Goal: Task Accomplishment & Management: Use online tool/utility

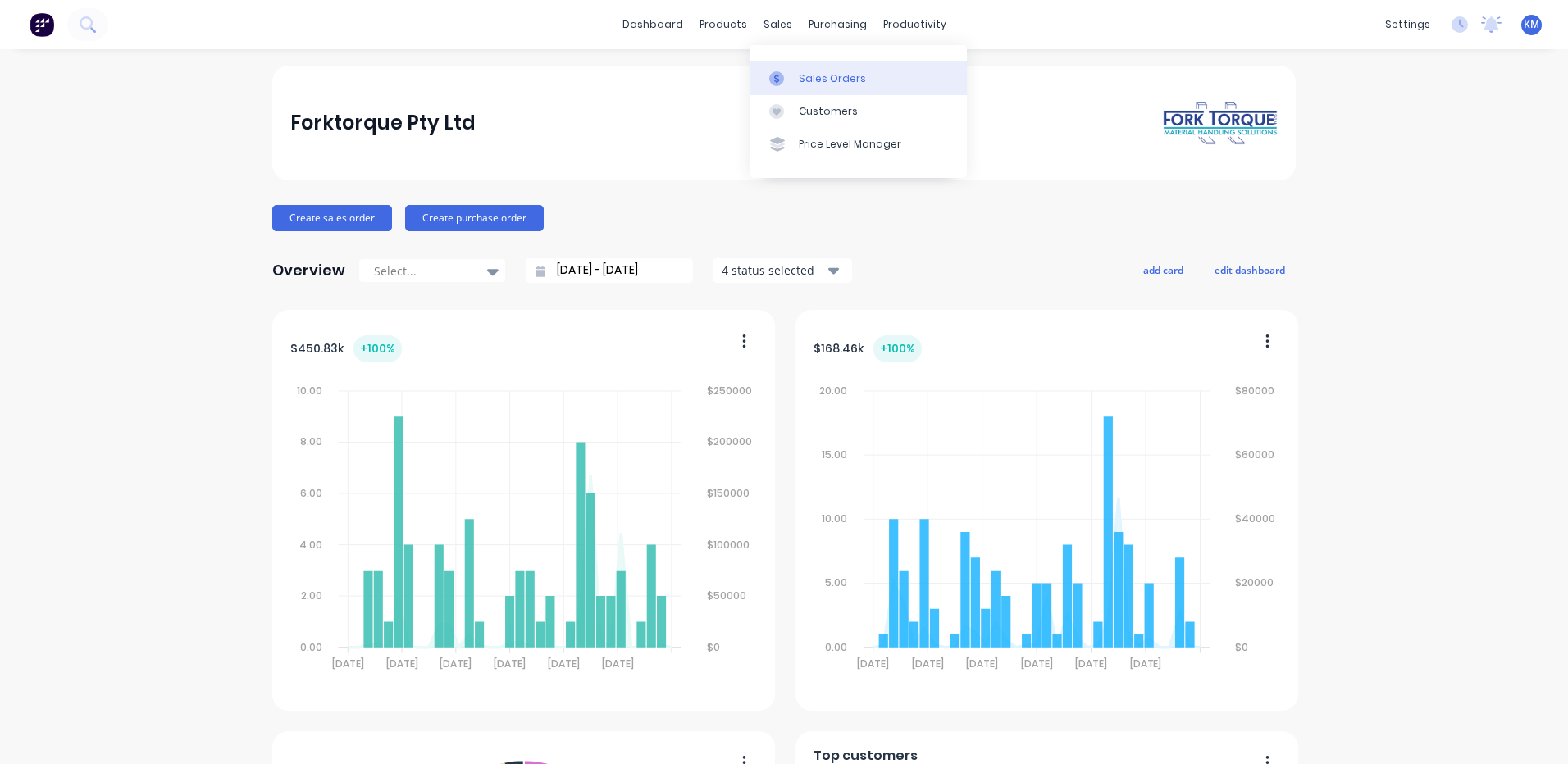
click at [771, 72] on icon at bounding box center [775, 78] width 14 height 14
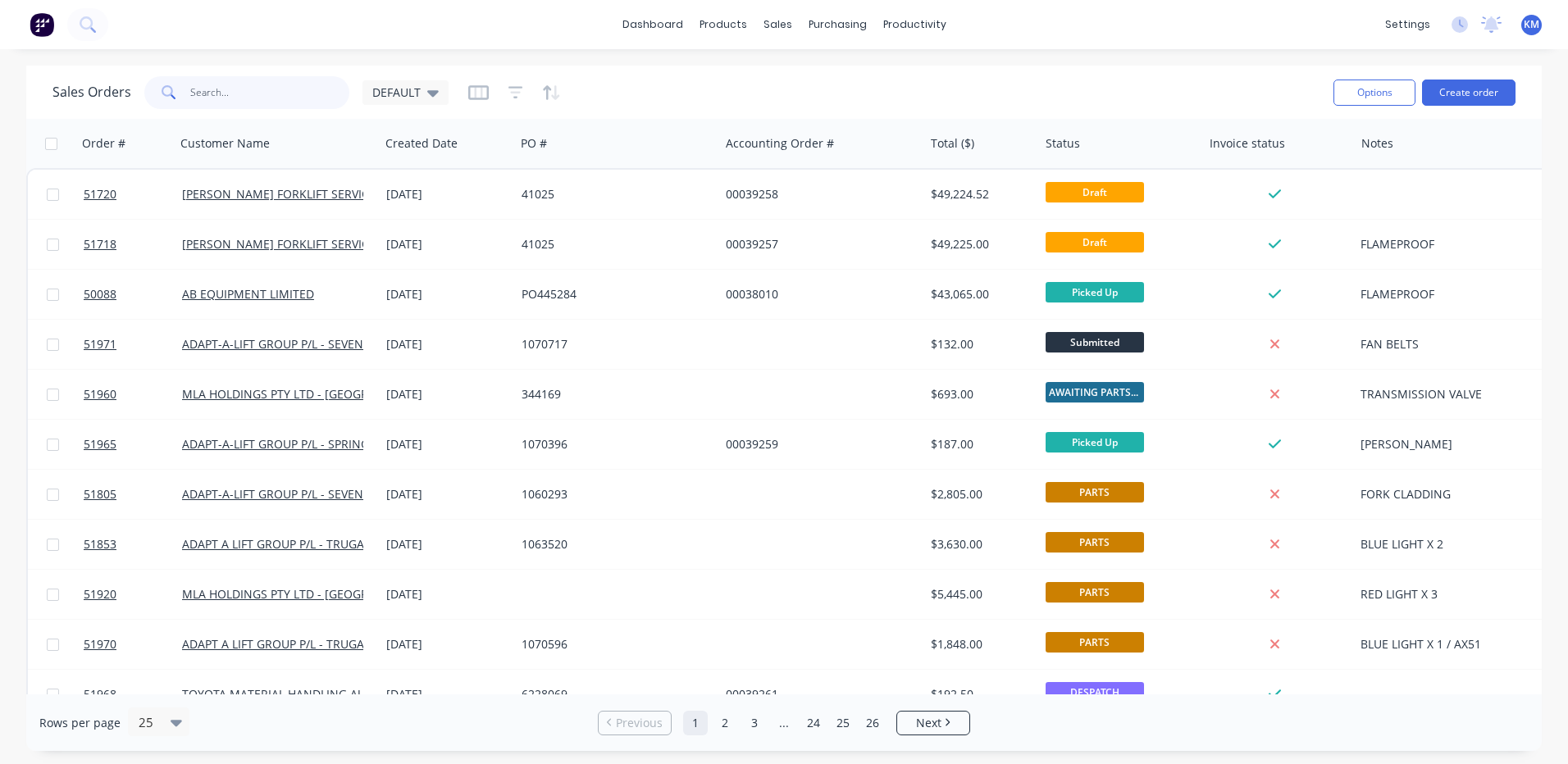
click at [190, 93] on input "text" at bounding box center [270, 92] width 160 height 33
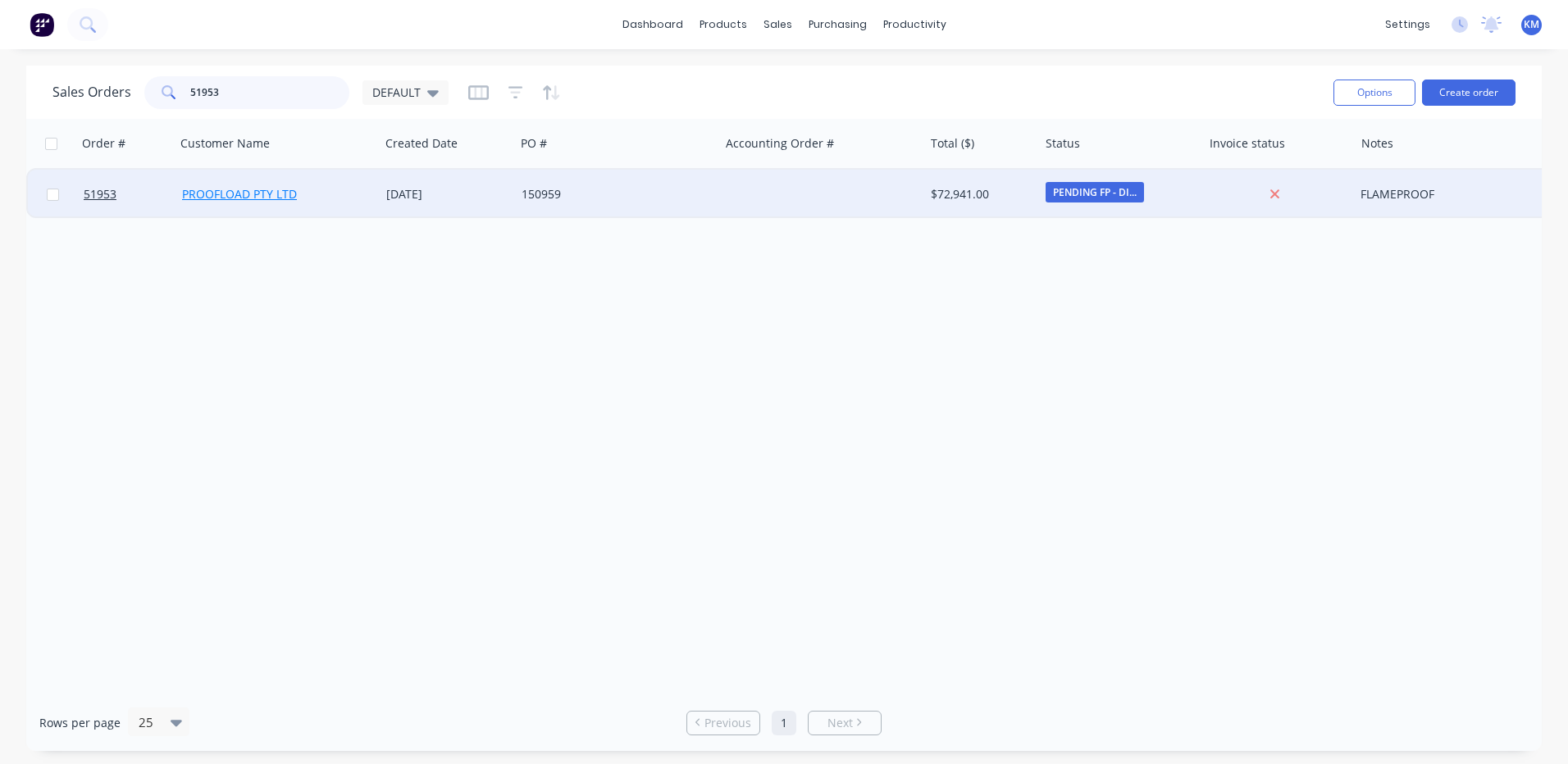
type input "51953"
click at [234, 201] on link "PROOFLOAD PTY LTD" at bounding box center [239, 194] width 115 height 15
click at [494, 175] on div "[DATE]" at bounding box center [447, 194] width 135 height 49
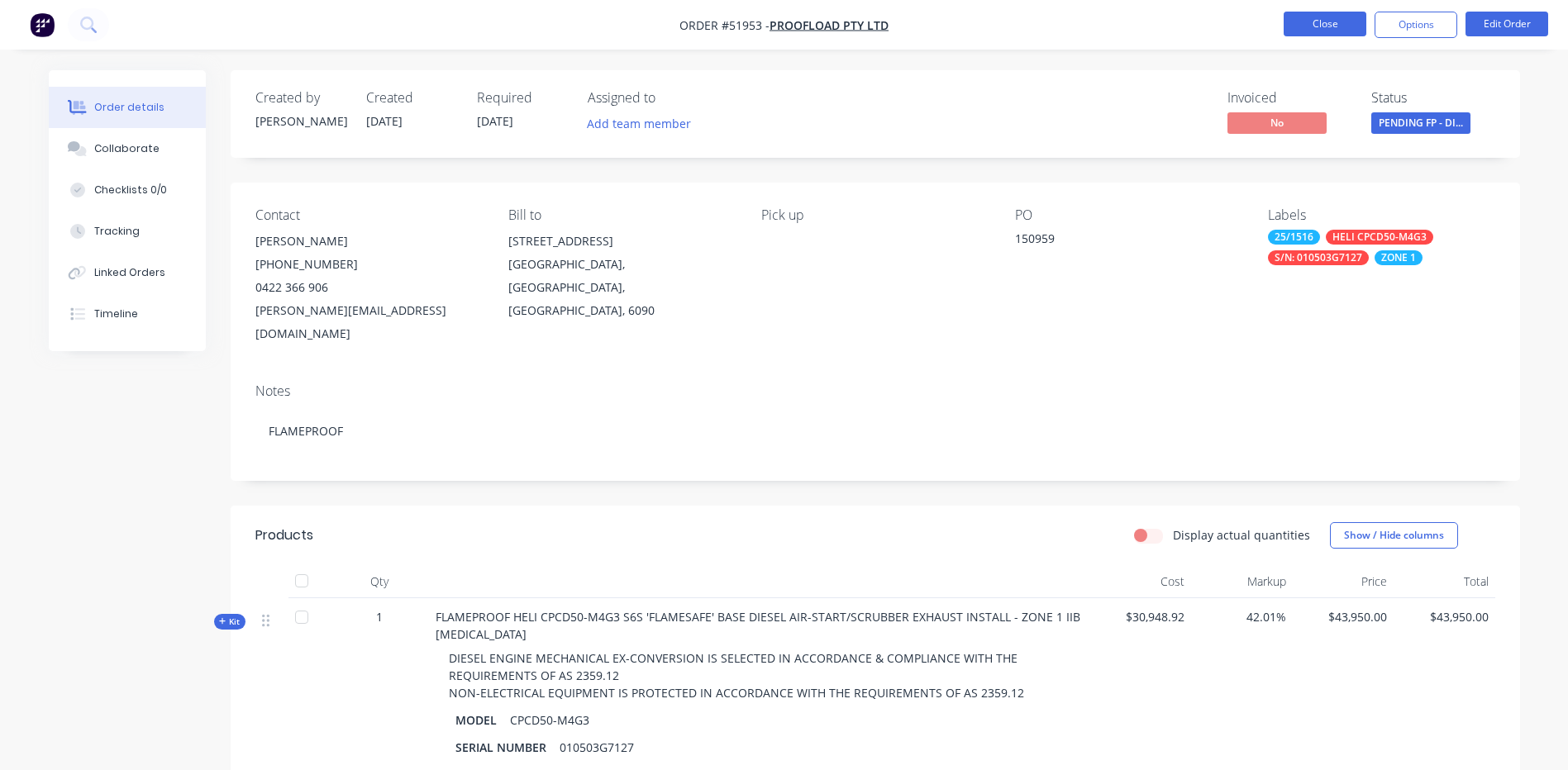
click at [1331, 19] on button "Close" at bounding box center [1324, 24] width 83 height 25
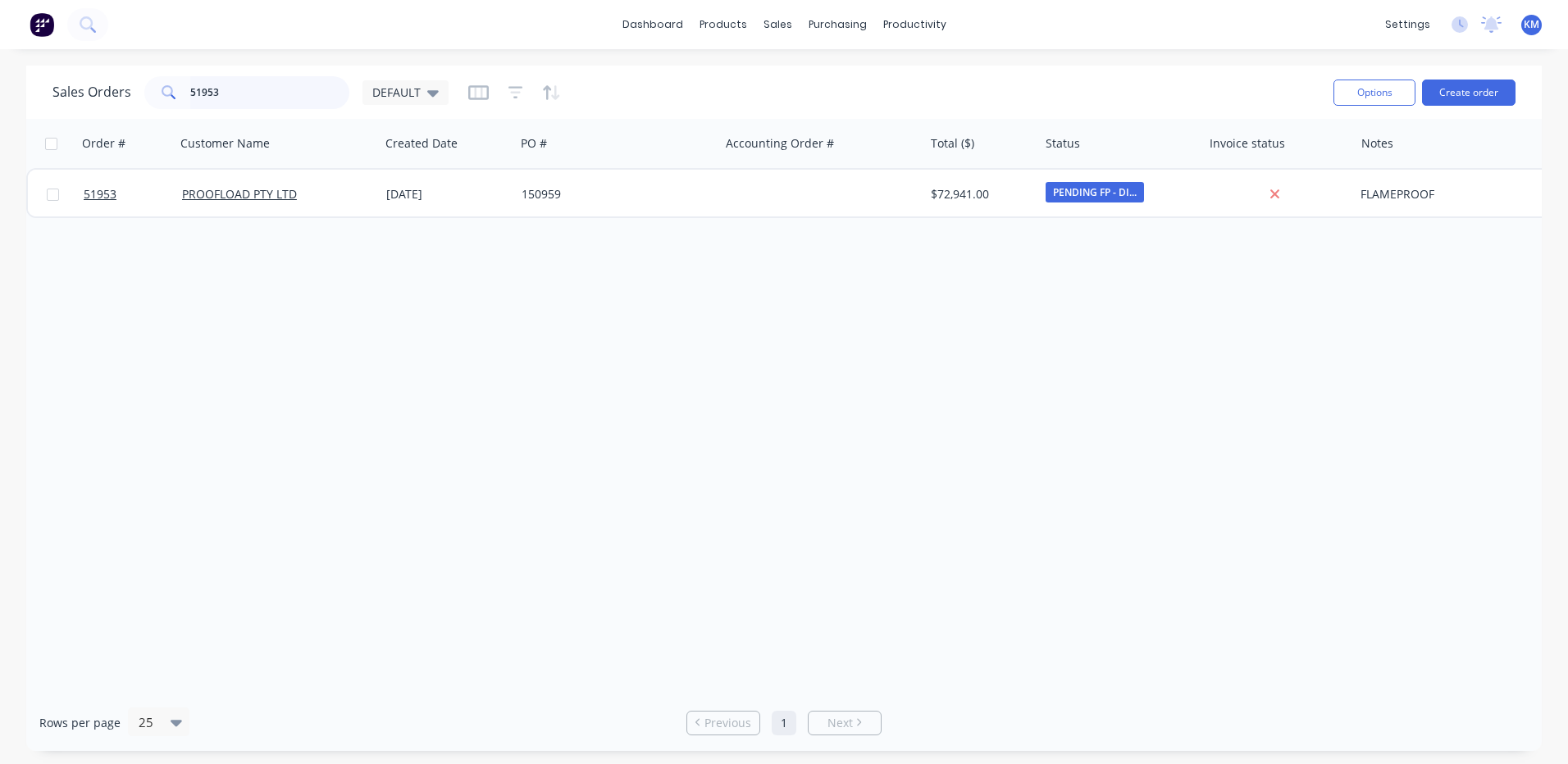
click at [323, 97] on input "51953" at bounding box center [270, 92] width 160 height 33
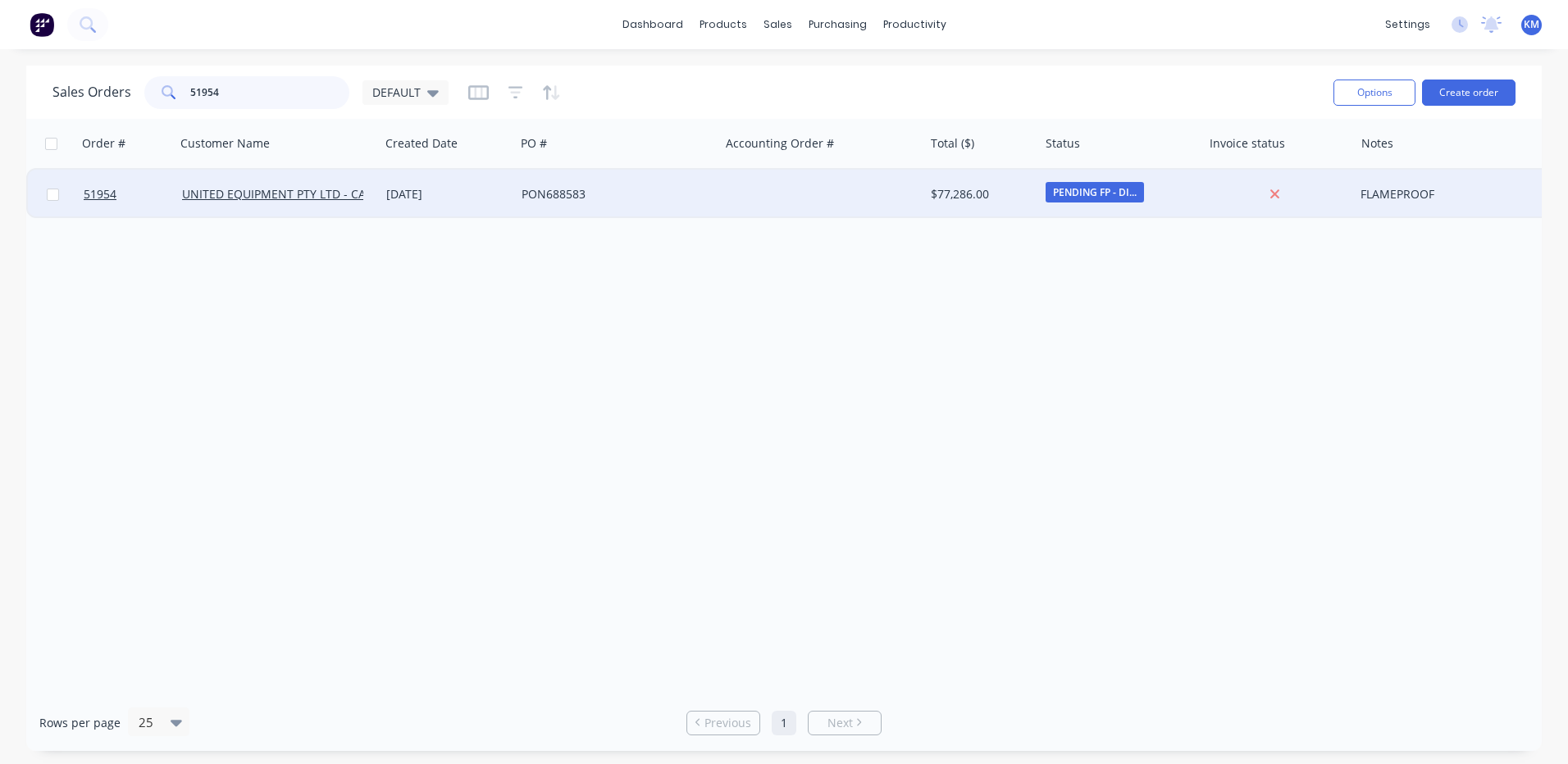
type input "51954"
click at [580, 199] on div "PON688583" at bounding box center [612, 194] width 182 height 16
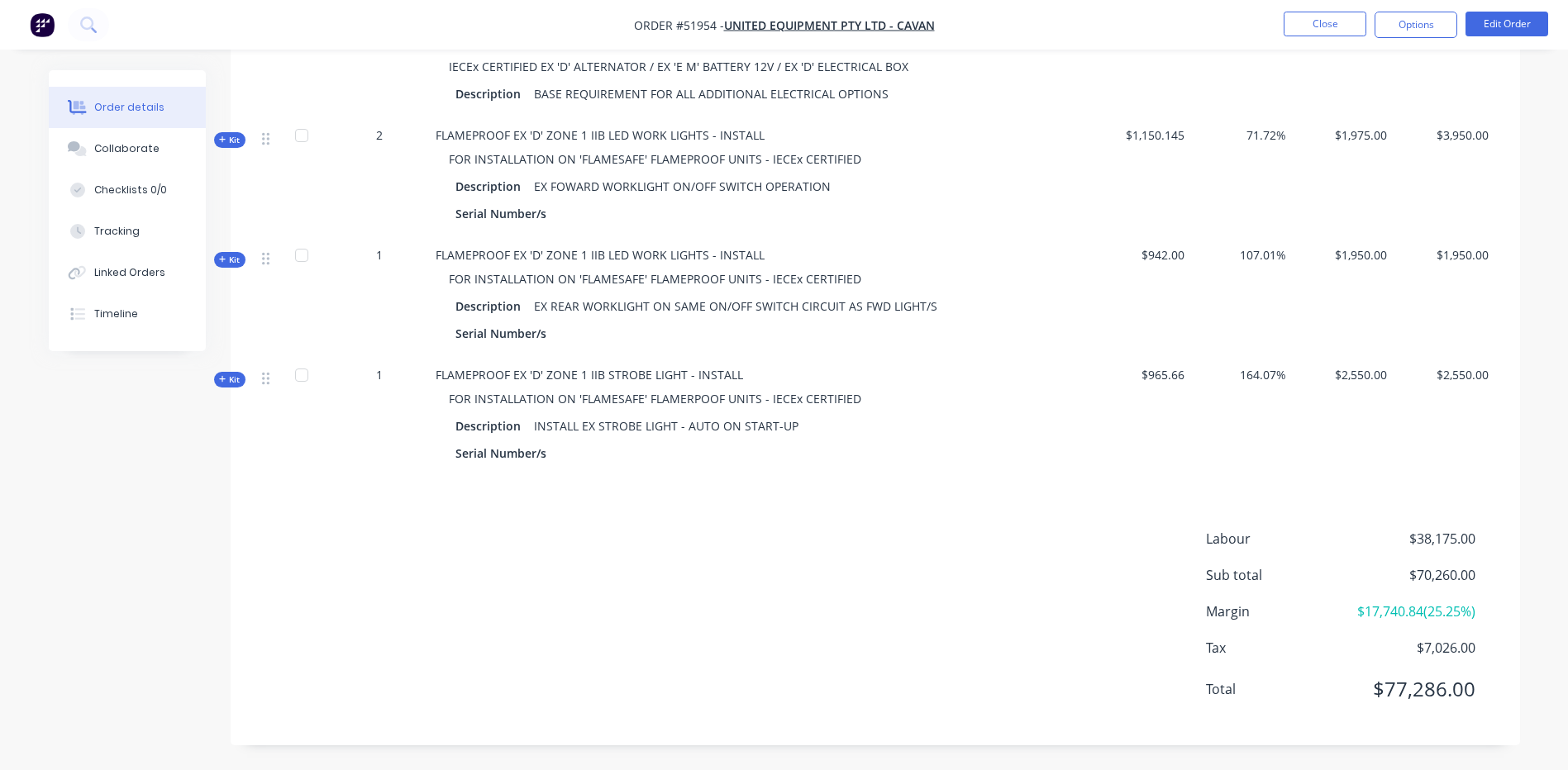
scroll to position [944, 0]
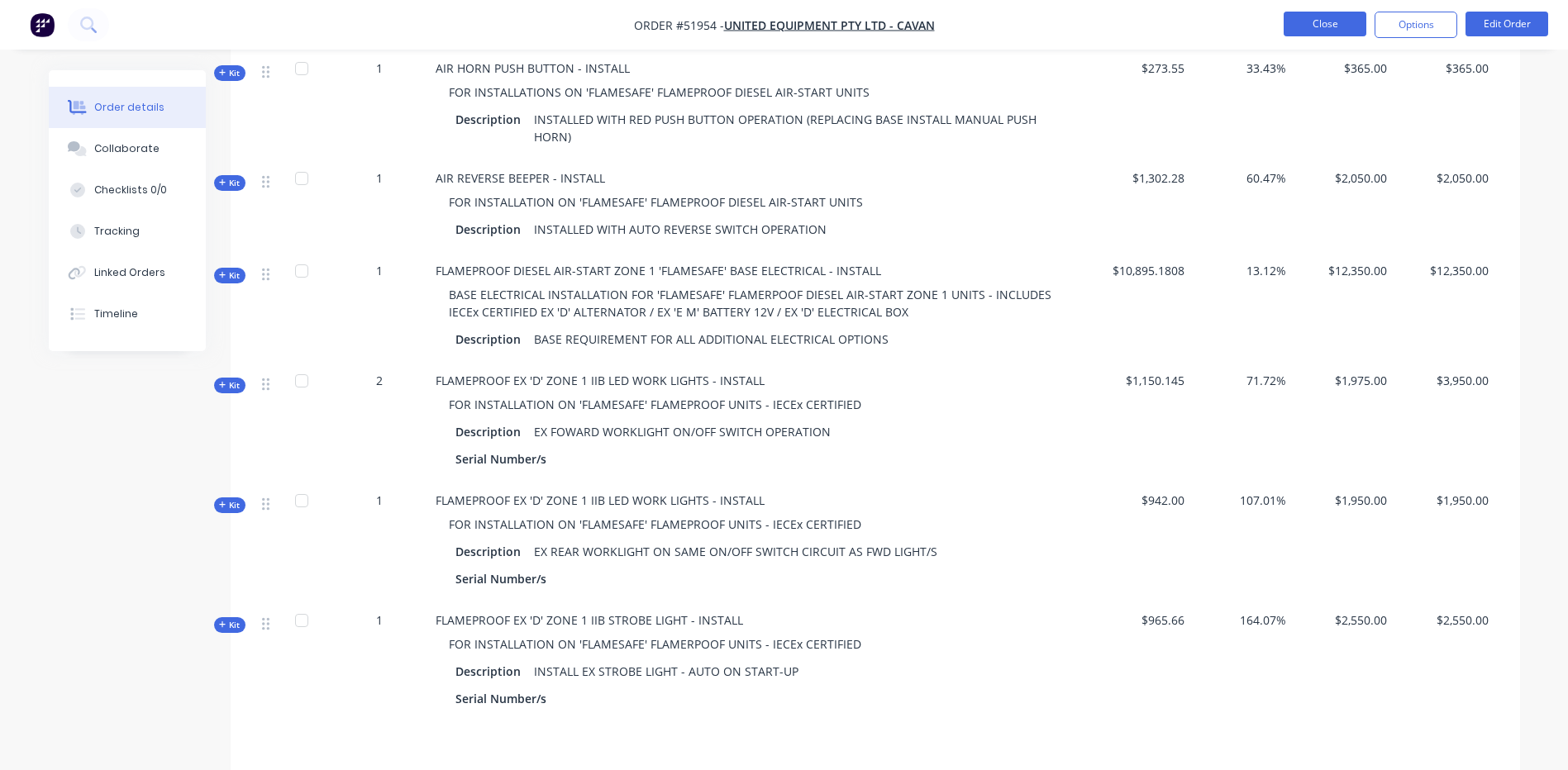
click at [1319, 20] on button "Close" at bounding box center [1324, 24] width 83 height 25
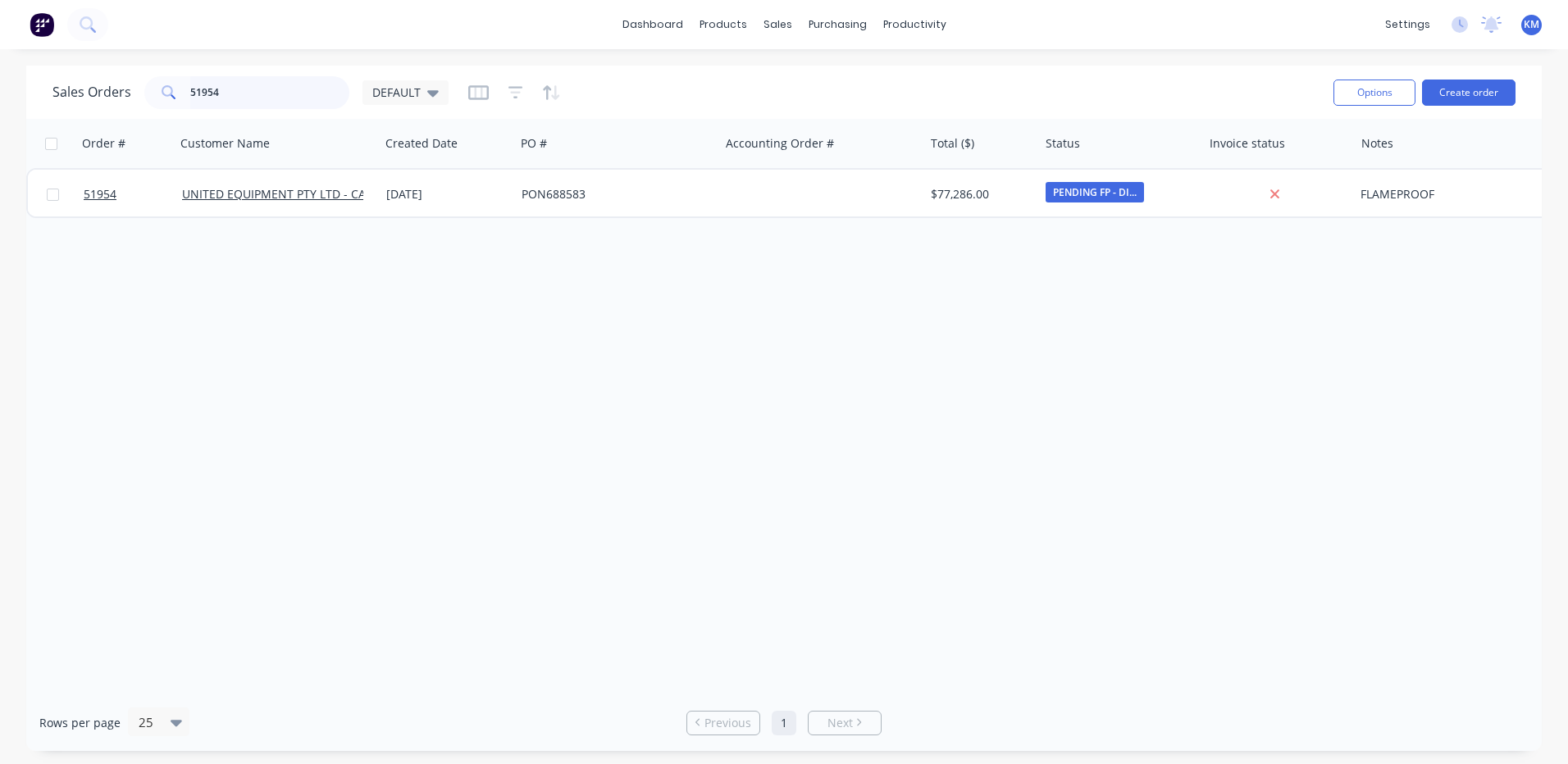
click at [301, 86] on input "51954" at bounding box center [270, 92] width 160 height 33
click at [344, 55] on div "dashboard products sales purchasing productivity dashboard products Product Cat…" at bounding box center [784, 382] width 1568 height 764
click at [272, 96] on input "51954" at bounding box center [270, 92] width 160 height 33
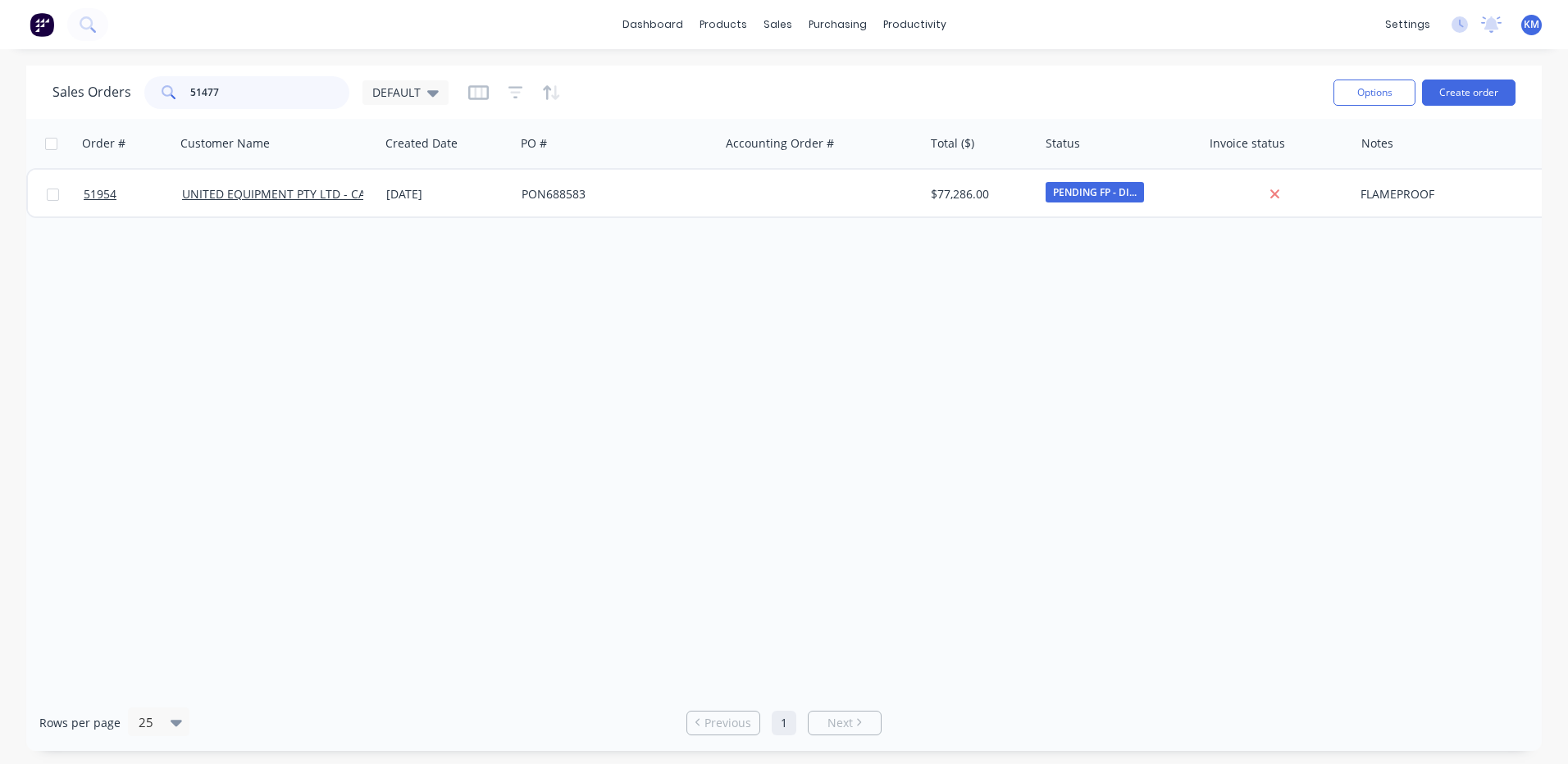
type input "51477"
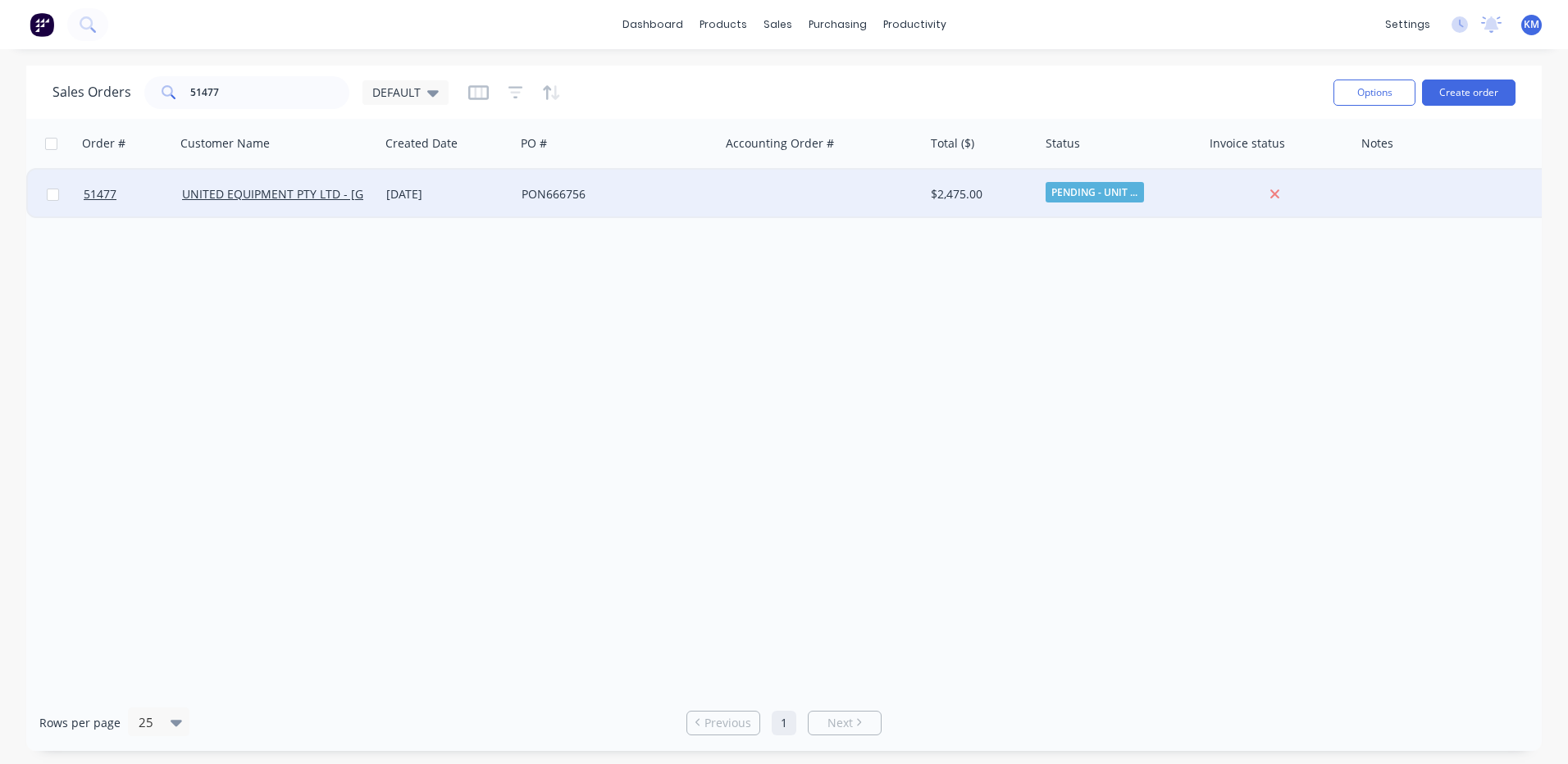
click at [613, 183] on div "PON666756" at bounding box center [617, 194] width 204 height 49
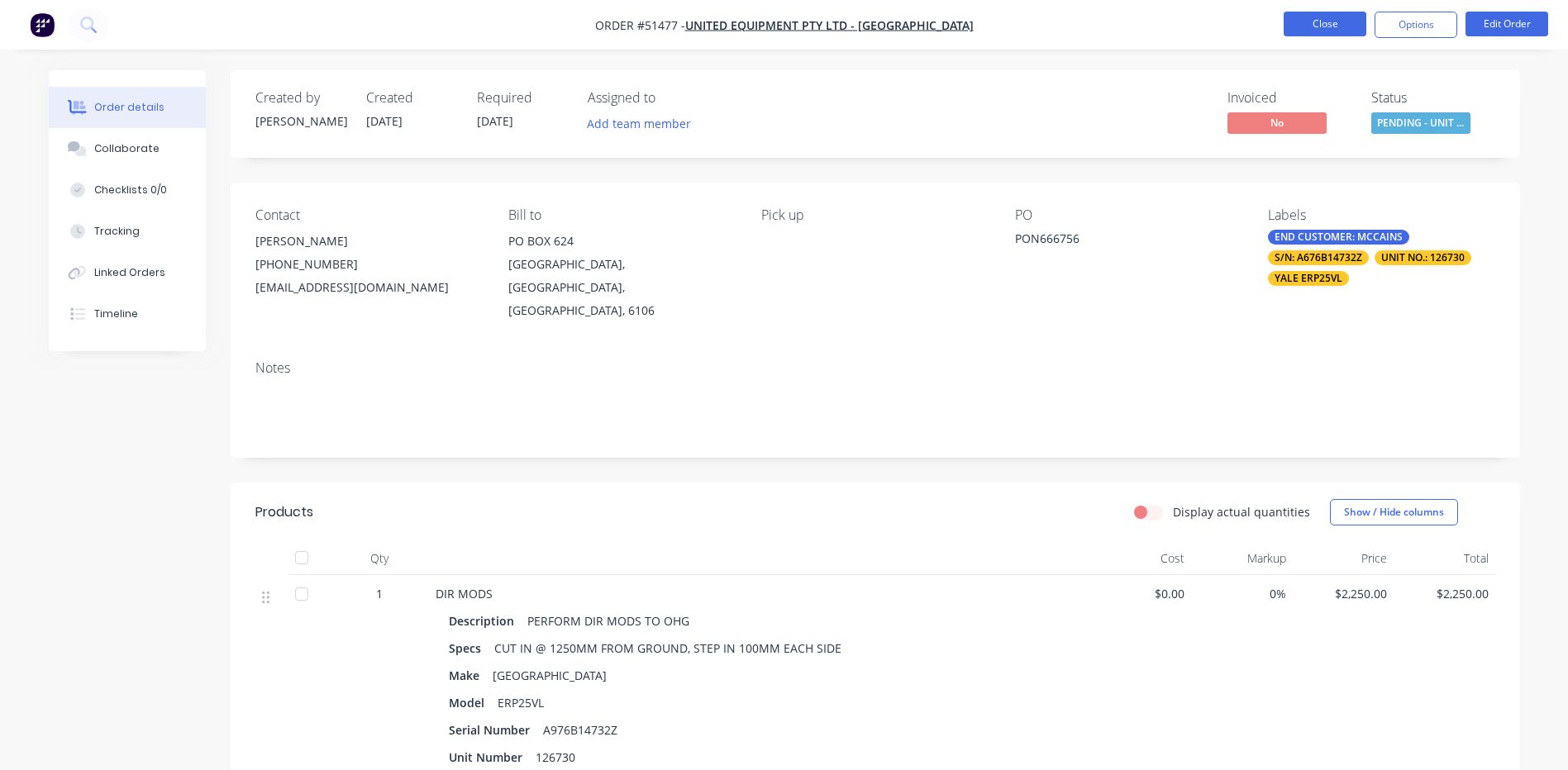
click at [1324, 29] on button "Close" at bounding box center [1324, 24] width 83 height 25
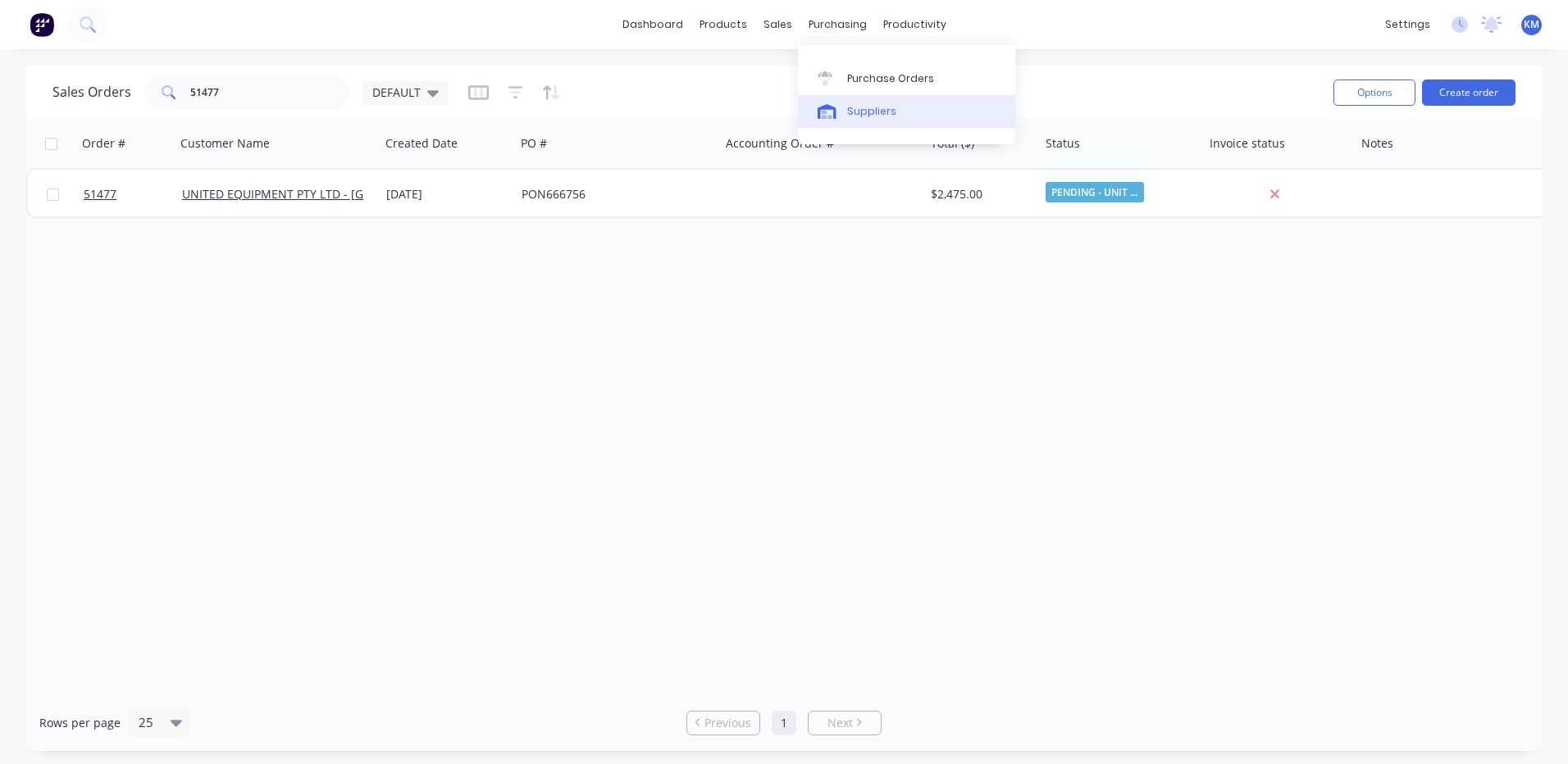
click at [845, 117] on link "Suppliers" at bounding box center [906, 112] width 218 height 33
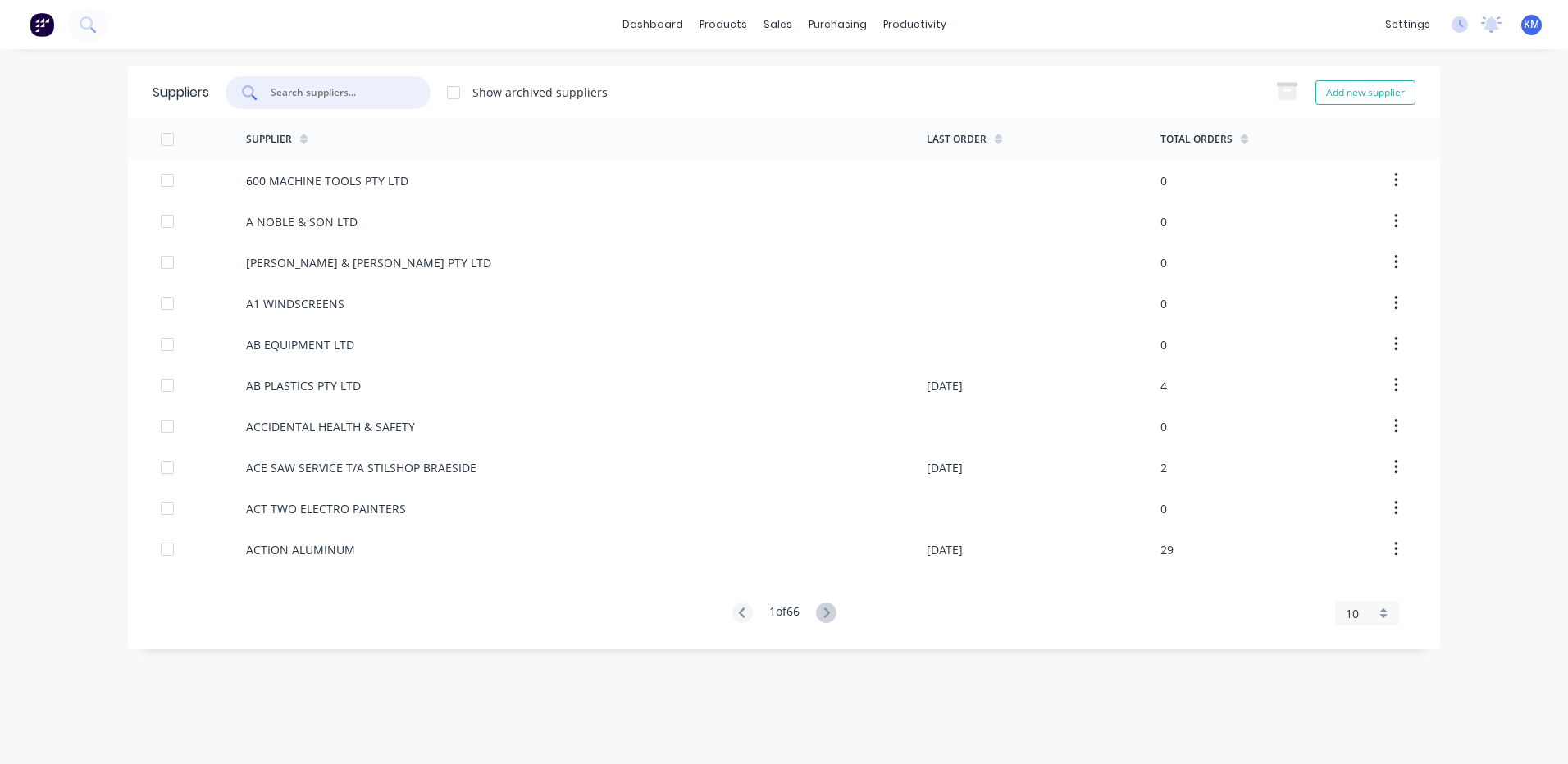
click at [328, 94] on input "text" at bounding box center [336, 92] width 136 height 16
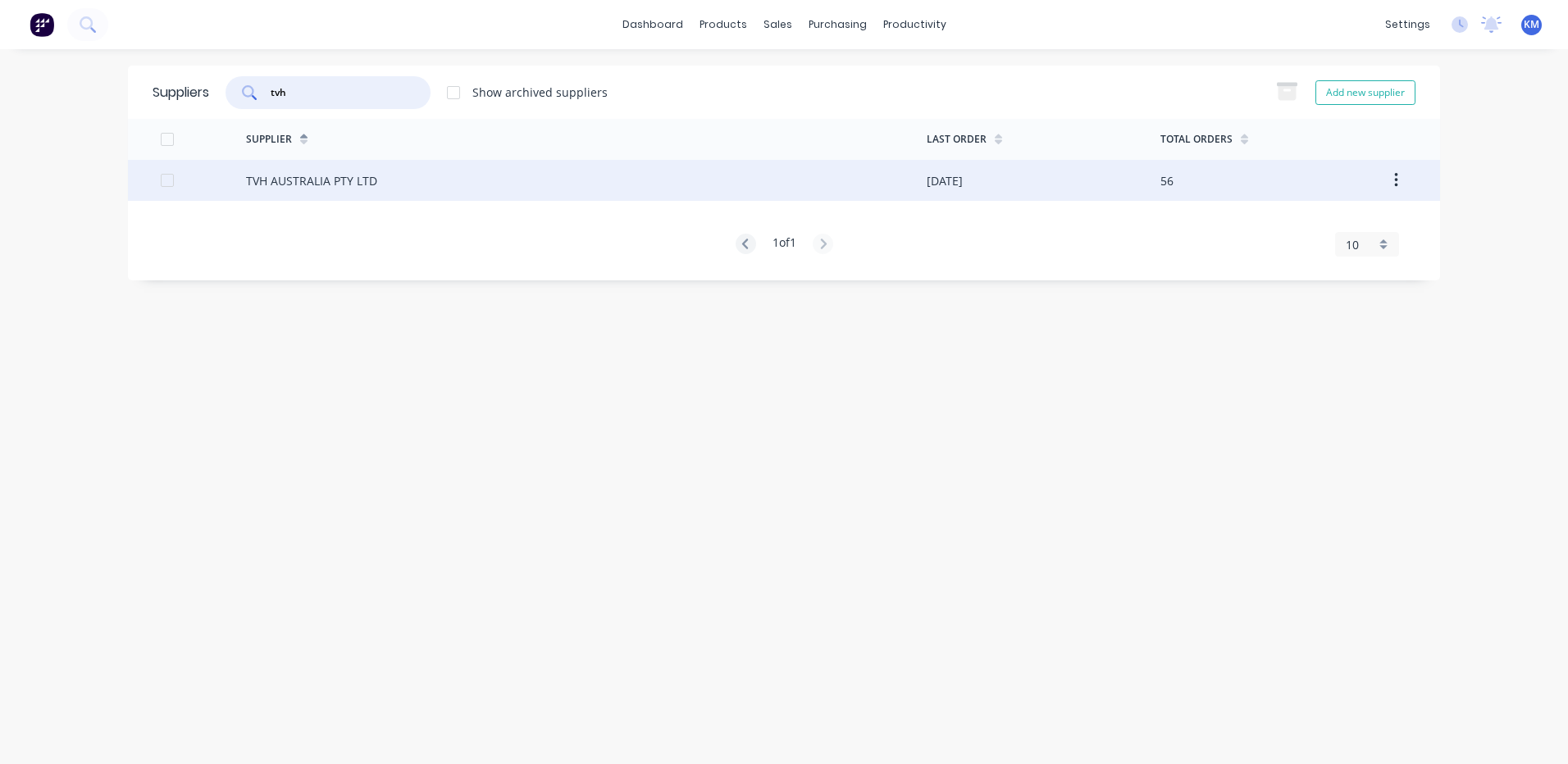
type input "tvh"
click at [624, 177] on div "TVH AUSTRALIA PTY LTD" at bounding box center [586, 180] width 681 height 41
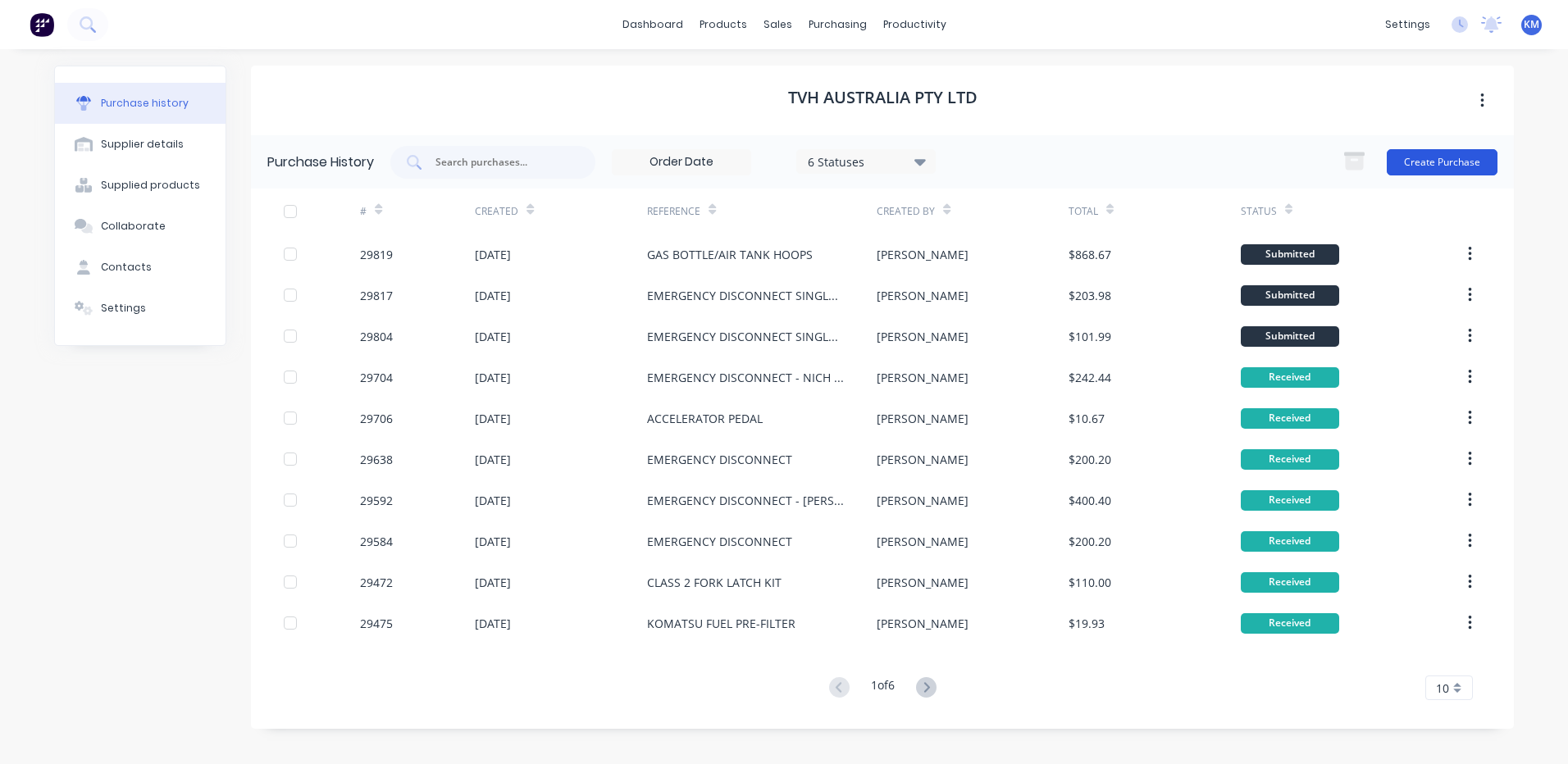
click at [1397, 163] on button "Create Purchase" at bounding box center [1441, 162] width 111 height 26
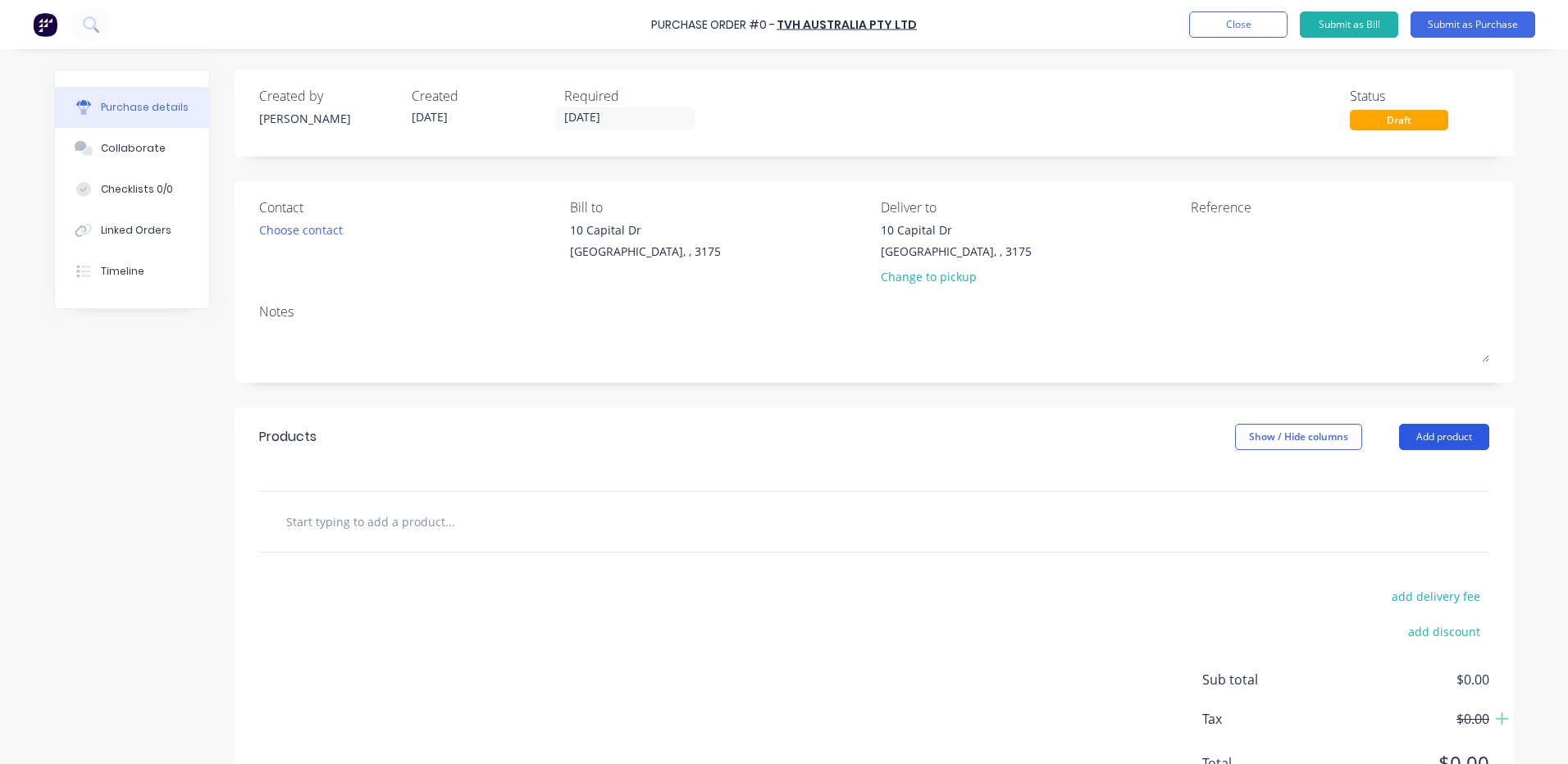
click at [1424, 440] on button "Add product" at bounding box center [1444, 436] width 91 height 26
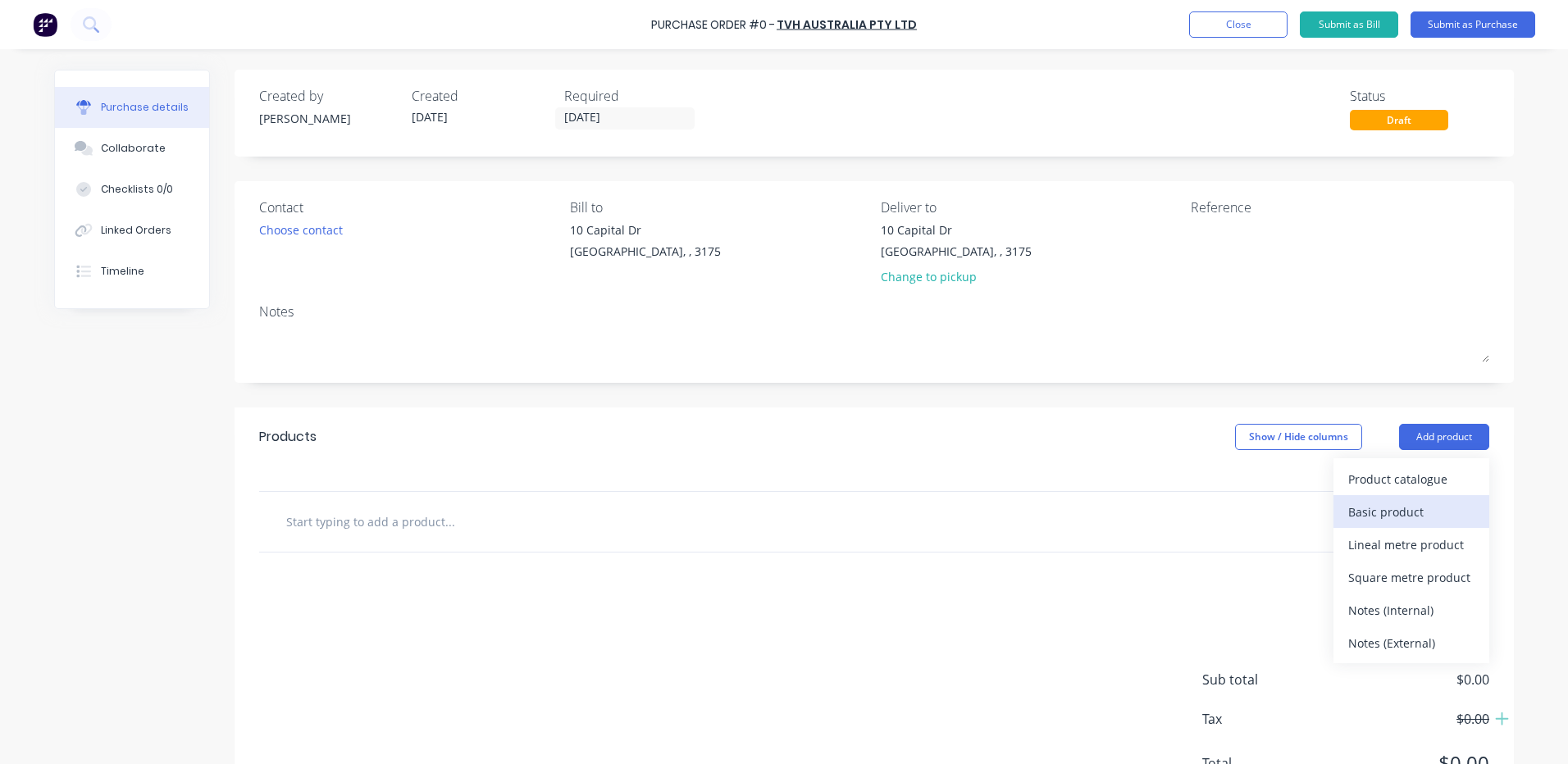
click at [1393, 510] on div "Basic product" at bounding box center [1410, 512] width 126 height 24
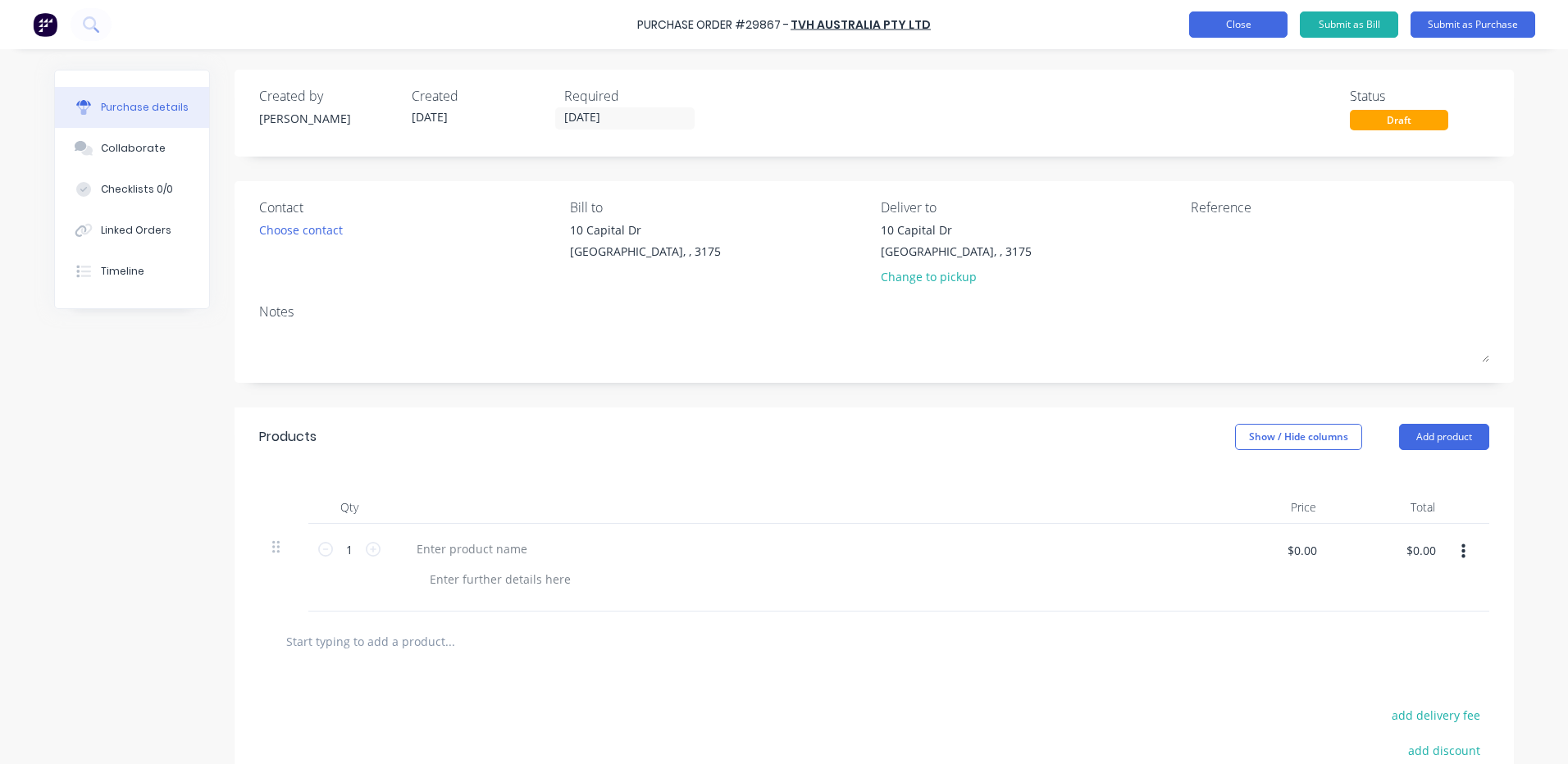
click at [1194, 24] on button "Close" at bounding box center [1238, 24] width 98 height 26
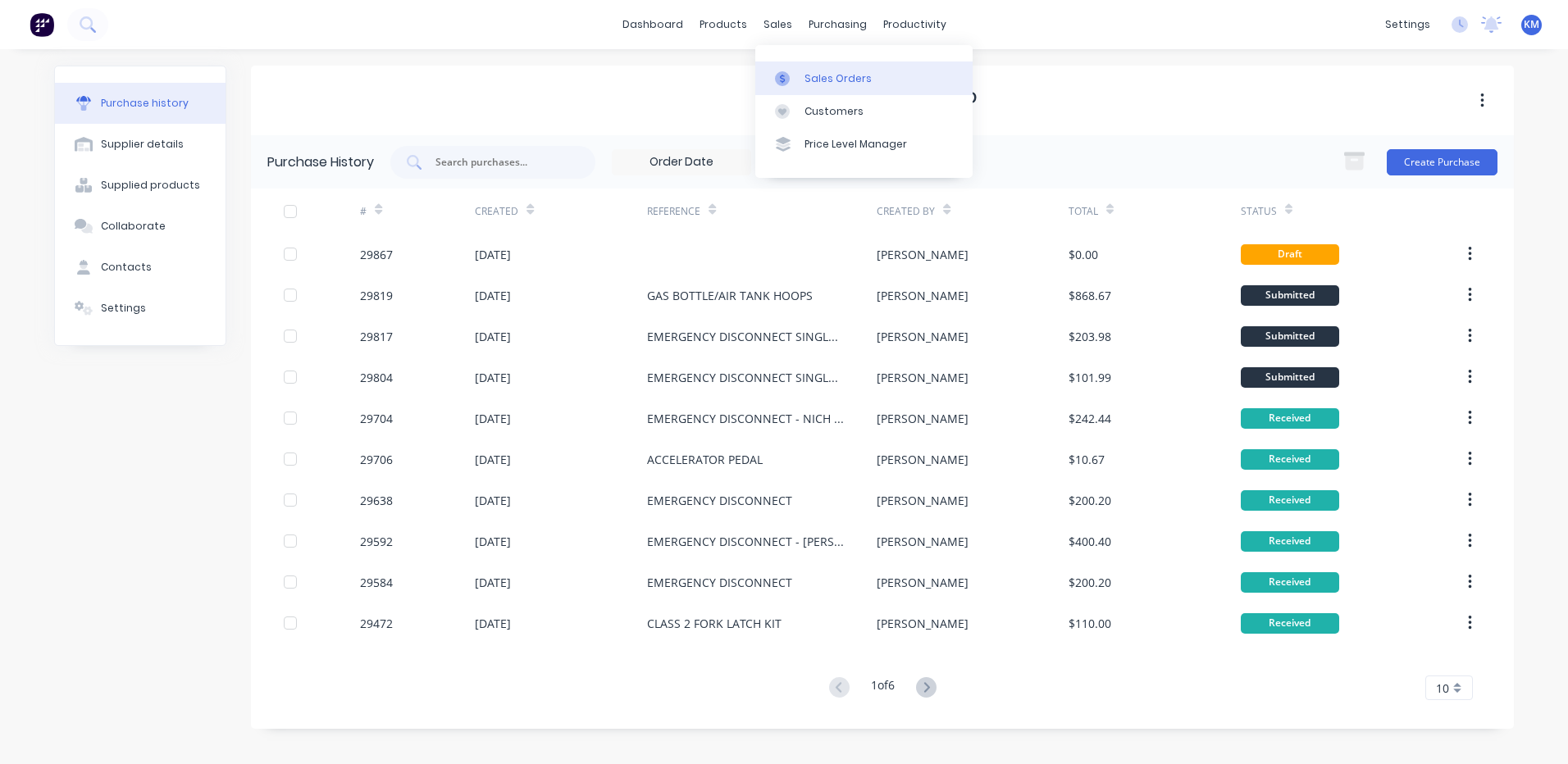
click at [801, 71] on link "Sales Orders" at bounding box center [864, 78] width 218 height 33
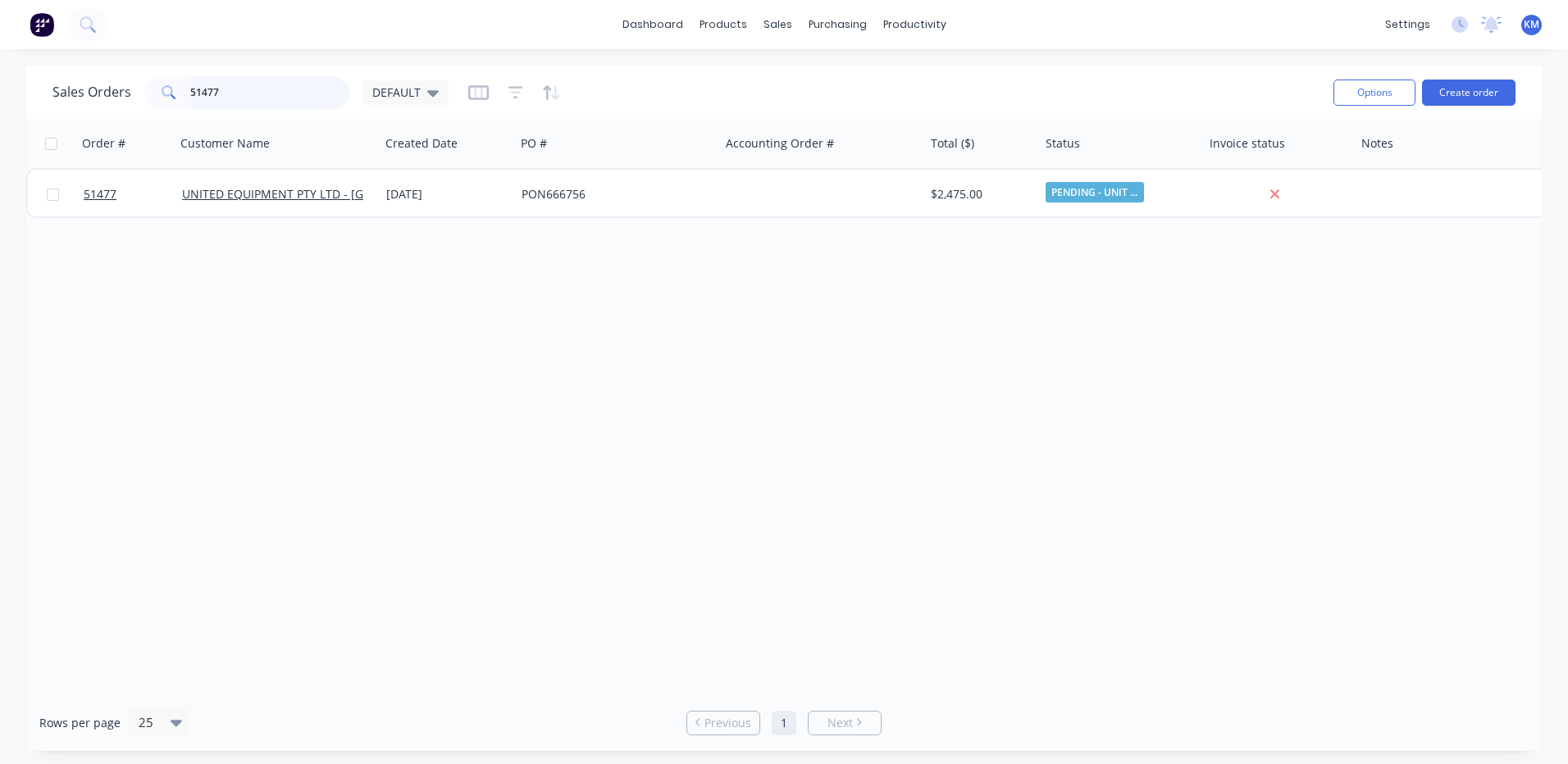
click at [287, 90] on input "51477" at bounding box center [270, 92] width 160 height 33
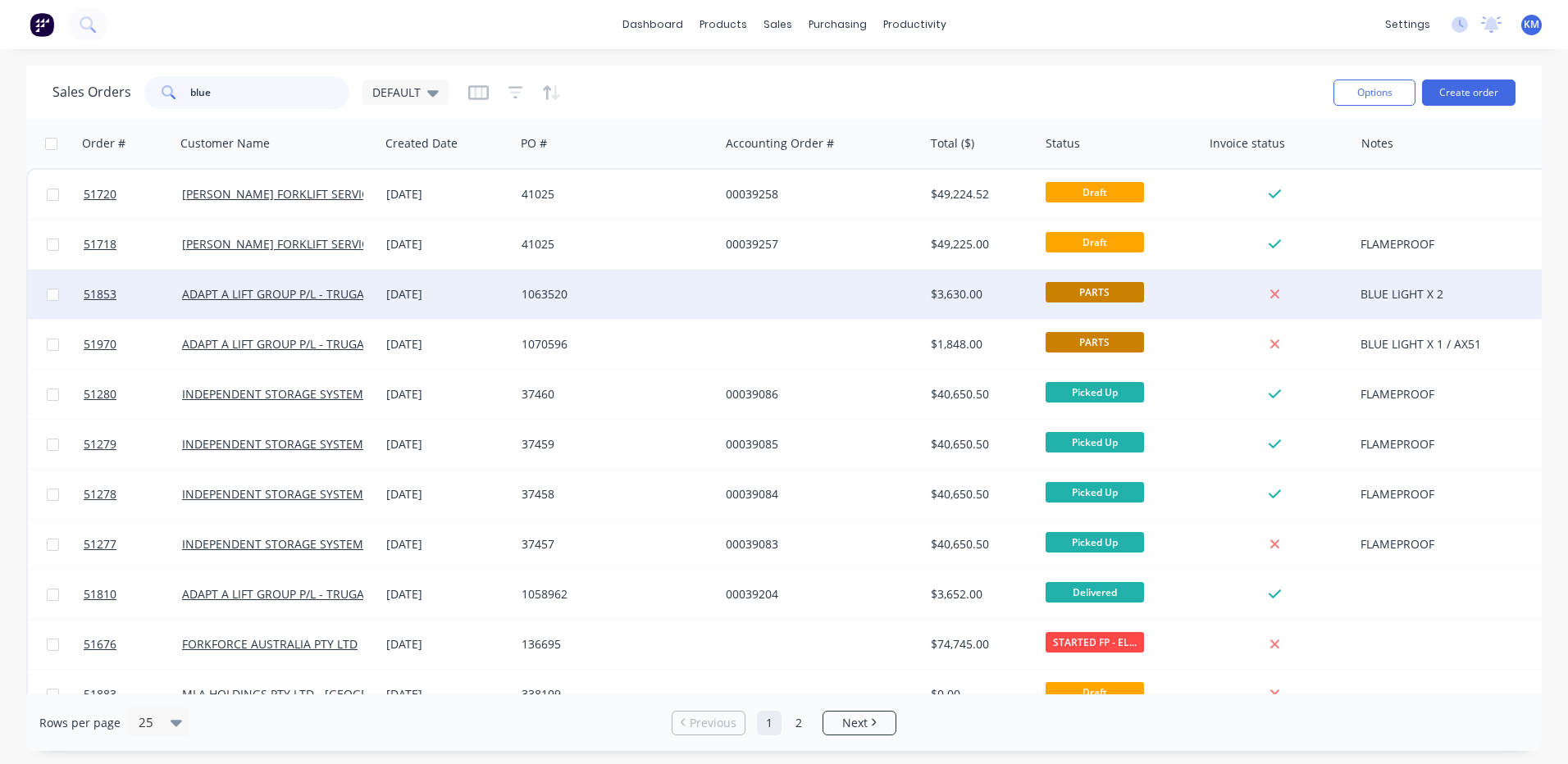
type input "blue"
click at [686, 295] on div "1063520" at bounding box center [612, 294] width 182 height 16
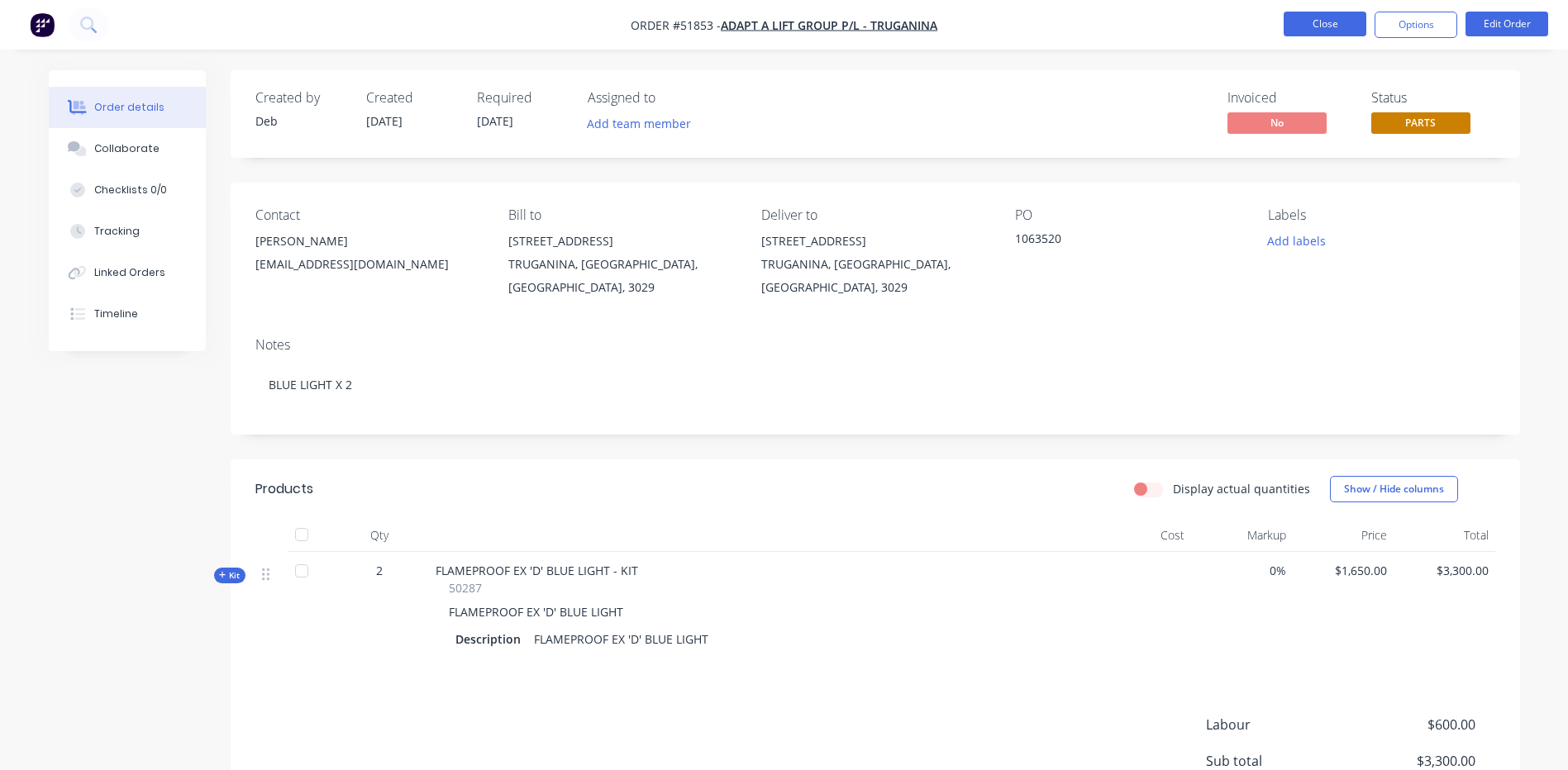
click at [1355, 20] on button "Close" at bounding box center [1324, 24] width 83 height 25
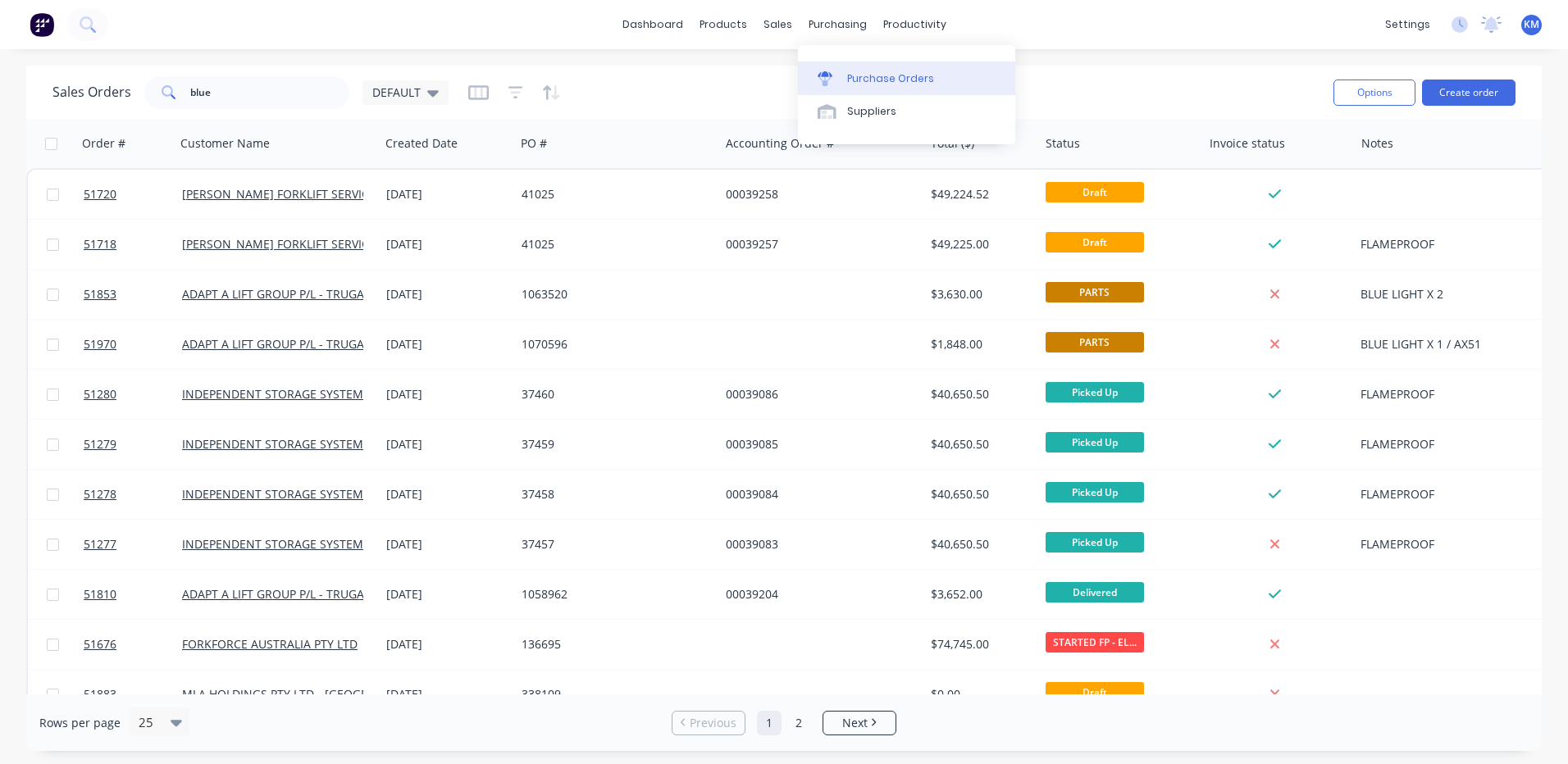
click at [826, 63] on link "Purchase Orders" at bounding box center [906, 78] width 218 height 33
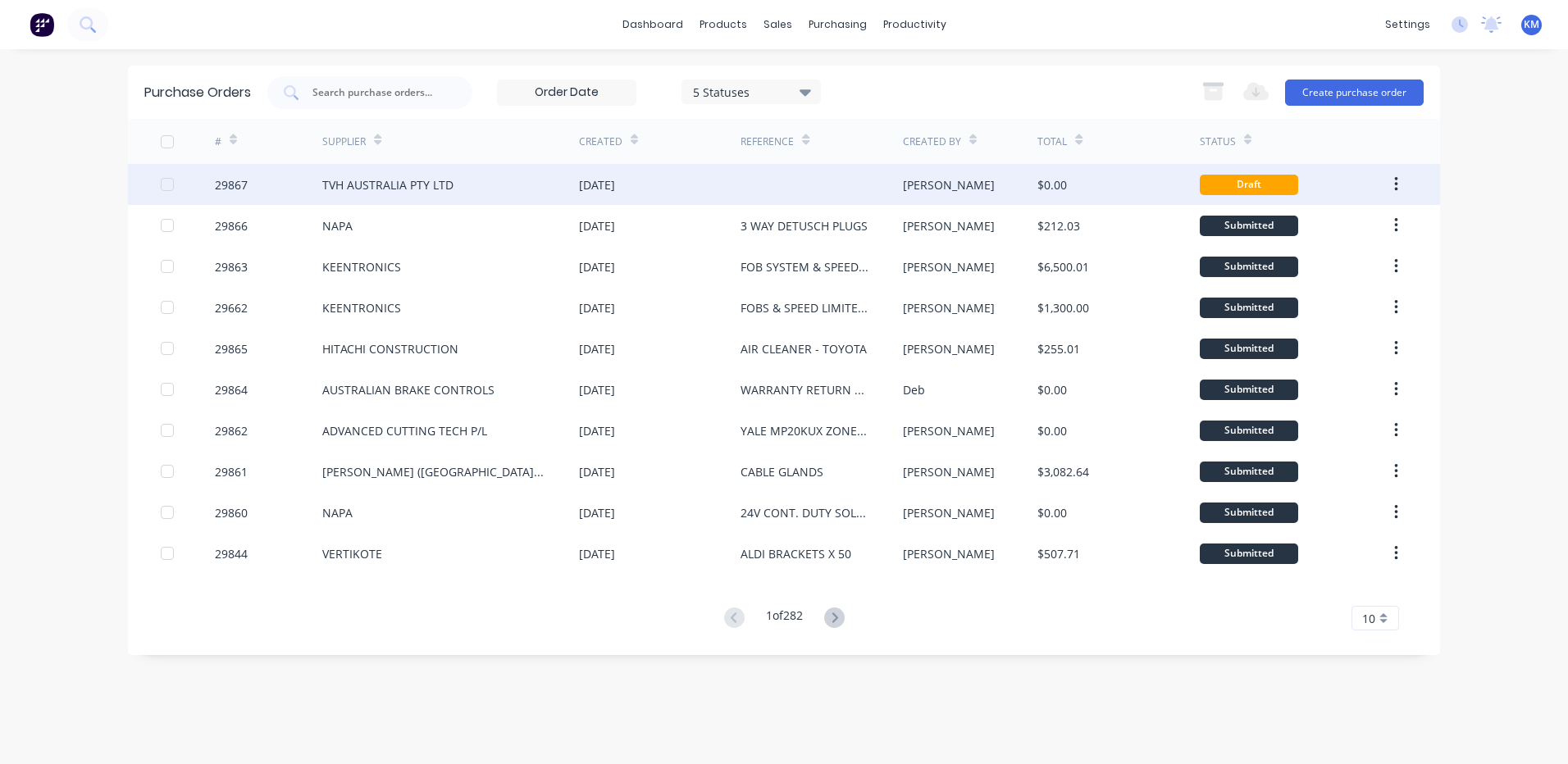
click at [440, 173] on div "TVH AUSTRALIA PTY LTD" at bounding box center [451, 184] width 256 height 41
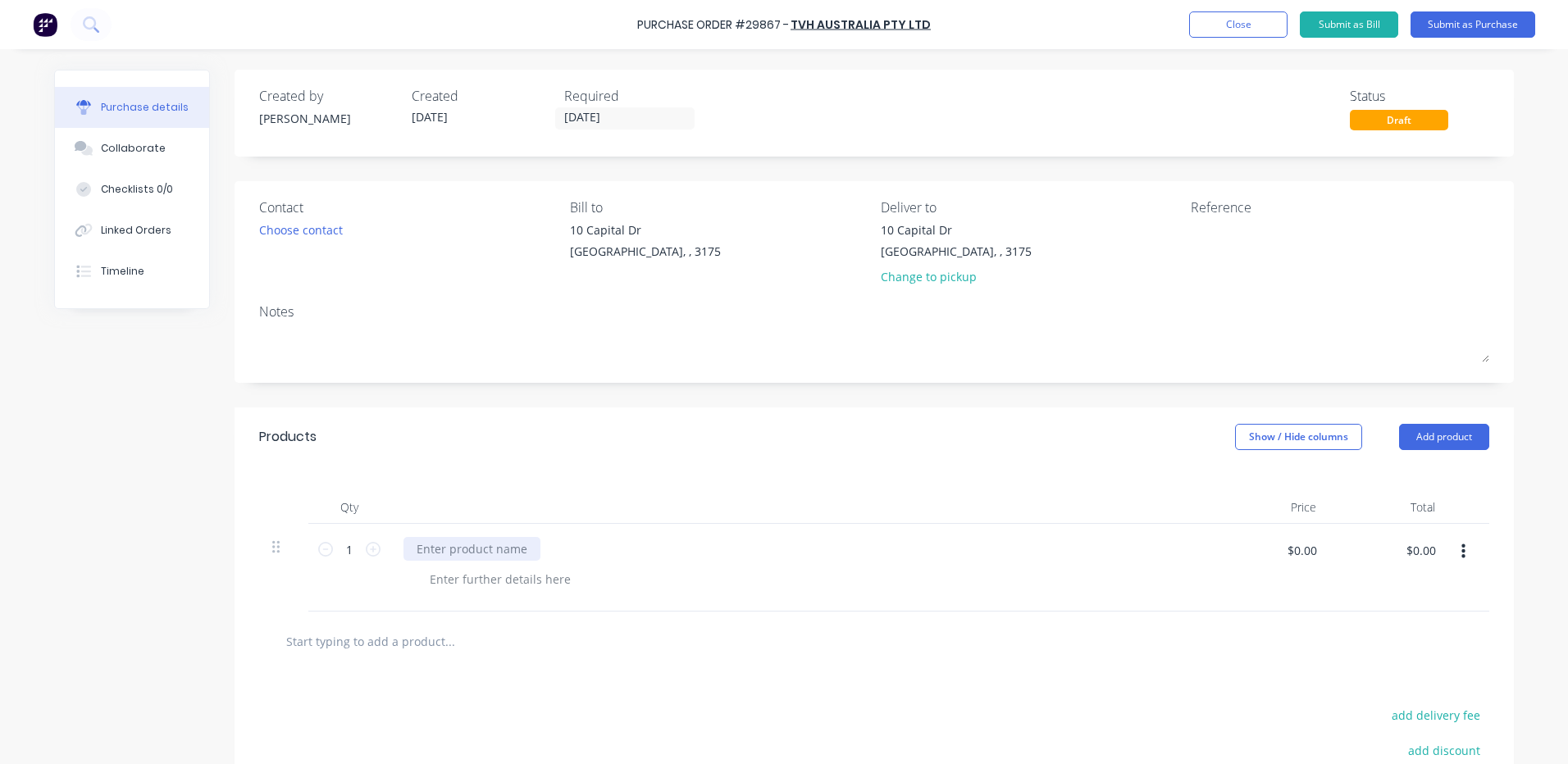
click at [500, 554] on div at bounding box center [472, 549] width 137 height 24
type input "$17.44"
click at [888, 284] on div "Change to pickup" at bounding box center [955, 277] width 151 height 17
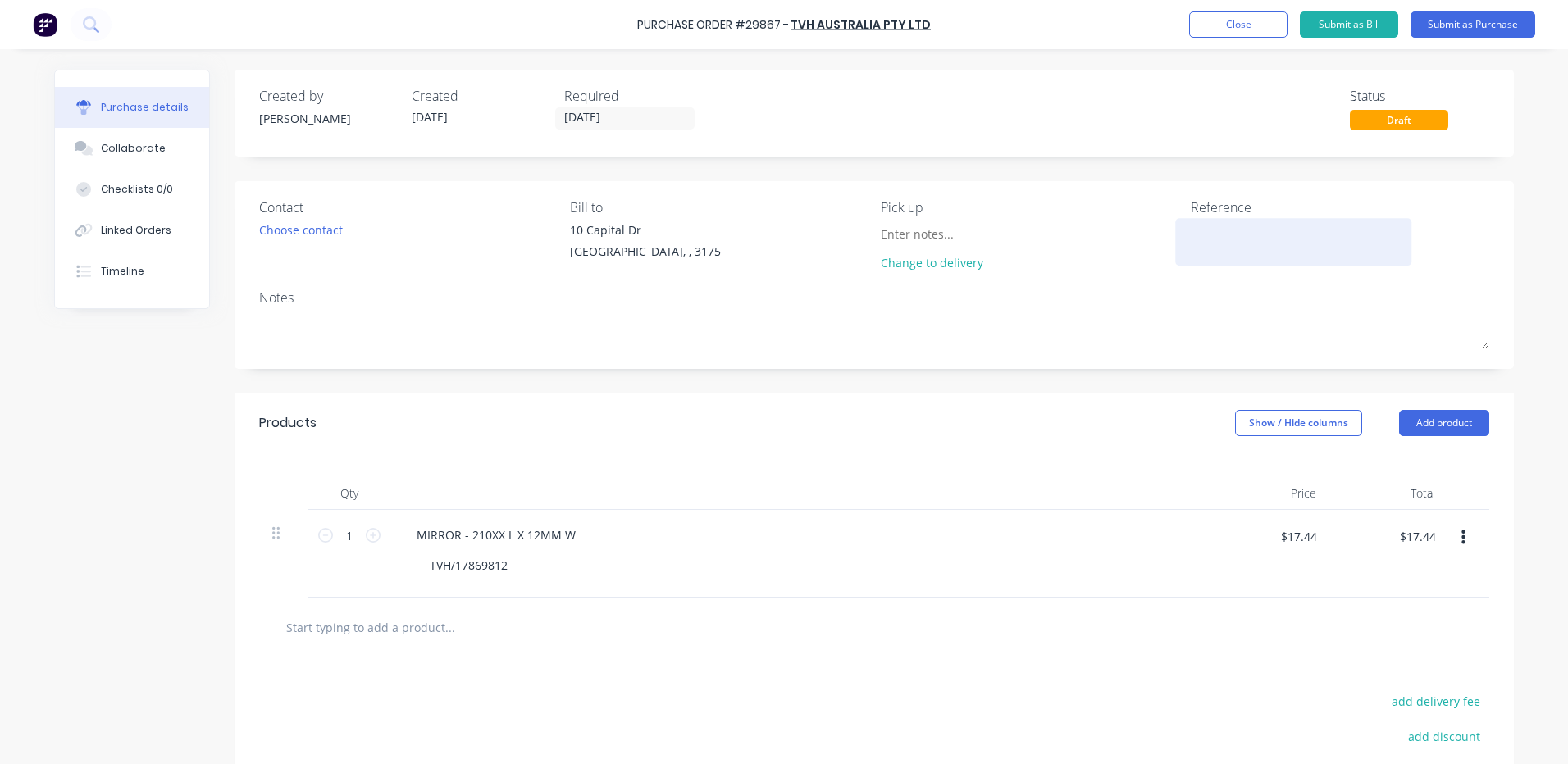
click at [1265, 255] on textarea at bounding box center [1293, 240] width 205 height 37
type textarea "MIRROR"
type textarea "x"
type textarea "MIRROR"
type textarea "x"
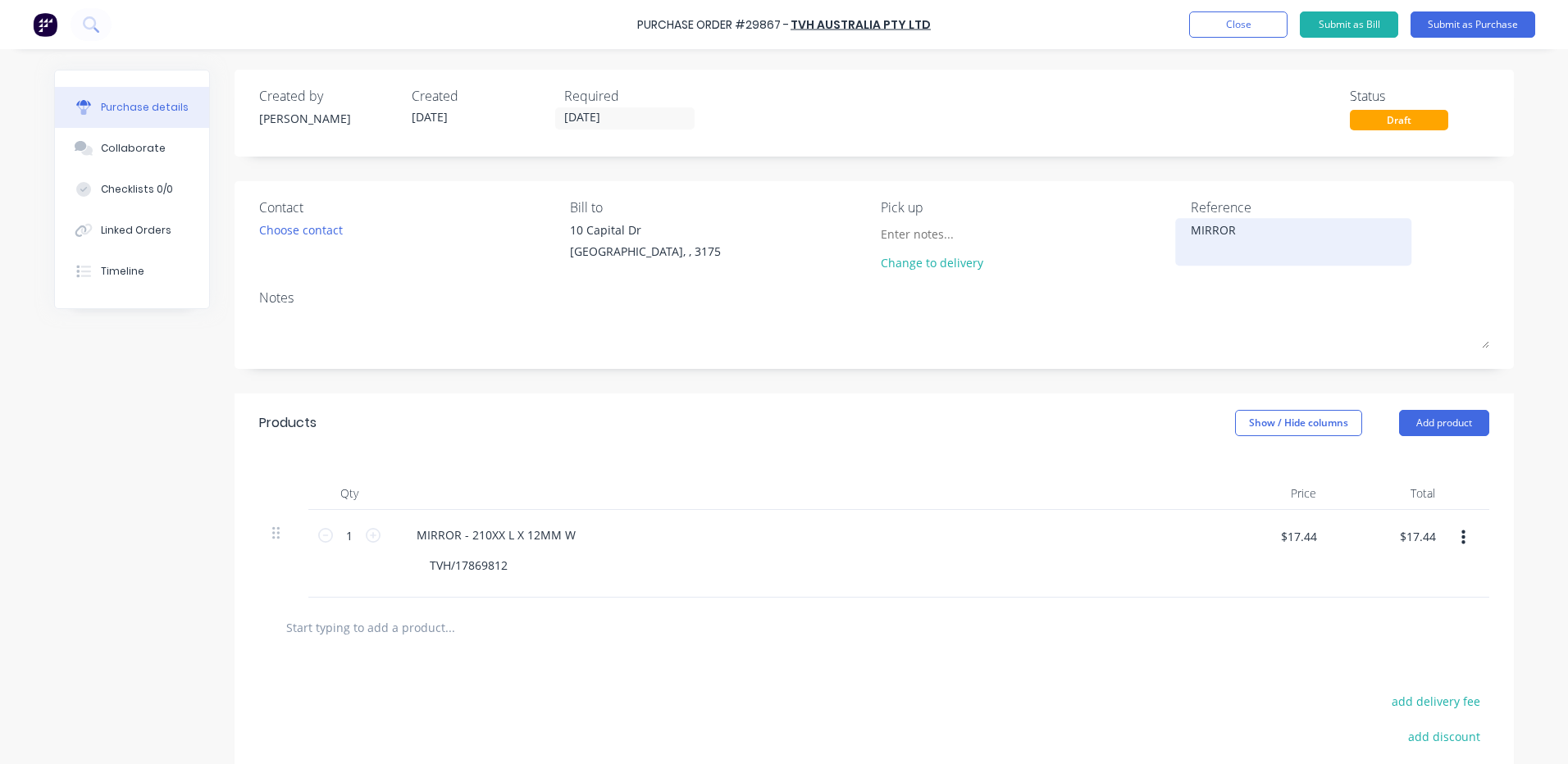
type textarea "MIRROR -"
type textarea "x"
type textarea "MIRROR -"
type textarea "x"
type textarea "MIRROR - Y"
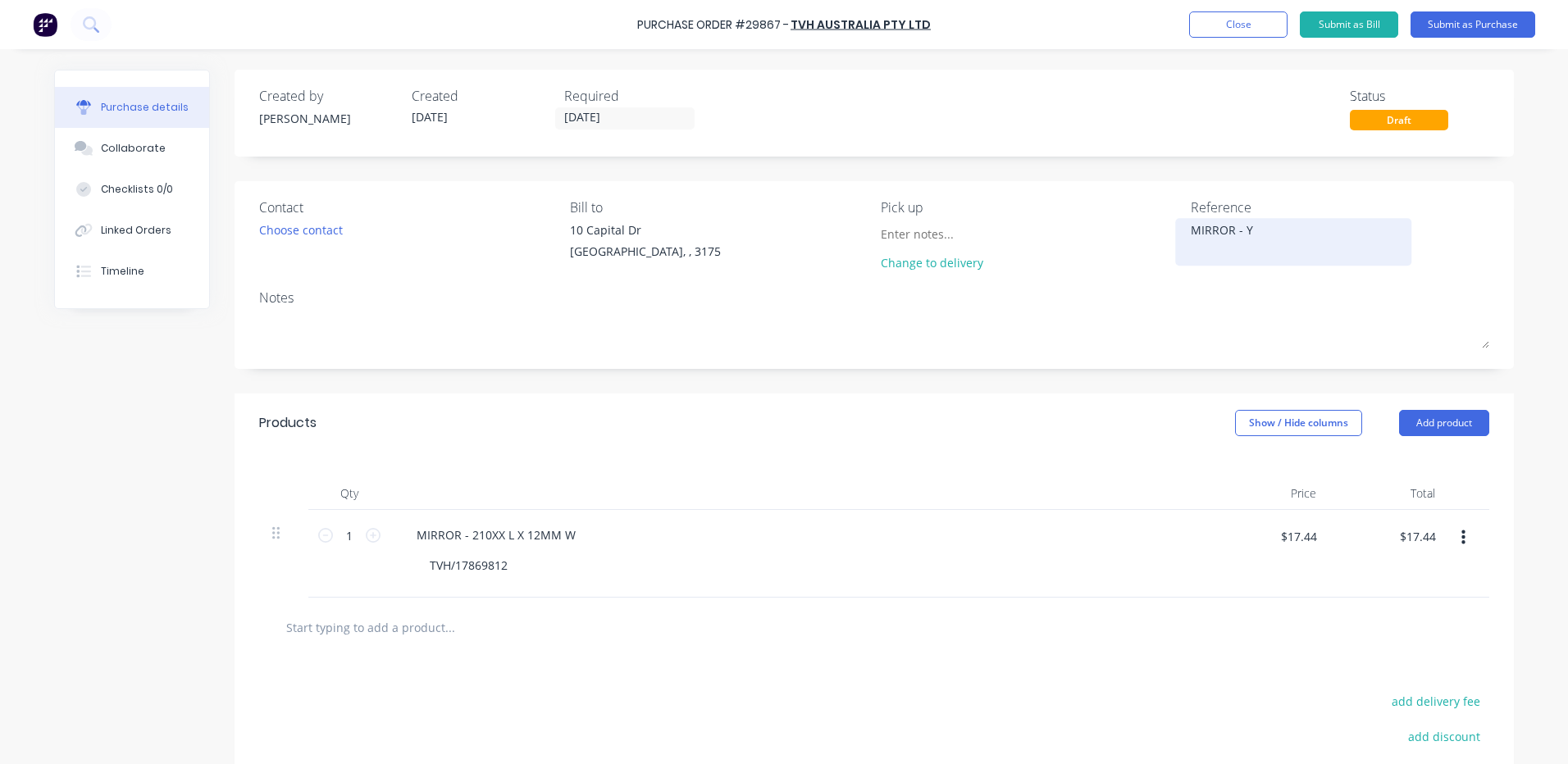
type textarea "x"
type textarea "MIRROR - YA"
type textarea "x"
type textarea "MIRROR - YAL"
type textarea "x"
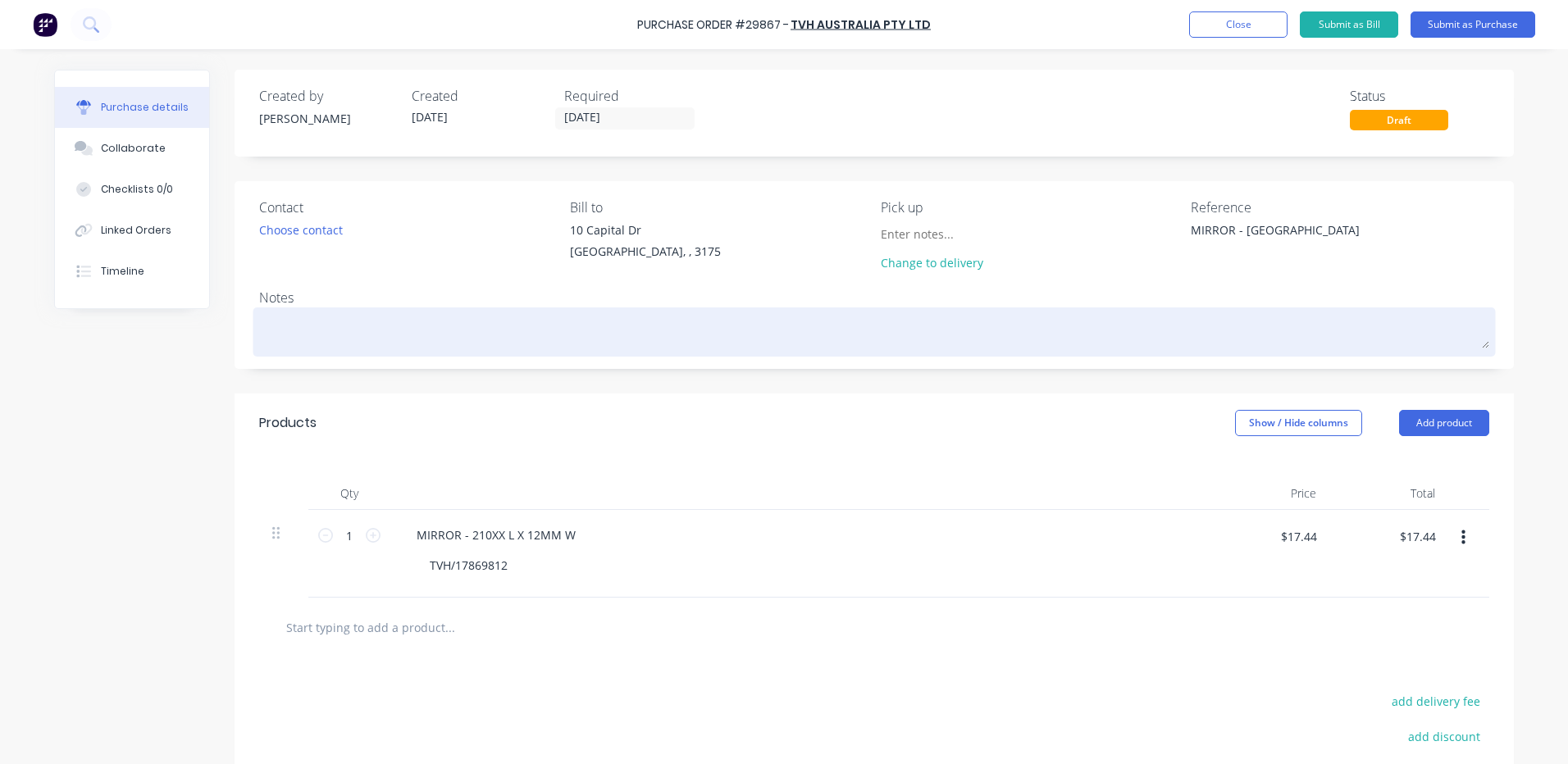
type textarea "MIRROR - [GEOGRAPHIC_DATA]"
type textarea "x"
type textarea "MIRROR - [GEOGRAPHIC_DATA]"
click at [644, 316] on textarea at bounding box center [874, 329] width 1230 height 37
type textarea "x"
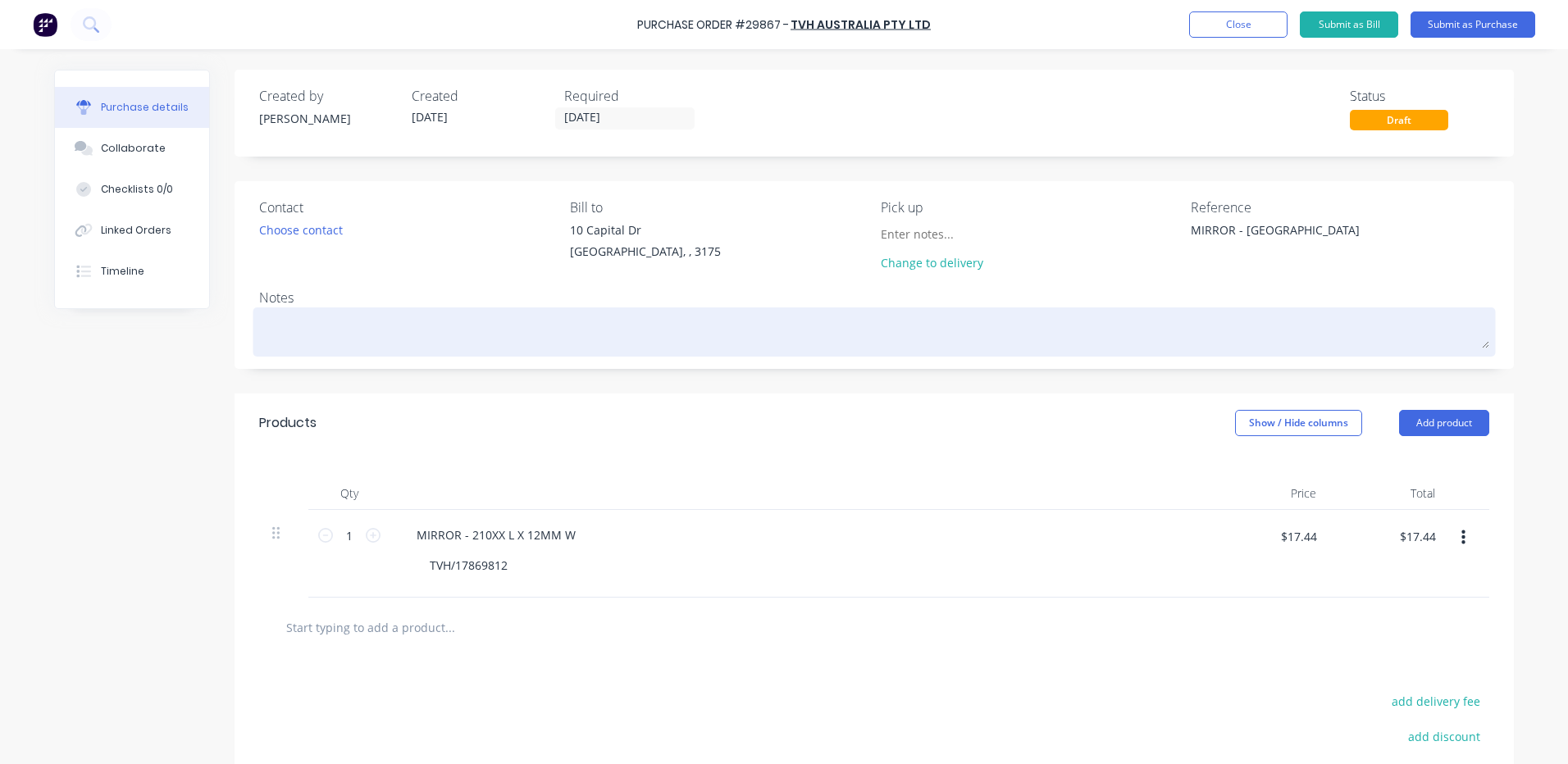
type textarea "R"
type textarea "x"
type textarea "RE"
type textarea "x"
type textarea "REP"
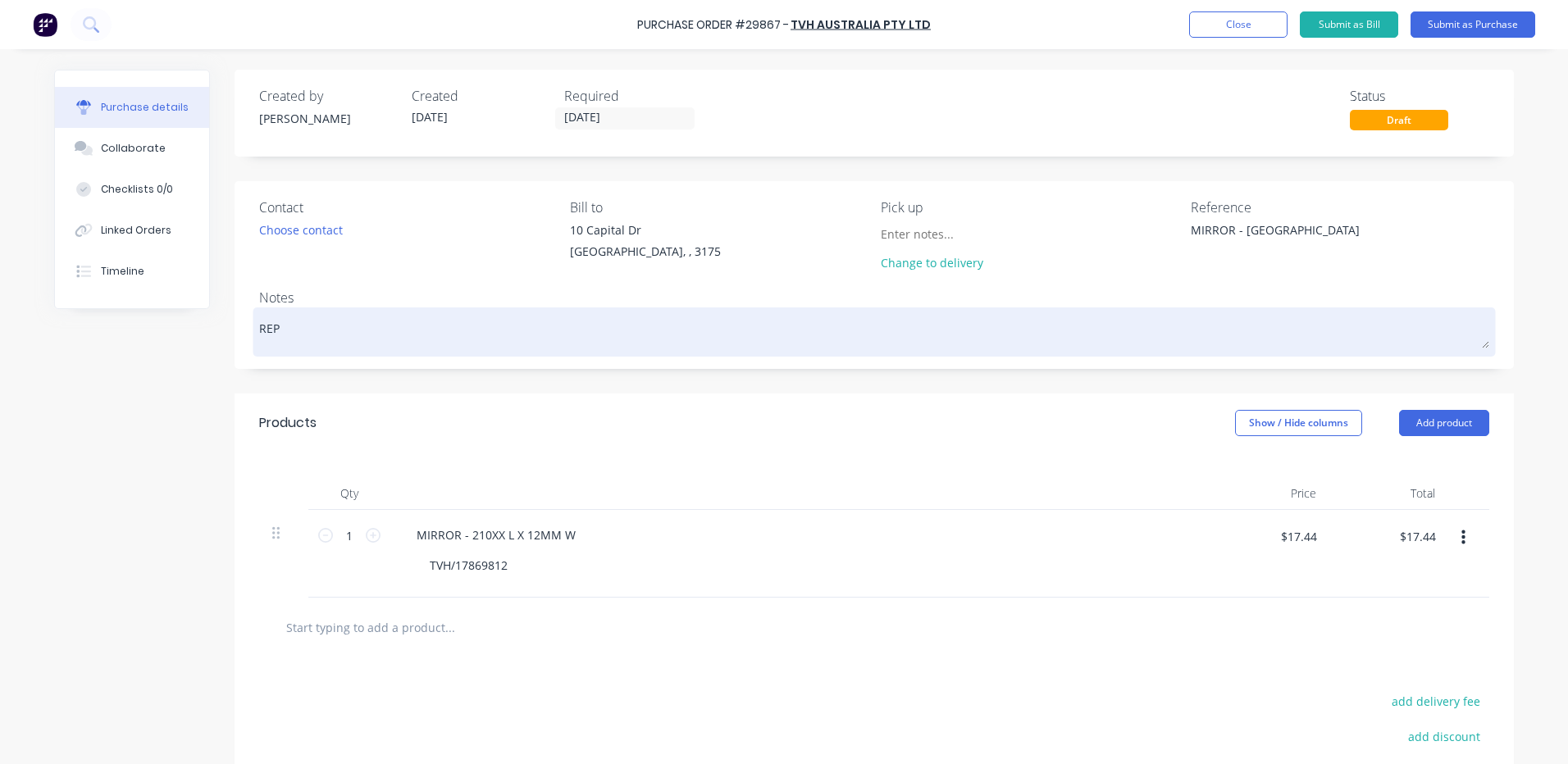
type textarea "x"
type textarea "REPL"
type textarea "x"
type textarea "REPLA"
type textarea "x"
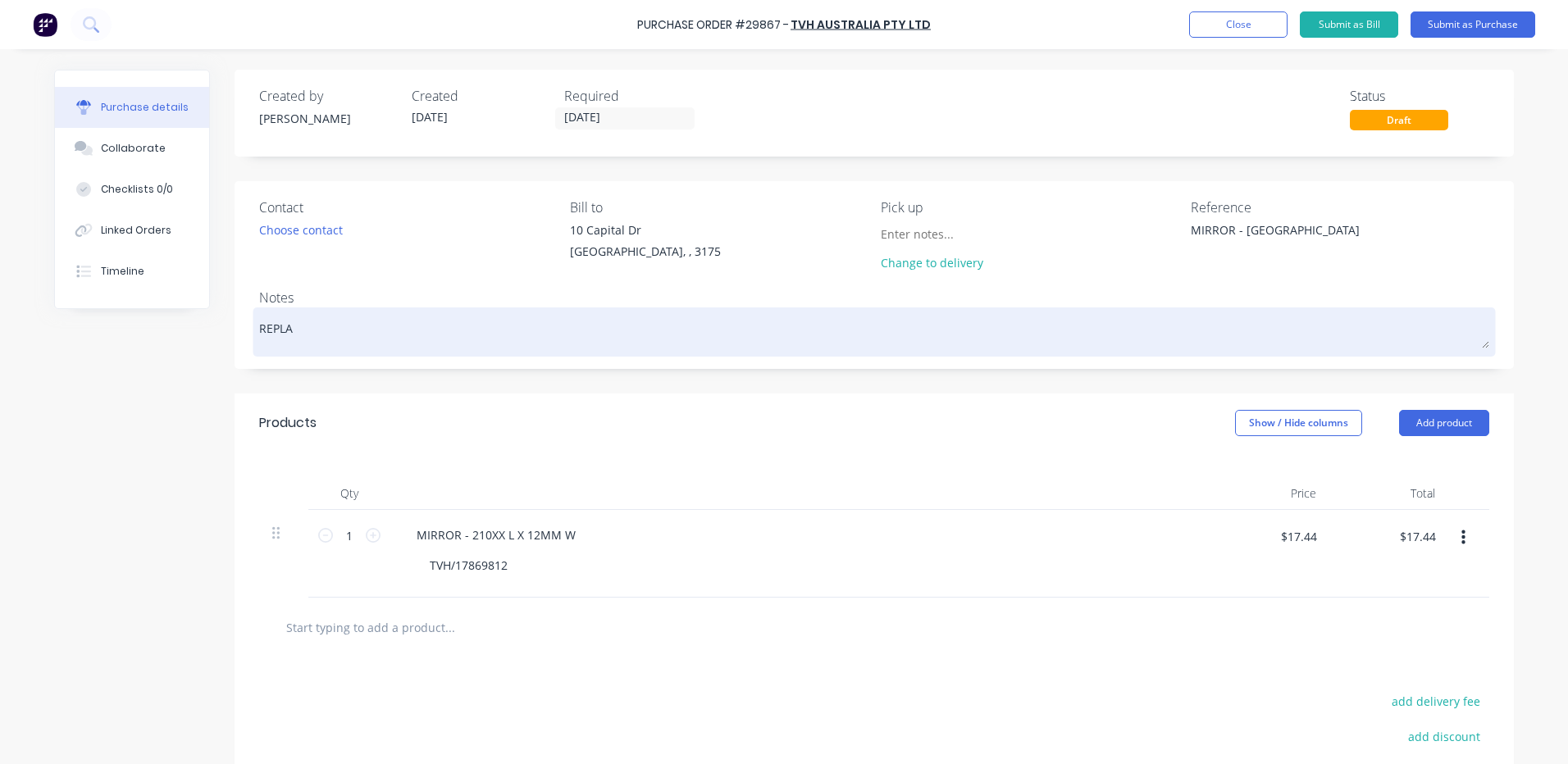
type textarea "REPLAC"
type textarea "x"
type textarea "REPLACE"
type textarea "x"
type textarea "REPLACEM"
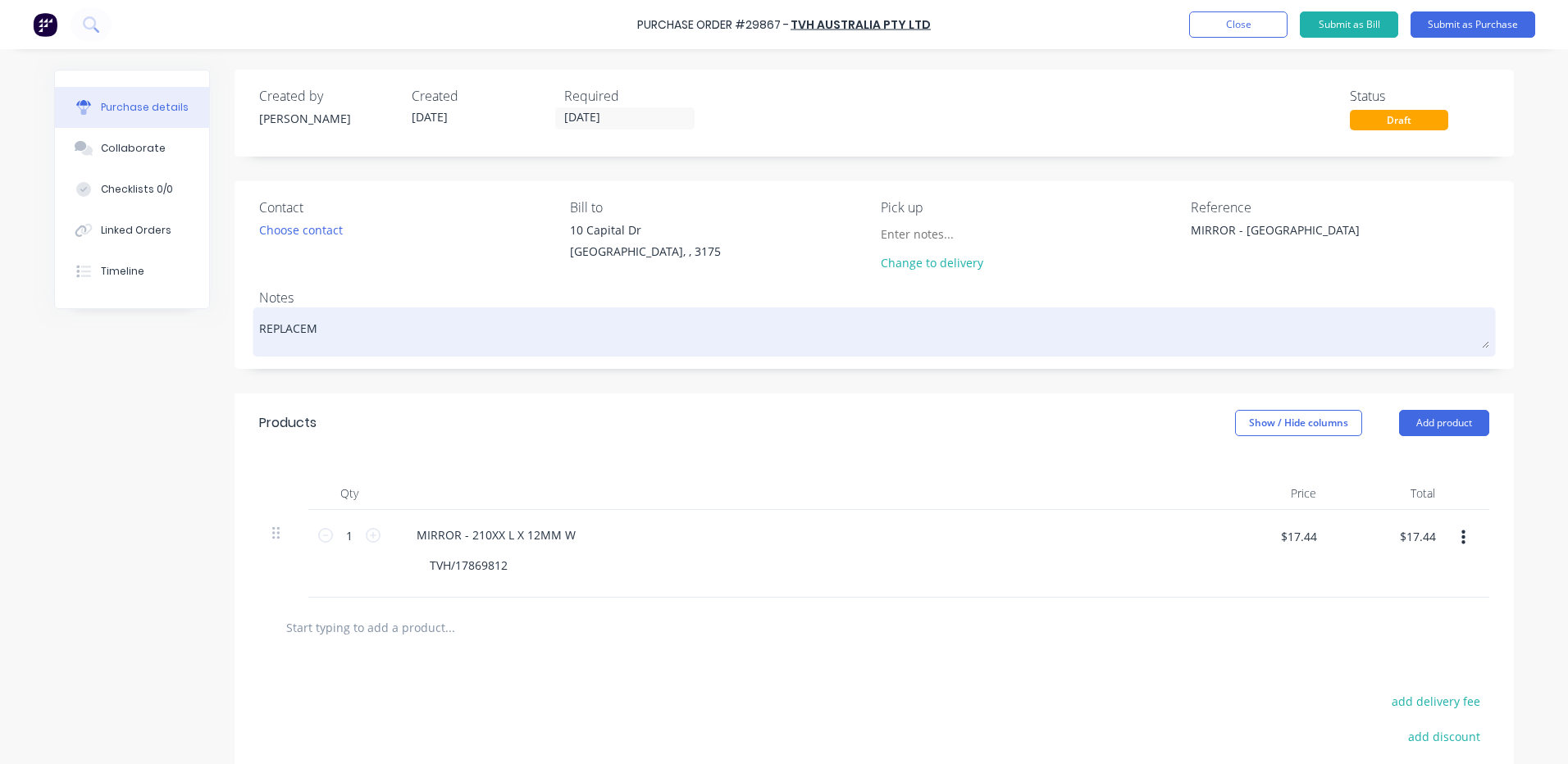
type textarea "x"
type textarea "REPLACEMN"
type textarea "x"
type textarea "REPLACEMNT"
type textarea "x"
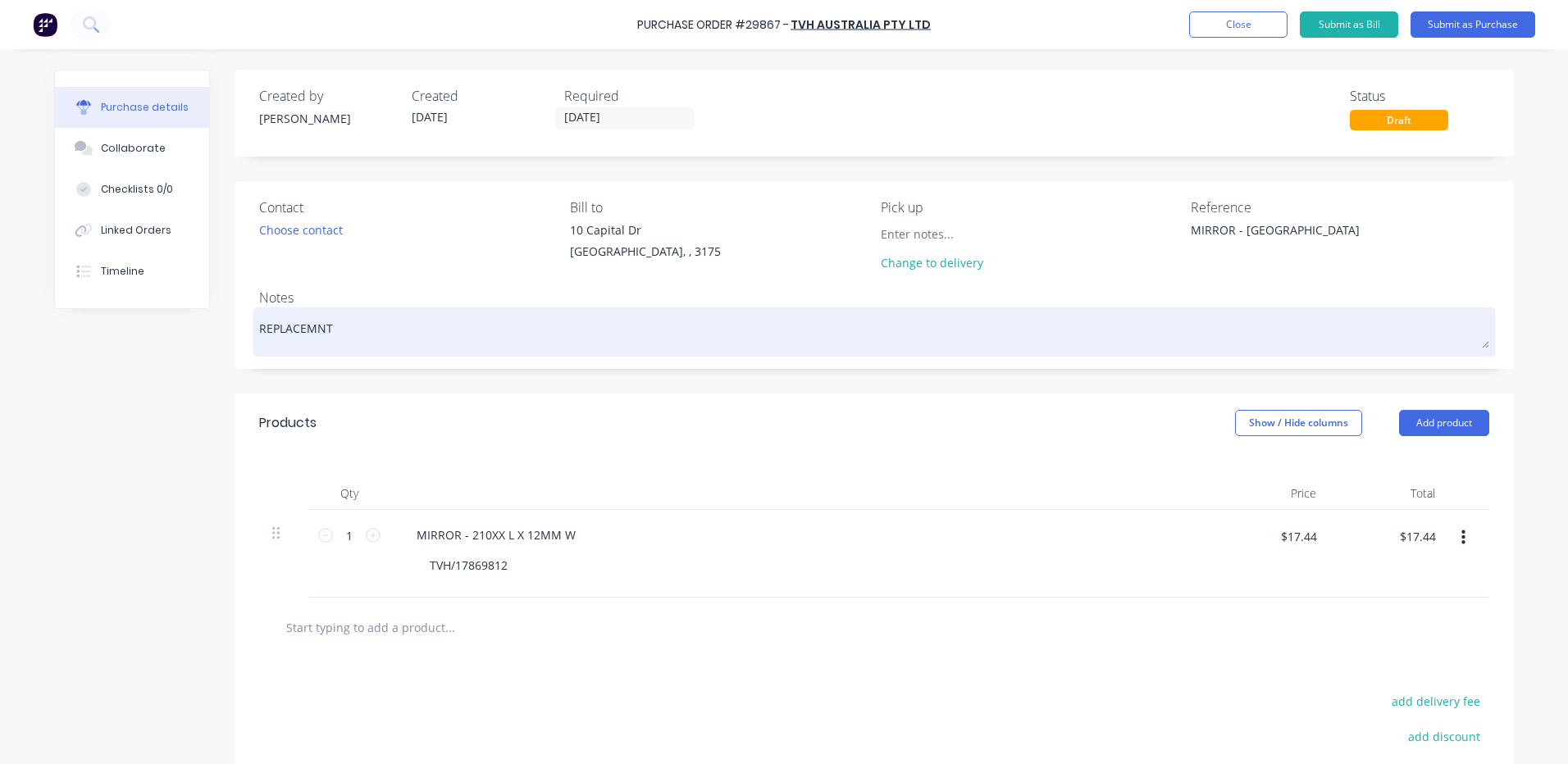
type textarea "REPLACEMNT"
type textarea "x"
type textarea "REPLACEMNT MI"
type textarea "x"
type textarea "REPLACEMNT MIR"
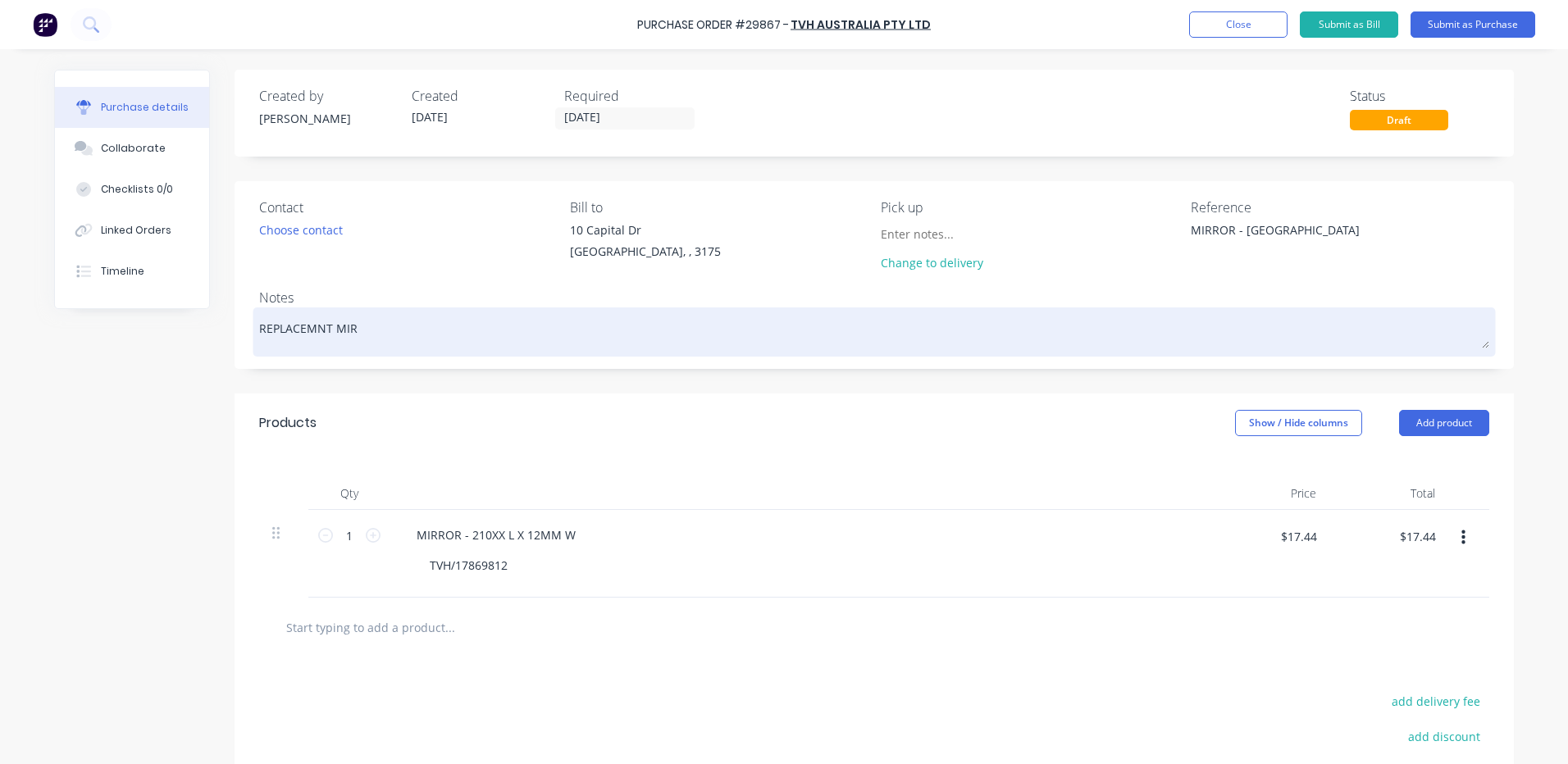
type textarea "x"
type textarea "REPLACEMNT MIRR"
type textarea "x"
type textarea "REPLACEMNT MIRRO"
type textarea "x"
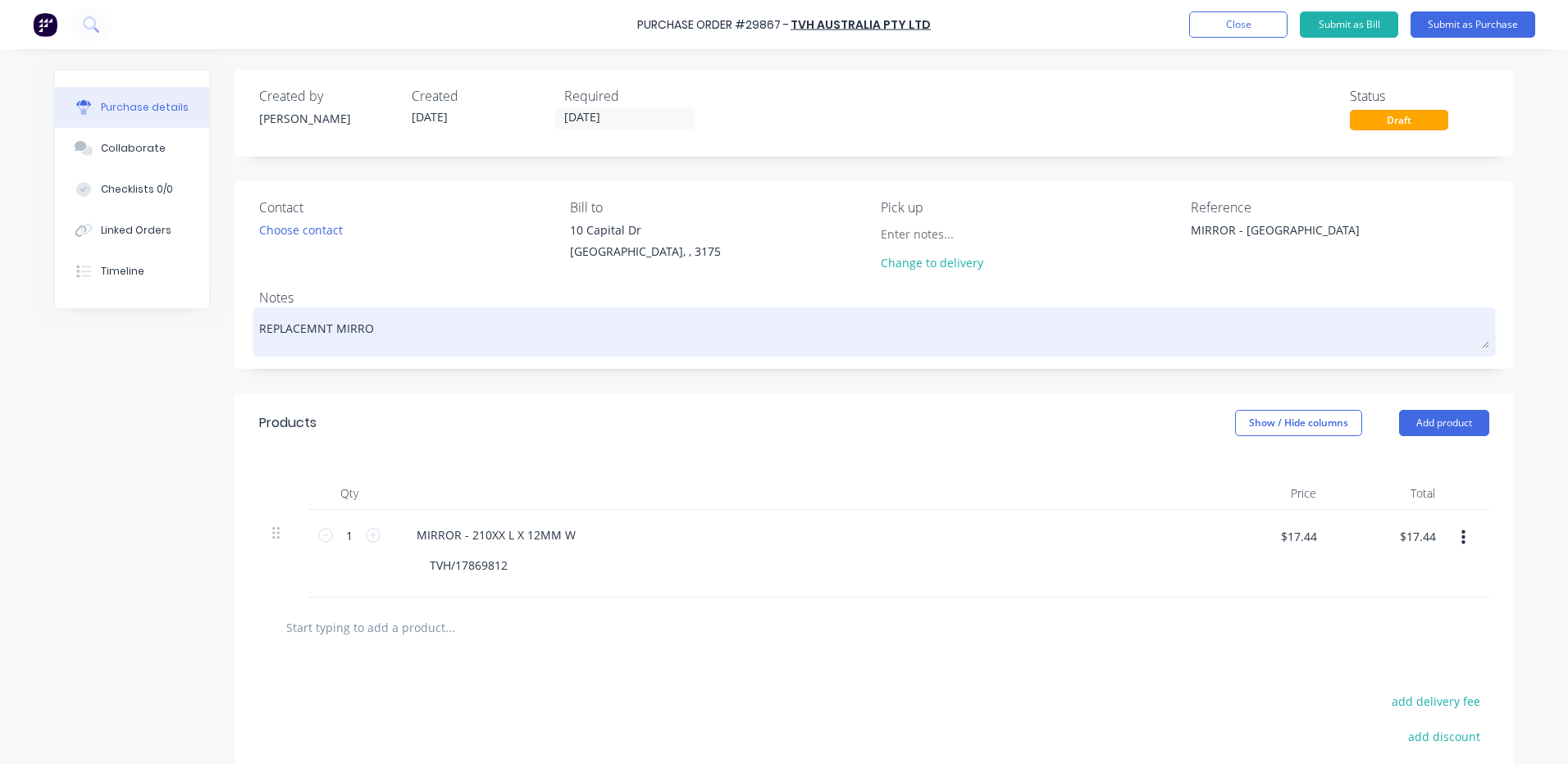
type textarea "REPLACEMNT MIRROR"
type textarea "x"
type textarea "REPLACEMNT MIRROR"
type textarea "x"
type textarea "REPLACEMNT MIRROR F"
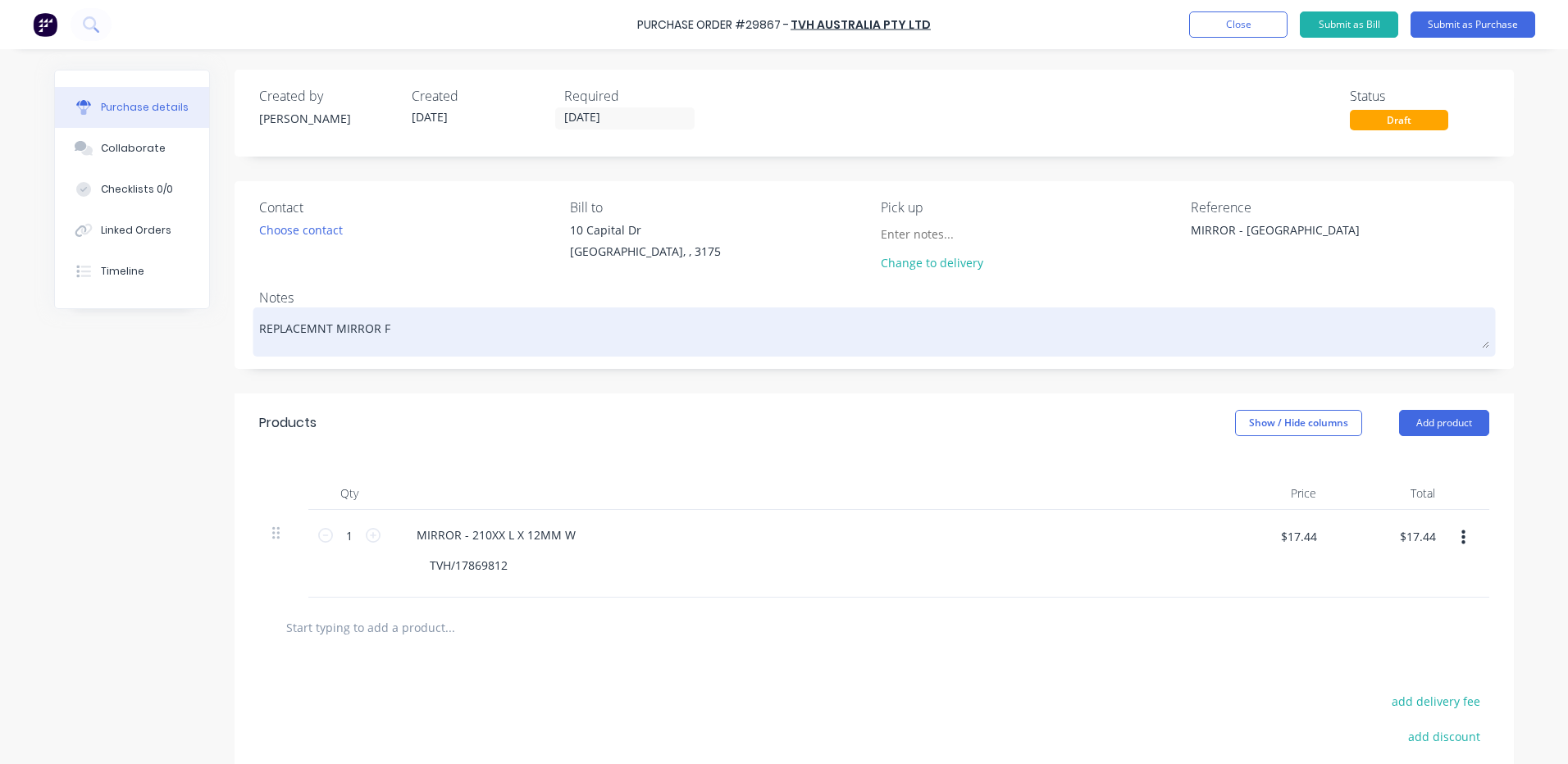
type textarea "x"
type textarea "REPLACEMNT MIRROR FO"
type textarea "x"
type textarea "REPLACEMNT MIRROR FOR"
type textarea "x"
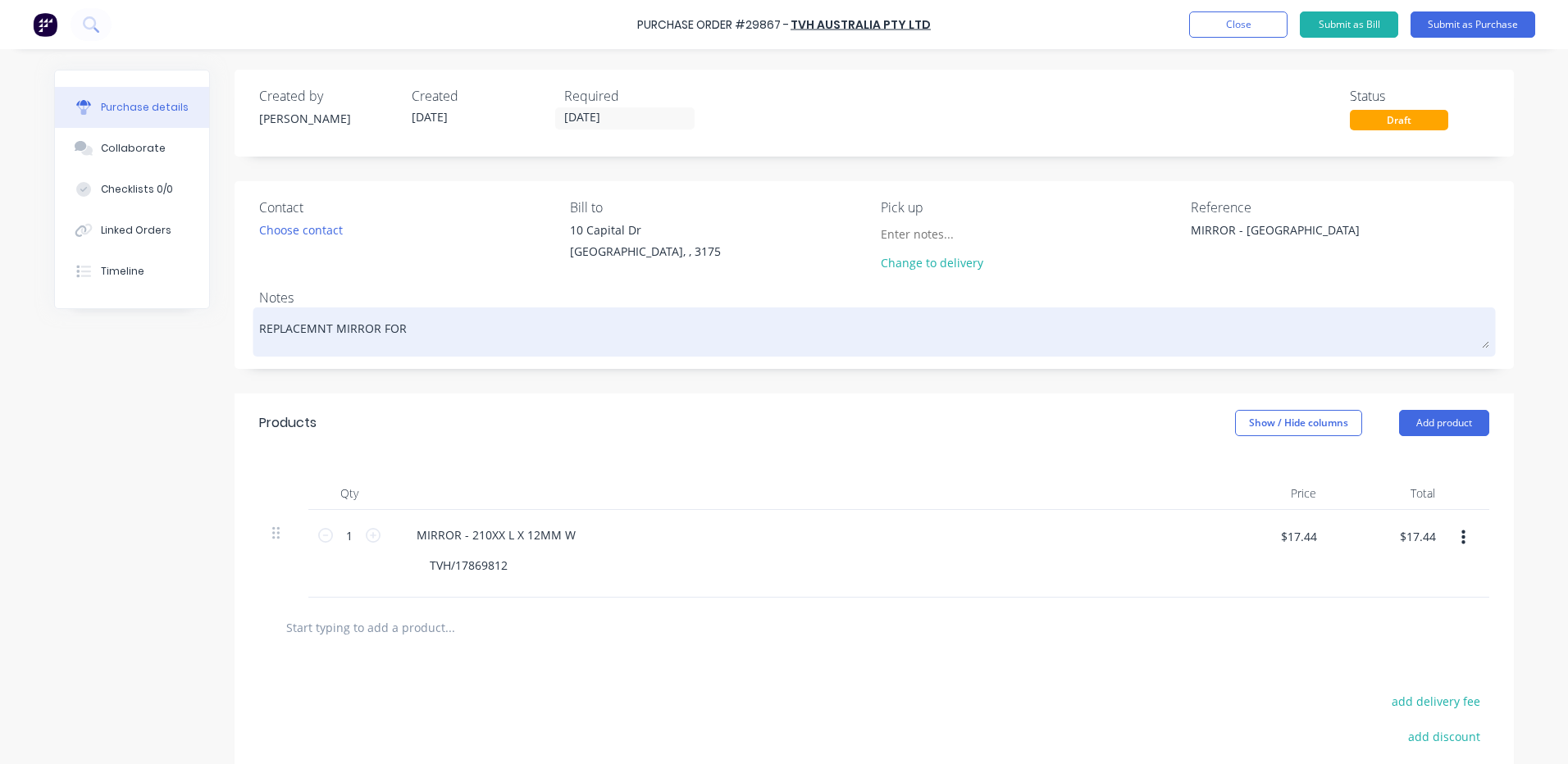
type textarea "REPLACEMNT MIRROR FOR"
type textarea "x"
type textarea "REPLACEMNT MIRROR FOR D"
type textarea "x"
type textarea "REPLACEMNT MIRROR FOR DA"
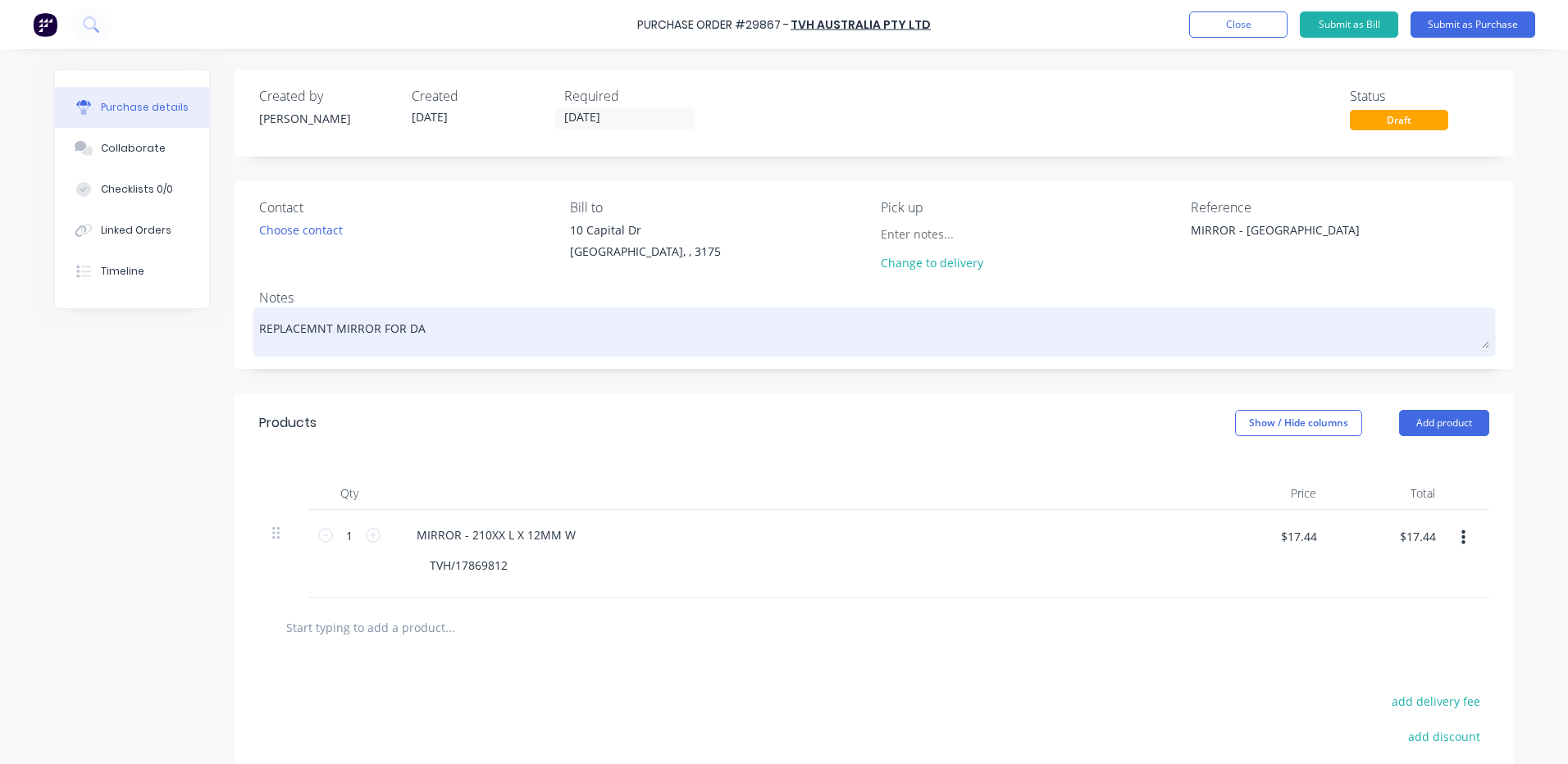
type textarea "x"
type textarea "REPLACEMNT MIRROR FOR DAM"
type textarea "x"
type textarea "REPLACEMNT MIRROR FOR DAMA"
type textarea "x"
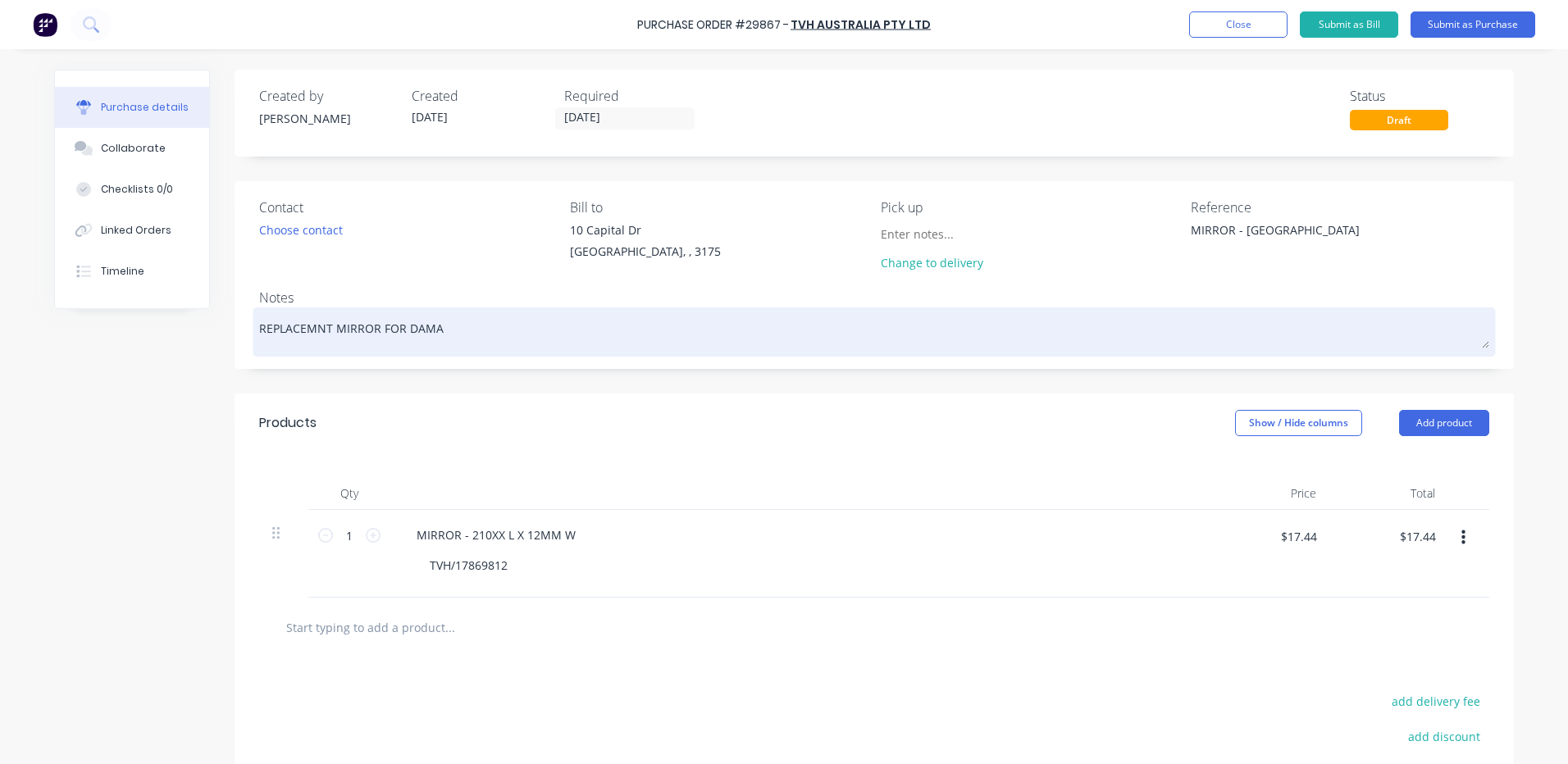
type textarea "REPLACEMNT MIRROR FOR DAMAG"
type textarea "x"
type textarea "REPLACEMNT MIRROR FOR DAMAGE"
type textarea "x"
type textarea "REPLACEMNT MIRROR FOR DAMAGED"
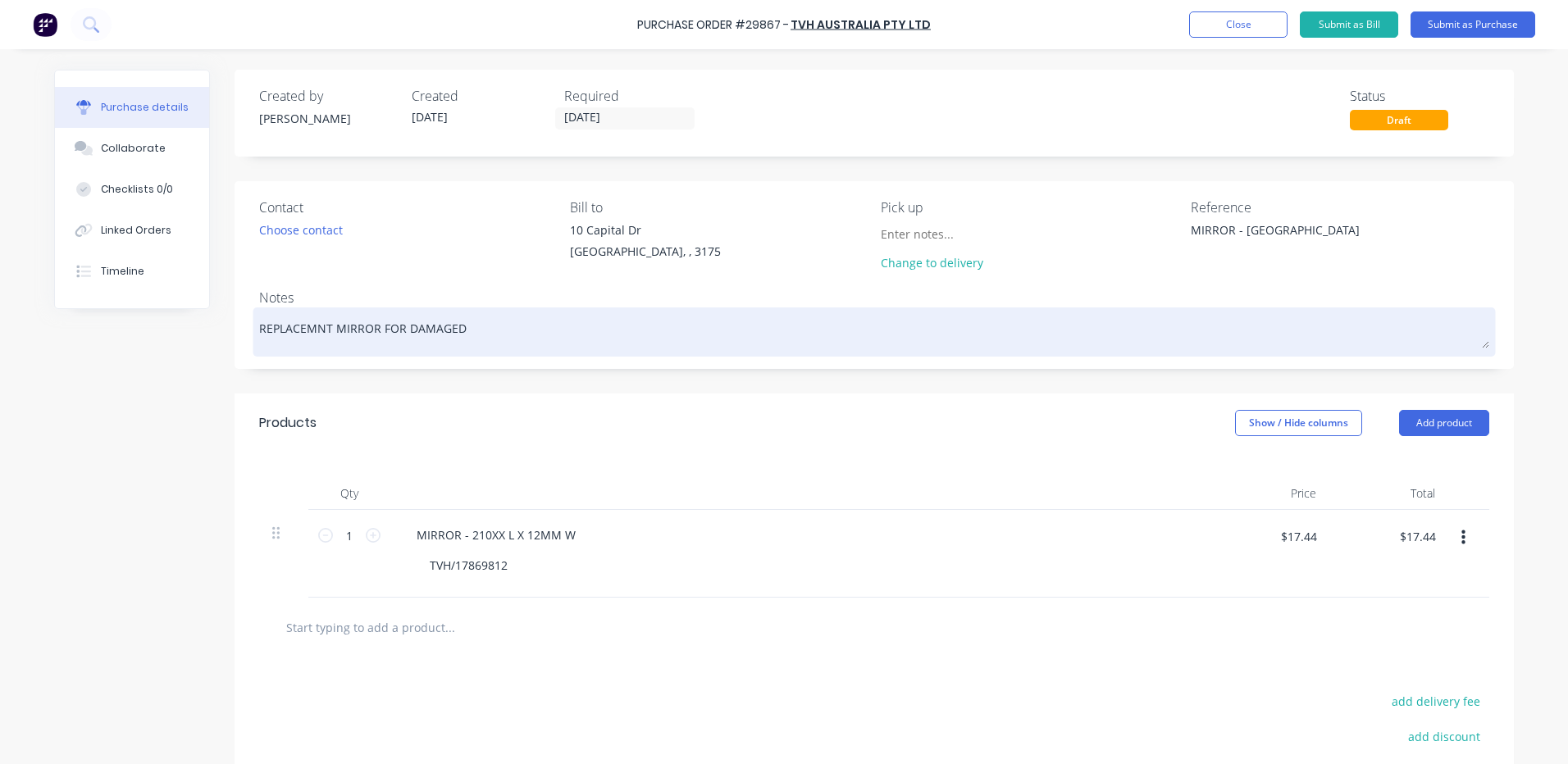
type textarea "x"
type textarea "REPLACEMNT MIRROR FOR DAMAGED"
type textarea "x"
type textarea "REPLACEMNT MIRROR FOR DAMAGED O"
type textarea "x"
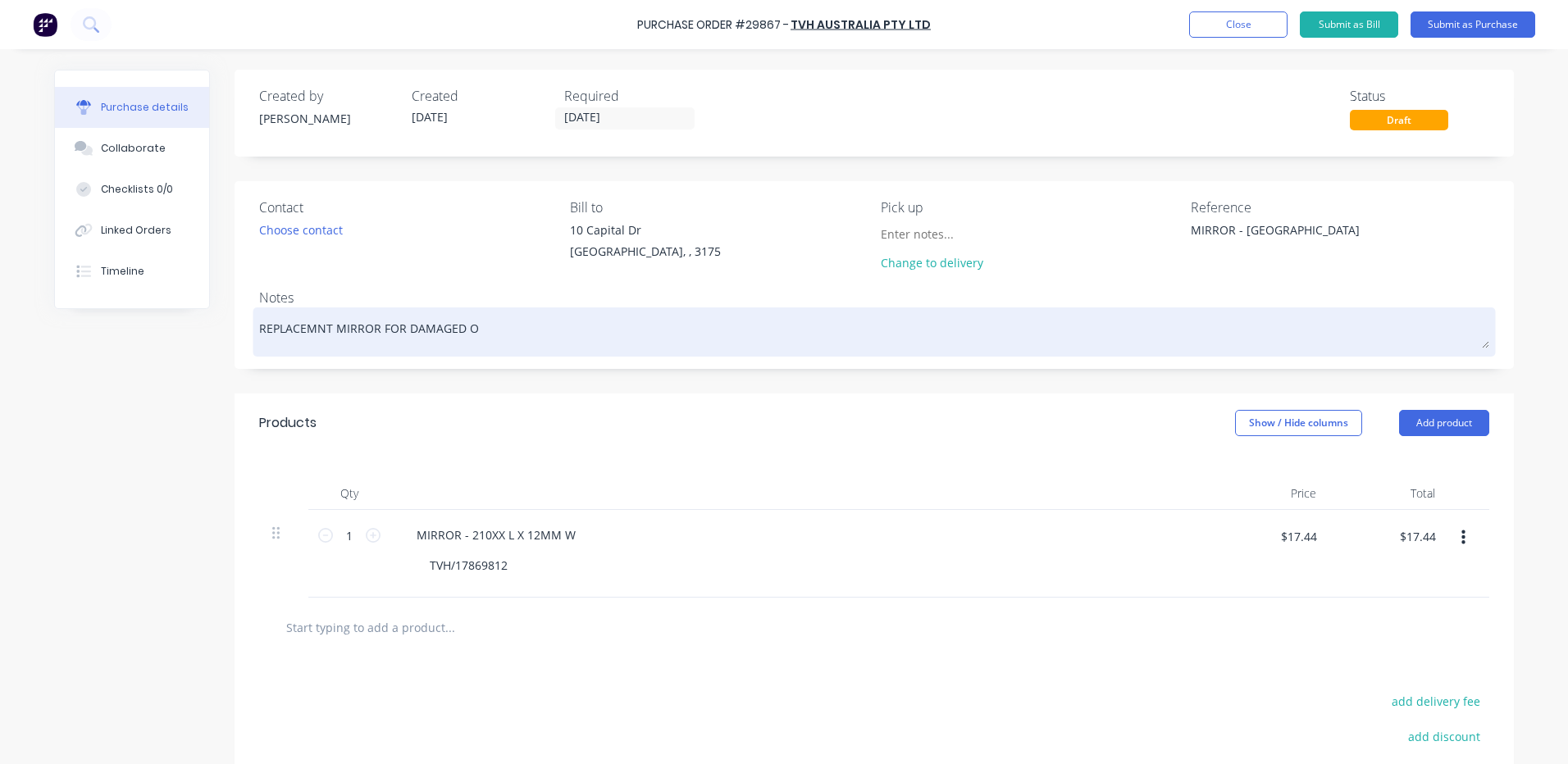
type textarea "REPLACEMNT MIRROR FOR DAMAGED ON"
type textarea "x"
type textarea "REPLACEMNT MIRROR FOR DAMAGED ONE"
type textarea "x"
type textarea "REPLACEMNT MIRROR FOR DAMAGED ONE"
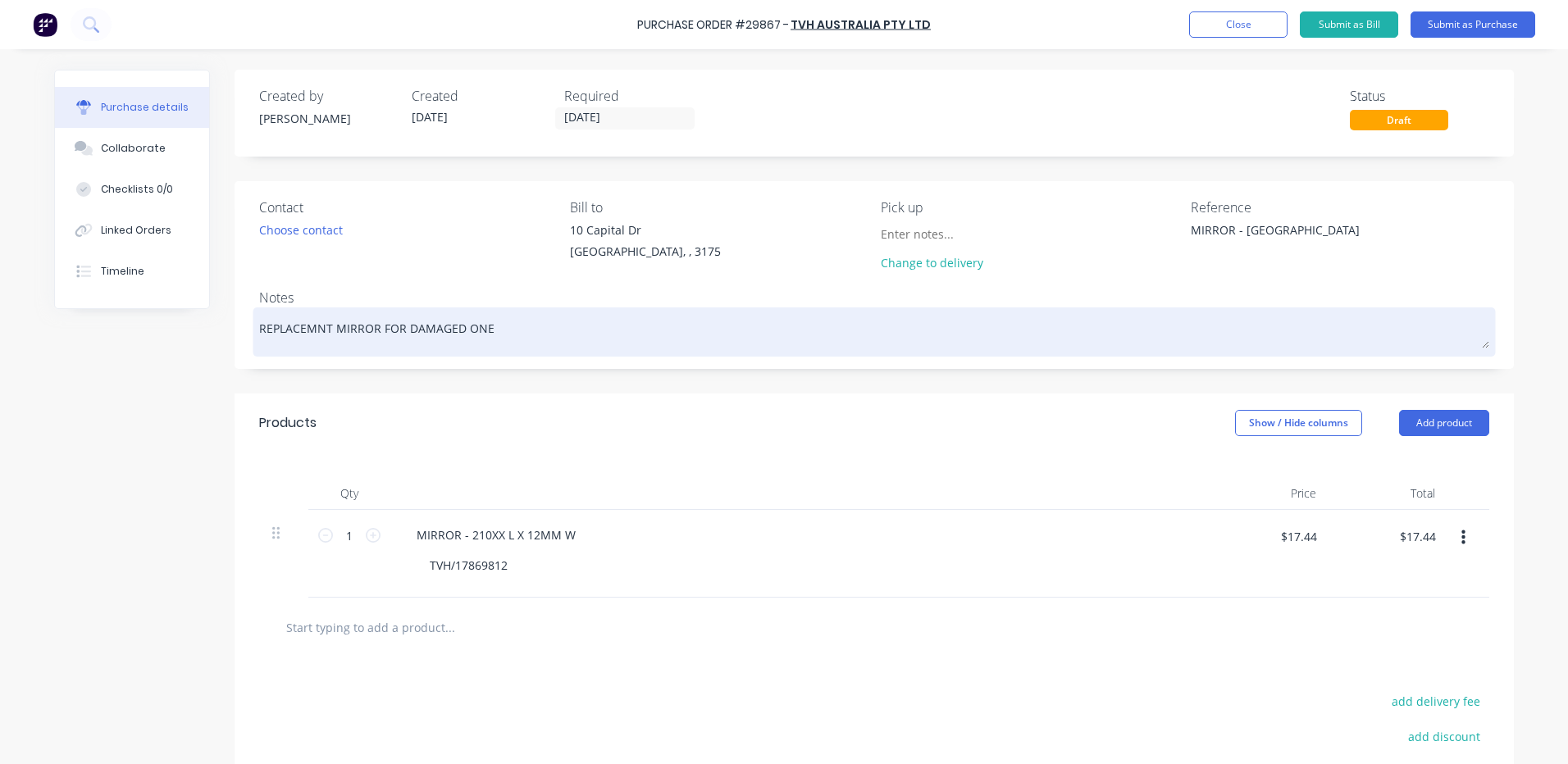
type textarea "x"
type textarea "REPLACEMNT MIRROR FOR DAMAGED ONE O"
type textarea "x"
type textarea "REPLACEMNT MIRROR FOR DAMAGED ONE ON"
type textarea "x"
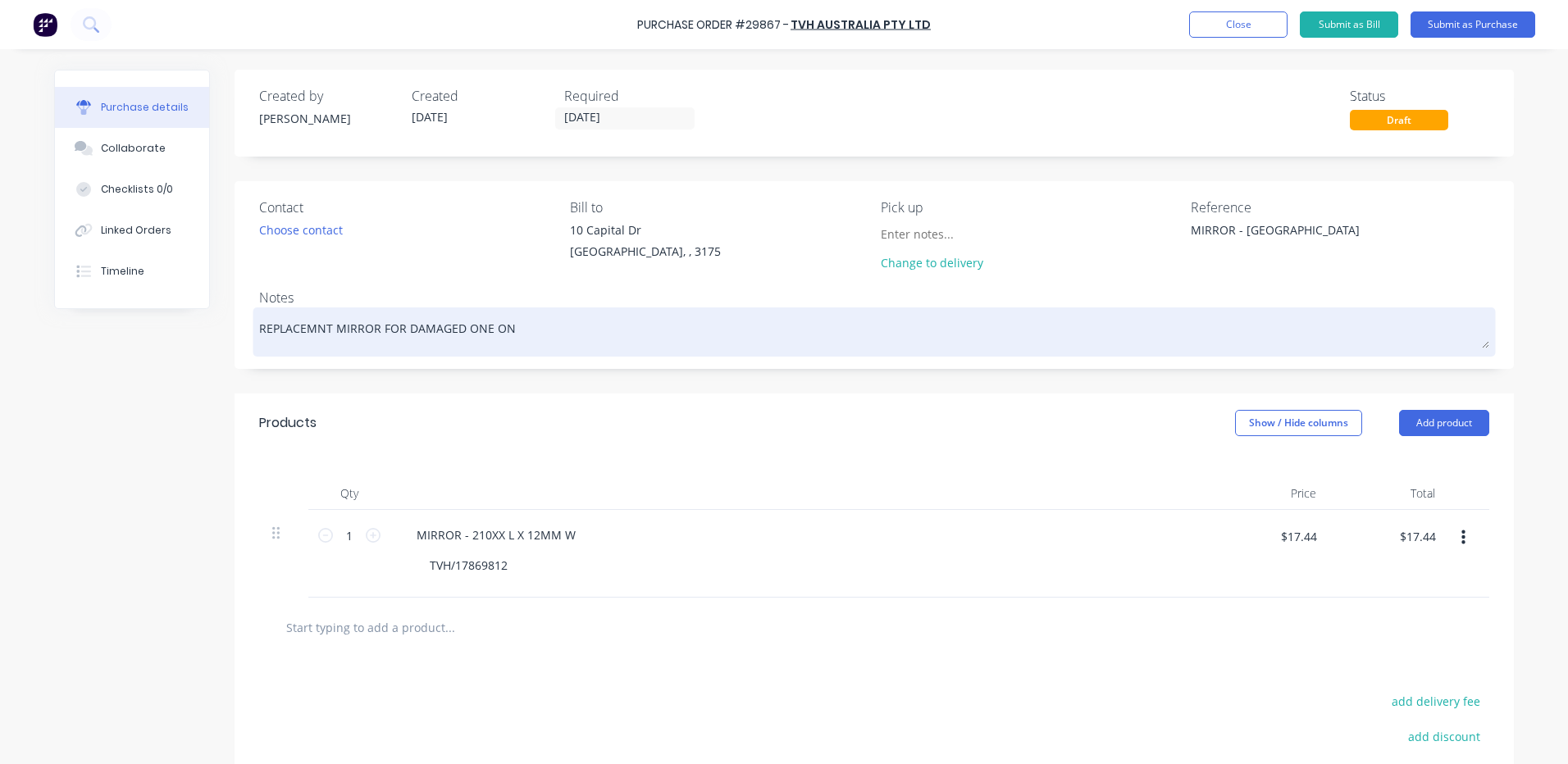
type textarea "REPLACEMNT MIRROR FOR DAMAGED ONE ON"
type textarea "x"
type textarea "REPLACEMNT MIRROR FOR DAMAGED ONE ON Y"
type textarea "x"
type textarea "REPLACEMNT MIRROR FOR DAMAGED ONE ON YA"
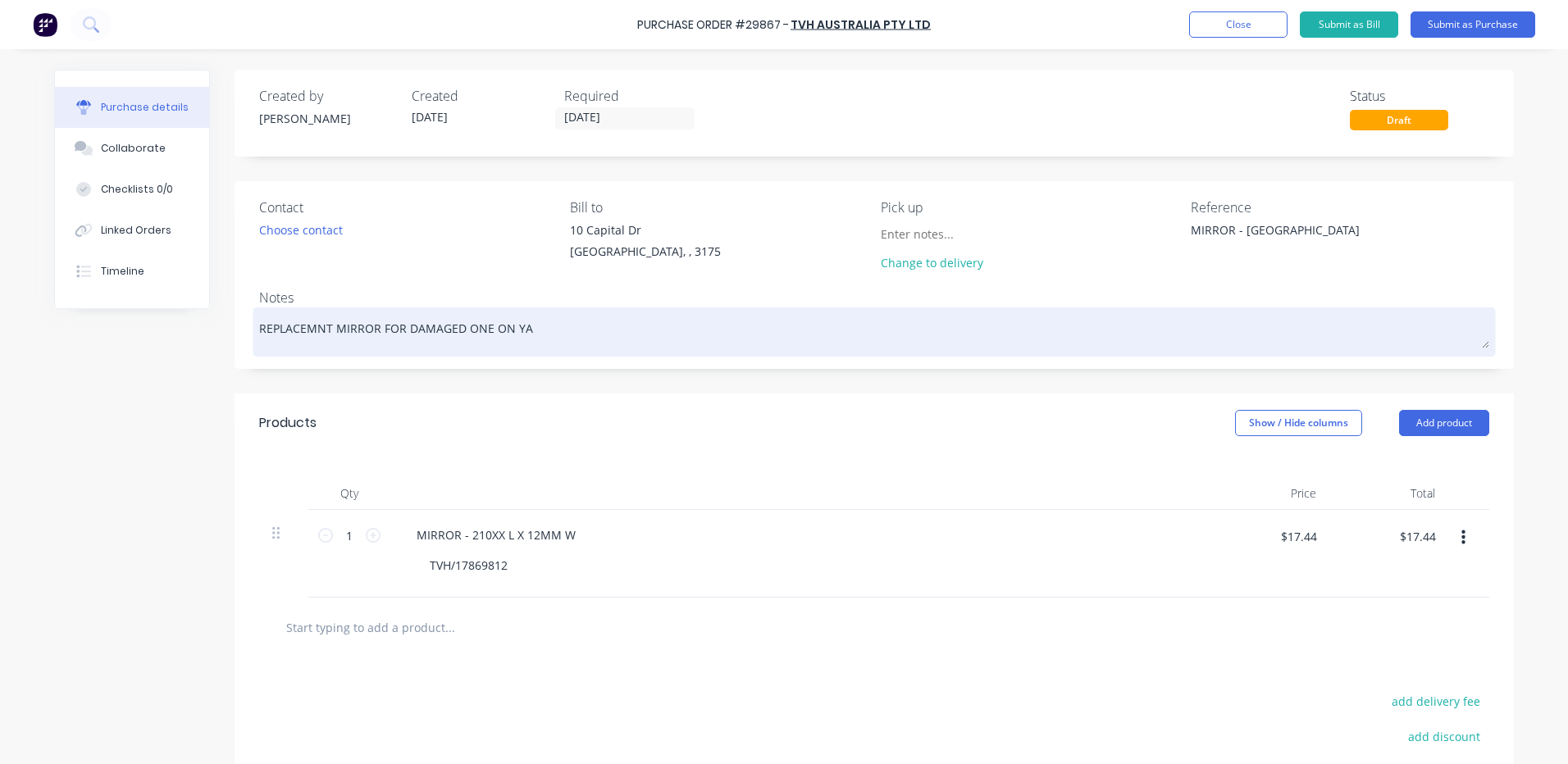
type textarea "x"
type textarea "REPLACEMNT MIRROR FOR DAMAGED ONE ON YAL"
type textarea "x"
type textarea "REPLACEMNT MIRROR FOR DAMAGED ONE ON YALE"
type textarea "x"
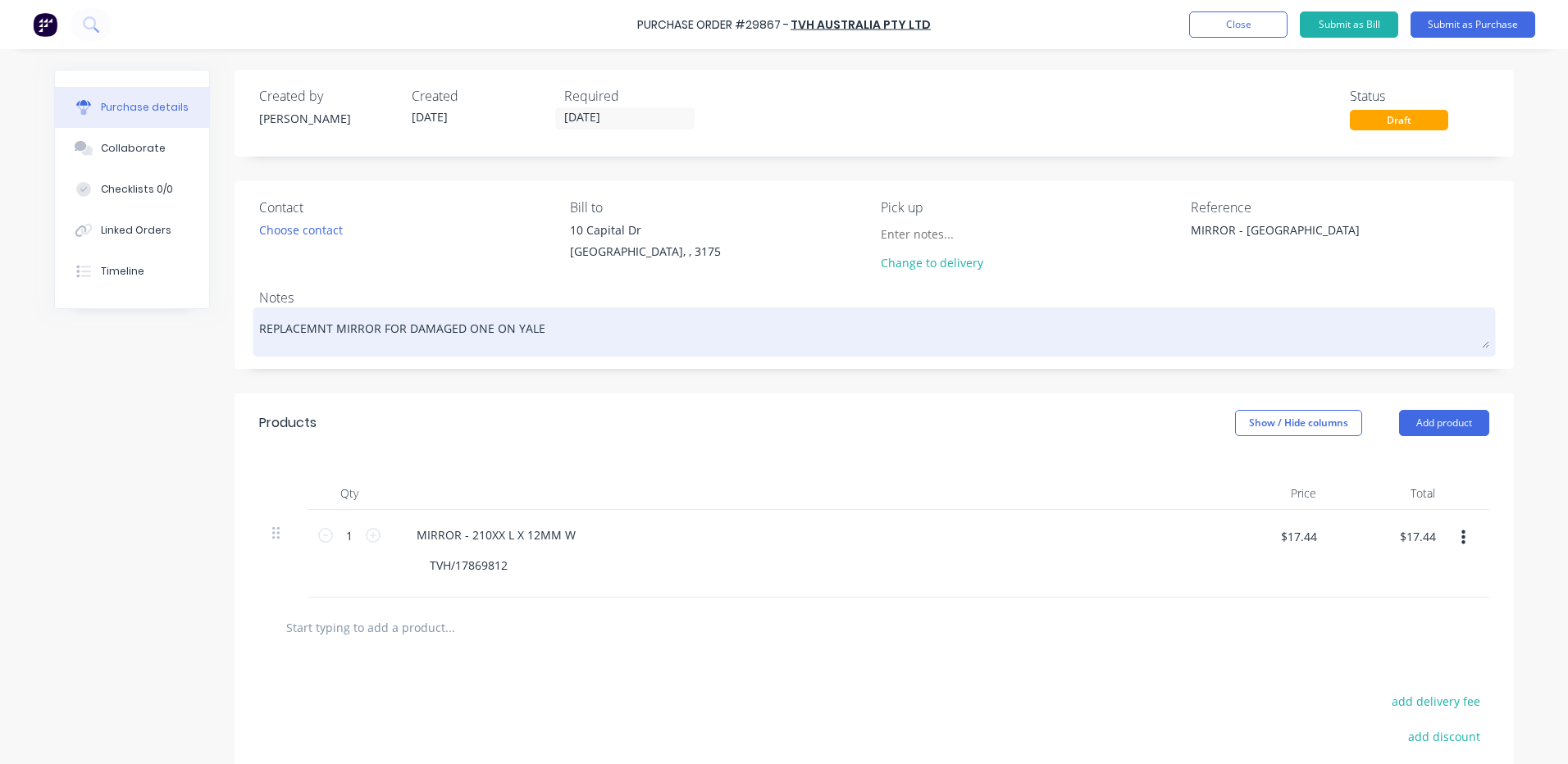
type textarea "REPLACEMNT MIRROR FOR DAMAGED ONE ON YALE"
type textarea "x"
type textarea "REPLACEMNT MIRROR FOR DAMAGED ONE ON YALE D"
type textarea "x"
type textarea "REPLACEMNT MIRROR FOR DAMAGED ONE ON YALE DI"
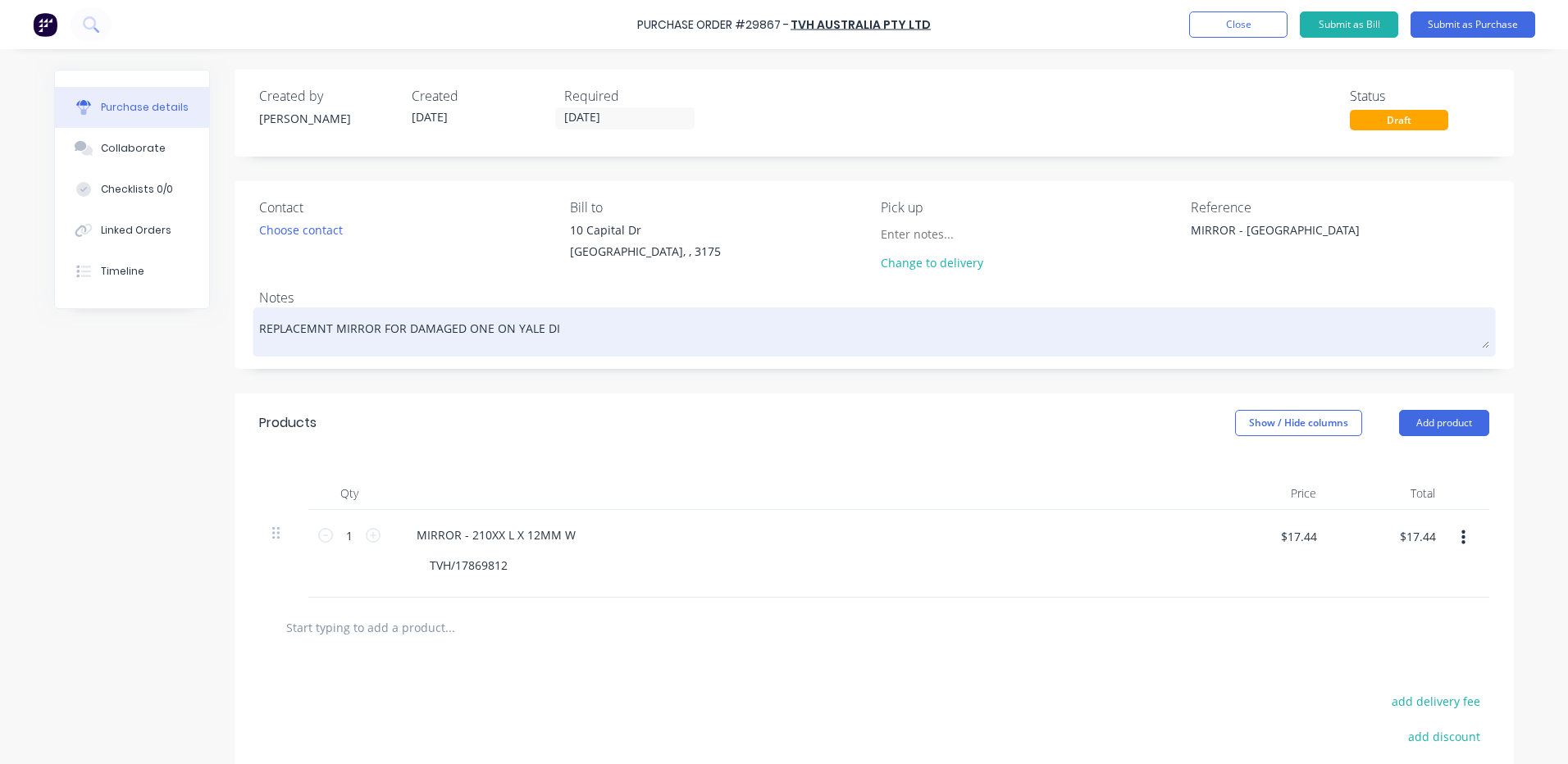
type textarea "x"
type textarea "REPLACEMNT MIRROR FOR DAMAGED ONE ON YALE DIR"
type textarea "x"
type textarea "REPLACEMNT MIRROR FOR DAMAGED ONE ON YALE DIR U"
type textarea "x"
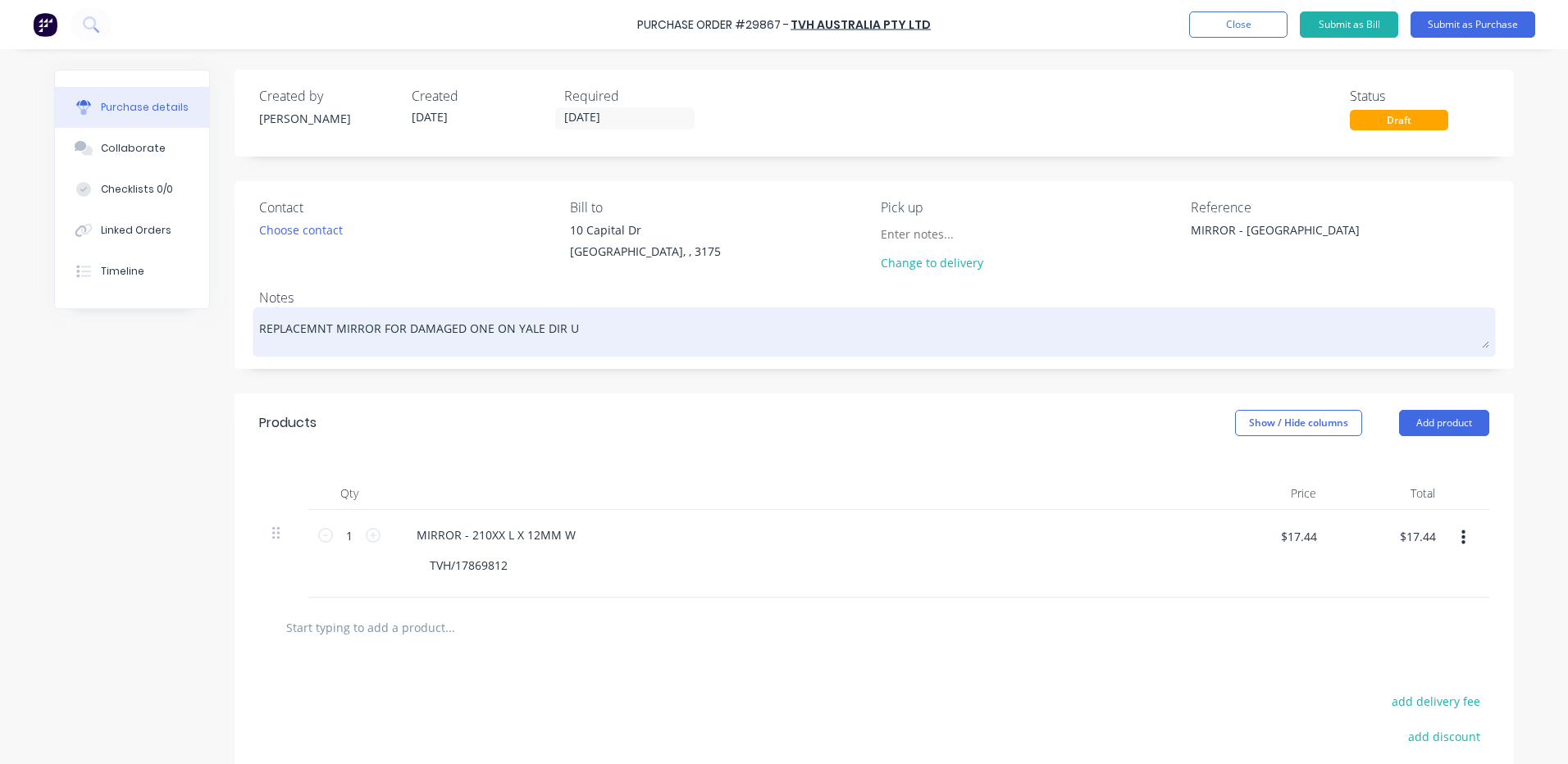
type textarea "REPLACEMNT MIRROR FOR DAMAGED ONE ON YALE DIR UN"
type textarea "x"
type textarea "REPLACEMNT MIRROR FOR DAMAGED ONE ON YALE DIR UNI"
type textarea "x"
type textarea "REPLACEMNT MIRROR FOR DAMAGED ONE ON YALE DIR UNIT"
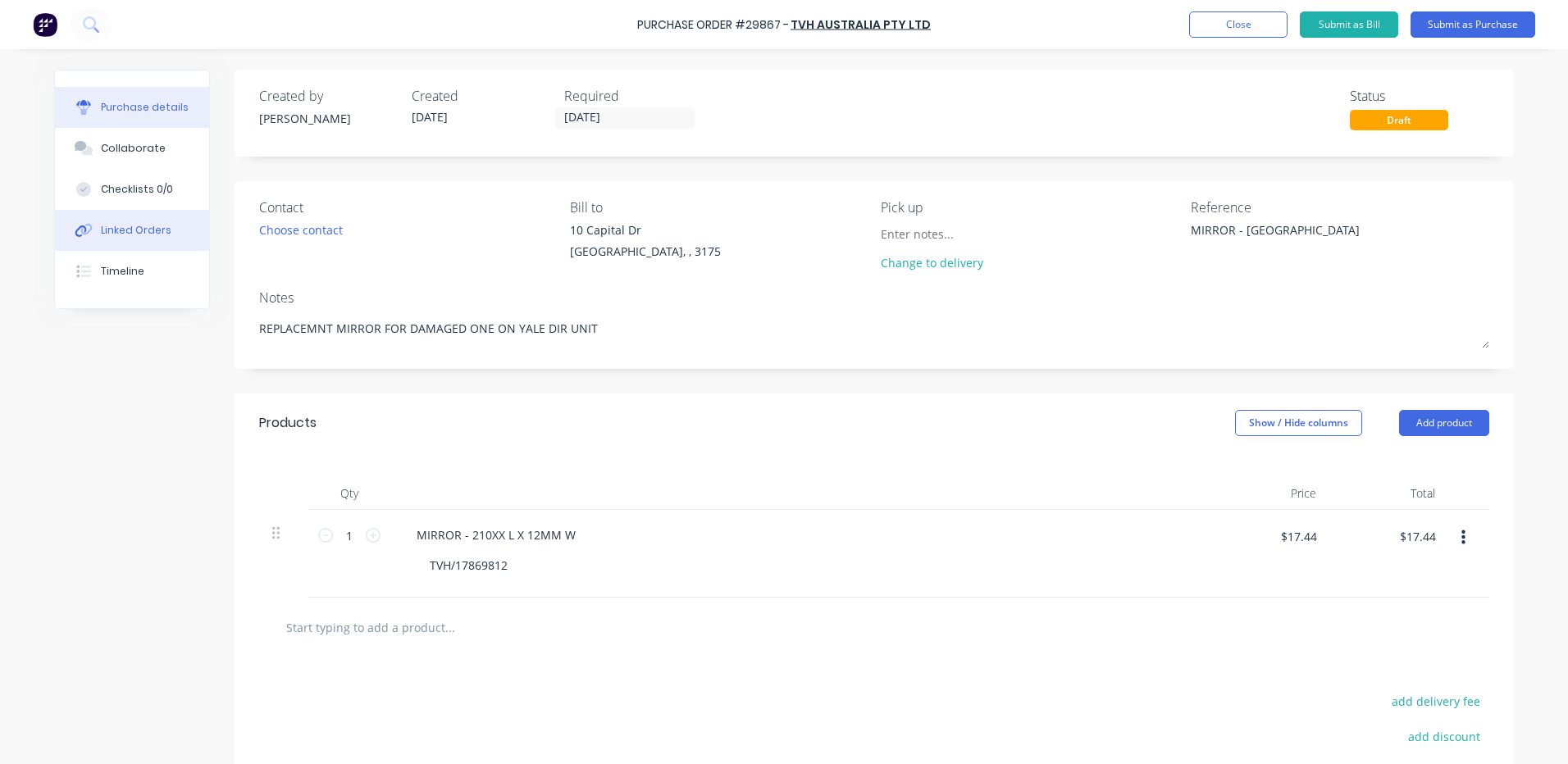
type textarea "x"
click at [132, 223] on button "Linked Orders" at bounding box center [132, 230] width 154 height 41
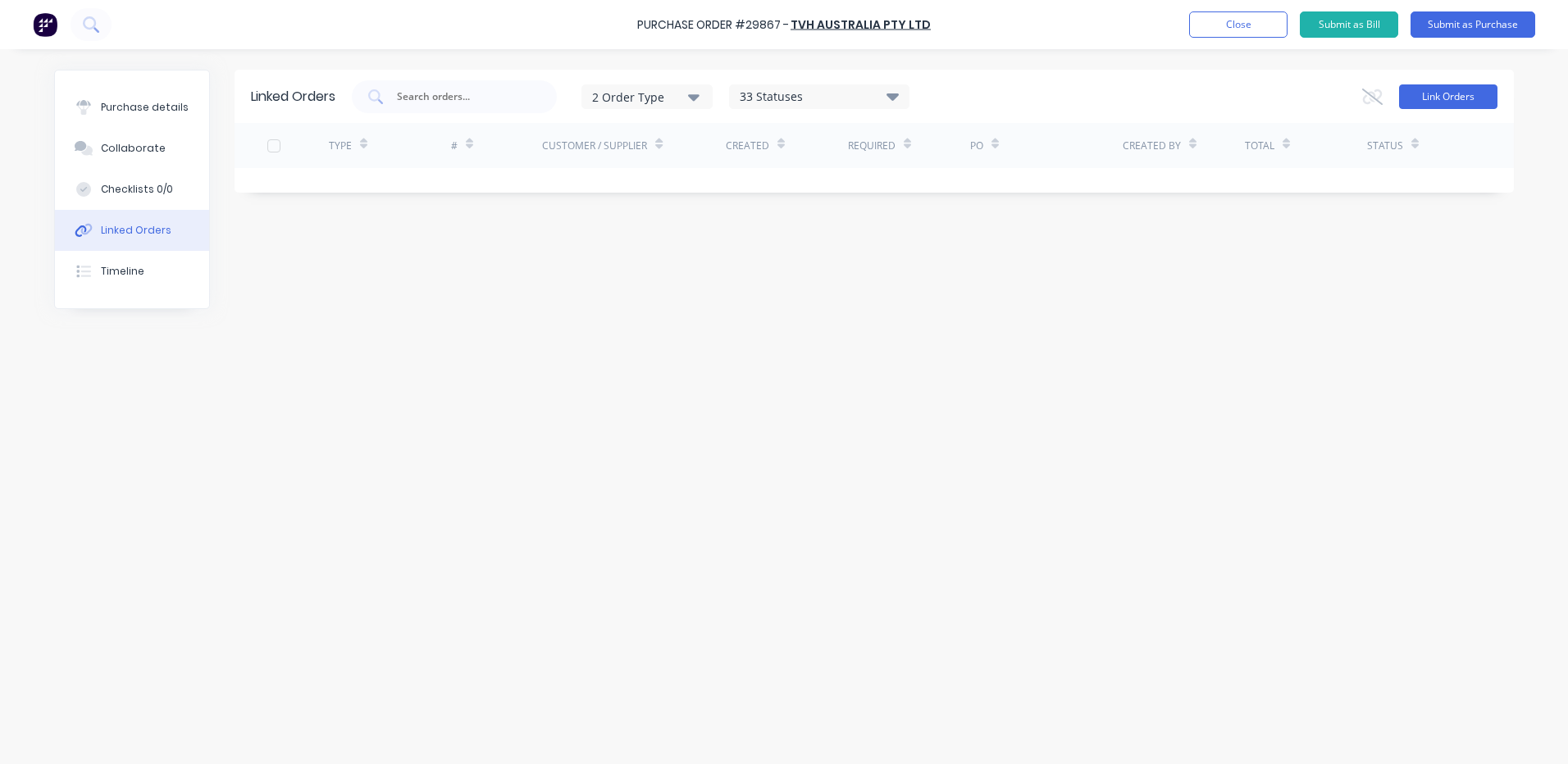
click at [1421, 88] on button "Link Orders" at bounding box center [1448, 97] width 98 height 25
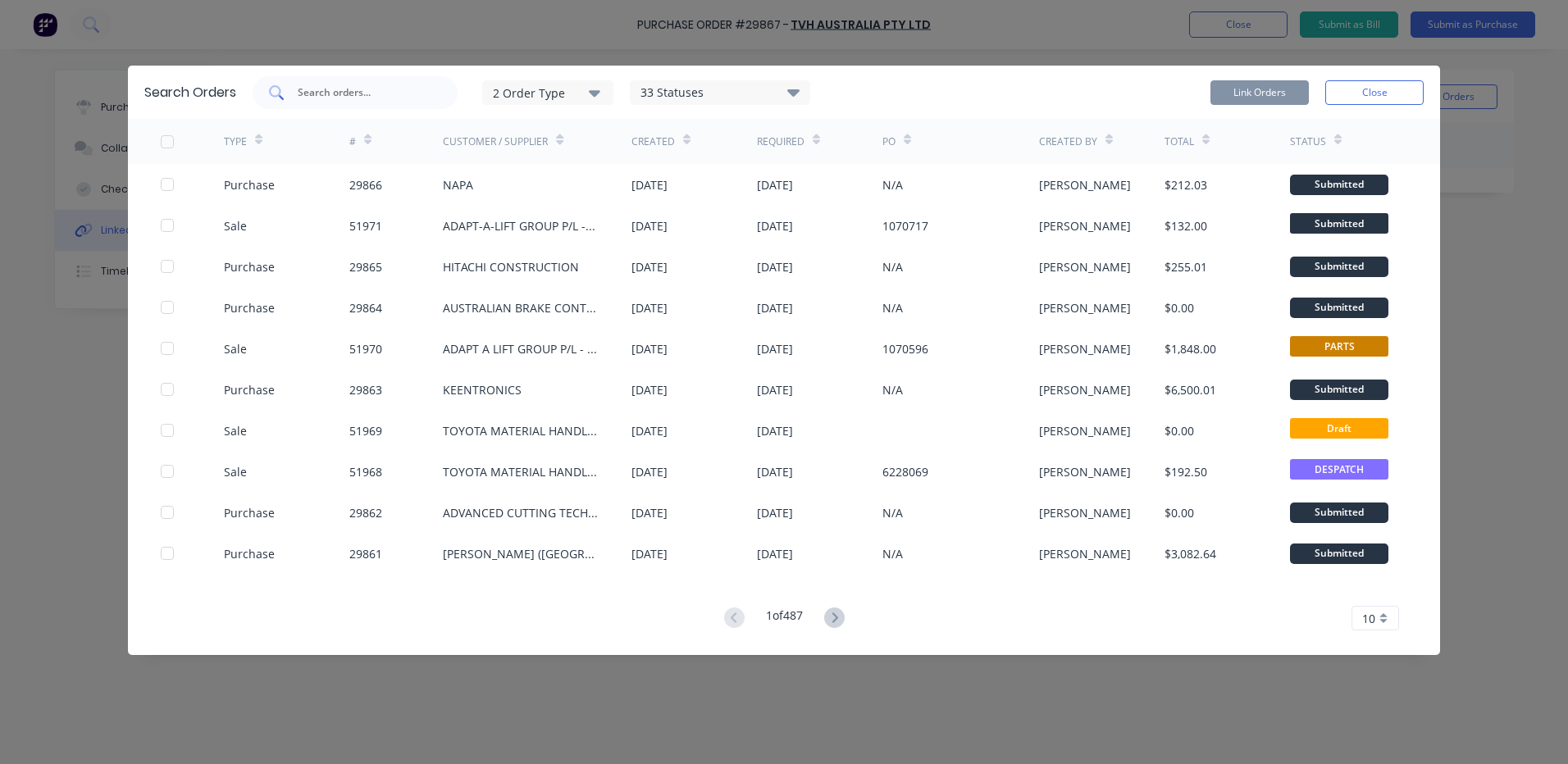
click at [385, 89] on input "text" at bounding box center [363, 92] width 136 height 16
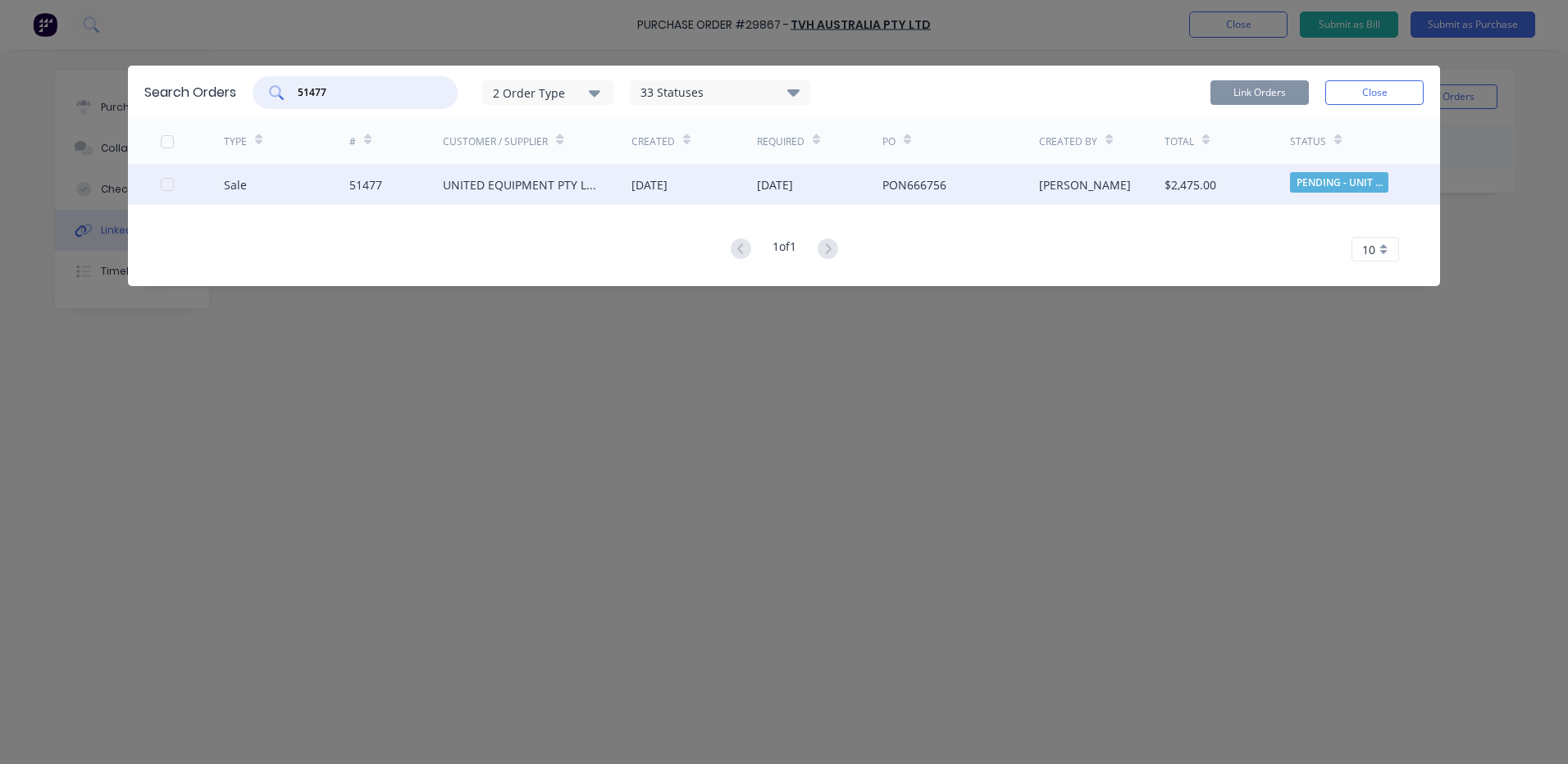
click at [162, 179] on div at bounding box center [168, 184] width 33 height 33
type input "51477"
click at [1309, 90] on div "Link Orders Close" at bounding box center [1316, 92] width 213 height 33
click at [1276, 99] on button "Link Orders" at bounding box center [1259, 92] width 98 height 25
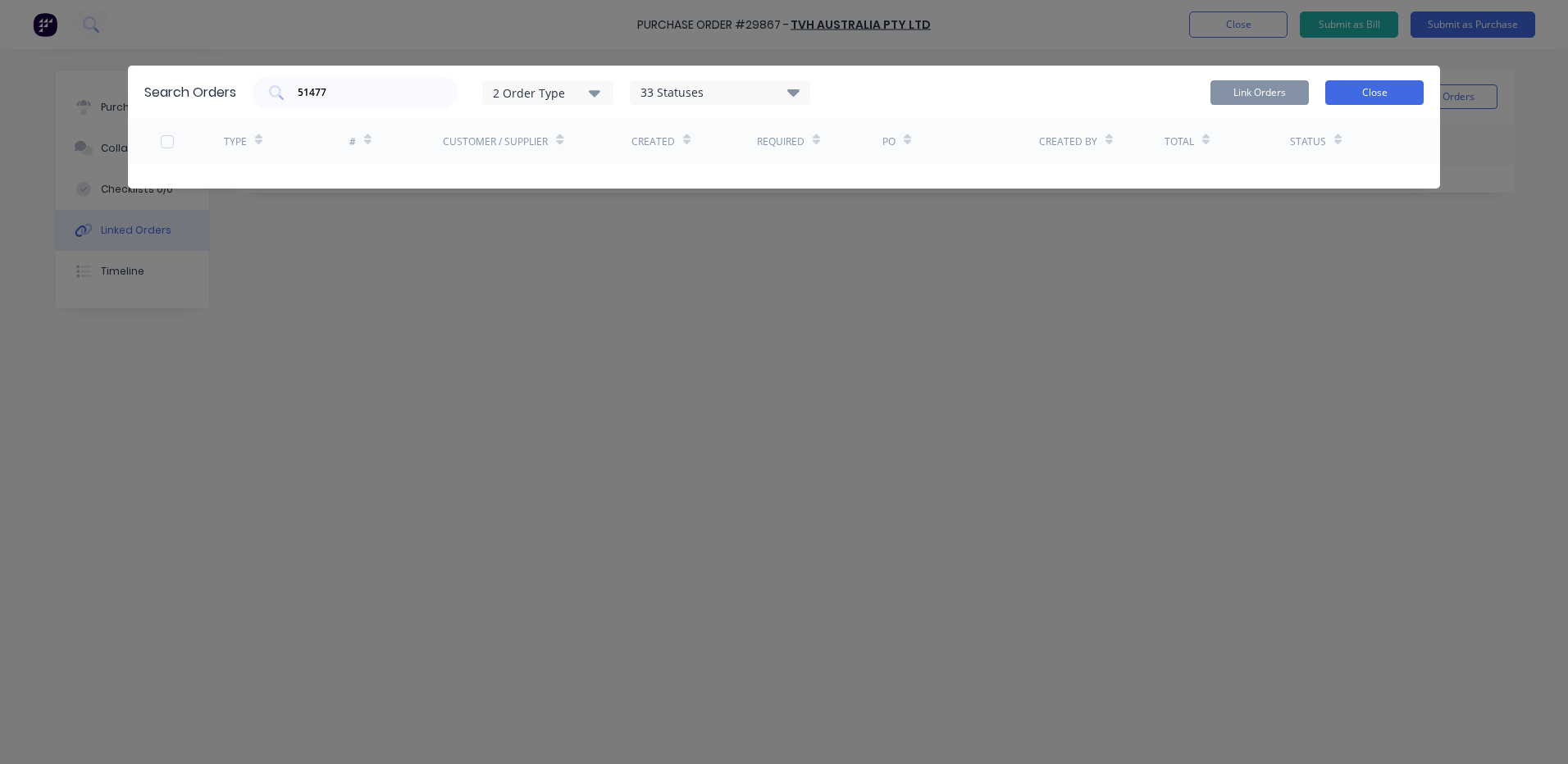
click at [1394, 93] on button "Close" at bounding box center [1374, 92] width 98 height 25
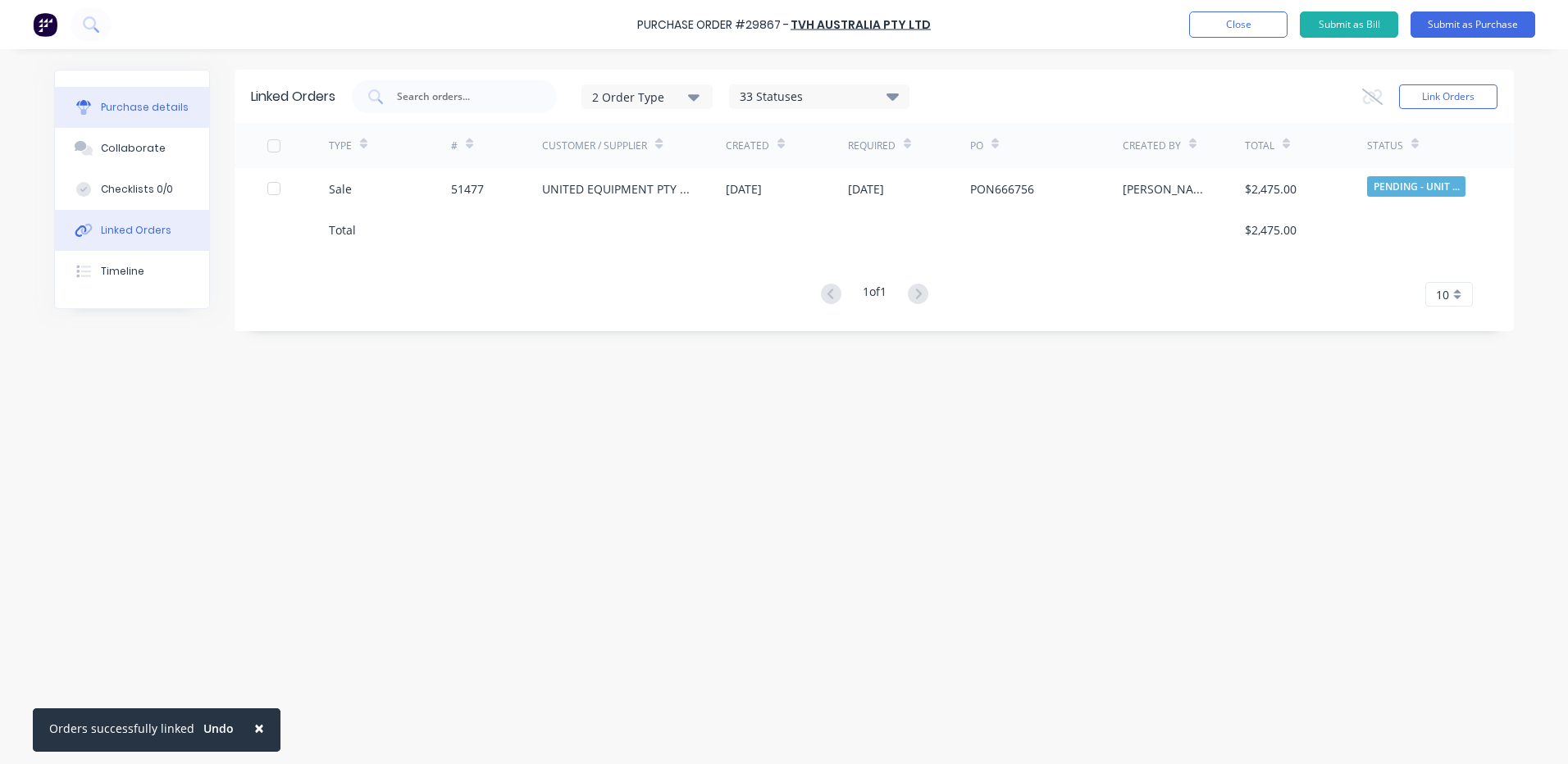
click at [152, 112] on div "Purchase details" at bounding box center [144, 107] width 88 height 14
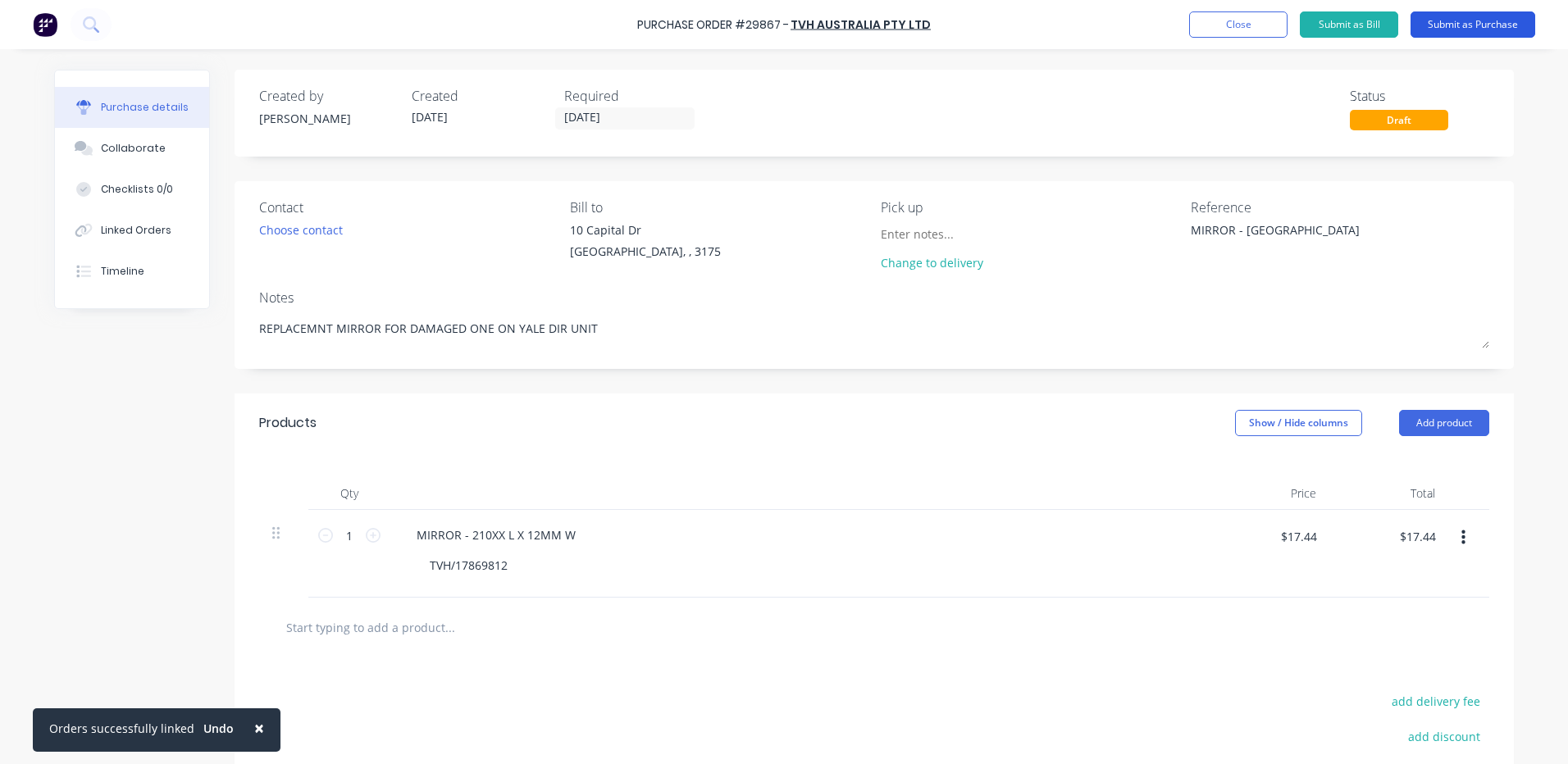
click at [1479, 19] on button "Submit as Purchase" at bounding box center [1472, 24] width 124 height 26
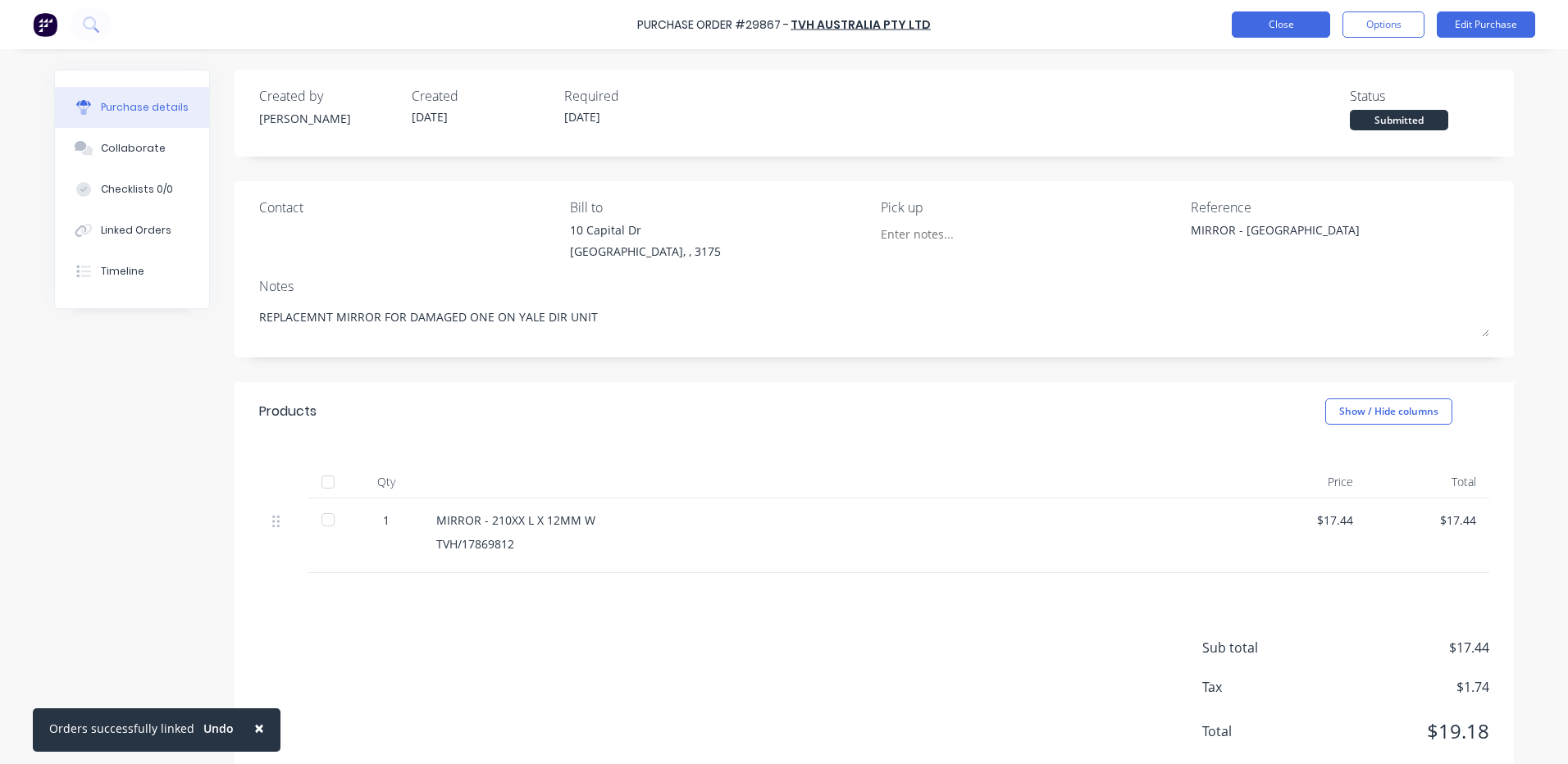
click at [1277, 18] on button "Close" at bounding box center [1281, 24] width 98 height 26
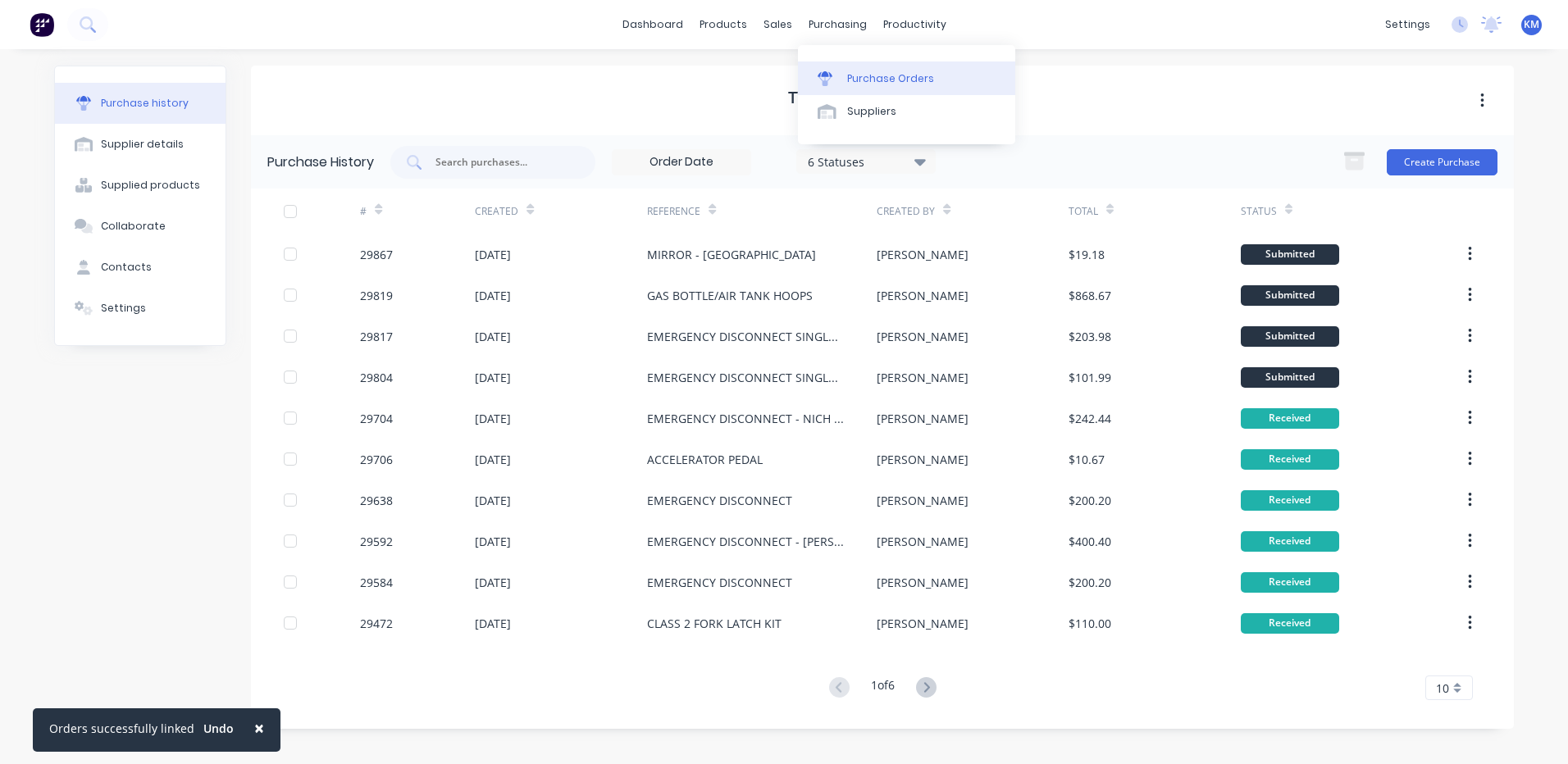
click at [846, 69] on link "Purchase Orders" at bounding box center [906, 78] width 218 height 33
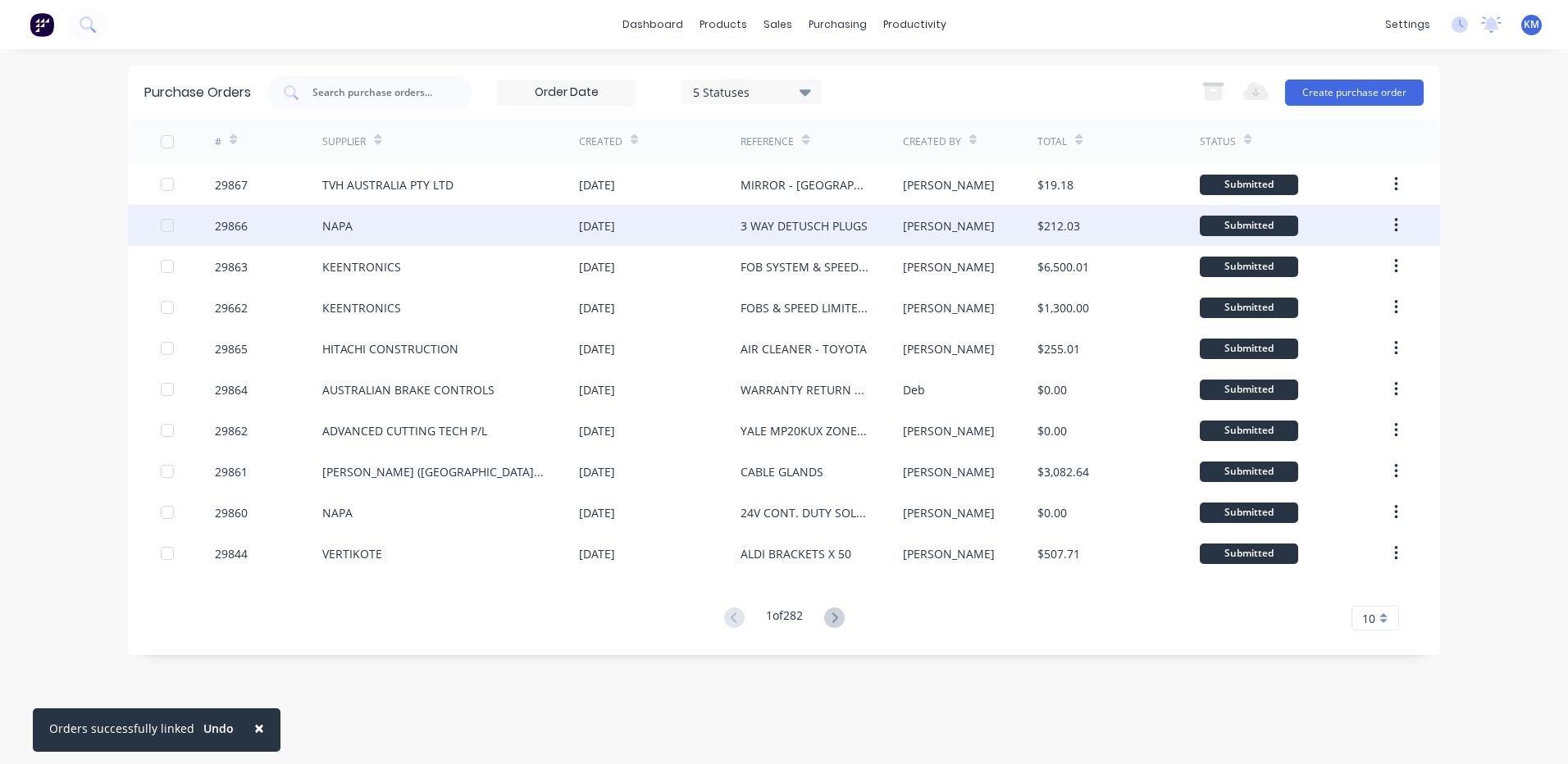
click at [273, 210] on div "29866" at bounding box center [269, 225] width 108 height 41
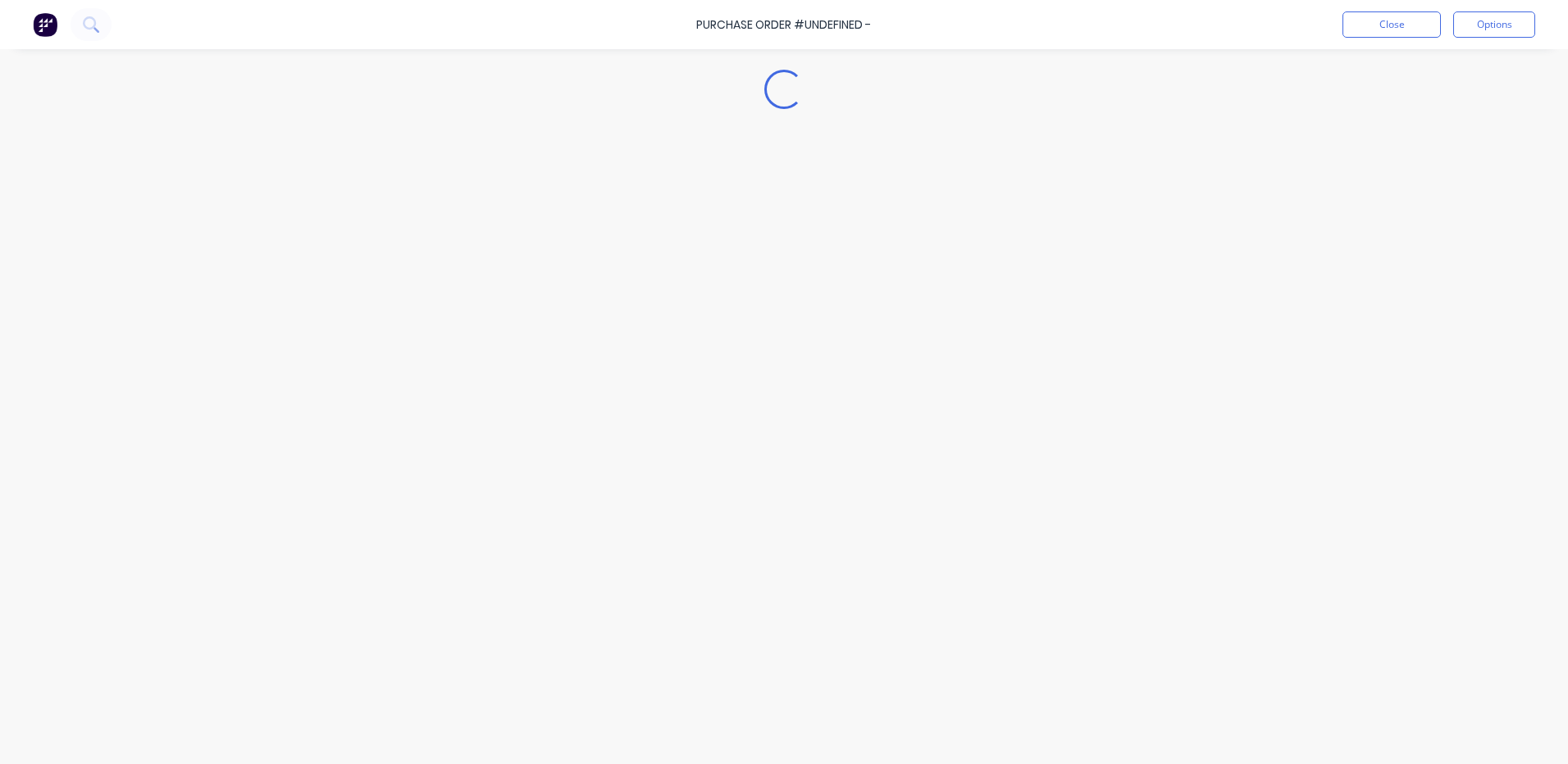
type textarea "x"
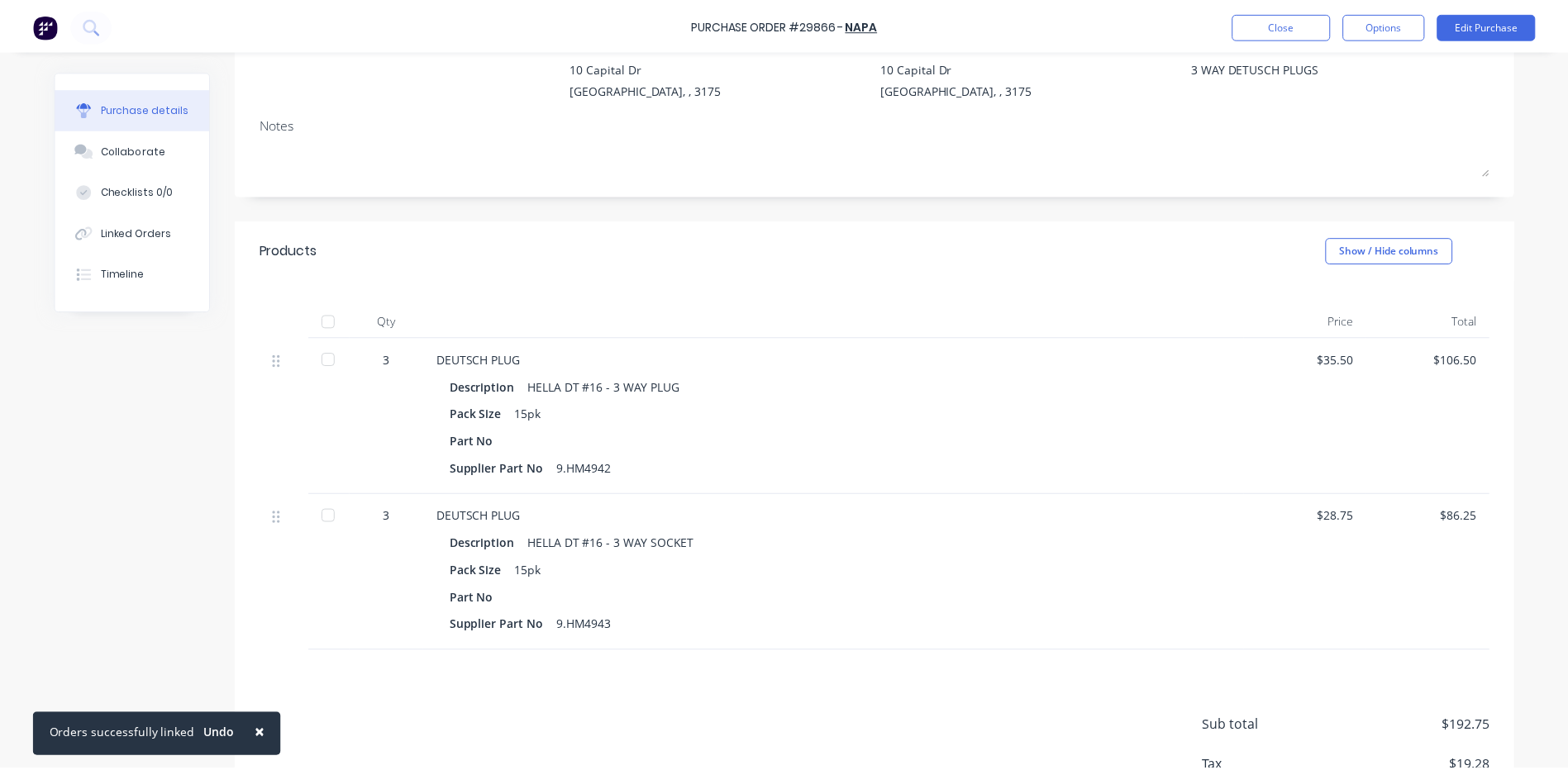
scroll to position [248, 0]
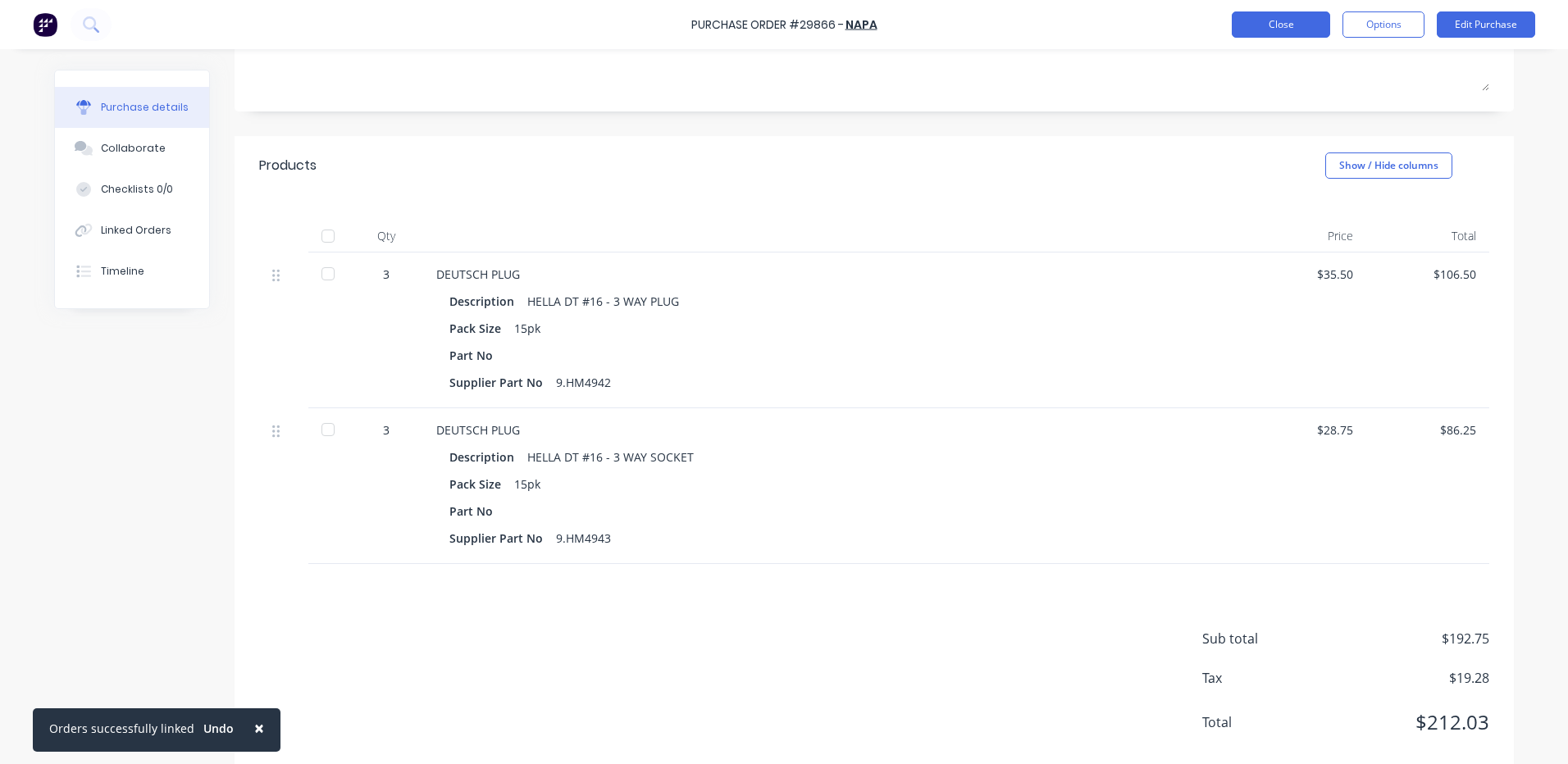
click at [1273, 15] on button "Close" at bounding box center [1281, 24] width 98 height 26
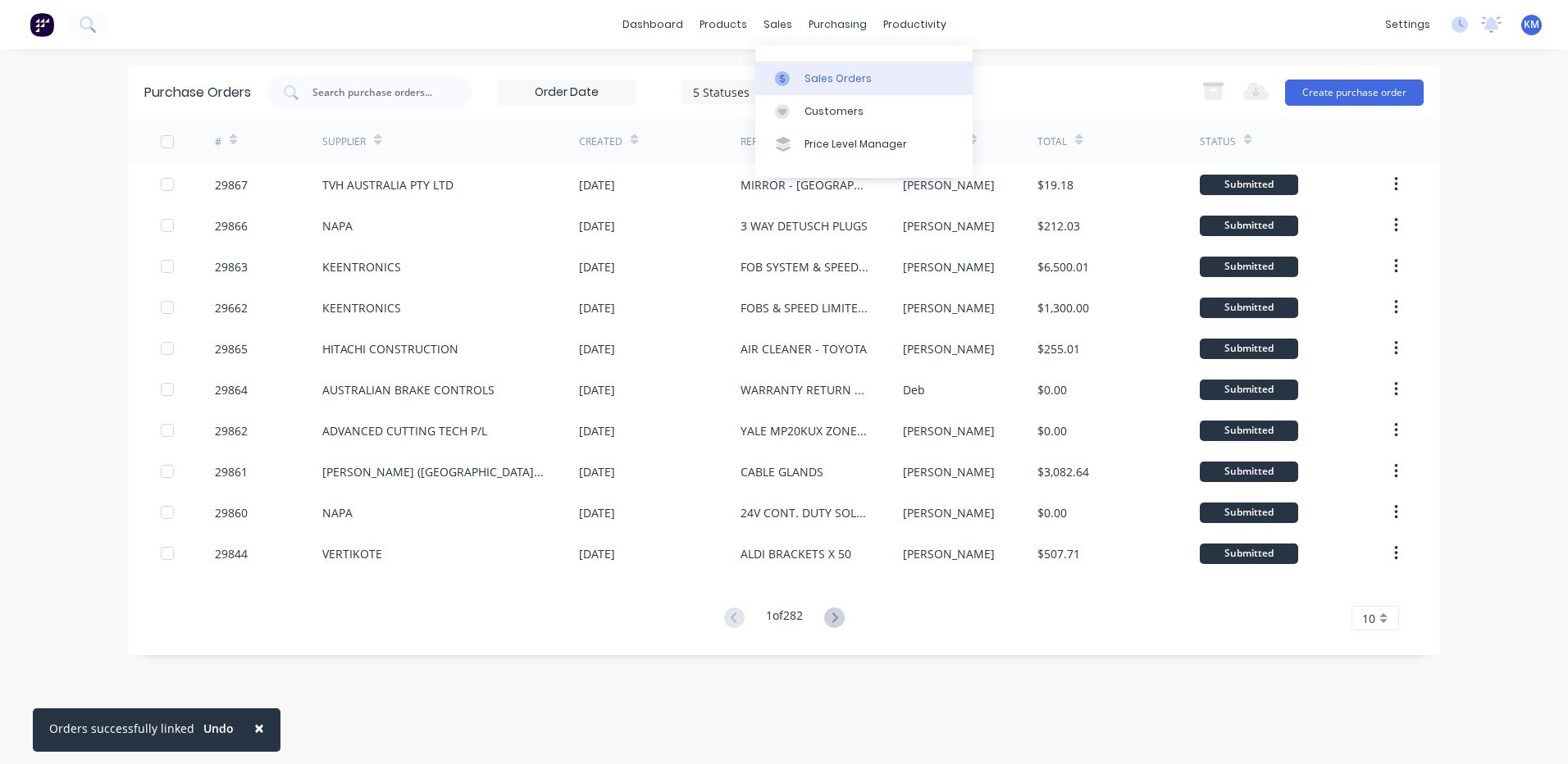
click at [792, 75] on div at bounding box center [787, 78] width 25 height 14
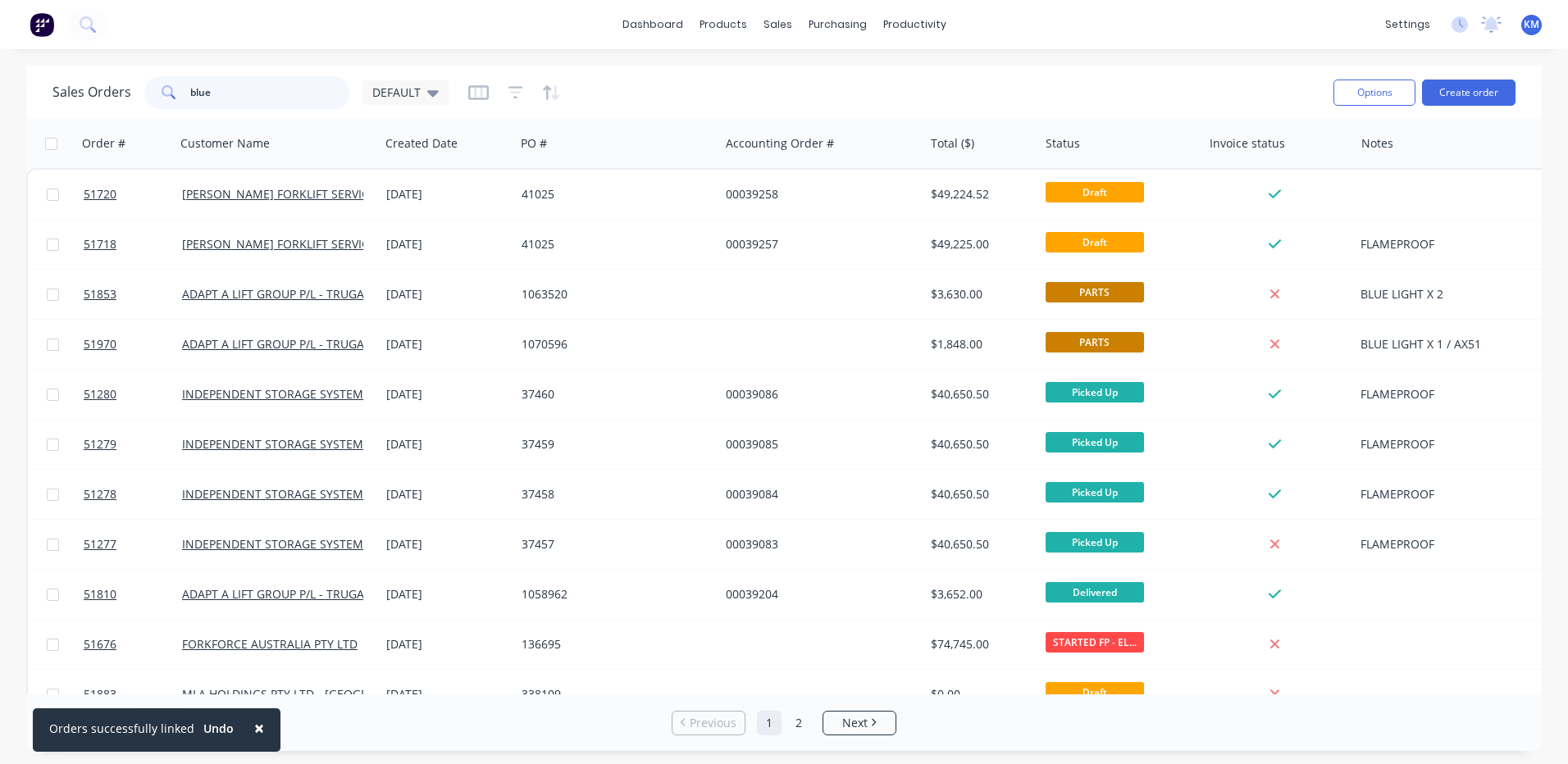
click at [282, 91] on input "blue" at bounding box center [270, 92] width 160 height 33
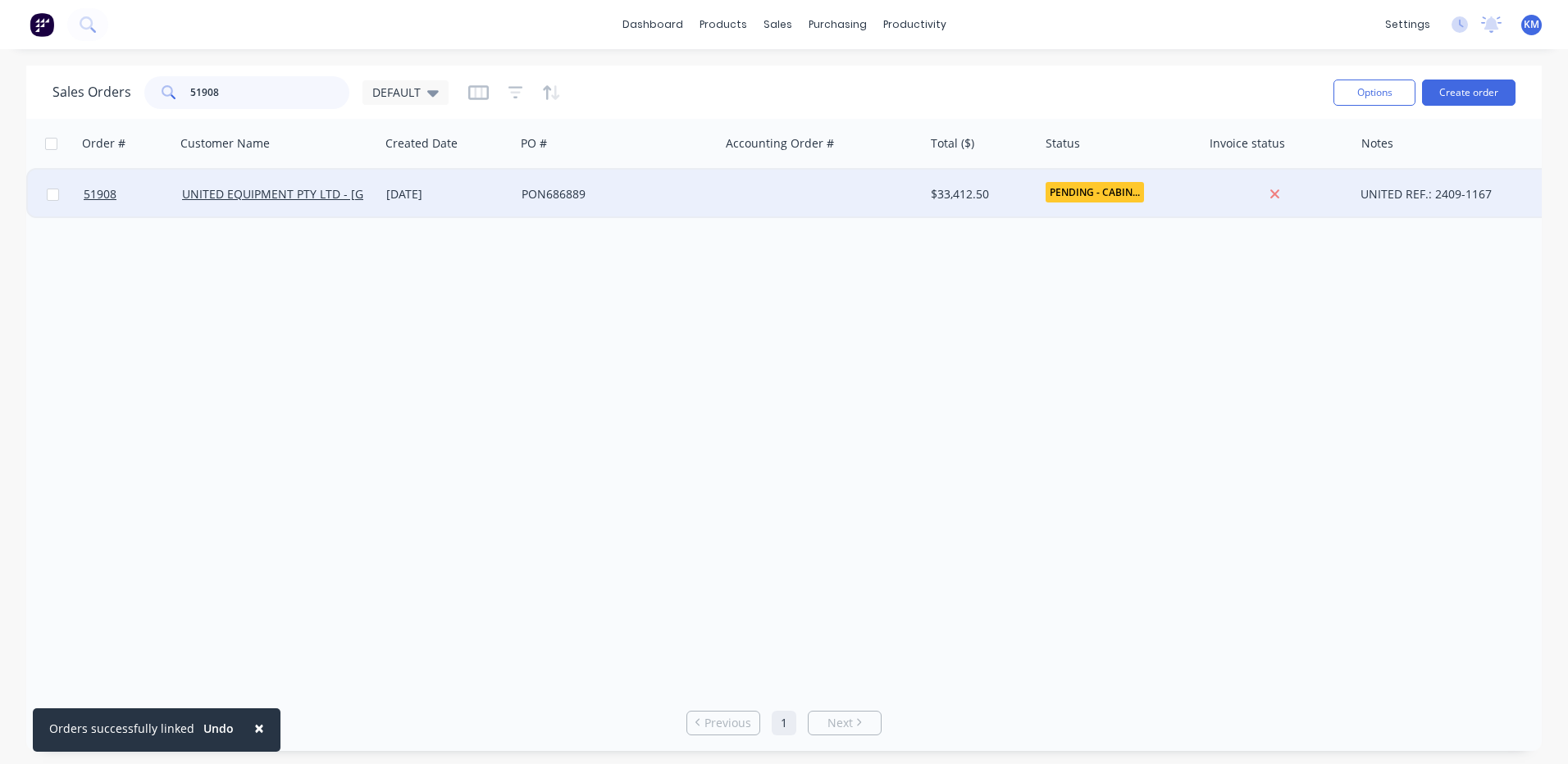
type input "51908"
click at [729, 206] on div at bounding box center [822, 194] width 204 height 49
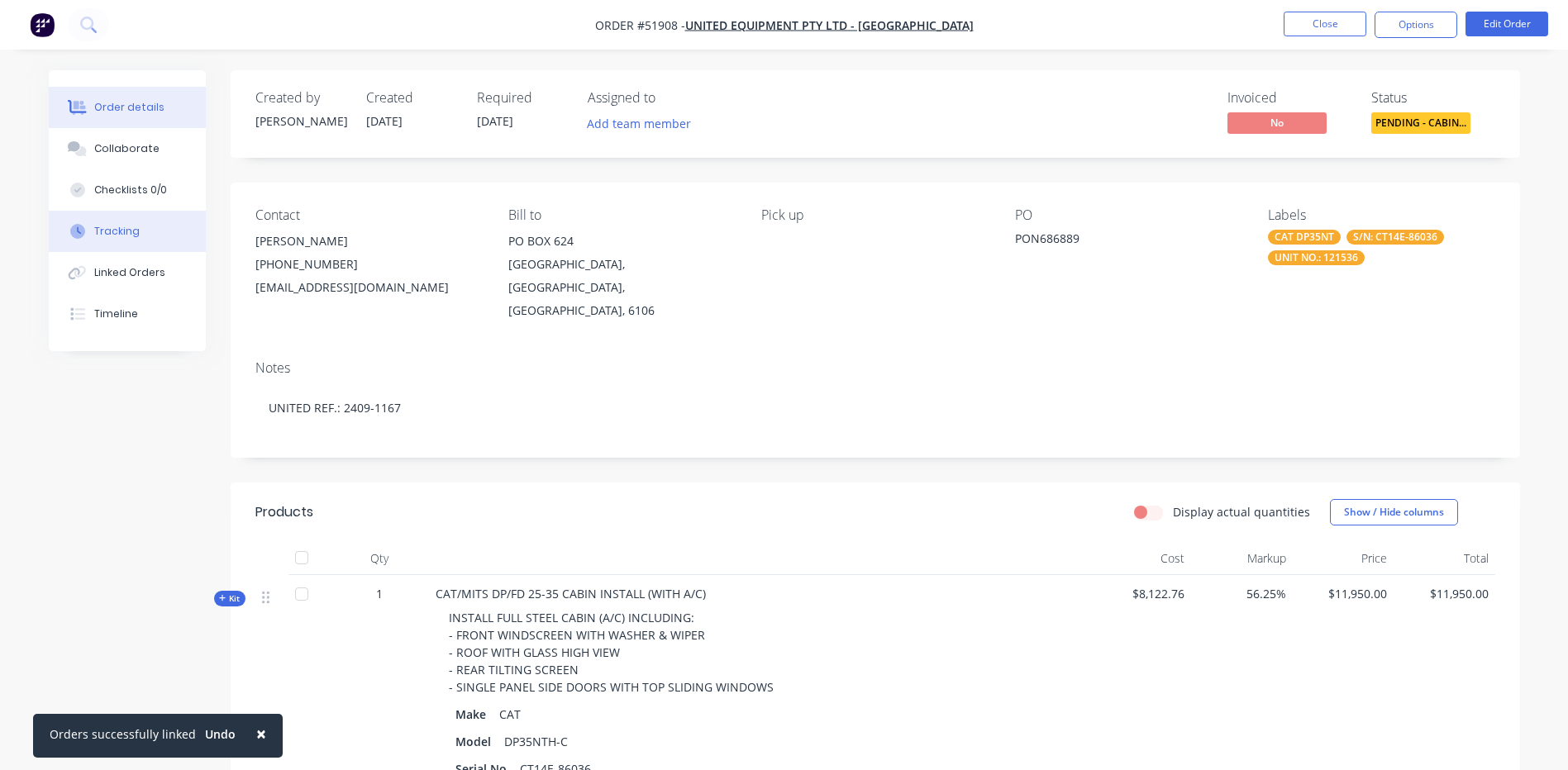
click at [178, 237] on button "Tracking" at bounding box center [127, 231] width 157 height 42
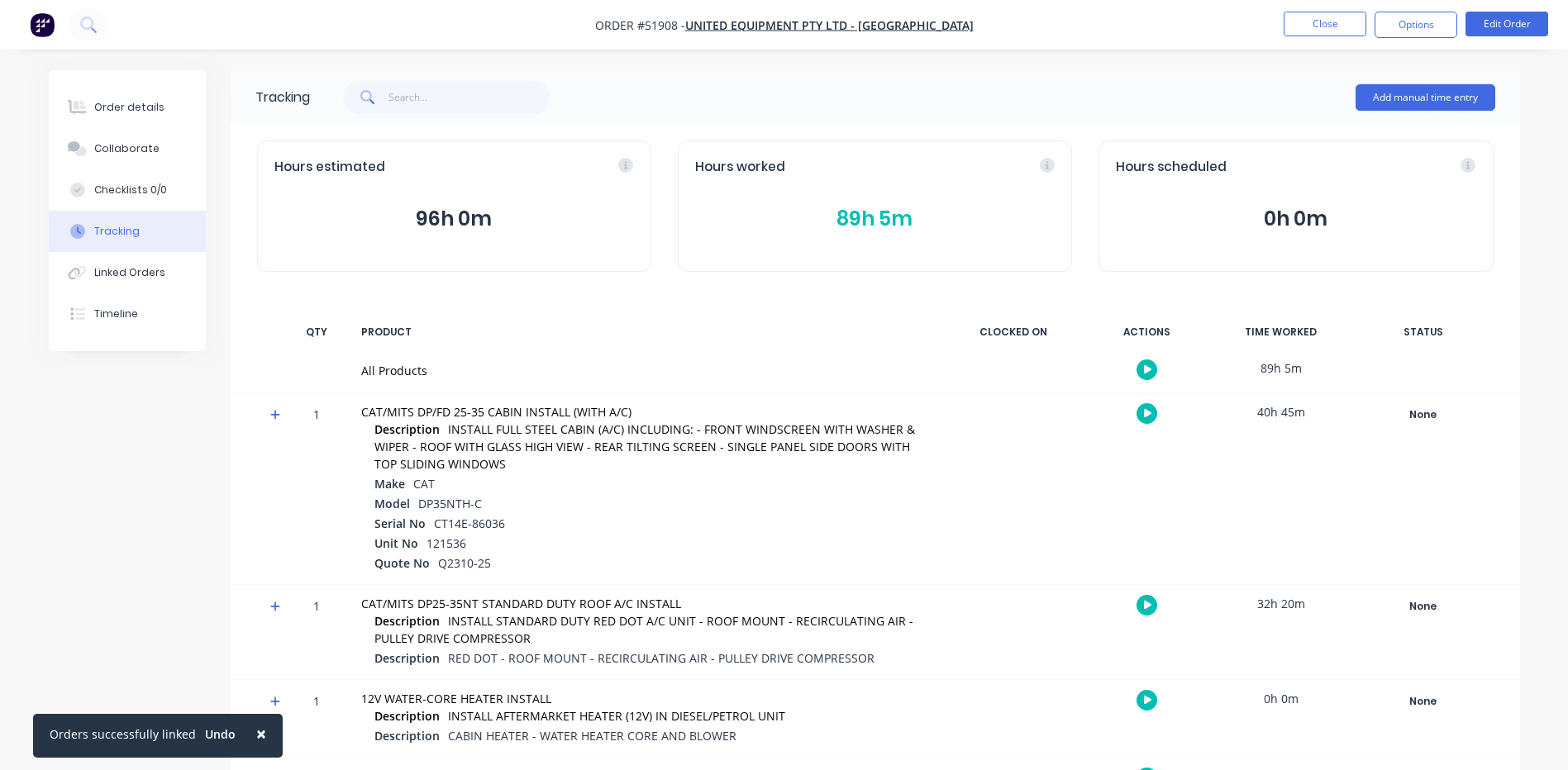
click at [482, 225] on button "96h 0m" at bounding box center [454, 218] width 359 height 31
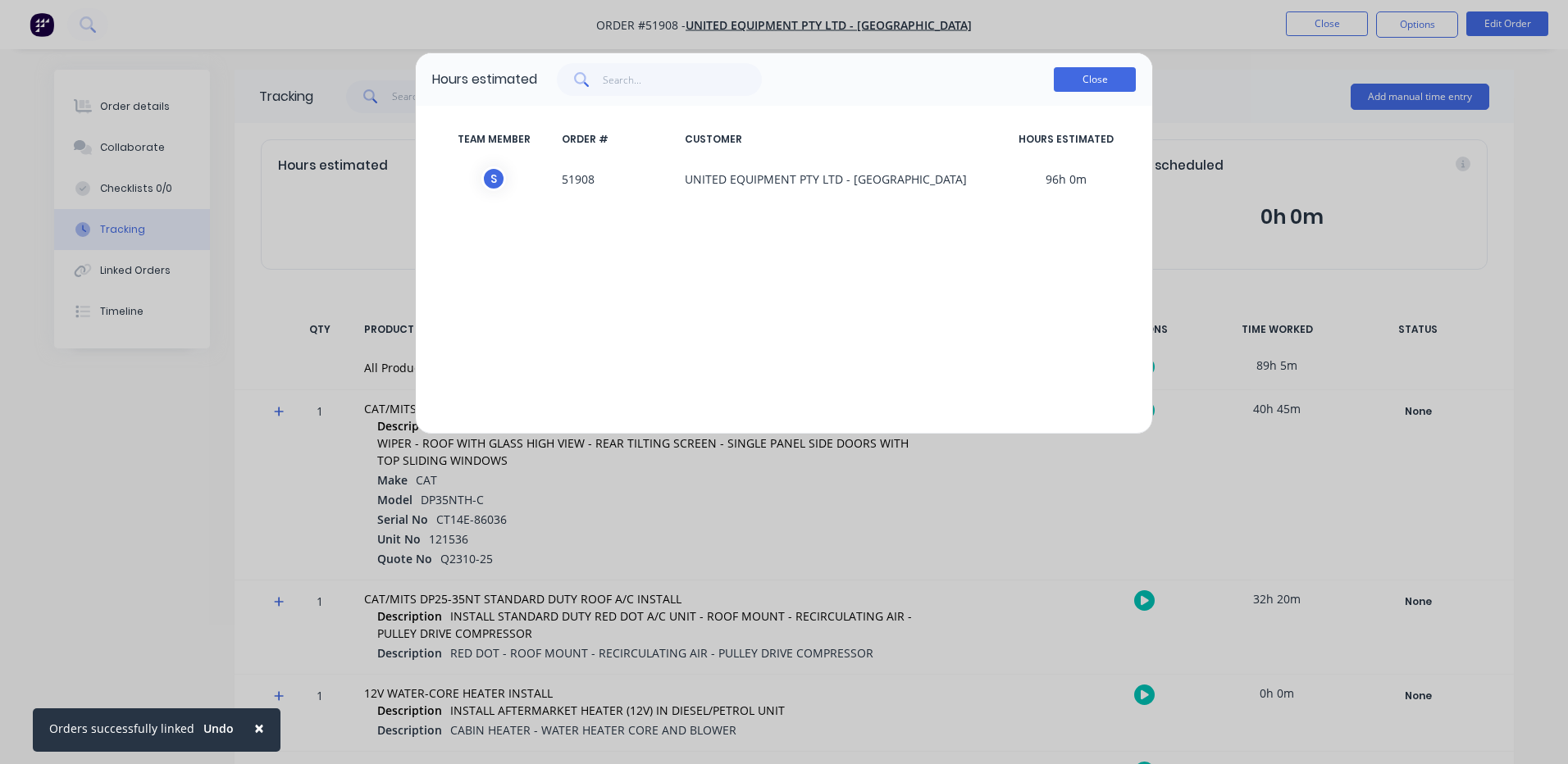
click at [1086, 83] on button "Close" at bounding box center [1094, 80] width 82 height 25
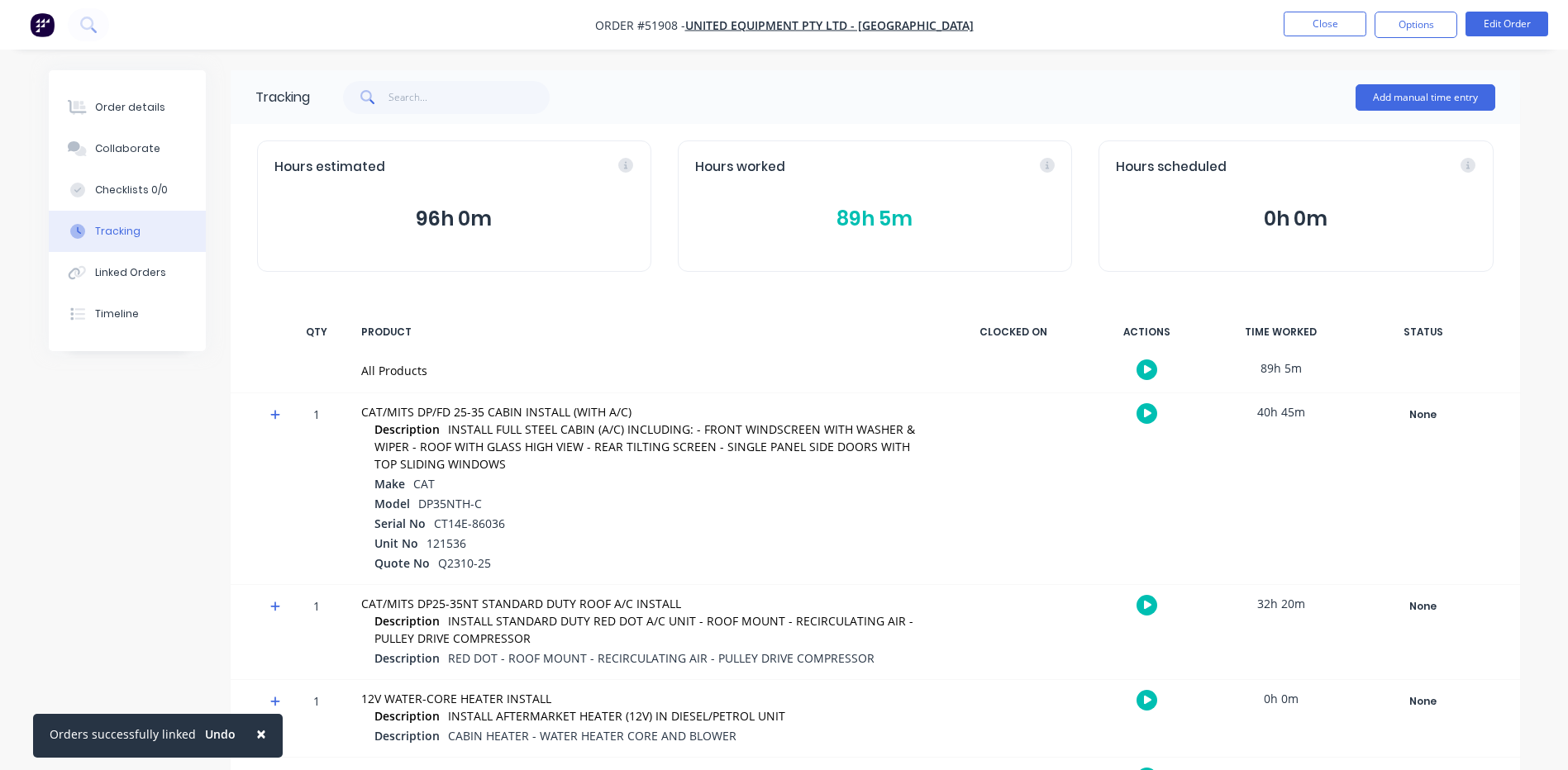
click at [868, 236] on div "Hours worked 89h 5m" at bounding box center [875, 206] width 394 height 131
click at [867, 223] on button "89h 5m" at bounding box center [875, 218] width 359 height 31
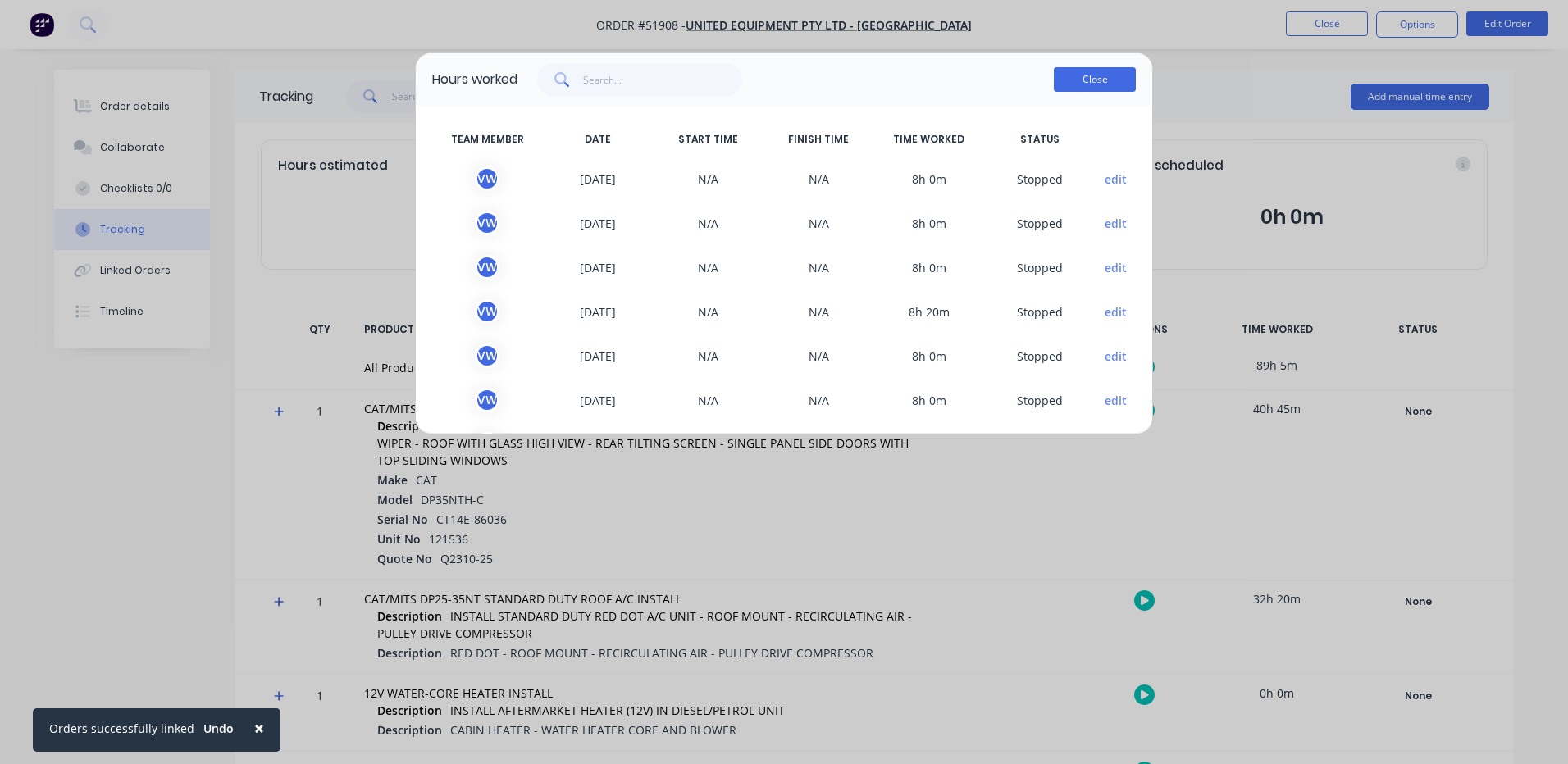
click at [1066, 81] on button "Close" at bounding box center [1094, 80] width 82 height 25
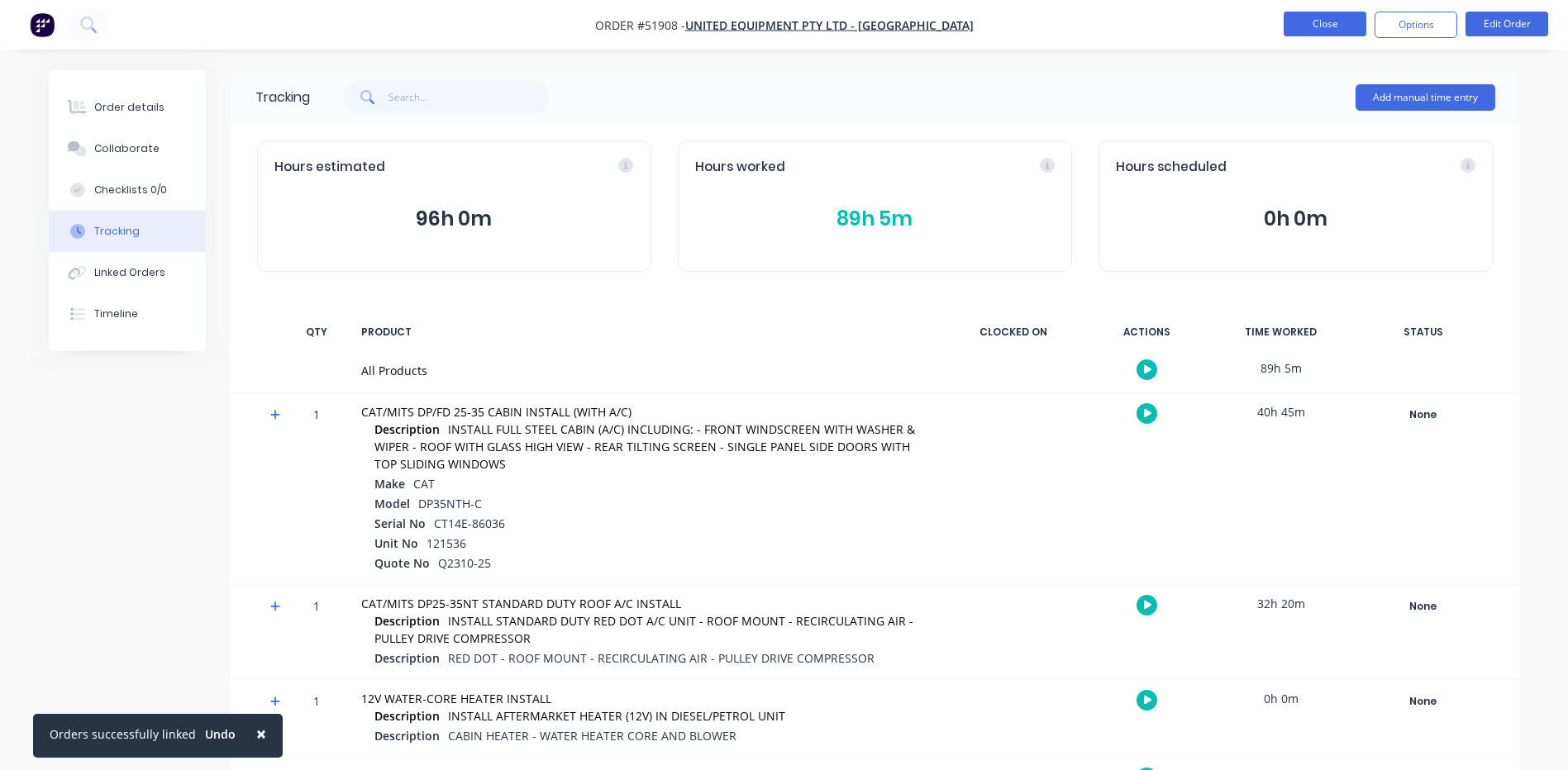
click at [1332, 19] on button "Close" at bounding box center [1324, 24] width 83 height 25
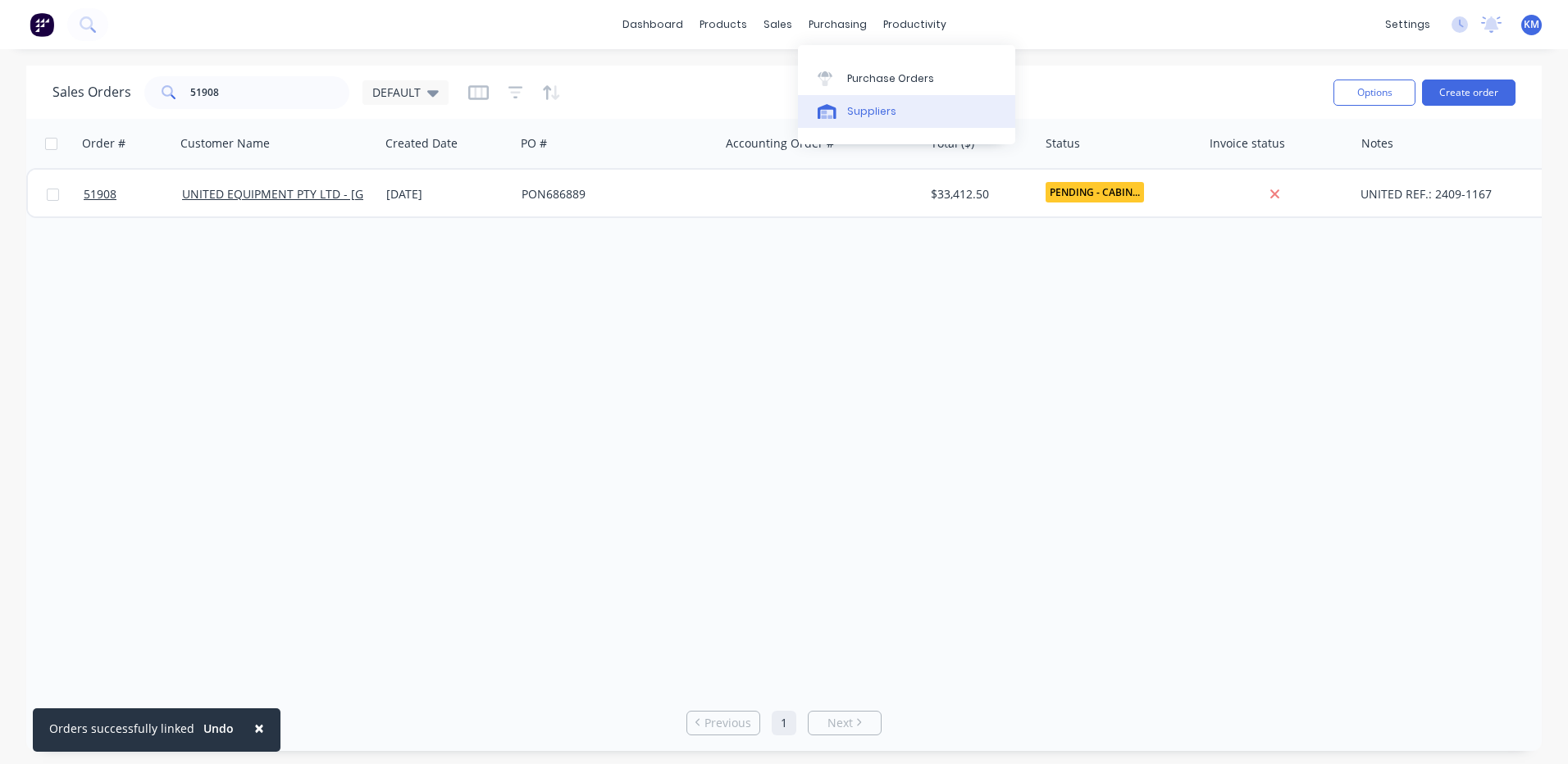
click at [819, 113] on icon at bounding box center [827, 111] width 19 height 14
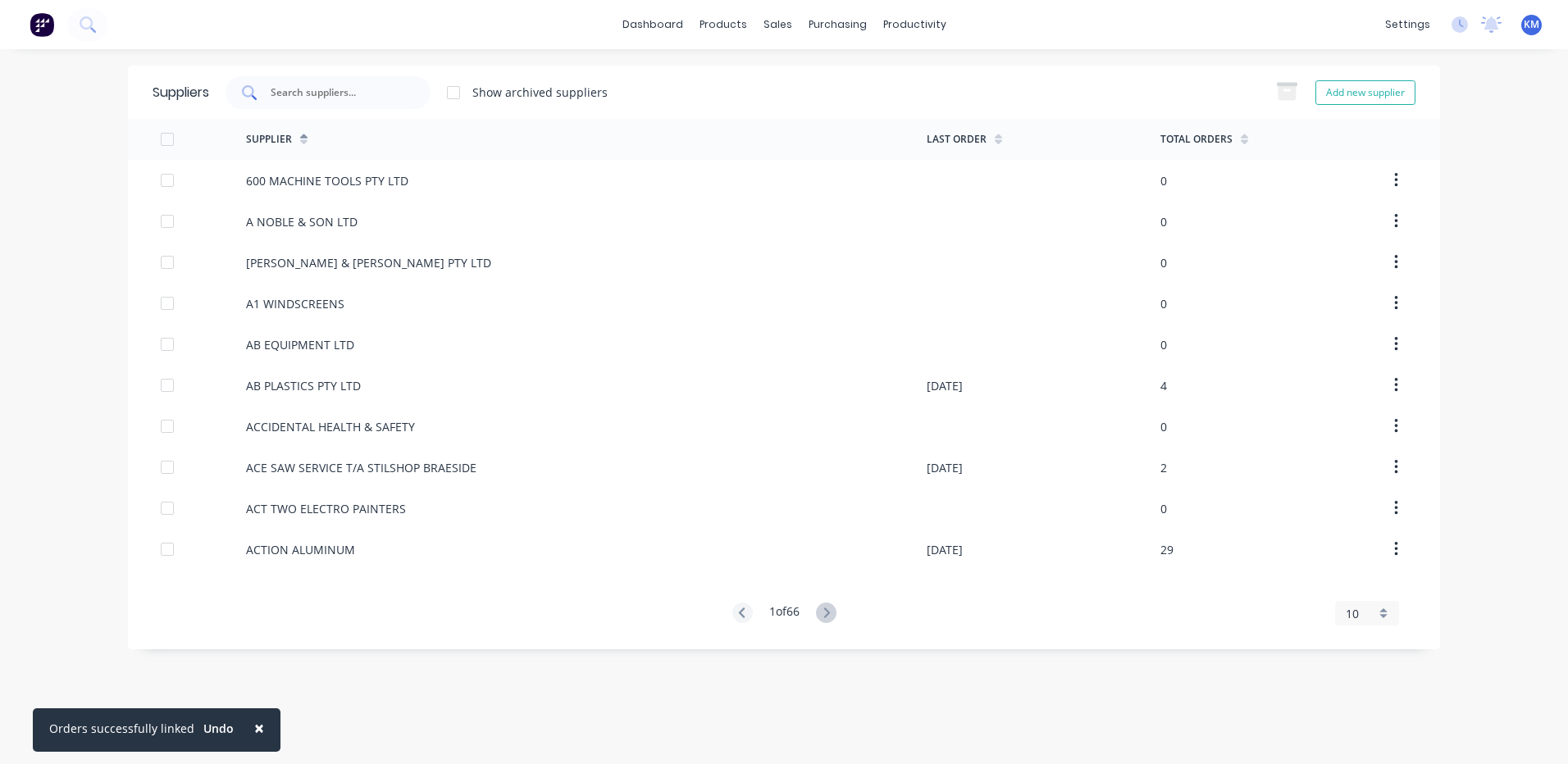
click at [272, 85] on input "text" at bounding box center [336, 92] width 136 height 16
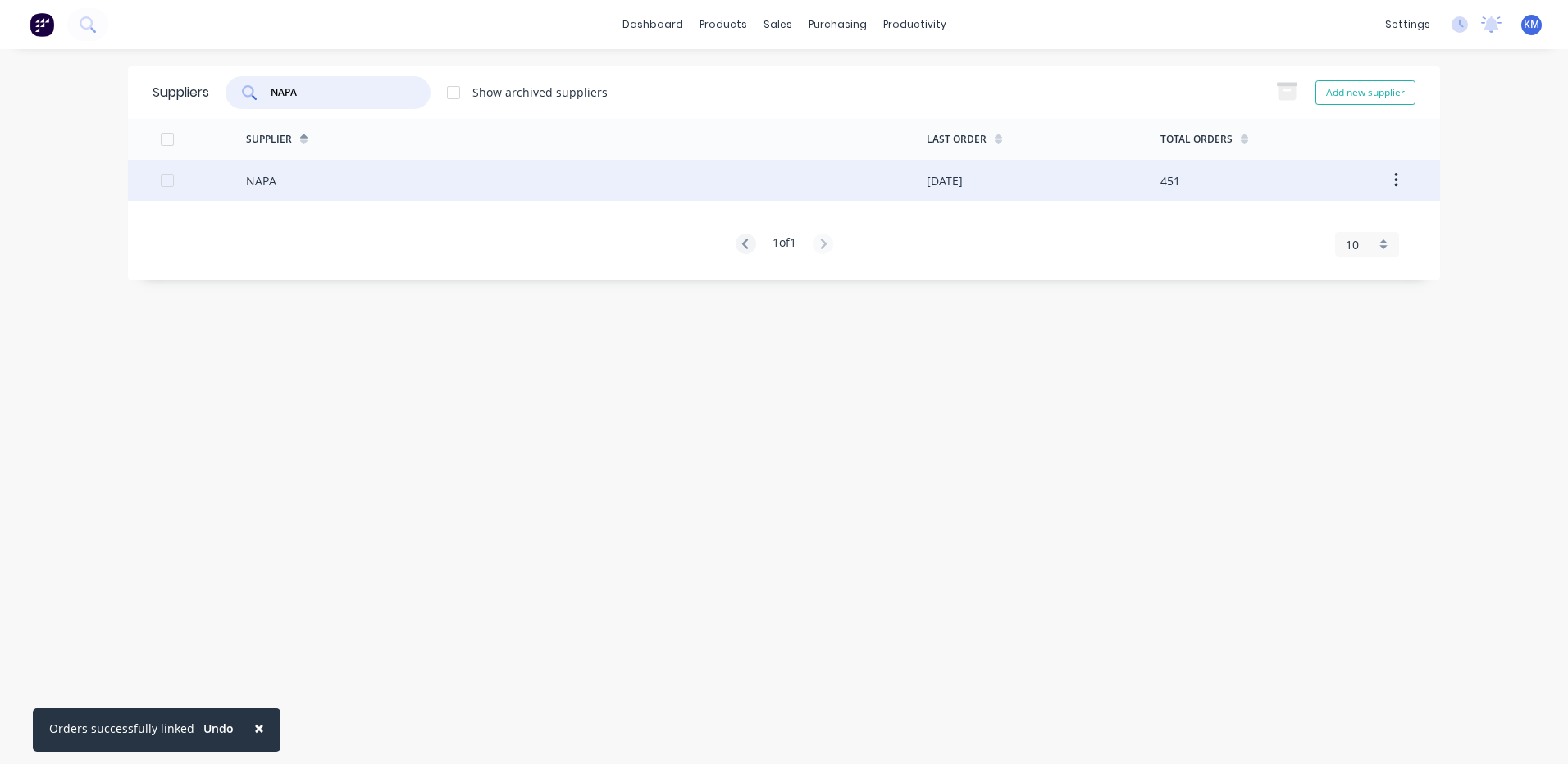
type input "NAPA"
click at [363, 171] on div "NAPA" at bounding box center [586, 180] width 681 height 41
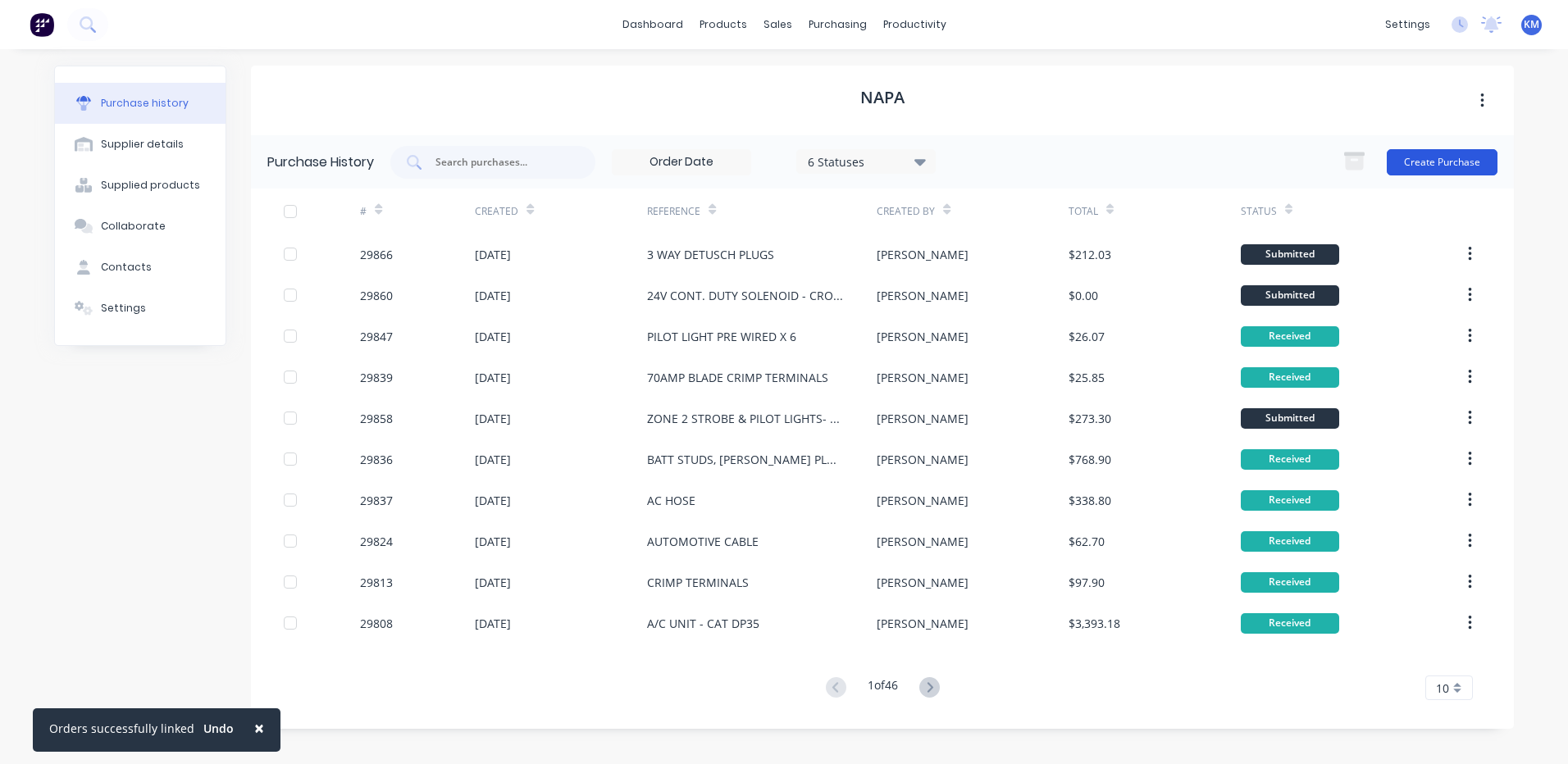
click at [1469, 161] on button "Create Purchase" at bounding box center [1441, 162] width 111 height 26
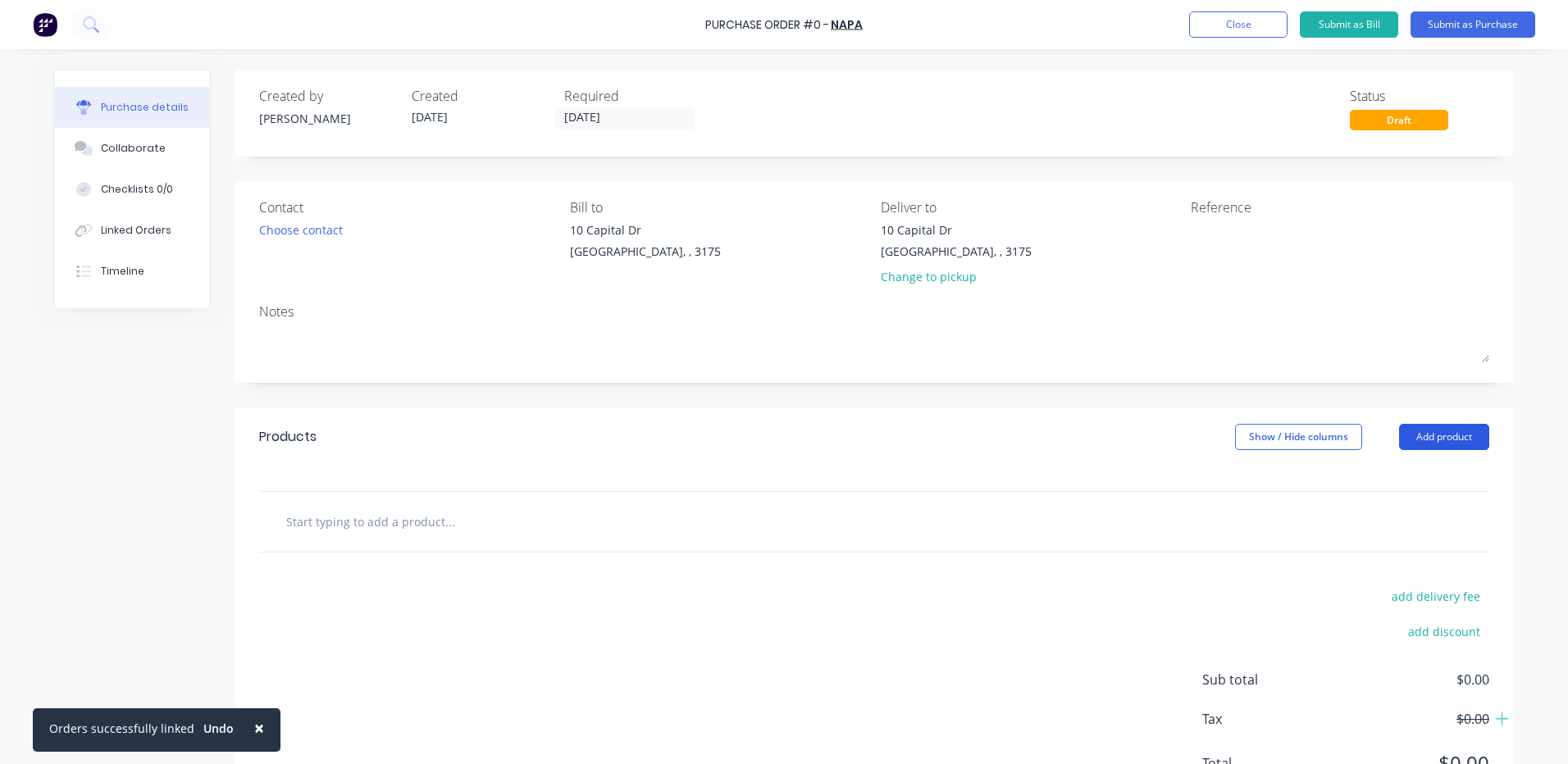
click at [1449, 425] on button "Add product" at bounding box center [1444, 436] width 91 height 26
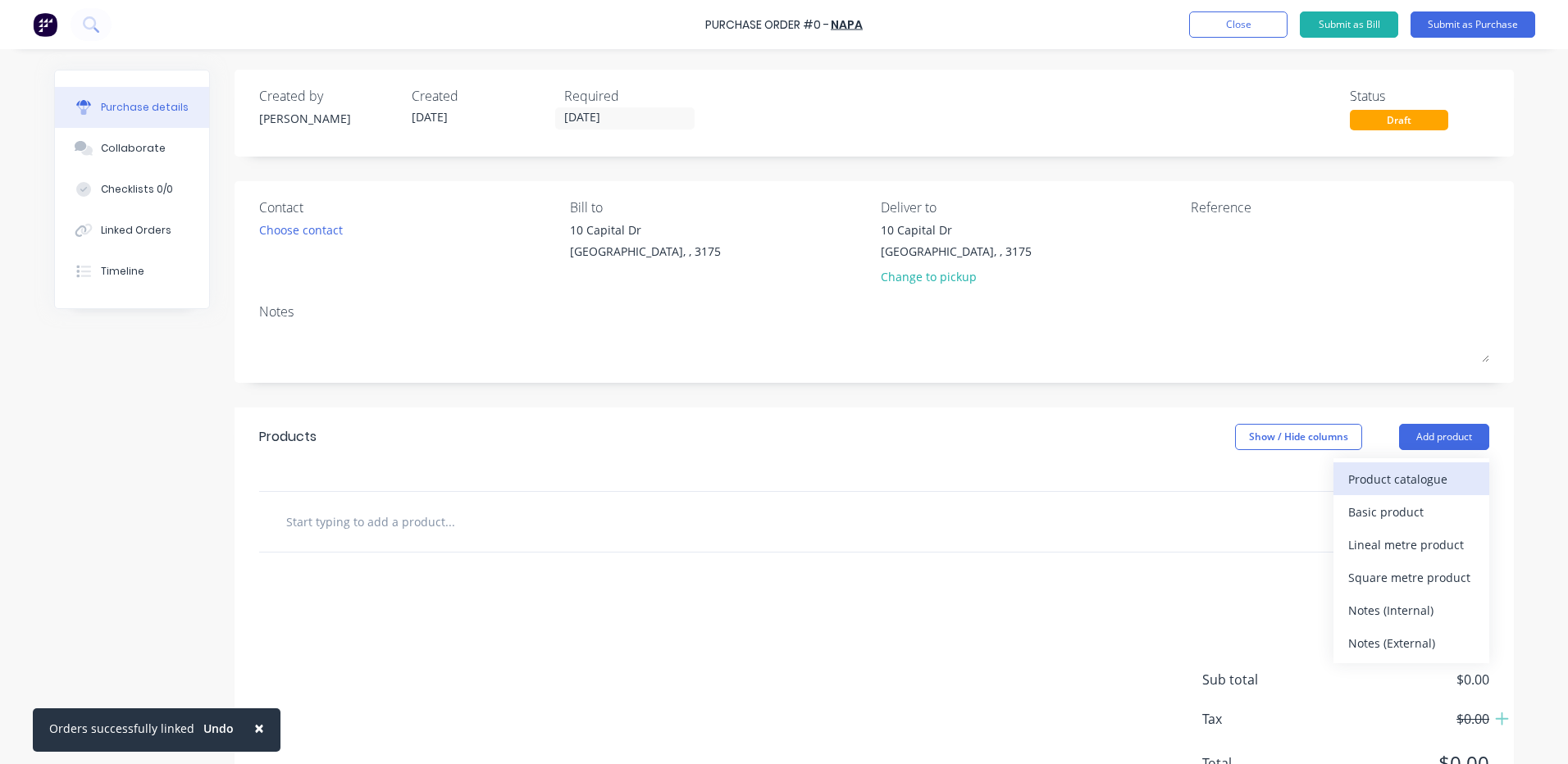
click at [1435, 465] on button "Product catalogue" at bounding box center [1411, 479] width 156 height 33
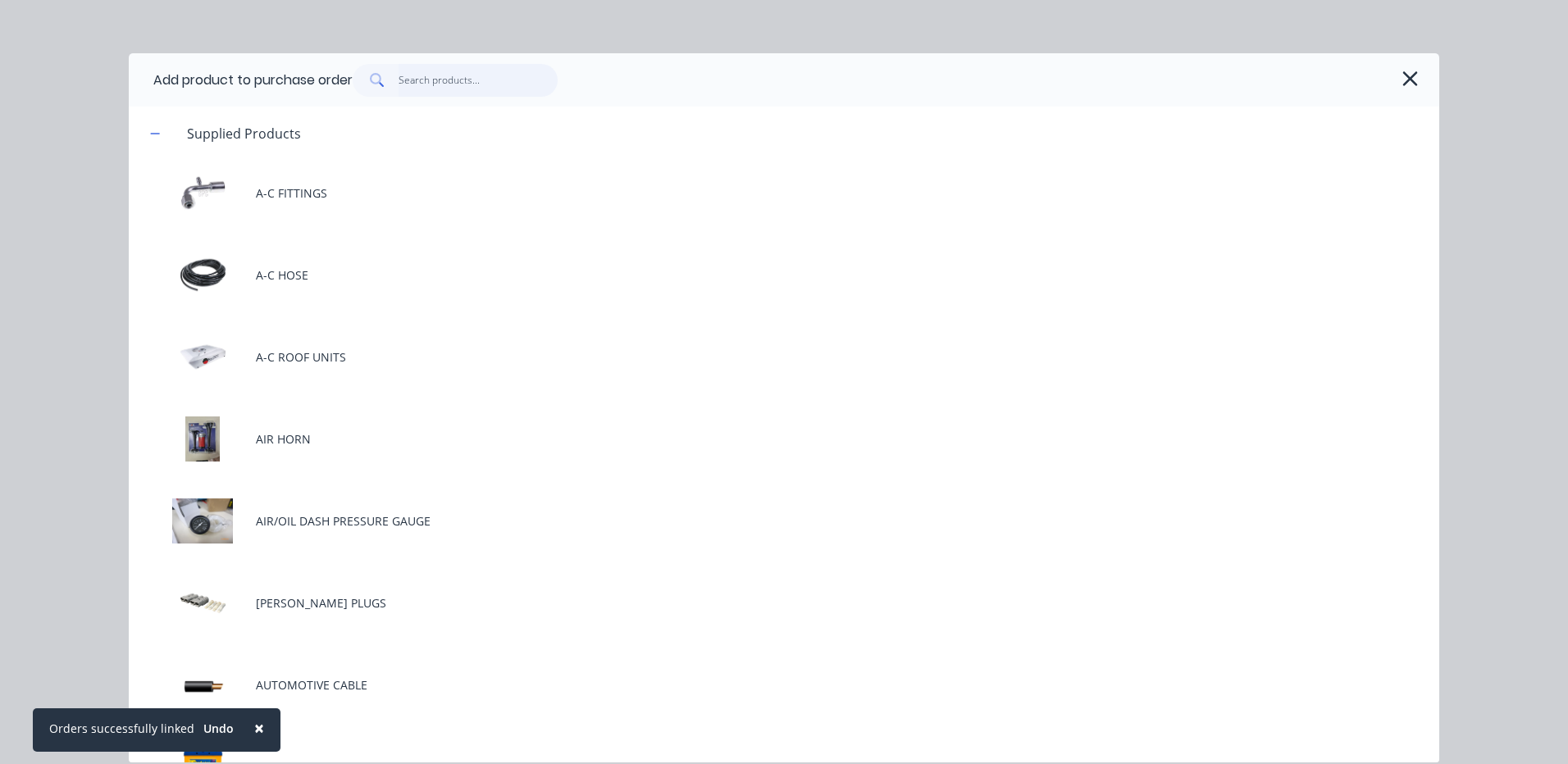
click at [453, 81] on input "text" at bounding box center [479, 80] width 160 height 33
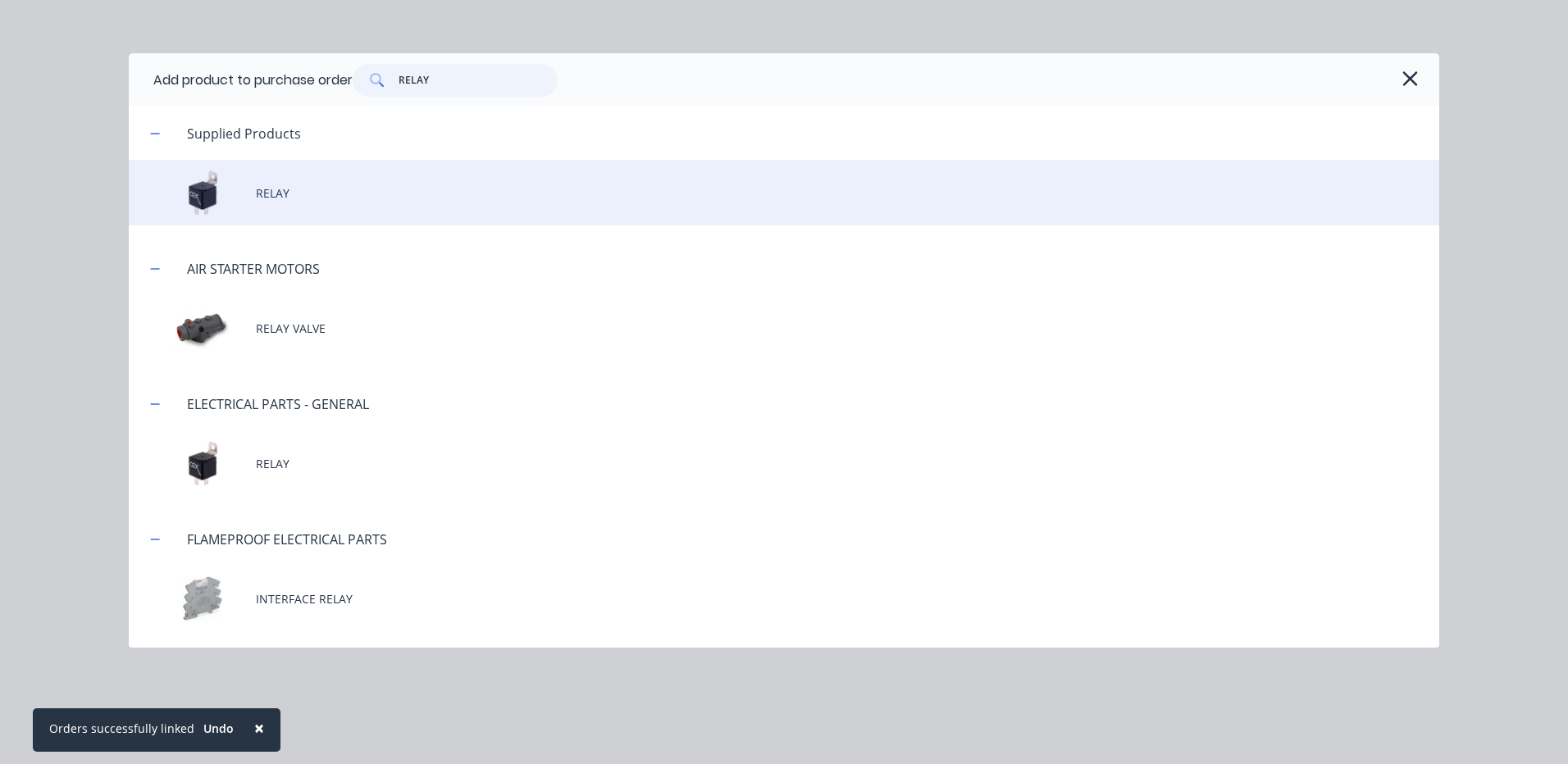
type input "RELAY"
click at [417, 185] on div "RELAY" at bounding box center [784, 193] width 1310 height 66
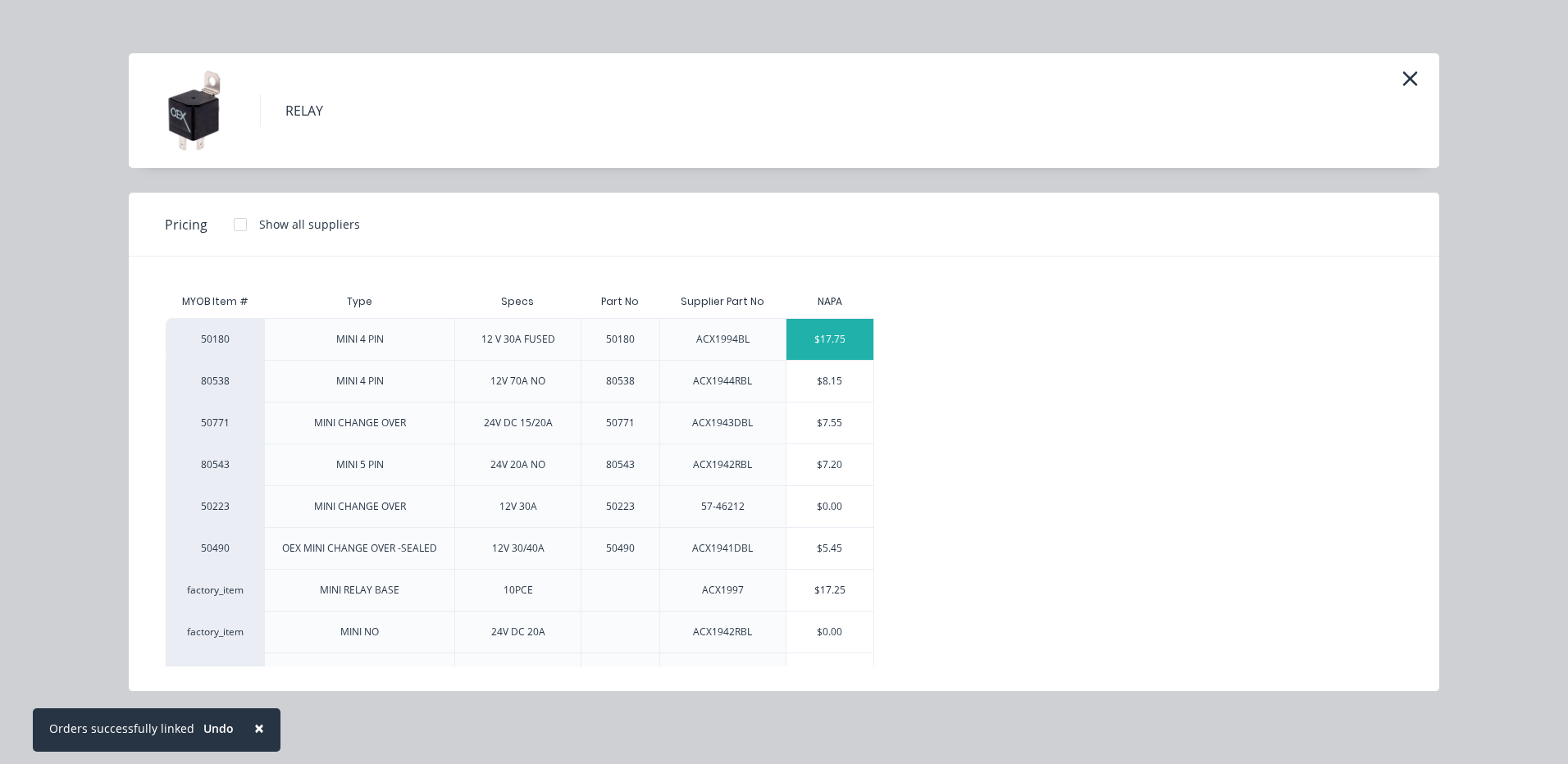
click at [830, 344] on div "$17.75" at bounding box center [829, 339] width 88 height 41
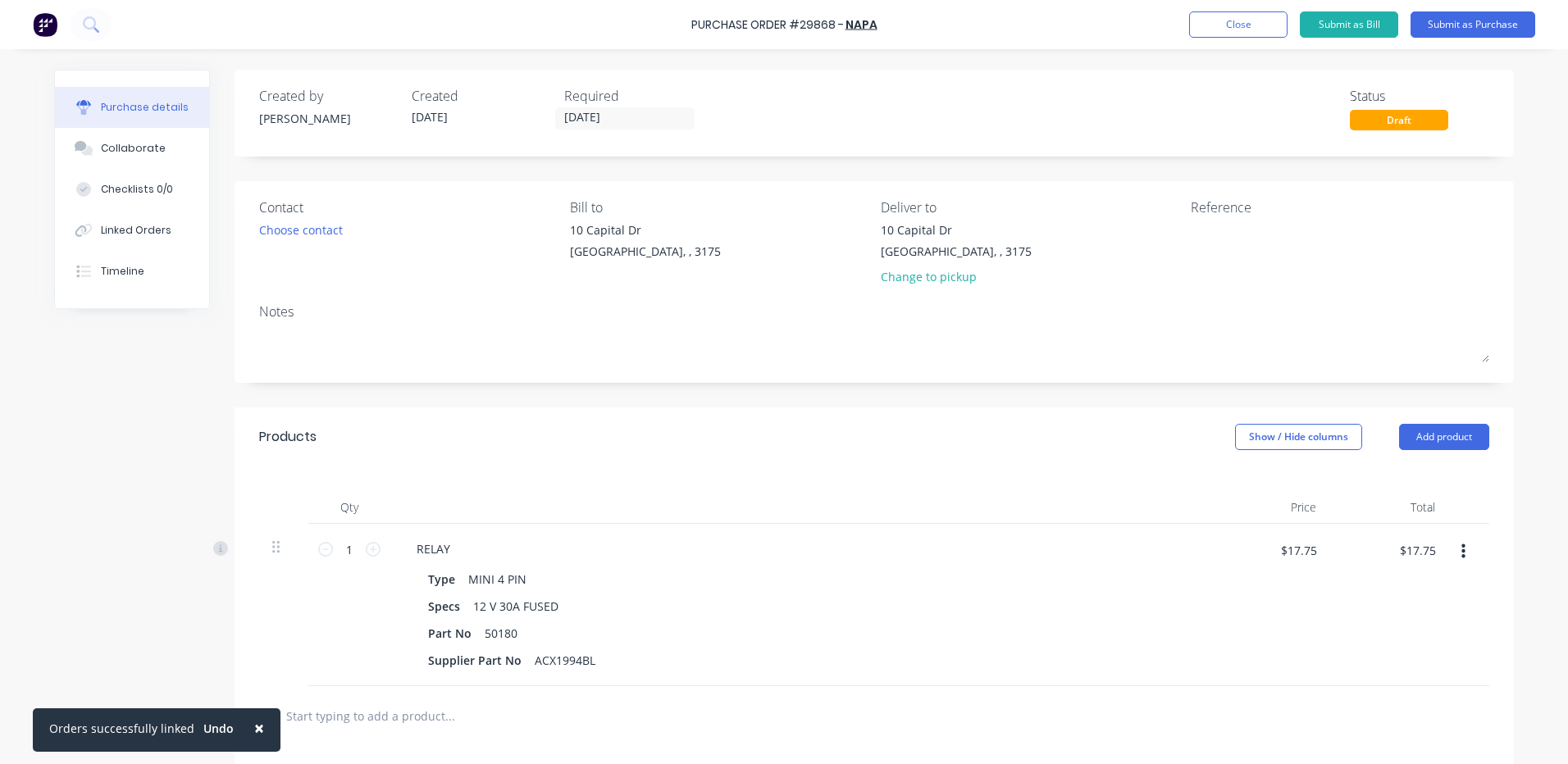
click at [377, 544] on div "1 1" at bounding box center [349, 605] width 82 height 163
click at [372, 548] on icon at bounding box center [373, 549] width 14 height 14
type input "2"
type input "$35.50"
click at [372, 548] on icon at bounding box center [373, 549] width 14 height 14
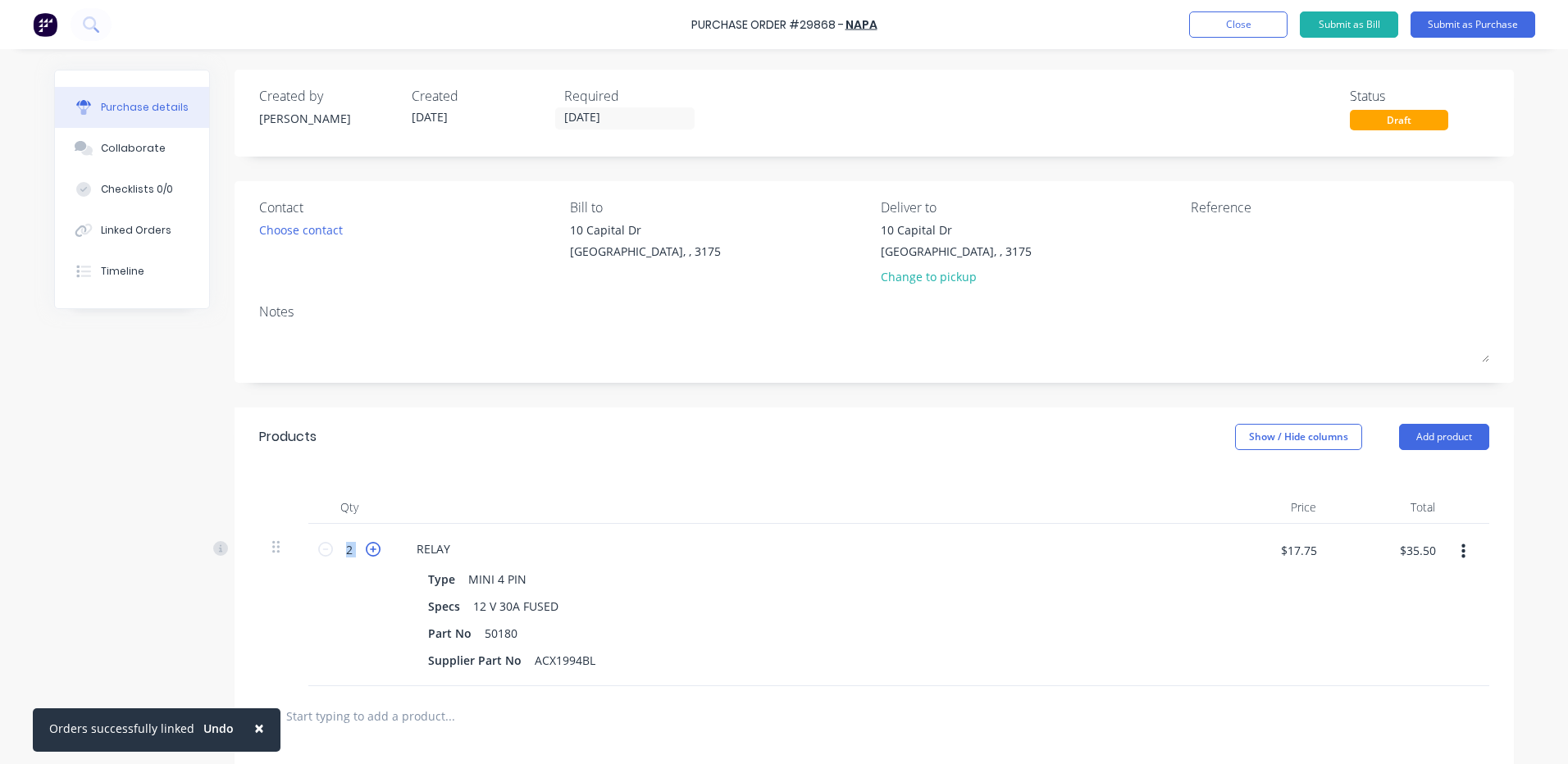
type input "3"
type input "$53.25"
click at [372, 548] on icon at bounding box center [373, 549] width 14 height 14
type input "4"
type input "$71.00"
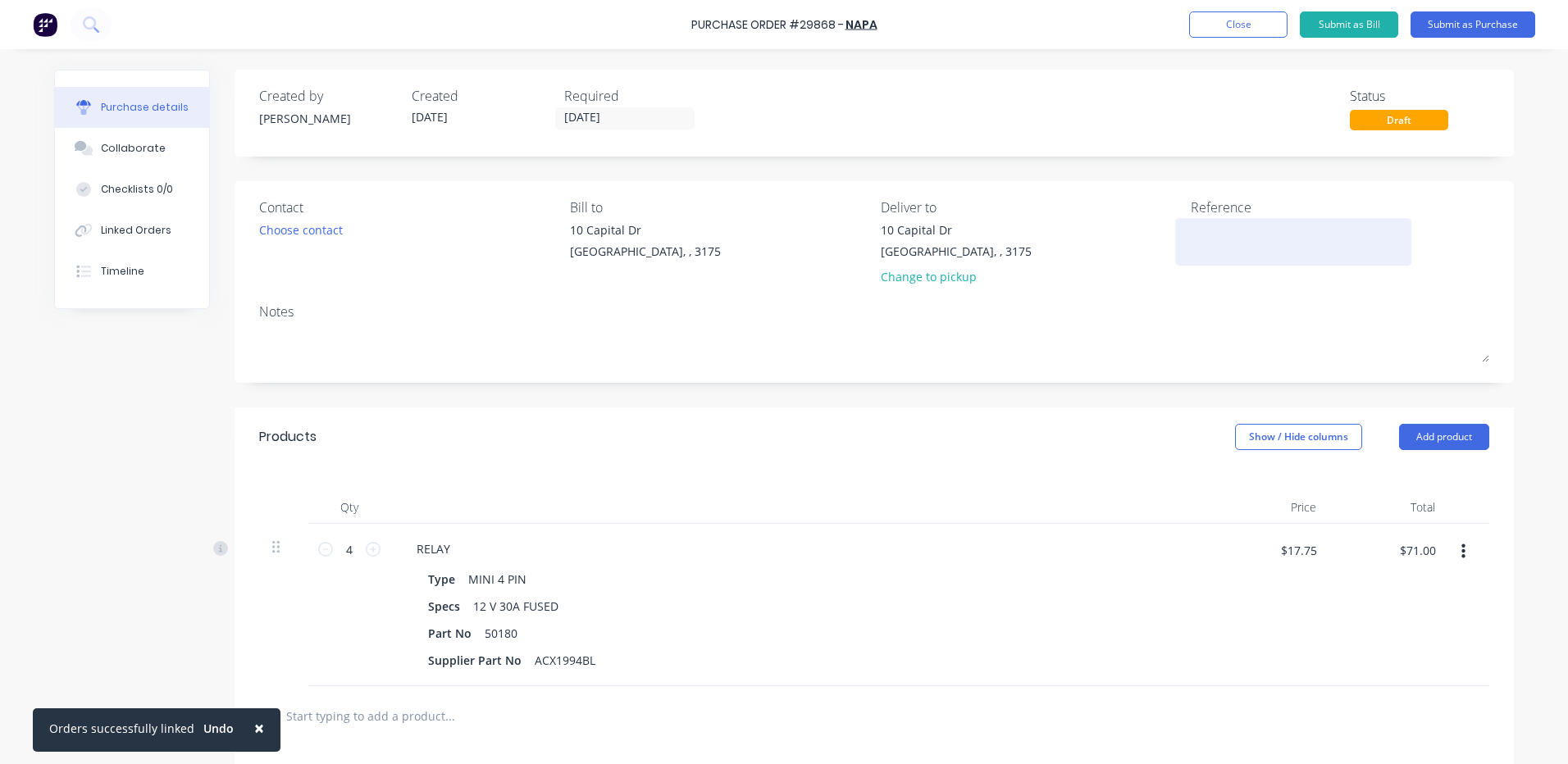
click at [1190, 243] on div at bounding box center [1293, 242] width 205 height 41
click at [1190, 239] on textarea at bounding box center [1293, 240] width 205 height 37
type textarea "12V 30A FUSED RELAYS X 4 - CAT"
type textarea "x"
type textarea "12V 30A FUSED RELAYS X 4 - CAT"
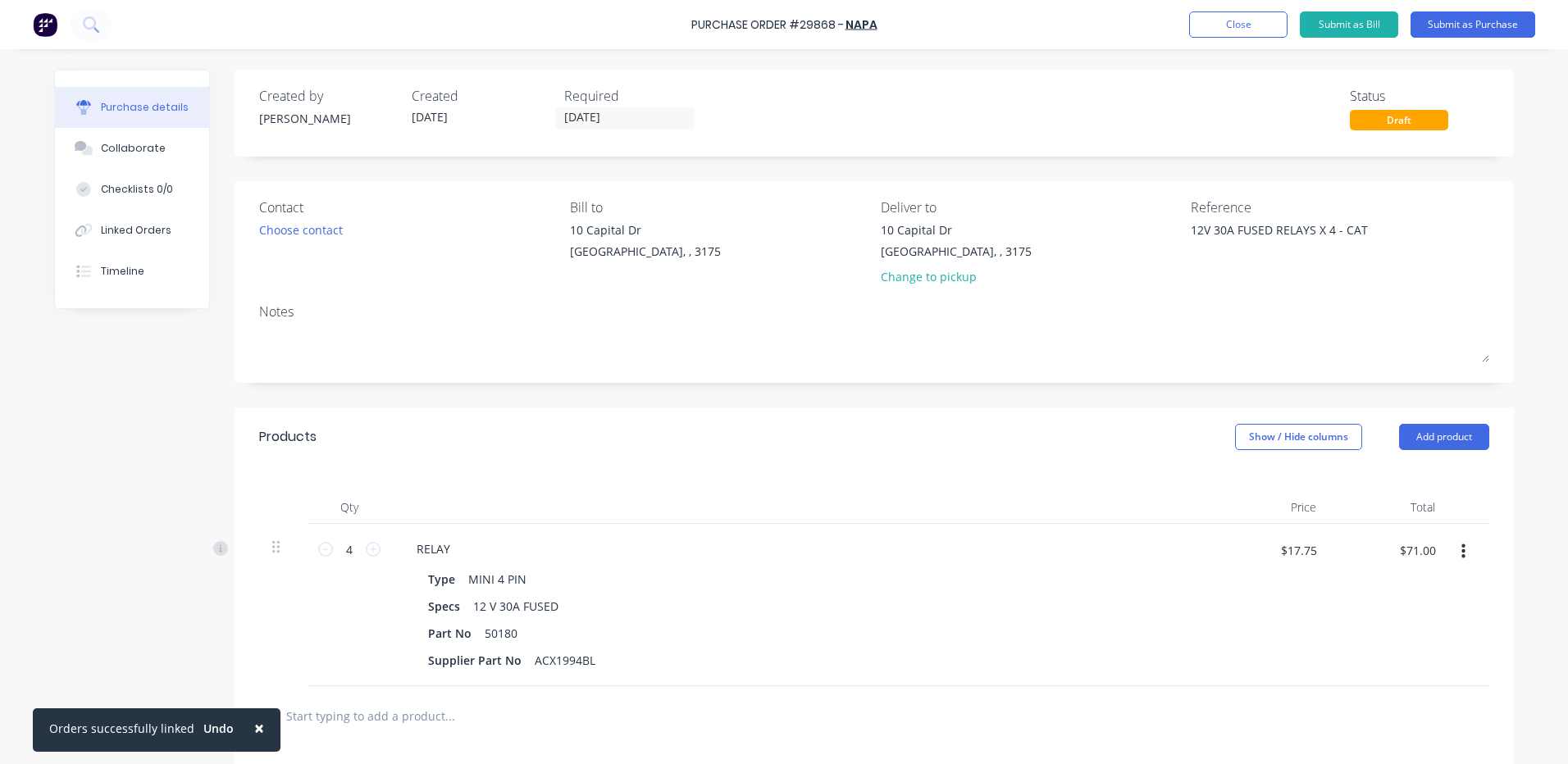
click at [361, 400] on div "Created by Kyle Created 13/08/25 Required 13/08/25 Status Draft Contact Choose …" at bounding box center [874, 542] width 1279 height 946
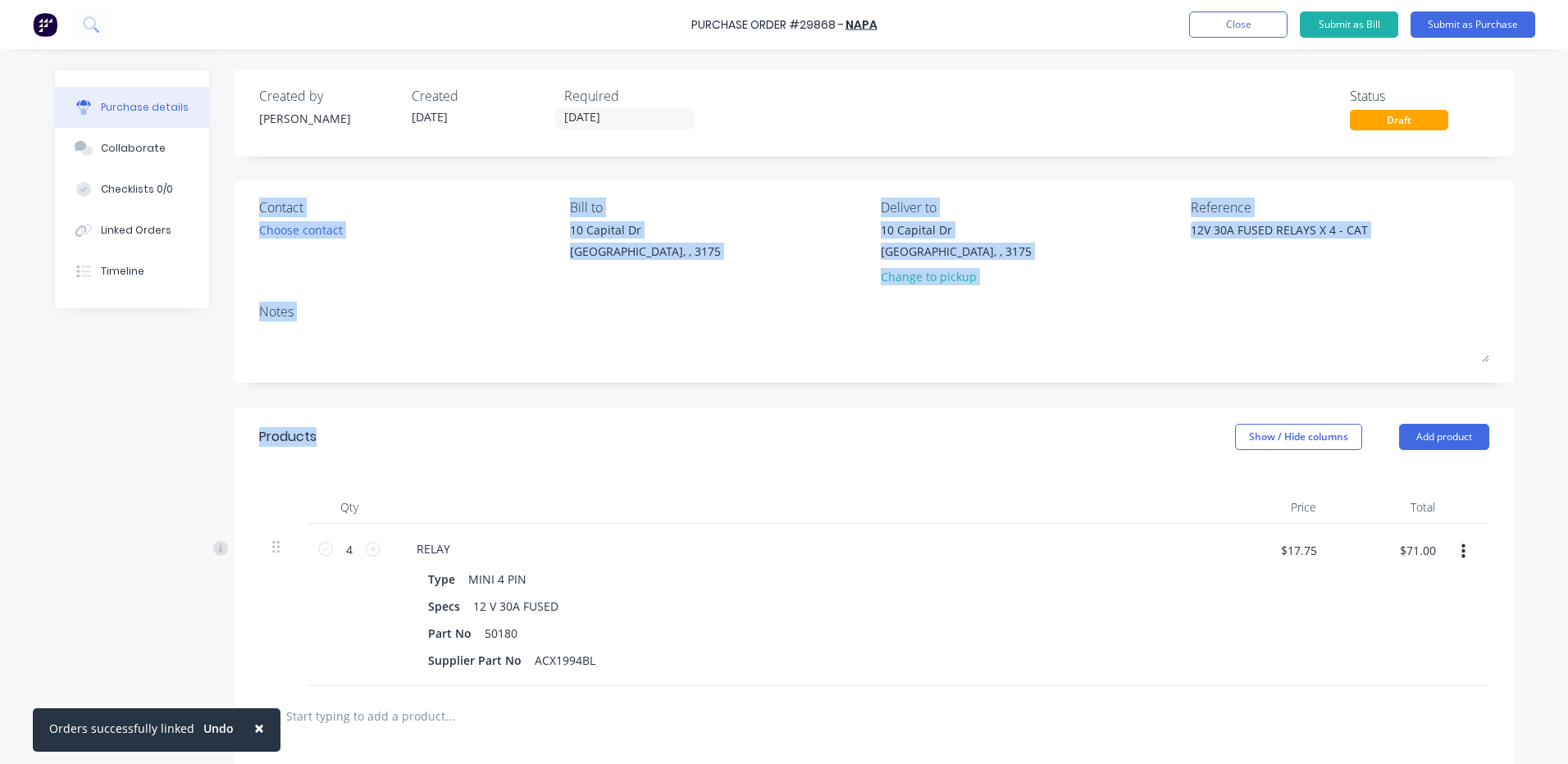
drag, startPoint x: 331, startPoint y: 435, endPoint x: 251, endPoint y: 207, distance: 241.6
click at [251, 207] on div "Created by Kyle Created 13/08/25 Required 13/08/25 Status Draft Contact Choose …" at bounding box center [874, 542] width 1279 height 946
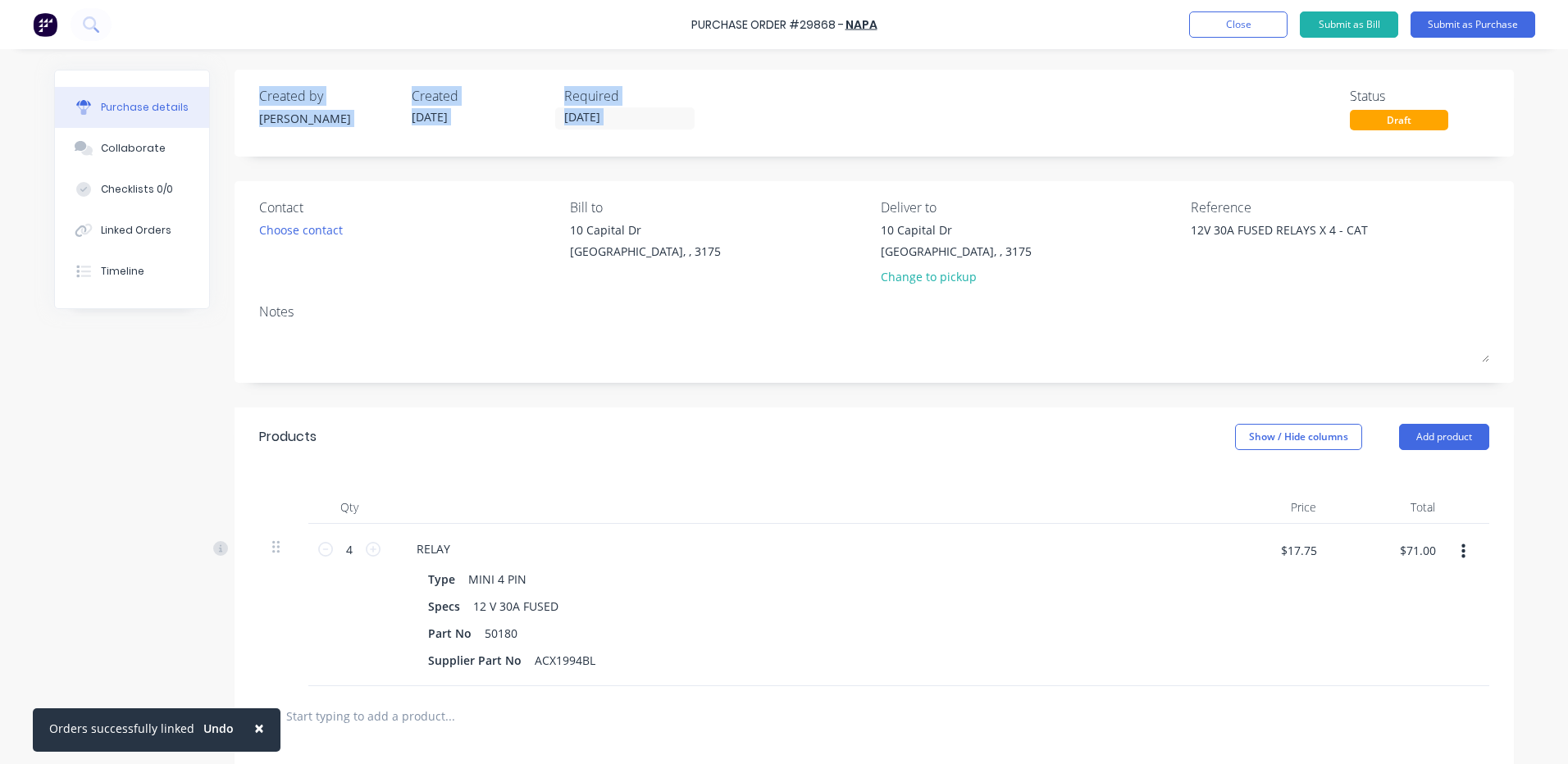
drag, startPoint x: 246, startPoint y: 93, endPoint x: 714, endPoint y: 122, distance: 468.9
click at [714, 122] on div "Created by Kyle Created 13/08/25 Required 13/08/25 Status Draft" at bounding box center [874, 113] width 1279 height 87
click at [719, 191] on div "Contact Choose contact Bill to 10 Capital Dr Dandenong South, , 3175 Deliver to…" at bounding box center [874, 281] width 1279 height 201
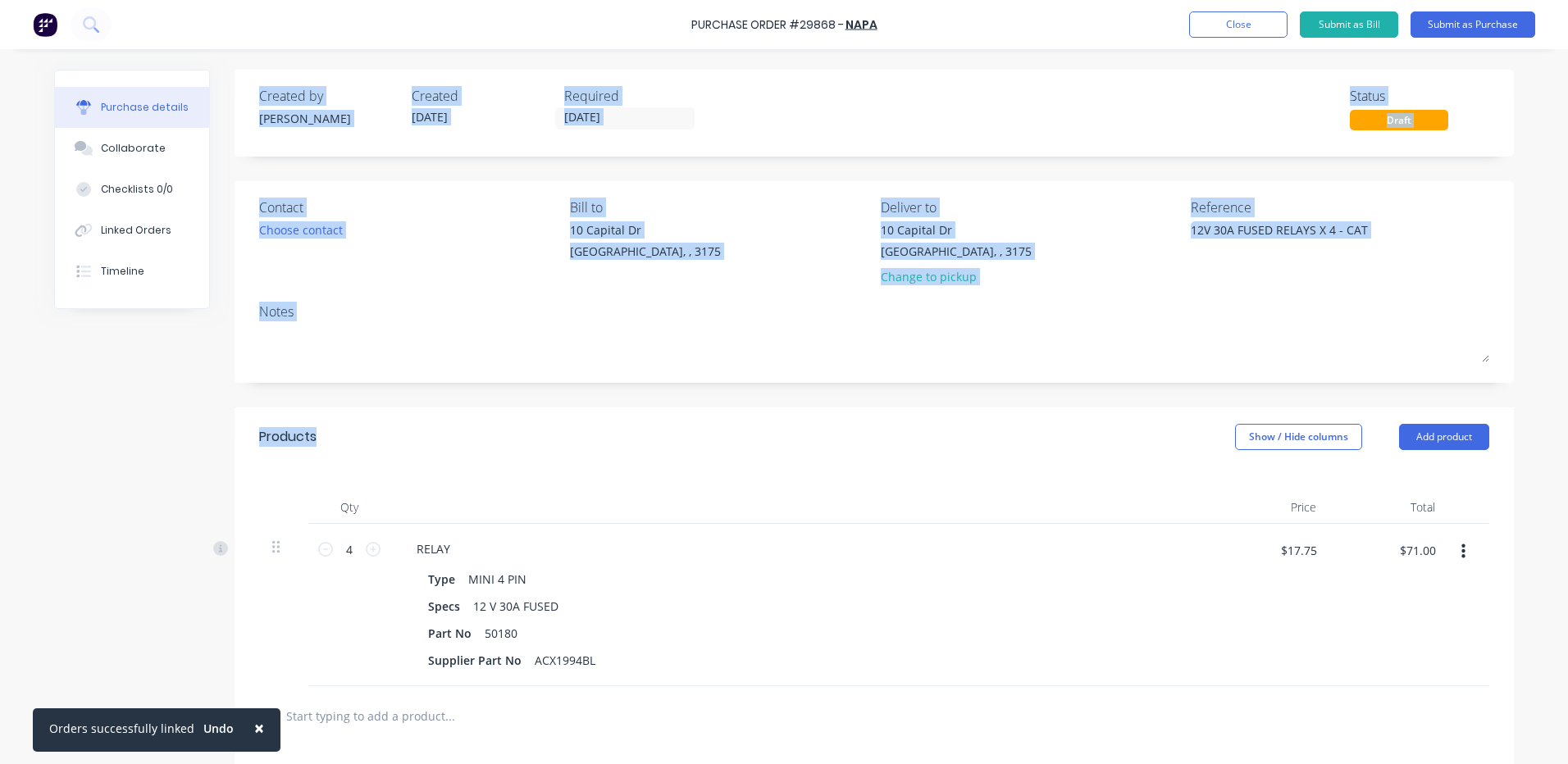
drag, startPoint x: 250, startPoint y: 91, endPoint x: 640, endPoint y: 460, distance: 536.9
click at [640, 460] on div "Created by Kyle Created 13/08/25 Required 13/08/25 Status Draft Contact Choose …" at bounding box center [874, 542] width 1279 height 946
click at [553, 435] on div "Products Show / Hide columns Add product" at bounding box center [874, 436] width 1279 height 59
click at [341, 101] on div "Created by" at bounding box center [328, 95] width 140 height 19
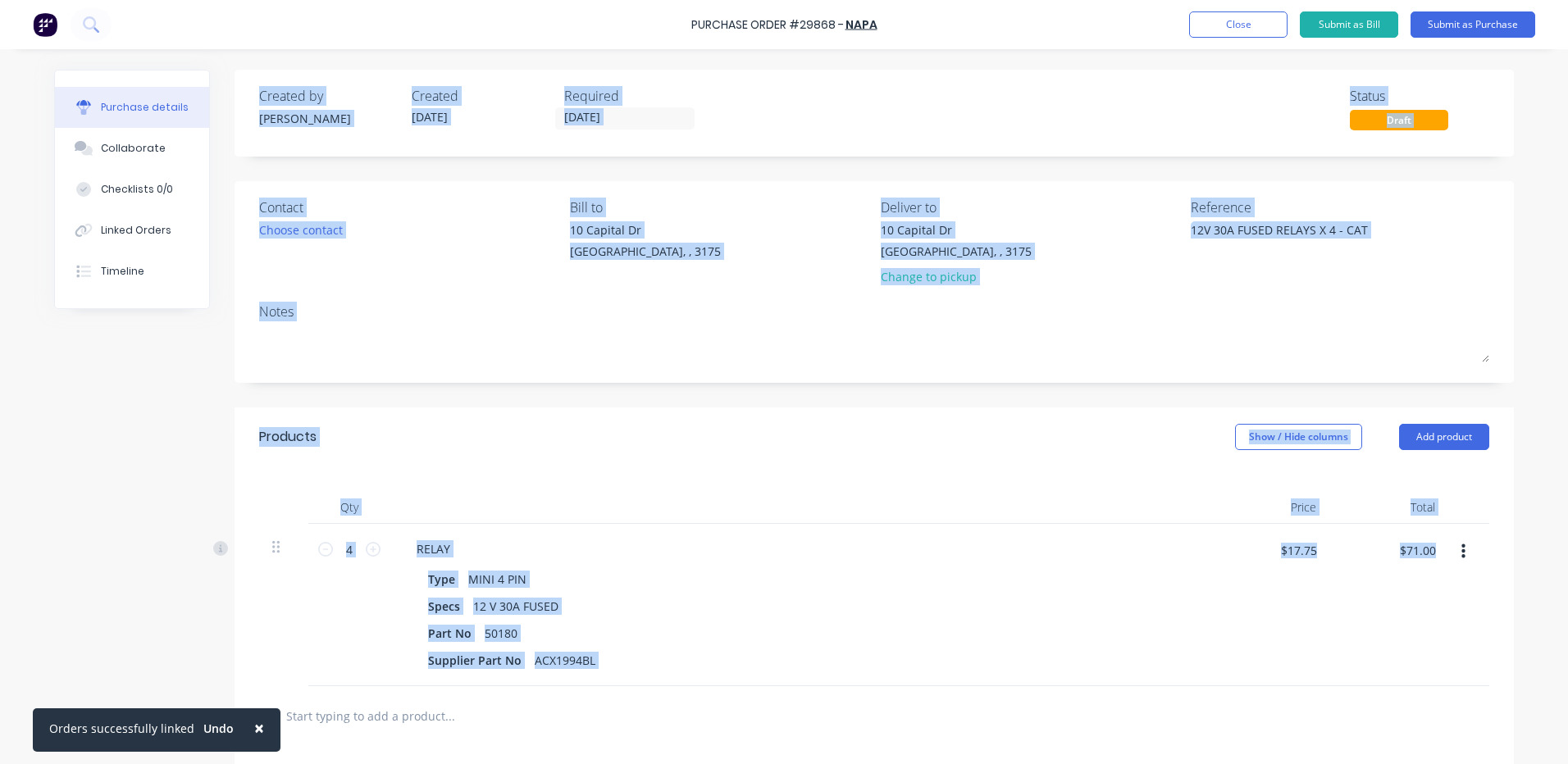
drag, startPoint x: 250, startPoint y: 92, endPoint x: 1498, endPoint y: 579, distance: 1339.7
click at [1498, 579] on div "Created by Kyle Created 13/08/25 Required 13/08/25 Status Draft Contact Choose …" at bounding box center [874, 542] width 1279 height 946
click at [643, 453] on div "Products Show / Hide columns Add product" at bounding box center [874, 436] width 1279 height 59
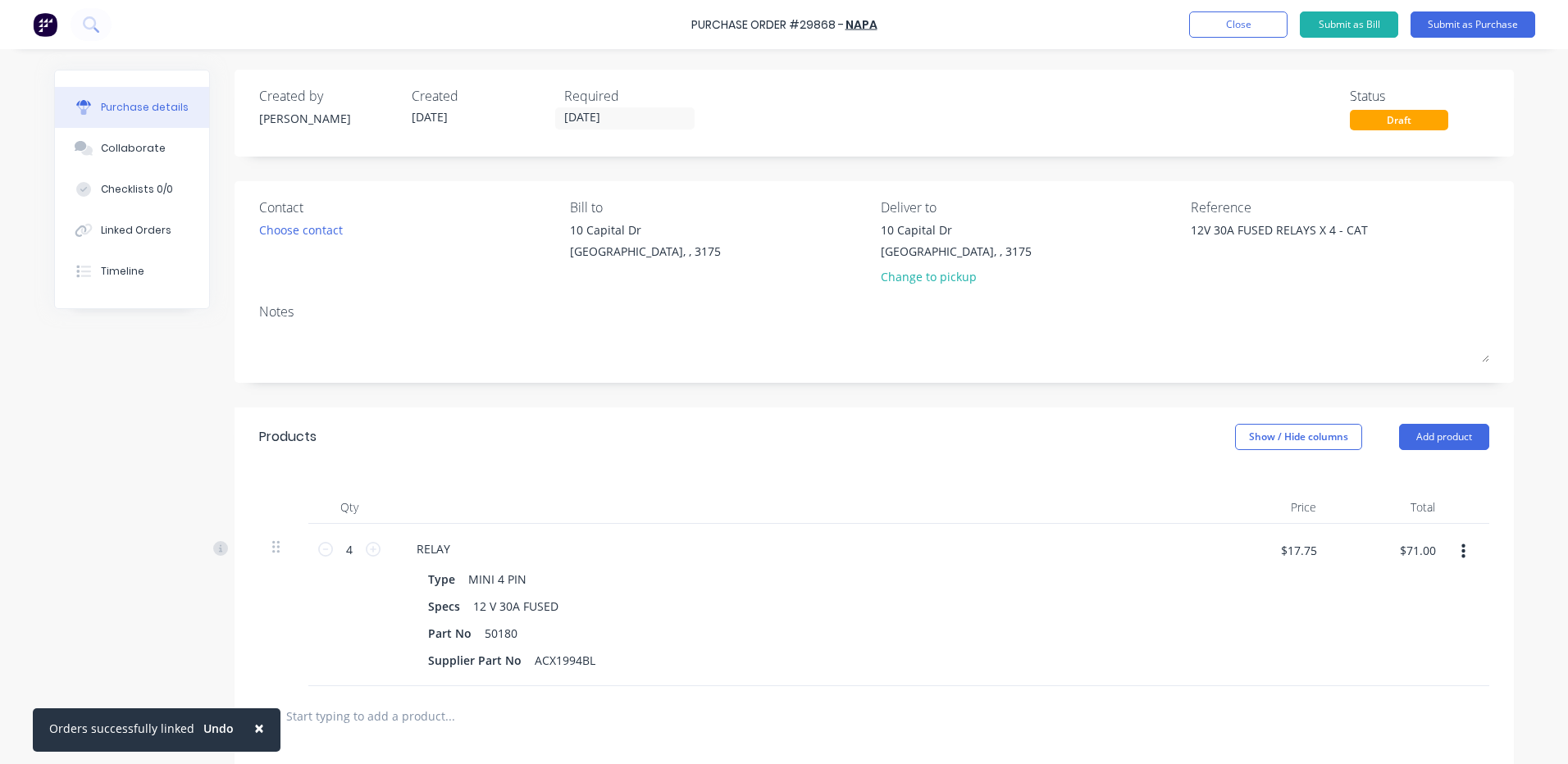
click at [444, 455] on div "Products Show / Hide columns Add product" at bounding box center [874, 436] width 1279 height 59
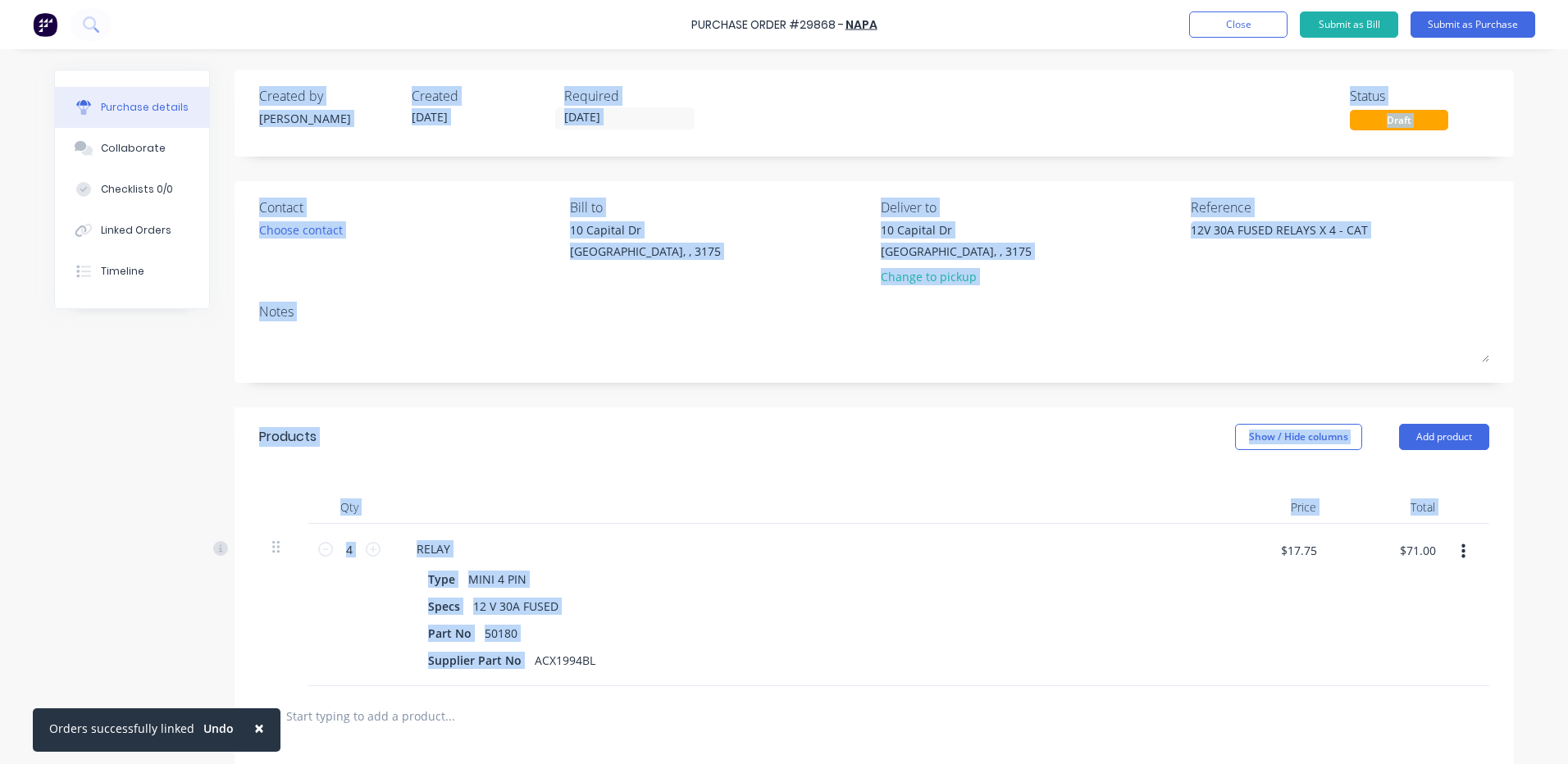
drag, startPoint x: 250, startPoint y: 87, endPoint x: 647, endPoint y: 551, distance: 610.7
click at [666, 647] on div "Created by Kyle Created 13/08/25 Required 13/08/25 Status Draft Contact Choose …" at bounding box center [874, 542] width 1279 height 946
click at [635, 458] on div "Products Show / Hide columns Add product" at bounding box center [874, 436] width 1279 height 59
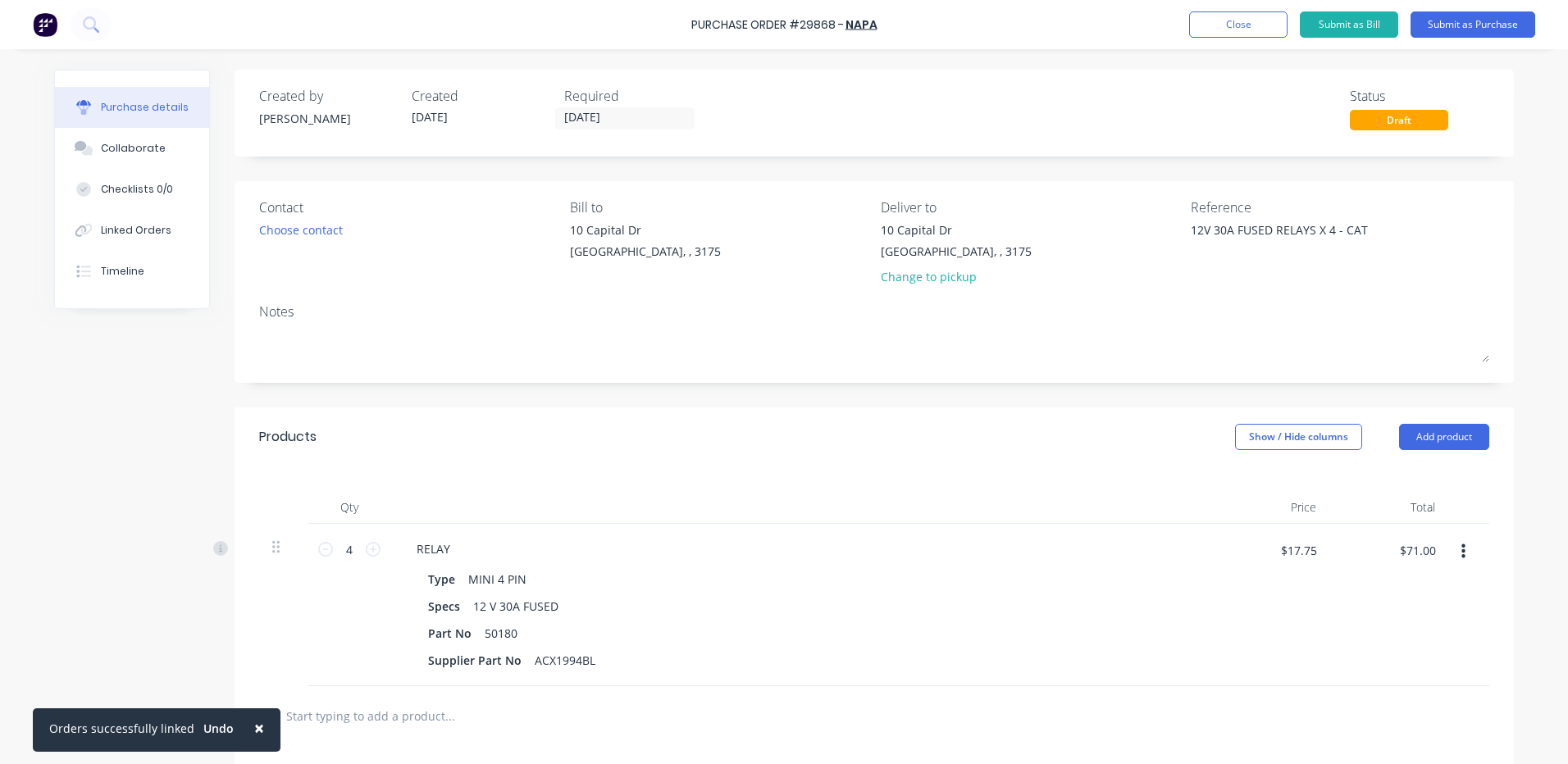
click at [850, 487] on div "Qty Price Total 4 4 RELAY Type MINI 4 PIN Specs 12 V 30A FUSED Part No 50180 Su…" at bounding box center [874, 576] width 1279 height 220
click at [1506, 27] on button "Submit as Purchase" at bounding box center [1472, 24] width 124 height 26
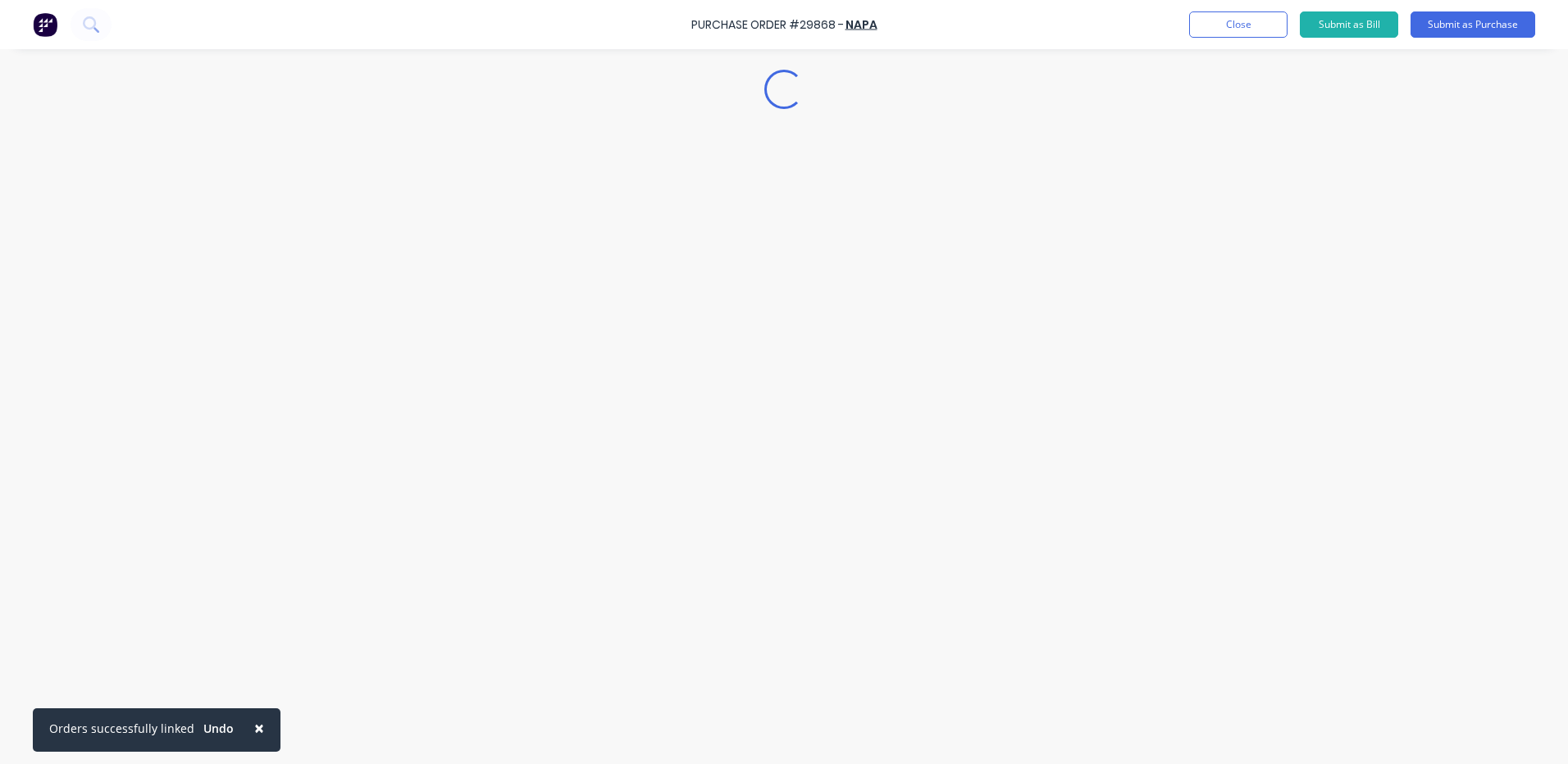
type textarea "x"
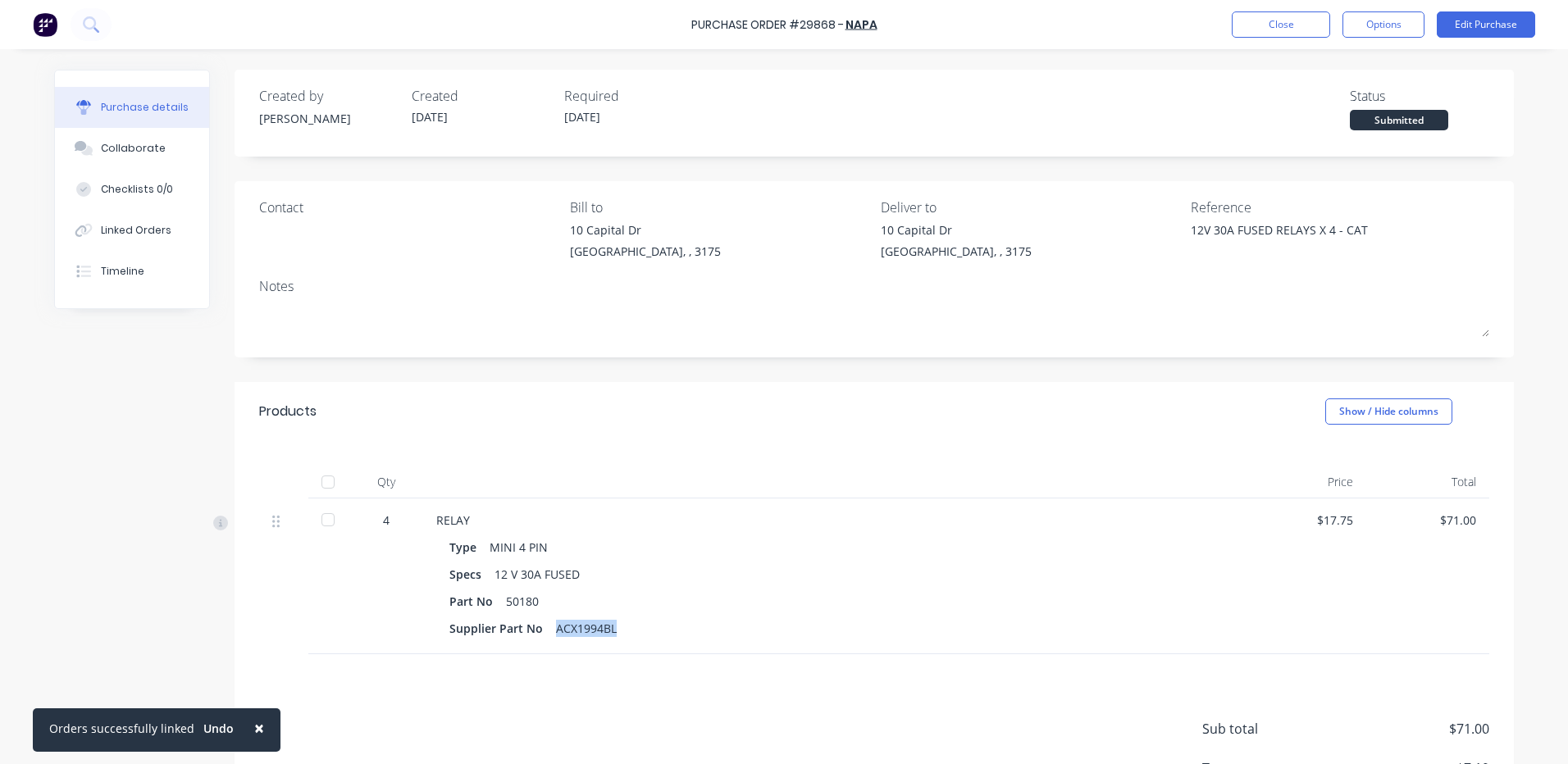
drag, startPoint x: 602, startPoint y: 628, endPoint x: 536, endPoint y: 628, distance: 66.0
click at [536, 628] on div "Supplier Part No ACX1994BL" at bounding box center [832, 628] width 768 height 24
copy div "ACX1994BL"
click at [167, 231] on button "Linked Orders" at bounding box center [132, 230] width 154 height 41
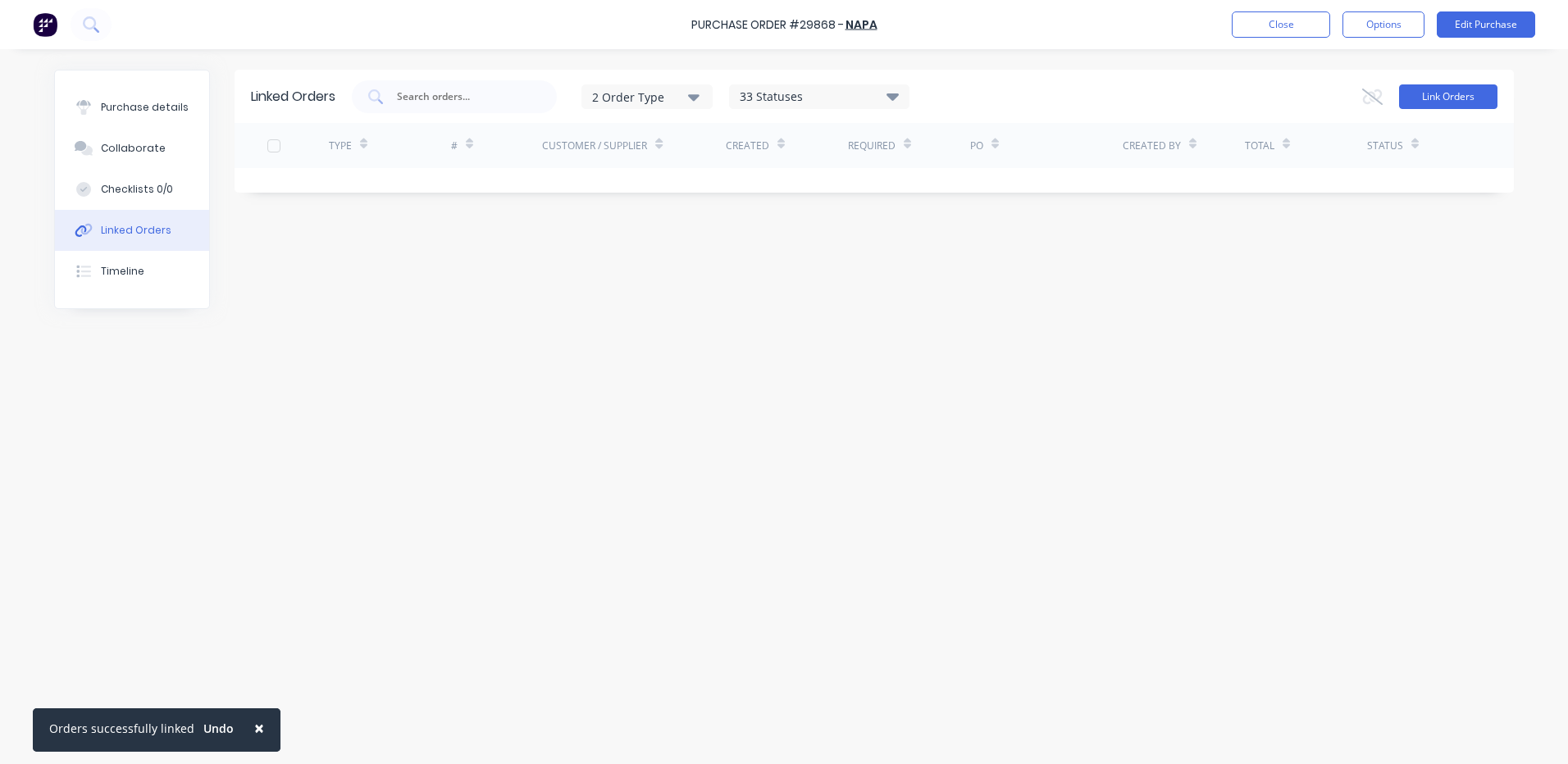
click at [1447, 95] on button "Link Orders" at bounding box center [1448, 97] width 98 height 25
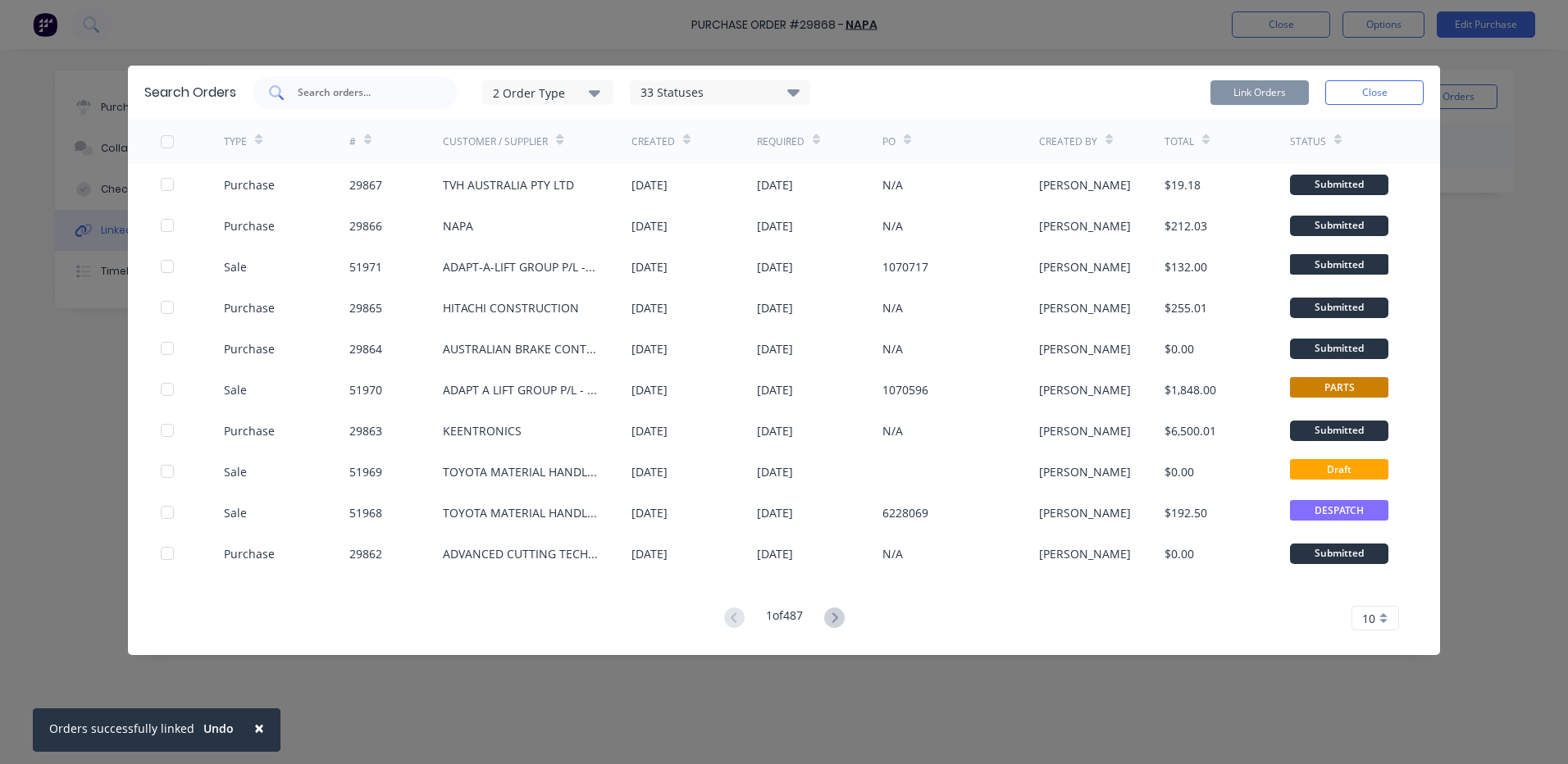
click at [341, 90] on input "text" at bounding box center [363, 92] width 136 height 16
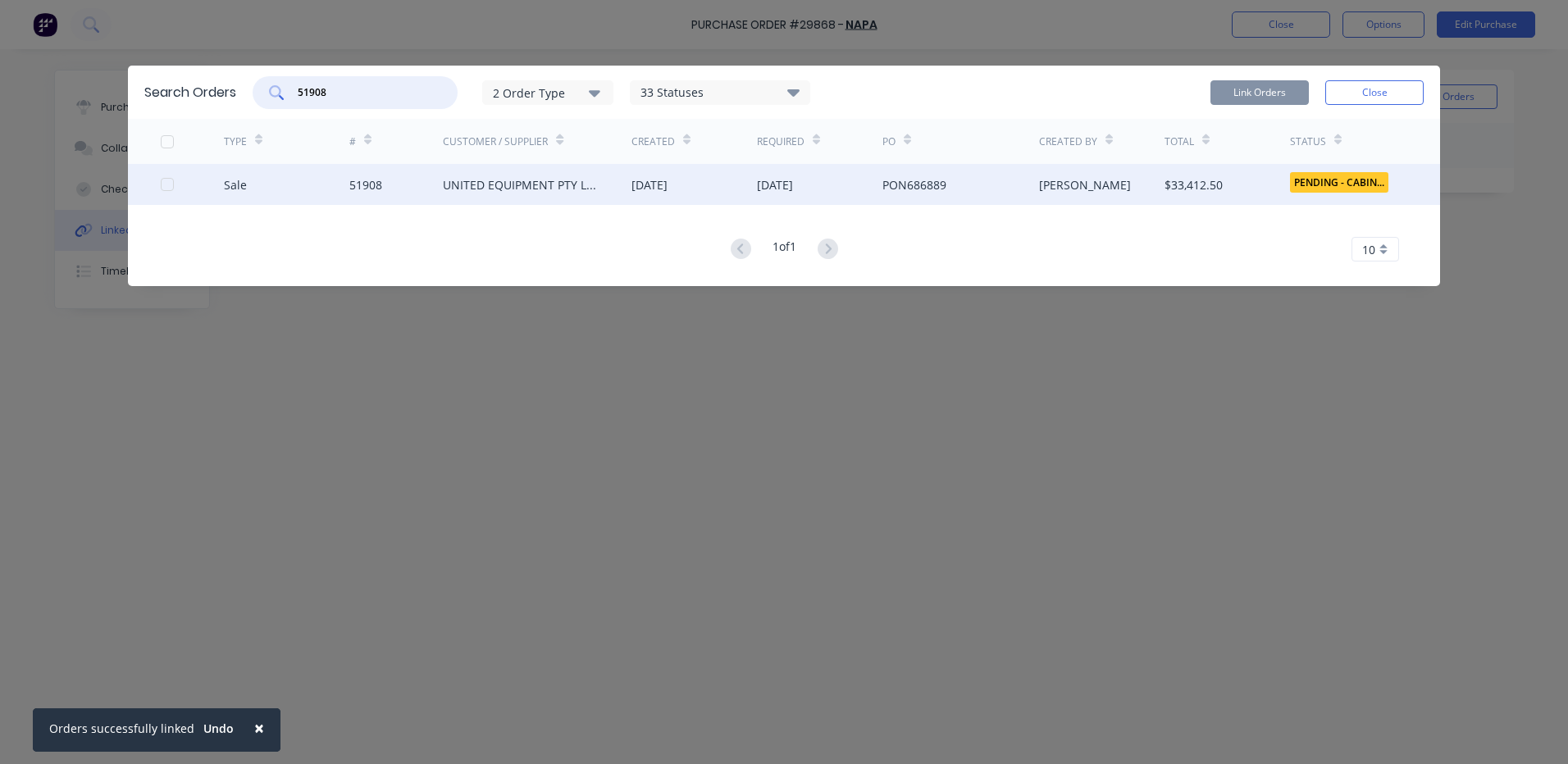
click at [172, 184] on div at bounding box center [168, 184] width 33 height 33
type input "51908"
click at [1248, 87] on button "Link Orders" at bounding box center [1259, 92] width 98 height 25
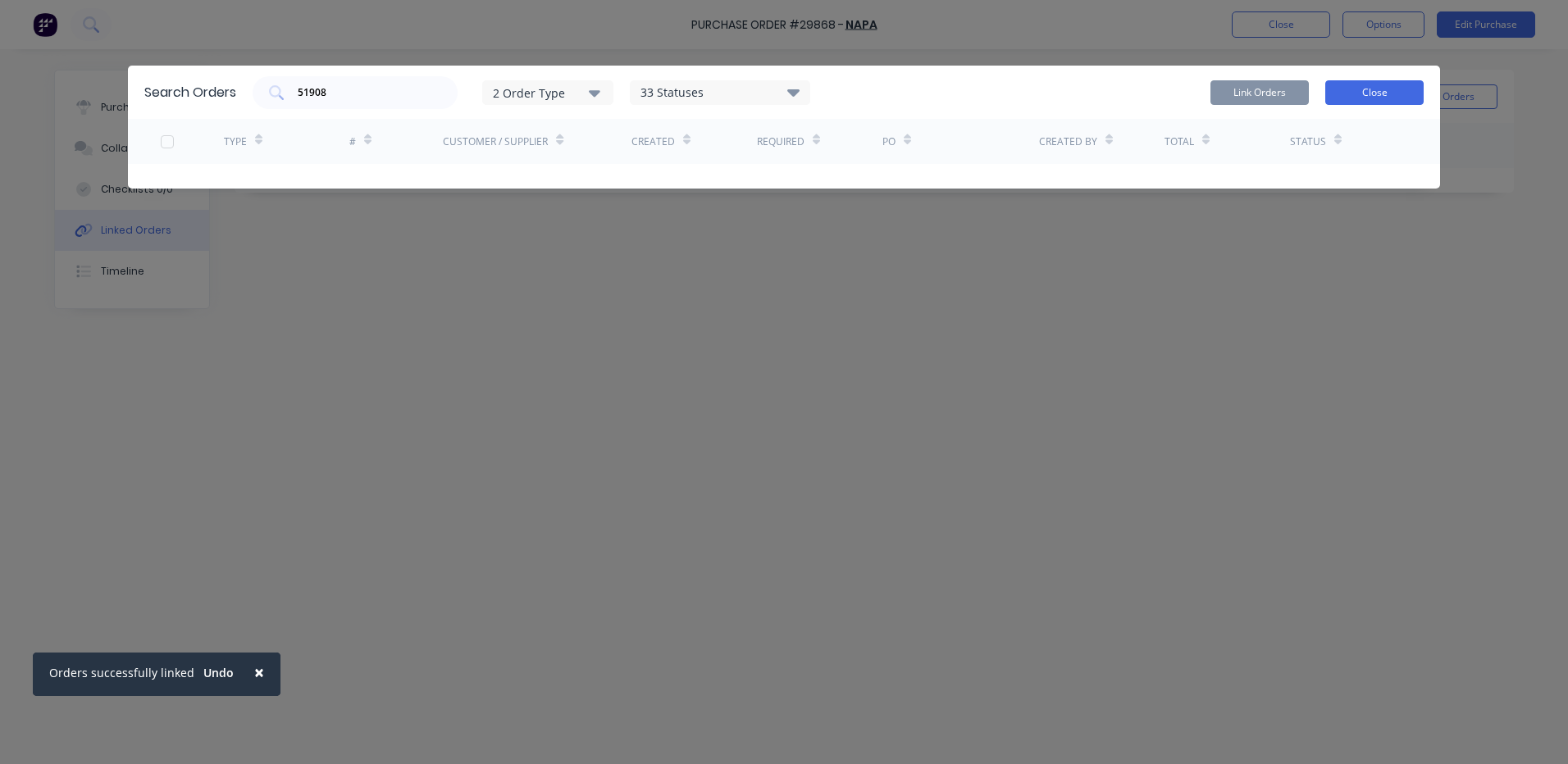
click at [1352, 89] on button "Close" at bounding box center [1374, 92] width 98 height 25
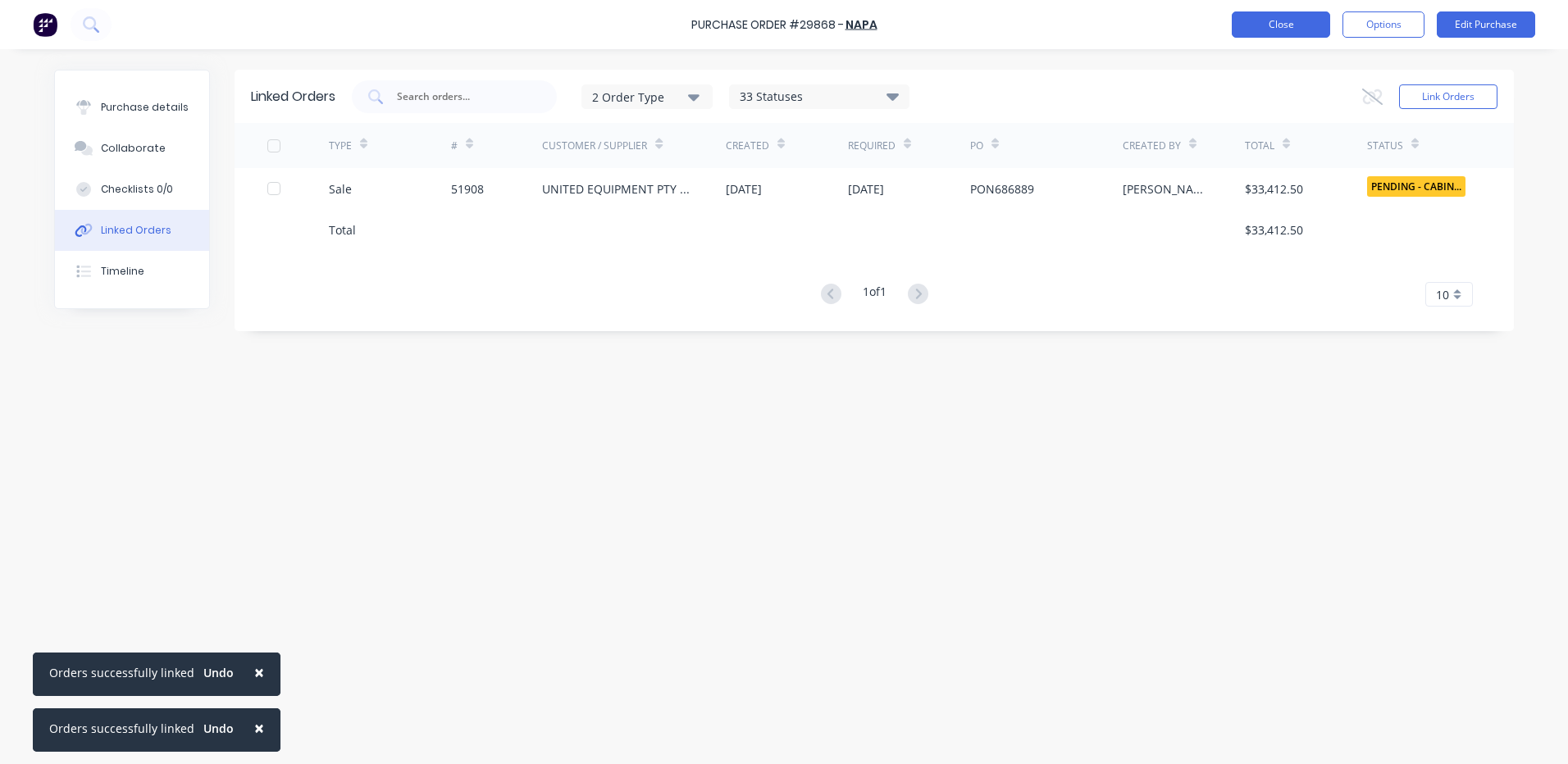
click at [1243, 31] on button "Close" at bounding box center [1281, 24] width 98 height 26
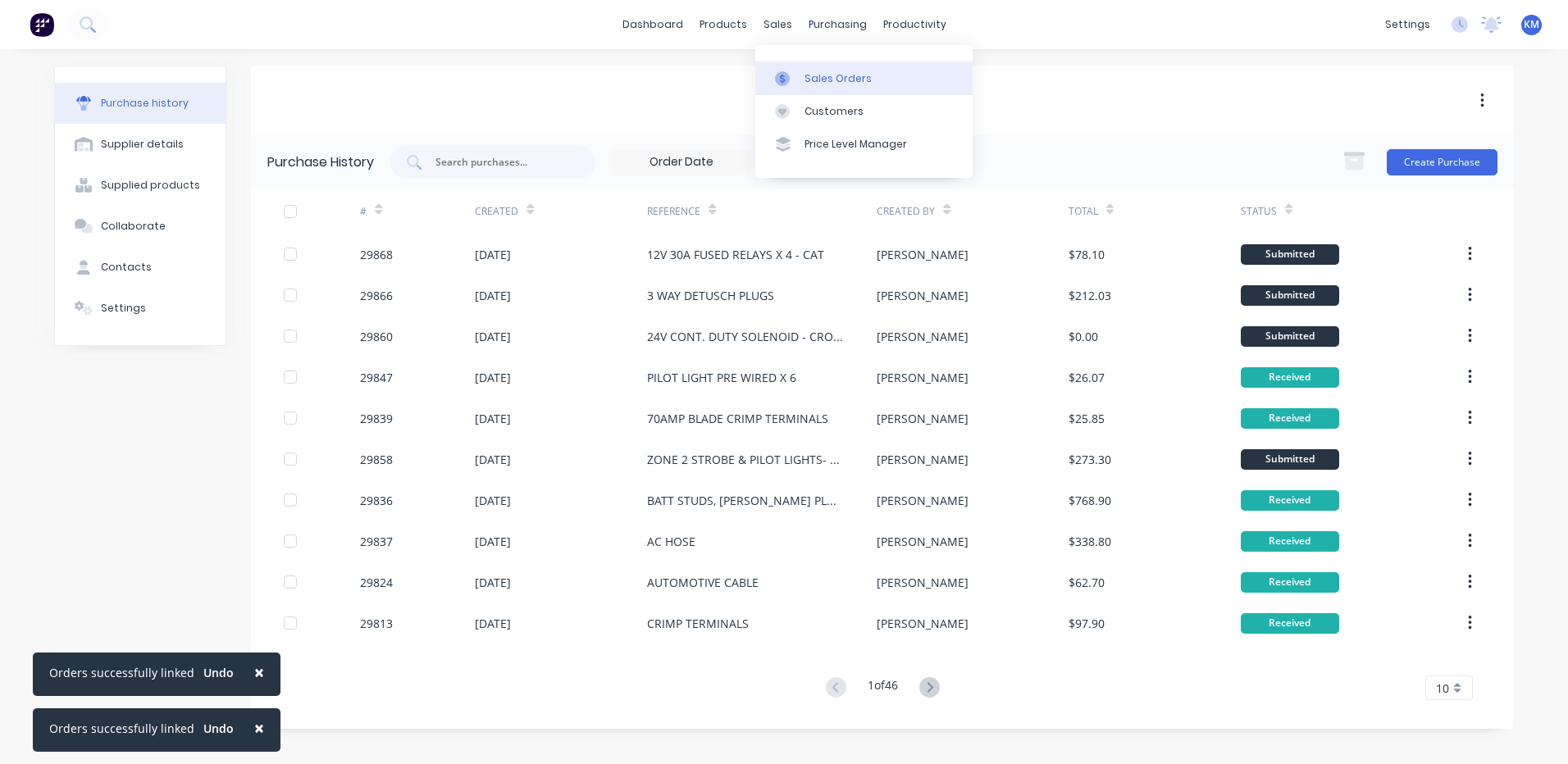
click at [778, 71] on icon at bounding box center [781, 78] width 14 height 14
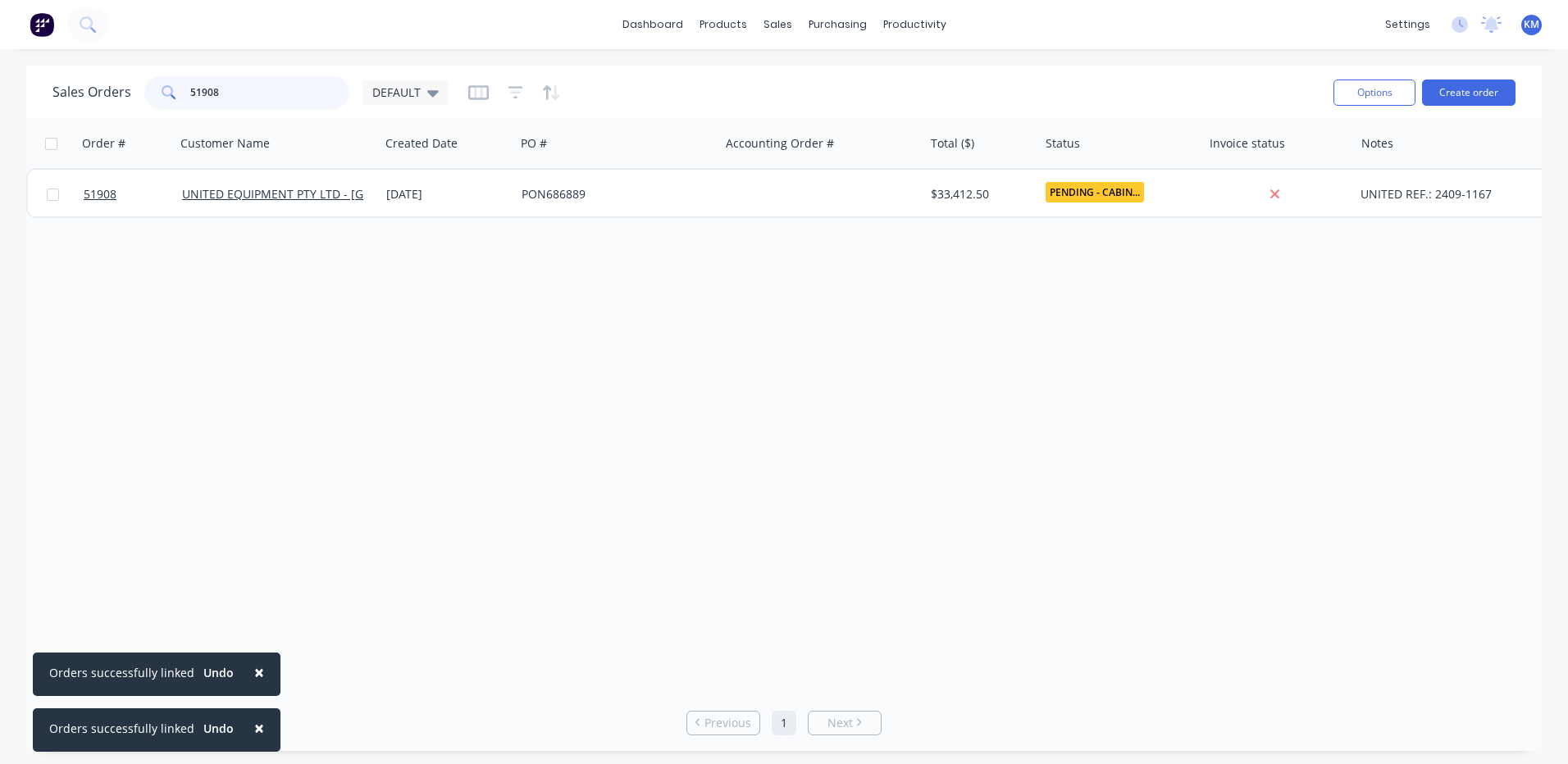
click at [310, 91] on input "51908" at bounding box center [270, 92] width 160 height 33
type input "51666"
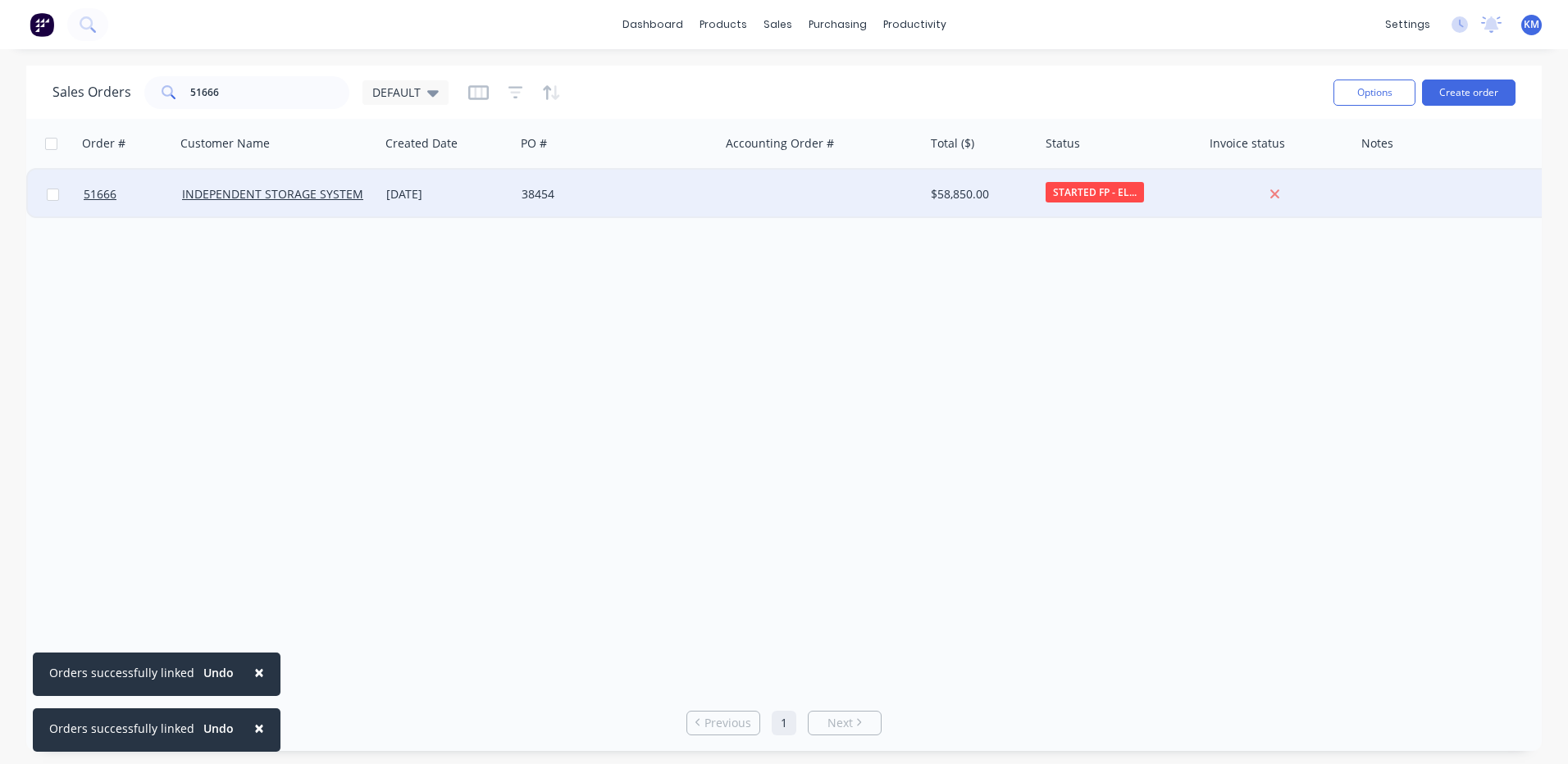
click at [464, 212] on div "26 Mar 2025" at bounding box center [447, 194] width 135 height 49
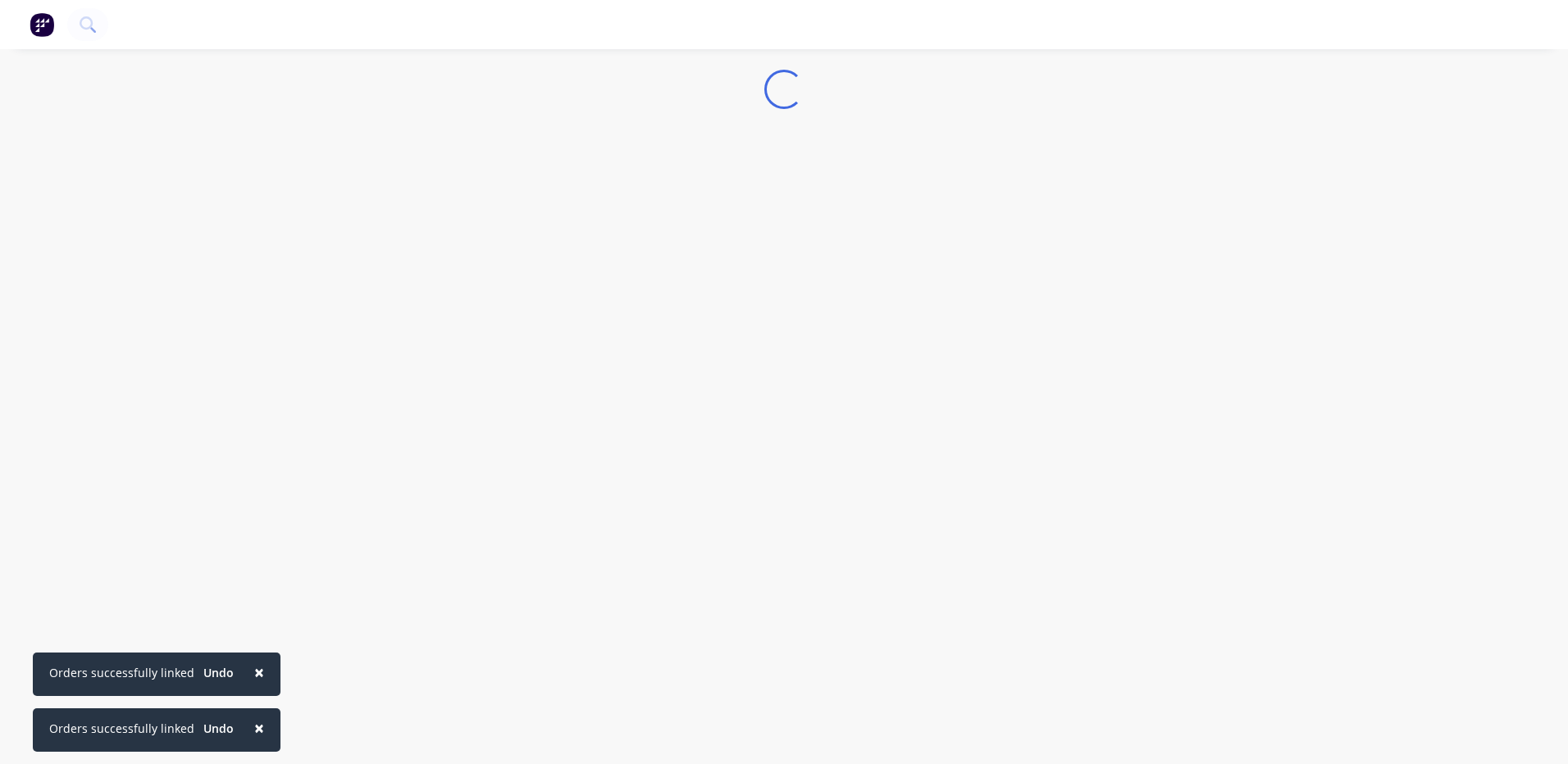
click at [254, 717] on span "×" at bounding box center [259, 728] width 10 height 23
click at [254, 684] on span "×" at bounding box center [259, 672] width 10 height 23
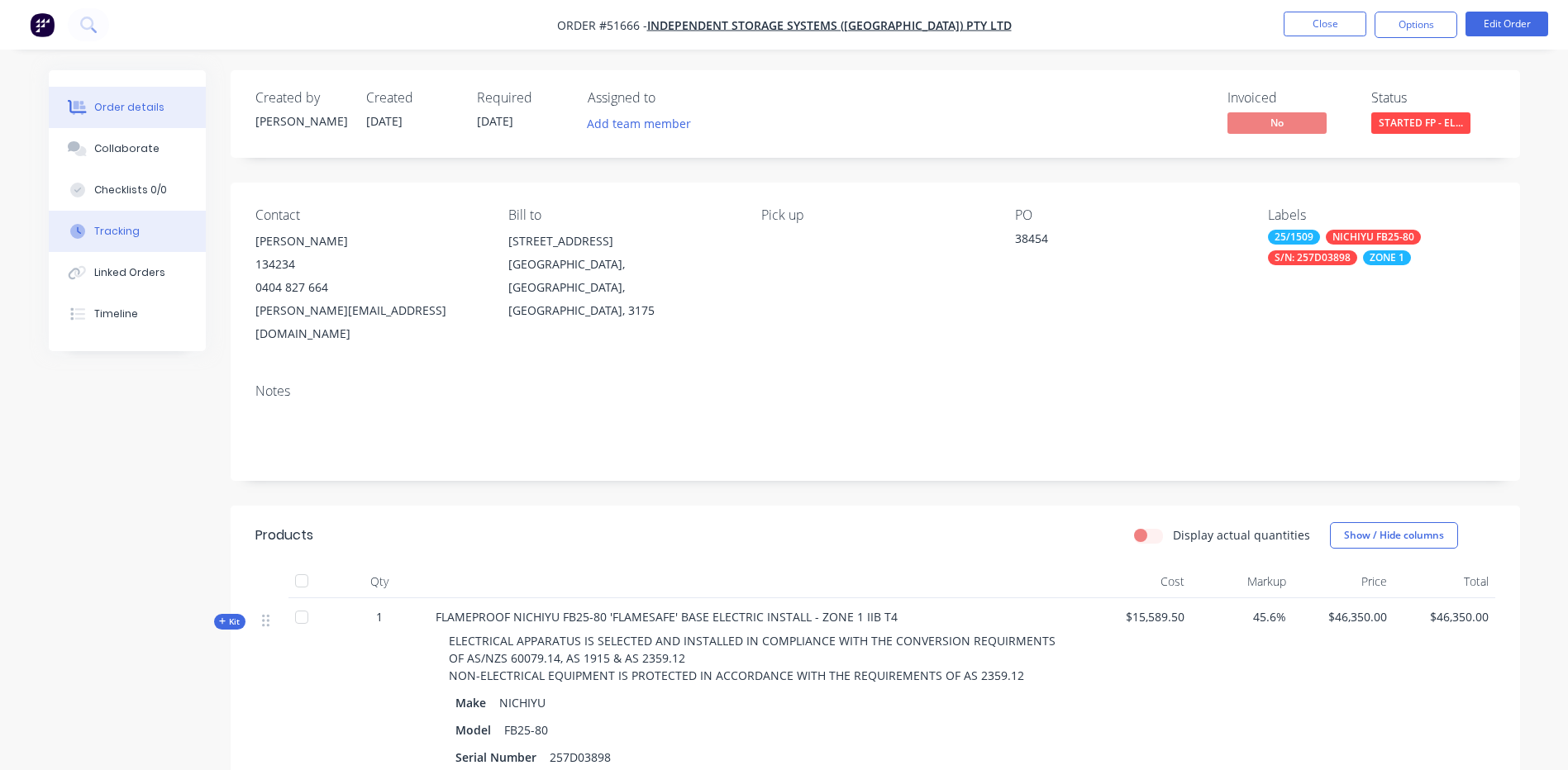
click at [150, 237] on button "Tracking" at bounding box center [127, 231] width 157 height 42
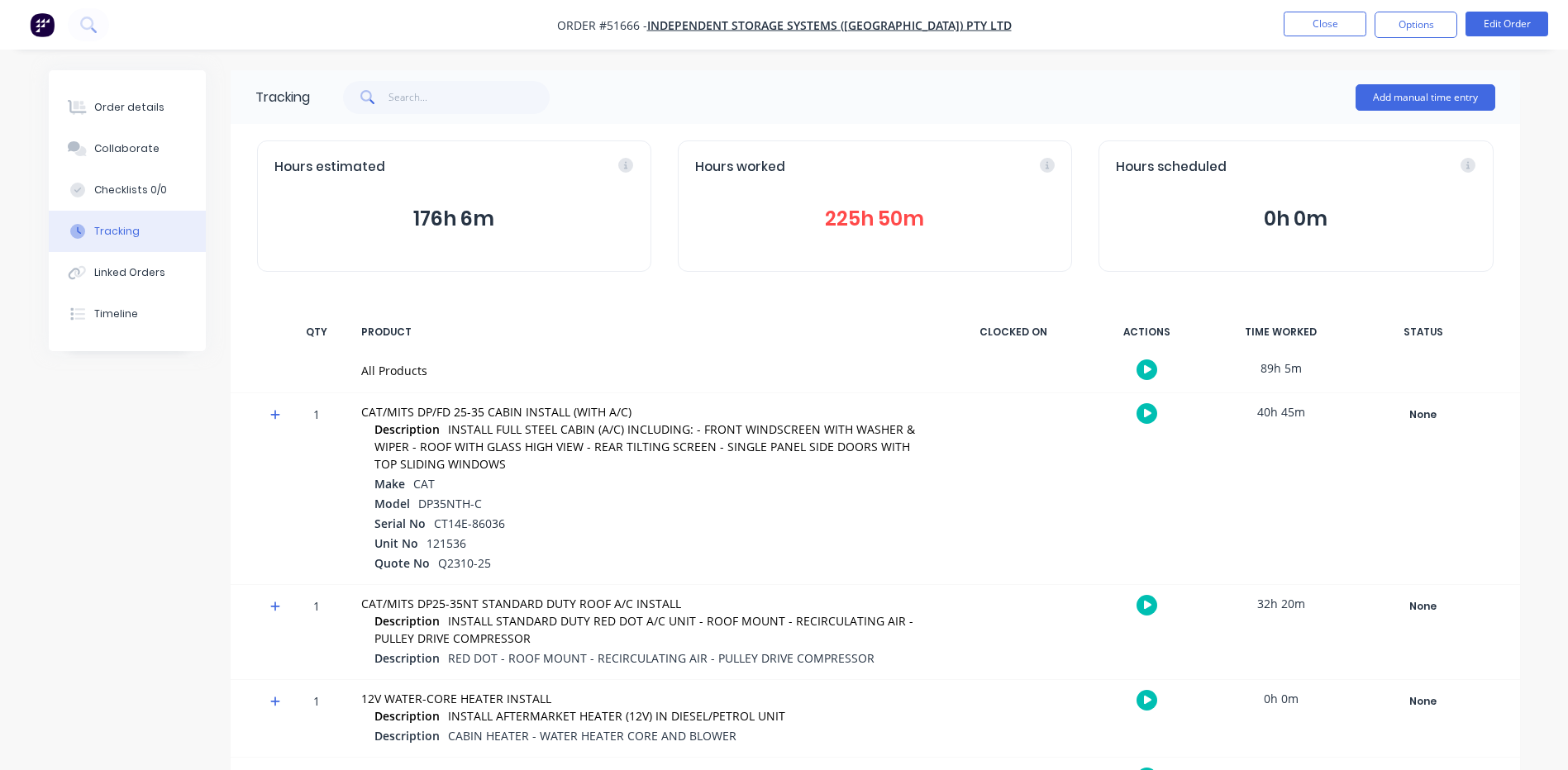
click at [886, 223] on button "225h 50m" at bounding box center [875, 218] width 359 height 31
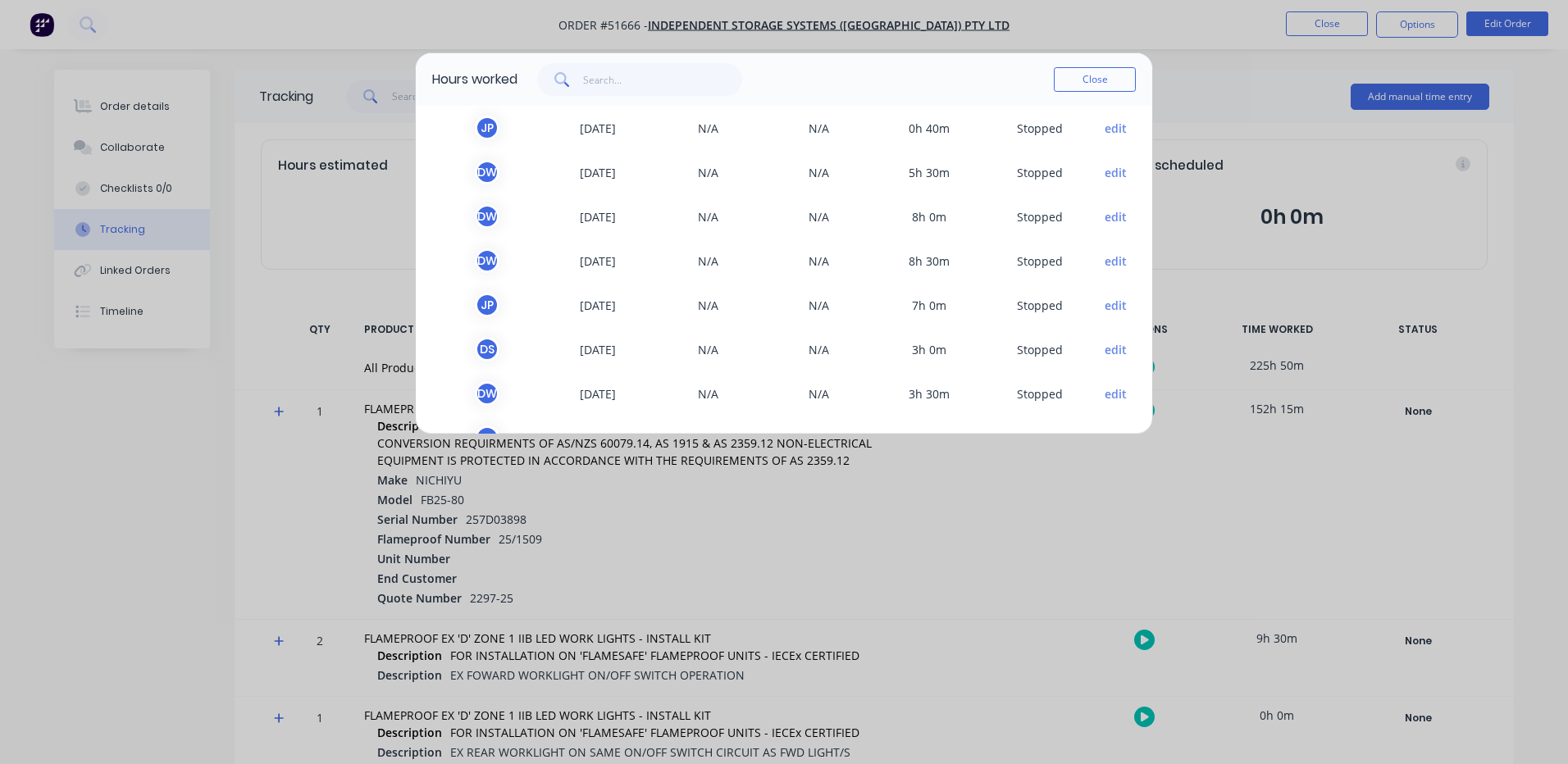
scroll to position [2086, 0]
click at [1108, 72] on button "Close" at bounding box center [1094, 80] width 82 height 25
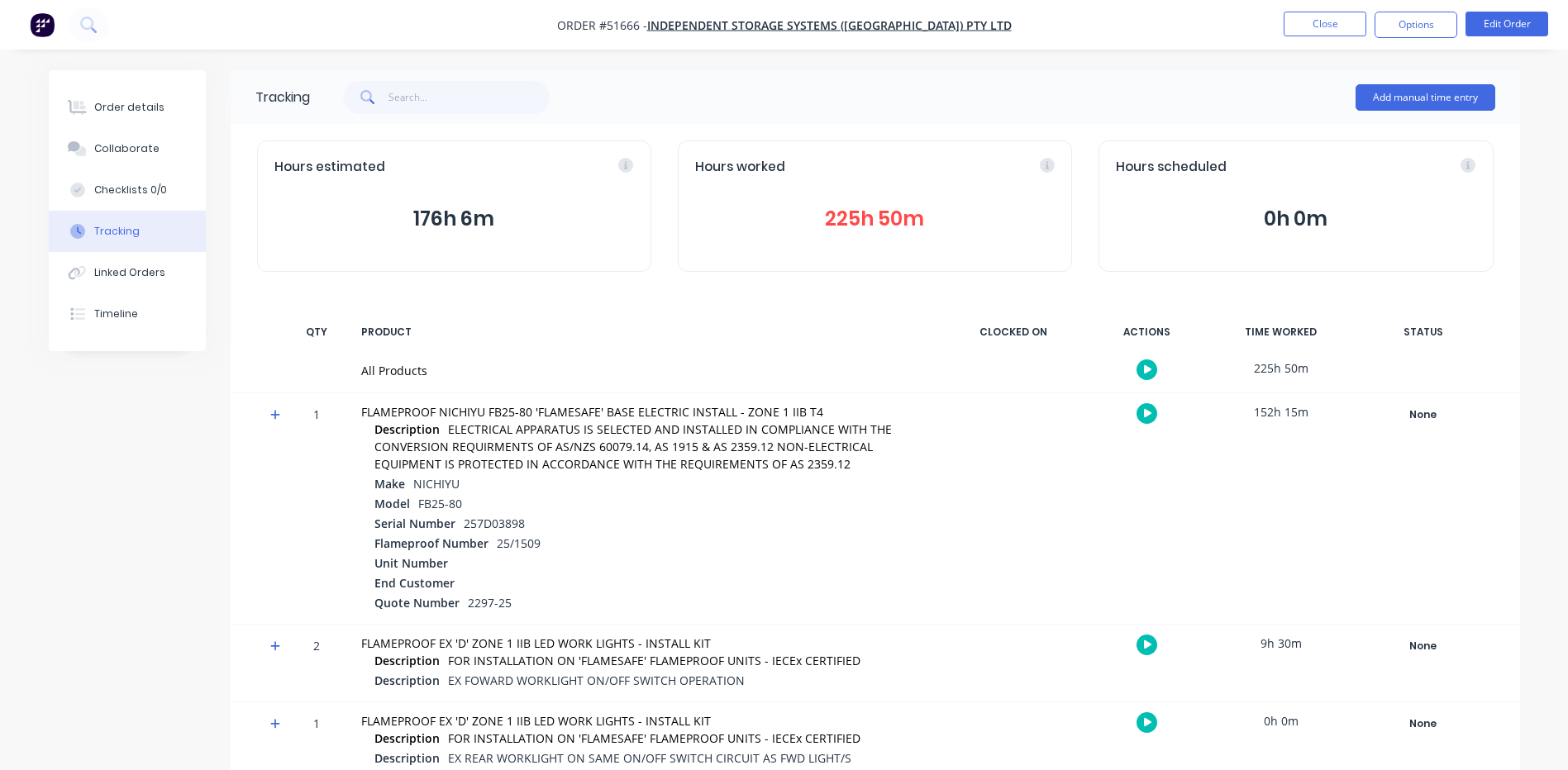
click at [879, 203] on button "225h 50m" at bounding box center [875, 218] width 359 height 31
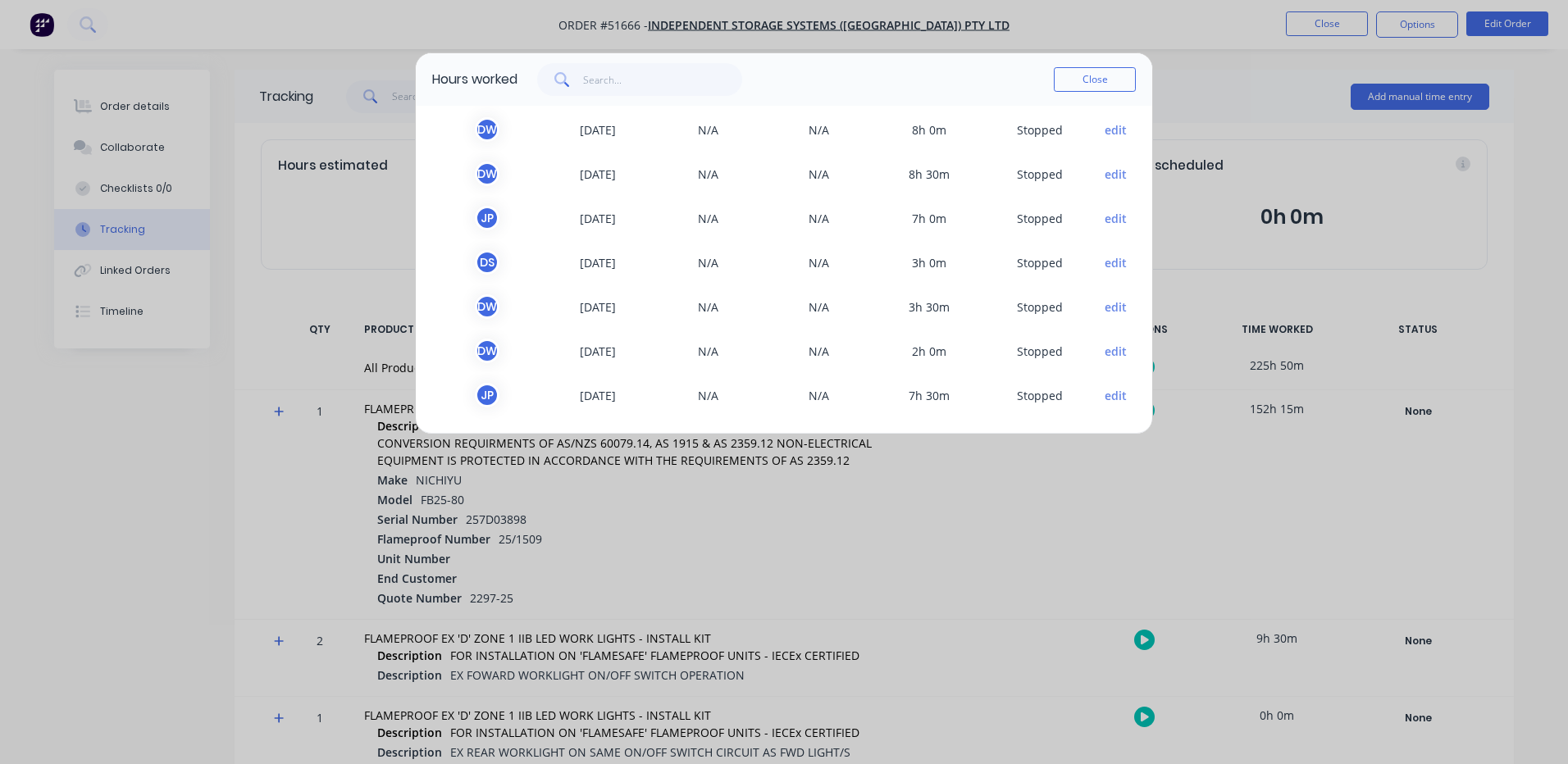
click at [1111, 393] on button "edit" at bounding box center [1115, 396] width 22 height 17
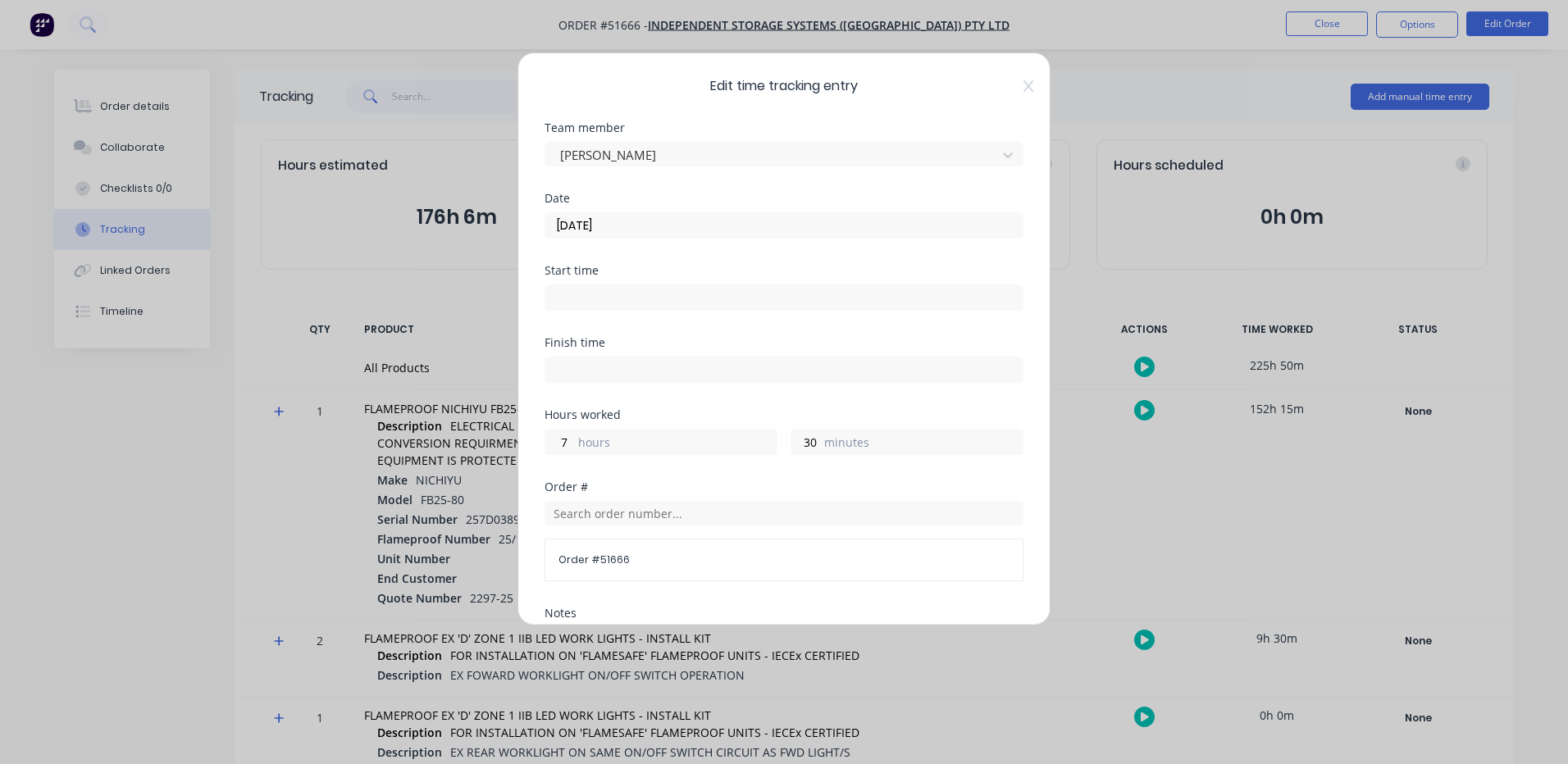
scroll to position [291, 0]
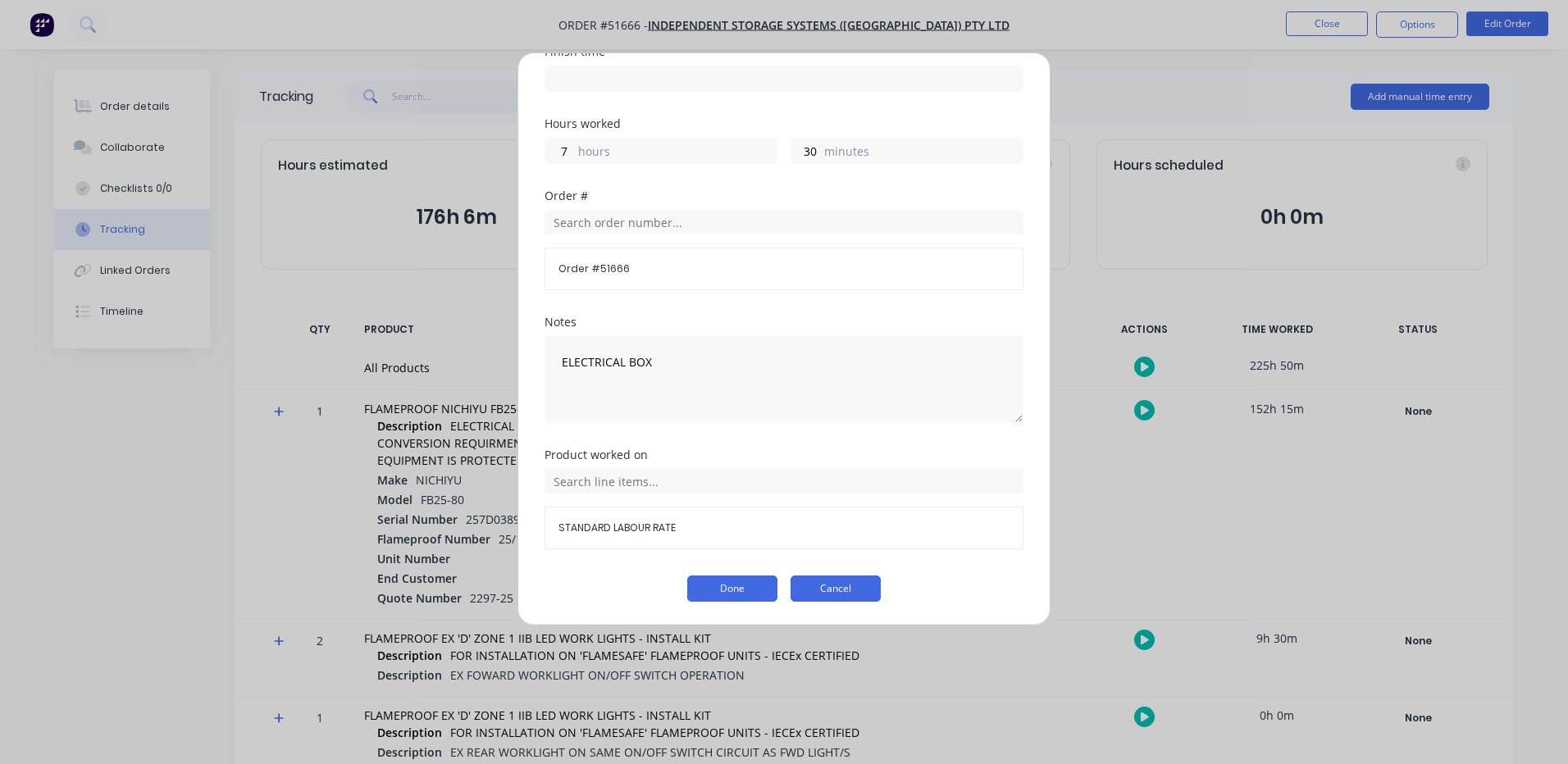
click at [850, 589] on button "Cancel" at bounding box center [836, 589] width 91 height 26
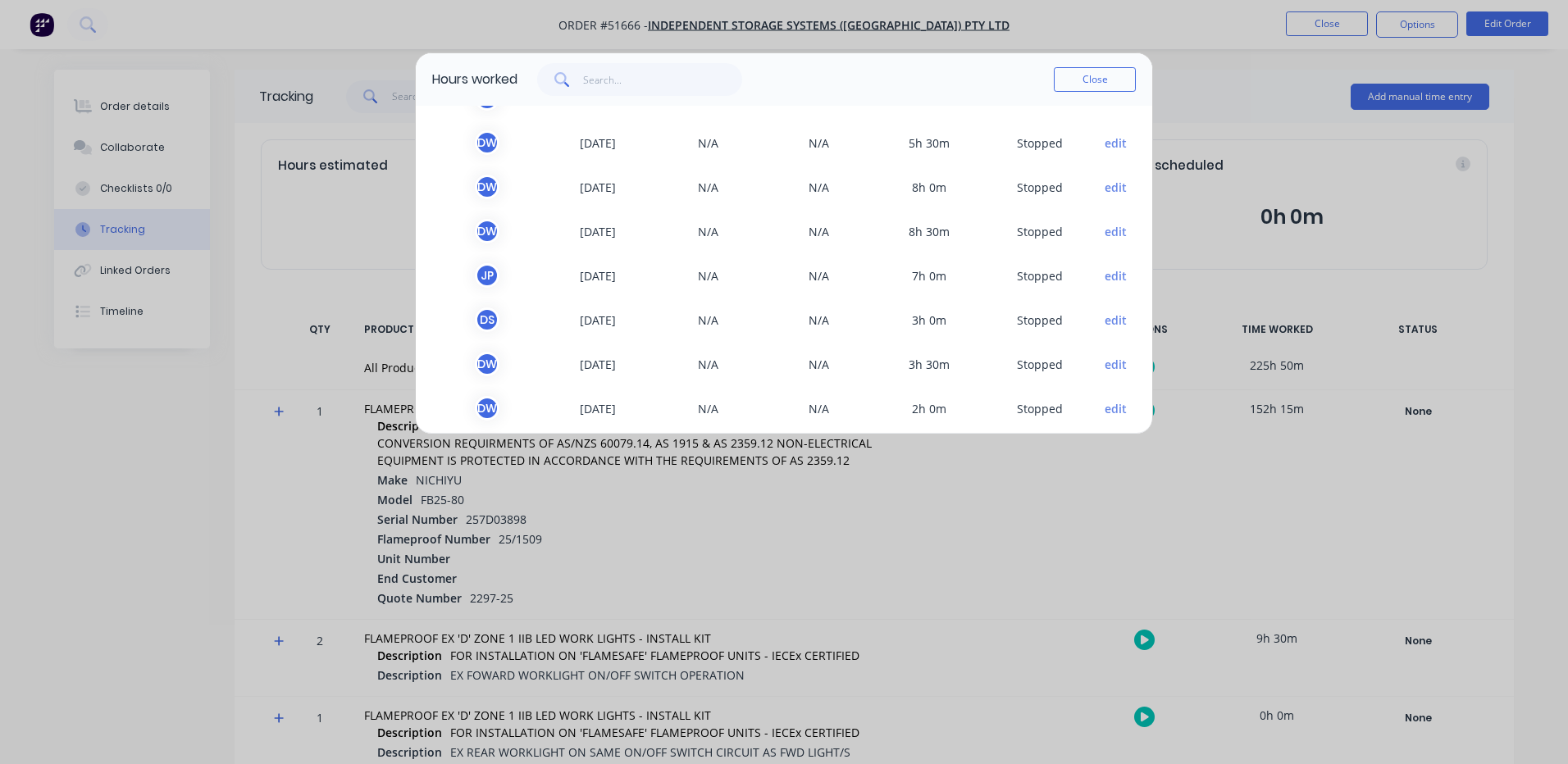
scroll to position [2086, 0]
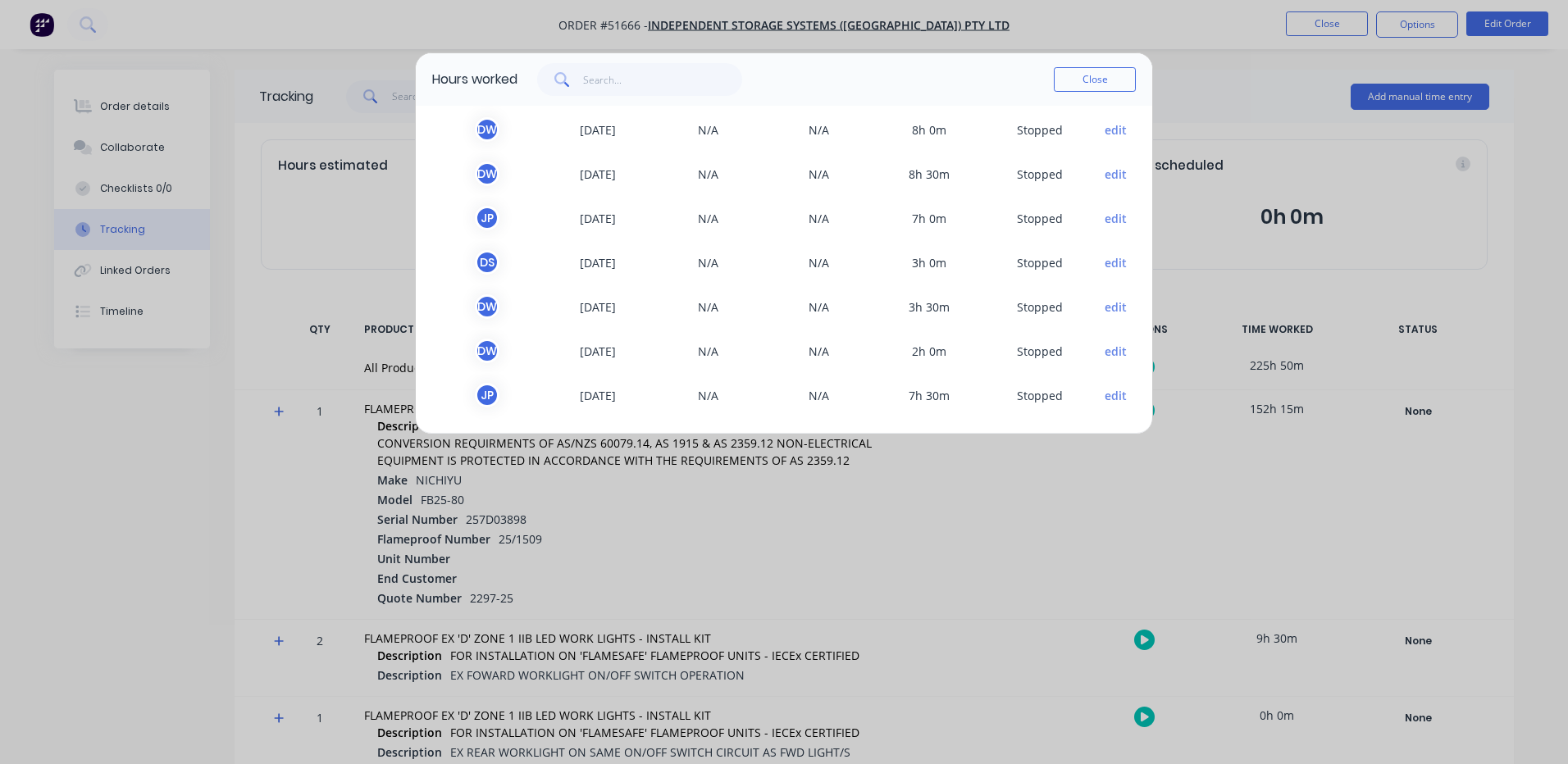
click at [1105, 356] on button "edit" at bounding box center [1115, 352] width 22 height 17
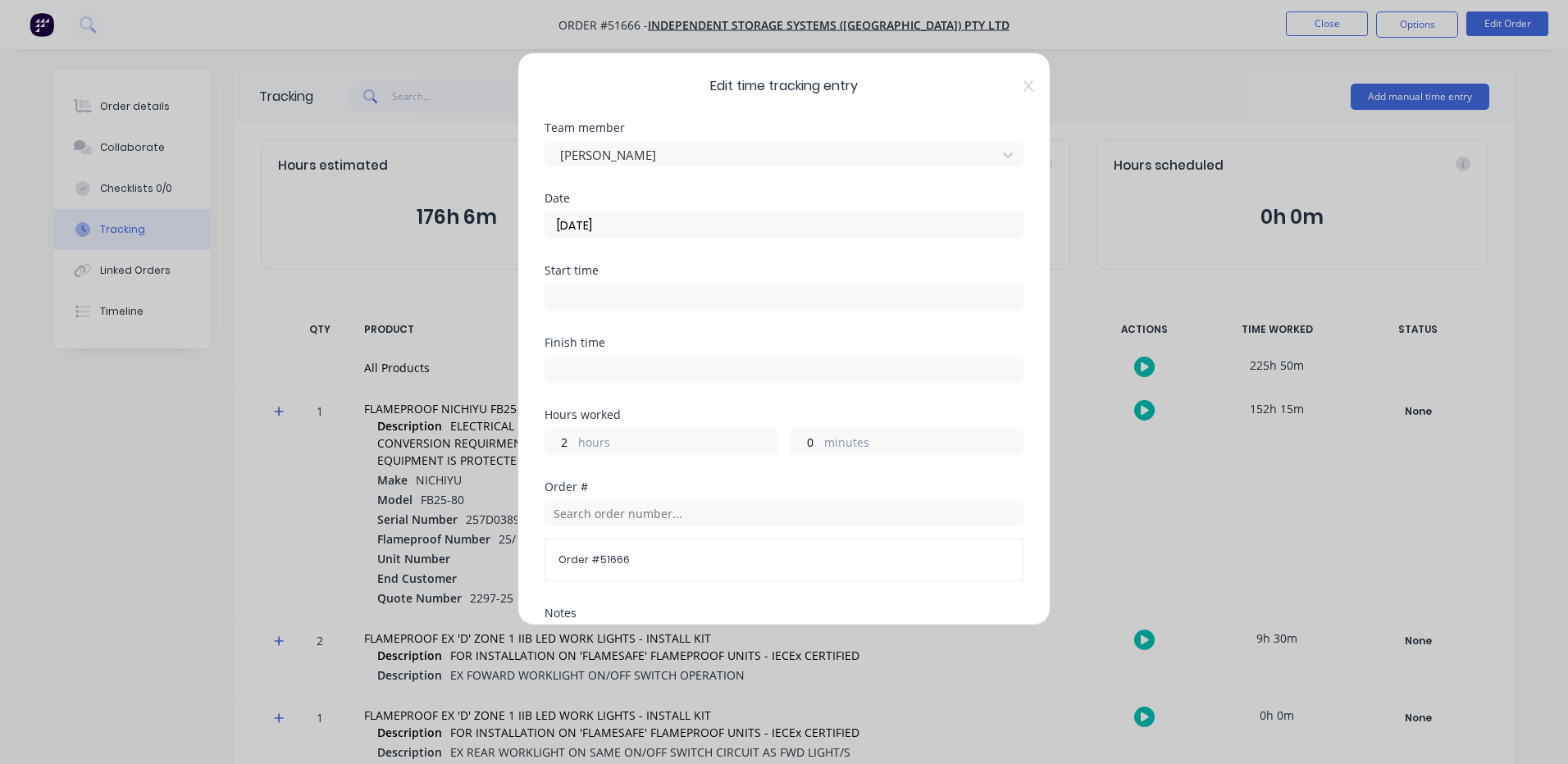
scroll to position [291, 0]
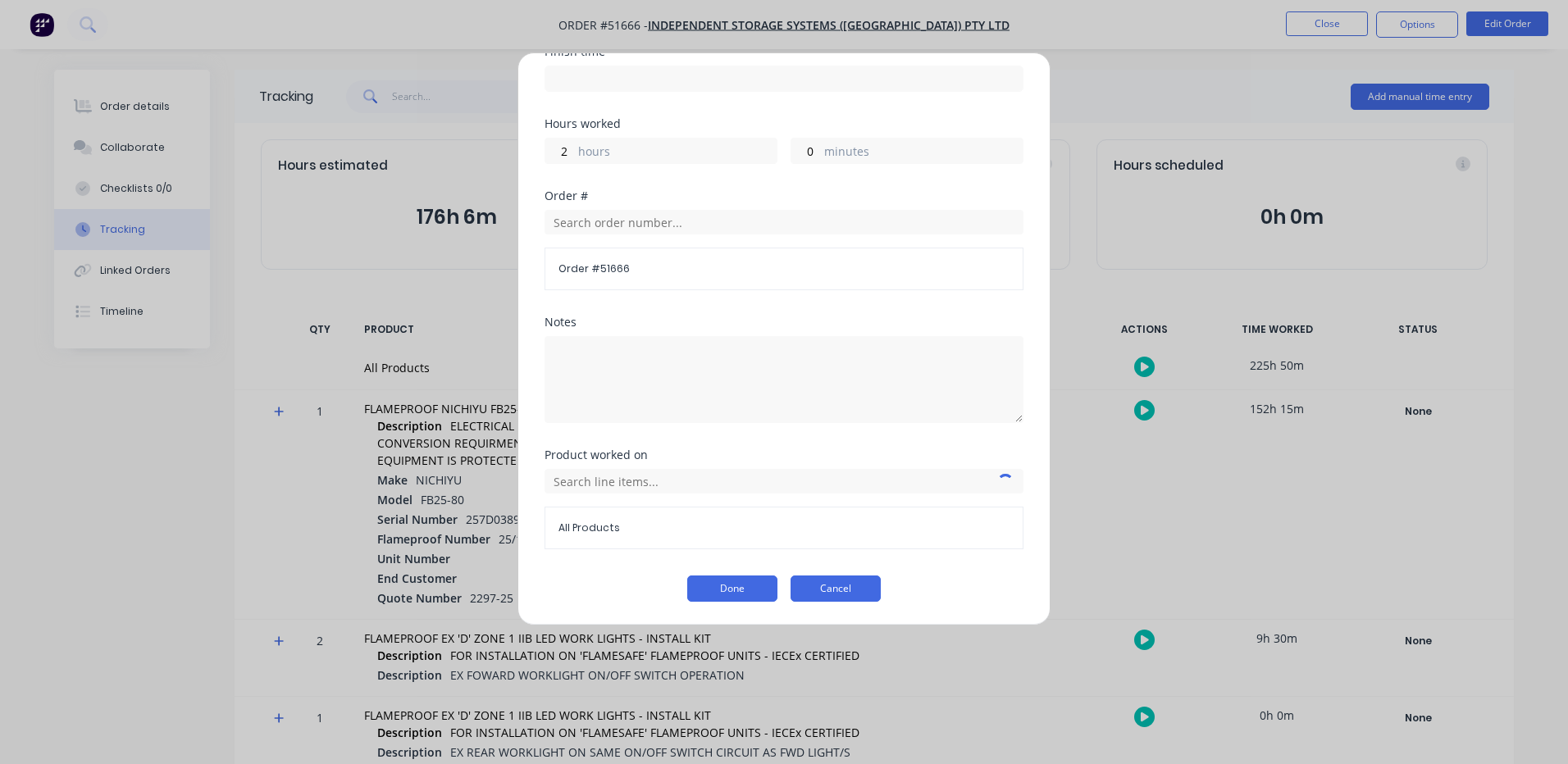
click at [835, 583] on button "Cancel" at bounding box center [836, 589] width 91 height 26
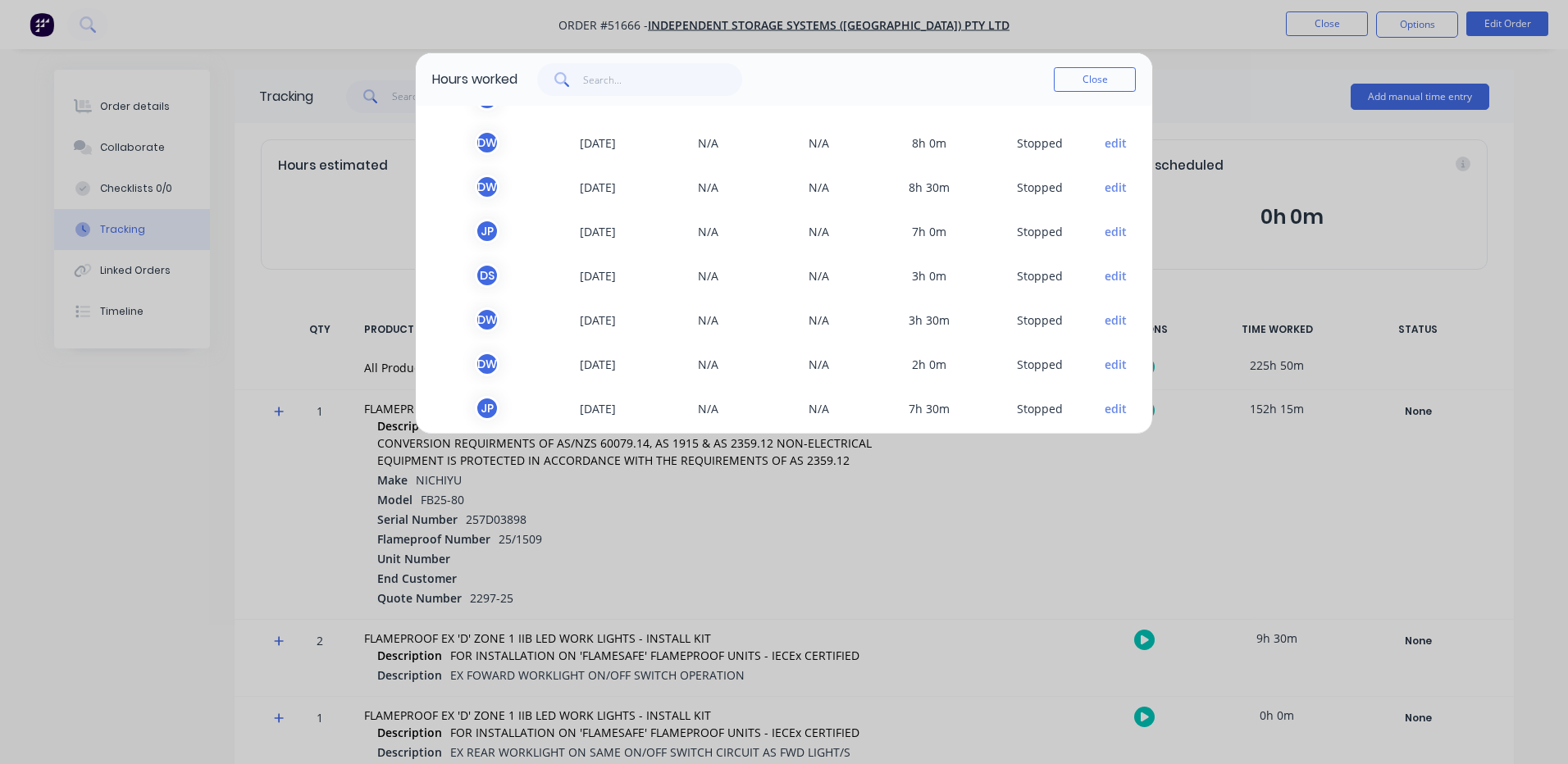
scroll to position [2086, 0]
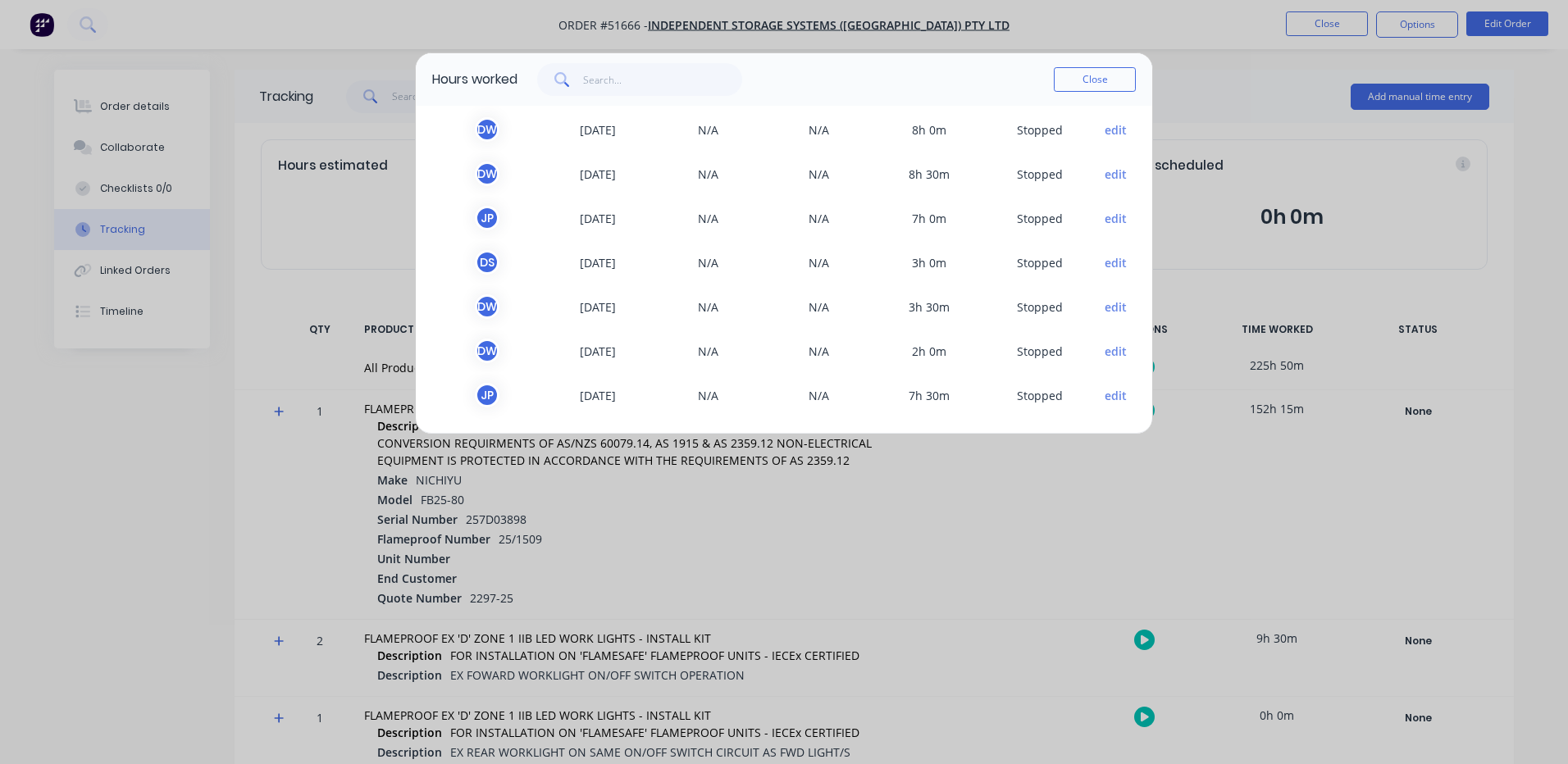
click at [1105, 309] on button "edit" at bounding box center [1115, 307] width 22 height 17
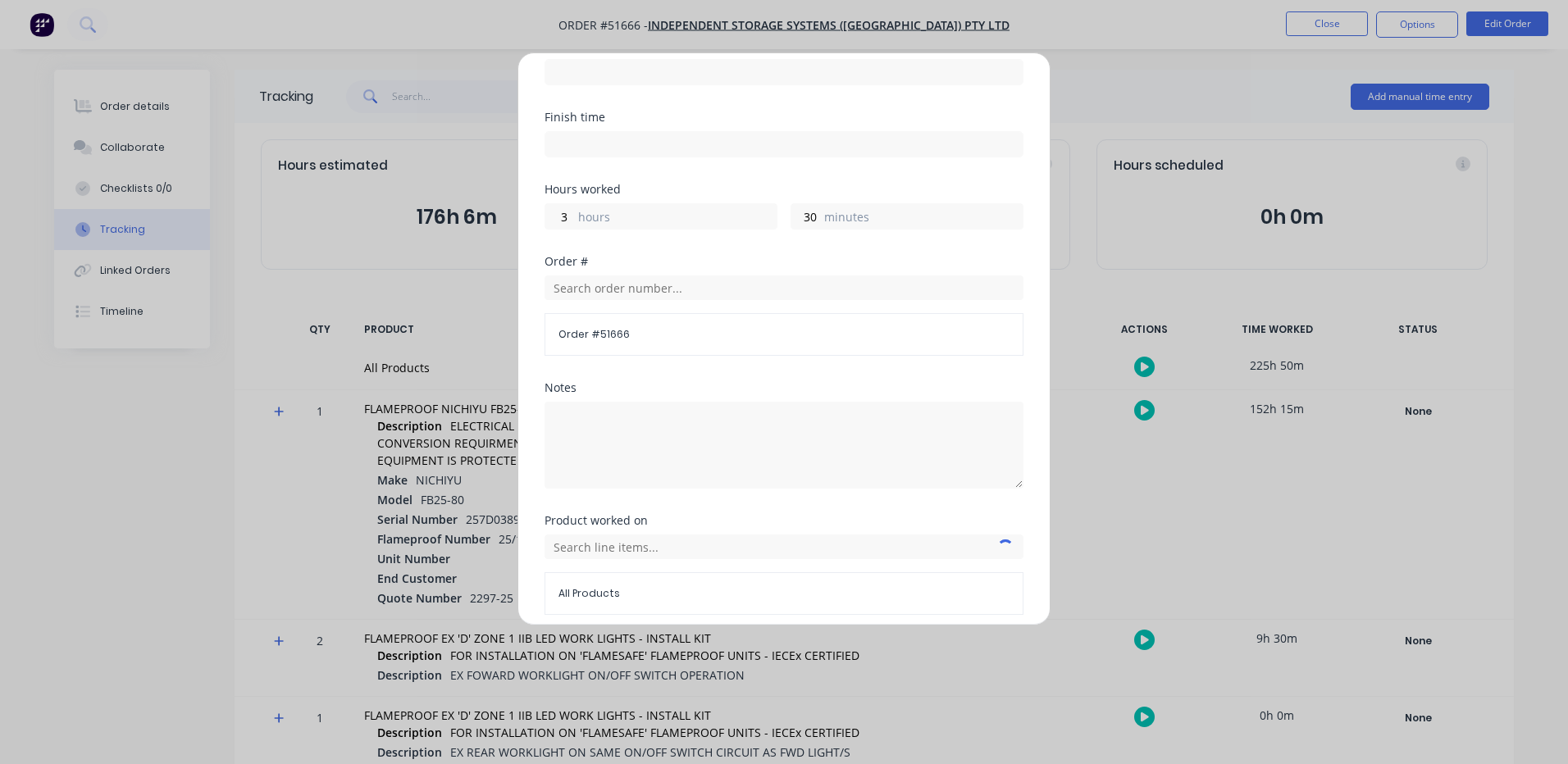
scroll to position [291, 0]
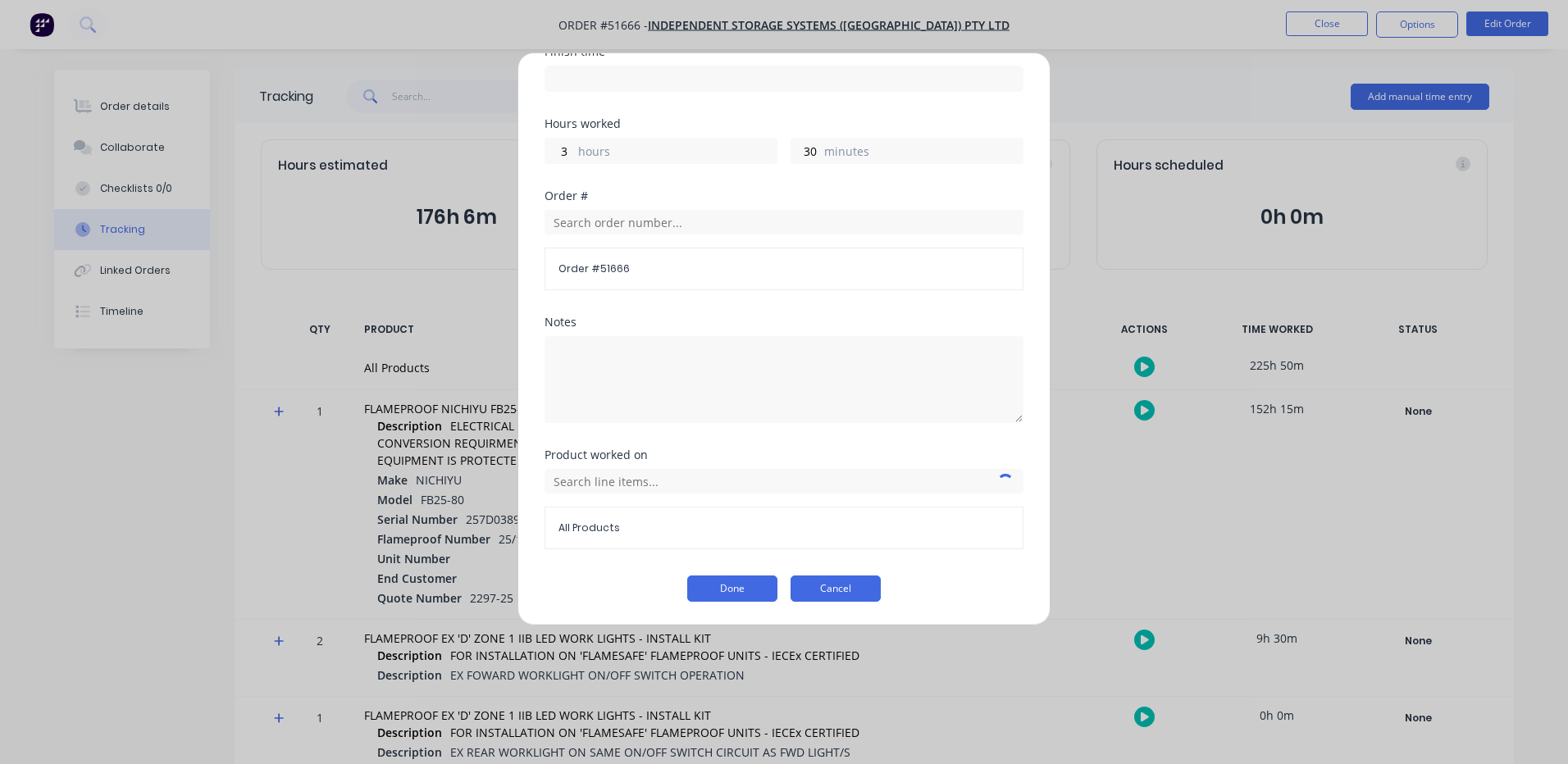
click at [844, 591] on button "Cancel" at bounding box center [836, 589] width 91 height 26
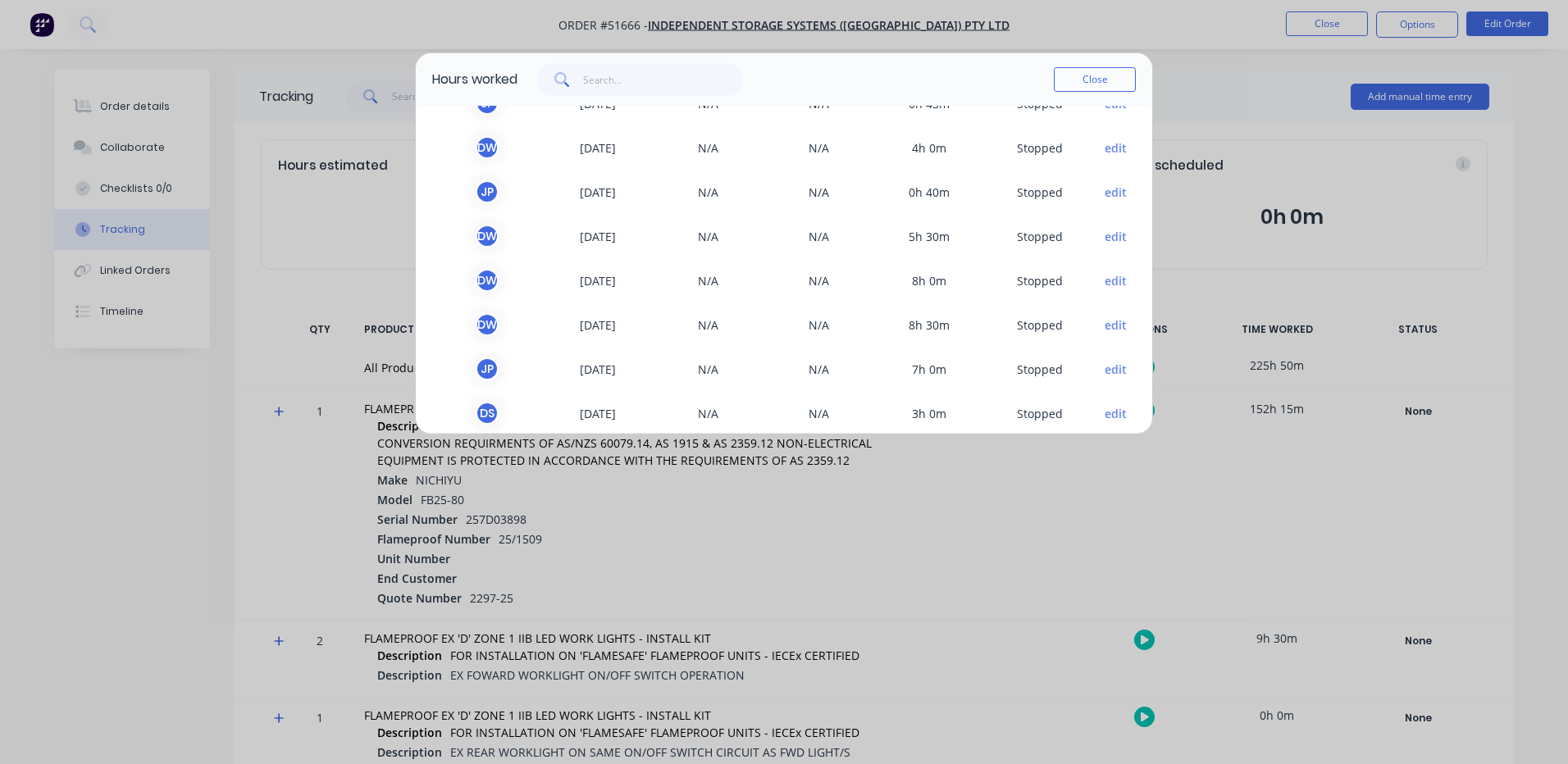
scroll to position [2086, 0]
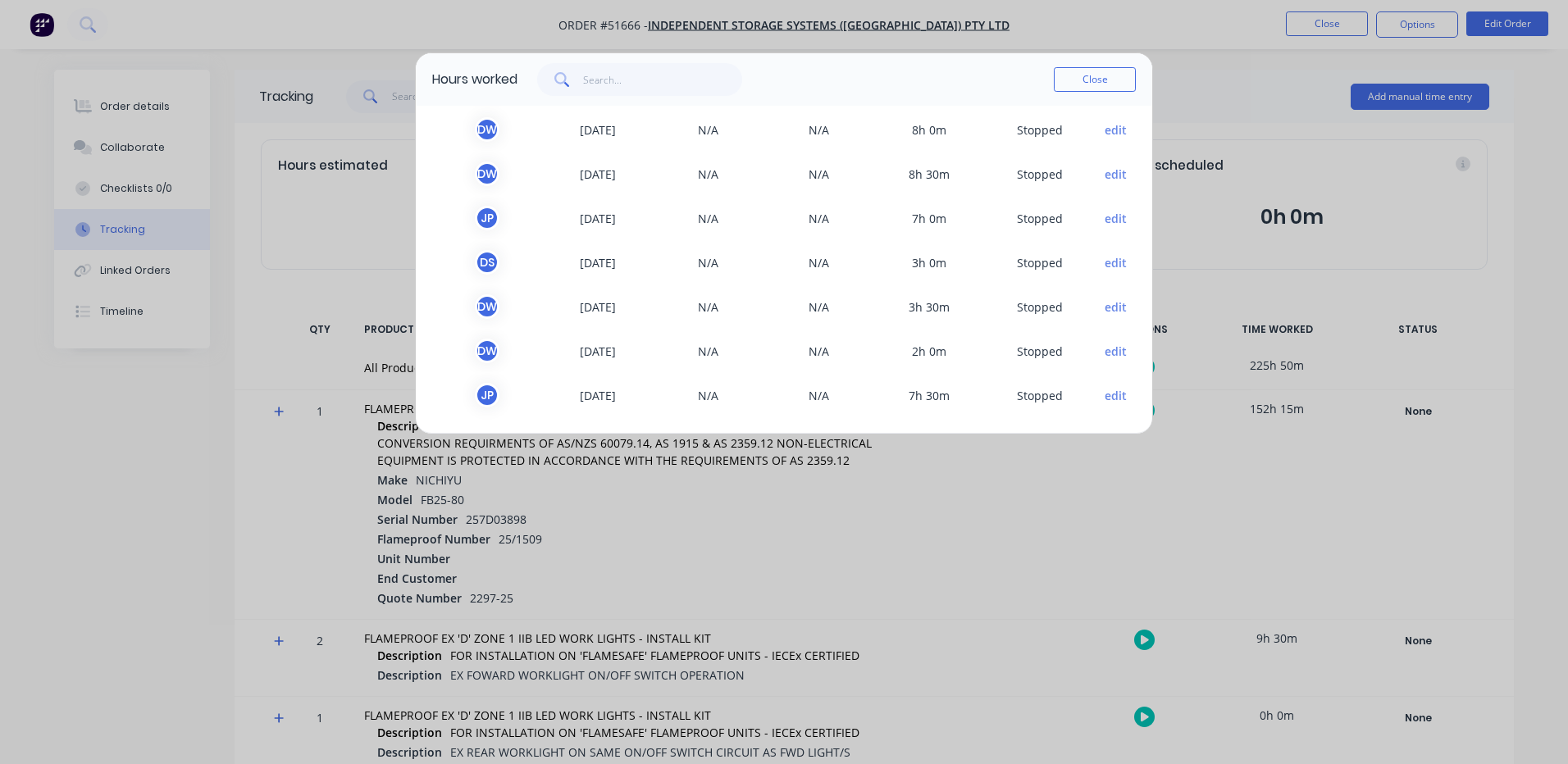
click at [1105, 261] on button "edit" at bounding box center [1115, 263] width 22 height 17
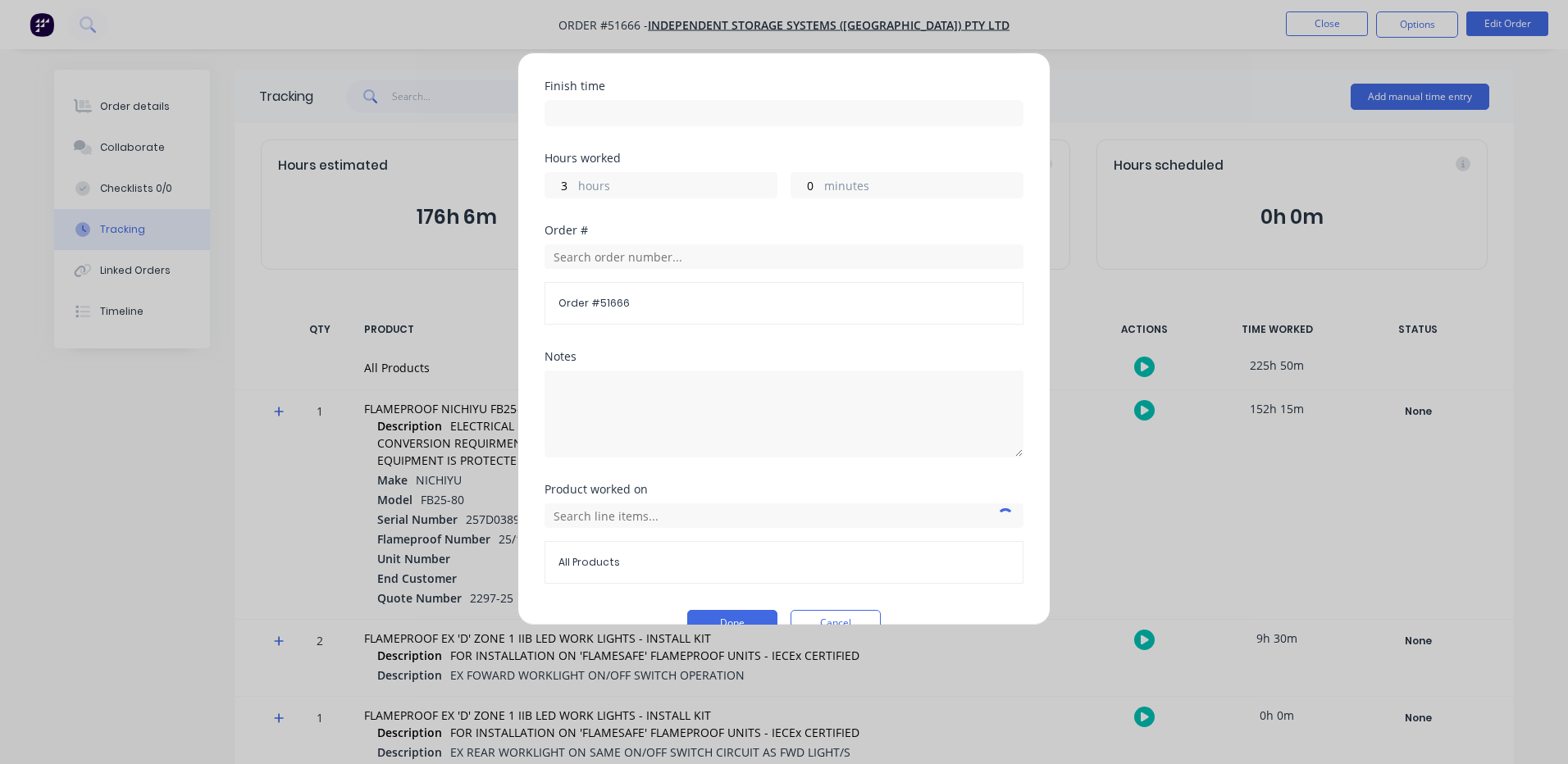
scroll to position [291, 0]
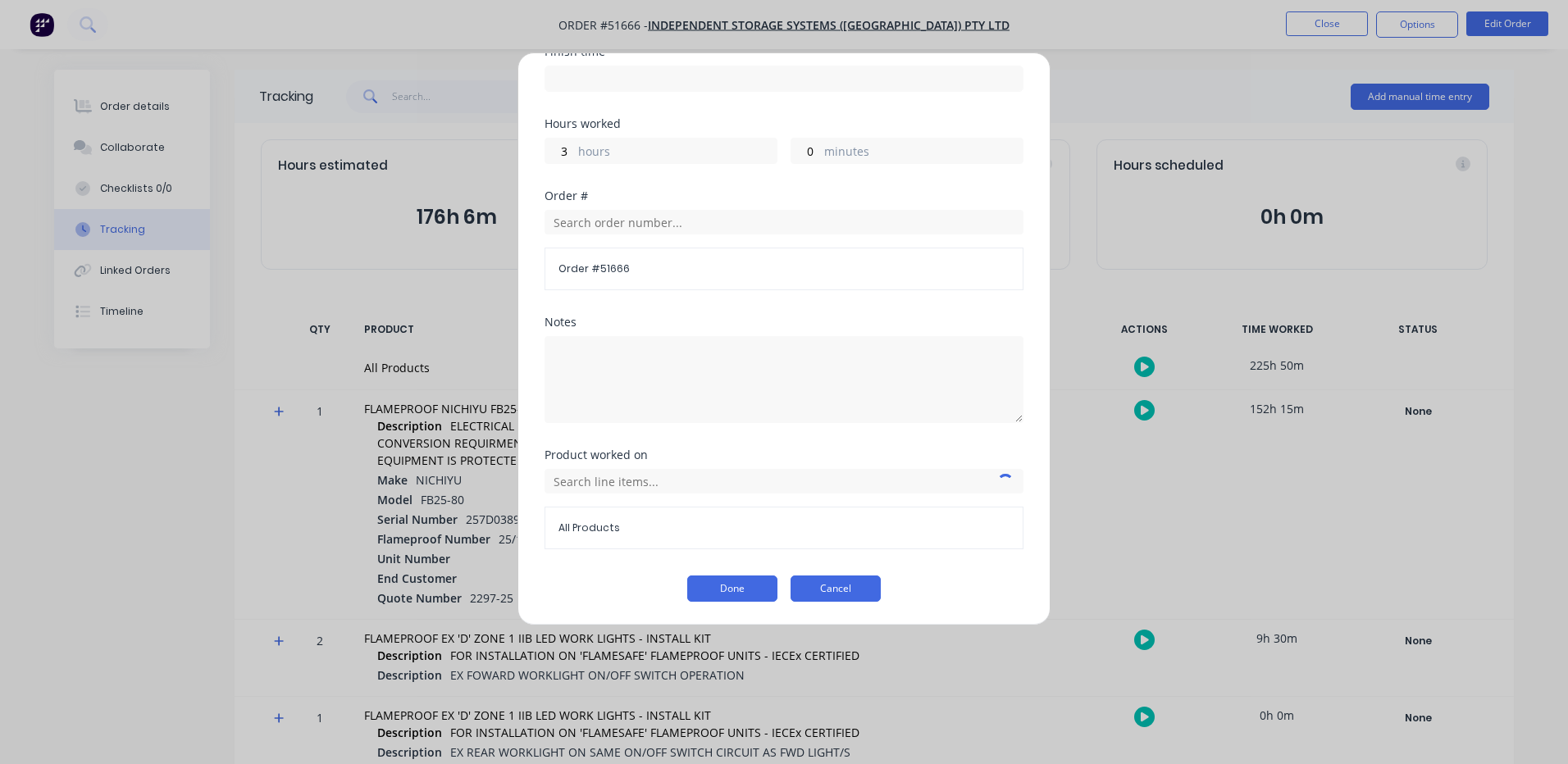
click at [847, 586] on button "Cancel" at bounding box center [836, 589] width 91 height 26
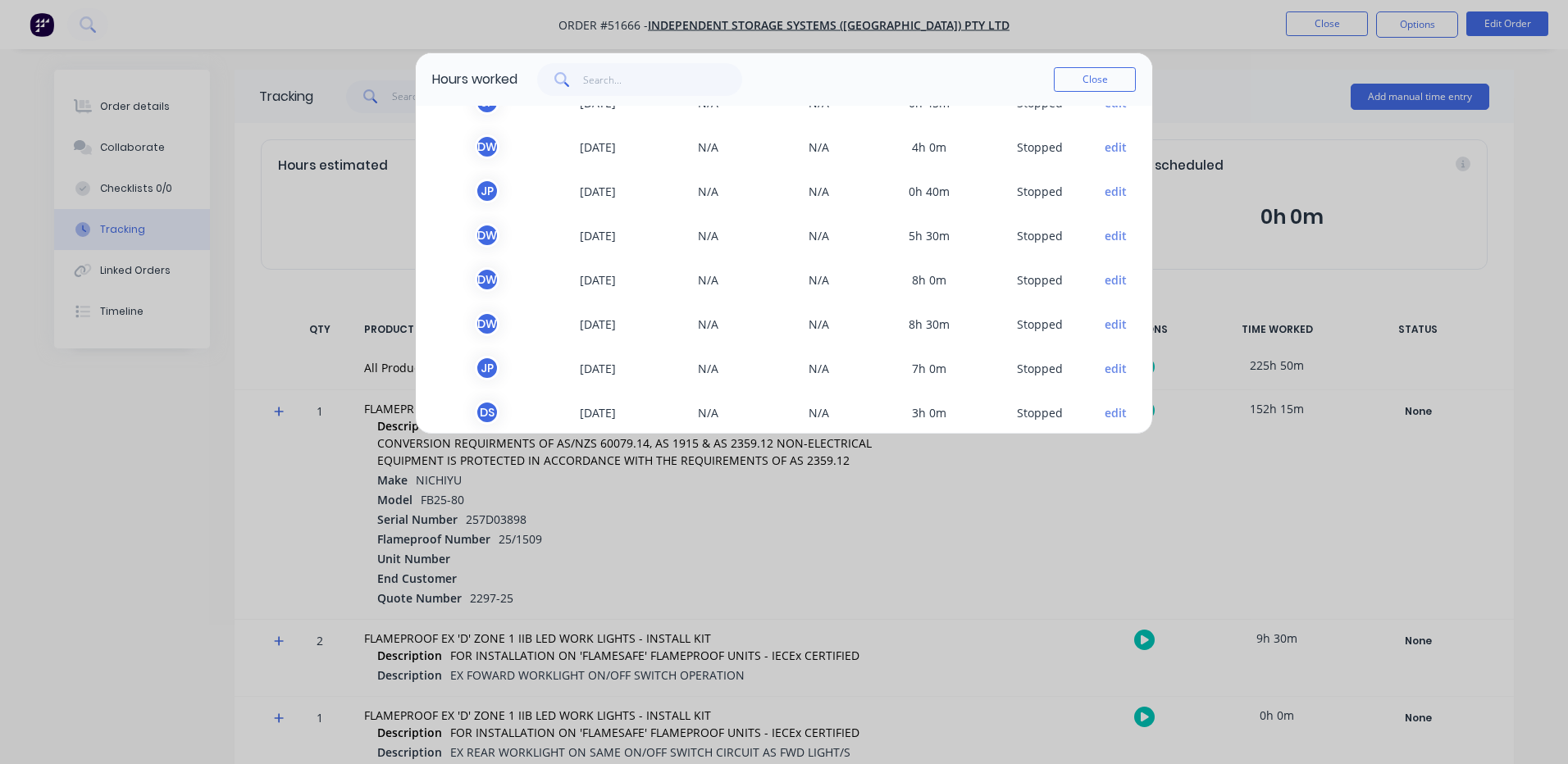
scroll to position [2086, 0]
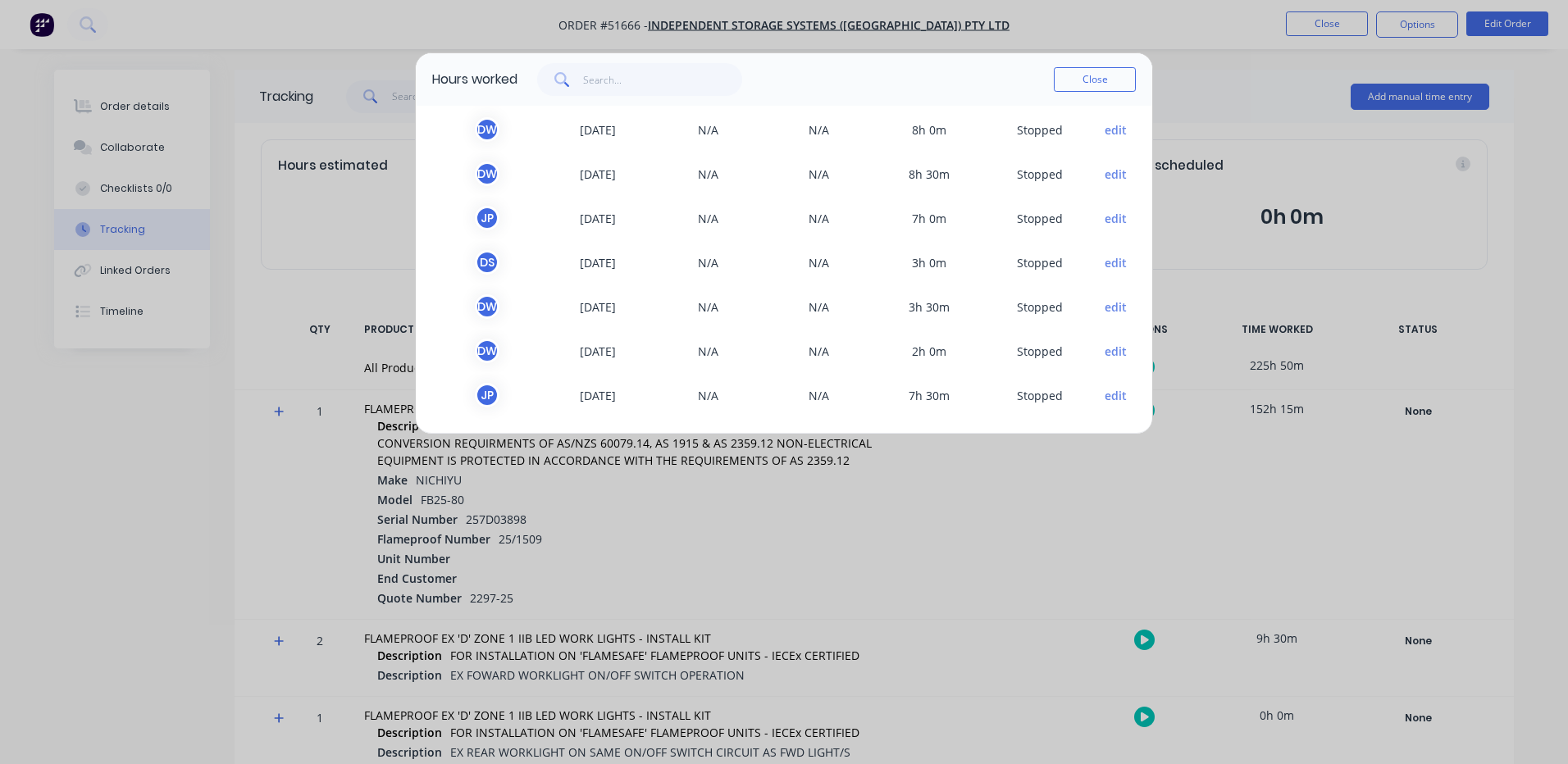
click at [1105, 214] on button "edit" at bounding box center [1115, 219] width 22 height 17
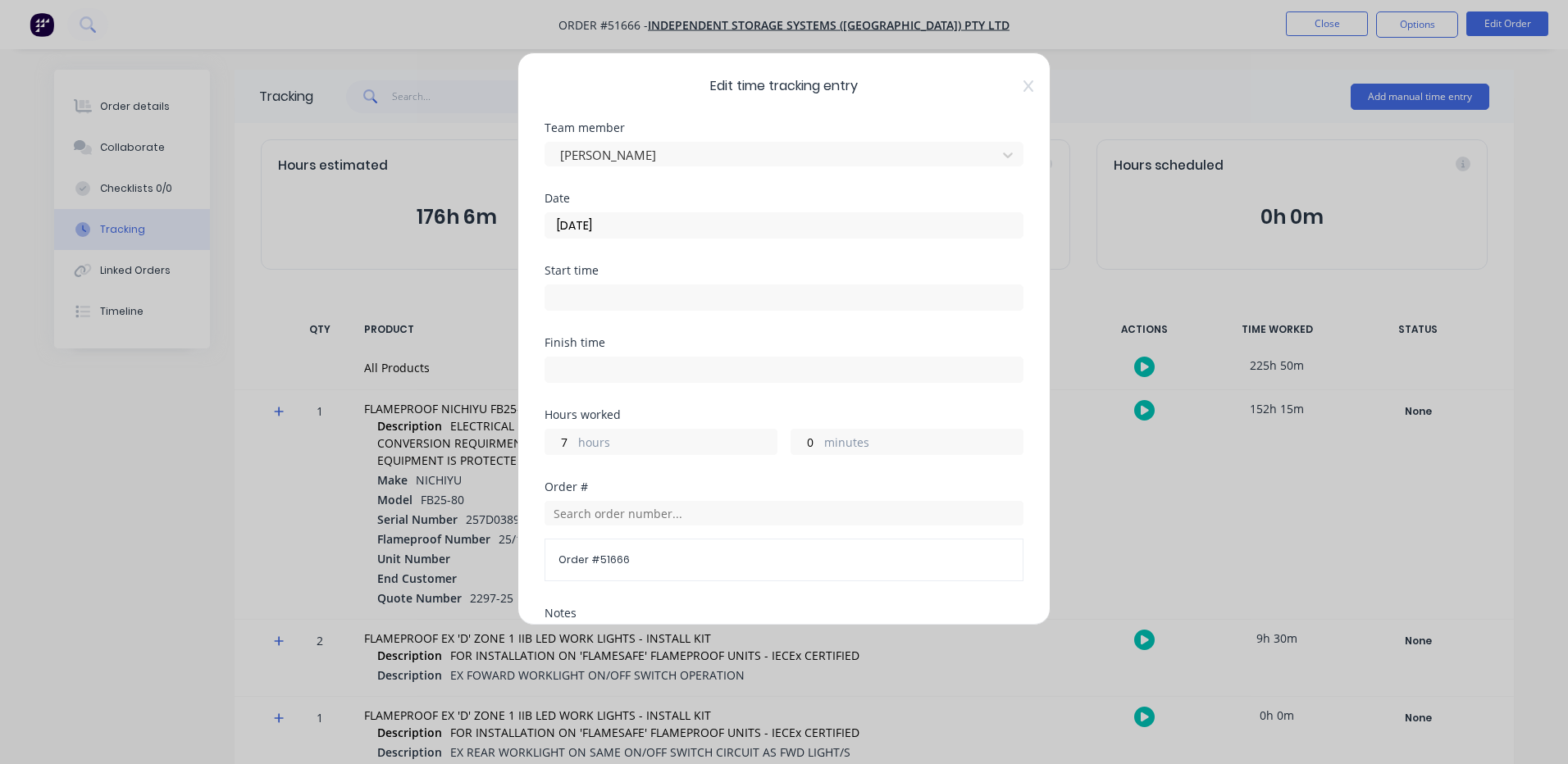
scroll to position [291, 0]
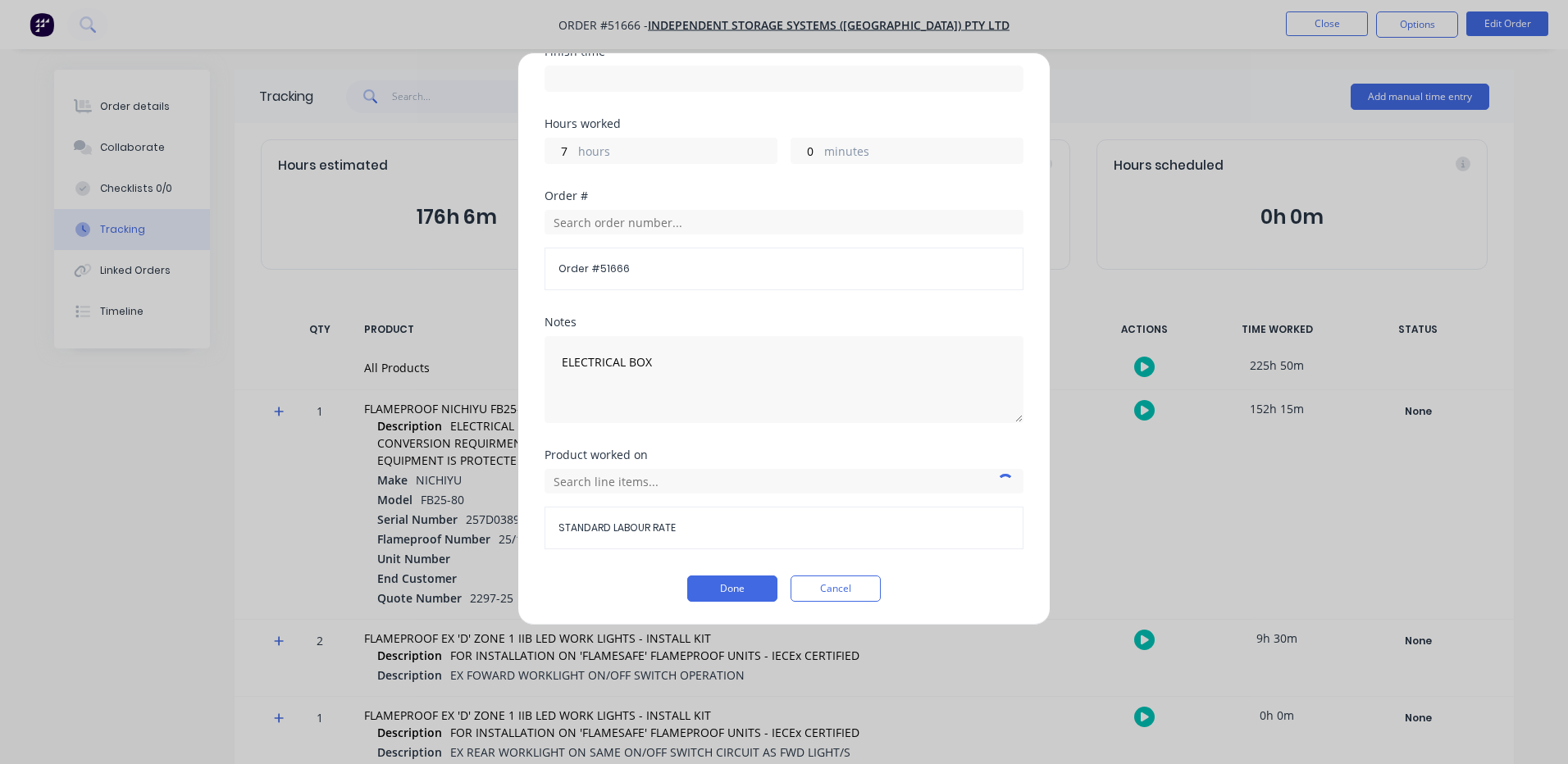
click at [813, 570] on div "Product worked on STANDARD LABOUR RATE" at bounding box center [783, 512] width 479 height 126
click at [838, 582] on button "Cancel" at bounding box center [836, 589] width 91 height 26
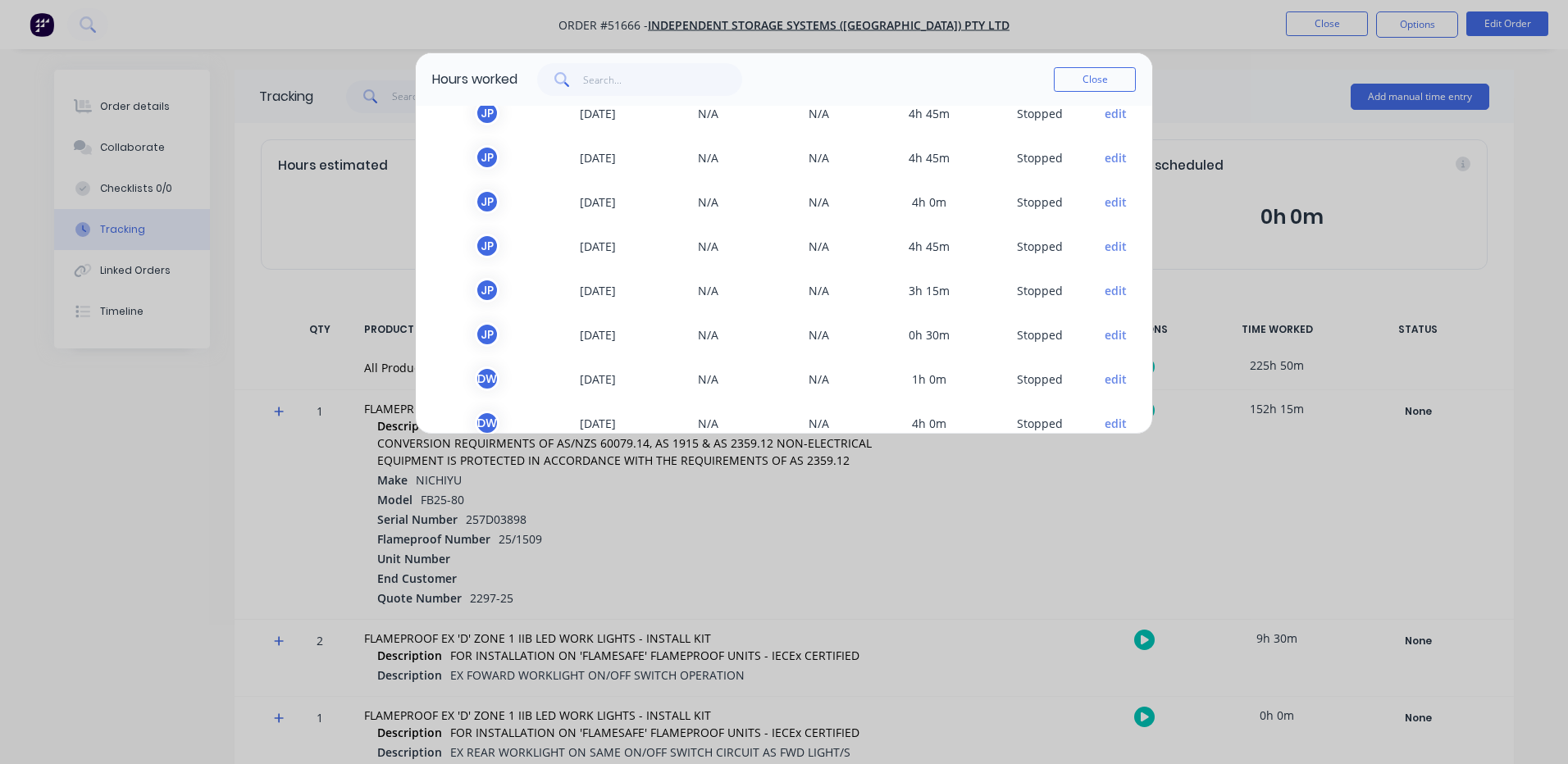
scroll to position [2086, 0]
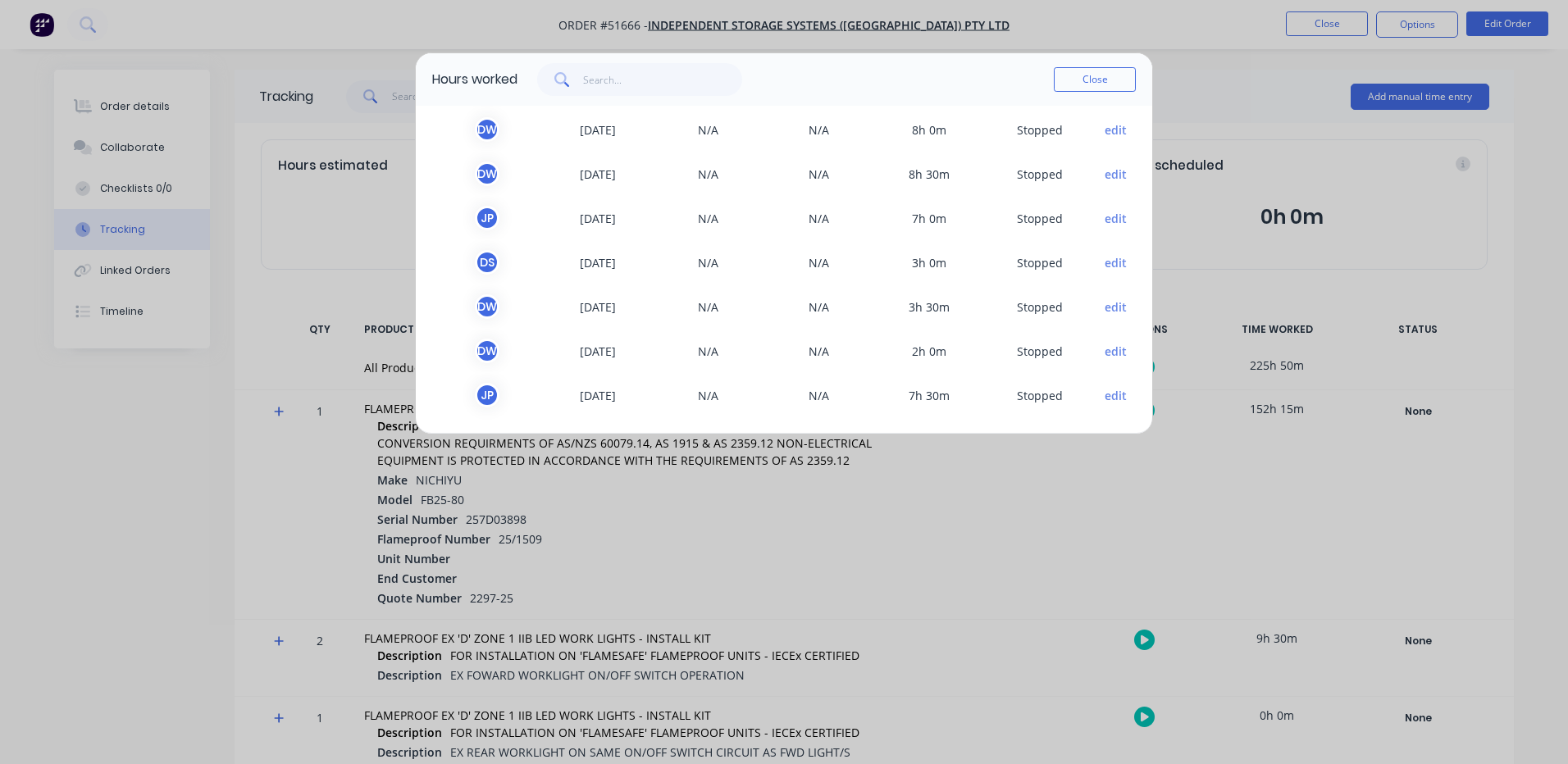
click at [1105, 169] on button "edit" at bounding box center [1115, 174] width 22 height 17
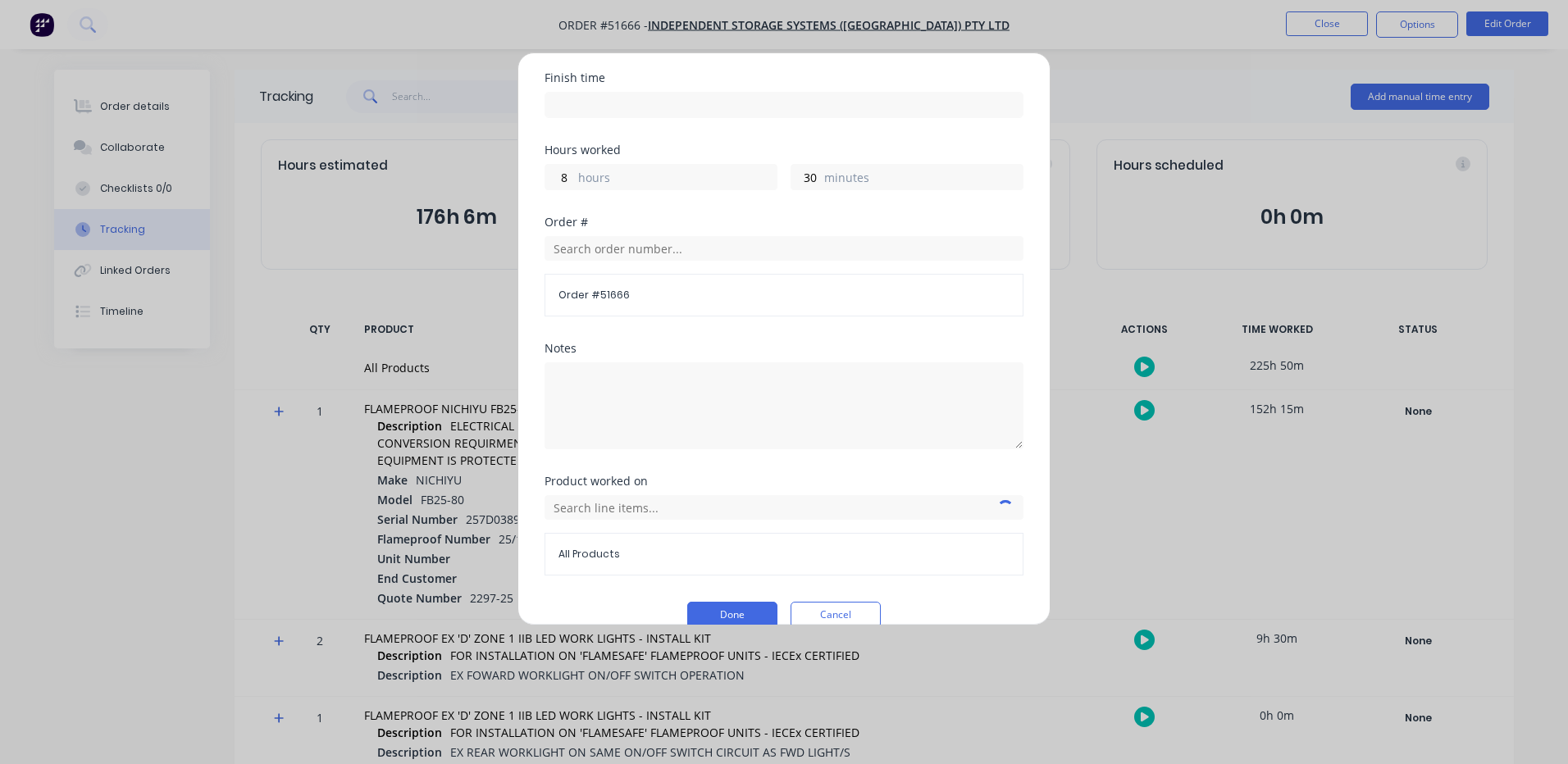
scroll to position [291, 0]
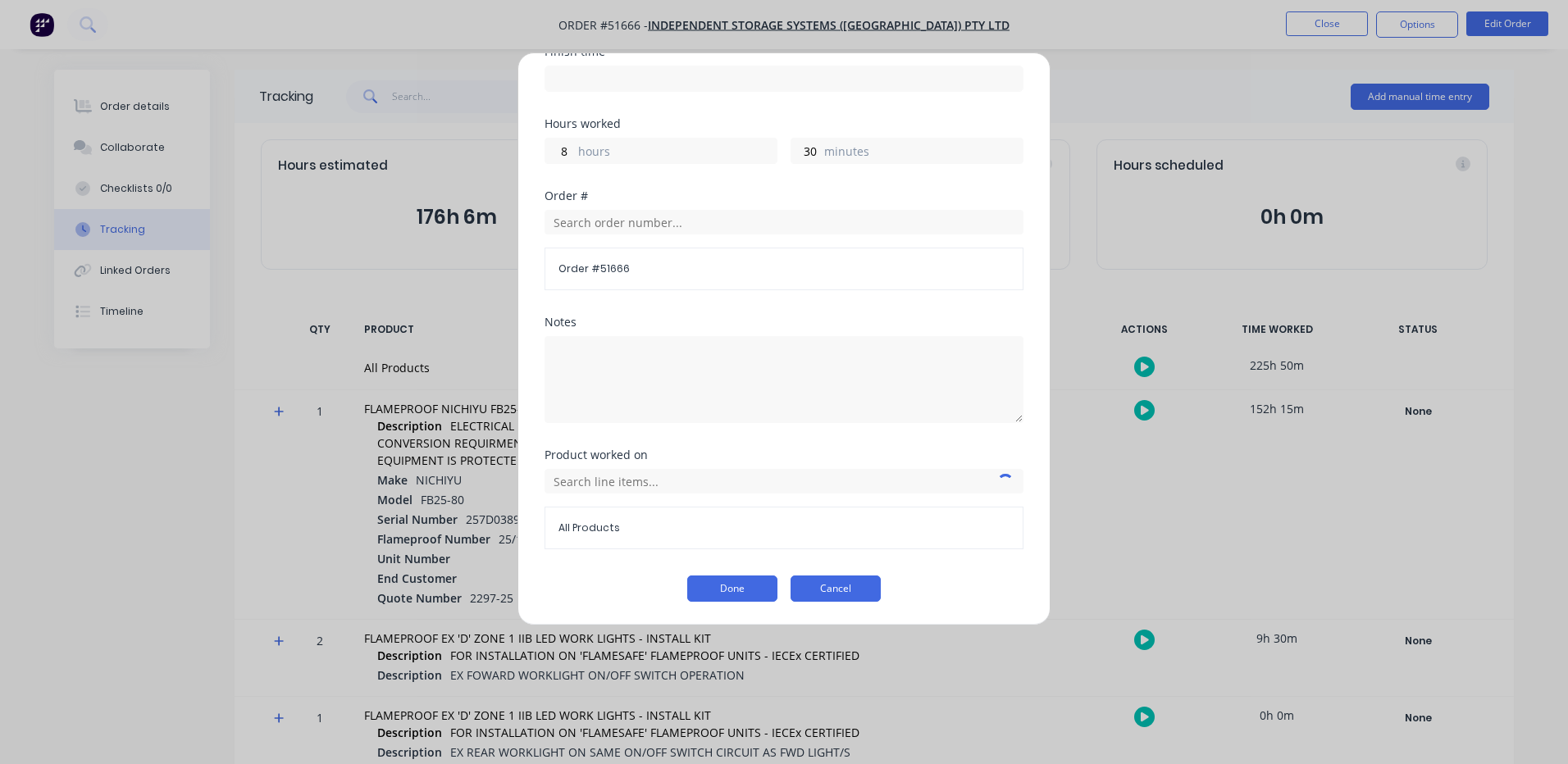
click at [856, 582] on button "Cancel" at bounding box center [836, 589] width 91 height 26
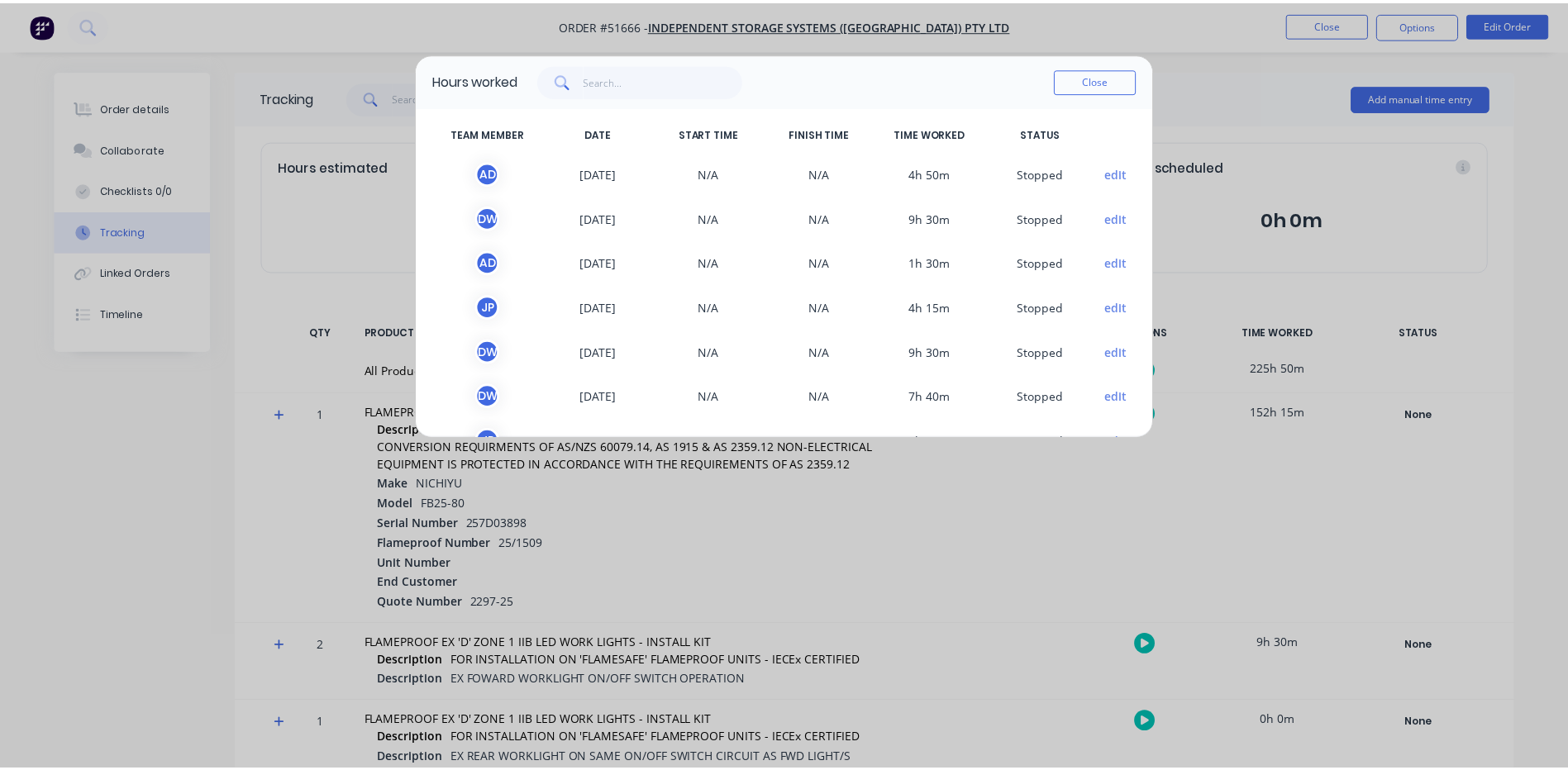
scroll to position [0, 0]
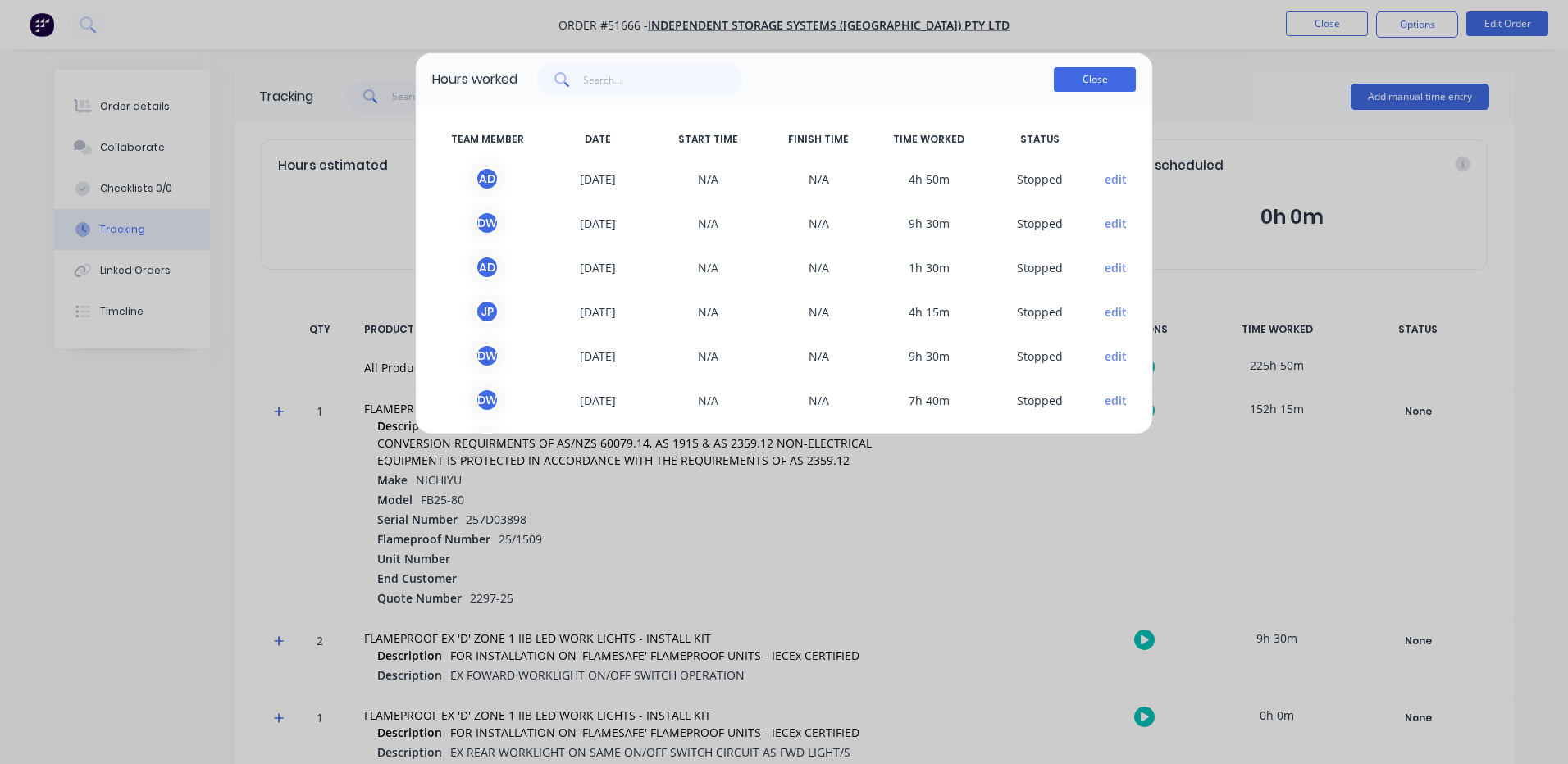
click at [1082, 75] on button "Close" at bounding box center [1094, 80] width 82 height 25
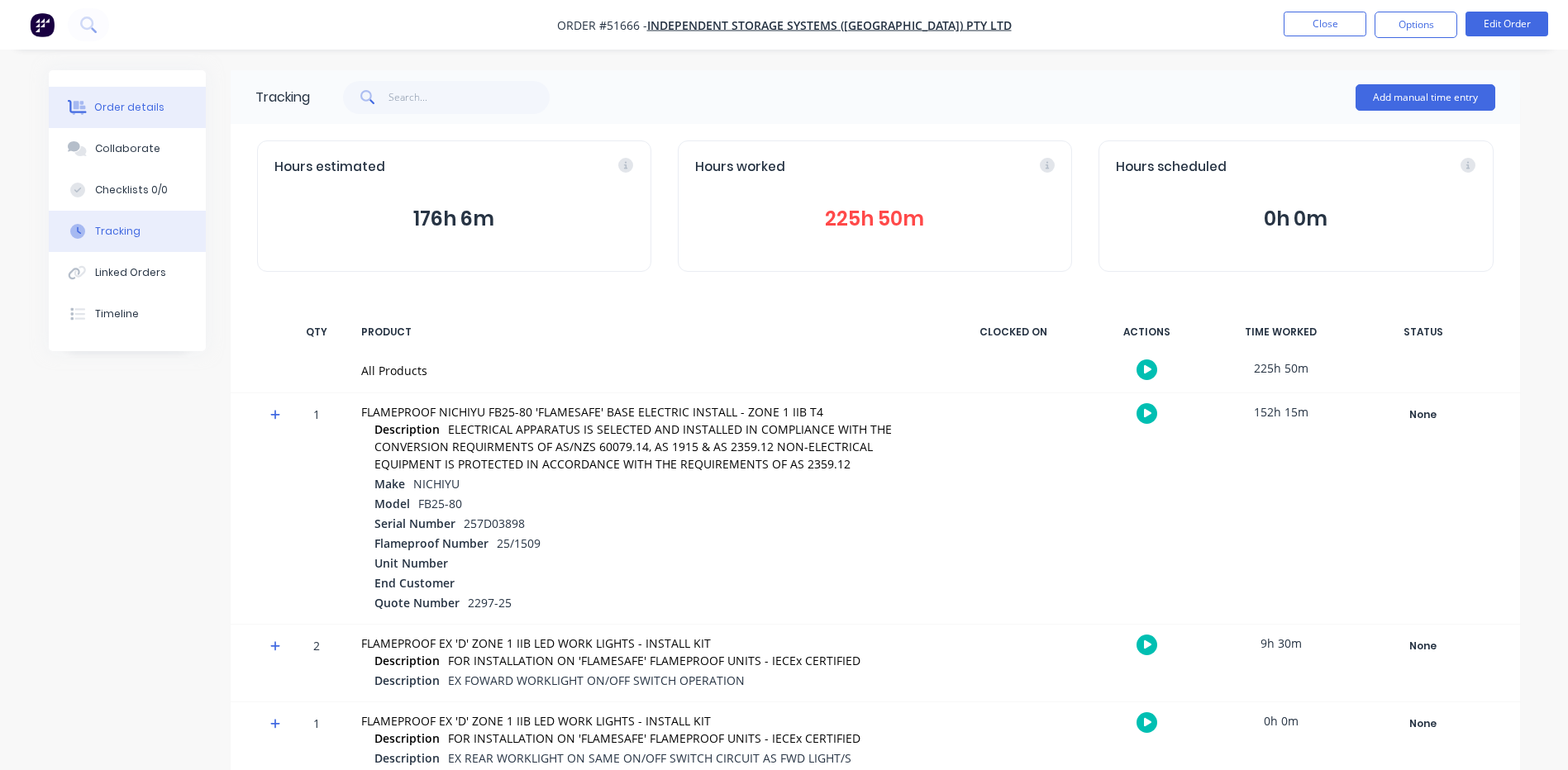
click at [171, 88] on button "Order details" at bounding box center [127, 107] width 157 height 42
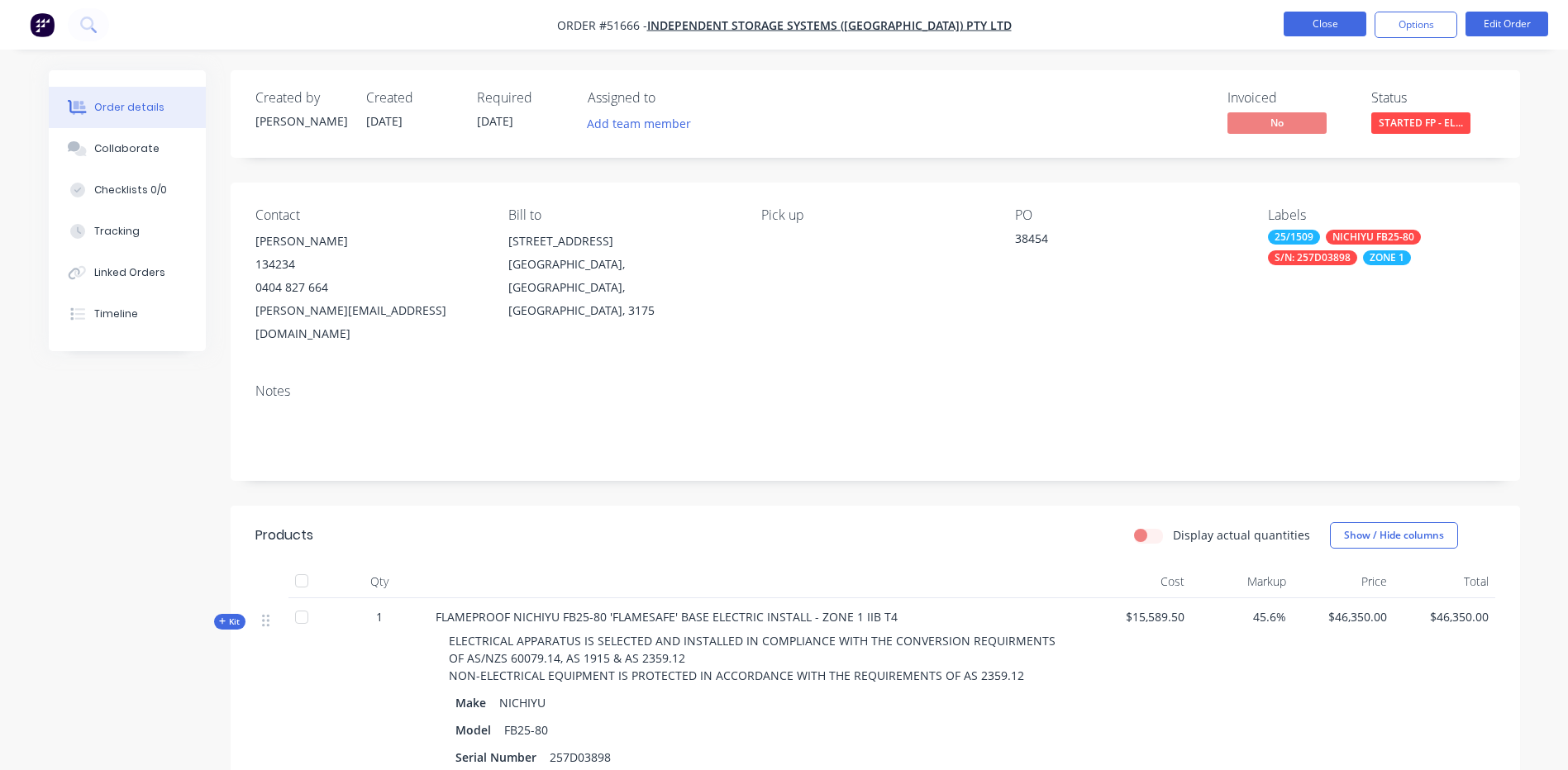
click at [1333, 27] on button "Close" at bounding box center [1324, 24] width 83 height 25
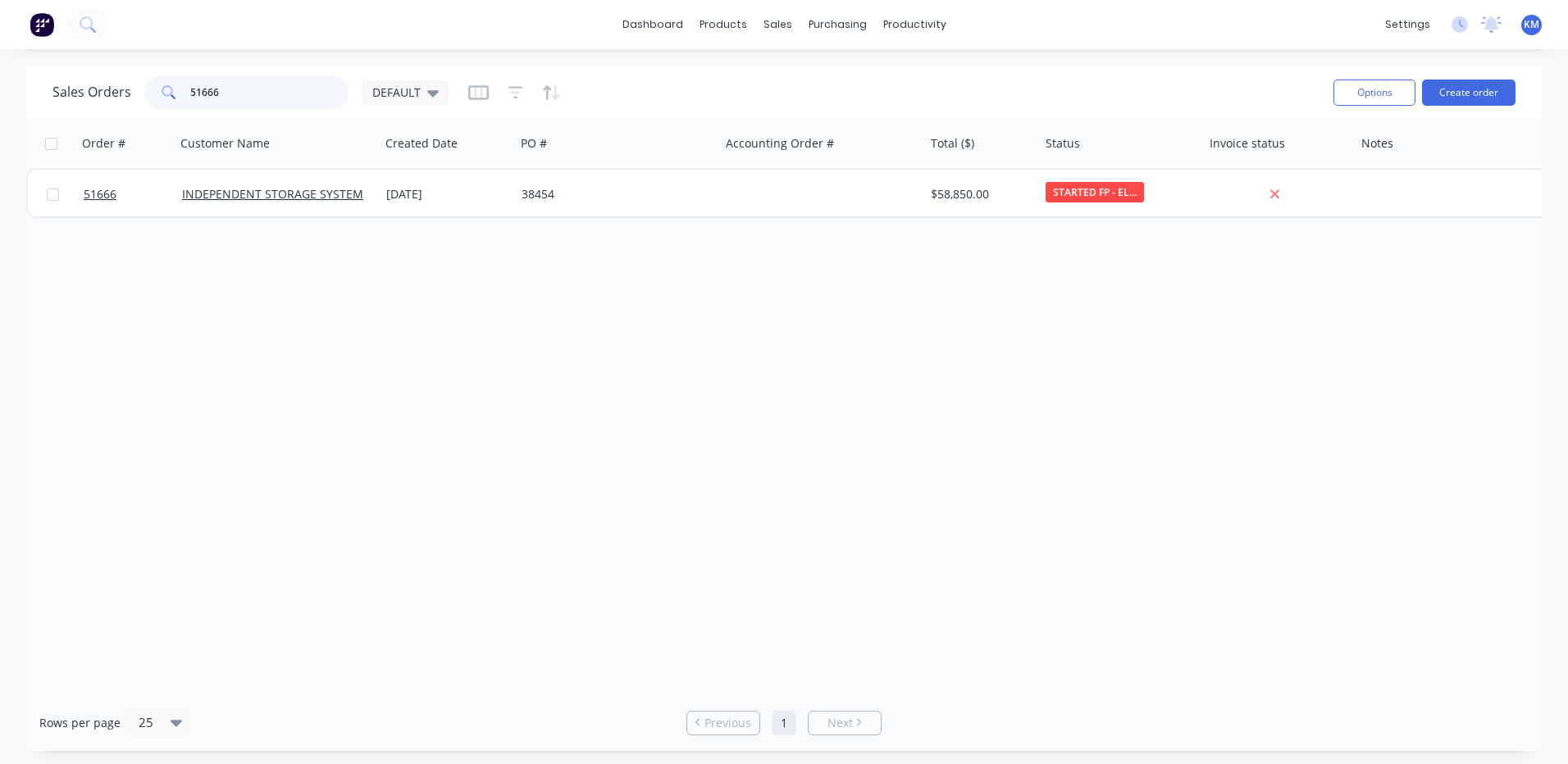
drag, startPoint x: 247, startPoint y: 93, endPoint x: 156, endPoint y: 91, distance: 91.0
click at [156, 91] on div "51666" at bounding box center [247, 92] width 205 height 33
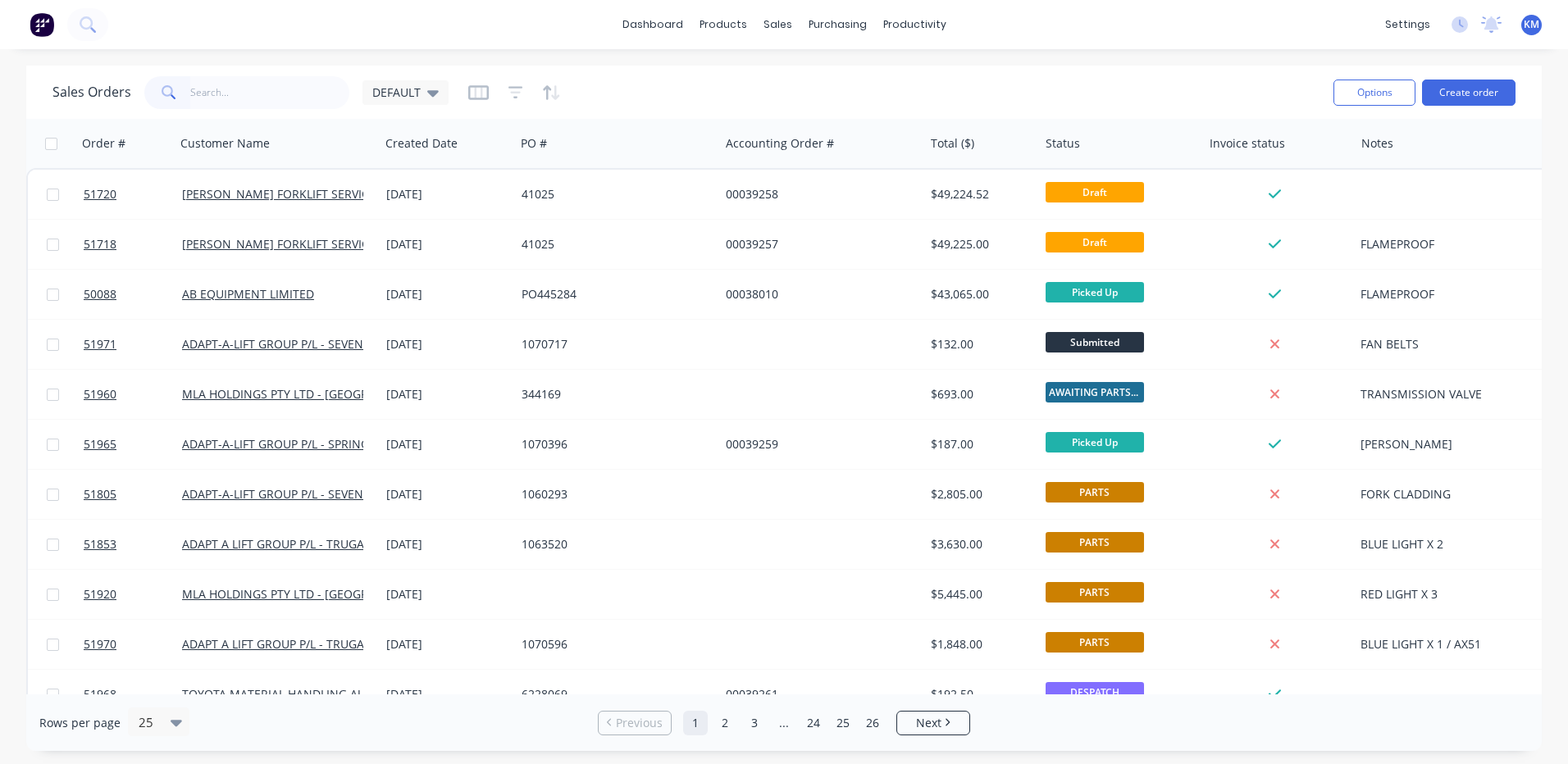
click at [836, 81] on div "Sales Orders DEFAULT" at bounding box center [686, 92] width 1267 height 40
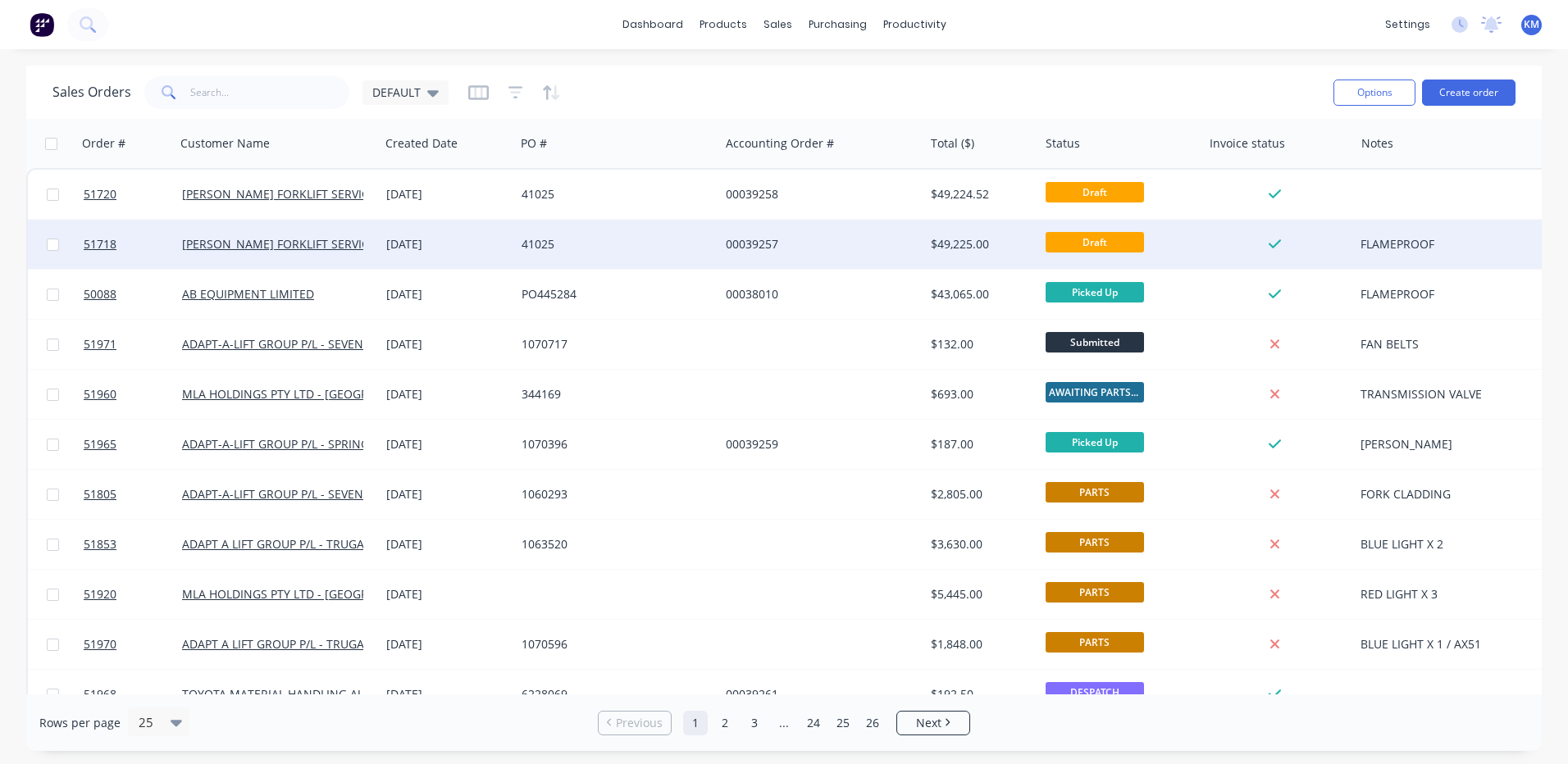
click at [924, 254] on div "$49,225.00" at bounding box center [980, 244] width 115 height 49
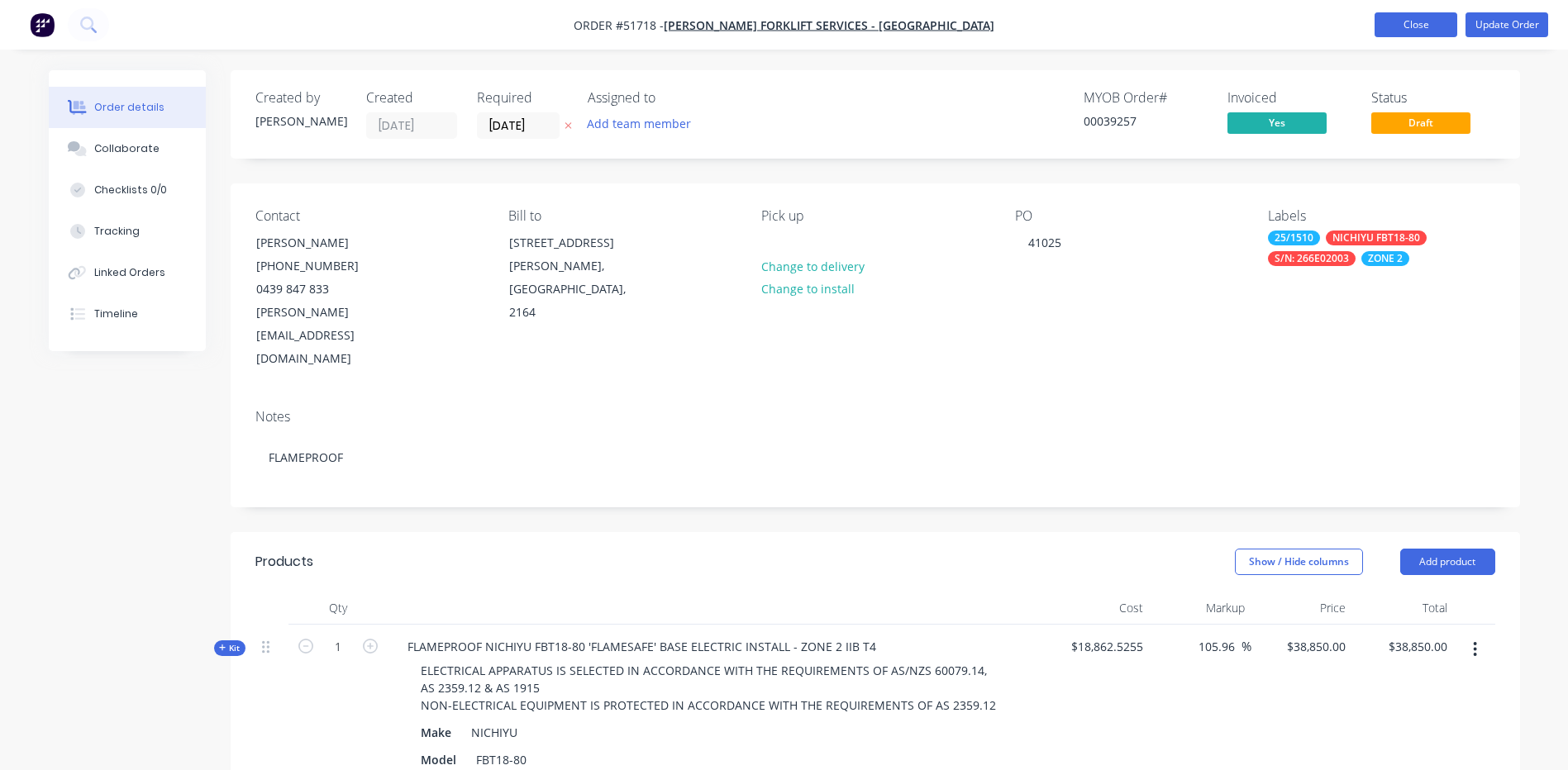
click at [1414, 28] on button "Close" at bounding box center [1416, 25] width 83 height 25
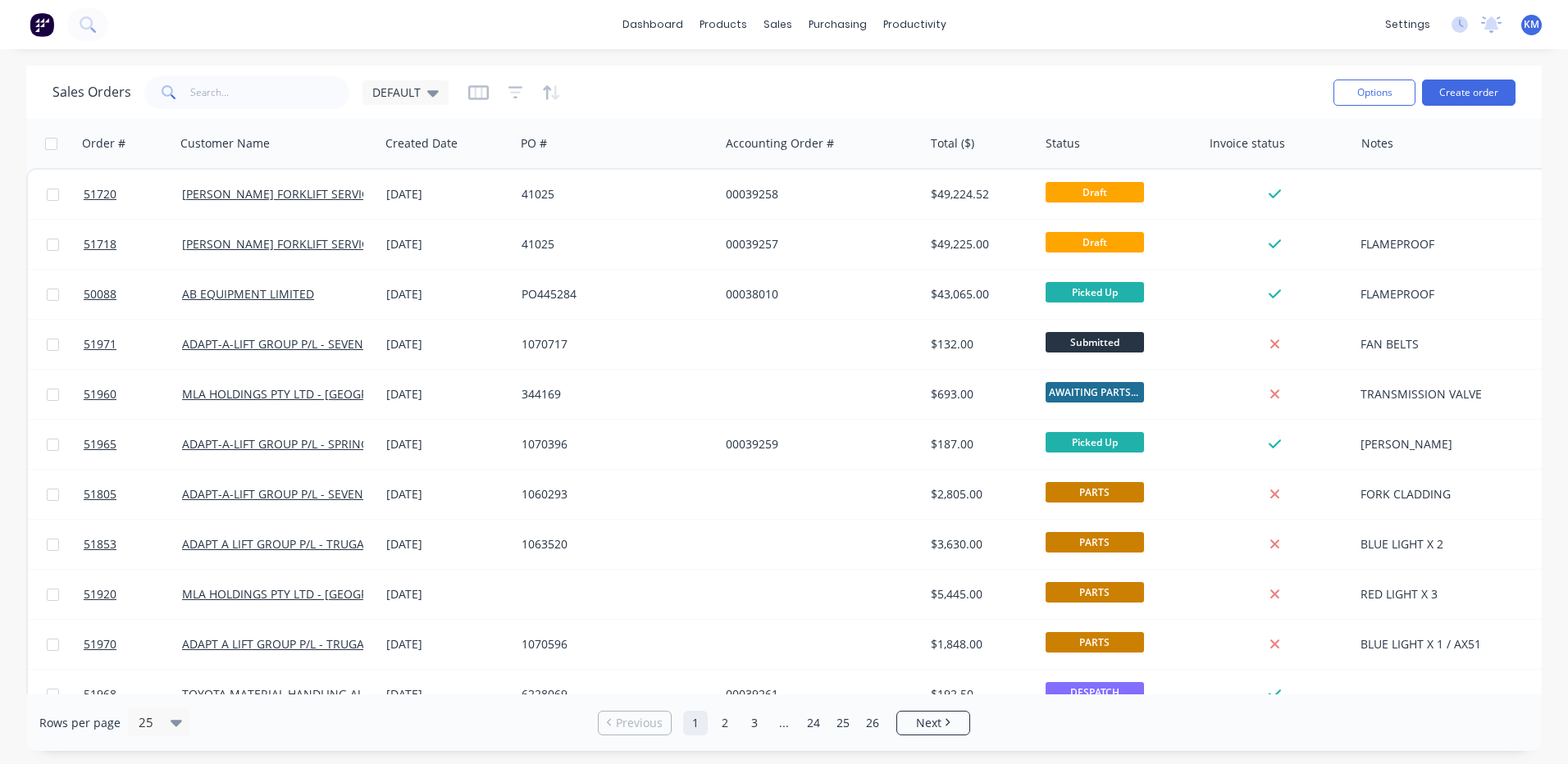
click at [389, 44] on div "dashboard products sales purchasing productivity dashboard products Product Cat…" at bounding box center [784, 24] width 1568 height 49
click at [379, 58] on div "dashboard products sales purchasing productivity dashboard products Product Cat…" at bounding box center [784, 382] width 1568 height 764
click at [345, 52] on div "dashboard products sales purchasing productivity dashboard products Product Cat…" at bounding box center [784, 382] width 1568 height 764
click at [223, 87] on input "text" at bounding box center [270, 92] width 160 height 33
click at [246, 65] on div "dashboard products sales purchasing productivity dashboard products Product Cat…" at bounding box center [784, 382] width 1568 height 764
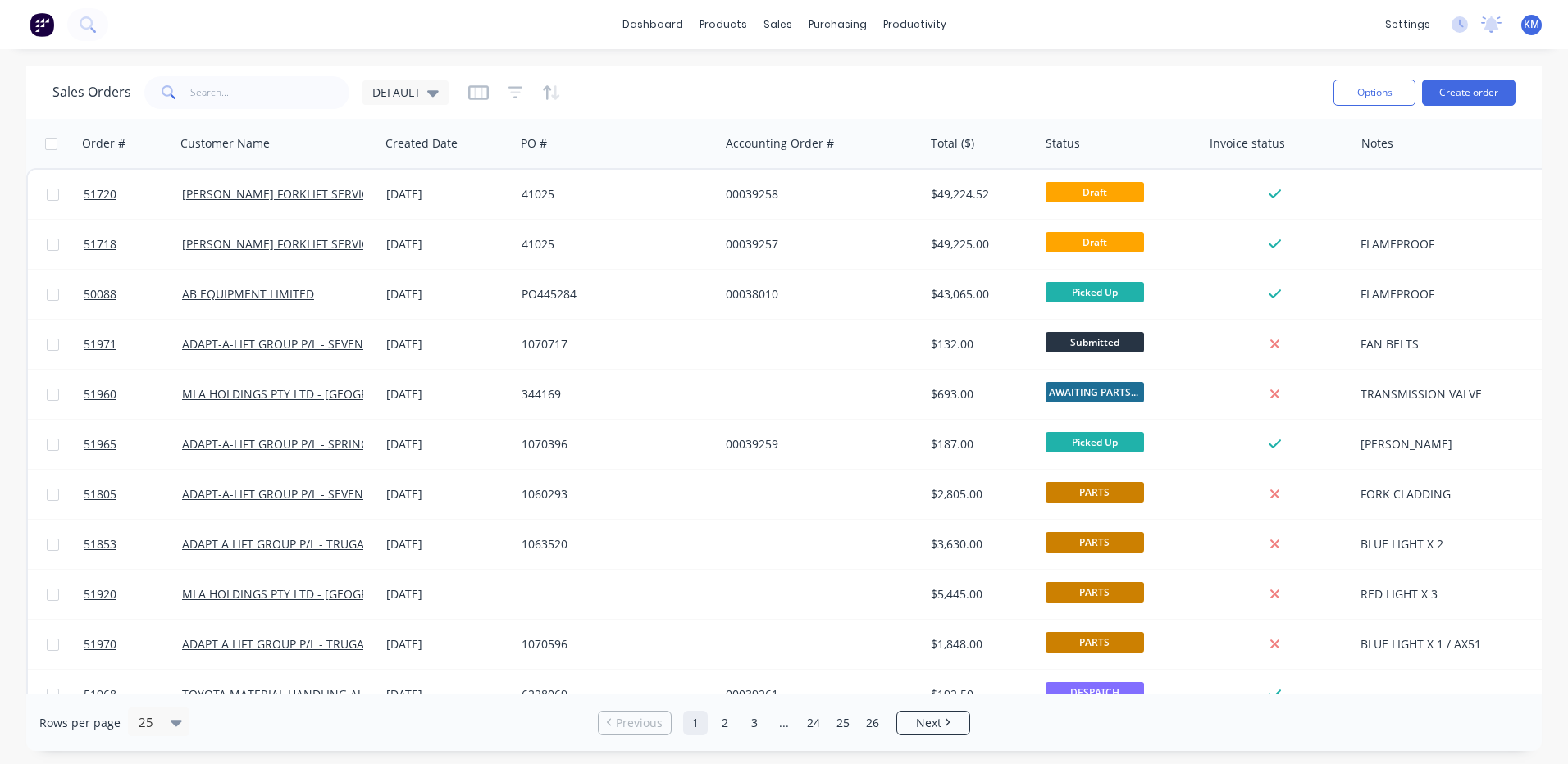
drag, startPoint x: 731, startPoint y: 52, endPoint x: 584, endPoint y: 720, distance: 684.0
drag, startPoint x: 584, startPoint y: 720, endPoint x: 917, endPoint y: 28, distance: 768.0
click at [917, 28] on div "productivity" at bounding box center [914, 25] width 80 height 25
click at [947, 176] on div "Timesheets" at bounding box center [949, 177] width 62 height 14
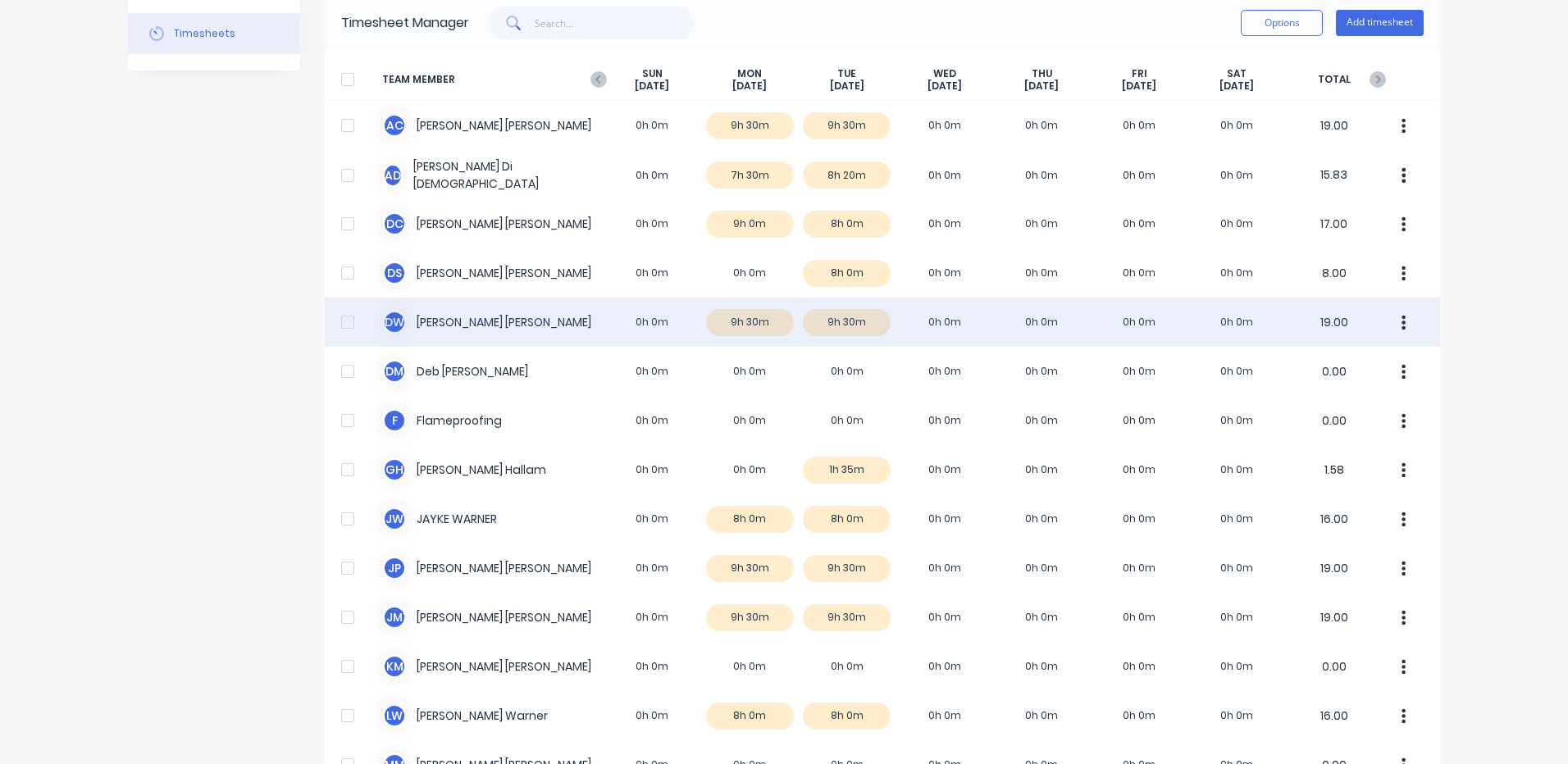
scroll to position [410, 0]
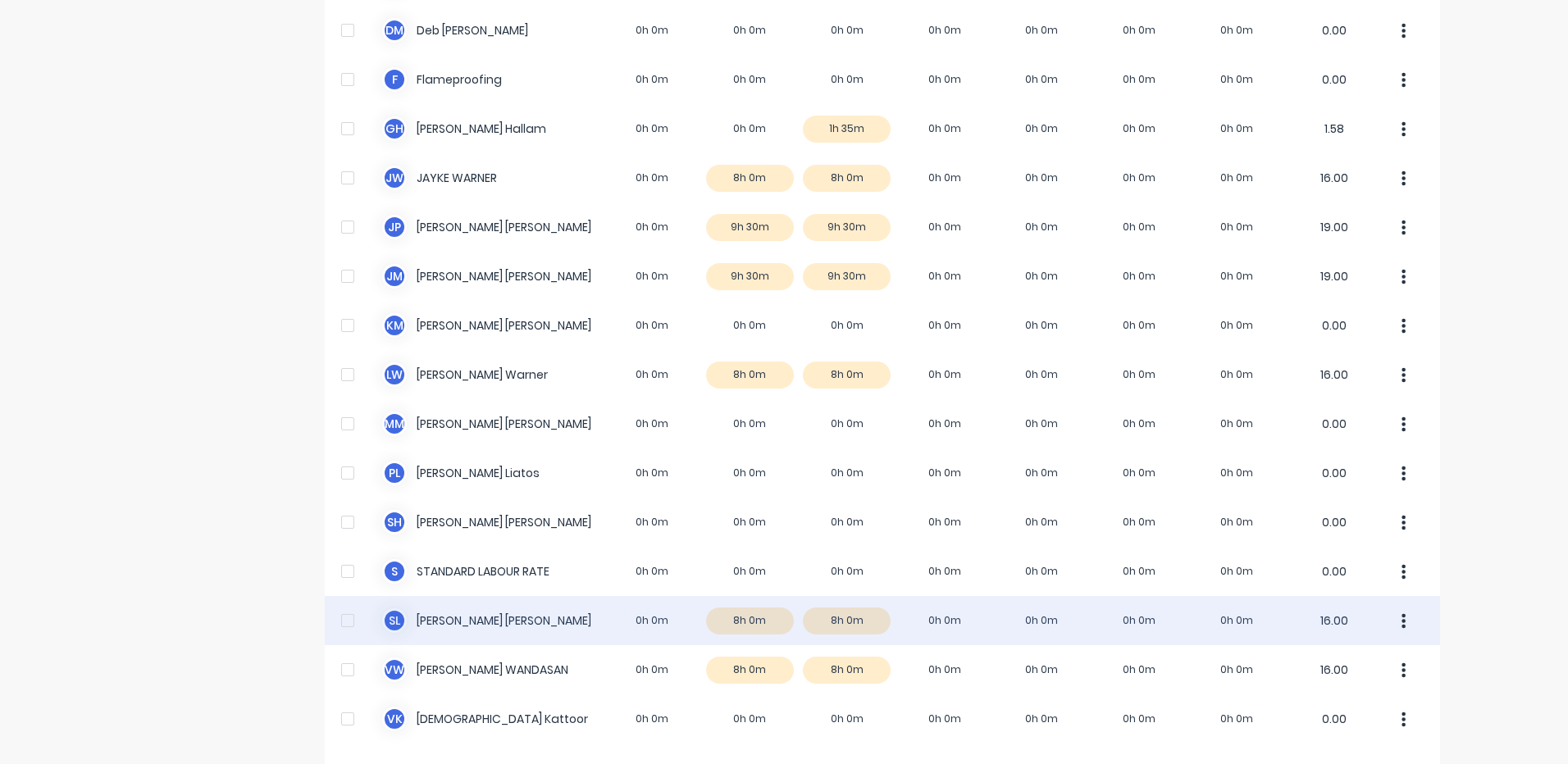
click at [631, 609] on div "S L Steve Loschiavo 0h 0m 8h 0m 8h 0m 0h 0m 0h 0m 0h 0m 0h 0m 16.00" at bounding box center [882, 620] width 1115 height 49
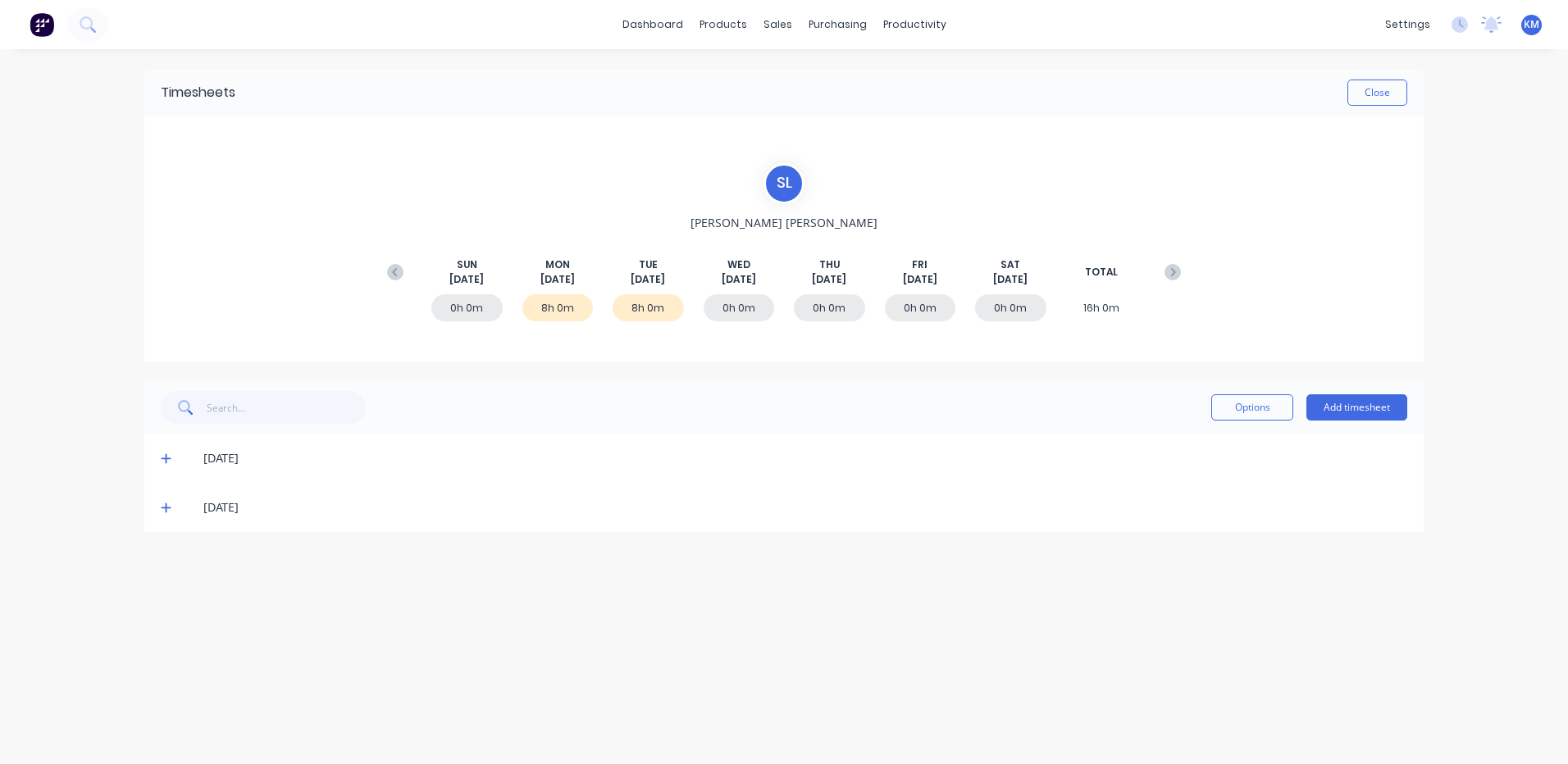
click at [155, 459] on div "11/08/25" at bounding box center [784, 458] width 1279 height 49
click at [161, 458] on icon at bounding box center [166, 459] width 11 height 12
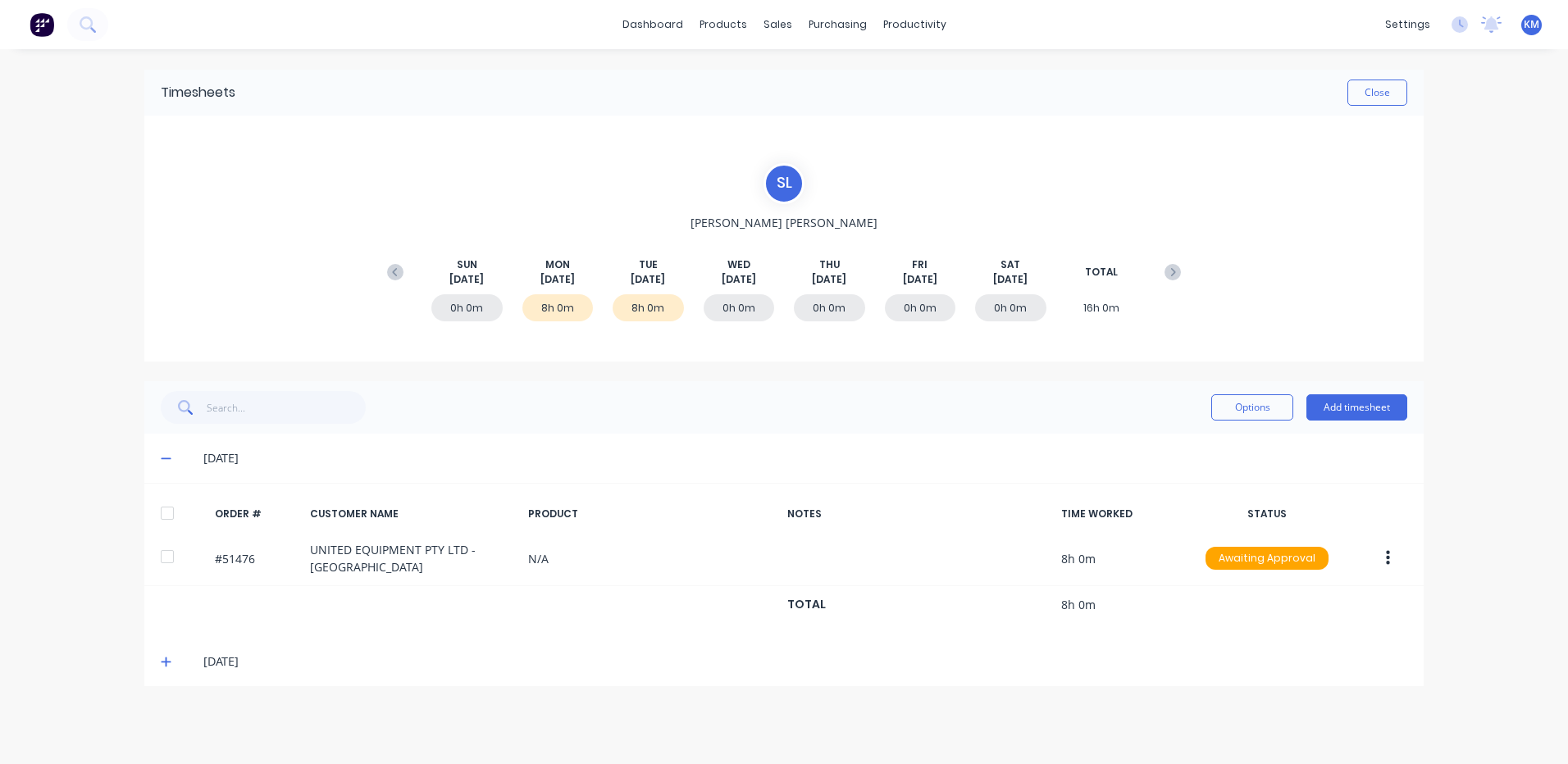
click at [162, 455] on icon at bounding box center [166, 459] width 11 height 12
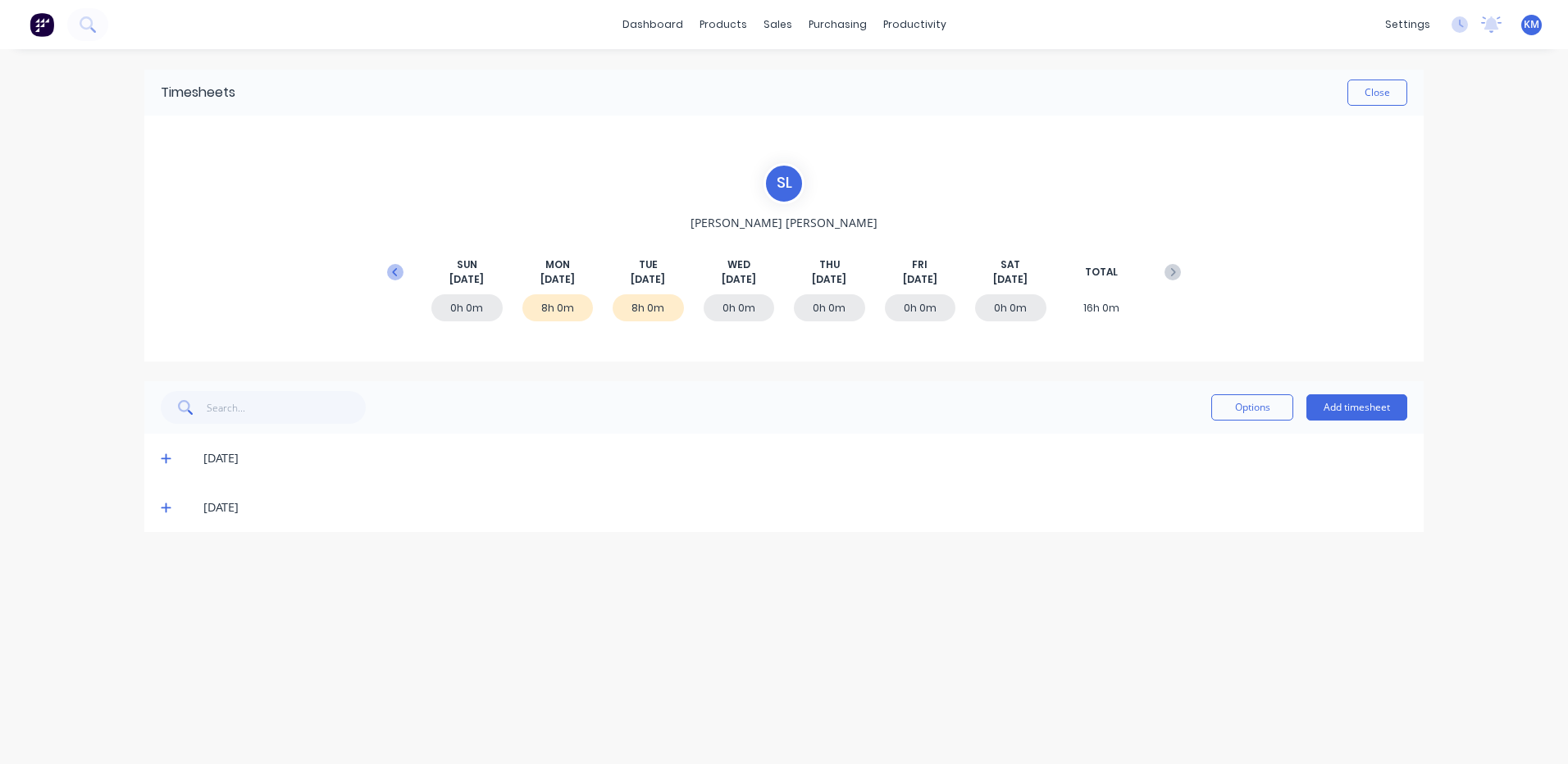
click at [385, 273] on button at bounding box center [395, 272] width 33 height 30
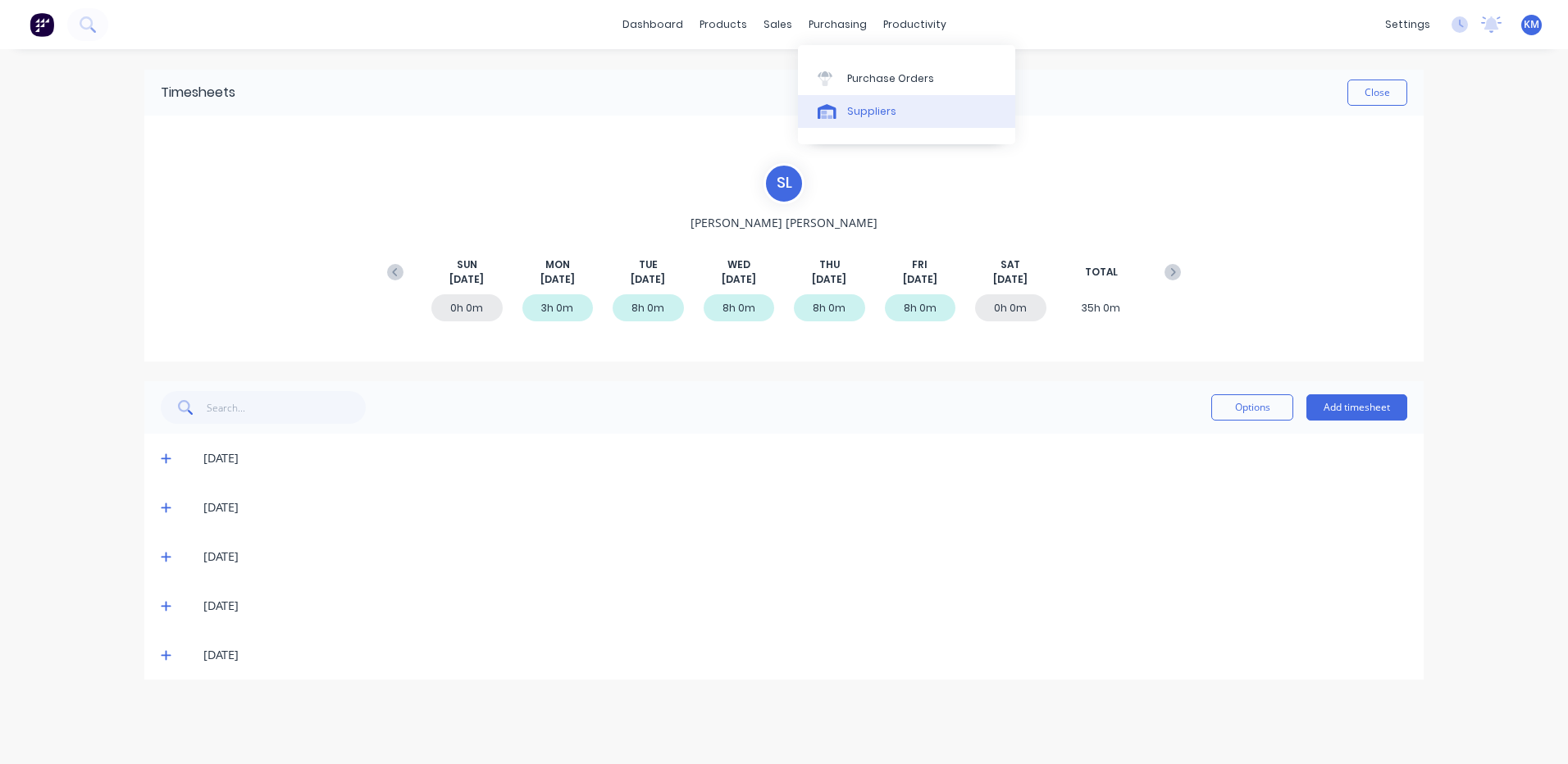
click at [814, 119] on link "Suppliers" at bounding box center [906, 112] width 218 height 33
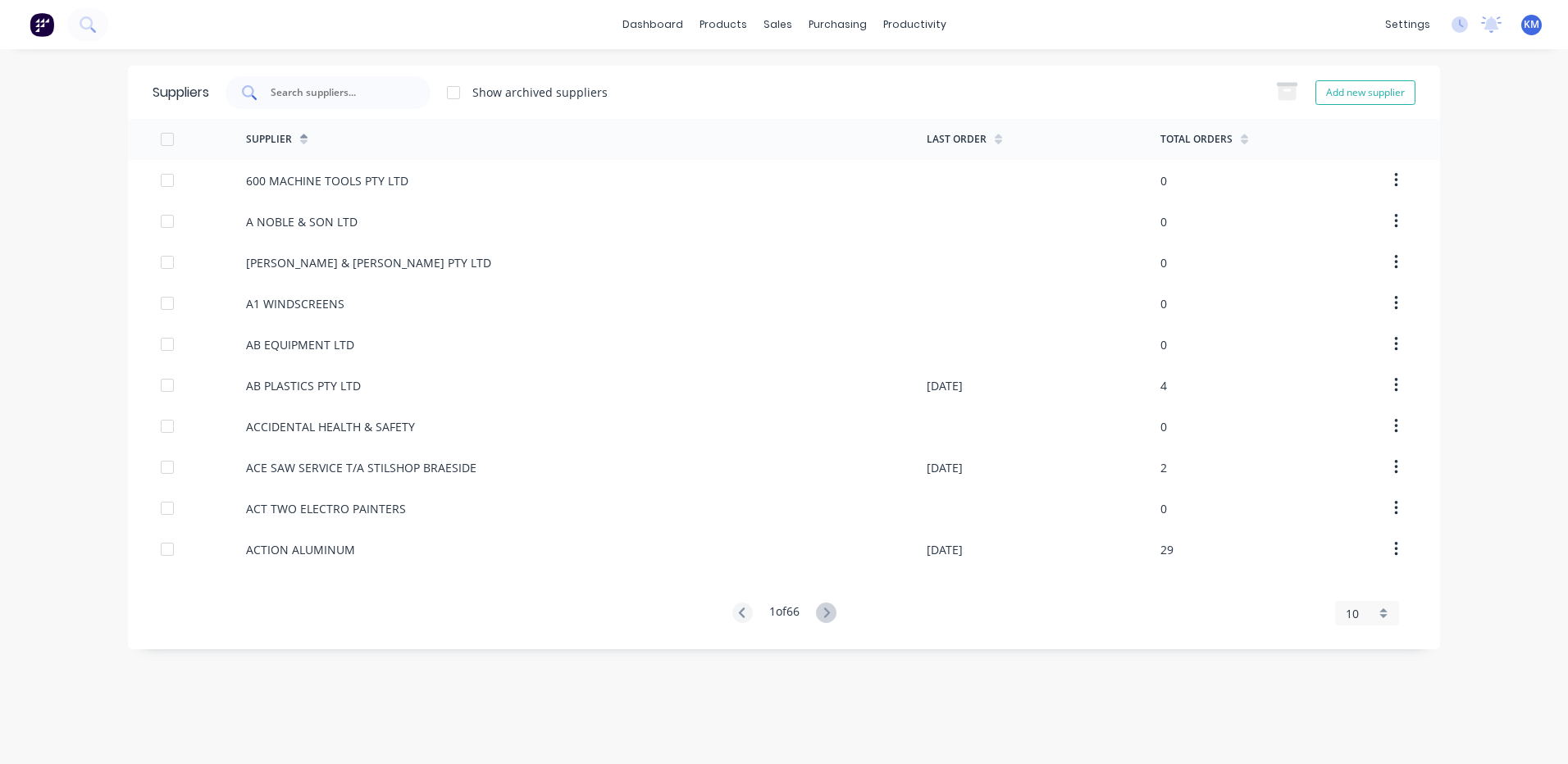
click at [378, 88] on input "text" at bounding box center [336, 92] width 136 height 16
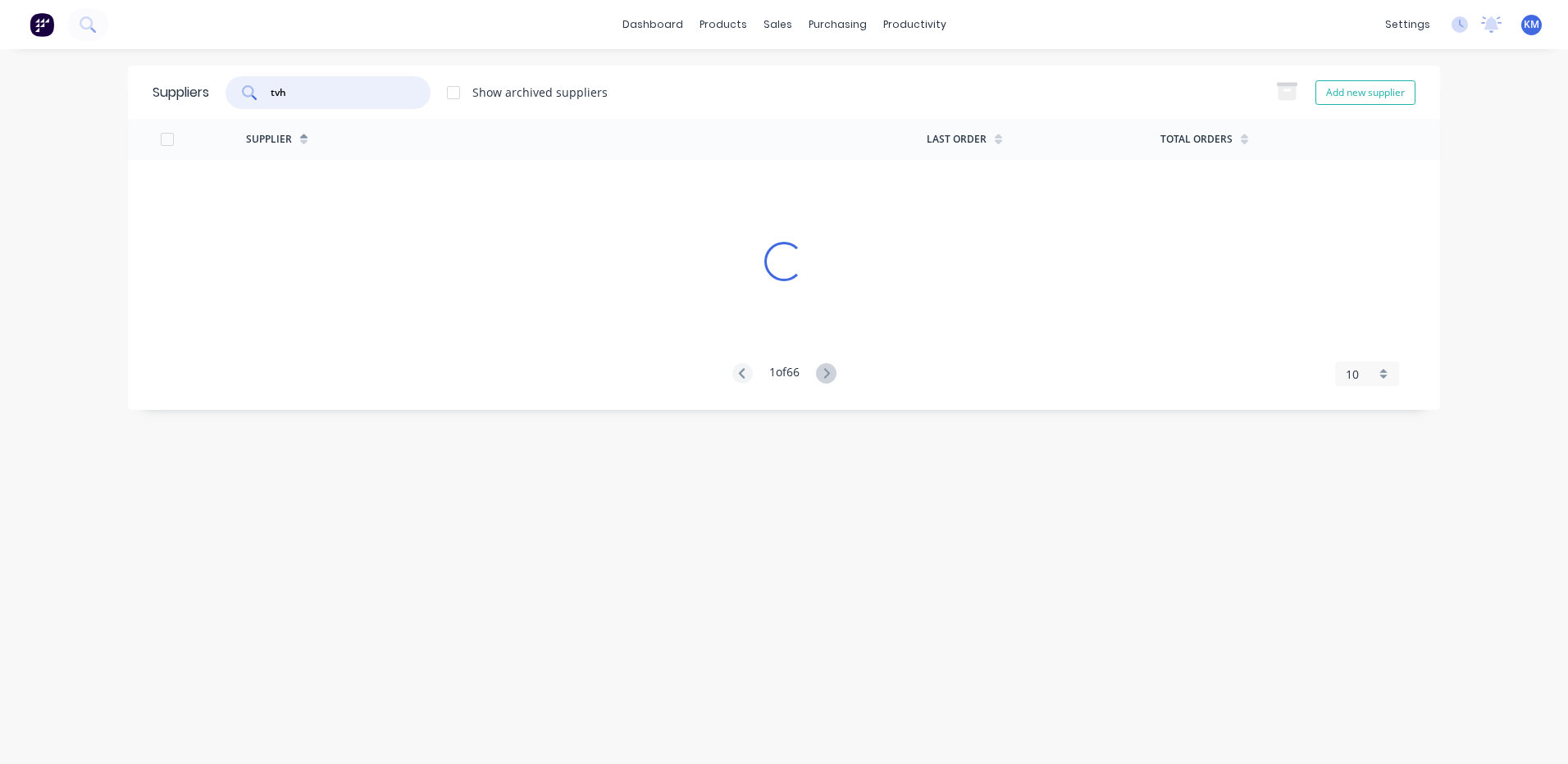
type input "tvh"
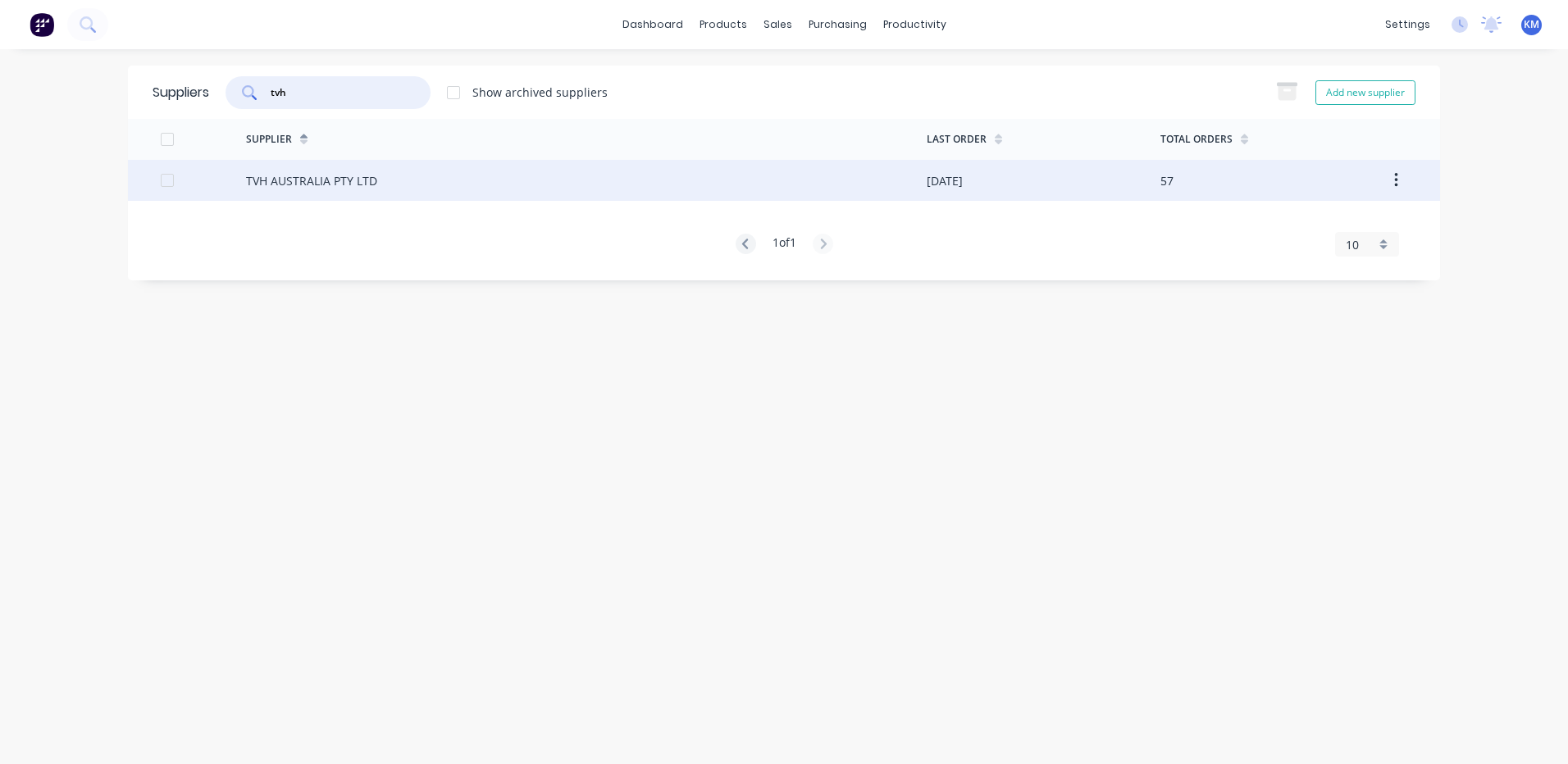
click at [396, 167] on div "TVH AUSTRALIA PTY LTD" at bounding box center [586, 180] width 681 height 41
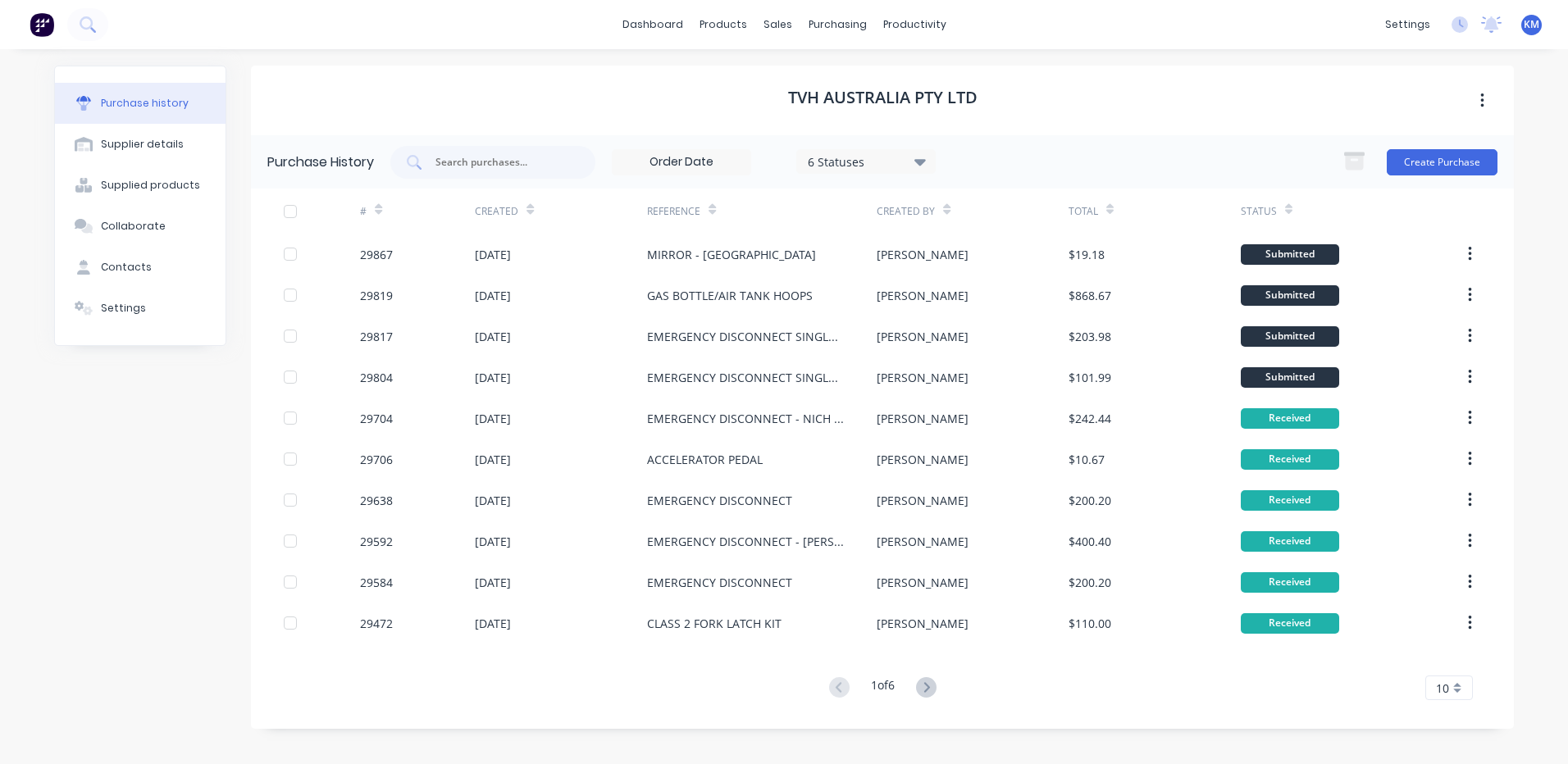
click at [609, 154] on div "6 Statuses 6 Statuses" at bounding box center [663, 163] width 545 height 33
click at [557, 166] on input "text" at bounding box center [501, 162] width 136 height 16
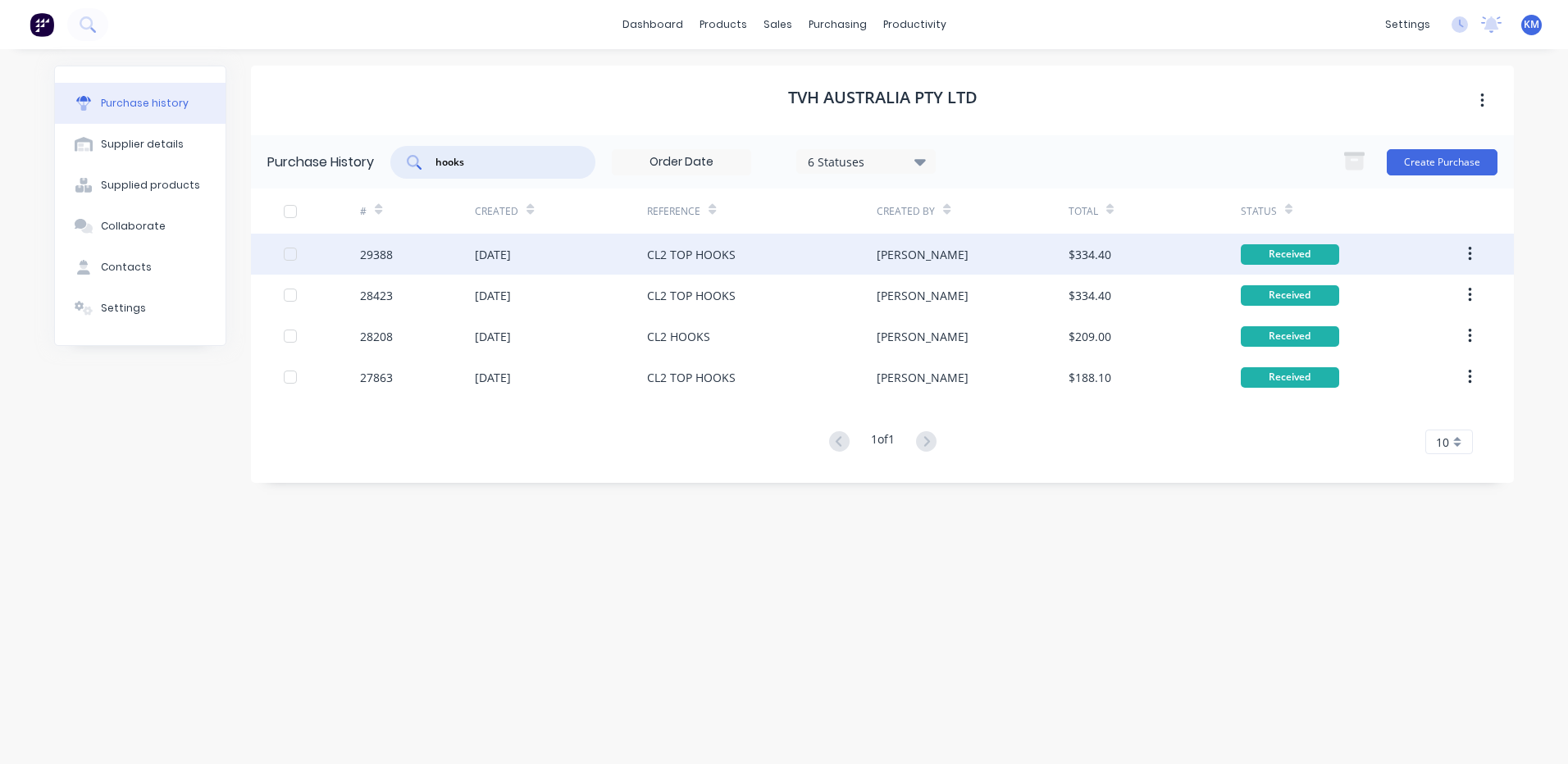
type input "hooks"
click at [694, 246] on div "CL2 TOP HOOKS" at bounding box center [692, 254] width 89 height 17
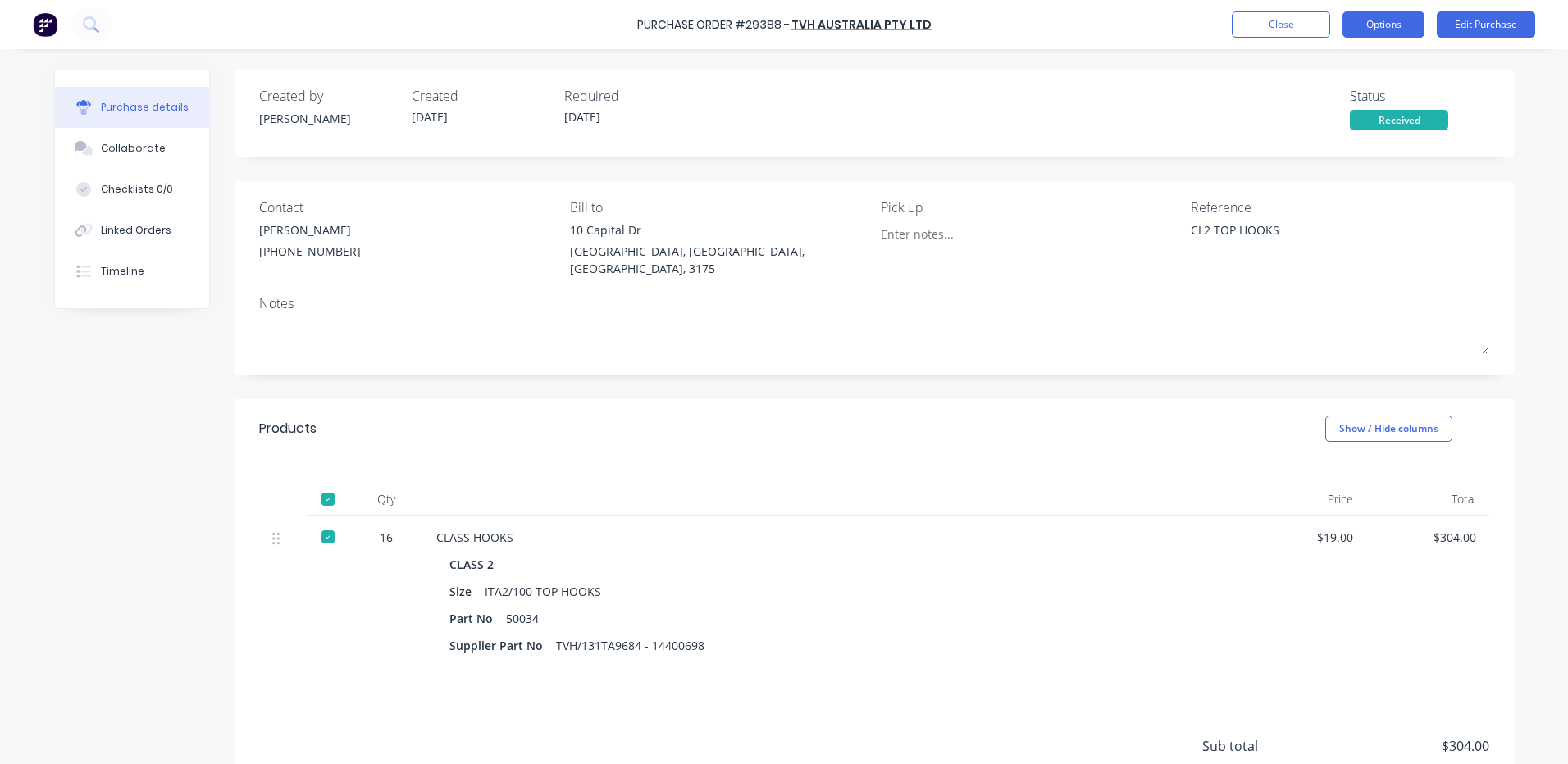
click at [1396, 21] on button "Options" at bounding box center [1382, 24] width 82 height 26
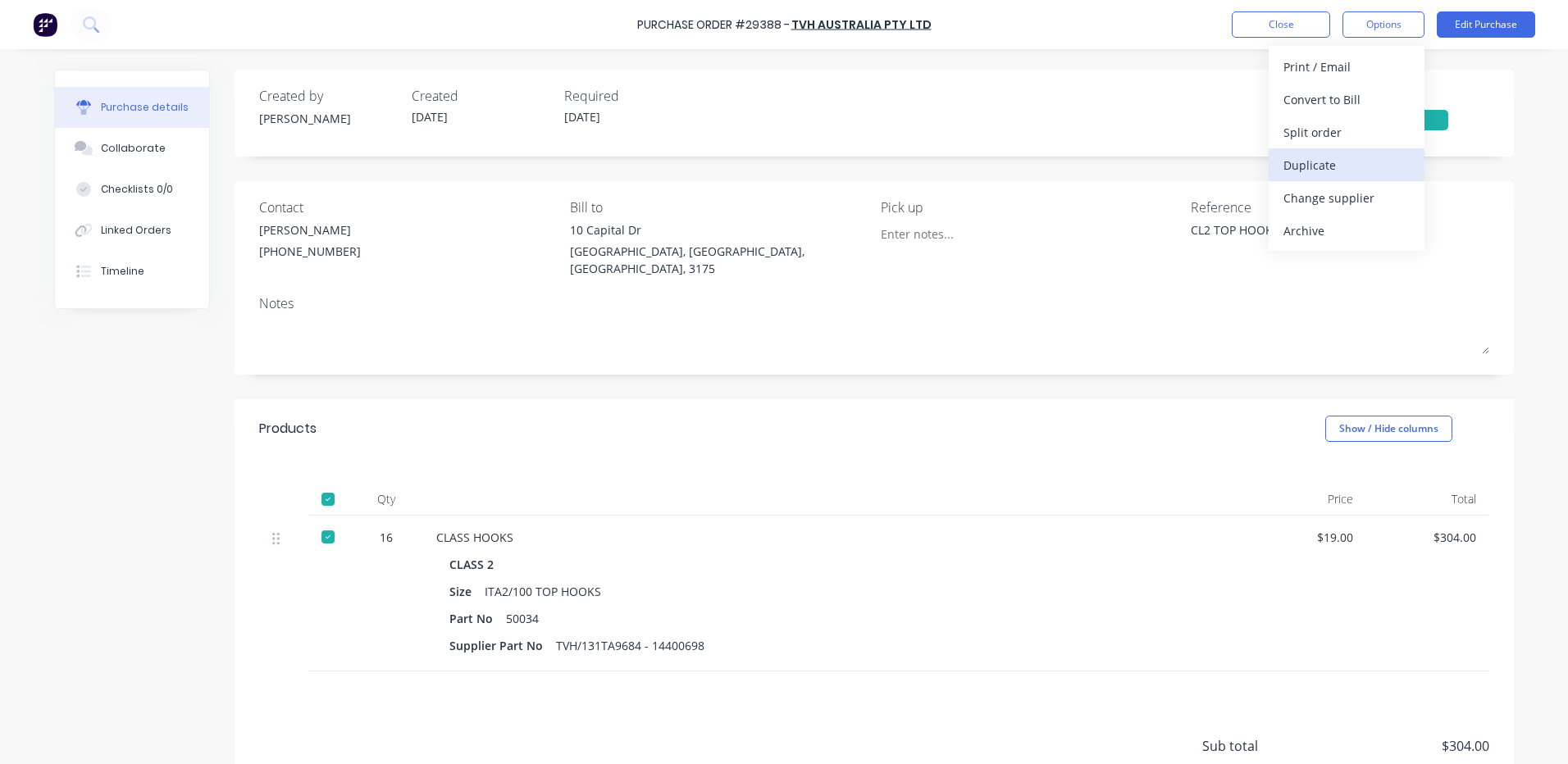
click at [1348, 153] on div "Duplicate" at bounding box center [1346, 165] width 126 height 24
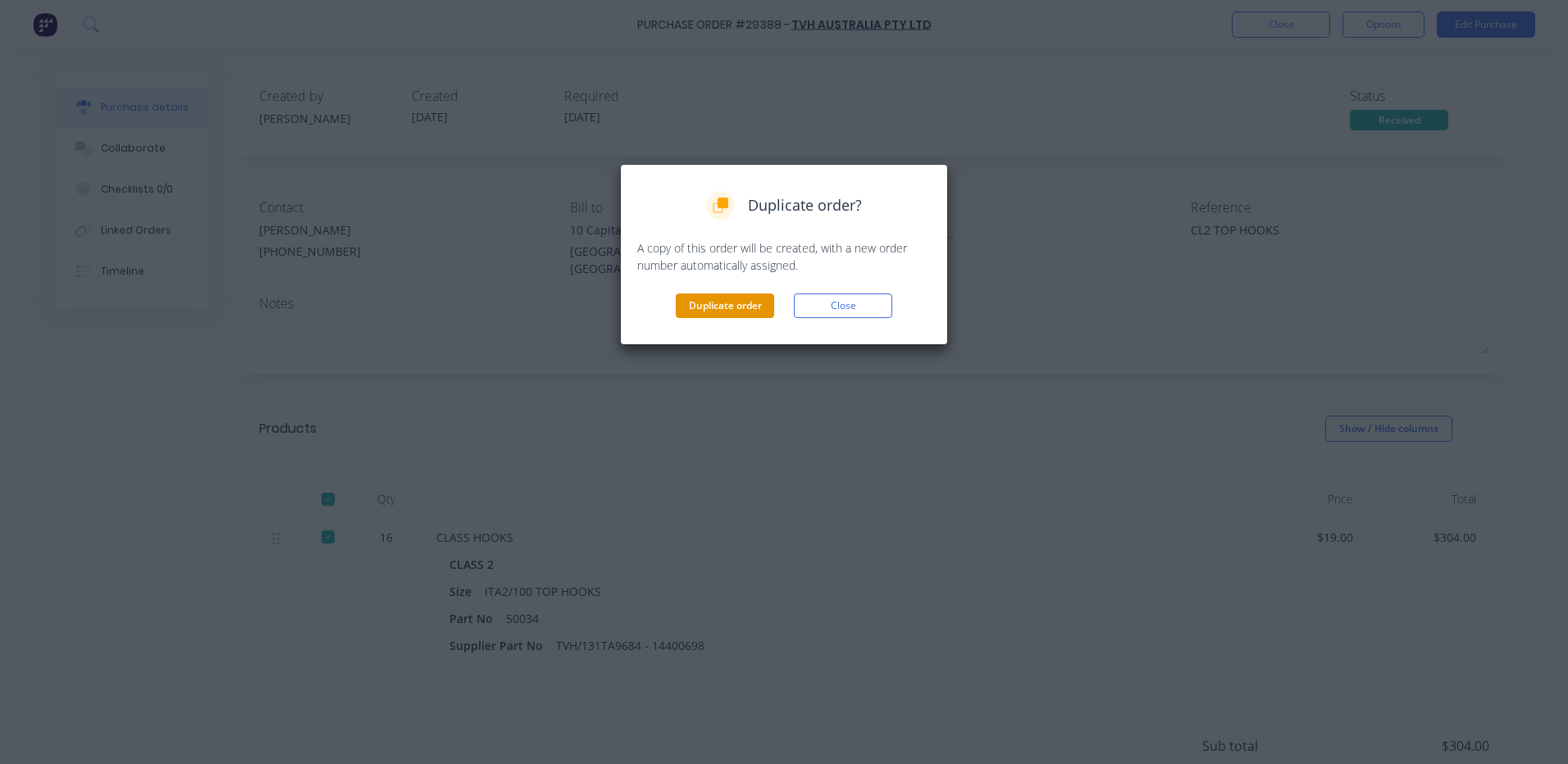
click at [719, 306] on button "Duplicate order" at bounding box center [724, 306] width 98 height 25
type textarea "x"
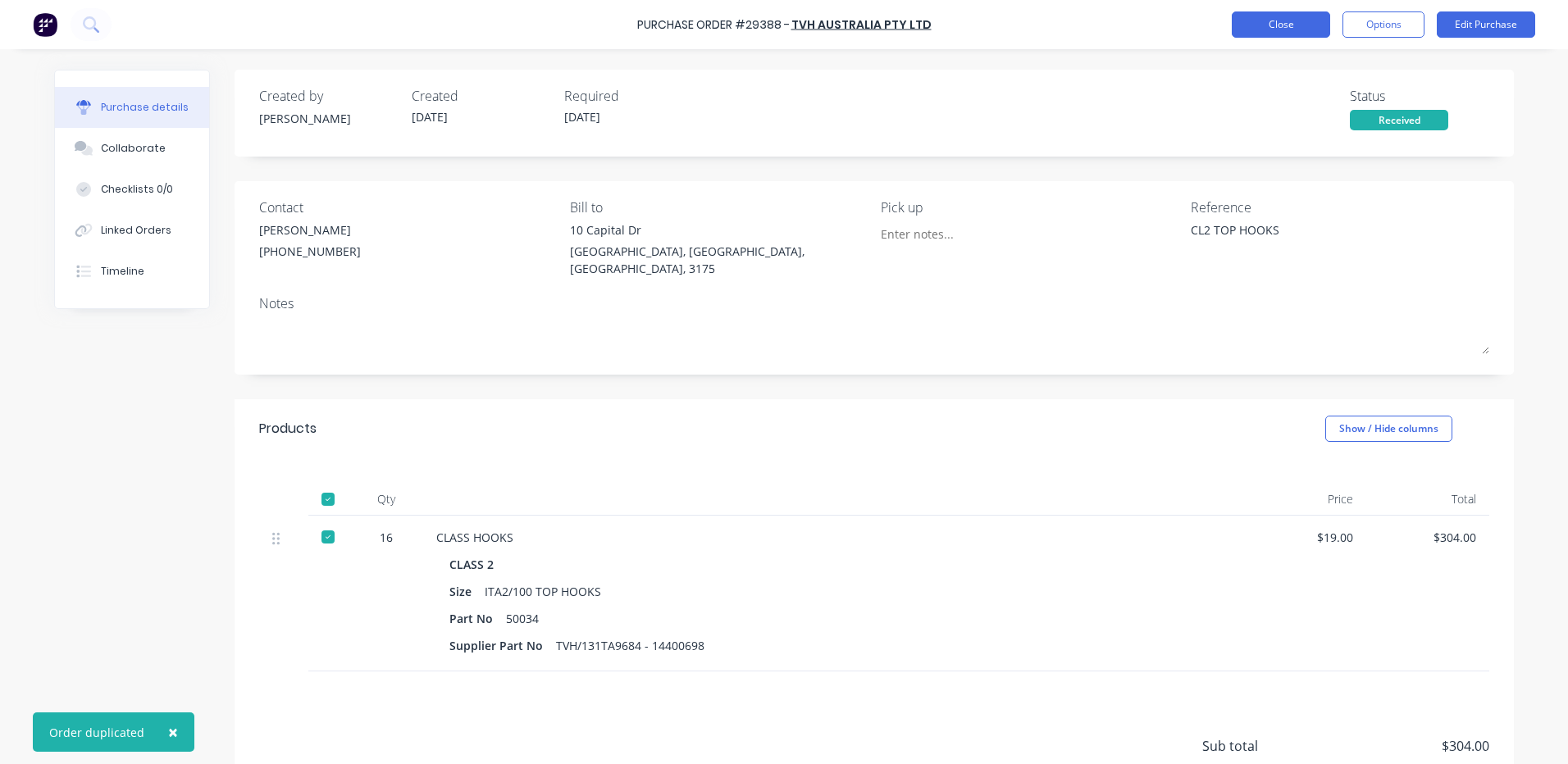
click at [1292, 26] on button "Close" at bounding box center [1281, 24] width 98 height 26
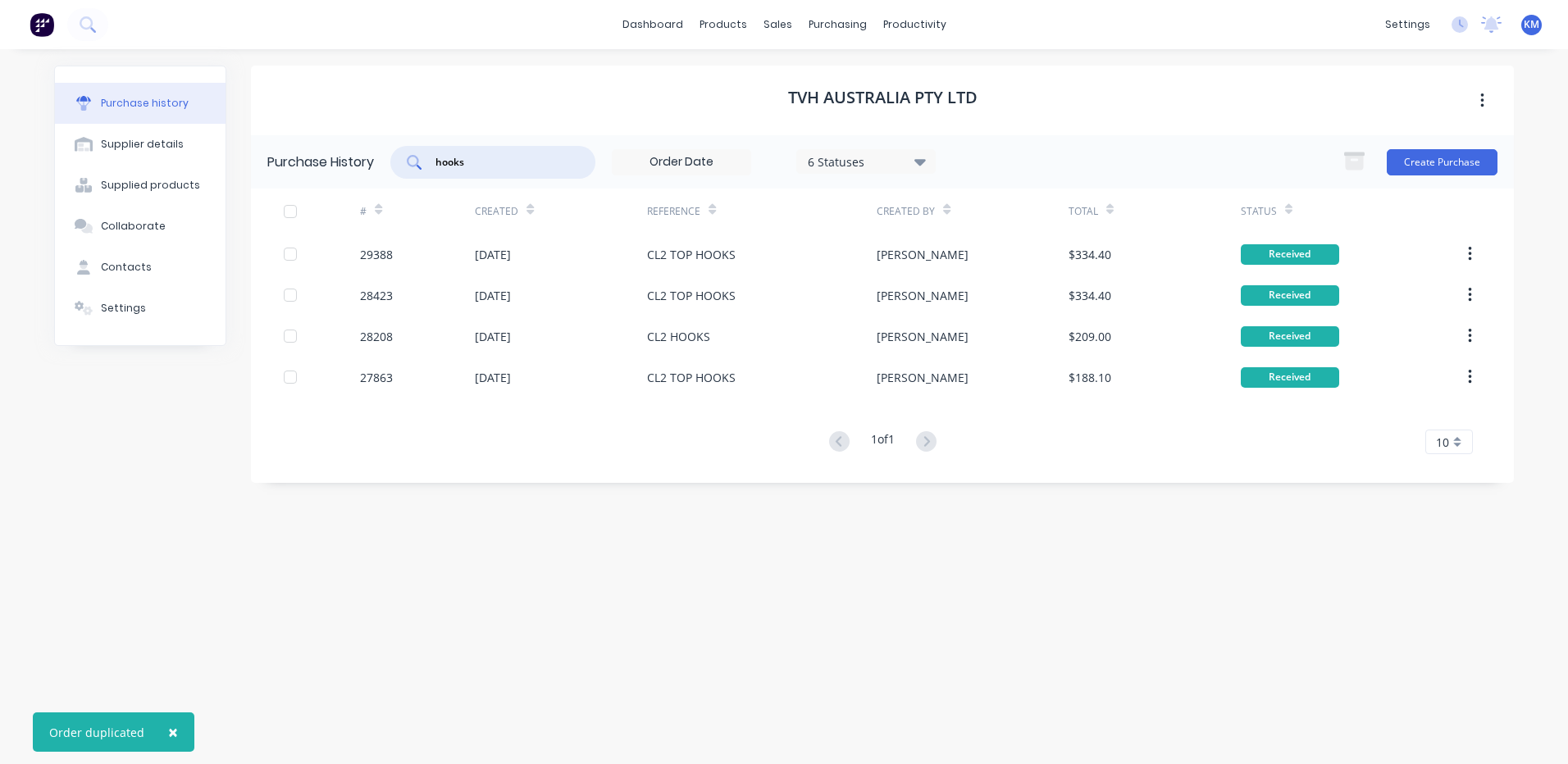
click at [537, 166] on input "hooks" at bounding box center [501, 162] width 136 height 16
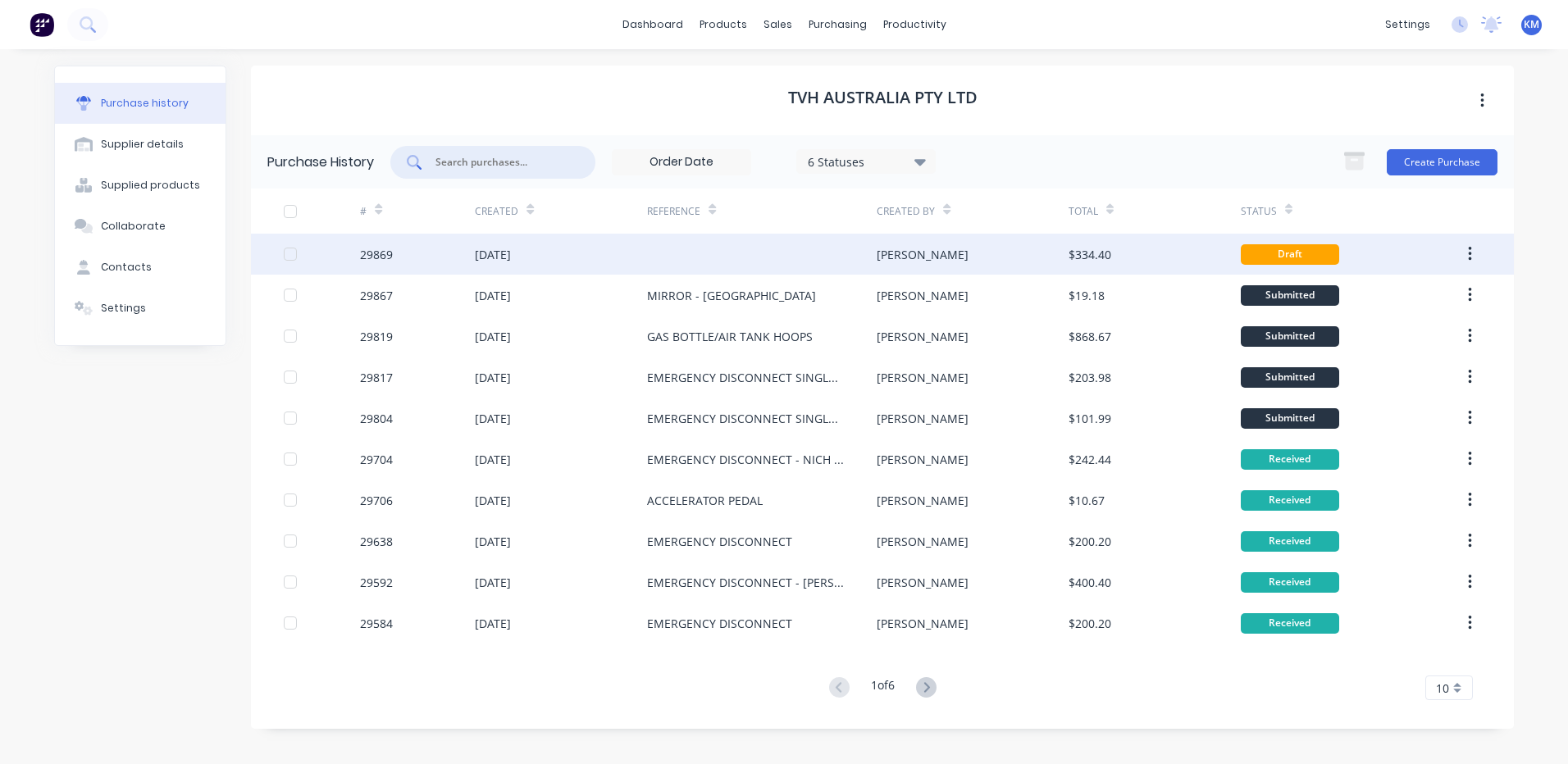
click at [693, 238] on div at bounding box center [762, 254] width 229 height 41
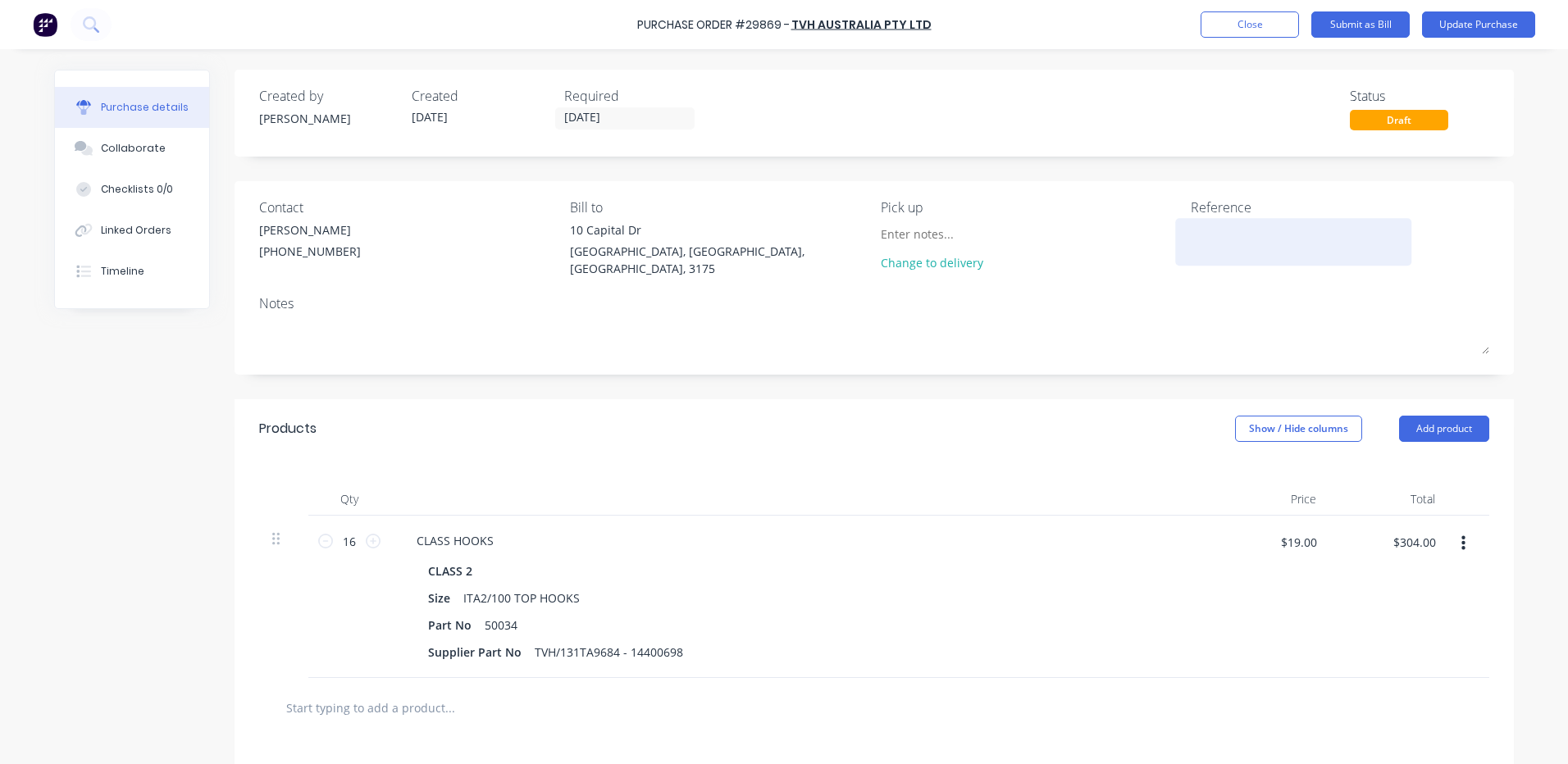
click at [1343, 222] on textarea at bounding box center [1293, 240] width 205 height 37
type textarea "CL2 TOP HOOKS"
drag, startPoint x: 612, startPoint y: 645, endPoint x: 555, endPoint y: 637, distance: 57.6
click at [555, 641] on div "TVH/131TA9684 - 14400698" at bounding box center [609, 652] width 162 height 24
copy div "131TA9684"
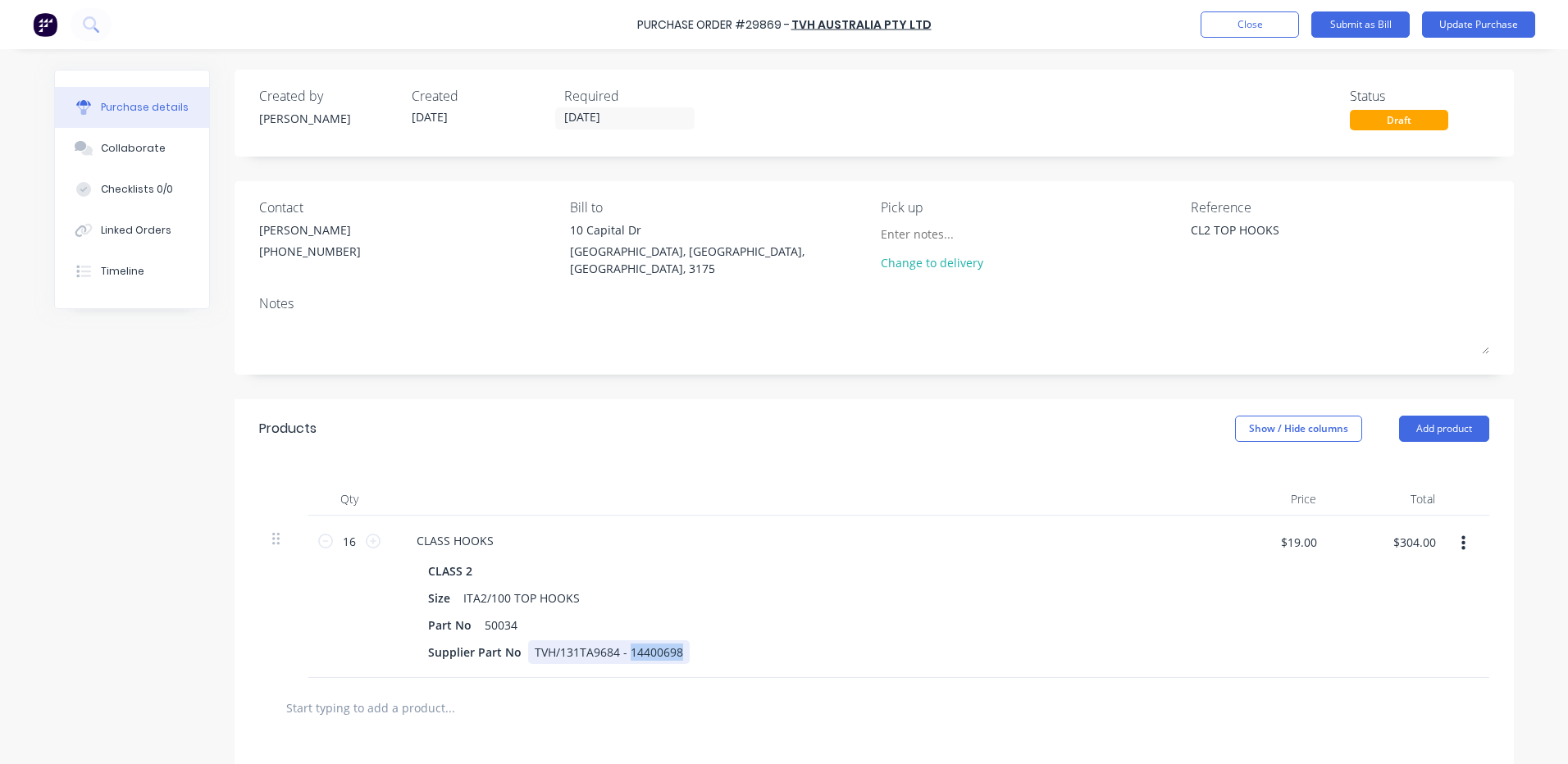
drag, startPoint x: 673, startPoint y: 643, endPoint x: 621, endPoint y: 641, distance: 52.0
click at [621, 641] on div "TVH/131TA9684 - 14400698" at bounding box center [609, 652] width 162 height 24
copy div "14400698"
type textarea "x"
drag, startPoint x: 610, startPoint y: 648, endPoint x: 554, endPoint y: 647, distance: 56.0
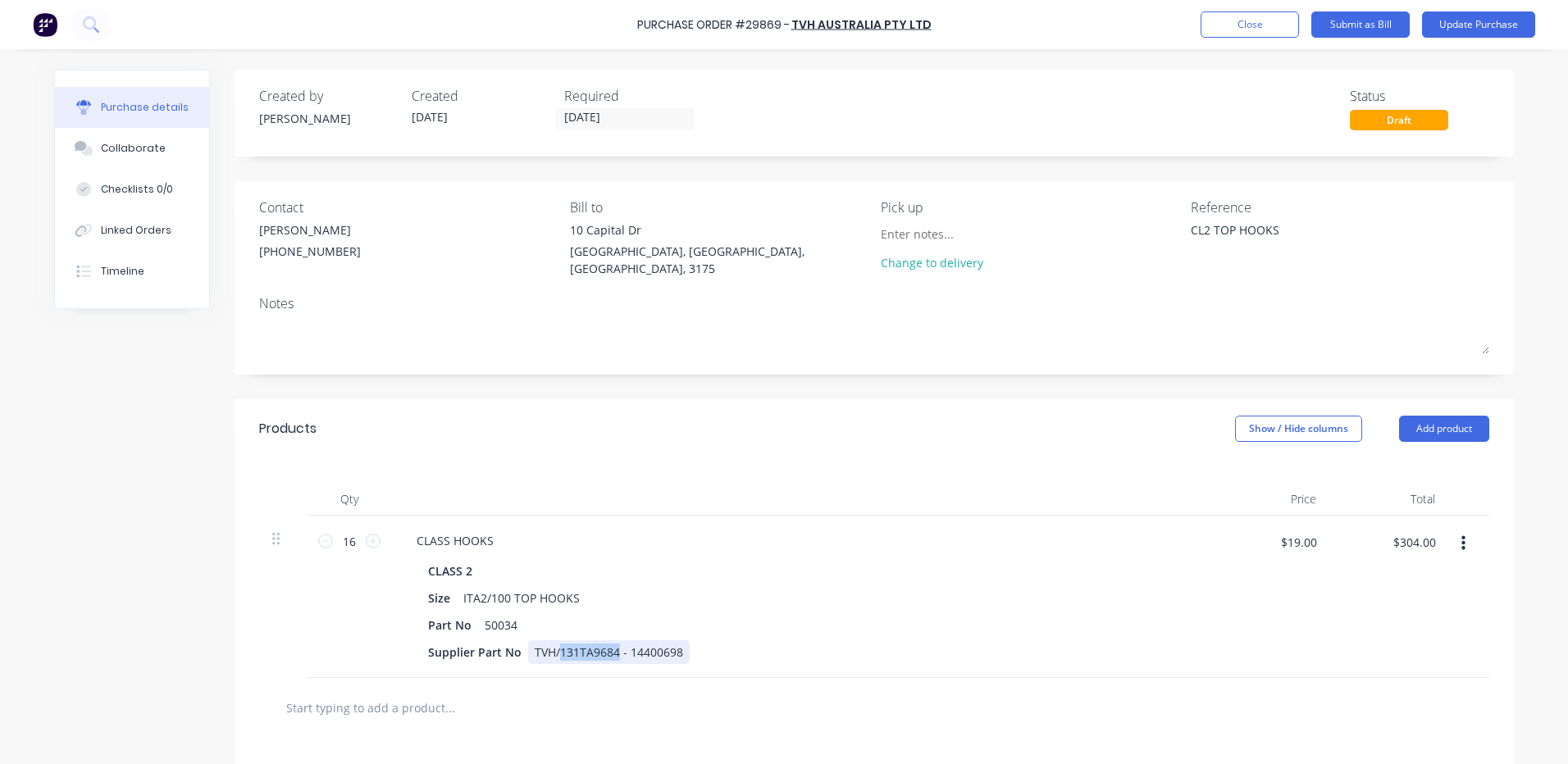
click at [554, 647] on div "TVH/131TA9684 - 14400698" at bounding box center [609, 652] width 162 height 24
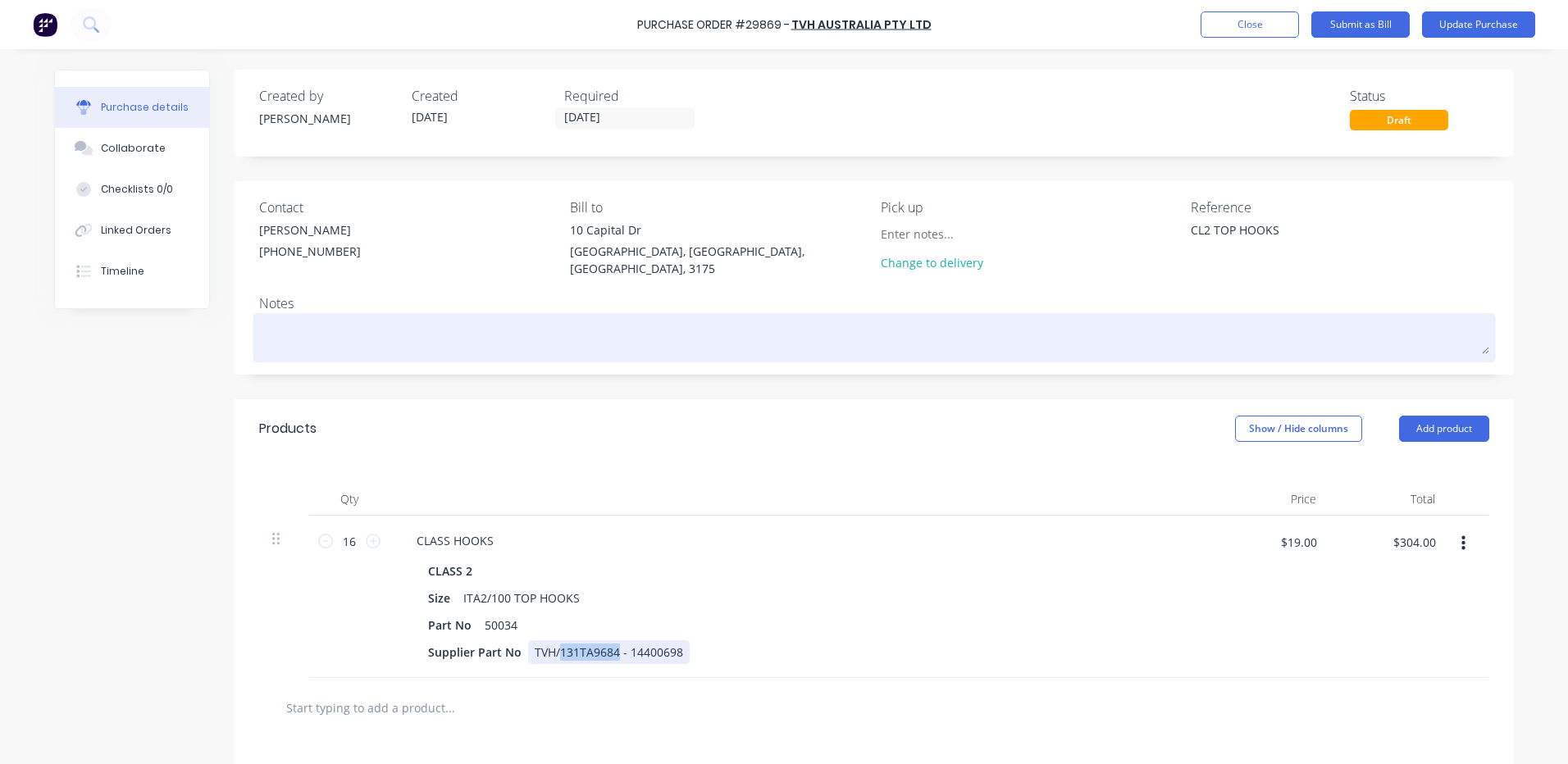
paste div
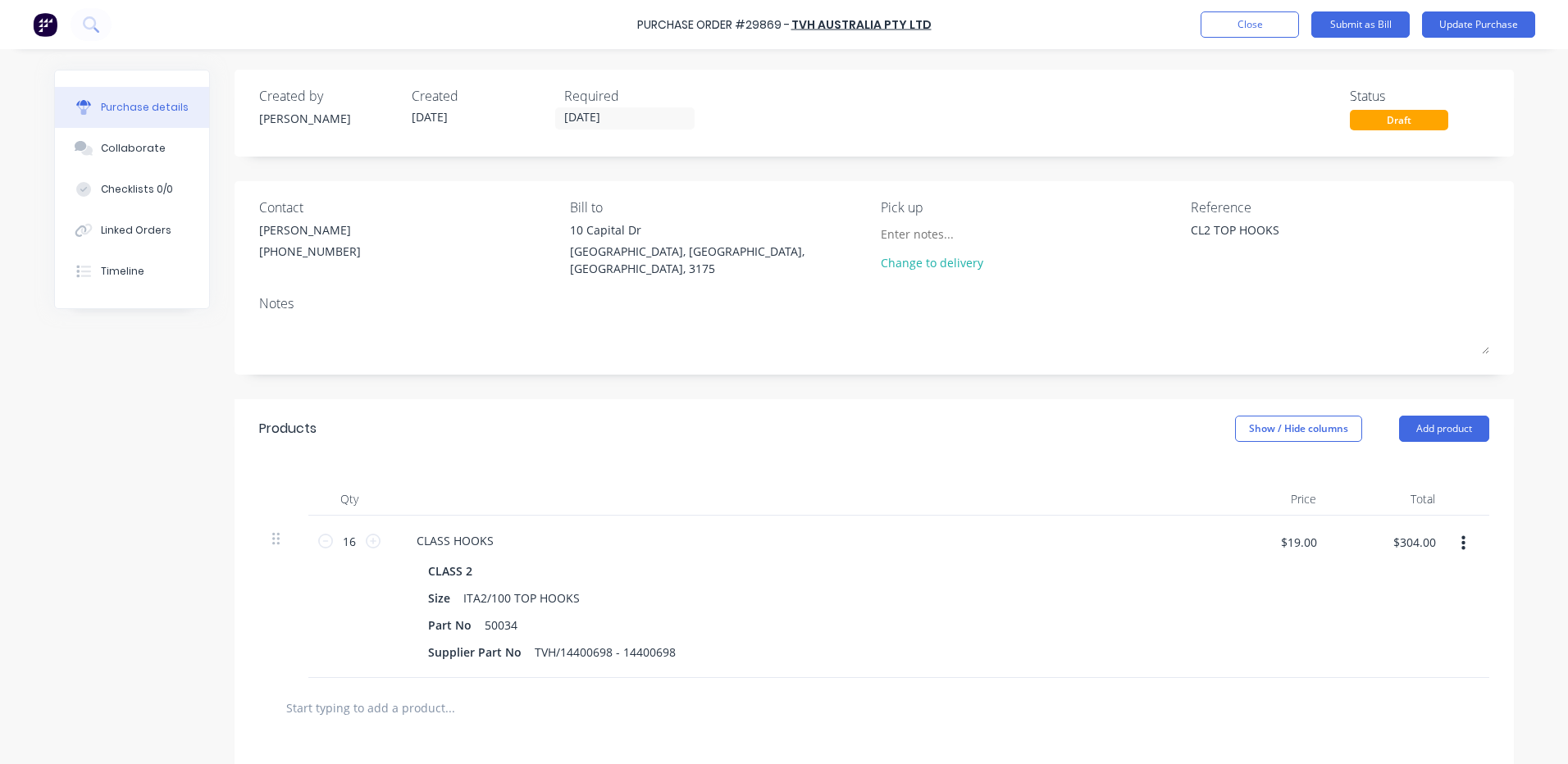
click at [1132, 522] on div "CLASS HOOKS CLASS 2 Size ITA2/100 TOP HOOKS Part No 50034 Supplier Part No TVH/…" at bounding box center [799, 596] width 820 height 163
click at [1250, 21] on button "Close" at bounding box center [1249, 24] width 98 height 26
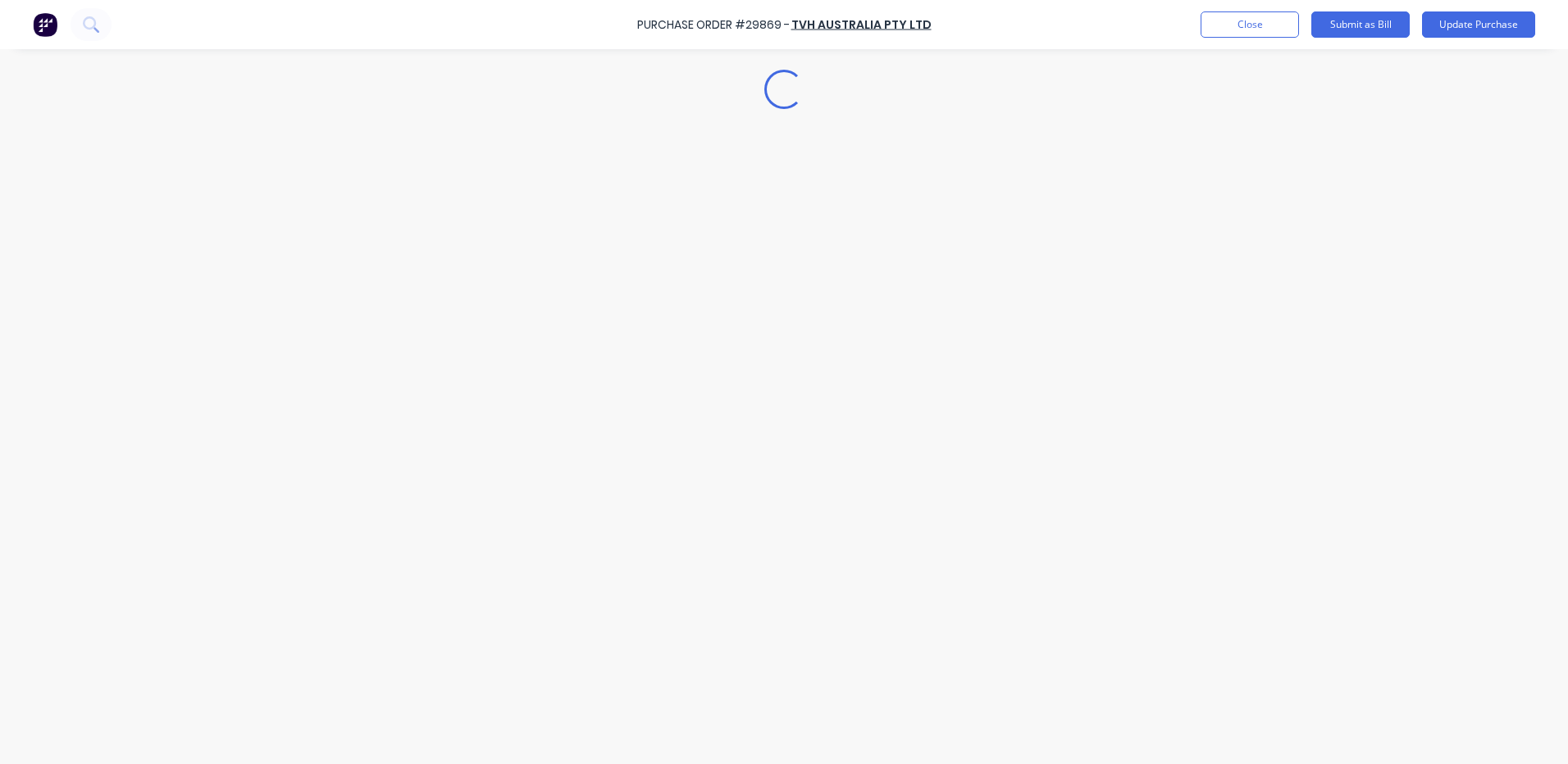
type textarea "x"
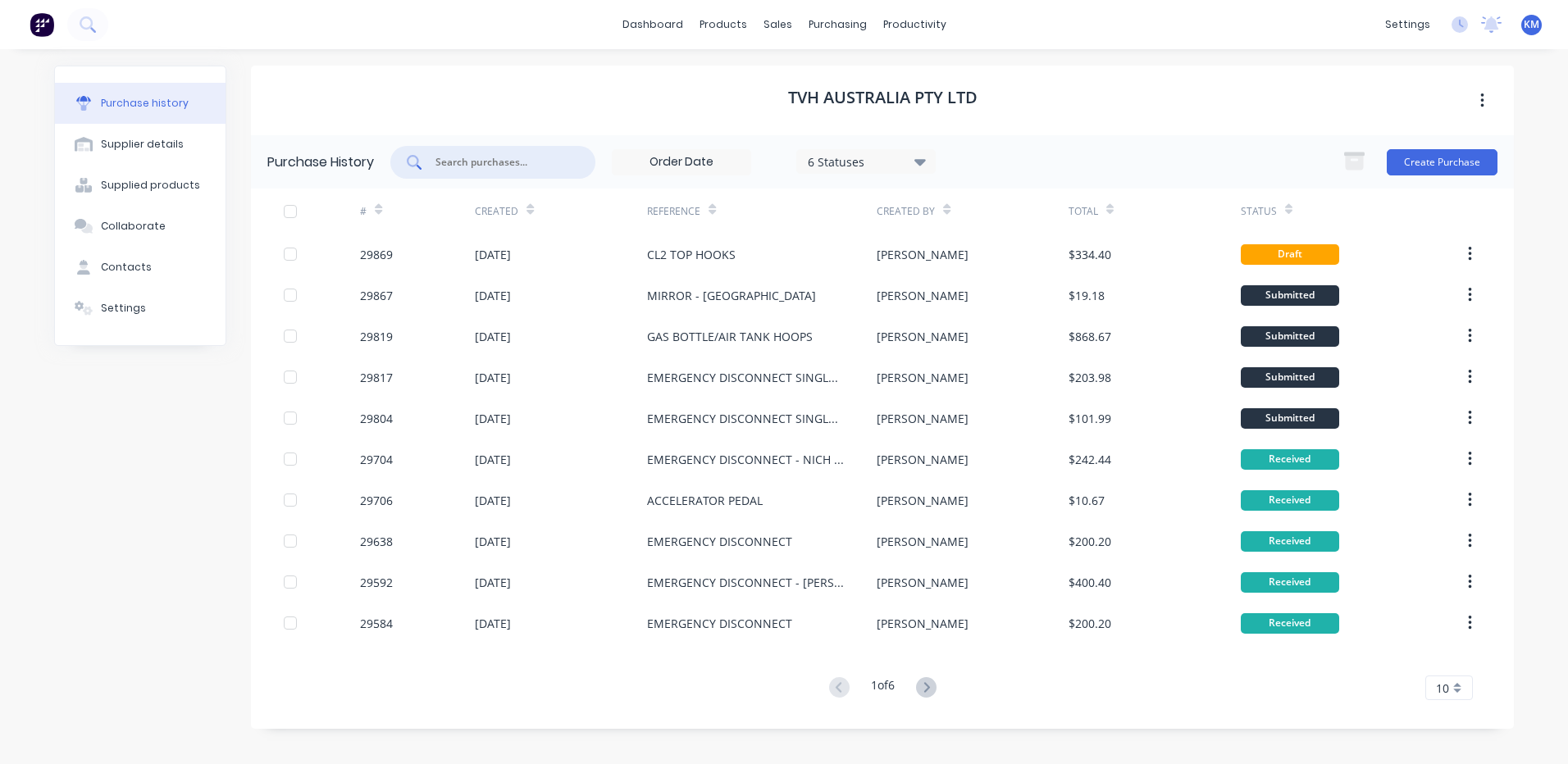
click at [485, 166] on input "text" at bounding box center [501, 162] width 136 height 16
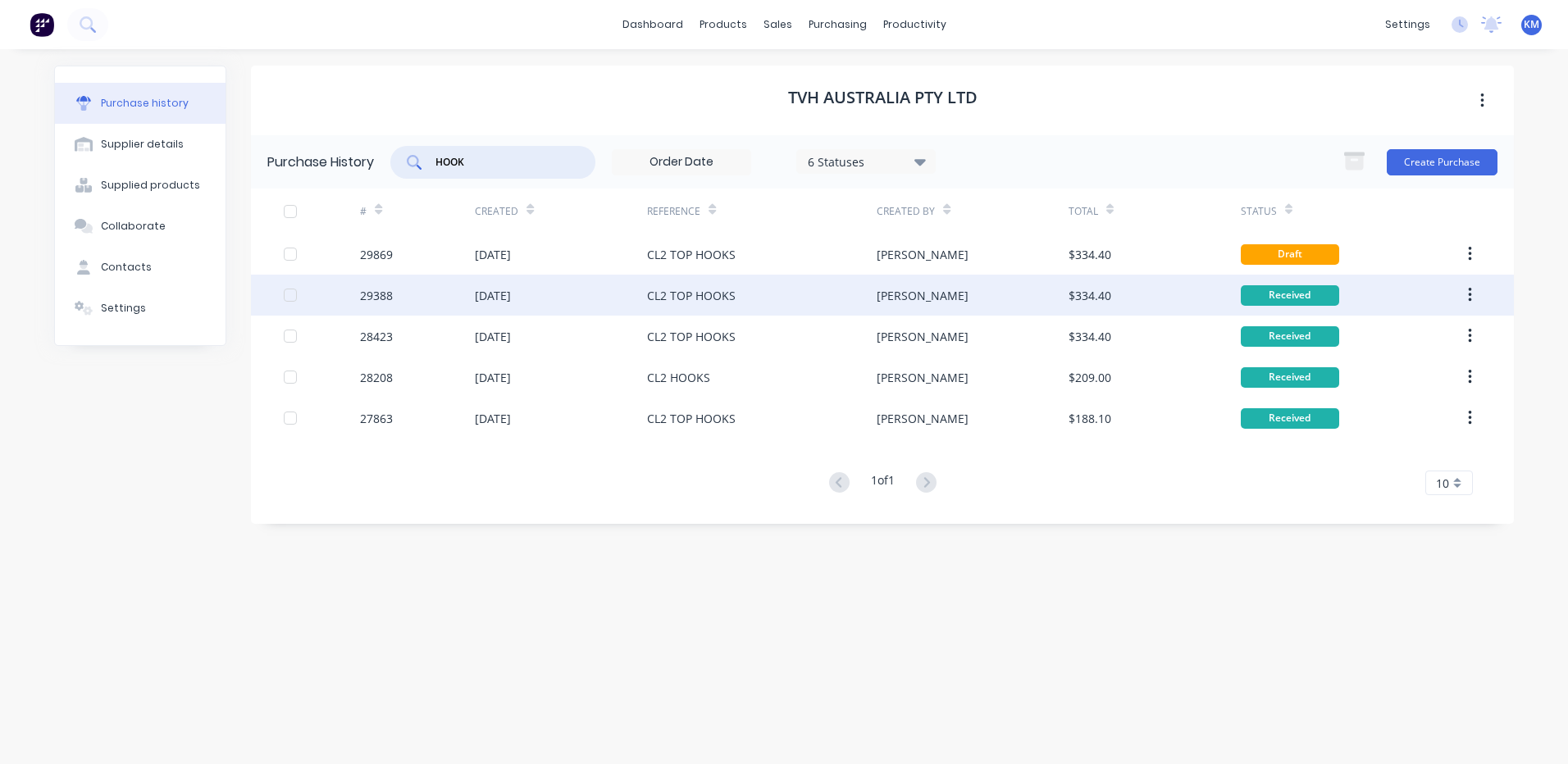
type input "HOOK"
click at [771, 284] on div "CL2 TOP HOOKS" at bounding box center [762, 295] width 229 height 41
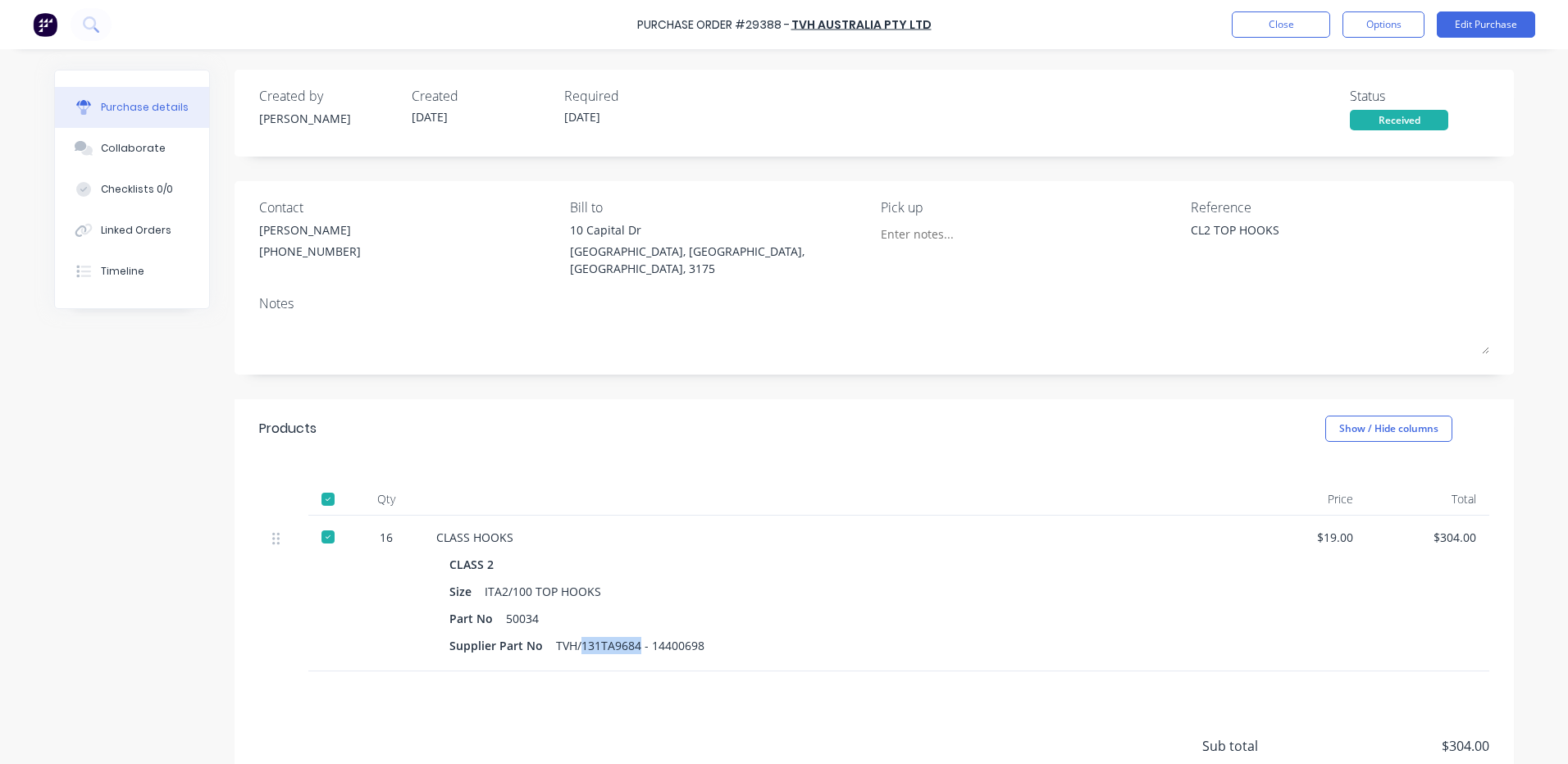
drag, startPoint x: 631, startPoint y: 628, endPoint x: 576, endPoint y: 633, distance: 55.2
click at [576, 634] on div "TVH/131TA9684 - 14400698" at bounding box center [630, 645] width 148 height 24
copy div "131TA9684"
click at [1267, 28] on button "Close" at bounding box center [1281, 24] width 98 height 26
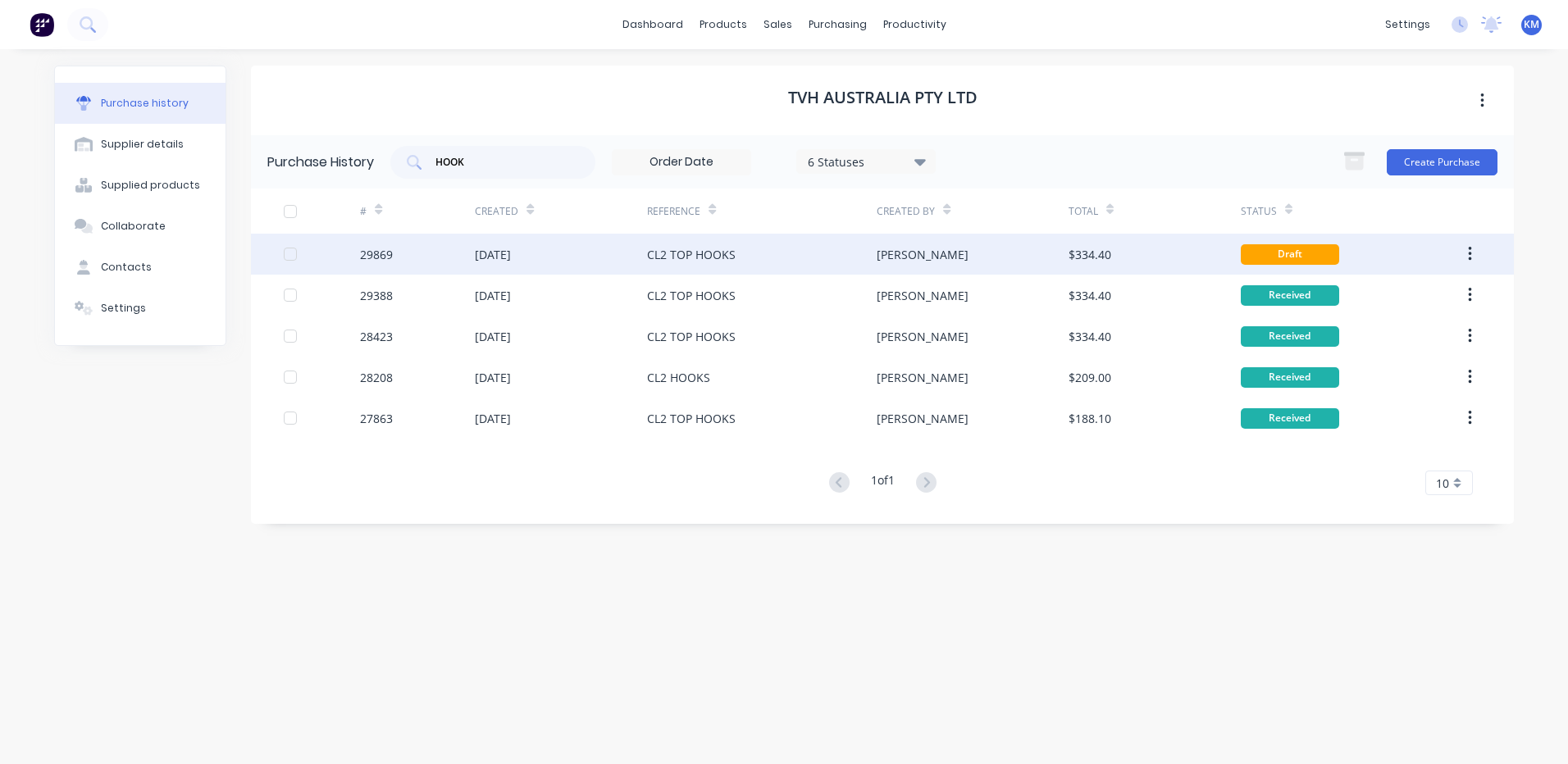
click at [772, 267] on div "CL2 TOP HOOKS" at bounding box center [762, 254] width 229 height 41
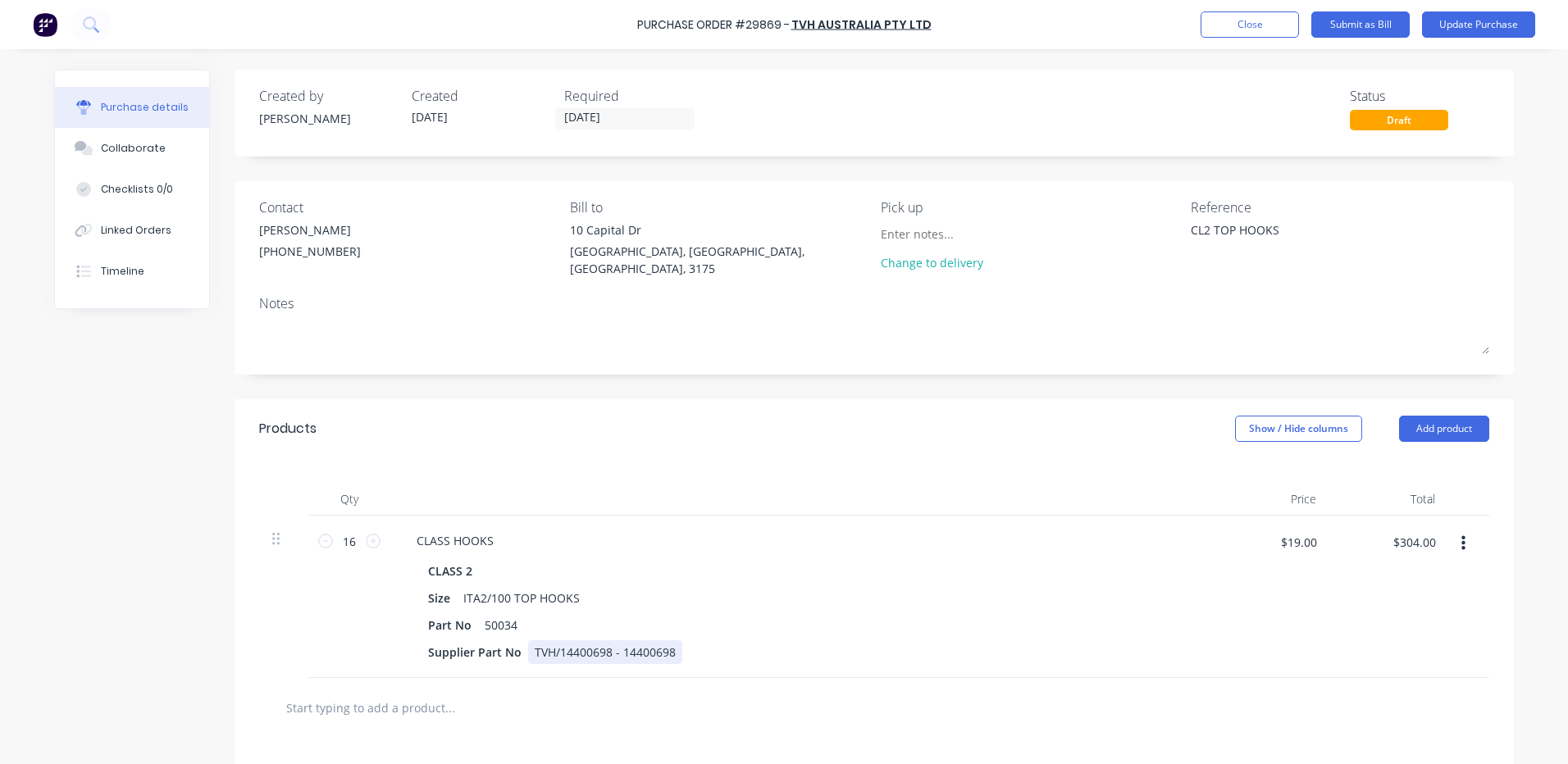
type textarea "x"
drag, startPoint x: 603, startPoint y: 648, endPoint x: 554, endPoint y: 651, distance: 49.1
click at [554, 651] on div "TVH/14400698 - 14400698" at bounding box center [605, 652] width 154 height 24
paste div
drag, startPoint x: 609, startPoint y: 645, endPoint x: 550, endPoint y: 645, distance: 59.0
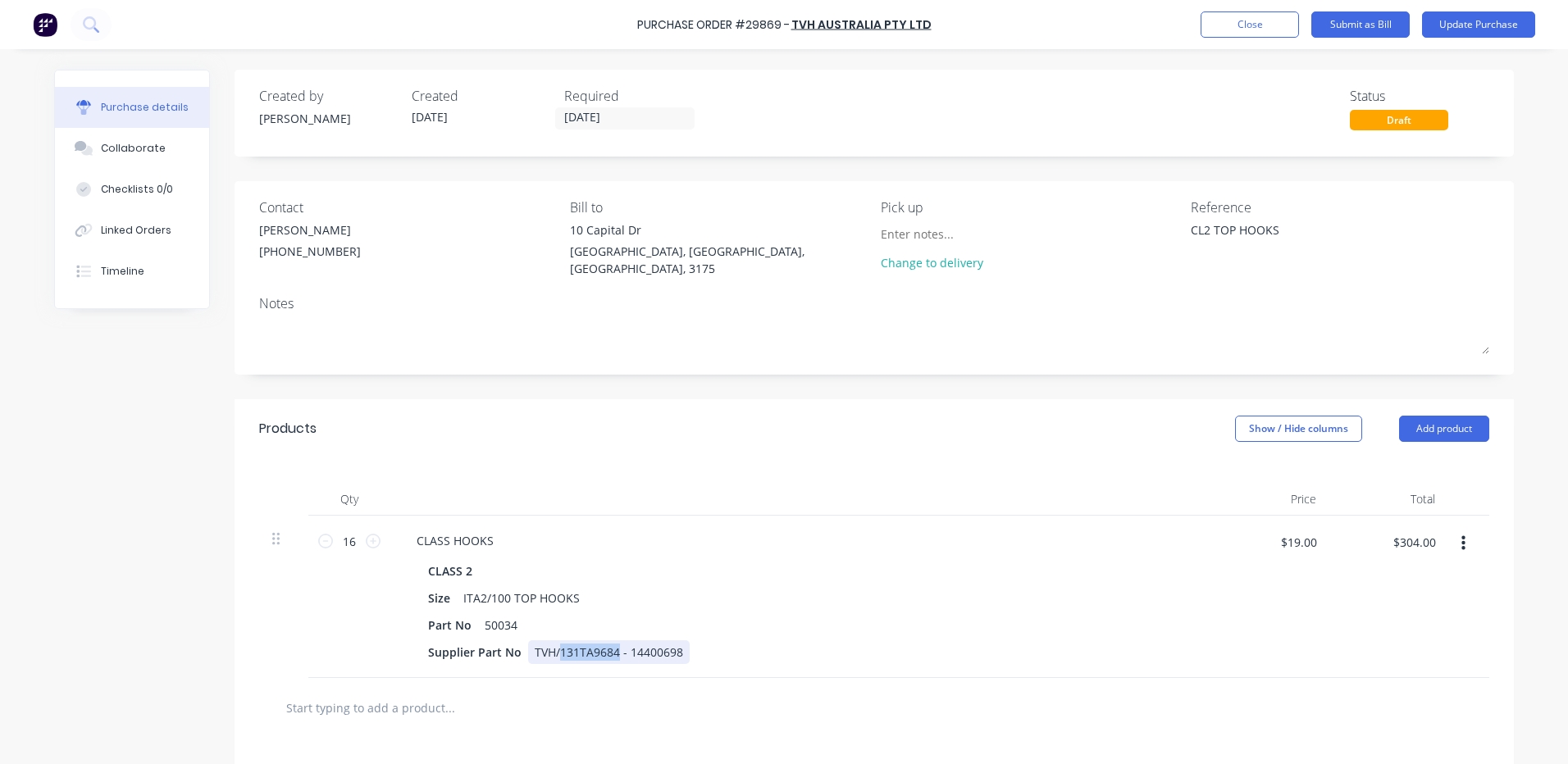
click at [550, 645] on div "TVH/131TA9684 - 14400698" at bounding box center [609, 652] width 162 height 24
copy div "131TA9684"
drag, startPoint x: 675, startPoint y: 647, endPoint x: 619, endPoint y: 647, distance: 56.0
click at [619, 647] on div "TVH/131TA9684 - 14400698" at bounding box center [609, 652] width 162 height 24
copy div "14400698"
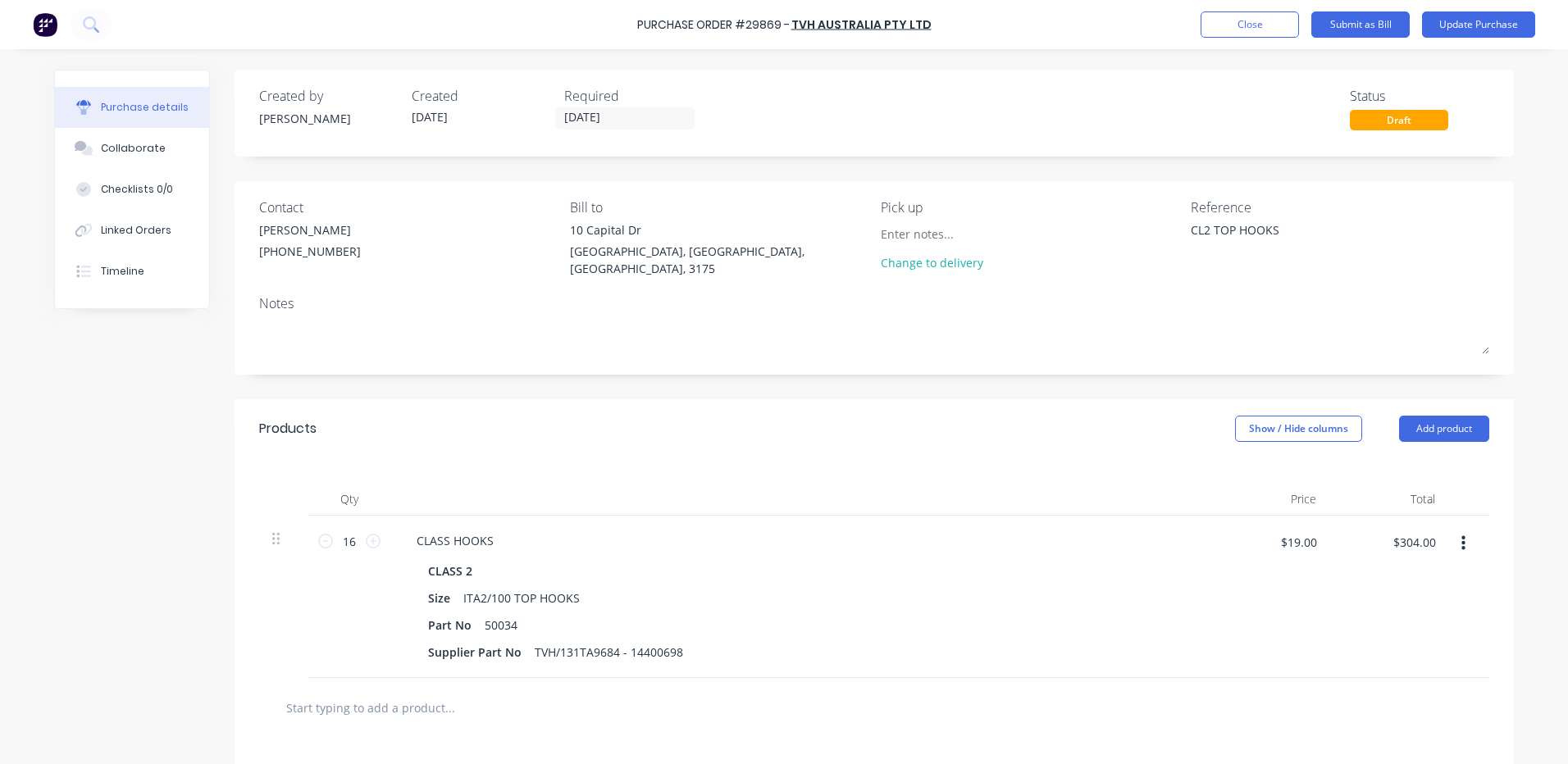
click at [660, 497] on div at bounding box center [799, 499] width 820 height 33
click at [1430, 28] on button "Update Purchase" at bounding box center [1477, 24] width 113 height 26
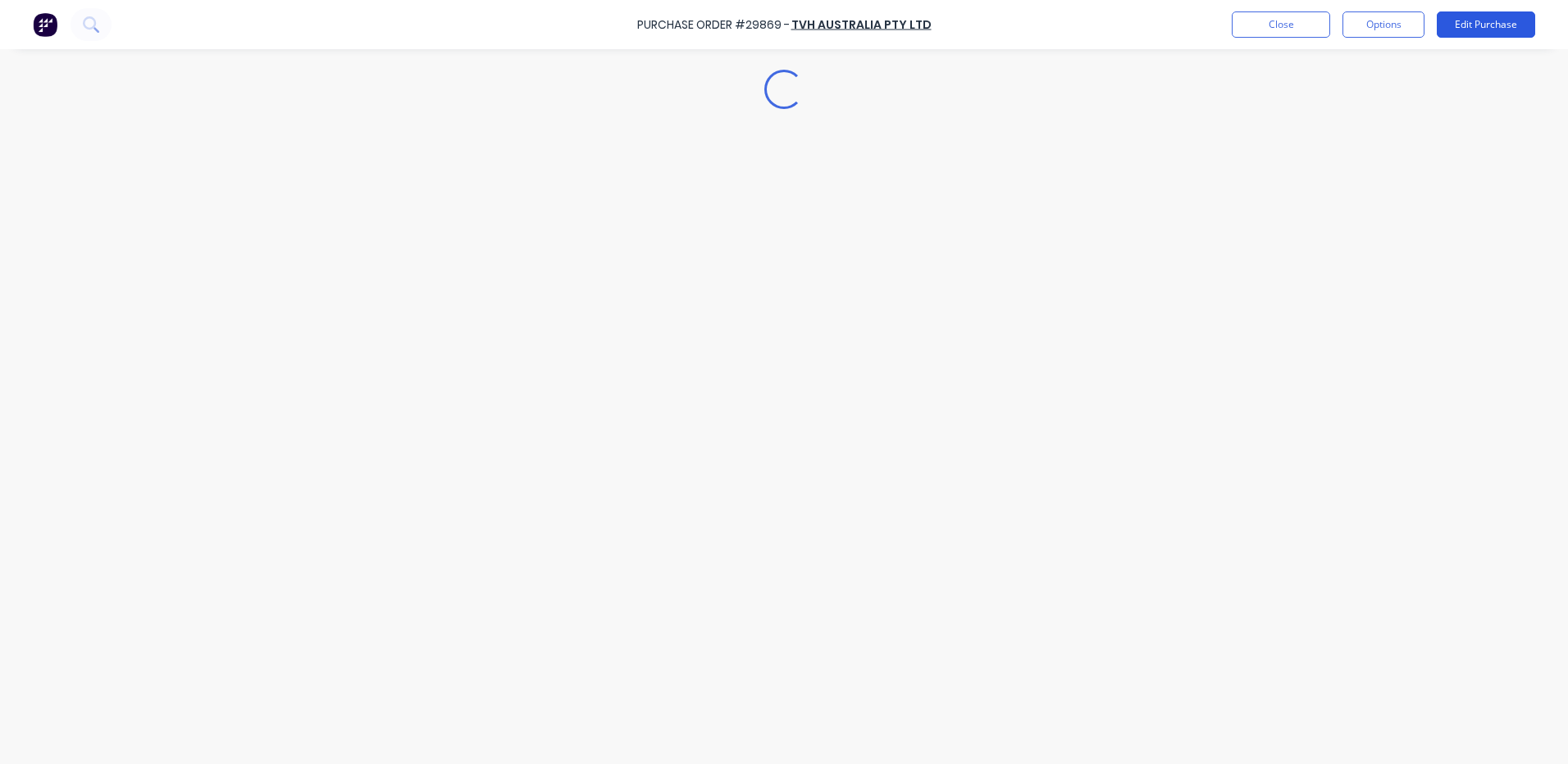
type textarea "x"
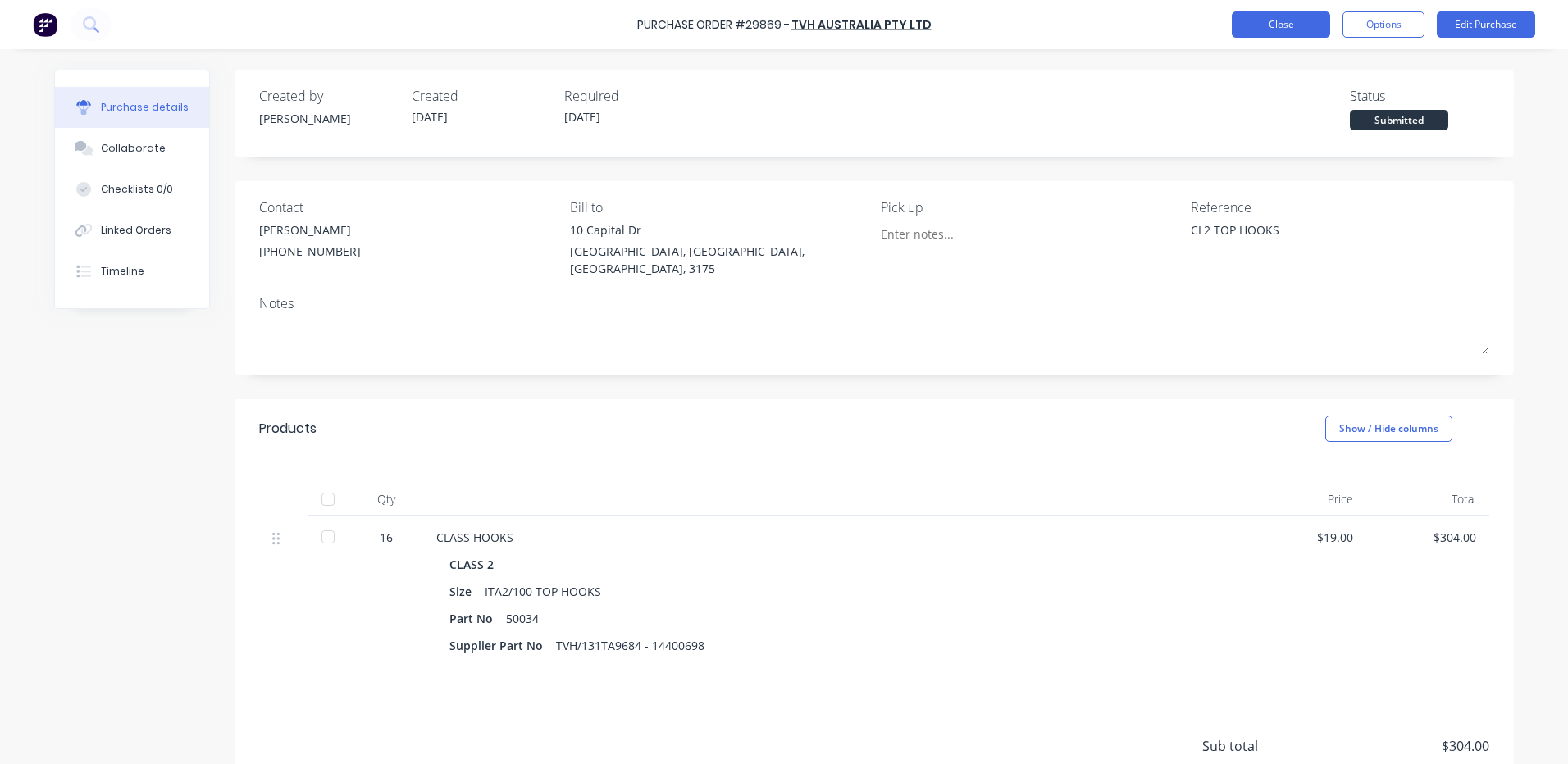
click at [1300, 24] on button "Close" at bounding box center [1281, 24] width 98 height 26
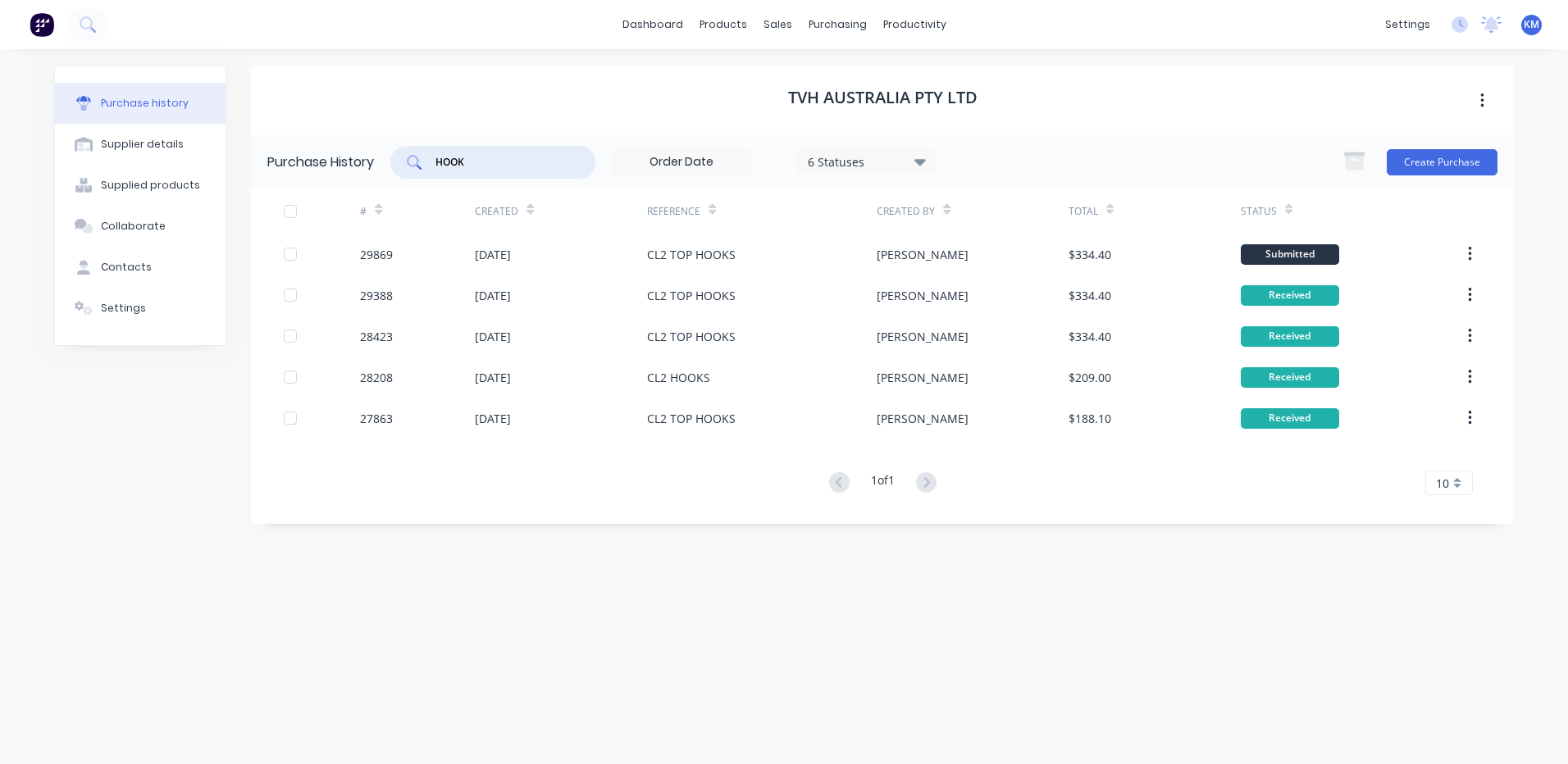
click at [462, 156] on input "HOOK" at bounding box center [501, 162] width 136 height 16
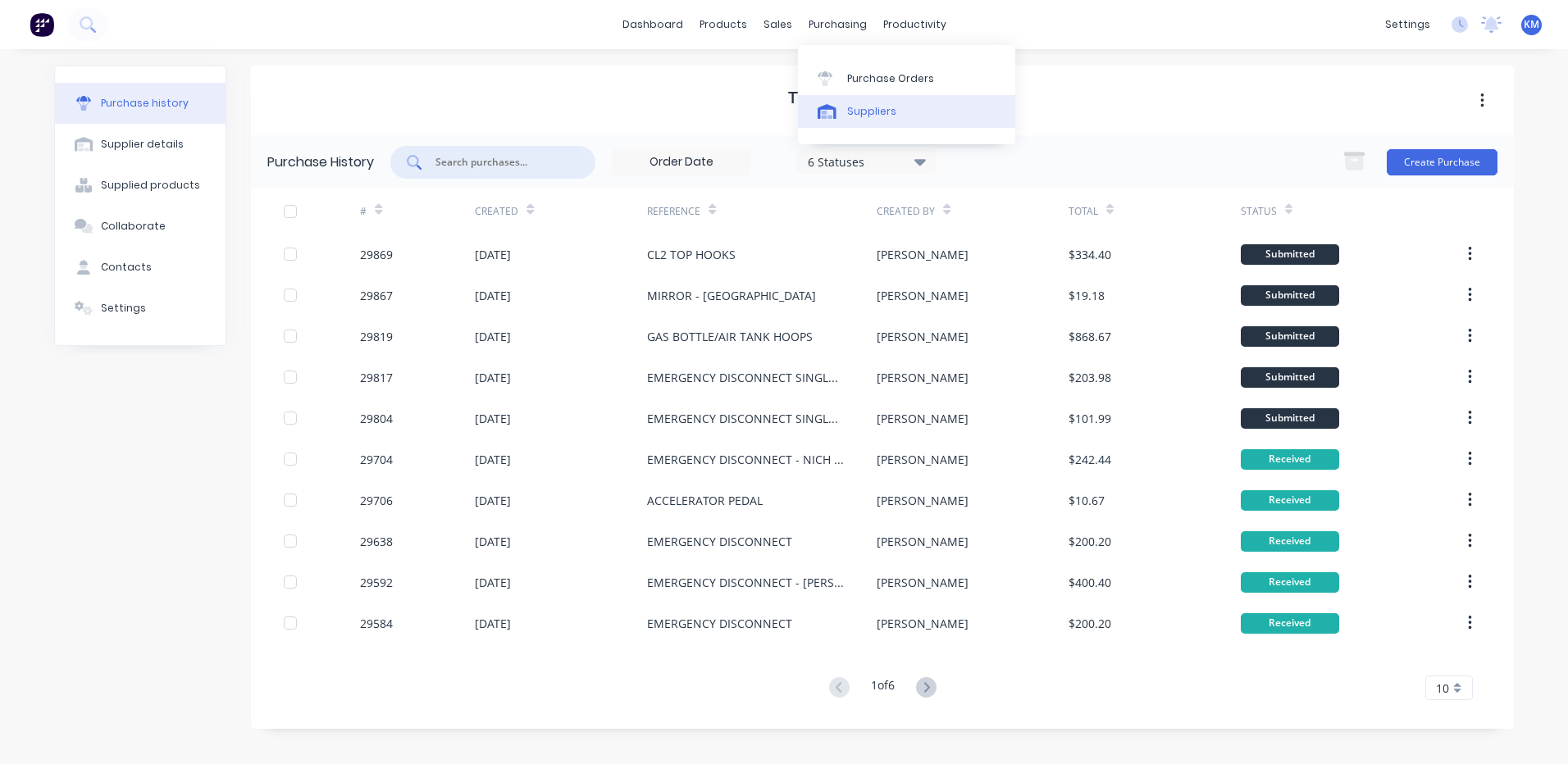
click at [844, 108] on link "Suppliers" at bounding box center [906, 112] width 218 height 33
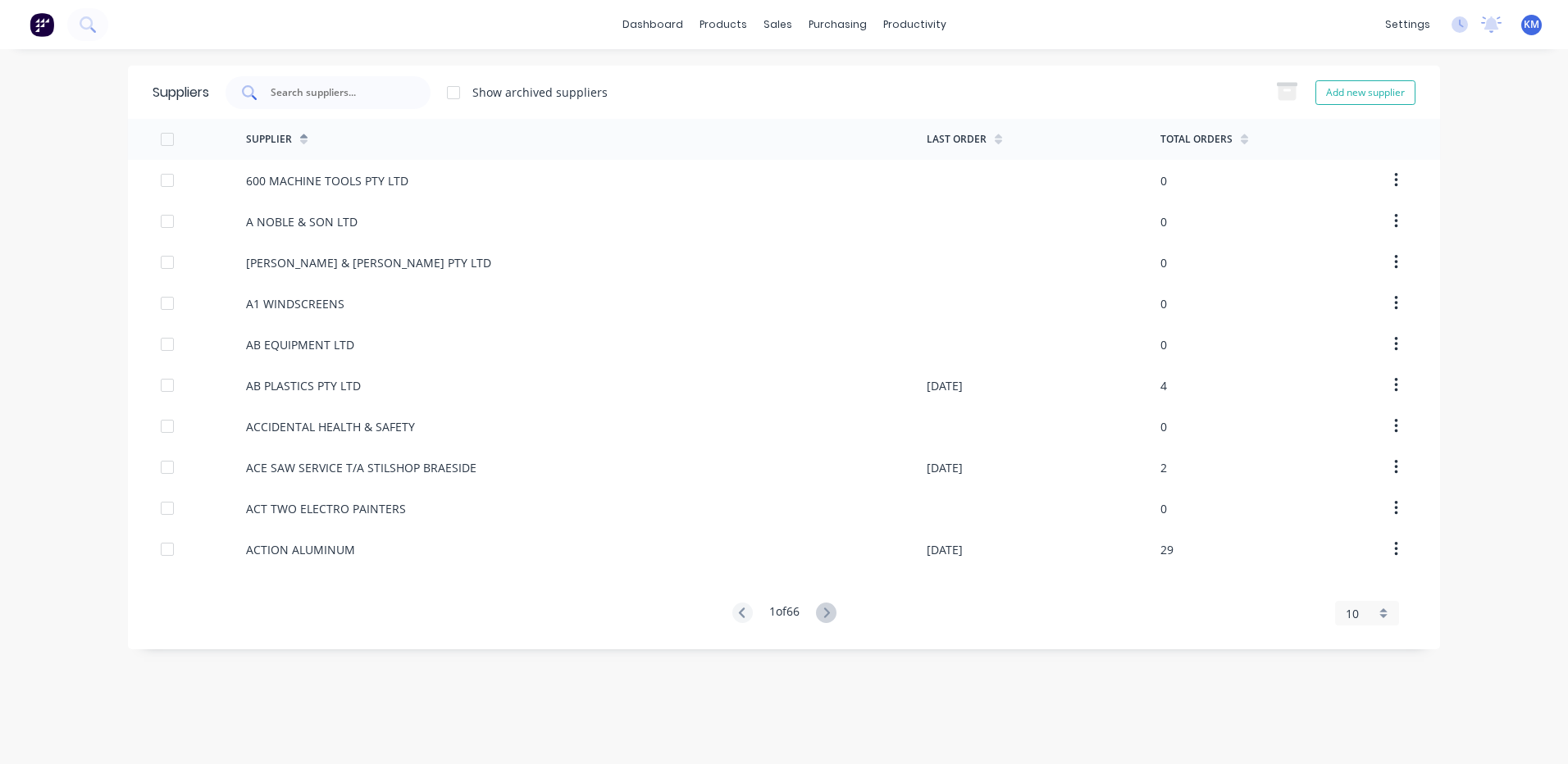
click at [293, 82] on div at bounding box center [327, 92] width 205 height 33
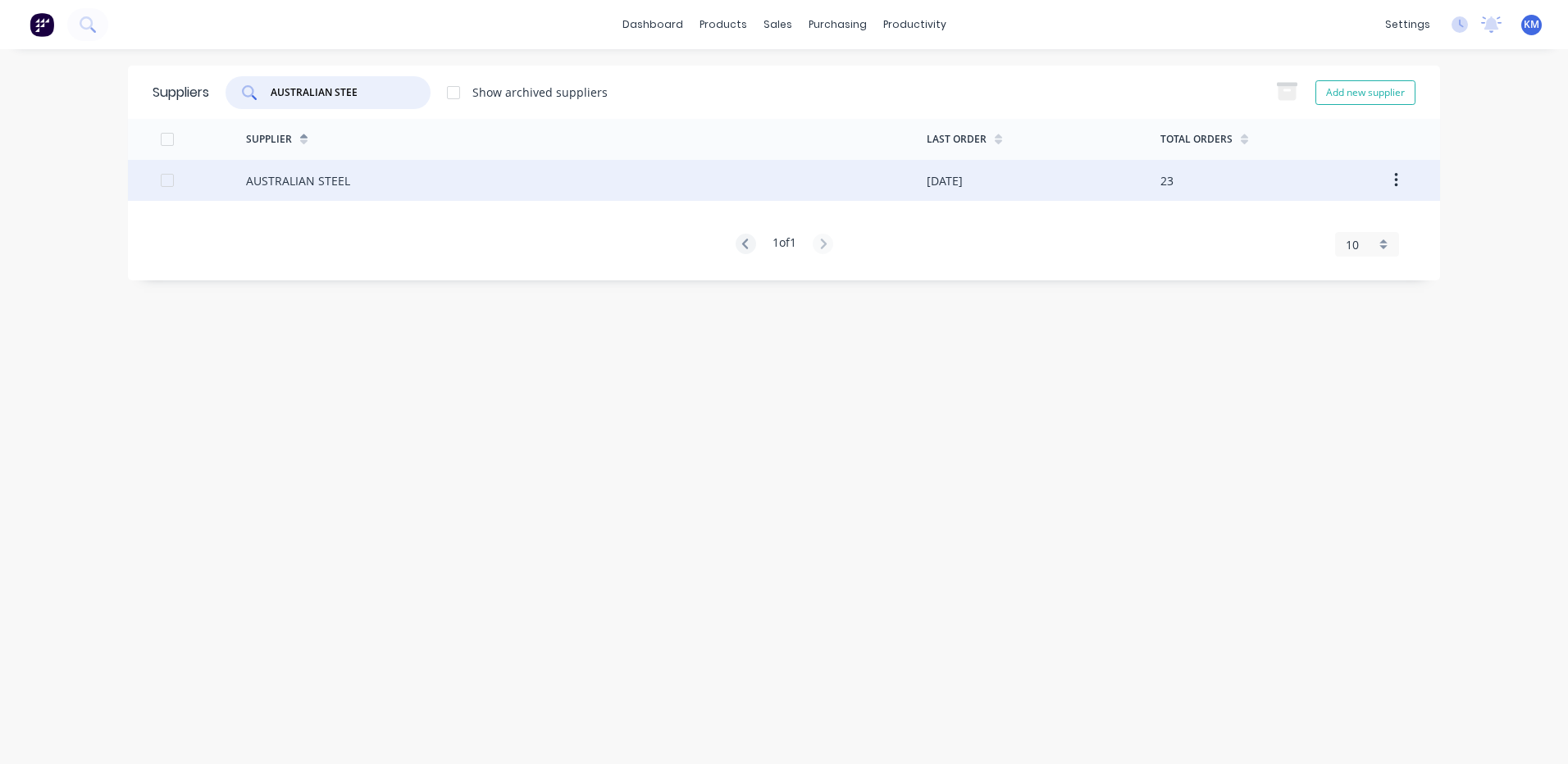
type input "AUSTRALIAN STEE"
click at [412, 184] on div "AUSTRALIAN STEEL" at bounding box center [586, 180] width 681 height 41
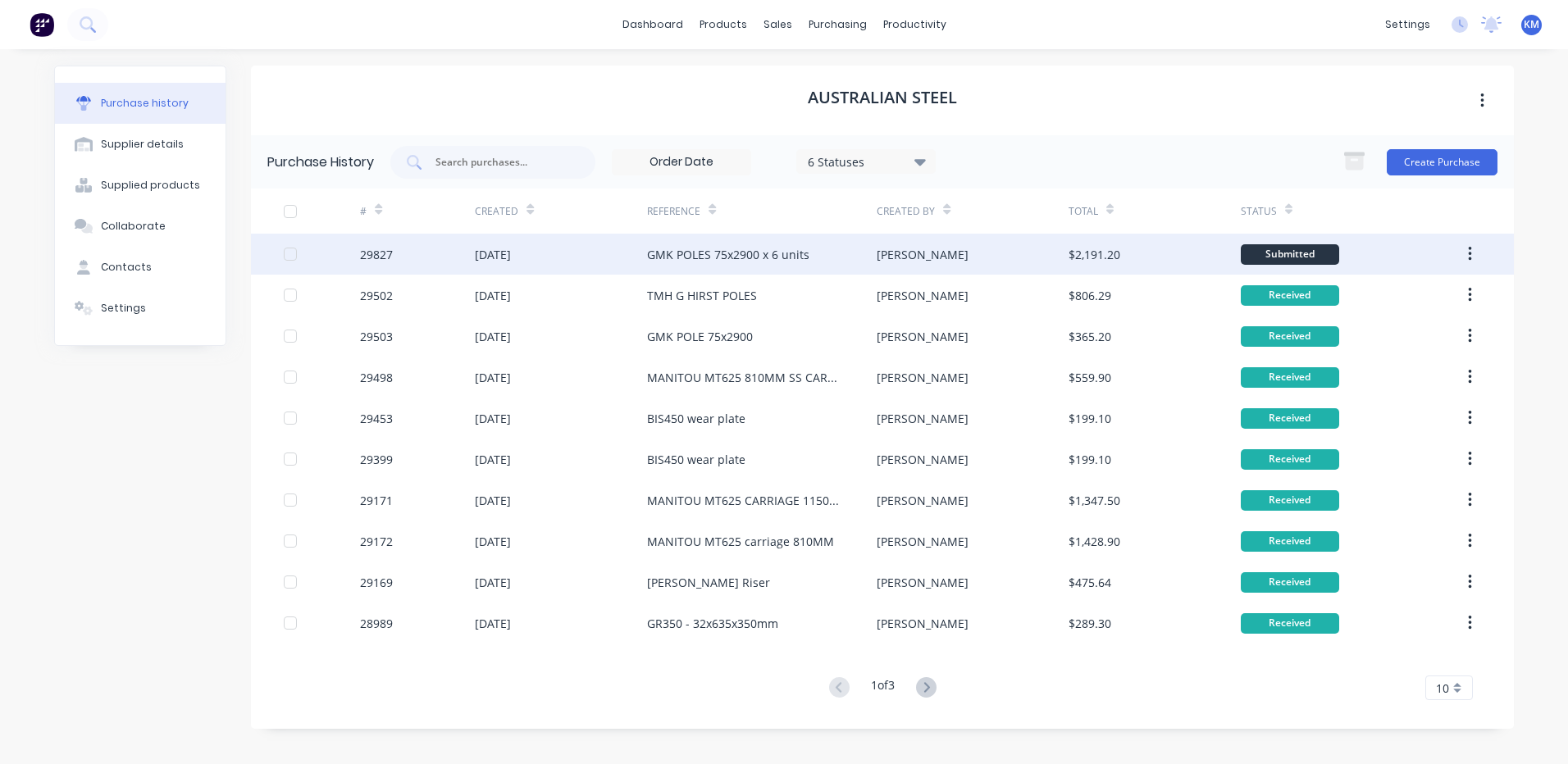
click at [686, 255] on div "GMK POLES 75x2900 x 6 units" at bounding box center [728, 254] width 163 height 17
type textarea "x"
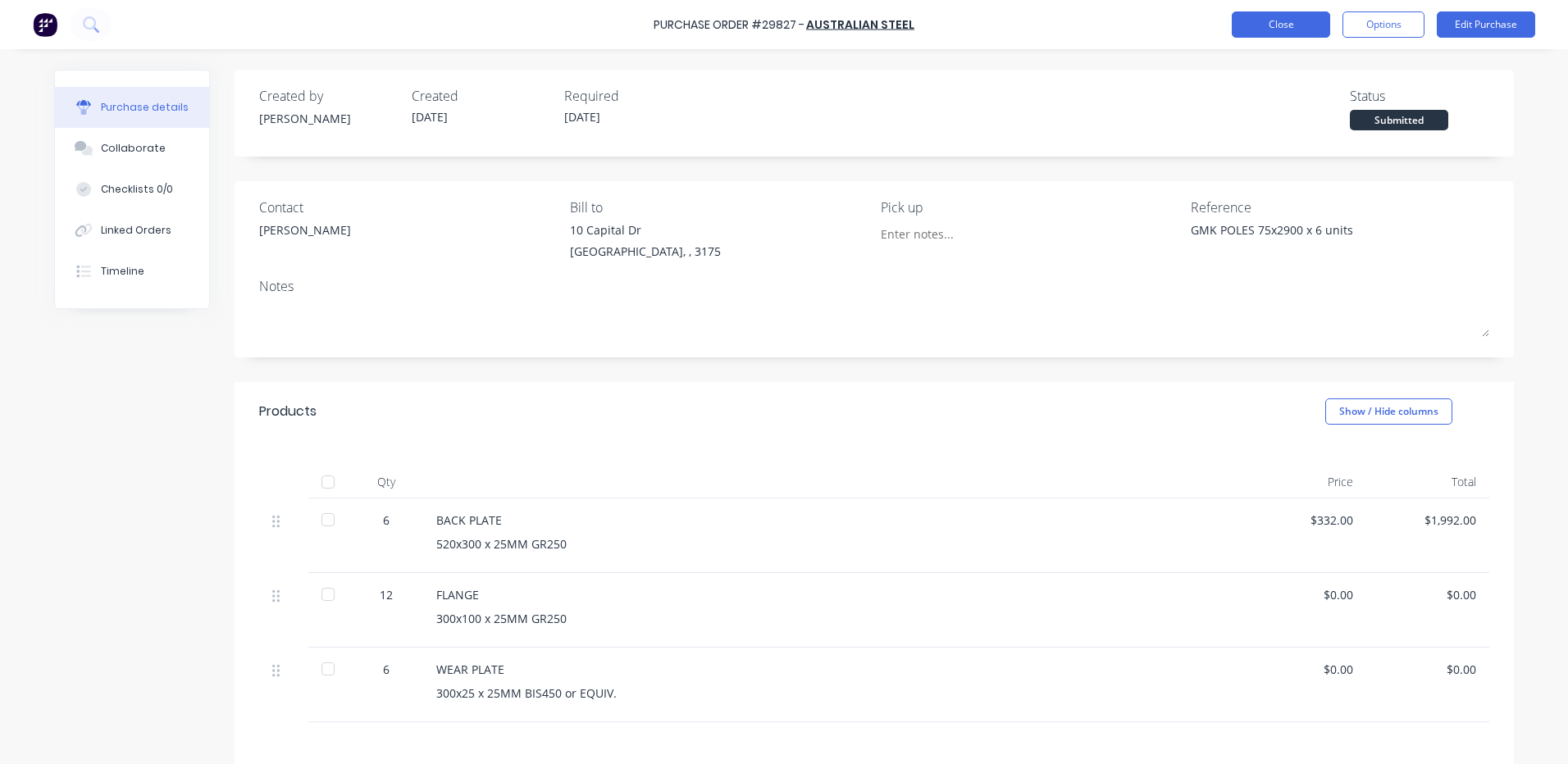
click at [1287, 19] on button "Close" at bounding box center [1281, 24] width 98 height 26
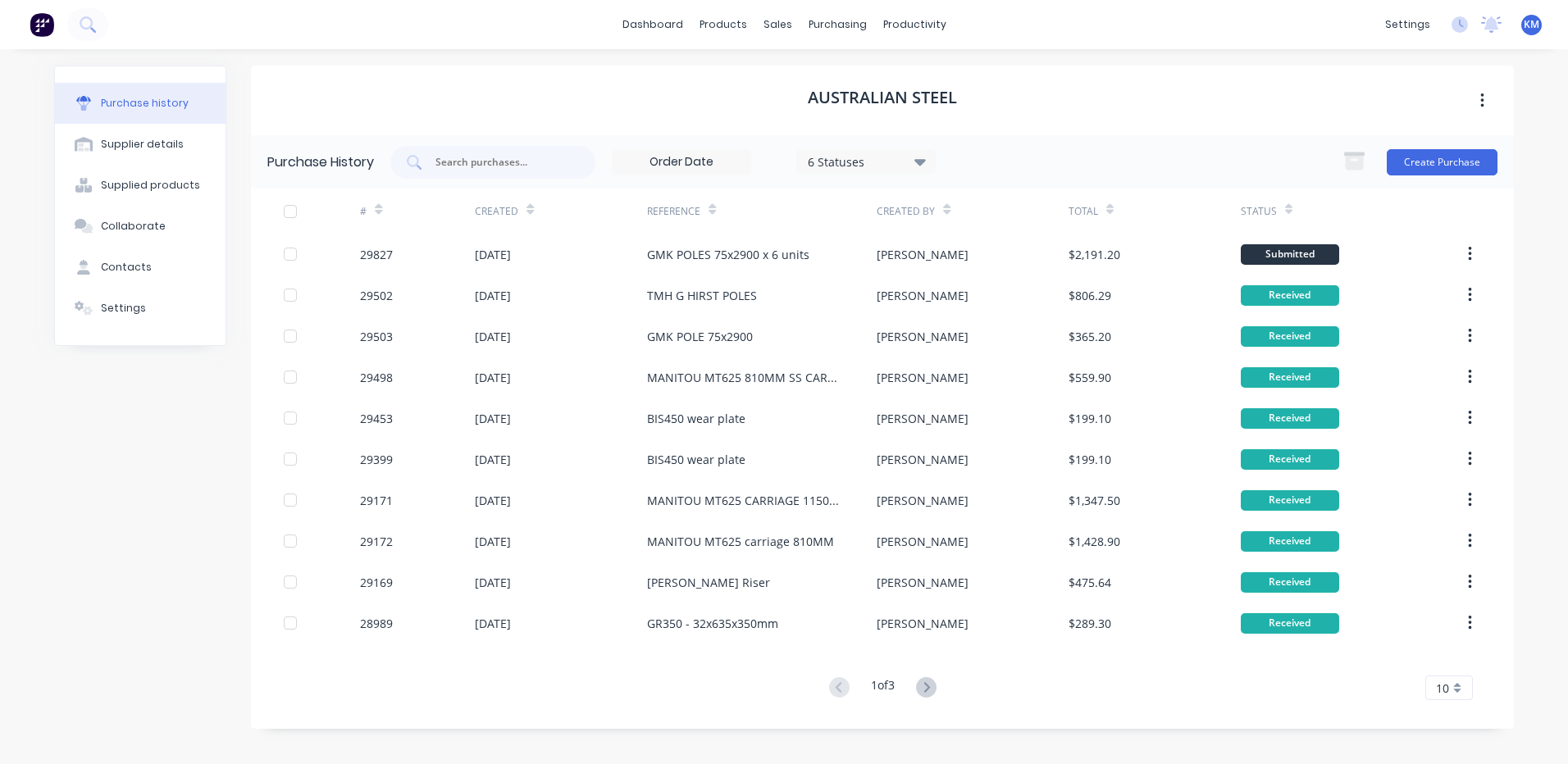
click at [590, 91] on div "AUSTRALIAN STEEL" at bounding box center [881, 100] width 1263 height 69
click at [945, 186] on link "Timesheets" at bounding box center [978, 178] width 218 height 33
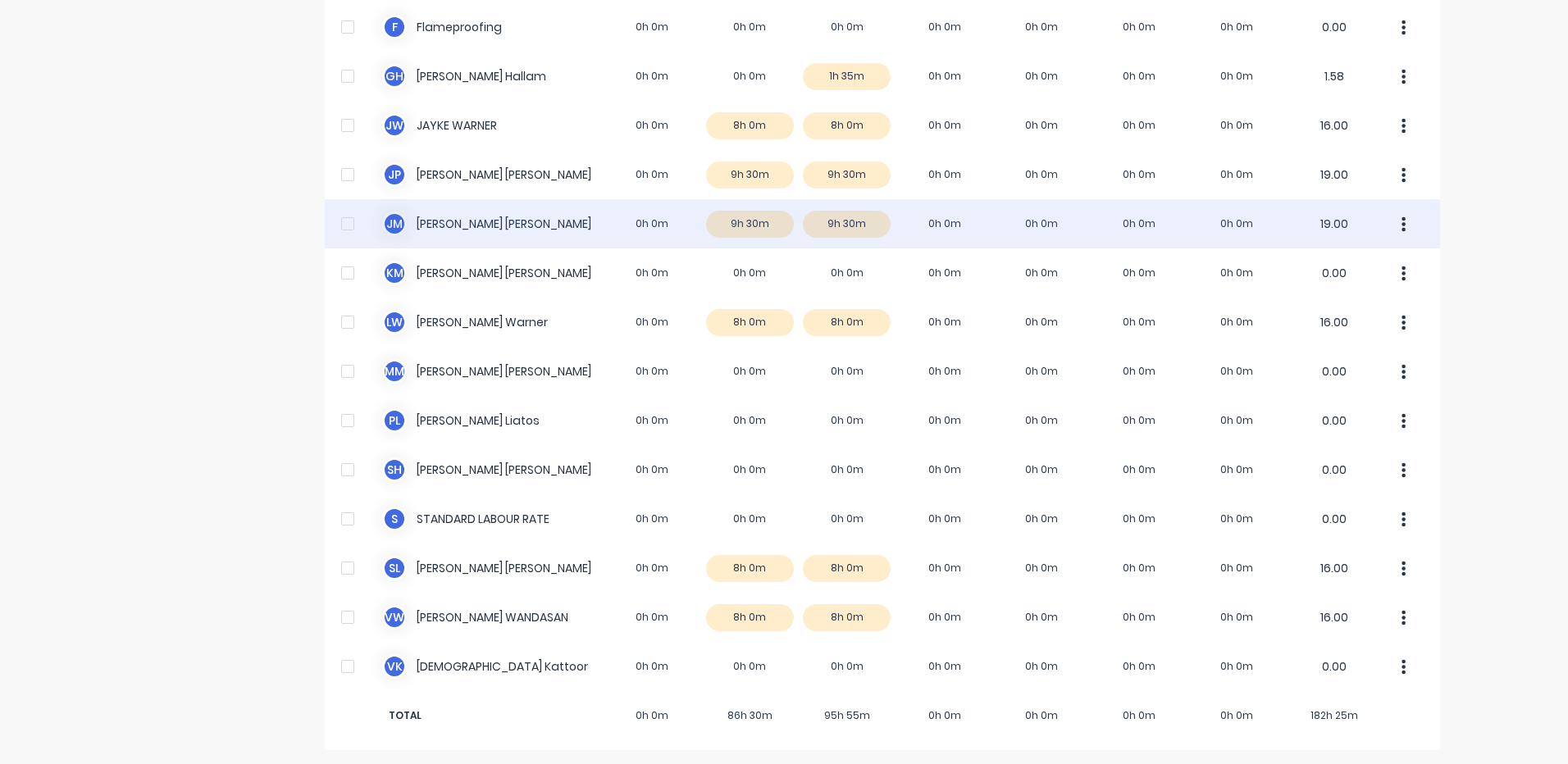
scroll to position [465, 0]
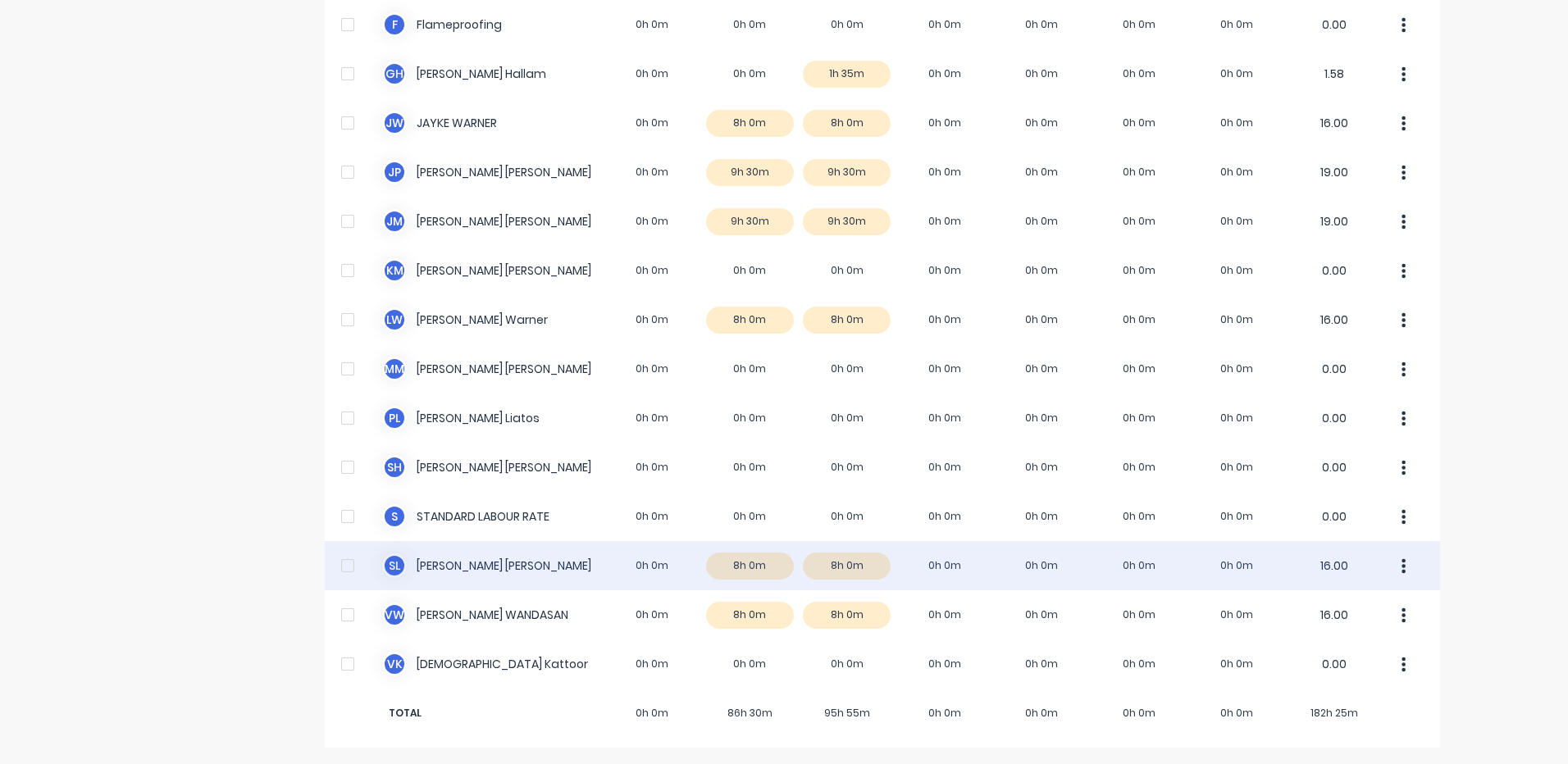
click at [574, 563] on div "S L Steve Loschiavo 0h 0m 8h 0m 8h 0m 0h 0m 0h 0m 0h 0m 0h 0m 16.00" at bounding box center [882, 566] width 1115 height 49
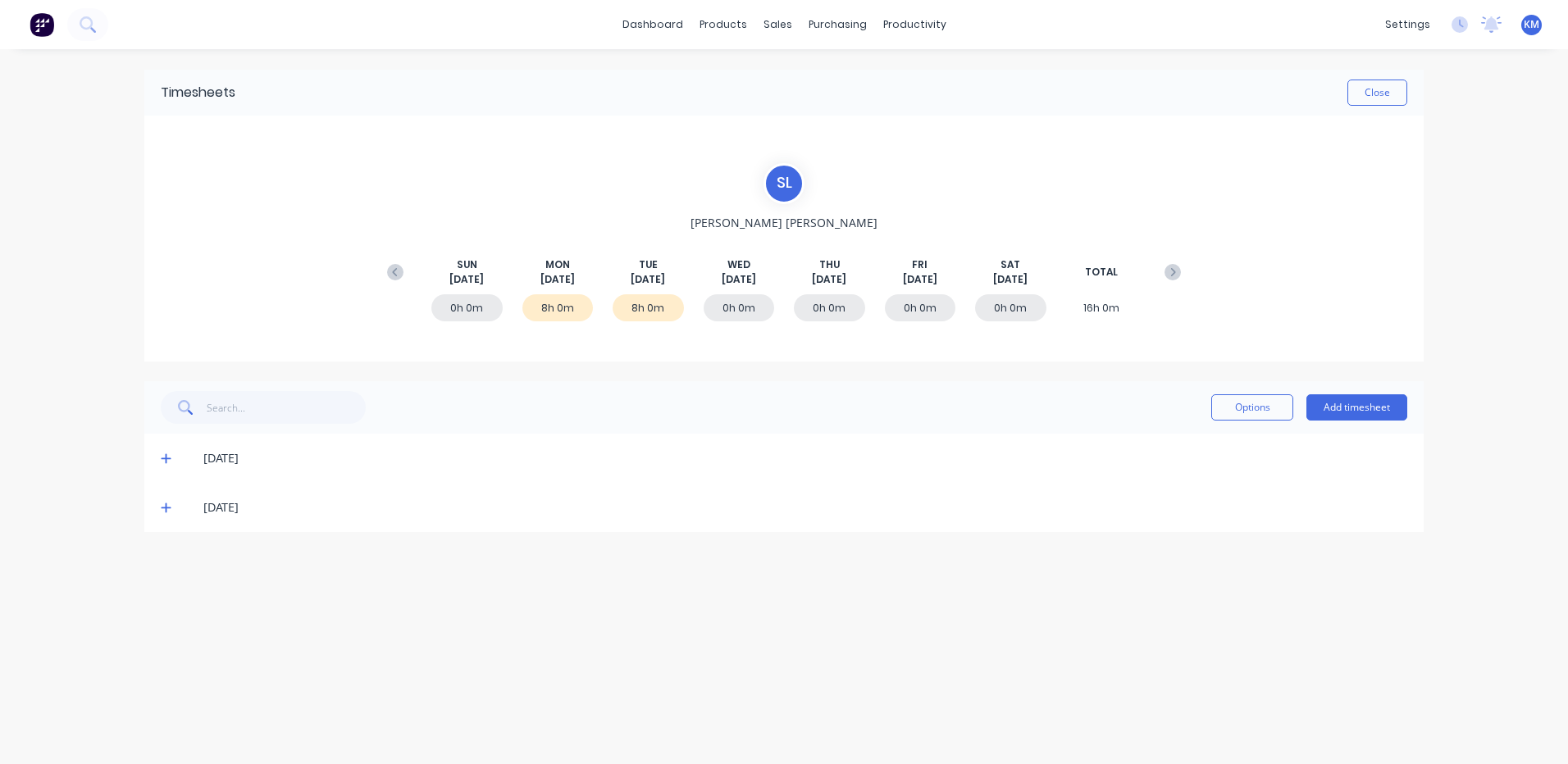
click at [165, 456] on icon at bounding box center [166, 459] width 11 height 12
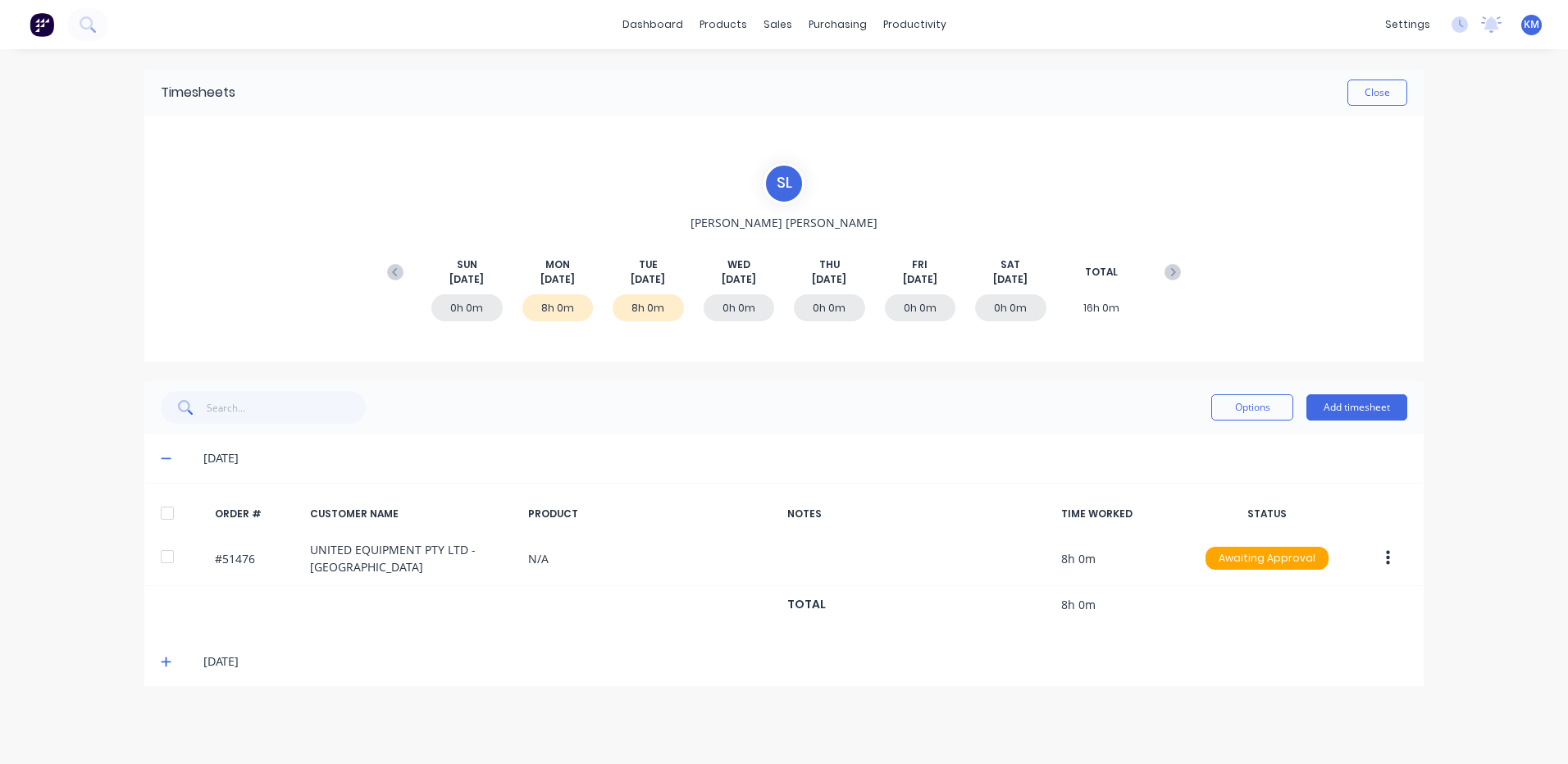
click at [165, 456] on icon at bounding box center [166, 459] width 11 height 12
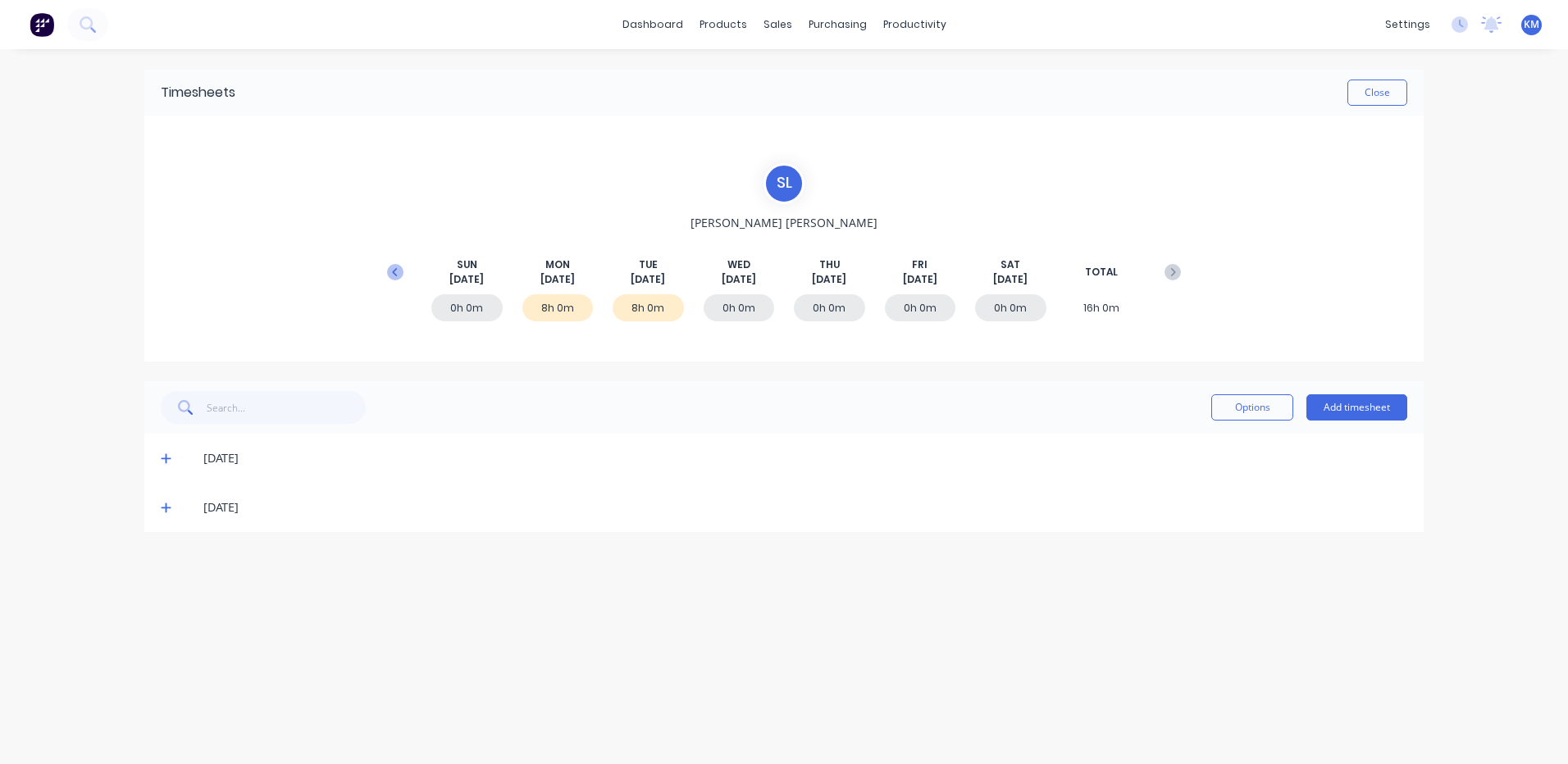
click at [402, 267] on icon at bounding box center [395, 272] width 16 height 16
click at [168, 608] on icon at bounding box center [166, 606] width 11 height 12
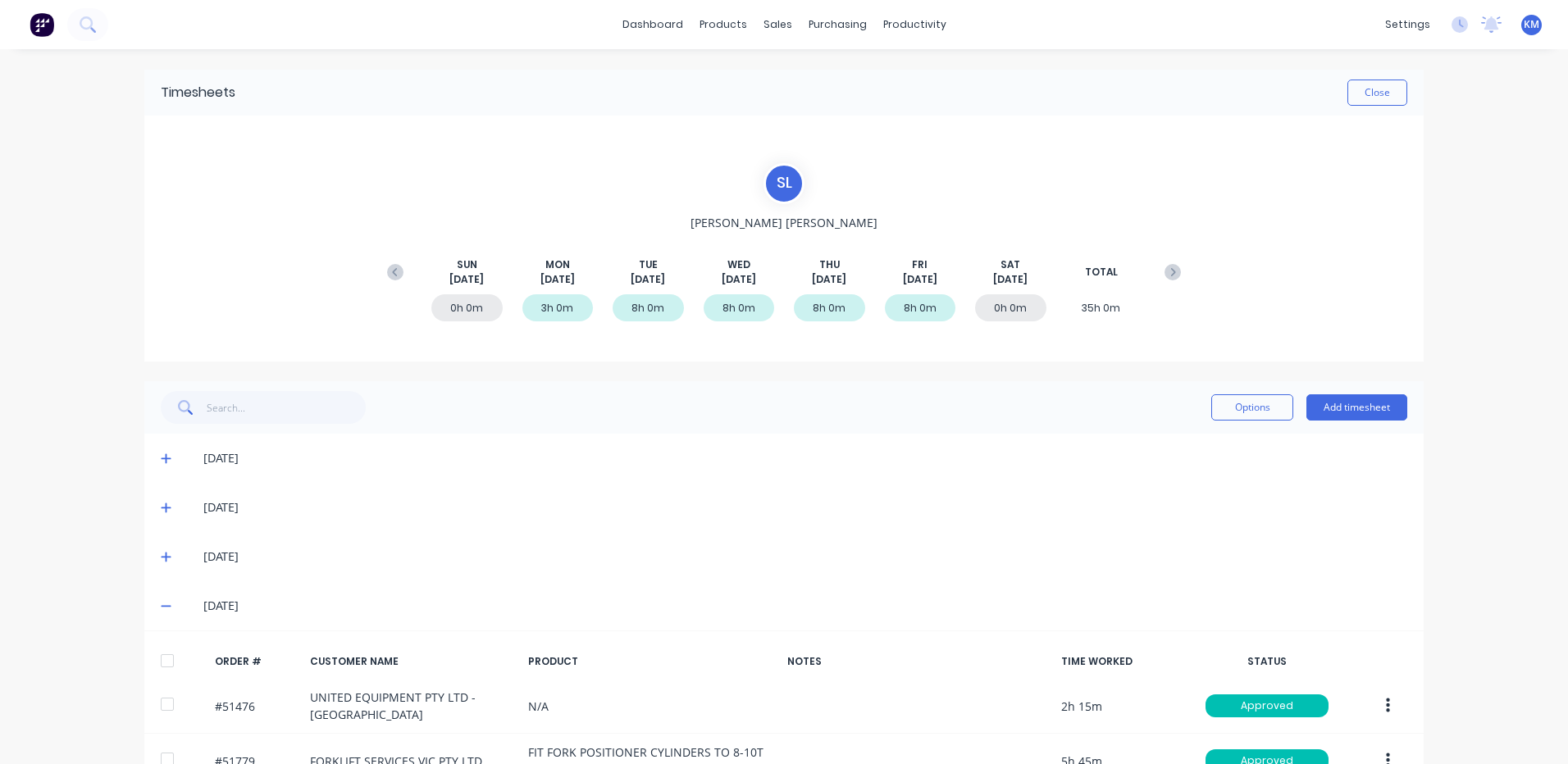
scroll to position [145, 0]
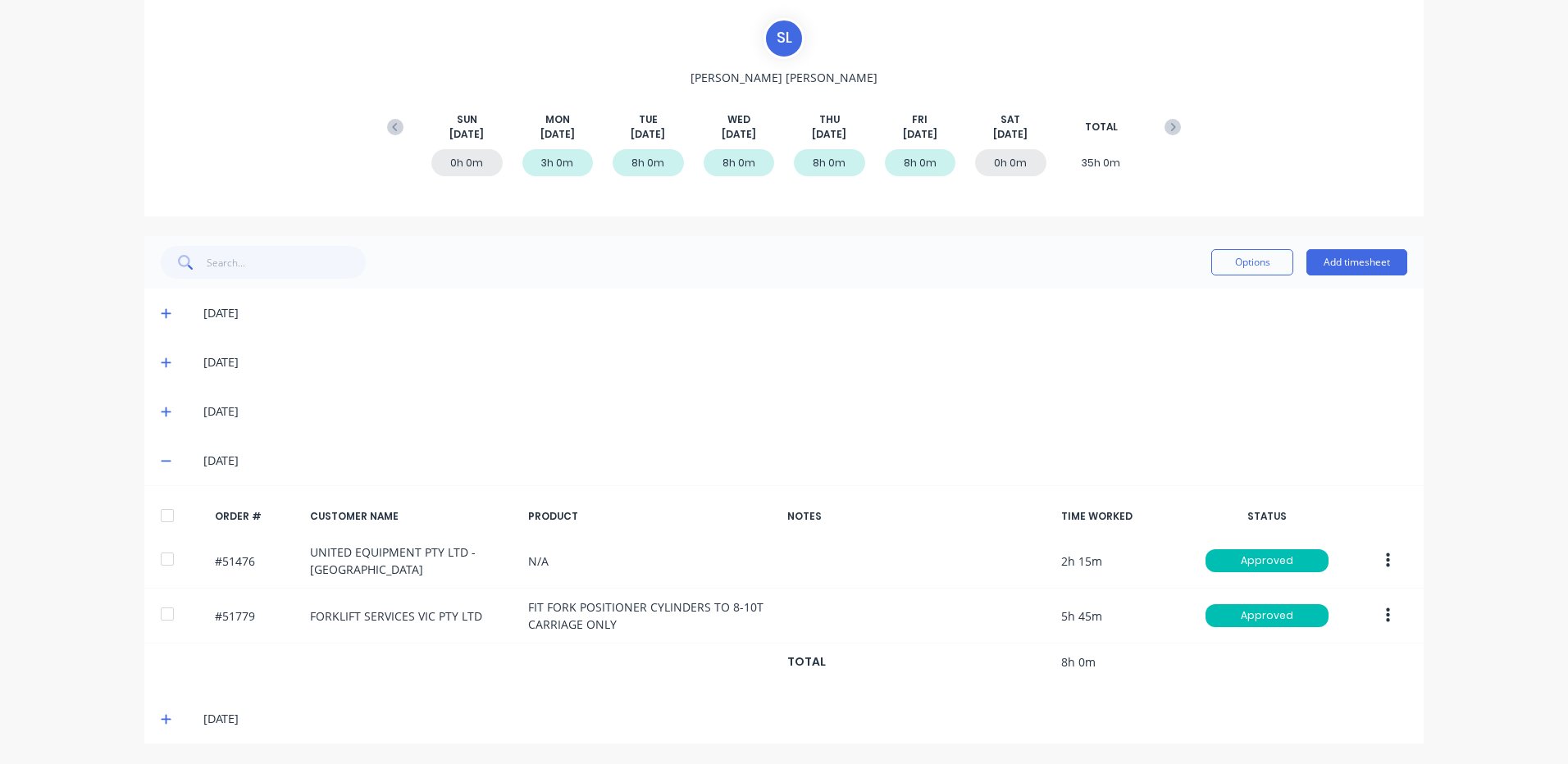
click at [161, 415] on icon at bounding box center [166, 411] width 11 height 12
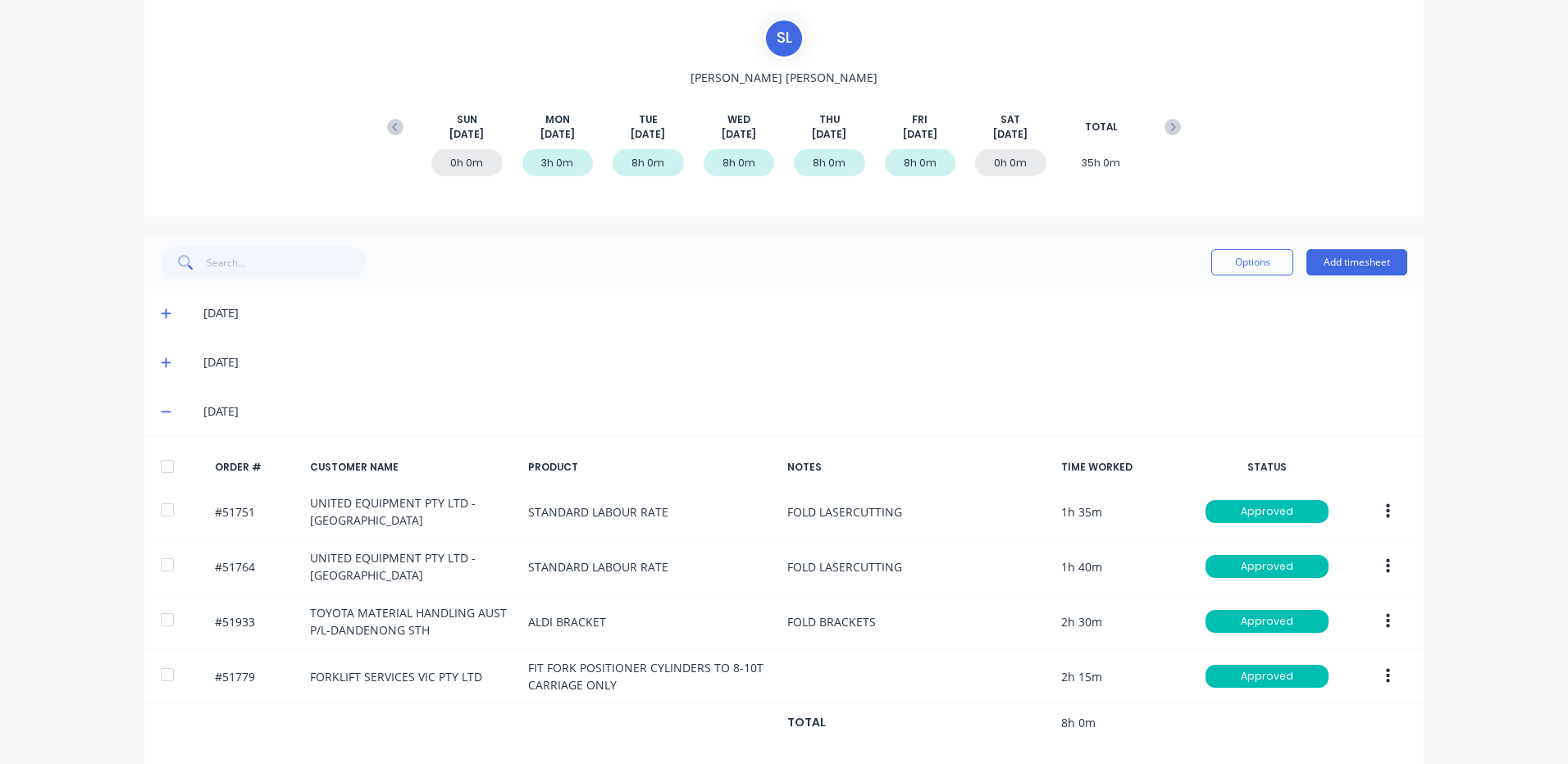
click at [161, 410] on icon at bounding box center [166, 411] width 11 height 12
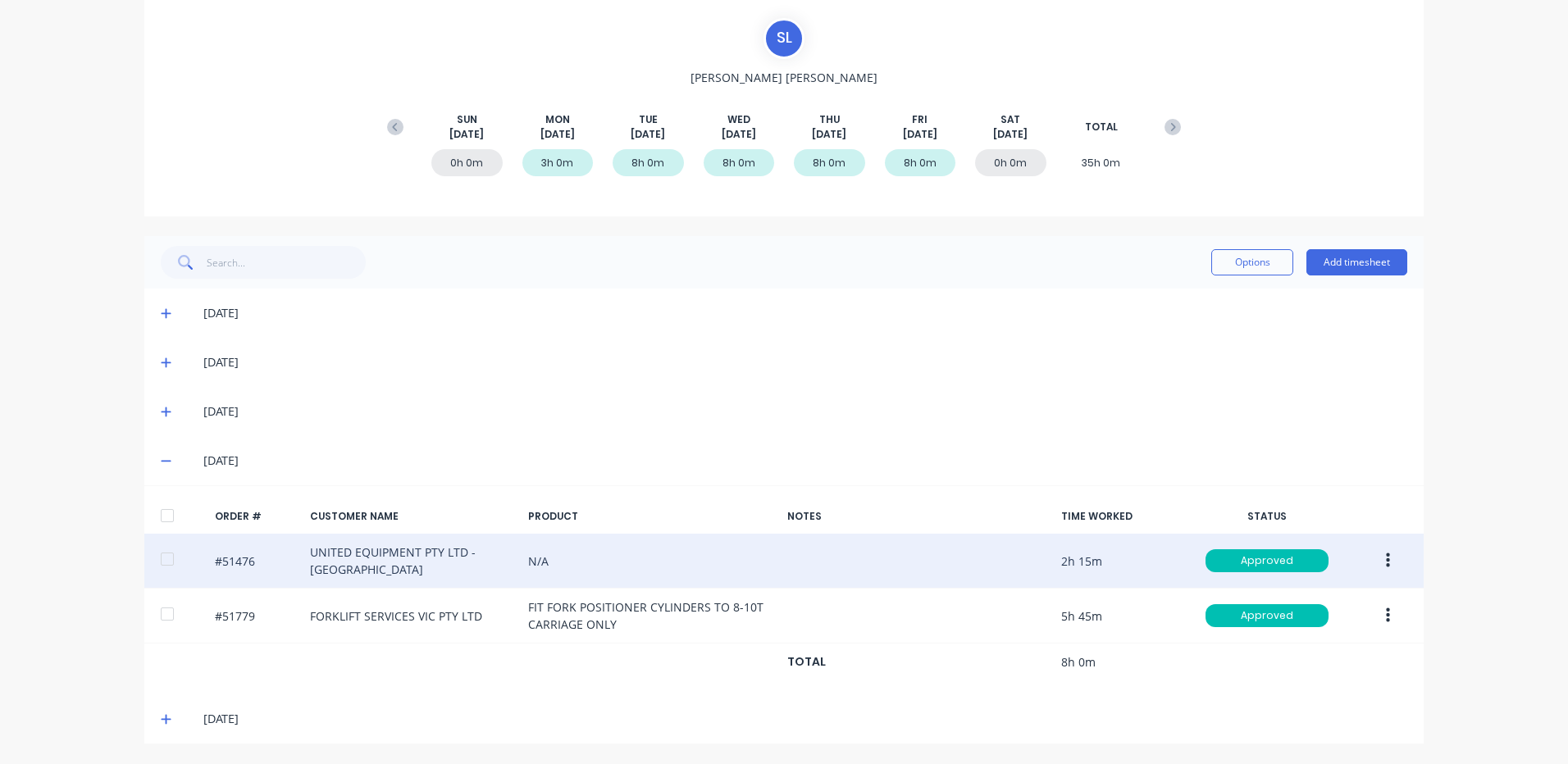
click at [1384, 552] on button "button" at bounding box center [1388, 561] width 39 height 30
click at [1329, 672] on div "Edit" at bounding box center [1328, 670] width 126 height 24
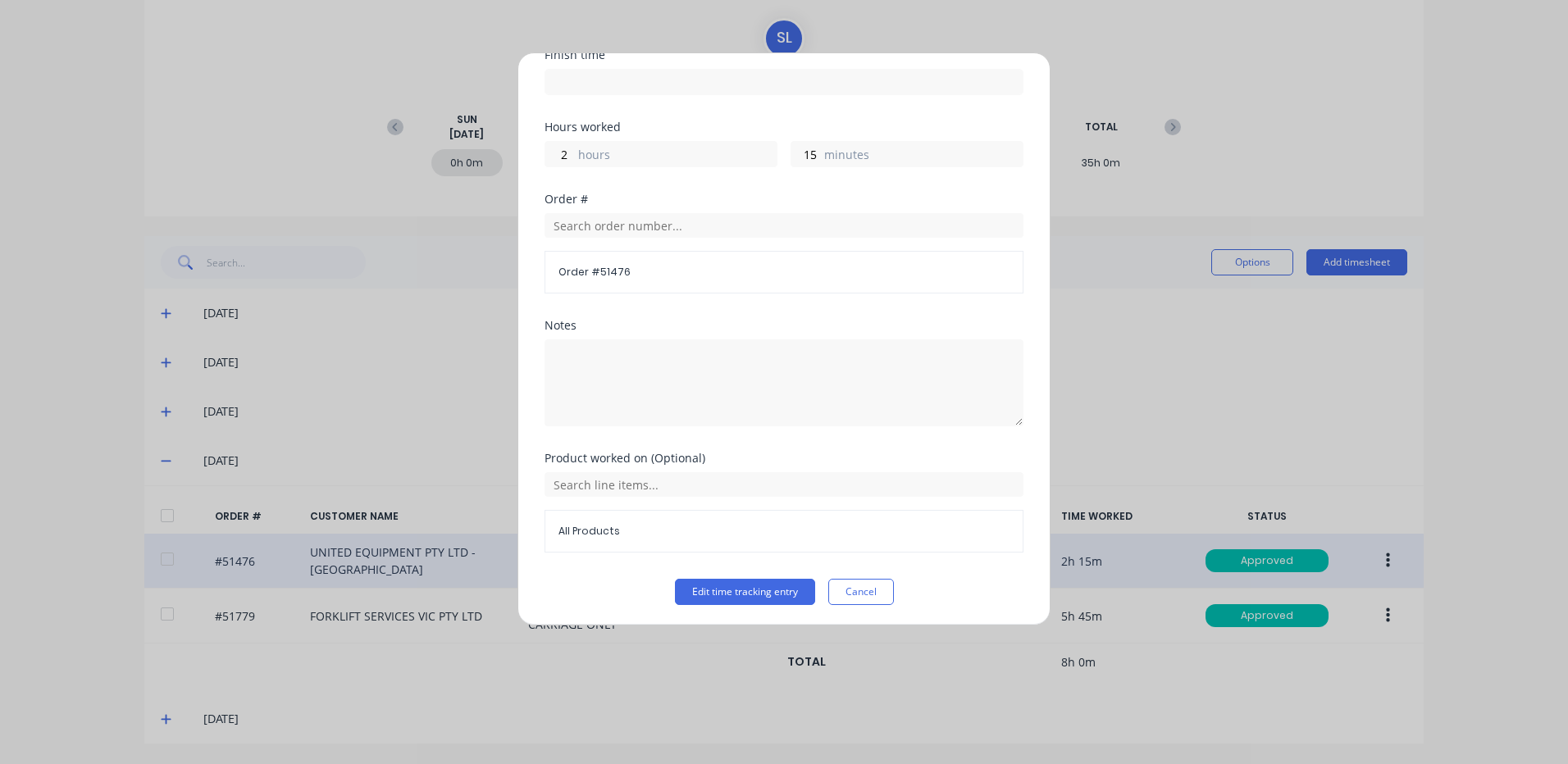
scroll to position [221, 0]
click at [708, 232] on input "text" at bounding box center [783, 223] width 479 height 25
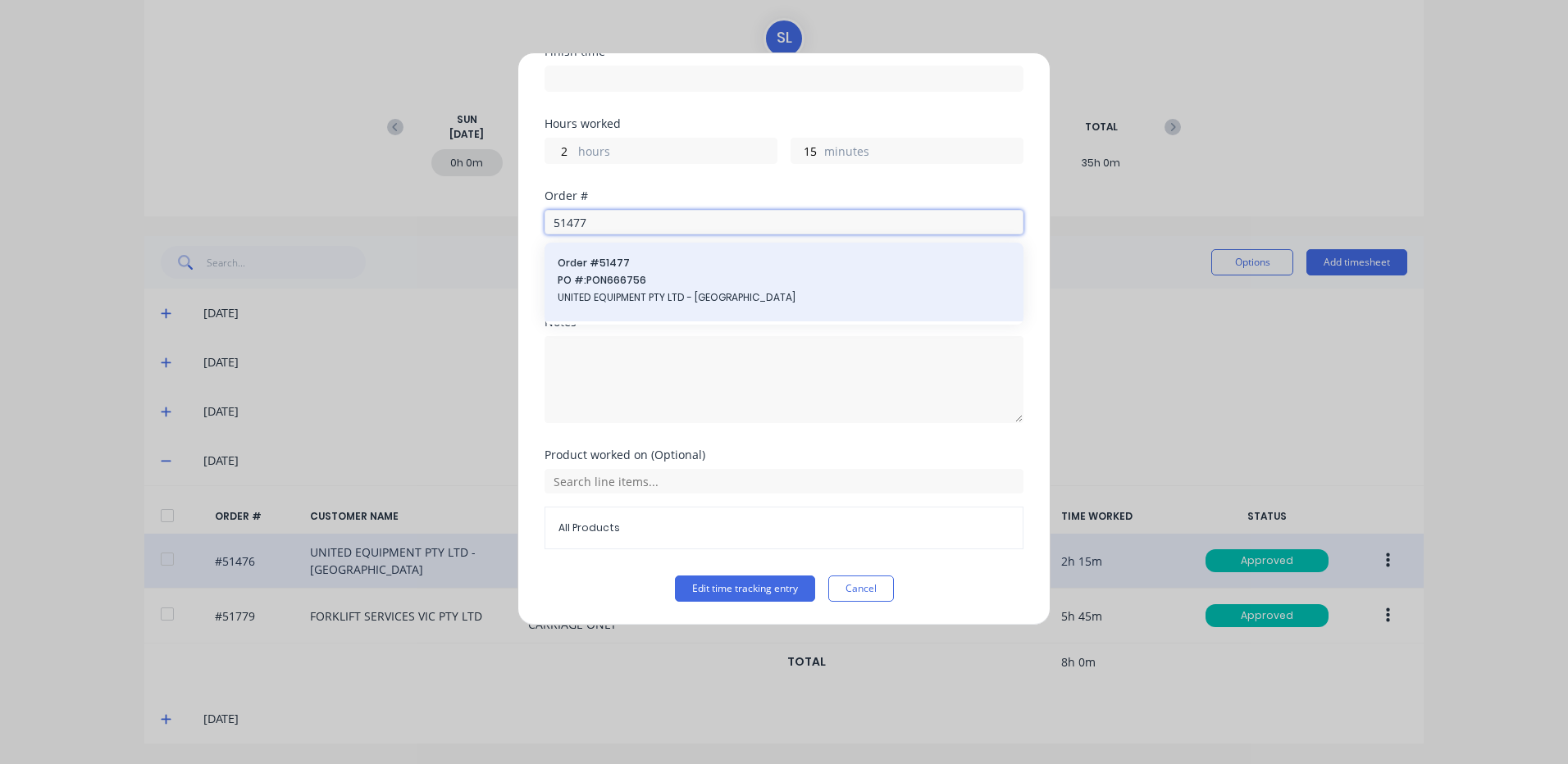
type input "51477"
click at [641, 273] on div "Order # 51477 PO #: PON666756 UNITED EQUIPMENT PTY LTD - SUNSHINE WEST" at bounding box center [784, 282] width 453 height 52
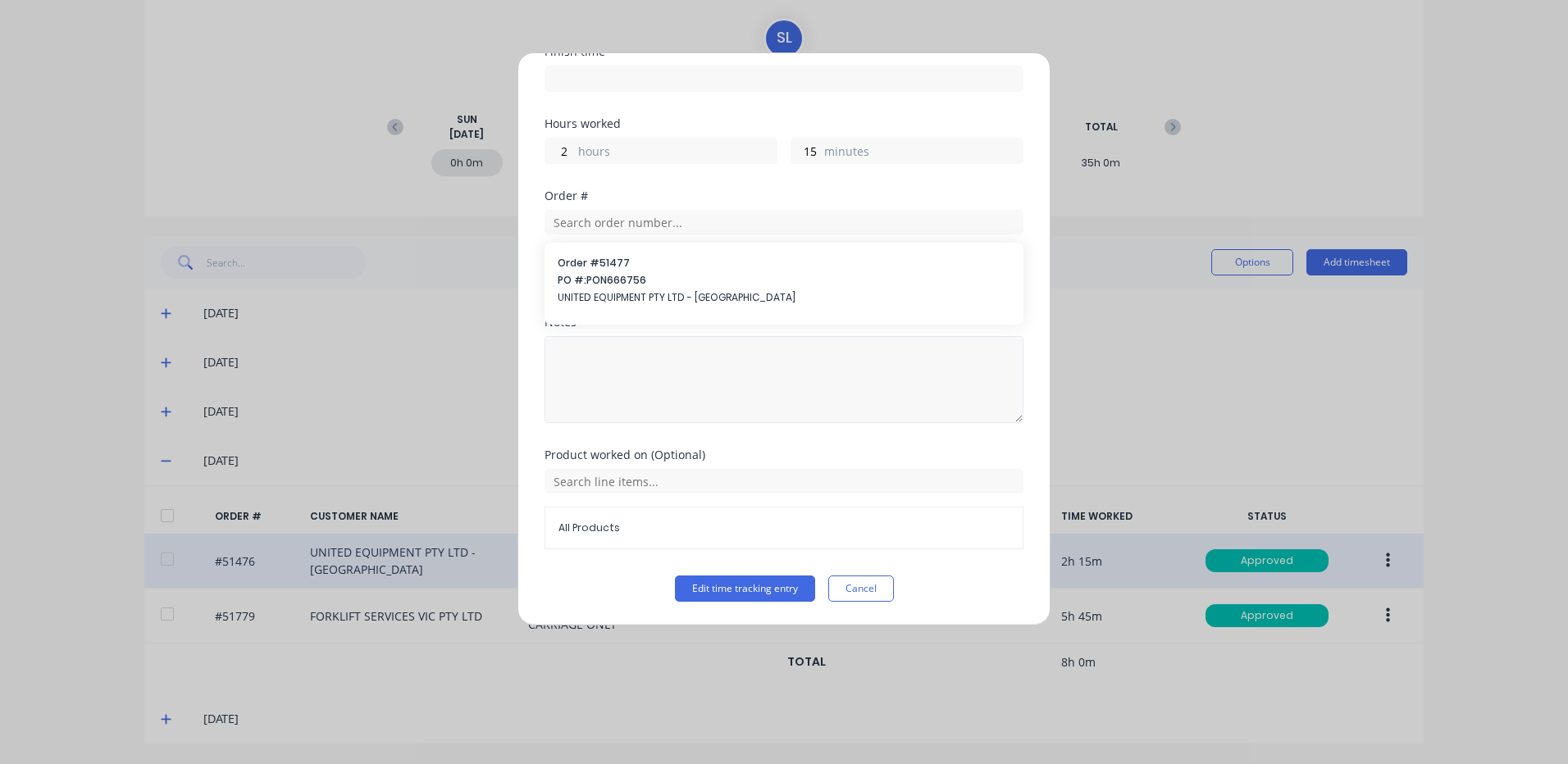
scroll to position [195, 0]
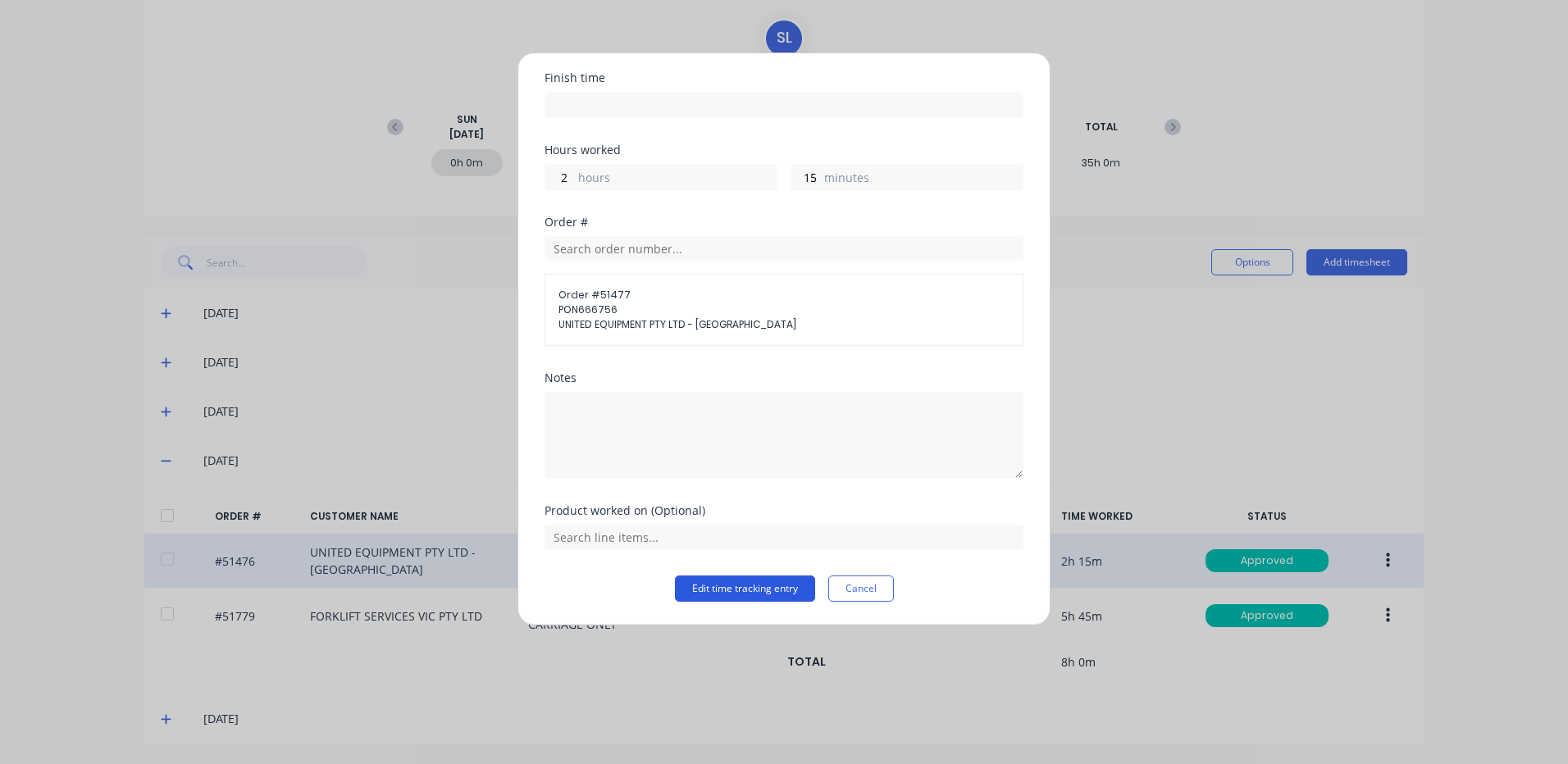
click at [714, 580] on button "Edit time tracking entry" at bounding box center [745, 589] width 141 height 26
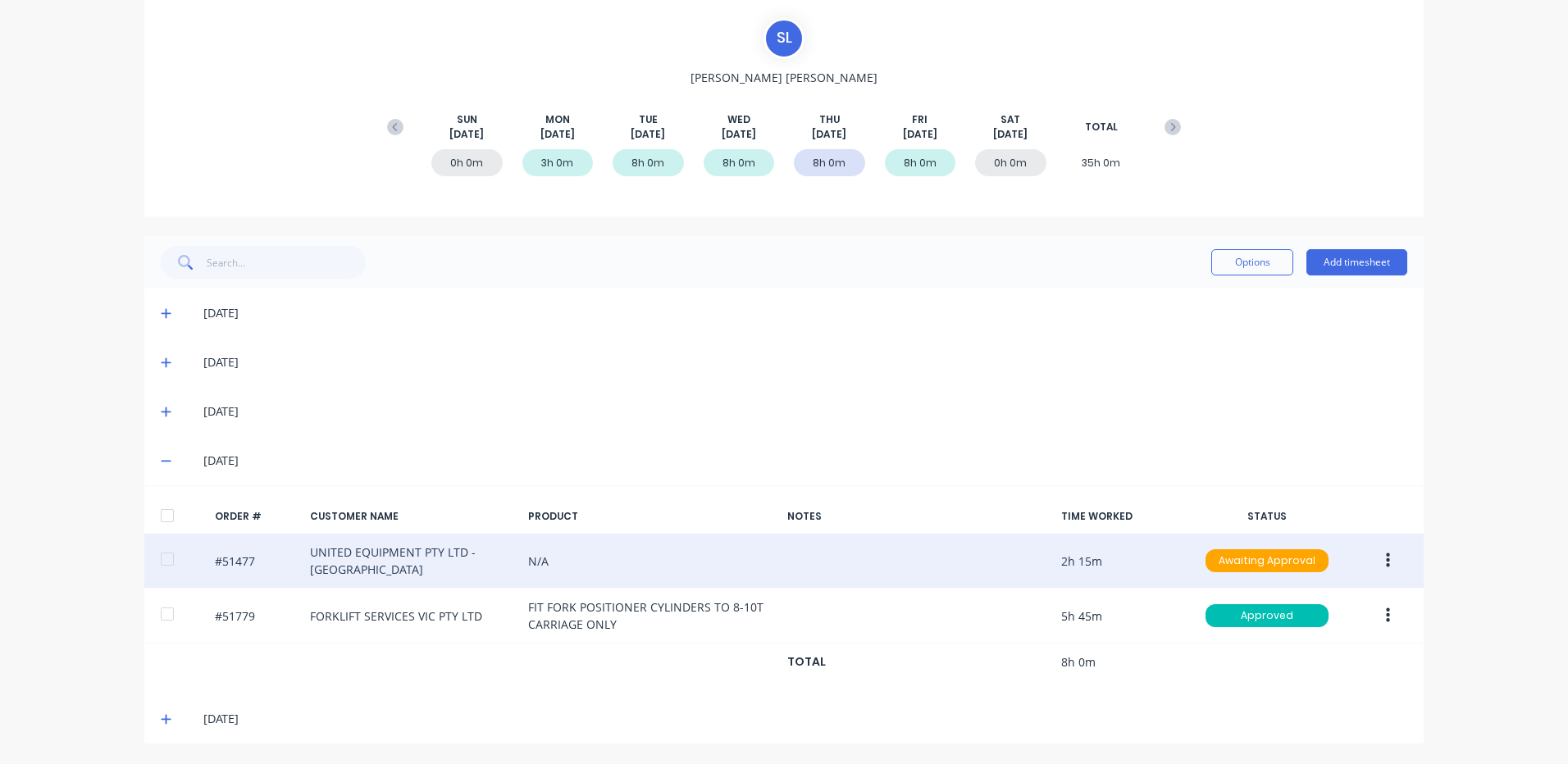
click at [159, 556] on div at bounding box center [168, 559] width 33 height 33
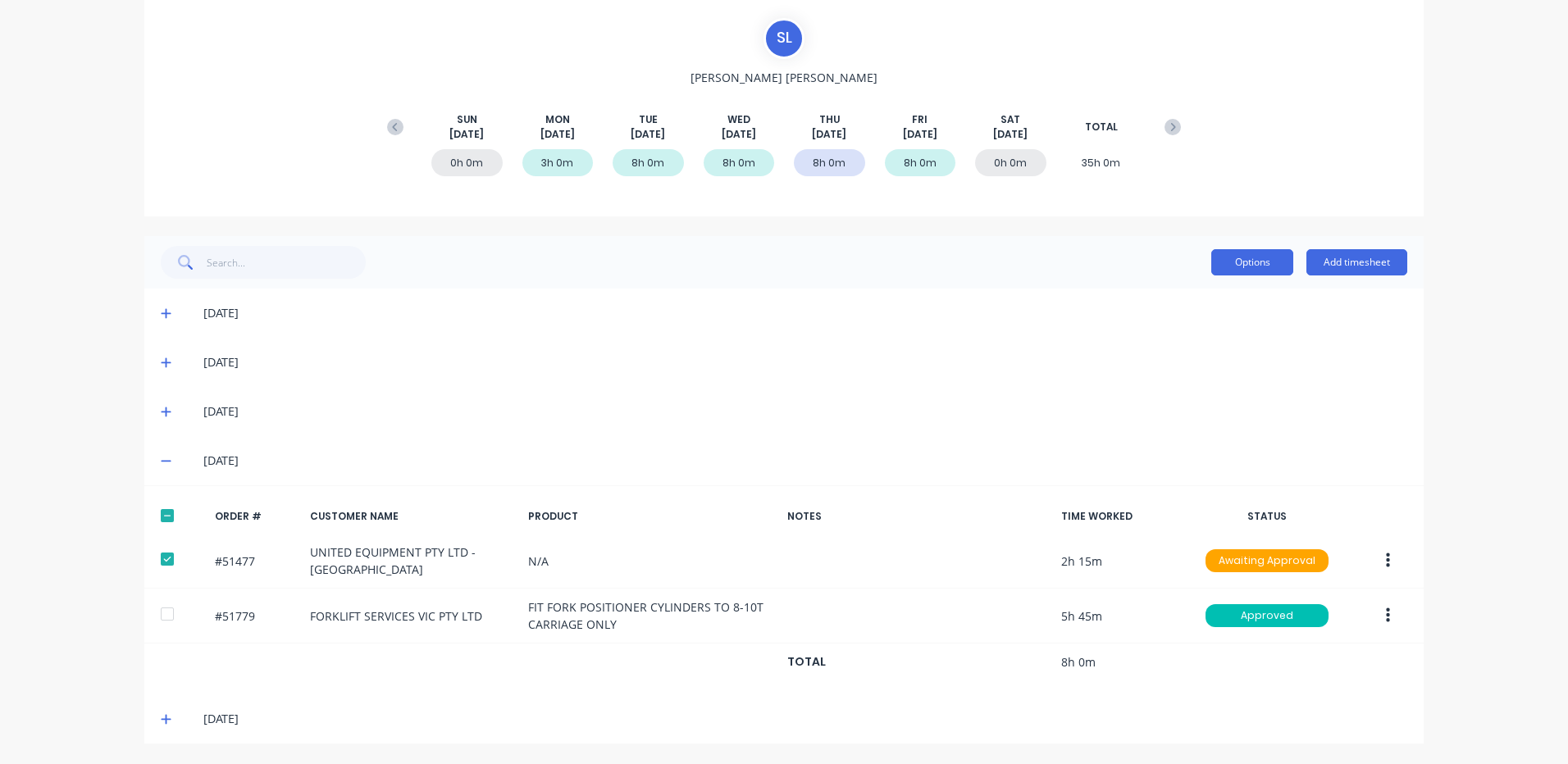
click at [1217, 275] on button "Options" at bounding box center [1251, 262] width 82 height 26
click at [1206, 297] on div "Approve" at bounding box center [1215, 304] width 126 height 24
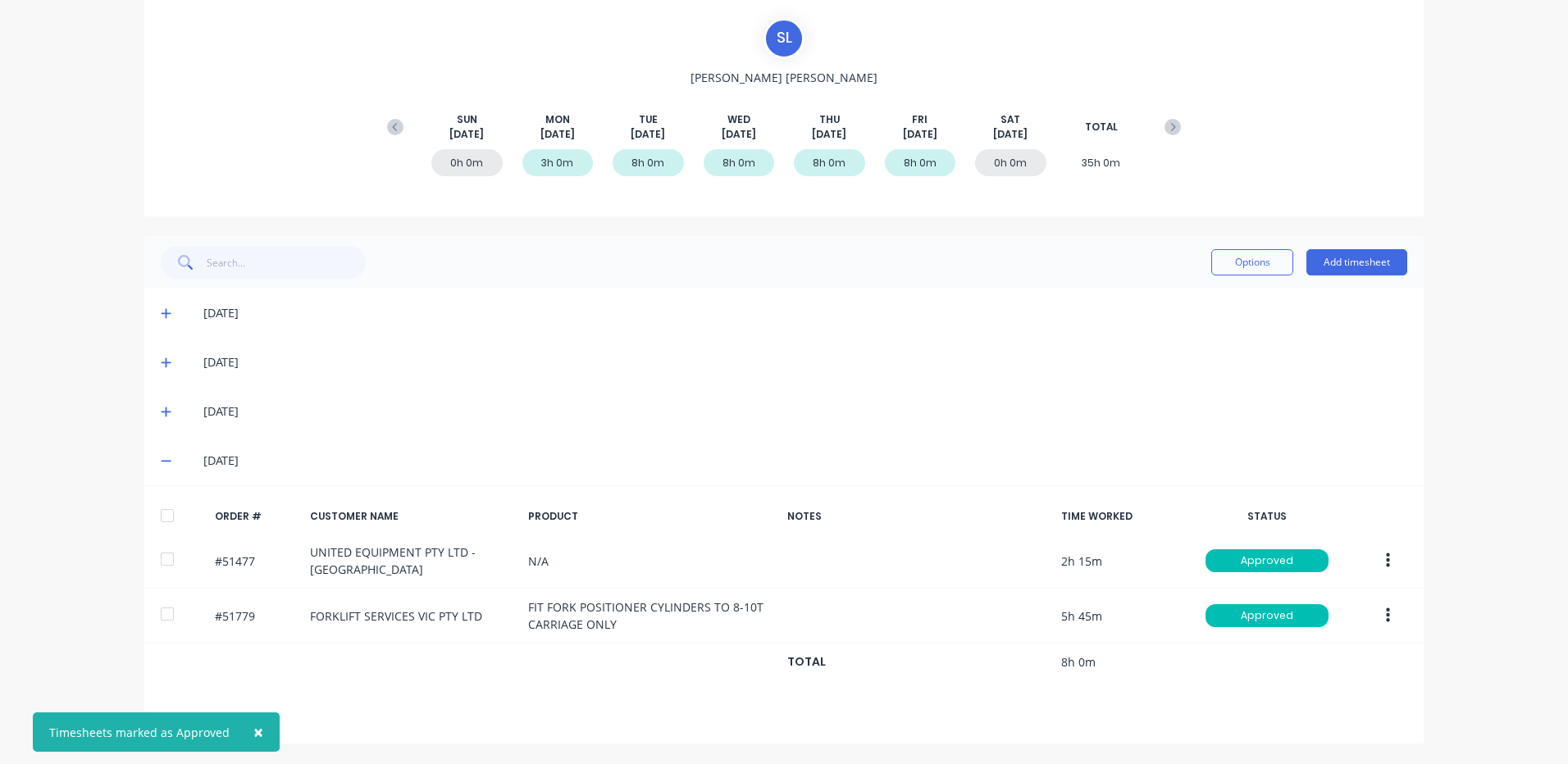
drag, startPoint x: 241, startPoint y: 681, endPoint x: 225, endPoint y: 671, distance: 18.9
click at [241, 681] on div "ORDER # CUSTOMER NAME PRODUCT NOTES TIME WORKED STATUS #51477 UNITED EQUIPMENT …" at bounding box center [784, 590] width 1279 height 209
click at [253, 728] on span "×" at bounding box center [258, 732] width 10 height 23
click at [161, 713] on span at bounding box center [169, 719] width 16 height 16
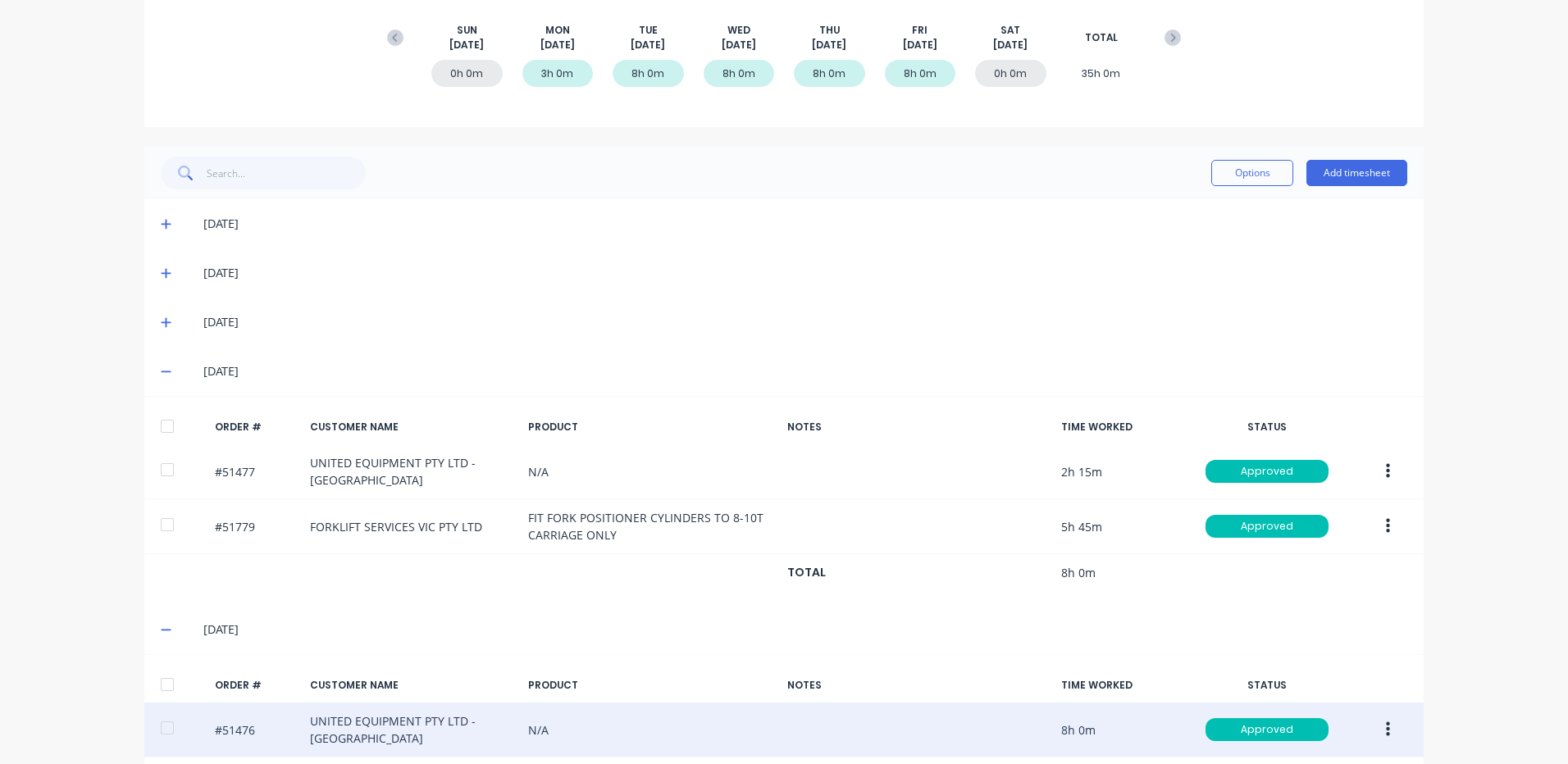
scroll to position [300, 0]
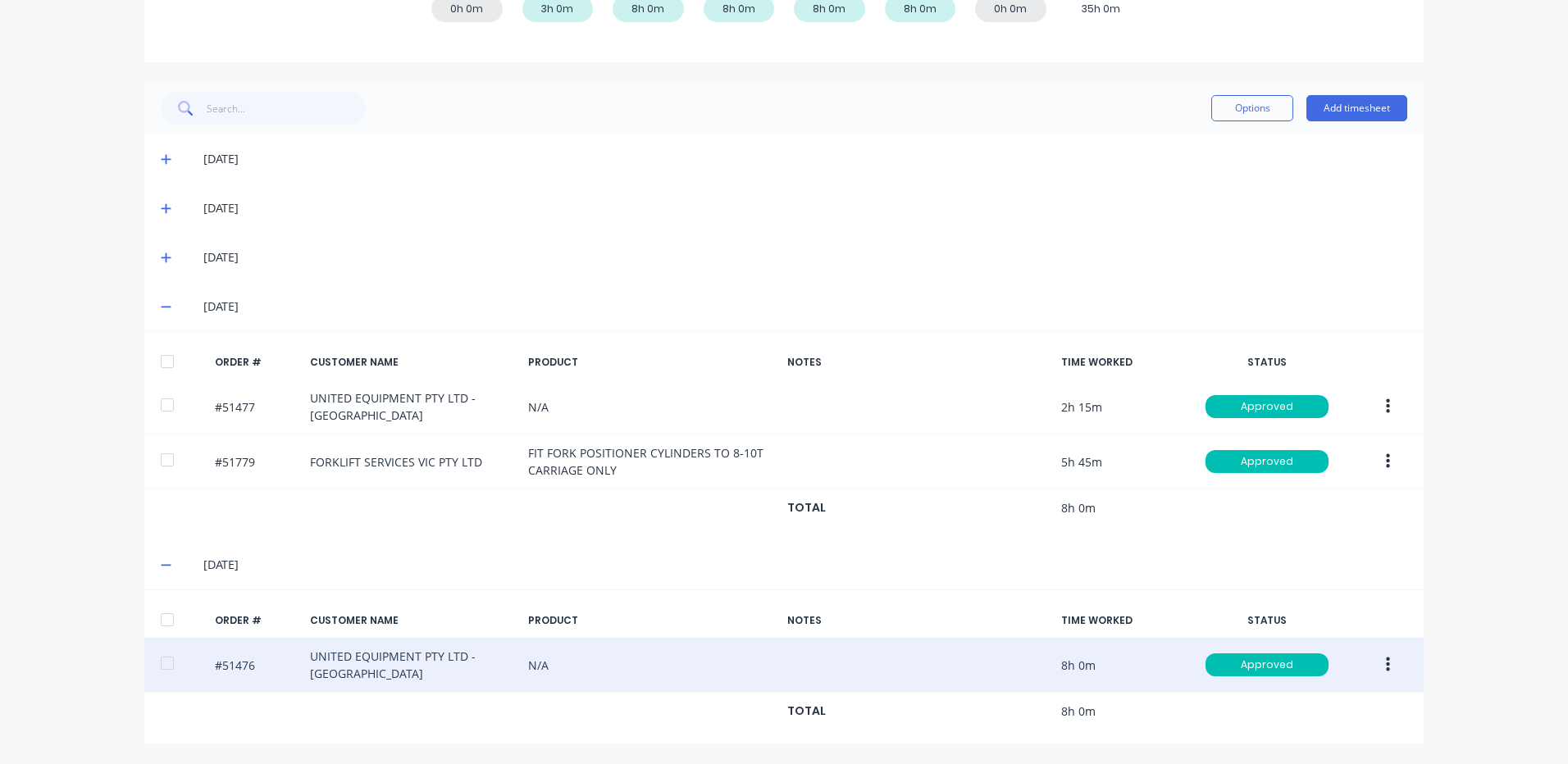
click at [1371, 661] on button "button" at bounding box center [1388, 665] width 39 height 30
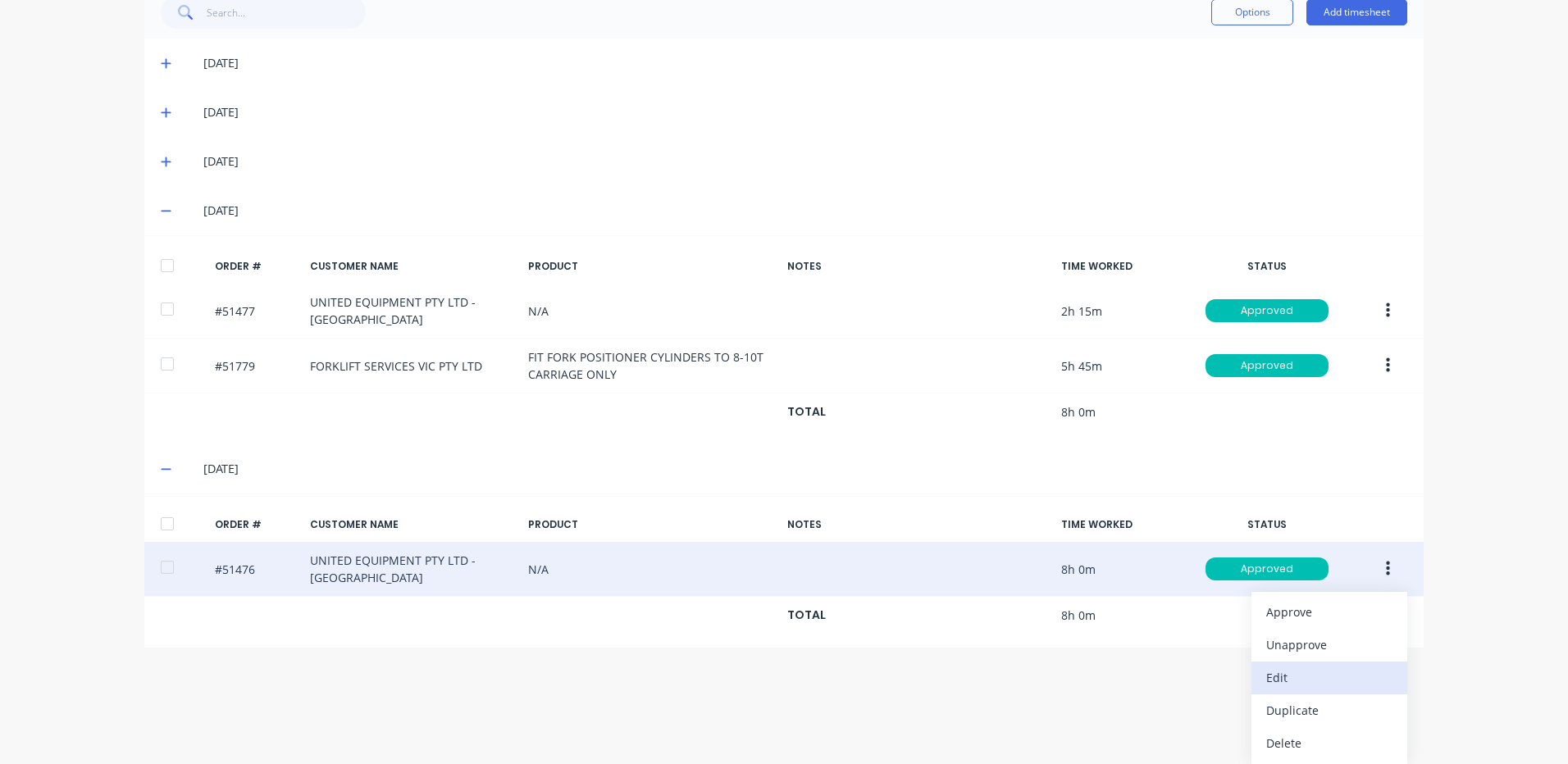
click at [1289, 681] on div "Edit" at bounding box center [1328, 677] width 126 height 24
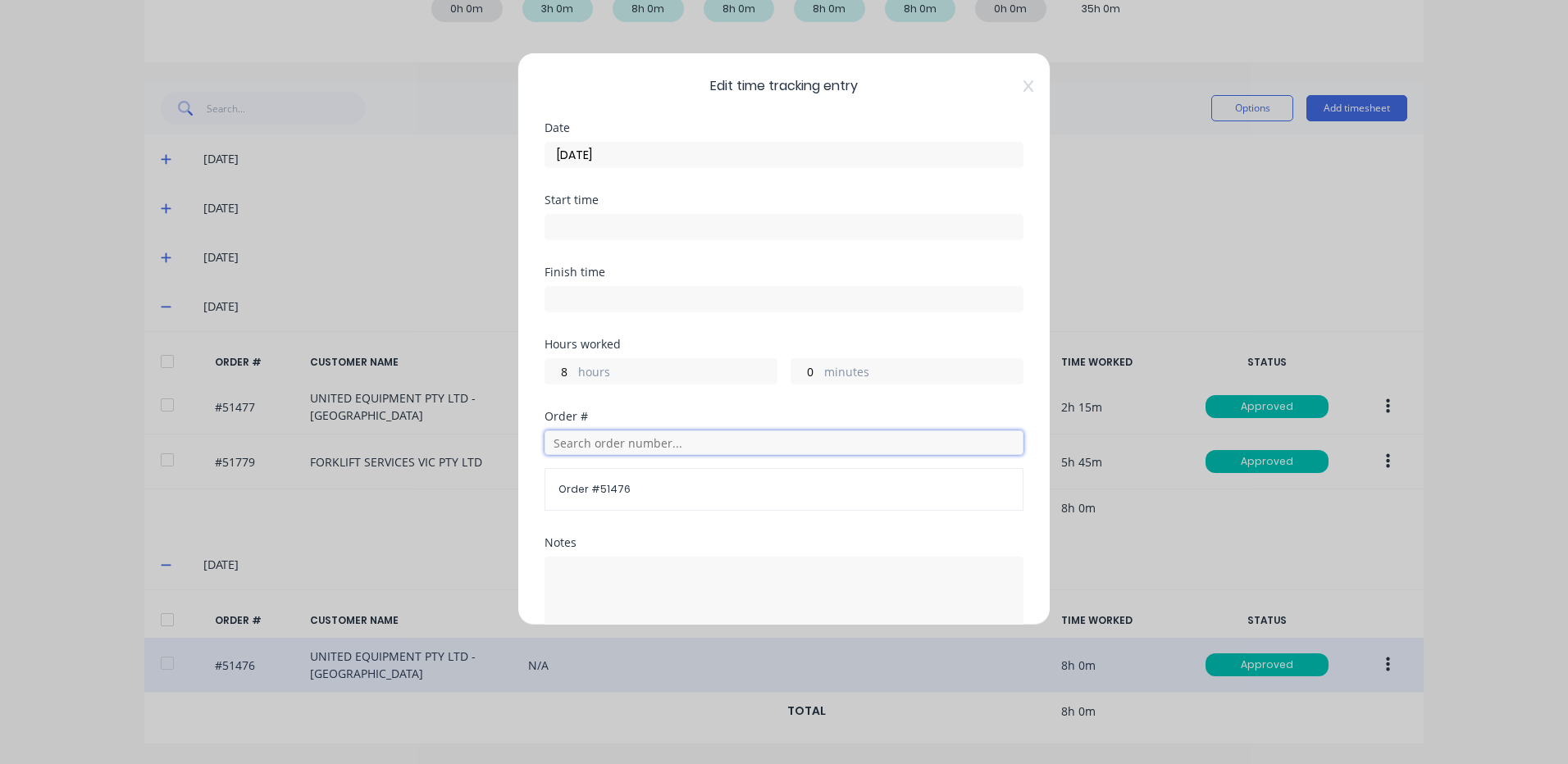
click at [635, 437] on input "text" at bounding box center [783, 443] width 479 height 25
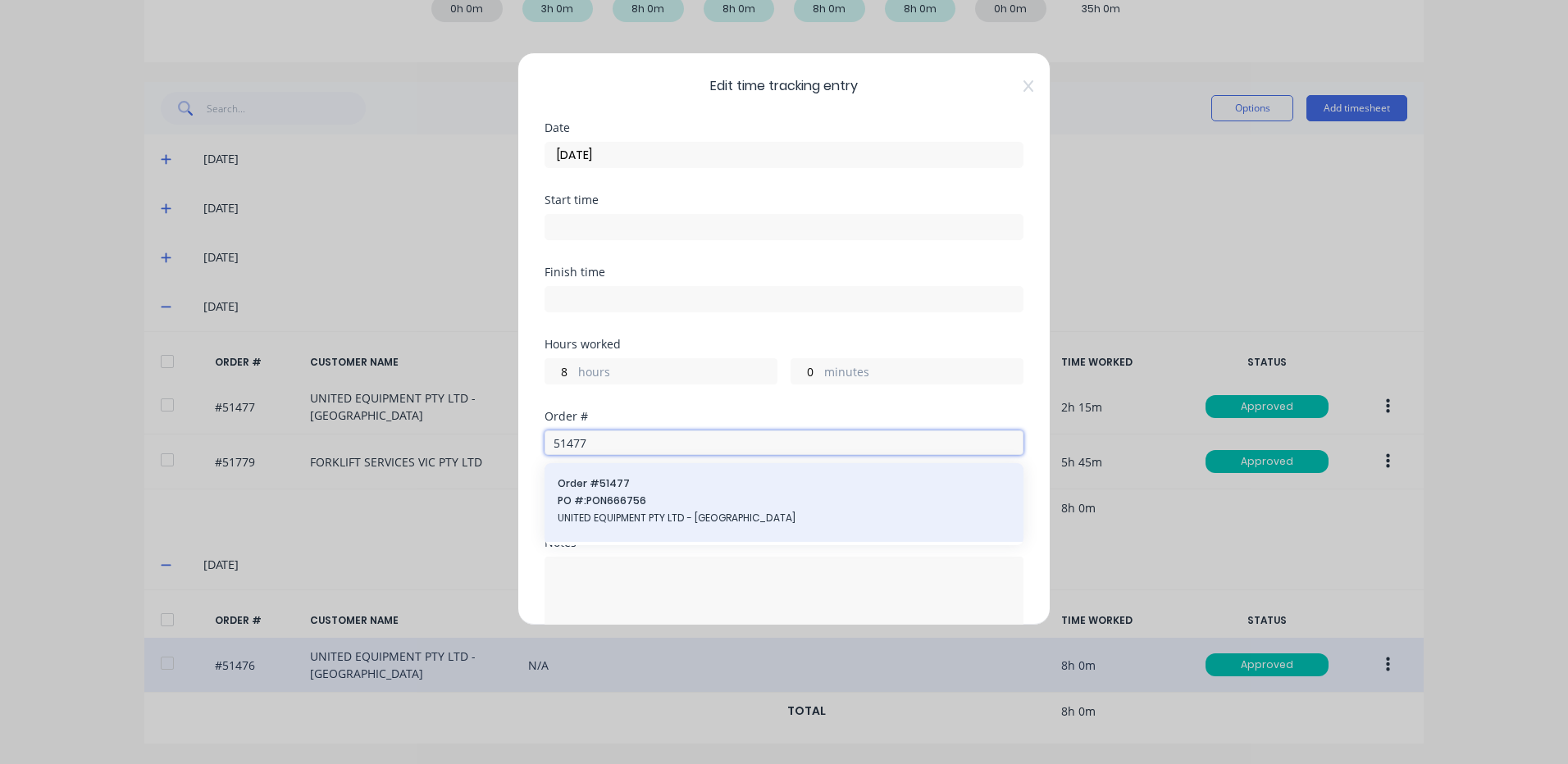
type input "51477"
click at [657, 477] on span "Order # 51477" at bounding box center [784, 484] width 453 height 14
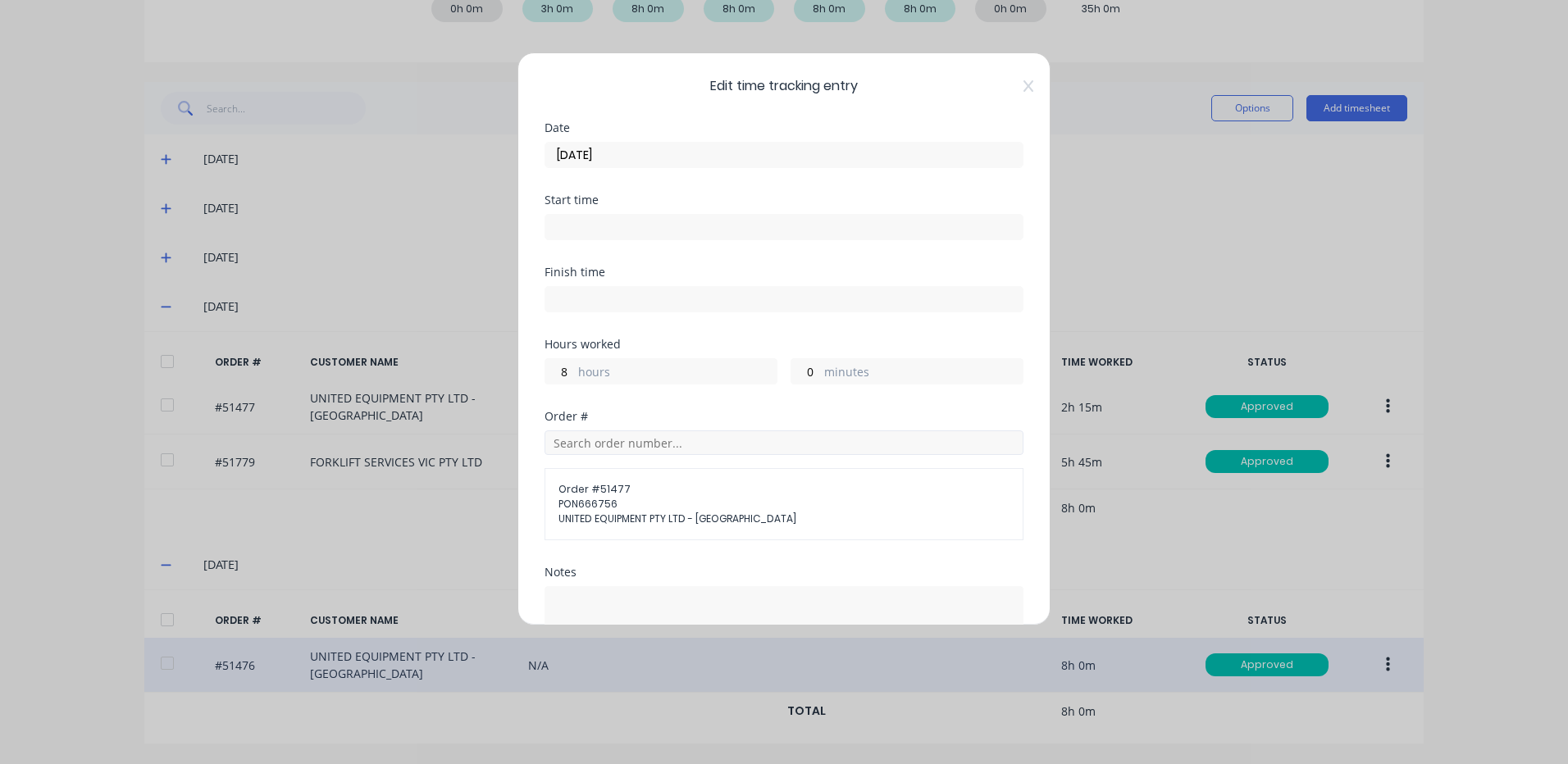
scroll to position [195, 0]
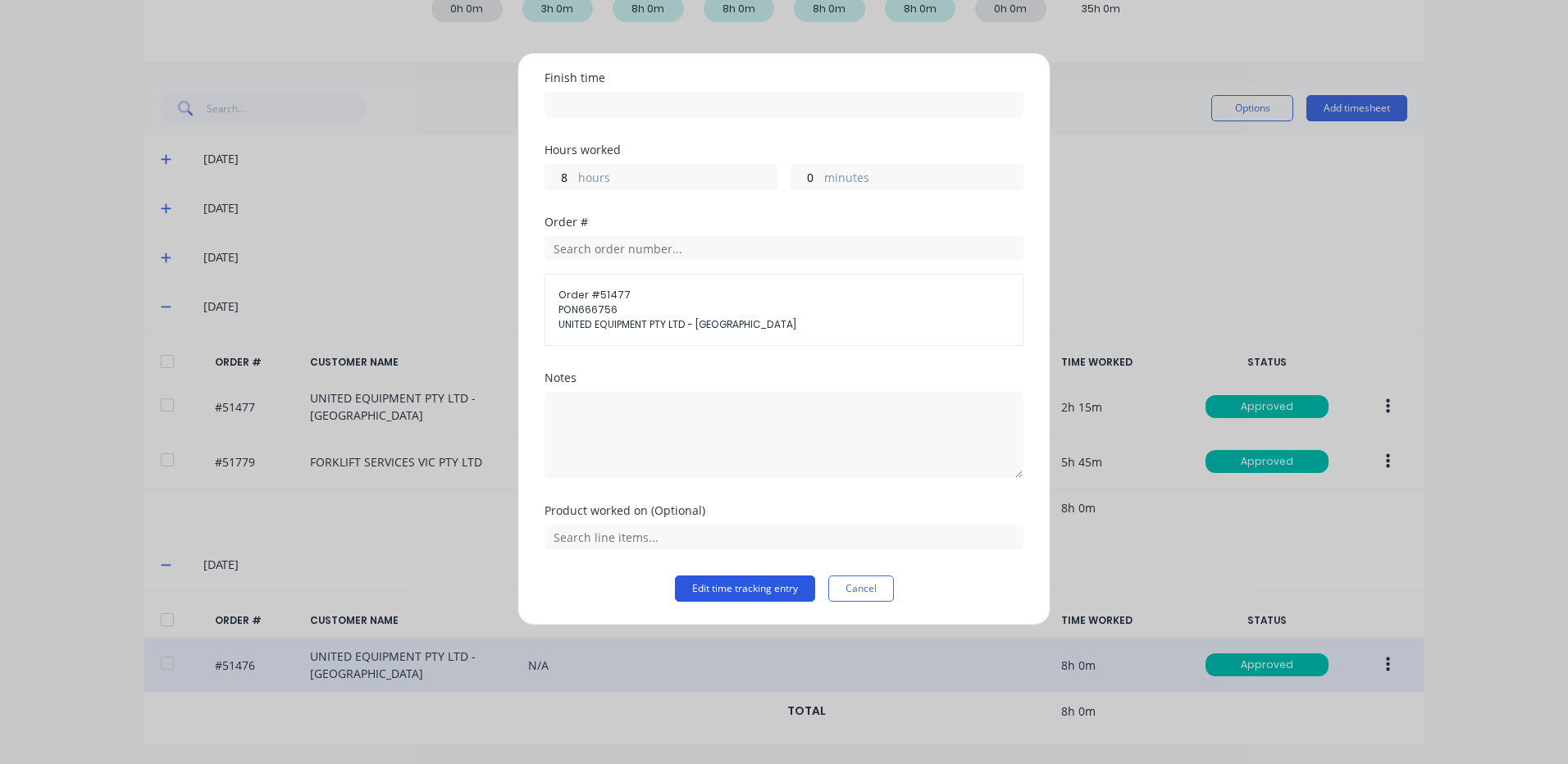
click at [731, 581] on button "Edit time tracking entry" at bounding box center [745, 589] width 141 height 26
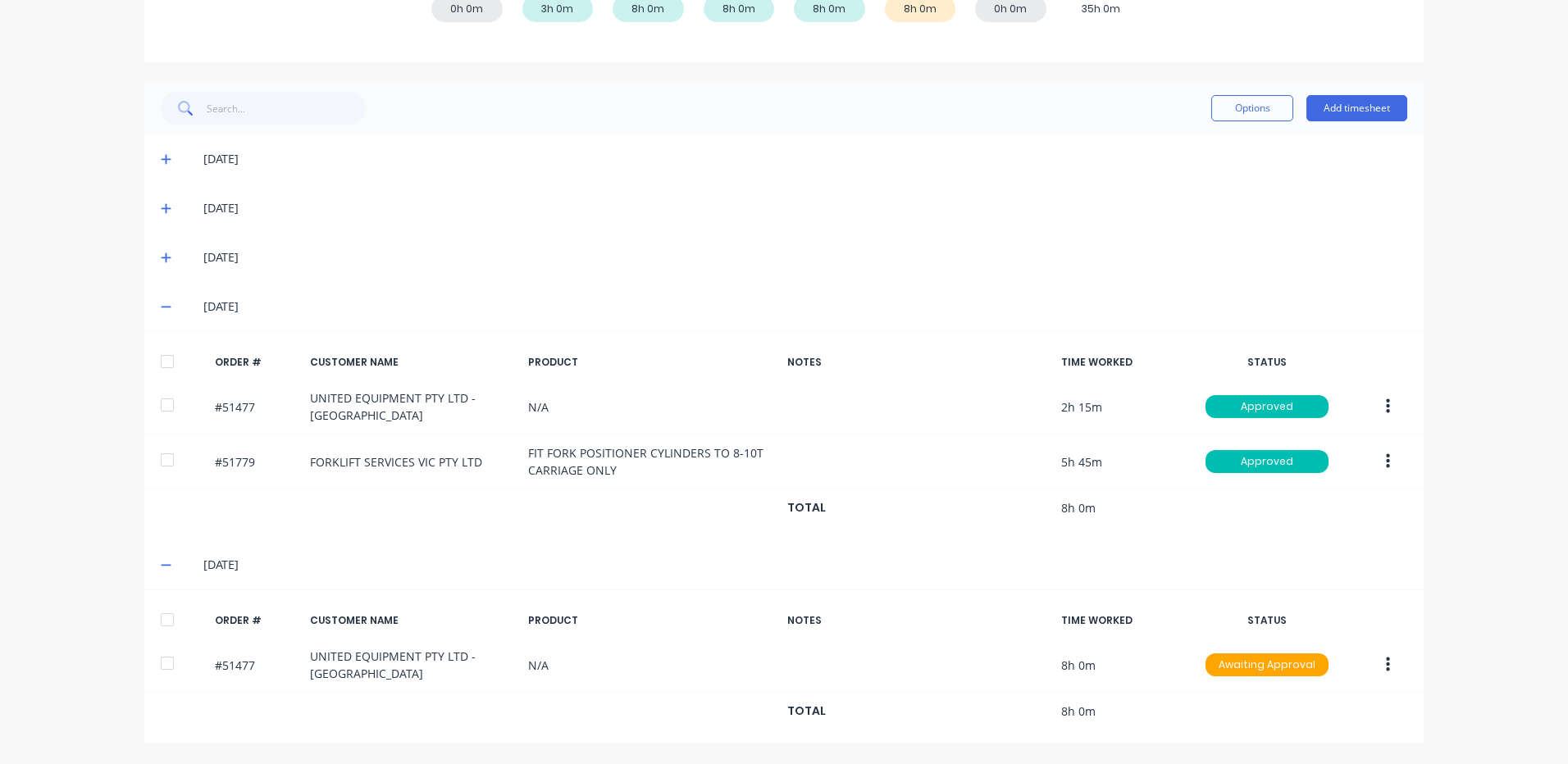
click at [164, 607] on div at bounding box center [168, 619] width 33 height 33
click at [1211, 117] on button "Options" at bounding box center [1251, 108] width 82 height 26
click at [1188, 142] on div "Approve" at bounding box center [1215, 150] width 126 height 24
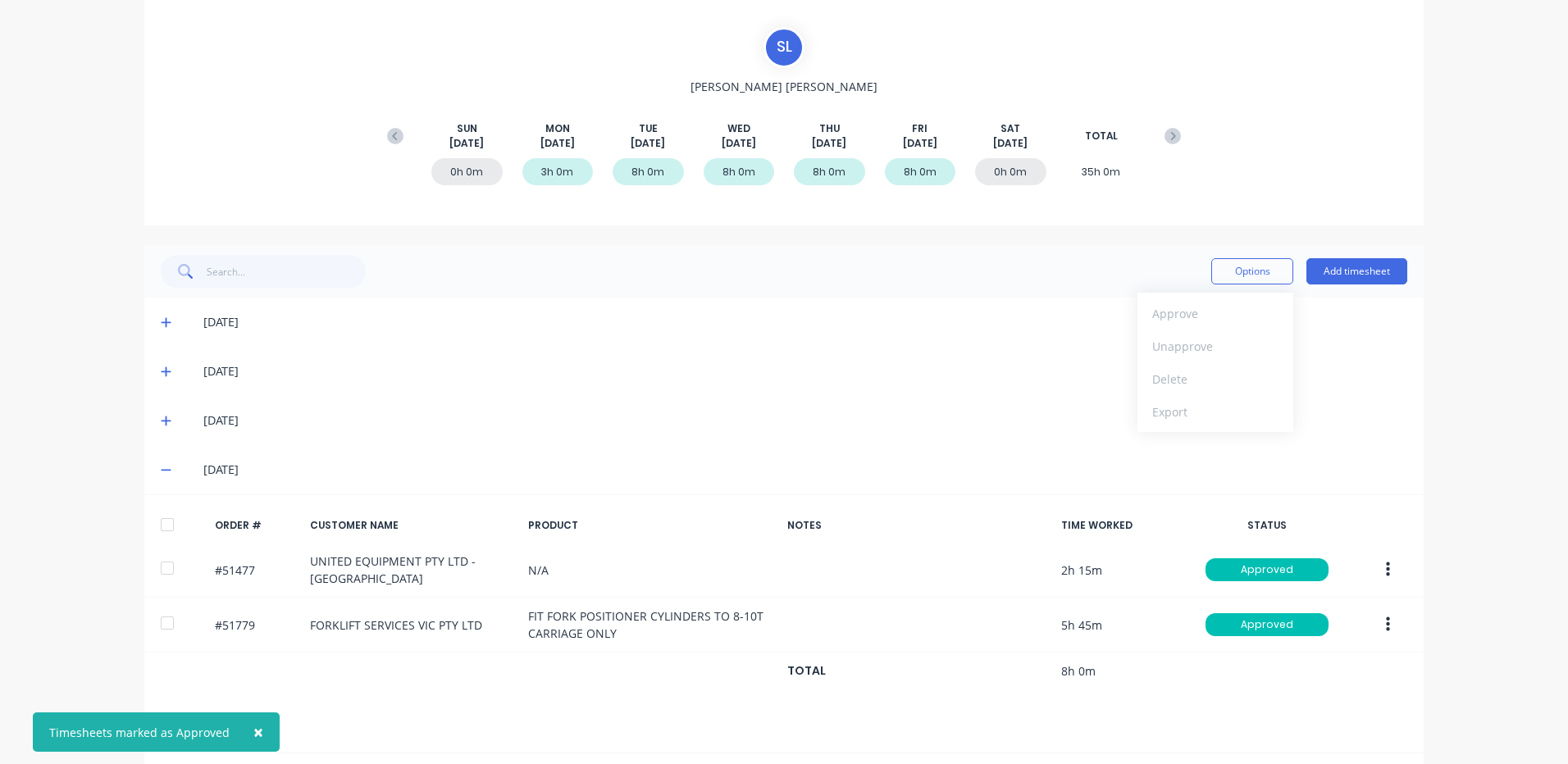
scroll to position [135, 0]
click at [1164, 133] on icon at bounding box center [1172, 137] width 16 height 16
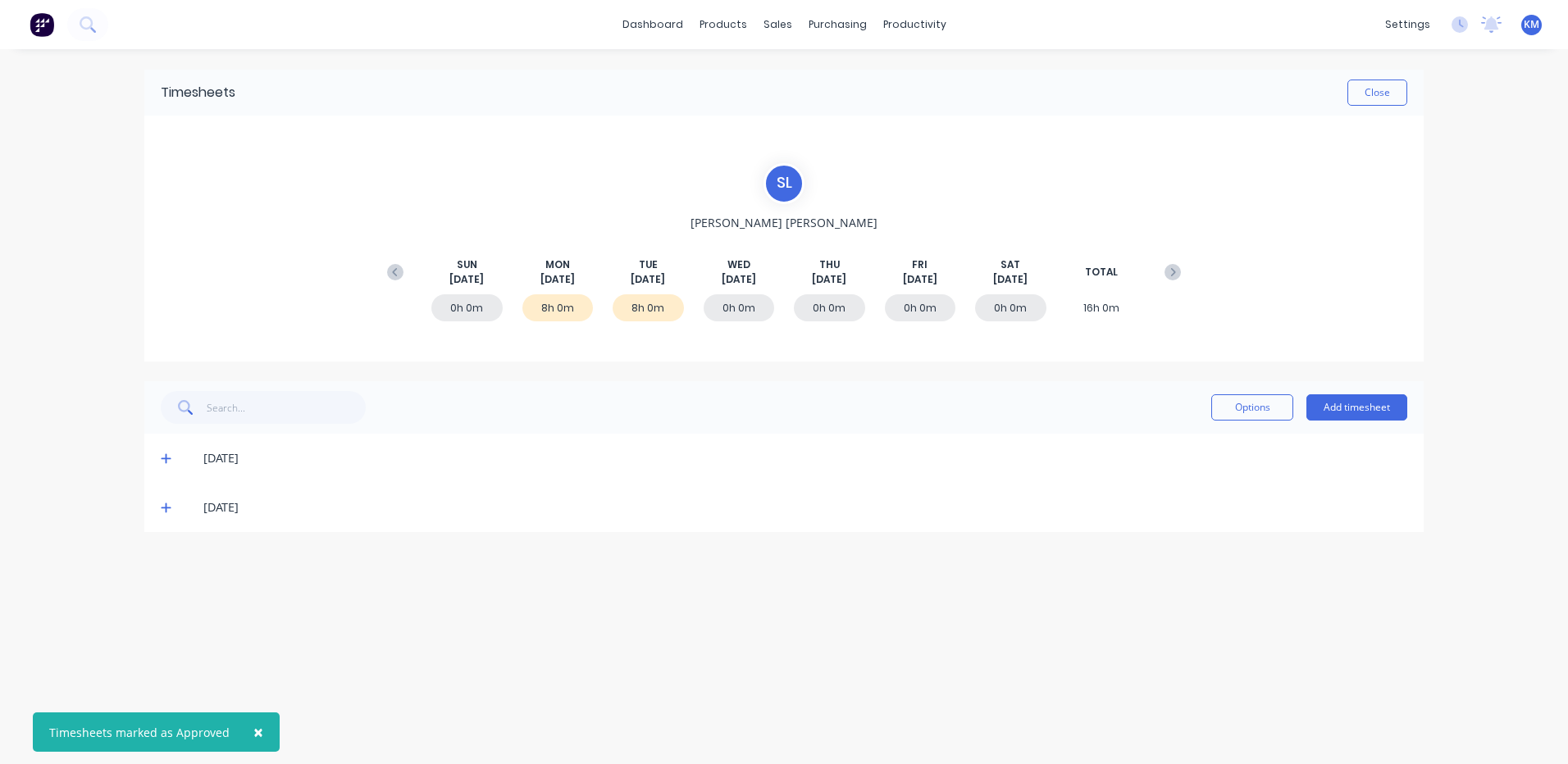
click at [174, 460] on span at bounding box center [169, 458] width 16 height 16
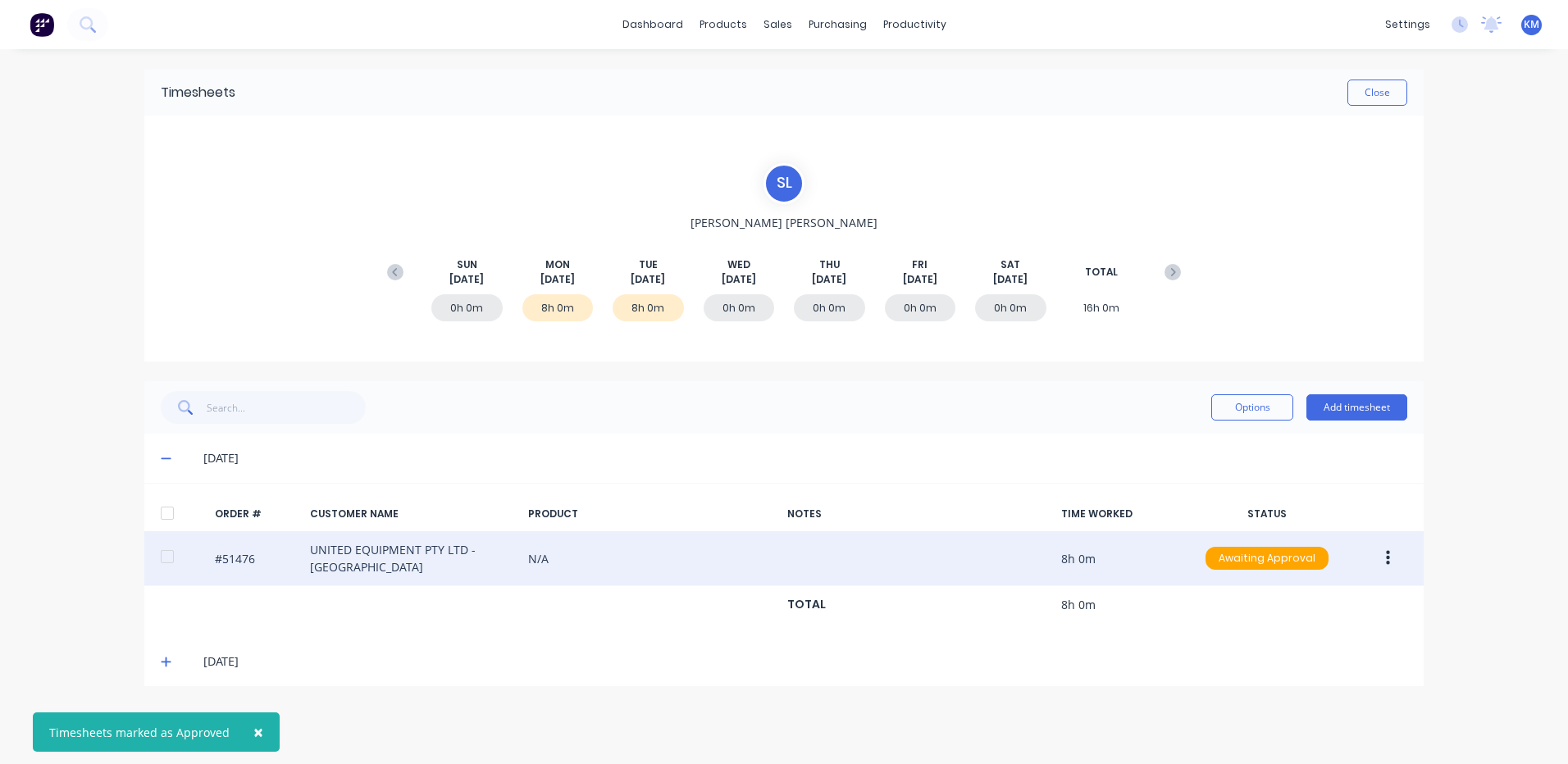
click at [1384, 556] on button "button" at bounding box center [1388, 558] width 39 height 30
click at [1318, 667] on div "Edit" at bounding box center [1328, 667] width 126 height 24
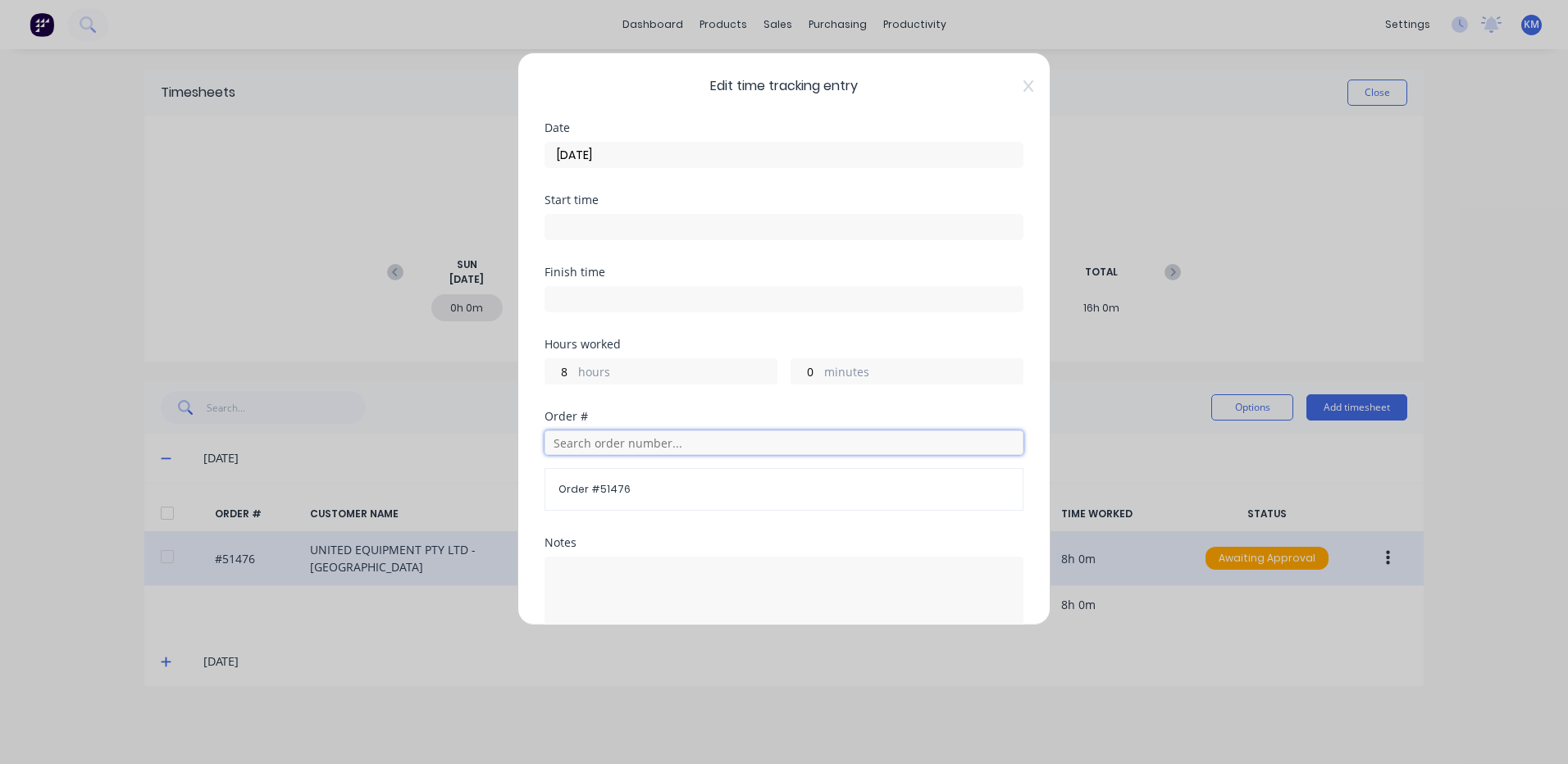
click at [649, 432] on input "text" at bounding box center [783, 443] width 479 height 25
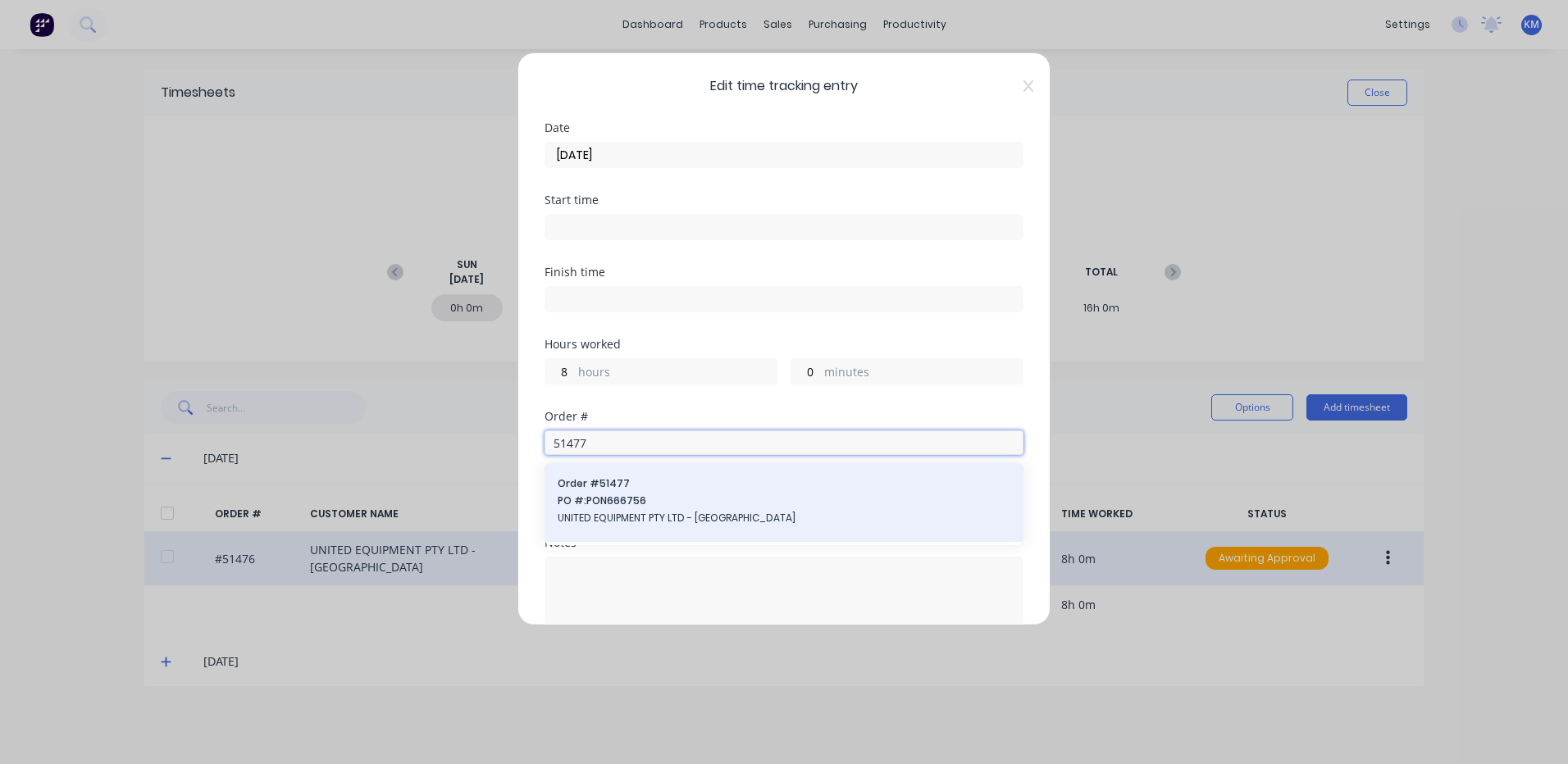
type input "51477"
click at [641, 489] on span "Order # 51477" at bounding box center [784, 484] width 453 height 14
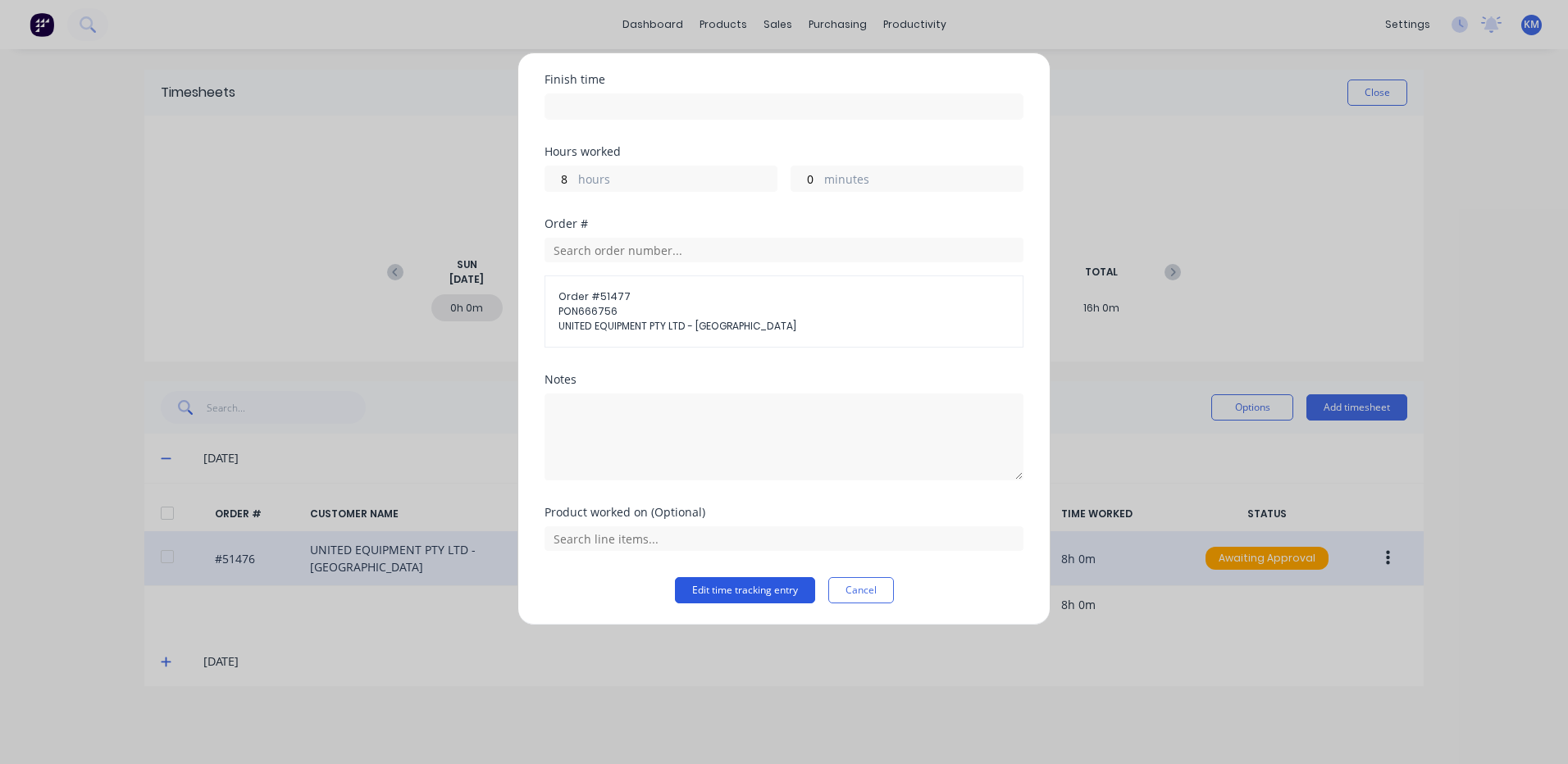
scroll to position [195, 0]
click at [727, 587] on button "Edit time tracking entry" at bounding box center [745, 589] width 141 height 26
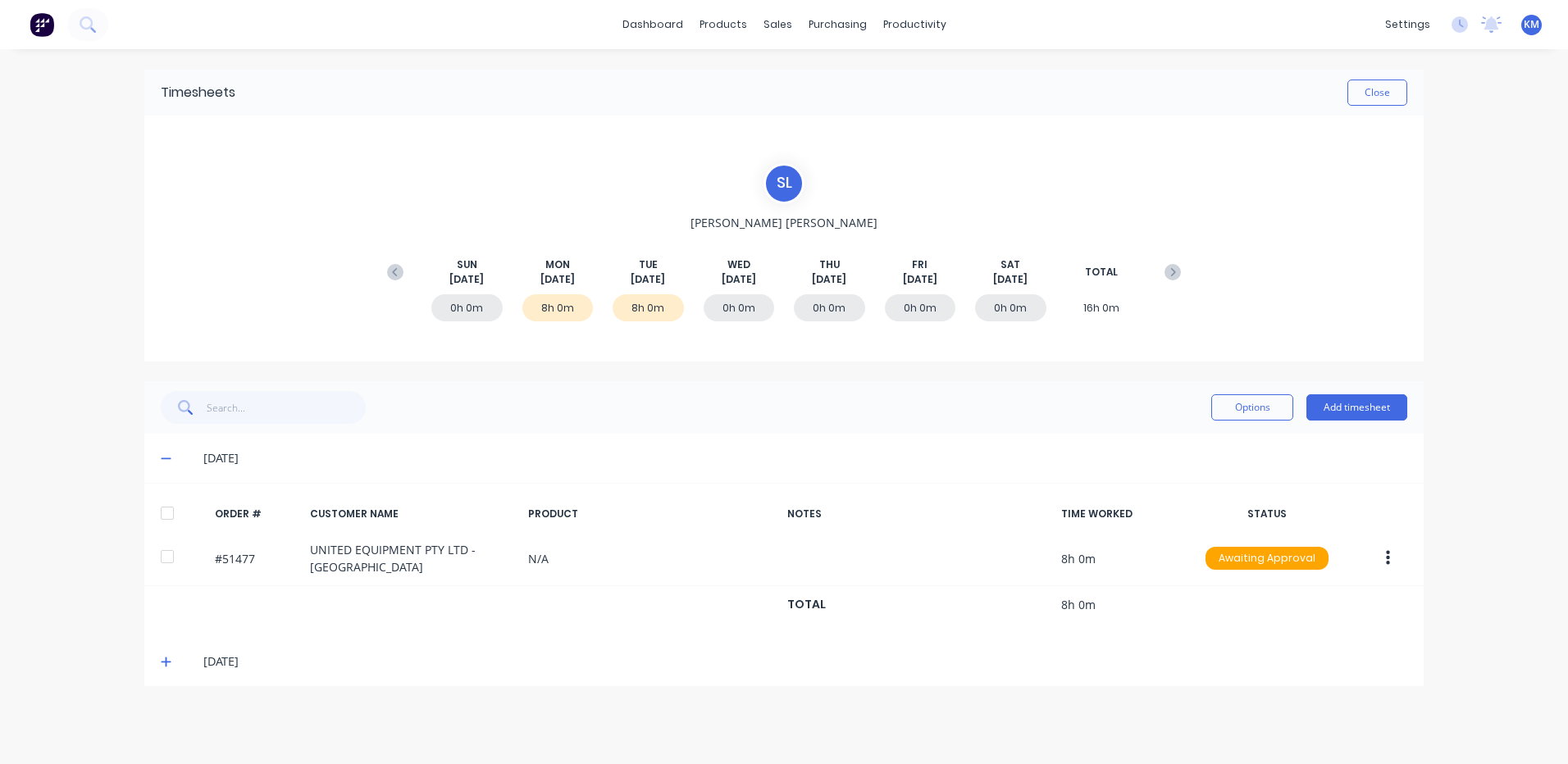
click at [158, 661] on div "12/08/25" at bounding box center [784, 661] width 1279 height 49
click at [162, 660] on icon at bounding box center [166, 662] width 11 height 12
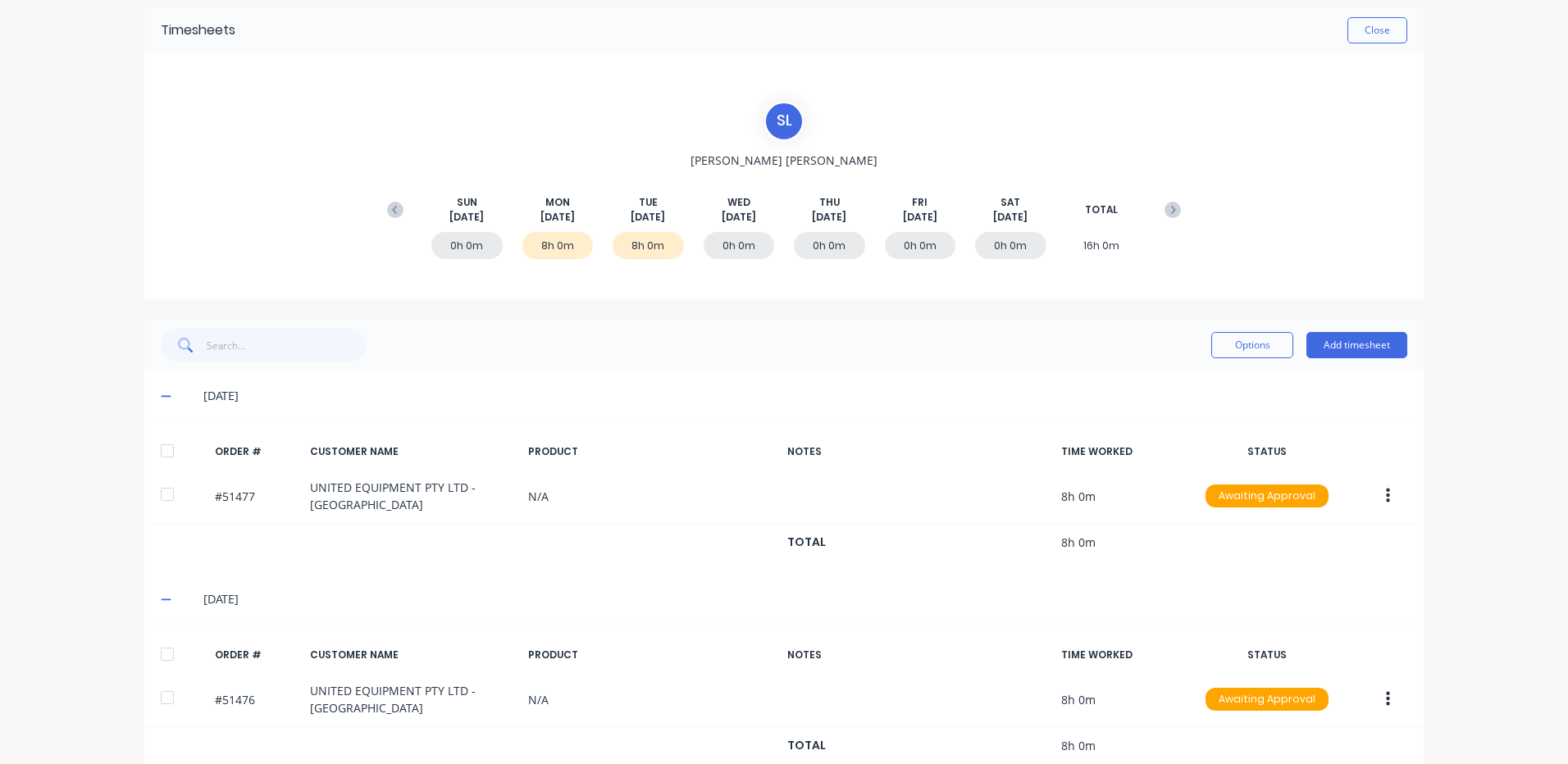
scroll to position [96, 0]
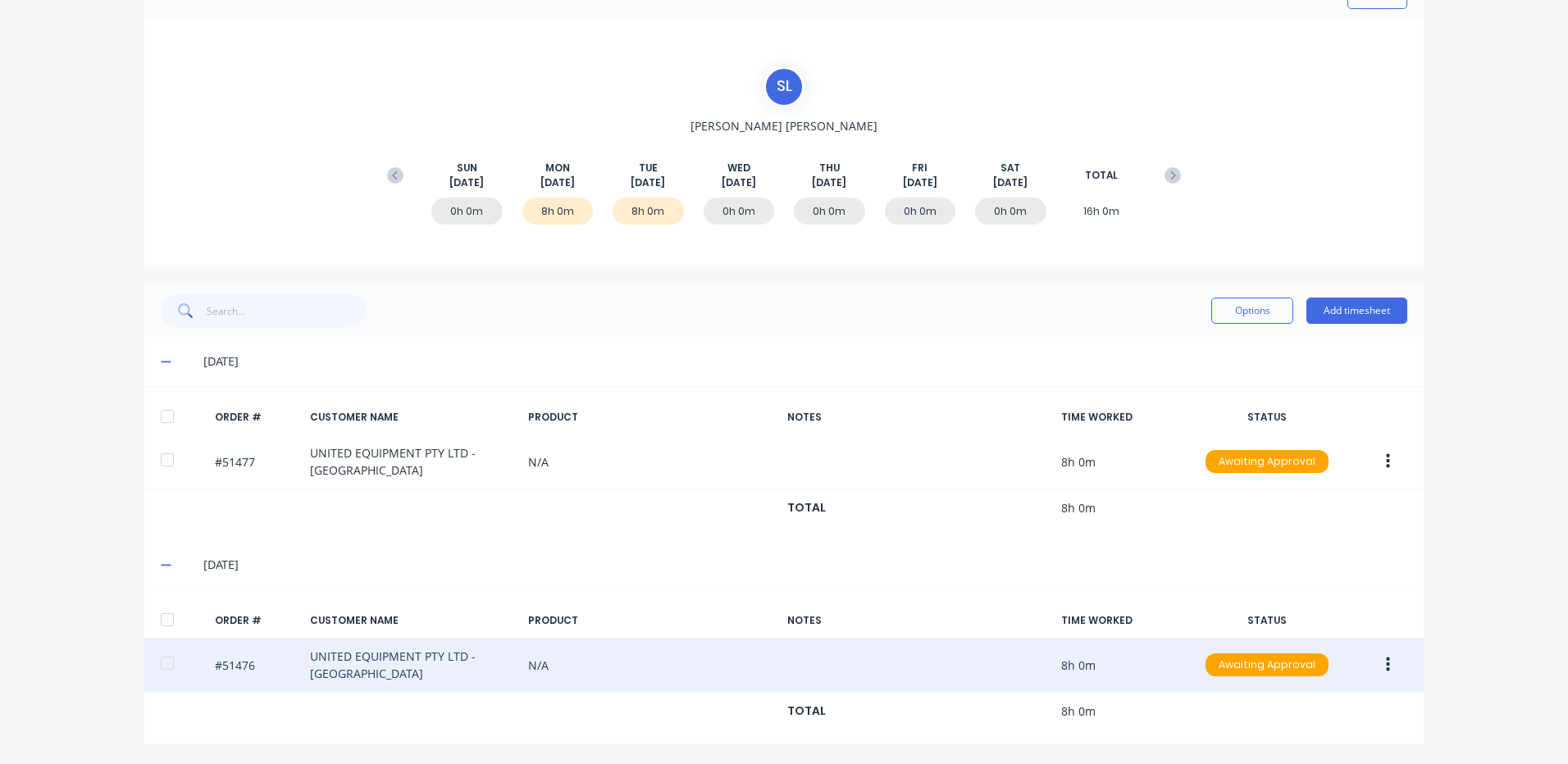
click at [1373, 664] on button "button" at bounding box center [1388, 665] width 39 height 30
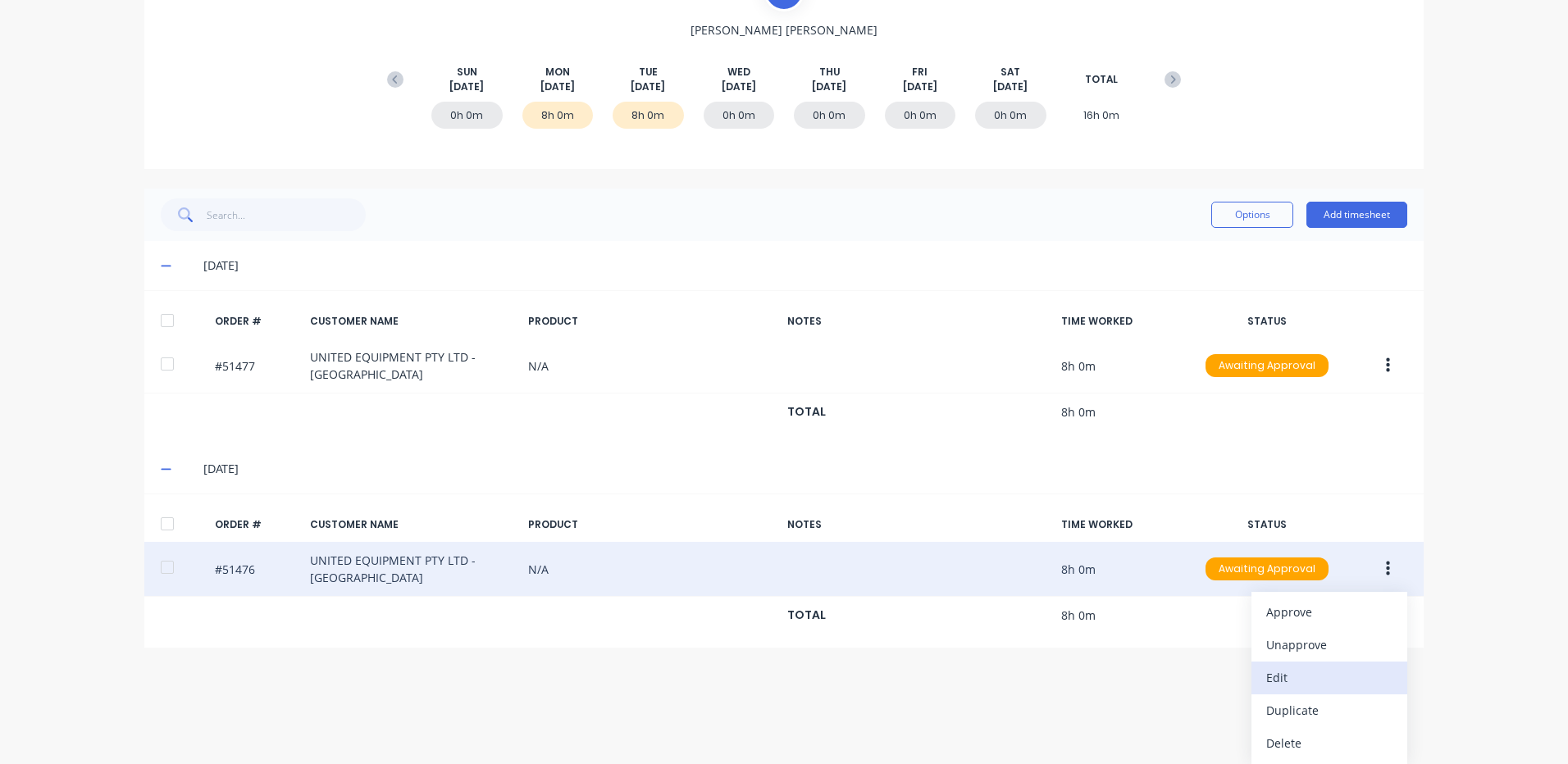
click at [1300, 678] on div "Edit" at bounding box center [1328, 677] width 126 height 24
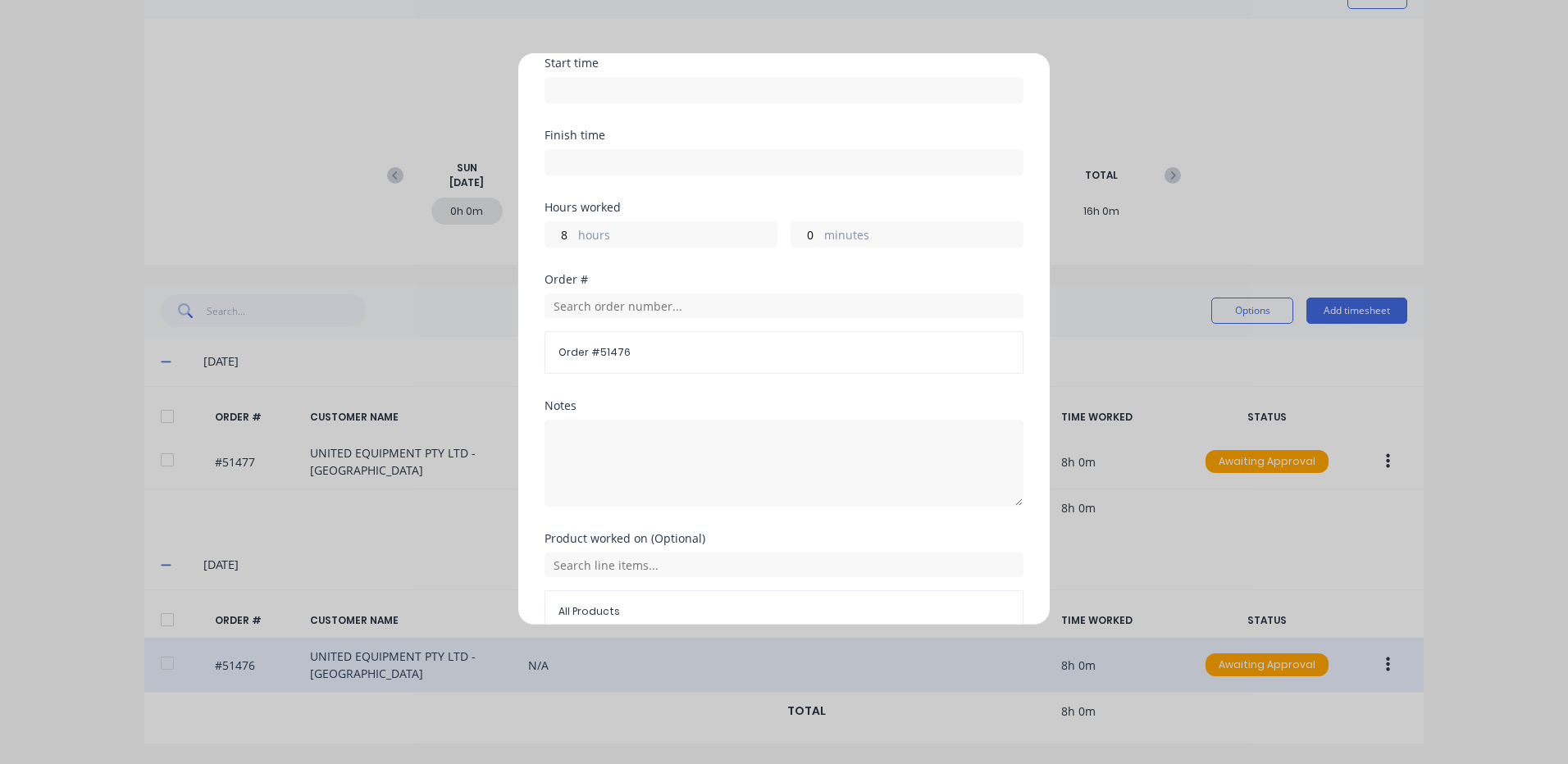
scroll to position [164, 0]
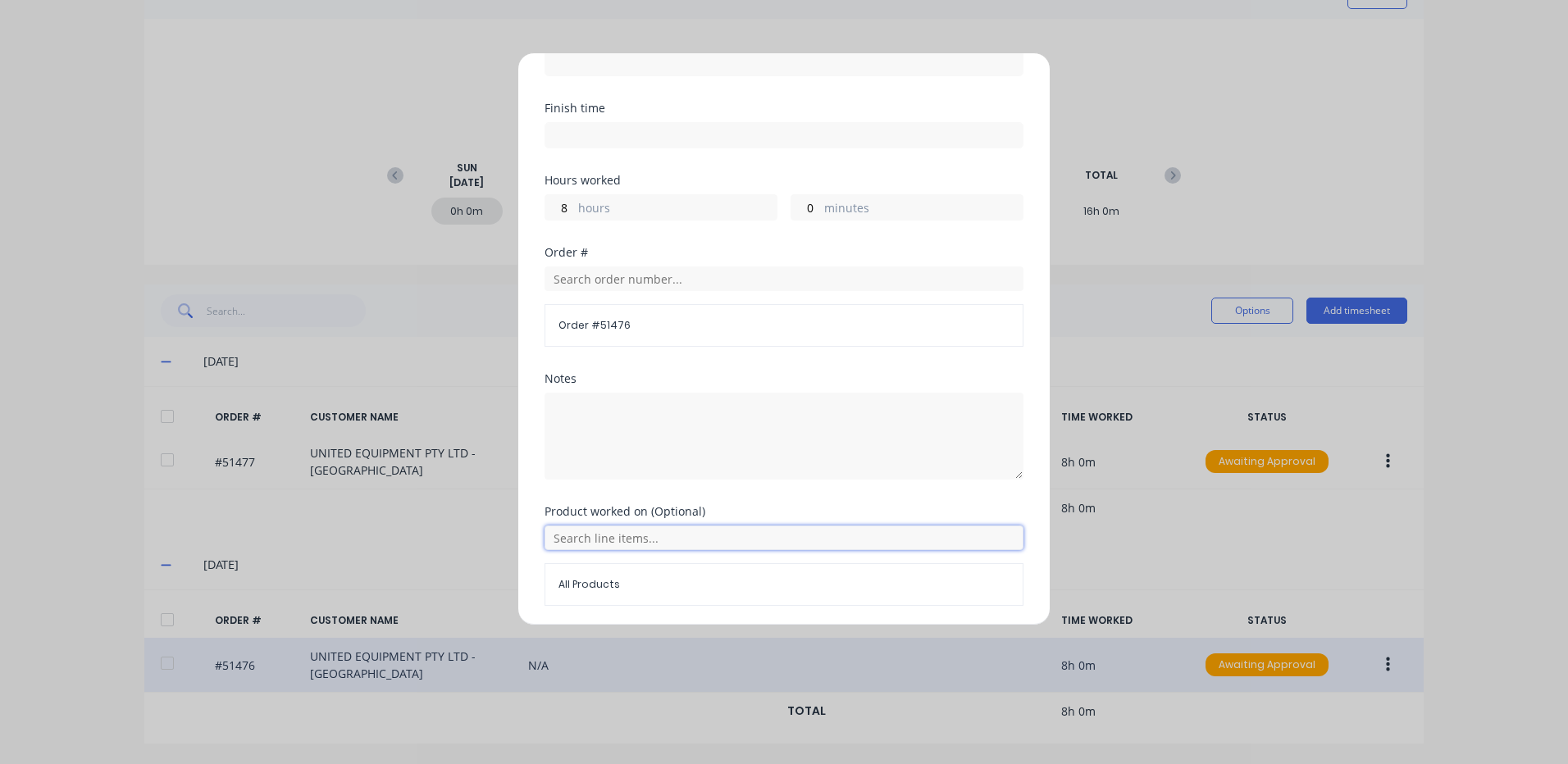
click at [625, 536] on input "text" at bounding box center [783, 539] width 479 height 25
type input "51477"
click at [690, 330] on span "Order # 51476" at bounding box center [784, 325] width 451 height 14
click at [687, 284] on input "text" at bounding box center [783, 279] width 479 height 25
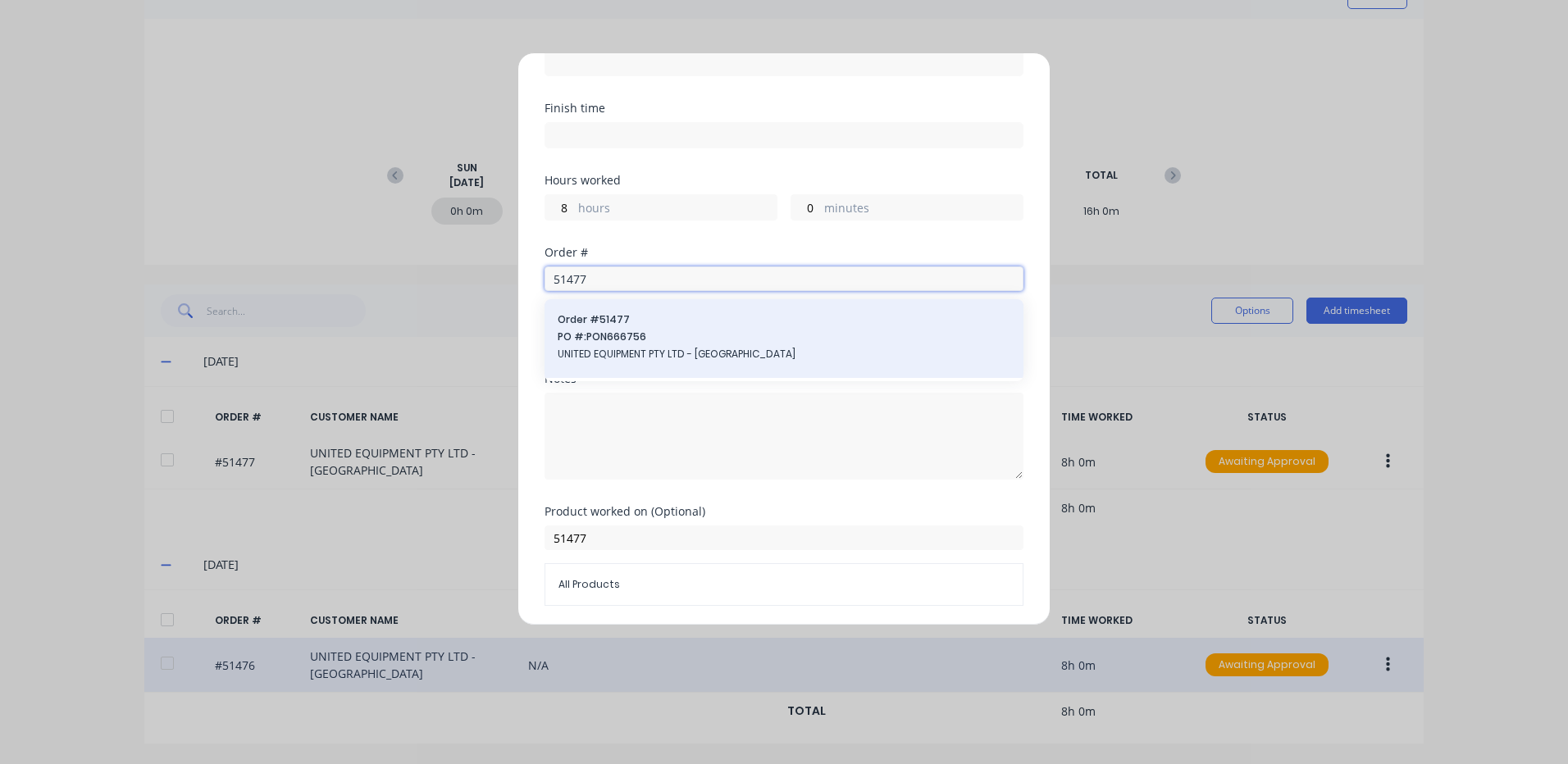
type input "51477"
click at [675, 311] on div "Order # 51477 PO #: PON666756 UNITED EQUIPMENT PTY LTD - SUNSHINE WEST" at bounding box center [783, 339] width 479 height 79
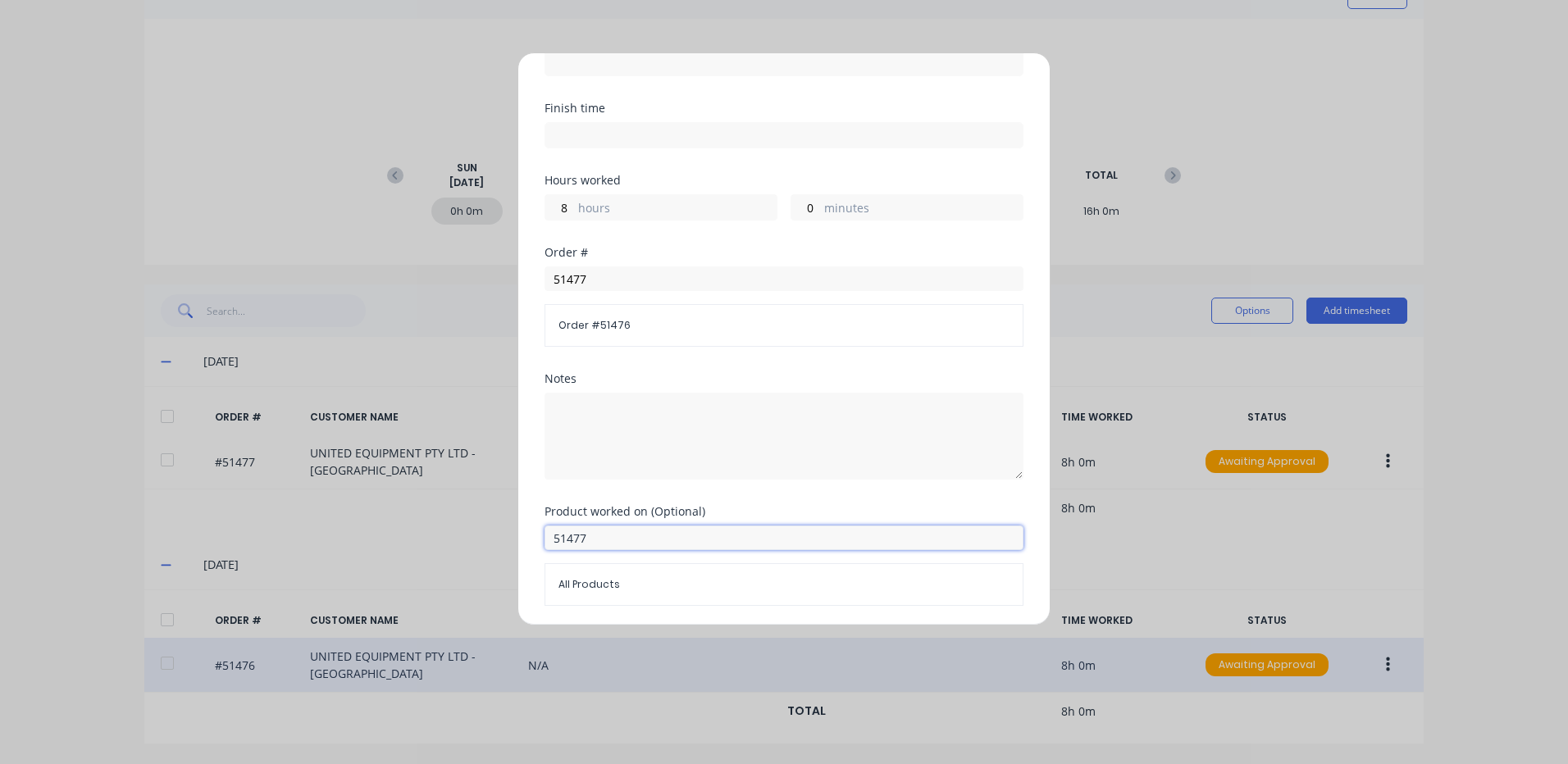
drag, startPoint x: 640, startPoint y: 537, endPoint x: 537, endPoint y: 527, distance: 103.5
click at [537, 527] on div "Edit time tracking entry Date 12/08/2025 Start time Finish time Hours worked 8 …" at bounding box center [783, 338] width 533 height 573
click at [810, 350] on div "Order # 51477 Order # 51476" at bounding box center [783, 309] width 479 height 126
click at [782, 267] on input "51477" at bounding box center [783, 279] width 479 height 25
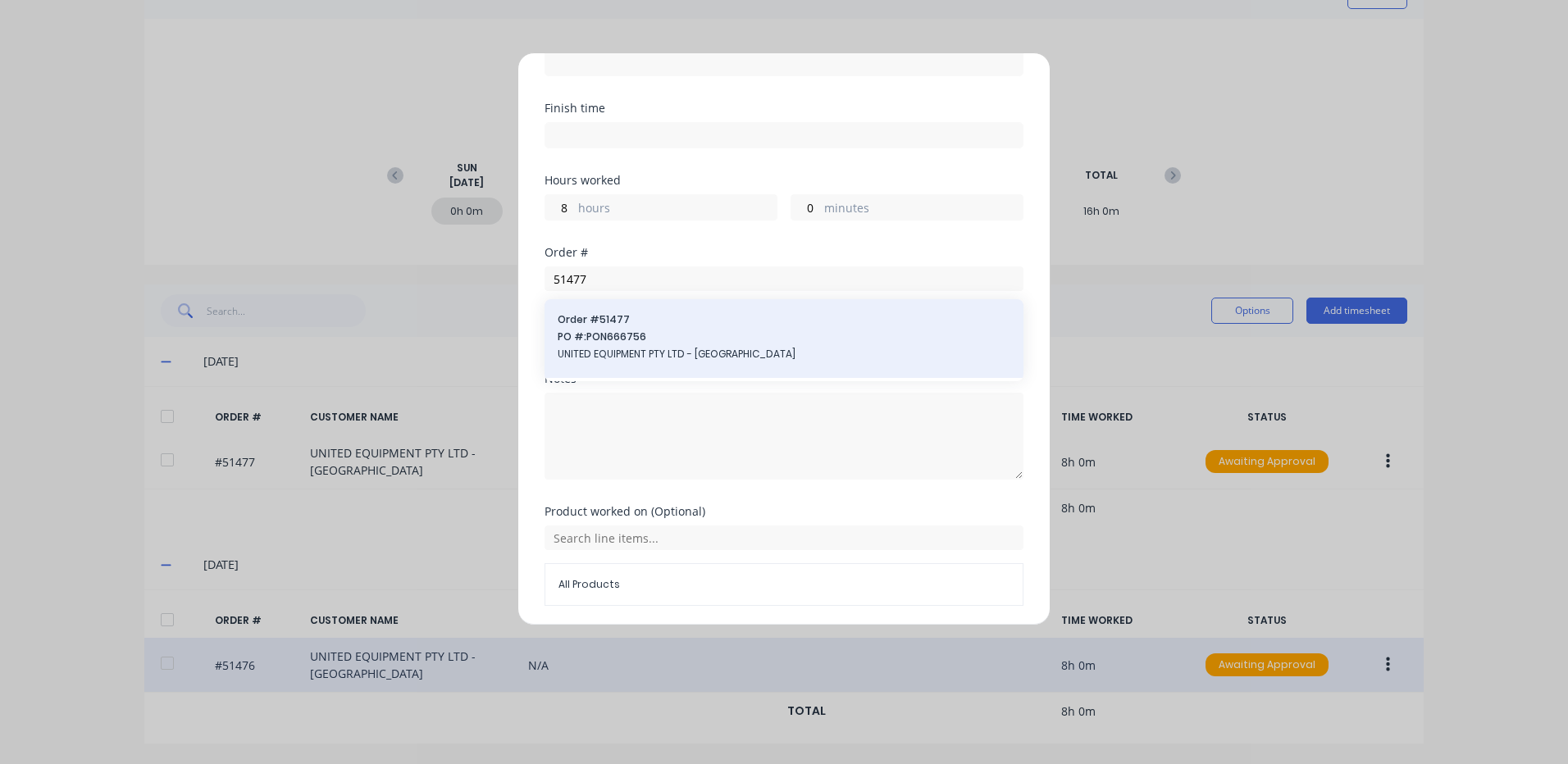
click at [698, 323] on span "Order # 51477" at bounding box center [784, 319] width 453 height 14
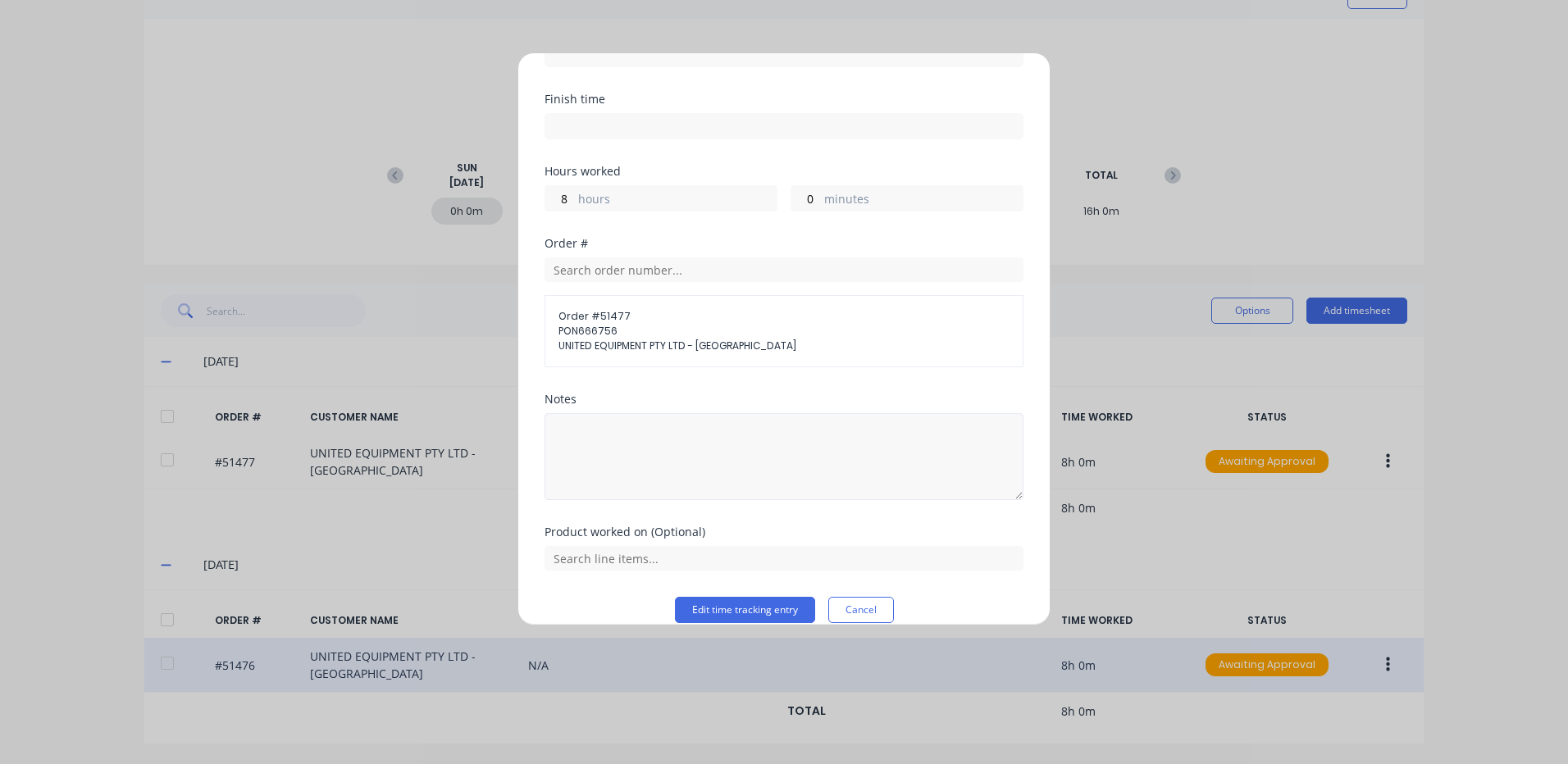
scroll to position [195, 0]
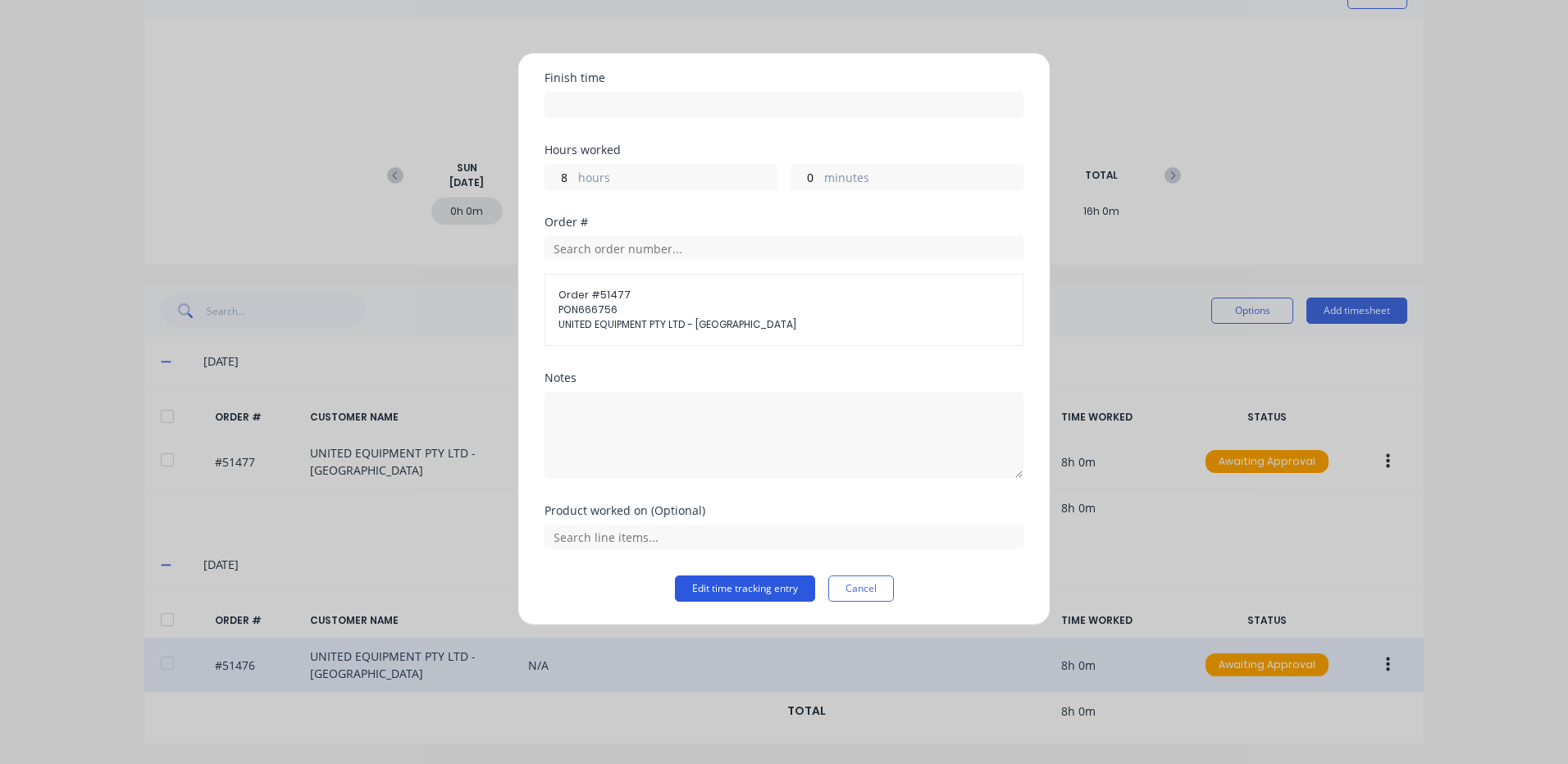
click at [732, 593] on button "Edit time tracking entry" at bounding box center [745, 589] width 141 height 26
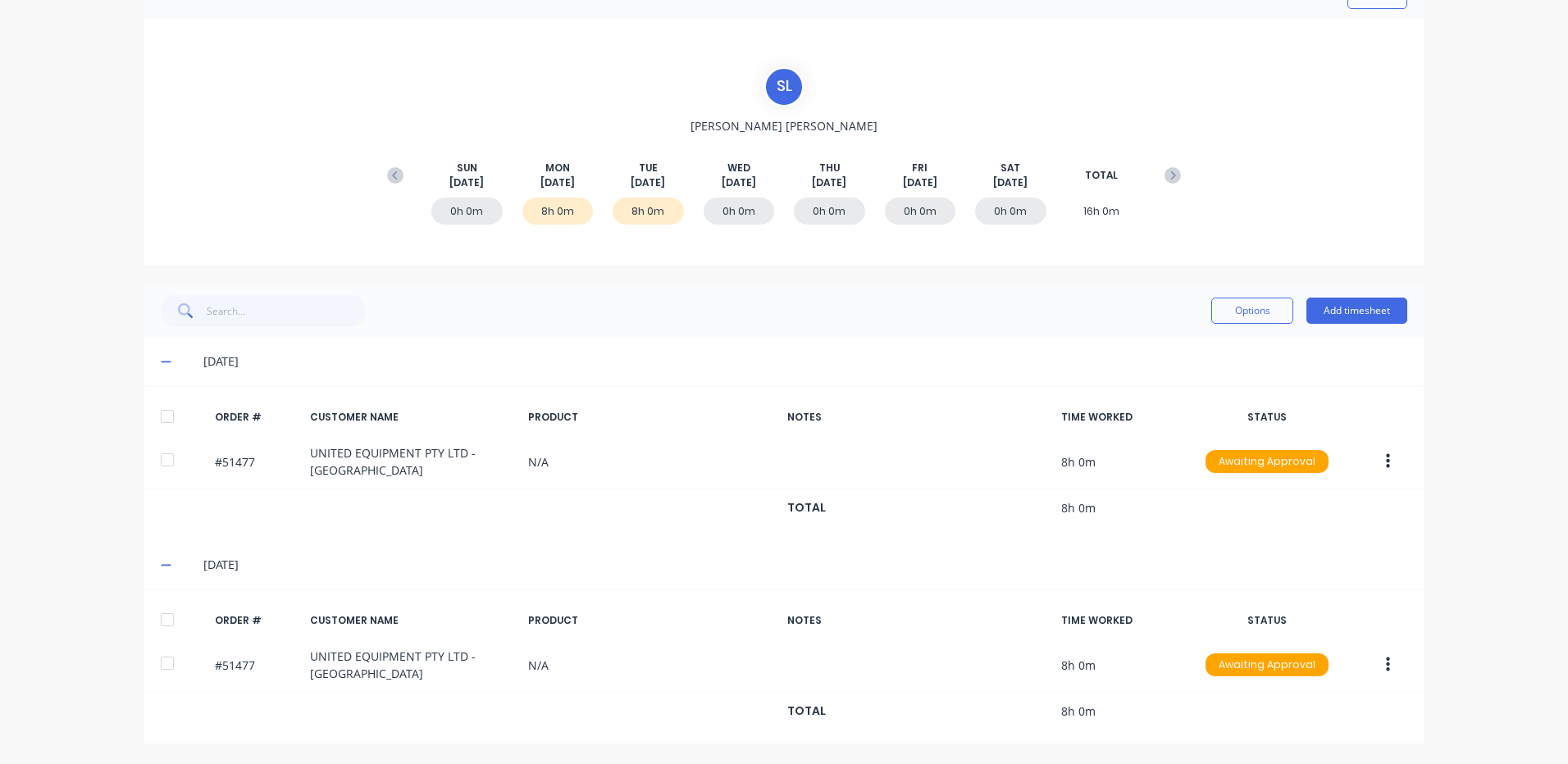
click at [152, 416] on div at bounding box center [168, 416] width 33 height 33
click at [167, 619] on div at bounding box center [168, 619] width 33 height 33
click at [1192, 315] on div "Options Add timesheet" at bounding box center [784, 311] width 1246 height 33
drag, startPoint x: 1215, startPoint y: 303, endPoint x: 1201, endPoint y: 316, distance: 19.1
click at [1215, 303] on button "Options" at bounding box center [1251, 310] width 82 height 26
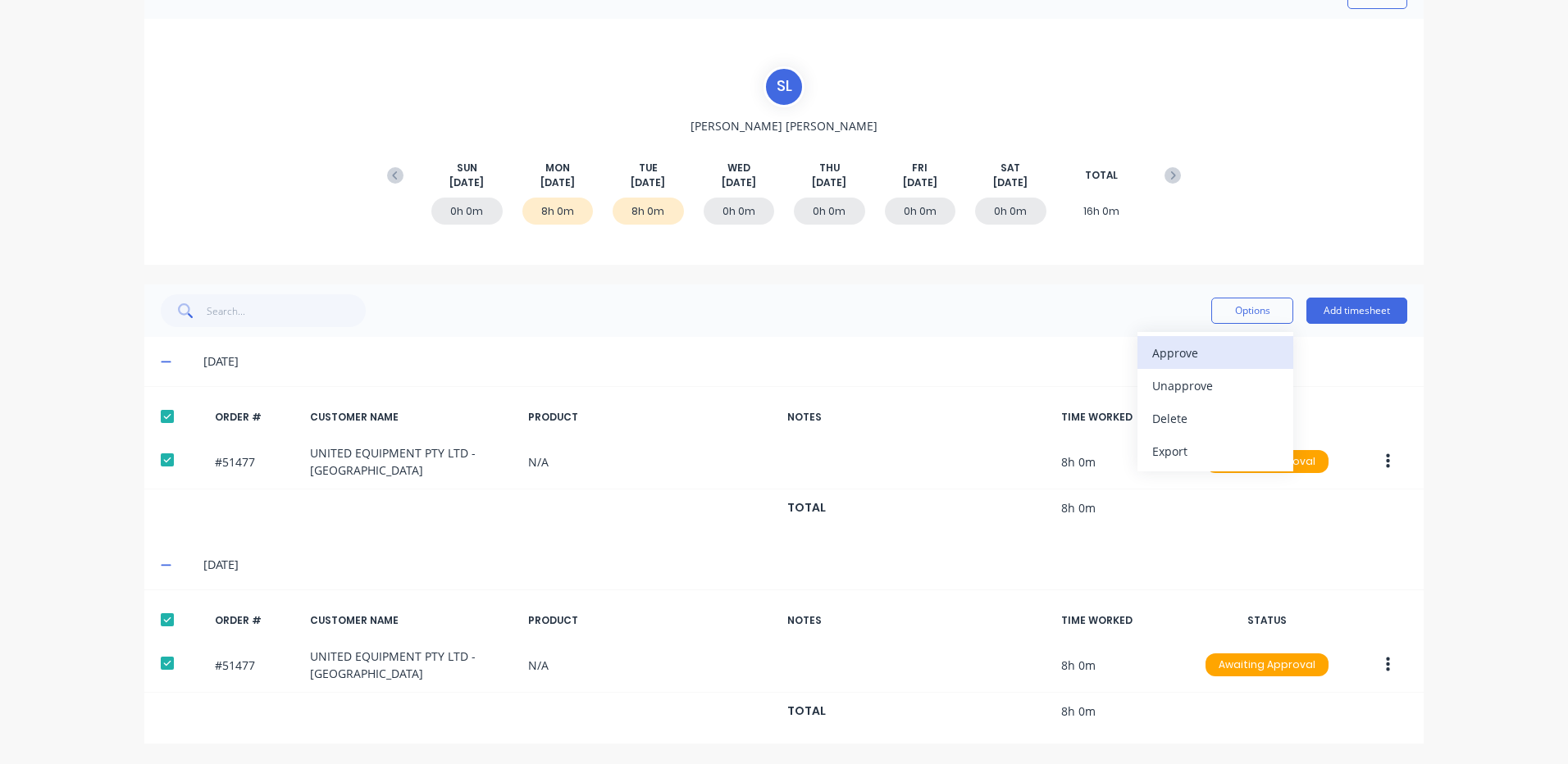
click at [1182, 346] on div "Approve" at bounding box center [1215, 353] width 126 height 24
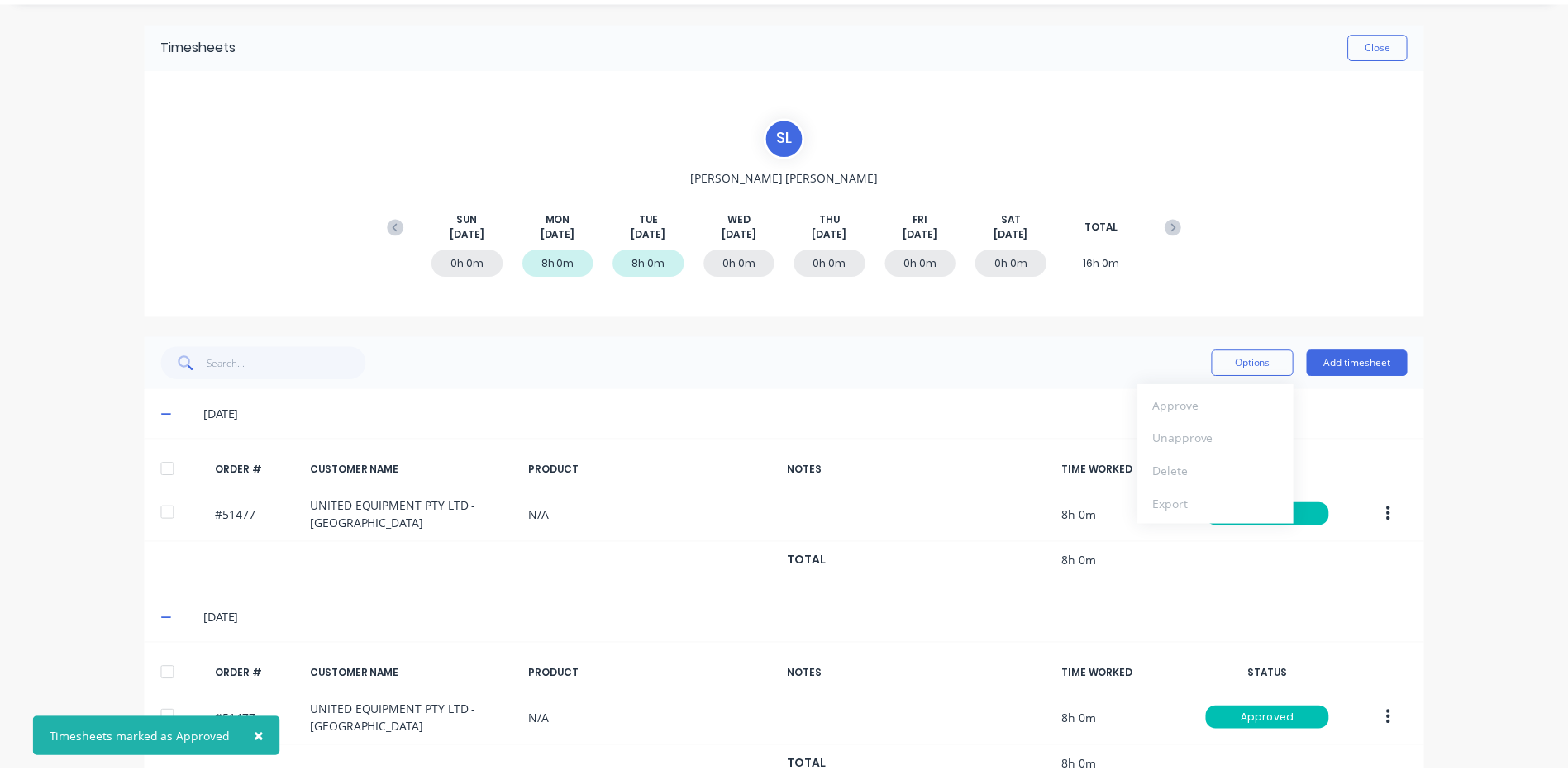
scroll to position [0, 0]
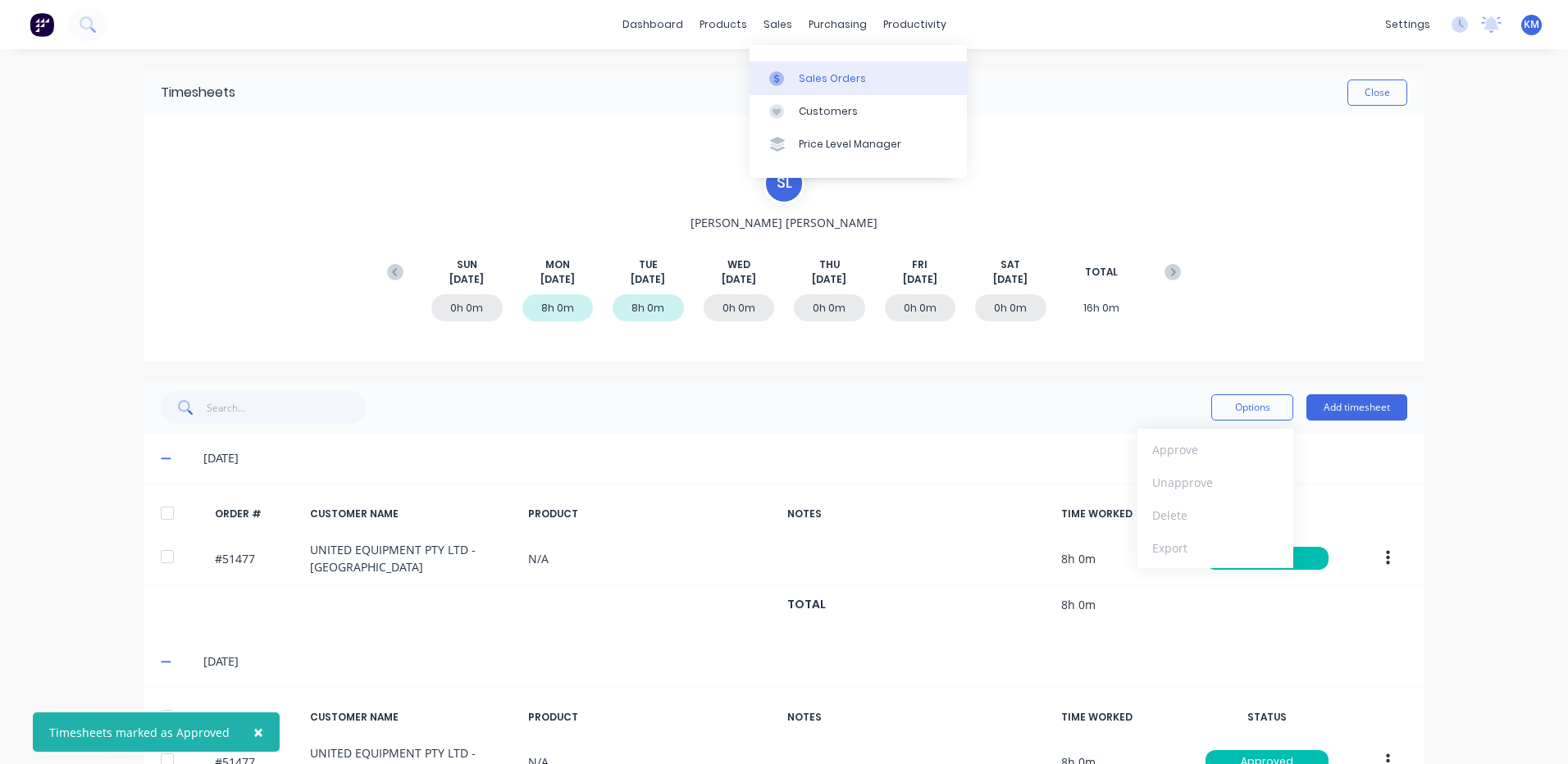
click at [775, 76] on icon at bounding box center [776, 78] width 5 height 9
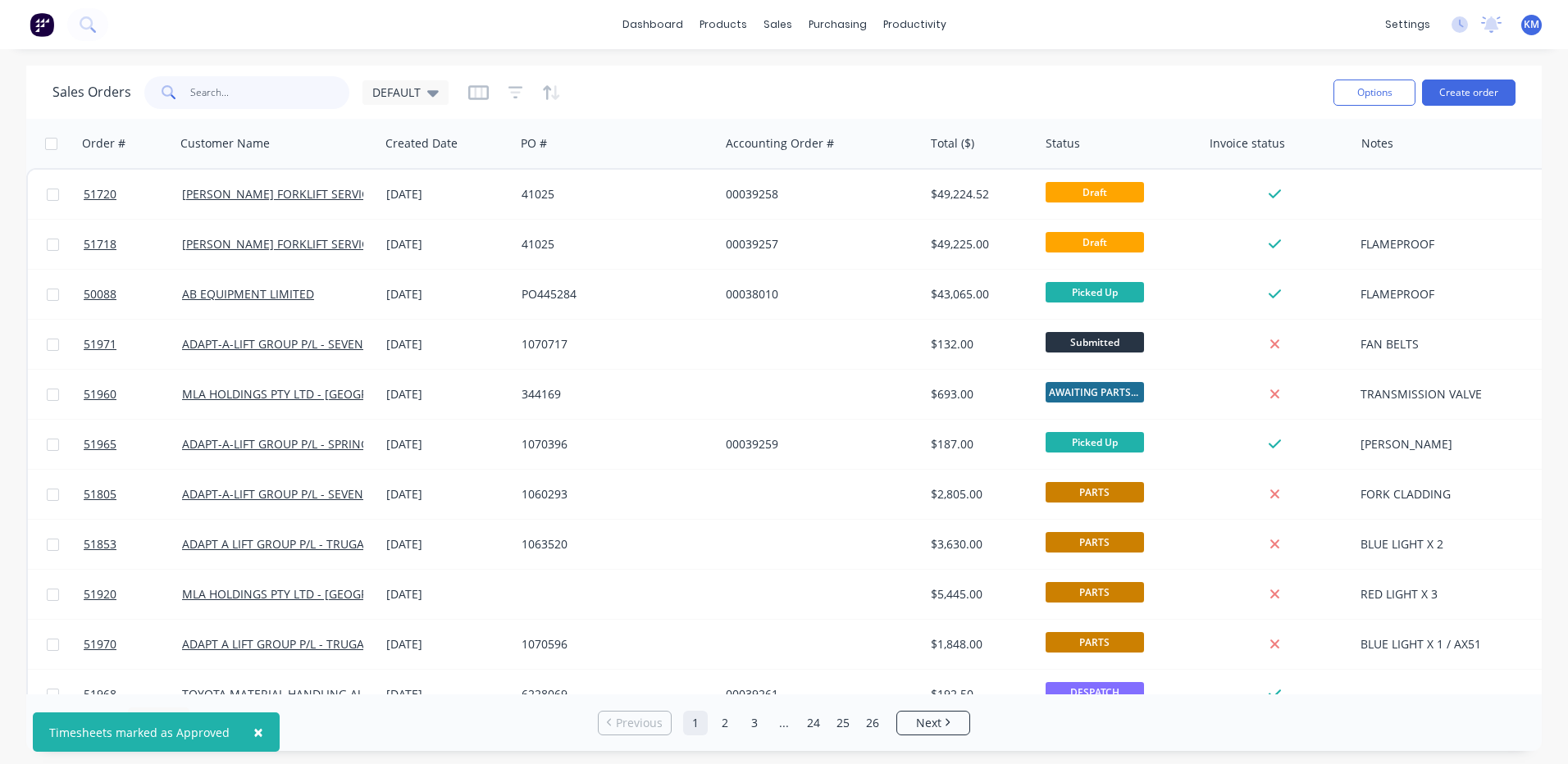
click at [302, 108] on input "text" at bounding box center [270, 92] width 160 height 33
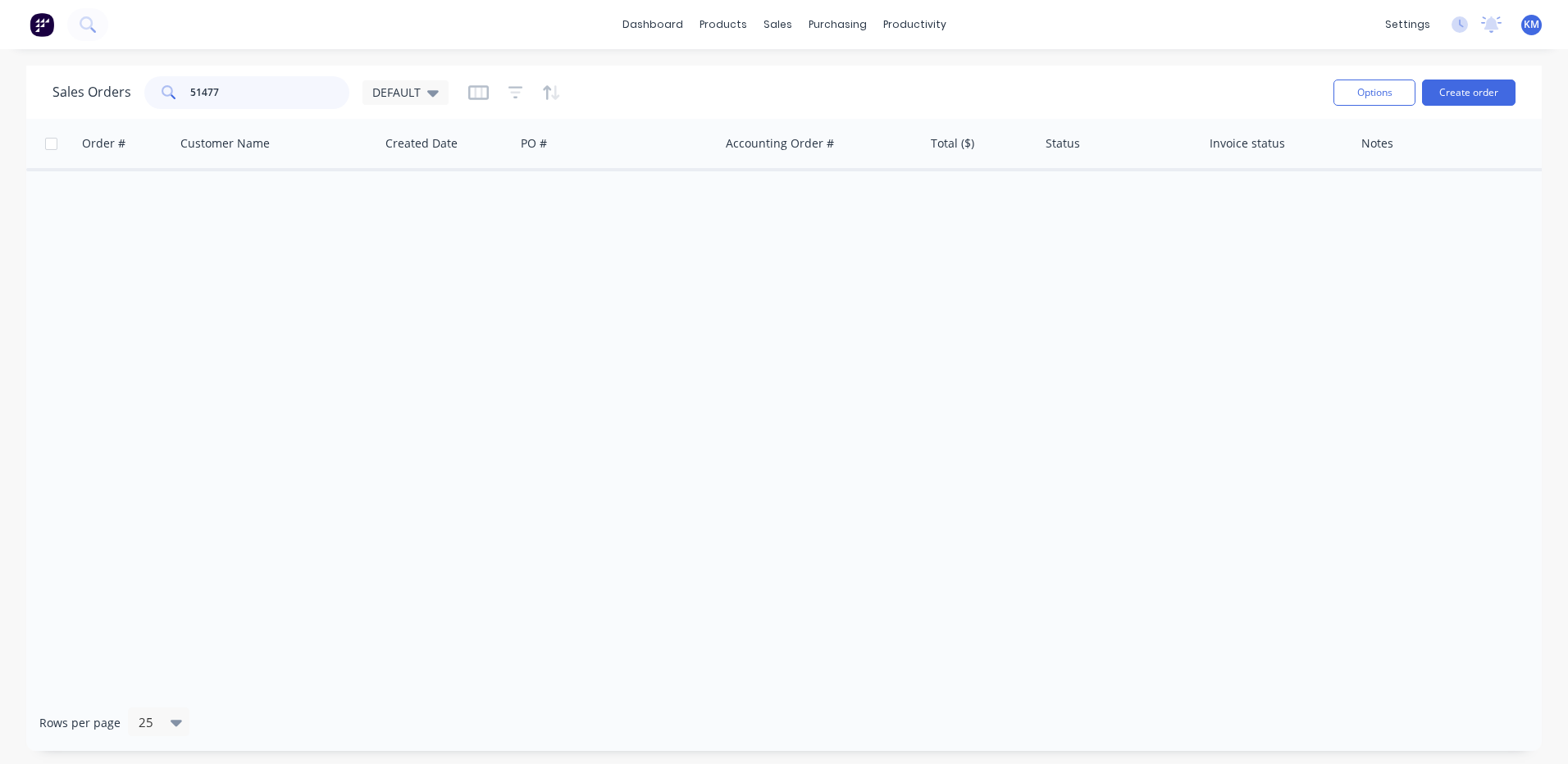
type input "51477"
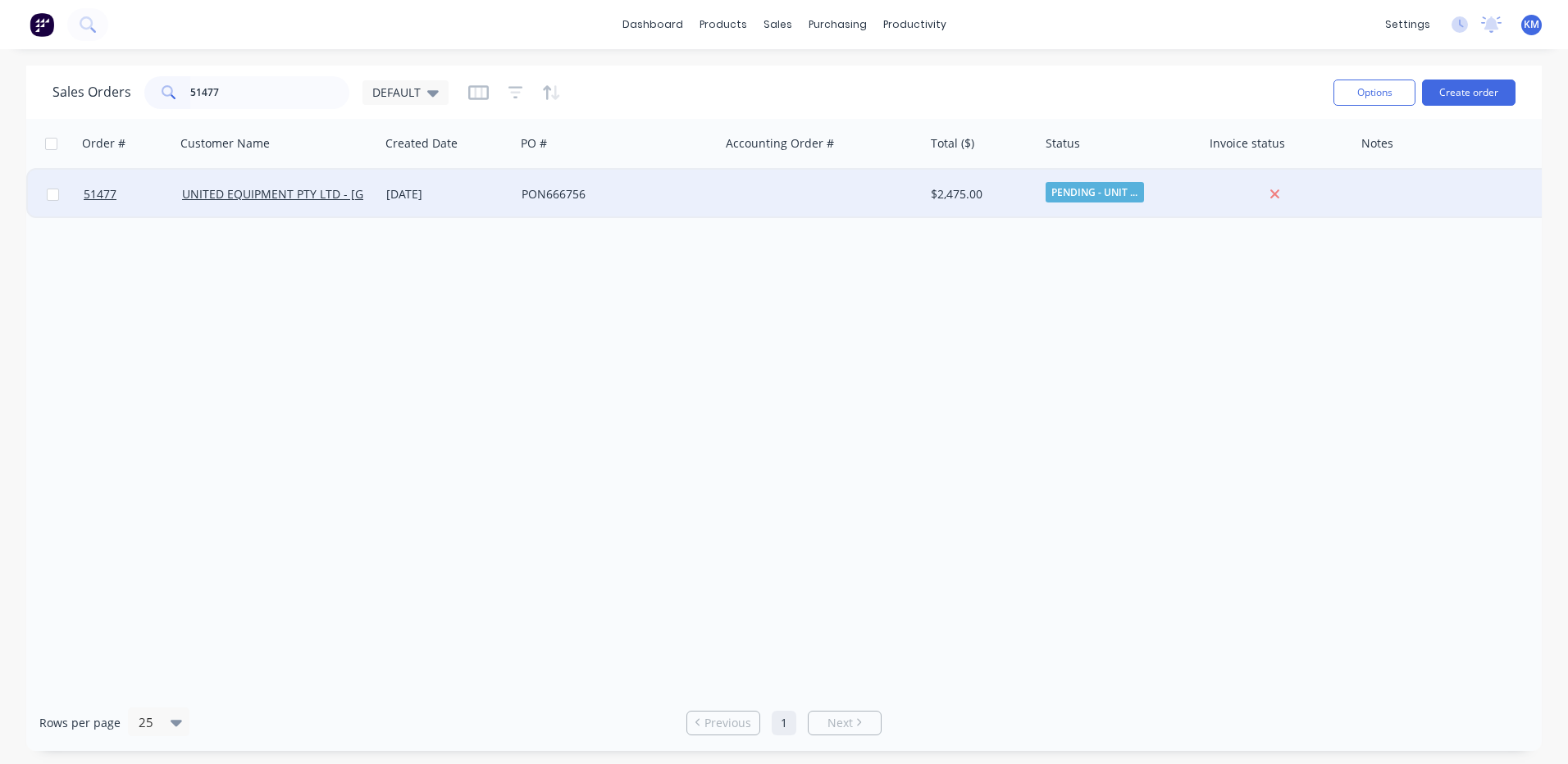
click at [542, 183] on div "PON666756" at bounding box center [617, 194] width 204 height 49
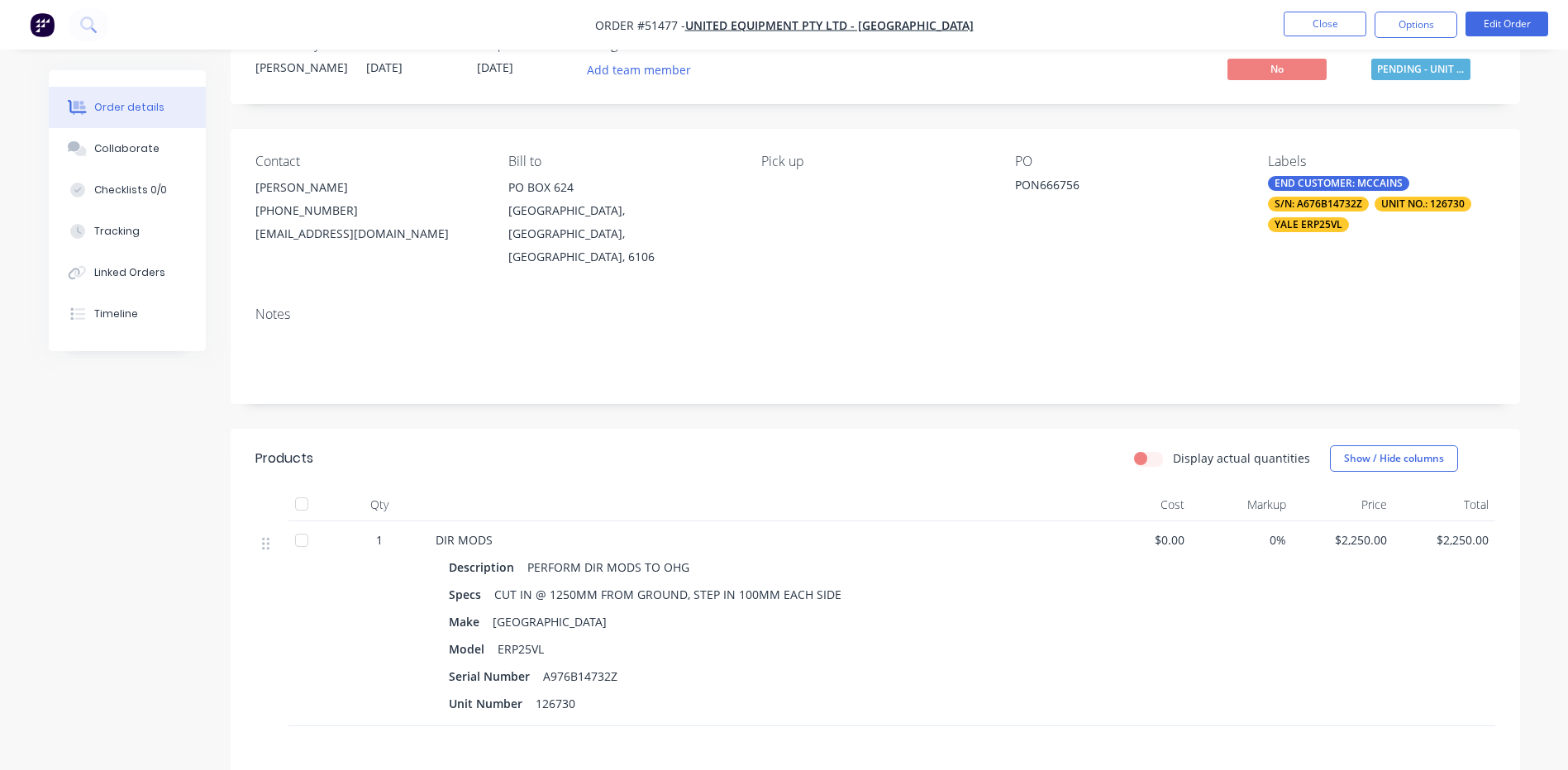
scroll to position [83, 0]
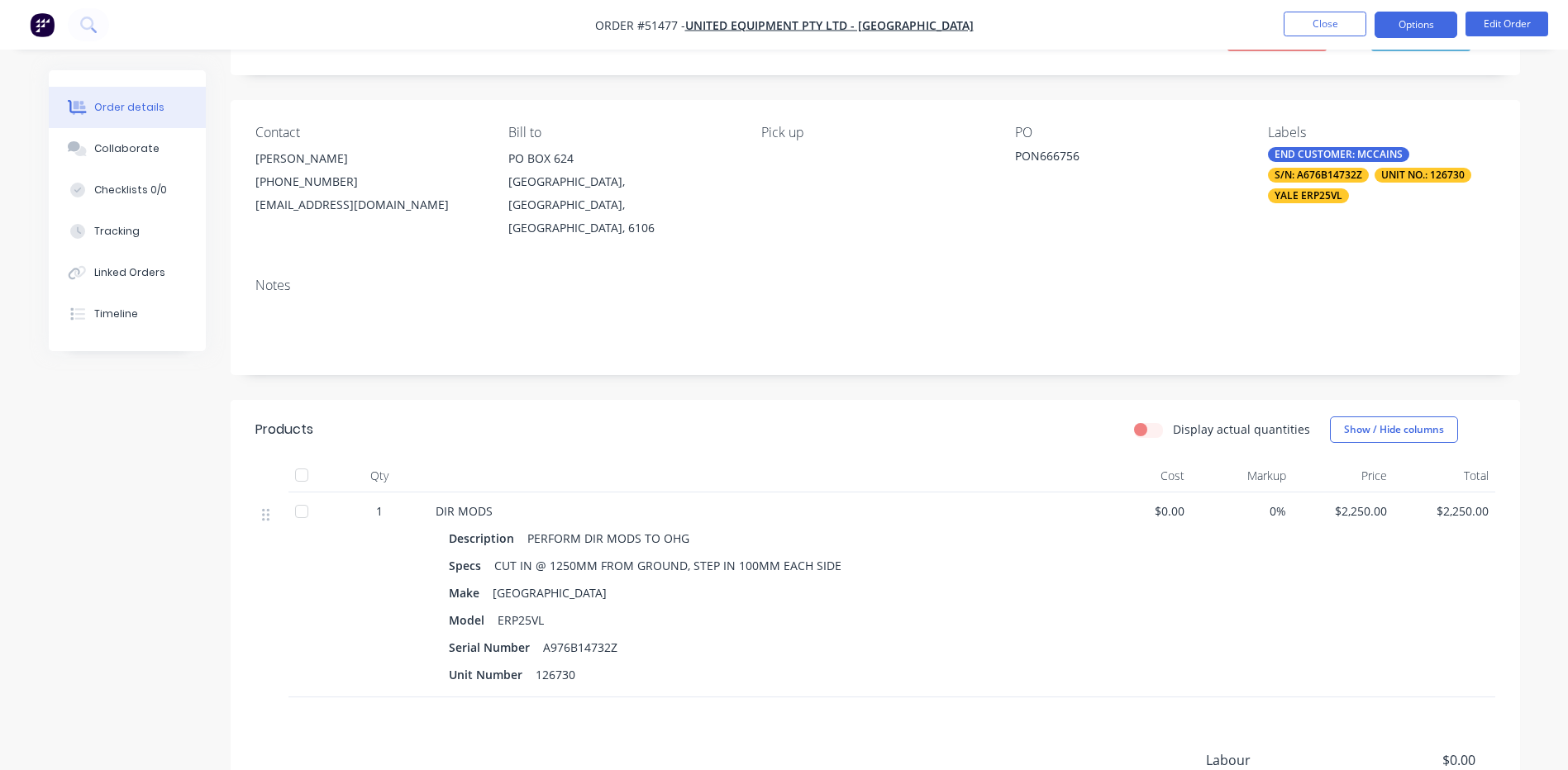
click at [1445, 14] on button "Options" at bounding box center [1416, 24] width 83 height 26
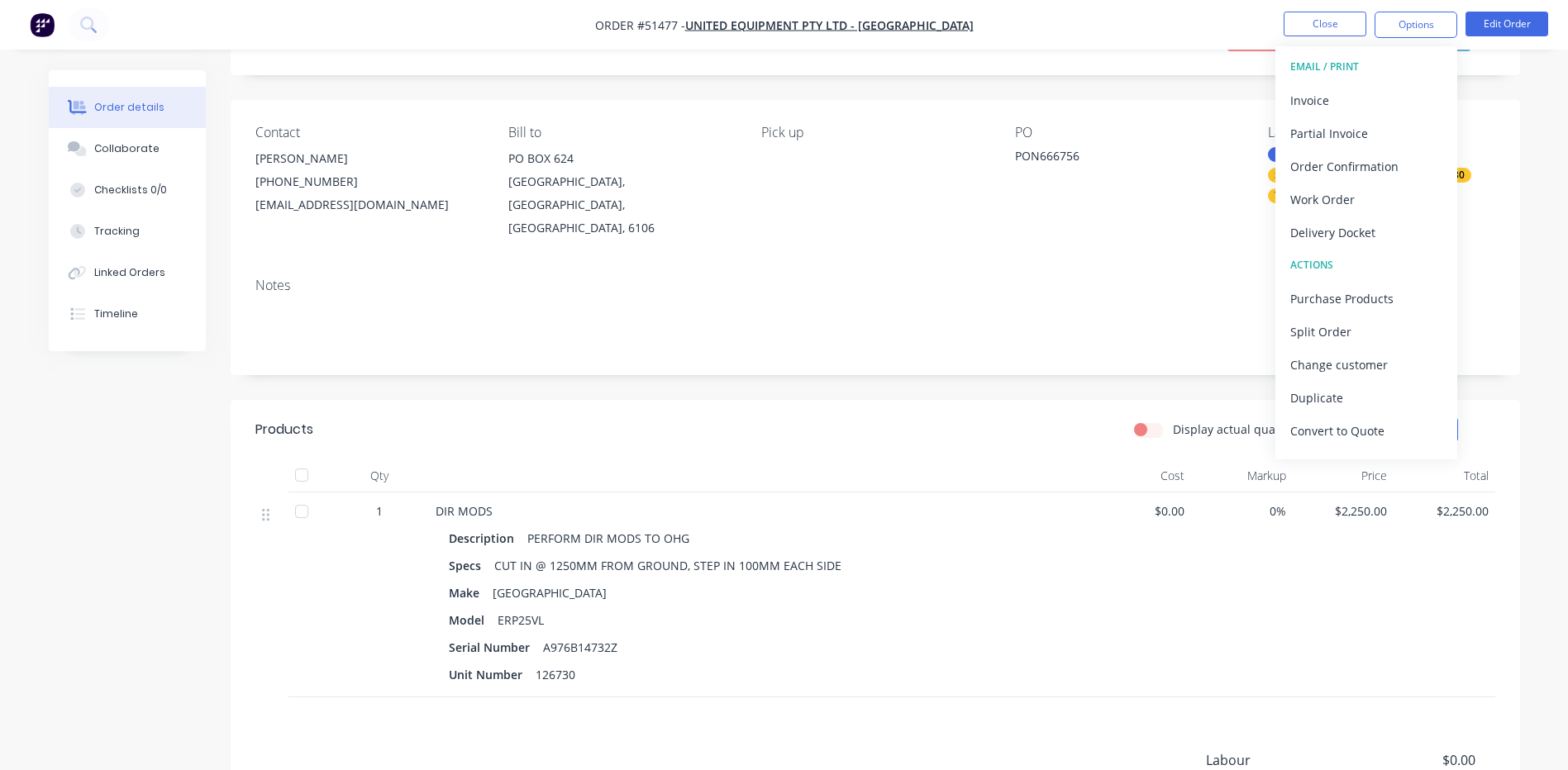
click at [1181, 102] on div "Contact AMY YANG (03) 9360 3242 ayang@unitedequipment.com.au Bill to PO BOX 624…" at bounding box center [875, 182] width 1289 height 164
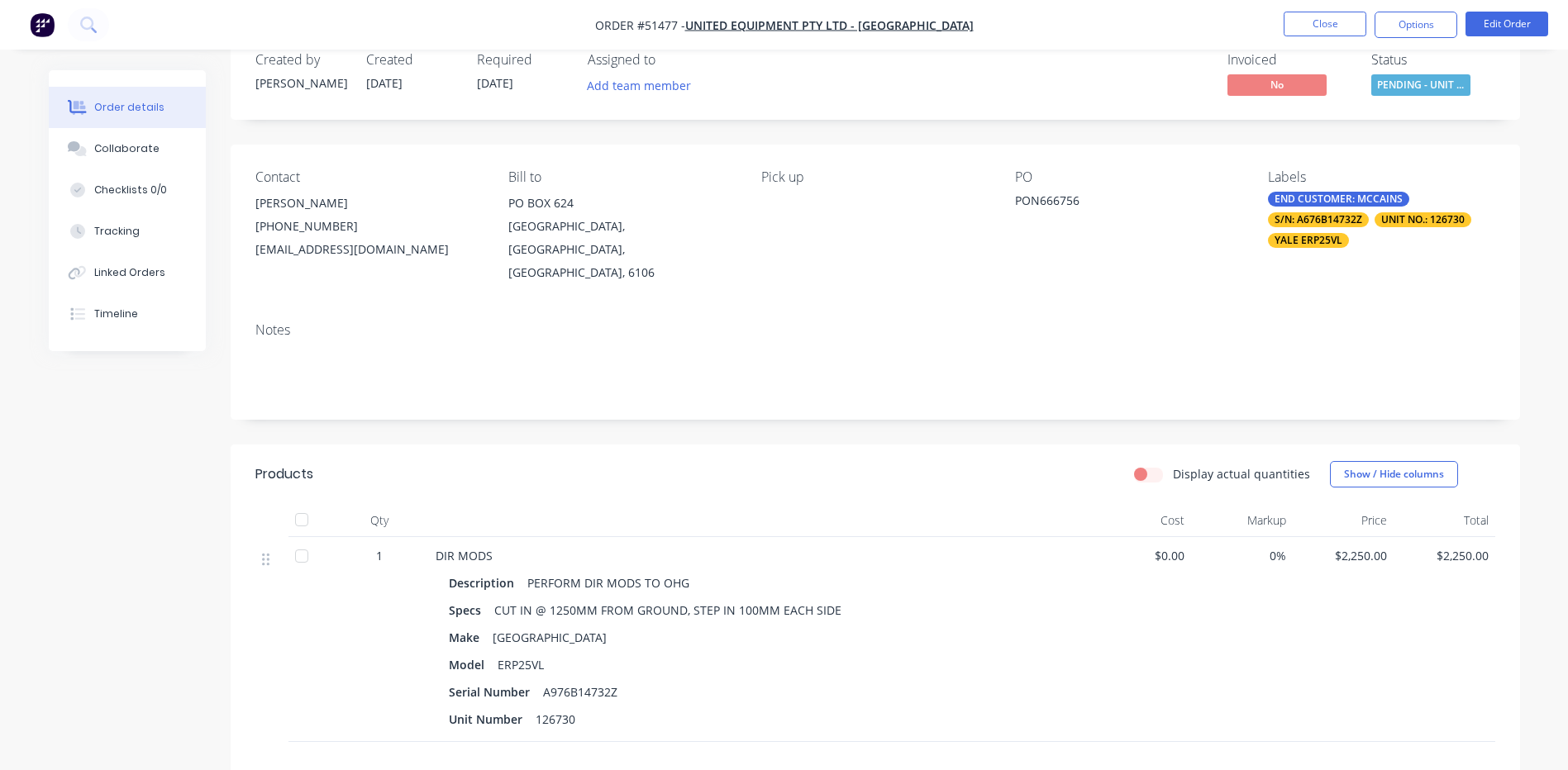
scroll to position [0, 0]
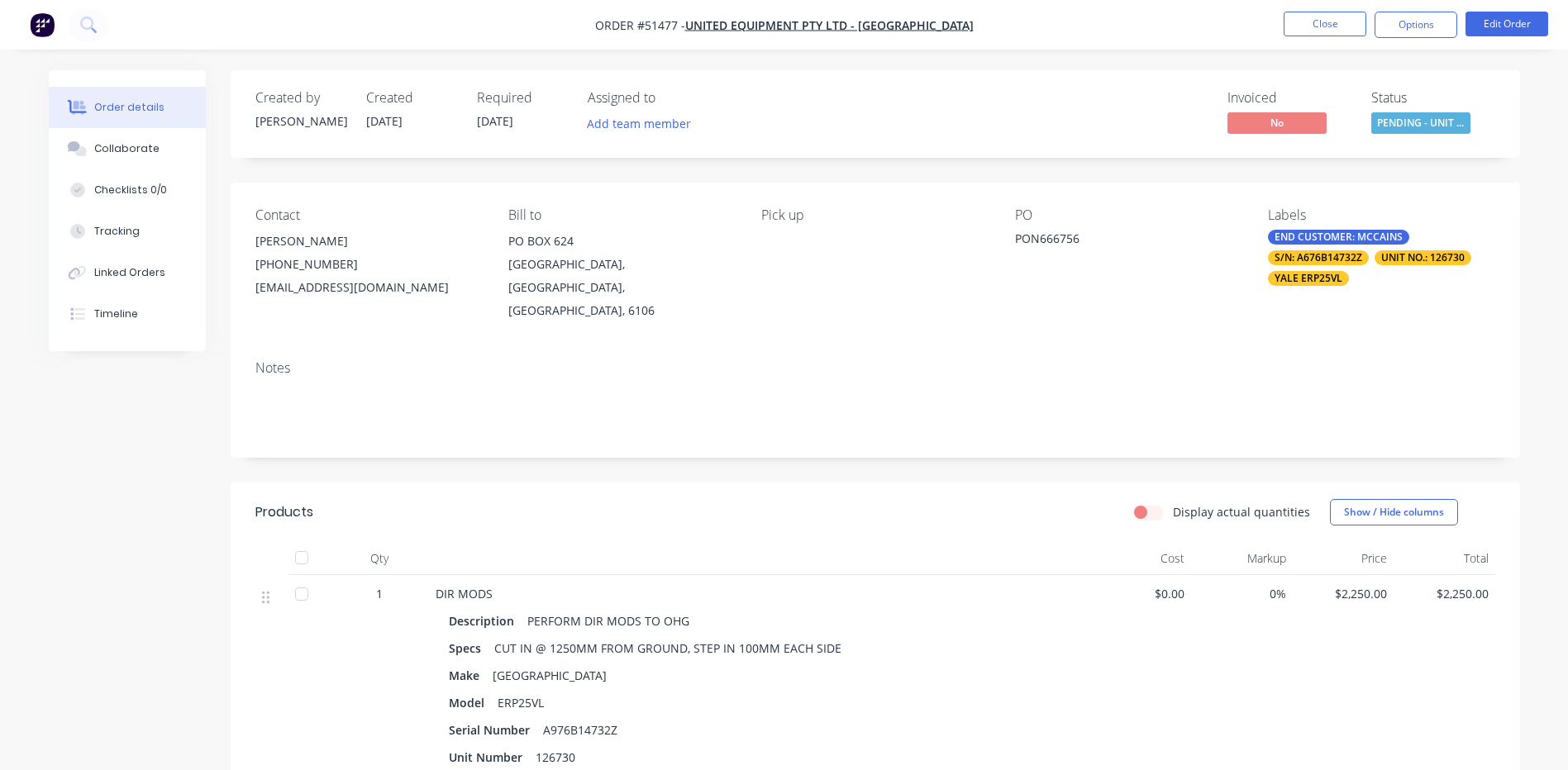
click at [1439, 117] on span "PENDING - UNIT ..." at bounding box center [1420, 122] width 99 height 20
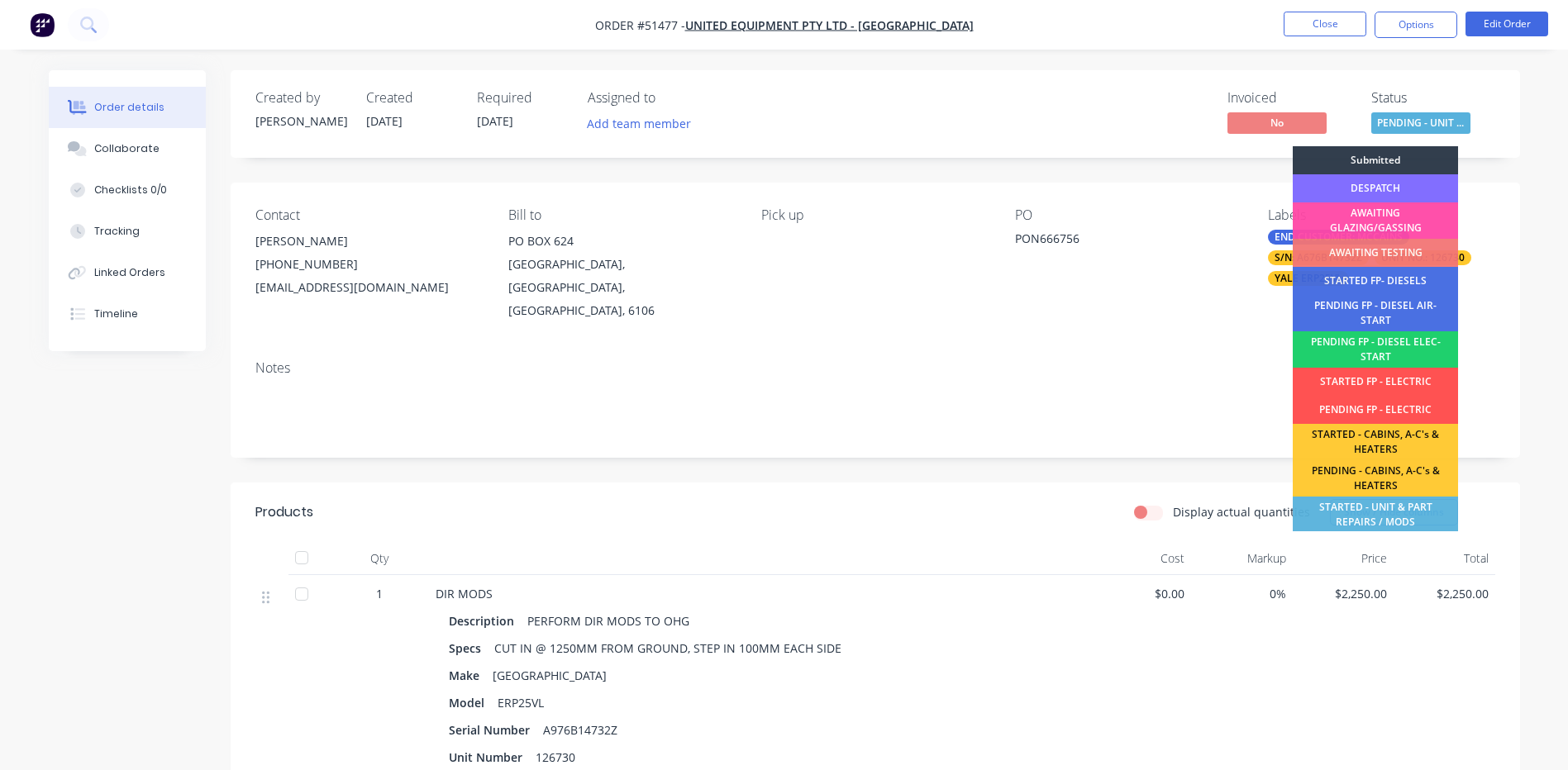
click at [1397, 183] on div "DESPATCH" at bounding box center [1375, 188] width 165 height 28
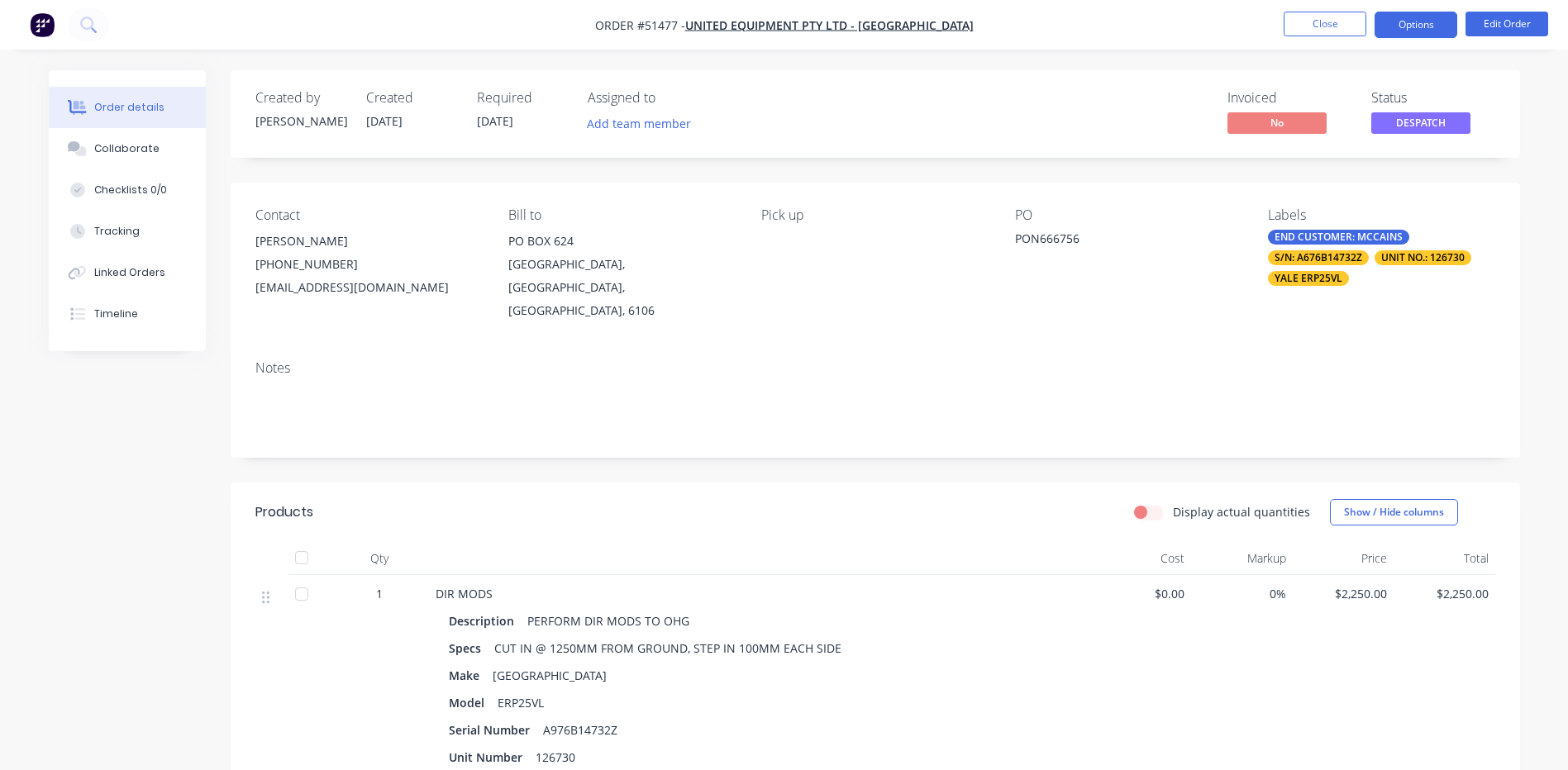
click at [1412, 24] on button "Options" at bounding box center [1416, 24] width 83 height 26
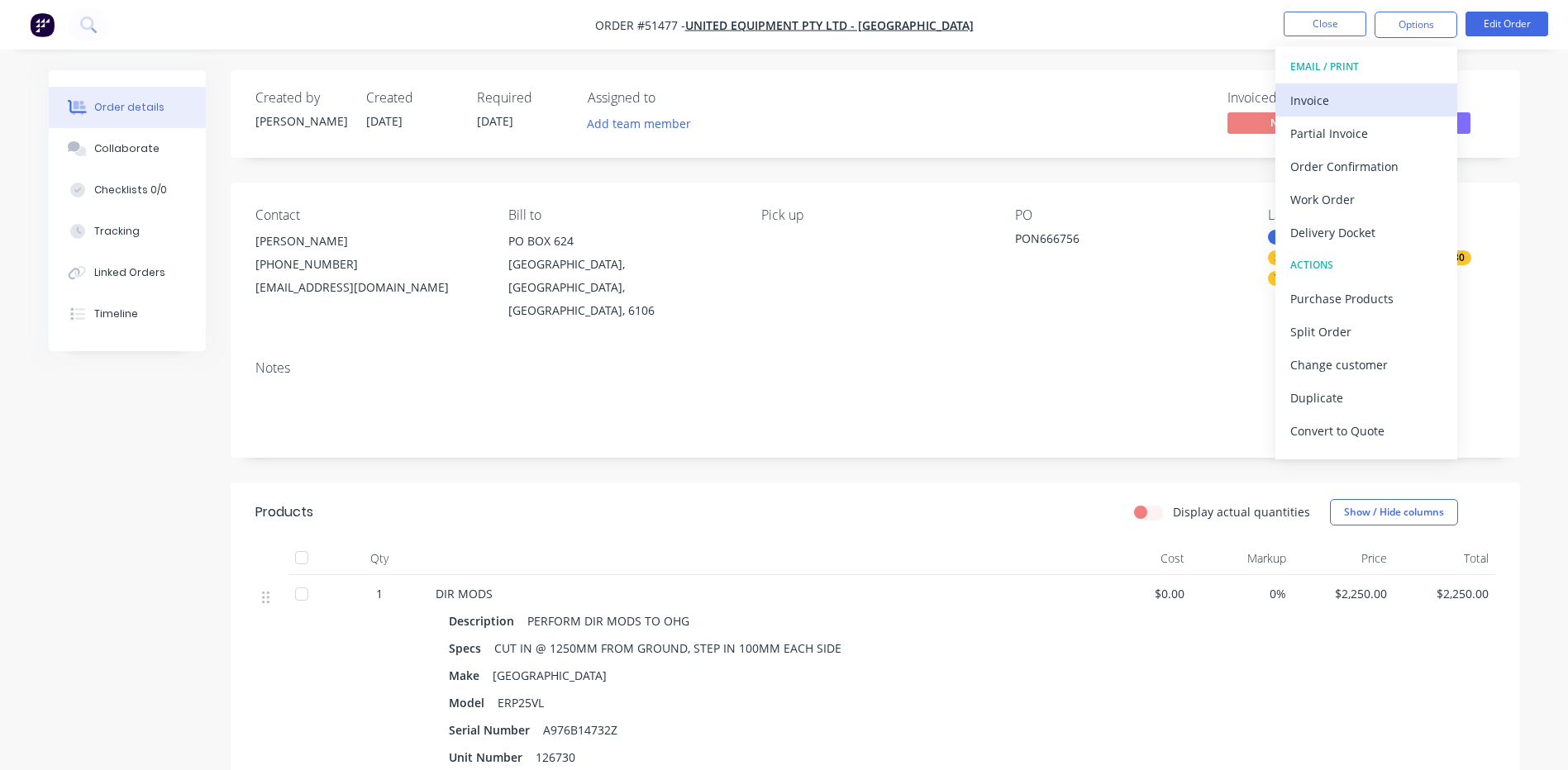
click at [1370, 107] on div "Invoice" at bounding box center [1366, 100] width 152 height 24
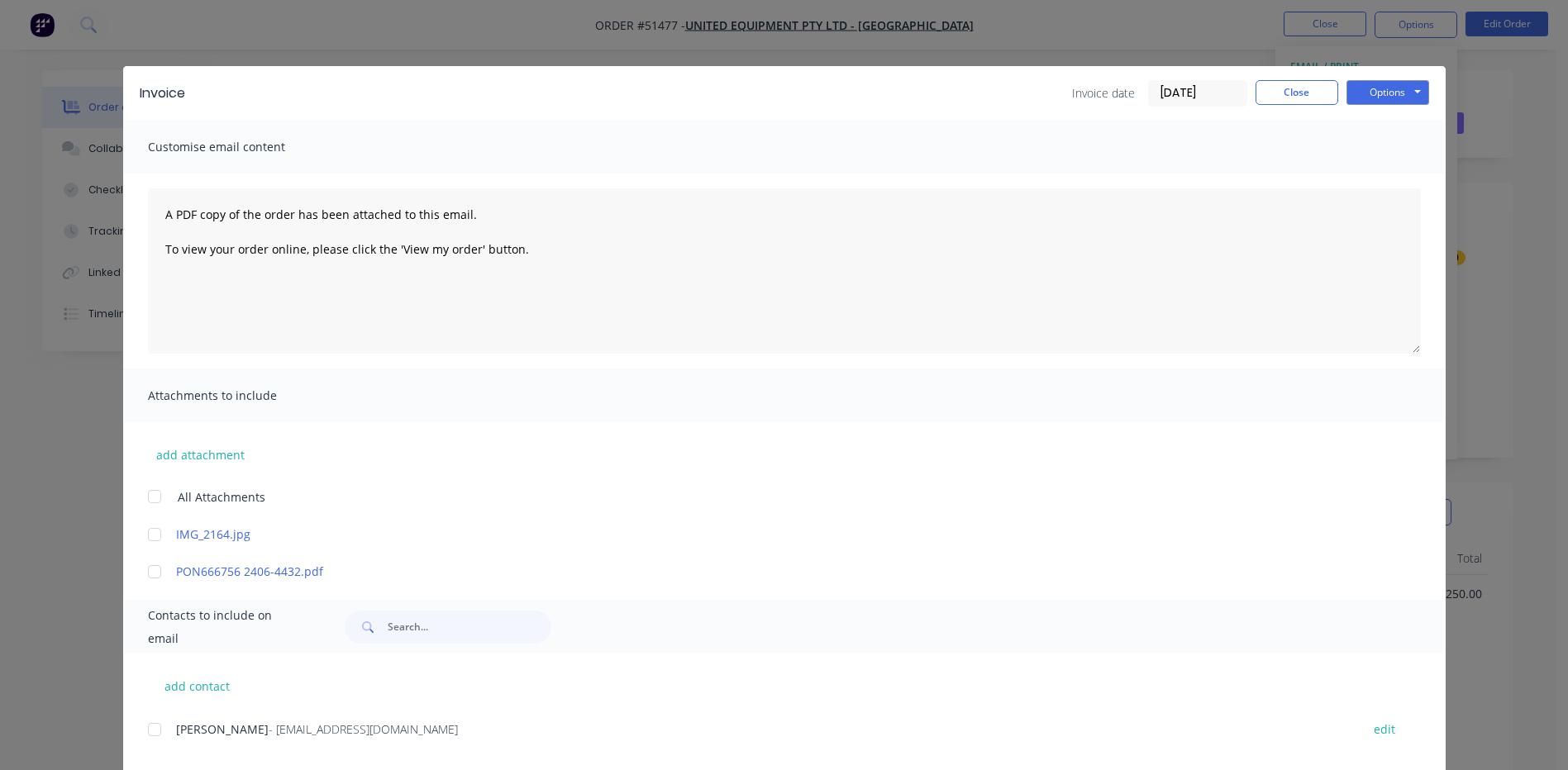
click at [152, 564] on div at bounding box center [154, 572] width 33 height 33
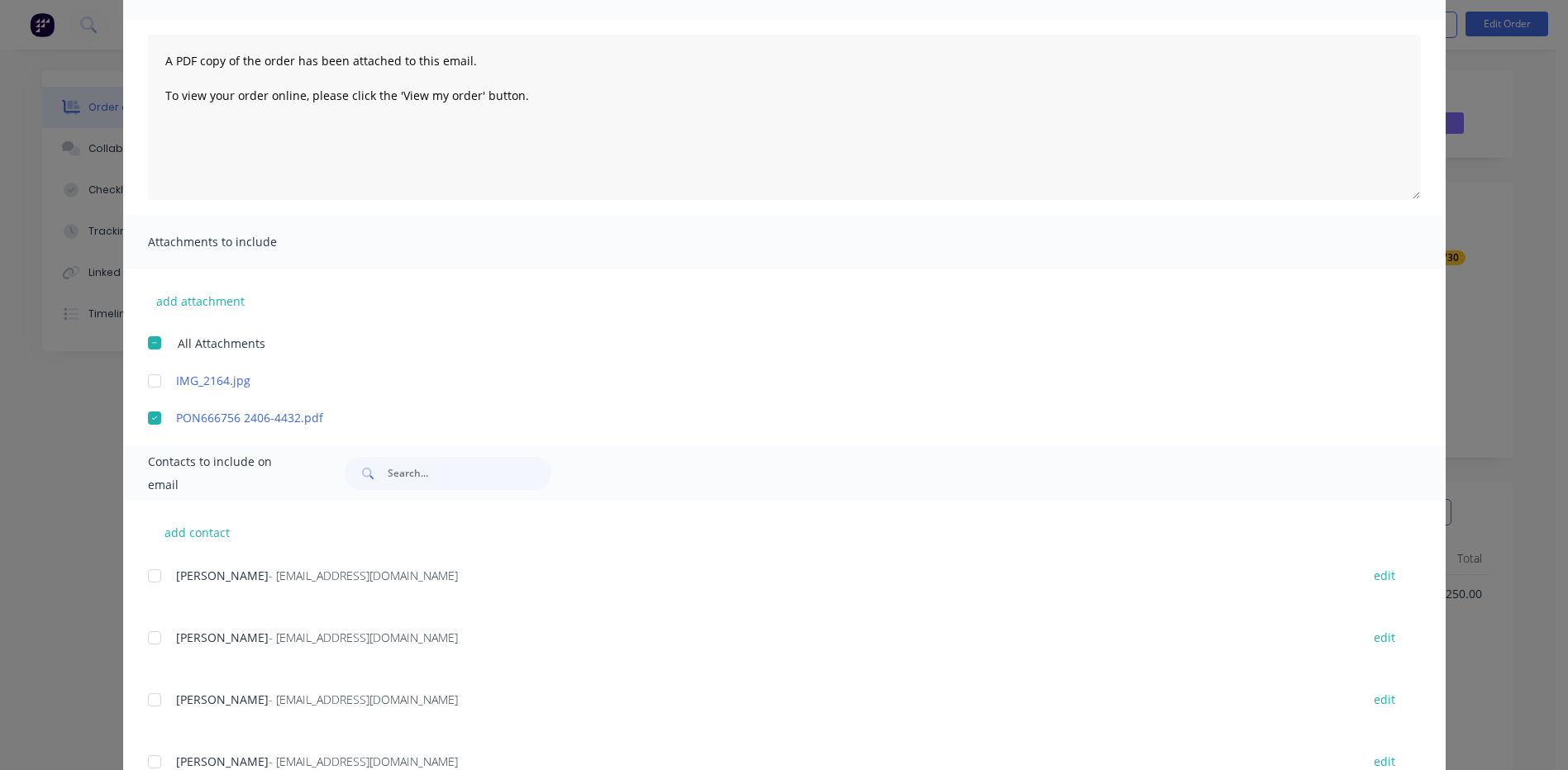
scroll to position [330, 0]
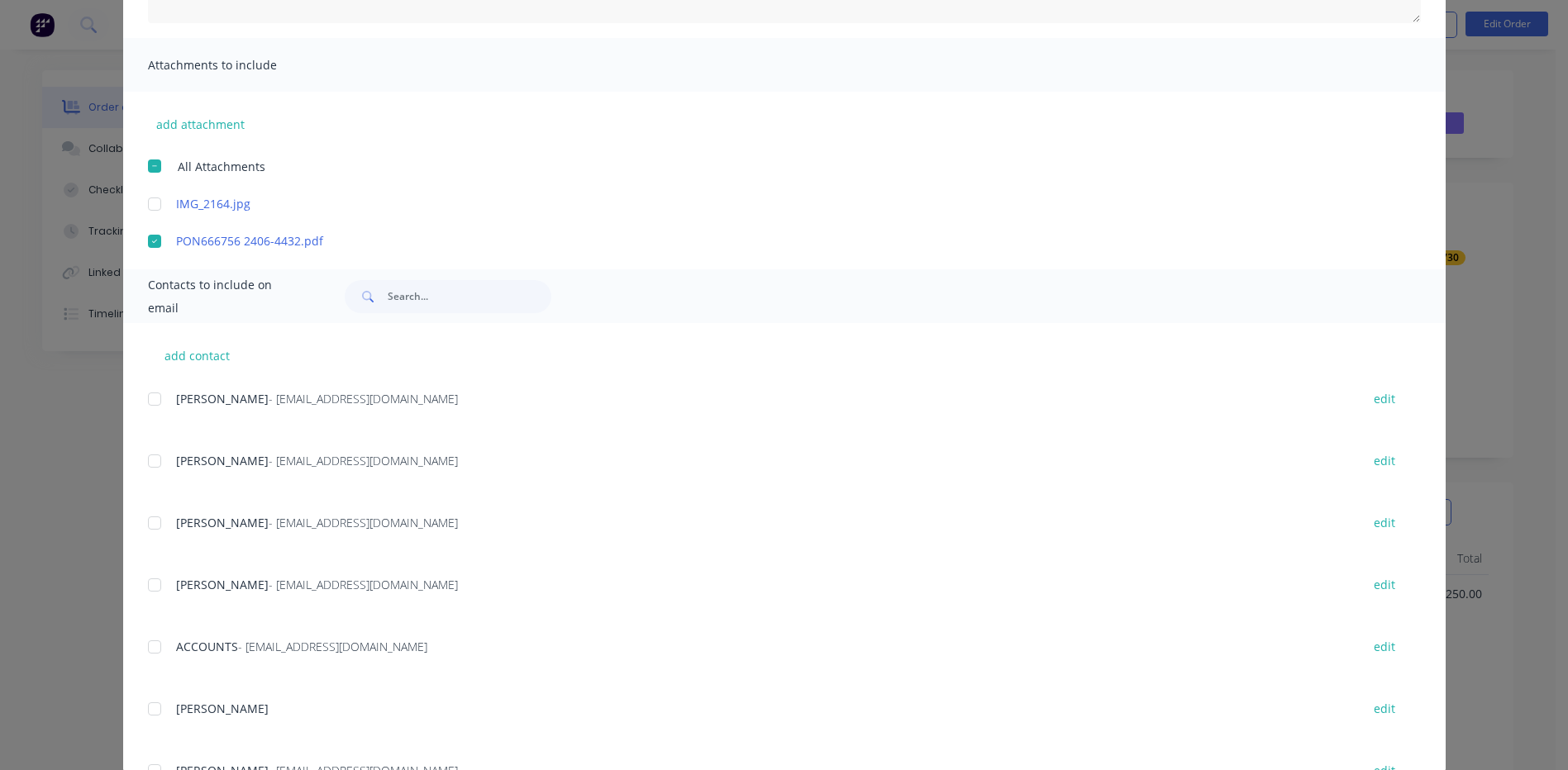
click at [152, 400] on div at bounding box center [154, 399] width 33 height 33
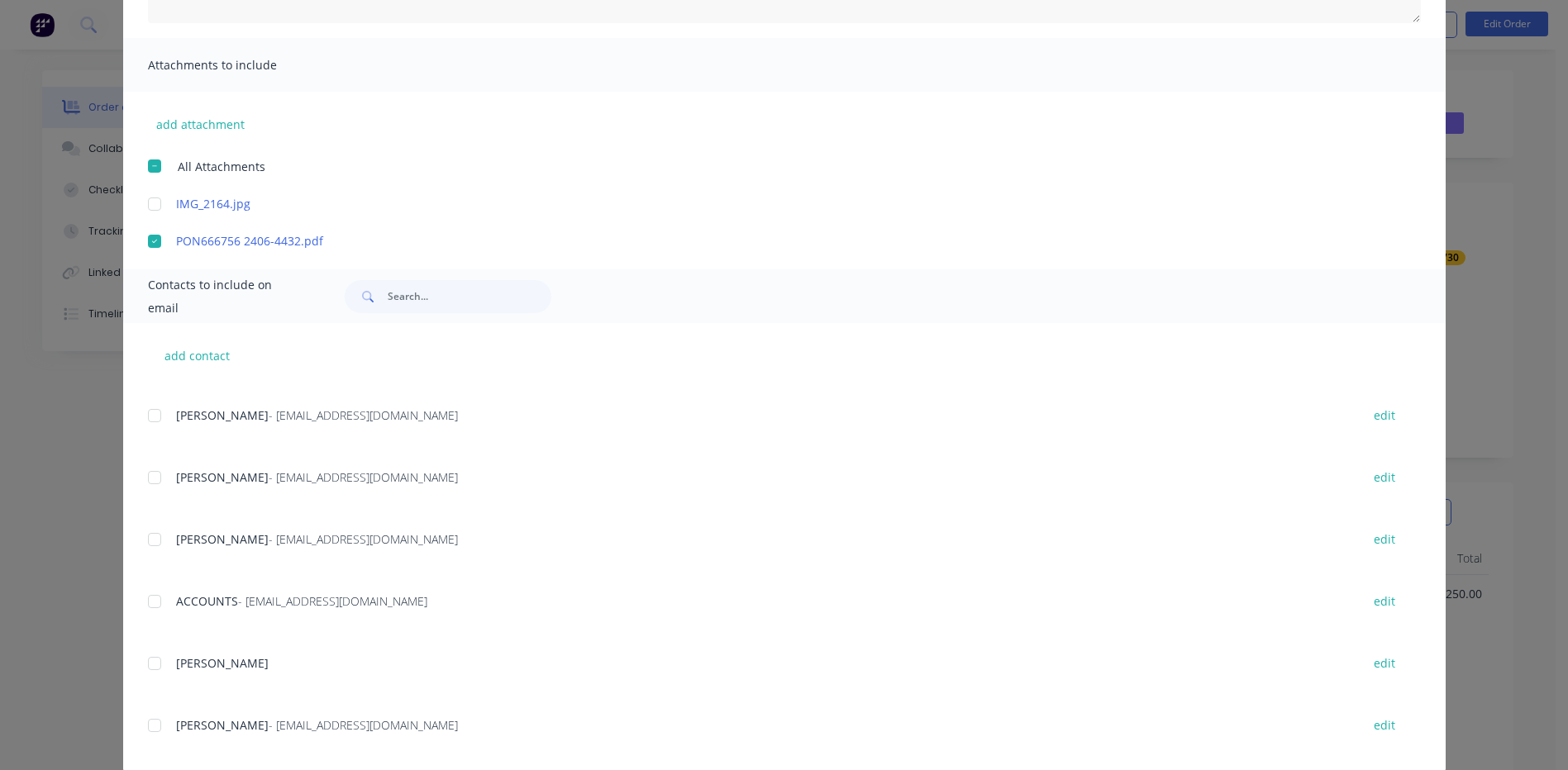
scroll to position [83, 0]
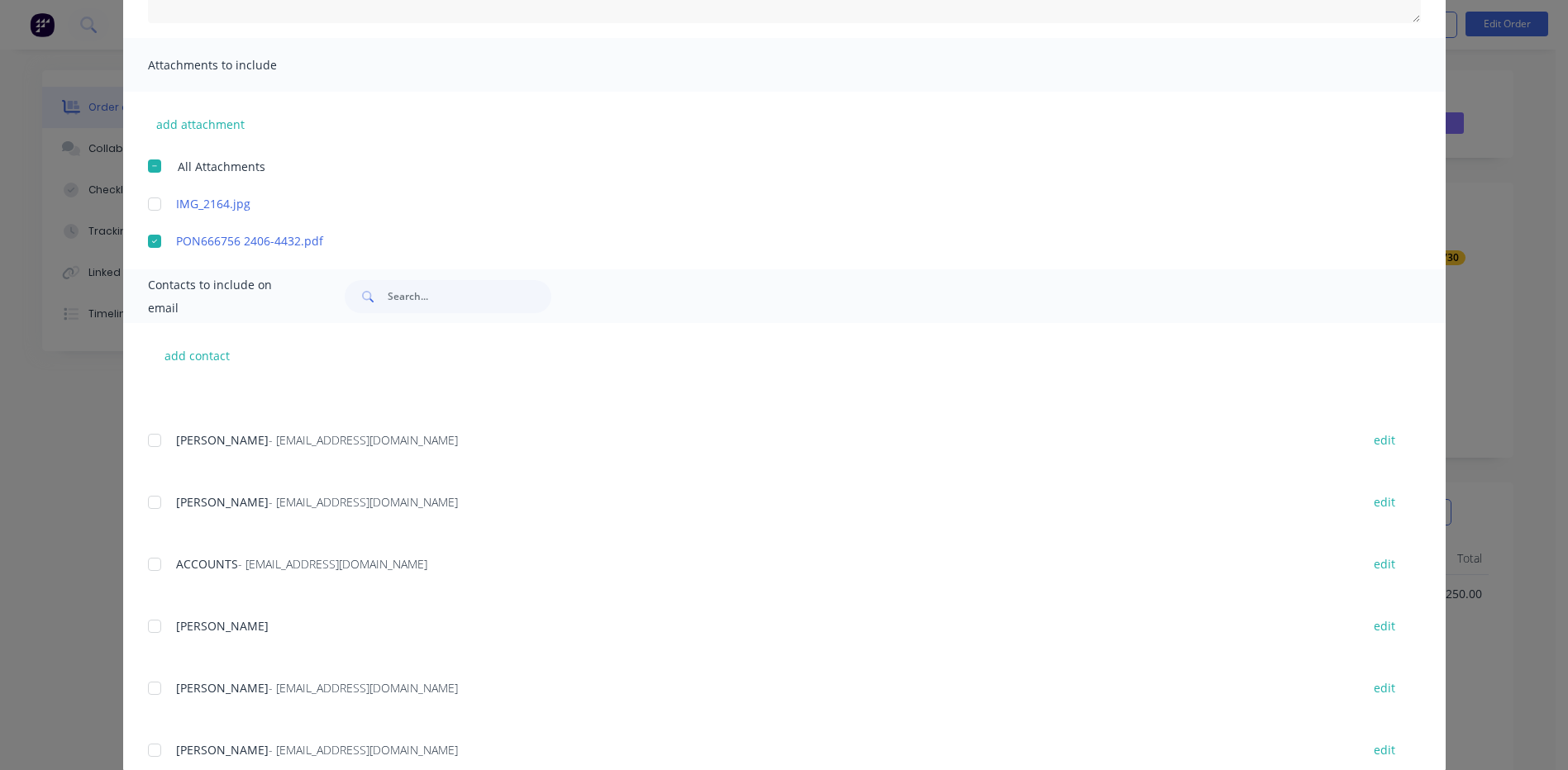
click at [159, 554] on div at bounding box center [154, 564] width 33 height 33
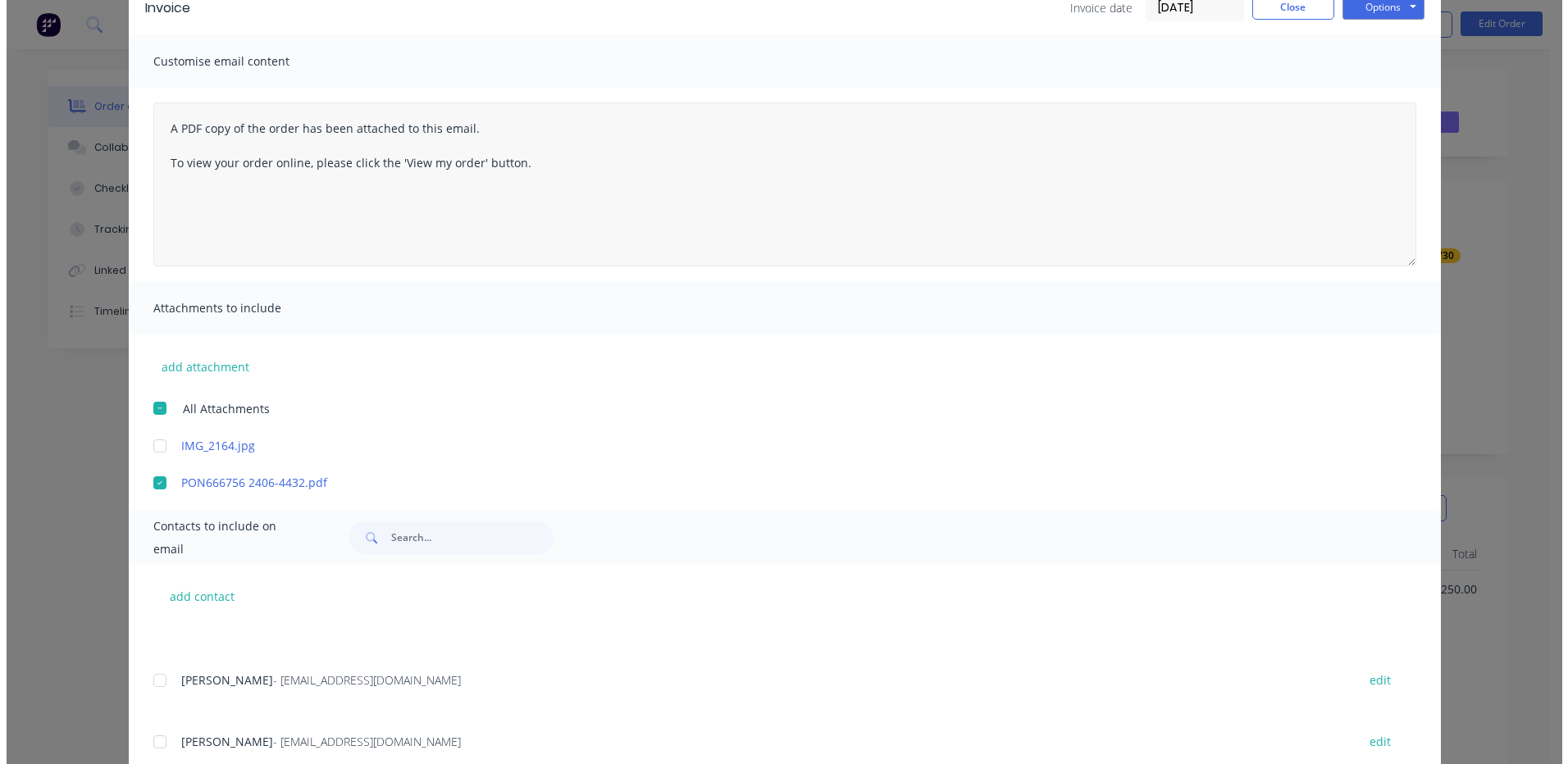
scroll to position [0, 0]
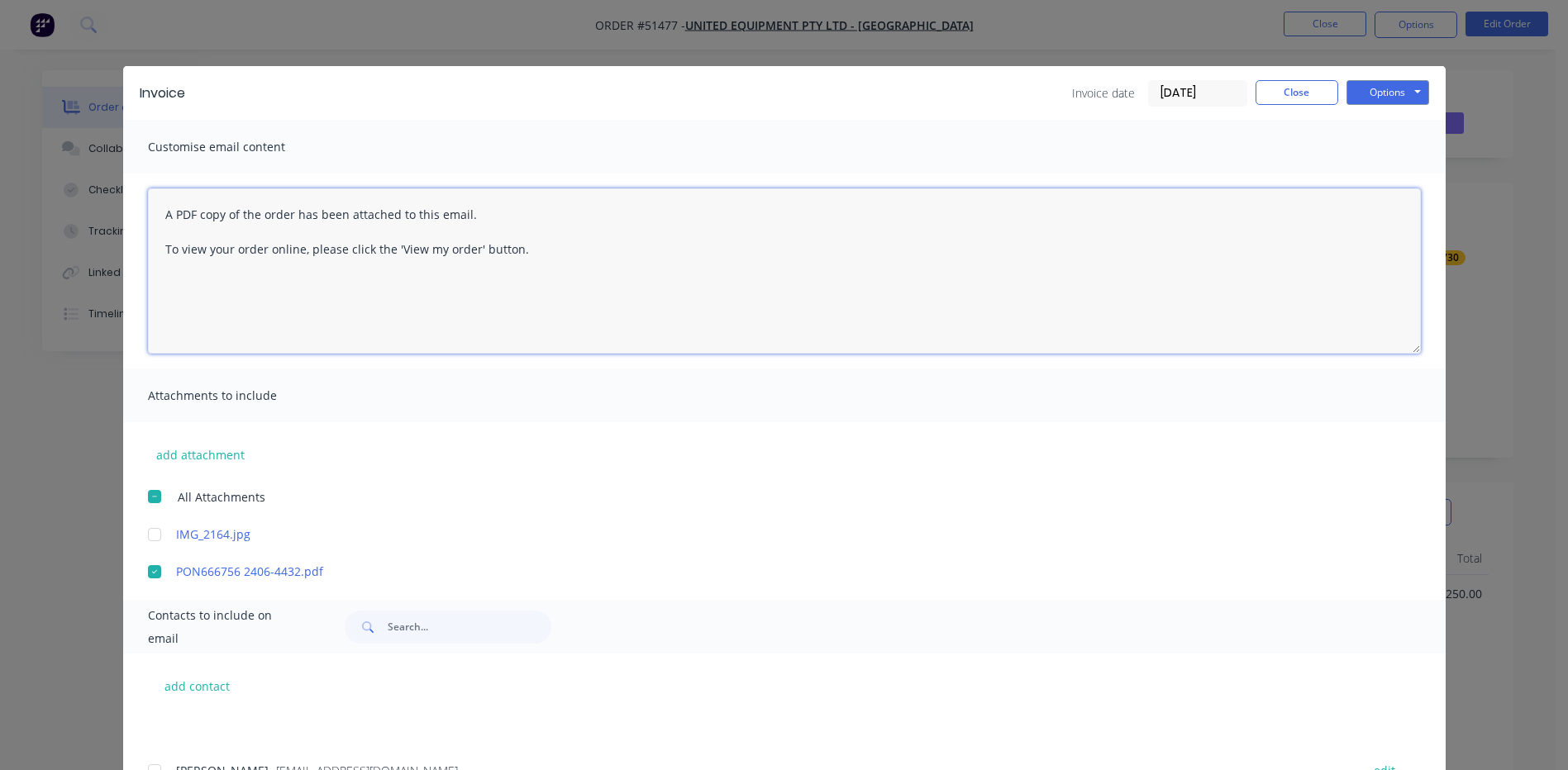
click at [158, 218] on textarea "A PDF copy of the order has been attached to this email. To view your order onl…" at bounding box center [784, 271] width 1273 height 165
type textarea "READY TO PICK UP, THANKS. A PDF copy of the order has been attached to this ema…"
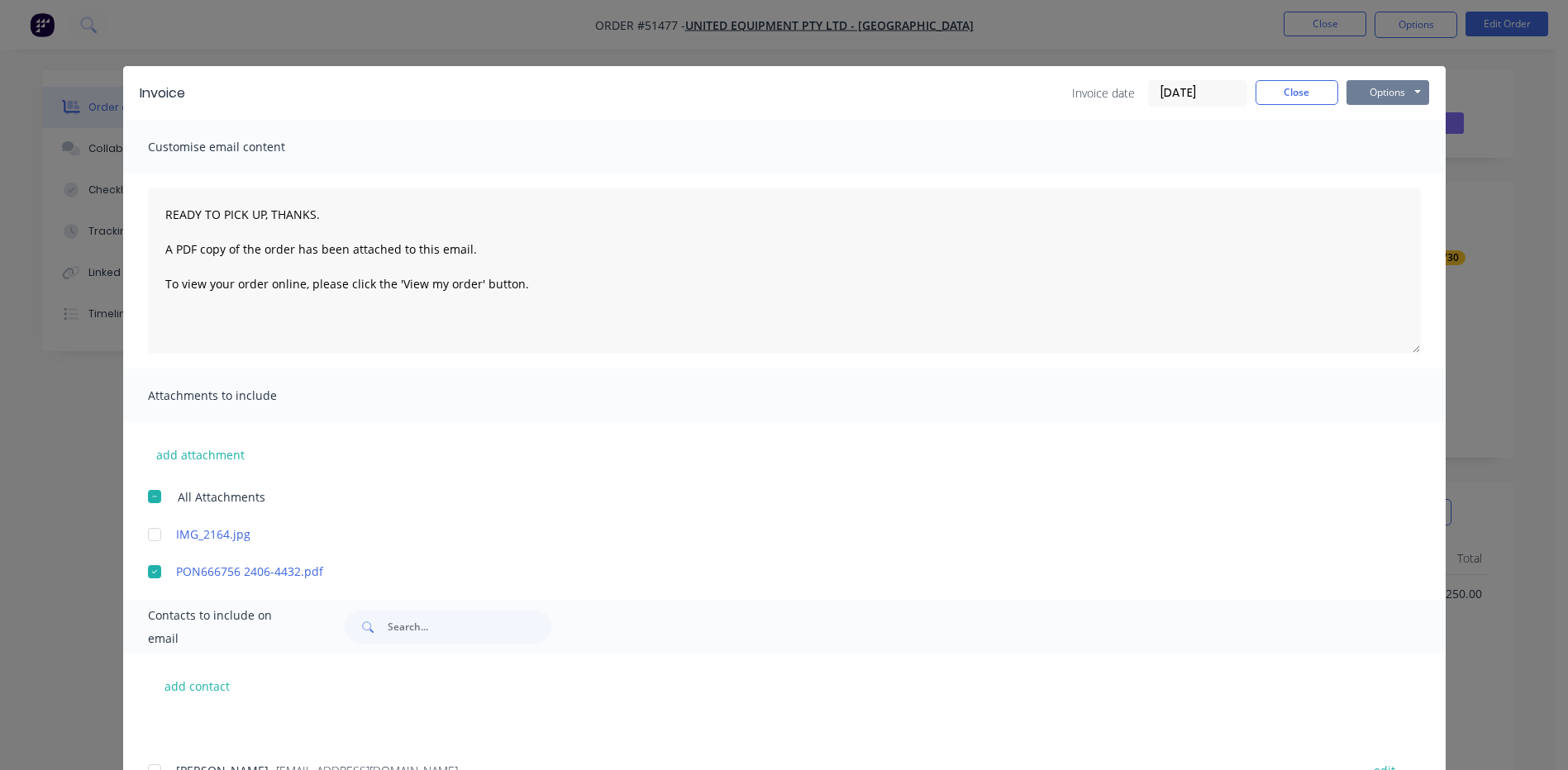
click at [1371, 90] on button "Options" at bounding box center [1387, 93] width 83 height 25
click at [1384, 179] on button "Email" at bounding box center [1399, 177] width 106 height 27
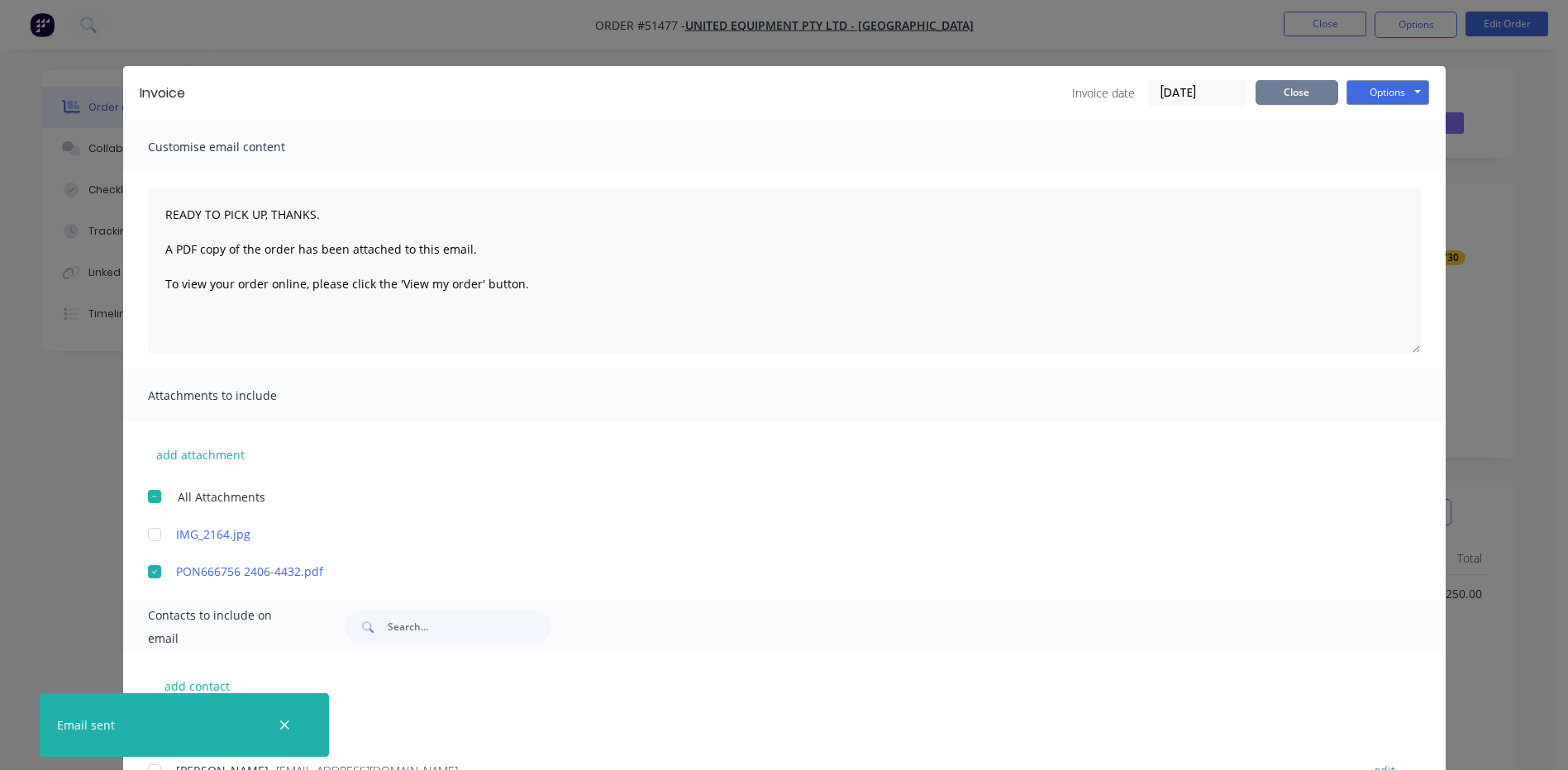
click at [1270, 98] on button "Close" at bounding box center [1296, 93] width 83 height 25
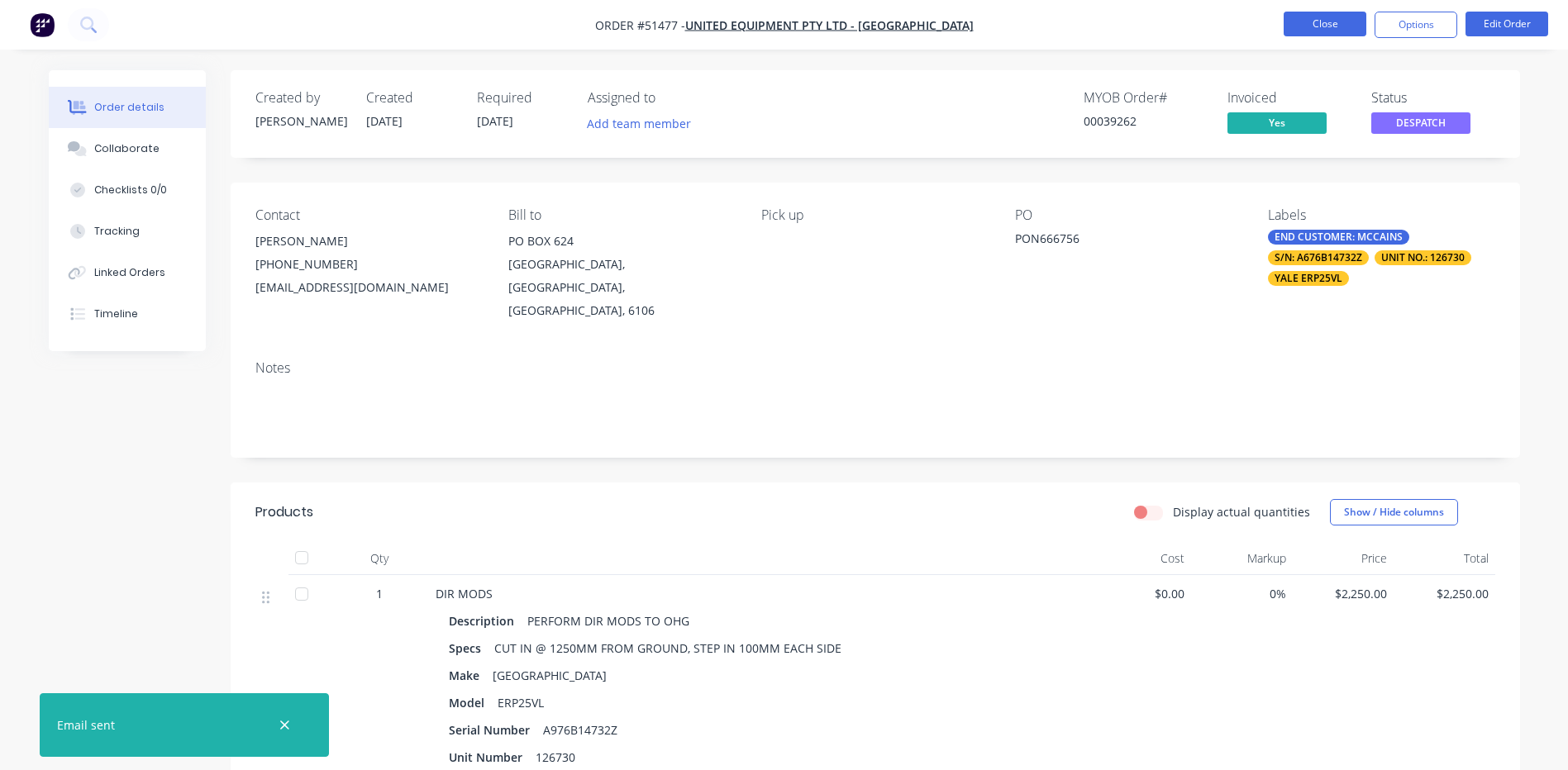
click at [1355, 23] on button "Close" at bounding box center [1324, 24] width 83 height 25
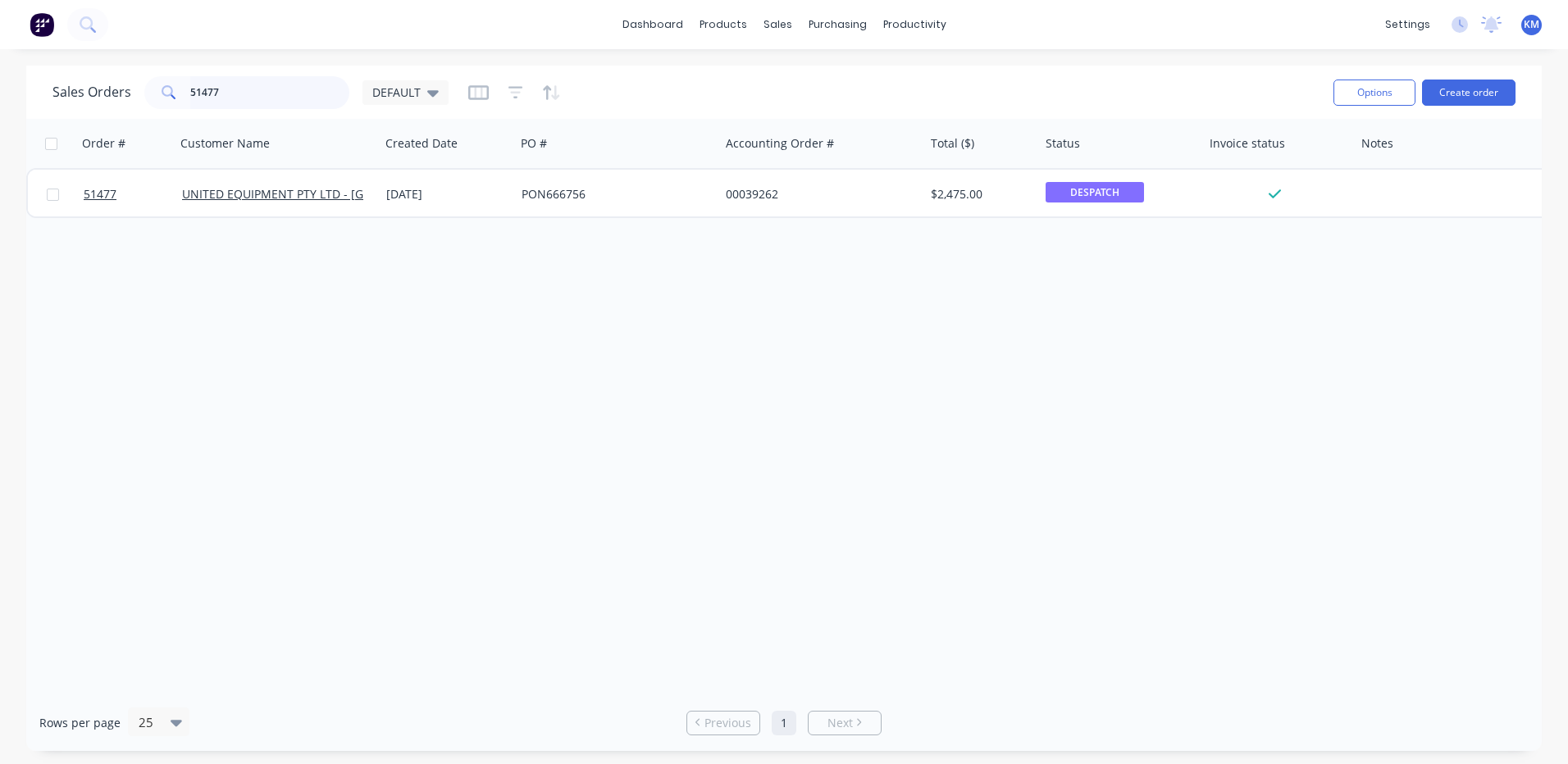
click at [273, 85] on input "51477" at bounding box center [270, 92] width 160 height 33
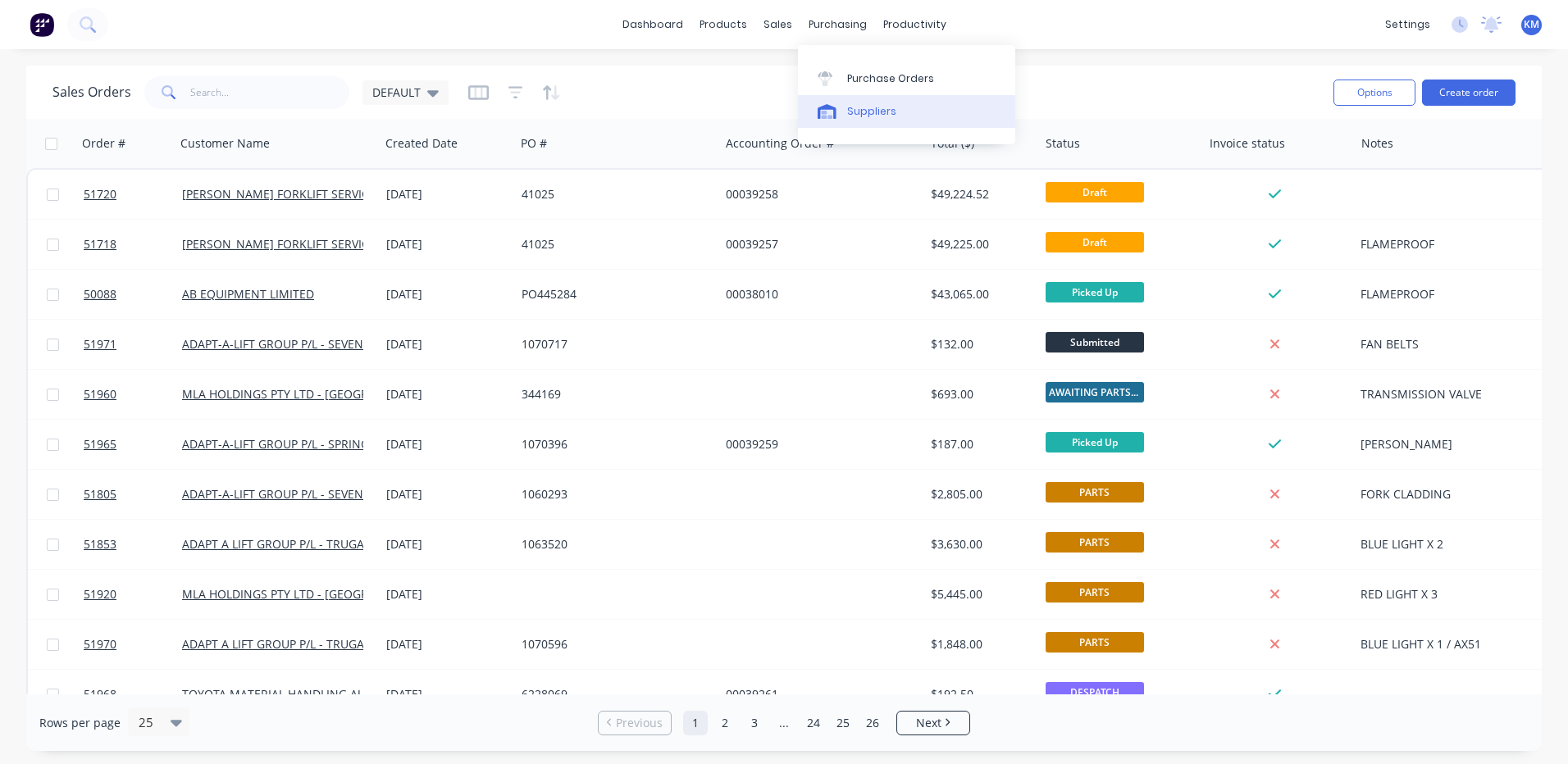
click at [814, 121] on link "Suppliers" at bounding box center [906, 112] width 218 height 33
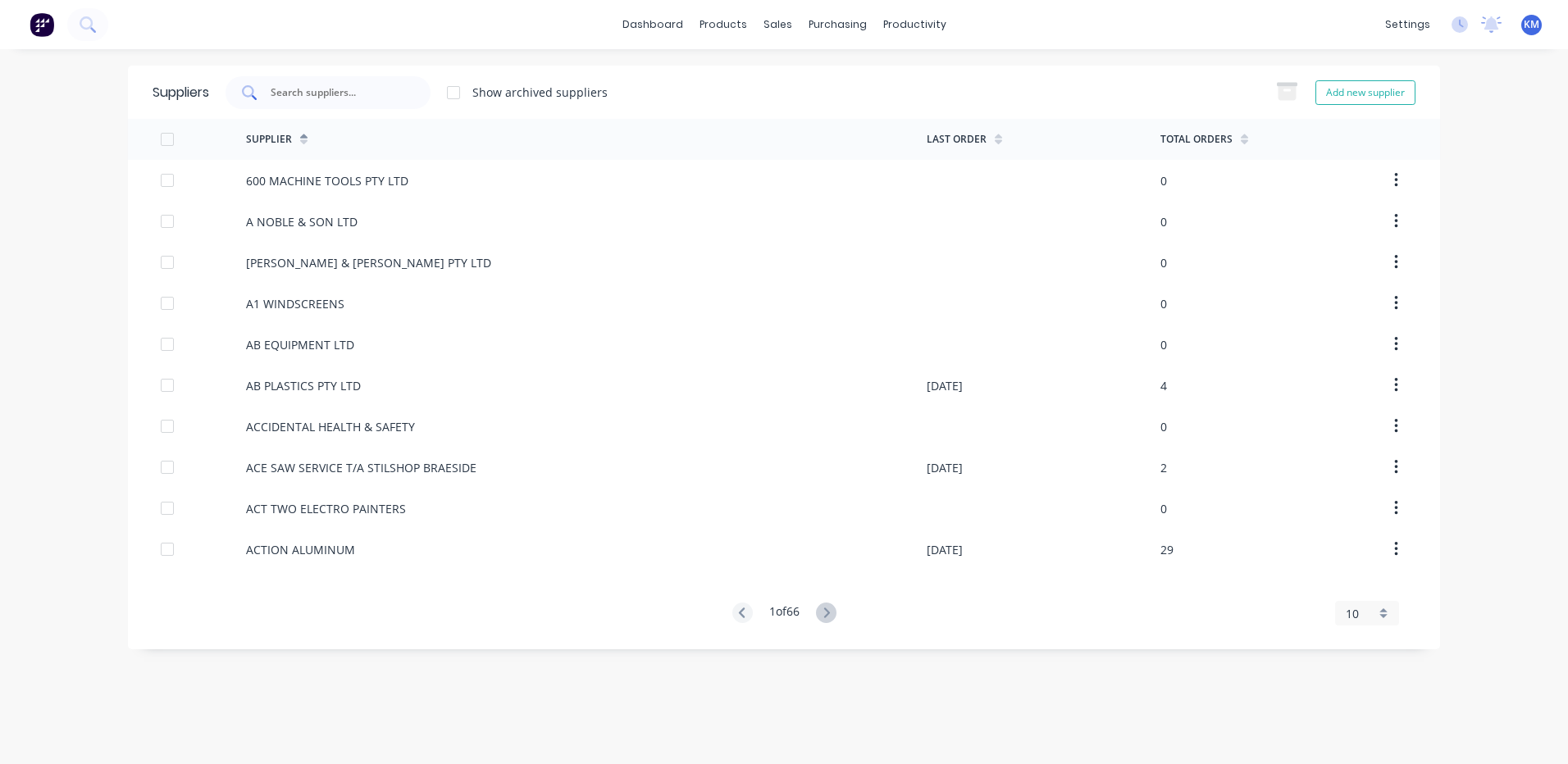
click at [269, 86] on div at bounding box center [327, 92] width 205 height 33
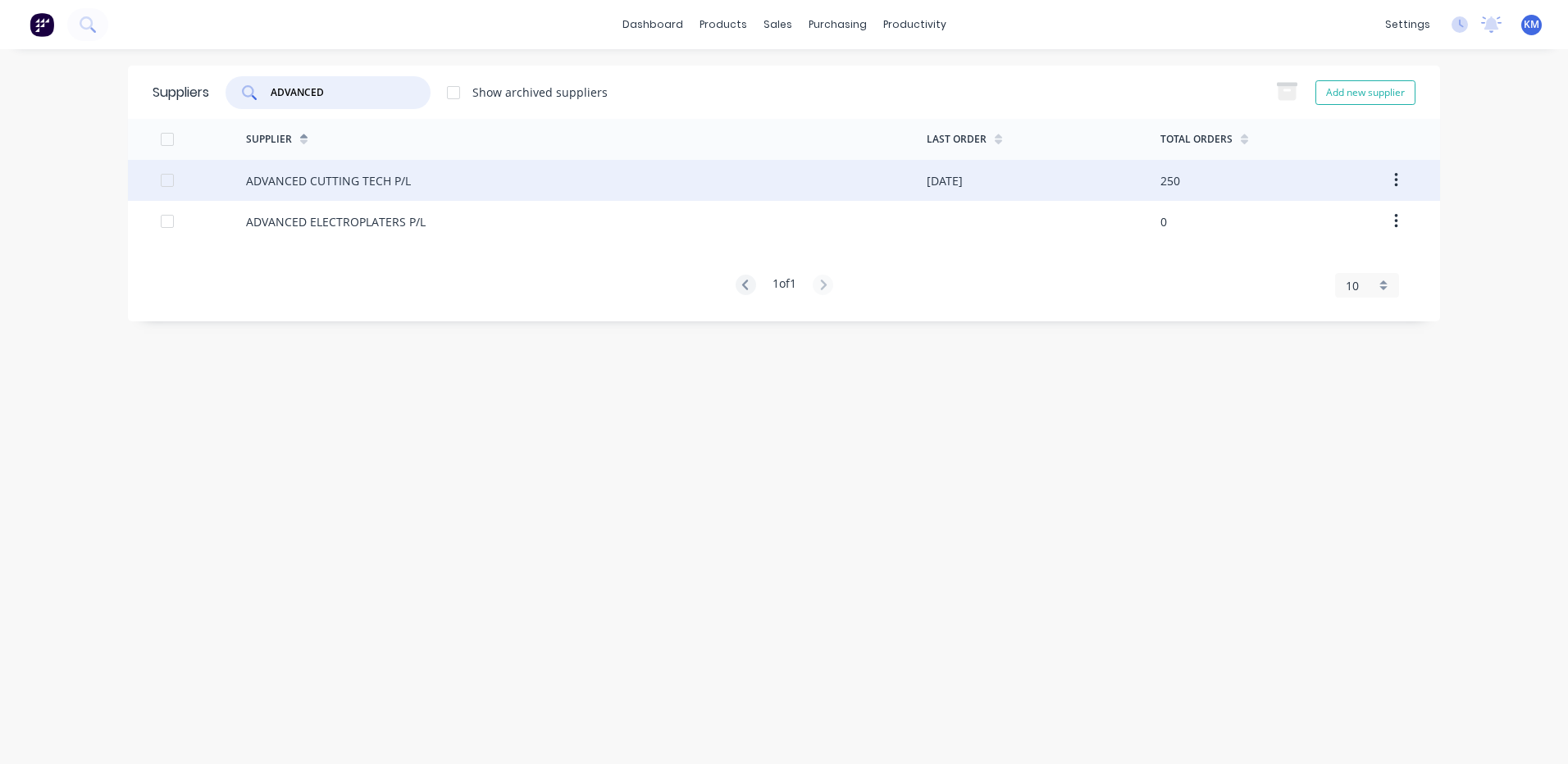
type input "ADVANCED"
click at [408, 190] on div "ADVANCED CUTTING TECH P/L" at bounding box center [586, 180] width 681 height 41
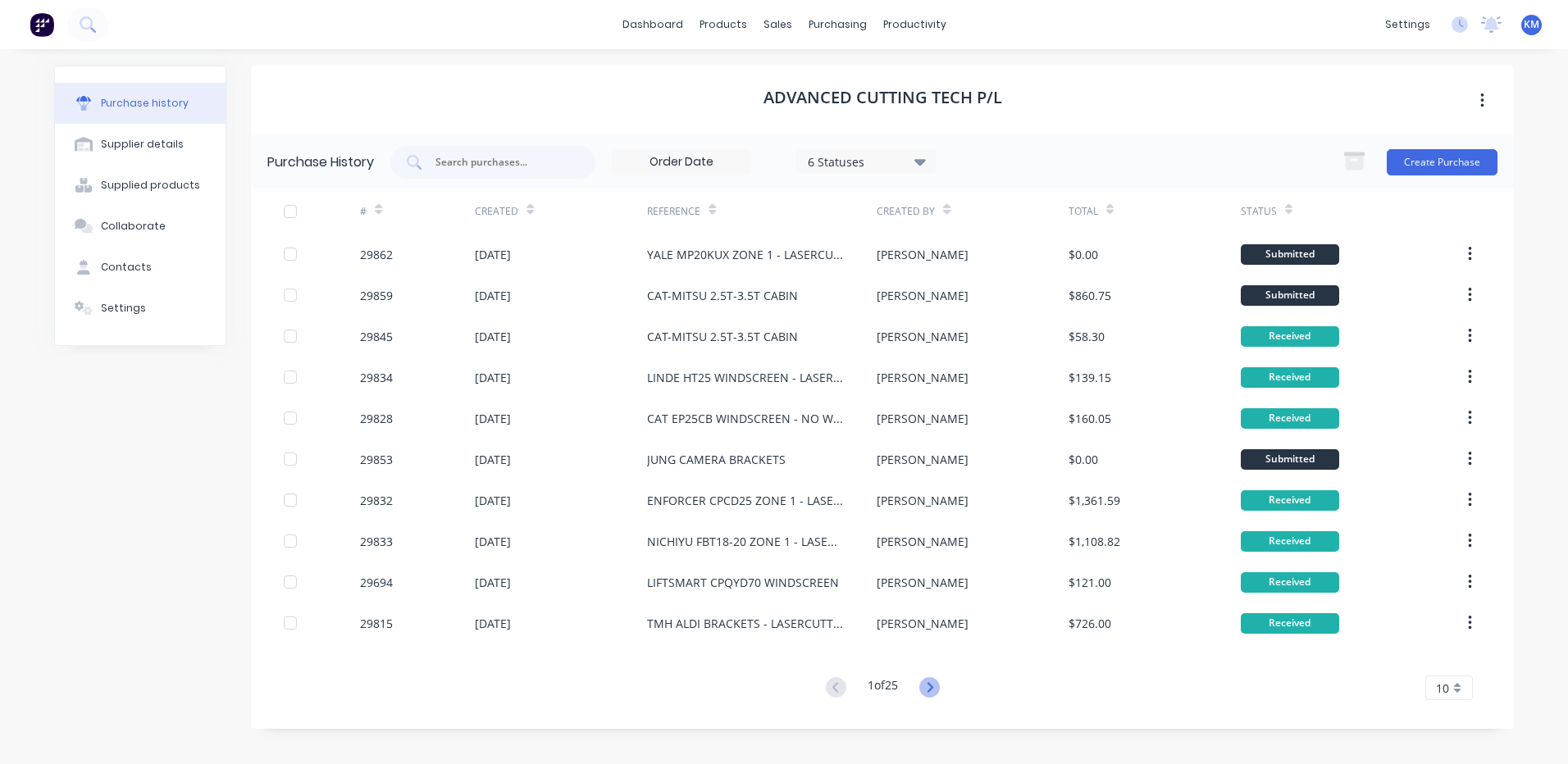
click at [925, 688] on icon at bounding box center [928, 687] width 20 height 20
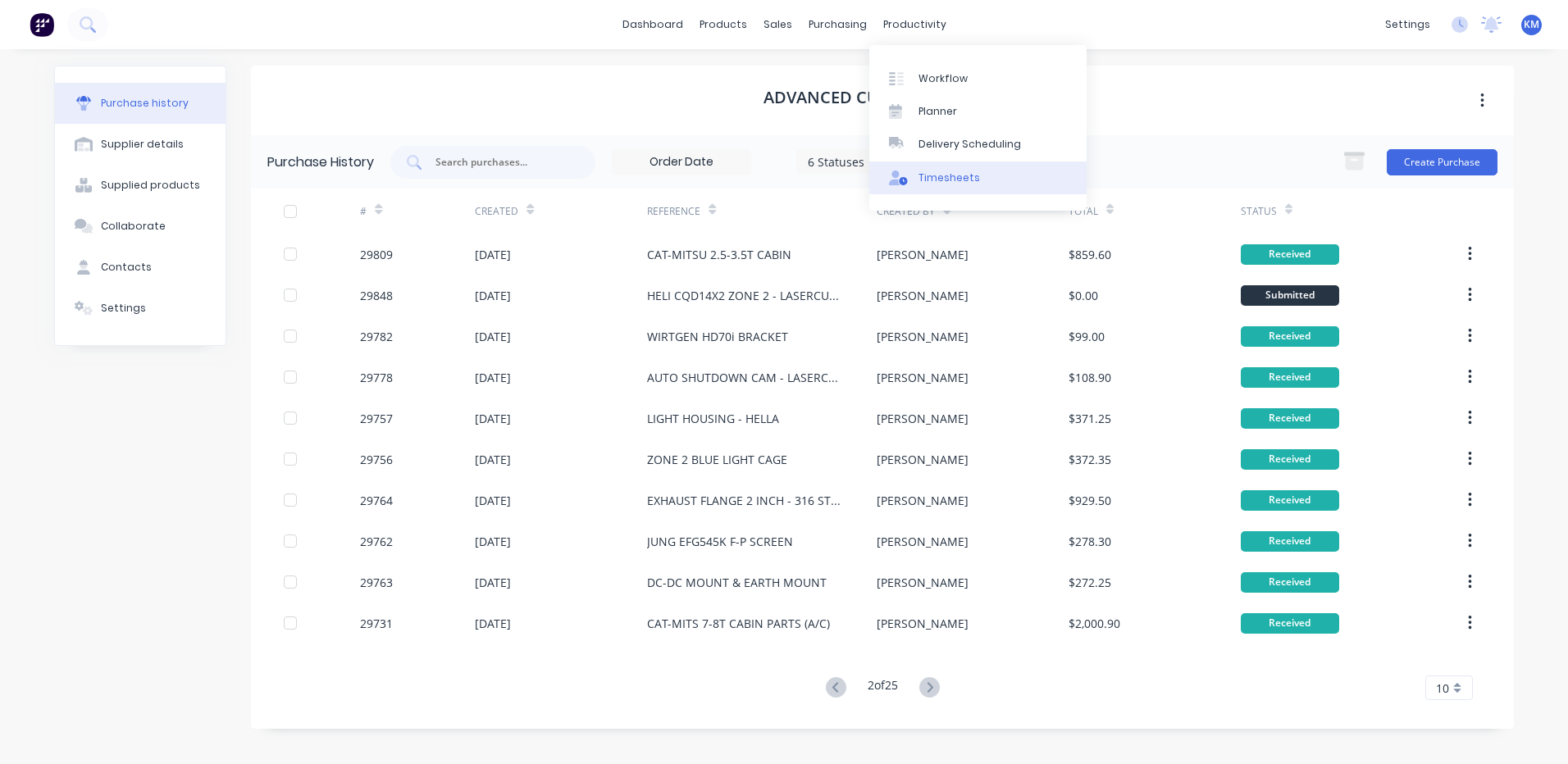
click at [953, 164] on link "Timesheets" at bounding box center [978, 178] width 218 height 33
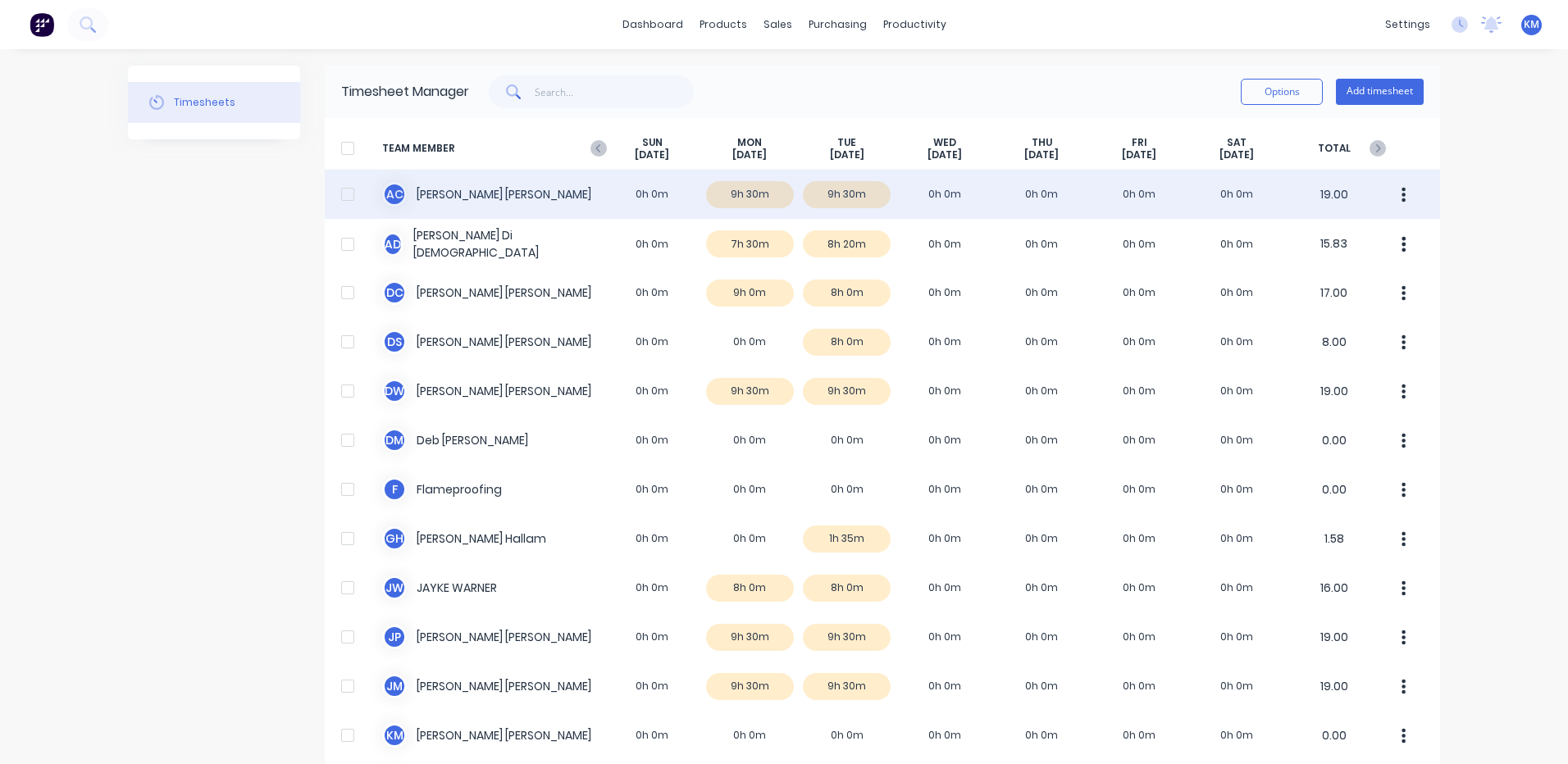
click at [628, 197] on div "A C Andrew Cavanagh 0h 0m 9h 30m 9h 30m 0h 0m 0h 0m 0h 0m 0h 0m 19.00" at bounding box center [882, 194] width 1115 height 49
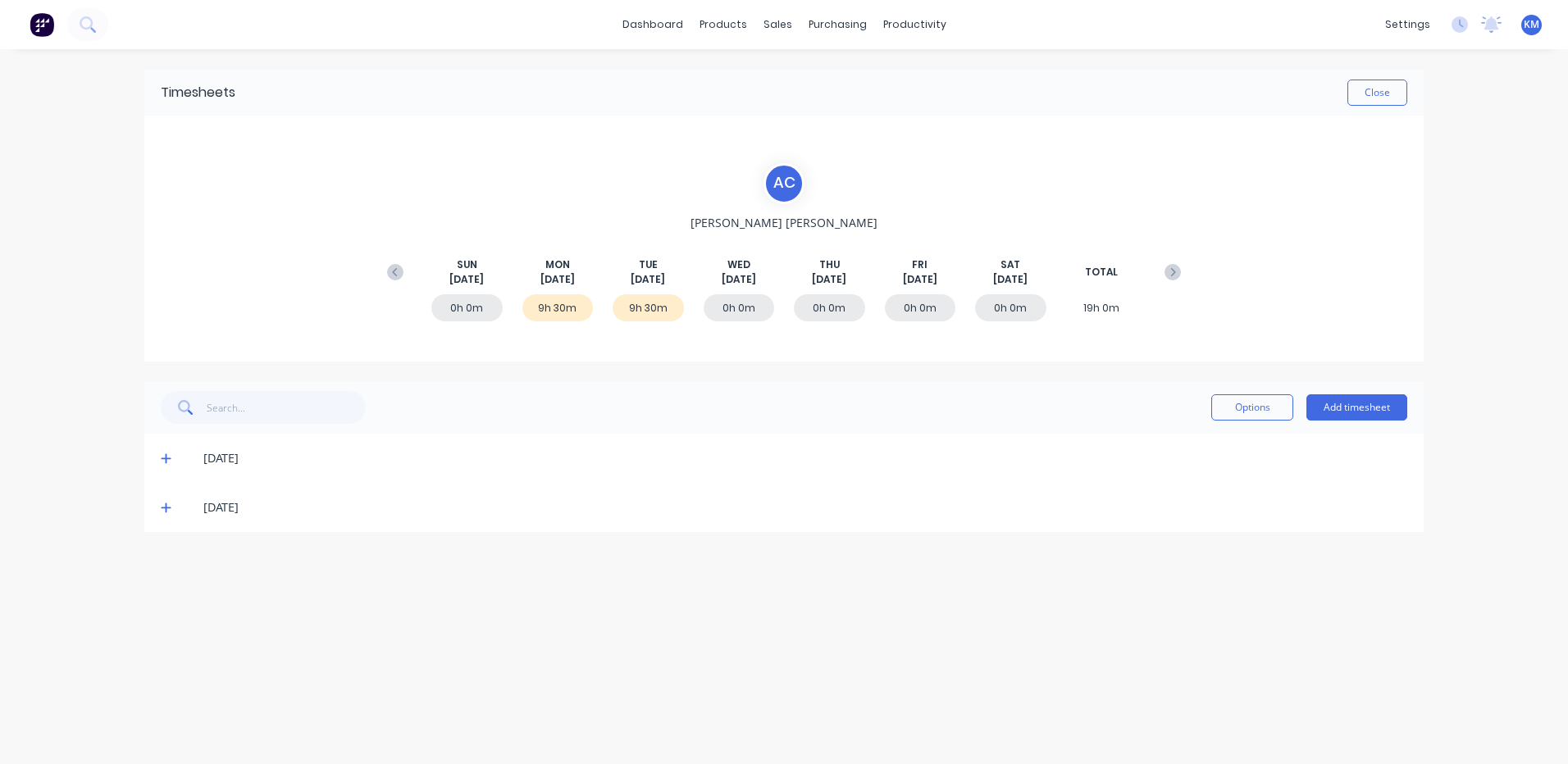
click at [168, 461] on icon at bounding box center [166, 459] width 11 height 12
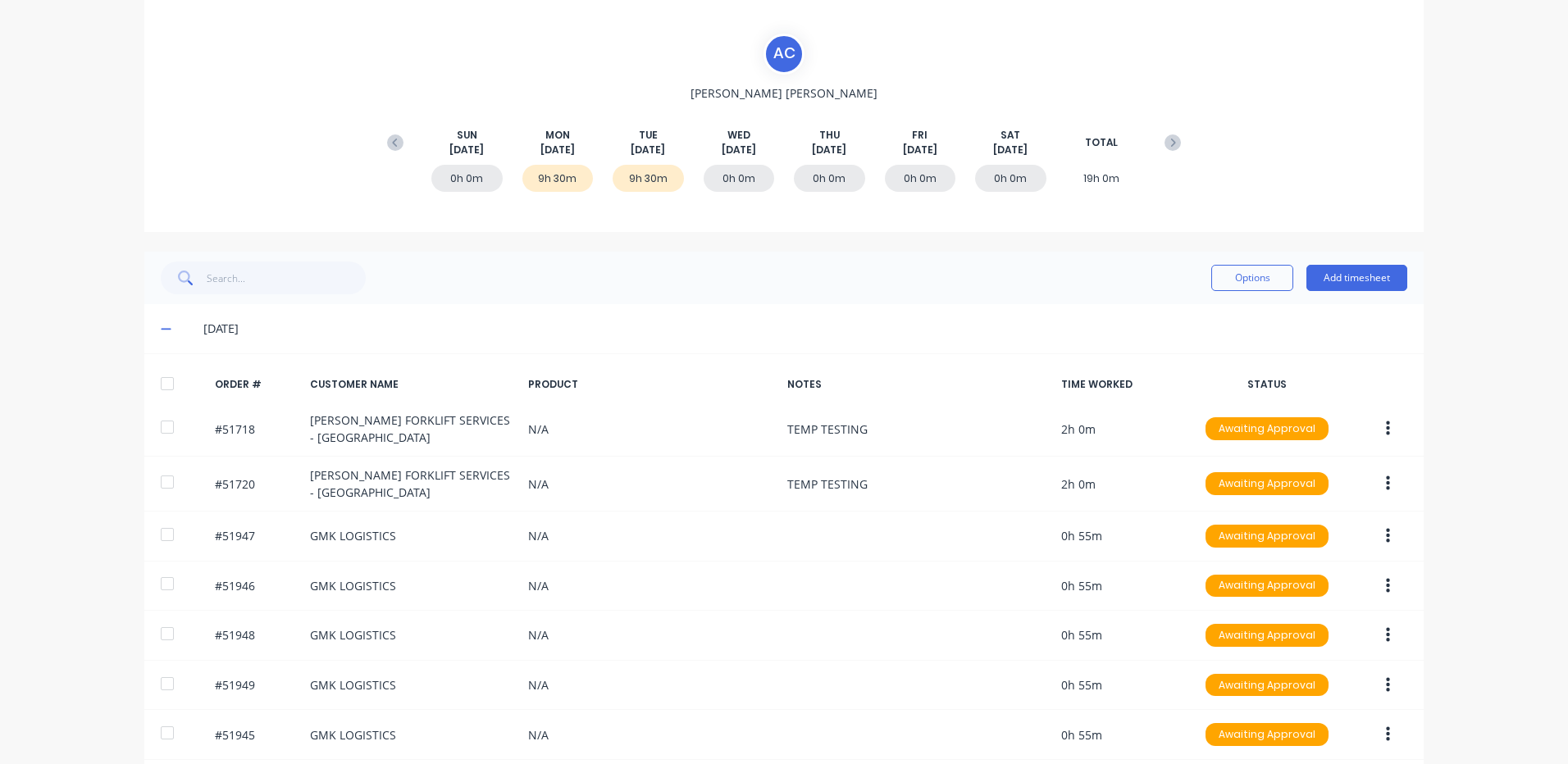
scroll to position [296, 0]
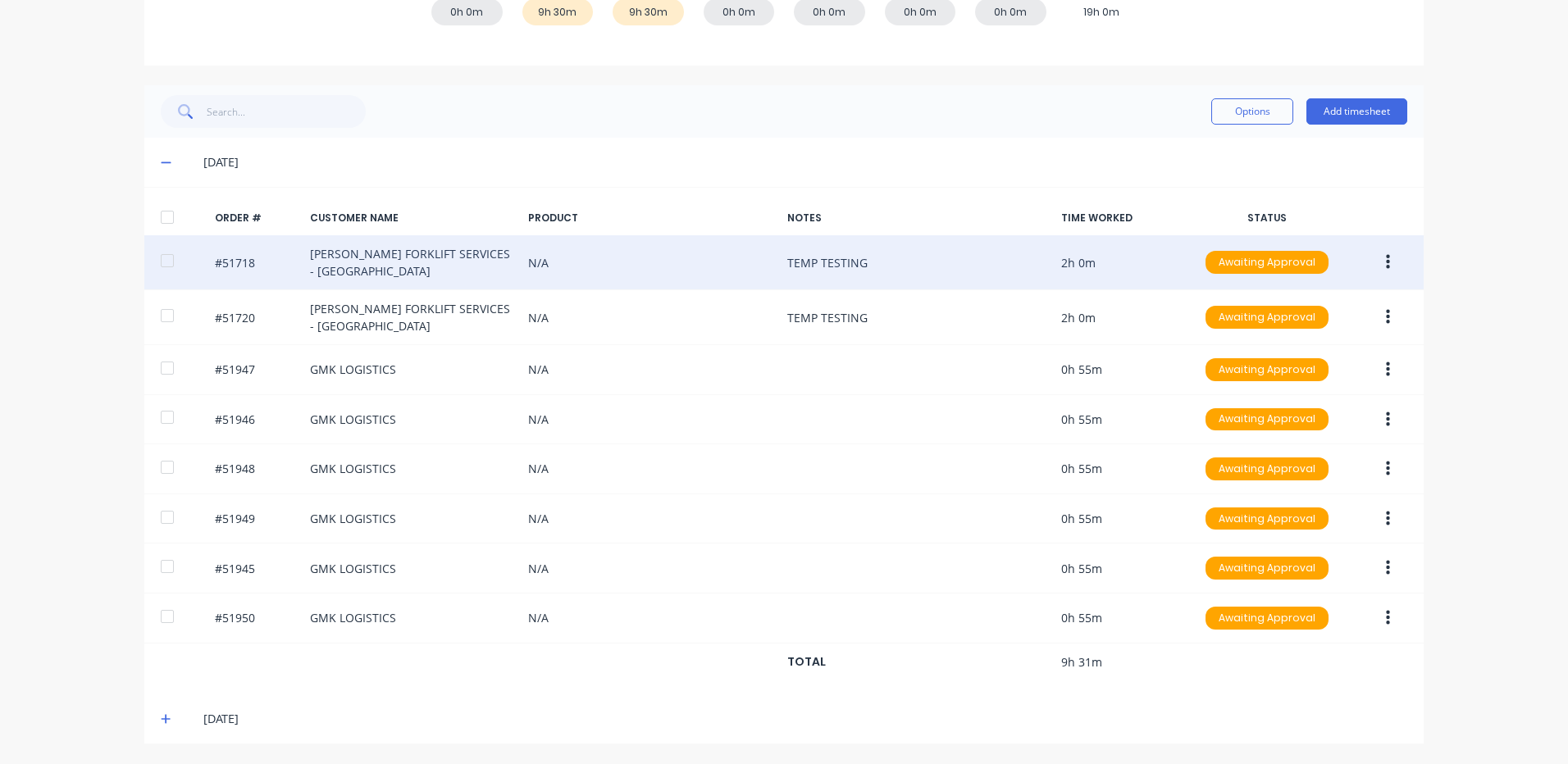
click at [1385, 250] on button "button" at bounding box center [1388, 262] width 39 height 30
click at [1332, 366] on div "Edit" at bounding box center [1328, 371] width 126 height 24
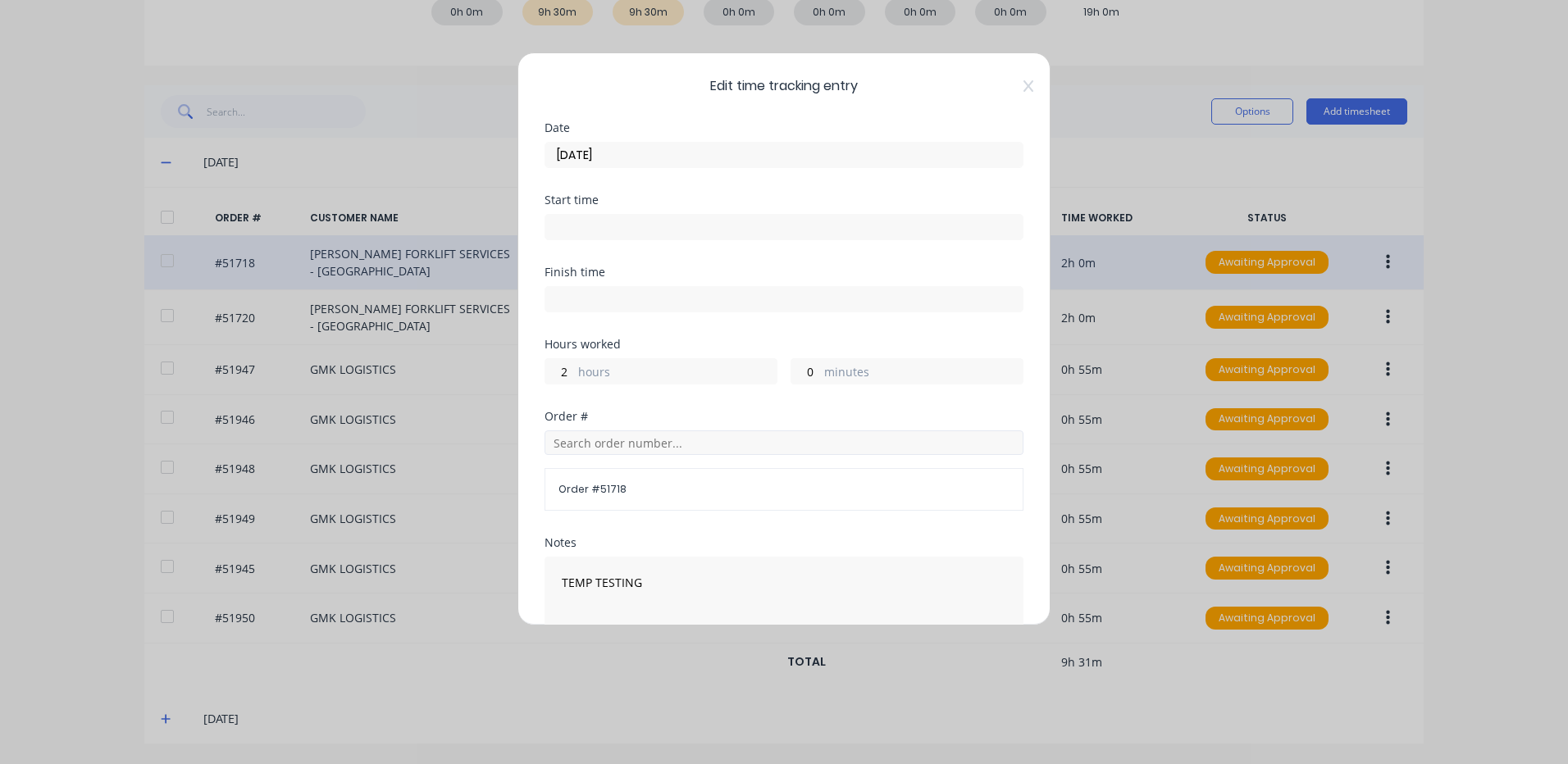
scroll to position [221, 0]
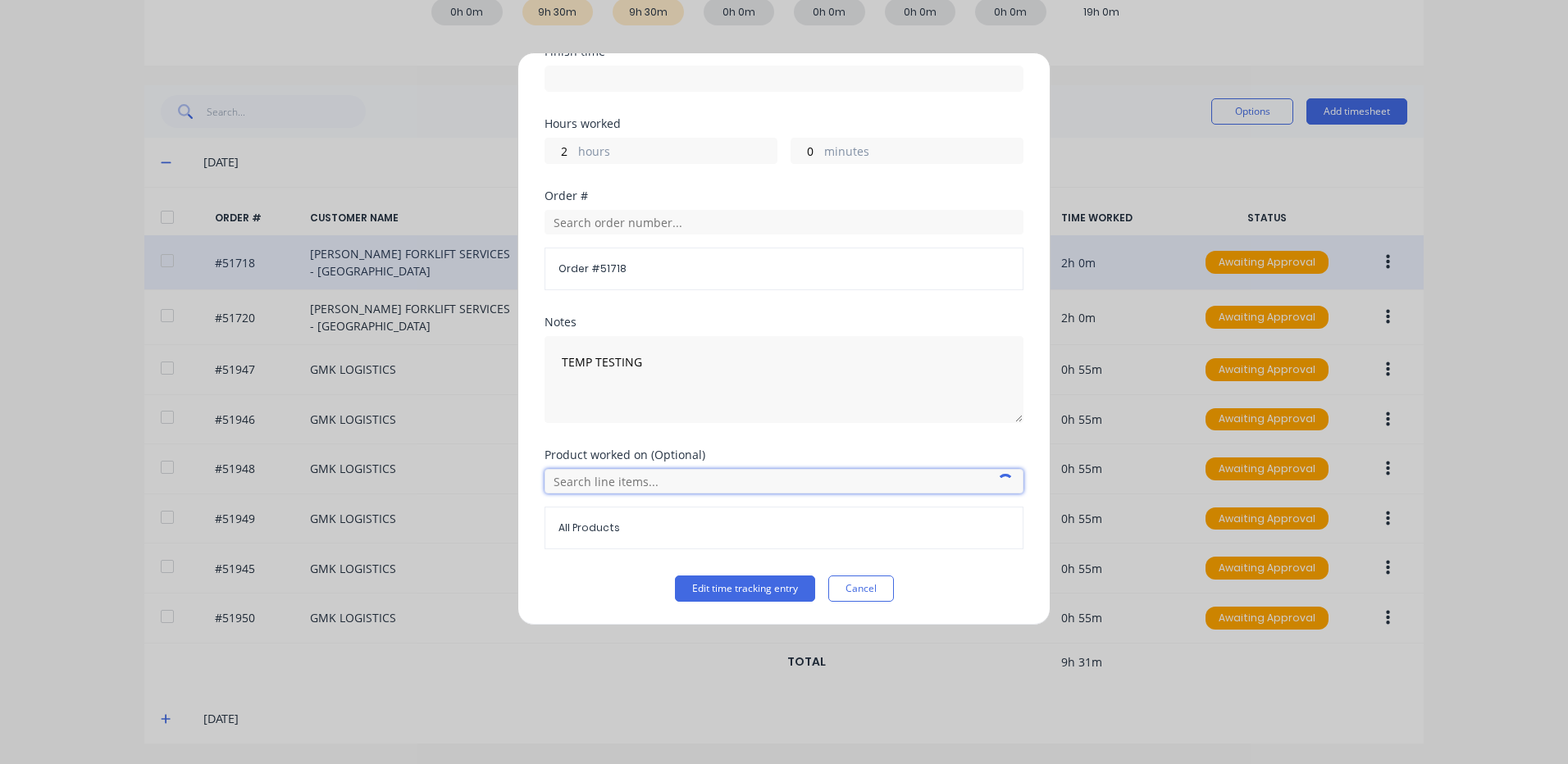
click at [678, 471] on input "text" at bounding box center [783, 482] width 479 height 25
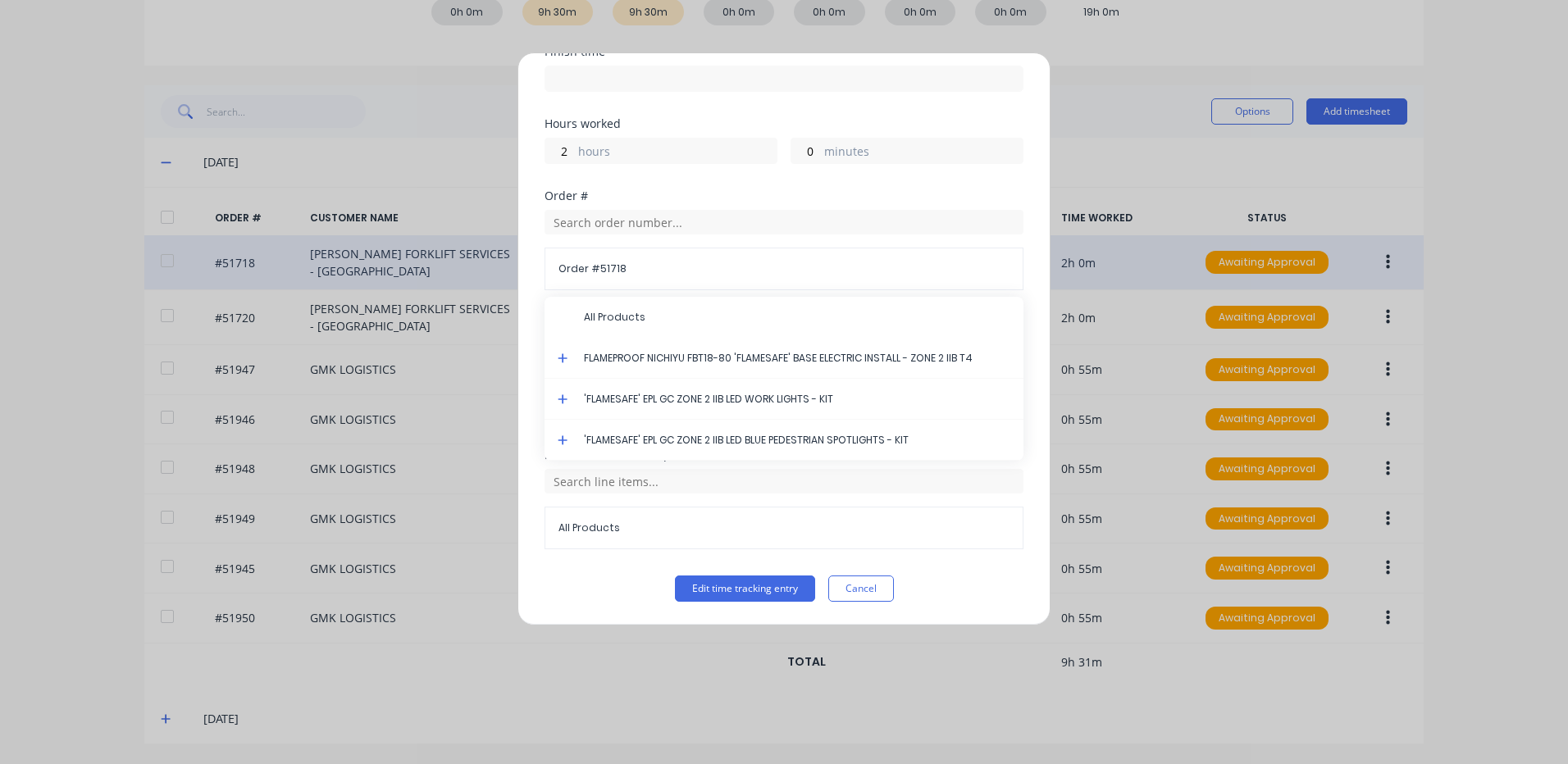
click at [558, 354] on icon at bounding box center [562, 358] width 11 height 12
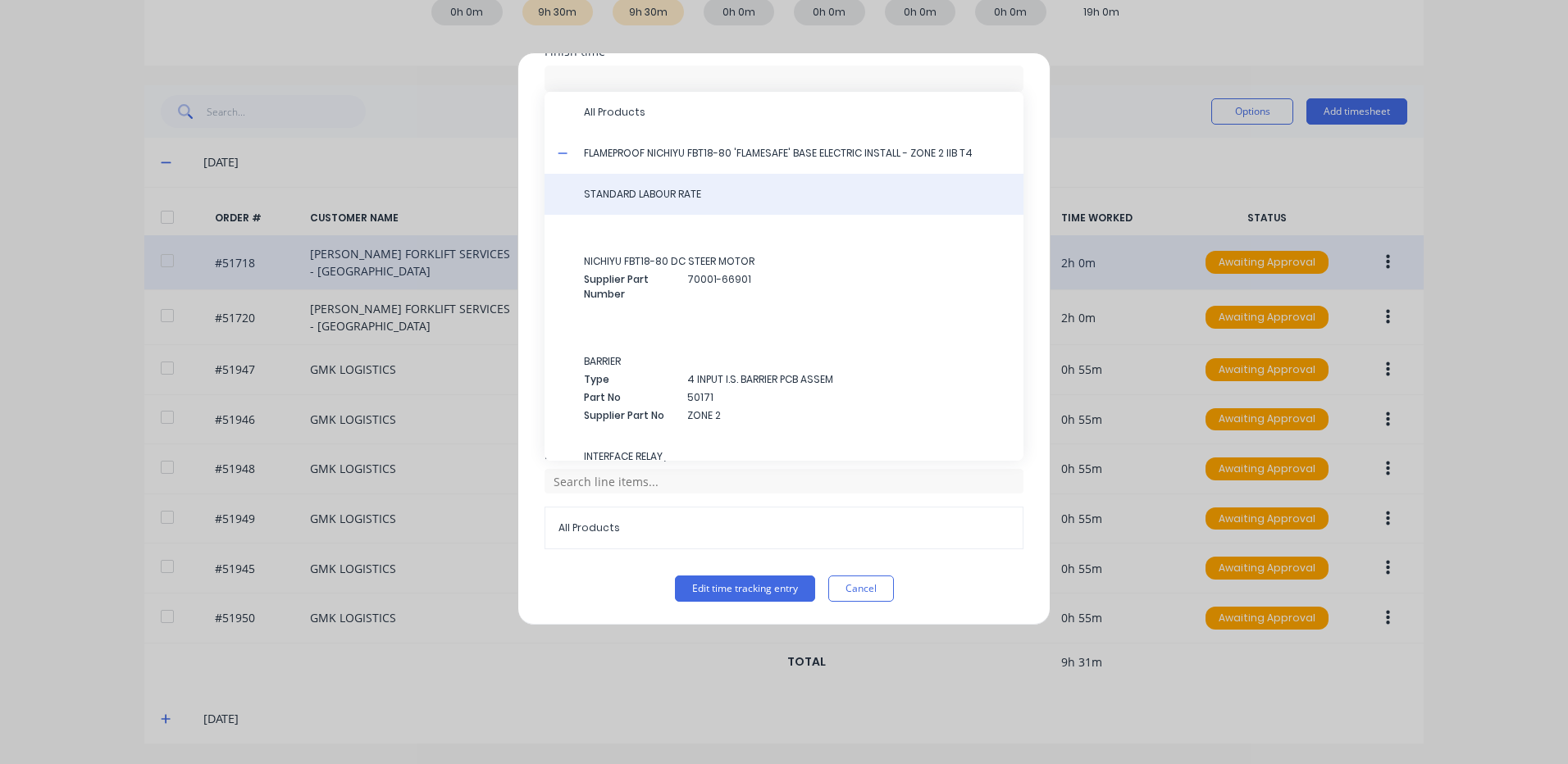
click at [646, 191] on span "STANDARD LABOUR RATE" at bounding box center [797, 194] width 427 height 14
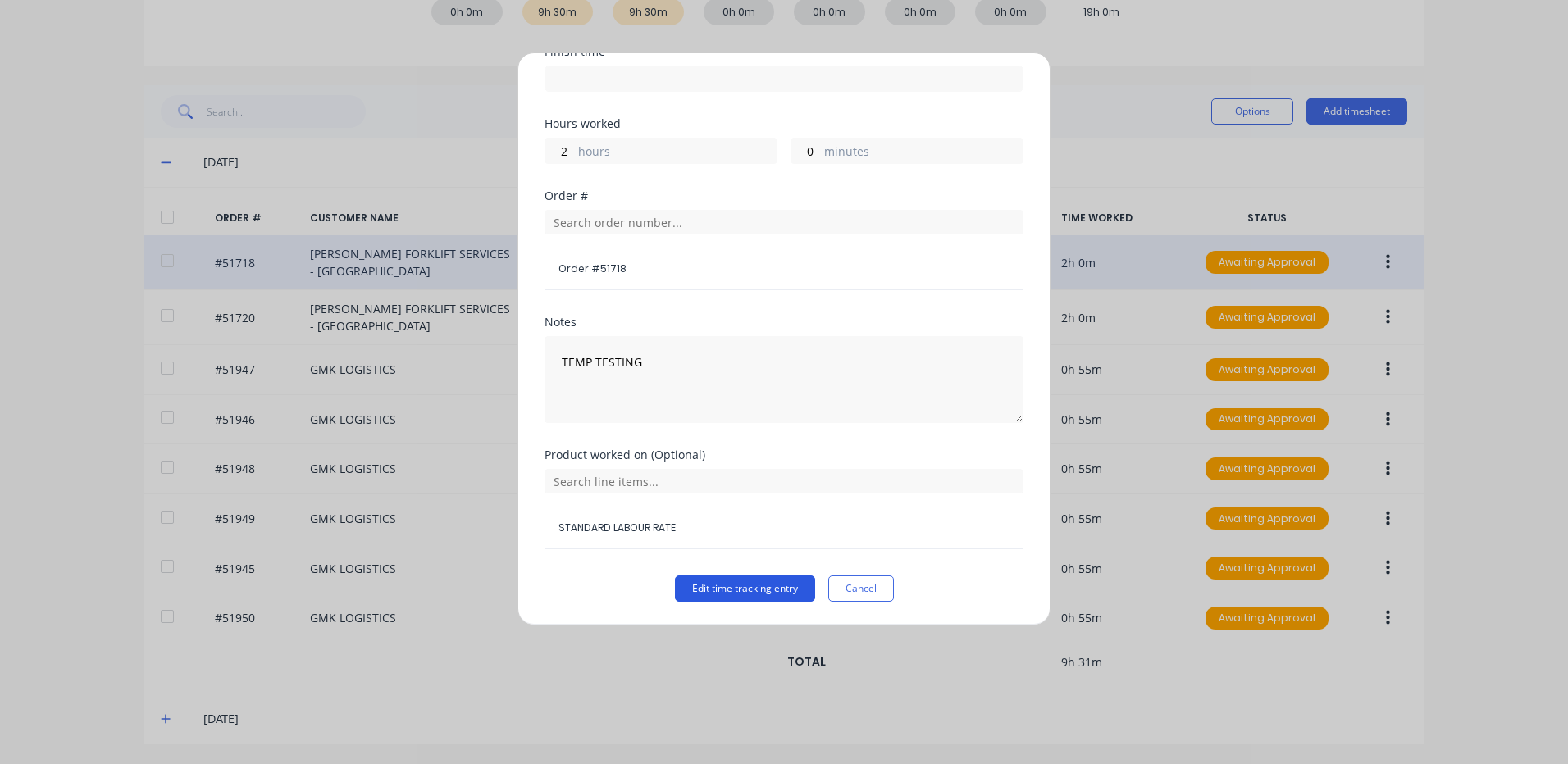
click at [769, 578] on button "Edit time tracking entry" at bounding box center [745, 589] width 141 height 26
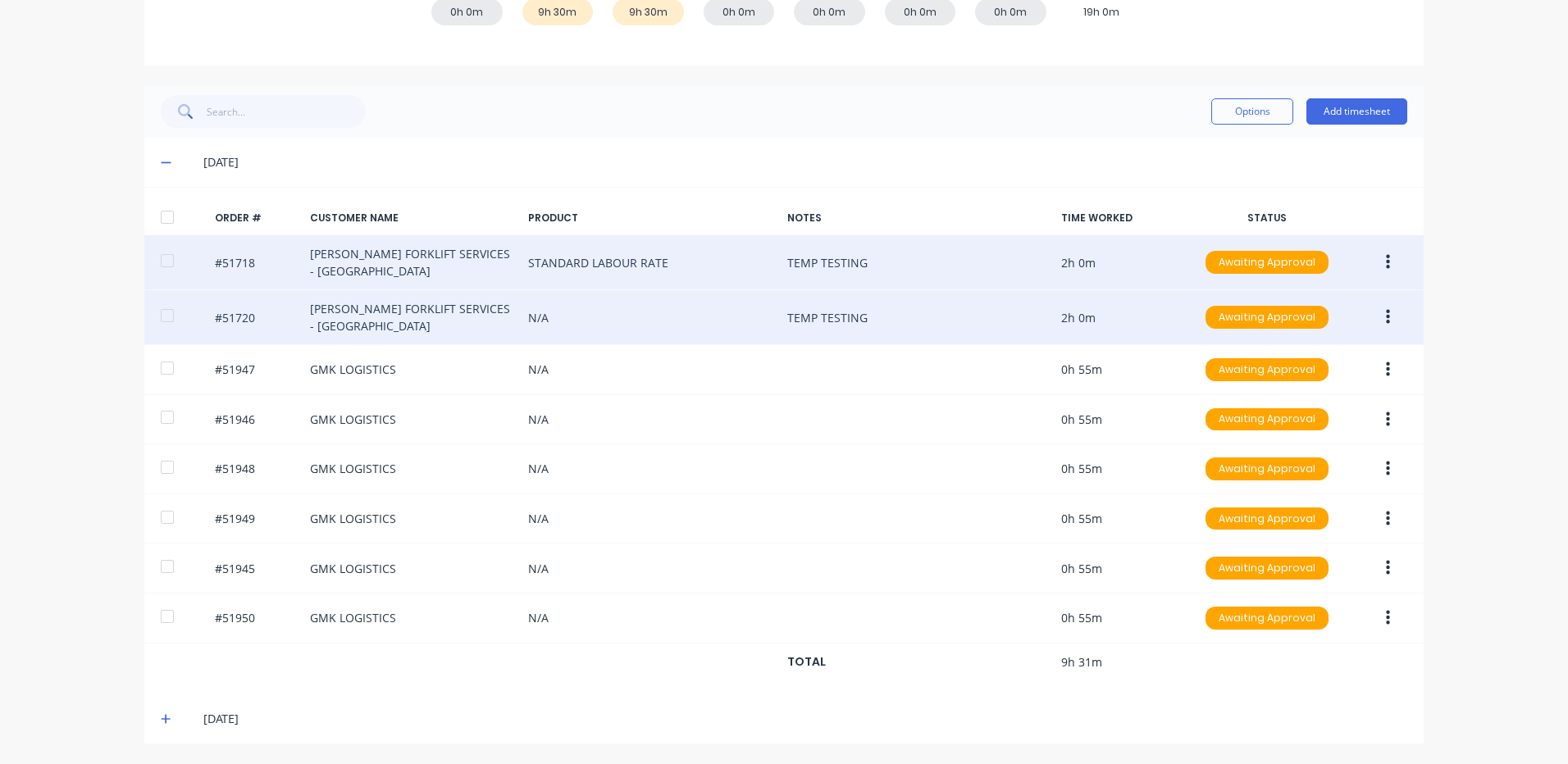
click at [1376, 309] on button "button" at bounding box center [1388, 317] width 39 height 30
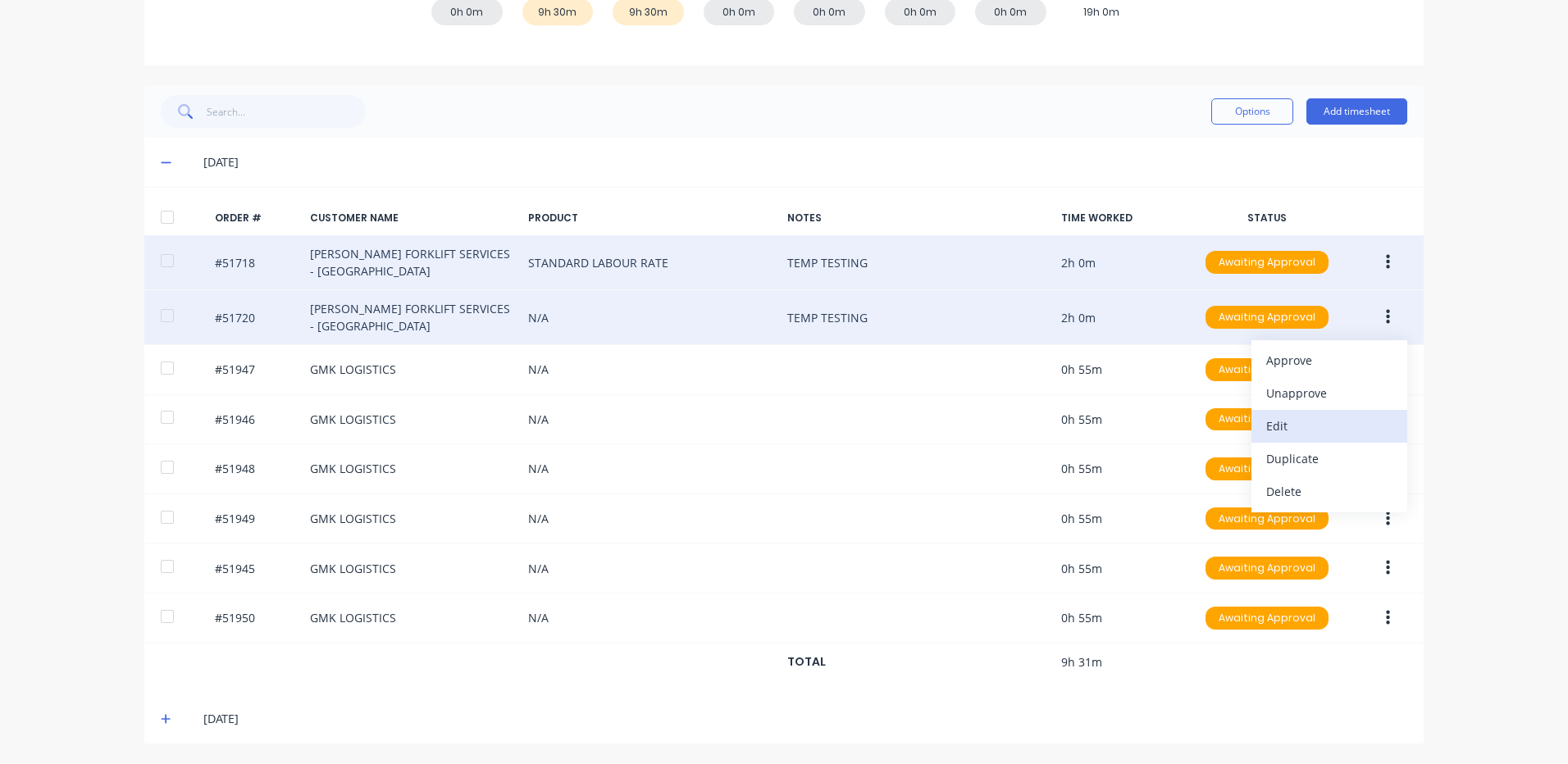
click at [1331, 417] on div "Edit" at bounding box center [1328, 426] width 126 height 24
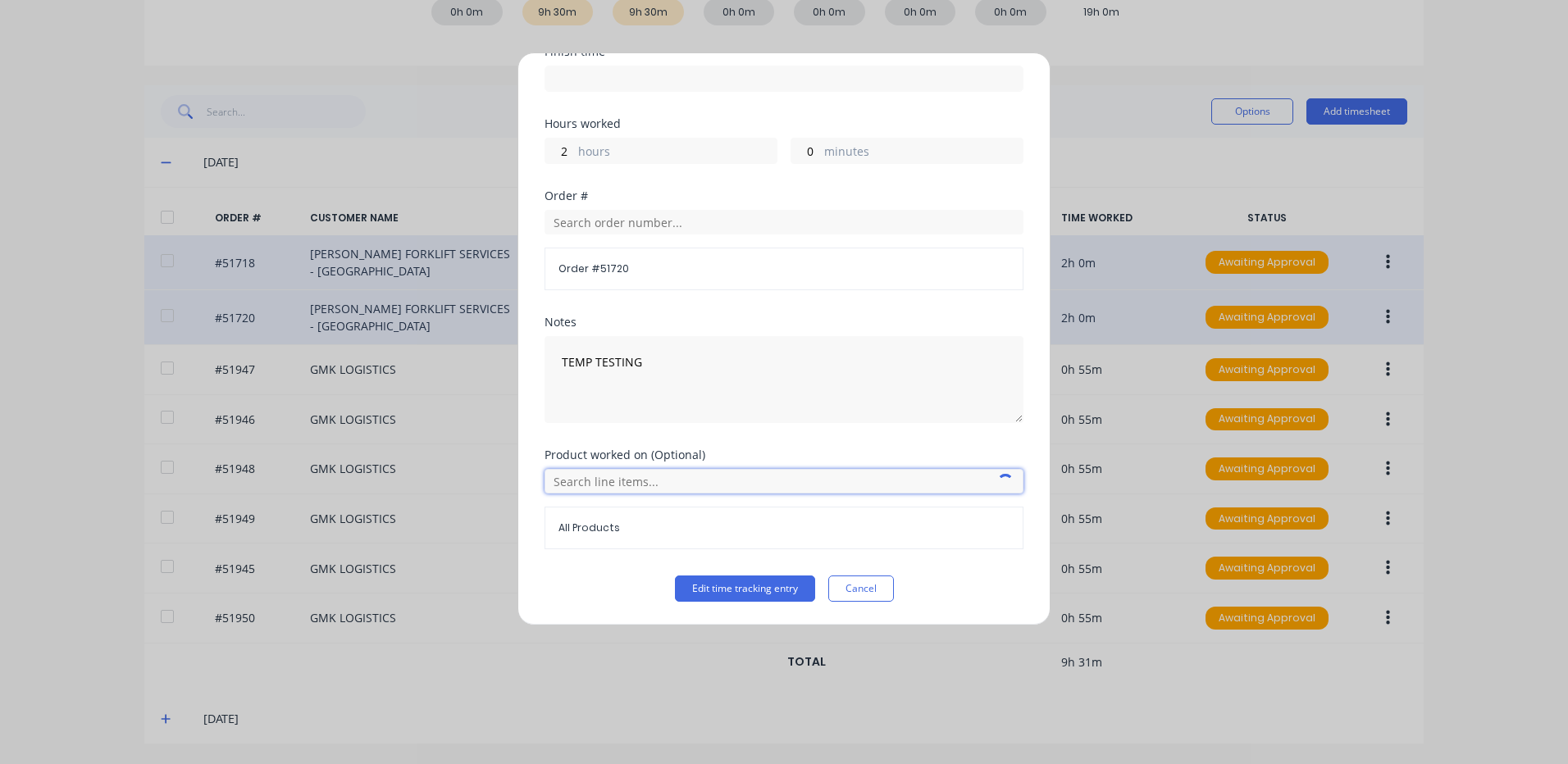
click at [619, 479] on input "text" at bounding box center [783, 482] width 479 height 25
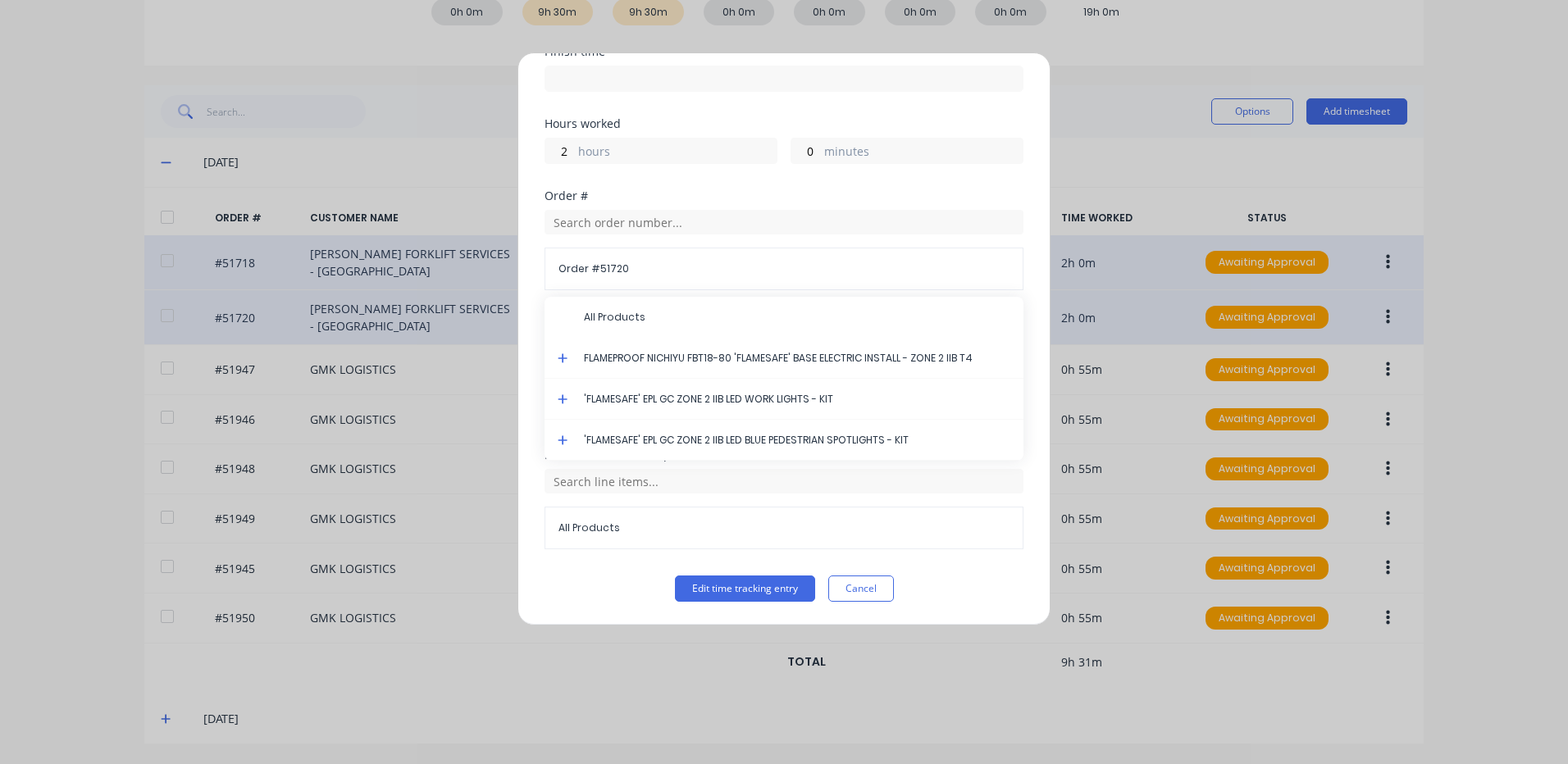
click at [560, 361] on icon at bounding box center [562, 358] width 11 height 12
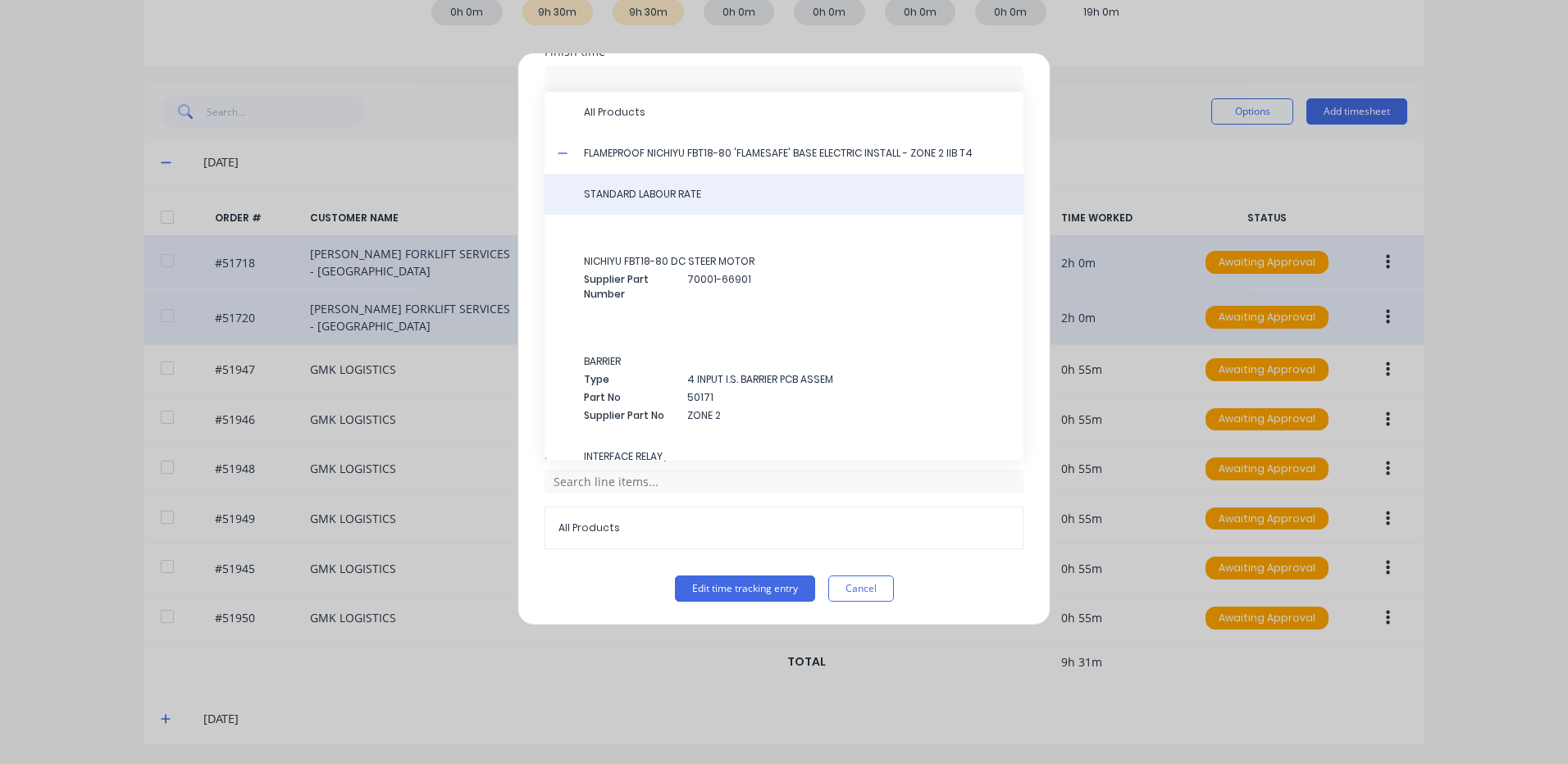
click at [654, 206] on div "STANDARD LABOUR RATE" at bounding box center [783, 194] width 479 height 41
click at [678, 201] on div "STANDARD LABOUR RATE" at bounding box center [783, 194] width 479 height 41
click at [711, 193] on span "STANDARD LABOUR RATE" at bounding box center [797, 194] width 427 height 14
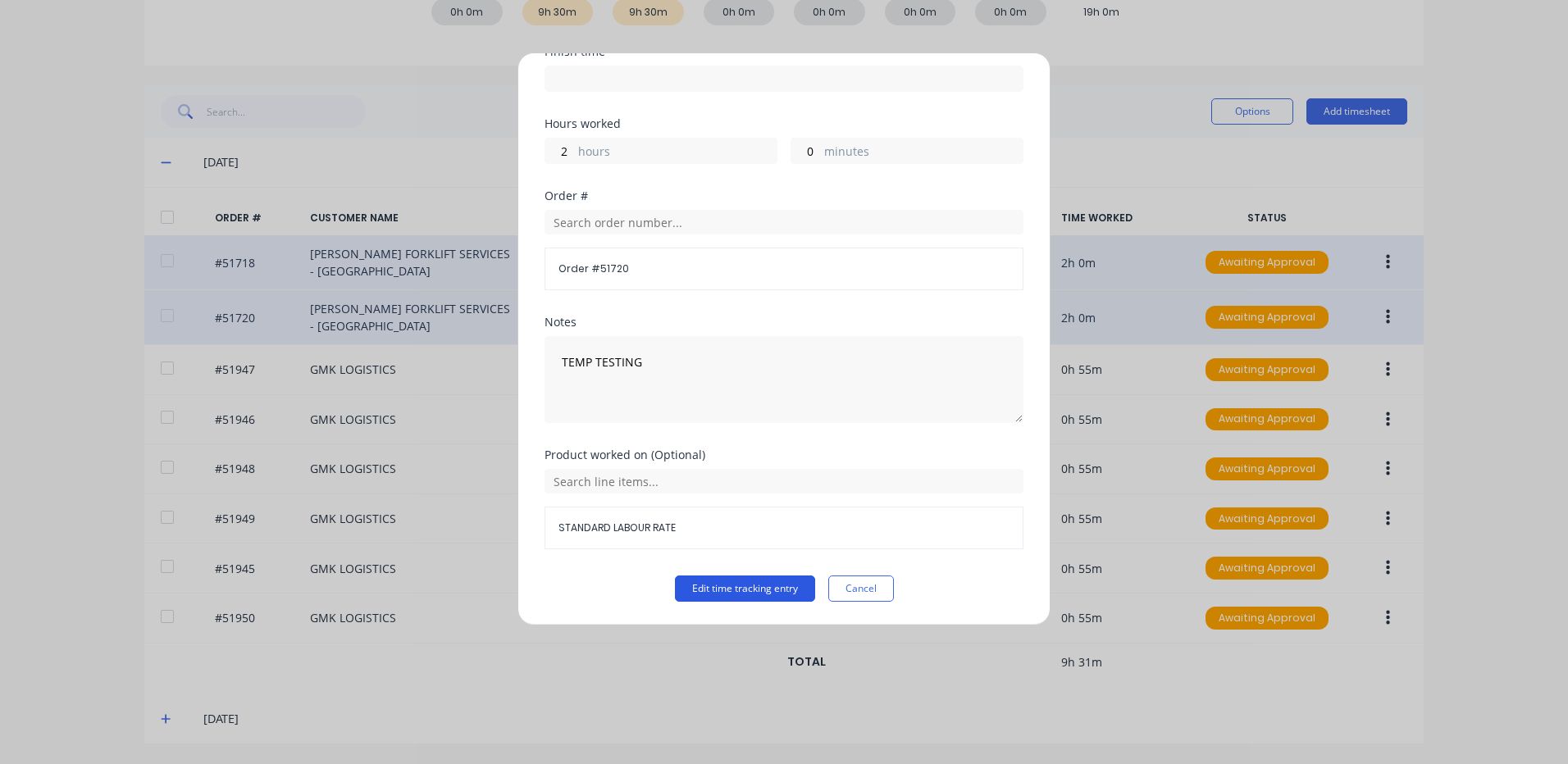
click at [743, 579] on button "Edit time tracking entry" at bounding box center [745, 589] width 141 height 26
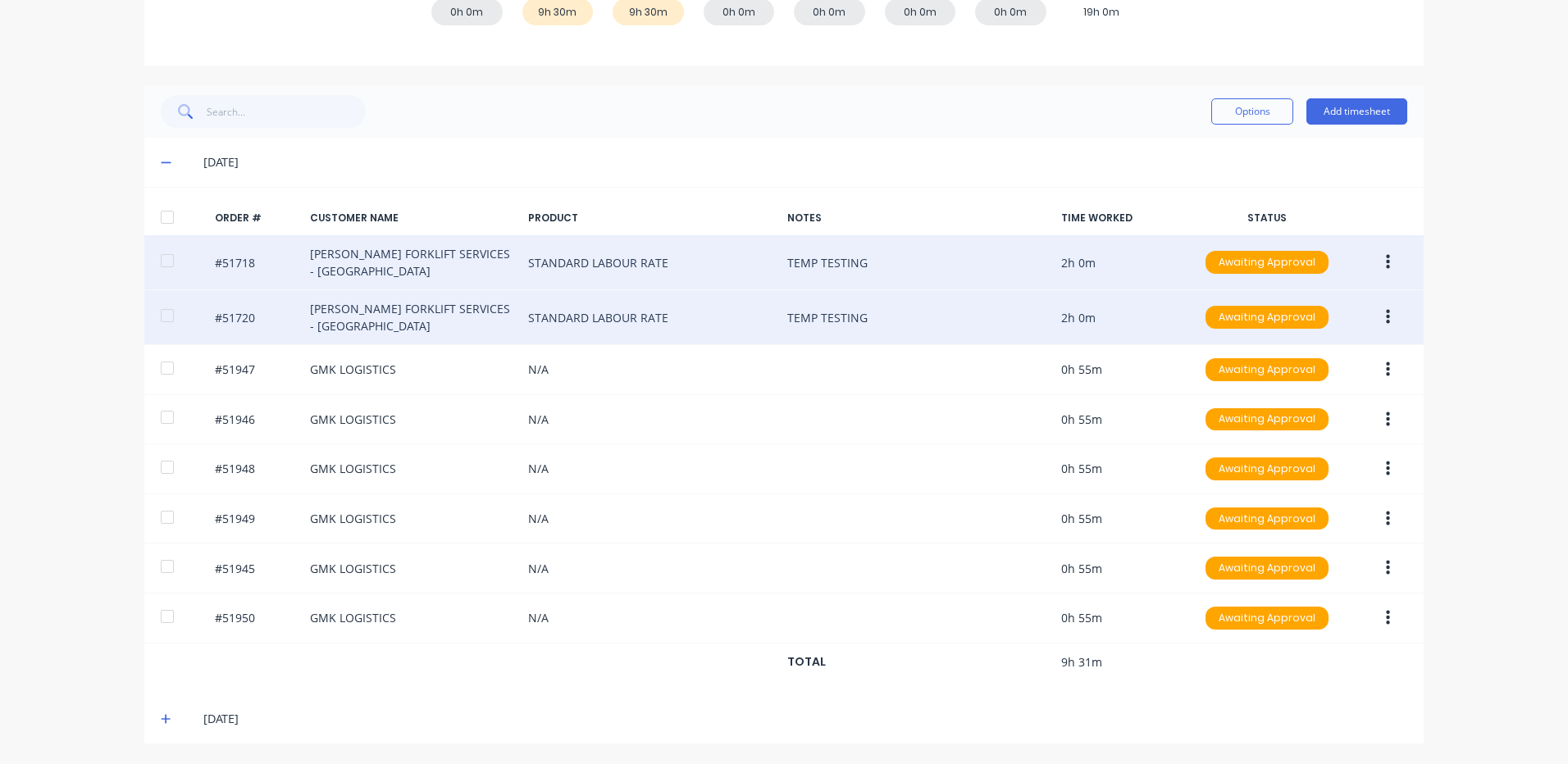
click at [171, 219] on div at bounding box center [168, 218] width 33 height 33
click at [1270, 97] on div "Options Add timesheet" at bounding box center [1308, 112] width 196 height 33
drag, startPoint x: 1259, startPoint y: 110, endPoint x: 1252, endPoint y: 119, distance: 11.4
click at [1259, 111] on button "Options" at bounding box center [1251, 111] width 82 height 26
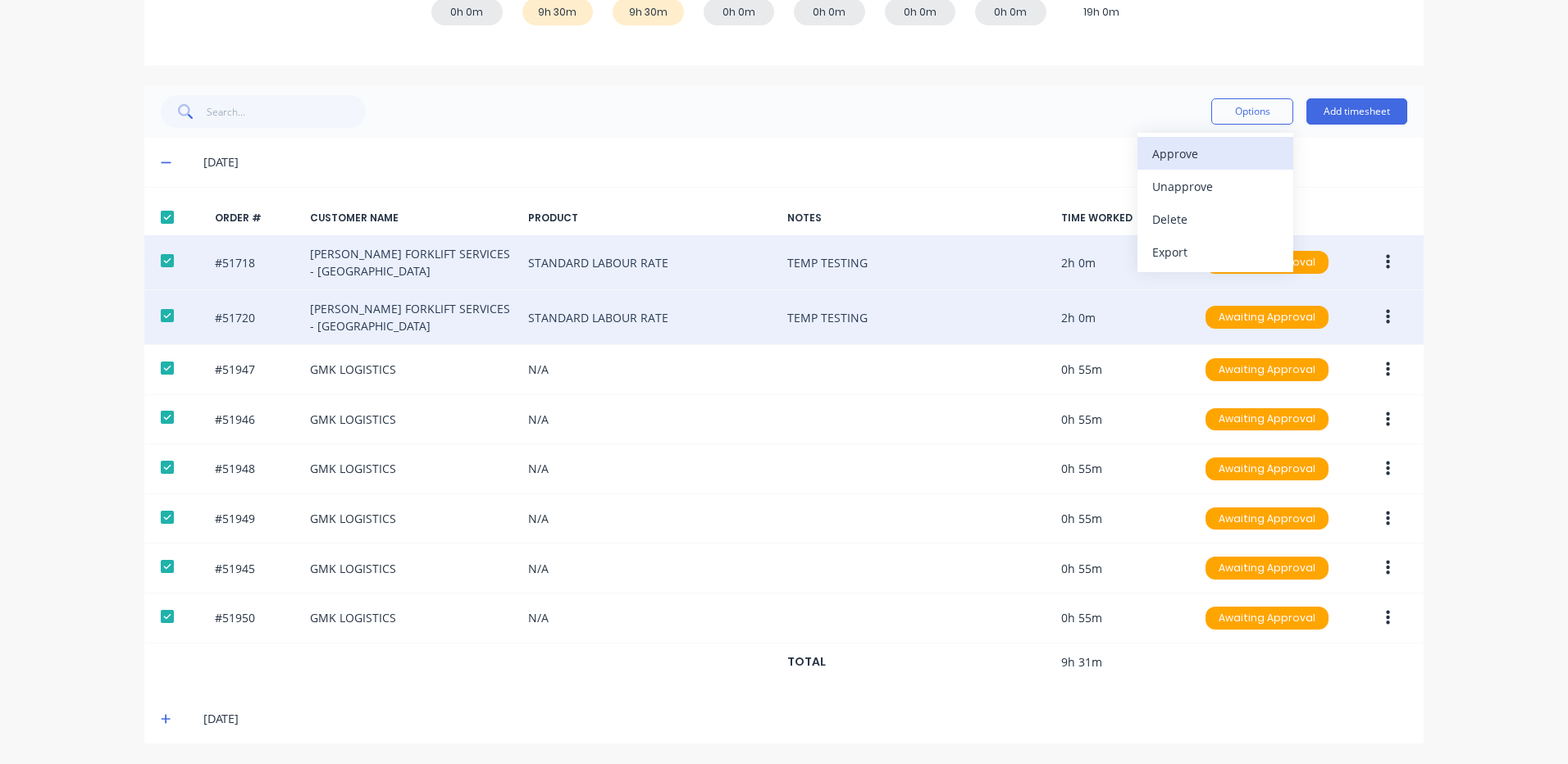
click at [1231, 143] on div "Approve" at bounding box center [1215, 153] width 126 height 24
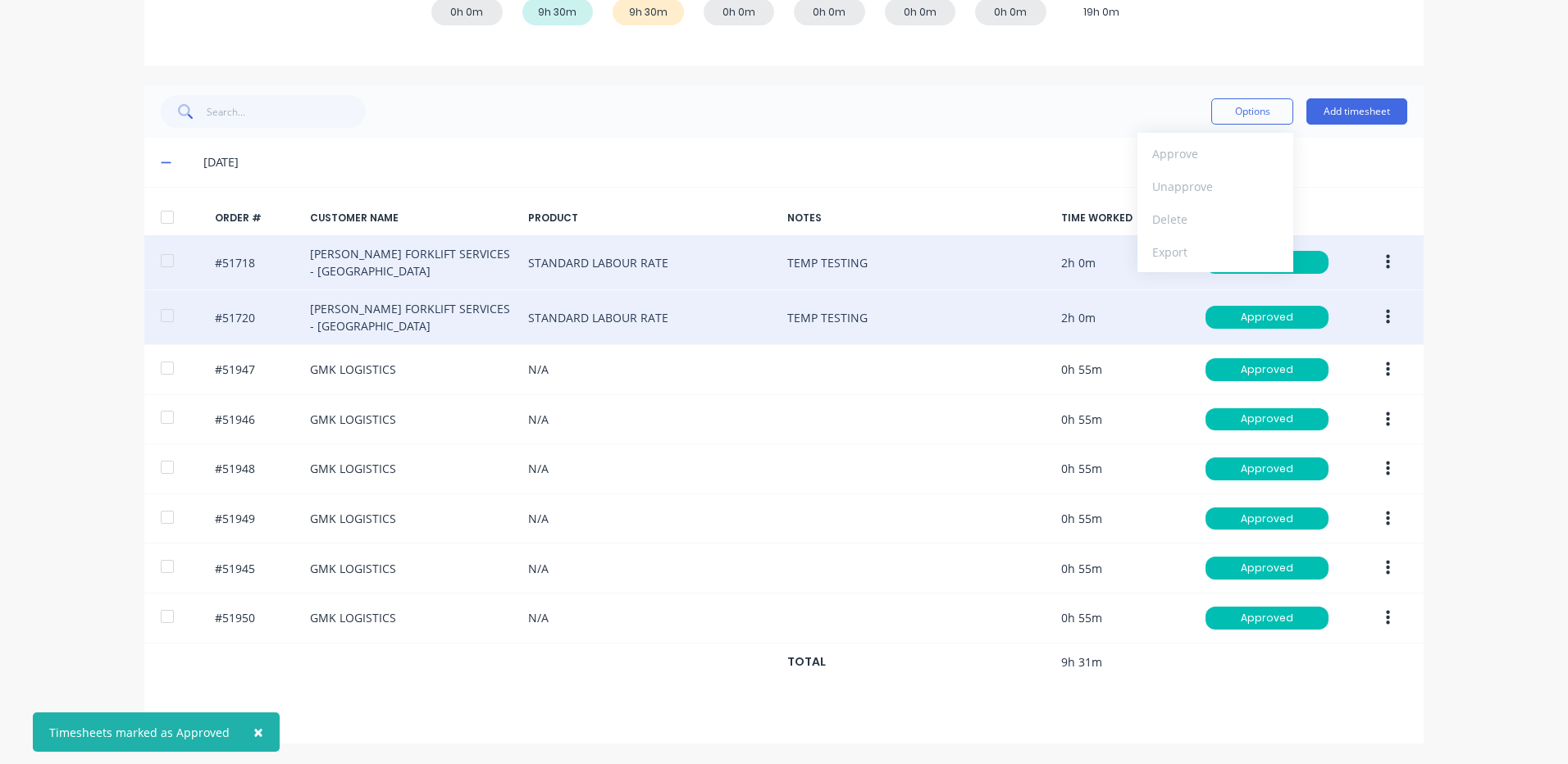
click at [161, 159] on icon at bounding box center [166, 163] width 11 height 12
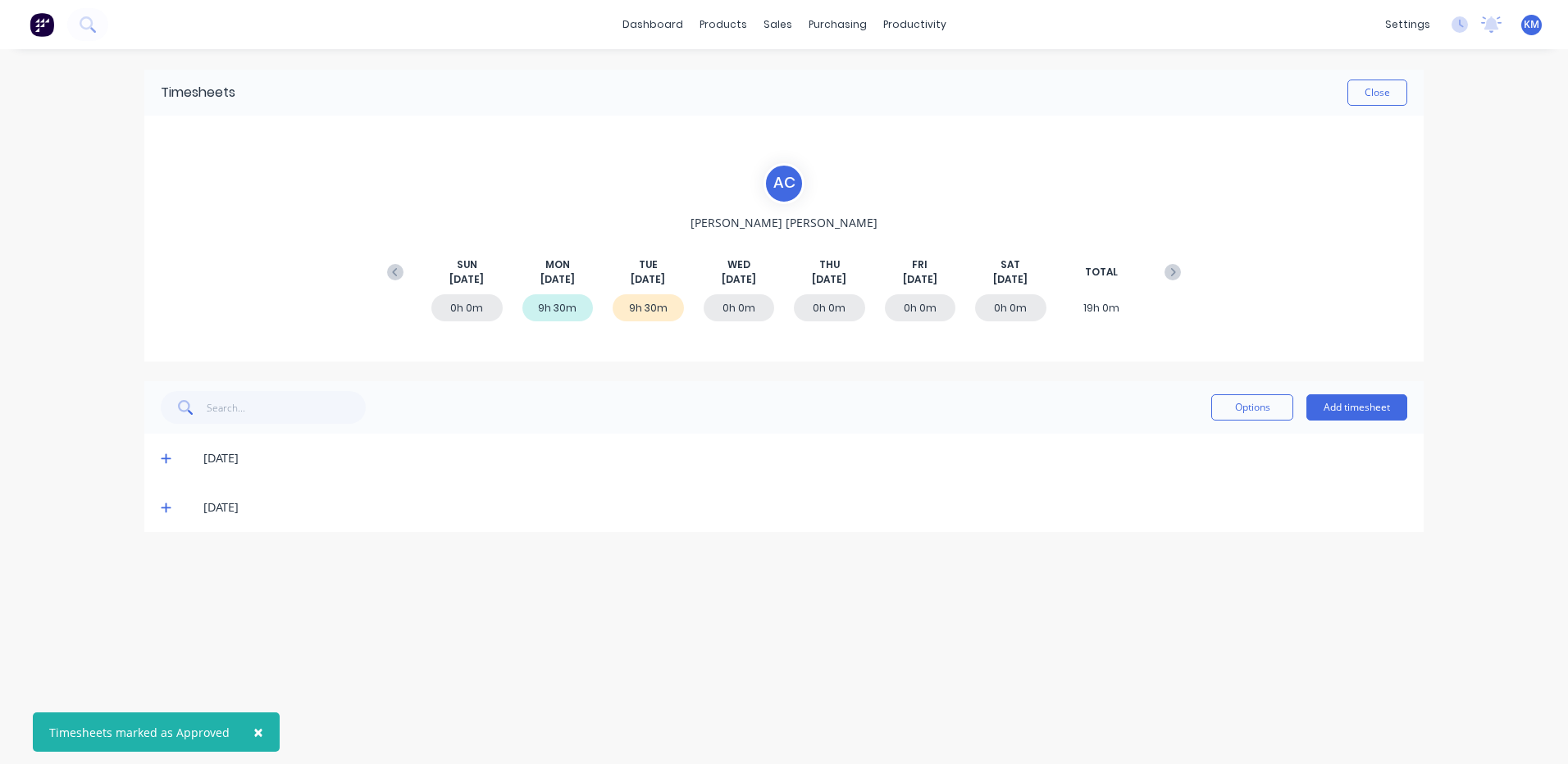
scroll to position [0, 0]
click at [159, 510] on div "12/08/25" at bounding box center [784, 507] width 1279 height 49
click at [165, 503] on icon at bounding box center [166, 508] width 11 height 12
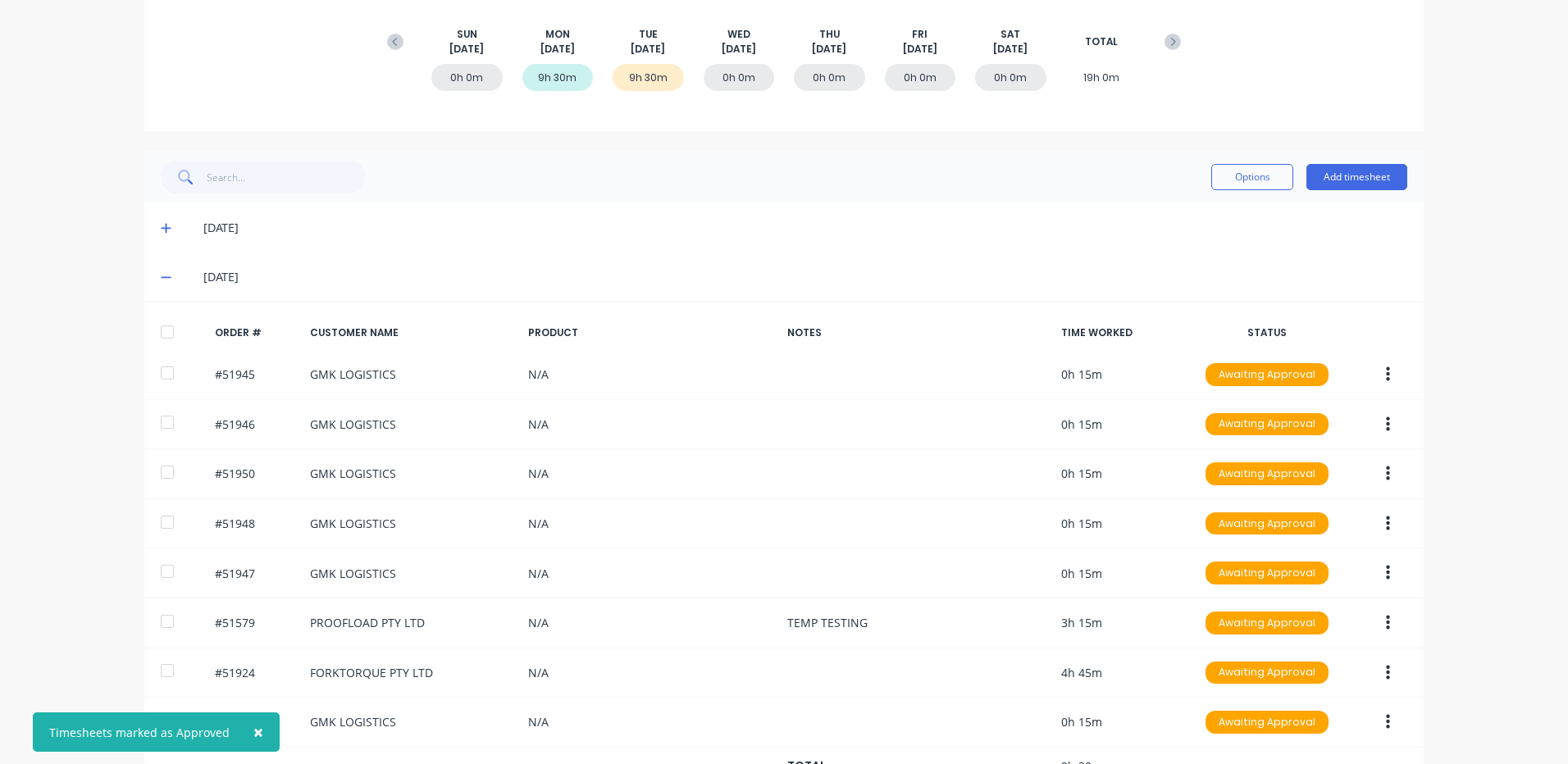
scroll to position [285, 0]
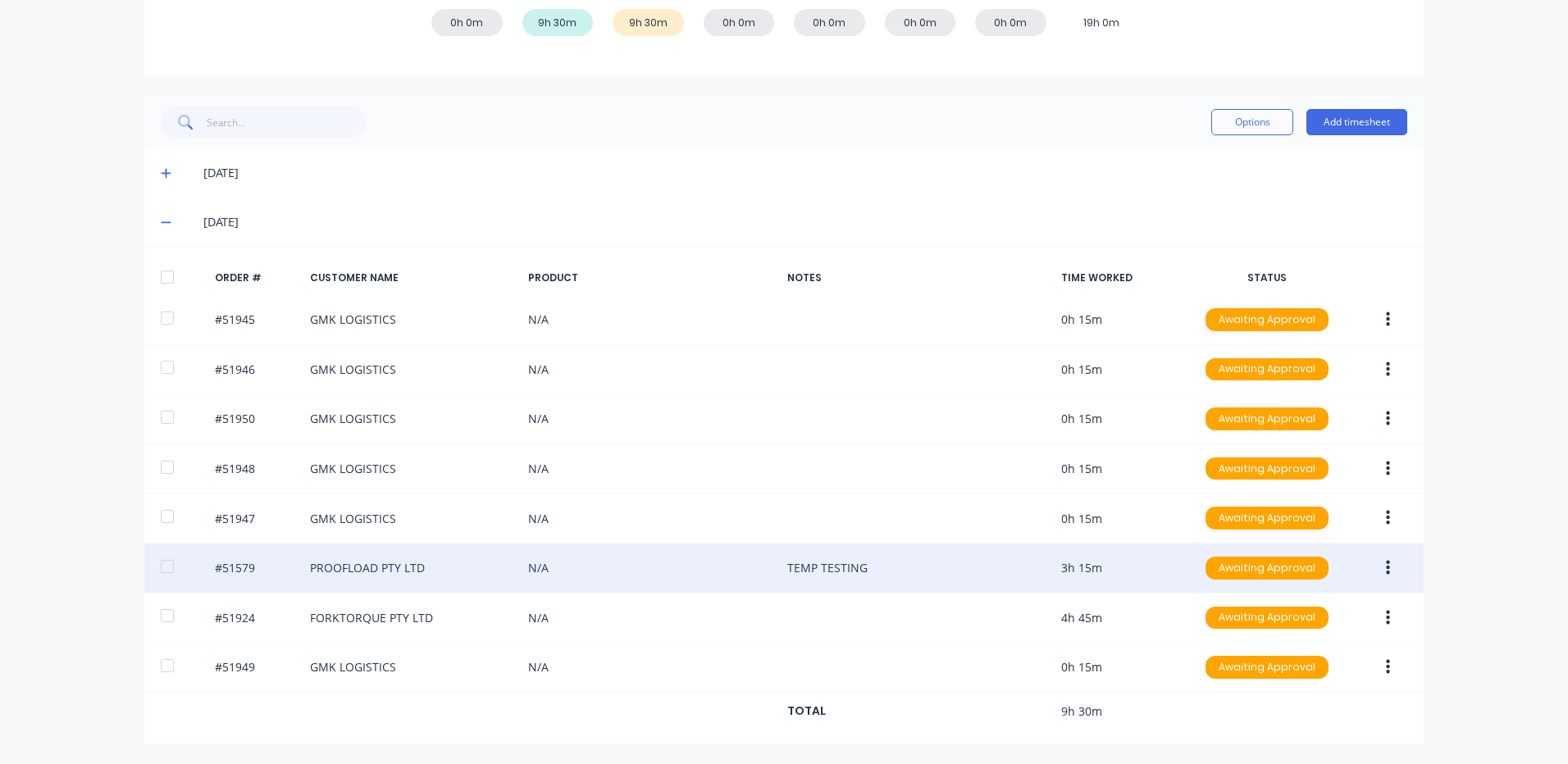
click at [1374, 557] on button "button" at bounding box center [1388, 568] width 39 height 30
click at [1318, 670] on div "Edit" at bounding box center [1328, 676] width 126 height 24
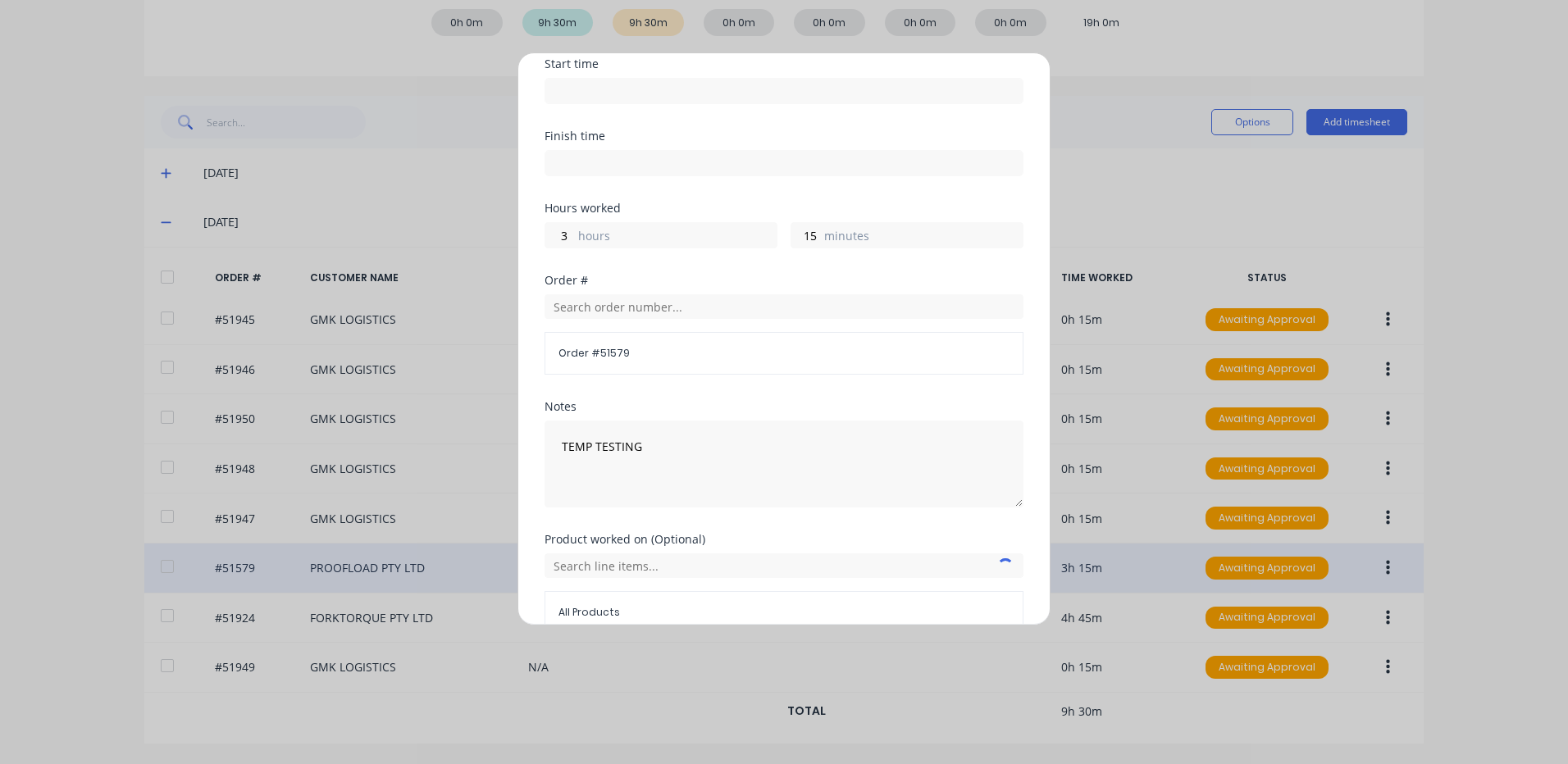
scroll to position [221, 0]
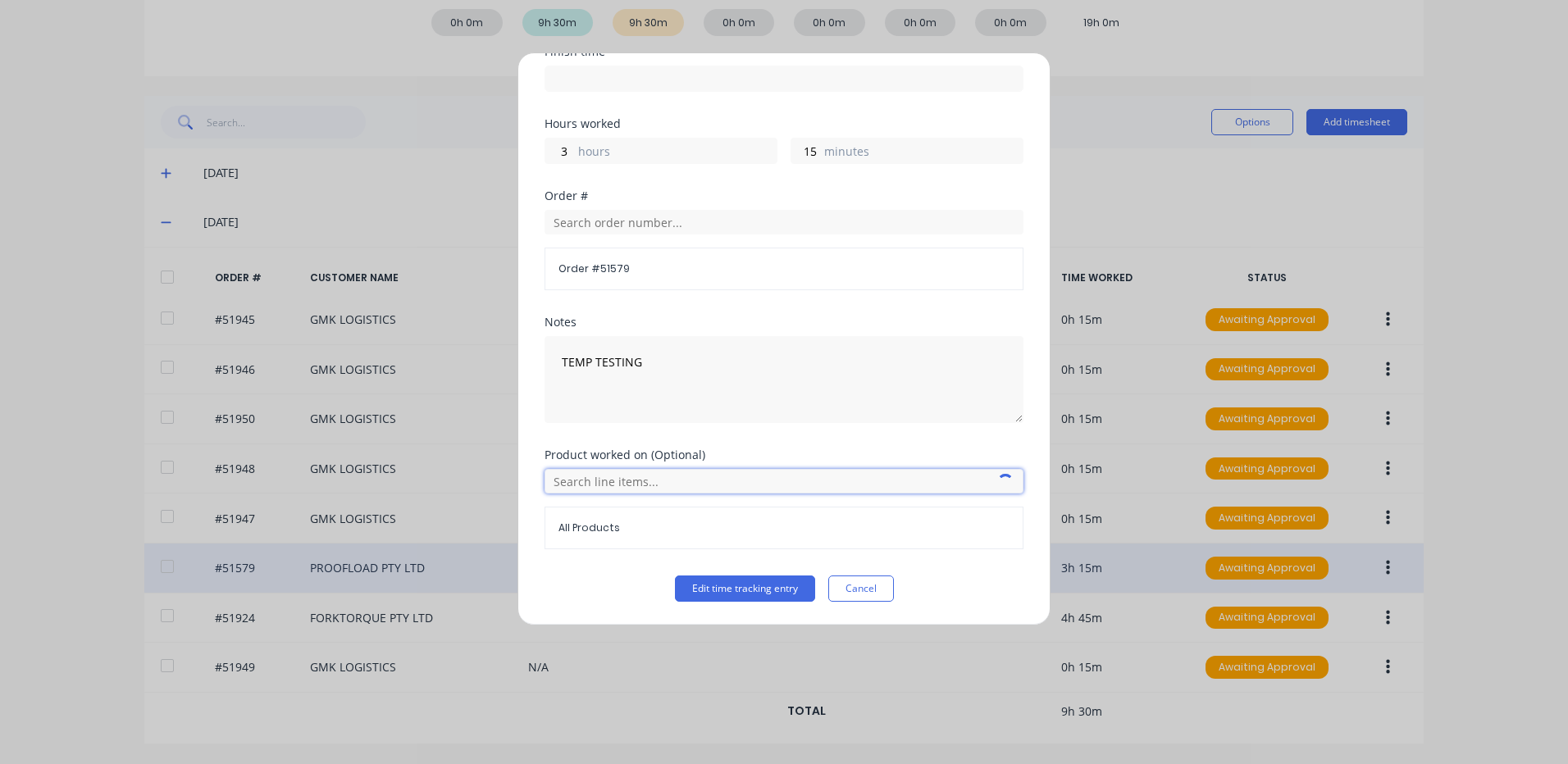
click at [623, 477] on input "text" at bounding box center [783, 482] width 479 height 25
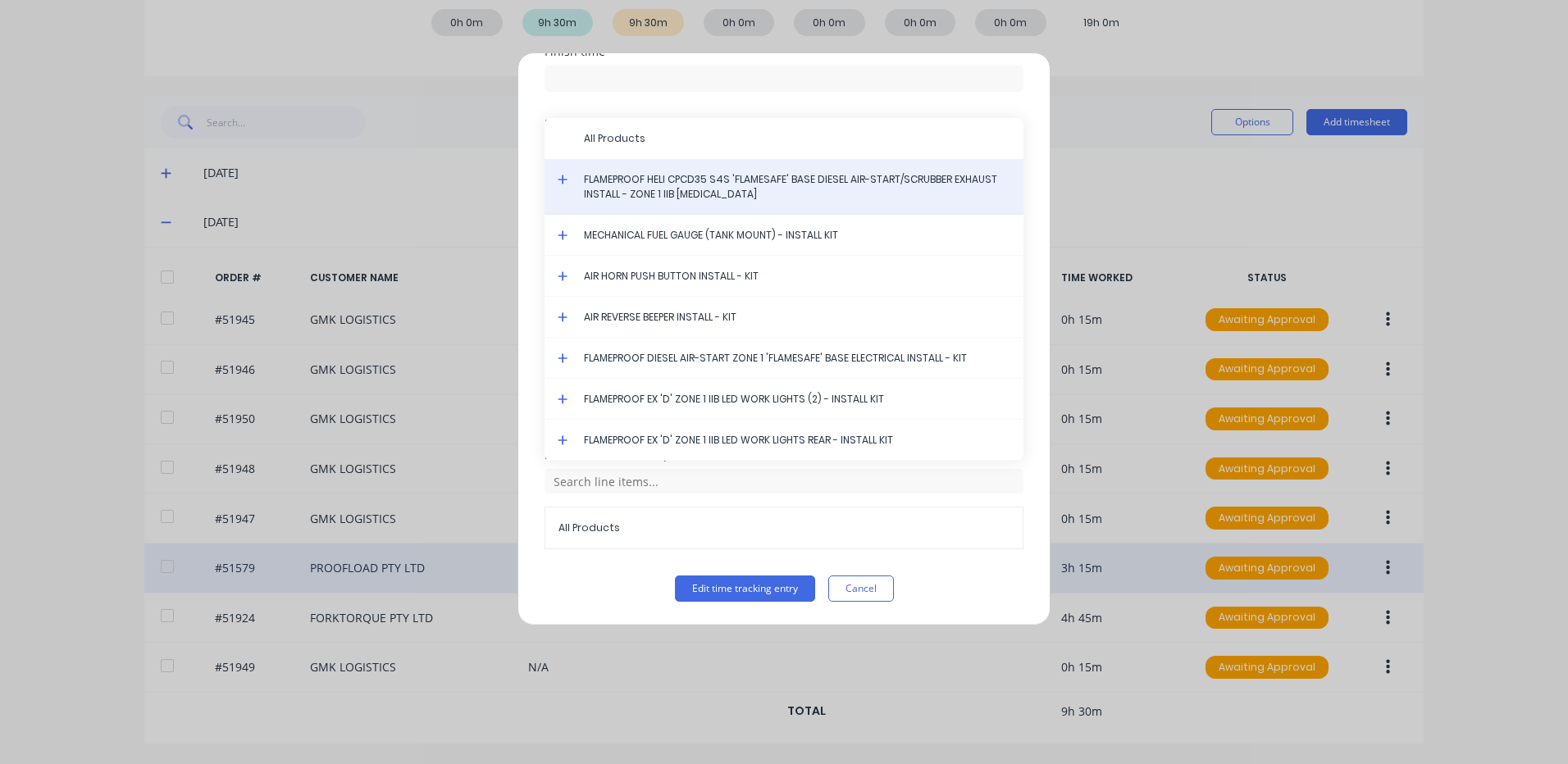
click at [562, 171] on div "FLAMEPROOF HELI CPCD35 S4S 'FLAMESAFE' BASE DIESEL AIR-START/SCRUBBER EXHAUST I…" at bounding box center [783, 187] width 479 height 56
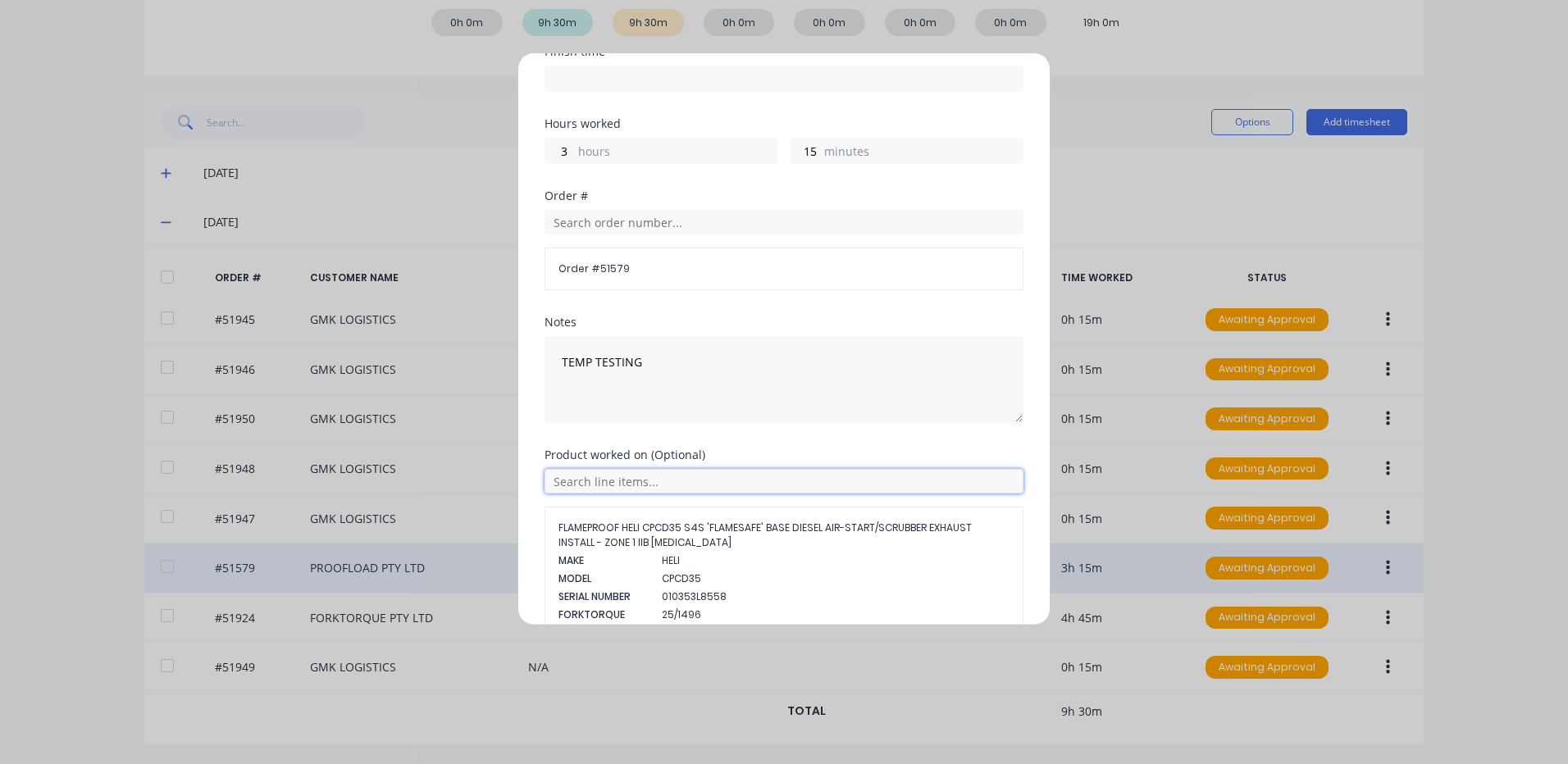
click at [588, 476] on input "text" at bounding box center [783, 482] width 479 height 25
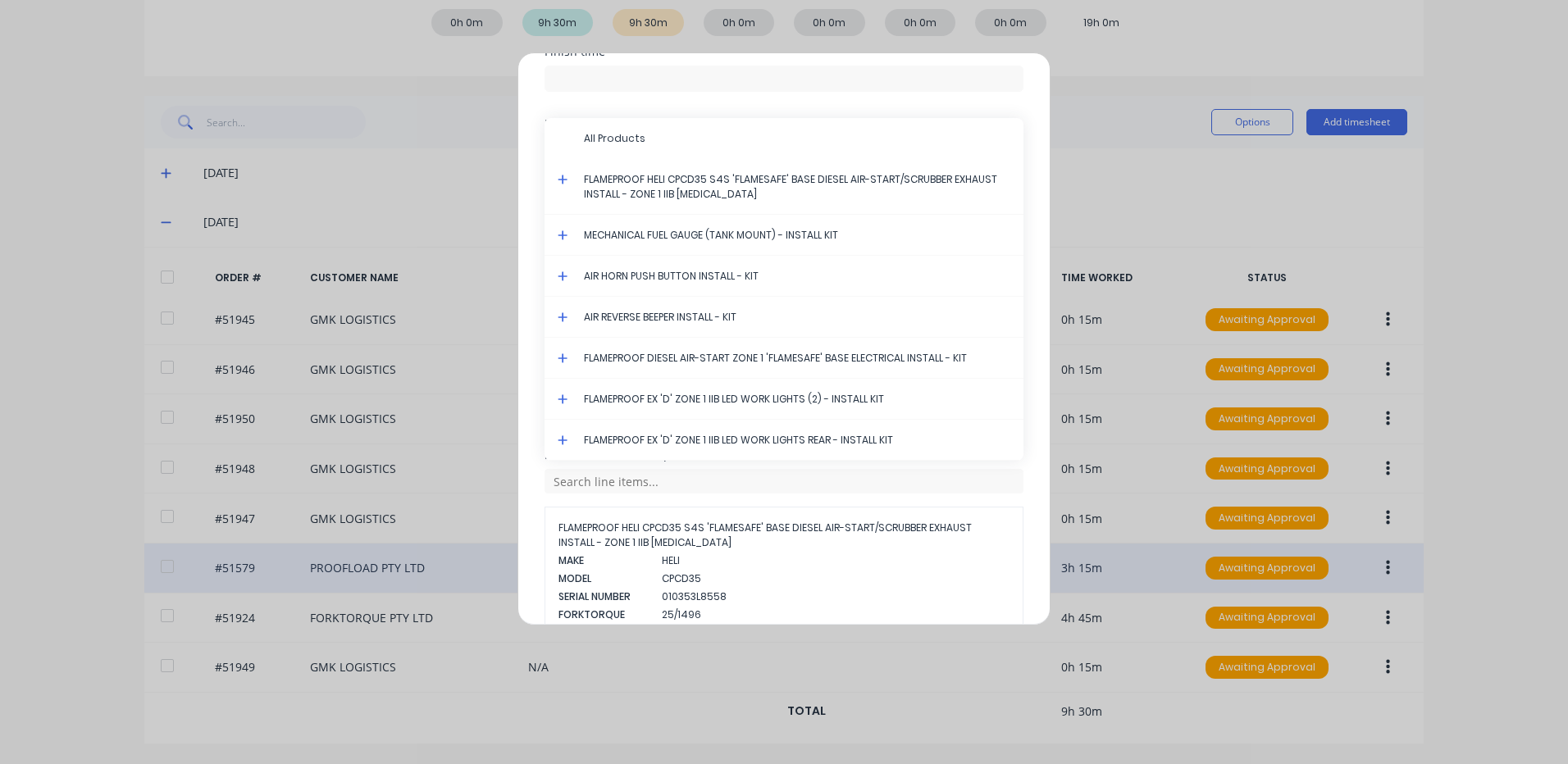
click at [561, 179] on icon at bounding box center [562, 179] width 10 height 10
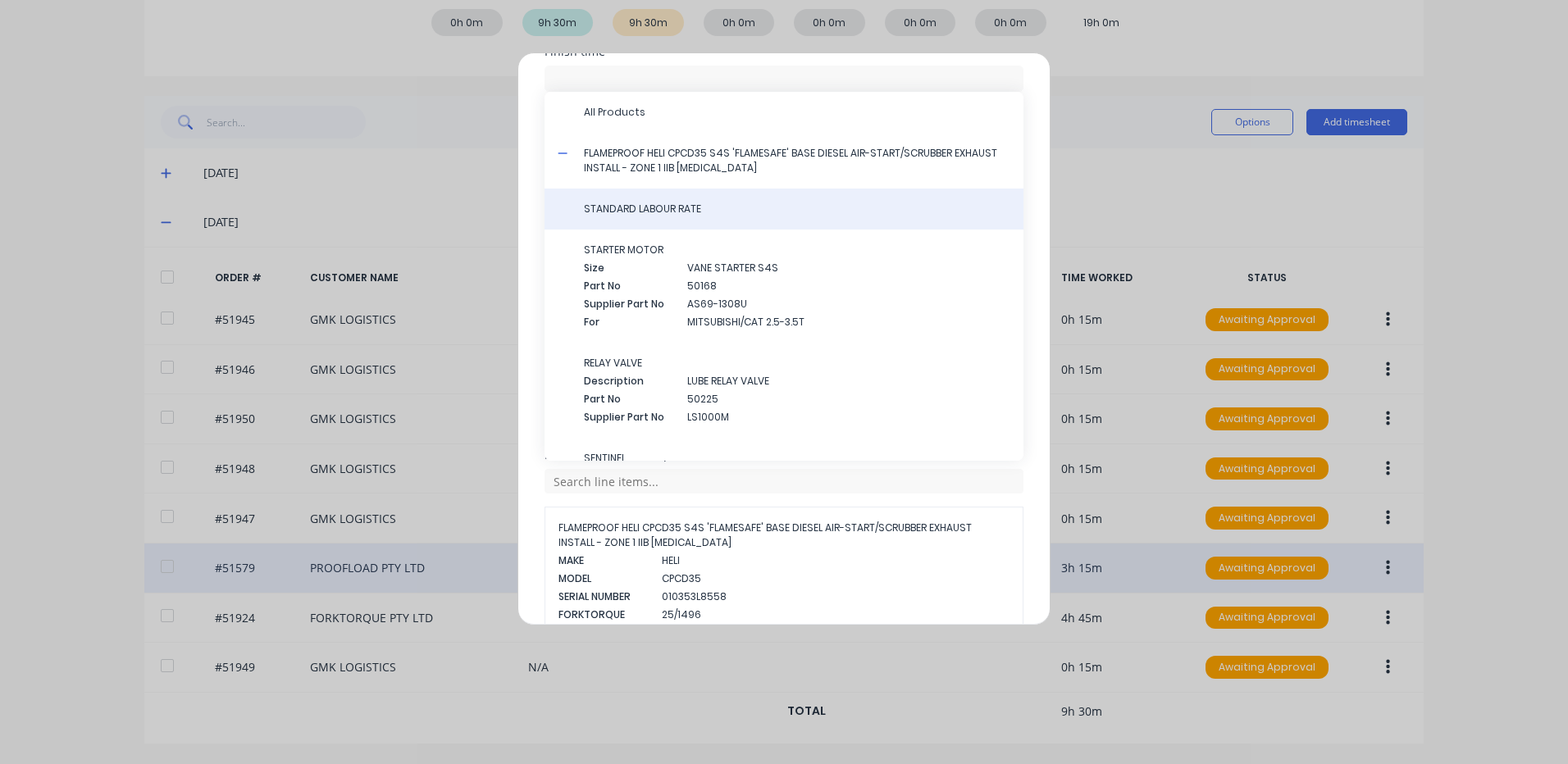
click at [630, 204] on span "STANDARD LABOUR RATE" at bounding box center [797, 208] width 427 height 14
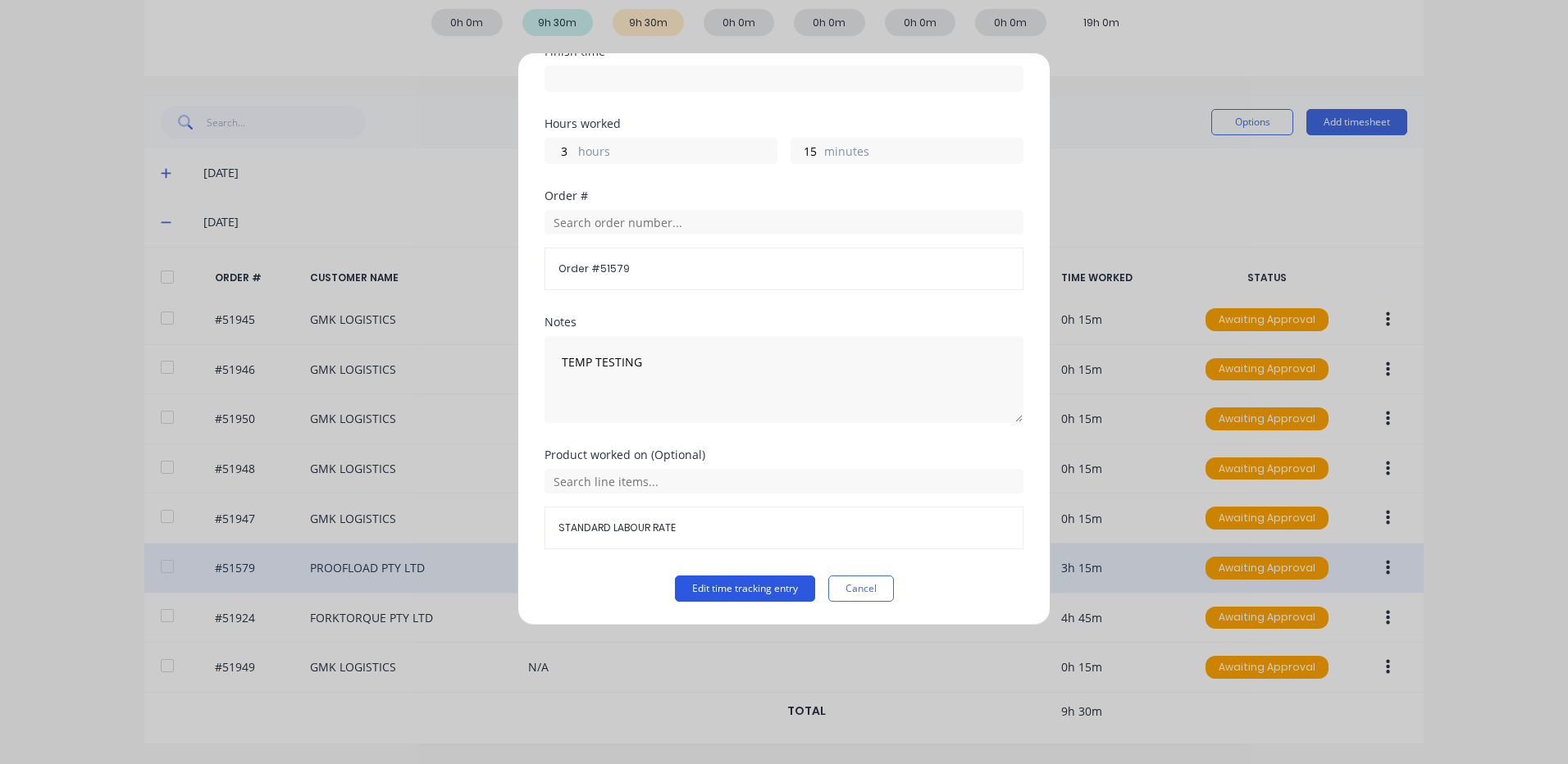
click at [698, 589] on button "Edit time tracking entry" at bounding box center [745, 589] width 141 height 26
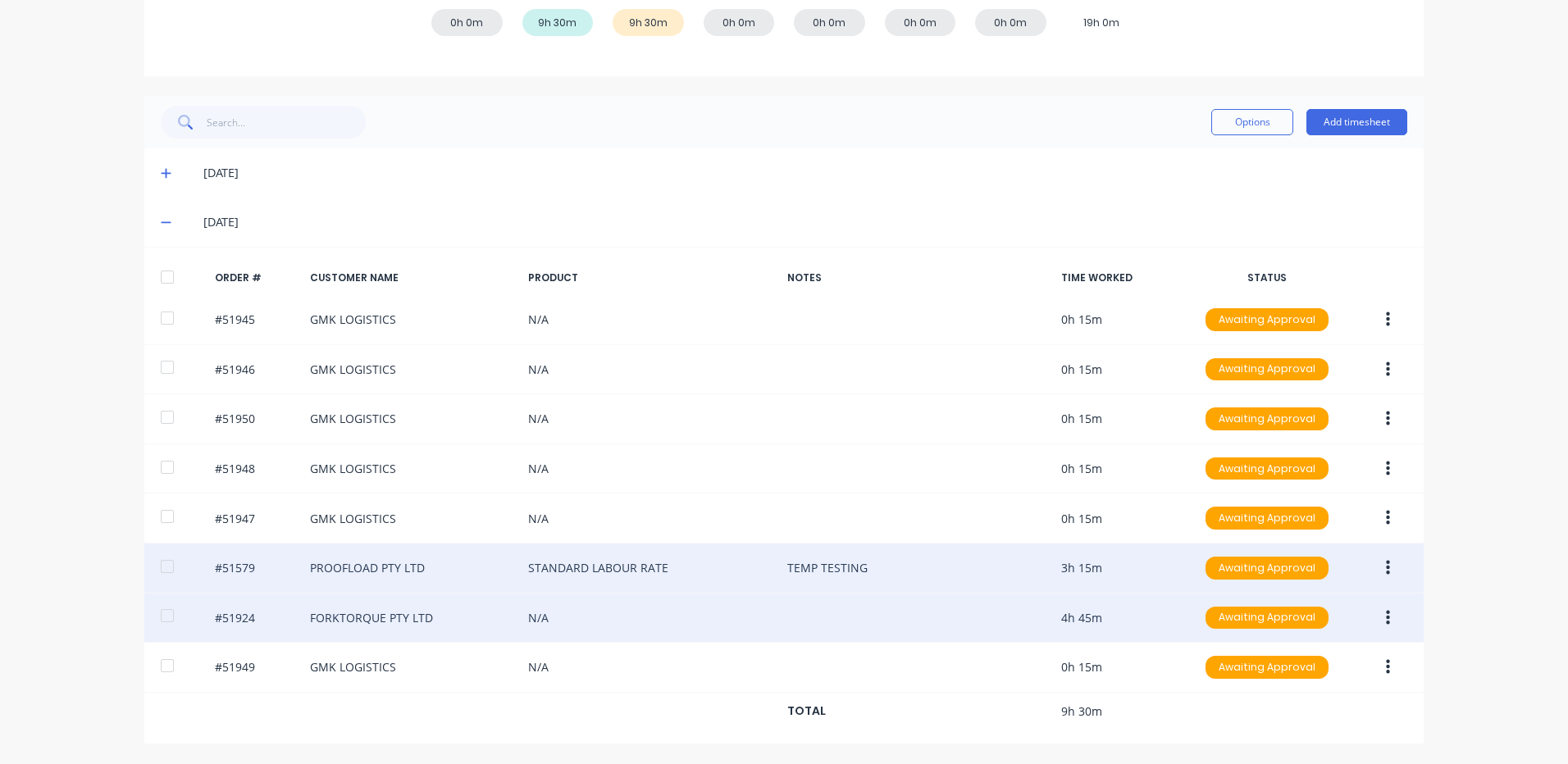
click at [1384, 619] on button "button" at bounding box center [1388, 618] width 39 height 30
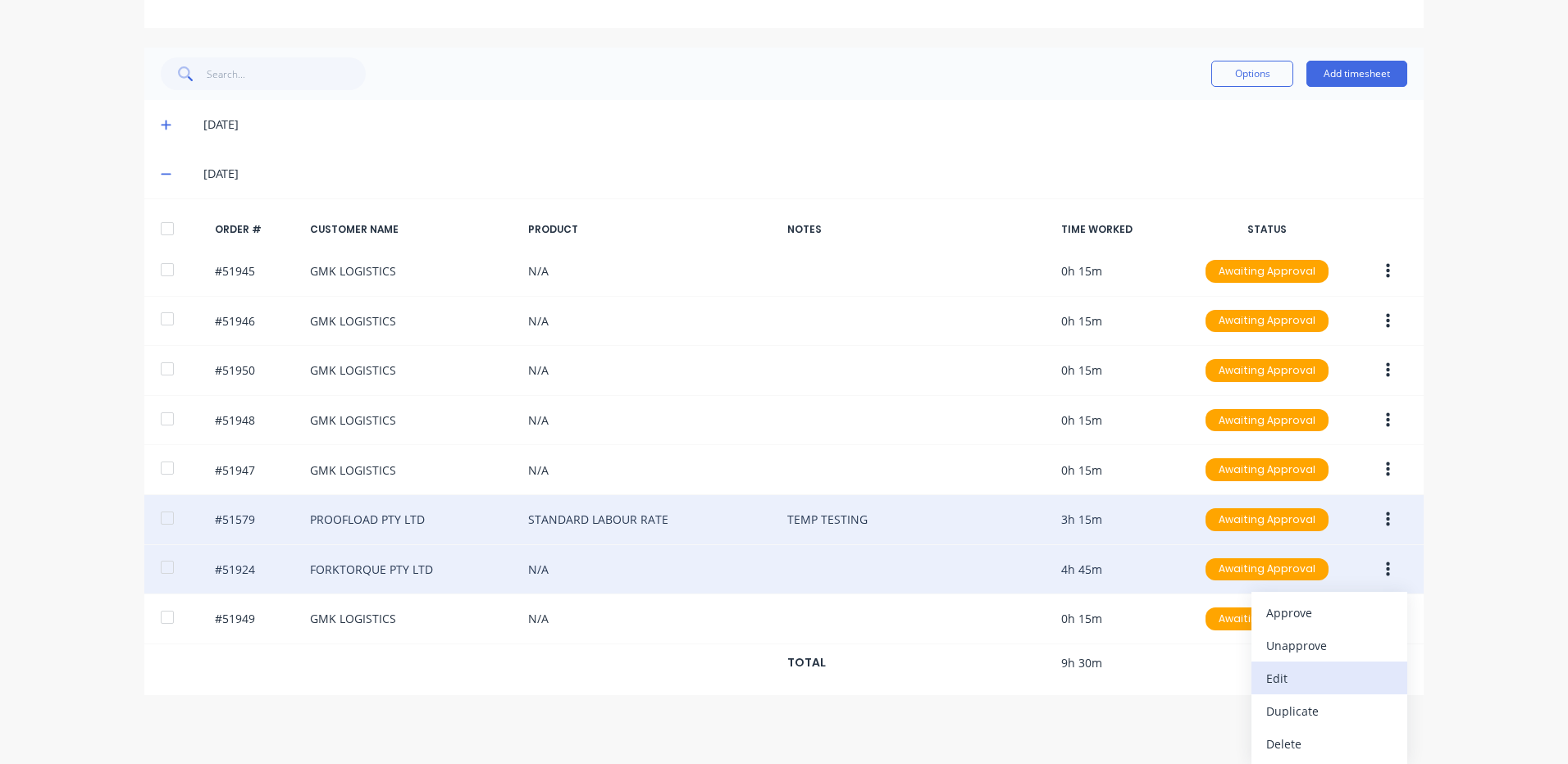
click at [1299, 675] on div "Edit" at bounding box center [1328, 678] width 126 height 24
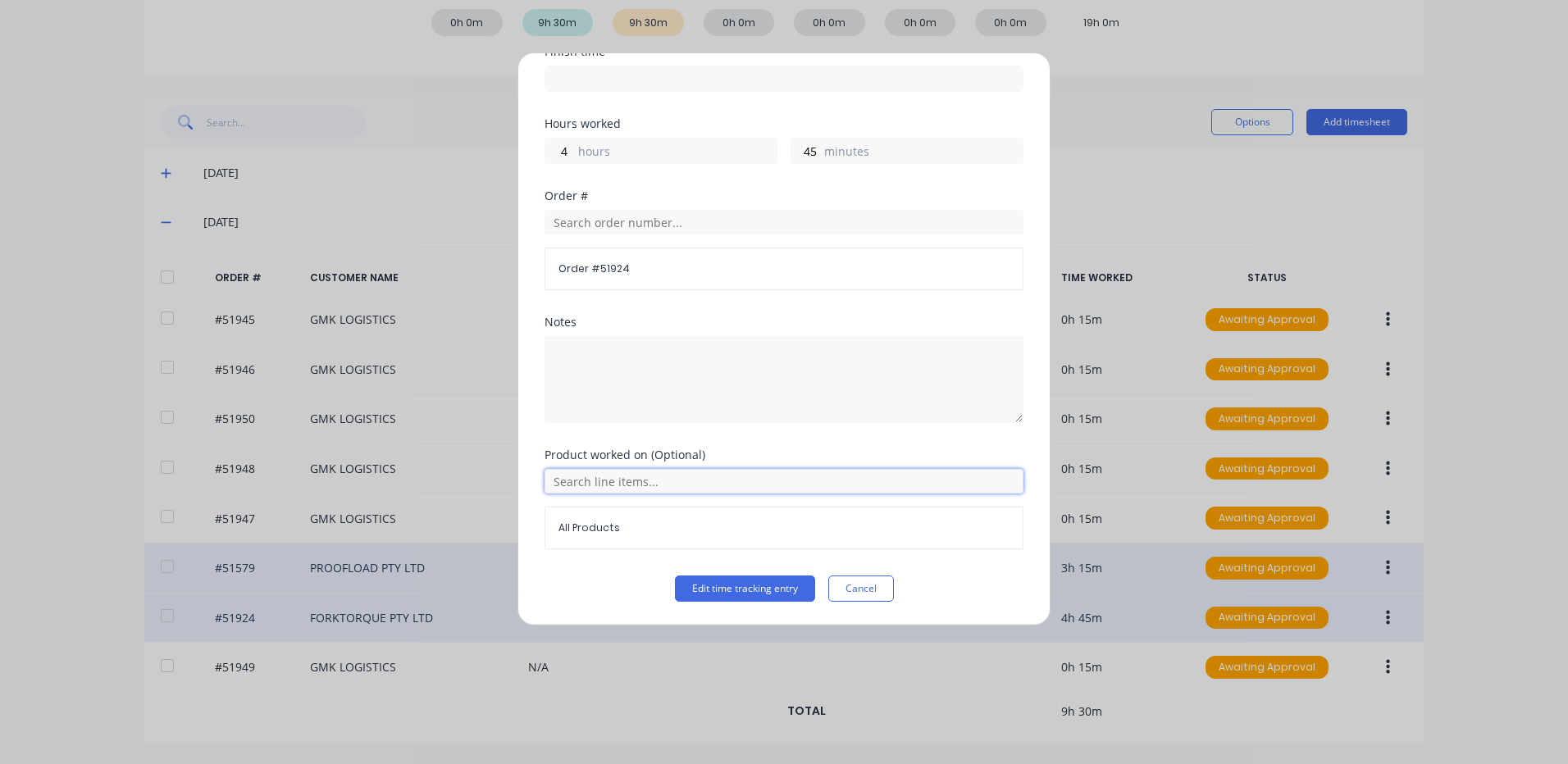
click at [641, 483] on input "text" at bounding box center [783, 482] width 479 height 25
click at [720, 440] on div "Notes" at bounding box center [783, 383] width 479 height 133
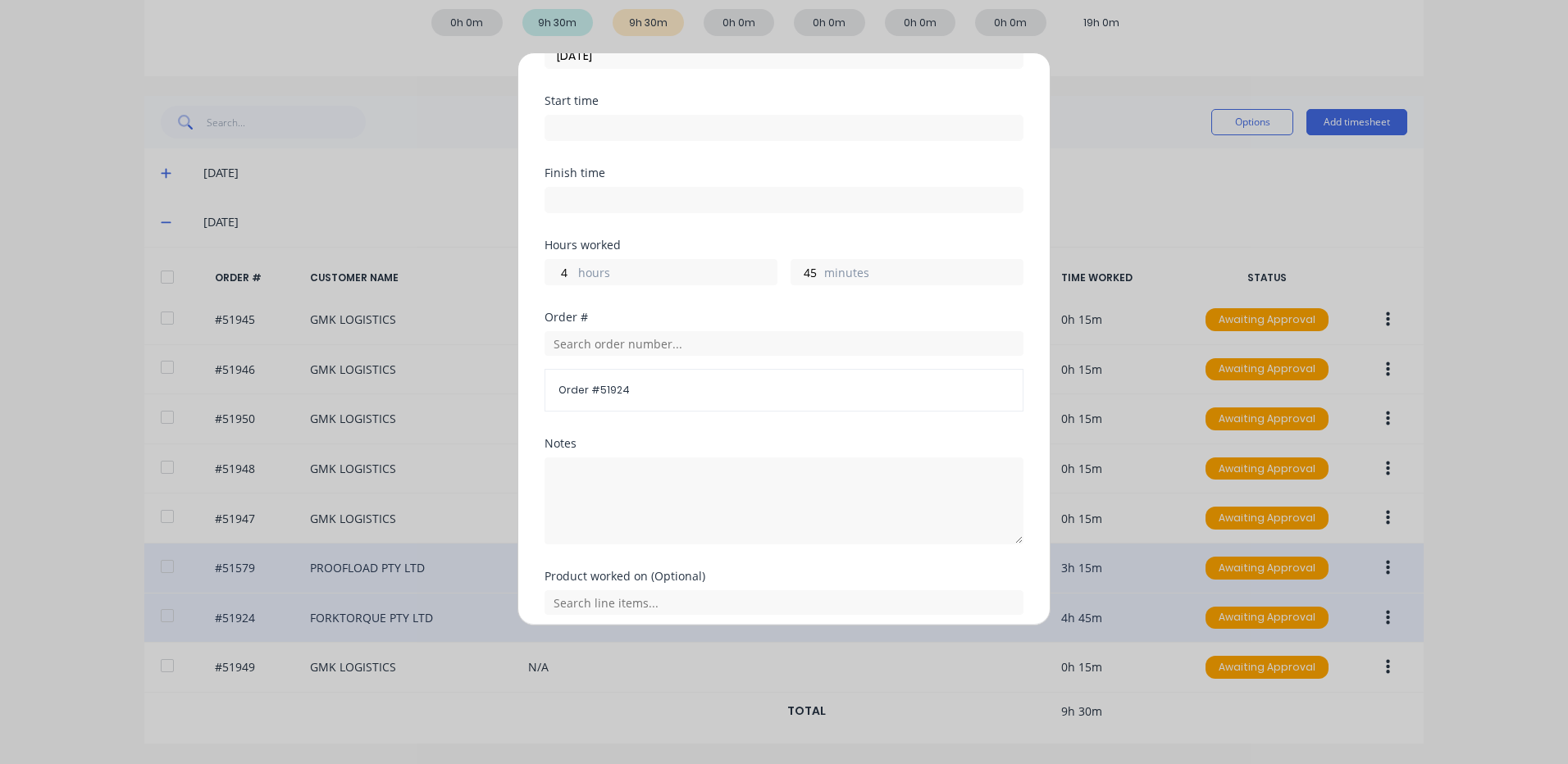
scroll to position [0, 0]
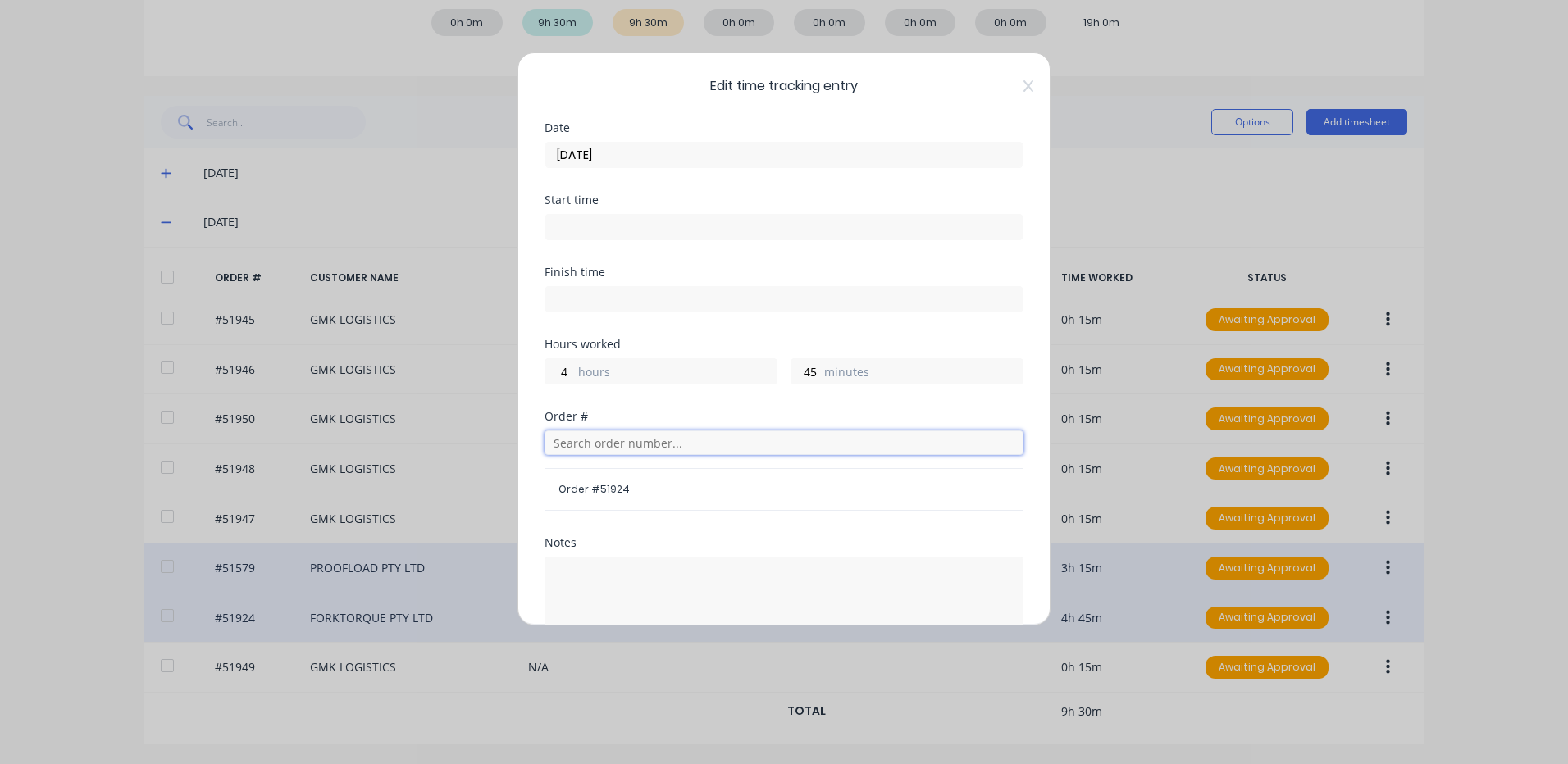
click at [667, 435] on input "text" at bounding box center [783, 443] width 479 height 25
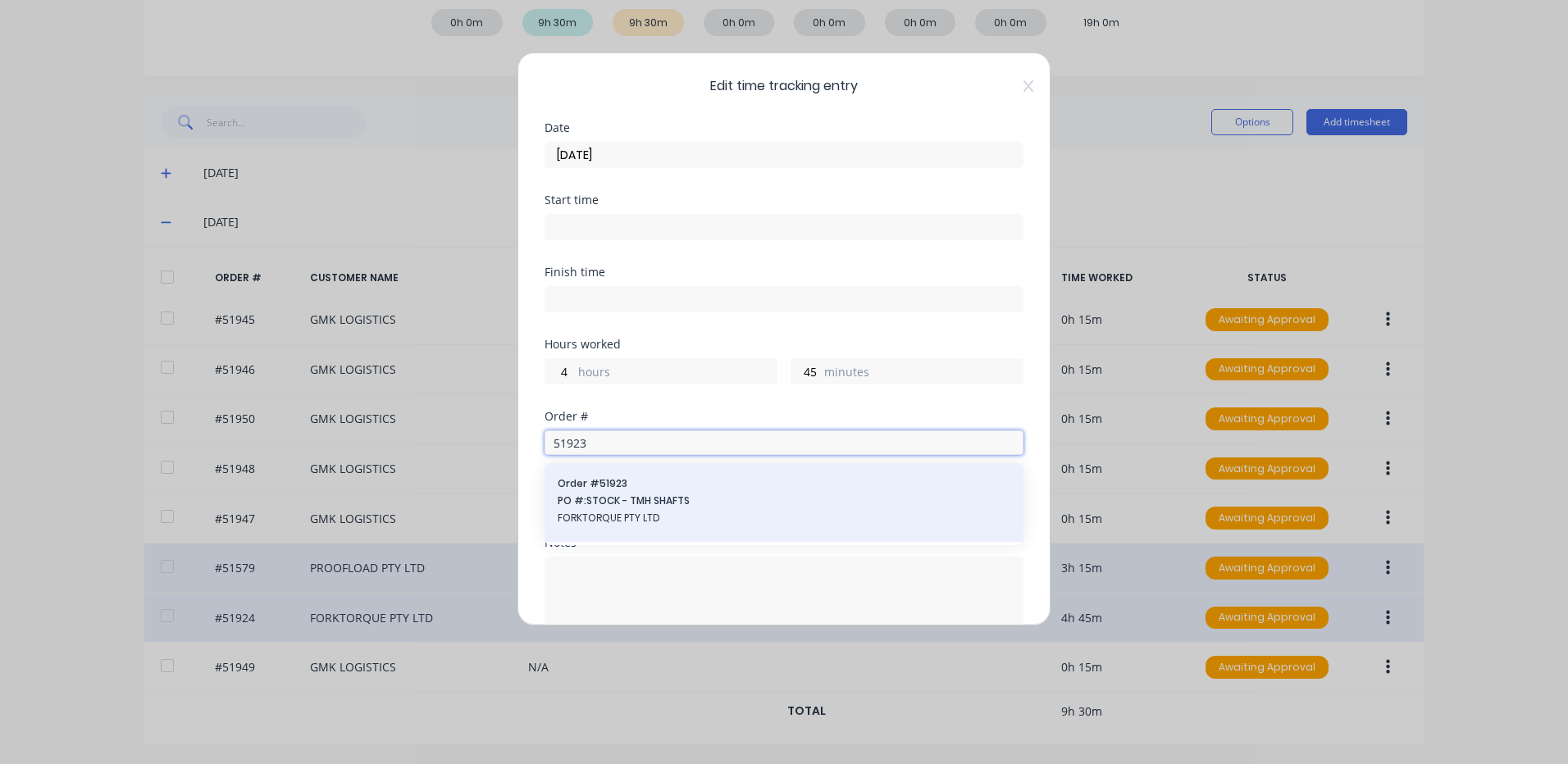
type input "51923"
click at [689, 505] on span "PO #: STOCK - TMH SHAFTS" at bounding box center [784, 500] width 453 height 14
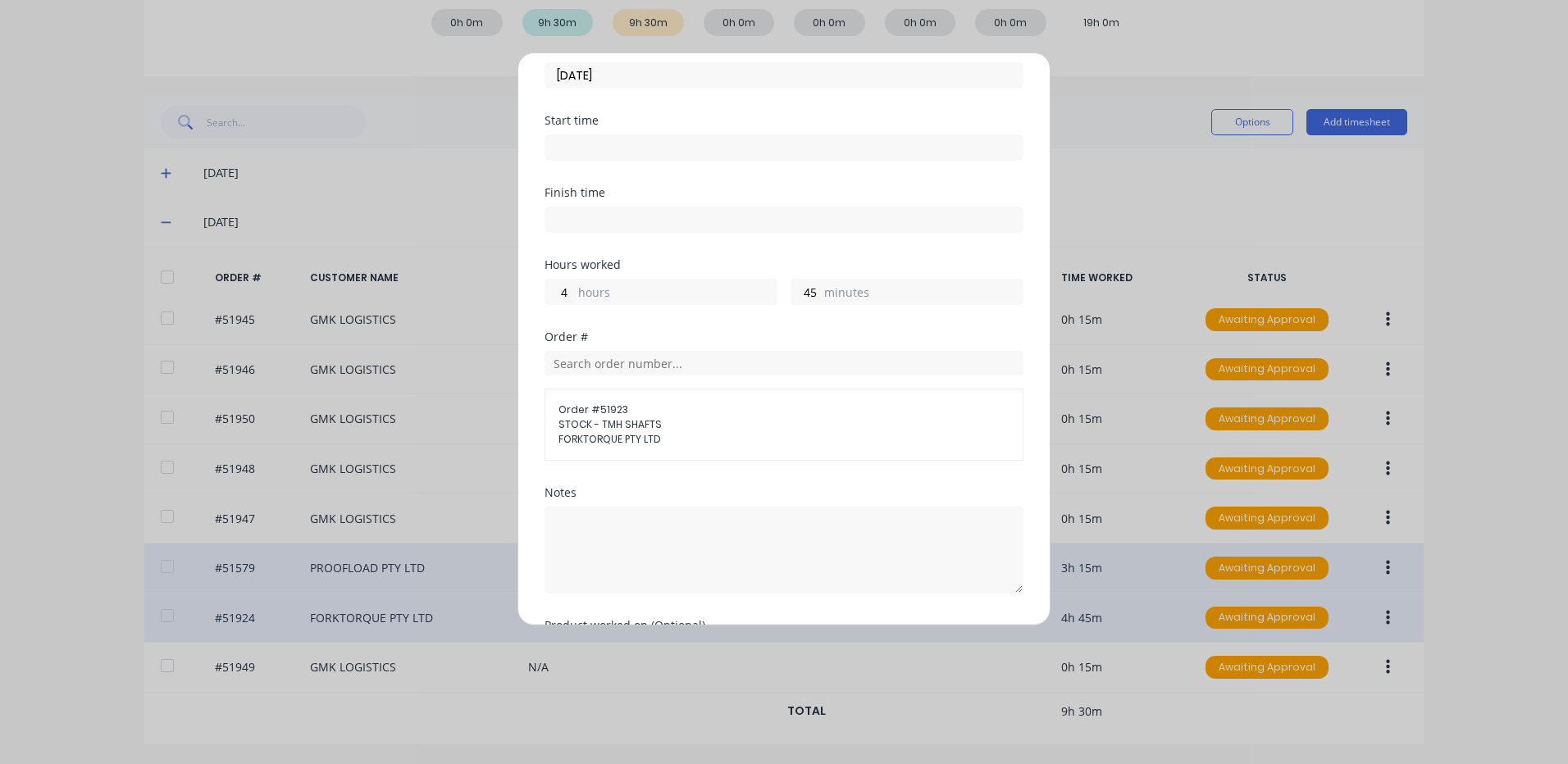
scroll to position [195, 0]
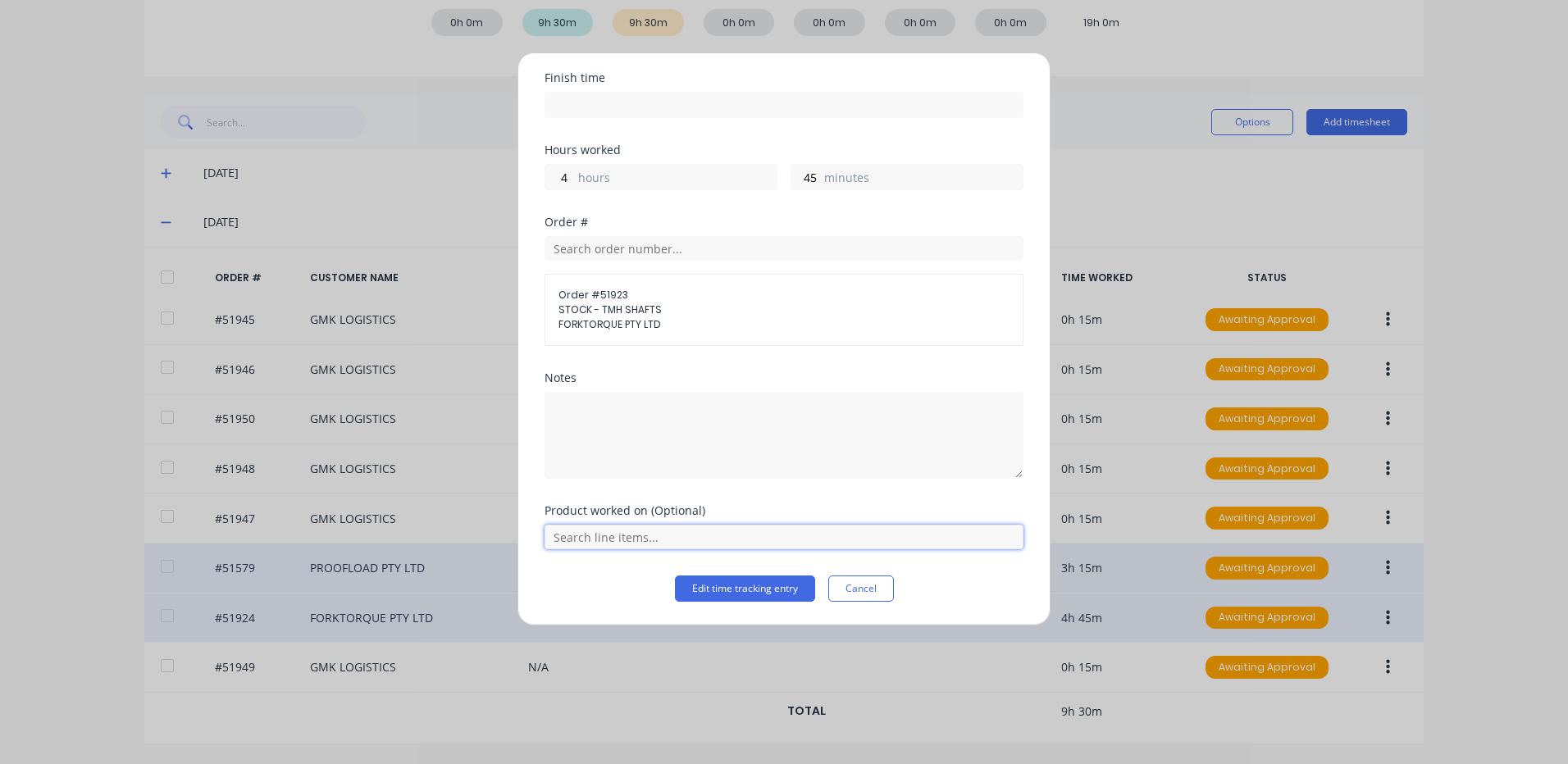
click at [671, 541] on input "text" at bounding box center [783, 538] width 479 height 25
click at [704, 372] on div "Notes" at bounding box center [783, 378] width 479 height 12
click at [683, 414] on textarea at bounding box center [783, 435] width 479 height 87
type textarea "CUTTING UP CHROME BAR"
click at [766, 584] on button "Edit time tracking entry" at bounding box center [745, 589] width 141 height 26
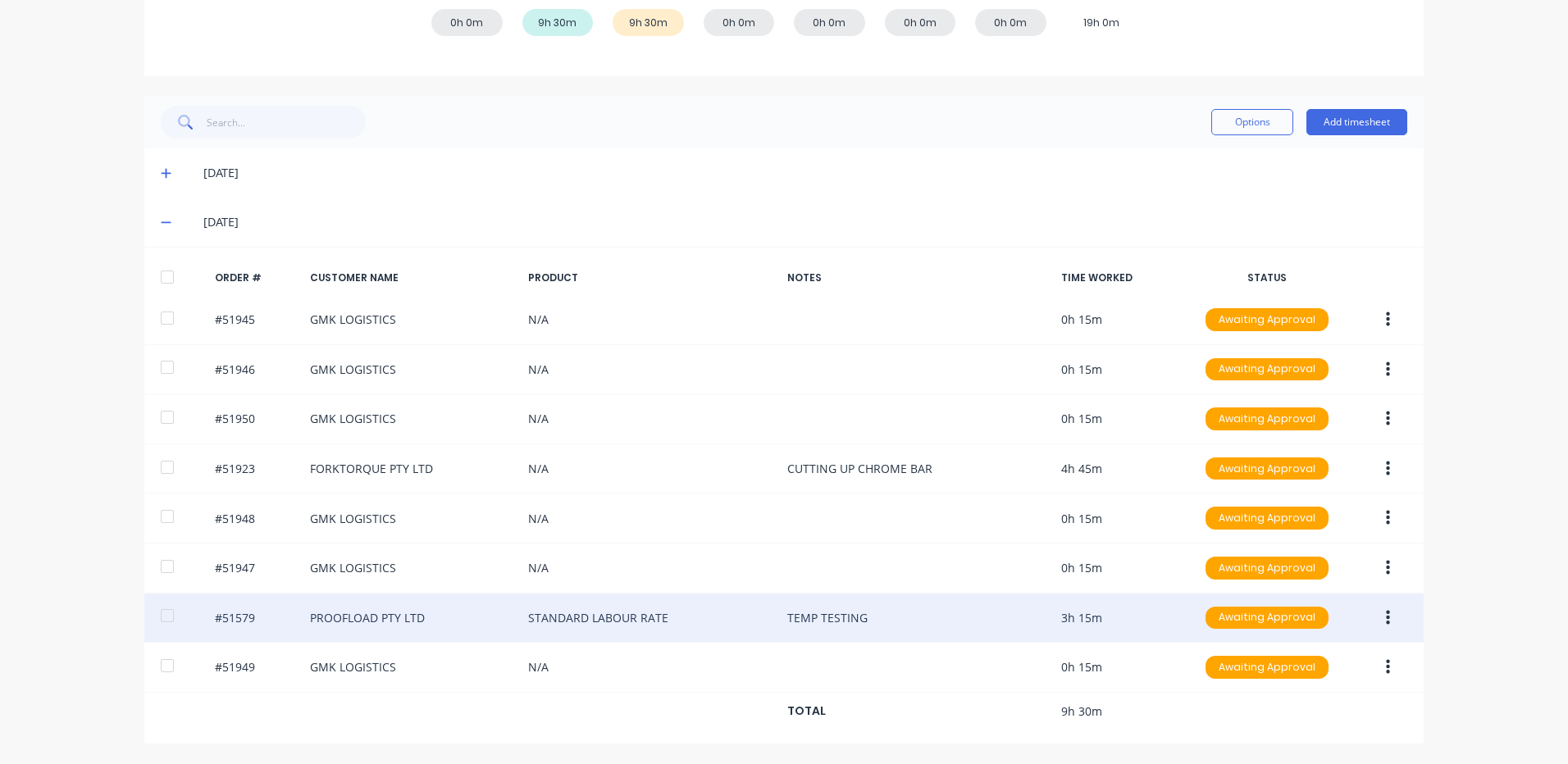
click at [168, 277] on div at bounding box center [168, 277] width 33 height 33
click at [1243, 128] on button "Options" at bounding box center [1251, 121] width 82 height 26
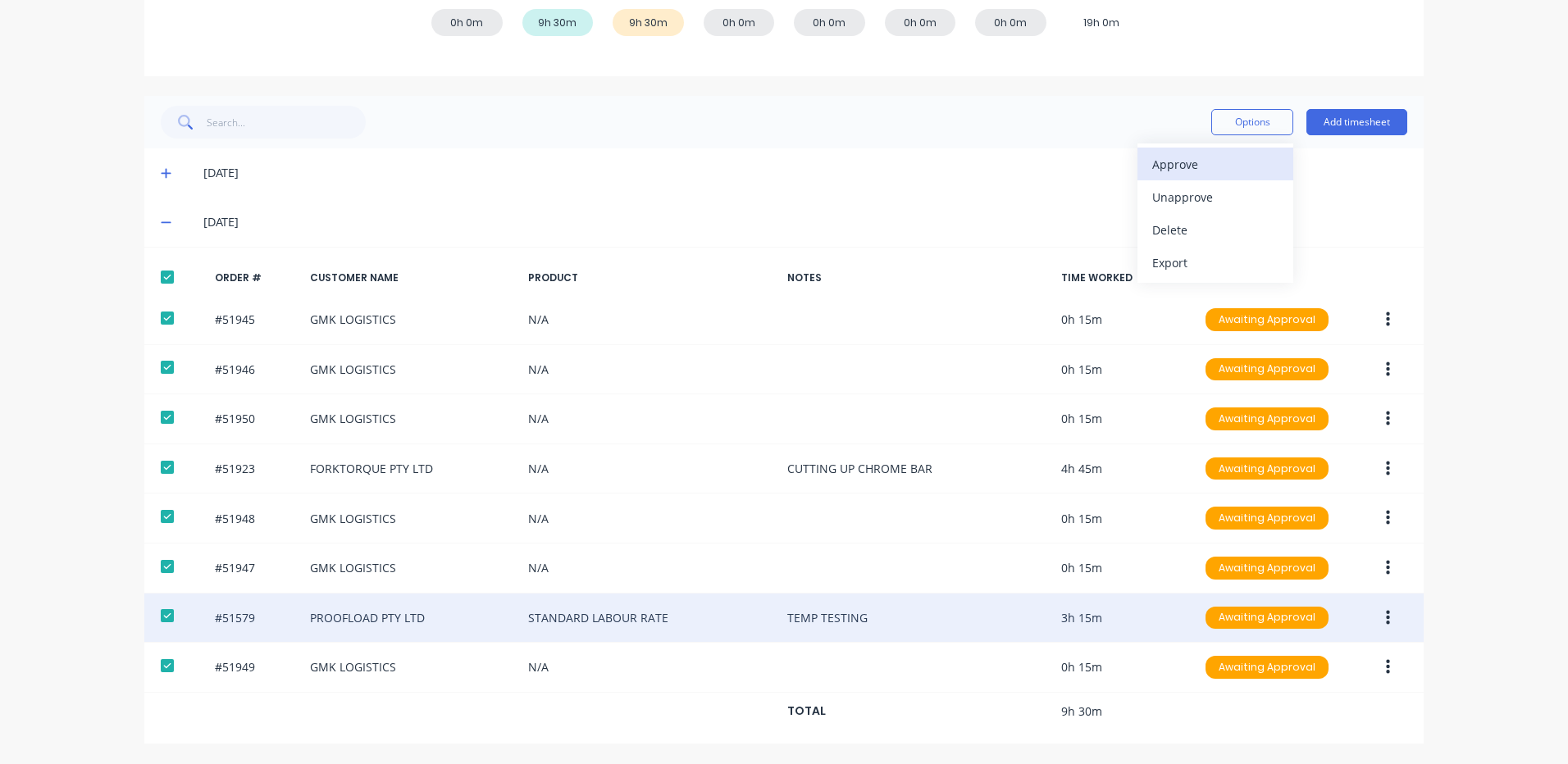
click at [1213, 165] on div "Approve" at bounding box center [1215, 164] width 126 height 24
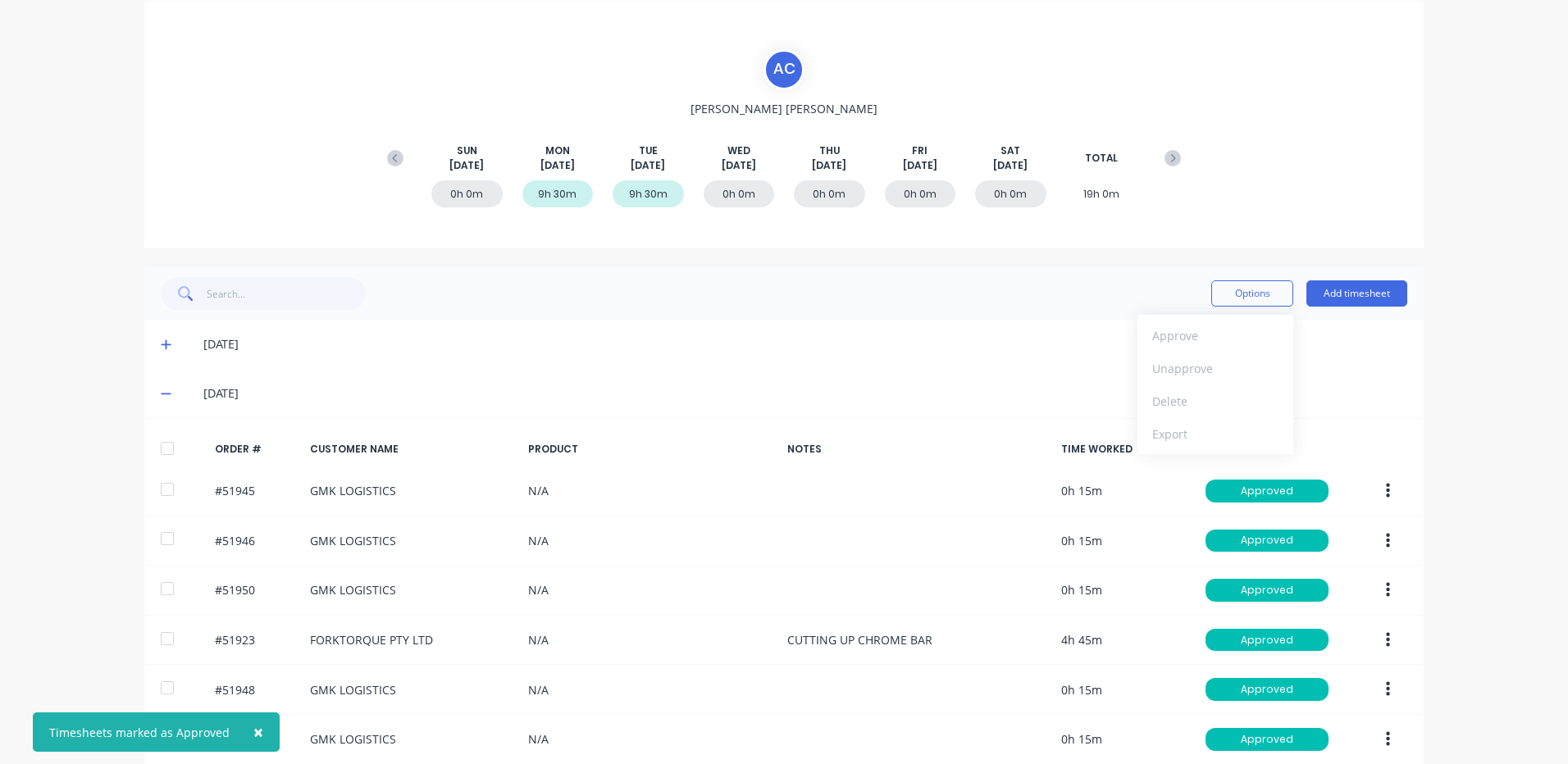
scroll to position [0, 0]
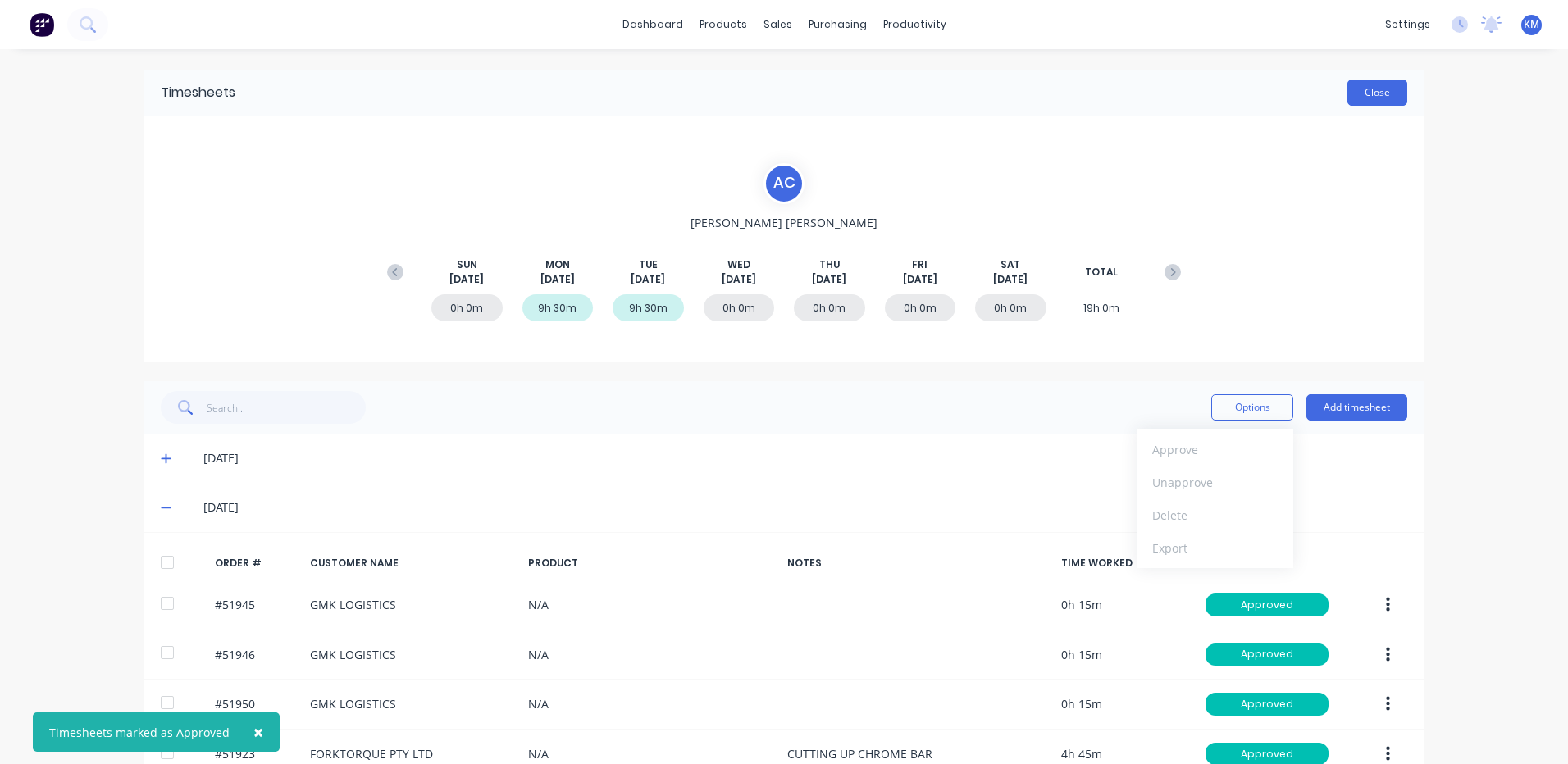
click at [1367, 90] on button "Close" at bounding box center [1377, 92] width 60 height 26
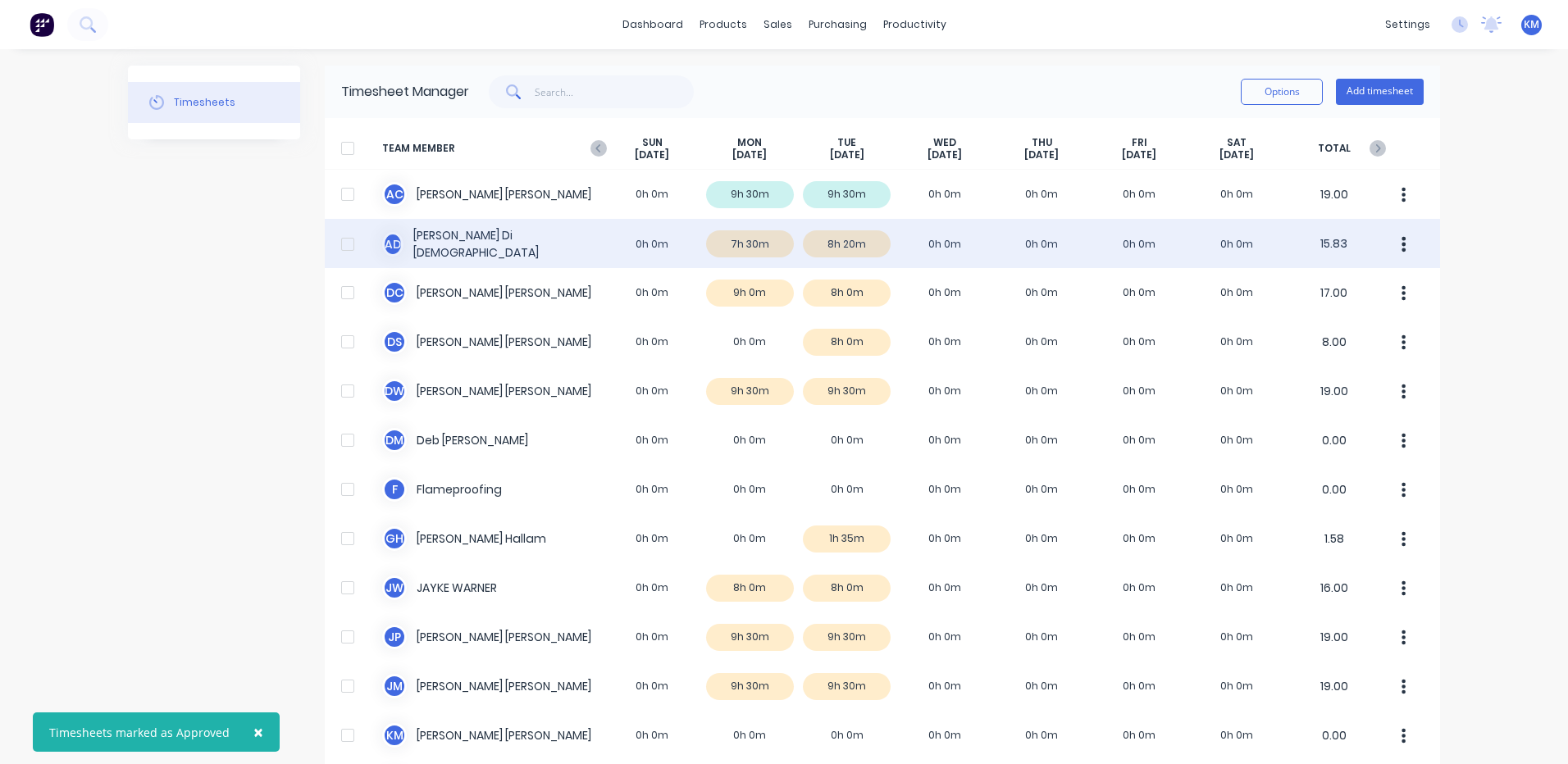
click at [782, 233] on div "A D Ashley Di Dio 0h 0m 7h 30m 8h 20m 0h 0m 0h 0m 0h 0m 0h 0m 15.83" at bounding box center [882, 243] width 1115 height 49
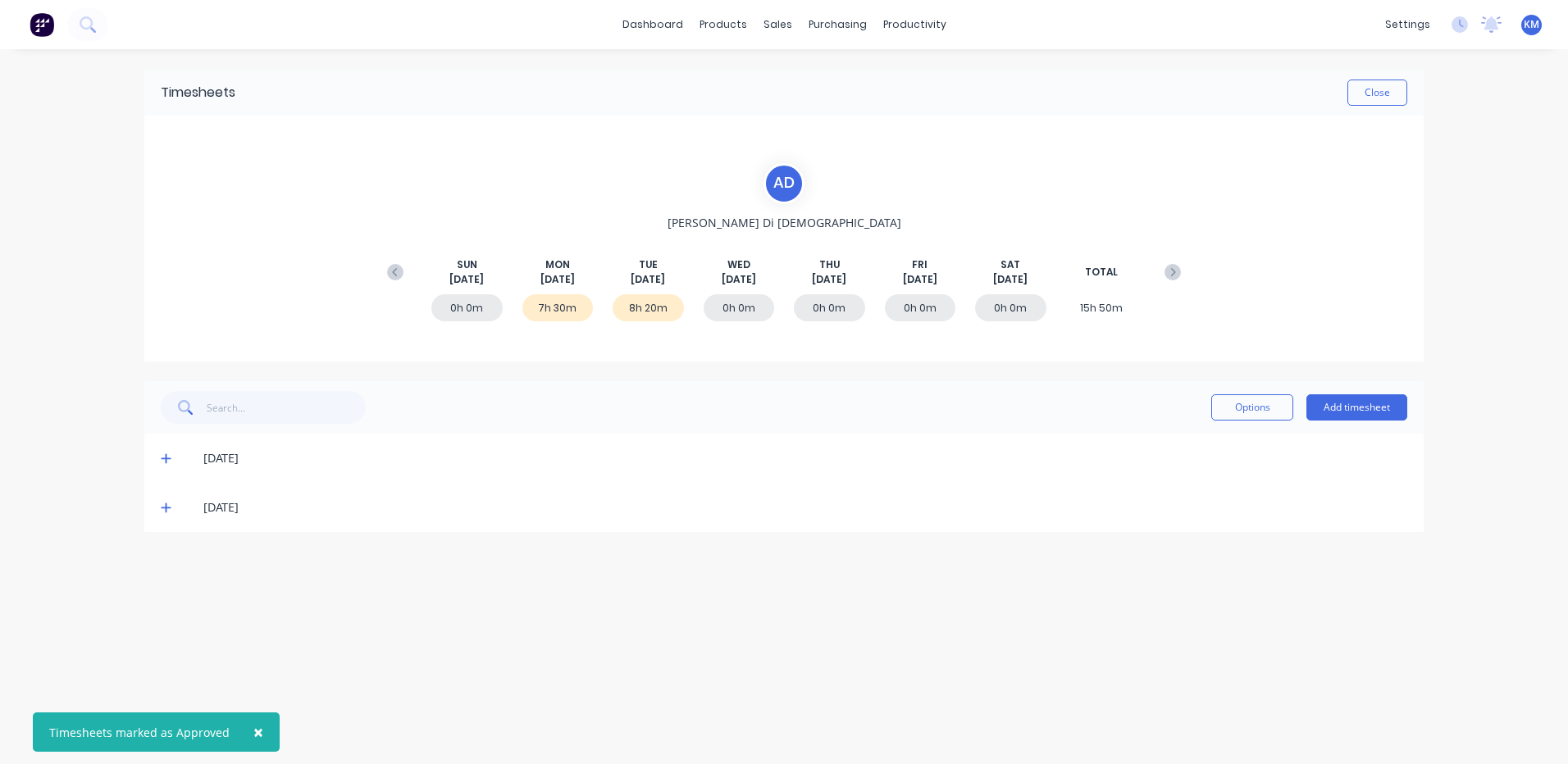
click at [162, 463] on icon at bounding box center [166, 459] width 11 height 12
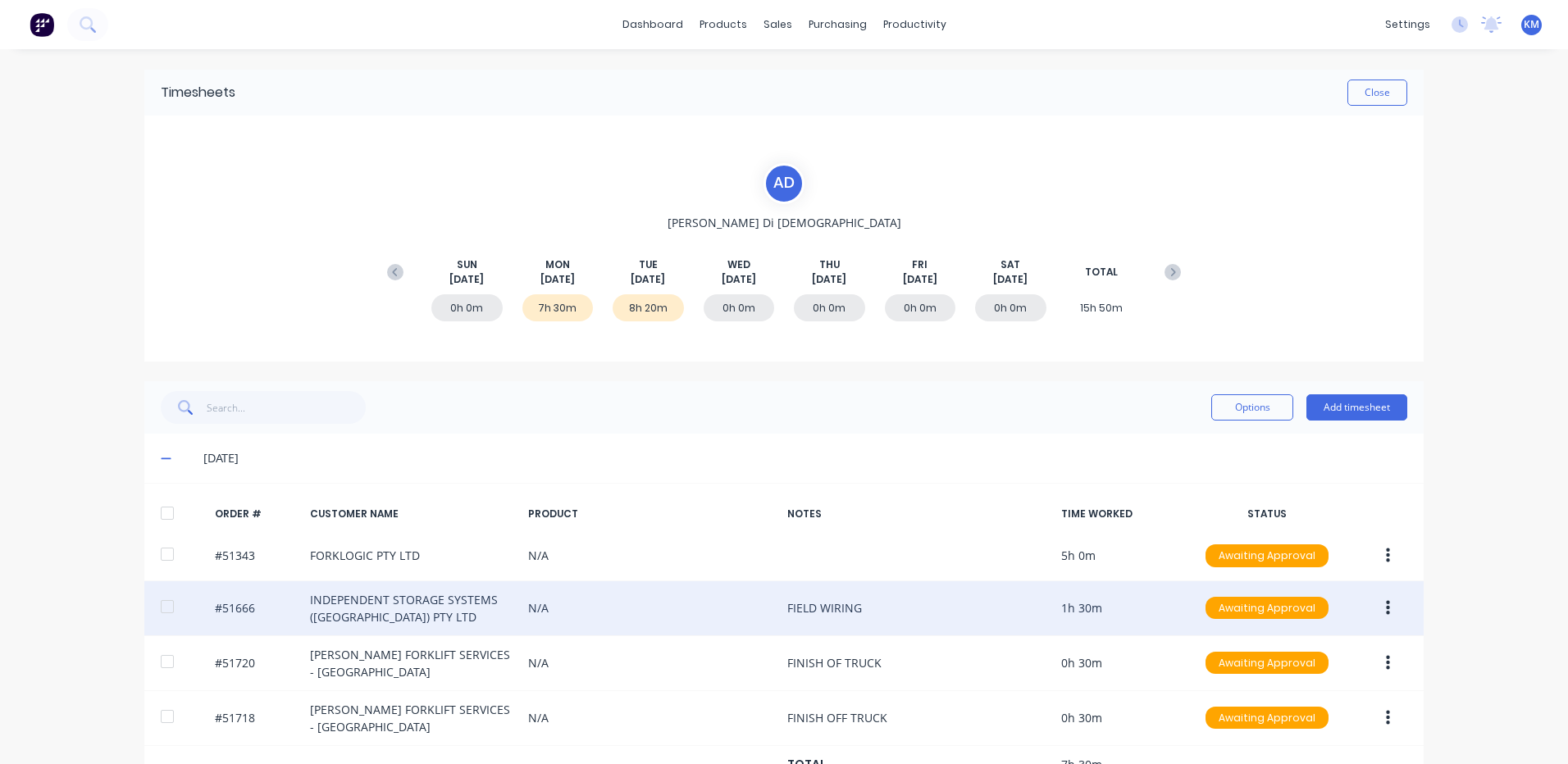
scroll to position [102, 0]
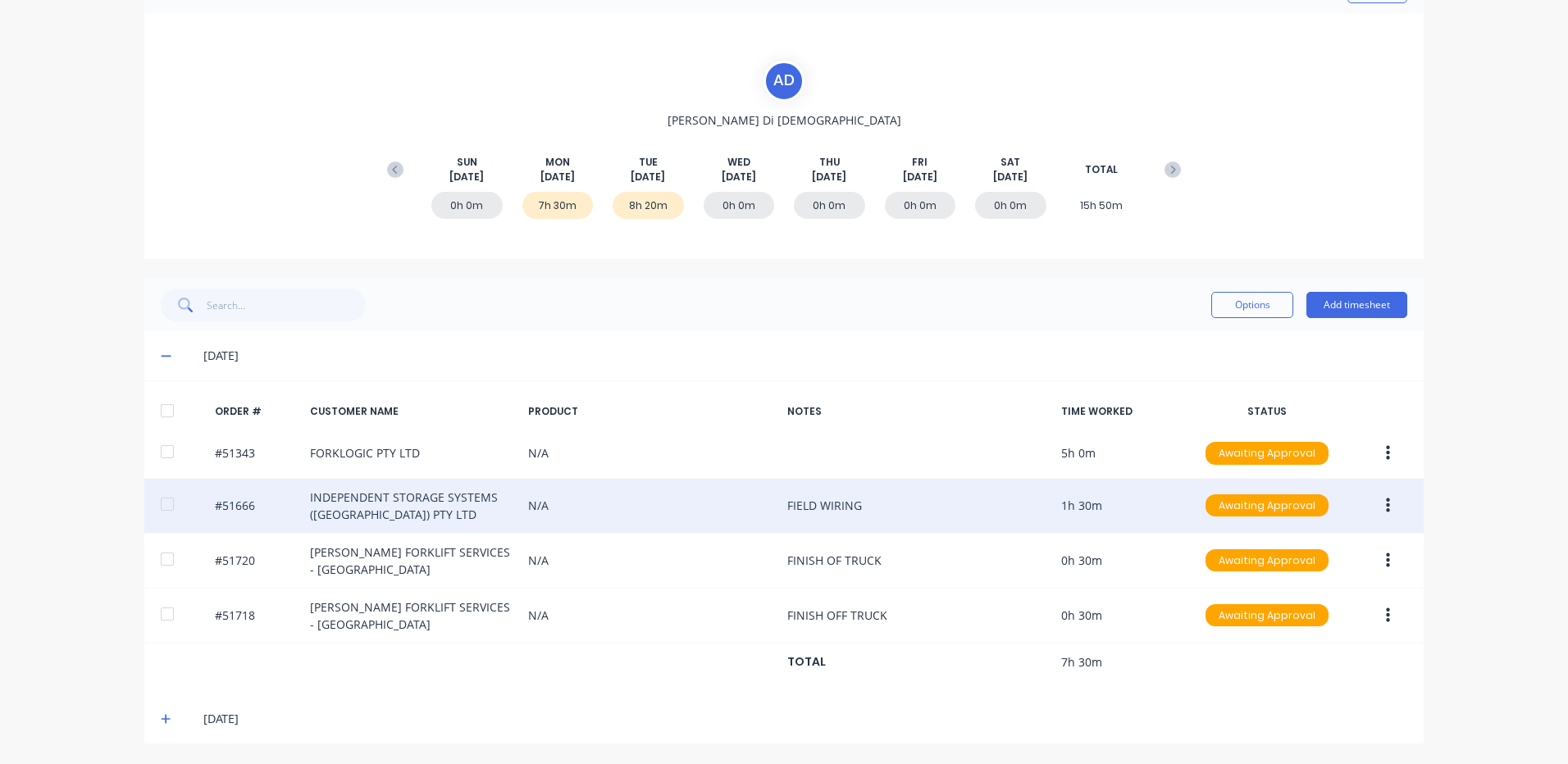
click at [1386, 504] on button "button" at bounding box center [1388, 506] width 39 height 30
click at [1352, 601] on button "Edit" at bounding box center [1329, 615] width 156 height 33
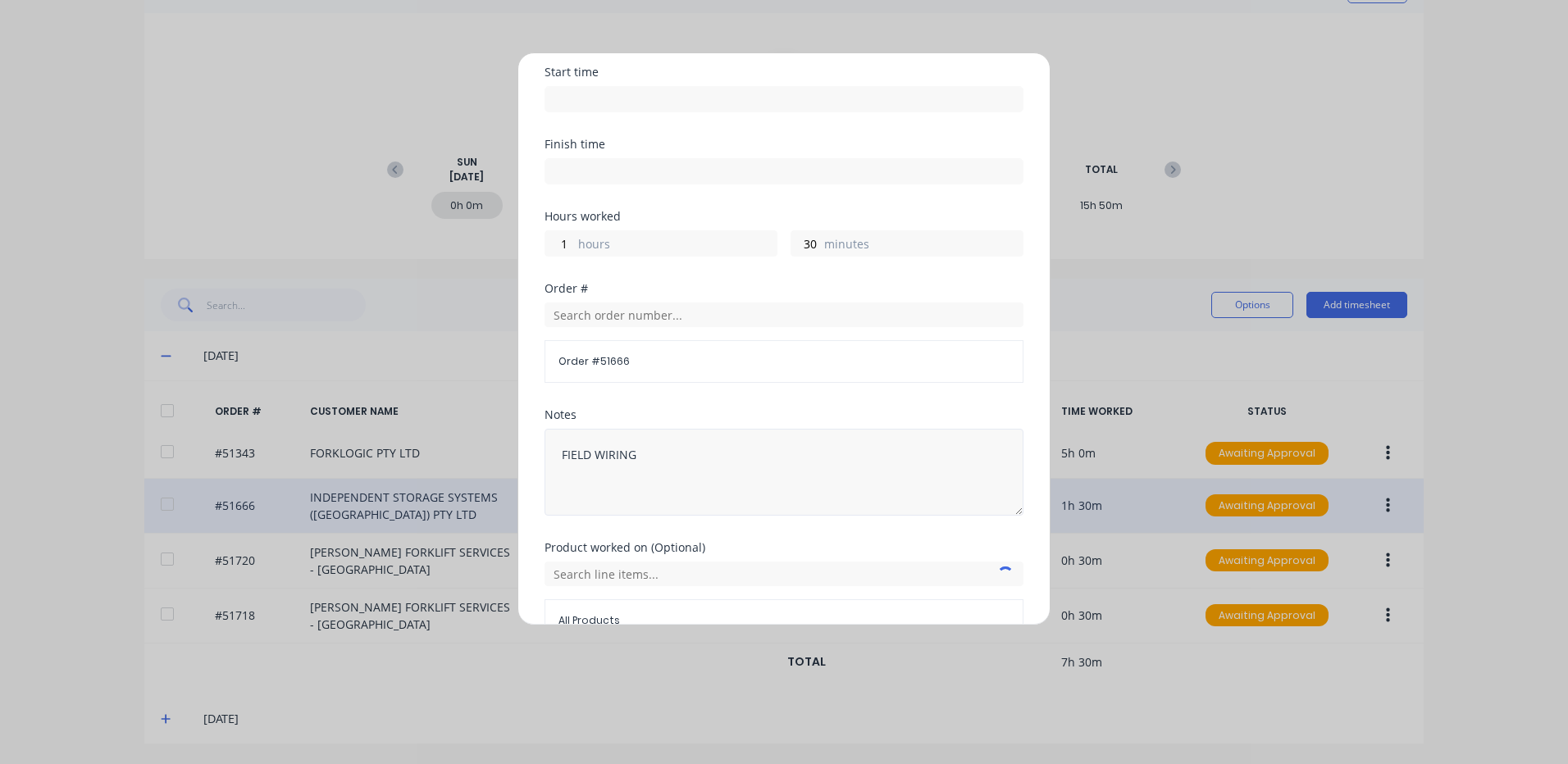
scroll to position [221, 0]
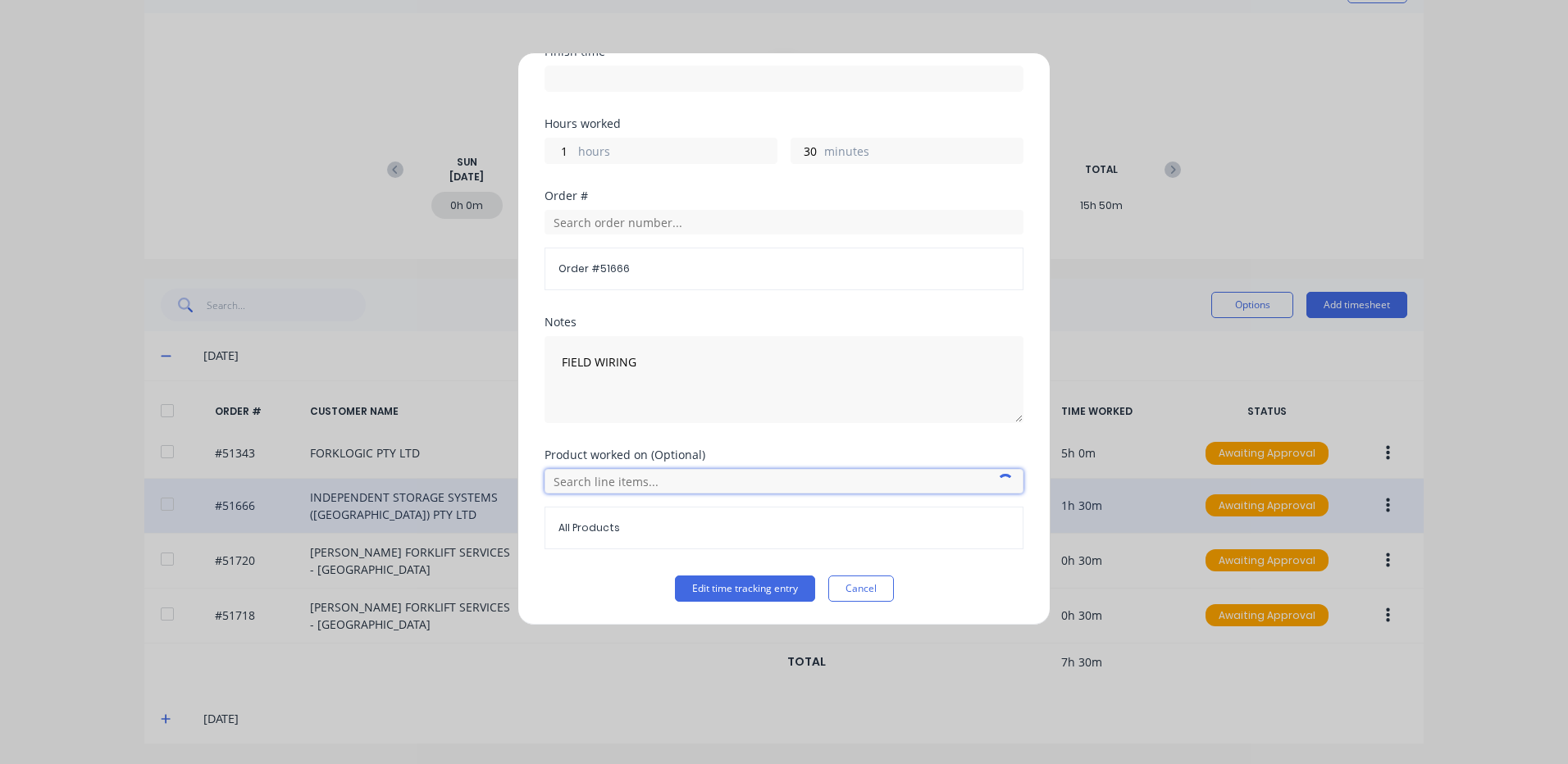
click at [616, 482] on input "text" at bounding box center [783, 482] width 479 height 25
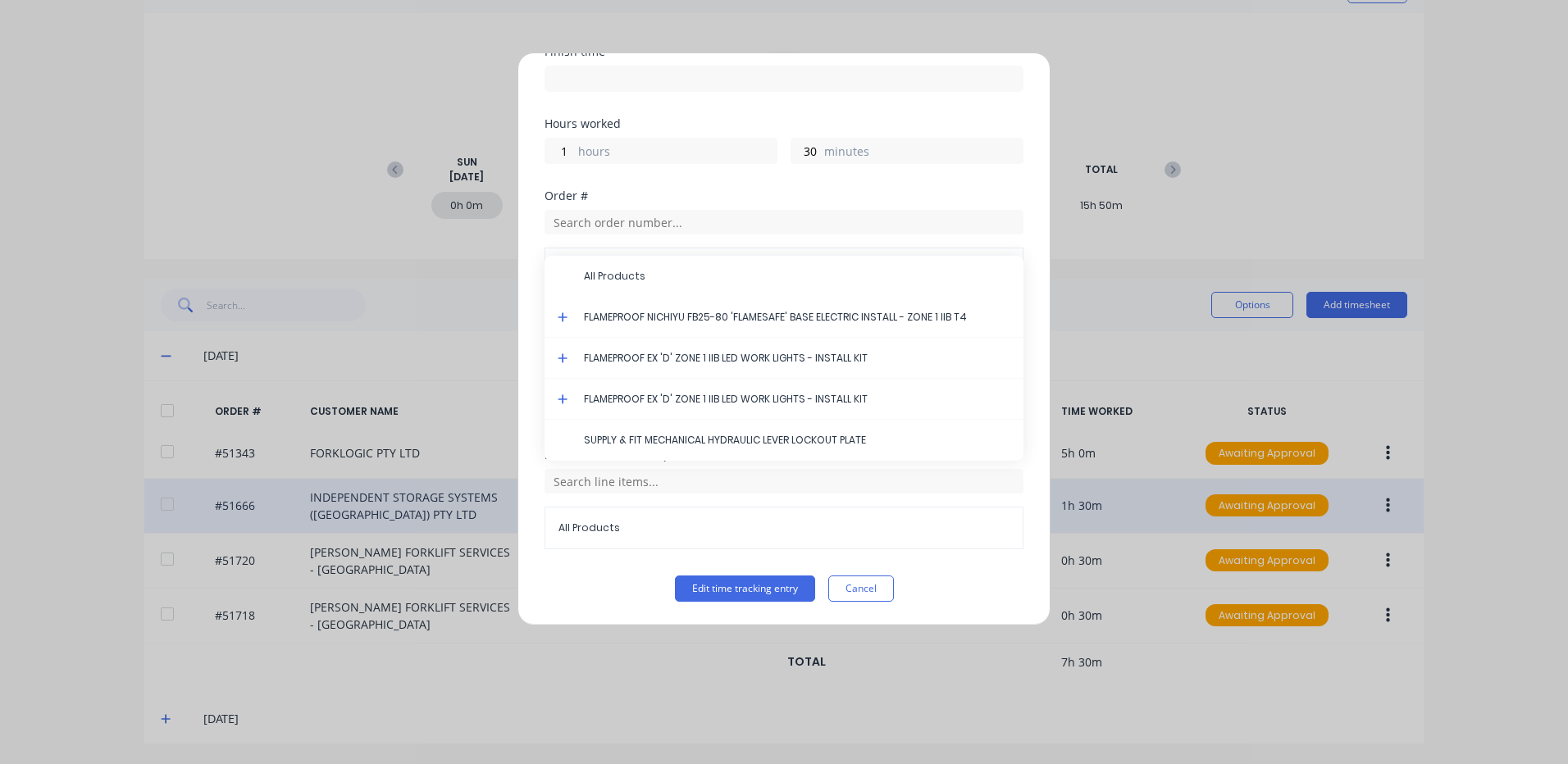
click at [562, 317] on icon at bounding box center [562, 317] width 10 height 10
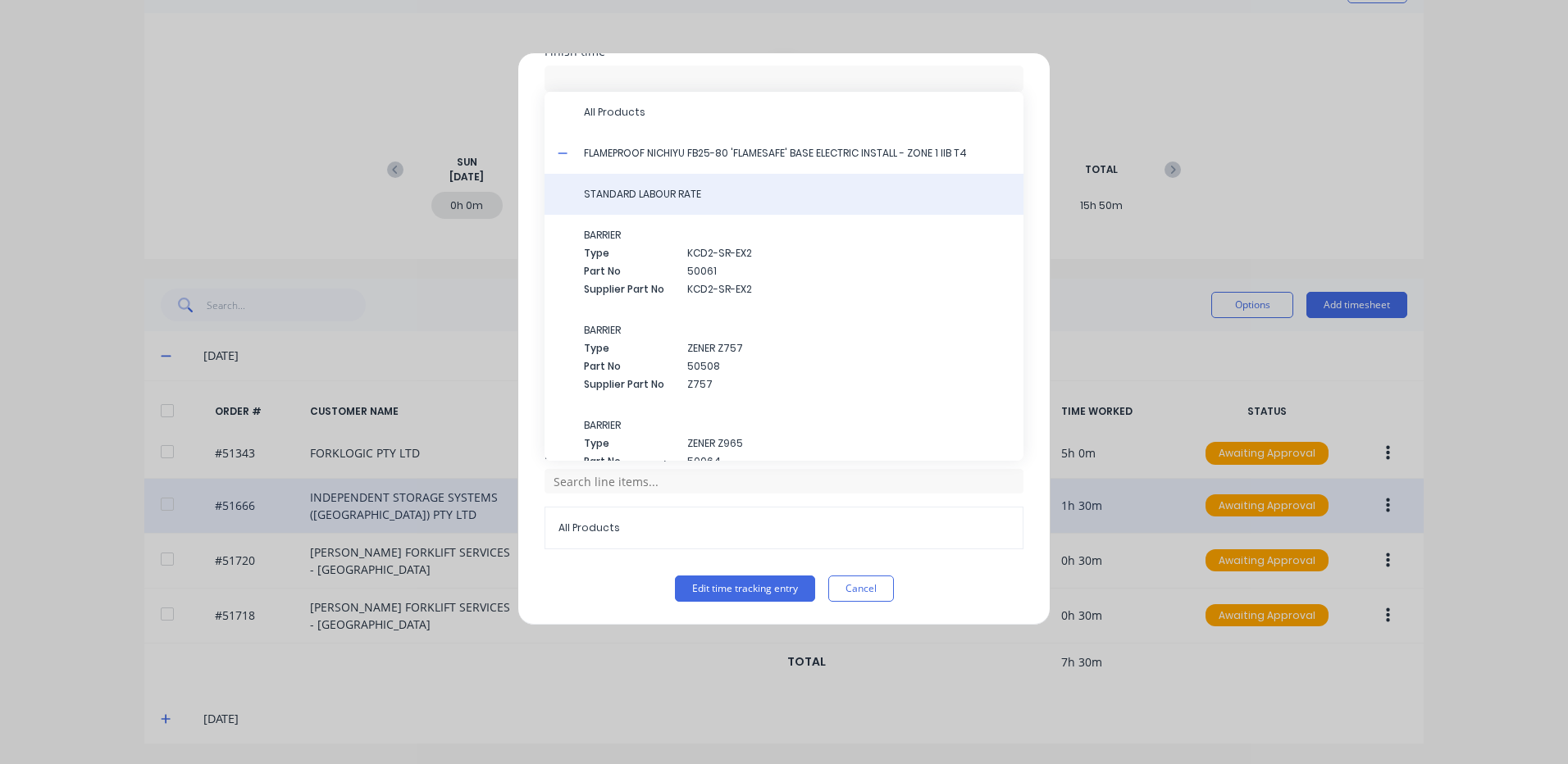
click at [737, 201] on span "STANDARD LABOUR RATE" at bounding box center [797, 194] width 427 height 14
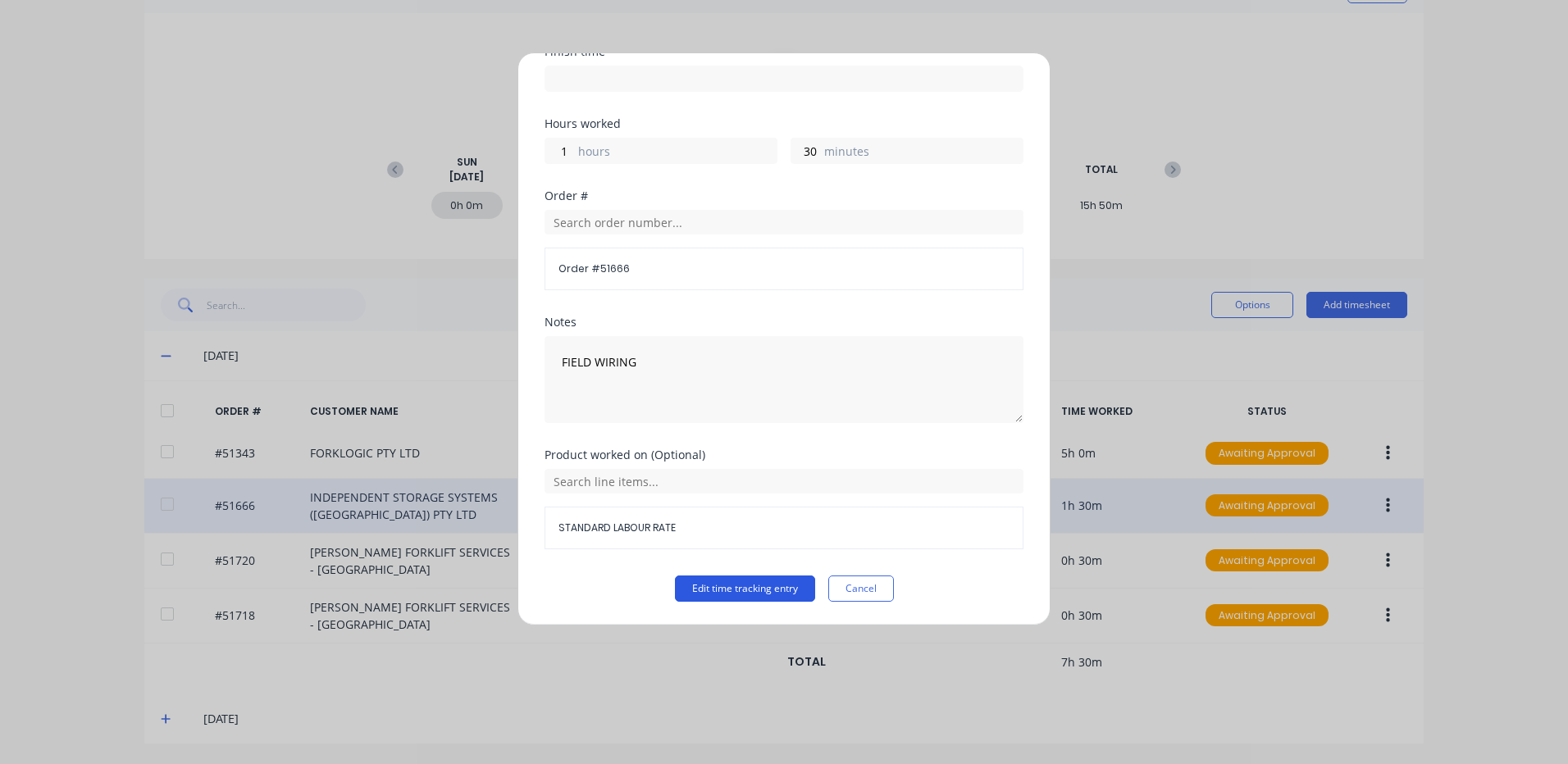
click at [721, 593] on button "Edit time tracking entry" at bounding box center [745, 589] width 141 height 26
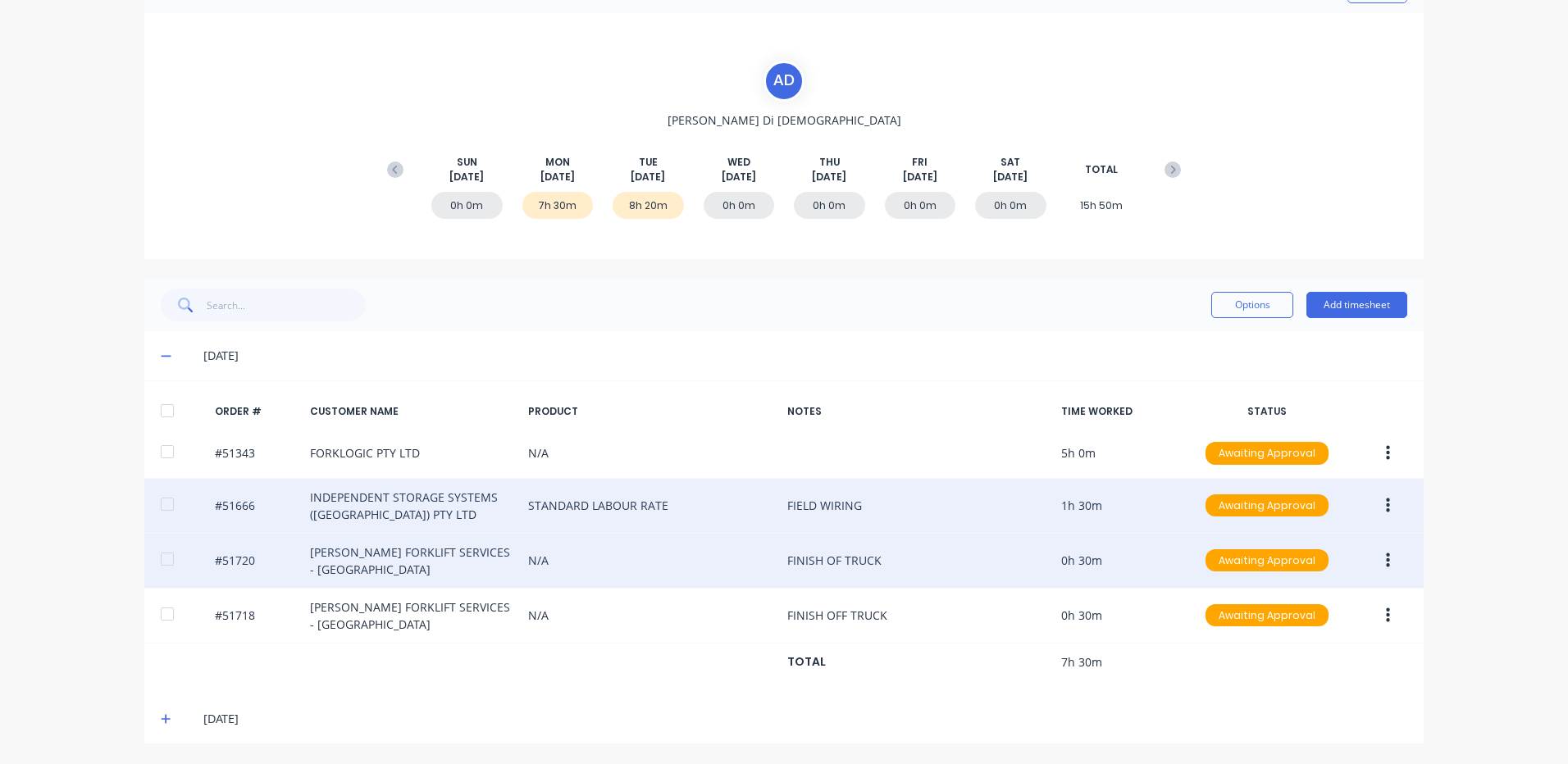
click at [1392, 550] on button "button" at bounding box center [1388, 561] width 39 height 30
click at [1341, 658] on div "Edit" at bounding box center [1328, 670] width 126 height 24
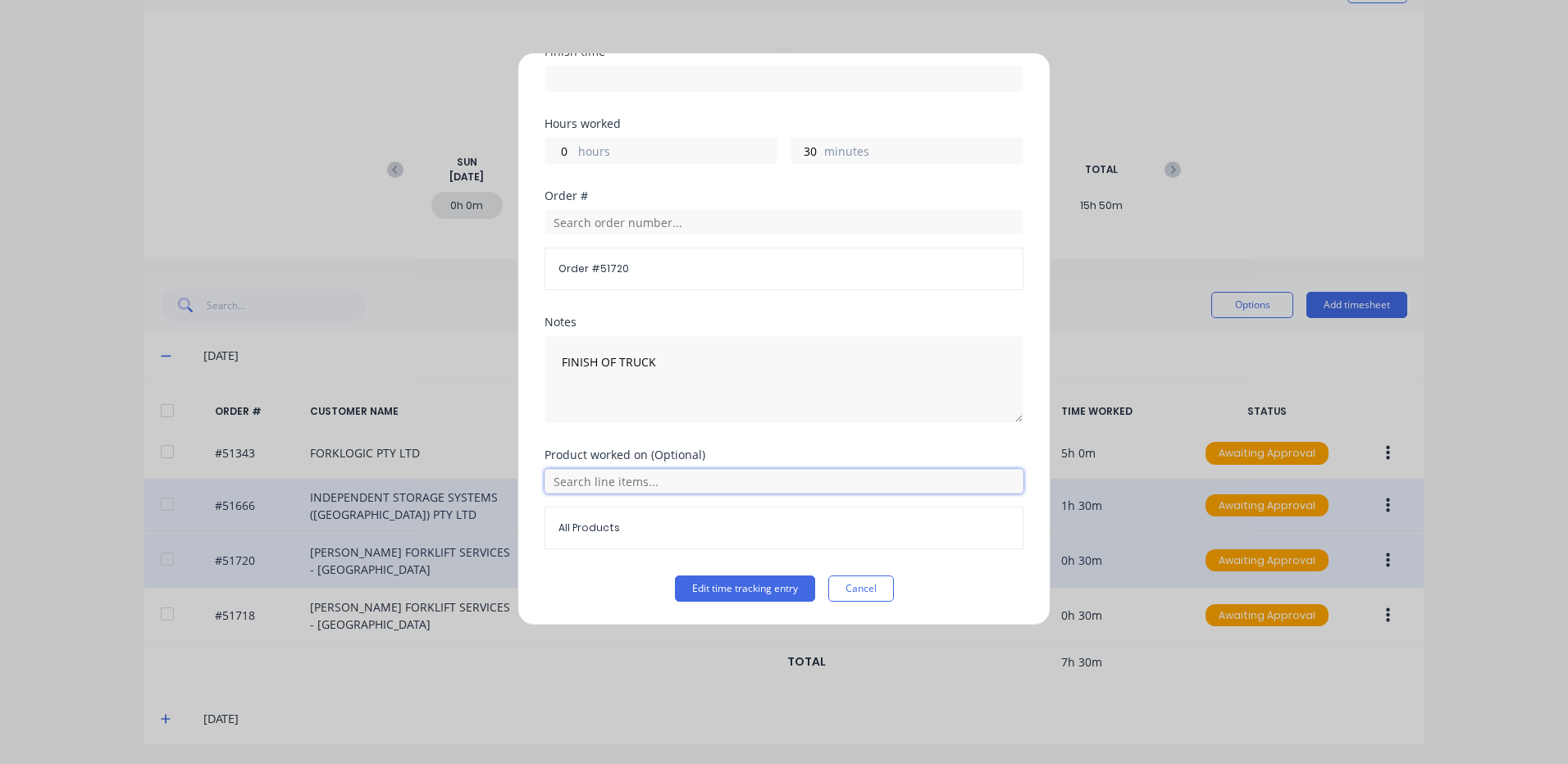
click at [637, 475] on input "text" at bounding box center [783, 482] width 479 height 25
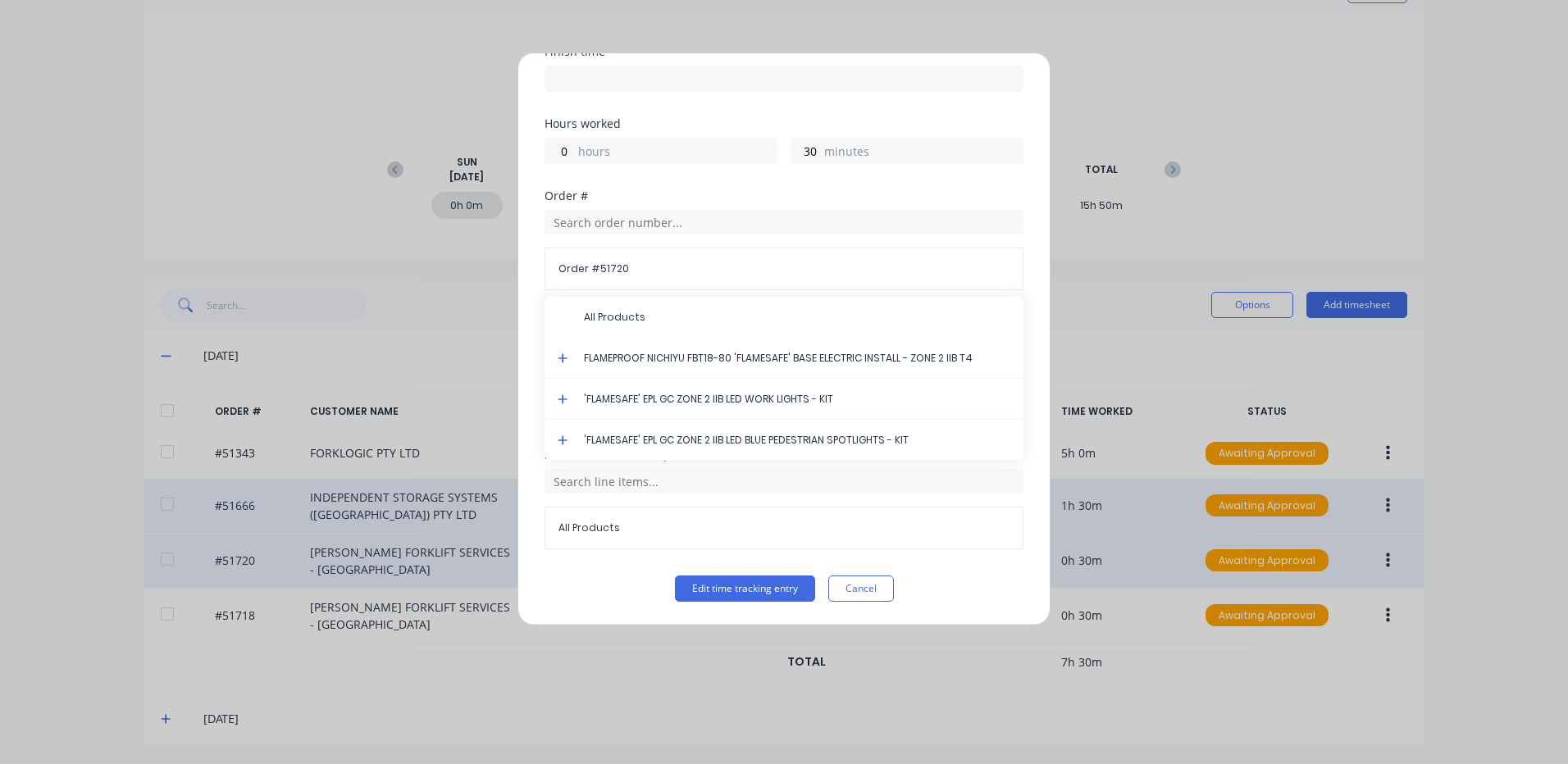
click at [560, 358] on icon at bounding box center [562, 358] width 10 height 10
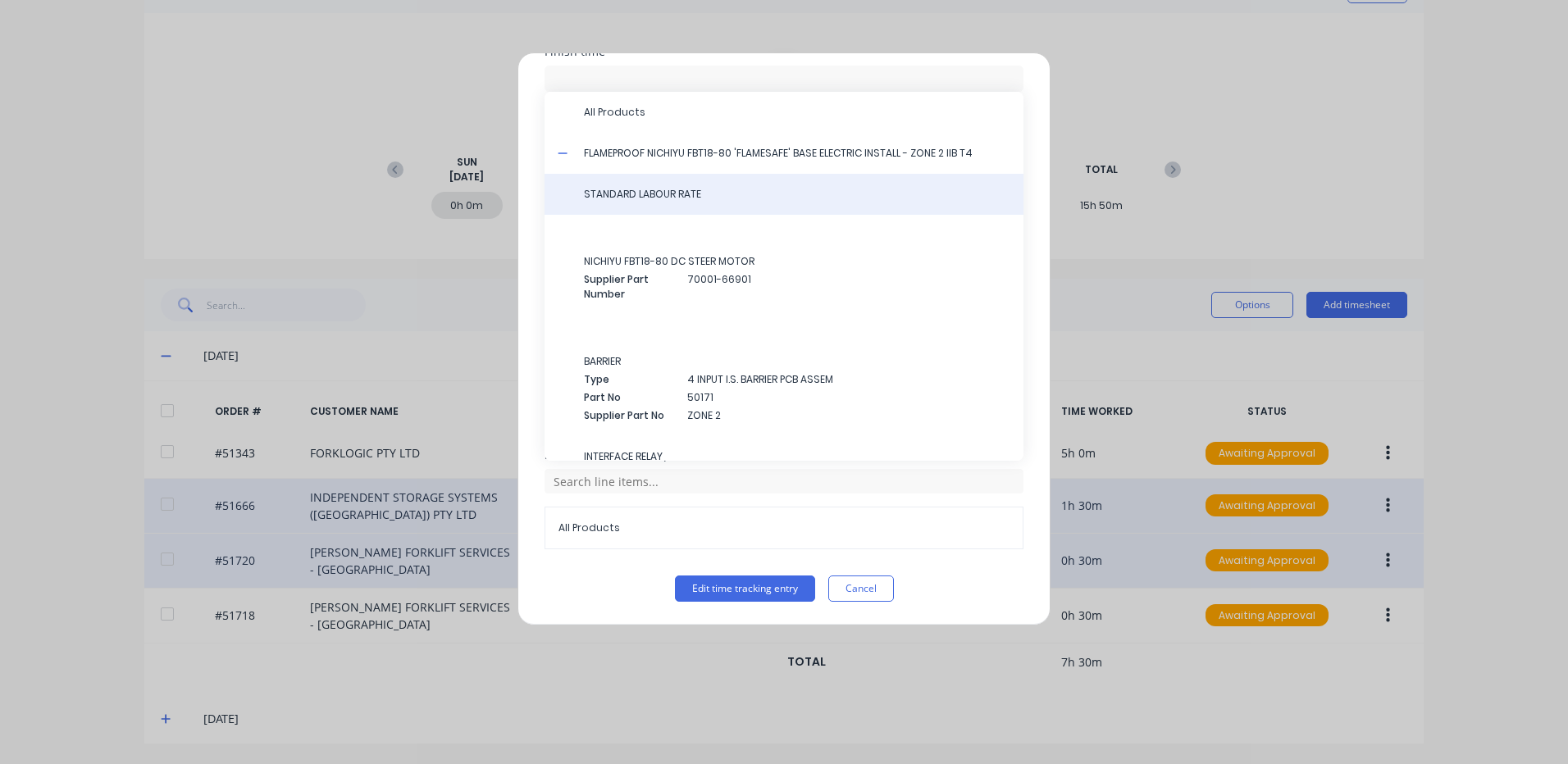
click at [692, 201] on div "STANDARD LABOUR RATE" at bounding box center [783, 194] width 479 height 41
click at [693, 201] on span "STANDARD LABOUR RATE" at bounding box center [797, 194] width 427 height 14
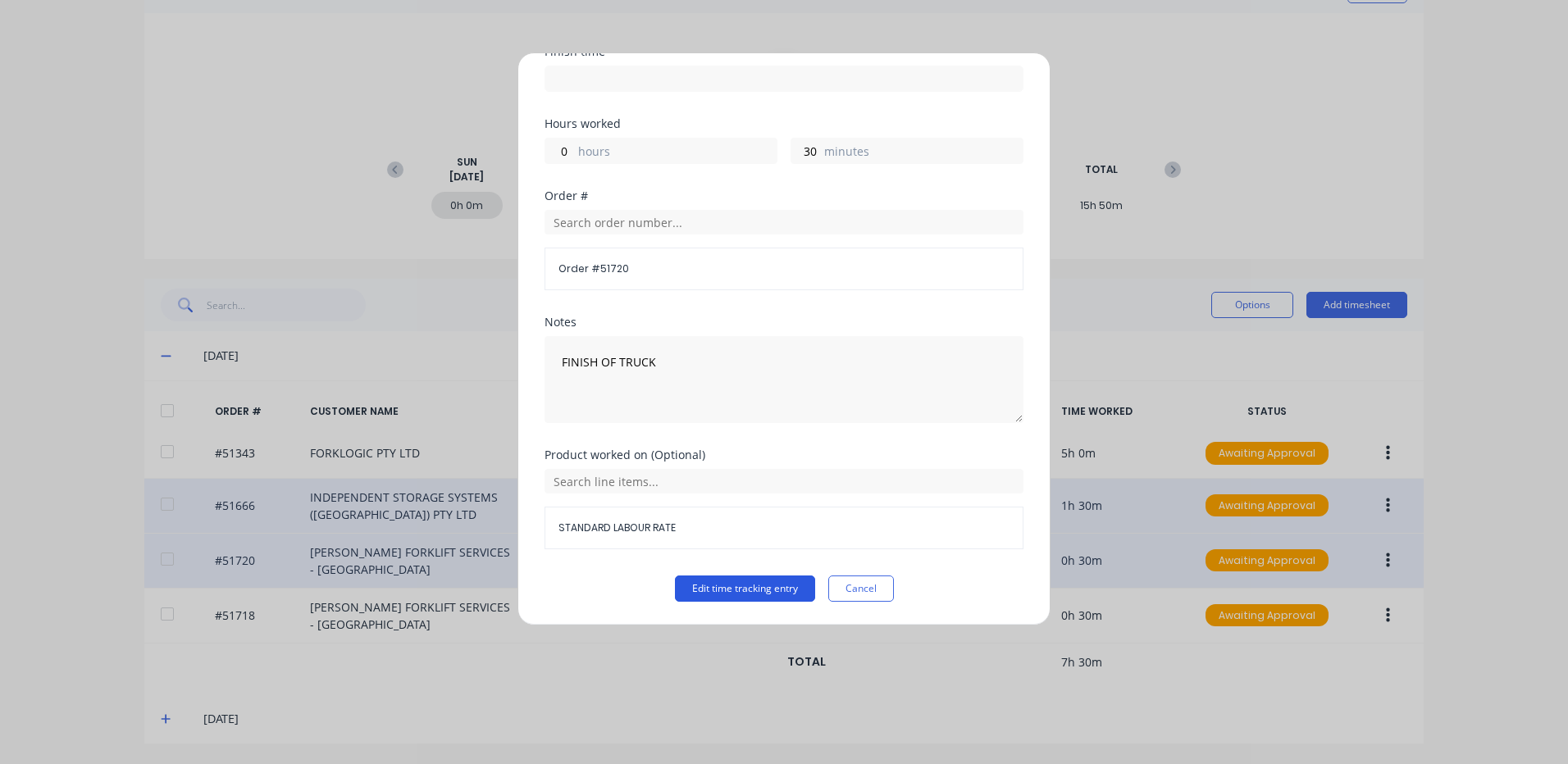
click at [752, 582] on button "Edit time tracking entry" at bounding box center [745, 589] width 141 height 26
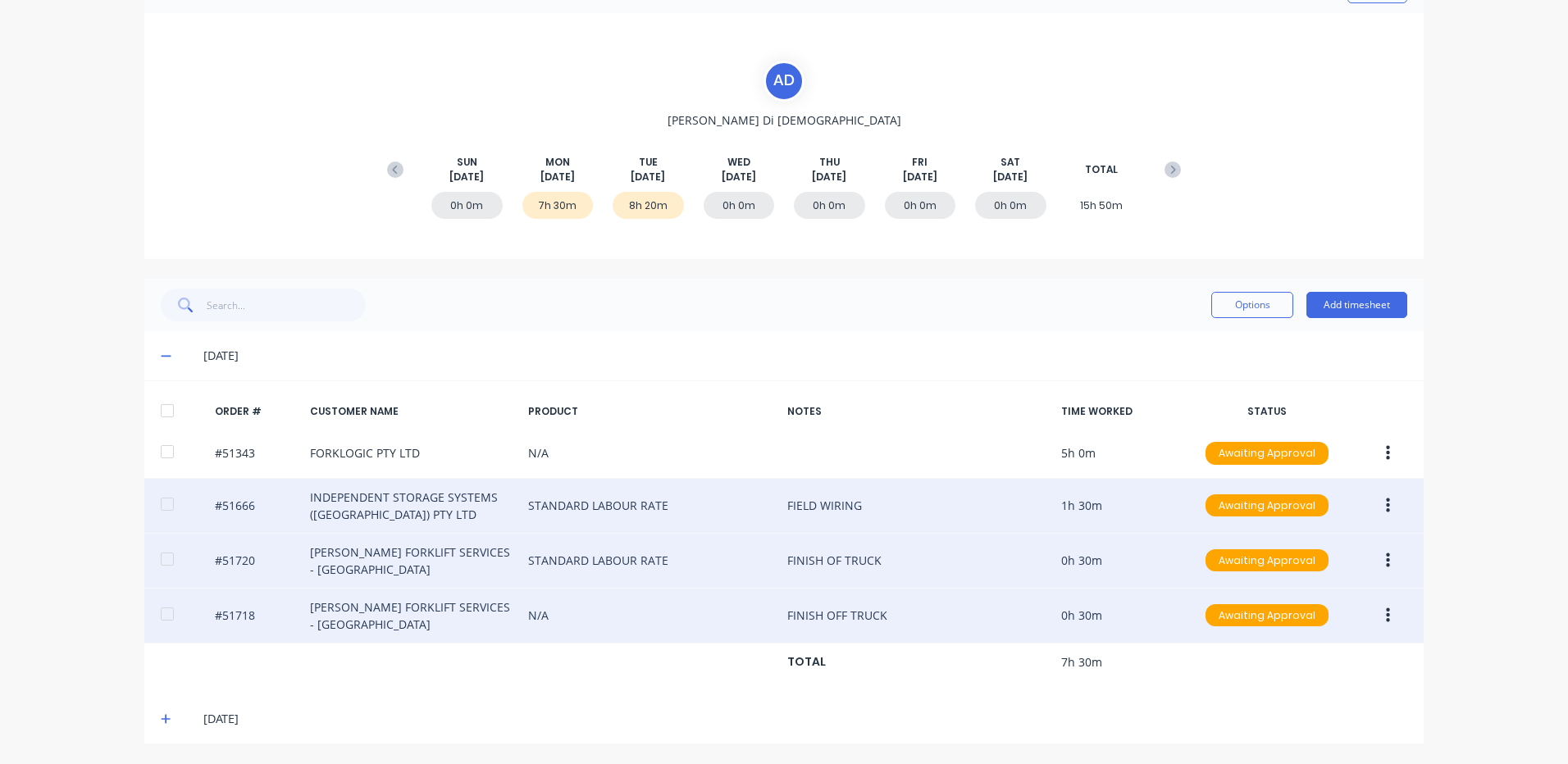
click at [1386, 617] on icon "button" at bounding box center [1388, 615] width 4 height 14
click at [1323, 715] on div "Edit" at bounding box center [1328, 724] width 126 height 24
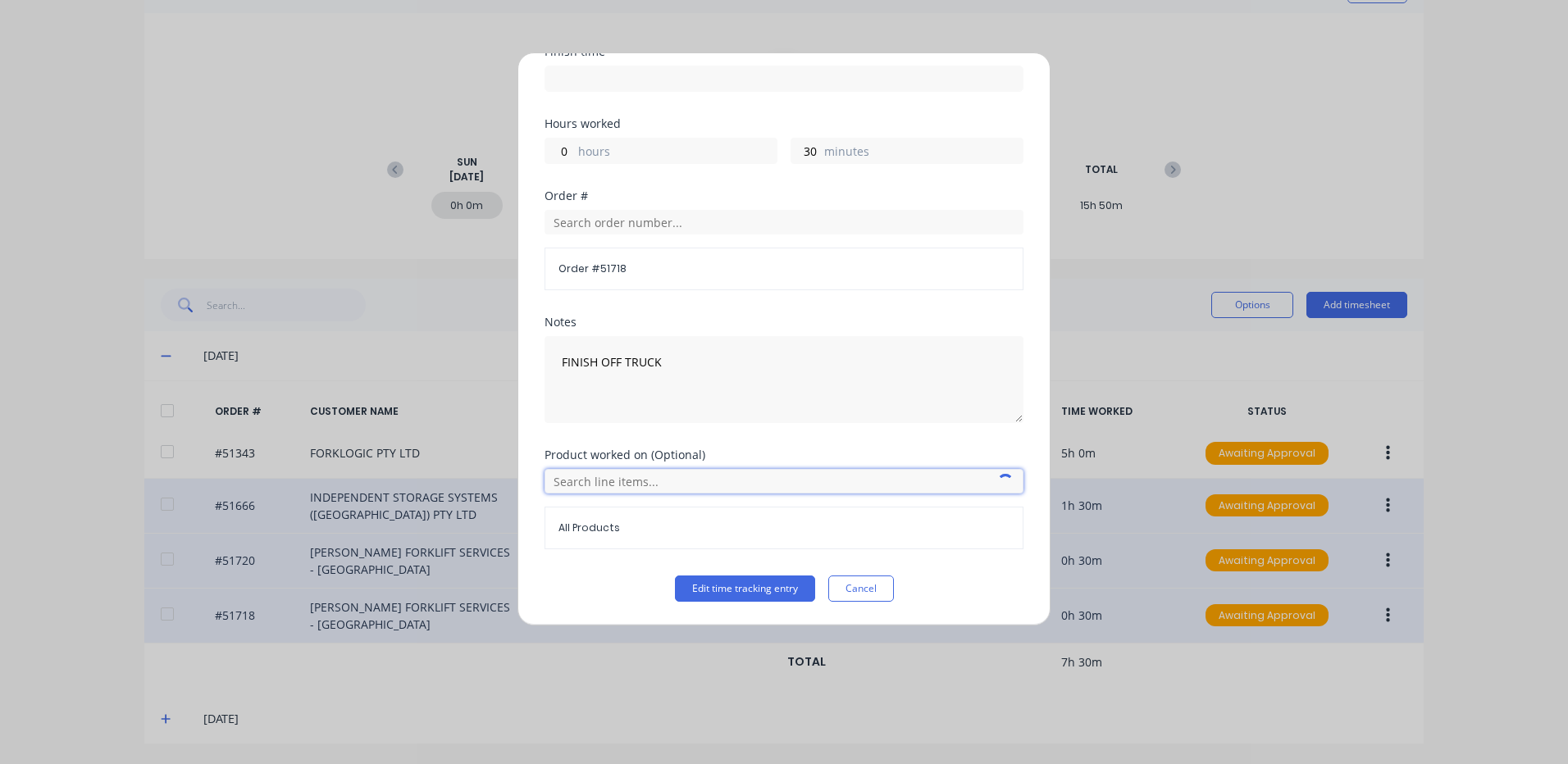
click at [597, 479] on input "text" at bounding box center [783, 482] width 479 height 25
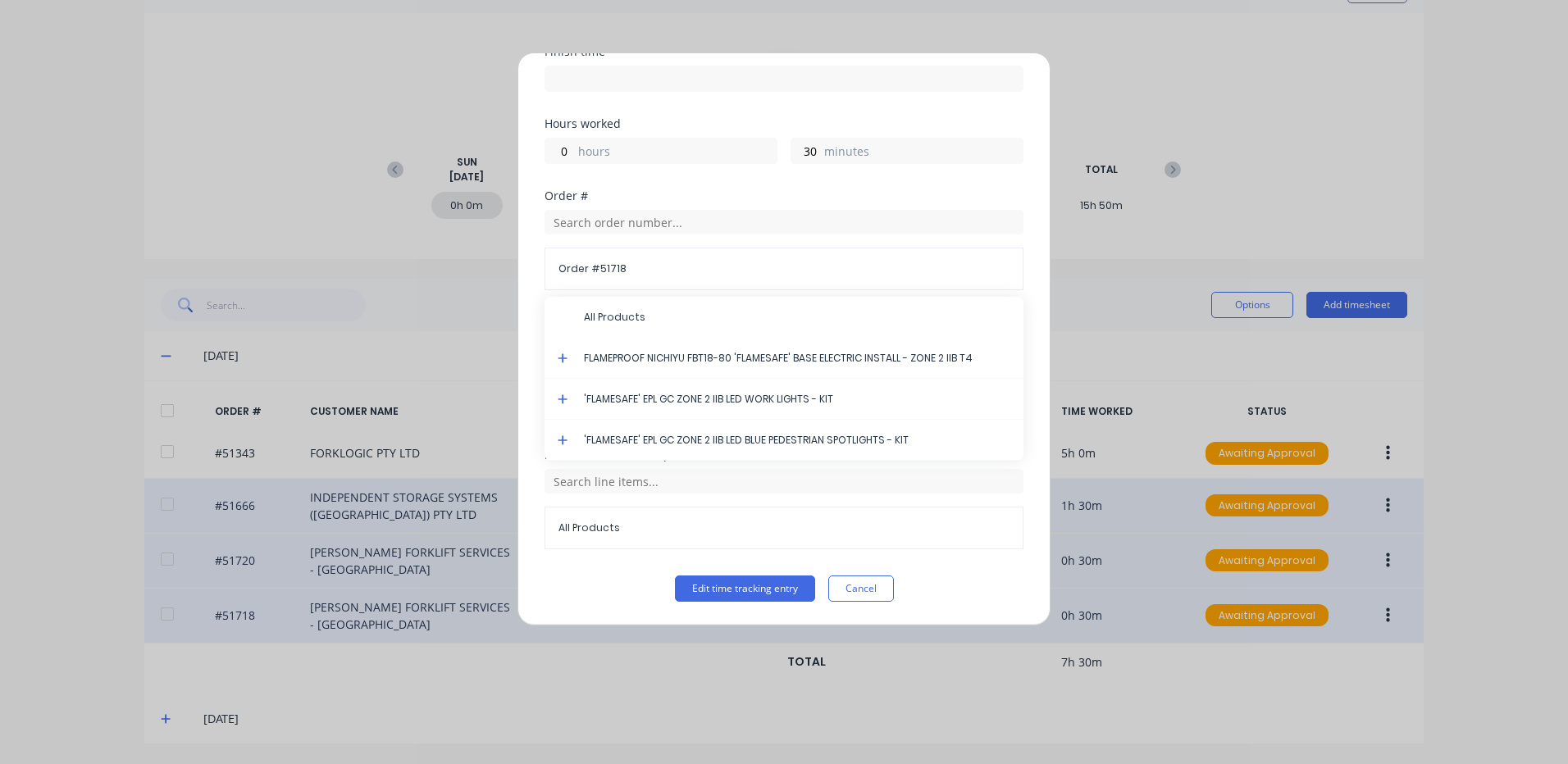
click at [560, 359] on icon at bounding box center [562, 358] width 11 height 12
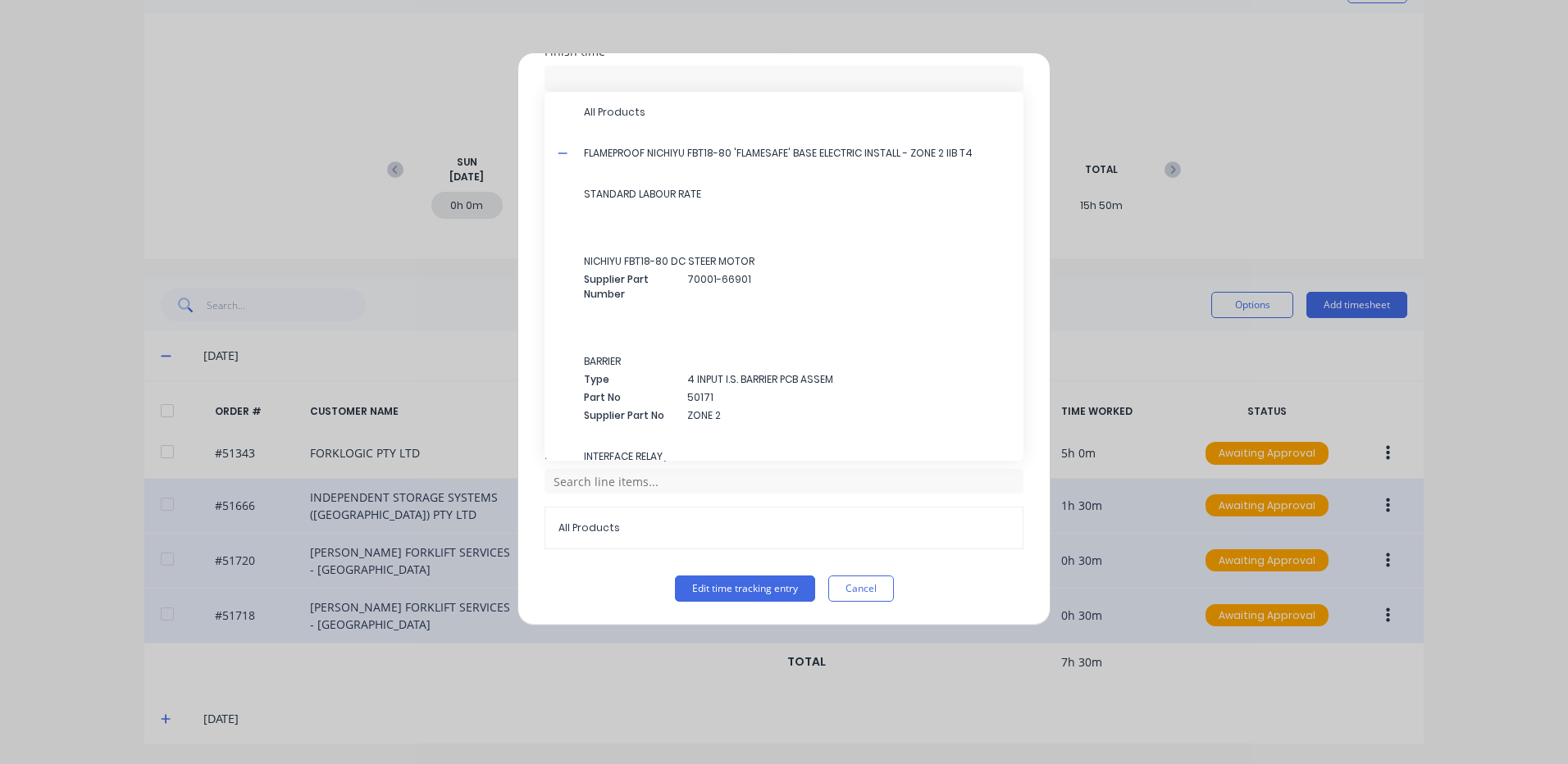
click at [677, 201] on span "STANDARD LABOUR RATE" at bounding box center [797, 194] width 427 height 14
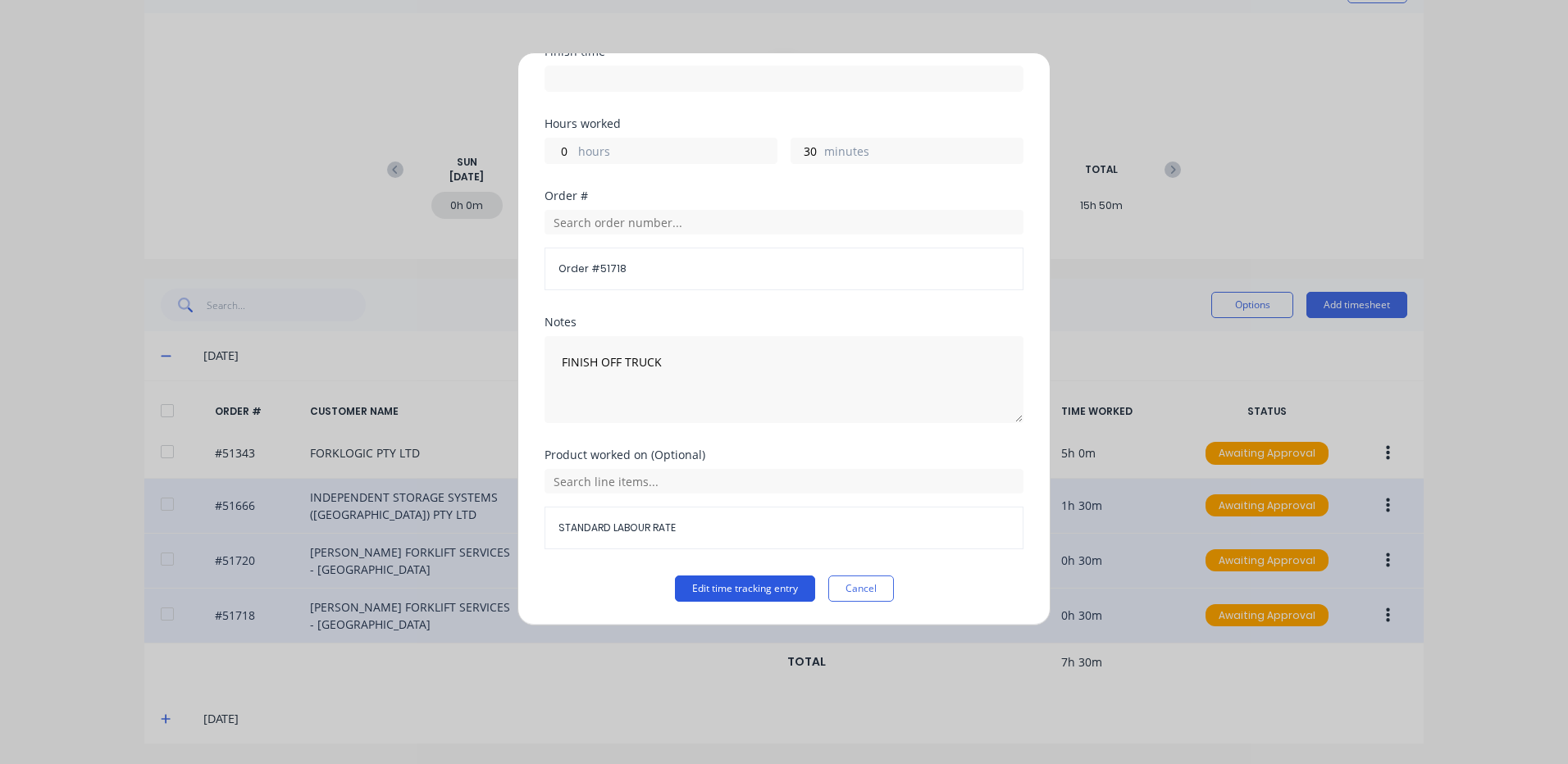
click at [724, 595] on button "Edit time tracking entry" at bounding box center [745, 589] width 141 height 26
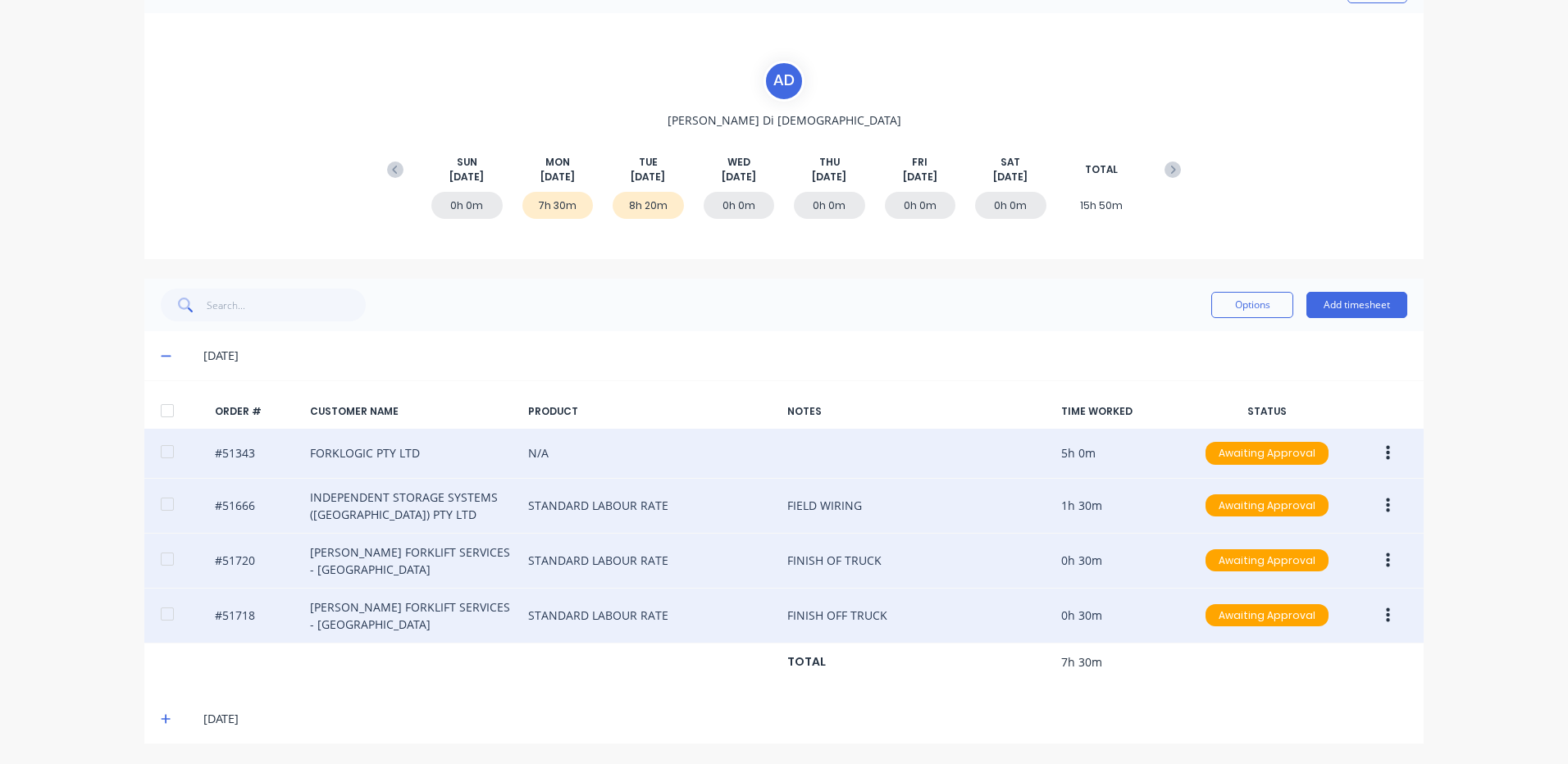
click at [1372, 444] on button "button" at bounding box center [1388, 453] width 39 height 30
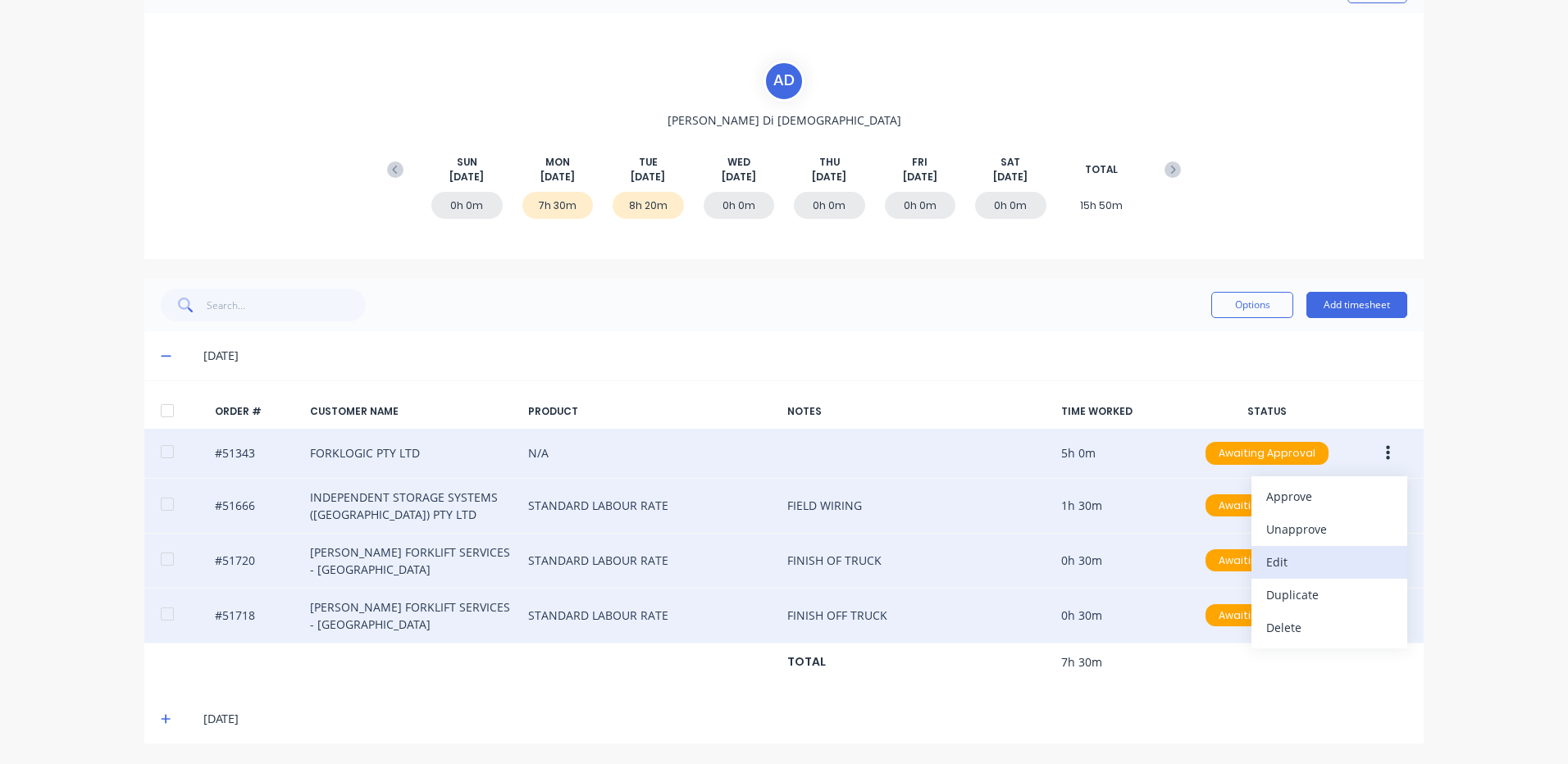
click at [1332, 558] on div "Edit" at bounding box center [1328, 562] width 126 height 24
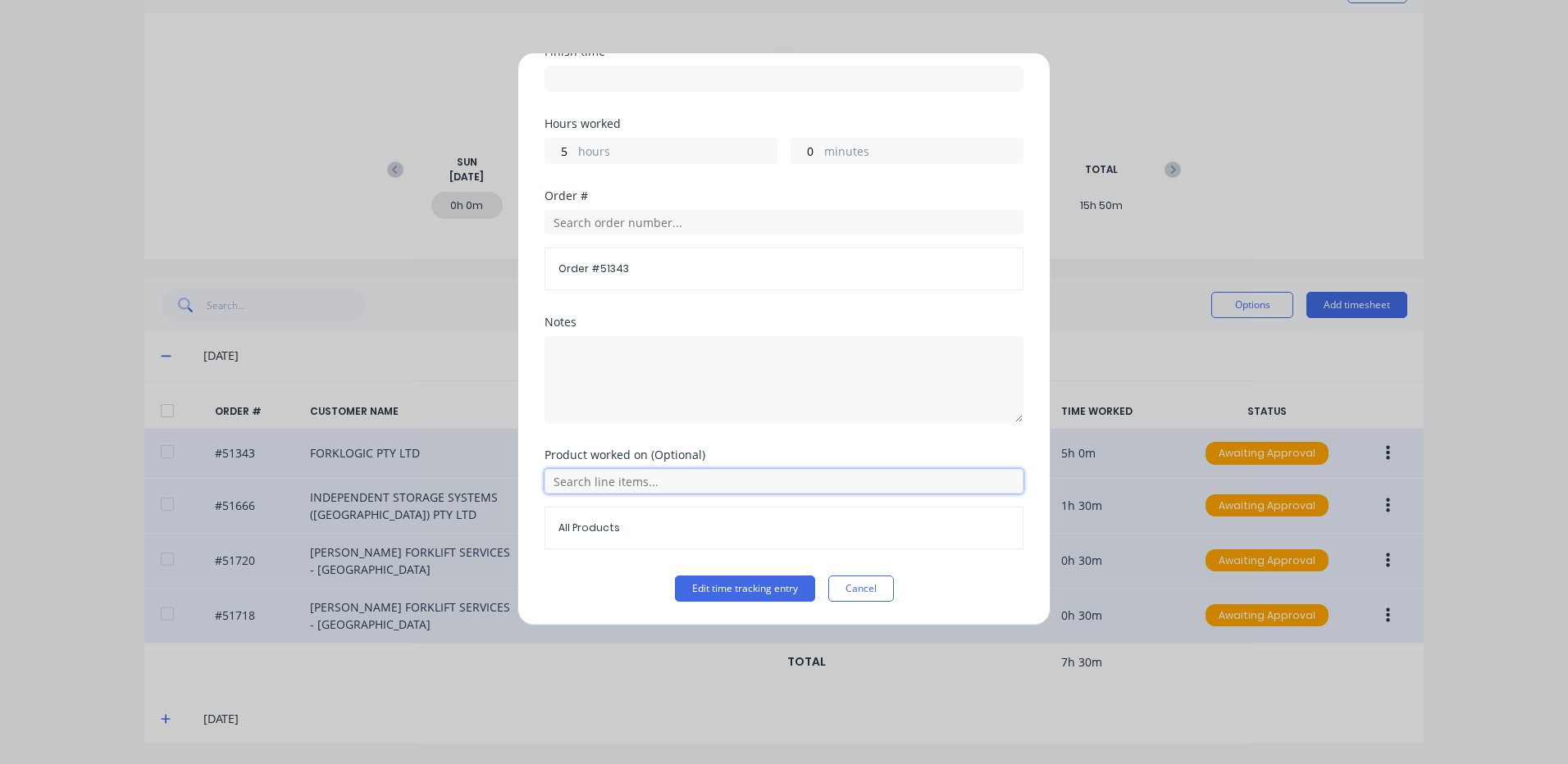
click at [631, 472] on input "text" at bounding box center [783, 482] width 479 height 25
click at [562, 560] on icon at bounding box center [562, 564] width 11 height 12
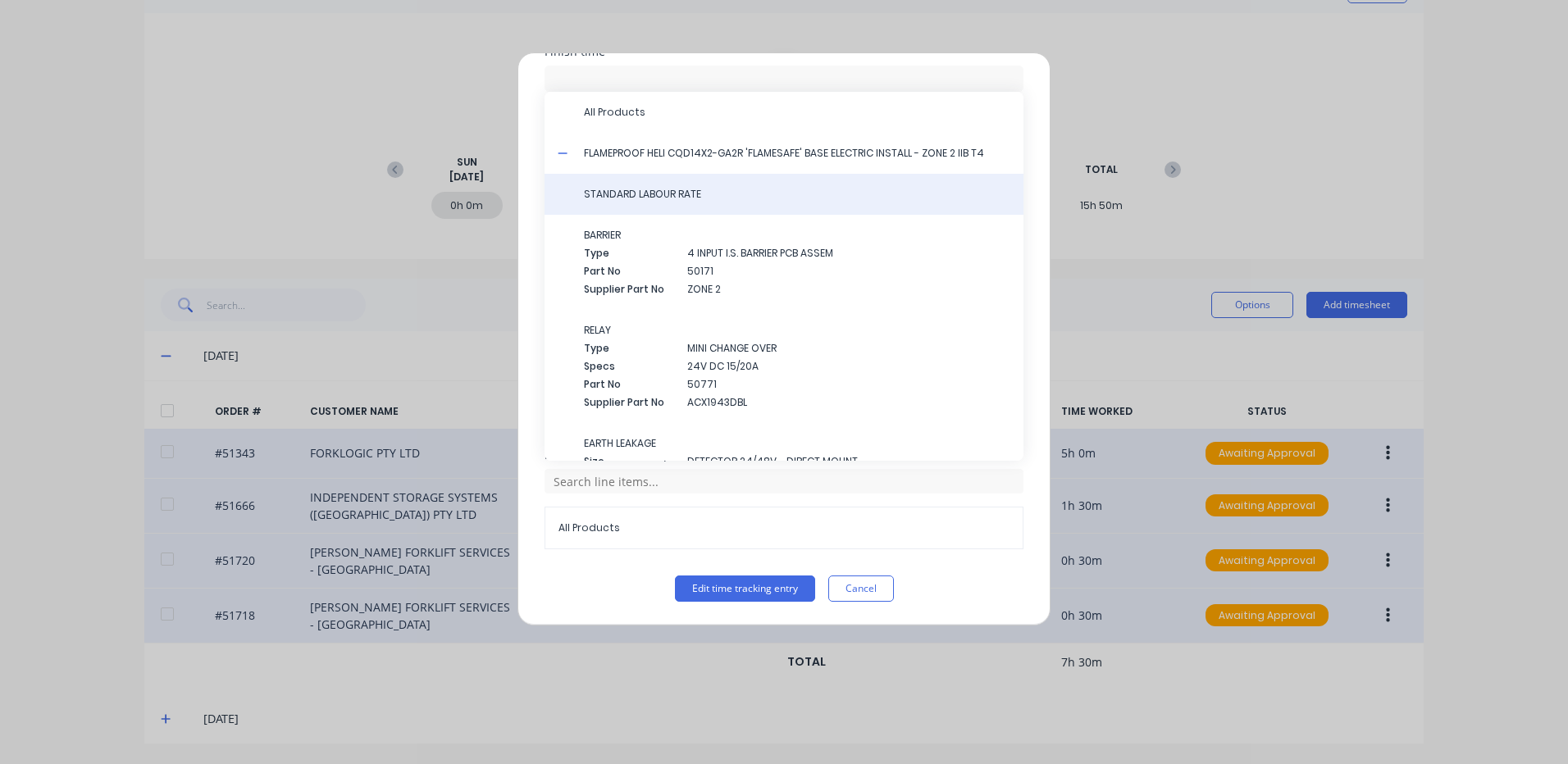
click at [754, 205] on div "STANDARD LABOUR RATE" at bounding box center [783, 194] width 479 height 41
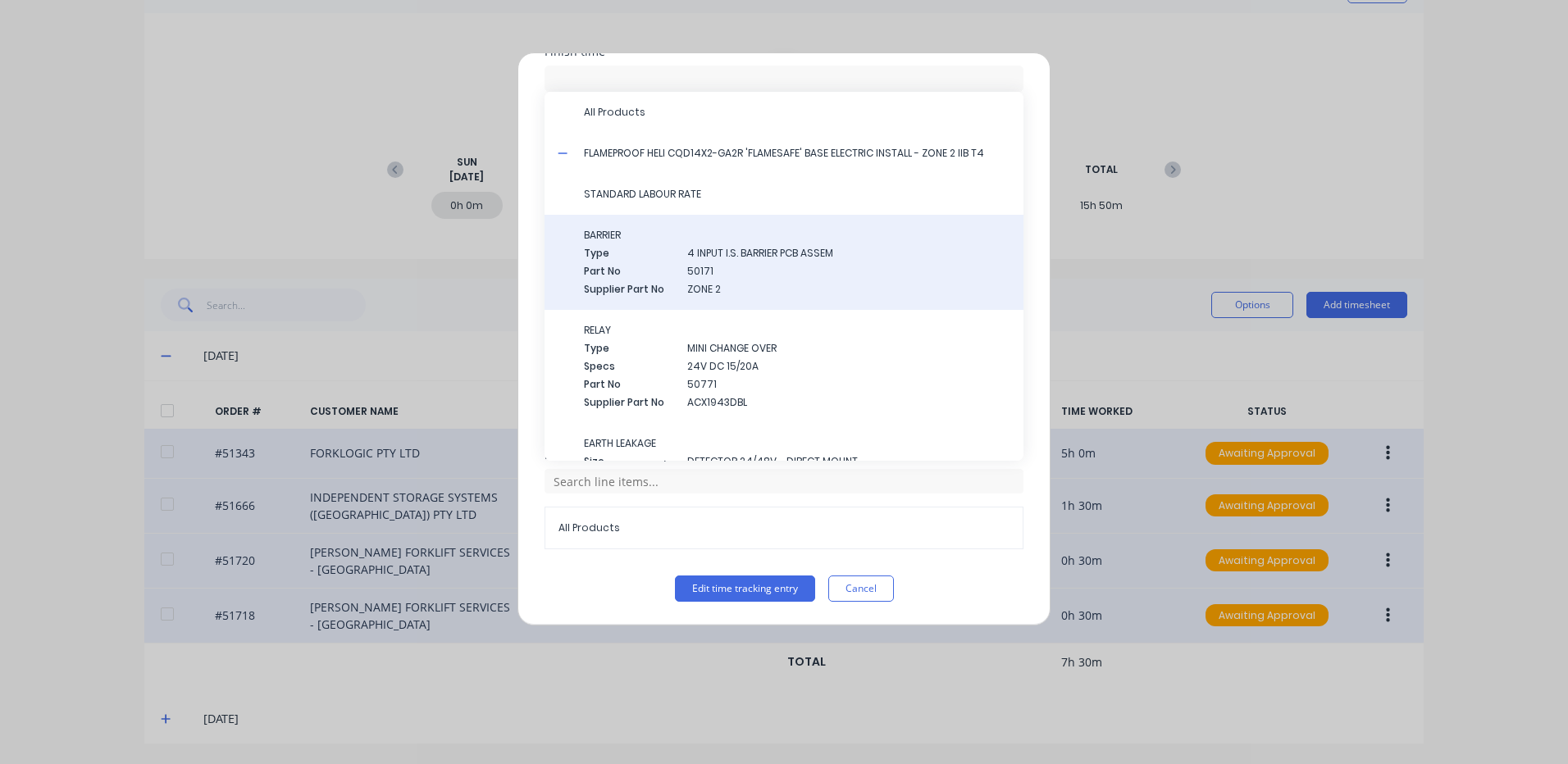
click at [681, 217] on div "BARRIER Type 4 INPUT I.S. BARRIER PCB ASSEM Part No 50171 Supplier Part No ZONE…" at bounding box center [783, 262] width 479 height 95
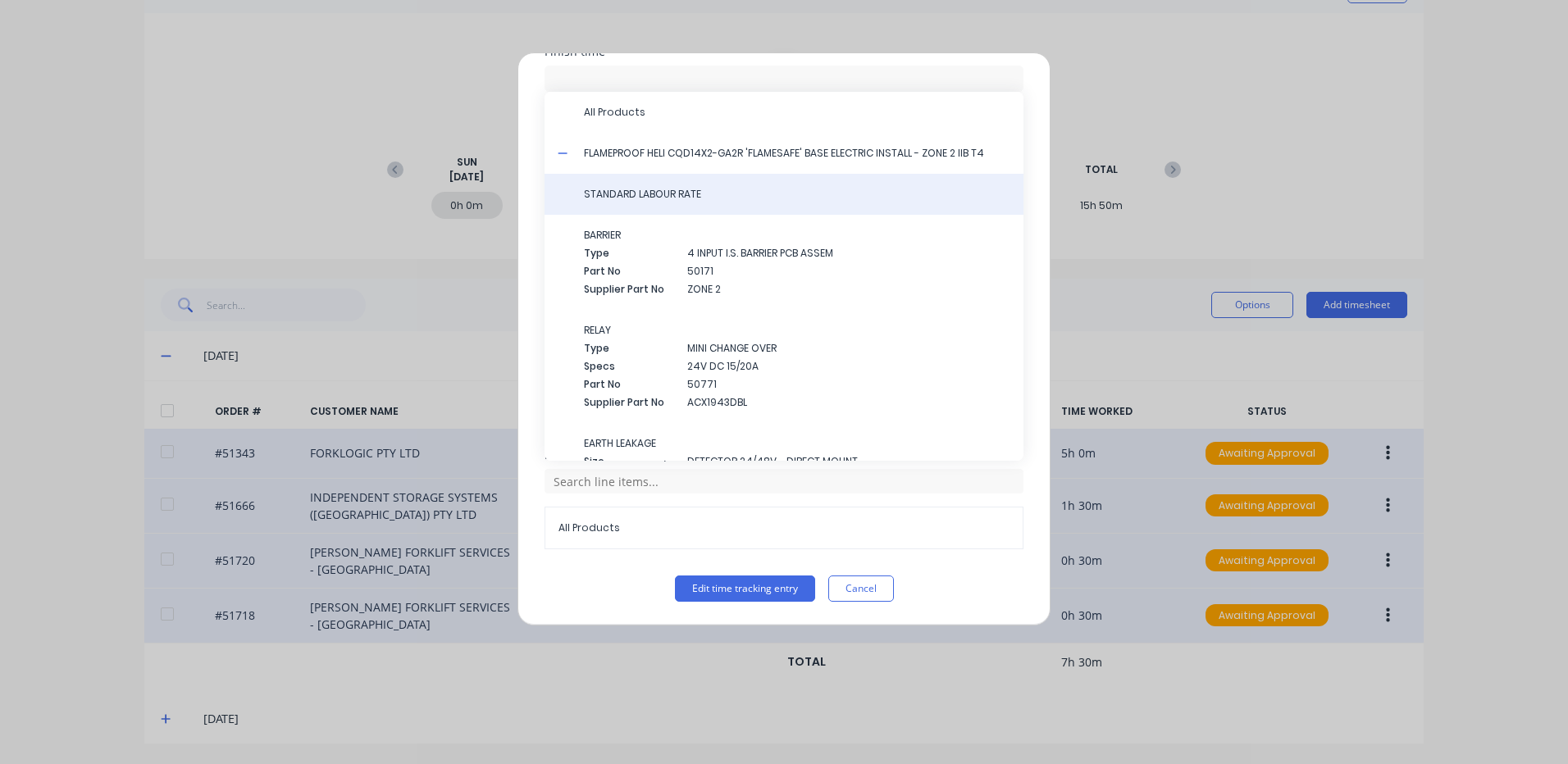
click at [690, 201] on div "STANDARD LABOUR RATE" at bounding box center [783, 194] width 479 height 41
click at [698, 197] on span "STANDARD LABOUR RATE" at bounding box center [797, 194] width 427 height 14
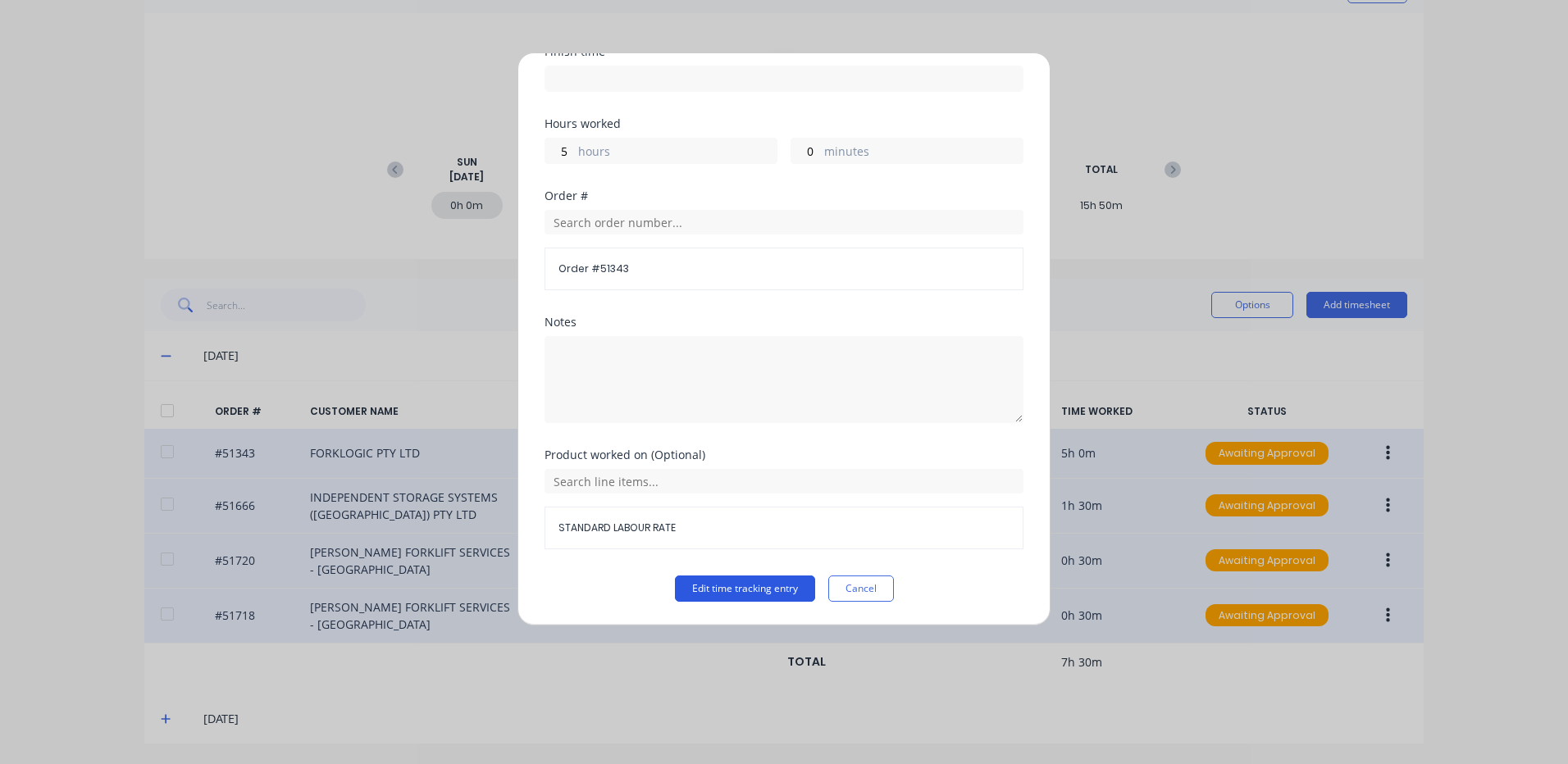
click at [735, 584] on button "Edit time tracking entry" at bounding box center [745, 589] width 141 height 26
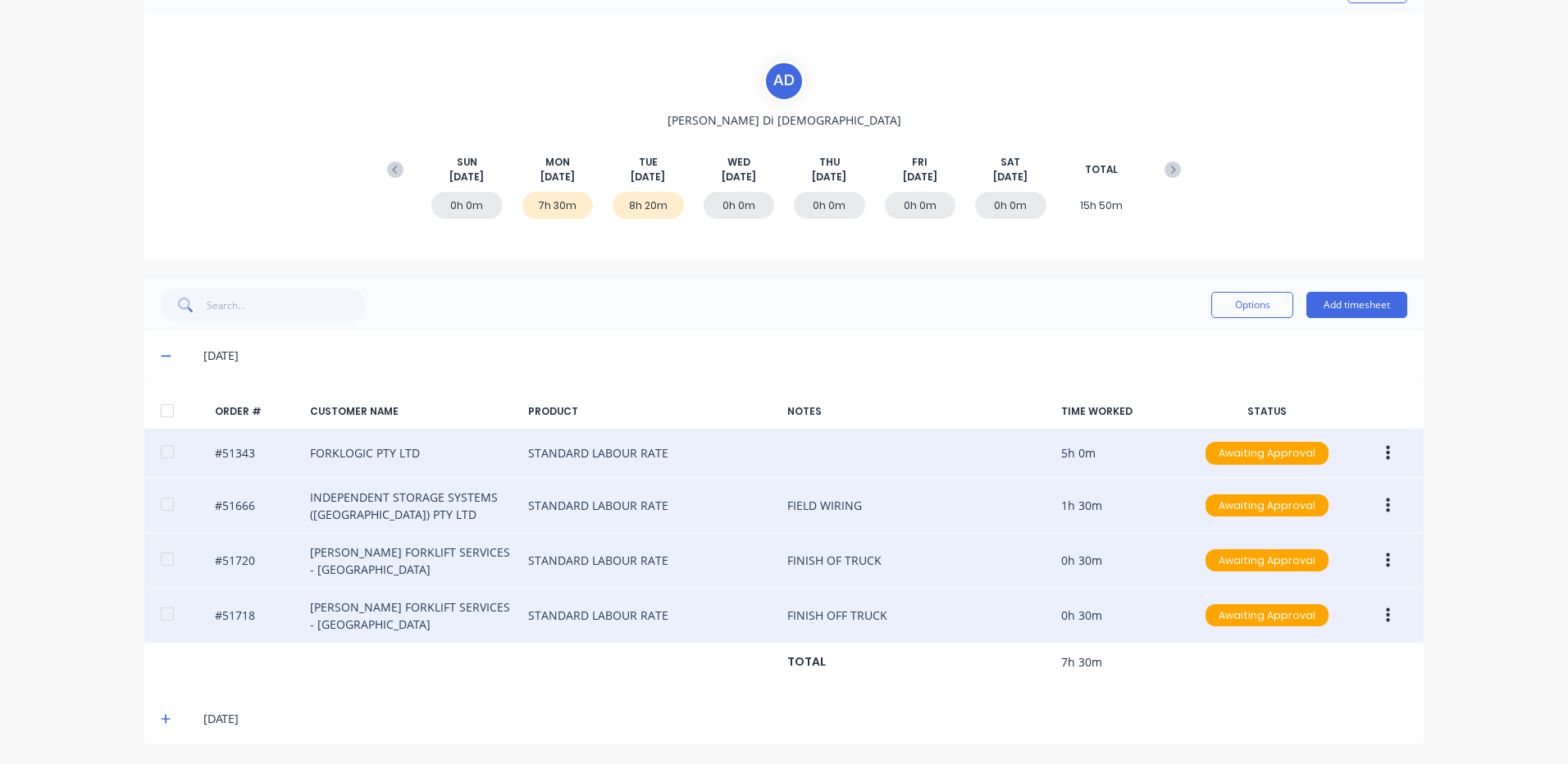
click at [164, 720] on icon at bounding box center [166, 719] width 10 height 10
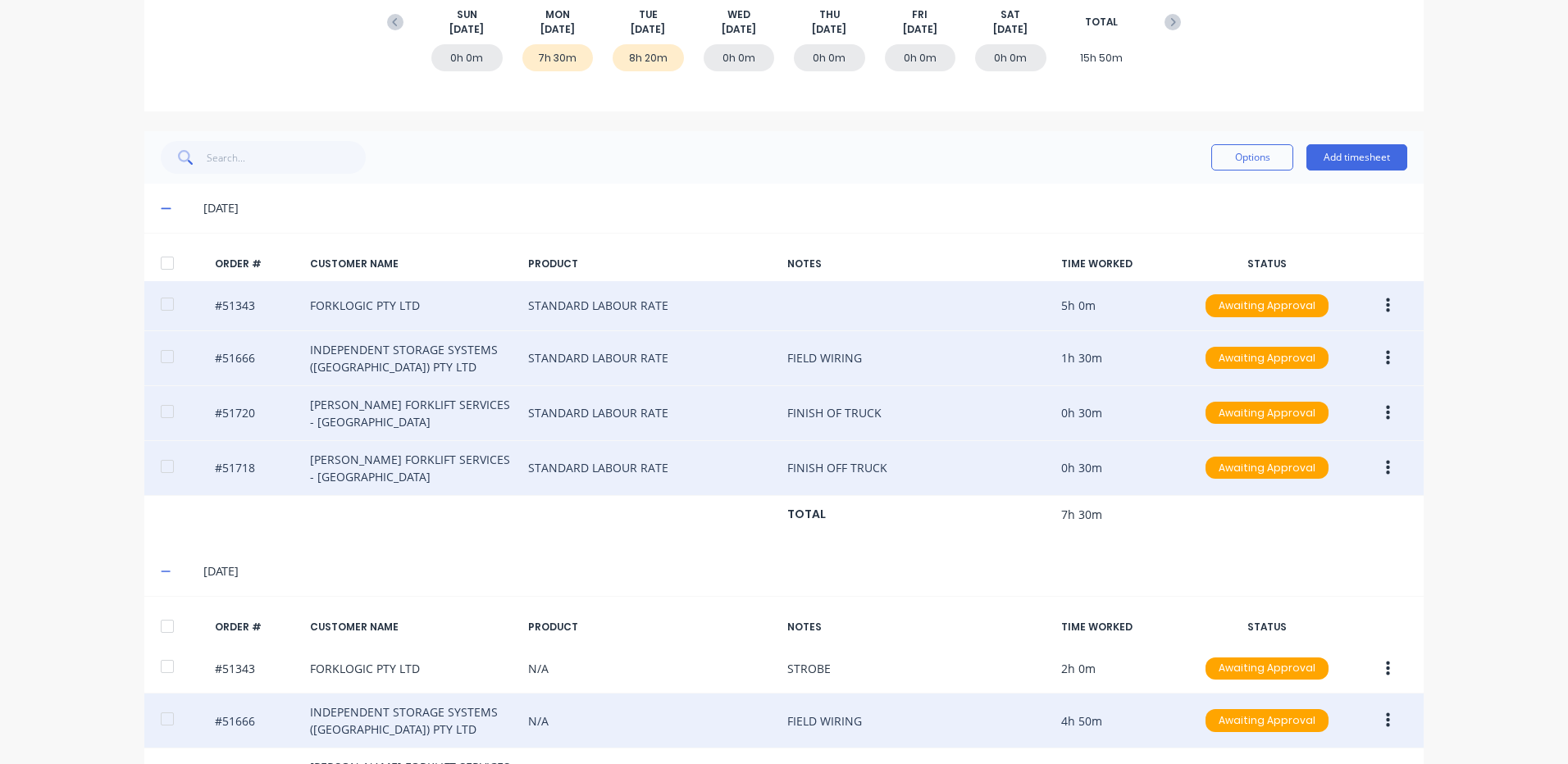
scroll to position [361, 0]
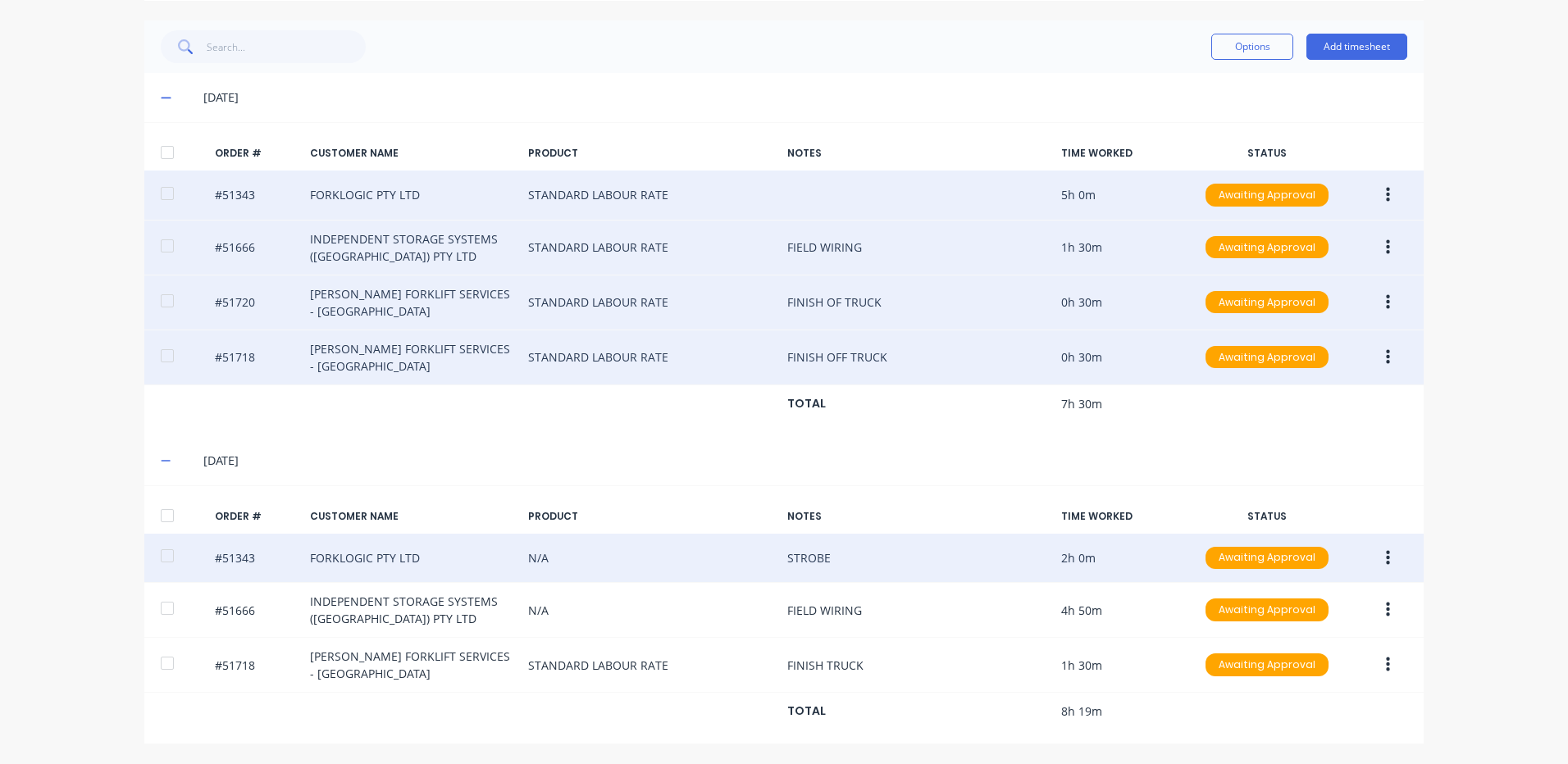
click at [1385, 555] on button "button" at bounding box center [1388, 558] width 39 height 30
click at [1310, 656] on div "Edit" at bounding box center [1328, 667] width 126 height 24
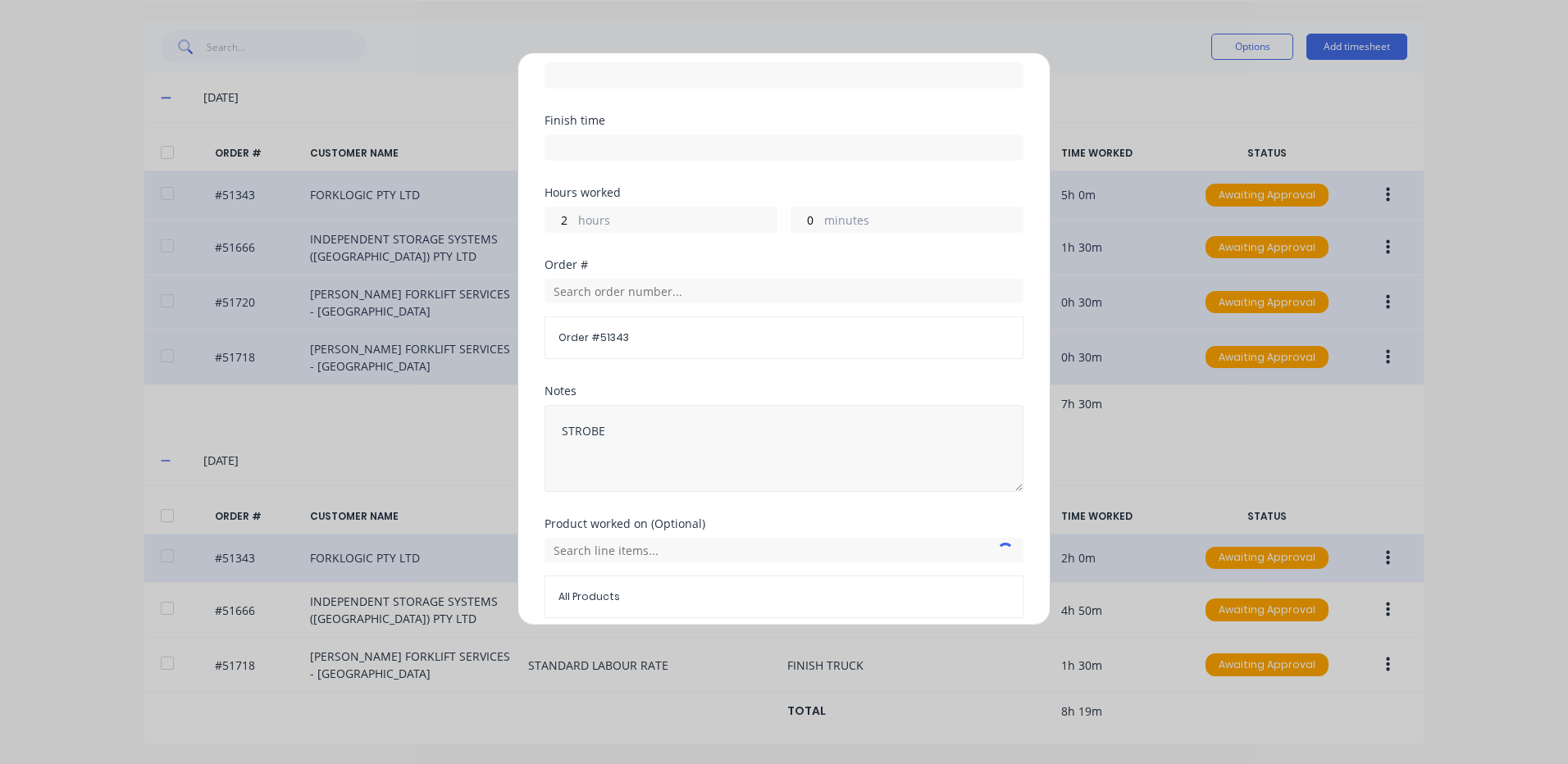
scroll to position [221, 0]
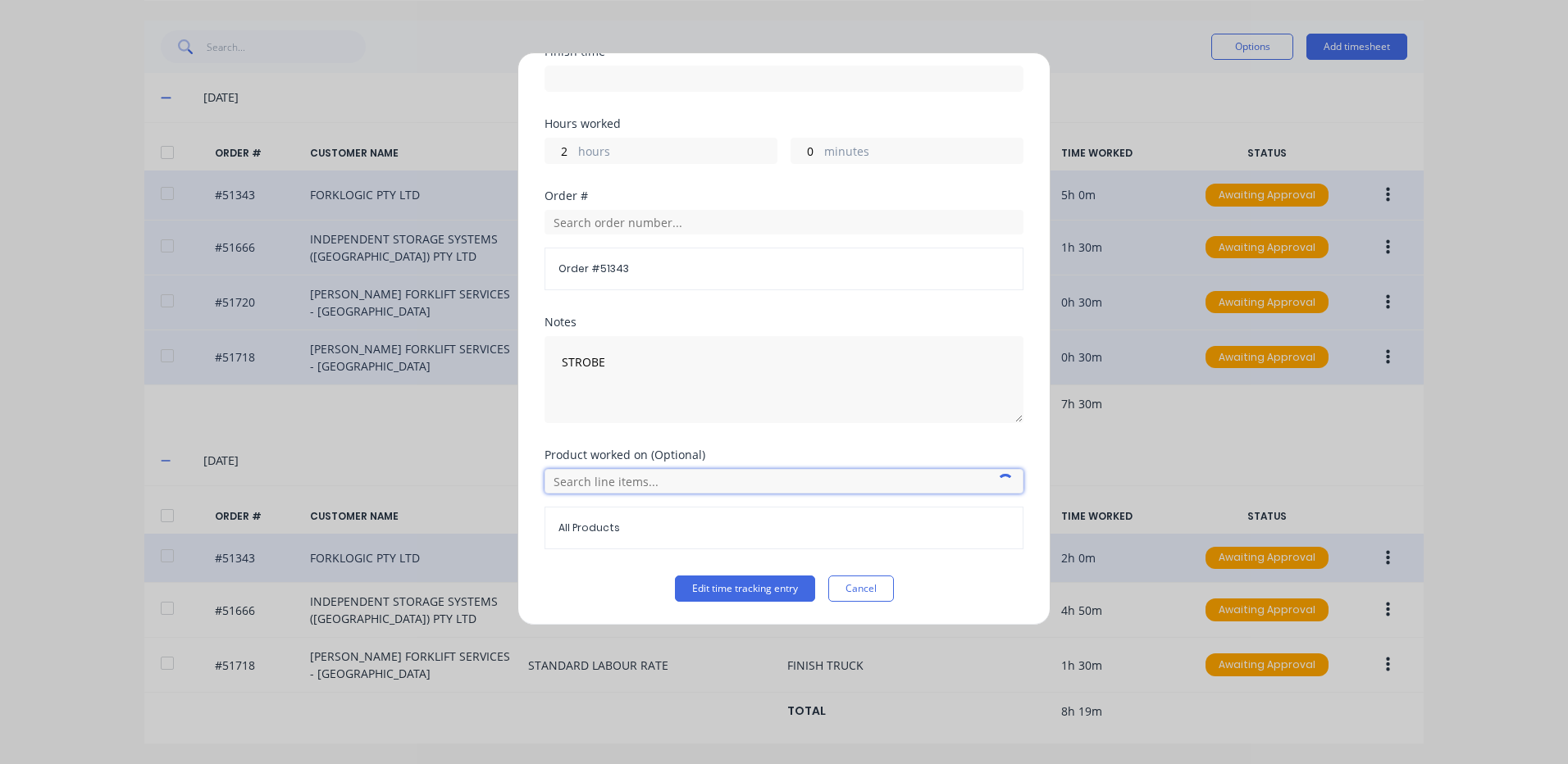
click at [618, 475] on input "text" at bounding box center [783, 482] width 479 height 25
click at [560, 559] on icon at bounding box center [562, 564] width 11 height 12
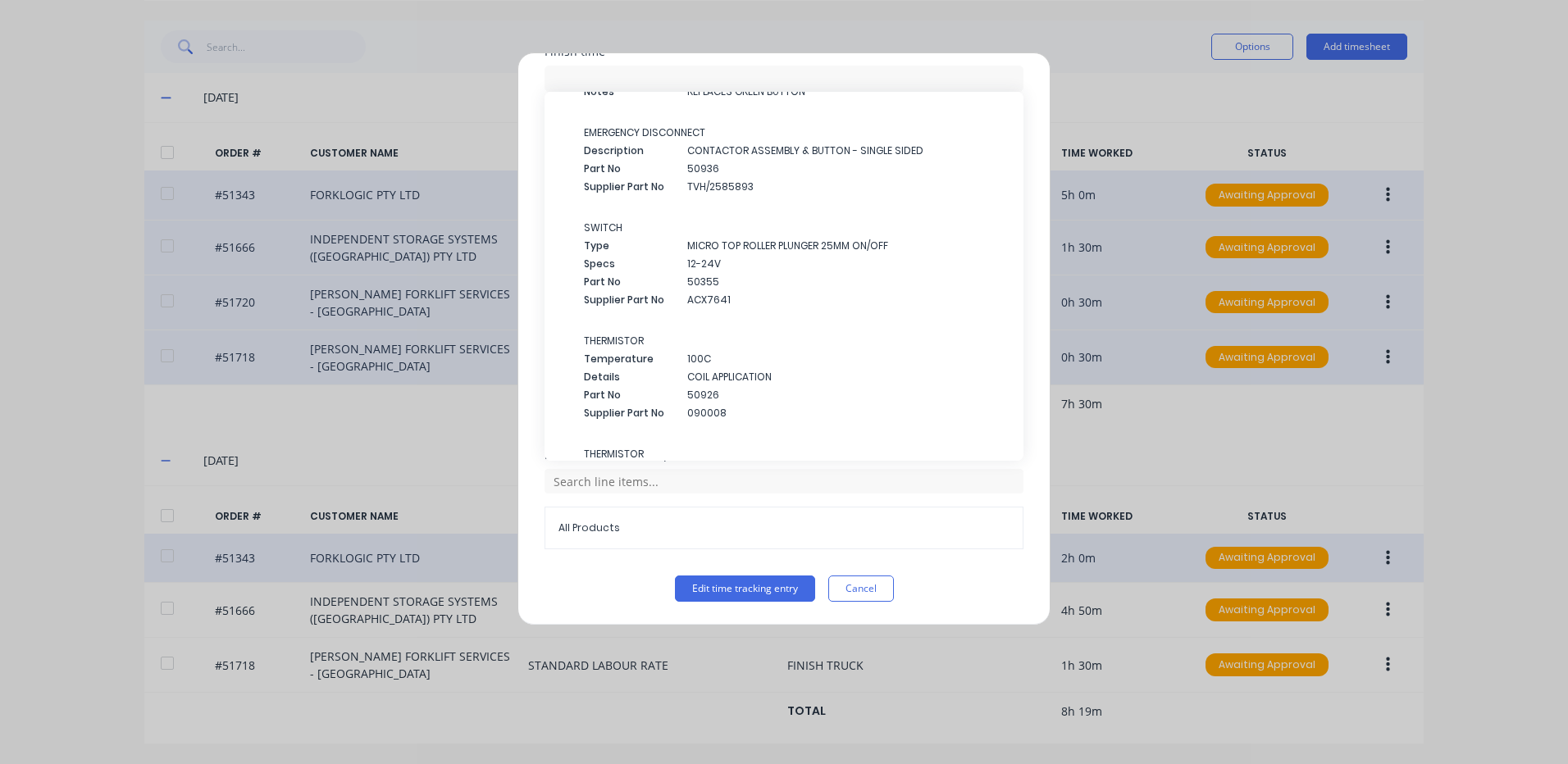
scroll to position [1562, 0]
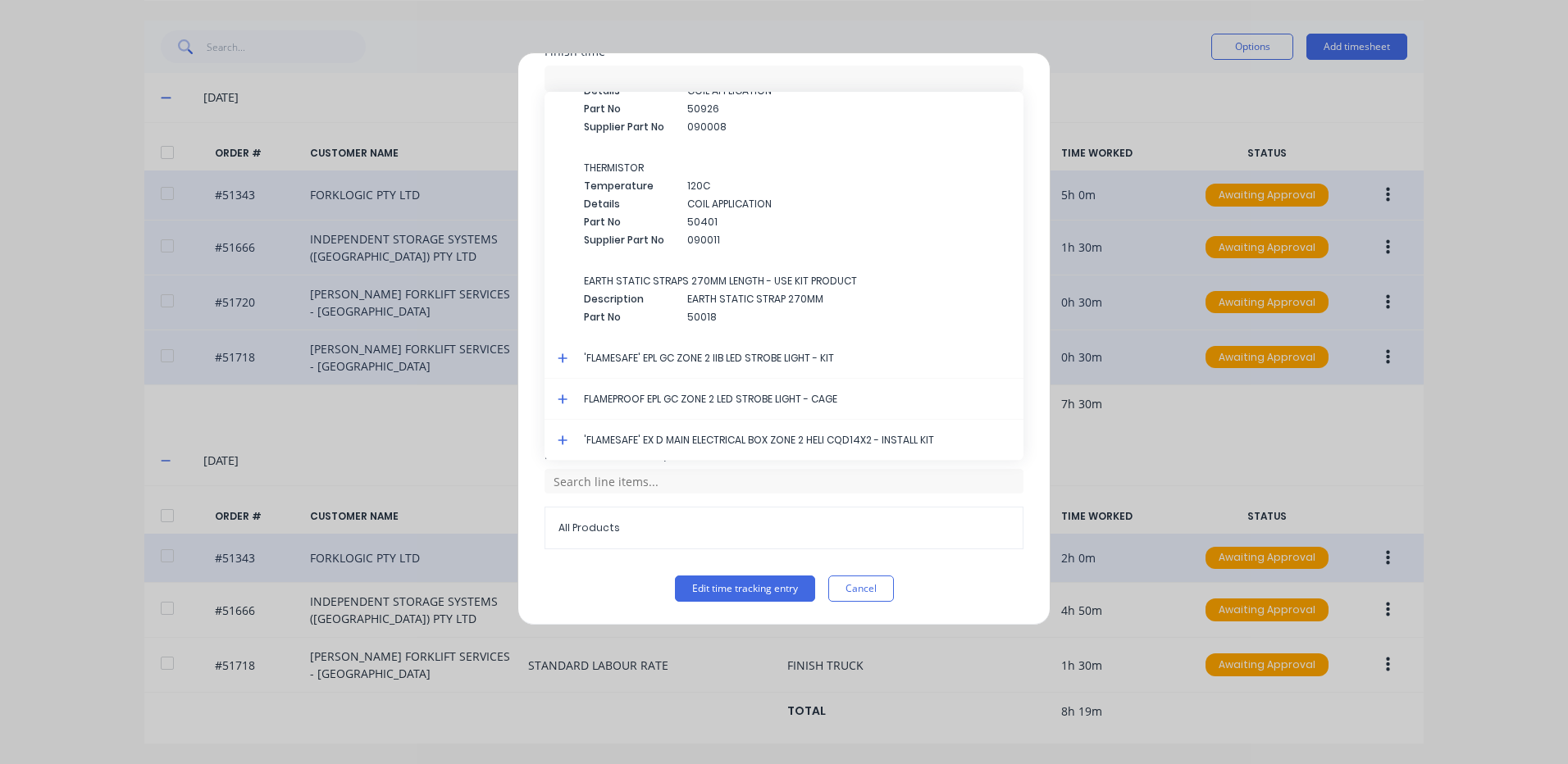
click at [566, 356] on icon at bounding box center [562, 358] width 11 height 12
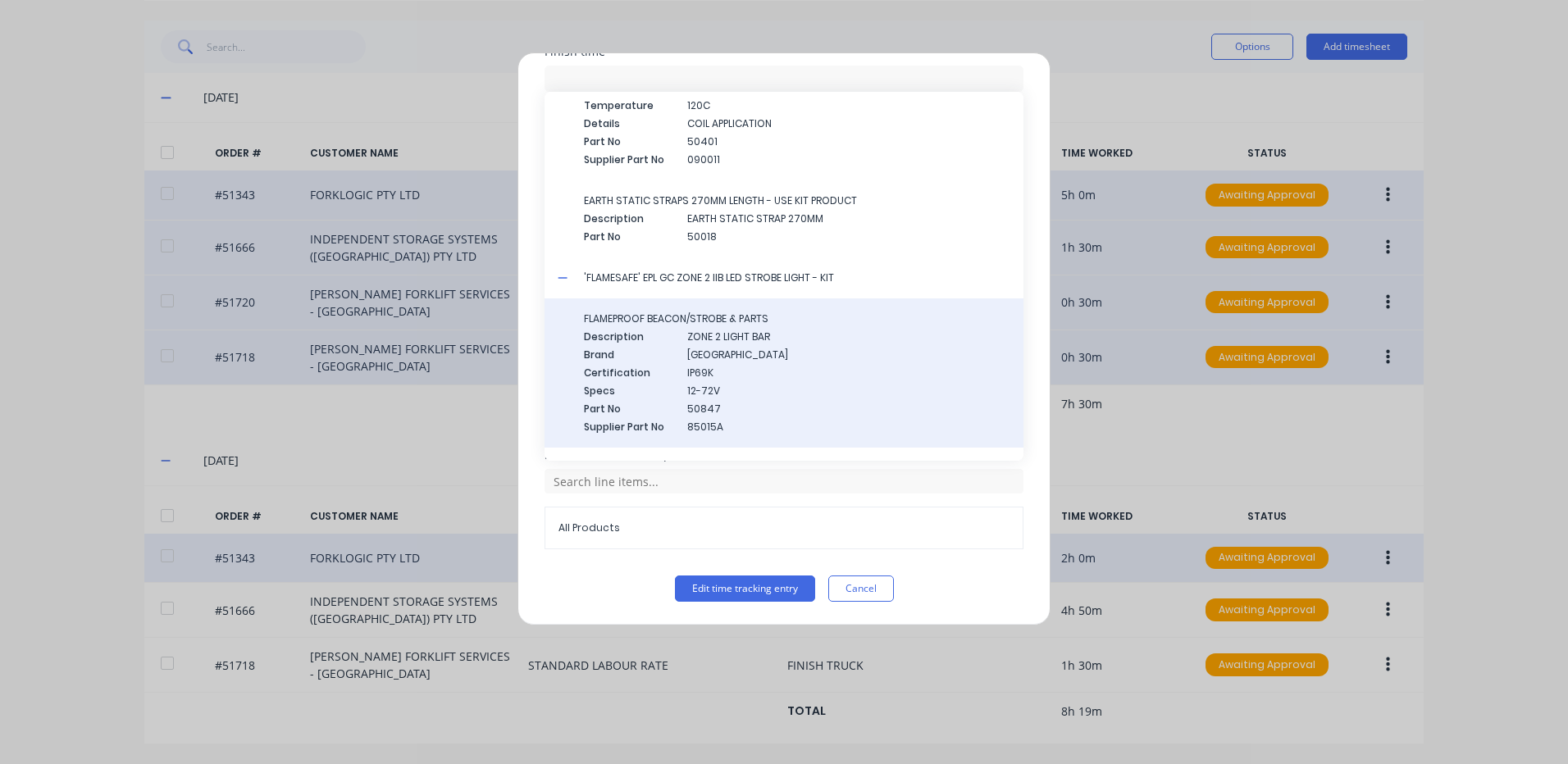
scroll to position [1752, 0]
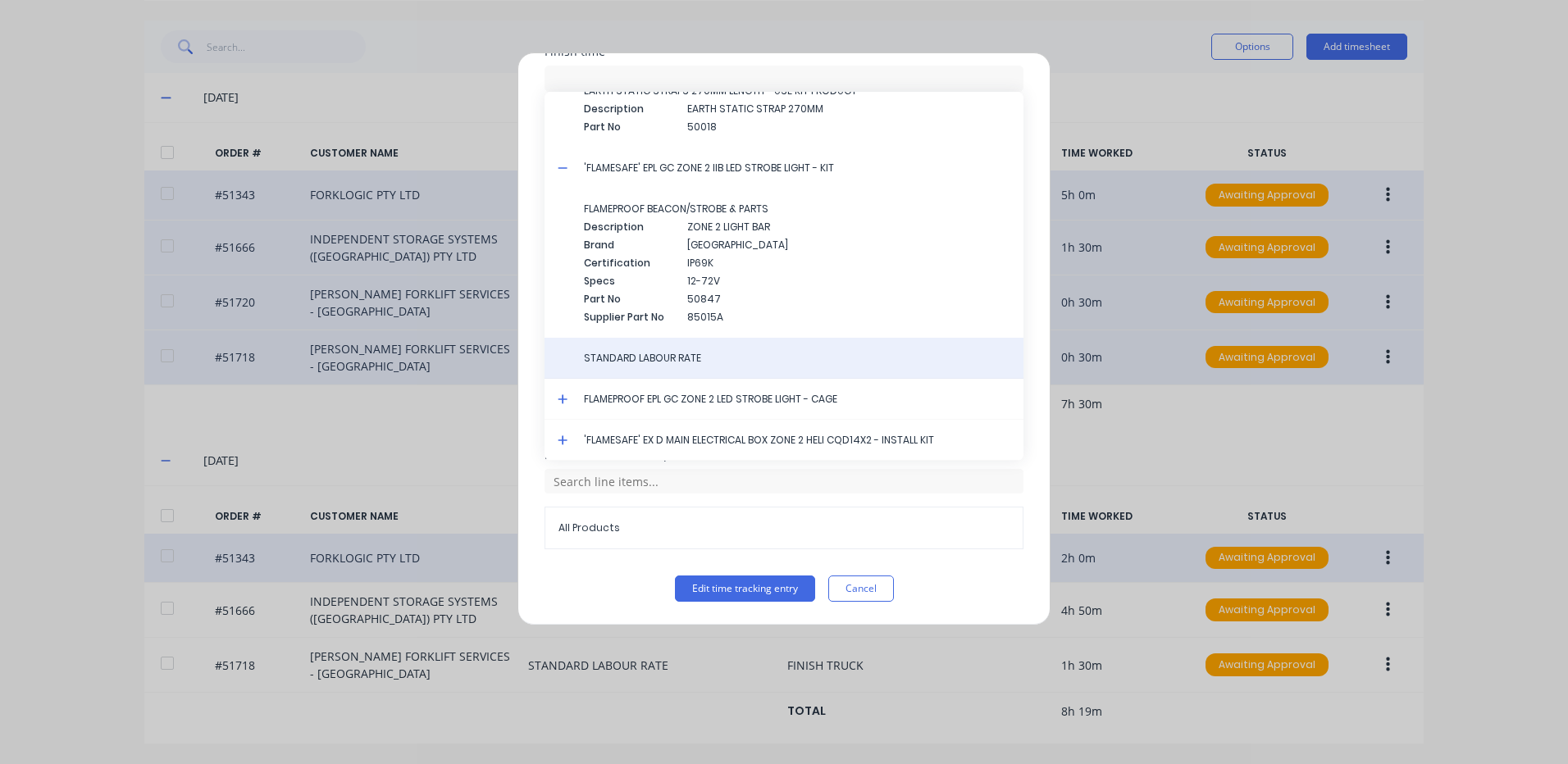
click at [664, 361] on span "STANDARD LABOUR RATE" at bounding box center [797, 357] width 427 height 14
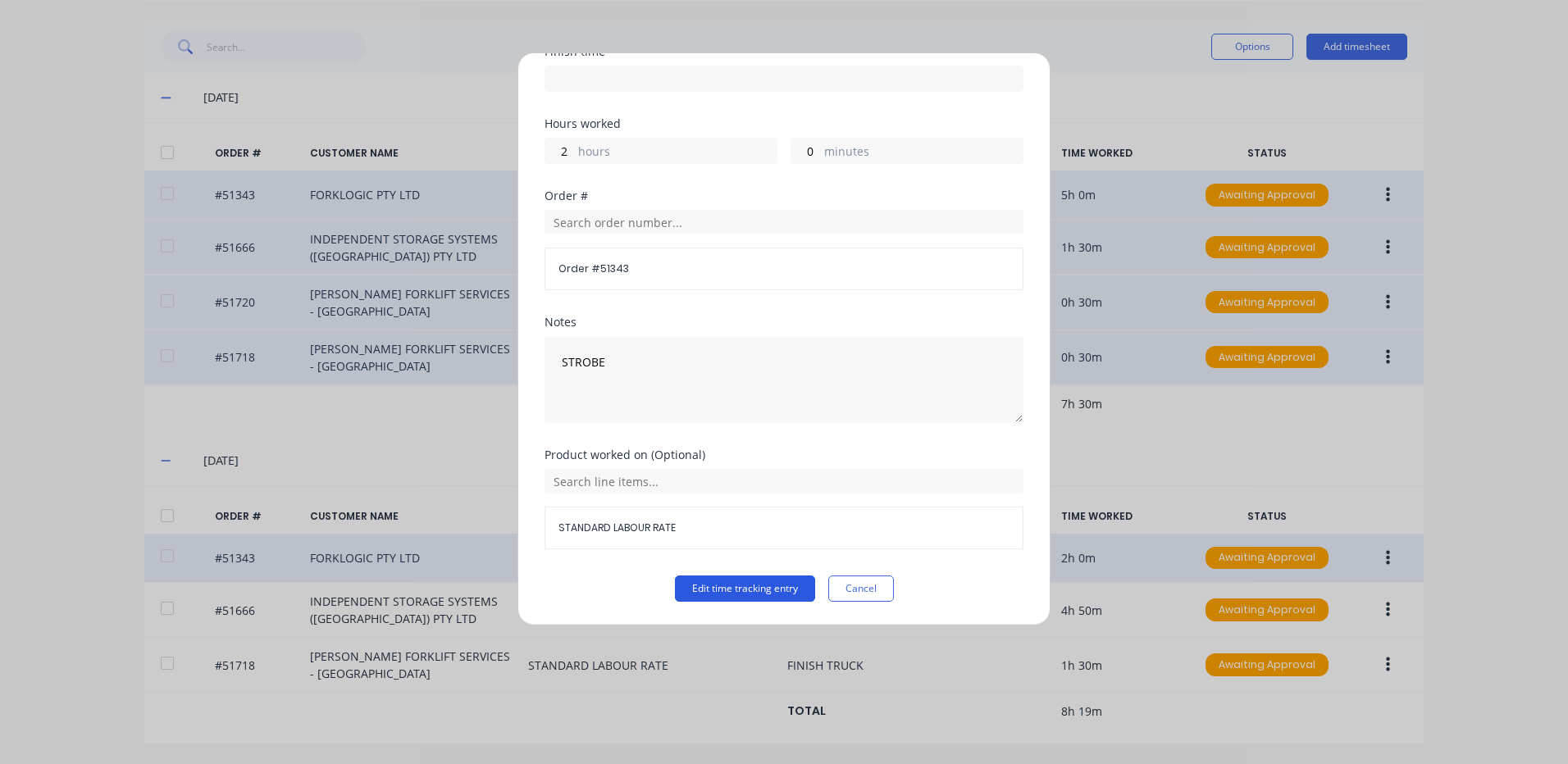
click at [746, 578] on button "Edit time tracking entry" at bounding box center [745, 589] width 141 height 26
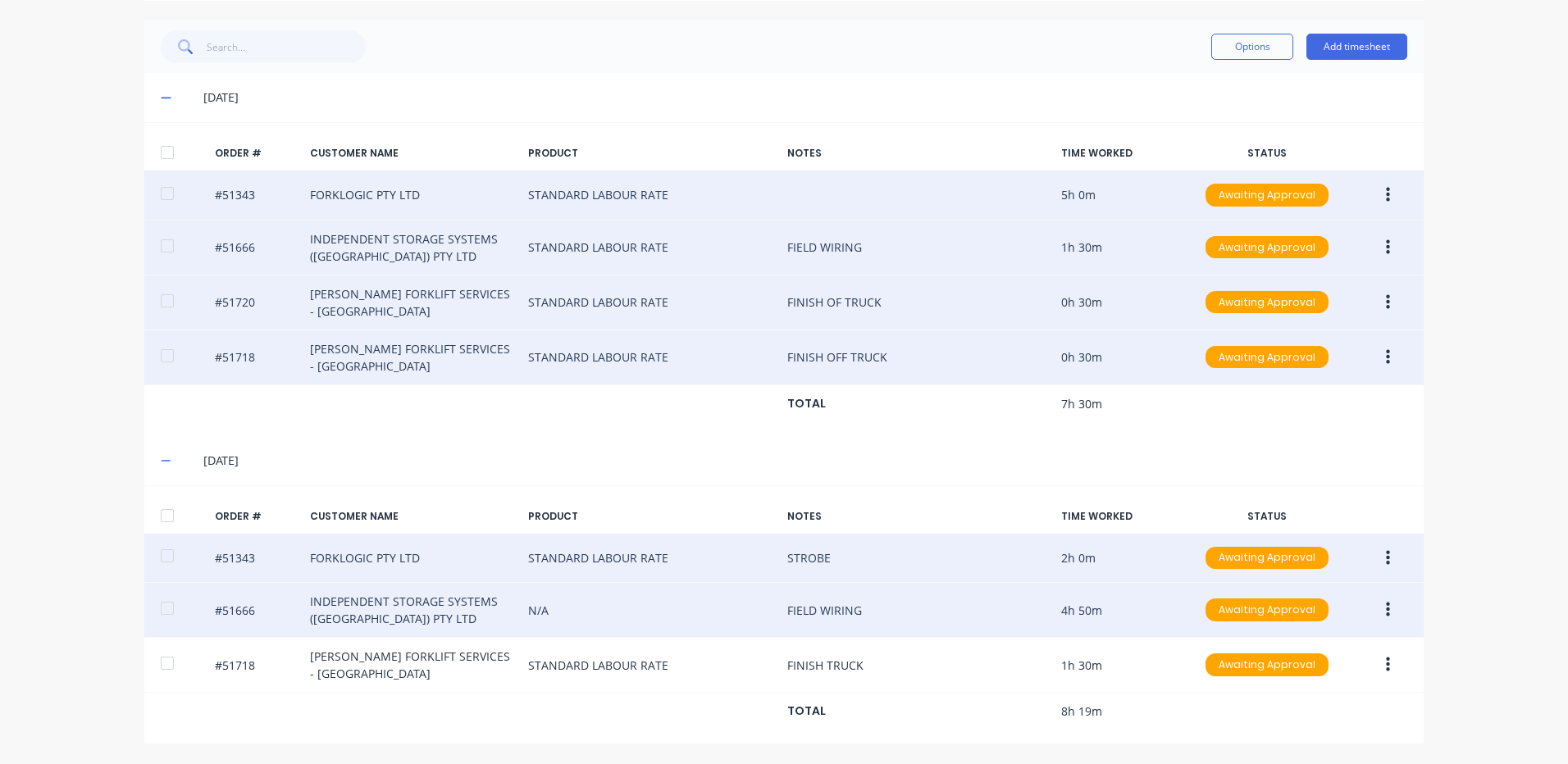
click at [1378, 611] on button "button" at bounding box center [1388, 610] width 39 height 30
click at [1294, 711] on div "Edit" at bounding box center [1328, 719] width 126 height 24
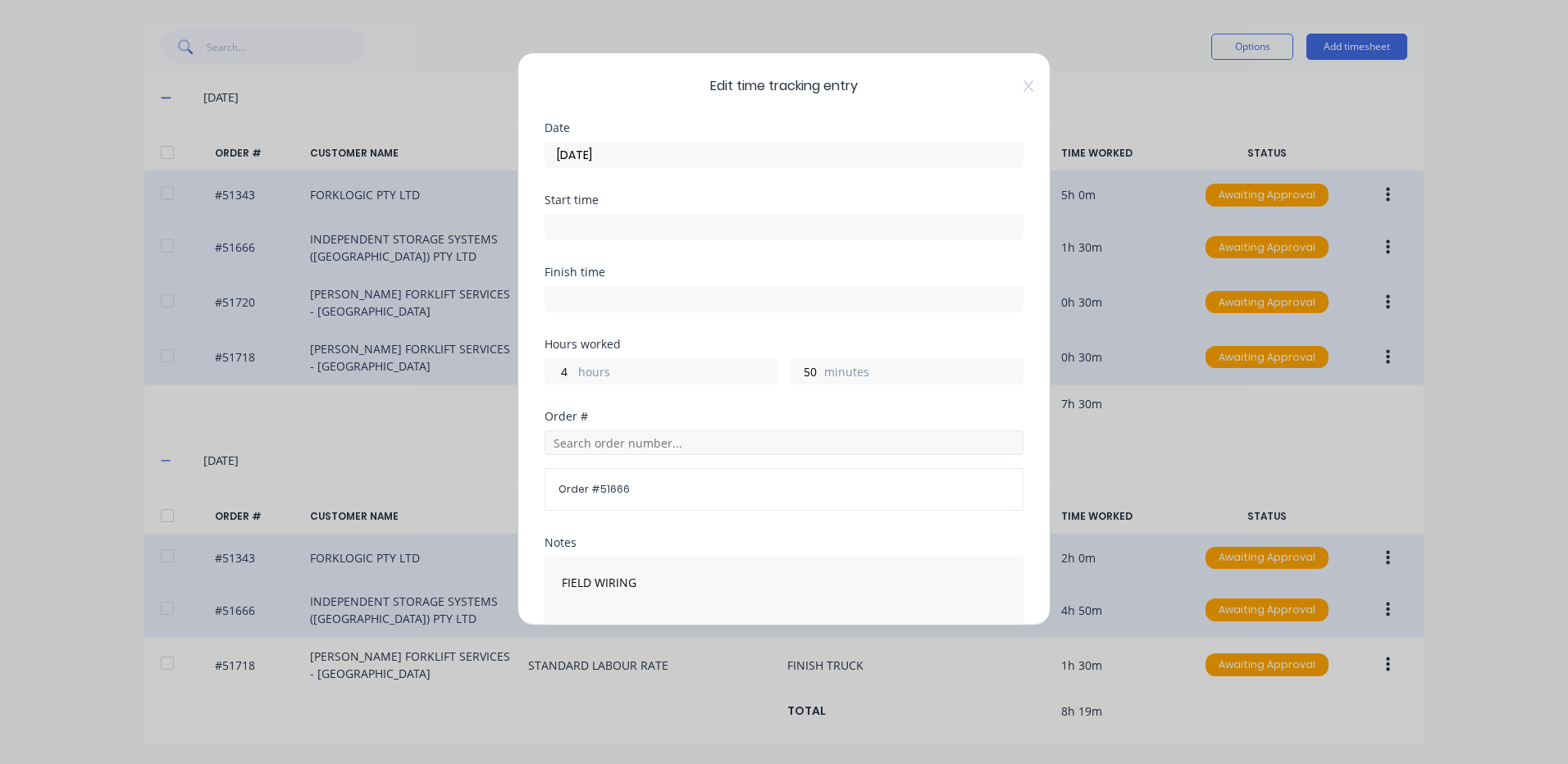
scroll to position [221, 0]
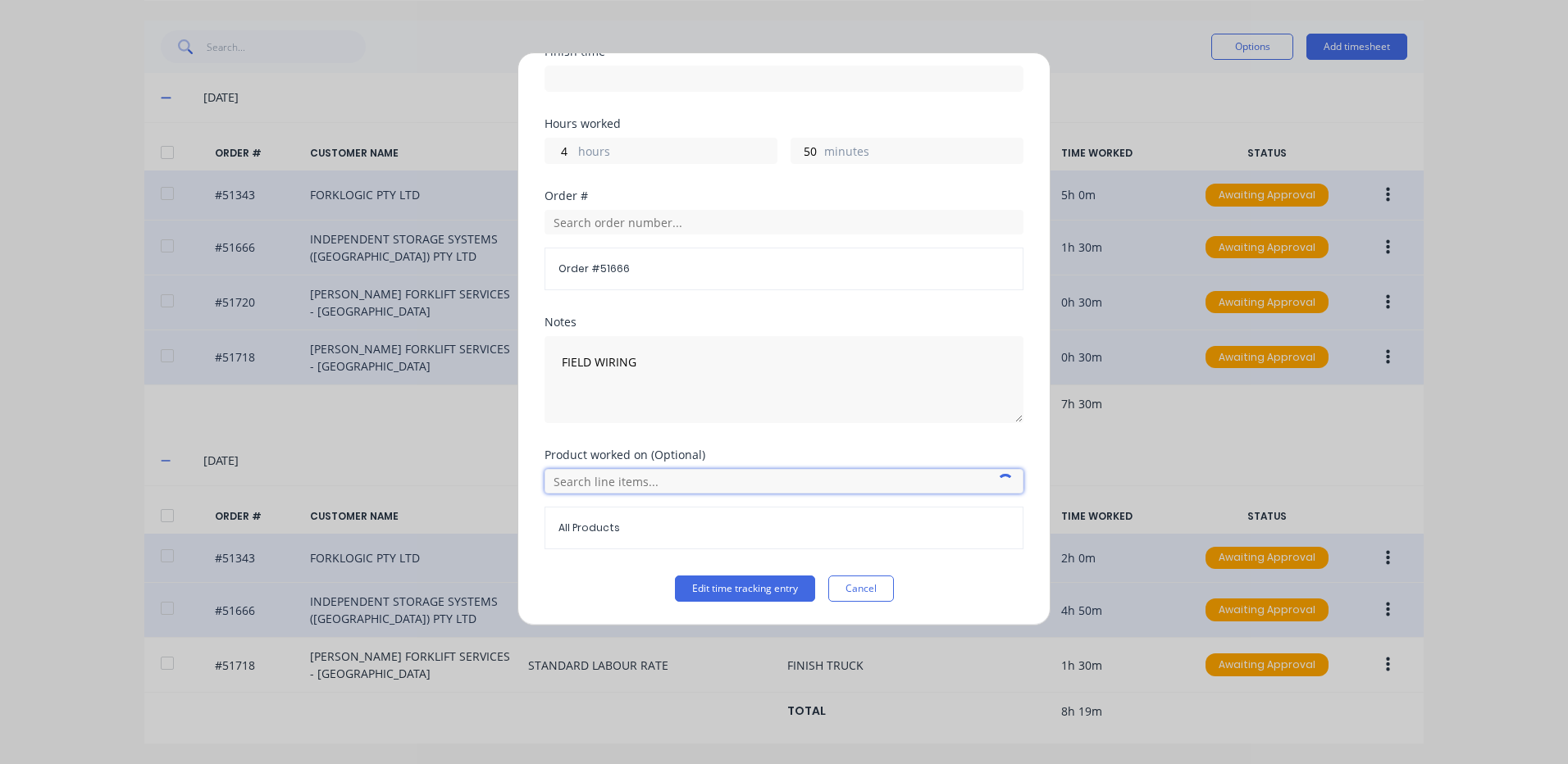
click at [569, 484] on input "text" at bounding box center [783, 482] width 479 height 25
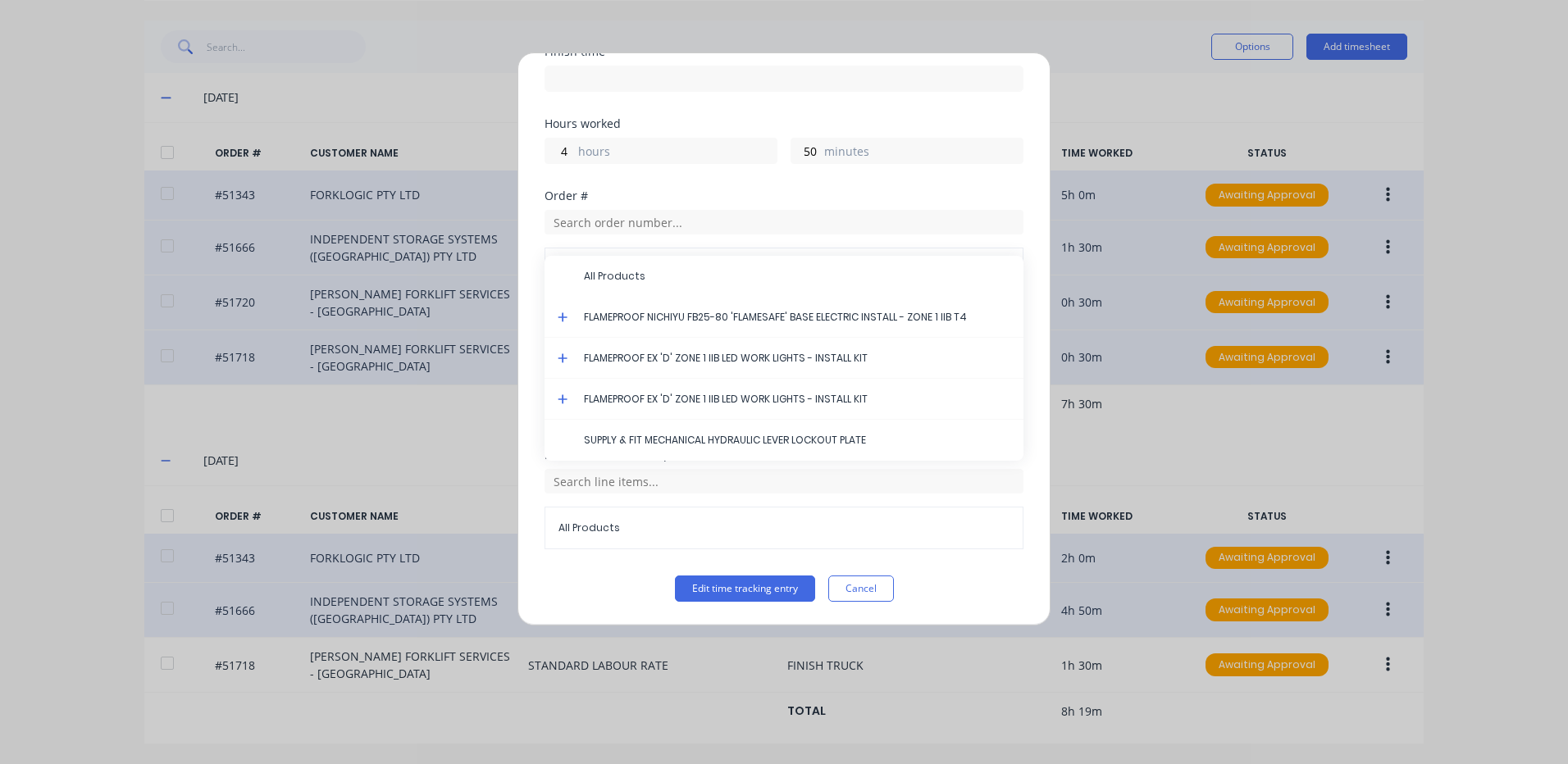
click at [562, 317] on icon at bounding box center [562, 317] width 10 height 10
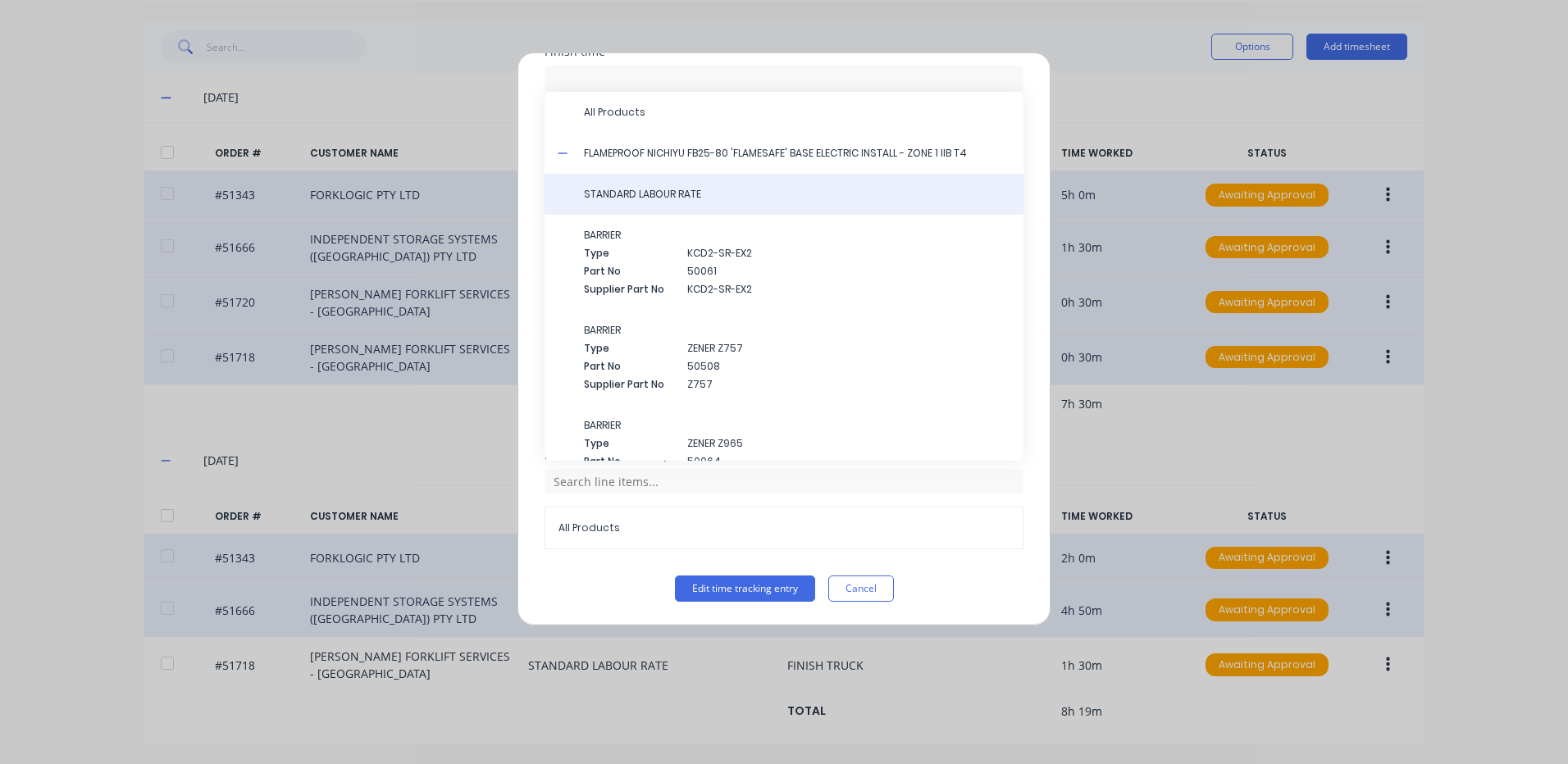
click at [667, 203] on div "STANDARD LABOUR RATE" at bounding box center [783, 194] width 479 height 41
click at [672, 201] on div "STANDARD LABOUR RATE" at bounding box center [783, 194] width 479 height 41
click at [683, 195] on span "STANDARD LABOUR RATE" at bounding box center [797, 194] width 427 height 14
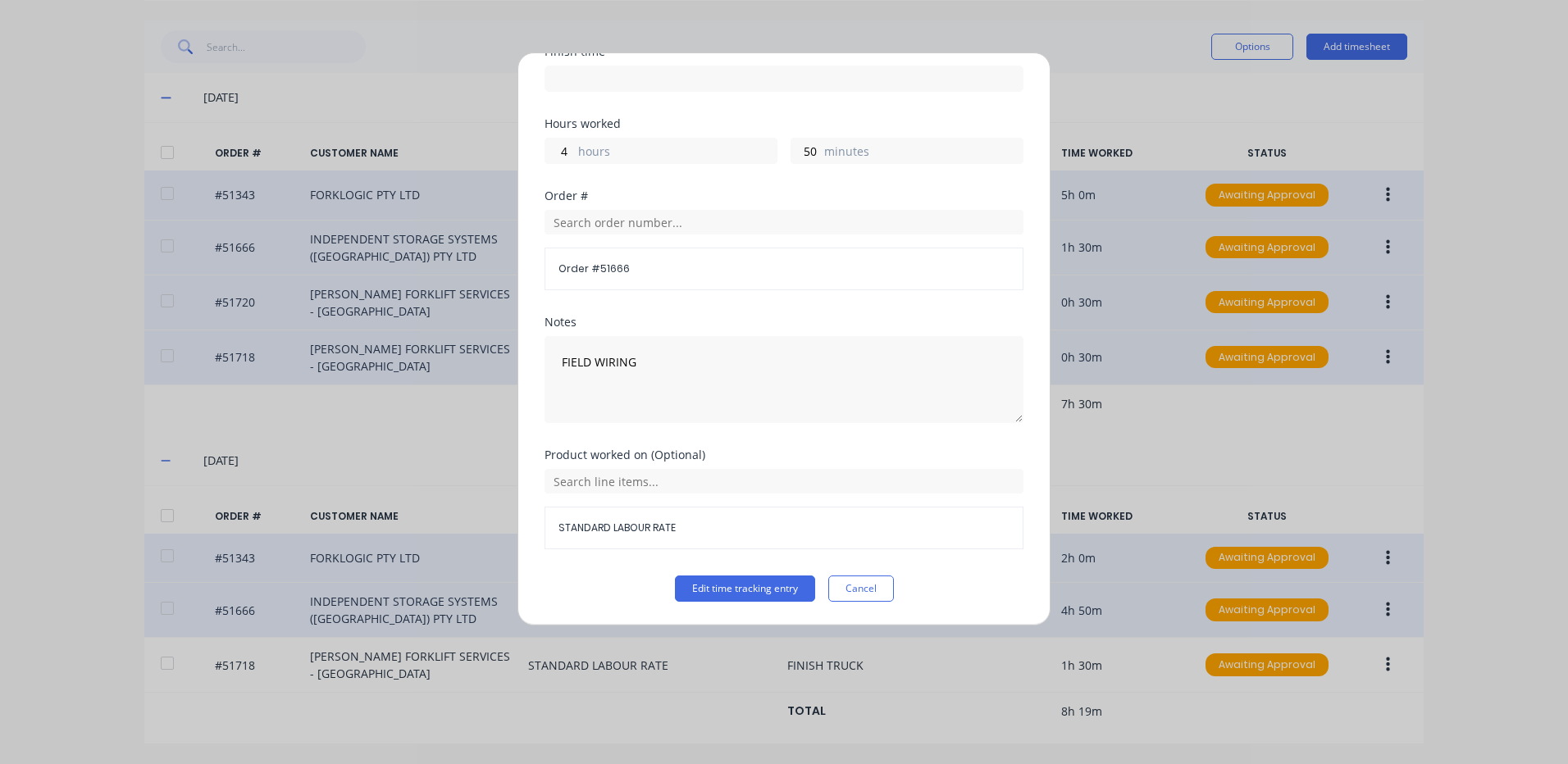
click at [701, 569] on div "Product worked on (Optional) STANDARD LABOUR RATE" at bounding box center [783, 512] width 479 height 126
click at [701, 573] on div "Product worked on (Optional) STANDARD LABOUR RATE" at bounding box center [783, 512] width 479 height 126
click at [703, 582] on button "Edit time tracking entry" at bounding box center [745, 589] width 141 height 26
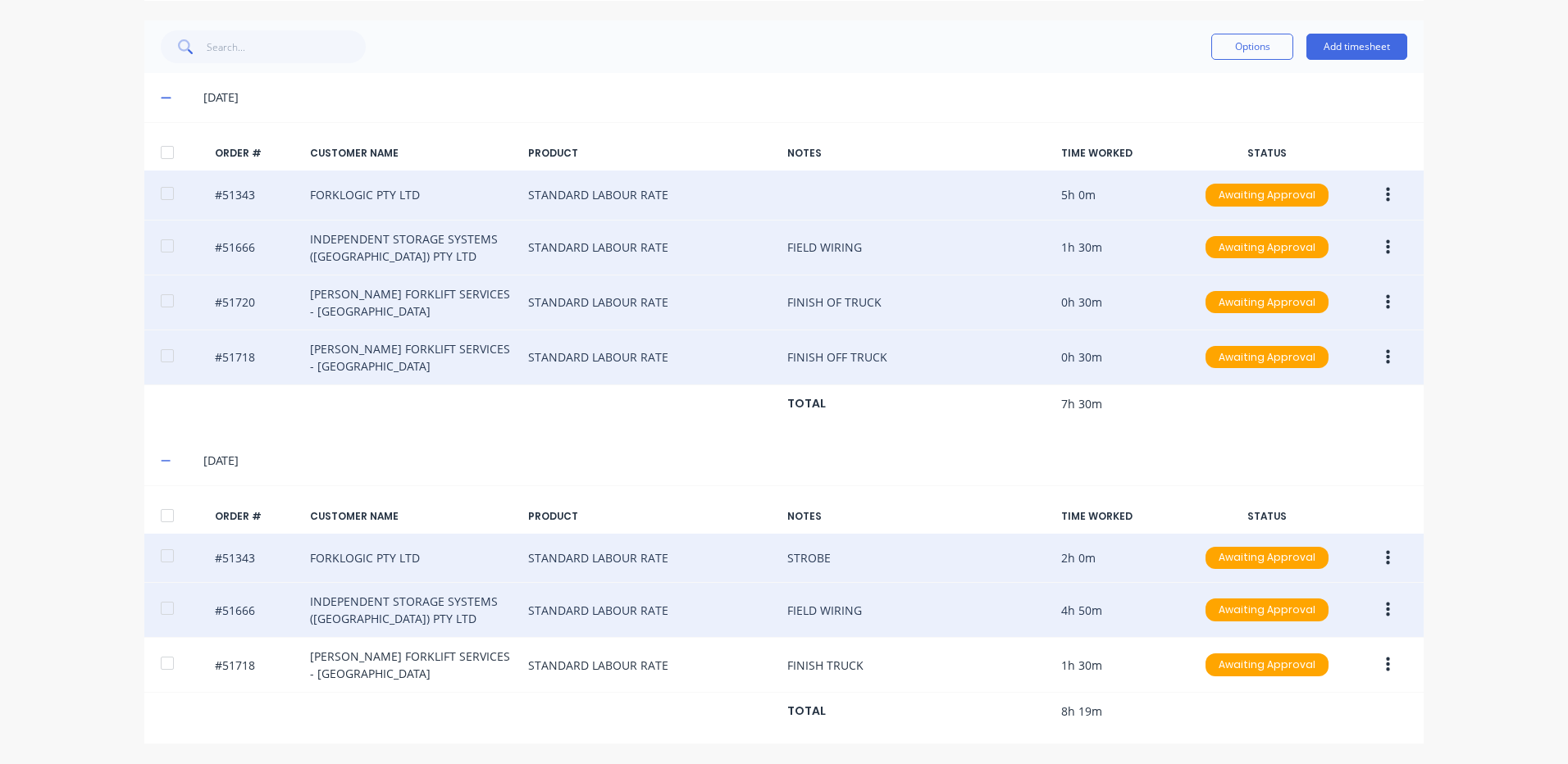
click at [166, 517] on div at bounding box center [168, 515] width 33 height 33
click at [173, 146] on div at bounding box center [168, 152] width 33 height 33
click at [1223, 56] on button "Options" at bounding box center [1251, 46] width 82 height 26
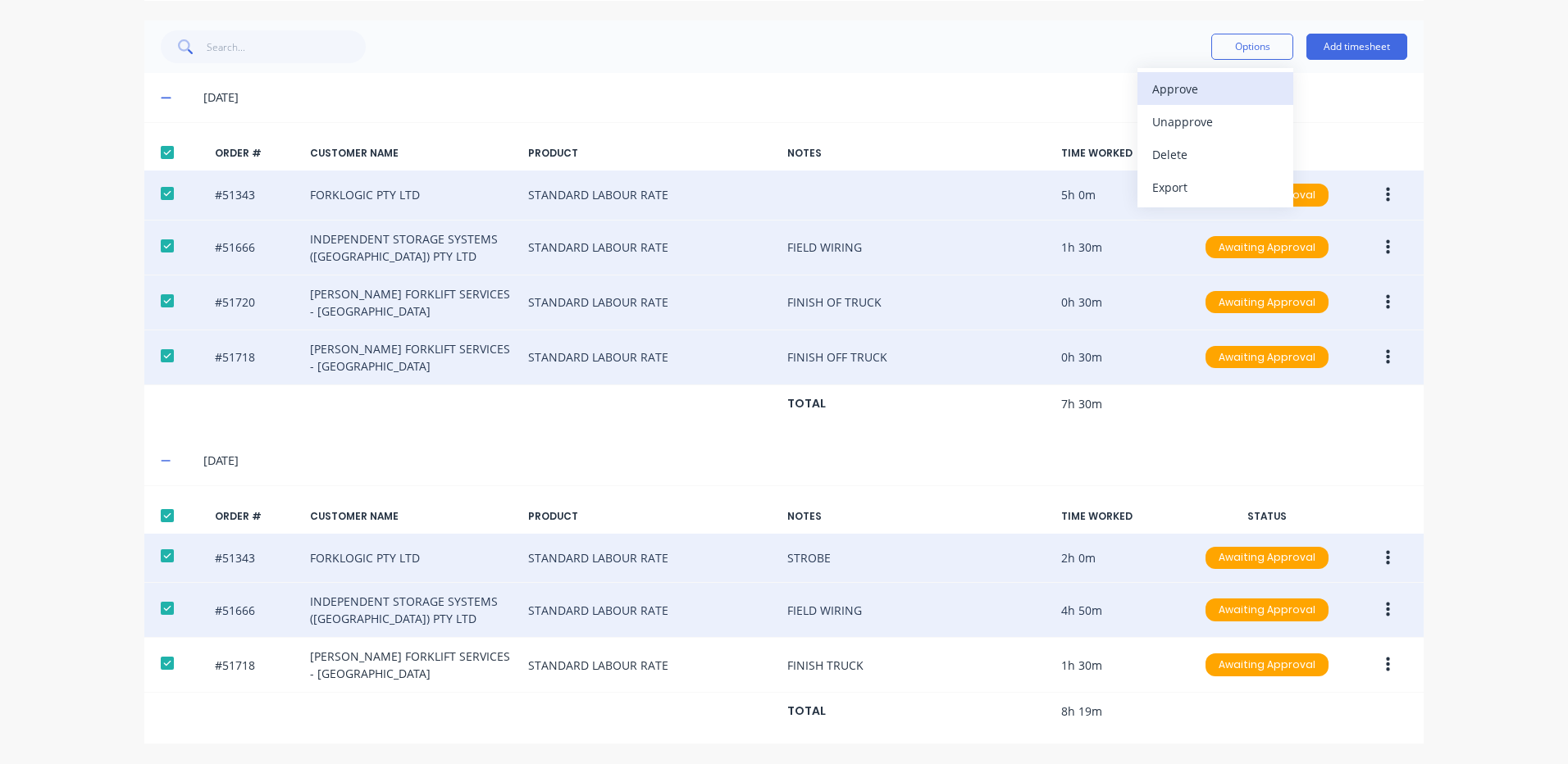
click at [1200, 81] on div "Approve" at bounding box center [1215, 89] width 126 height 24
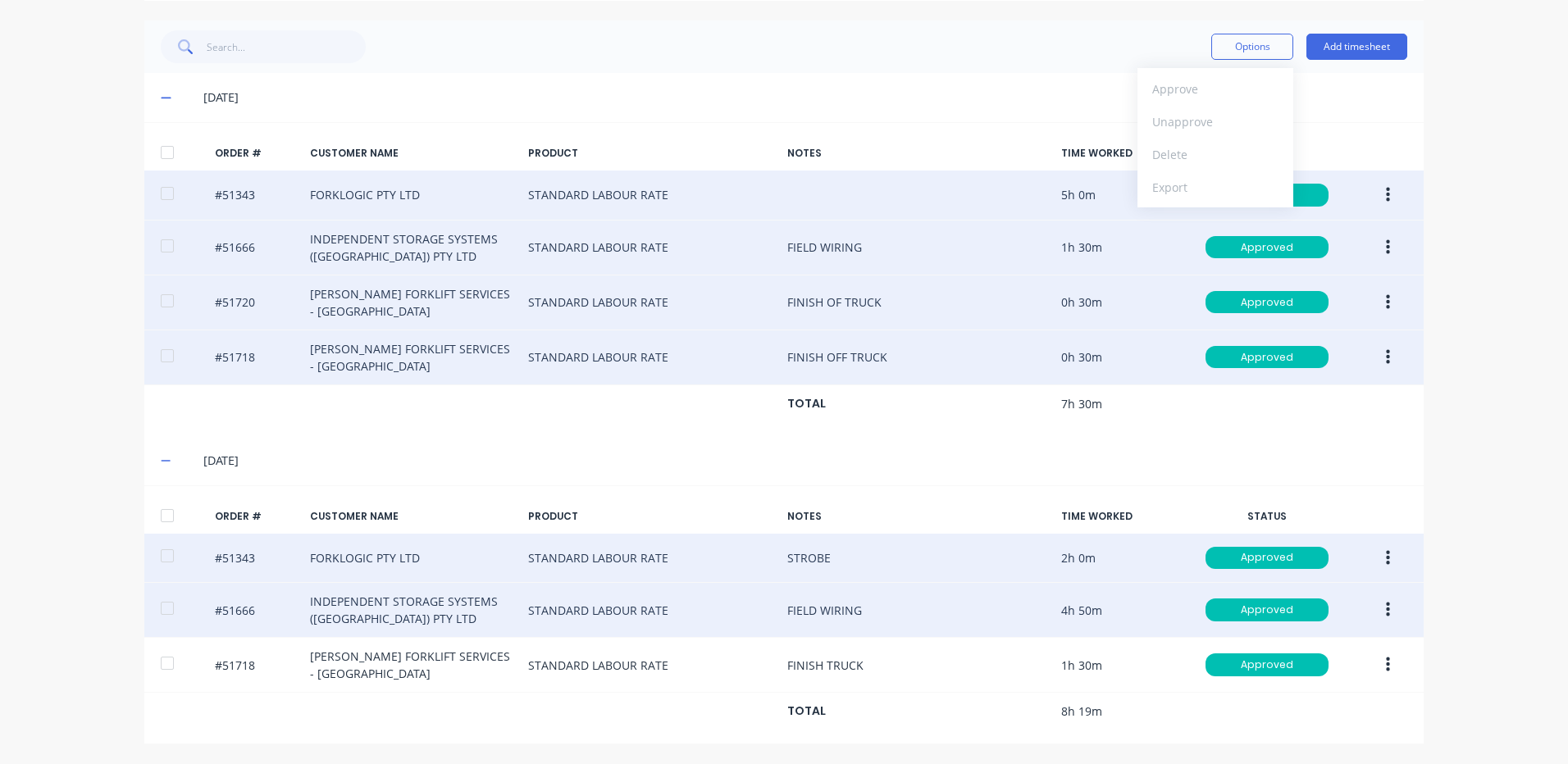
scroll to position [0, 0]
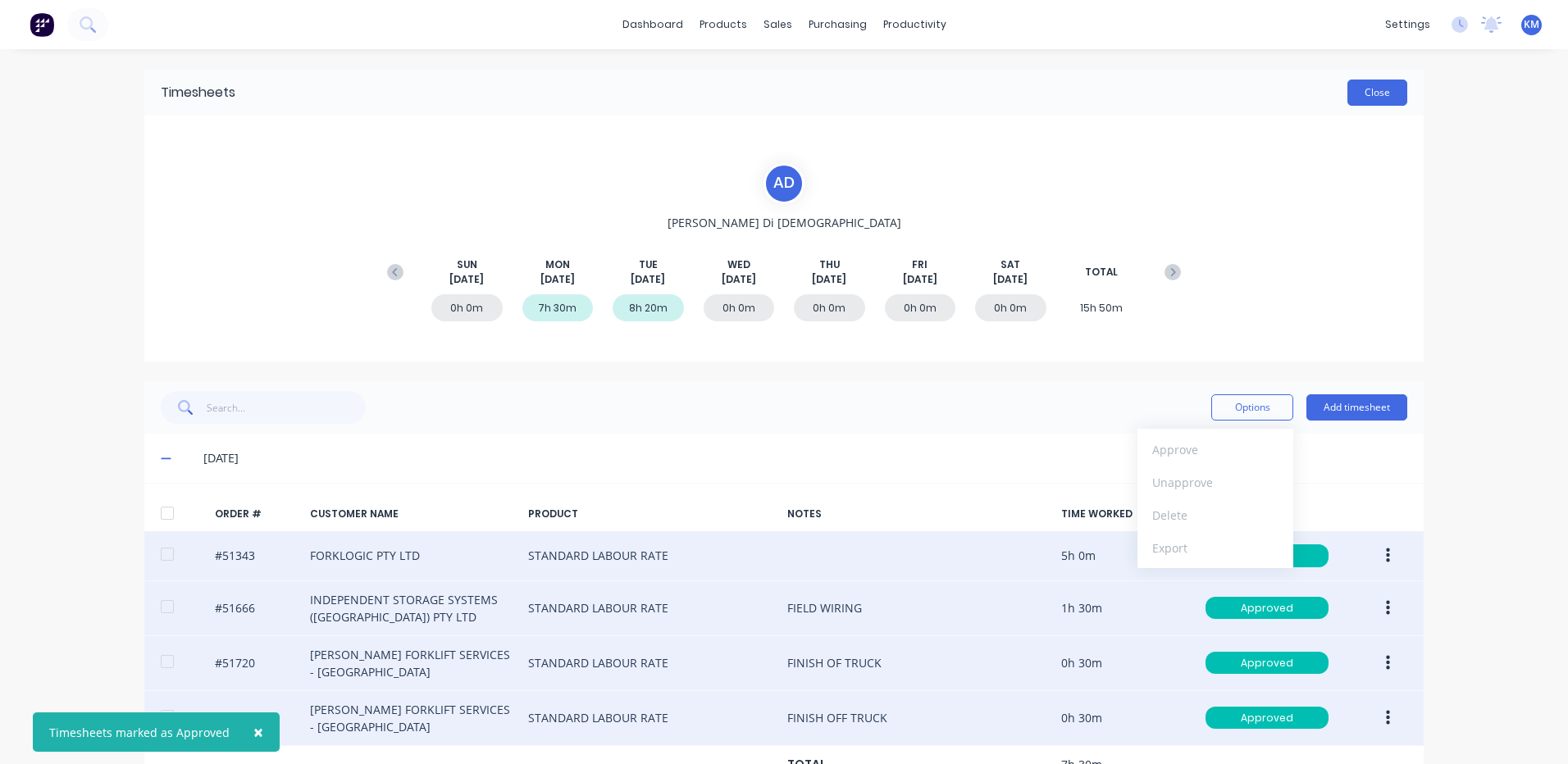
click at [1356, 91] on button "Close" at bounding box center [1377, 92] width 60 height 26
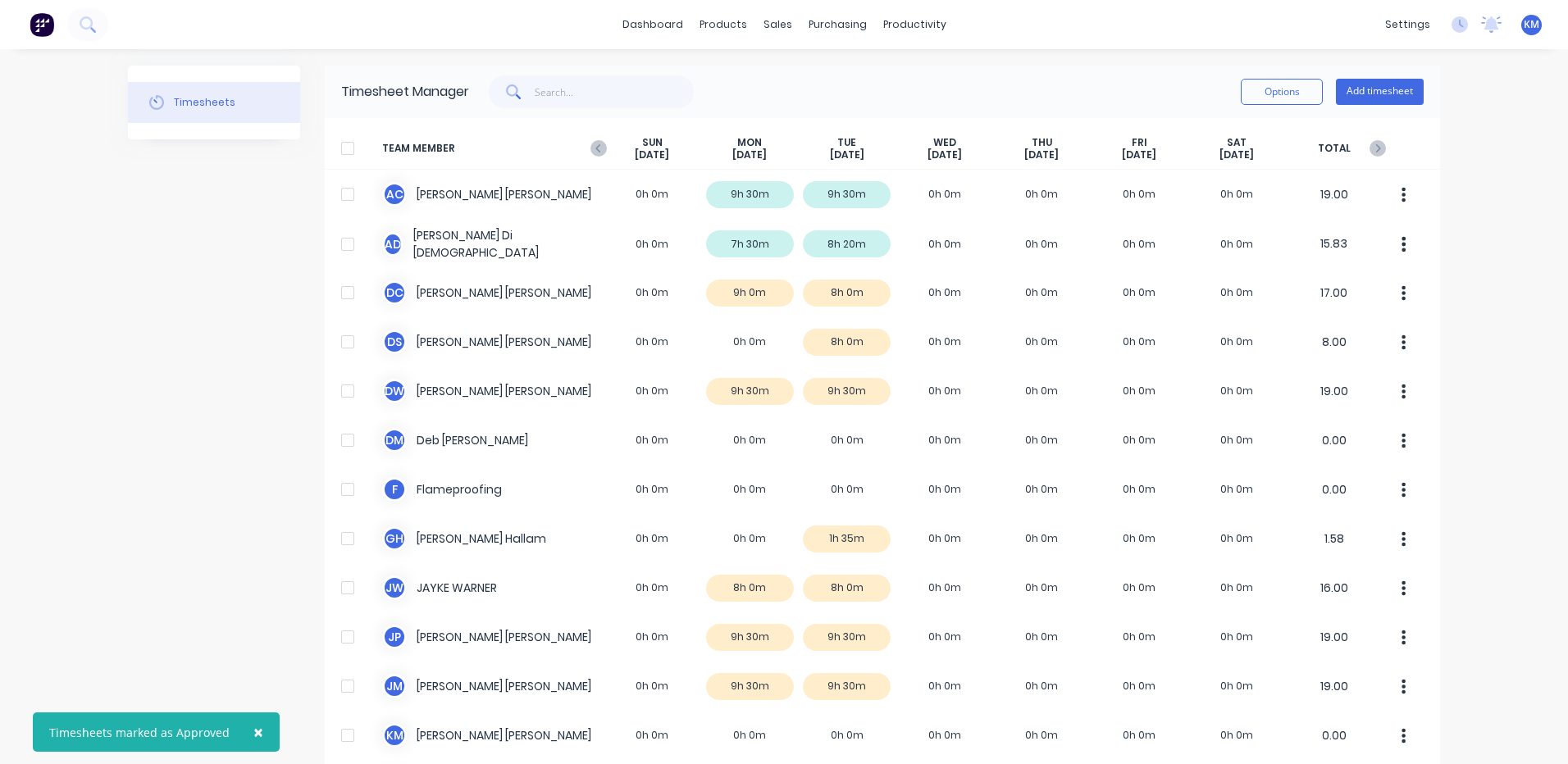
scroll to position [246, 0]
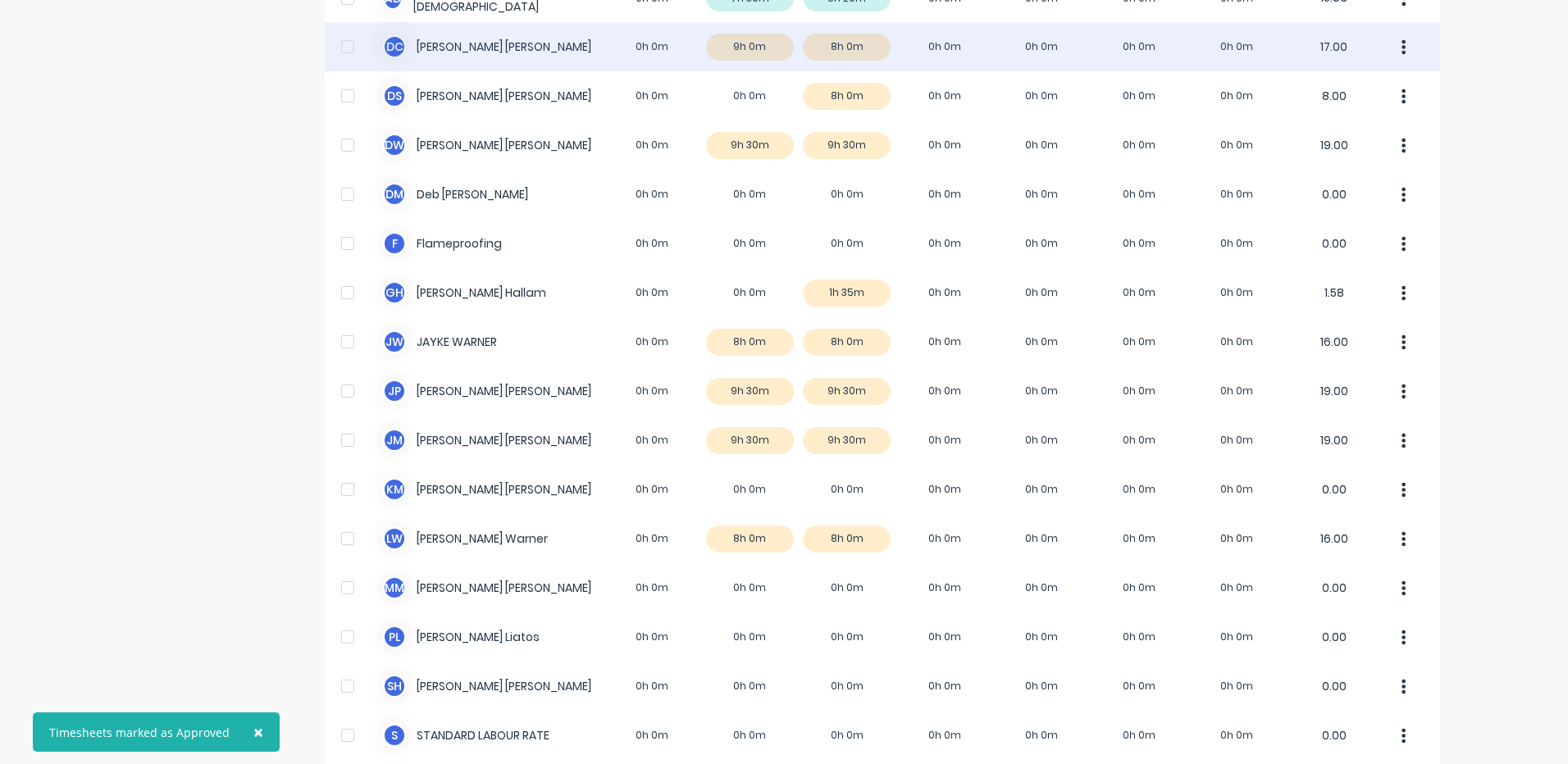
click at [897, 47] on div "D C DANIEL CAMPBELL 0h 0m 9h 0m 8h 0m 0h 0m 0h 0m 0h 0m 0h 0m 17.00" at bounding box center [882, 46] width 1115 height 49
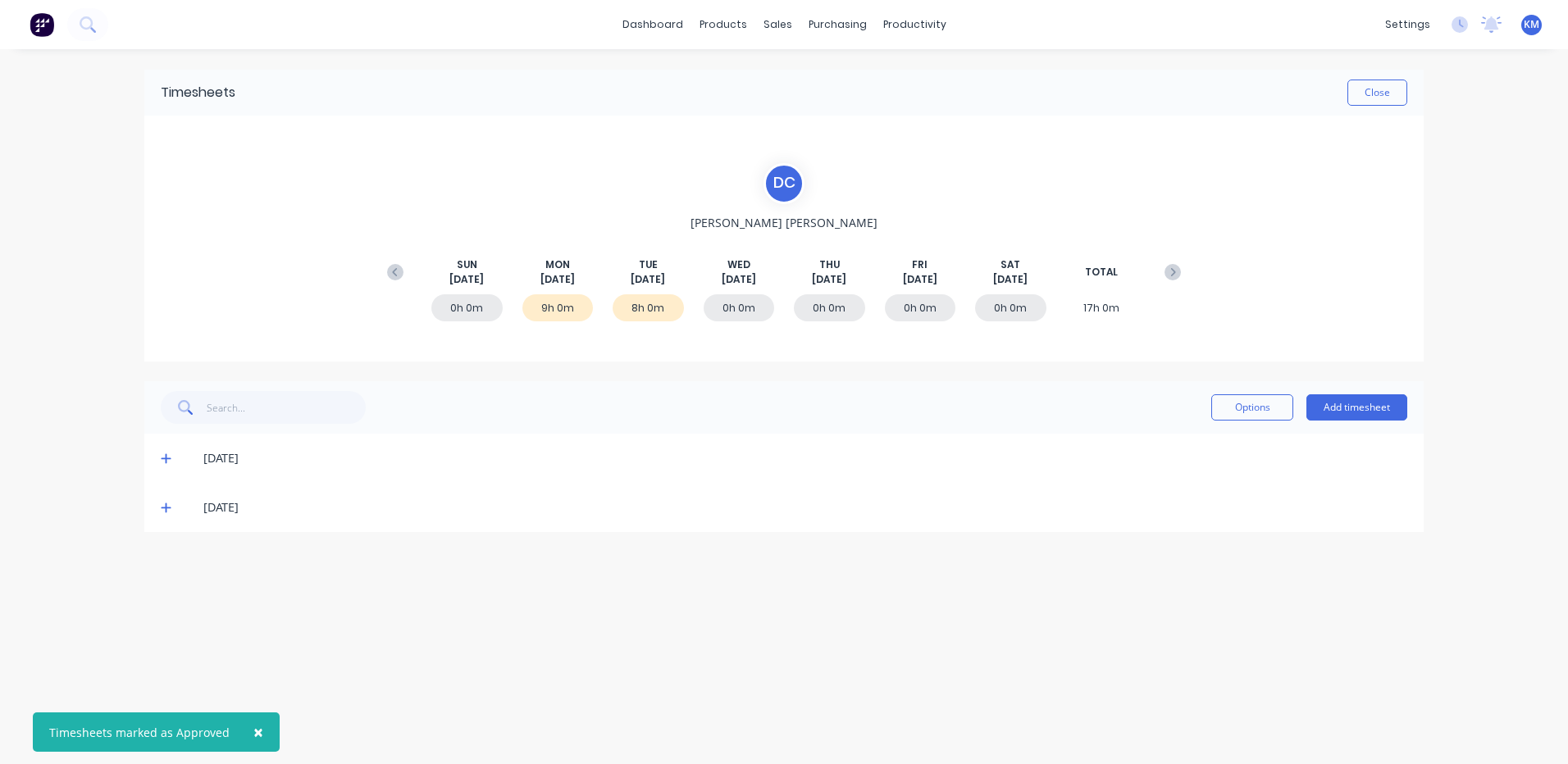
click at [164, 457] on icon at bounding box center [166, 459] width 11 height 12
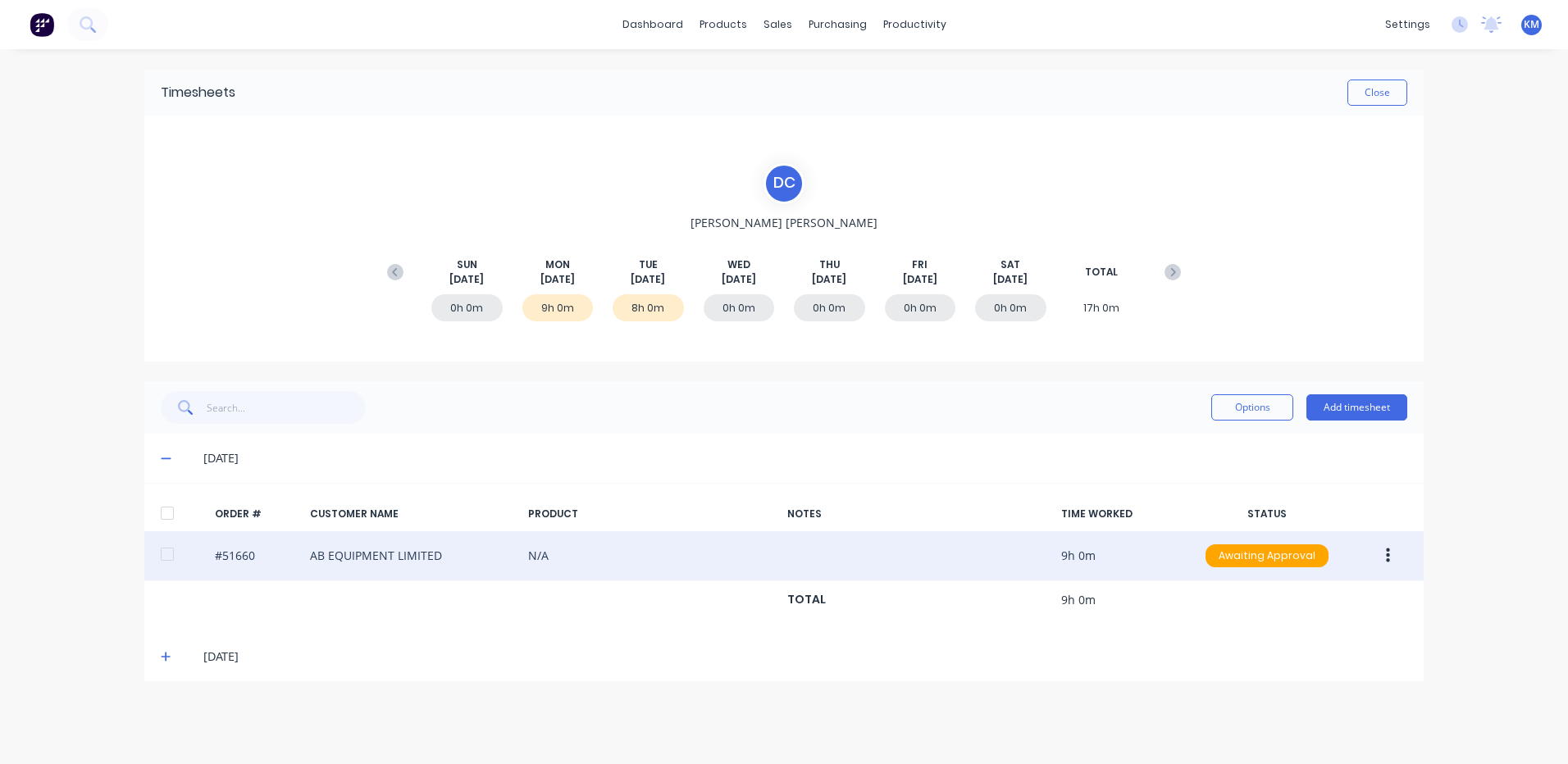
click at [1389, 555] on icon "button" at bounding box center [1388, 555] width 4 height 14
click at [1305, 661] on div "Edit" at bounding box center [1328, 665] width 126 height 24
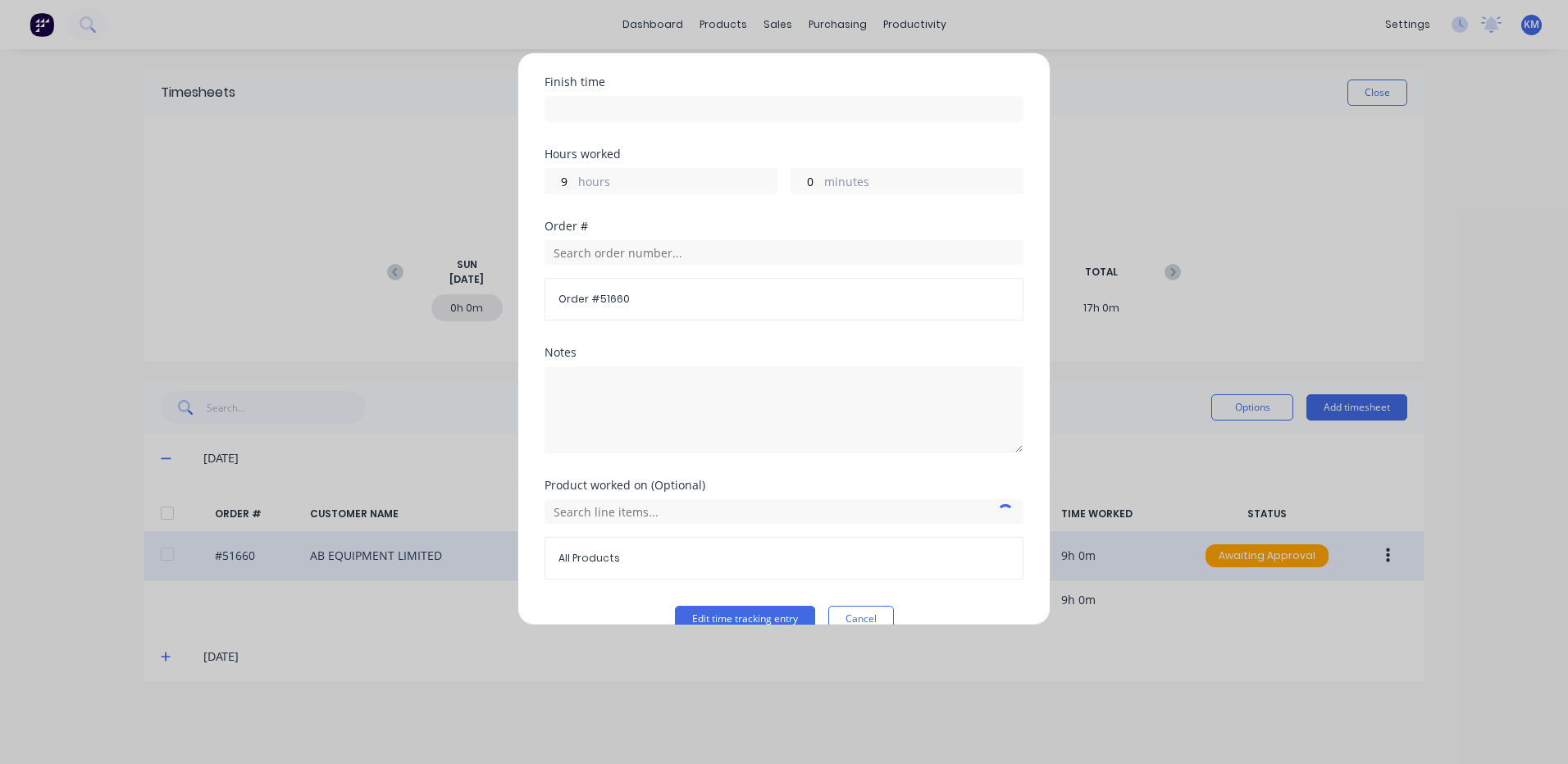
scroll to position [221, 0]
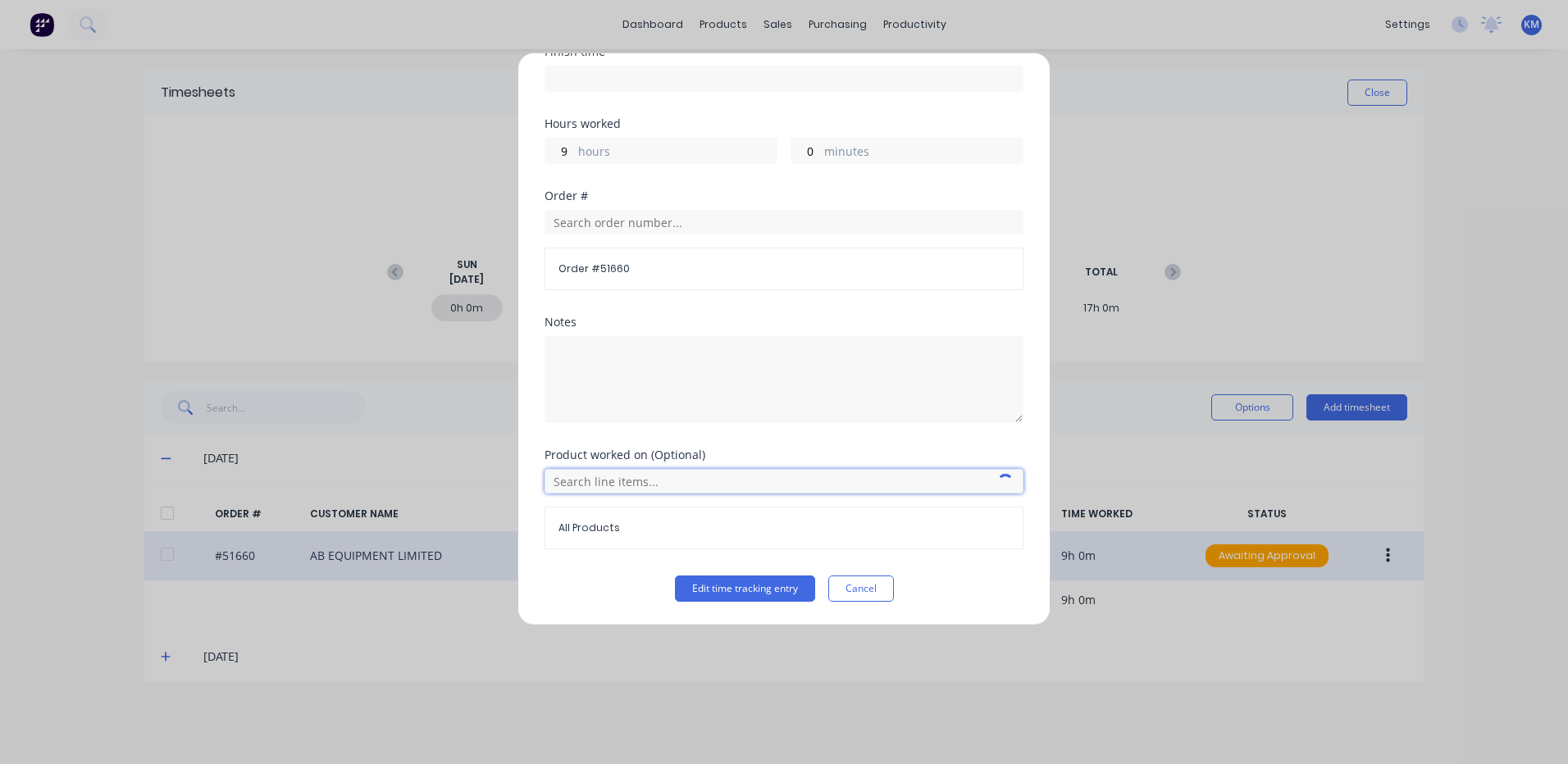
click at [603, 477] on input "text" at bounding box center [783, 482] width 479 height 25
click at [564, 560] on icon at bounding box center [562, 564] width 11 height 12
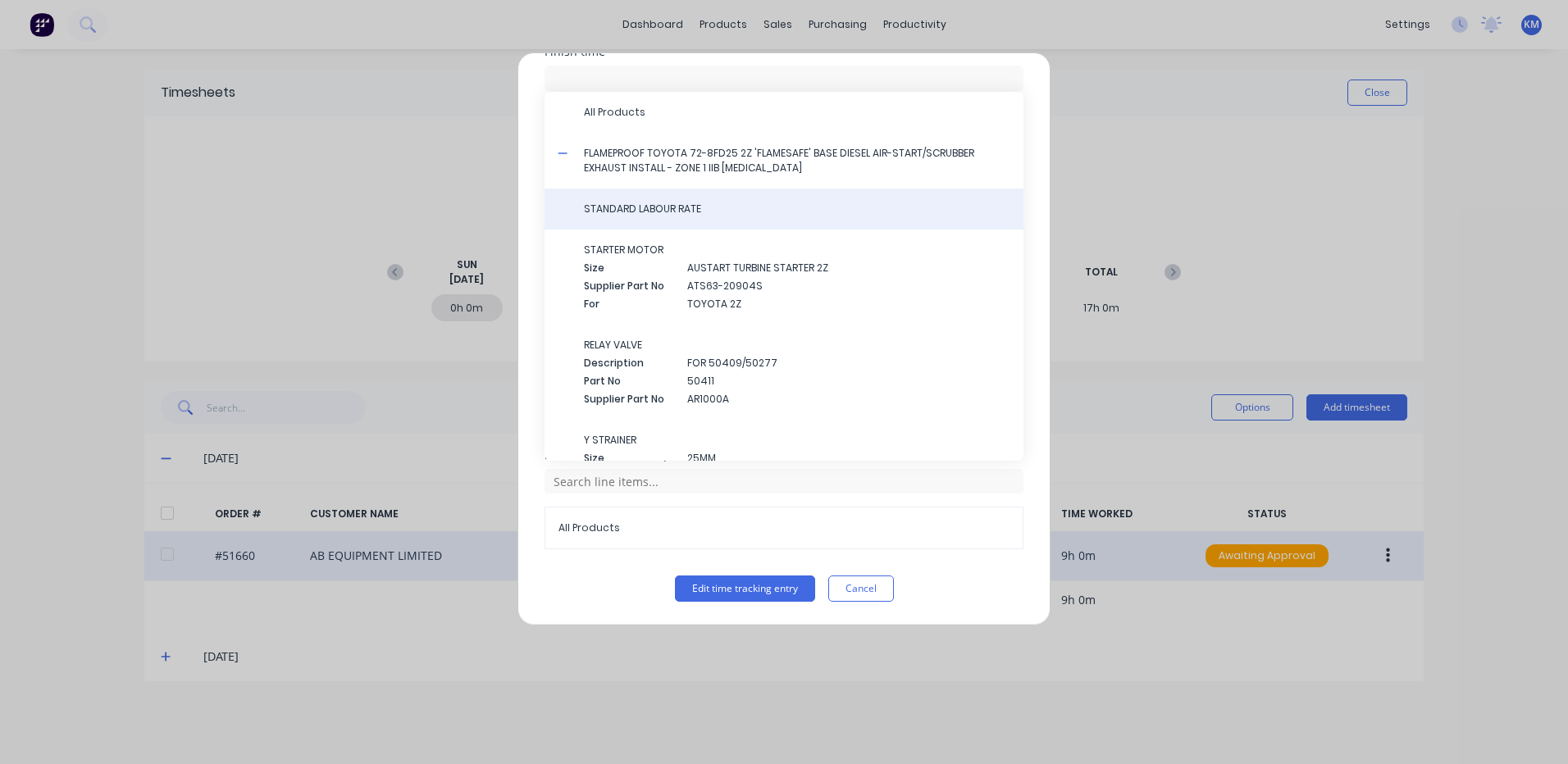
click at [661, 208] on span "STANDARD LABOUR RATE" at bounding box center [797, 208] width 427 height 14
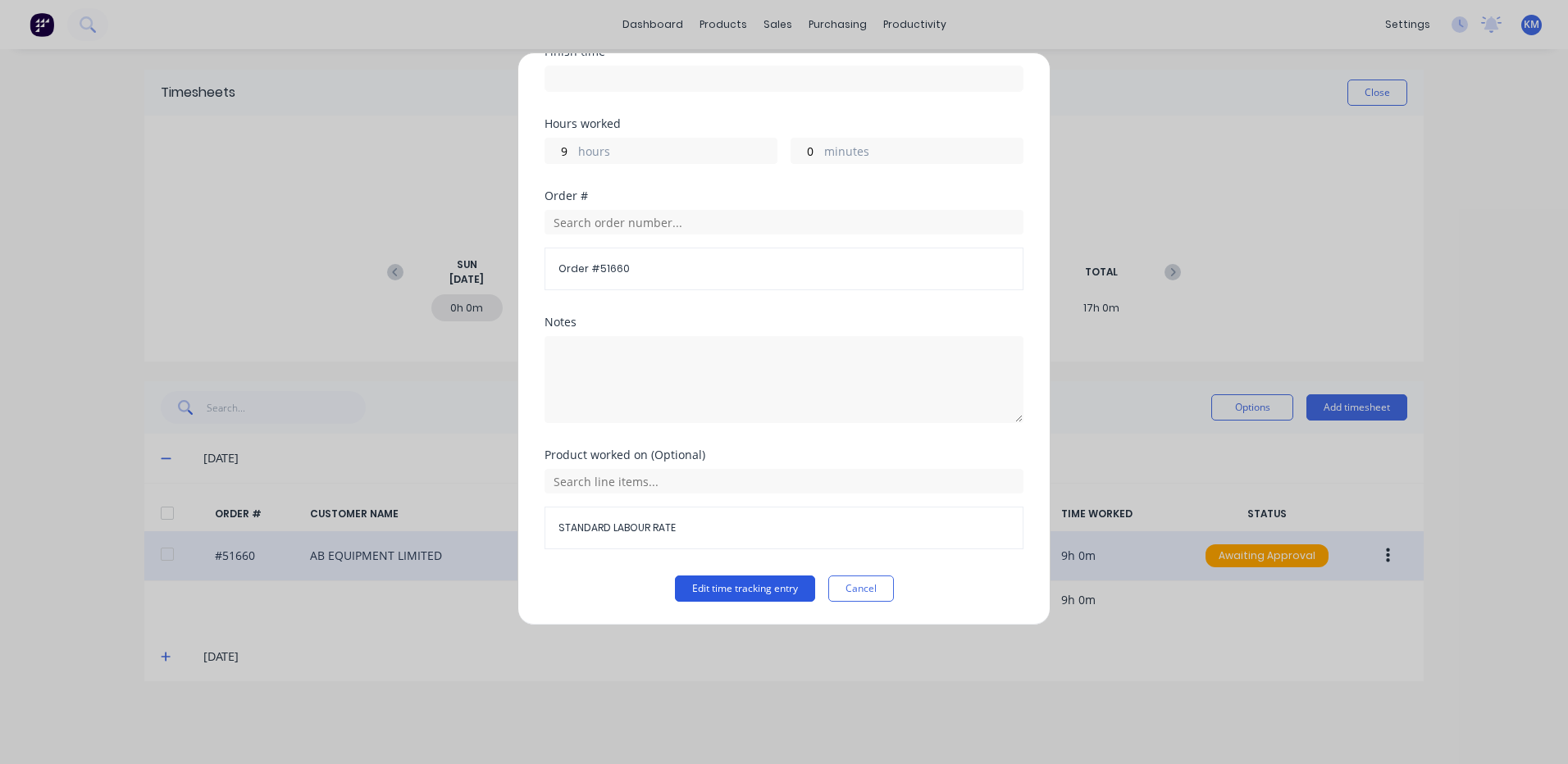
click at [719, 584] on button "Edit time tracking entry" at bounding box center [745, 589] width 141 height 26
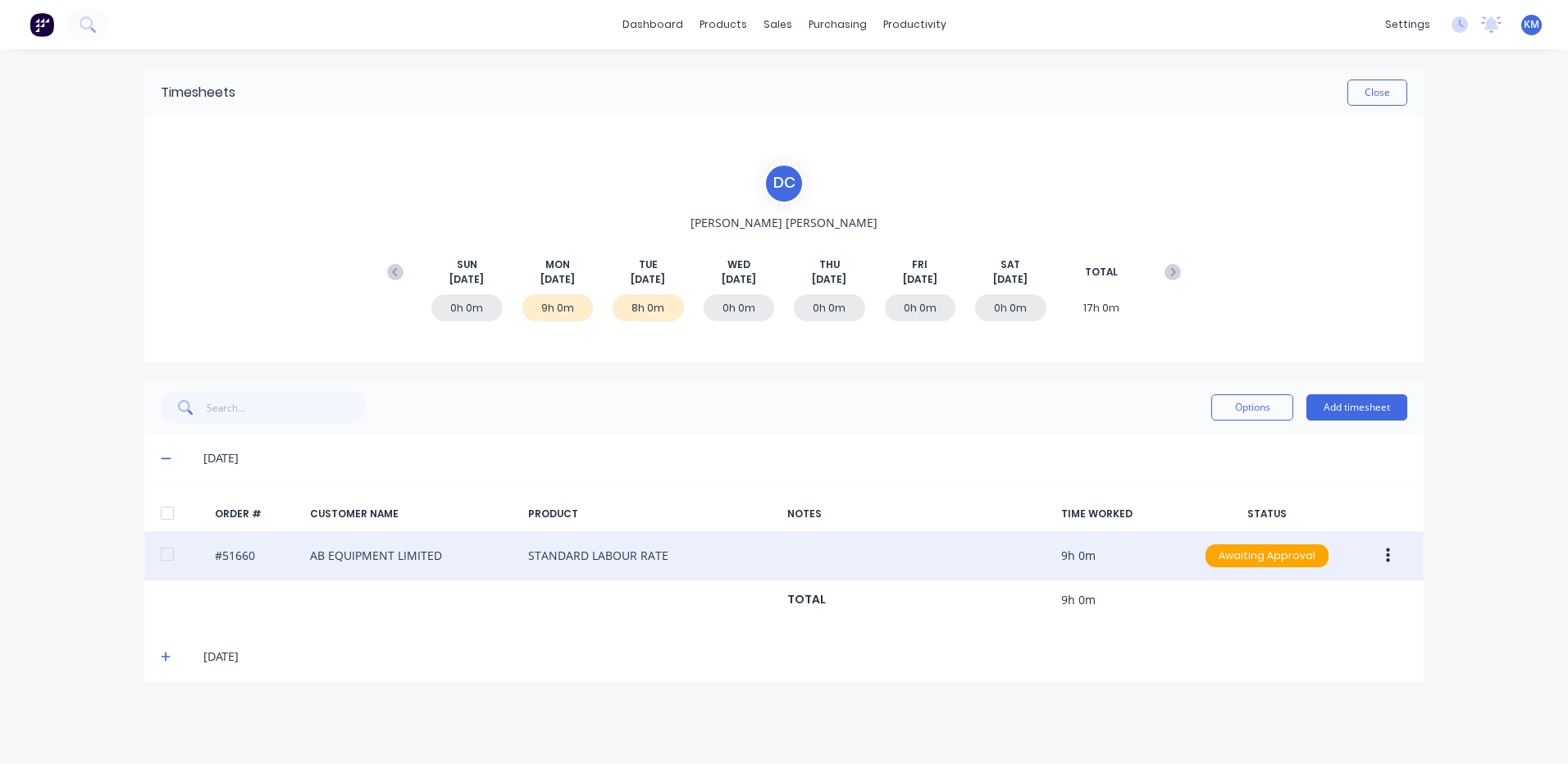
click at [163, 664] on span at bounding box center [169, 656] width 16 height 16
click at [167, 659] on span at bounding box center [169, 656] width 16 height 16
click at [167, 659] on icon at bounding box center [166, 657] width 10 height 10
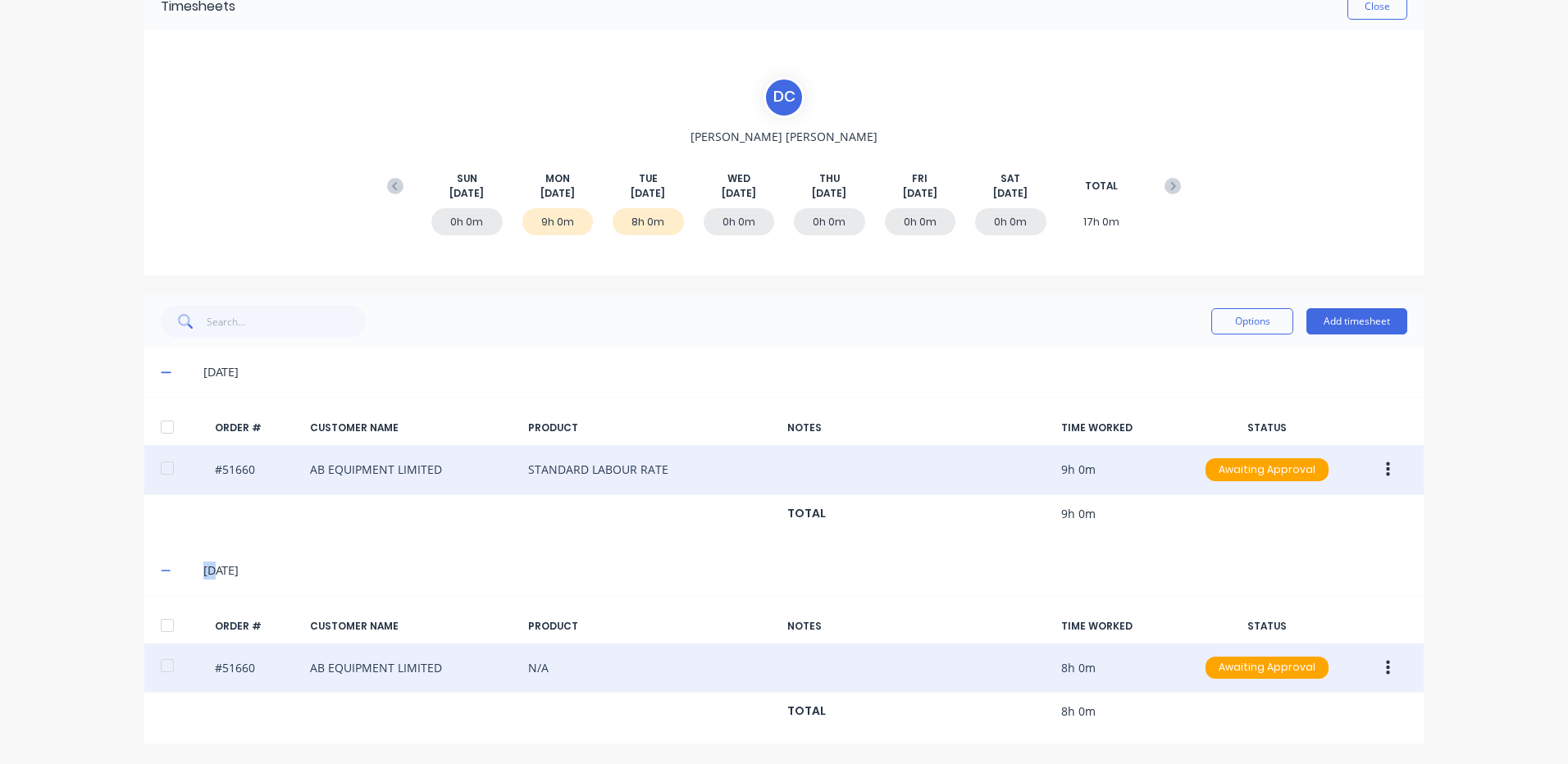
click at [1396, 672] on button "button" at bounding box center [1388, 668] width 39 height 30
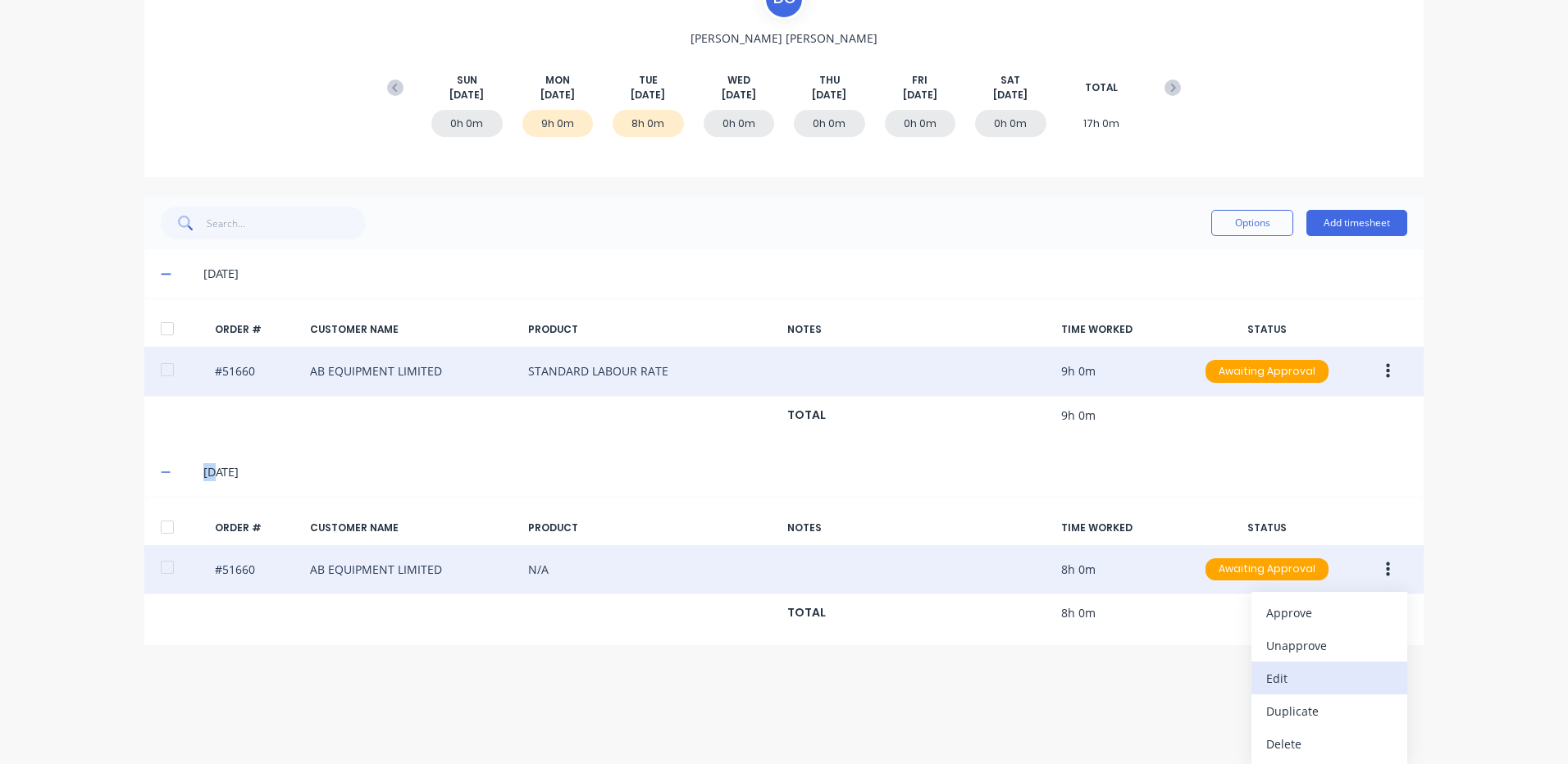
click at [1322, 680] on div "Edit" at bounding box center [1328, 678] width 126 height 24
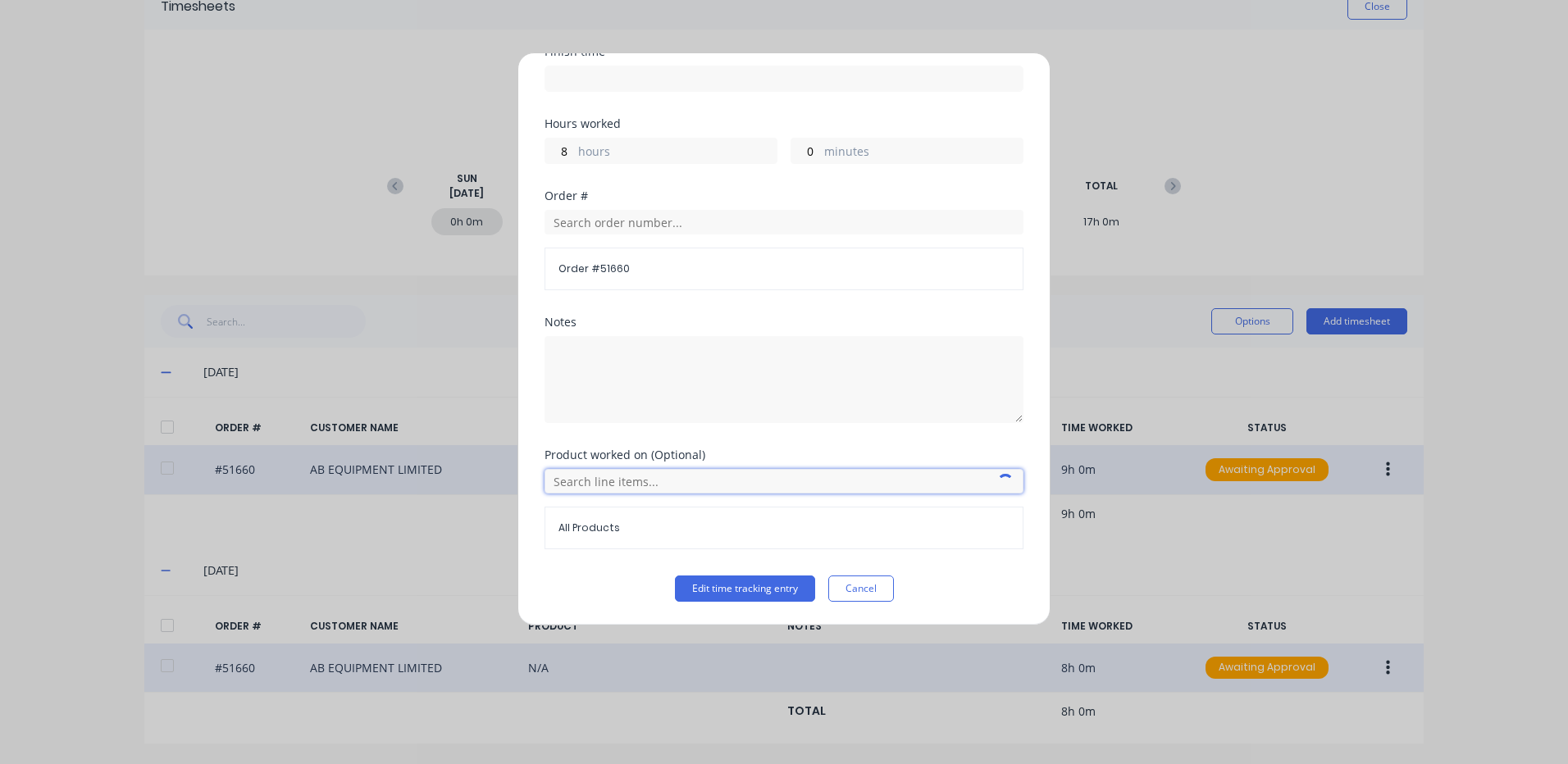
click at [591, 479] on input "text" at bounding box center [783, 482] width 479 height 25
click at [562, 560] on icon at bounding box center [562, 564] width 10 height 10
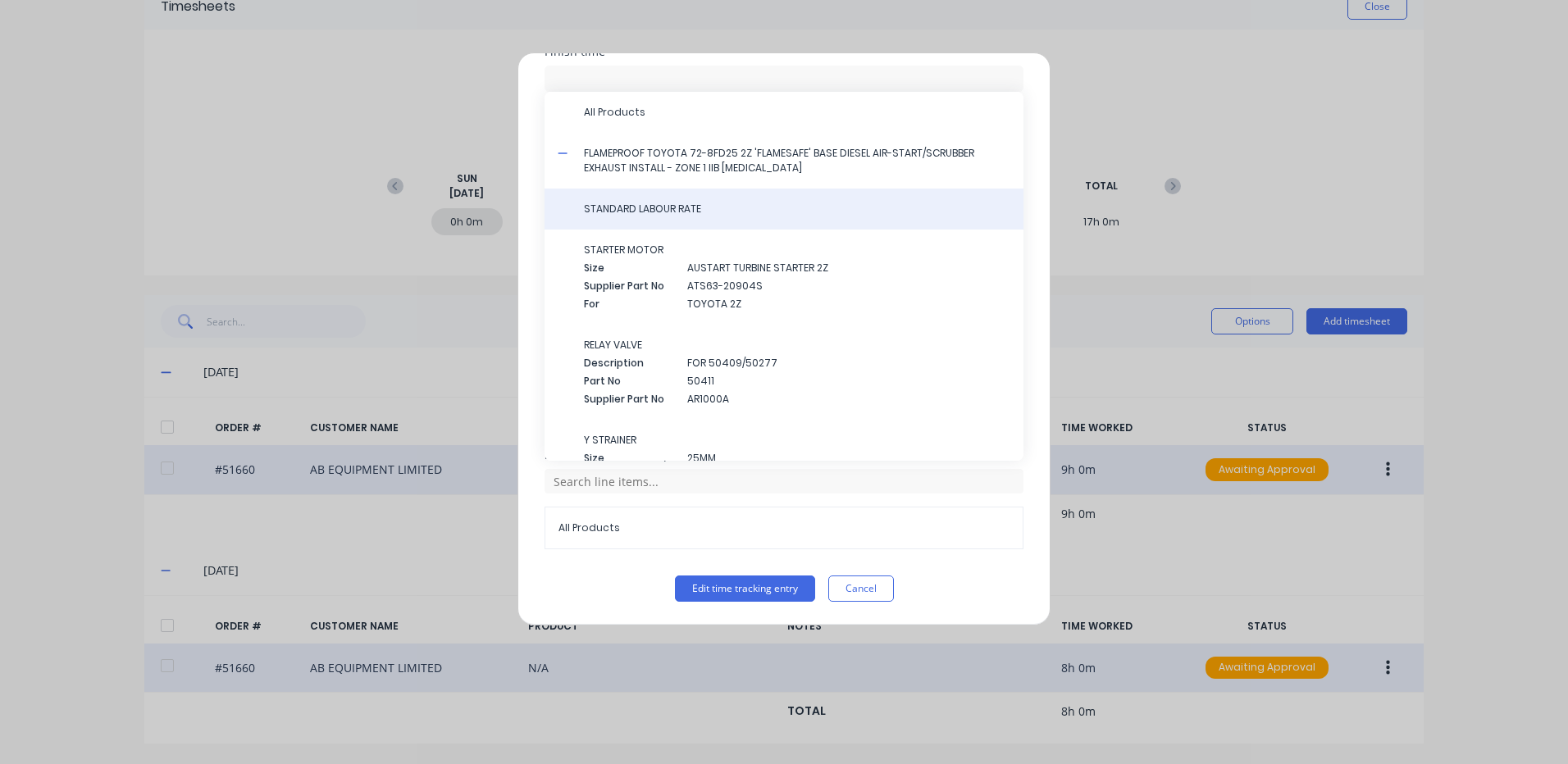
click at [659, 205] on span "STANDARD LABOUR RATE" at bounding box center [797, 208] width 427 height 14
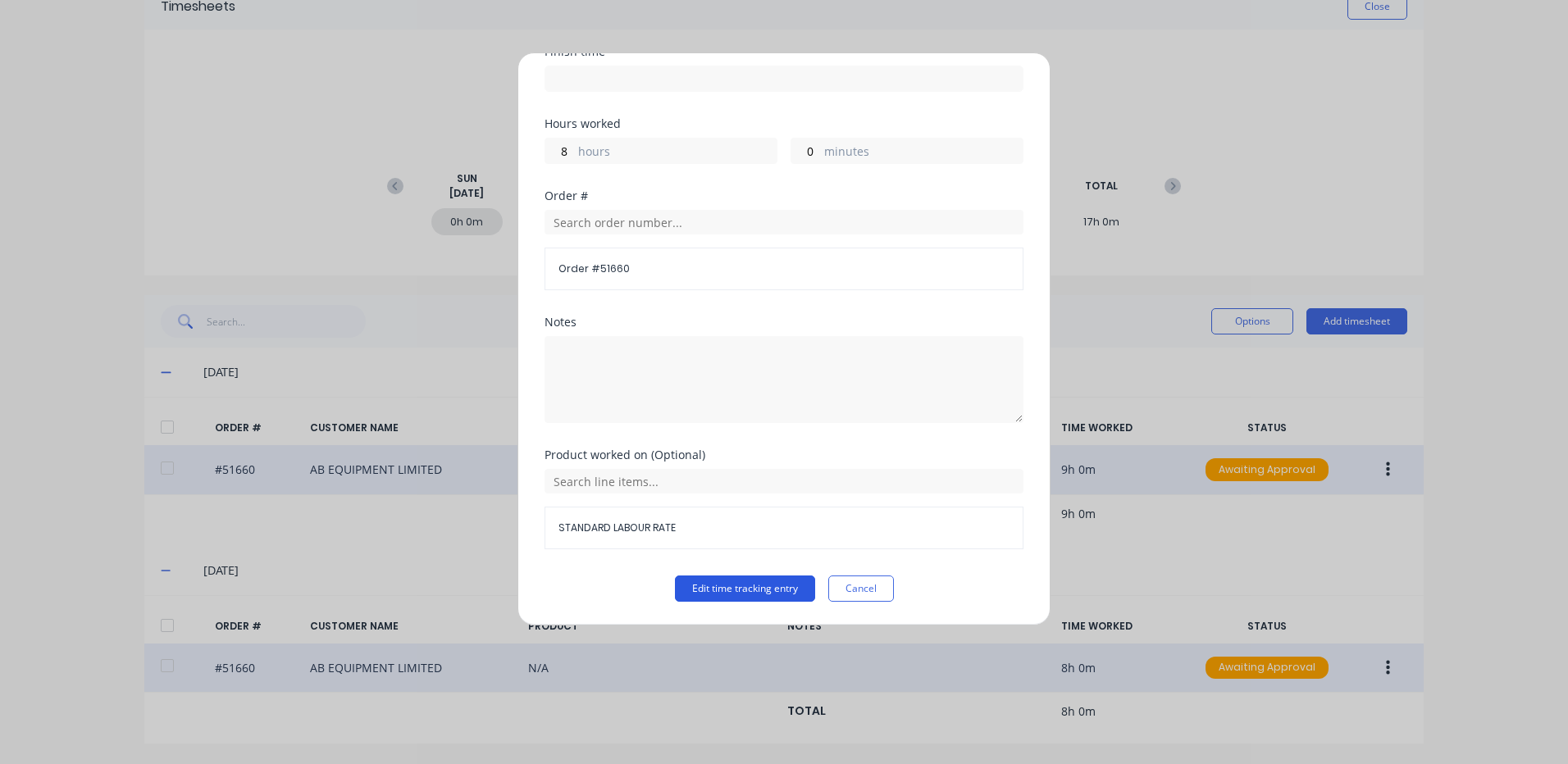
click at [753, 582] on button "Edit time tracking entry" at bounding box center [745, 589] width 141 height 26
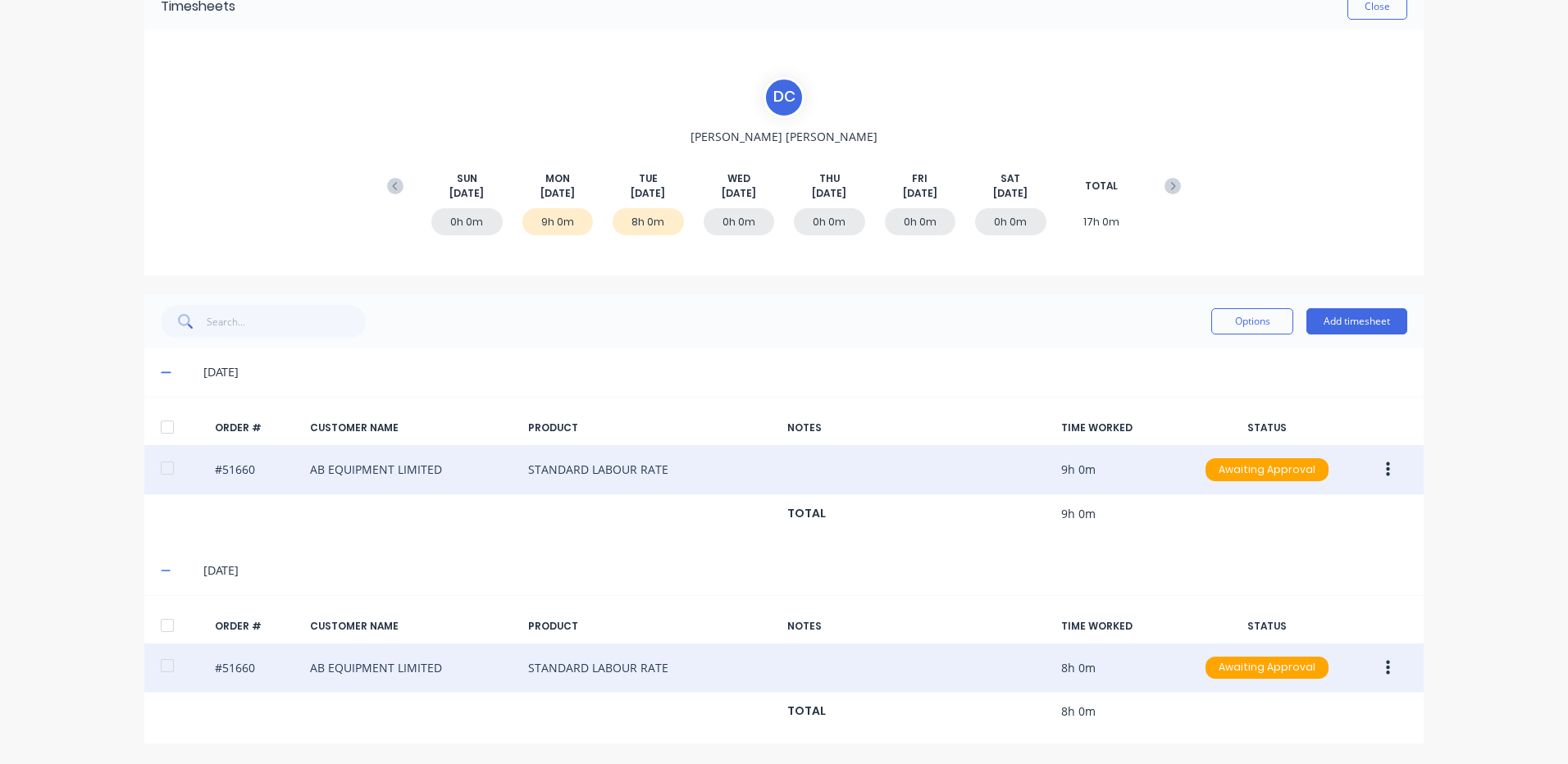
drag, startPoint x: 172, startPoint y: 621, endPoint x: 170, endPoint y: 613, distance: 8.2
click at [171, 621] on div at bounding box center [168, 625] width 33 height 33
click at [173, 435] on div at bounding box center [168, 427] width 33 height 33
click at [1242, 321] on button "Options" at bounding box center [1251, 321] width 82 height 26
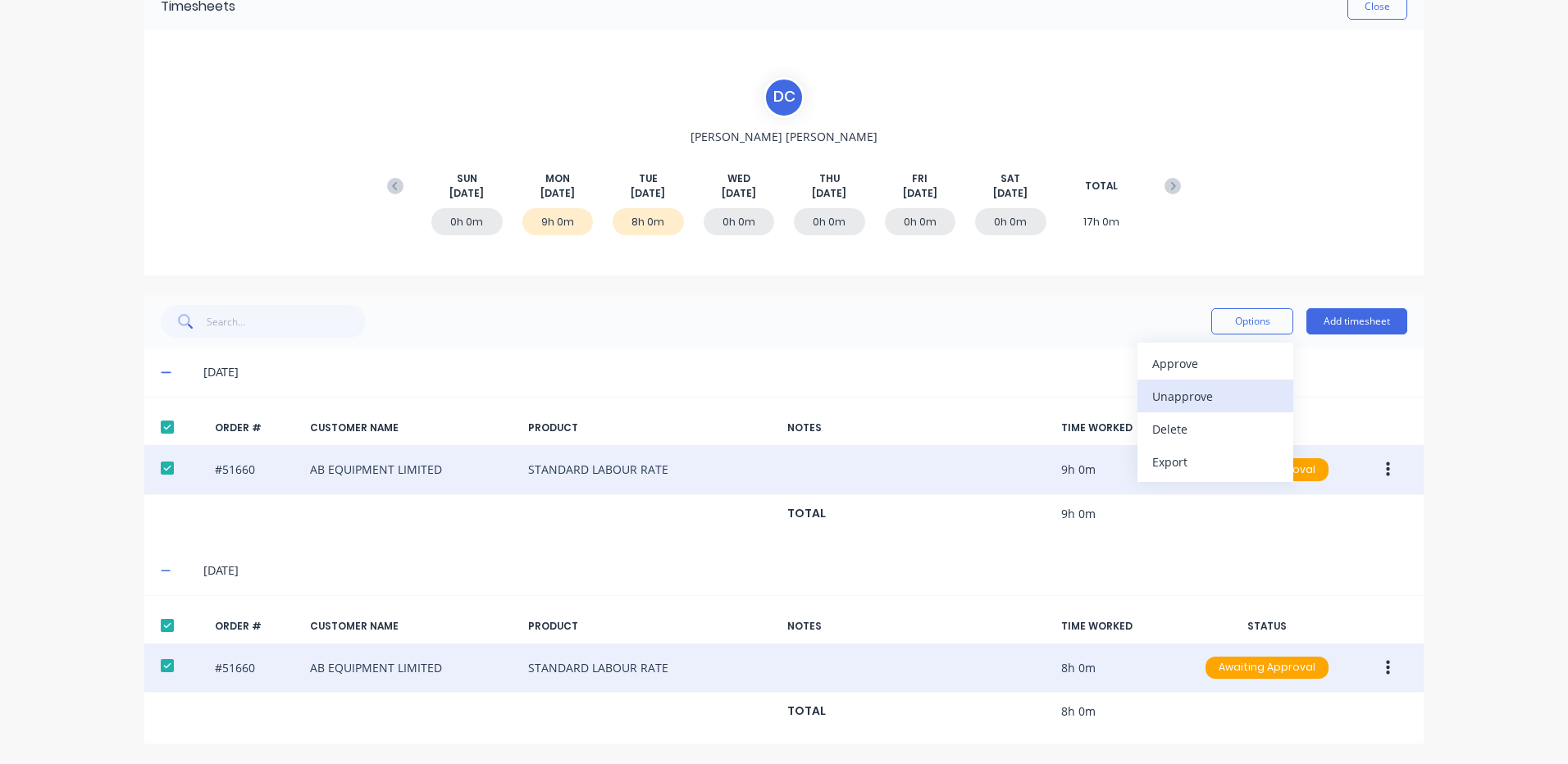
click at [1199, 388] on div "Unapprove" at bounding box center [1215, 396] width 126 height 24
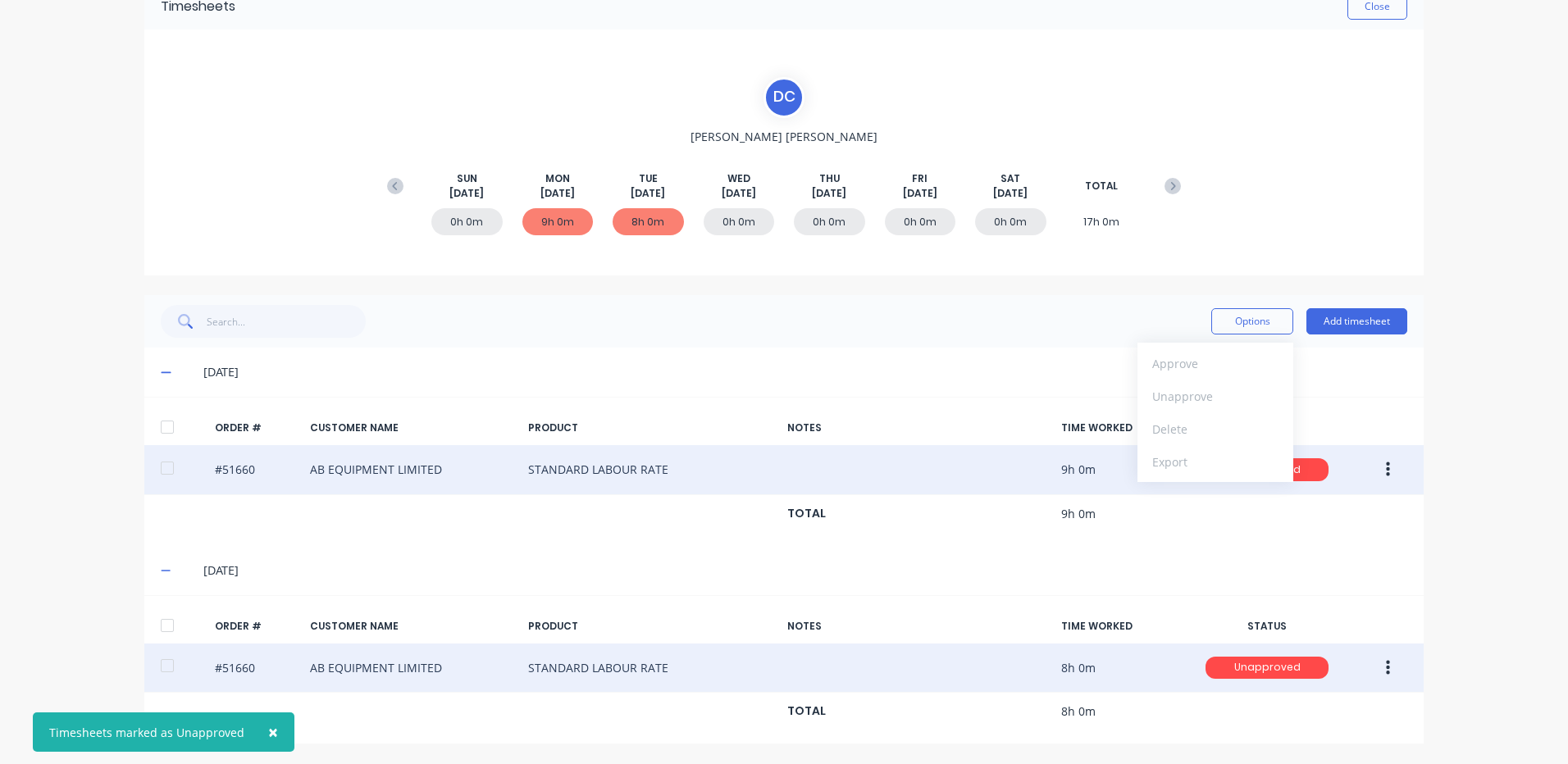
click at [129, 413] on div "Timesheets Close D C DANIEL CAMPBELL SUN Aug 10th MON Aug 11th TUE Aug 12th WED…" at bounding box center [784, 364] width 1312 height 802
click at [168, 425] on div at bounding box center [168, 427] width 33 height 33
click at [165, 620] on div at bounding box center [168, 625] width 33 height 33
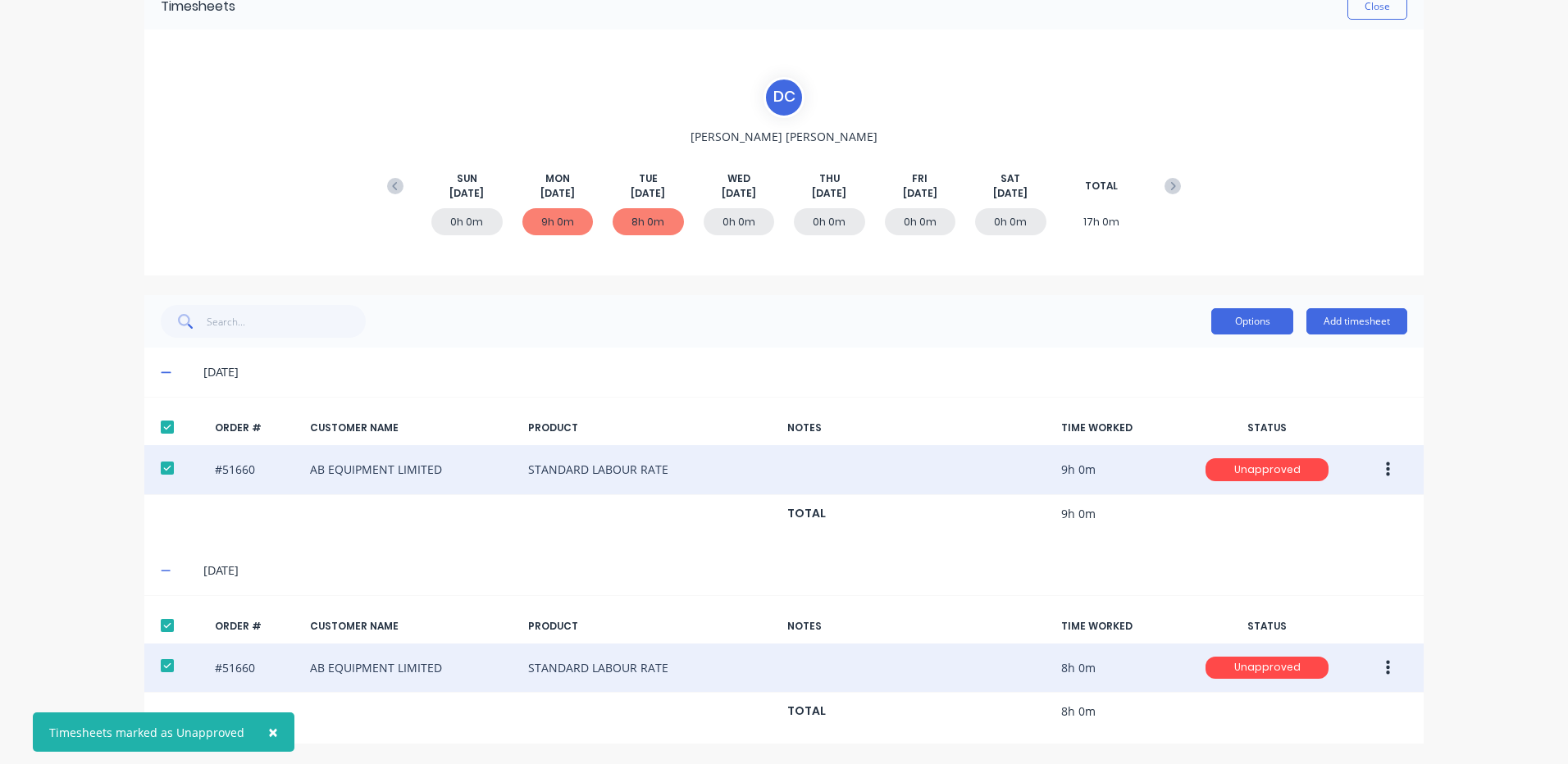
click at [1212, 323] on button "Options" at bounding box center [1251, 321] width 82 height 26
click at [1218, 343] on div "Approve Unapprove Delete Export" at bounding box center [1215, 412] width 156 height 140
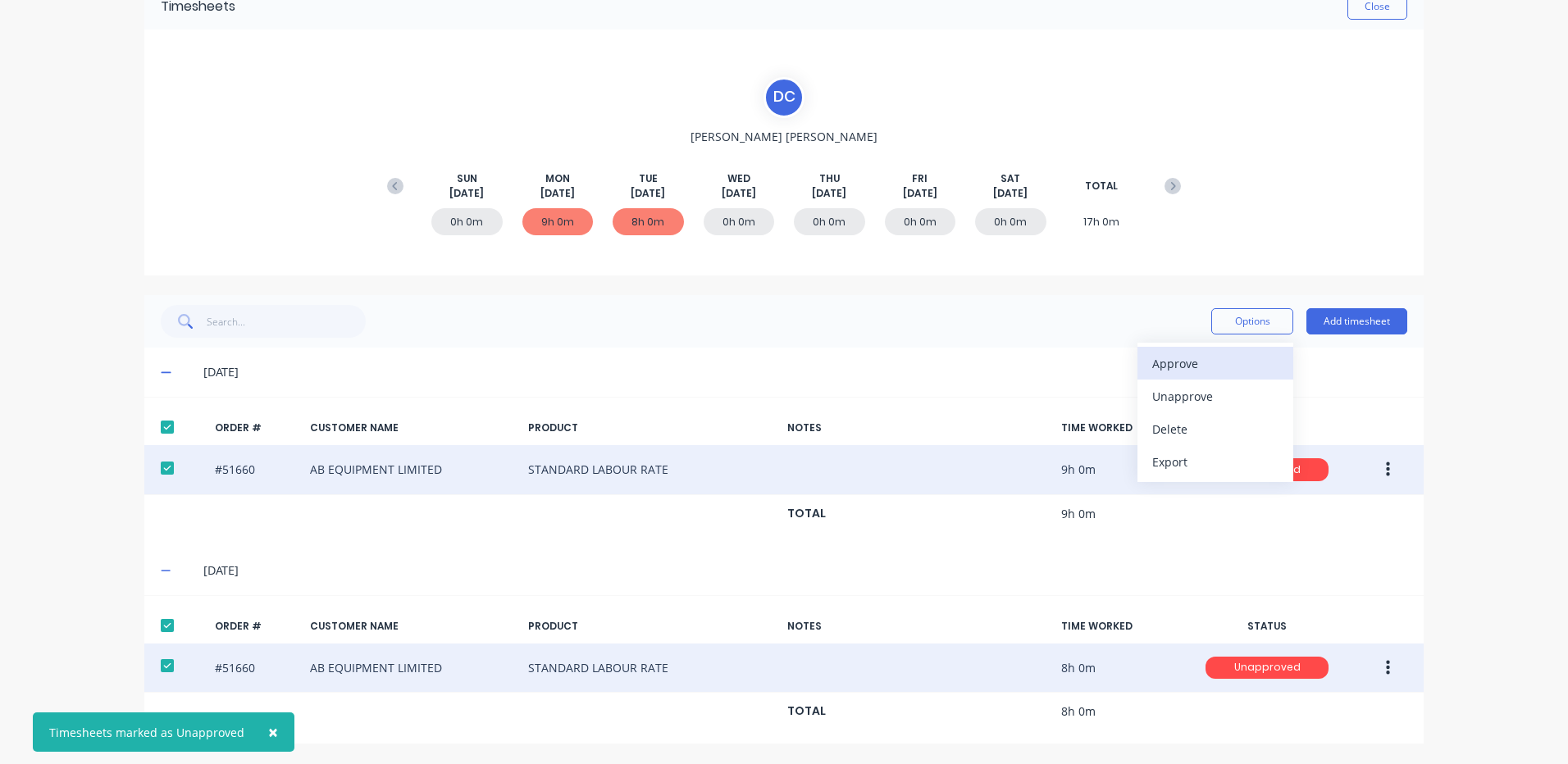
click at [1215, 352] on div "Approve" at bounding box center [1215, 363] width 126 height 24
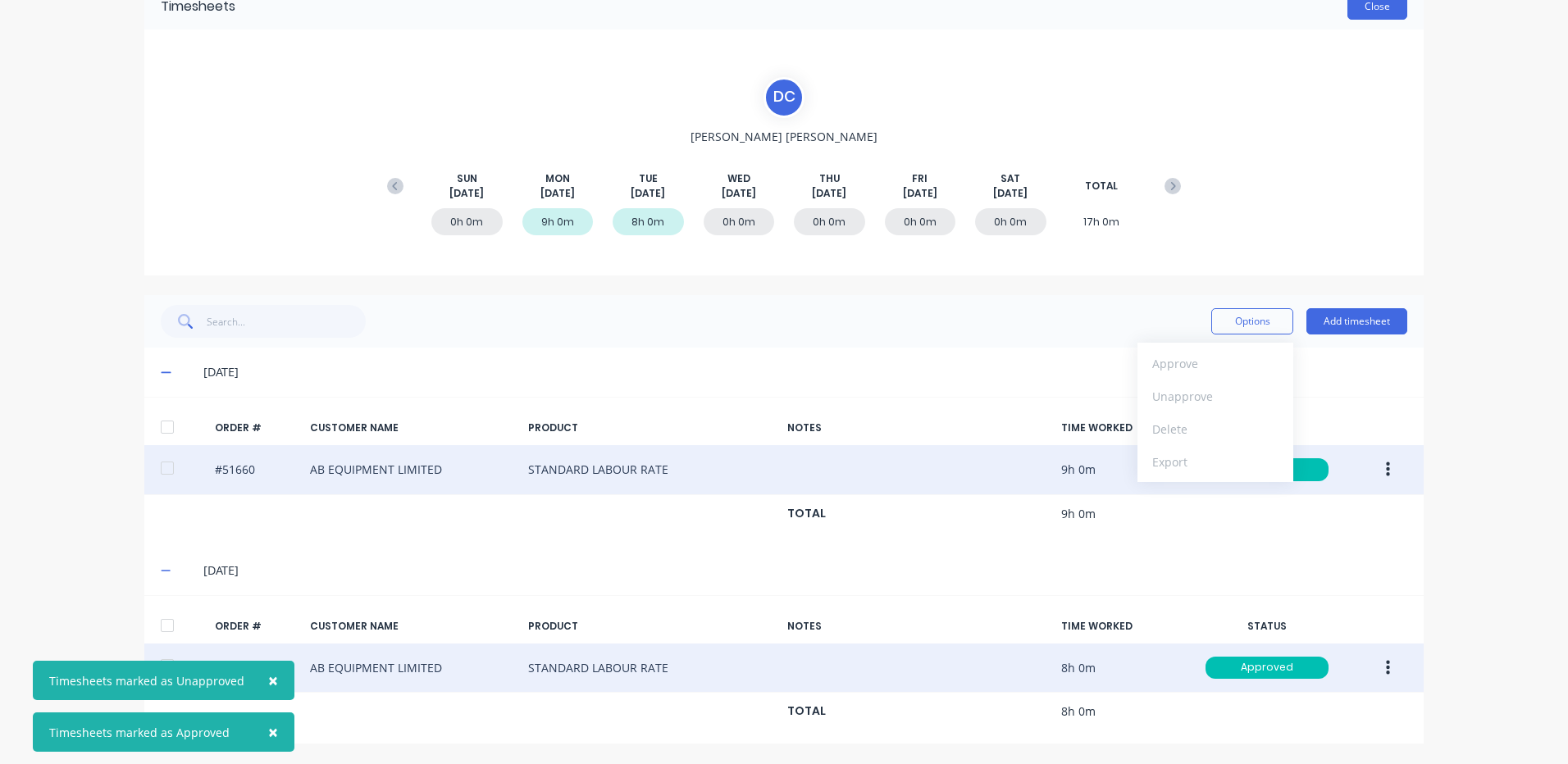
click at [1377, 10] on button "Close" at bounding box center [1377, 6] width 60 height 26
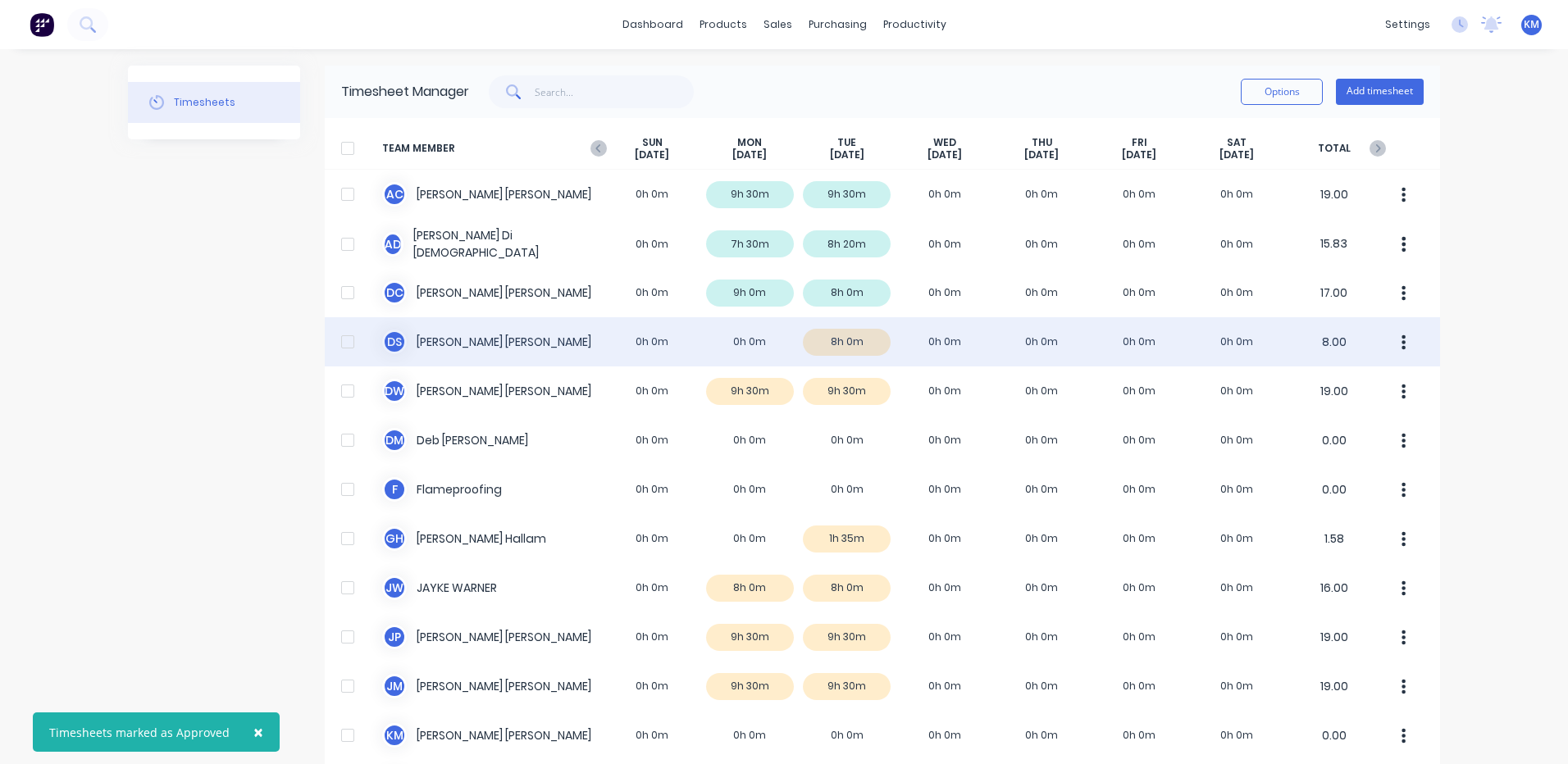
click at [806, 342] on div "D S Daryl Smullen 0h 0m 0h 0m 8h 0m 0h 0m 0h 0m 0h 0m 0h 0m 8.00" at bounding box center [882, 341] width 1115 height 49
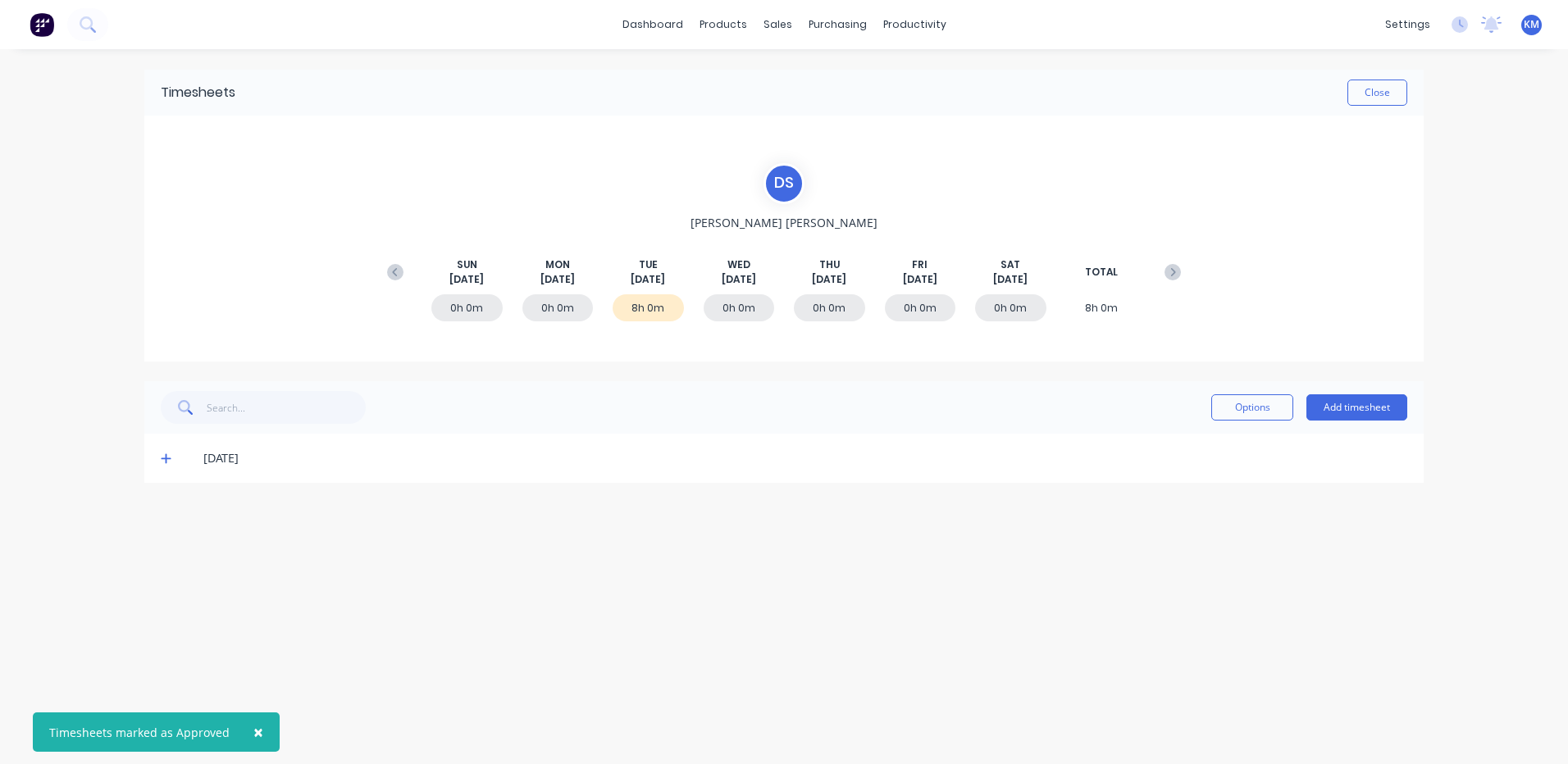
click at [170, 458] on icon at bounding box center [166, 459] width 11 height 12
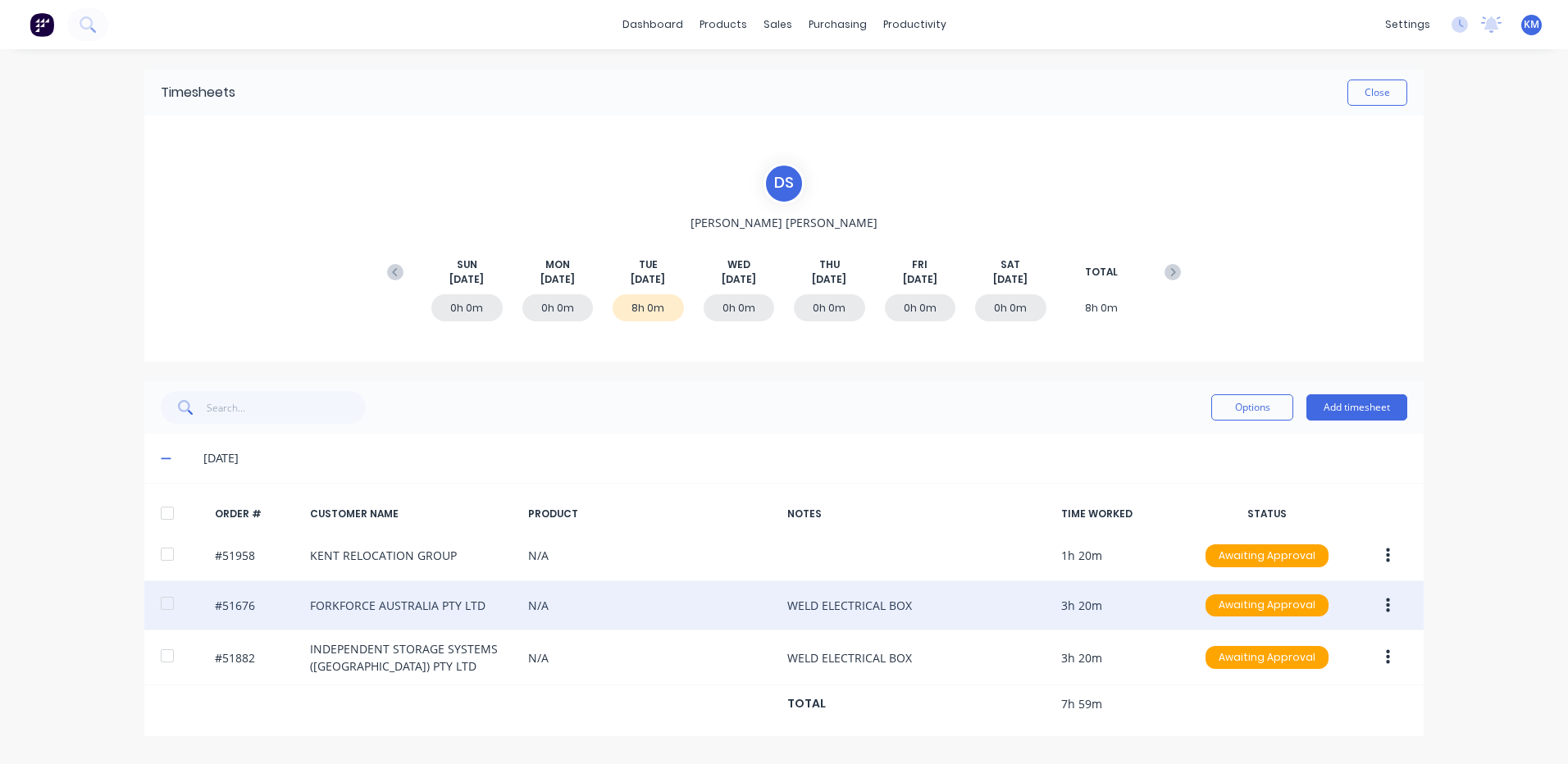
click at [1374, 601] on button "button" at bounding box center [1388, 606] width 39 height 30
click at [1325, 707] on div "Edit" at bounding box center [1328, 714] width 126 height 24
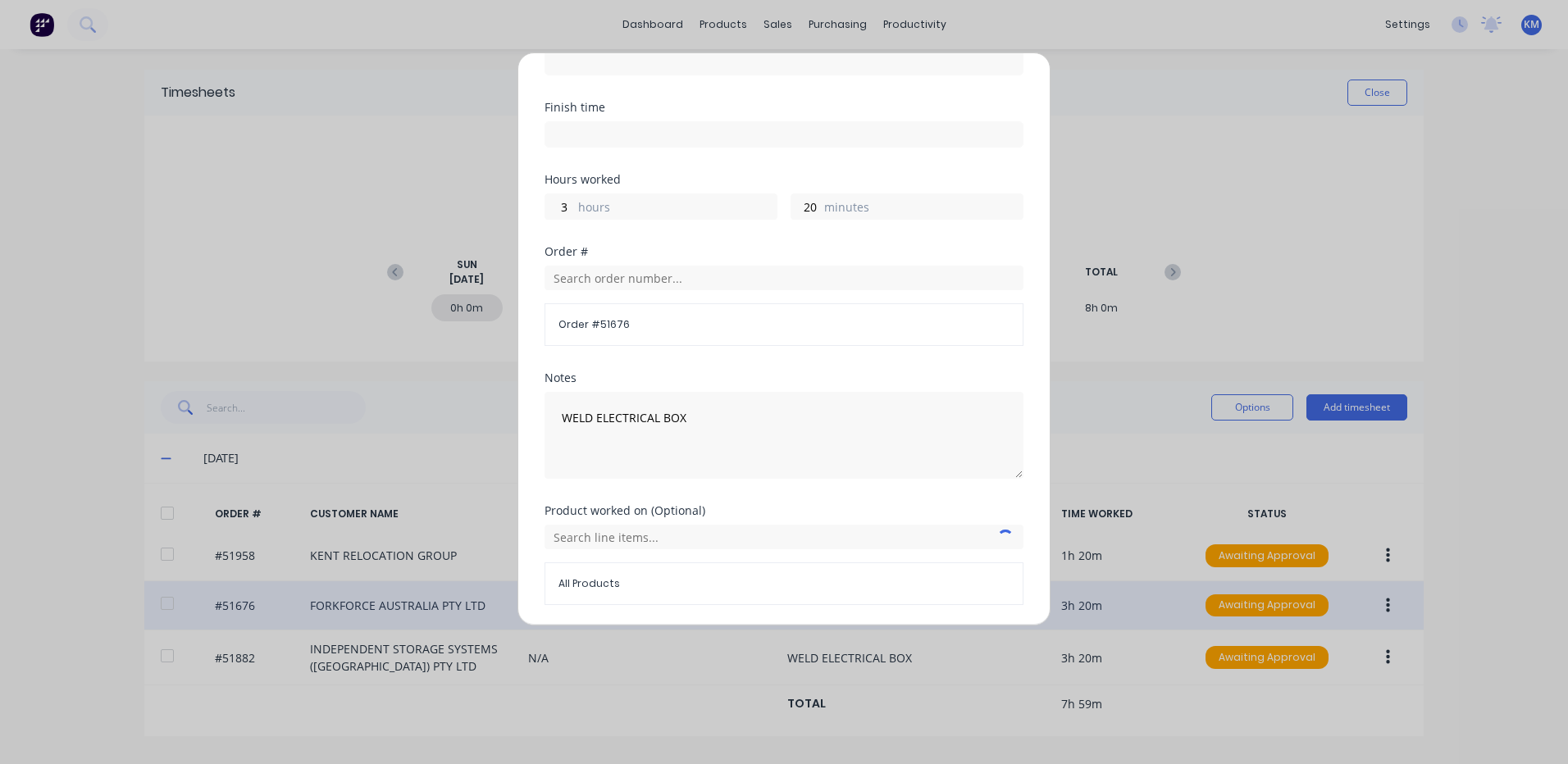
scroll to position [221, 0]
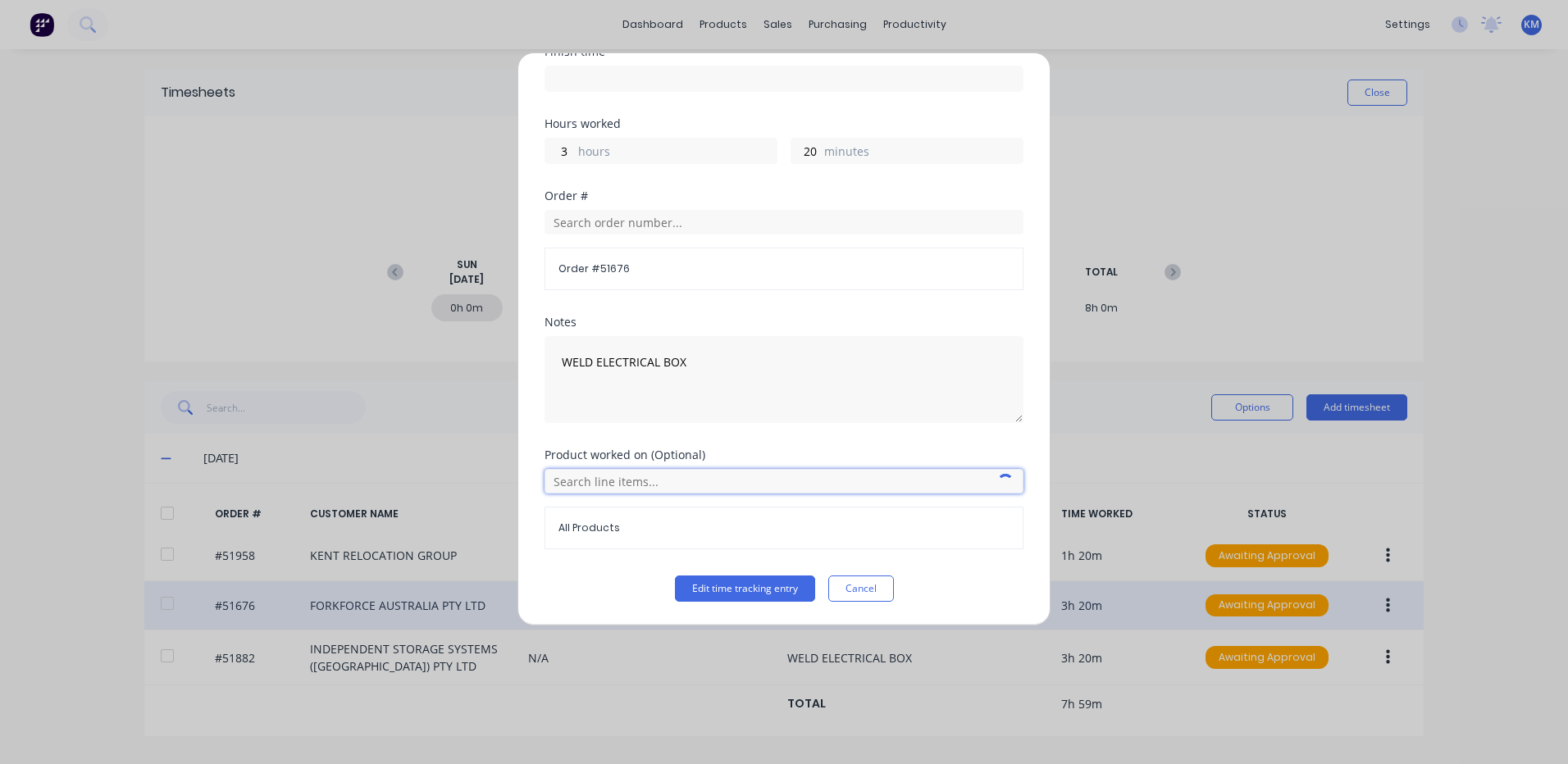
click at [640, 478] on input "text" at bounding box center [783, 482] width 479 height 25
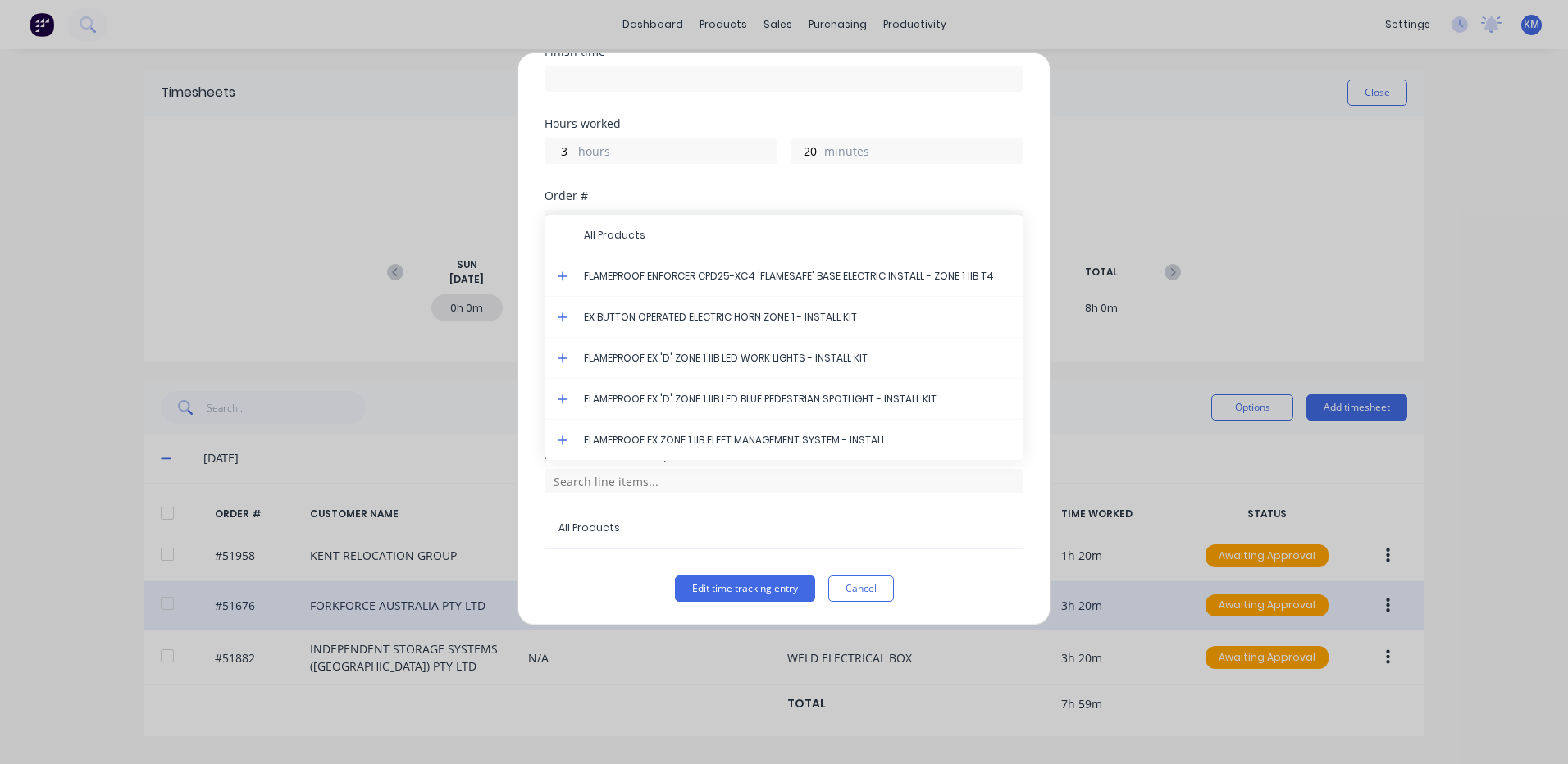
click at [563, 277] on icon at bounding box center [562, 277] width 10 height 10
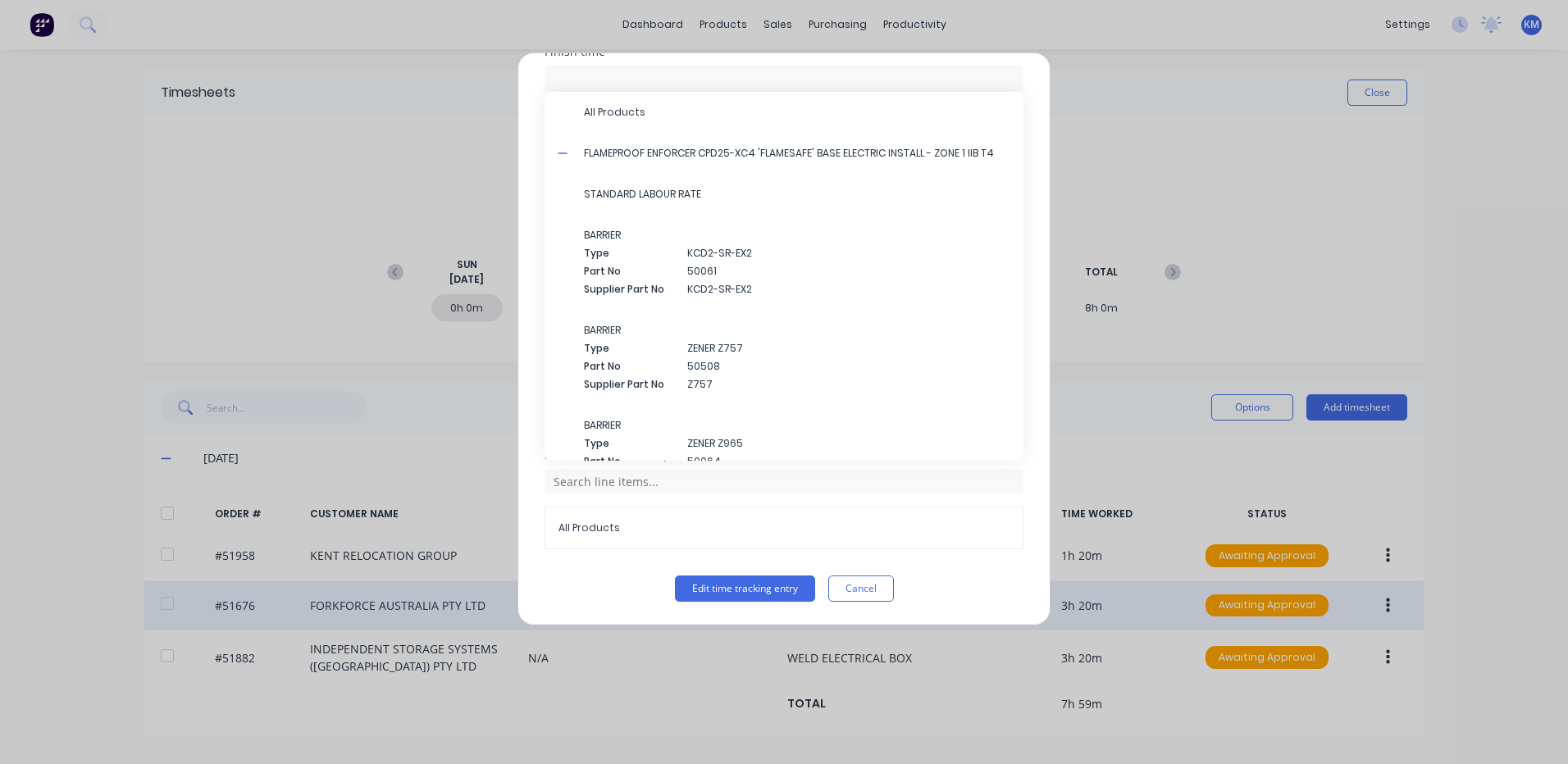
scroll to position [3050, 0]
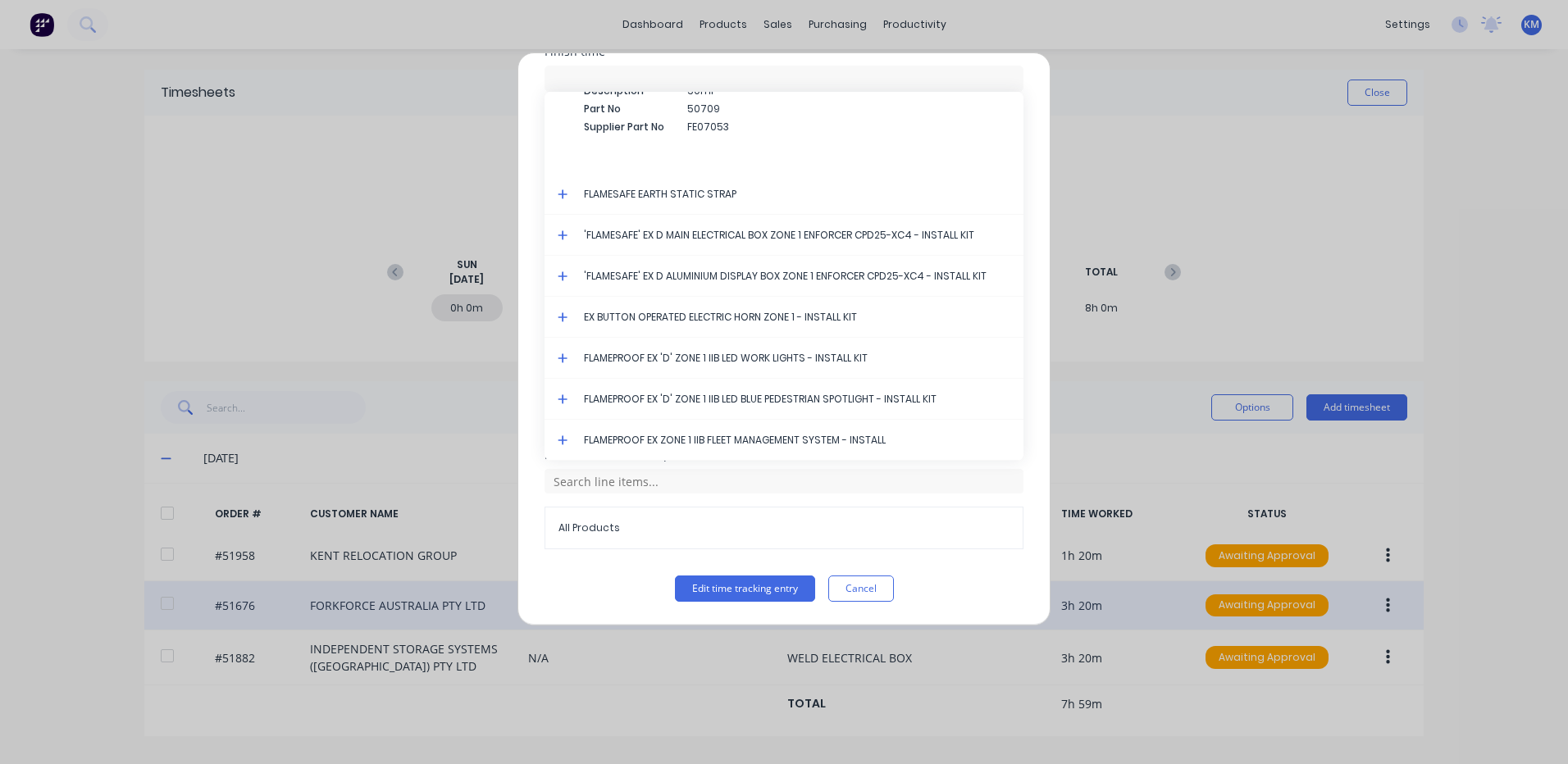
click at [562, 234] on icon at bounding box center [562, 235] width 11 height 12
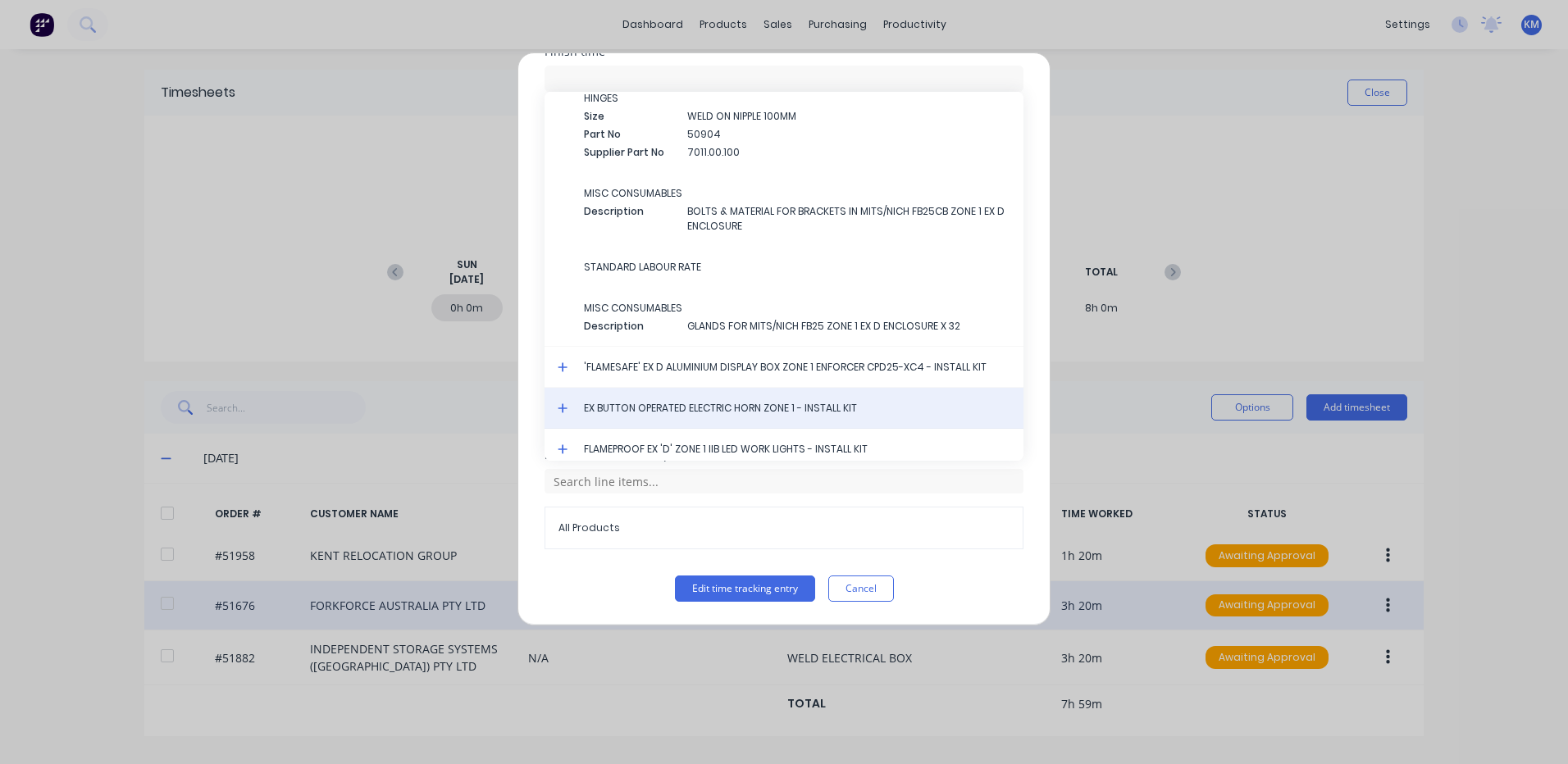
scroll to position [3297, 0]
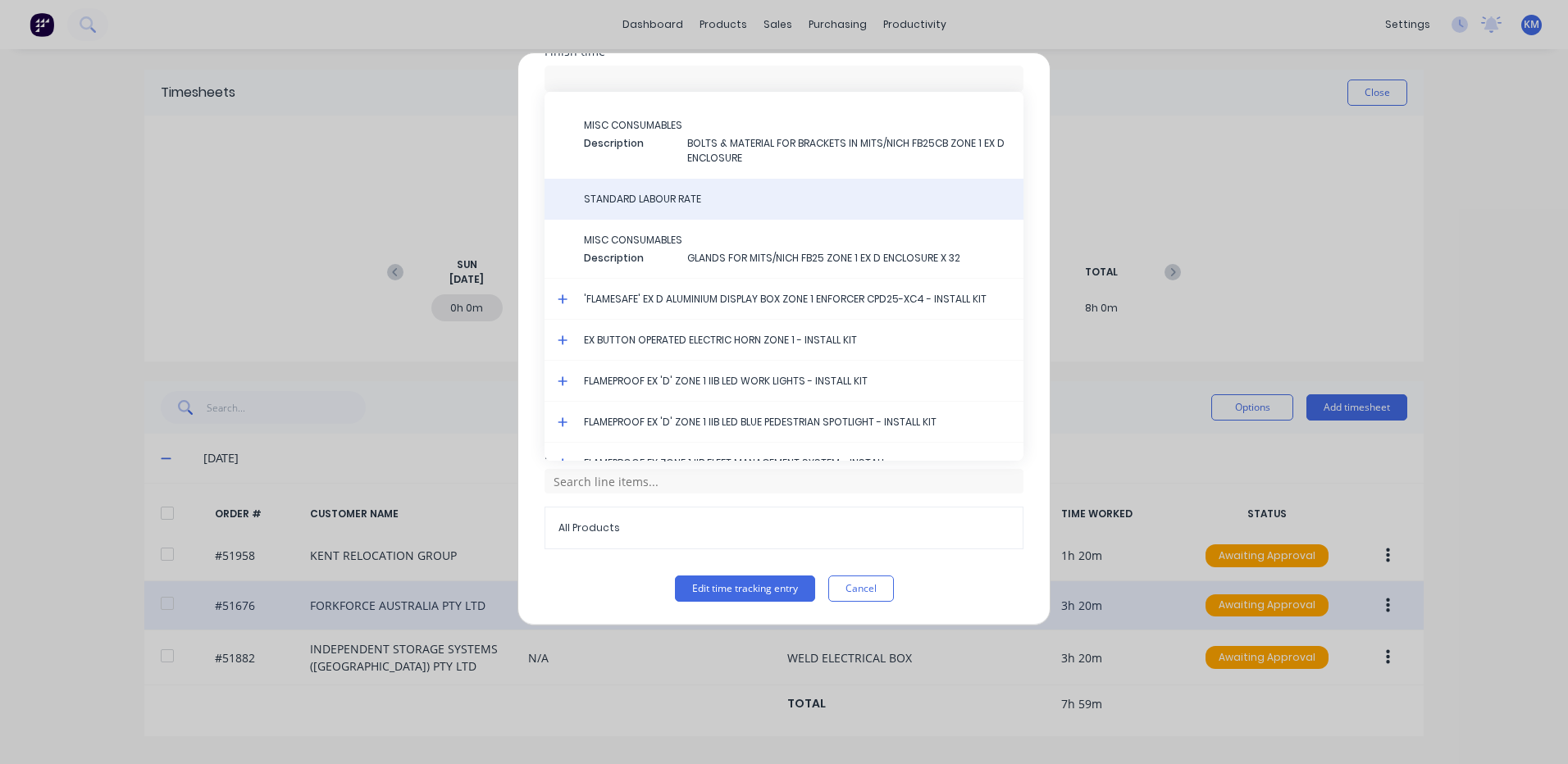
click at [695, 198] on span "STANDARD LABOUR RATE" at bounding box center [797, 198] width 427 height 14
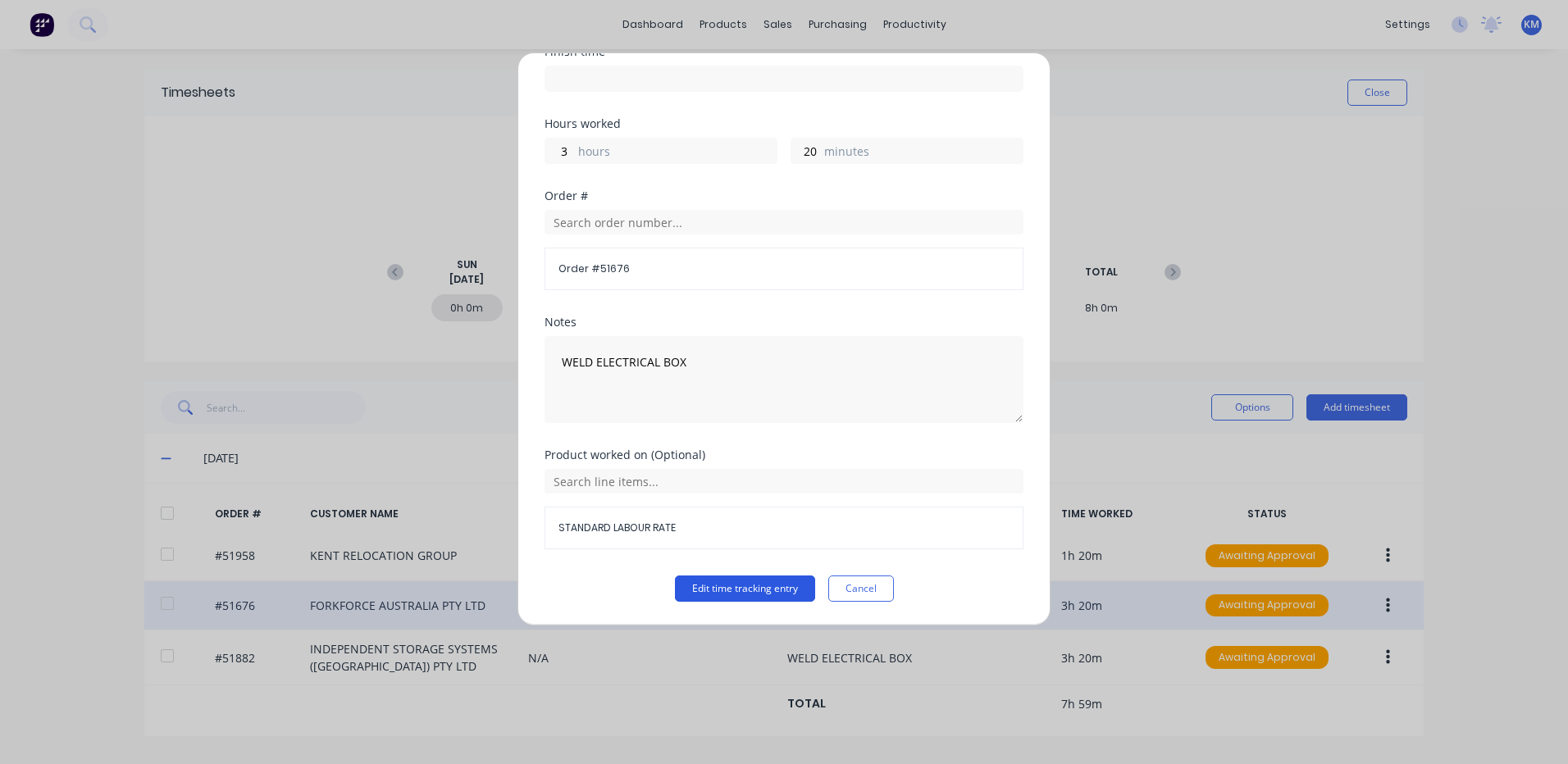
click at [745, 586] on button "Edit time tracking entry" at bounding box center [745, 589] width 141 height 26
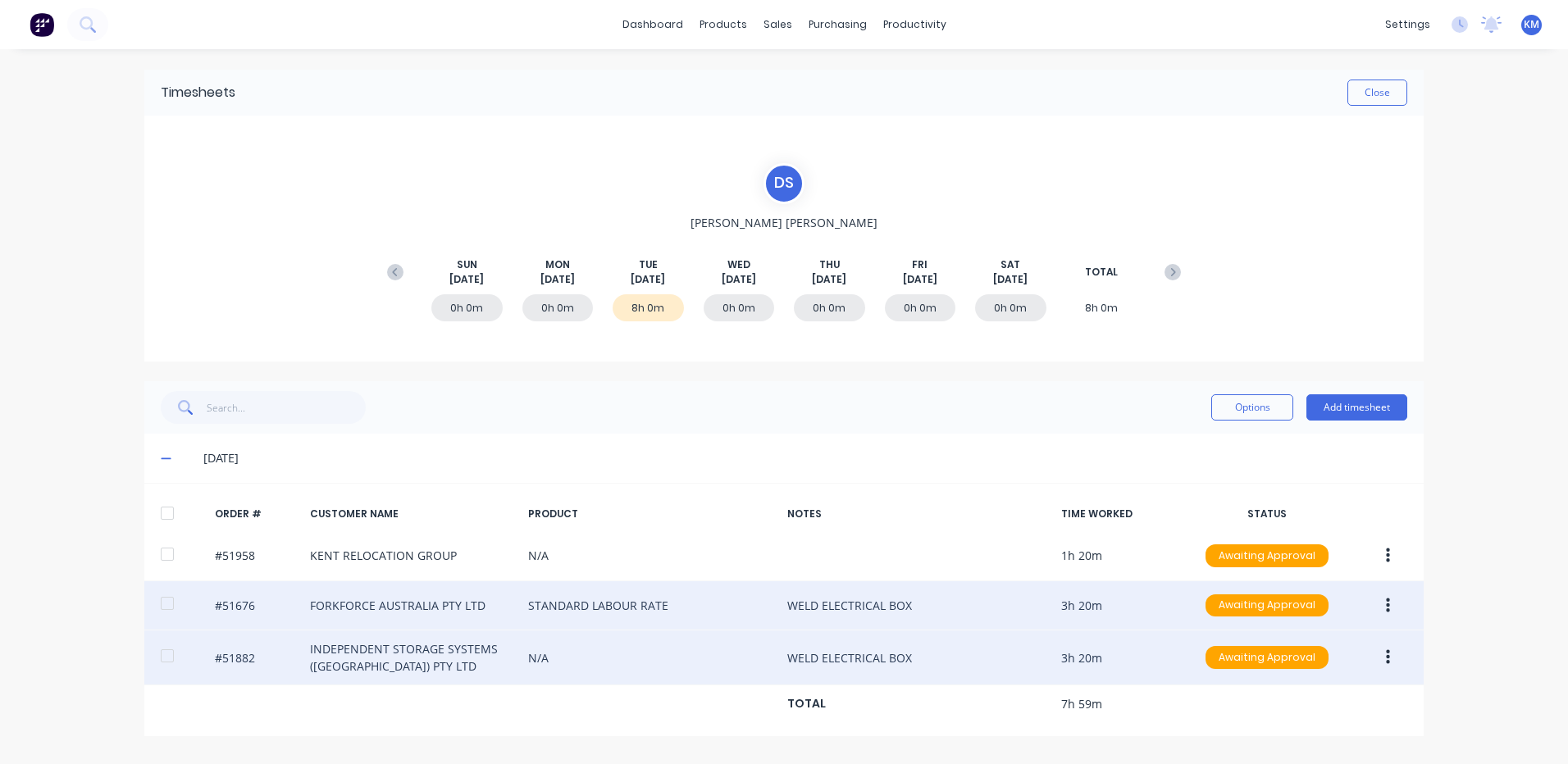
click at [1397, 652] on button "button" at bounding box center [1388, 657] width 39 height 30
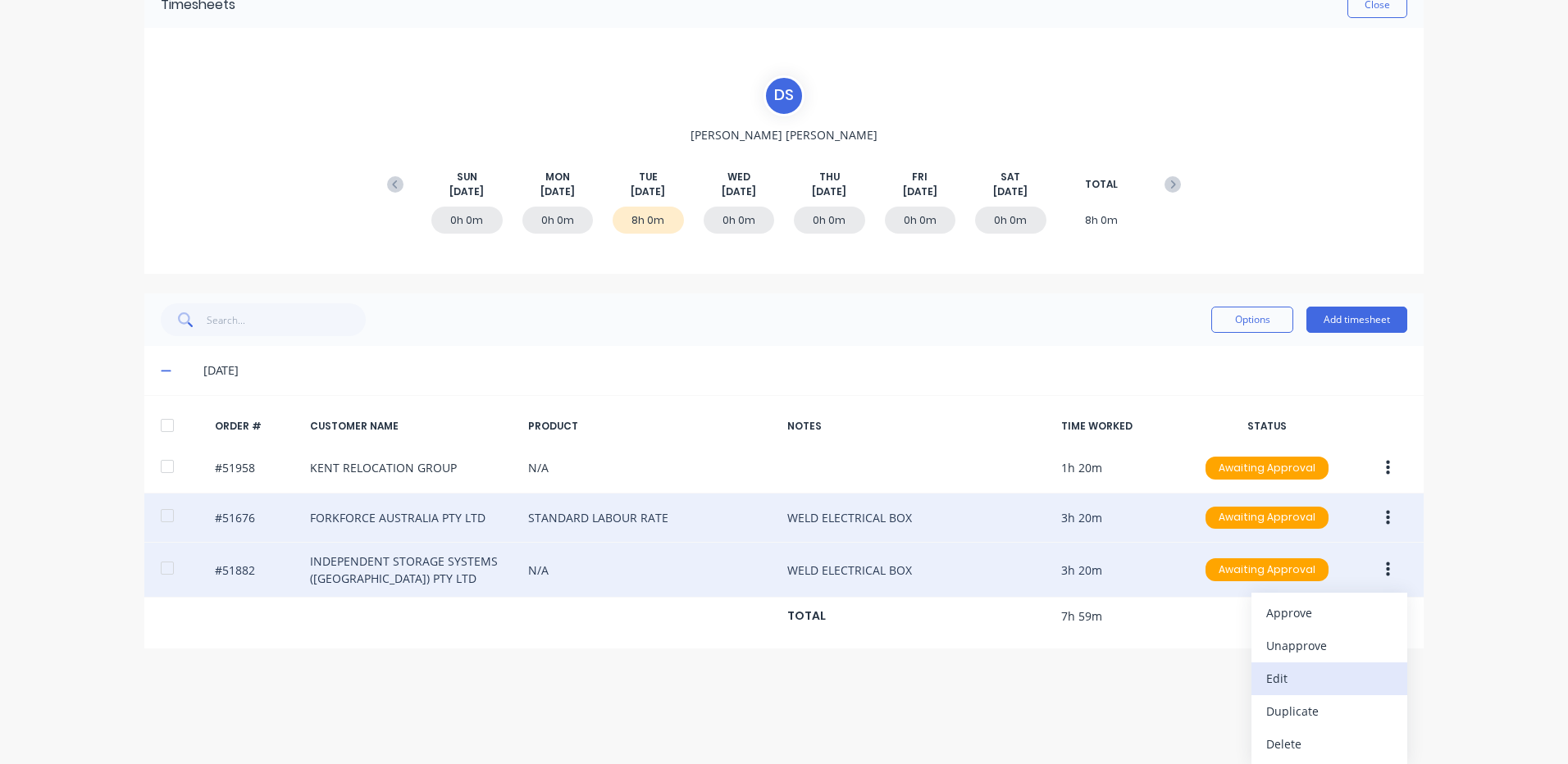
scroll to position [89, 0]
click at [1319, 679] on div "Edit" at bounding box center [1328, 677] width 126 height 24
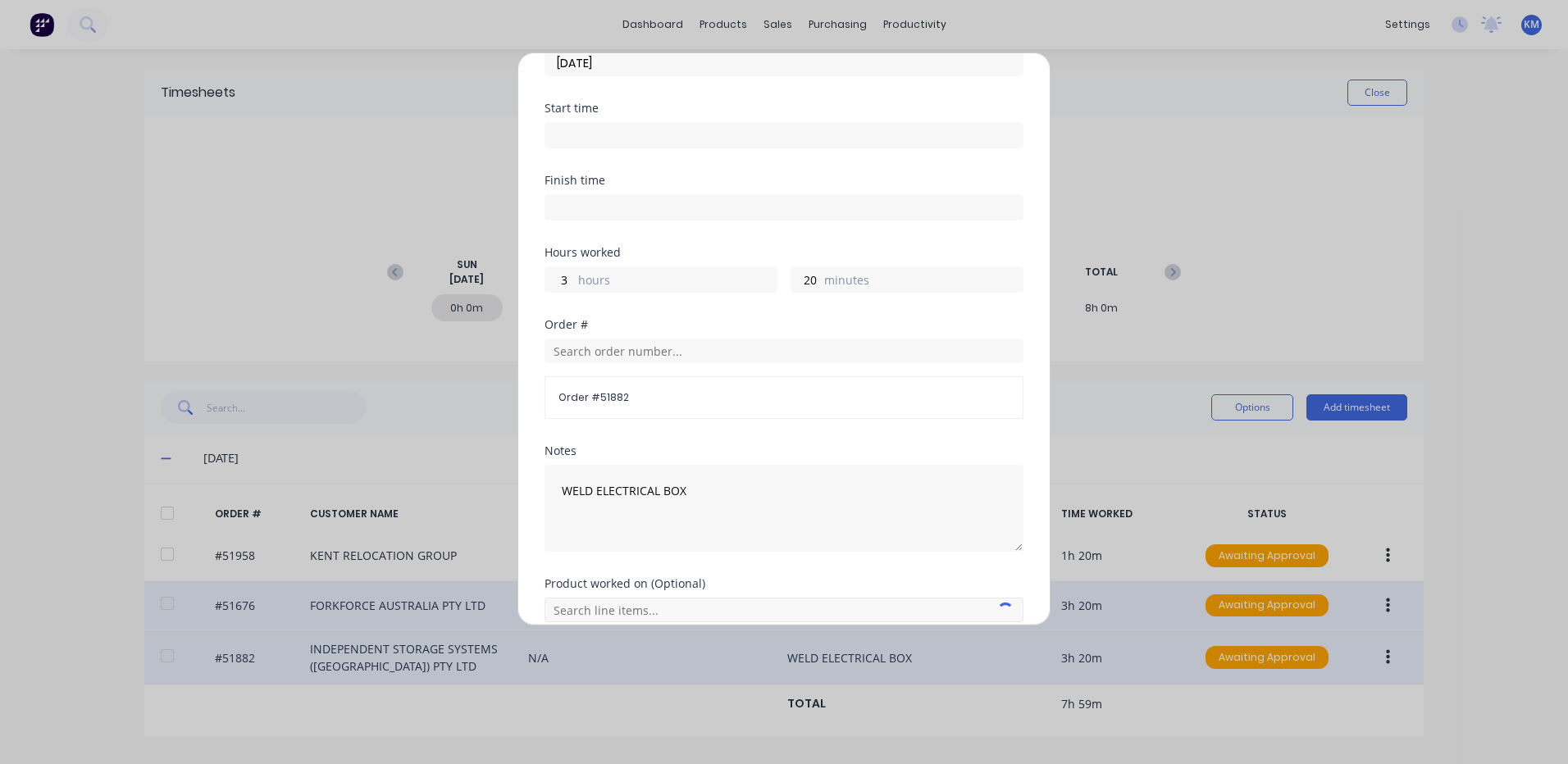
scroll to position [221, 0]
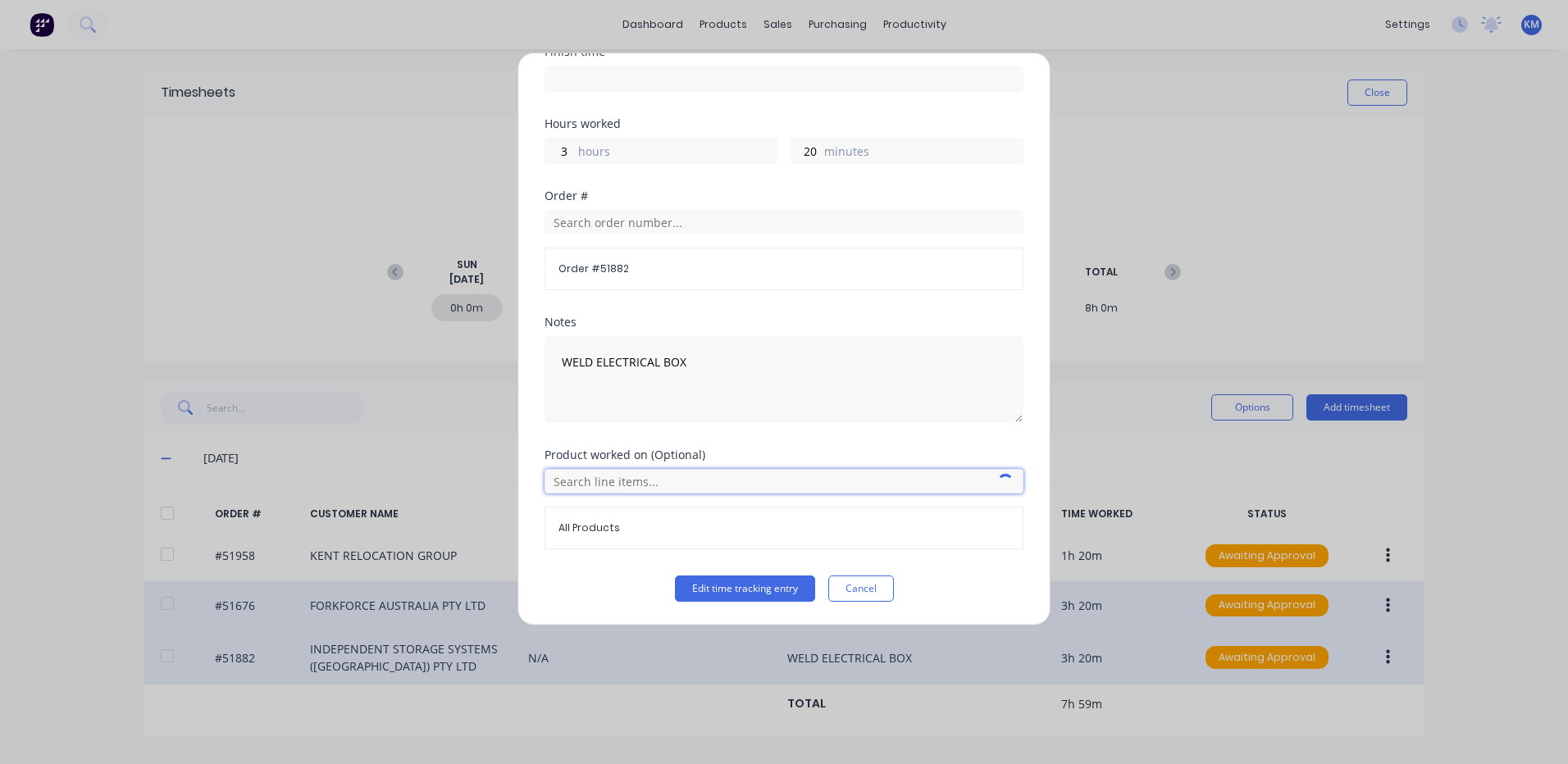
click at [637, 491] on input "text" at bounding box center [783, 482] width 479 height 25
click at [564, 560] on icon at bounding box center [562, 564] width 11 height 12
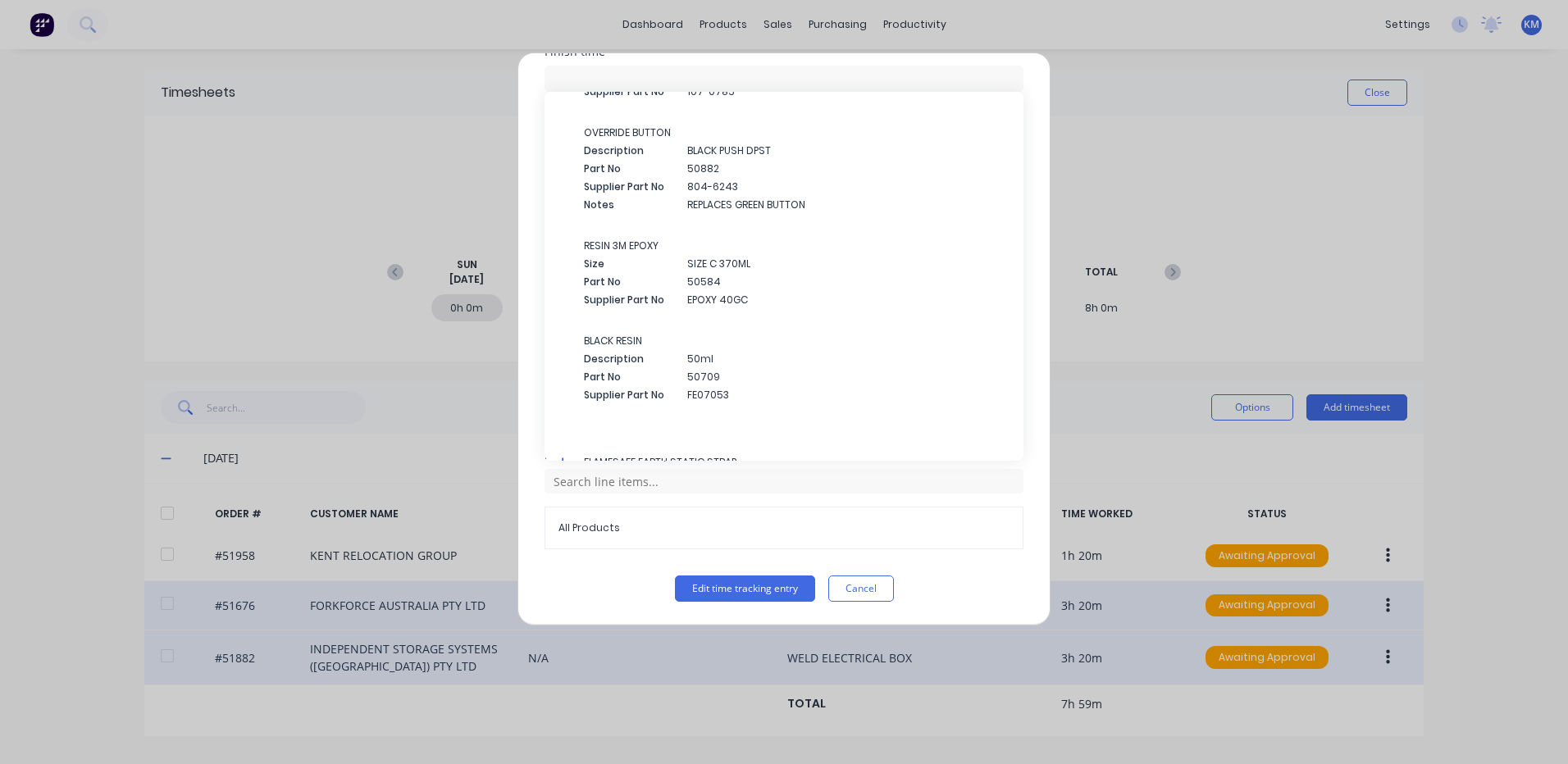
scroll to position [2928, 0]
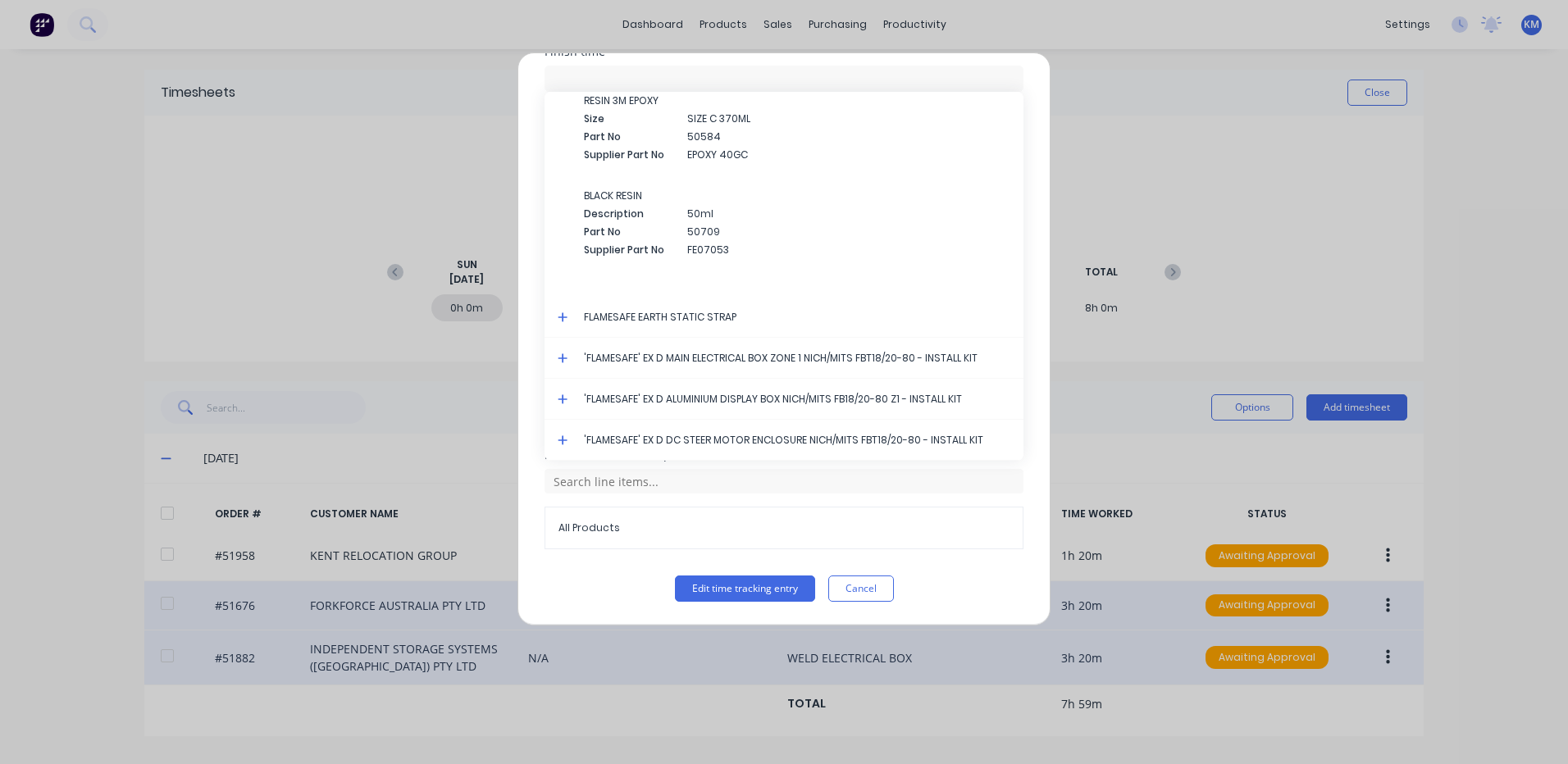
click at [562, 355] on icon at bounding box center [562, 358] width 11 height 12
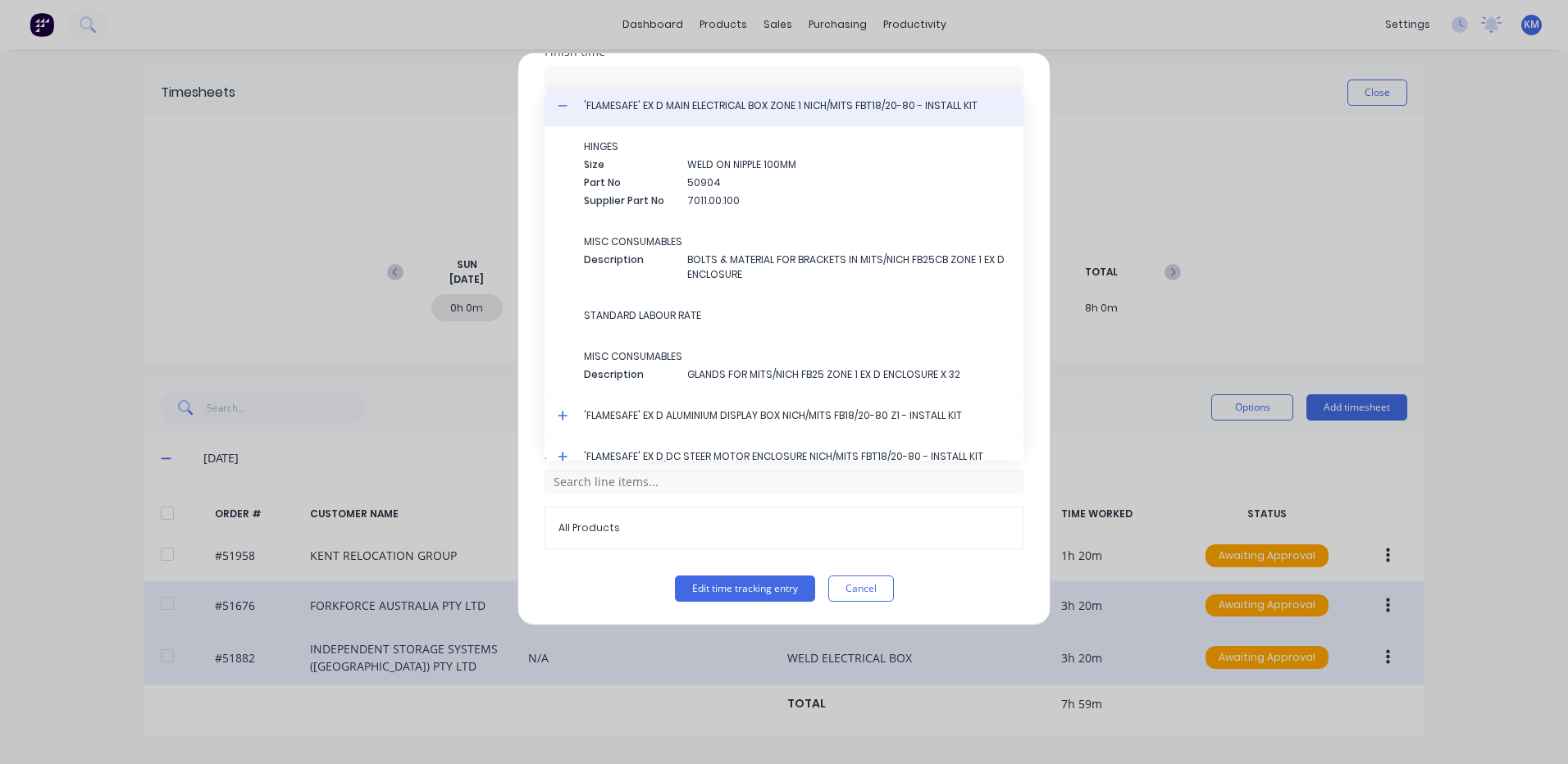
scroll to position [3197, 0]
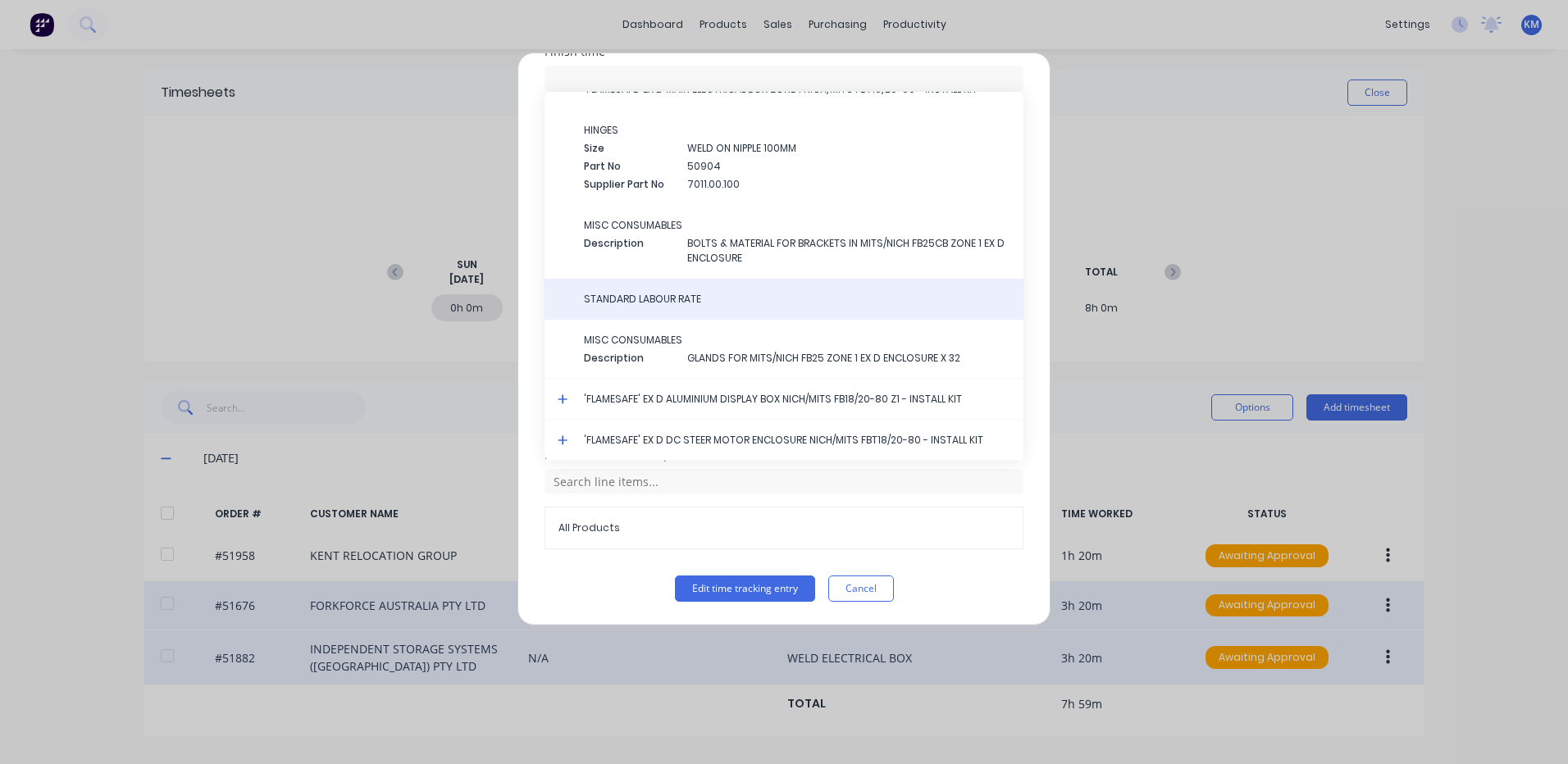
click at [691, 302] on span "STANDARD LABOUR RATE" at bounding box center [797, 299] width 427 height 14
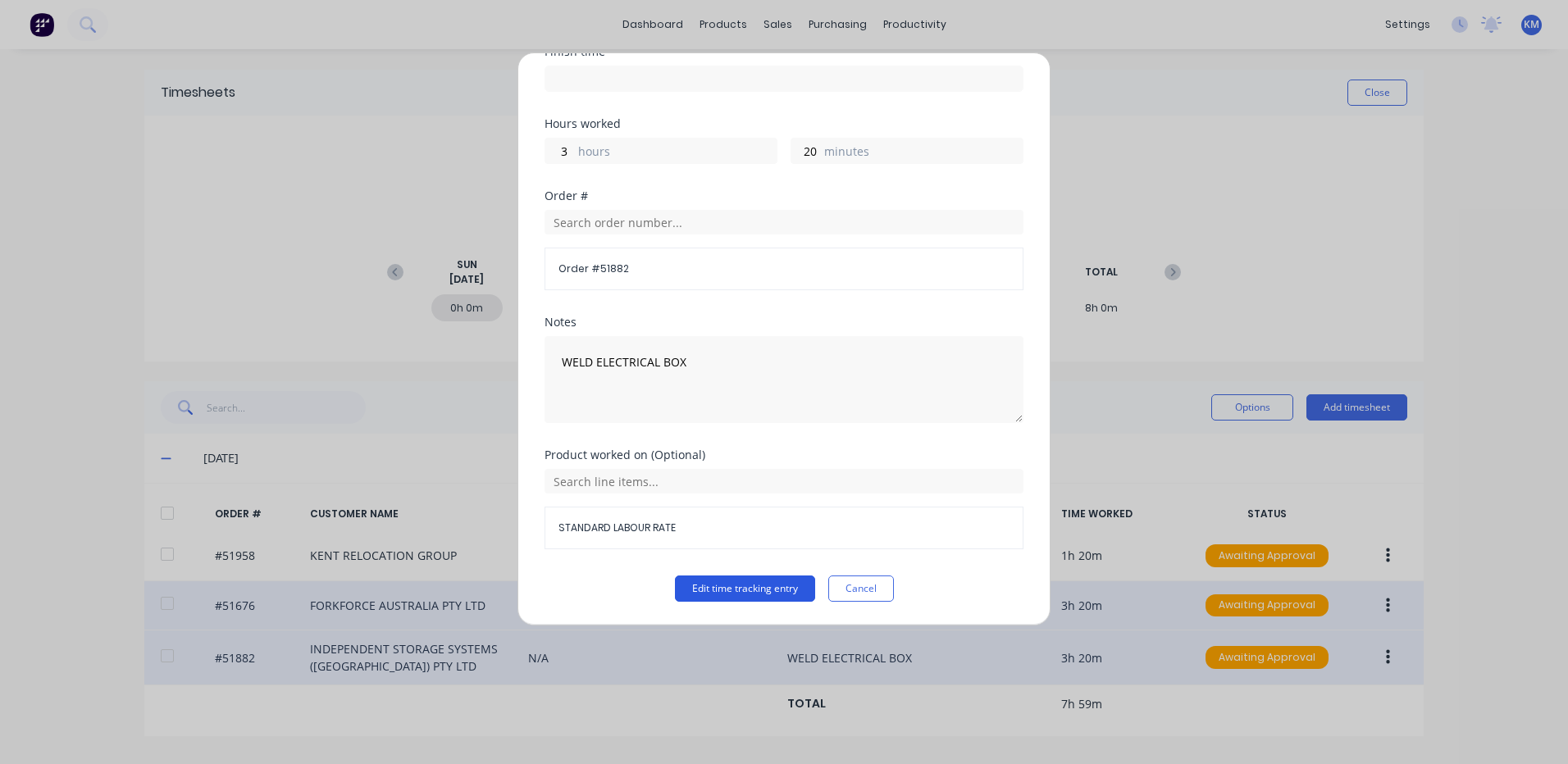
click at [758, 584] on button "Edit time tracking entry" at bounding box center [745, 589] width 141 height 26
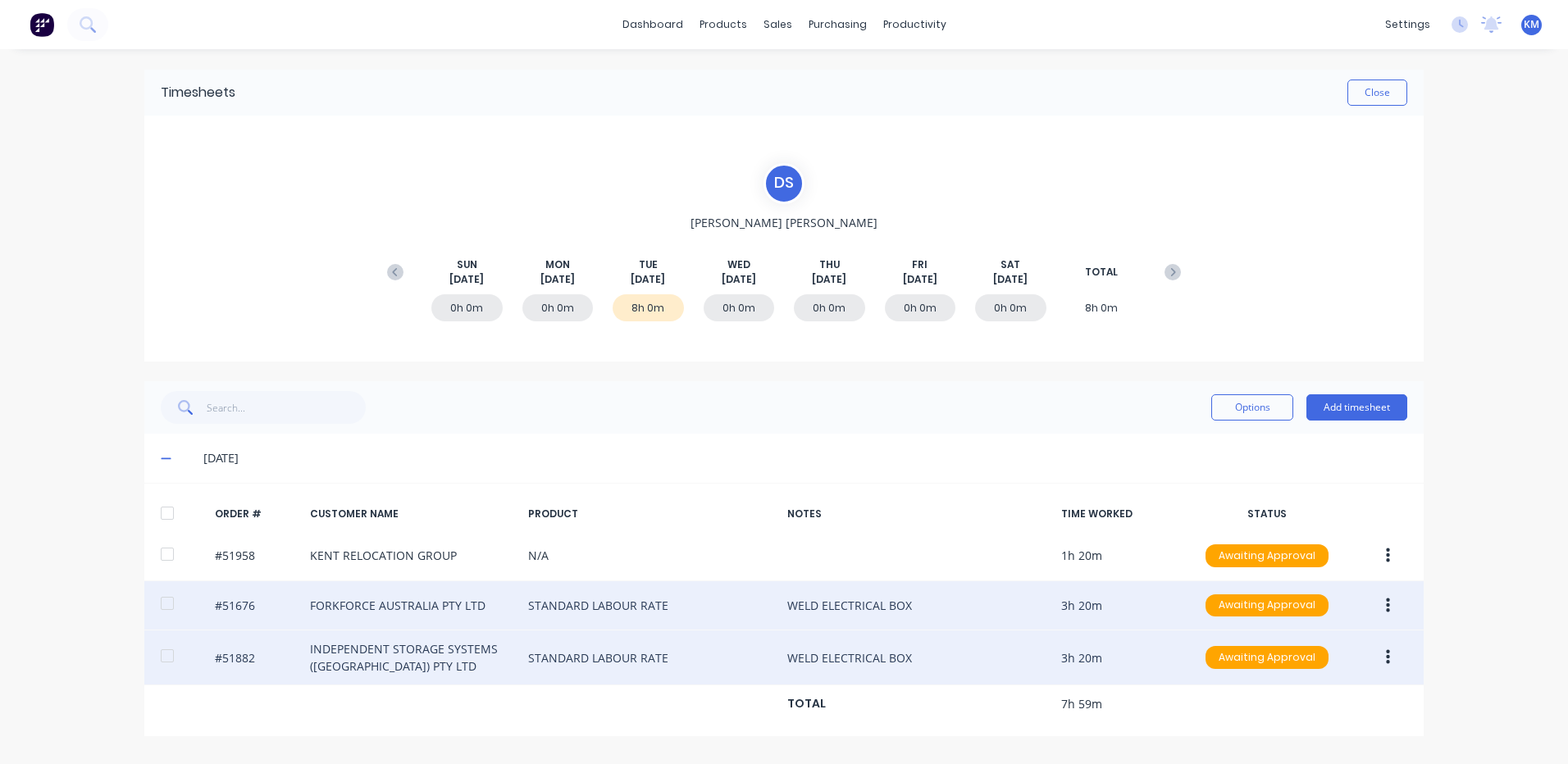
click at [164, 518] on div at bounding box center [168, 514] width 33 height 33
click at [1241, 405] on button "Options" at bounding box center [1251, 407] width 82 height 26
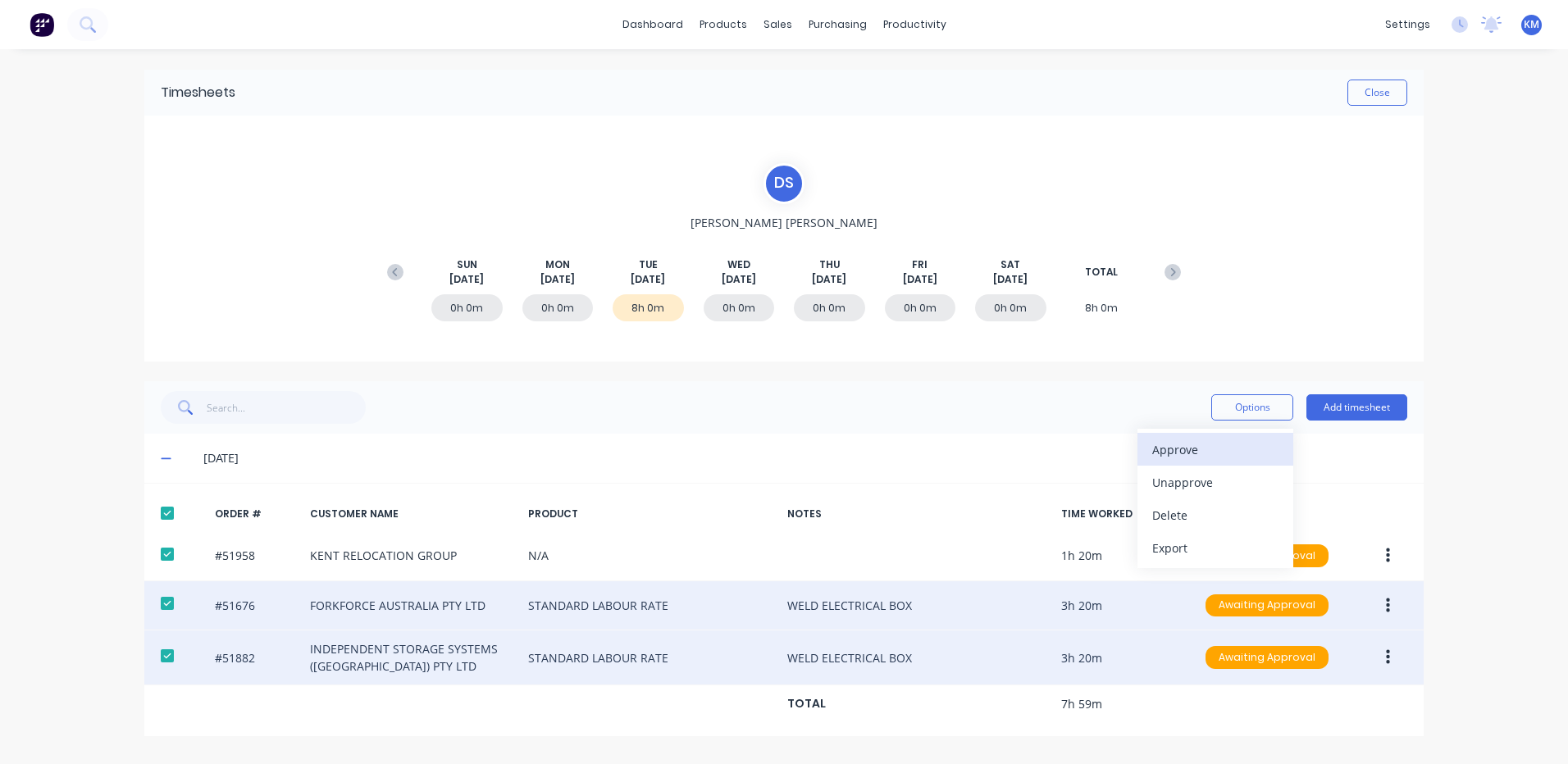
click at [1210, 447] on div "Approve" at bounding box center [1215, 450] width 126 height 24
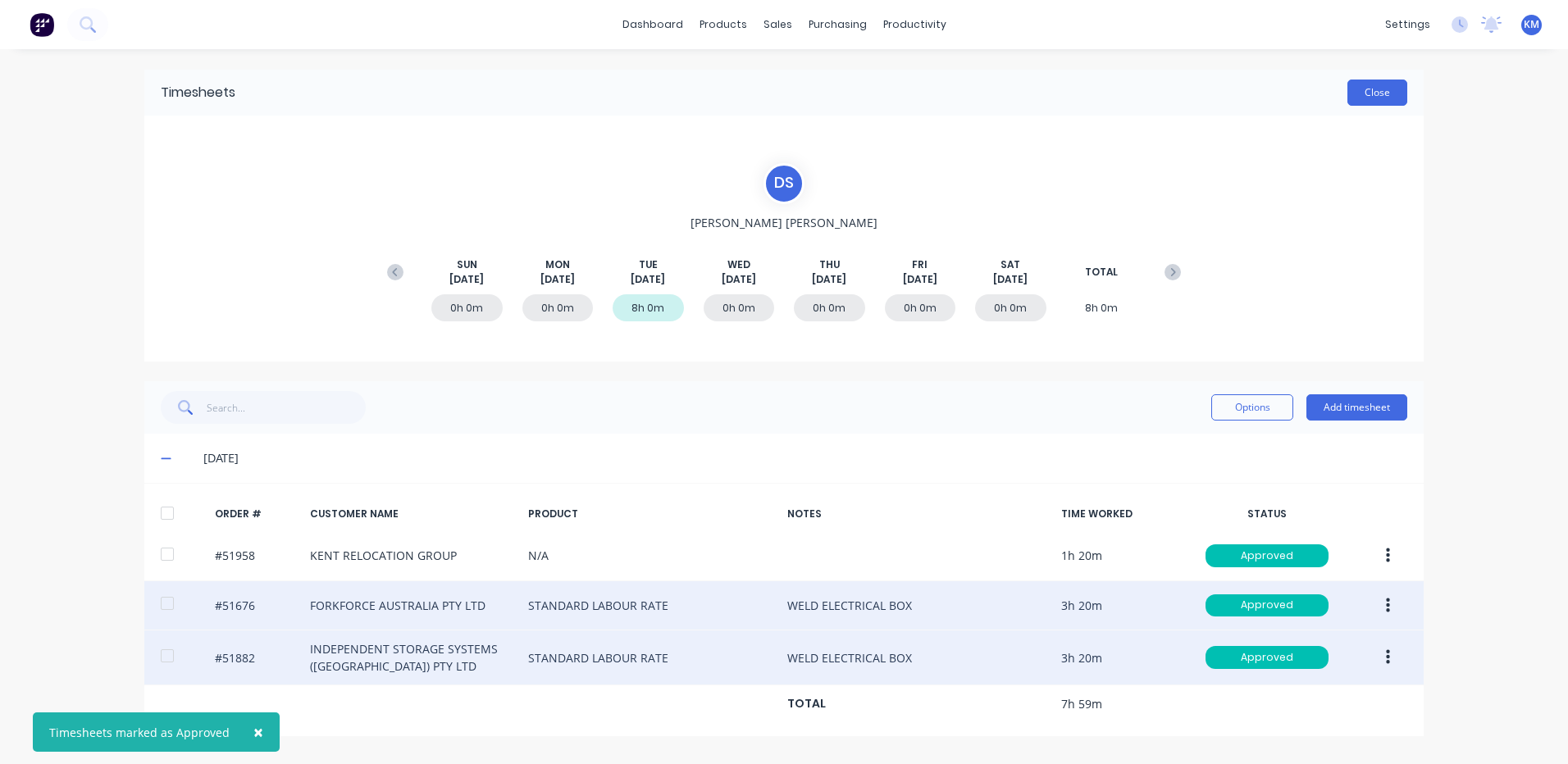
click at [1363, 92] on button "Close" at bounding box center [1377, 92] width 60 height 26
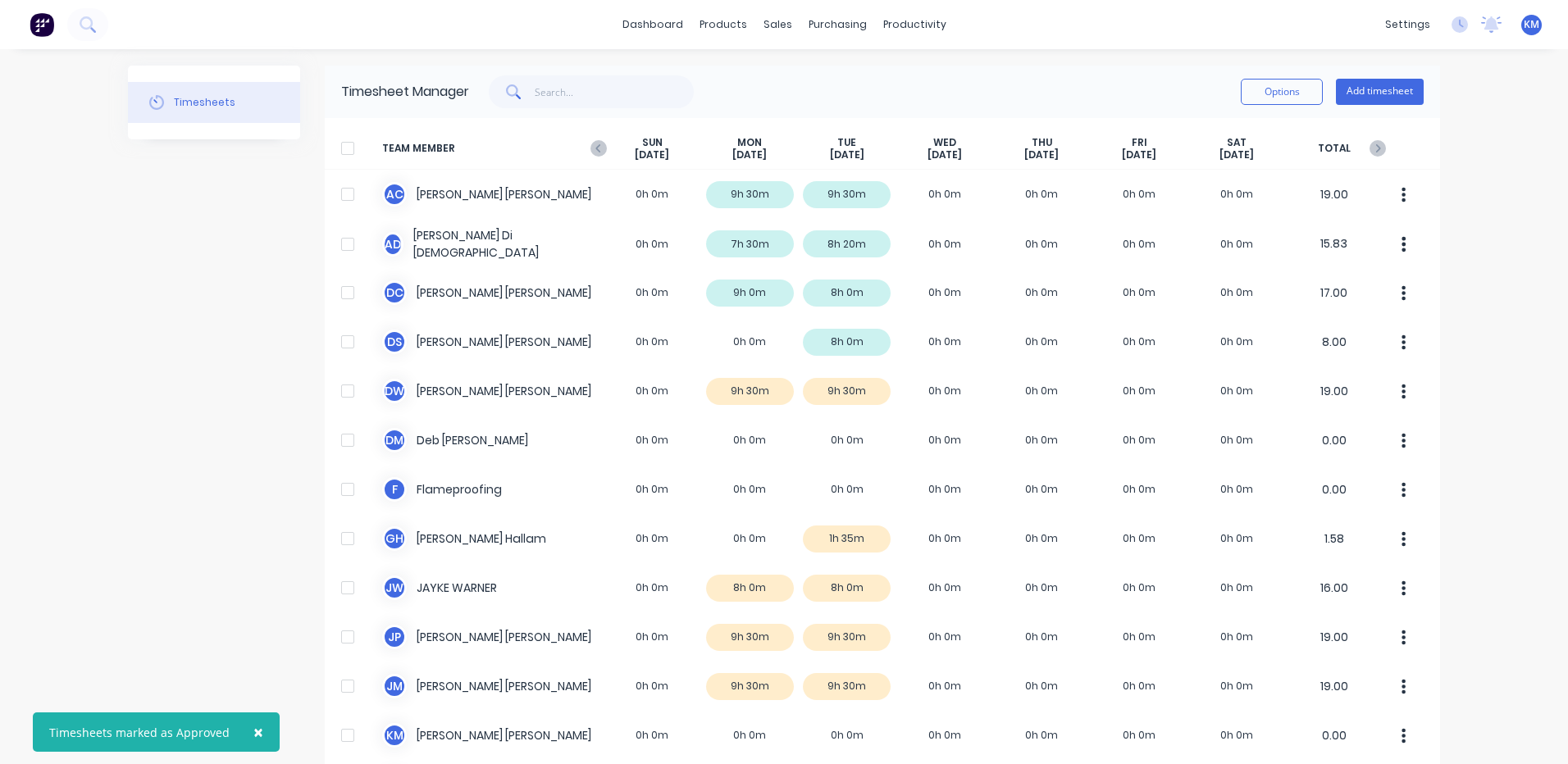
scroll to position [82, 0]
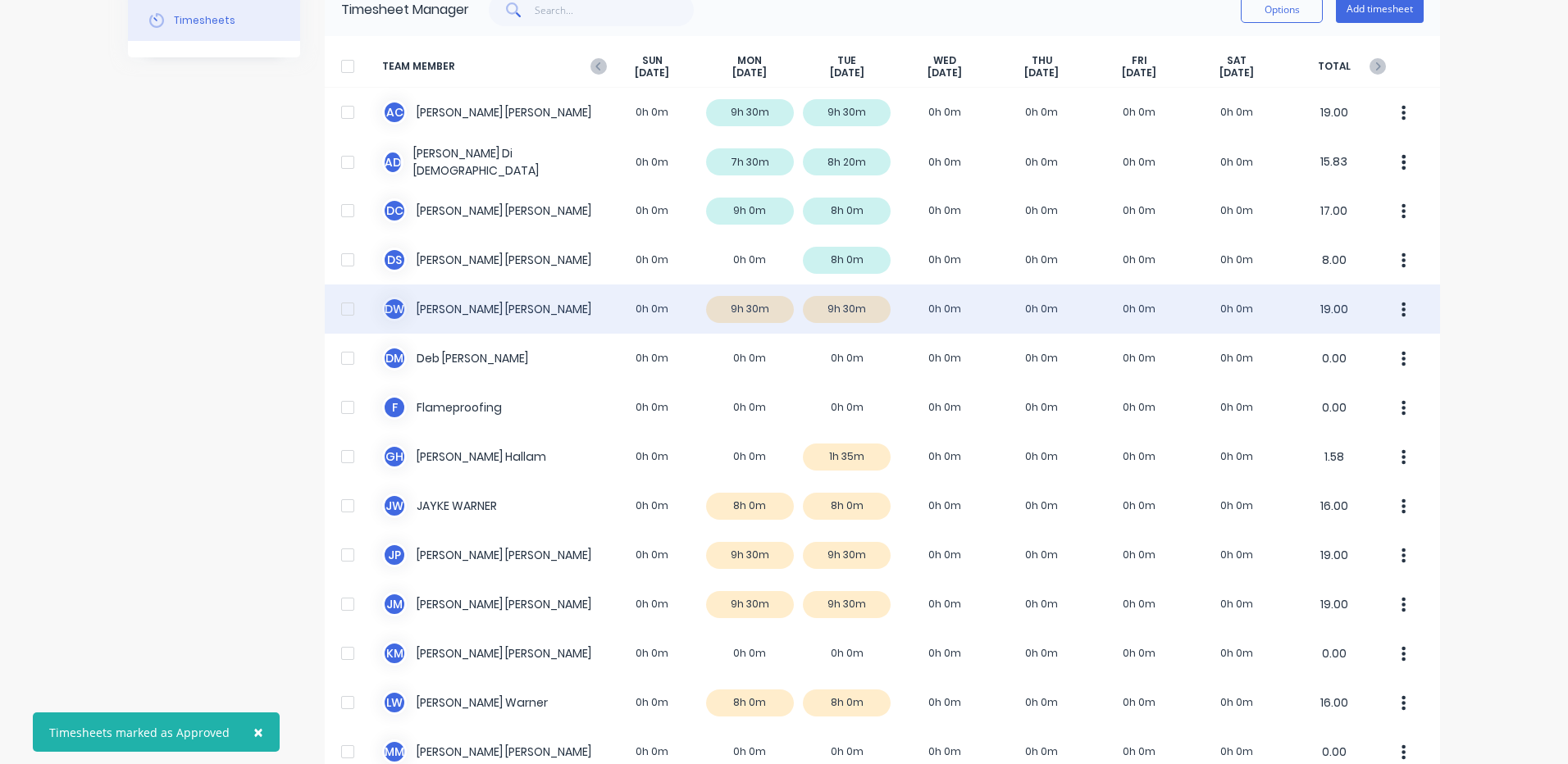
click at [950, 309] on div "D W David Waddy 0h 0m 9h 30m 9h 30m 0h 0m 0h 0m 0h 0m 0h 0m 19.00" at bounding box center [882, 308] width 1115 height 49
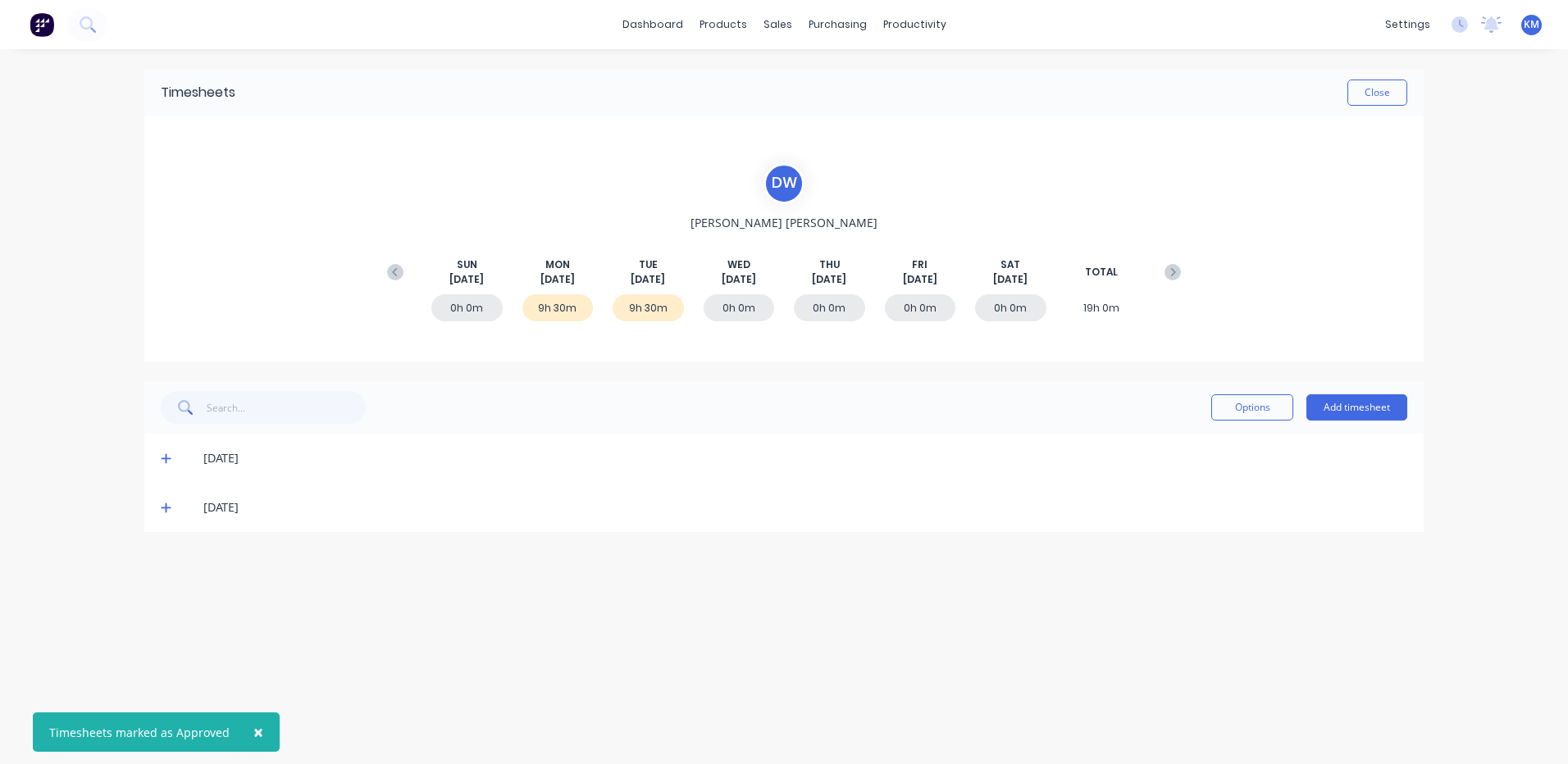
click at [169, 457] on icon at bounding box center [166, 459] width 11 height 12
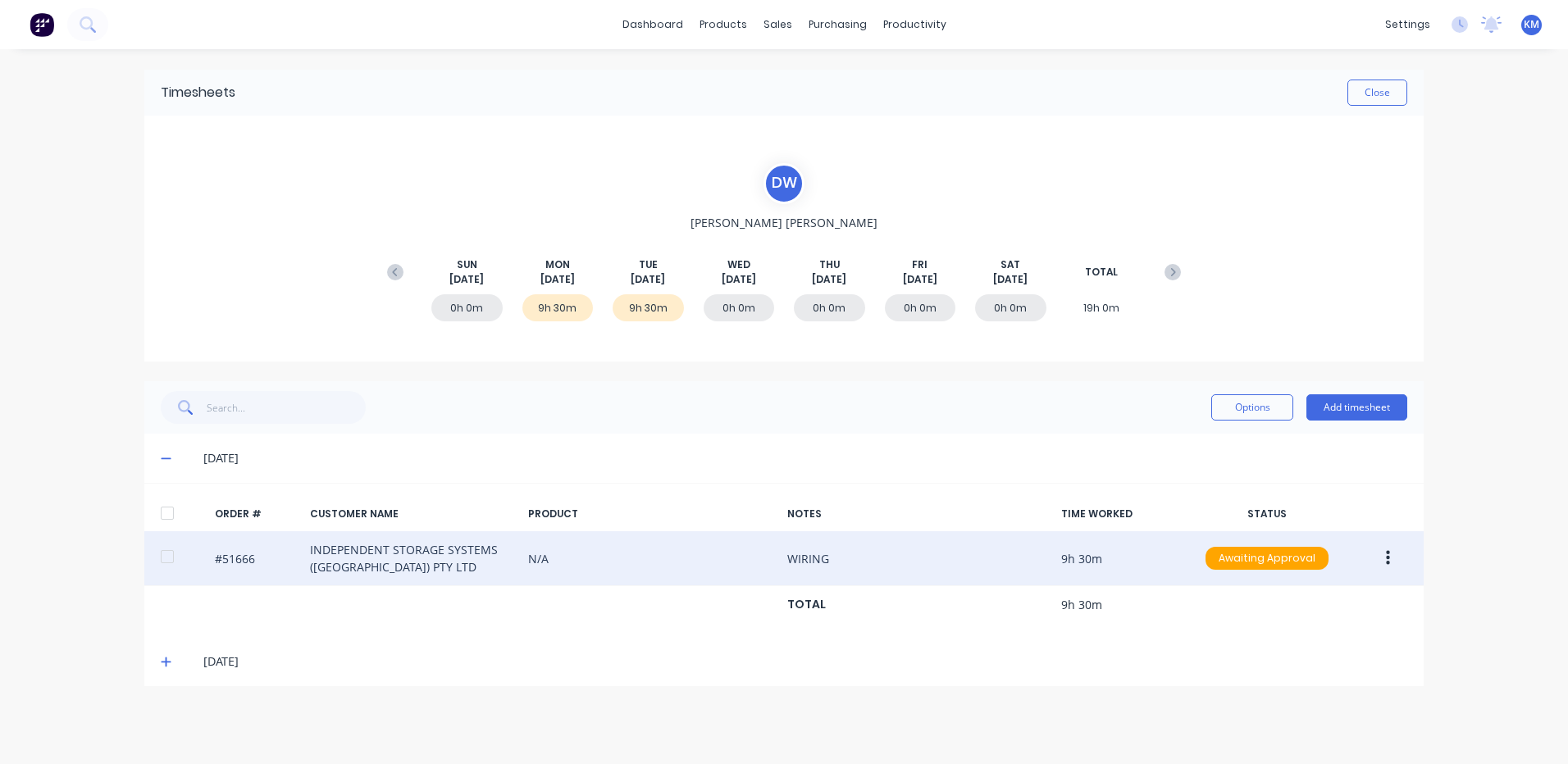
drag, startPoint x: 1393, startPoint y: 553, endPoint x: 1380, endPoint y: 575, distance: 25.6
click at [1392, 553] on button "button" at bounding box center [1388, 558] width 39 height 30
click at [1336, 664] on div "Edit" at bounding box center [1328, 667] width 126 height 24
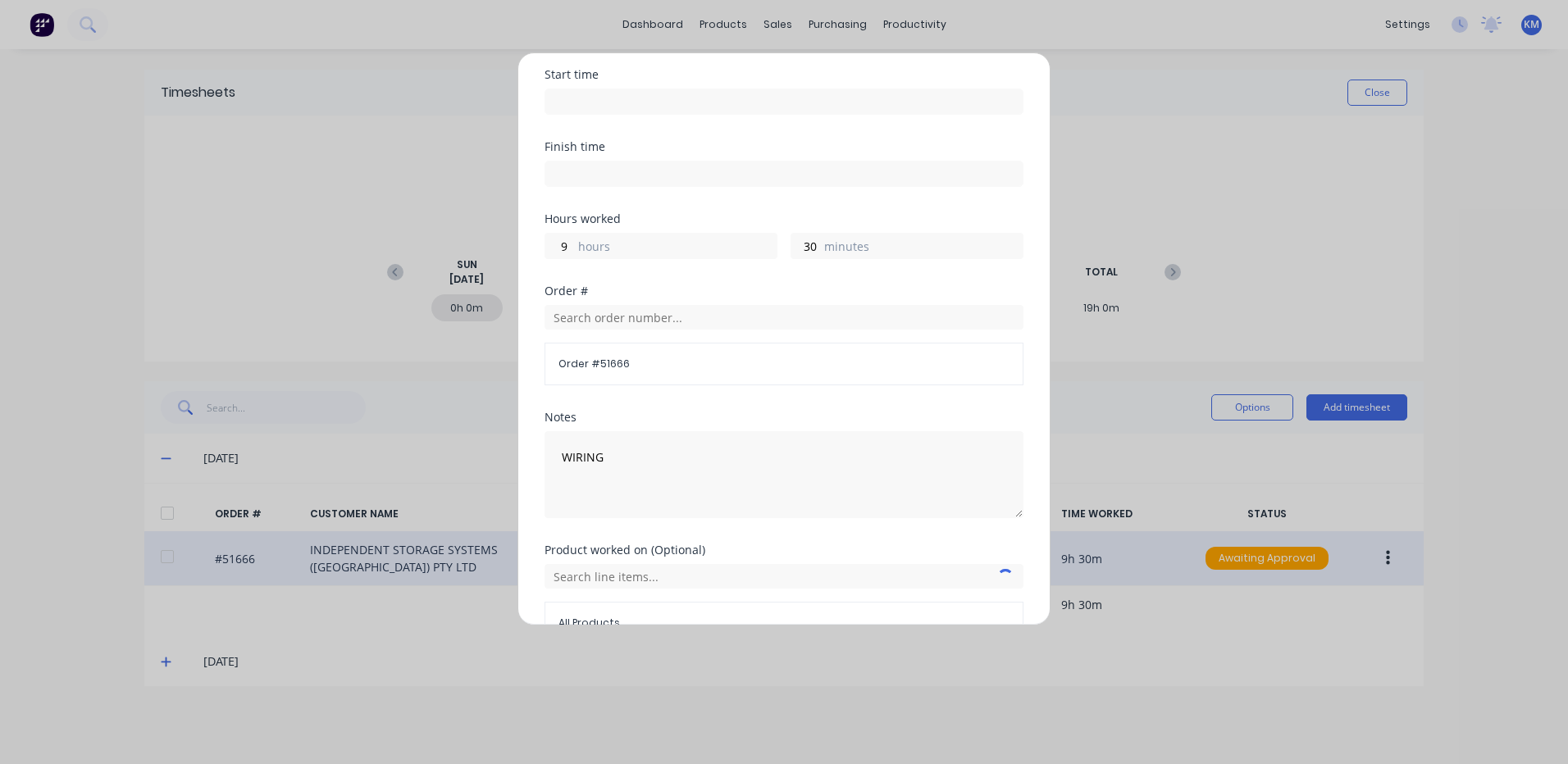
scroll to position [221, 0]
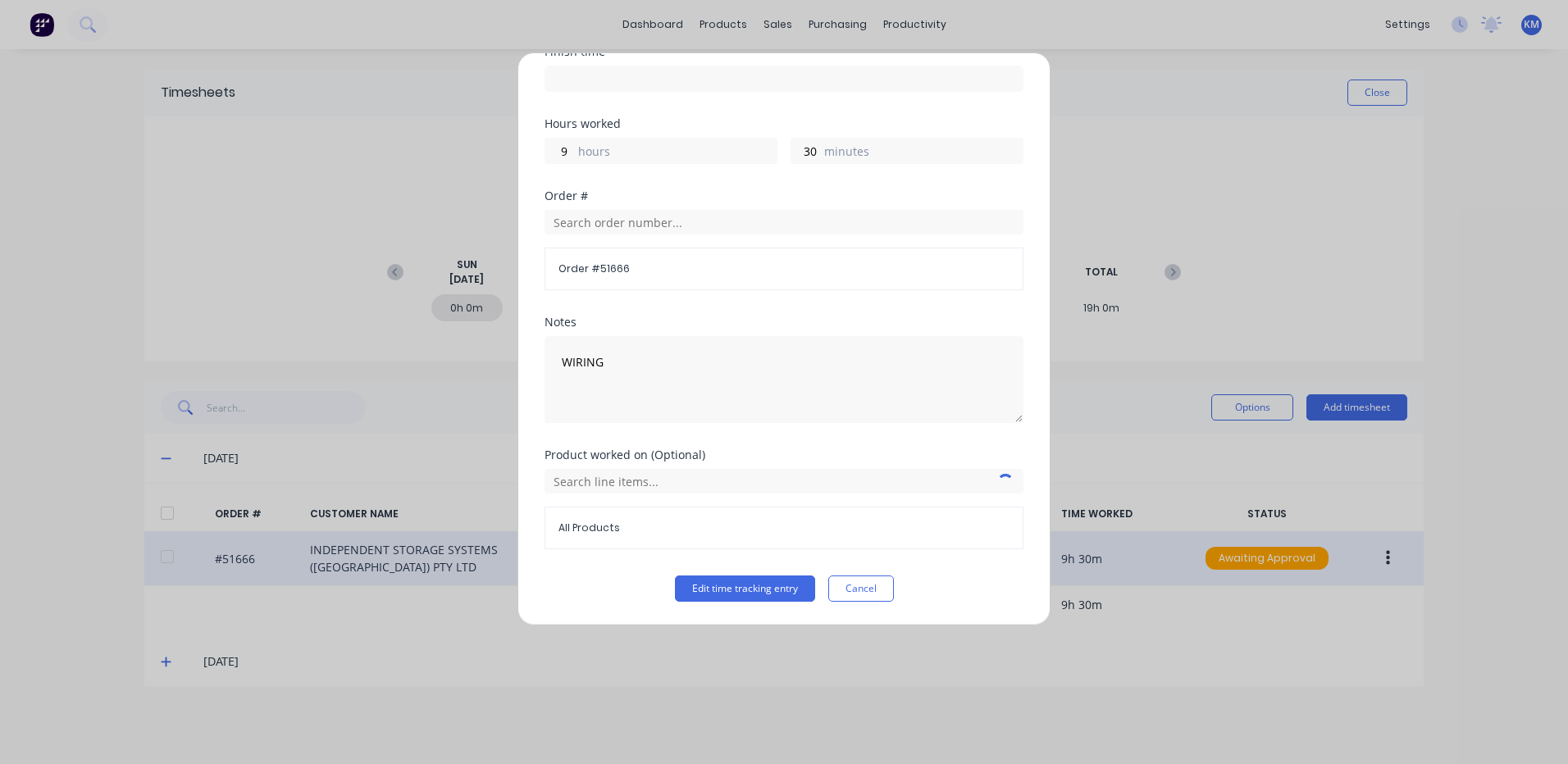
click at [592, 499] on div "All Products" at bounding box center [783, 509] width 479 height 80
click at [613, 483] on input "text" at bounding box center [783, 482] width 479 height 25
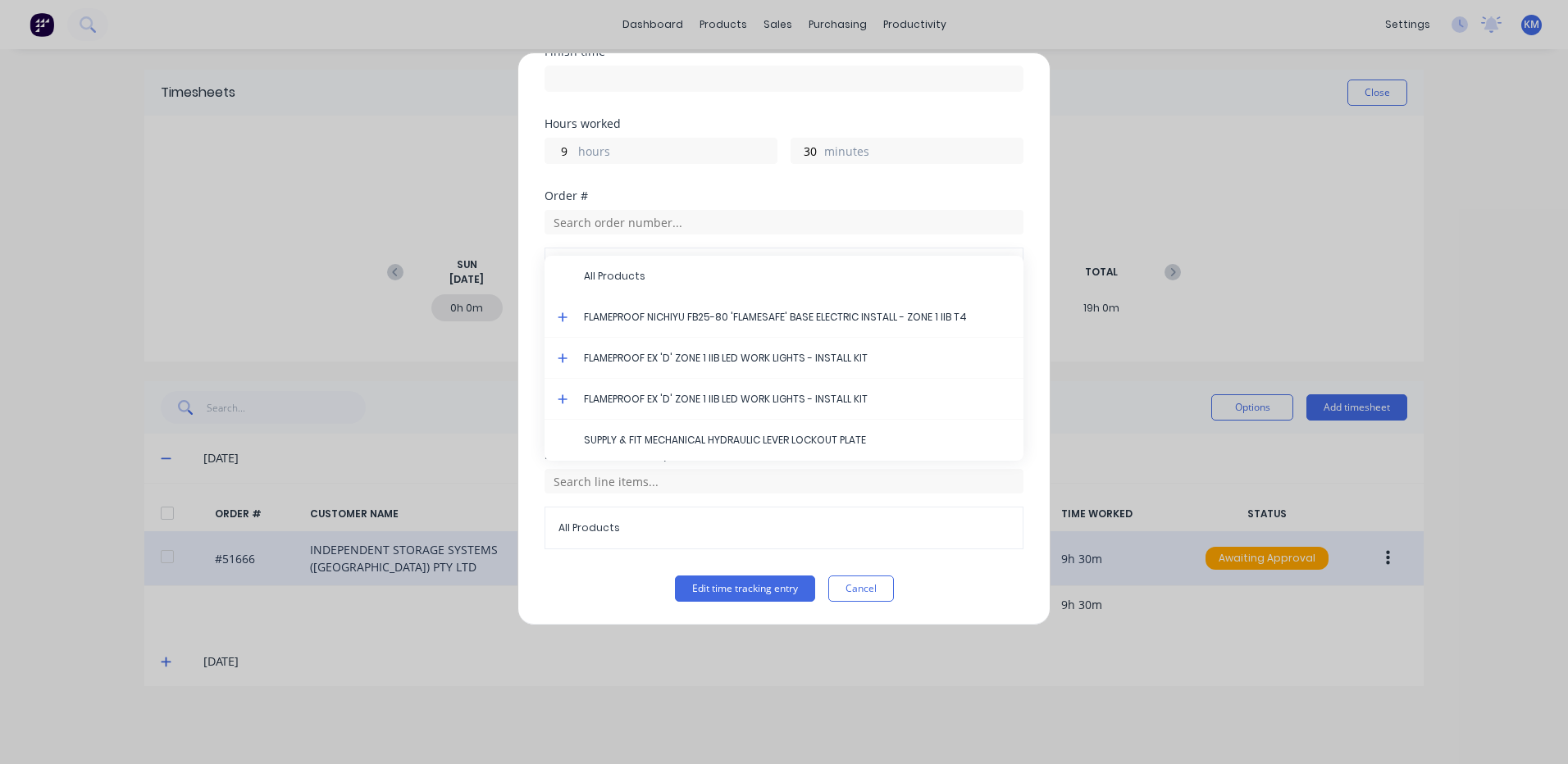
click at [565, 316] on icon at bounding box center [562, 317] width 11 height 12
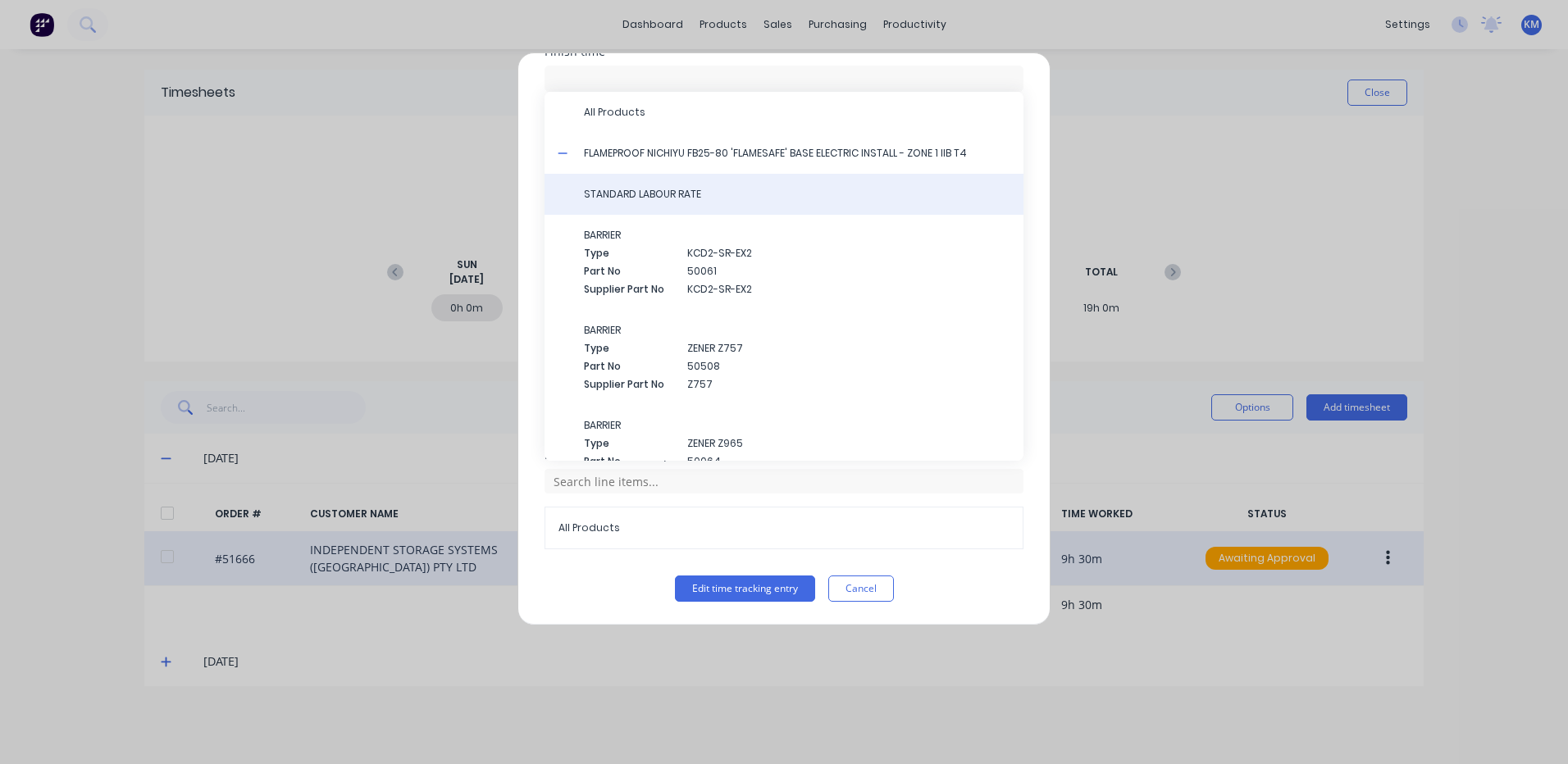
click at [730, 200] on span "STANDARD LABOUR RATE" at bounding box center [797, 194] width 427 height 14
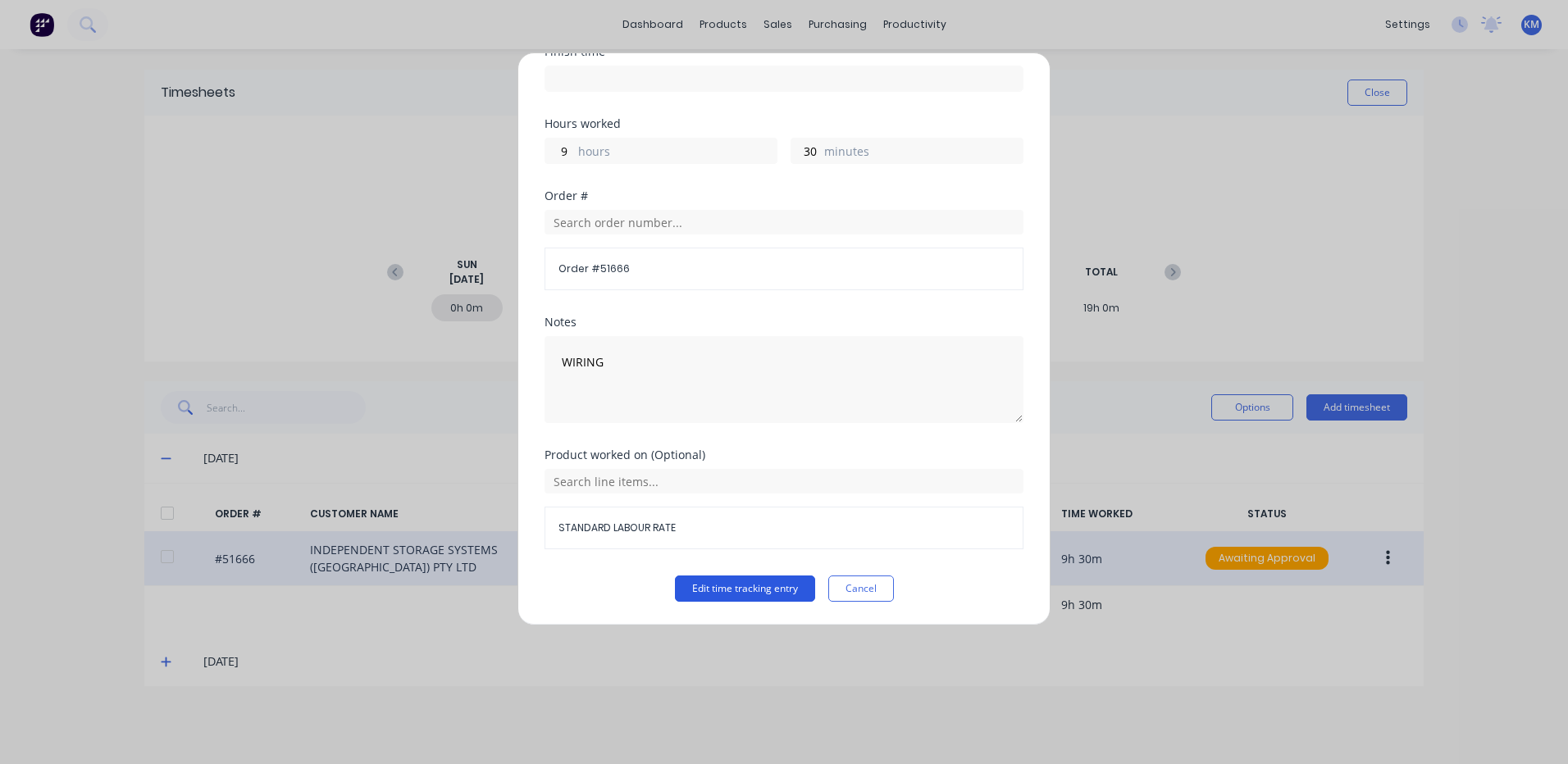
click at [760, 589] on button "Edit time tracking entry" at bounding box center [745, 589] width 141 height 26
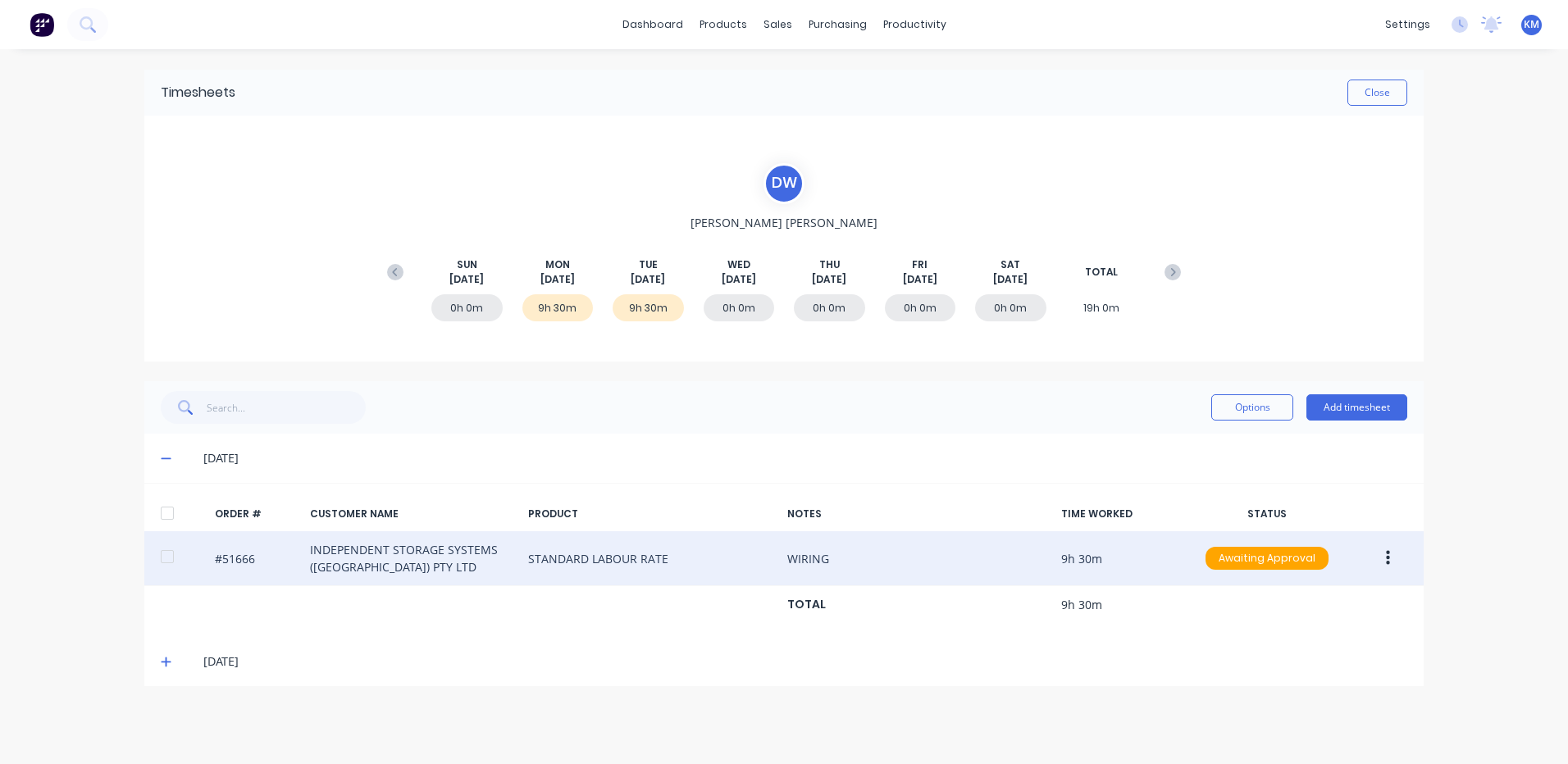
click at [163, 663] on icon at bounding box center [166, 663] width 10 height 10
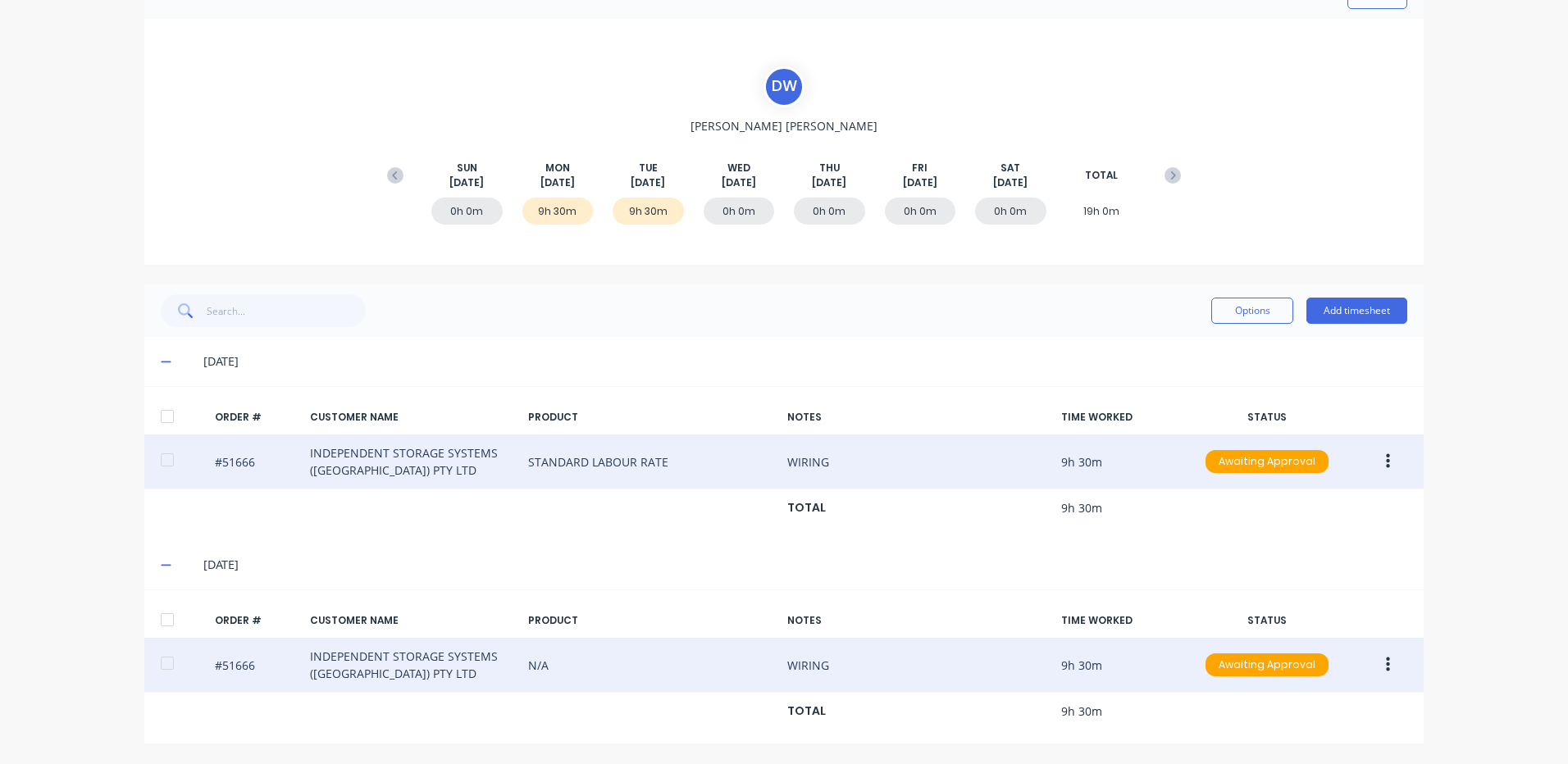
click at [1386, 667] on icon "button" at bounding box center [1388, 665] width 4 height 14
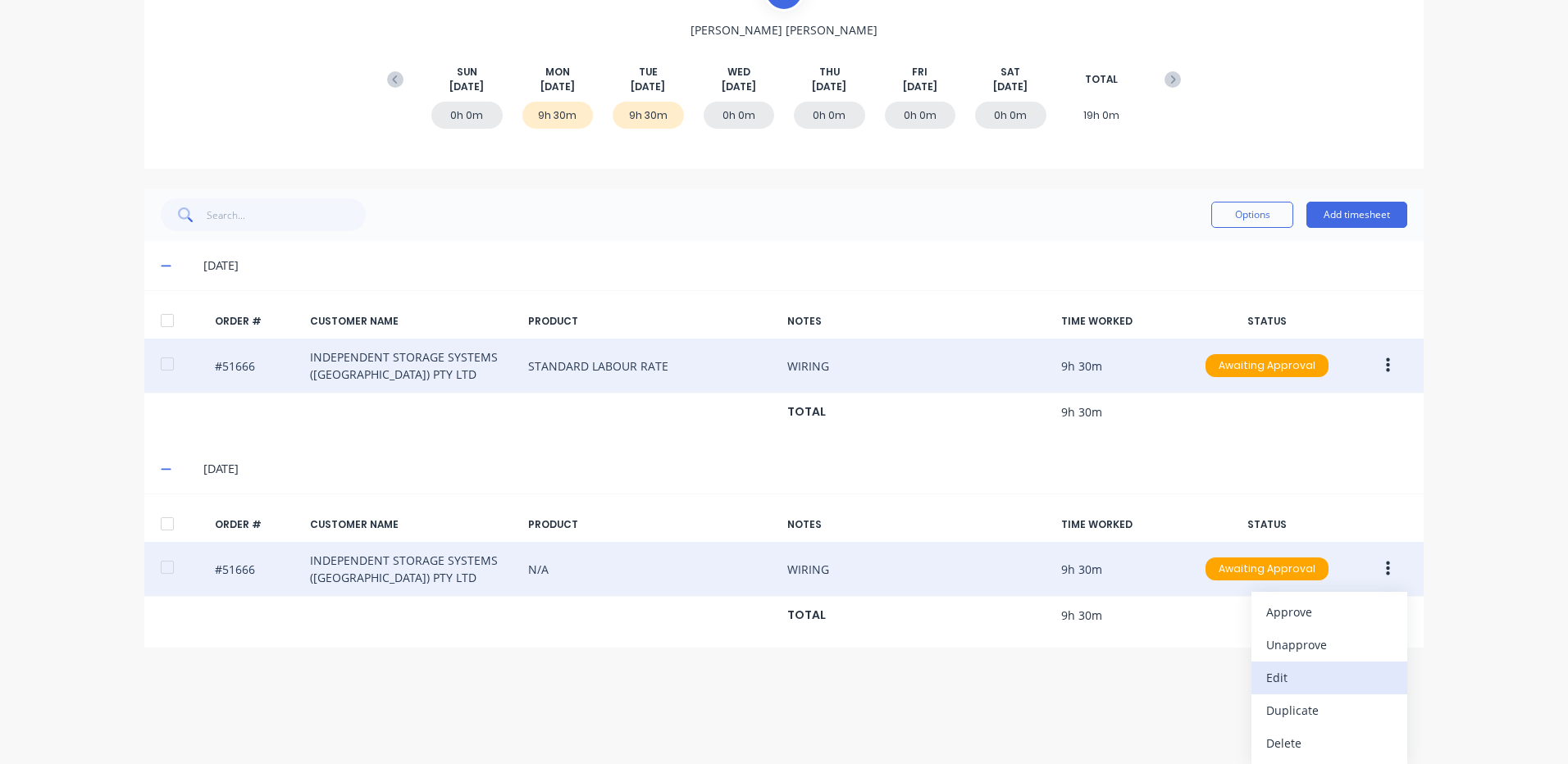
click at [1323, 682] on div "Edit" at bounding box center [1328, 677] width 126 height 24
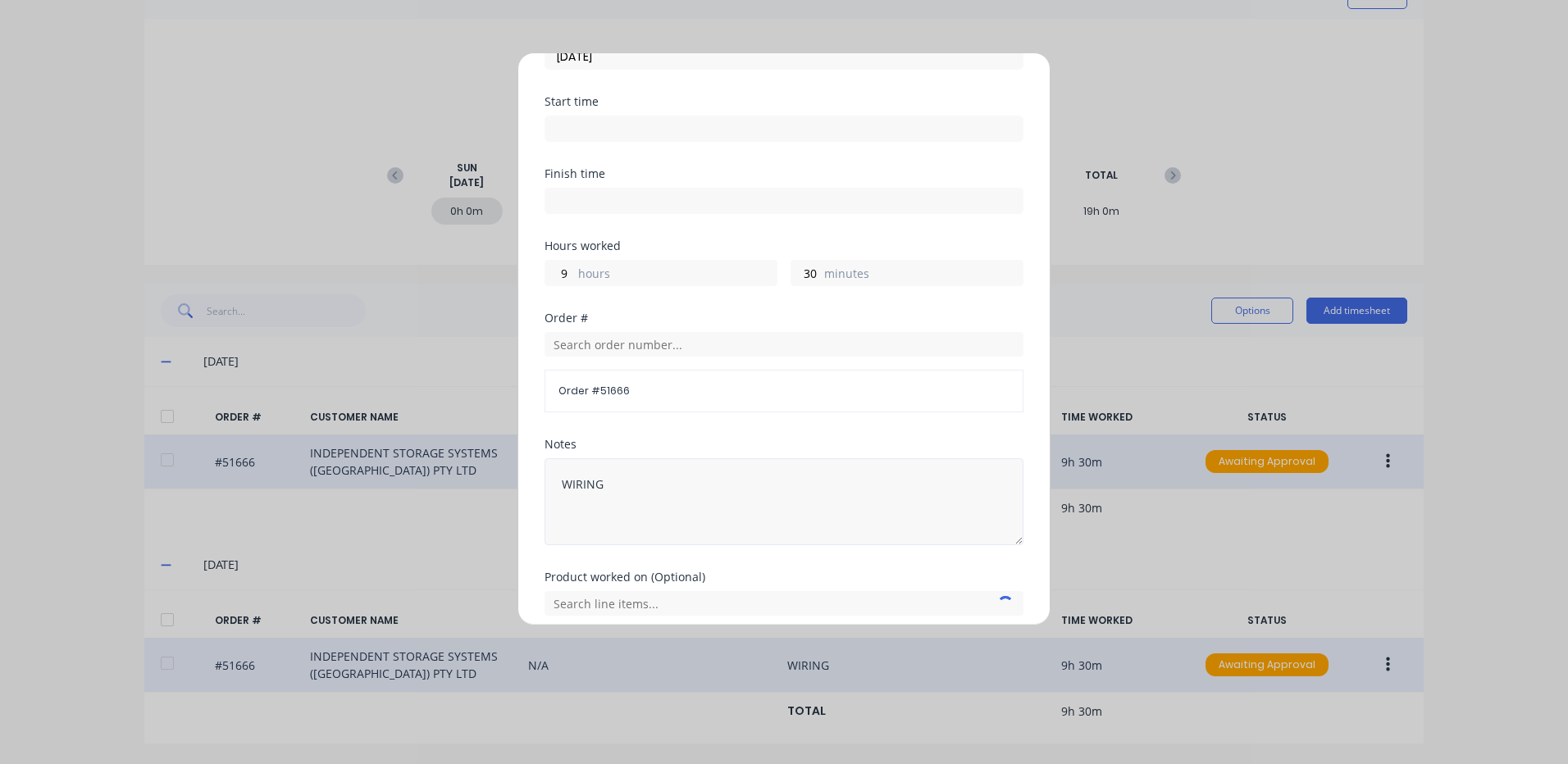
scroll to position [221, 0]
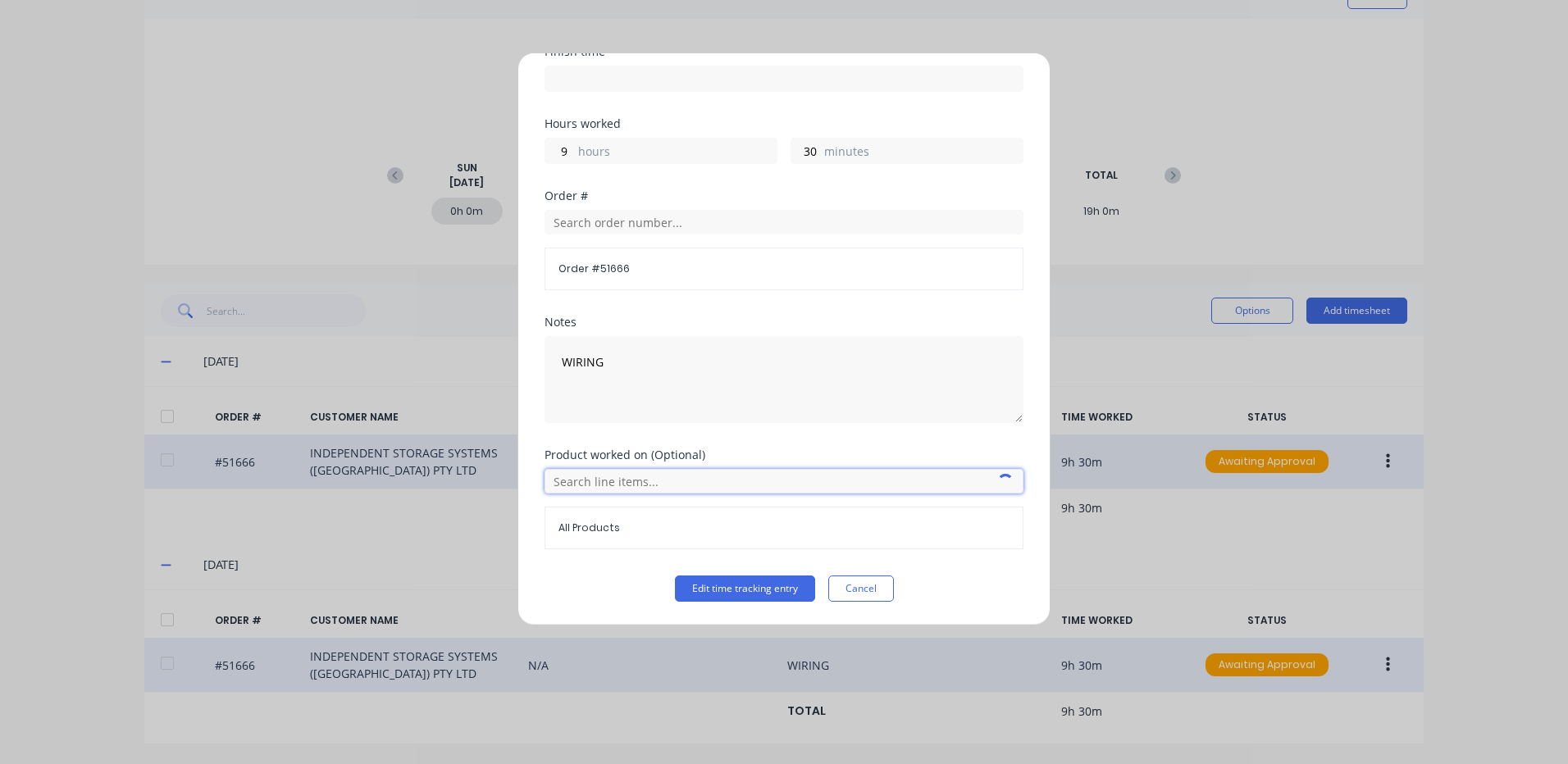
click at [608, 481] on input "text" at bounding box center [783, 482] width 479 height 25
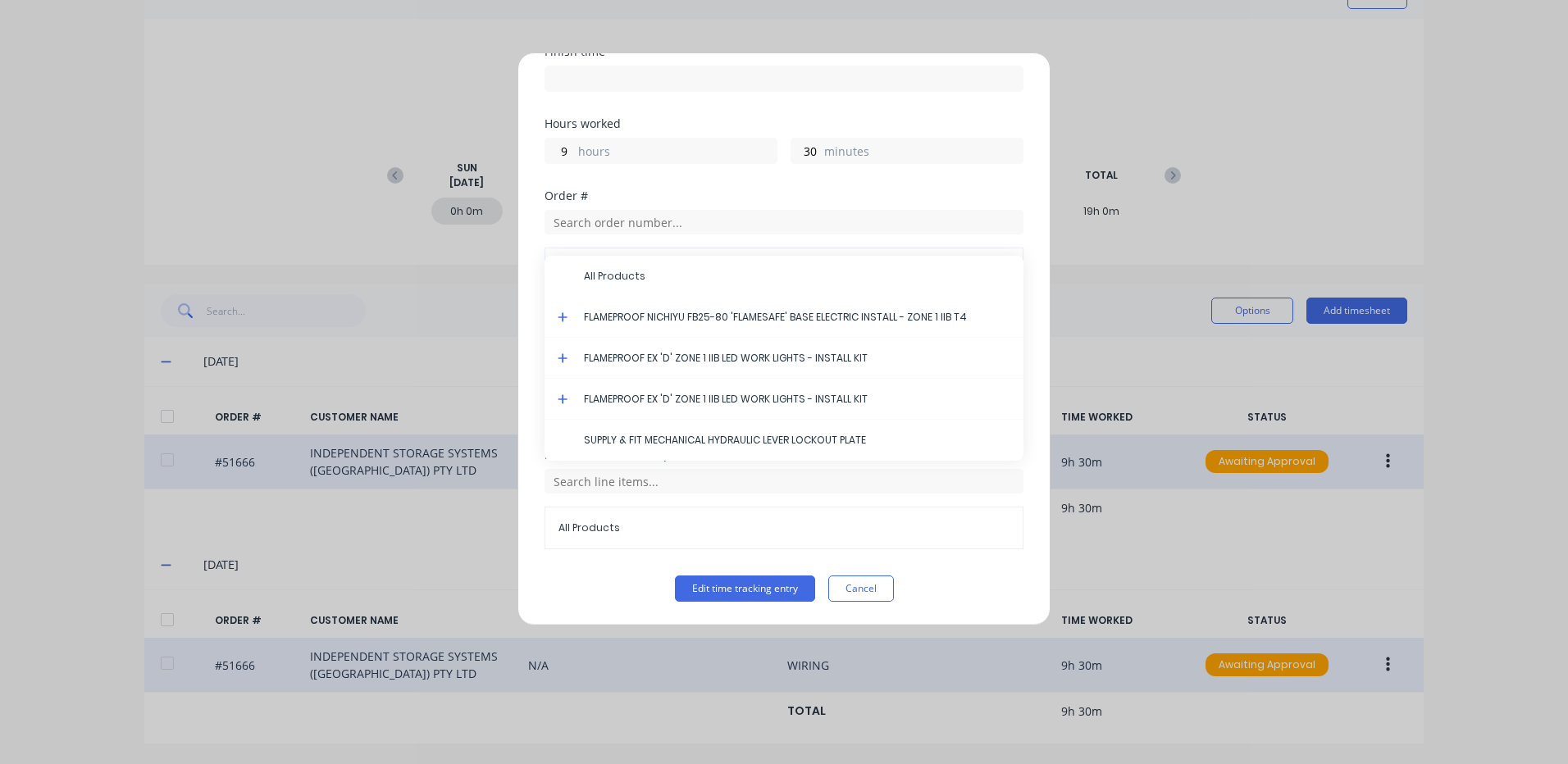
click at [558, 316] on icon at bounding box center [562, 317] width 11 height 12
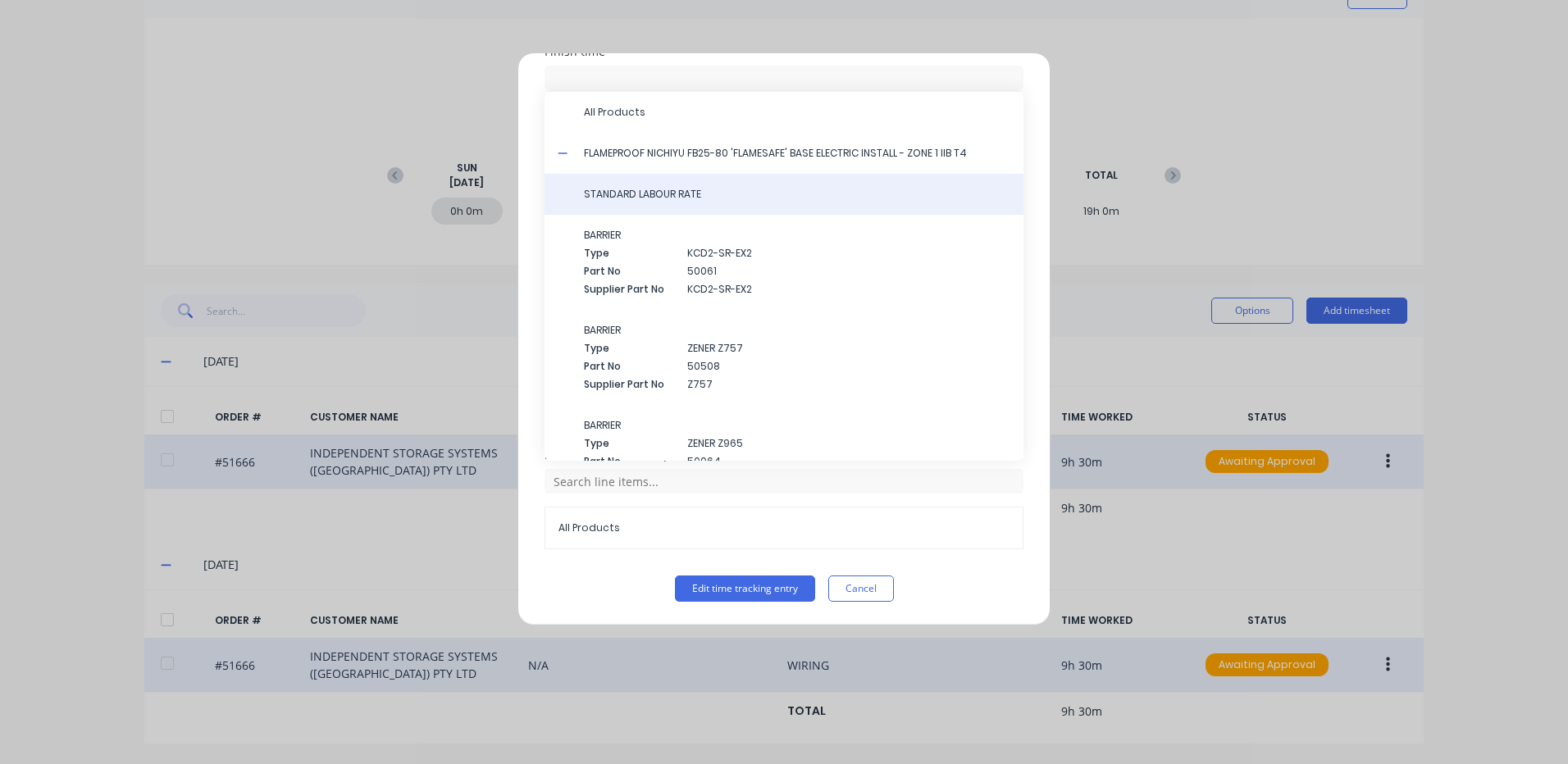
click at [692, 195] on span "STANDARD LABOUR RATE" at bounding box center [797, 194] width 427 height 14
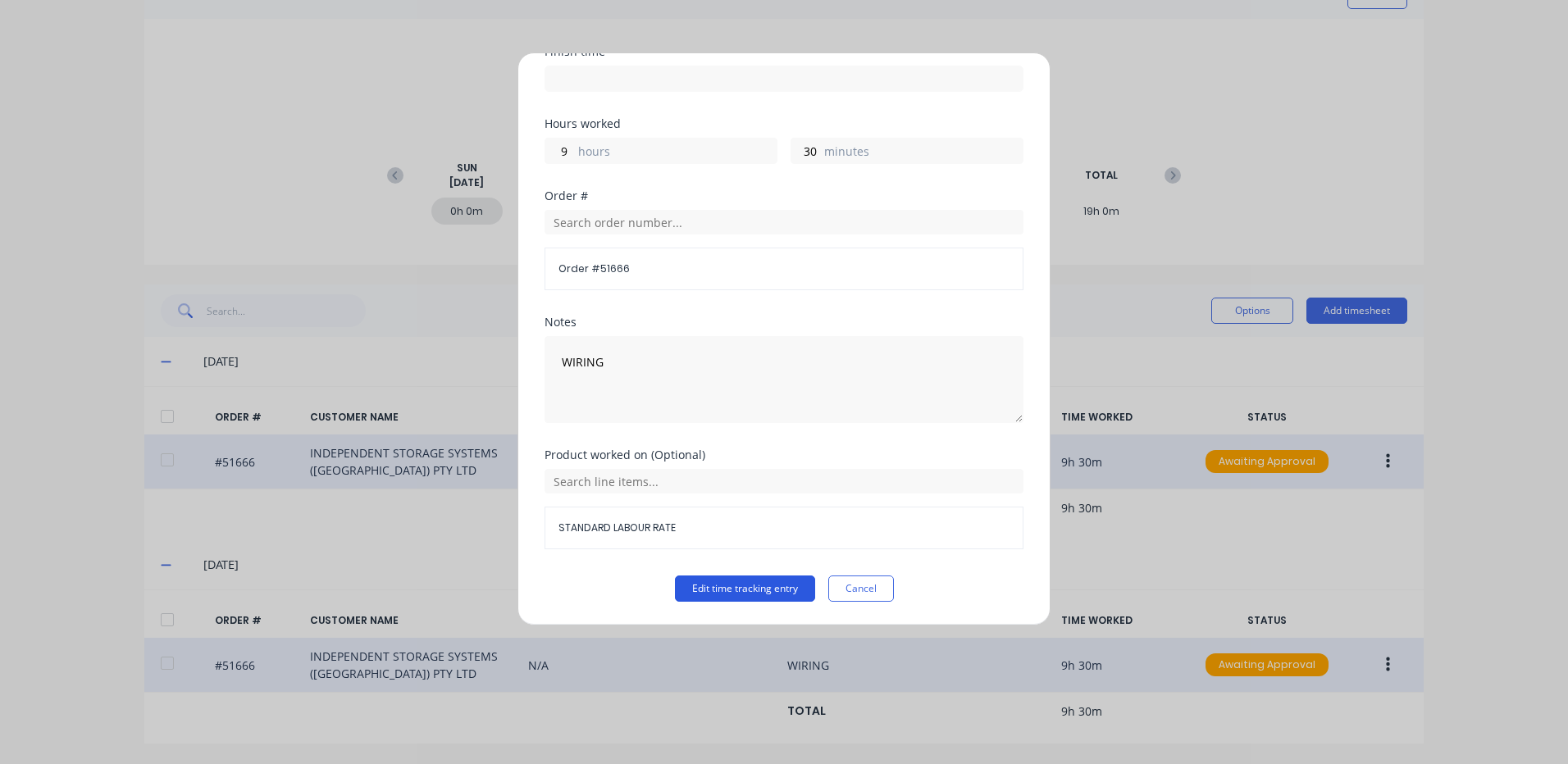
click at [719, 598] on button "Edit time tracking entry" at bounding box center [745, 589] width 141 height 26
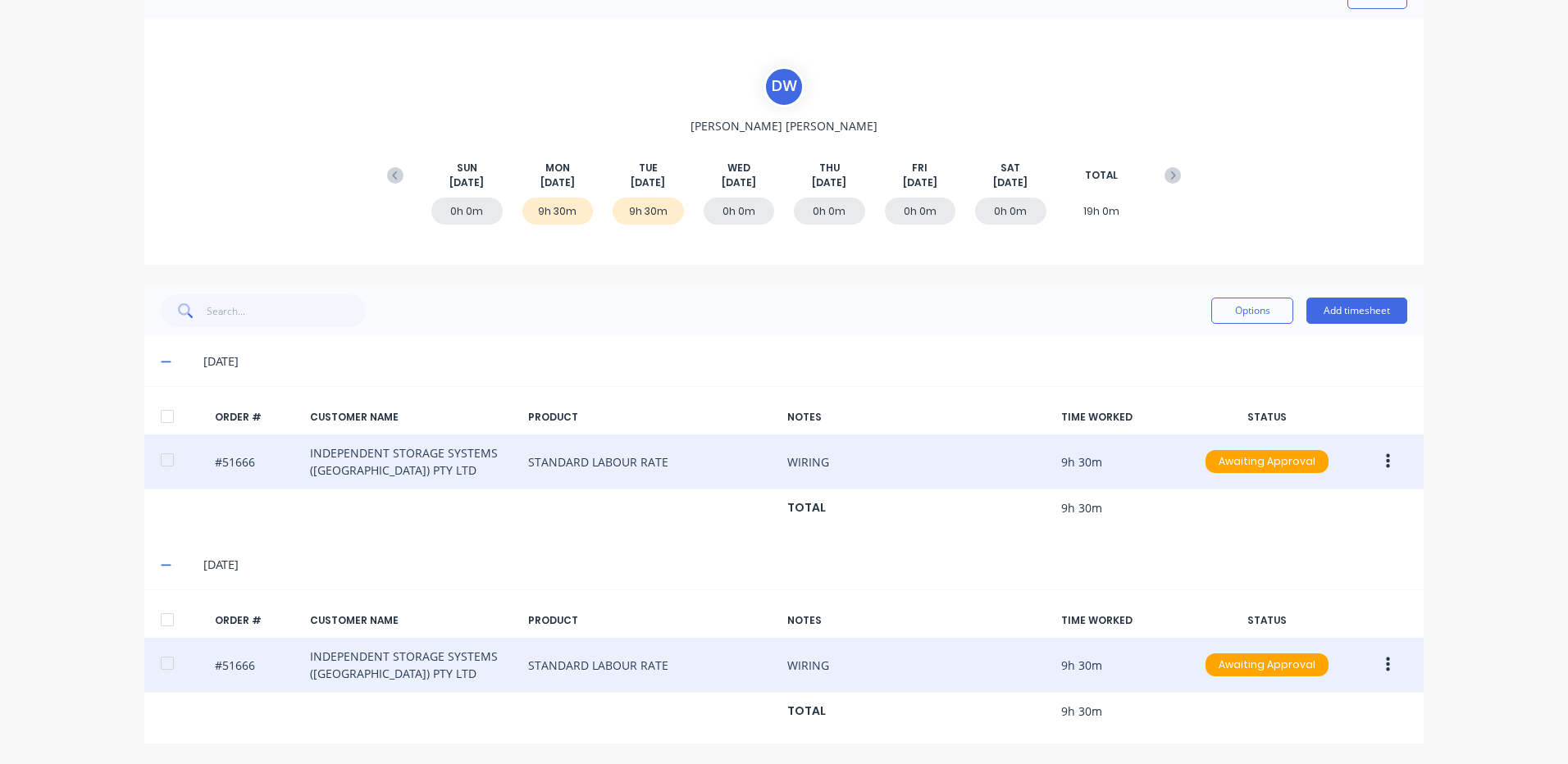
click at [155, 599] on div "ORDER # CUSTOMER NAME PRODUCT NOTES TIME WORKED STATUS #51666 INDEPENDENT STORA…" at bounding box center [784, 667] width 1279 height 154
click at [171, 418] on div at bounding box center [168, 416] width 33 height 33
click at [163, 619] on div at bounding box center [168, 619] width 33 height 33
click at [1234, 311] on button "Options" at bounding box center [1251, 310] width 82 height 26
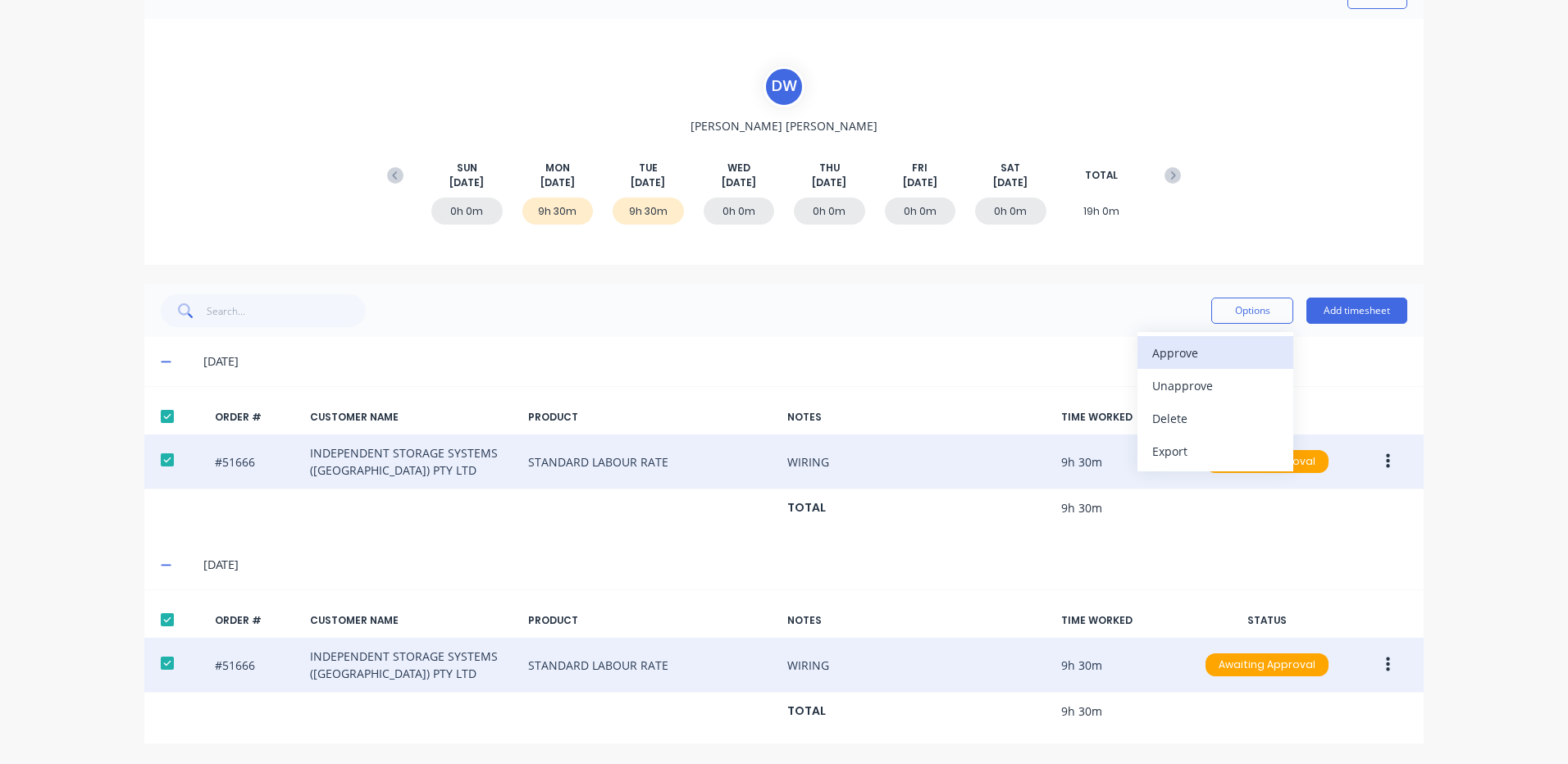
click at [1204, 340] on button "Approve" at bounding box center [1215, 353] width 156 height 33
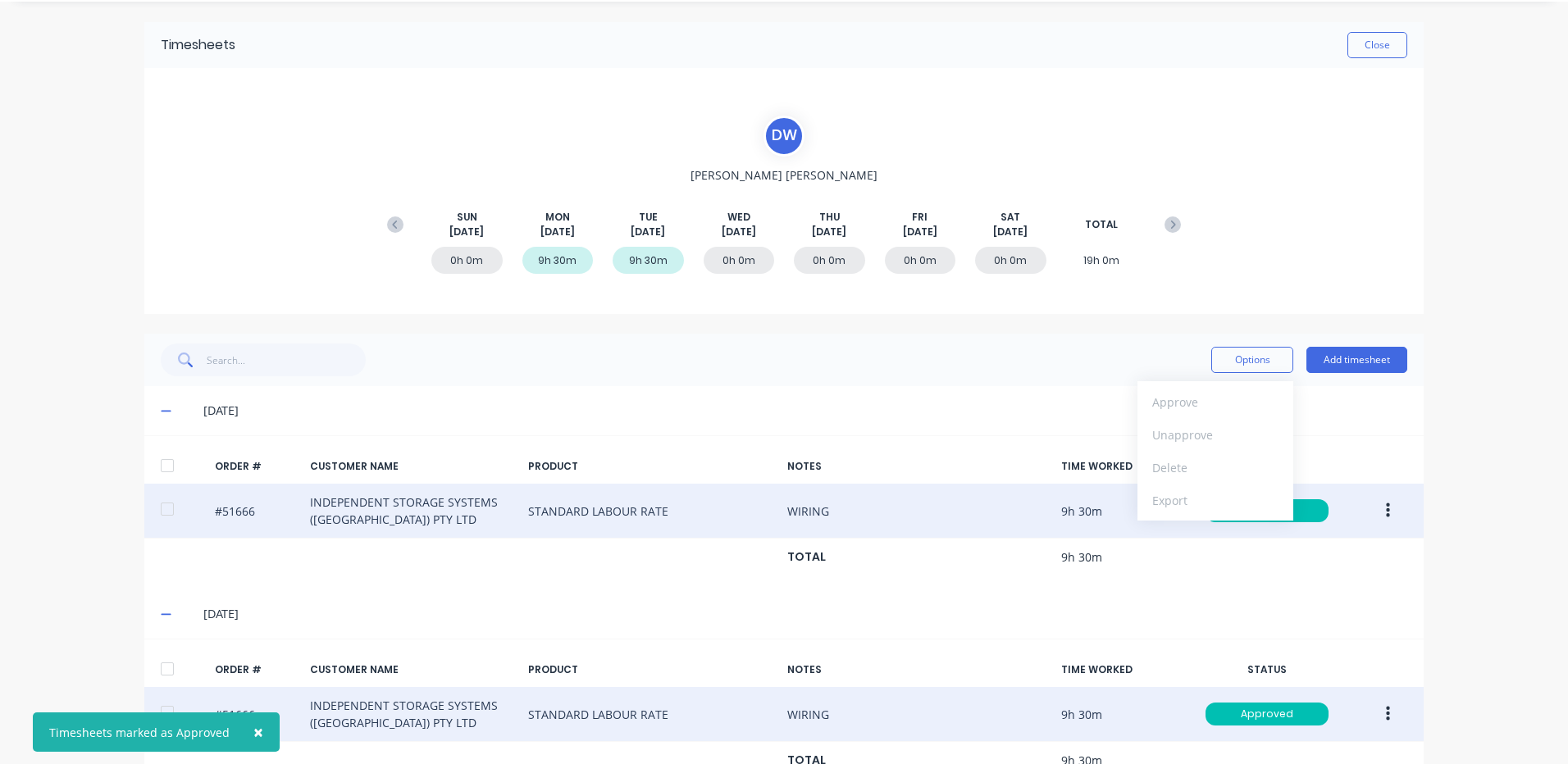
scroll to position [0, 0]
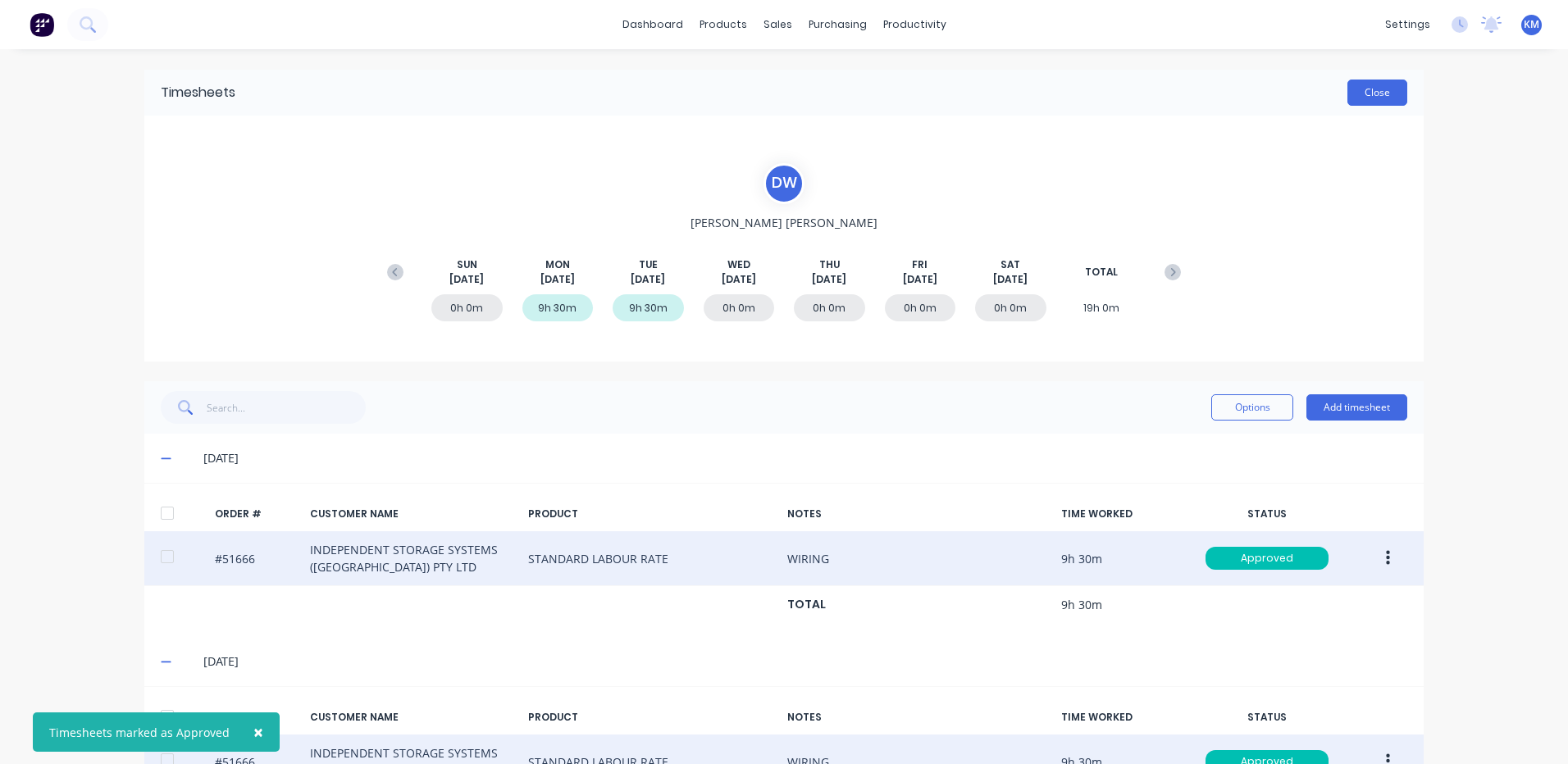
click at [1375, 102] on button "Close" at bounding box center [1377, 92] width 60 height 26
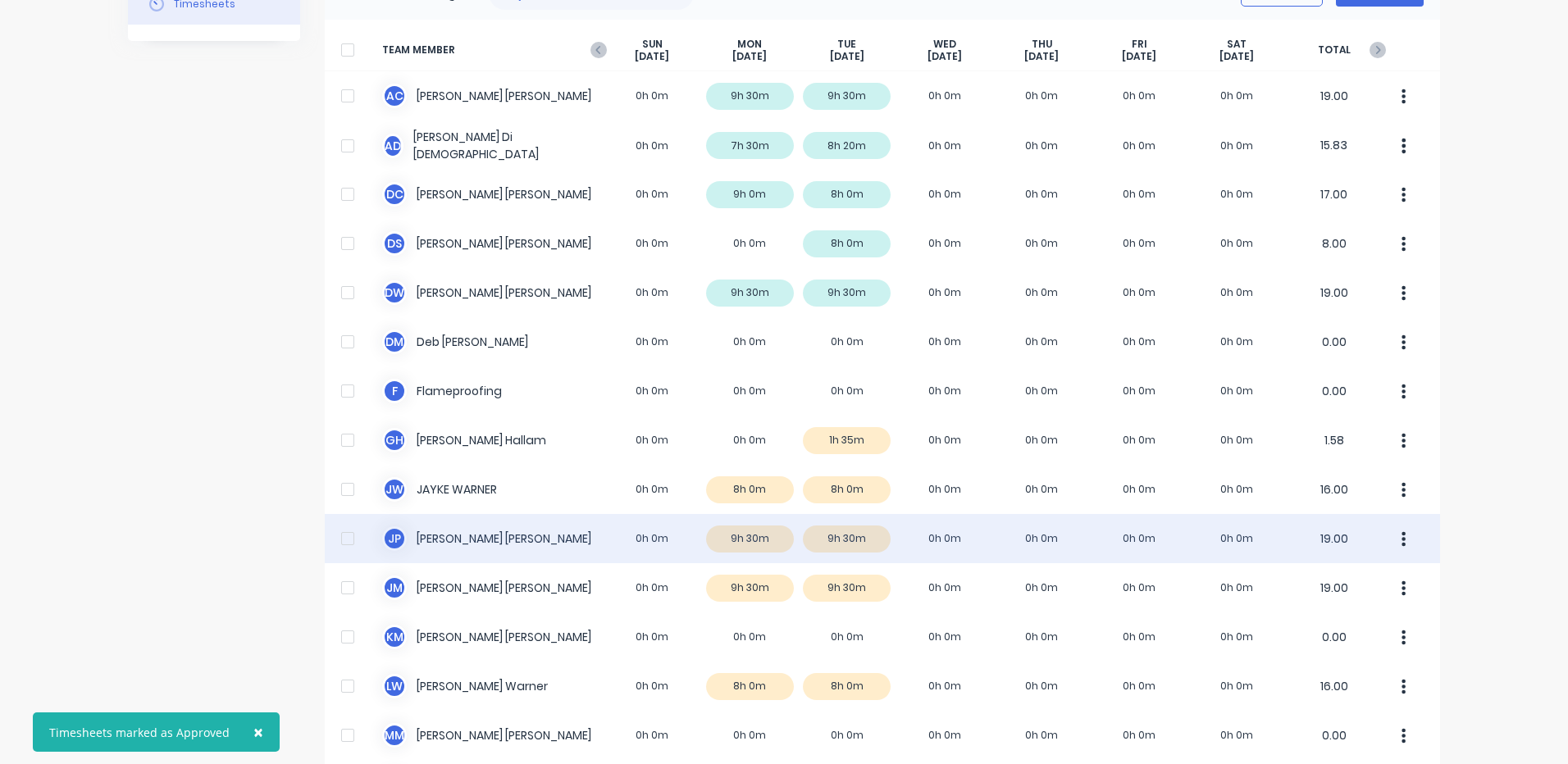
scroll to position [246, 0]
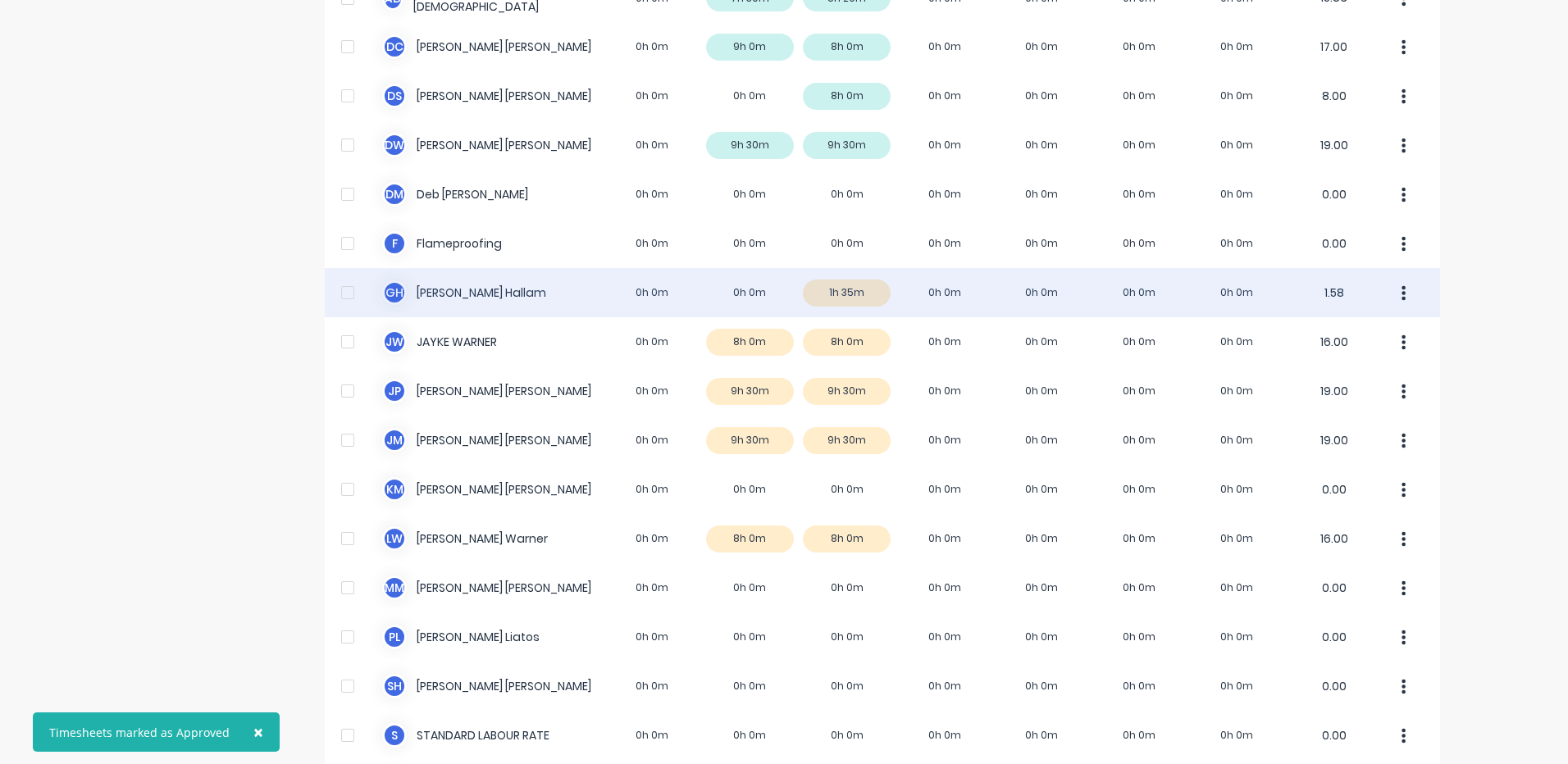
click at [945, 298] on div "G H Geoff Hallam 0h 0m 0h 0m 1h 35m 0h 0m 0h 0m 0h 0m 0h 0m 1.58" at bounding box center [882, 292] width 1115 height 49
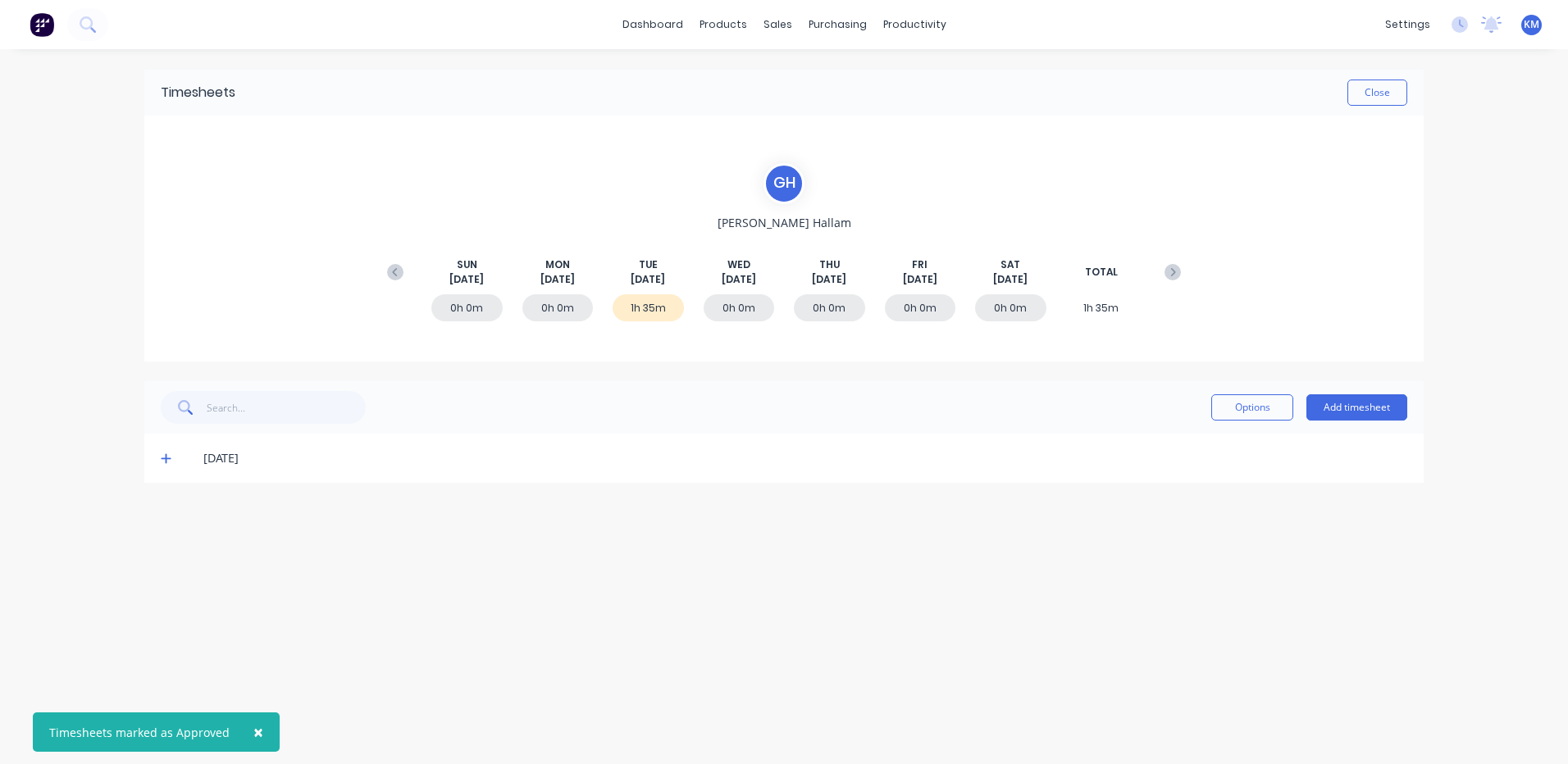
click at [163, 456] on icon at bounding box center [166, 459] width 11 height 12
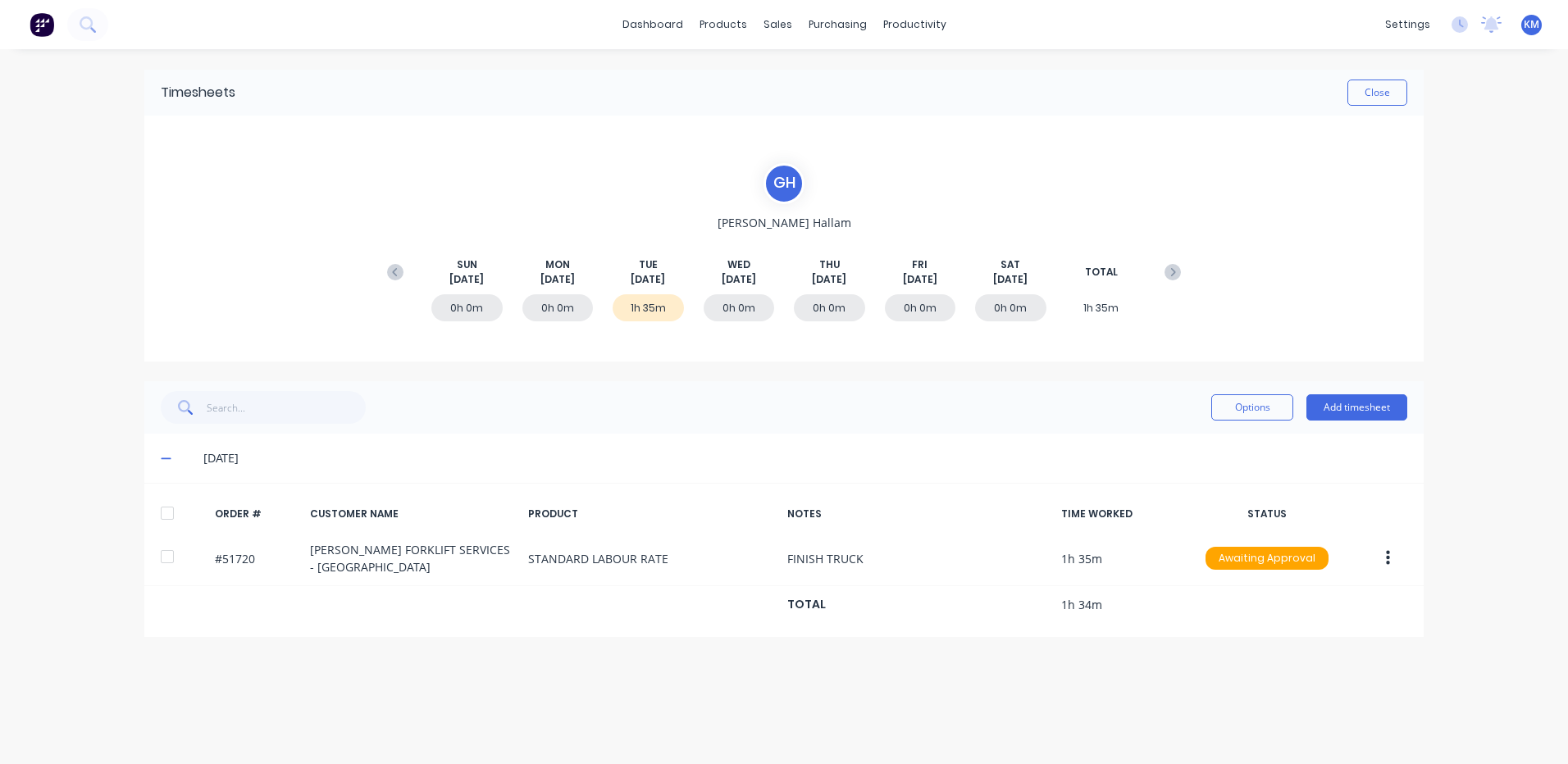
click at [172, 526] on div at bounding box center [168, 514] width 33 height 33
click at [1224, 416] on button "Options" at bounding box center [1251, 407] width 82 height 26
click at [1220, 439] on div "Approve" at bounding box center [1215, 450] width 126 height 24
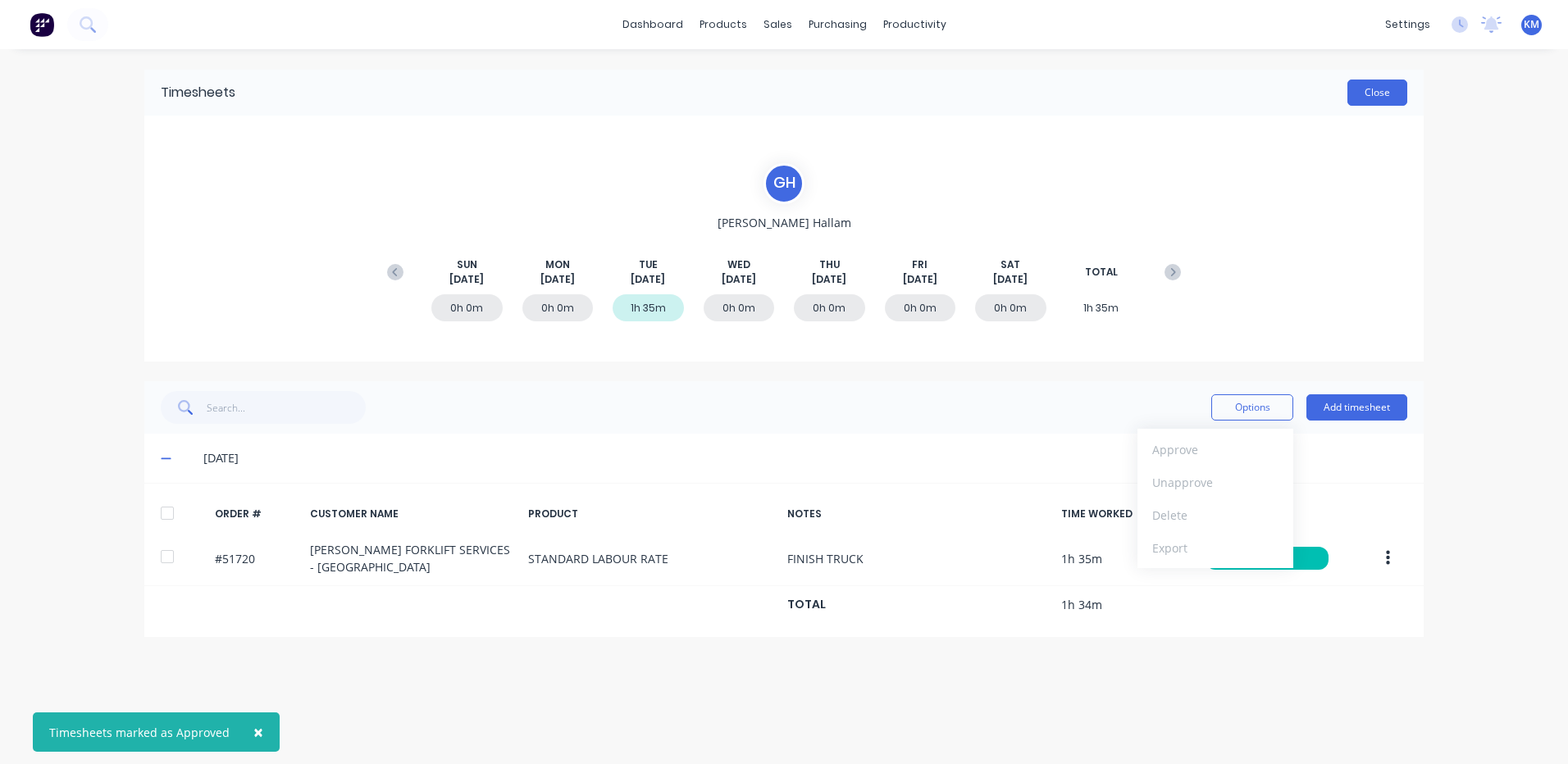
click at [1380, 86] on button "Close" at bounding box center [1377, 92] width 60 height 26
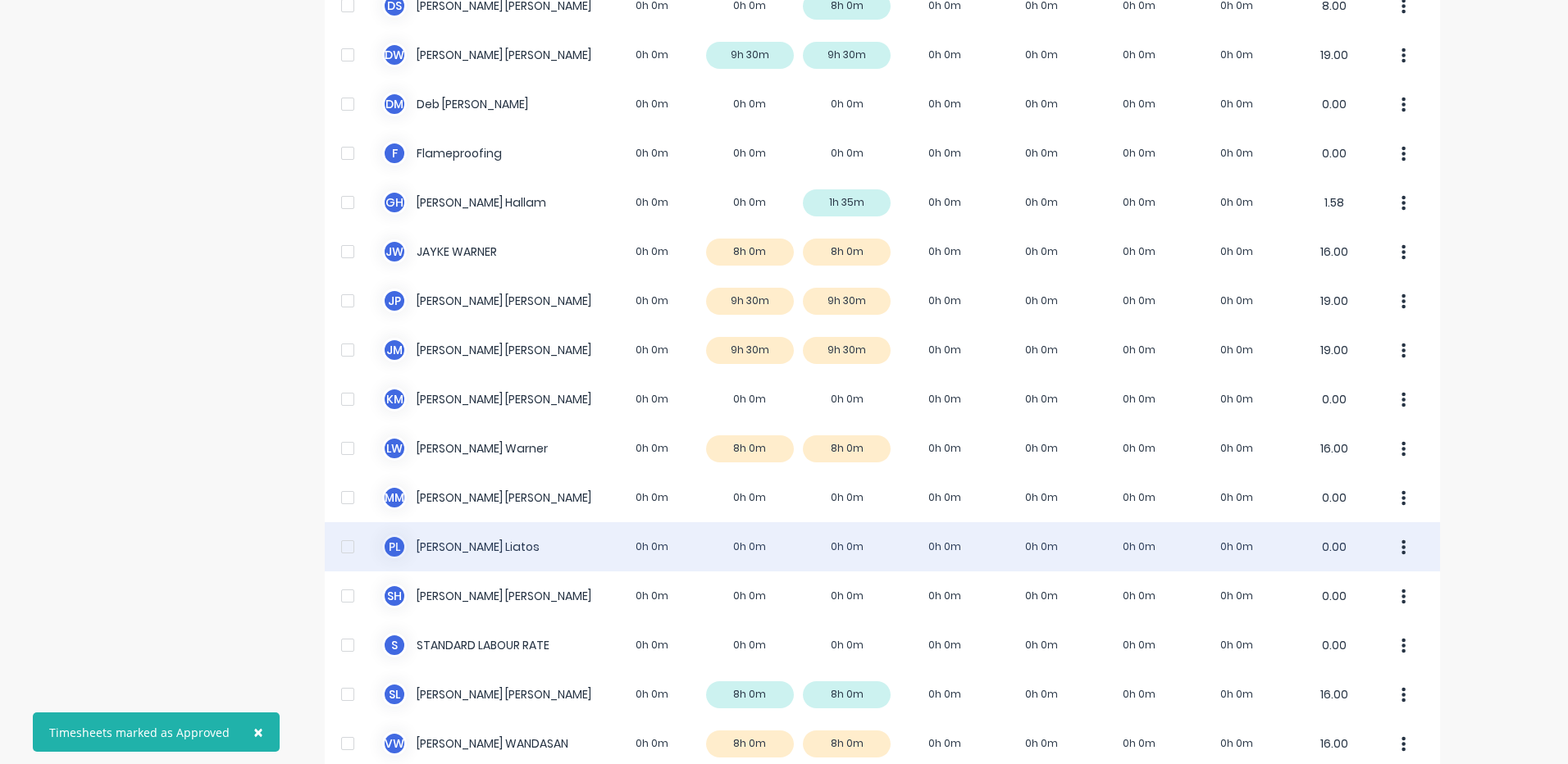
scroll to position [465, 0]
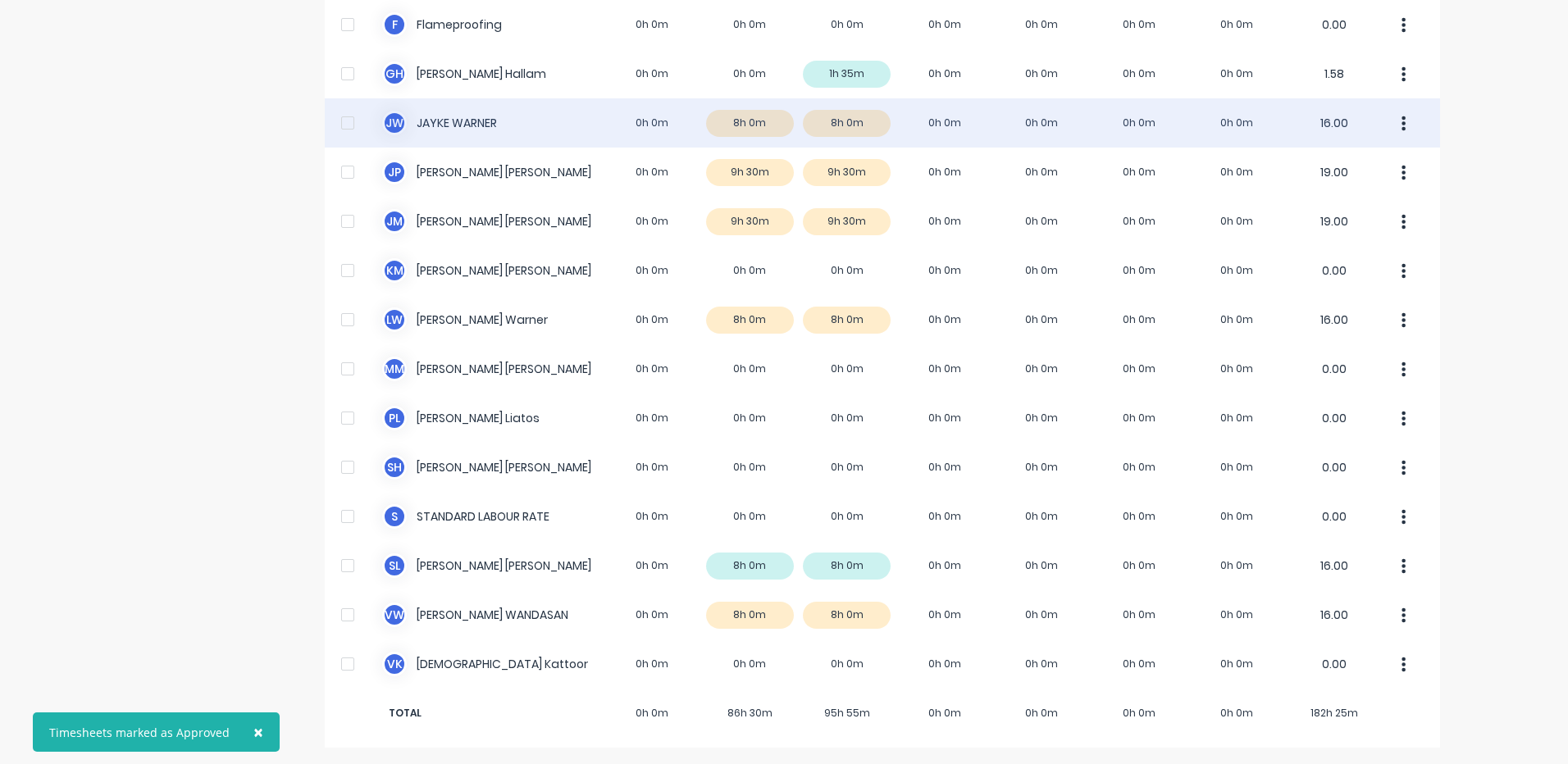
click at [863, 114] on div "J W JAYKE WARNER 0h 0m 8h 0m 8h 0m 0h 0m 0h 0m 0h 0m 0h 0m 16.00" at bounding box center [882, 122] width 1115 height 49
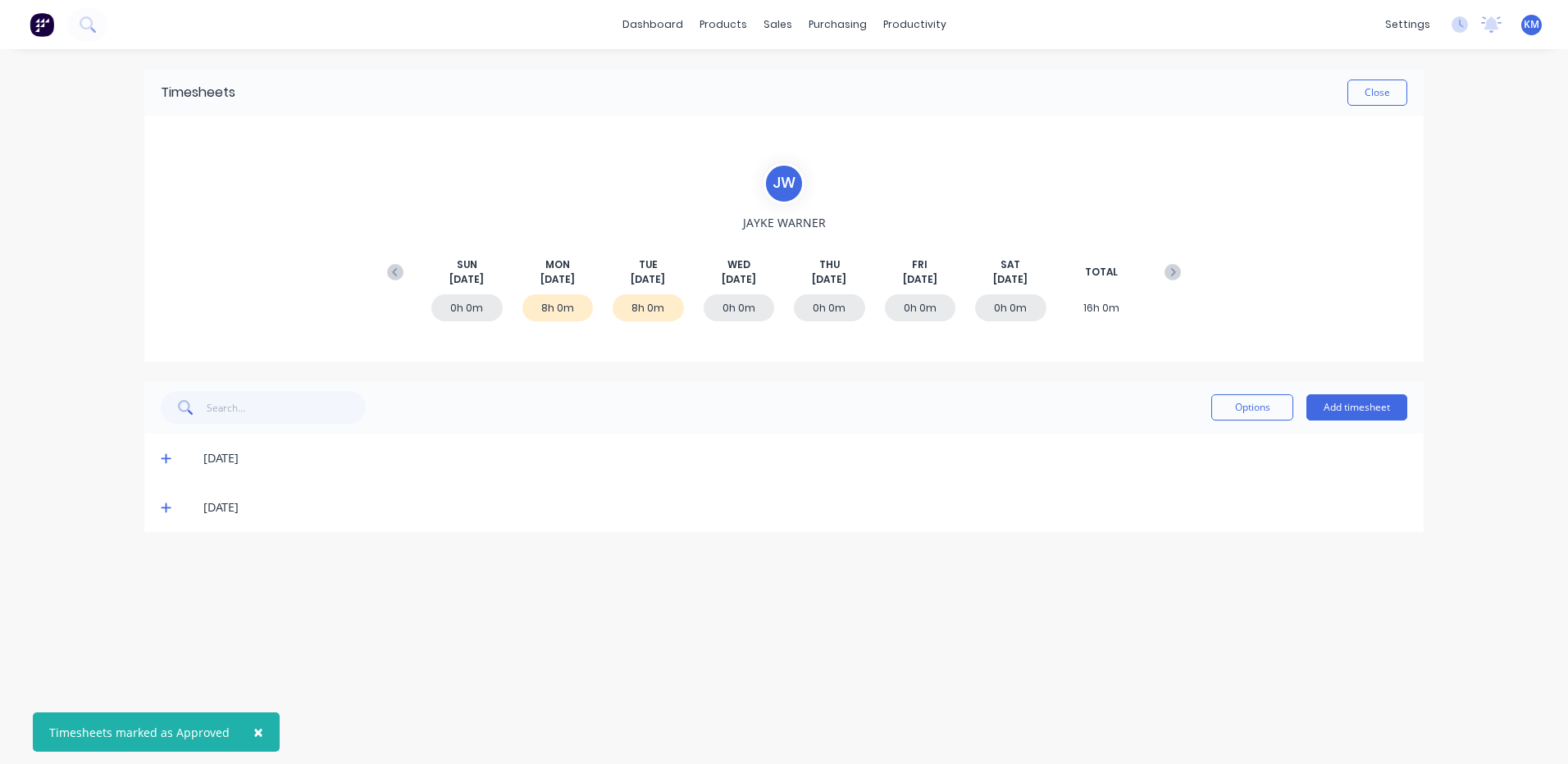
click at [163, 460] on icon at bounding box center [166, 460] width 10 height 10
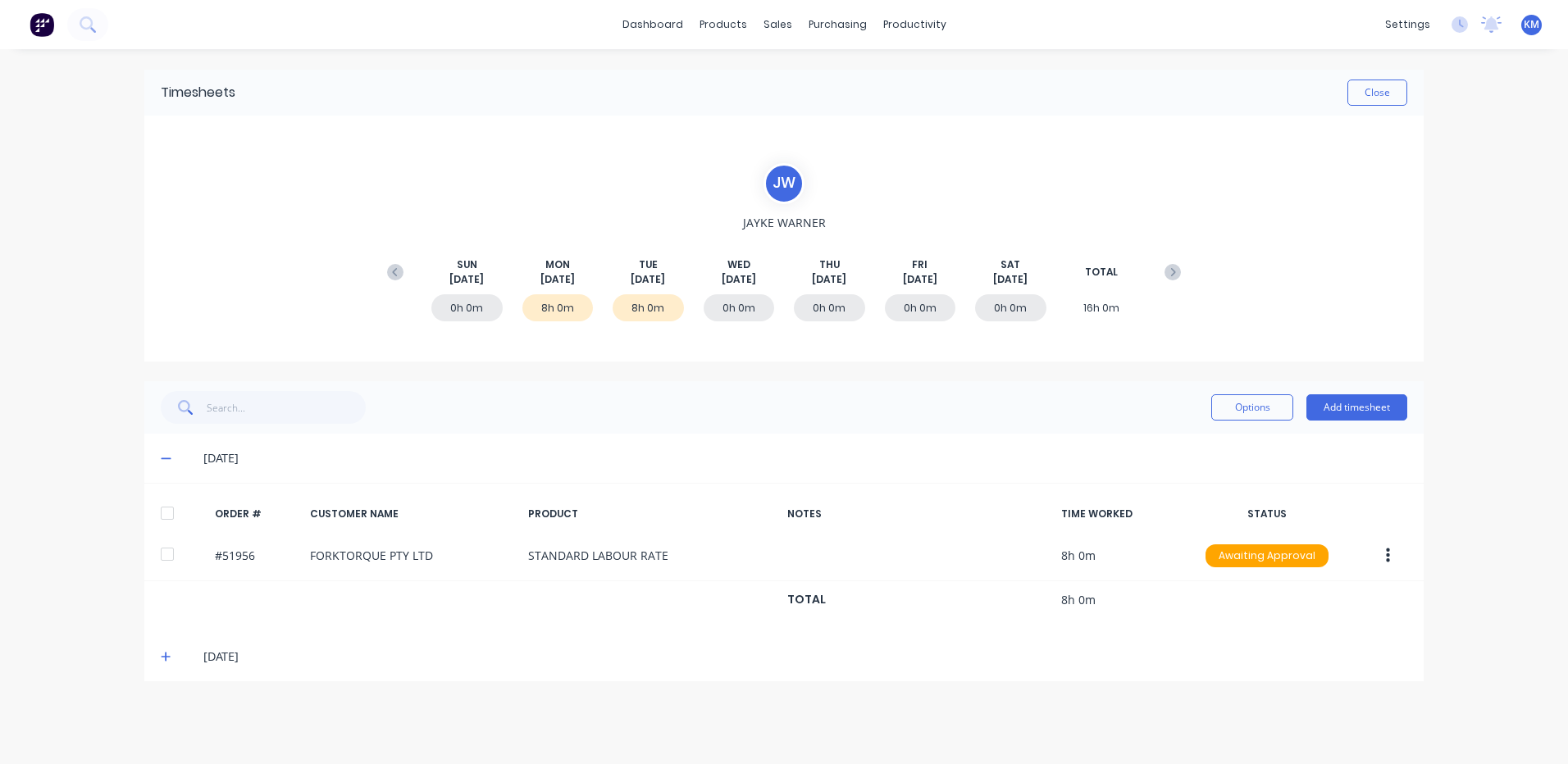
click at [163, 656] on icon at bounding box center [166, 657] width 11 height 12
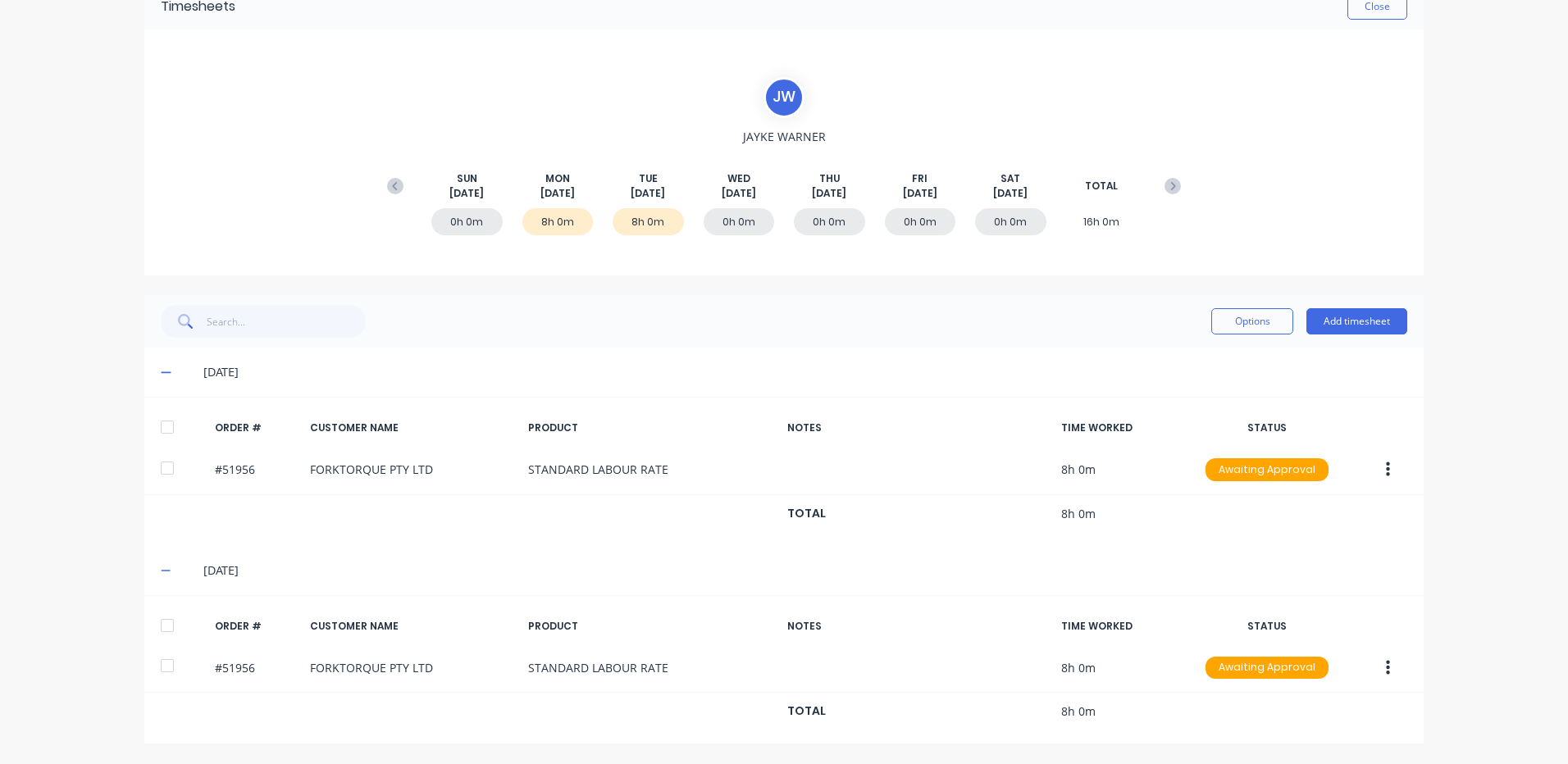
click at [151, 626] on div at bounding box center [168, 625] width 33 height 33
click at [170, 426] on div at bounding box center [168, 427] width 33 height 33
click at [1234, 320] on button "Options" at bounding box center [1251, 321] width 82 height 26
click at [1210, 348] on button "Approve" at bounding box center [1215, 363] width 156 height 33
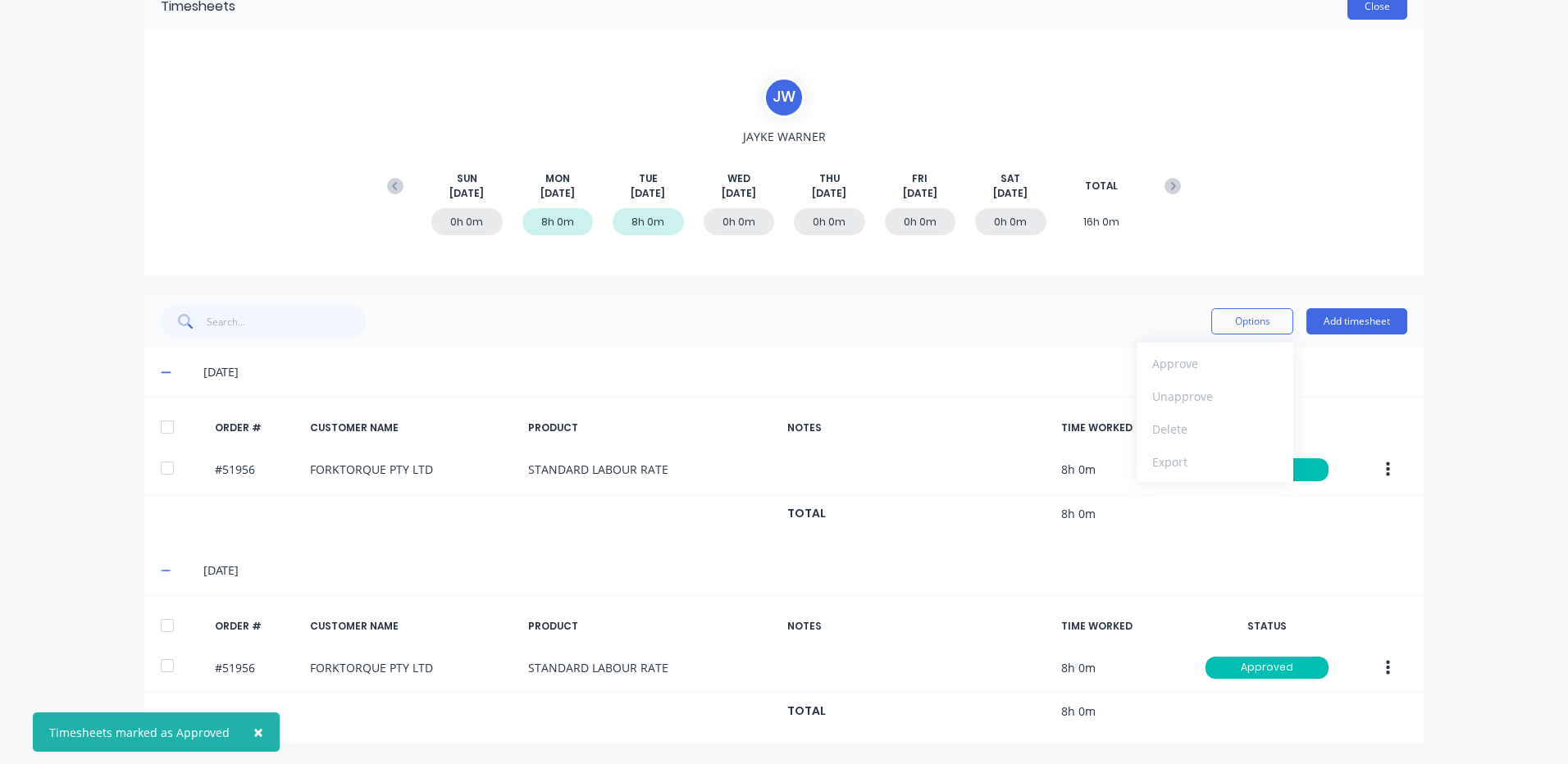
click at [1370, 5] on button "Close" at bounding box center [1377, 6] width 60 height 26
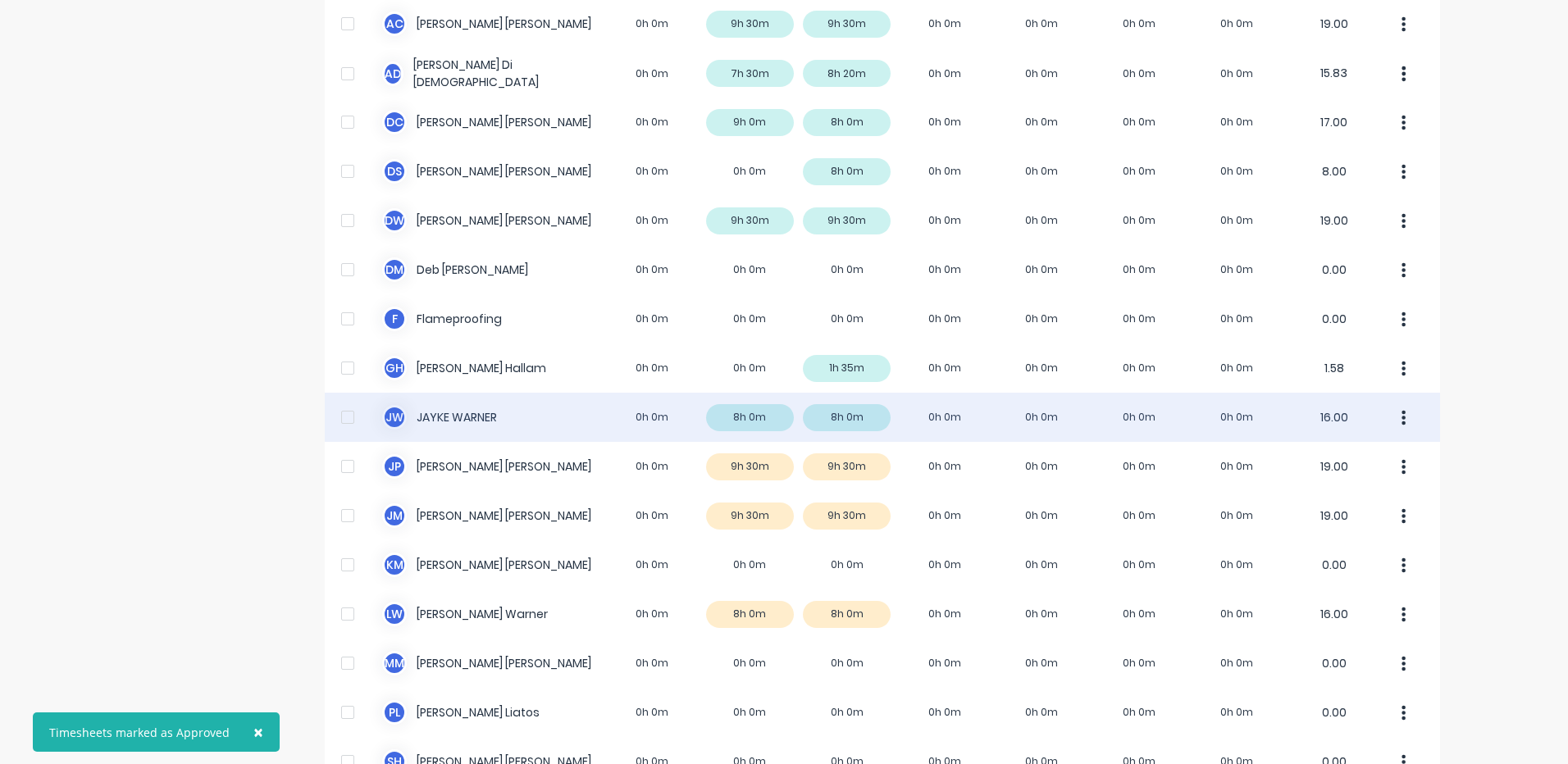
scroll to position [246, 0]
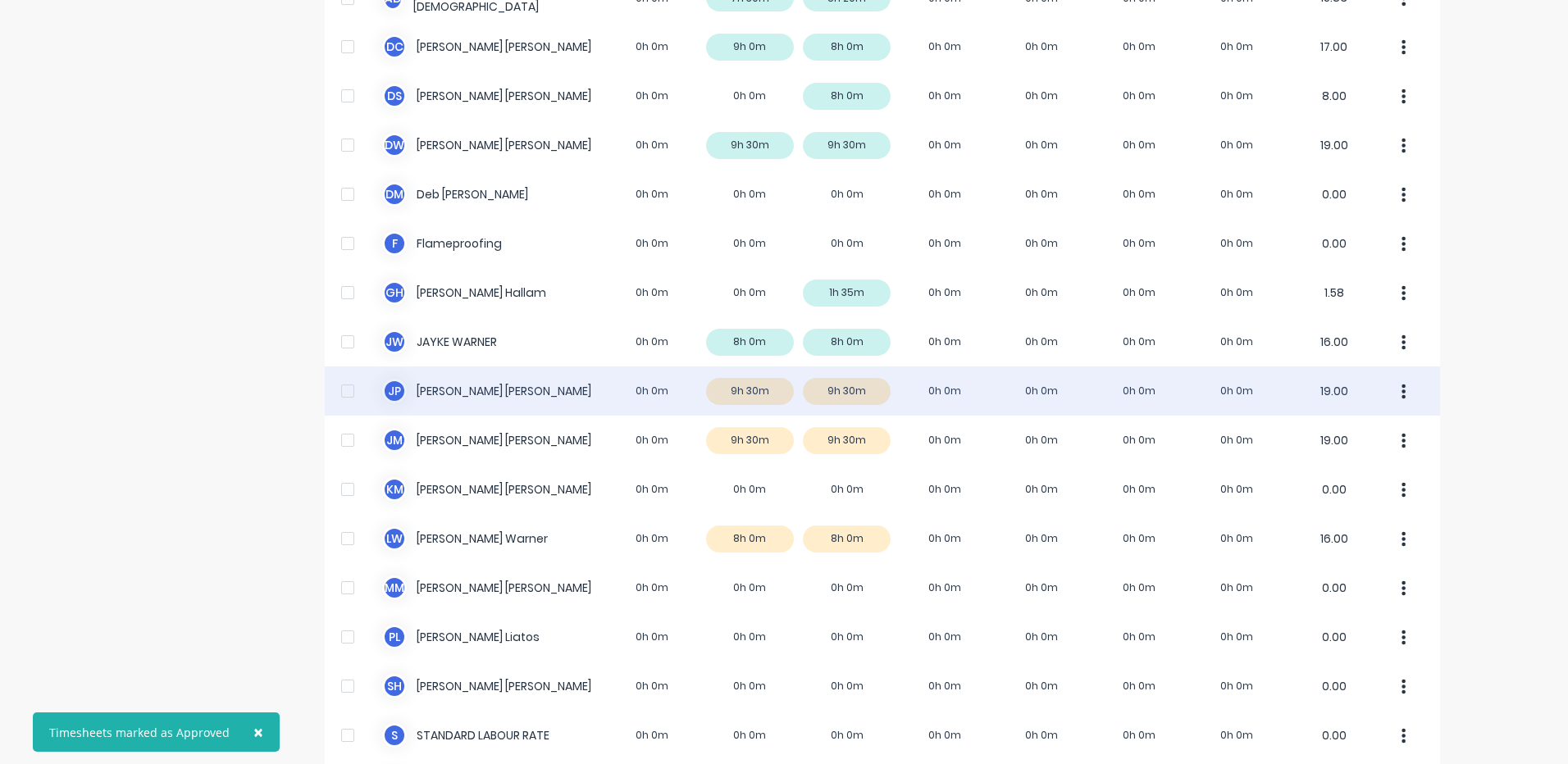
click at [758, 393] on div "J P Jigar Panchal 0h 0m 9h 30m 9h 30m 0h 0m 0h 0m 0h 0m 0h 0m 19.00" at bounding box center [882, 390] width 1115 height 49
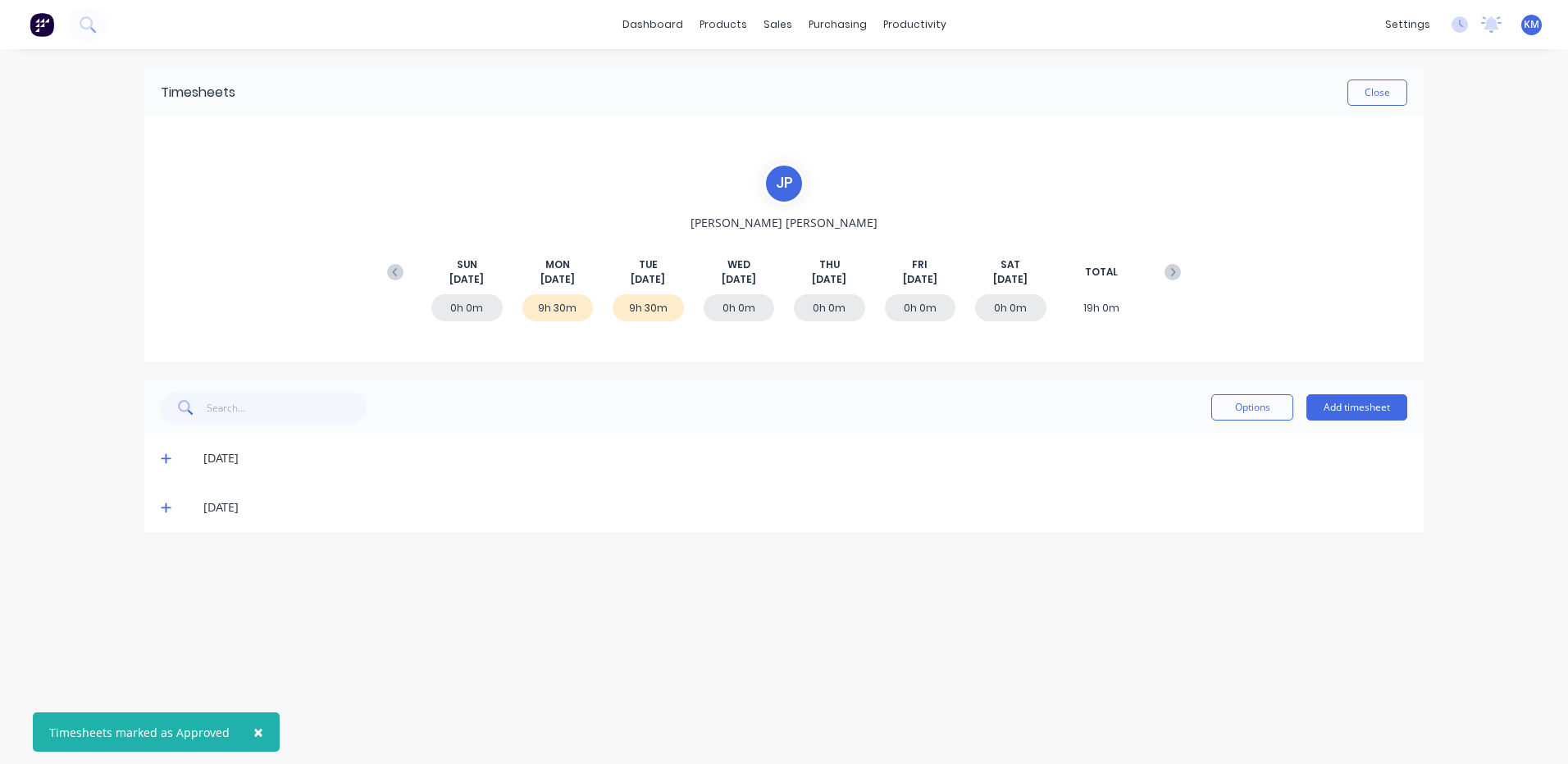
click at [170, 462] on icon at bounding box center [166, 459] width 11 height 12
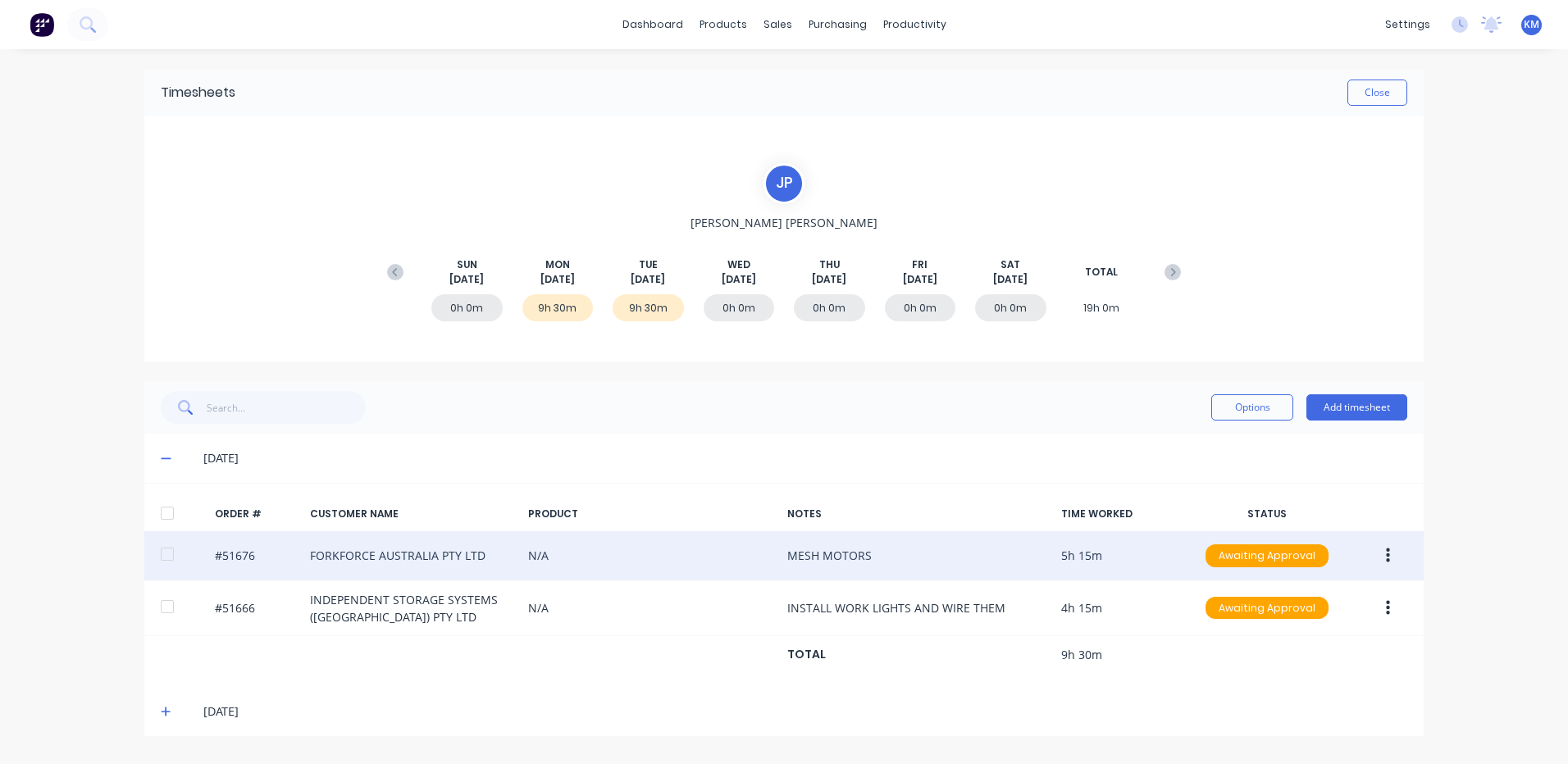
click at [1386, 554] on icon "button" at bounding box center [1388, 556] width 4 height 18
click at [1323, 657] on div "Edit" at bounding box center [1328, 665] width 126 height 24
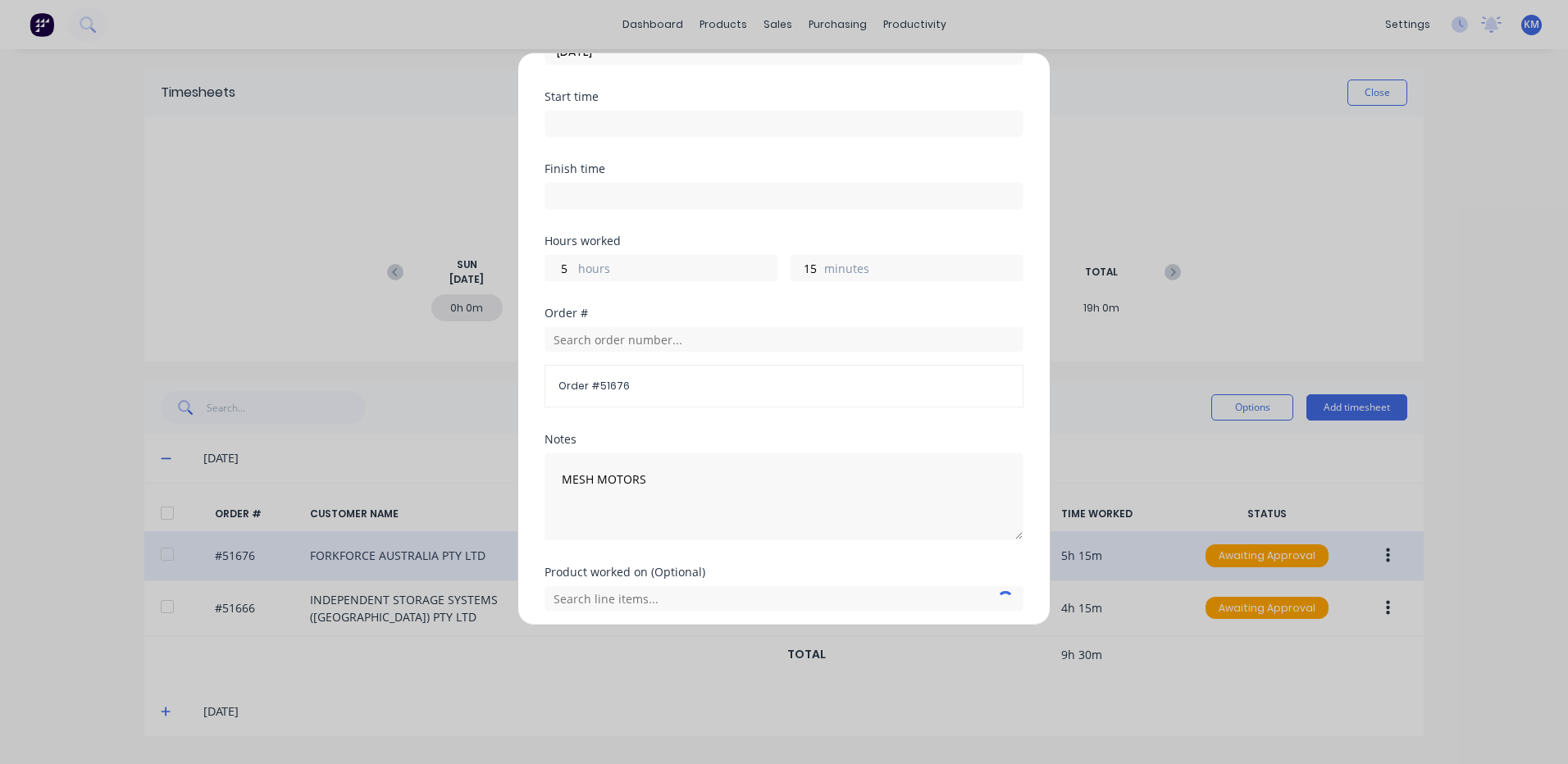
scroll to position [221, 0]
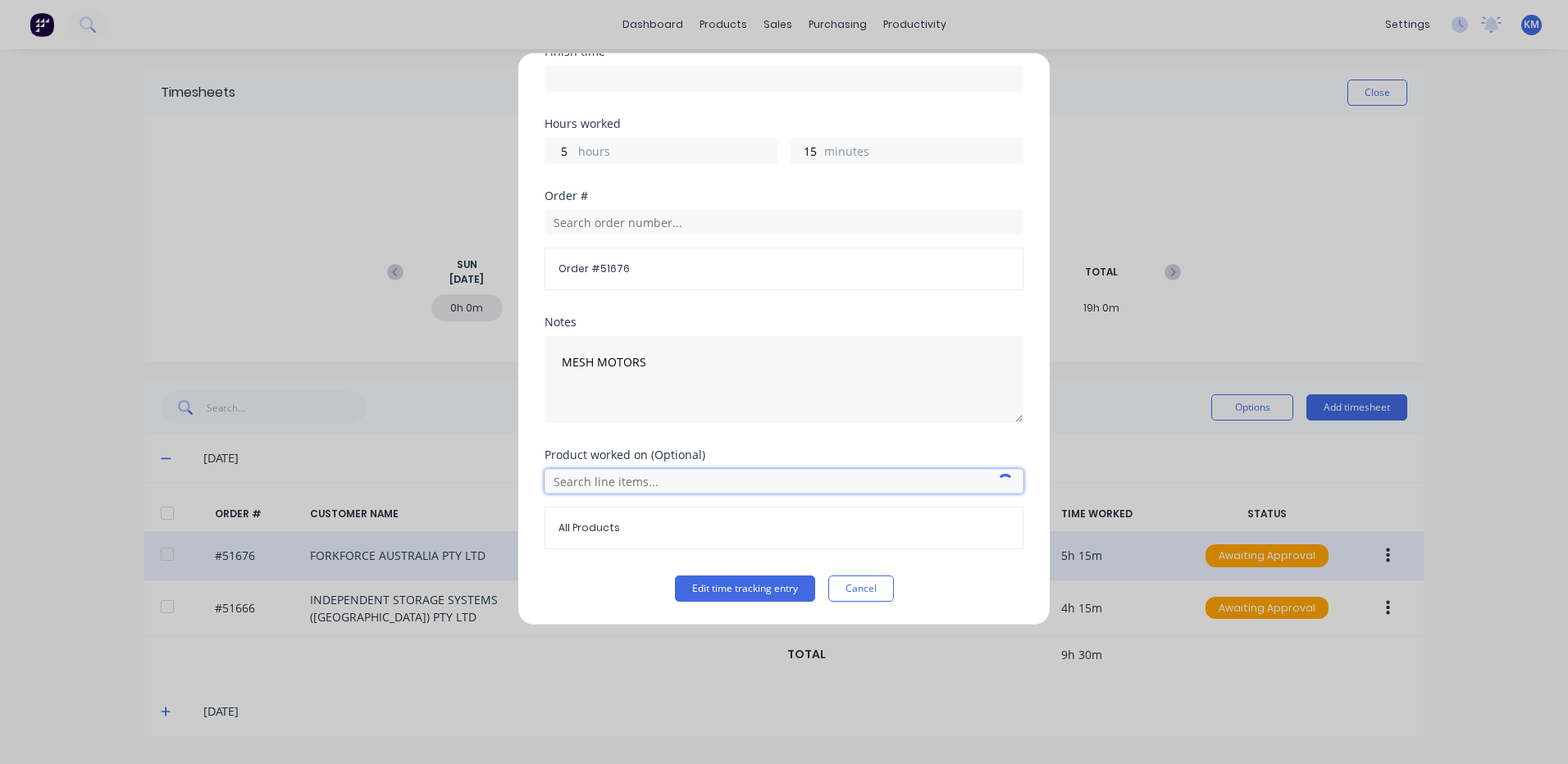
click at [625, 477] on input "text" at bounding box center [783, 482] width 479 height 25
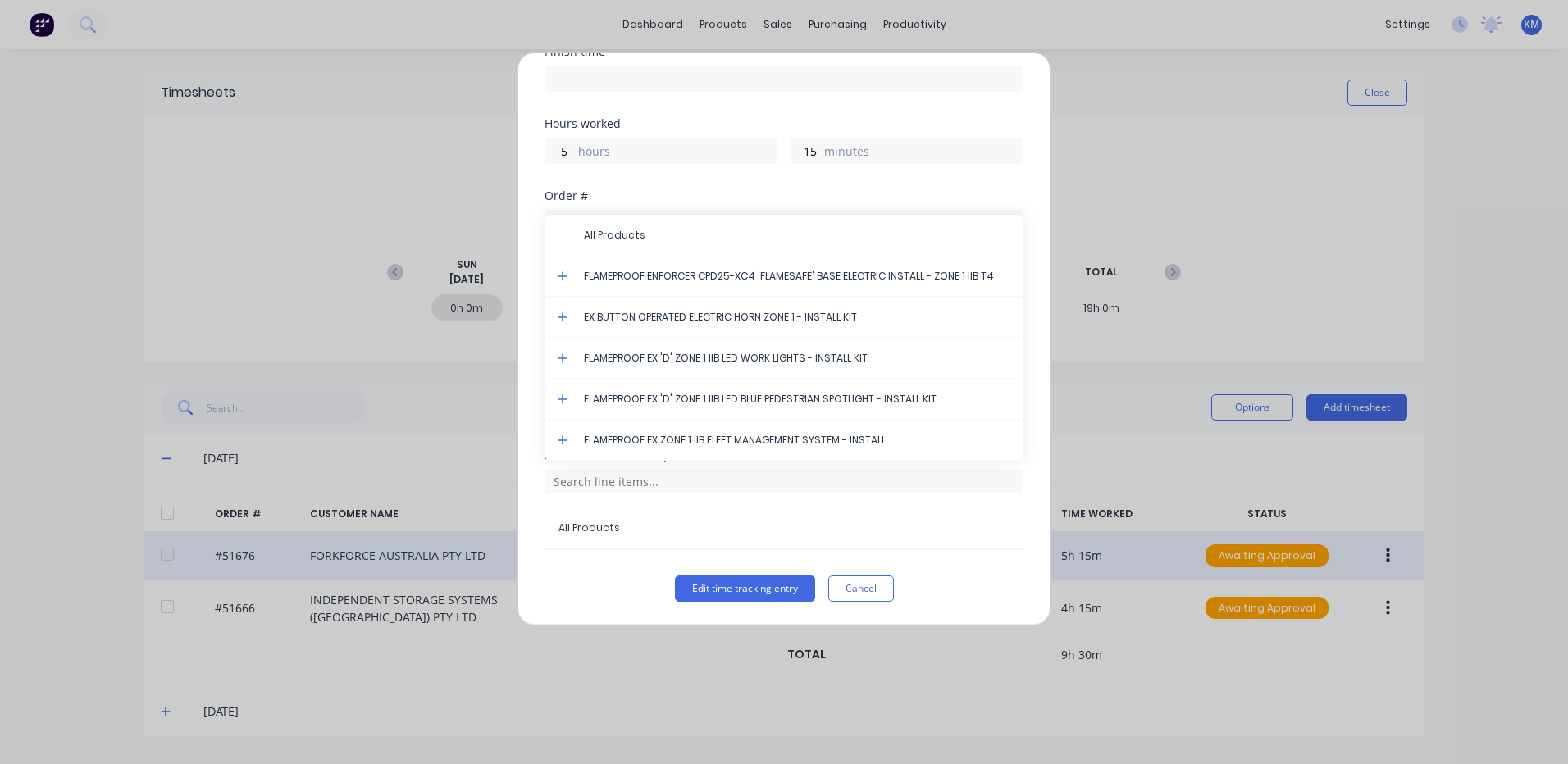
click at [559, 274] on icon at bounding box center [562, 277] width 11 height 12
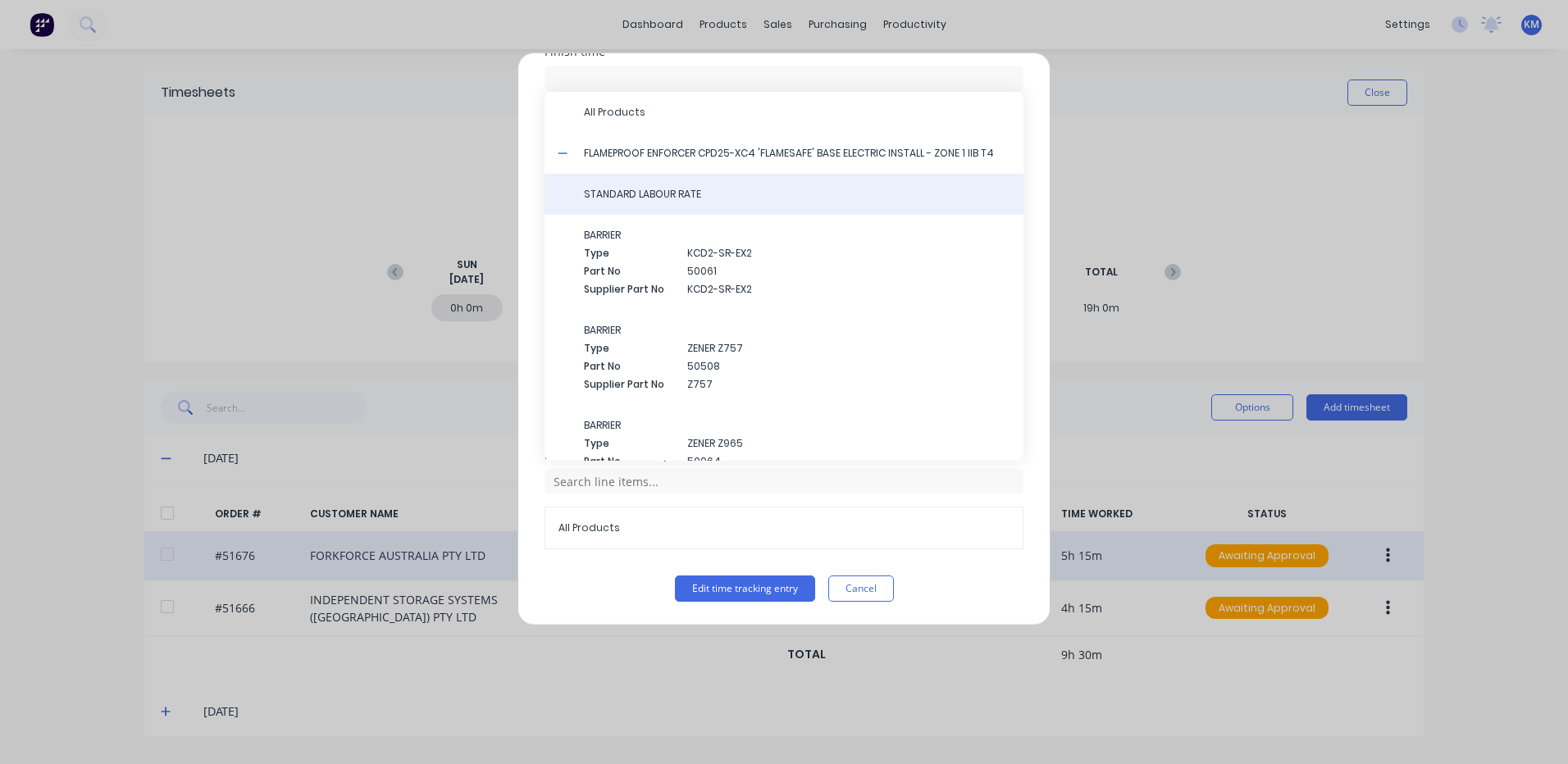
click at [671, 198] on span "STANDARD LABOUR RATE" at bounding box center [797, 194] width 427 height 14
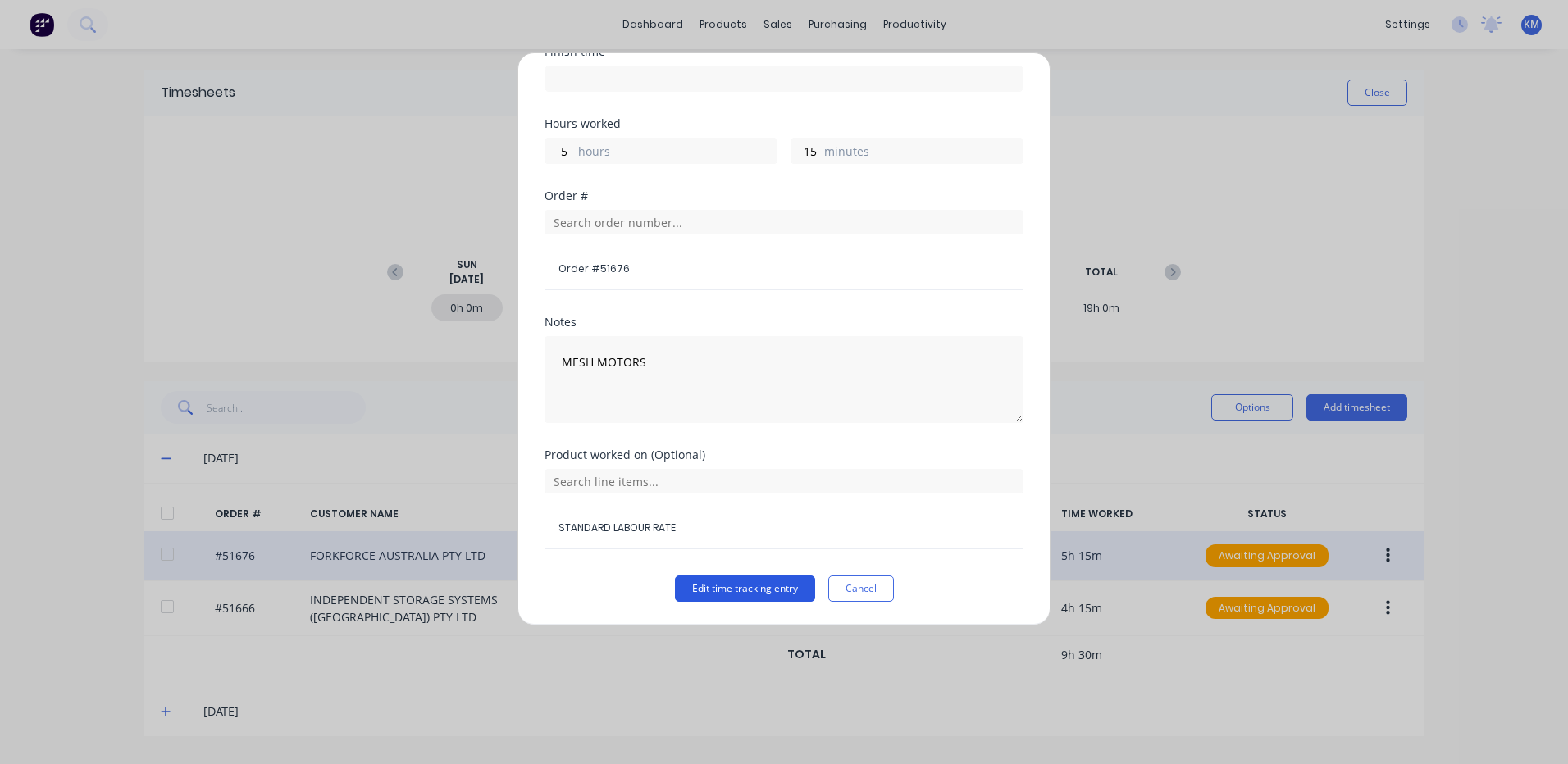
click at [741, 577] on button "Edit time tracking entry" at bounding box center [745, 589] width 141 height 26
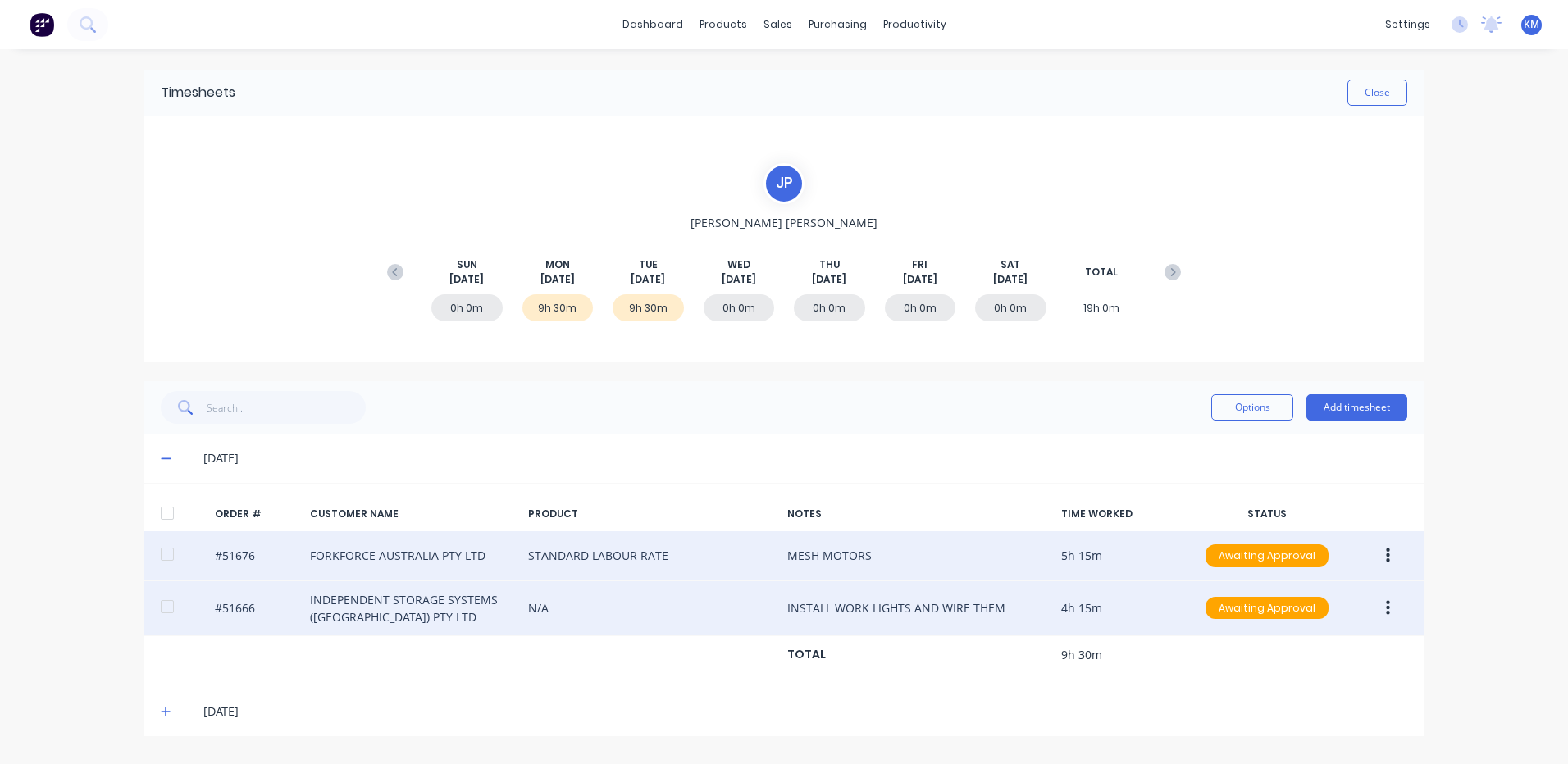
click at [1376, 609] on button "button" at bounding box center [1388, 608] width 39 height 30
click at [1287, 710] on div "Edit" at bounding box center [1328, 717] width 126 height 24
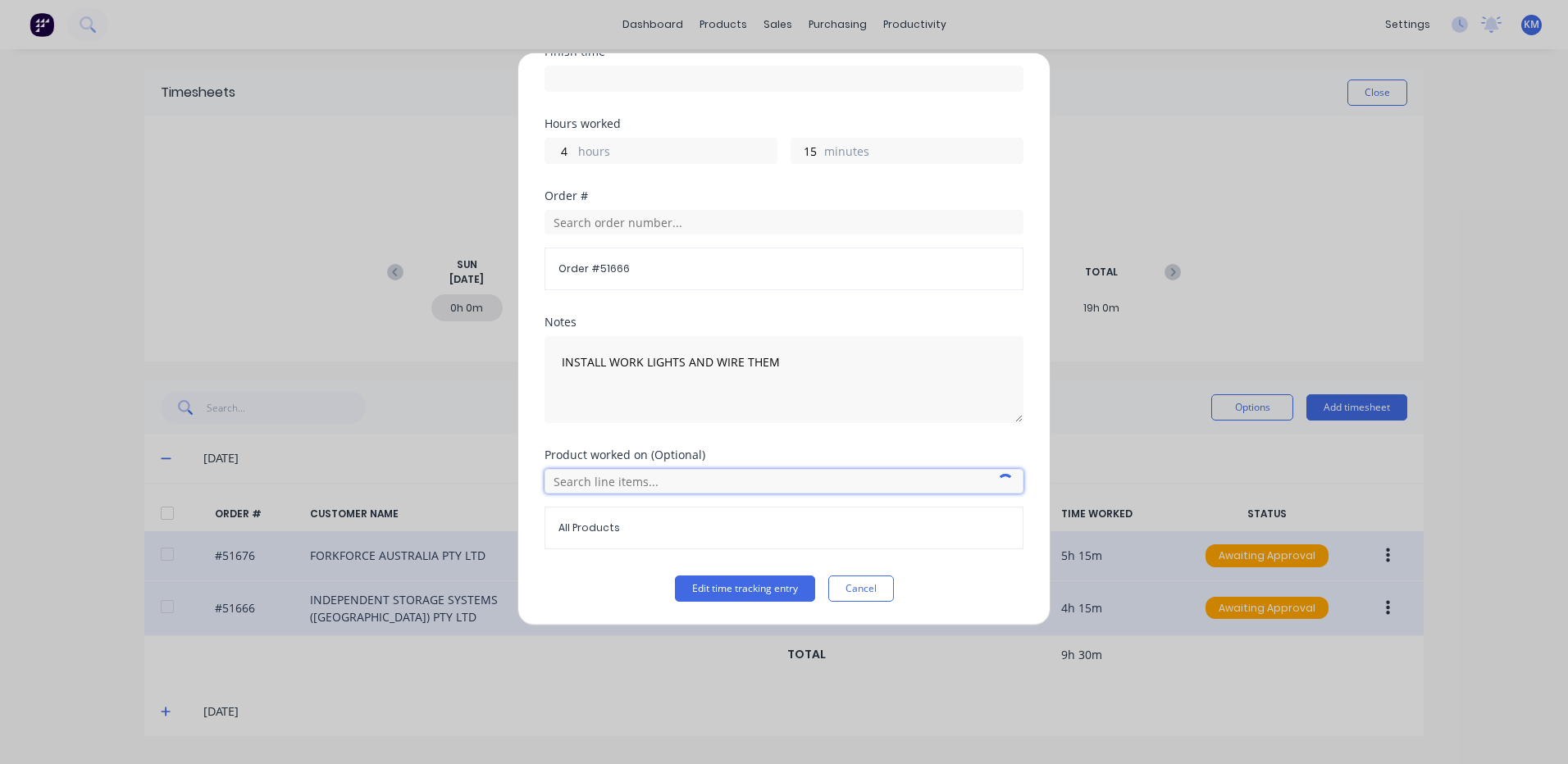
click at [600, 480] on input "text" at bounding box center [783, 482] width 479 height 25
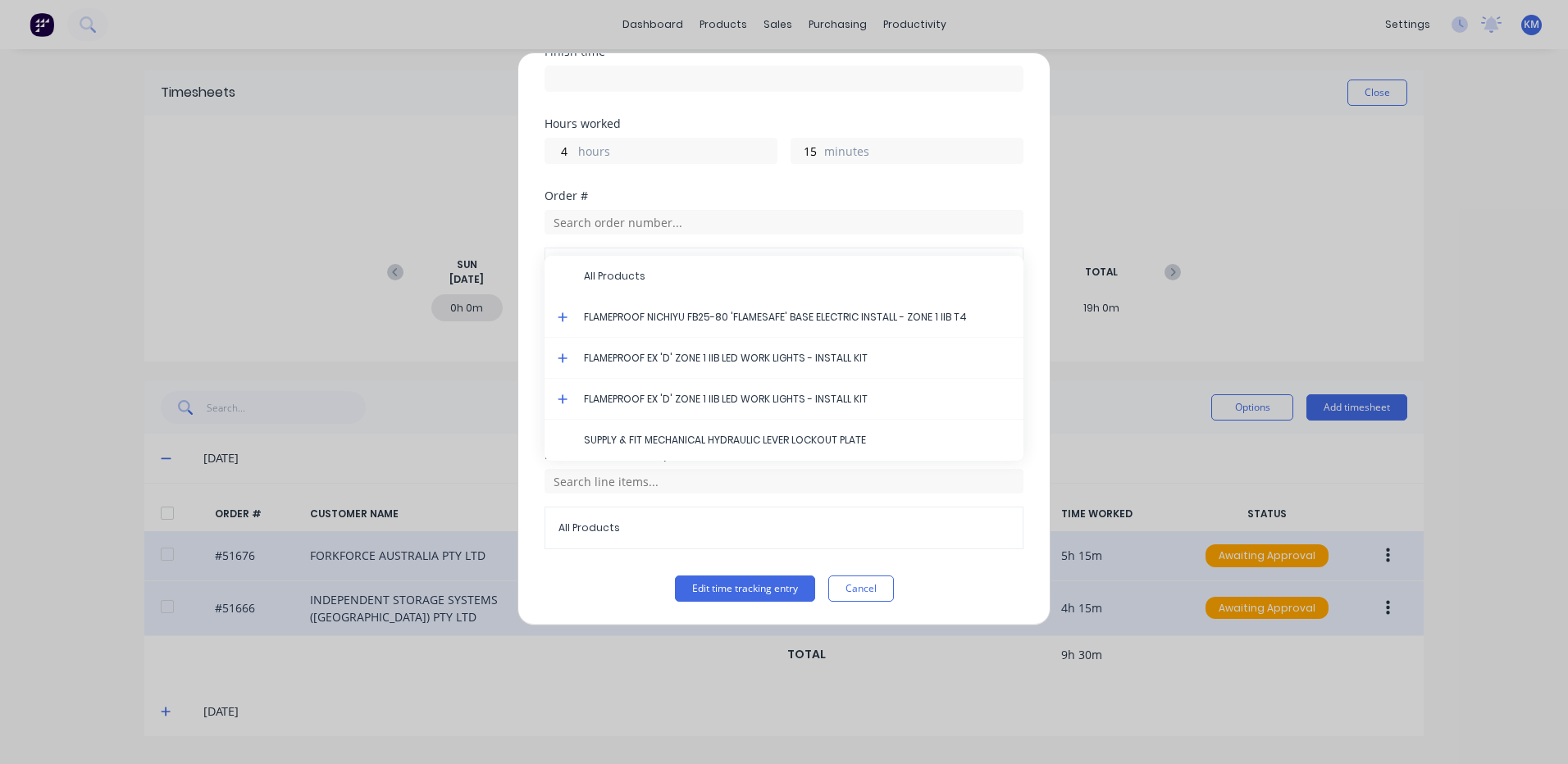
click at [560, 353] on icon at bounding box center [562, 358] width 11 height 12
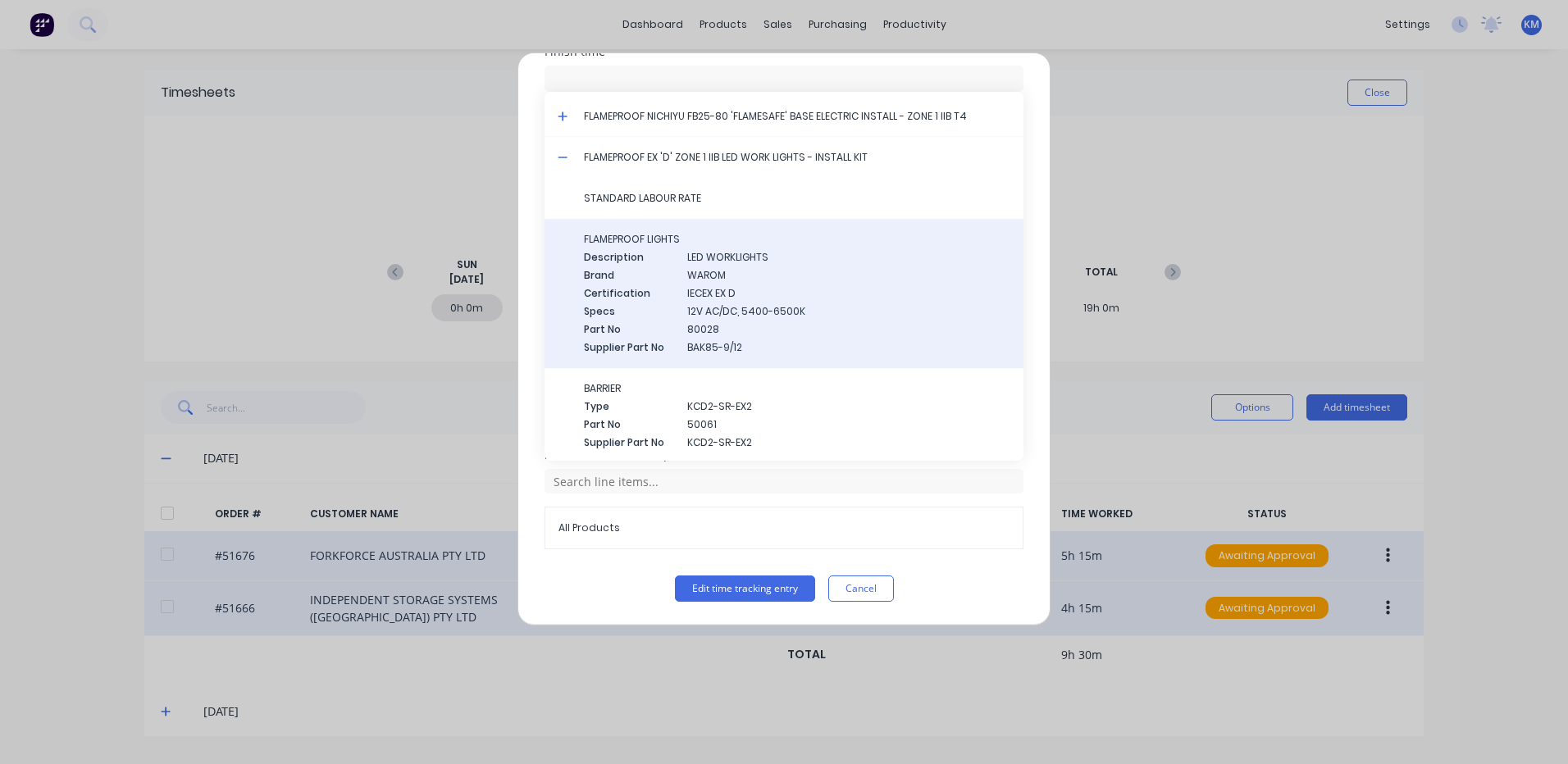
scroll to position [0, 0]
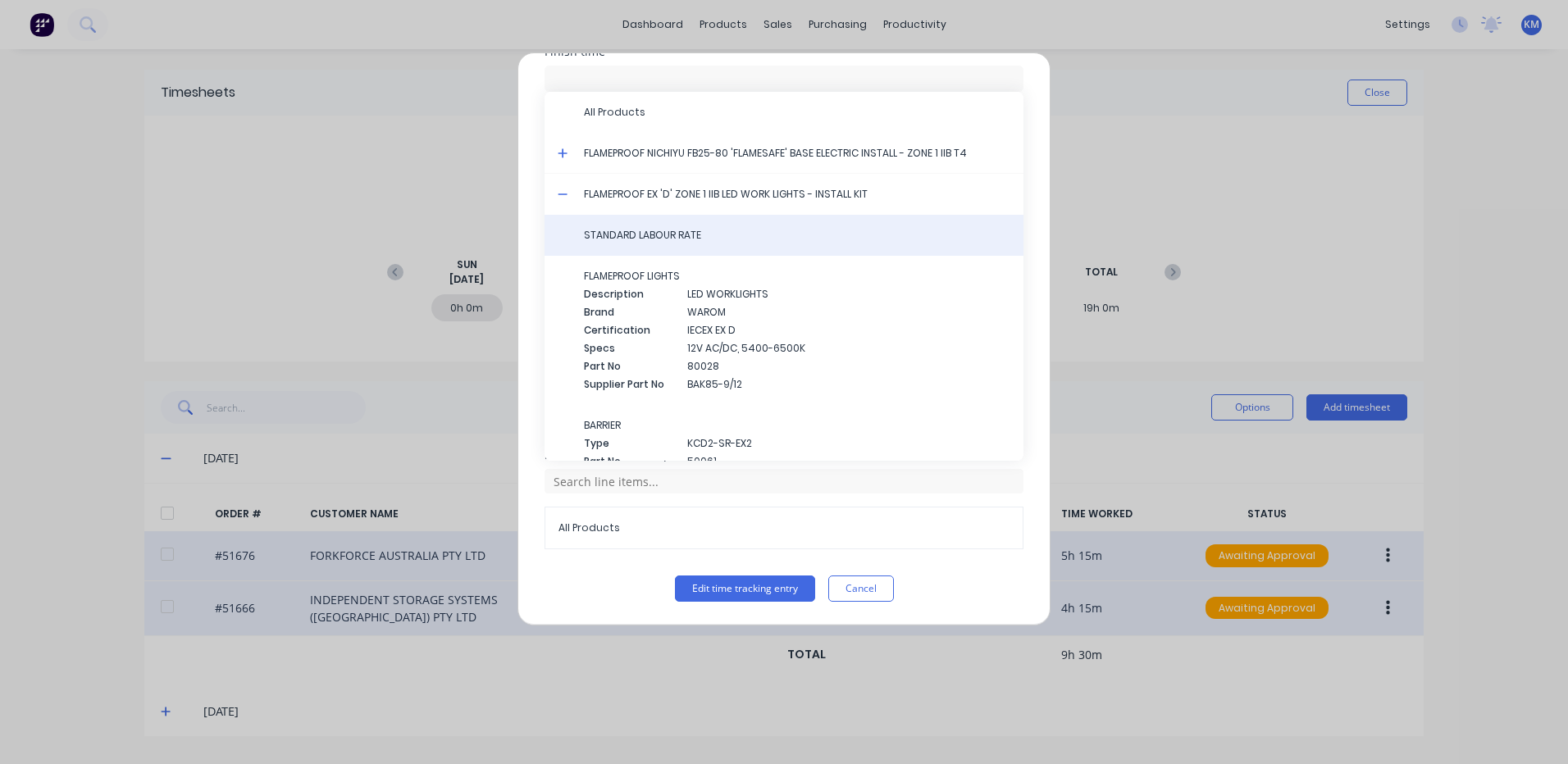
click at [694, 243] on div "STANDARD LABOUR RATE" at bounding box center [783, 235] width 479 height 41
click at [671, 235] on span "STANDARD LABOUR RATE" at bounding box center [797, 235] width 427 height 14
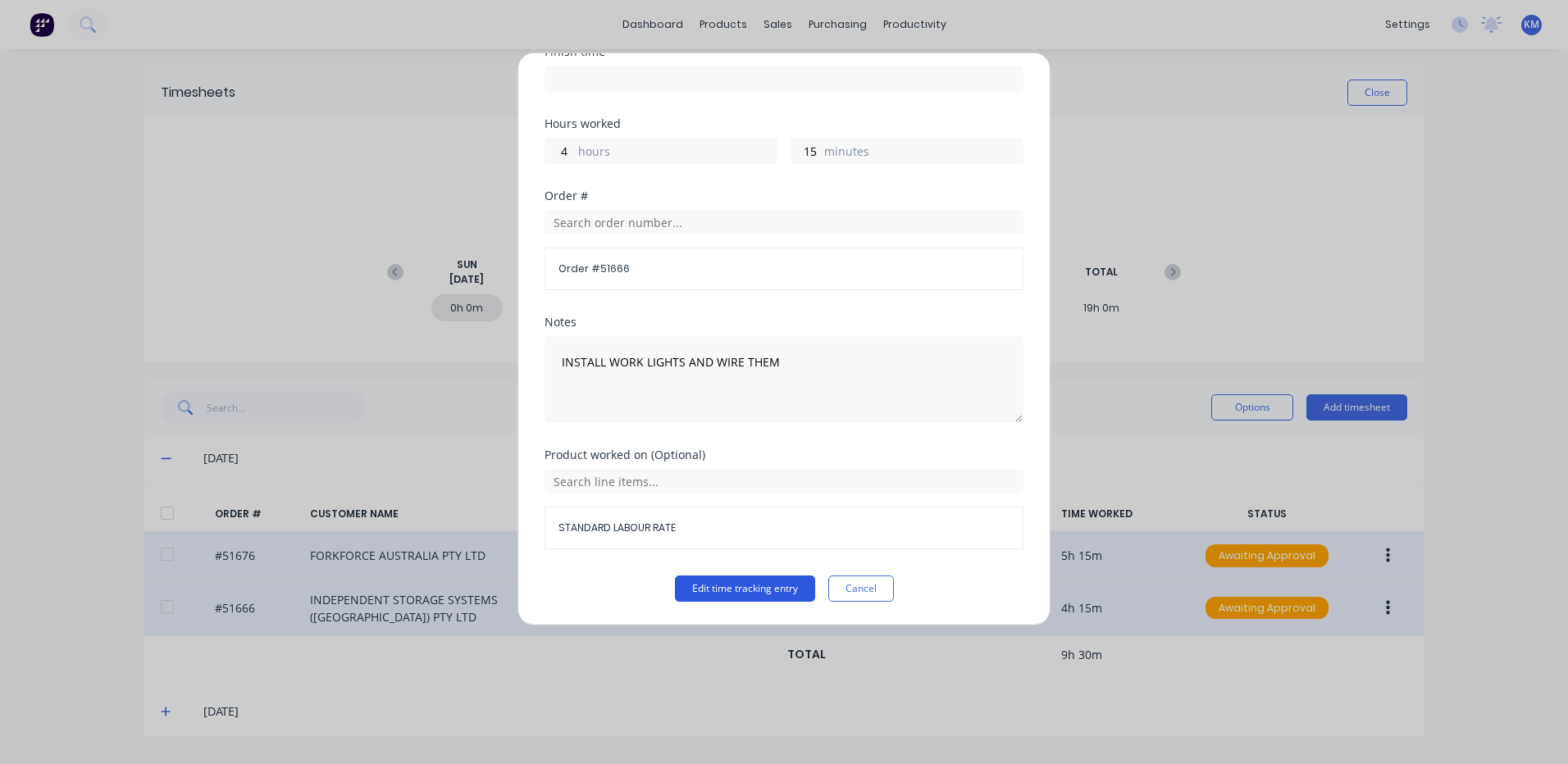
click at [721, 579] on button "Edit time tracking entry" at bounding box center [745, 589] width 141 height 26
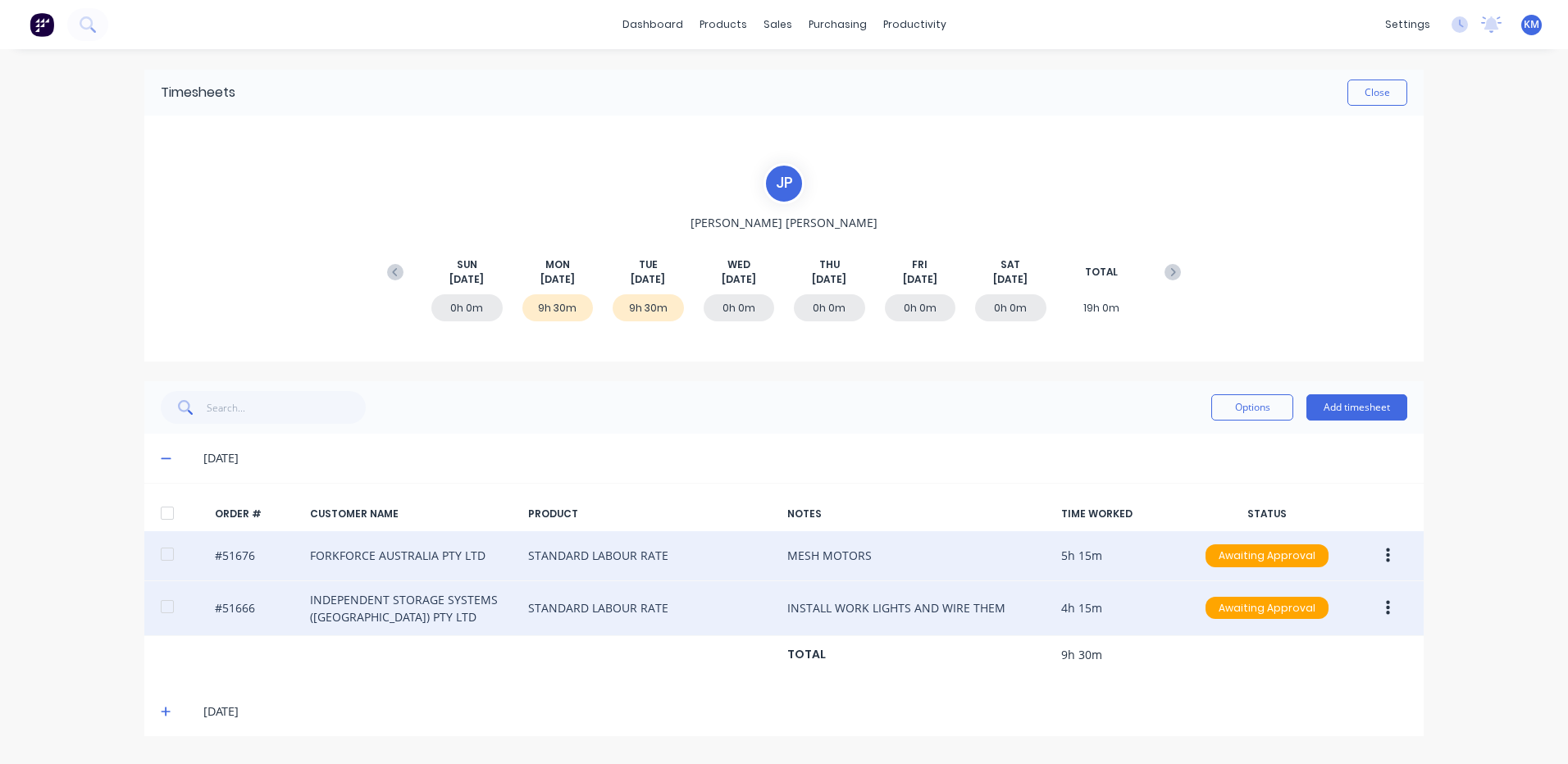
click at [169, 708] on icon at bounding box center [166, 712] width 11 height 12
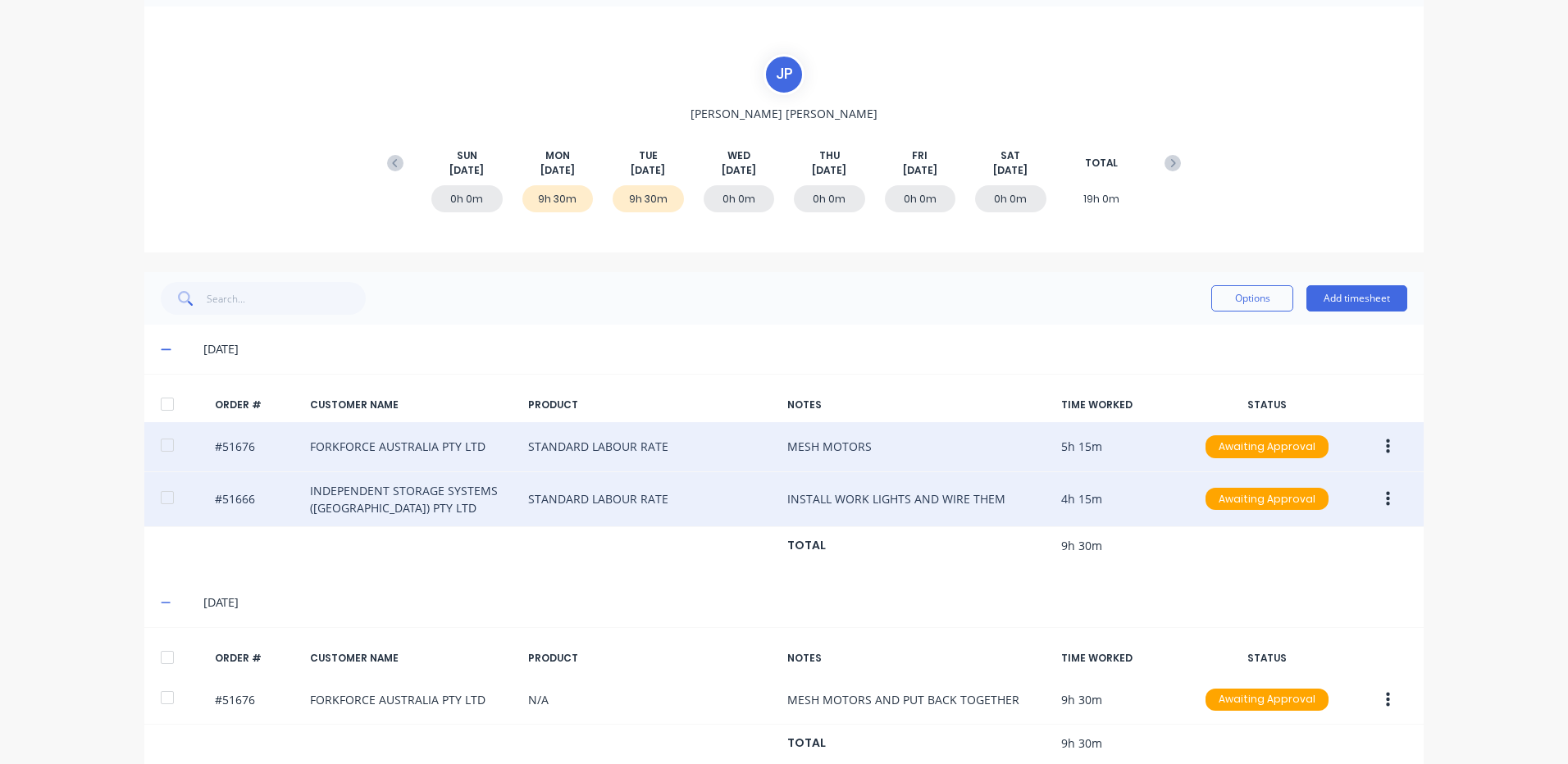
scroll to position [141, 0]
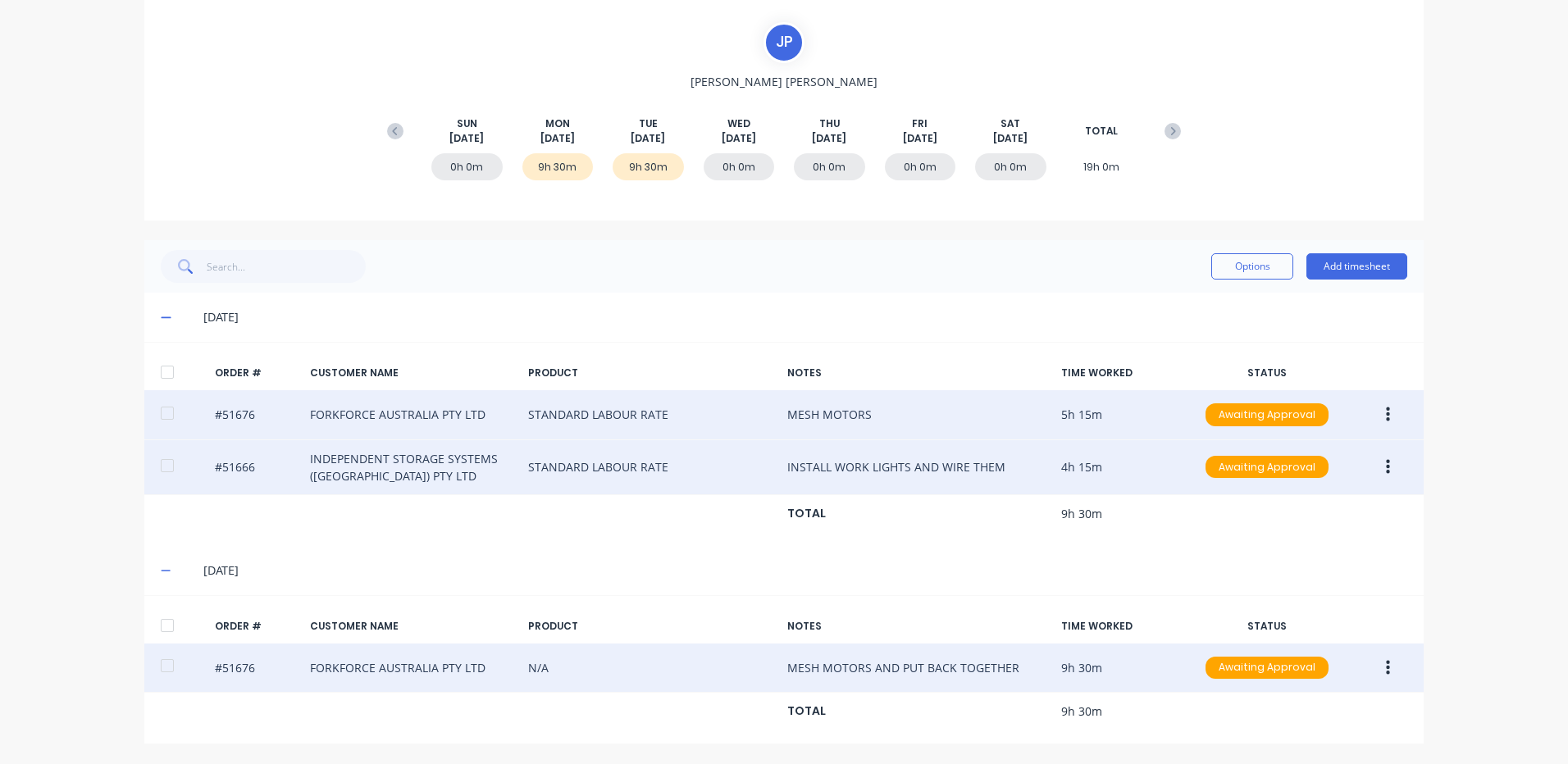
click at [1386, 665] on icon "button" at bounding box center [1388, 668] width 4 height 18
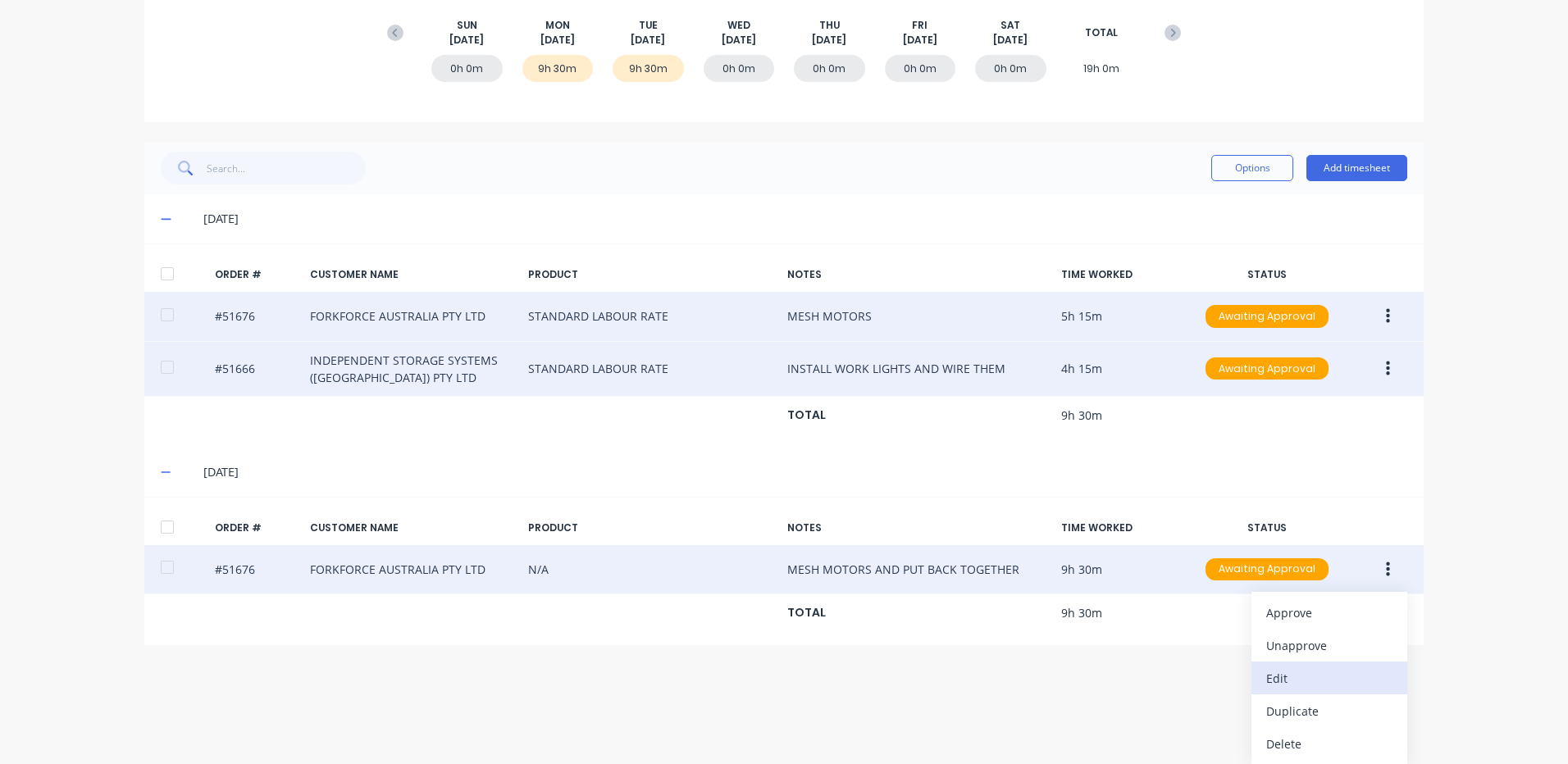
click at [1336, 683] on div "Edit" at bounding box center [1328, 678] width 126 height 24
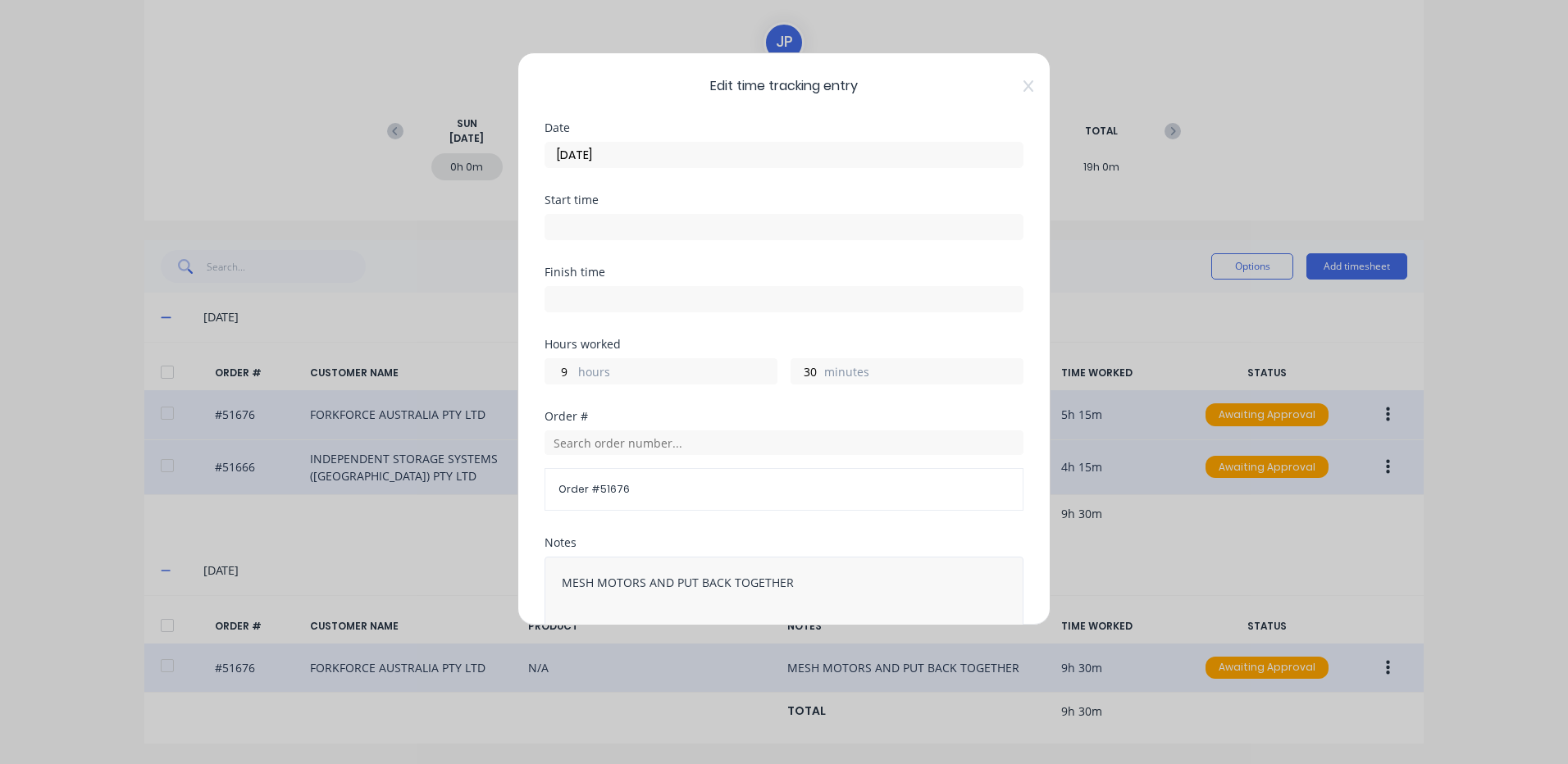
scroll to position [221, 0]
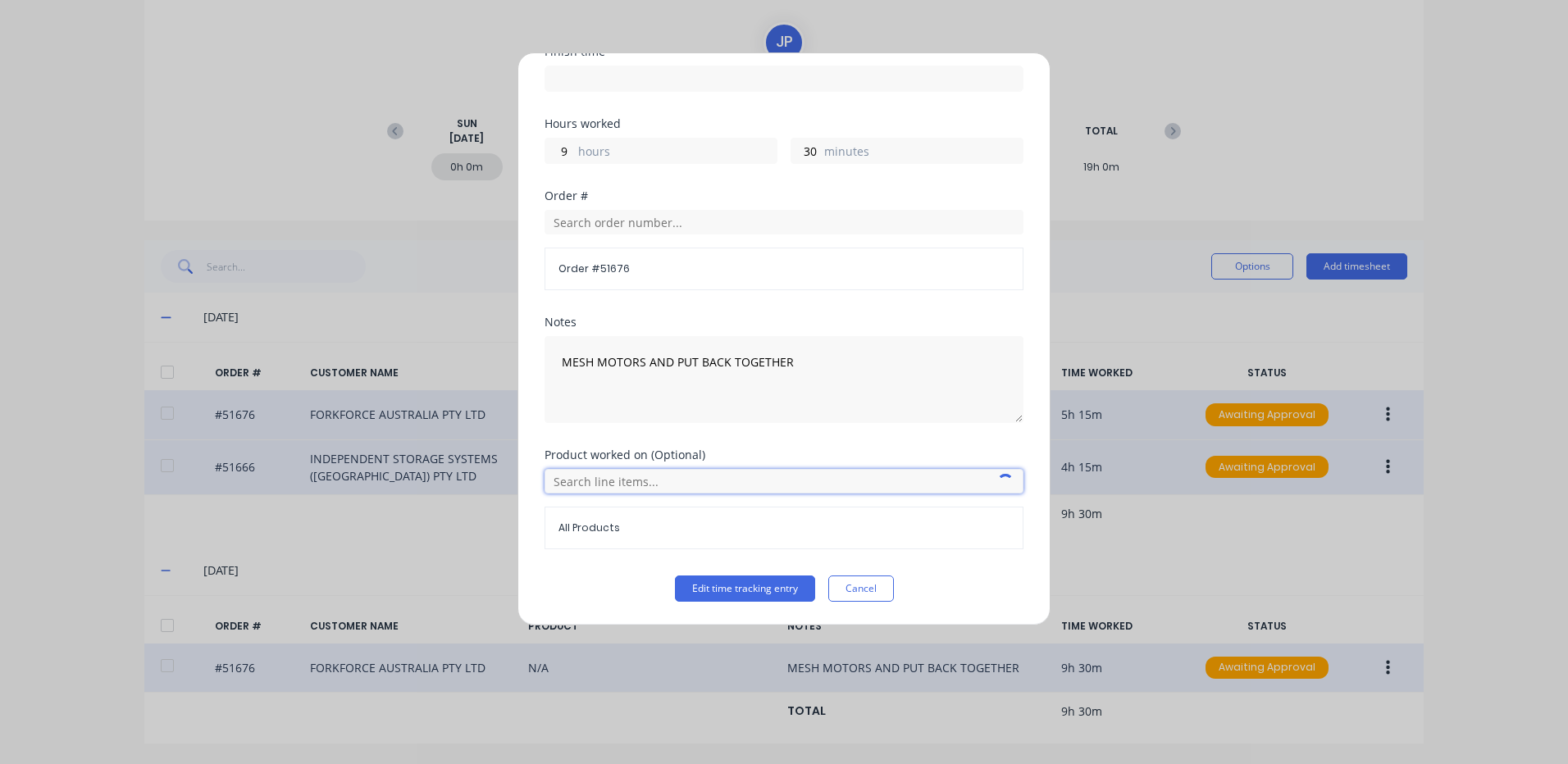
click at [584, 474] on input "text" at bounding box center [783, 482] width 479 height 25
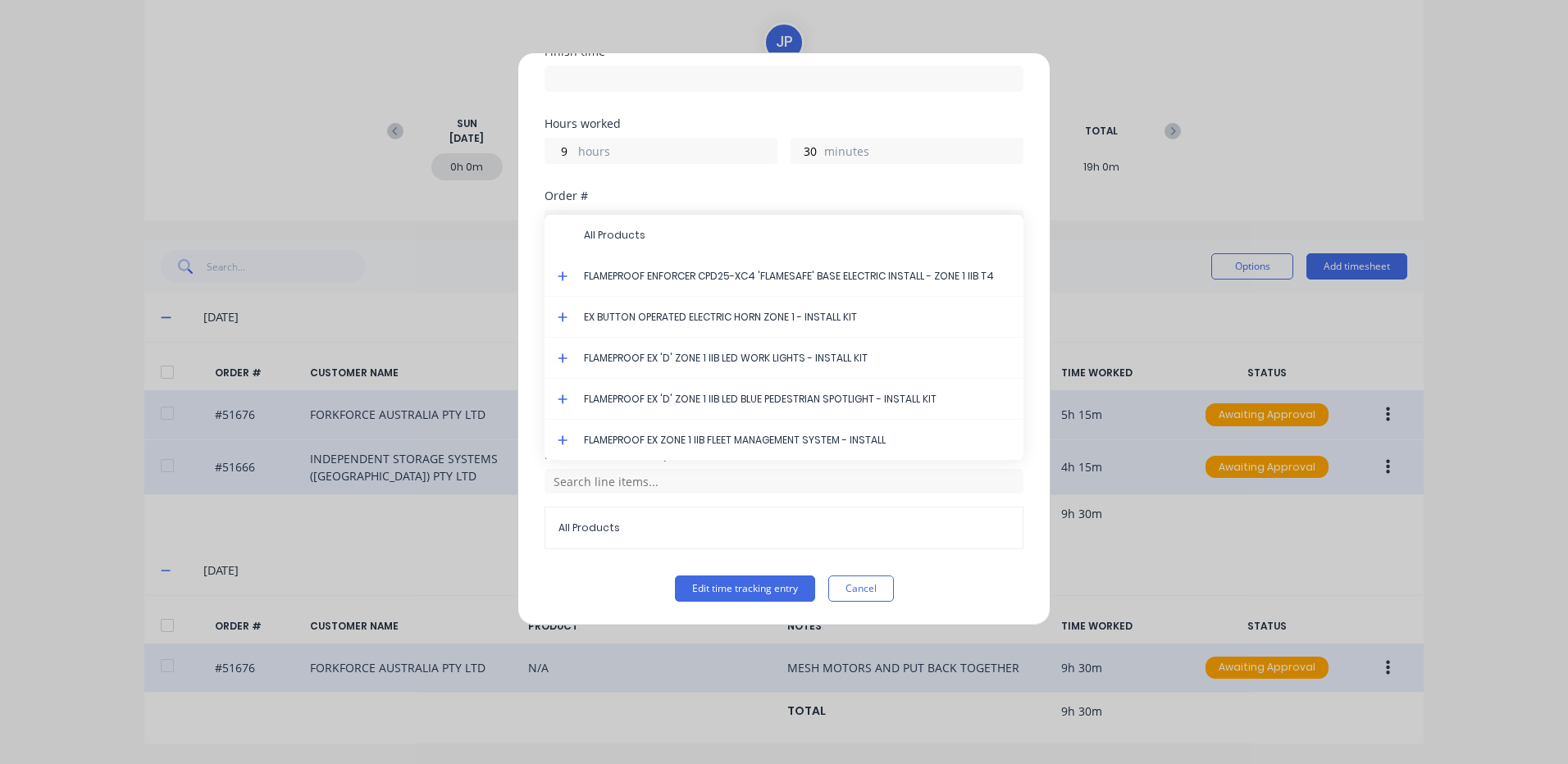
click at [561, 277] on icon at bounding box center [562, 277] width 11 height 12
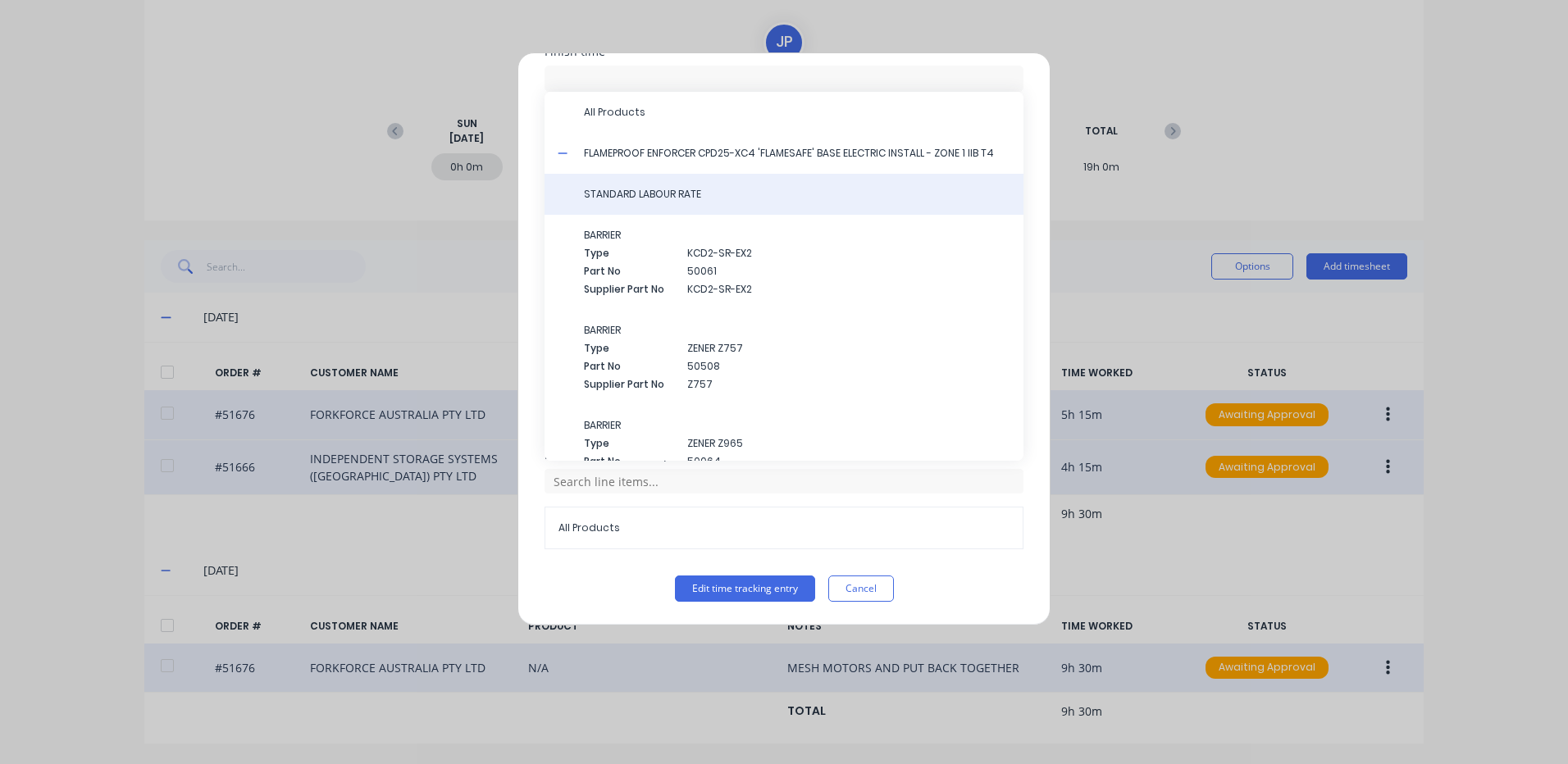
click at [668, 198] on span "STANDARD LABOUR RATE" at bounding box center [797, 194] width 427 height 14
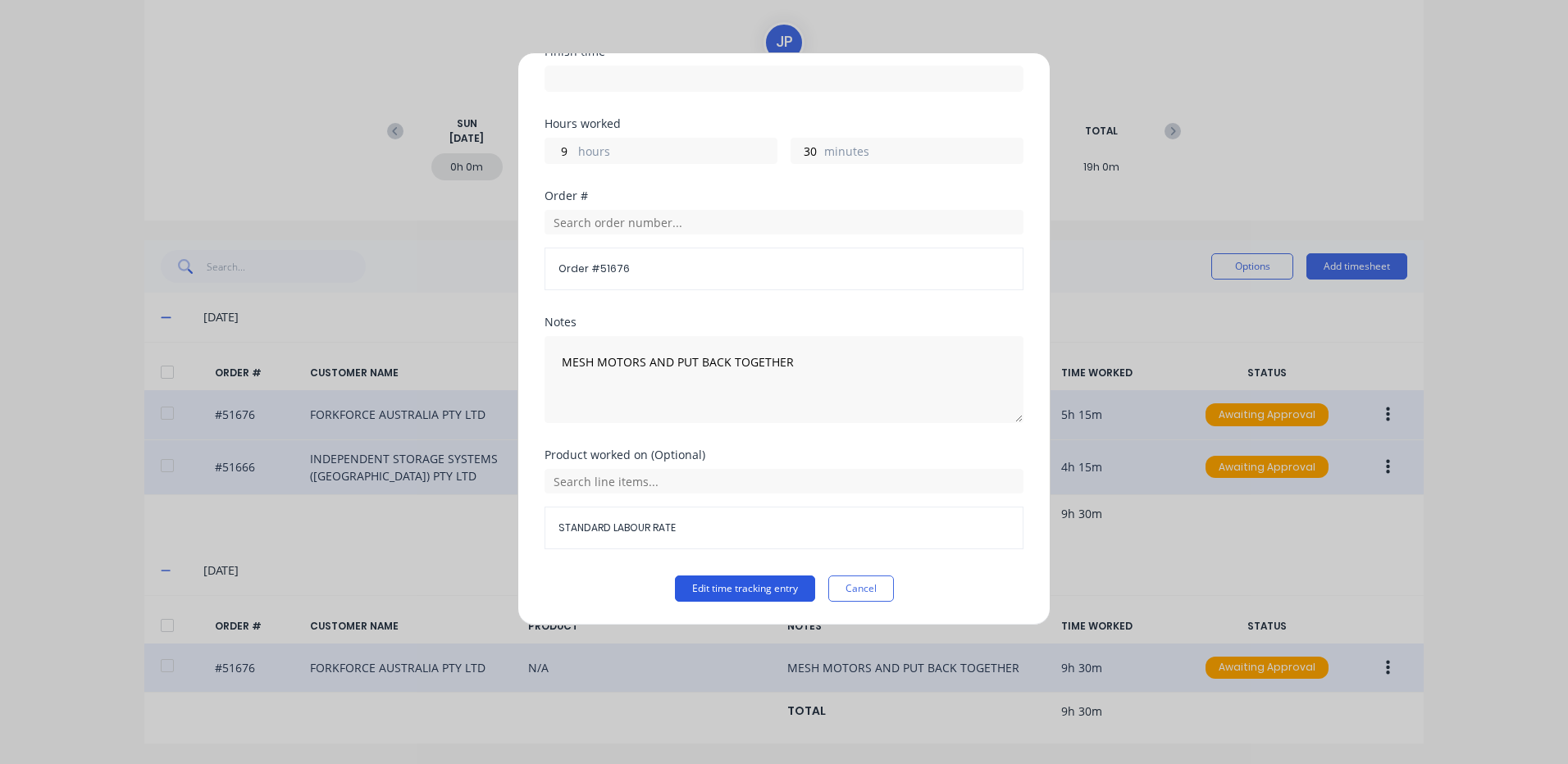
click at [733, 579] on button "Edit time tracking entry" at bounding box center [745, 589] width 141 height 26
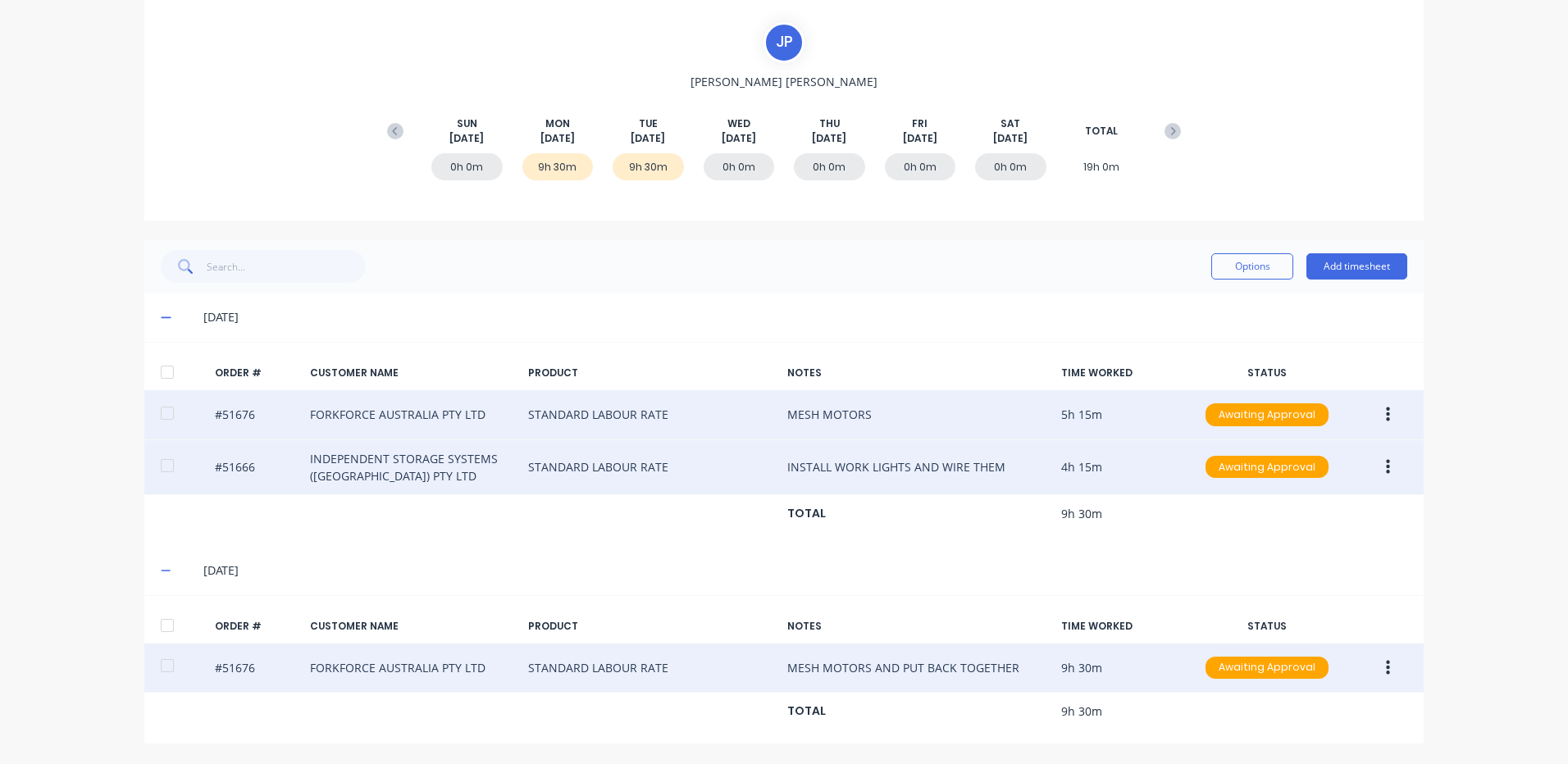
click at [162, 623] on div at bounding box center [168, 625] width 33 height 33
click at [163, 367] on div at bounding box center [168, 372] width 33 height 33
click at [1246, 259] on button "Options" at bounding box center [1251, 266] width 82 height 26
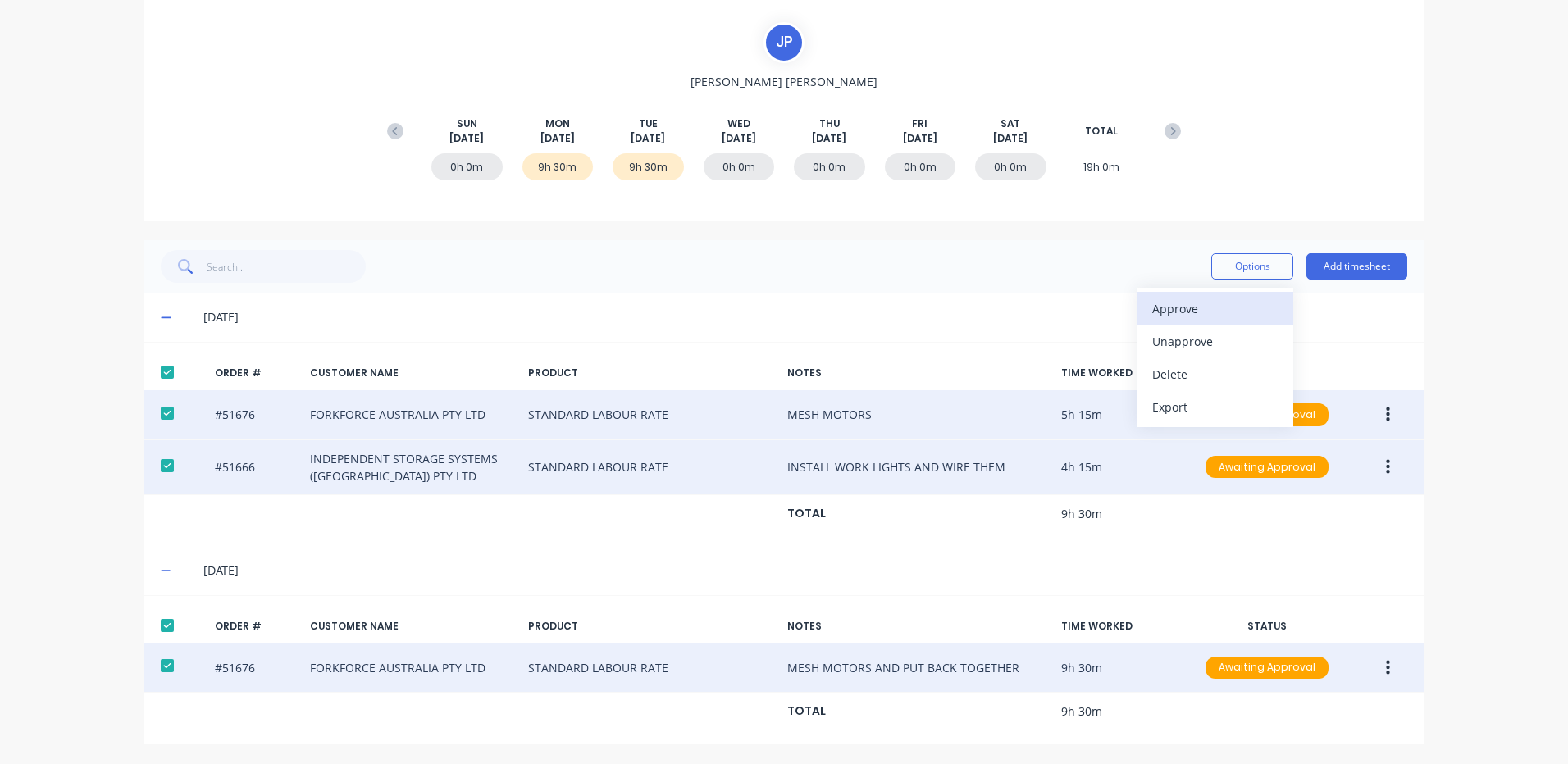
click at [1213, 302] on div "Approve" at bounding box center [1215, 308] width 126 height 24
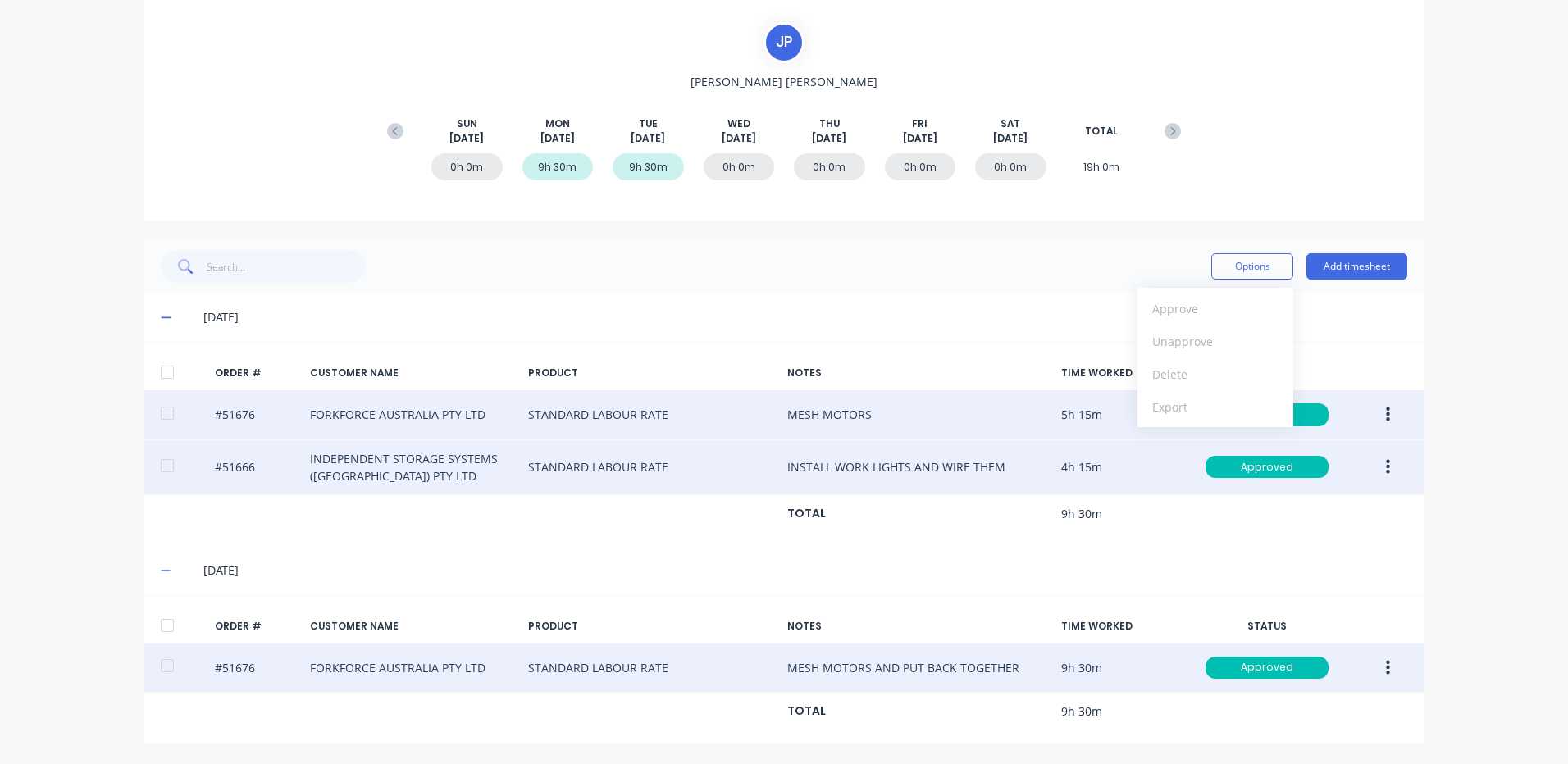
scroll to position [0, 0]
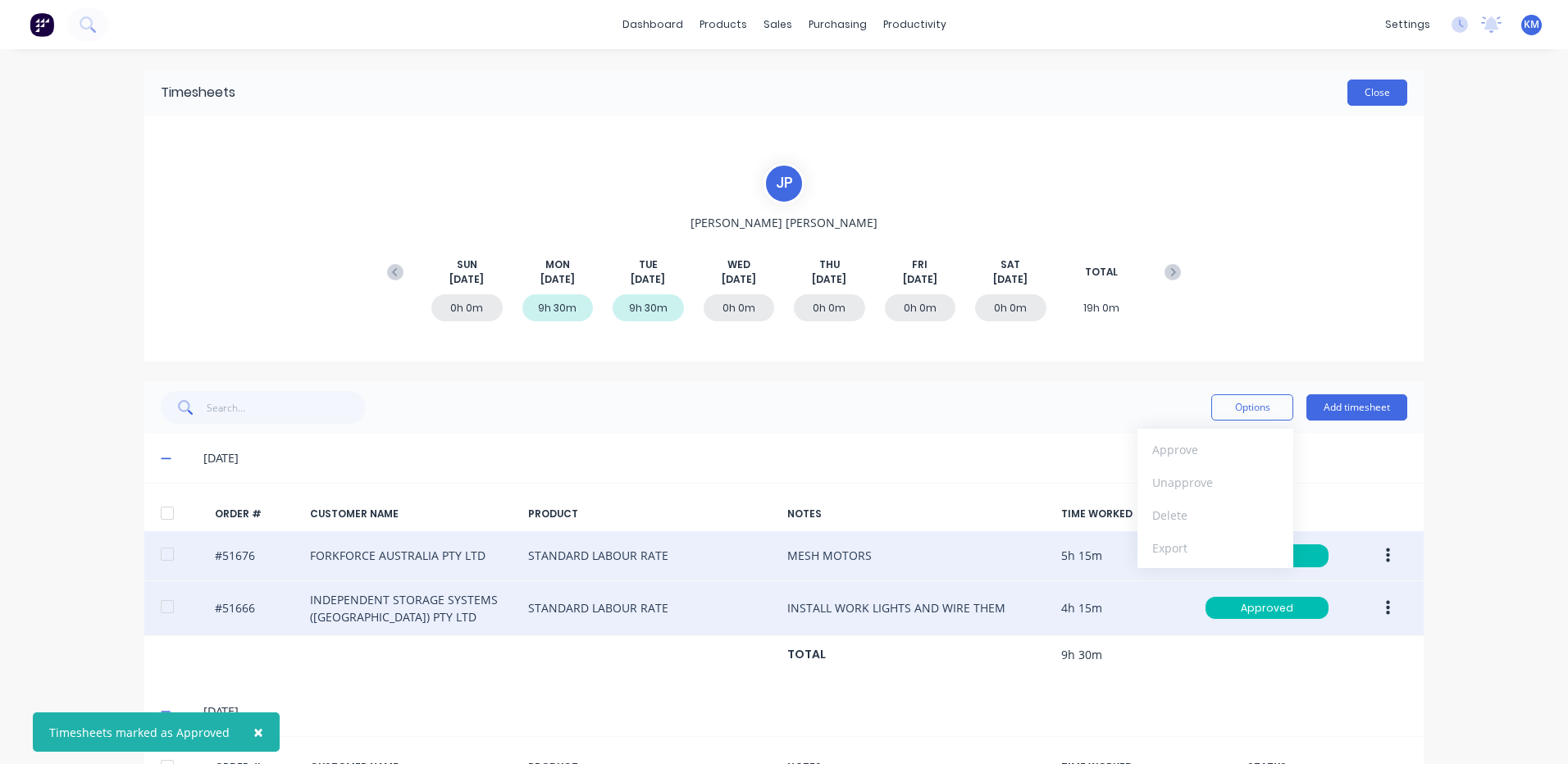
click at [1380, 87] on button "Close" at bounding box center [1377, 92] width 60 height 26
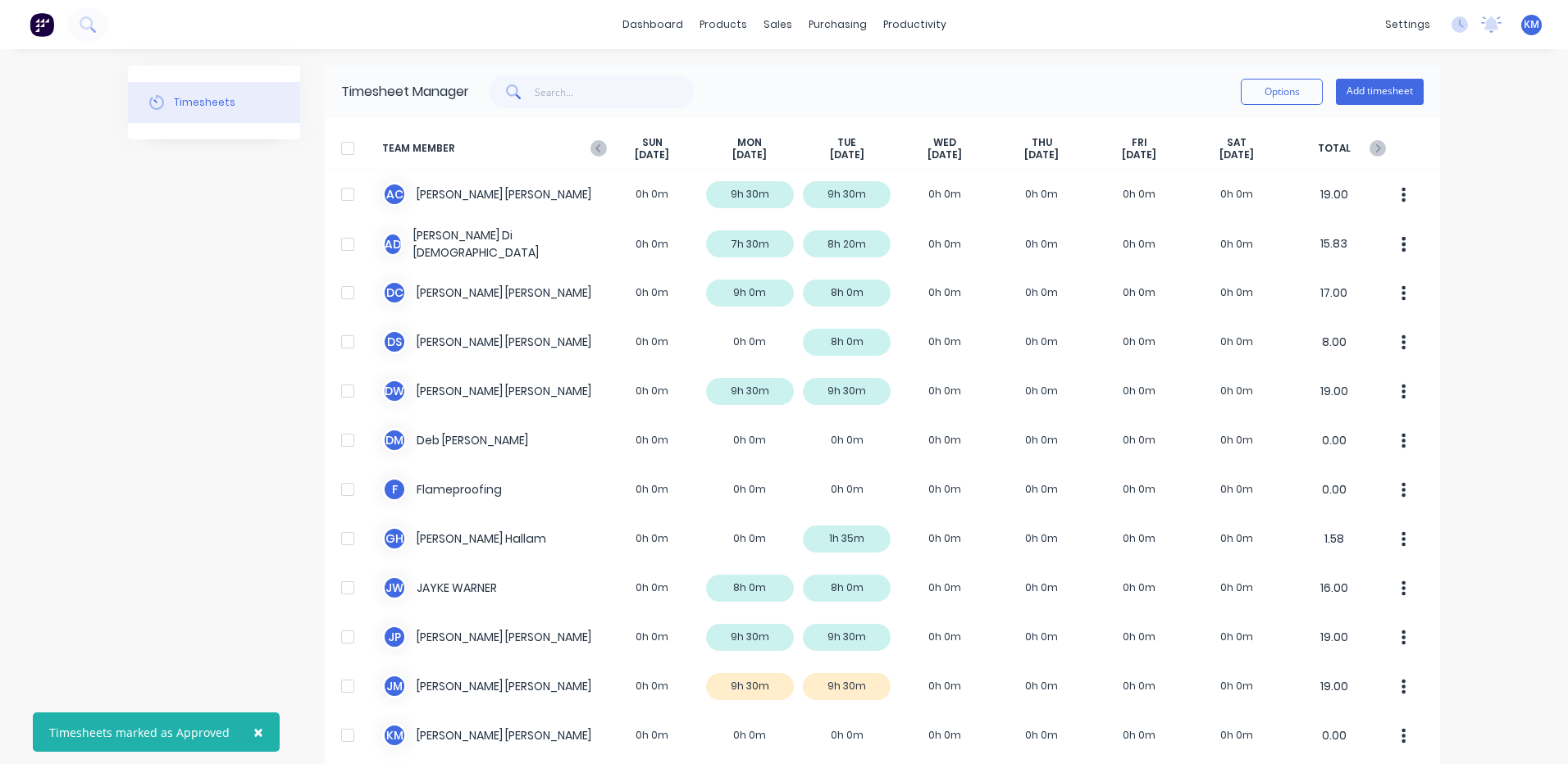
scroll to position [465, 0]
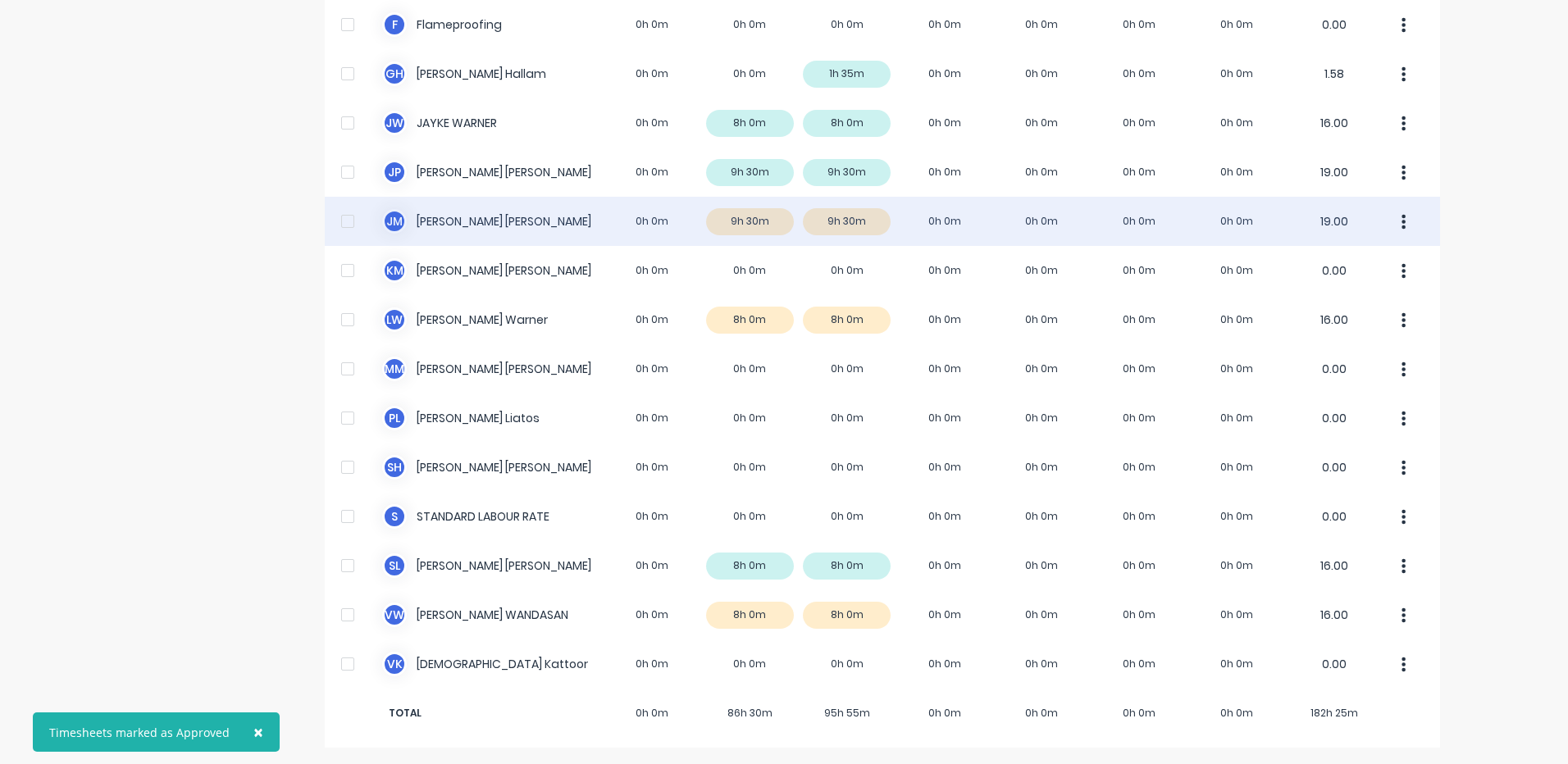
click at [902, 215] on div "J M Jim Morrison 0h 0m 9h 30m 9h 30m 0h 0m 0h 0m 0h 0m 0h 0m 19.00" at bounding box center [882, 221] width 1115 height 49
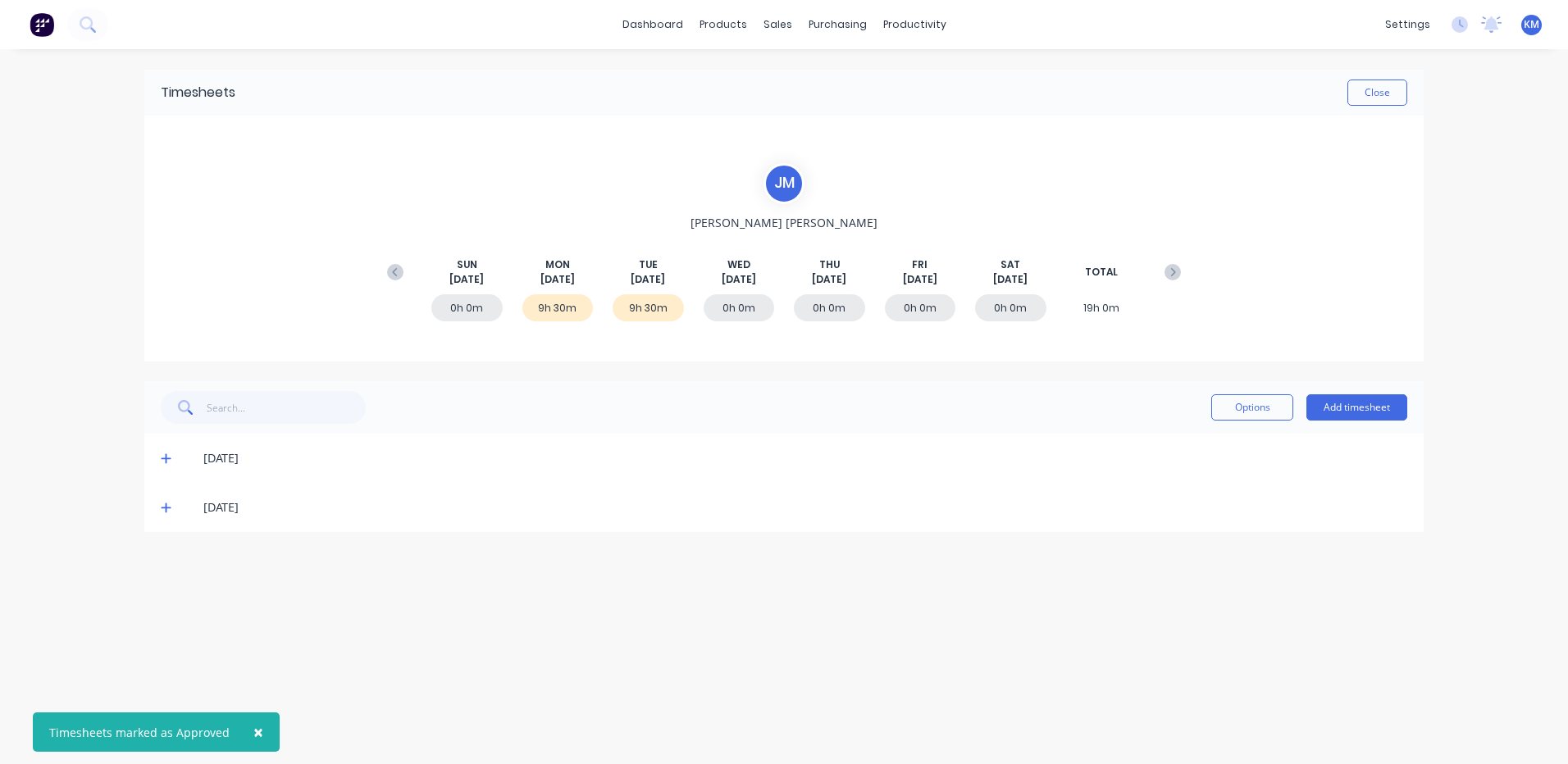
click at [170, 456] on icon at bounding box center [166, 459] width 11 height 12
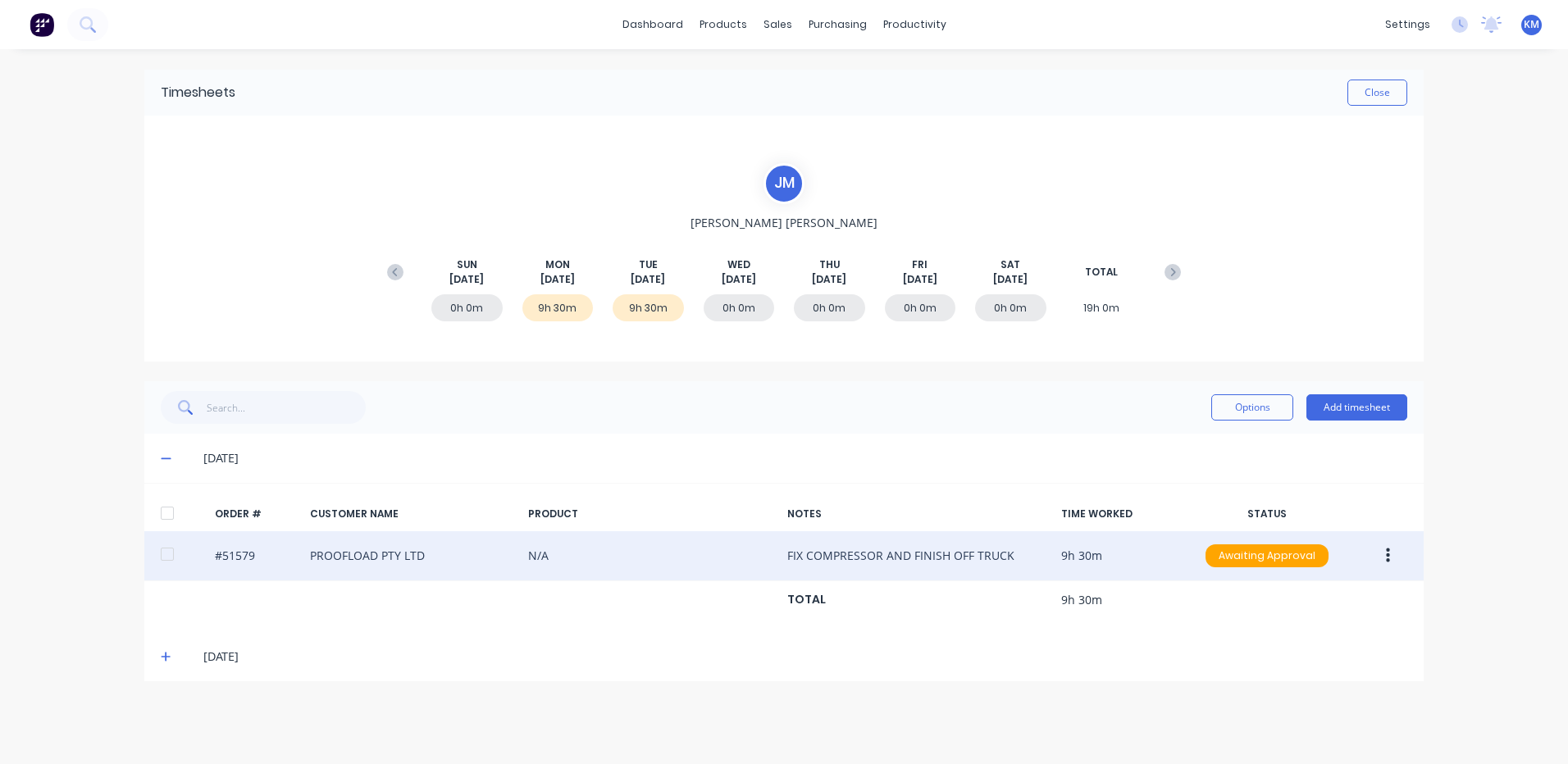
click at [1386, 550] on icon "button" at bounding box center [1388, 556] width 4 height 18
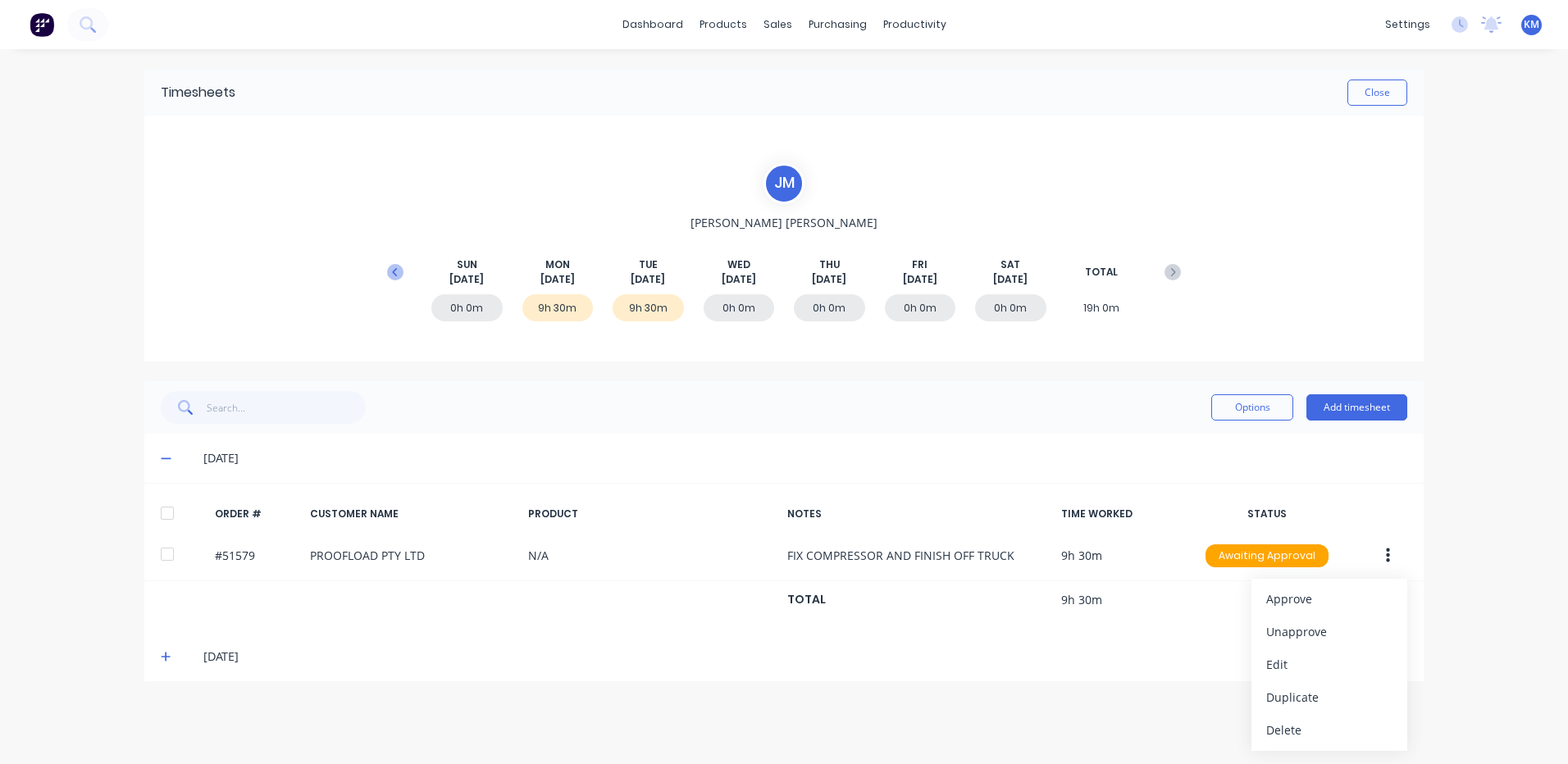
click at [405, 275] on button at bounding box center [395, 272] width 33 height 30
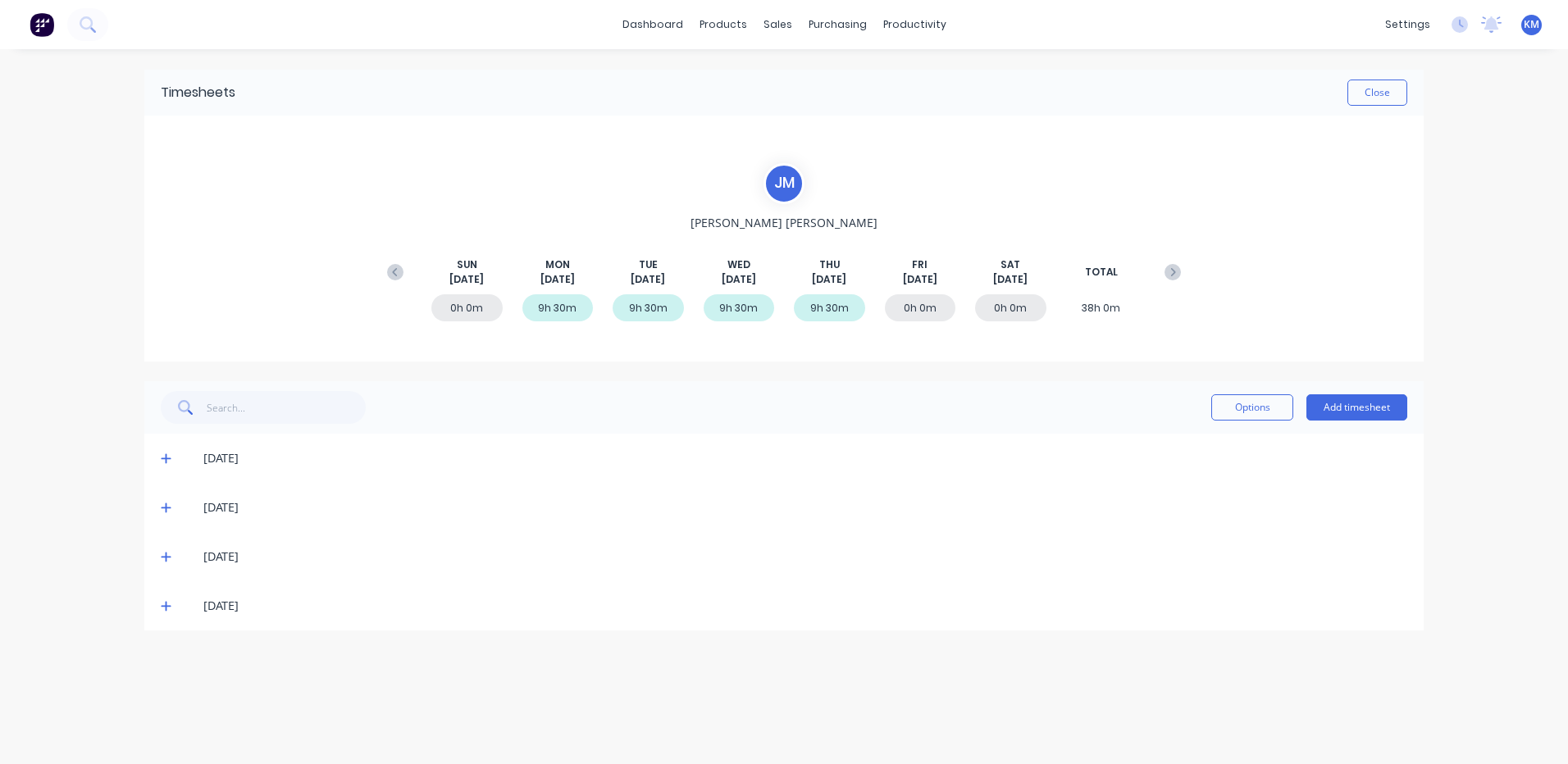
click at [163, 507] on icon at bounding box center [166, 508] width 11 height 12
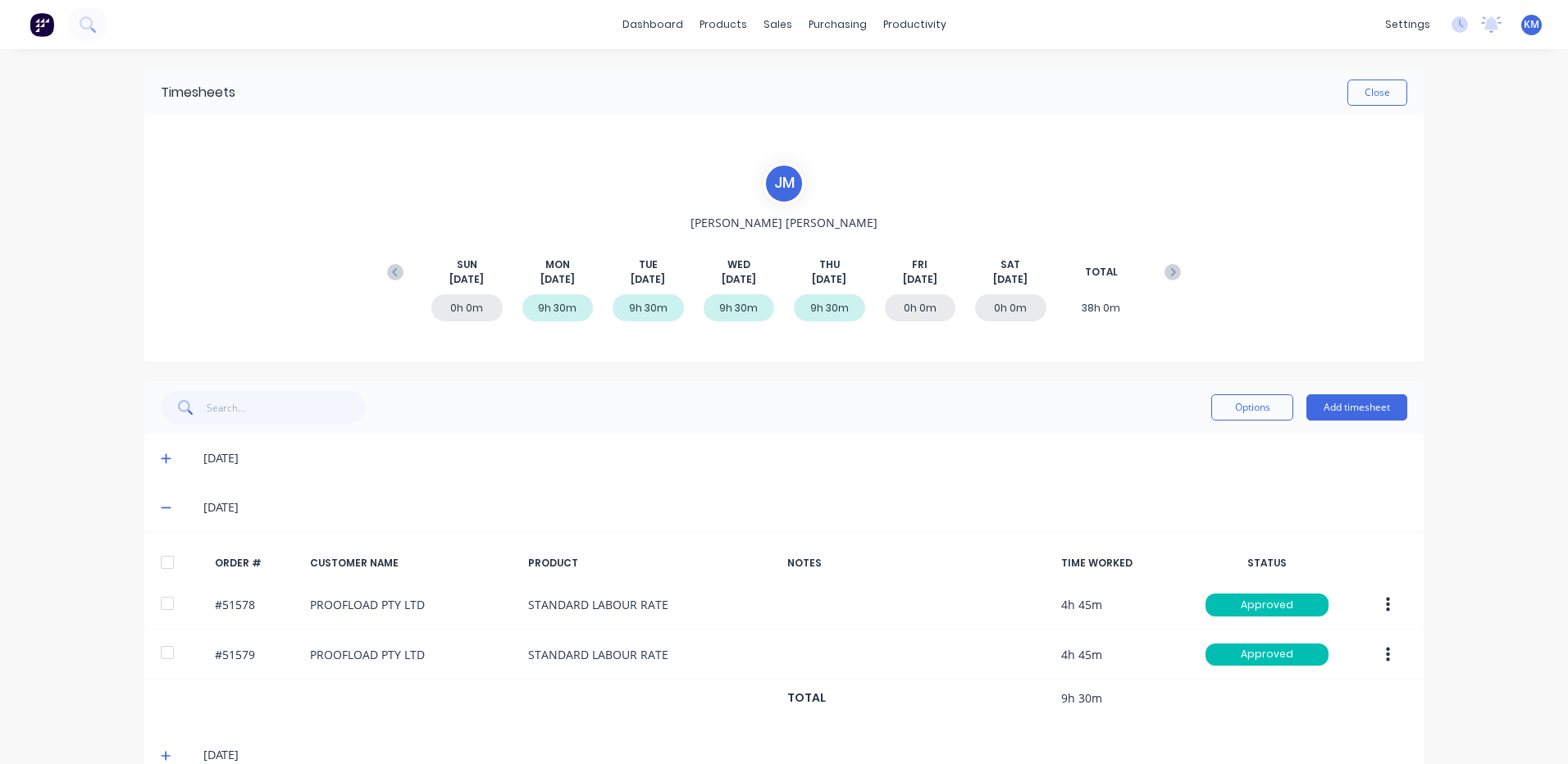
click at [163, 506] on icon at bounding box center [166, 508] width 11 height 12
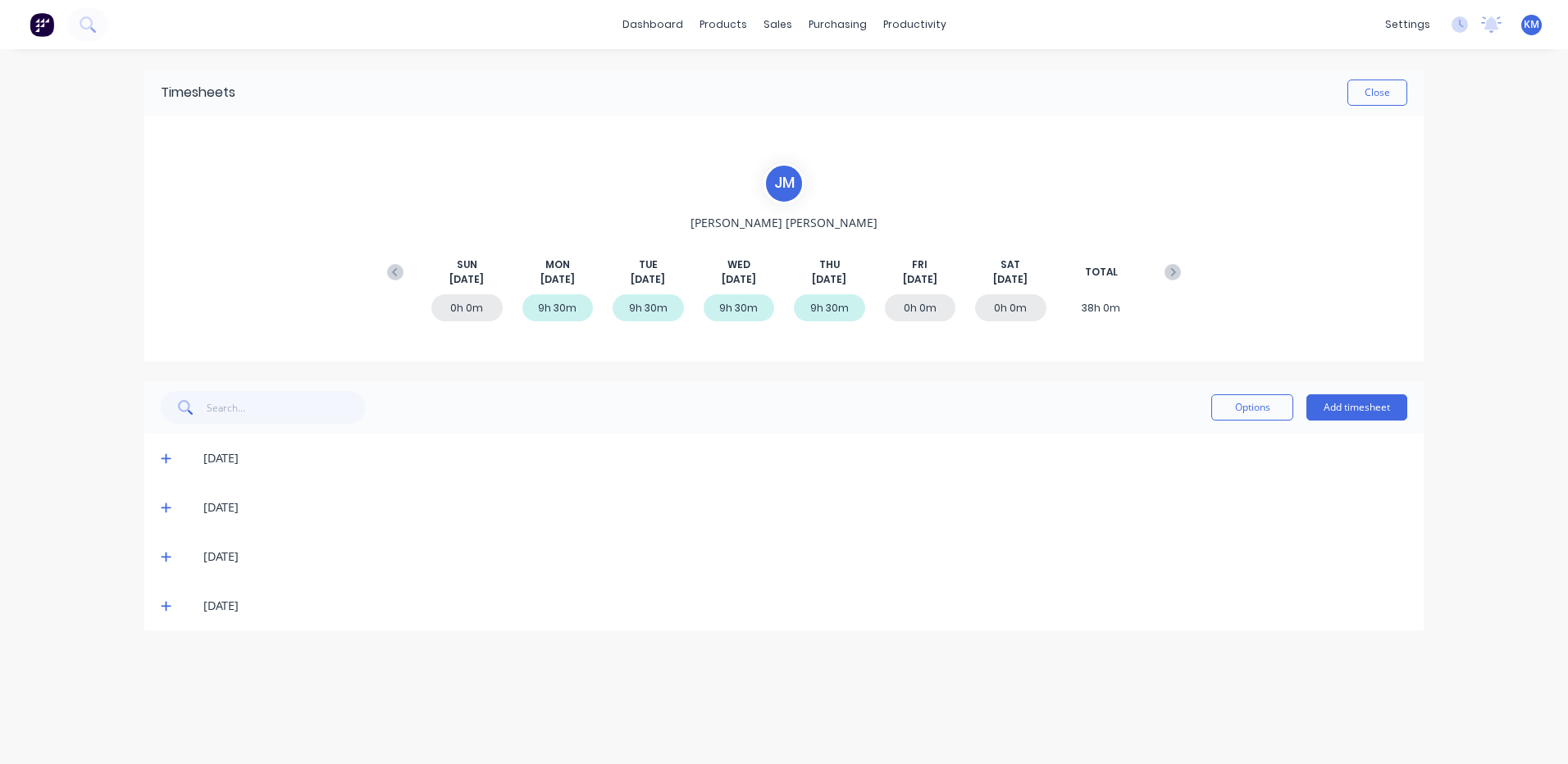
click at [168, 557] on icon at bounding box center [166, 558] width 10 height 10
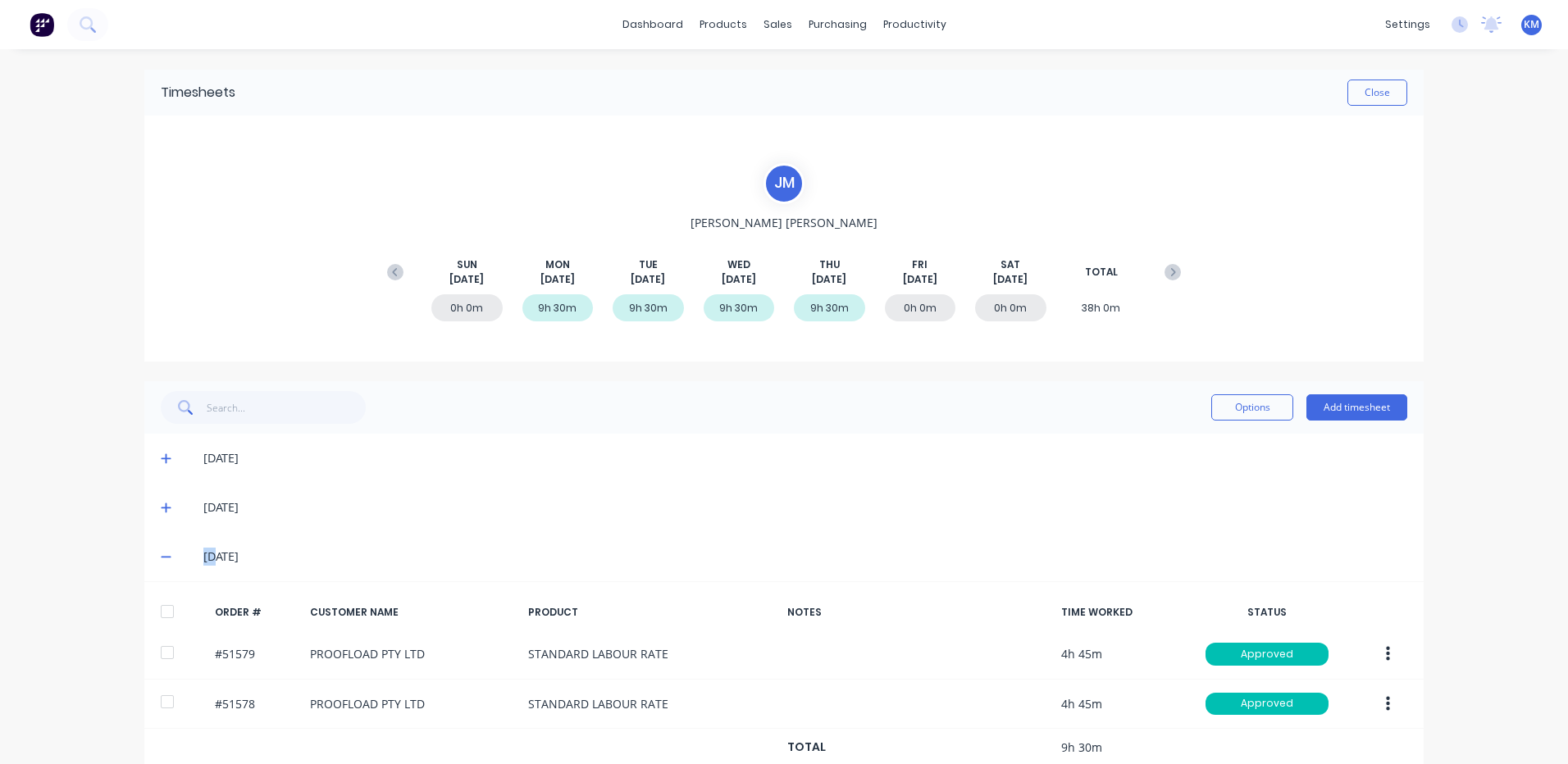
click at [168, 557] on span at bounding box center [169, 556] width 16 height 16
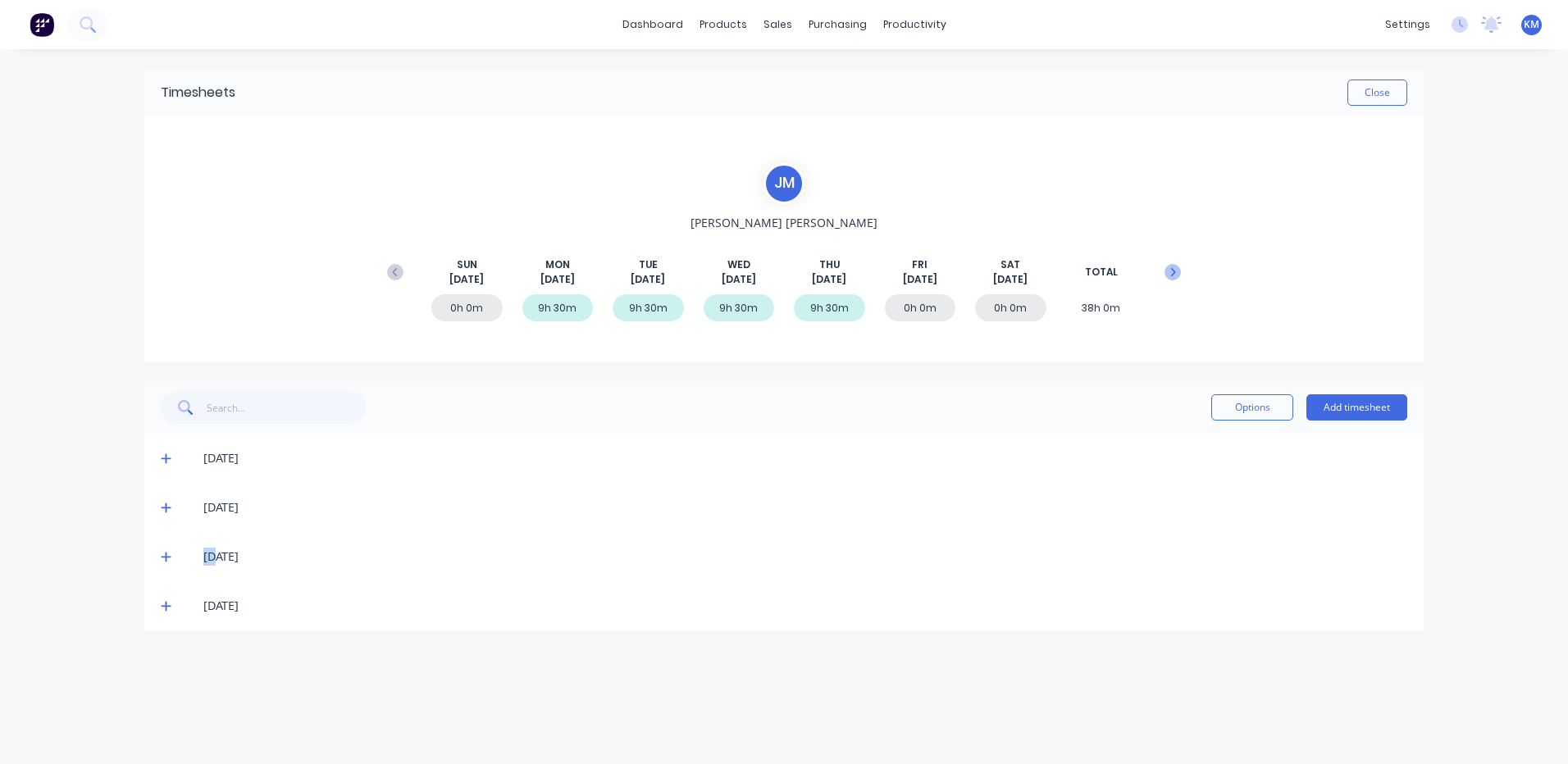
click at [1165, 270] on icon at bounding box center [1172, 272] width 16 height 16
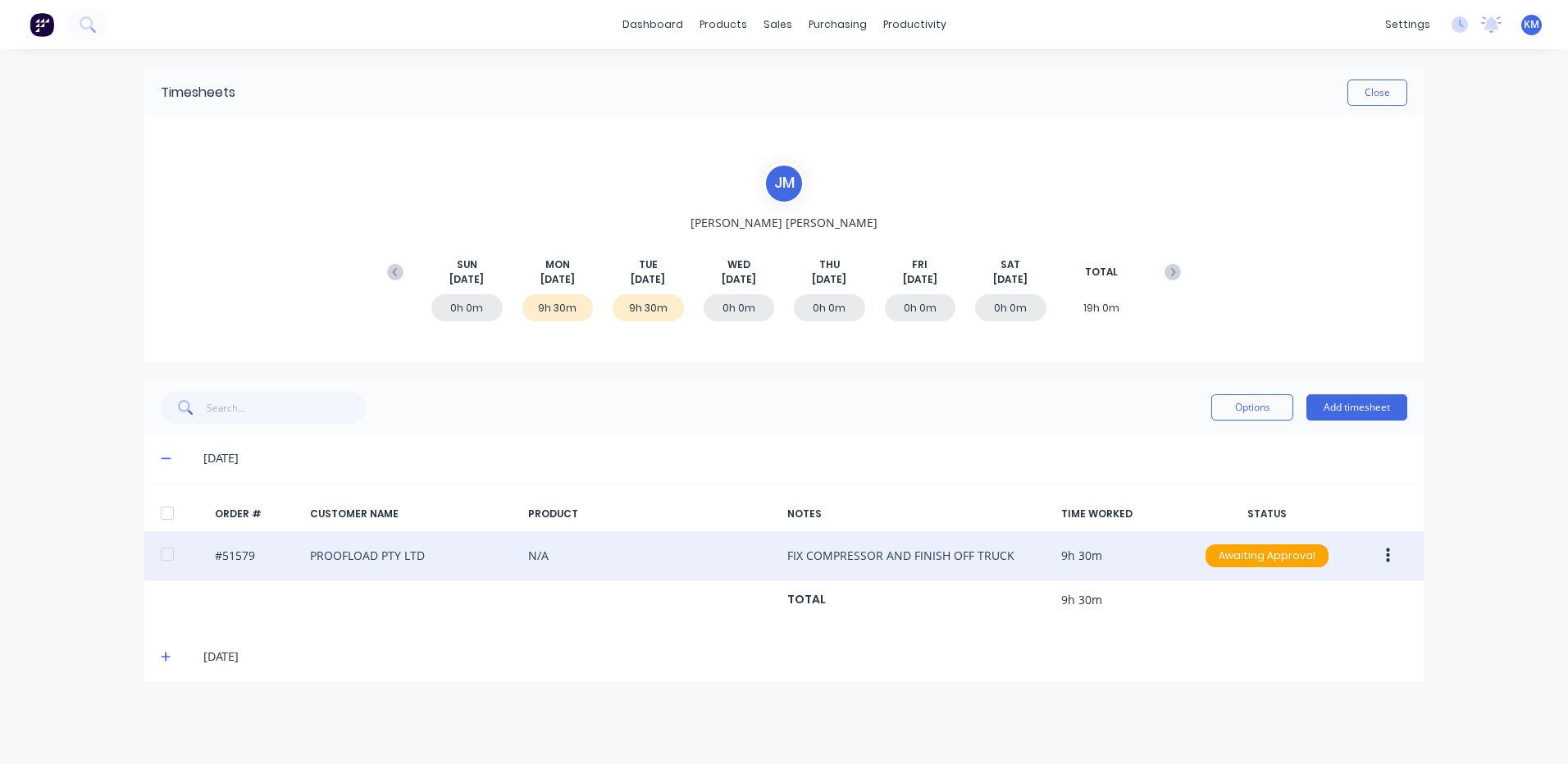
click at [1398, 546] on button "button" at bounding box center [1388, 556] width 39 height 30
click at [1304, 667] on div "Edit" at bounding box center [1328, 665] width 126 height 24
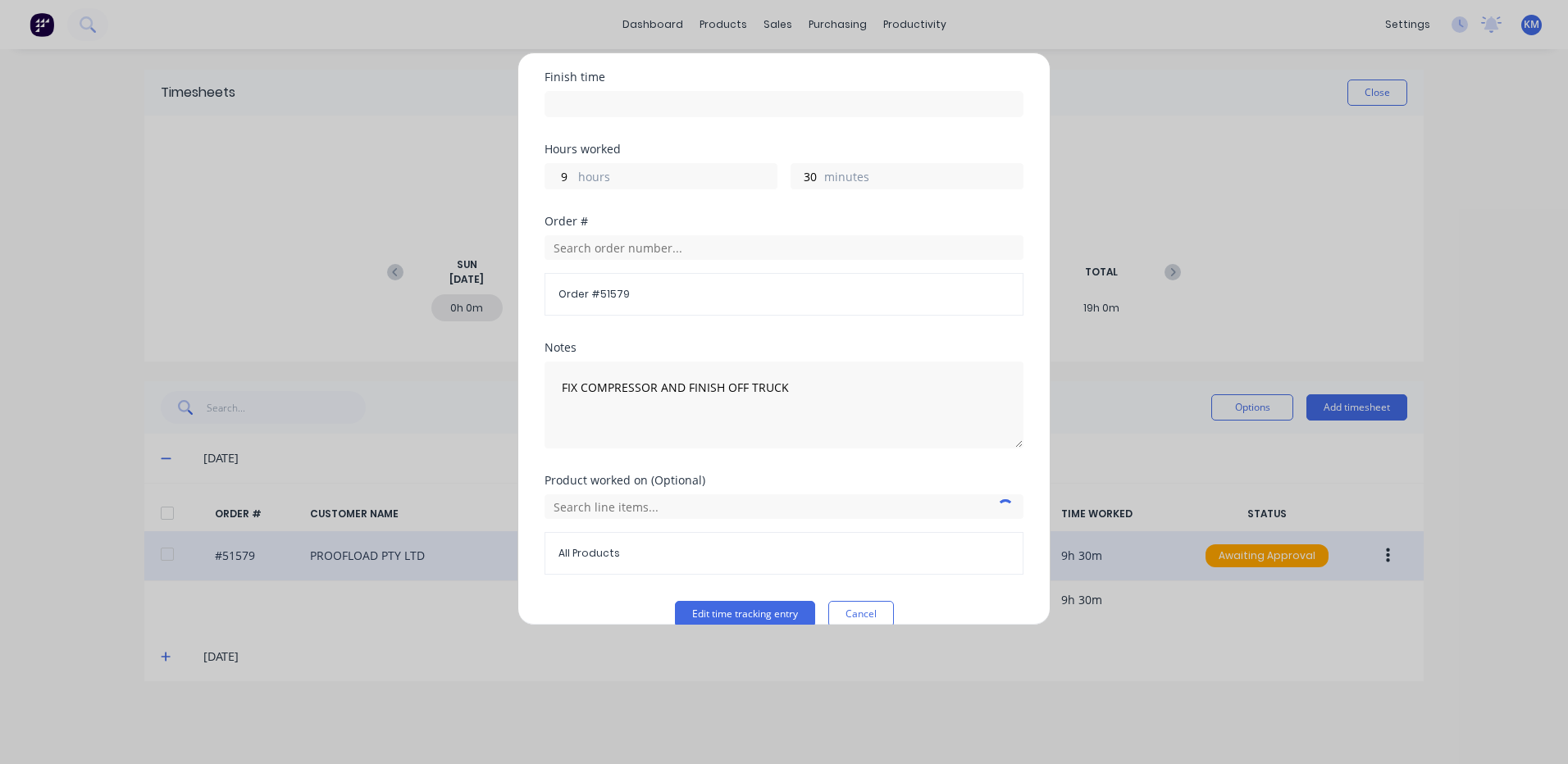
scroll to position [221, 0]
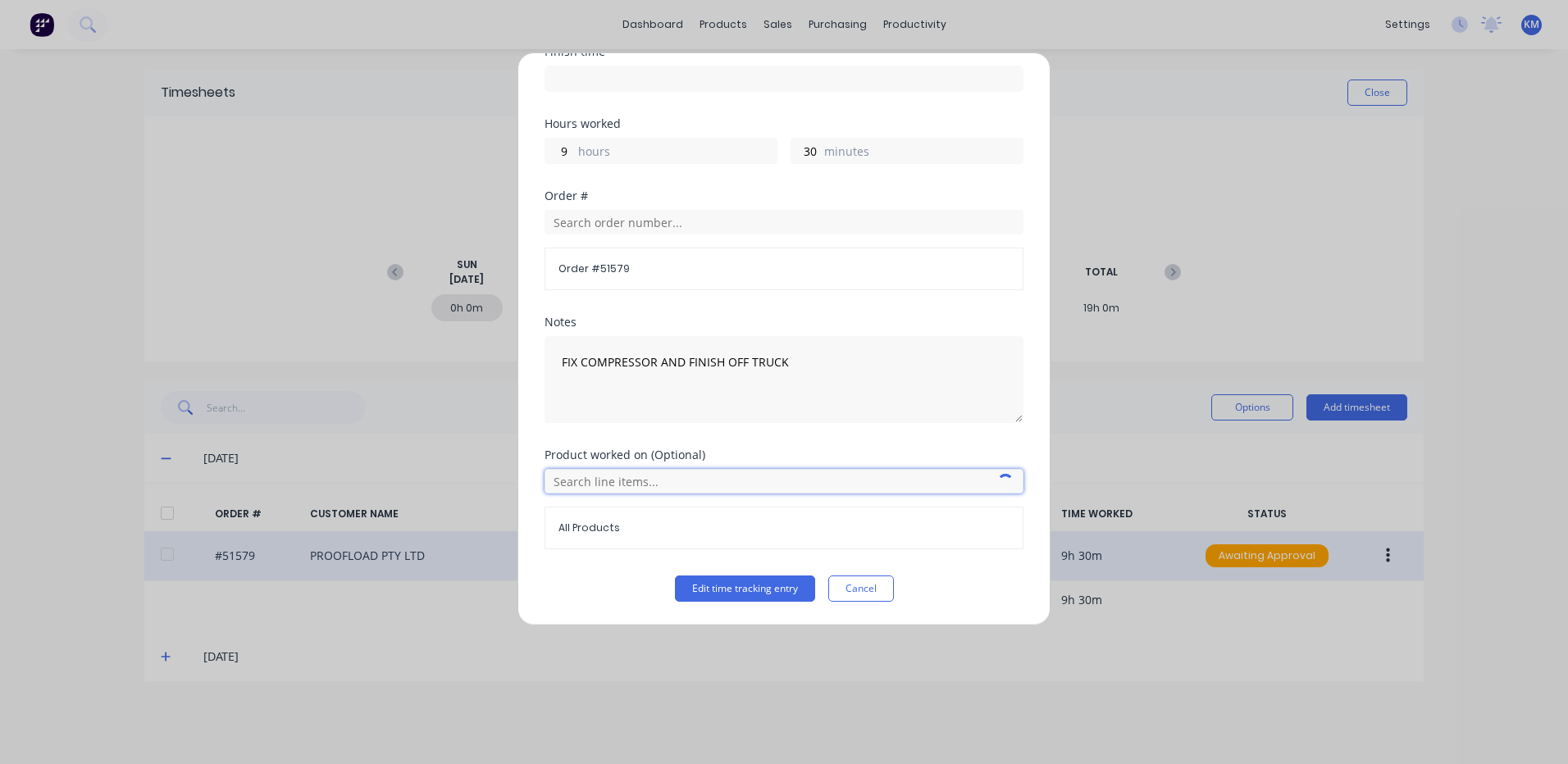
click at [637, 476] on input "text" at bounding box center [783, 482] width 479 height 25
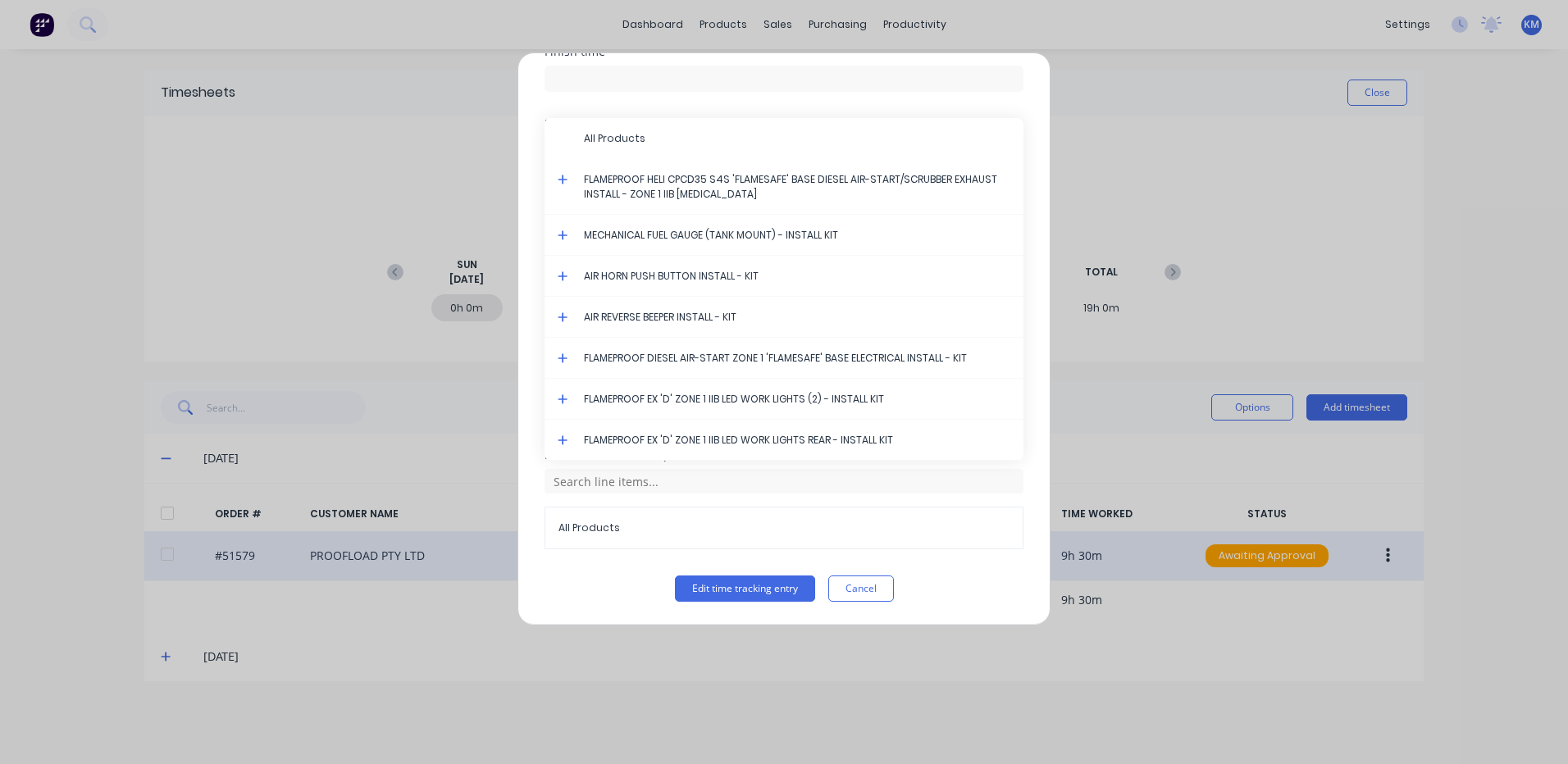
click at [560, 175] on icon at bounding box center [562, 179] width 11 height 12
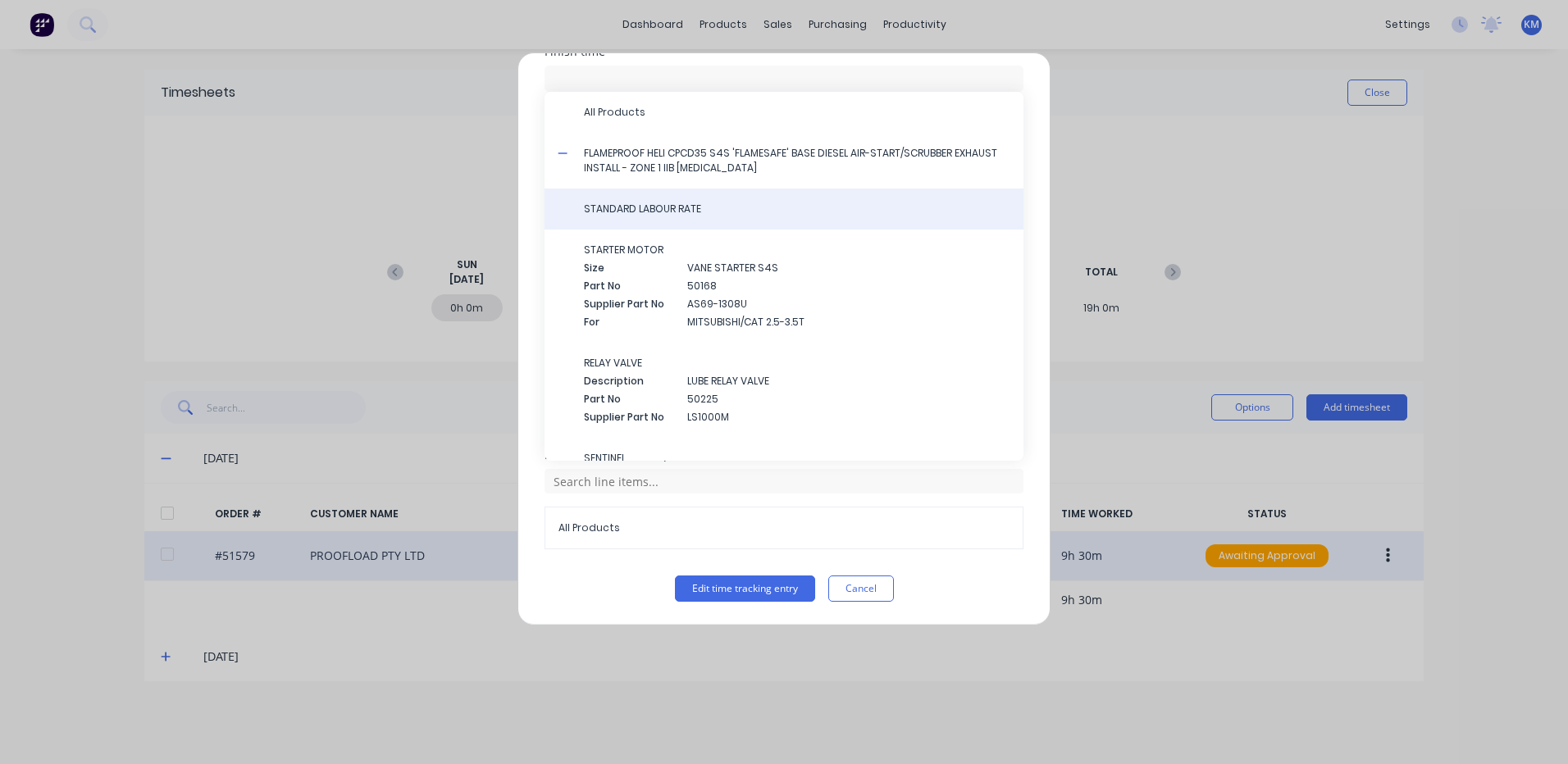
click at [657, 198] on div "STANDARD LABOUR RATE" at bounding box center [783, 209] width 479 height 41
click at [651, 207] on span "STANDARD LABOUR RATE" at bounding box center [797, 208] width 427 height 14
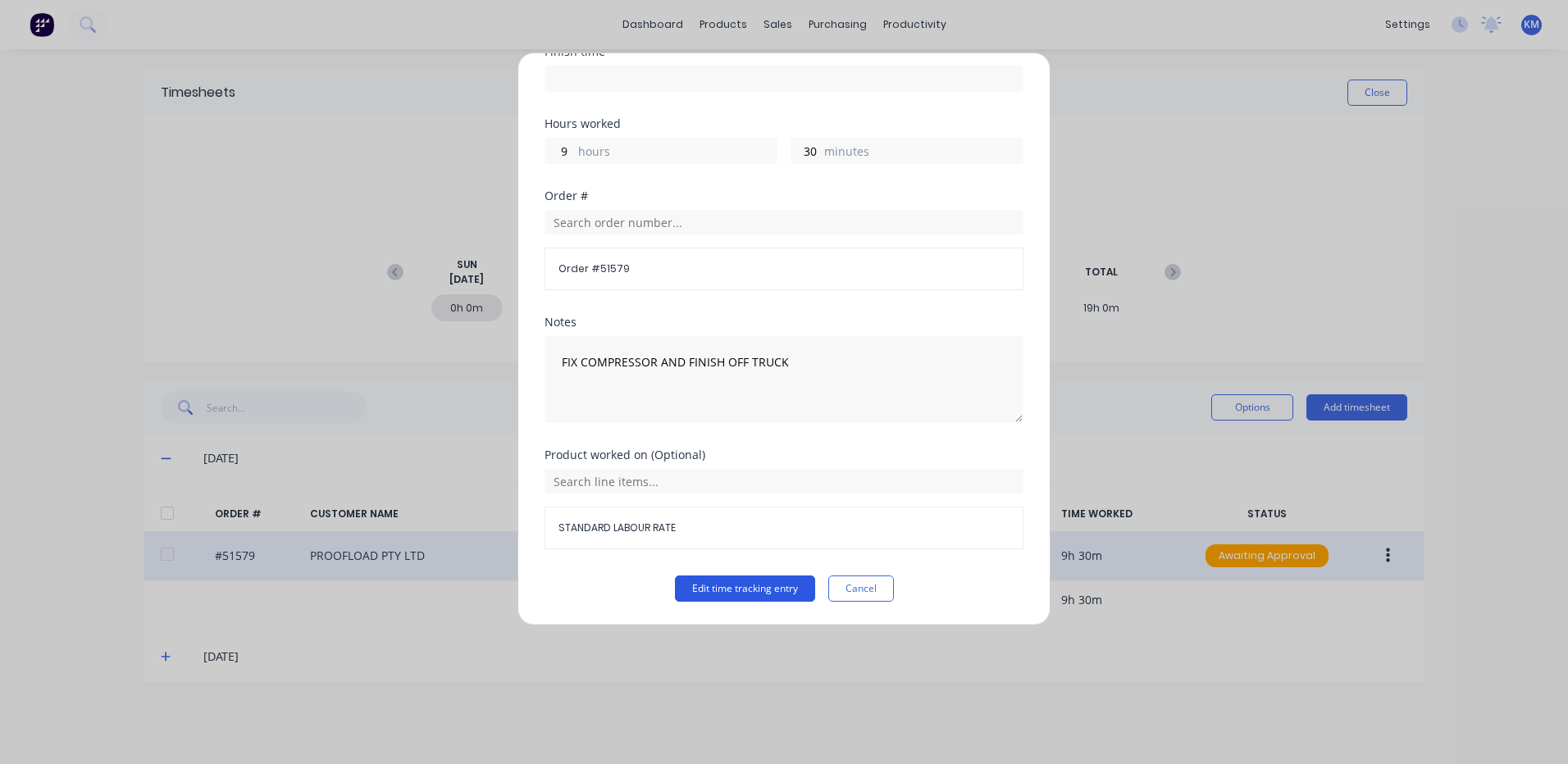
click at [746, 593] on button "Edit time tracking entry" at bounding box center [745, 589] width 141 height 26
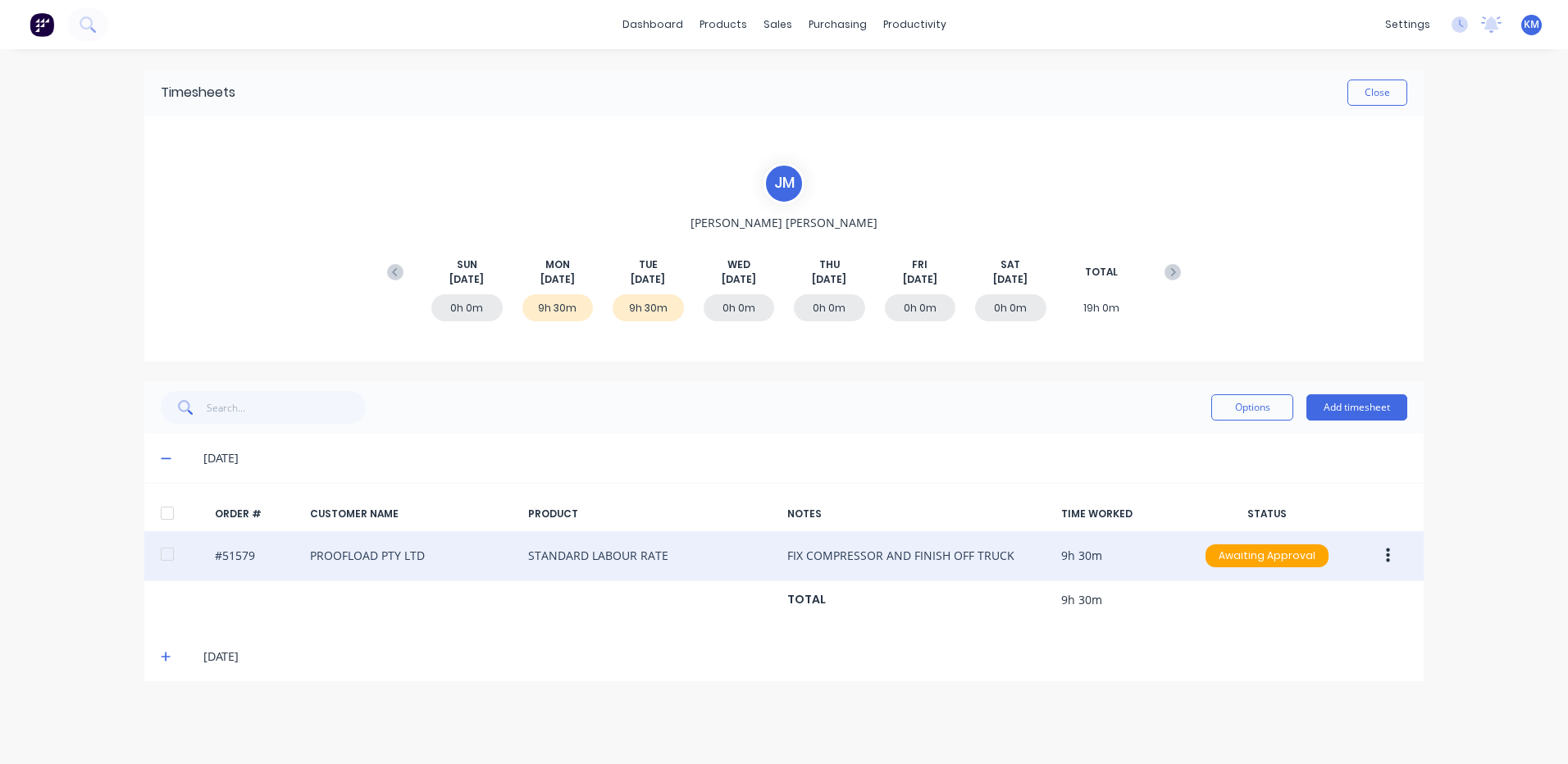
drag, startPoint x: 166, startPoint y: 650, endPoint x: 185, endPoint y: 635, distance: 24.2
click at [167, 650] on span at bounding box center [169, 656] width 16 height 16
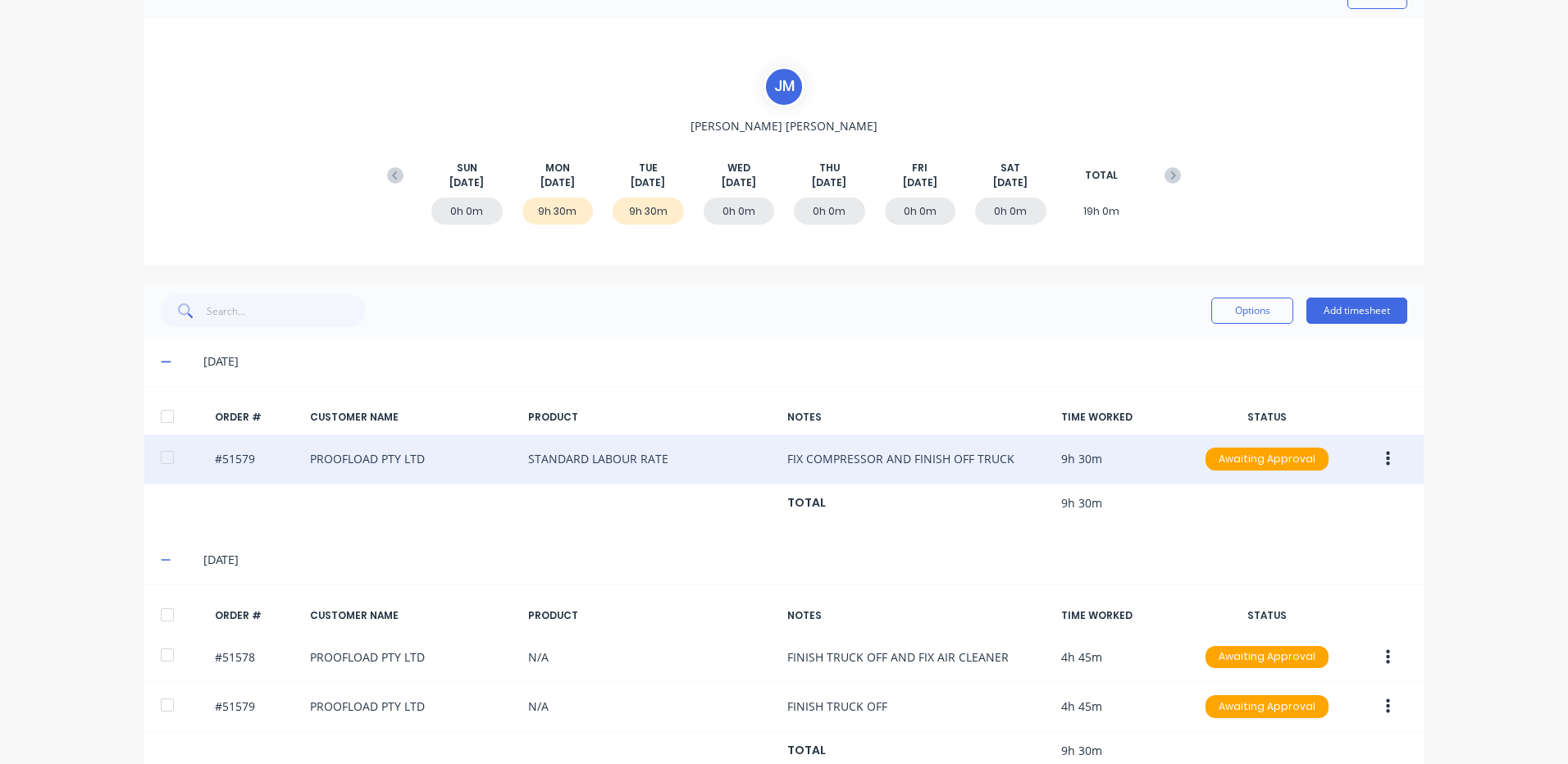
scroll to position [136, 0]
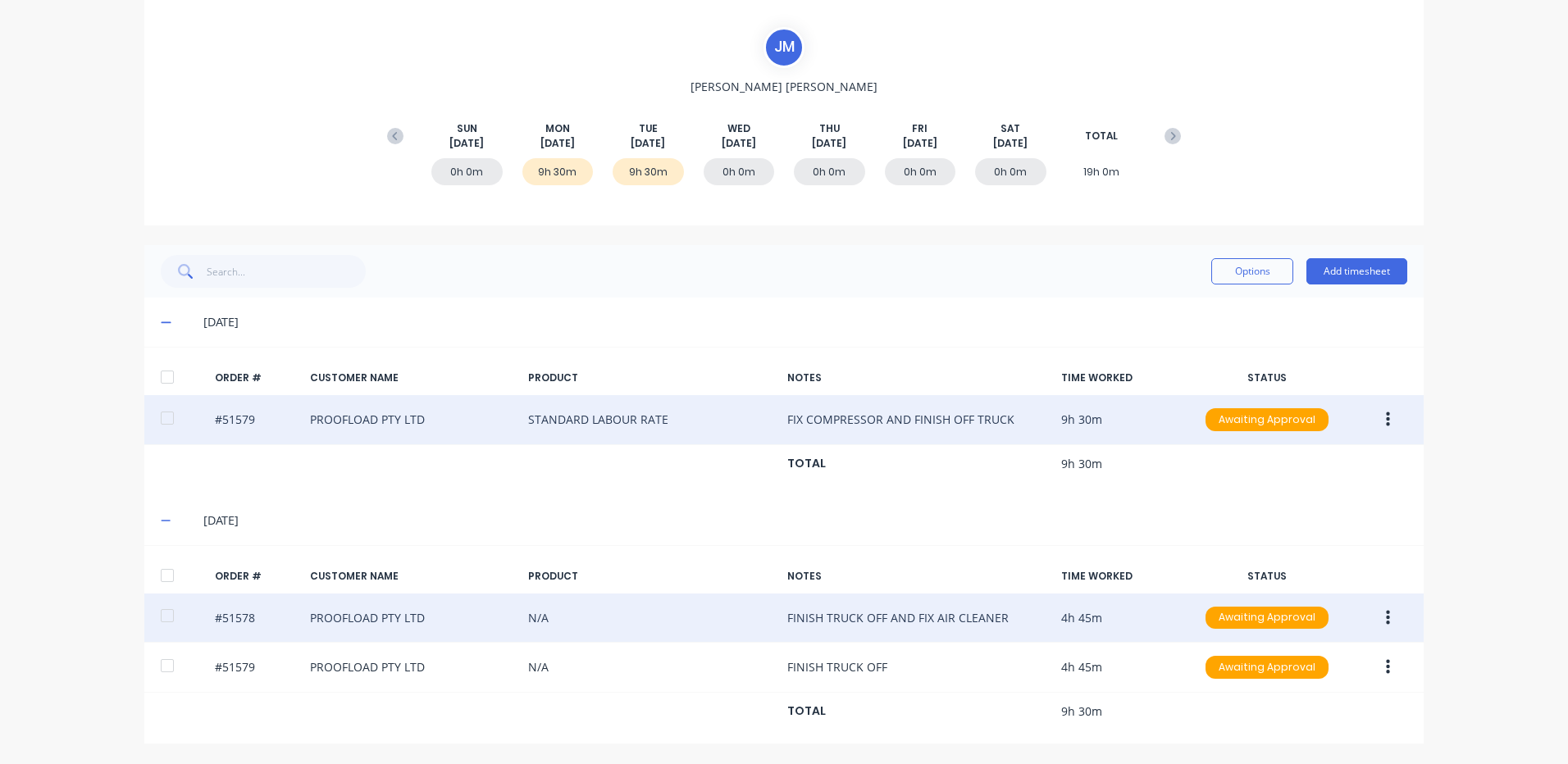
drag, startPoint x: 1376, startPoint y: 612, endPoint x: 1372, endPoint y: 625, distance: 13.6
click at [1377, 612] on button "button" at bounding box center [1388, 618] width 39 height 30
click at [1319, 714] on button "Edit" at bounding box center [1329, 726] width 156 height 33
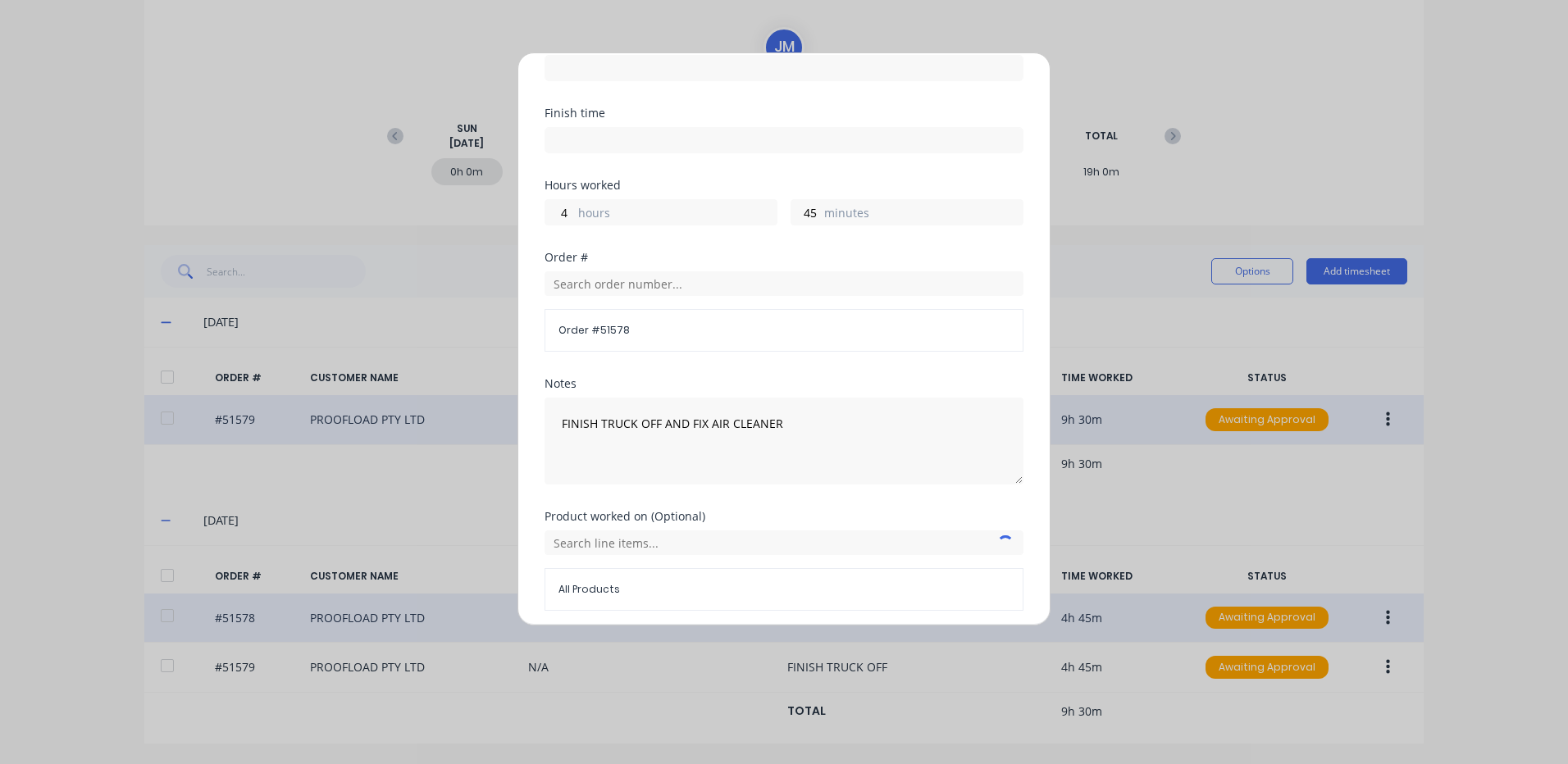
scroll to position [221, 0]
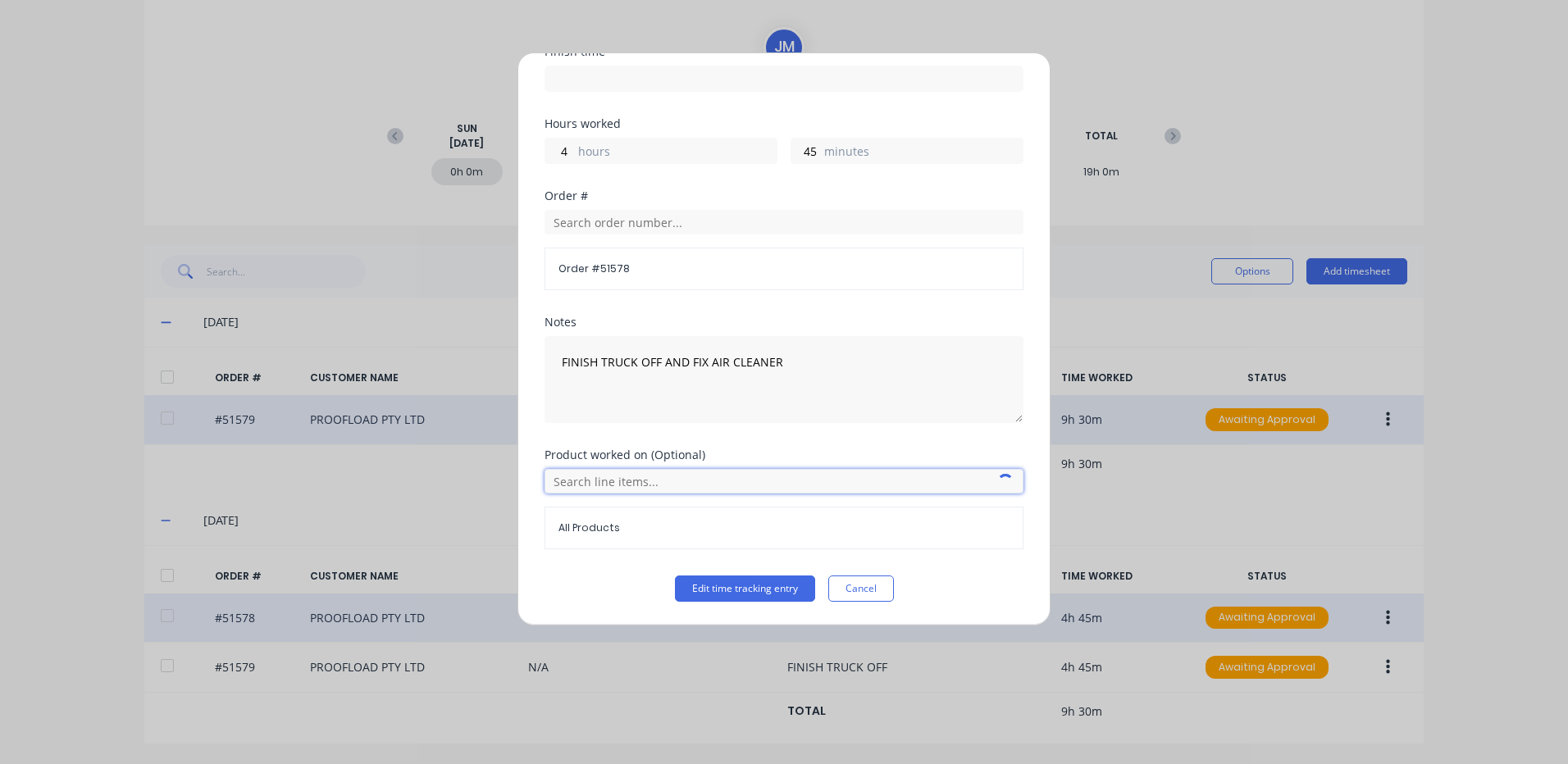
click at [639, 477] on input "text" at bounding box center [783, 482] width 479 height 25
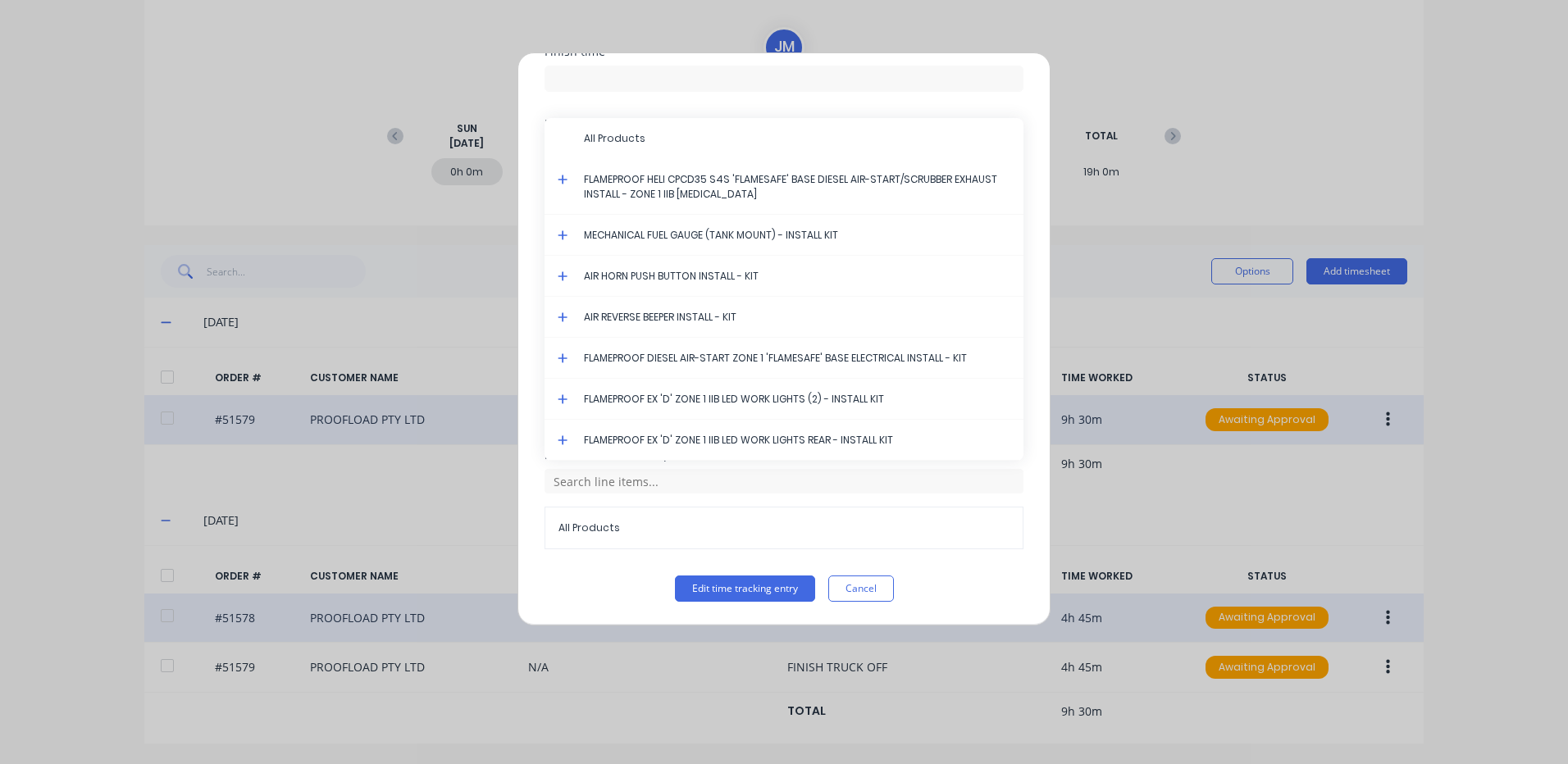
click at [565, 180] on icon at bounding box center [562, 179] width 11 height 12
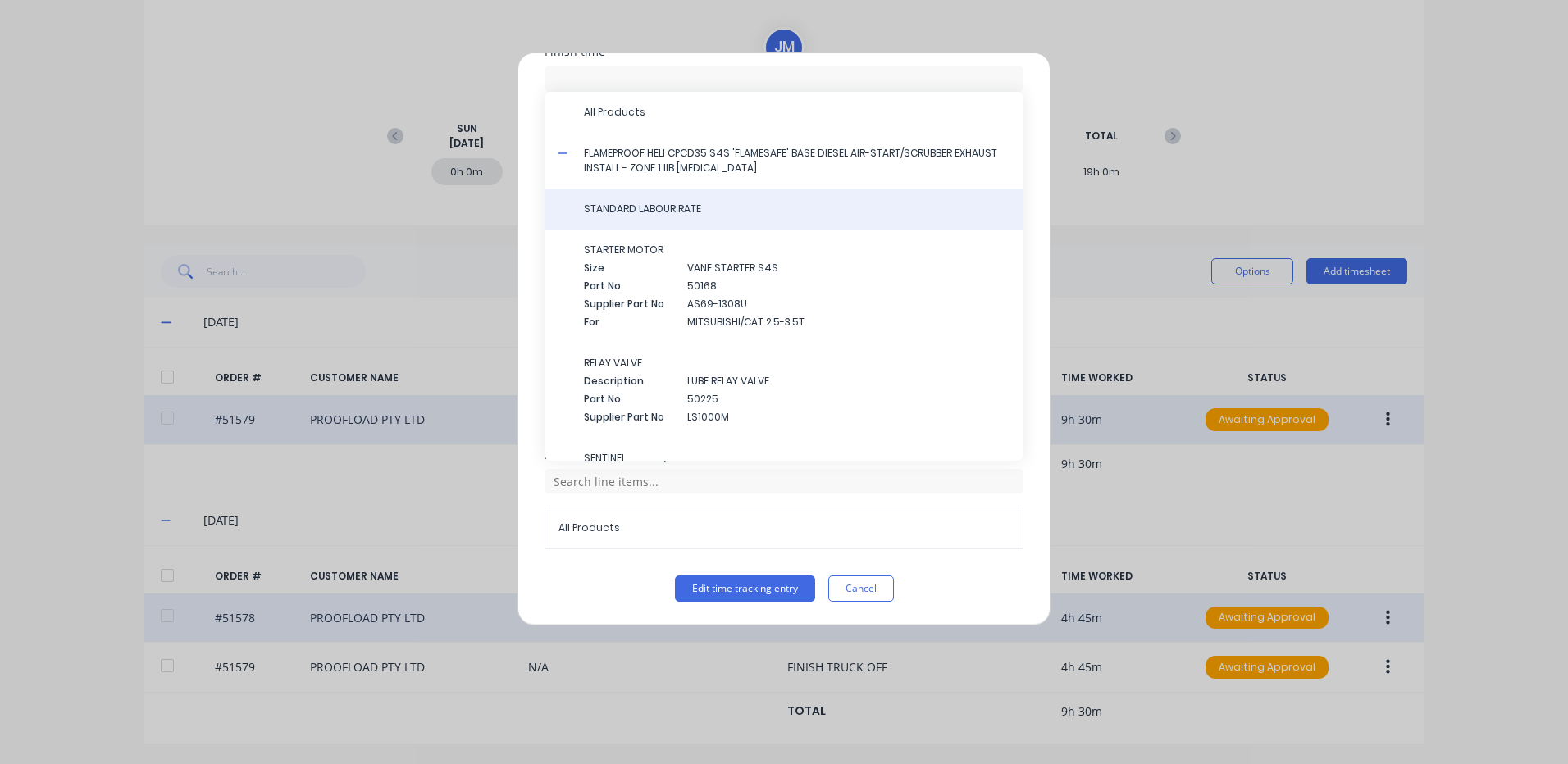
click at [628, 205] on span "STANDARD LABOUR RATE" at bounding box center [797, 208] width 427 height 14
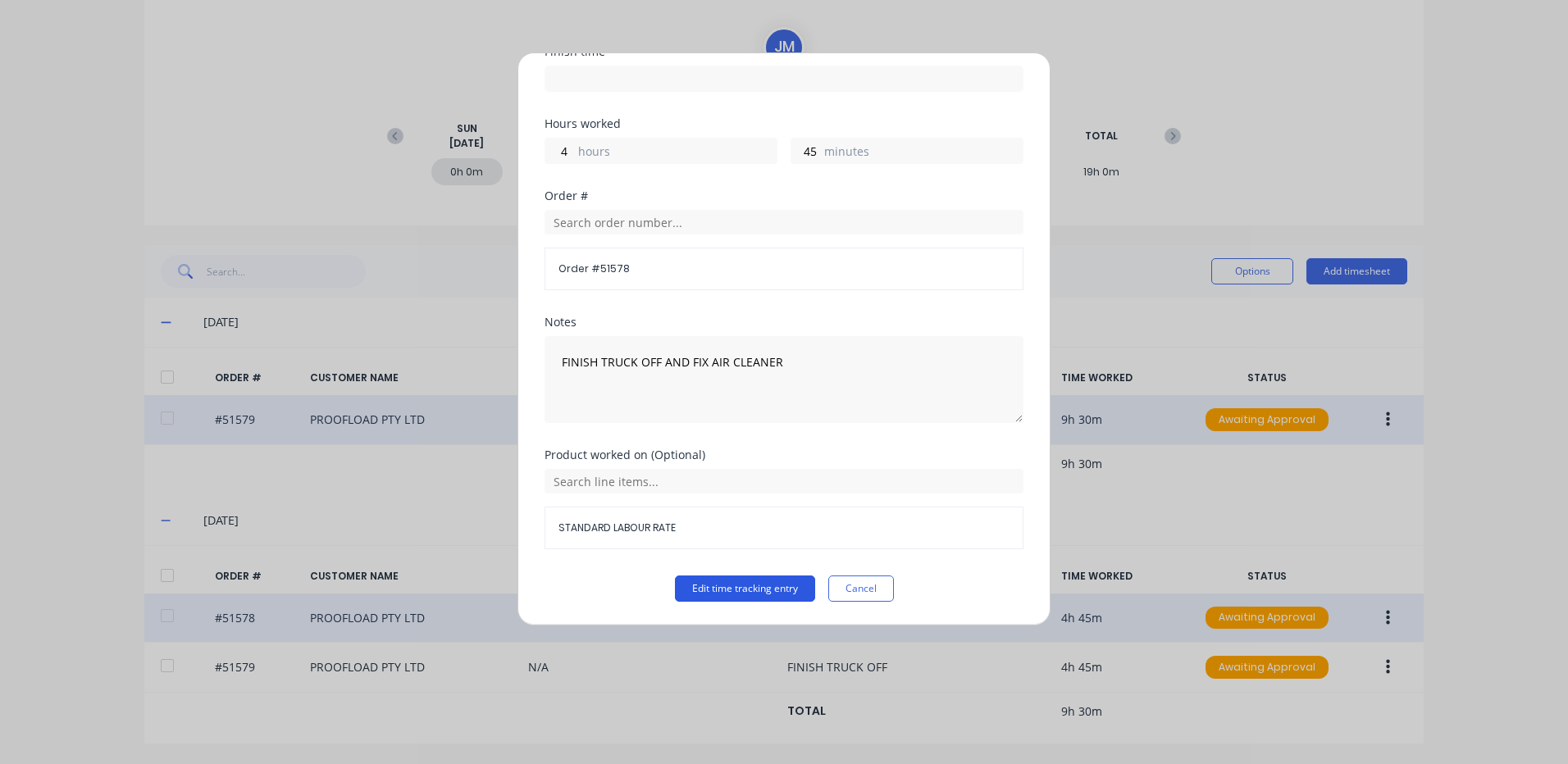
click at [713, 591] on button "Edit time tracking entry" at bounding box center [745, 589] width 141 height 26
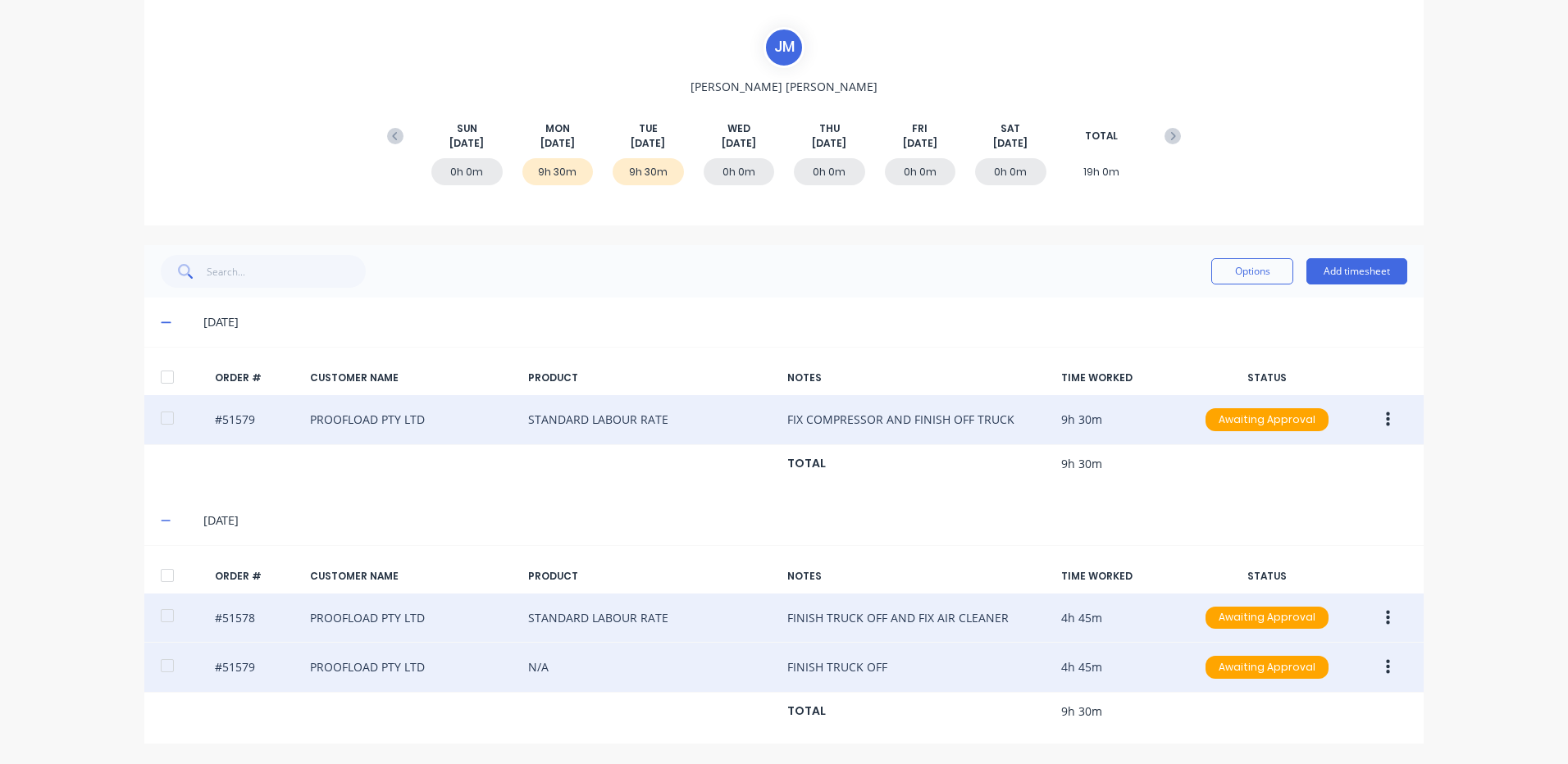
click at [1389, 666] on button "button" at bounding box center [1388, 668] width 39 height 30
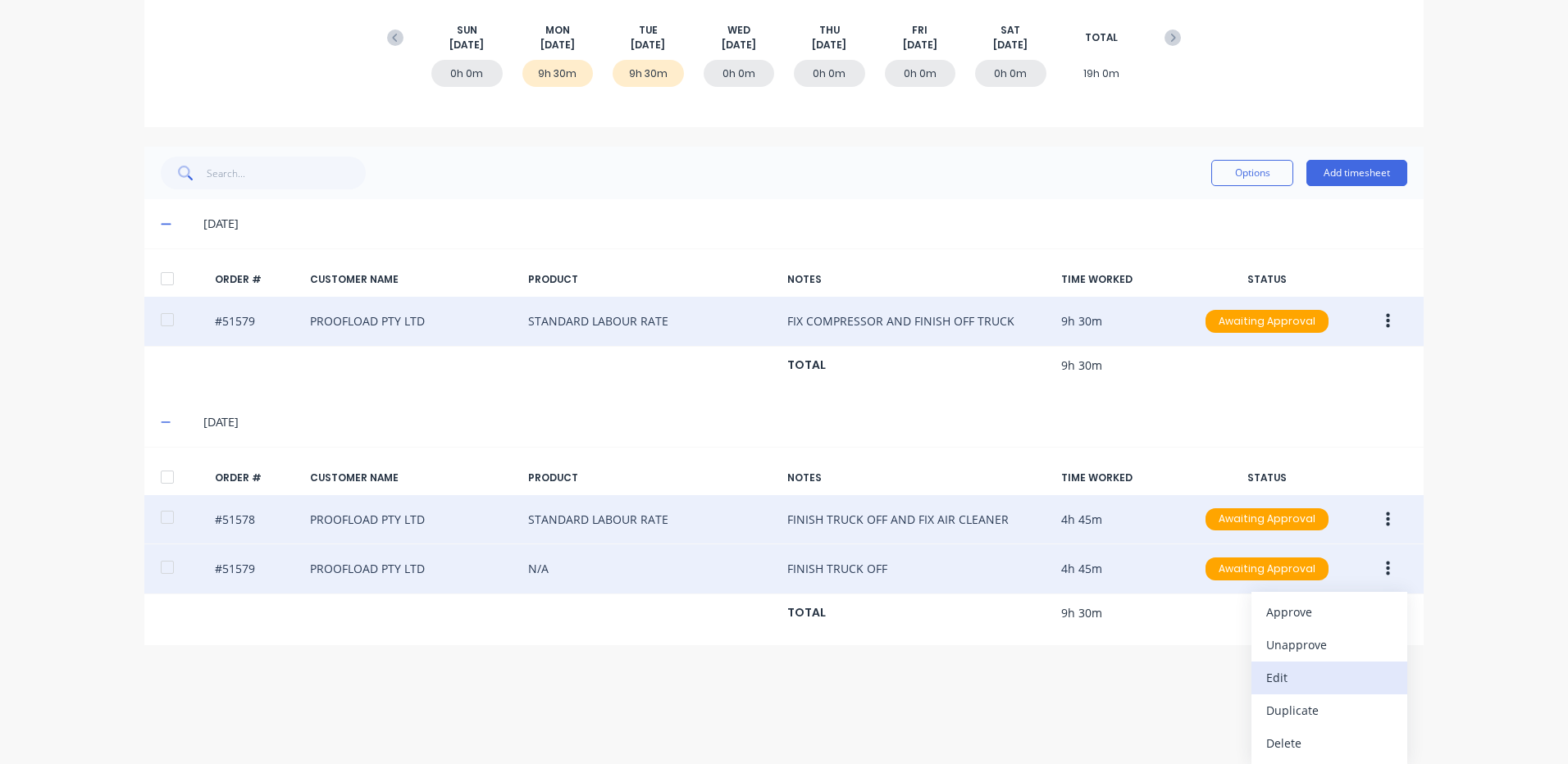
click at [1351, 671] on div "Edit" at bounding box center [1328, 677] width 126 height 24
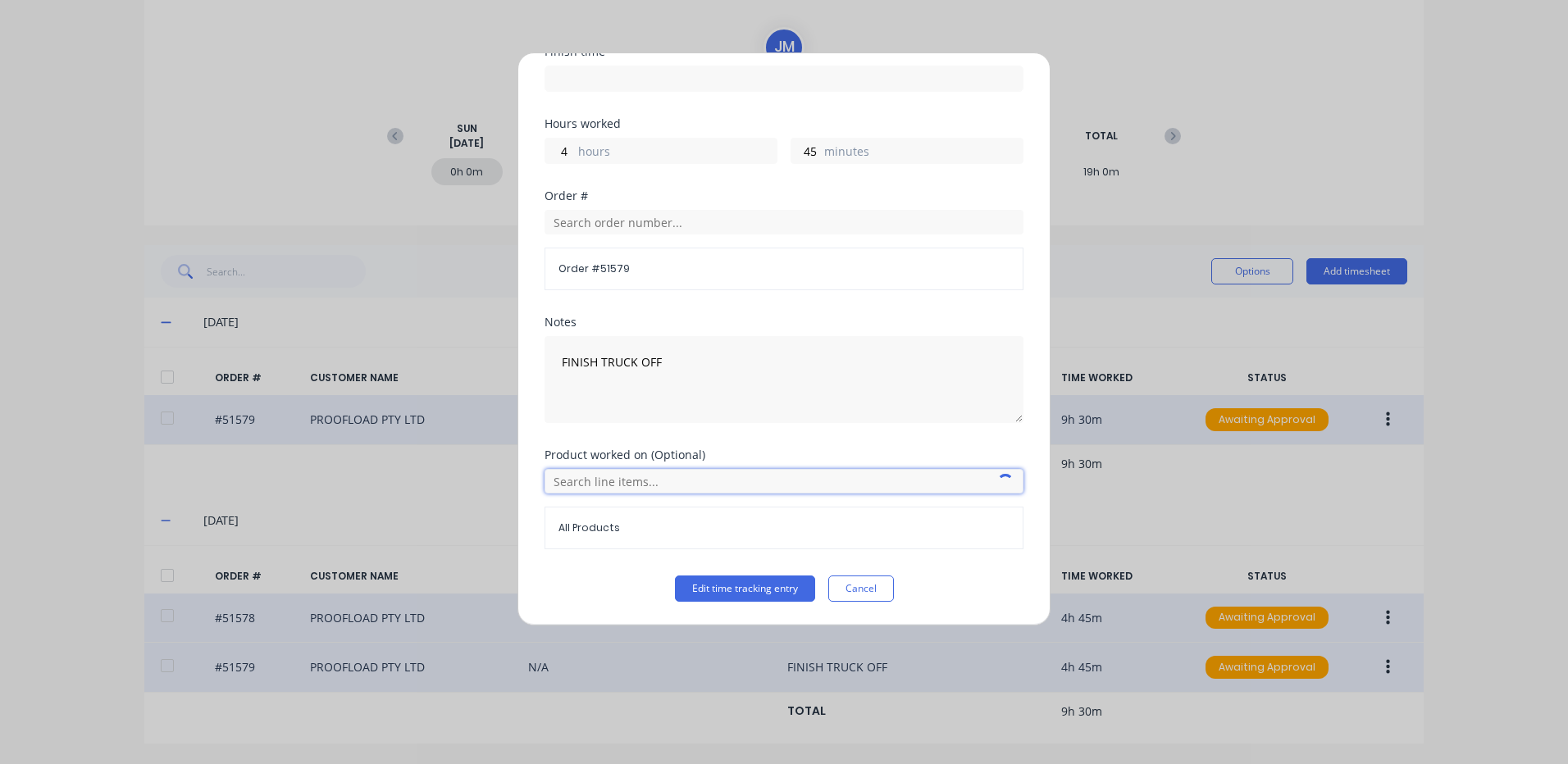
click at [644, 473] on input "text" at bounding box center [783, 482] width 479 height 25
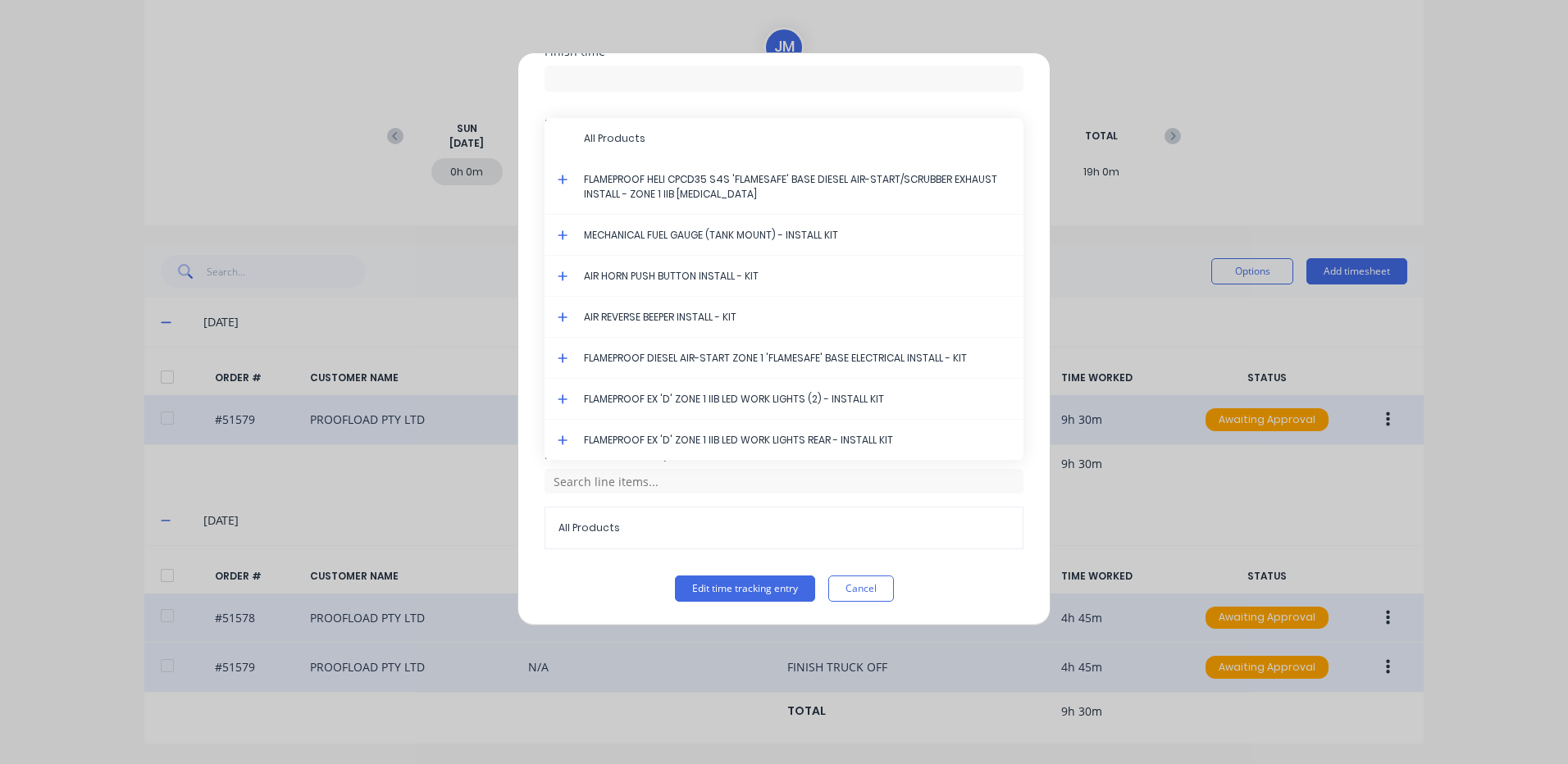
click at [563, 177] on icon at bounding box center [562, 179] width 10 height 10
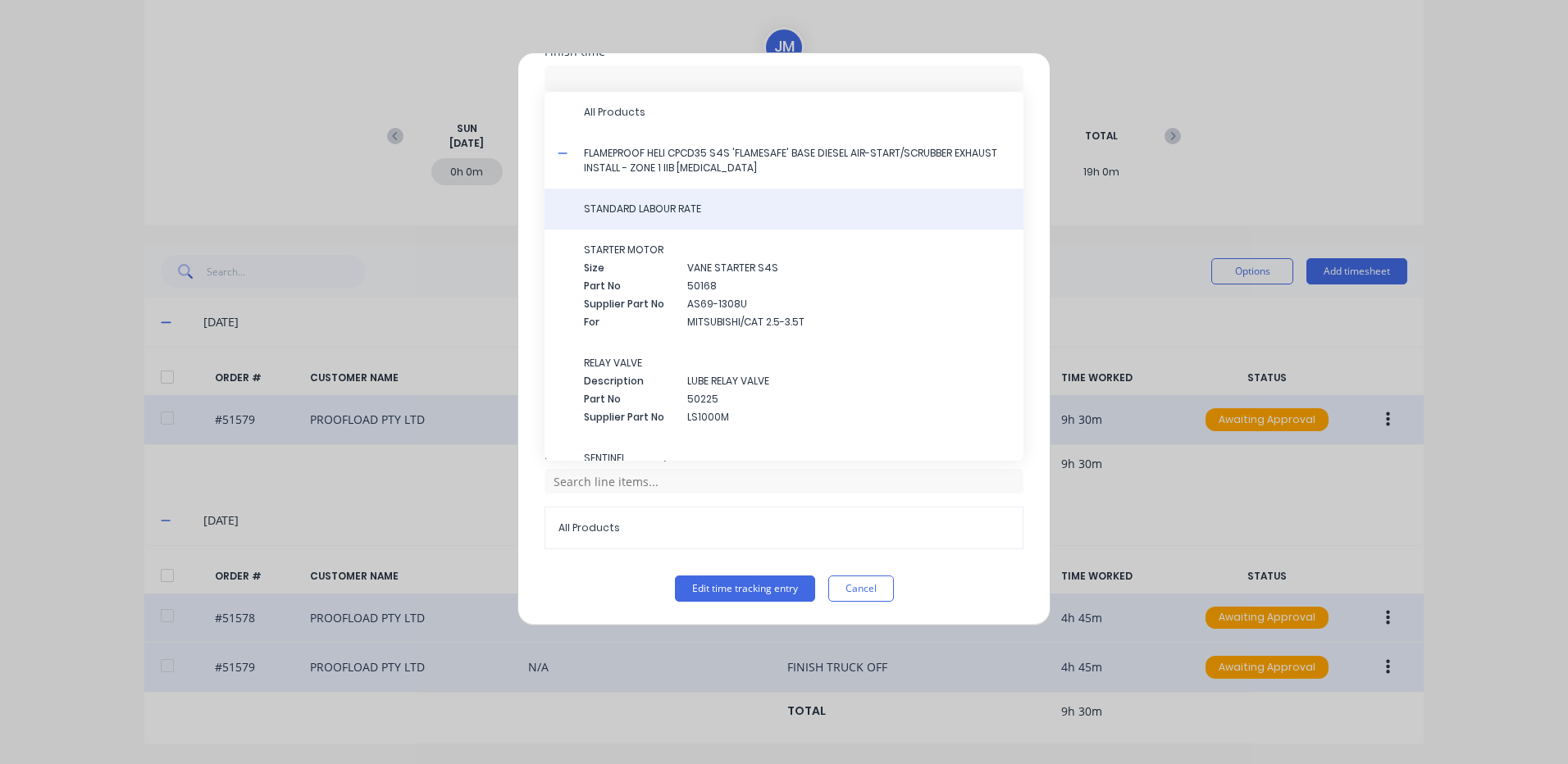
click at [669, 202] on span "STANDARD LABOUR RATE" at bounding box center [797, 208] width 427 height 14
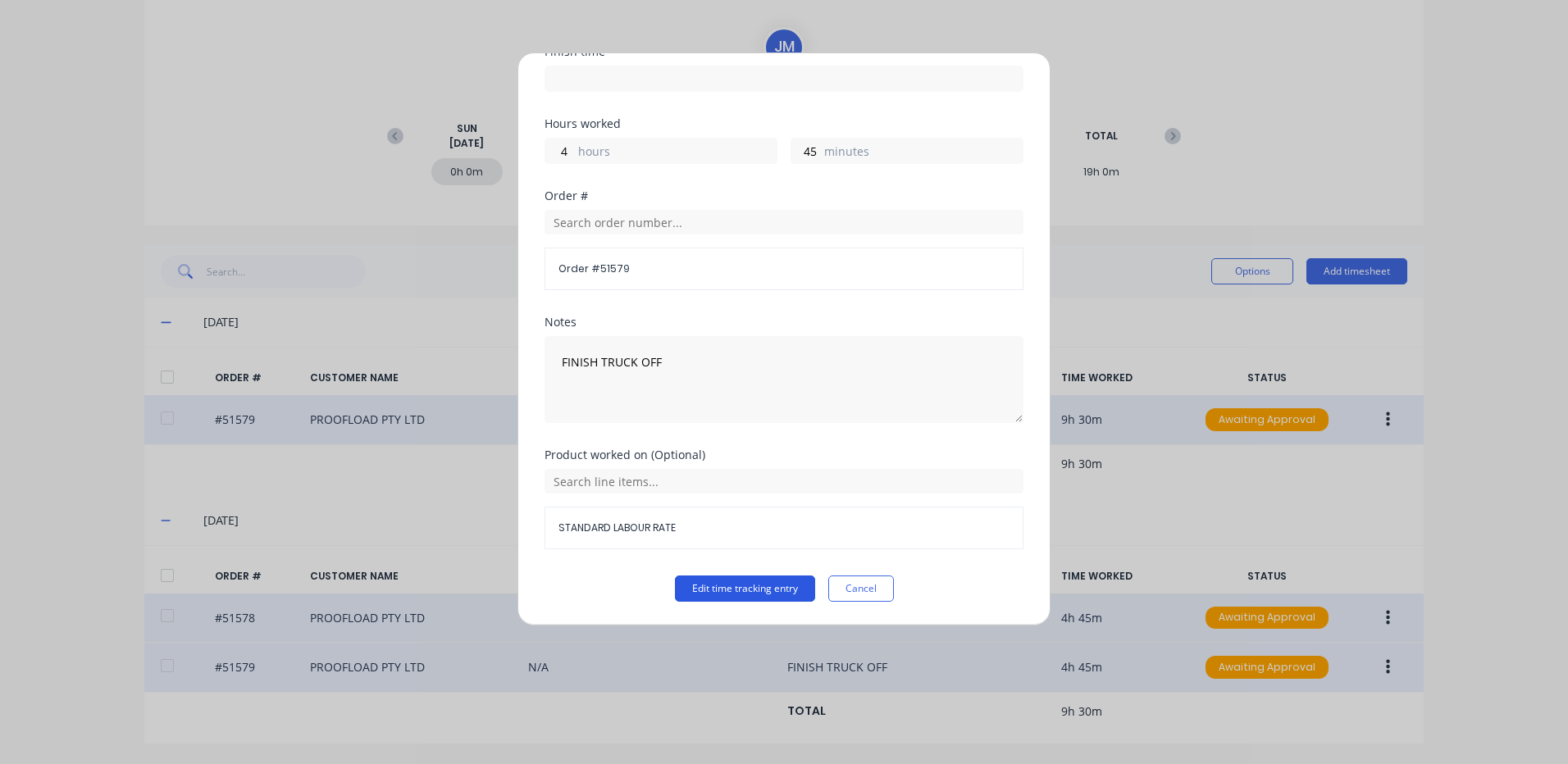
click at [690, 577] on button "Edit time tracking entry" at bounding box center [745, 589] width 141 height 26
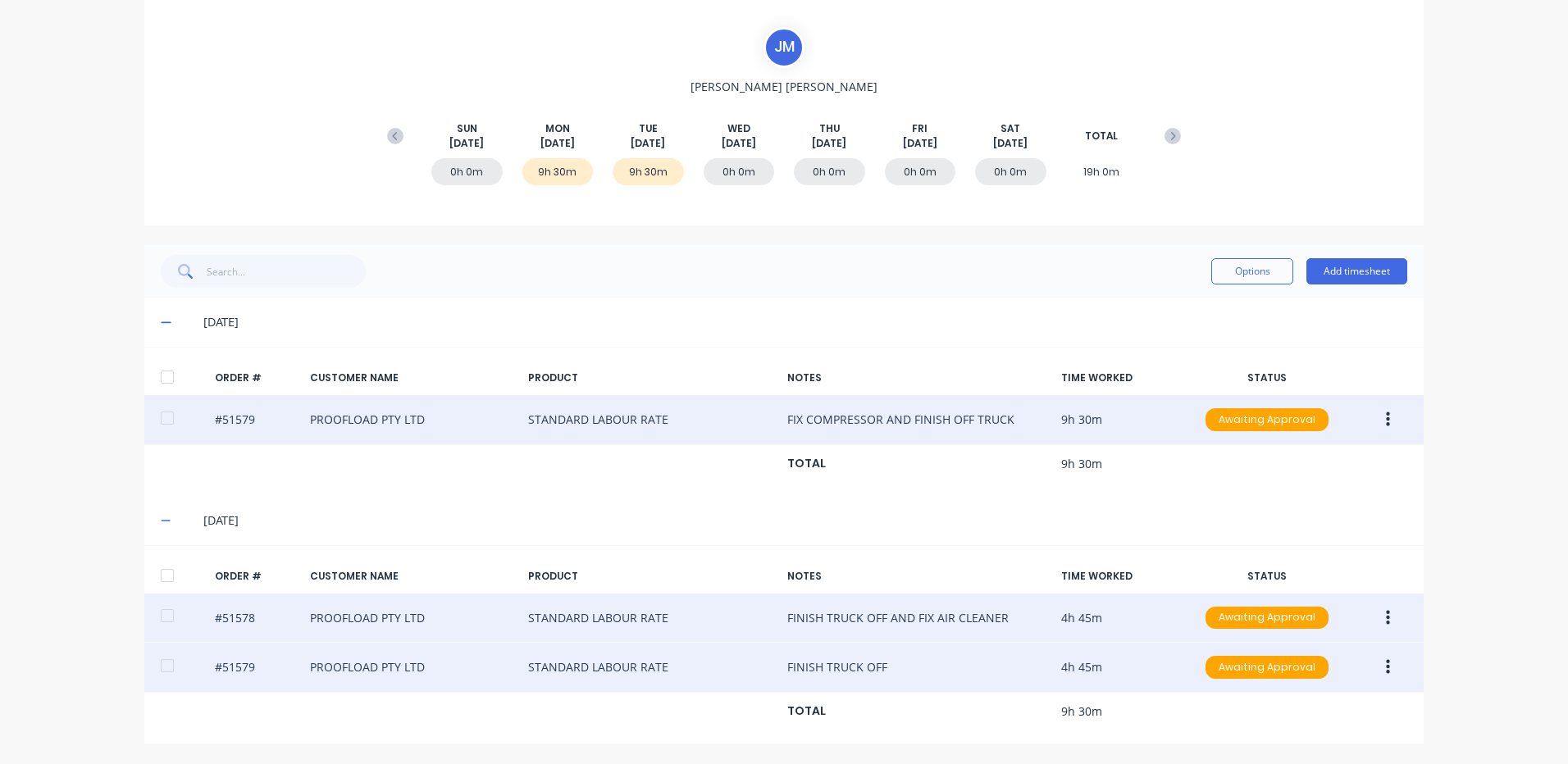
click at [163, 574] on div at bounding box center [168, 576] width 33 height 33
click at [163, 367] on div at bounding box center [168, 378] width 33 height 33
click at [1237, 268] on button "Options" at bounding box center [1251, 271] width 82 height 26
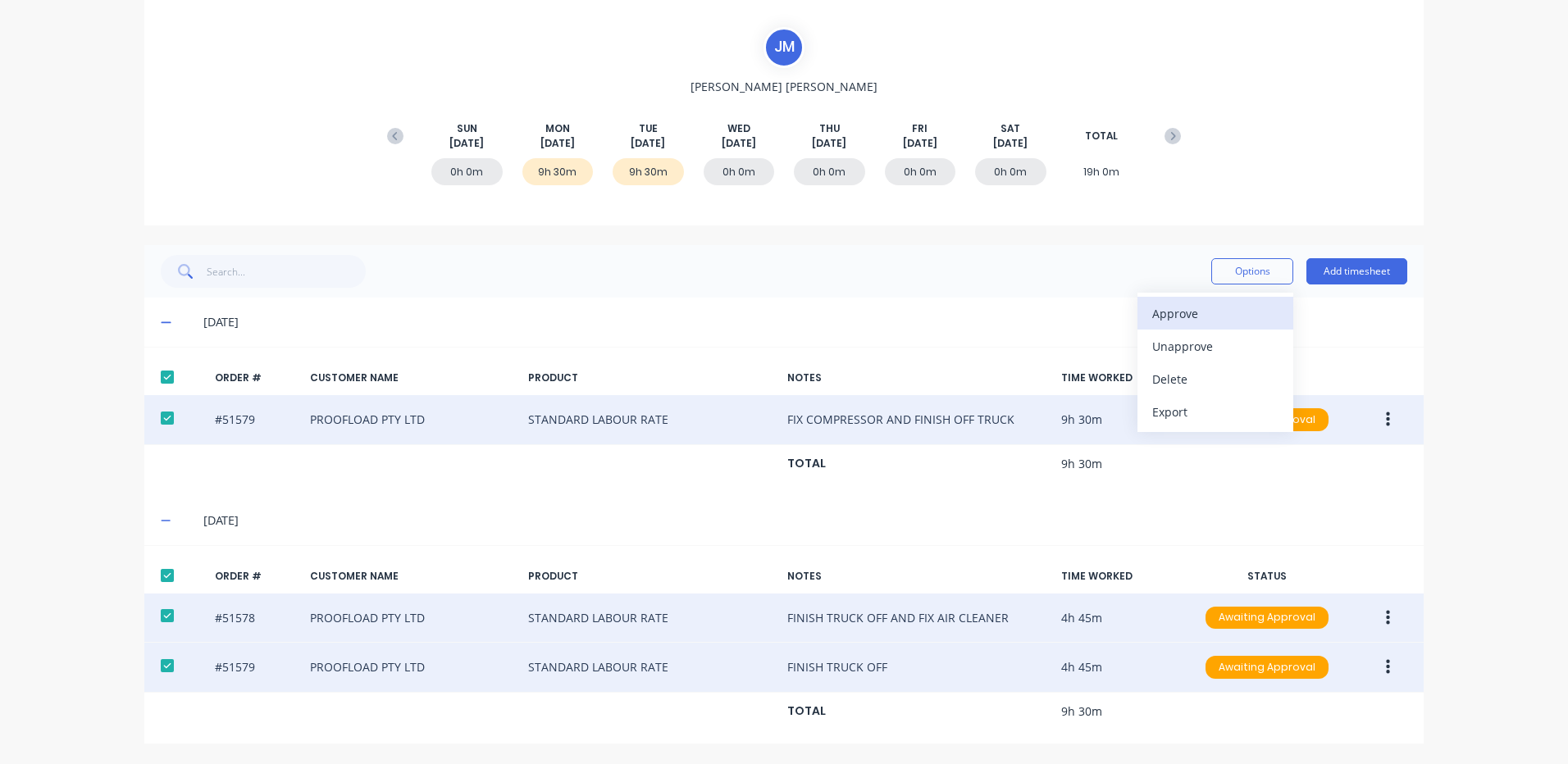
click at [1226, 304] on div "Approve" at bounding box center [1215, 313] width 126 height 24
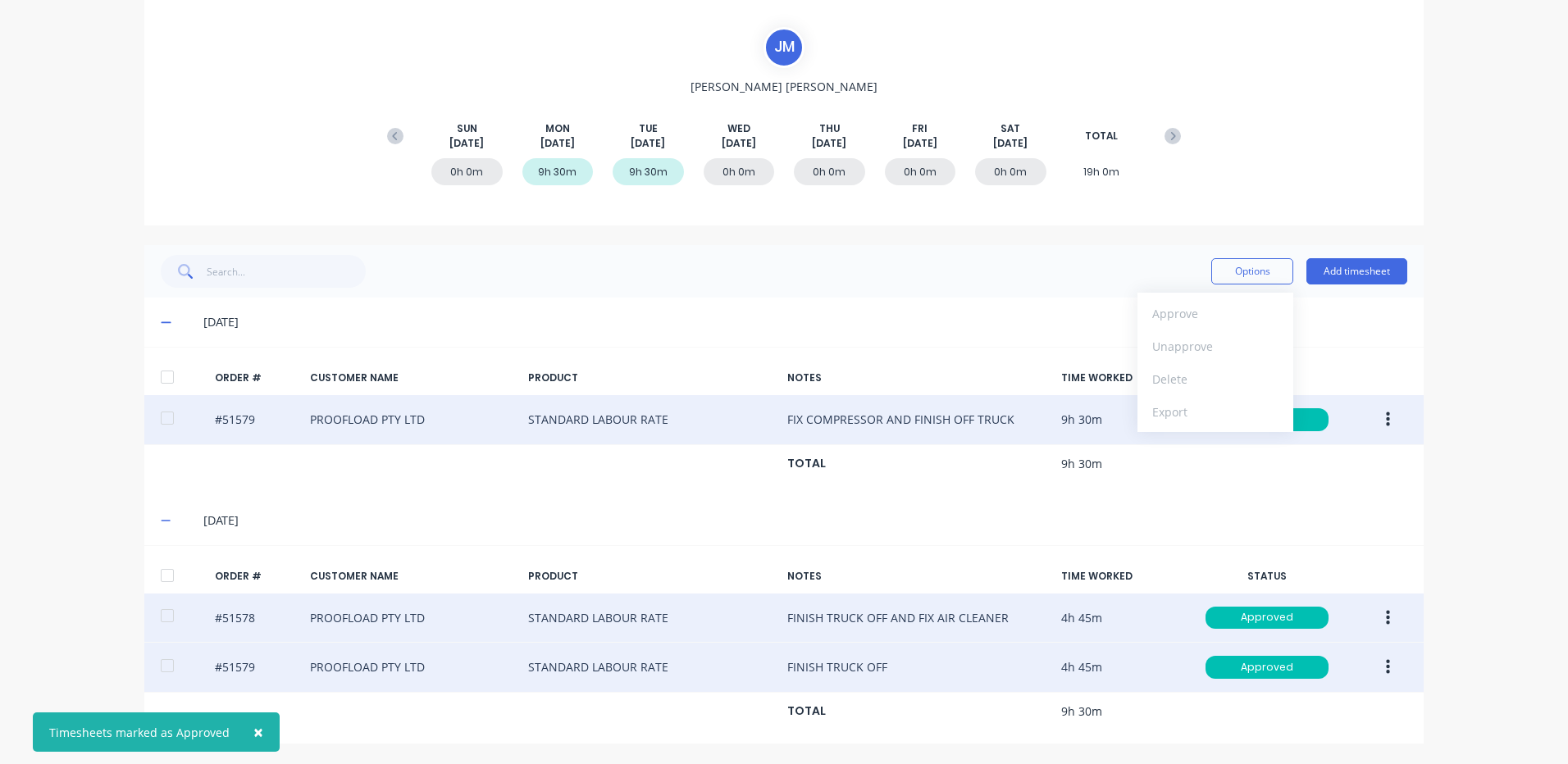
scroll to position [0, 0]
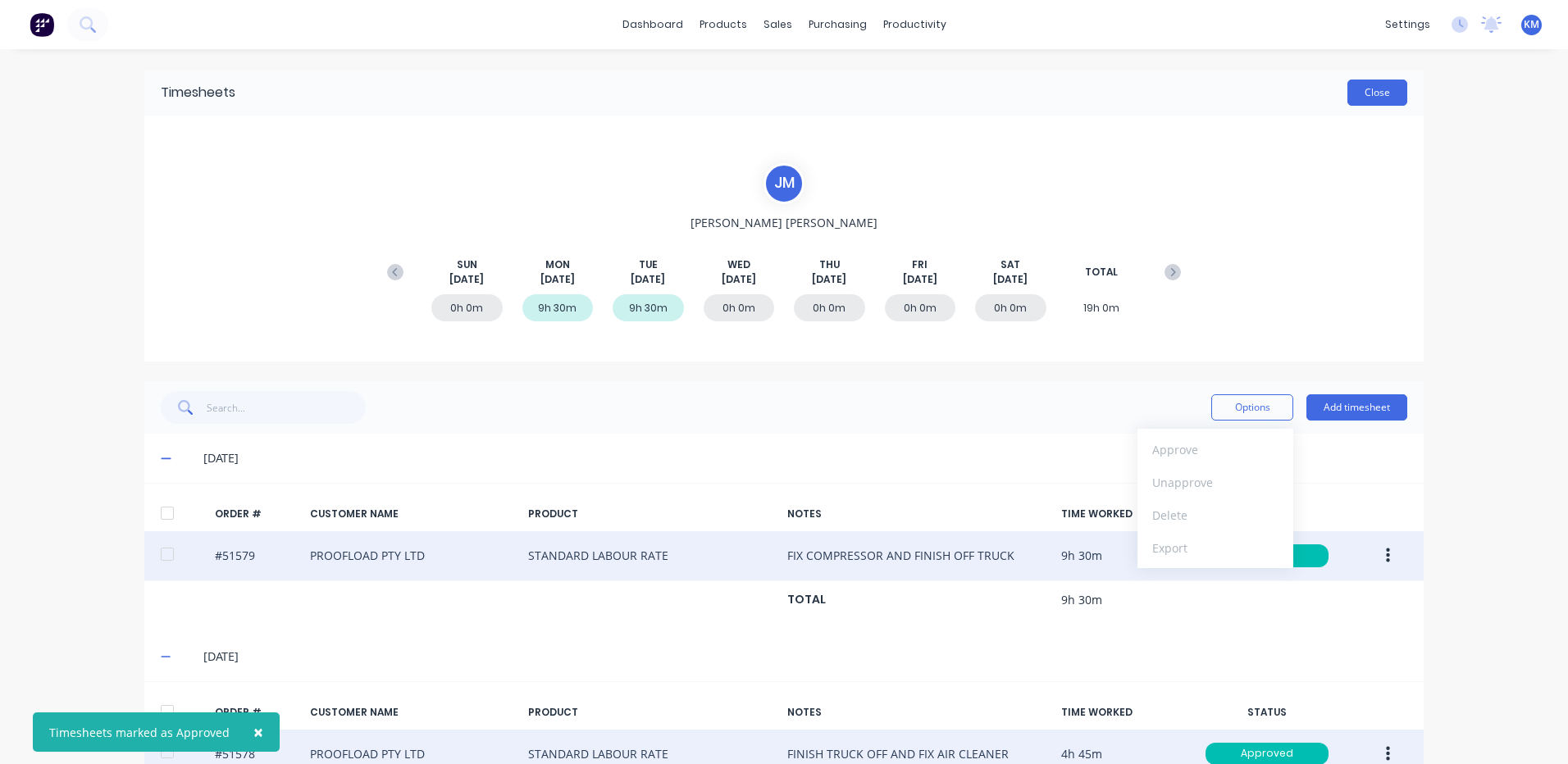
click at [1370, 82] on button "Close" at bounding box center [1377, 92] width 60 height 26
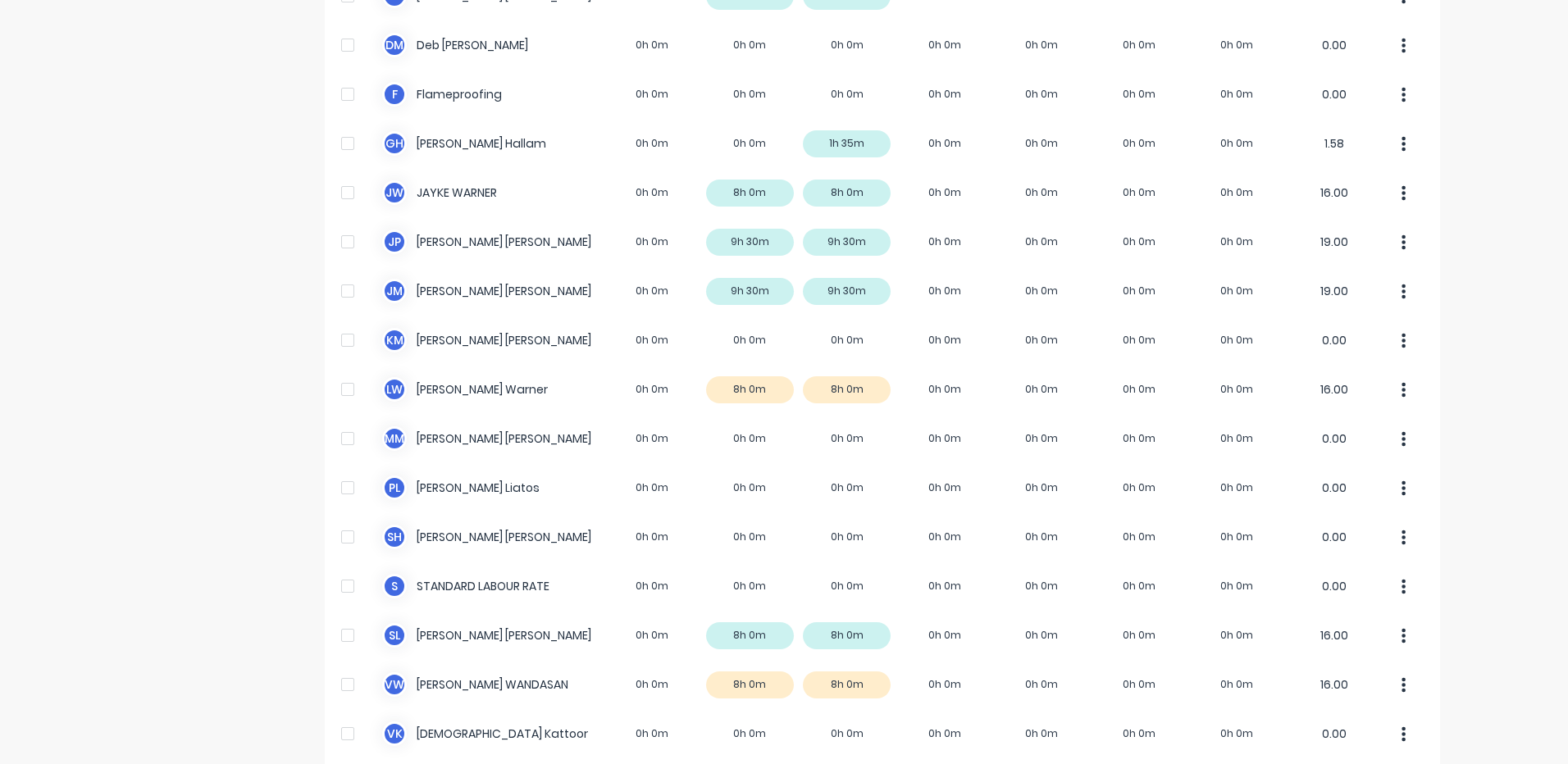
scroll to position [465, 0]
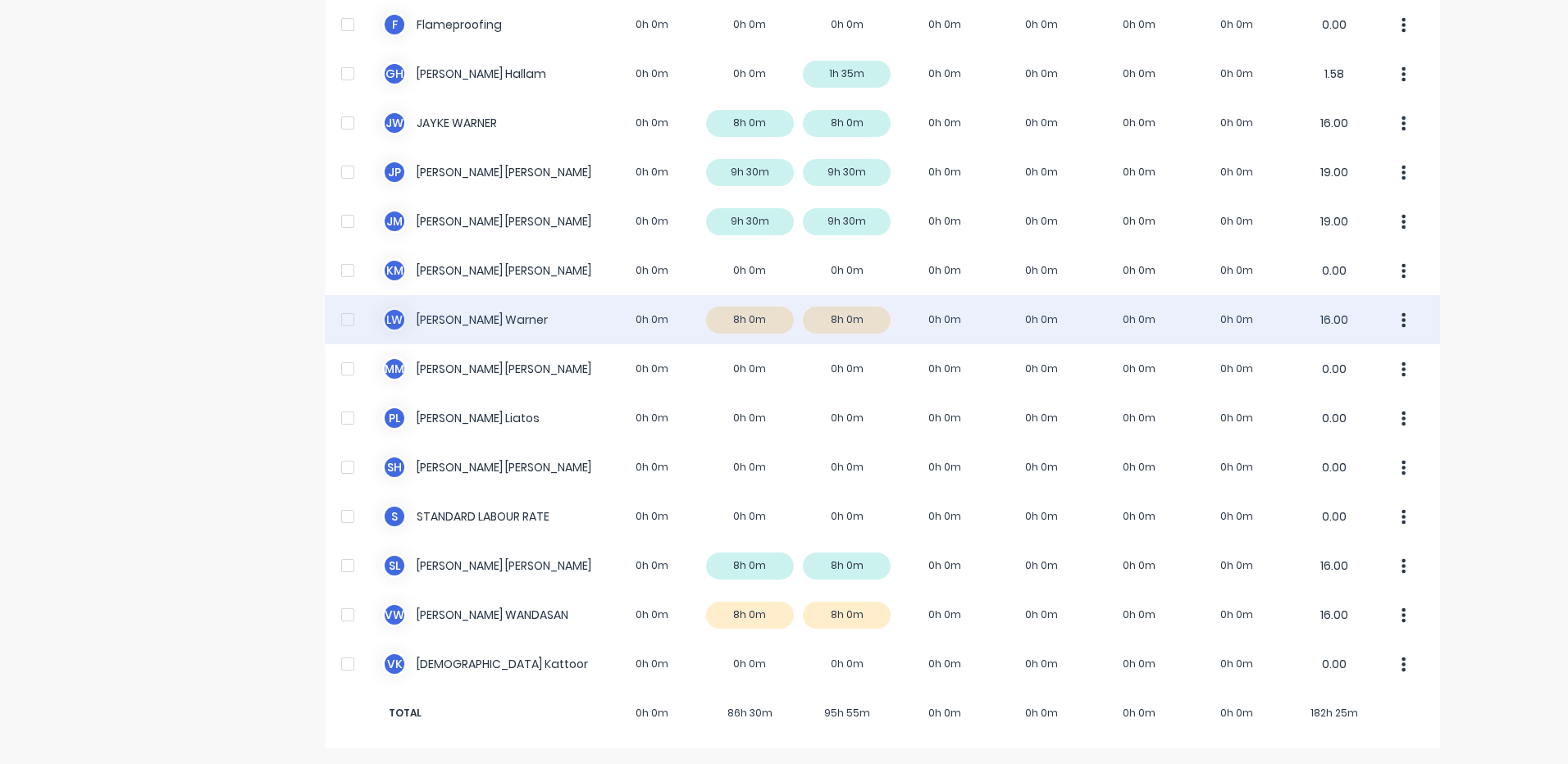
click at [924, 323] on div "L W Luke Warner 0h 0m 8h 0m 8h 0m 0h 0m 0h 0m 0h 0m 0h 0m 16.00" at bounding box center [882, 319] width 1115 height 49
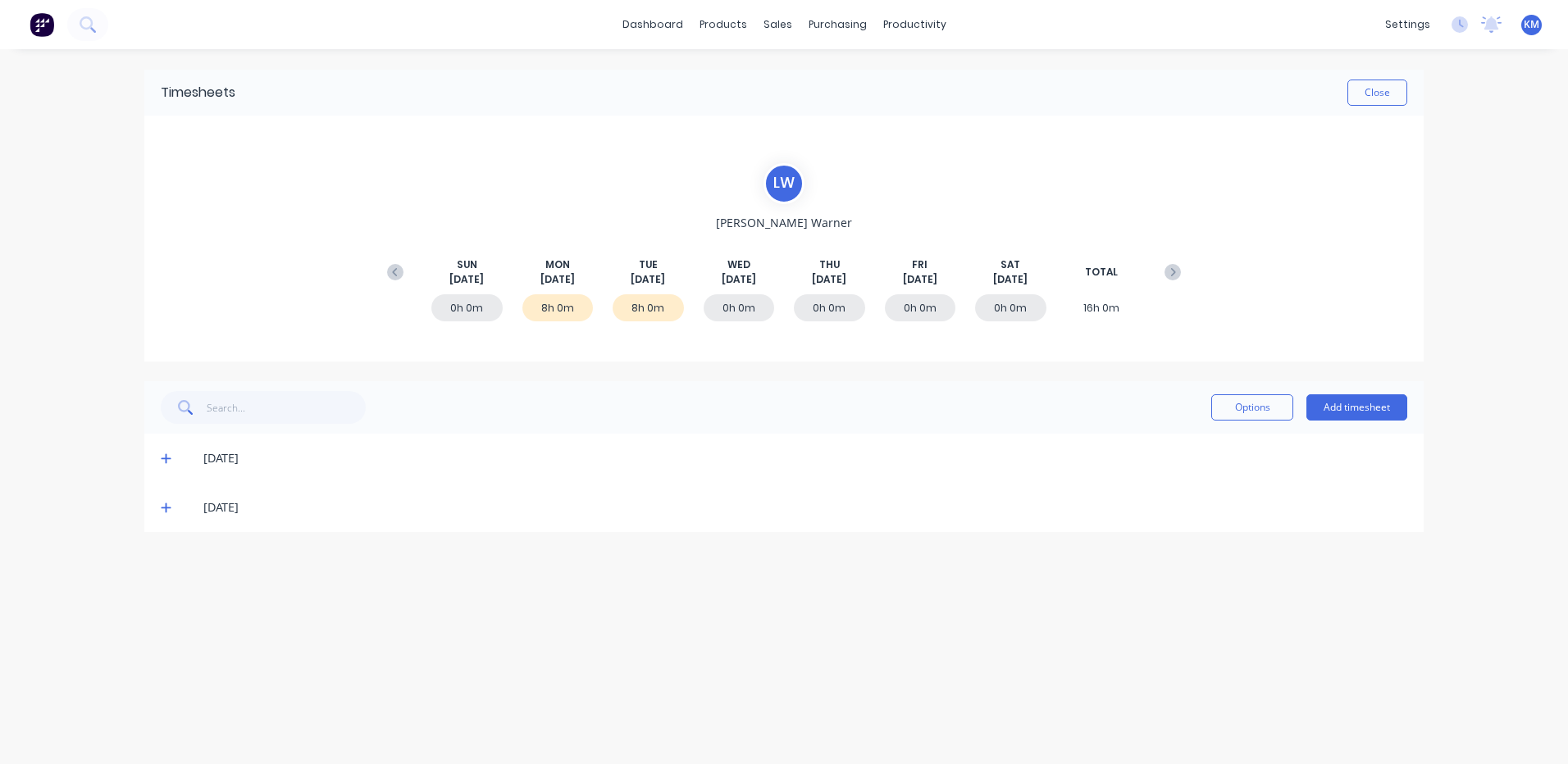
click at [173, 459] on span at bounding box center [169, 458] width 16 height 16
drag, startPoint x: 163, startPoint y: 661, endPoint x: 169, endPoint y: 652, distance: 10.8
click at [164, 660] on icon at bounding box center [166, 657] width 11 height 12
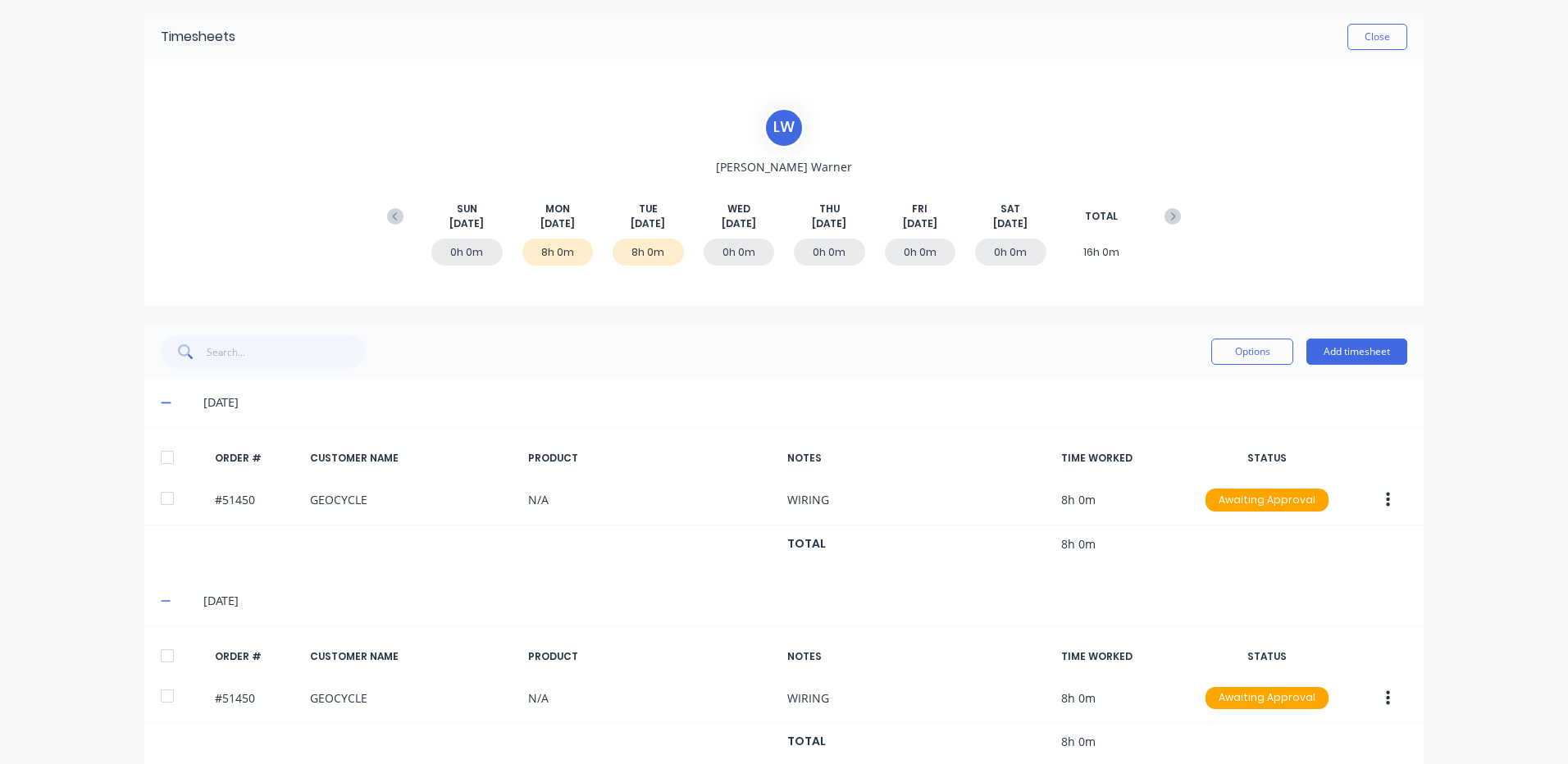
scroll to position [86, 0]
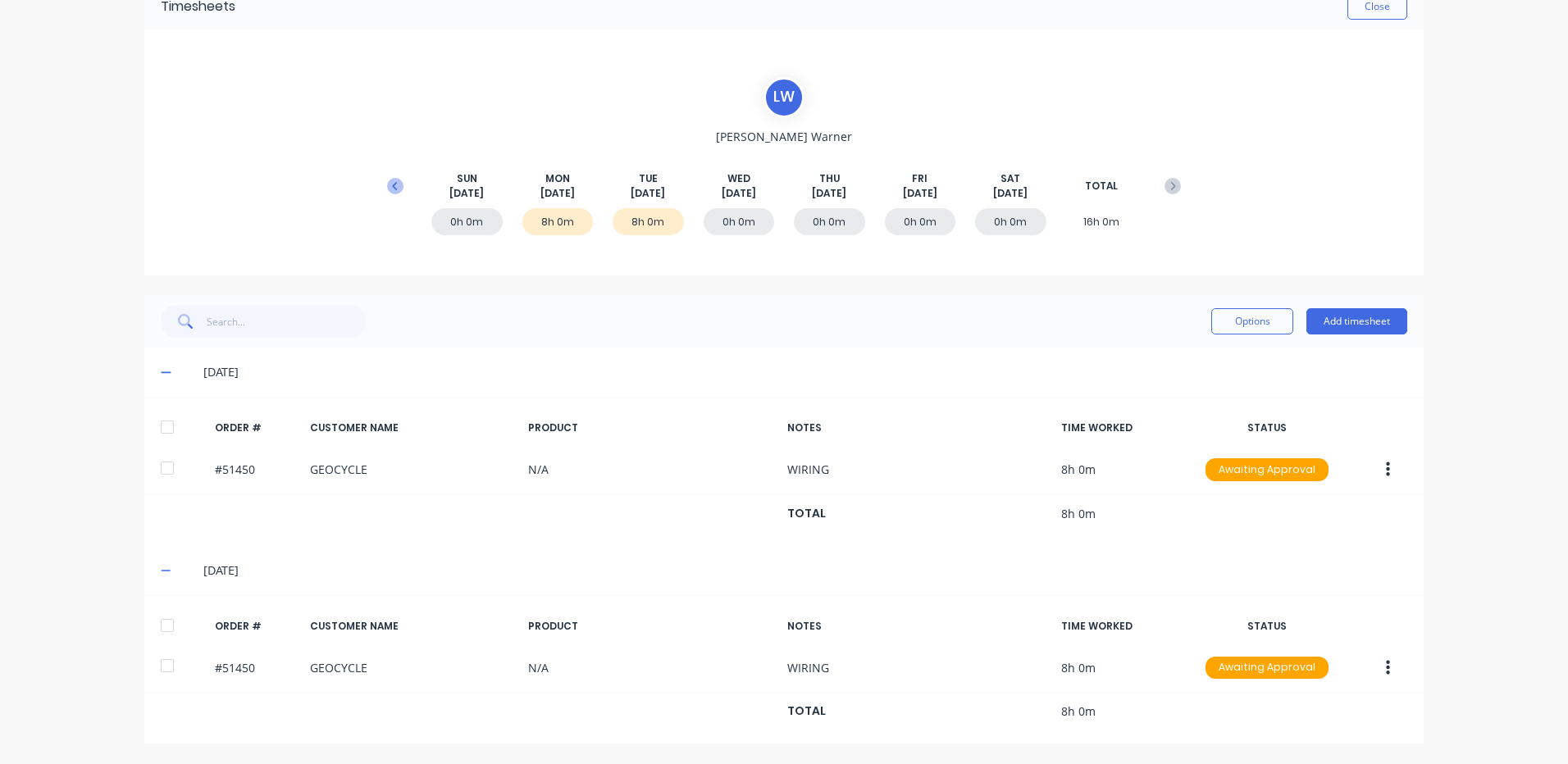
click at [401, 185] on button at bounding box center [395, 186] width 33 height 30
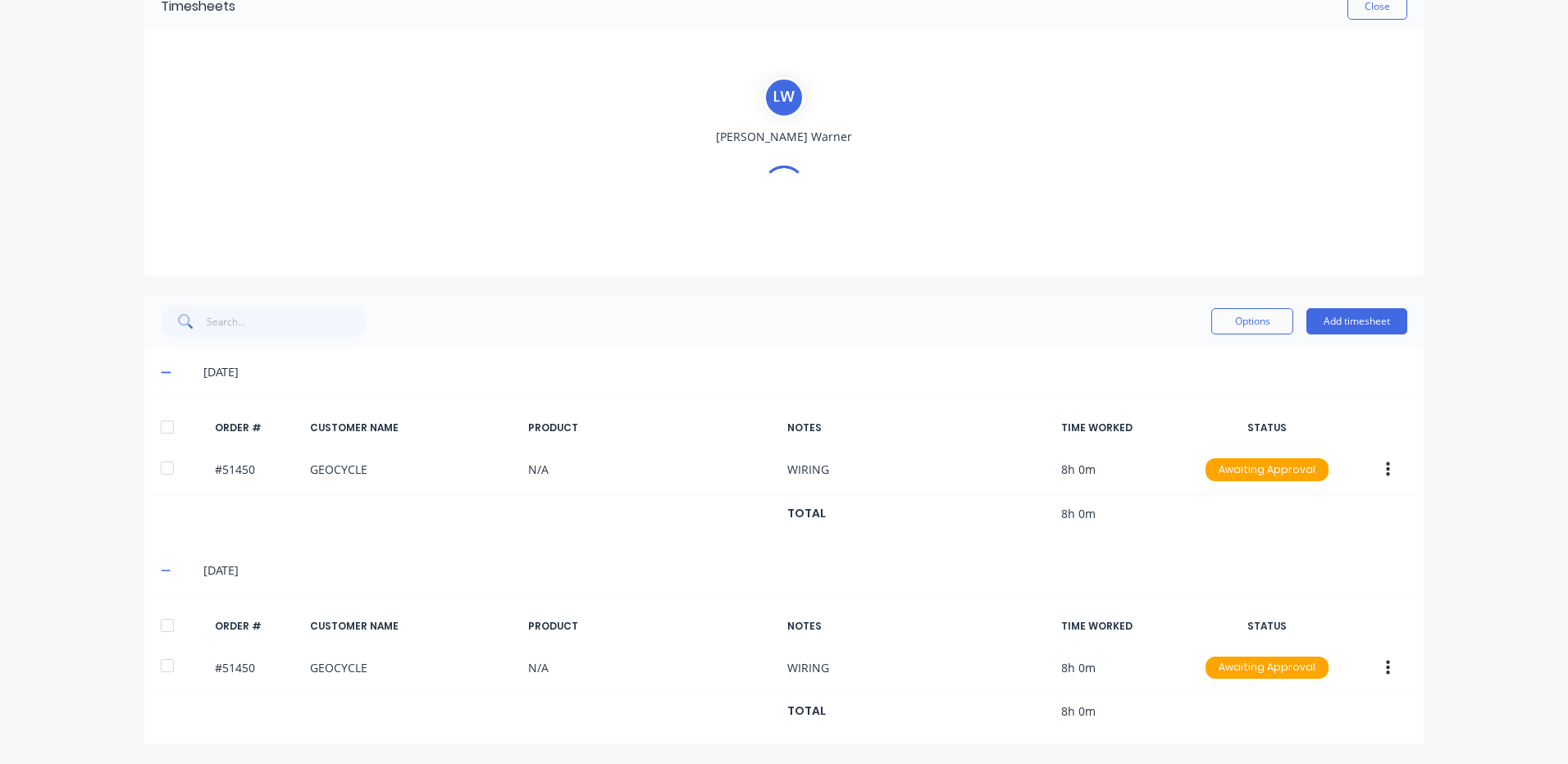
scroll to position [0, 0]
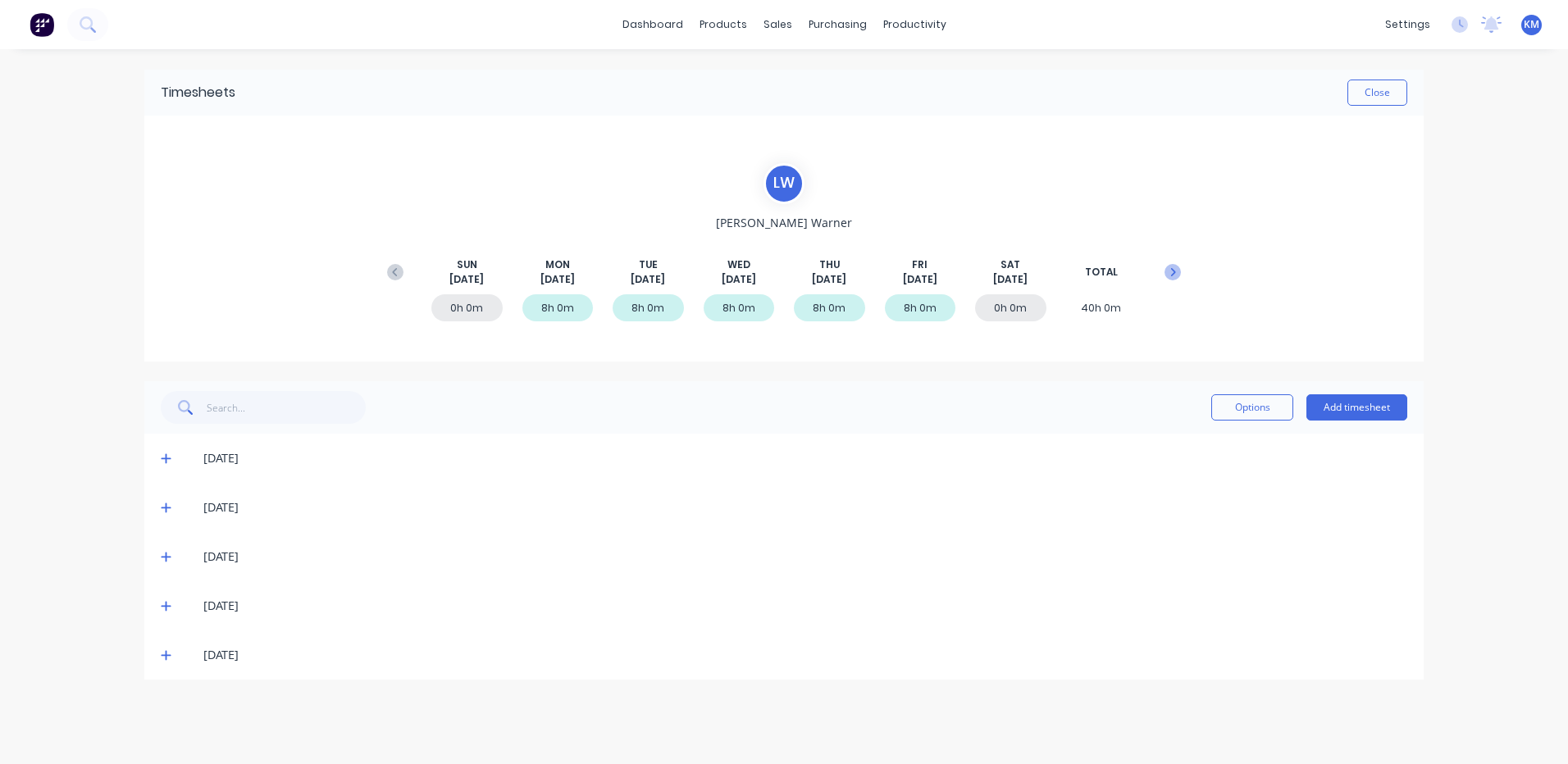
click at [1177, 269] on icon at bounding box center [1172, 272] width 16 height 16
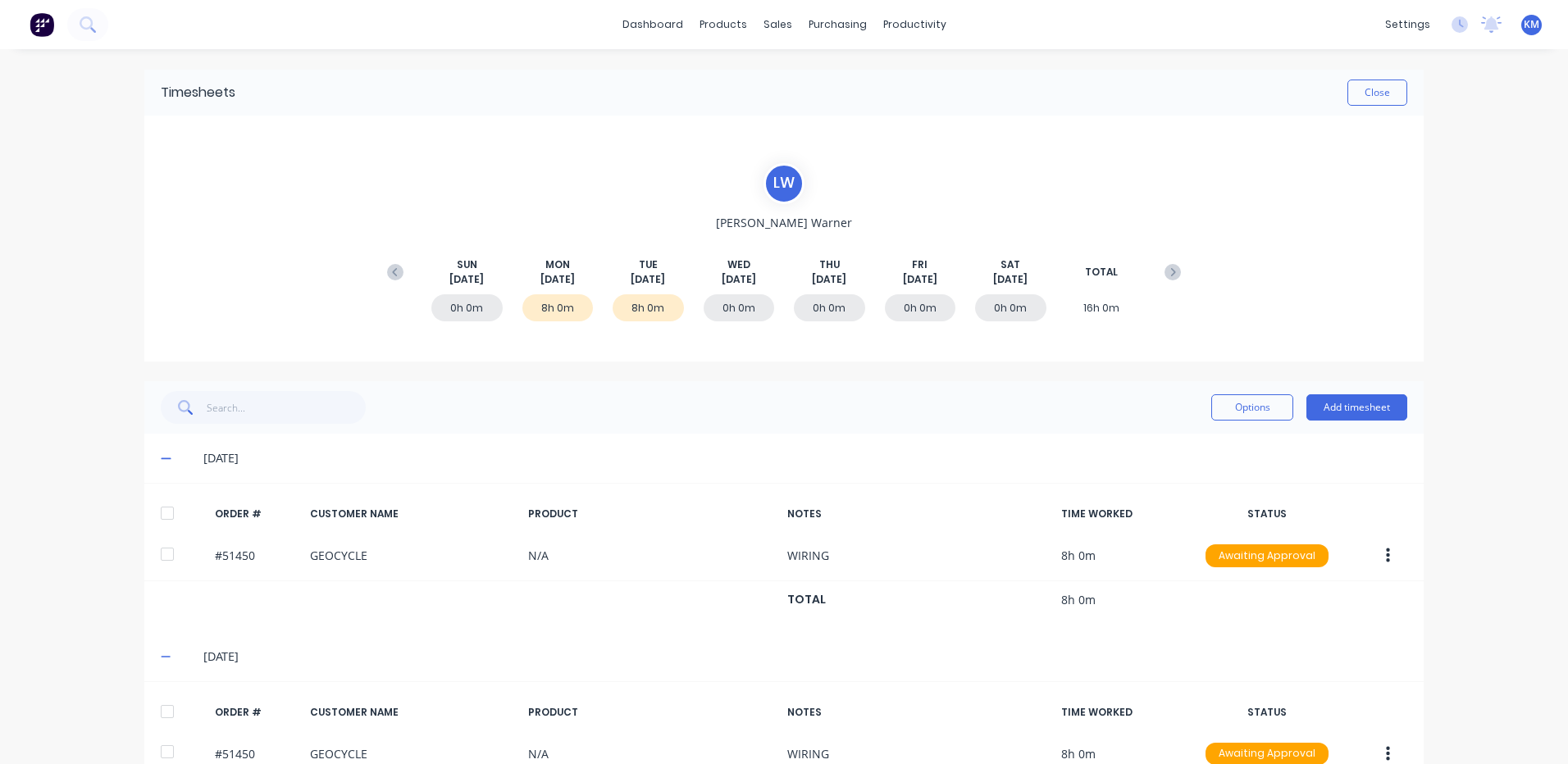
scroll to position [86, 0]
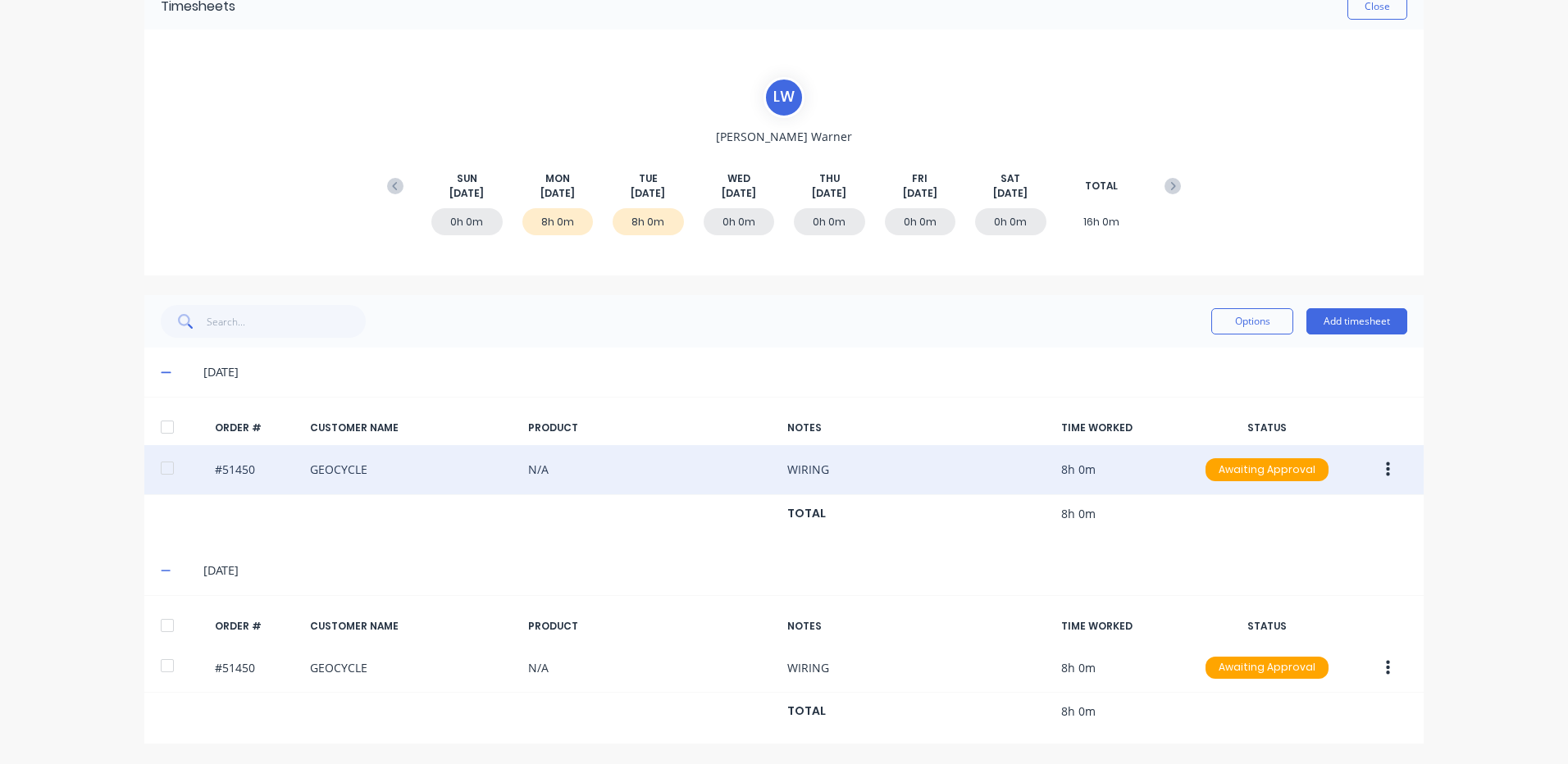
click at [1386, 463] on button "button" at bounding box center [1388, 469] width 39 height 30
click at [1303, 580] on div "Edit" at bounding box center [1328, 578] width 126 height 24
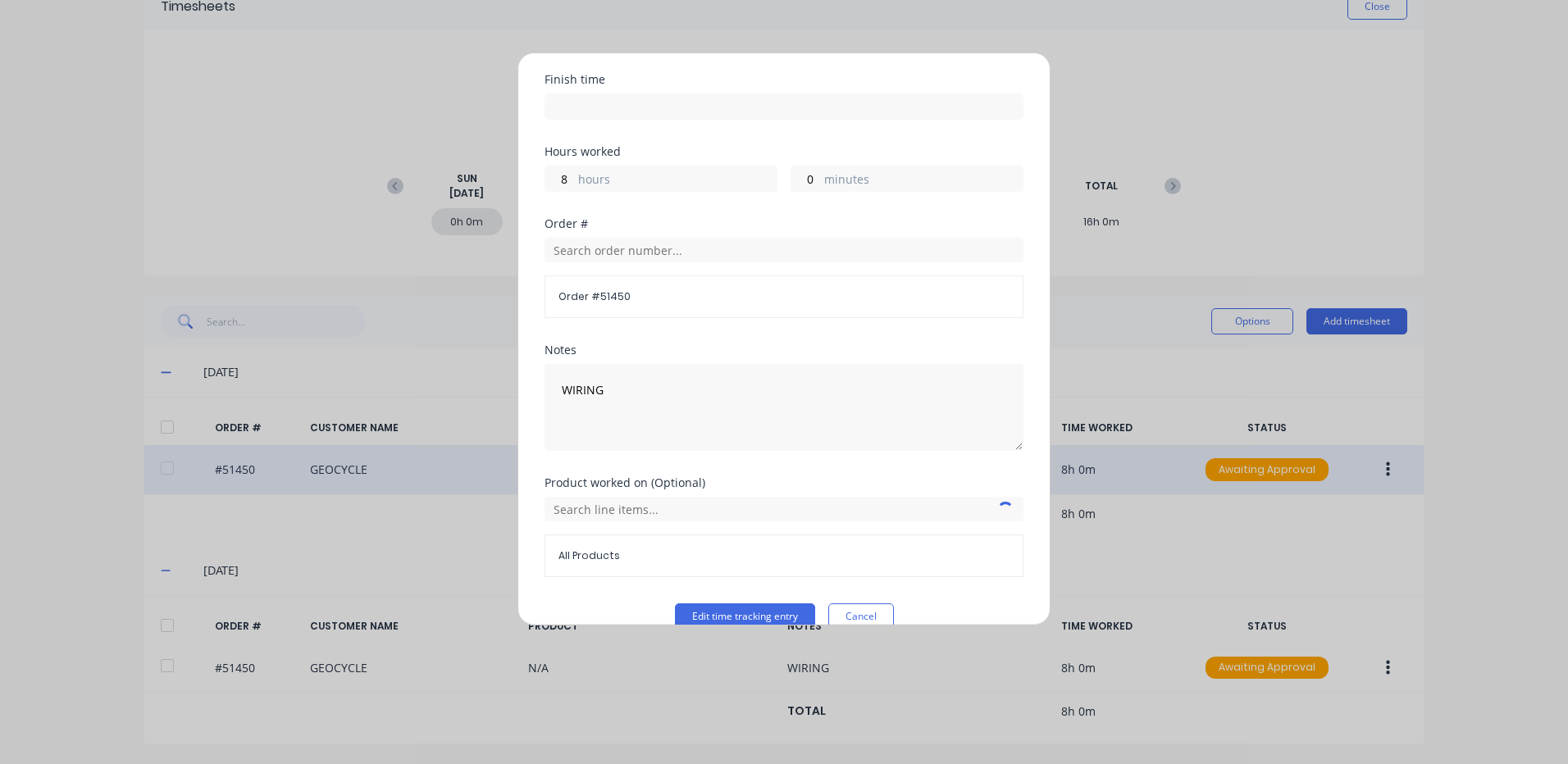
scroll to position [221, 0]
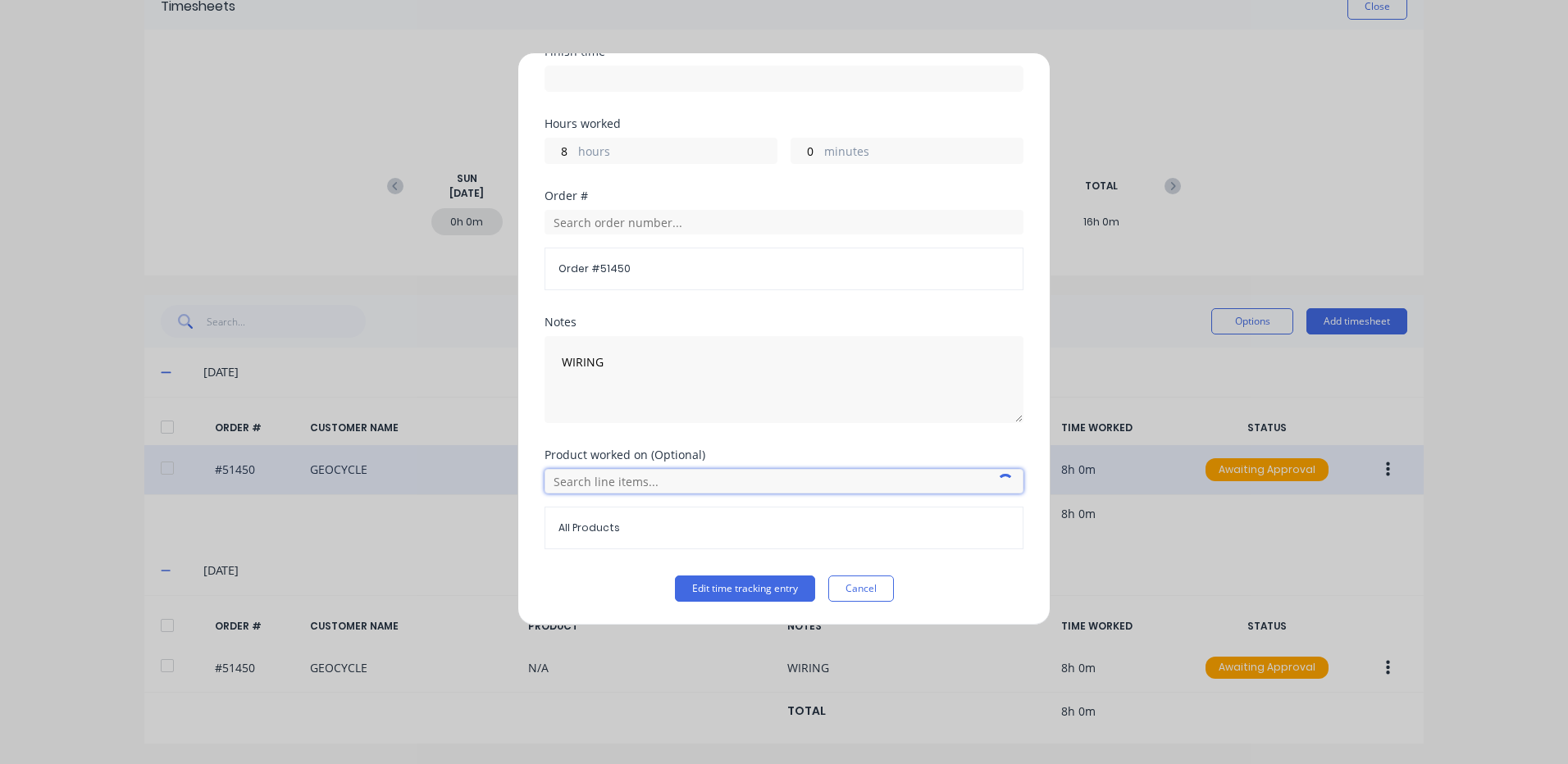
click at [725, 481] on input "text" at bounding box center [783, 482] width 479 height 25
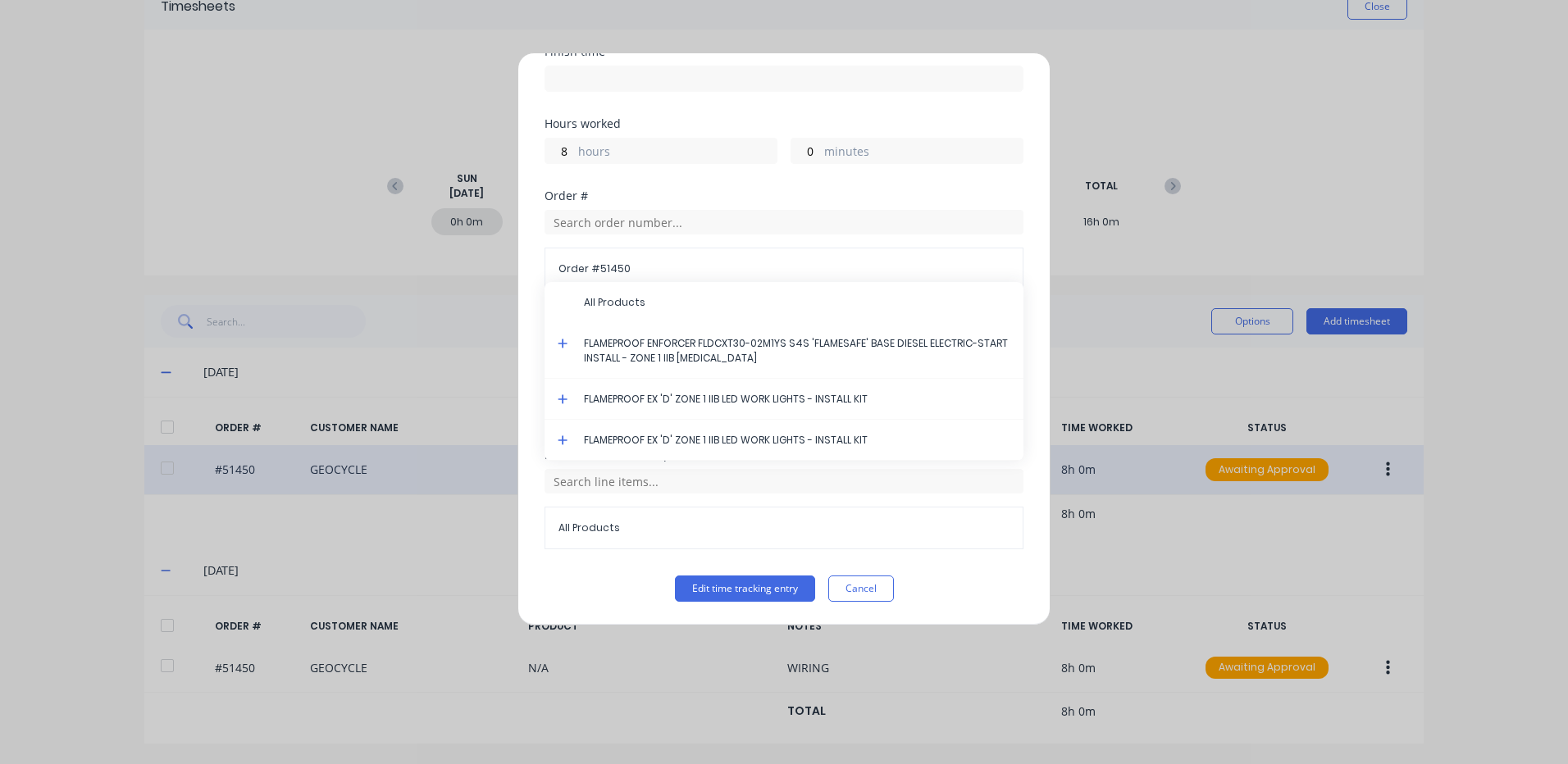
click at [564, 342] on icon at bounding box center [562, 344] width 11 height 12
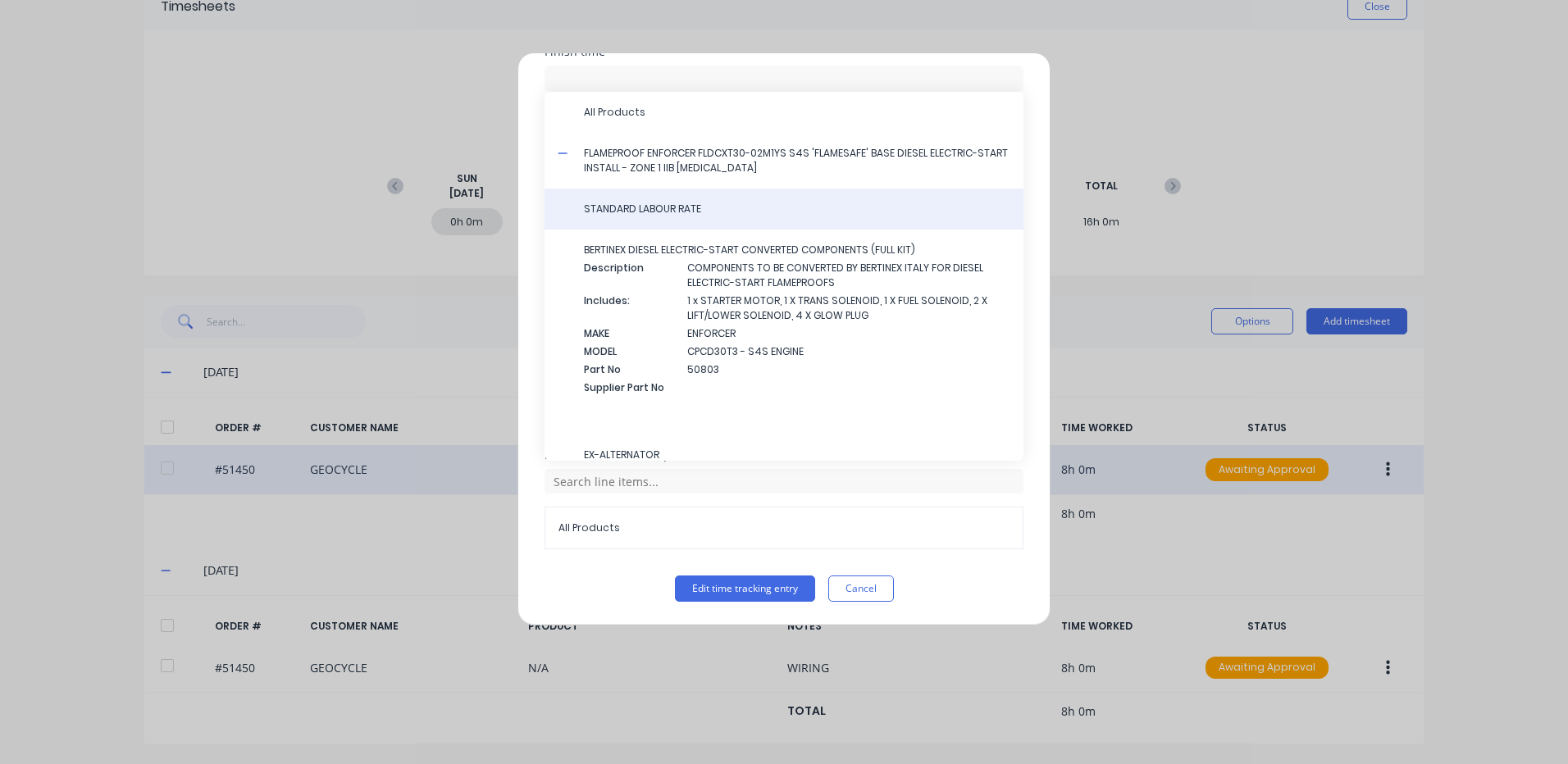
click at [652, 209] on span "STANDARD LABOUR RATE" at bounding box center [797, 208] width 427 height 14
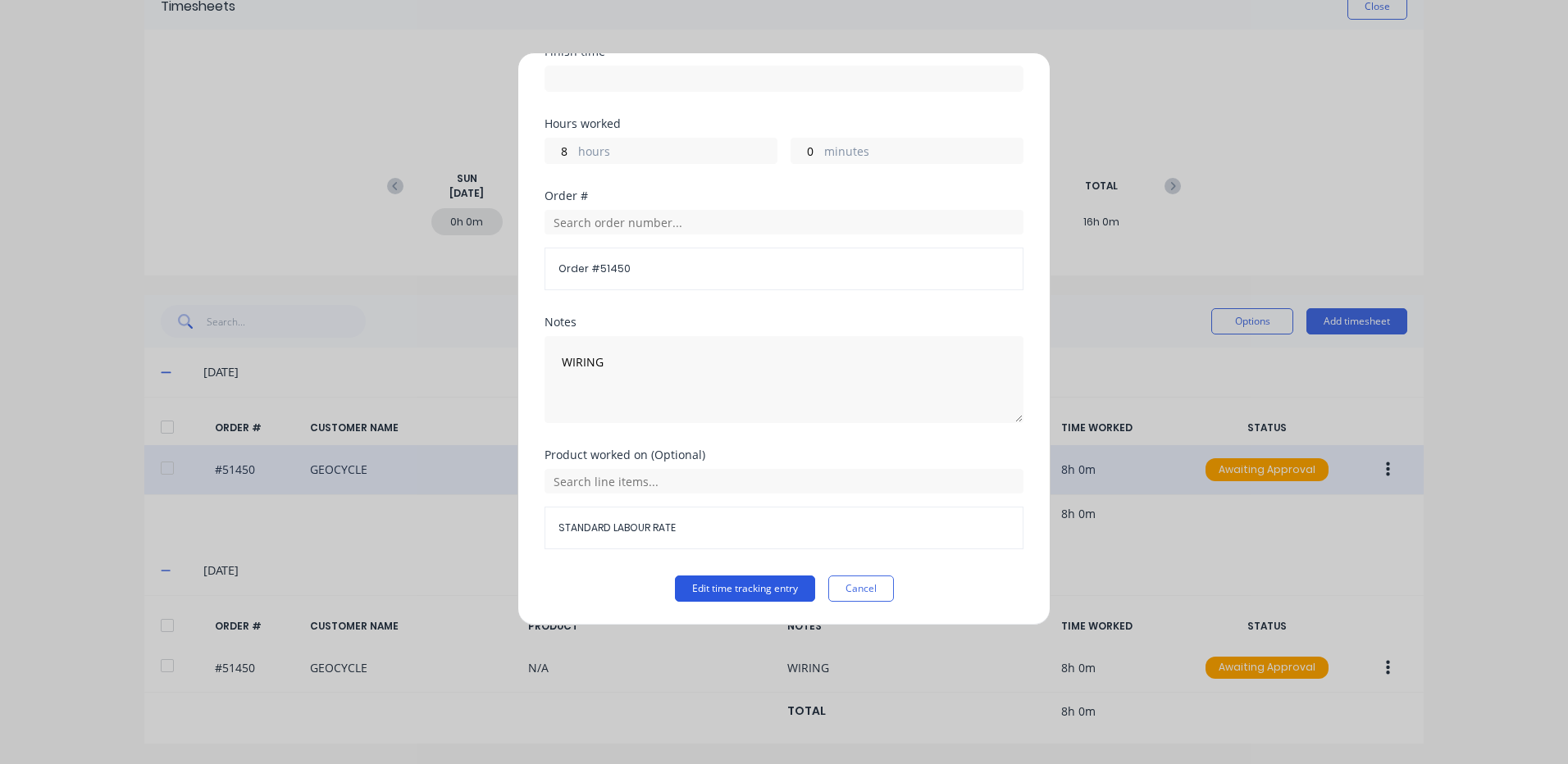
click at [759, 582] on button "Edit time tracking entry" at bounding box center [745, 589] width 141 height 26
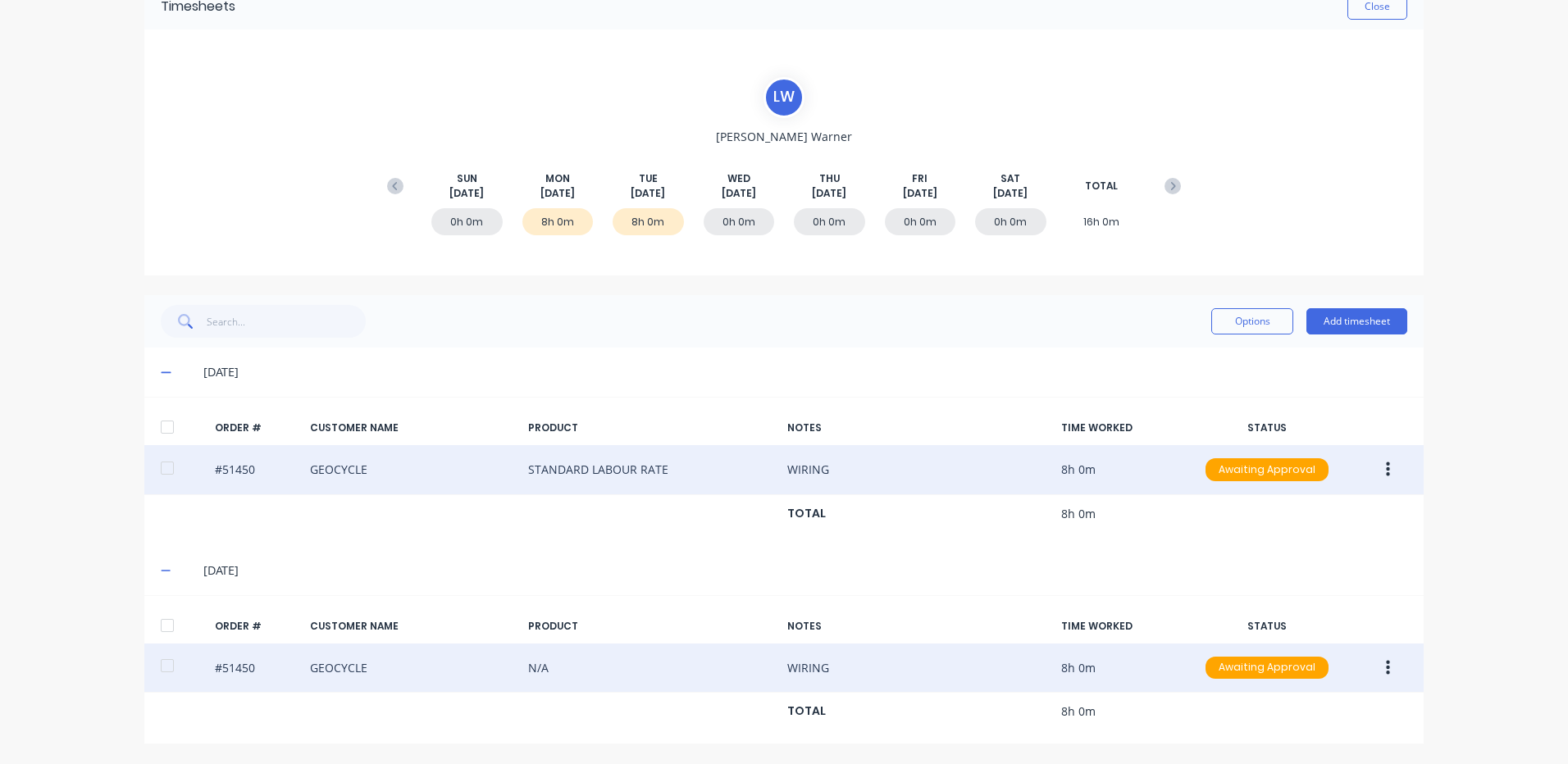
click at [1375, 666] on button "button" at bounding box center [1388, 668] width 39 height 30
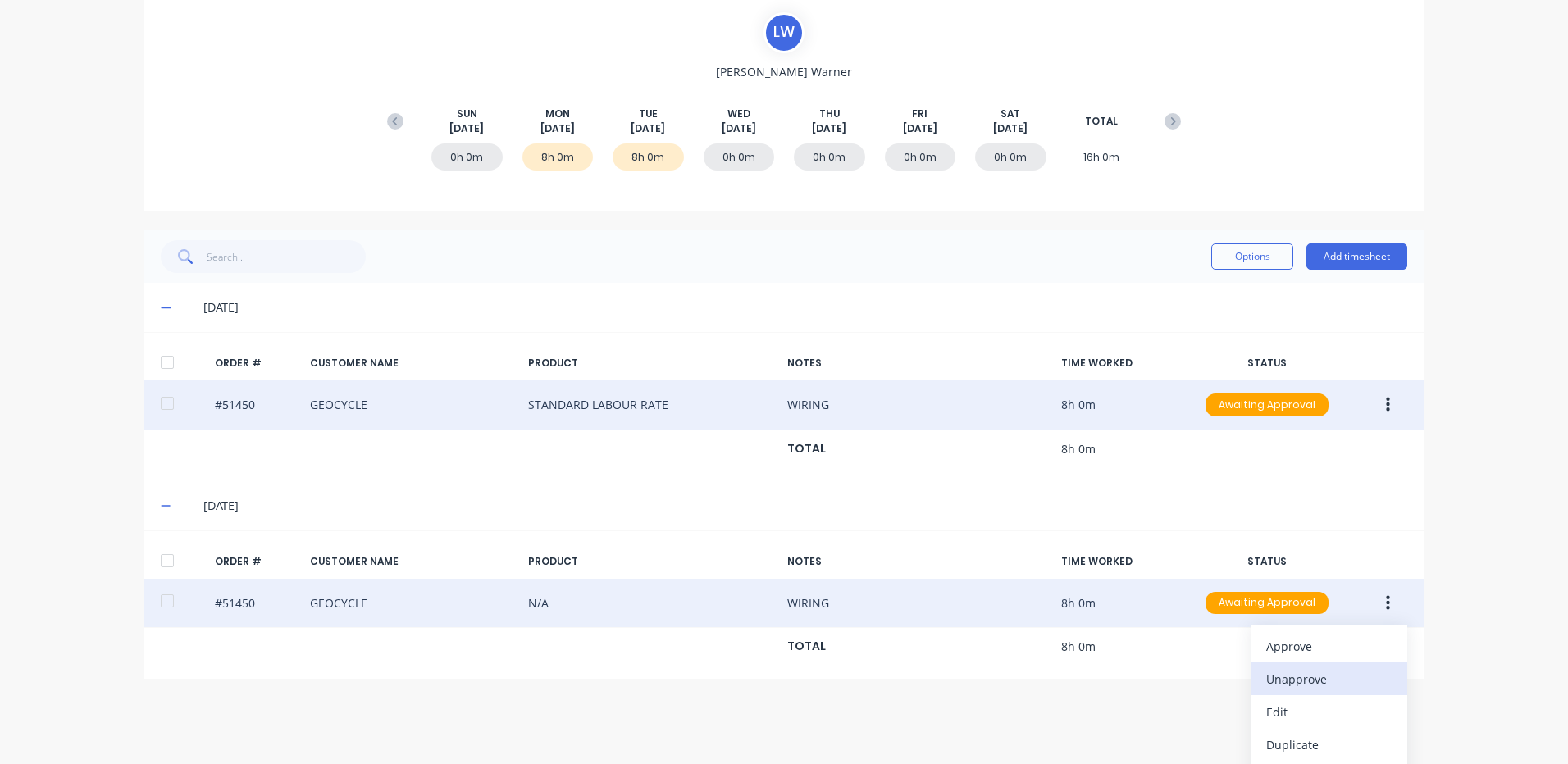
scroll to position [185, 0]
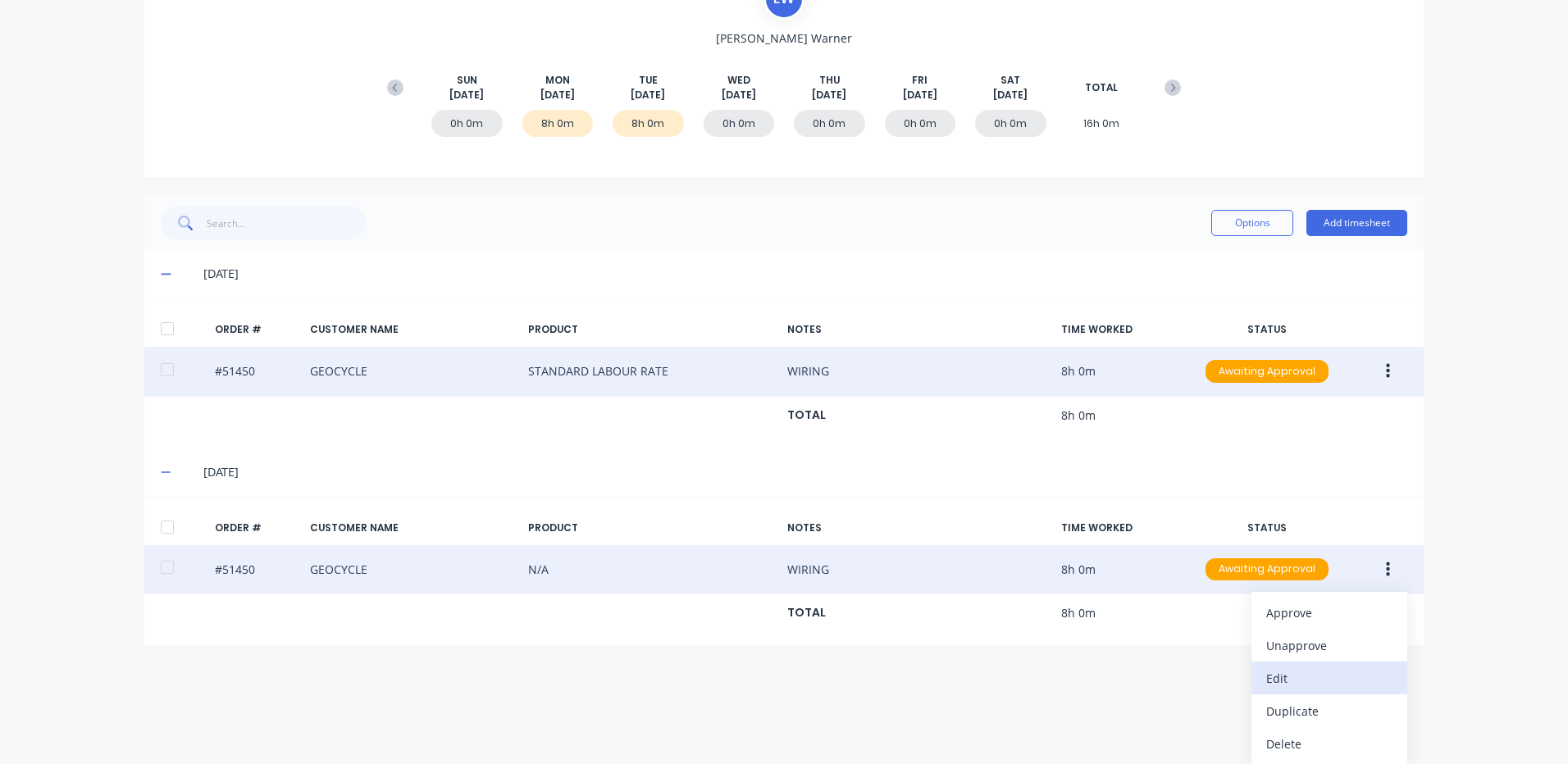
click at [1301, 679] on div "Edit" at bounding box center [1328, 678] width 126 height 24
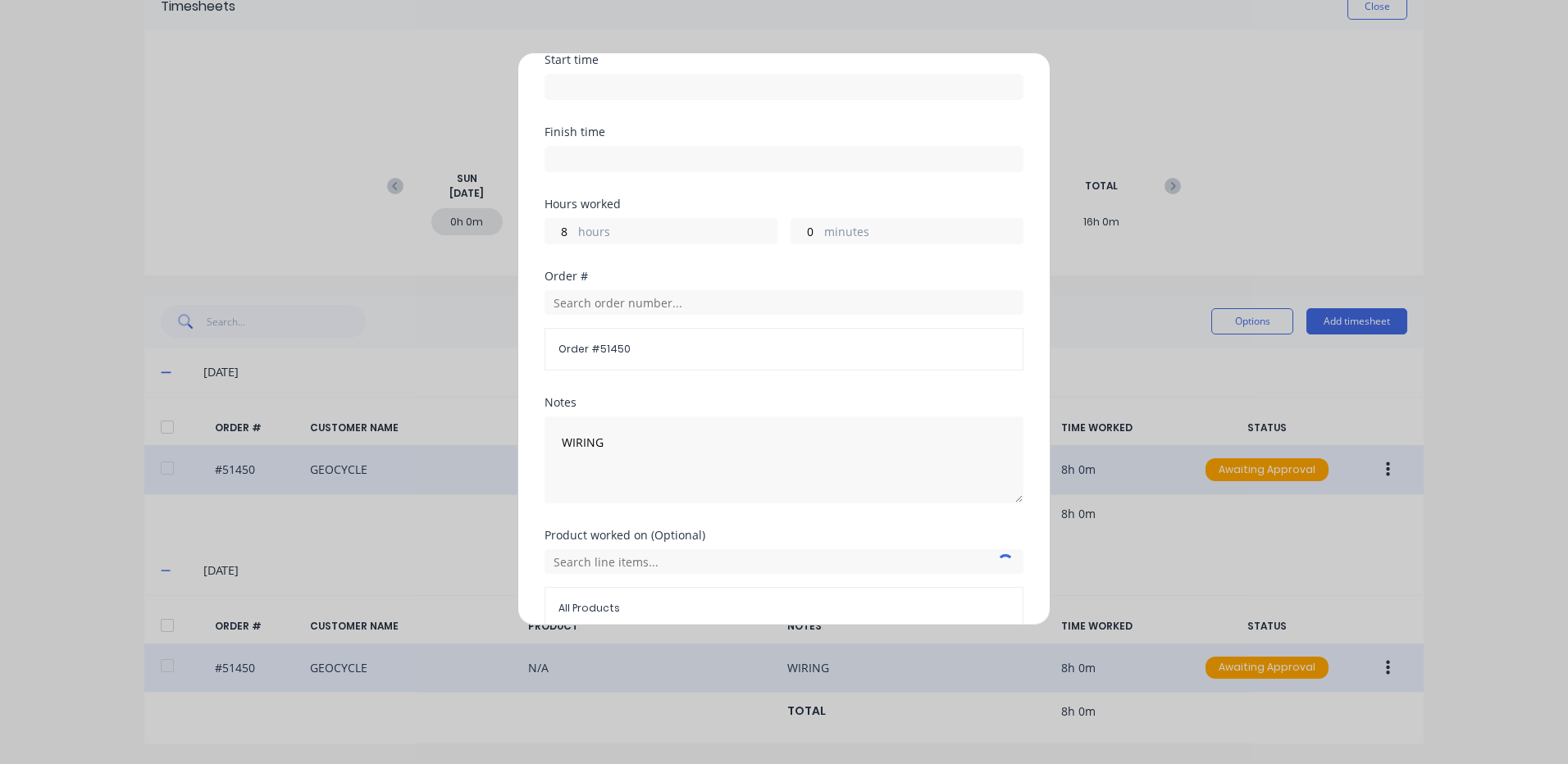
scroll to position [221, 0]
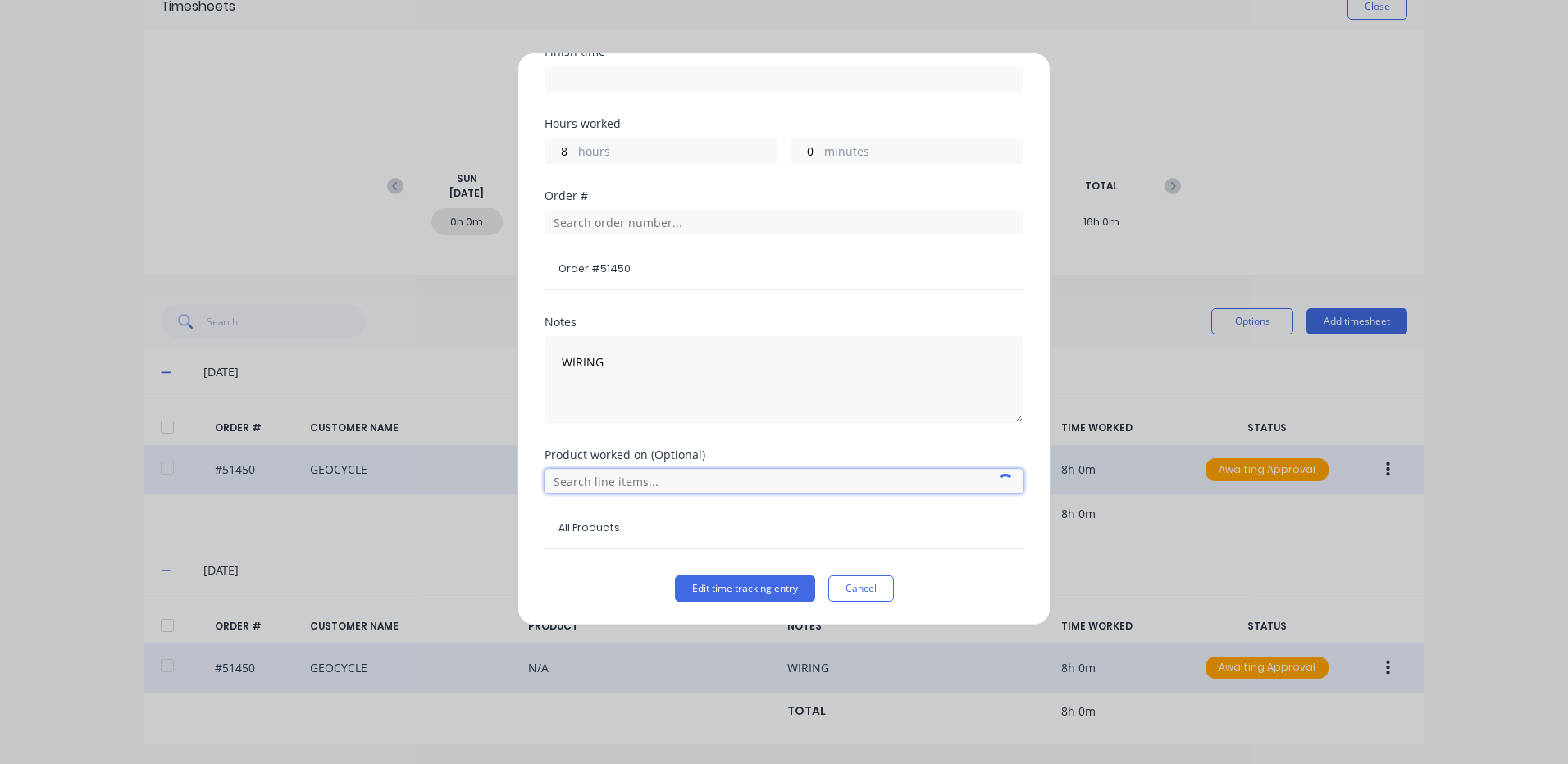
click at [697, 472] on input "text" at bounding box center [783, 482] width 479 height 25
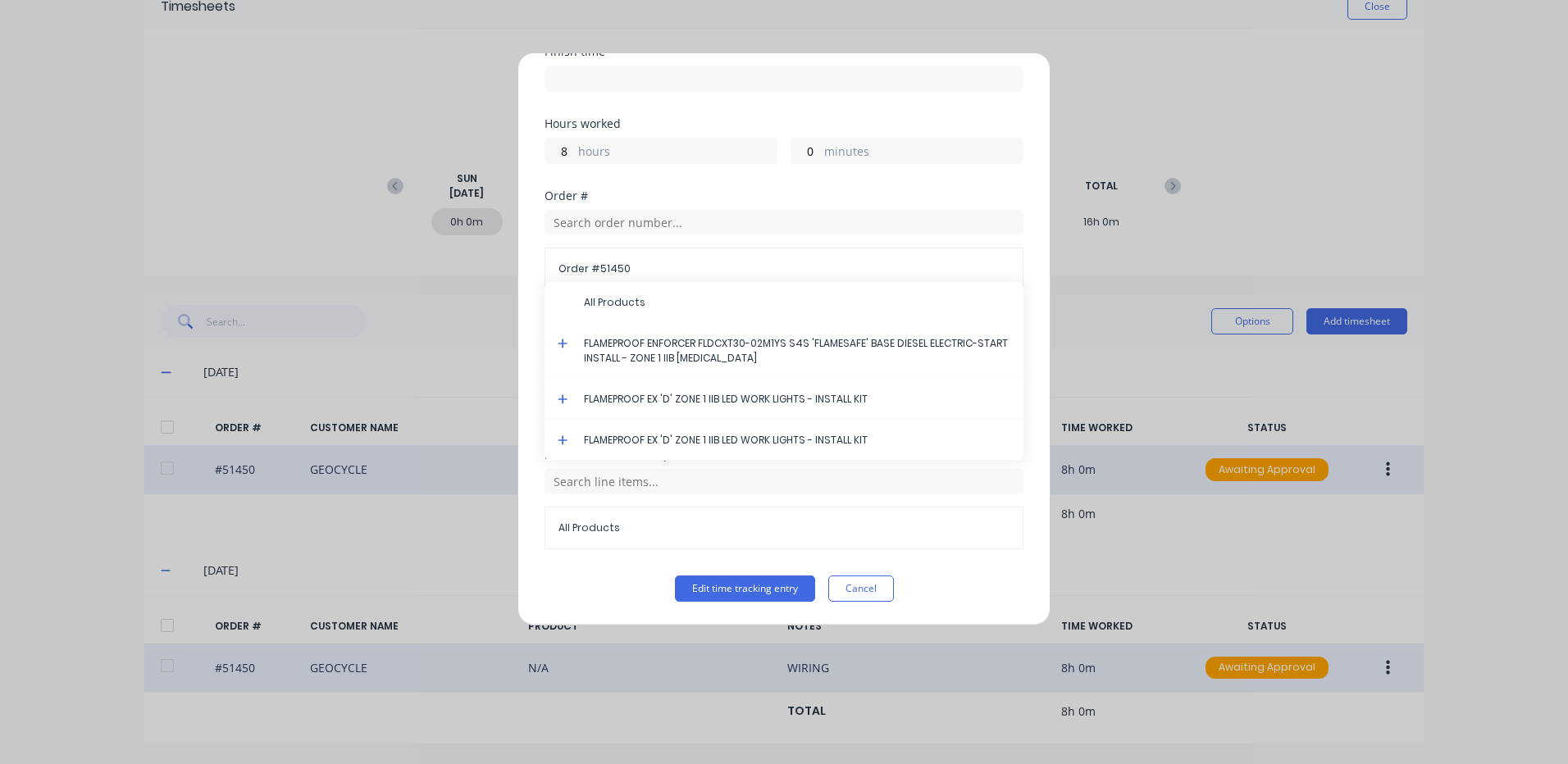
click at [562, 342] on icon at bounding box center [562, 344] width 11 height 12
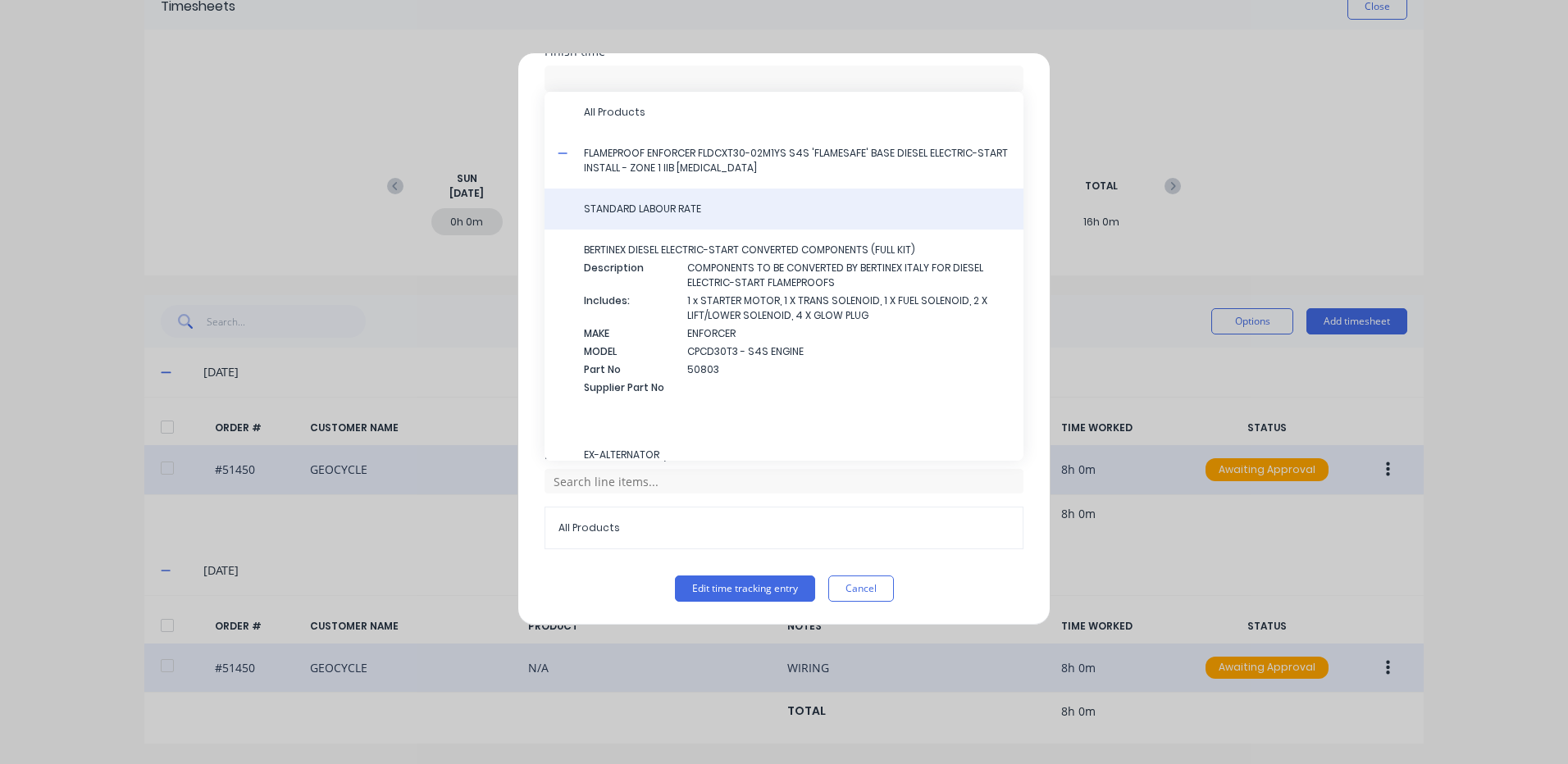
click at [714, 210] on span "STANDARD LABOUR RATE" at bounding box center [797, 208] width 427 height 14
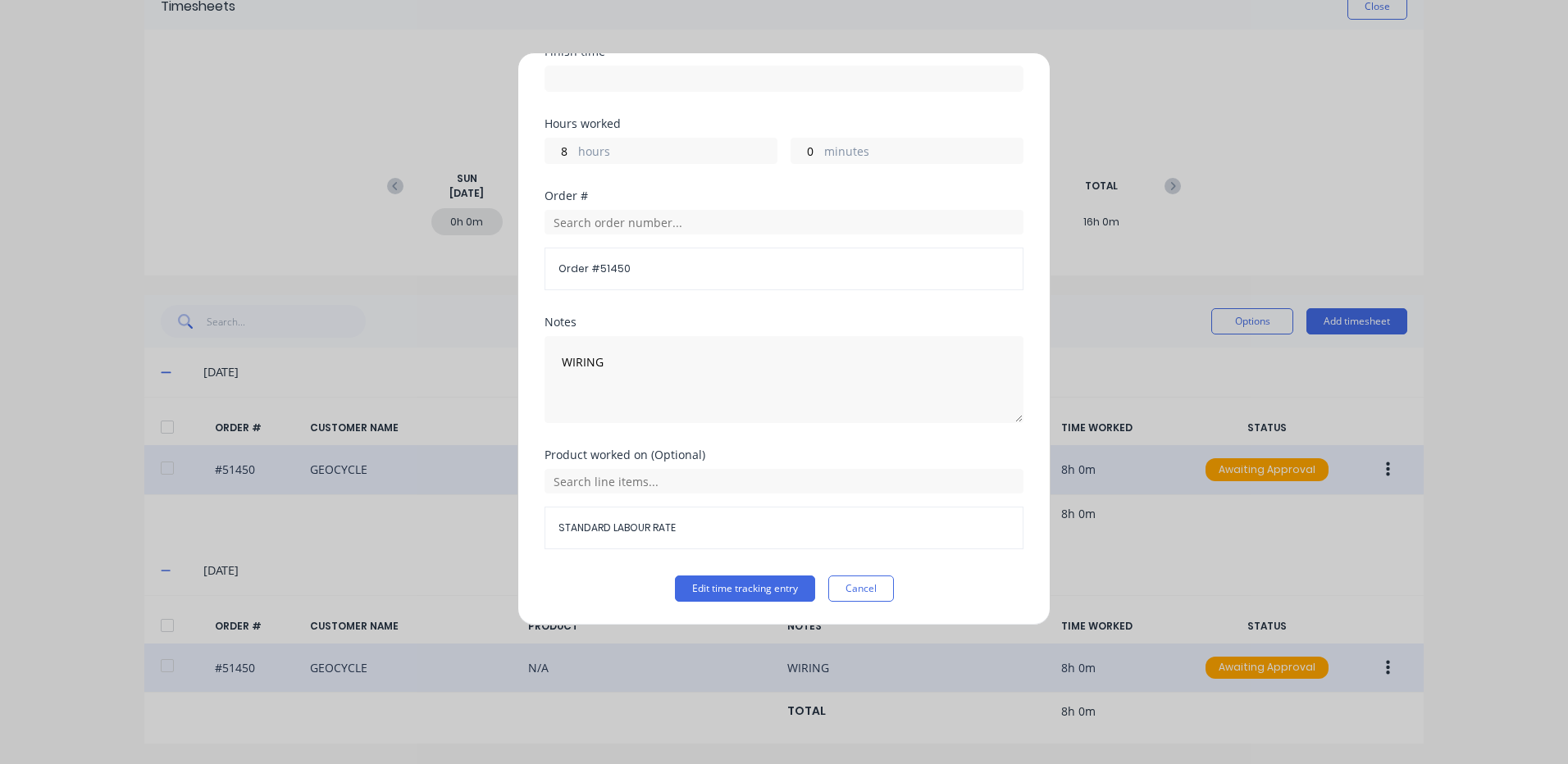
click at [720, 574] on div "Product worked on (Optional) STANDARD LABOUR RATE" at bounding box center [783, 512] width 479 height 126
click at [719, 582] on button "Edit time tracking entry" at bounding box center [745, 589] width 141 height 26
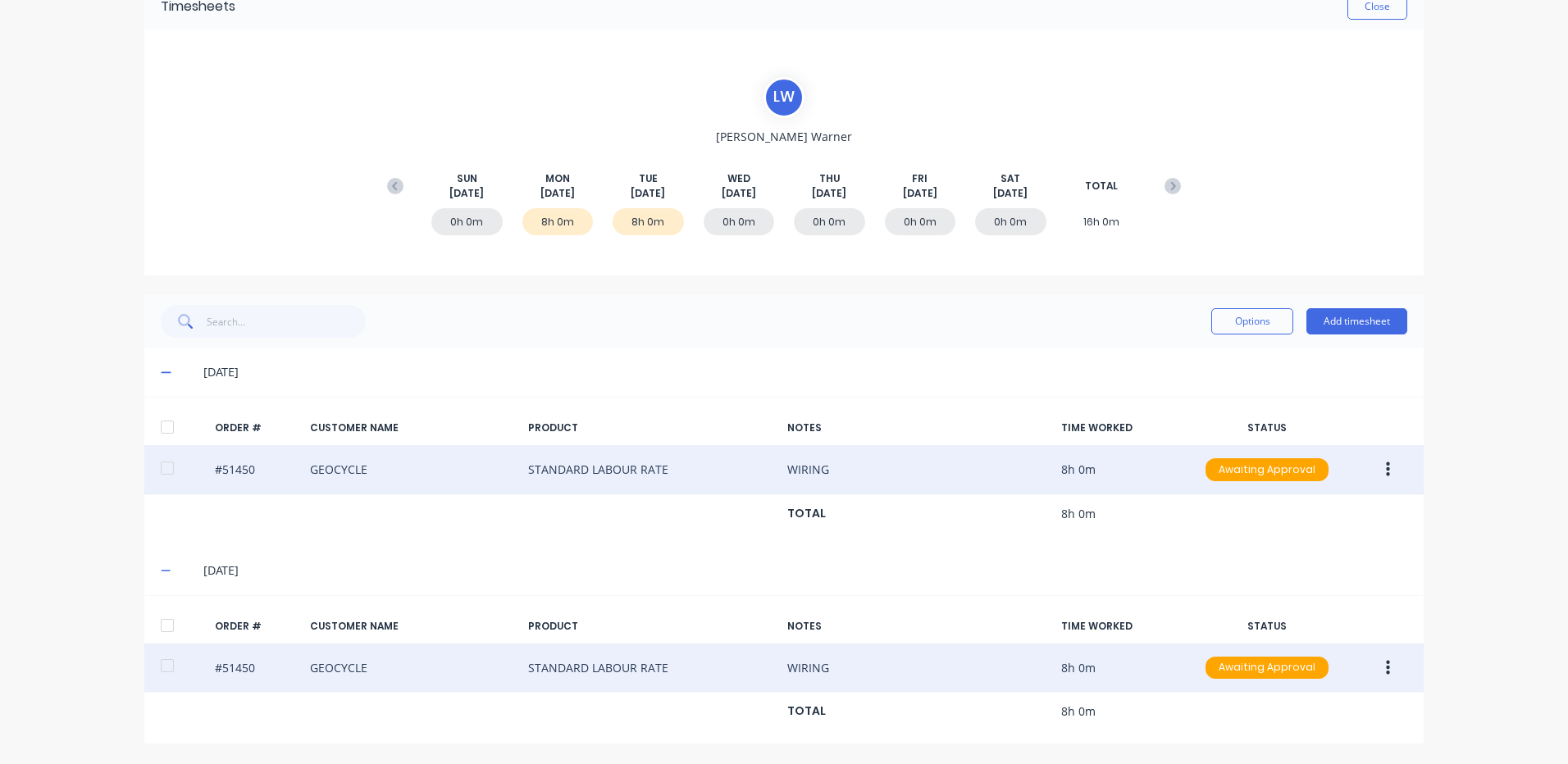
click at [165, 608] on div "ORDER # CUSTOMER NAME PRODUCT NOTES TIME WORKED STATUS #51450 GEOCYCLE STANDARD…" at bounding box center [784, 670] width 1279 height 149
click at [163, 620] on div at bounding box center [168, 625] width 33 height 33
drag, startPoint x: 160, startPoint y: 424, endPoint x: 170, endPoint y: 408, distance: 18.9
click at [160, 423] on div at bounding box center [168, 427] width 33 height 33
click at [1271, 315] on button "Options" at bounding box center [1251, 321] width 82 height 26
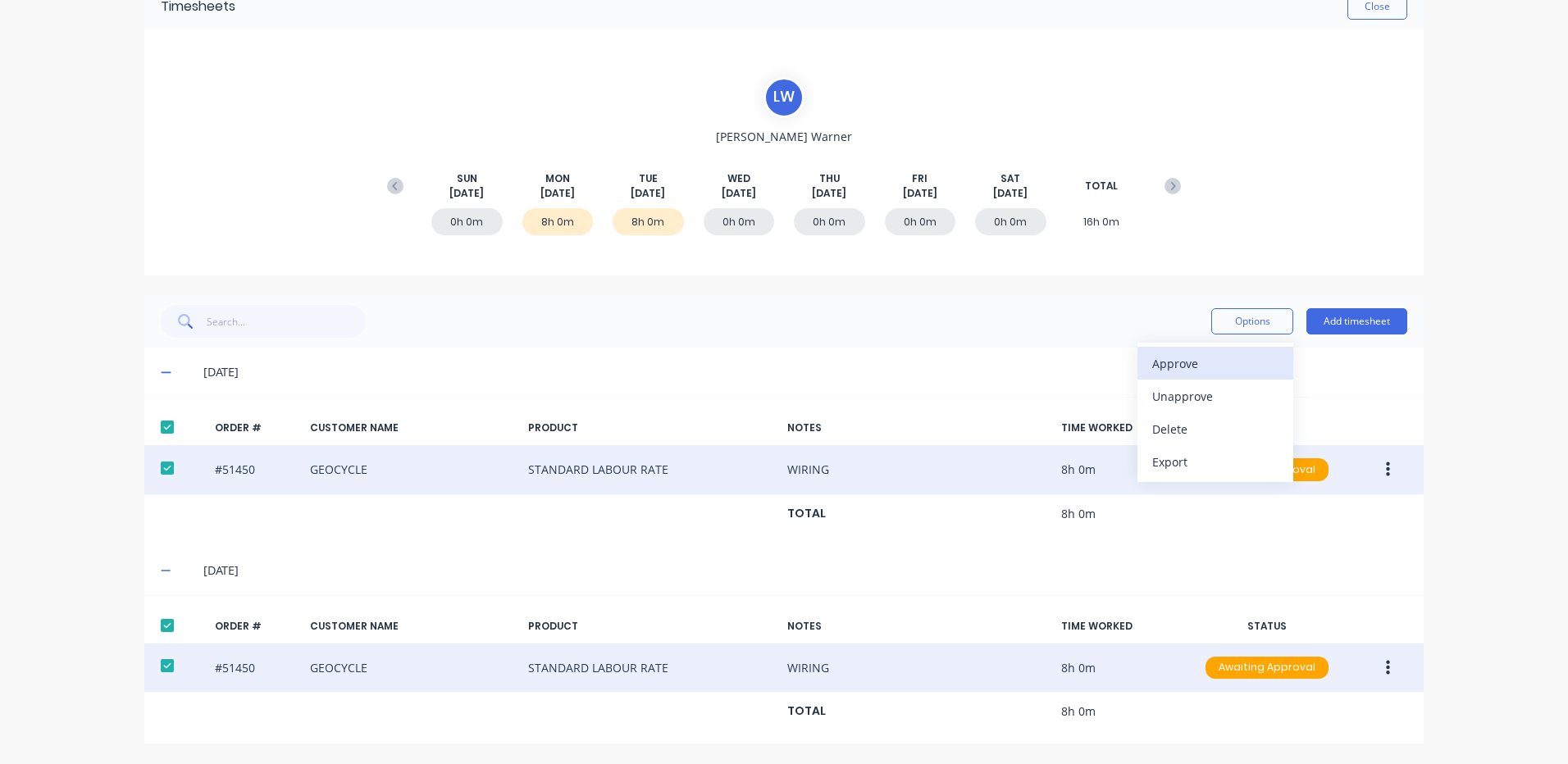
click at [1253, 353] on div "Approve" at bounding box center [1215, 363] width 126 height 24
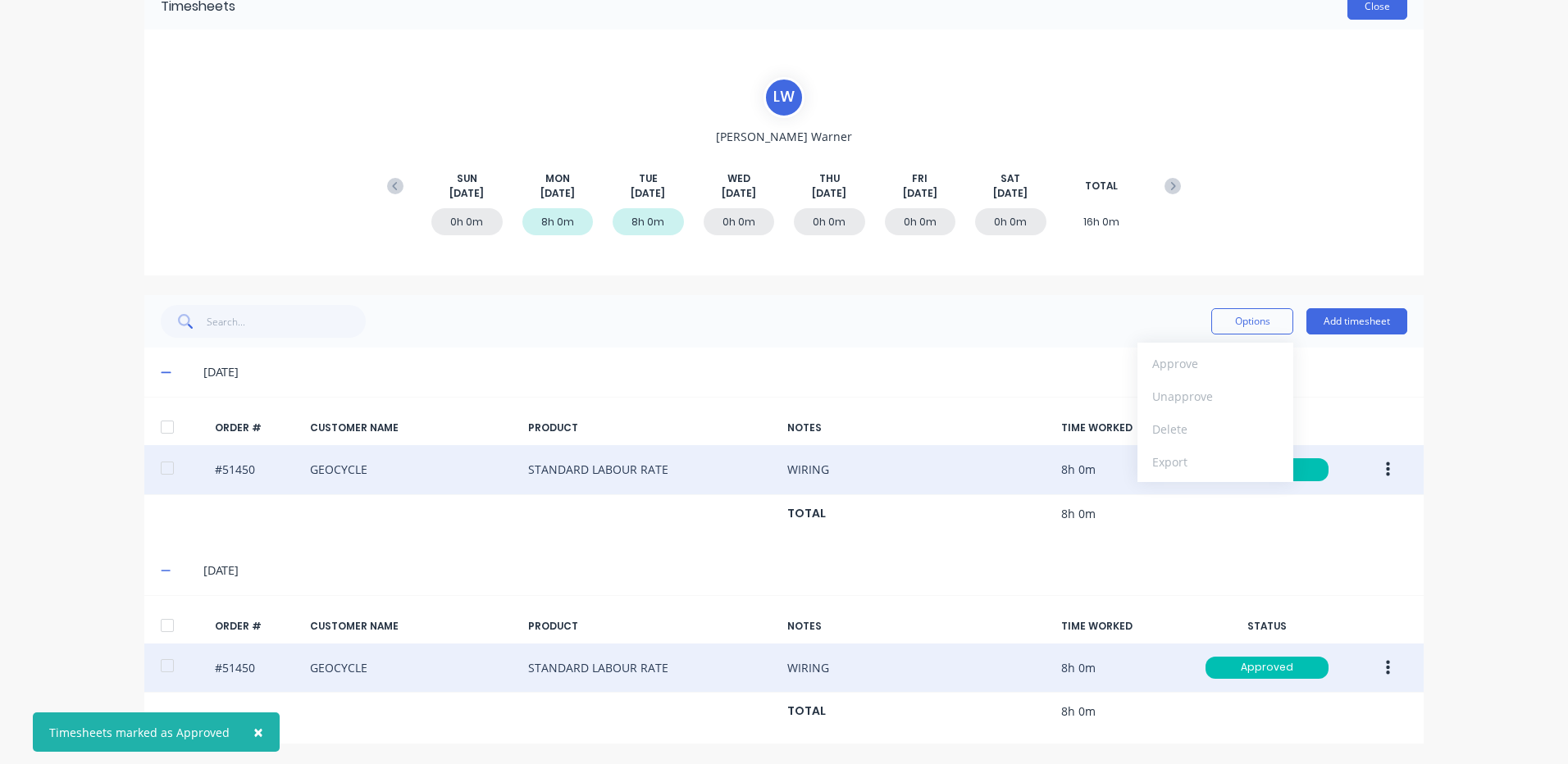
click at [1363, 15] on button "Close" at bounding box center [1377, 6] width 60 height 26
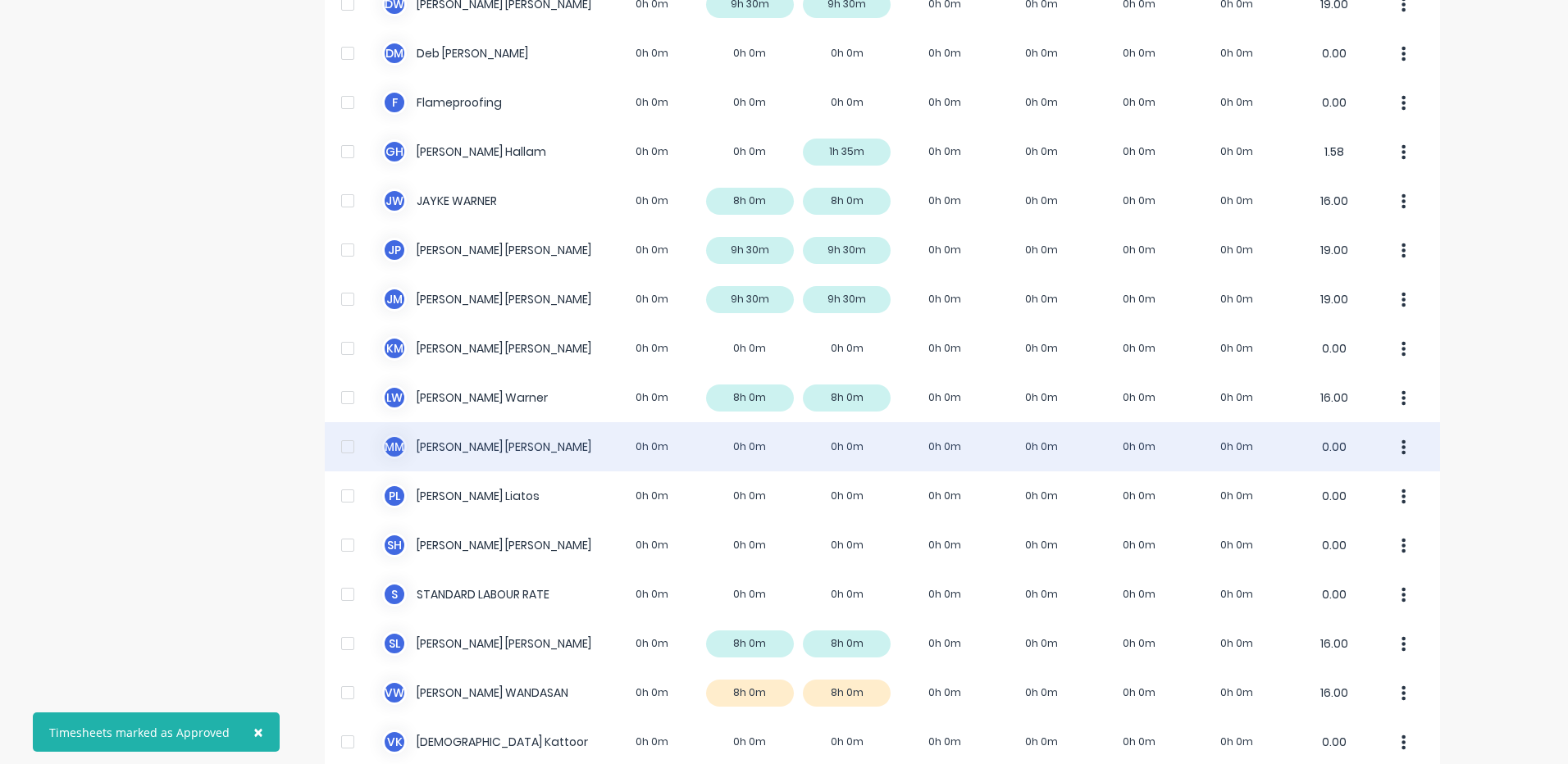
scroll to position [465, 0]
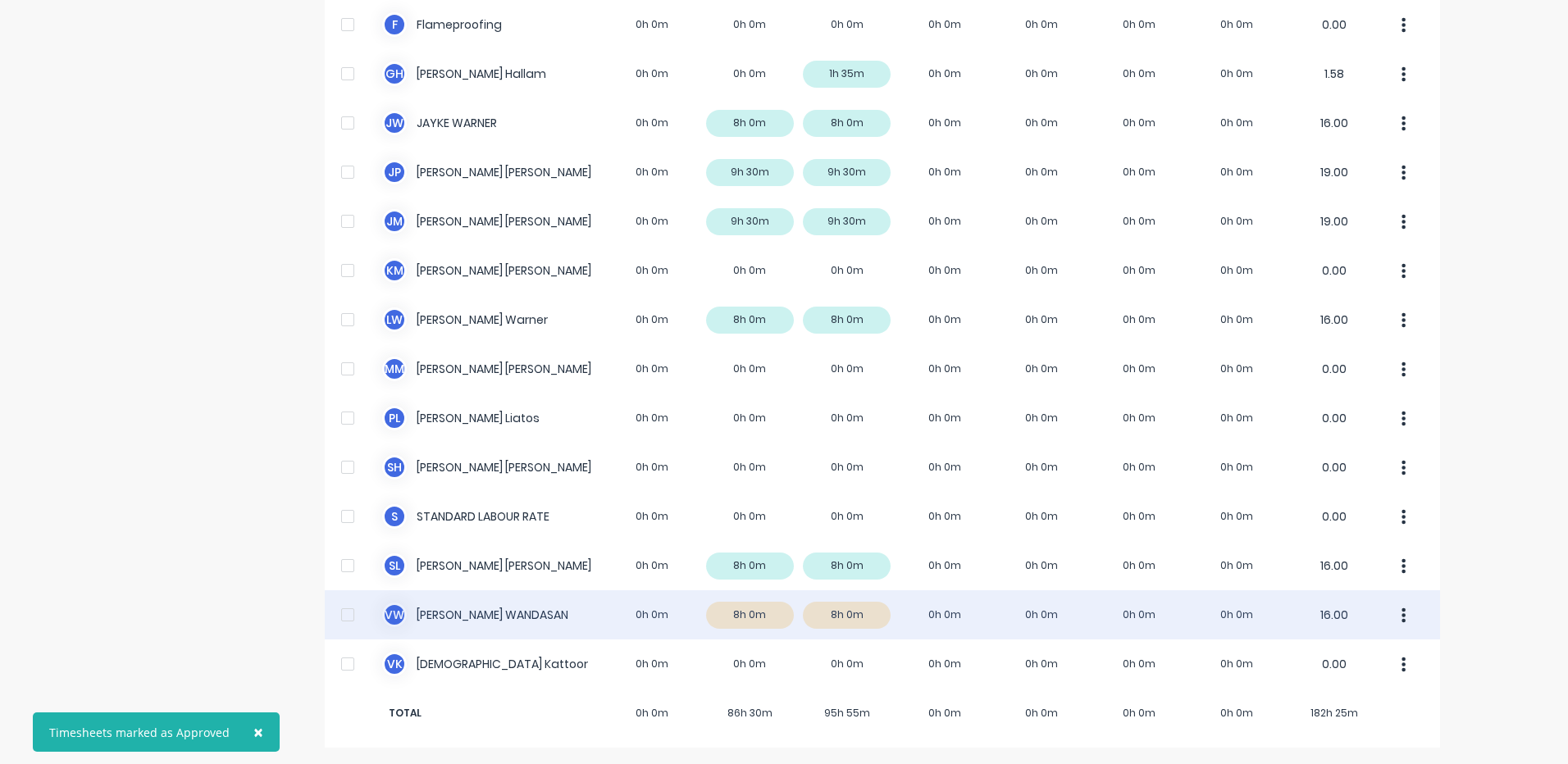
click at [896, 609] on div "V W VINCENT WANDASAN 0h 0m 8h 0m 8h 0m 0h 0m 0h 0m 0h 0m 0h 0m 16.00" at bounding box center [882, 615] width 1115 height 49
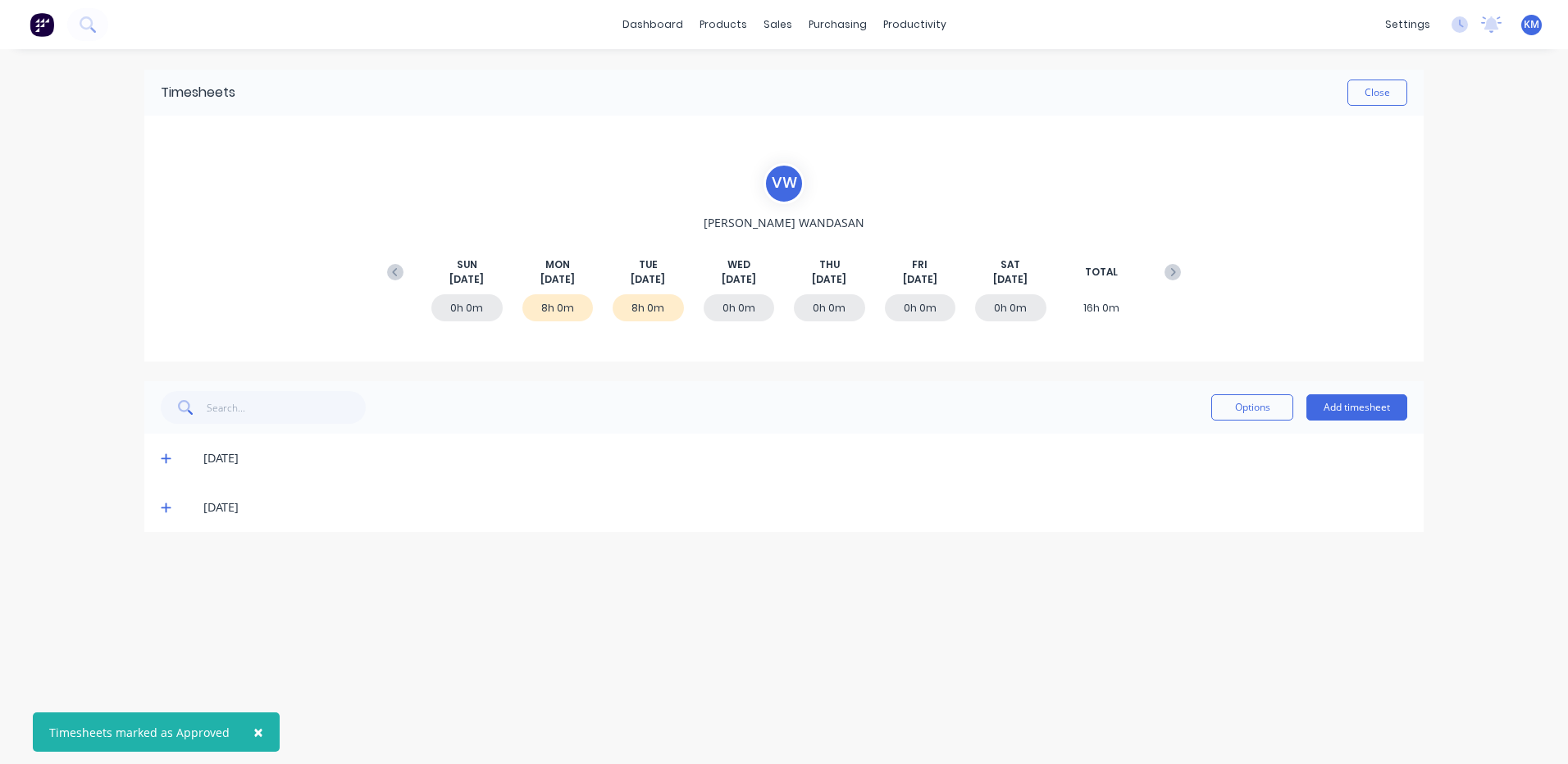
click at [164, 461] on icon at bounding box center [166, 459] width 11 height 12
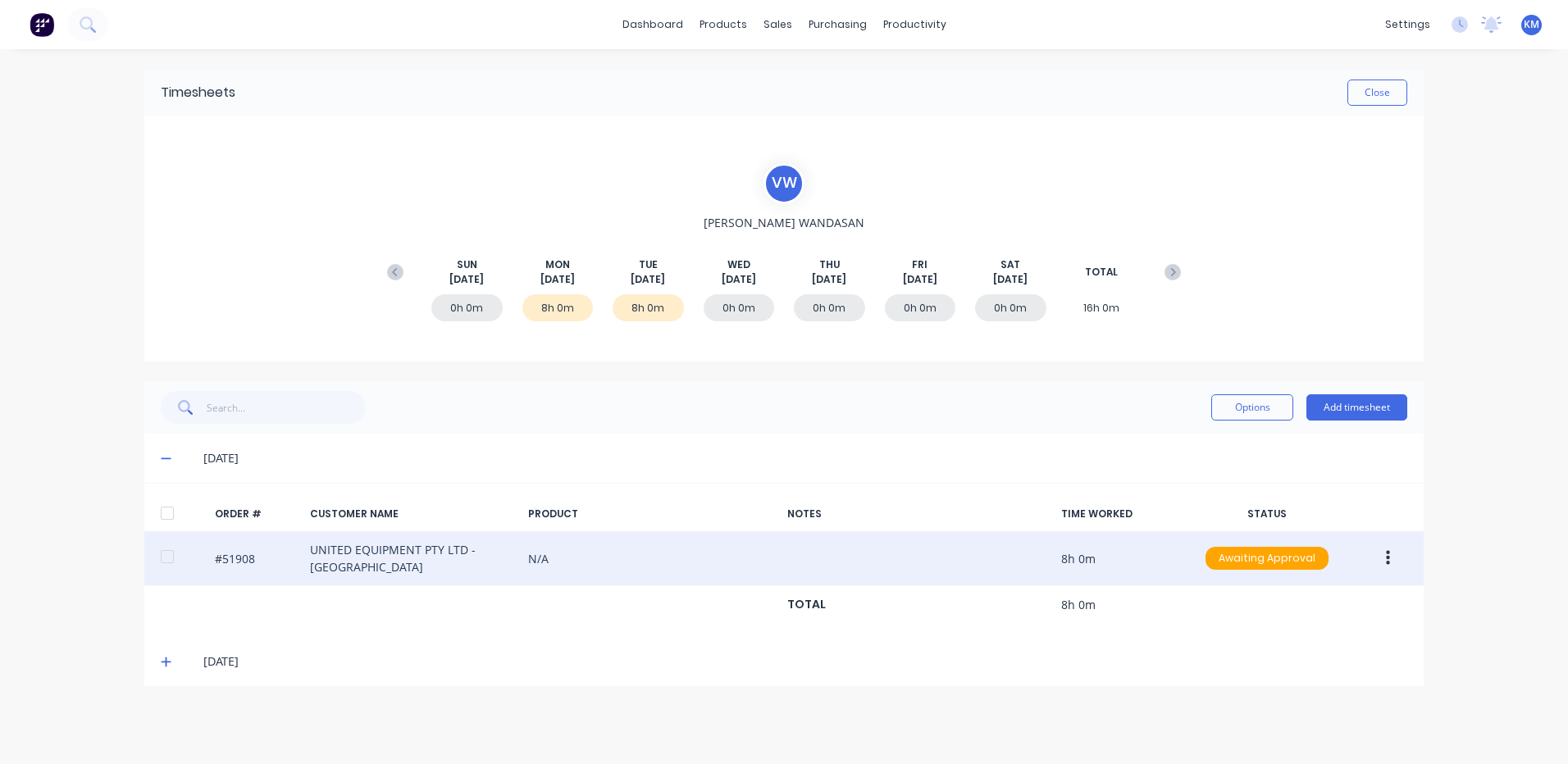
click at [1386, 552] on icon "button" at bounding box center [1388, 558] width 4 height 14
click at [1330, 655] on div "Edit" at bounding box center [1328, 667] width 126 height 24
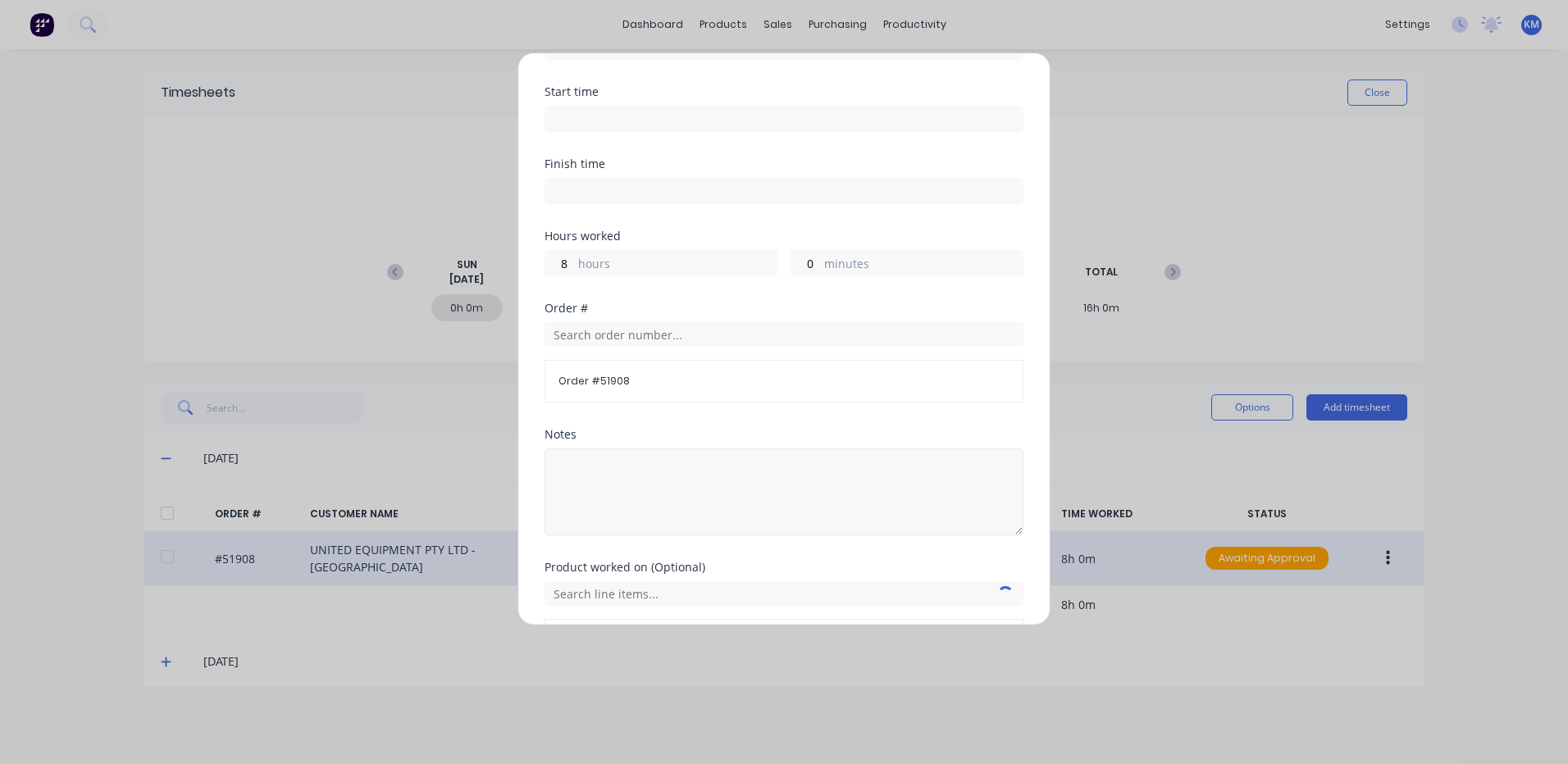
scroll to position [221, 0]
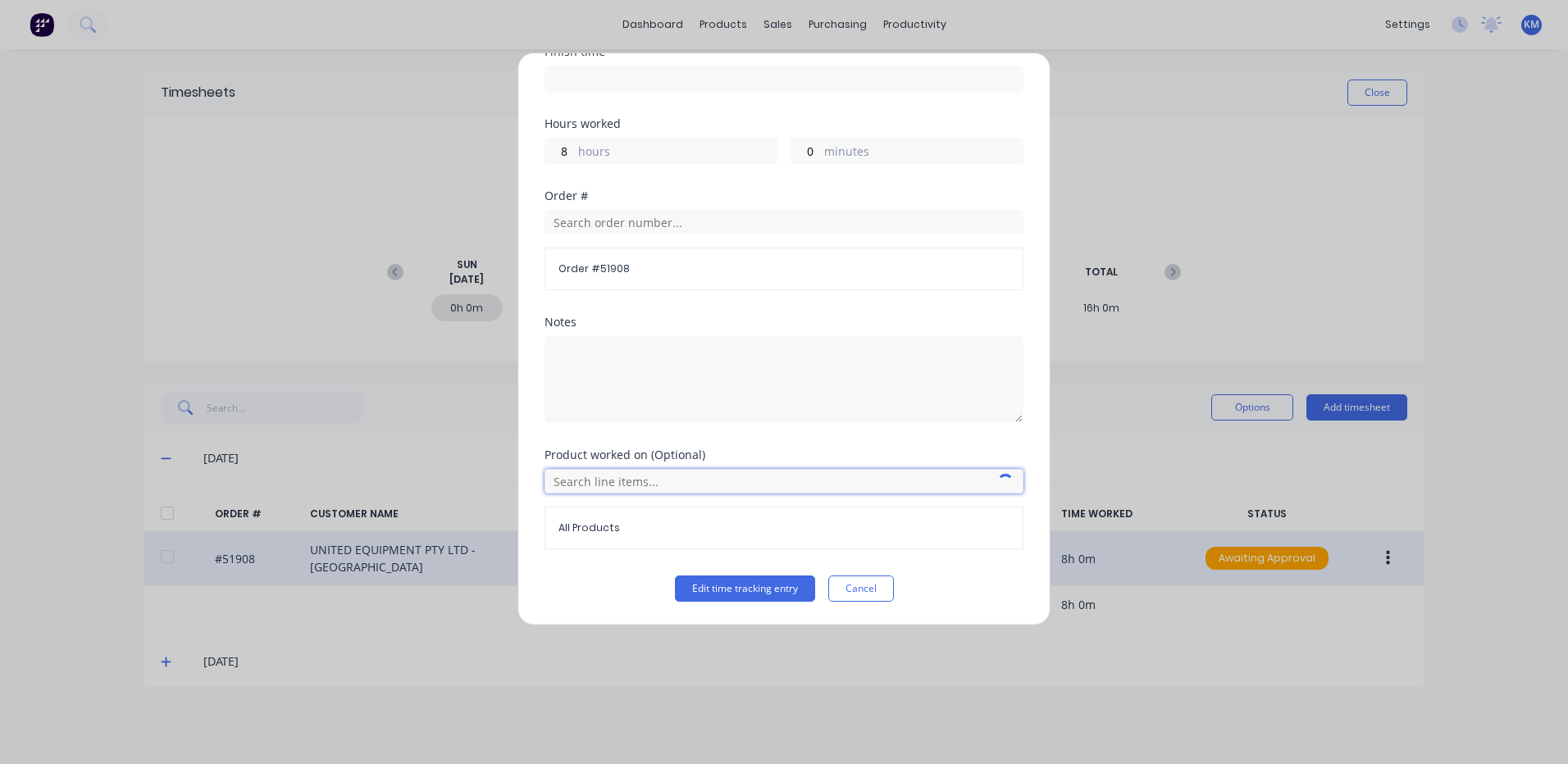
click at [635, 483] on input "text" at bounding box center [783, 482] width 479 height 25
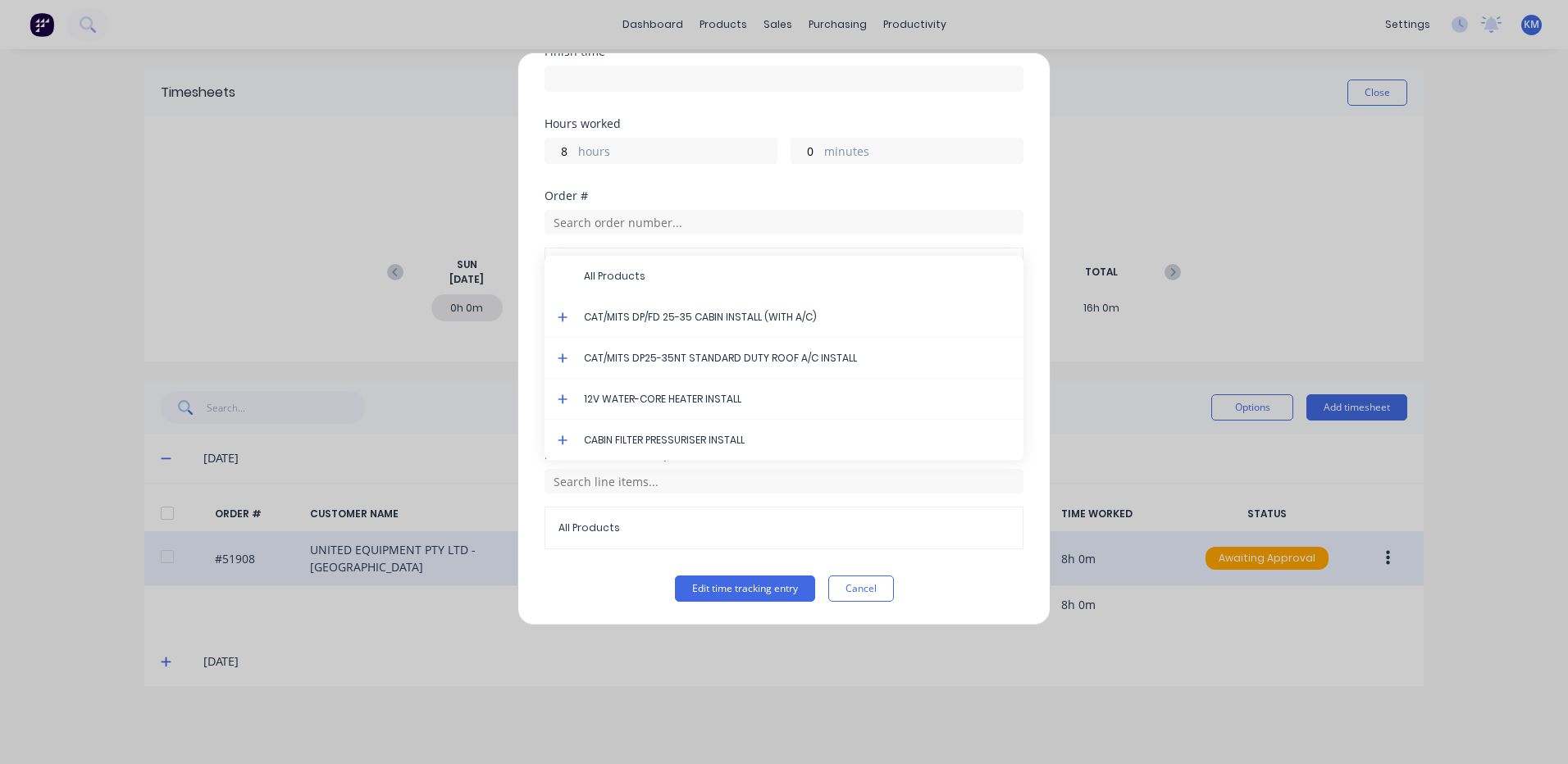
click at [561, 311] on icon at bounding box center [562, 317] width 11 height 12
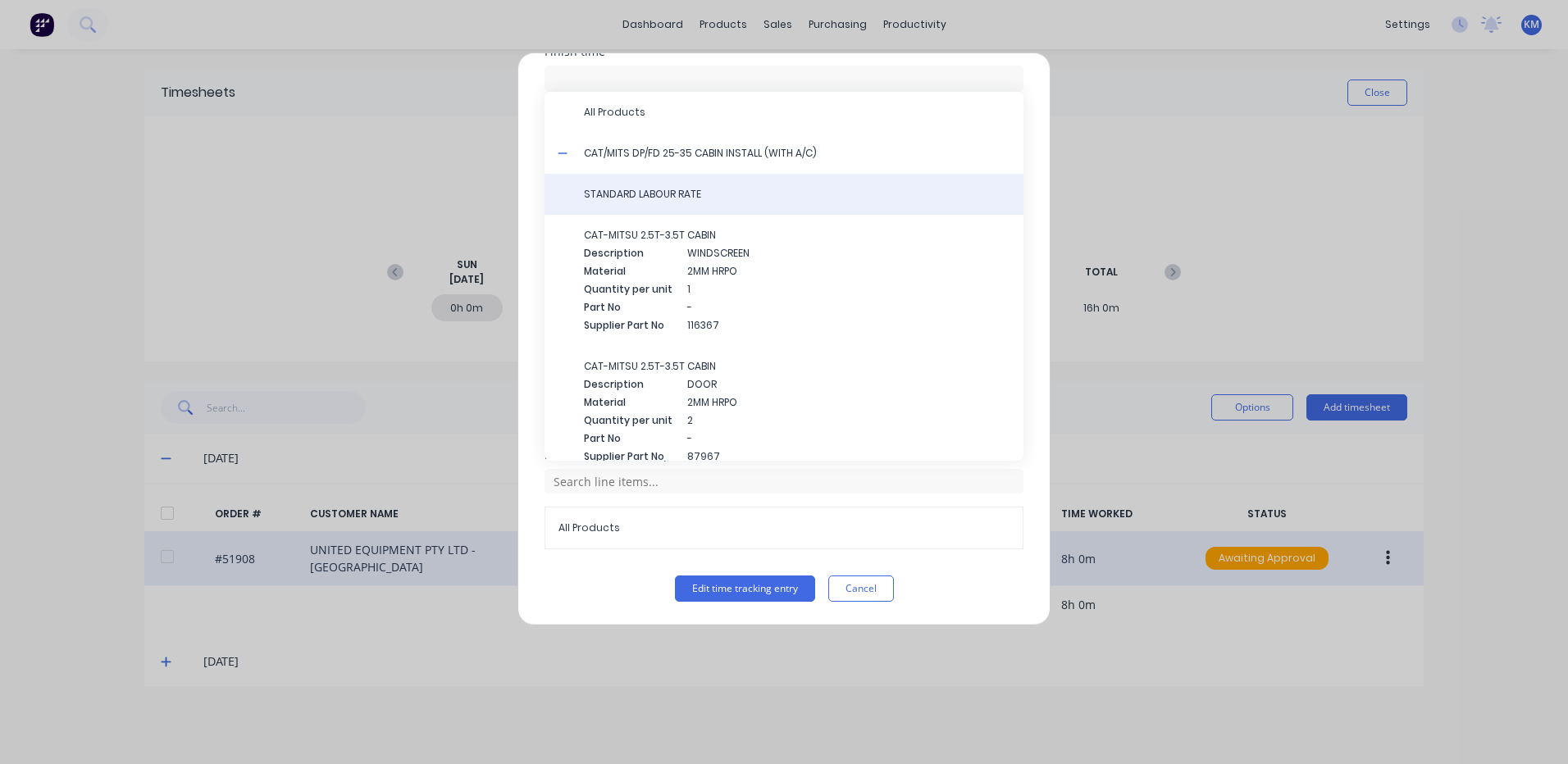
click at [664, 192] on span "STANDARD LABOUR RATE" at bounding box center [797, 194] width 427 height 14
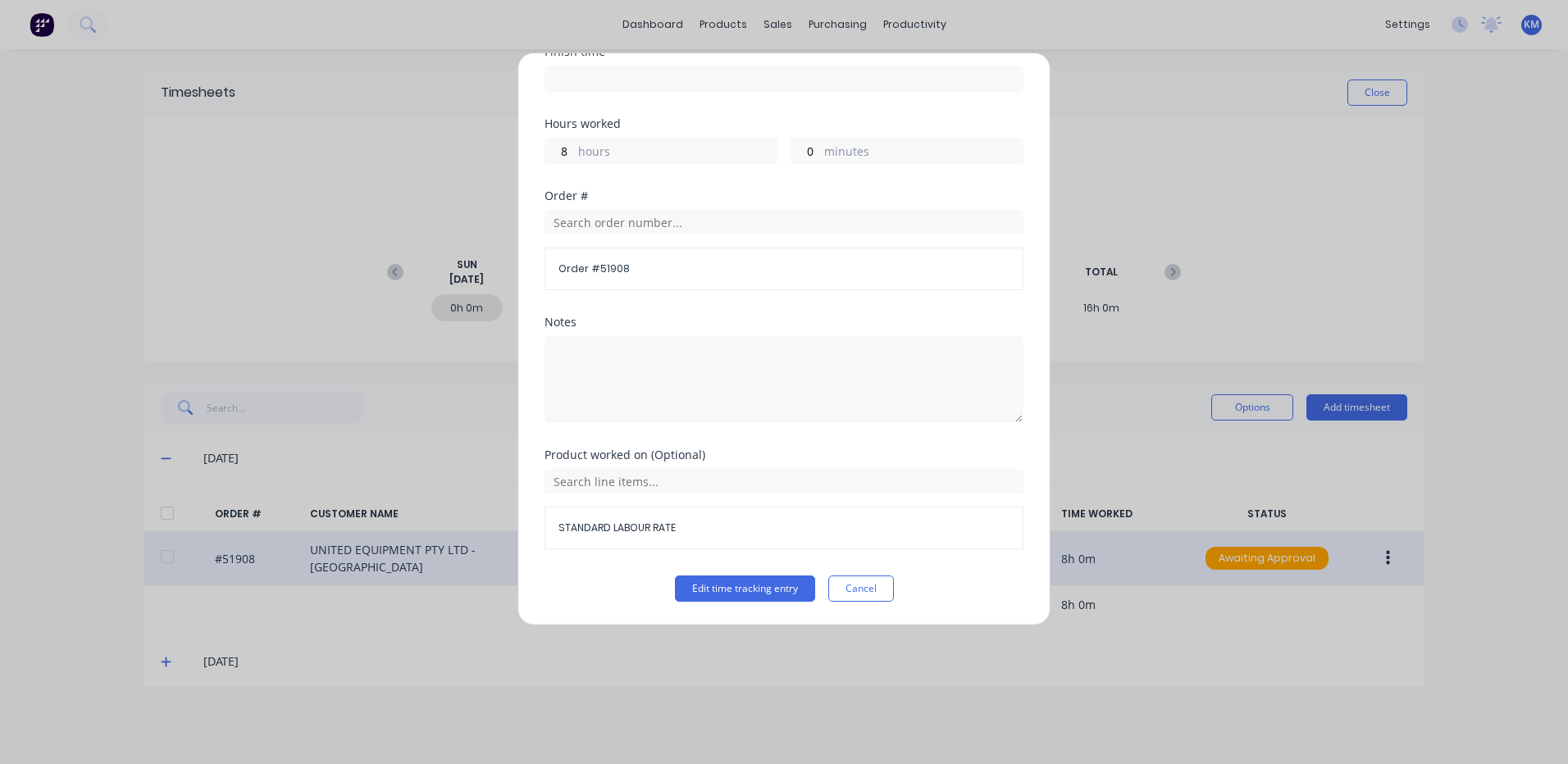
click at [762, 582] on button "Edit time tracking entry" at bounding box center [745, 589] width 141 height 26
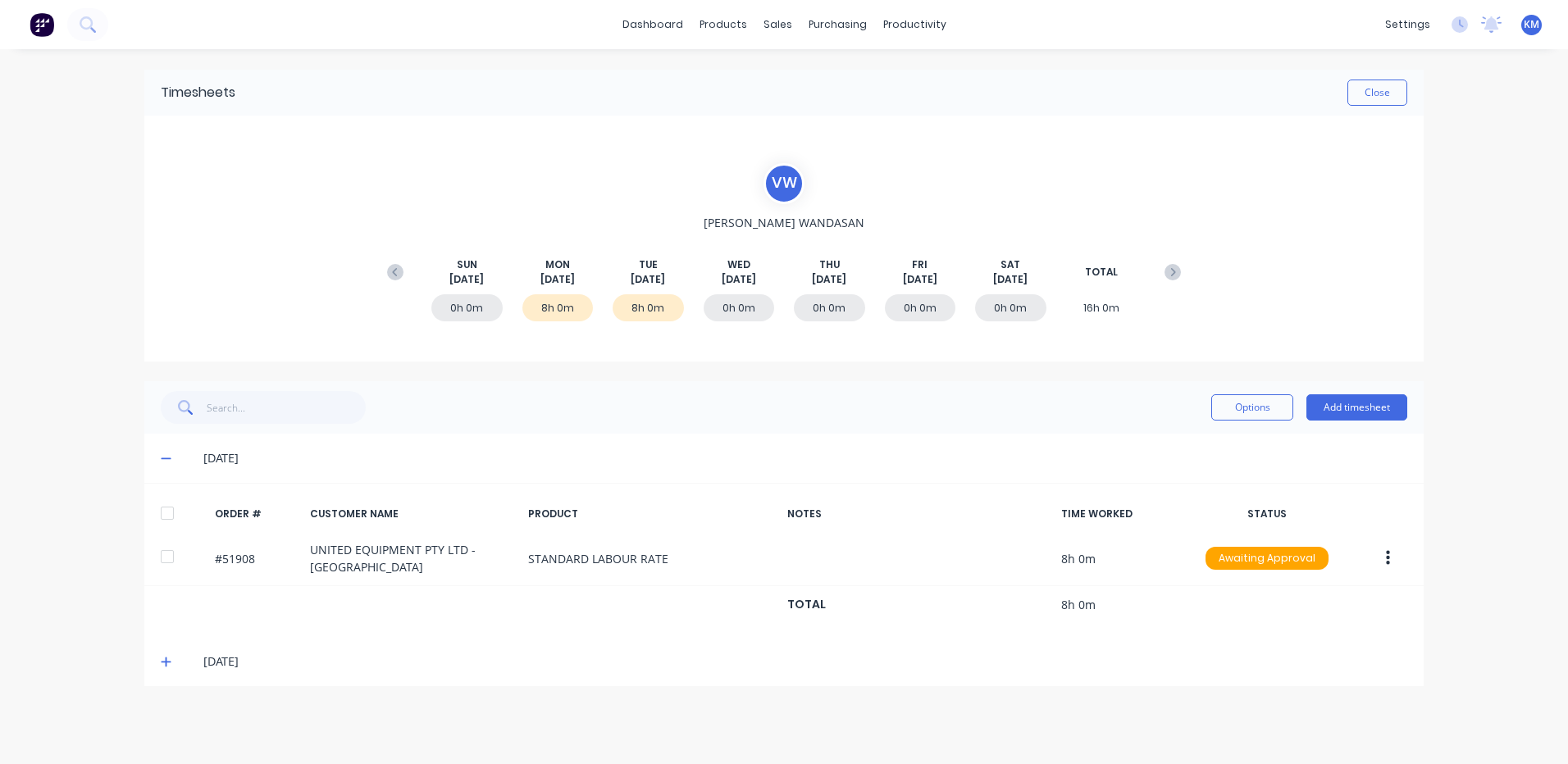
click at [170, 658] on icon at bounding box center [166, 662] width 11 height 12
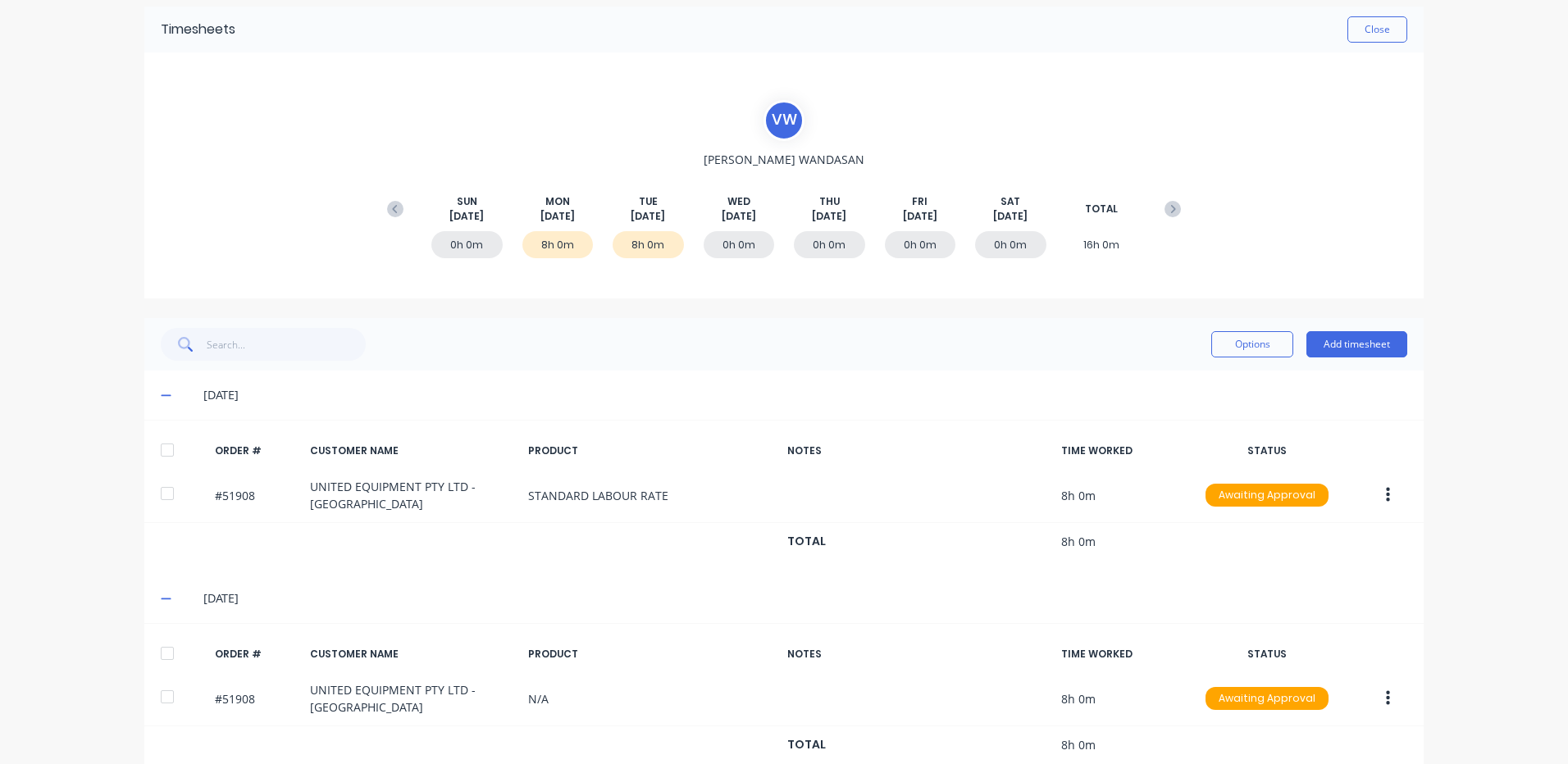
scroll to position [96, 0]
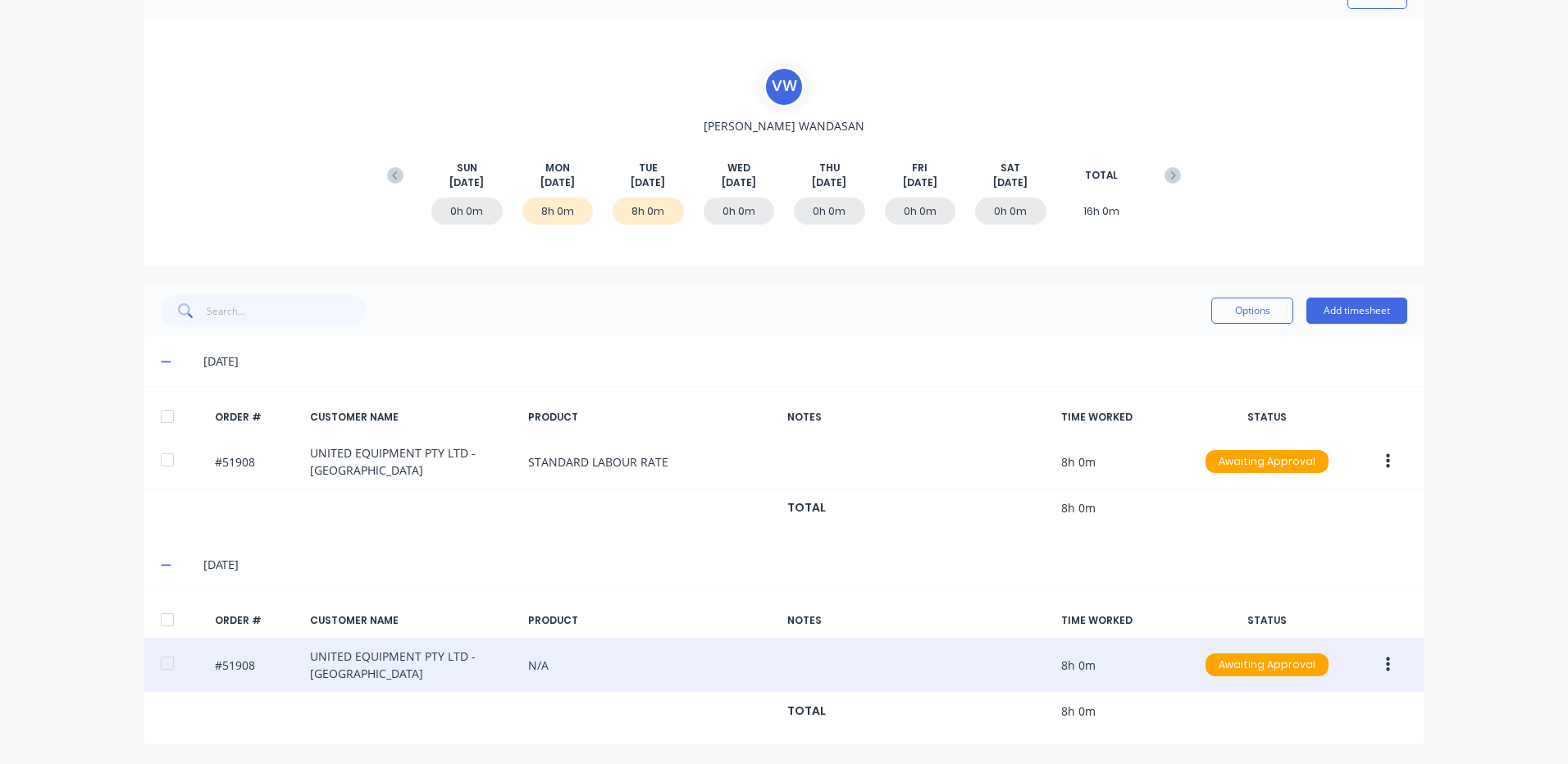
click at [1391, 656] on button "button" at bounding box center [1388, 665] width 39 height 30
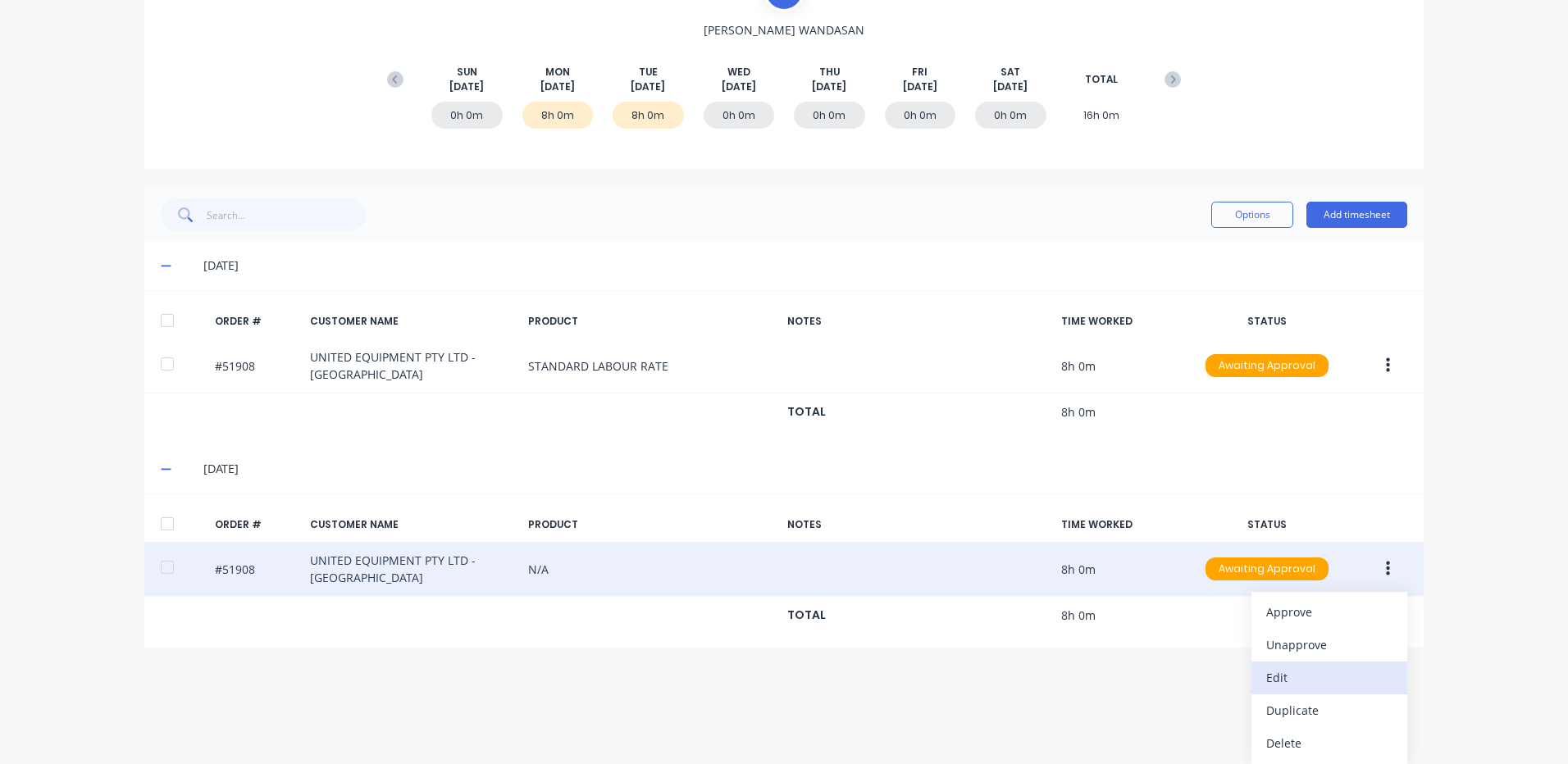
click at [1319, 673] on div "Edit" at bounding box center [1328, 677] width 126 height 24
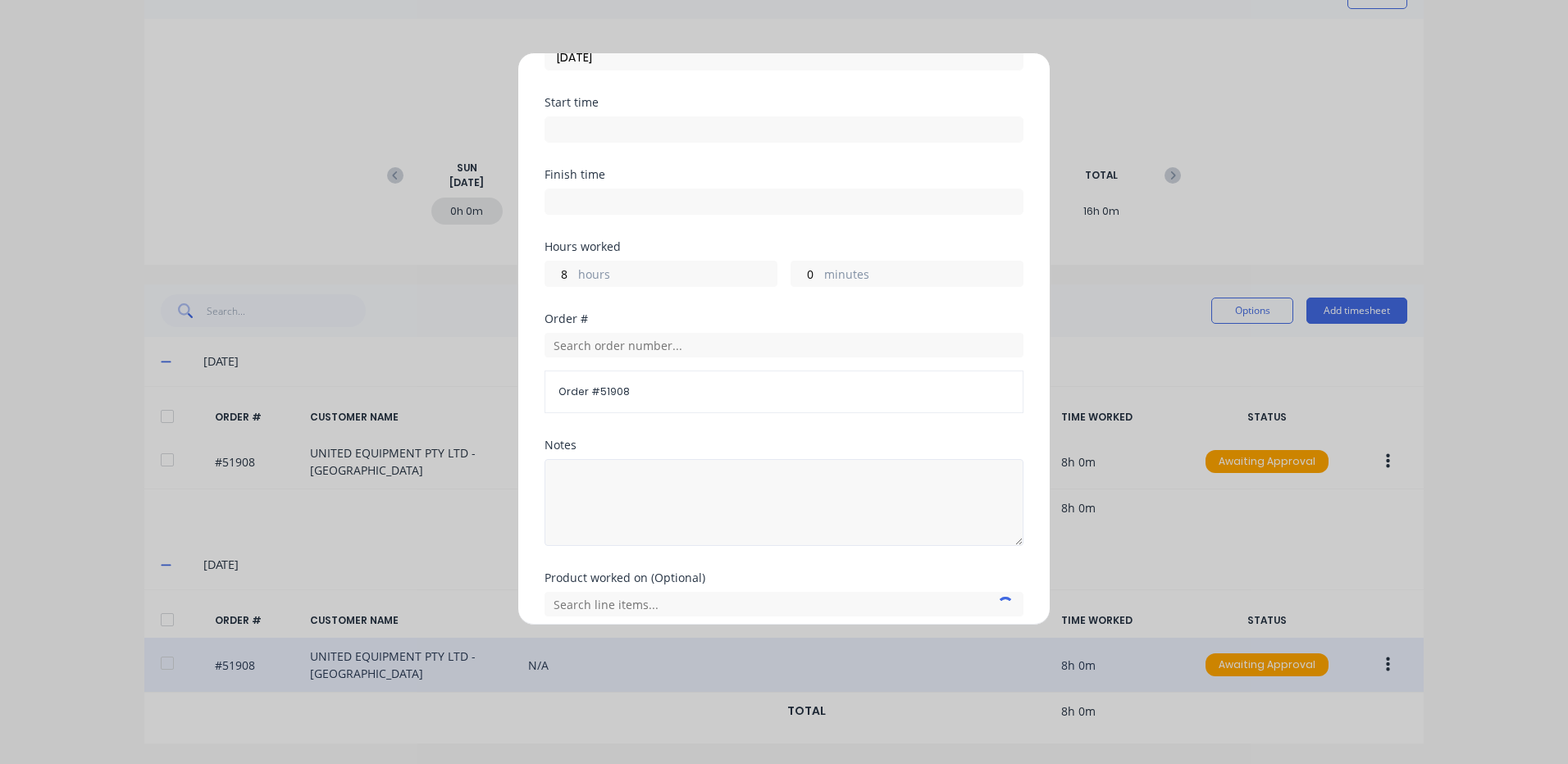
scroll to position [221, 0]
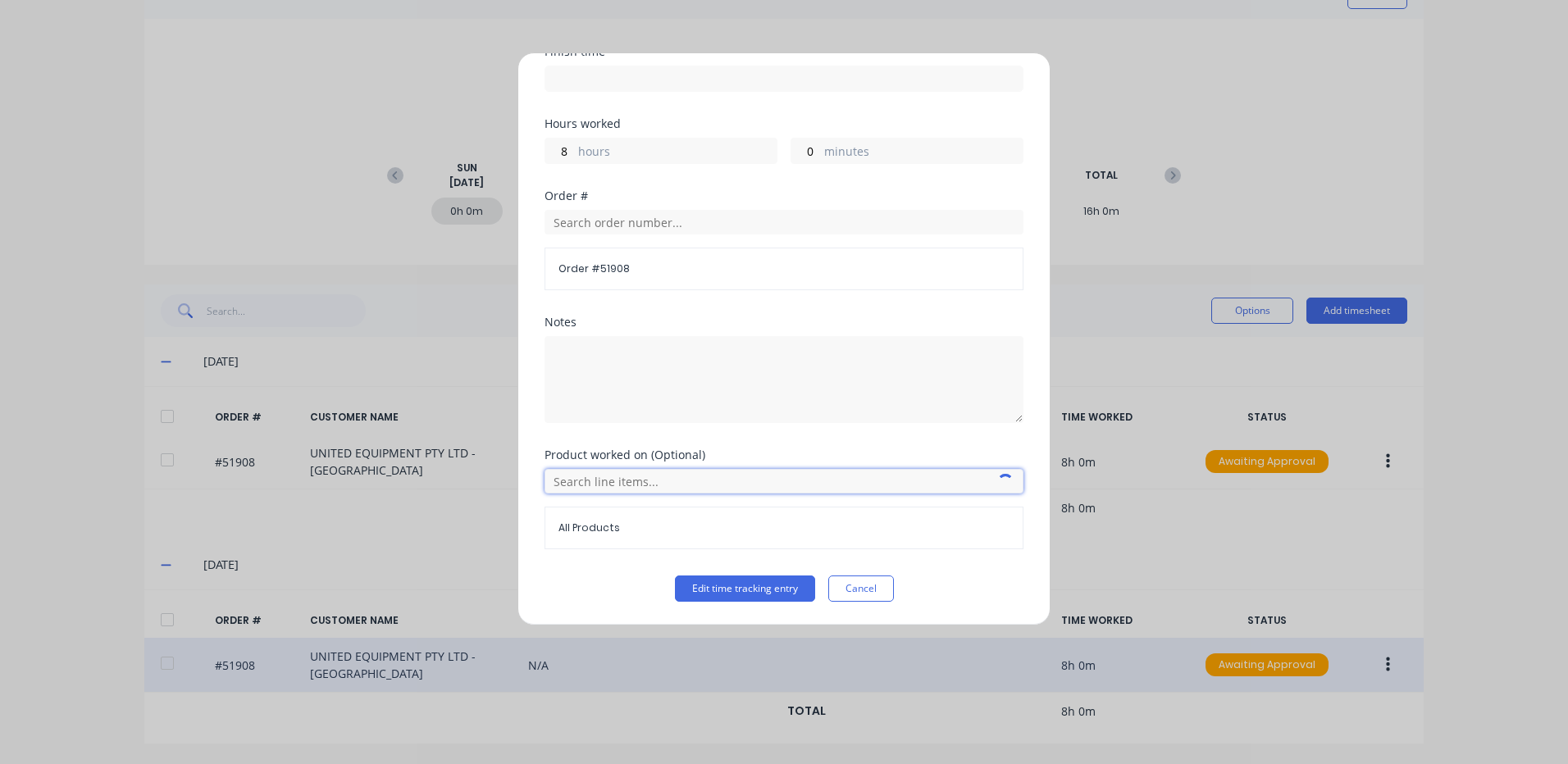
click at [647, 482] on input "text" at bounding box center [783, 482] width 479 height 25
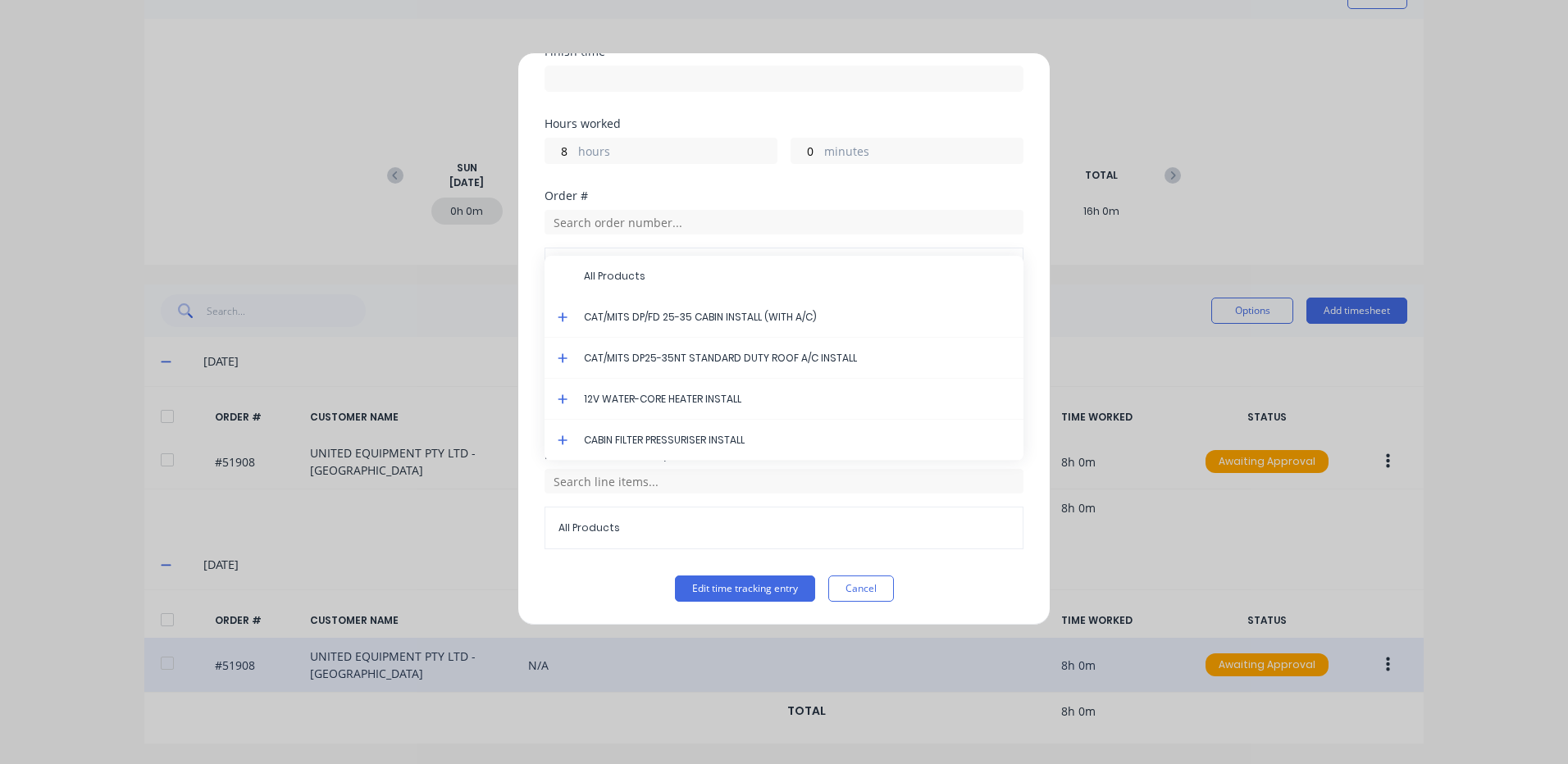
click at [560, 312] on icon at bounding box center [562, 317] width 11 height 12
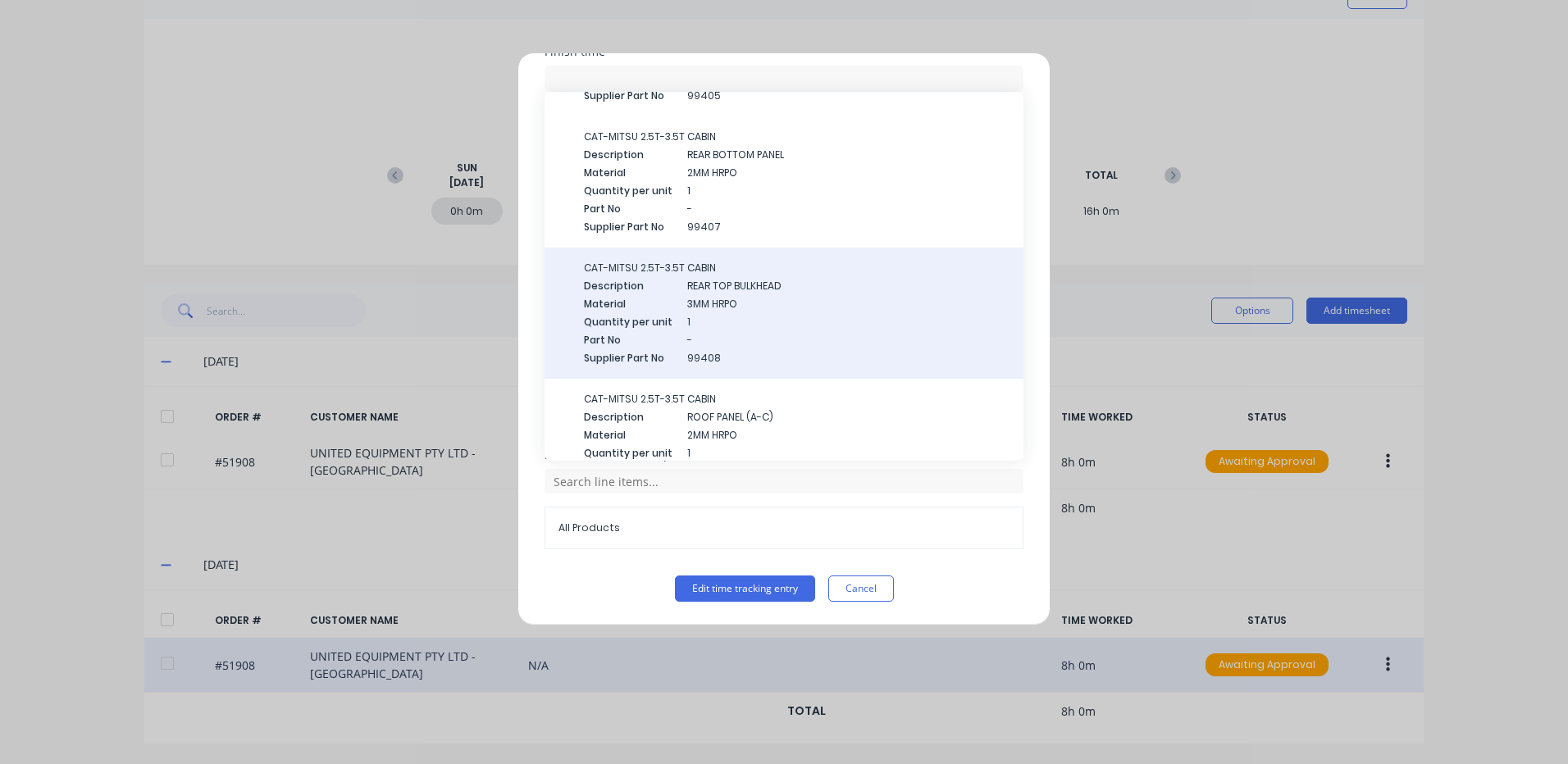
scroll to position [0, 0]
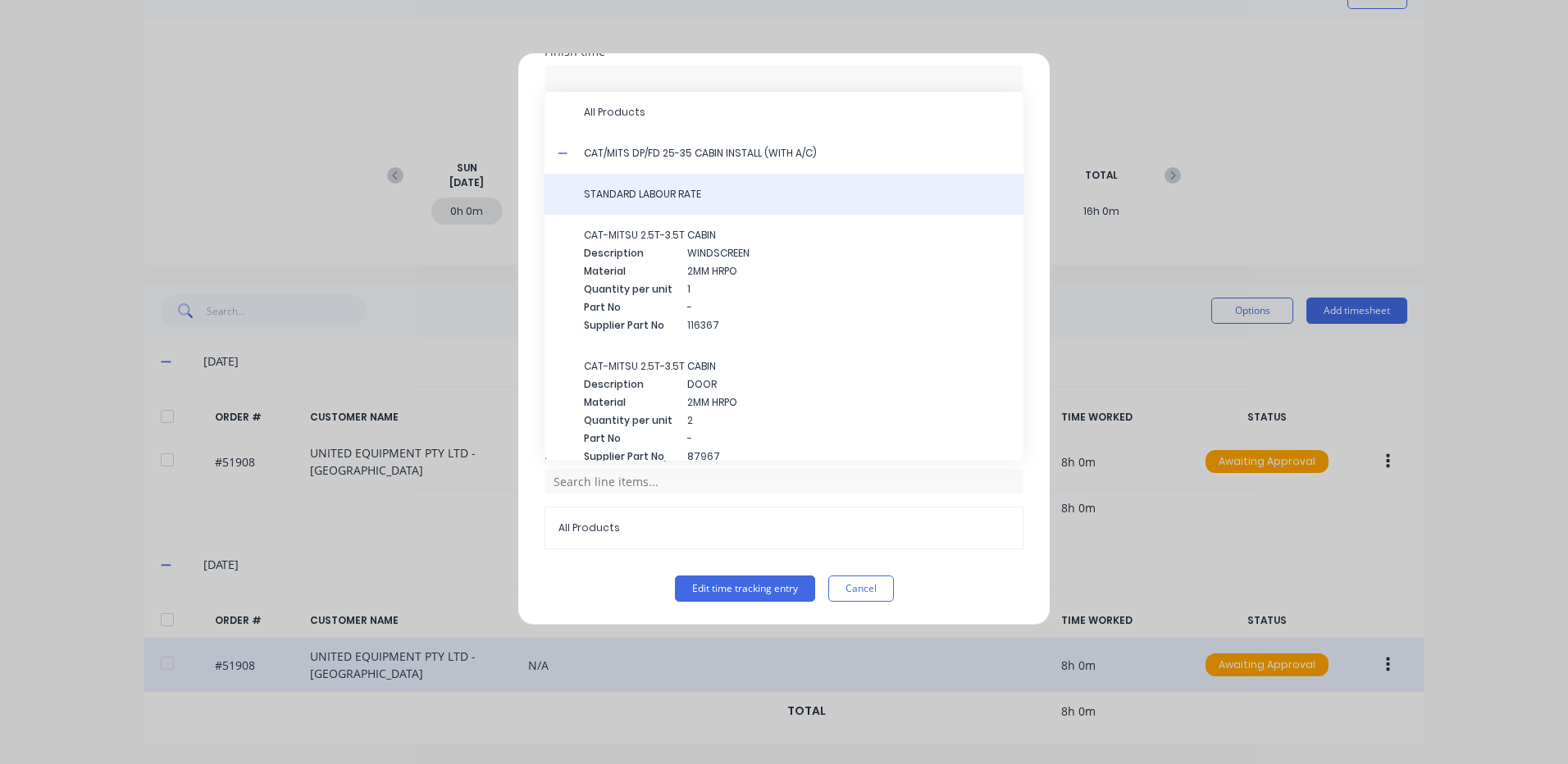
click at [692, 194] on span "STANDARD LABOUR RATE" at bounding box center [797, 194] width 427 height 14
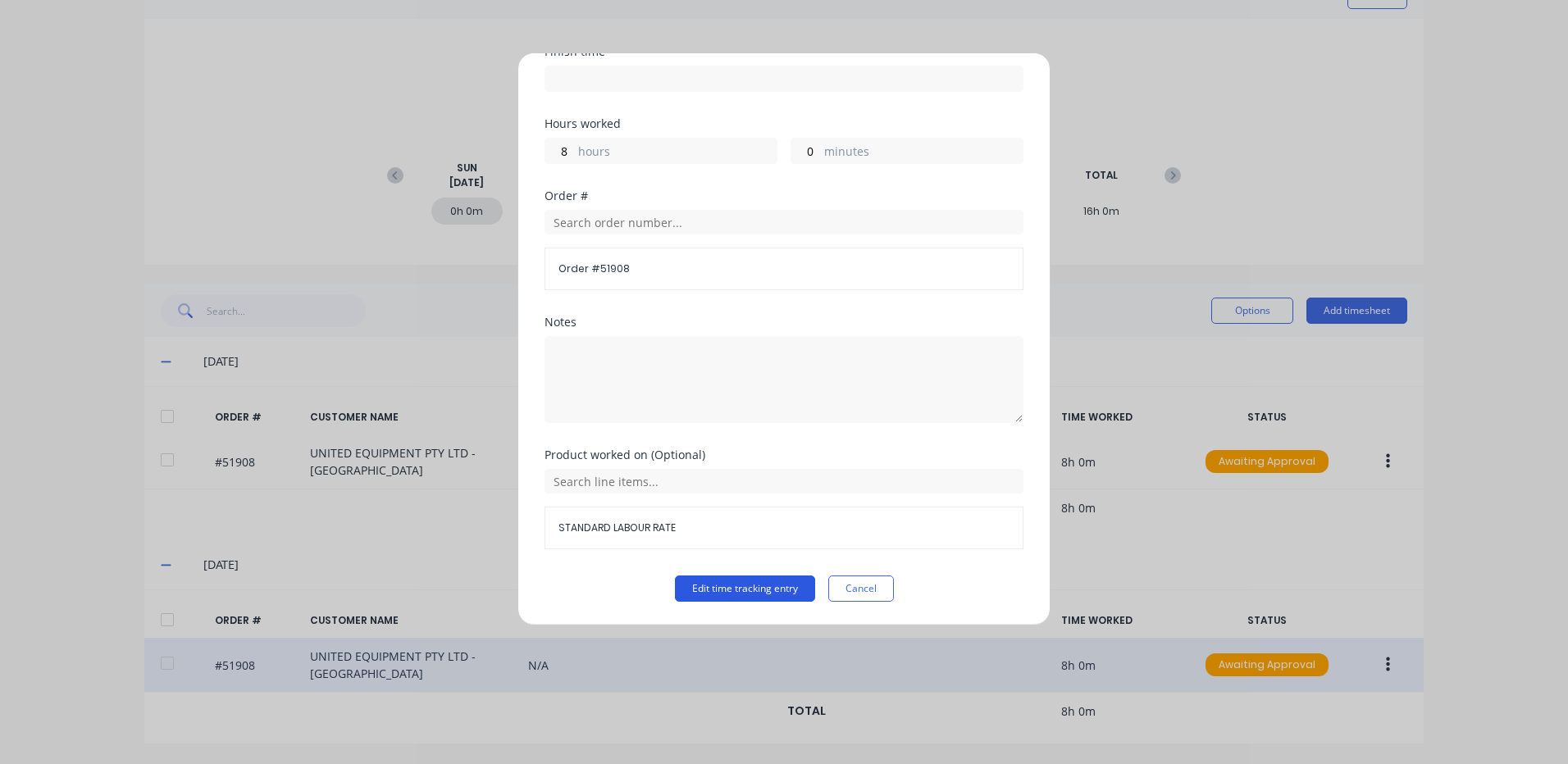
click at [761, 584] on button "Edit time tracking entry" at bounding box center [745, 589] width 141 height 26
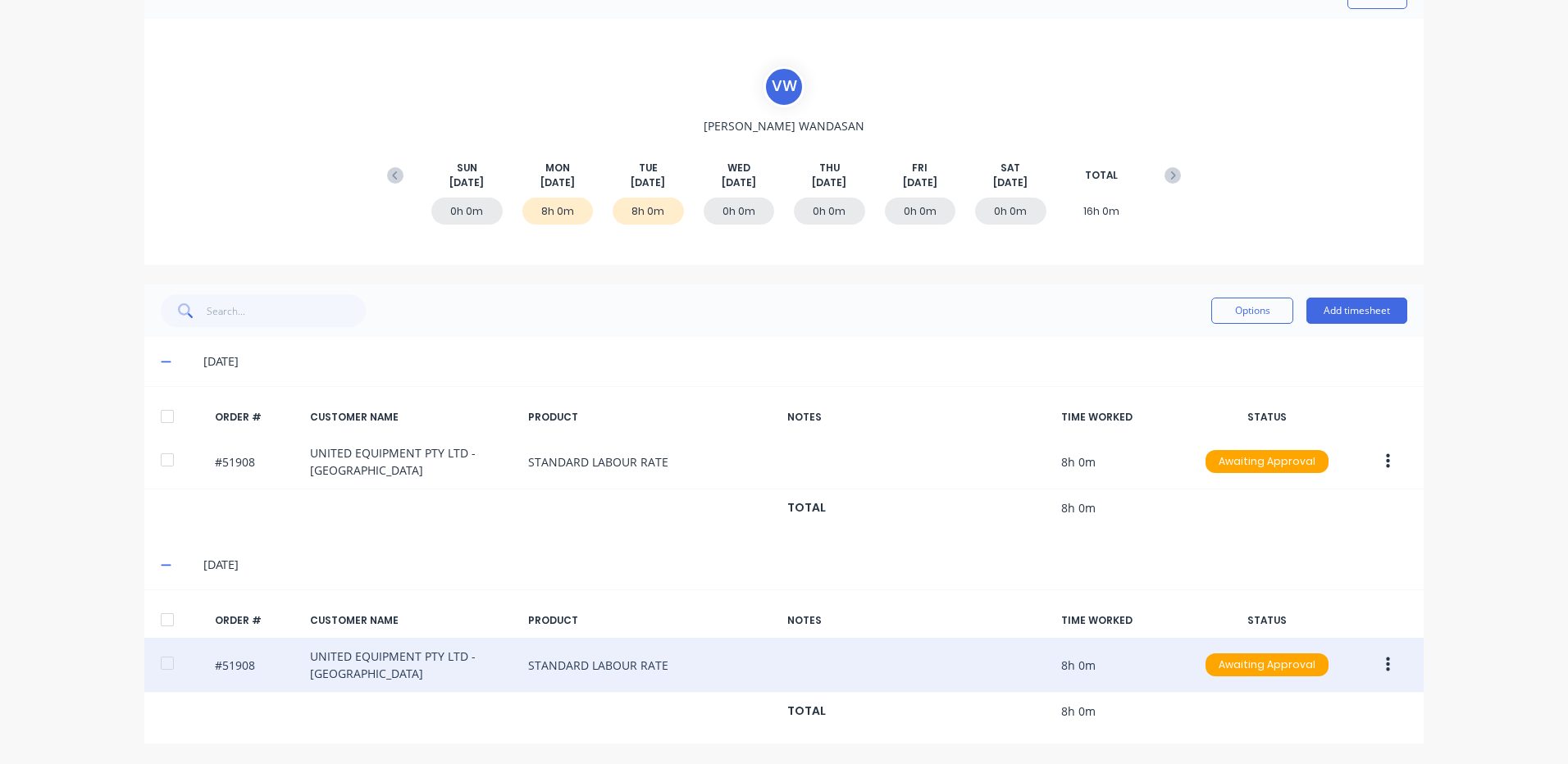
click at [169, 615] on div at bounding box center [168, 619] width 33 height 33
click at [173, 416] on div at bounding box center [168, 416] width 33 height 33
click at [1263, 315] on button "Options" at bounding box center [1251, 310] width 82 height 26
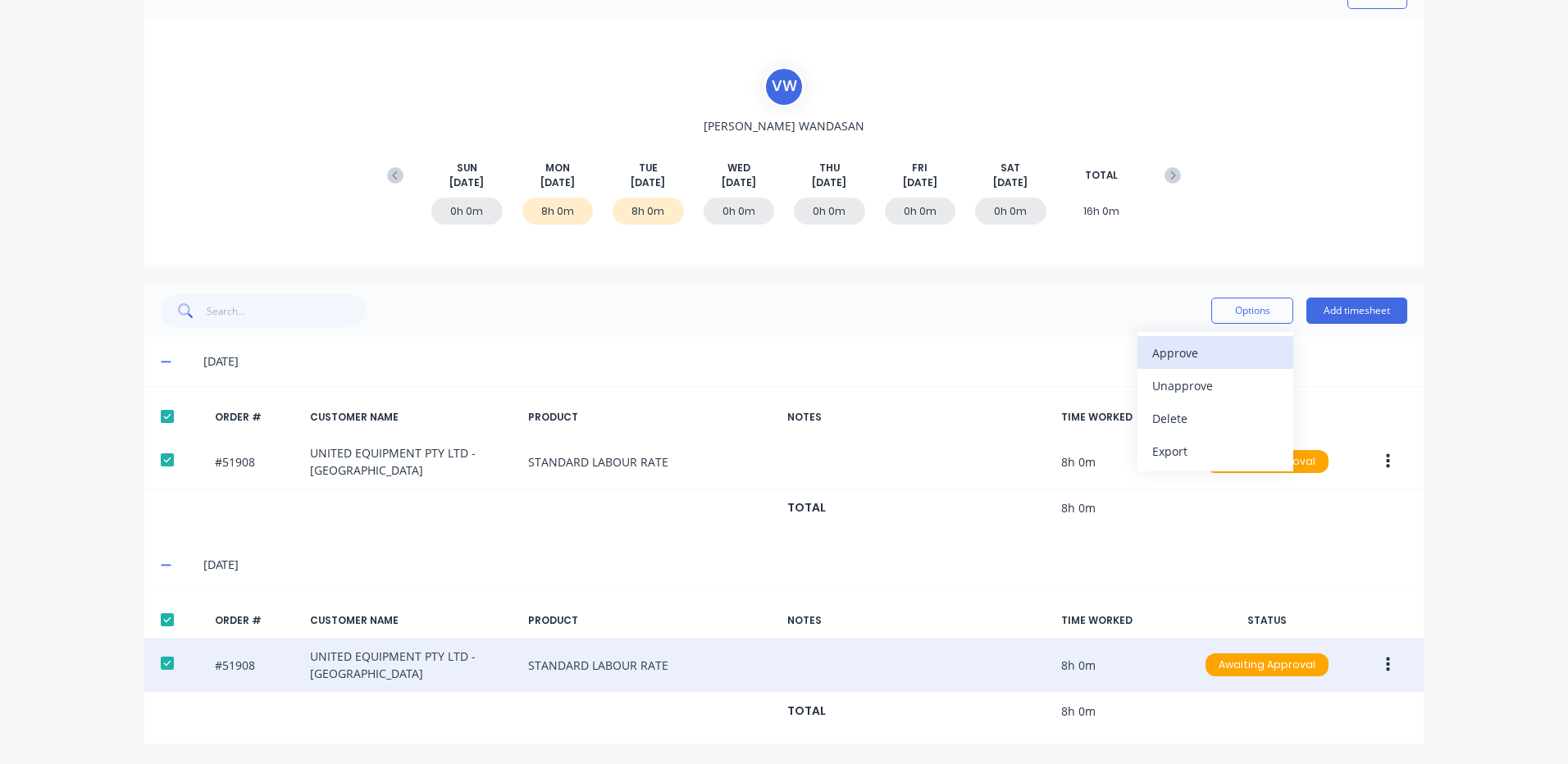
click at [1242, 345] on div "Approve" at bounding box center [1215, 353] width 126 height 24
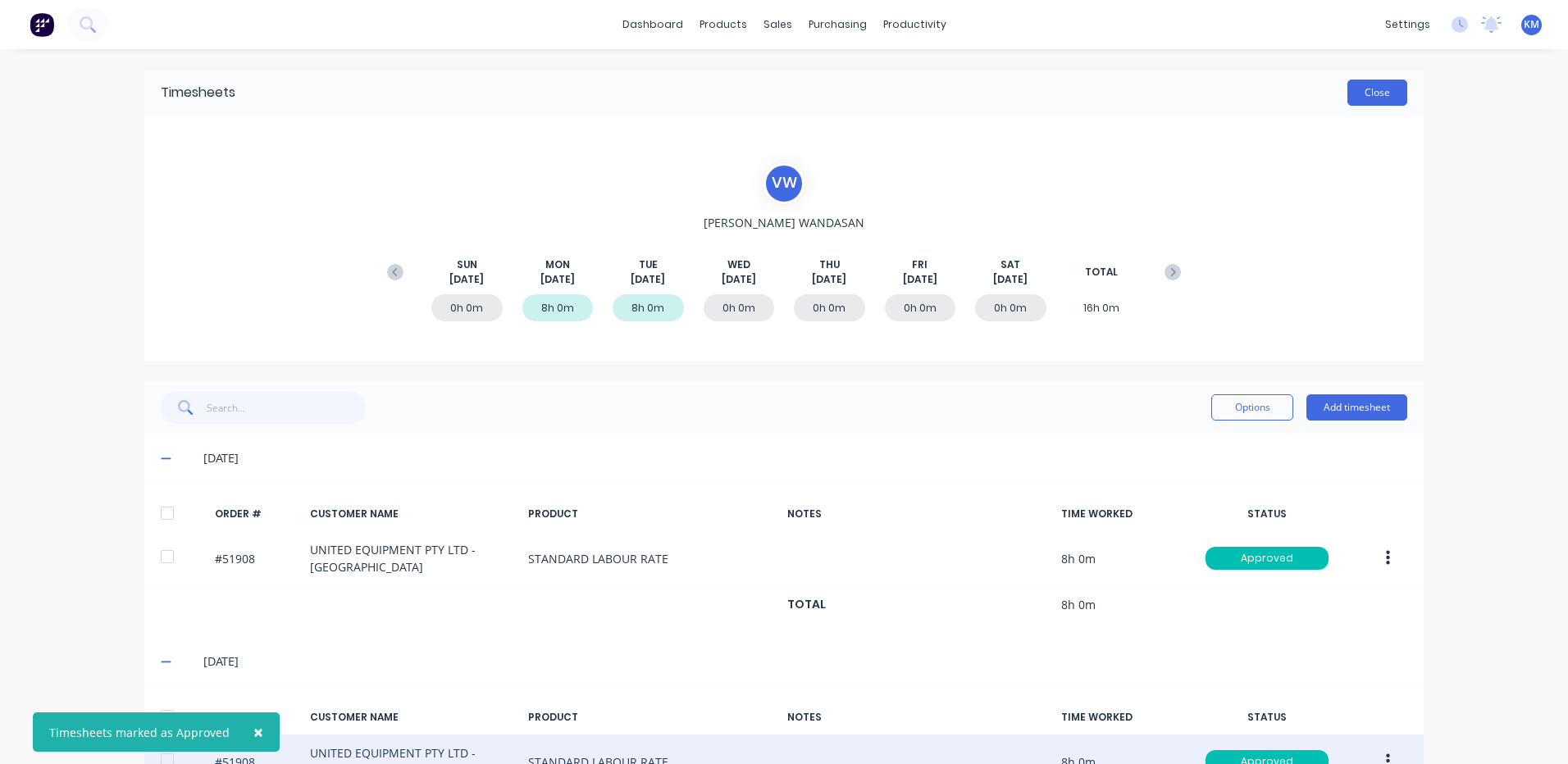
click at [1378, 86] on button "Close" at bounding box center [1377, 92] width 60 height 26
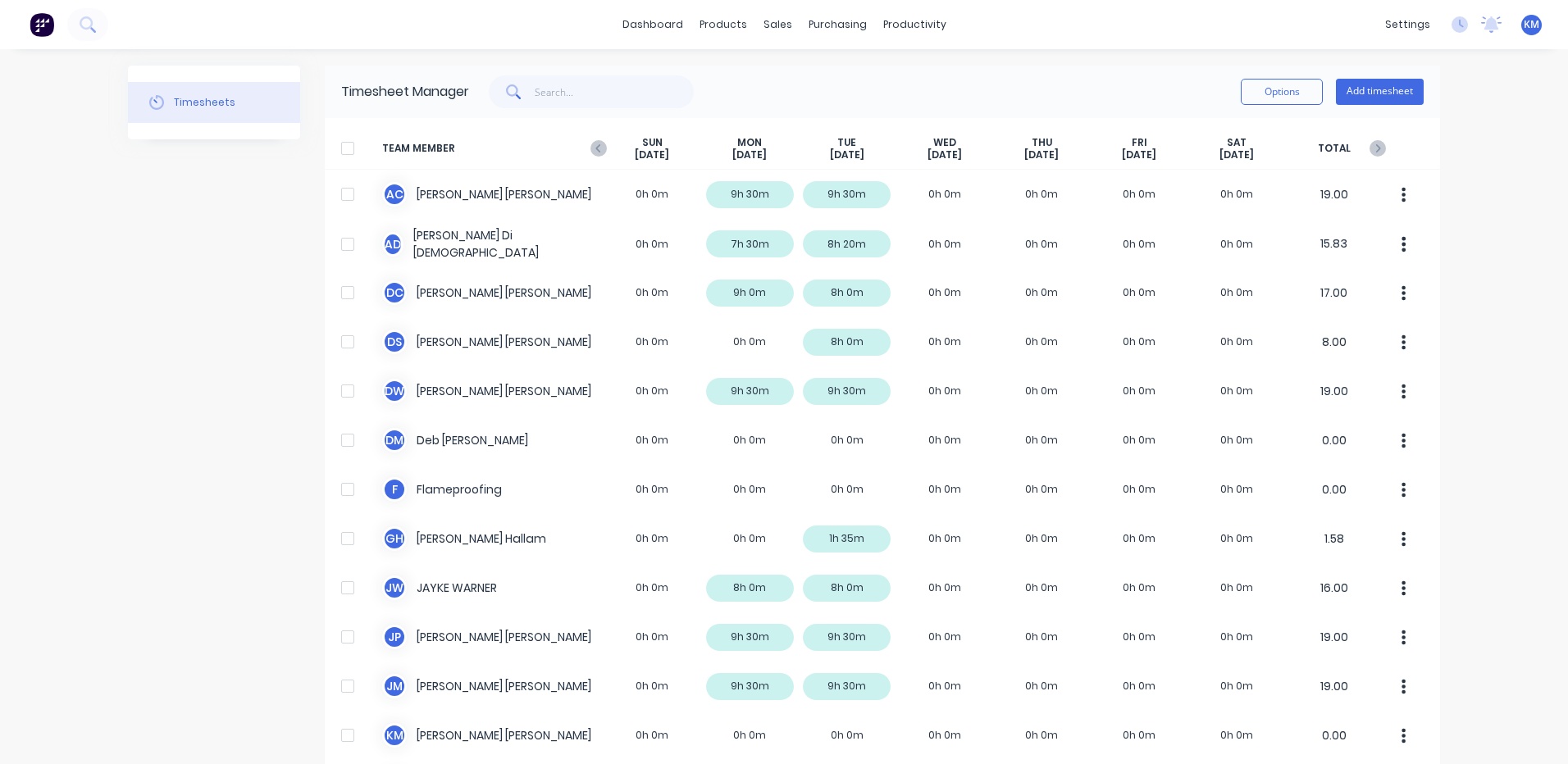
click at [917, 83] on div "Options Add timesheet" at bounding box center [946, 92] width 954 height 33
click at [847, 108] on div "Suppliers" at bounding box center [864, 111] width 49 height 14
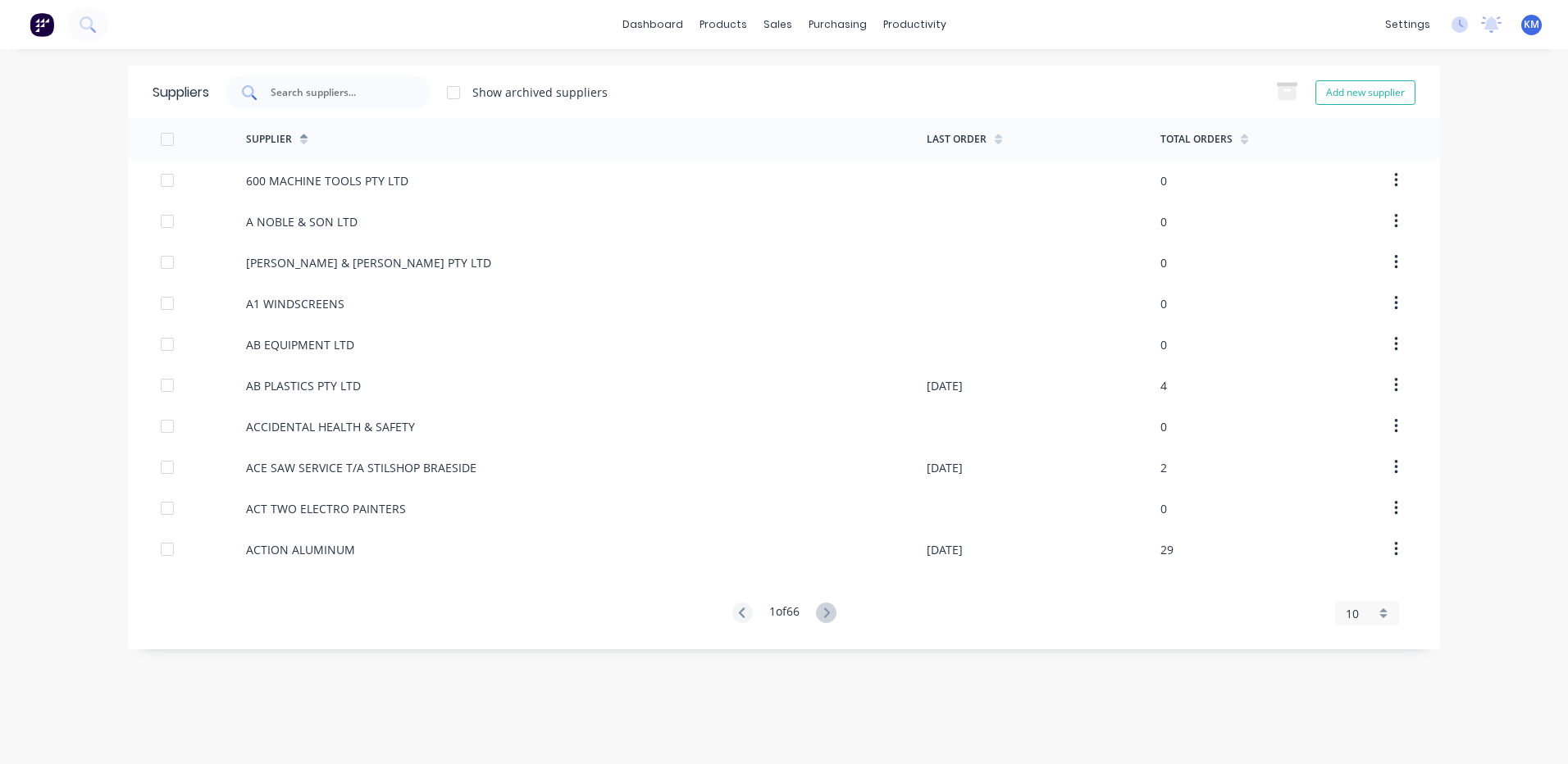
click at [357, 96] on input "text" at bounding box center [336, 92] width 136 height 16
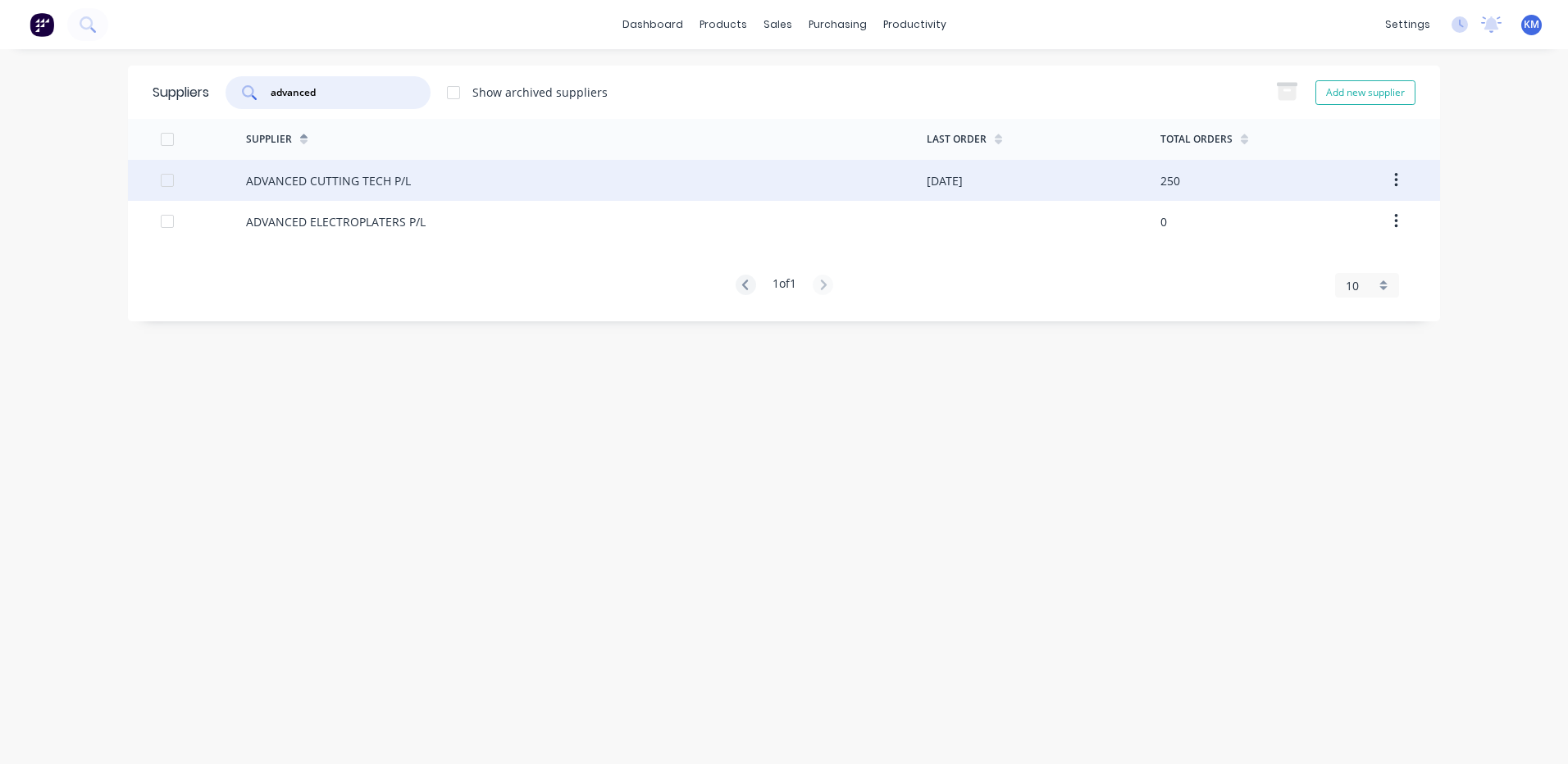
type input "advanced"
click at [351, 178] on div "ADVANCED CUTTING TECH P/L" at bounding box center [327, 181] width 165 height 17
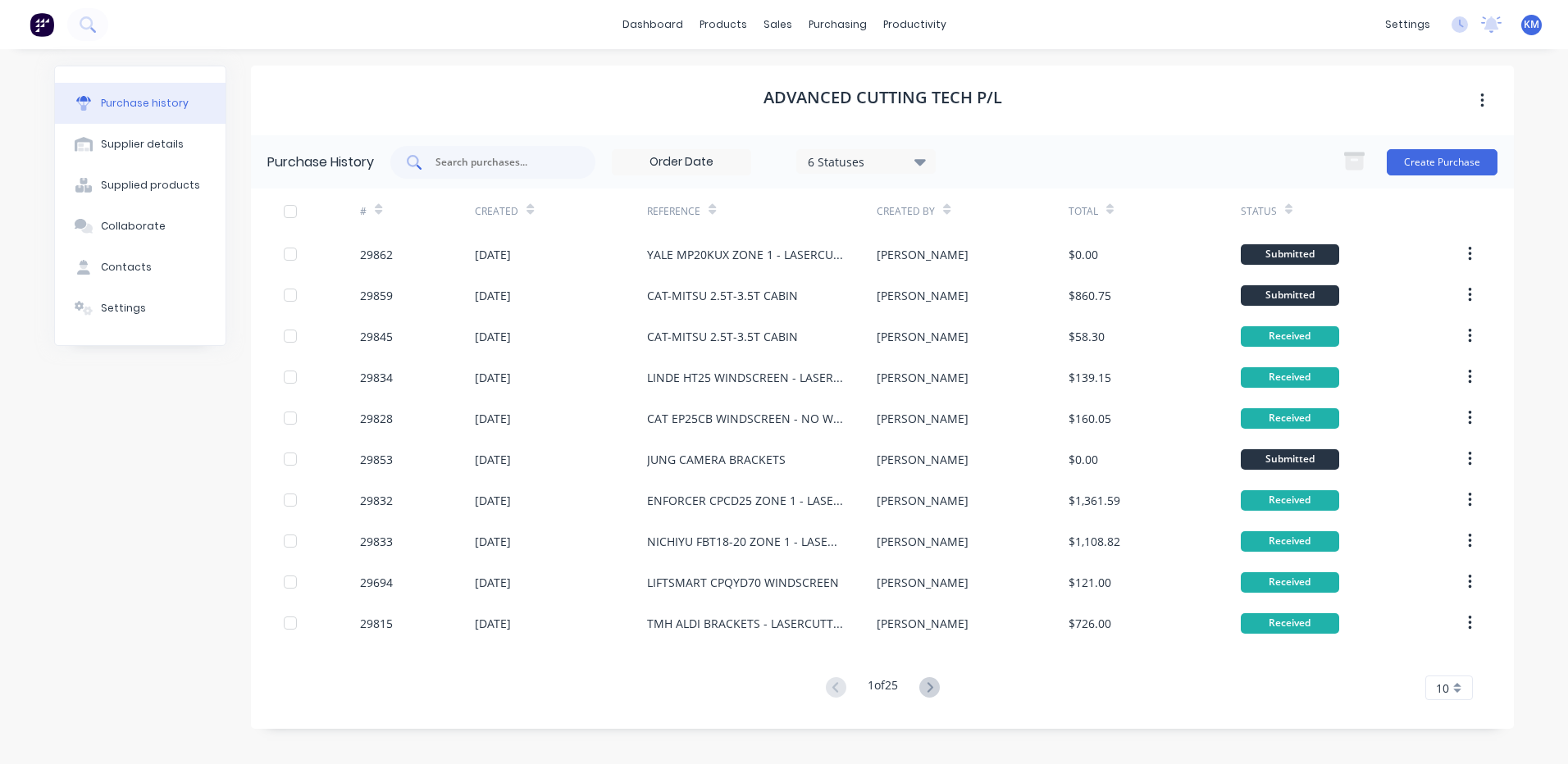
click at [514, 157] on input "text" at bounding box center [501, 162] width 136 height 16
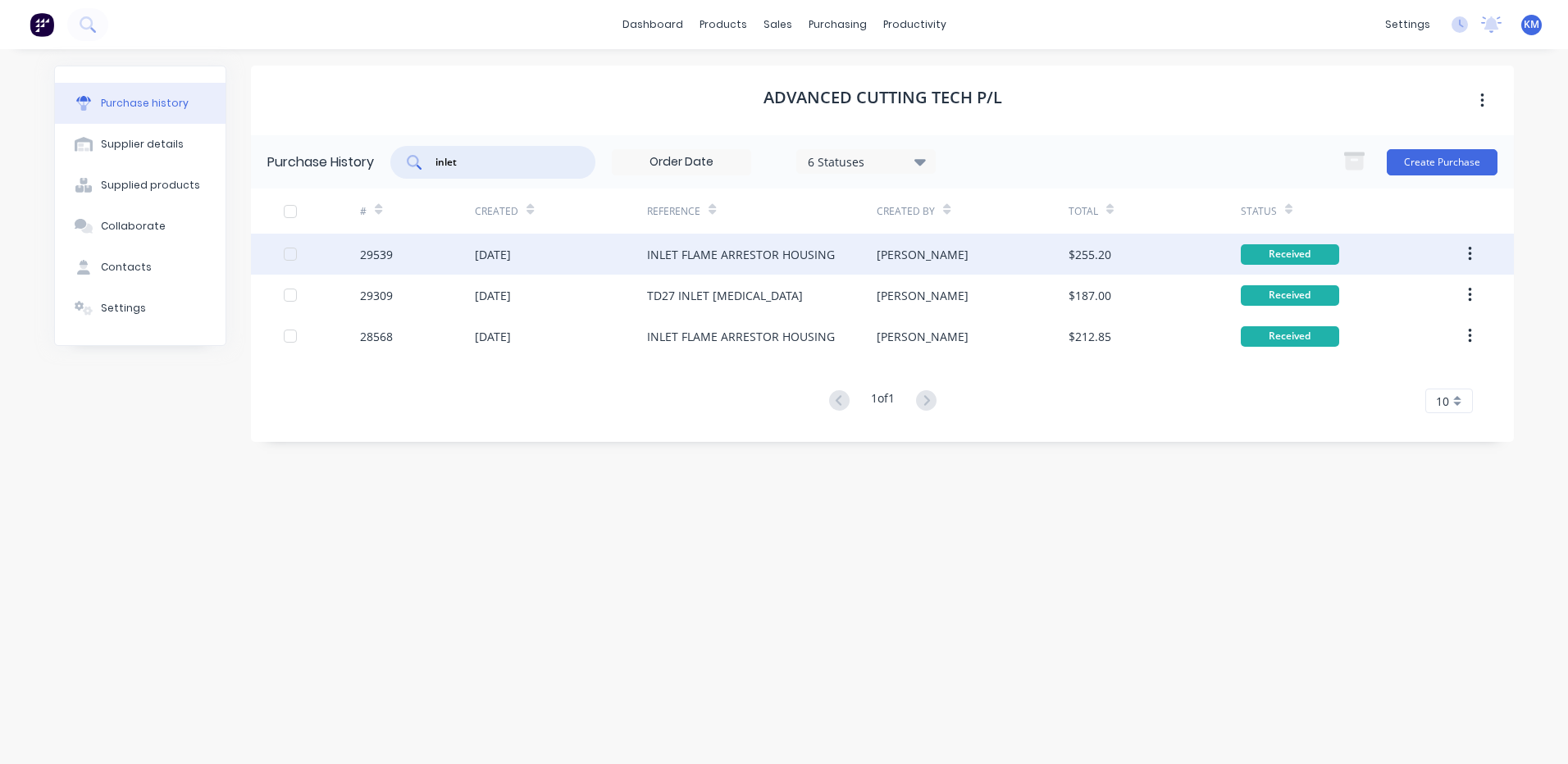
type input "inlet"
click at [609, 262] on div "[DATE]" at bounding box center [561, 254] width 172 height 41
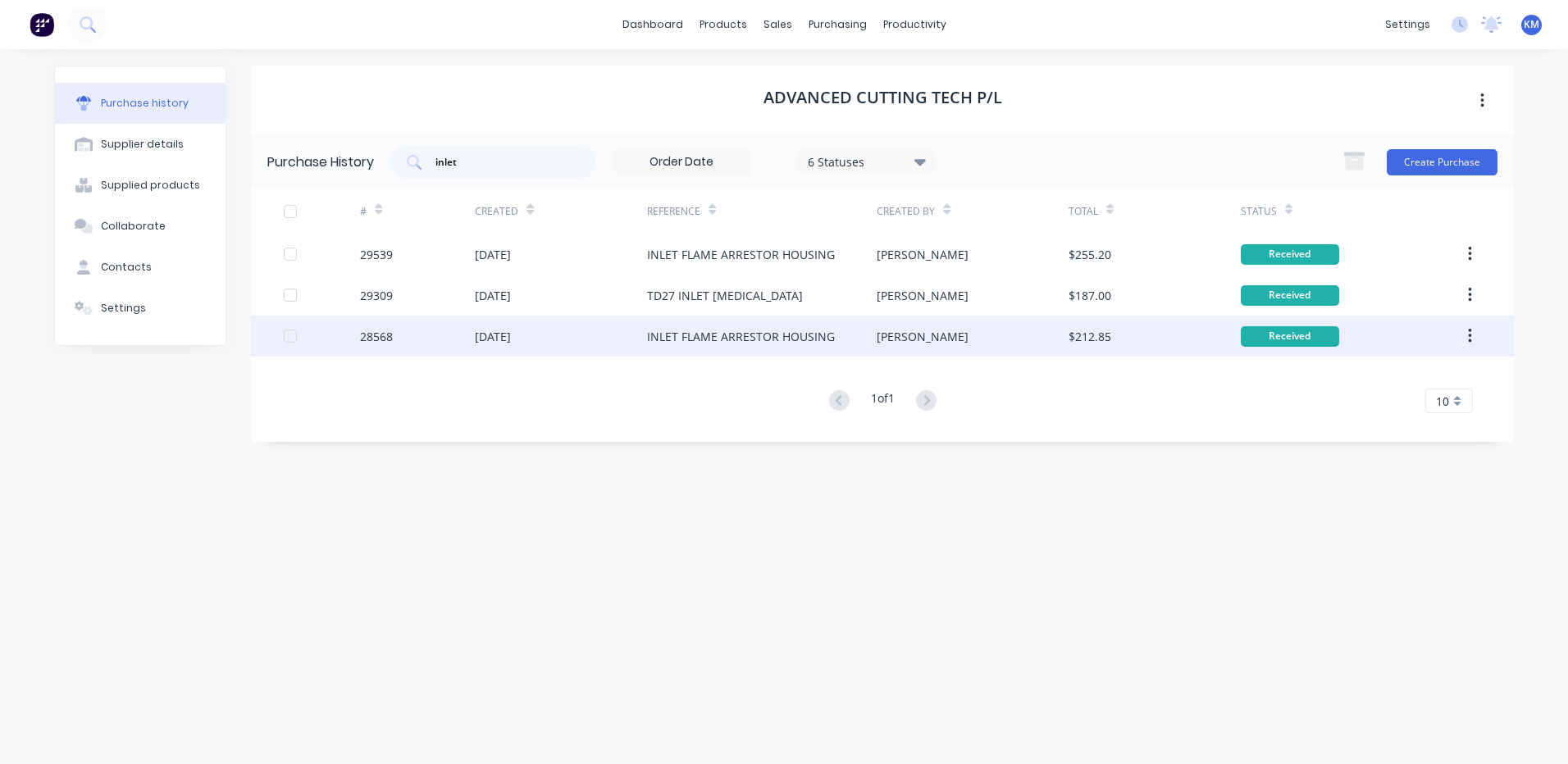
click at [562, 336] on div "19 Aug 2024" at bounding box center [561, 336] width 172 height 41
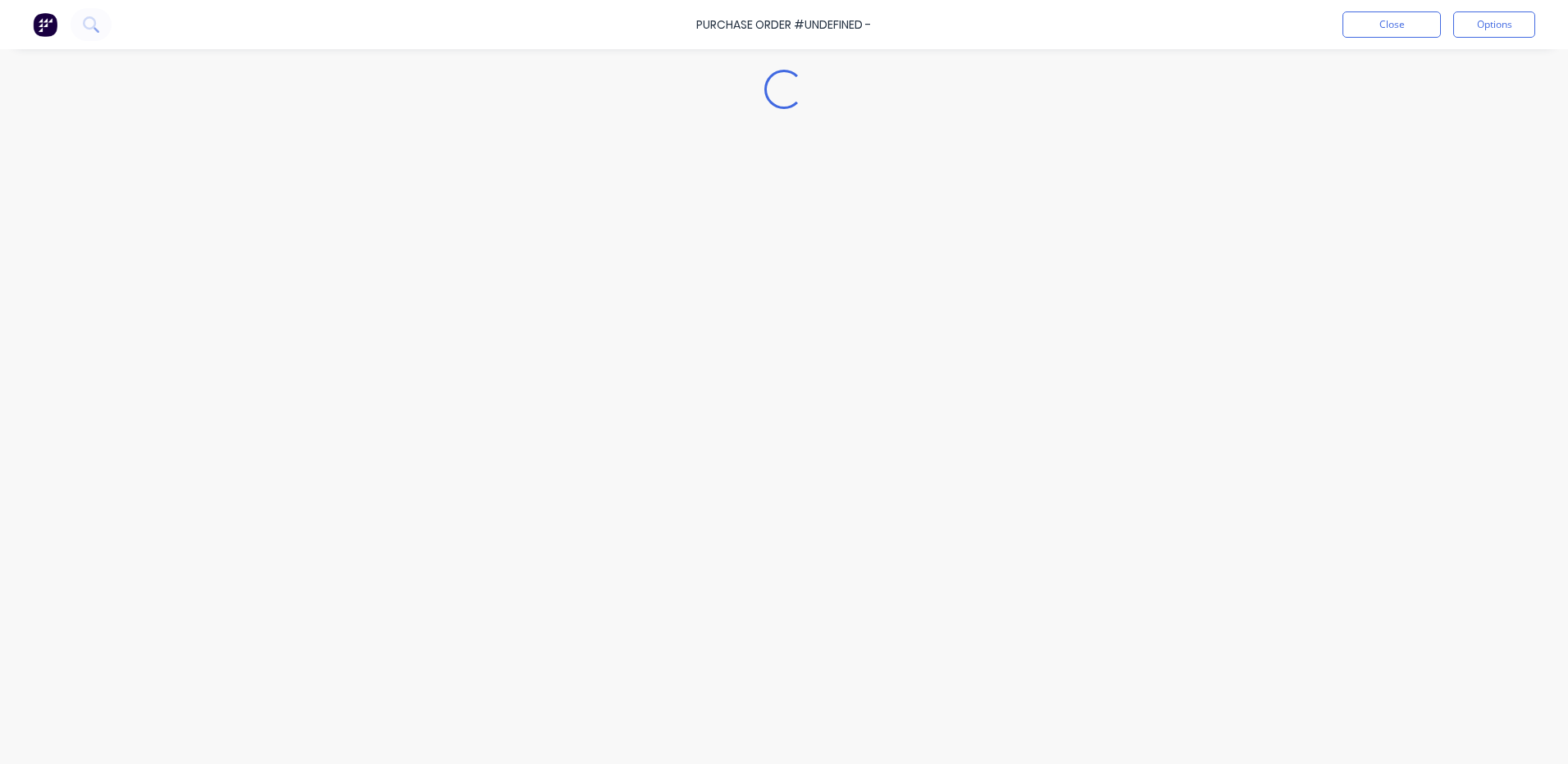
type textarea "x"
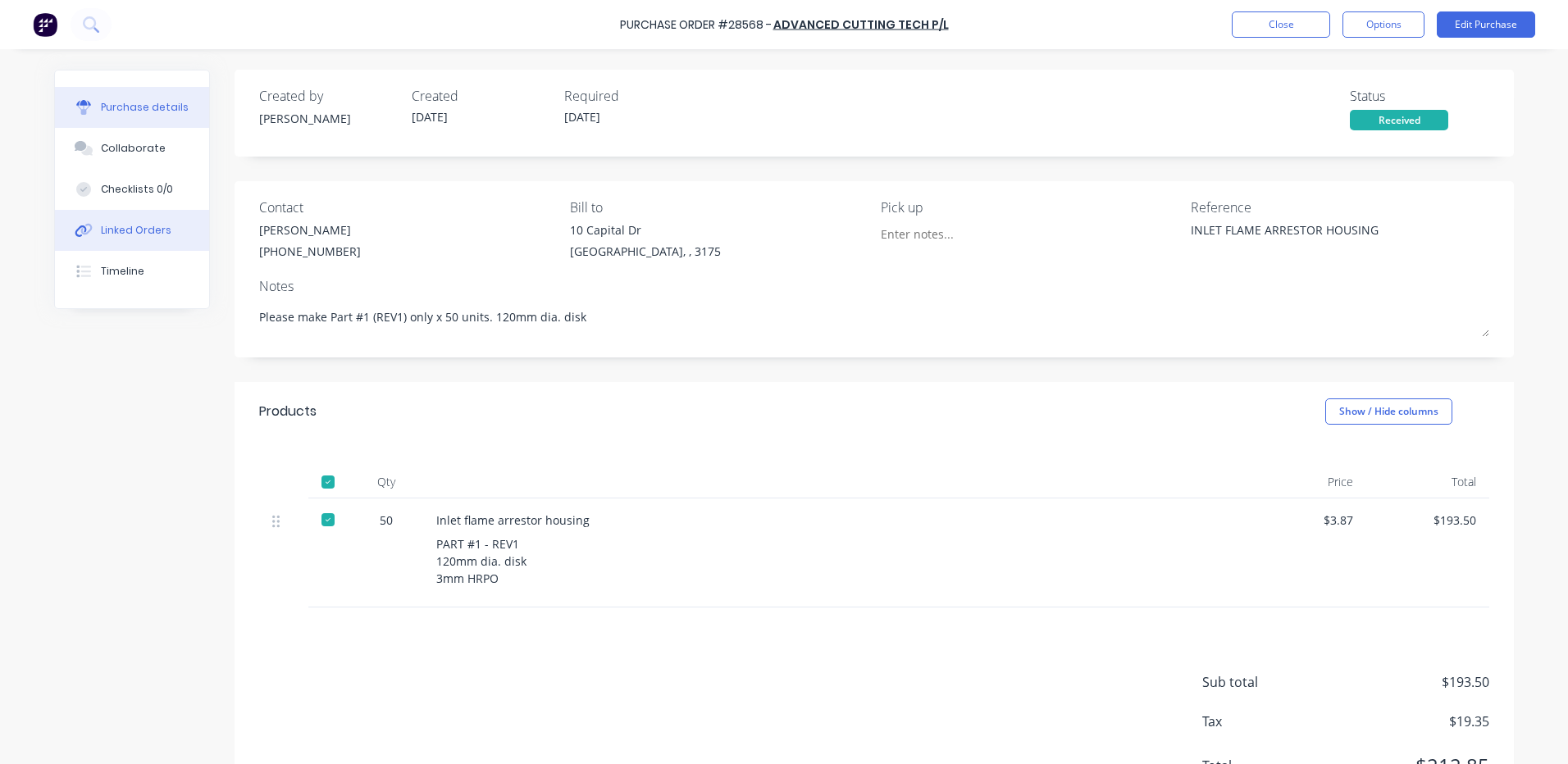
click at [138, 240] on button "Linked Orders" at bounding box center [132, 230] width 154 height 41
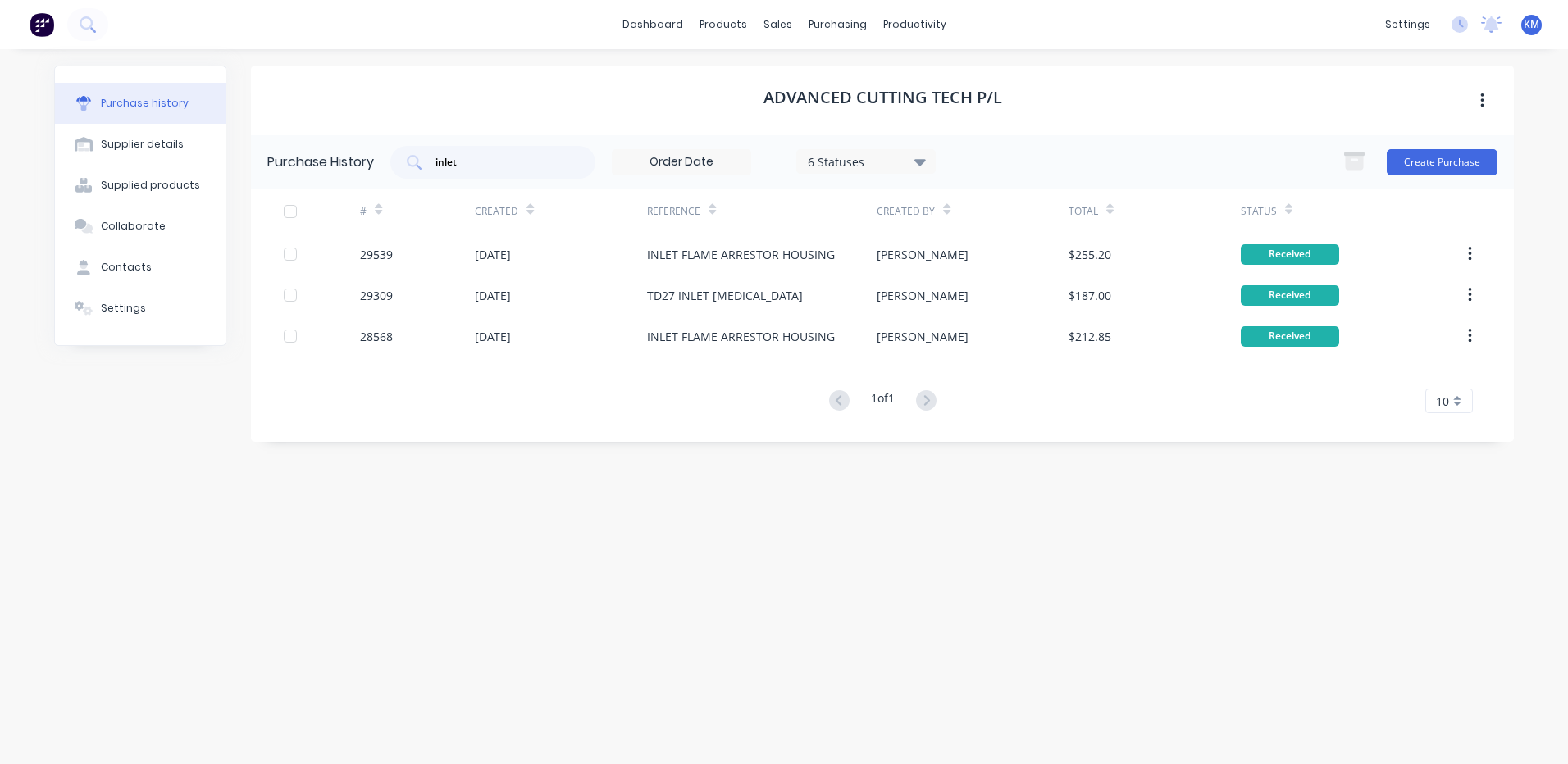
click at [1108, 63] on div "Purchase history Supplier details Supplied products Collaborate Contacts Settin…" at bounding box center [783, 398] width 1492 height 698
click at [475, 154] on input "inlet" at bounding box center [501, 162] width 136 height 16
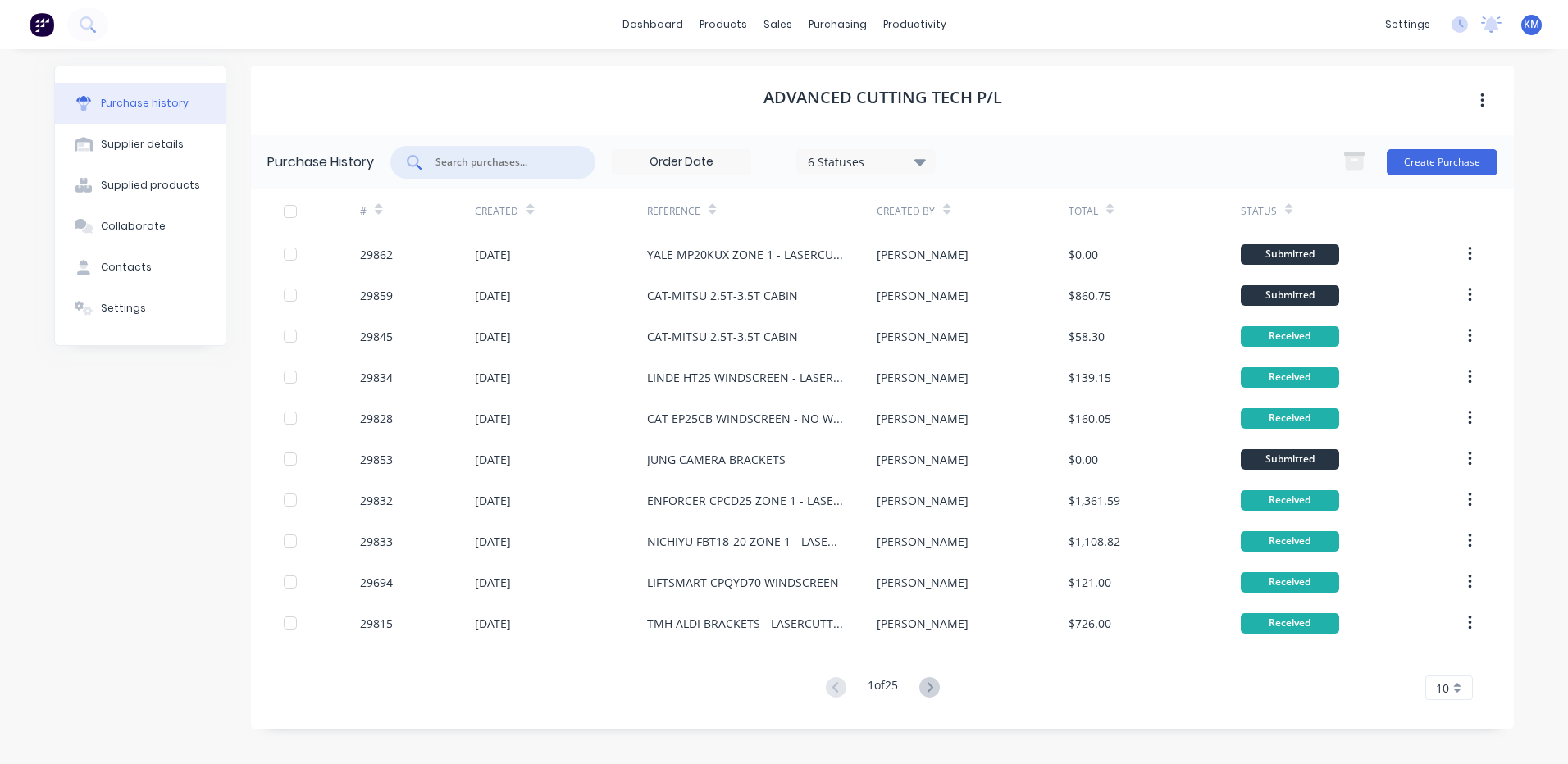
click at [510, 163] on input "text" at bounding box center [501, 162] width 136 height 16
click at [499, 129] on div "ADVANCED CUTTING TECH P/L" at bounding box center [881, 100] width 1263 height 69
click at [493, 150] on div at bounding box center [492, 163] width 205 height 33
click at [493, 133] on div "ADVANCED CUTTING TECH P/L" at bounding box center [881, 100] width 1263 height 69
click at [492, 154] on input "text" at bounding box center [501, 162] width 136 height 16
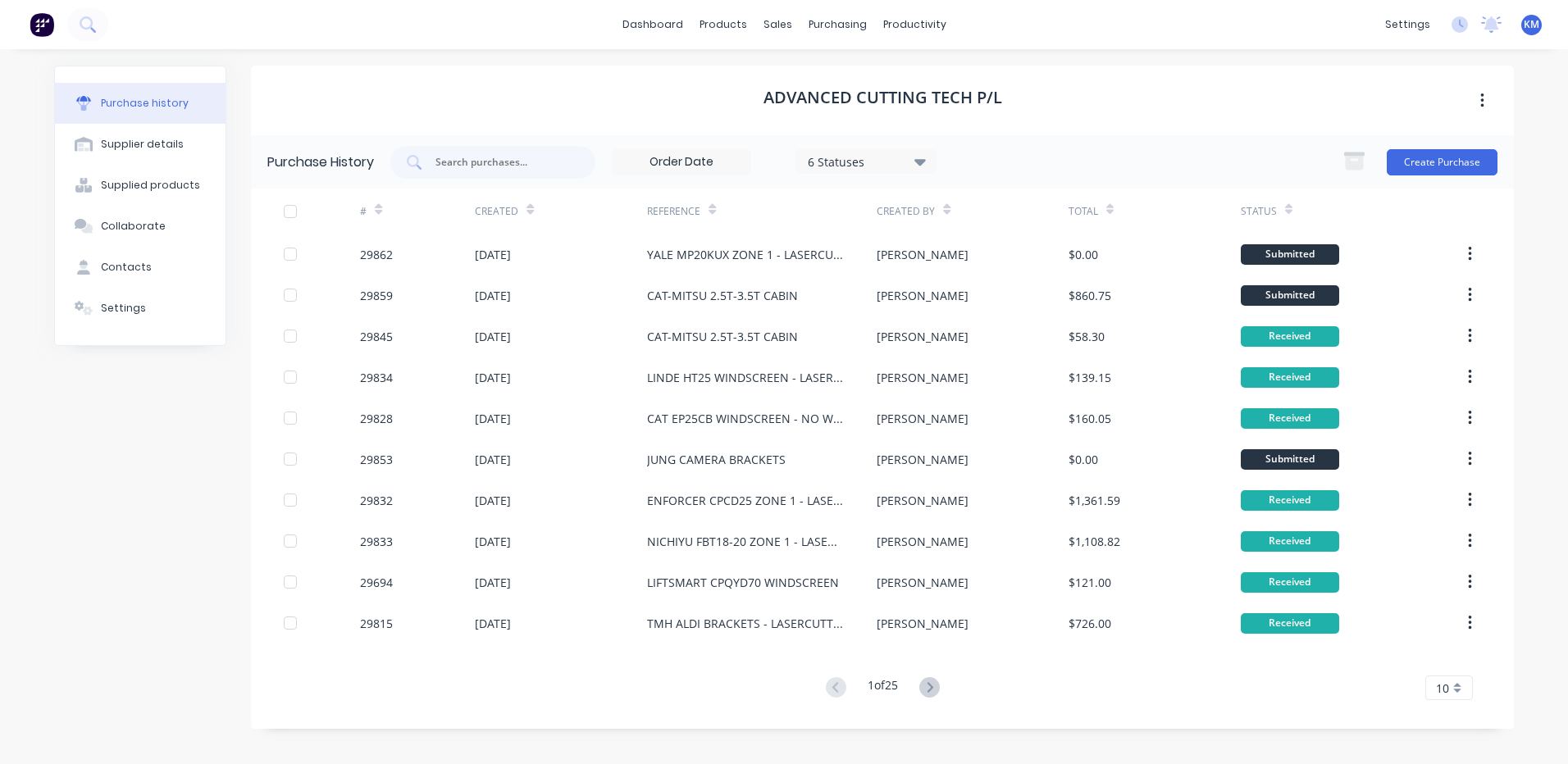
click at [487, 144] on div "Purchase History 6 Statuses 6 Statuses Create Purchase" at bounding box center [881, 161] width 1263 height 53
click at [745, 89] on link "Product Catalogue" at bounding box center [804, 78] width 218 height 33
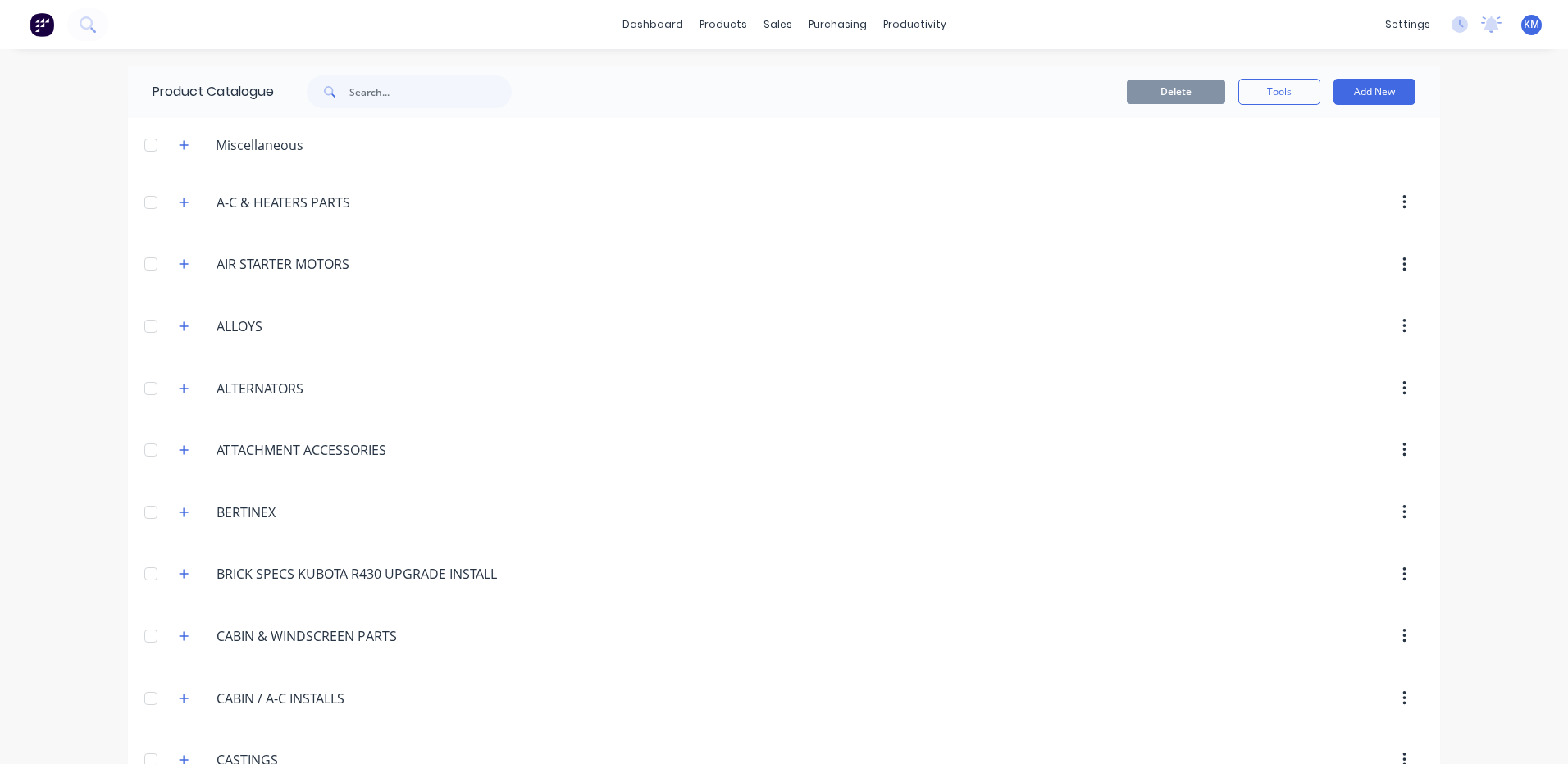
click at [340, 93] on span at bounding box center [327, 92] width 42 height 33
click at [350, 94] on input "text" at bounding box center [431, 92] width 163 height 33
type input "bottom"
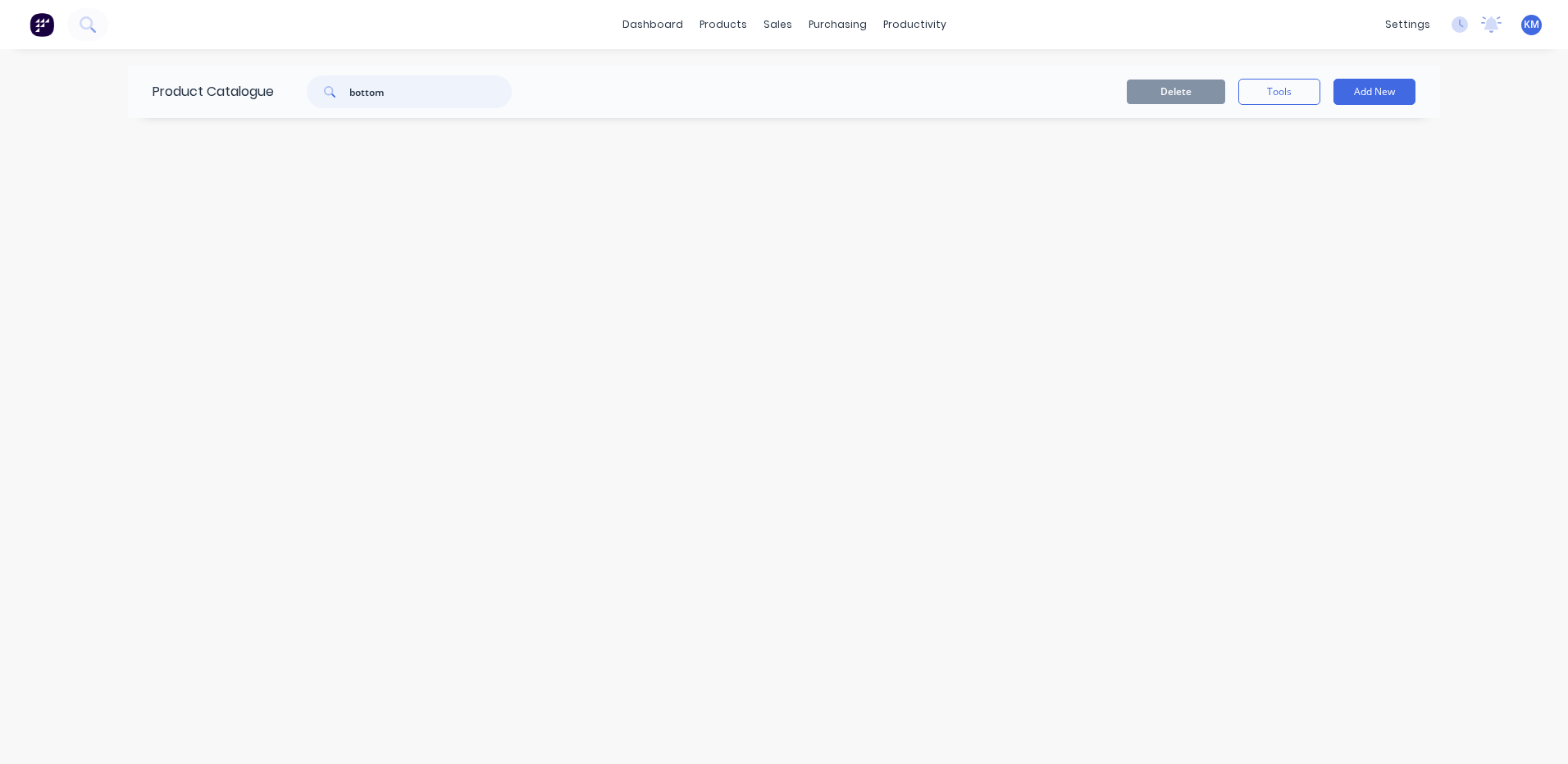
drag, startPoint x: 444, startPoint y: 91, endPoint x: 327, endPoint y: 97, distance: 117.2
click at [327, 97] on div "bottom" at bounding box center [408, 92] width 205 height 33
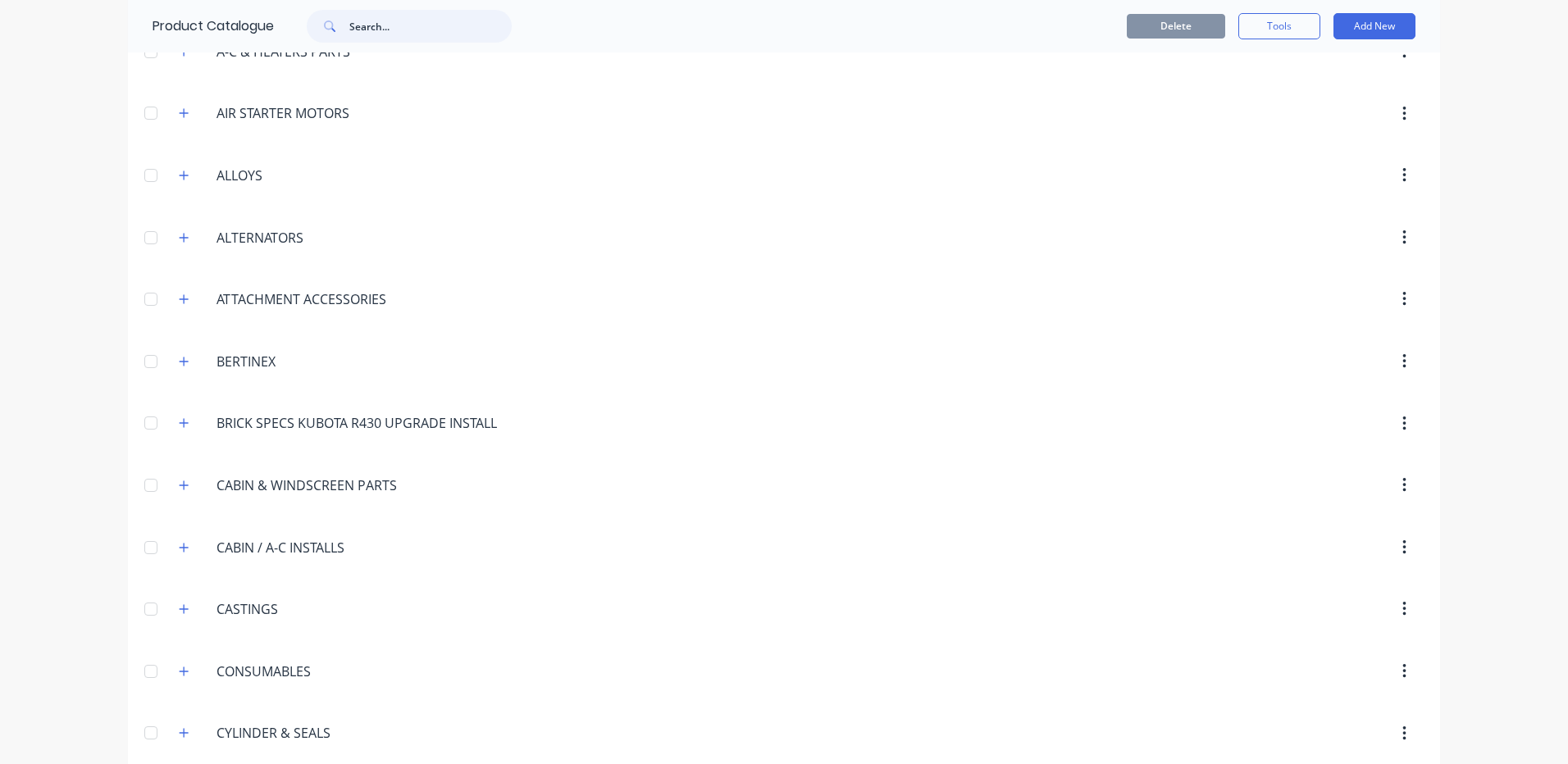
scroll to position [164, 0]
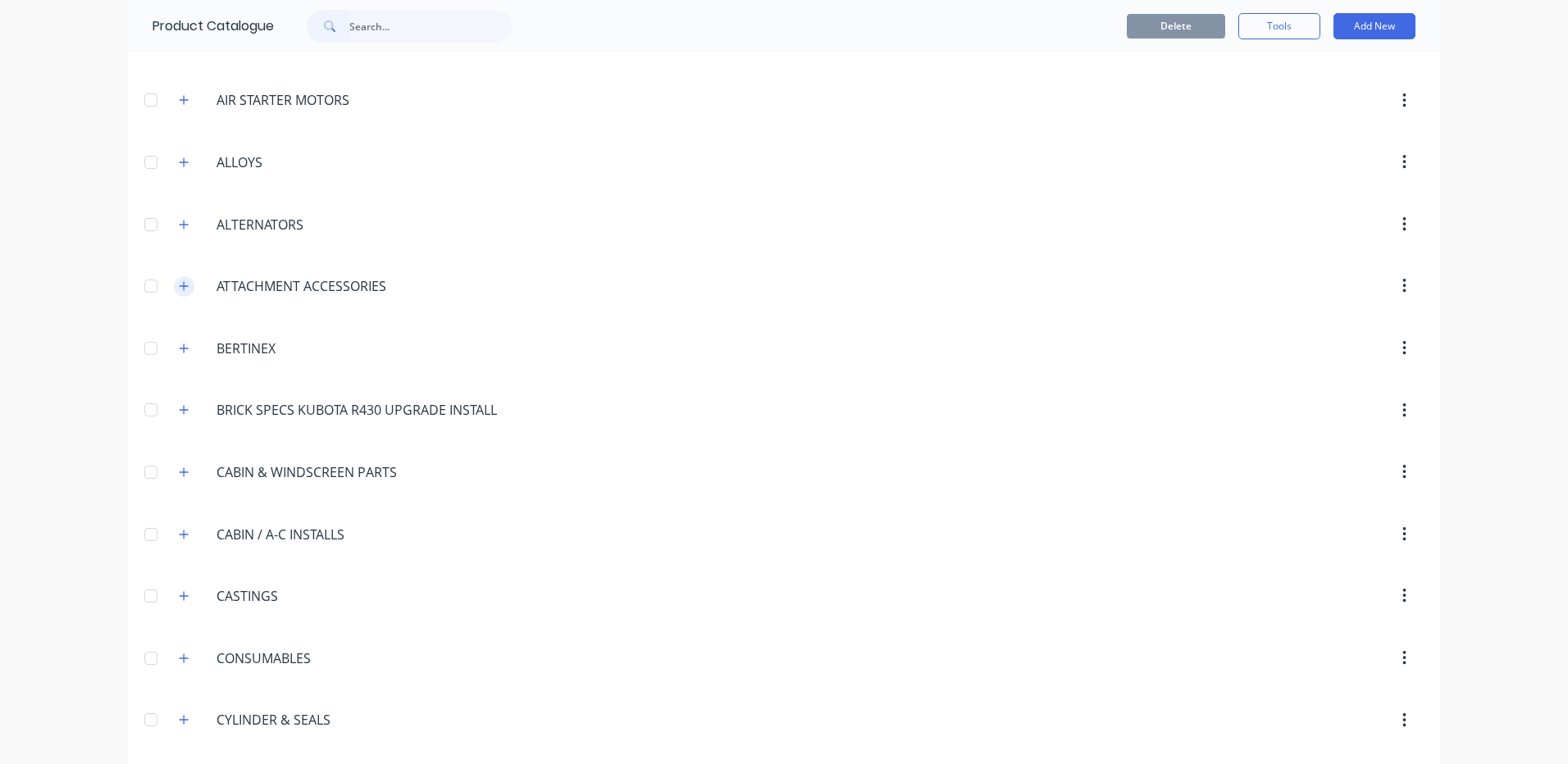
click at [179, 288] on icon "button" at bounding box center [184, 286] width 10 height 12
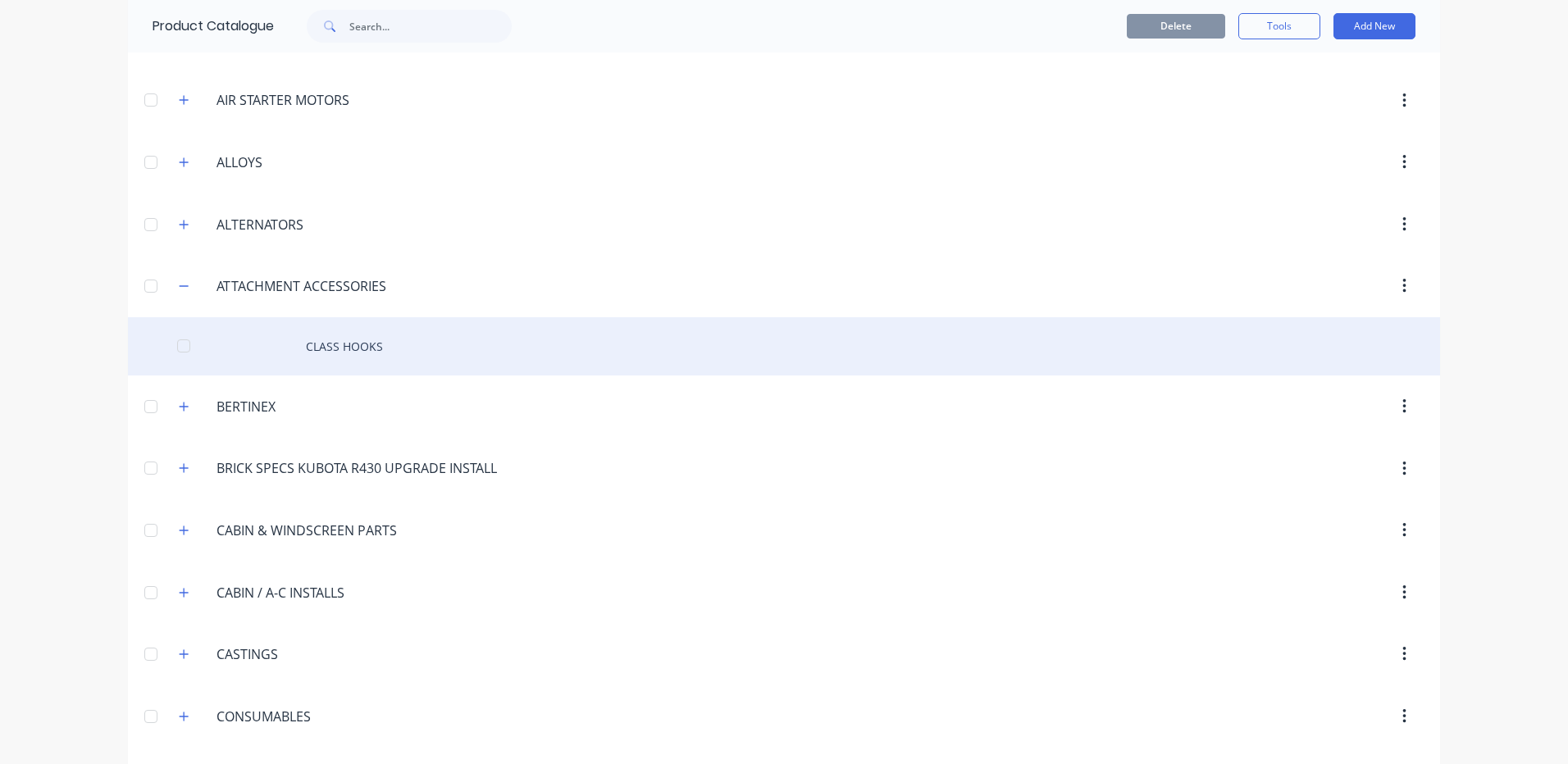
click at [869, 345] on div "CLASS HOOKS" at bounding box center [784, 346] width 1312 height 58
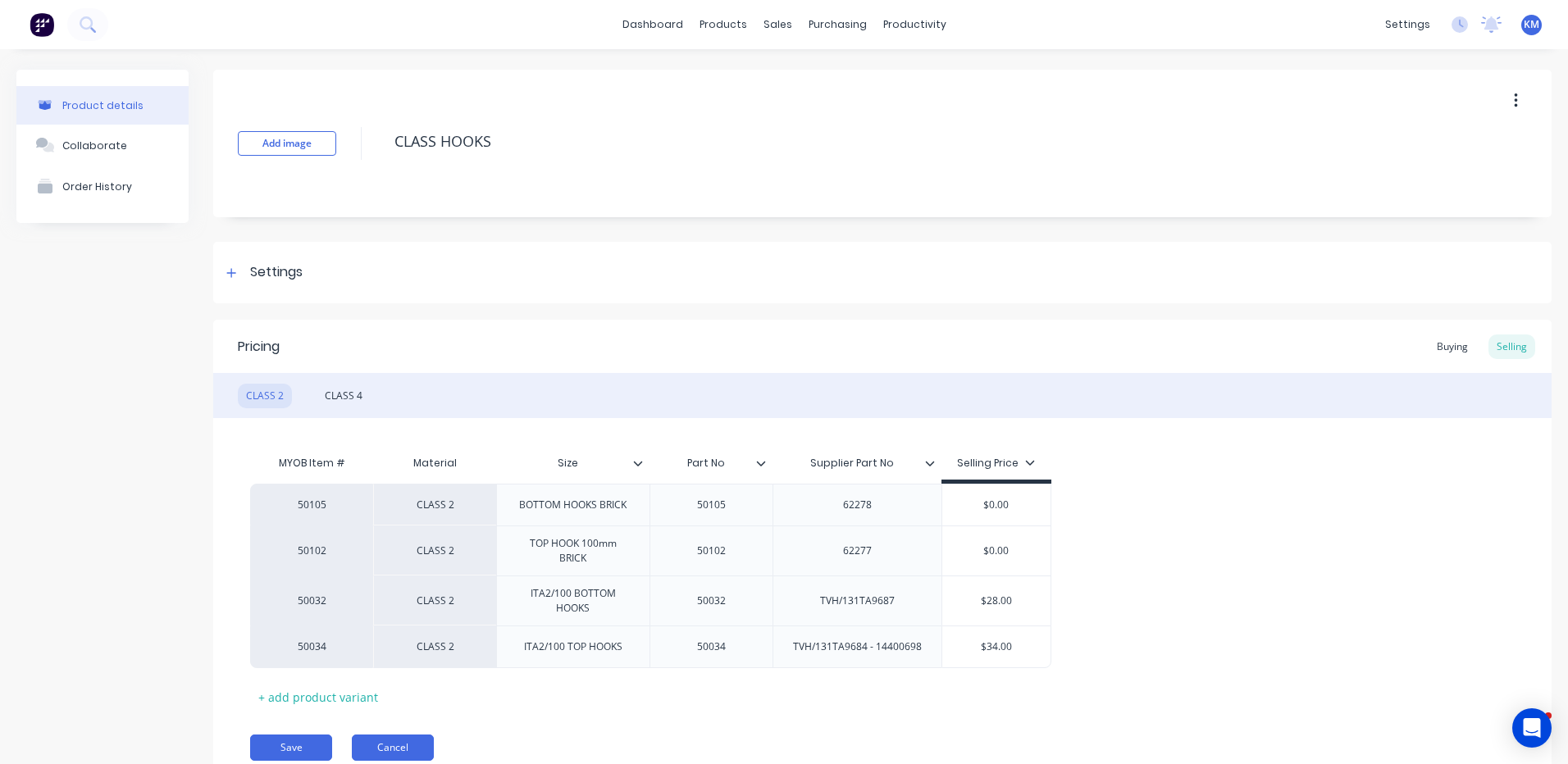
type textarea "x"
click at [408, 742] on button "Cancel" at bounding box center [392, 748] width 82 height 26
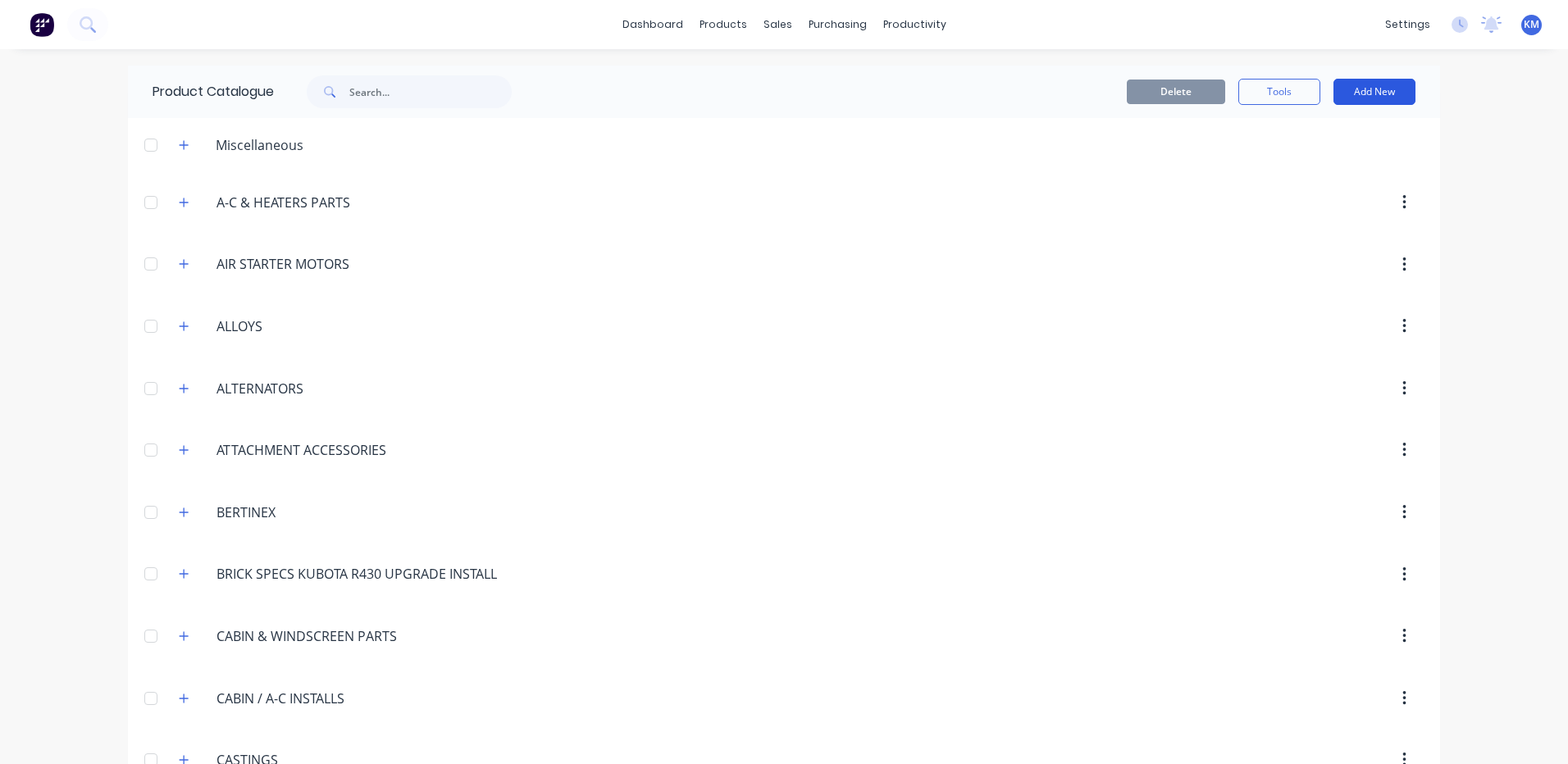
click at [1380, 97] on button "Add New" at bounding box center [1373, 92] width 82 height 26
click at [1341, 189] on div "Product Kit" at bounding box center [1337, 199] width 126 height 24
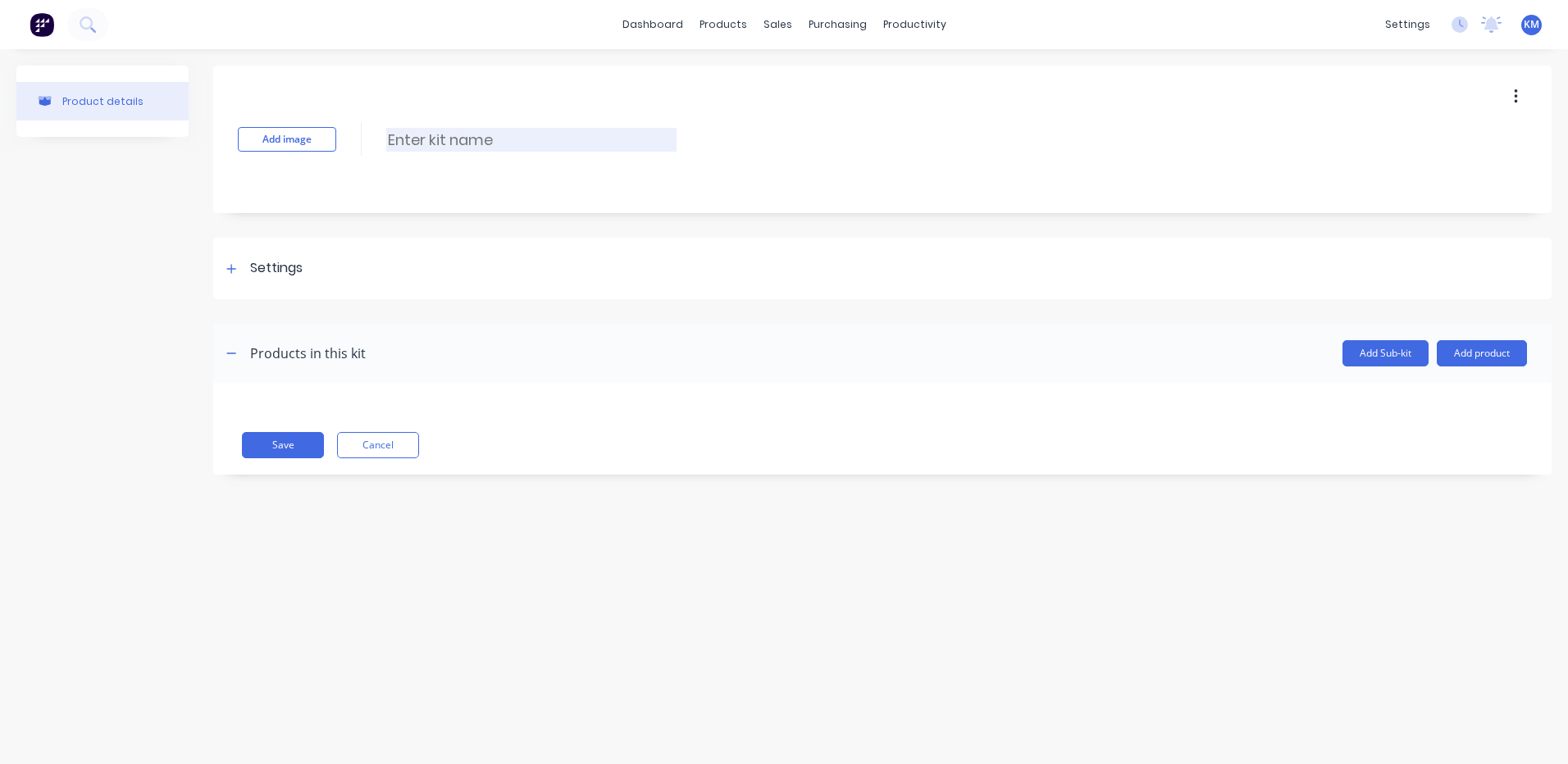
click at [598, 132] on input at bounding box center [531, 140] width 290 height 24
type input "CARPET POLE CL2 BOTTOM HOOKS - KIT"
click at [465, 247] on div "Settings" at bounding box center [881, 269] width 1338 height 62
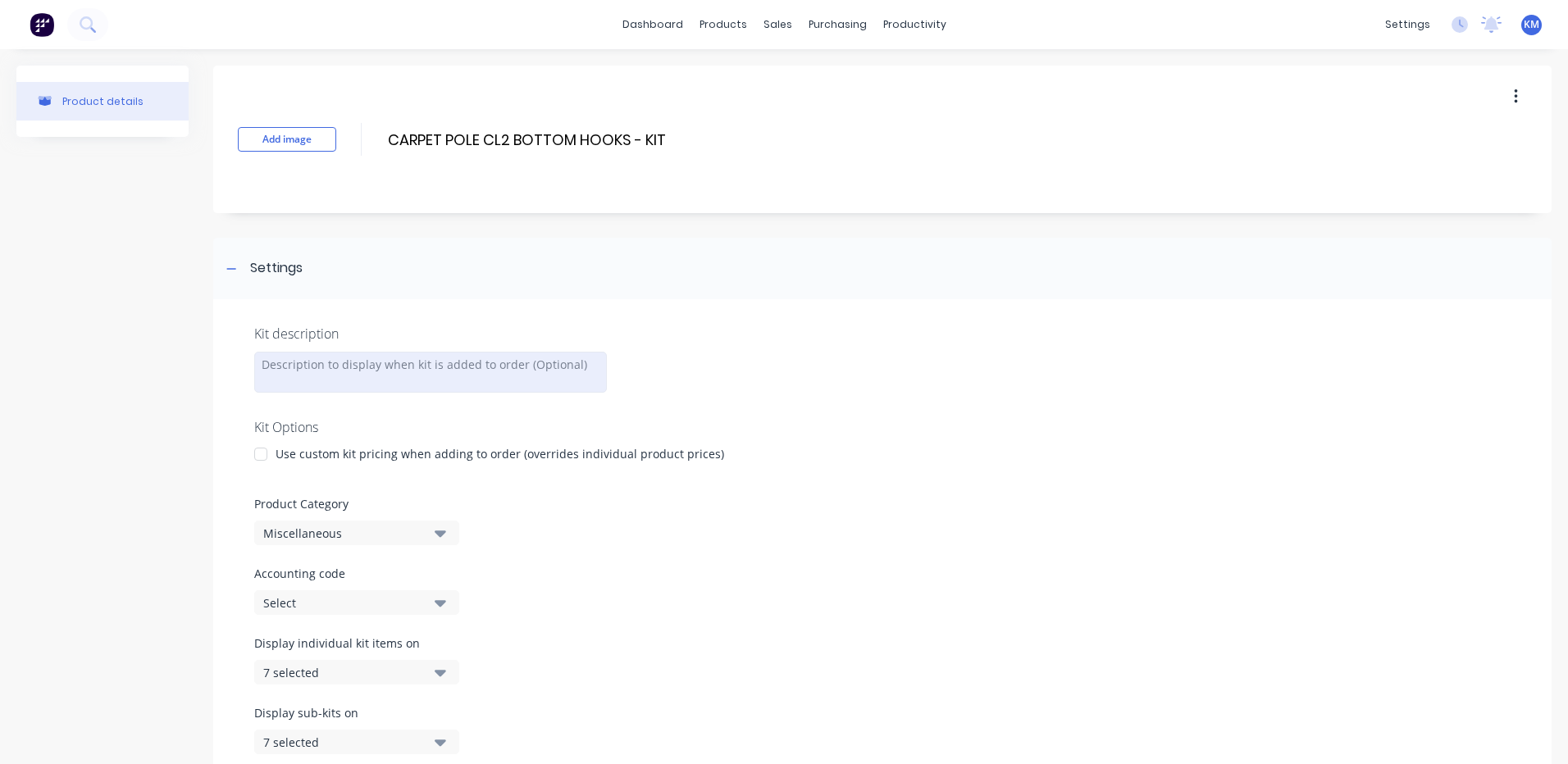
click at [365, 356] on div at bounding box center [431, 372] width 353 height 41
click at [264, 459] on div at bounding box center [261, 456] width 33 height 33
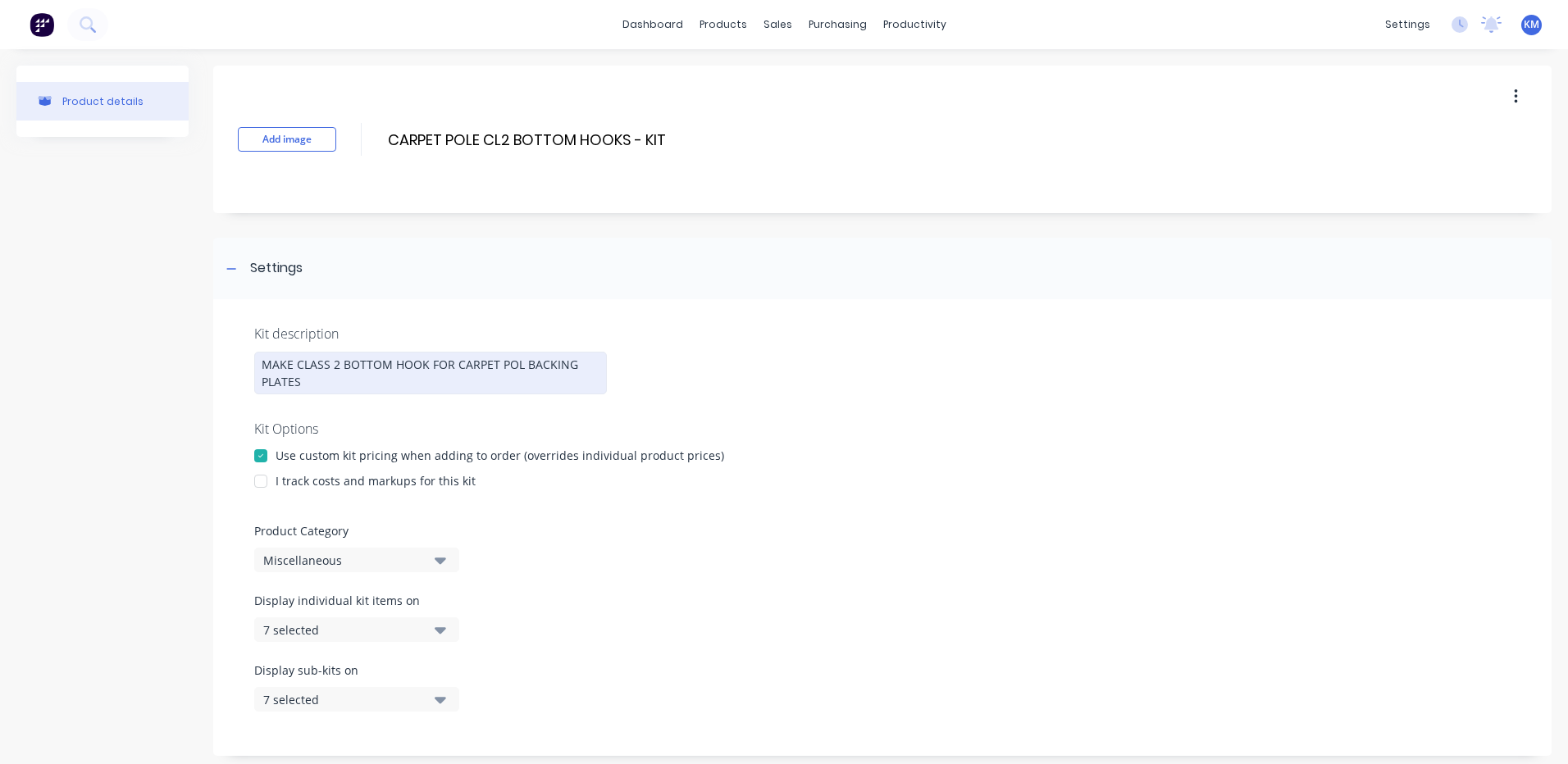
click at [269, 478] on div at bounding box center [261, 482] width 33 height 33
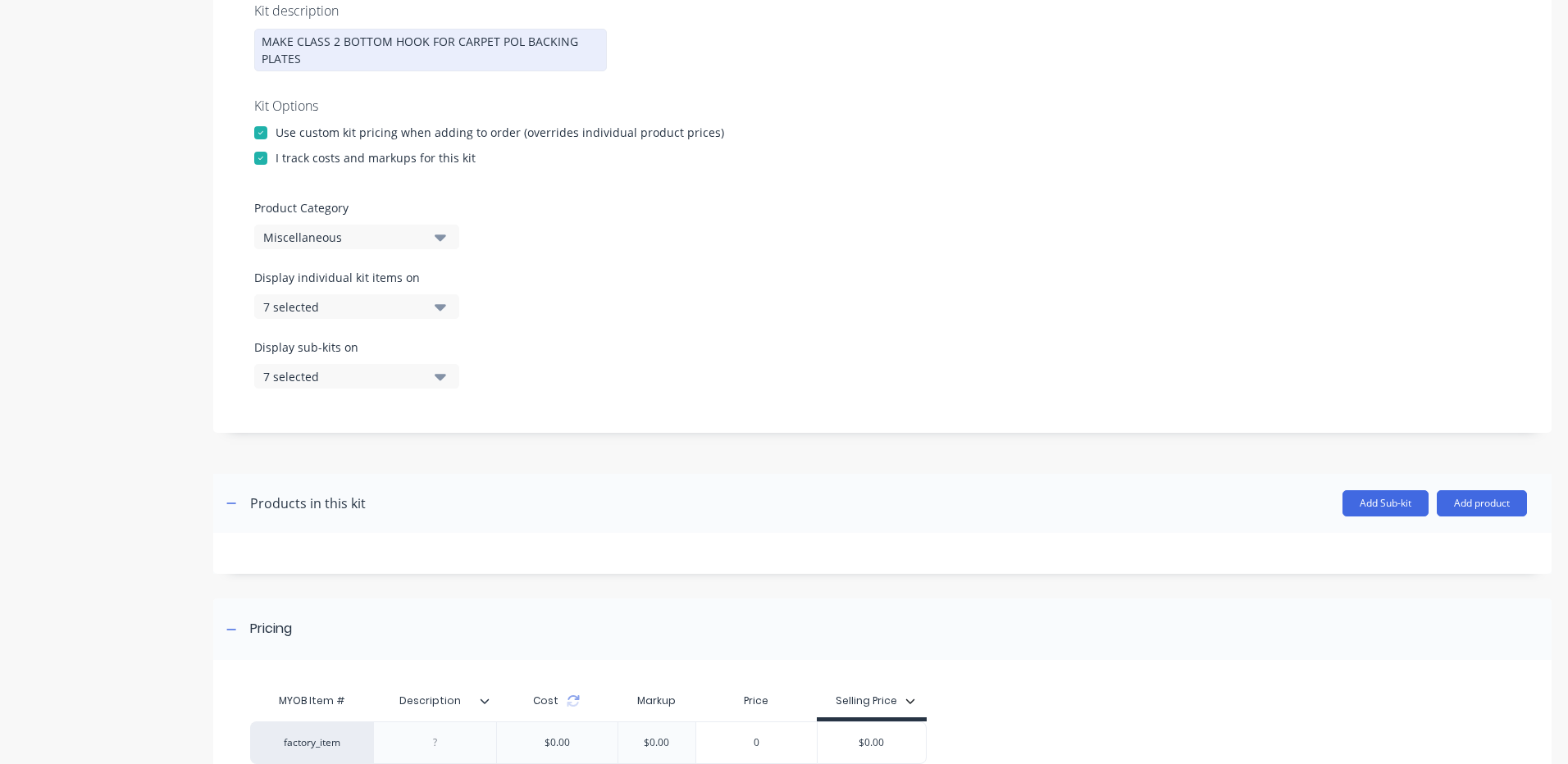
scroll to position [328, 0]
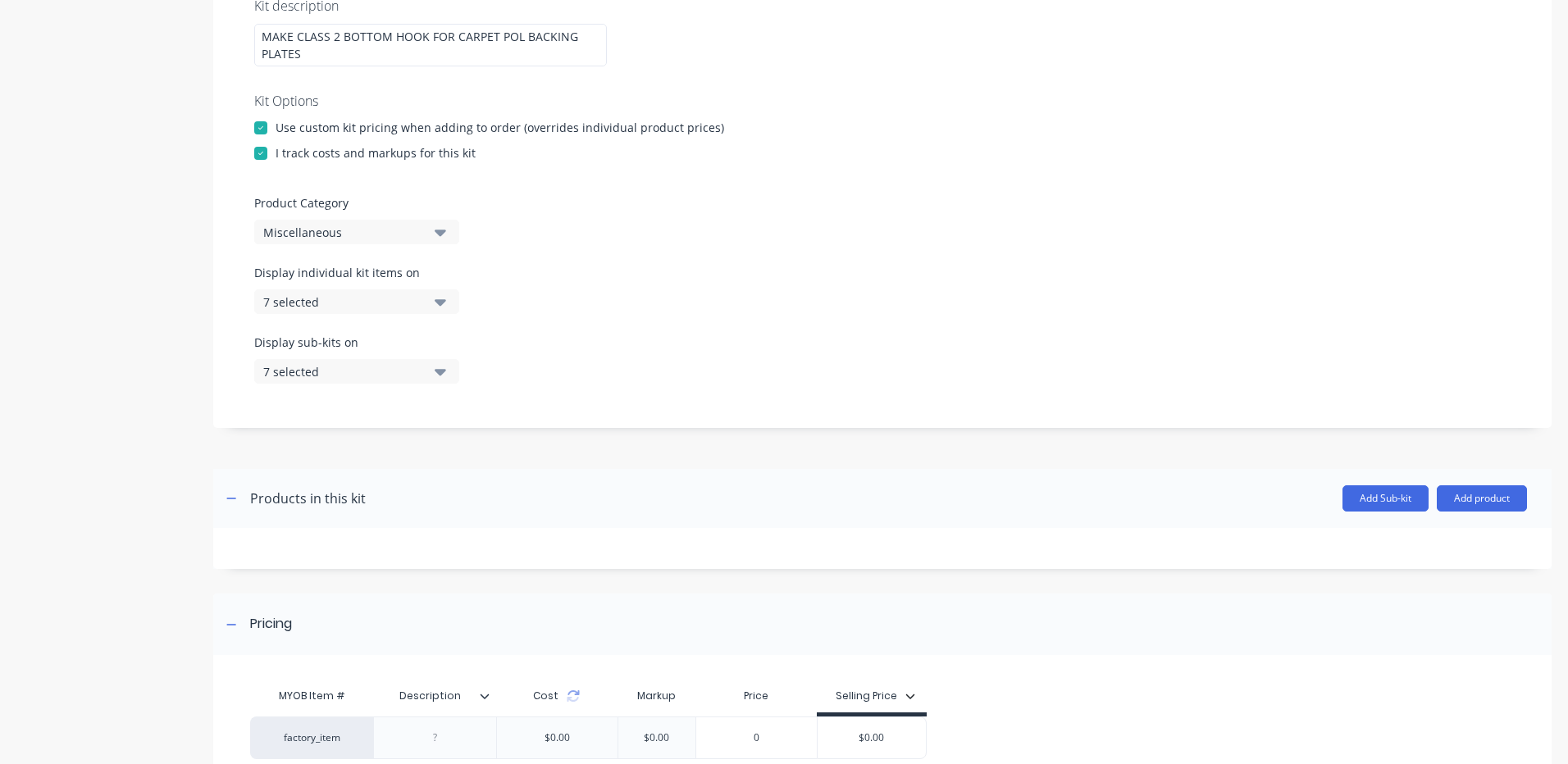
click at [438, 240] on icon "button" at bounding box center [440, 232] width 12 height 18
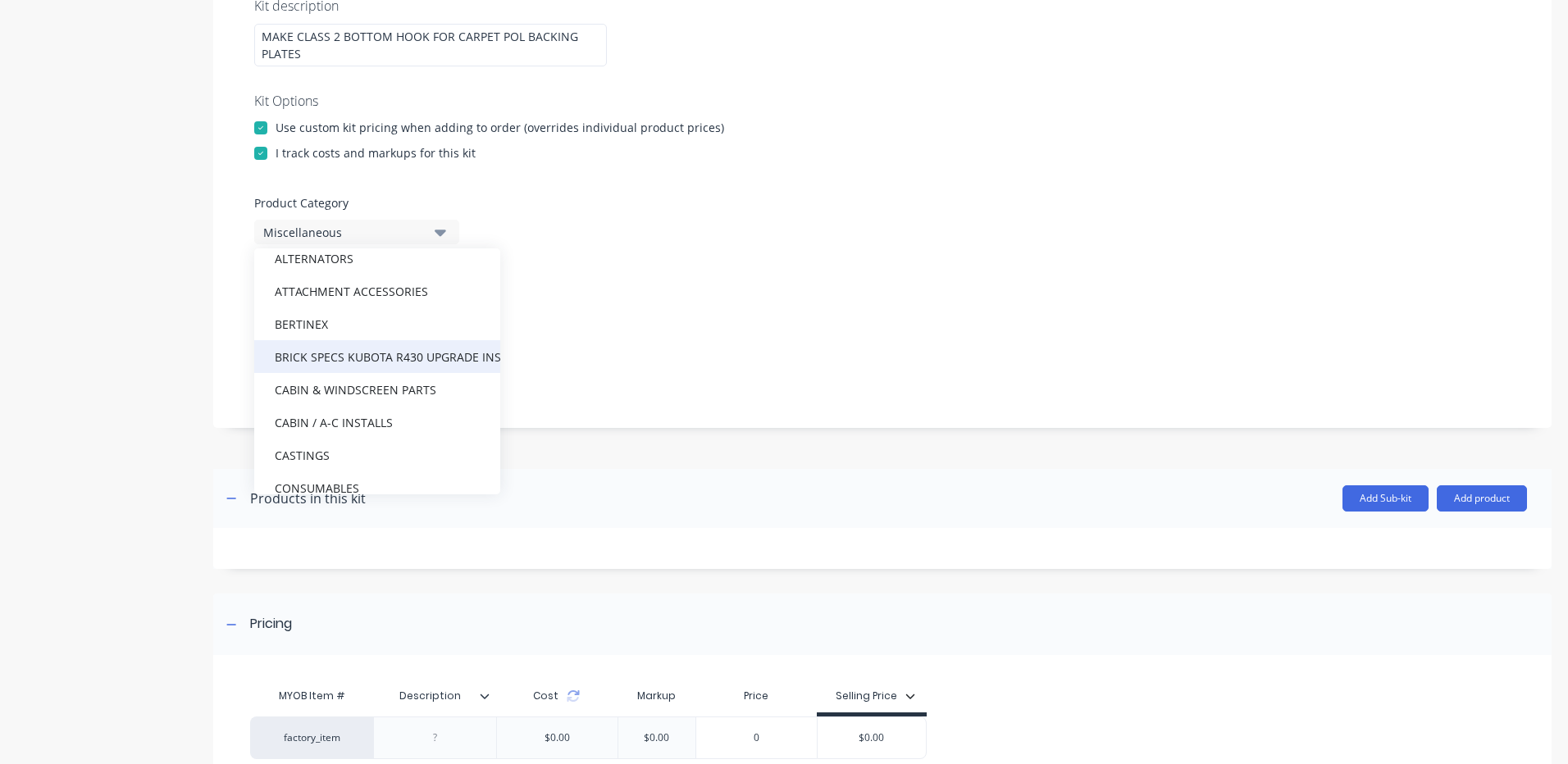
scroll to position [164, 0]
click at [372, 303] on div "ATTACHMENT ACCESSORIES" at bounding box center [377, 289] width 246 height 33
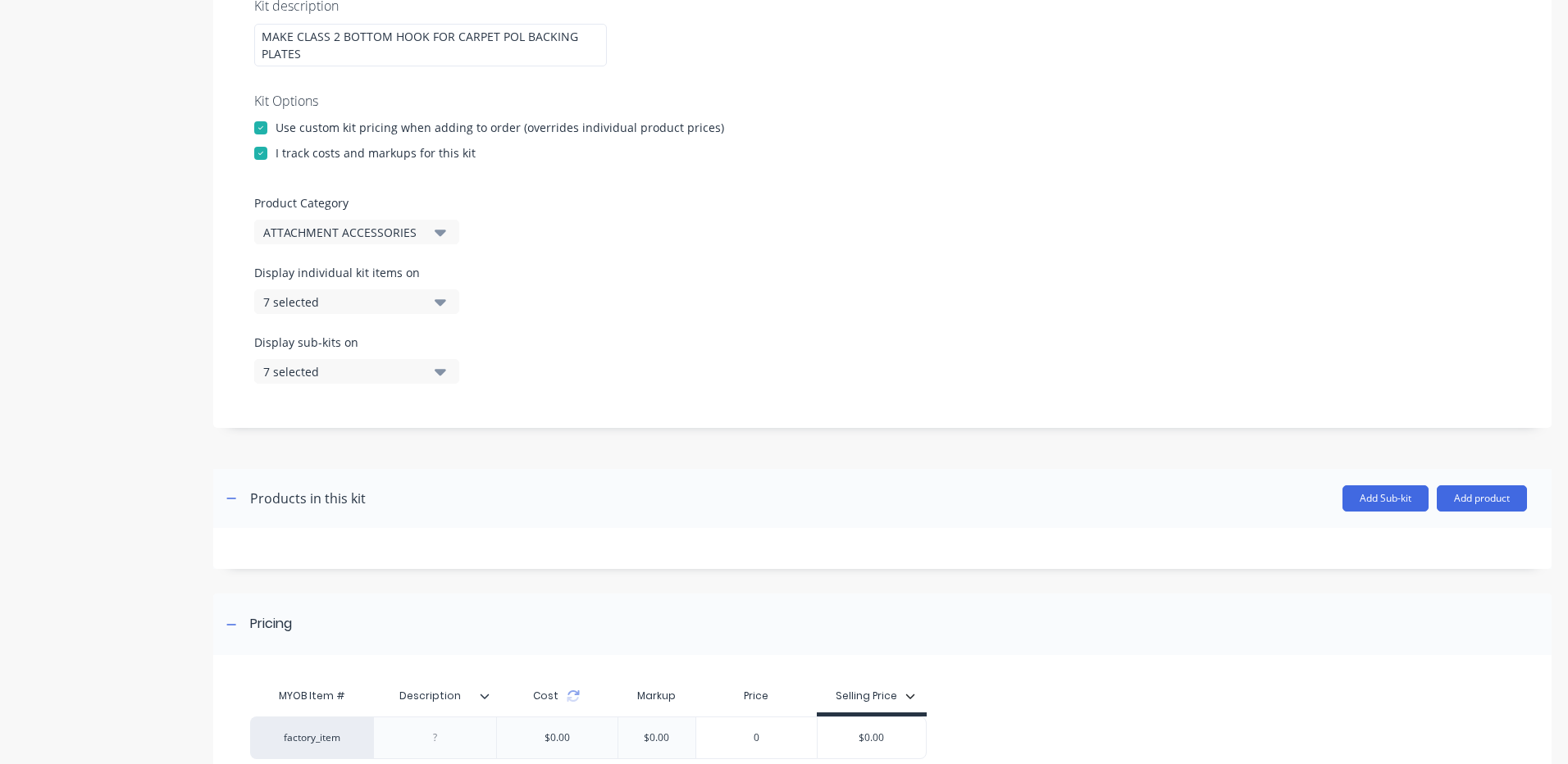
click at [402, 301] on div "7 selected" at bounding box center [342, 303] width 159 height 17
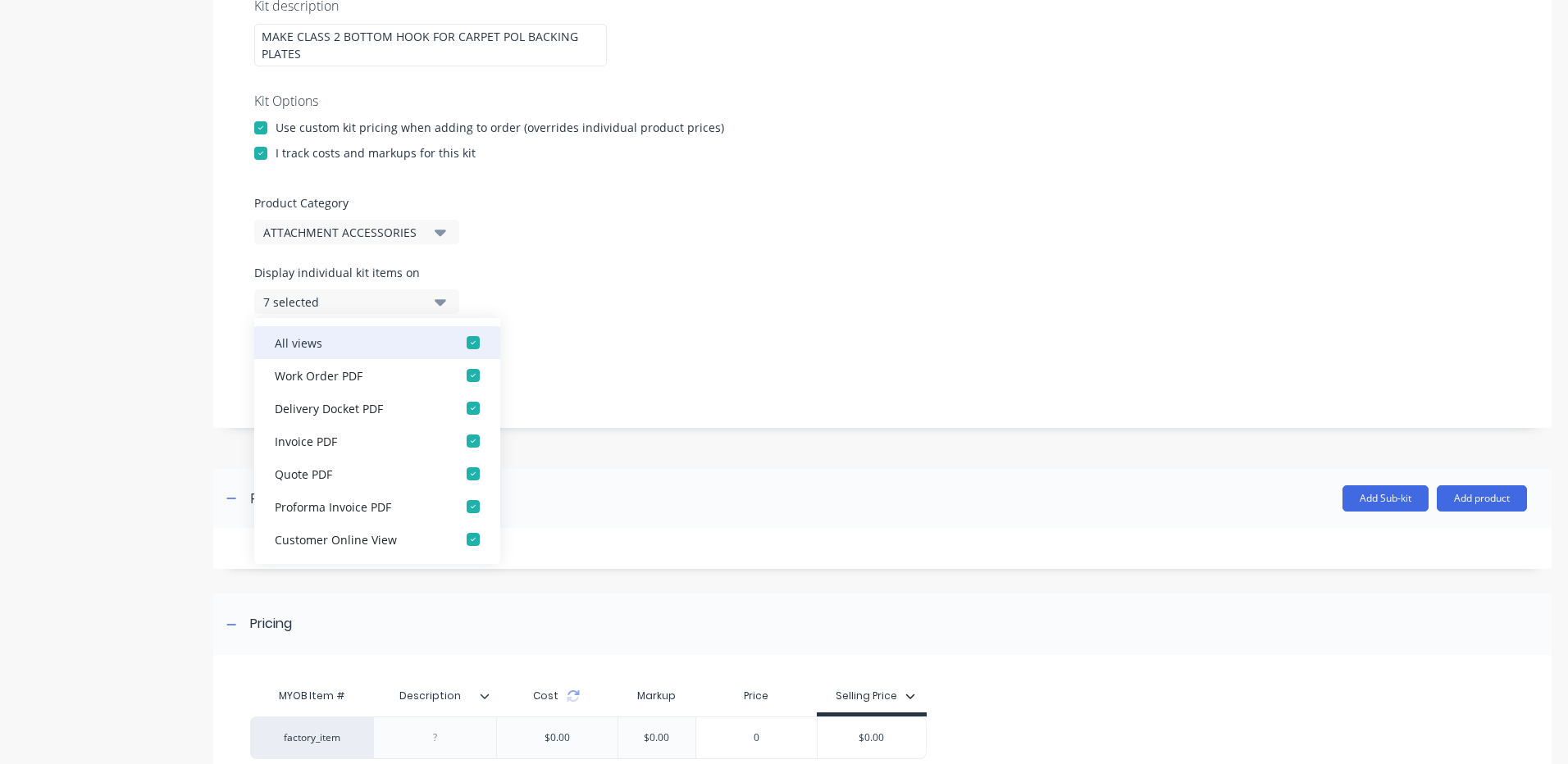
click at [460, 346] on div "button" at bounding box center [473, 343] width 33 height 33
click at [449, 293] on button "None" at bounding box center [356, 302] width 205 height 25
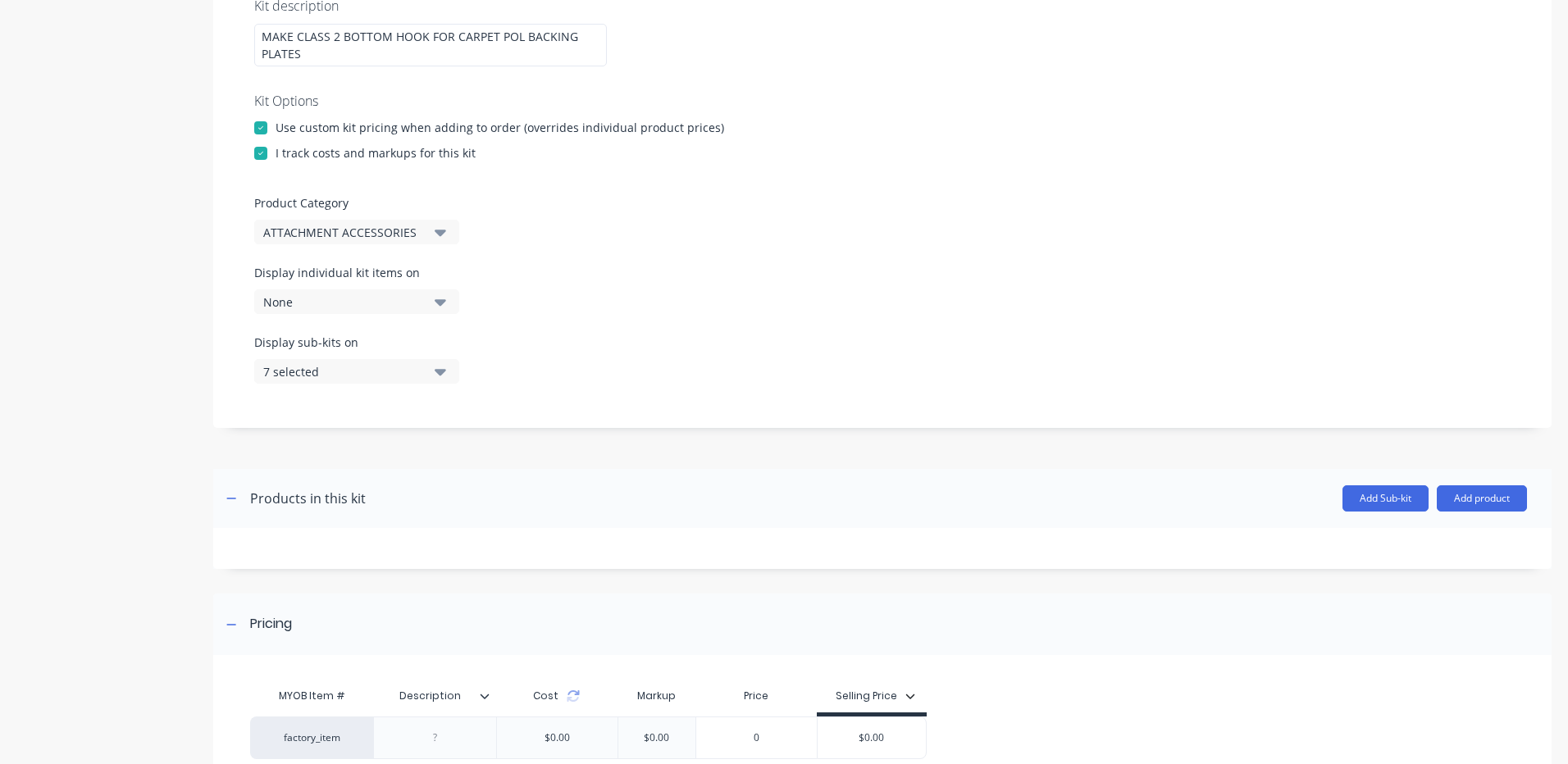
click at [426, 352] on div "Display sub-kits on 7 selected" at bounding box center [356, 358] width 205 height 50
click at [424, 370] on button "7 selected" at bounding box center [356, 372] width 205 height 25
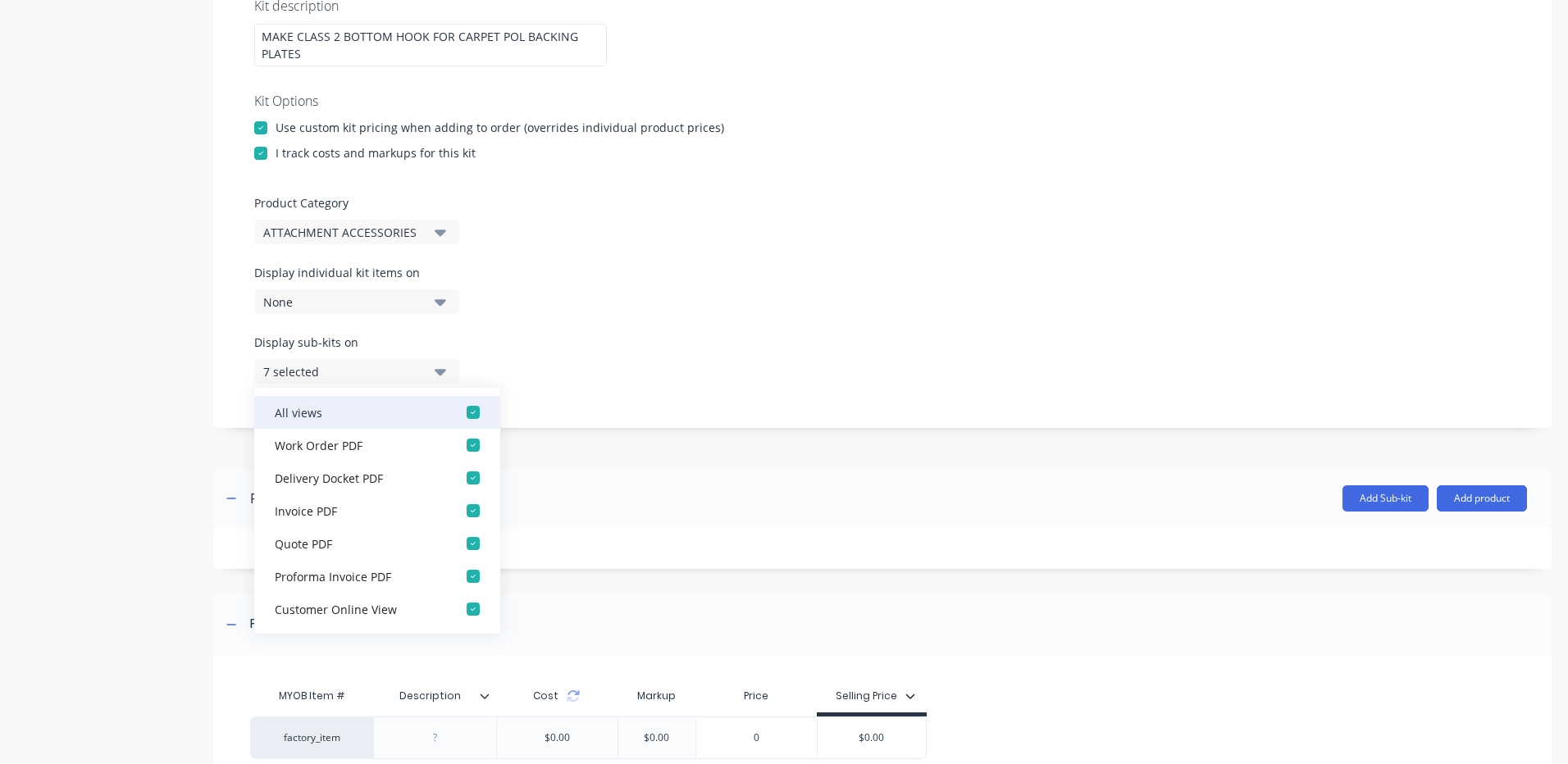
click at [461, 405] on div "button" at bounding box center [473, 412] width 33 height 33
click at [483, 340] on div "Display sub-kits on None" at bounding box center [882, 368] width 1256 height 69
click at [416, 356] on div "Display sub-kits on None" at bounding box center [356, 358] width 205 height 50
click at [428, 369] on button "None" at bounding box center [356, 372] width 205 height 25
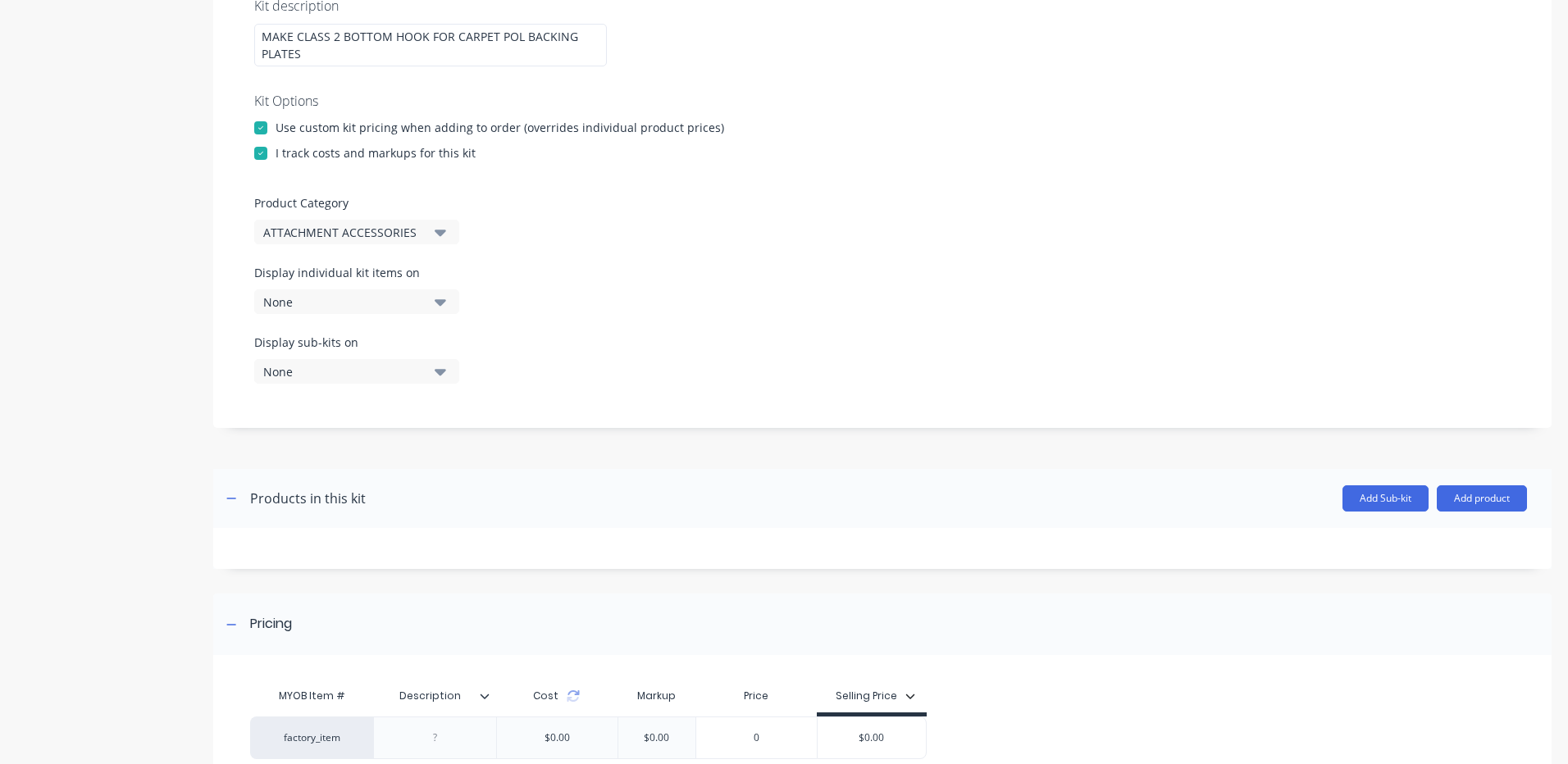
click at [1437, 514] on header "Products in this kit Add Sub-kit Add product" at bounding box center [881, 498] width 1338 height 59
click at [1456, 505] on button "Add product" at bounding box center [1481, 498] width 91 height 26
click at [1422, 576] on div "Labour" at bounding box center [1449, 573] width 126 height 24
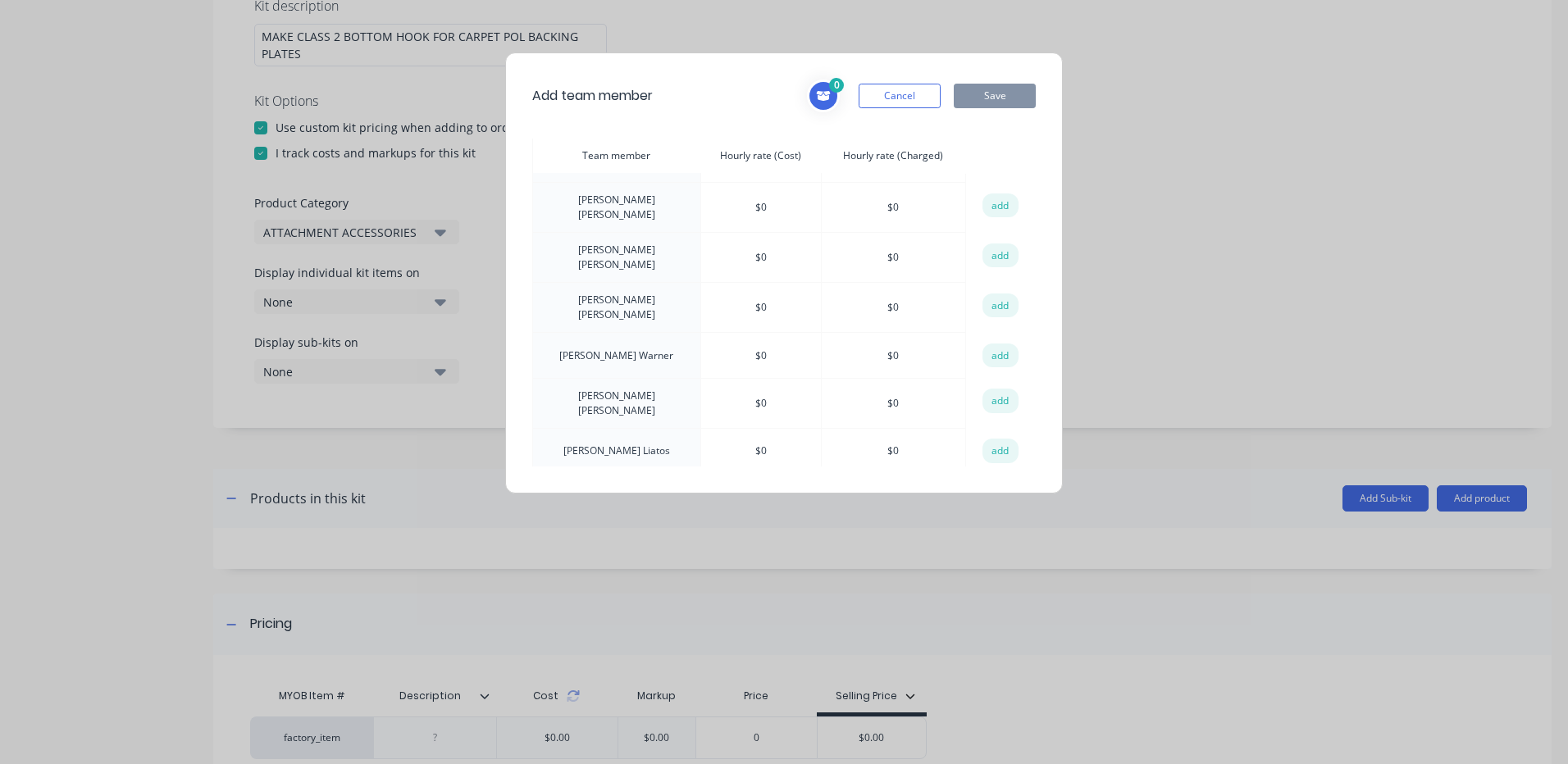
scroll to position [619, 0]
drag, startPoint x: 996, startPoint y: 261, endPoint x: 684, endPoint y: 356, distance: 326.1
click at [997, 289] on button "add" at bounding box center [1000, 302] width 36 height 25
click at [998, 104] on button "Save" at bounding box center [994, 96] width 82 height 25
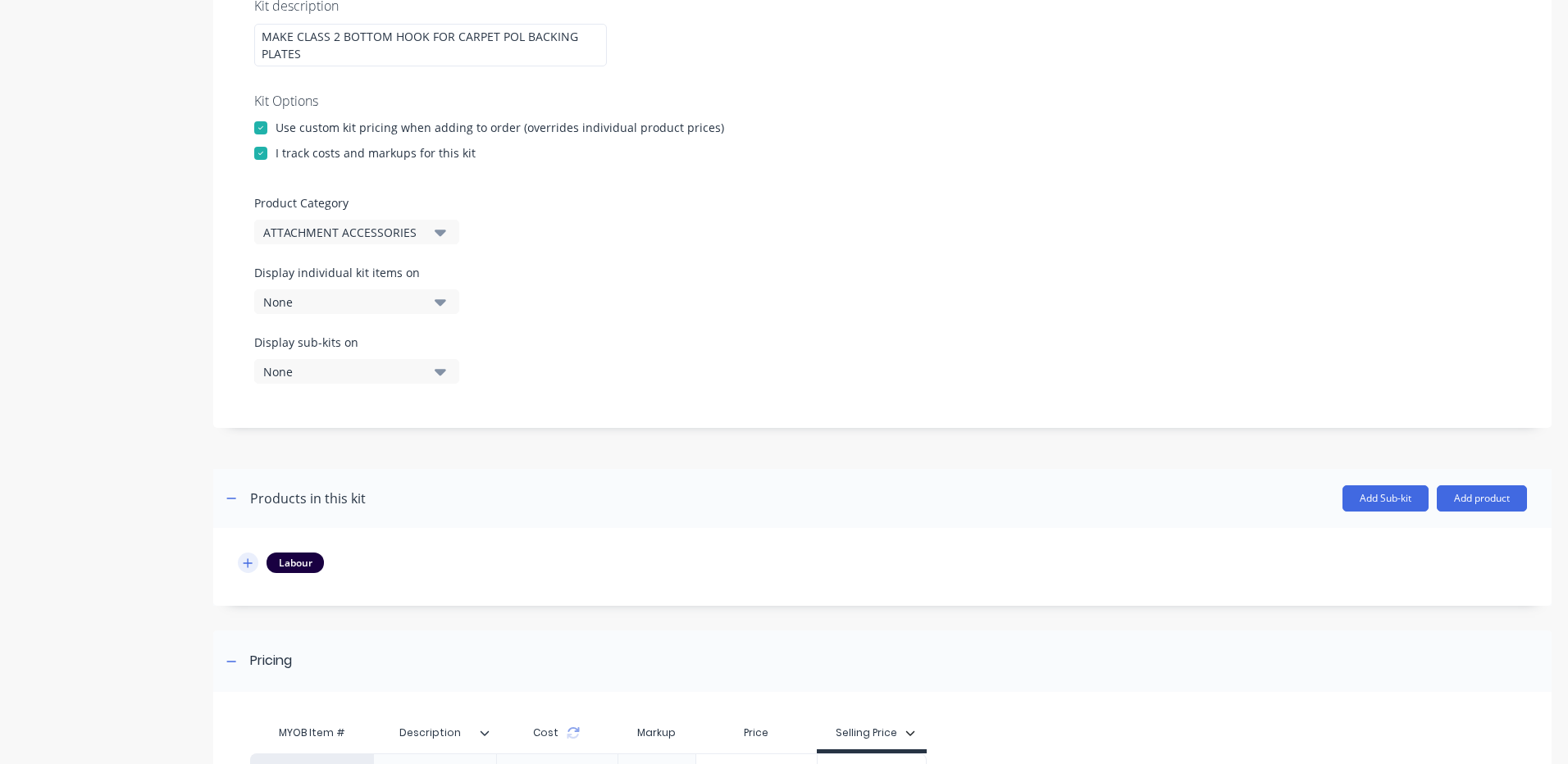
click at [248, 567] on icon "button" at bounding box center [248, 564] width 10 height 12
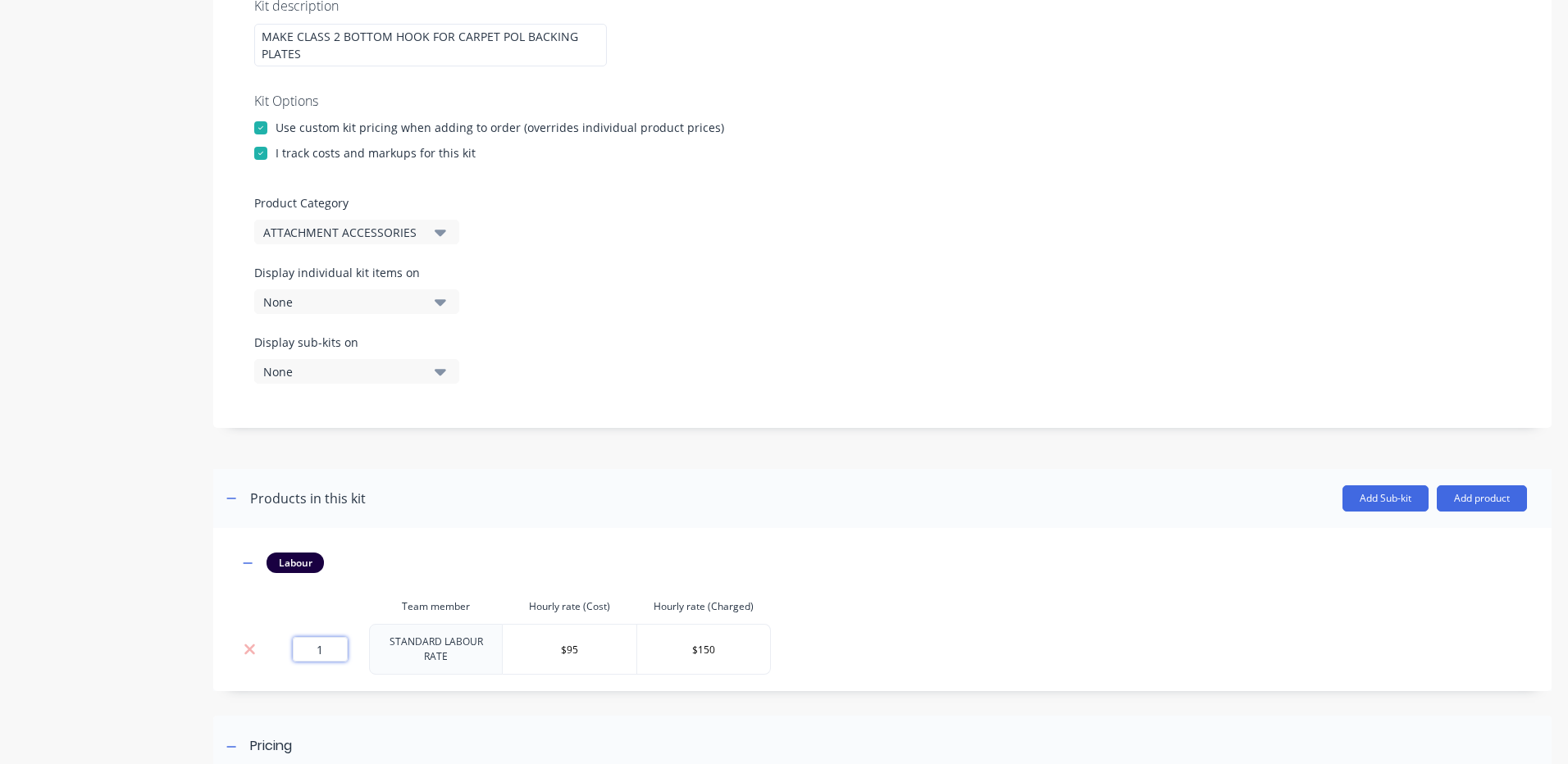
click at [305, 655] on input "1" at bounding box center [320, 649] width 55 height 25
click at [313, 653] on input "1" at bounding box center [320, 649] width 55 height 25
type input "2"
click at [745, 485] on header "Products in this kit Add Sub-kit Add product" at bounding box center [881, 498] width 1338 height 59
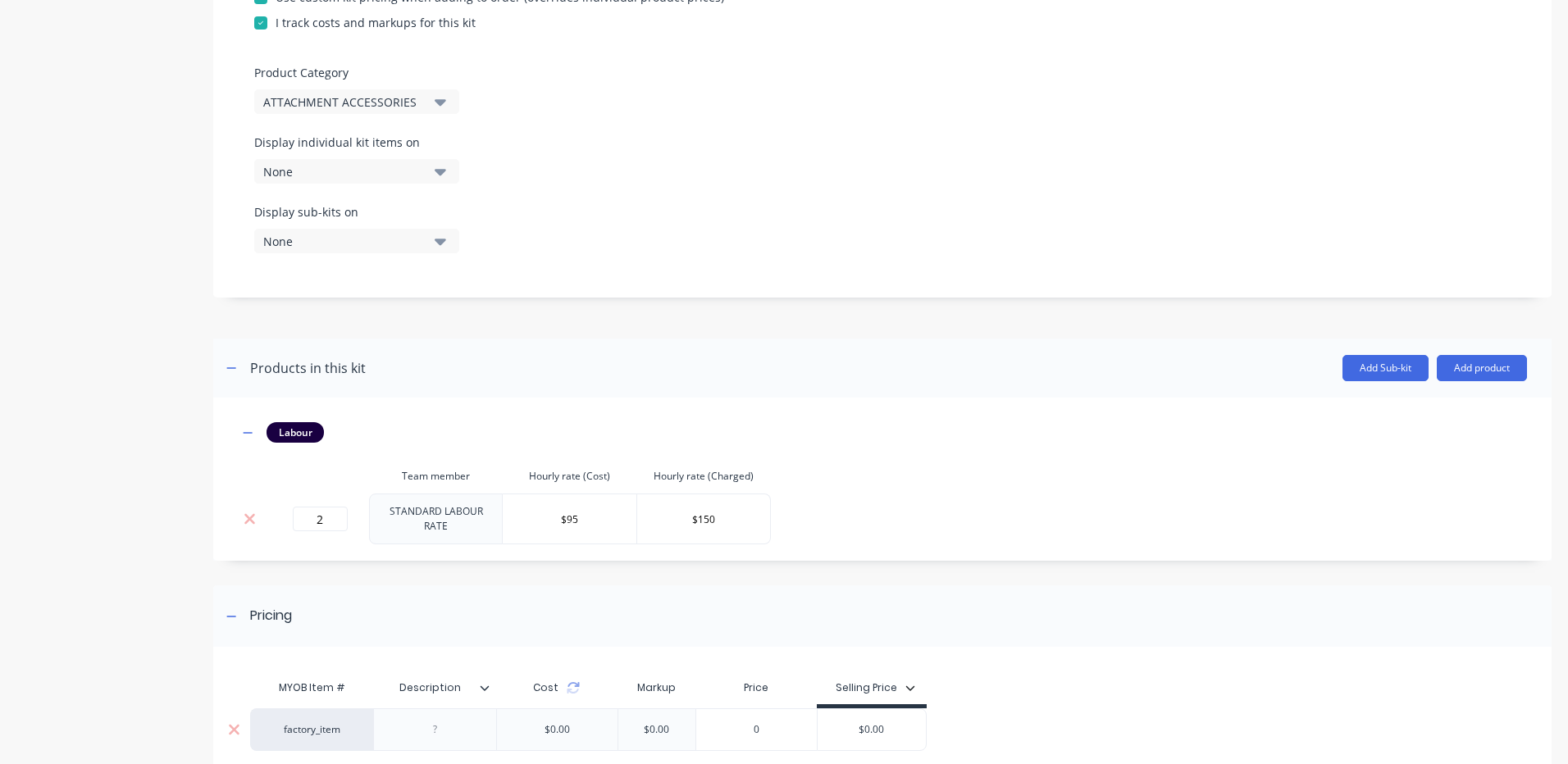
scroll to position [598, 0]
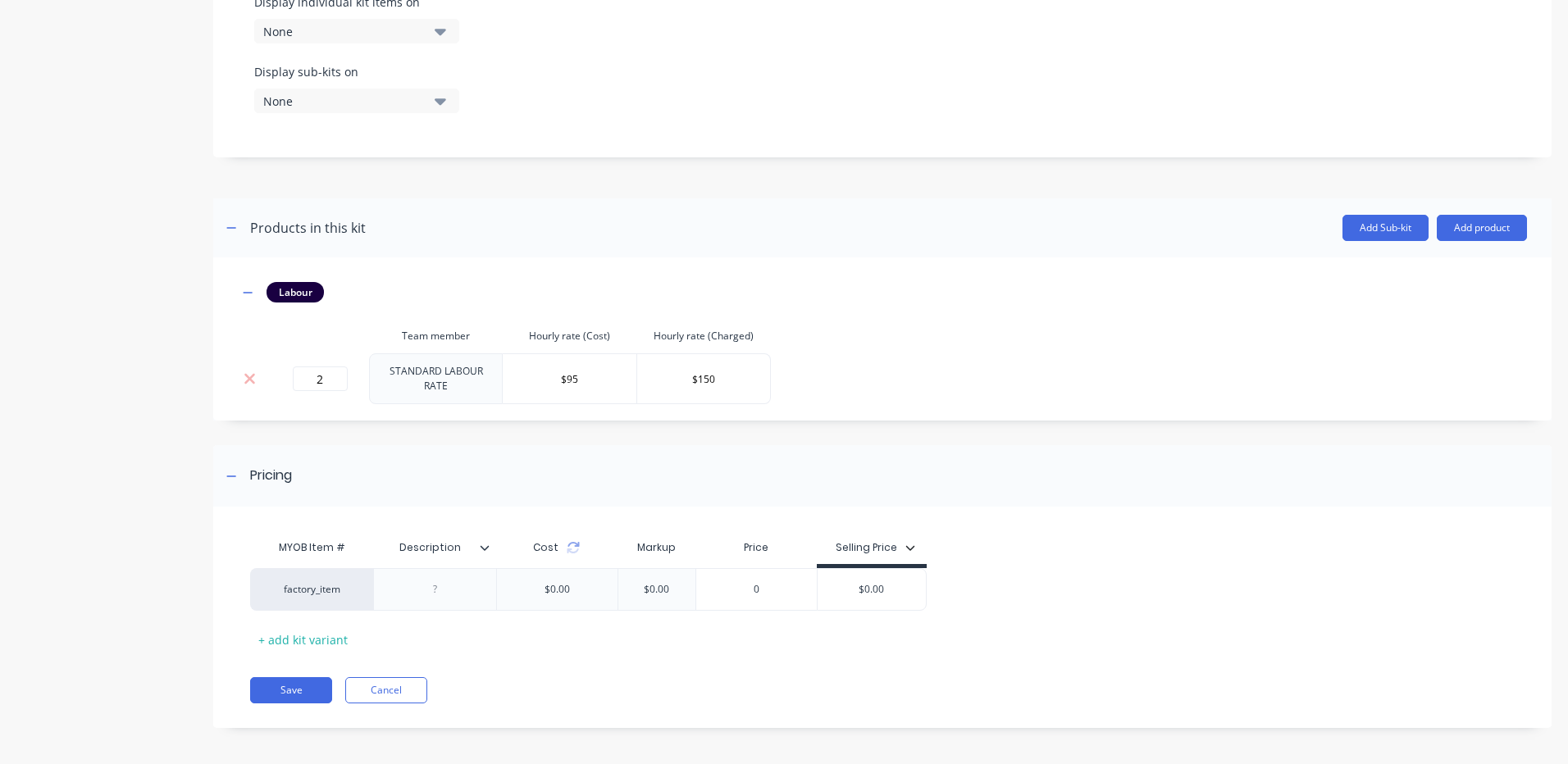
type input "Description"
click at [476, 540] on input "Description" at bounding box center [429, 547] width 113 height 14
click at [477, 540] on input "Description" at bounding box center [429, 547] width 113 height 14
click at [483, 542] on icon at bounding box center [484, 547] width 10 height 10
click at [551, 508] on div "Pricing MYOB Item # Description Cost Markup Price Selling Price factory_item $0…" at bounding box center [881, 587] width 1338 height 283
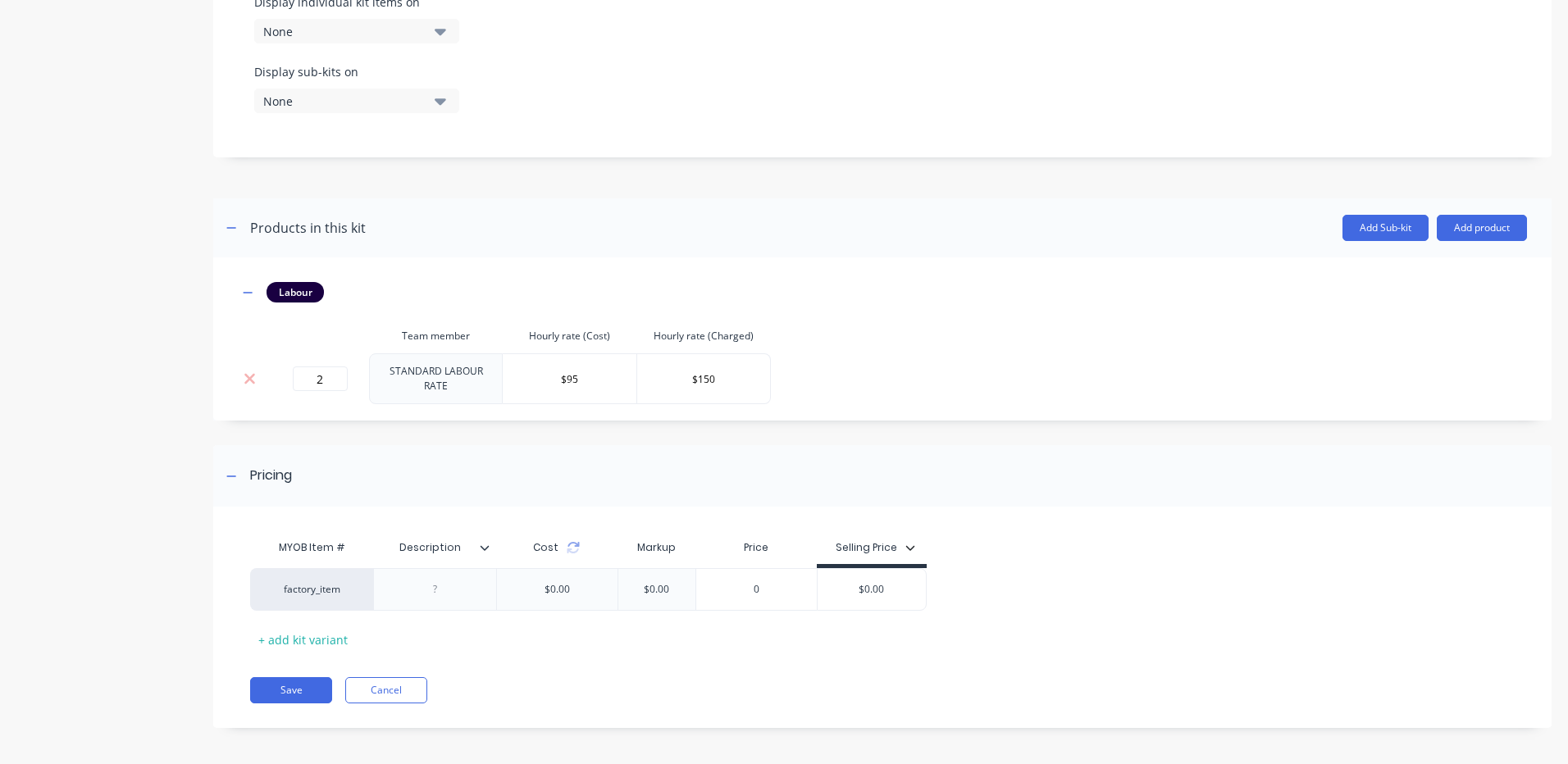
drag, startPoint x: 457, startPoint y: 539, endPoint x: 351, endPoint y: 539, distance: 106.0
click at [351, 539] on div "MYOB Item # Description Description Cost Markup Price Selling Price" at bounding box center [588, 550] width 676 height 37
type input "Size"
click at [441, 570] on div at bounding box center [434, 590] width 123 height 42
click at [446, 582] on div at bounding box center [434, 590] width 82 height 21
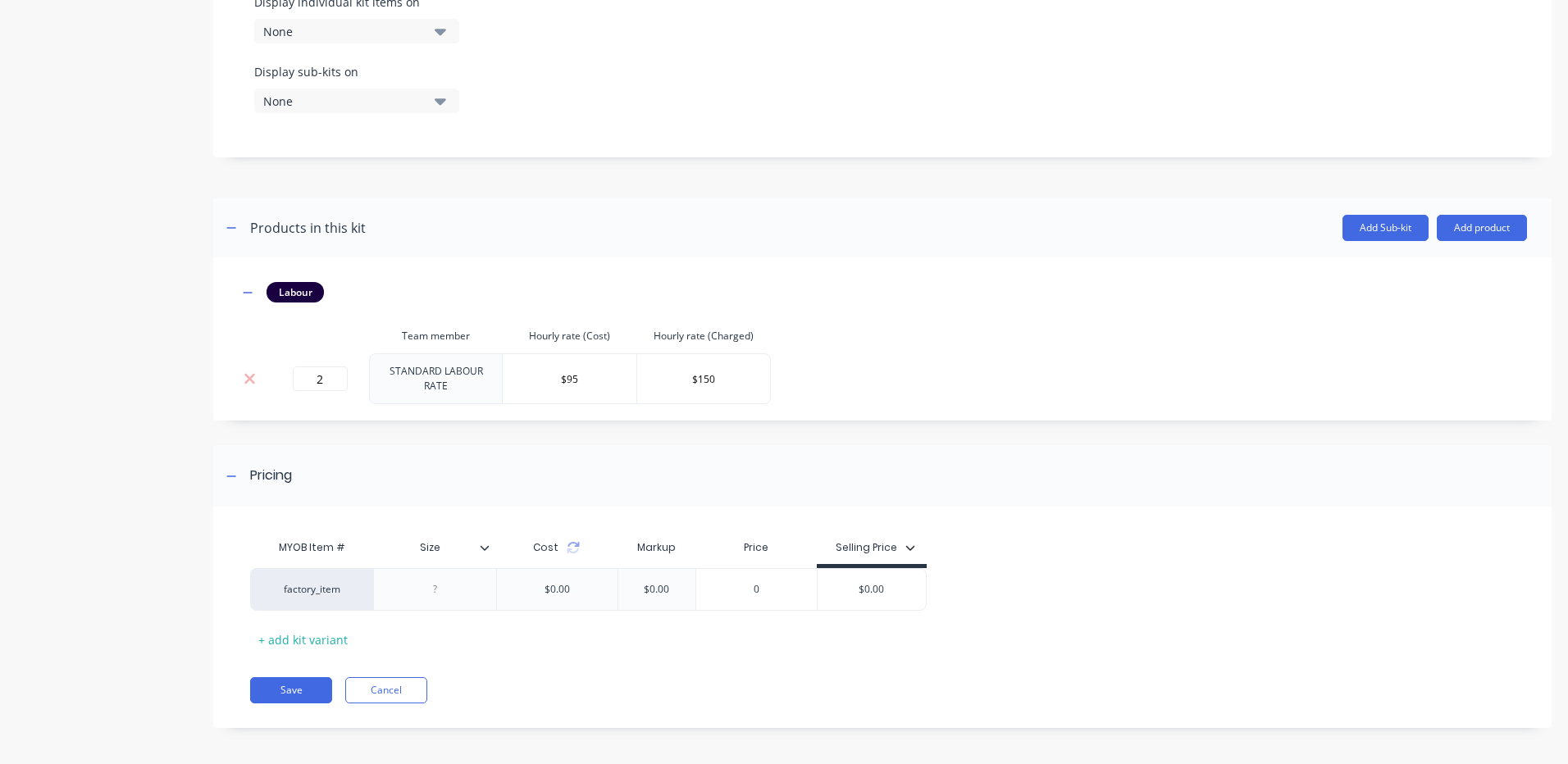
click at [488, 542] on icon at bounding box center [484, 547] width 10 height 10
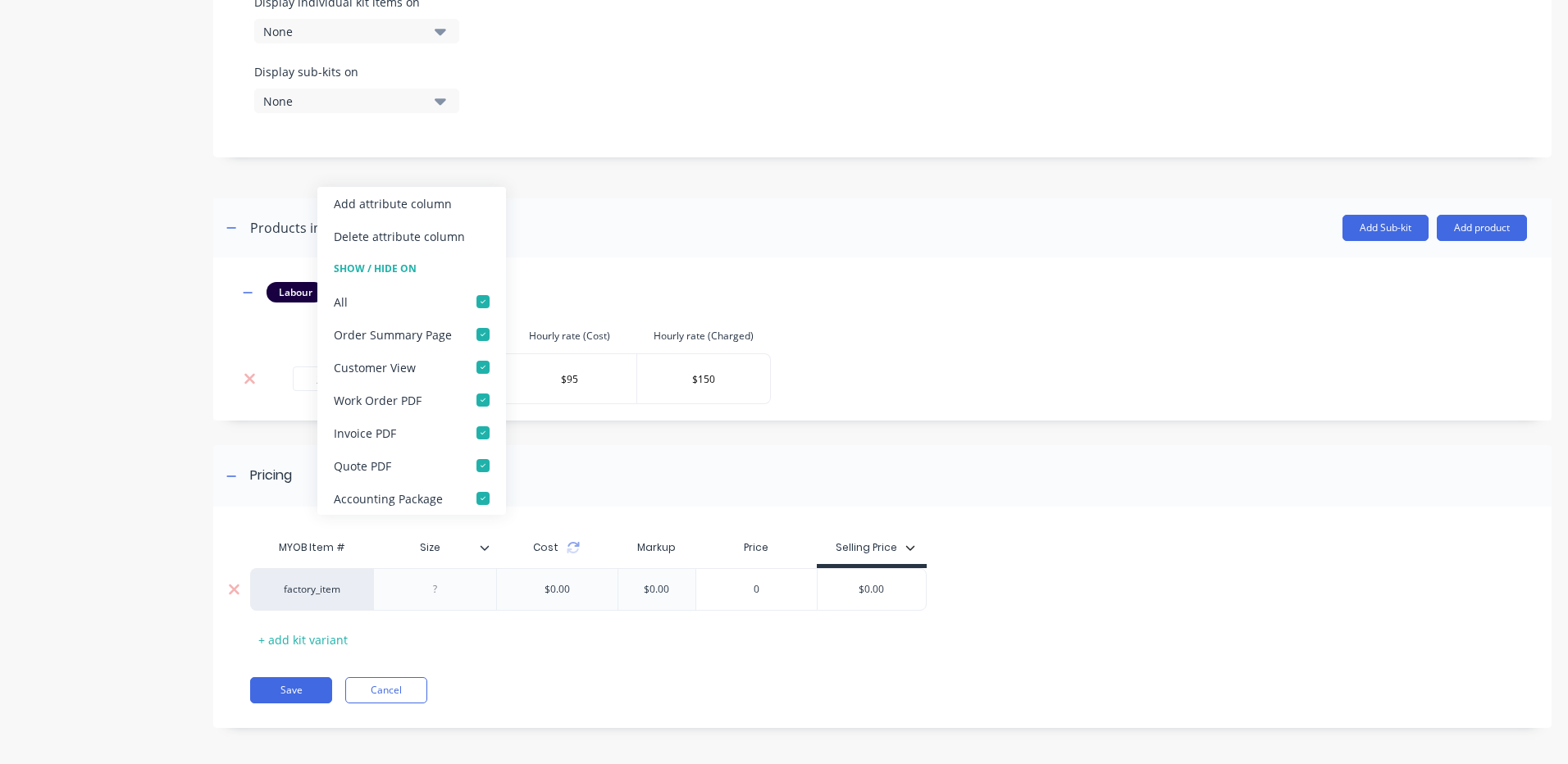
click at [447, 579] on div at bounding box center [434, 590] width 82 height 21
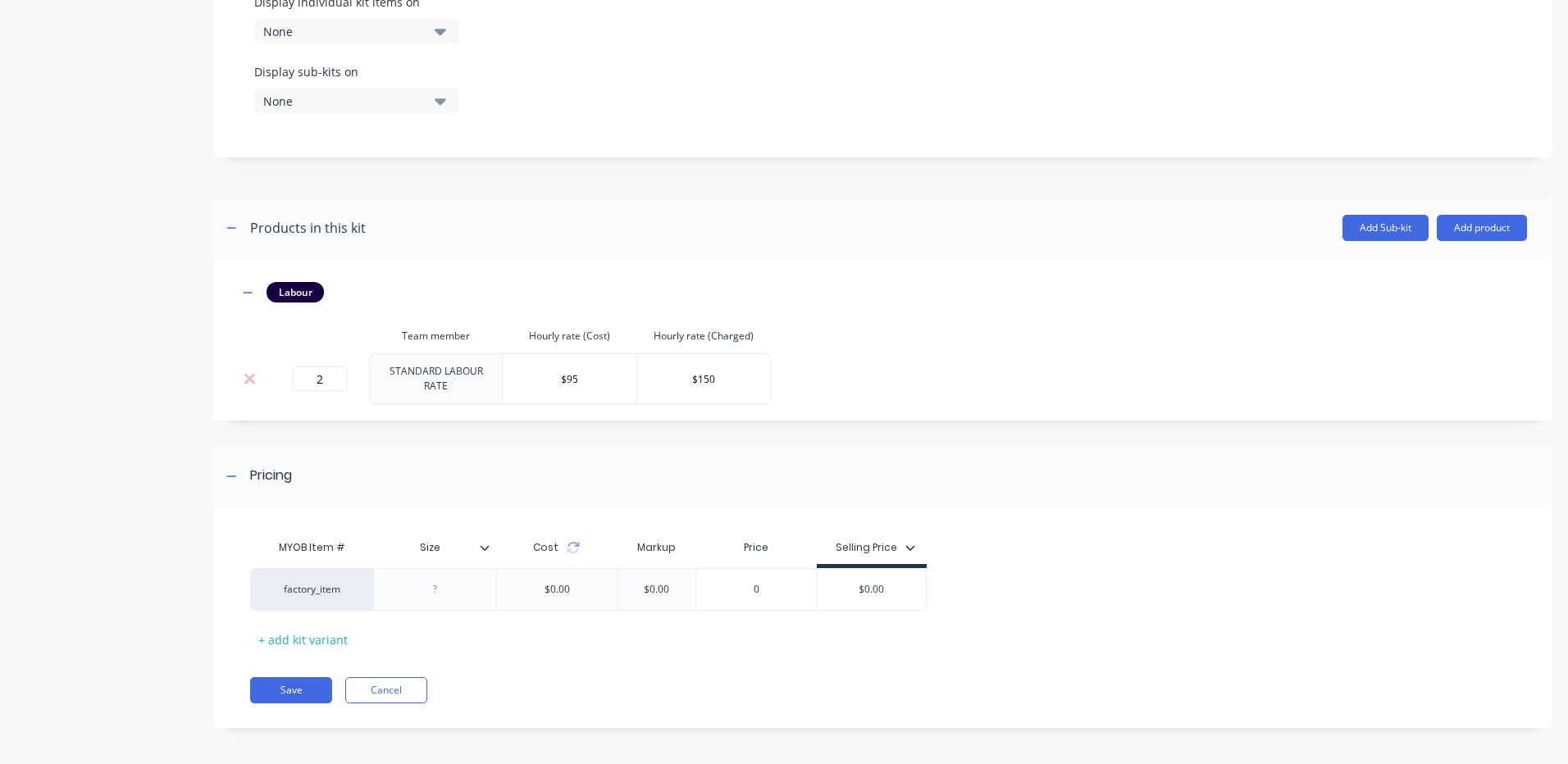
drag, startPoint x: 438, startPoint y: 540, endPoint x: 410, endPoint y: 539, distance: 28.0
click at [410, 540] on input "Size" at bounding box center [429, 547] width 113 height 14
type input "Description"
click at [433, 583] on div at bounding box center [434, 590] width 82 height 21
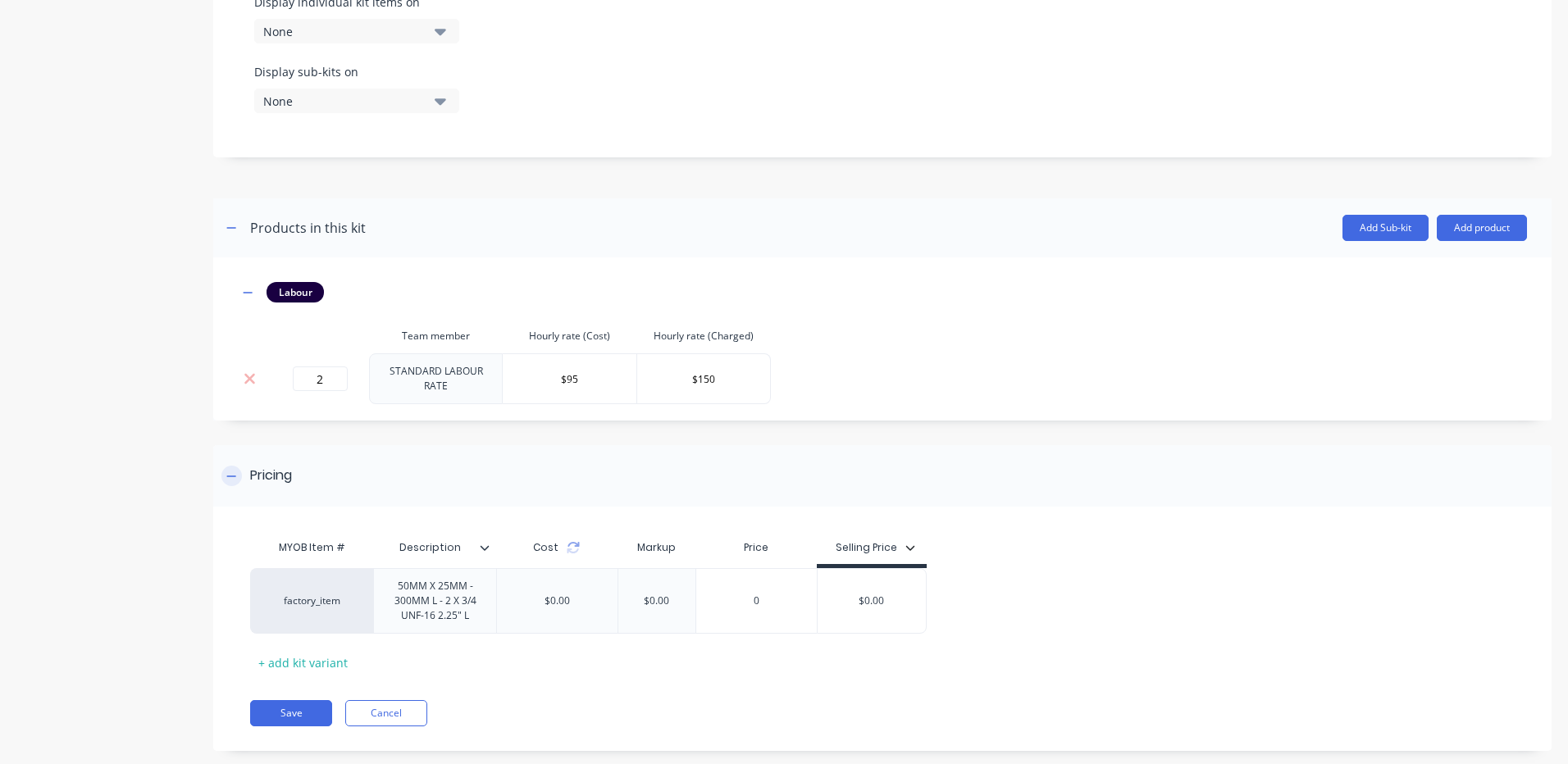
click at [609, 450] on div "Pricing" at bounding box center [881, 476] width 1338 height 62
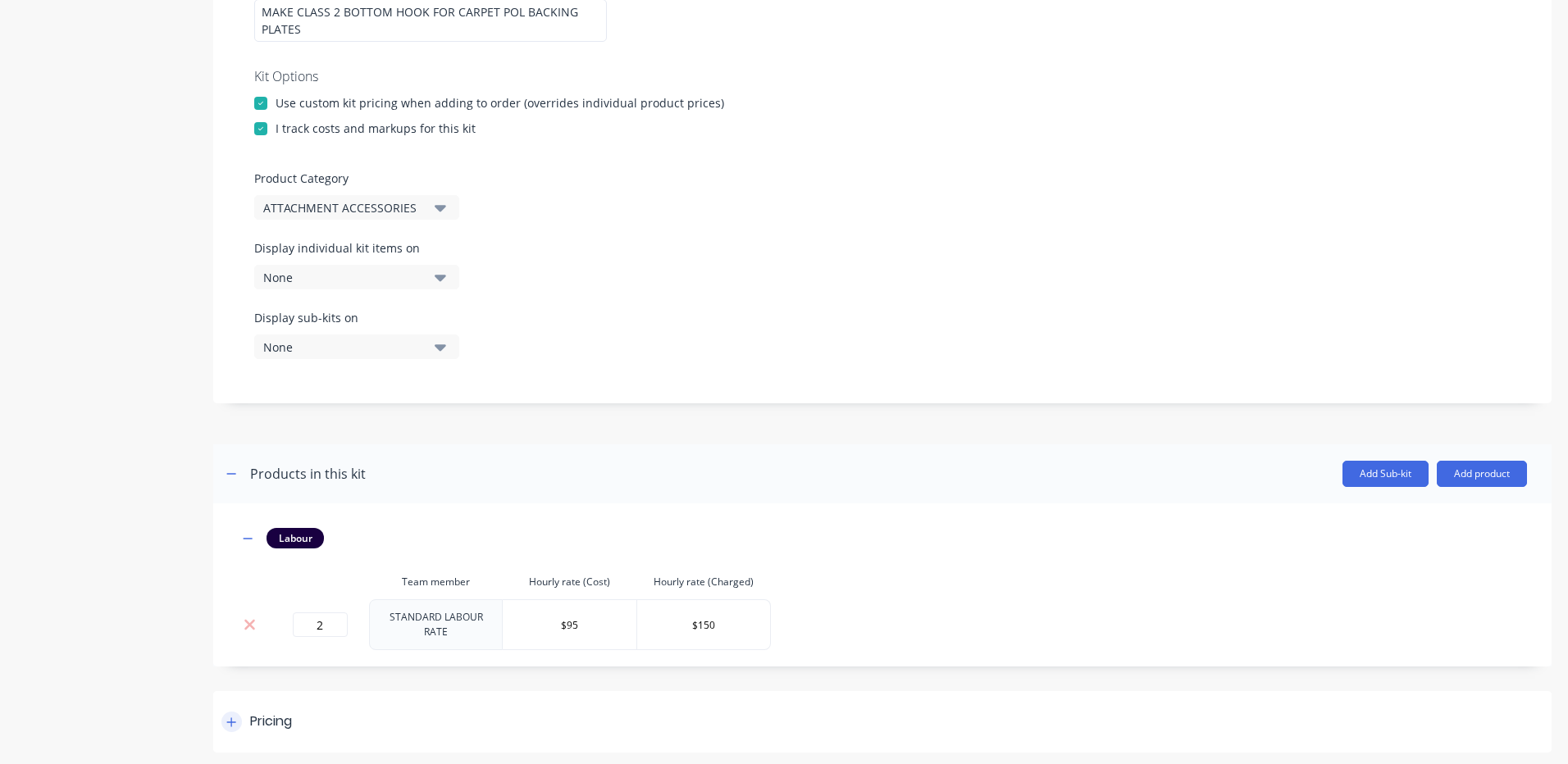
click at [281, 714] on div "Pricing" at bounding box center [271, 722] width 41 height 20
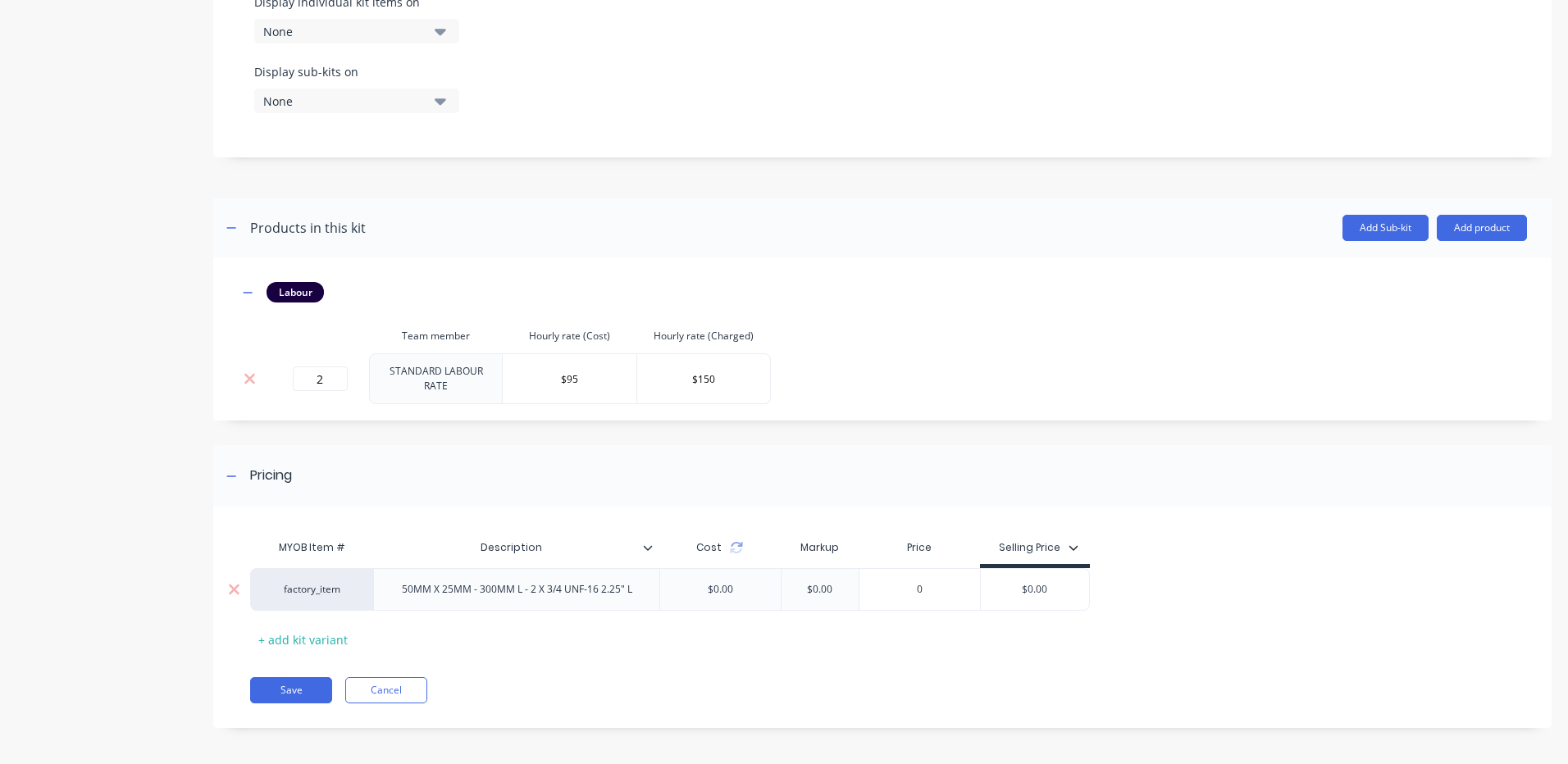
click at [522, 582] on div "50MM X 25MM - 300MM L - 2 X 3/4 UNF-16 2.25" L" at bounding box center [516, 590] width 256 height 21
click at [620, 590] on div "50MM X 25MM - 300MM L - 2 X 3/4 UNF-16 2.25" L" at bounding box center [516, 590] width 256 height 21
click at [532, 590] on div "50MM X 25MM - 300MM L - 2 X 3/4 UNF-16 2.25" L" at bounding box center [516, 590] width 256 height 21
click at [550, 533] on div "Description" at bounding box center [510, 547] width 276 height 41
click at [388, 583] on div "50MM X 25MM - 300MM L - BOLTS USED ARE 2 X 3/4 UNF-16 2.25" L" at bounding box center [509, 593] width 256 height 36
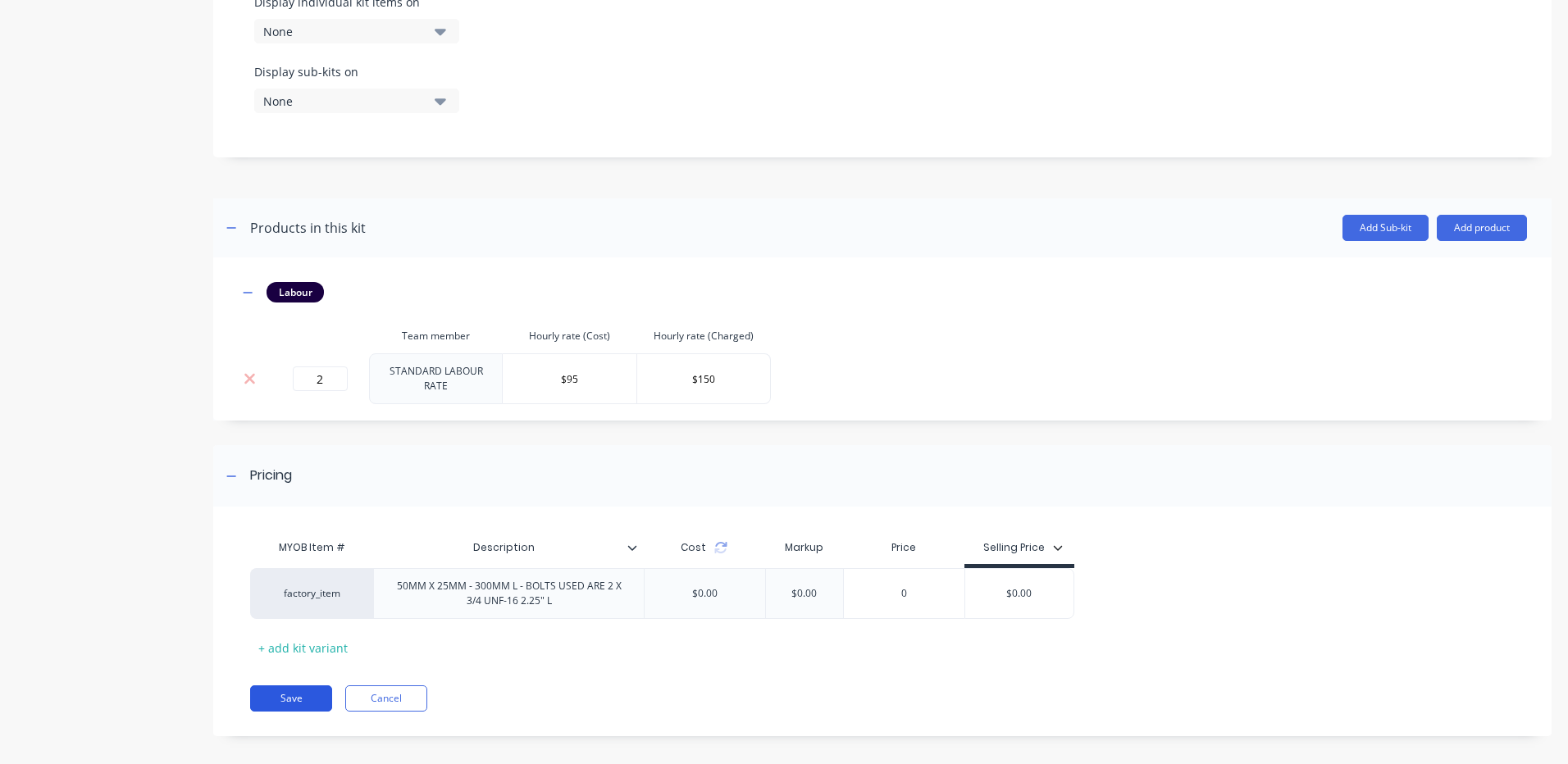
click at [311, 688] on button "Save" at bounding box center [291, 698] width 82 height 26
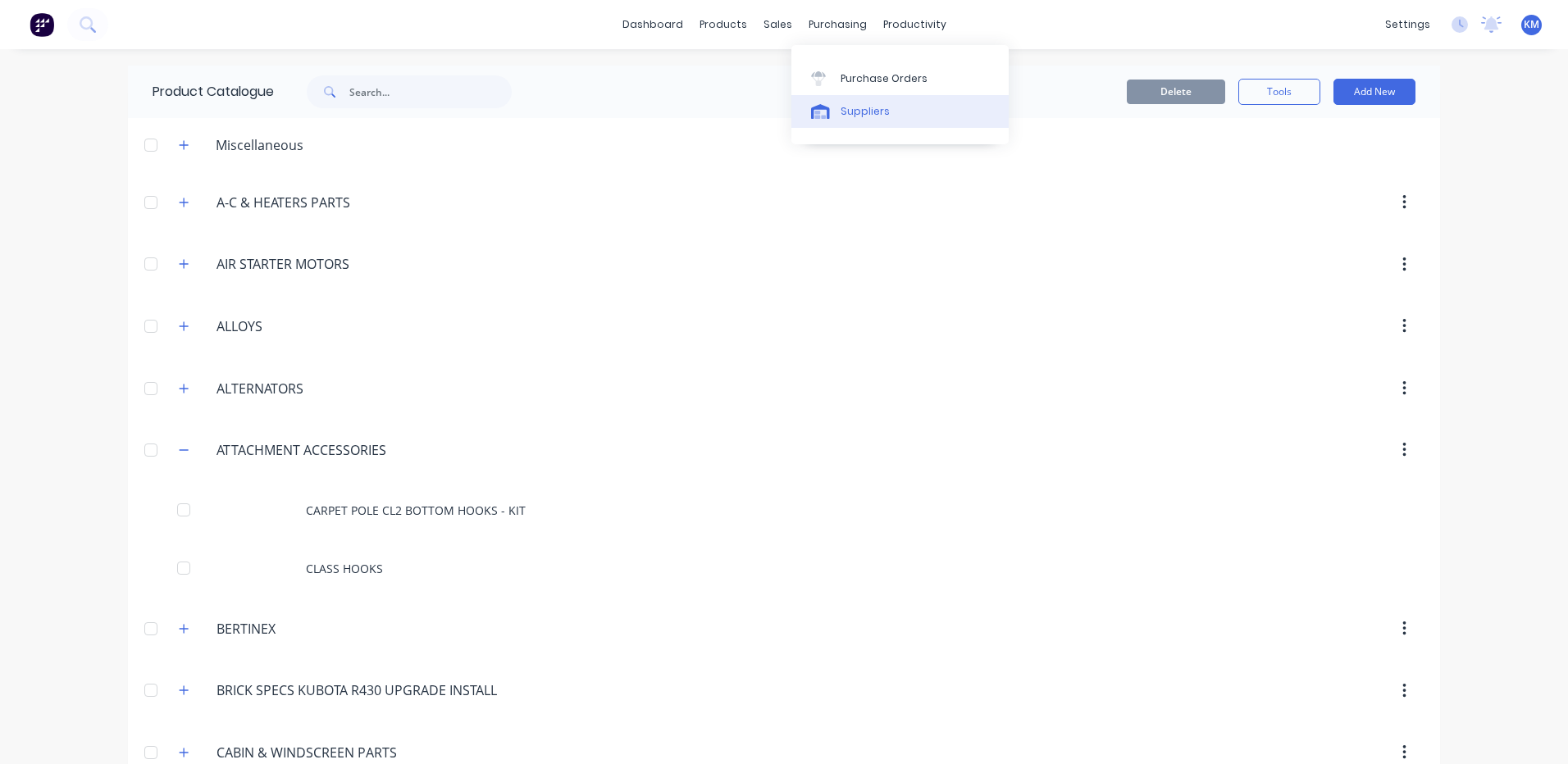
click at [828, 111] on icon at bounding box center [821, 111] width 19 height 14
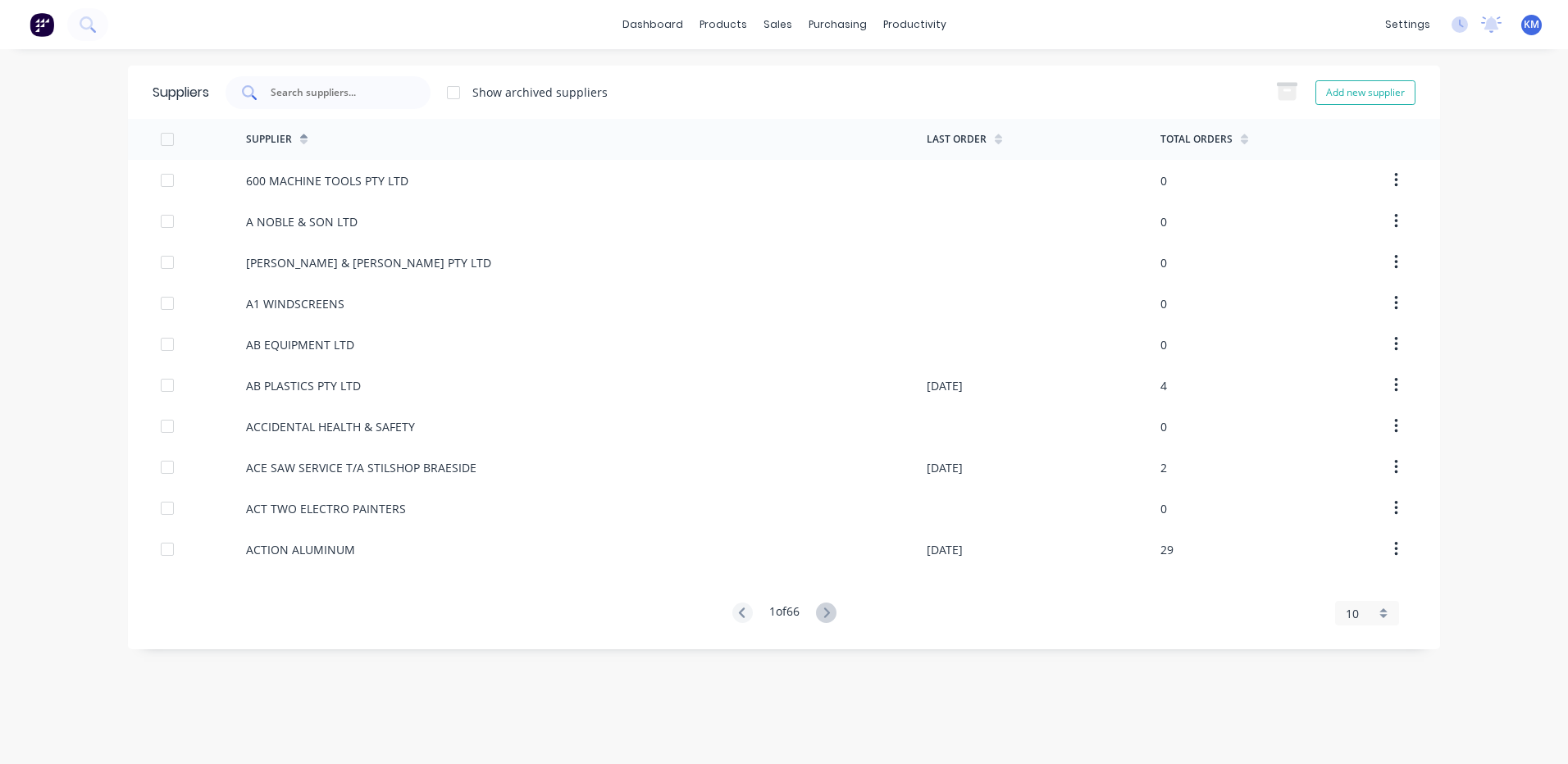
click at [417, 91] on div at bounding box center [327, 92] width 205 height 33
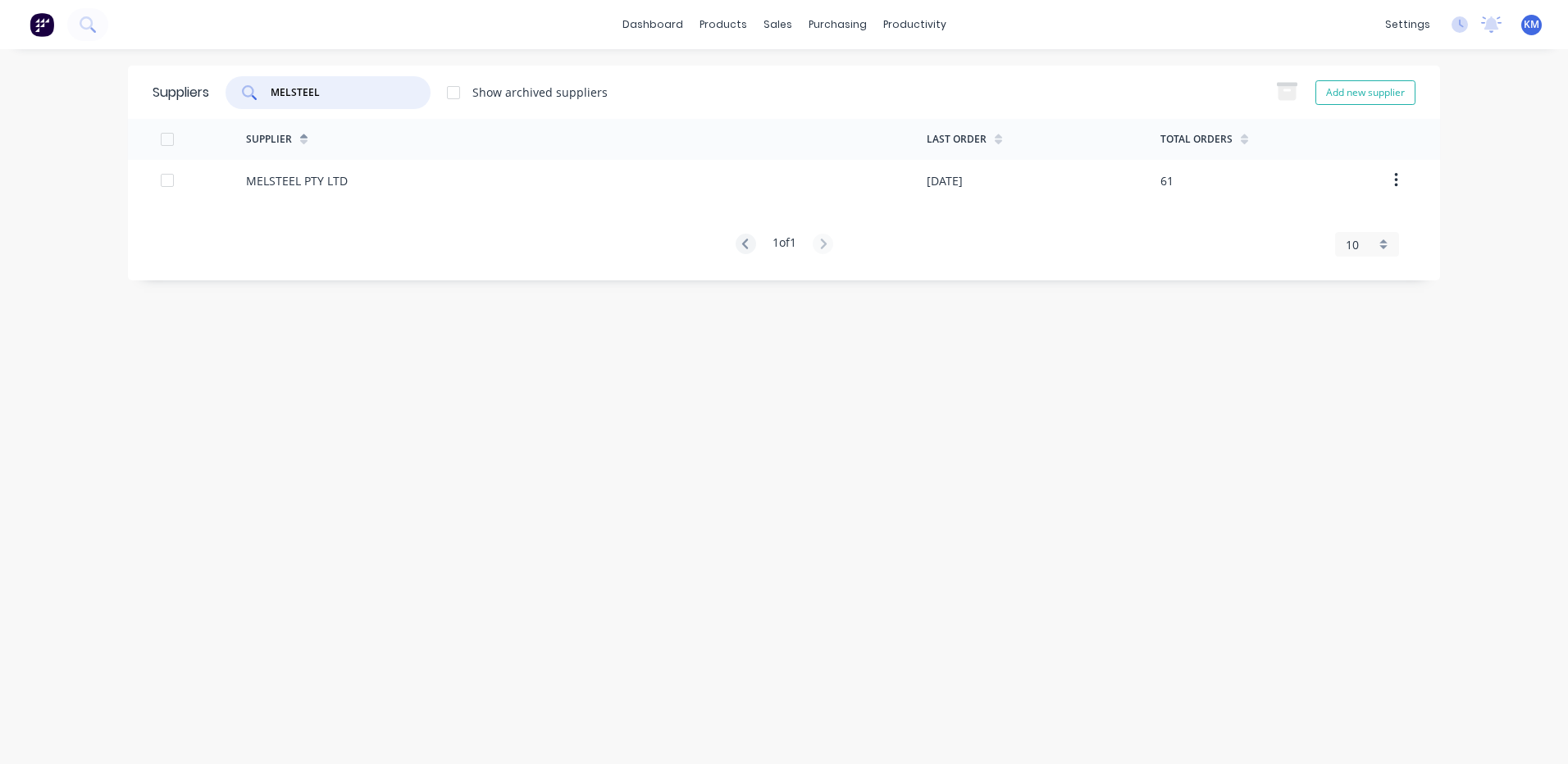
type input "MELSTEEL"
click at [383, 178] on div "MELSTEEL PTY LTD" at bounding box center [586, 180] width 681 height 41
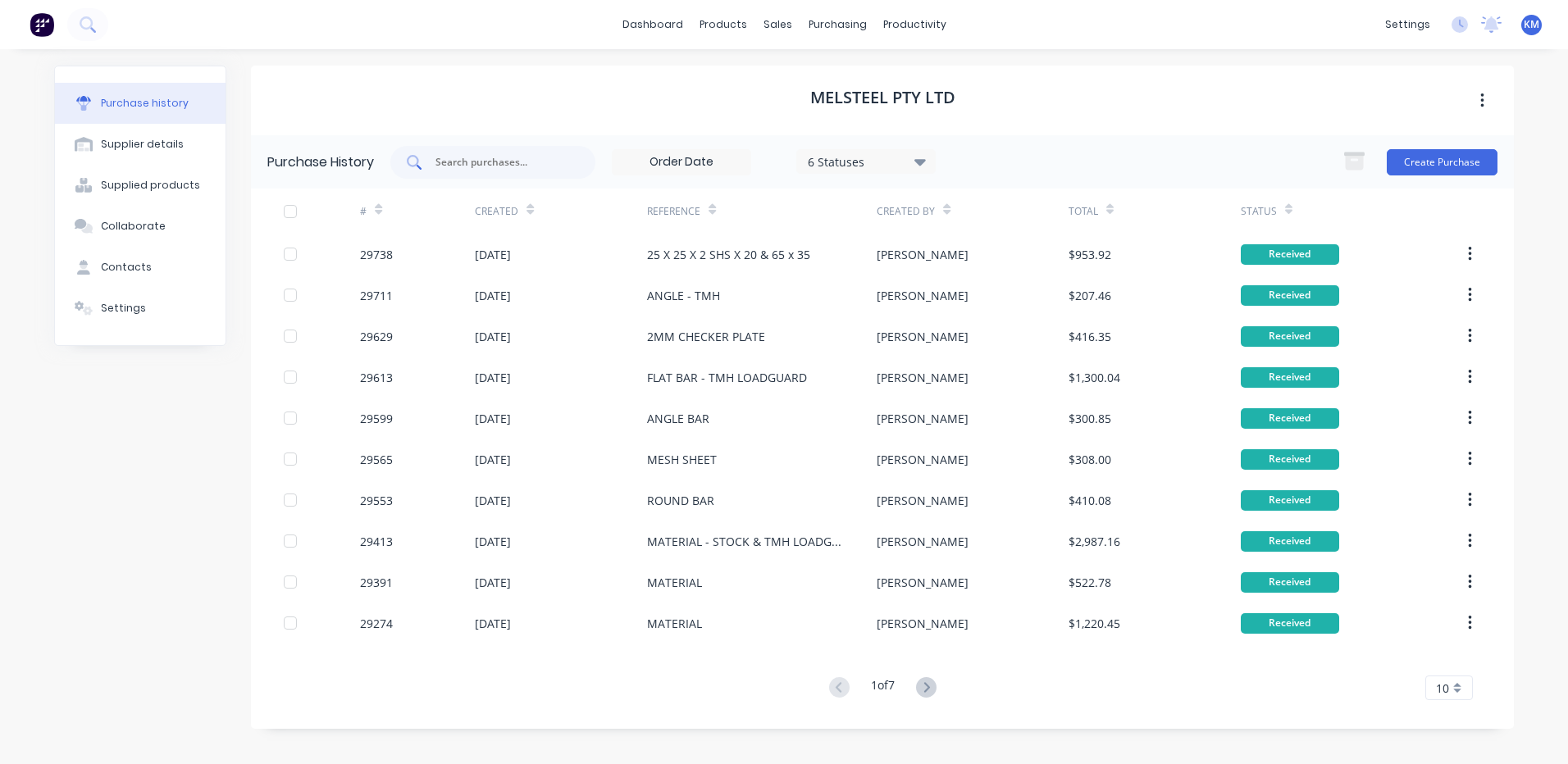
click at [469, 150] on div at bounding box center [492, 163] width 205 height 33
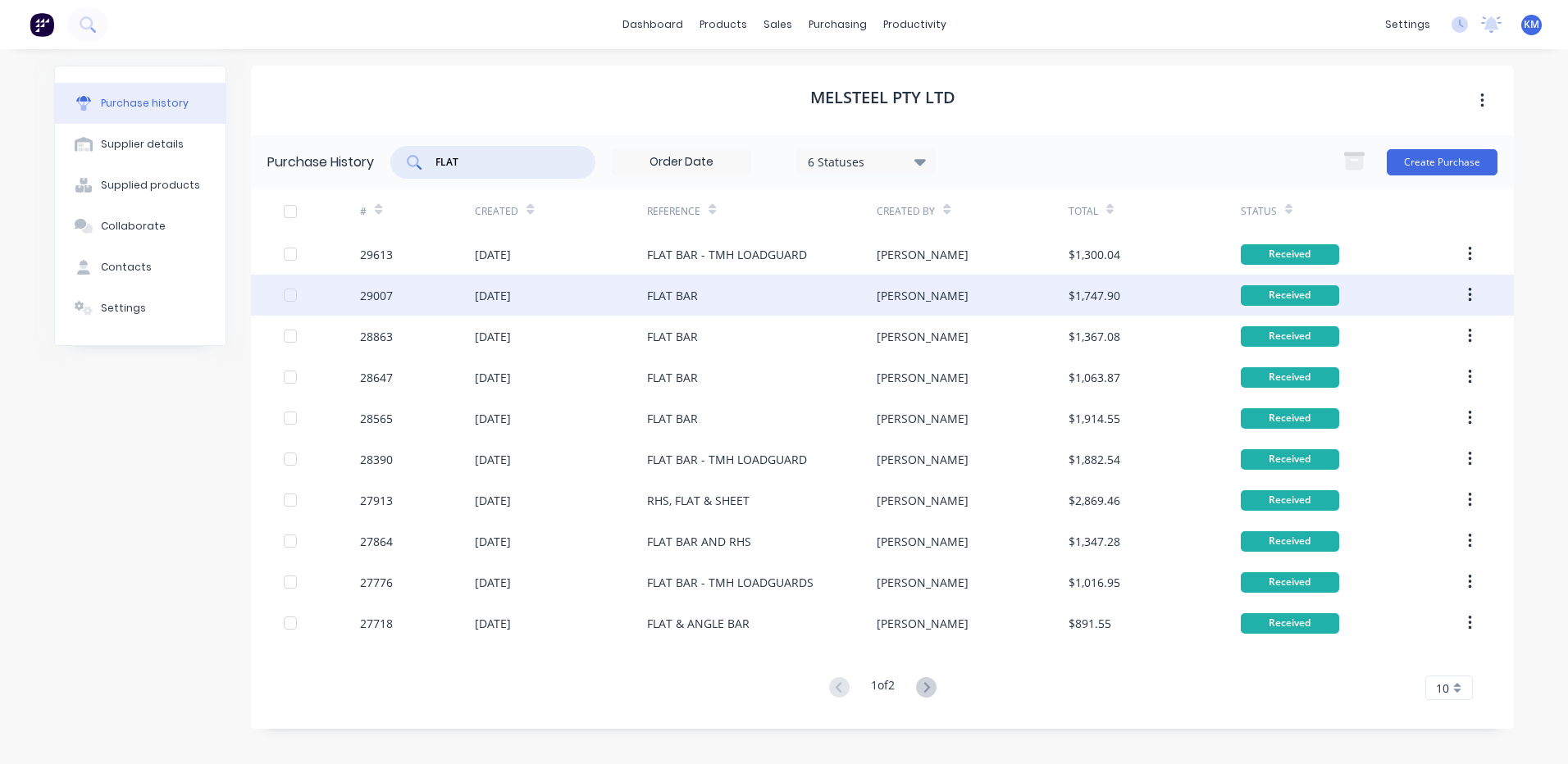
type input "FLAT"
click at [649, 290] on div "FLAT BAR" at bounding box center [672, 296] width 51 height 17
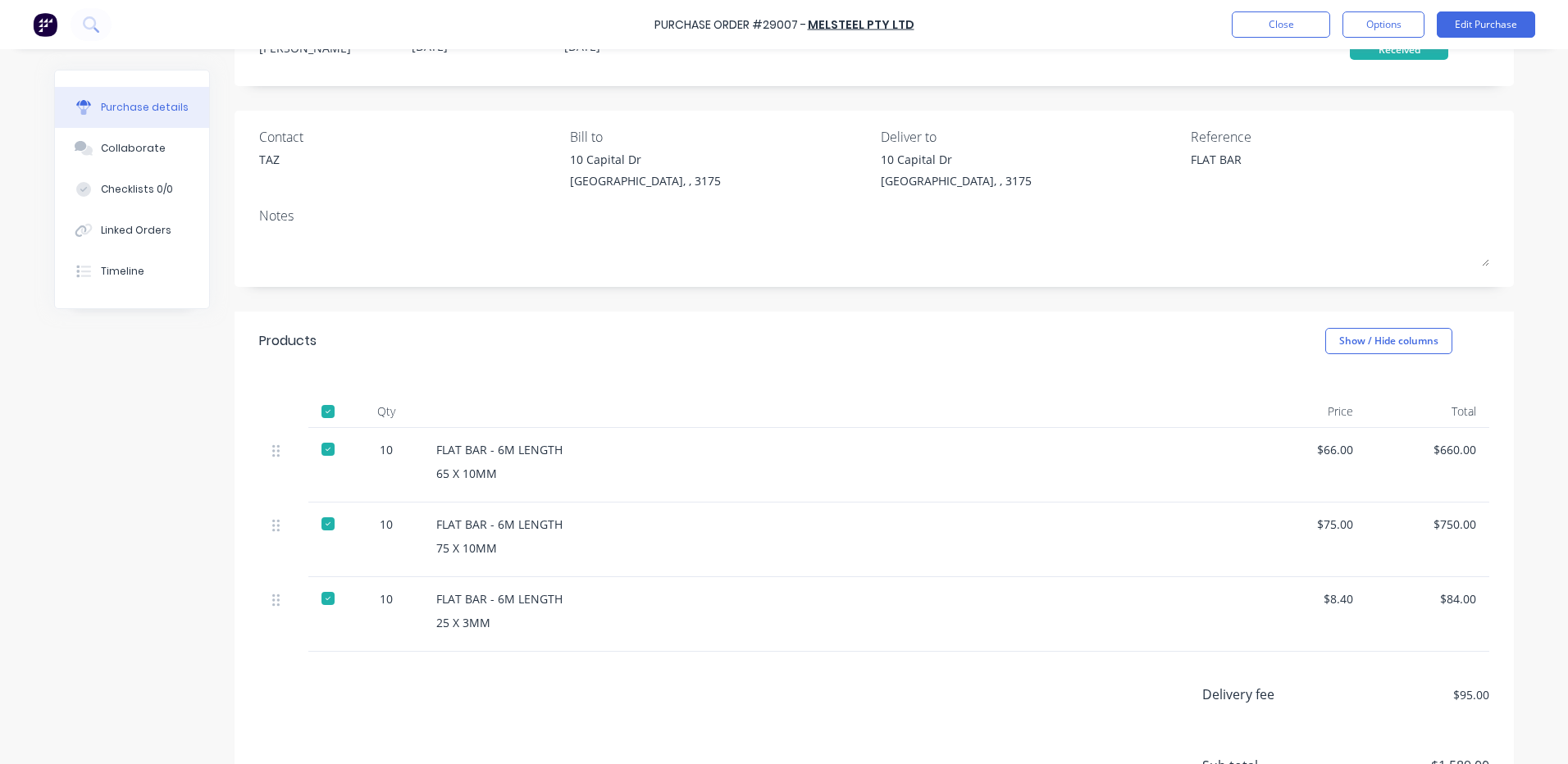
scroll to position [231, 0]
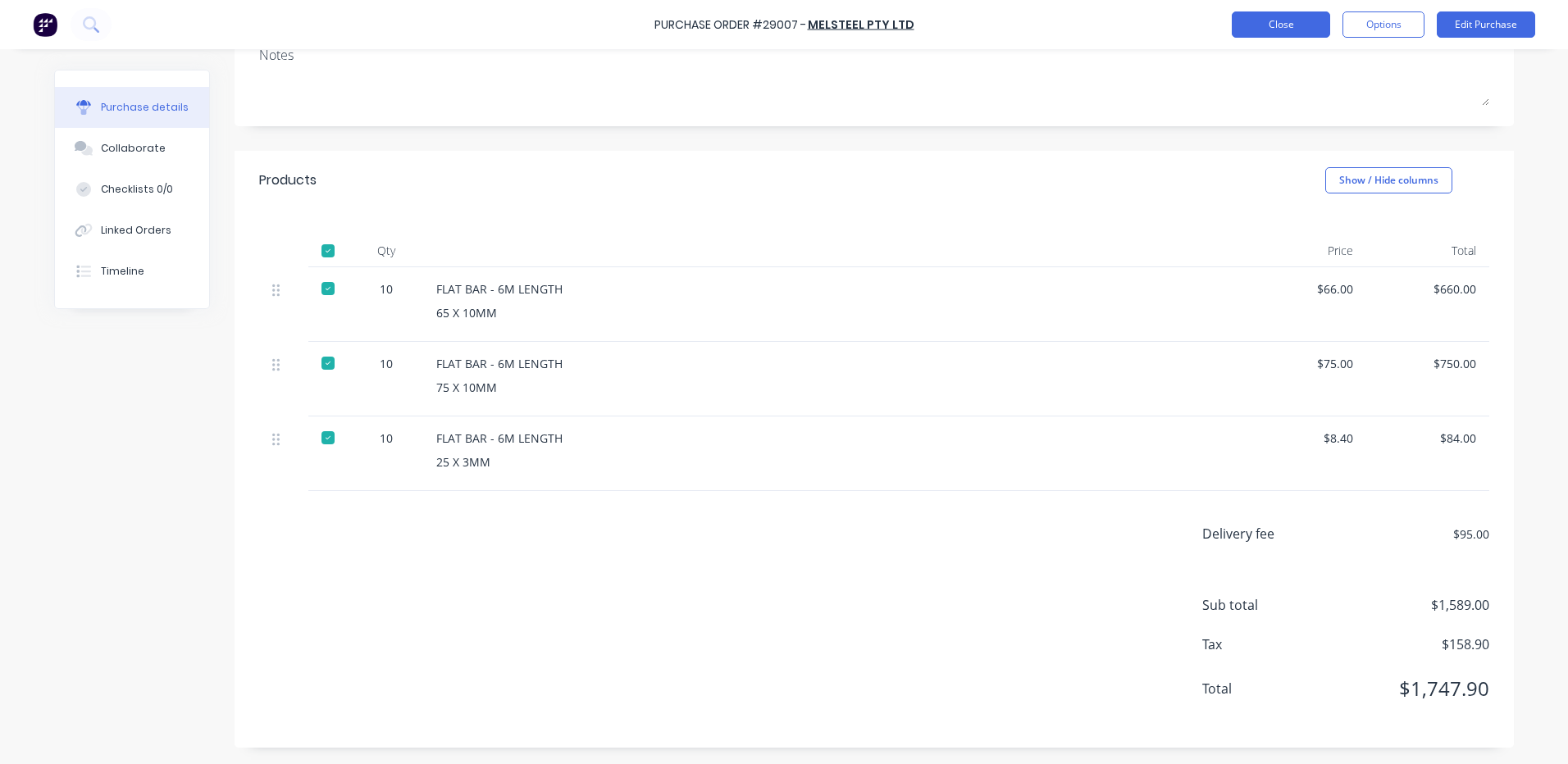
click at [1266, 25] on button "Close" at bounding box center [1281, 24] width 98 height 26
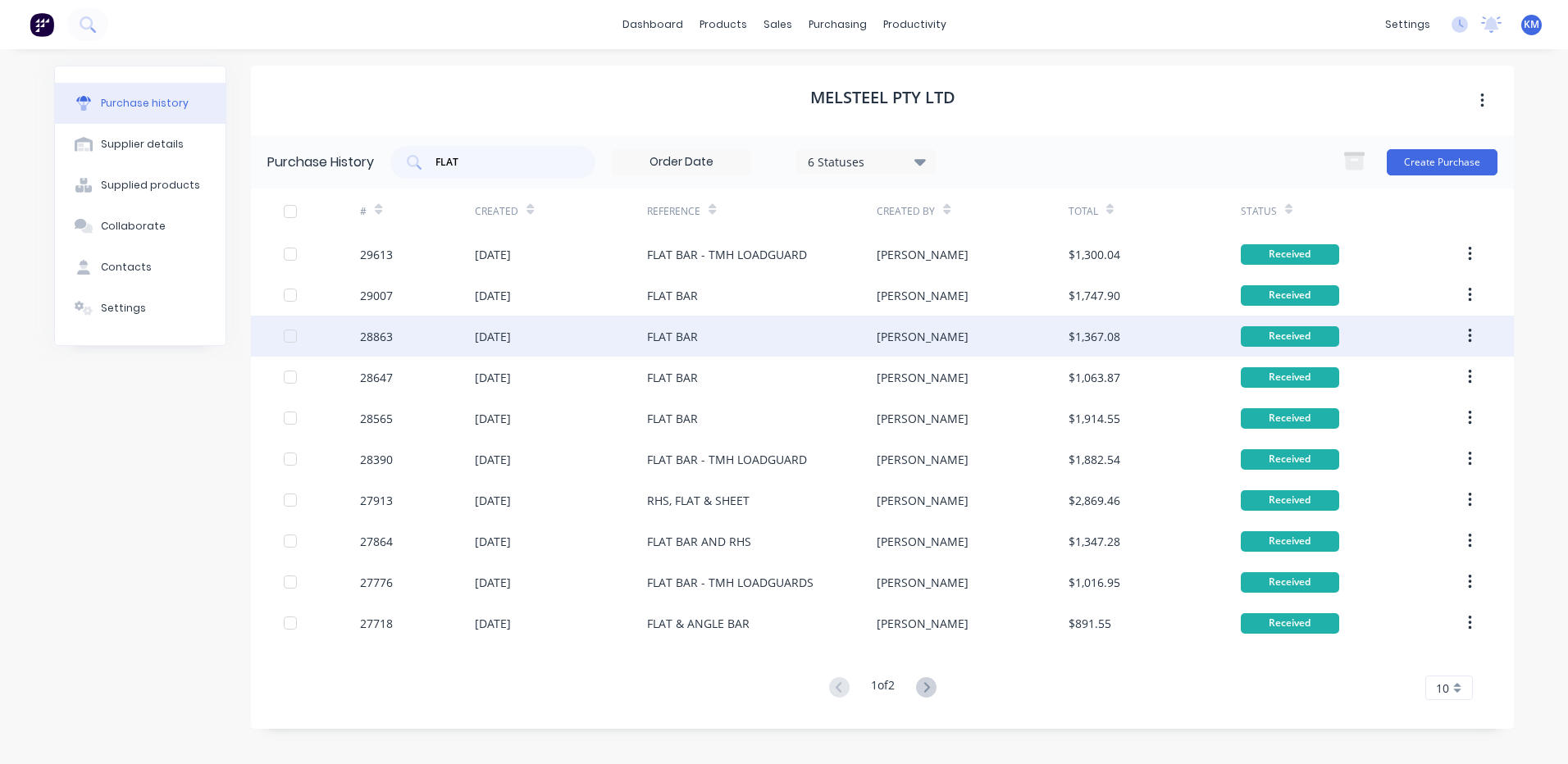
click at [720, 327] on div "FLAT BAR" at bounding box center [762, 336] width 229 height 41
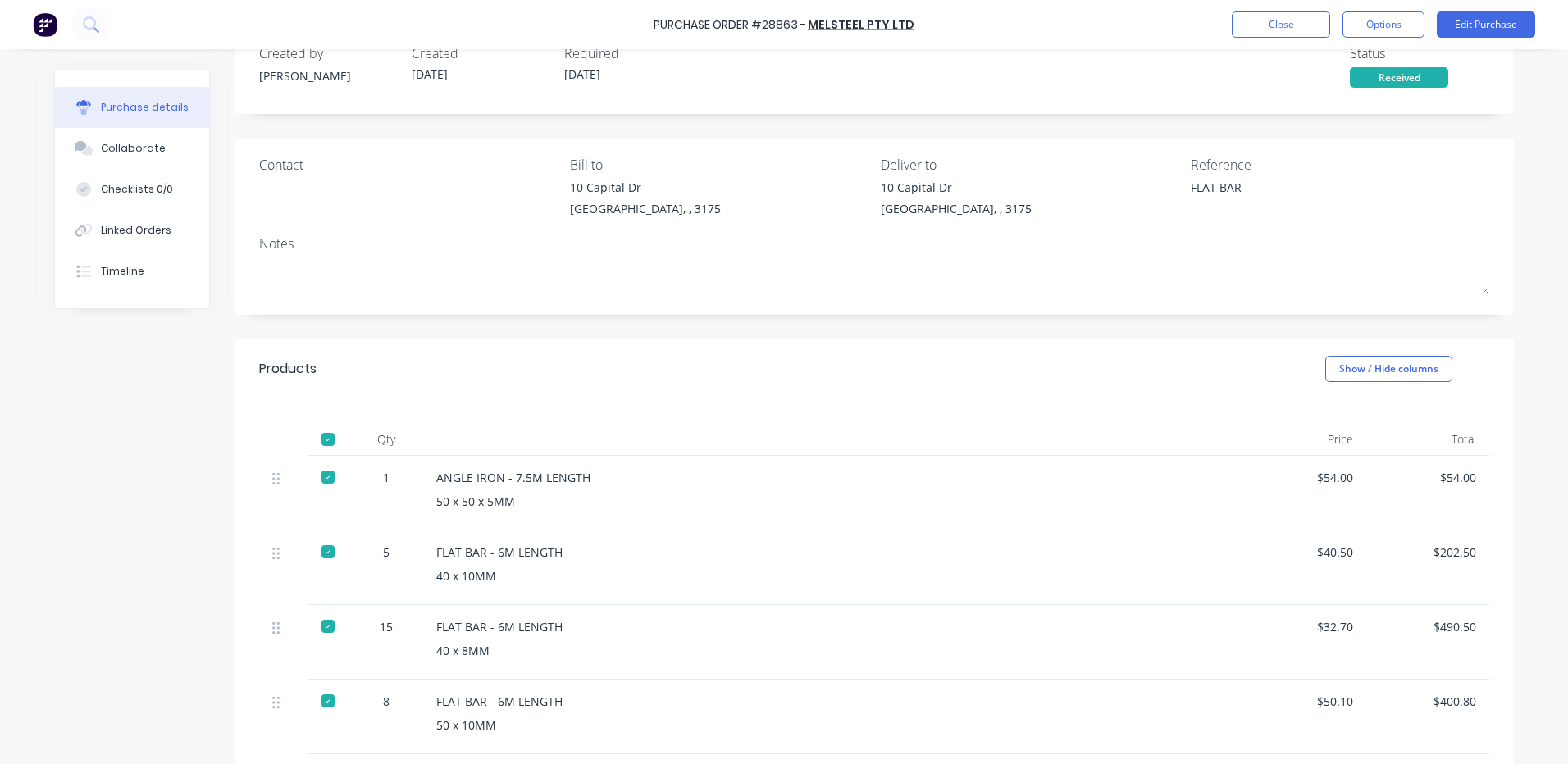
scroll to position [164, 0]
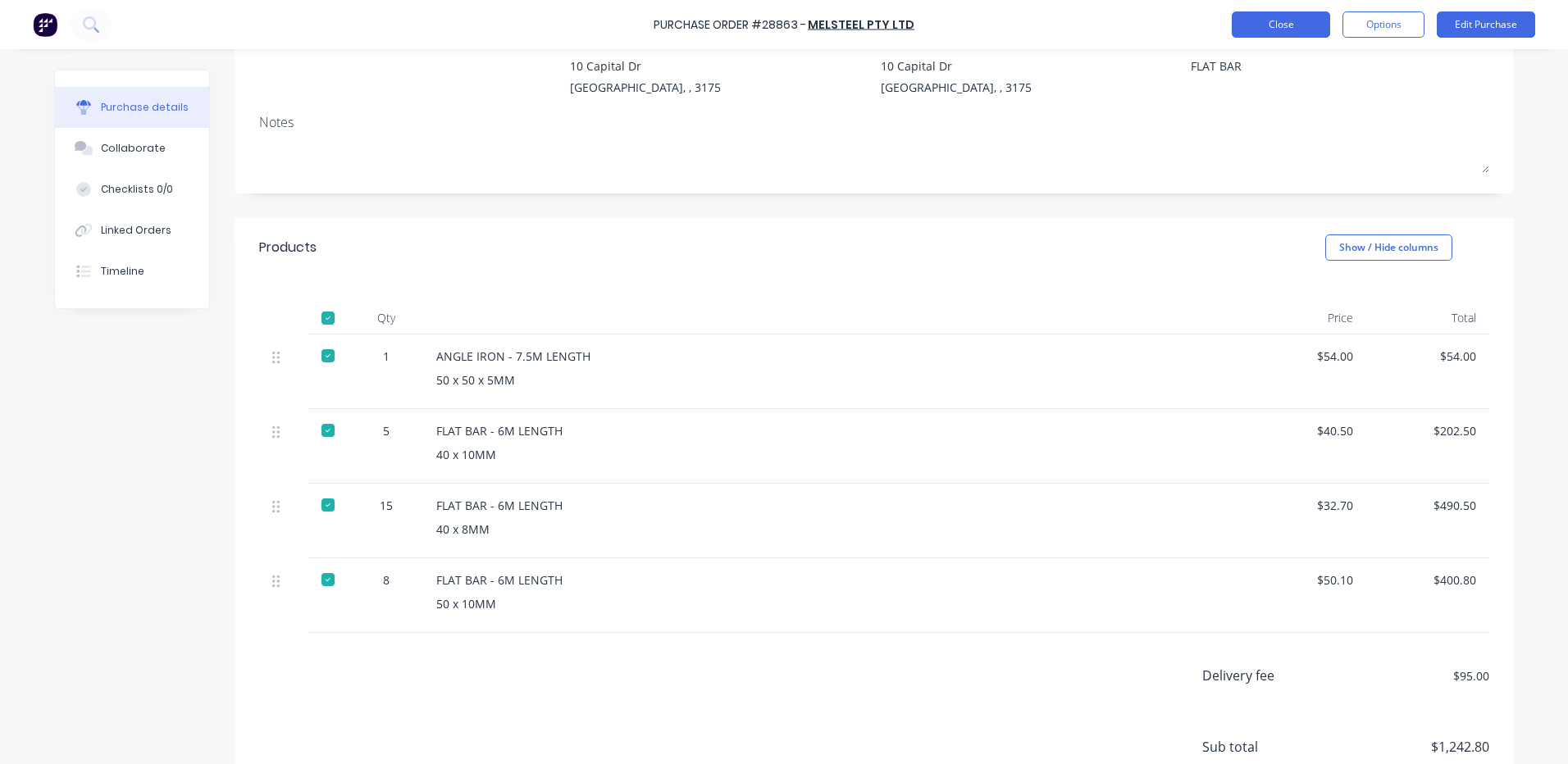
click at [1266, 19] on button "Close" at bounding box center [1281, 24] width 98 height 26
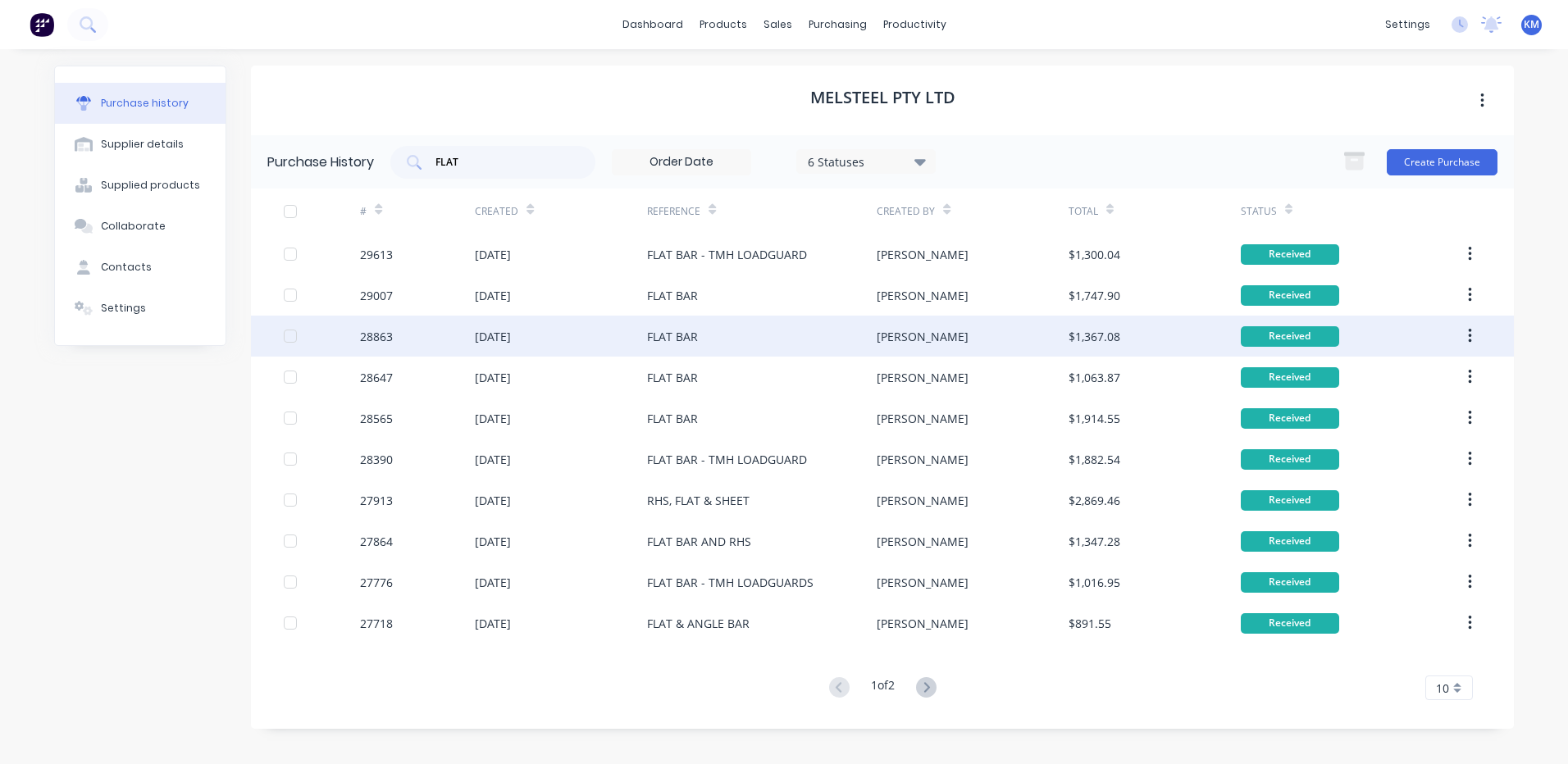
click at [713, 333] on div "FLAT BAR" at bounding box center [762, 336] width 229 height 41
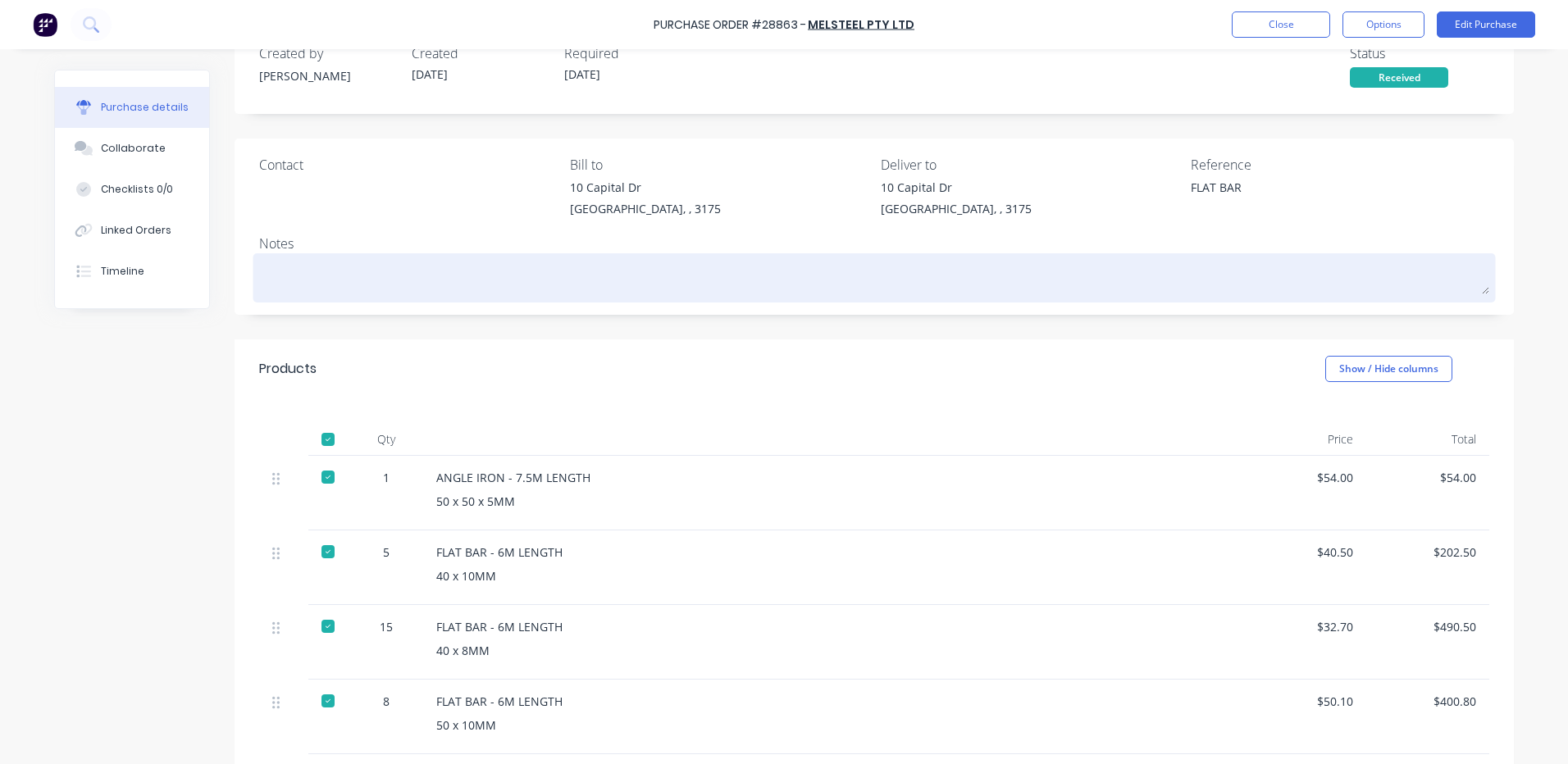
scroll to position [164, 0]
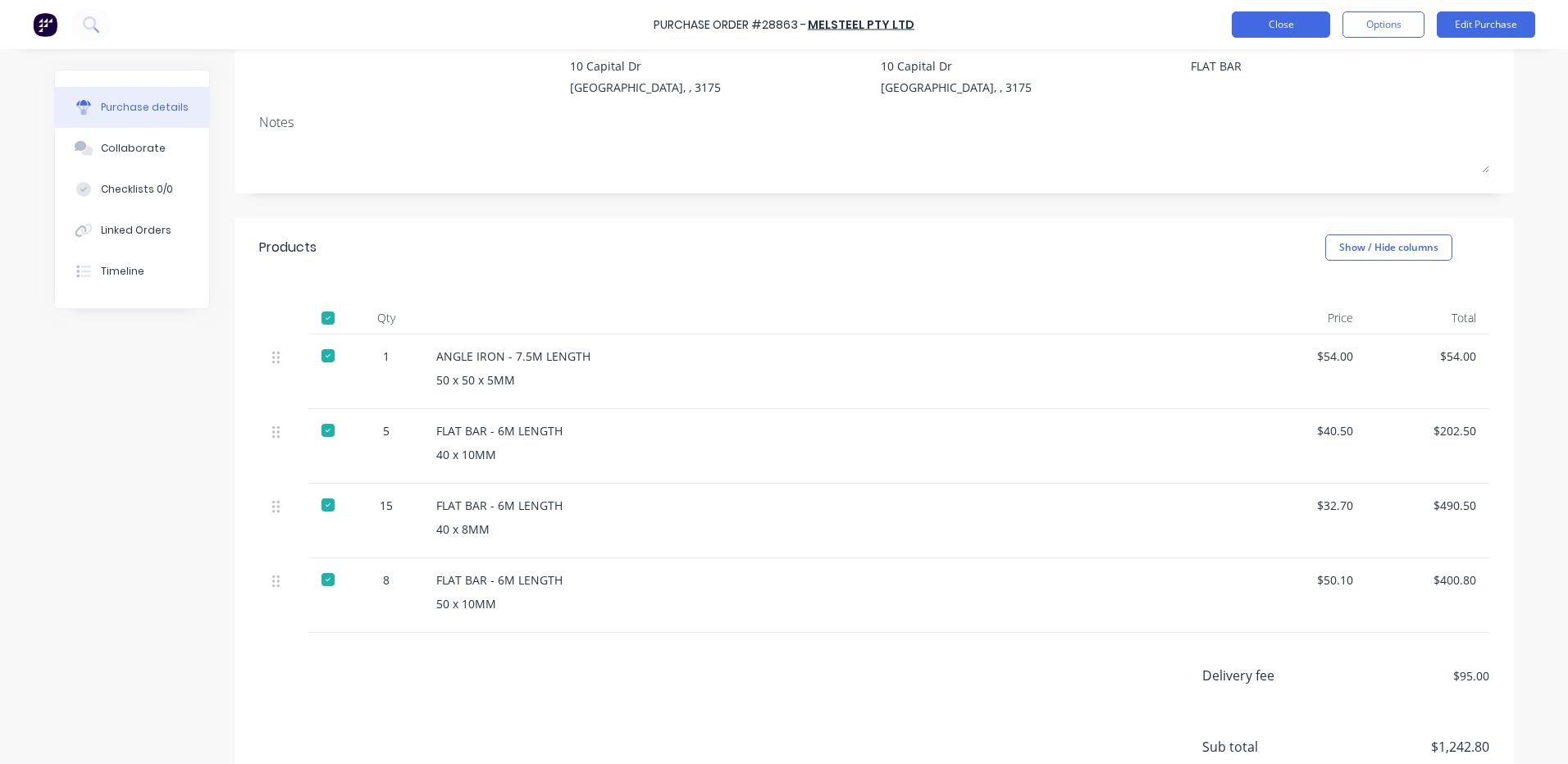
click at [1287, 25] on button "Close" at bounding box center [1281, 24] width 98 height 26
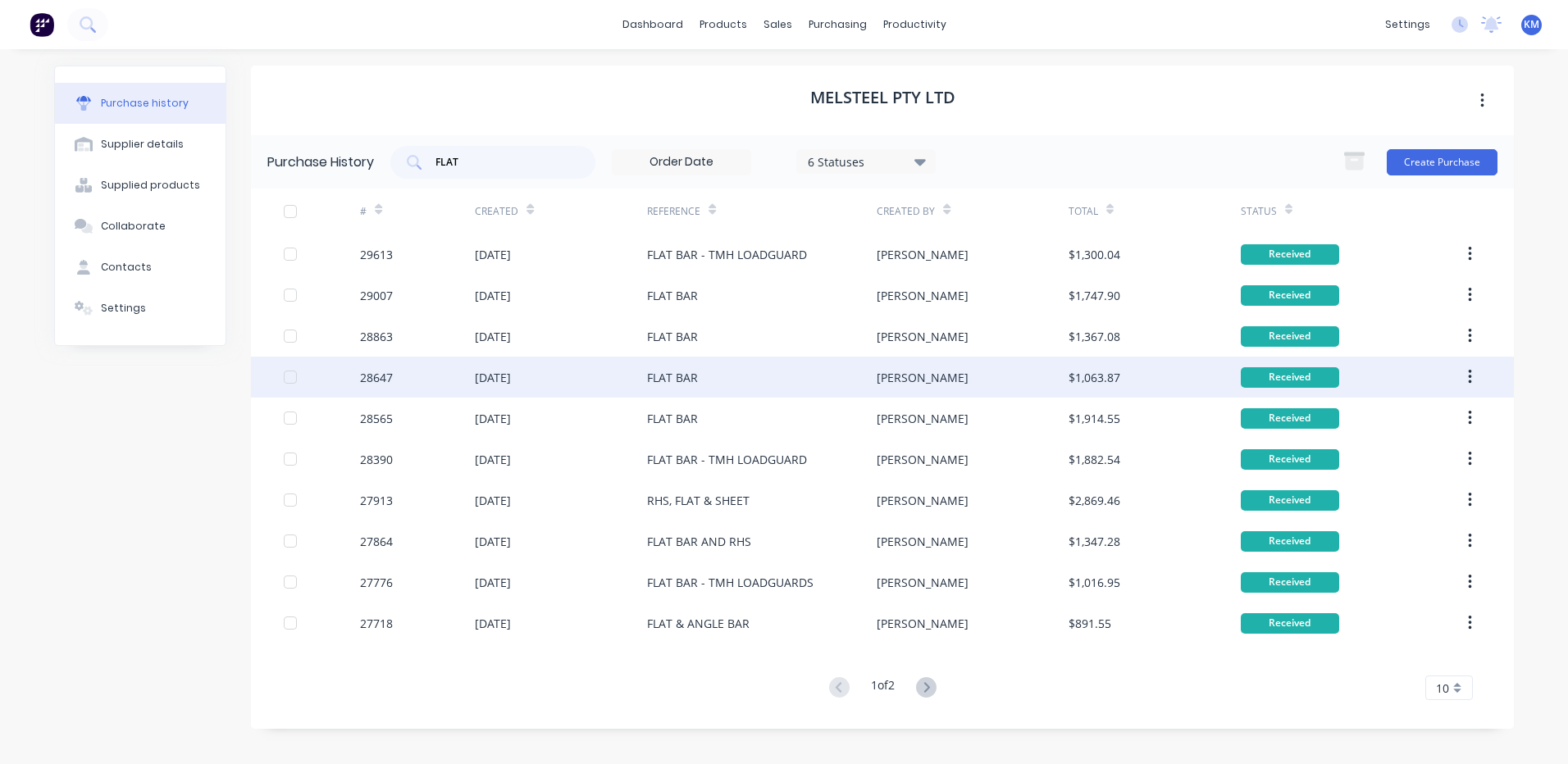
click at [769, 370] on div "FLAT BAR" at bounding box center [762, 377] width 229 height 41
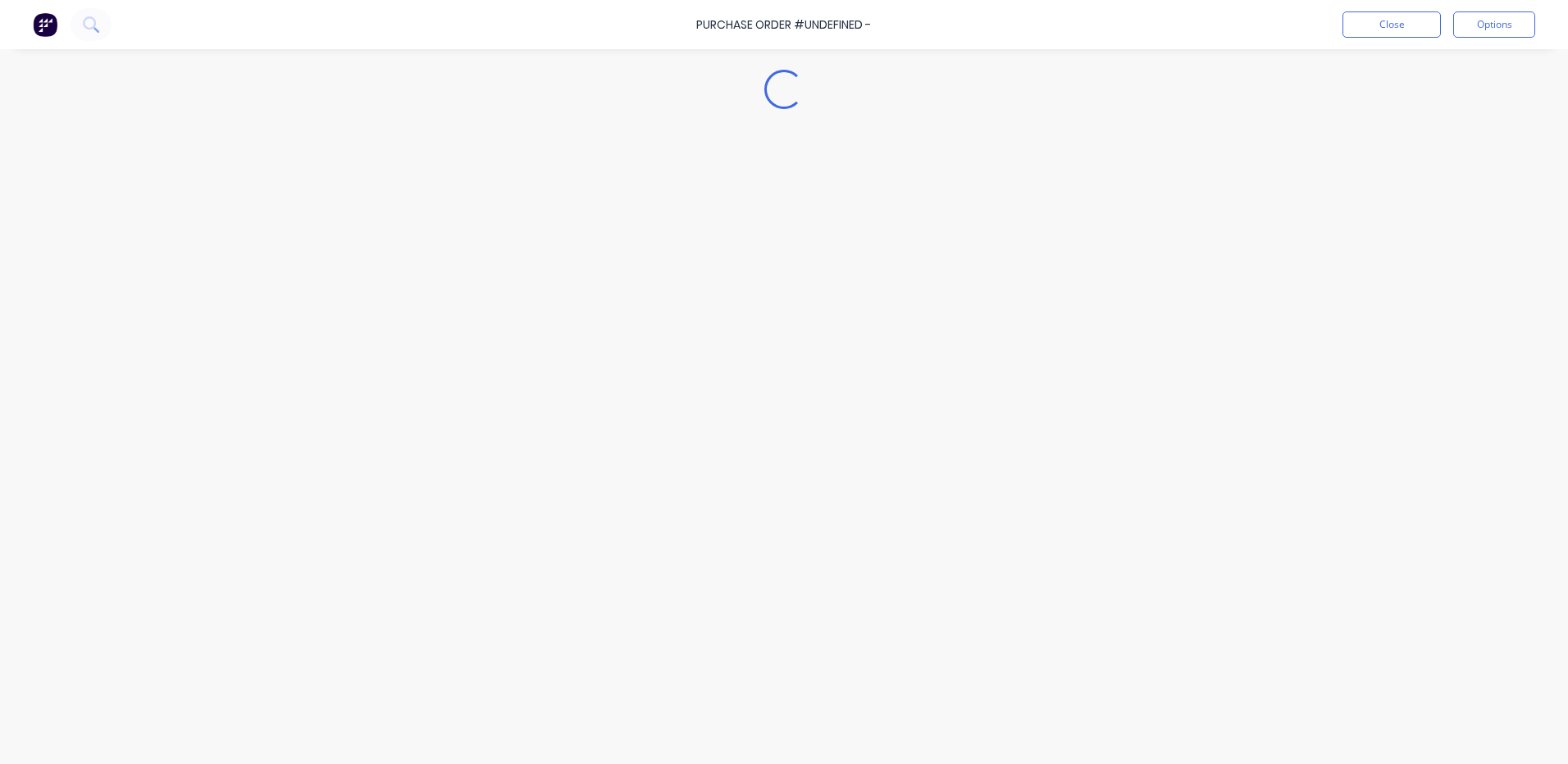
type textarea "x"
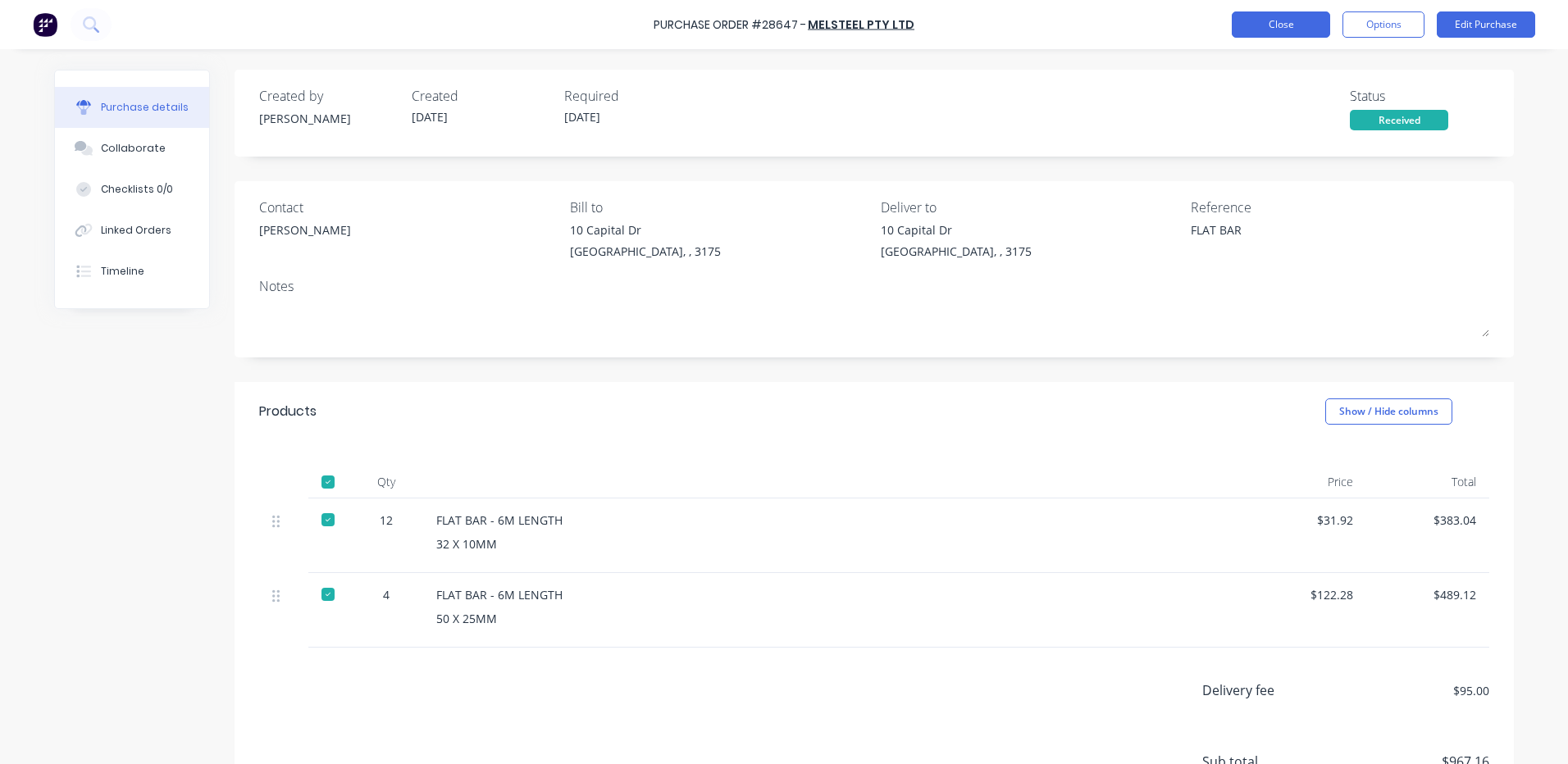
click at [1297, 31] on button "Close" at bounding box center [1281, 24] width 98 height 26
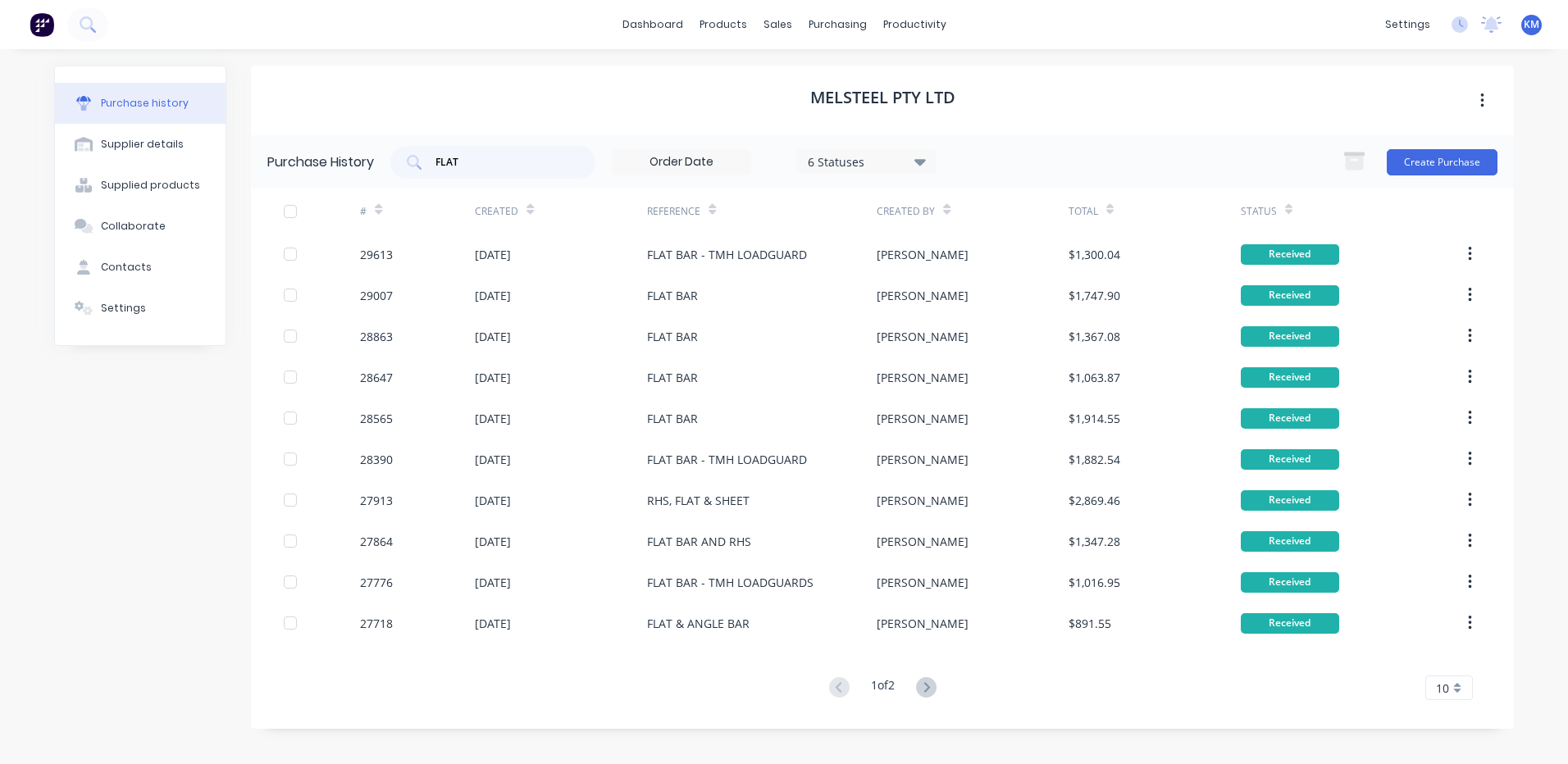
click at [471, 94] on div "MELSTEEL PTY LTD" at bounding box center [881, 100] width 1263 height 69
click at [521, 159] on input "FLAT" at bounding box center [501, 162] width 136 height 16
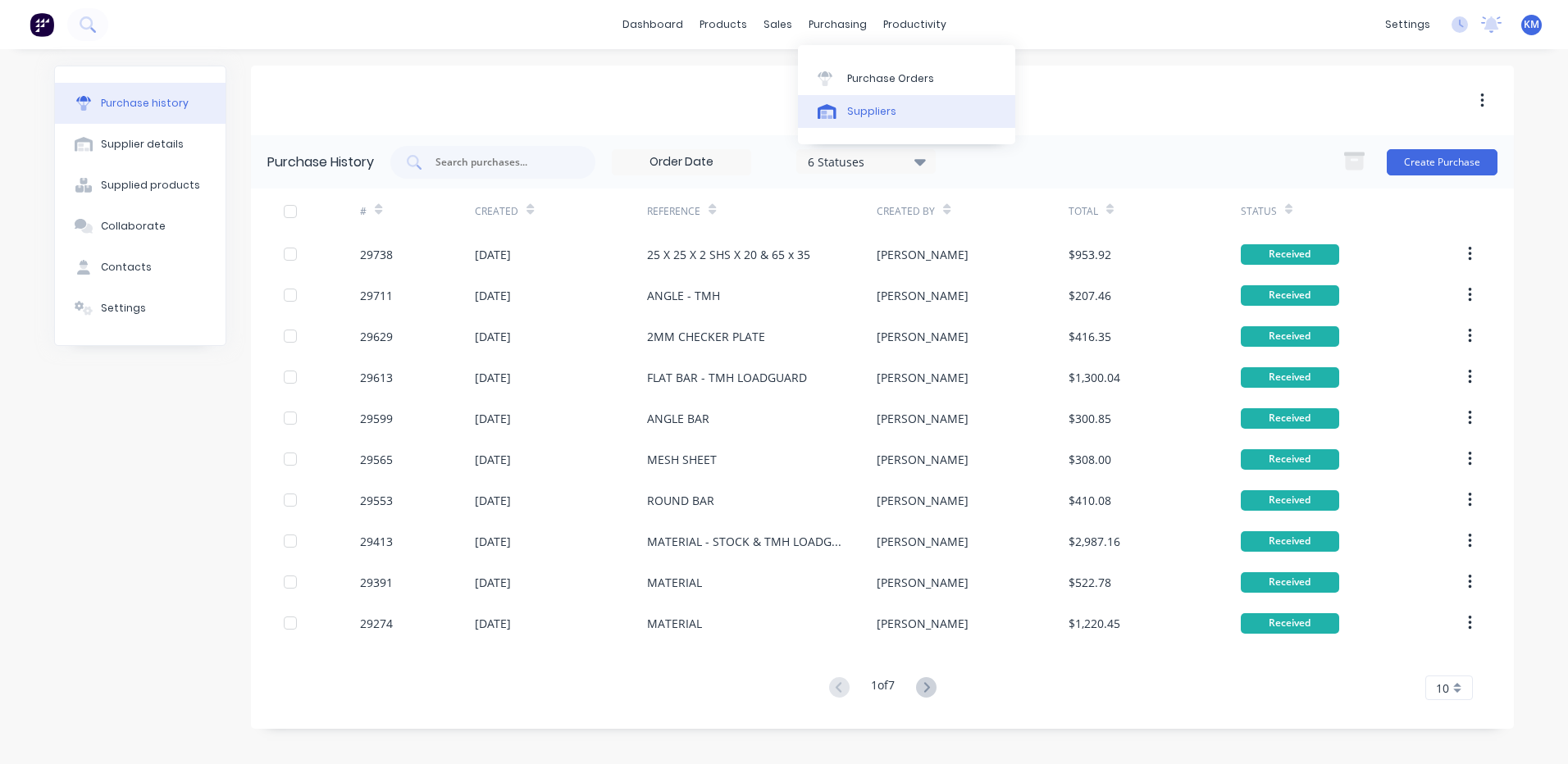
click at [850, 117] on div "Suppliers" at bounding box center [871, 111] width 49 height 14
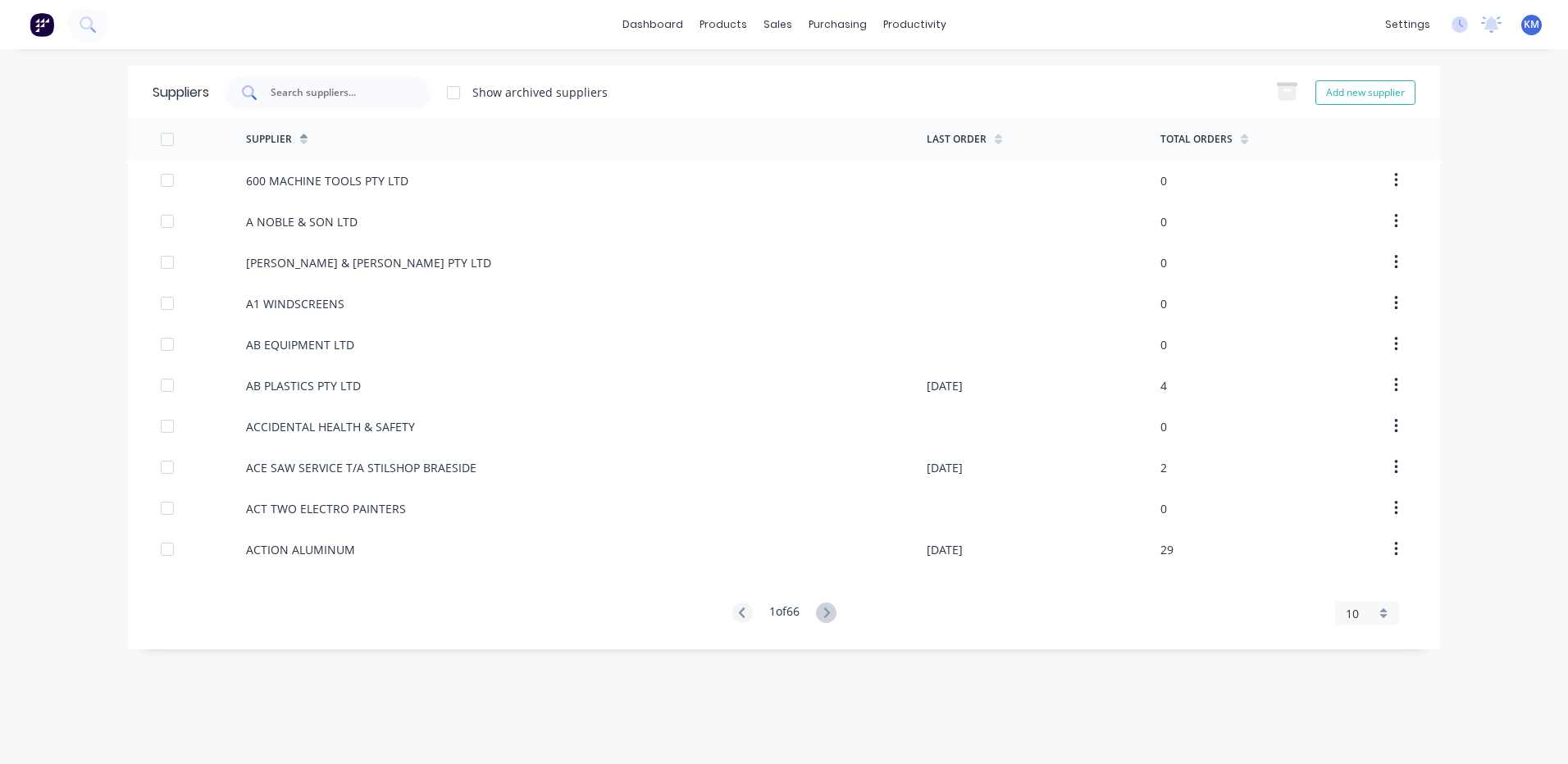
click at [402, 85] on input "text" at bounding box center [336, 92] width 136 height 16
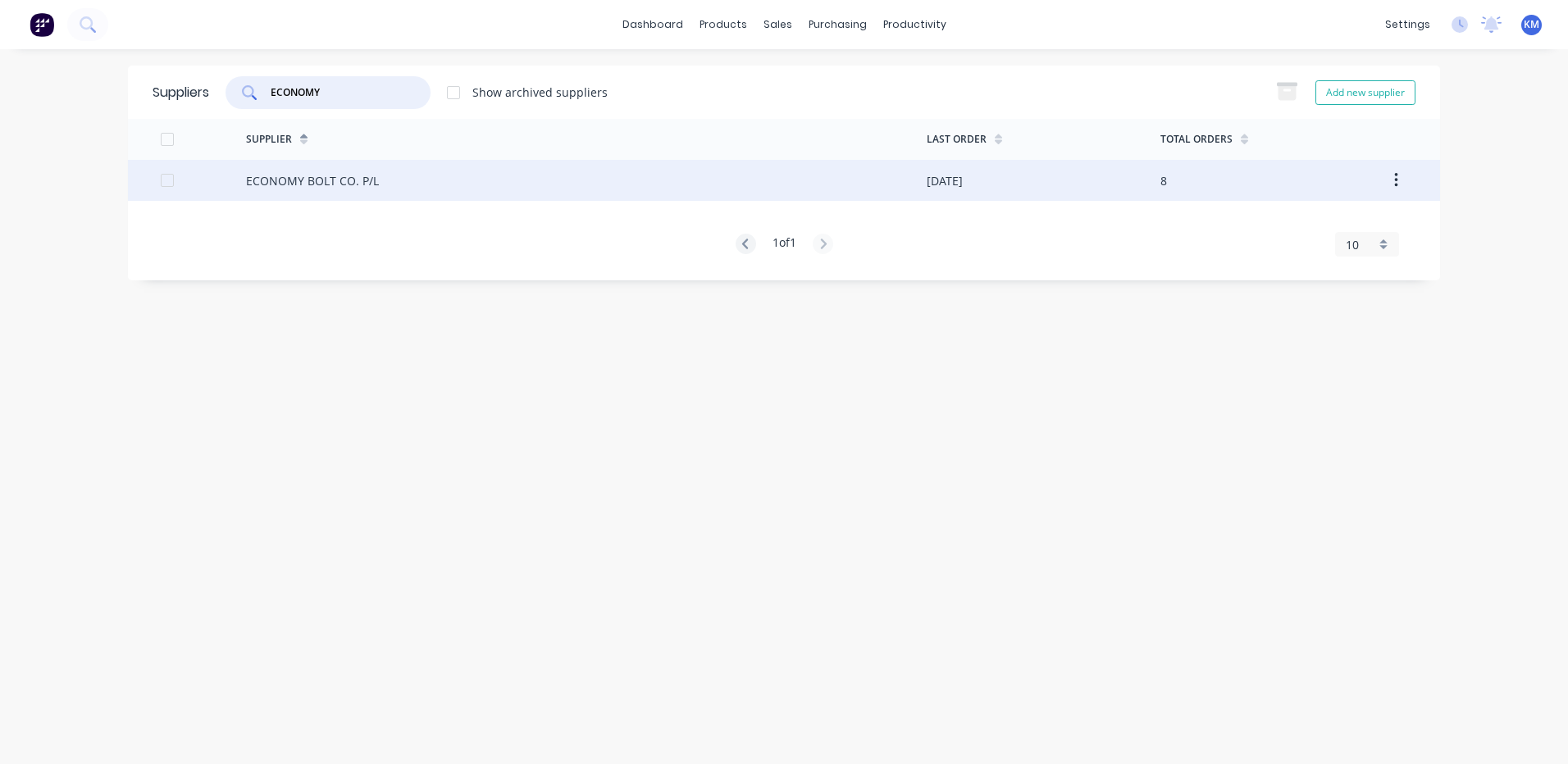
type input "ECONOMY"
click at [350, 177] on div "ECONOMY BOLT CO. P/L" at bounding box center [312, 181] width 133 height 17
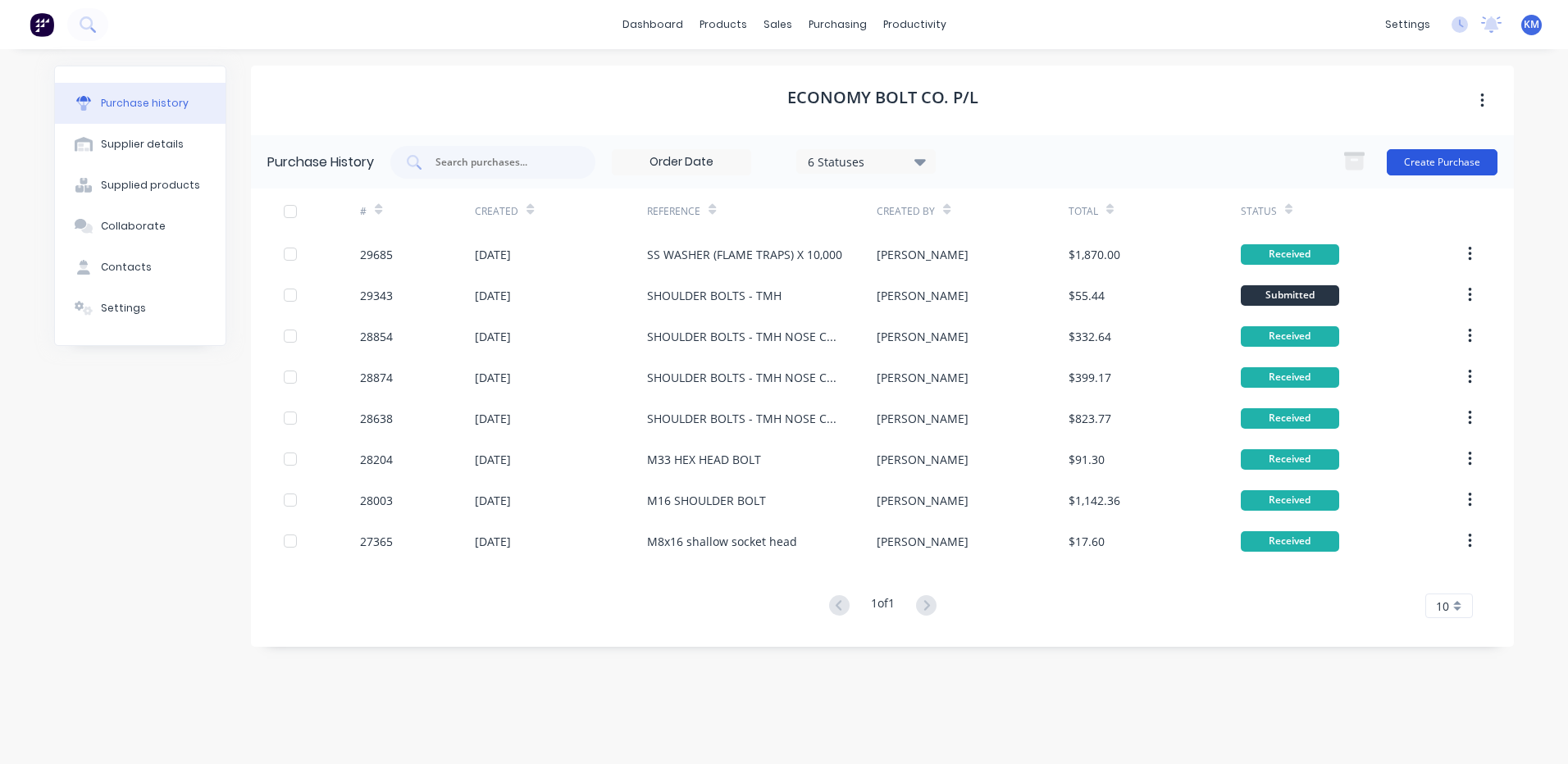
click at [1431, 157] on button "Create Purchase" at bounding box center [1441, 162] width 111 height 26
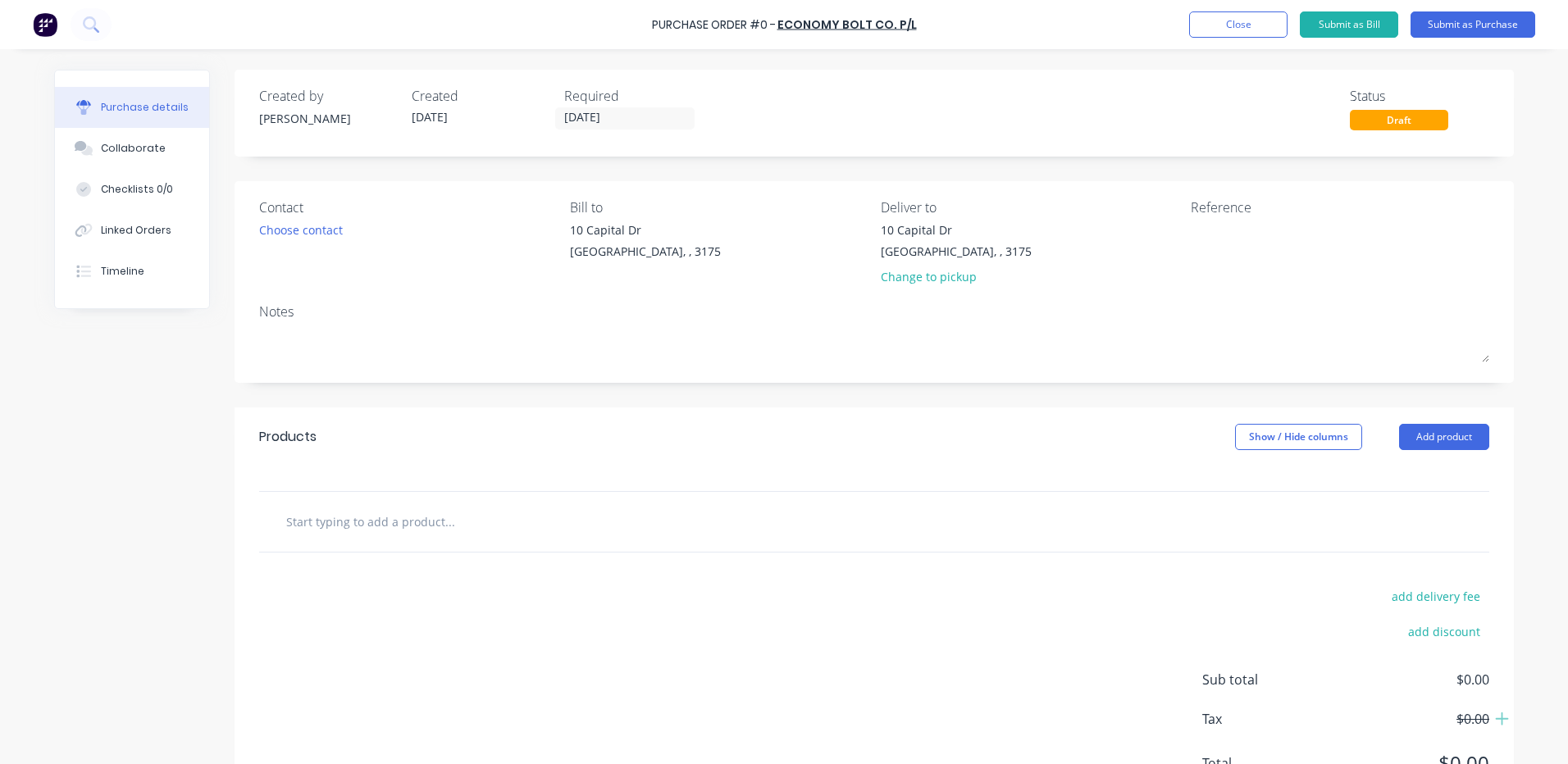
click at [1000, 437] on div "Products Show / Hide columns Add product" at bounding box center [874, 436] width 1279 height 59
click at [1325, 255] on textarea at bounding box center [1293, 240] width 205 height 37
type textarea "3/4 UNF BOLT - CARPET POLES BOTTOM H"
type textarea "x"
type textarea "3/4 UNF BOLT - CARPET POLES BOTTOM HO"
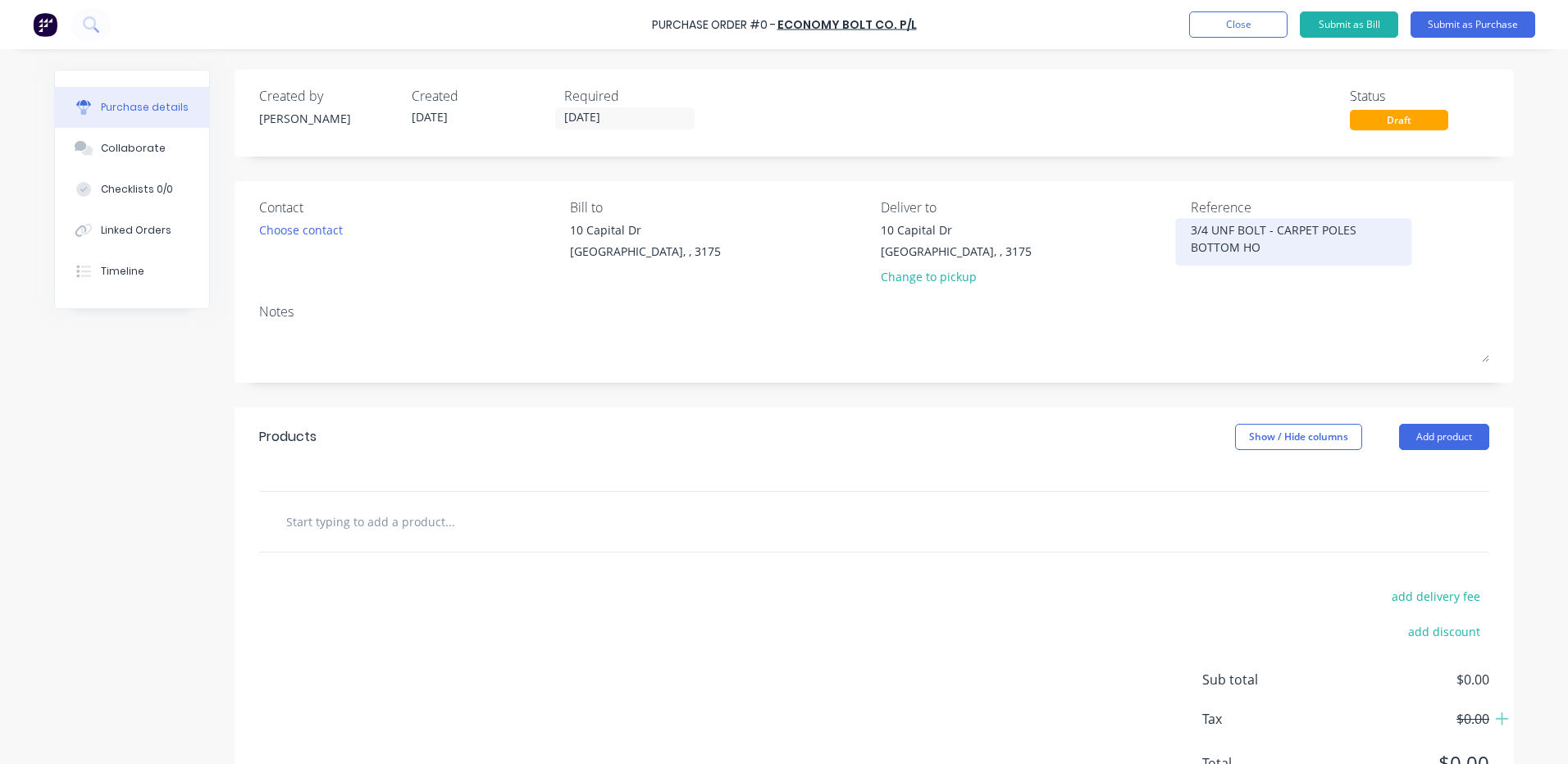
type textarea "x"
type textarea "3/4 UNF BOLT - CARPET POLES BOTTOM HOO"
type textarea "x"
type textarea "3/4 UNF BOLT - CARPET POLES BOTTOM HOOK"
type textarea "x"
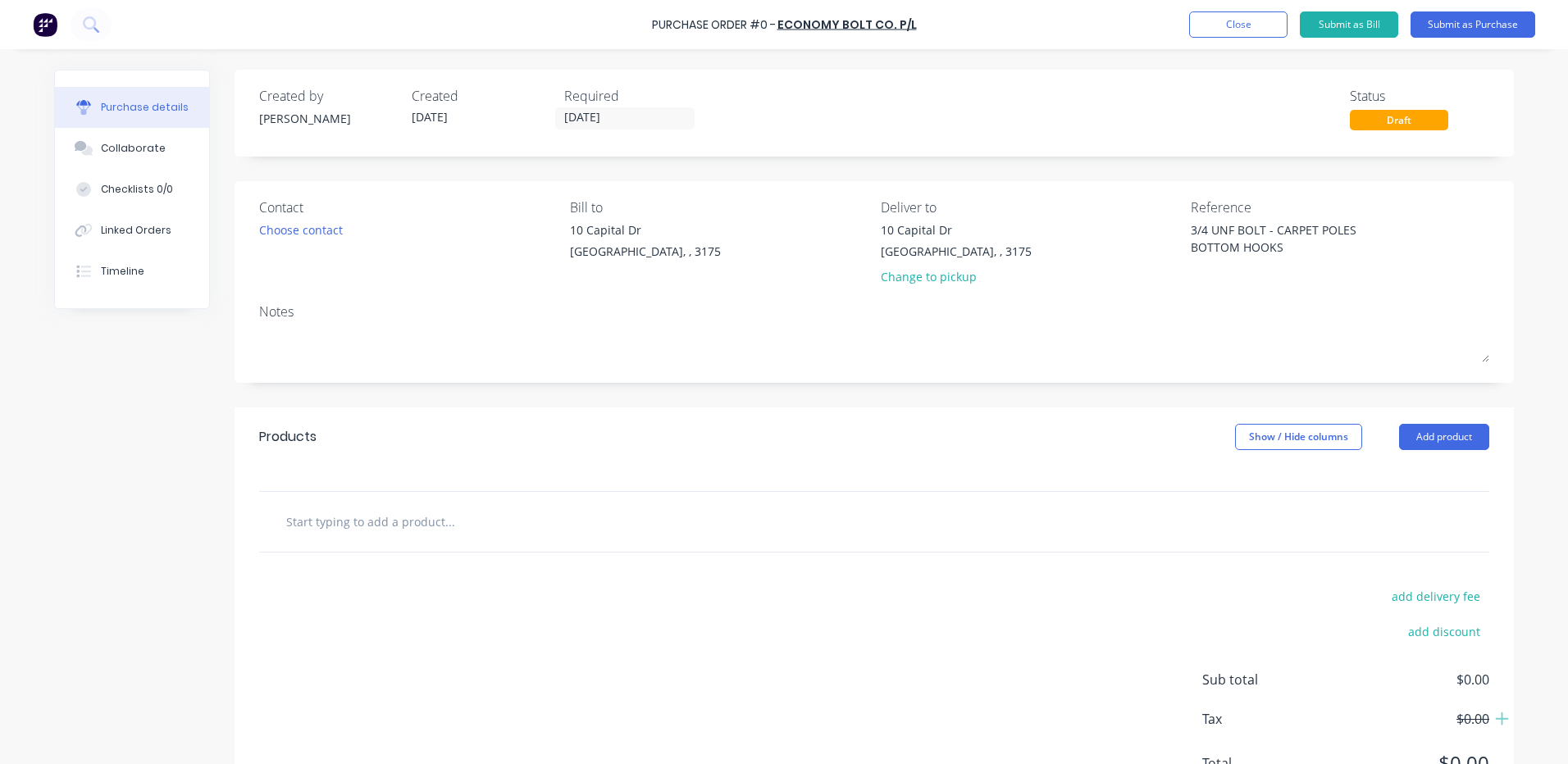
type textarea "3/4 UNF BOLT - CARPET POLES BOTTOM HOOKS"
type textarea "x"
type textarea "3/4 UNF BOLT - CARPET POLES BOTTOM HOOKS"
click at [839, 400] on div "Created by Kyle Created 13/08/25 Required 13/08/25 Status Draft Contact Choose …" at bounding box center [874, 445] width 1279 height 752
click at [1403, 445] on button "Add product" at bounding box center [1444, 436] width 91 height 26
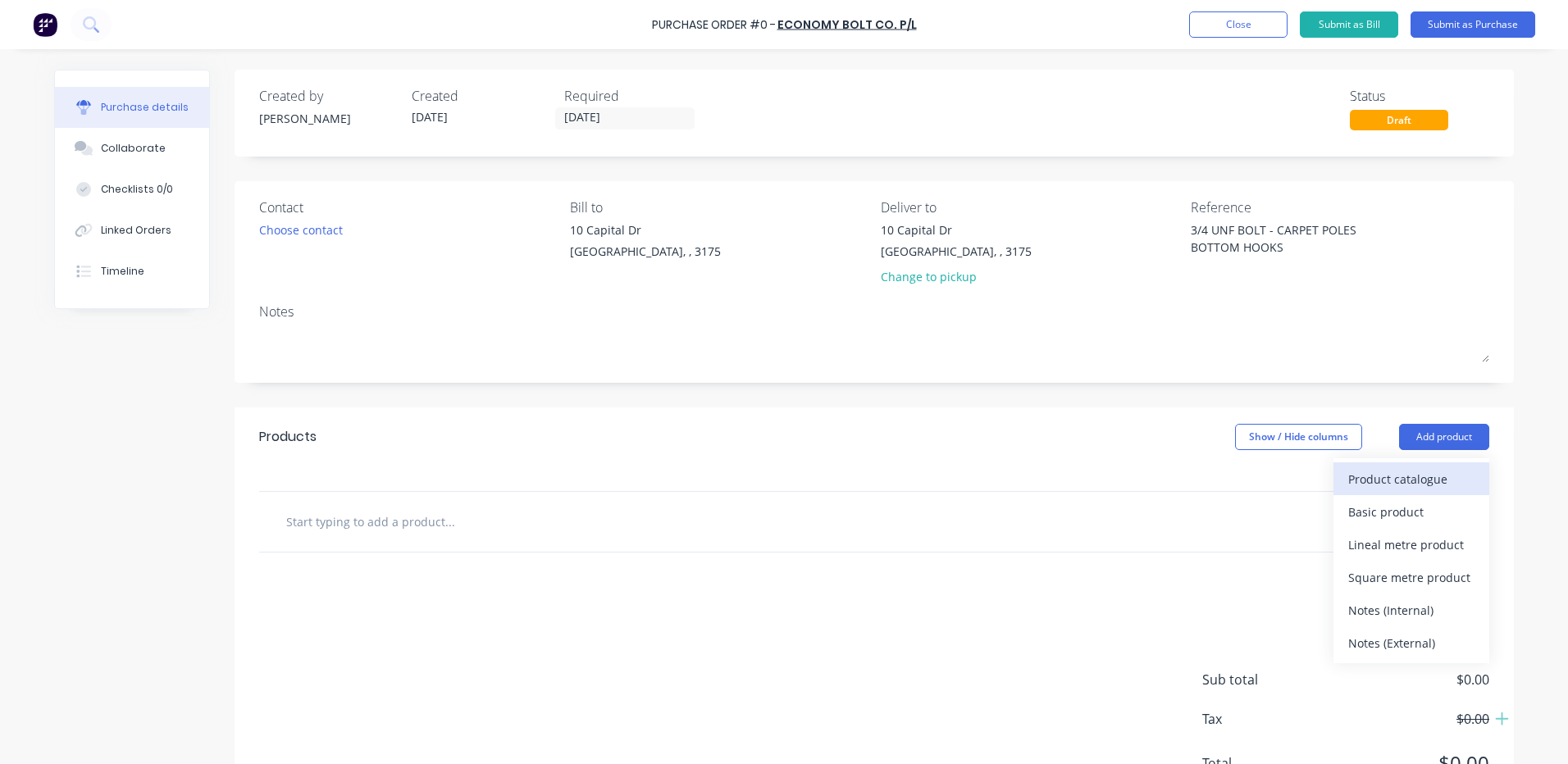
click at [1393, 470] on div "Product catalogue" at bounding box center [1410, 479] width 126 height 24
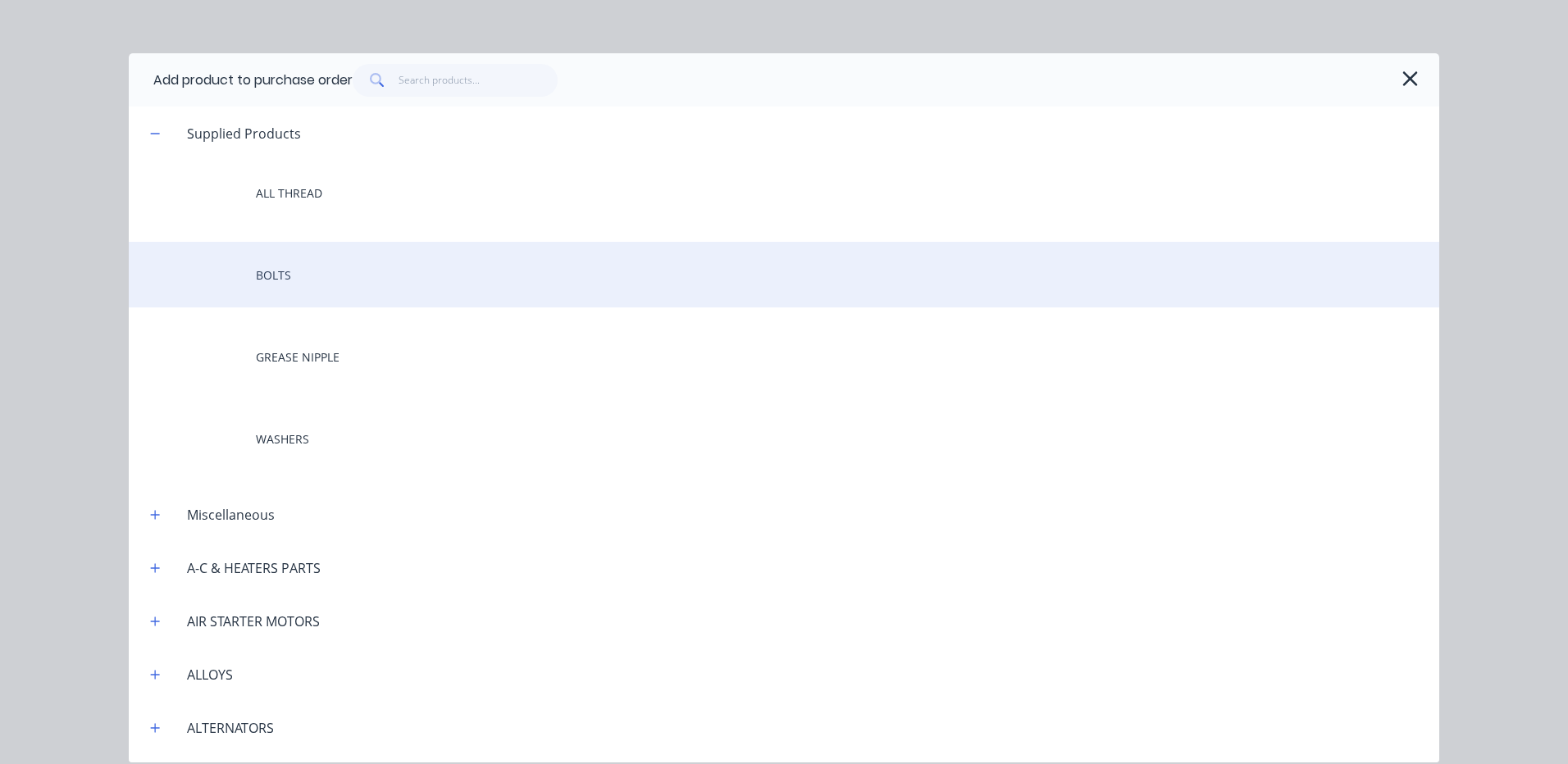
click at [460, 283] on div "BOLTS" at bounding box center [784, 275] width 1310 height 66
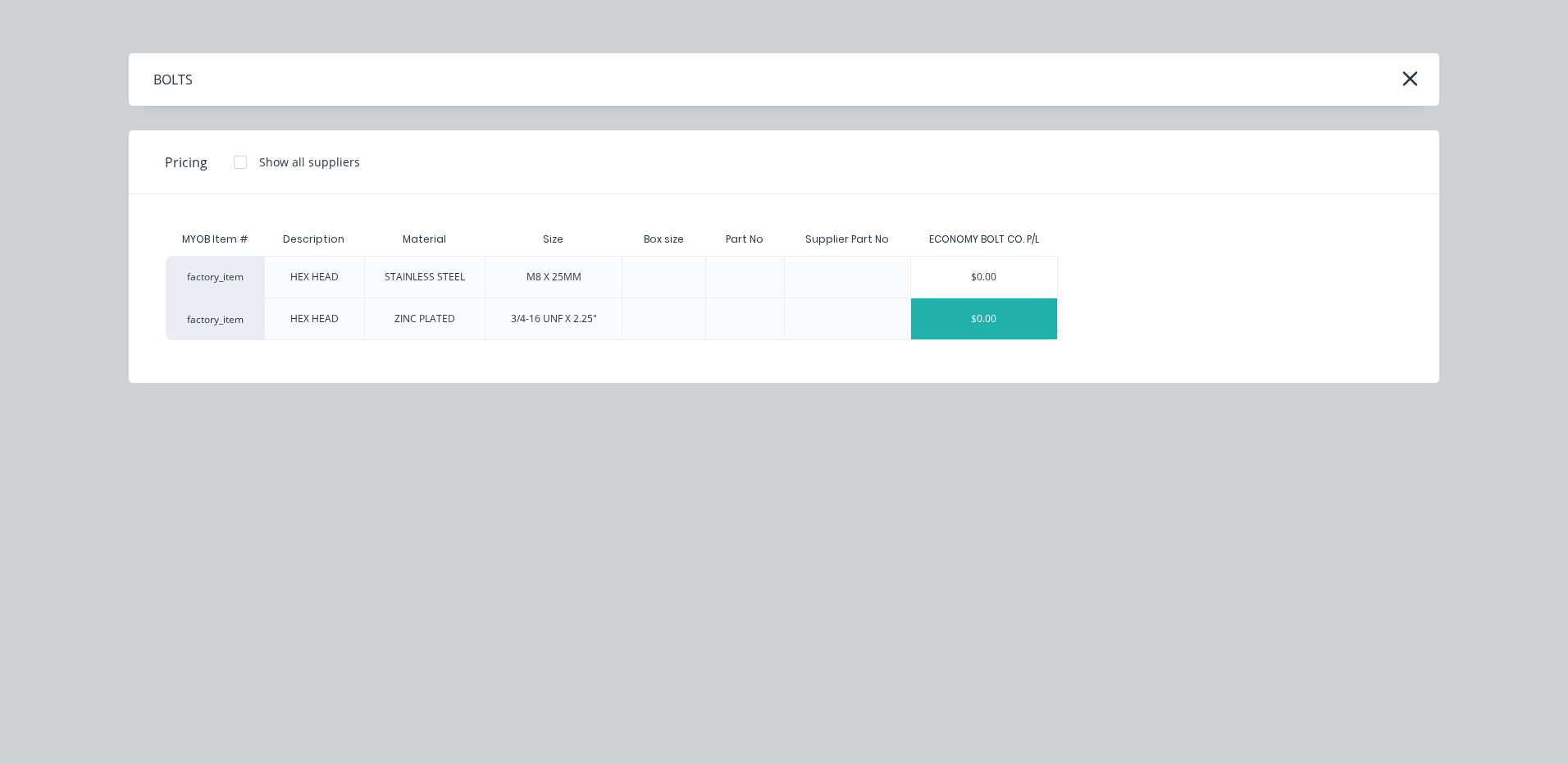
click at [1034, 311] on div "$0.00" at bounding box center [984, 319] width 146 height 41
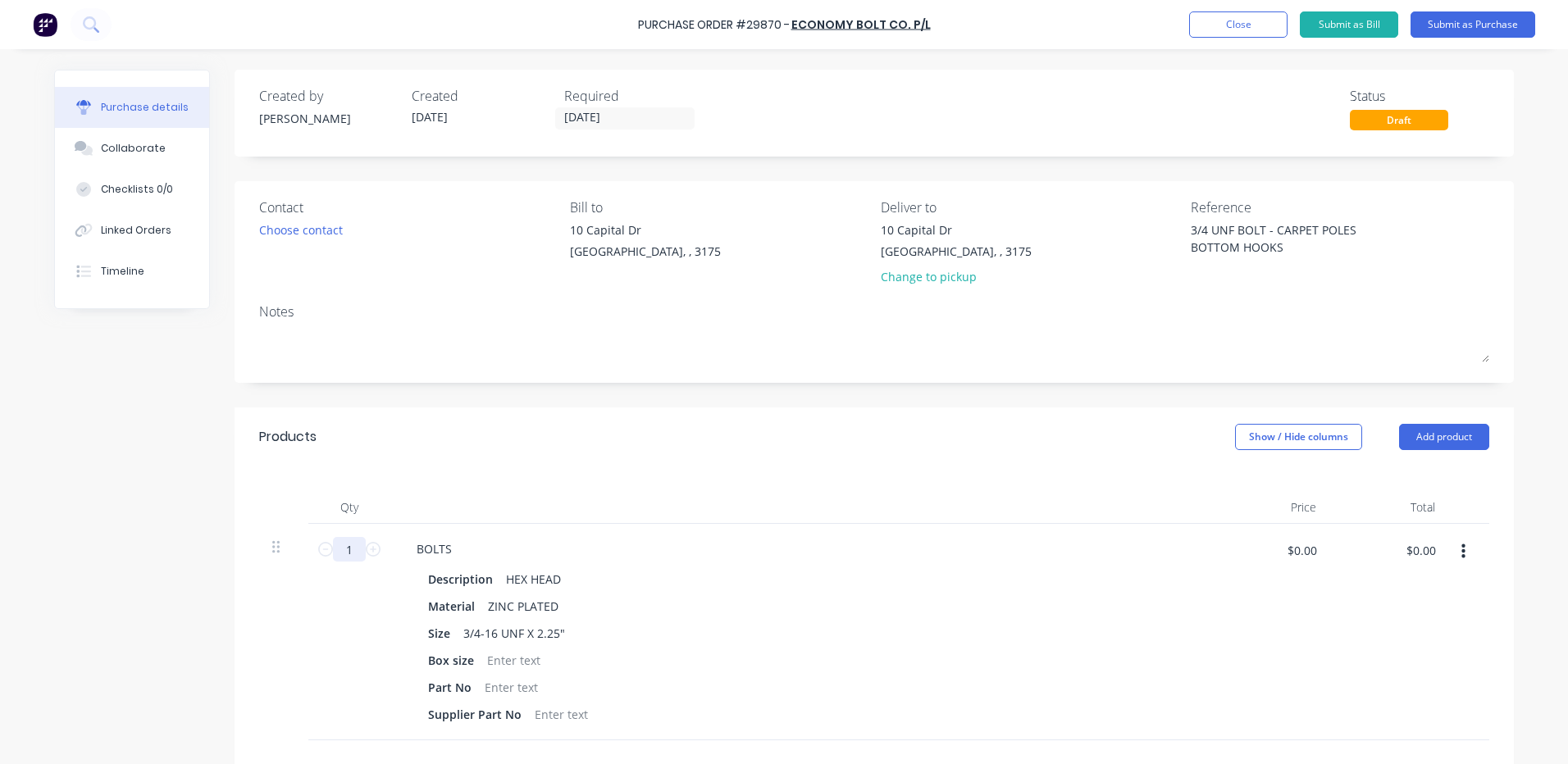
click at [355, 559] on input "1" at bounding box center [350, 550] width 33 height 25
type textarea "x"
type input "2"
type textarea "x"
type input "20"
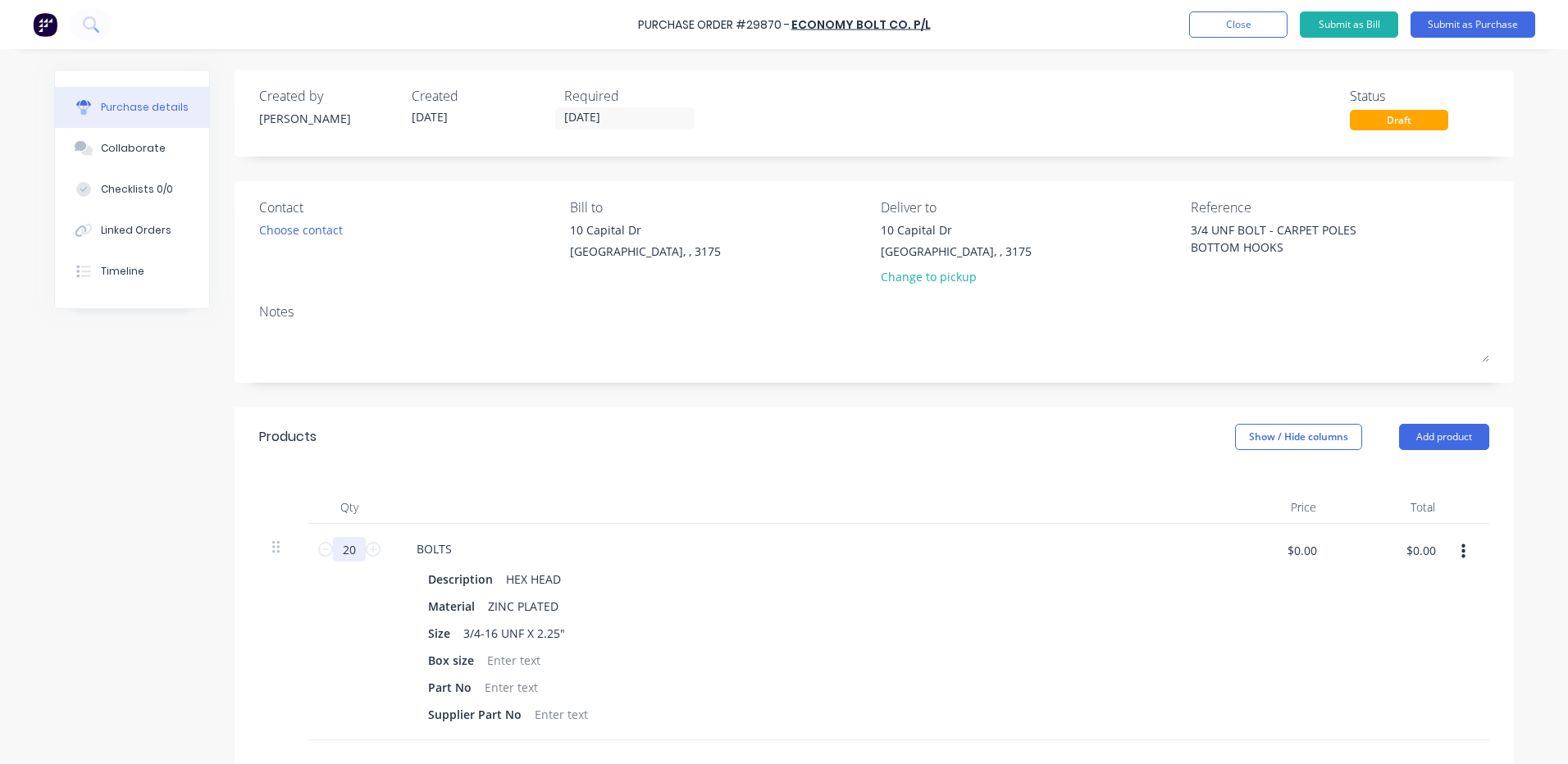
type textarea "x"
type input "20"
click at [615, 499] on div at bounding box center [799, 508] width 820 height 33
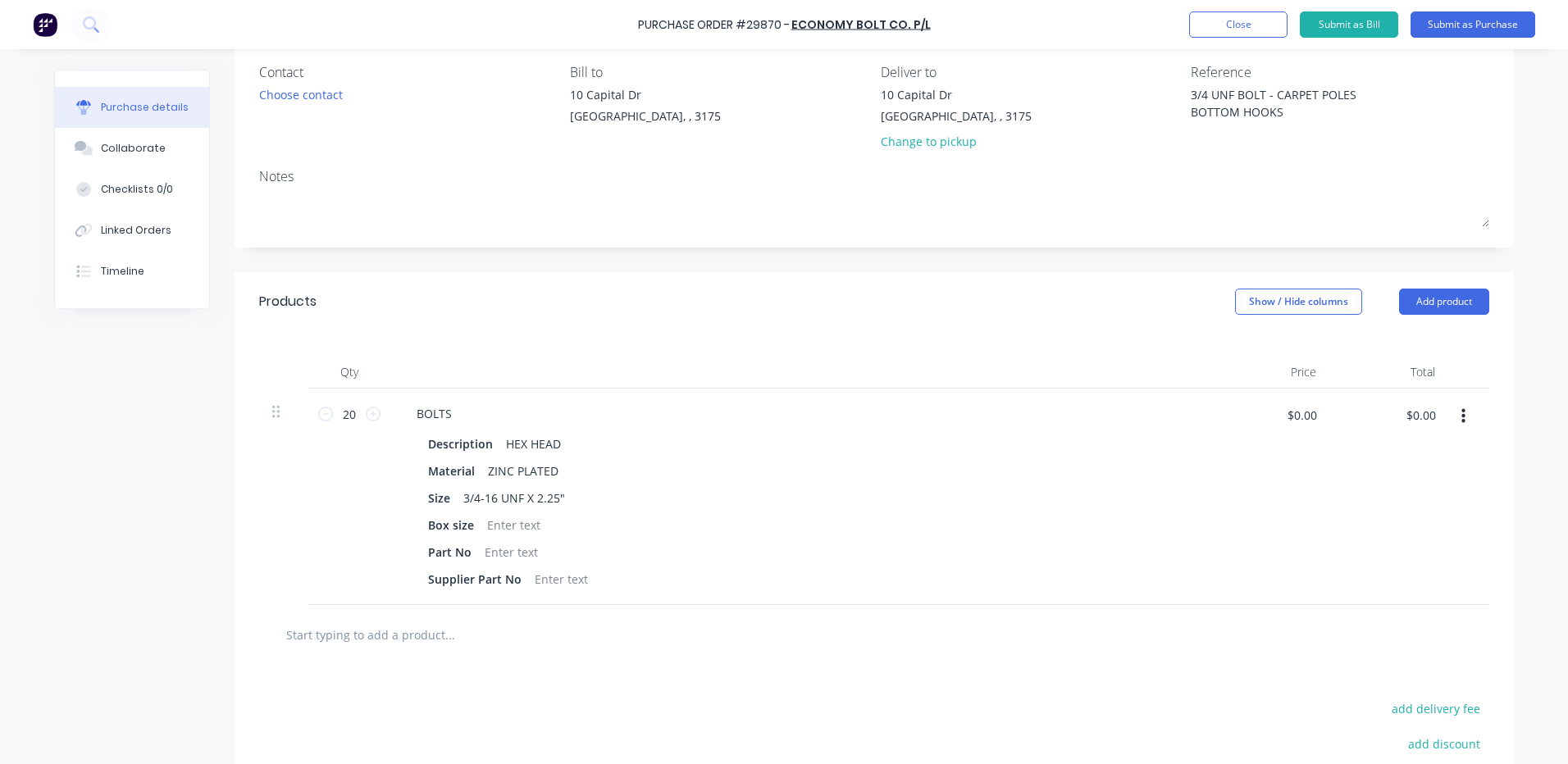
scroll to position [164, 0]
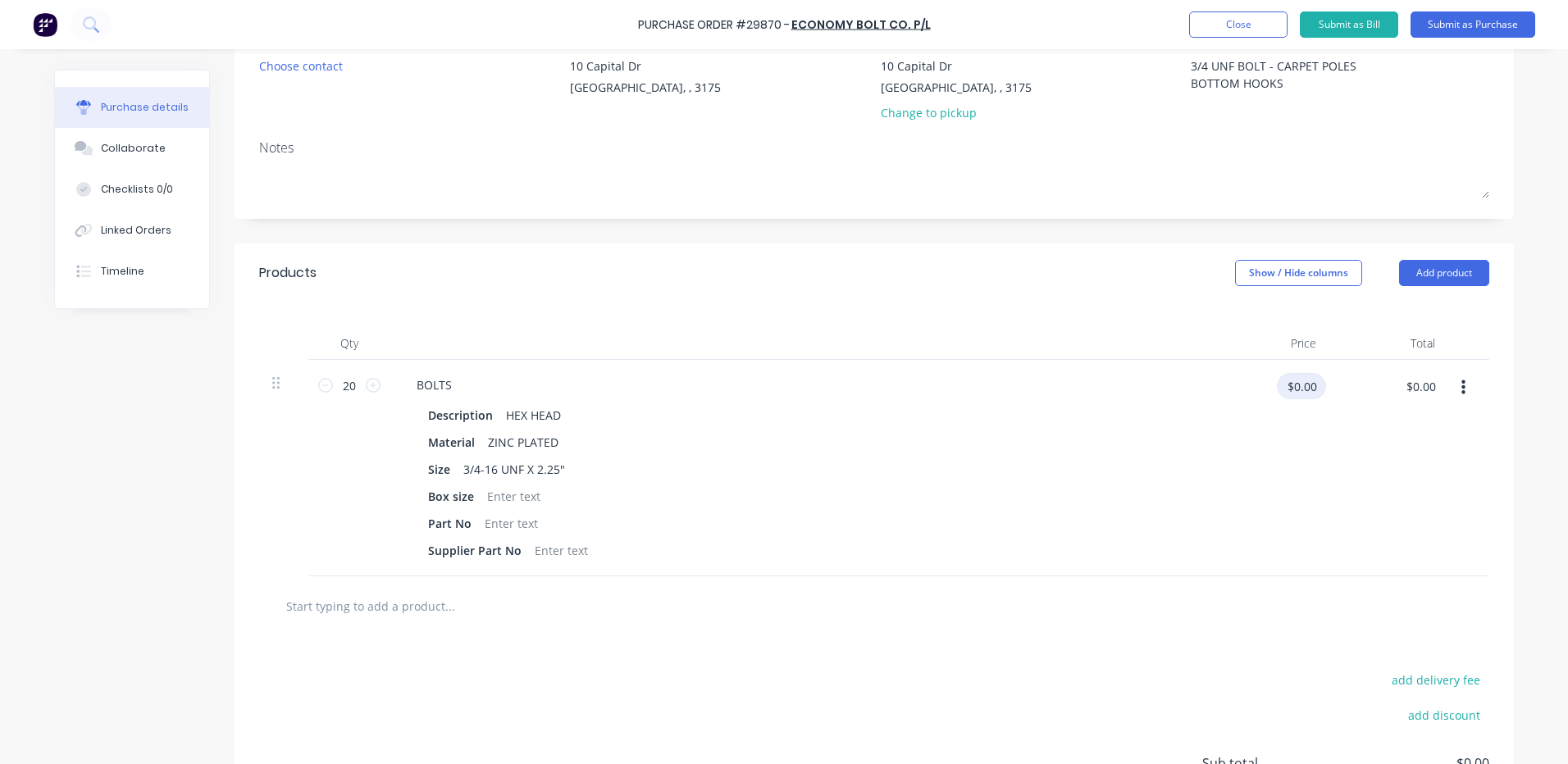
click at [1289, 394] on input "$0.00" at bounding box center [1300, 385] width 49 height 26
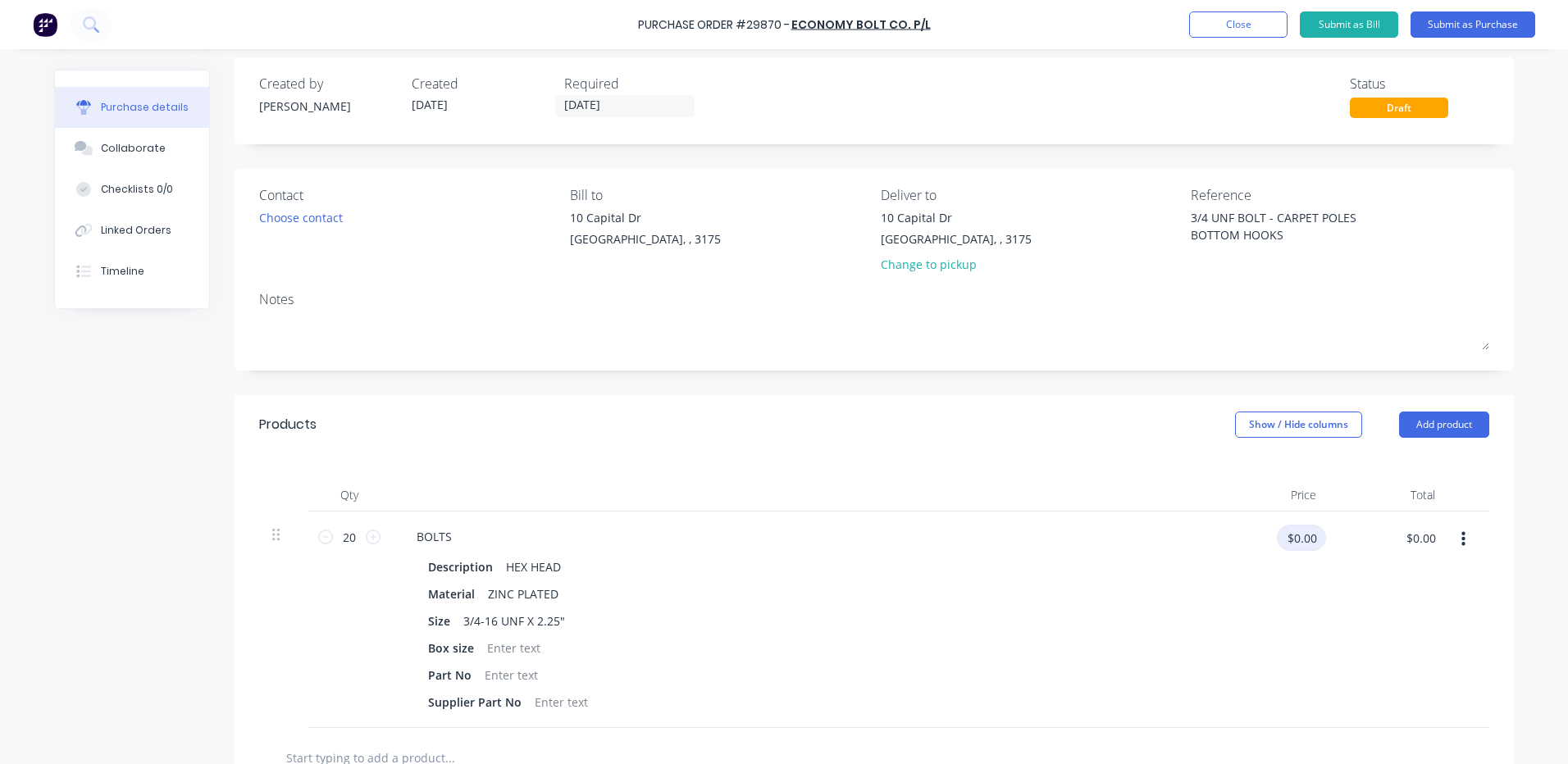
scroll to position [0, 0]
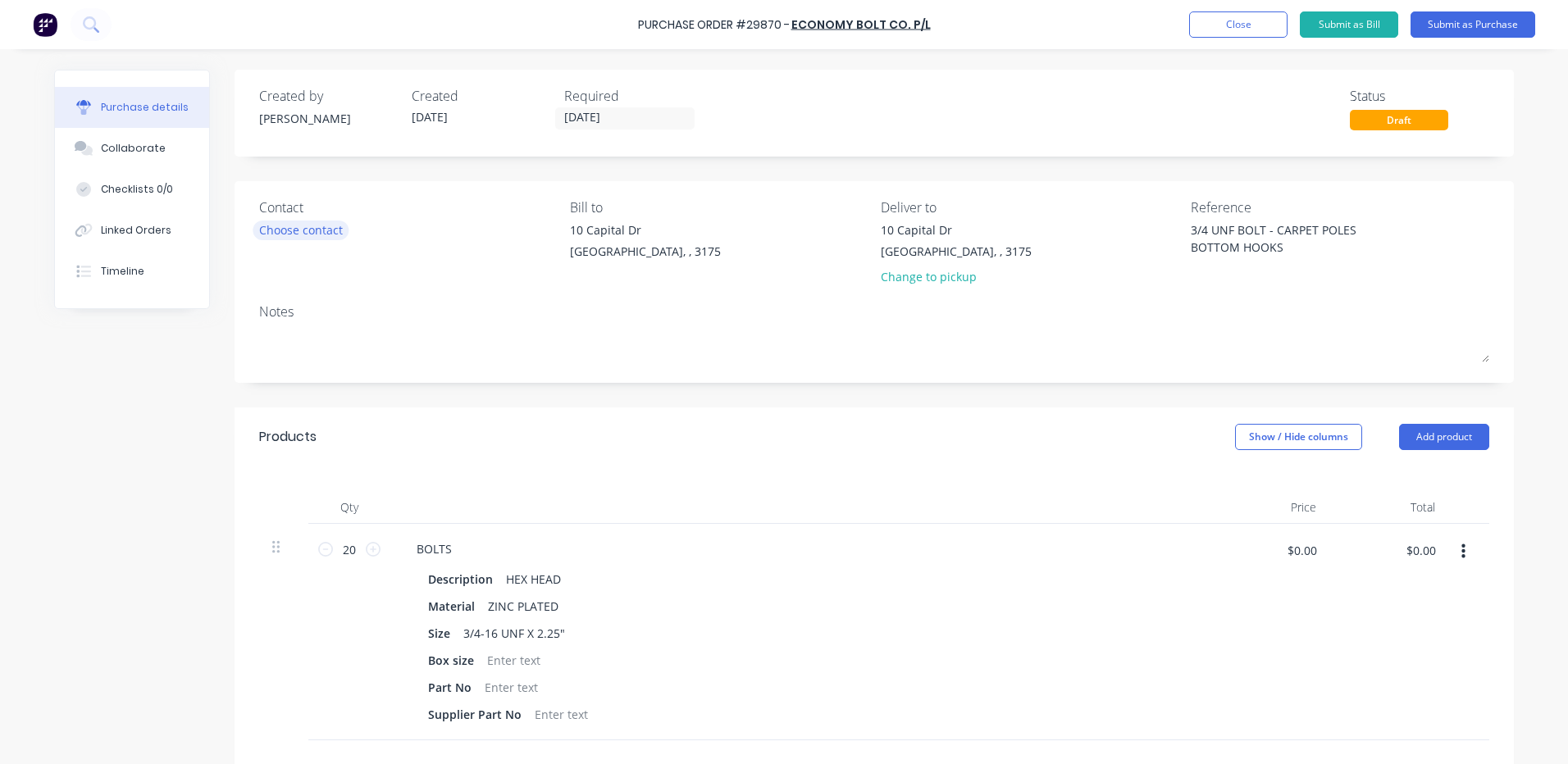
click at [278, 232] on div "Choose contact" at bounding box center [301, 230] width 84 height 17
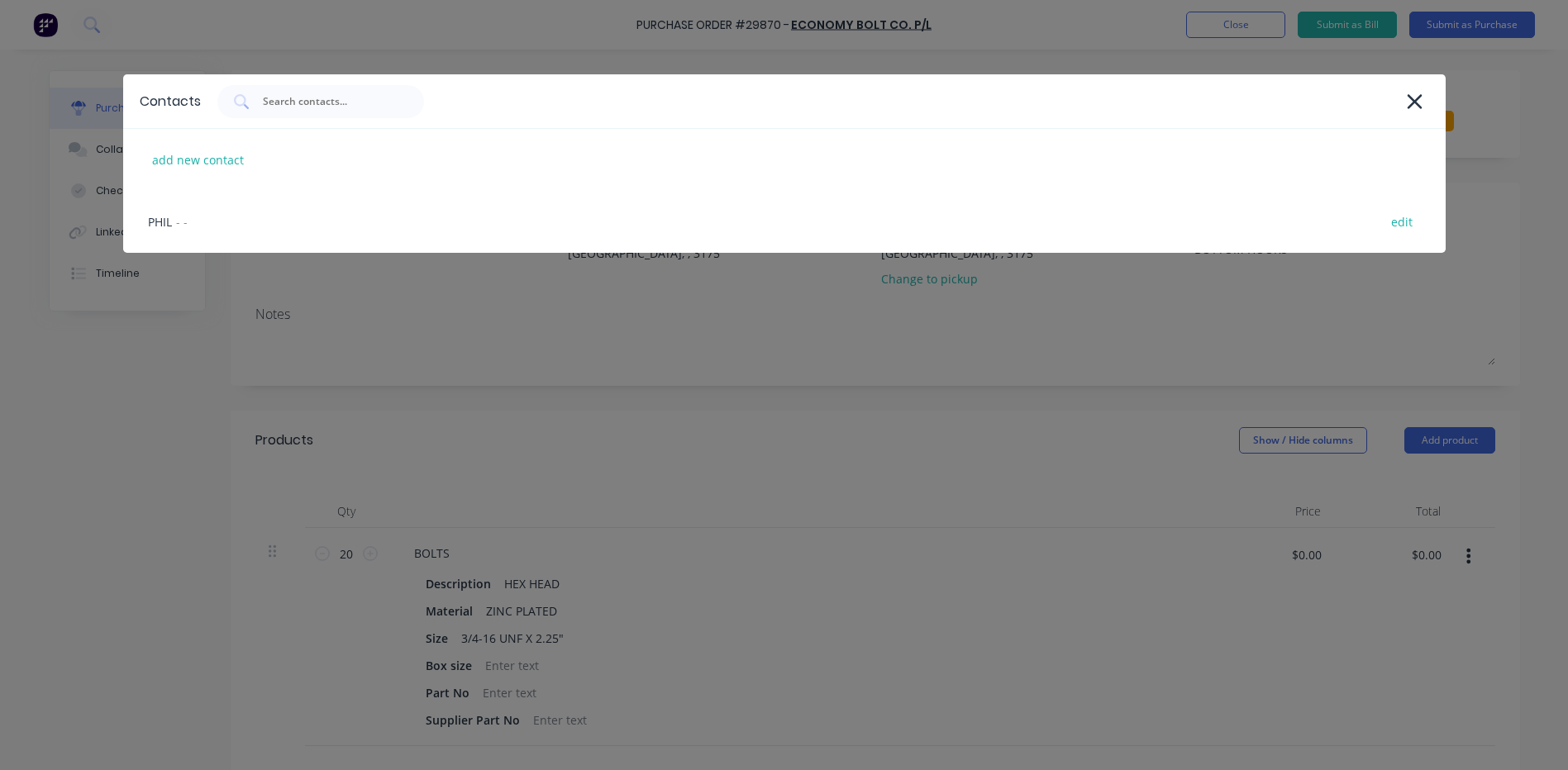
click at [587, 368] on div "Contacts add new contact PHIL - - edit" at bounding box center [784, 385] width 1568 height 770
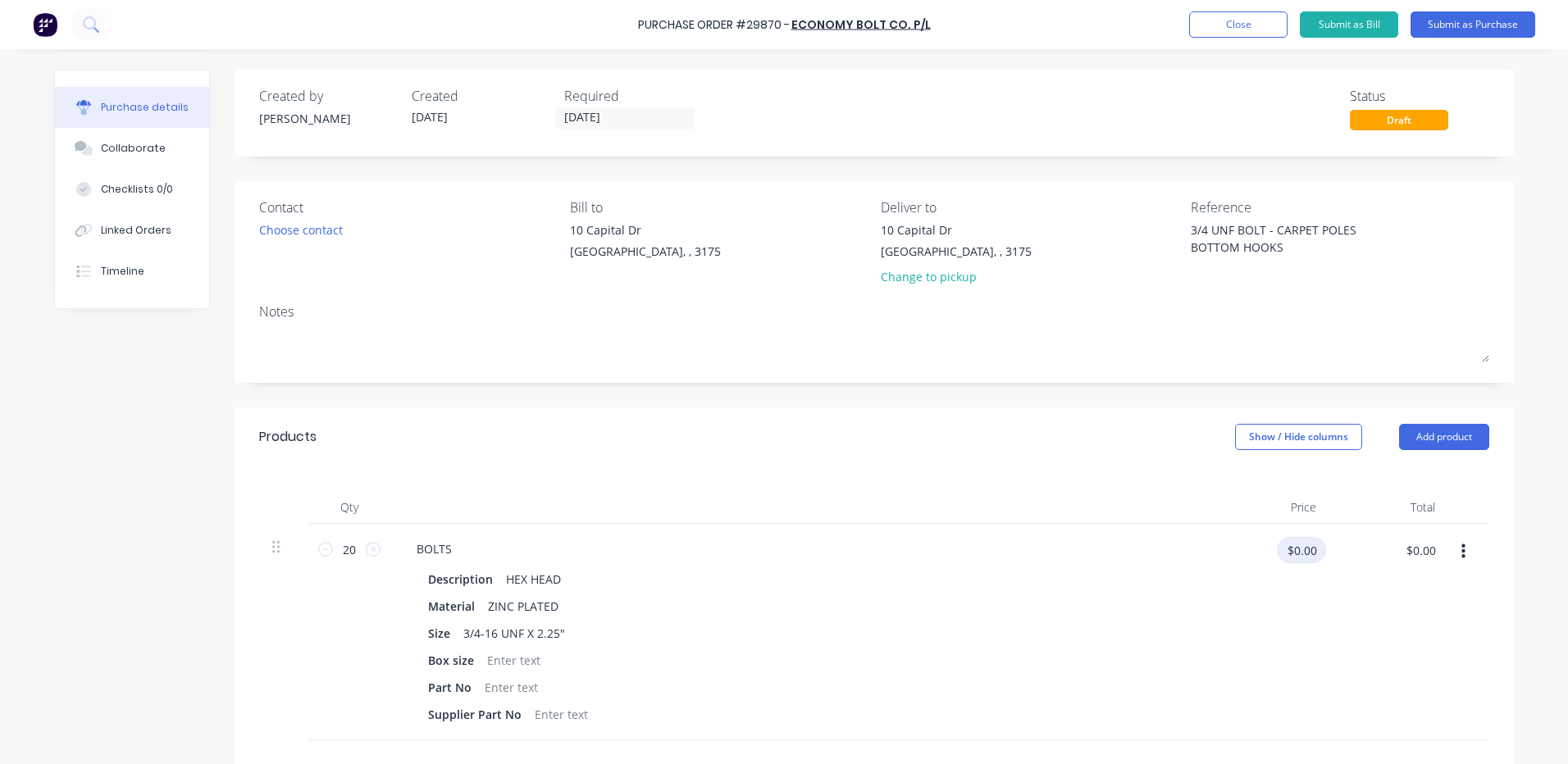
type textarea "x"
click at [1310, 540] on input "$0.00" at bounding box center [1300, 550] width 49 height 26
type input "2.97"
type textarea "x"
type input "$2.97"
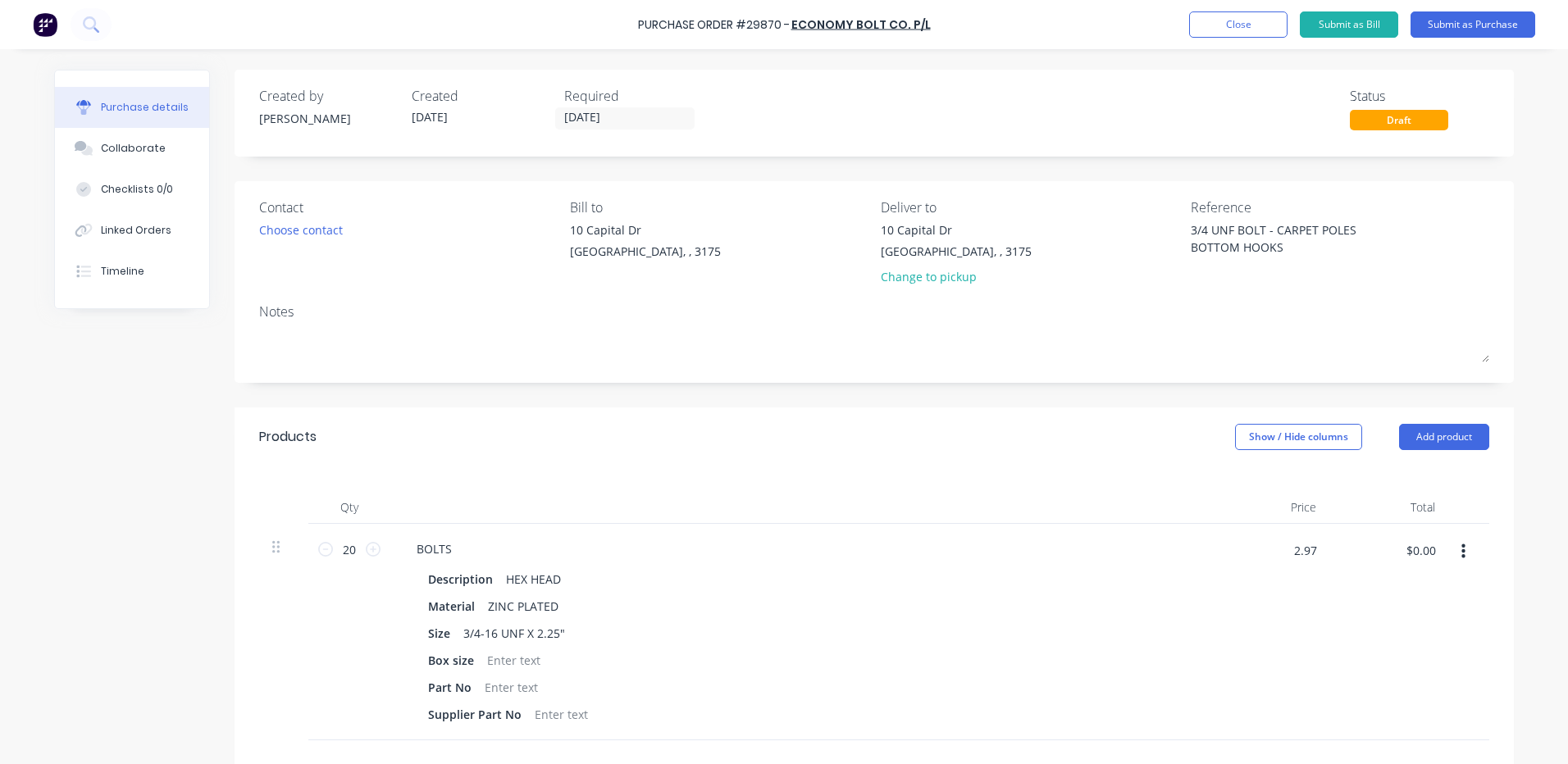
type input "$59.40"
click at [714, 444] on div "Products Show / Hide columns Add product" at bounding box center [874, 436] width 1279 height 59
click at [1478, 22] on button "Submit as Purchase" at bounding box center [1472, 24] width 124 height 26
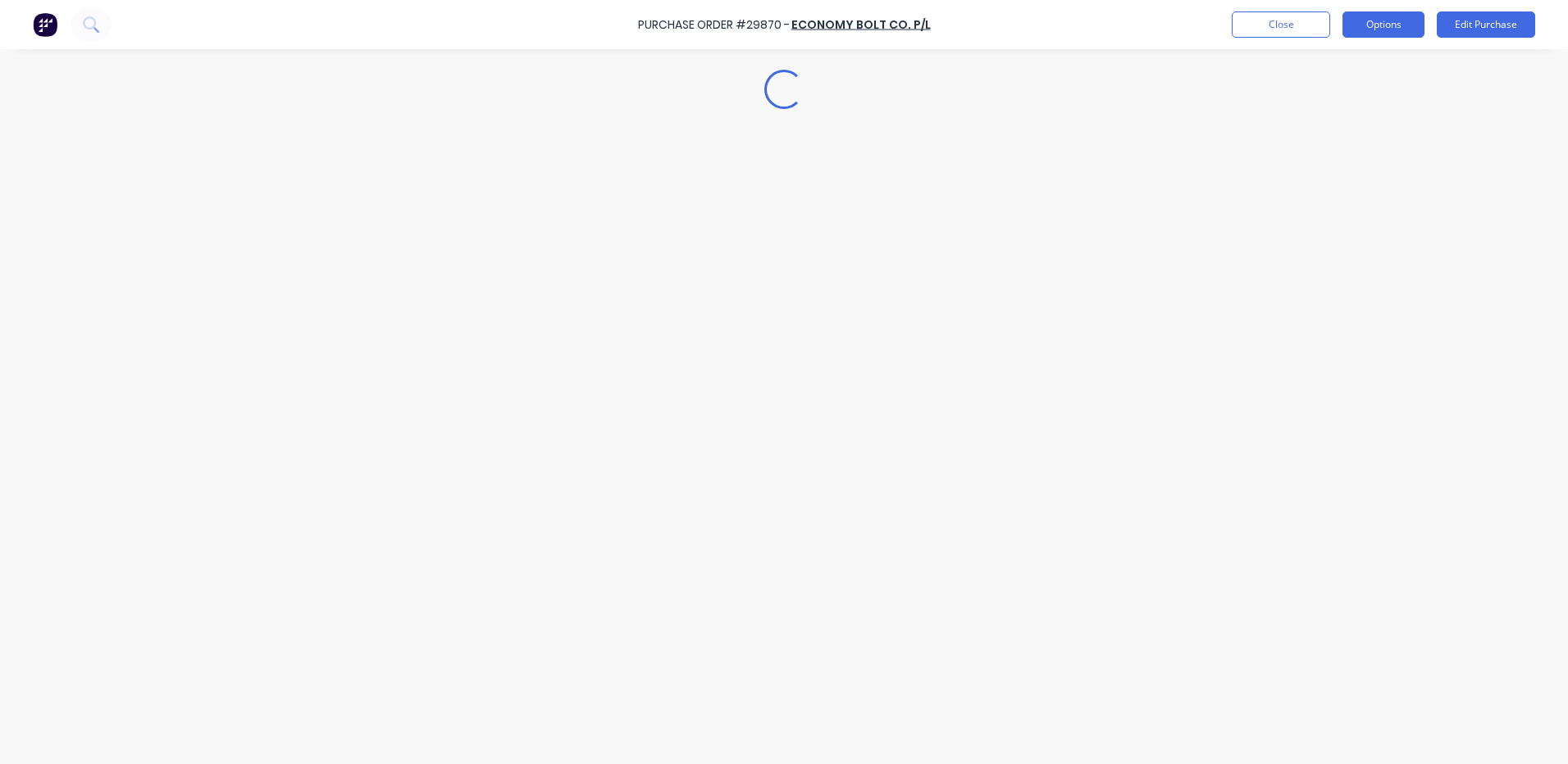
type textarea "x"
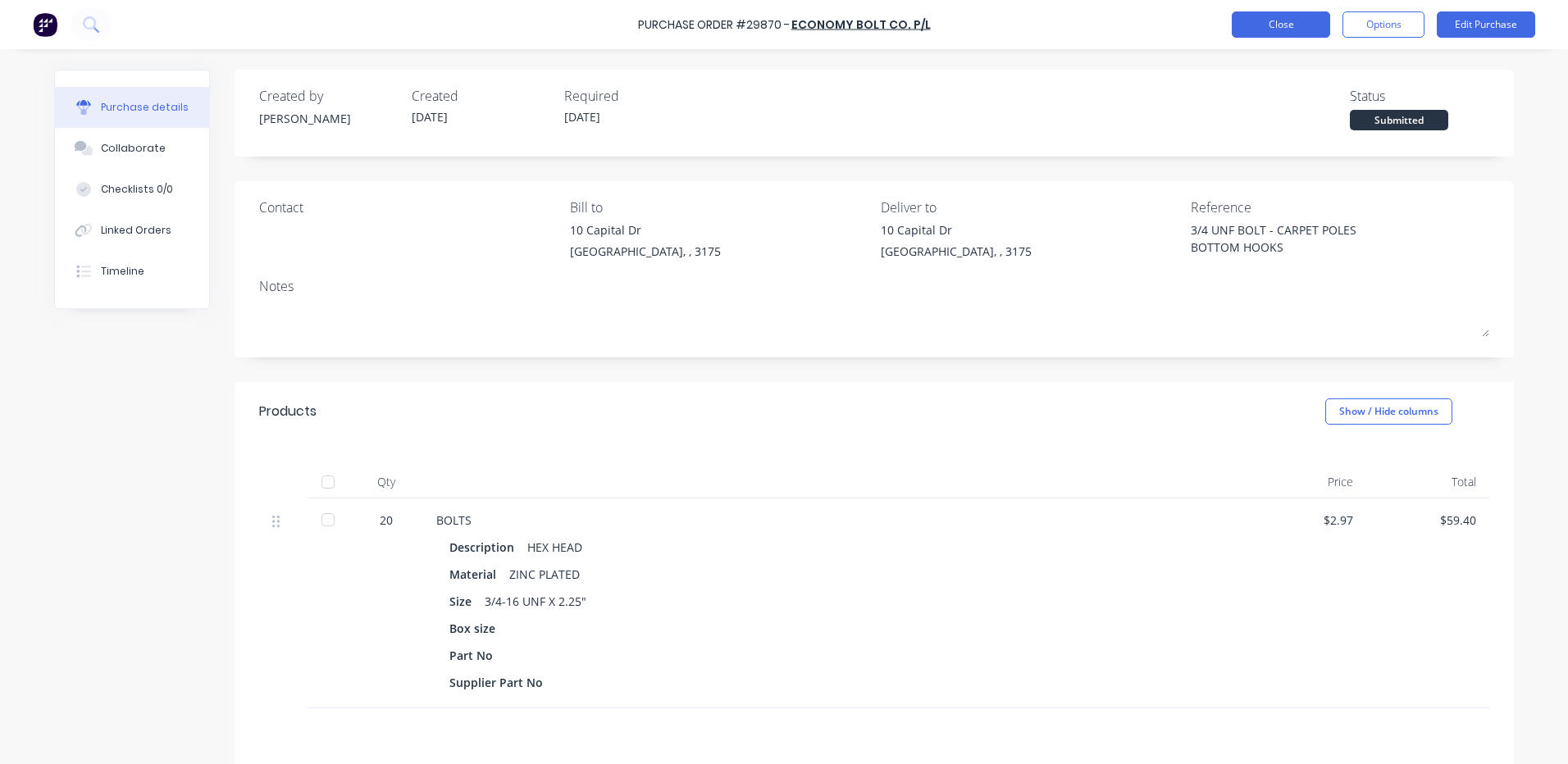
click at [1289, 29] on button "Close" at bounding box center [1281, 24] width 98 height 26
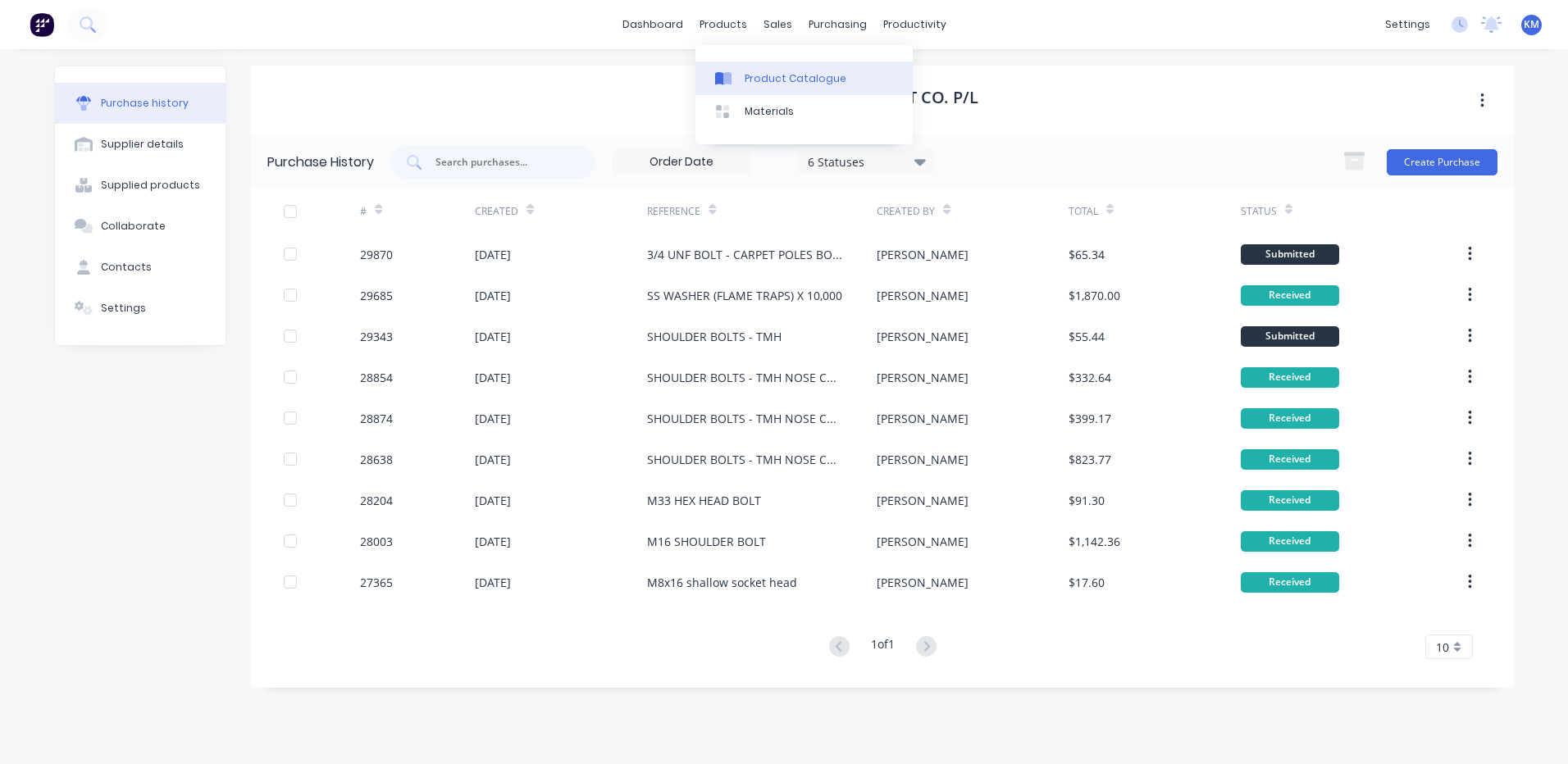
click at [745, 83] on div "Product Catalogue" at bounding box center [796, 78] width 102 height 14
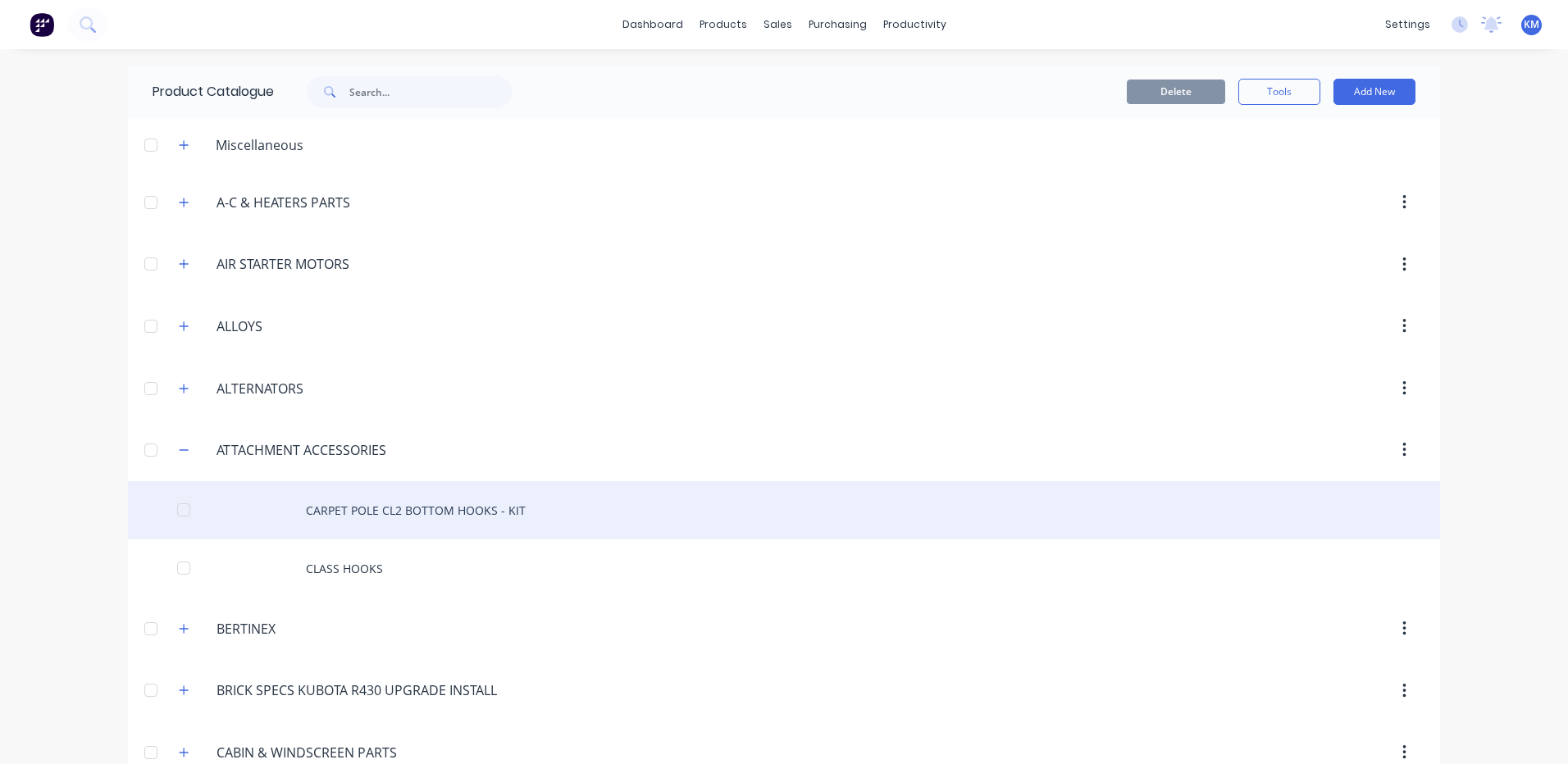
click at [409, 522] on div "CARPET POLE CL2 BOTTOM HOOKS - KIT" at bounding box center [784, 511] width 1312 height 58
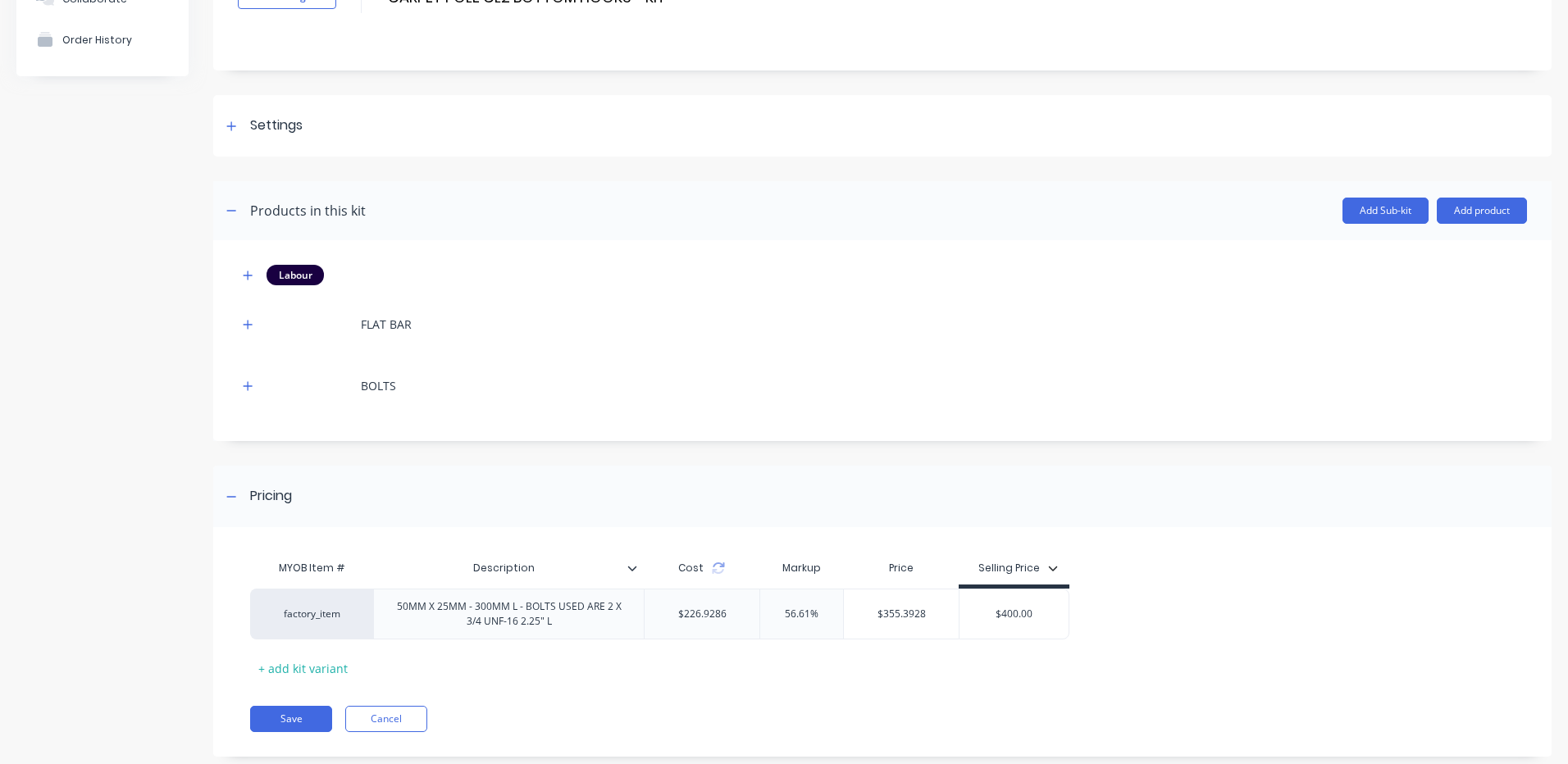
scroll to position [176, 0]
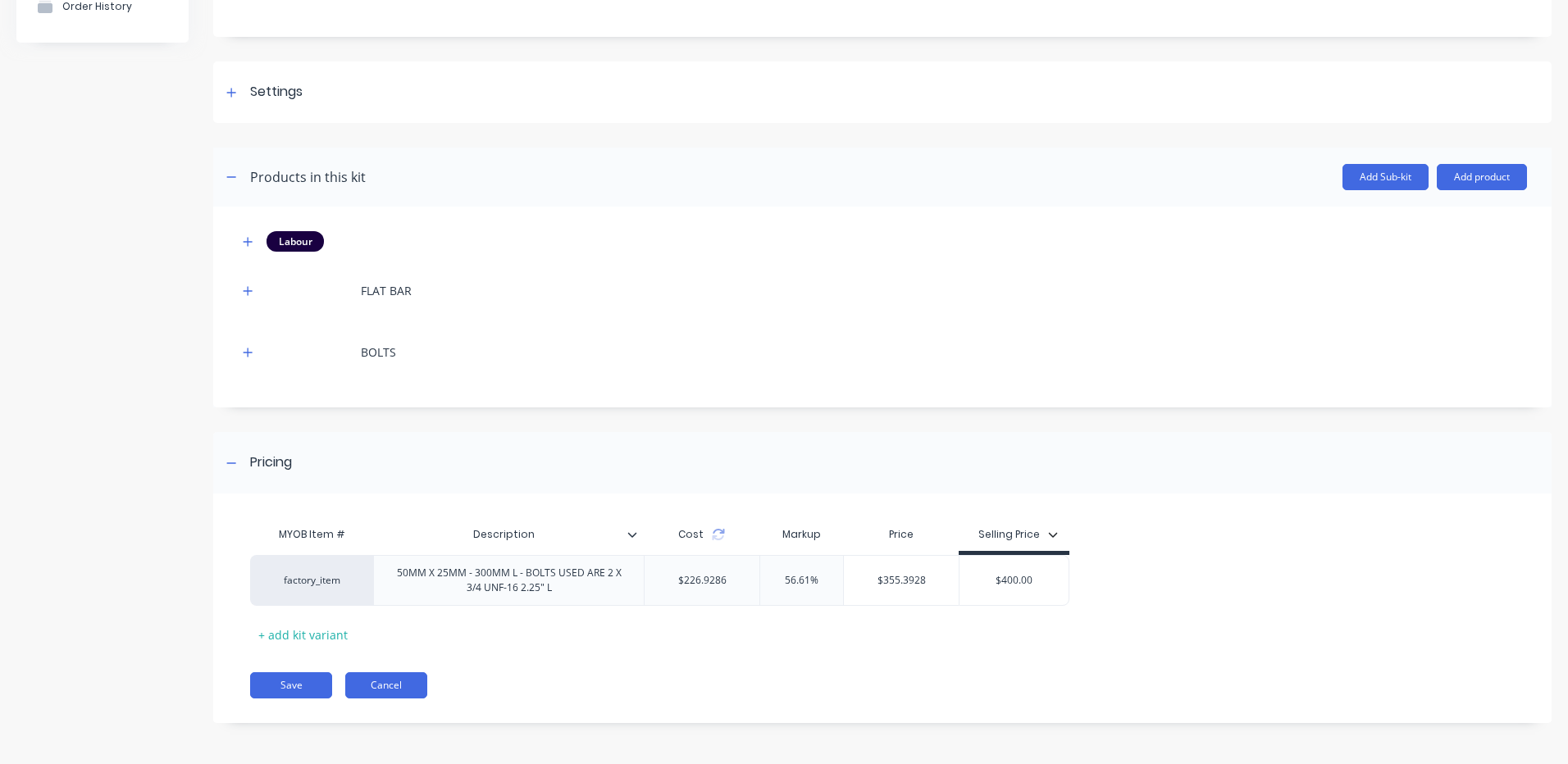
click at [414, 681] on button "Cancel" at bounding box center [385, 685] width 82 height 26
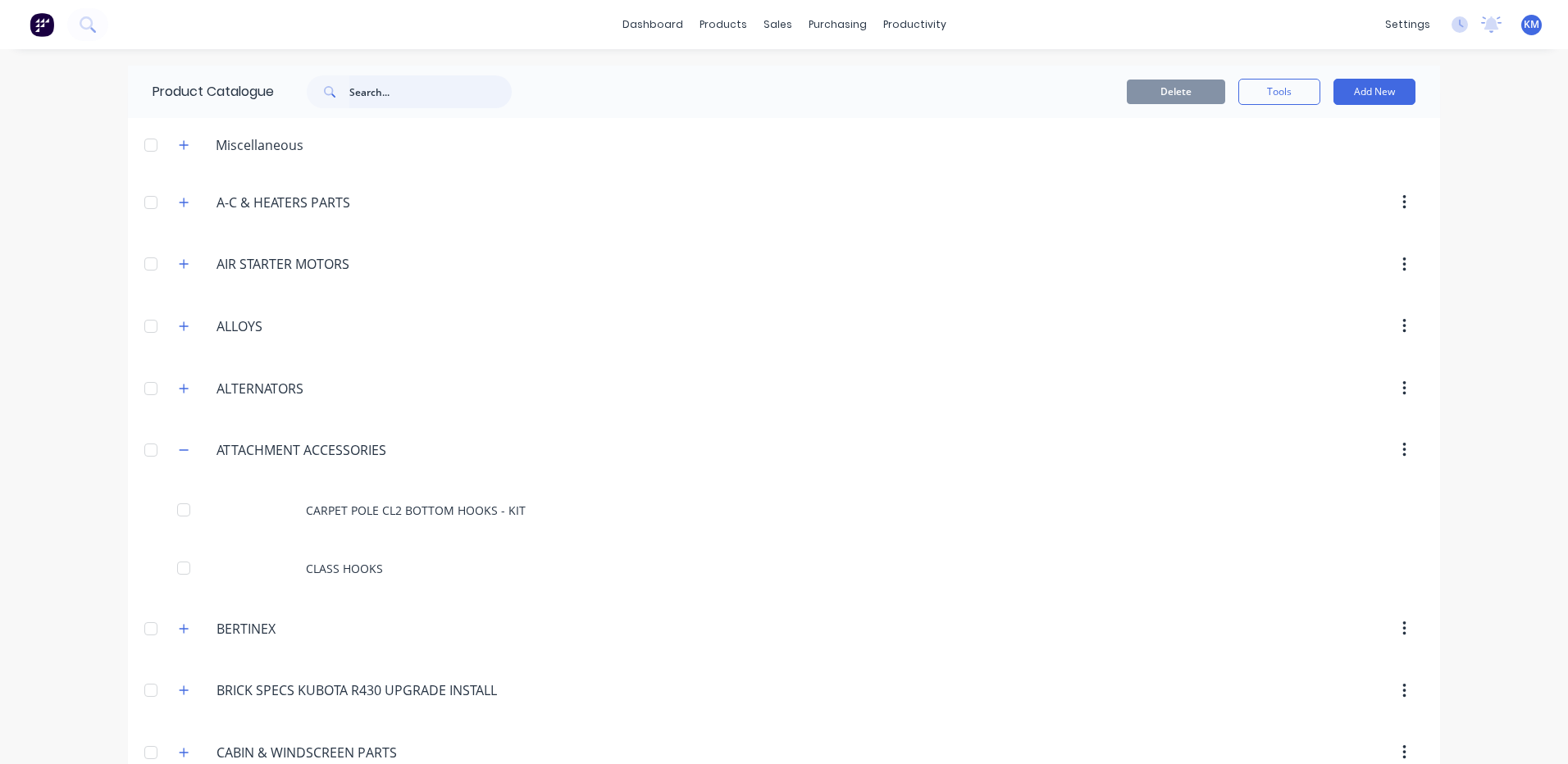
click at [399, 90] on input "text" at bounding box center [431, 92] width 163 height 33
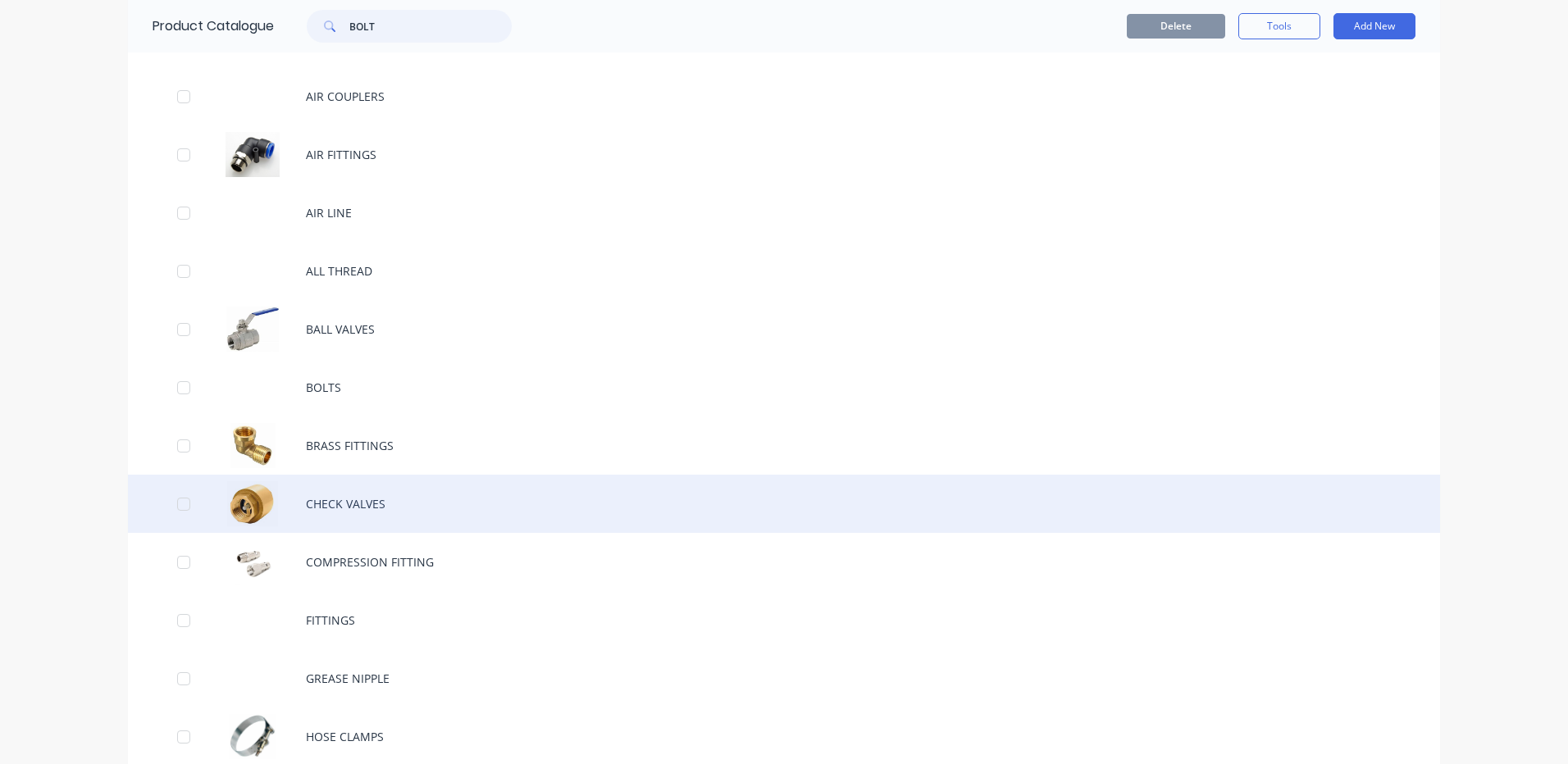
scroll to position [328, 0]
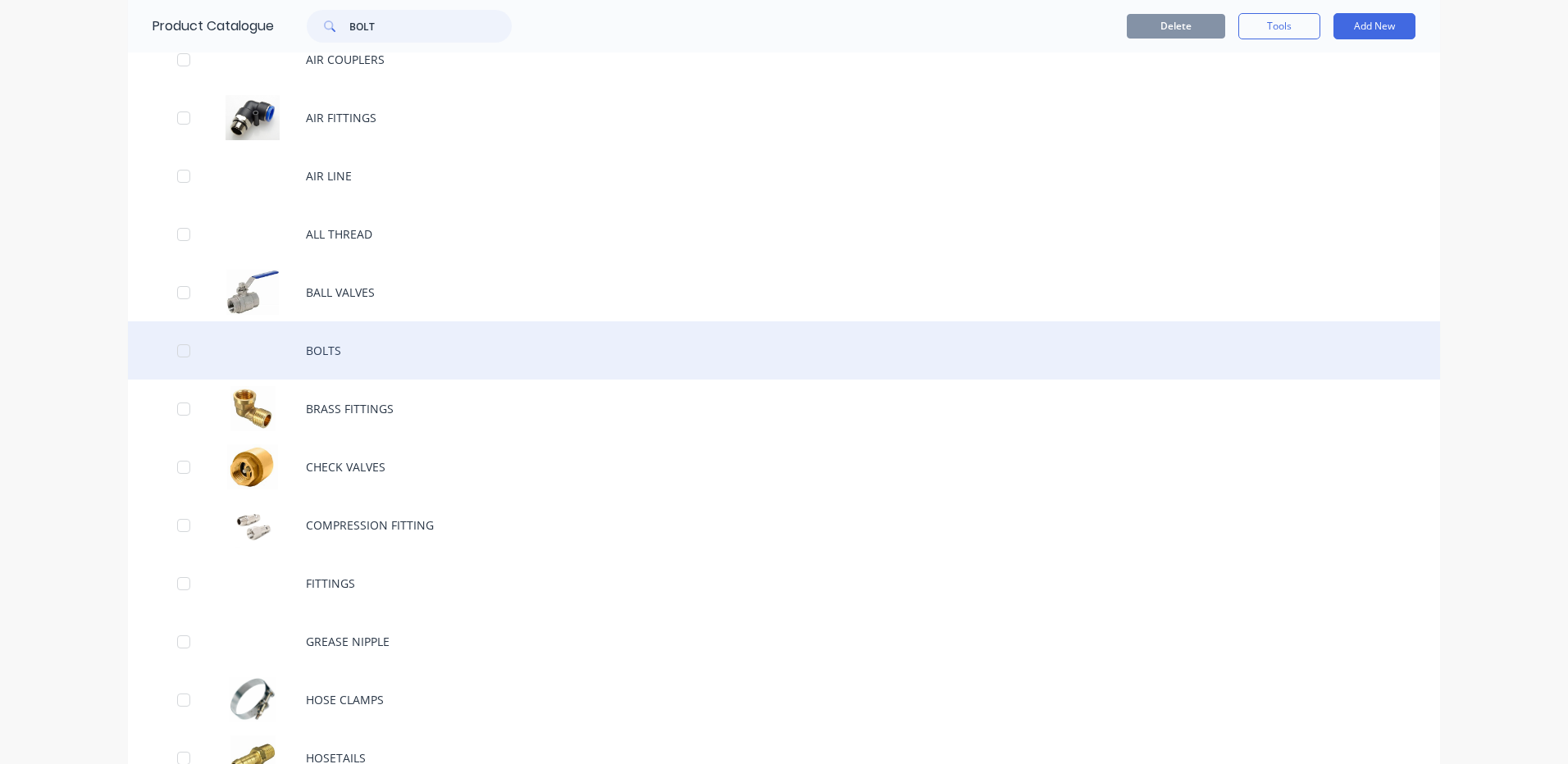
type input "BOLT"
click at [388, 366] on div "BOLTS" at bounding box center [784, 351] width 1312 height 58
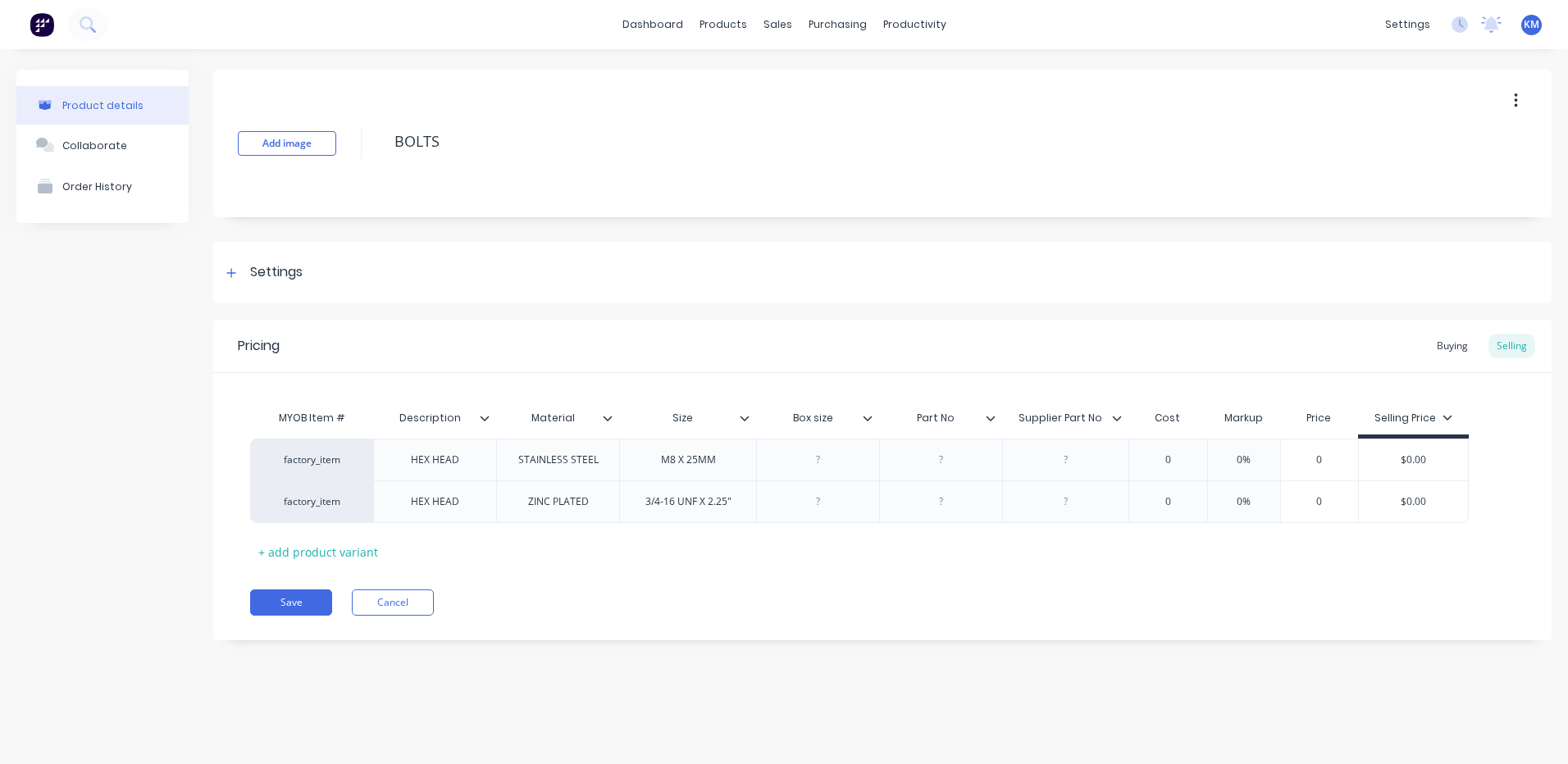
type textarea "x"
click at [1177, 493] on div "0" at bounding box center [1167, 502] width 82 height 41
type input "0"
type textarea "x"
type input "2."
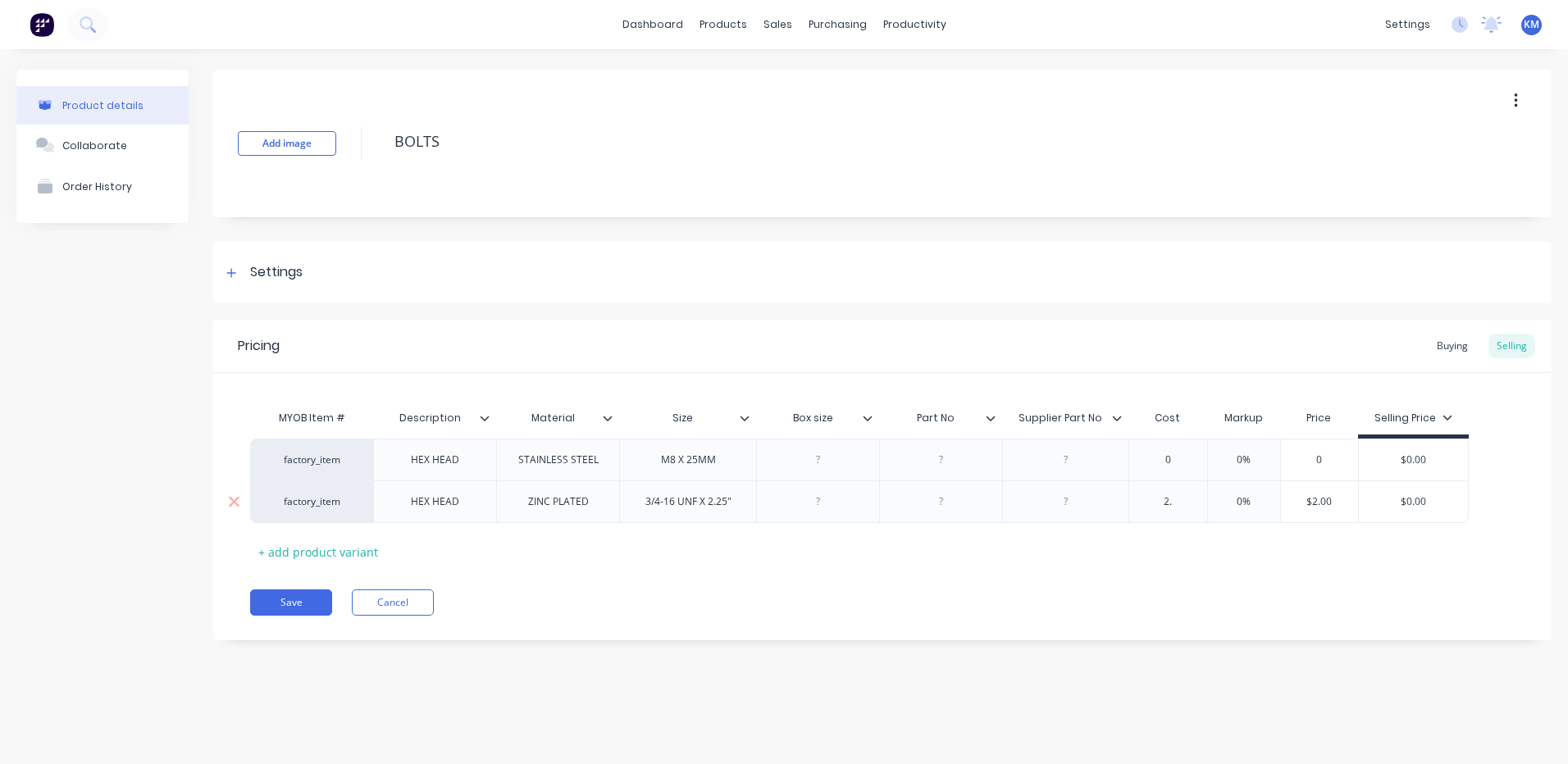
type textarea "x"
type input "2.9"
type textarea "x"
type input "2.97"
type input "%"
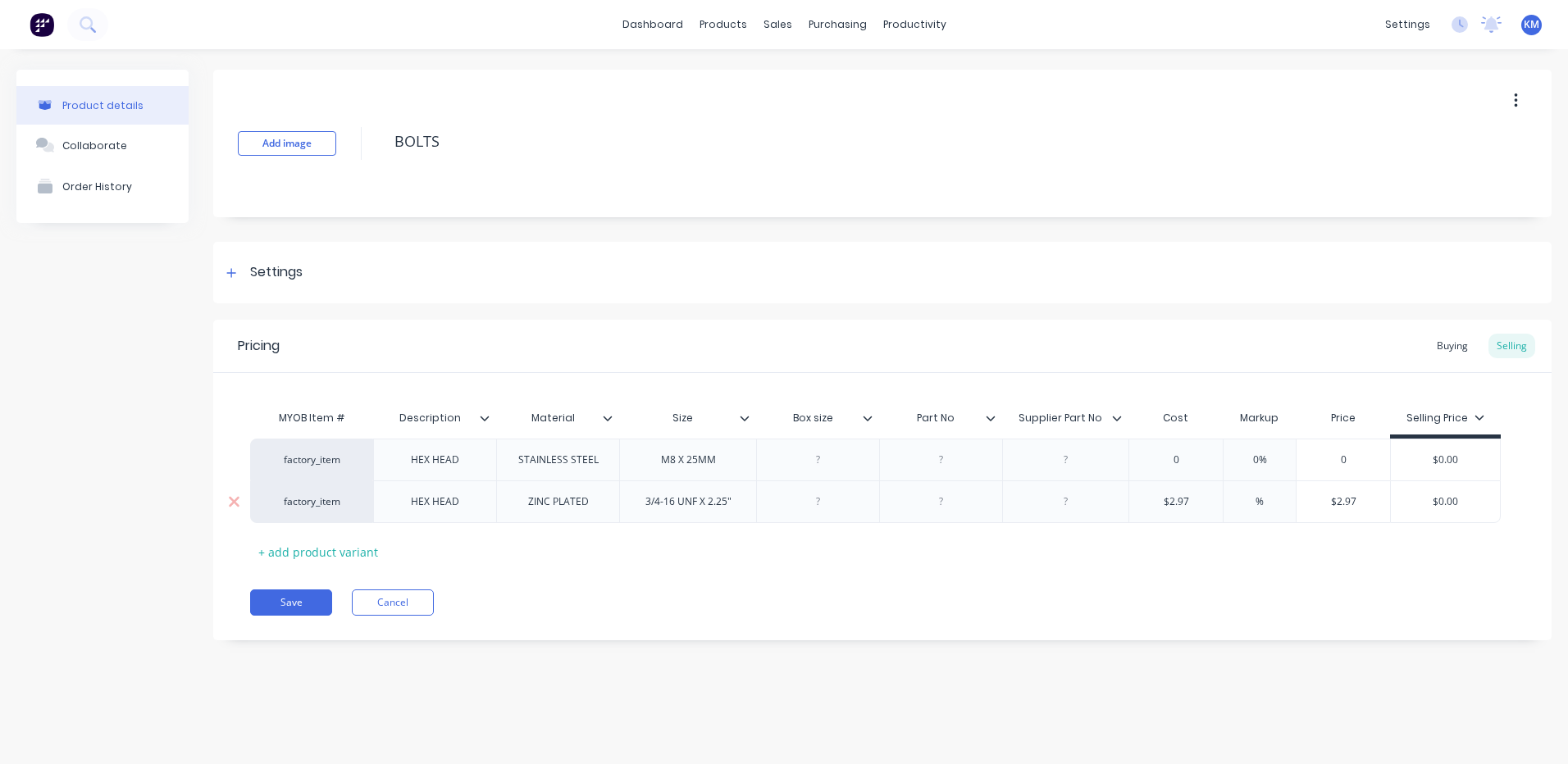
type textarea "x"
type input "5%"
type textarea "x"
type input "50%"
type input "$4.455"
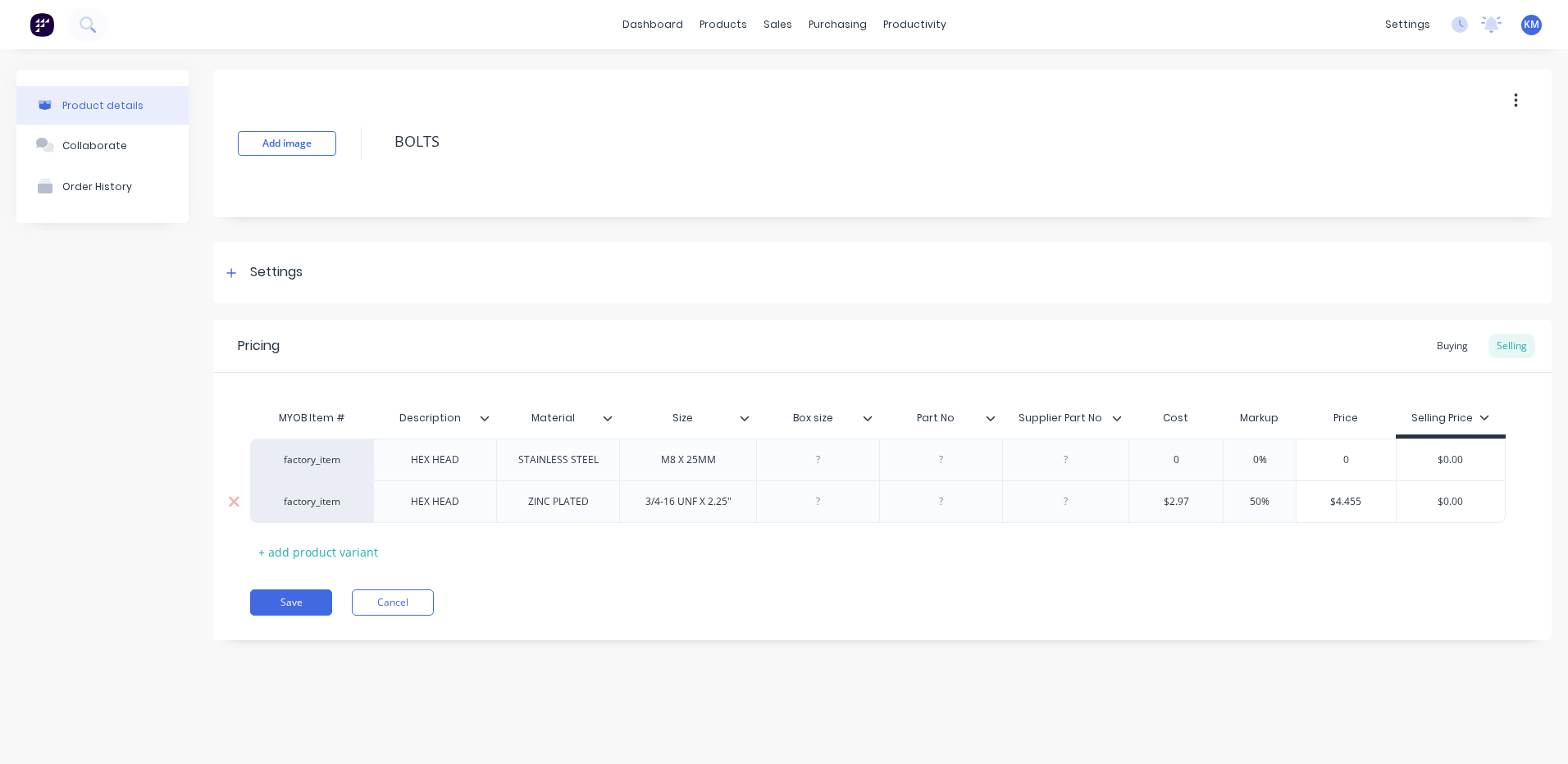
type input "$0.00"
drag, startPoint x: 1474, startPoint y: 494, endPoint x: 1444, endPoint y: 495, distance: 30.0
click at [1444, 495] on input "$0.00" at bounding box center [1450, 501] width 109 height 14
click at [1257, 496] on input "50%" at bounding box center [1259, 501] width 82 height 14
type textarea "x"
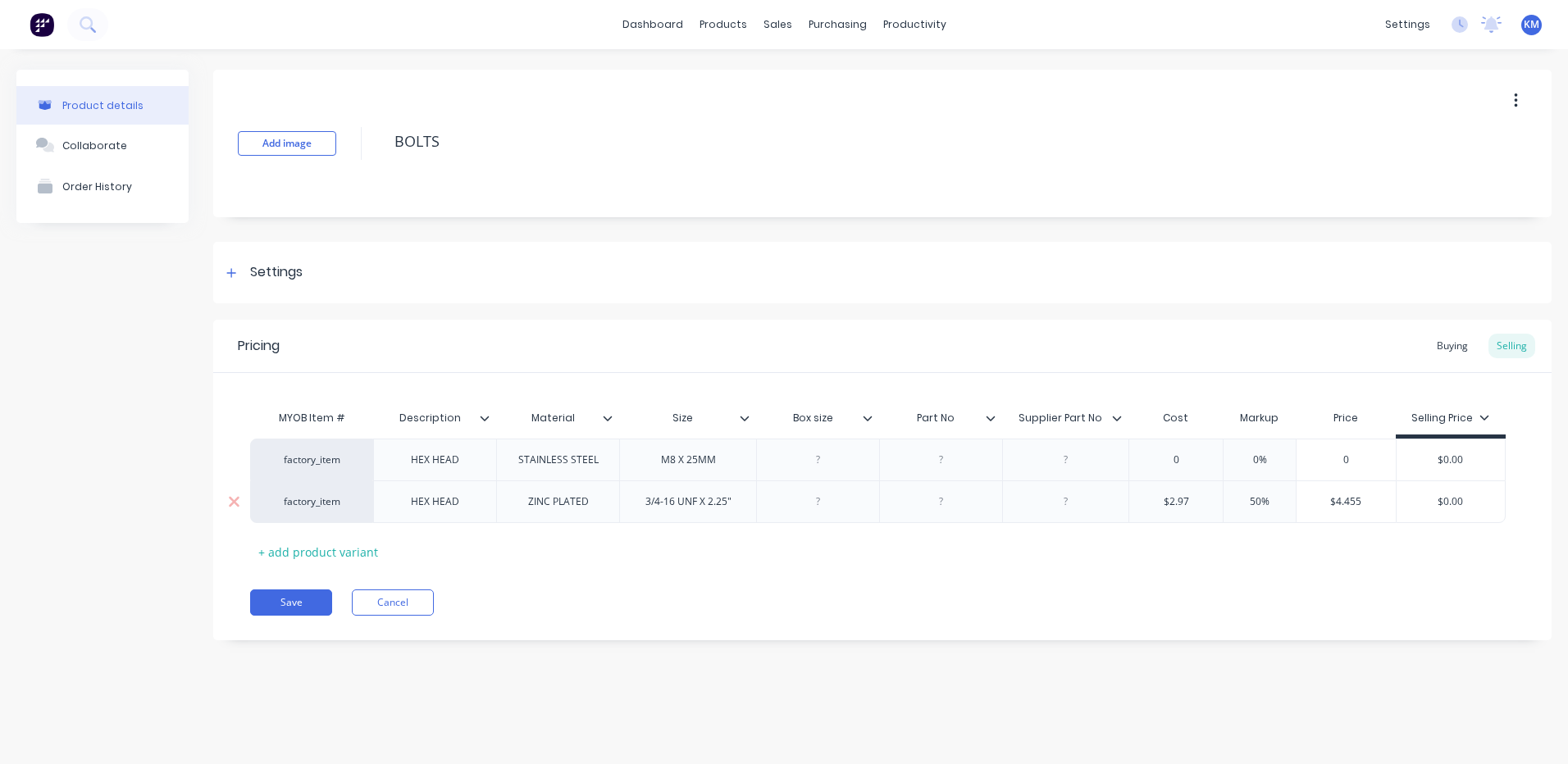
type input "5%"
type textarea "x"
type input "%"
type textarea "x"
type input "1%"
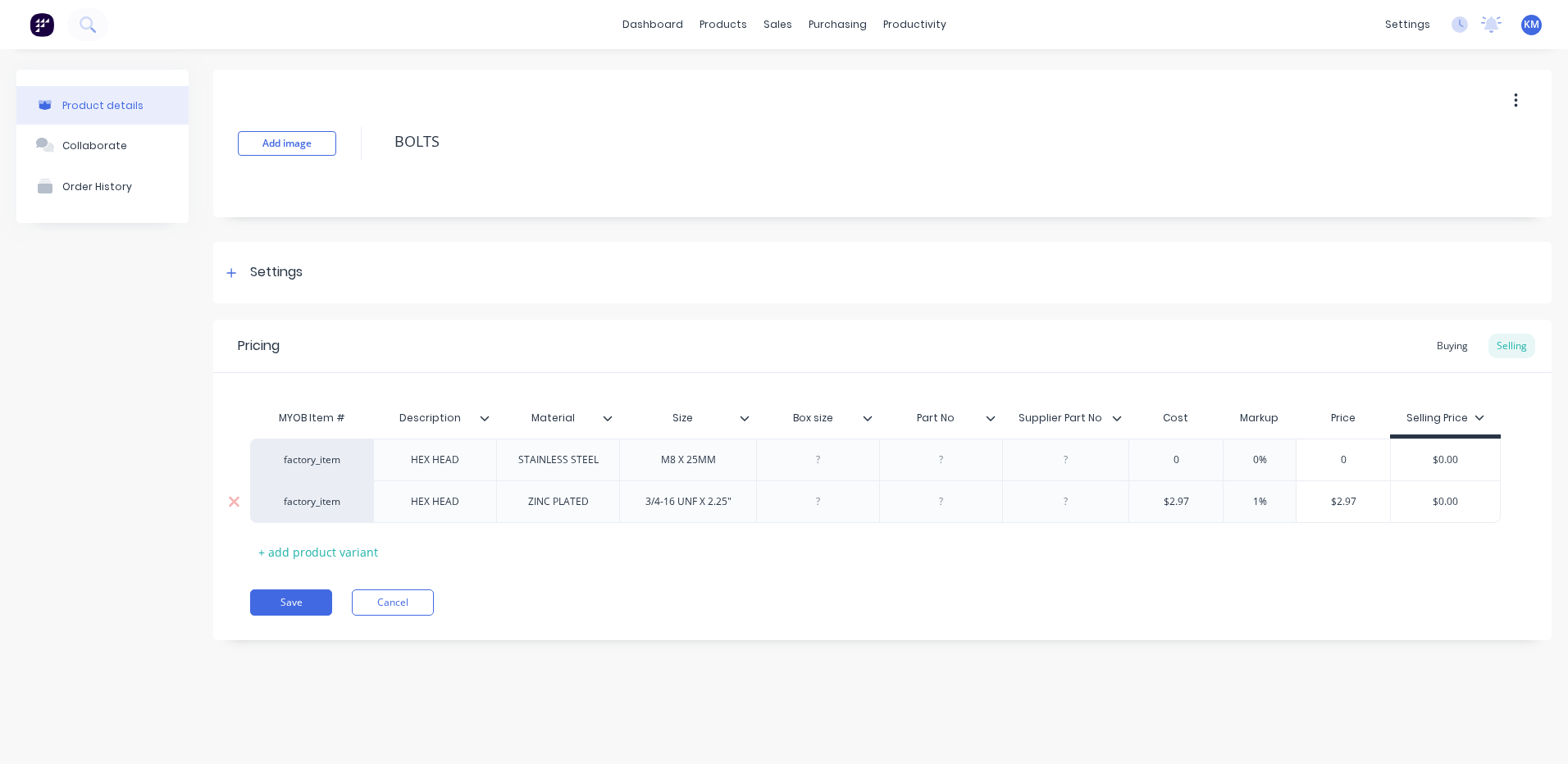
type textarea "x"
type input "10%"
type textarea "x"
drag, startPoint x: 1464, startPoint y: 494, endPoint x: 1452, endPoint y: 494, distance: 12.0
click at [1452, 494] on div "factory_item HEX HEAD STAINLESS STEEL M8 X 25MM 0 0% 0 $0.00 factory_item HEX H…" at bounding box center [882, 481] width 1265 height 85
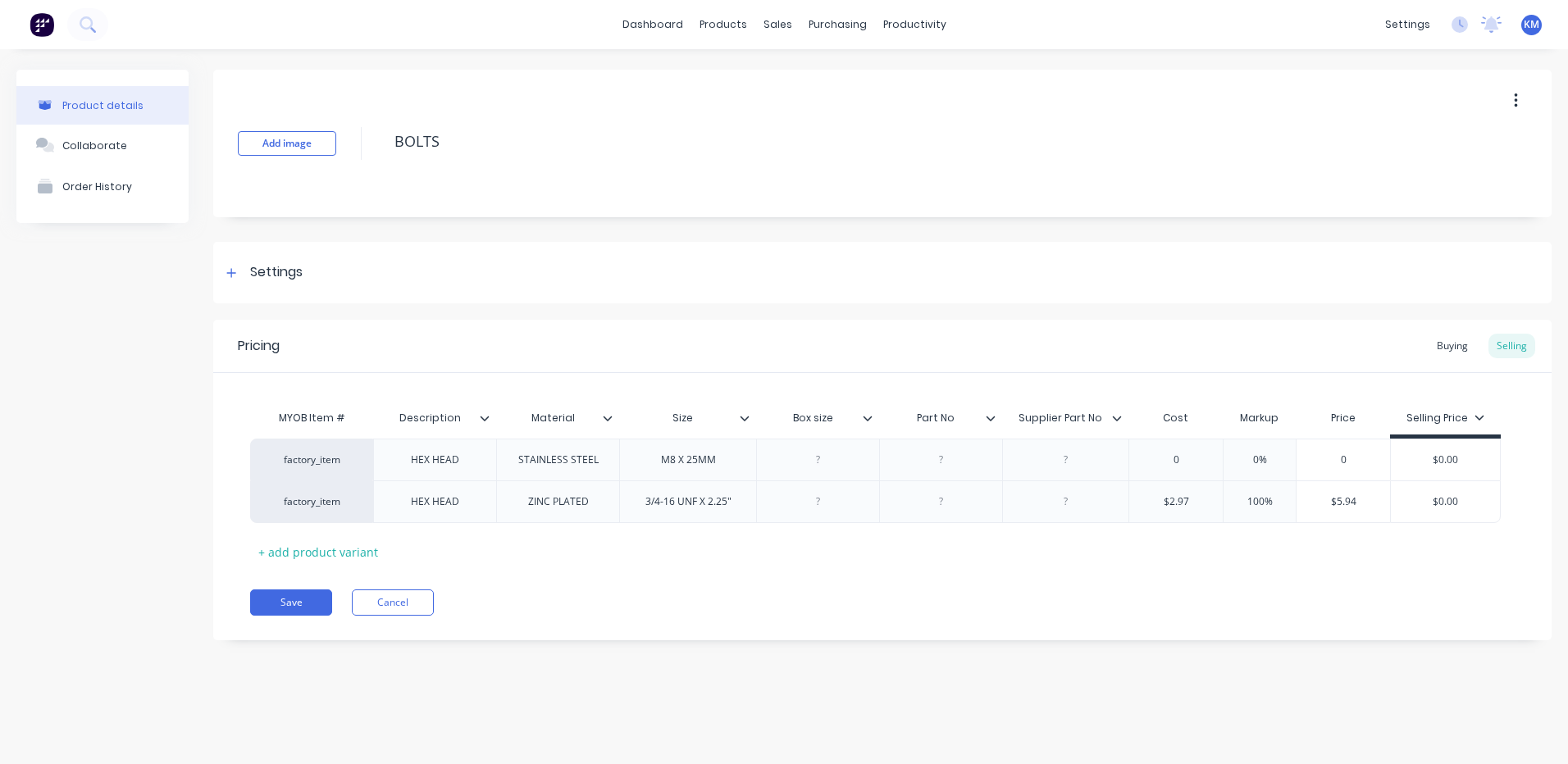
type input "100%"
drag, startPoint x: 1464, startPoint y: 495, endPoint x: 1438, endPoint y: 495, distance: 26.0
click at [1438, 495] on input "$0.00" at bounding box center [1445, 501] width 109 height 14
type textarea "x"
type input "$6"
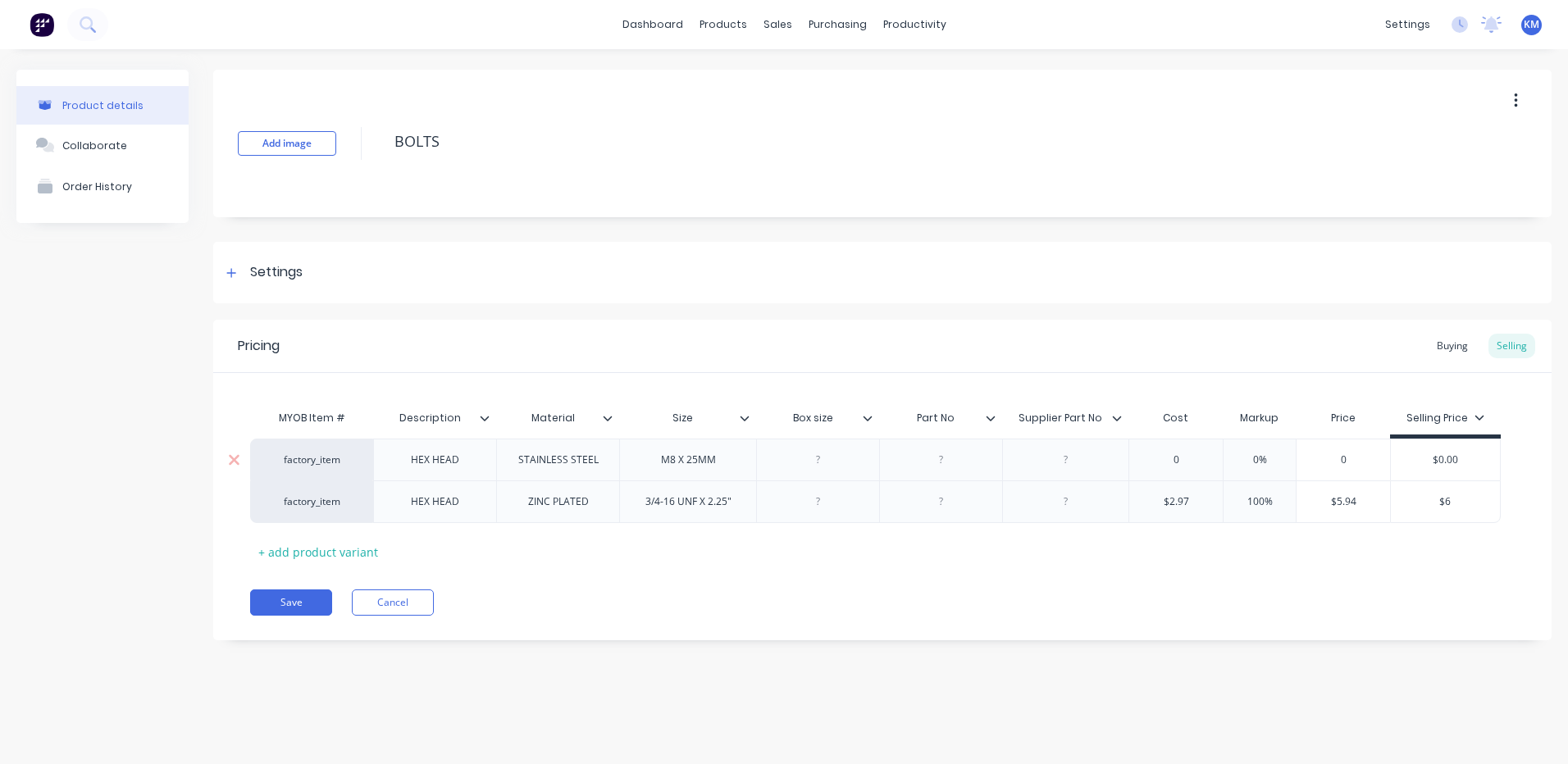
type textarea "x"
type input "$6."
type textarea "x"
type input "$6.5"
click at [1143, 351] on div "Pricing Buying Selling" at bounding box center [881, 346] width 1338 height 53
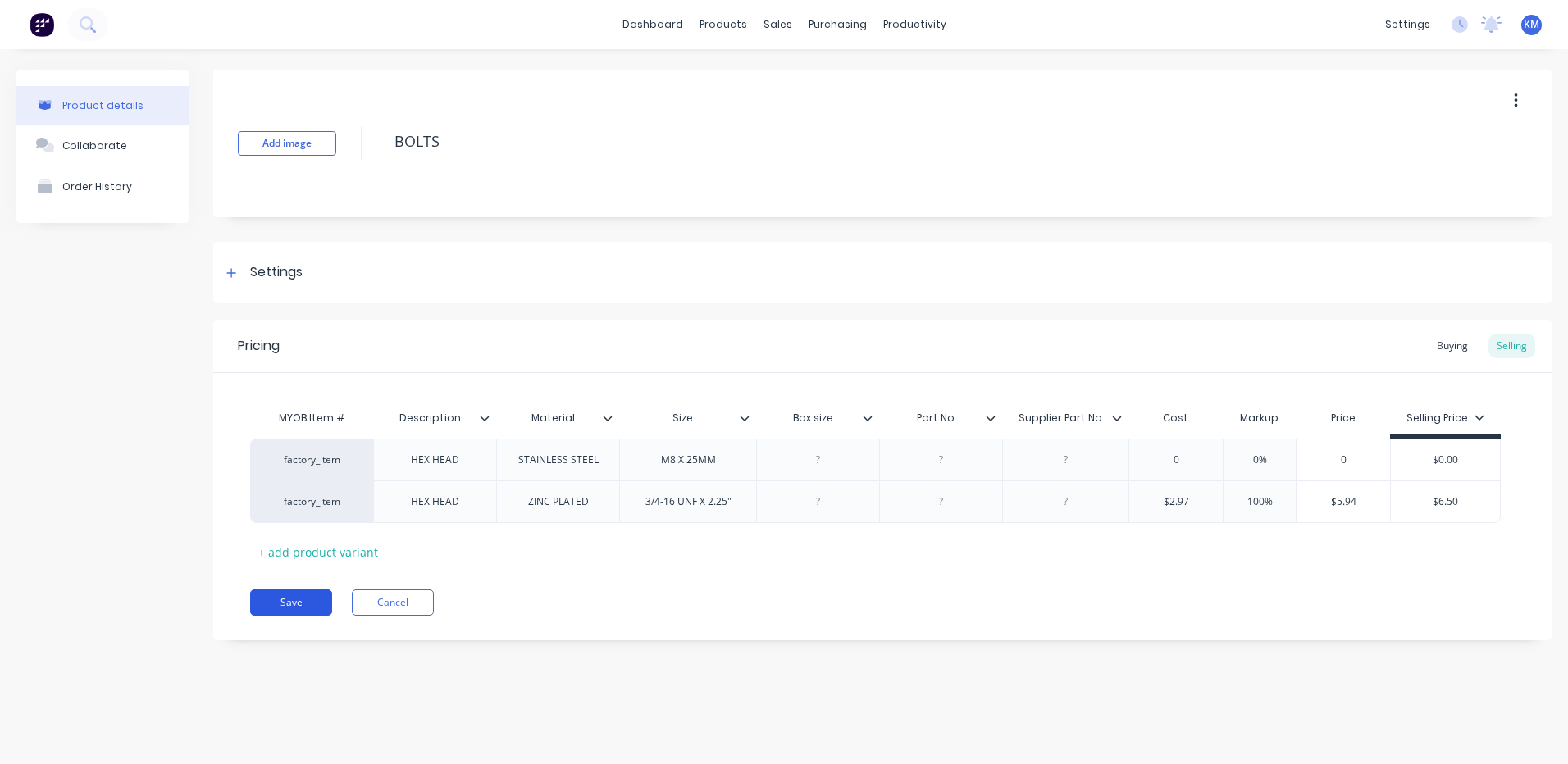
click at [311, 593] on button "Save" at bounding box center [291, 602] width 82 height 26
type textarea "x"
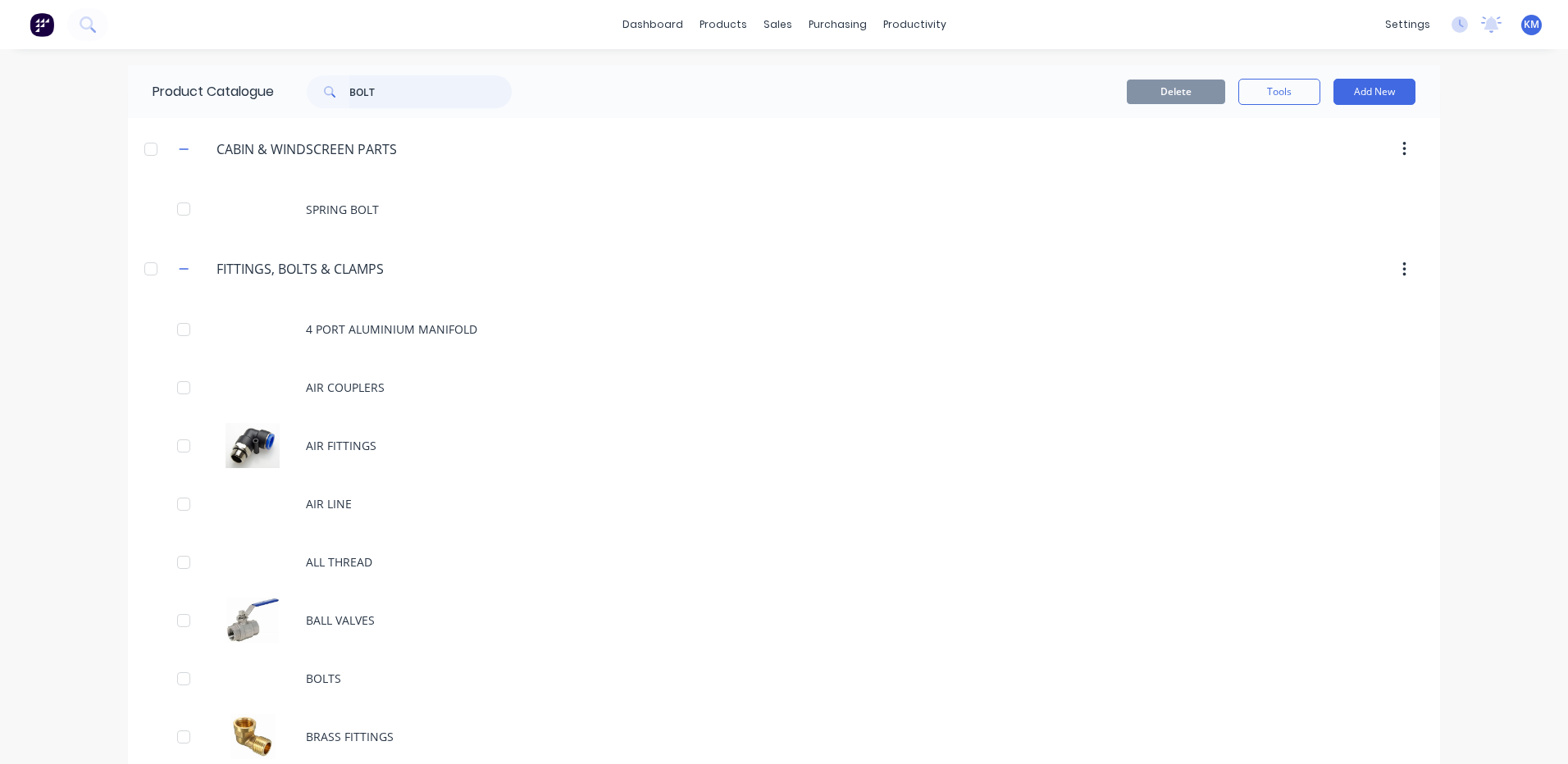
click at [442, 97] on input "BOLT" at bounding box center [431, 92] width 163 height 33
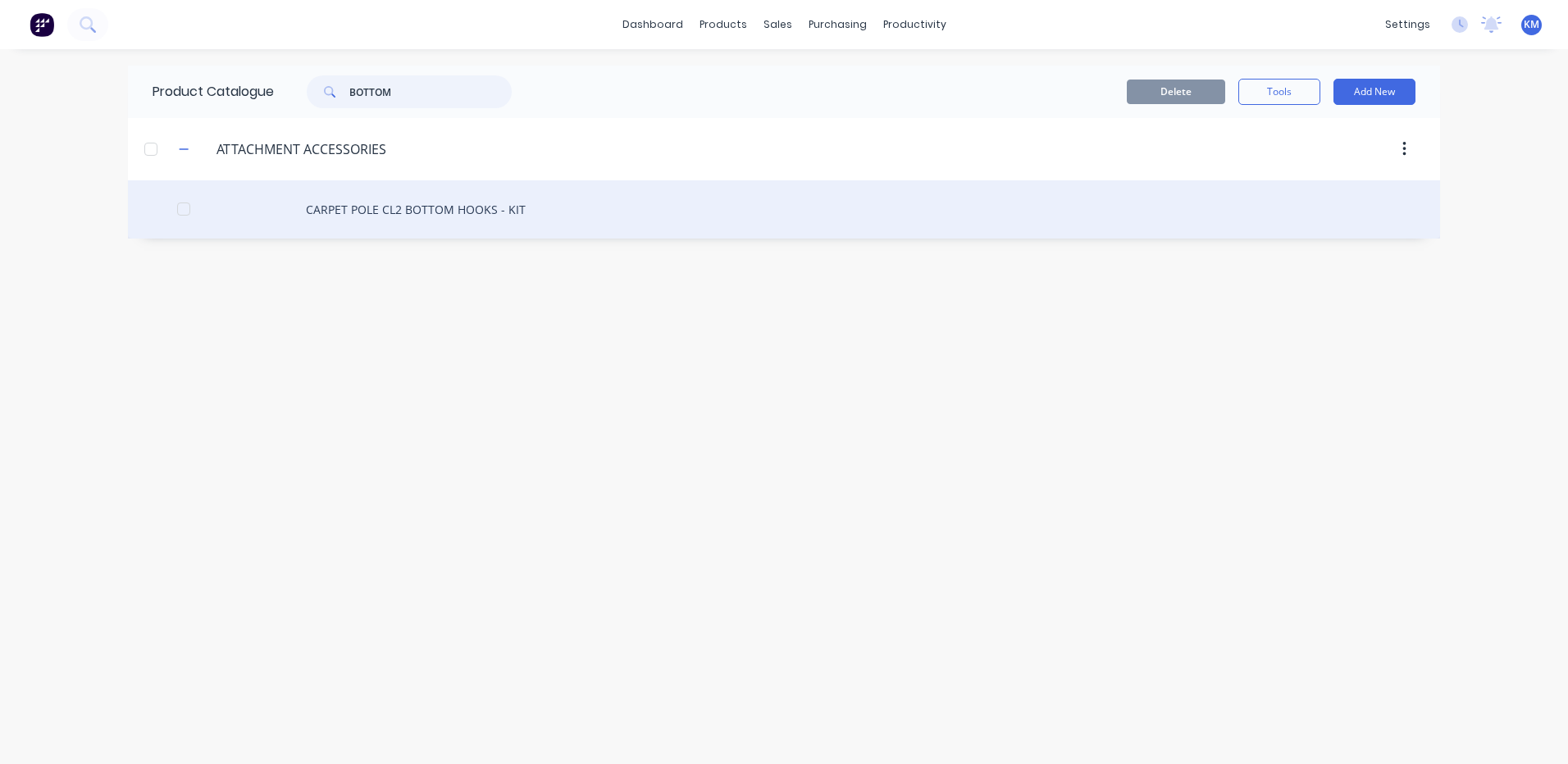
type input "BOTTOM"
click at [449, 219] on div "CARPET POLE CL2 BOTTOM HOOKS - KIT" at bounding box center [784, 209] width 1312 height 58
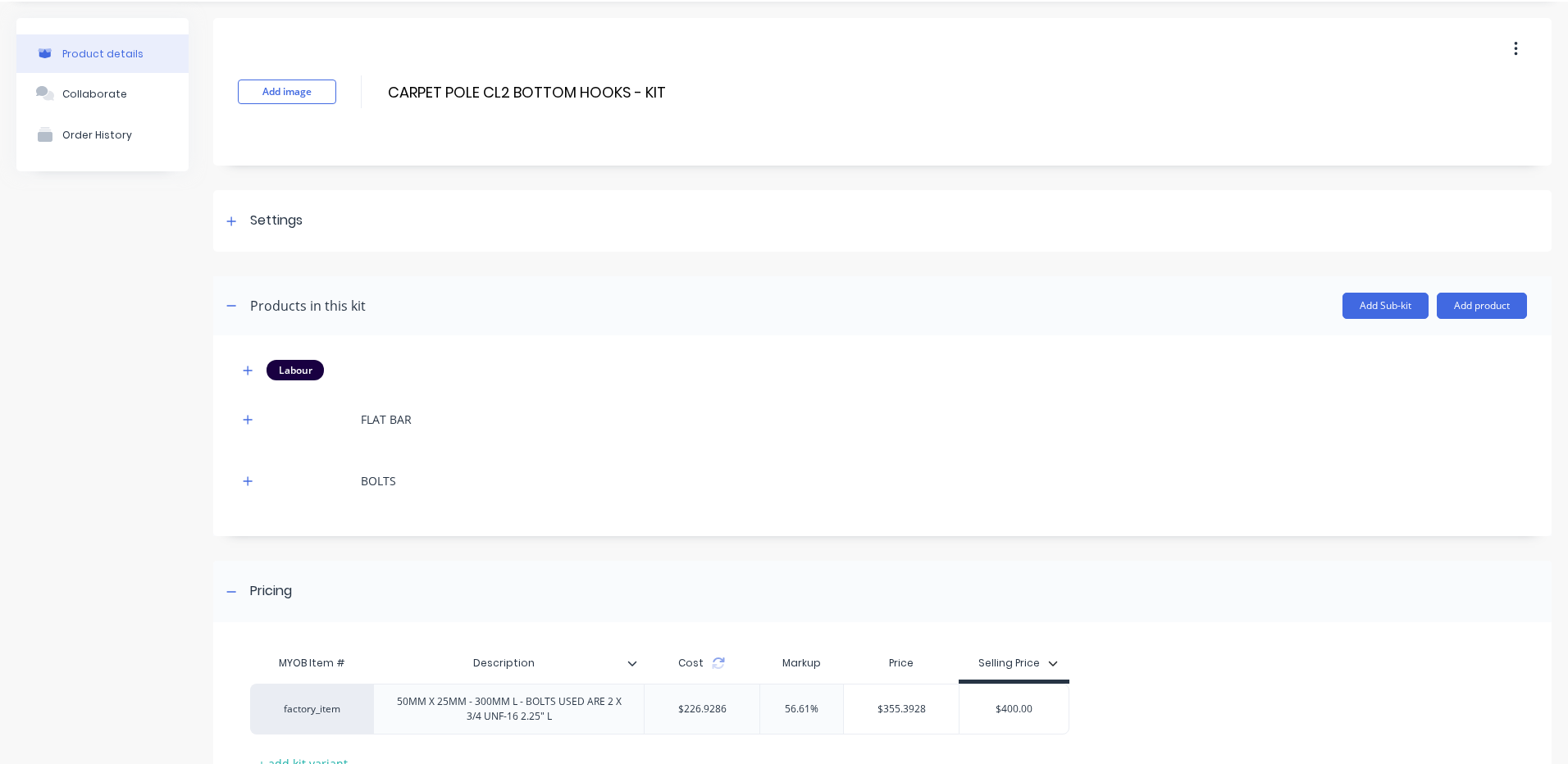
scroll to position [176, 0]
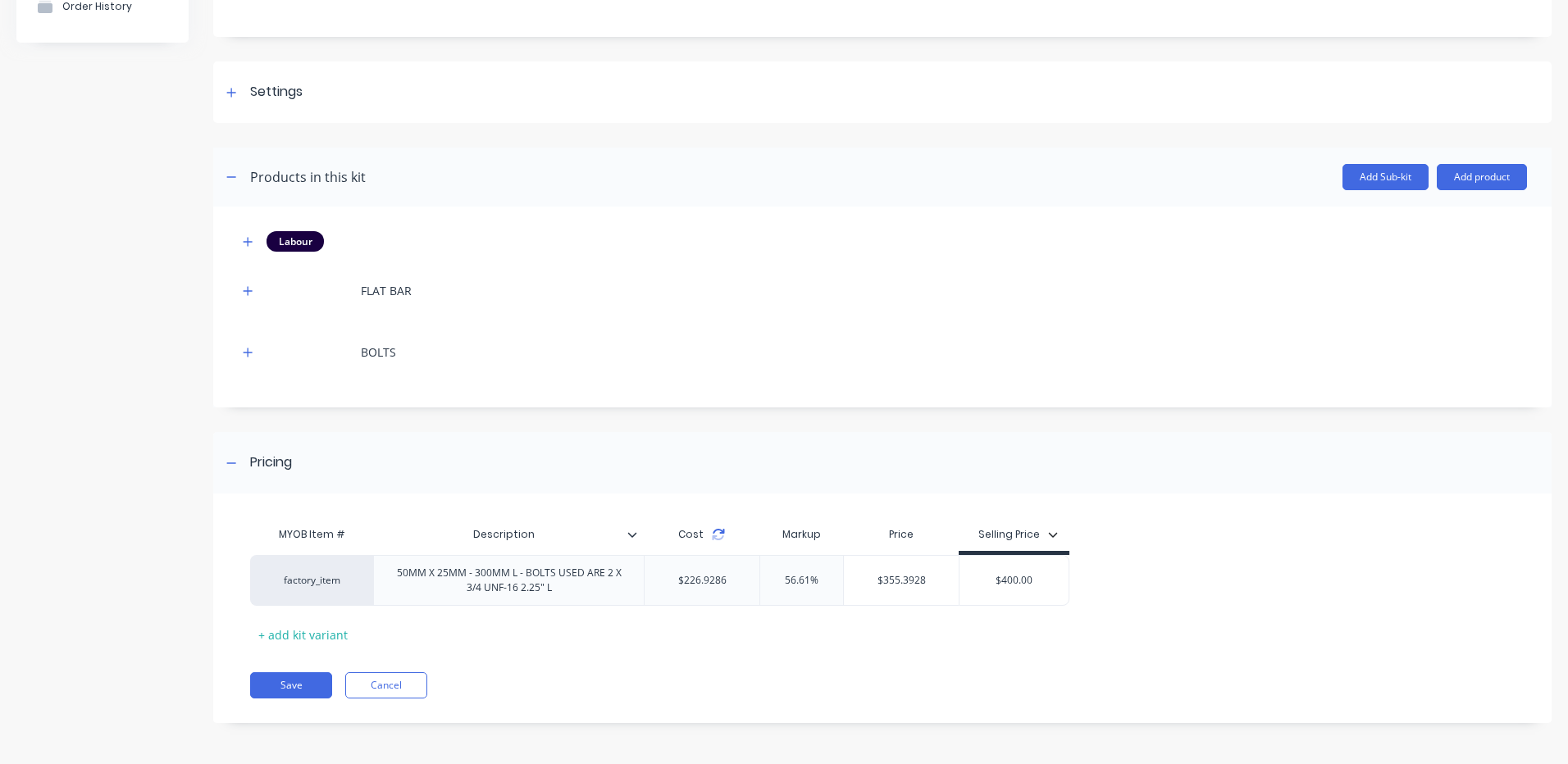
click at [719, 532] on icon at bounding box center [719, 535] width 13 height 13
click at [287, 681] on button "Save" at bounding box center [291, 685] width 82 height 26
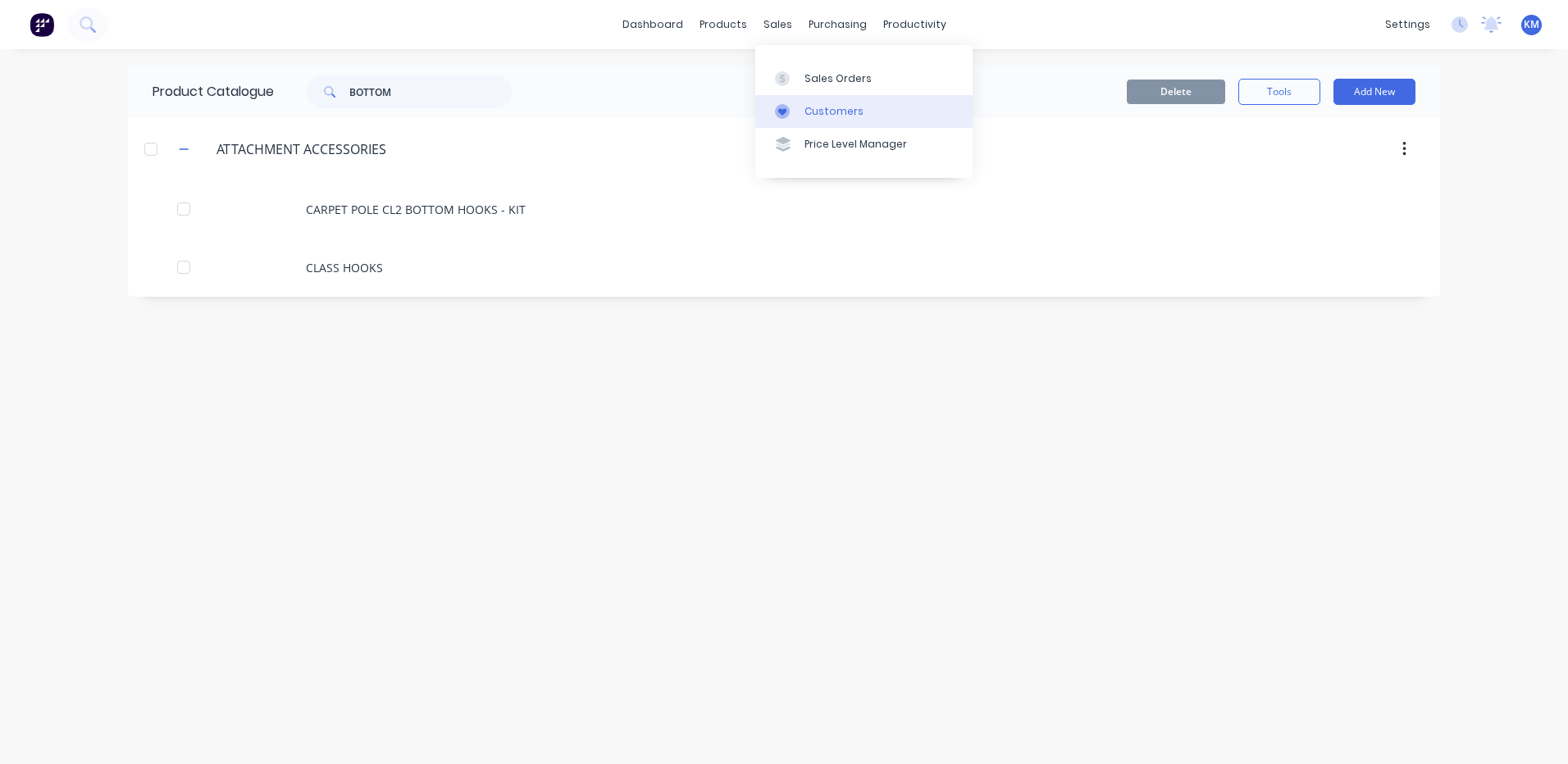
click at [802, 106] on link "Customers" at bounding box center [864, 112] width 218 height 33
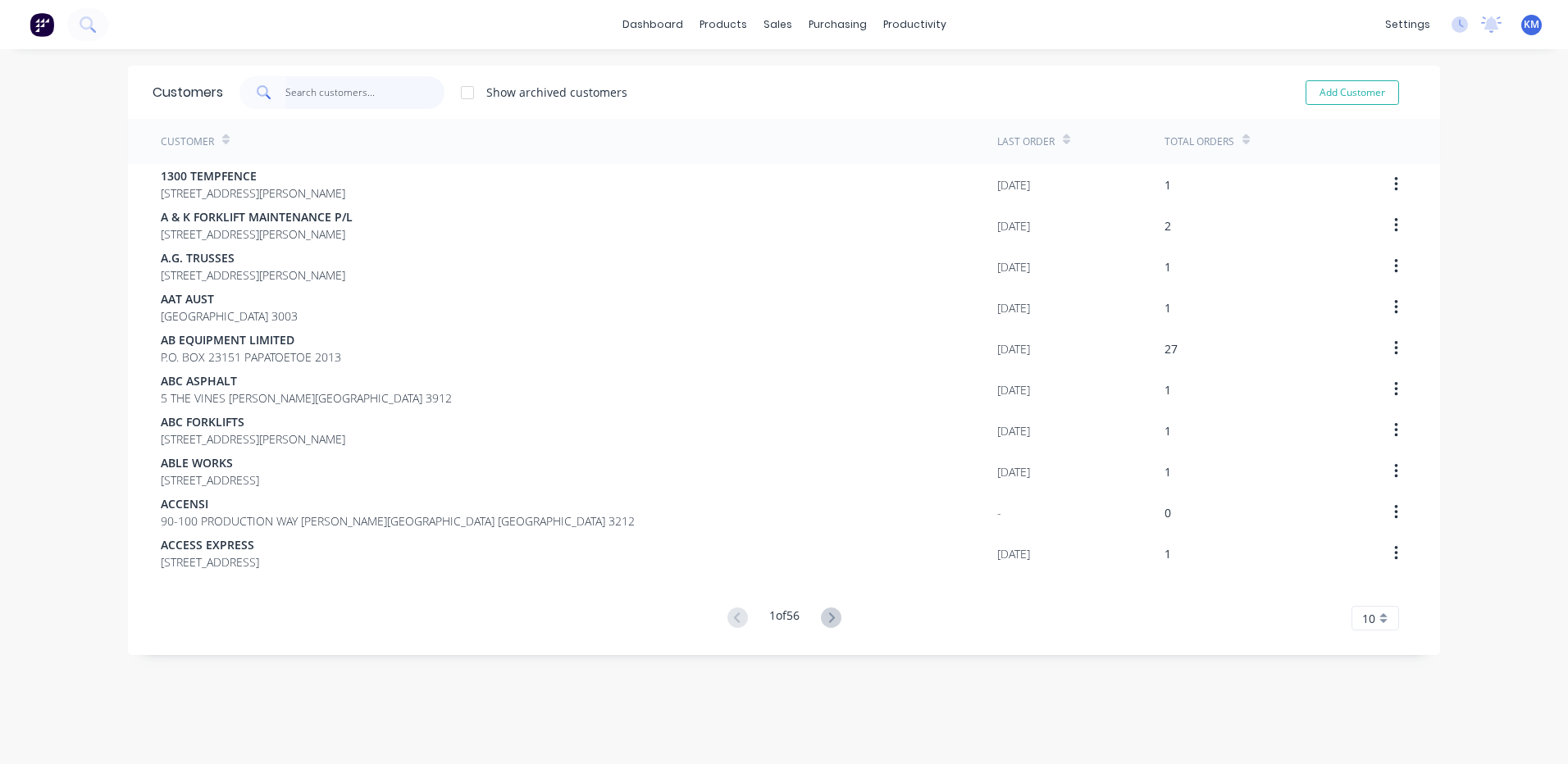
click at [378, 94] on input "text" at bounding box center [365, 92] width 160 height 33
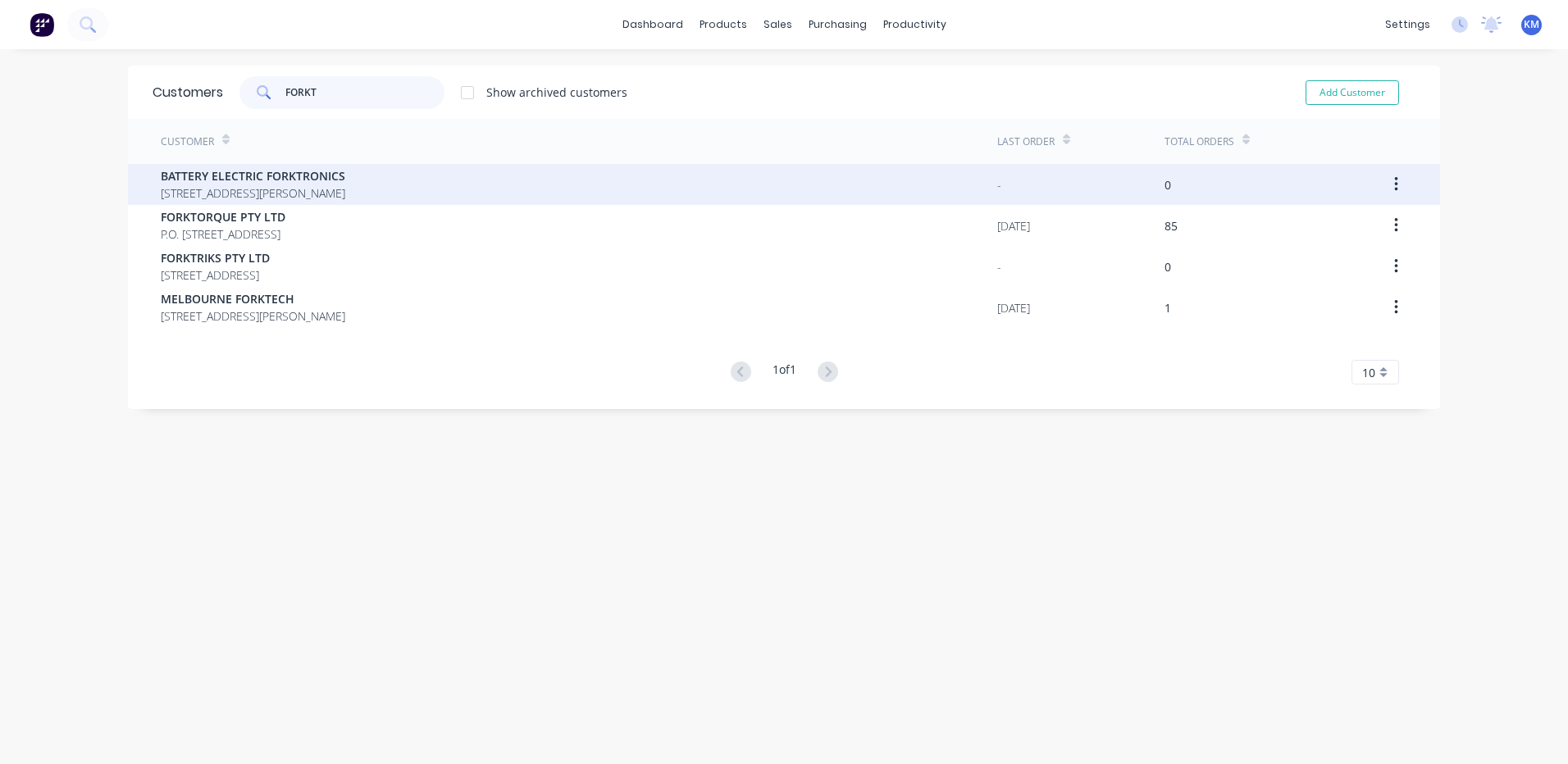
type input "FORKT"
click at [289, 202] on div "BATTERY ELECTRIC FORKTRONICS 16 MARENO ROAD, TULLAMARINE Victoria Australia 3043" at bounding box center [579, 184] width 836 height 41
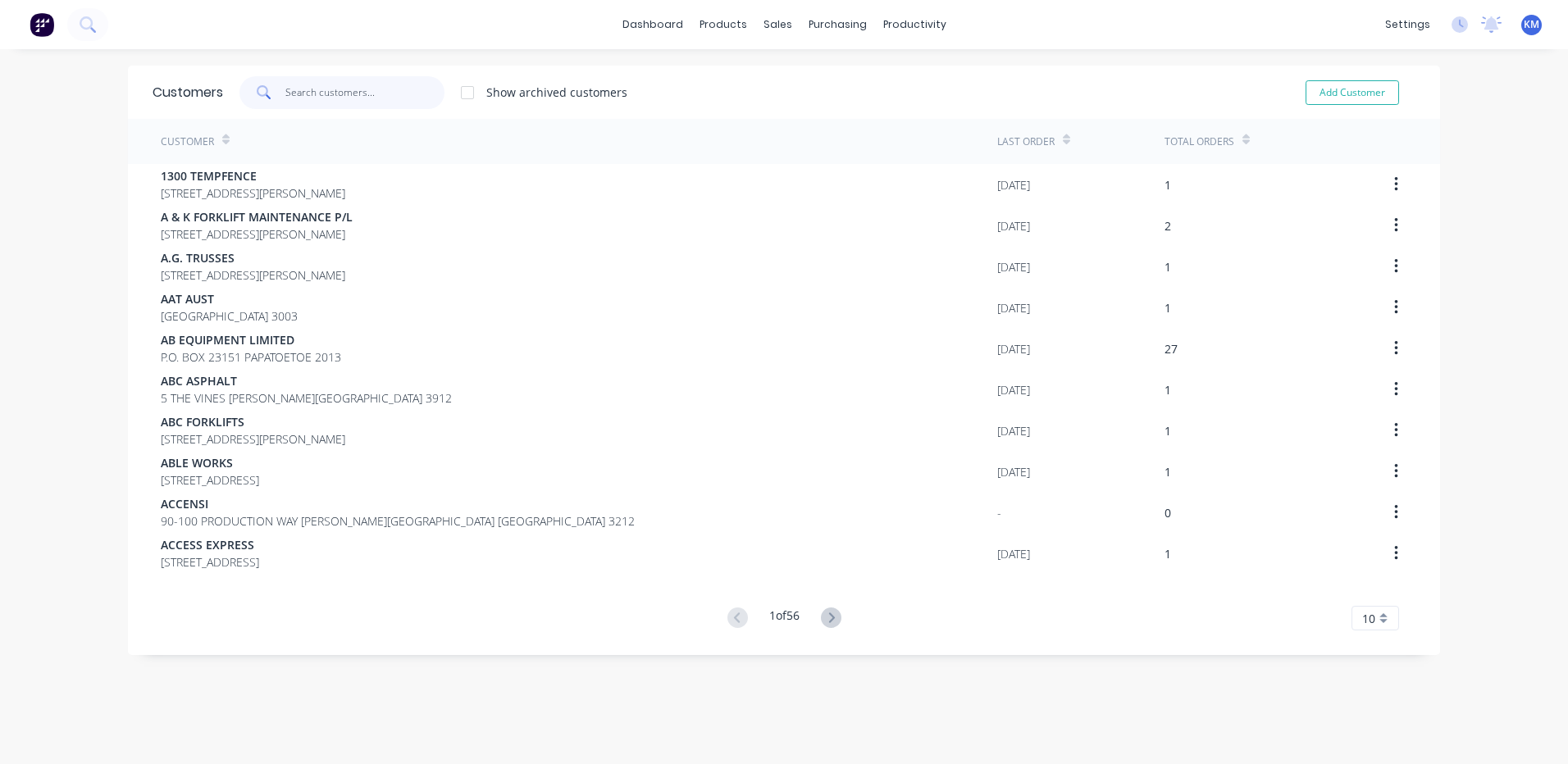
click at [325, 105] on input "text" at bounding box center [365, 92] width 160 height 33
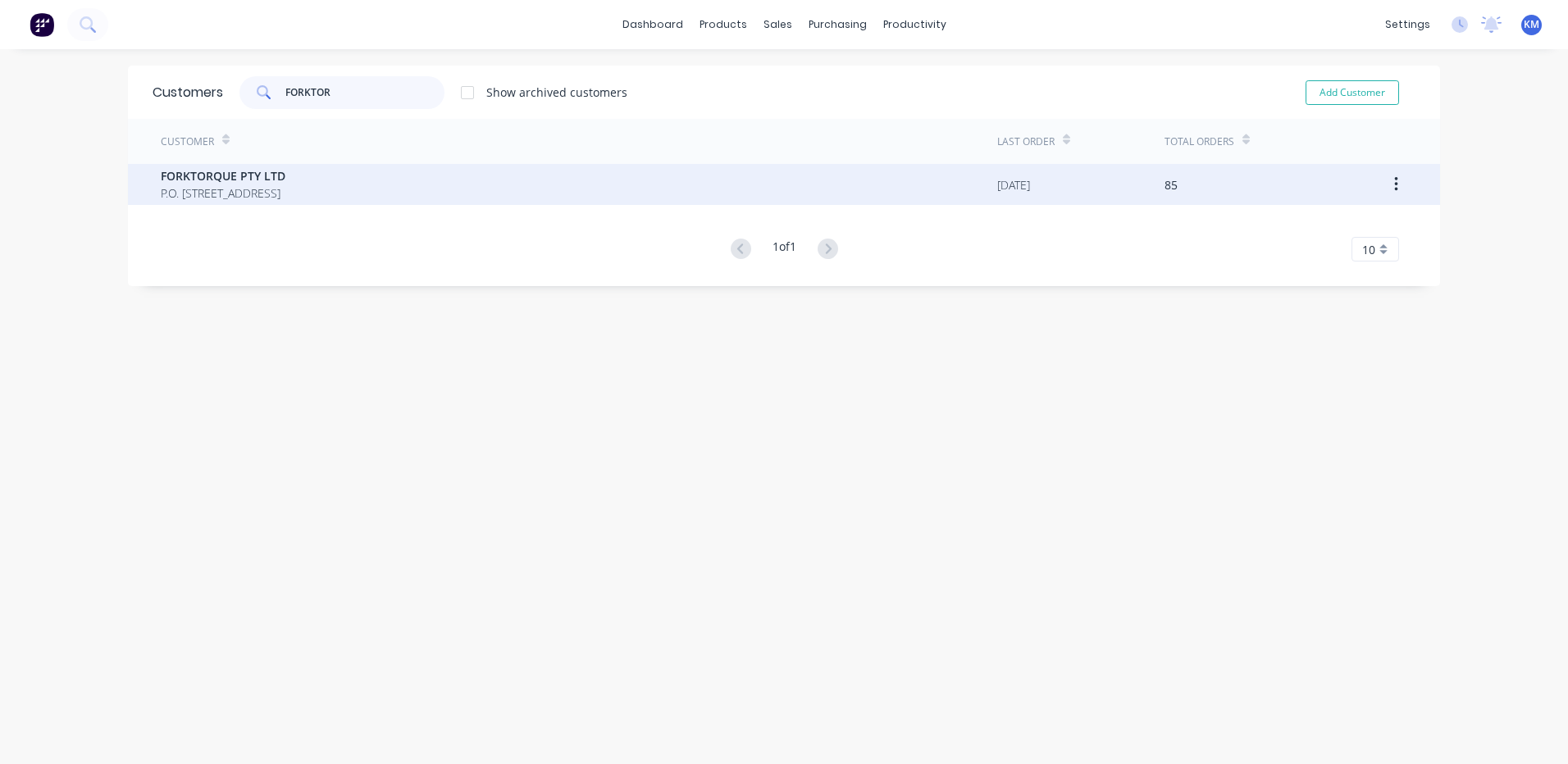
type input "FORKTOR"
click at [212, 168] on span "FORKTORQUE PTY LTD" at bounding box center [222, 176] width 124 height 17
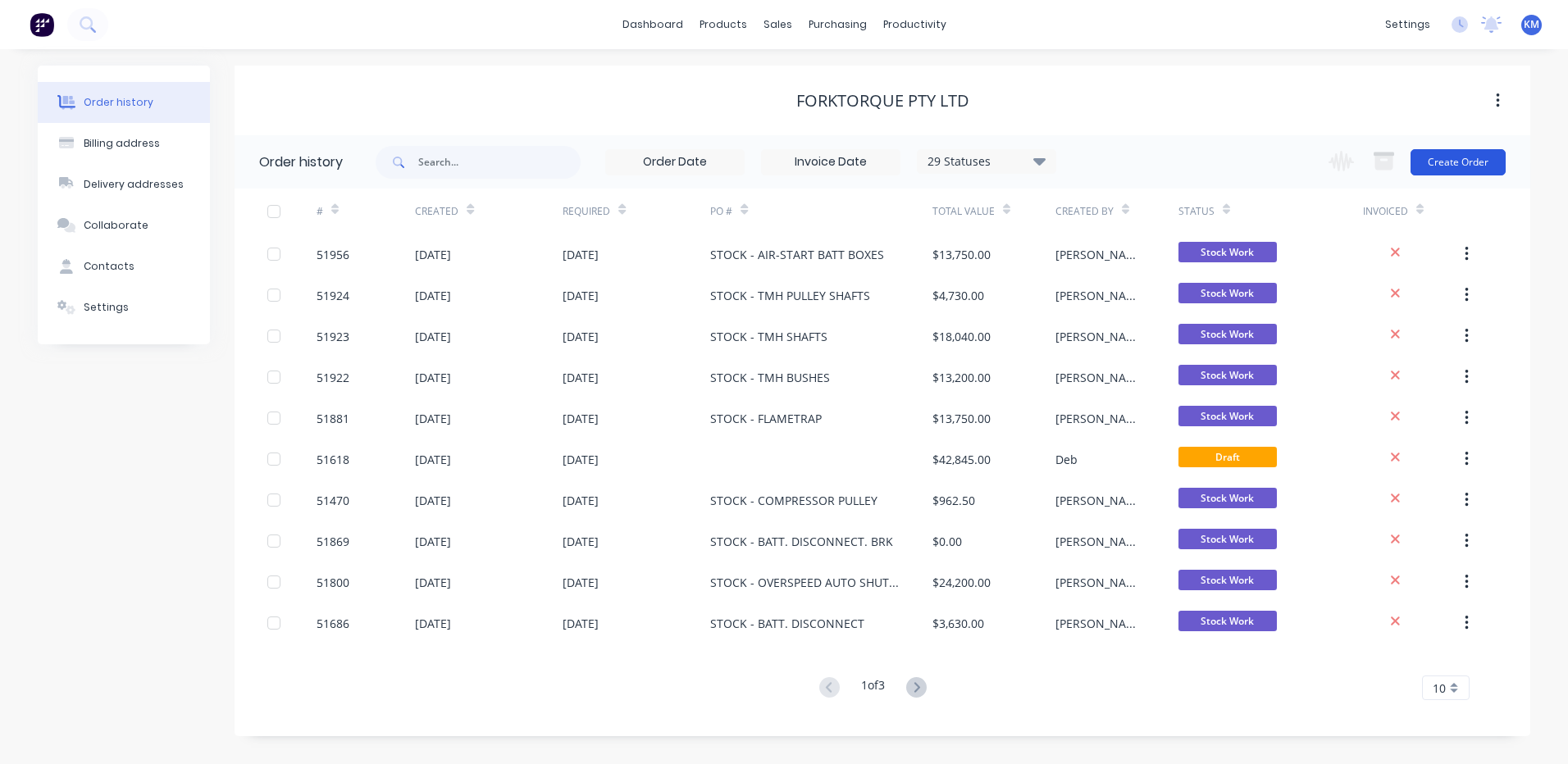
click at [1477, 152] on button "Create Order" at bounding box center [1457, 162] width 95 height 26
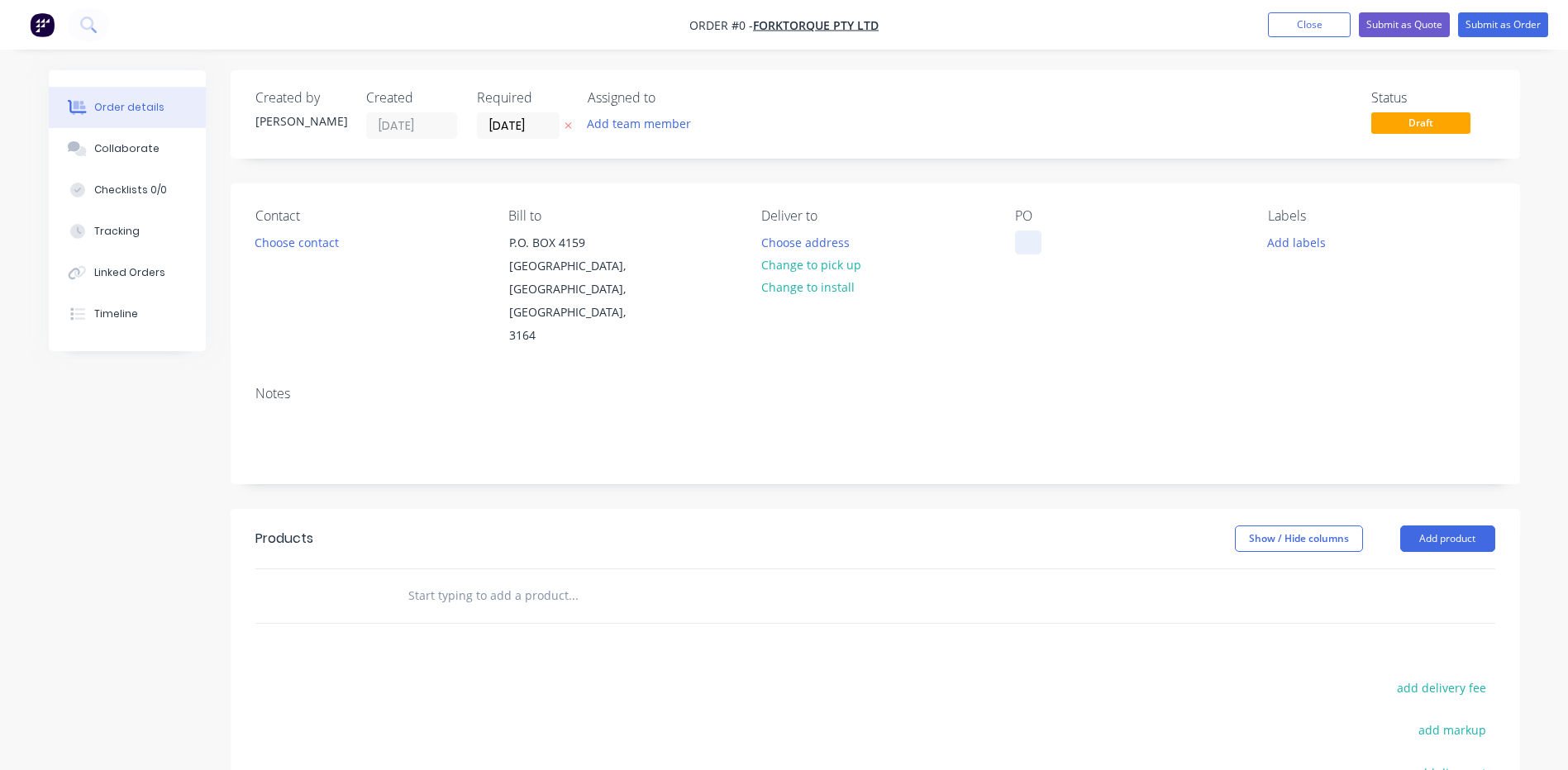
click at [1036, 240] on div at bounding box center [1027, 242] width 26 height 24
click at [806, 262] on div "Order details Collaborate Checklists 0/0 Tracking Linked Orders Timeline Order …" at bounding box center [784, 557] width 1504 height 975
click at [1309, 245] on button "Add labels" at bounding box center [1296, 241] width 76 height 22
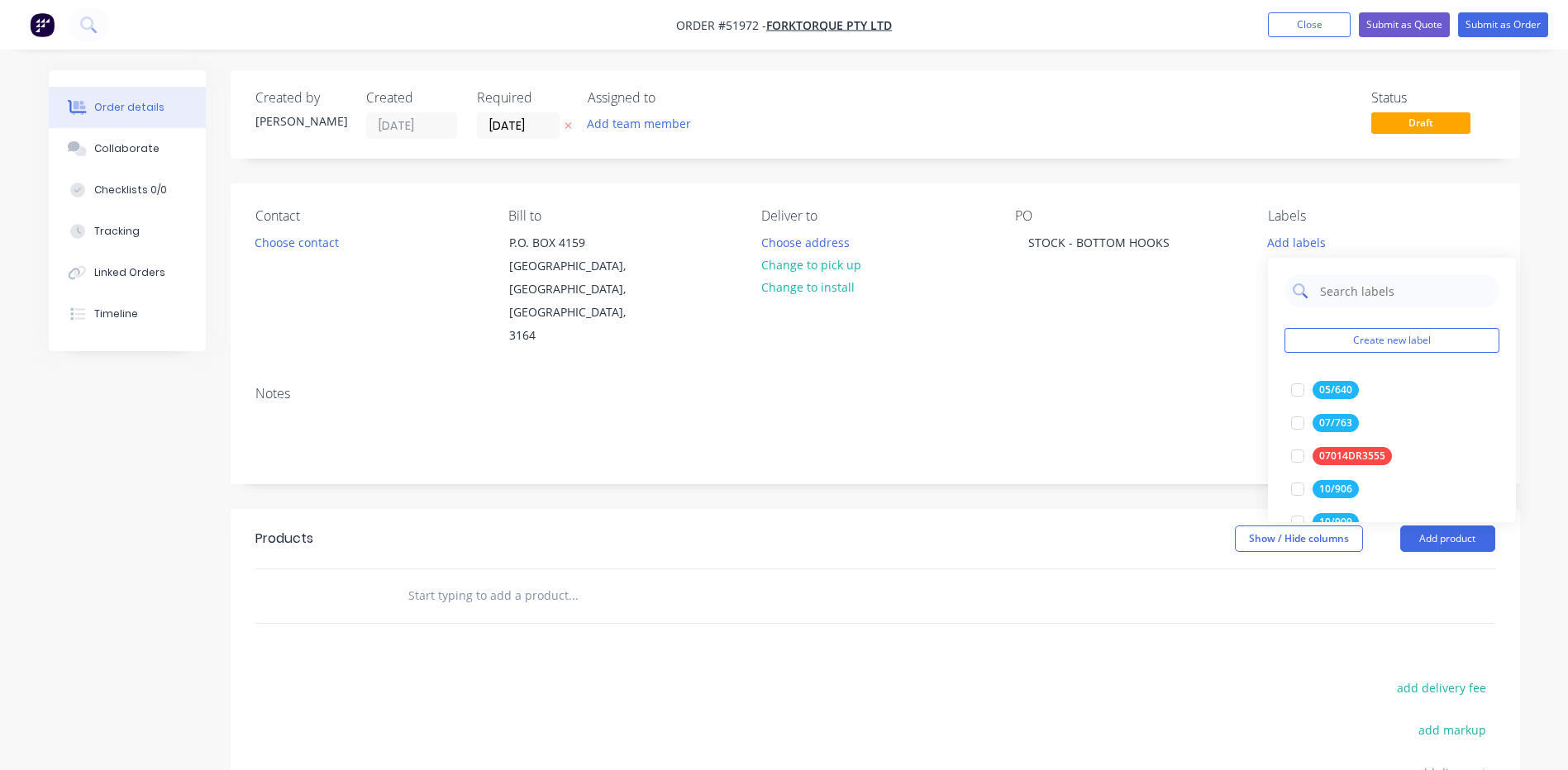
click at [1341, 287] on input "text" at bounding box center [1405, 291] width 173 height 33
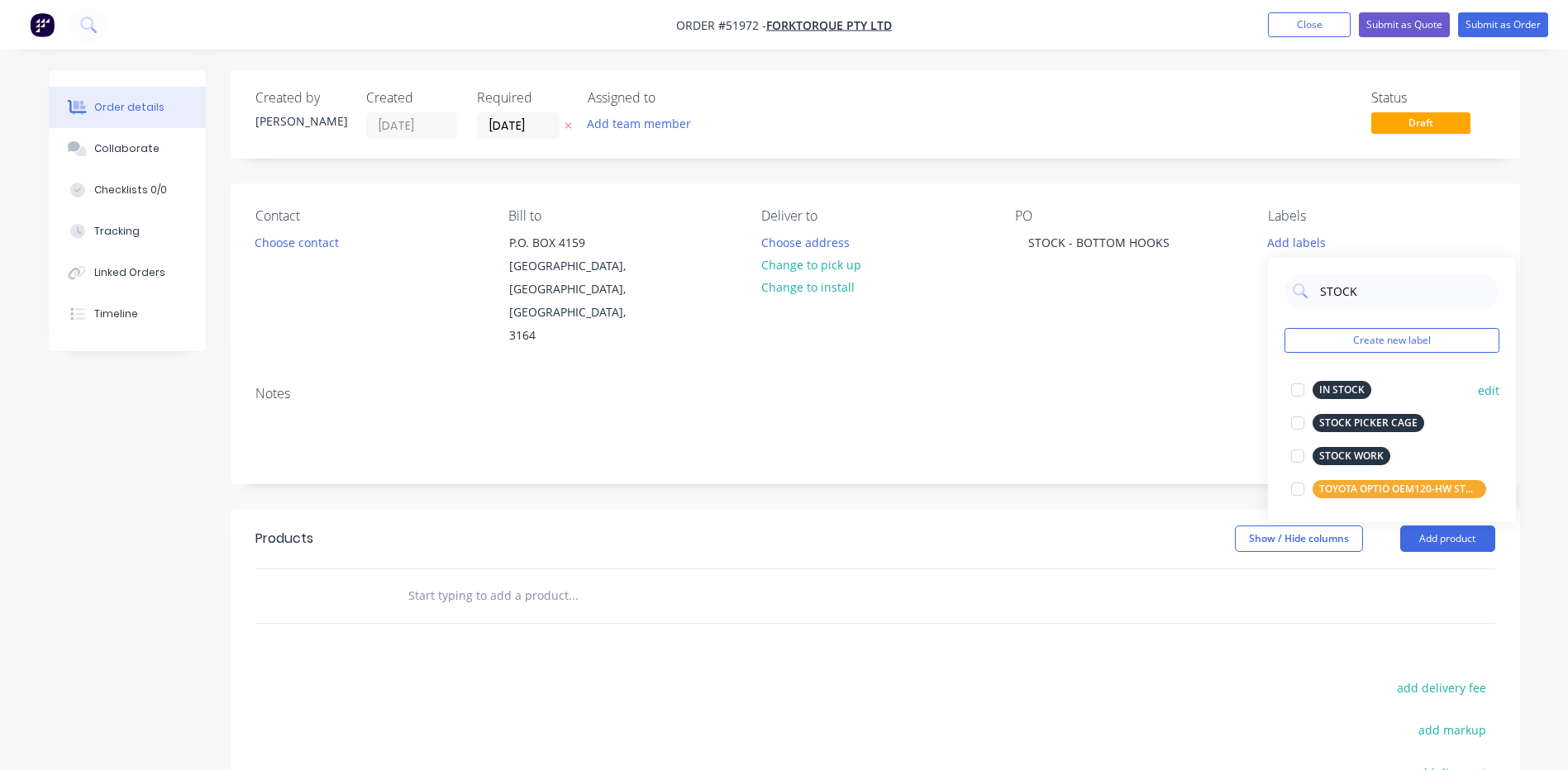
drag, startPoint x: 1308, startPoint y: 451, endPoint x: 1312, endPoint y: 401, distance: 50.2
click at [1308, 451] on div at bounding box center [1297, 456] width 33 height 33
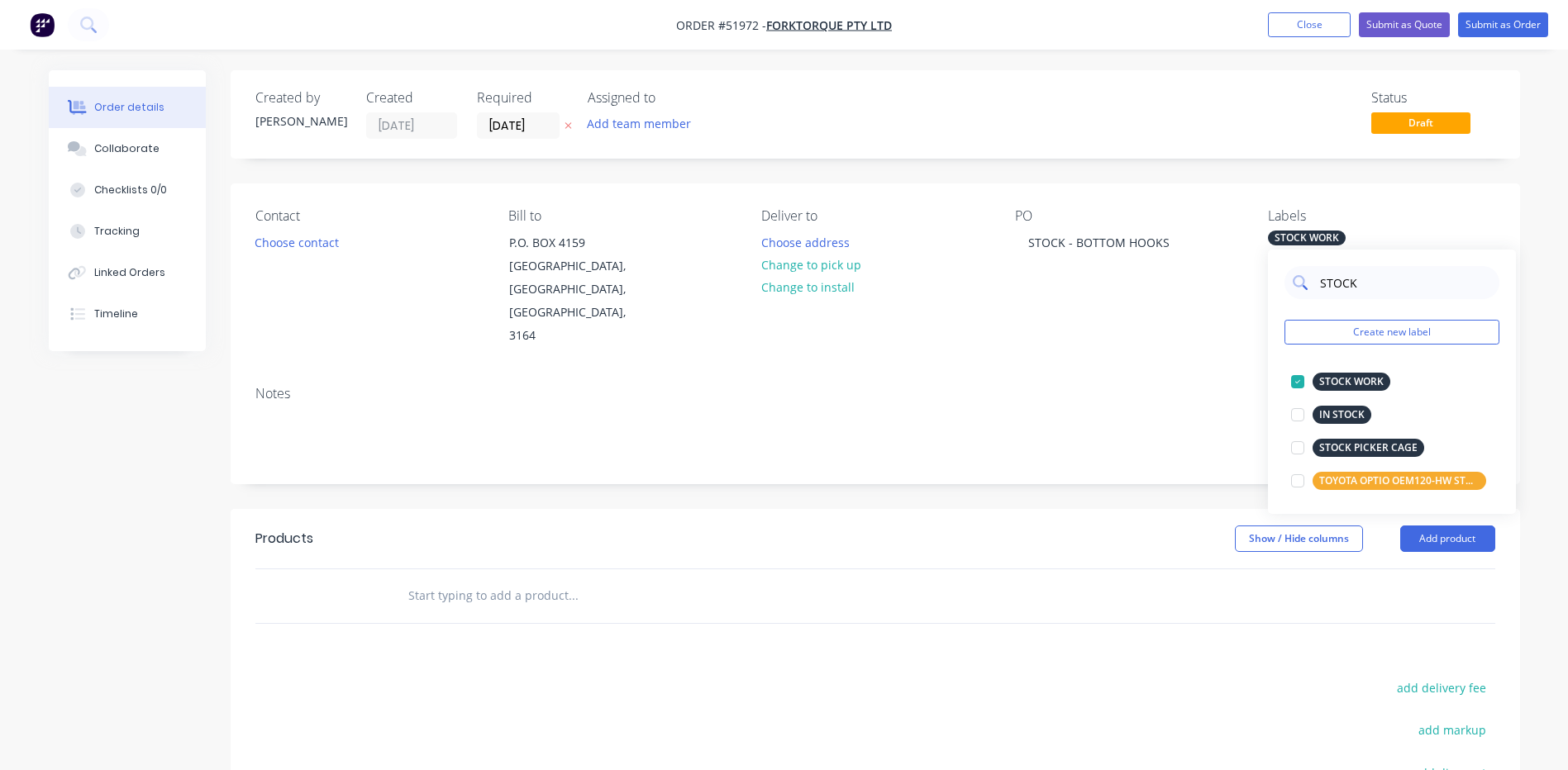
drag, startPoint x: 1361, startPoint y: 297, endPoint x: 1360, endPoint y: 275, distance: 22.0
click at [1352, 291] on input "STOCK" at bounding box center [1405, 283] width 173 height 33
drag, startPoint x: 1361, startPoint y: 275, endPoint x: 1306, endPoint y: 275, distance: 55.0
click at [1306, 275] on div "STOCK" at bounding box center [1391, 283] width 215 height 33
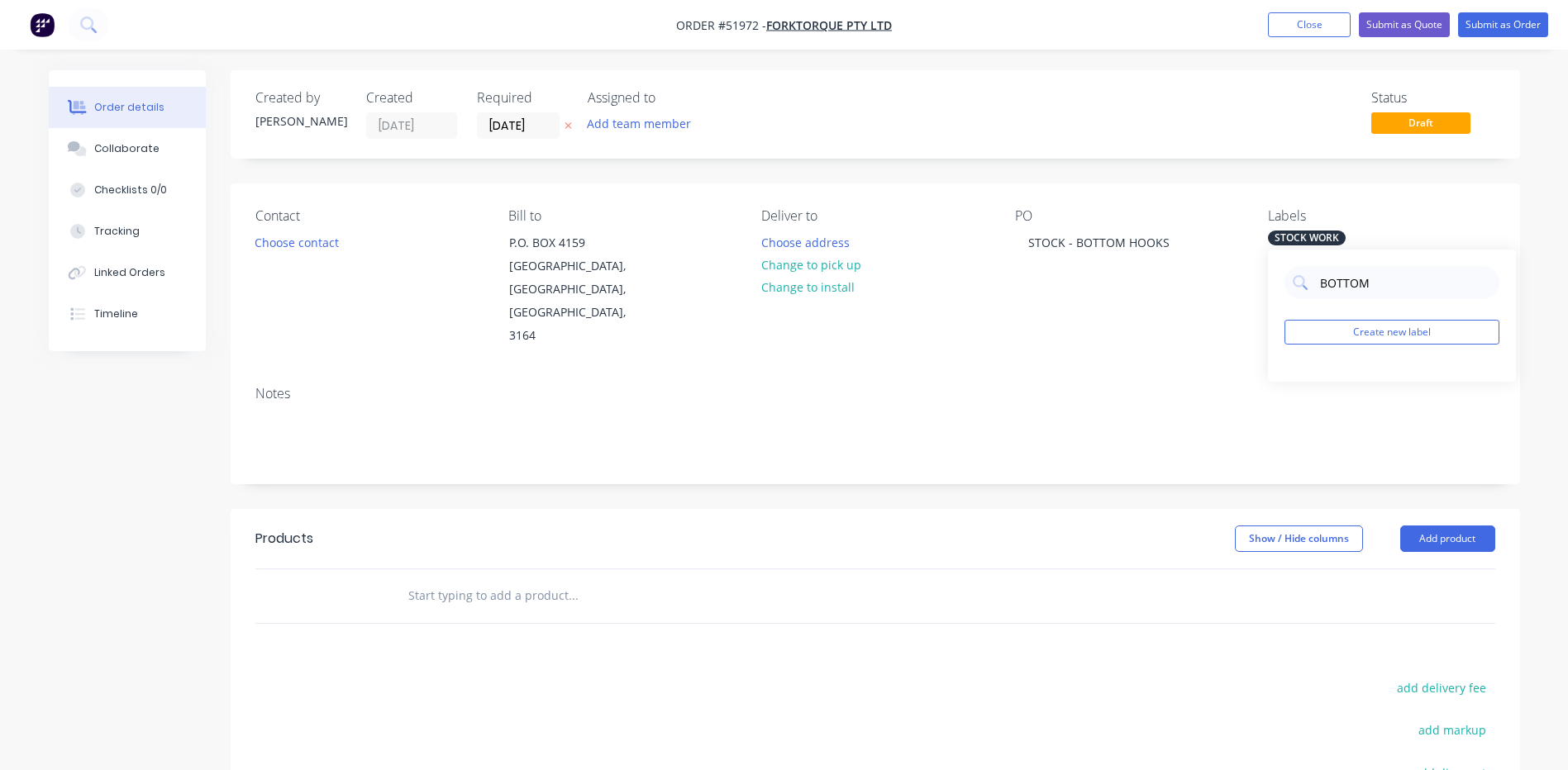
type input "BOTTOM"
click at [1452, 345] on div "BOTTOM Create new label" at bounding box center [1391, 316] width 248 height 132
click at [1415, 339] on button "Create new label" at bounding box center [1391, 332] width 215 height 25
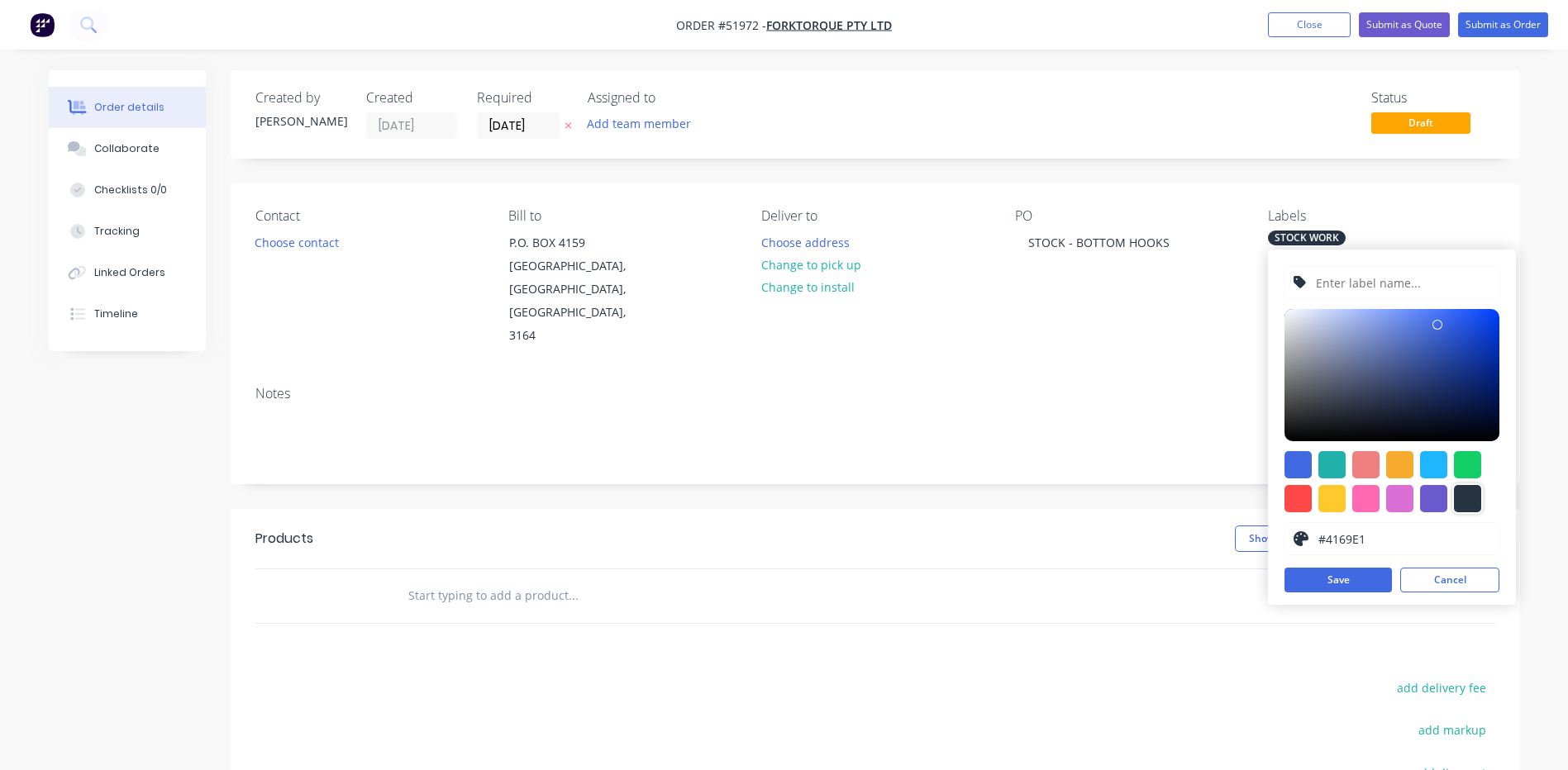
click at [1478, 498] on div at bounding box center [1467, 499] width 27 height 27
type input "#273444"
click at [1420, 287] on input "text" at bounding box center [1401, 283] width 176 height 31
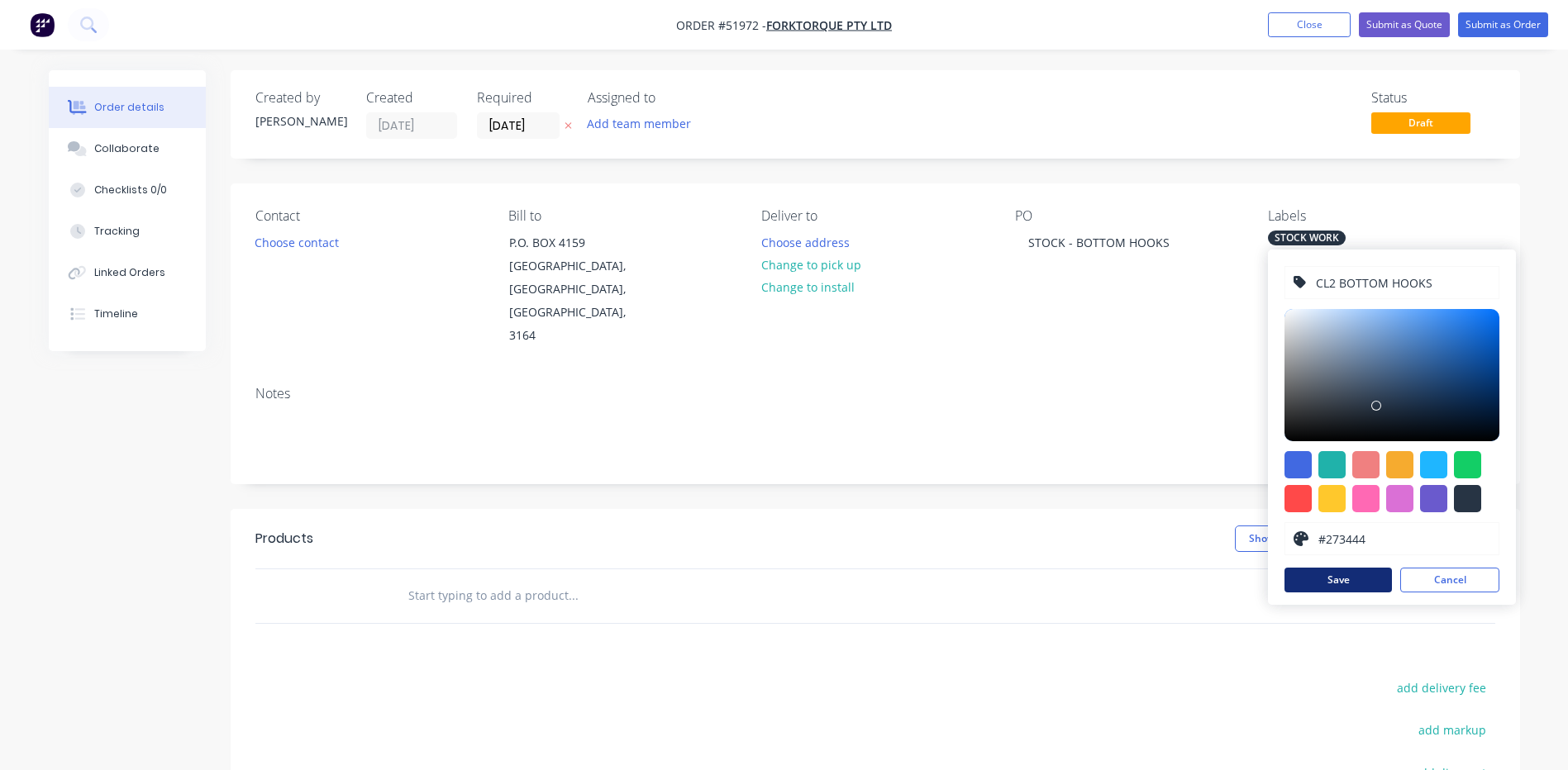
type input "CL2 BOTTOM HOOKS"
click at [1348, 575] on button "Save" at bounding box center [1338, 581] width 108 height 25
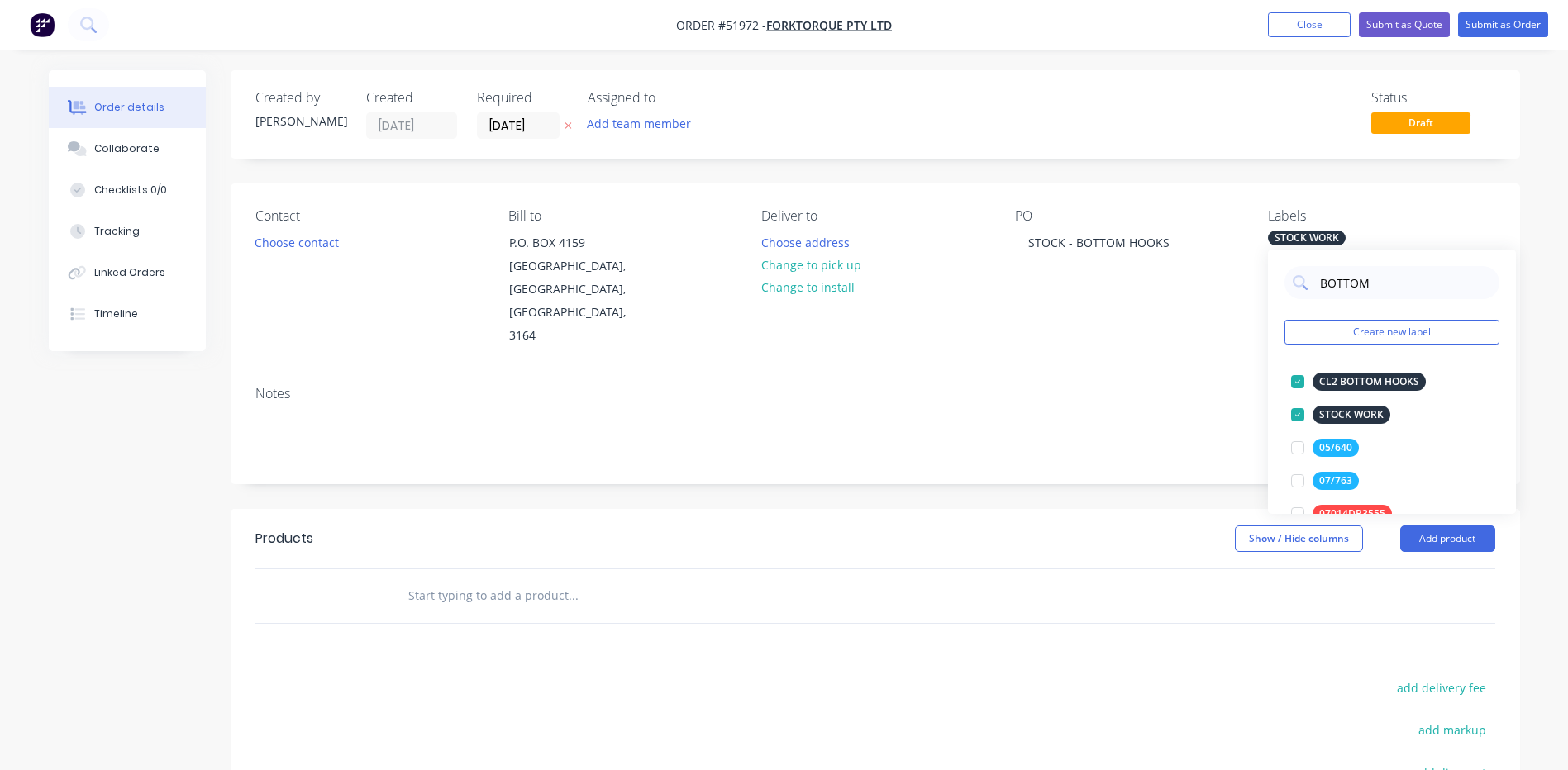
click at [1077, 525] on div "Show / Hide columns Add product" at bounding box center [1006, 538] width 976 height 26
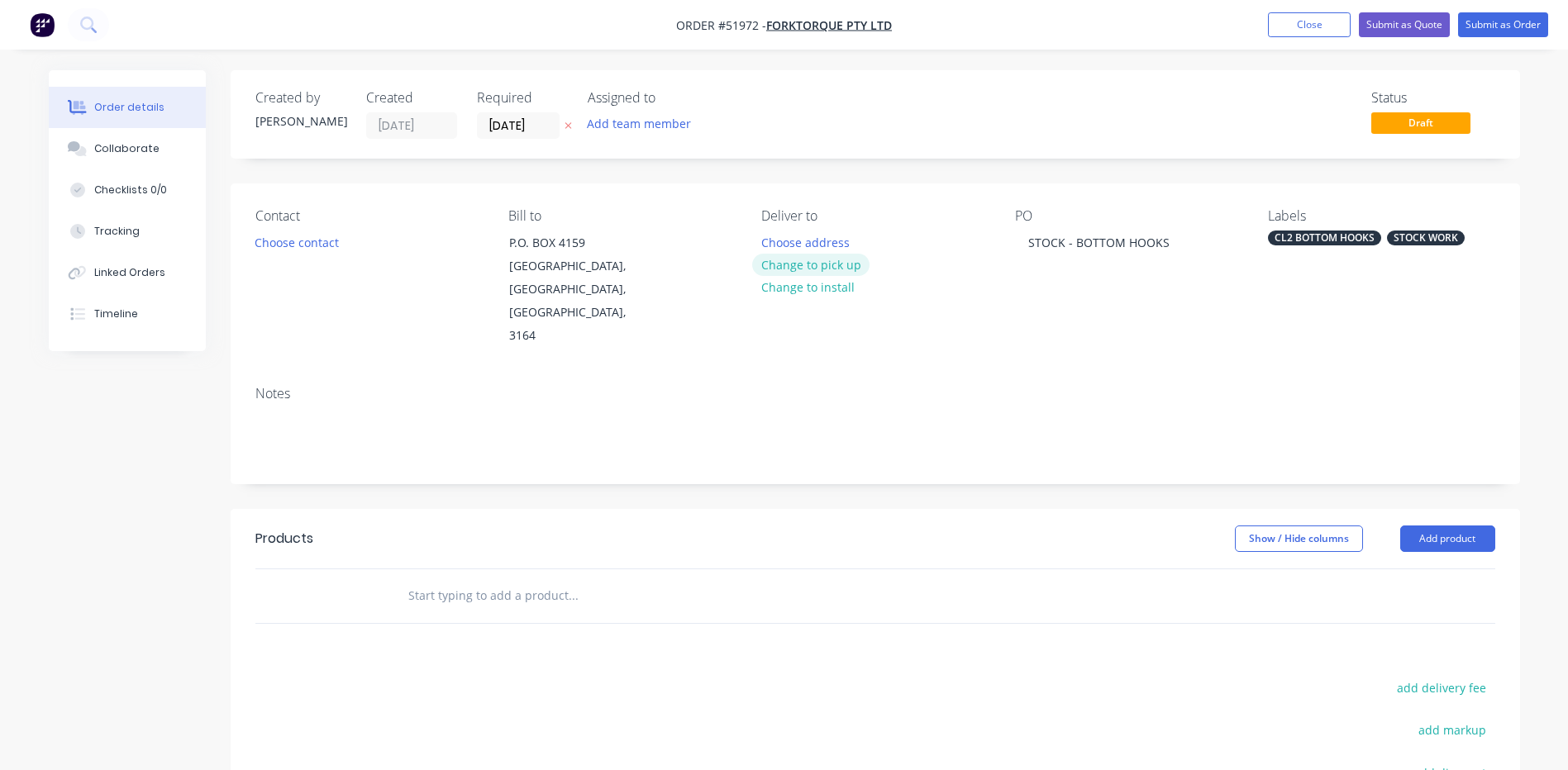
click at [791, 268] on button "Change to pick up" at bounding box center [811, 264] width 117 height 22
click at [1429, 525] on button "Add product" at bounding box center [1448, 538] width 95 height 26
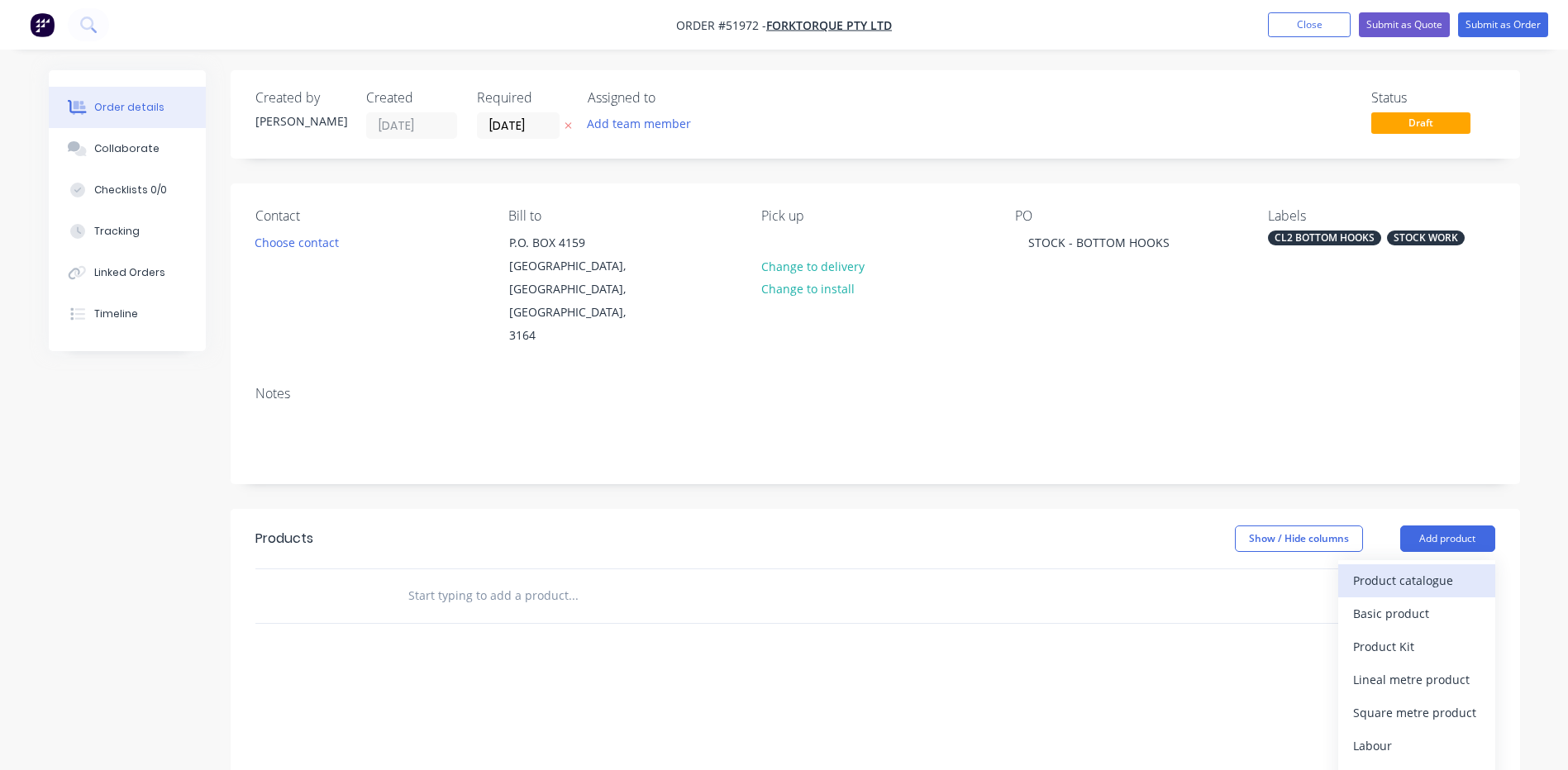
click at [1413, 569] on div "Product catalogue" at bounding box center [1416, 581] width 127 height 24
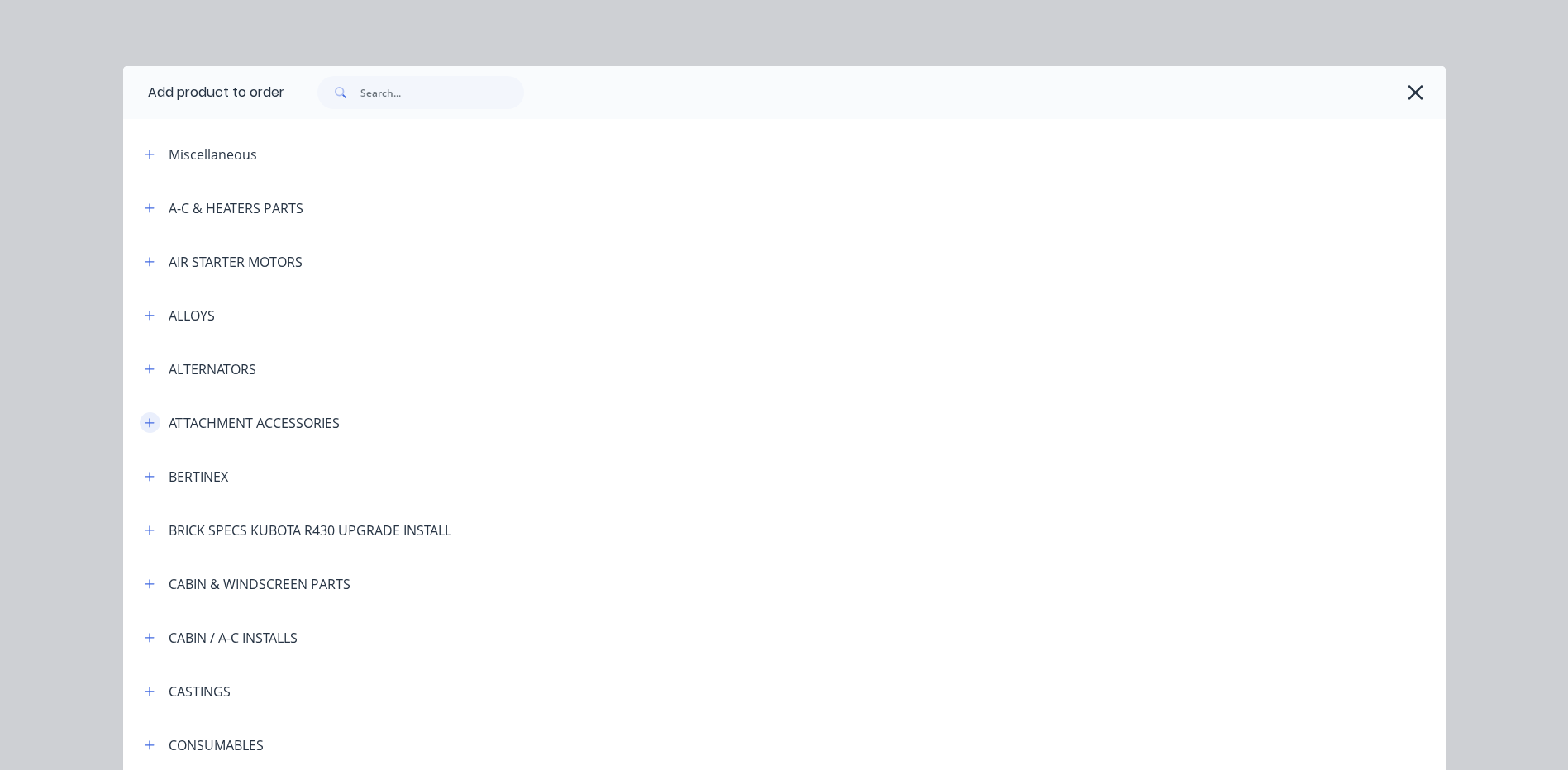
click at [145, 420] on icon "button" at bounding box center [149, 422] width 9 height 9
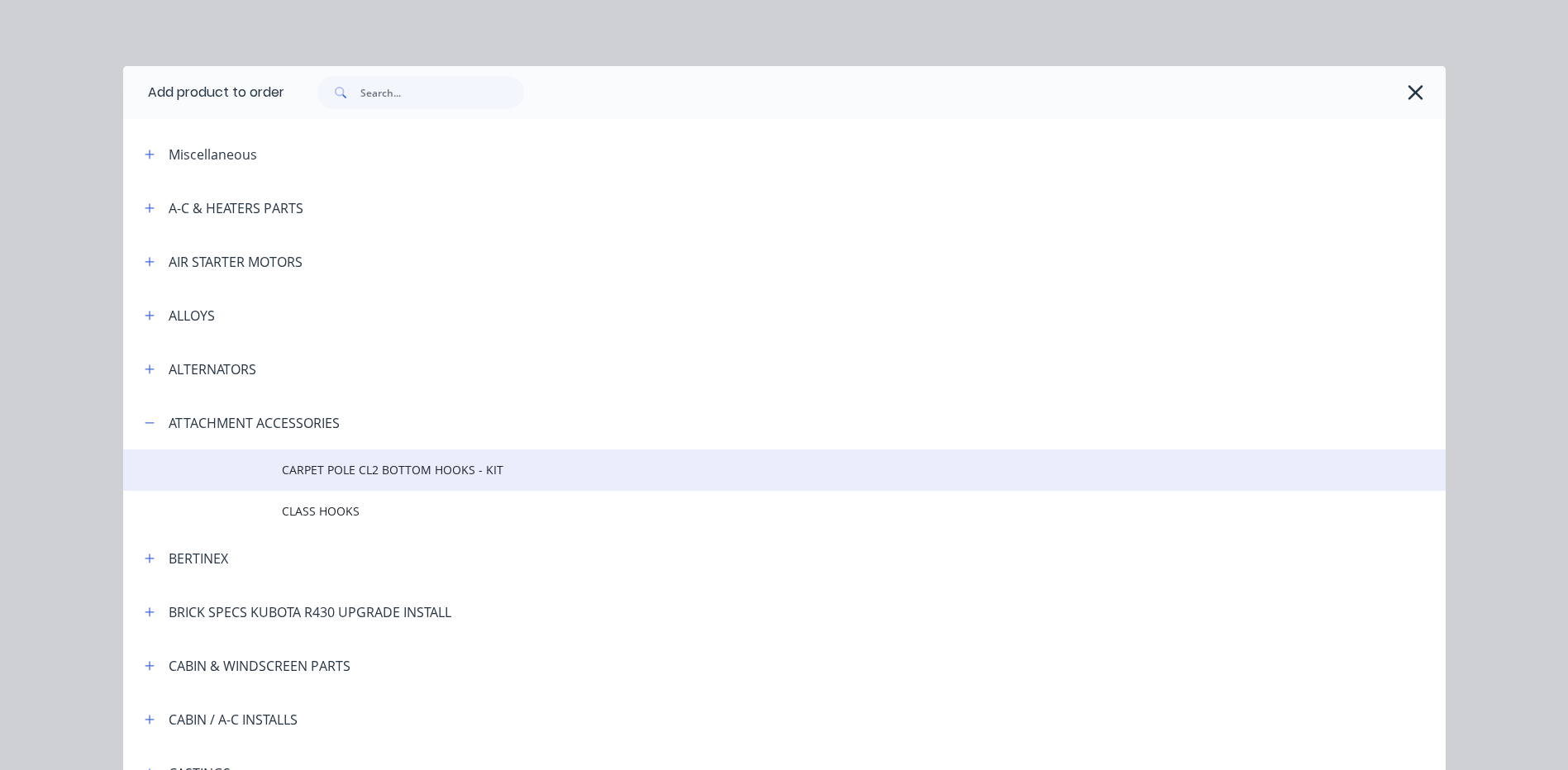
click at [244, 469] on td at bounding box center [202, 470] width 158 height 42
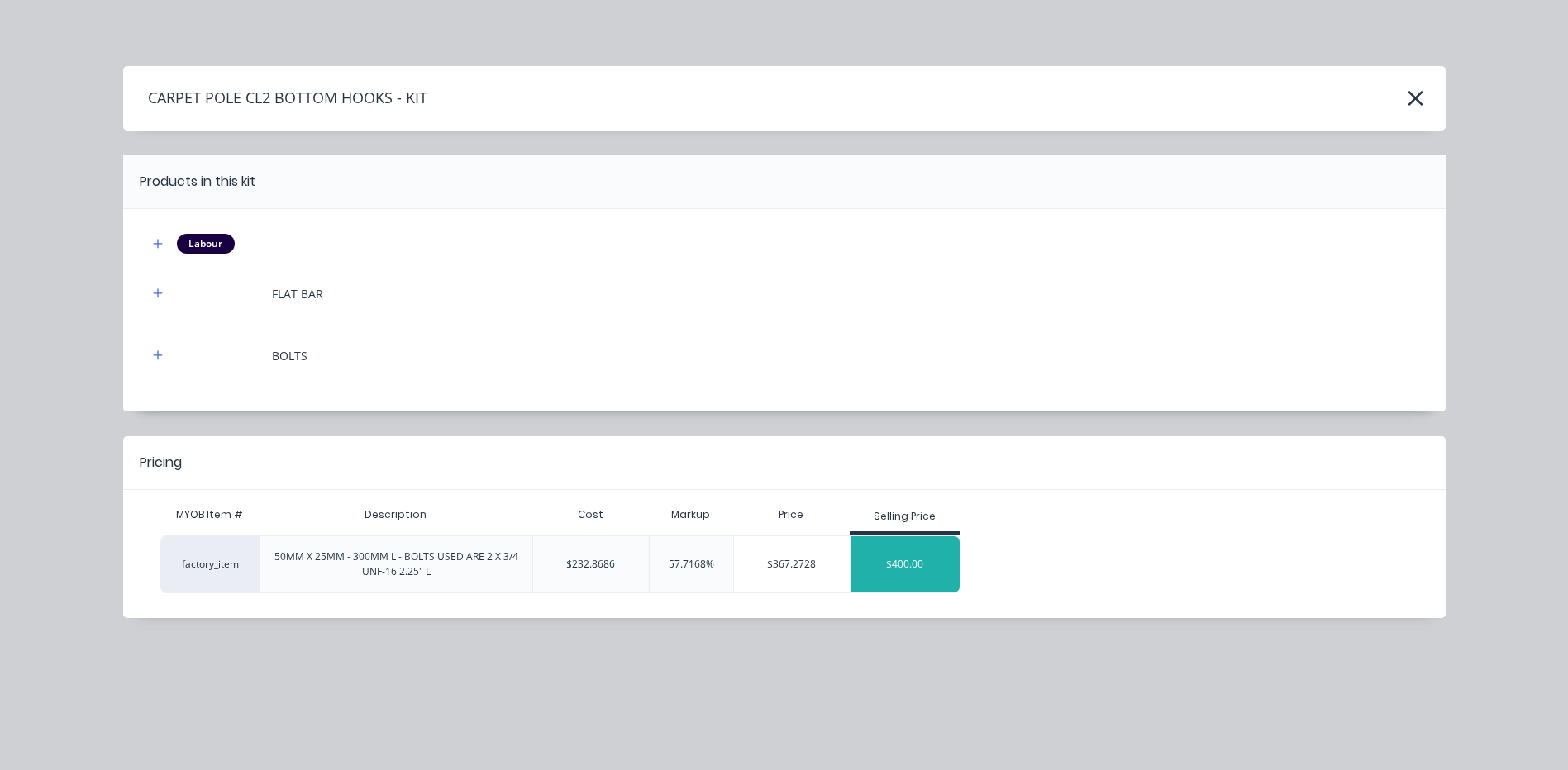
click at [921, 579] on div "$400.00" at bounding box center [905, 564] width 110 height 42
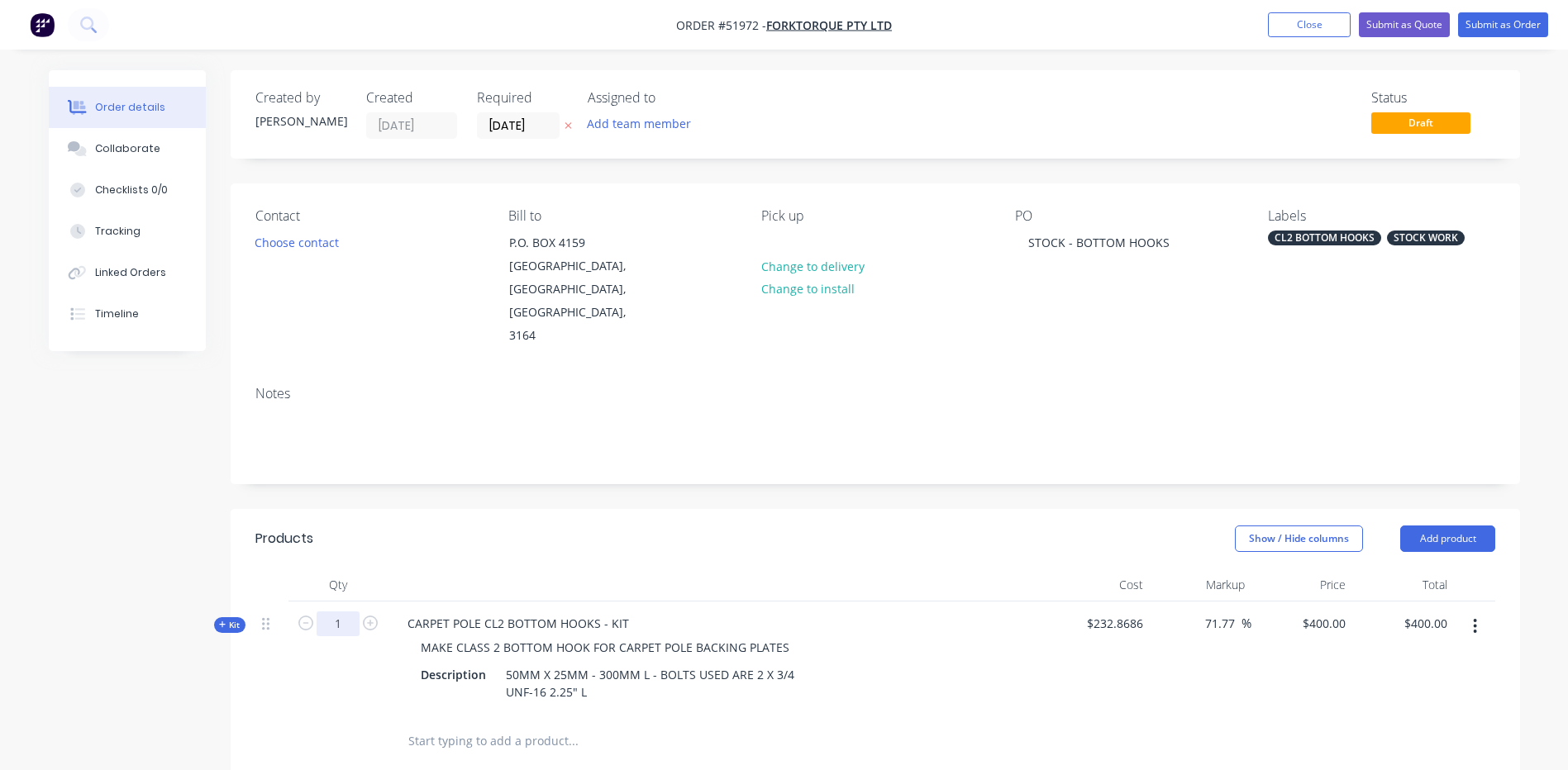
click at [352, 612] on input "1" at bounding box center [338, 624] width 43 height 25
type input "20"
type input "$8,000.00"
click at [464, 517] on header "Products Show / Hide columns Add product" at bounding box center [875, 538] width 1289 height 59
click at [1477, 23] on button "Submit as Order" at bounding box center [1503, 25] width 90 height 25
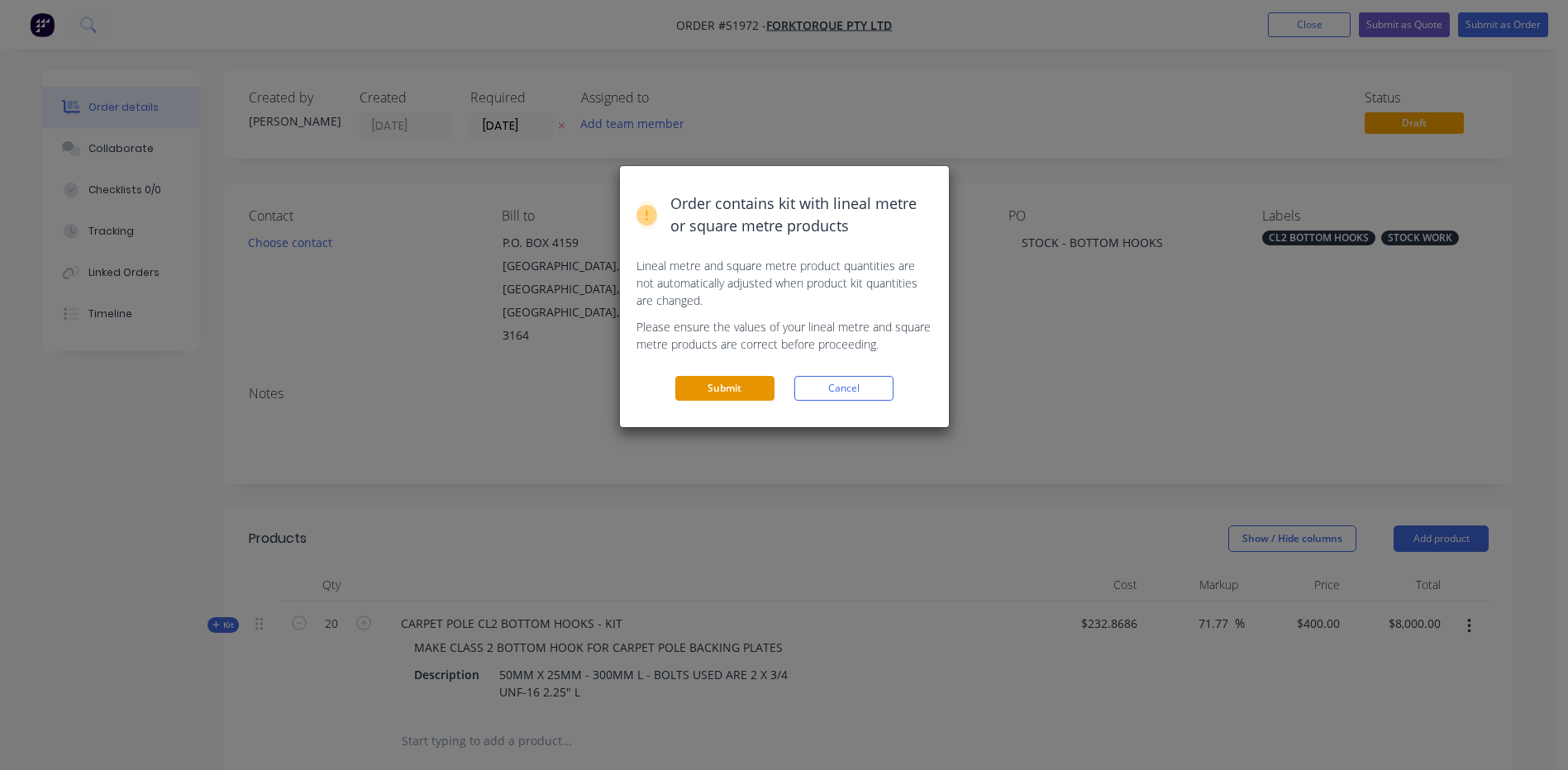
click at [736, 393] on button "Submit" at bounding box center [724, 388] width 99 height 25
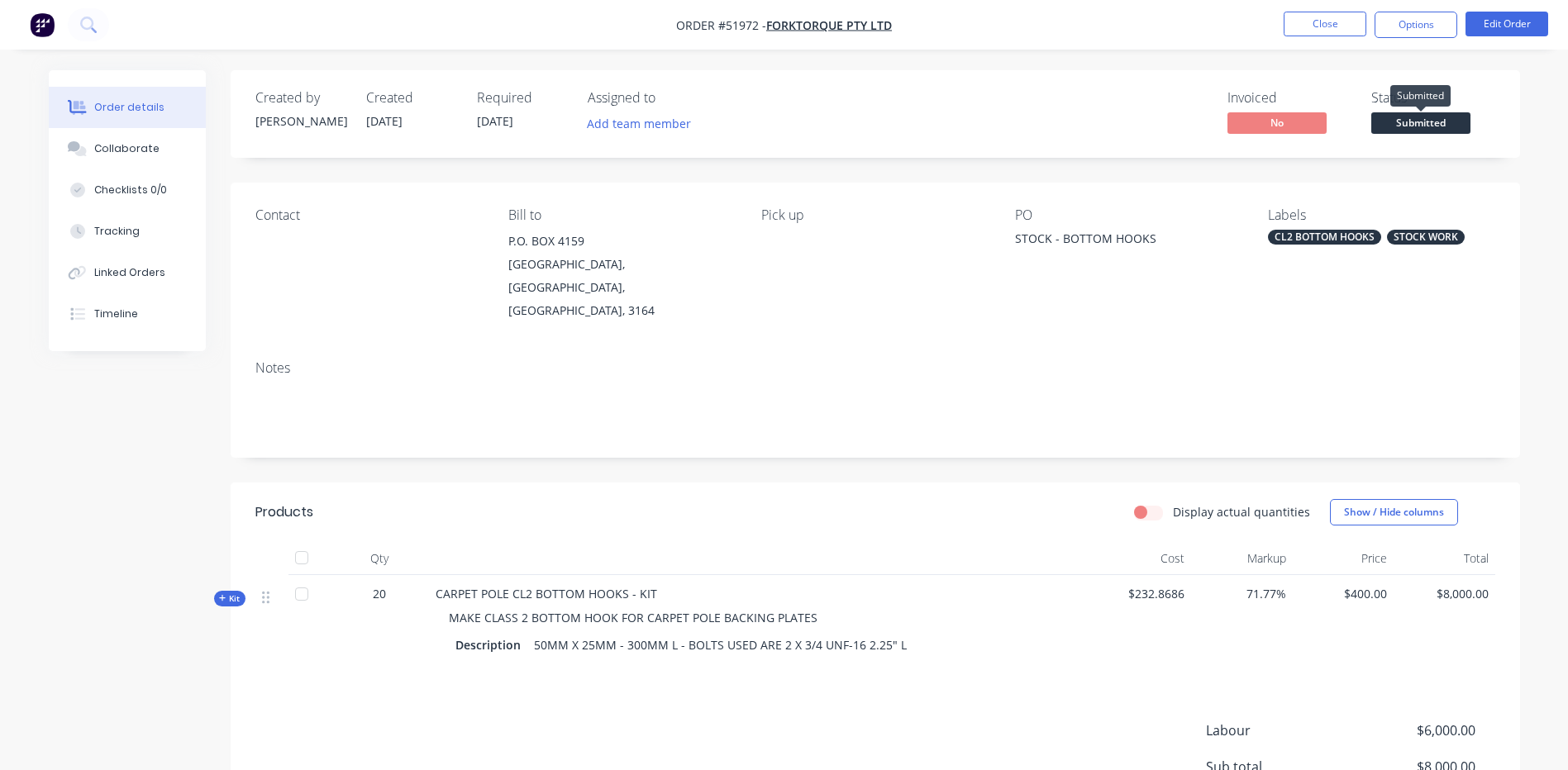
click at [1438, 115] on span "Submitted" at bounding box center [1420, 122] width 99 height 20
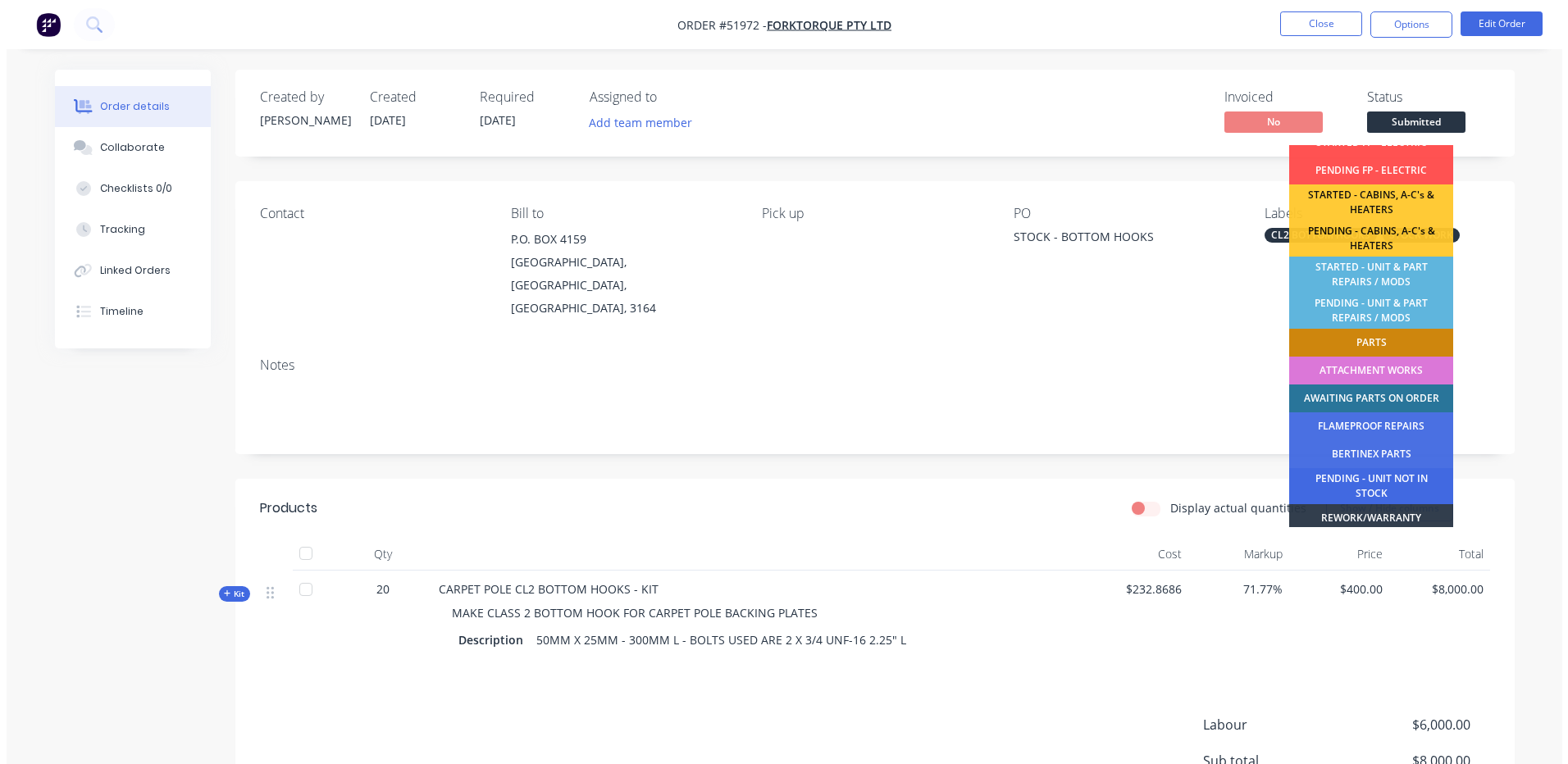
scroll to position [325, 0]
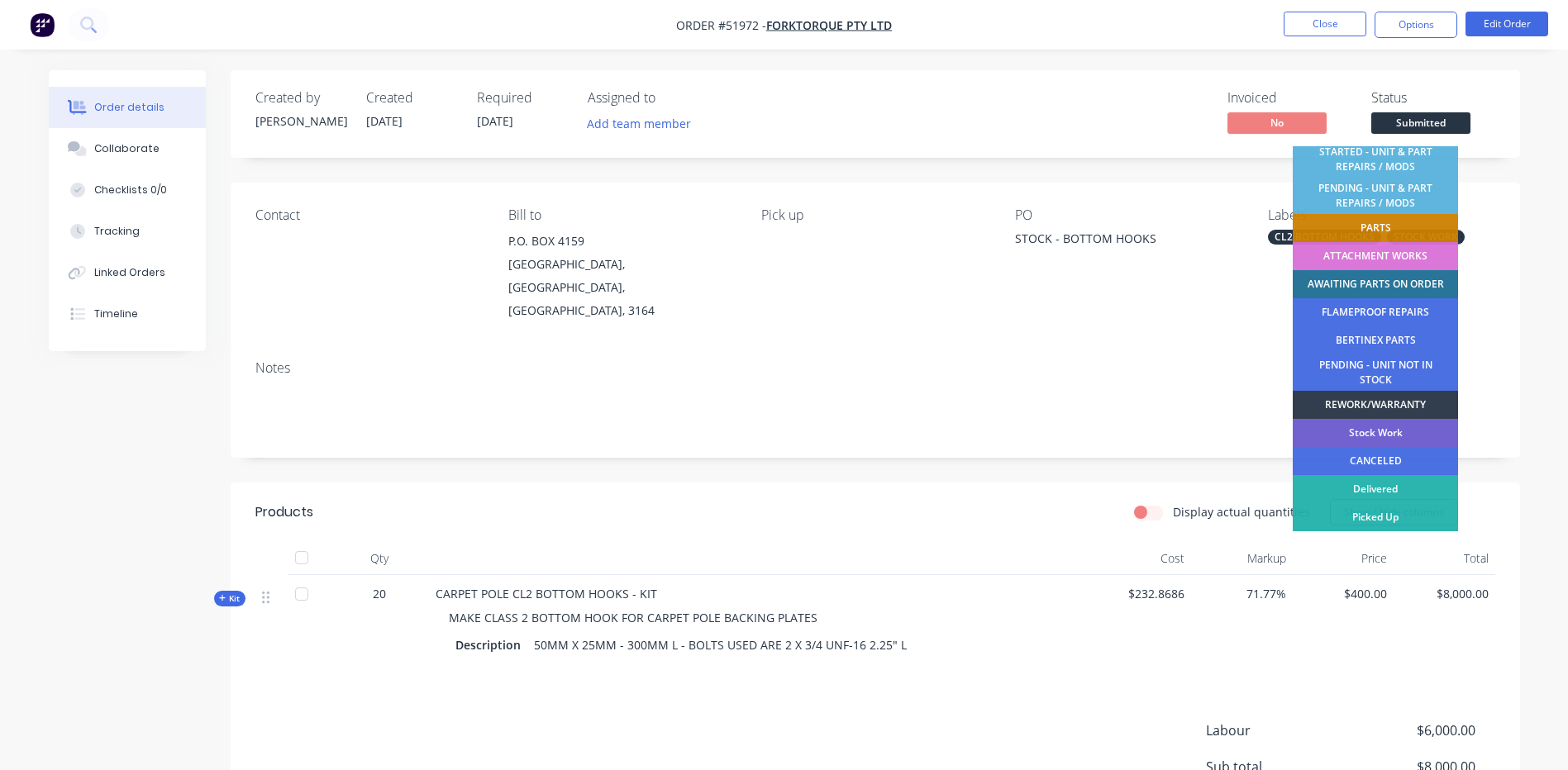
click at [1408, 426] on div "Stock Work" at bounding box center [1375, 433] width 165 height 28
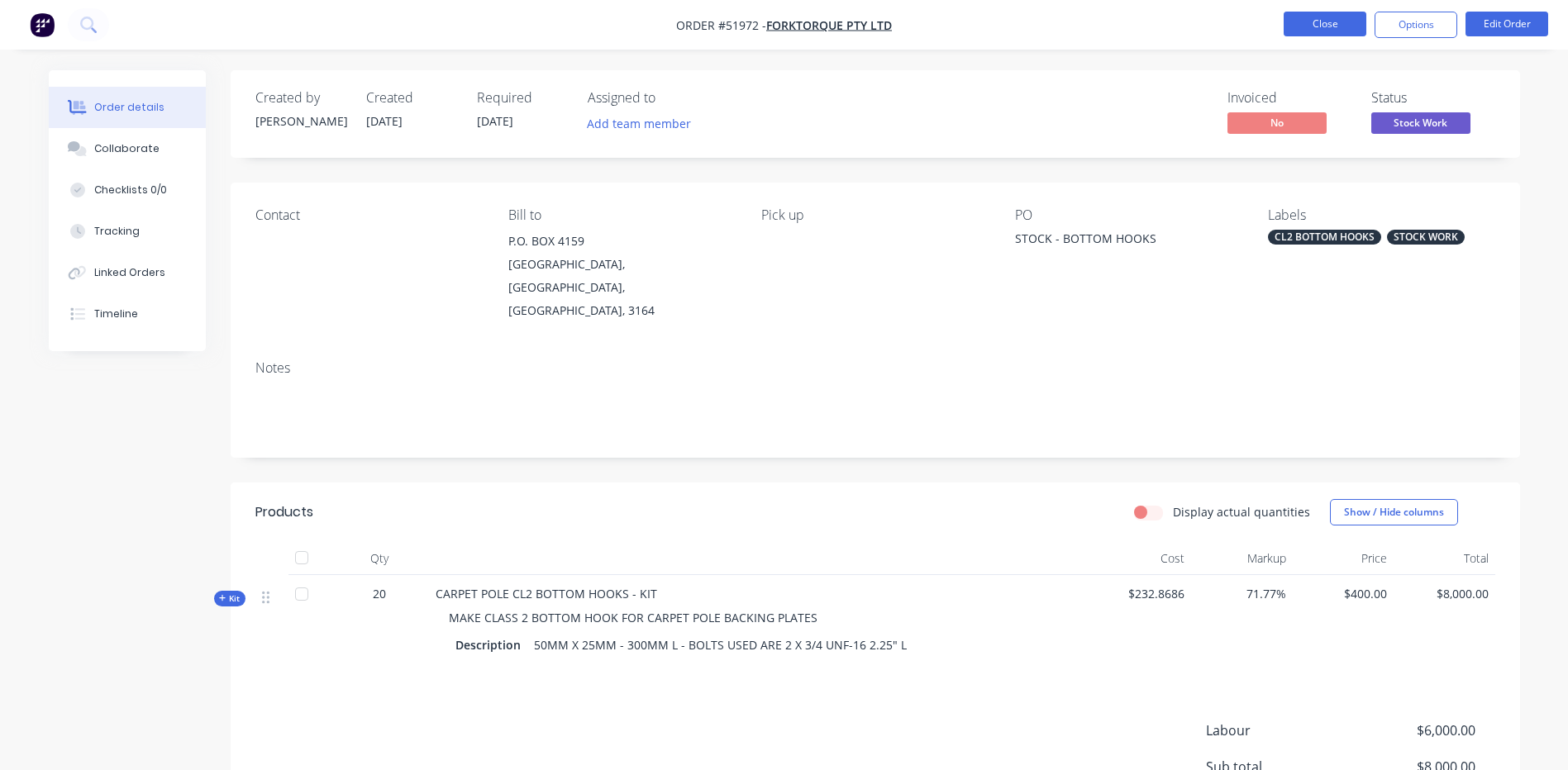
click at [1313, 21] on button "Close" at bounding box center [1324, 24] width 83 height 25
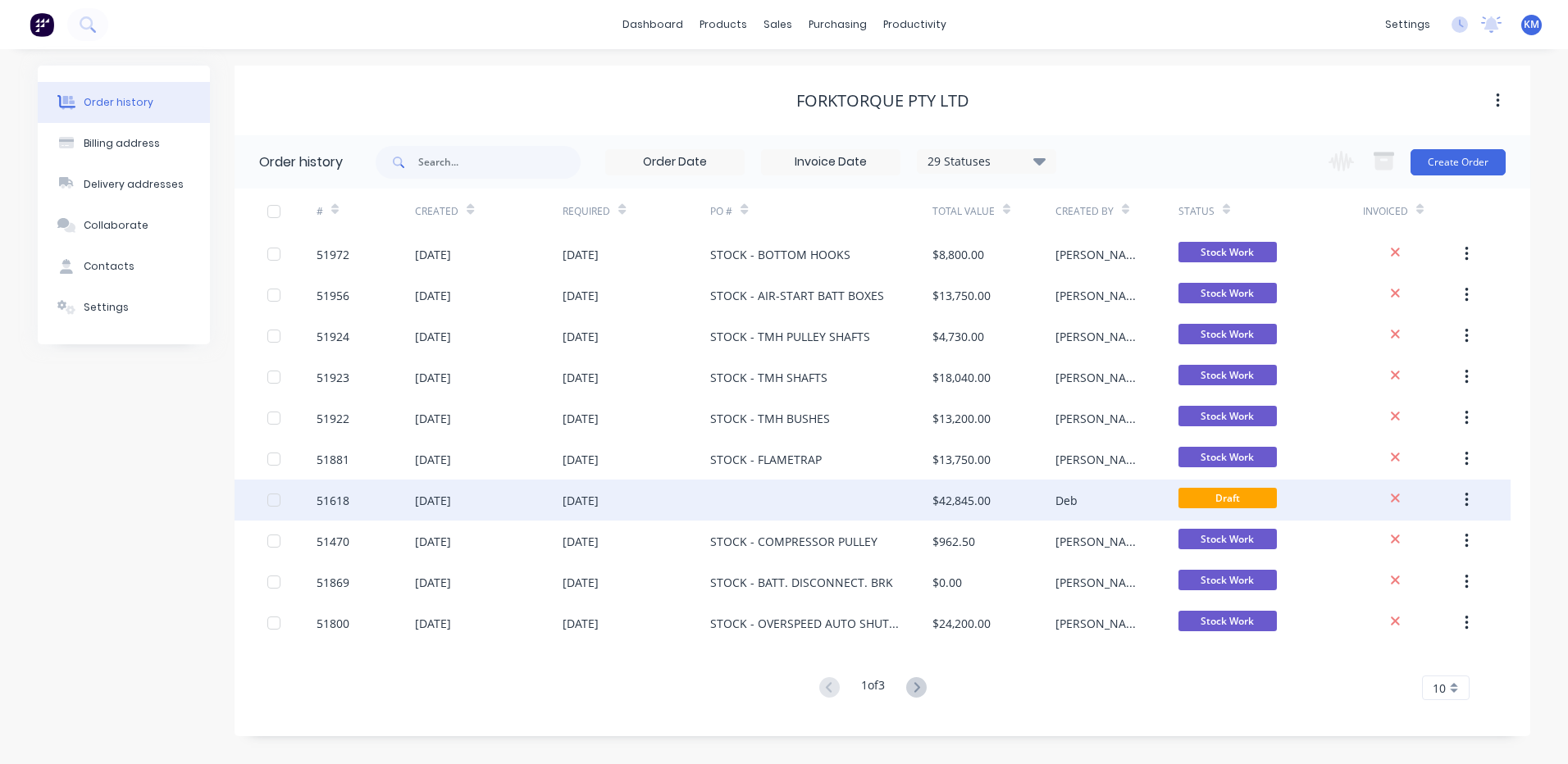
click at [962, 501] on div "$42,845.00" at bounding box center [961, 501] width 58 height 17
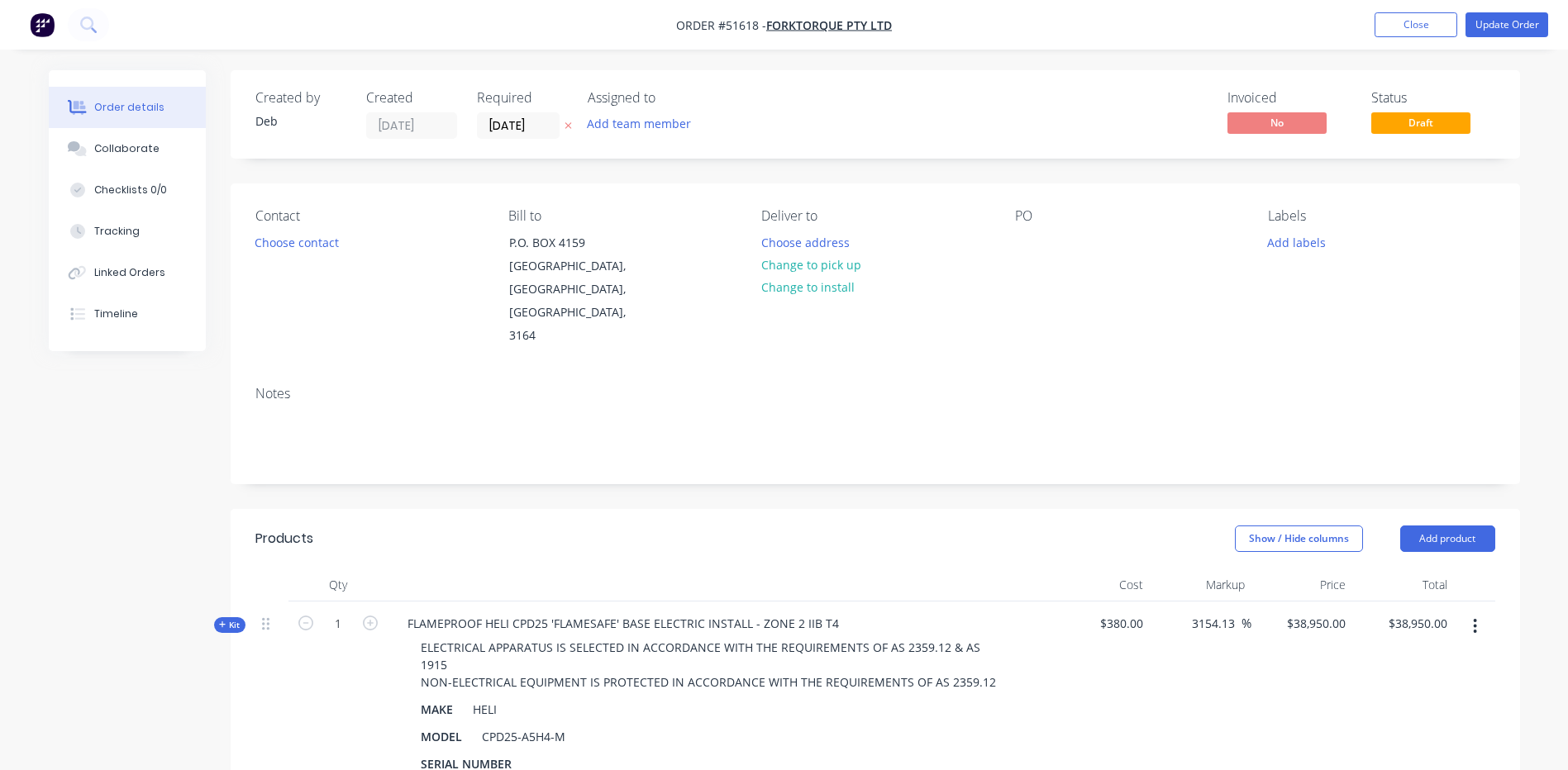
click at [1413, 10] on nav "Order #51618 - FORKTORQUE PTY LTD Add product Close Update Order" at bounding box center [784, 24] width 1568 height 50
click at [1406, 19] on button "Close" at bounding box center [1416, 25] width 83 height 25
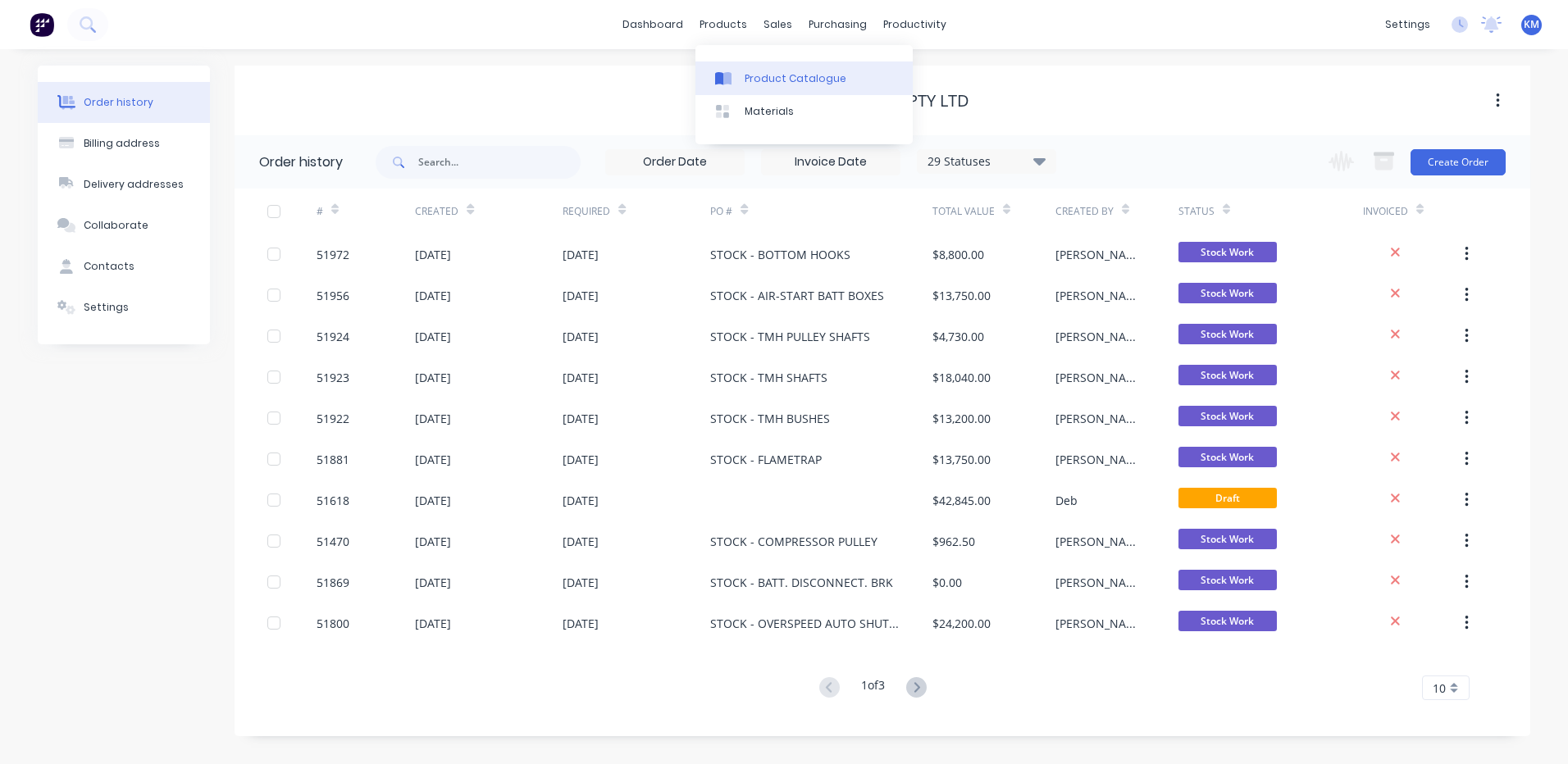
click at [717, 64] on link "Product Catalogue" at bounding box center [804, 78] width 218 height 33
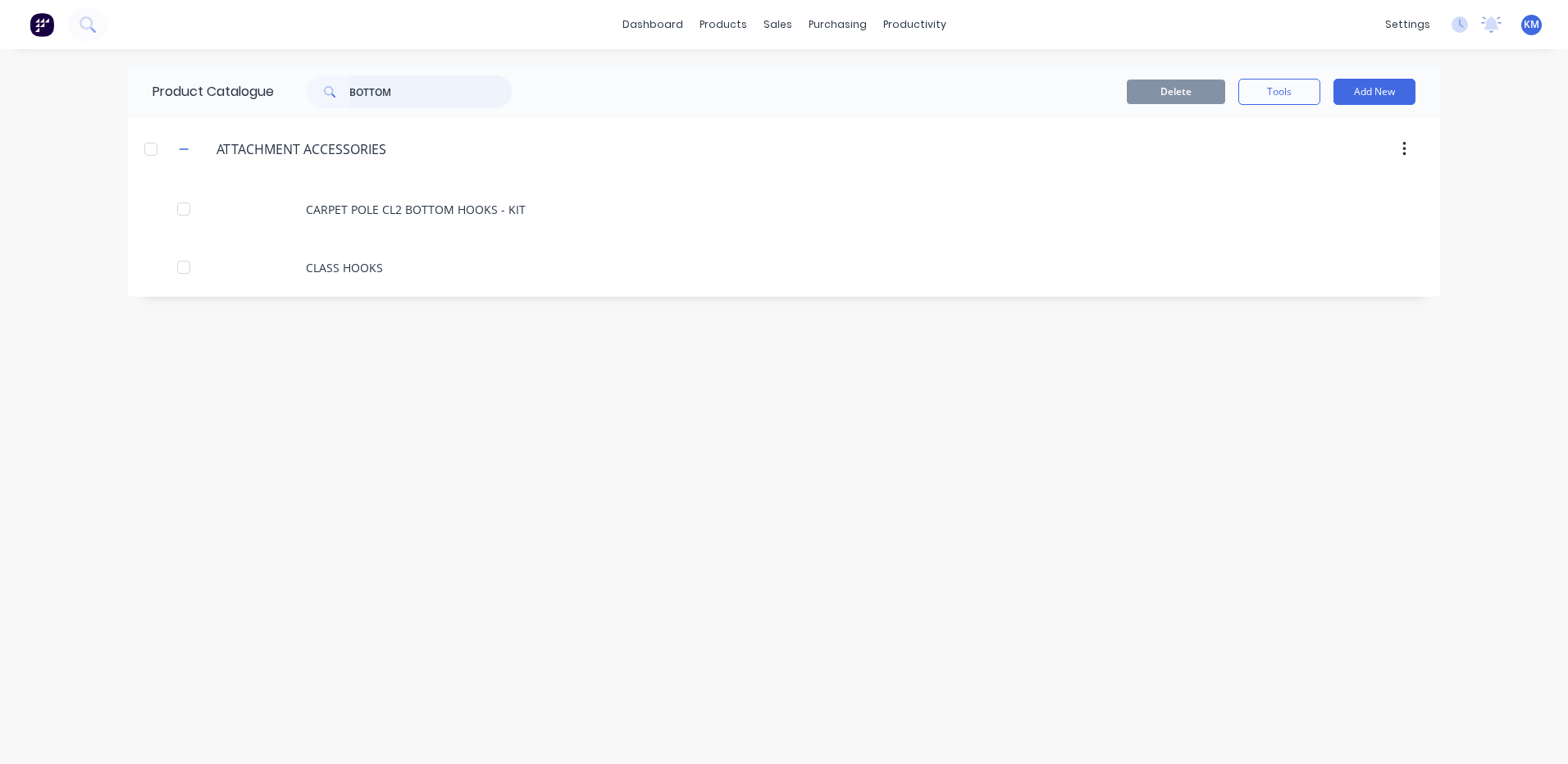
click at [373, 83] on input "BOTTOM" at bounding box center [431, 92] width 163 height 33
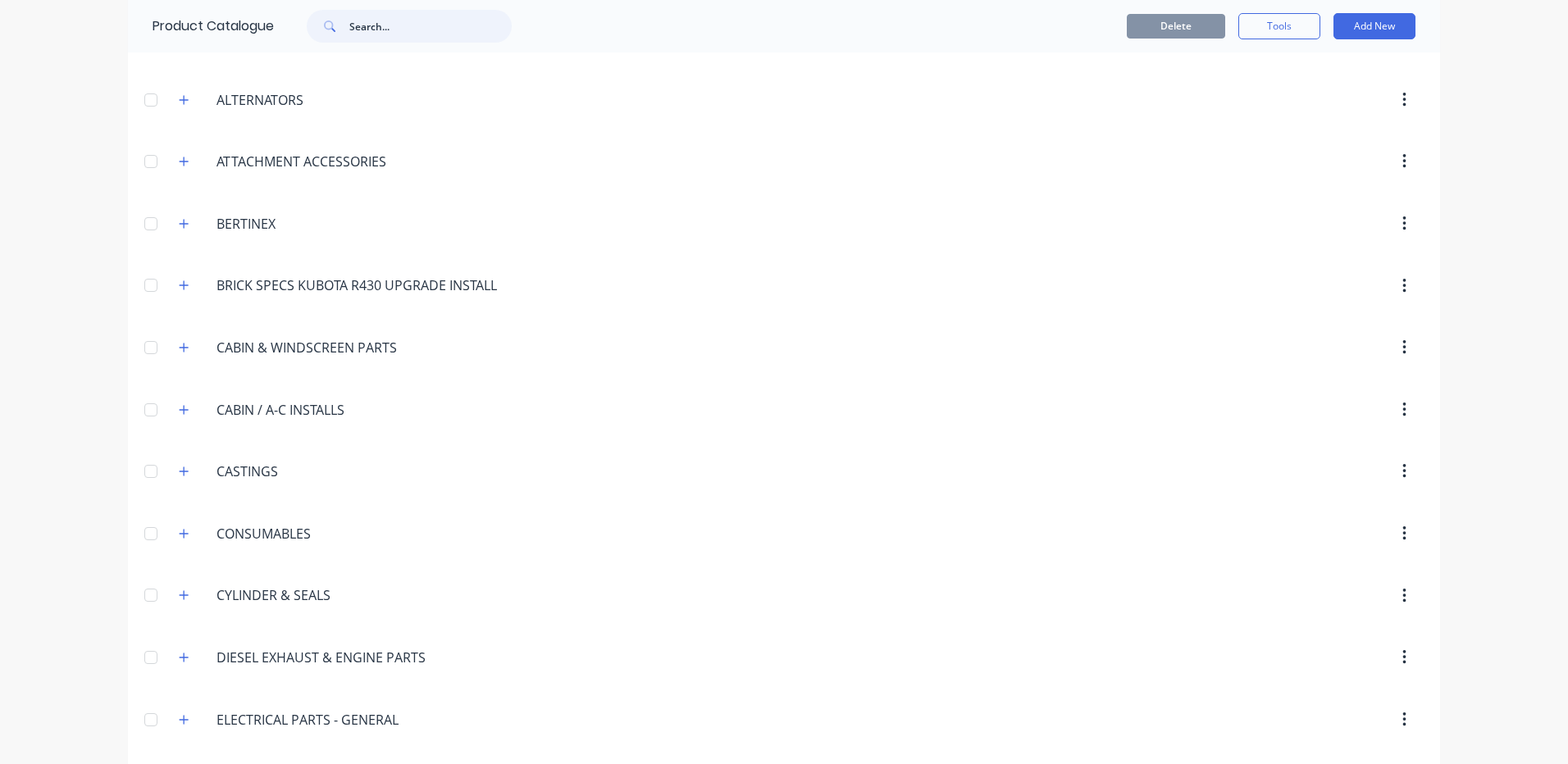
scroll to position [328, 0]
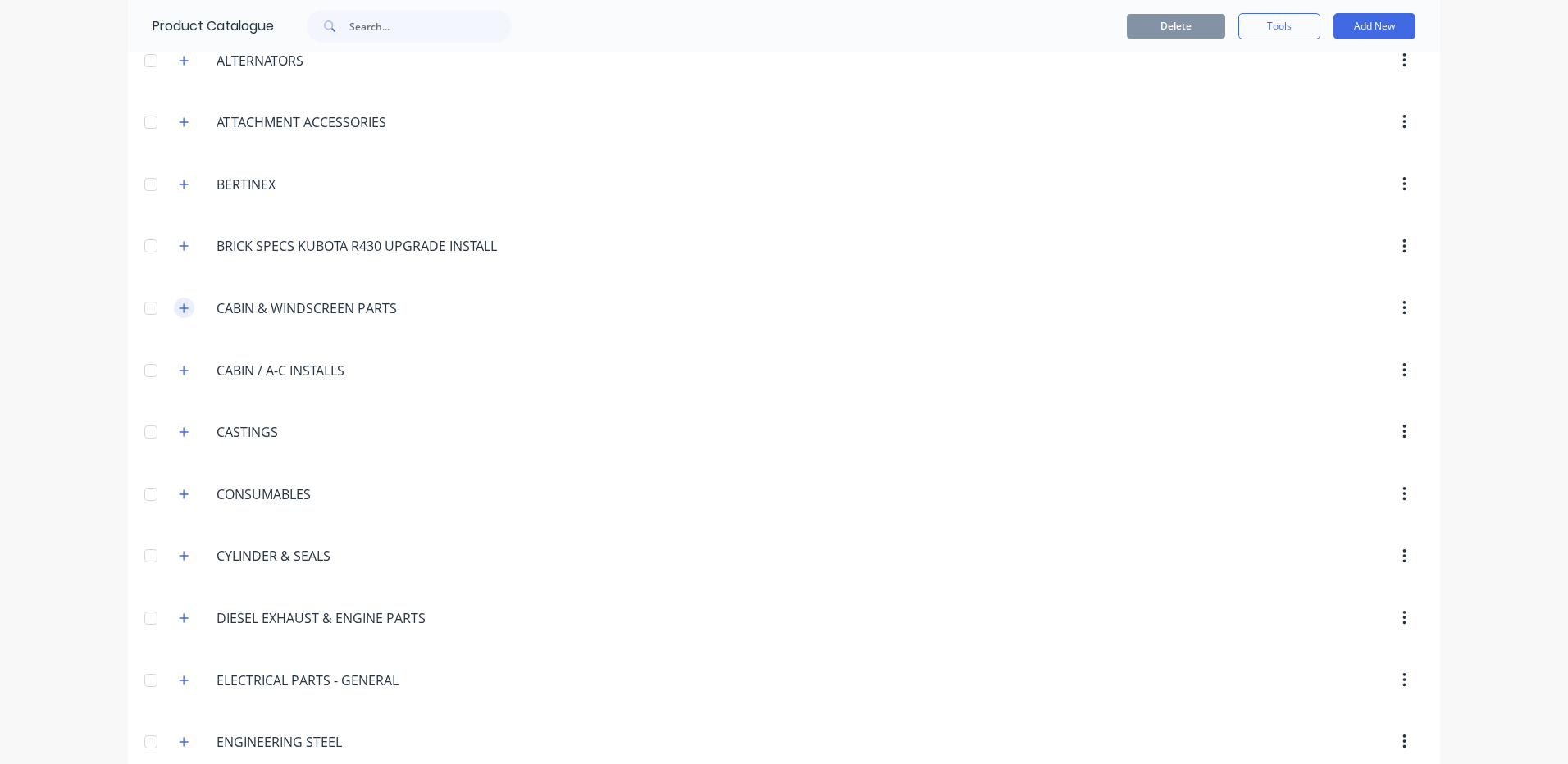
click at [183, 307] on icon "button" at bounding box center [184, 308] width 10 height 12
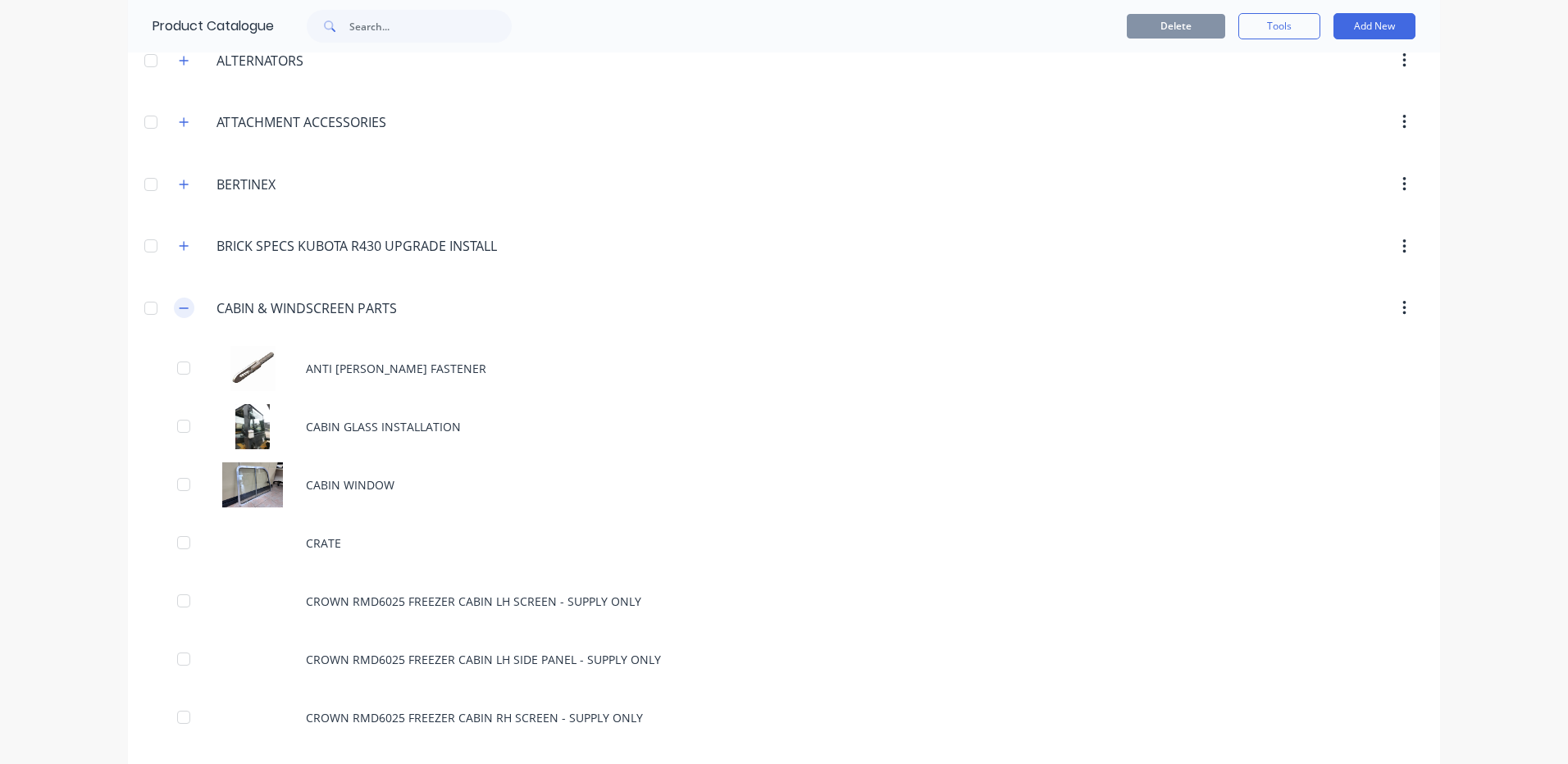
click at [183, 305] on icon "button" at bounding box center [184, 308] width 10 height 12
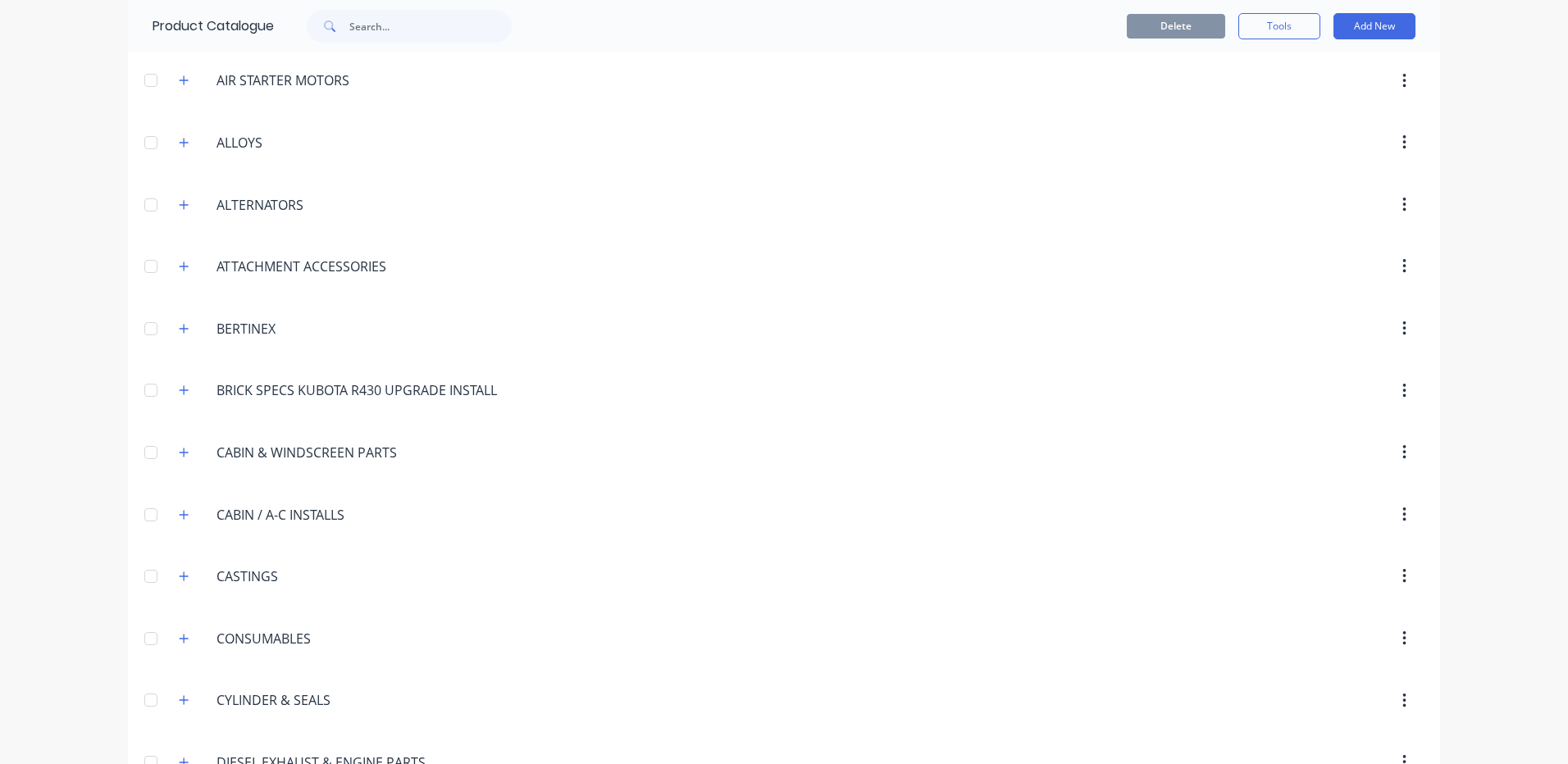
scroll to position [0, 0]
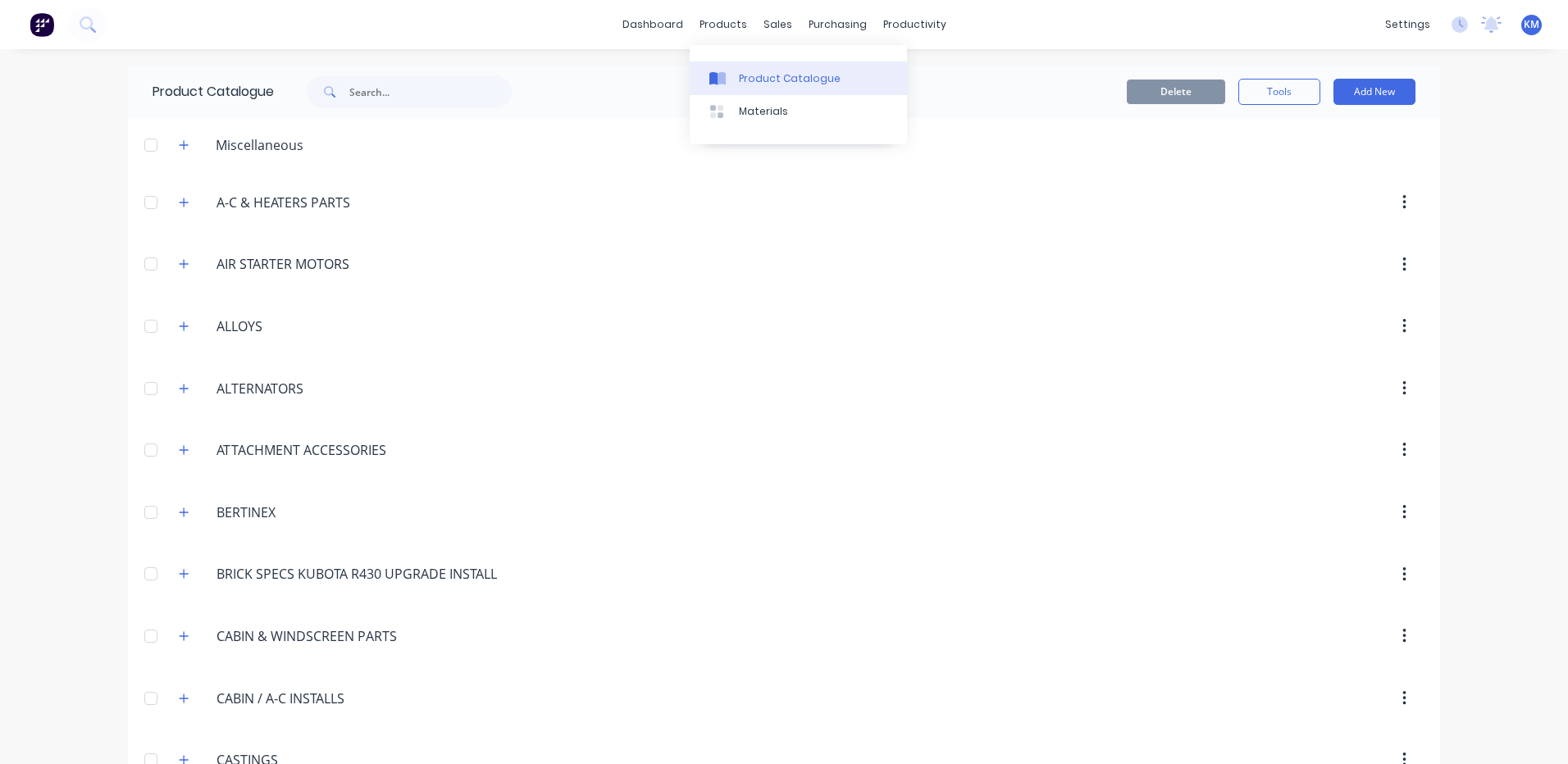
click at [734, 77] on link "Product Catalogue" at bounding box center [798, 78] width 218 height 33
click at [441, 89] on input "text" at bounding box center [431, 92] width 163 height 33
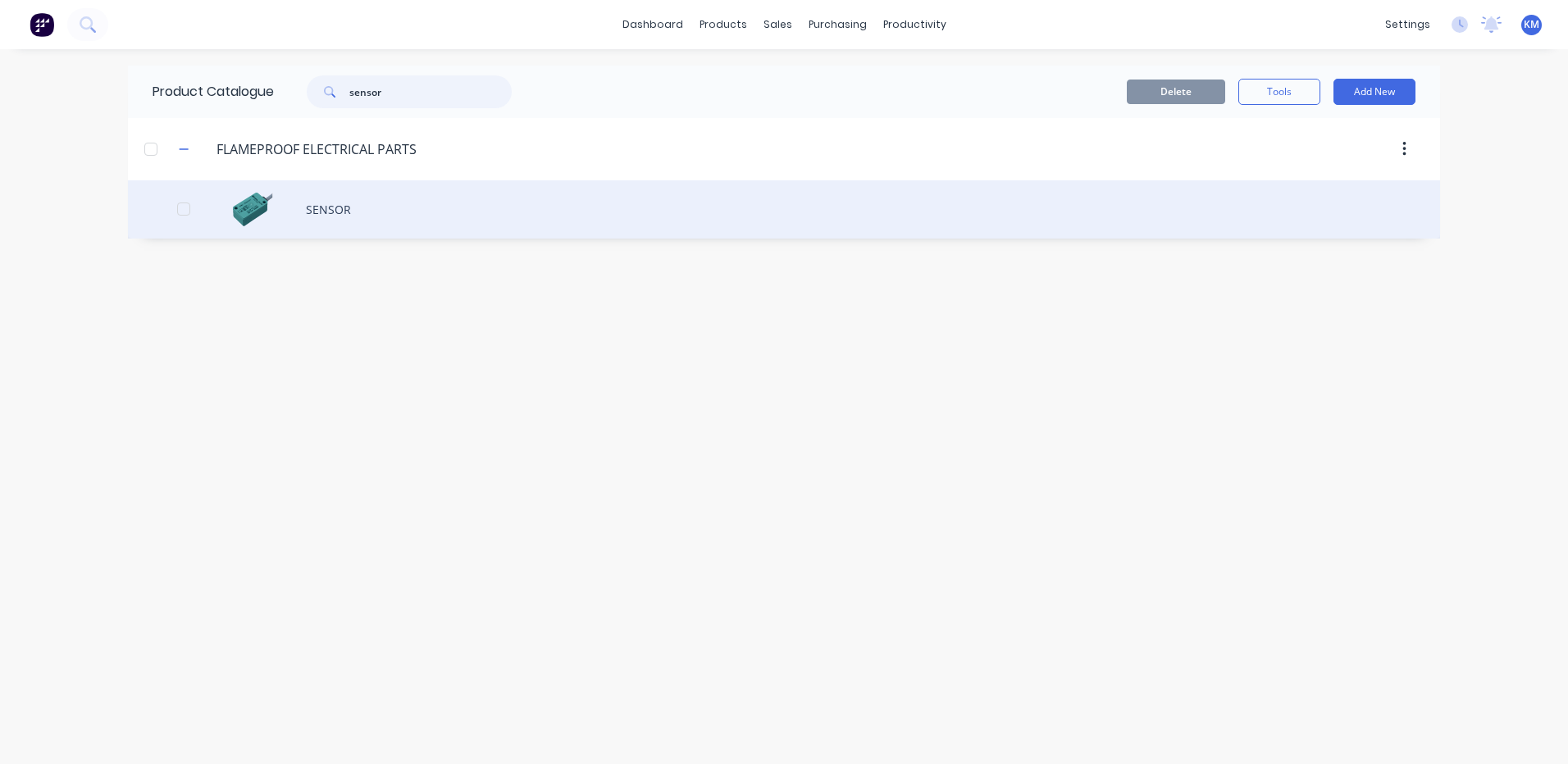
type input "sensor"
click at [444, 195] on div "SENSOR" at bounding box center [784, 209] width 1312 height 58
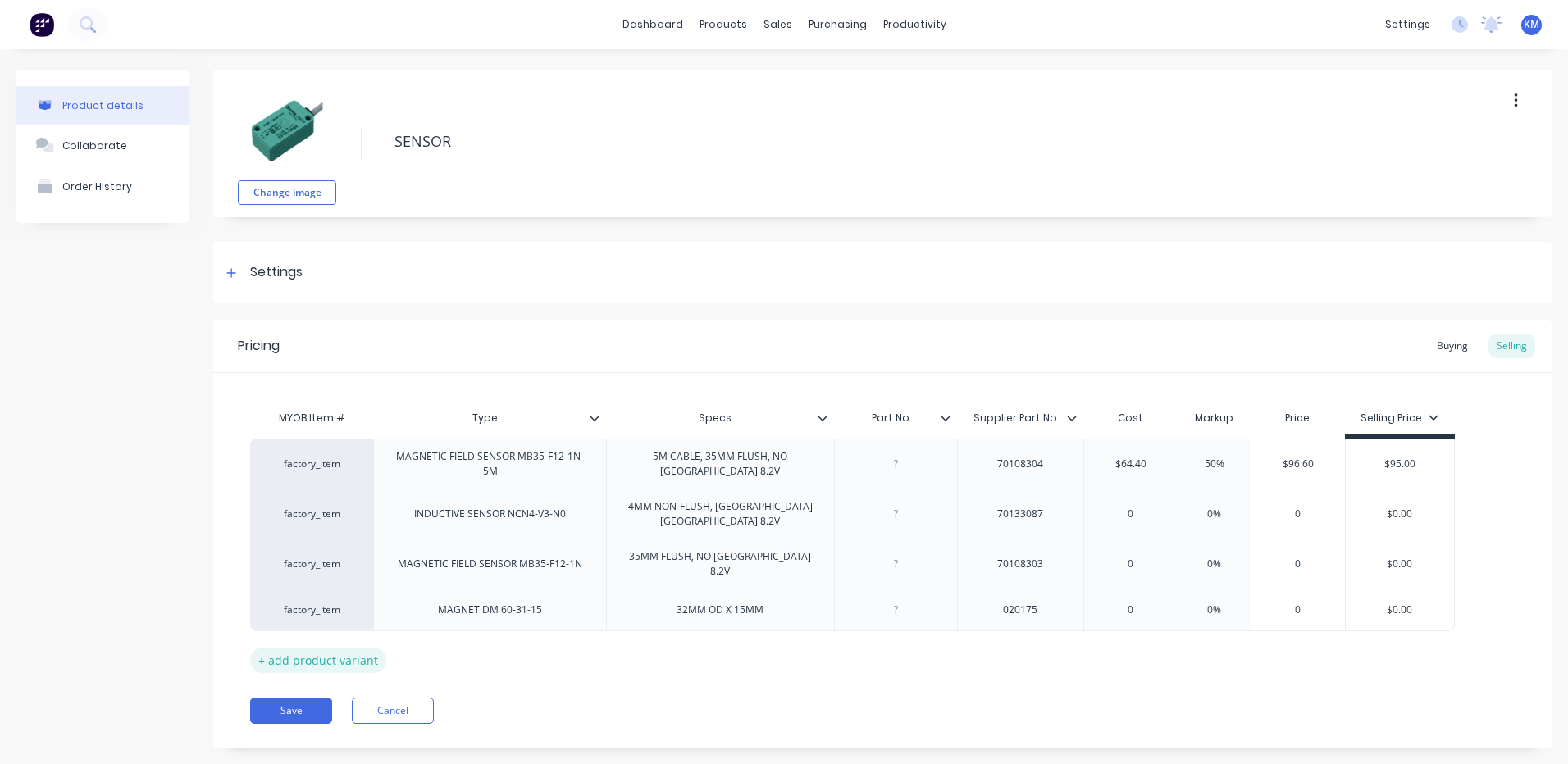
click at [360, 647] on div "+ add product variant" at bounding box center [318, 660] width 136 height 25
type textarea "x"
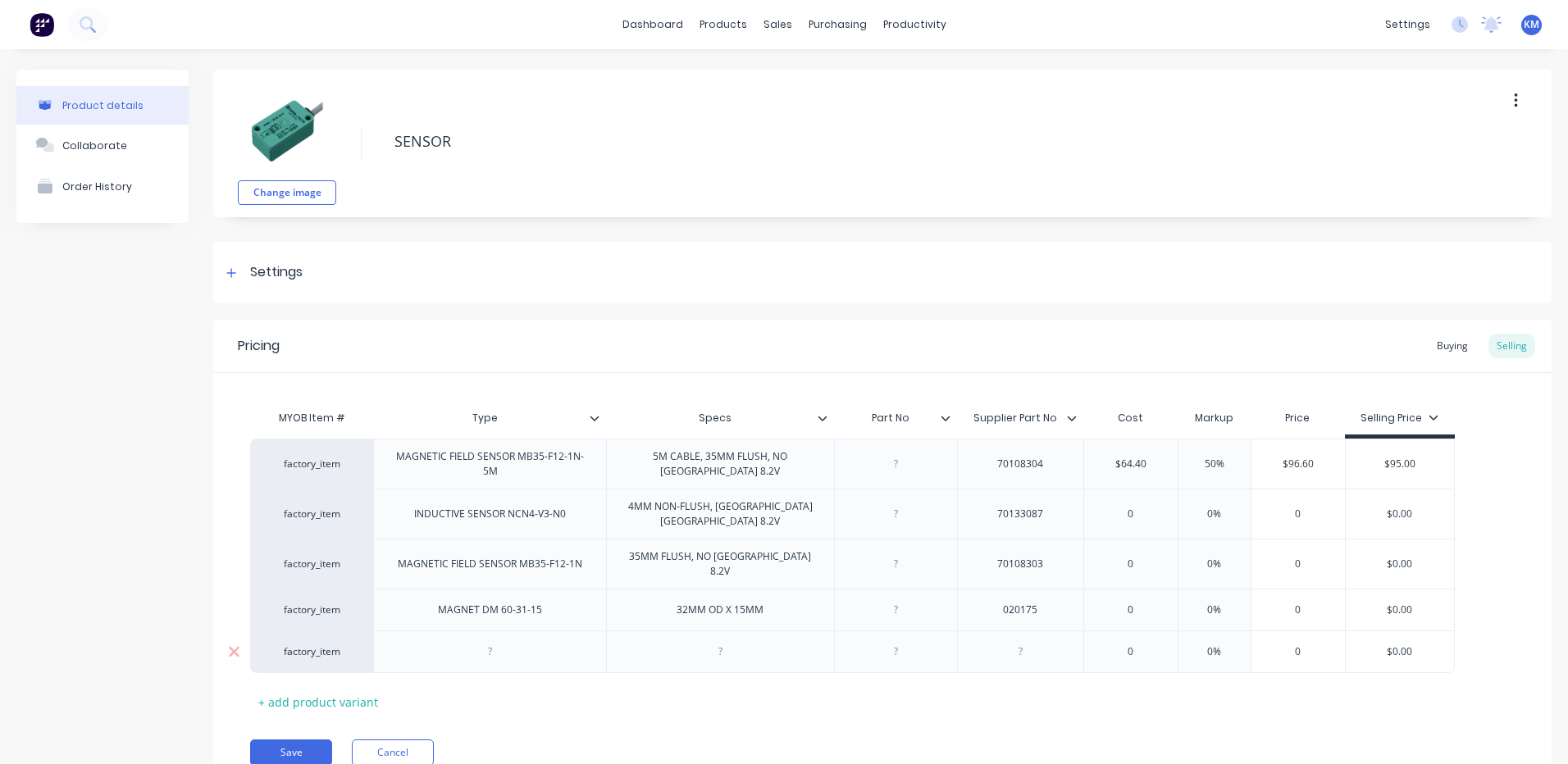
click at [487, 642] on div at bounding box center [489, 652] width 82 height 21
type textarea "x"
click at [1056, 660] on div "MYOB Item # Type Specs Part No Supplier Part No Cost Markup Price Selling Price…" at bounding box center [882, 558] width 1265 height 313
click at [1051, 643] on div at bounding box center [1019, 652] width 82 height 21
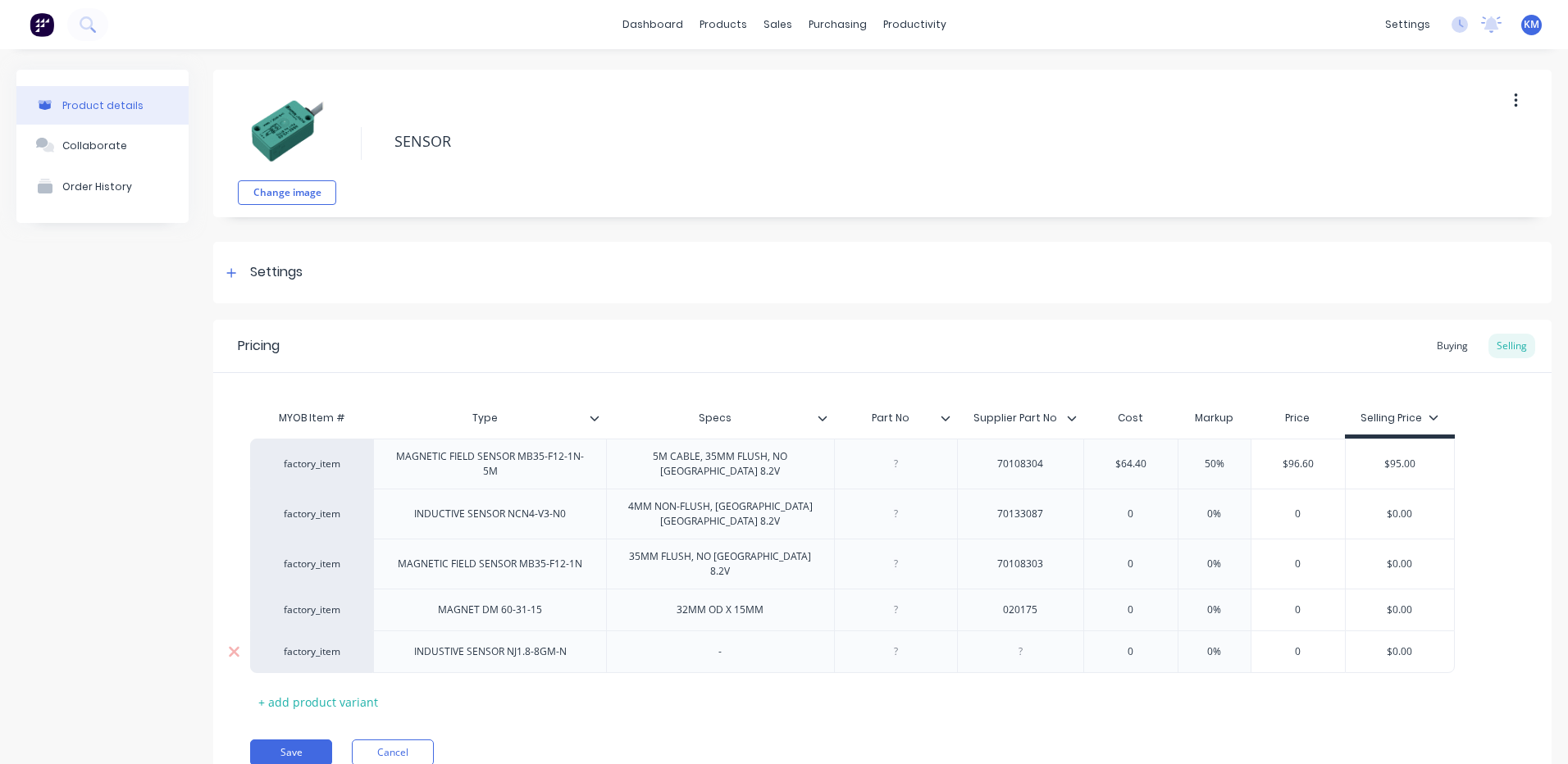
click at [1028, 642] on div at bounding box center [1019, 652] width 82 height 21
type textarea "x"
type input "0"
type input "0%"
type input "0"
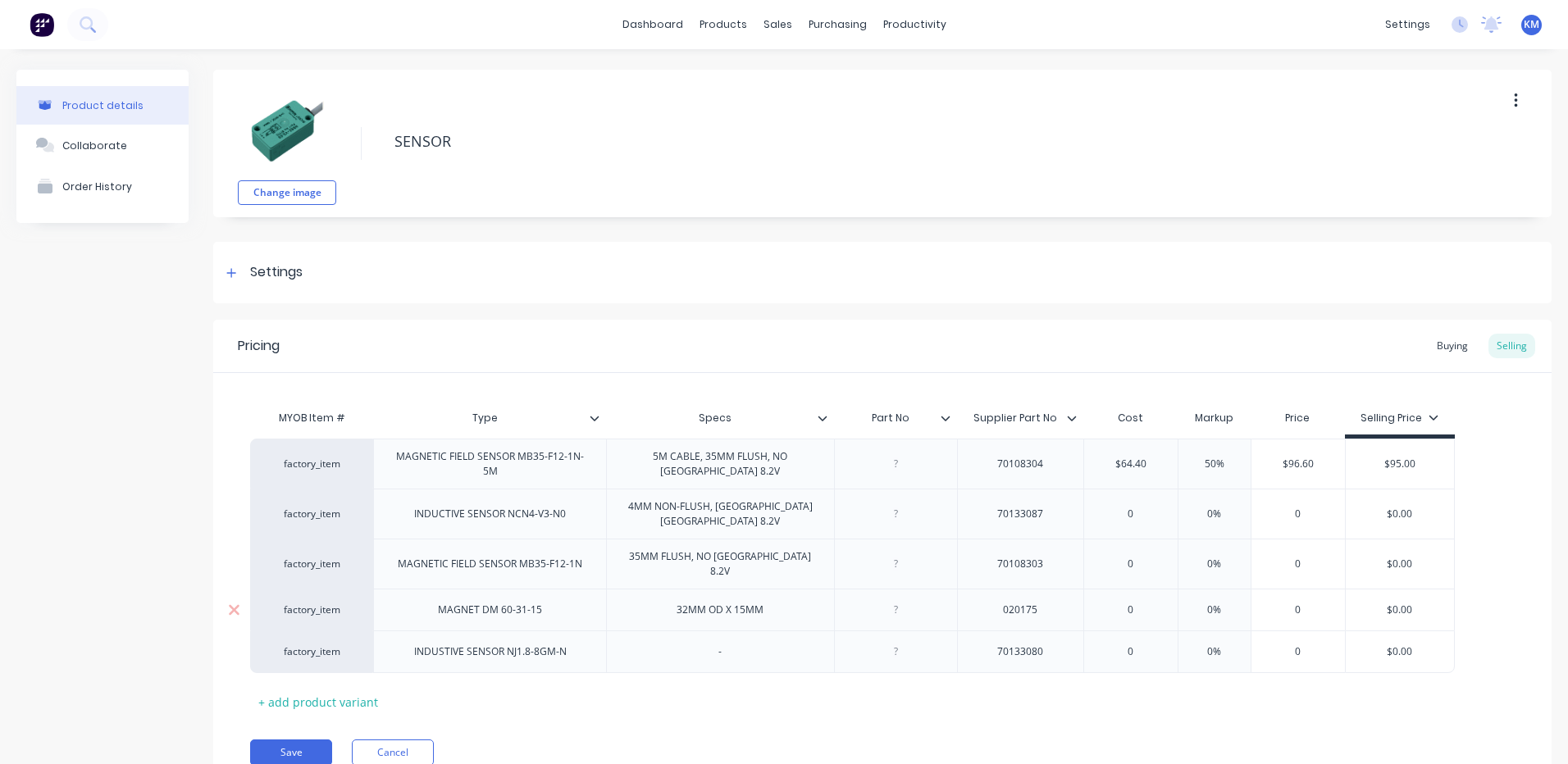
type input "$0.00"
type textarea "x"
type input "$0.0"
type textarea "x"
type input "$0."
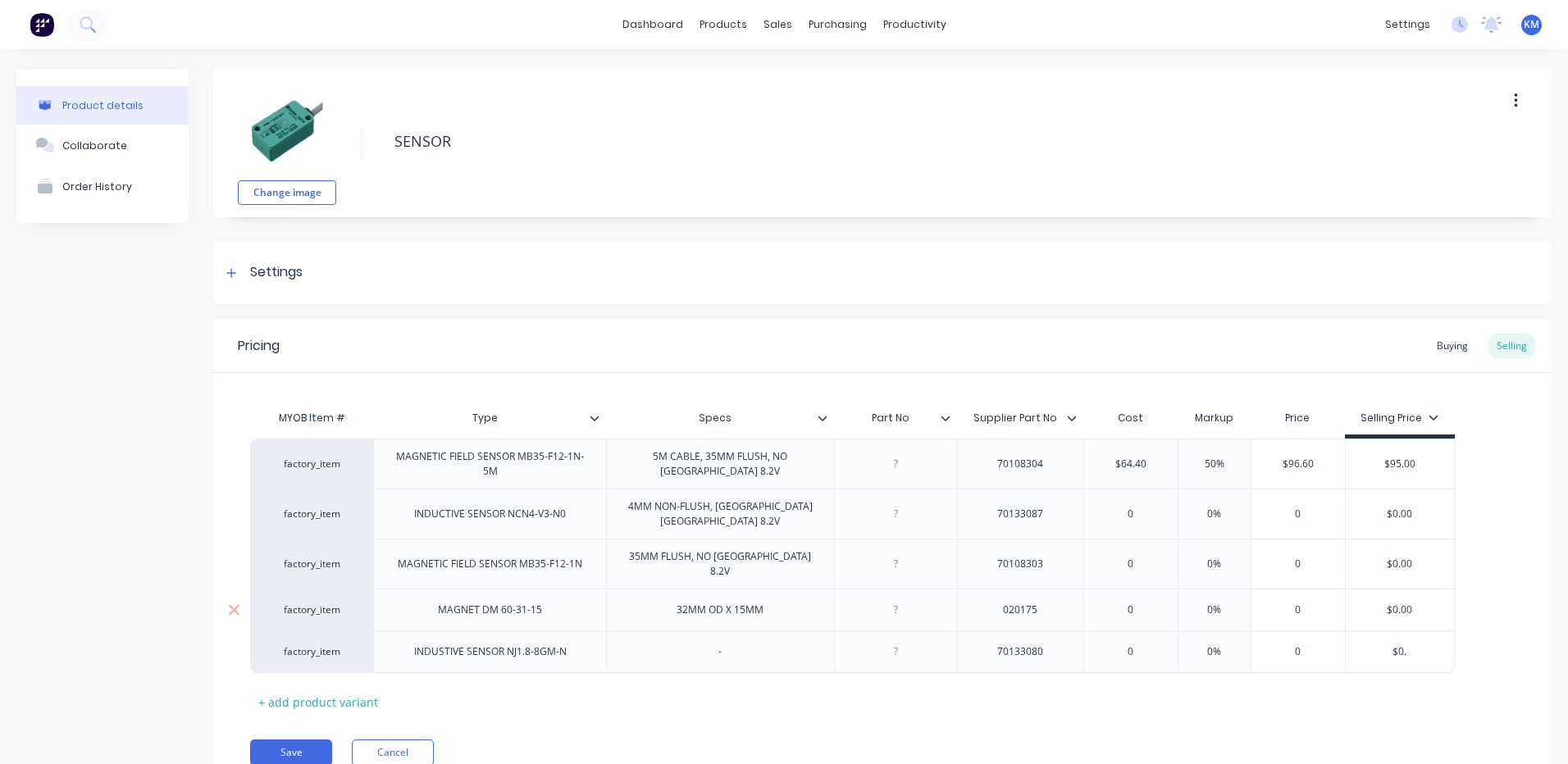
type textarea "x"
type input "$0"
type textarea "x"
type input "$"
type textarea "x"
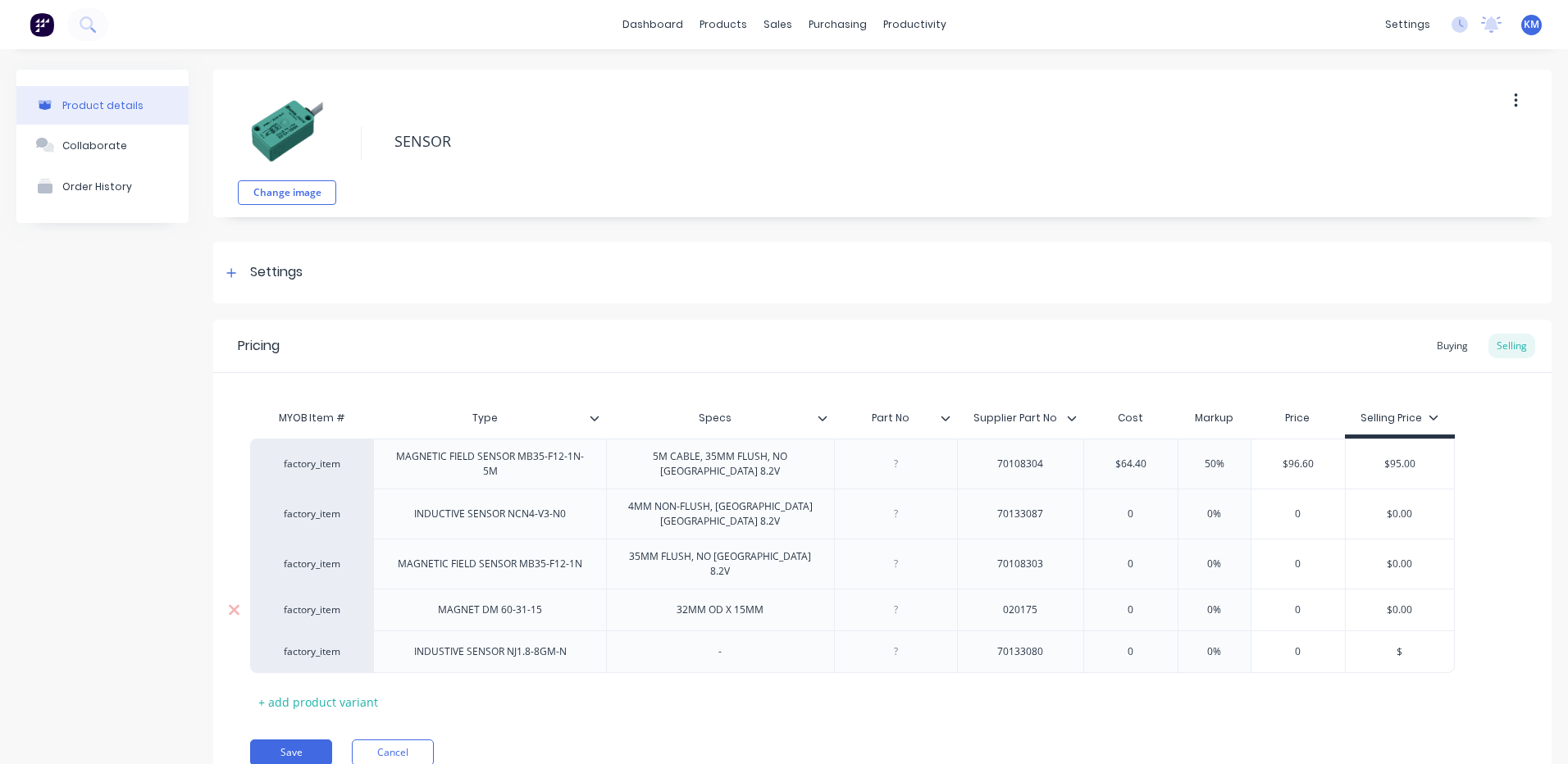
type input "$3"
type textarea "x"
type input "$30"
type textarea "x"
type input "$300"
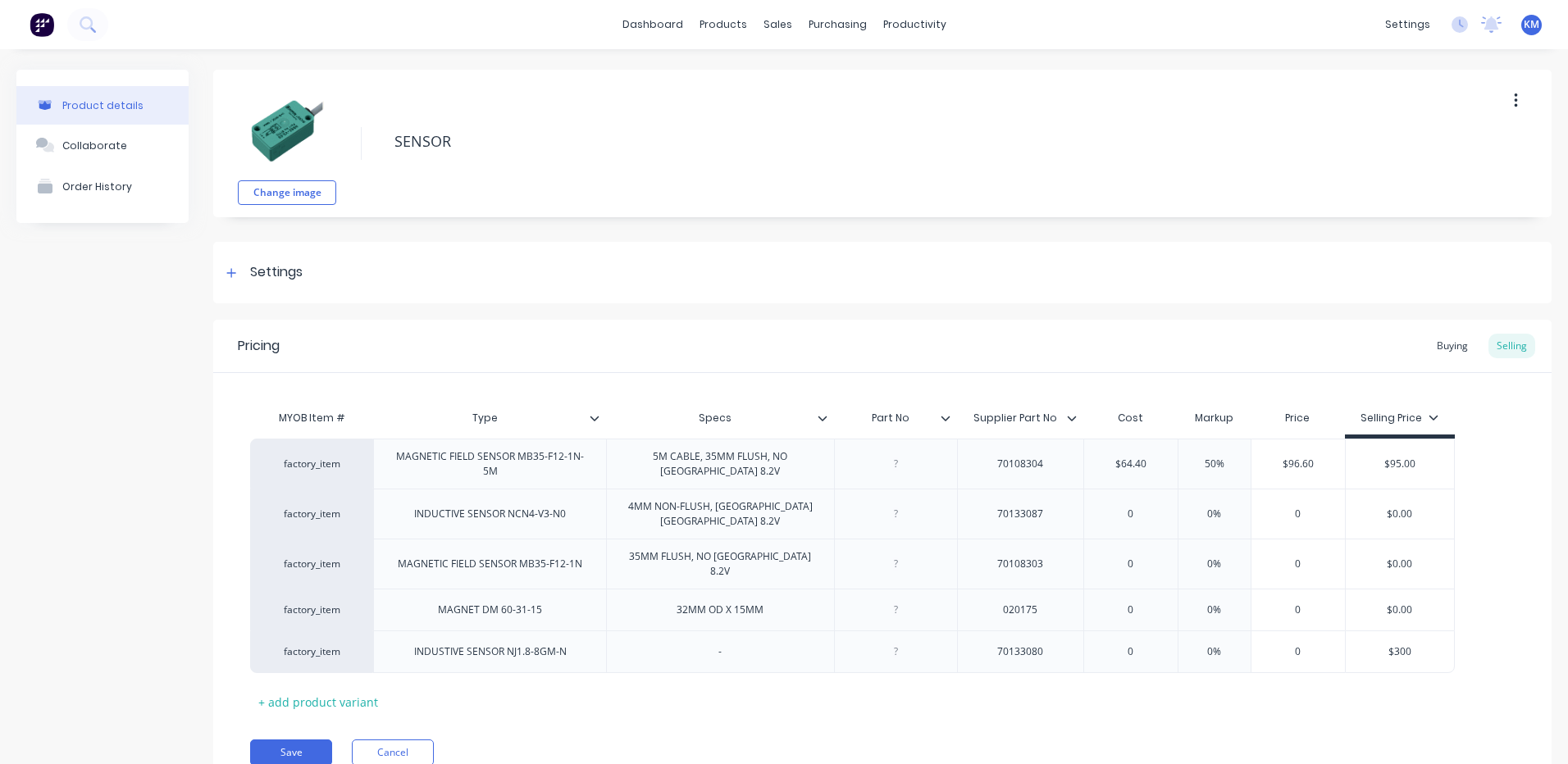
click at [1149, 370] on div "Pricing Buying Selling" at bounding box center [881, 346] width 1338 height 53
click at [1441, 344] on div "Buying" at bounding box center [1451, 346] width 47 height 25
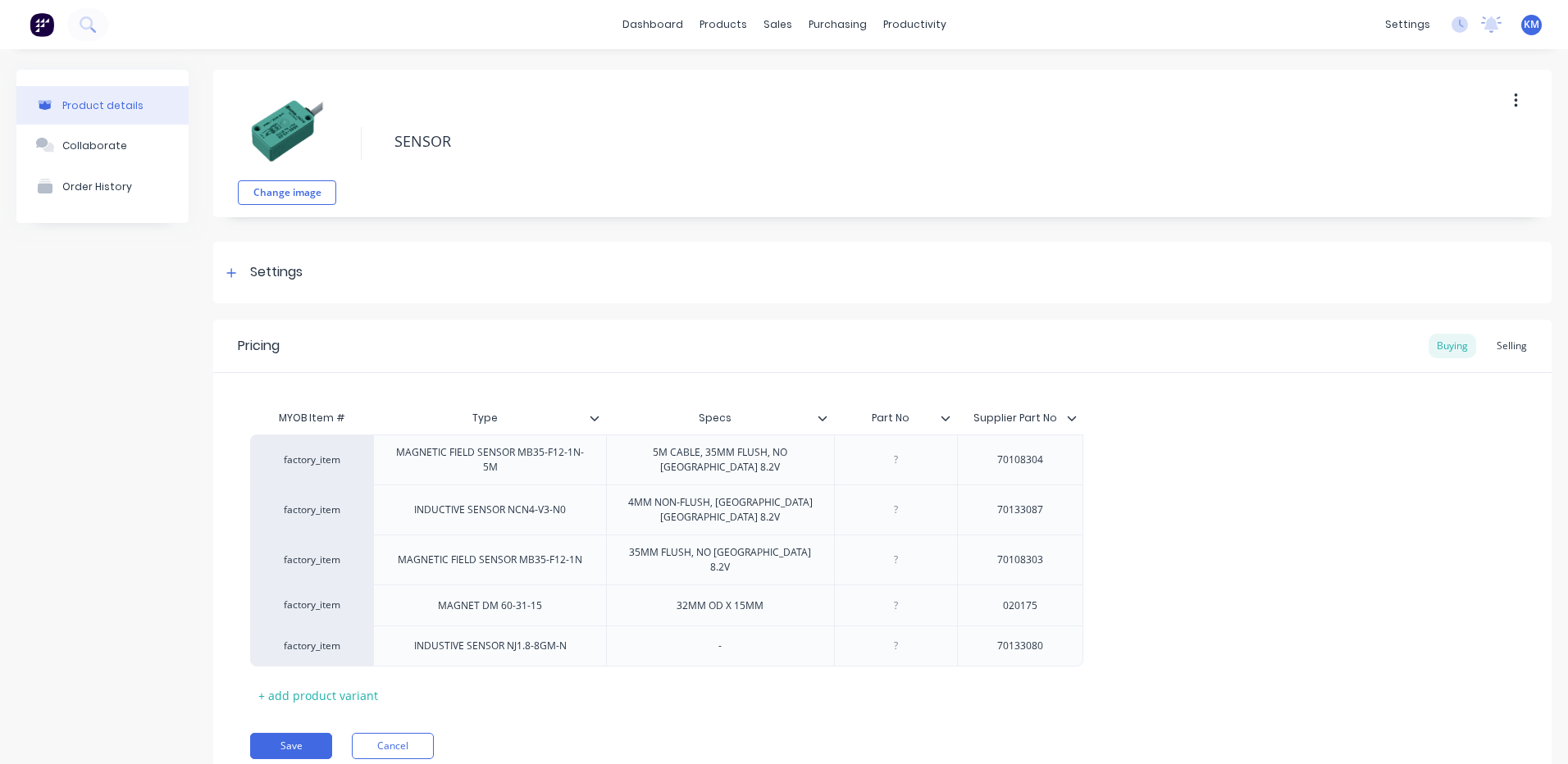
click at [313, 741] on div "Pricing Buying Selling MYOB Item # Type Specs Part No Supplier Part No factory_…" at bounding box center [881, 552] width 1338 height 464
click at [318, 733] on button "Save" at bounding box center [291, 746] width 82 height 26
type textarea "x"
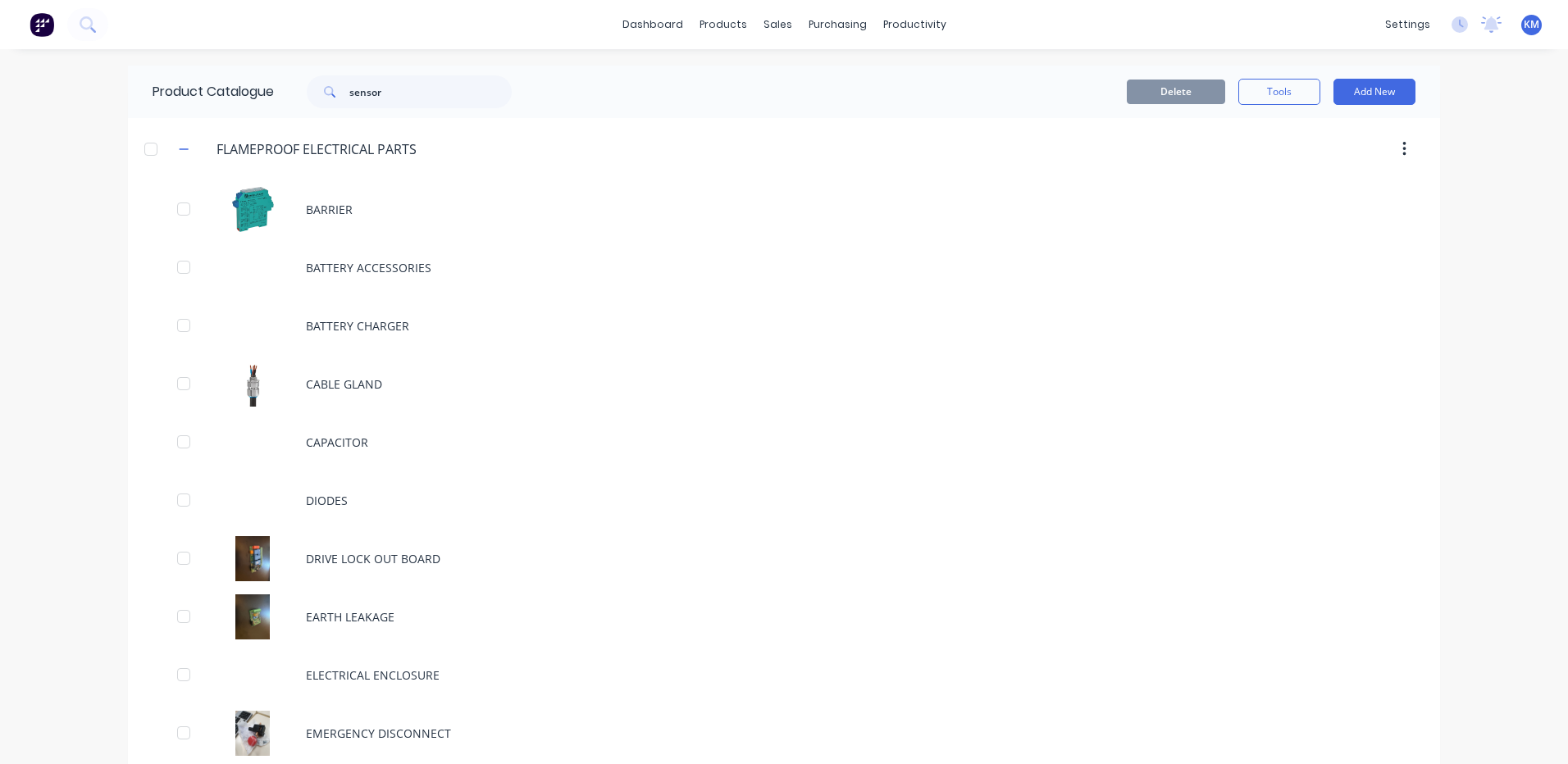
click at [409, 73] on div "Product Catalogue sensor" at bounding box center [340, 92] width 425 height 52
click at [394, 94] on input "sensor" at bounding box center [431, 92] width 163 height 33
type input "sensoR"
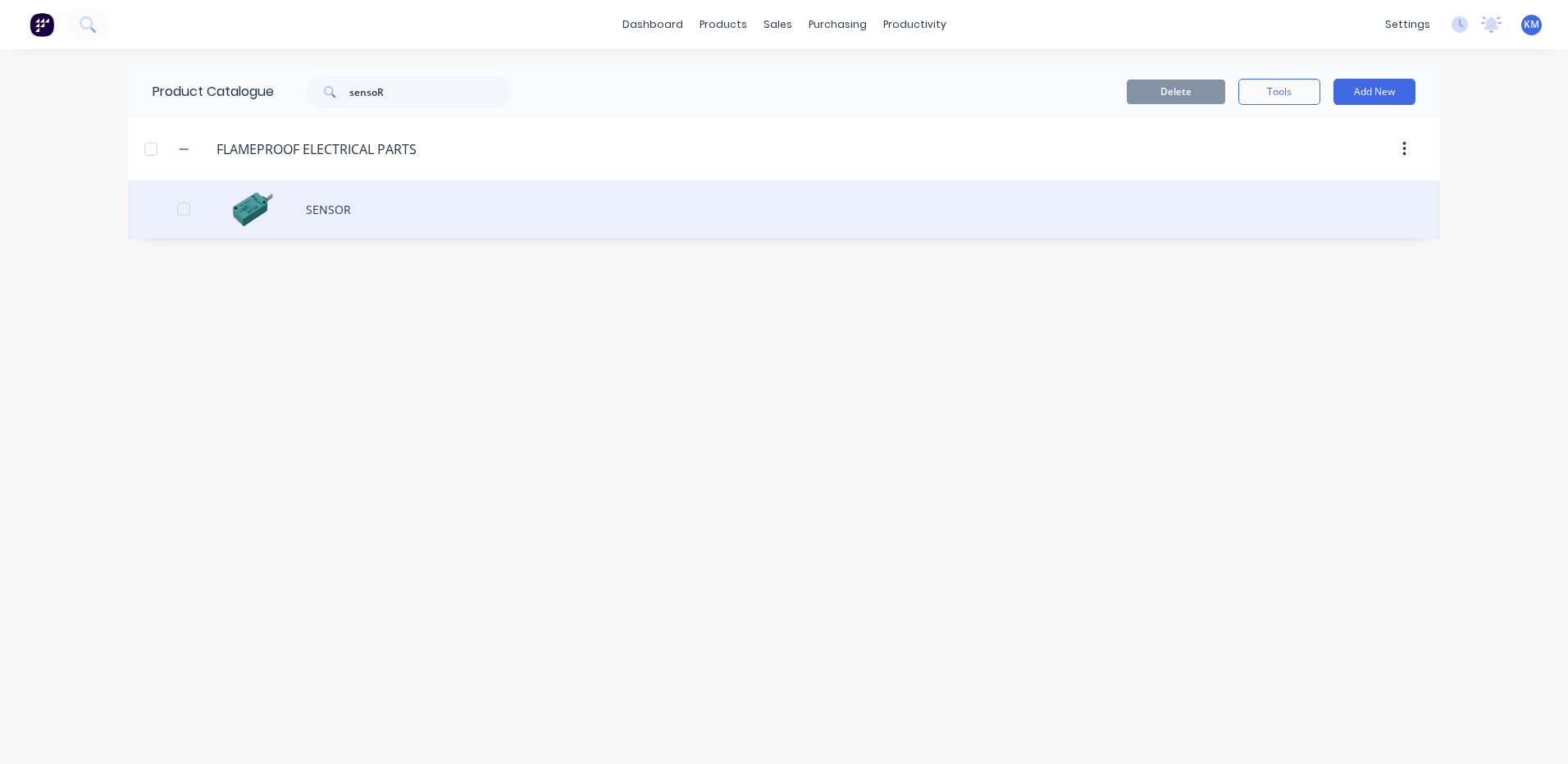
click at [412, 209] on div "SENSOR" at bounding box center [784, 209] width 1312 height 58
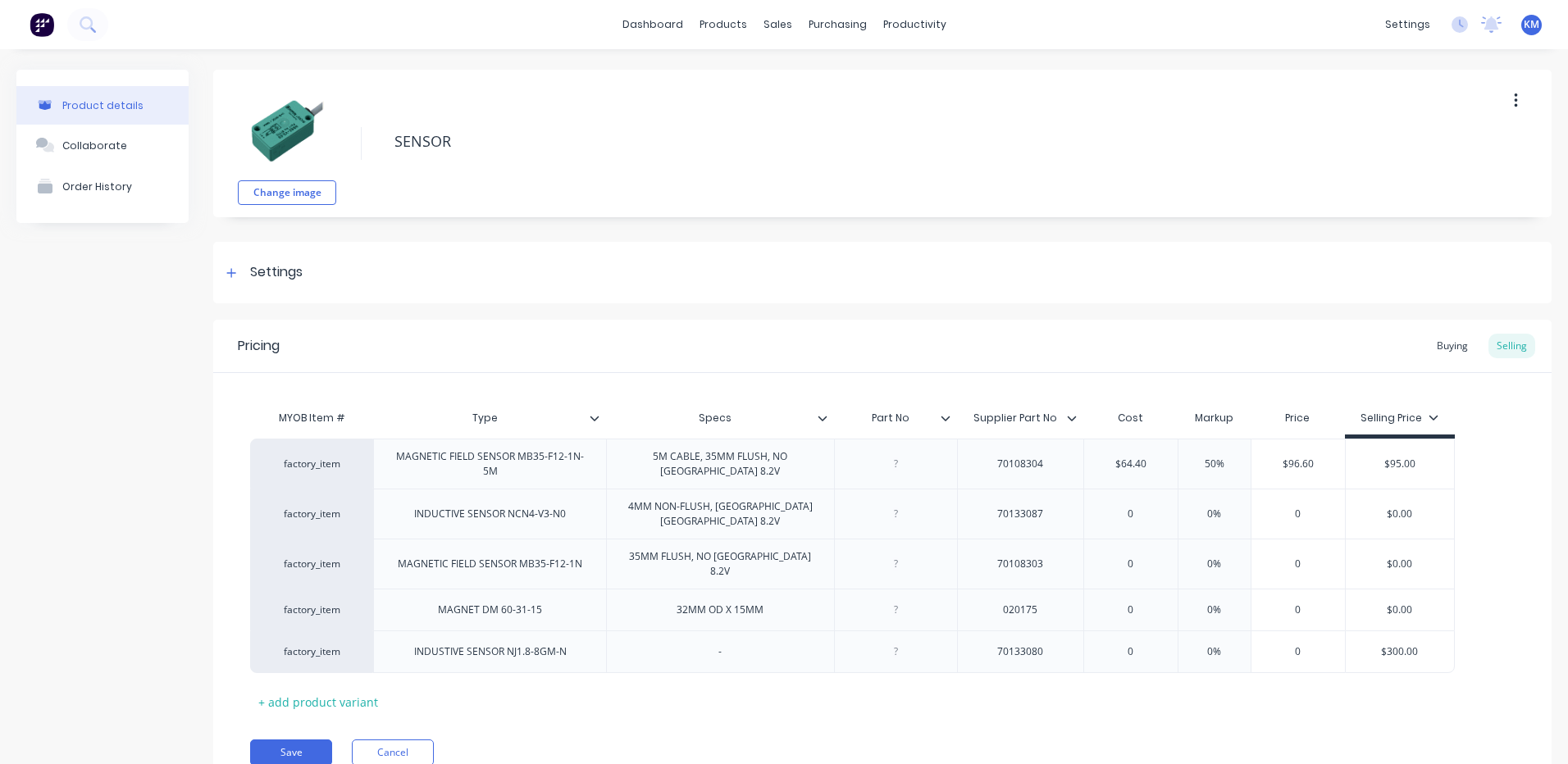
type textarea "x"
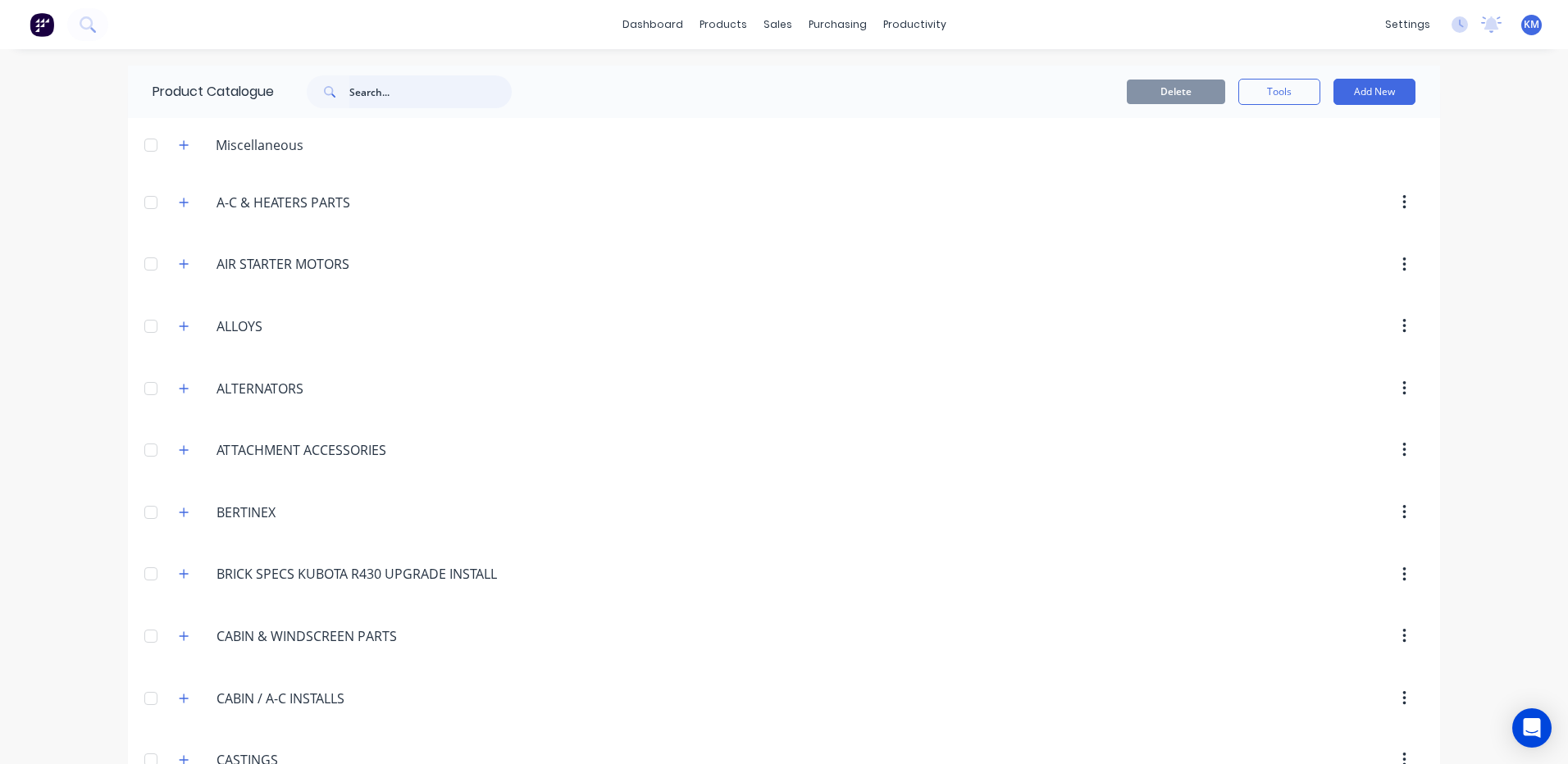
click at [366, 103] on input "text" at bounding box center [431, 92] width 163 height 33
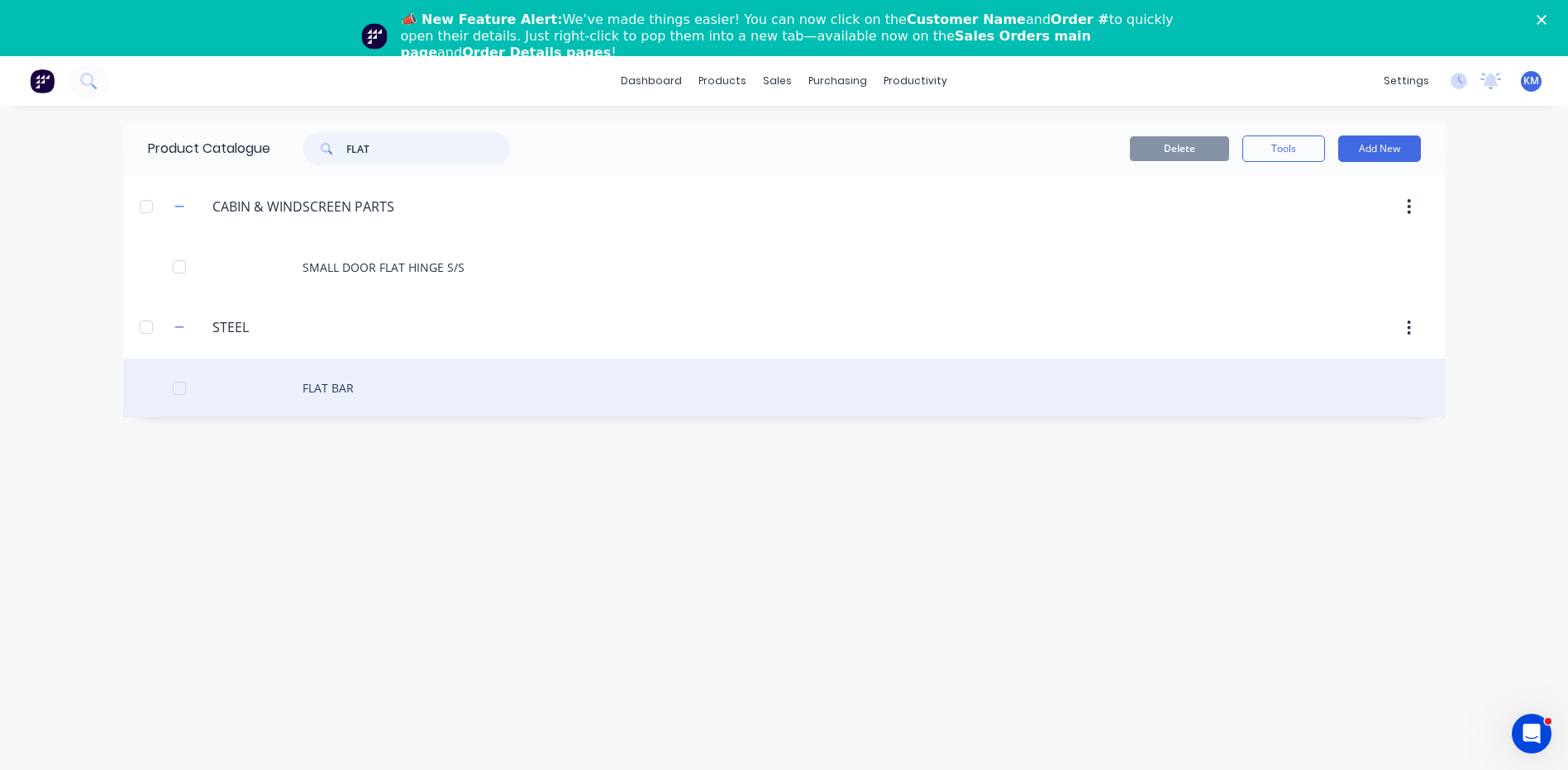
type input "FLAT"
click at [380, 371] on div "FLAT BAR" at bounding box center [784, 387] width 1322 height 58
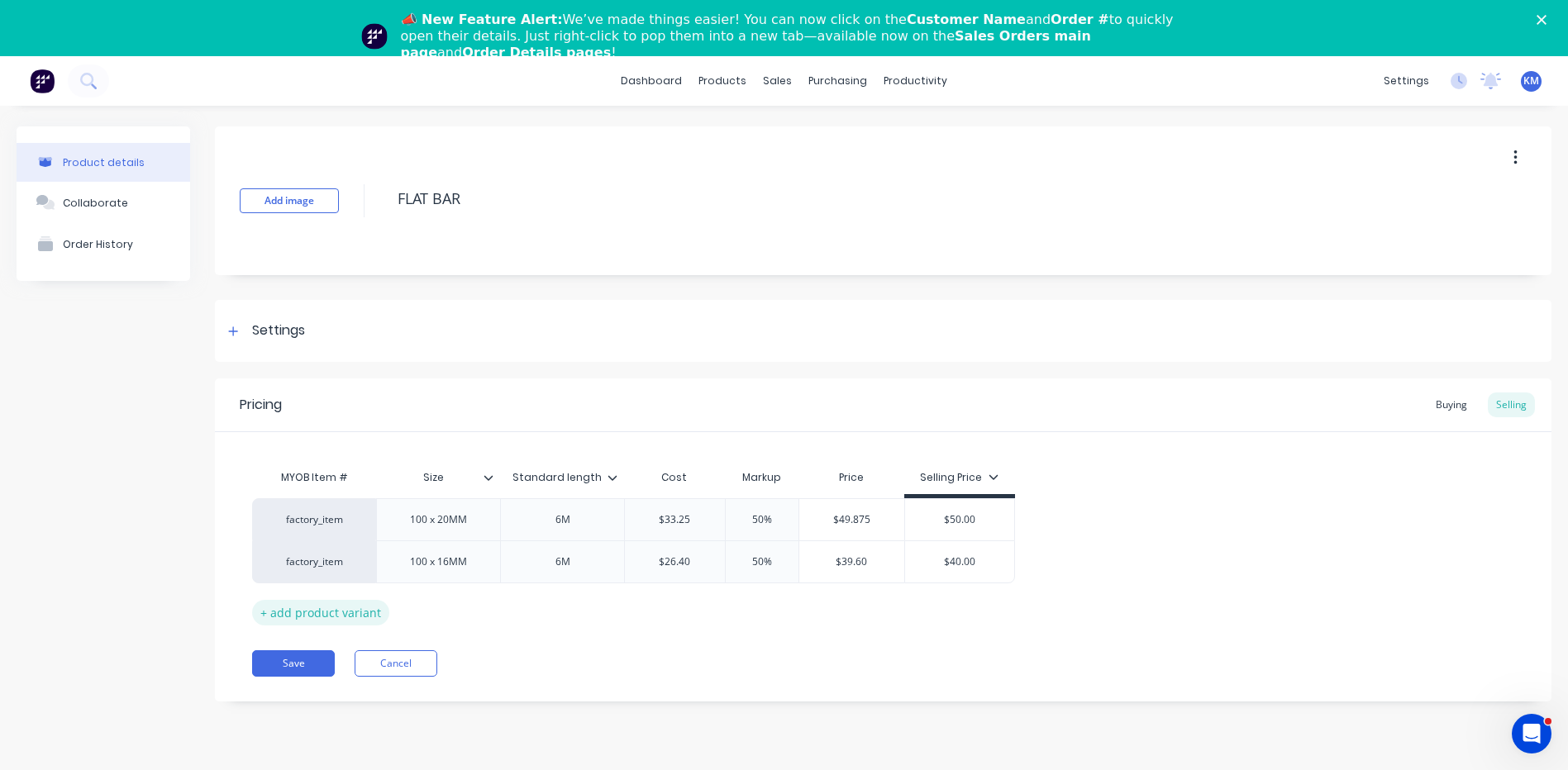
click at [352, 609] on div "+ add product variant" at bounding box center [320, 613] width 137 height 25
type textarea "x"
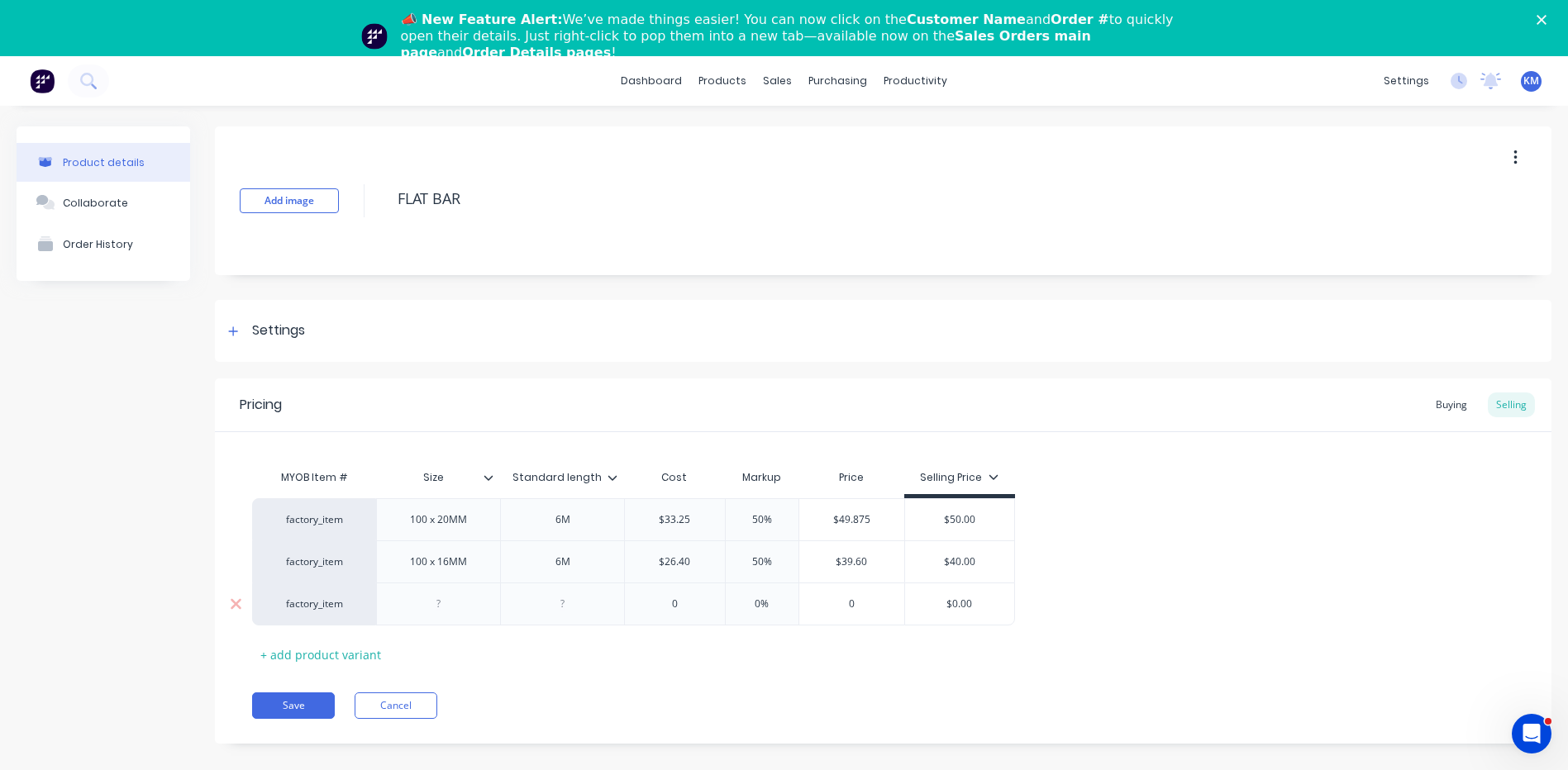
click at [437, 603] on div at bounding box center [438, 604] width 83 height 21
type textarea "x"
type input "0"
type textarea "x"
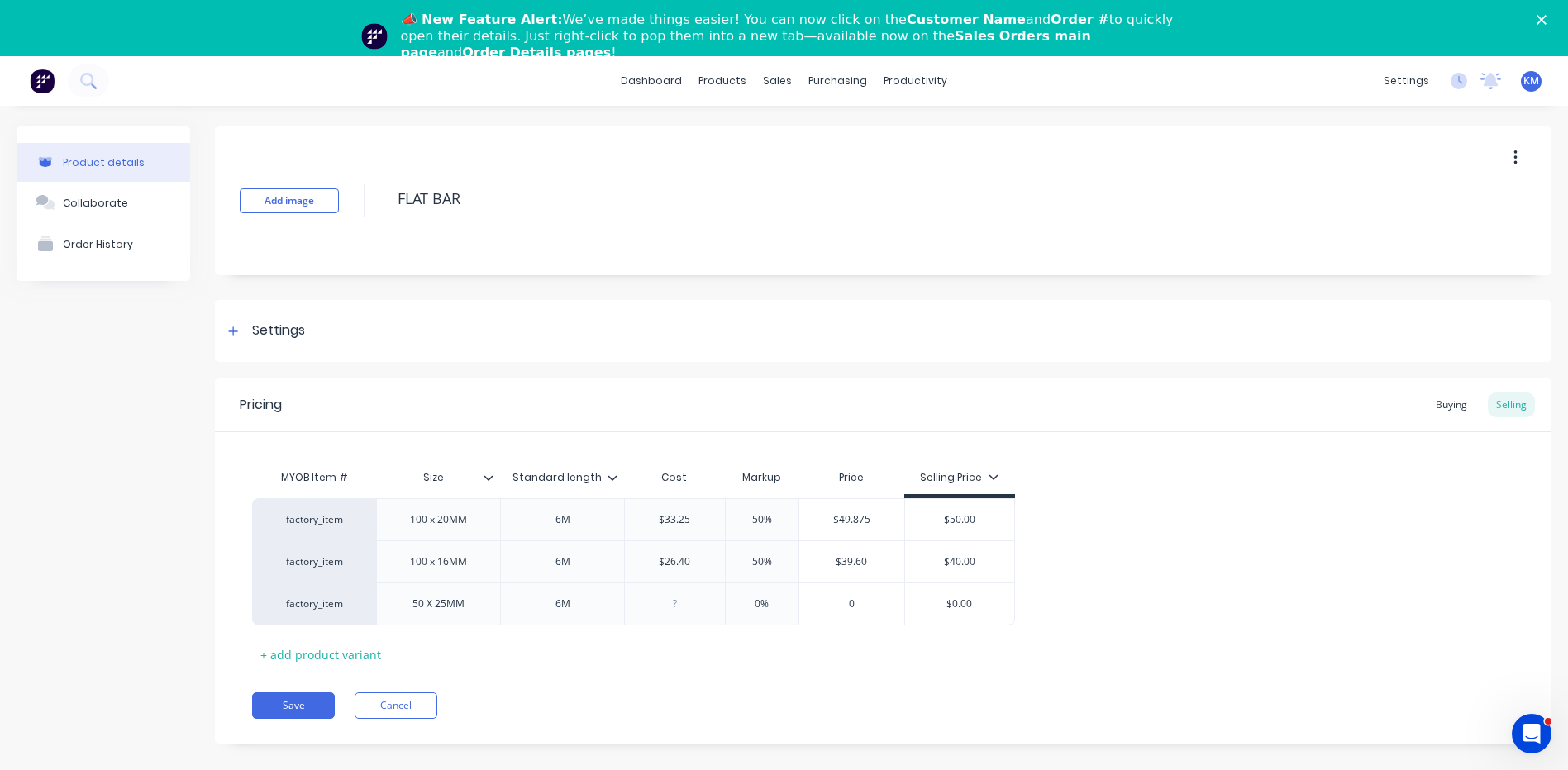
type input "1"
type textarea "x"
type input "12"
type textarea "x"
type input "122."
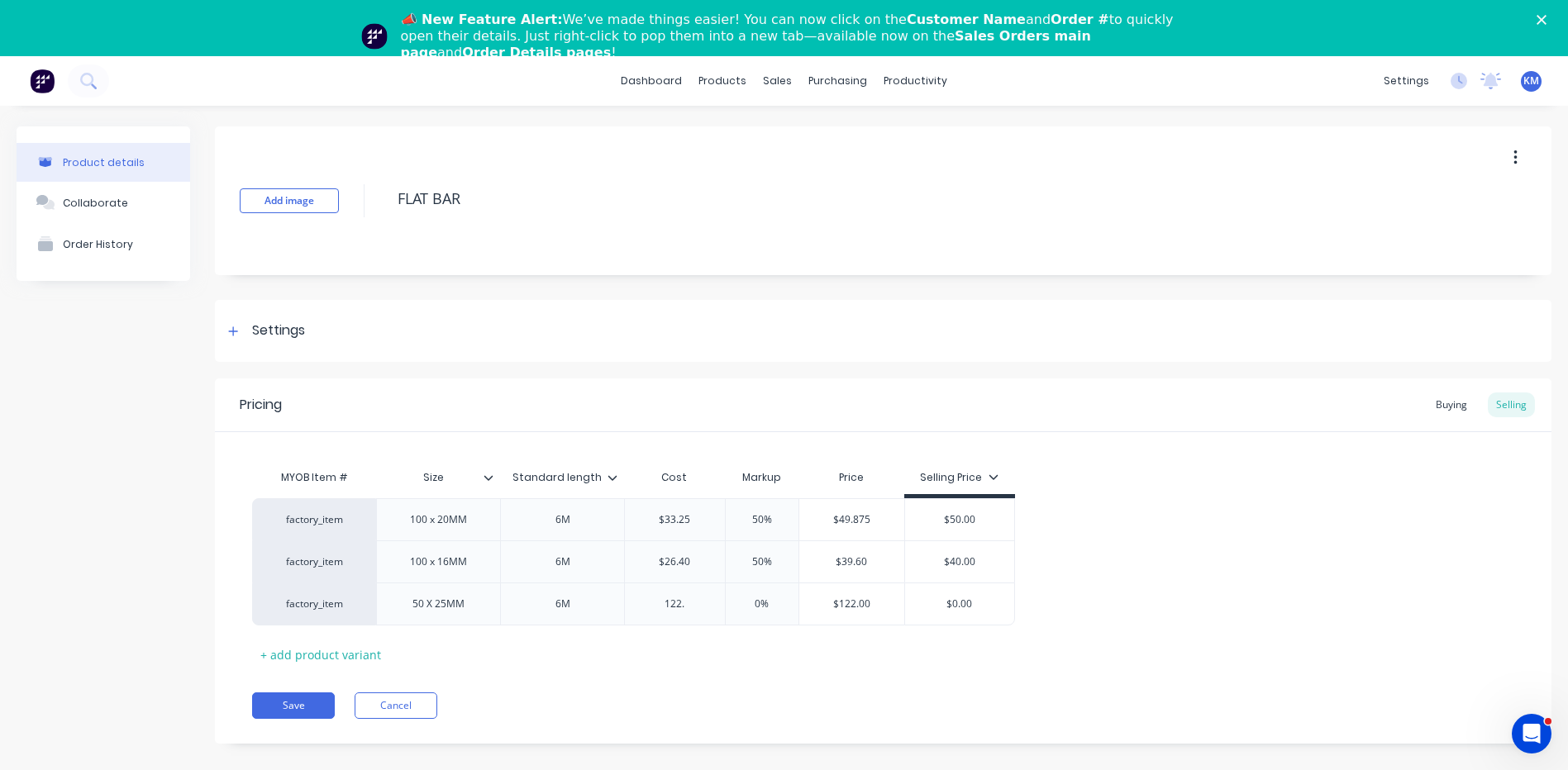
type textarea "x"
type input "122.2"
type textarea "x"
type input "122.28"
type input "%"
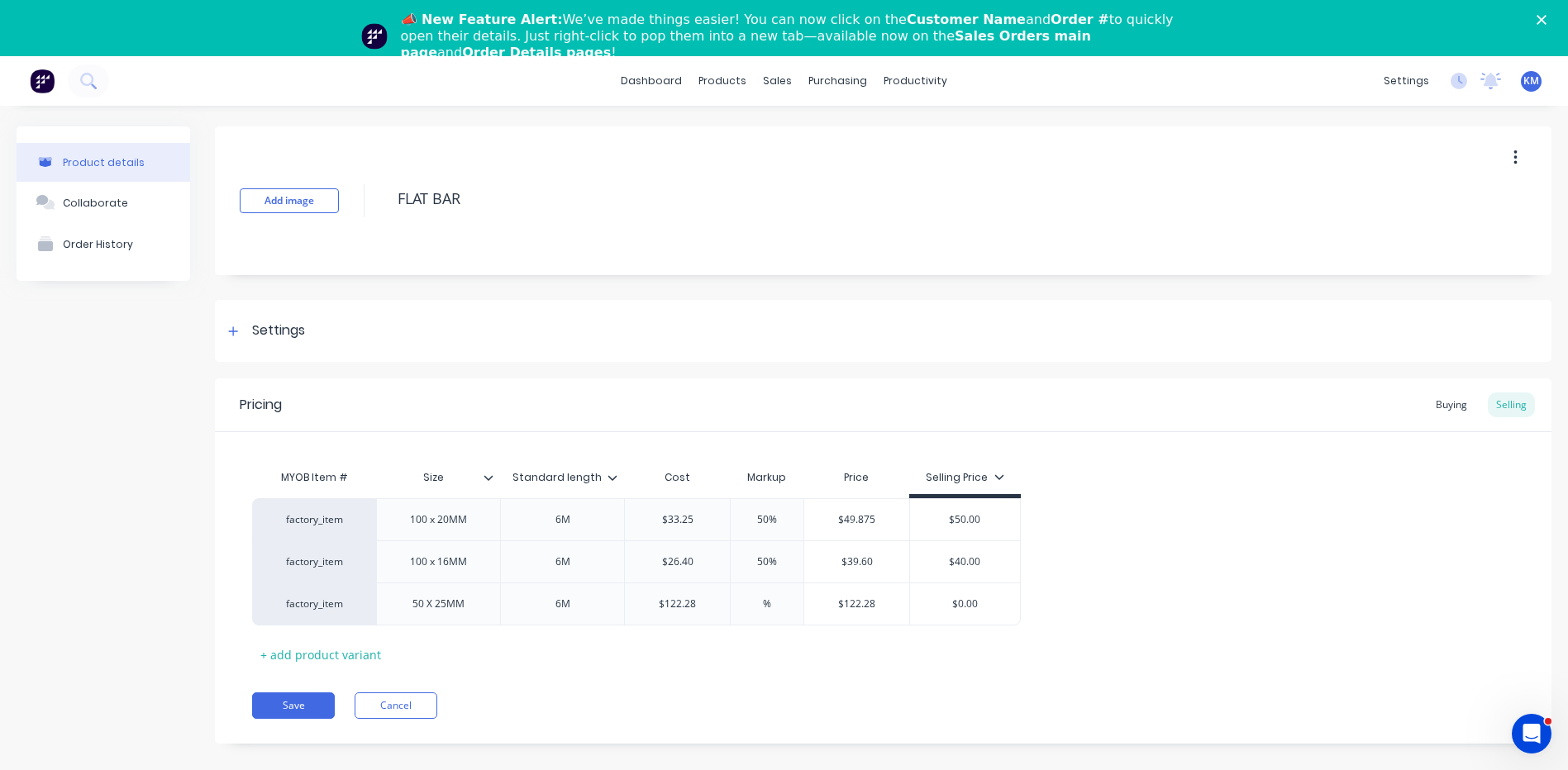
type textarea "x"
type input "5%"
type textarea "x"
type input "50%"
type input "$183.42"
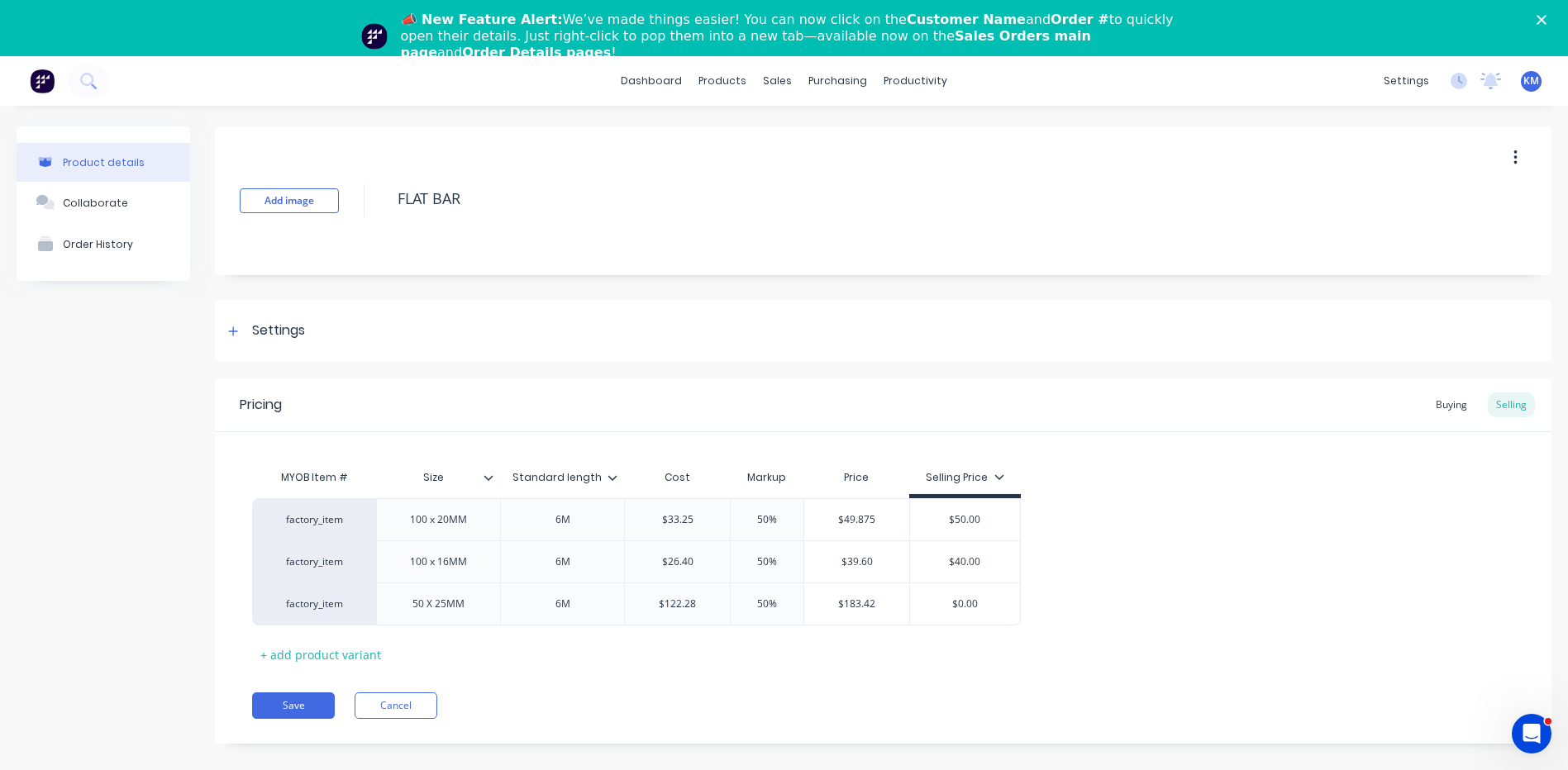
type input "$0.00"
type textarea "x"
type input "$0.0"
type textarea "x"
type input "$0."
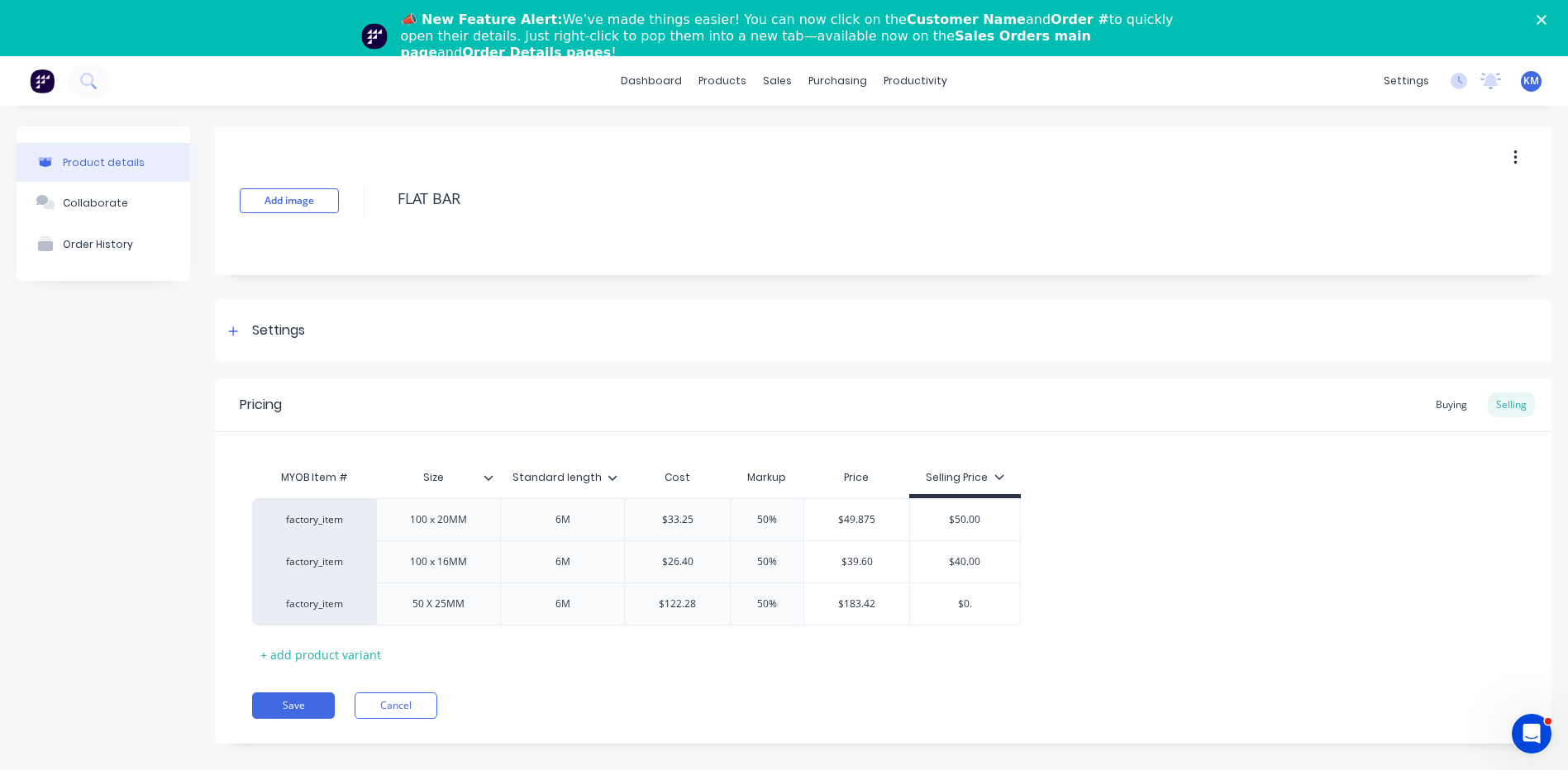
type textarea "x"
type input "$0"
type textarea "x"
type input "$"
type textarea "x"
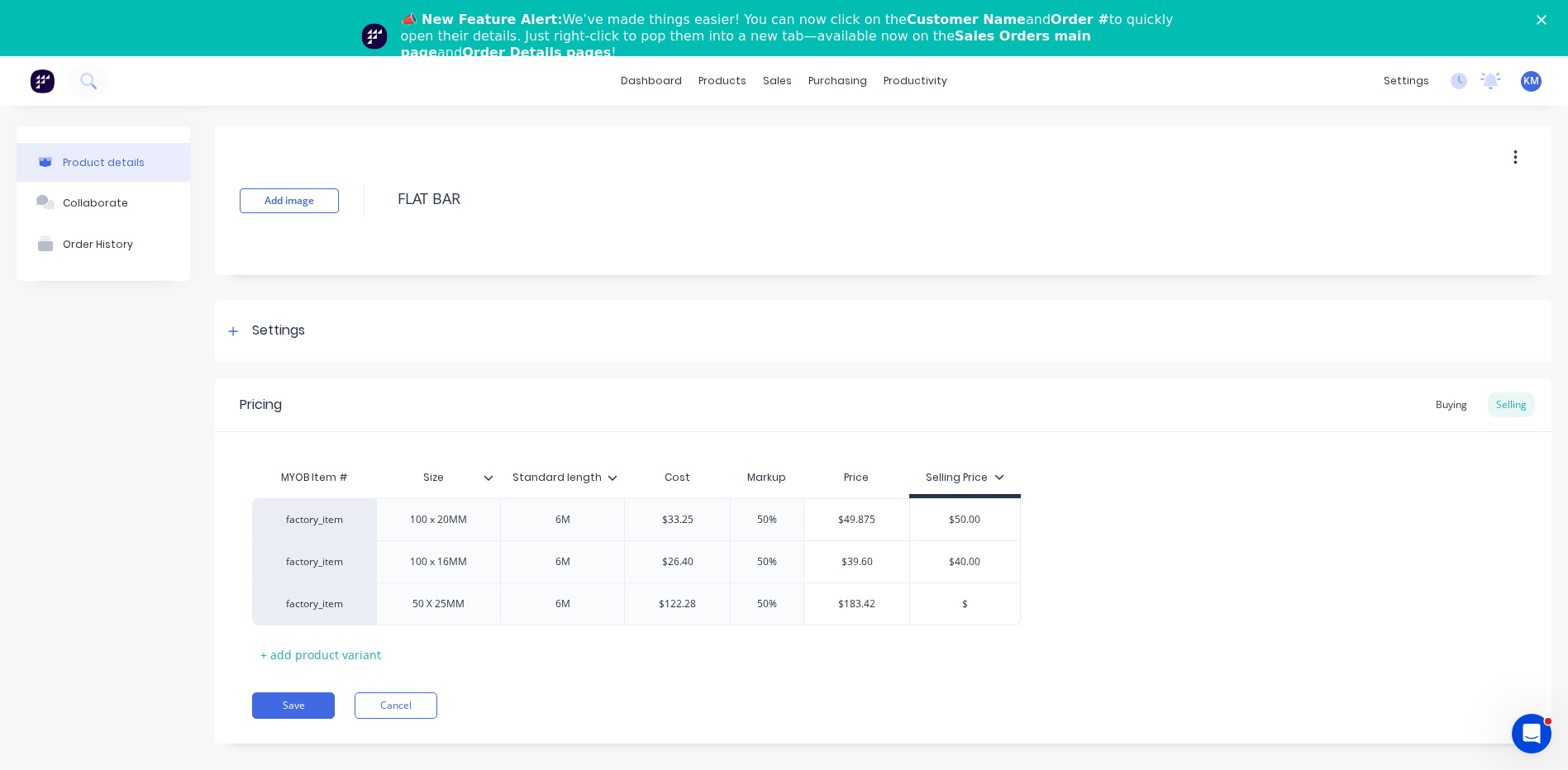
type input "$2"
type textarea "x"
type input "$20"
type textarea "x"
type input "$200"
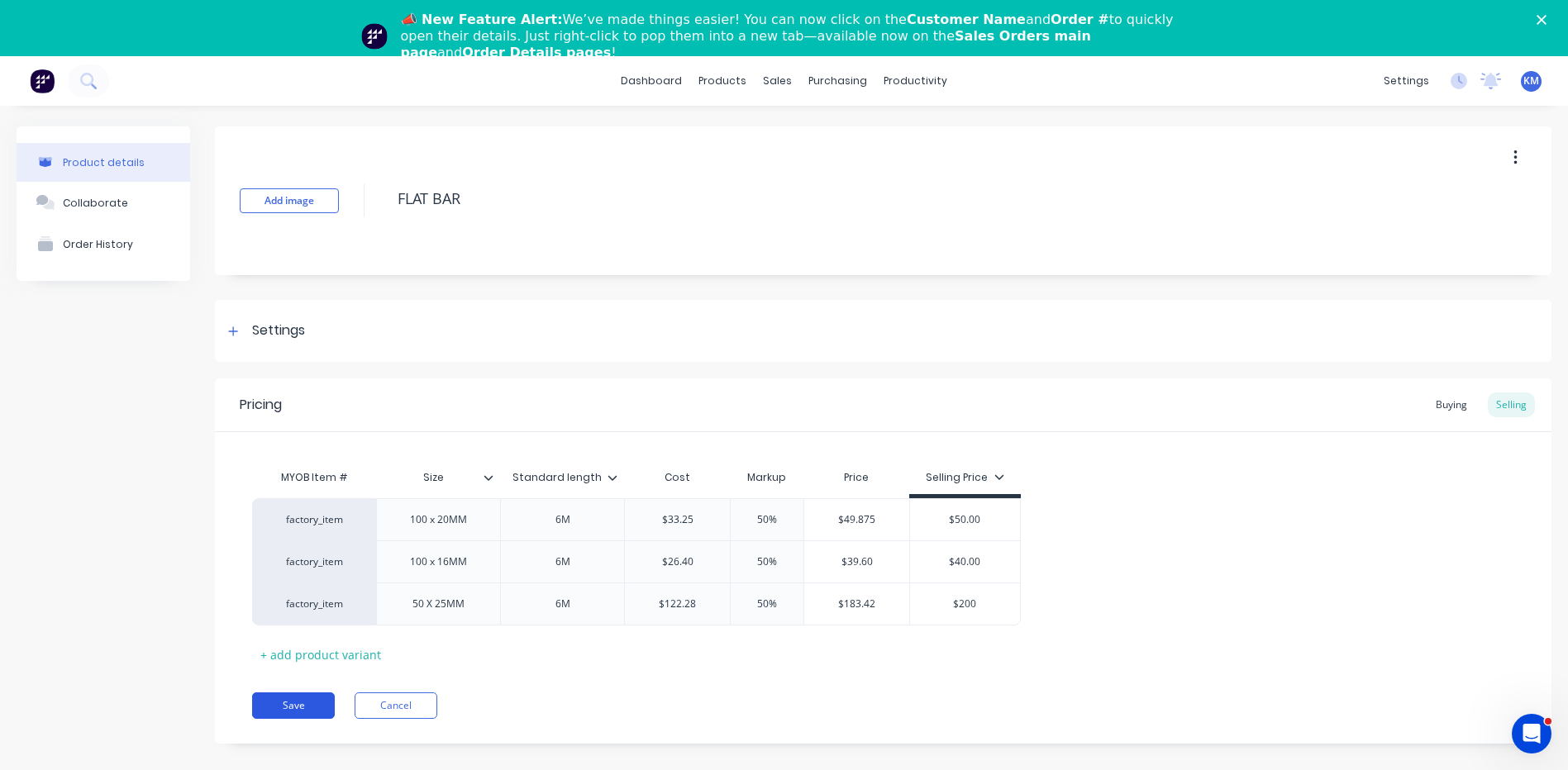
click at [306, 699] on button "Save" at bounding box center [293, 705] width 83 height 26
type textarea "x"
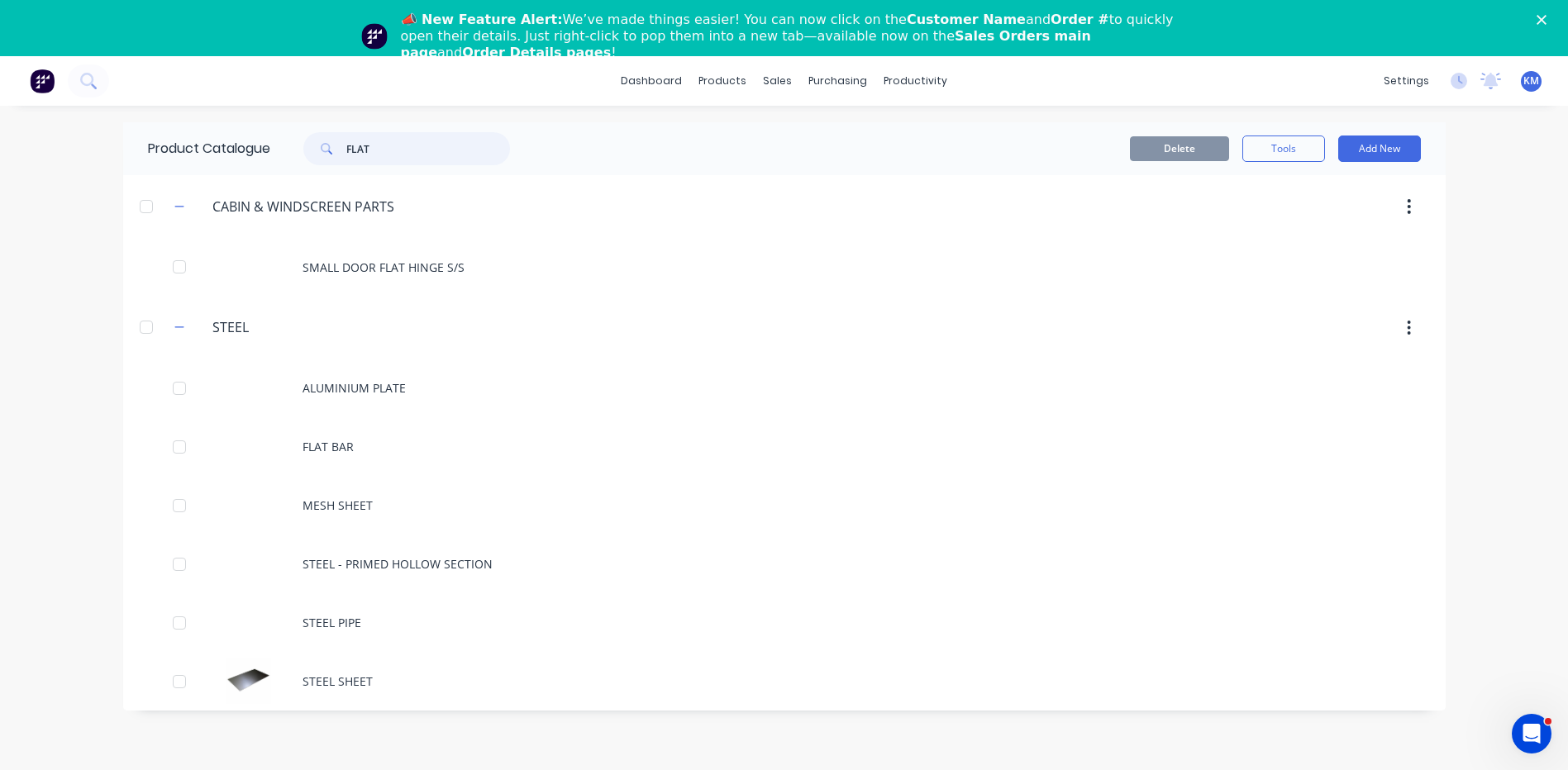
drag, startPoint x: 448, startPoint y: 148, endPoint x: 336, endPoint y: 157, distance: 112.4
click at [336, 157] on div "FLAT" at bounding box center [406, 149] width 207 height 33
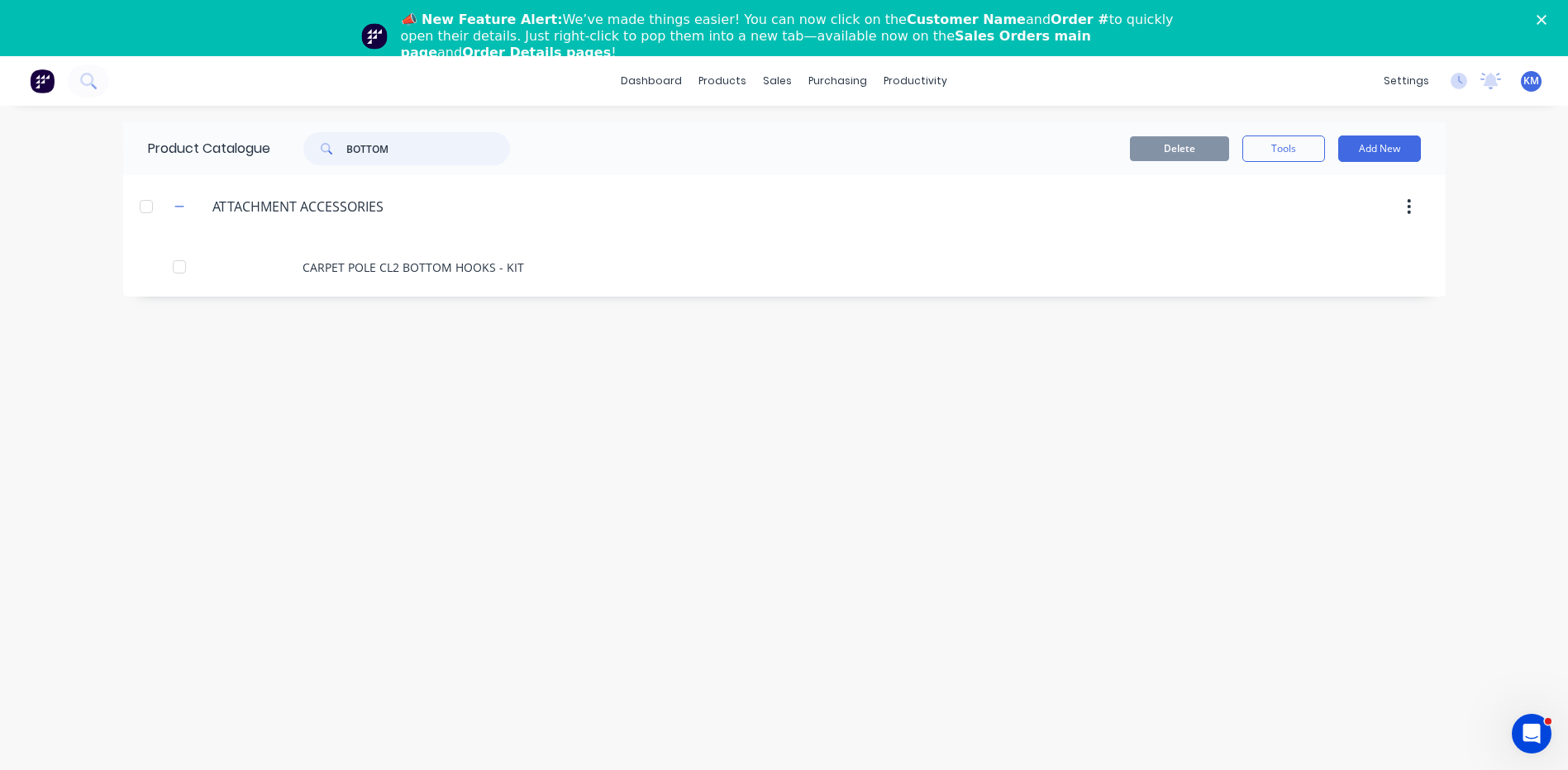
type input "BOTTOM"
click at [1551, 14] on div "📣 New Feature Alert: We’ve made things easier! You can now click on the Custome…" at bounding box center [784, 36] width 1568 height 59
click at [1547, 17] on polygon "Close" at bounding box center [1541, 19] width 10 height 10
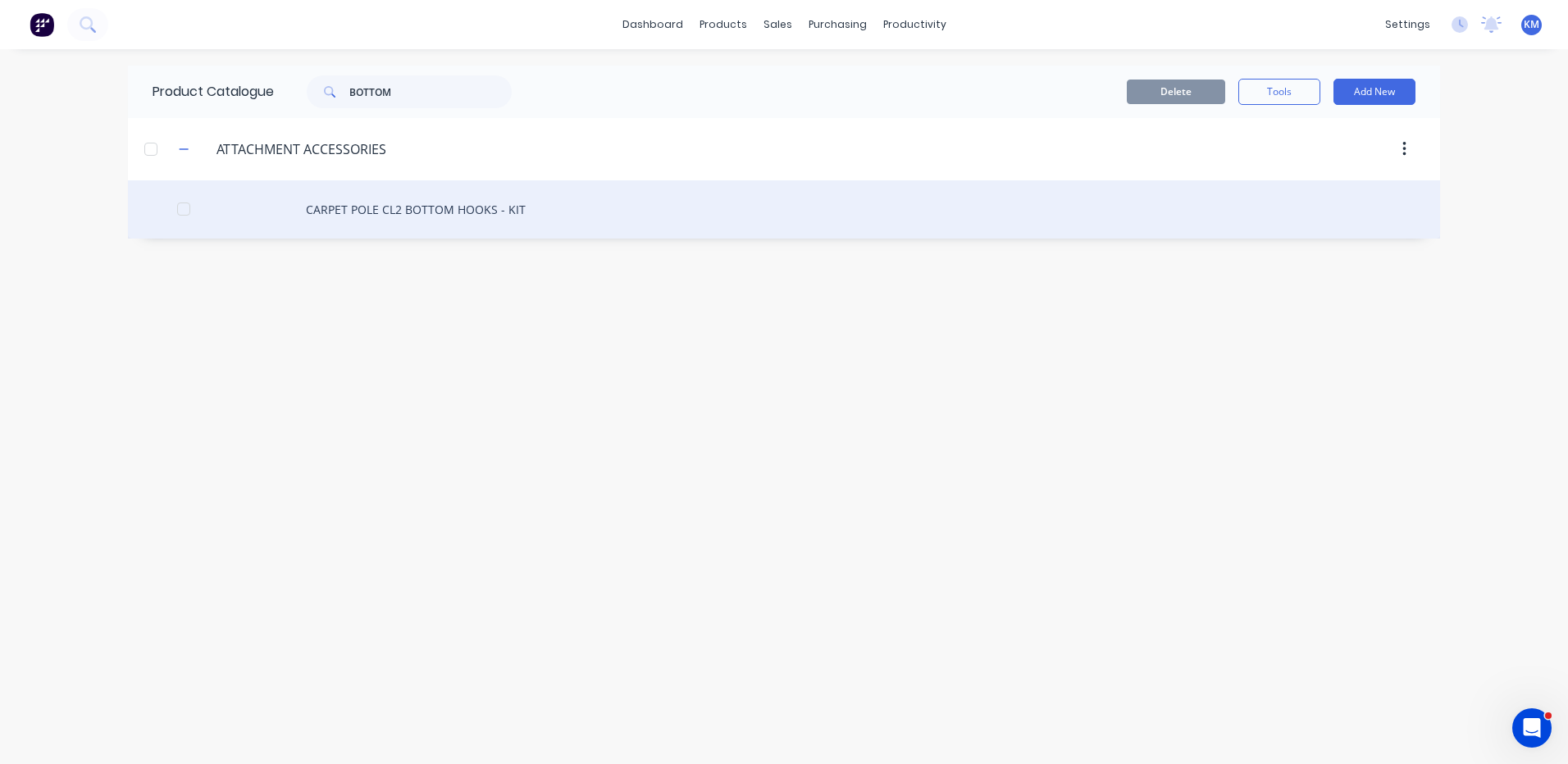
click at [463, 194] on div "CARPET POLE CL2 BOTTOM HOOKS - KIT" at bounding box center [784, 209] width 1312 height 58
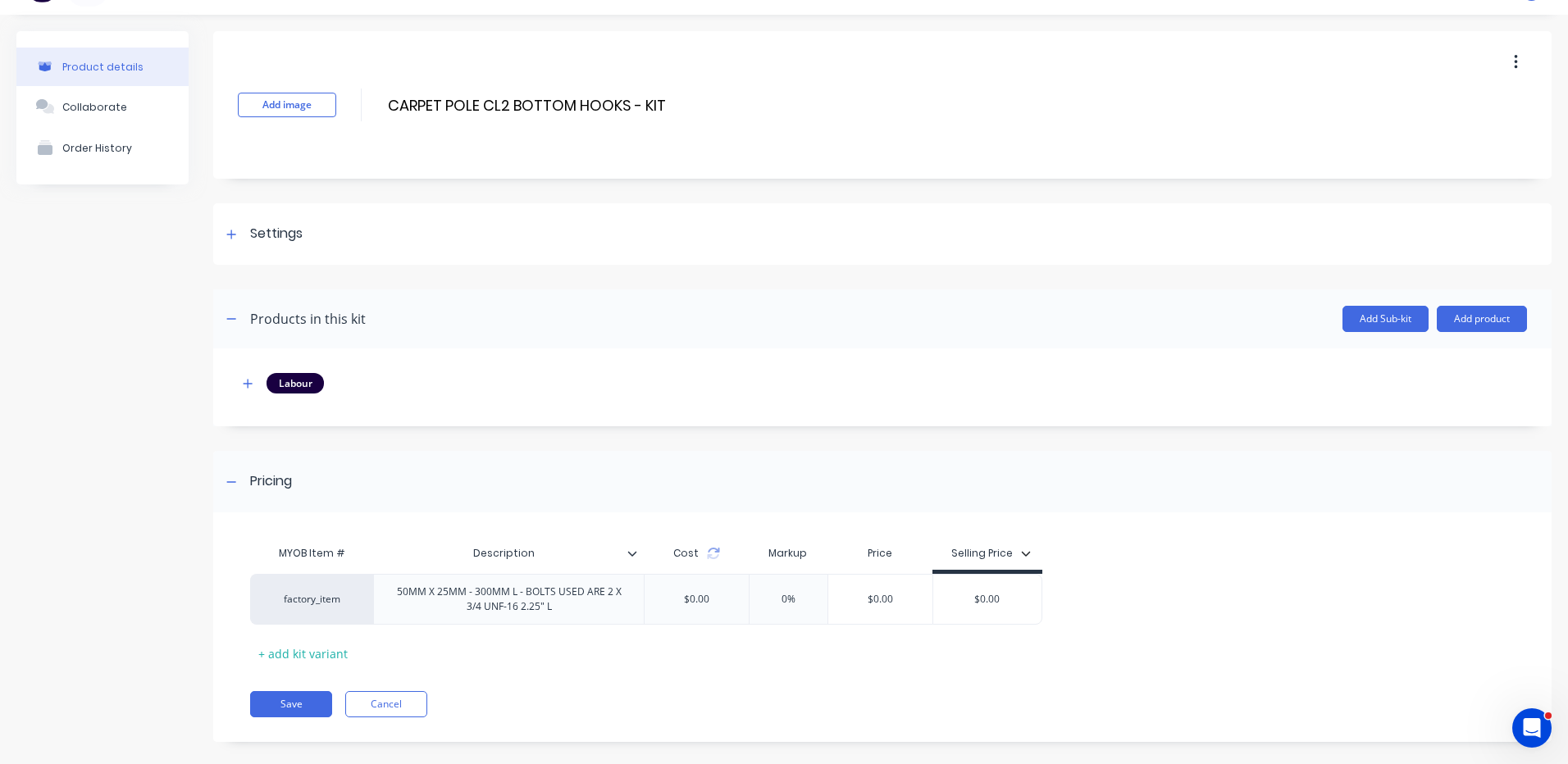
scroll to position [53, 0]
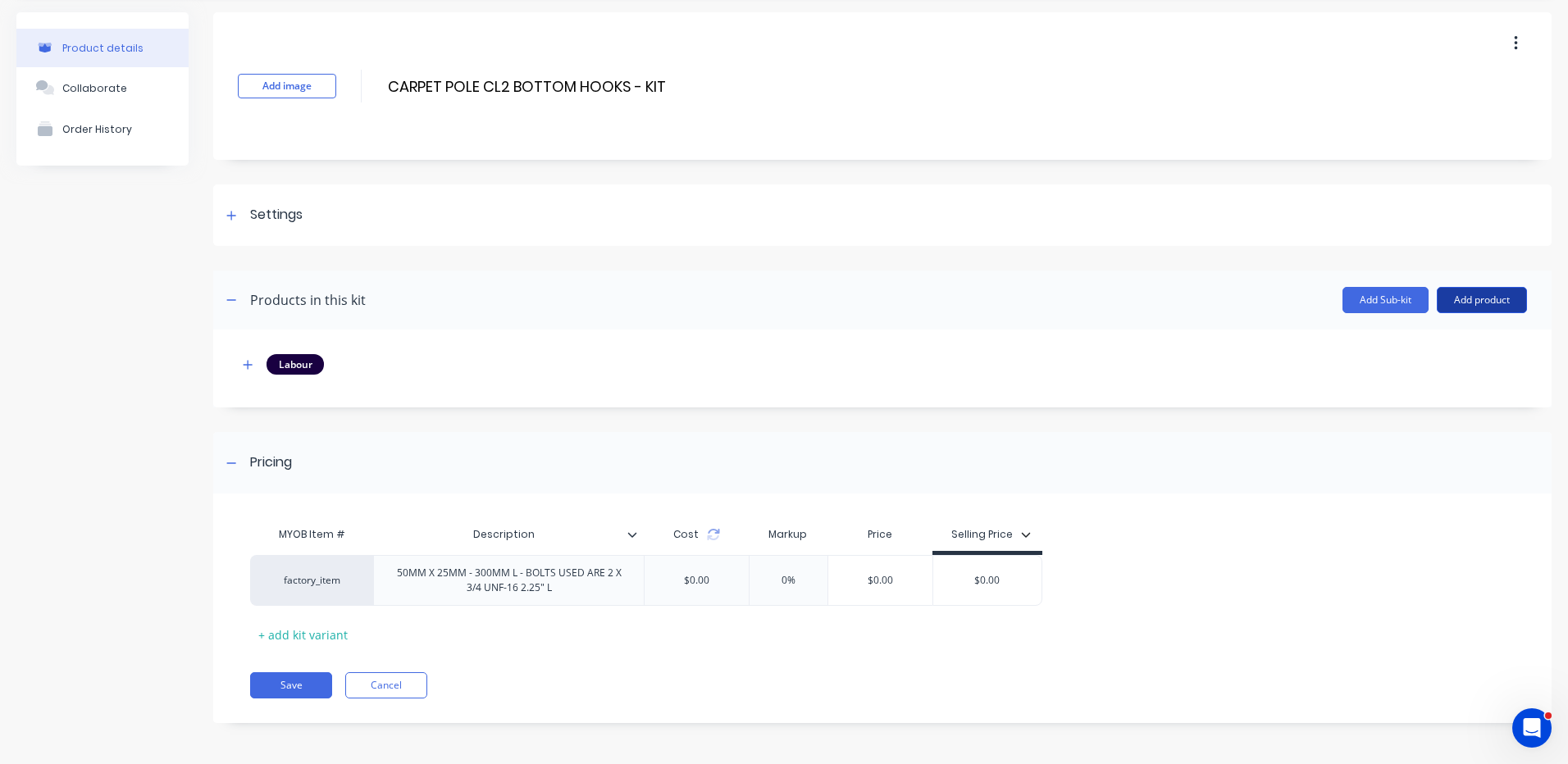
click at [1436, 299] on button "Add product" at bounding box center [1481, 300] width 91 height 26
click at [1428, 328] on button "Product catalogue" at bounding box center [1449, 342] width 156 height 33
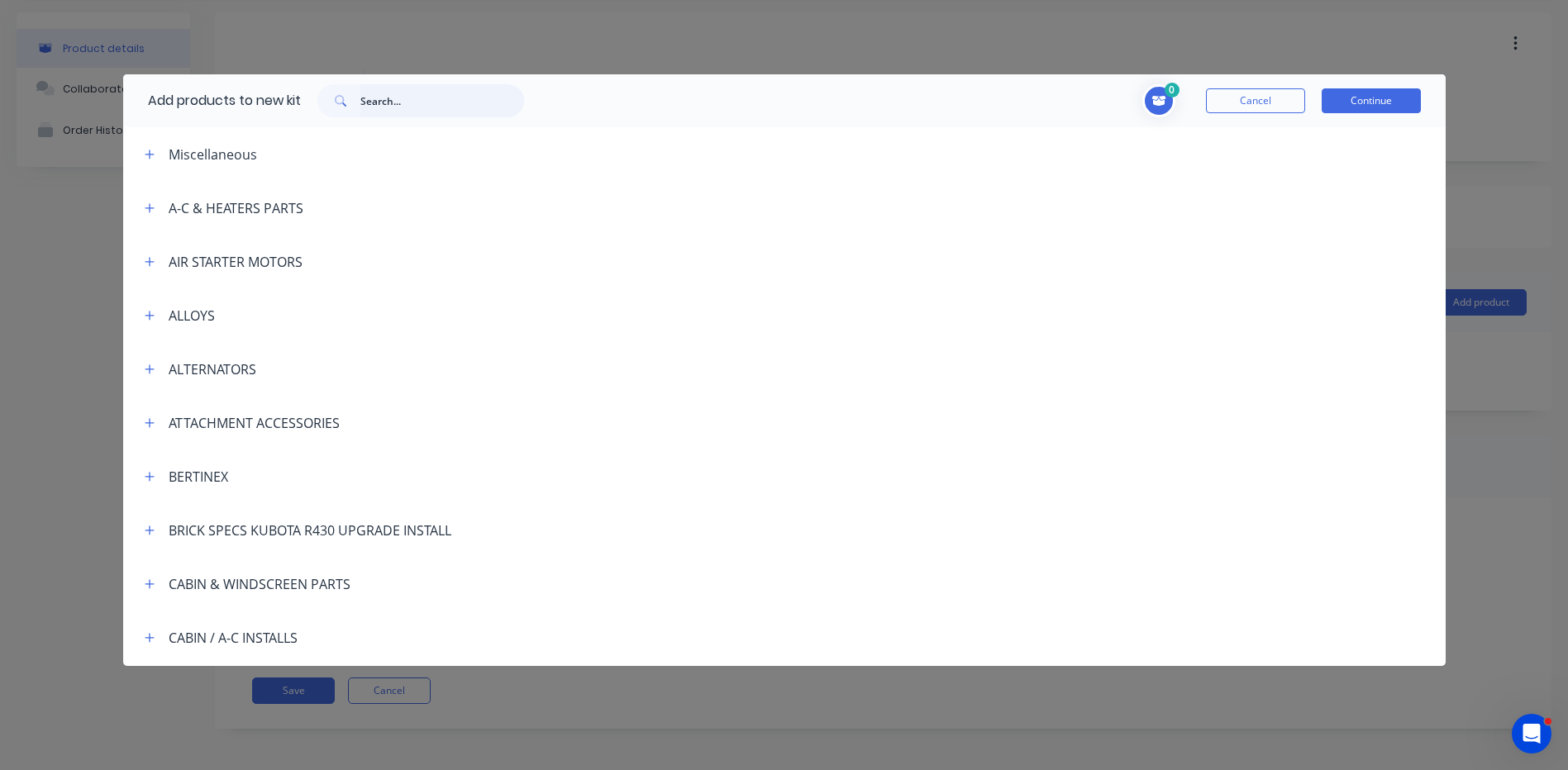
click at [449, 93] on input "text" at bounding box center [442, 101] width 164 height 33
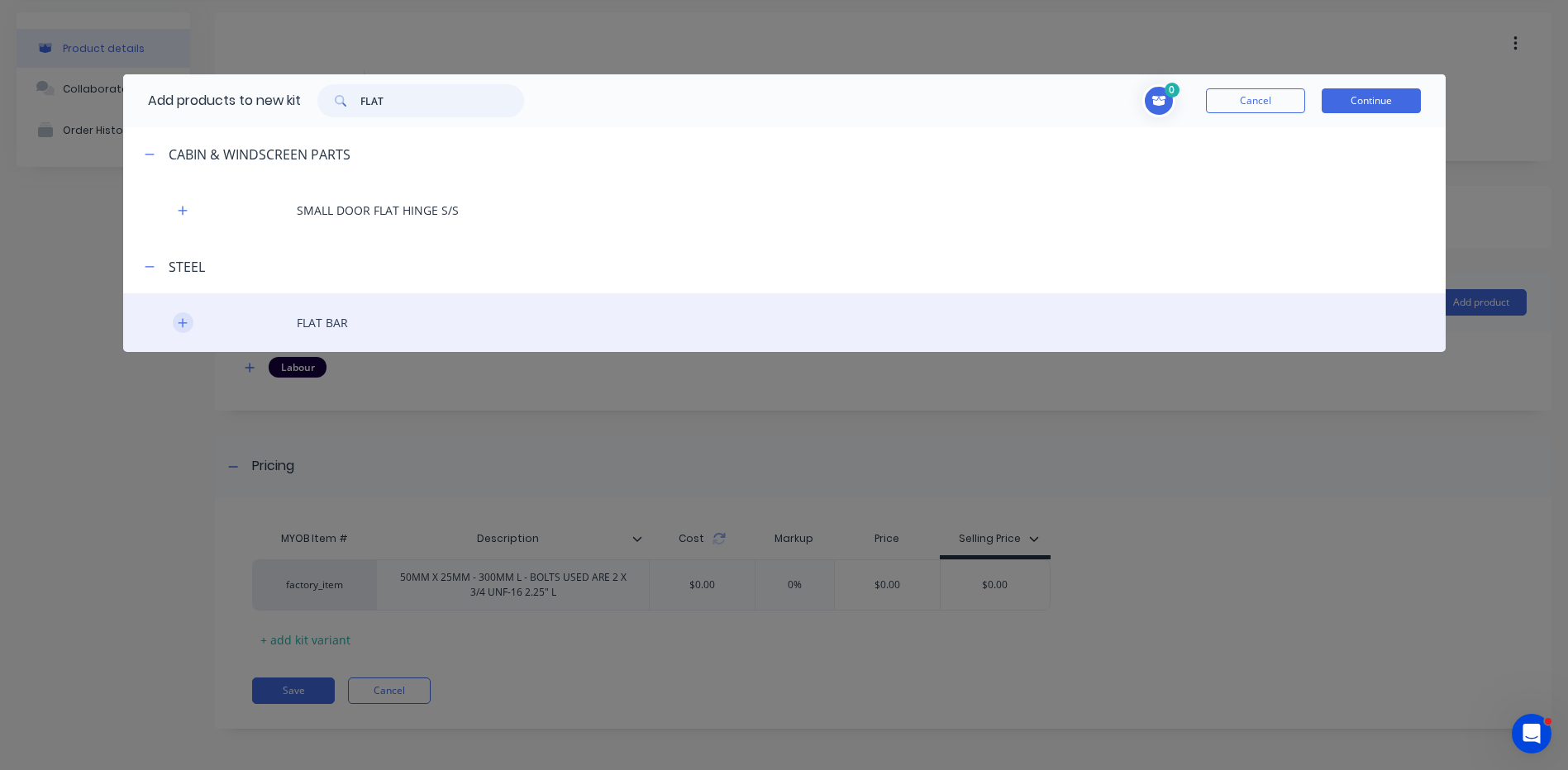
type input "FLAT"
click at [186, 323] on icon "button" at bounding box center [182, 322] width 9 height 9
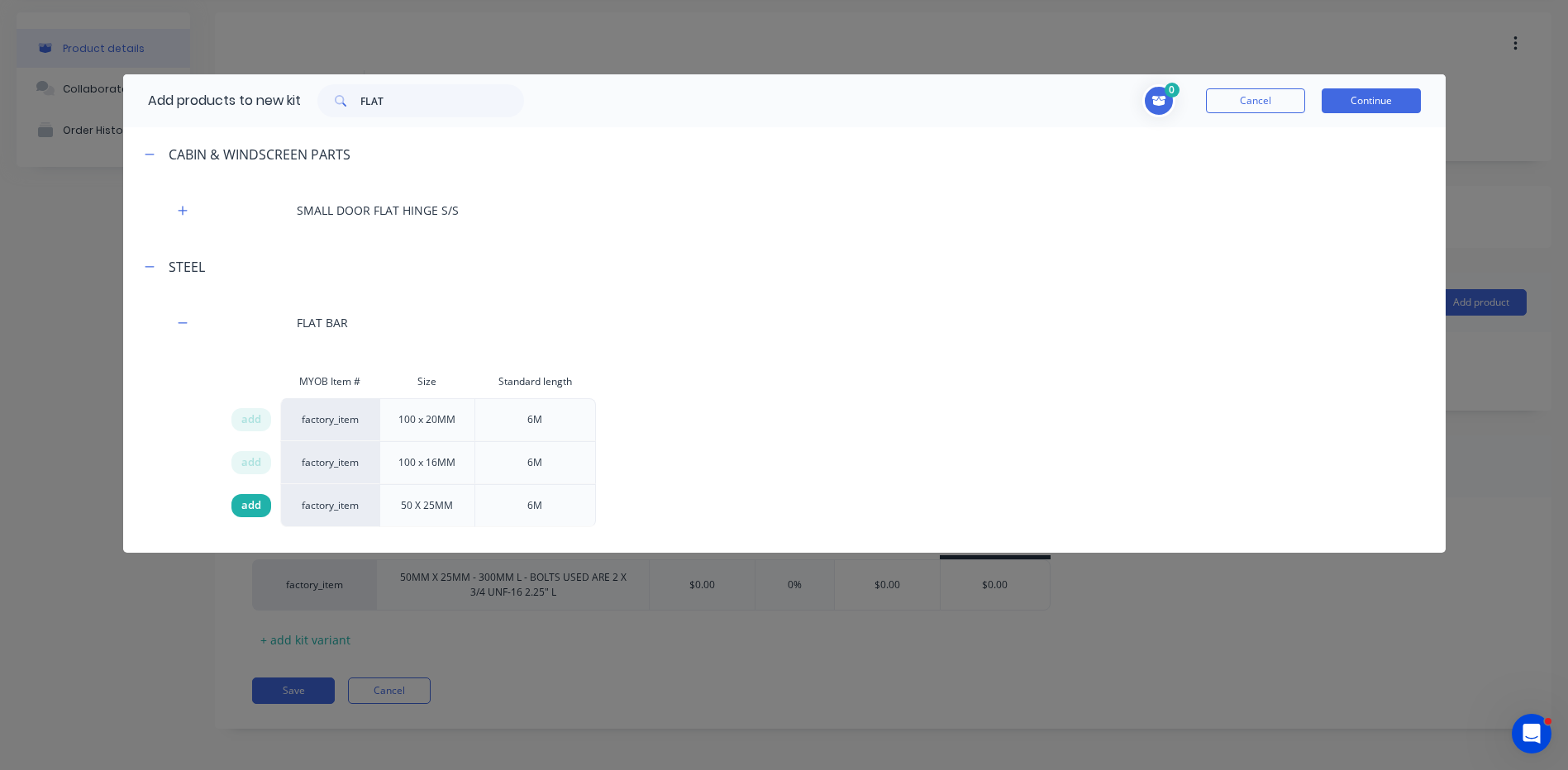
click at [244, 497] on div "add" at bounding box center [250, 506] width 40 height 23
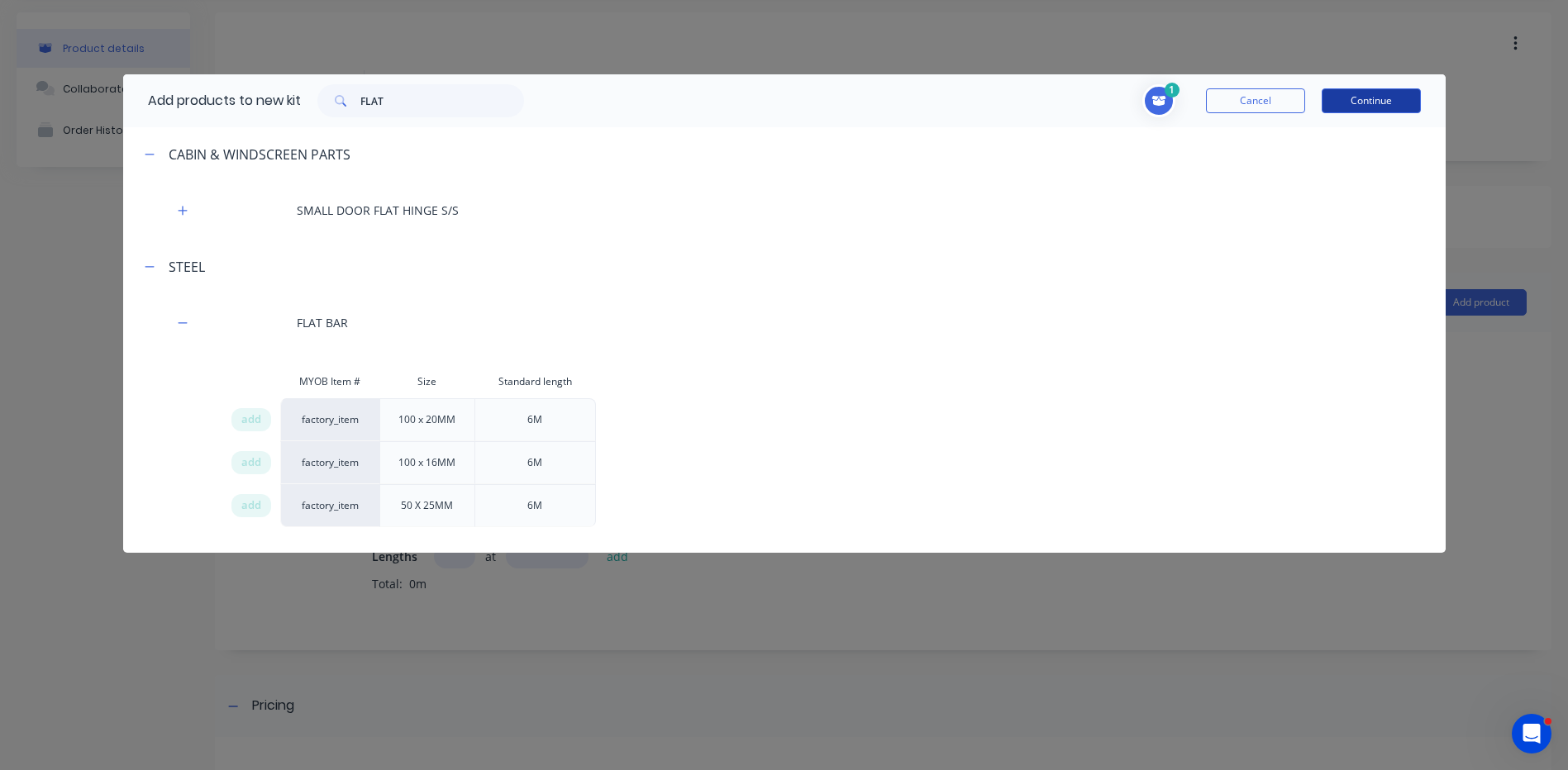
click at [1352, 104] on button "Continue" at bounding box center [1371, 101] width 99 height 25
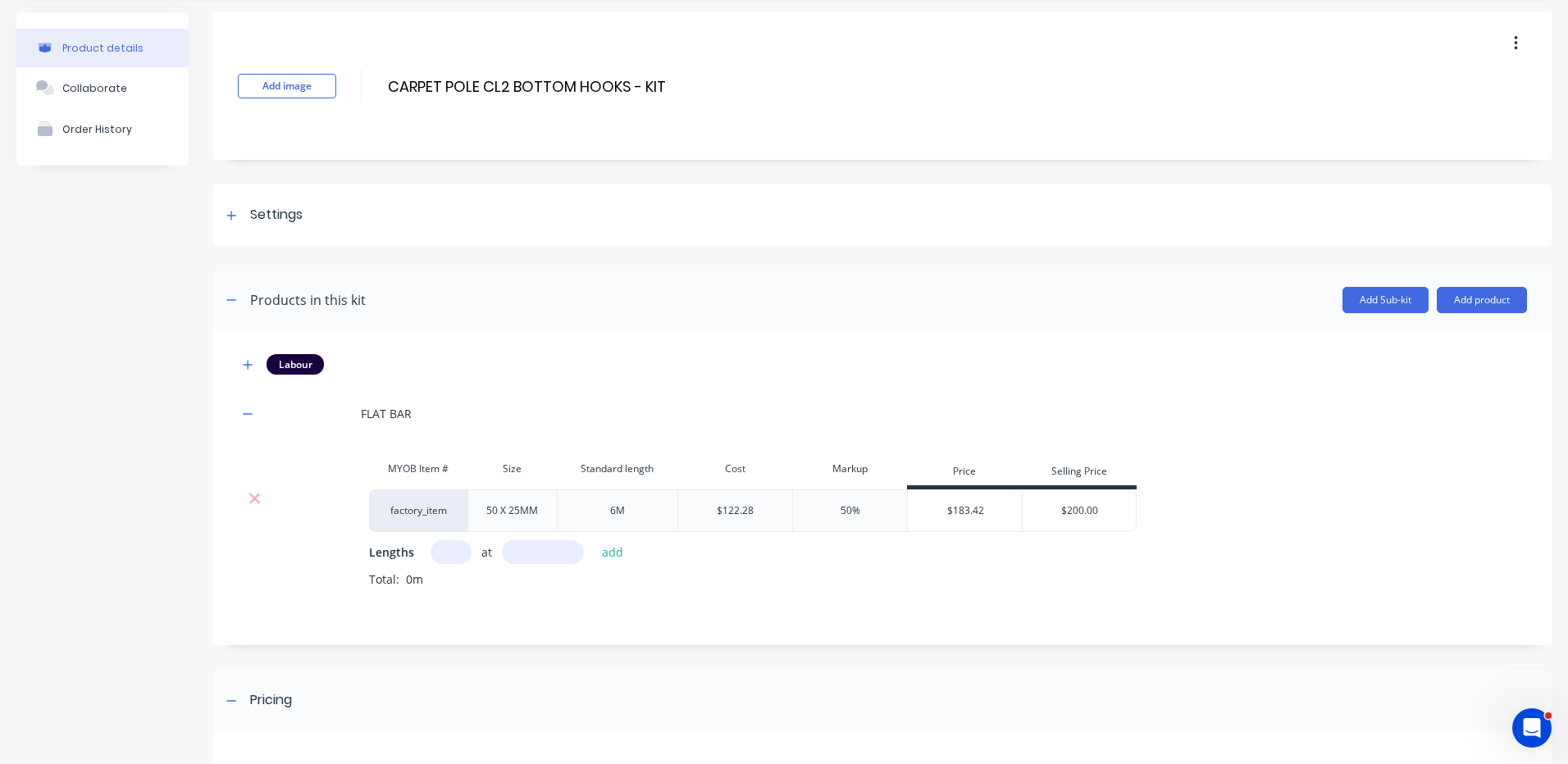
drag, startPoint x: 455, startPoint y: 554, endPoint x: 455, endPoint y: 542, distance: 12.0
click at [455, 554] on input "text" at bounding box center [451, 552] width 41 height 24
type input "1"
type input "302"
click at [593, 541] on button "add" at bounding box center [613, 552] width 39 height 22
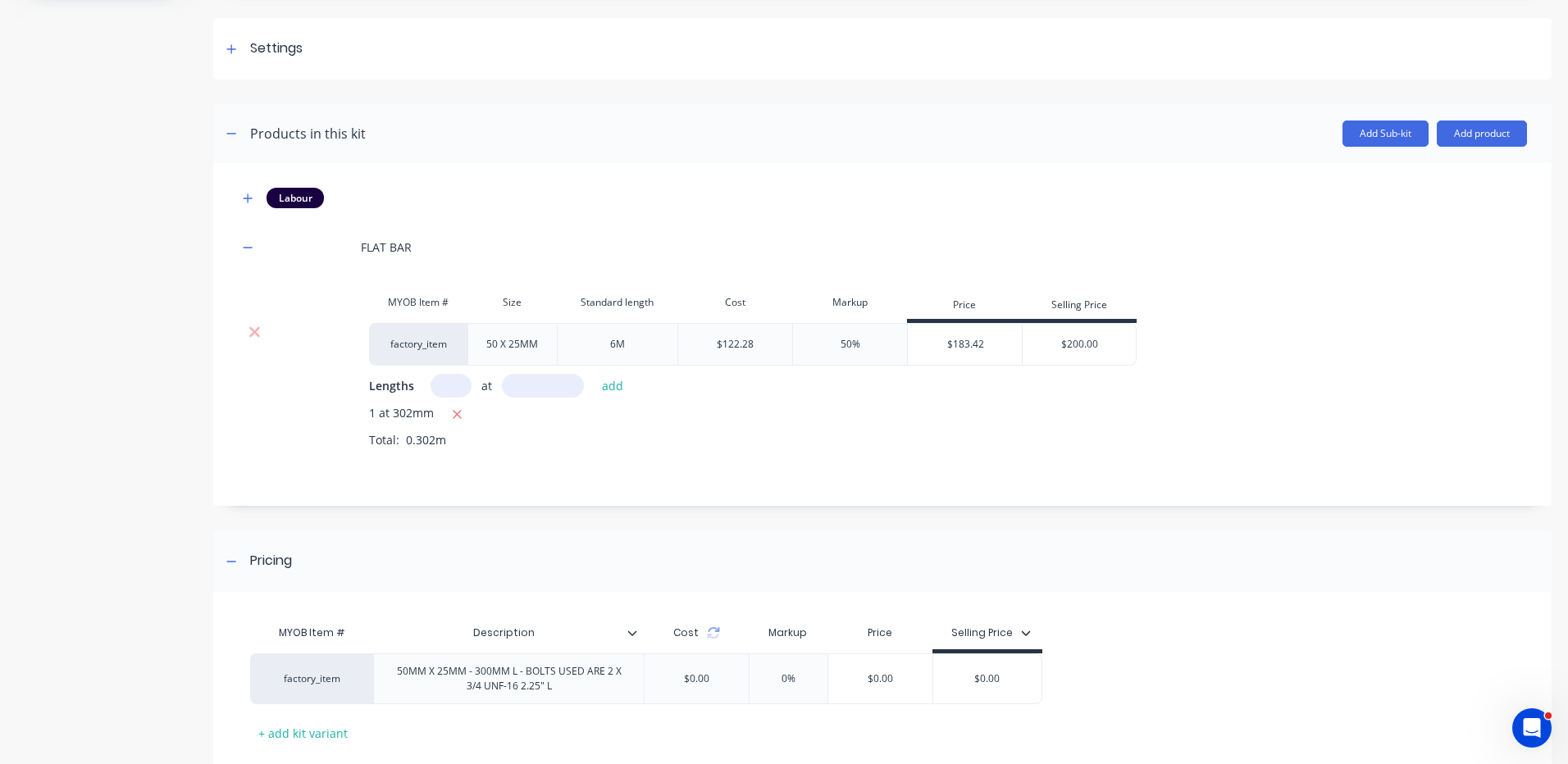
scroll to position [318, 0]
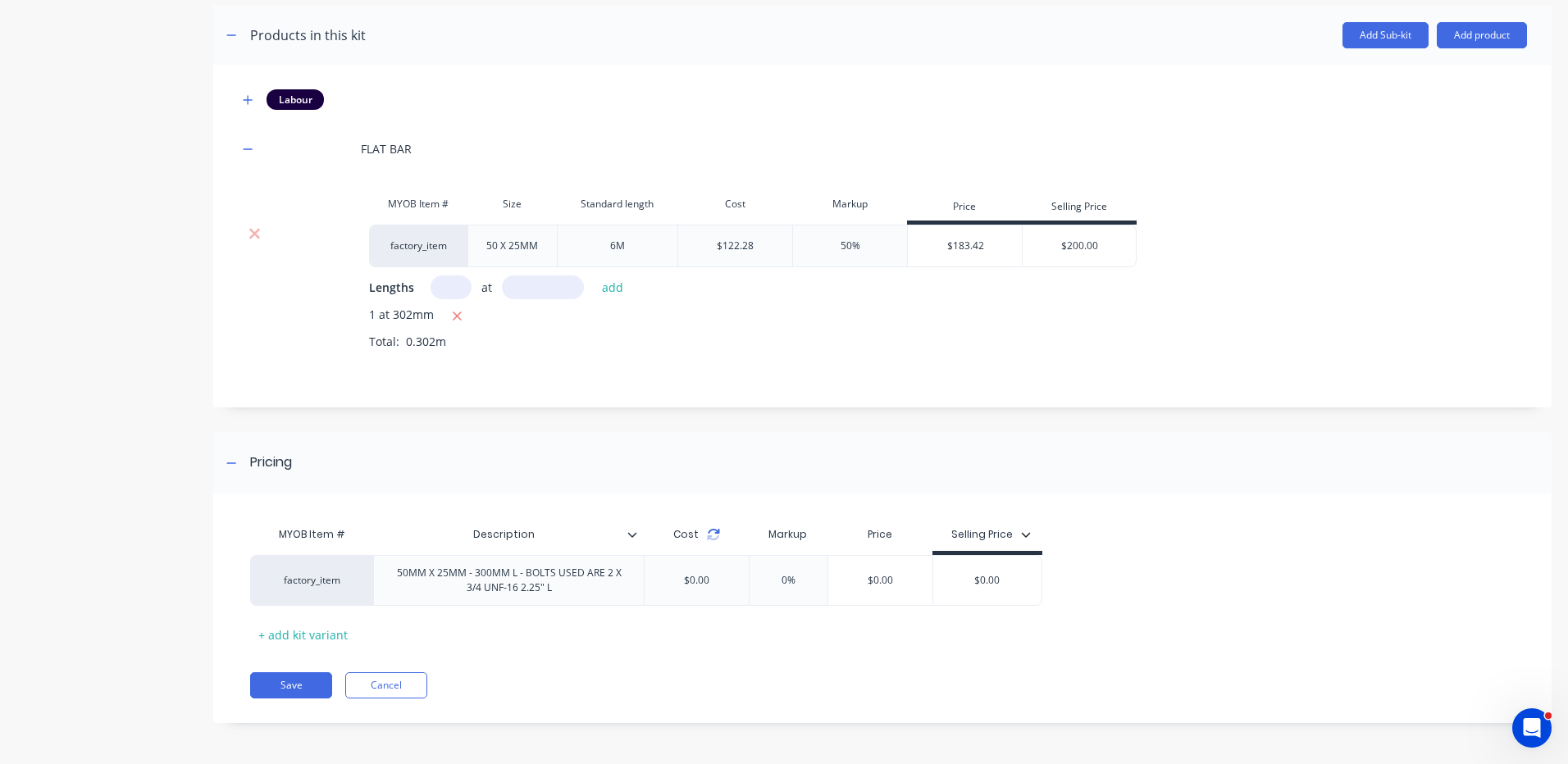
click at [713, 532] on icon at bounding box center [714, 535] width 13 height 13
drag, startPoint x: 1031, startPoint y: 577, endPoint x: 1009, endPoint y: 582, distance: 22.6
click at [1009, 582] on input "$0.00" at bounding box center [1013, 580] width 109 height 14
type input "$400"
click at [1186, 480] on div "Pricing" at bounding box center [881, 463] width 1338 height 62
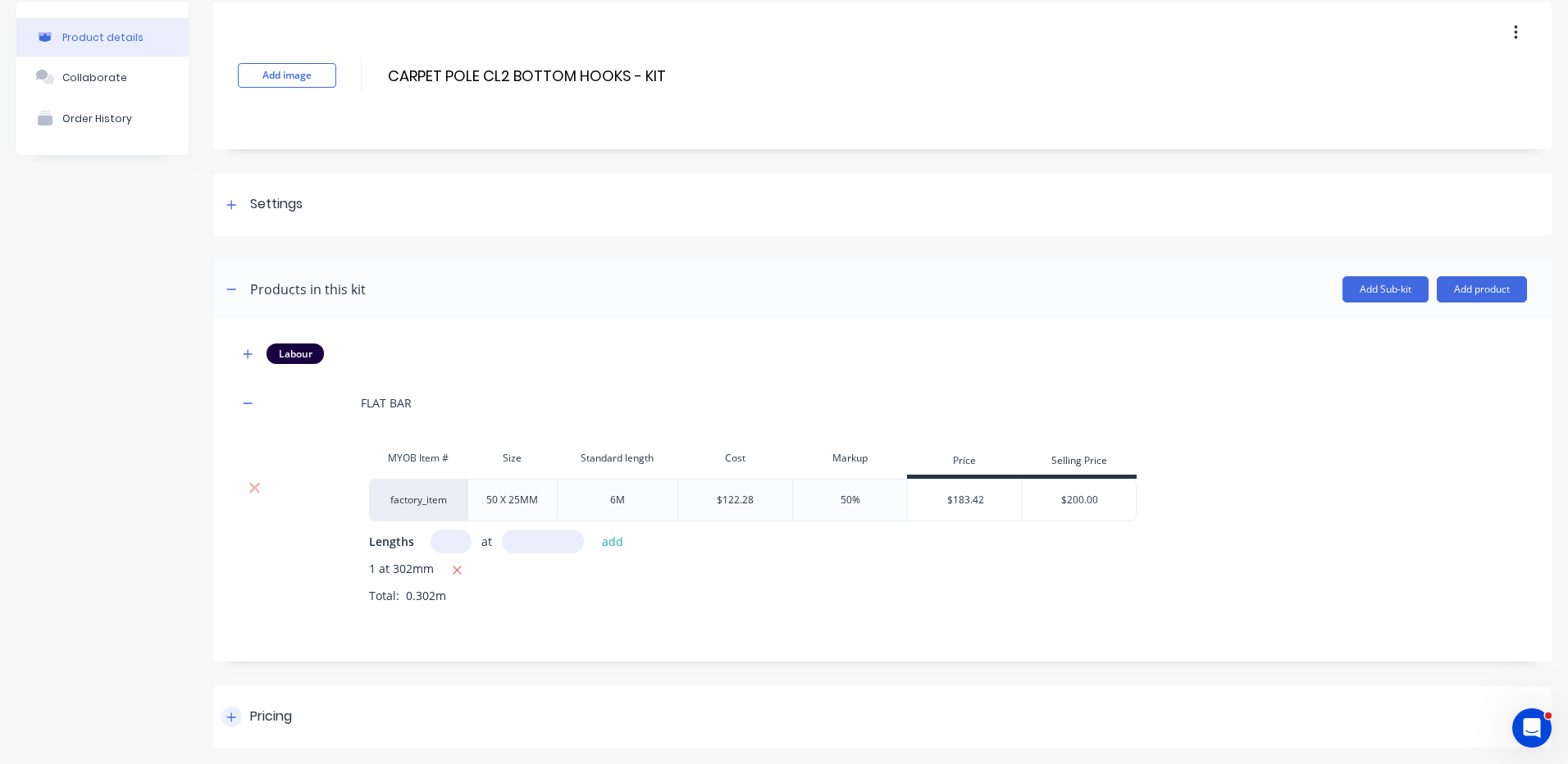
click at [560, 705] on div "Pricing" at bounding box center [881, 717] width 1338 height 62
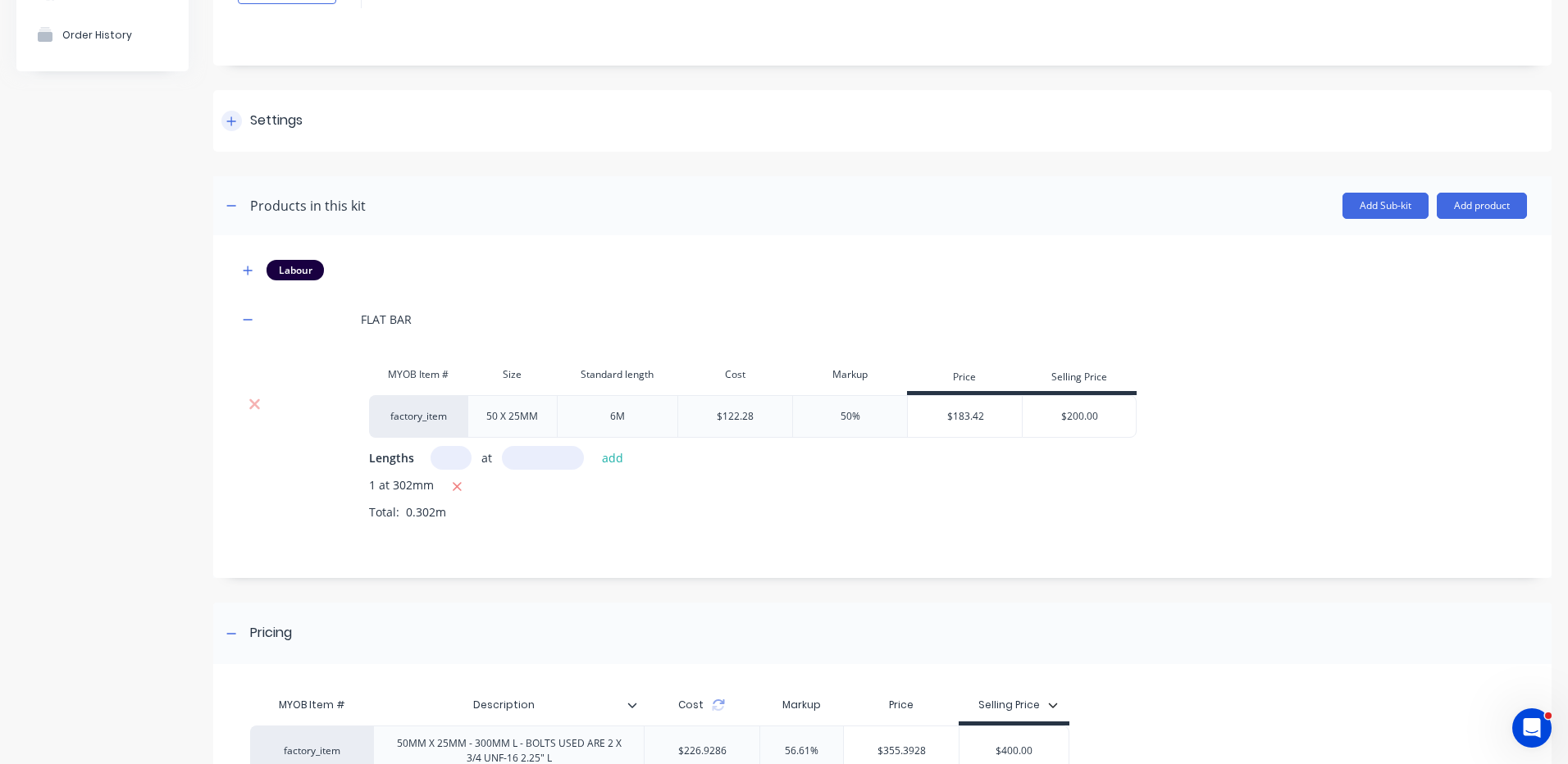
scroll to position [0, 0]
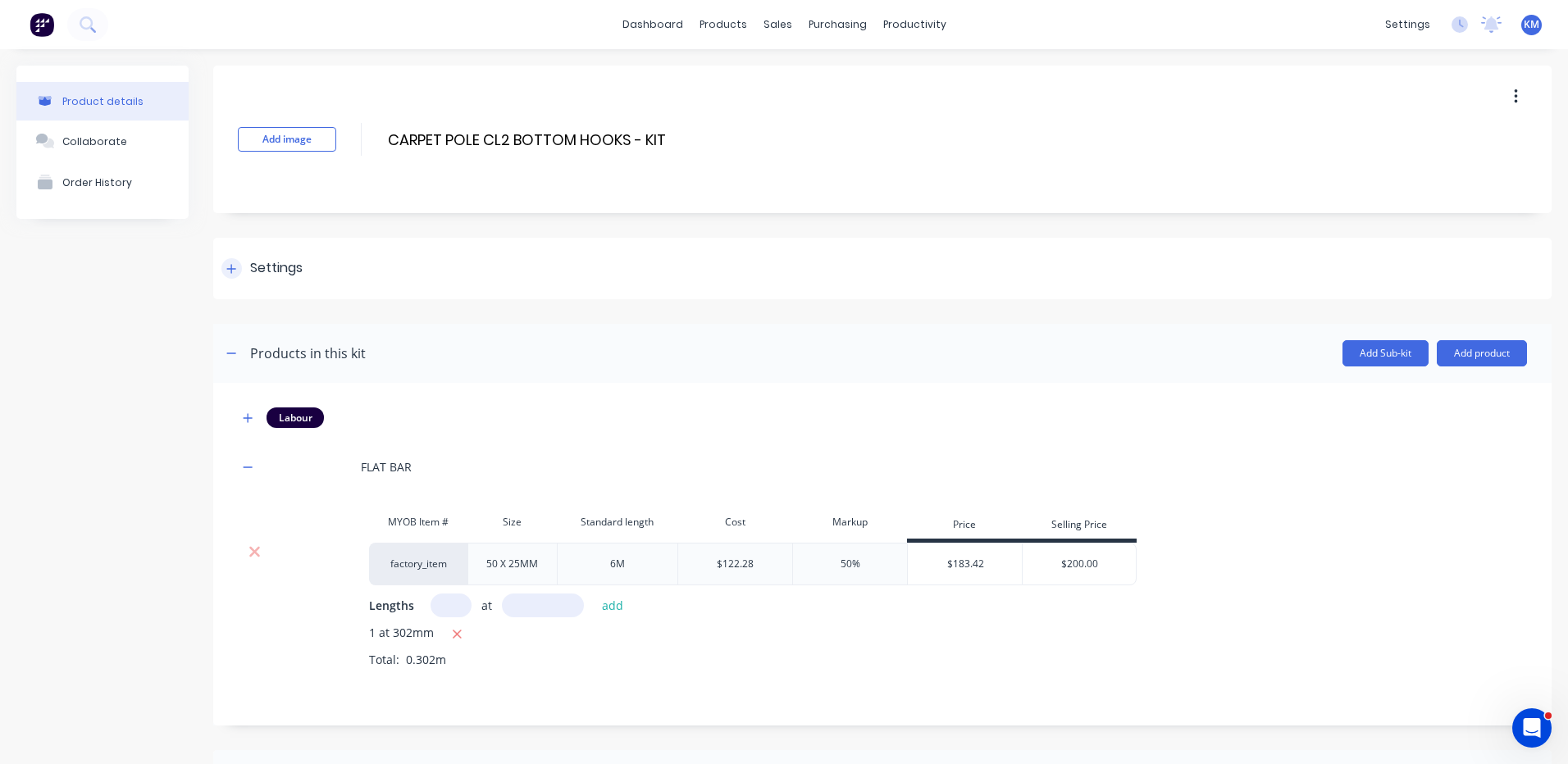
click at [250, 261] on div "Settings" at bounding box center [276, 268] width 52 height 20
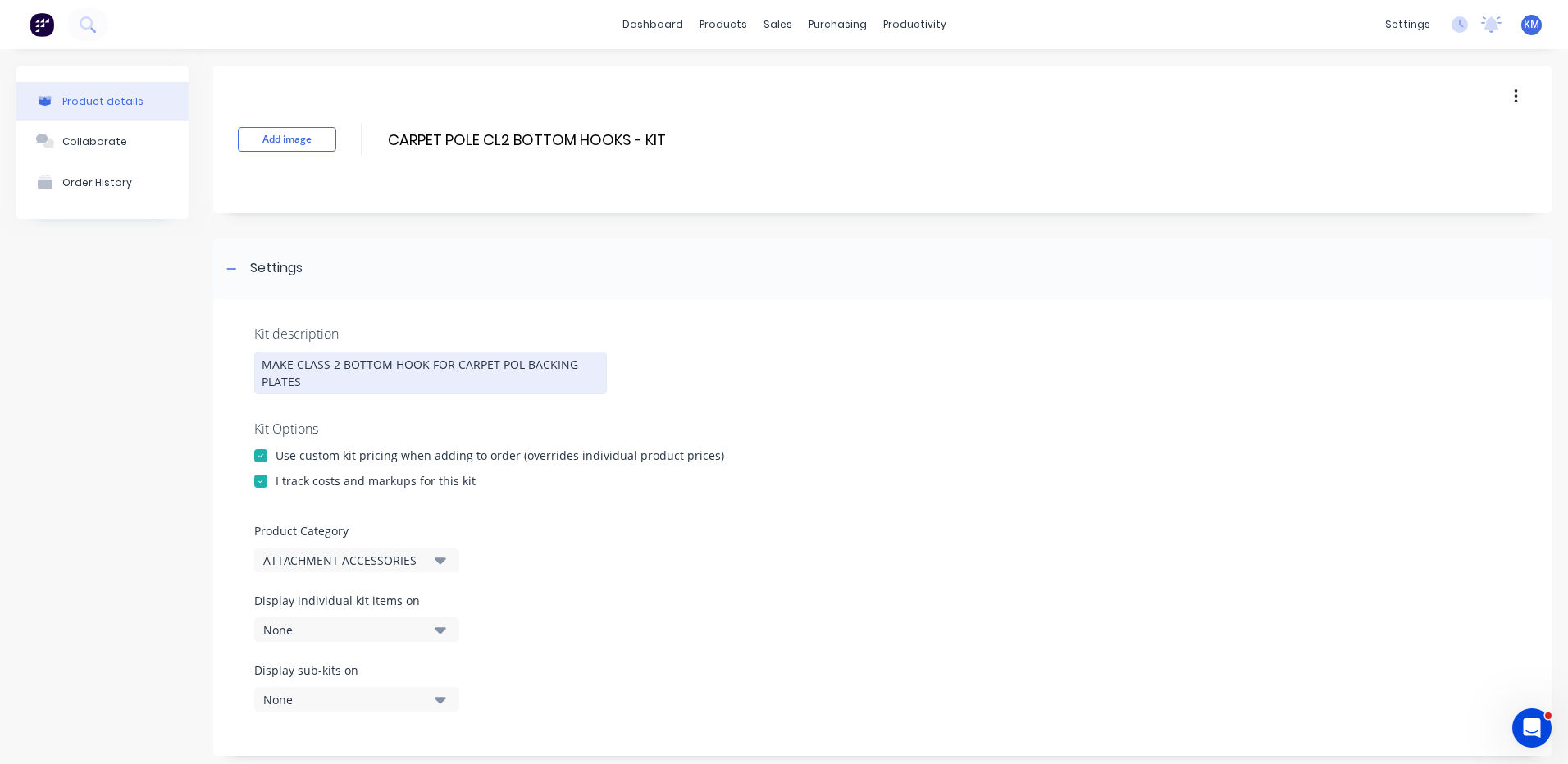
click at [426, 361] on div "MAKE CLASS 2 BOTTOM HOOK FOR CARPET POL BACKING PLATES" at bounding box center [431, 373] width 353 height 42
click at [518, 366] on div "MAKE CLASS 2 BOTTOM HOOK FOR CARPET POL BACKING PLATES" at bounding box center [431, 373] width 353 height 42
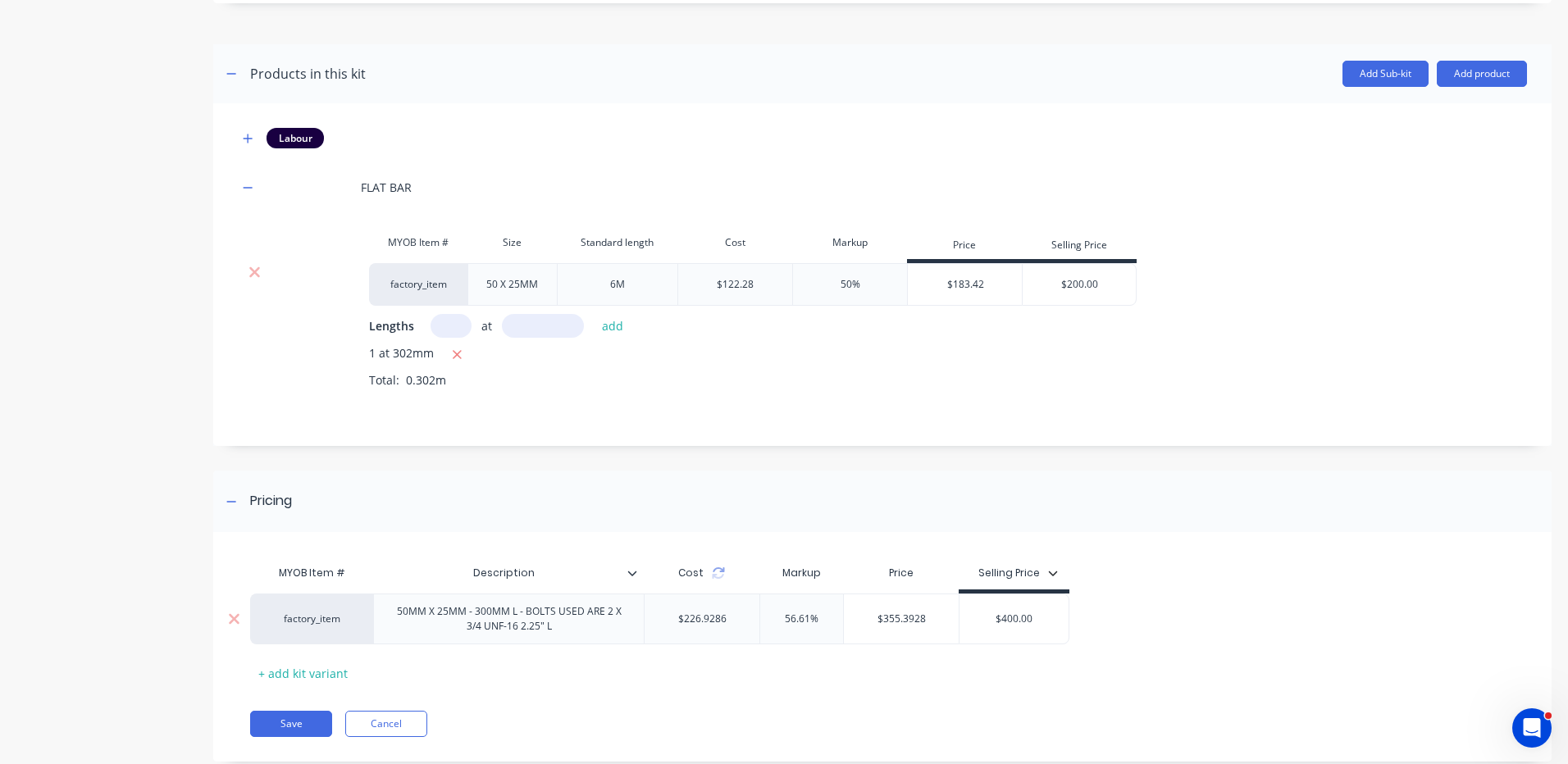
scroll to position [791, 0]
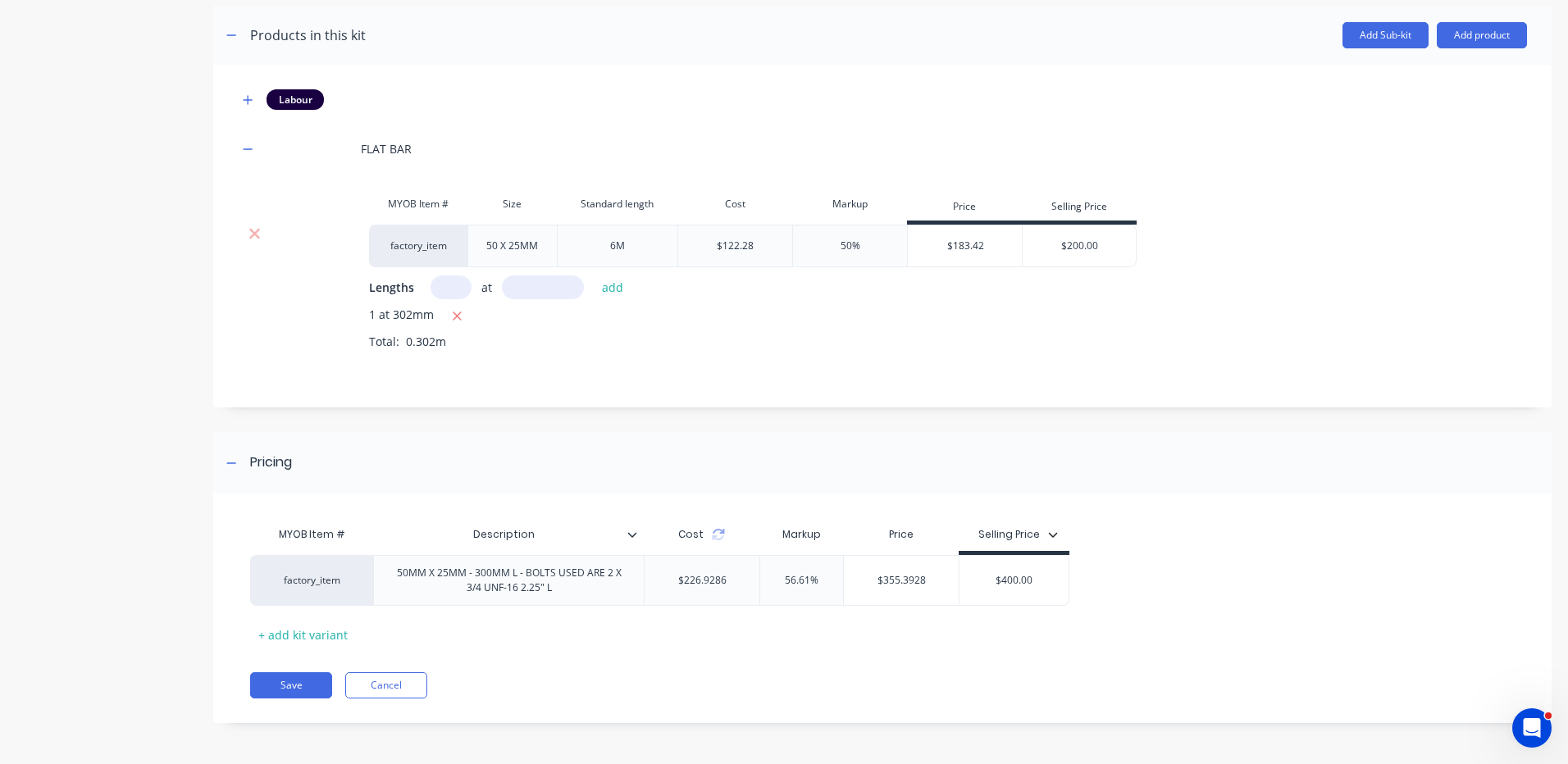
click at [606, 652] on div "MYOB Item # Description Cost Markup Price Selling Price factory_item 50MM X 25M…" at bounding box center [881, 616] width 1338 height 213
click at [324, 676] on button "Save" at bounding box center [291, 685] width 82 height 26
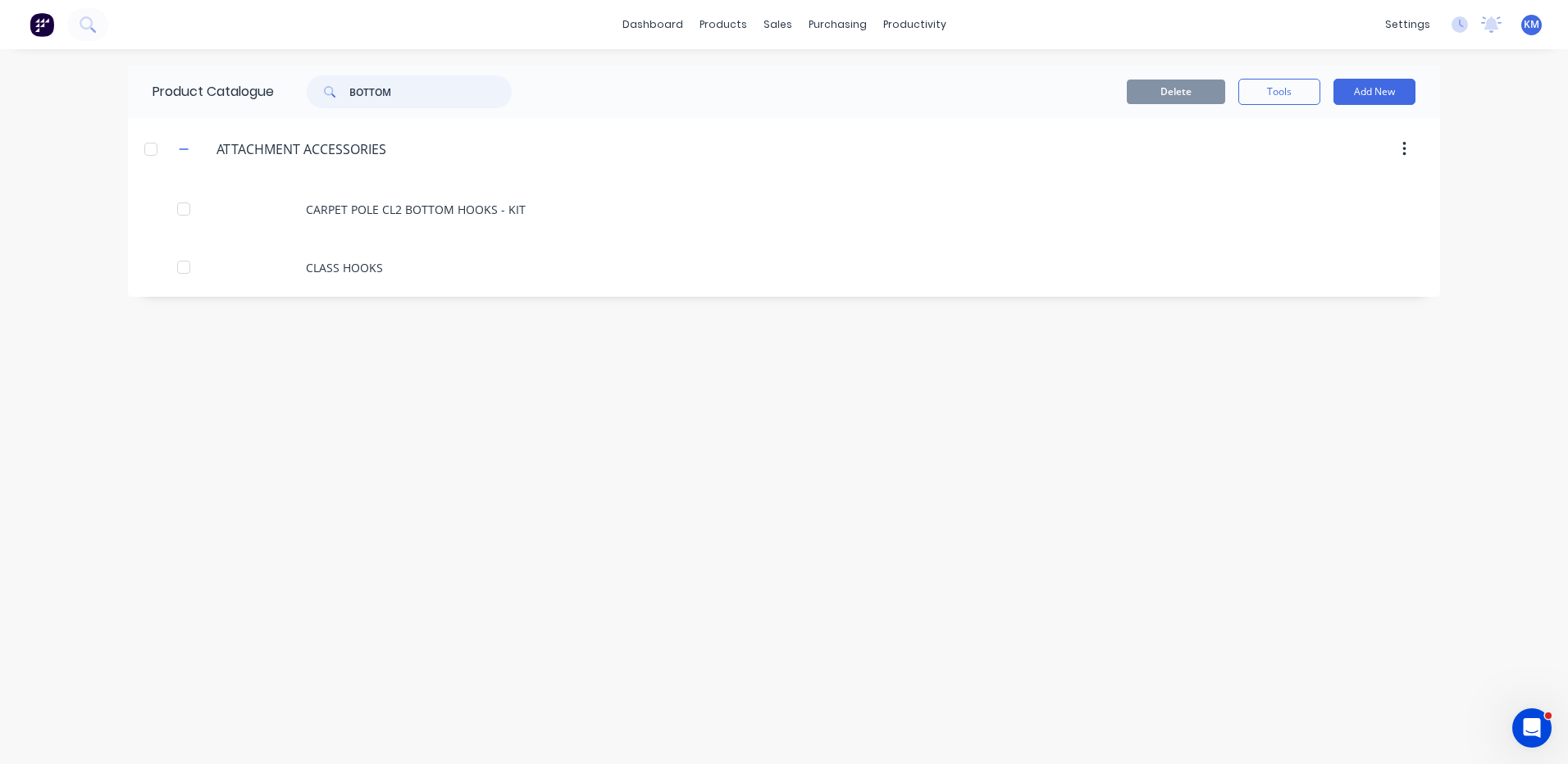
drag, startPoint x: 404, startPoint y: 94, endPoint x: 303, endPoint y: 89, distance: 101.1
click at [303, 89] on div "BOTTOM" at bounding box center [401, 92] width 222 height 33
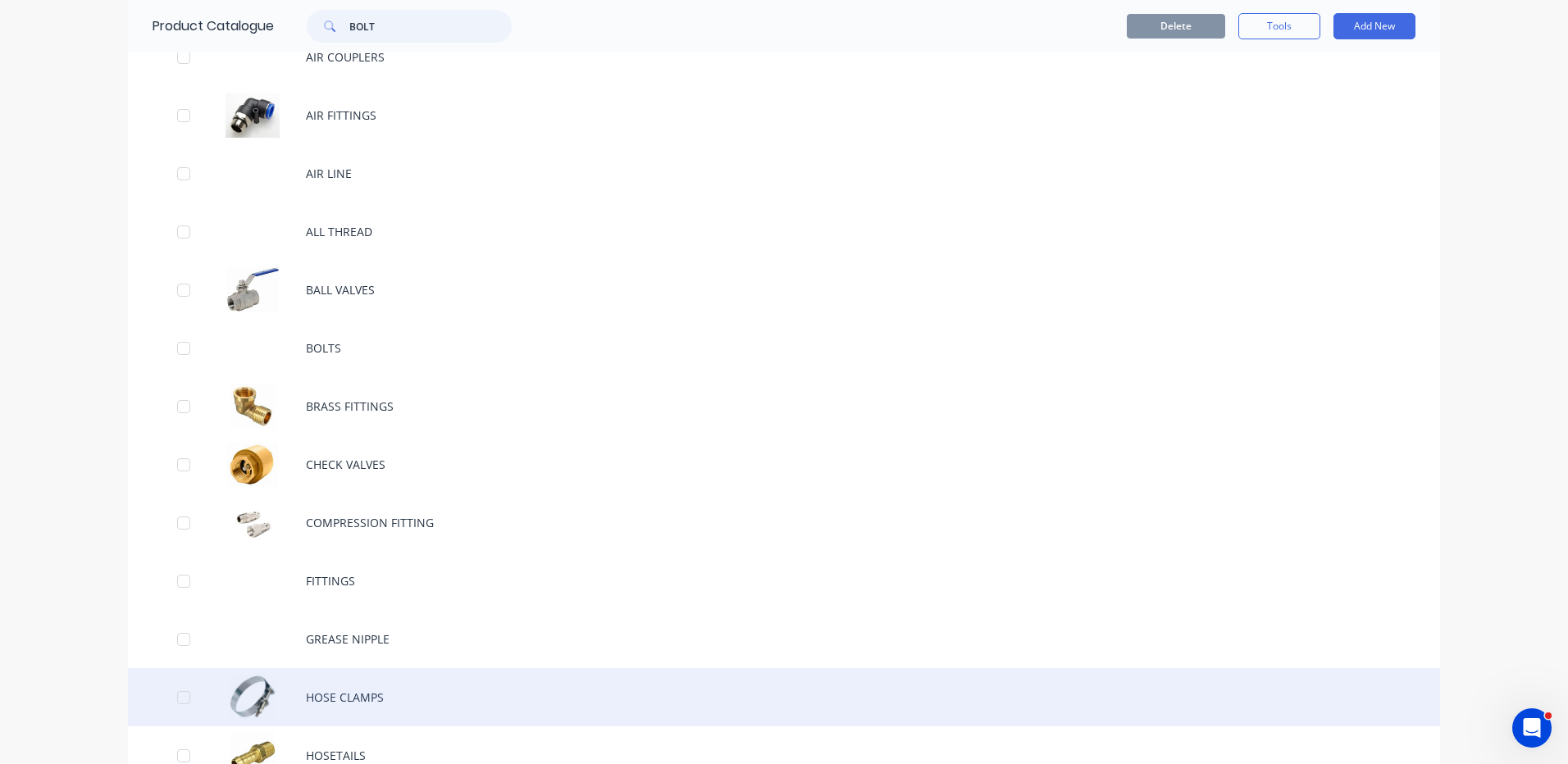
scroll to position [328, 0]
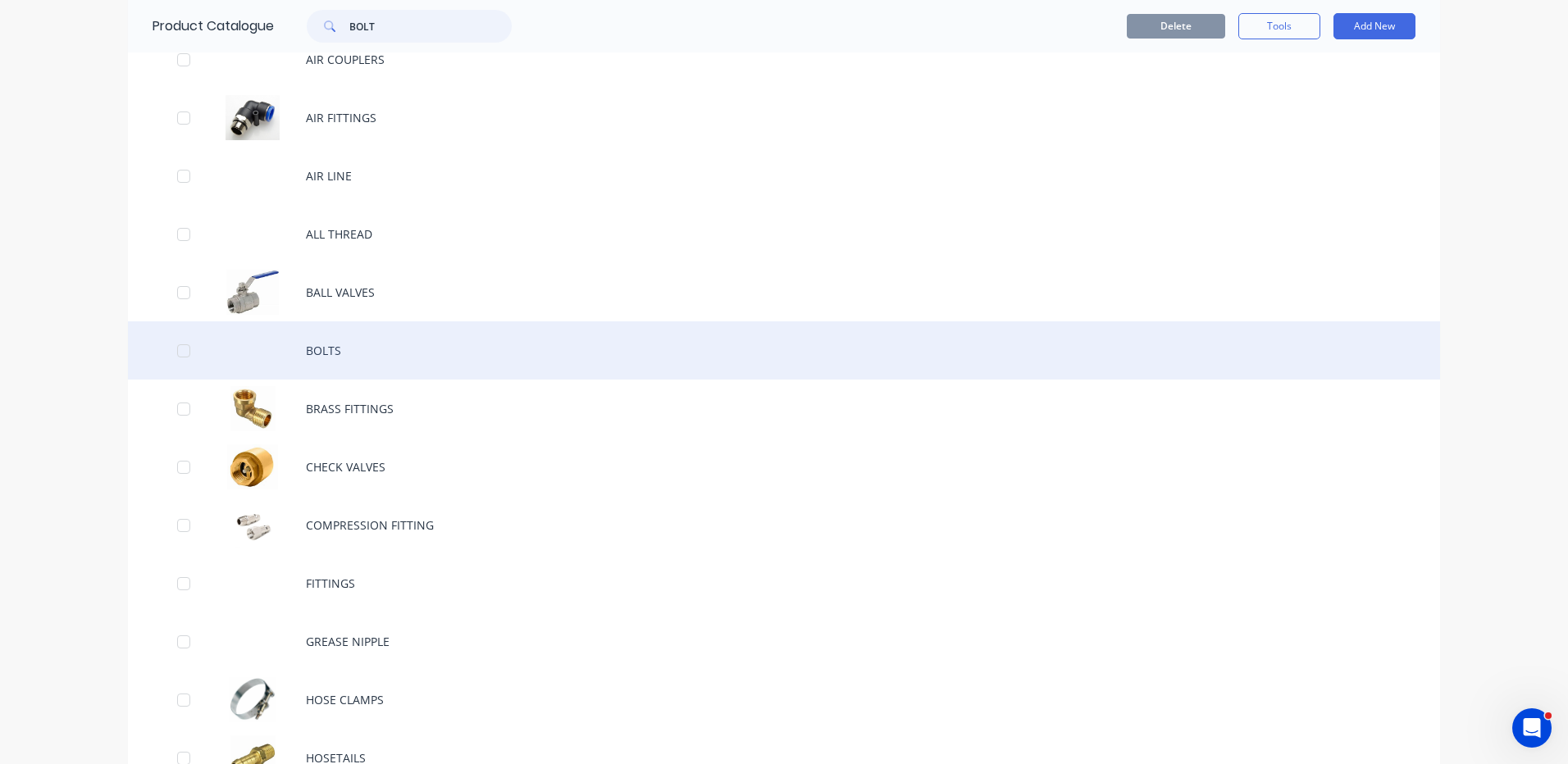
type input "BOLT"
click at [410, 338] on div "BOLTS" at bounding box center [784, 351] width 1312 height 58
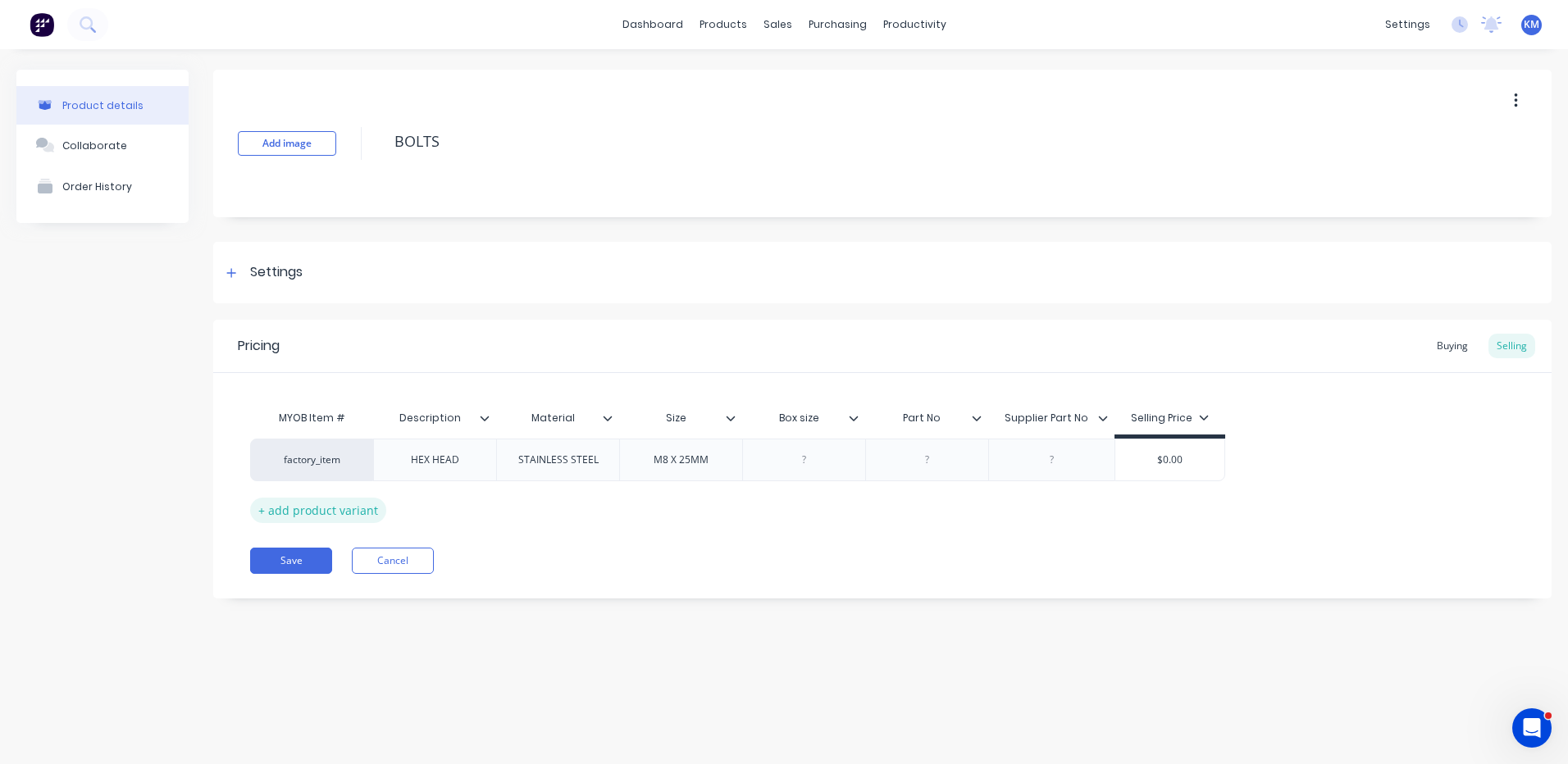
click at [350, 515] on div "+ add product variant" at bounding box center [318, 511] width 136 height 25
type textarea "x"
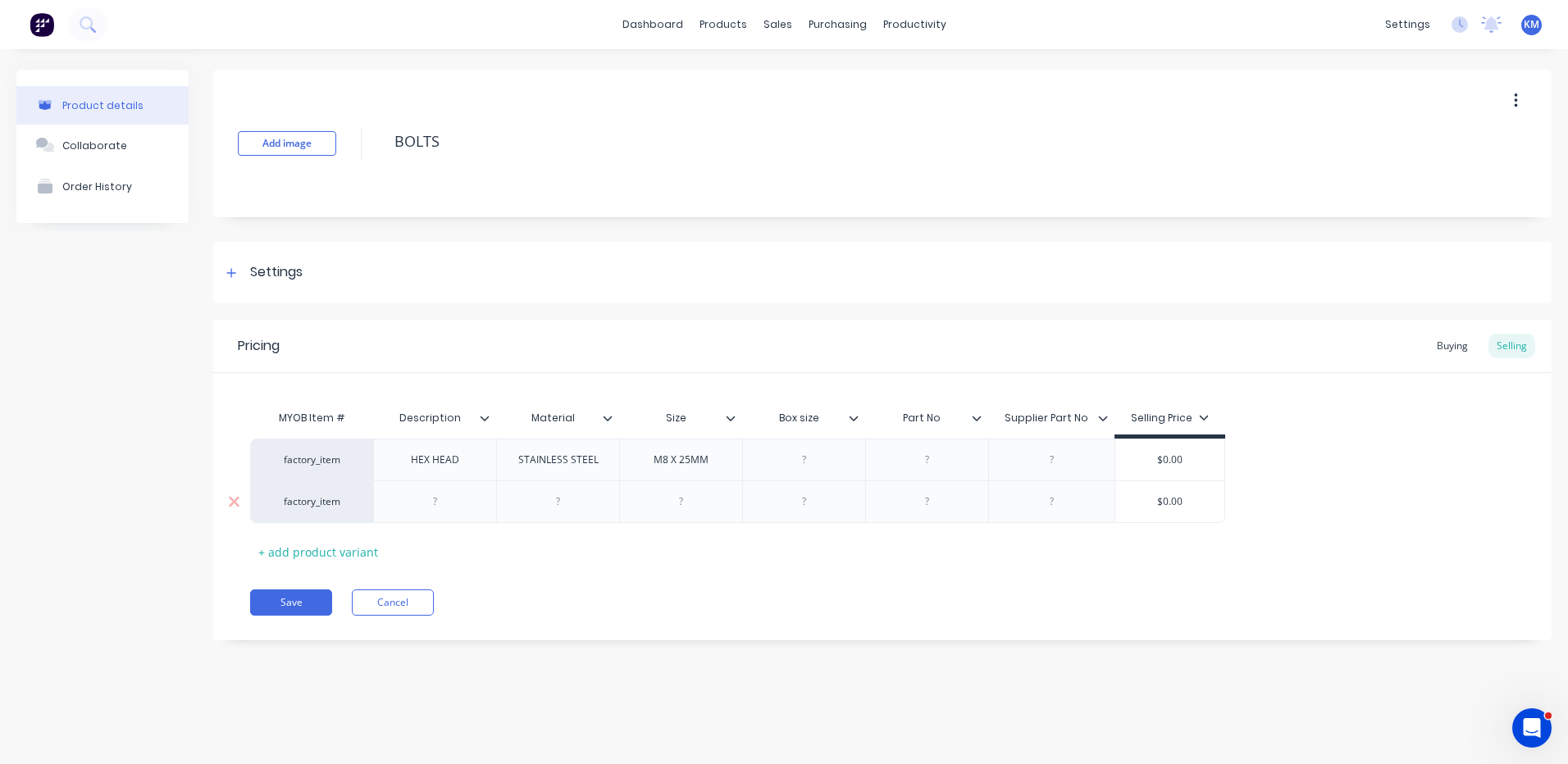
click at [472, 506] on div at bounding box center [434, 502] width 82 height 21
type textarea "x"
click at [824, 377] on div "MYOB Item # Description Material Size Box size Part No Supplier Part No Selling…" at bounding box center [881, 473] width 1338 height 200
click at [302, 274] on div "Settings" at bounding box center [276, 272] width 52 height 20
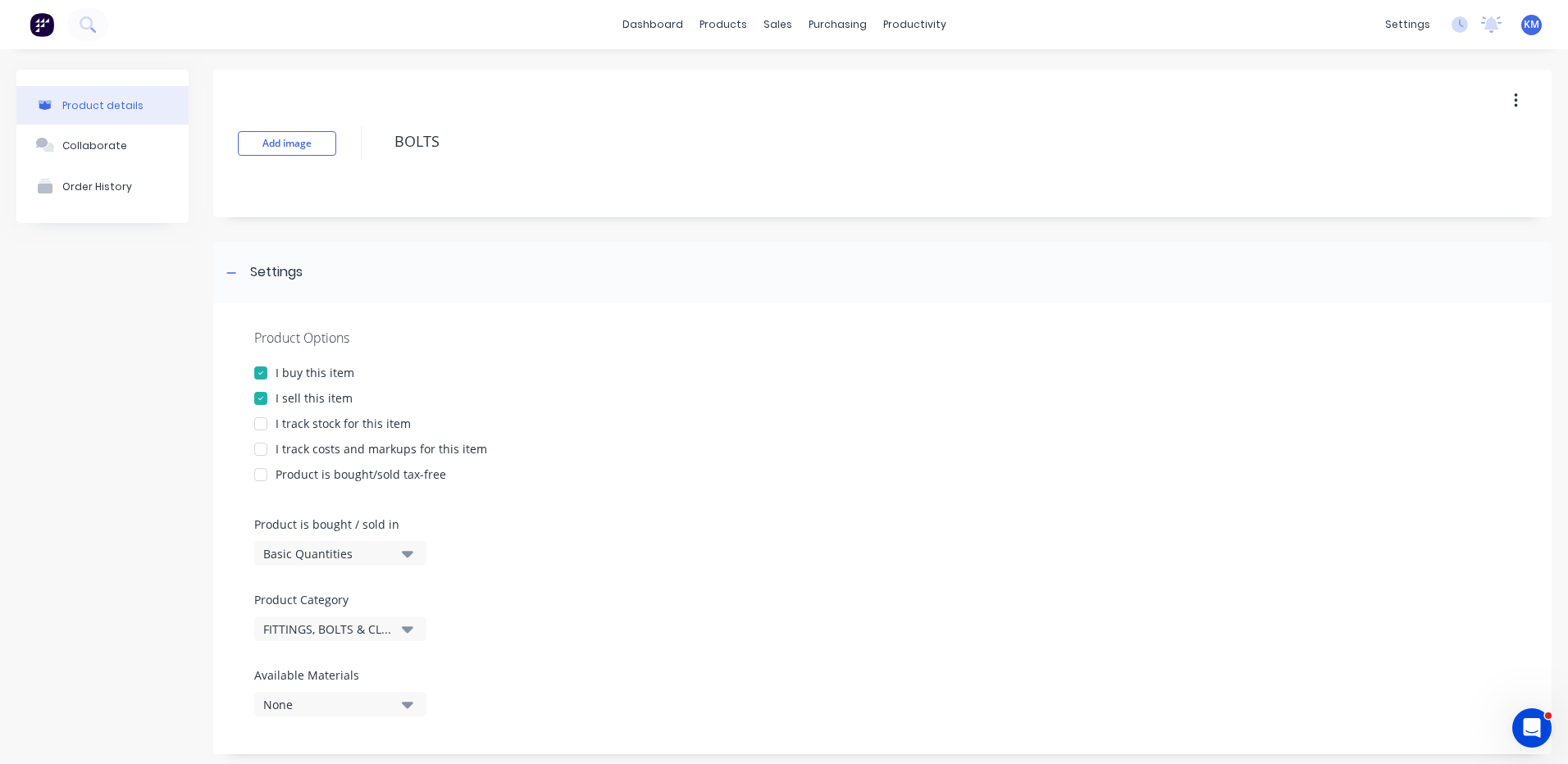
click at [305, 431] on div "I track stock for this item" at bounding box center [343, 424] width 135 height 17
click at [297, 445] on div "I track costs and markups for this item" at bounding box center [381, 449] width 212 height 17
click at [297, 426] on div "I track stock for this item" at bounding box center [343, 424] width 135 height 17
click at [287, 281] on div "Settings" at bounding box center [276, 272] width 52 height 20
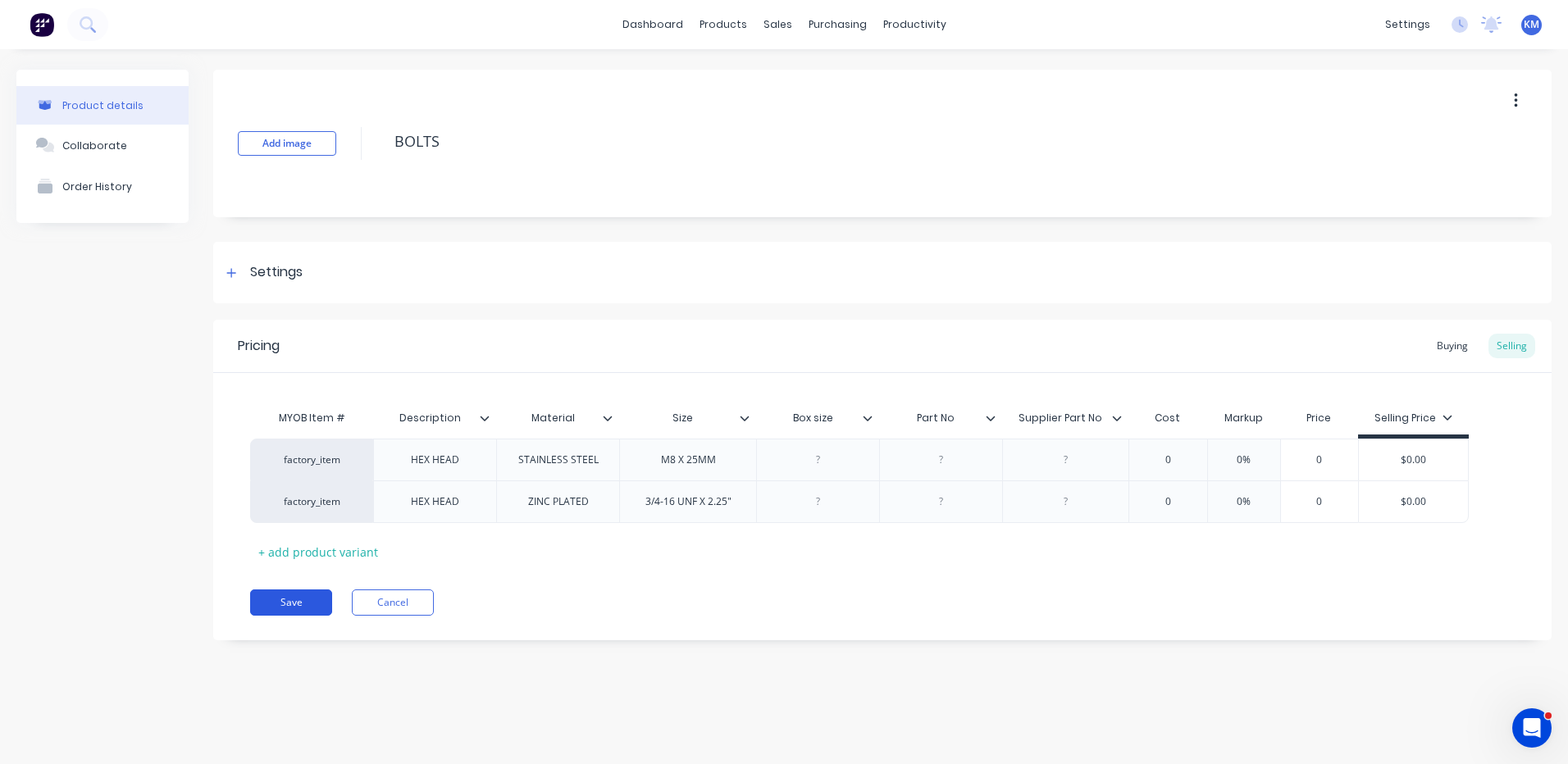
click at [305, 601] on button "Save" at bounding box center [291, 602] width 82 height 26
type textarea "x"
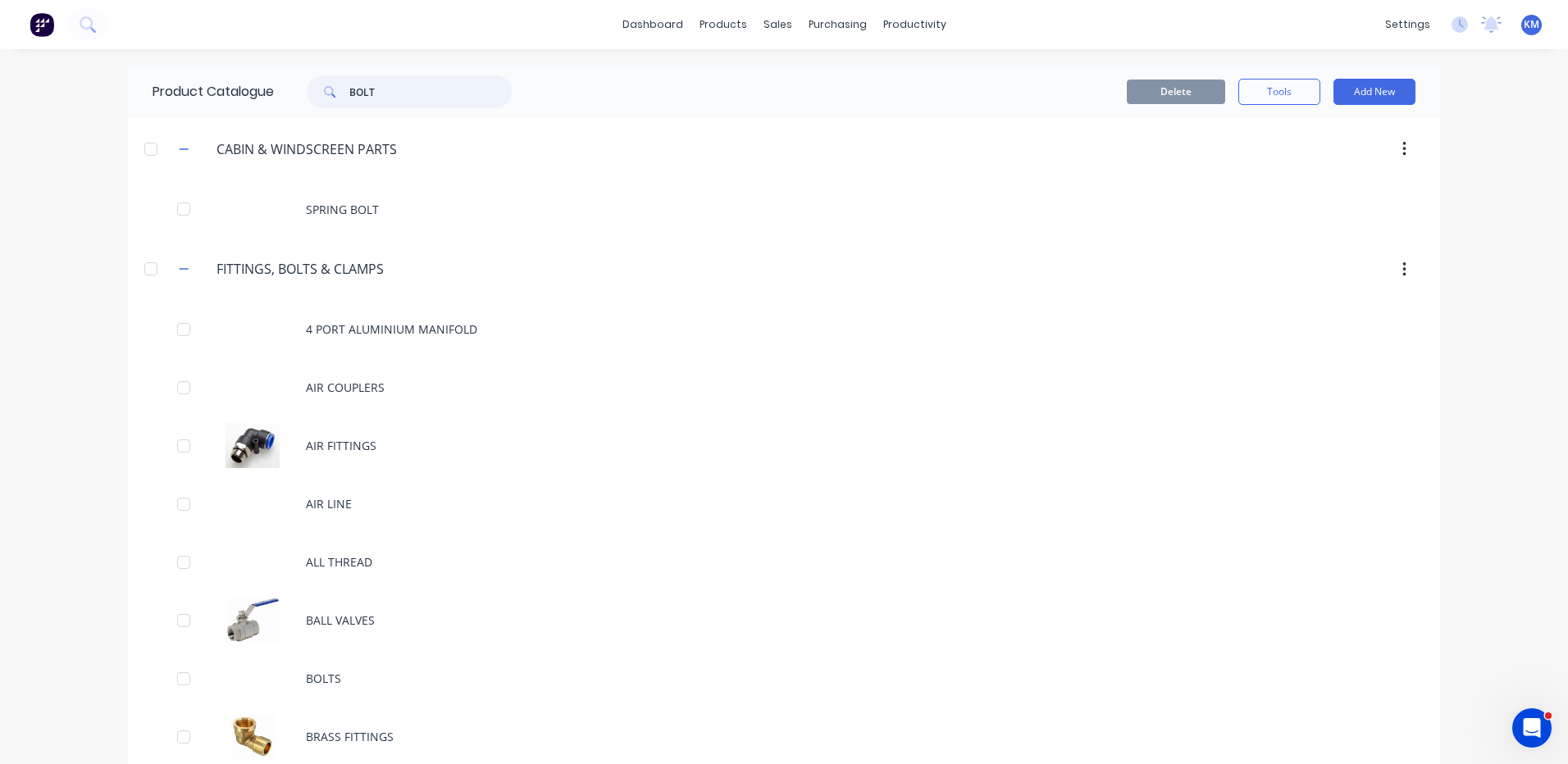
drag, startPoint x: 430, startPoint y: 102, endPoint x: 317, endPoint y: 93, distance: 113.4
click at [317, 93] on div "BOLT" at bounding box center [408, 92] width 205 height 33
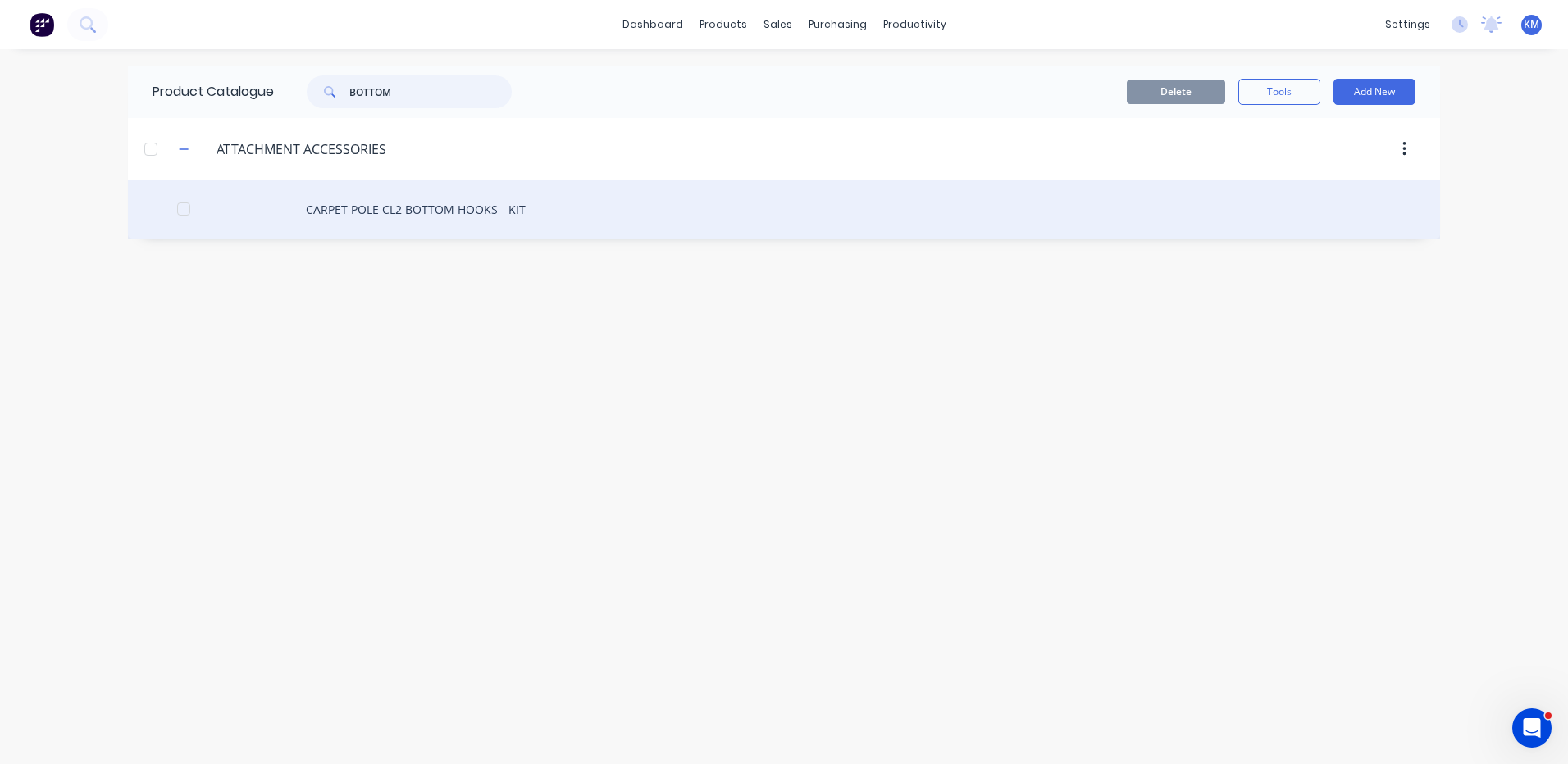
type input "BOTTOM"
click at [521, 216] on div "CARPET POLE CL2 BOTTOM HOOKS - KIT" at bounding box center [784, 209] width 1312 height 58
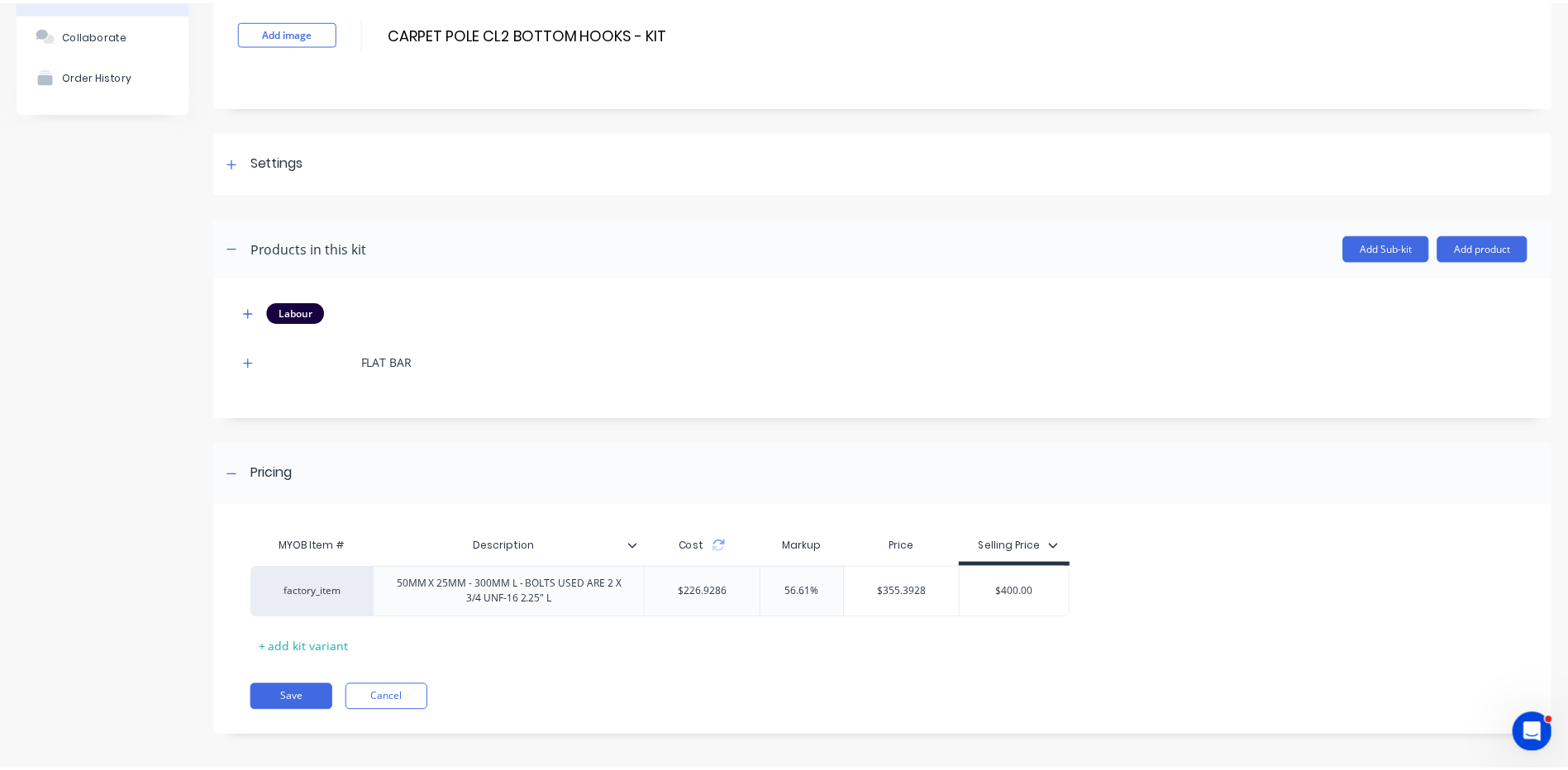
scroll to position [116, 0]
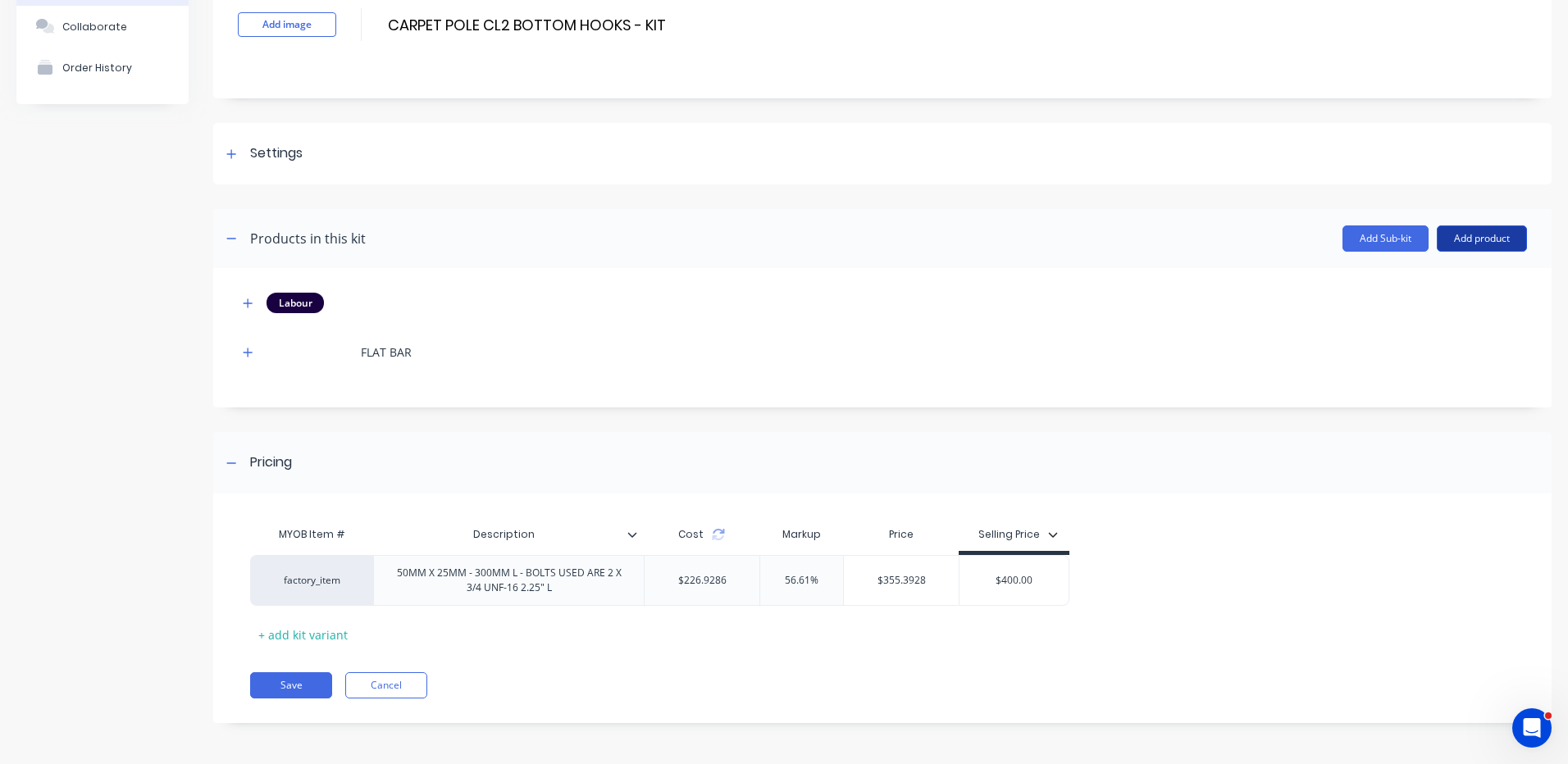
click at [1477, 240] on button "Add product" at bounding box center [1481, 238] width 91 height 26
click at [1442, 269] on div "Product catalogue" at bounding box center [1449, 280] width 126 height 24
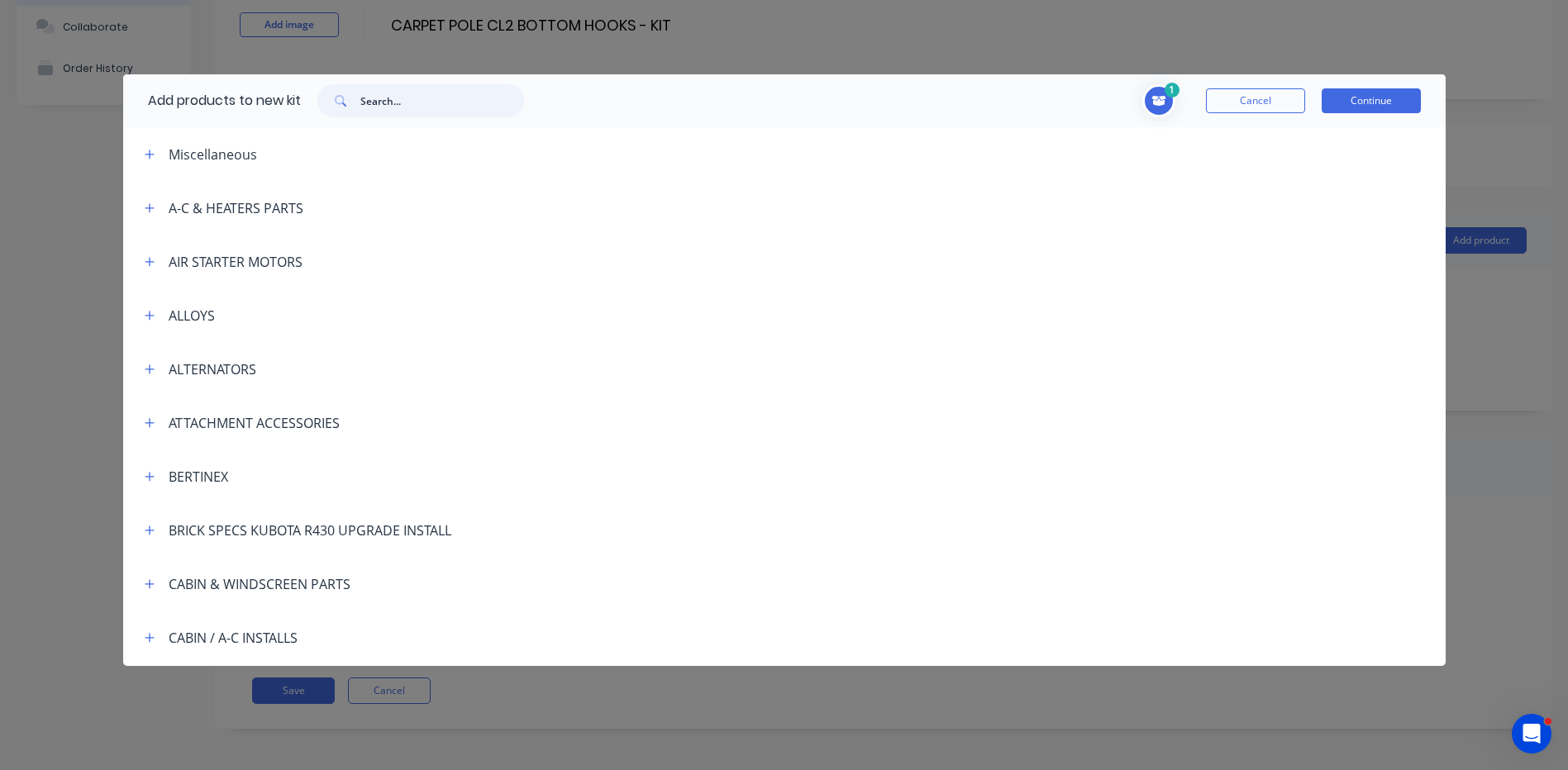
click at [466, 105] on input "text" at bounding box center [442, 101] width 164 height 33
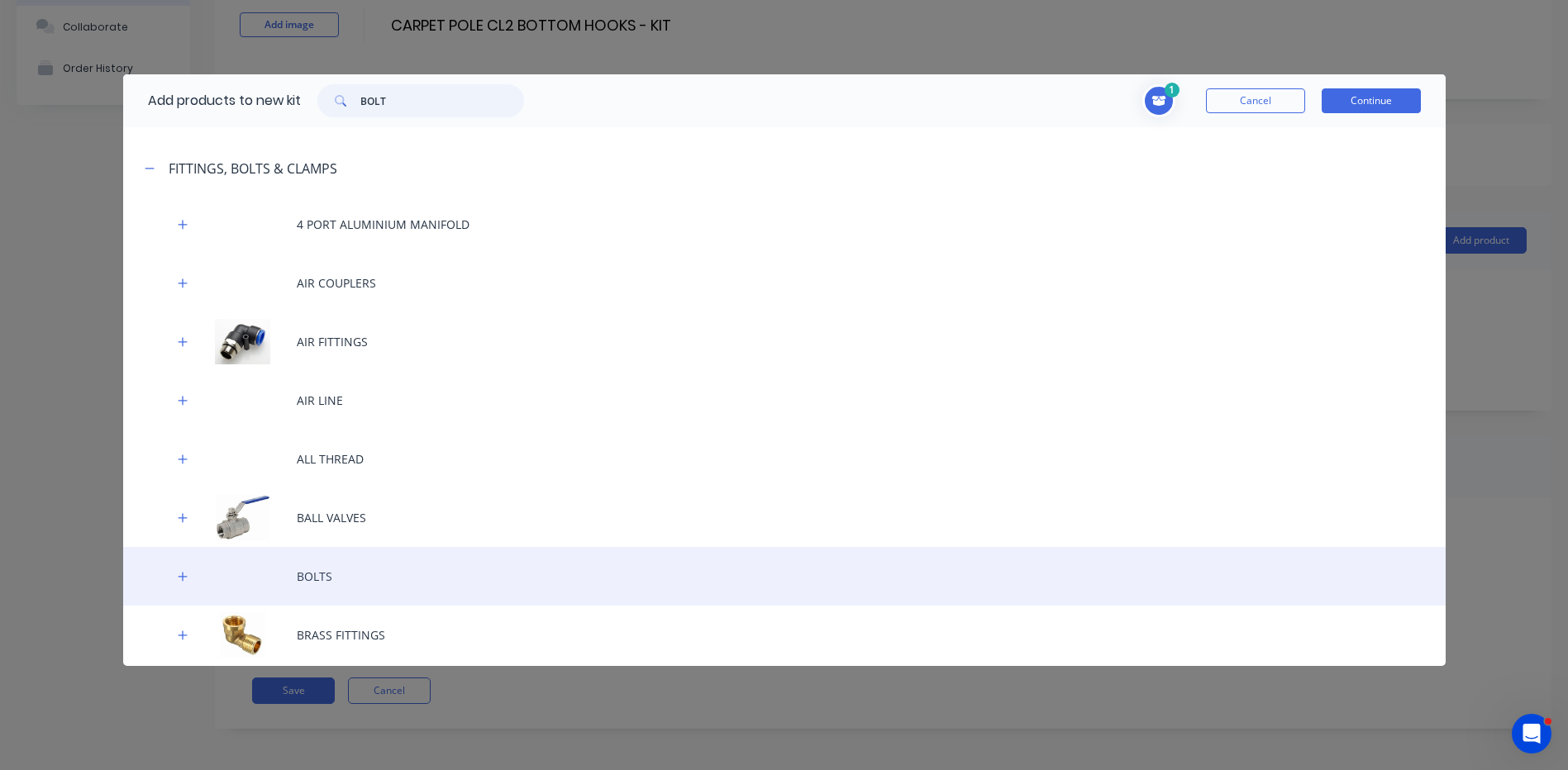
scroll to position [248, 0]
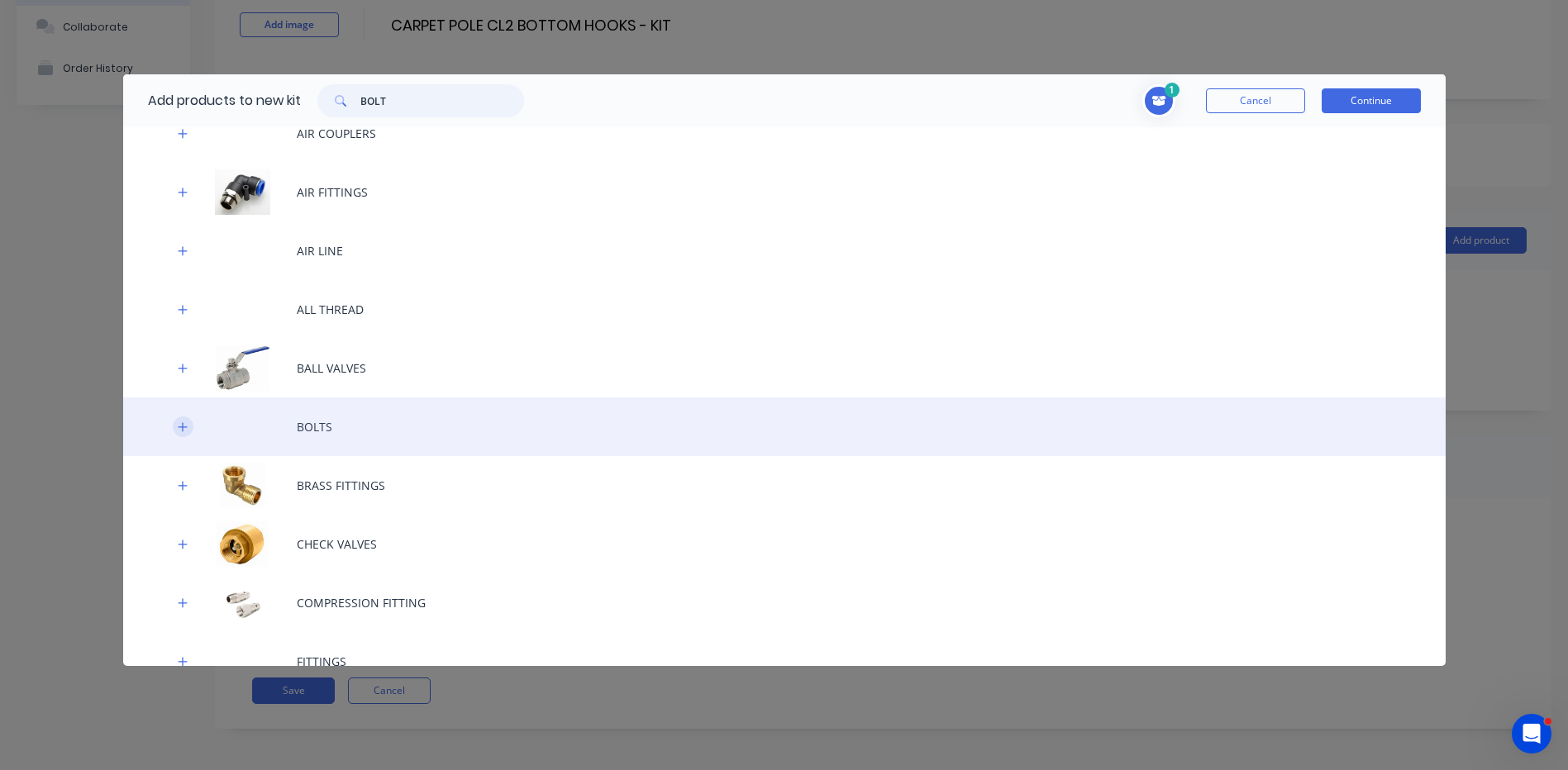
type input "BOLT"
click at [183, 426] on icon "button" at bounding box center [182, 426] width 9 height 9
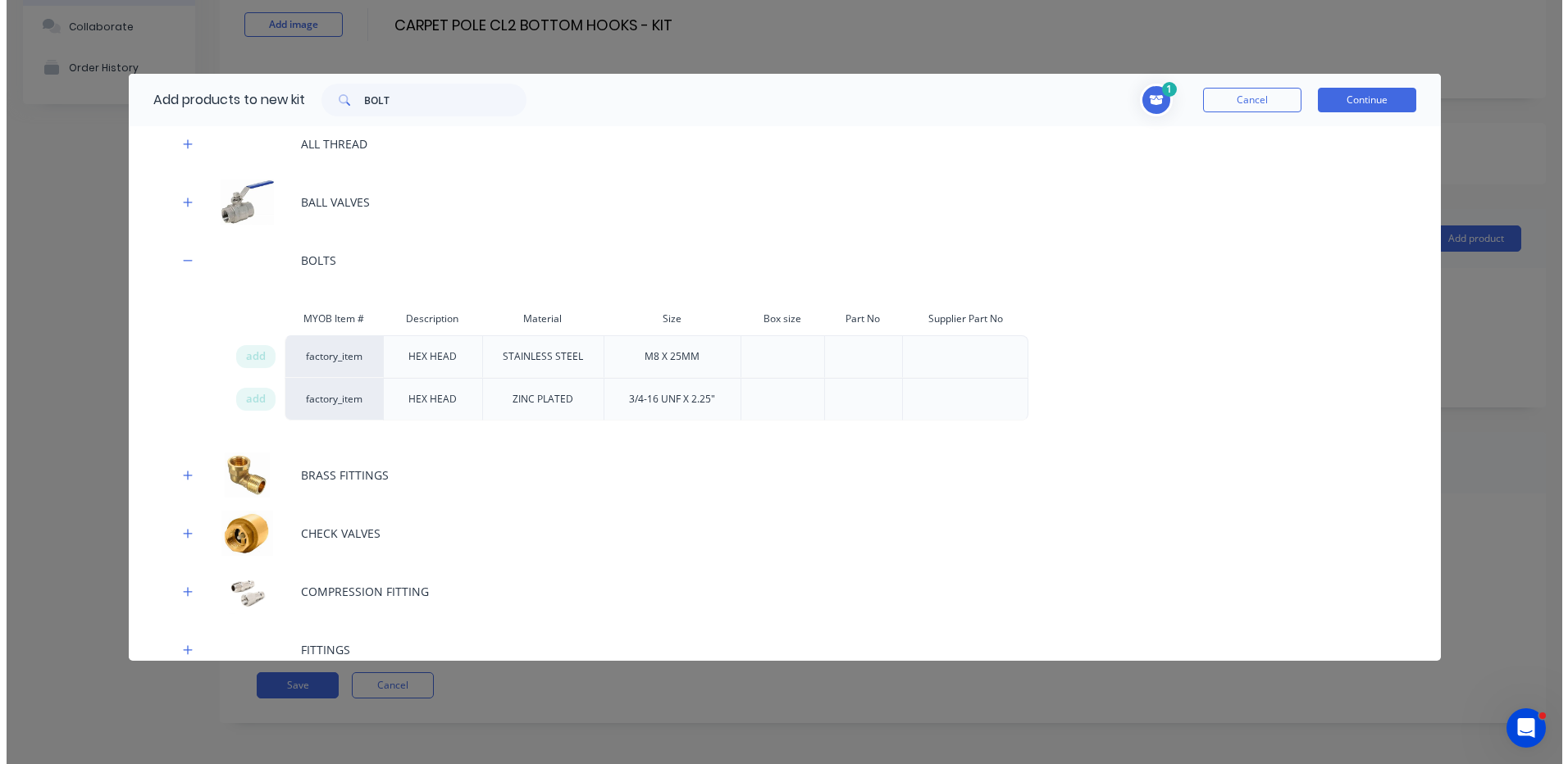
scroll to position [410, 0]
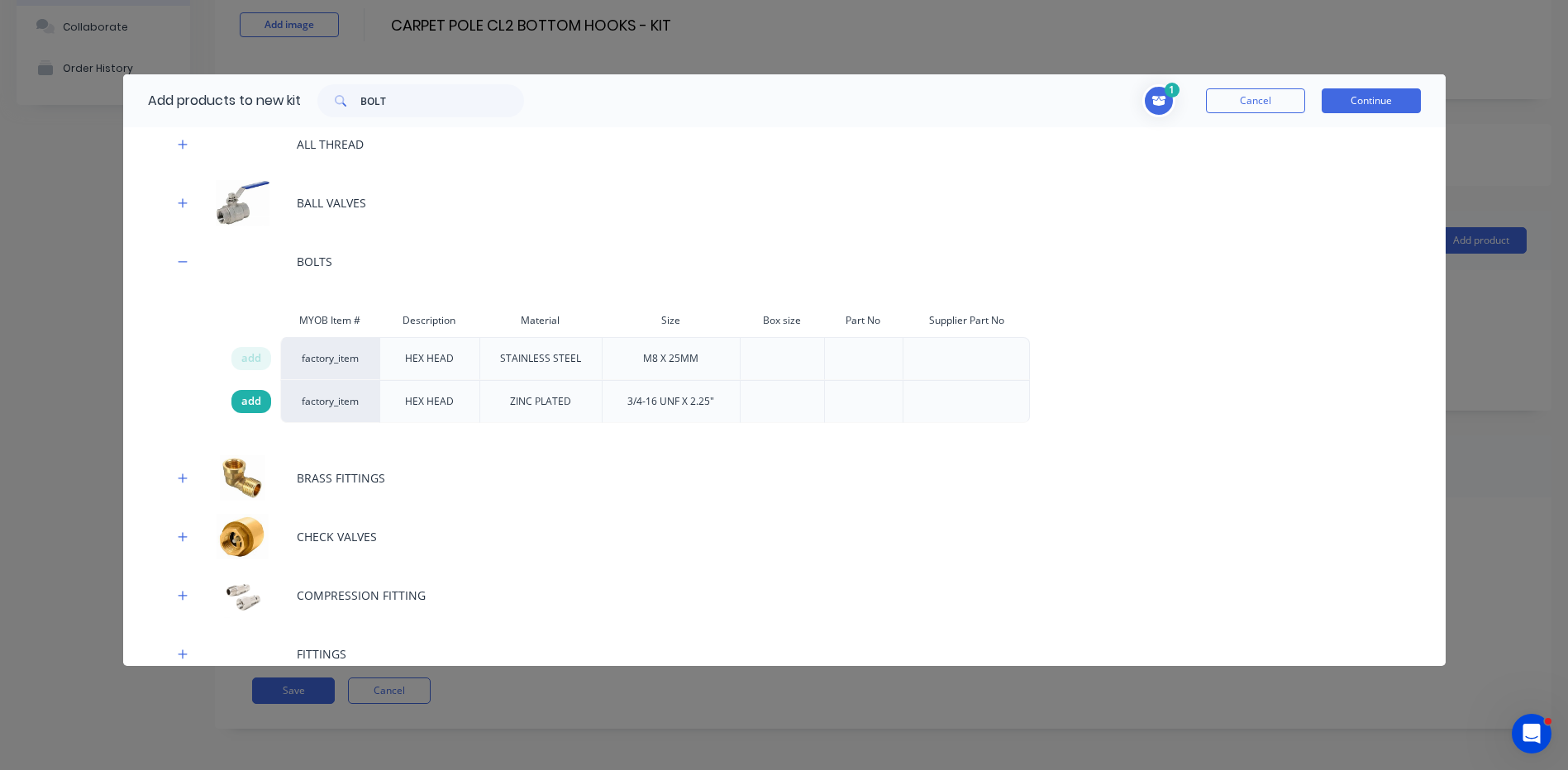
click at [258, 403] on span "add" at bounding box center [251, 401] width 19 height 17
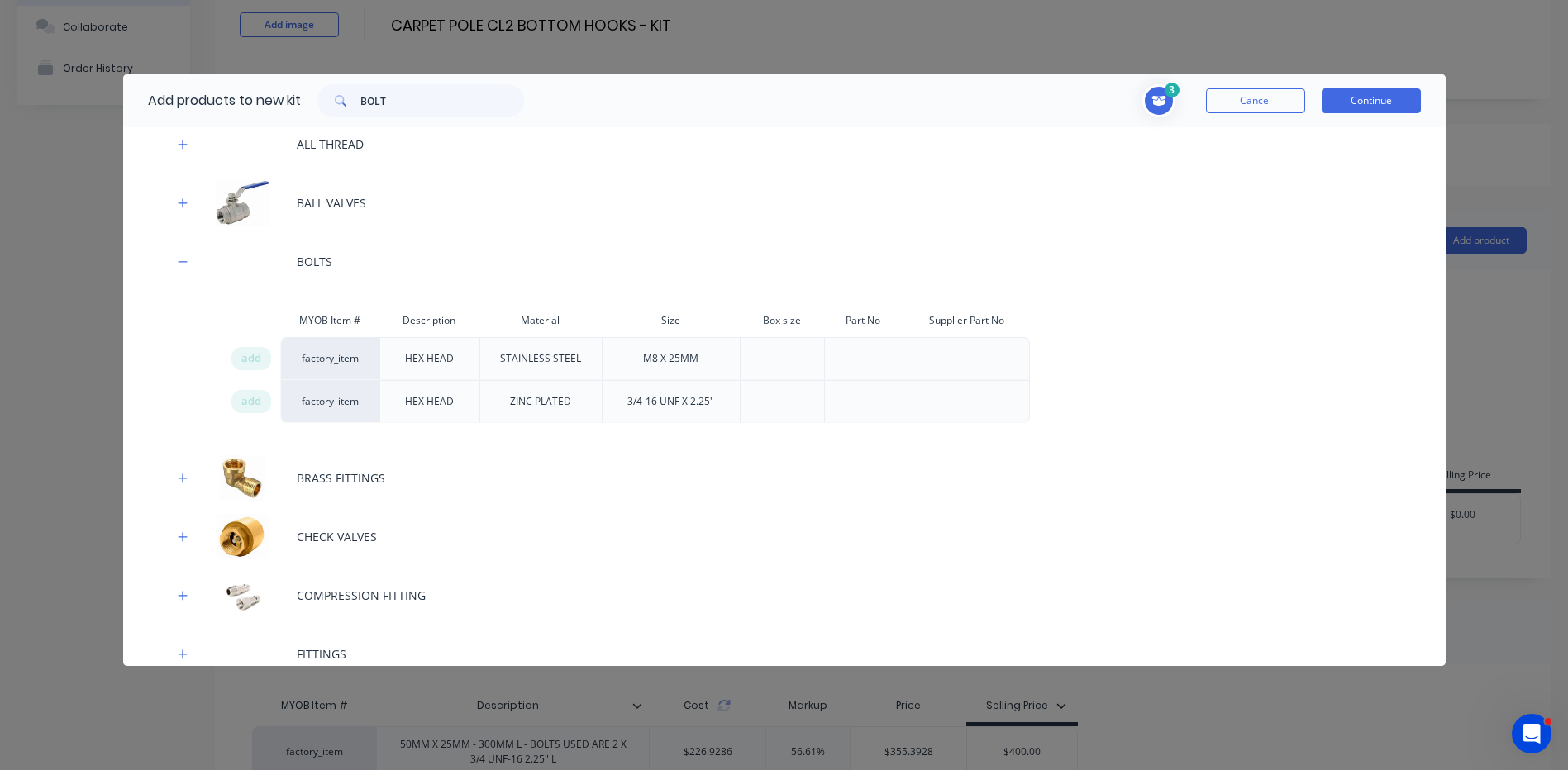
click at [1353, 102] on button "Continue" at bounding box center [1371, 101] width 99 height 25
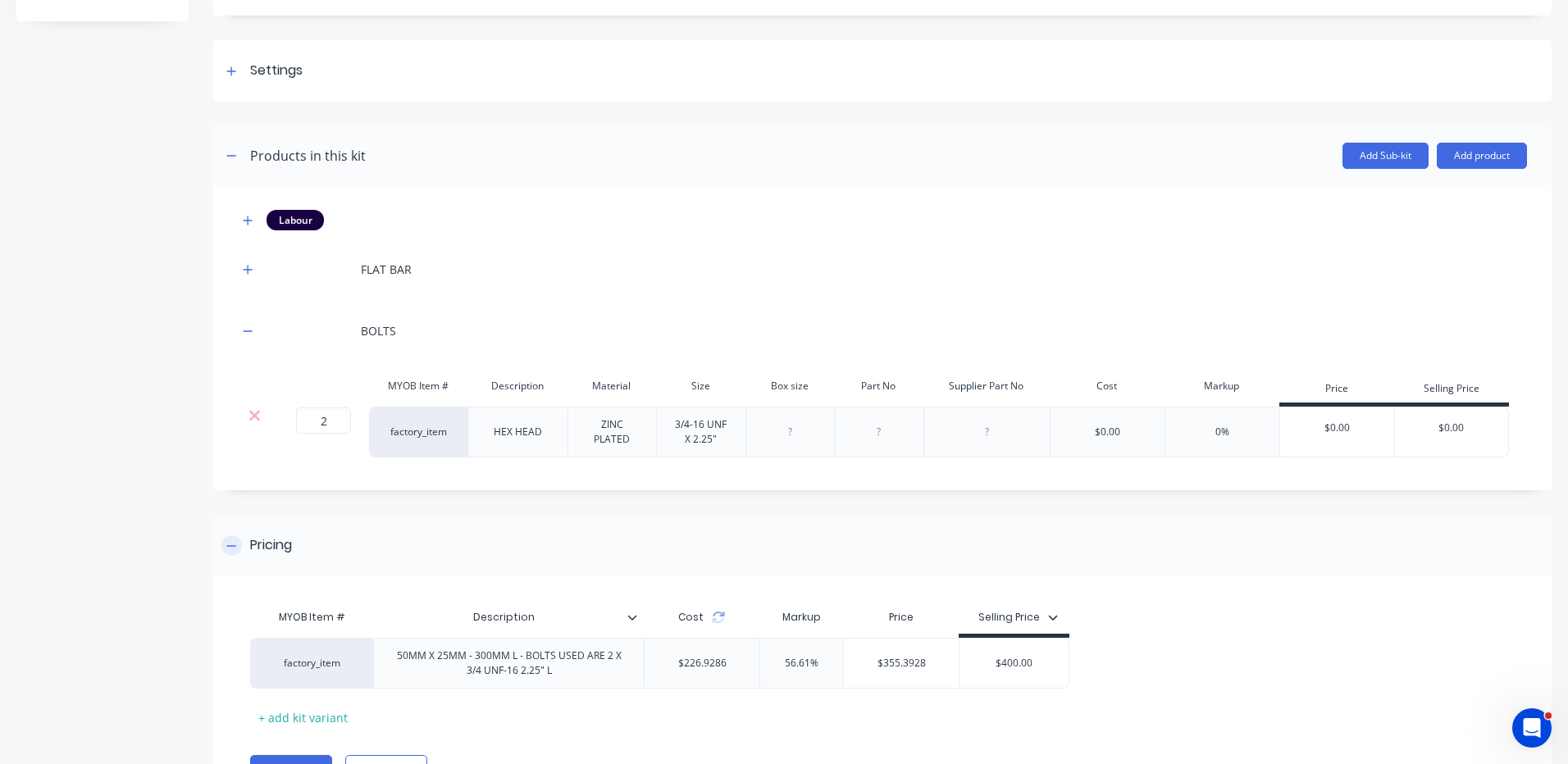
scroll to position [280, 0]
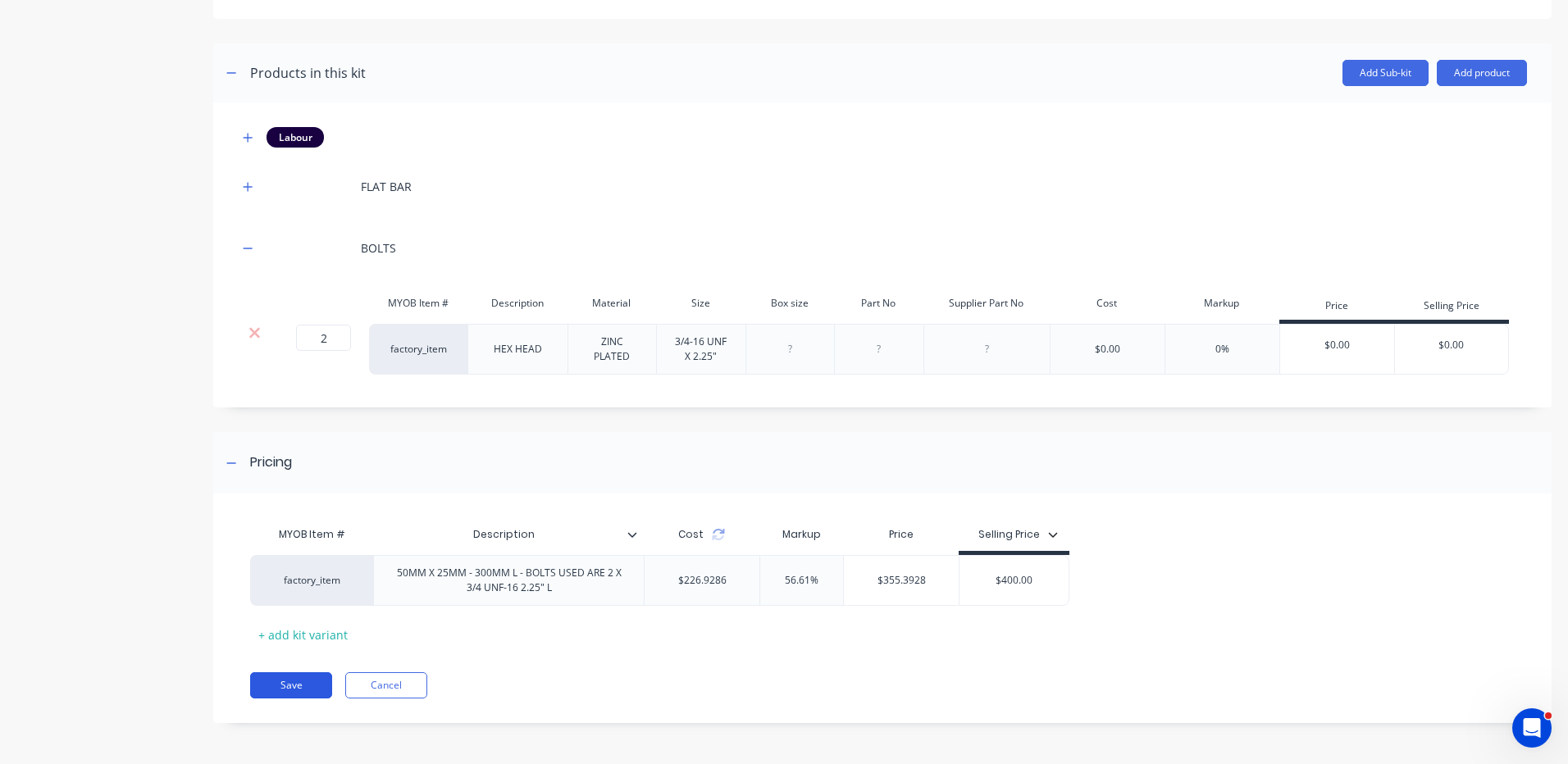
click at [274, 683] on button "Save" at bounding box center [291, 685] width 82 height 26
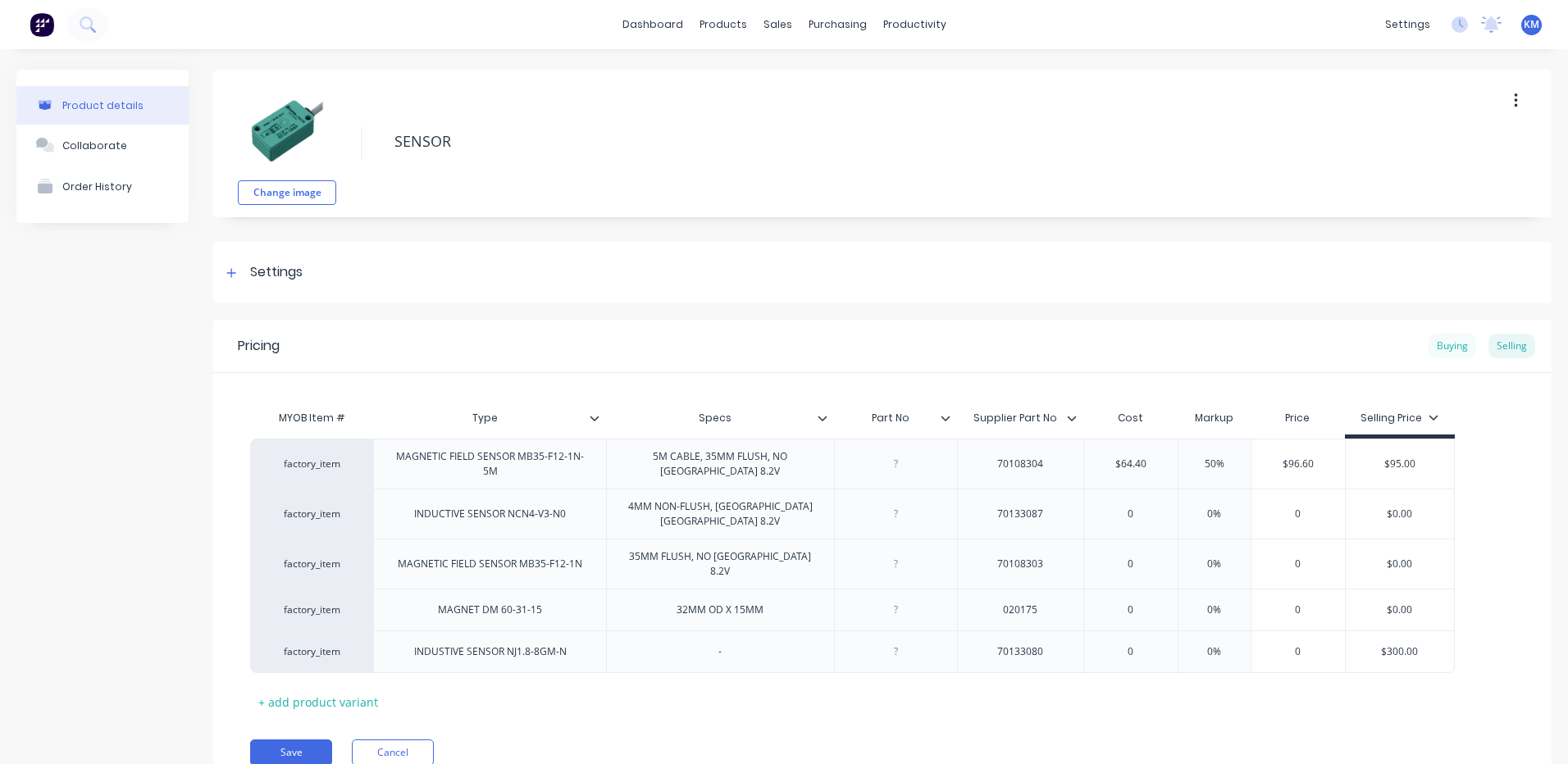
click at [1443, 343] on div "Buying" at bounding box center [1451, 346] width 47 height 25
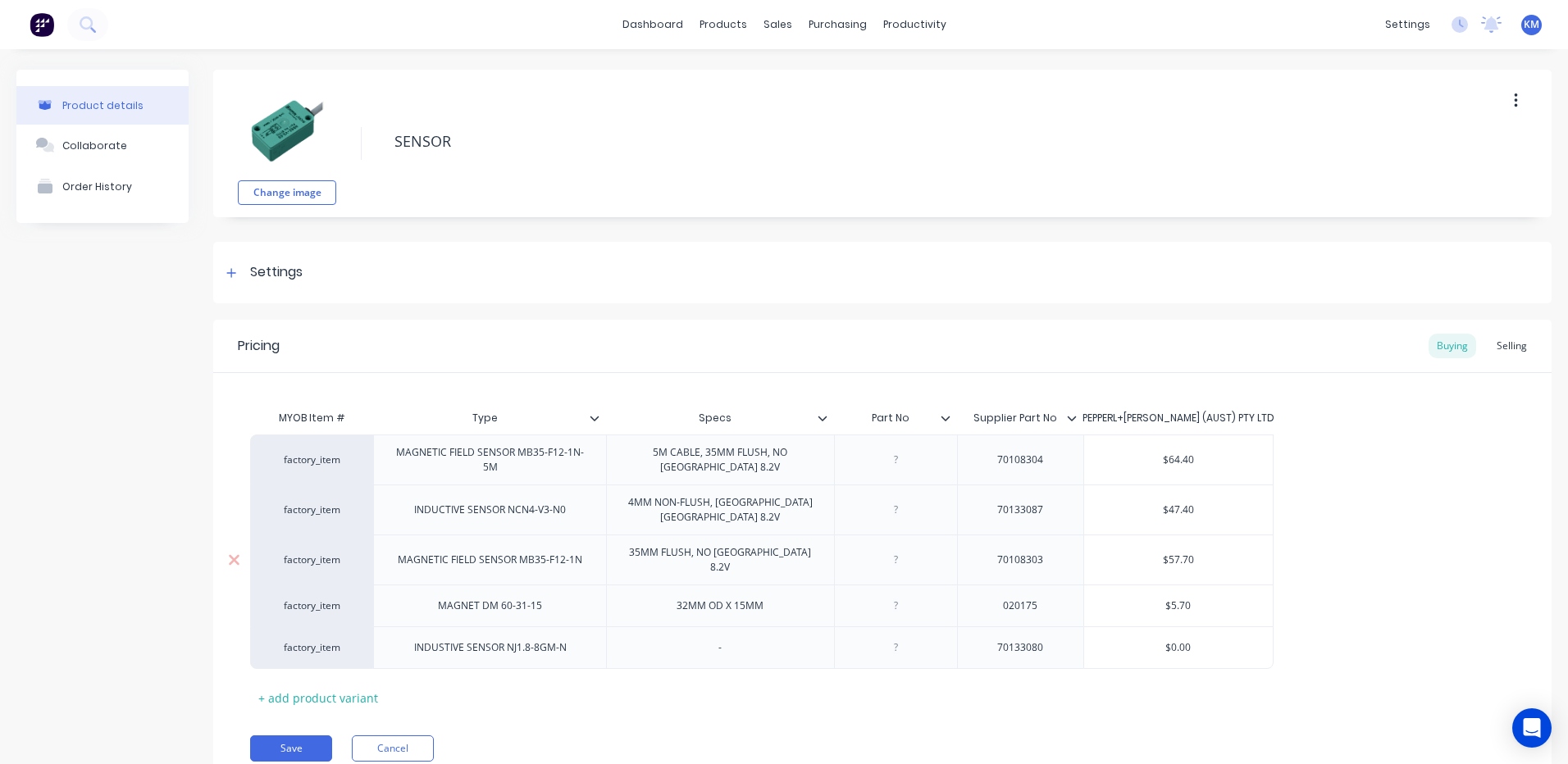
type textarea "x"
type input "$0.00"
click at [1217, 641] on input "$0.00" at bounding box center [1178, 647] width 189 height 14
type textarea "x"
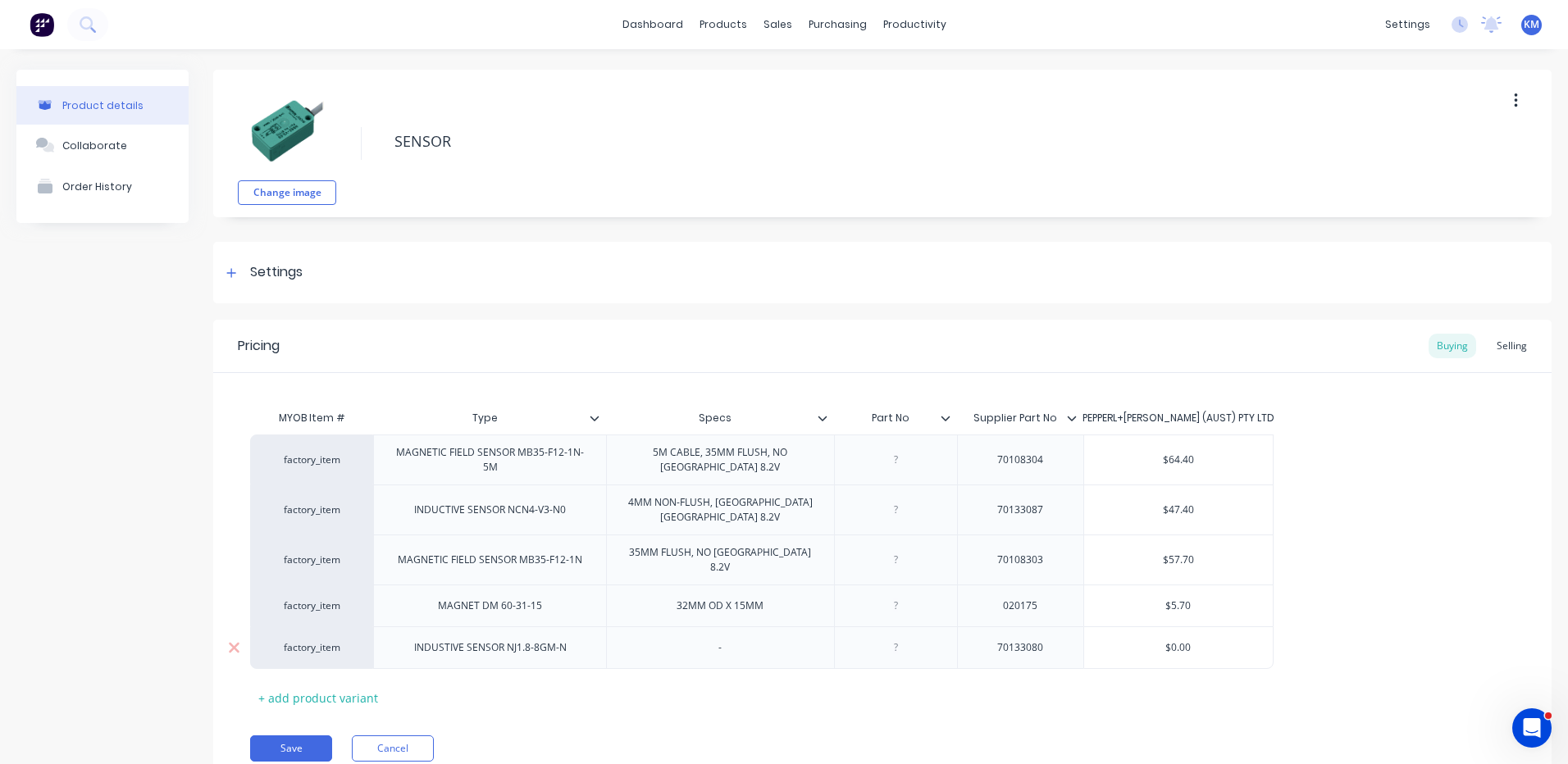
type input "$1"
type textarea "x"
type input "$11"
type textarea "x"
type input "$116"
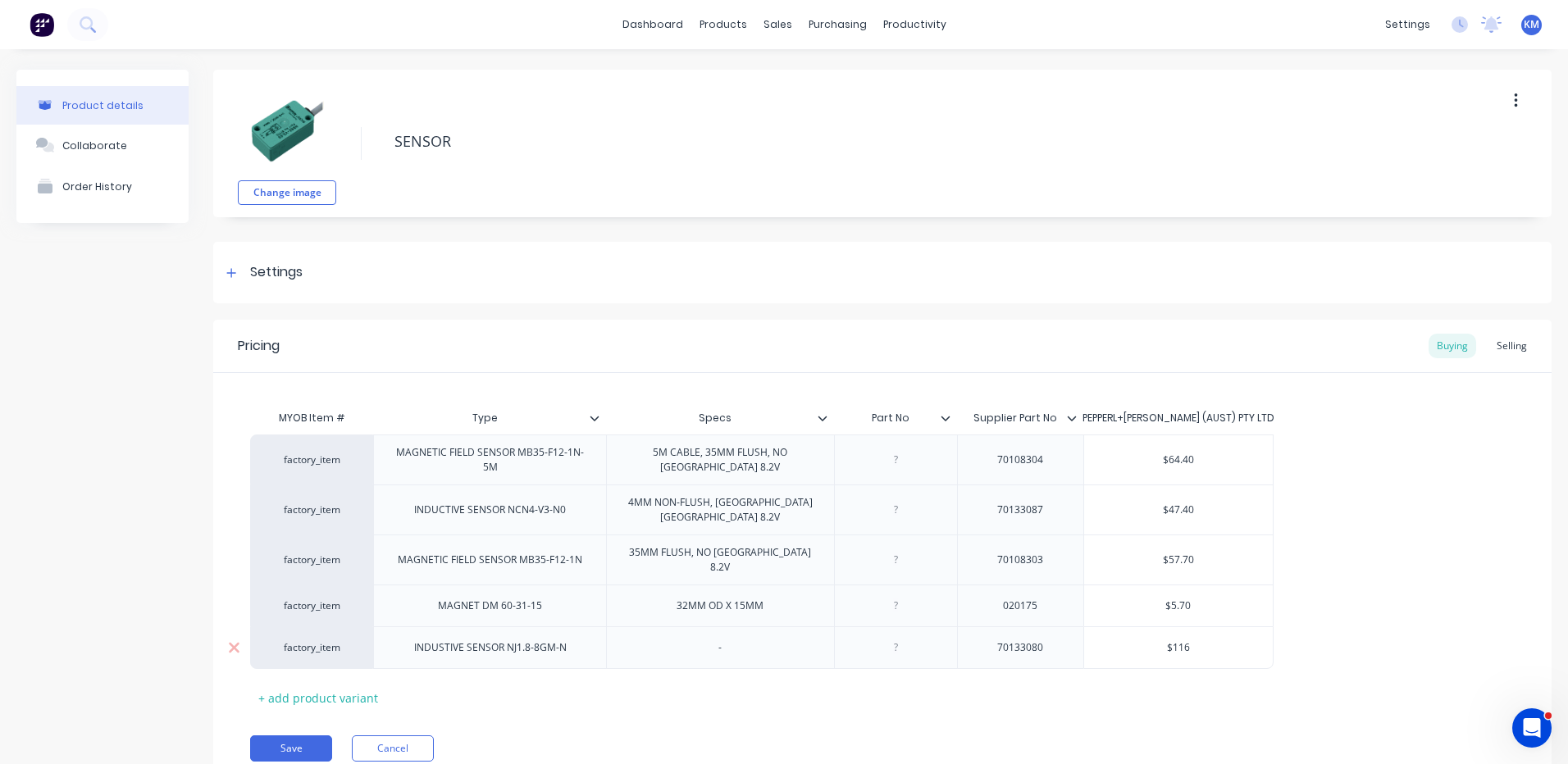
type textarea "x"
type input "$116."
type textarea "x"
type input "$116.1"
click at [1514, 345] on div "Selling" at bounding box center [1511, 346] width 47 height 25
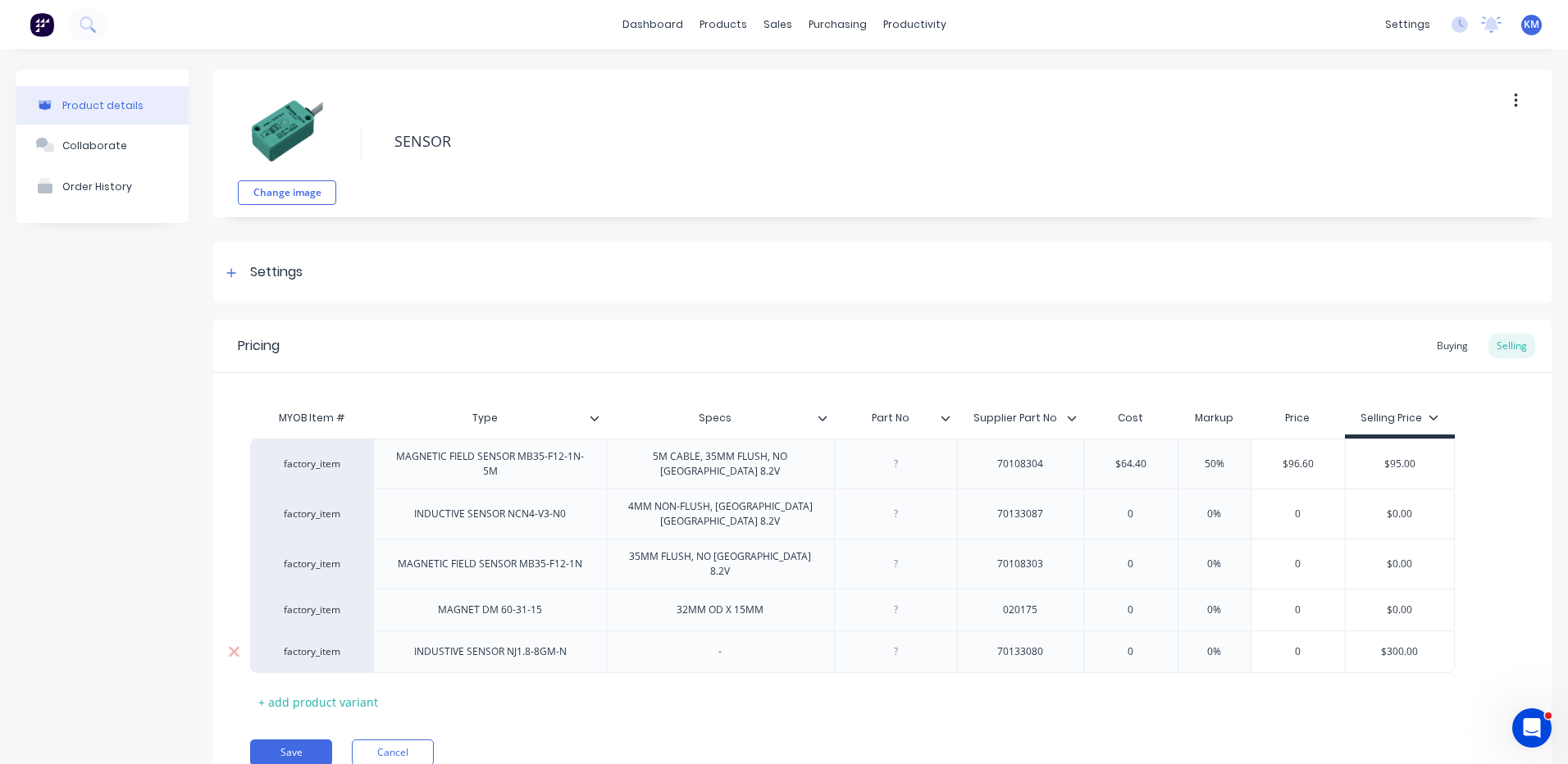
type input "0"
click at [1143, 645] on input "0" at bounding box center [1130, 651] width 93 height 14
type textarea "x"
type input "1"
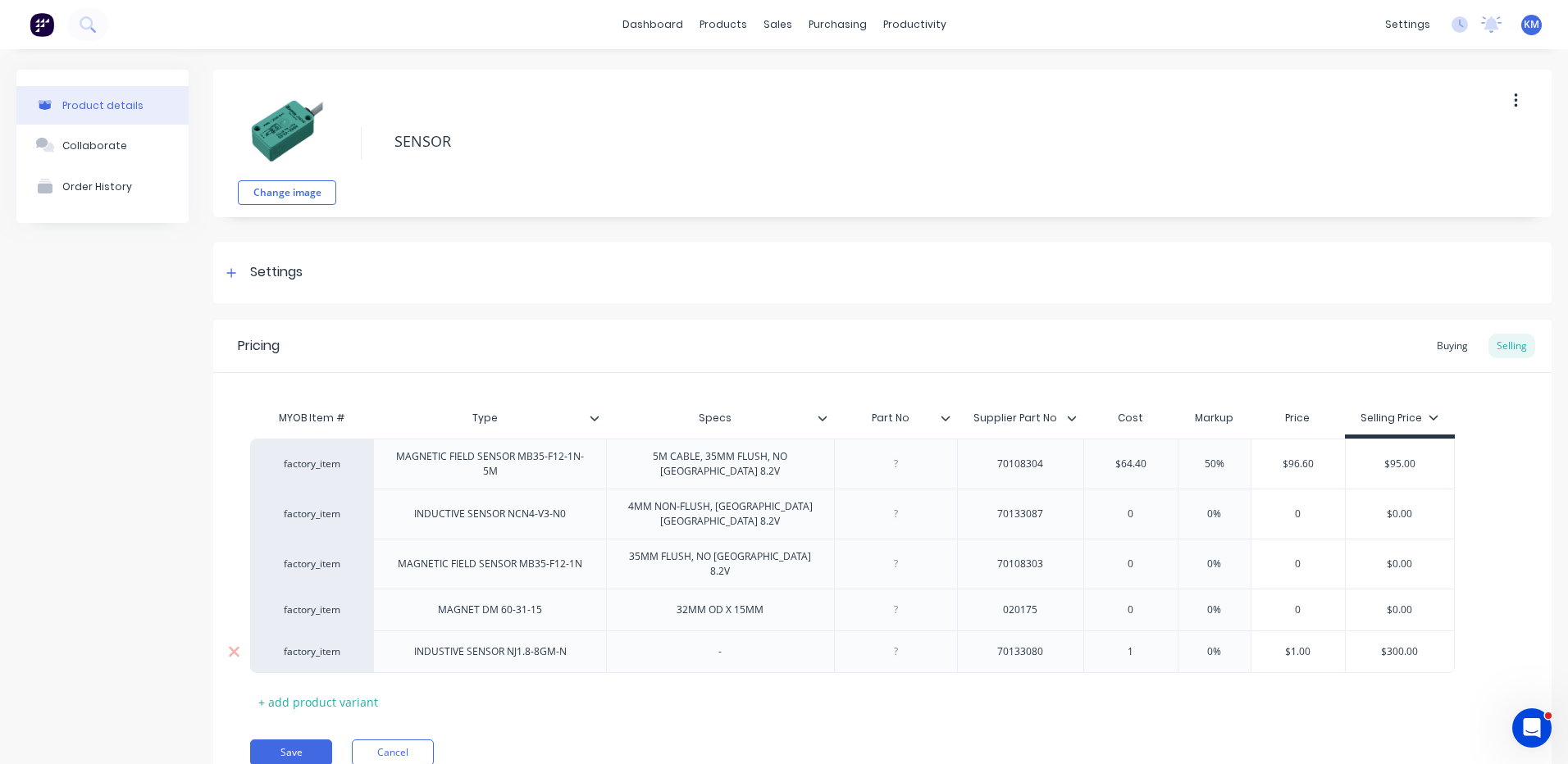
type textarea "x"
type input "11"
type textarea "x"
type input "116."
type textarea "x"
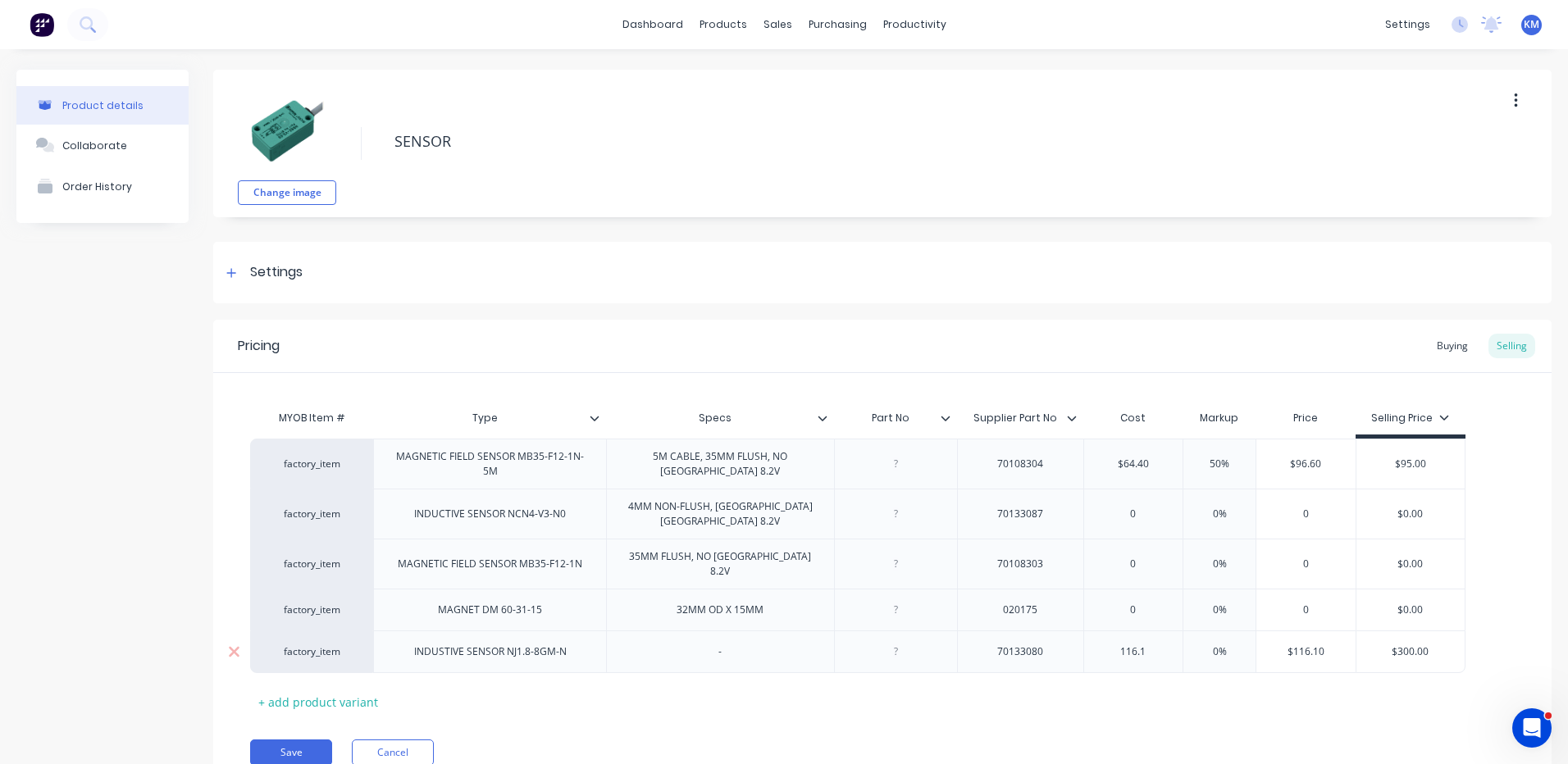
type input "116.1"
type input "%"
type textarea "x"
type input "5%"
type textarea "x"
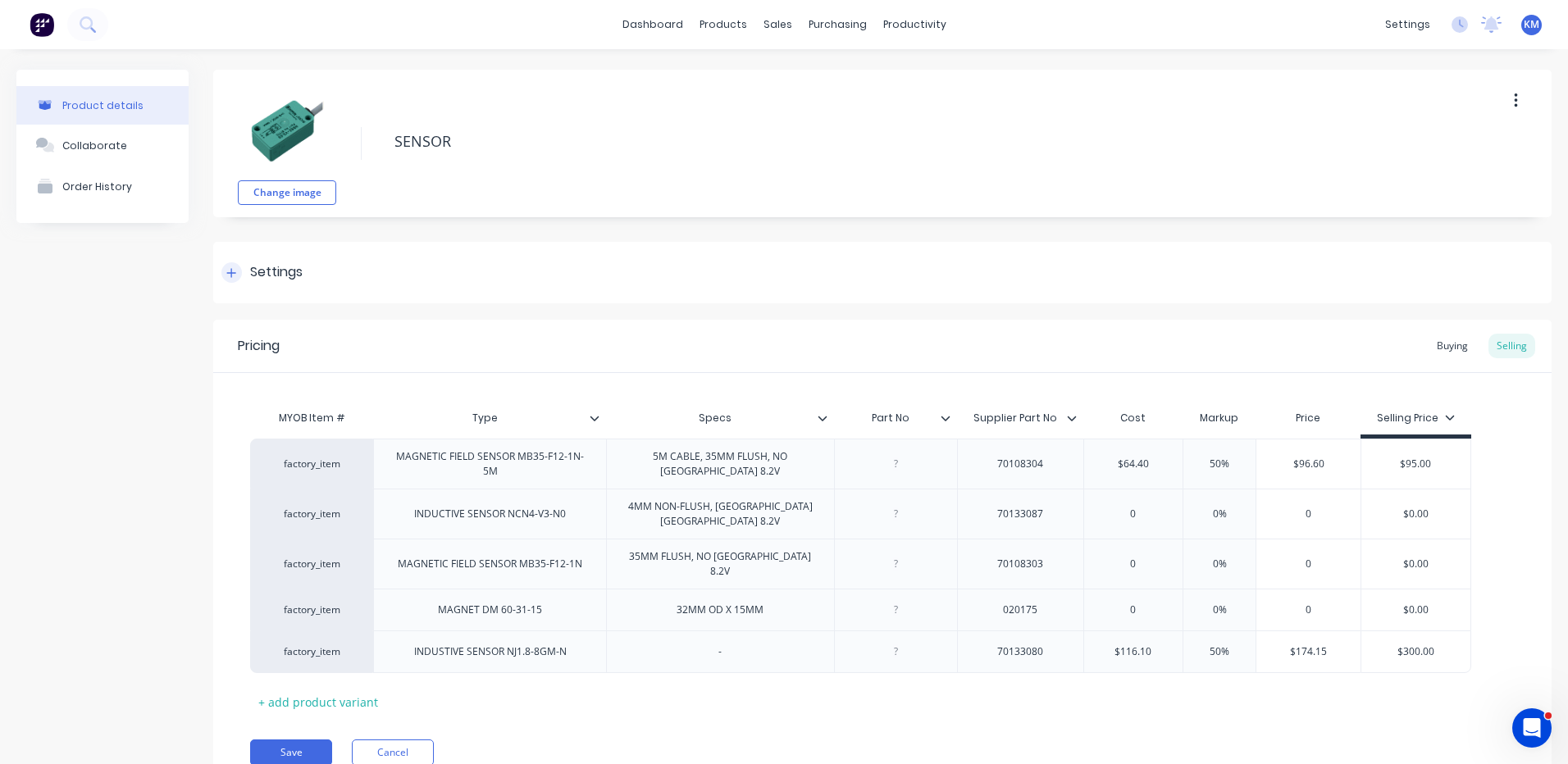
type input "50%"
click at [1282, 263] on div "Settings" at bounding box center [881, 273] width 1338 height 62
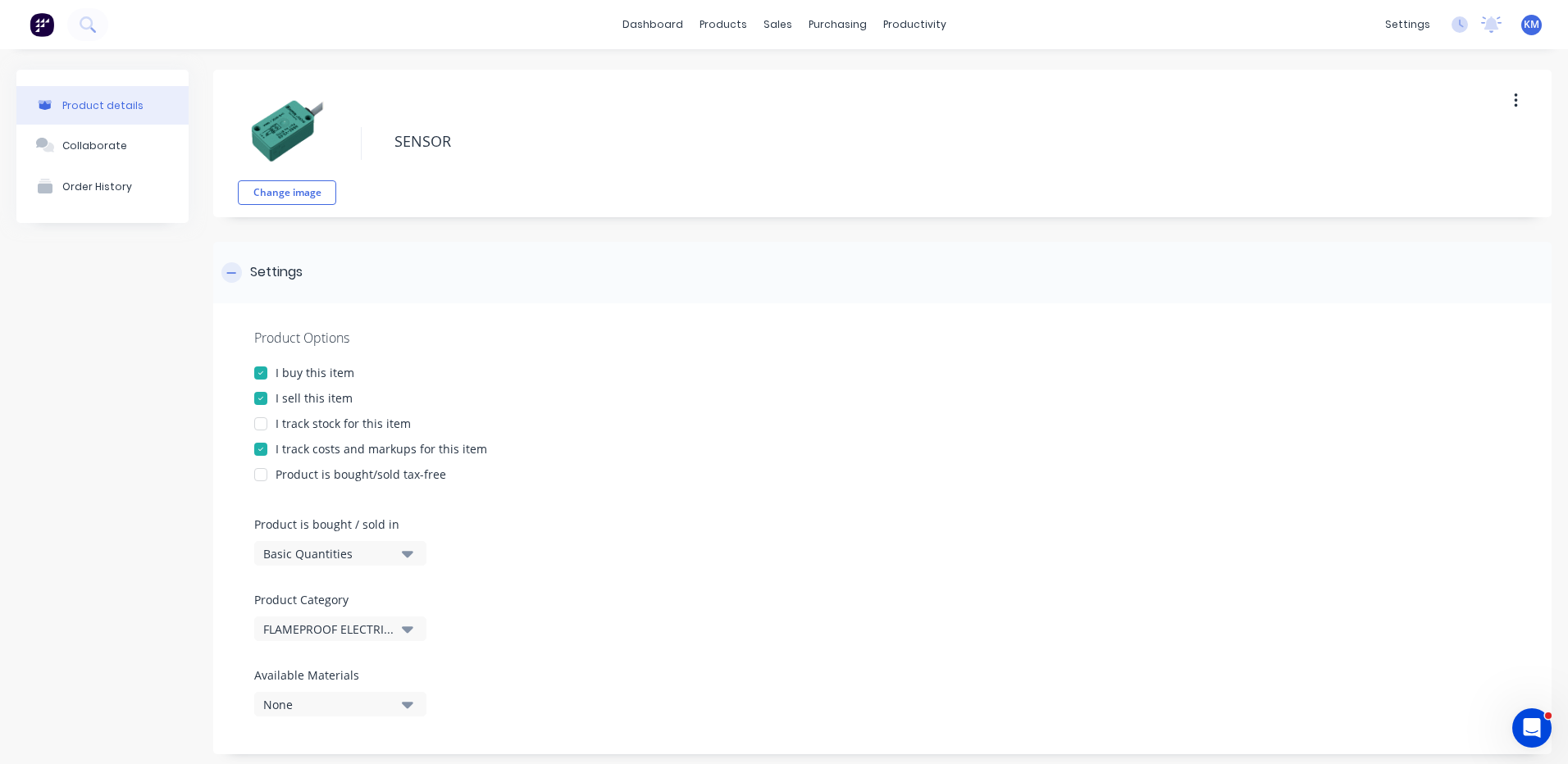
click at [276, 256] on div "Settings" at bounding box center [881, 273] width 1338 height 62
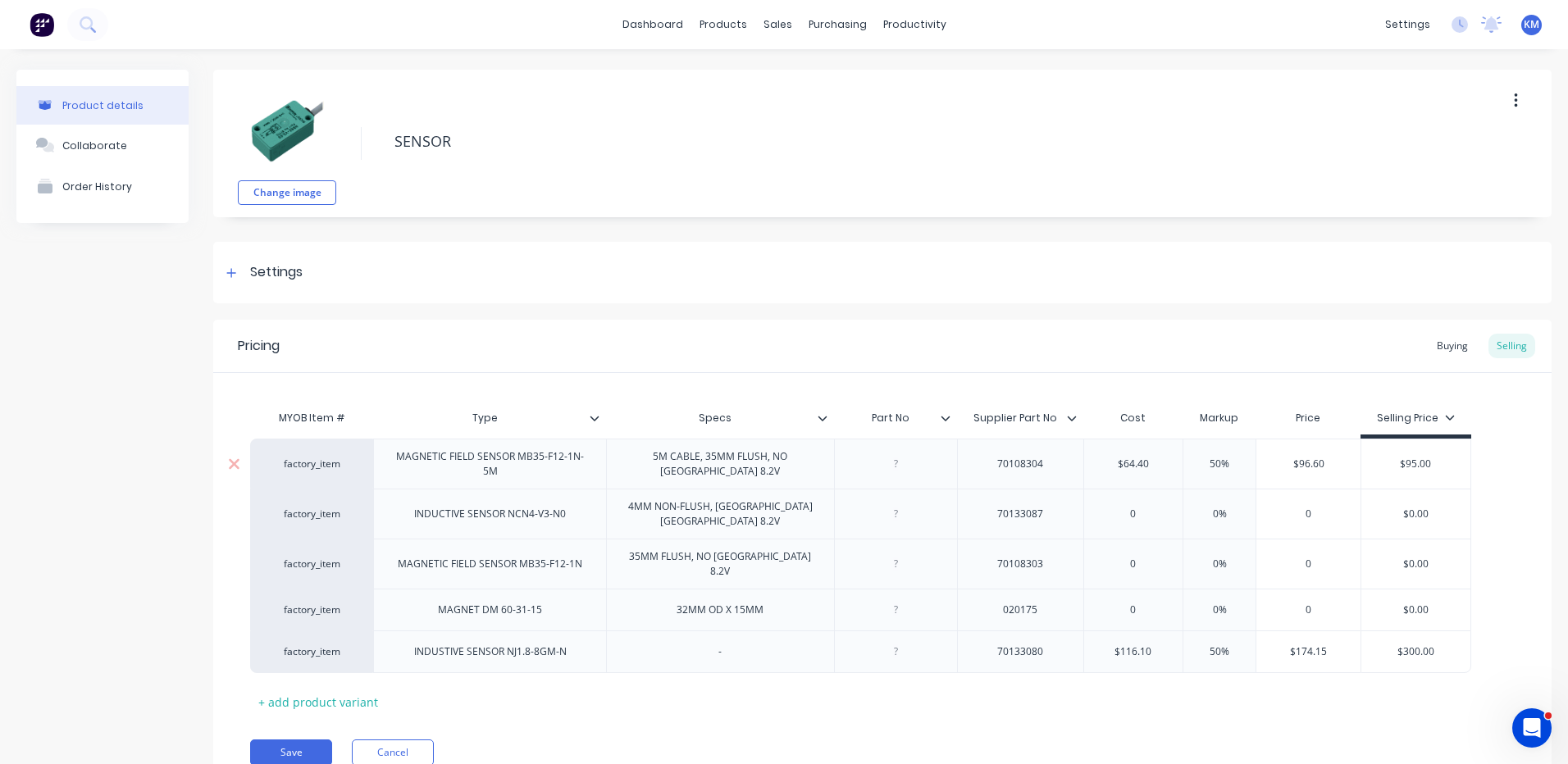
scroll to position [55, 0]
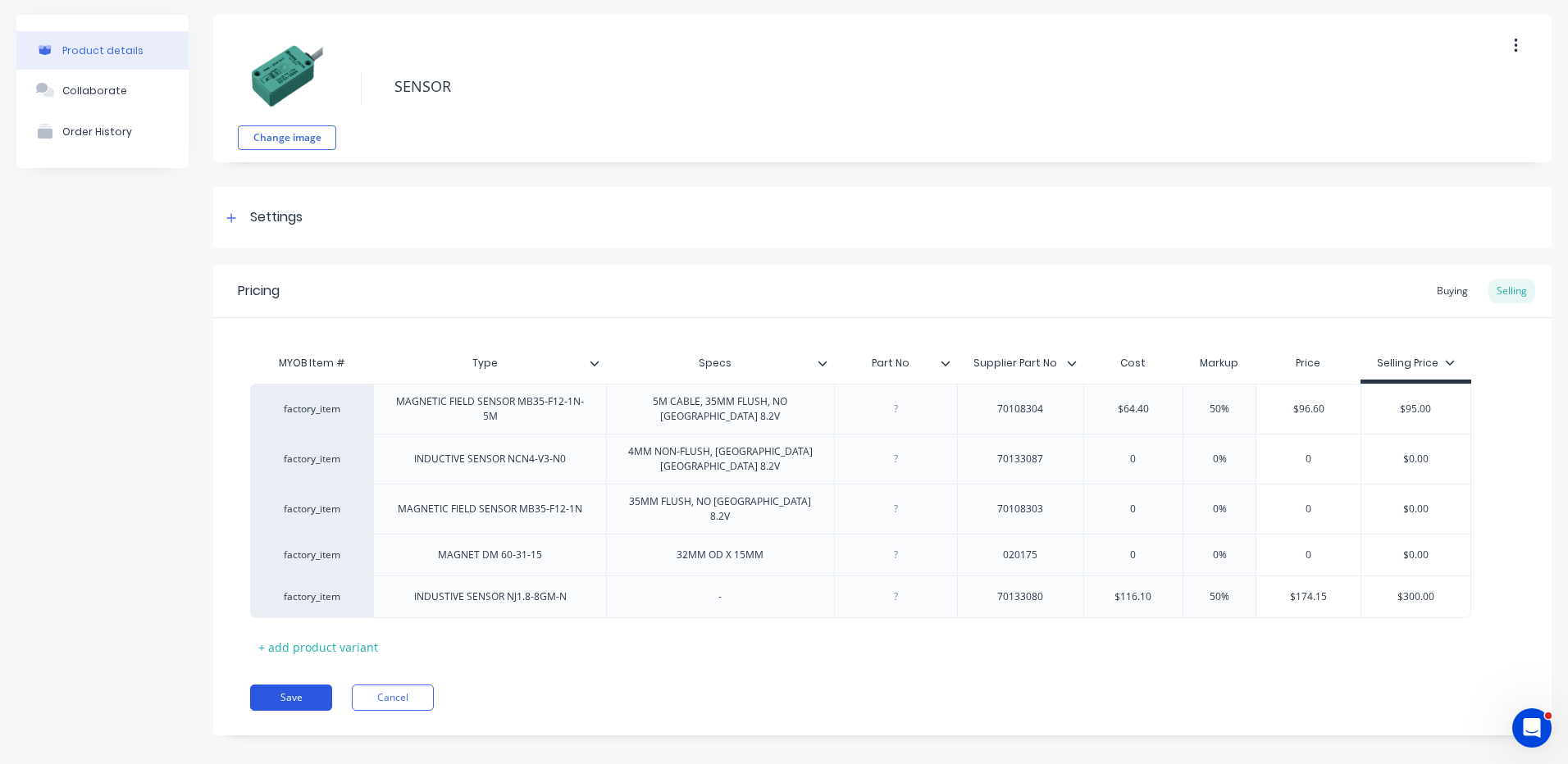
click at [317, 685] on button "Save" at bounding box center [291, 698] width 82 height 26
type textarea "x"
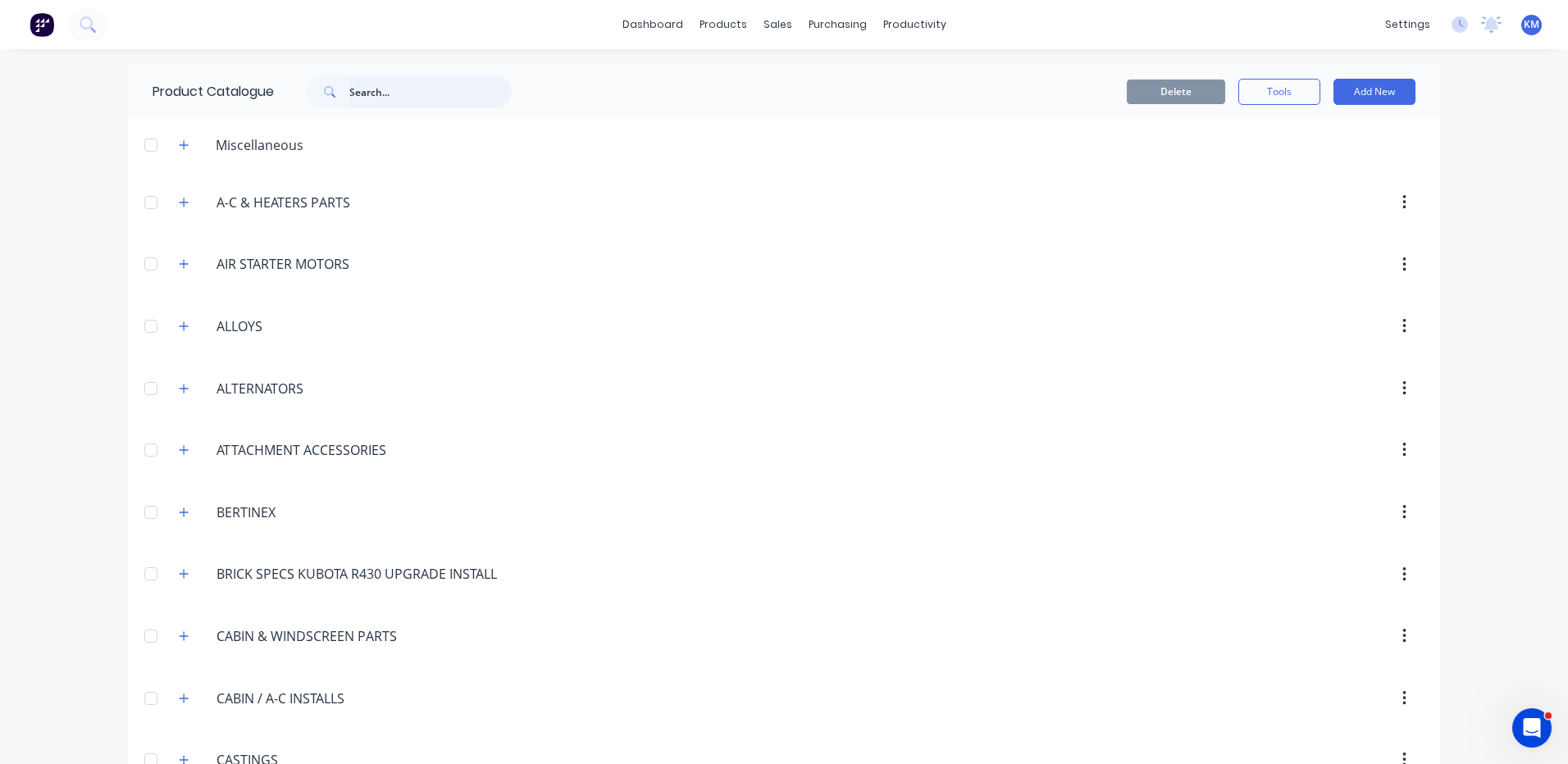
click at [366, 85] on input "text" at bounding box center [431, 92] width 163 height 33
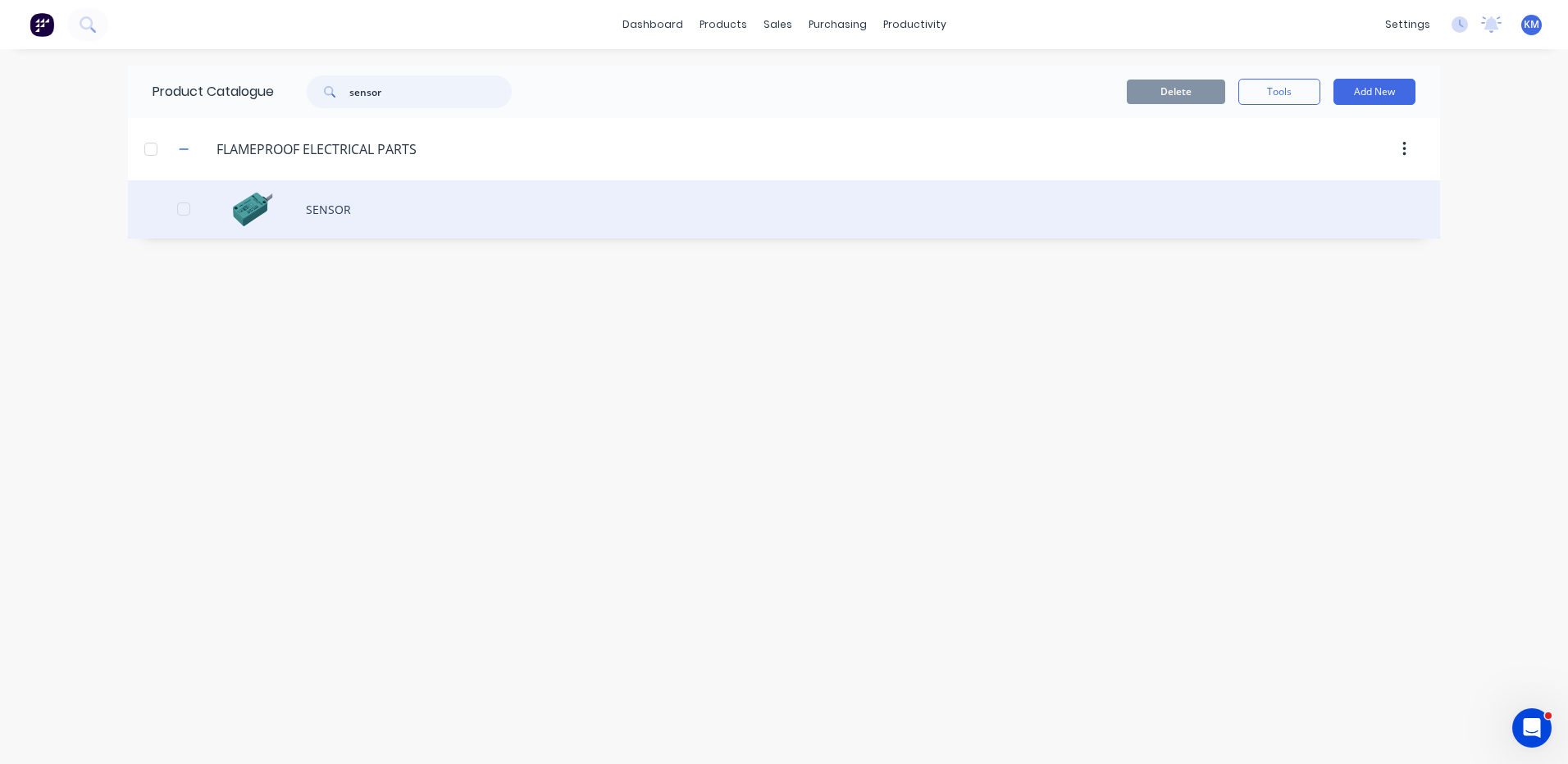
type input "sensor"
click at [368, 227] on div "SENSOR" at bounding box center [784, 209] width 1312 height 58
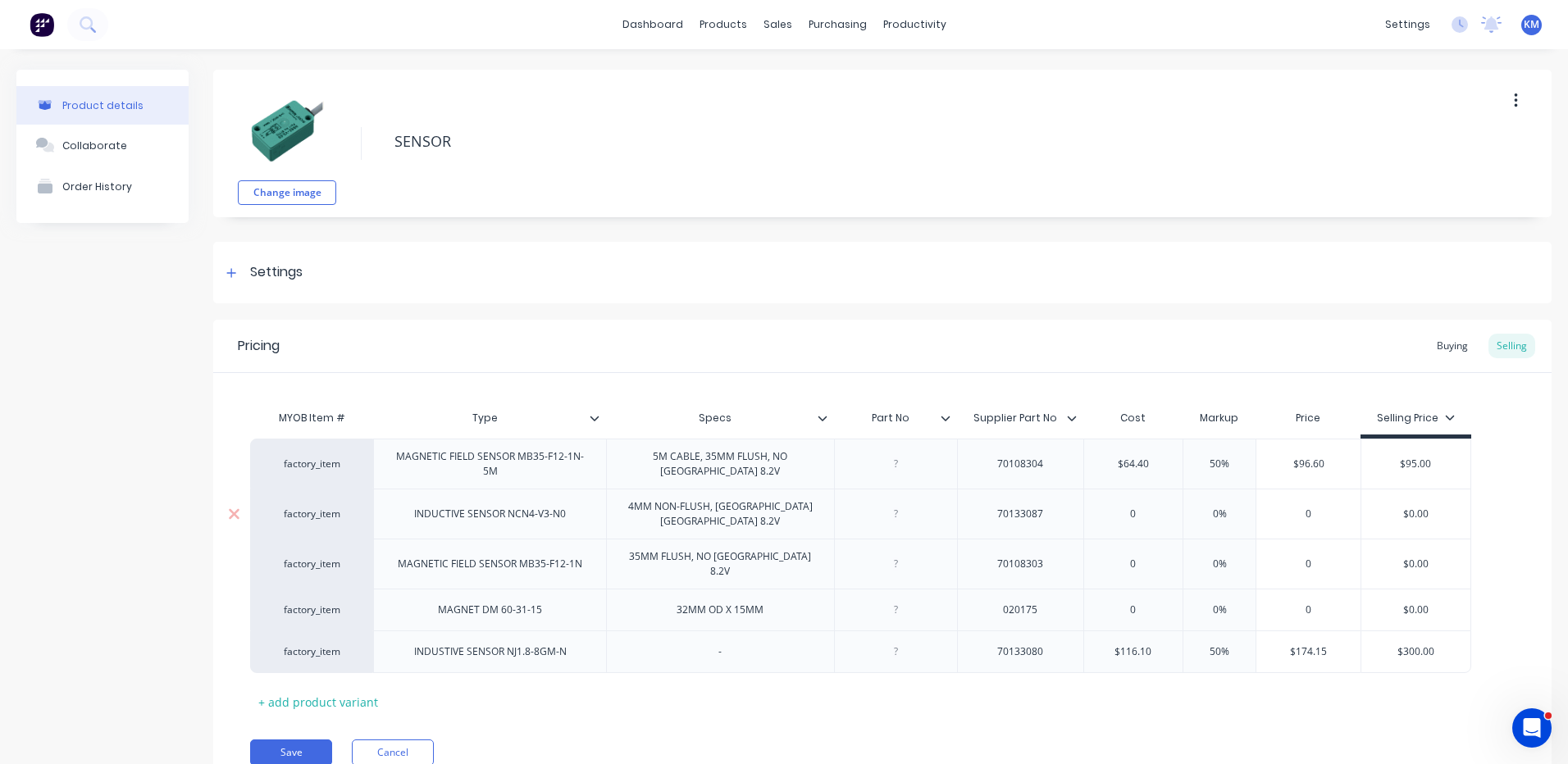
type textarea "x"
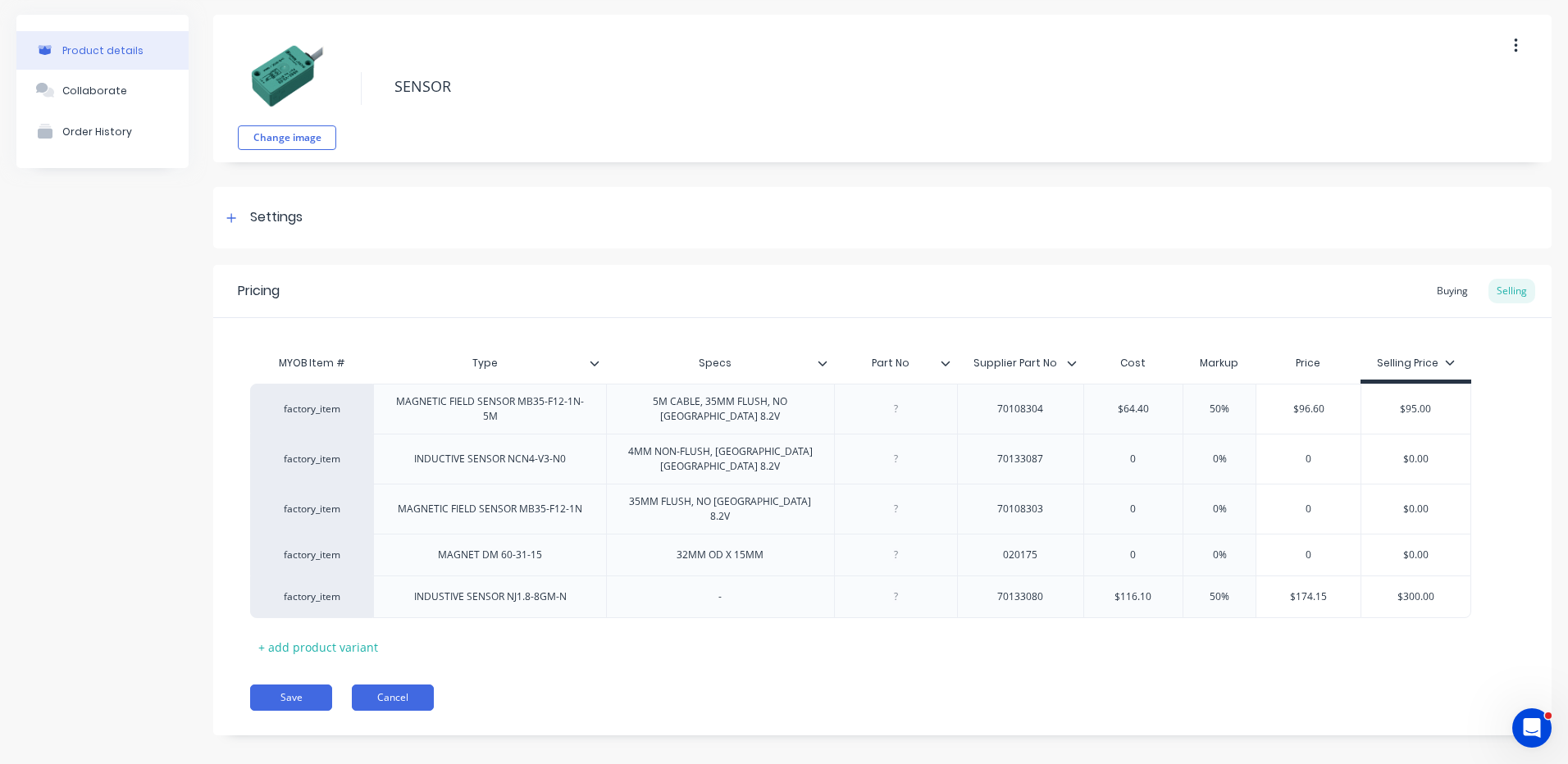
click at [408, 685] on button "Cancel" at bounding box center [392, 698] width 82 height 26
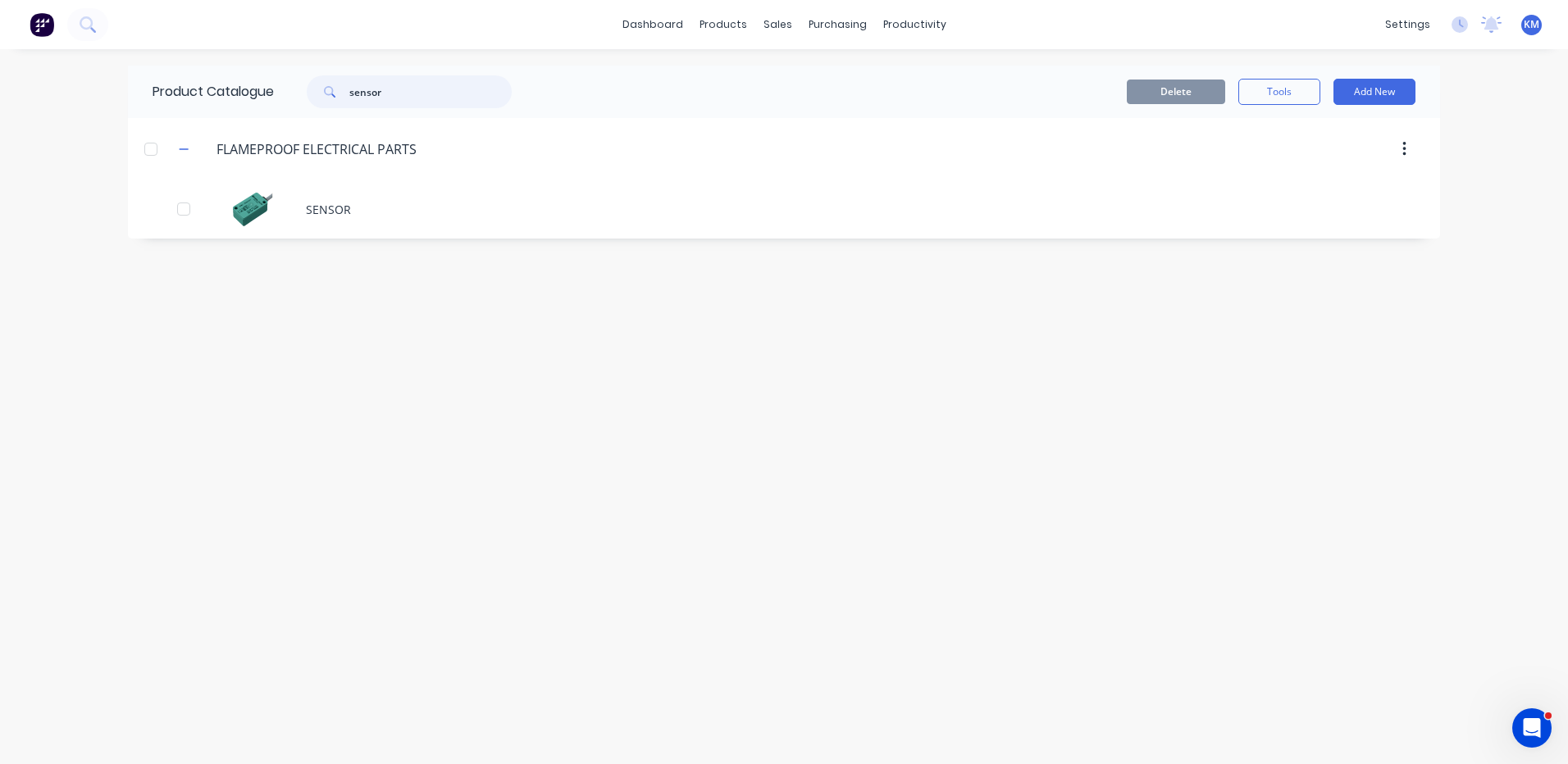
click at [379, 92] on input "sensor" at bounding box center [431, 92] width 163 height 33
click at [379, 90] on input "sensor" at bounding box center [431, 92] width 163 height 33
type input "r"
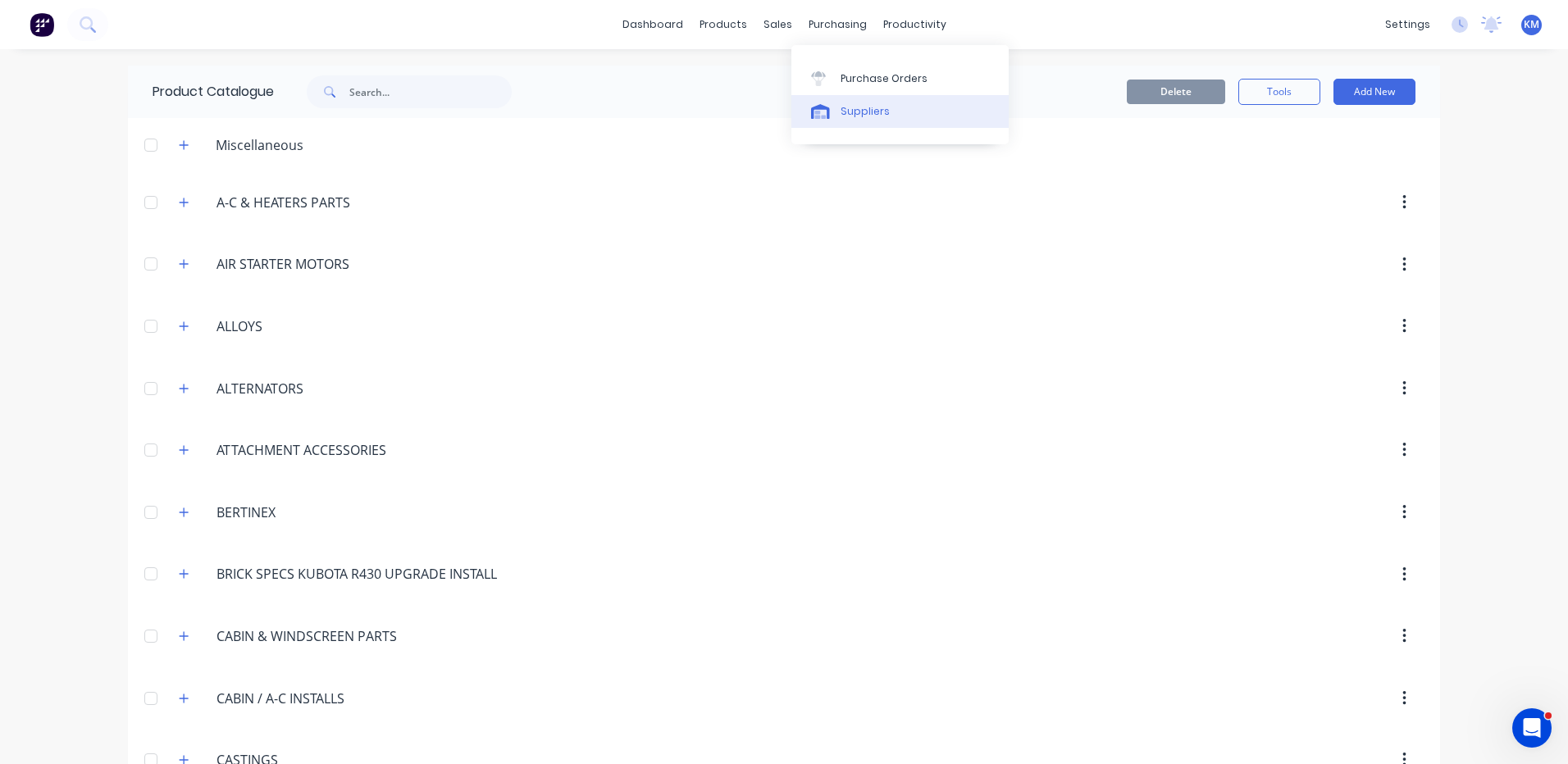
click at [851, 124] on link "Suppliers" at bounding box center [900, 112] width 218 height 33
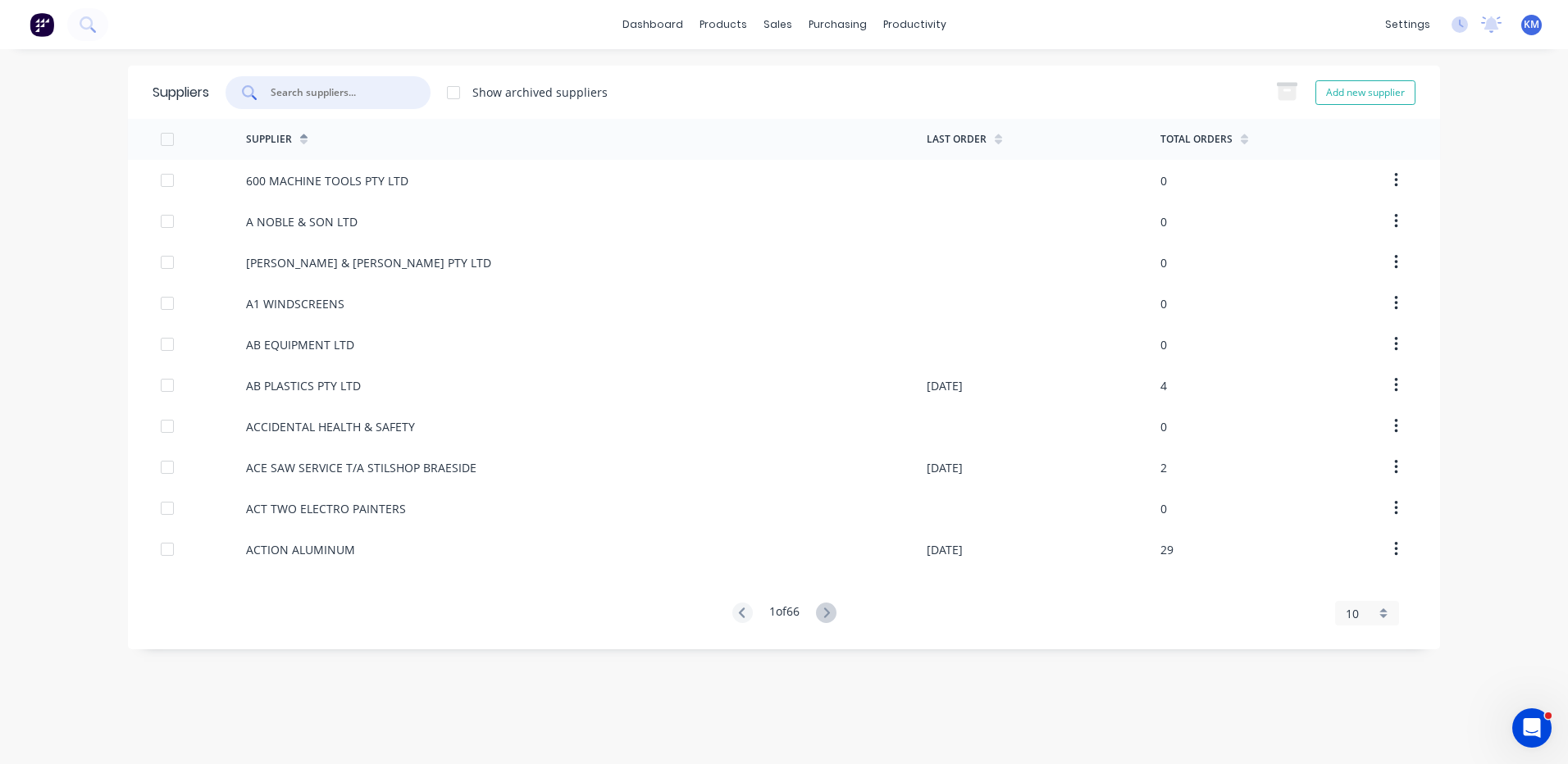
click at [379, 90] on input "text" at bounding box center [336, 92] width 136 height 16
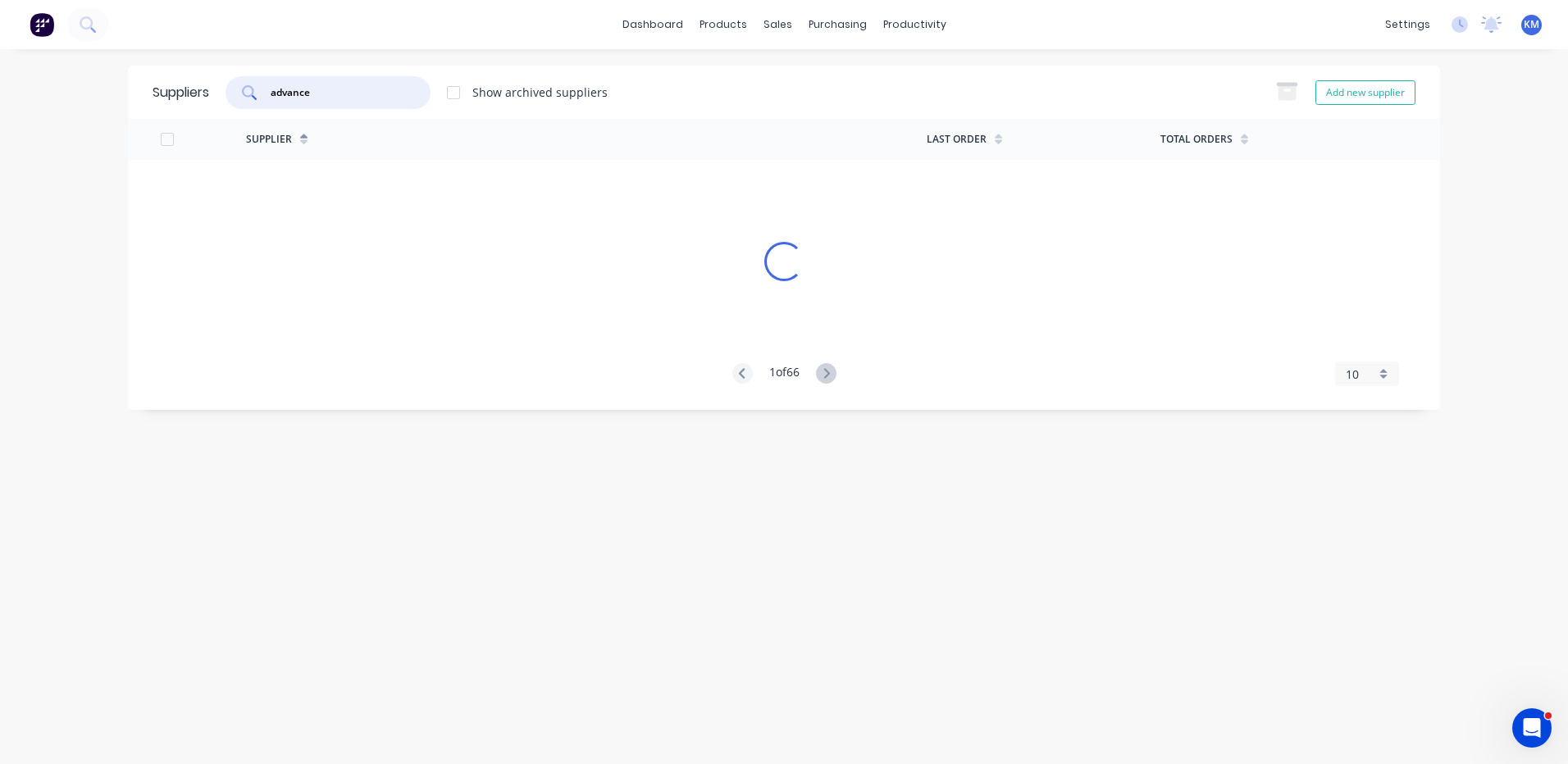
type input "advanced"
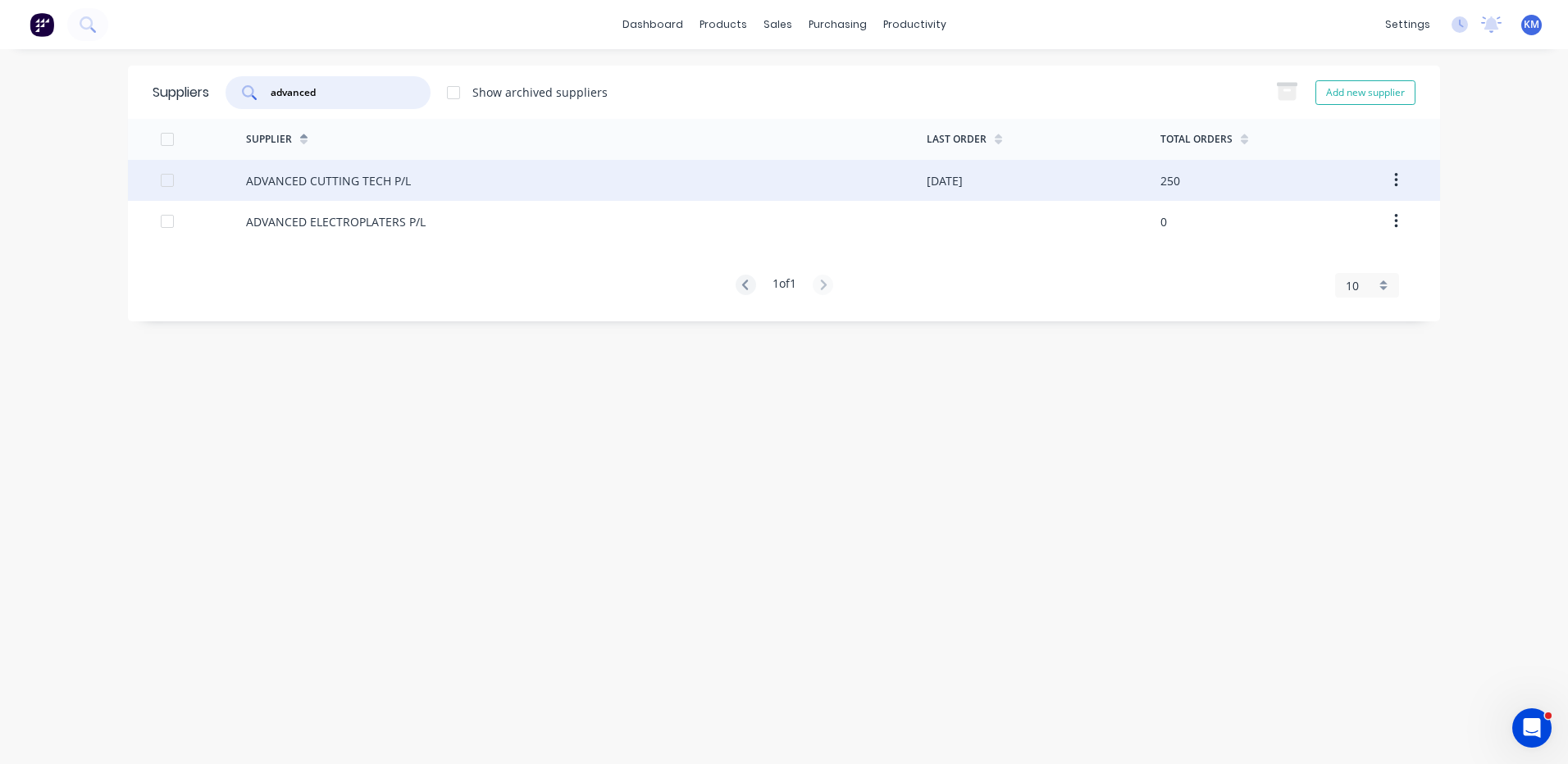
click at [440, 183] on div "ADVANCED CUTTING TECH P/L" at bounding box center [586, 180] width 681 height 41
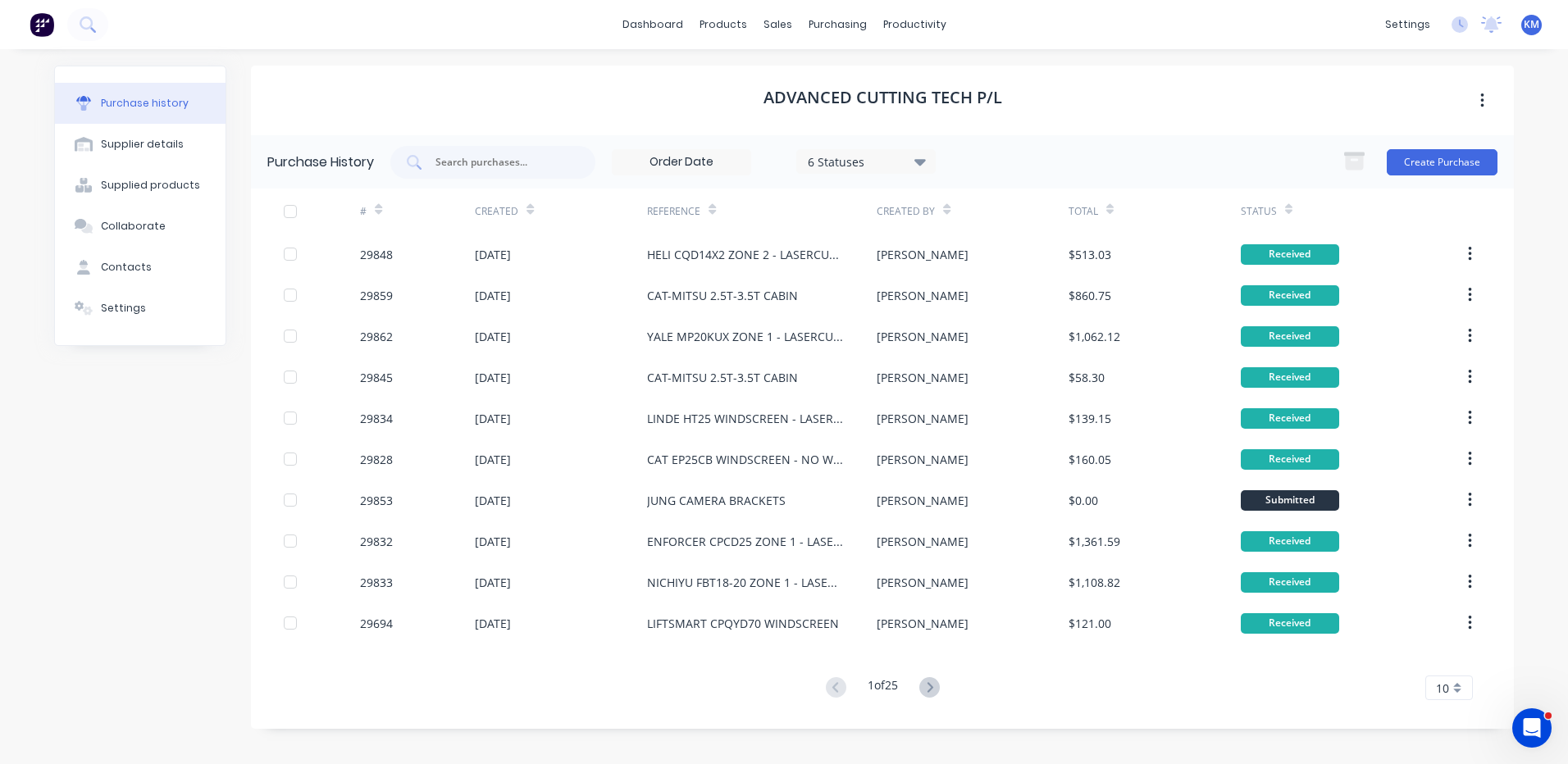
click at [1039, 94] on div "ADVANCED CUTTING TECH P/L" at bounding box center [881, 100] width 1263 height 69
drag, startPoint x: 1028, startPoint y: 94, endPoint x: 702, endPoint y: 82, distance: 326.2
click at [702, 82] on div "ADVANCED CUTTING TECH P/L" at bounding box center [881, 100] width 1263 height 69
click at [708, 84] on div "ADVANCED CUTTING TECH P/L" at bounding box center [881, 100] width 1263 height 69
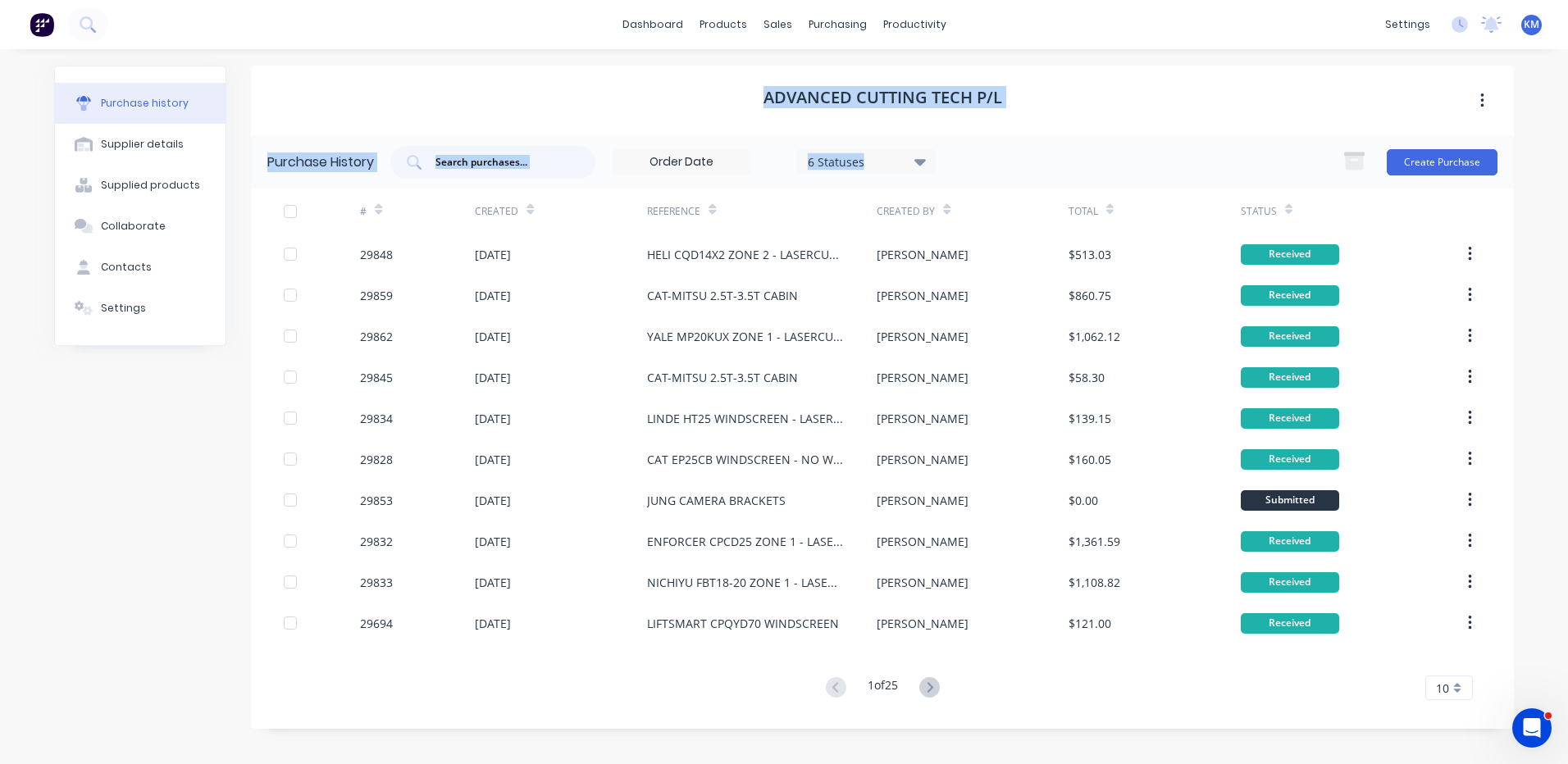
drag, startPoint x: 758, startPoint y: 91, endPoint x: 1038, endPoint y: 144, distance: 285.0
click at [1038, 144] on div "ADVANCED CUTTING TECH P/L Purchase History 6 Statuses 6 Statuses Create Purchas…" at bounding box center [881, 397] width 1263 height 664
click at [1050, 102] on div "ADVANCED CUTTING TECH P/L" at bounding box center [881, 100] width 1263 height 69
drag, startPoint x: 1019, startPoint y: 96, endPoint x: 743, endPoint y: 88, distance: 276.1
click at [743, 88] on div "ADVANCED CUTTING TECH P/L" at bounding box center [881, 100] width 1263 height 69
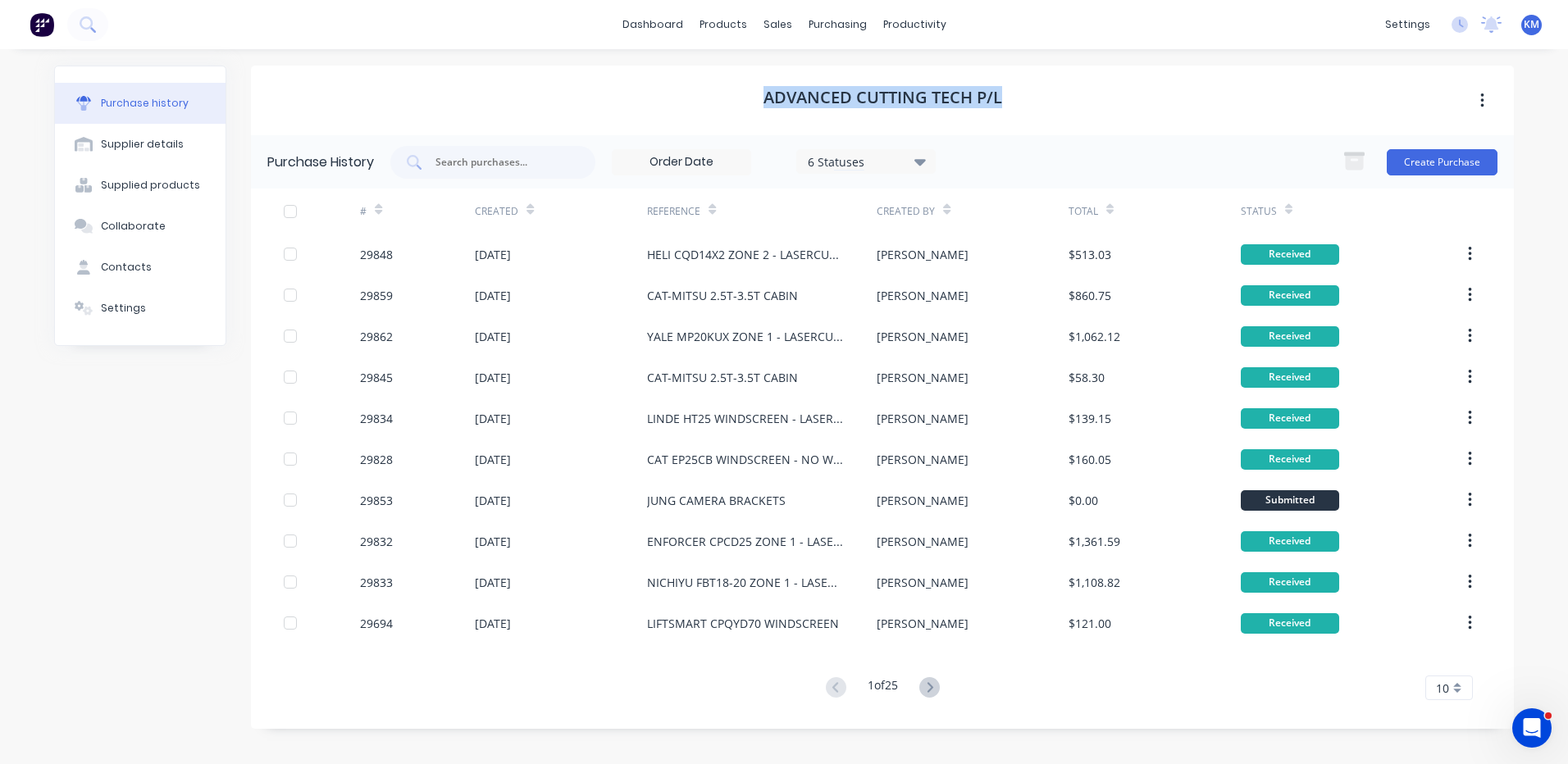
click at [757, 82] on div "ADVANCED CUTTING TECH P/L" at bounding box center [881, 100] width 1263 height 69
drag, startPoint x: 758, startPoint y: 89, endPoint x: 1007, endPoint y: 104, distance: 249.5
click at [1007, 104] on div "ADVANCED CUTTING TECH P/L" at bounding box center [881, 100] width 1263 height 69
click at [939, 108] on h1 "ADVANCED CUTTING TECH P/L" at bounding box center [882, 97] width 239 height 19
click at [774, 97] on h1 "ADVANCED CUTTING TECH P/L" at bounding box center [882, 97] width 239 height 19
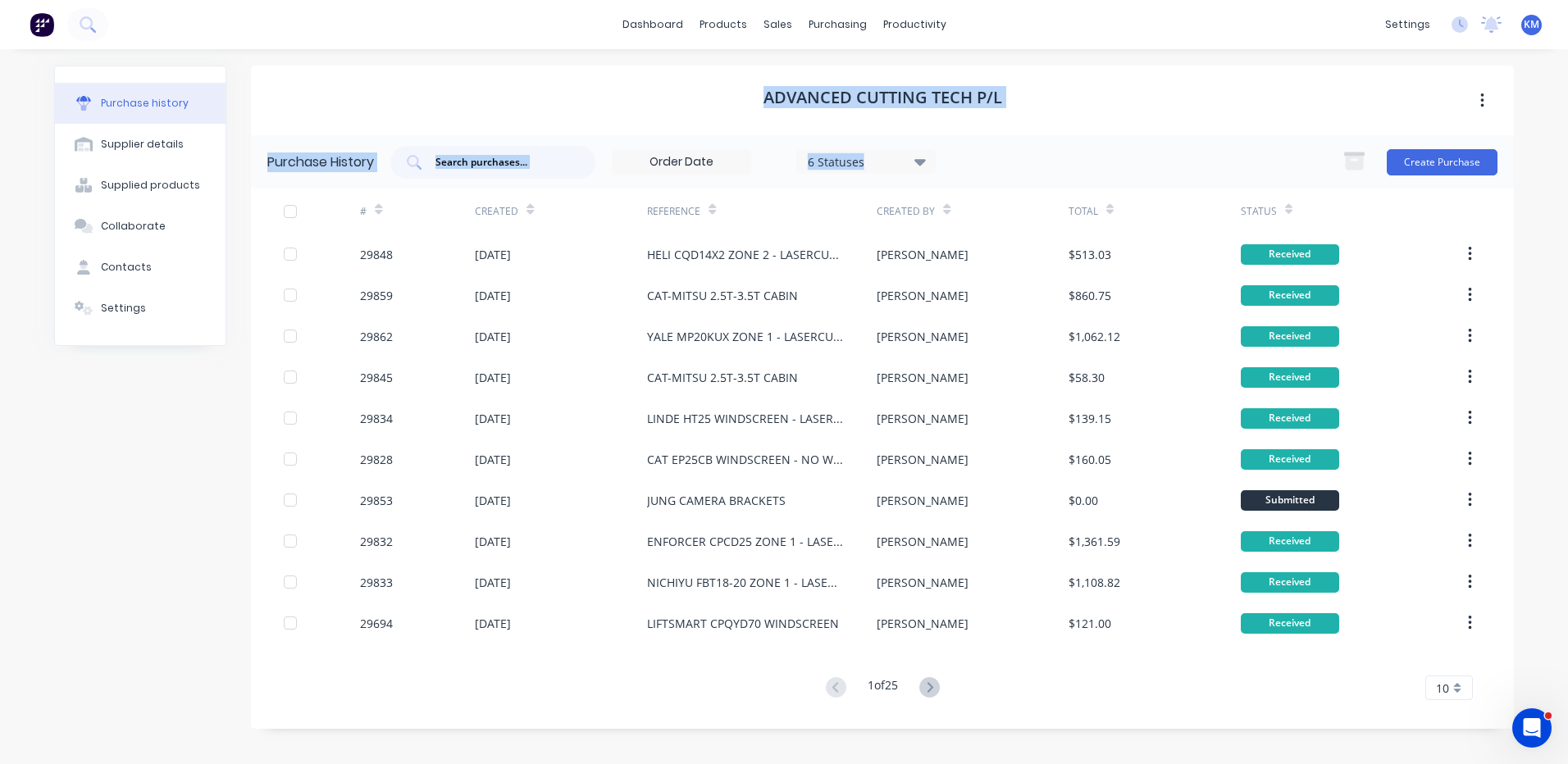
drag, startPoint x: 762, startPoint y: 96, endPoint x: 990, endPoint y: 153, distance: 235.0
click at [990, 153] on div "ADVANCED CUTTING TECH P/L Purchase History 6 Statuses 6 Statuses Create Purchas…" at bounding box center [881, 397] width 1263 height 664
click at [1013, 93] on div "ADVANCED CUTTING TECH P/L" at bounding box center [881, 100] width 1263 height 69
drag, startPoint x: 767, startPoint y: 98, endPoint x: 1006, endPoint y: 87, distance: 239.3
click at [1006, 87] on div "ADVANCED CUTTING TECH P/L" at bounding box center [881, 100] width 1263 height 69
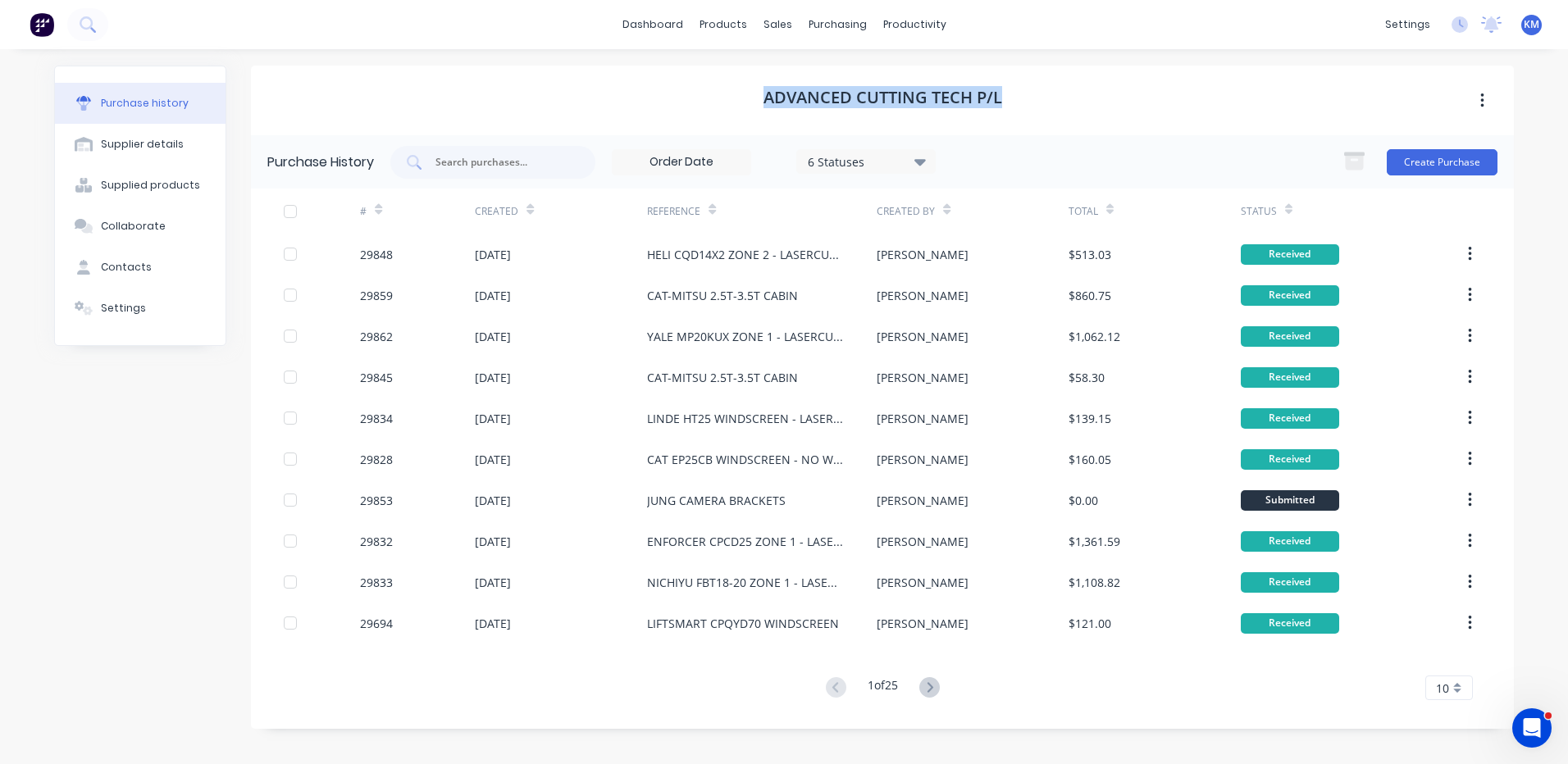
click at [1008, 95] on div "ADVANCED CUTTING TECH P/L" at bounding box center [881, 100] width 1263 height 69
drag, startPoint x: 1013, startPoint y: 94, endPoint x: 679, endPoint y: 102, distance: 334.1
click at [679, 102] on div "ADVANCED CUTTING TECH P/L" at bounding box center [881, 100] width 1263 height 69
drag, startPoint x: 709, startPoint y: 87, endPoint x: 745, endPoint y: 92, distance: 36.3
click at [710, 87] on div "ADVANCED CUTTING TECH P/L" at bounding box center [881, 100] width 1263 height 69
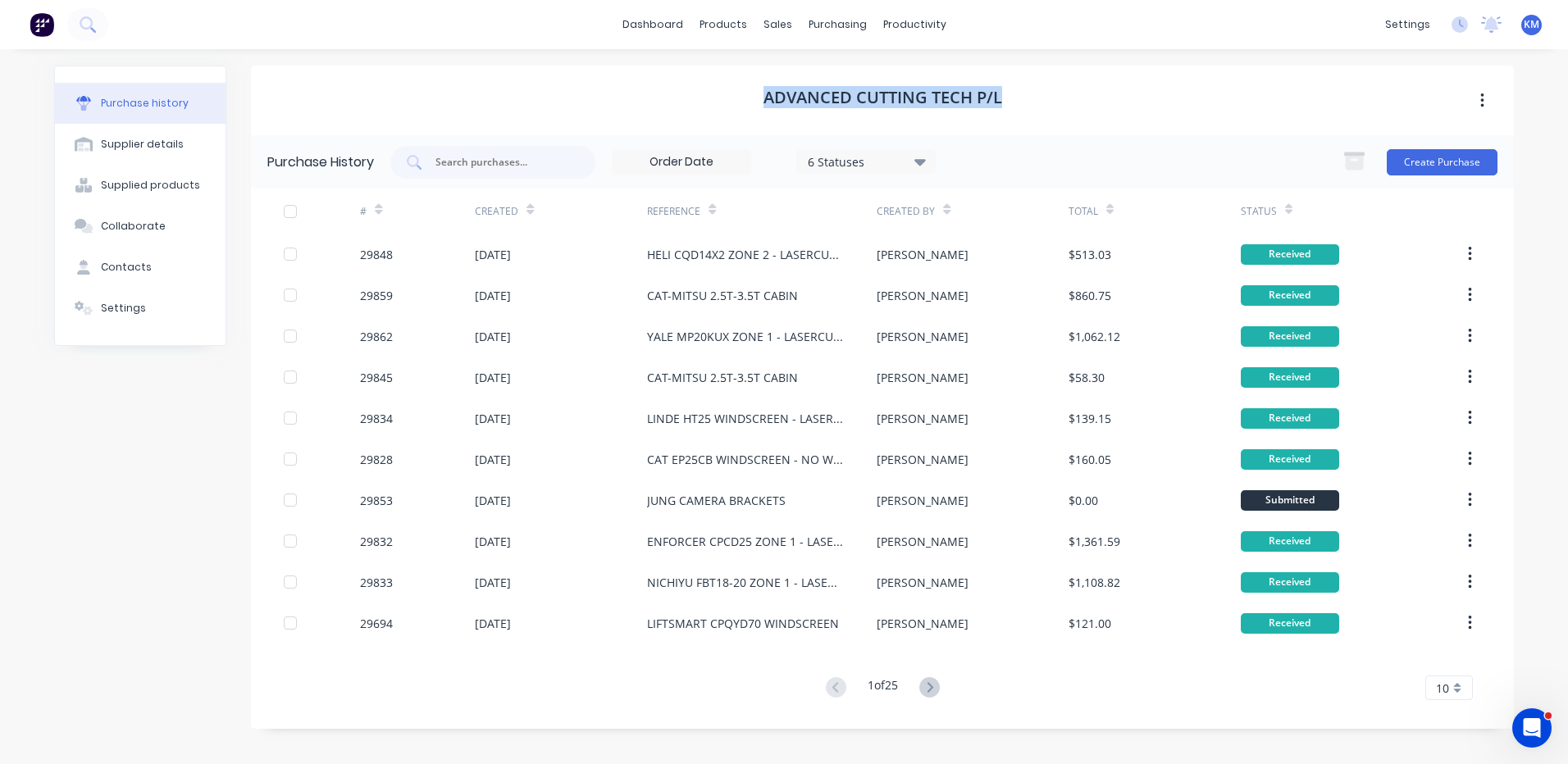
click at [752, 93] on div "ADVANCED CUTTING TECH P/L" at bounding box center [881, 100] width 1263 height 69
drag, startPoint x: 758, startPoint y: 92, endPoint x: 1025, endPoint y: 95, distance: 267.0
click at [1025, 95] on div "ADVANCED CUTTING TECH P/L" at bounding box center [881, 100] width 1263 height 69
click at [1016, 95] on div "ADVANCED CUTTING TECH P/L" at bounding box center [881, 100] width 1263 height 69
drag, startPoint x: 1011, startPoint y: 95, endPoint x: 645, endPoint y: 105, distance: 366.1
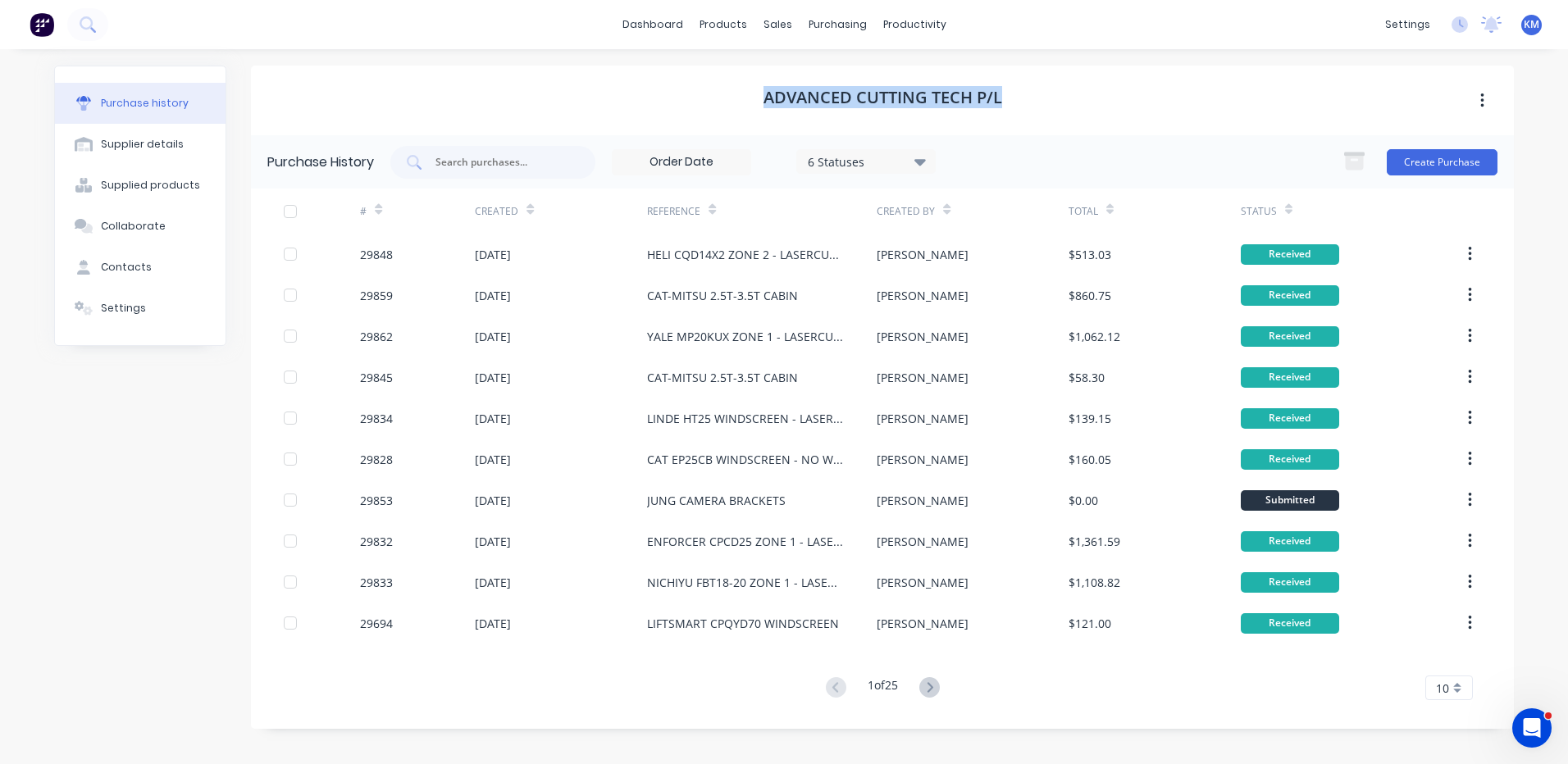
click at [645, 105] on div "ADVANCED CUTTING TECH P/L" at bounding box center [881, 100] width 1263 height 69
click at [697, 88] on div "ADVANCED CUTTING TECH P/L" at bounding box center [881, 100] width 1263 height 69
click at [763, 90] on h1 "ADVANCED CUTTING TECH P/L" at bounding box center [882, 97] width 239 height 19
drag, startPoint x: 763, startPoint y: 90, endPoint x: 1010, endPoint y: 94, distance: 247.0
click at [1010, 94] on div "ADVANCED CUTTING TECH P/L" at bounding box center [881, 100] width 1263 height 69
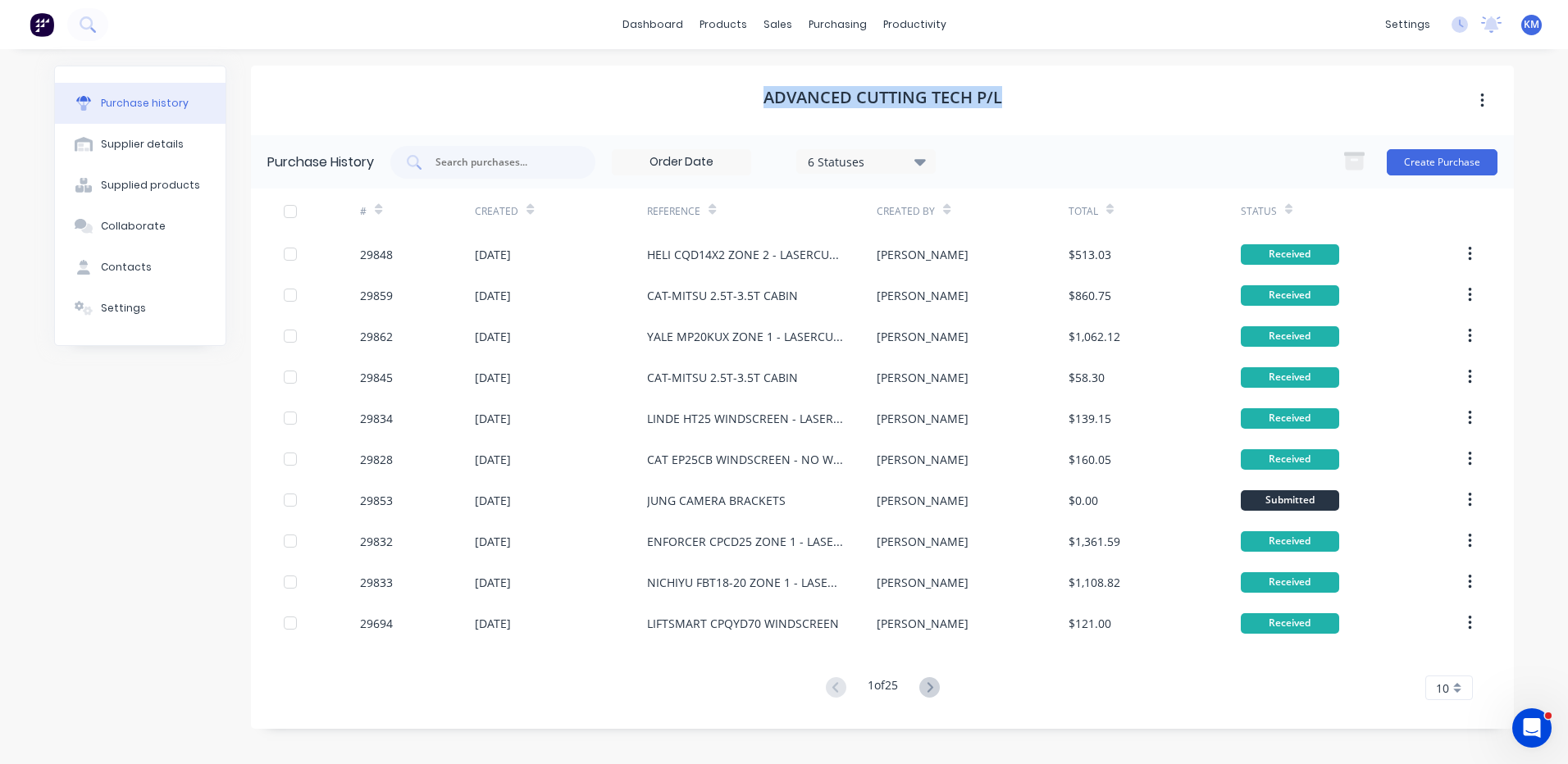
click at [1001, 94] on h1 "ADVANCED CUTTING TECH P/L" at bounding box center [882, 97] width 239 height 19
drag, startPoint x: 1031, startPoint y: 90, endPoint x: 717, endPoint y: 95, distance: 314.0
click at [717, 95] on div "ADVANCED CUTTING TECH P/L" at bounding box center [881, 100] width 1263 height 69
click at [727, 85] on div "ADVANCED CUTTING TECH P/L" at bounding box center [881, 100] width 1263 height 69
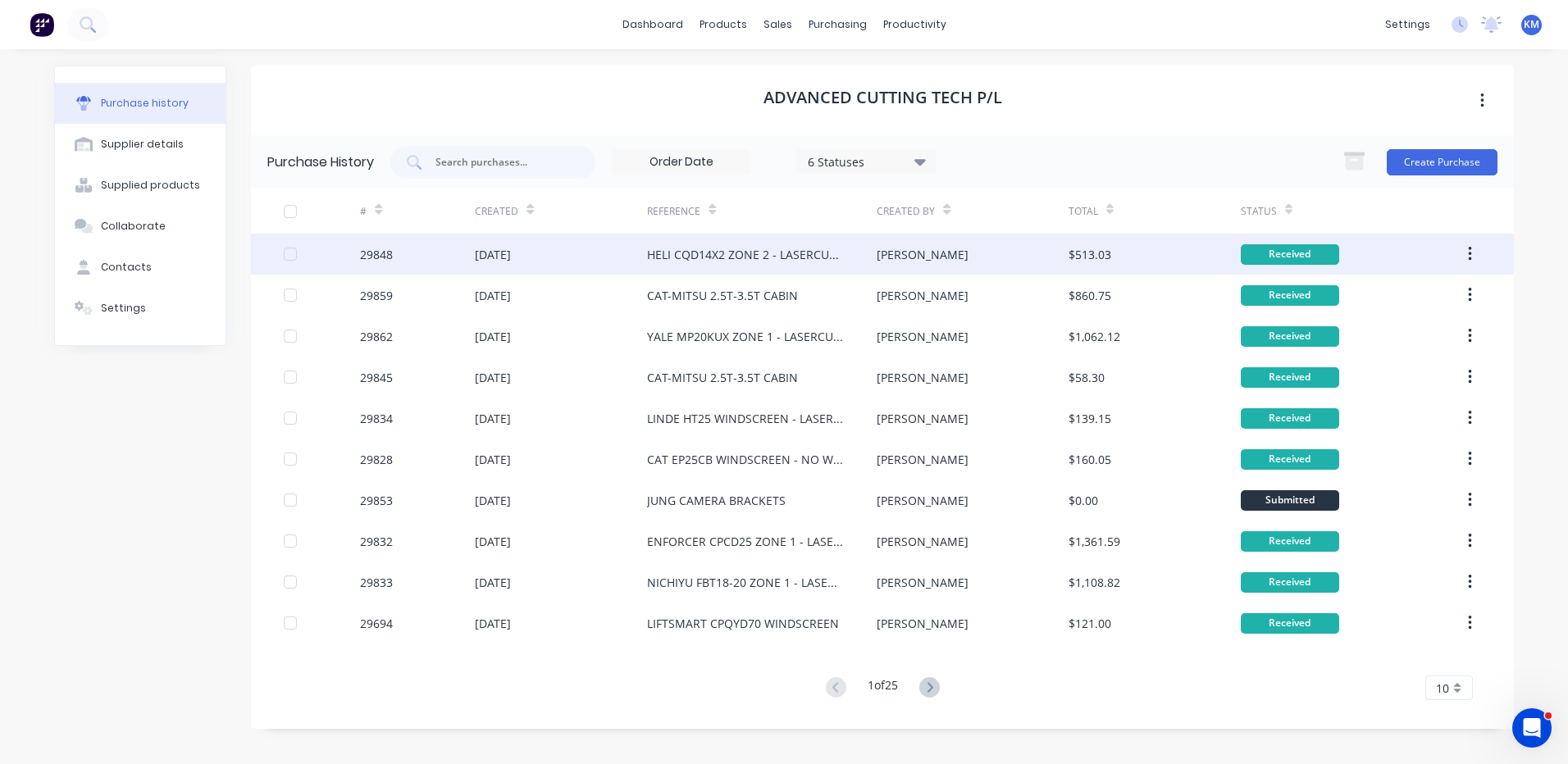
click at [644, 256] on div "[DATE]" at bounding box center [561, 254] width 172 height 41
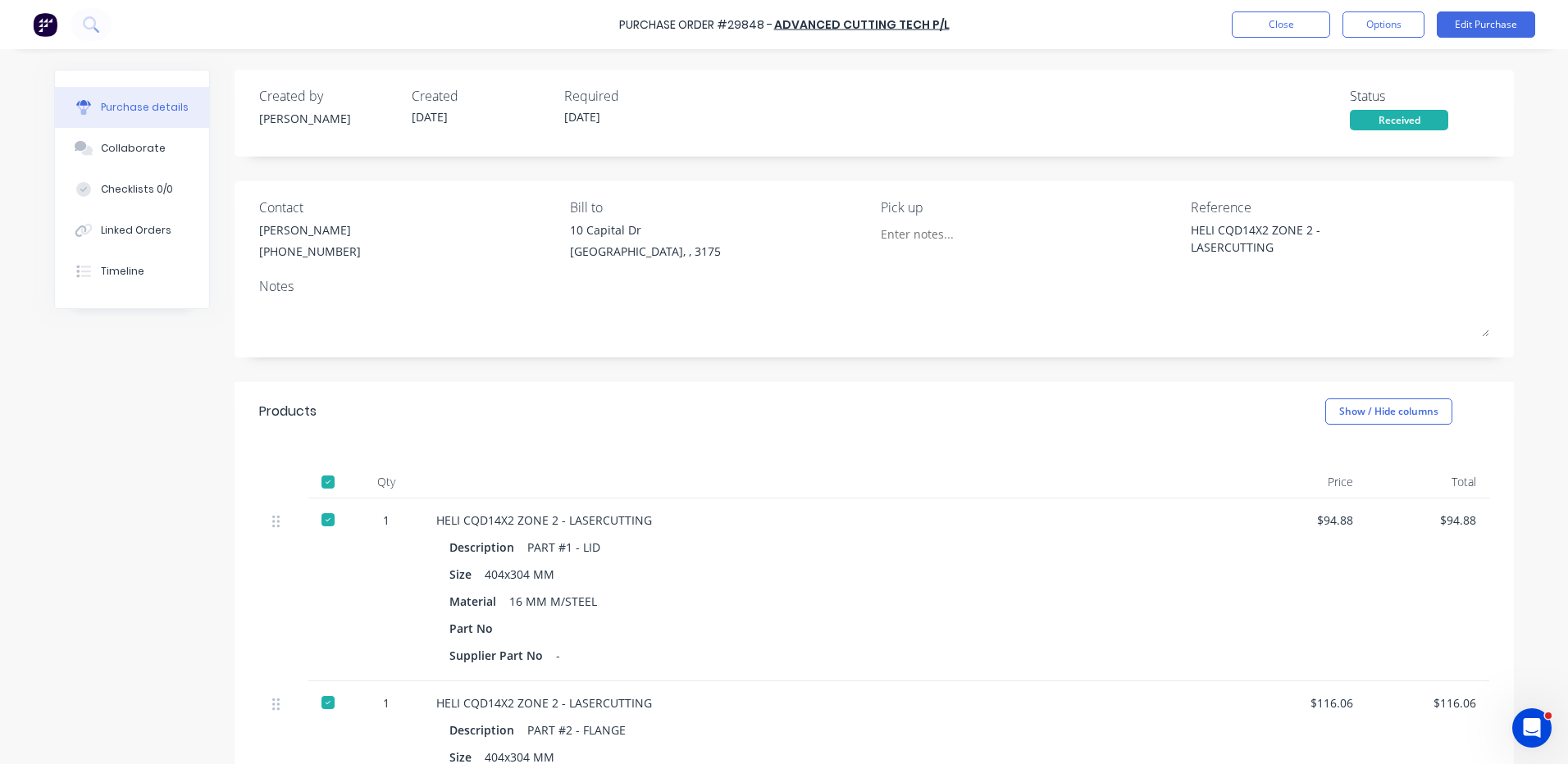
click at [1314, 249] on div "HELI CQD14X2 ZONE 2 - LASERCUTTING" at bounding box center [1293, 242] width 205 height 41
click at [1147, 214] on div "Pick up" at bounding box center [1030, 207] width 299 height 19
click at [1282, 241] on div "HELI CQD14X2 ZONE 2 - LASERCUTTING" at bounding box center [1293, 242] width 205 height 41
drag, startPoint x: 1176, startPoint y: 226, endPoint x: 1167, endPoint y: 223, distance: 9.5
click at [1167, 223] on div "Contact James Rimbaldo (03) 9768 3553 Bill to 10 Capital Dr Dandenong South, , …" at bounding box center [874, 232] width 1230 height 70
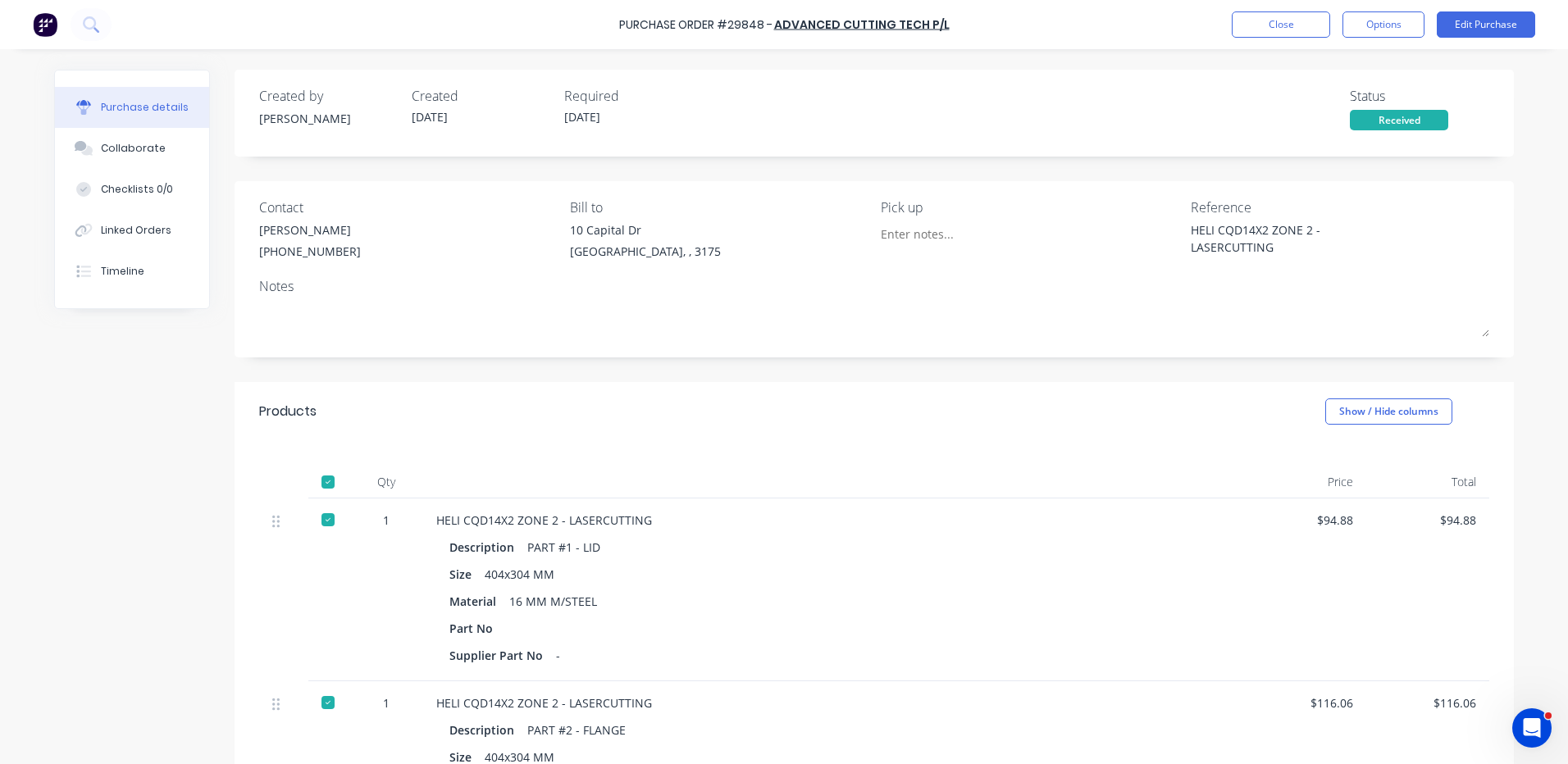
click at [1268, 30] on button "Close" at bounding box center [1281, 24] width 98 height 26
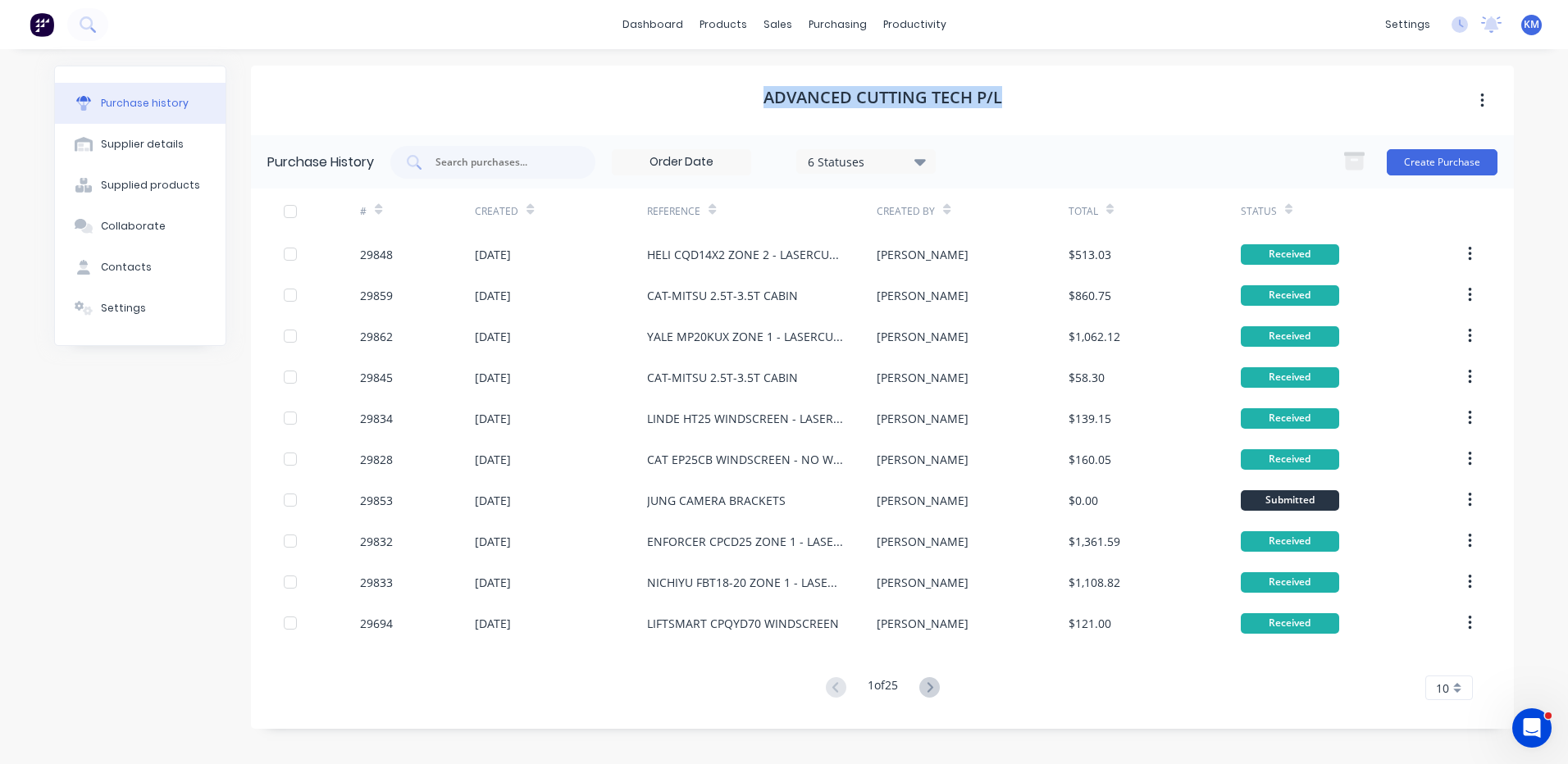
drag, startPoint x: 1002, startPoint y: 96, endPoint x: 736, endPoint y: 104, distance: 266.1
click at [736, 104] on div "ADVANCED CUTTING TECH P/L" at bounding box center [881, 100] width 1263 height 69
click at [743, 94] on div "ADVANCED CUTTING TECH P/L" at bounding box center [881, 100] width 1263 height 69
click at [1540, 133] on div "dashboard products sales purchasing productivity dashboard products Product Cat…" at bounding box center [784, 382] width 1568 height 764
click at [1540, 139] on div "dashboard products sales purchasing productivity dashboard products Product Cat…" at bounding box center [784, 382] width 1568 height 764
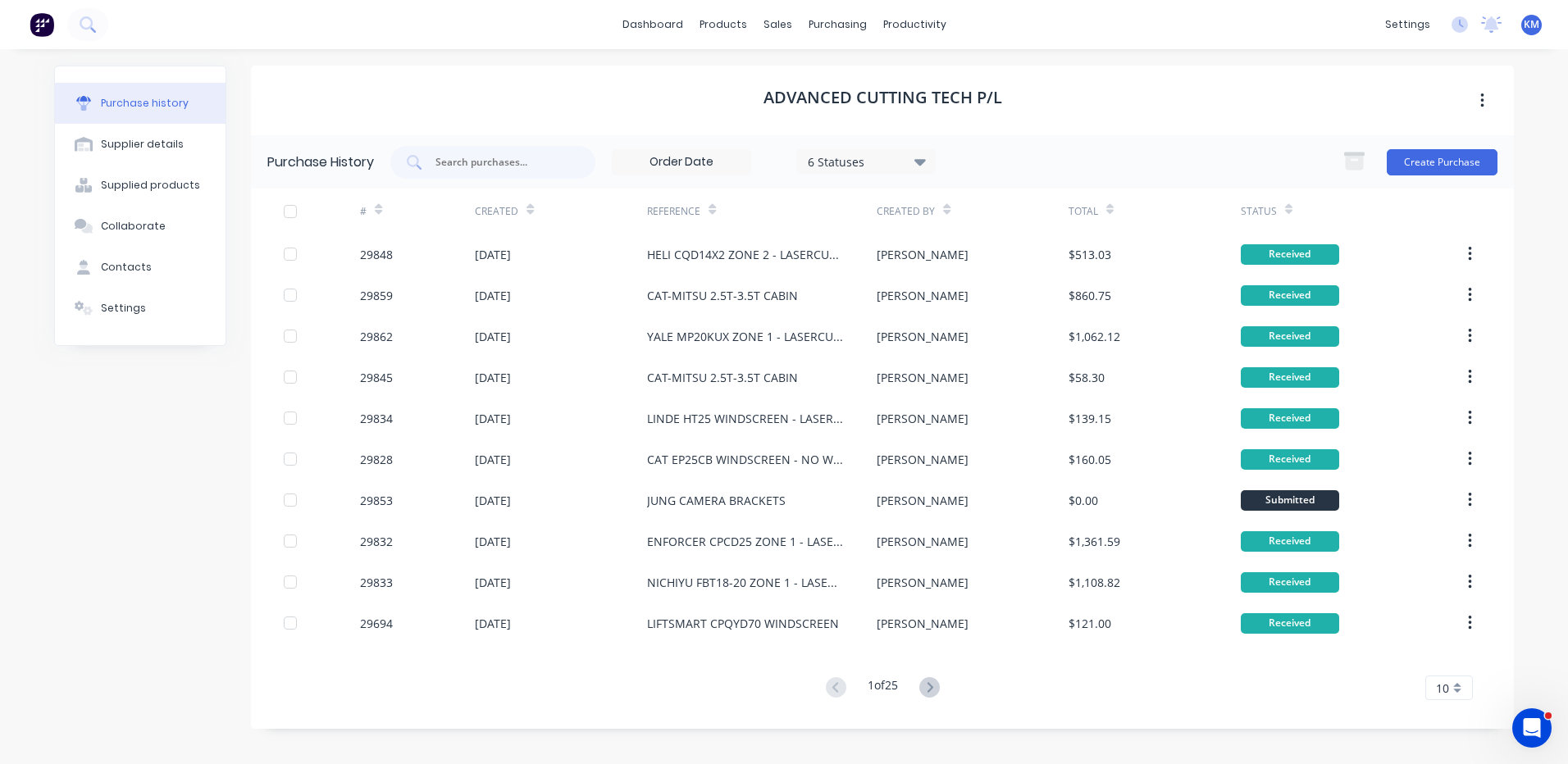
click at [1524, 234] on div "Purchase history Supplier details Supplied products Collaborate Contacts Settin…" at bounding box center [783, 398] width 1492 height 698
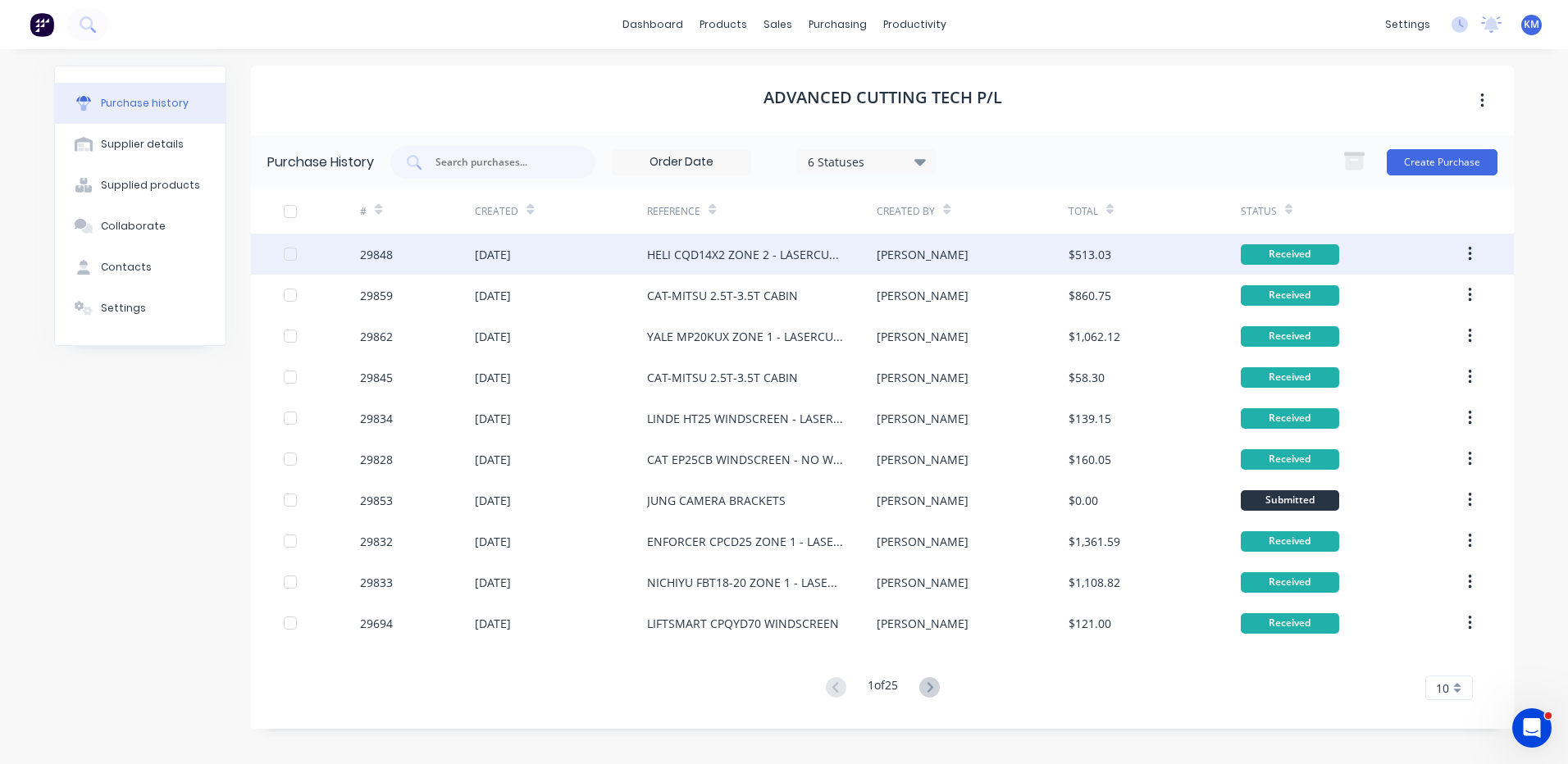
click at [815, 257] on div "HELI CQD14X2 ZONE 2 - LASERCUTTING" at bounding box center [745, 254] width 196 height 17
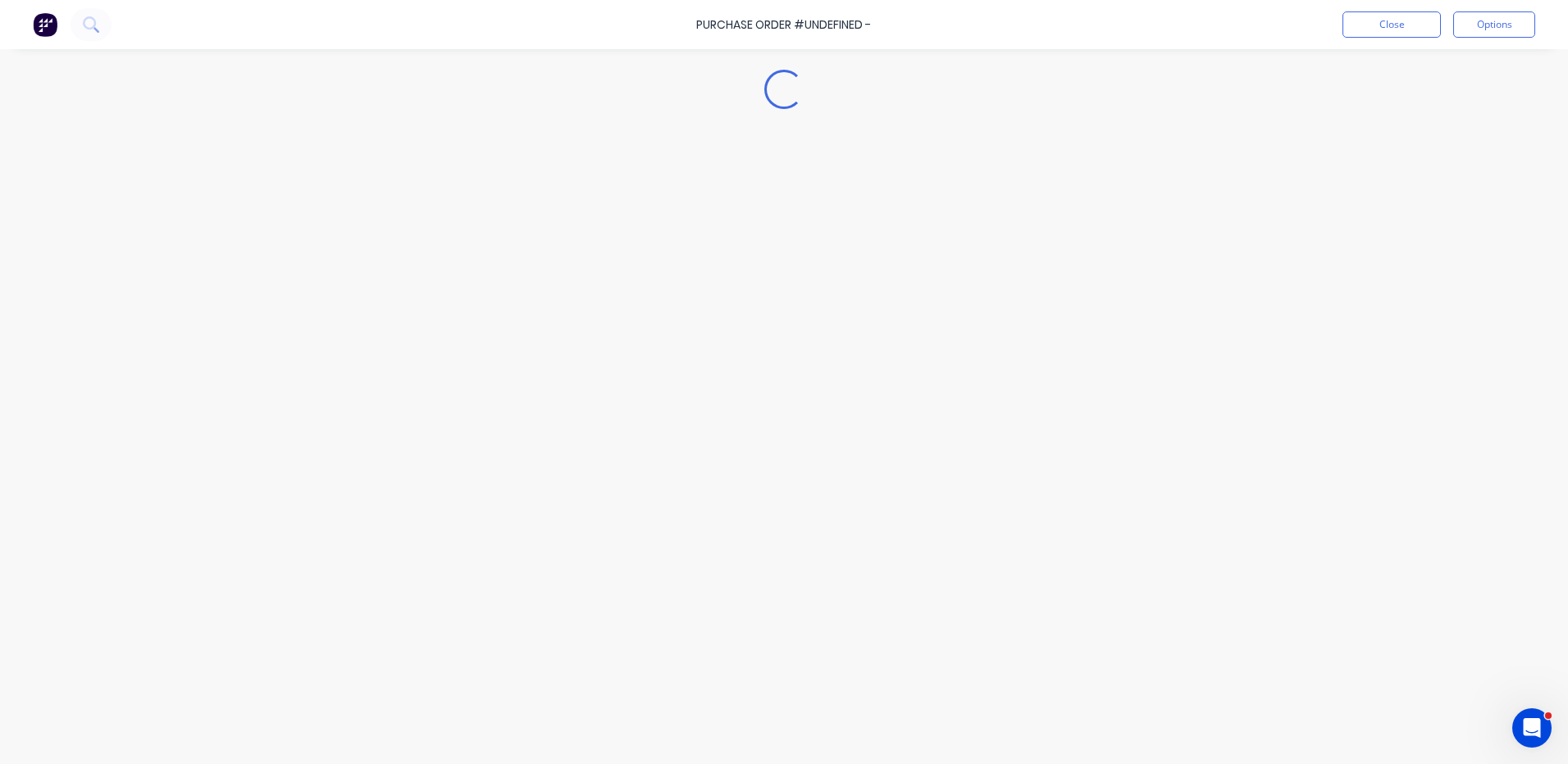
type textarea "x"
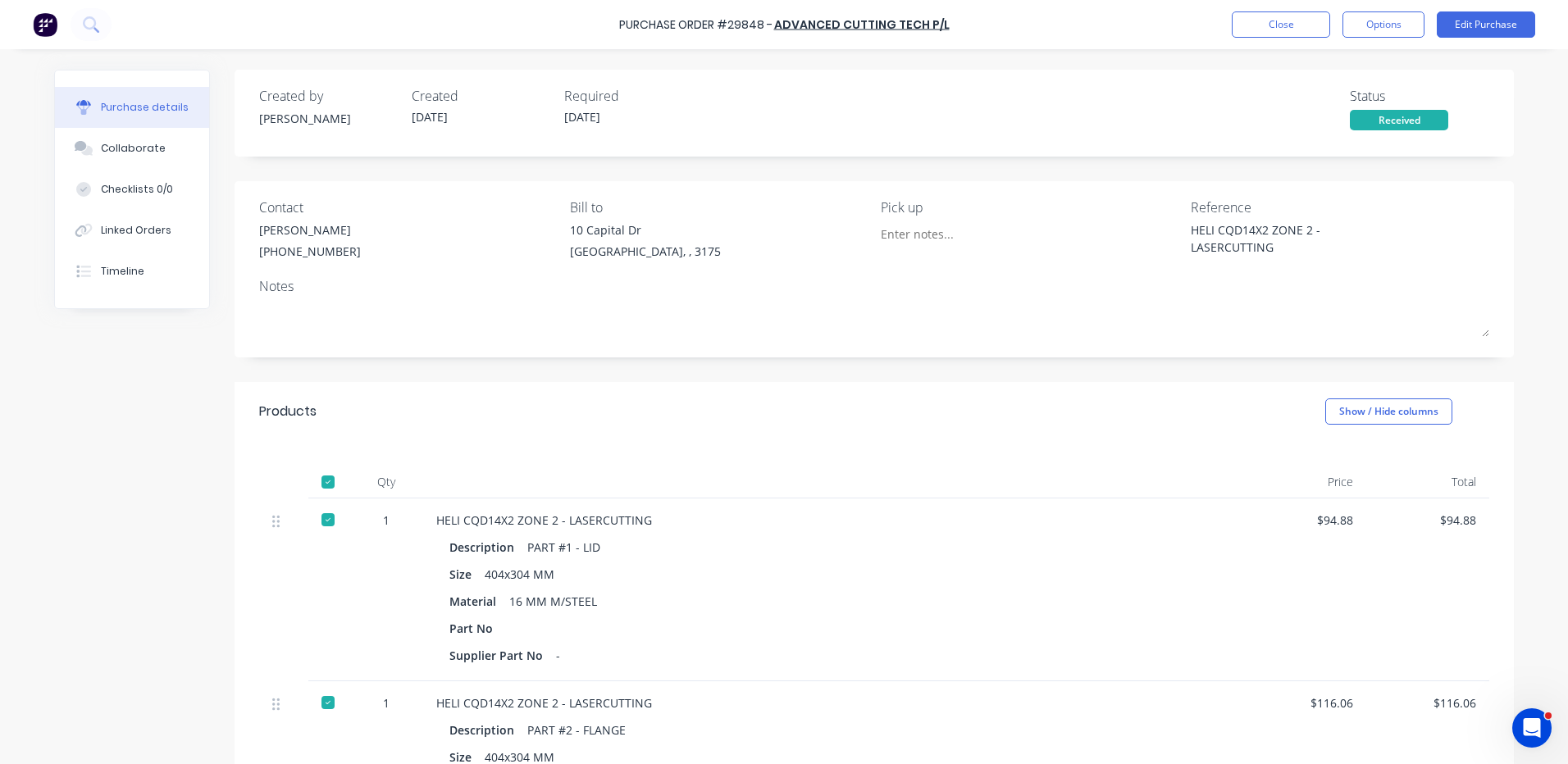
click at [1324, 252] on div "HELI CQD14X2 ZONE 2 - LASERCUTTING" at bounding box center [1293, 242] width 205 height 41
click at [1182, 209] on div "Contact James Rimbaldo (03) 9768 3553 Bill to 10 Capital Dr Dandenong South, , …" at bounding box center [874, 232] width 1230 height 70
click at [1280, 254] on div "Reference HELI CQD14X2 ZONE 2 - LASERCUTTING" at bounding box center [1340, 232] width 299 height 70
drag, startPoint x: 1187, startPoint y: 205, endPoint x: 1166, endPoint y: 198, distance: 22.1
click at [1166, 198] on div "Contact James Rimbaldo (03) 9768 3553 Bill to 10 Capital Dr Dandenong South, , …" at bounding box center [874, 232] width 1230 height 70
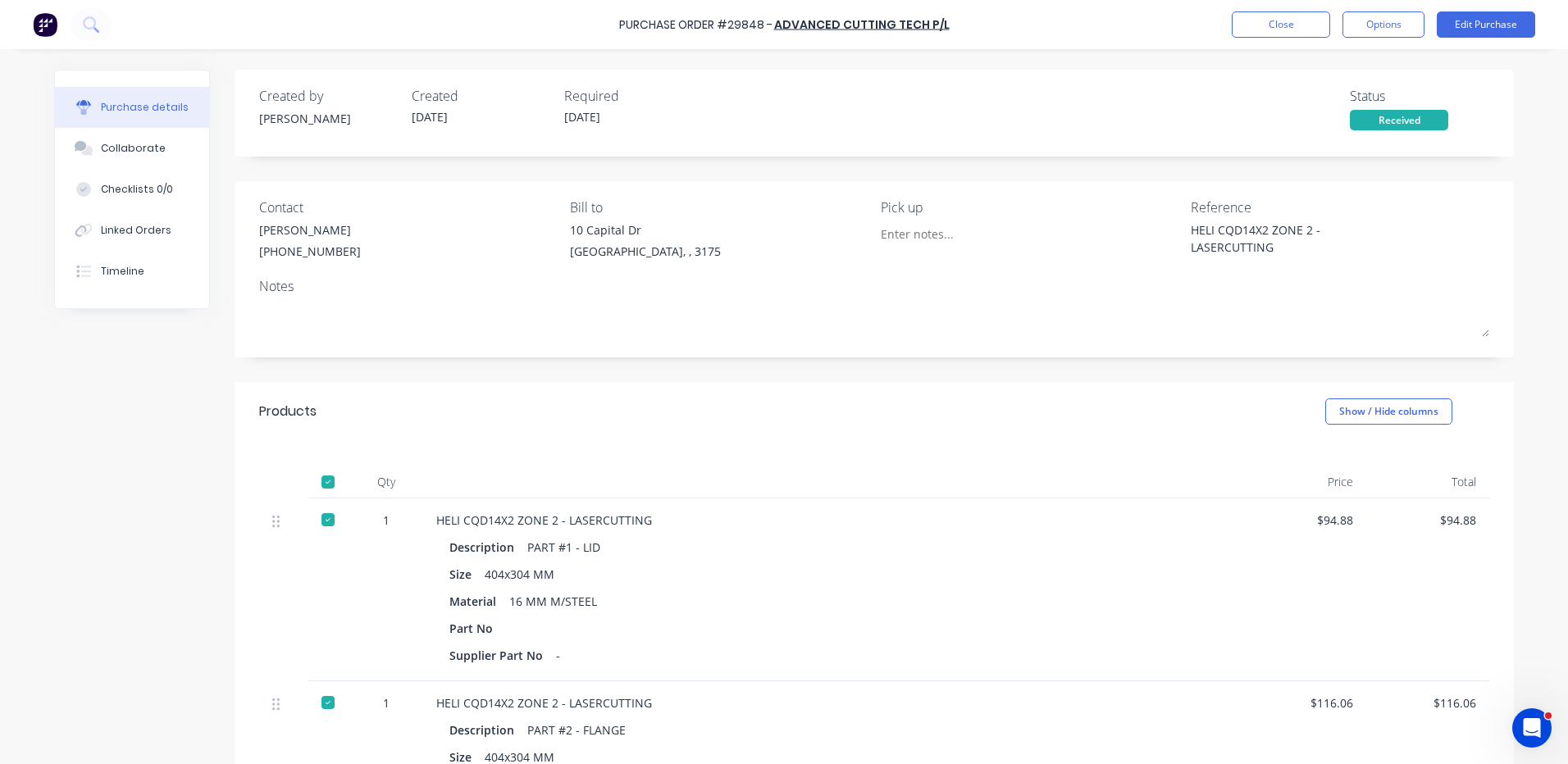
click at [1151, 213] on div "Contact James Rimbaldo (03) 9768 3553 Bill to 10 Capital Dr Dandenong South, , …" at bounding box center [874, 232] width 1230 height 70
drag, startPoint x: 243, startPoint y: 224, endPoint x: 609, endPoint y: 214, distance: 366.1
click at [609, 214] on div "Contact James Rimbaldo (03) 9768 3553 Bill to 10 Capital Dr Dandenong South, , …" at bounding box center [874, 269] width 1279 height 176
click at [587, 215] on div "Bill to" at bounding box center [719, 207] width 299 height 19
drag, startPoint x: 563, startPoint y: 229, endPoint x: 493, endPoint y: 207, distance: 73.4
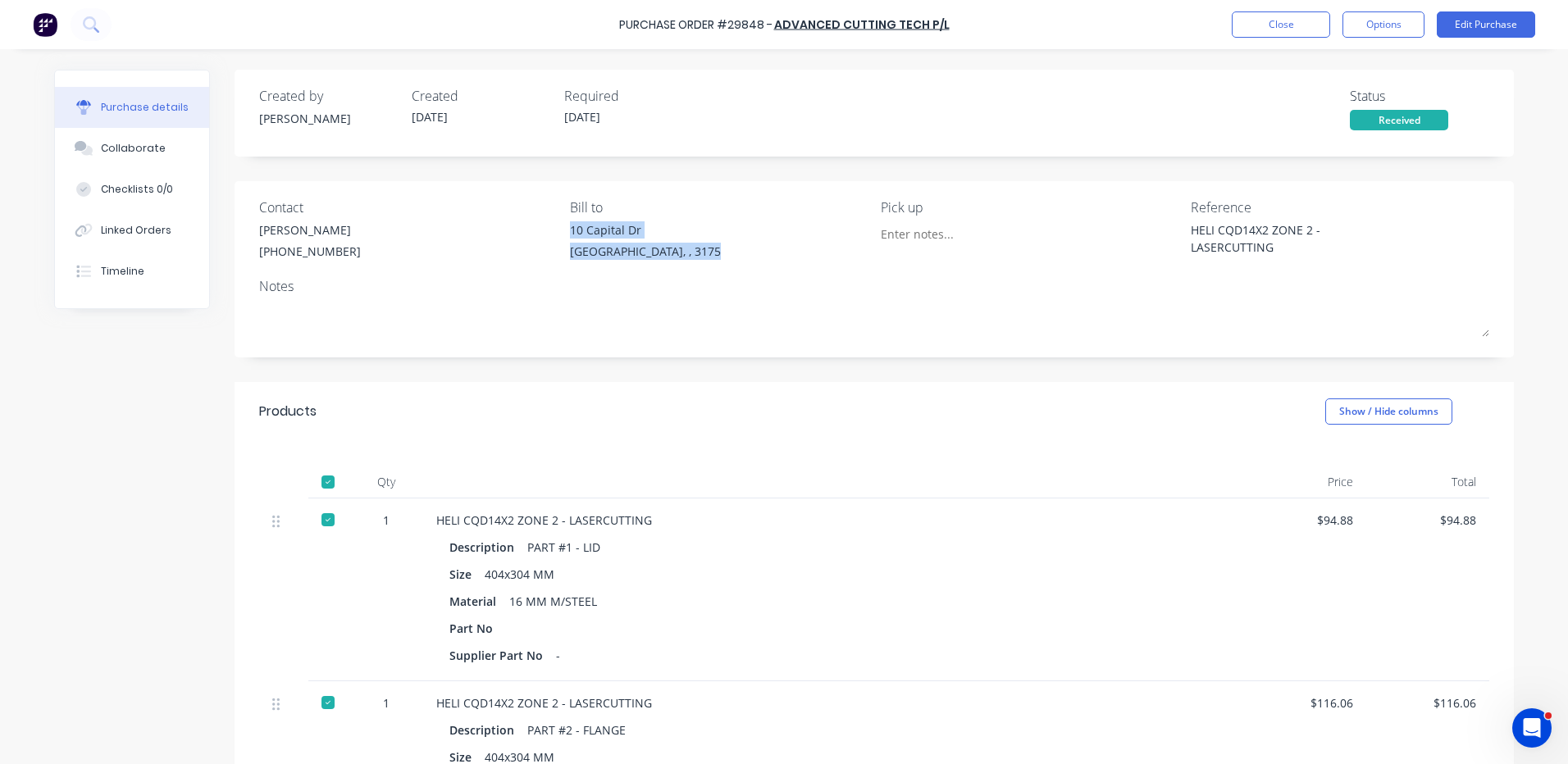
click at [710, 251] on div "10 Capital Dr Dandenong South, , 3175" at bounding box center [719, 245] width 299 height 47
drag, startPoint x: 253, startPoint y: 230, endPoint x: 366, endPoint y: 256, distance: 116.0
click at [366, 256] on div "James Rimbaldo (03) 9768 3553" at bounding box center [408, 243] width 299 height 42
drag, startPoint x: 472, startPoint y: 427, endPoint x: 463, endPoint y: 444, distance: 19.2
click at [472, 427] on div "Products Show / Hide columns" at bounding box center [874, 411] width 1279 height 59
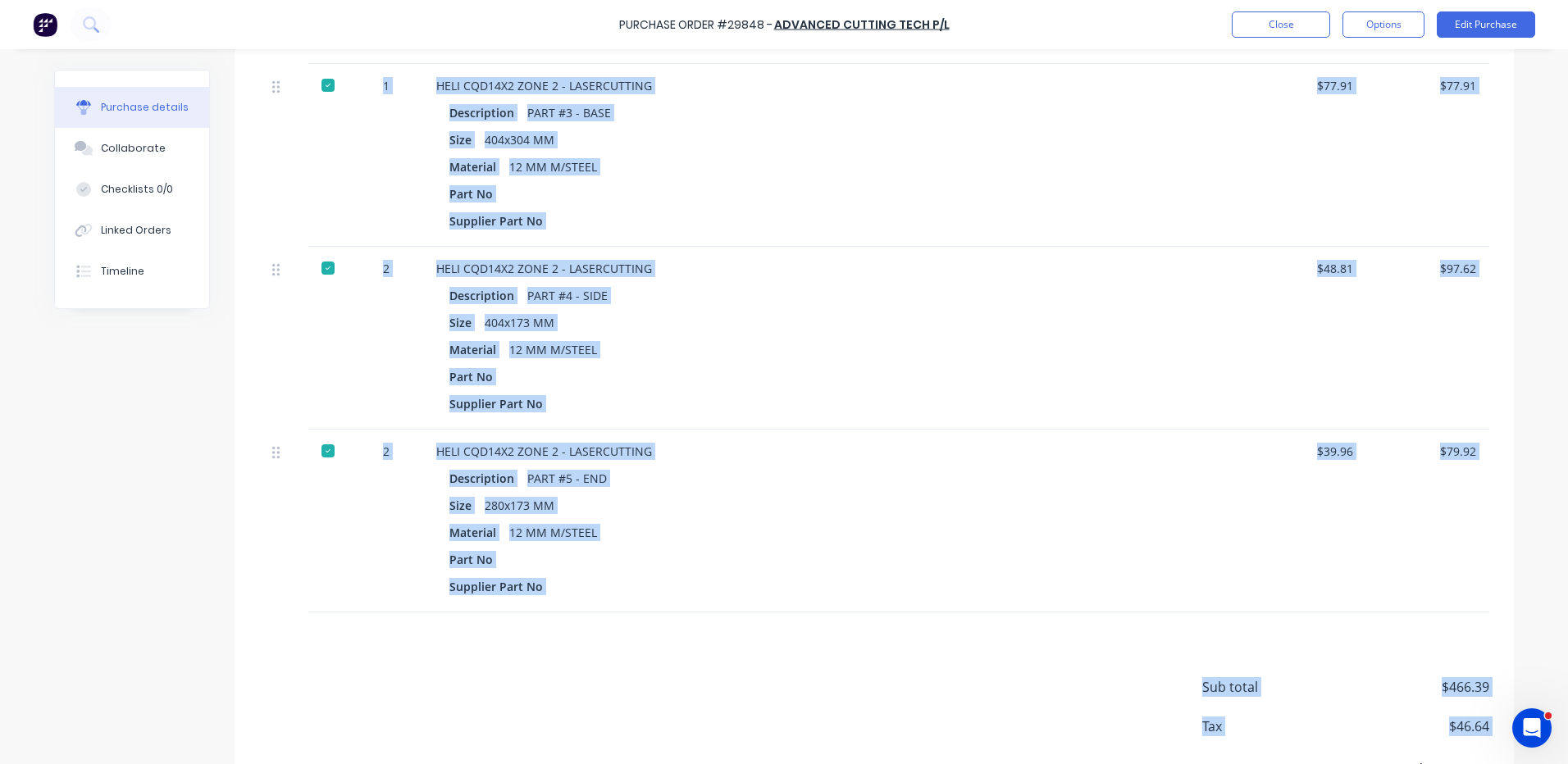
scroll to position [883, 0]
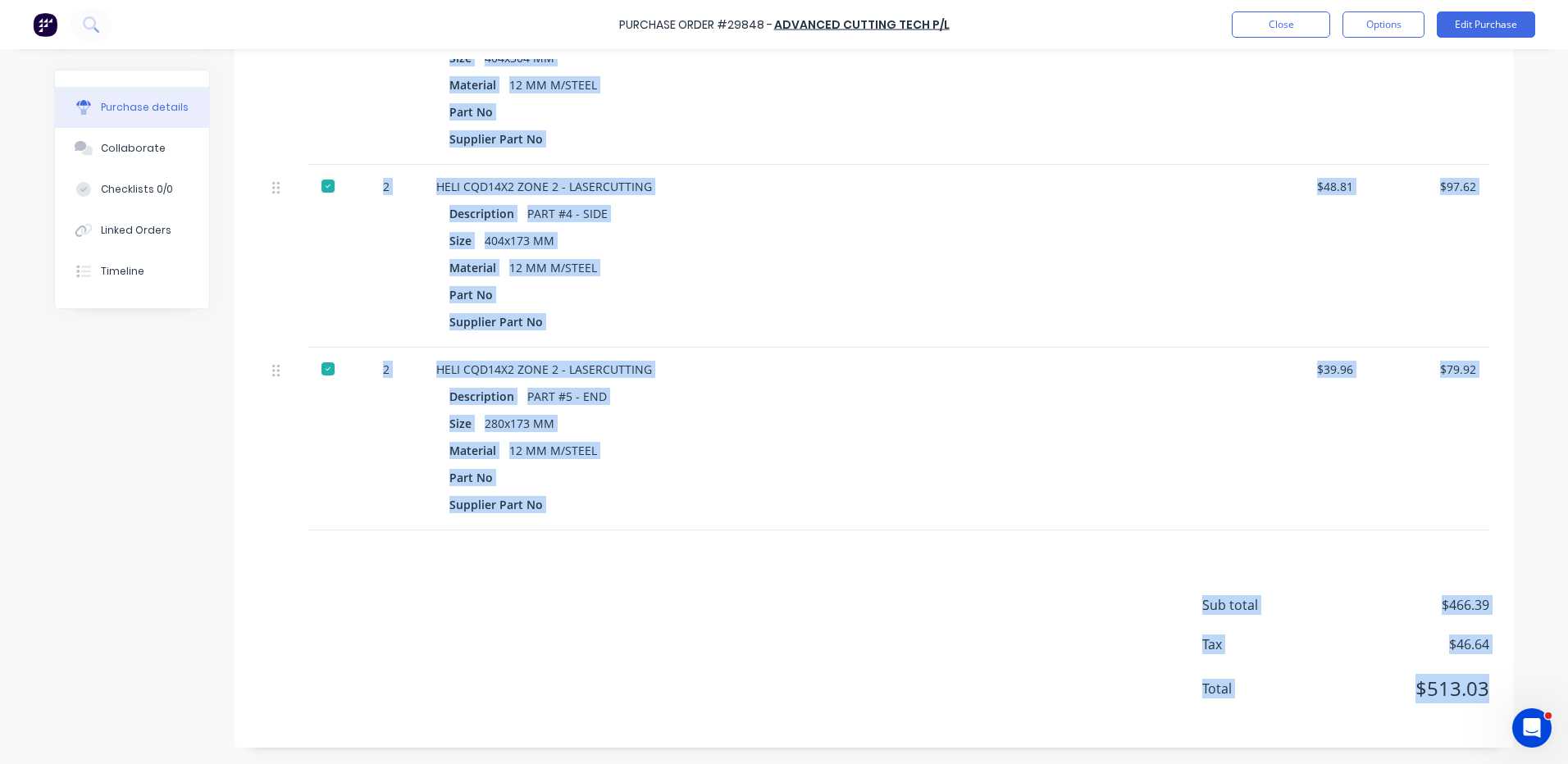
drag, startPoint x: 428, startPoint y: 276, endPoint x: 1492, endPoint y: 692, distance: 1142.4
click at [1492, 692] on div "Products Show / Hide columns Qty Price Total 1 HELI CQD14X2 ZONE 2 - LASERCUTTI…" at bounding box center [874, 124] width 1279 height 1249
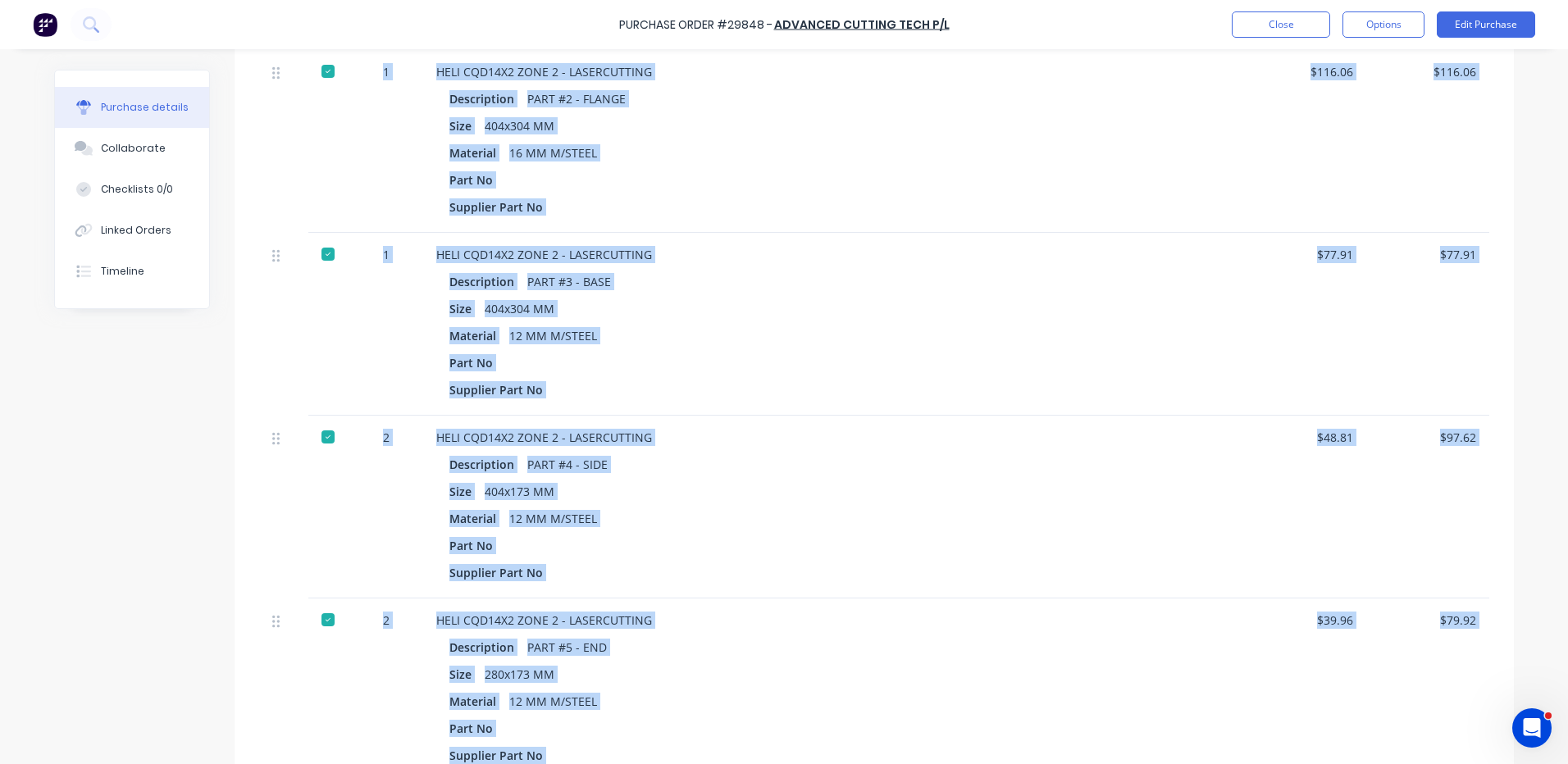
scroll to position [472, 0]
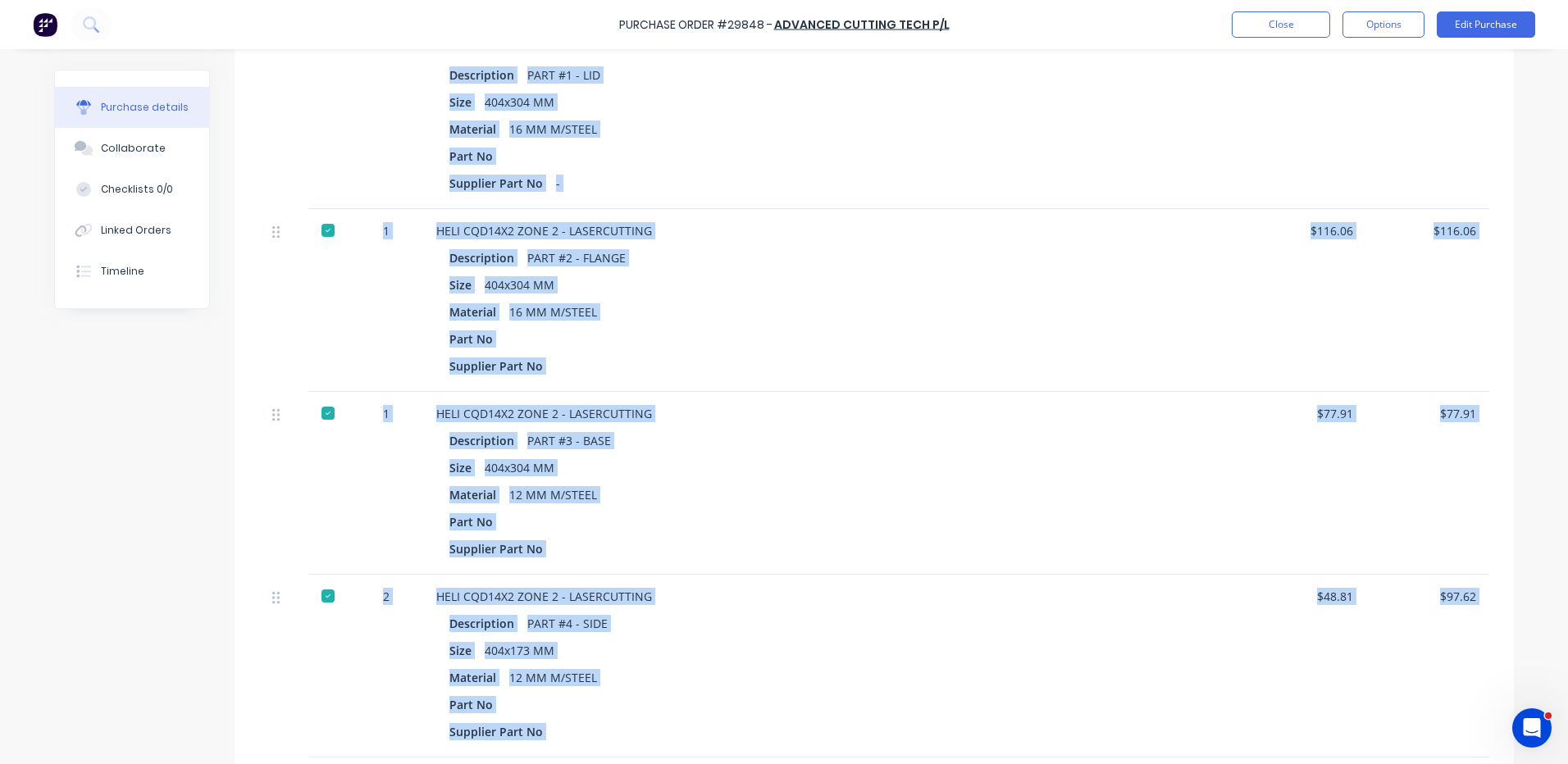
click at [1158, 496] on div "Material 12 MM M/STEEL" at bounding box center [832, 494] width 768 height 24
click at [1123, 346] on div "Part No" at bounding box center [832, 339] width 768 height 24
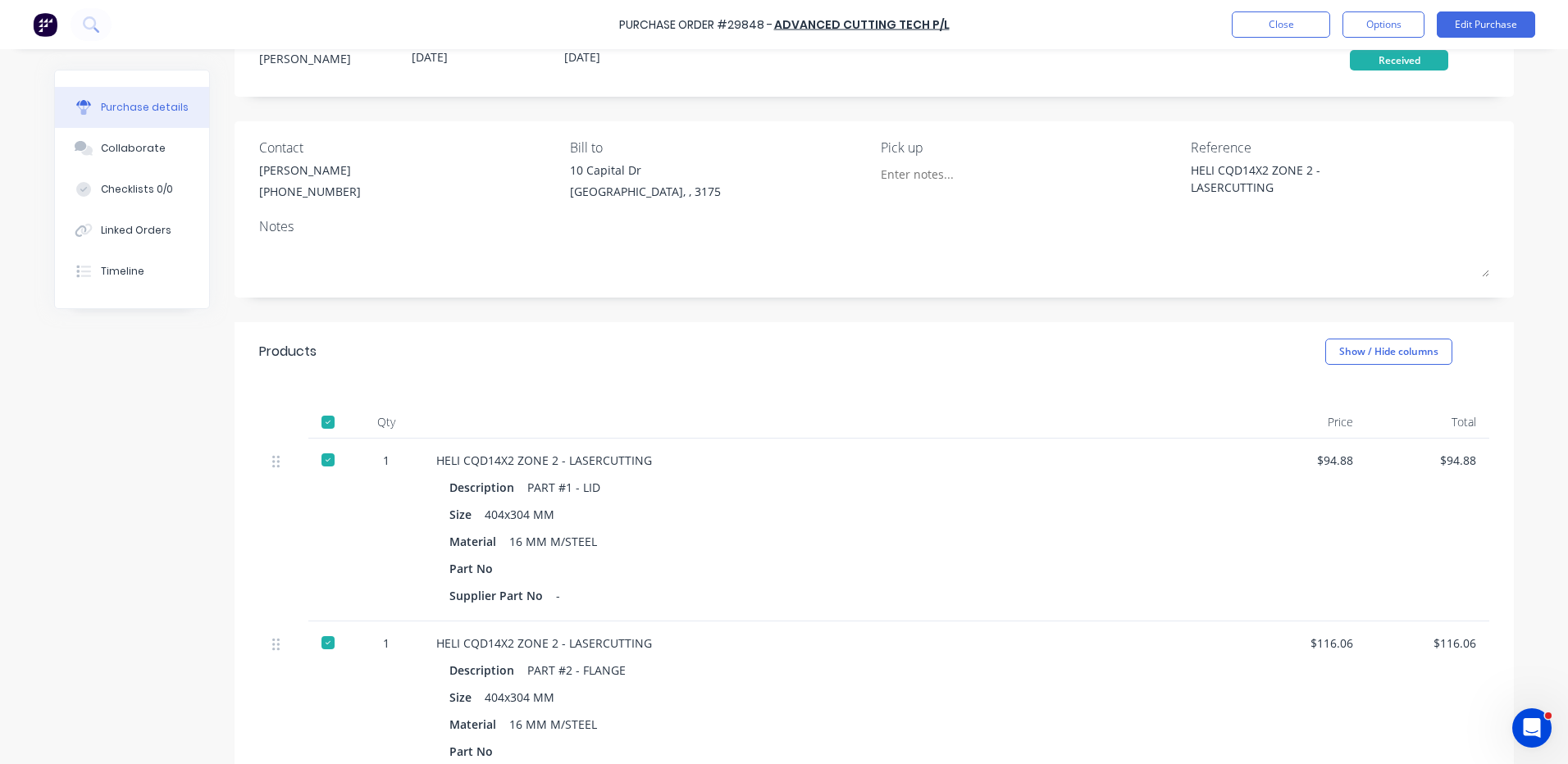
scroll to position [0, 0]
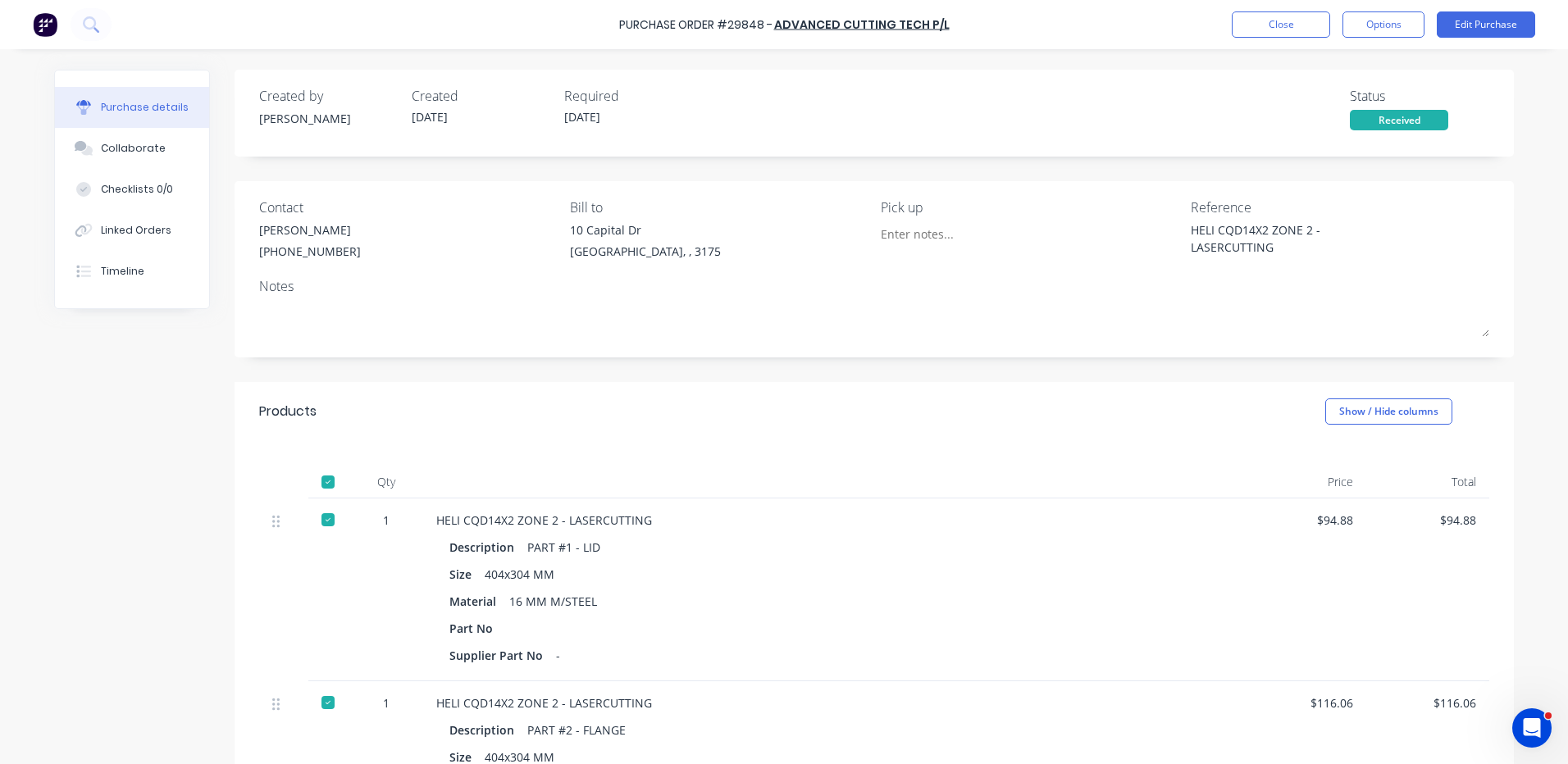
click at [851, 401] on div "Products Show / Hide columns" at bounding box center [874, 411] width 1279 height 59
click at [1290, 25] on button "Close" at bounding box center [1281, 24] width 98 height 26
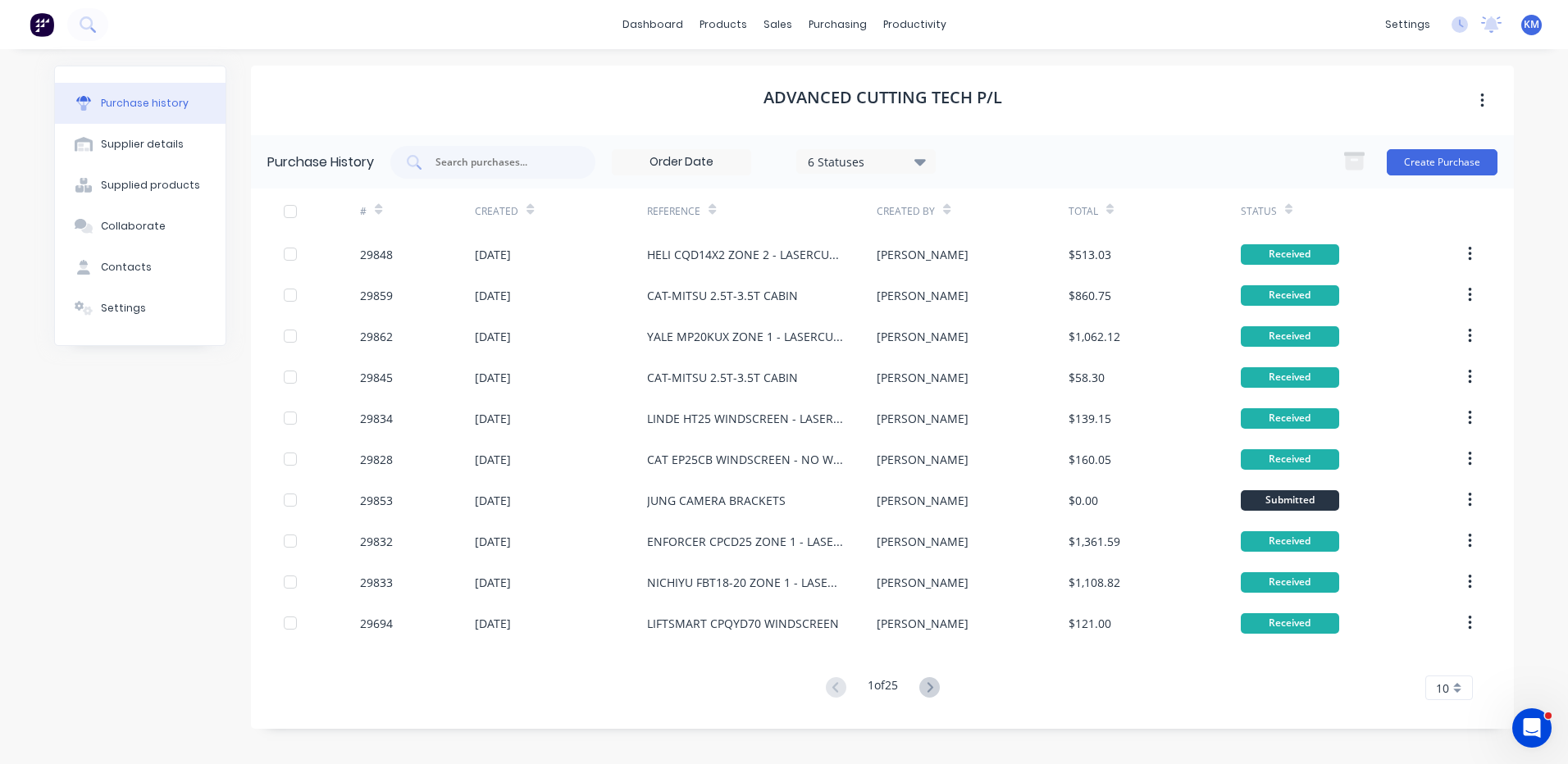
drag, startPoint x: 1102, startPoint y: 119, endPoint x: 1042, endPoint y: 91, distance: 66.2
click at [1102, 119] on div "ADVANCED CUTTING TECH P/L" at bounding box center [881, 100] width 1263 height 69
drag, startPoint x: 1031, startPoint y: 89, endPoint x: 752, endPoint y: 94, distance: 279.0
click at [752, 94] on div "ADVANCED CUTTING TECH P/L" at bounding box center [881, 100] width 1263 height 69
click at [733, 64] on link "Product Catalogue" at bounding box center [804, 78] width 218 height 33
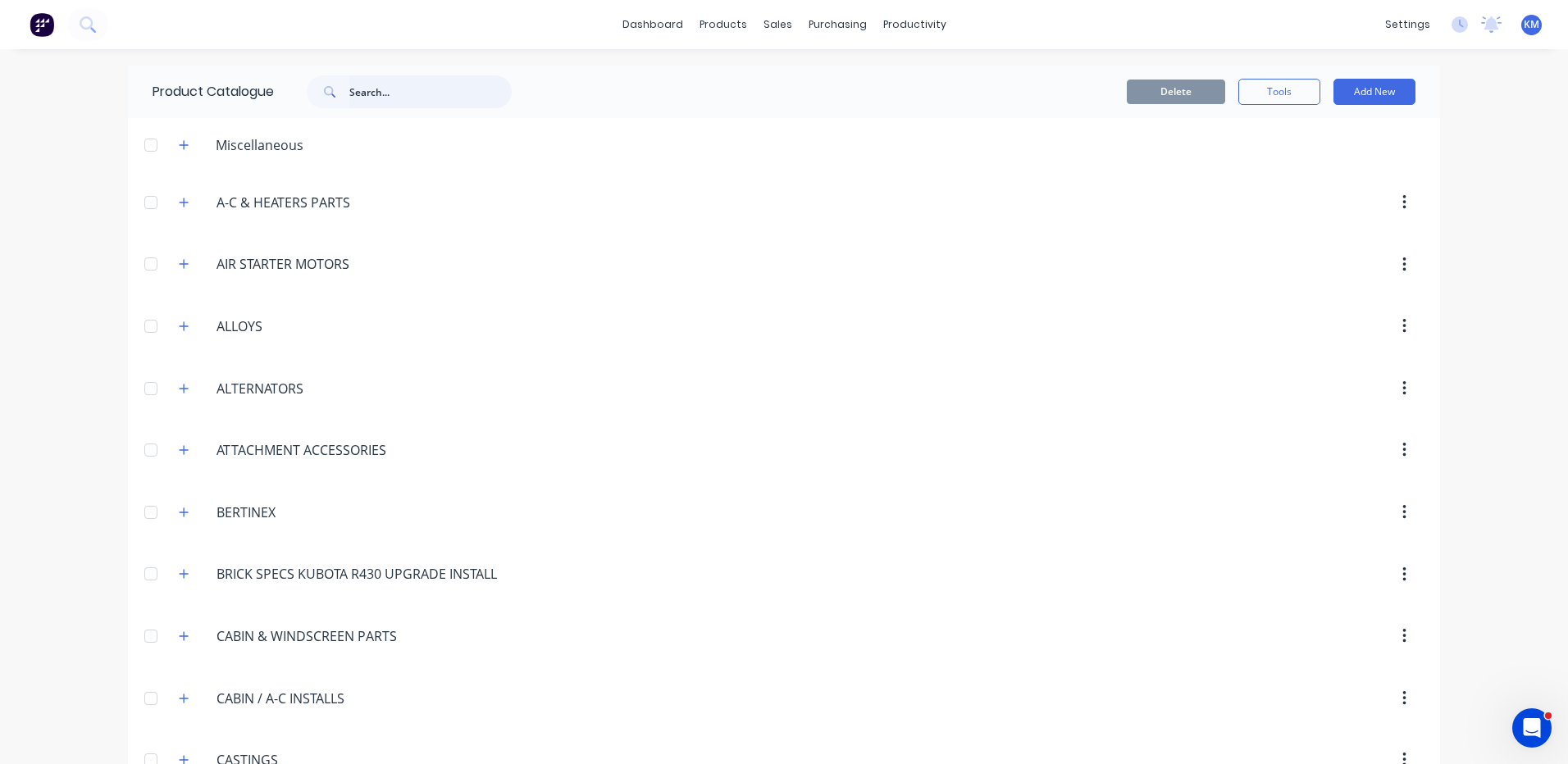
click at [383, 89] on input "text" at bounding box center [431, 92] width 163 height 33
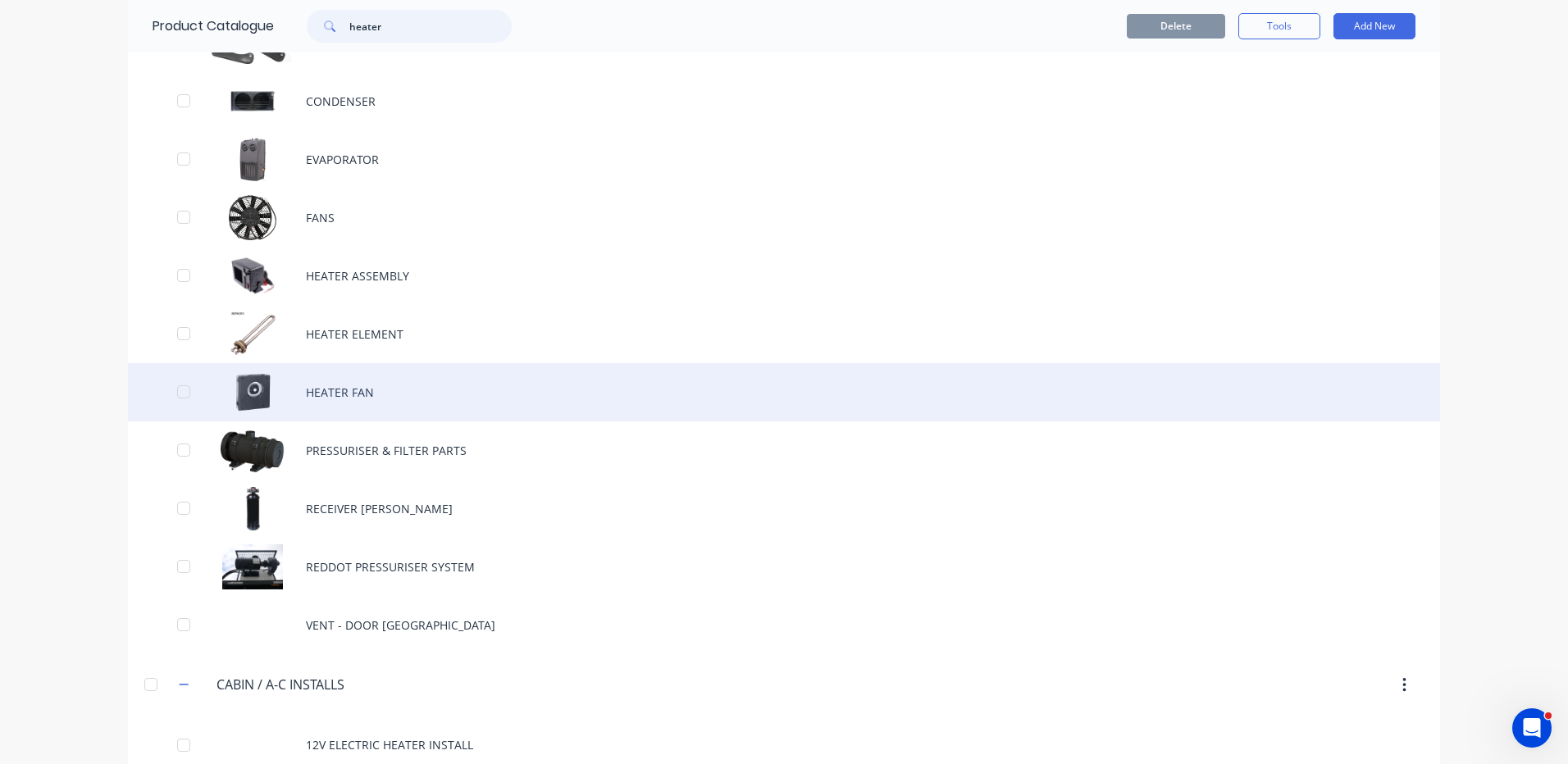
scroll to position [410, 0]
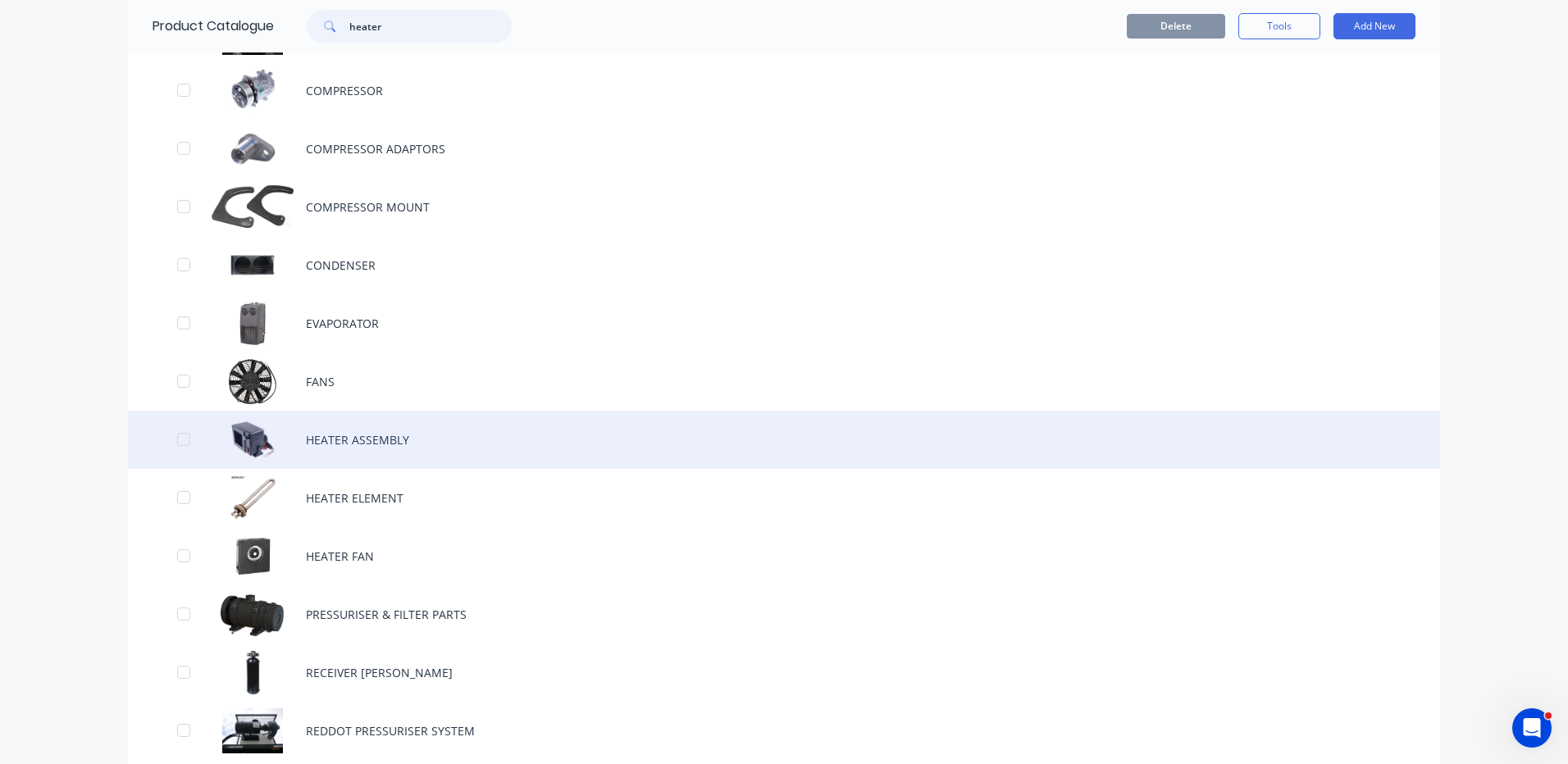
type input "heater"
click at [401, 442] on div "HEATER ASSEMBLY" at bounding box center [784, 439] width 1312 height 58
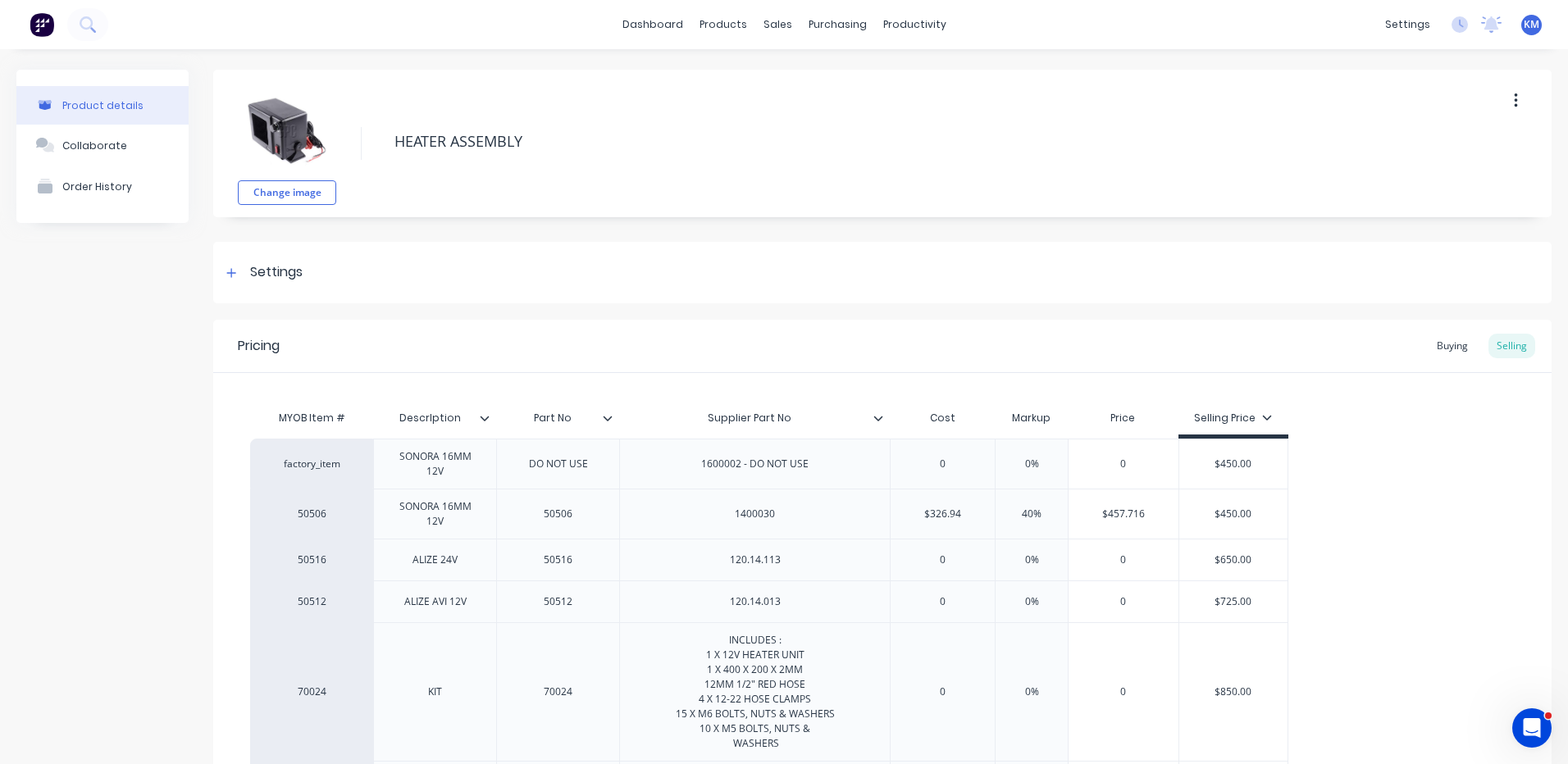
type textarea "x"
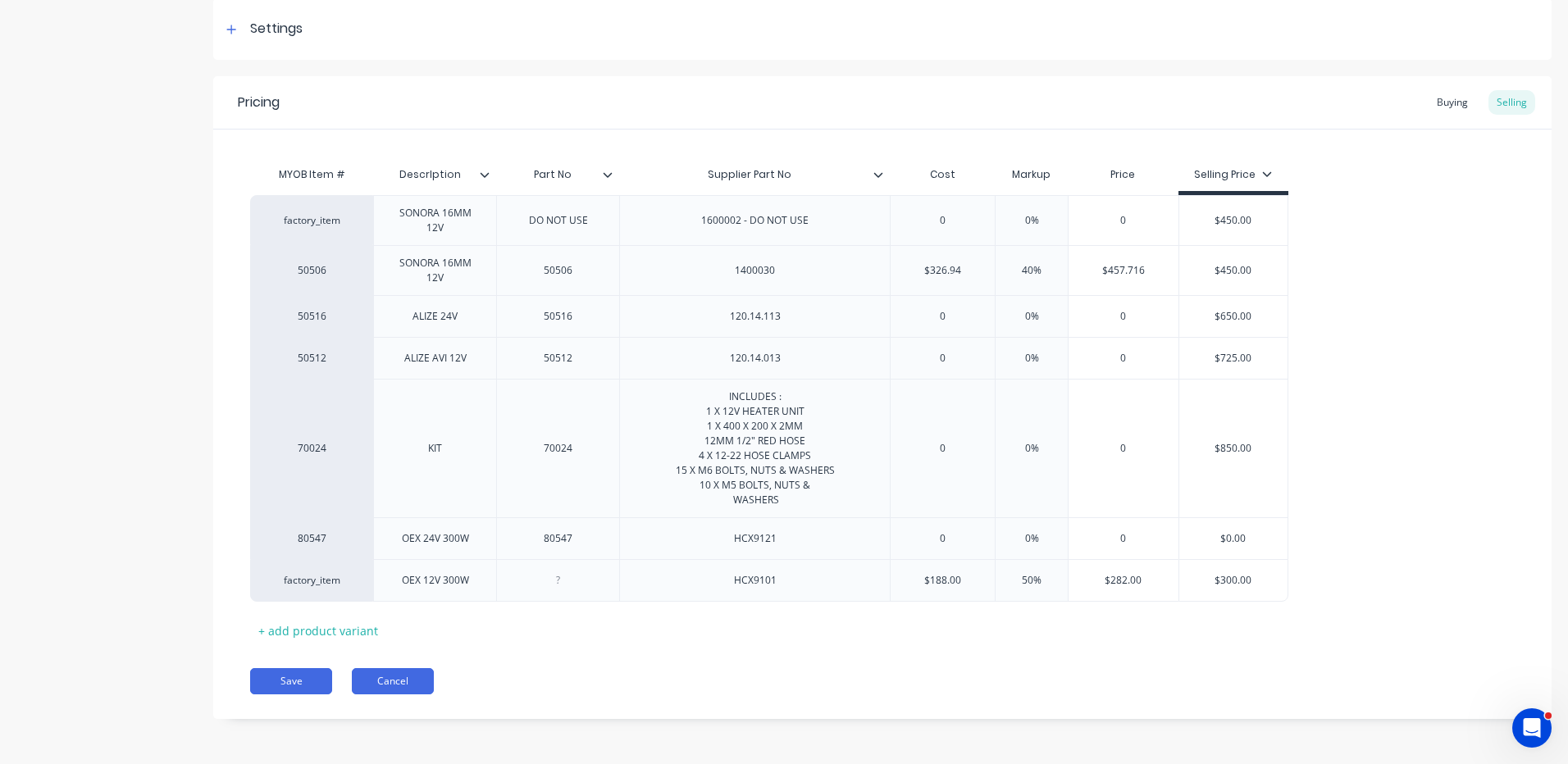
click at [421, 684] on button "Cancel" at bounding box center [392, 681] width 82 height 26
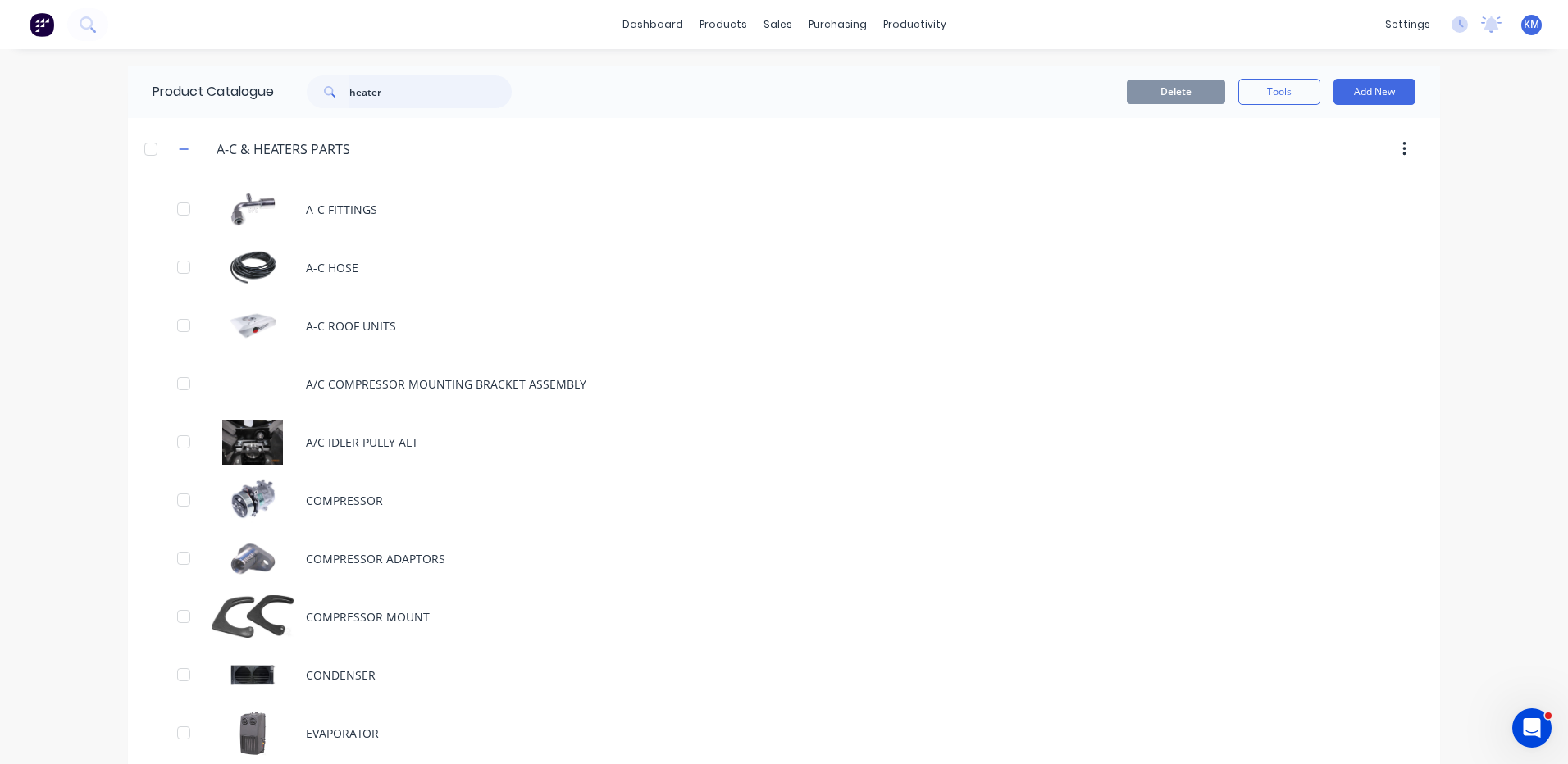
click at [433, 90] on input "heater" at bounding box center [431, 92] width 163 height 33
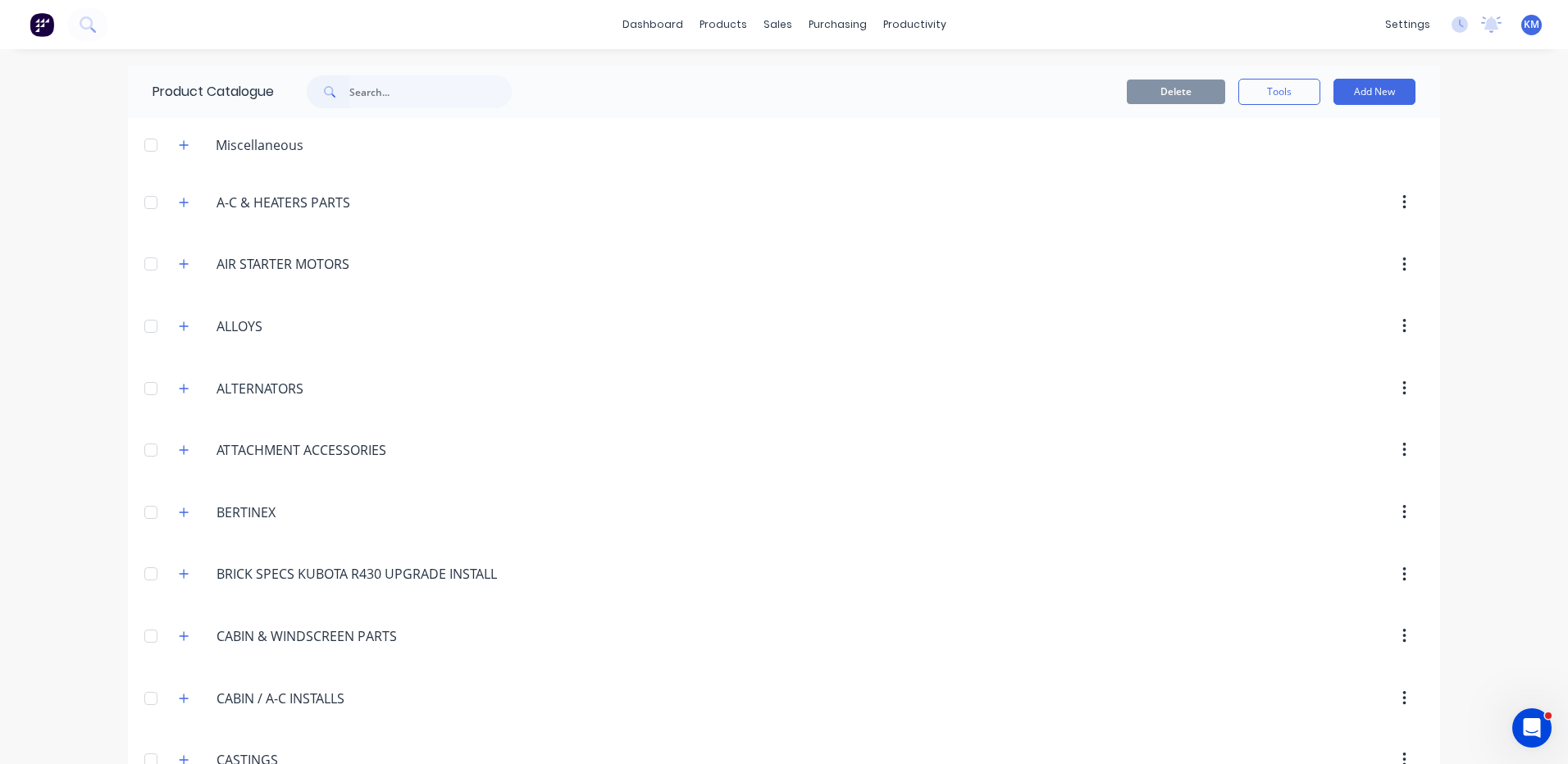
click at [545, 70] on div "Product Catalogue" at bounding box center [340, 92] width 425 height 52
click at [431, 83] on input "text" at bounding box center [431, 92] width 163 height 33
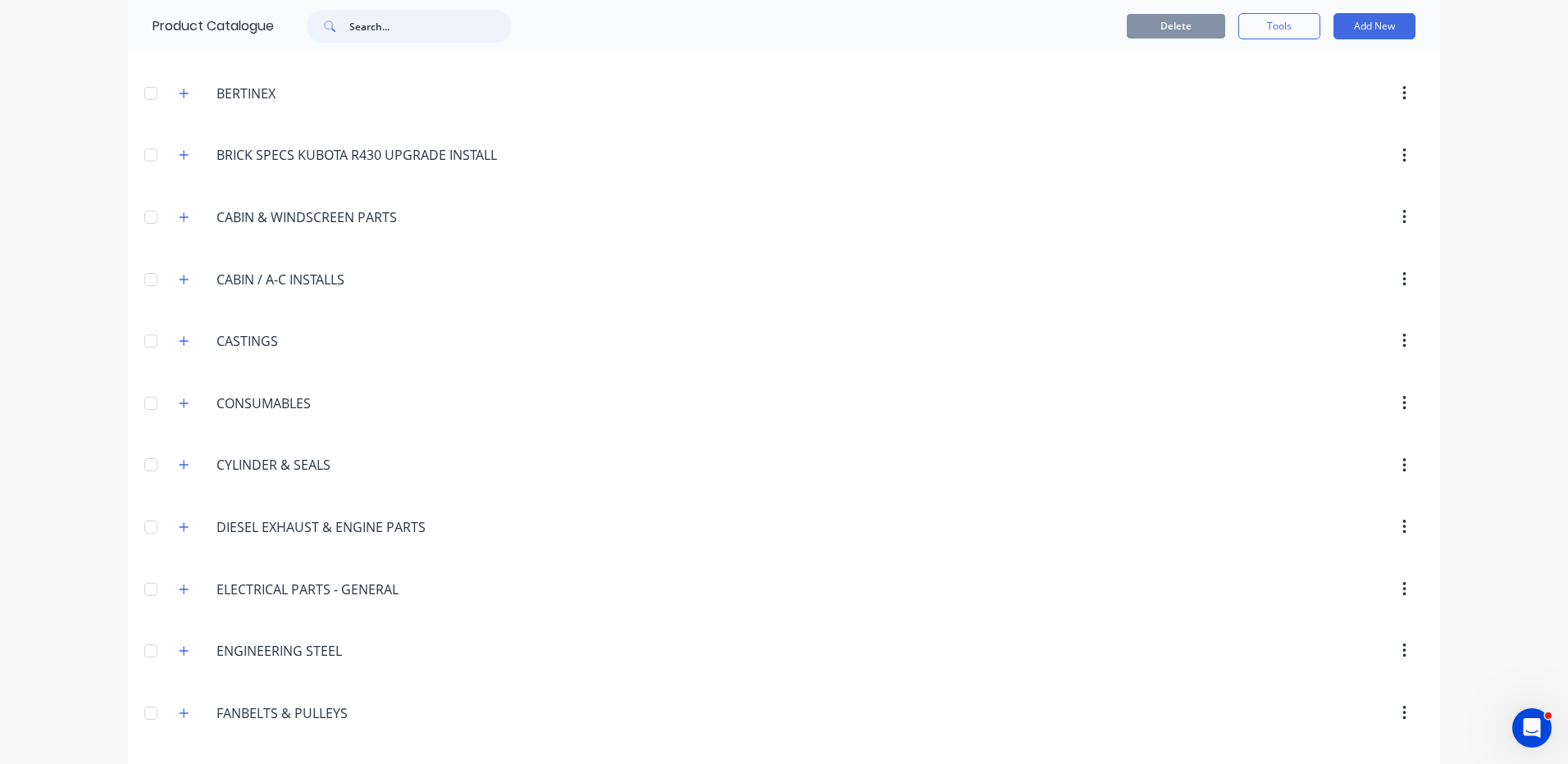
scroll to position [492, 0]
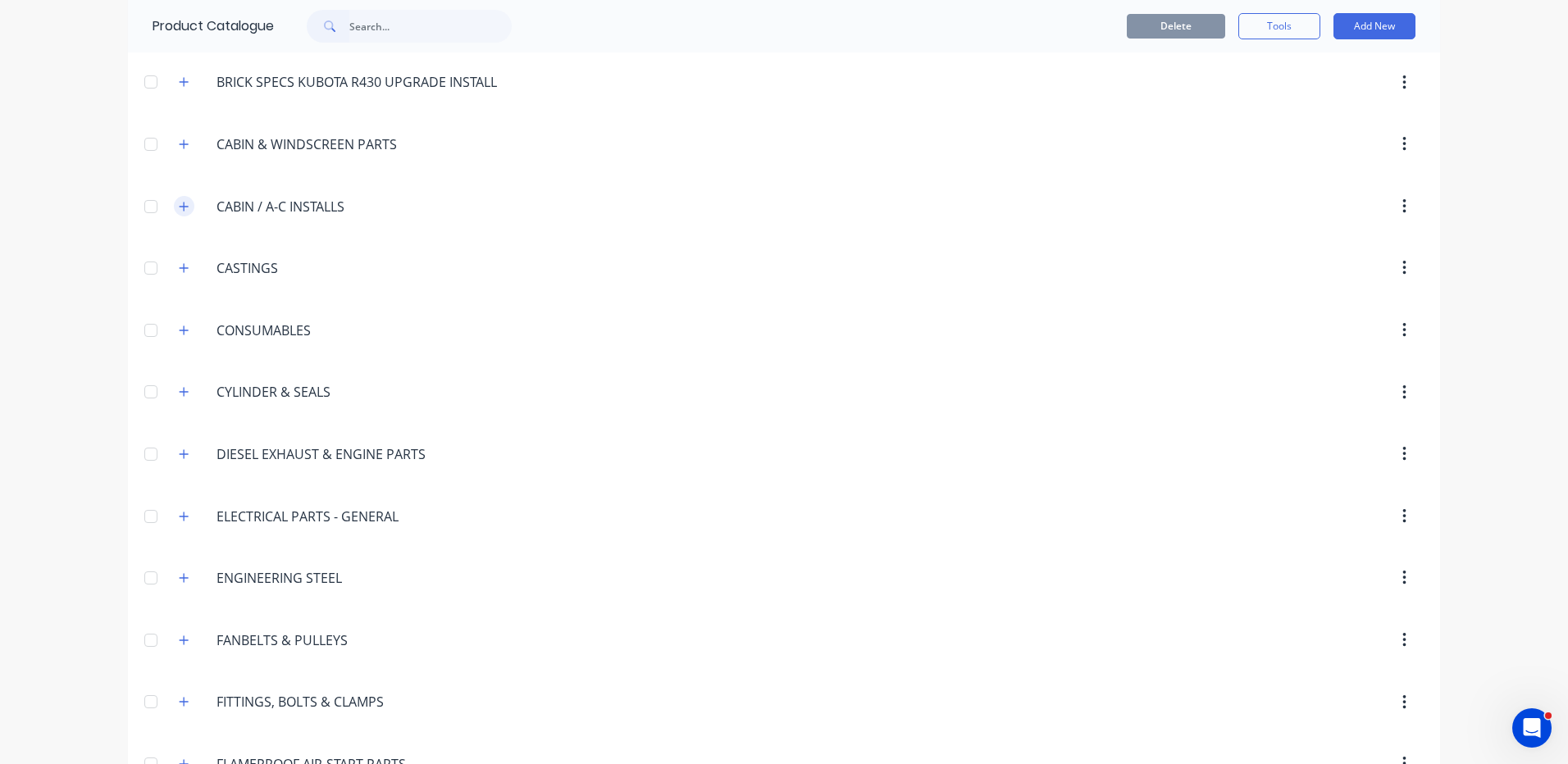
click at [181, 213] on button "button" at bounding box center [183, 205] width 20 height 20
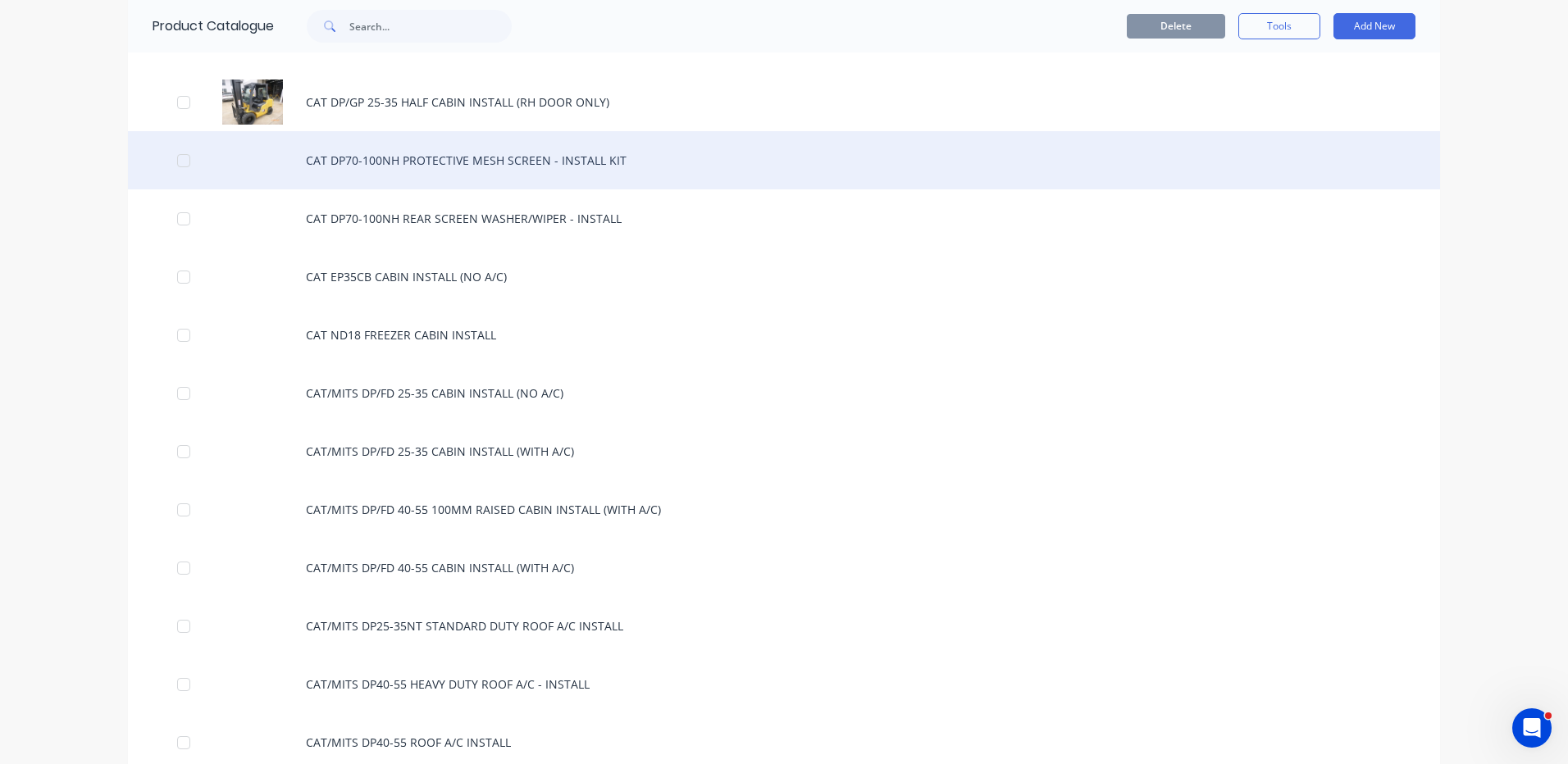
scroll to position [902, 0]
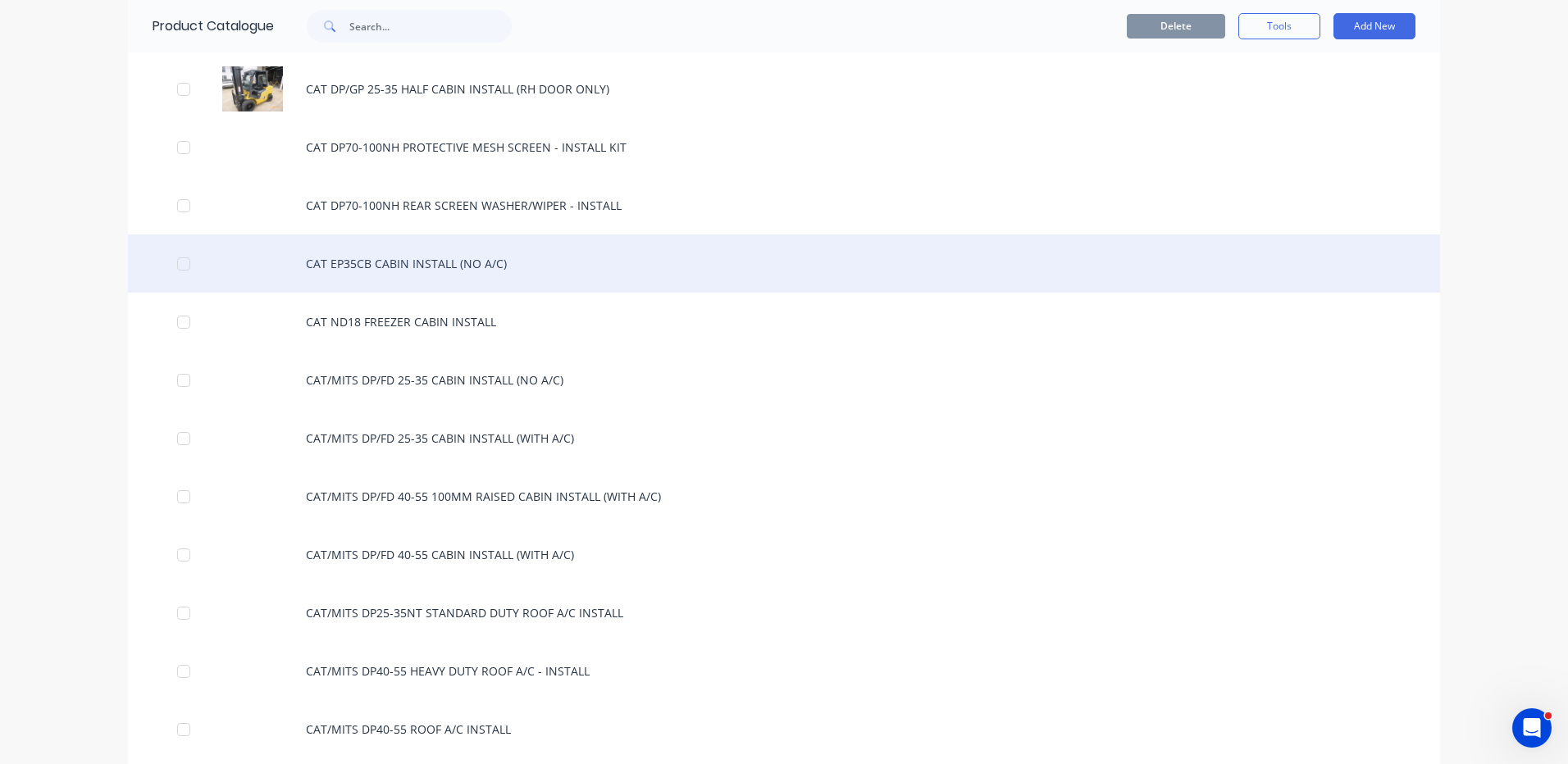
click at [426, 275] on div "CAT EP35CB CABIN INSTALL (NO A/C)" at bounding box center [784, 263] width 1312 height 58
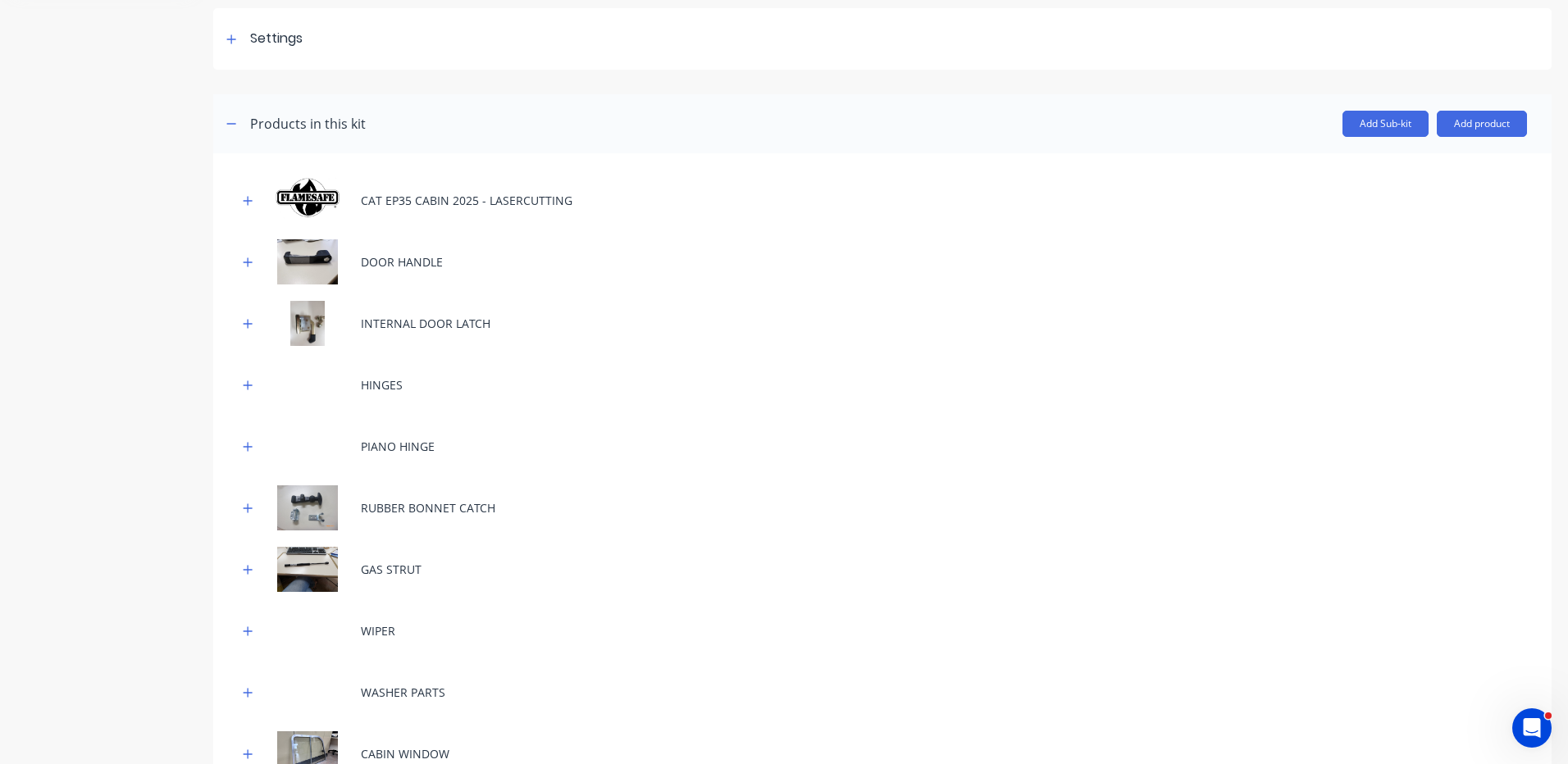
scroll to position [246, 0]
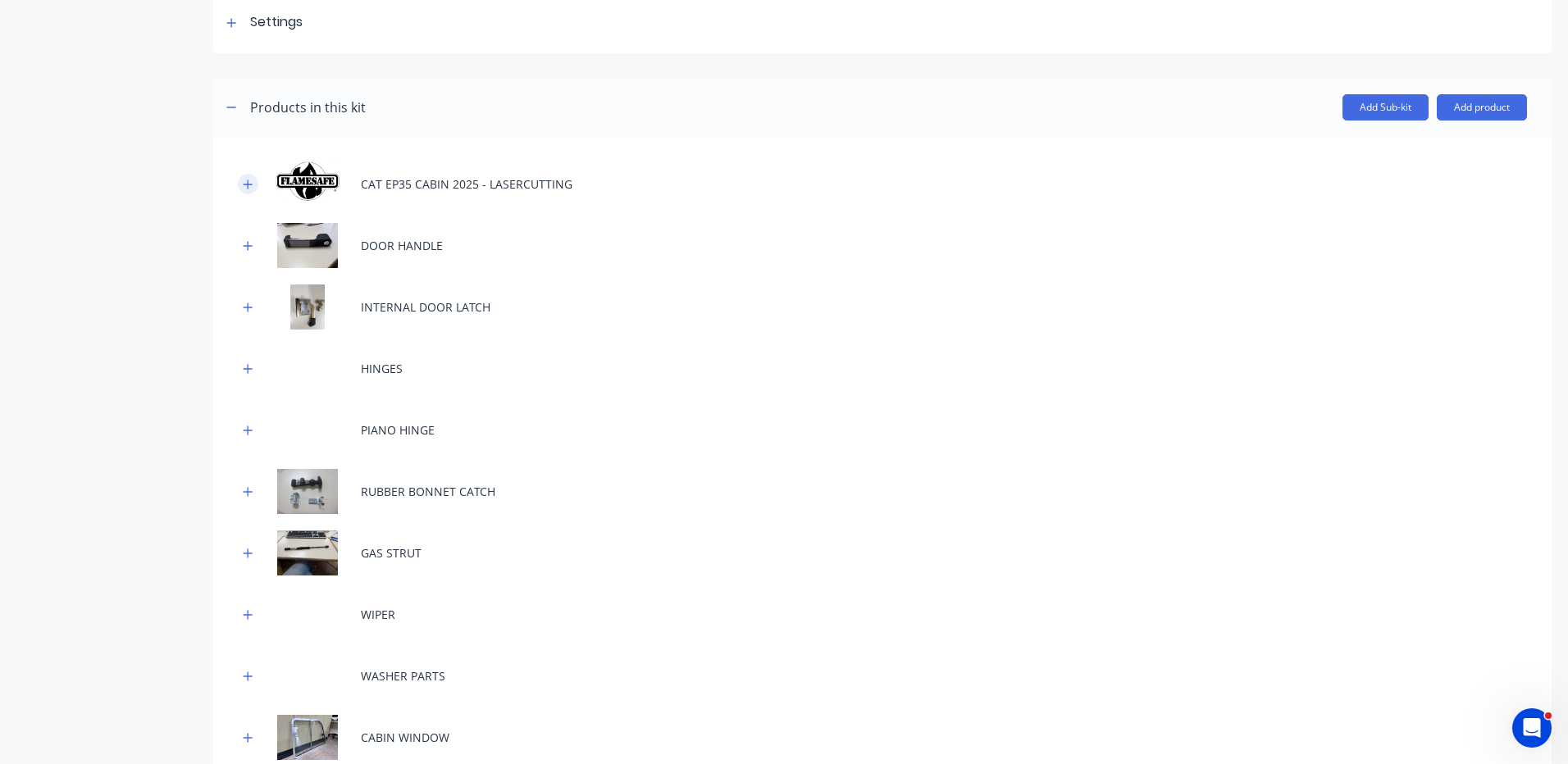
click at [243, 183] on icon "button" at bounding box center [248, 185] width 10 height 12
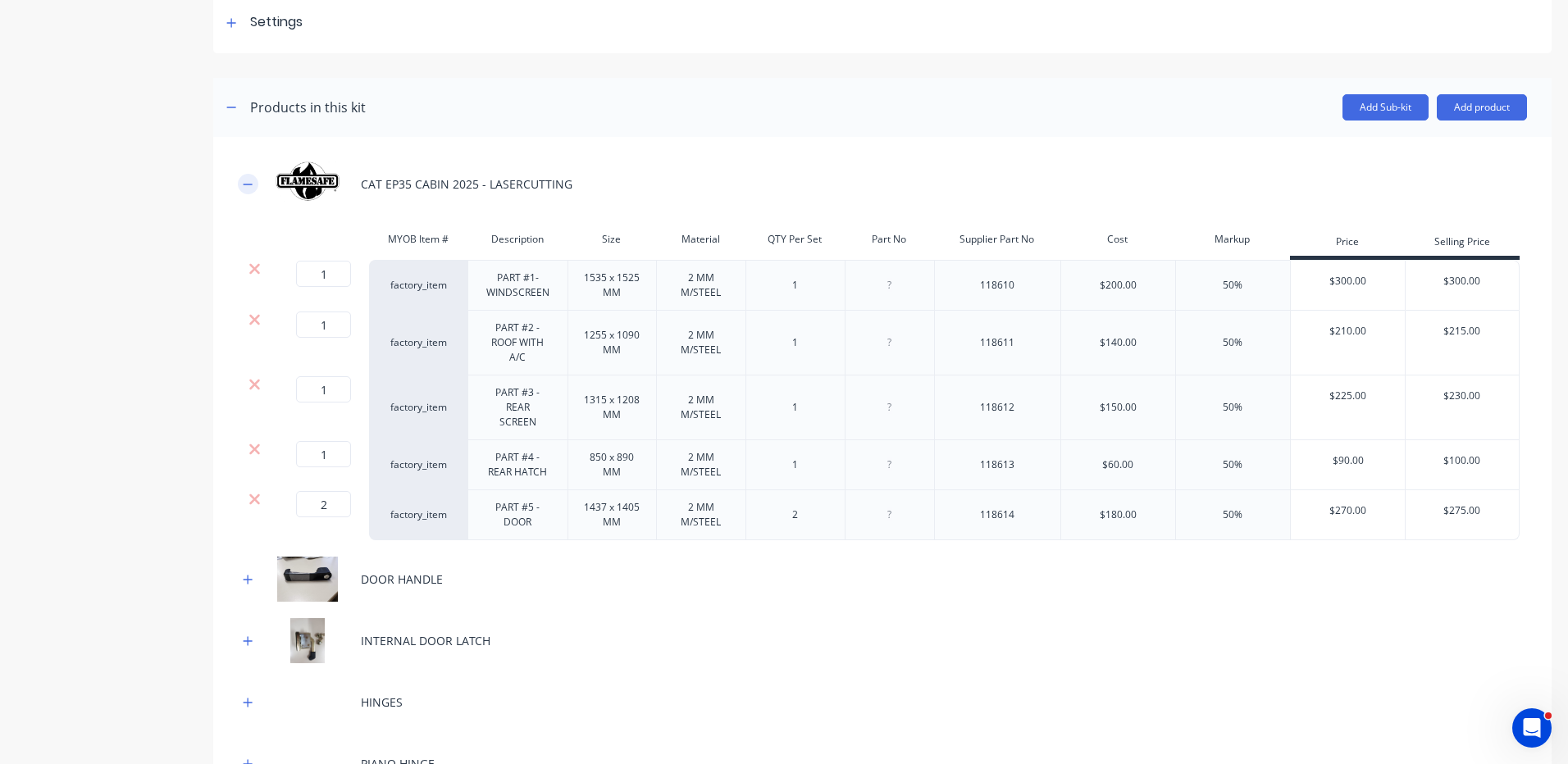
click at [247, 183] on icon "button" at bounding box center [248, 185] width 10 height 12
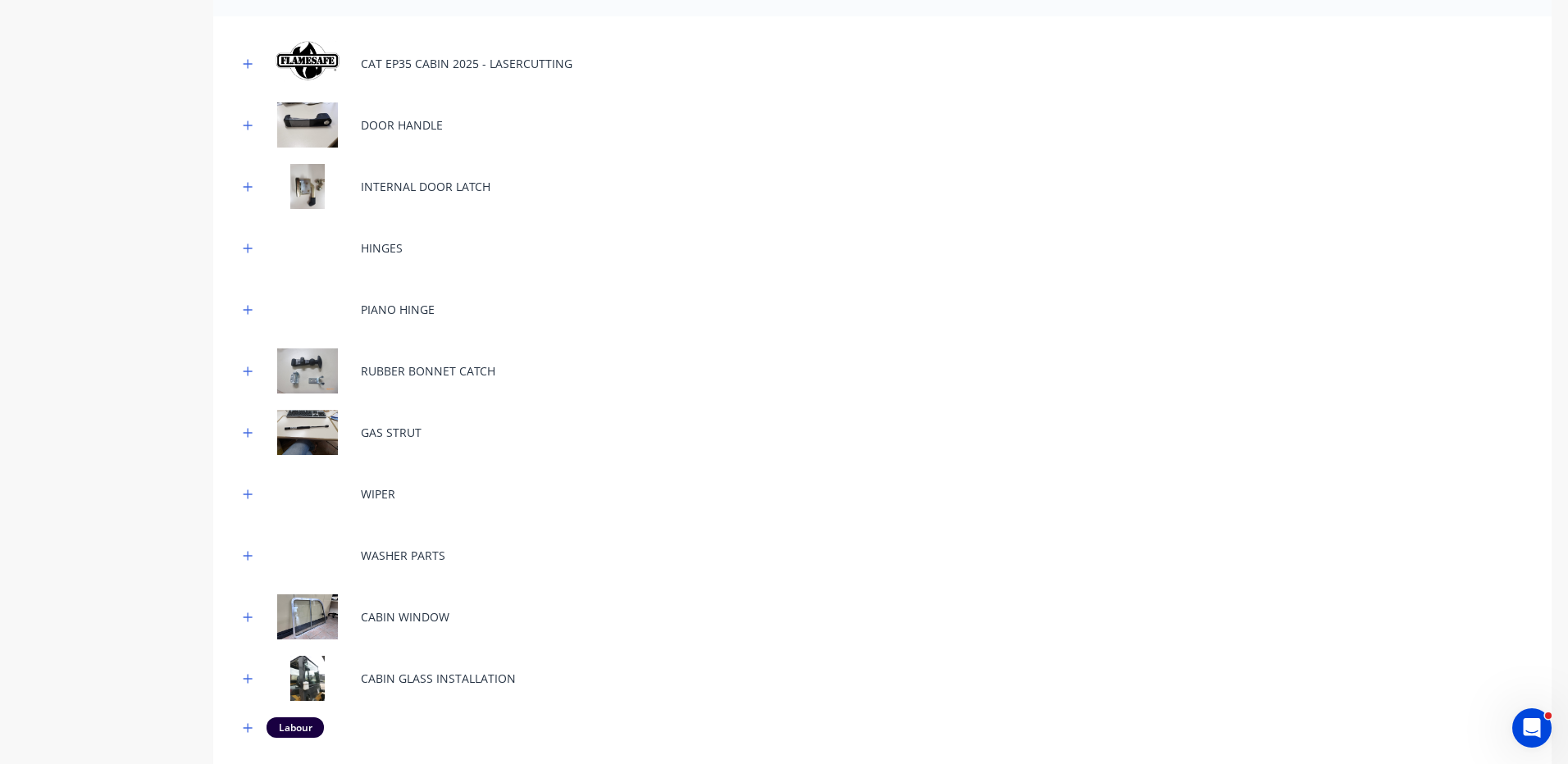
scroll to position [722, 0]
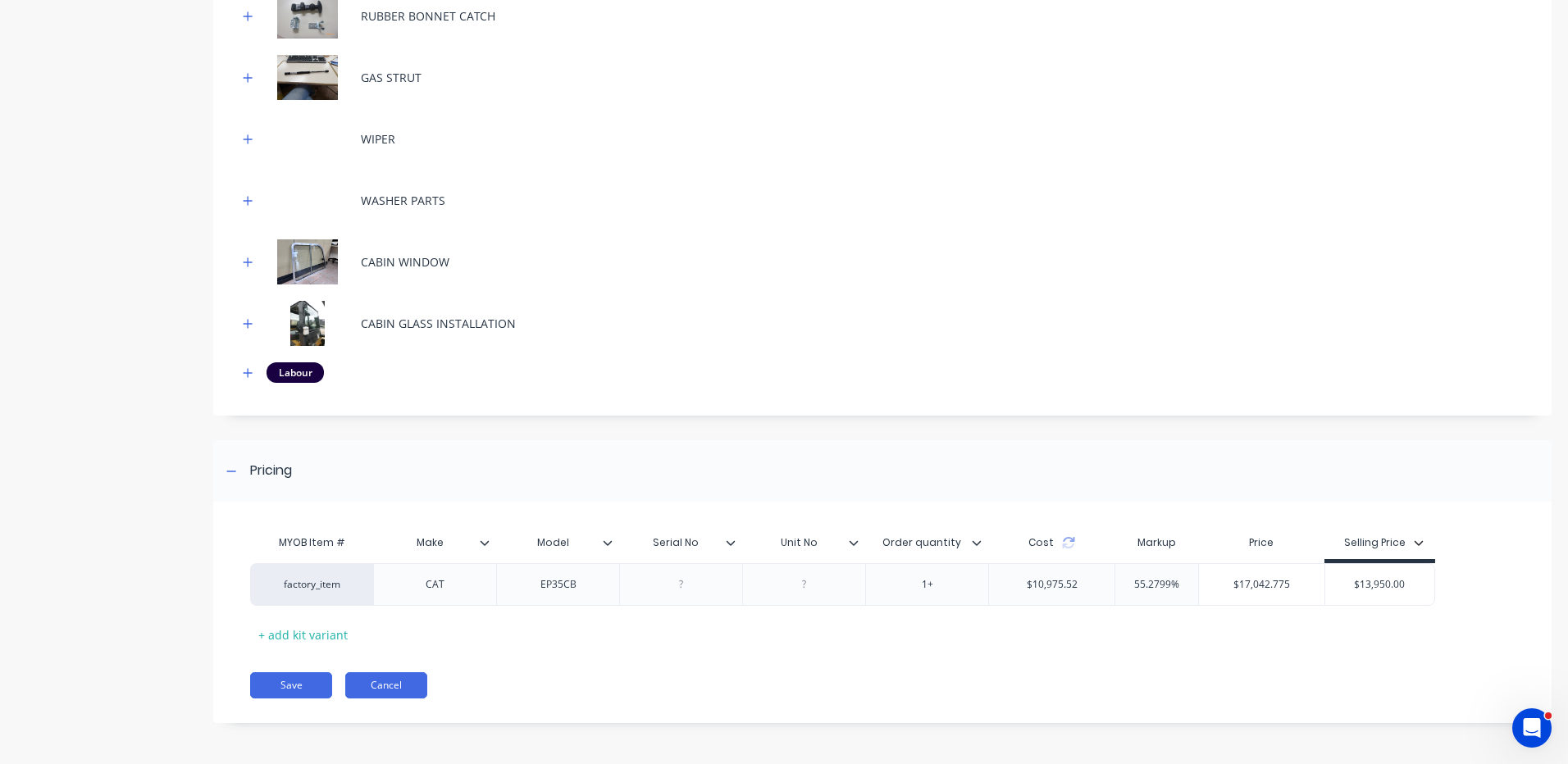
click at [377, 684] on button "Cancel" at bounding box center [385, 685] width 82 height 26
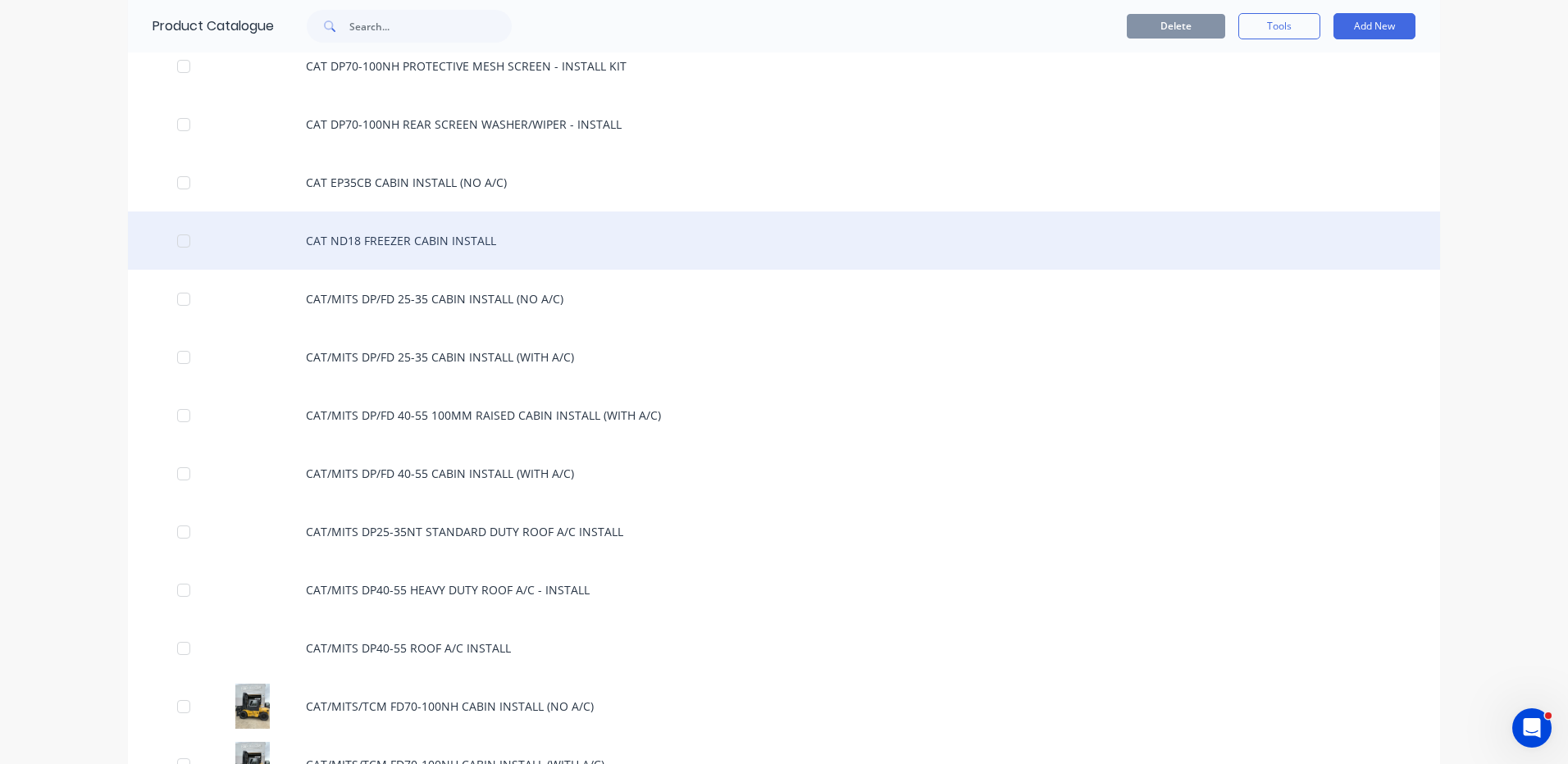
scroll to position [984, 0]
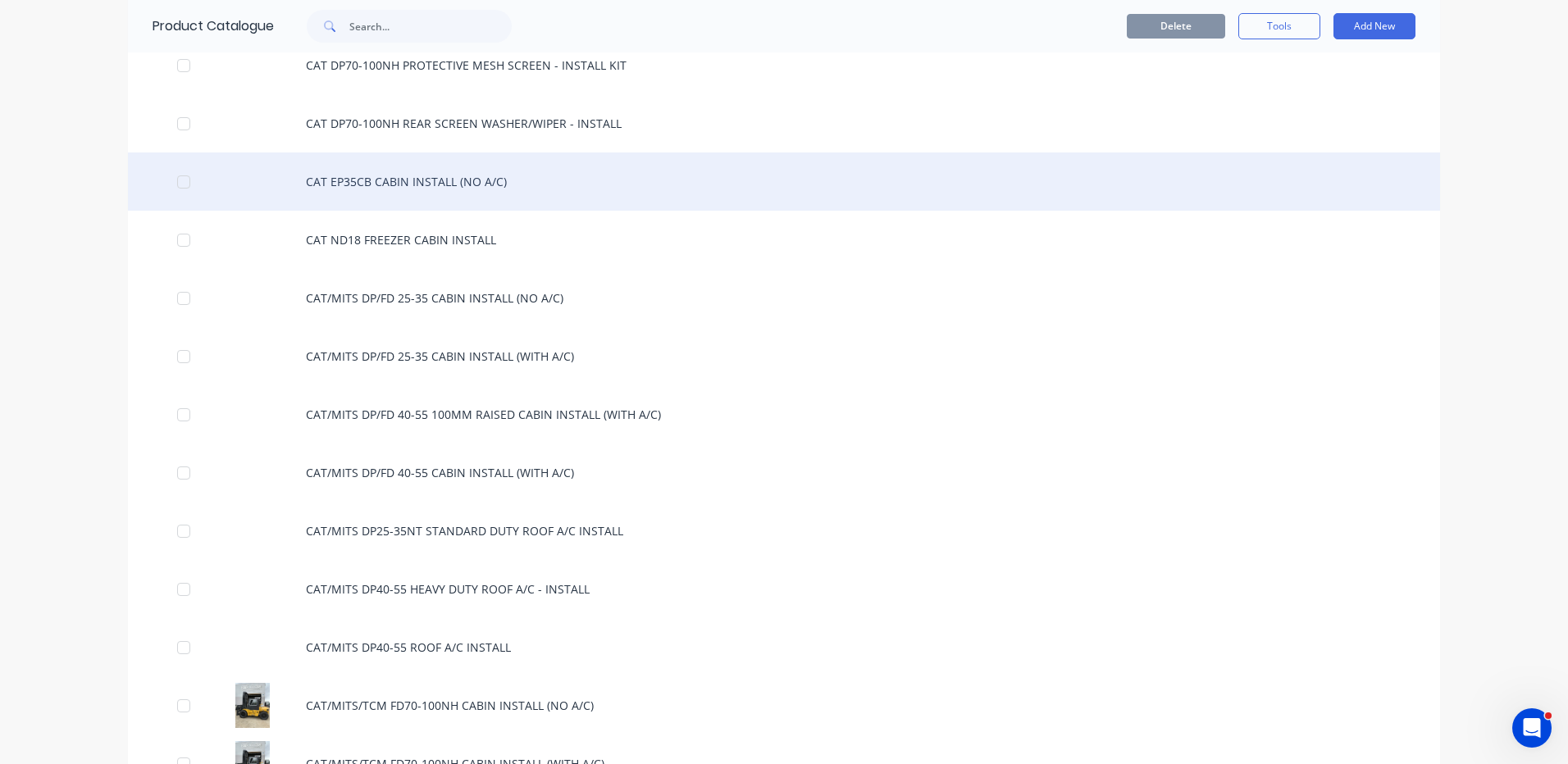
click at [457, 161] on div "CAT EP35CB CABIN INSTALL (NO A/C)" at bounding box center [784, 181] width 1312 height 58
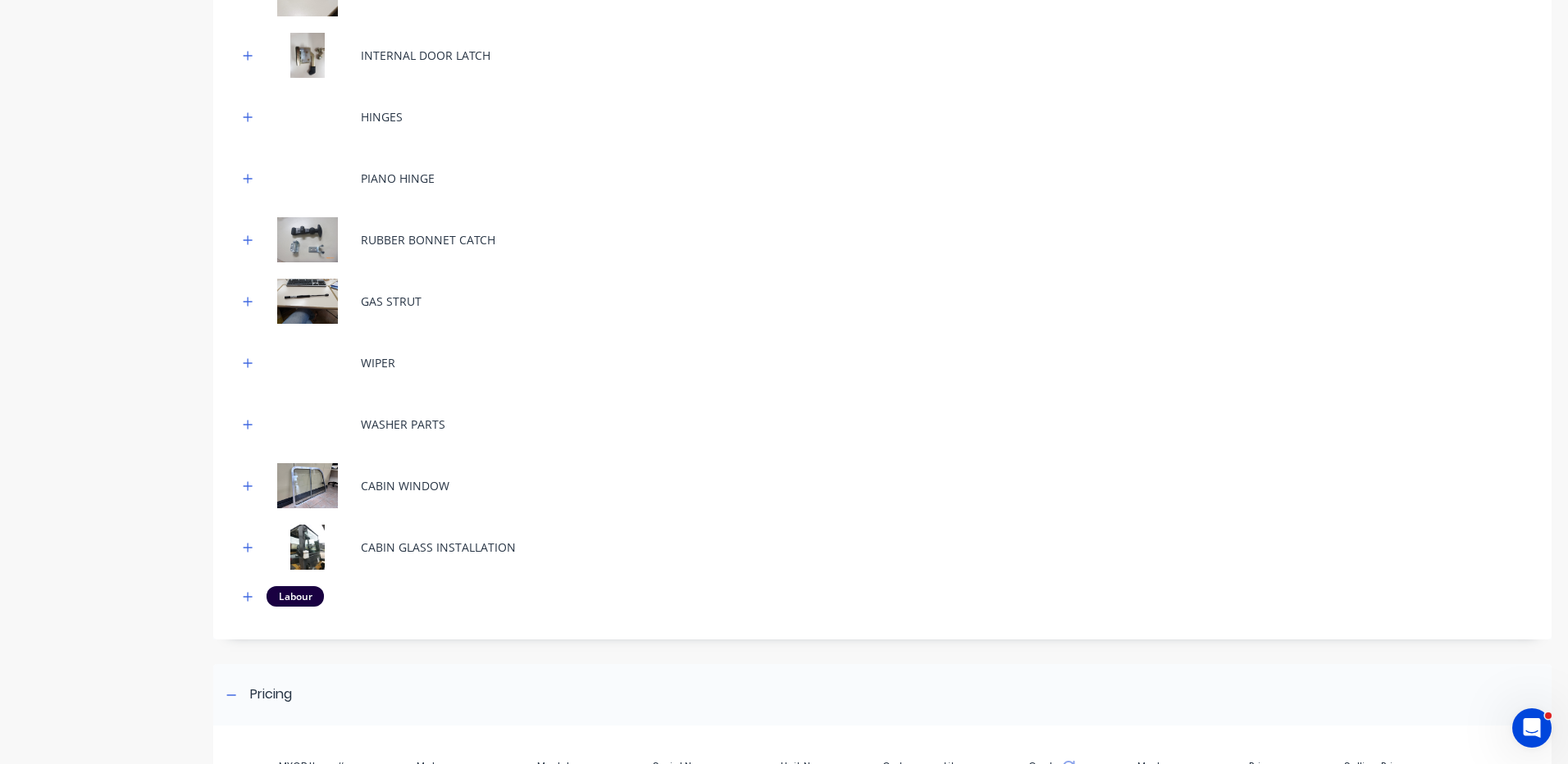
scroll to position [476, 0]
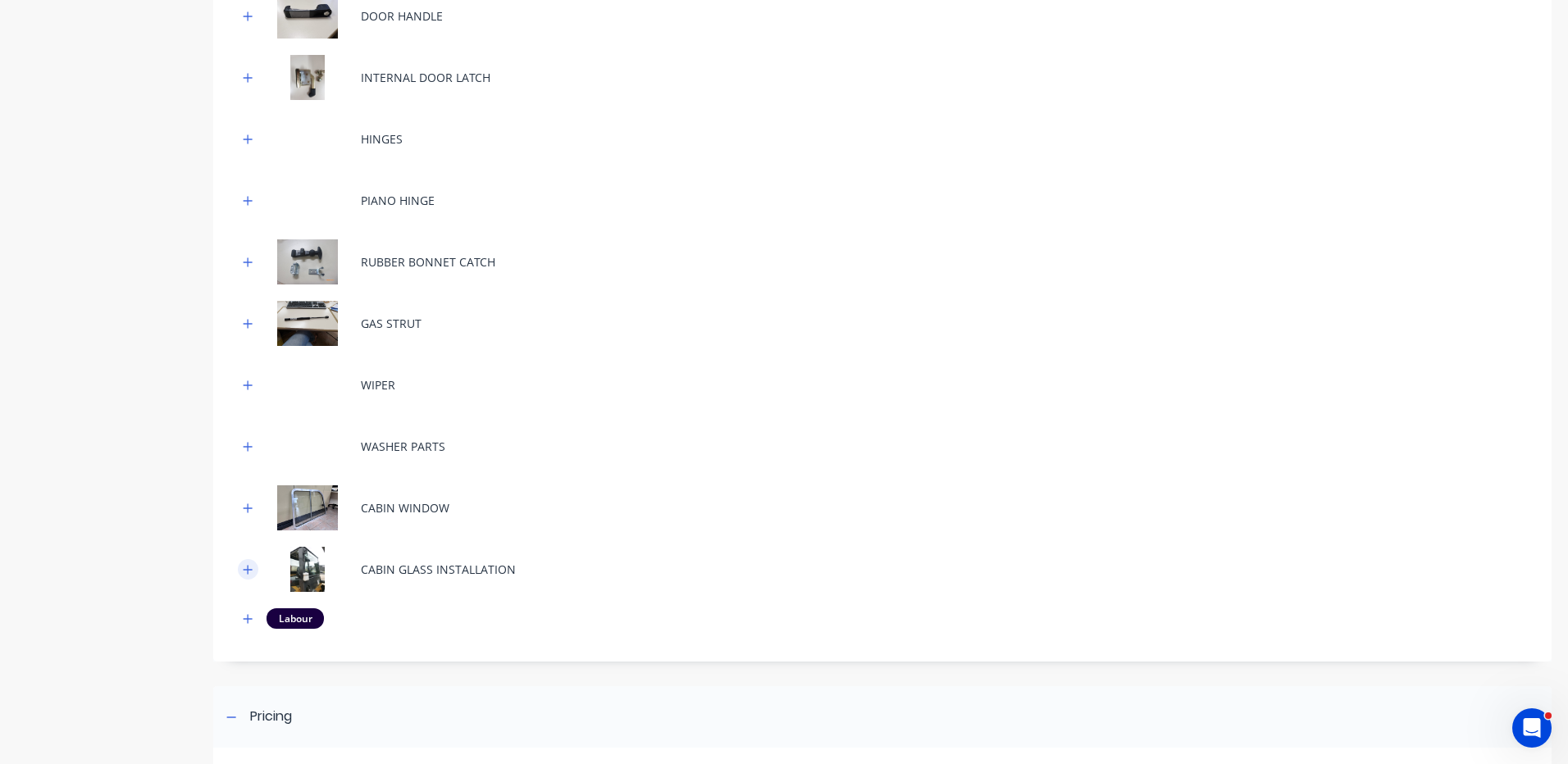
click at [245, 576] on button "button" at bounding box center [248, 569] width 20 height 20
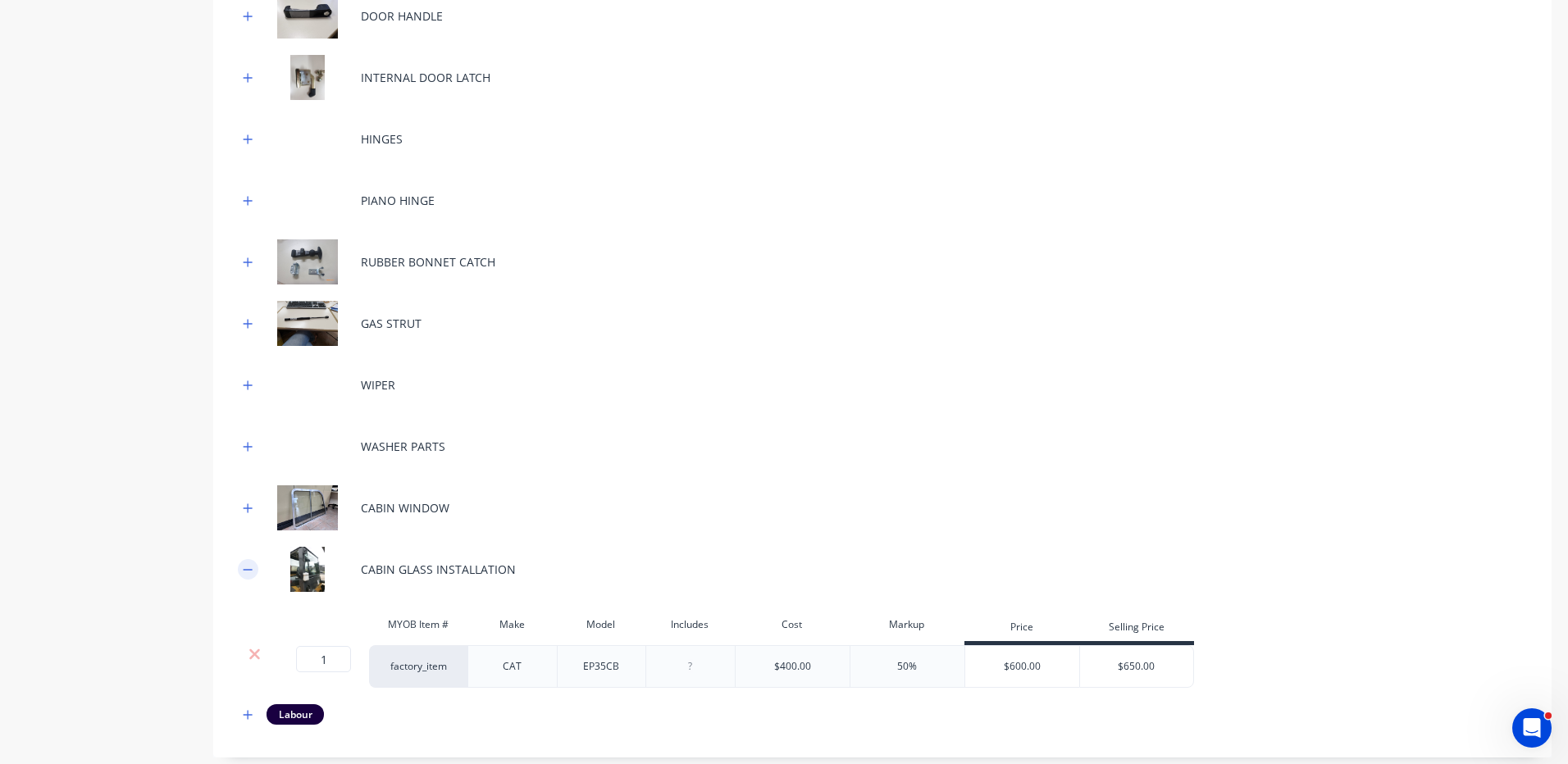
click at [245, 575] on icon "button" at bounding box center [248, 570] width 10 height 12
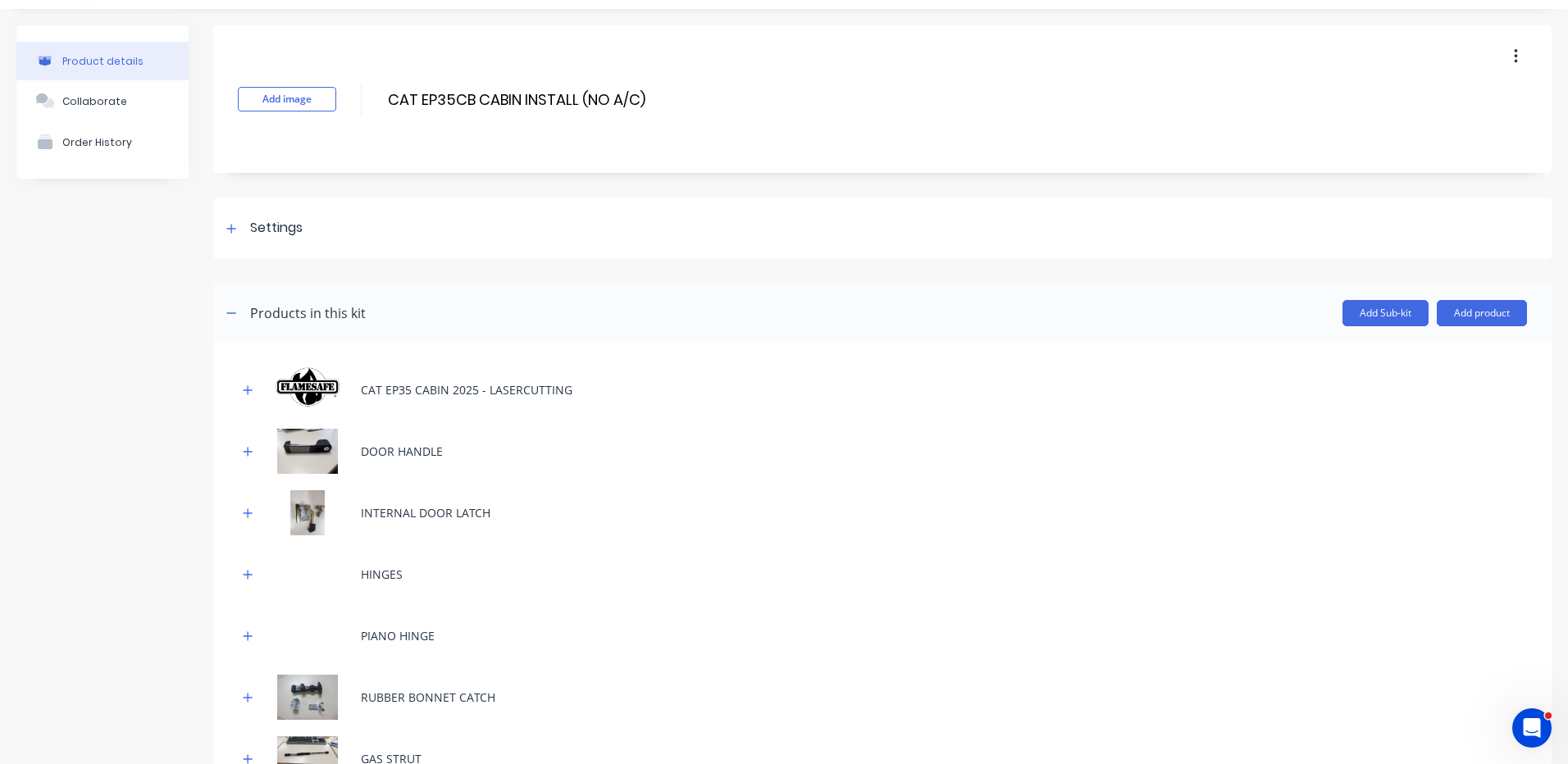
scroll to position [0, 0]
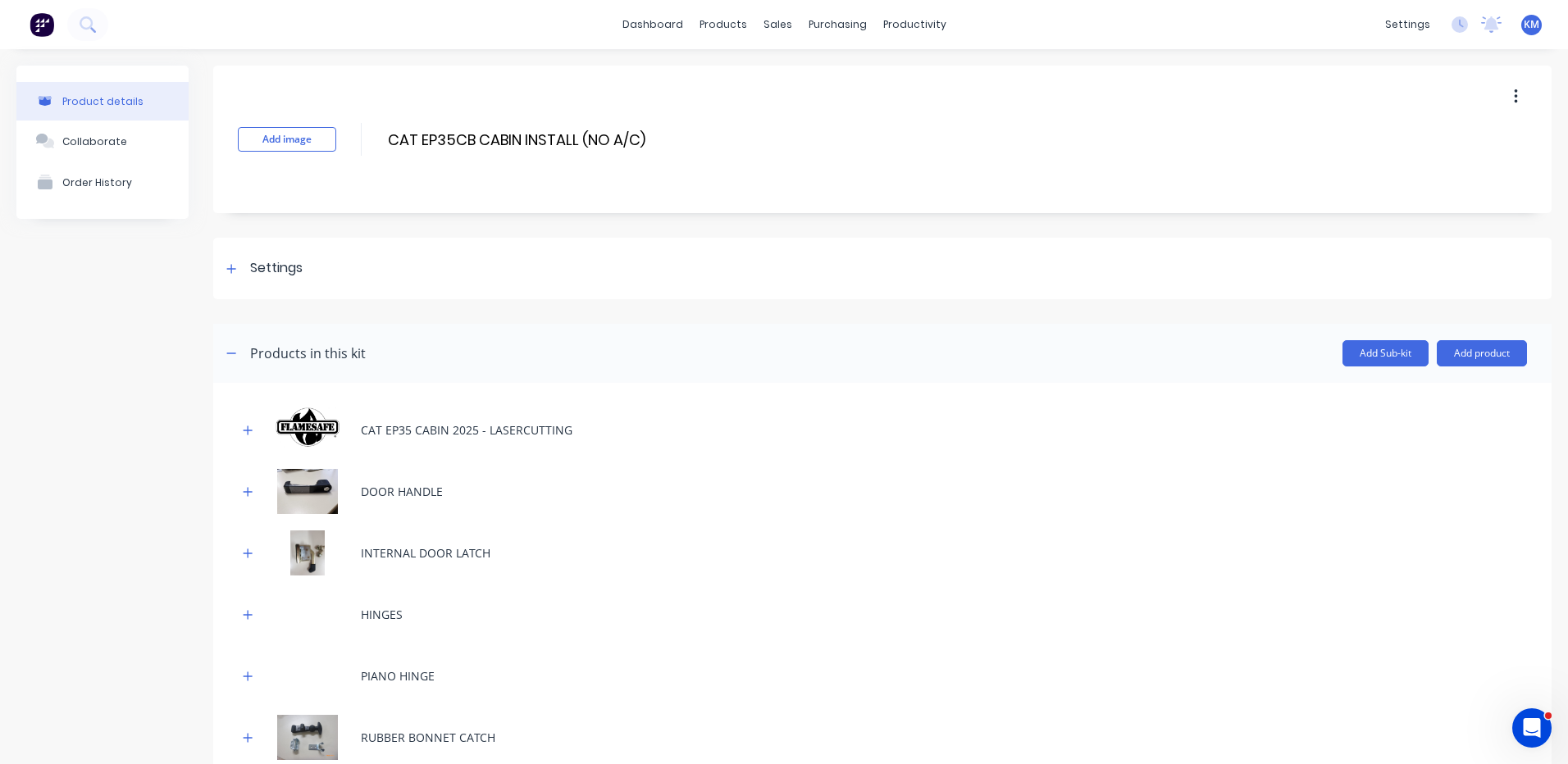
click at [1515, 89] on button "button" at bounding box center [1515, 96] width 39 height 30
click at [1453, 140] on span "Duplicate" at bounding box center [1455, 140] width 123 height 17
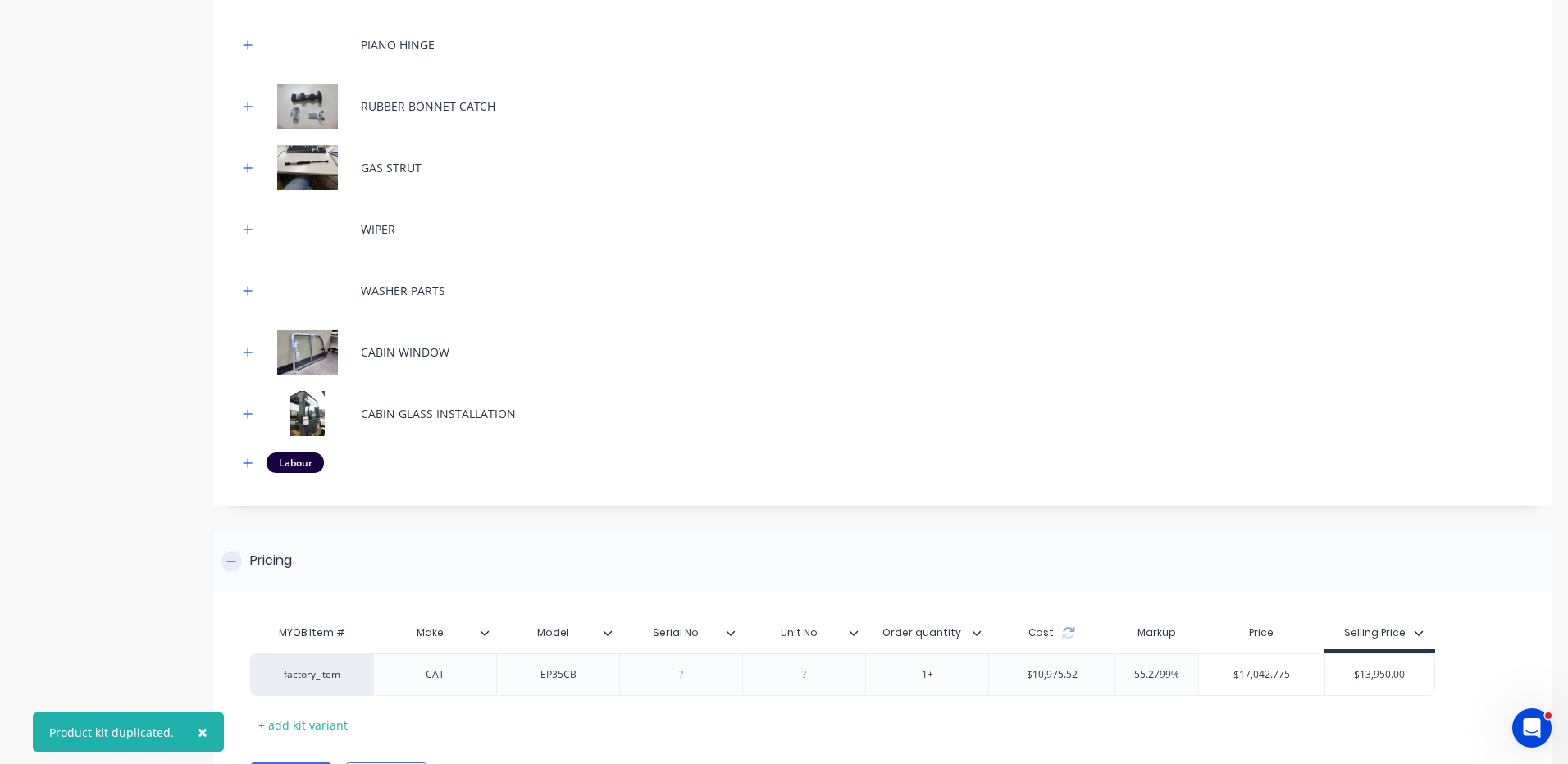
scroll to position [722, 0]
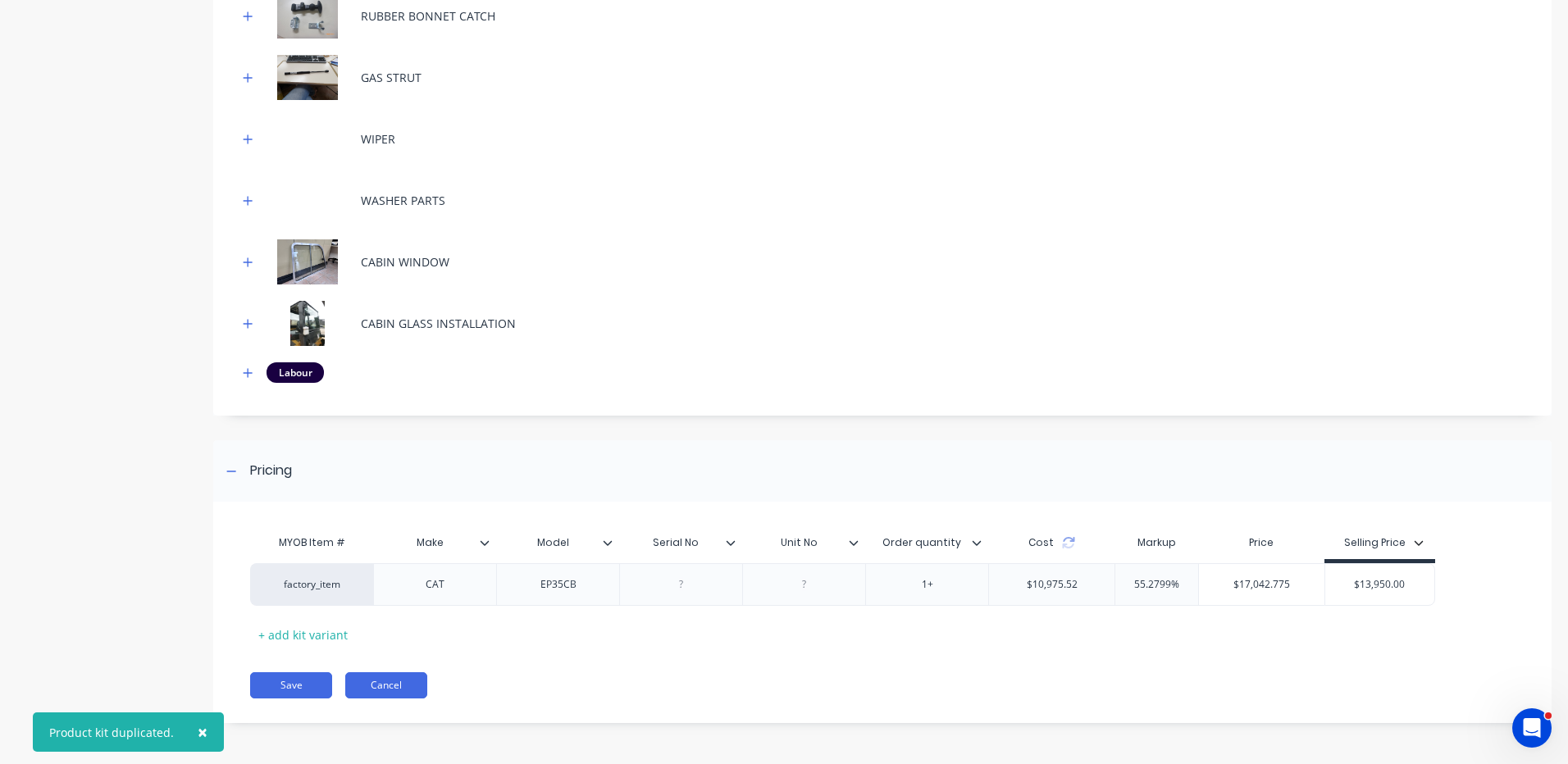
click at [411, 675] on button "Cancel" at bounding box center [385, 685] width 82 height 26
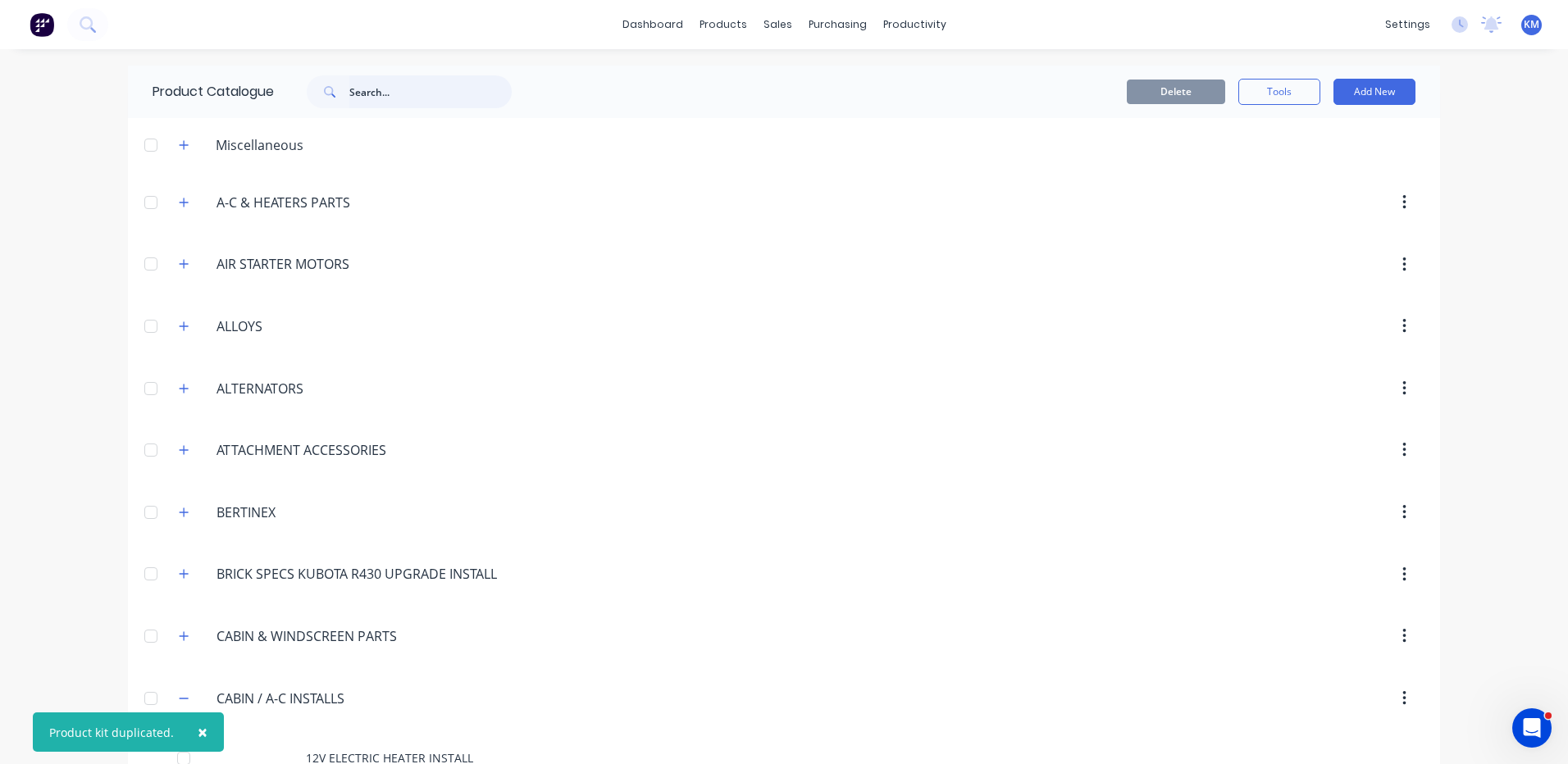
click at [370, 96] on input "text" at bounding box center [431, 92] width 163 height 33
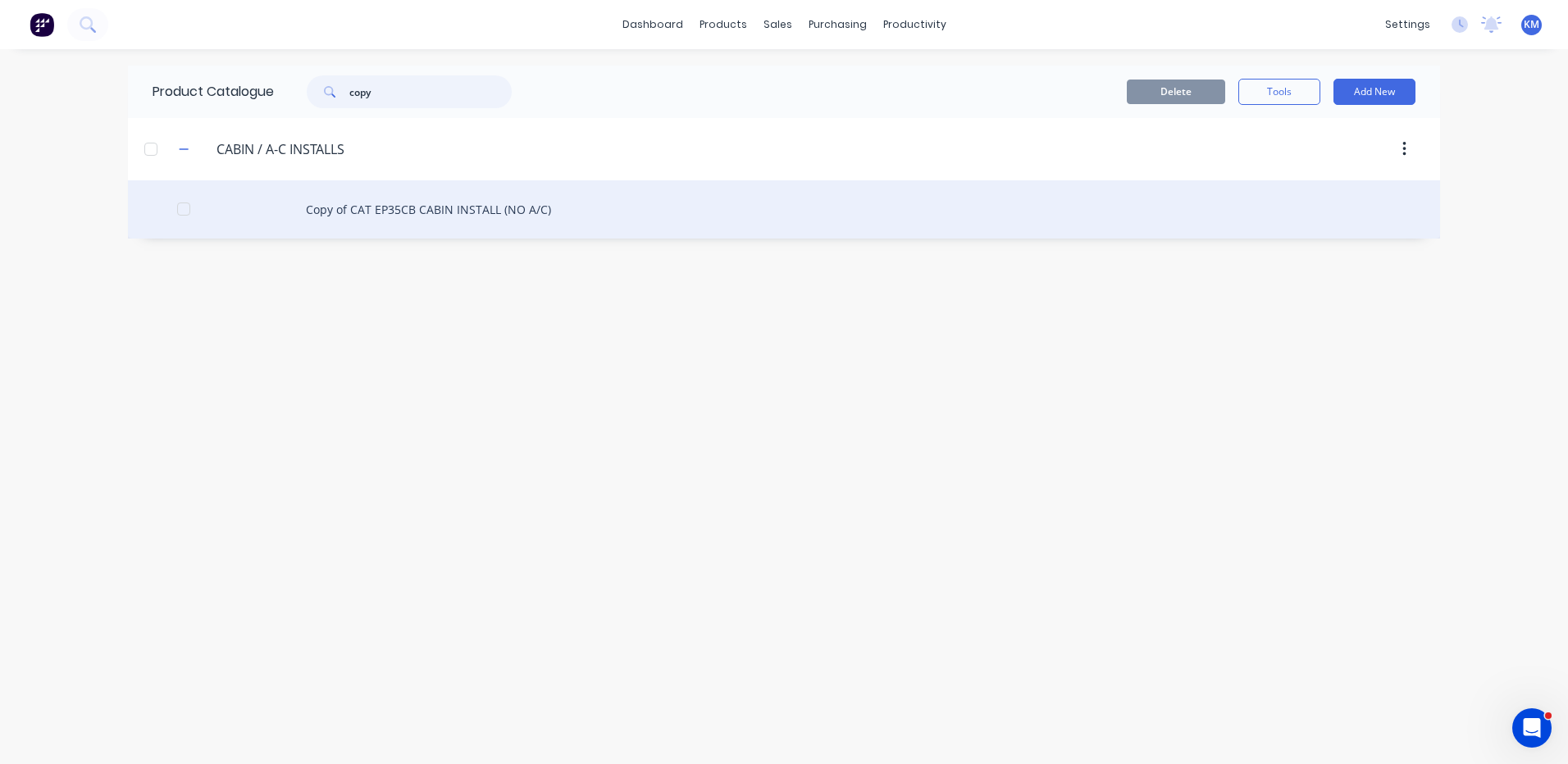
type input "copy"
click at [392, 192] on div "Copy of CAT EP35CB CABIN INSTALL (NO A/C)" at bounding box center [784, 209] width 1312 height 58
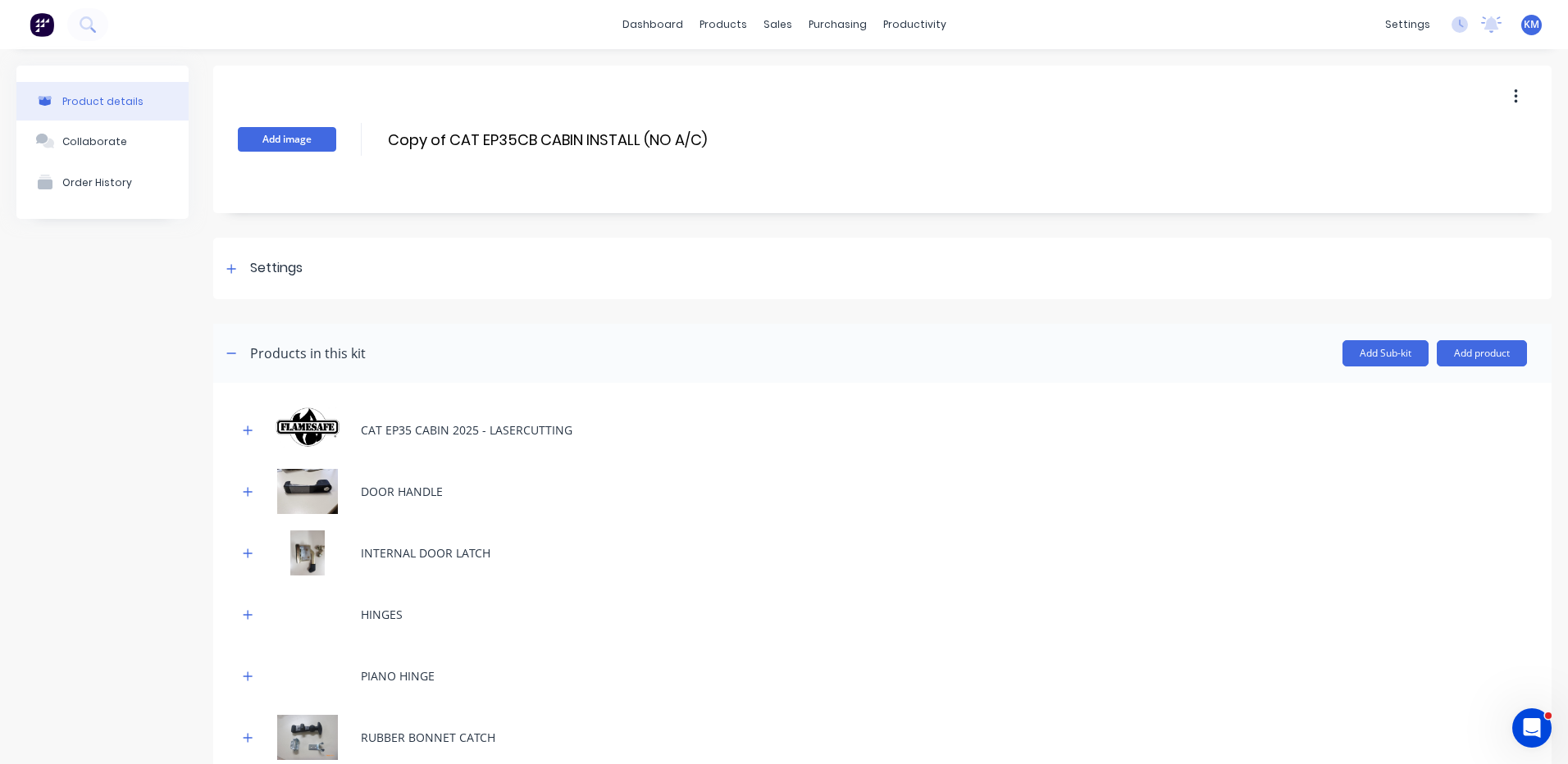
drag, startPoint x: 449, startPoint y: 136, endPoint x: 329, endPoint y: 135, distance: 120.0
click at [329, 135] on div "Add image Copy of CAT EP35CB CABIN INSTALL (NO A/C) Copy of CAT EP35CB CABIN IN…" at bounding box center [881, 139] width 1338 height 147
drag, startPoint x: 757, startPoint y: 139, endPoint x: 736, endPoint y: 143, distance: 21.4
click at [736, 143] on input "NICHIYU (CAT) FB25-80 (FB25CB) CABIN INSTALL (NO A/C)" at bounding box center [590, 140] width 408 height 24
type input "NICHIYU (CAT) FB25-80 (FB25CB) CABIN INSTALL (WITH A/C)"
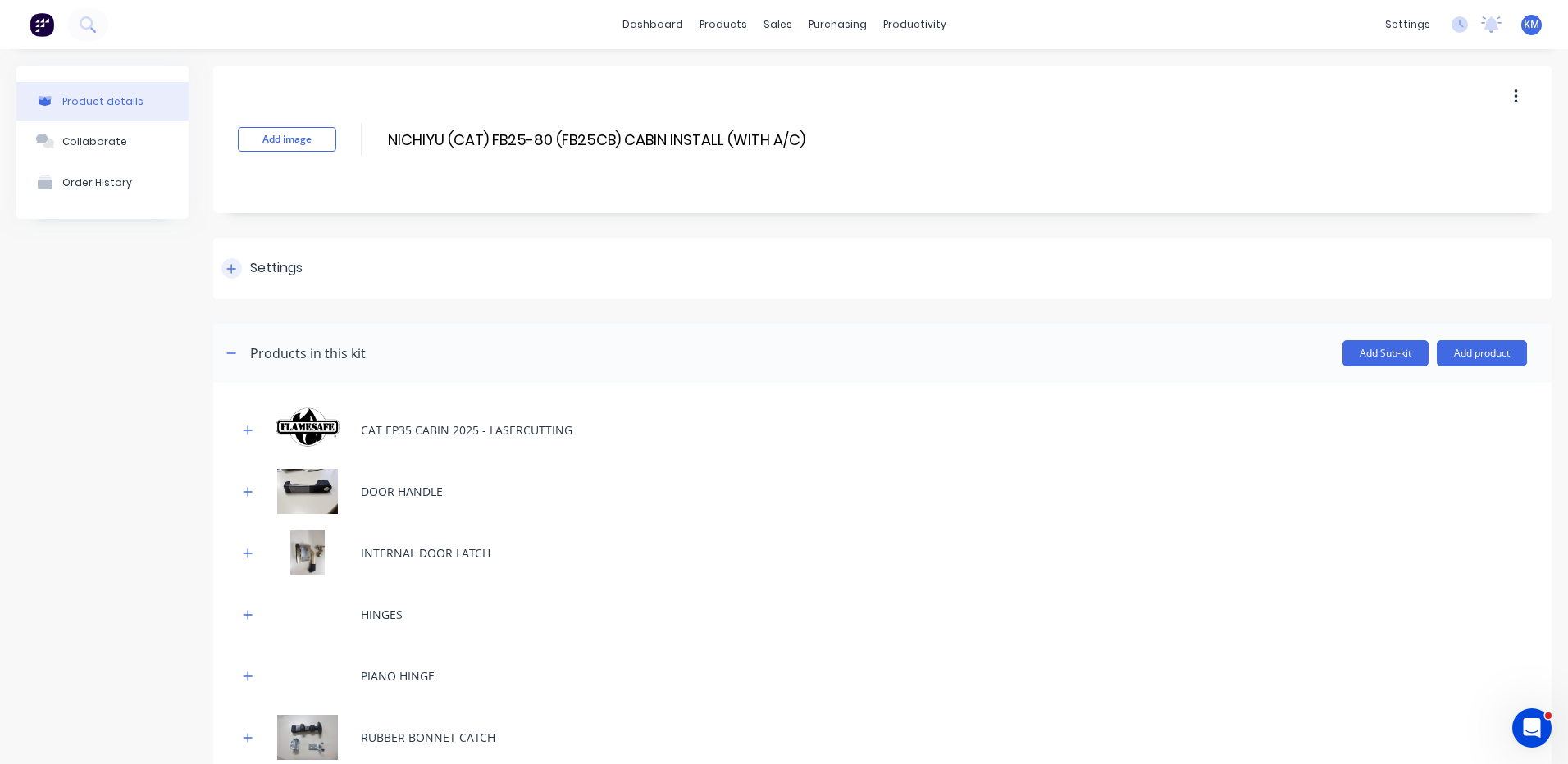
click at [637, 246] on div "Settings" at bounding box center [881, 269] width 1338 height 62
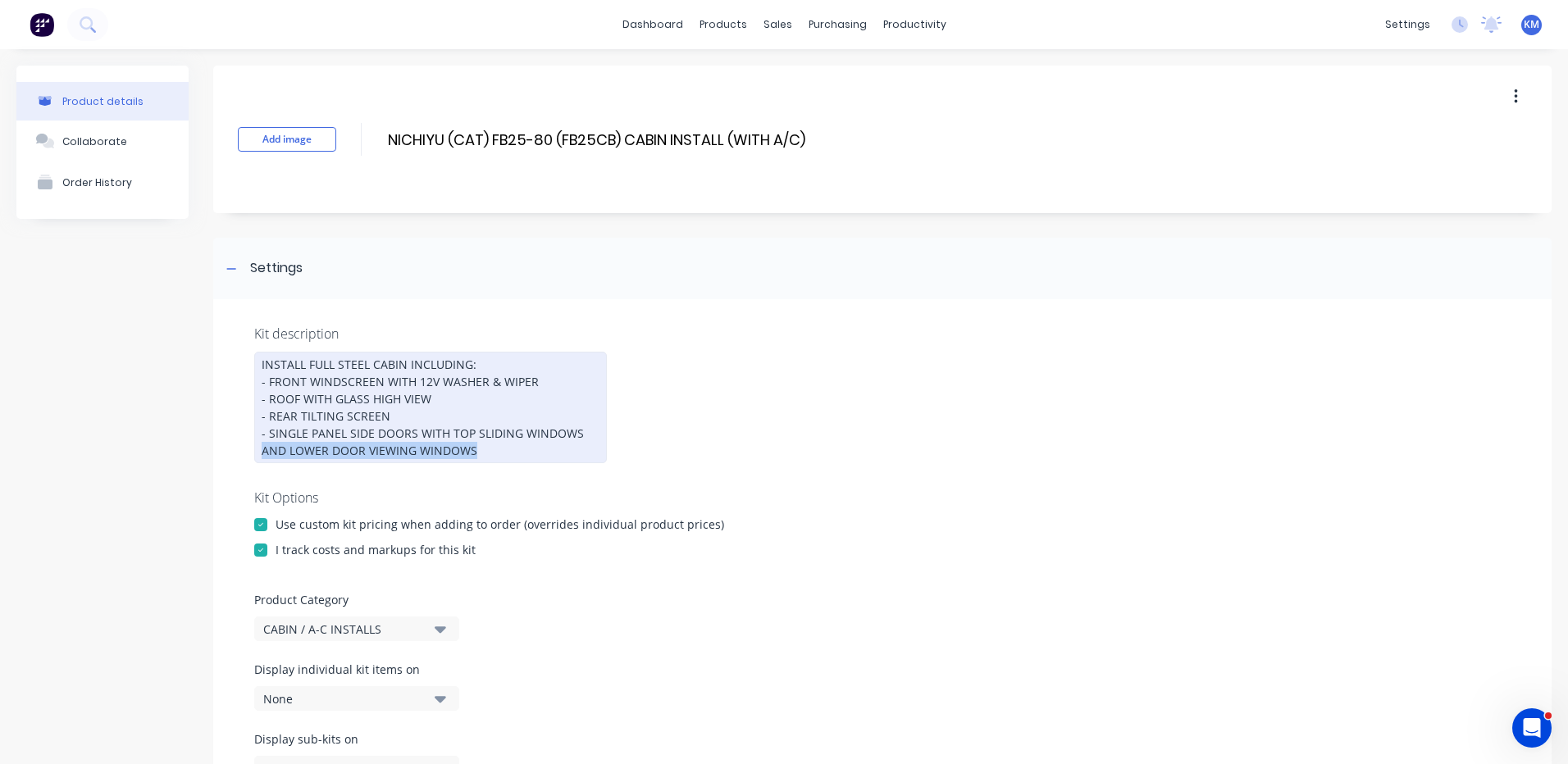
drag, startPoint x: 477, startPoint y: 449, endPoint x: 256, endPoint y: 451, distance: 221.0
click at [256, 451] on div "INSTALL FULL STEEL CABIN INCLUDING: - FRONT WINDSCREEN WITH 12V WASHER & WIPER …" at bounding box center [431, 408] width 353 height 112
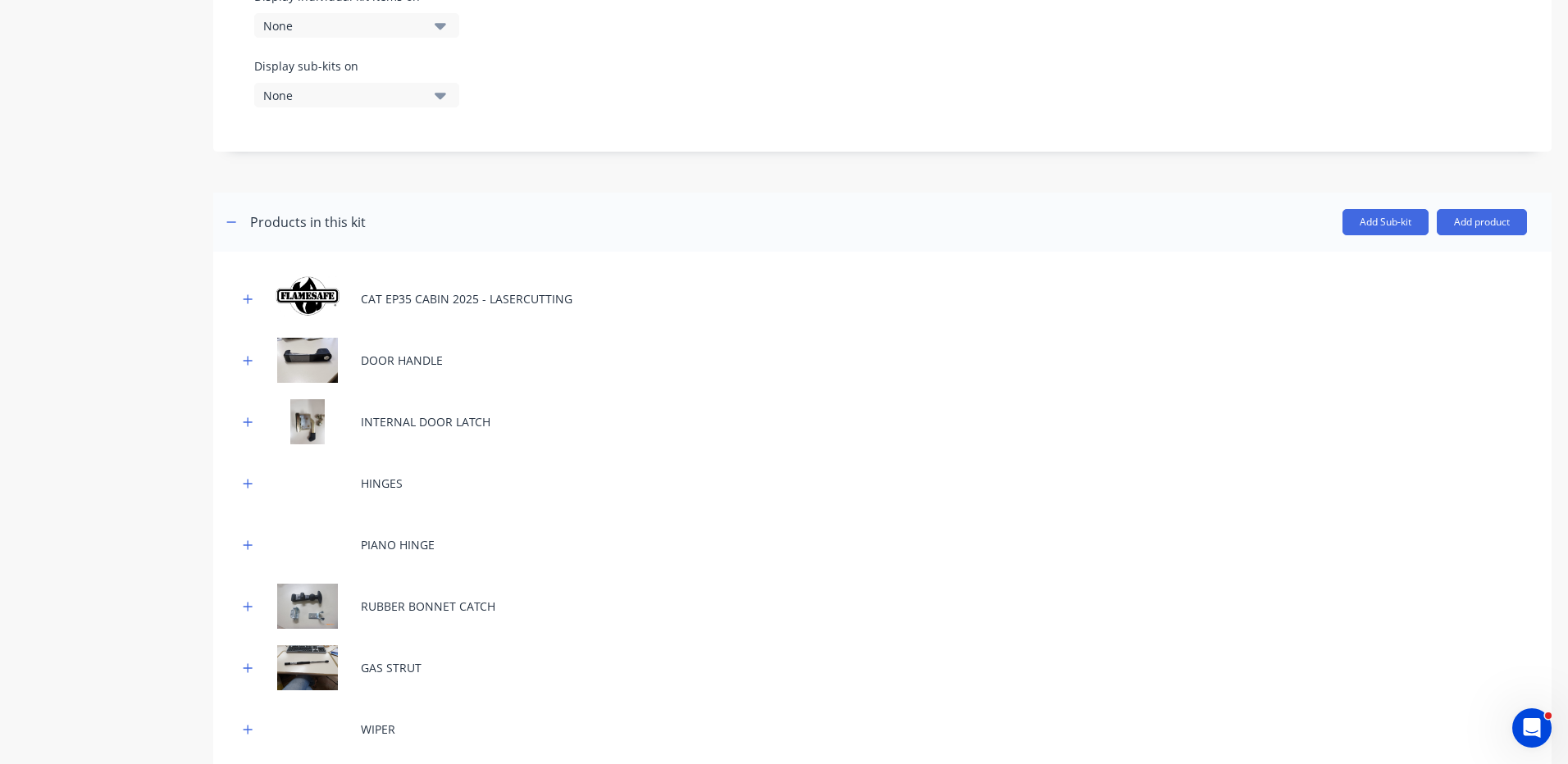
scroll to position [1247, 0]
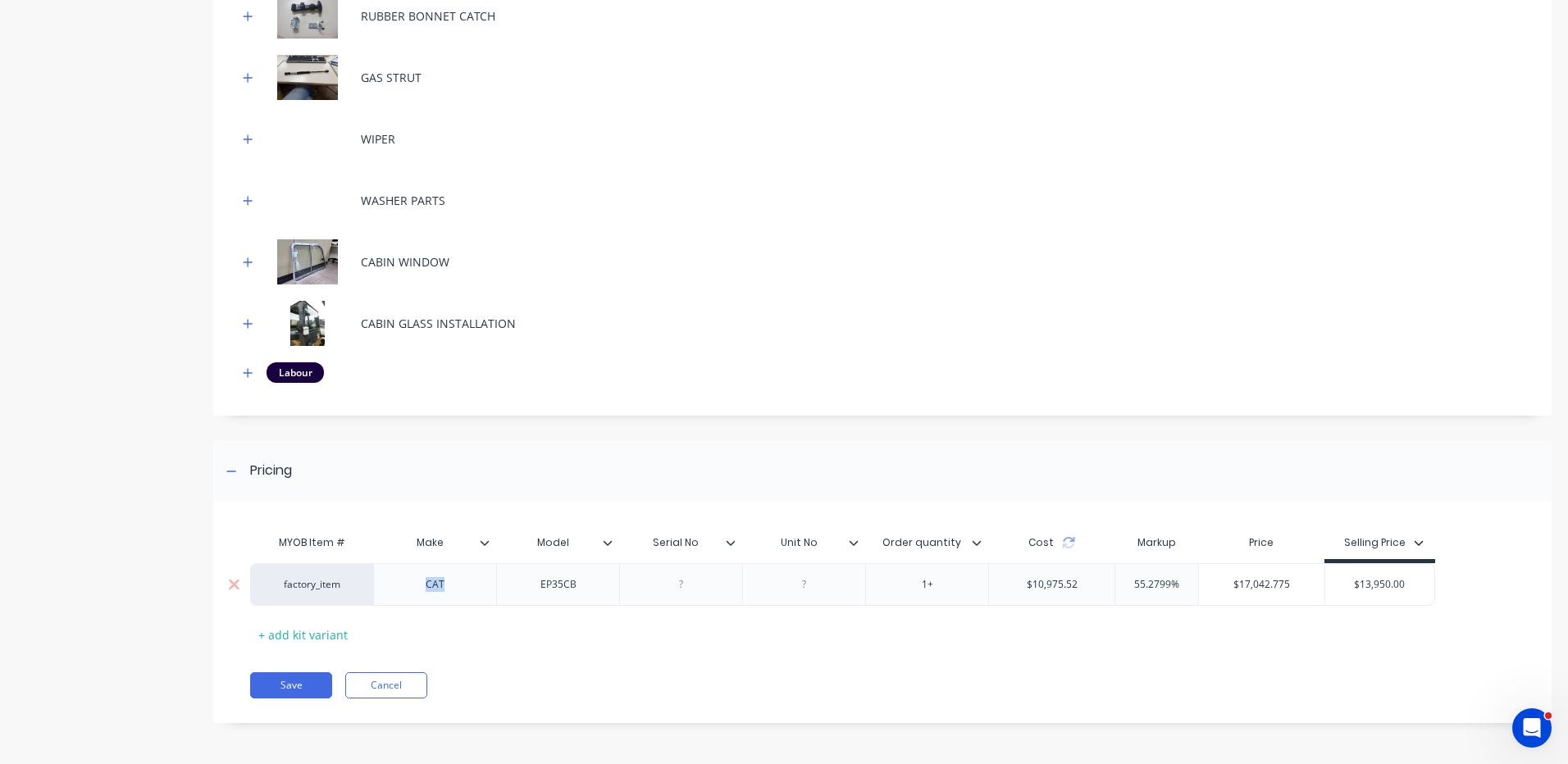
drag, startPoint x: 460, startPoint y: 582, endPoint x: 410, endPoint y: 582, distance: 50.0
click at [410, 582] on div "CAT" at bounding box center [434, 585] width 82 height 21
click at [559, 587] on div "EP35CB" at bounding box center [558, 585] width 82 height 21
click at [1266, 509] on div "Pricing MYOB Item # Make Model Serial No Unit No Order quantity Cost Markup Pri…" at bounding box center [881, 582] width 1338 height 283
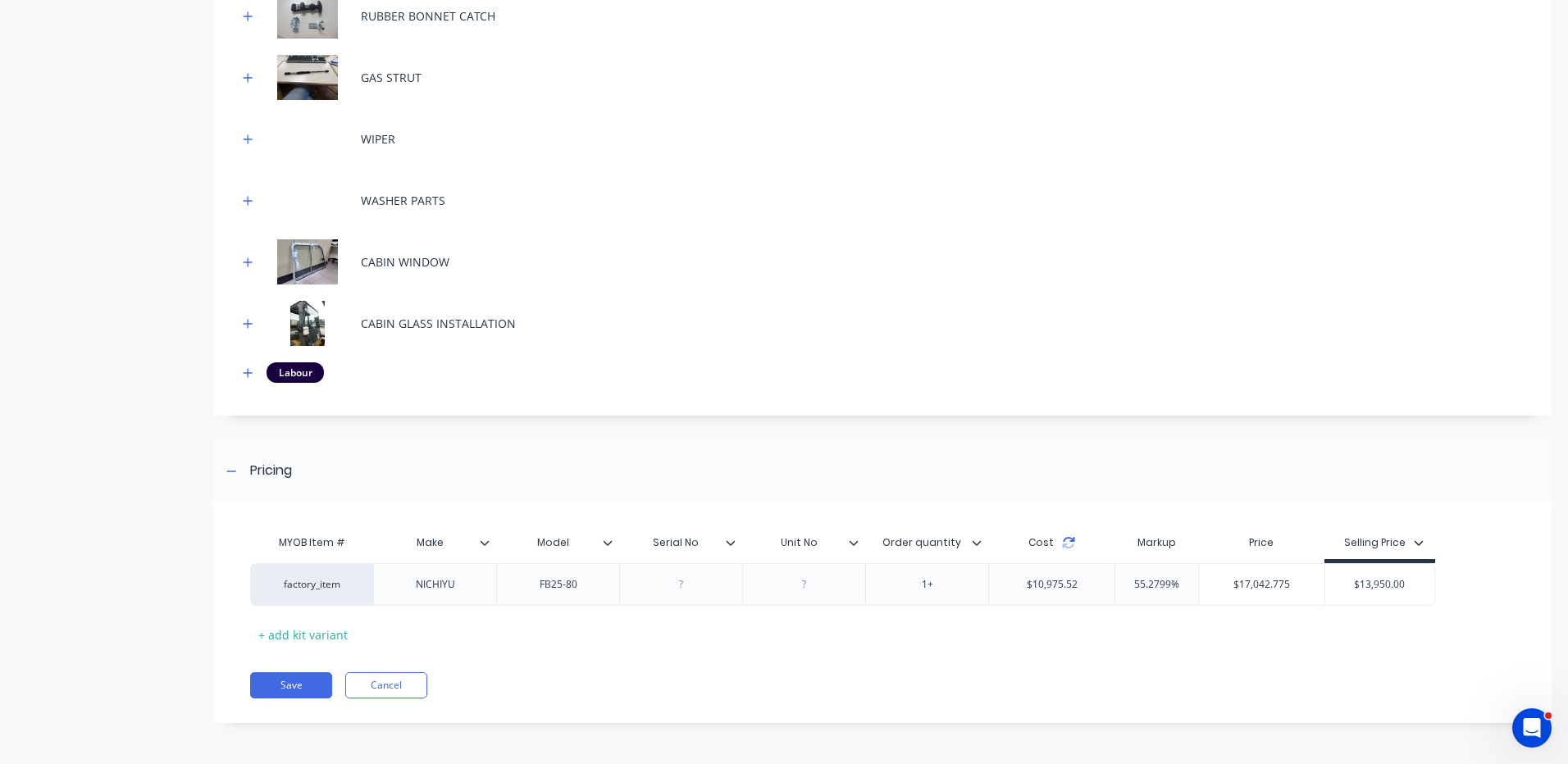
click at [1065, 543] on icon at bounding box center [1068, 543] width 13 height 13
click at [1060, 537] on icon at bounding box center [1060, 543] width 13 height 13
click at [251, 376] on icon "button" at bounding box center [248, 373] width 10 height 12
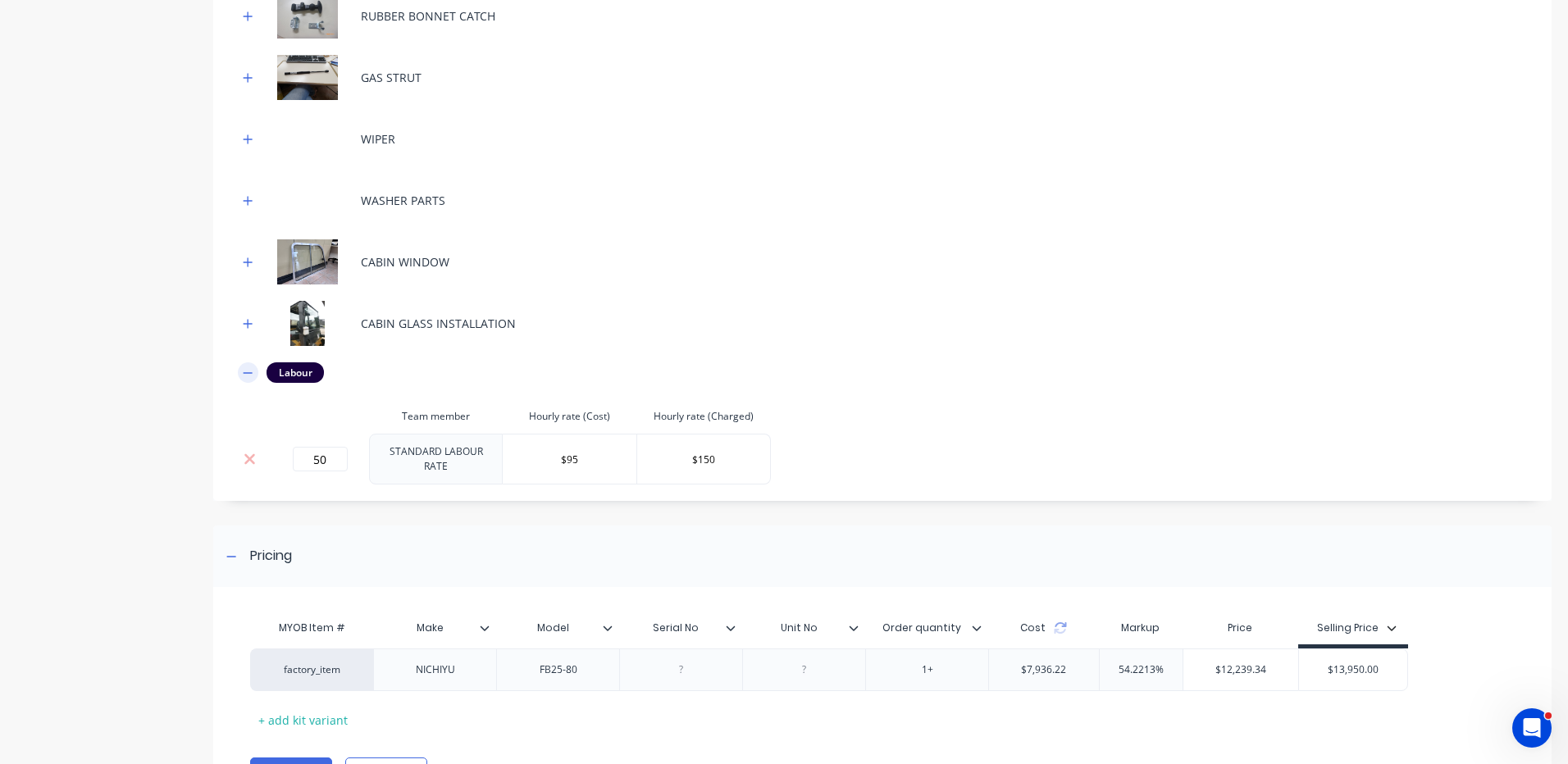
click at [249, 375] on icon "button" at bounding box center [248, 373] width 10 height 12
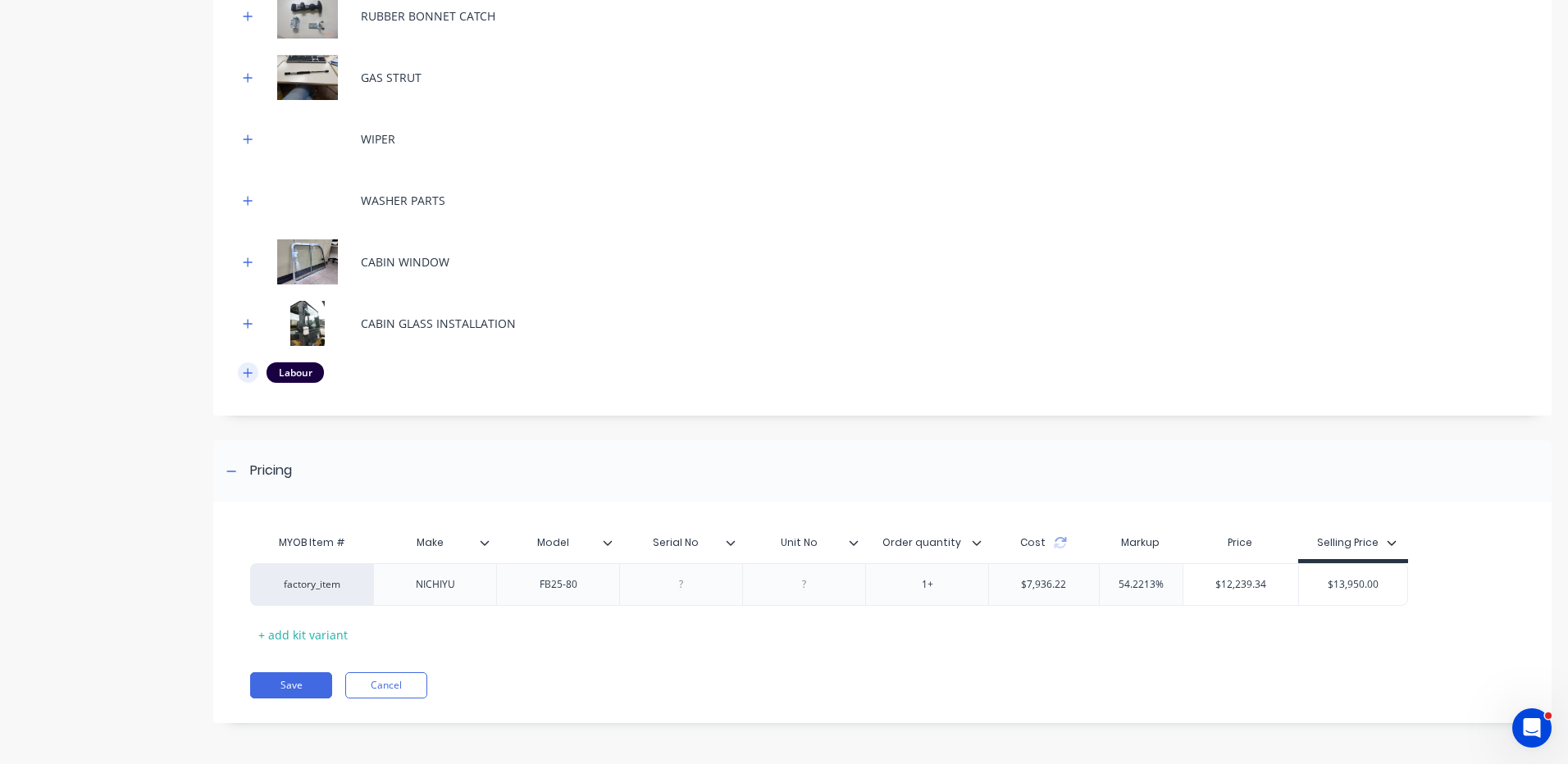
click at [249, 375] on icon "button" at bounding box center [248, 373] width 10 height 12
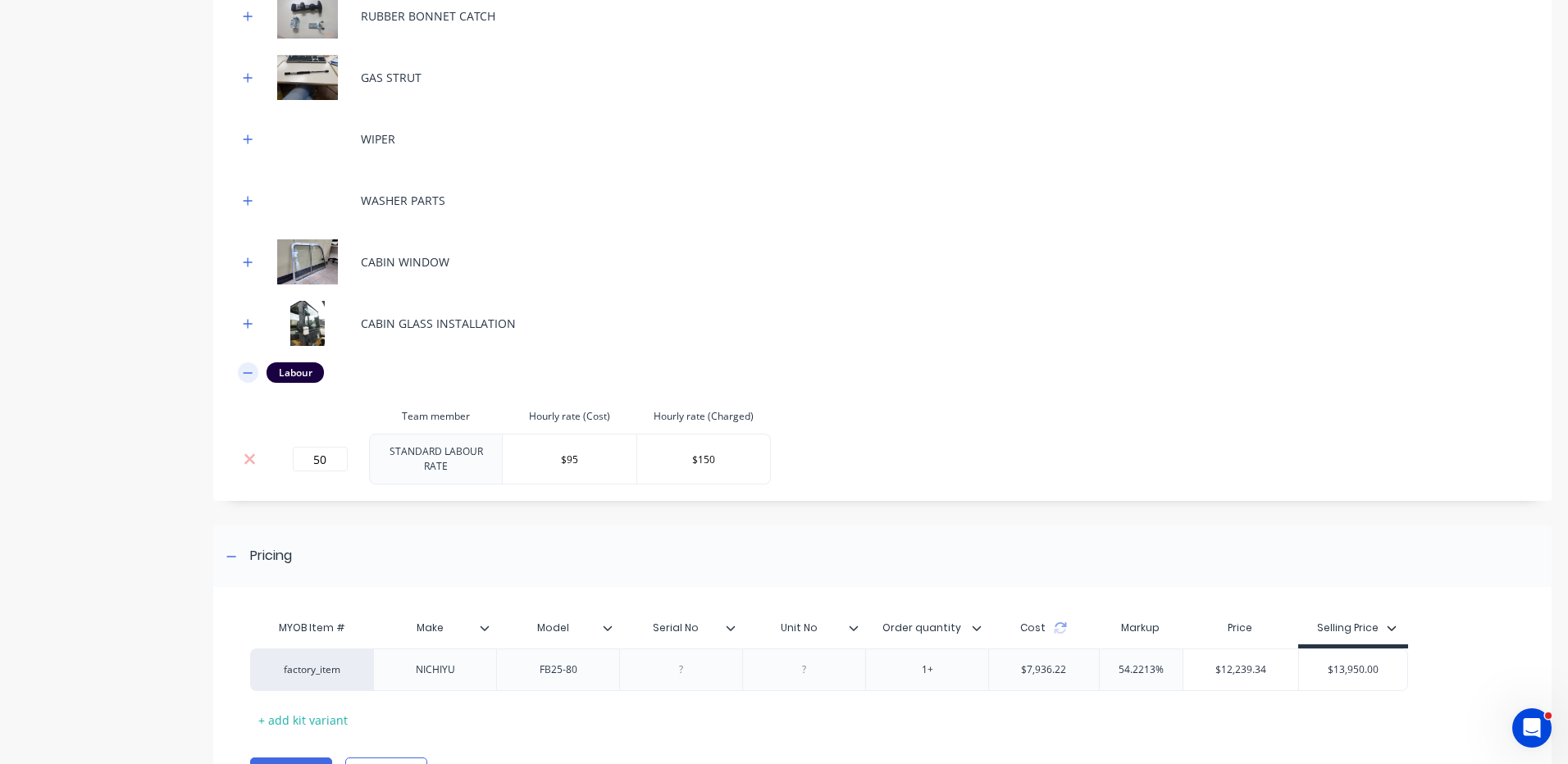
click at [248, 375] on icon "button" at bounding box center [248, 373] width 10 height 12
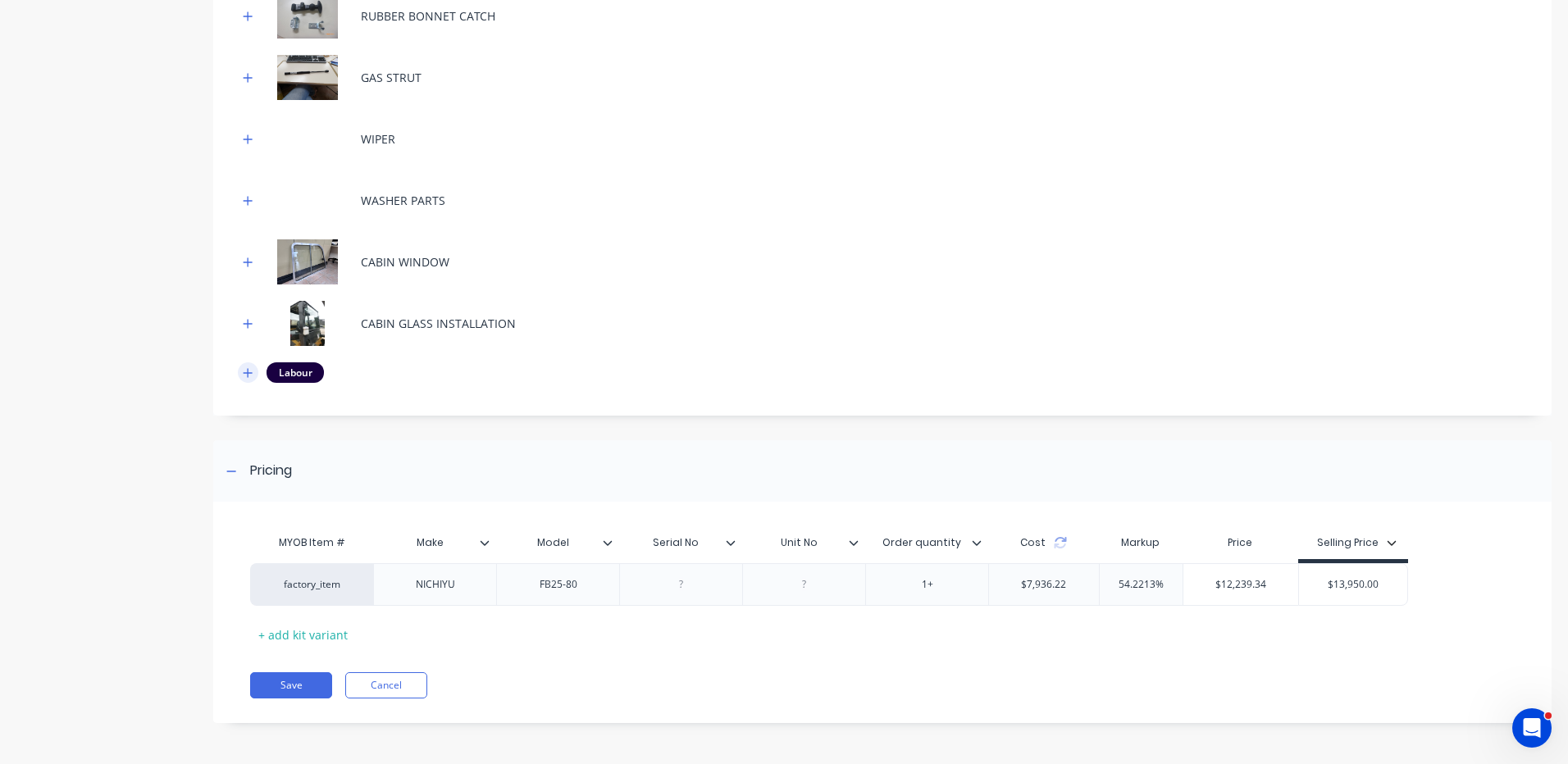
click at [245, 382] on button "button" at bounding box center [248, 372] width 20 height 20
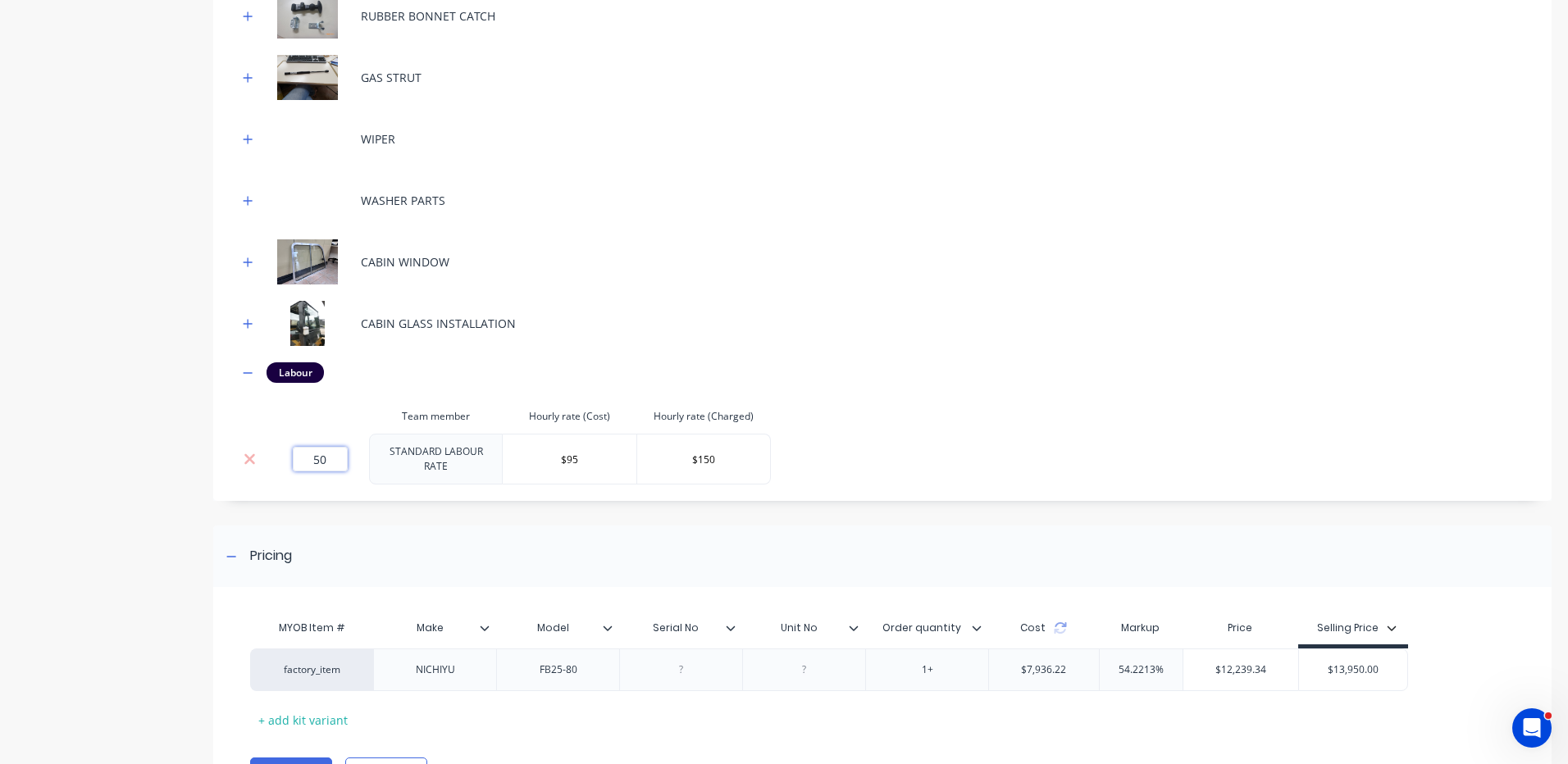
click at [317, 455] on input "50" at bounding box center [320, 460] width 55 height 25
click at [319, 428] on th at bounding box center [320, 417] width 98 height 35
click at [1062, 624] on icon at bounding box center [1060, 628] width 13 height 13
click at [335, 459] on input "80" at bounding box center [320, 460] width 55 height 25
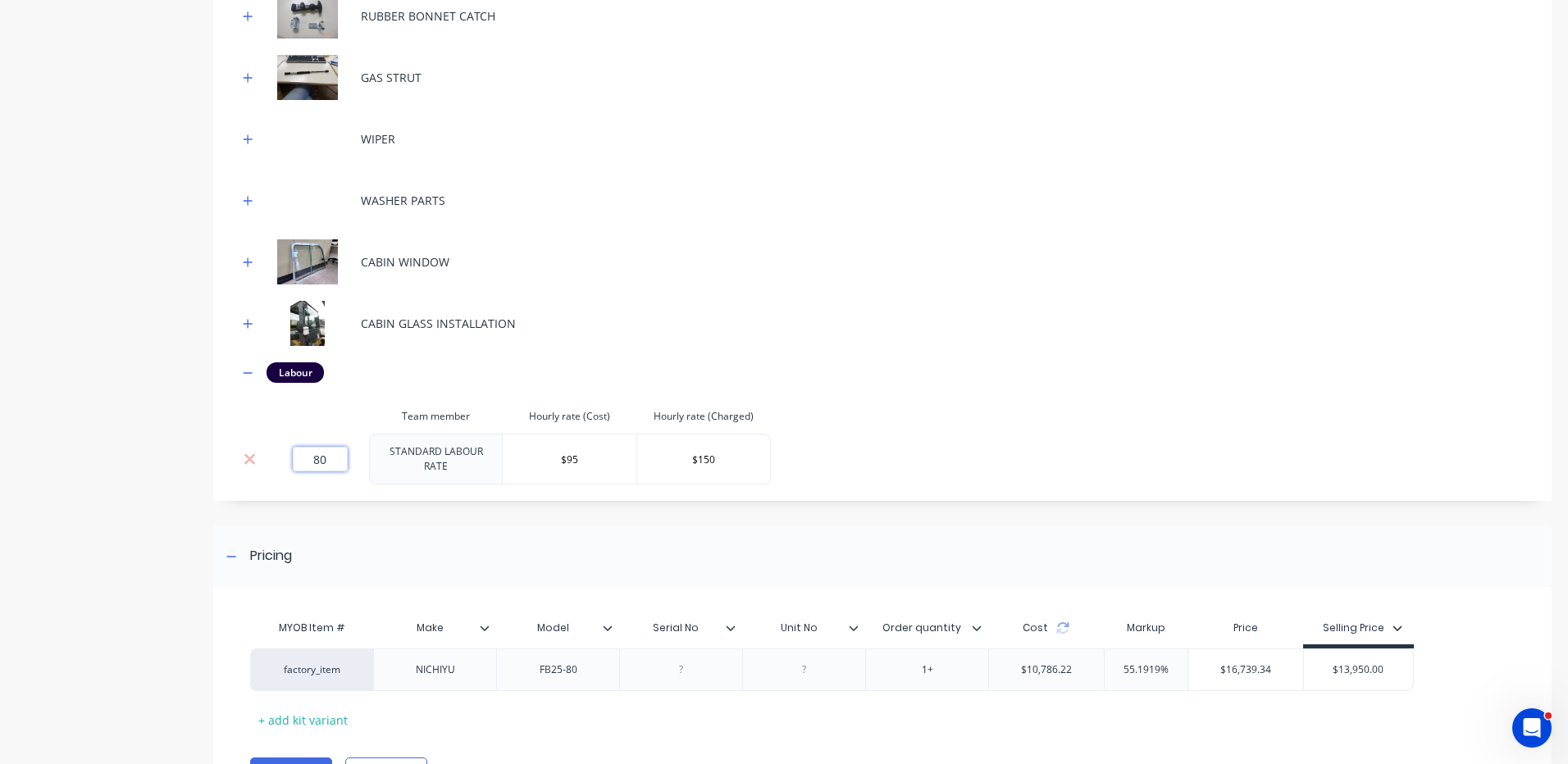
click at [335, 459] on input "80" at bounding box center [320, 460] width 55 height 25
type input "70"
click at [297, 487] on div "CAT EP35 CABIN 2025 - LASERCUTTING DOOR HANDLE INTERNAL DOOR LATCH HINGES PIANO…" at bounding box center [881, 81] width 1338 height 840
click at [1069, 625] on div "Cost" at bounding box center [1046, 628] width 116 height 33
click at [1065, 622] on icon at bounding box center [1062, 624] width 12 height 5
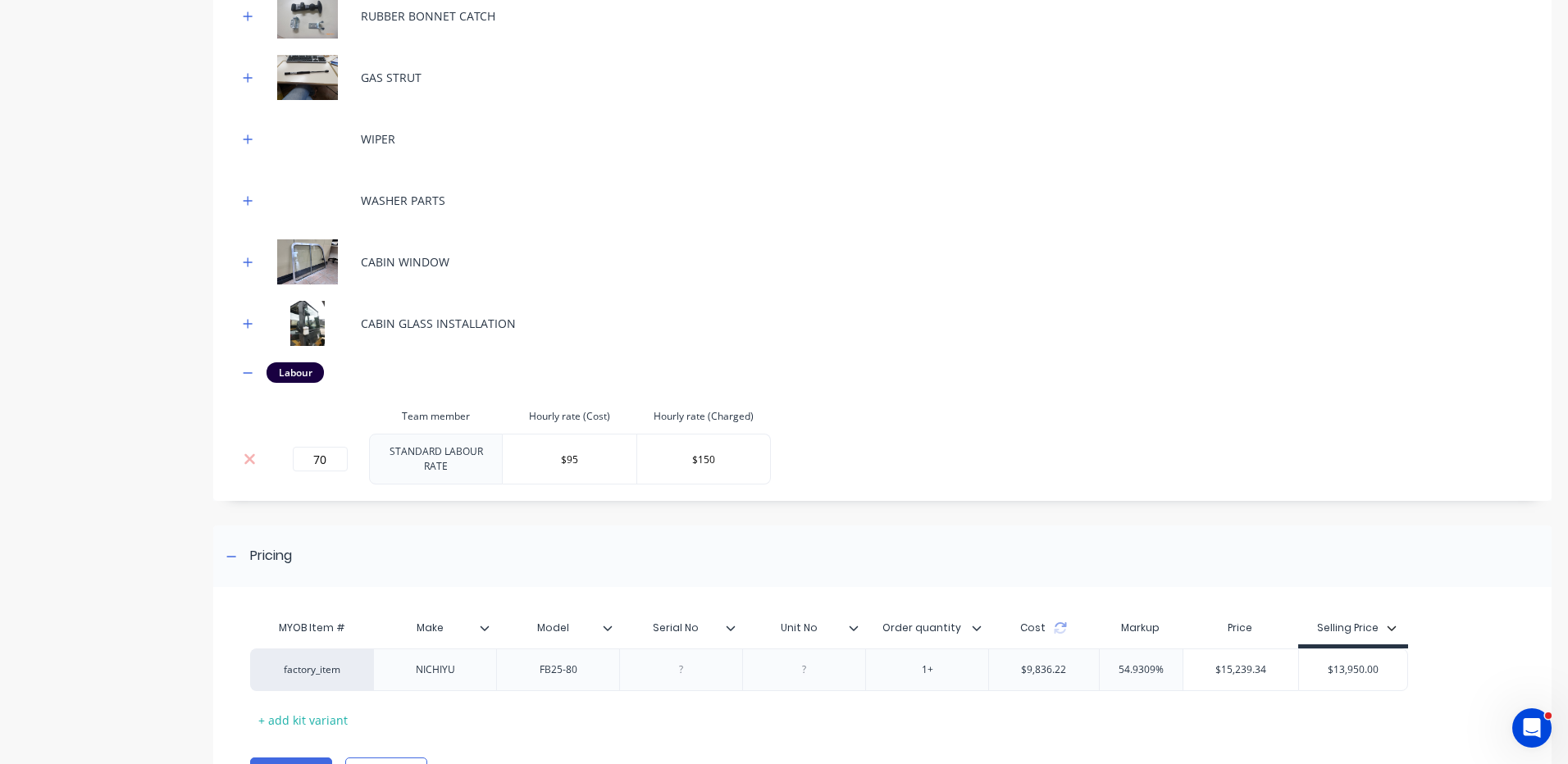
scroll to position [1327, 0]
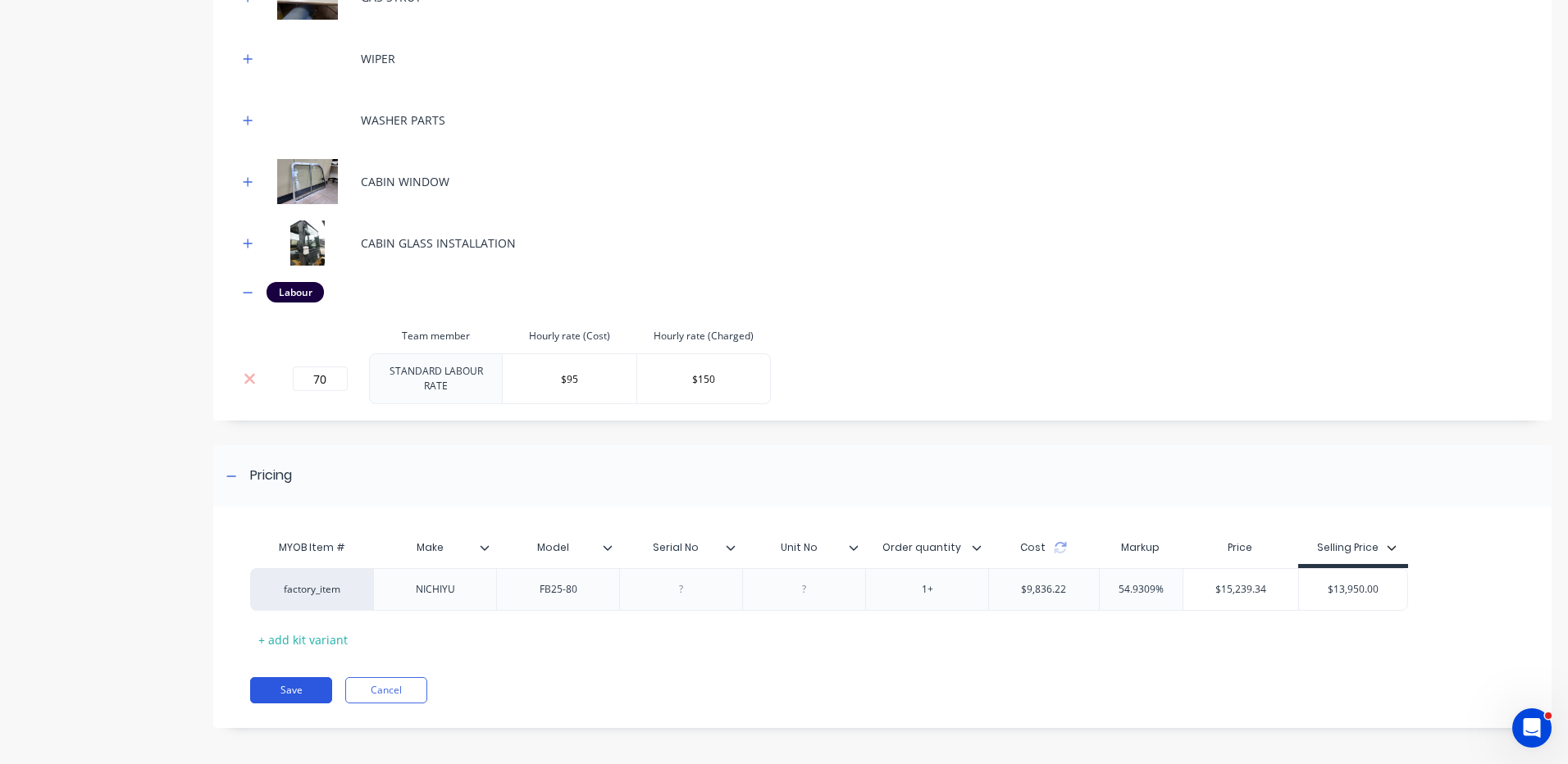
click at [295, 684] on button "Save" at bounding box center [291, 690] width 82 height 26
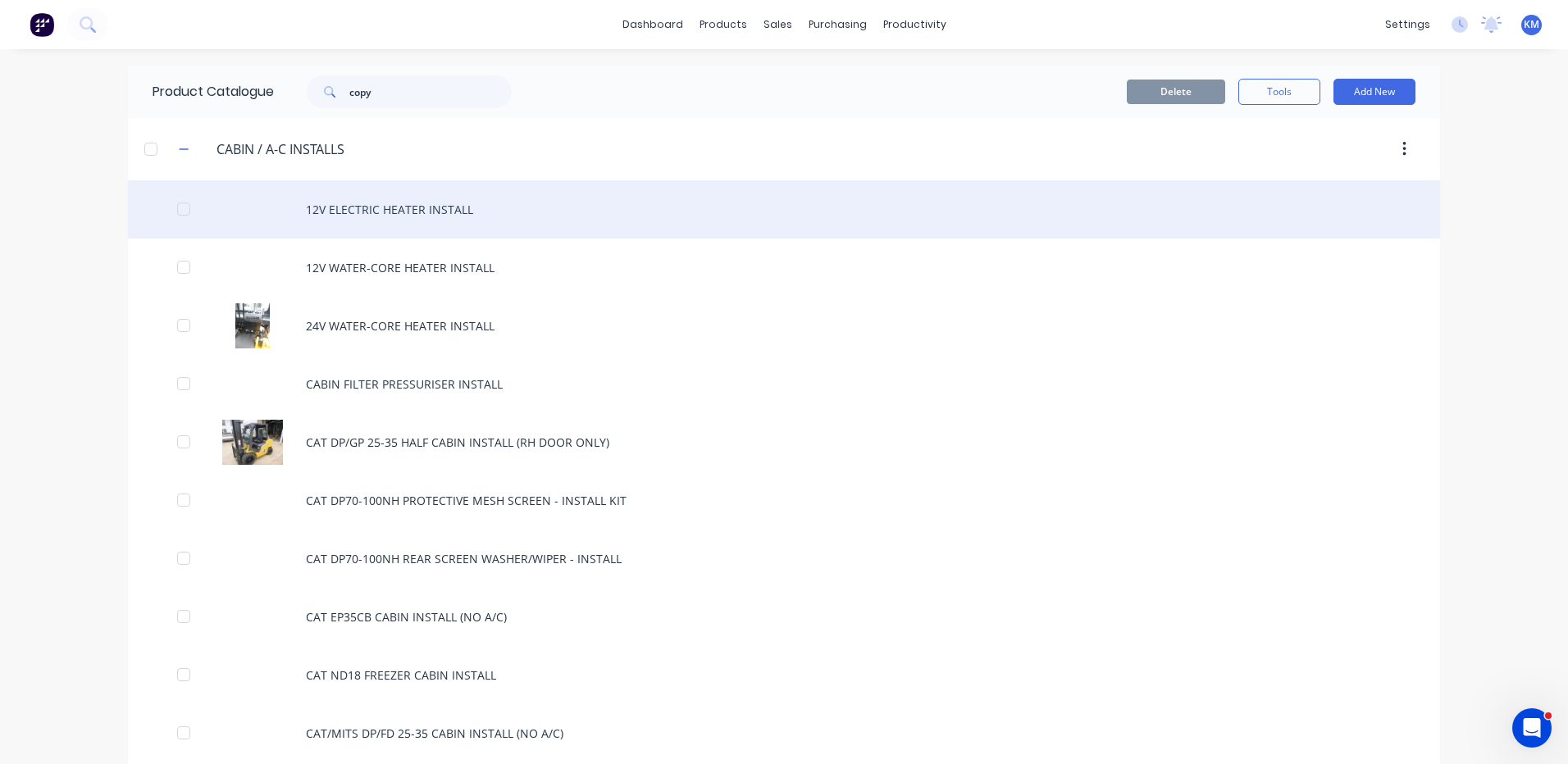
click at [515, 198] on div "12V ELECTRIC HEATER INSTALL" at bounding box center [784, 209] width 1312 height 58
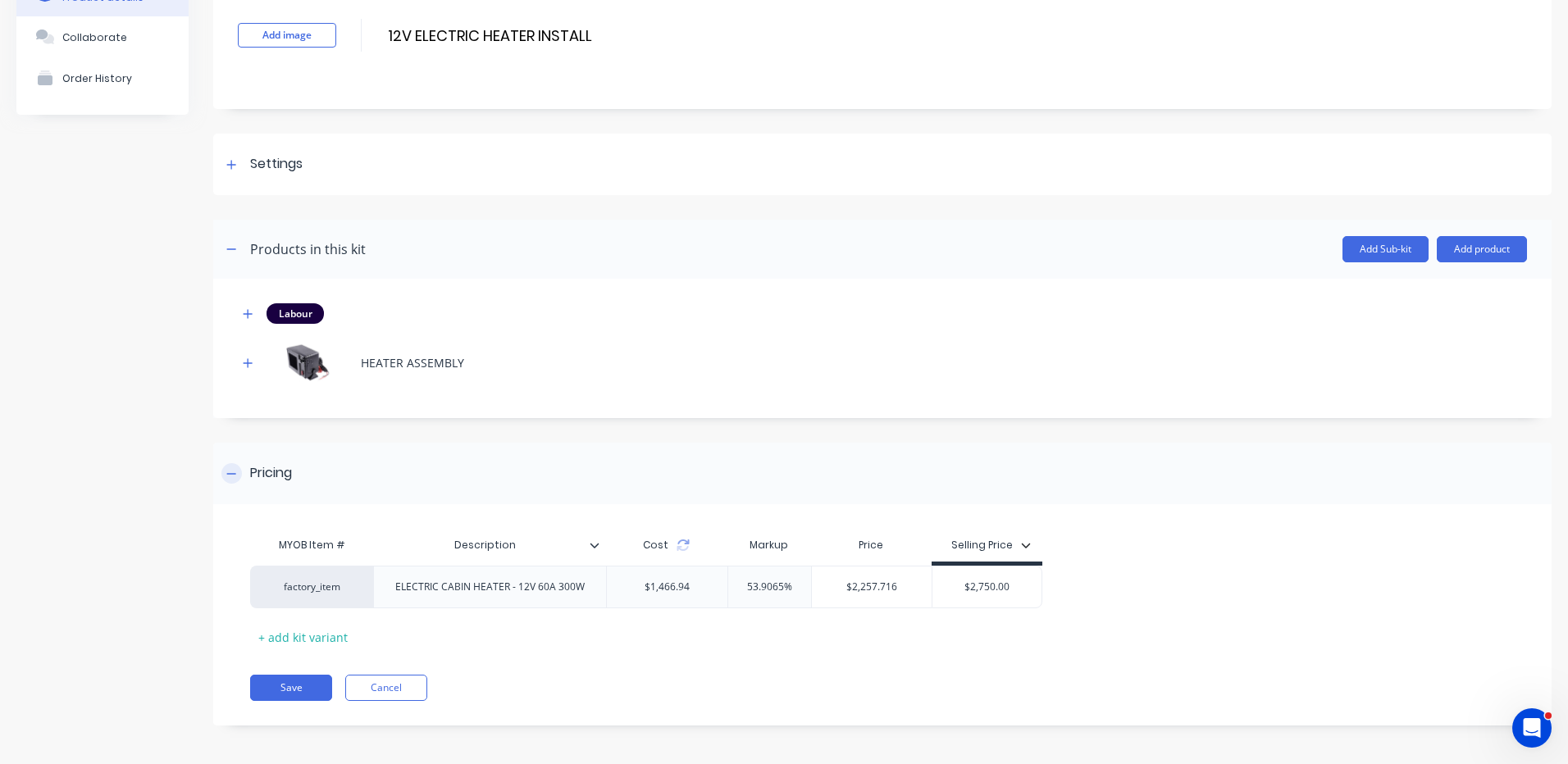
scroll to position [107, 0]
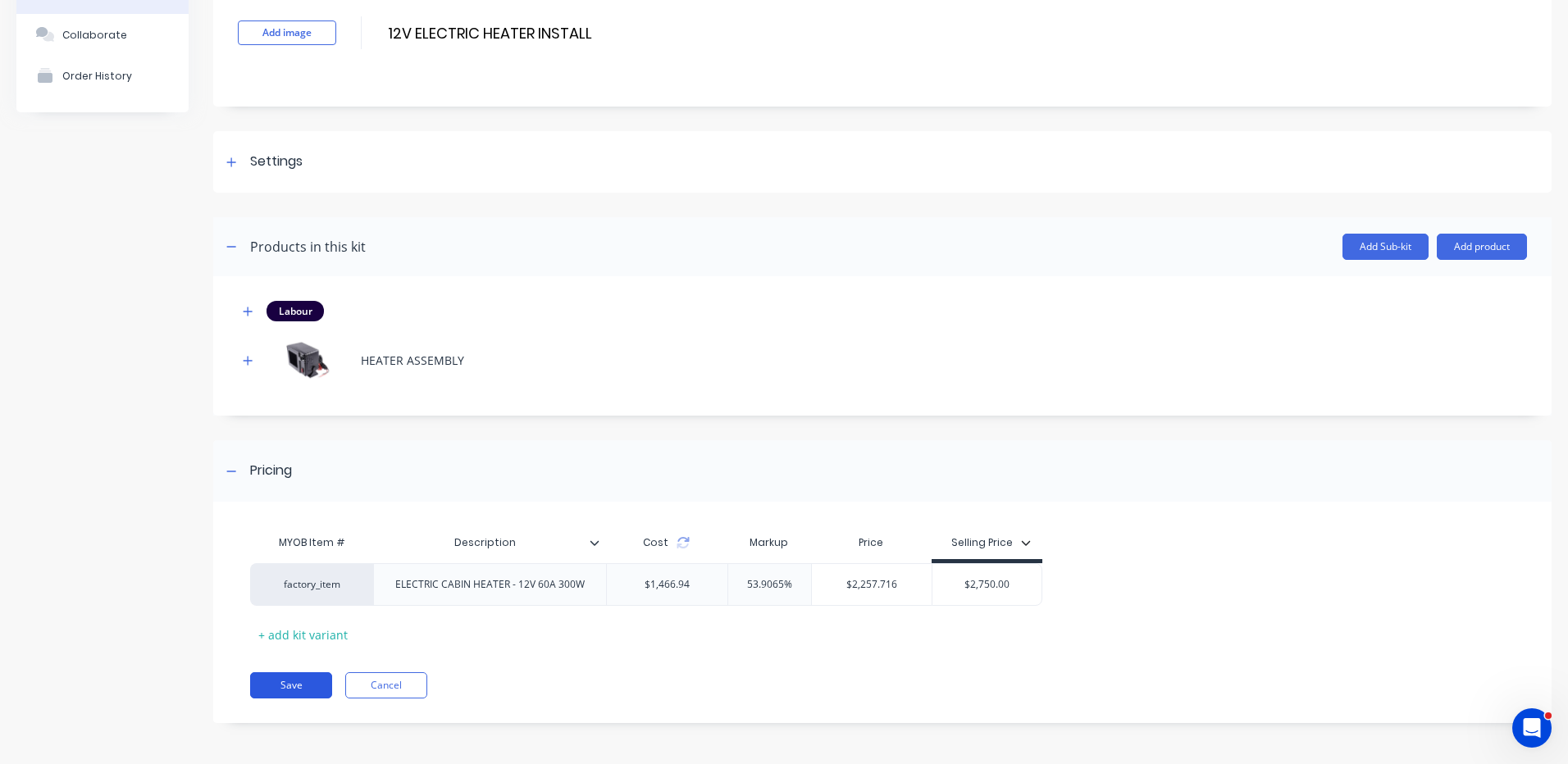
click at [316, 688] on button "Save" at bounding box center [291, 685] width 82 height 26
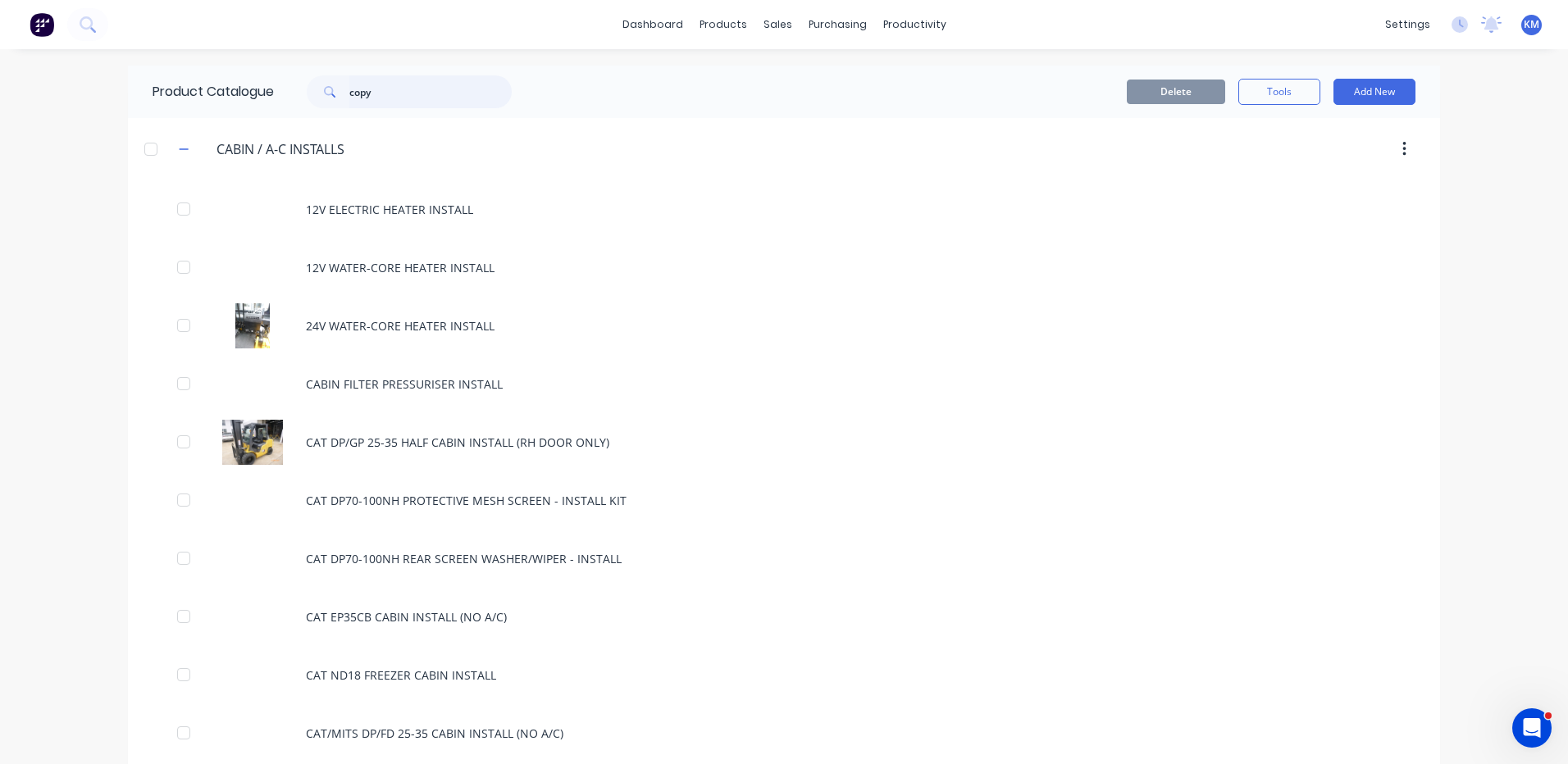
click at [409, 92] on input "copy" at bounding box center [431, 92] width 163 height 33
type input "dc"
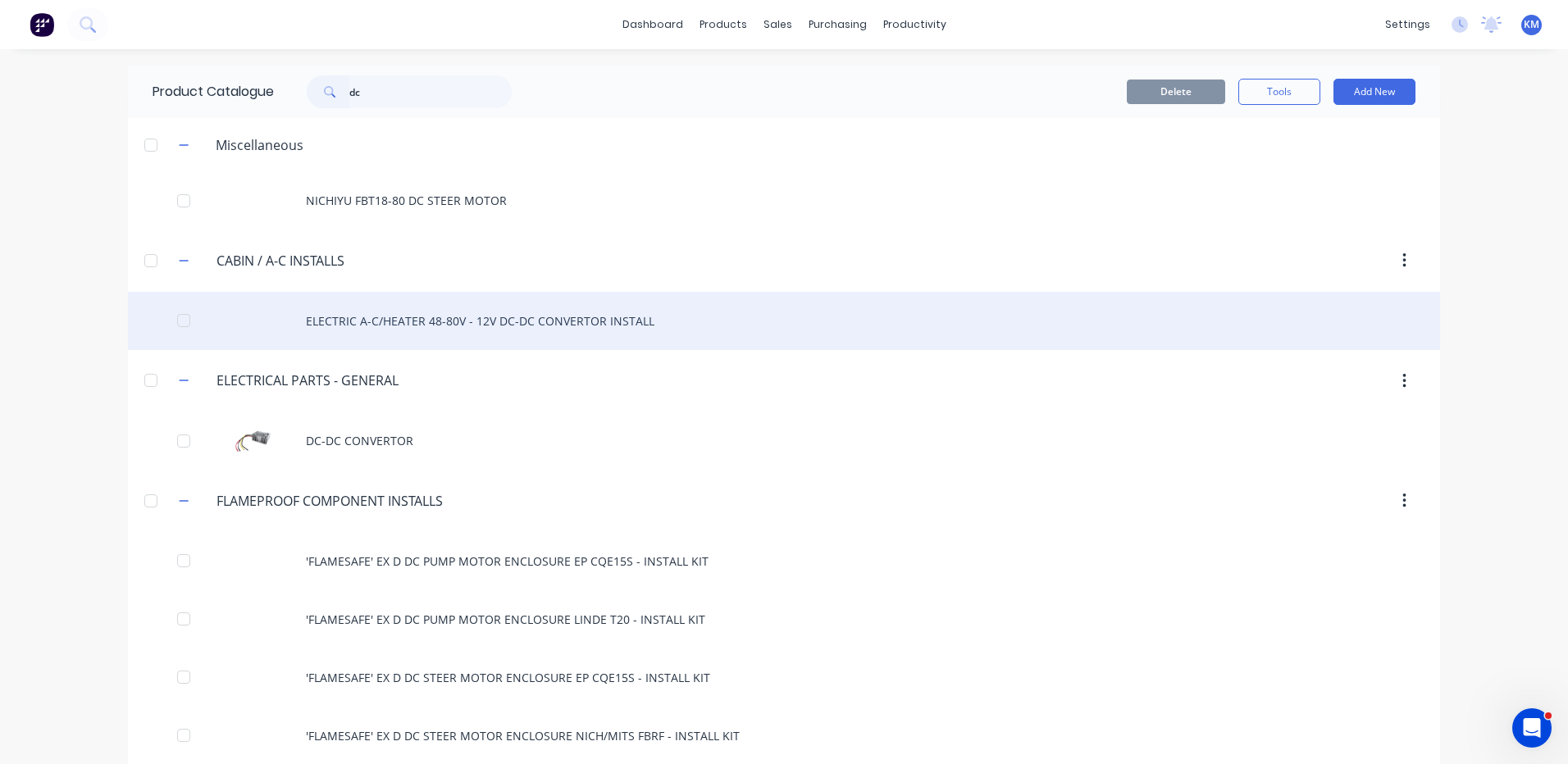
click at [482, 317] on div "ELECTRIC A-C/HEATER 48-80V - 12V DC-DC CONVERTOR INSTALL" at bounding box center [784, 321] width 1312 height 58
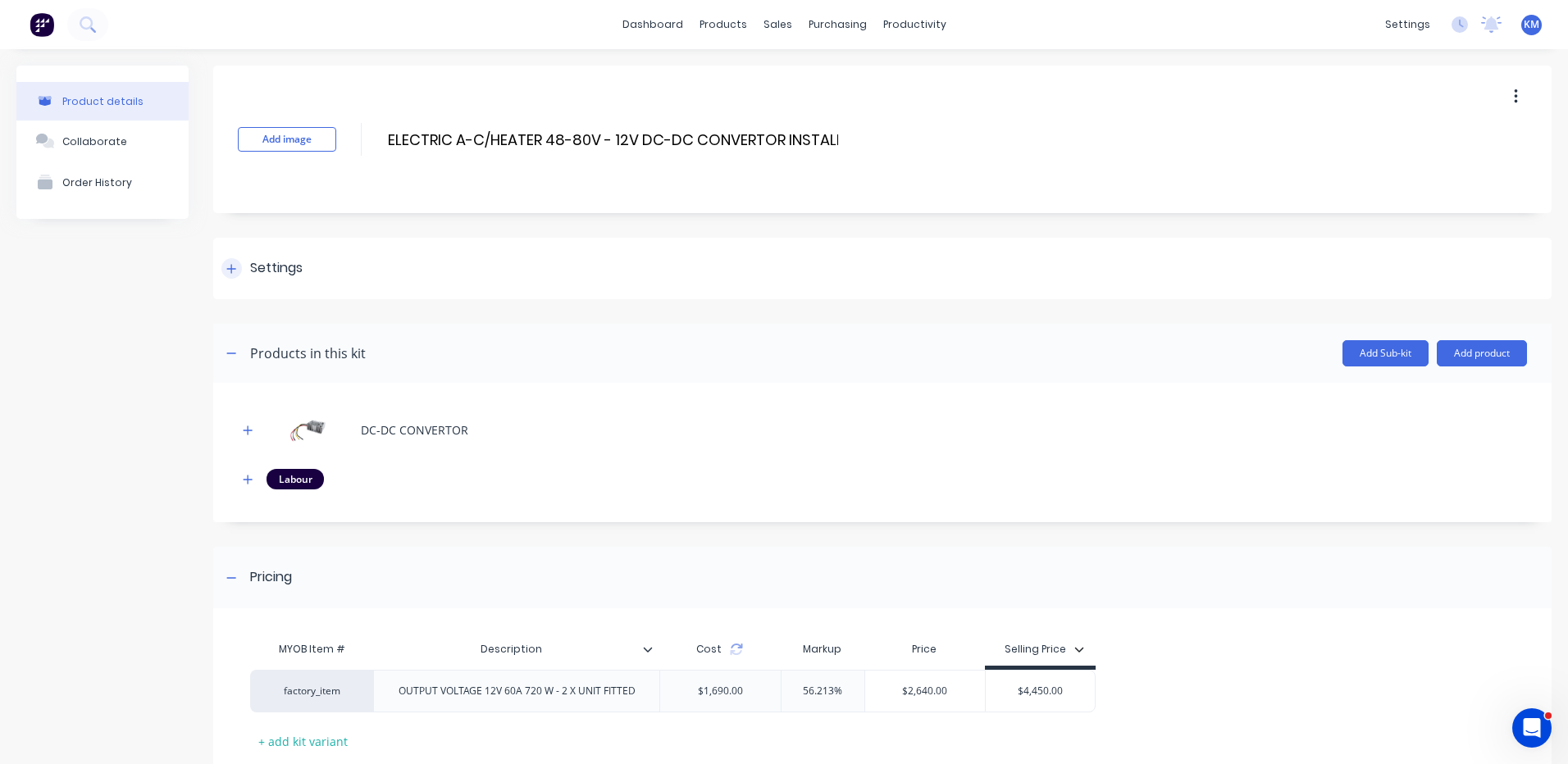
click at [421, 277] on div "Settings" at bounding box center [881, 269] width 1338 height 62
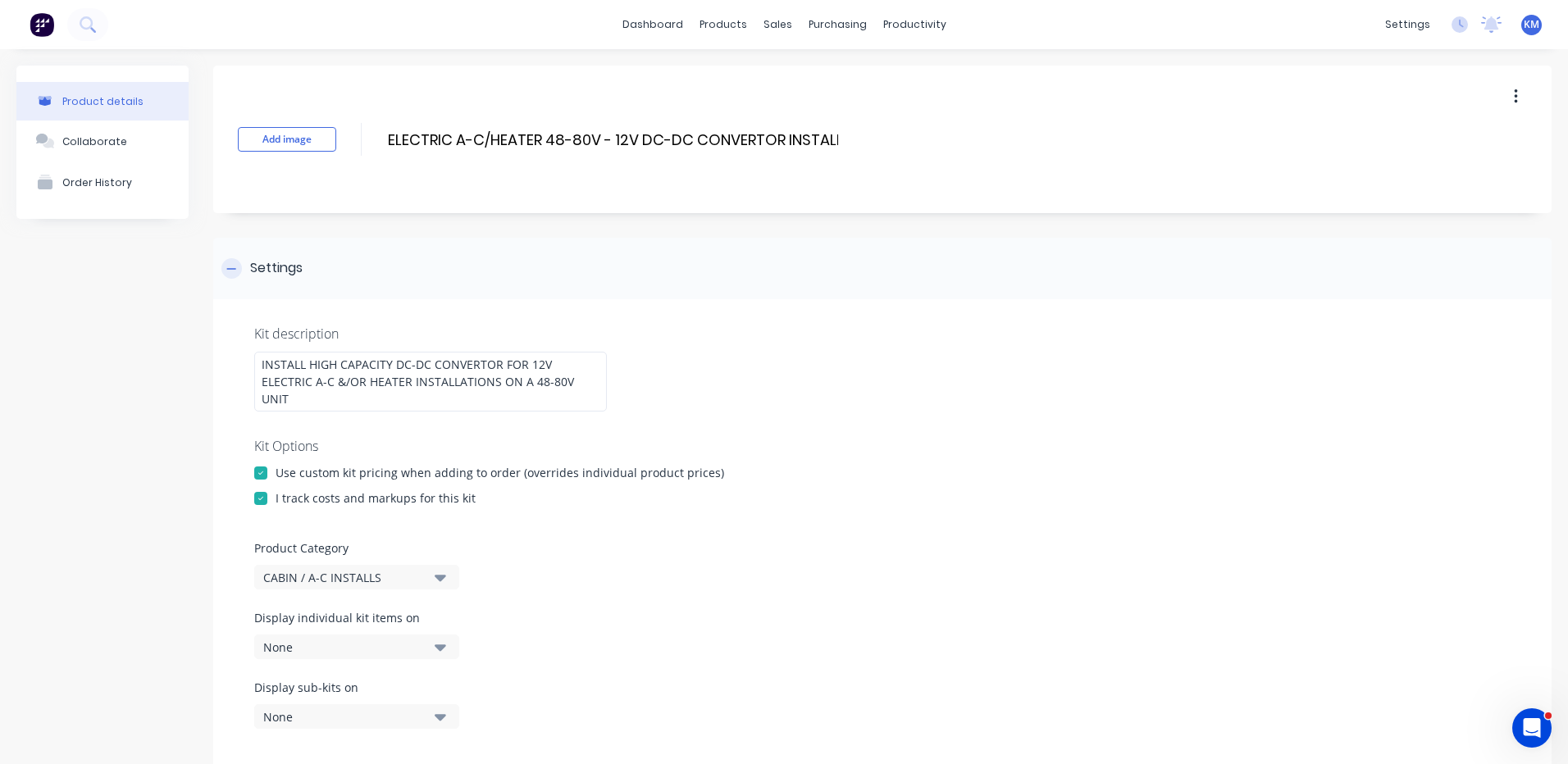
click at [401, 272] on div "Settings" at bounding box center [881, 269] width 1338 height 62
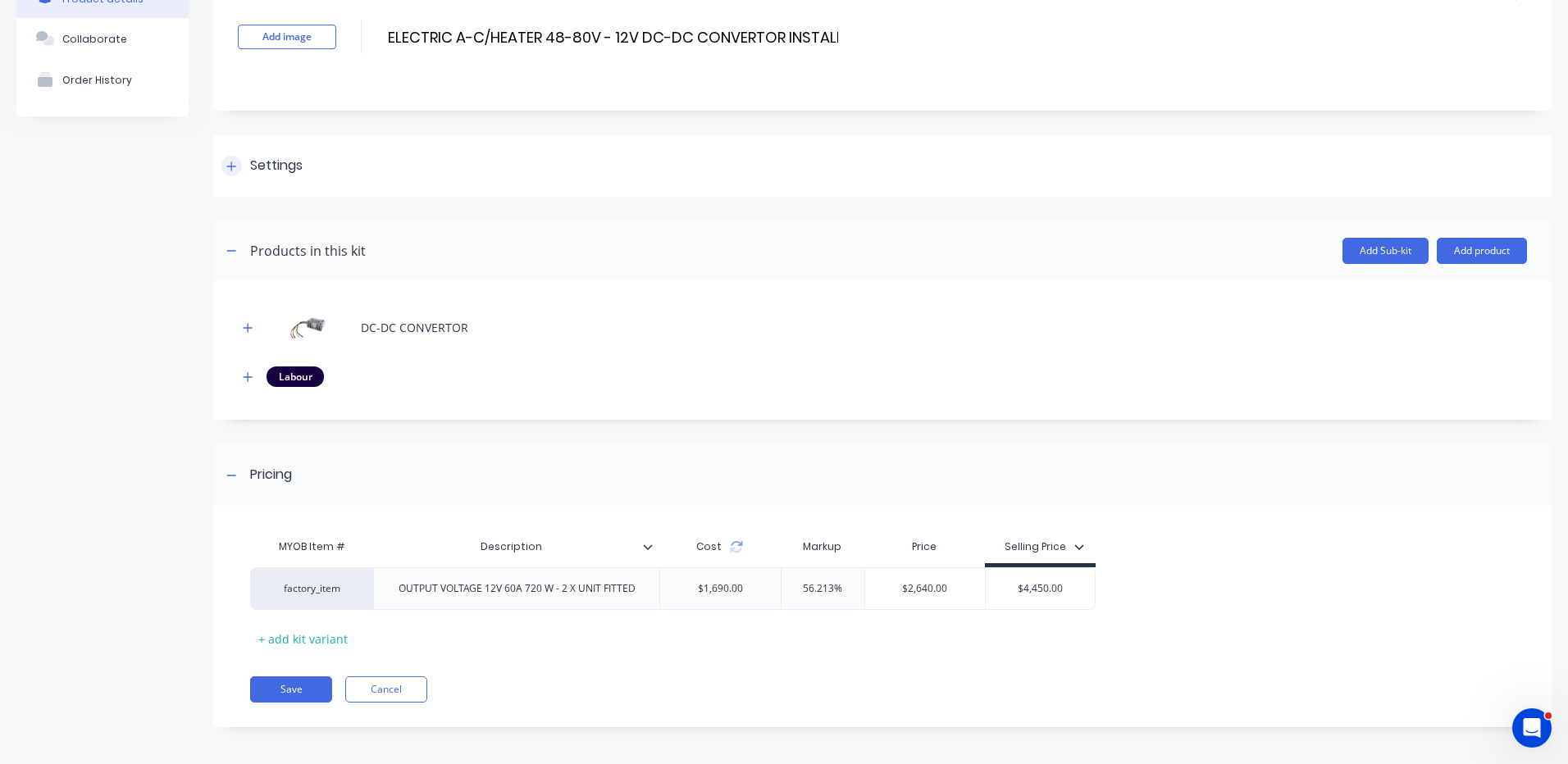
scroll to position [107, 0]
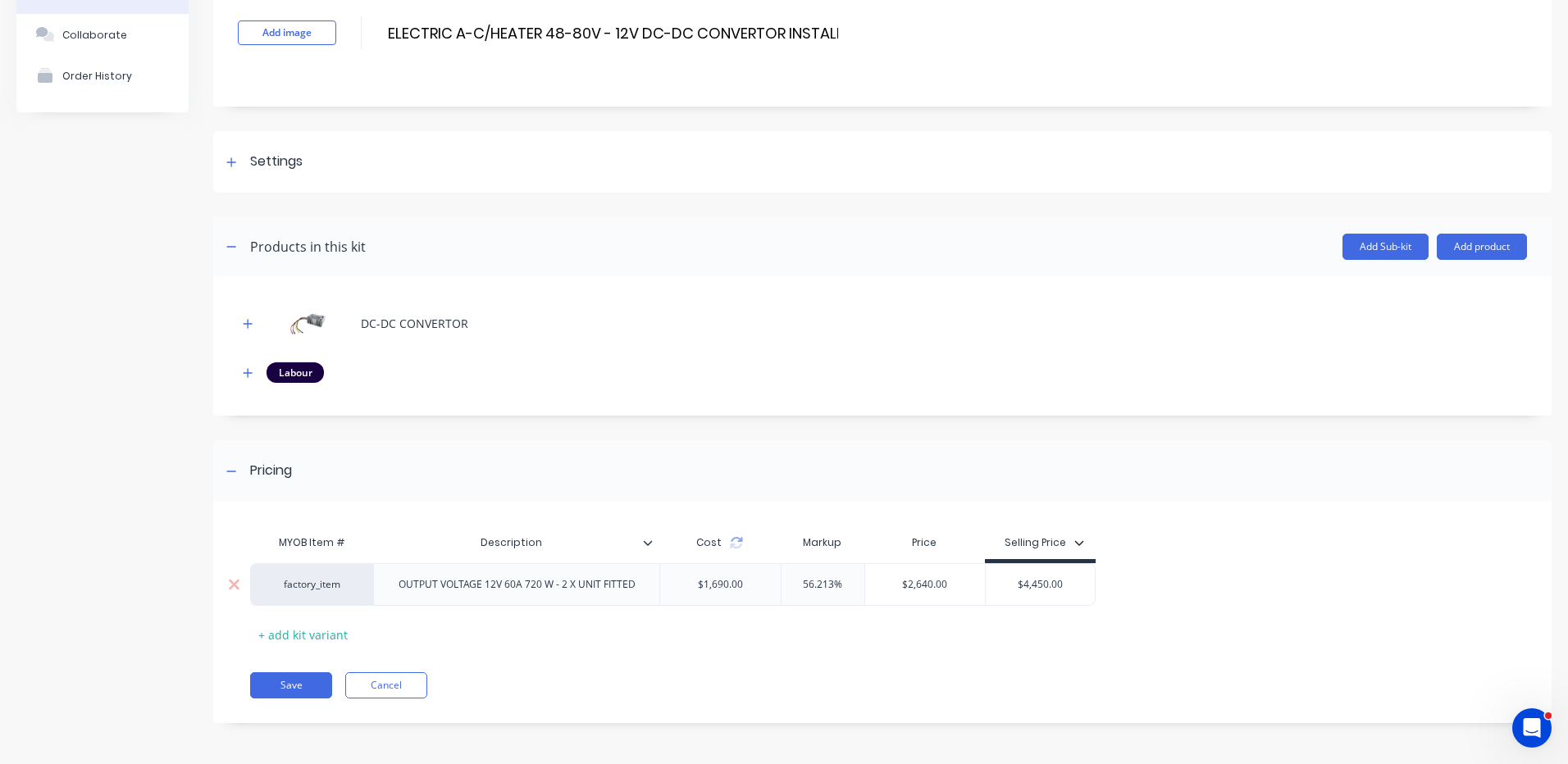
click at [562, 590] on div "OUTPUT VOLTAGE 12V 60A 720 W - 2 X UNIT FITTED" at bounding box center [516, 585] width 263 height 21
click at [637, 587] on div "OUTPUT VOLTAGE 12V 60A 720 W - 2 X UNIT FITTED" at bounding box center [516, 585] width 263 height 21
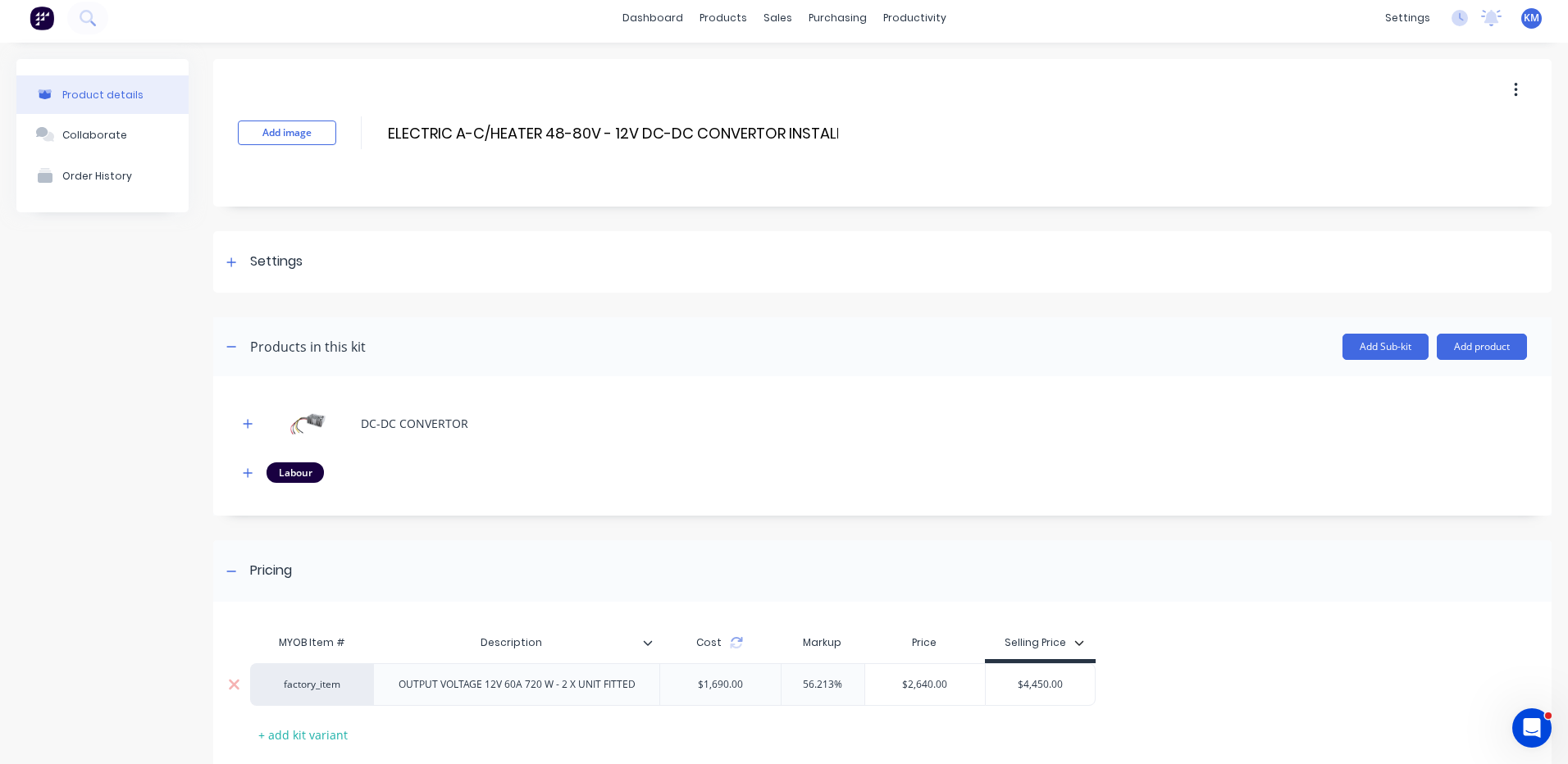
scroll to position [0, 0]
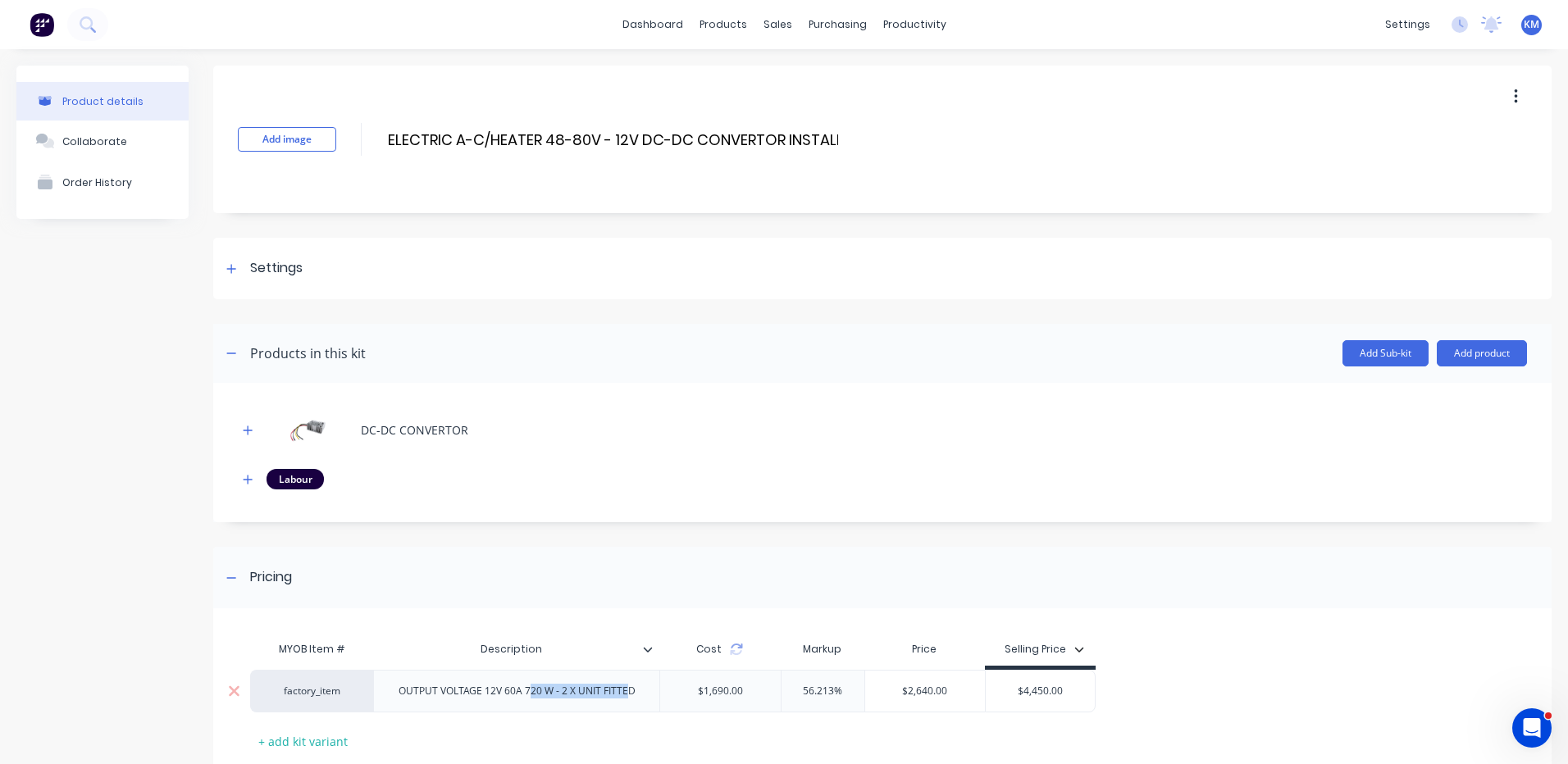
drag, startPoint x: 631, startPoint y: 691, endPoint x: 530, endPoint y: 698, distance: 101.2
click at [530, 698] on div "OUTPUT VOLTAGE 12V 60A 720 W - 2 X UNIT FITTED" at bounding box center [516, 692] width 263 height 21
click at [962, 521] on div "DC-DC CONVERTOR Labour" at bounding box center [881, 453] width 1338 height 140
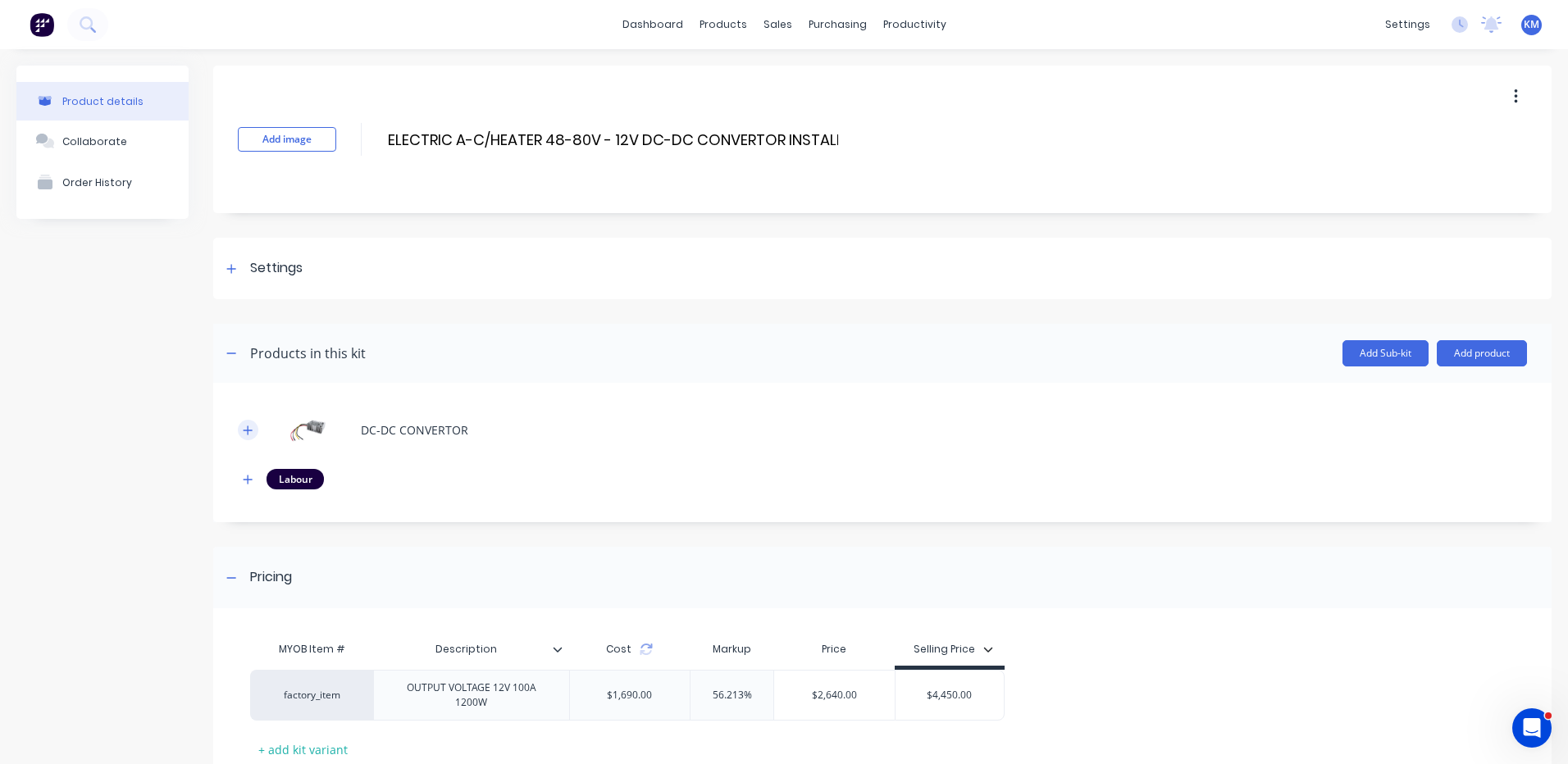
click at [252, 429] on icon "button" at bounding box center [248, 431] width 10 height 12
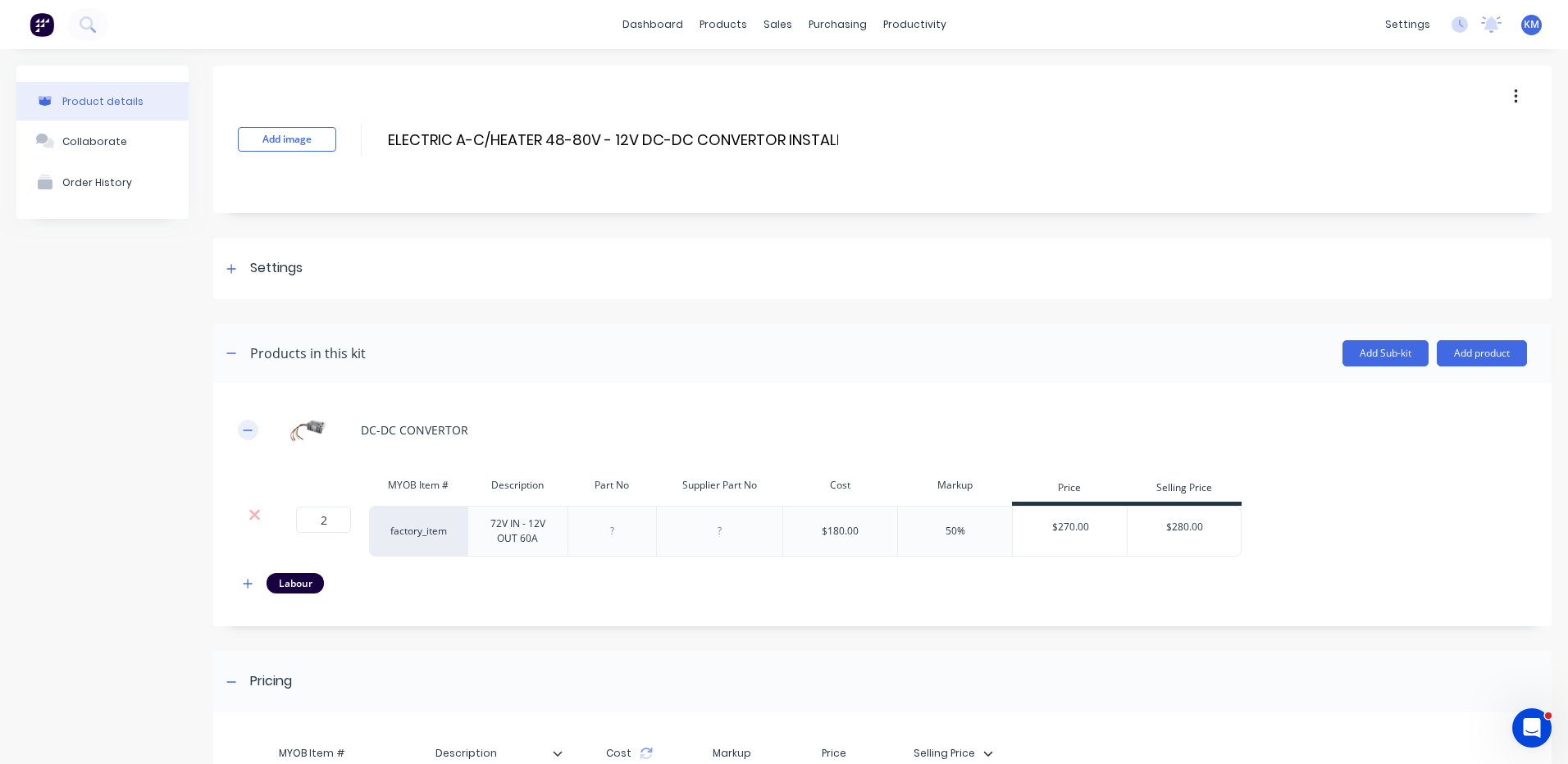
click at [249, 429] on icon "button" at bounding box center [248, 431] width 10 height 12
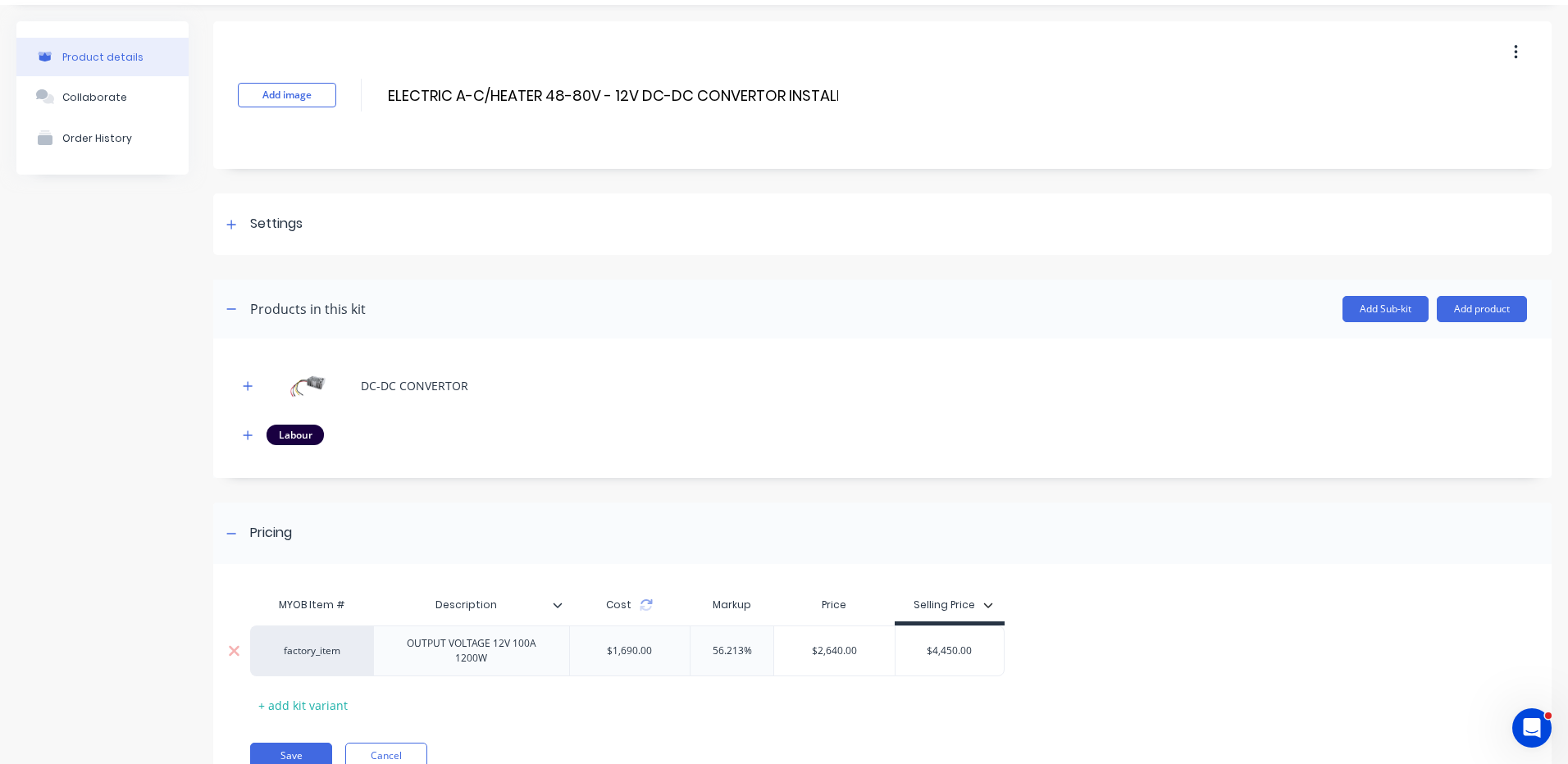
scroll to position [115, 0]
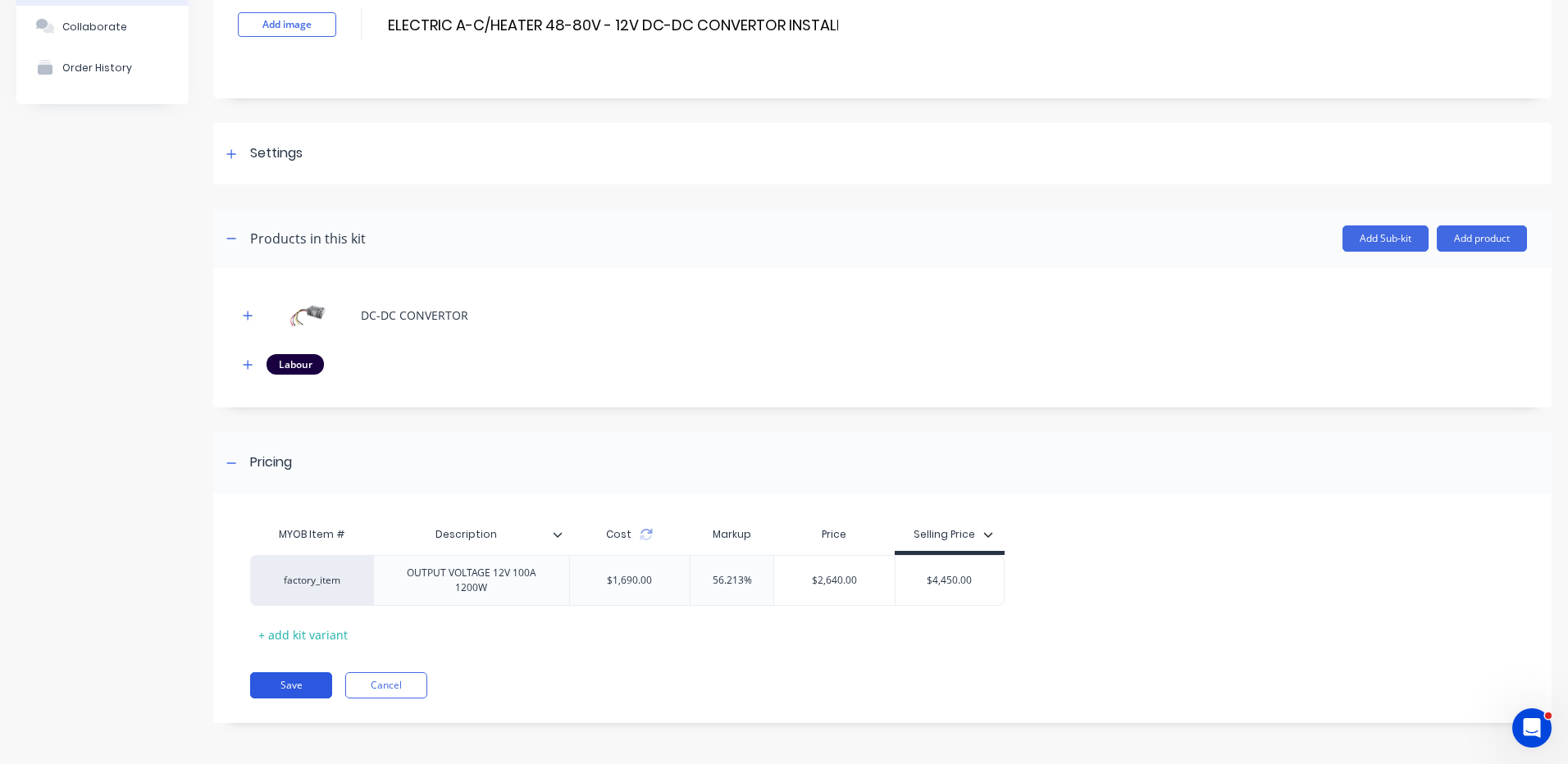
click at [315, 690] on button "Save" at bounding box center [291, 685] width 82 height 26
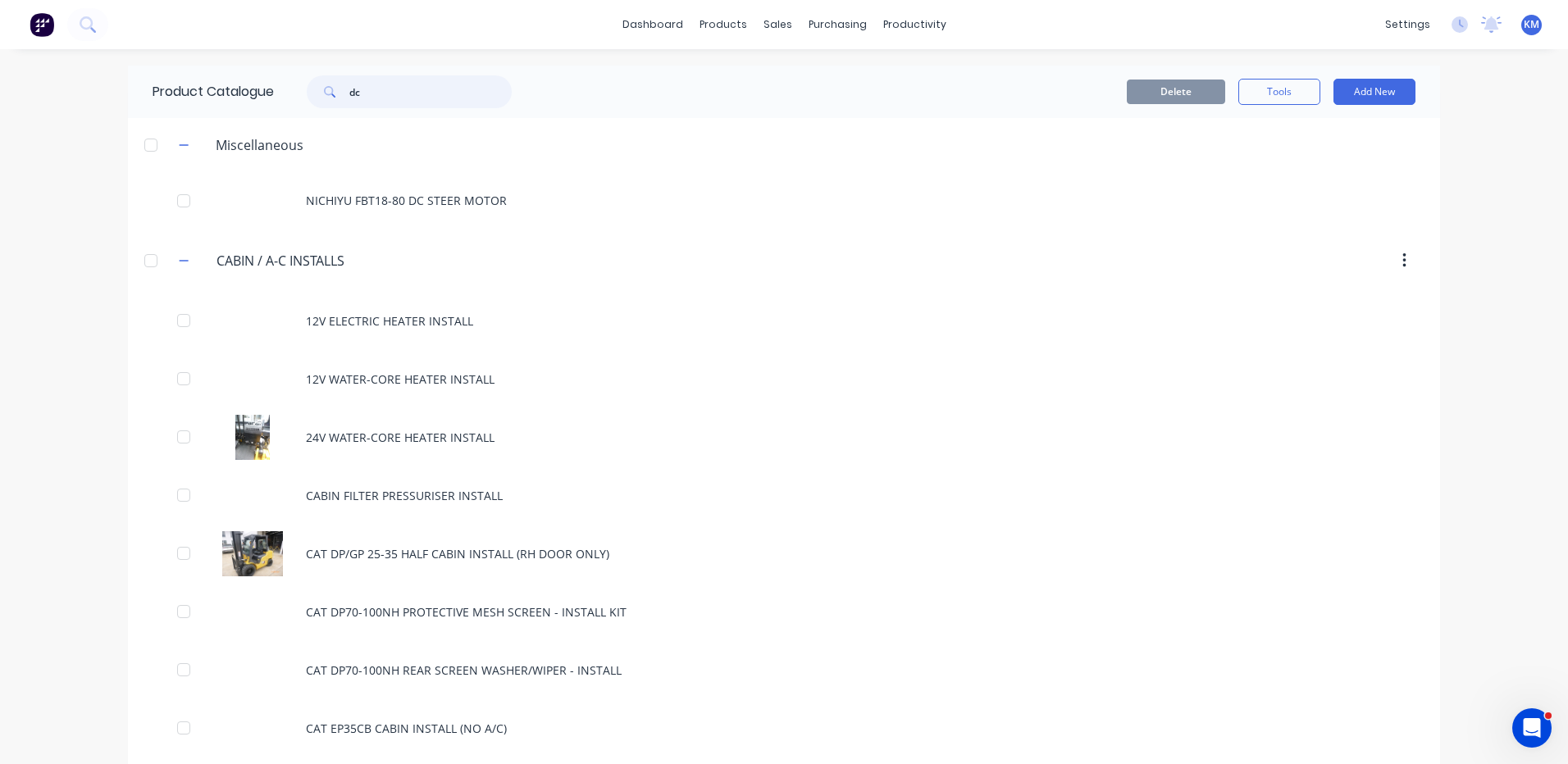
click at [417, 92] on input "dc" at bounding box center [431, 92] width 163 height 33
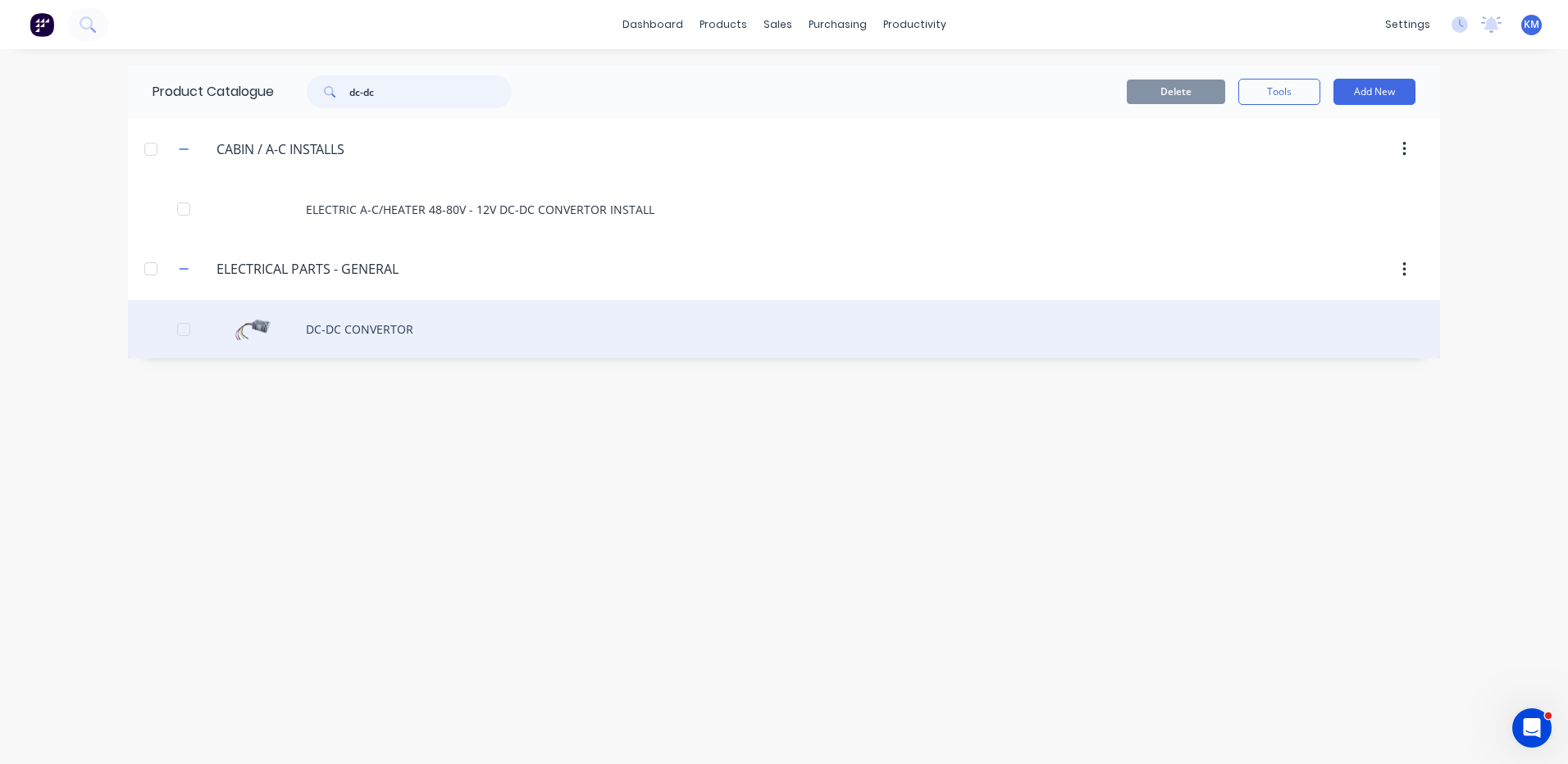
type input "dc-dc"
click at [430, 319] on div "DC-DC CONVERTOR" at bounding box center [784, 329] width 1312 height 58
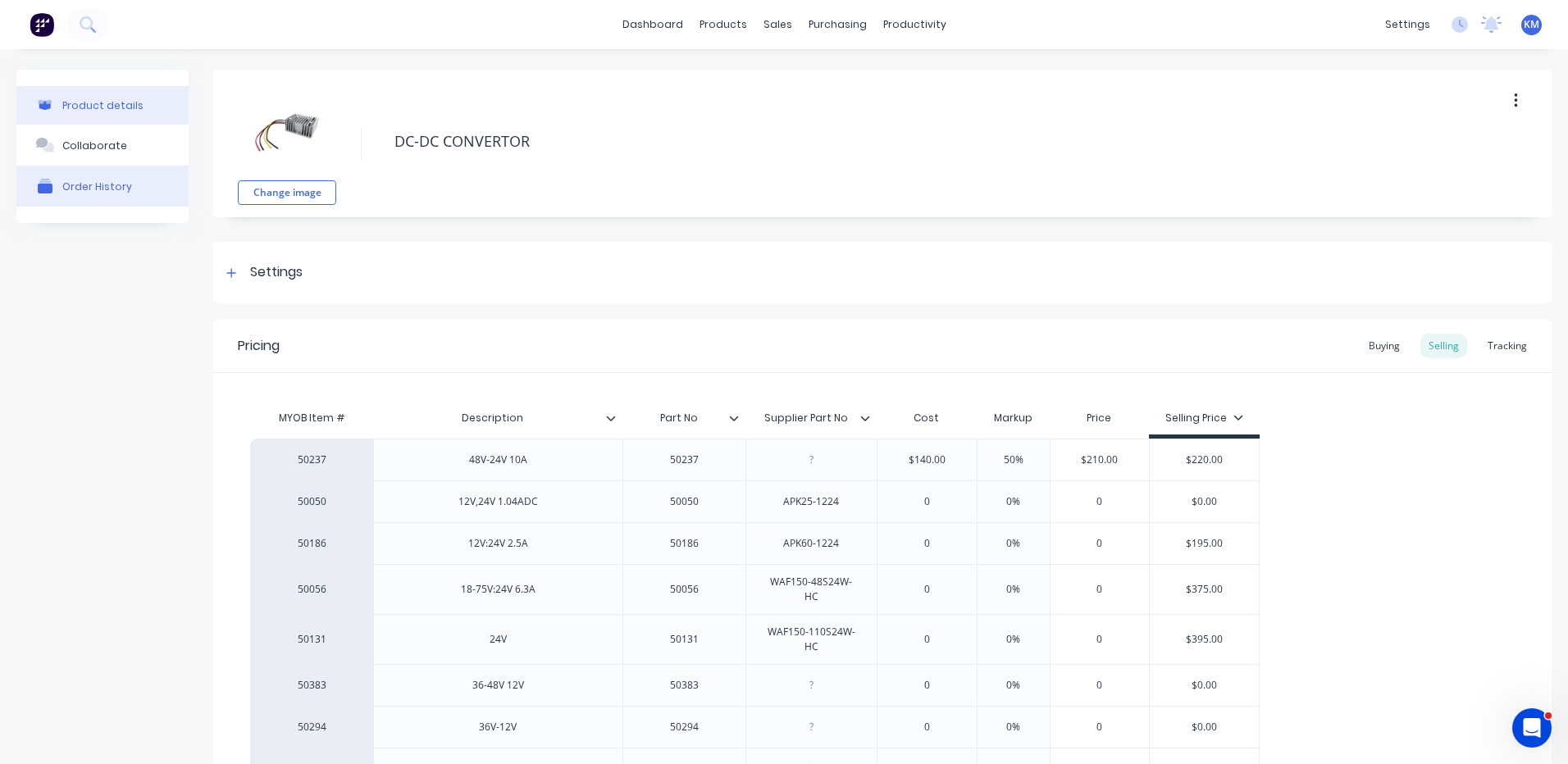
click at [141, 175] on button "Order History" at bounding box center [102, 186] width 172 height 41
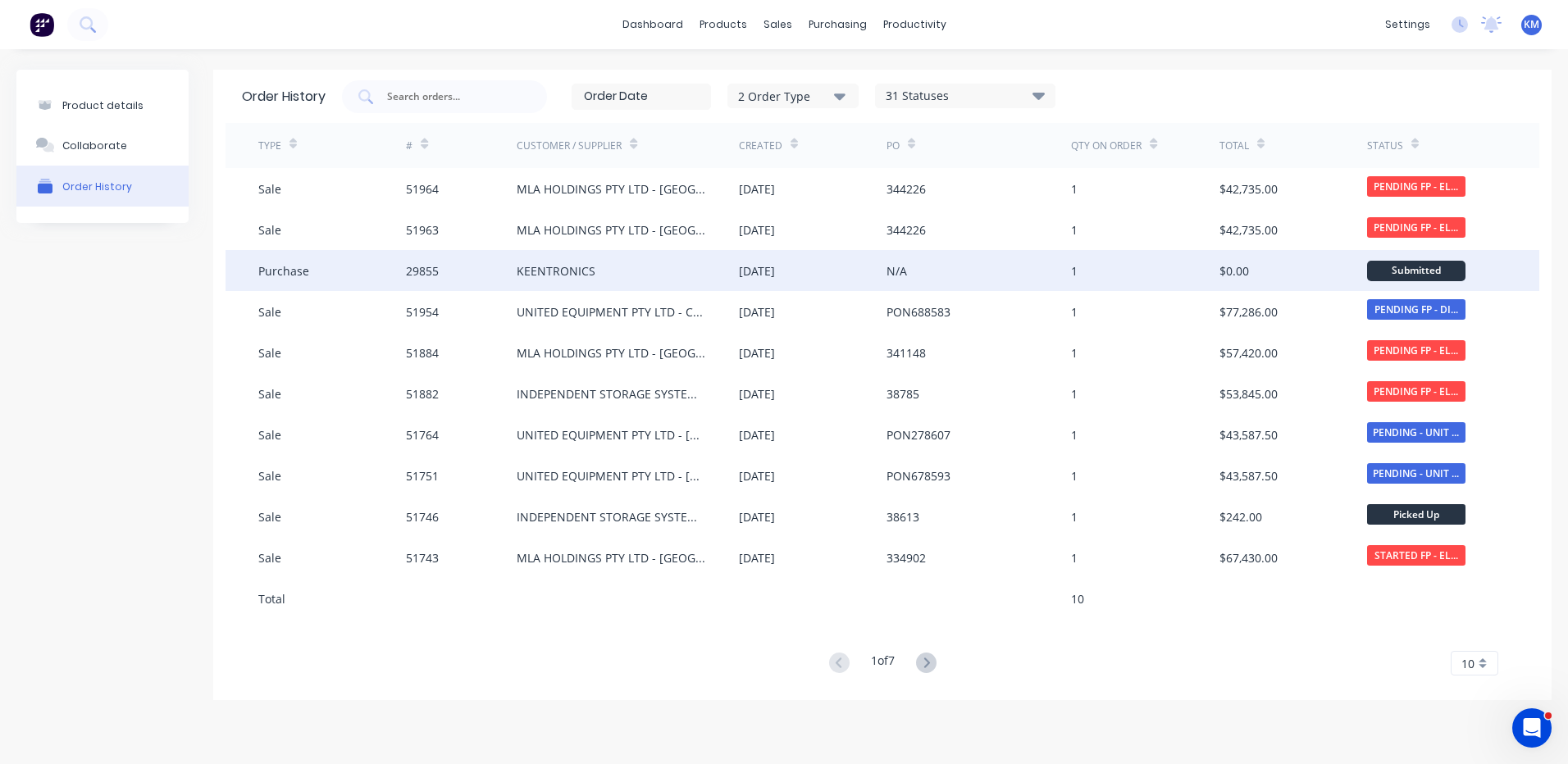
click at [471, 270] on div "29855" at bounding box center [460, 271] width 111 height 41
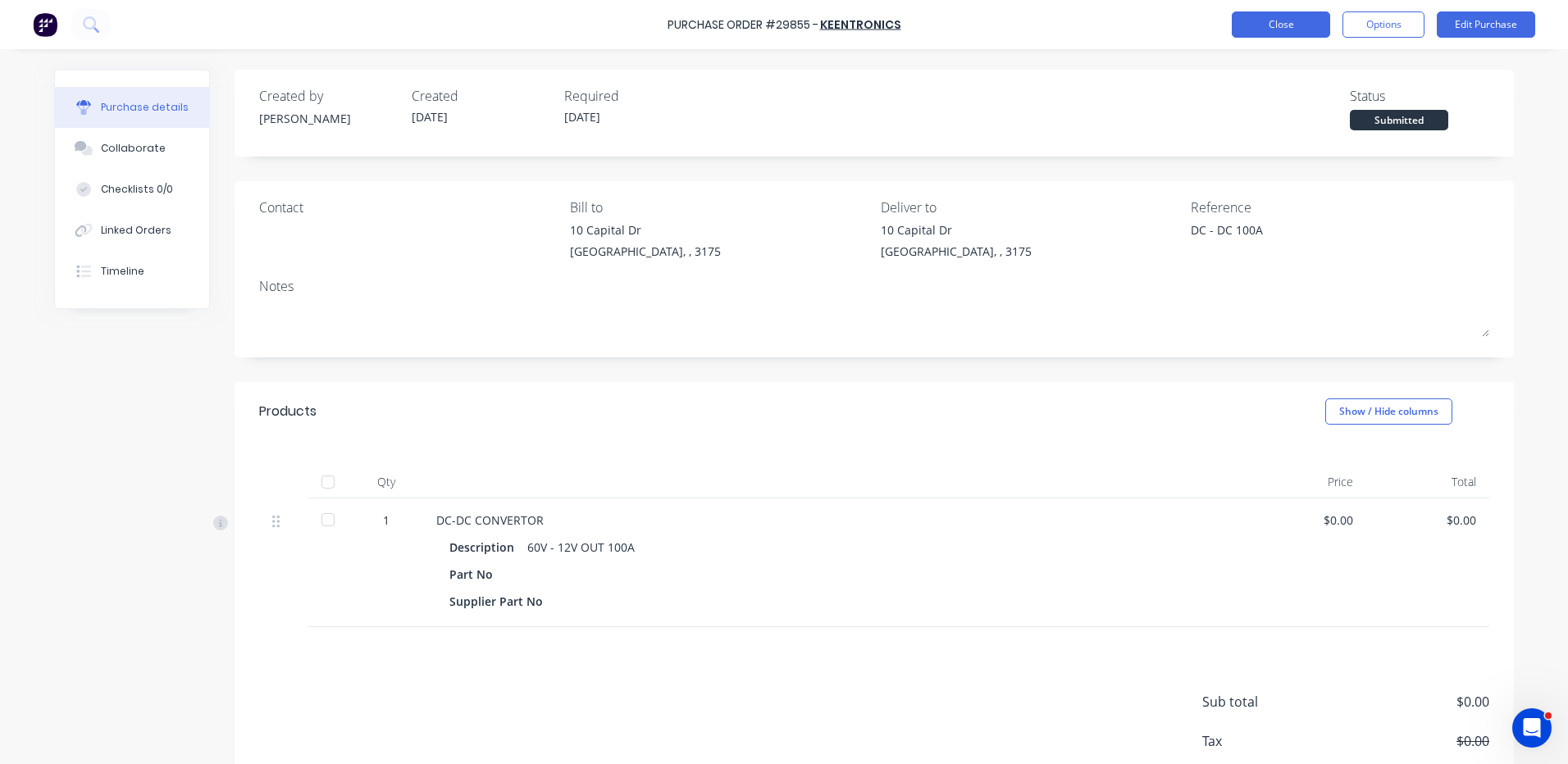
click at [1282, 21] on button "Close" at bounding box center [1281, 24] width 98 height 26
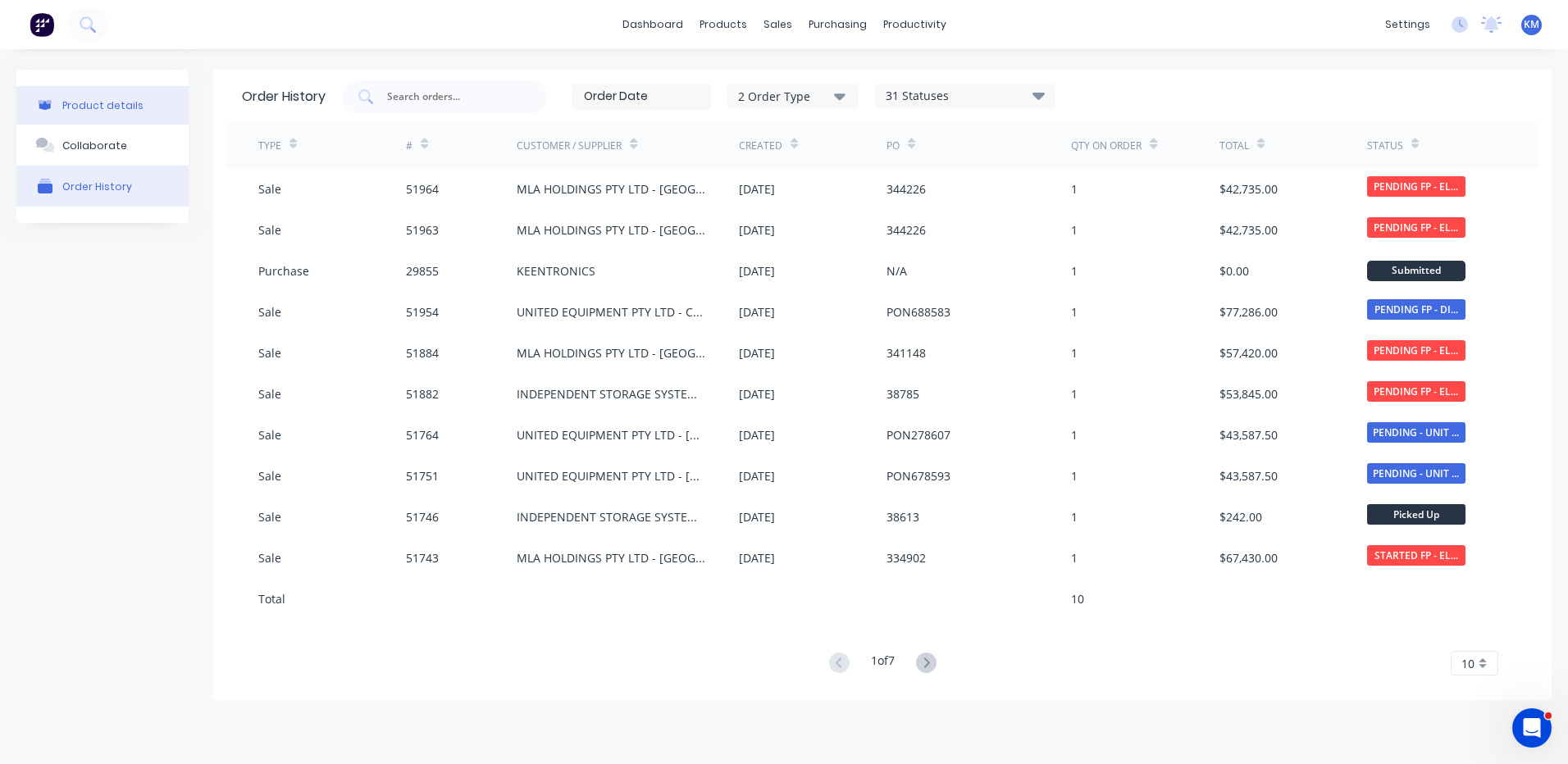
click at [147, 109] on button "Product details" at bounding box center [102, 105] width 172 height 39
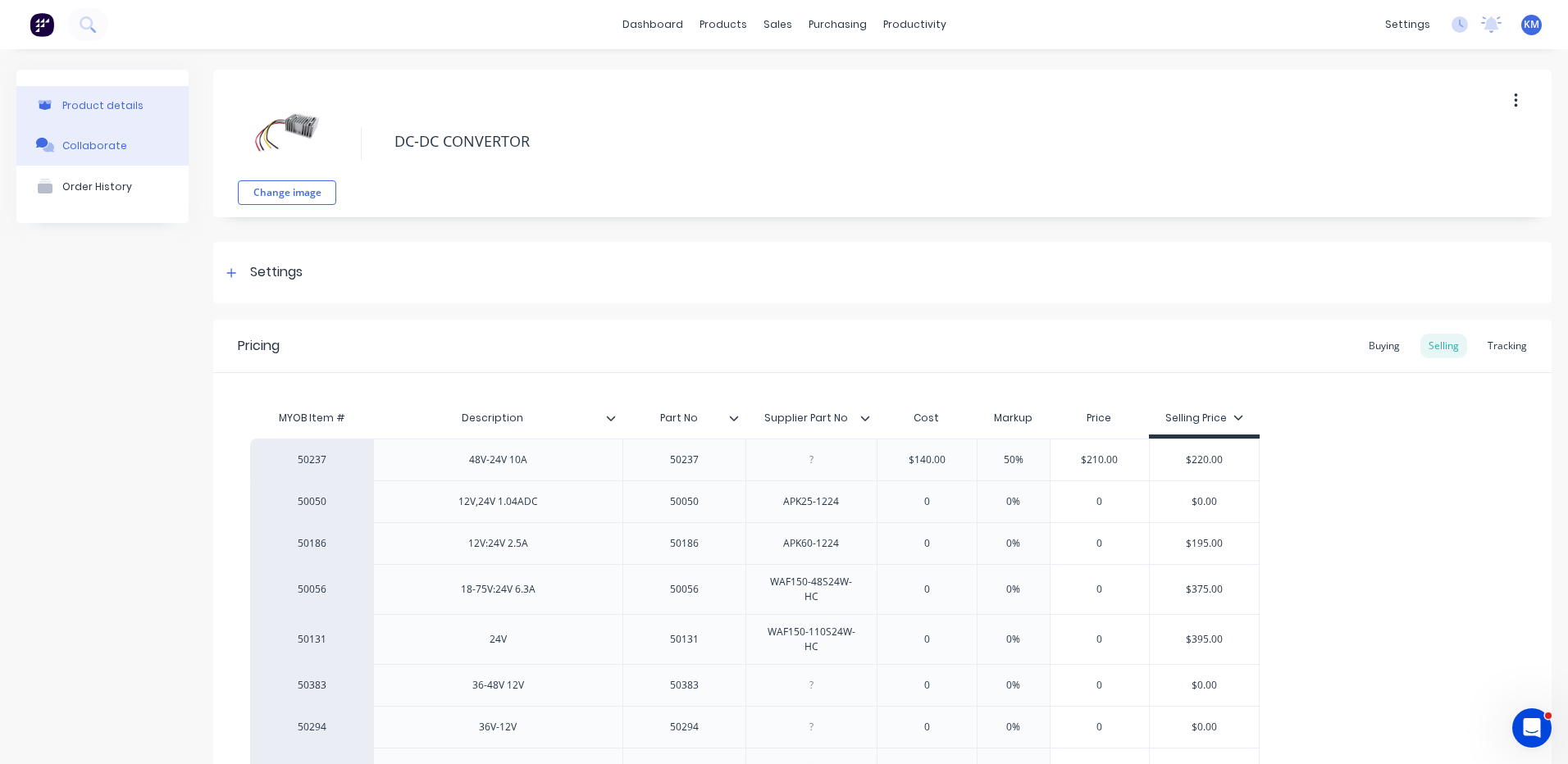
click at [140, 136] on button "Collaborate" at bounding box center [102, 145] width 172 height 41
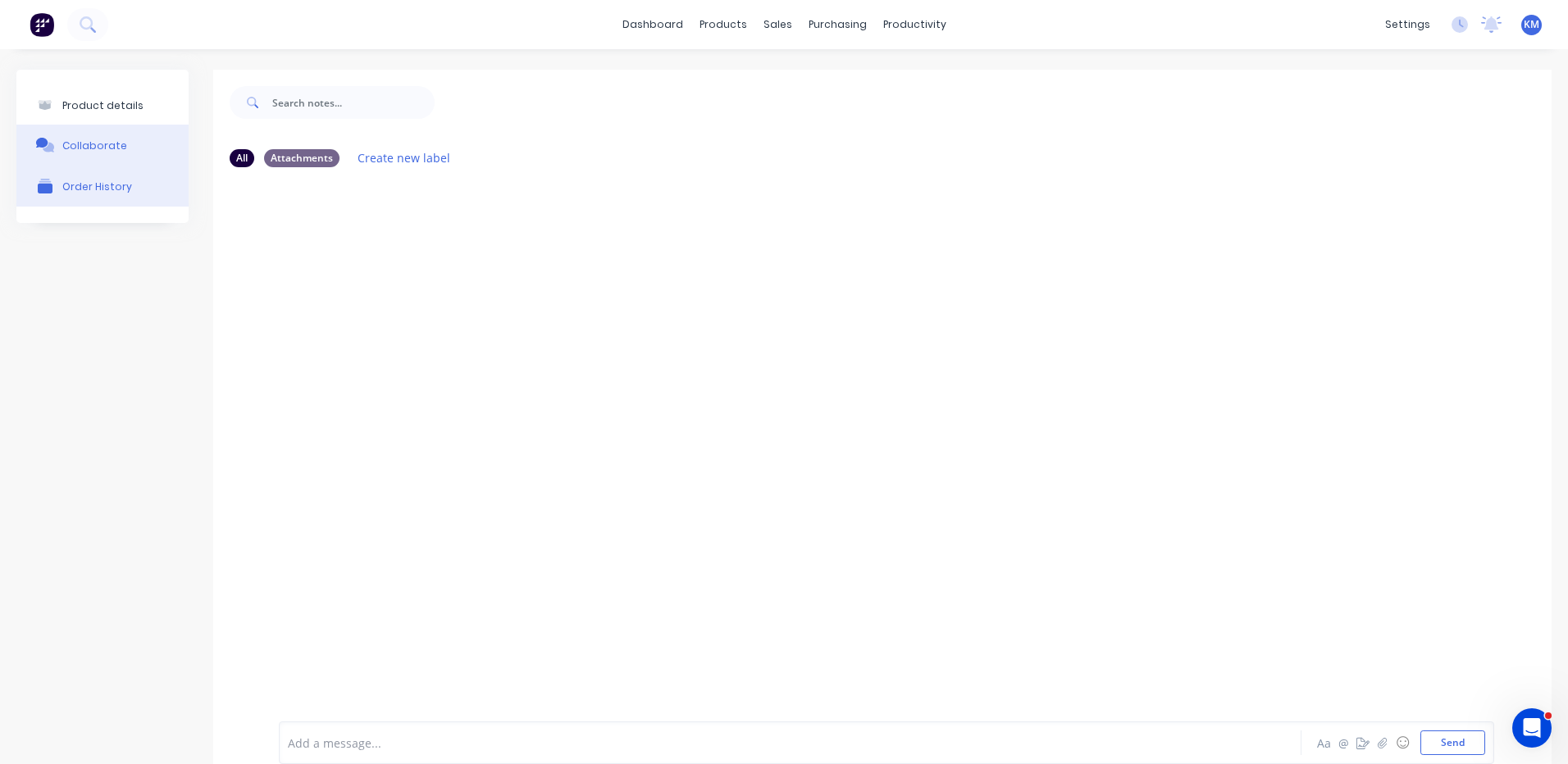
click at [133, 179] on button "Order History" at bounding box center [102, 186] width 172 height 41
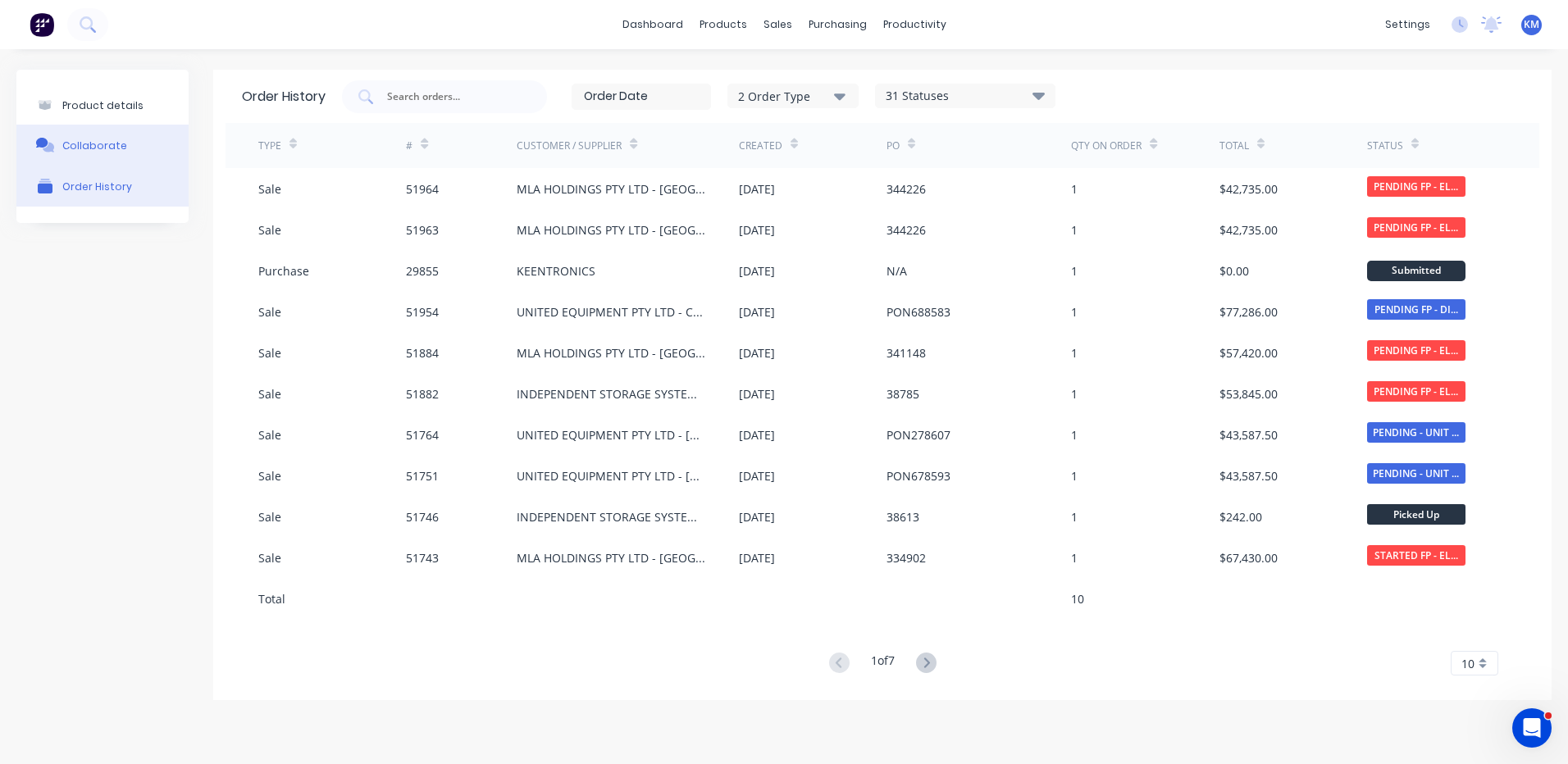
click at [67, 109] on div "Product details" at bounding box center [103, 105] width 81 height 13
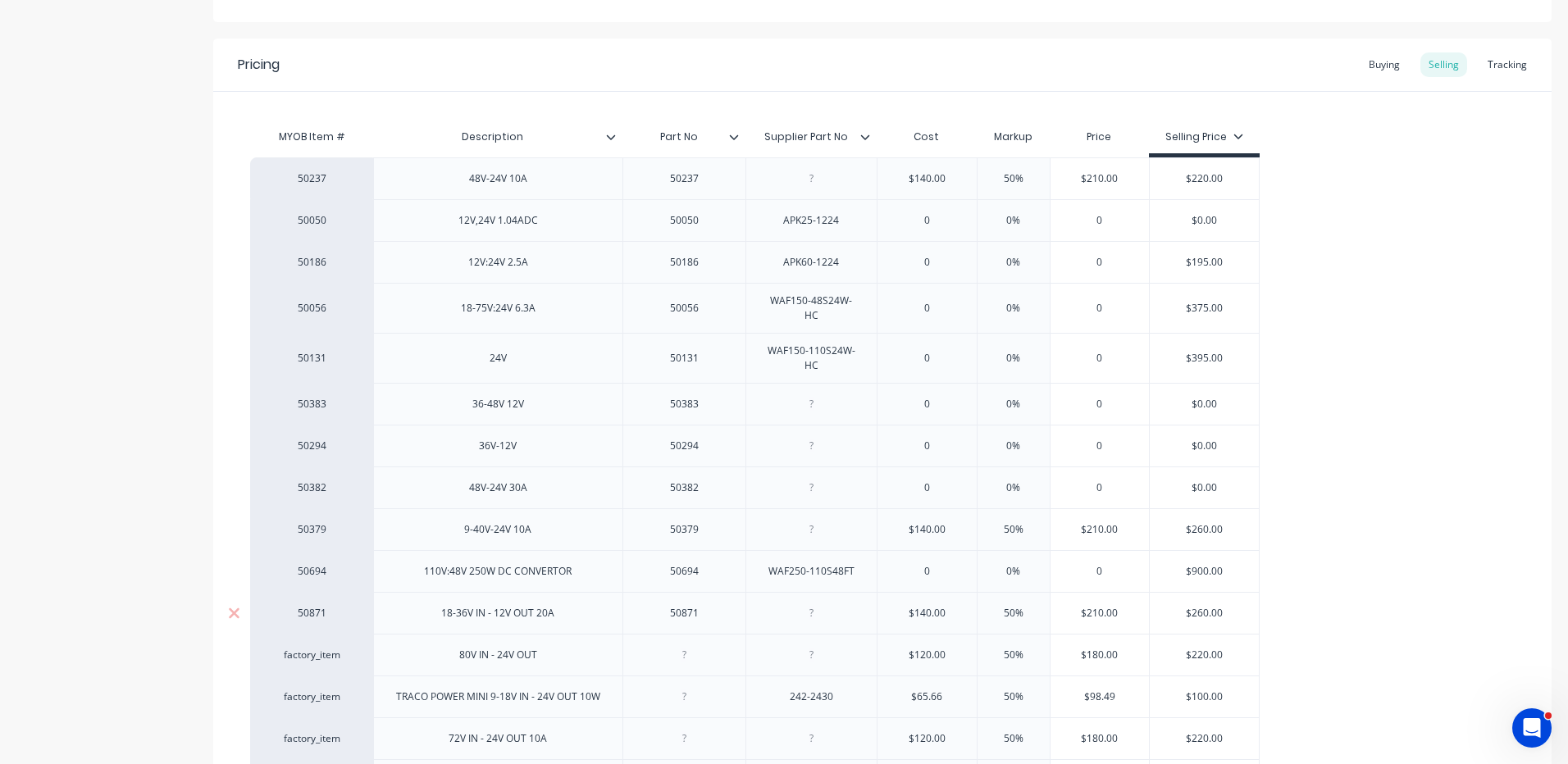
scroll to position [523, 0]
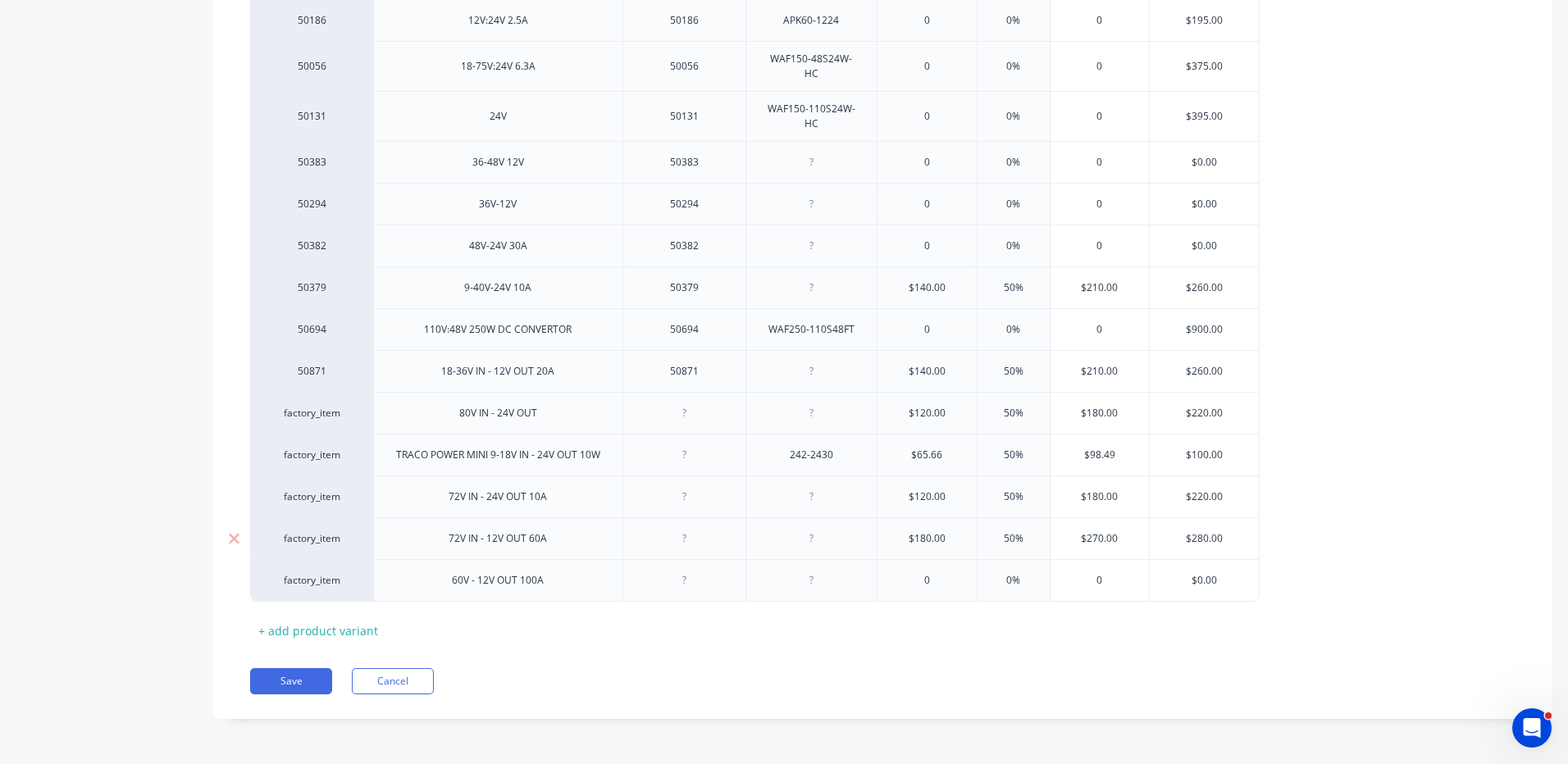
type textarea "x"
type input "0"
click at [954, 584] on input "0" at bounding box center [927, 580] width 99 height 14
type input "0"
click at [309, 685] on button "Save" at bounding box center [291, 681] width 82 height 26
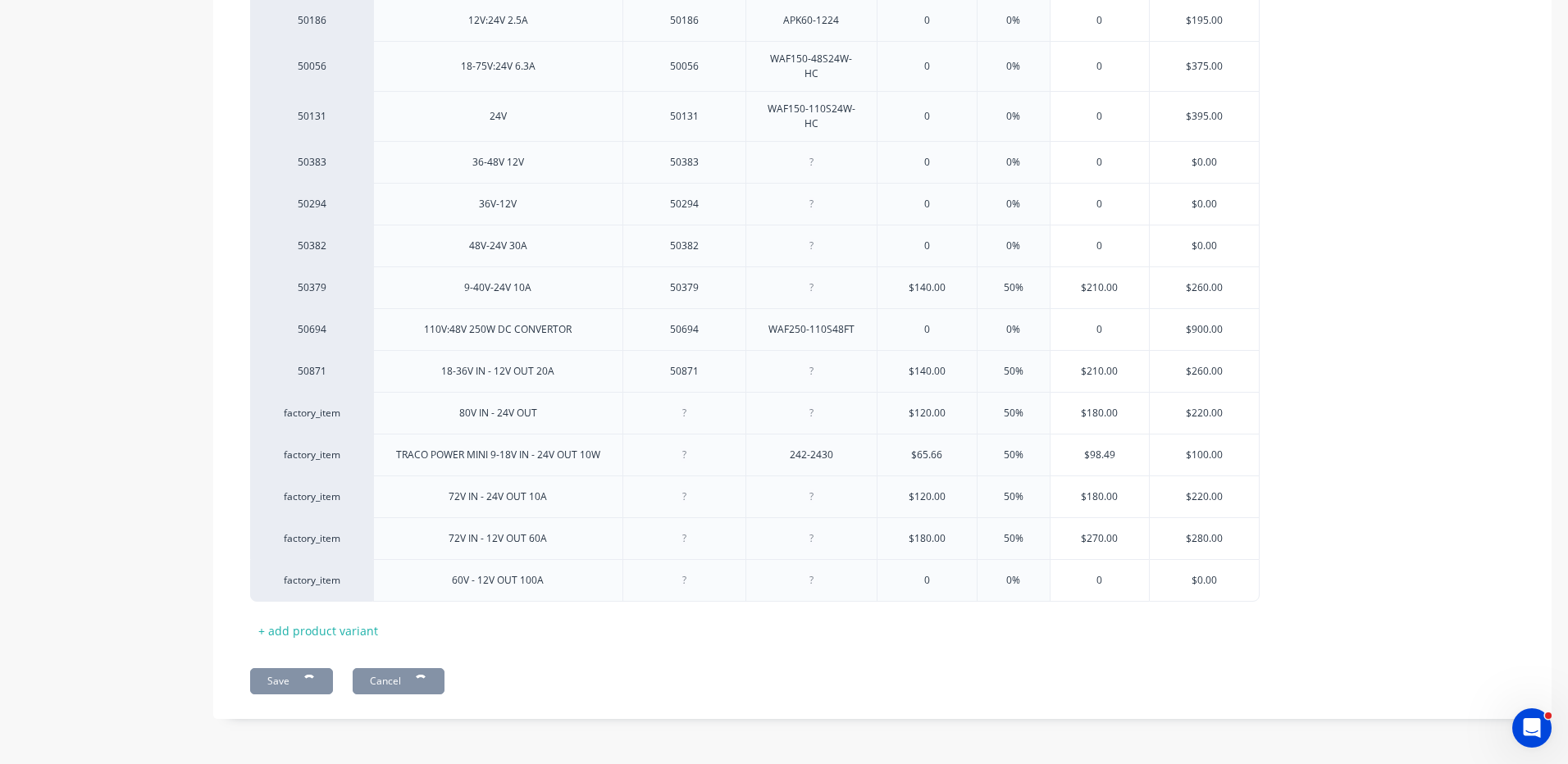
type textarea "x"
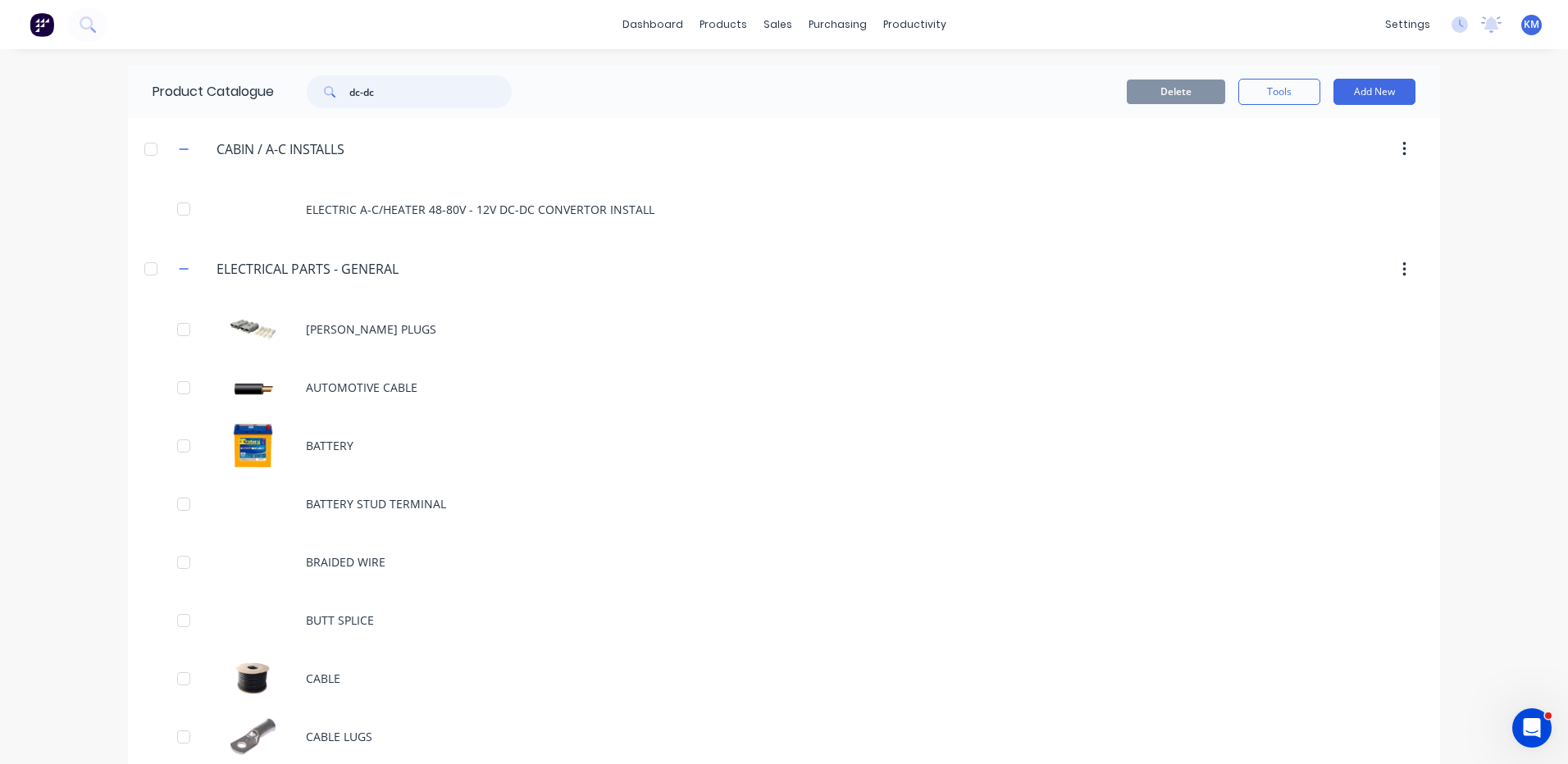
drag, startPoint x: 473, startPoint y: 98, endPoint x: 284, endPoint y: 101, distance: 189.0
click at [284, 101] on div "dc-dc" at bounding box center [405, 92] width 262 height 33
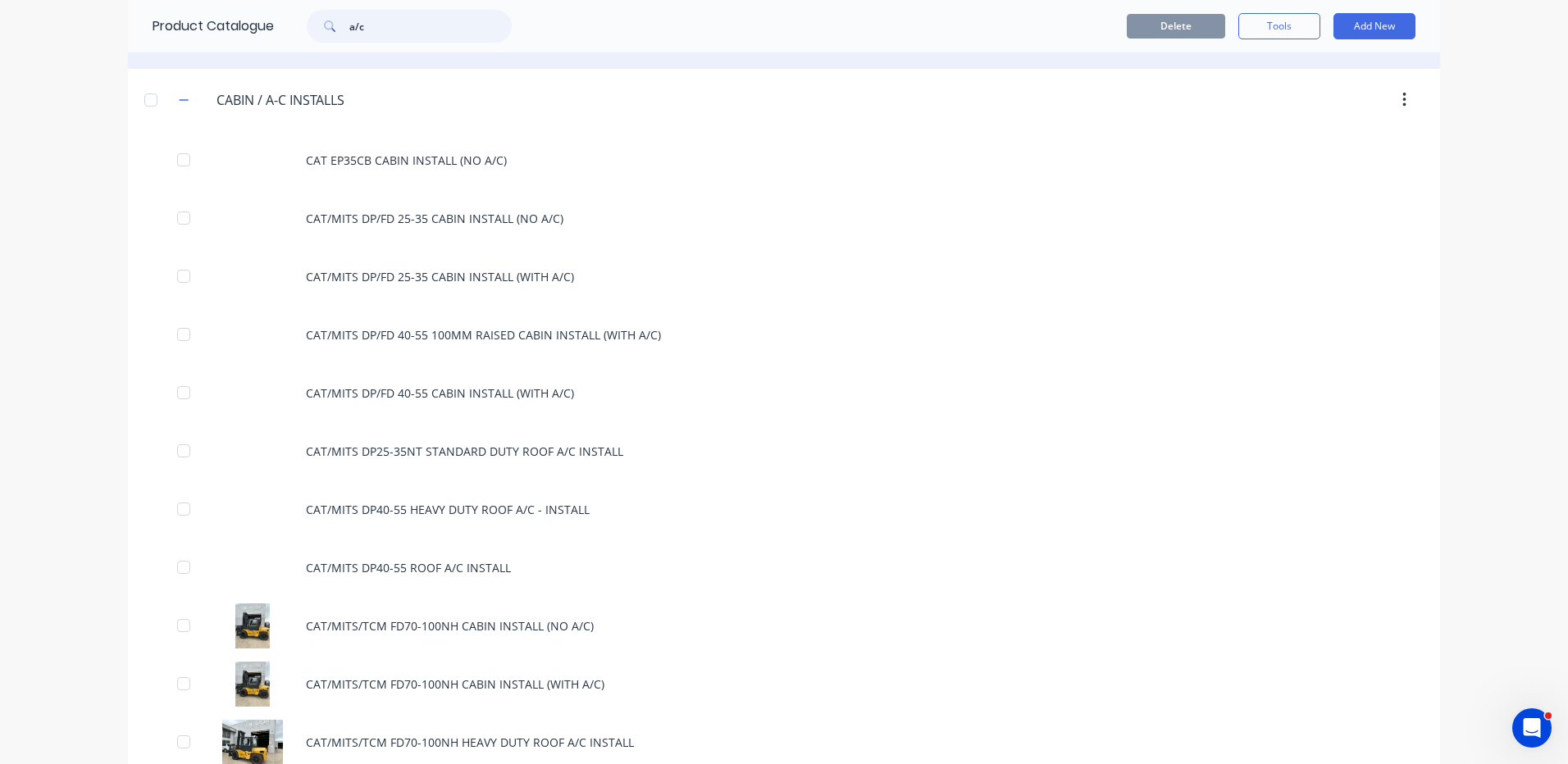
scroll to position [263, 0]
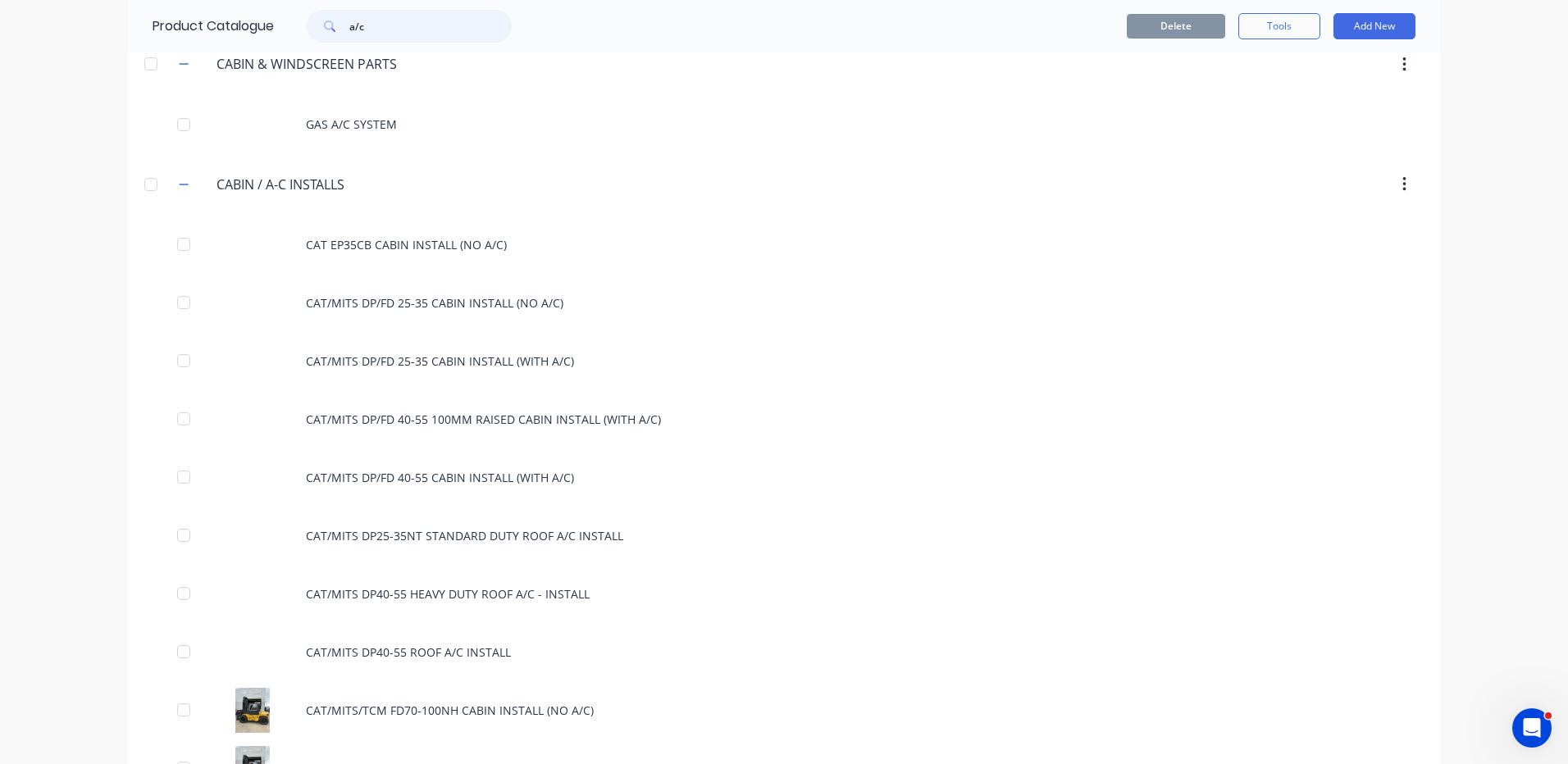
drag, startPoint x: 432, startPoint y: 31, endPoint x: 289, endPoint y: 25, distance: 143.1
click at [290, 25] on div "a/c" at bounding box center [401, 26] width 222 height 33
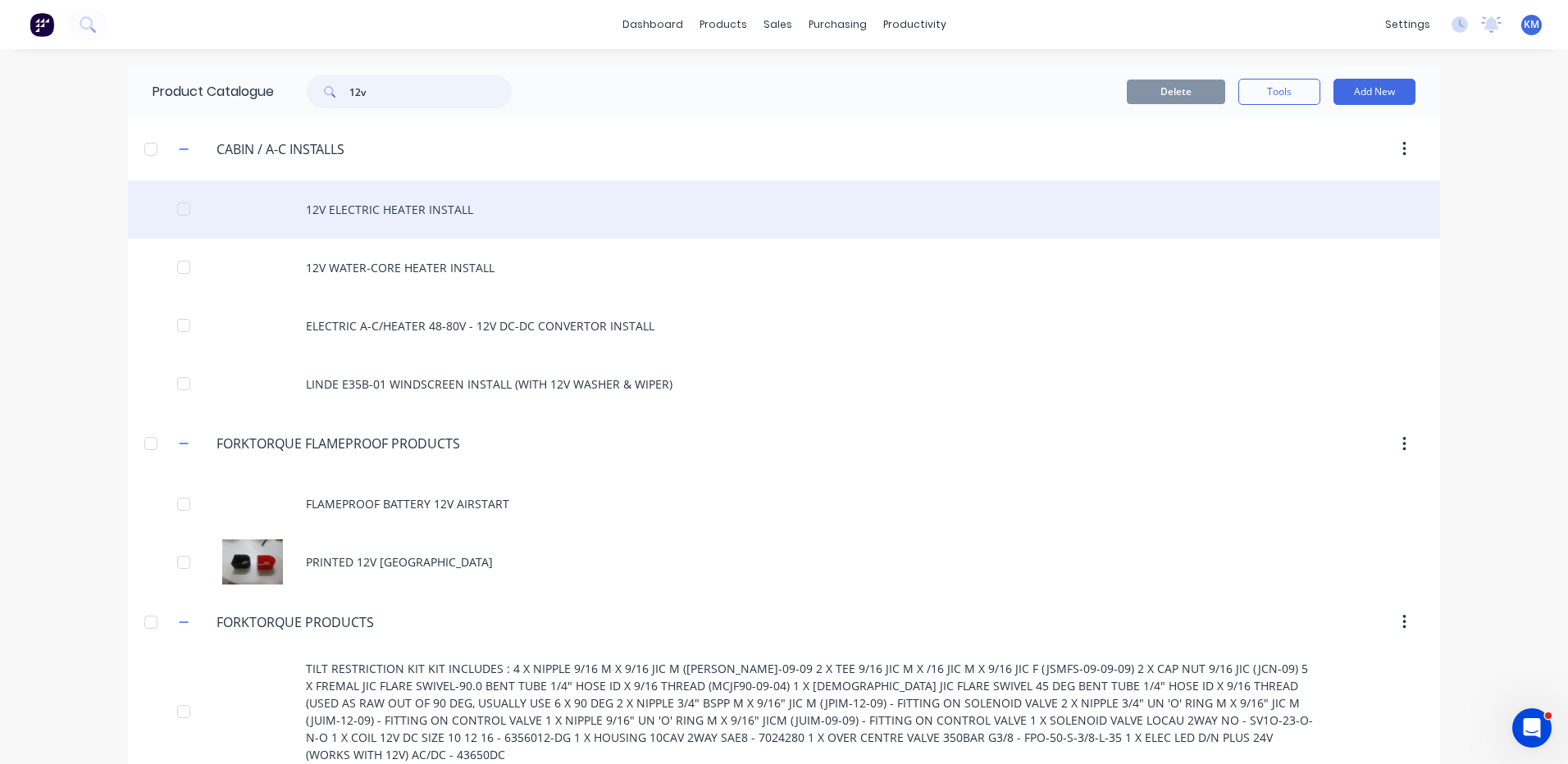
type input "12v"
click at [431, 224] on div "12V ELECTRIC HEATER INSTALL" at bounding box center [784, 209] width 1312 height 58
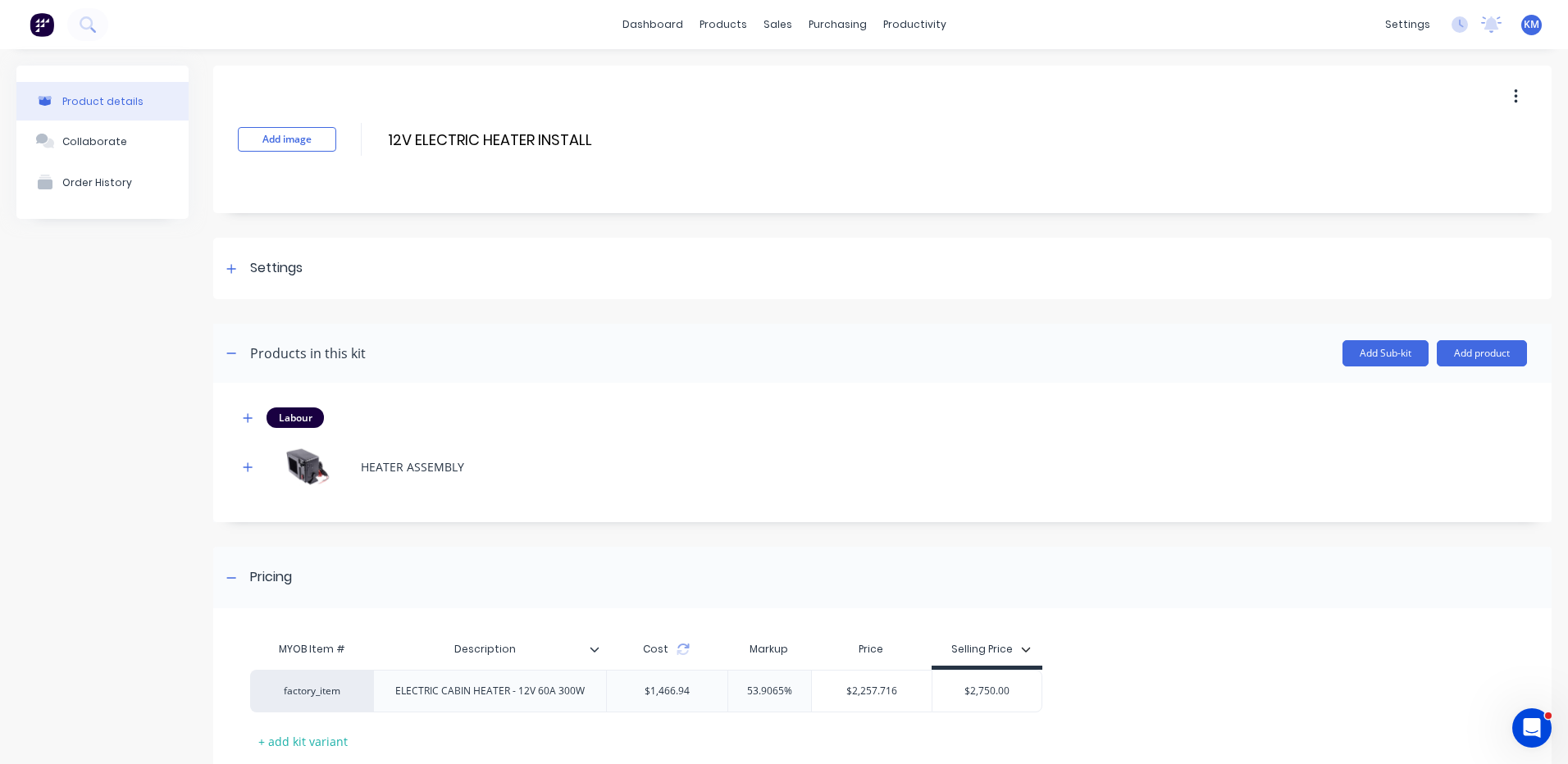
click at [322, 257] on div "Settings" at bounding box center [881, 269] width 1338 height 62
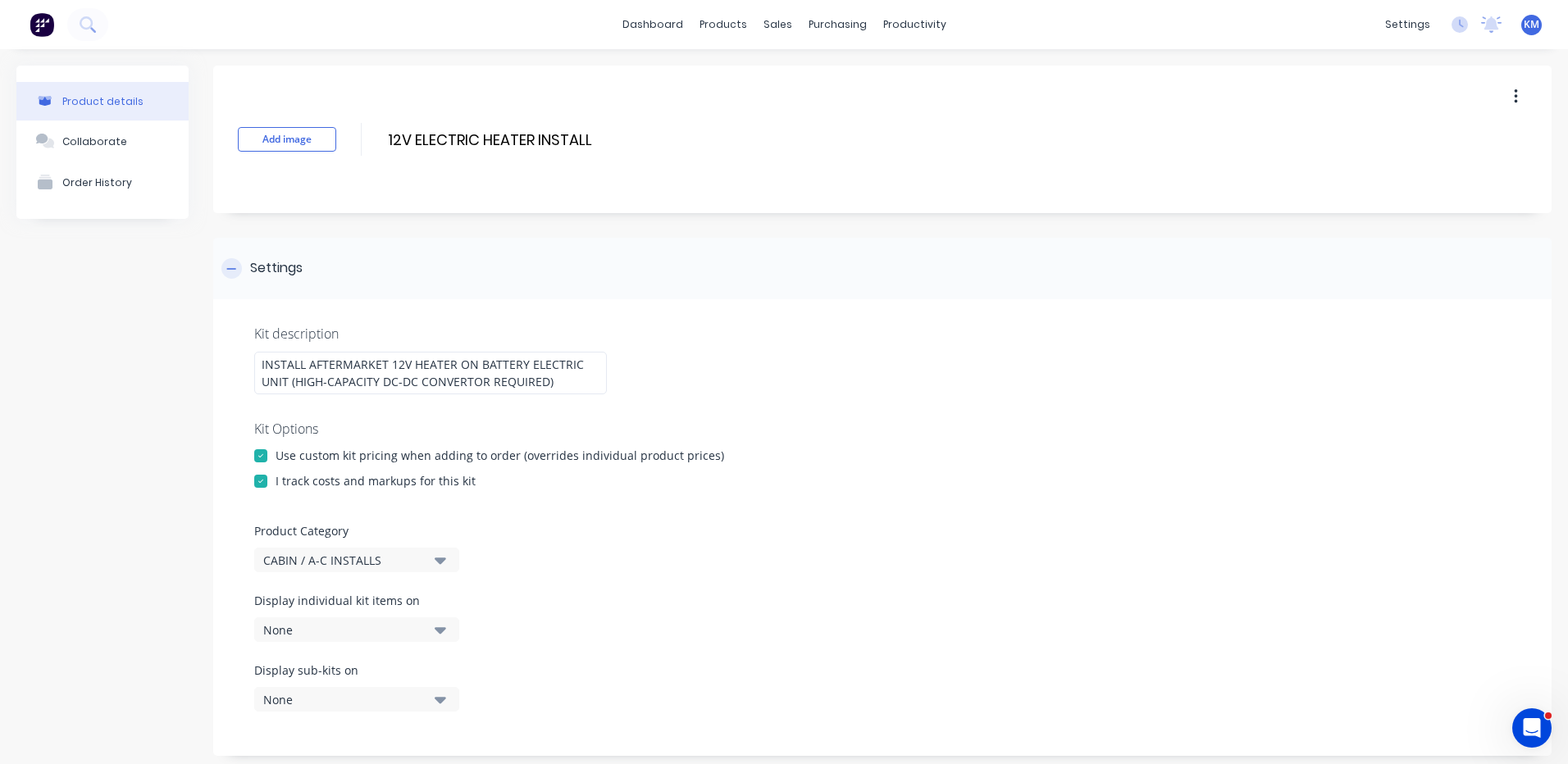
click at [302, 276] on div "Settings" at bounding box center [276, 268] width 52 height 20
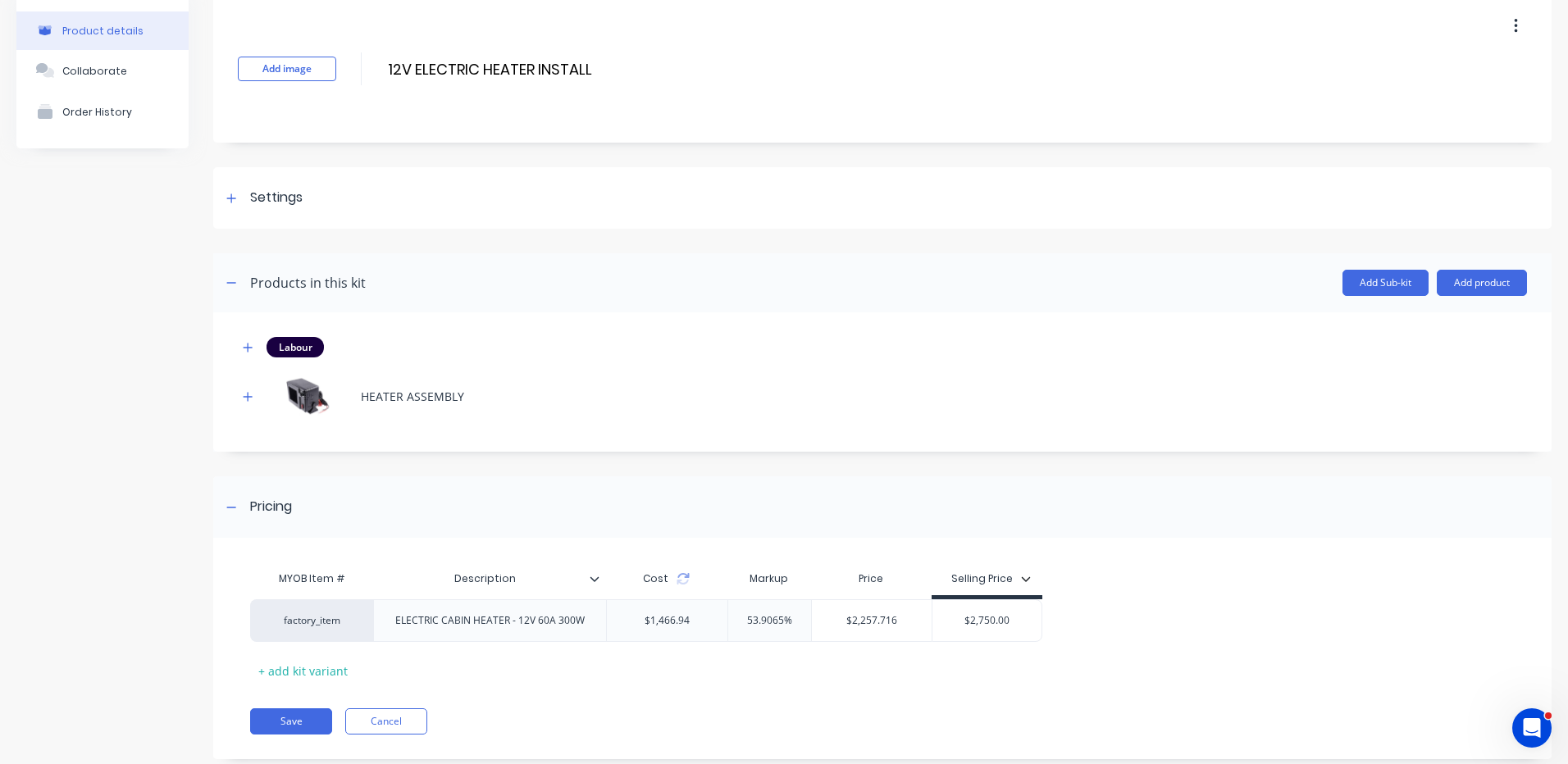
scroll to position [107, 0]
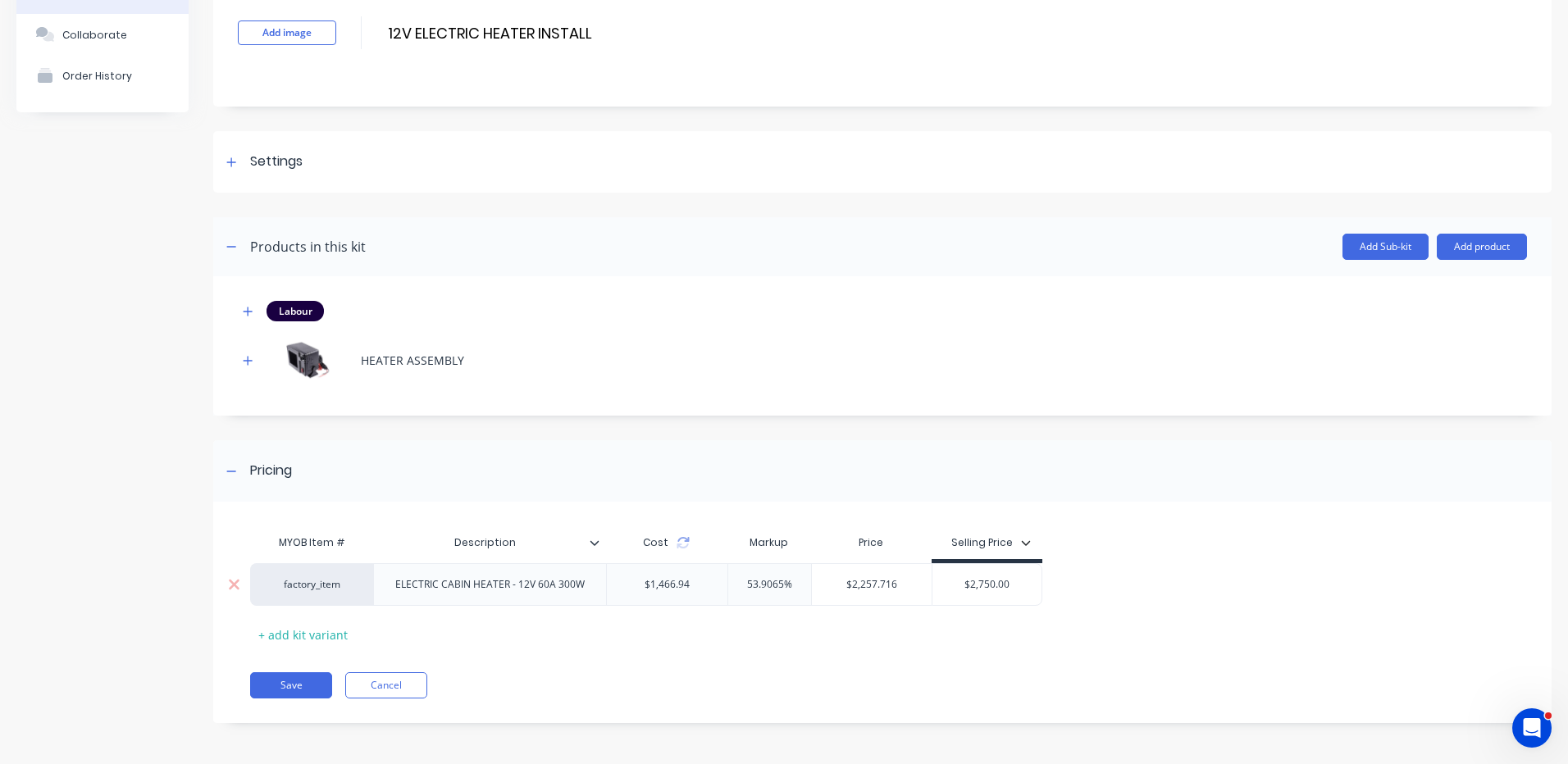
click at [547, 586] on div "ELECTRIC CABIN HEATER - 12V 60A 300W" at bounding box center [490, 585] width 216 height 21
click at [599, 686] on div "Save Cancel" at bounding box center [901, 685] width 1301 height 26
click at [281, 680] on button "Save" at bounding box center [291, 685] width 82 height 26
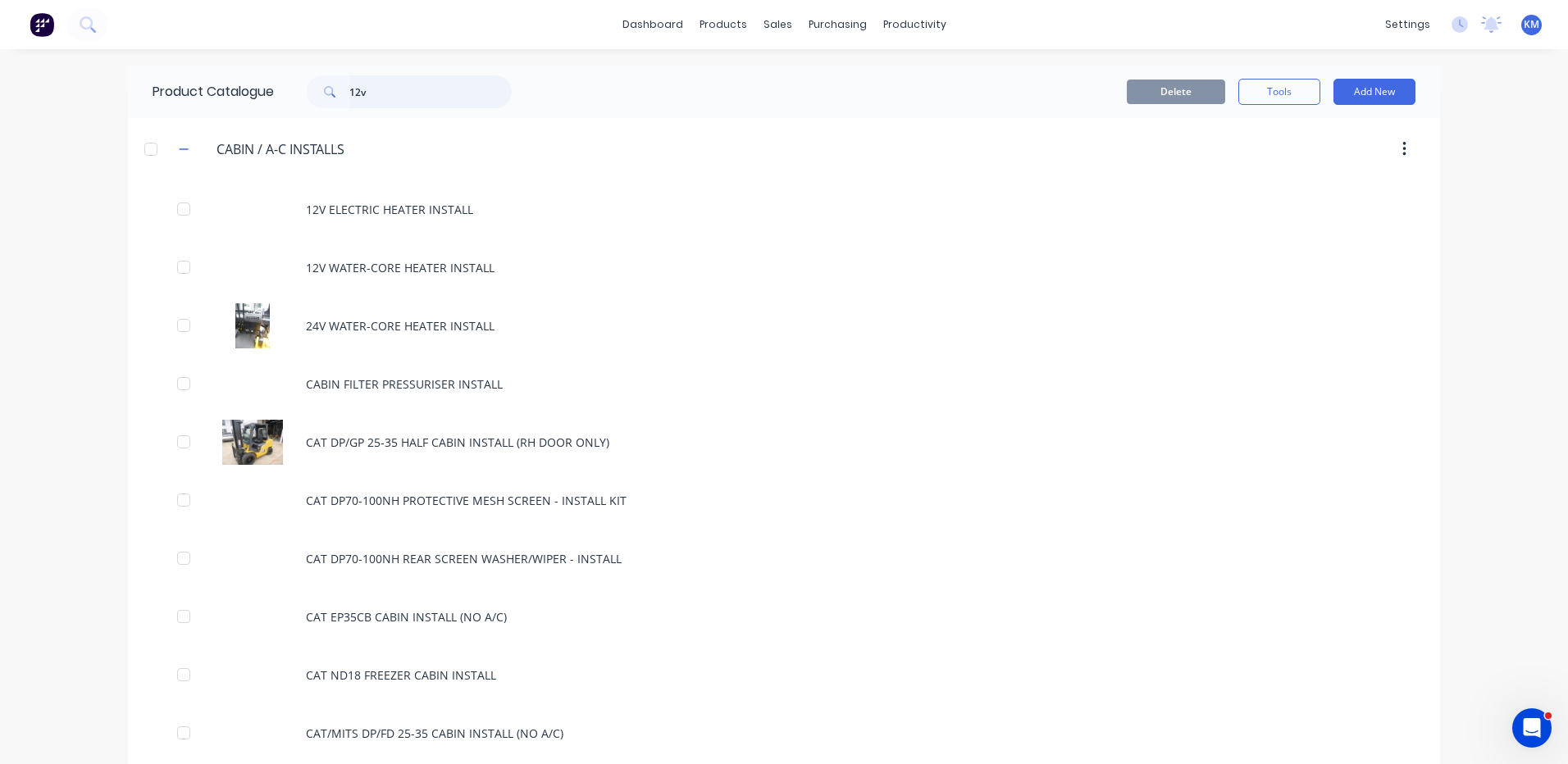
click at [386, 102] on input "12v" at bounding box center [431, 92] width 163 height 33
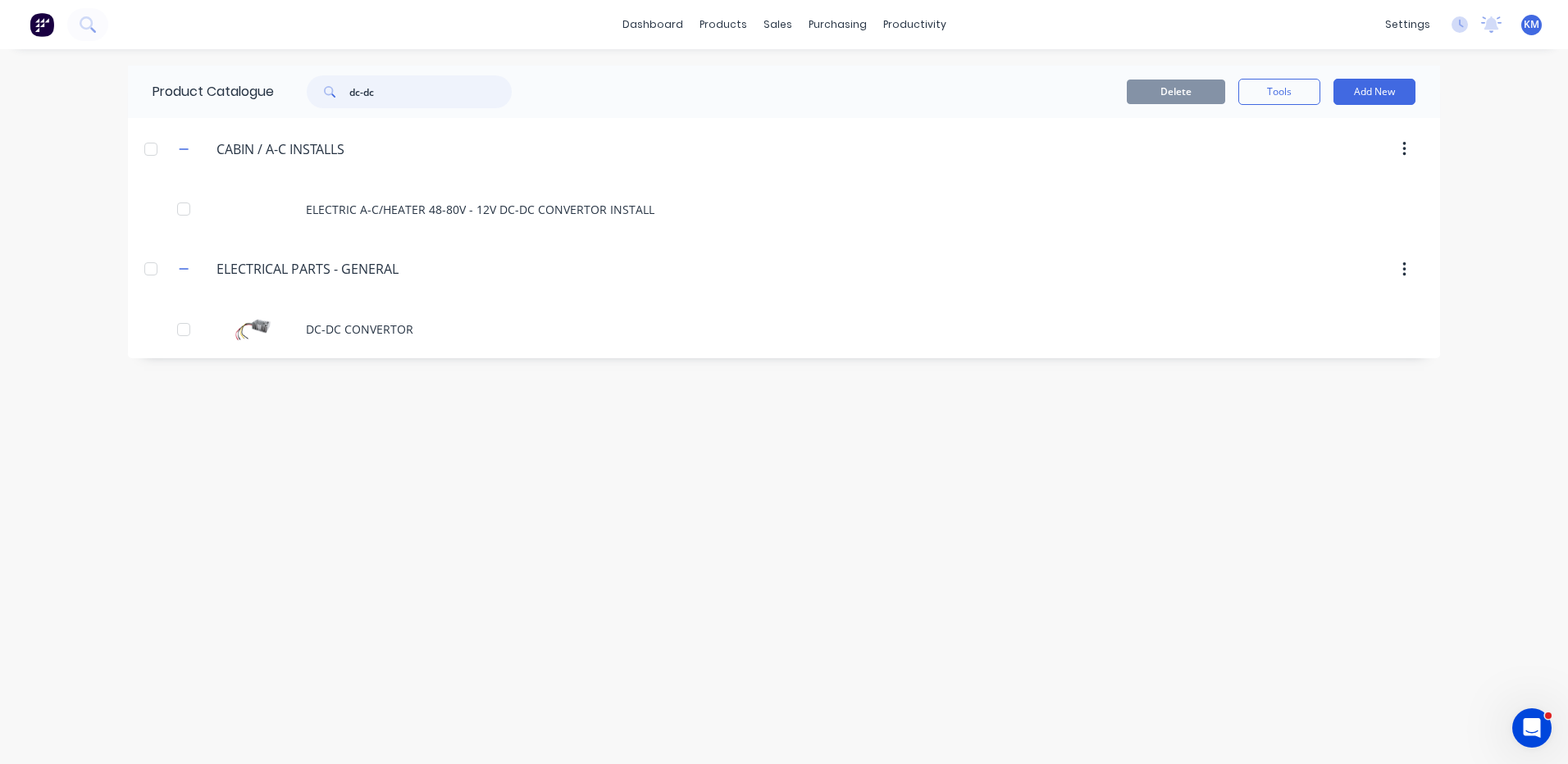
type input "dc-dc"
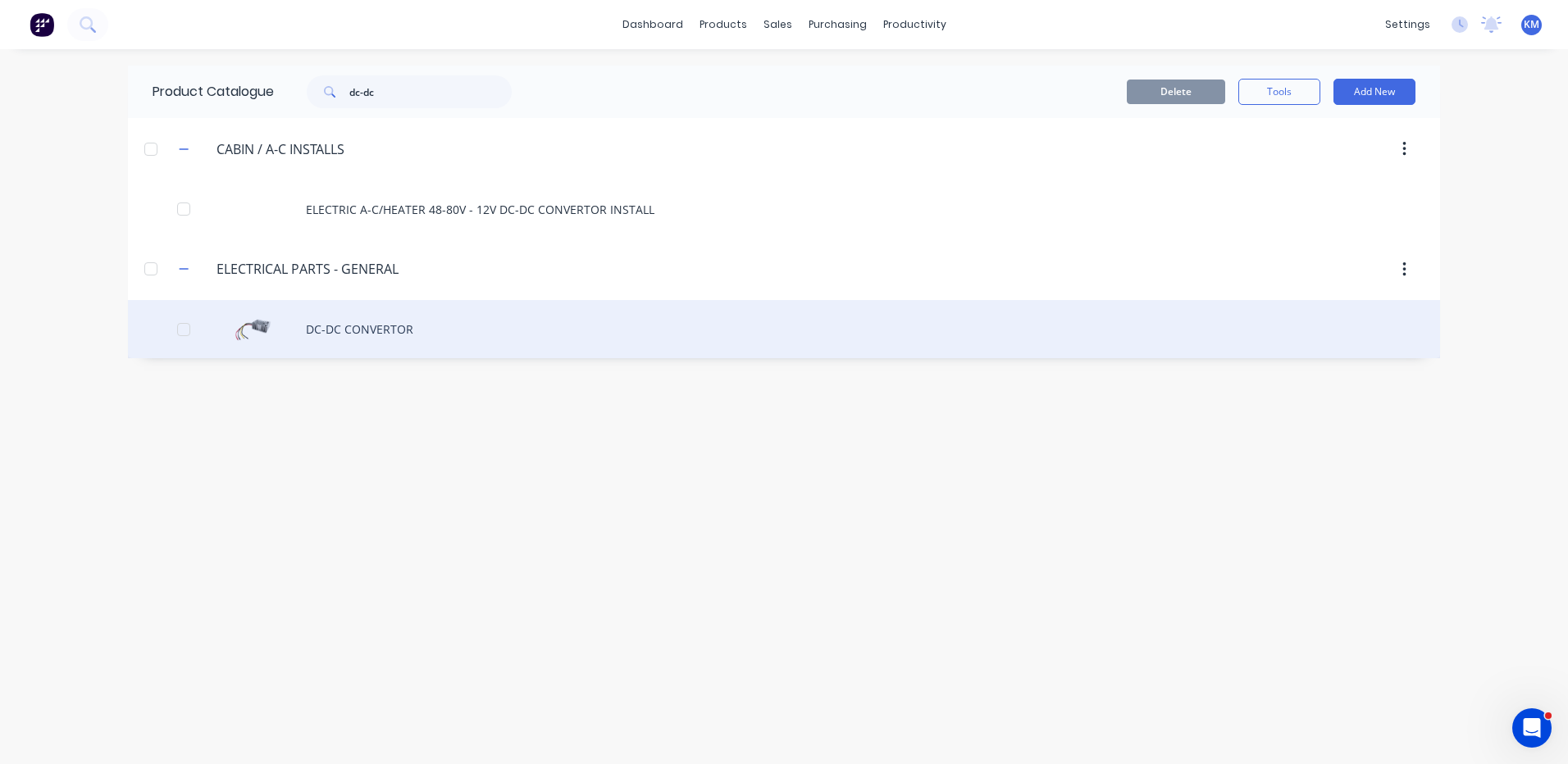
click at [350, 311] on div "DC-DC CONVERTOR" at bounding box center [784, 329] width 1312 height 58
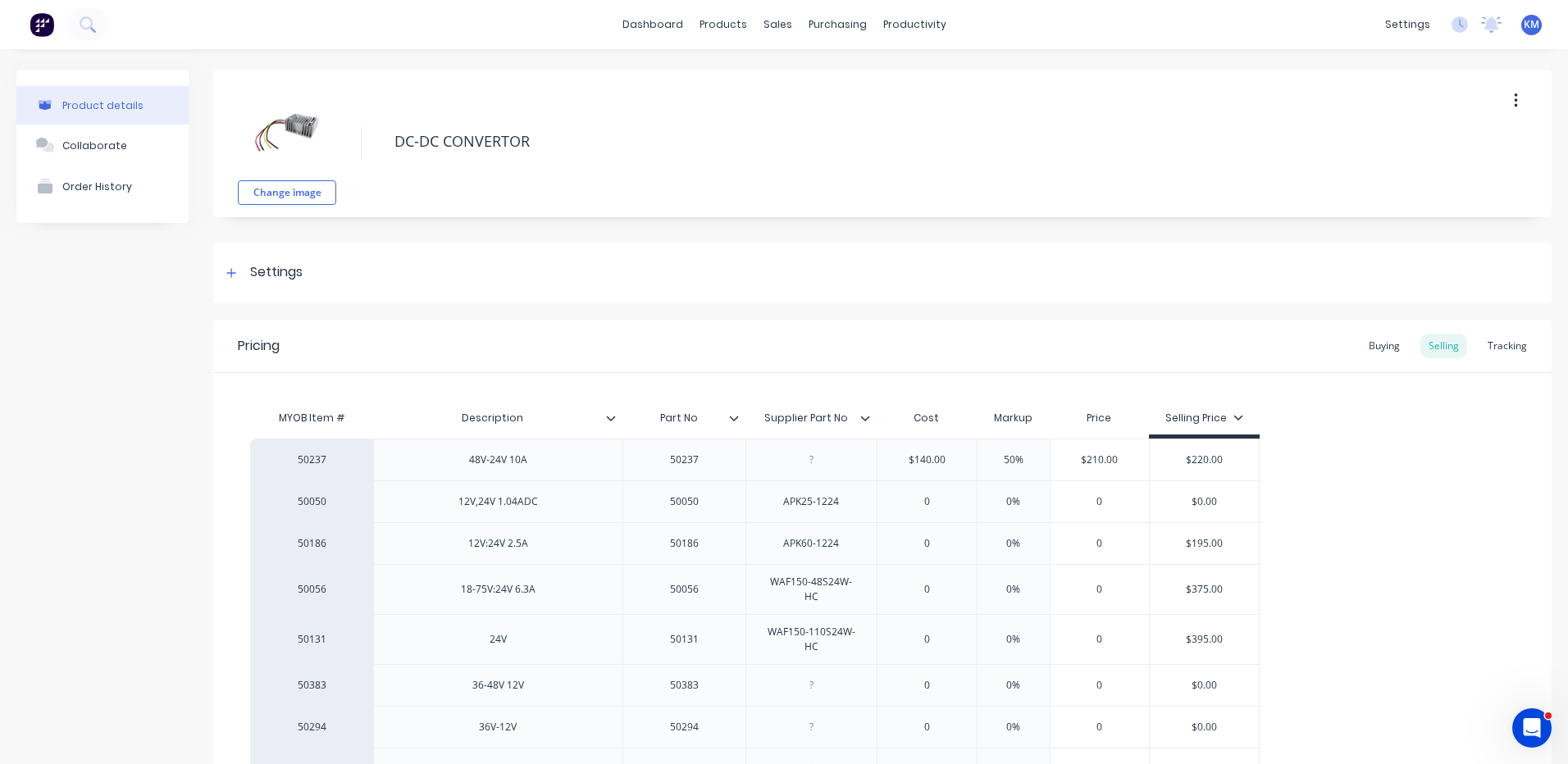
type textarea "x"
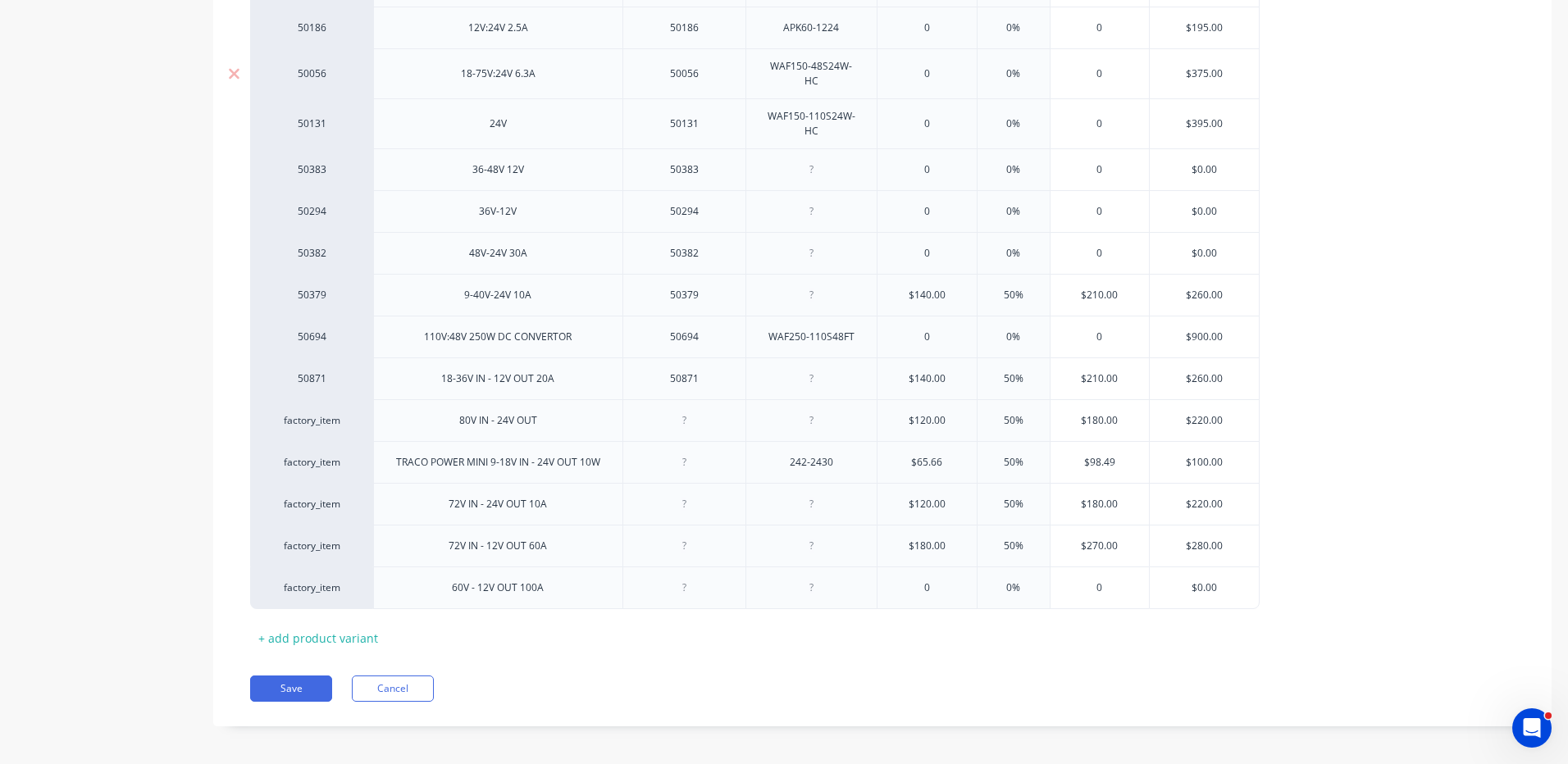
scroll to position [523, 0]
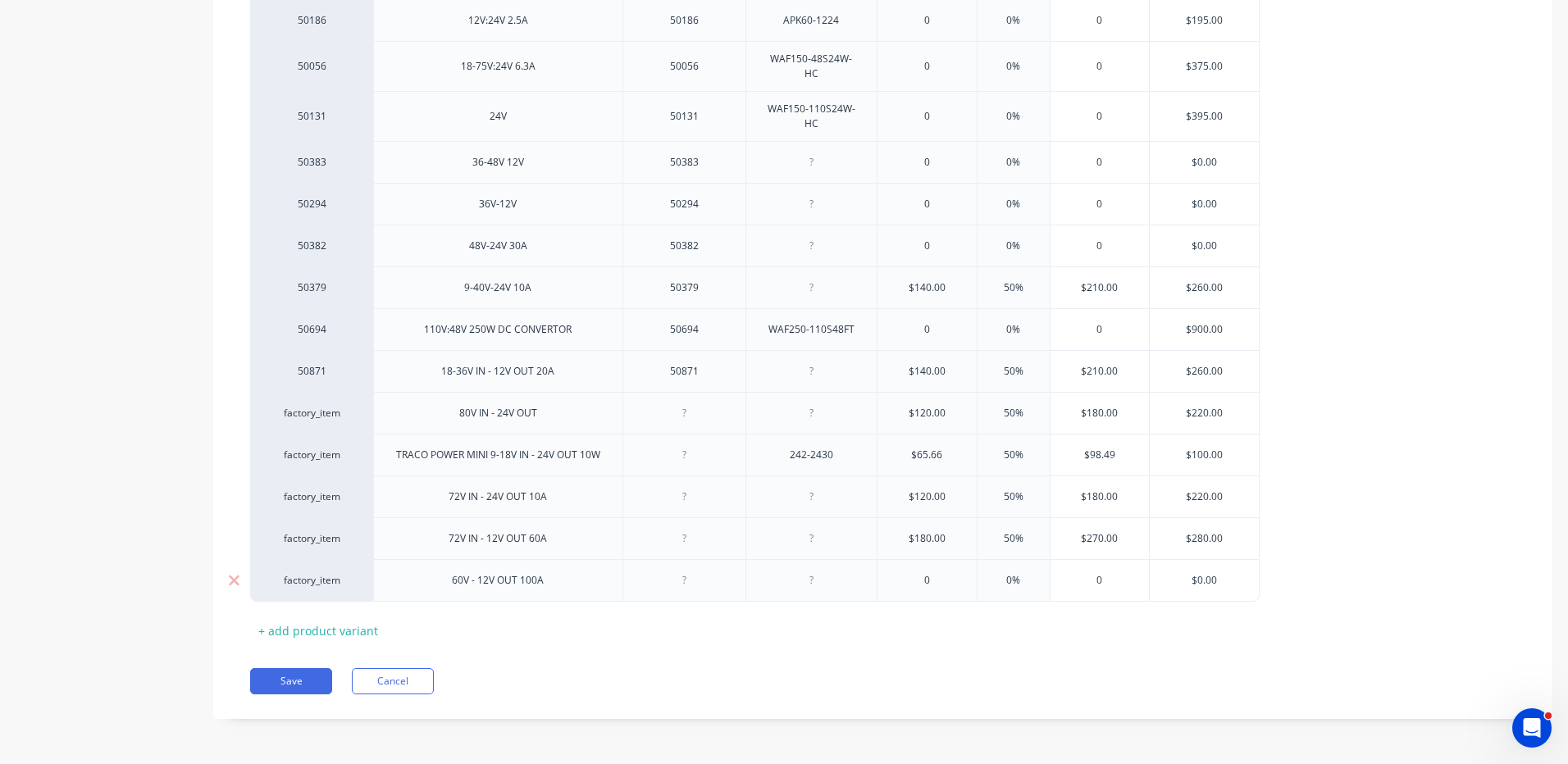
type input "0"
click at [923, 585] on input "0" at bounding box center [927, 580] width 99 height 14
type textarea "x"
type input "3"
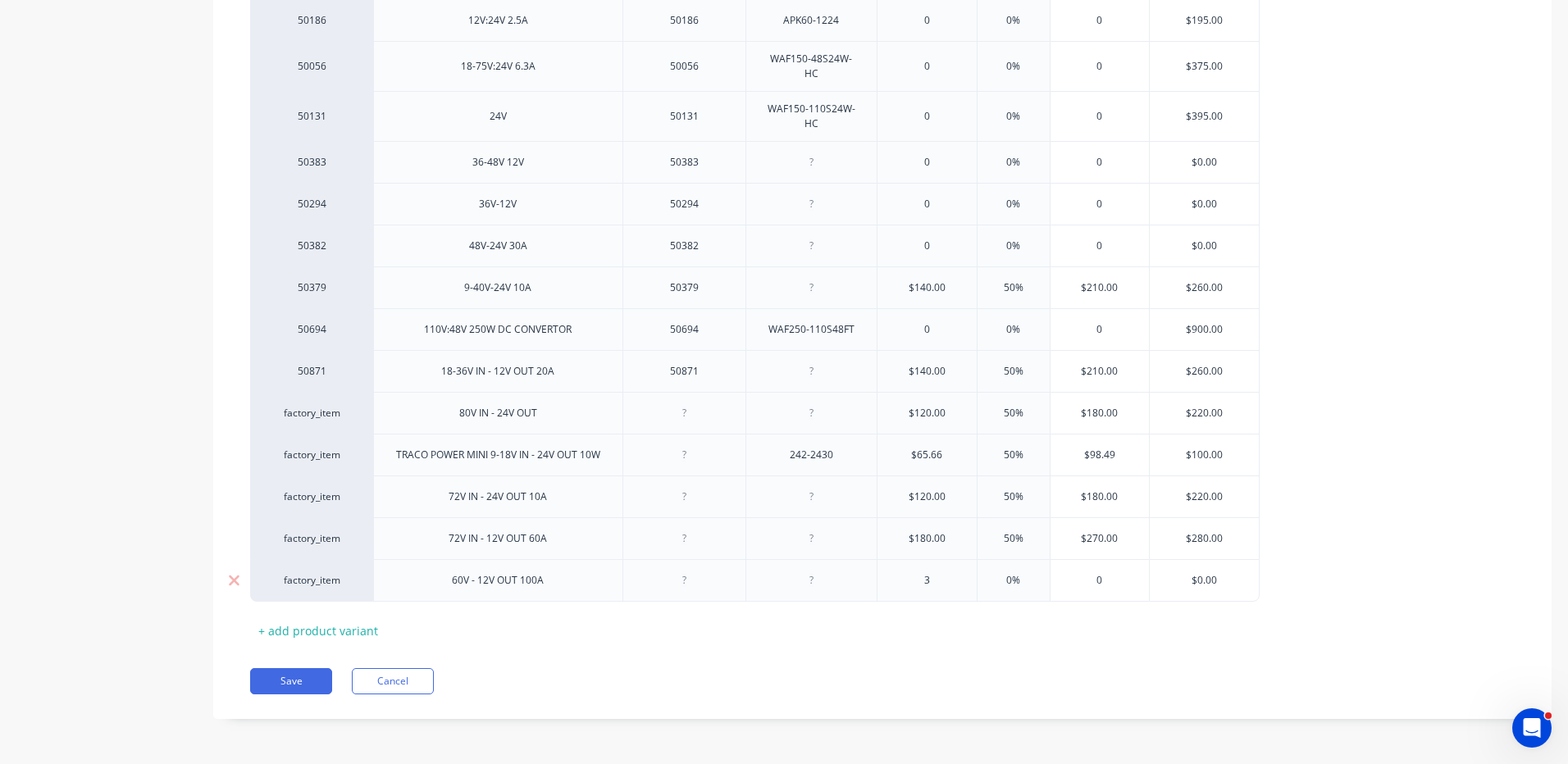
type textarea "x"
type input "39"
type textarea "x"
type input "390"
type input "5%"
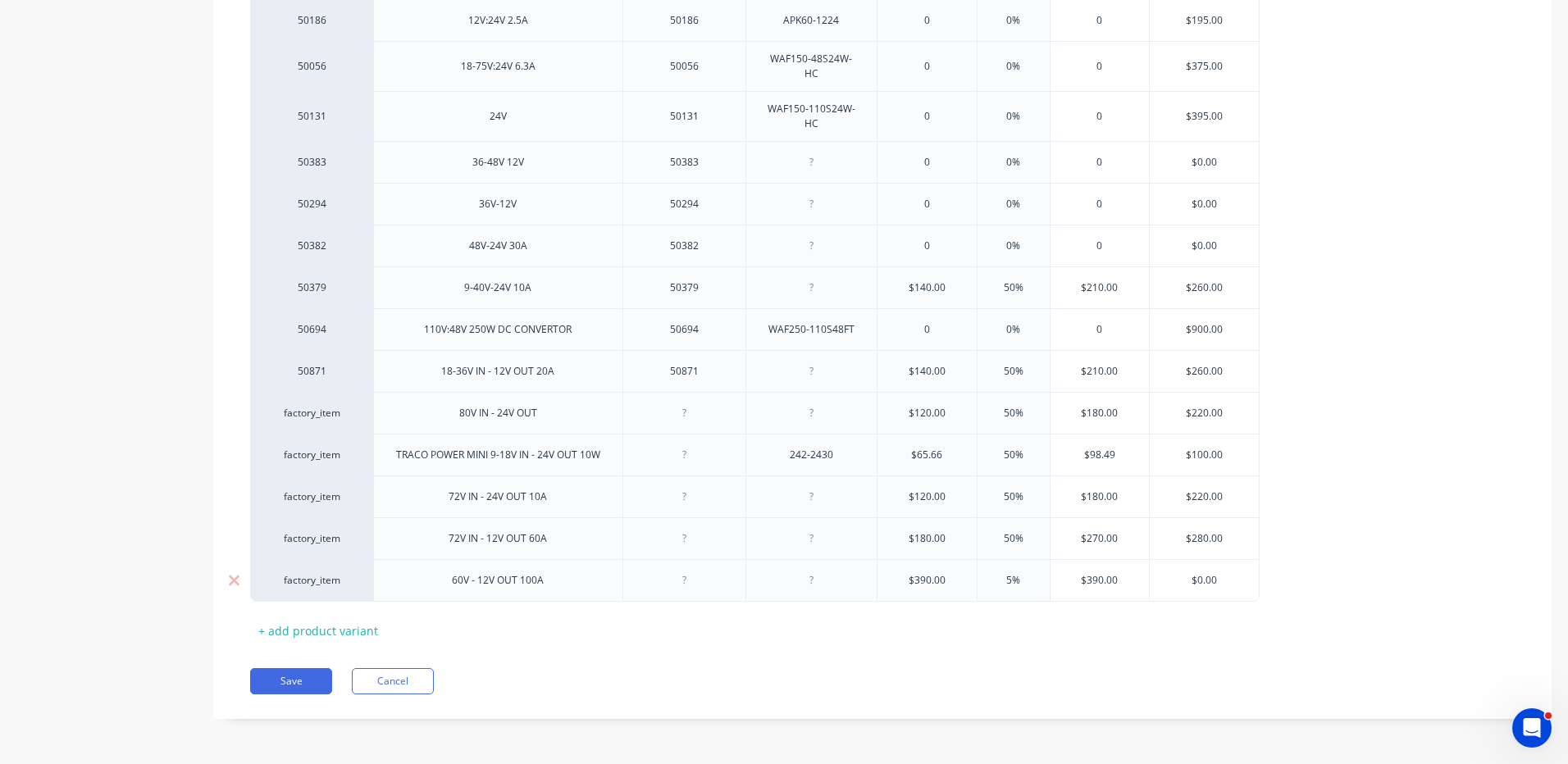
type textarea "x"
drag, startPoint x: 1215, startPoint y: 570, endPoint x: 1197, endPoint y: 571, distance: 18.0
click at [1197, 571] on div "50237 48V-24V 10A 50237 $140.00 50% $210.00 $220.00 50050 12V,24V 1.04ADC 50050…" at bounding box center [882, 258] width 1265 height 686
type input "50%"
drag, startPoint x: 1222, startPoint y: 576, endPoint x: 1194, endPoint y: 576, distance: 28.0
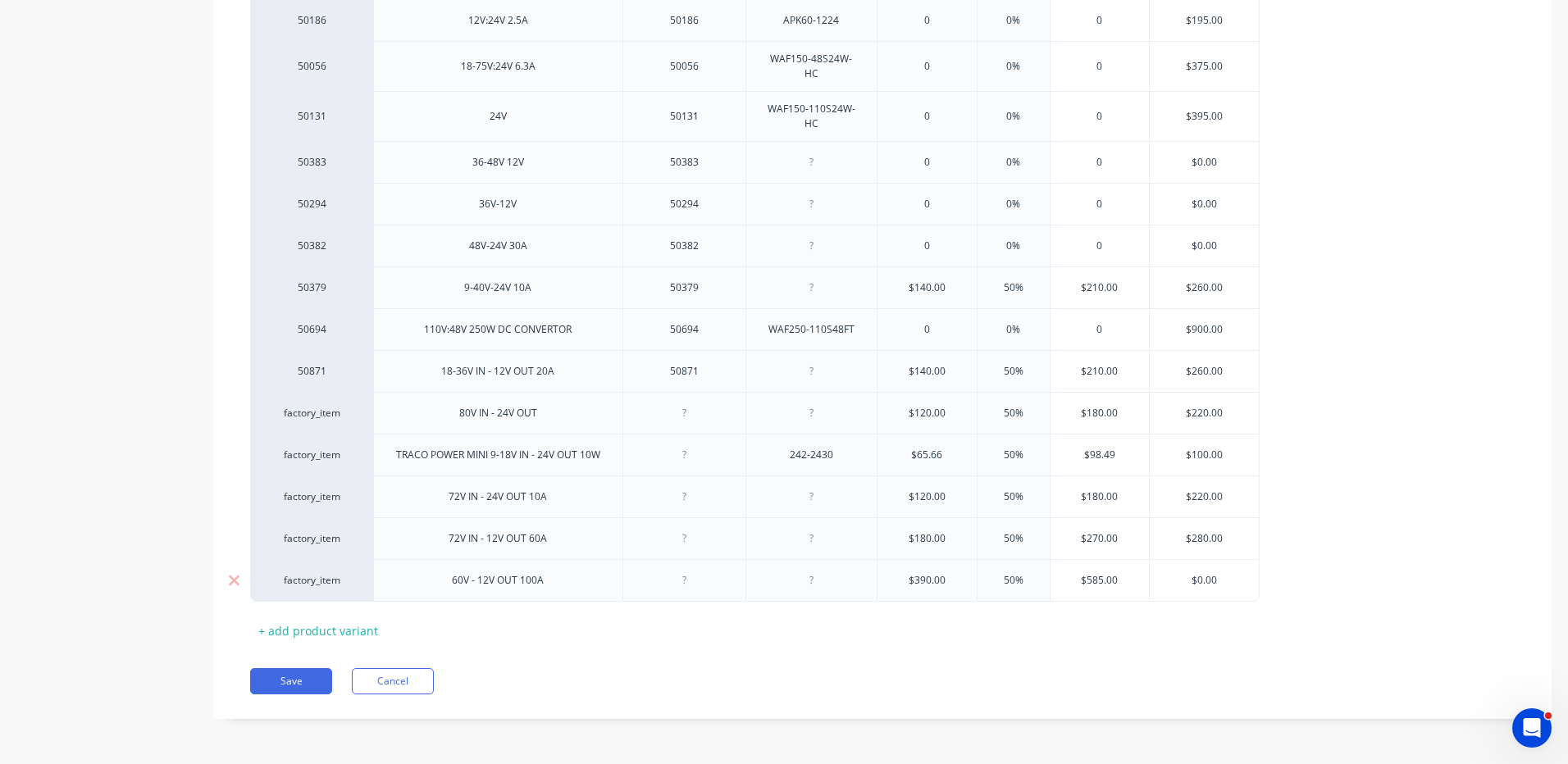
click at [1194, 576] on input "$0.00" at bounding box center [1203, 580] width 109 height 14
type input "$6"
type textarea "x"
type input "$60"
type textarea "x"
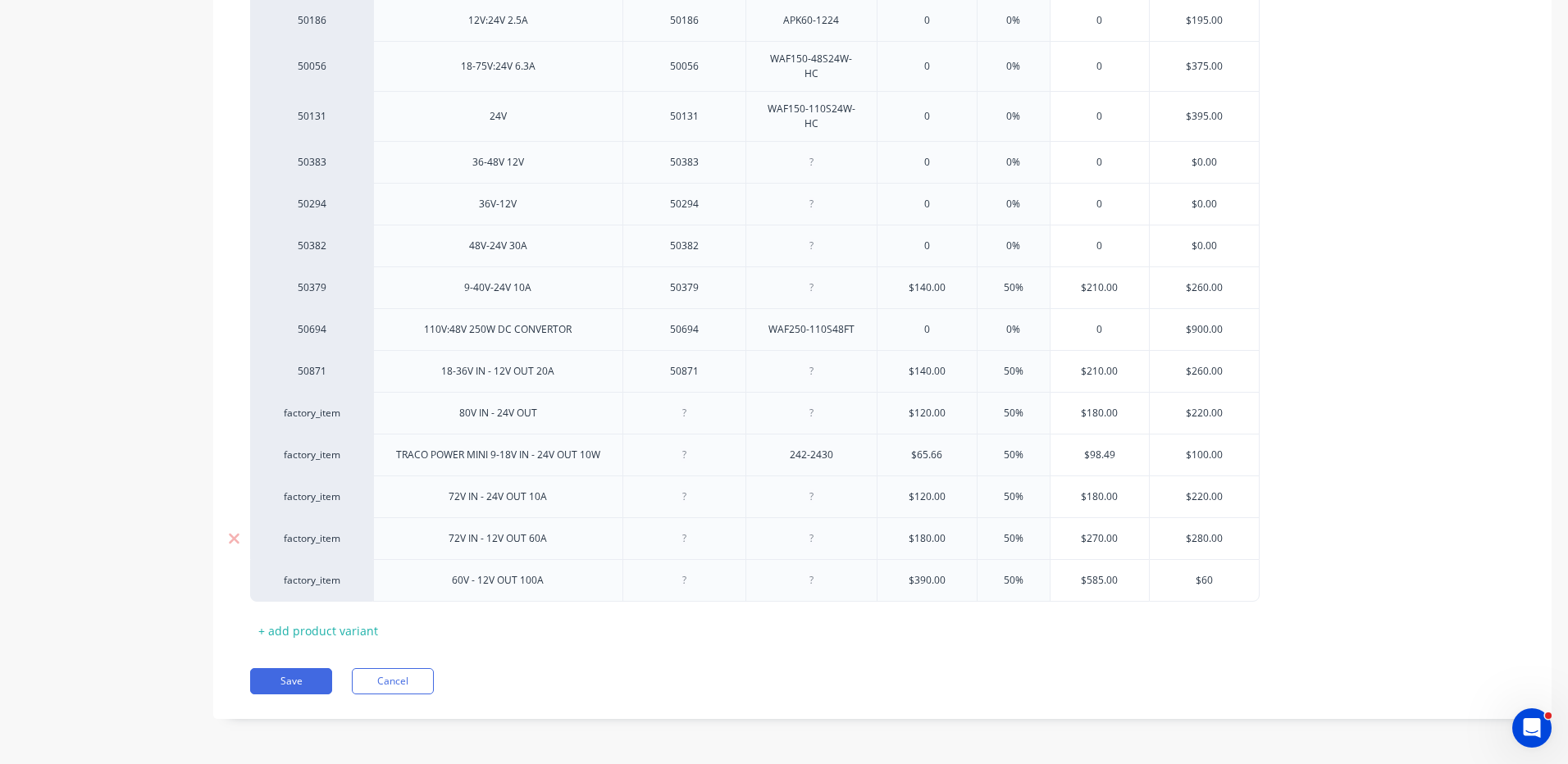
type input "$600"
type textarea "x"
type input "$600"
drag, startPoint x: 907, startPoint y: 669, endPoint x: 333, endPoint y: 692, distance: 574.5
click at [907, 670] on div "Pricing Buying Selling Tracking MYOB Item # Description Part No Supplier Part N…" at bounding box center [881, 258] width 1338 height 923
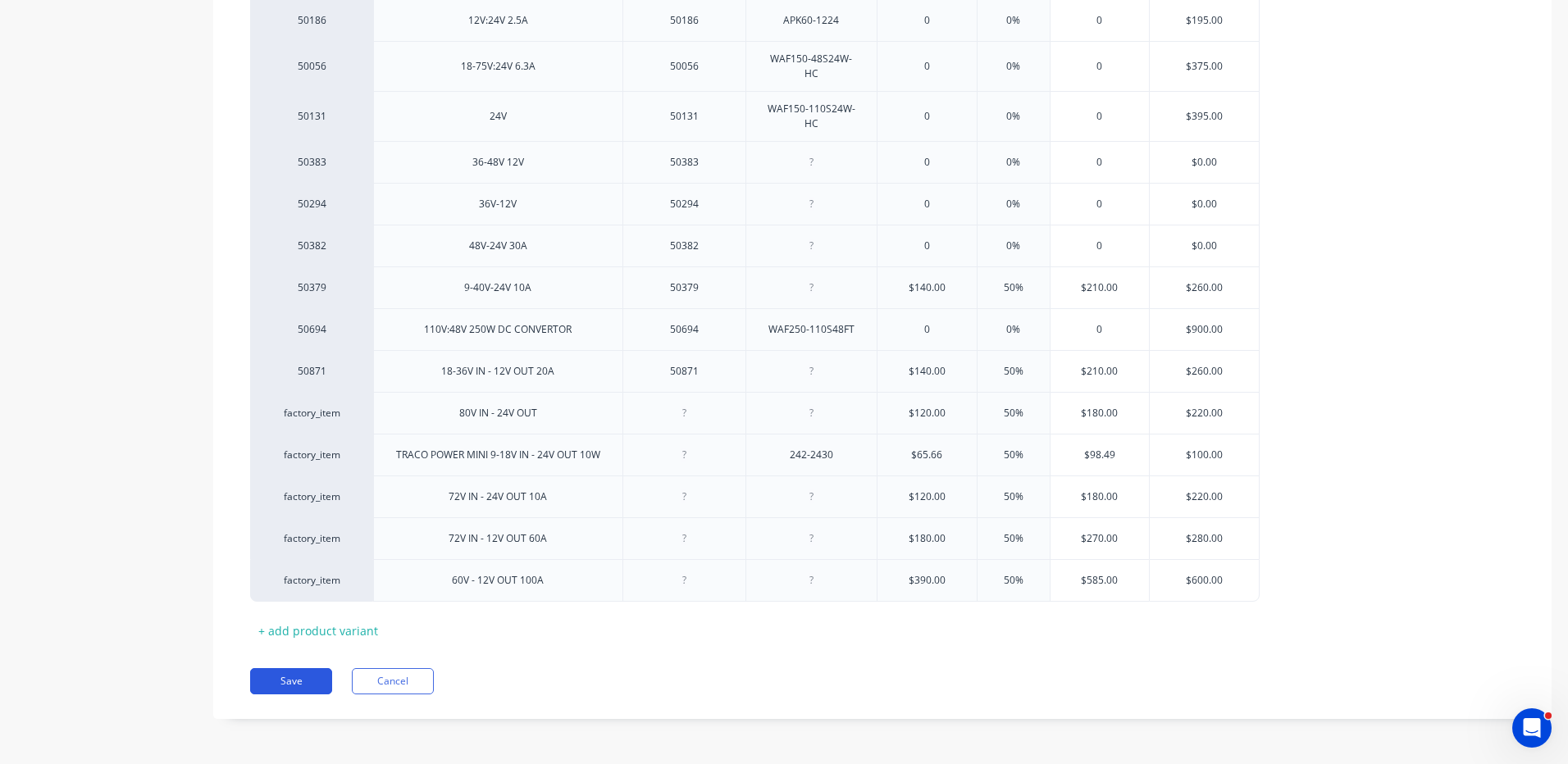
click at [285, 681] on button "Save" at bounding box center [291, 681] width 82 height 26
type textarea "x"
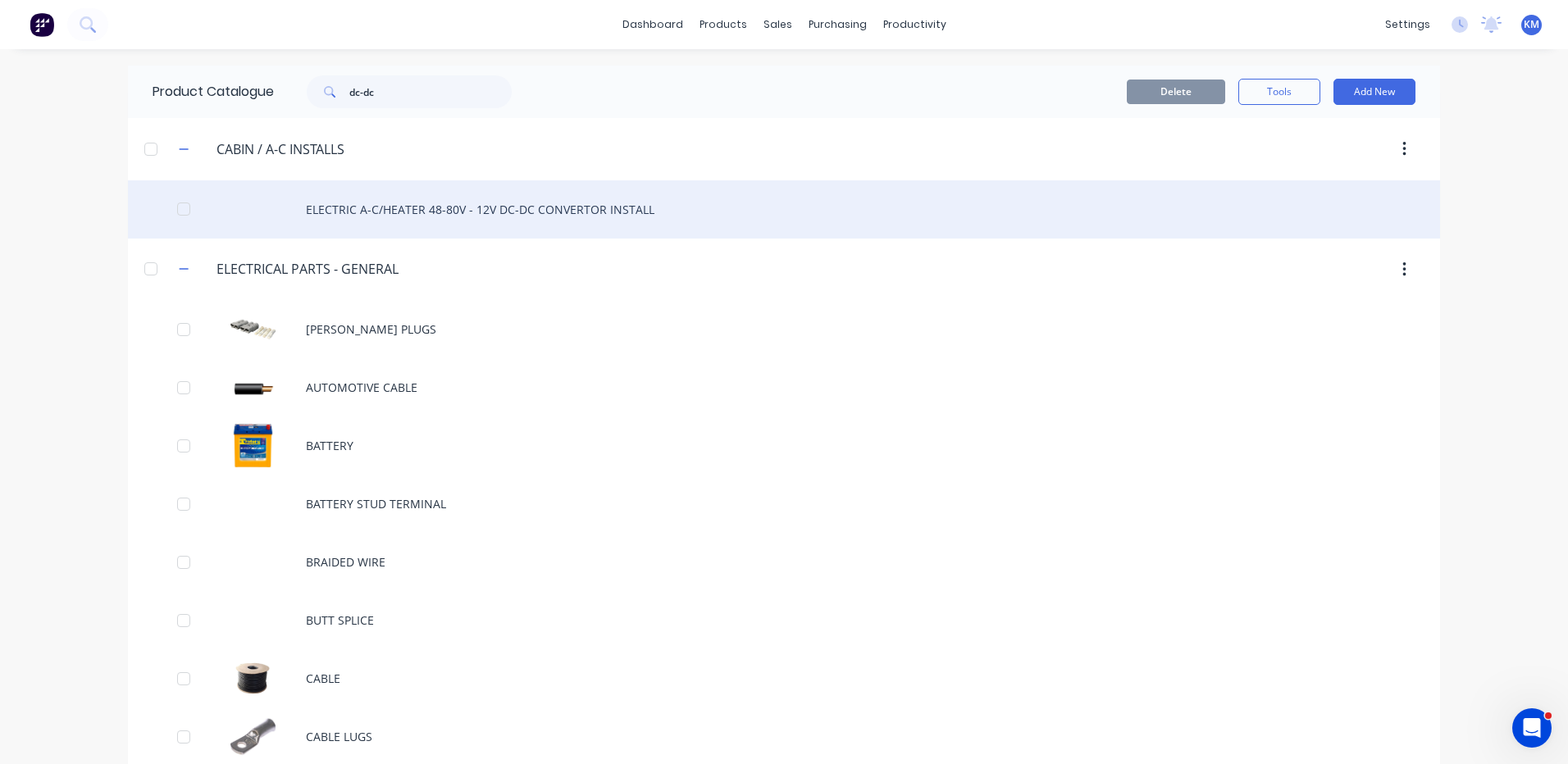
click at [432, 191] on div "ELECTRIC A-C/HEATER 48-80V - 12V DC-DC CONVERTOR INSTALL" at bounding box center [784, 209] width 1312 height 58
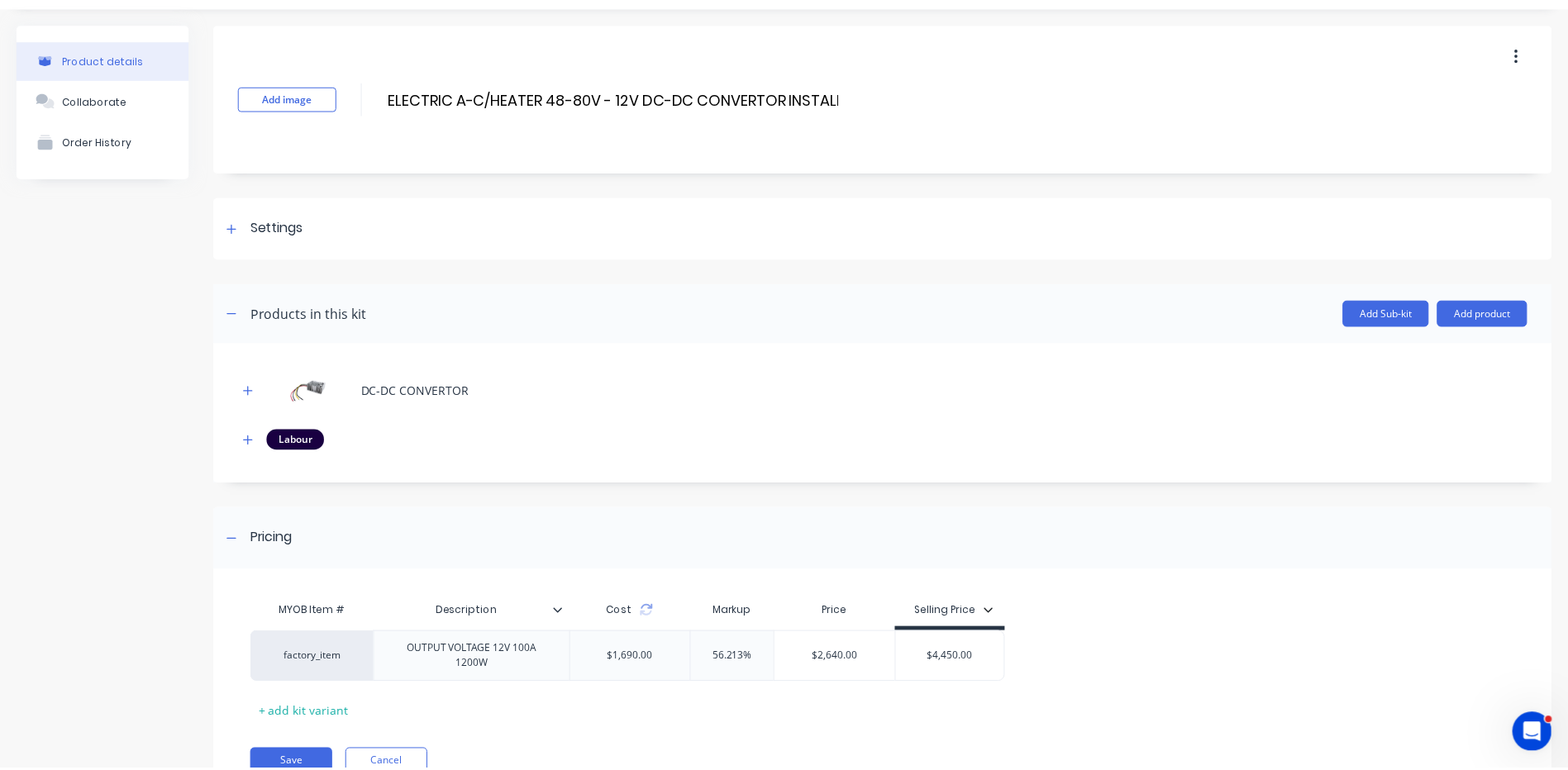
scroll to position [83, 0]
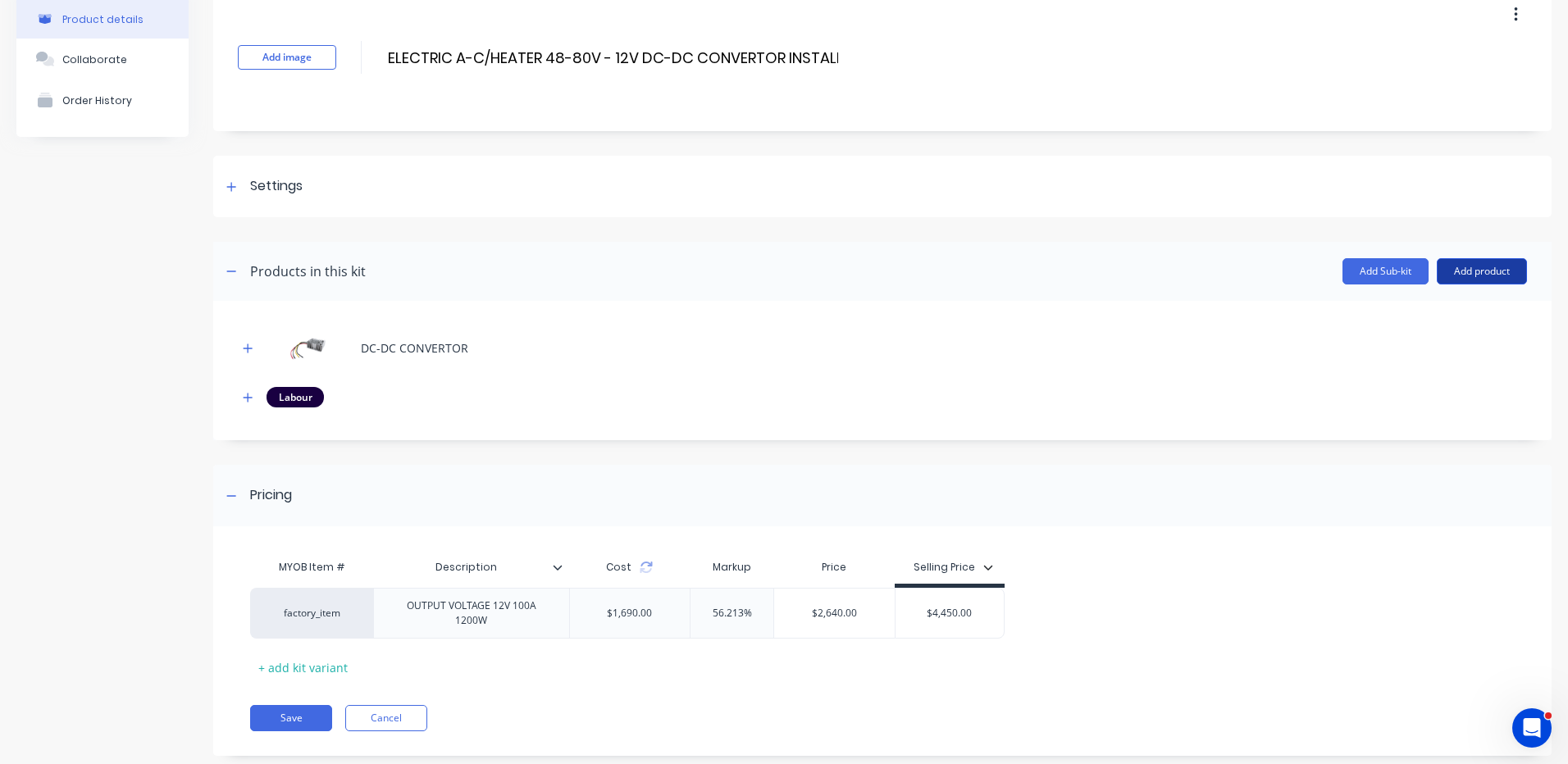
click at [1485, 281] on button "Add product" at bounding box center [1481, 271] width 91 height 26
click at [1445, 310] on div "Product catalogue" at bounding box center [1449, 313] width 126 height 24
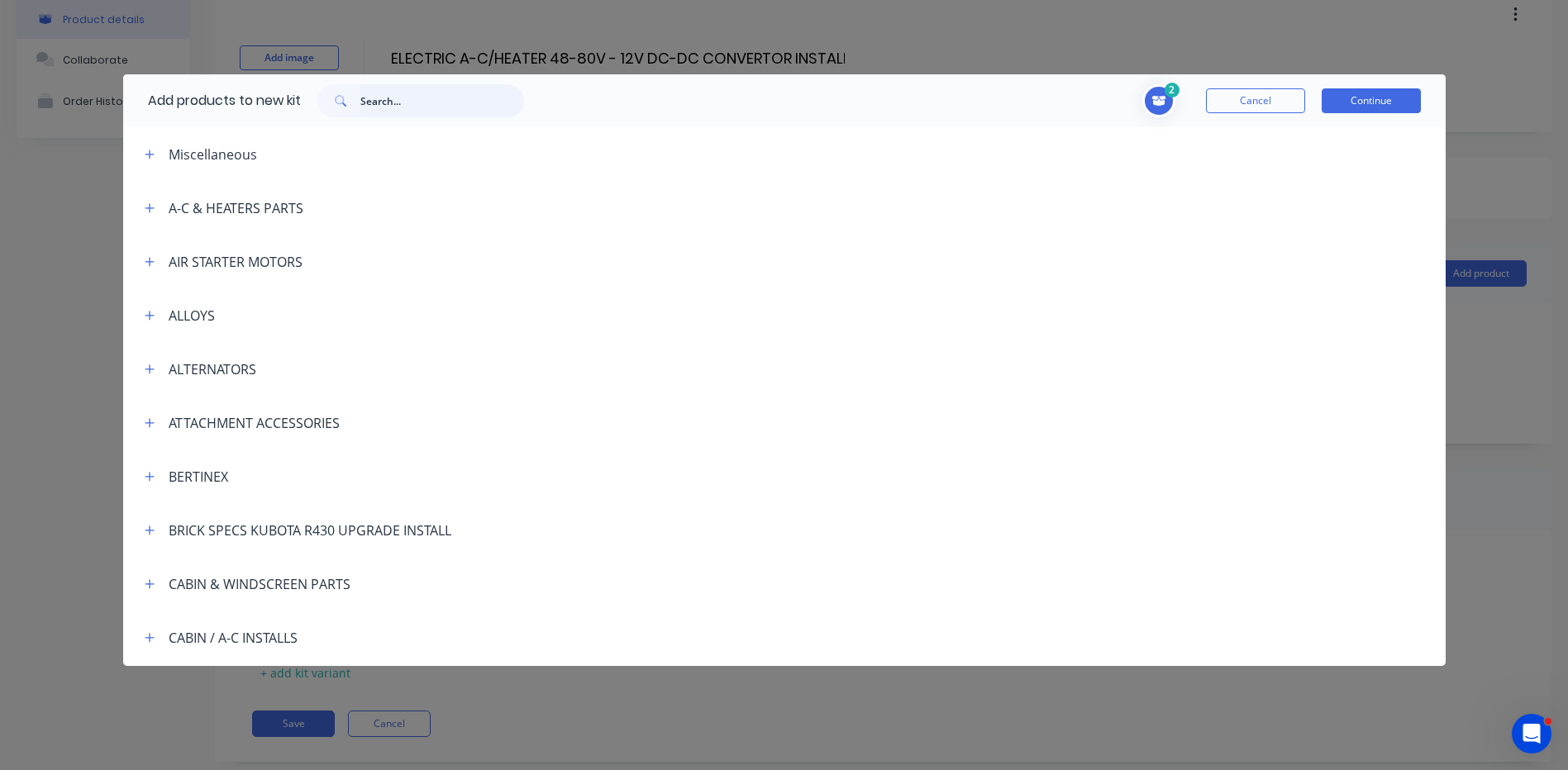
click at [389, 98] on input "text" at bounding box center [442, 101] width 164 height 33
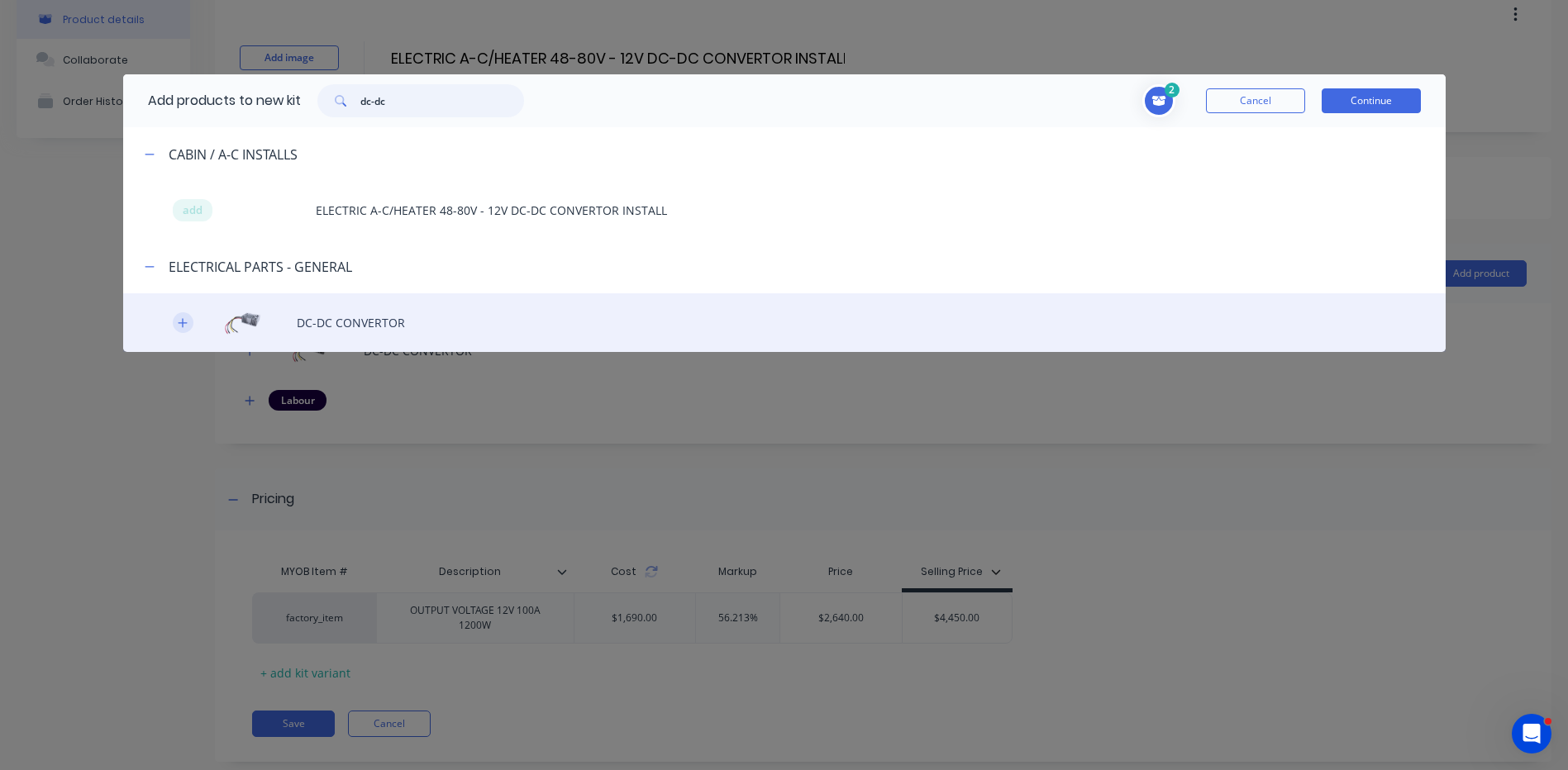
type input "dc-dc"
click at [179, 319] on icon "button" at bounding box center [183, 323] width 10 height 12
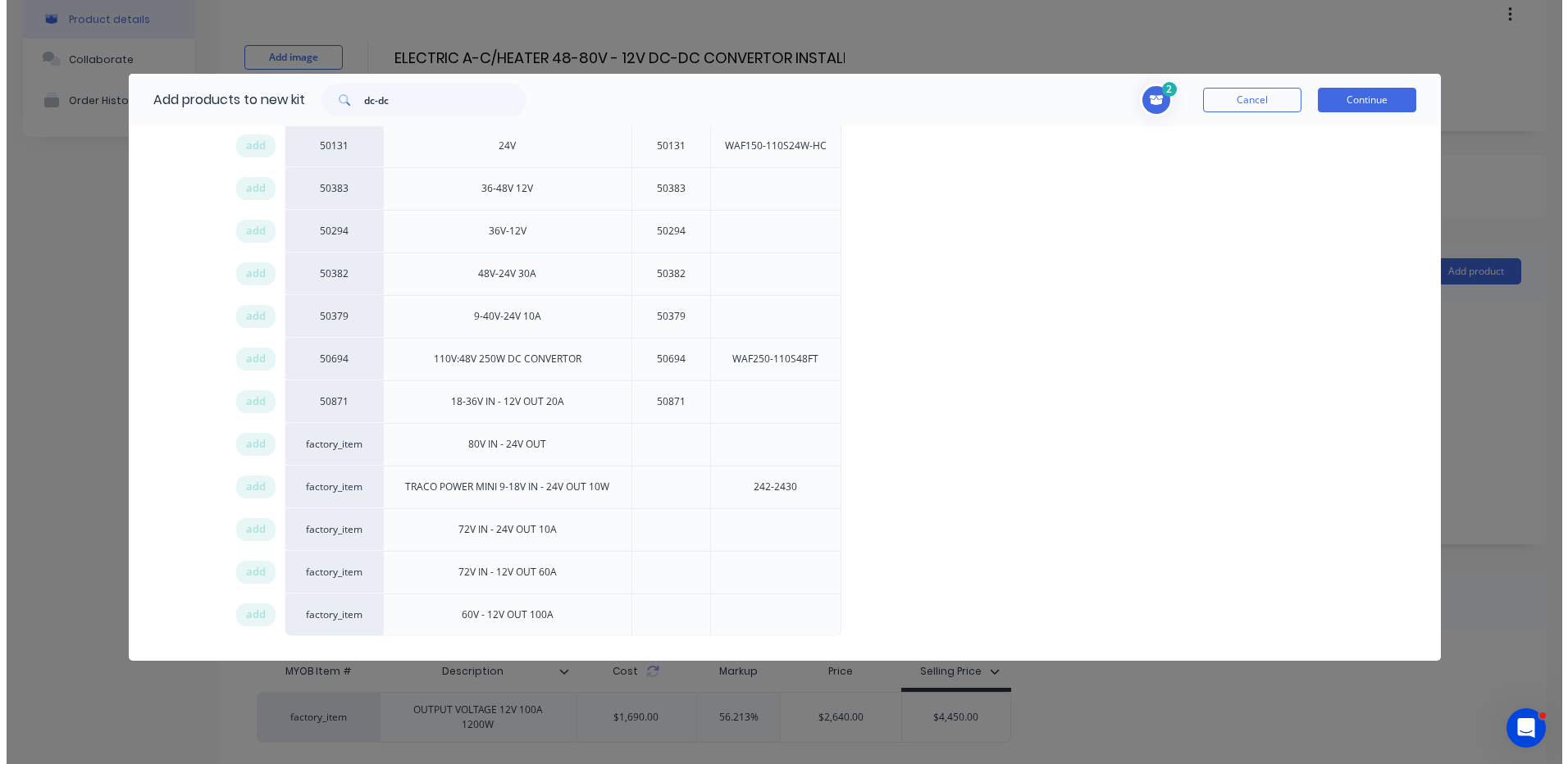
scroll to position [442, 0]
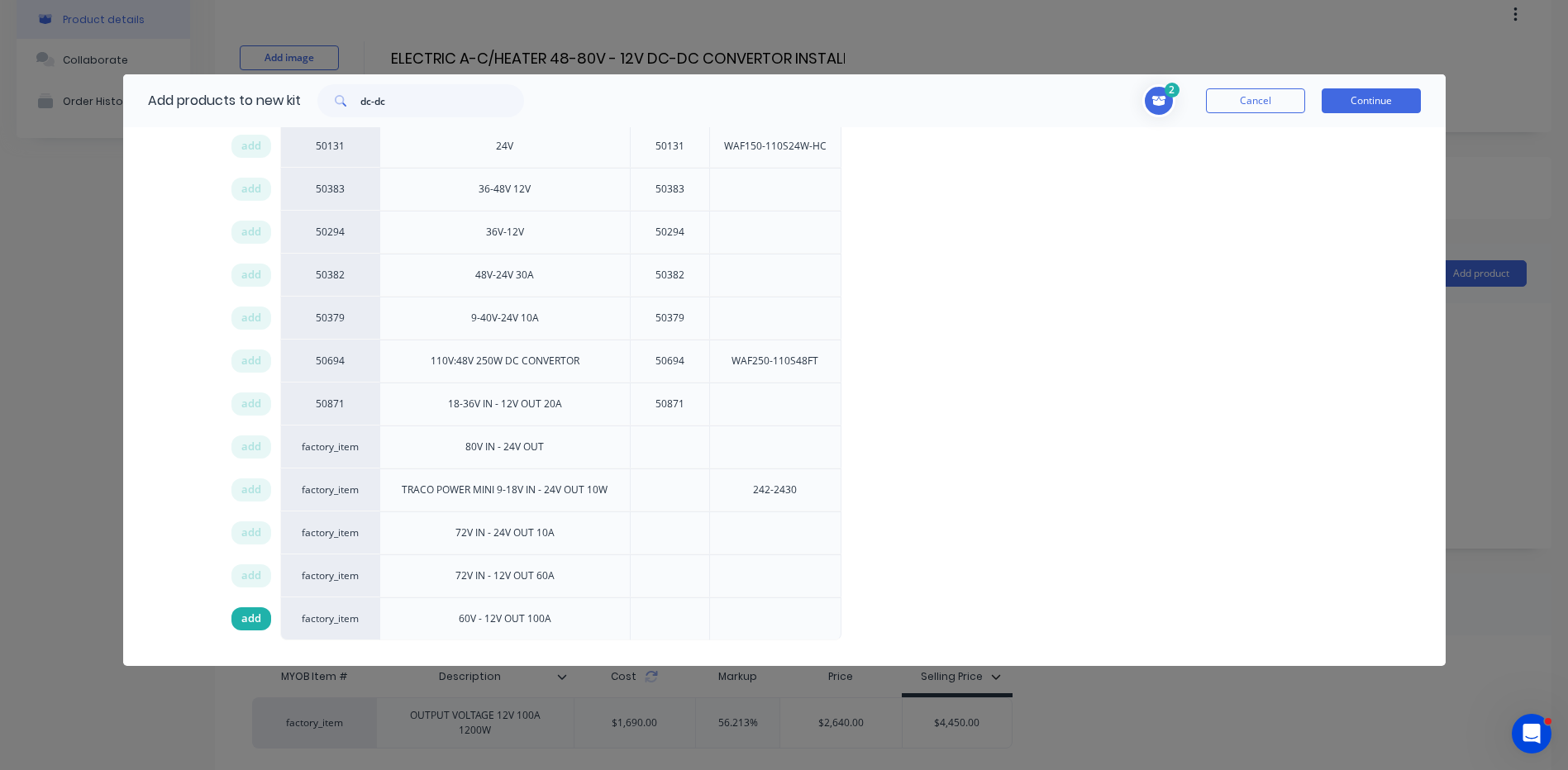
click at [253, 613] on span "add" at bounding box center [251, 619] width 19 height 17
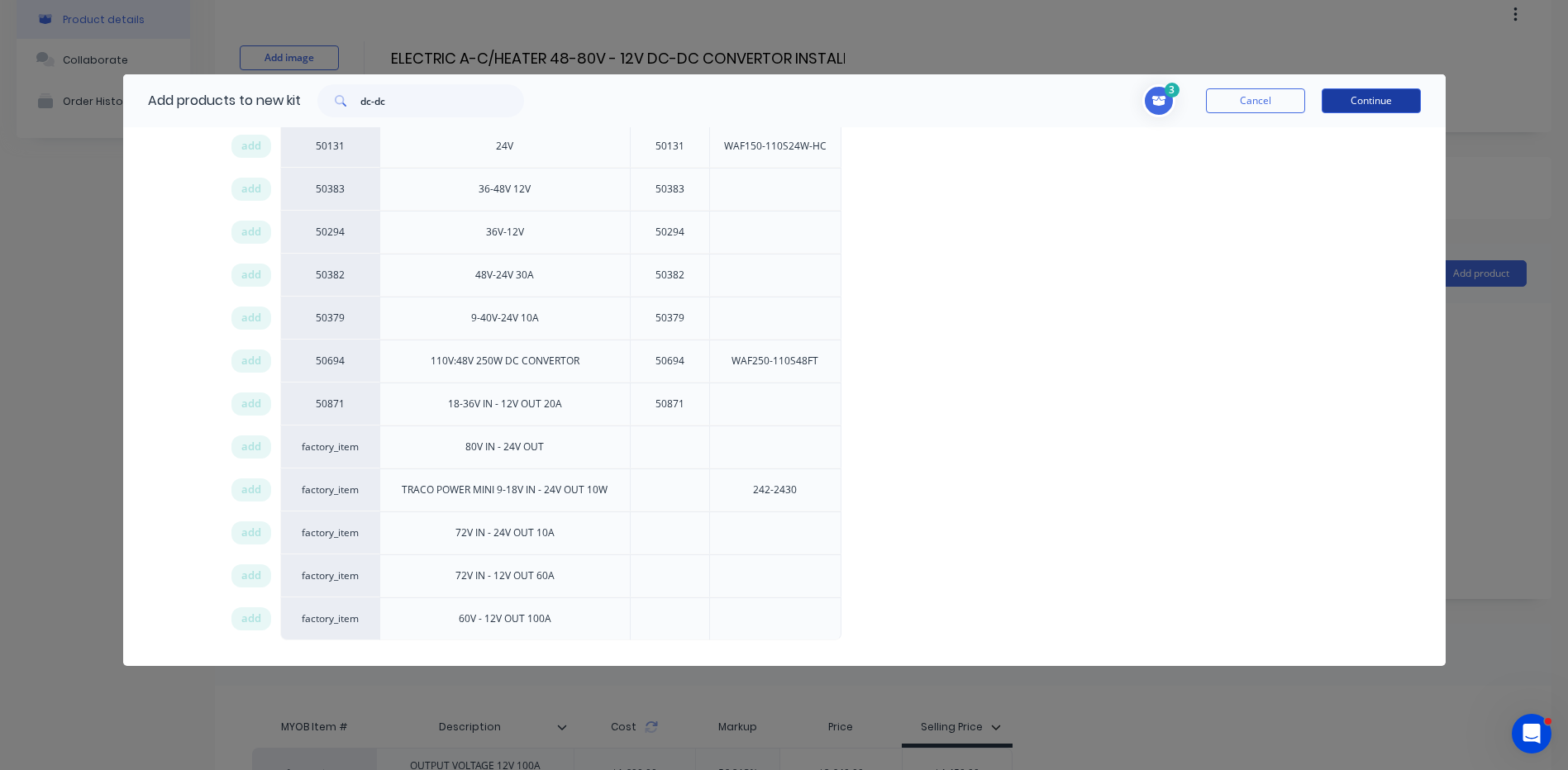
click at [1355, 97] on button "Continue" at bounding box center [1371, 101] width 99 height 25
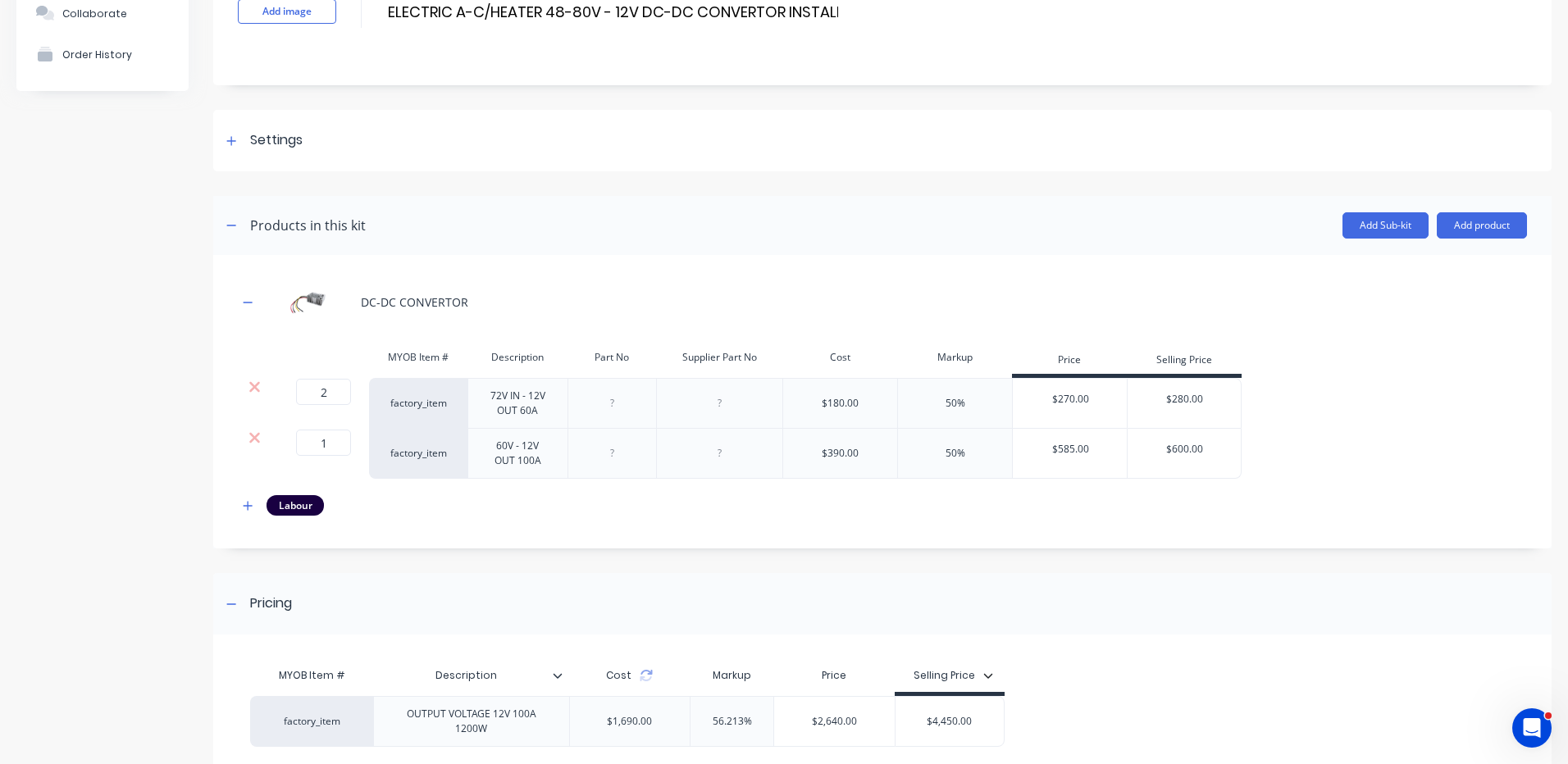
scroll to position [164, 0]
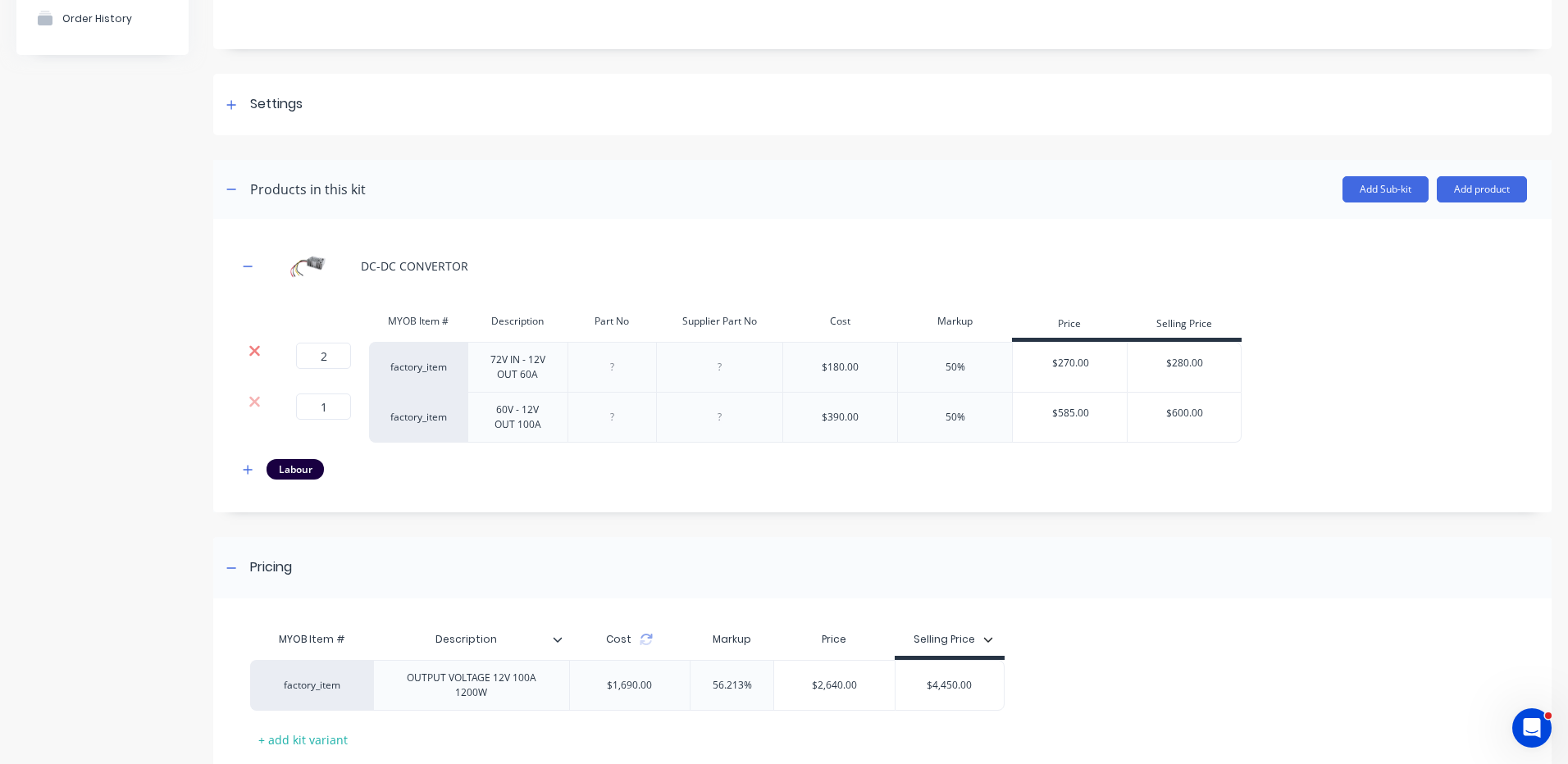
click at [253, 345] on icon at bounding box center [254, 351] width 13 height 16
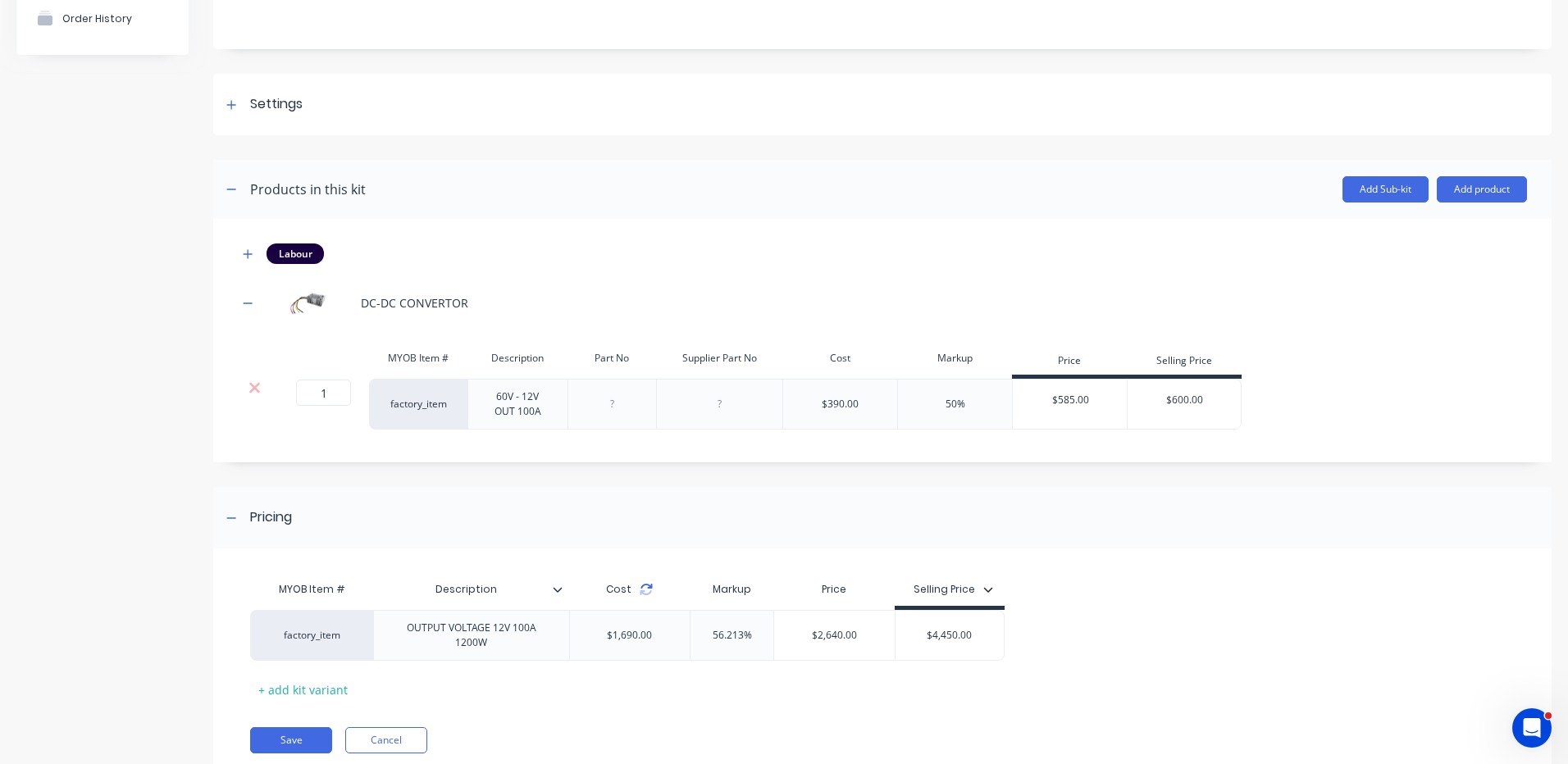
click at [647, 587] on icon at bounding box center [646, 586] width 12 height 5
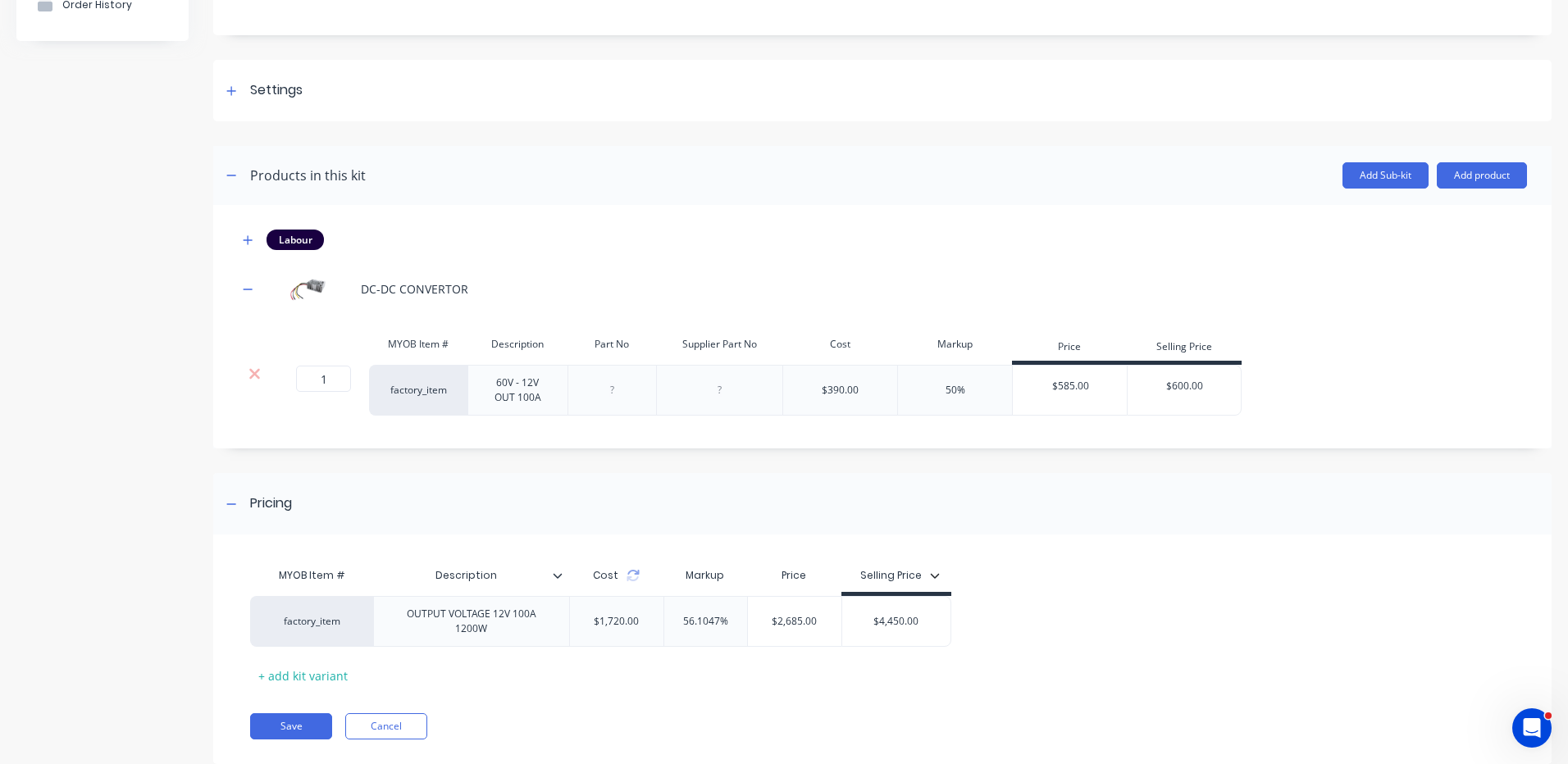
scroll to position [219, 0]
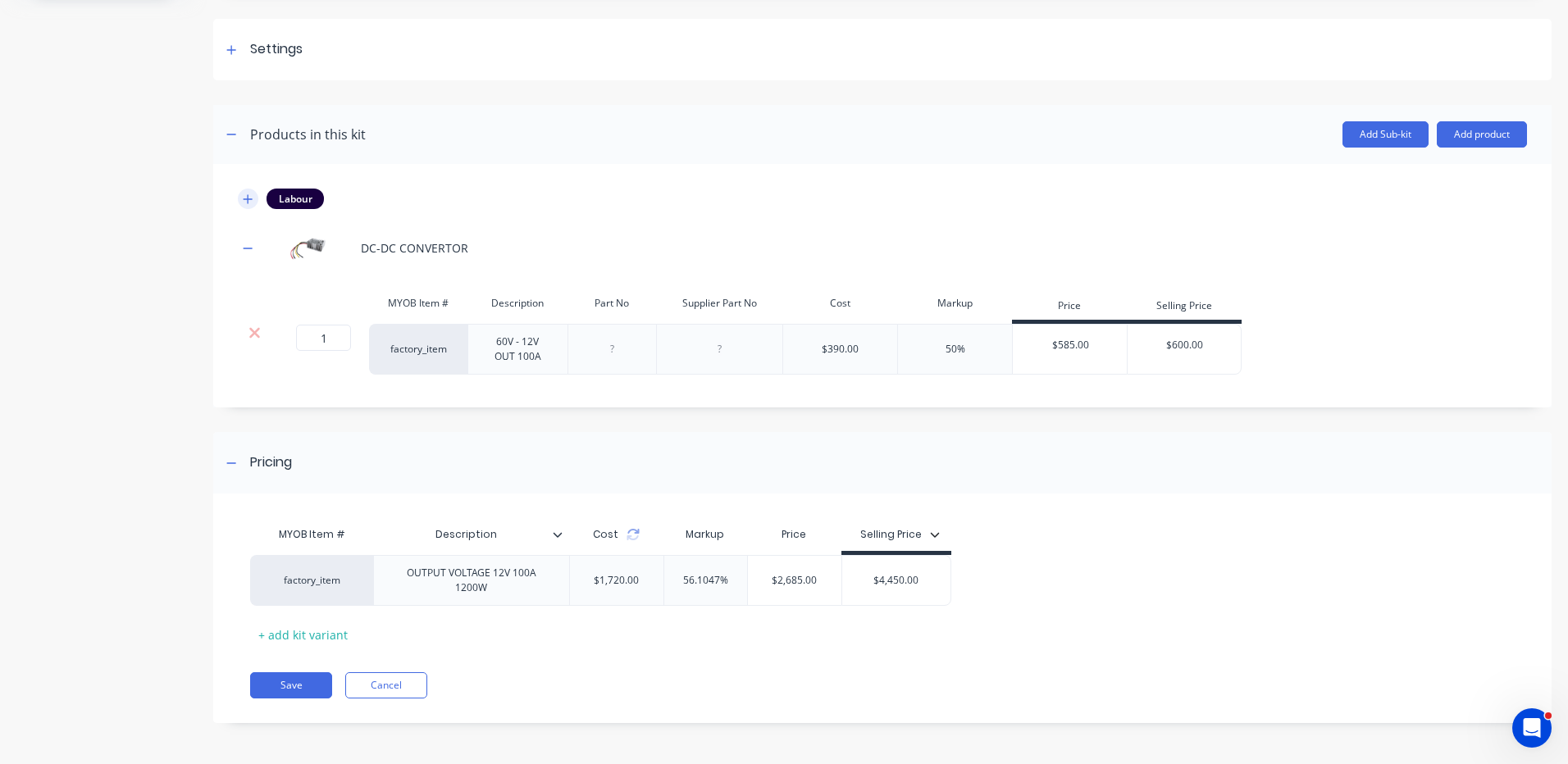
click at [241, 192] on button "button" at bounding box center [248, 198] width 20 height 20
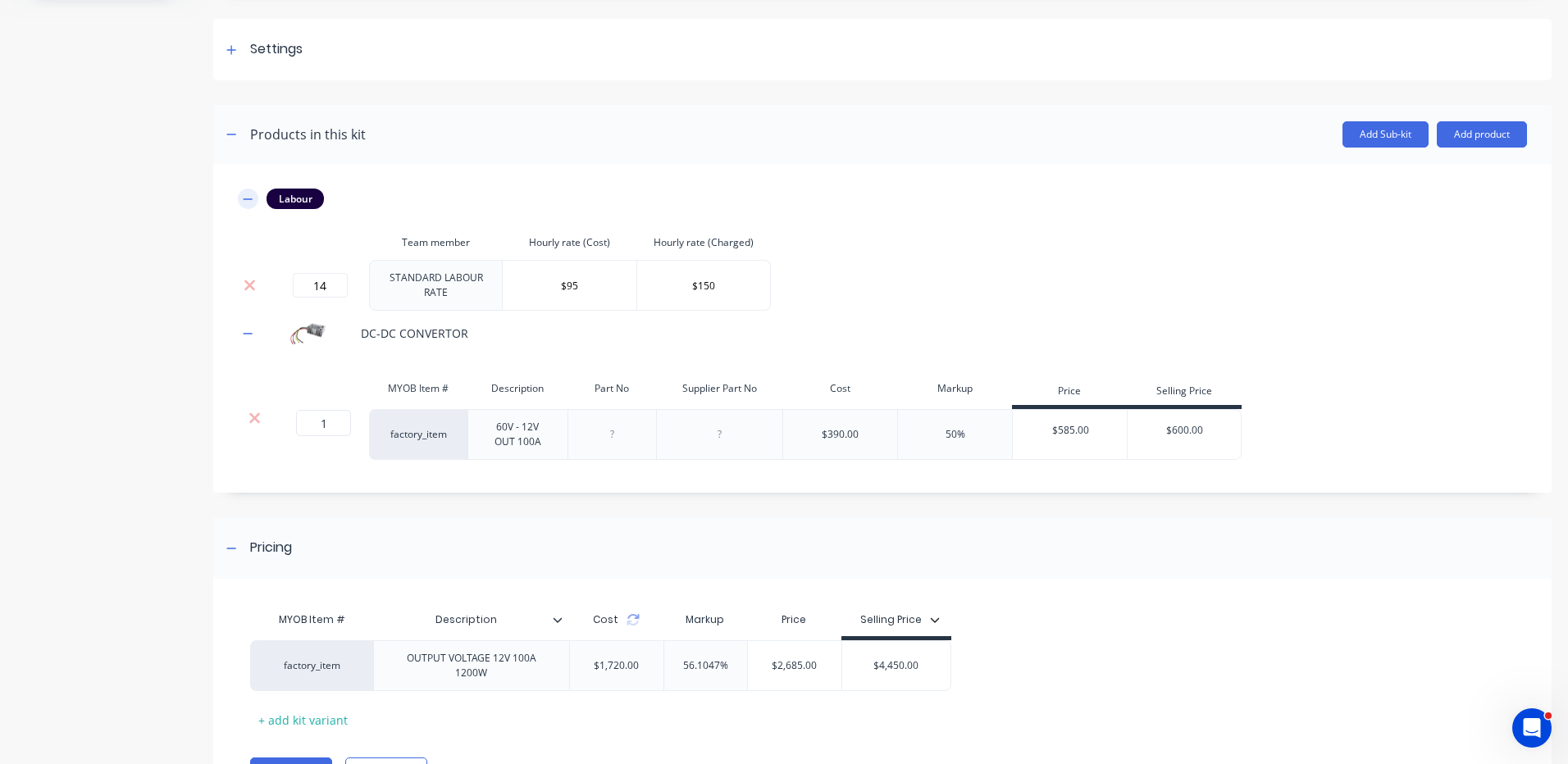
click at [244, 194] on icon "button" at bounding box center [248, 199] width 10 height 12
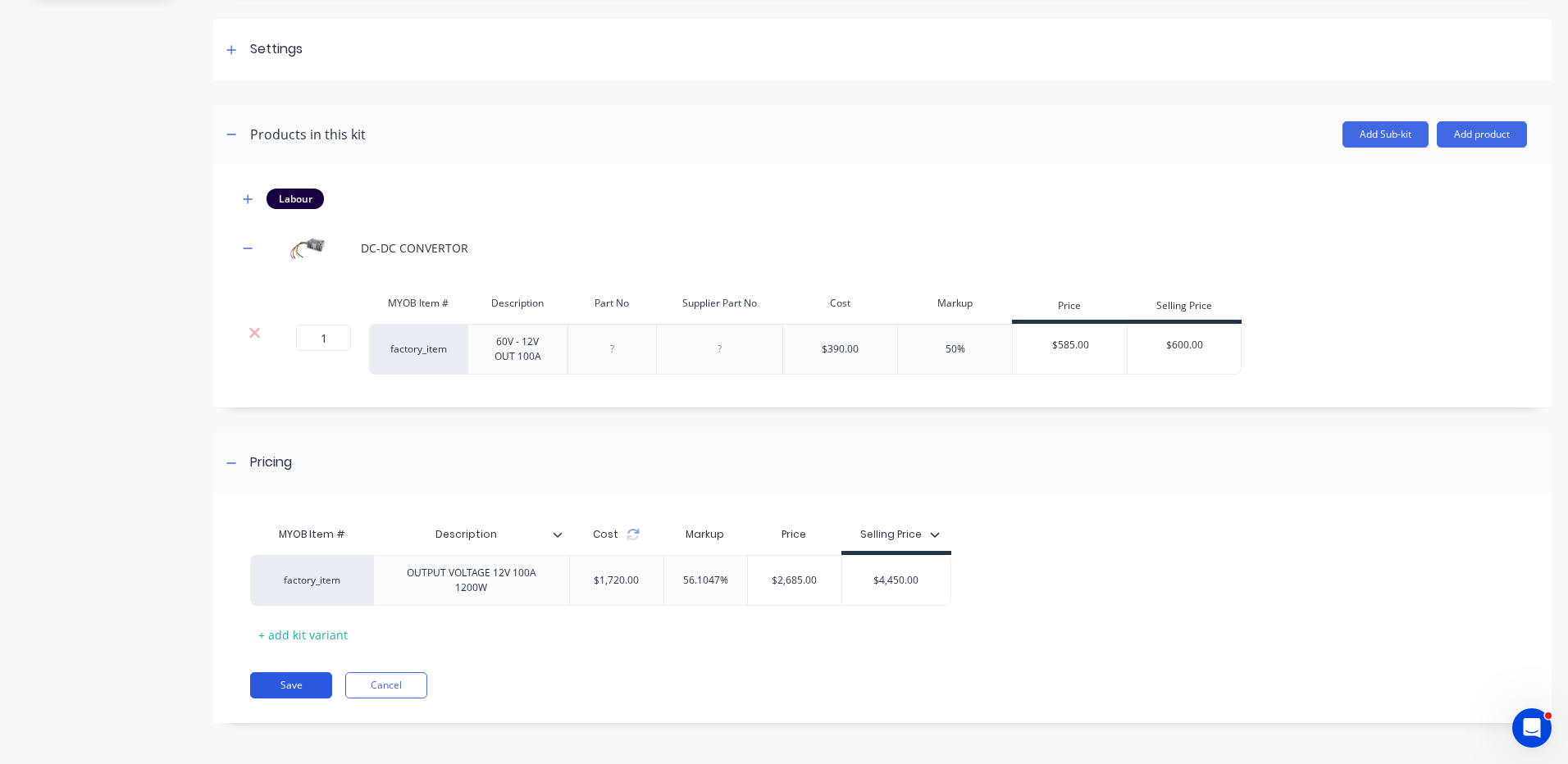
click at [305, 693] on button "Save" at bounding box center [291, 685] width 82 height 26
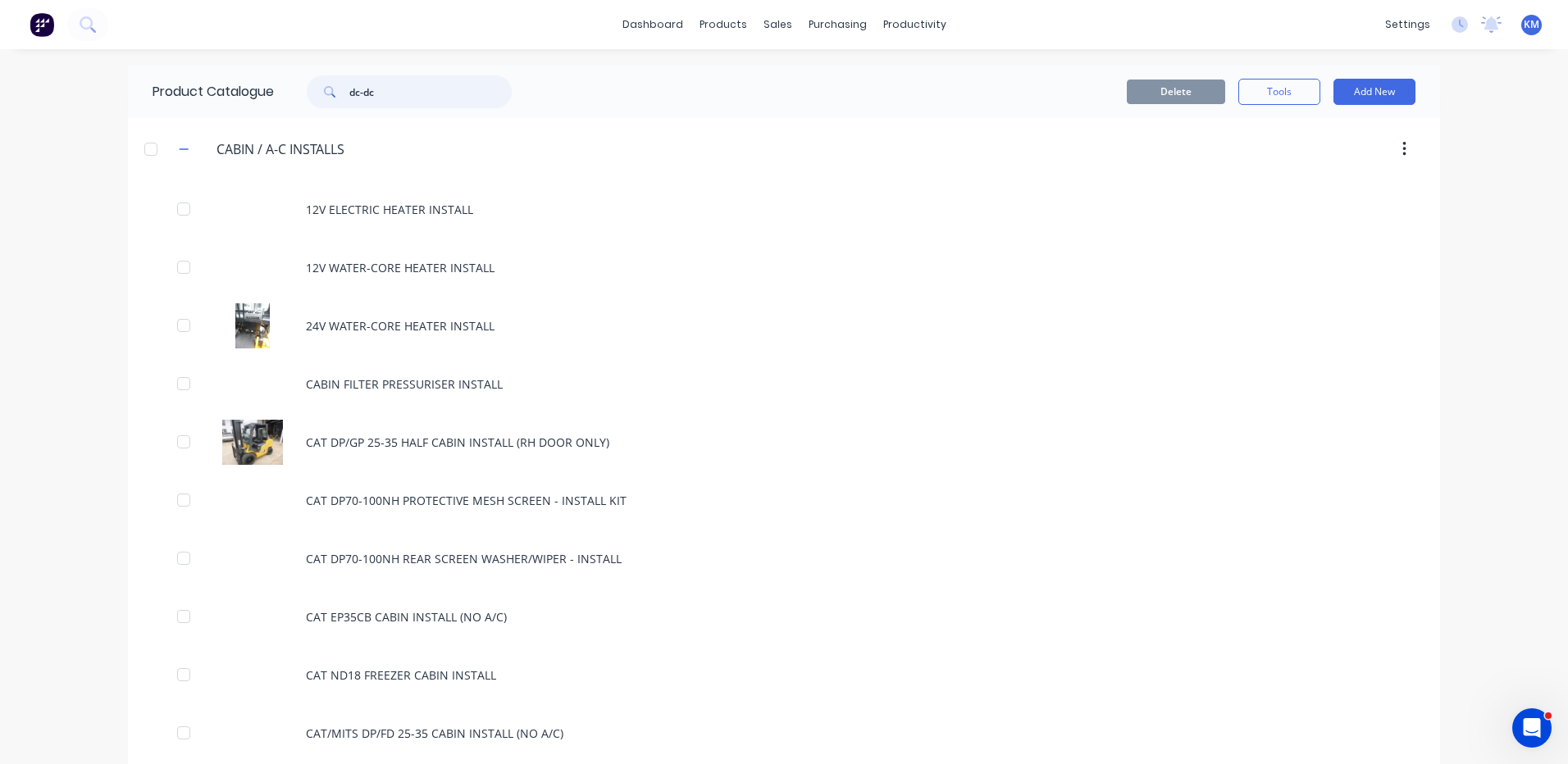
drag, startPoint x: 380, startPoint y: 90, endPoint x: 322, endPoint y: 90, distance: 58.0
click at [322, 90] on div "dc-dc" at bounding box center [408, 92] width 205 height 33
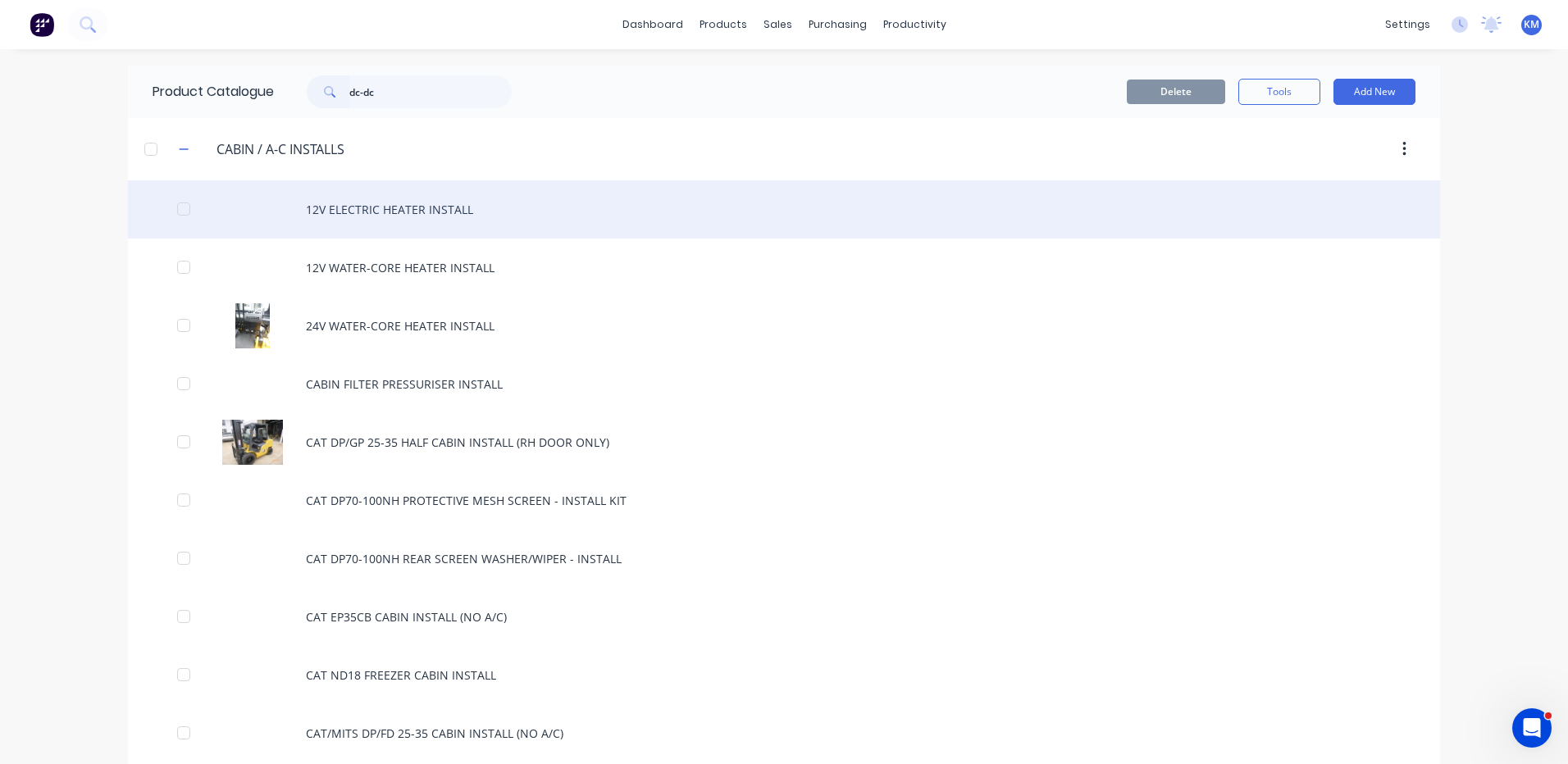
click at [342, 225] on div "12V ELECTRIC HEATER INSTALL" at bounding box center [784, 209] width 1312 height 58
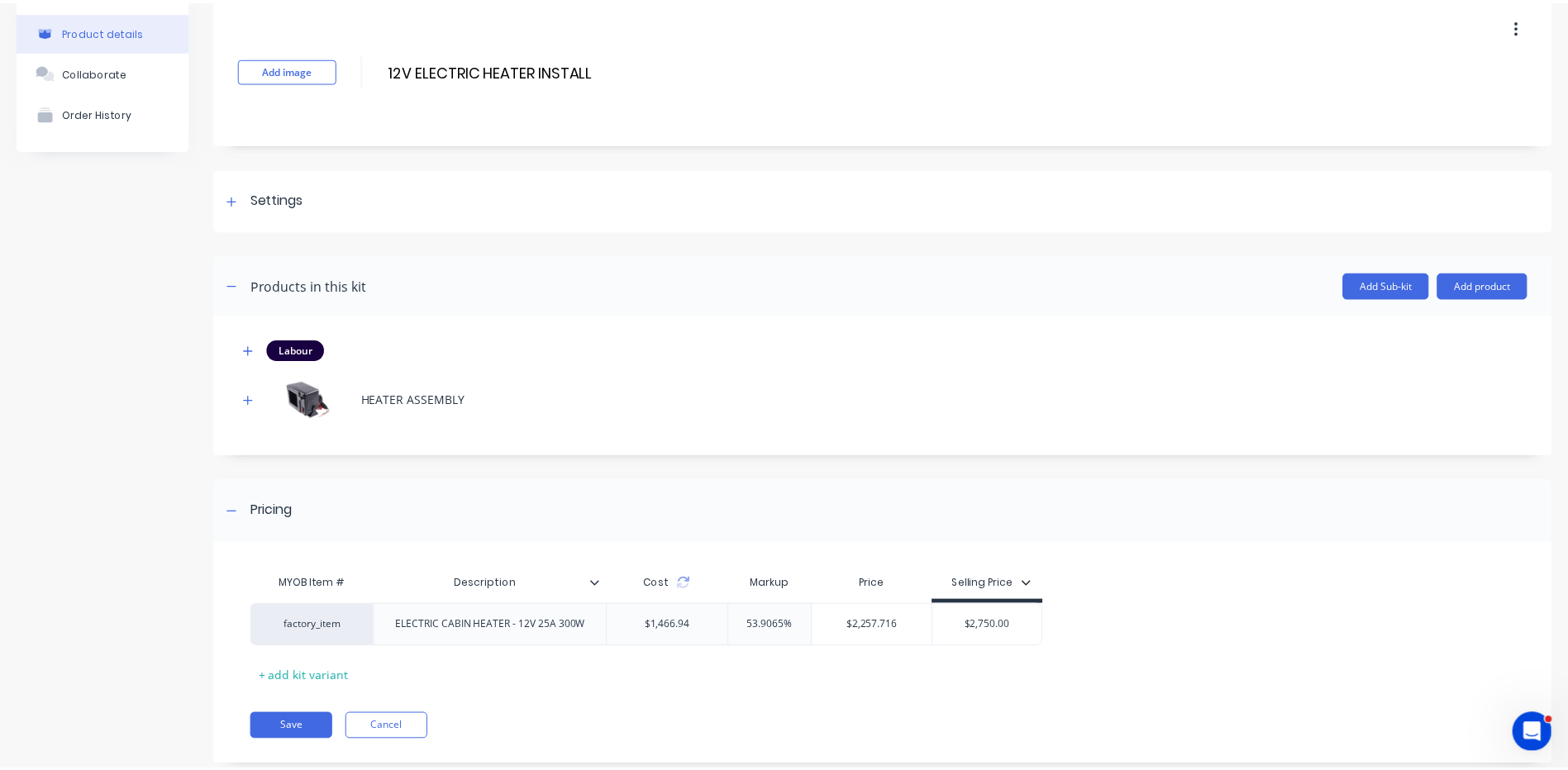
scroll to position [108, 0]
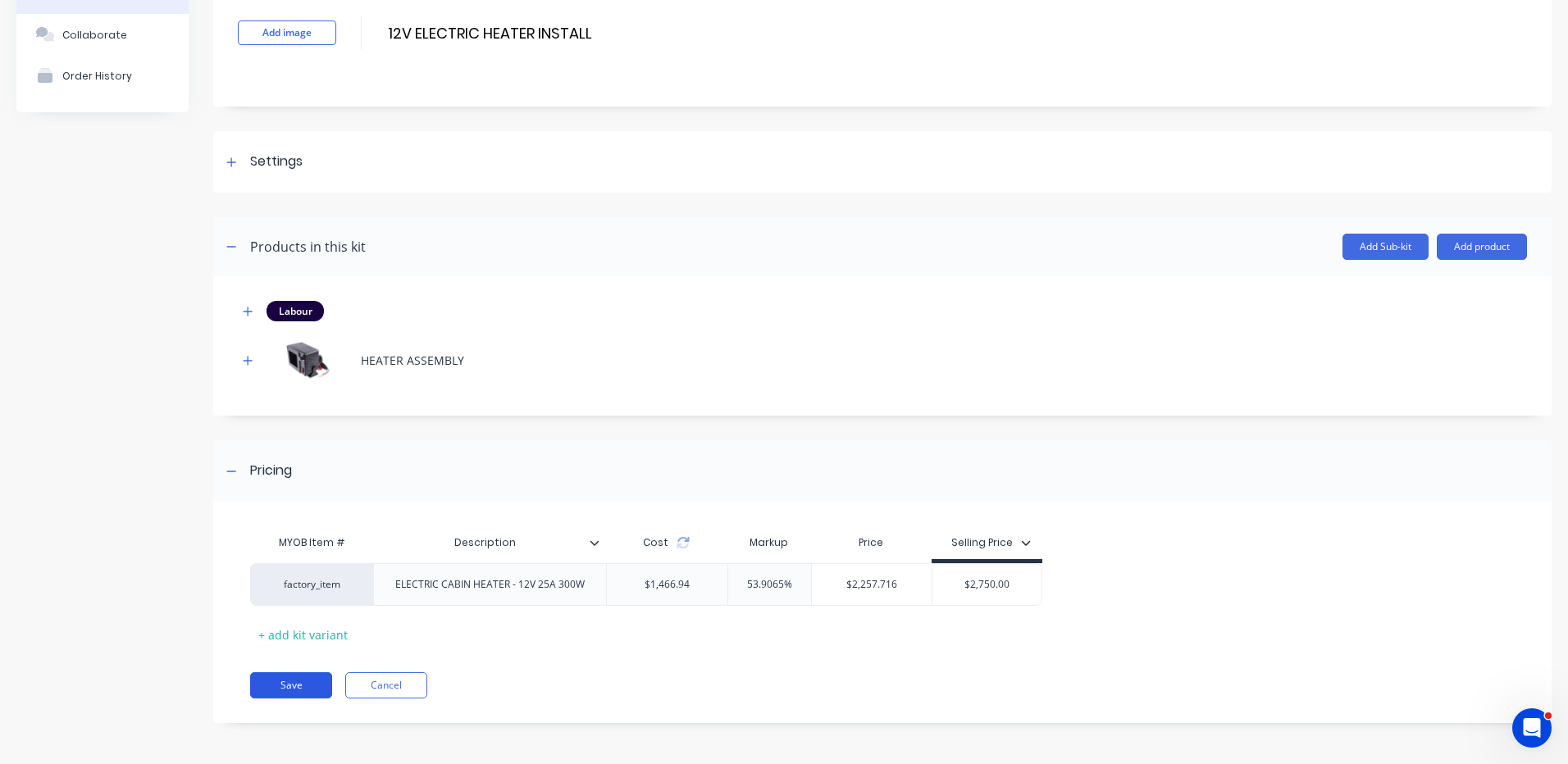
click at [295, 696] on button "Save" at bounding box center [291, 685] width 82 height 26
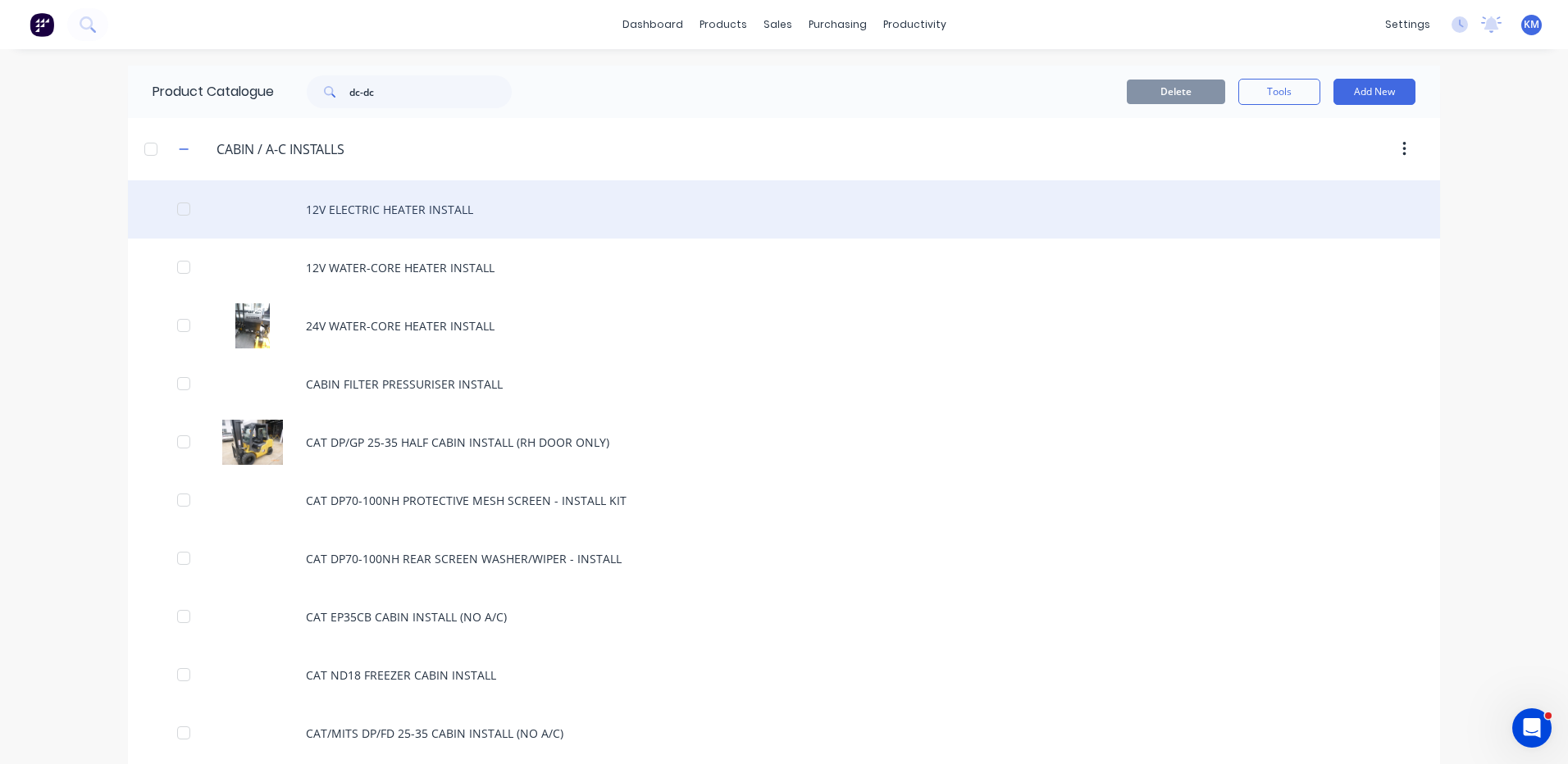
click at [478, 218] on div "12V ELECTRIC HEATER INSTALL" at bounding box center [784, 209] width 1312 height 58
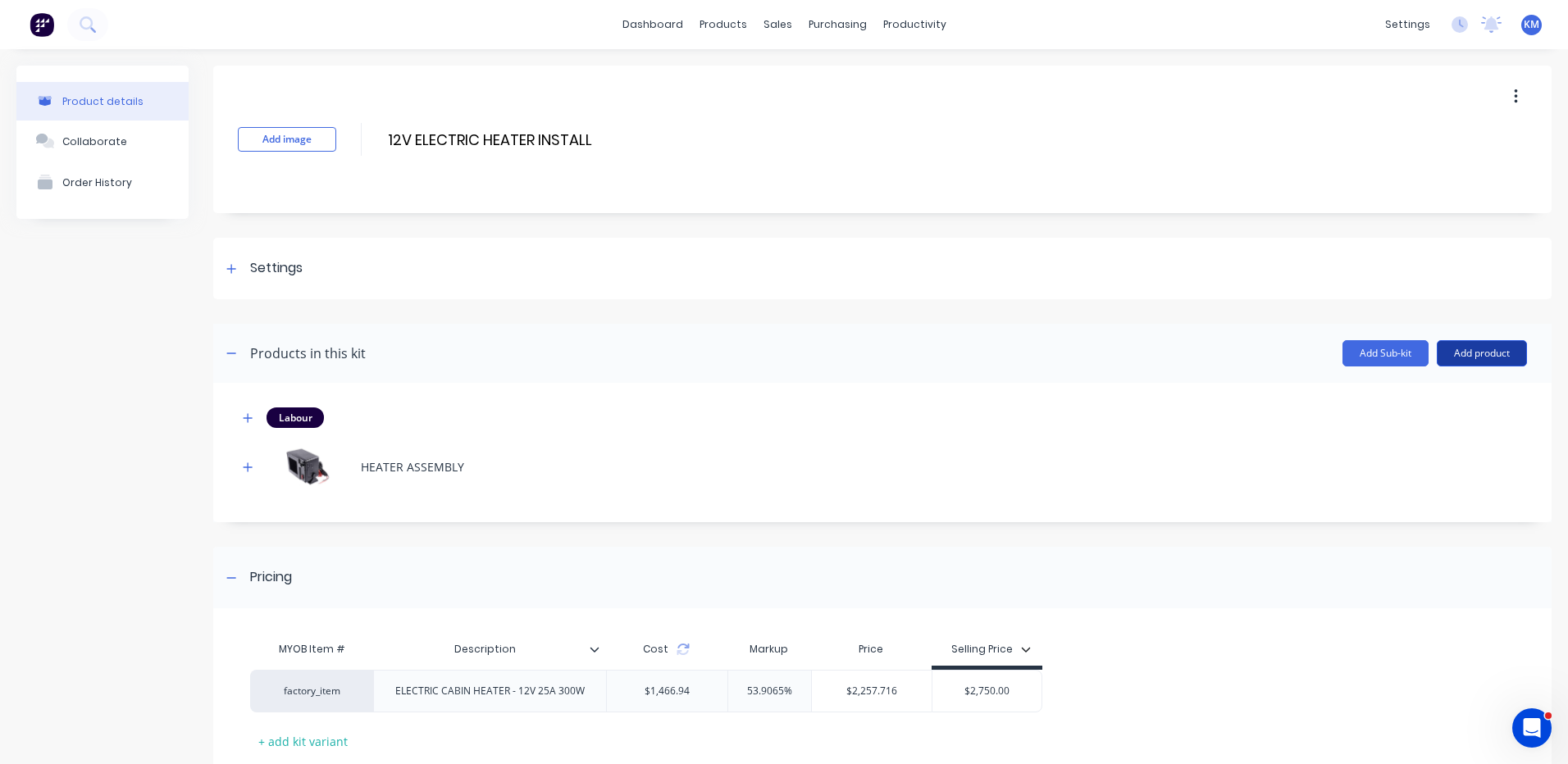
click at [1480, 347] on button "Add product" at bounding box center [1481, 353] width 91 height 26
click at [1450, 384] on div "Product catalogue" at bounding box center [1449, 395] width 126 height 24
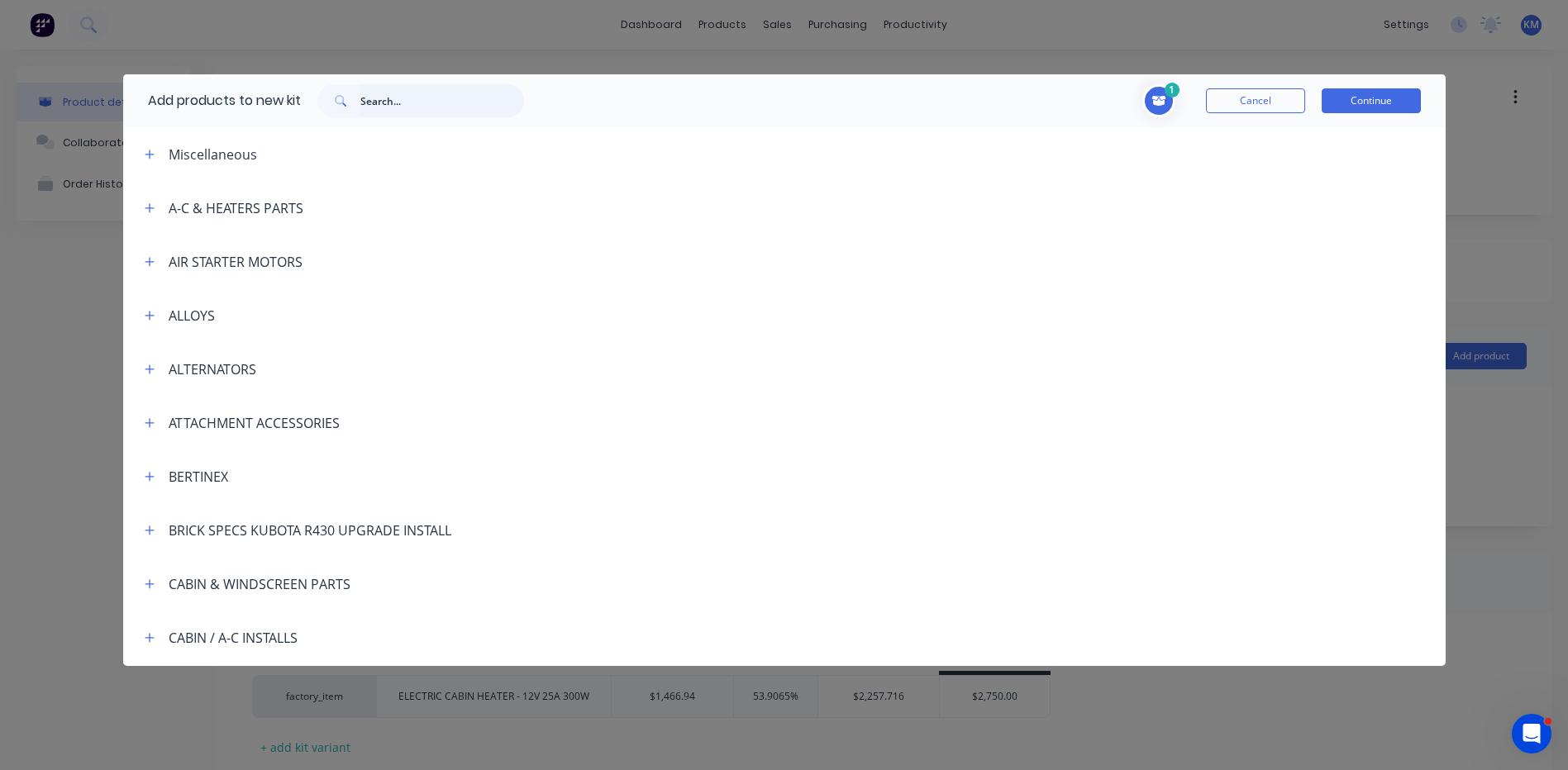
click at [441, 100] on input "text" at bounding box center [442, 101] width 164 height 33
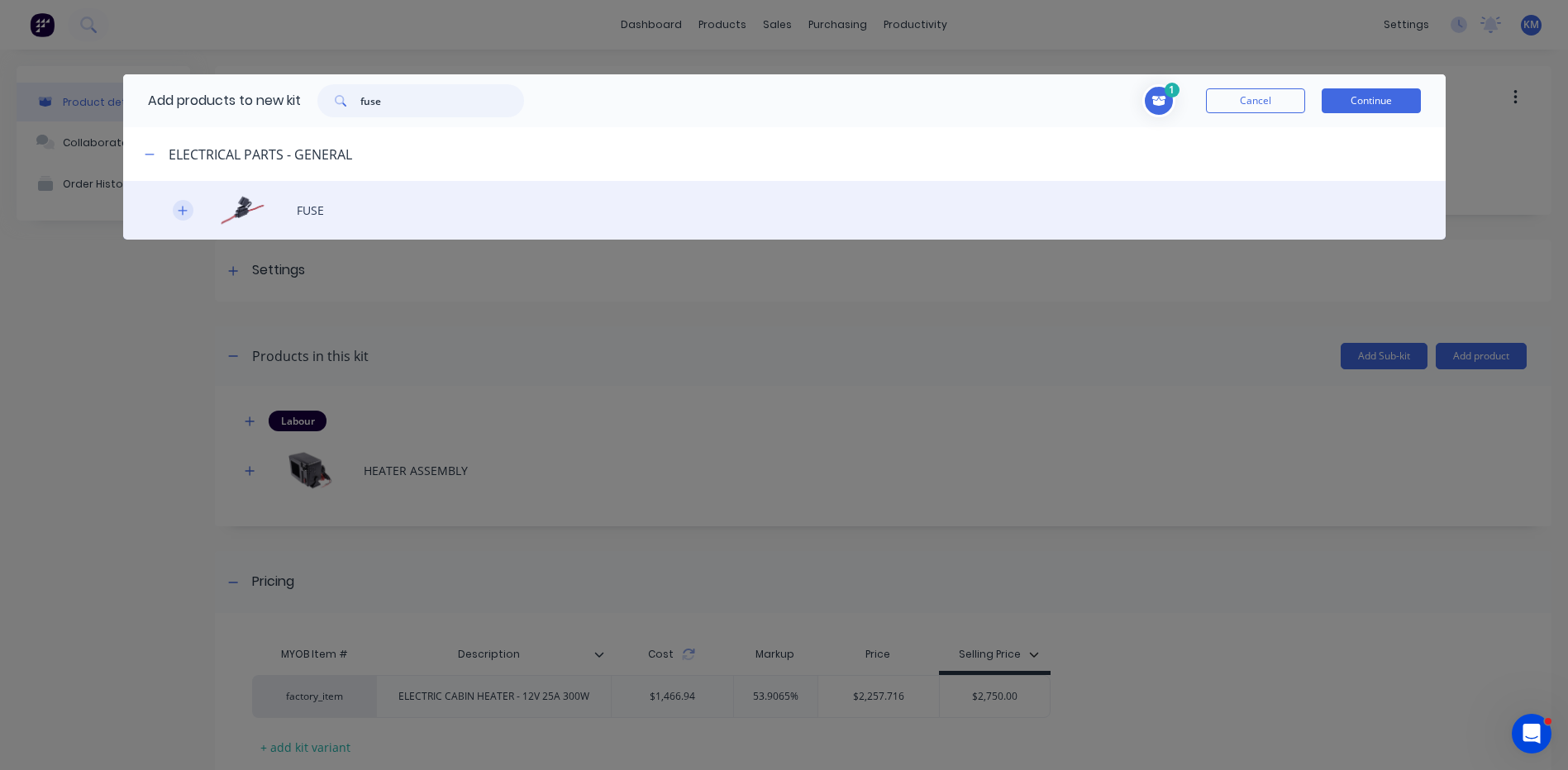
type input "fuse"
click at [180, 209] on icon "button" at bounding box center [183, 211] width 10 height 12
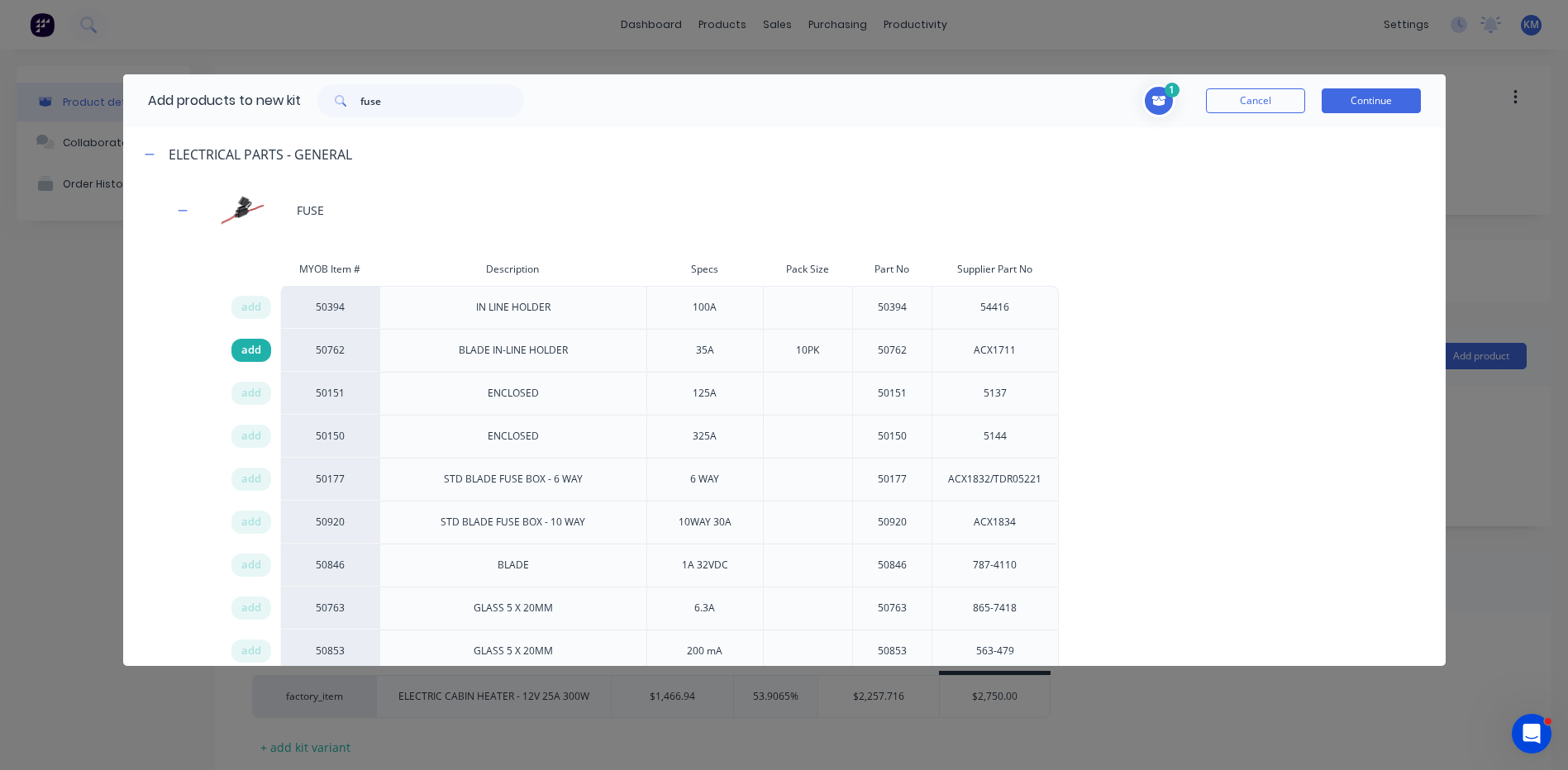
click at [245, 346] on span "add" at bounding box center [251, 350] width 19 height 17
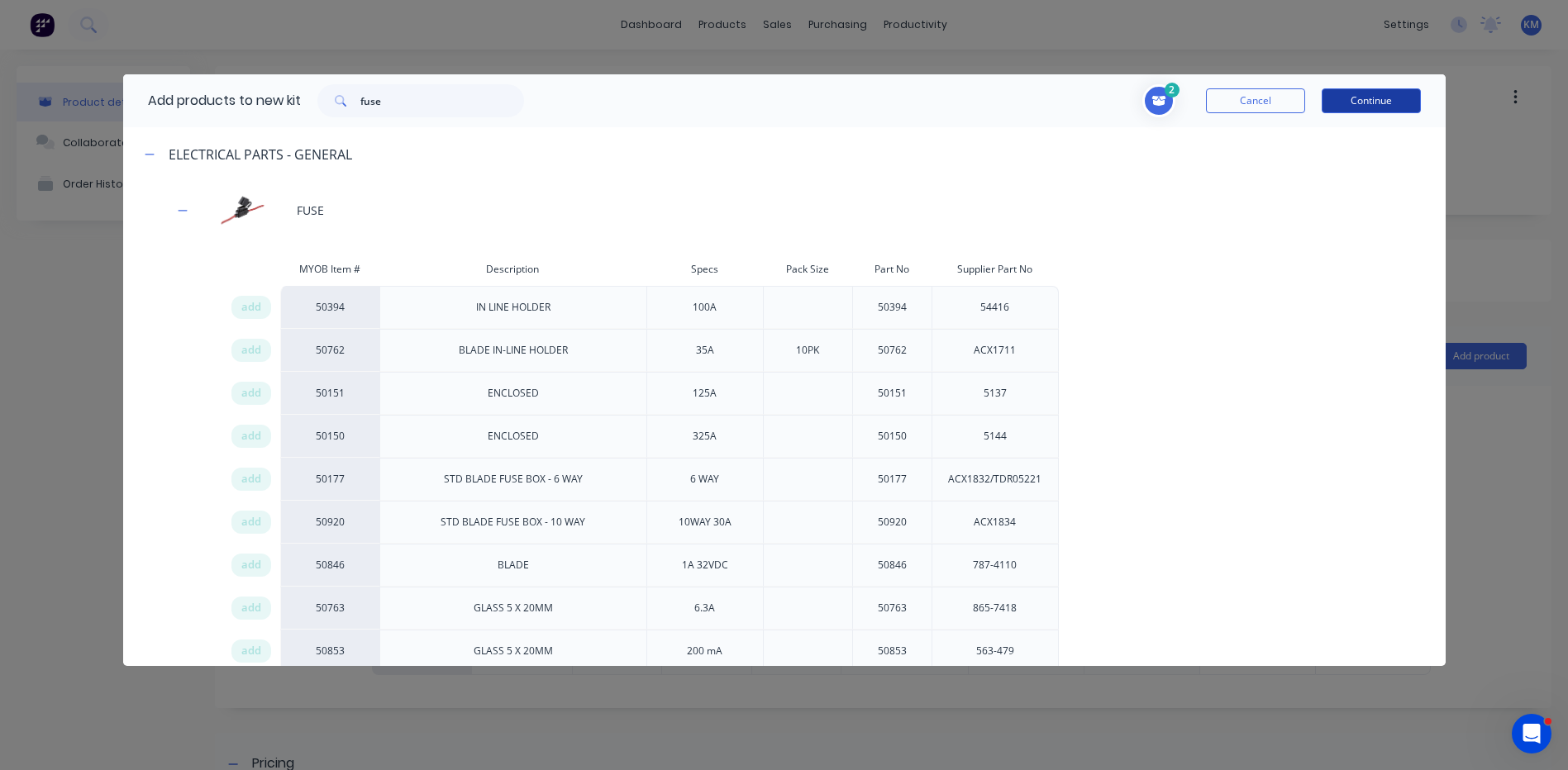
click at [1355, 110] on button "Continue" at bounding box center [1371, 101] width 99 height 25
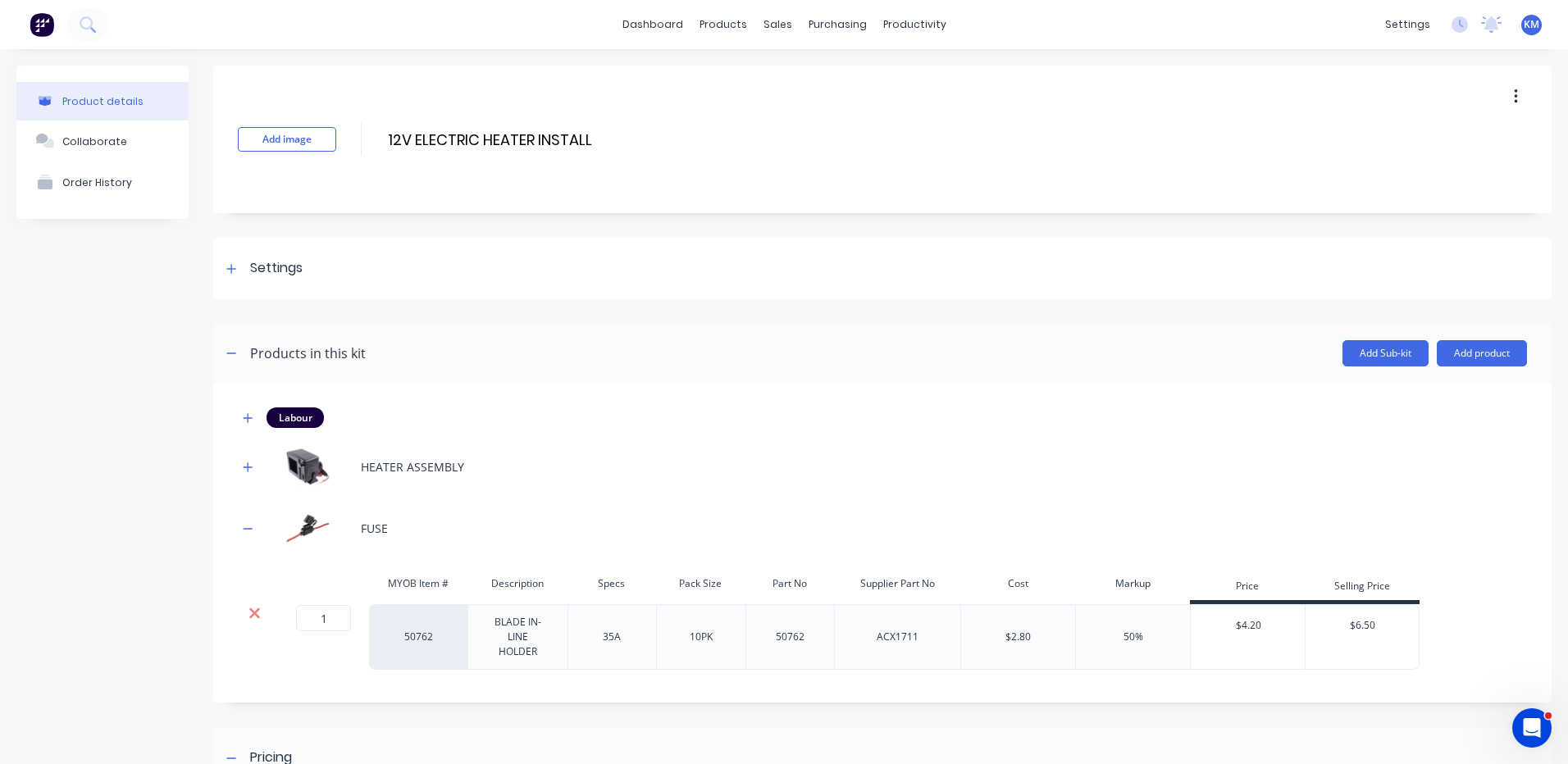
click at [256, 609] on icon at bounding box center [254, 613] width 13 height 16
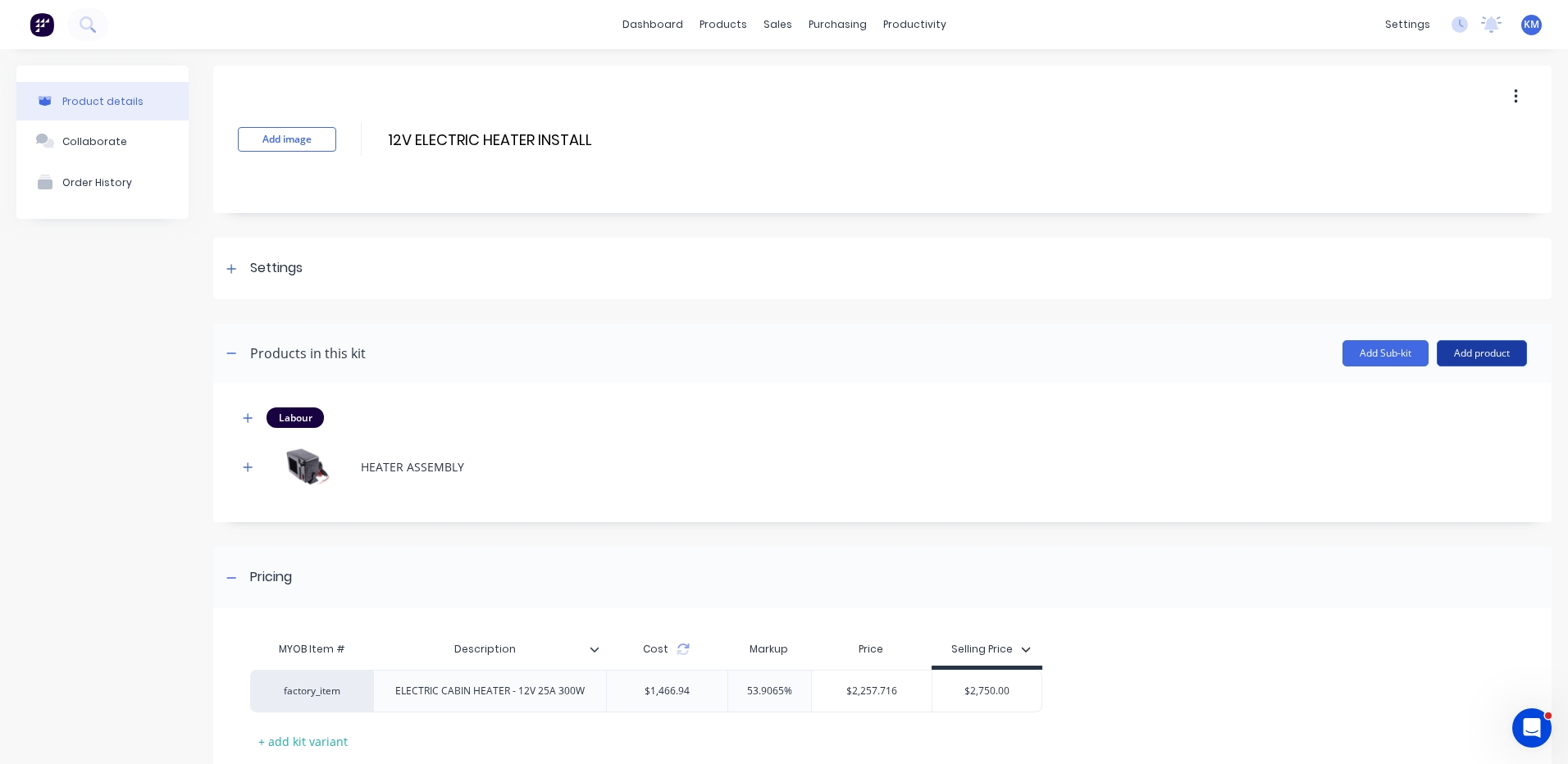
click at [1436, 353] on button "Add product" at bounding box center [1481, 353] width 91 height 26
click at [1423, 378] on div "Product catalogue Labour Notes (Internal) Notes (External)" at bounding box center [1449, 444] width 156 height 140
click at [1424, 383] on div "Product catalogue" at bounding box center [1449, 395] width 126 height 24
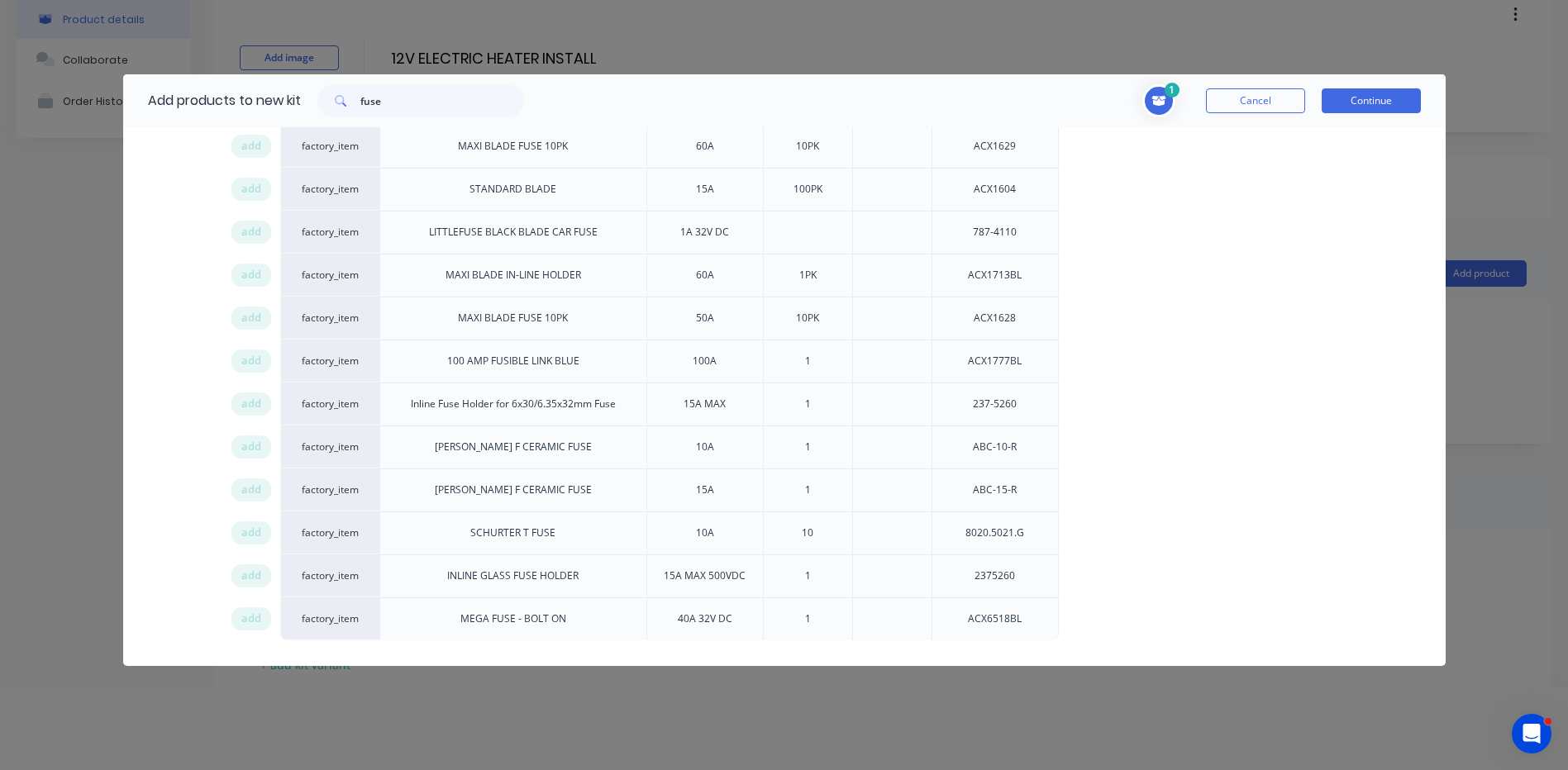
scroll to position [723, 0]
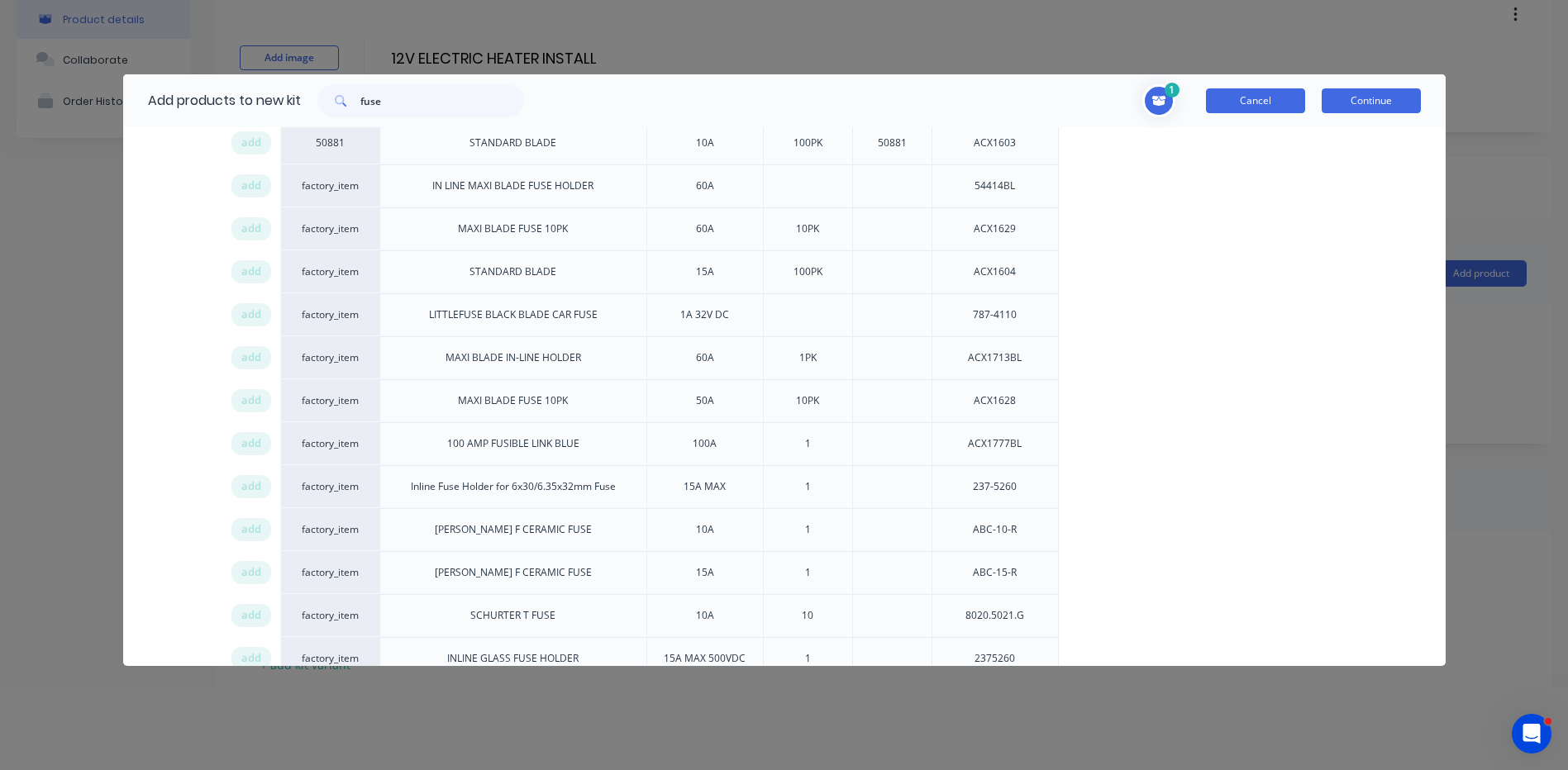
click at [1223, 106] on button "Cancel" at bounding box center [1255, 101] width 99 height 25
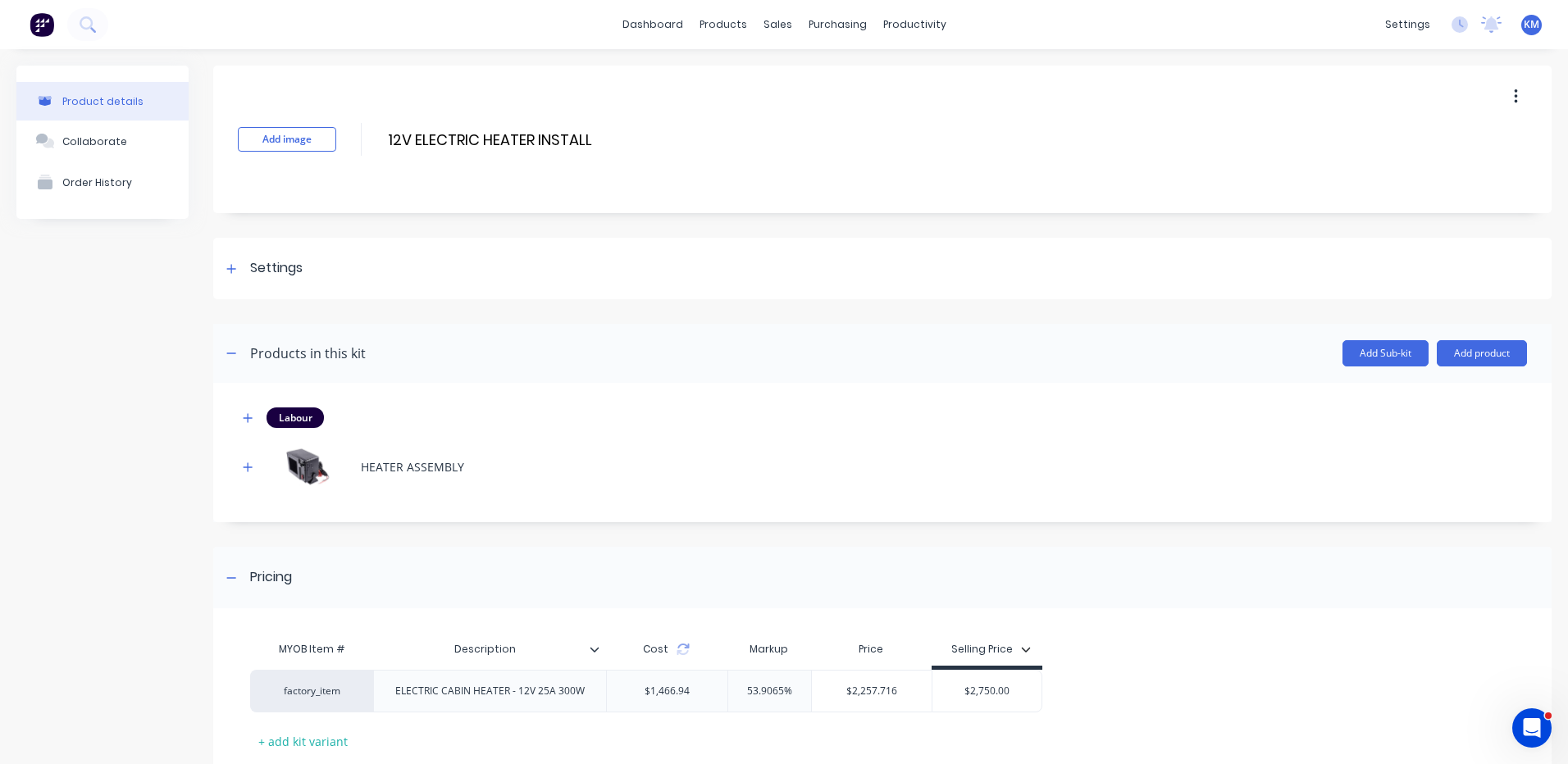
scroll to position [107, 0]
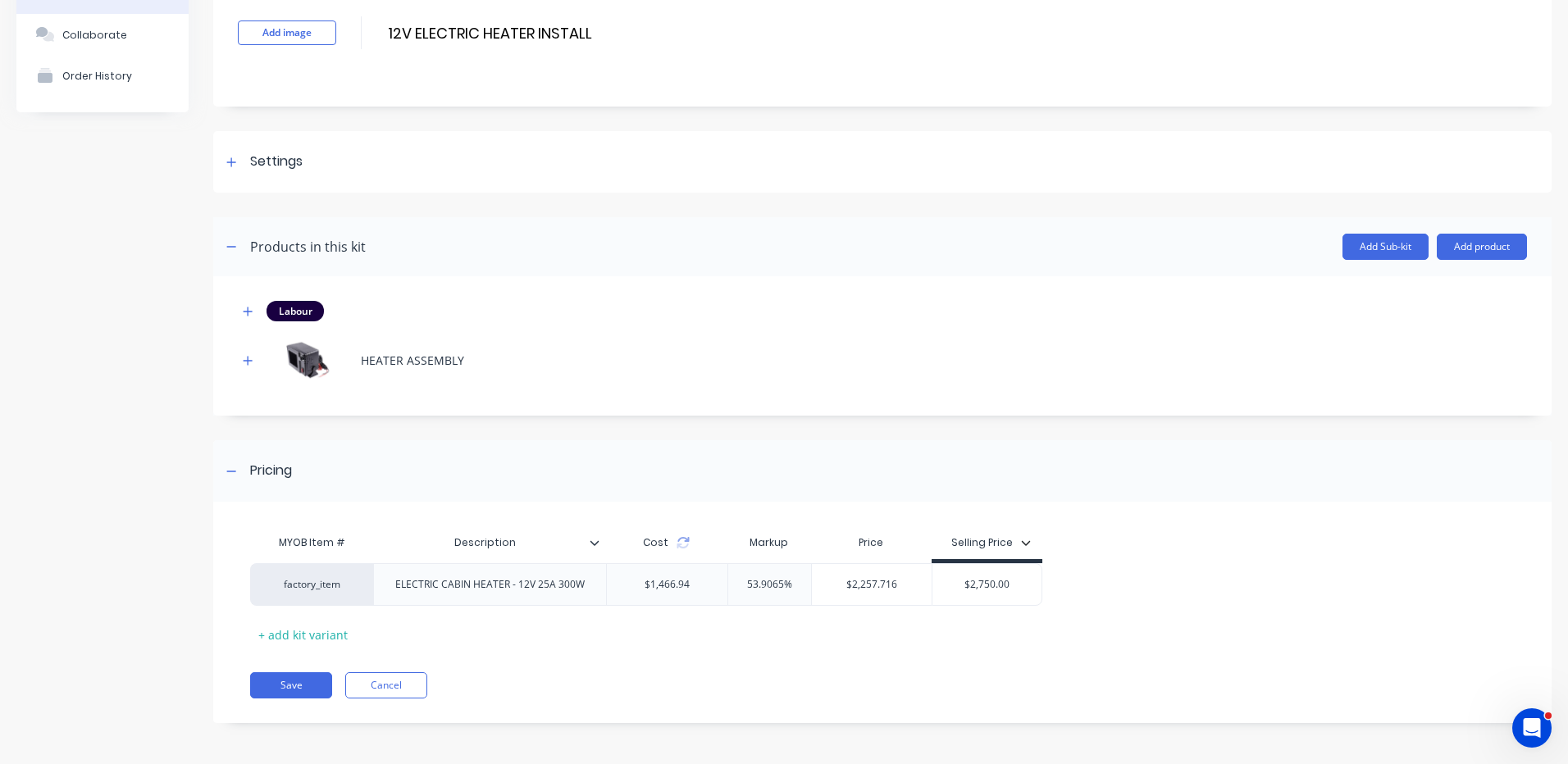
click at [690, 542] on div "Cost" at bounding box center [666, 542] width 121 height 33
click at [684, 542] on icon at bounding box center [683, 543] width 13 height 13
click at [298, 678] on button "Save" at bounding box center [291, 685] width 82 height 26
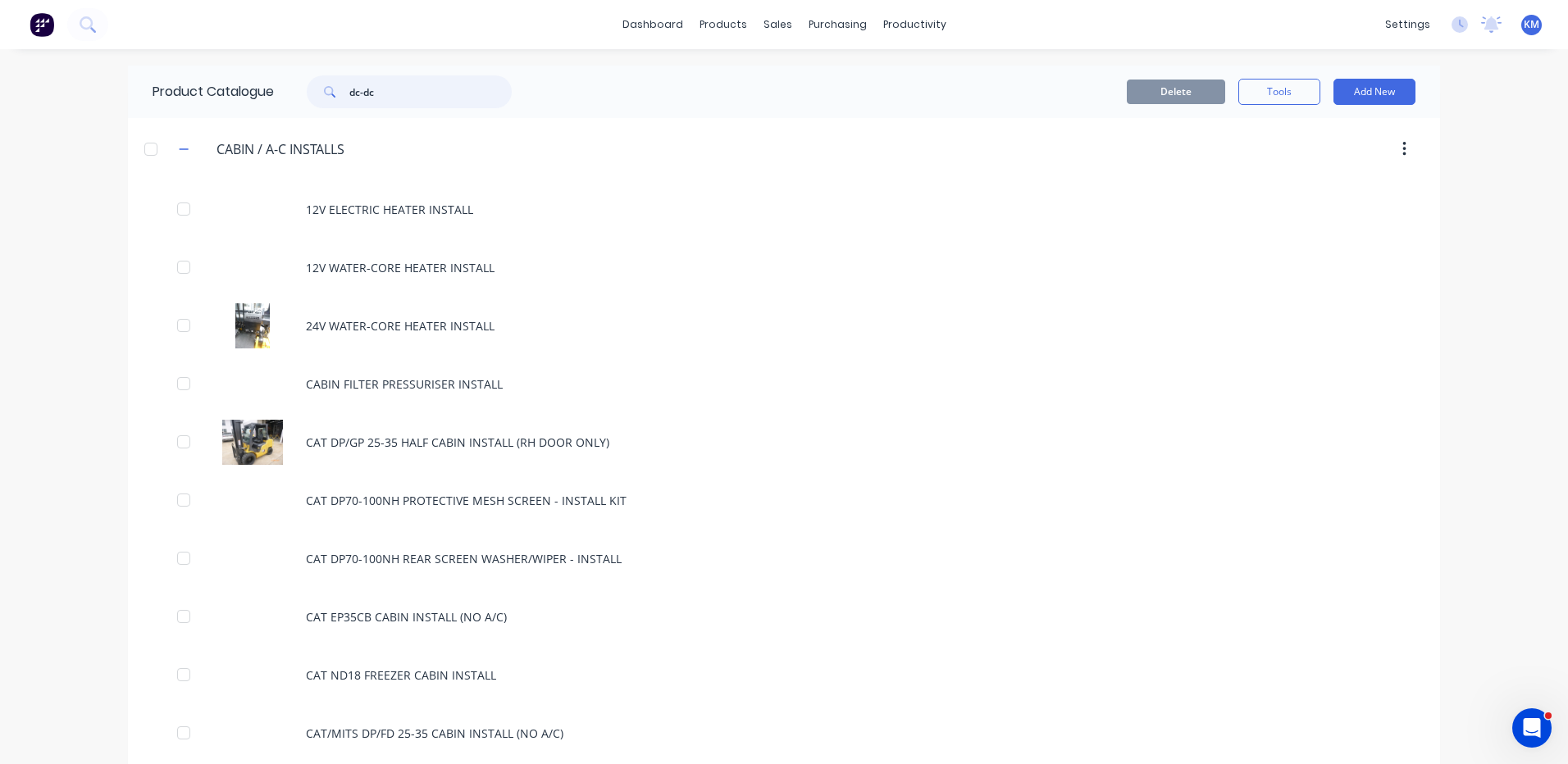
drag, startPoint x: 391, startPoint y: 94, endPoint x: 283, endPoint y: 91, distance: 108.0
click at [283, 91] on div "dc-dc" at bounding box center [405, 92] width 262 height 33
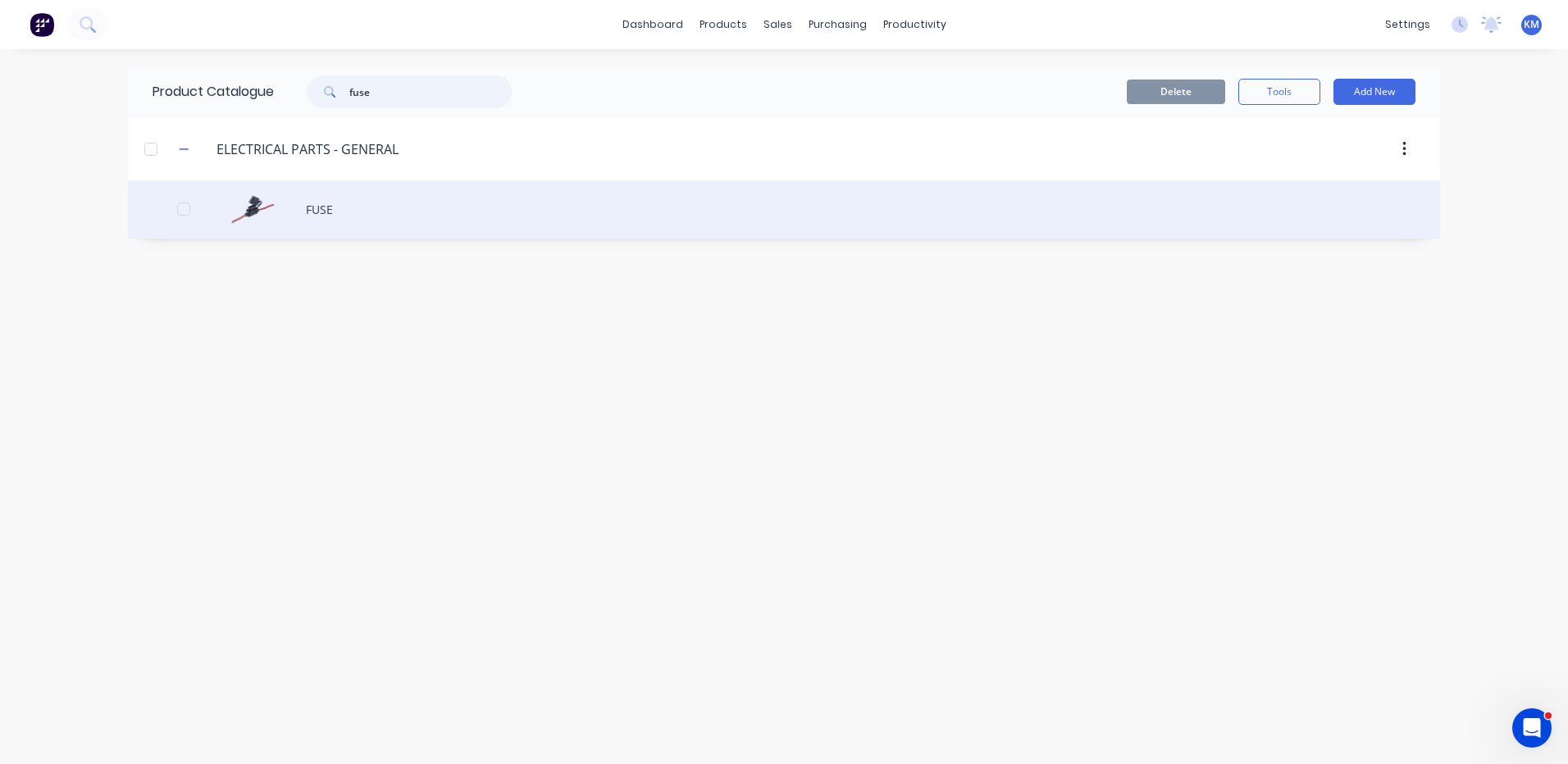
type input "fuse"
click at [439, 187] on div "FUSE" at bounding box center [784, 209] width 1312 height 58
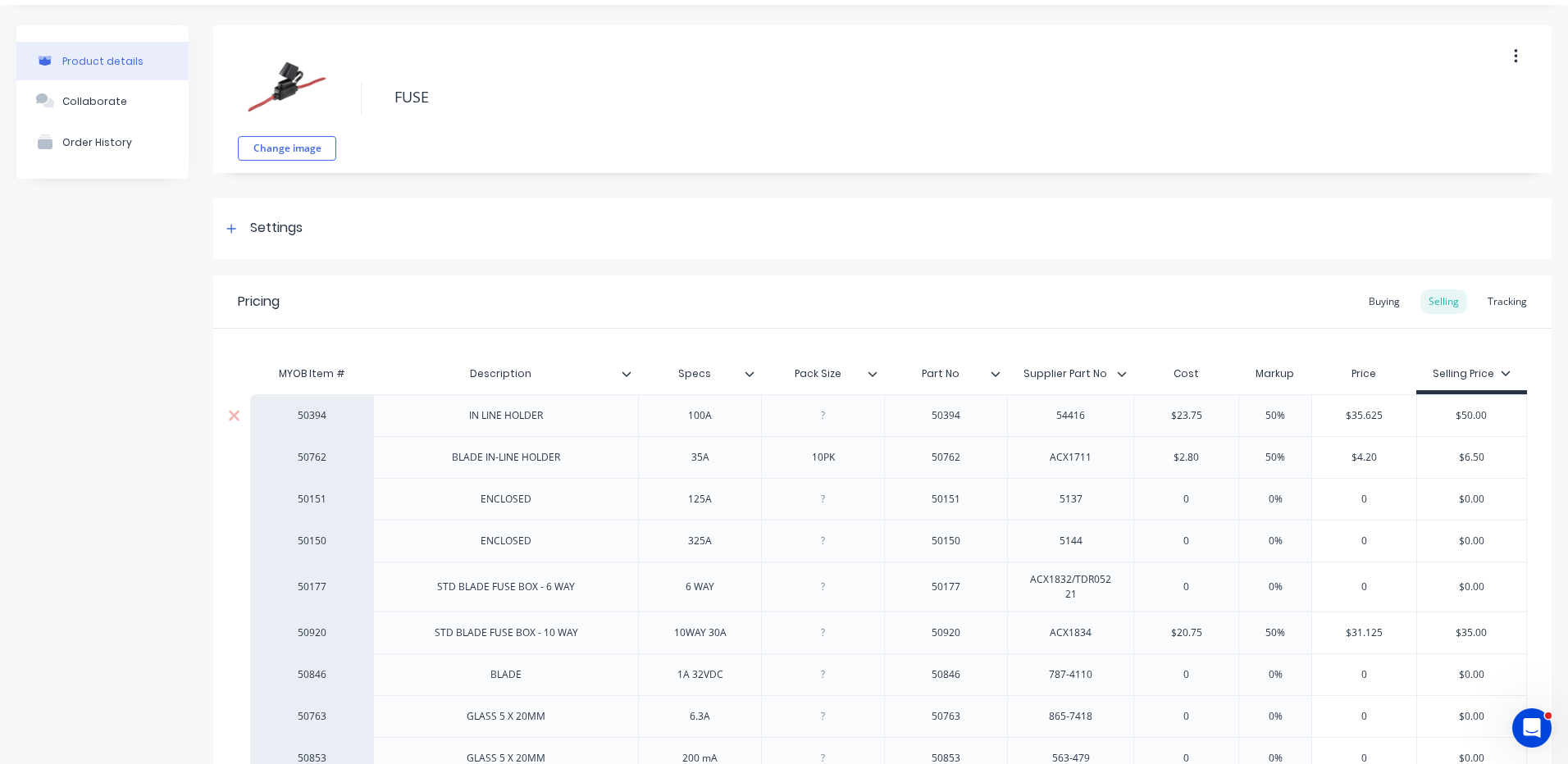
scroll to position [82, 0]
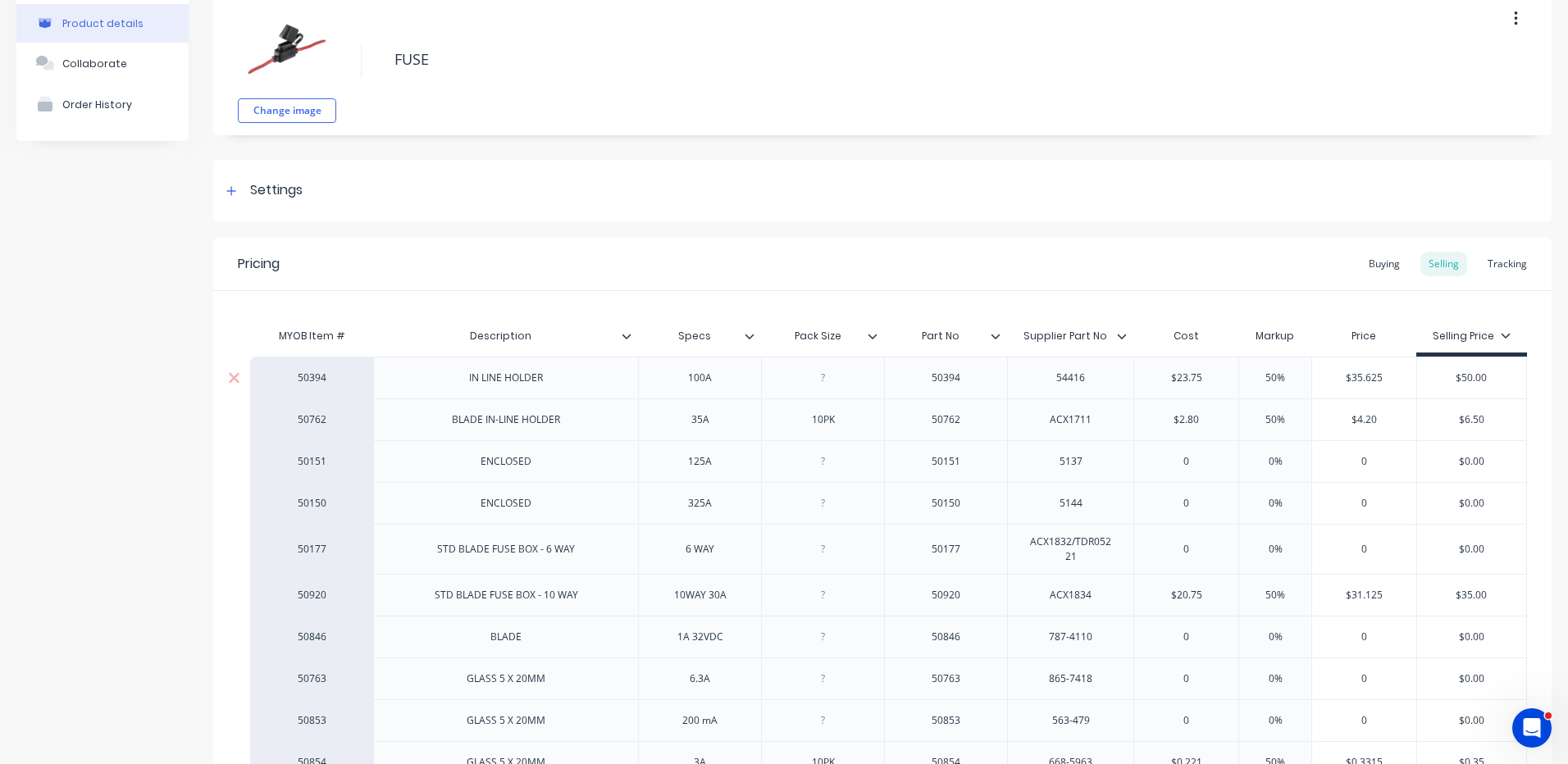
click at [1088, 376] on div "54416" at bounding box center [1070, 378] width 82 height 21
drag, startPoint x: 1088, startPoint y: 414, endPoint x: 1033, endPoint y: 414, distance: 55.0
click at [1033, 414] on div "ACX1711" at bounding box center [1070, 420] width 82 height 21
copy div "ACX1711"
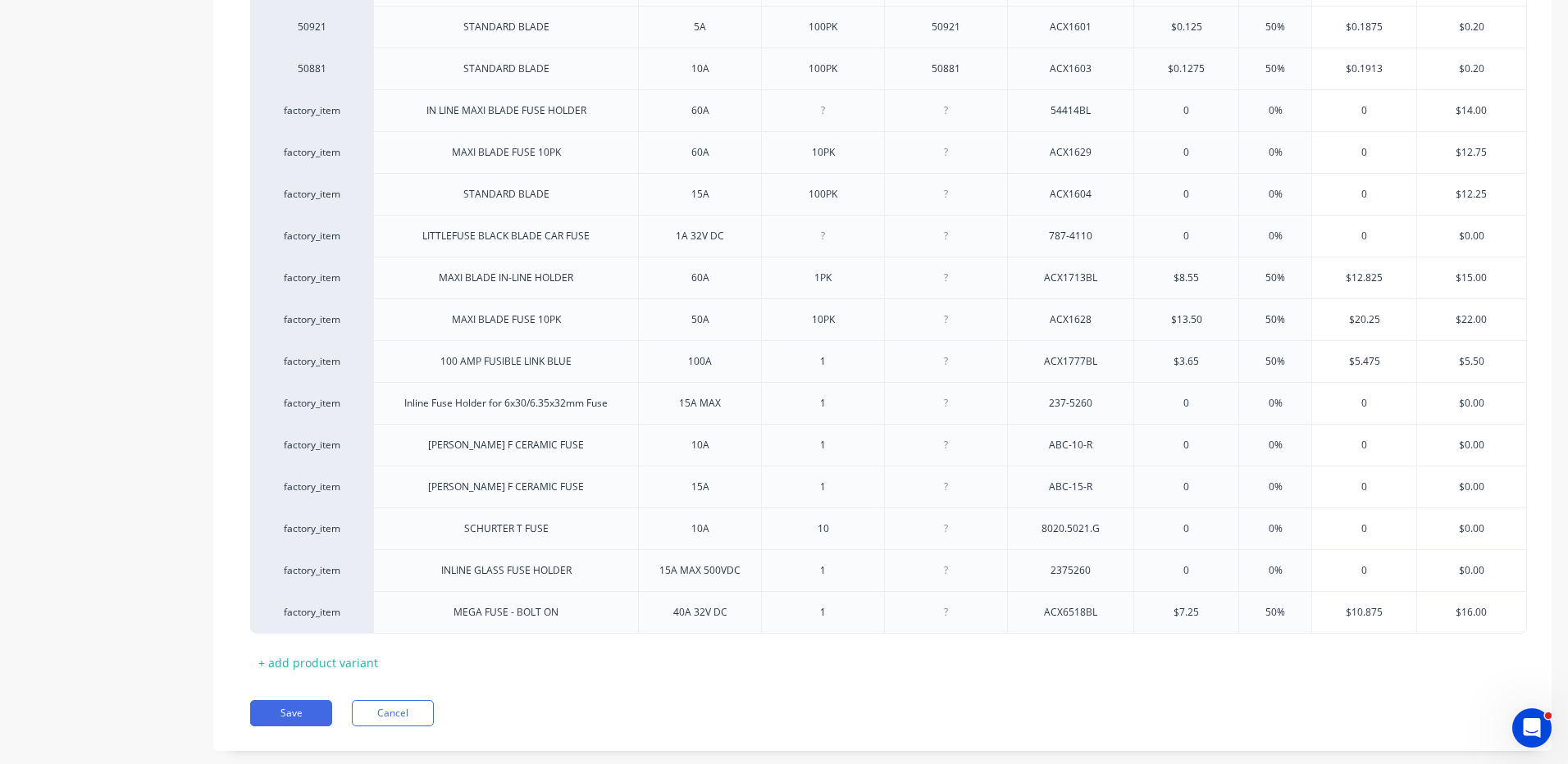
scroll to position [984, 0]
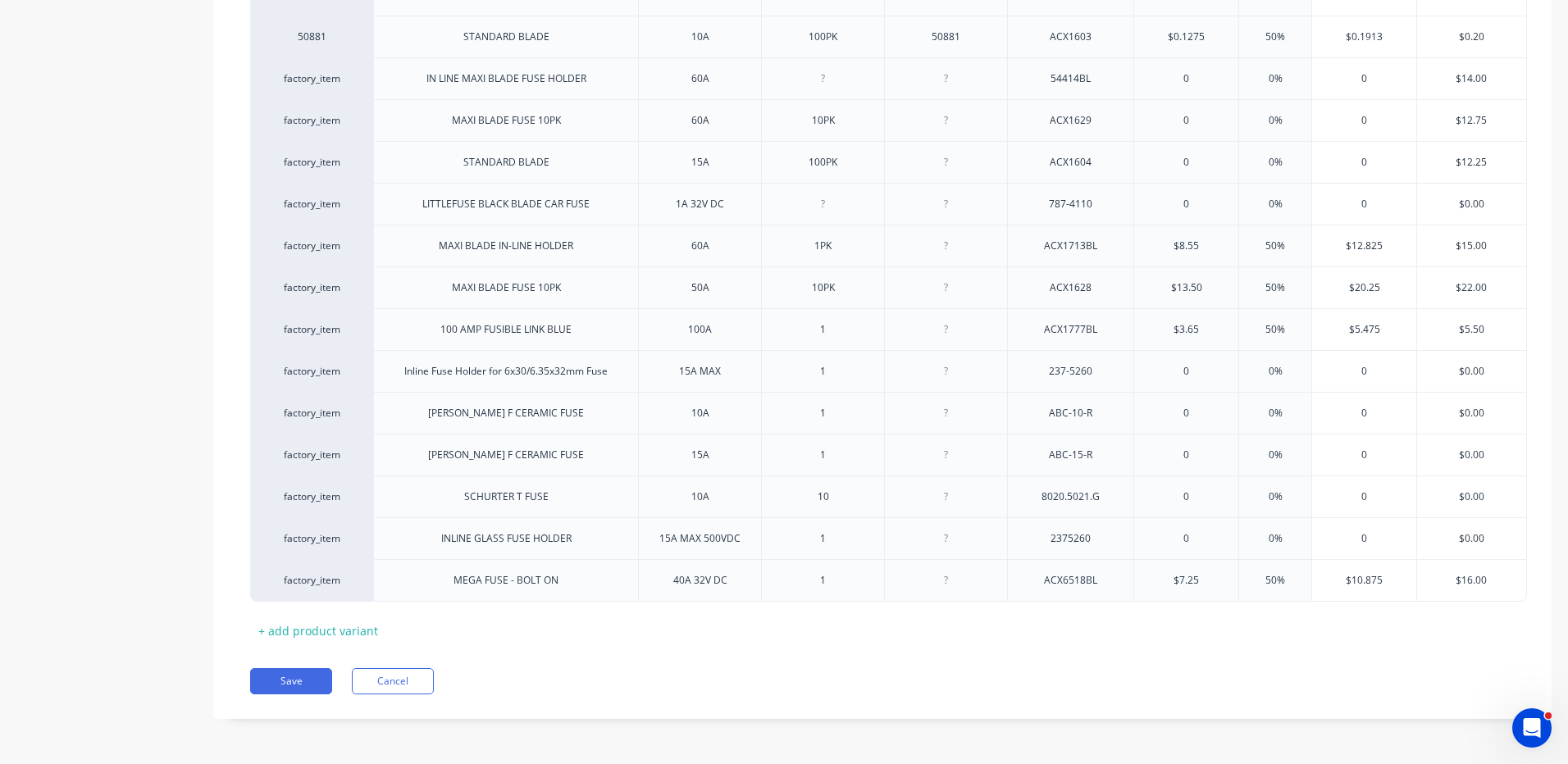
click at [339, 618] on div "MYOB Item # Description Specs Pack Size Part No Supplier Part No Cost Markup Pr…" at bounding box center [882, 35] width 1265 height 1217
click at [341, 636] on div "+ add product variant" at bounding box center [318, 631] width 136 height 25
type textarea "x"
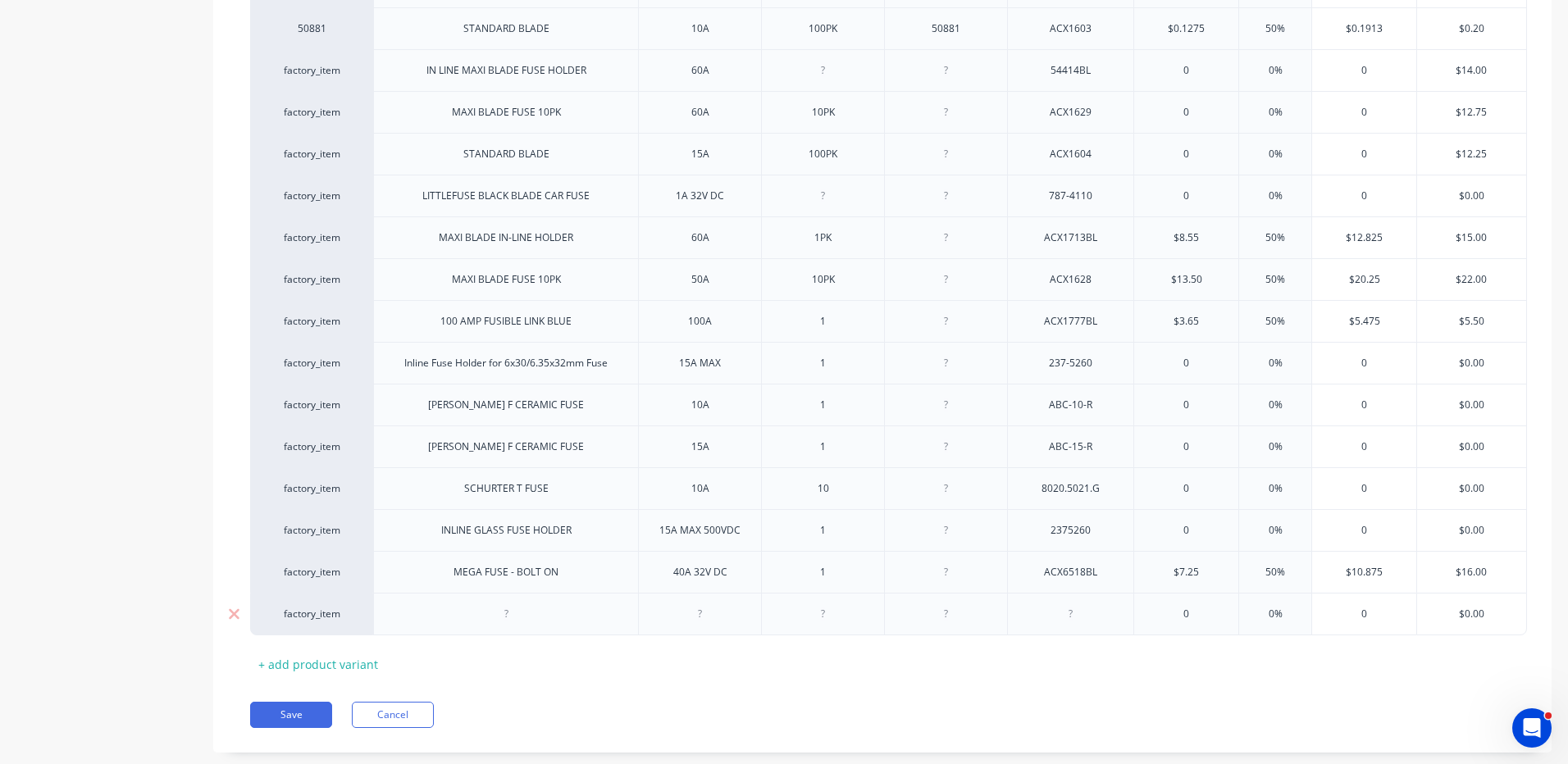
click at [460, 627] on div at bounding box center [505, 614] width 265 height 42
drag, startPoint x: 483, startPoint y: 628, endPoint x: 505, endPoint y: 611, distance: 27.8
click at [483, 625] on div at bounding box center [506, 614] width 82 height 21
type textarea "x"
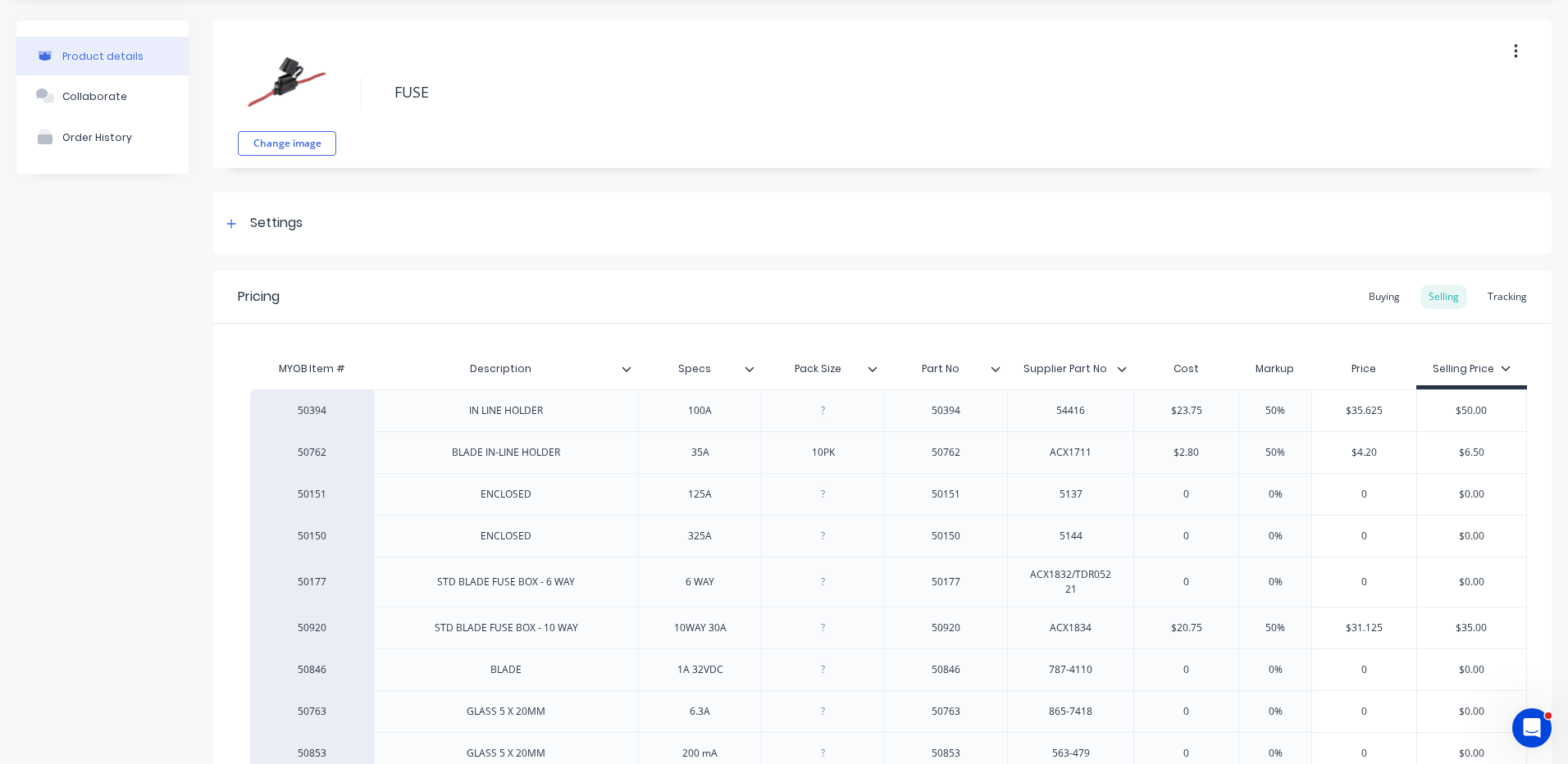
scroll to position [0, 0]
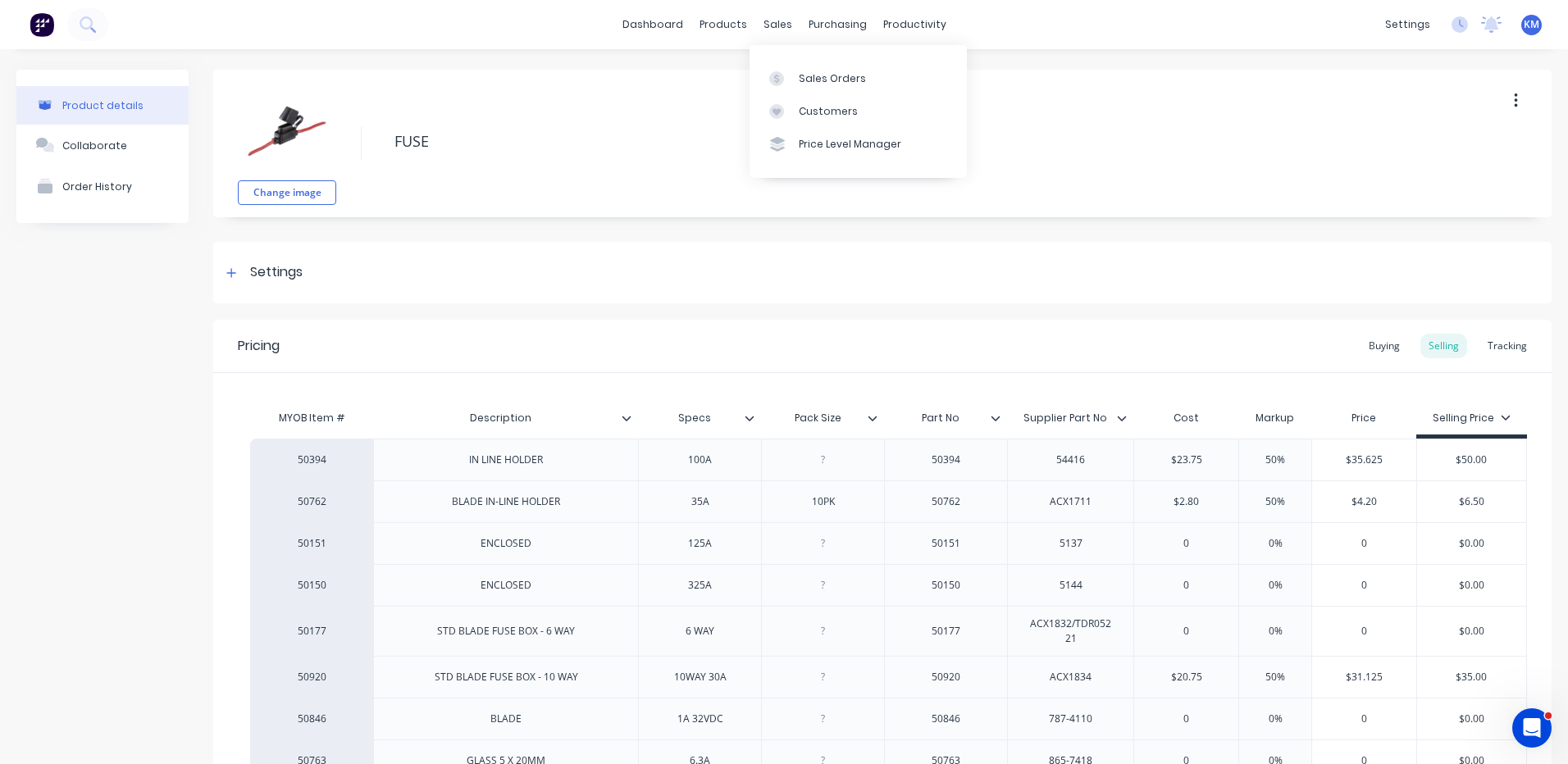
type textarea "x"
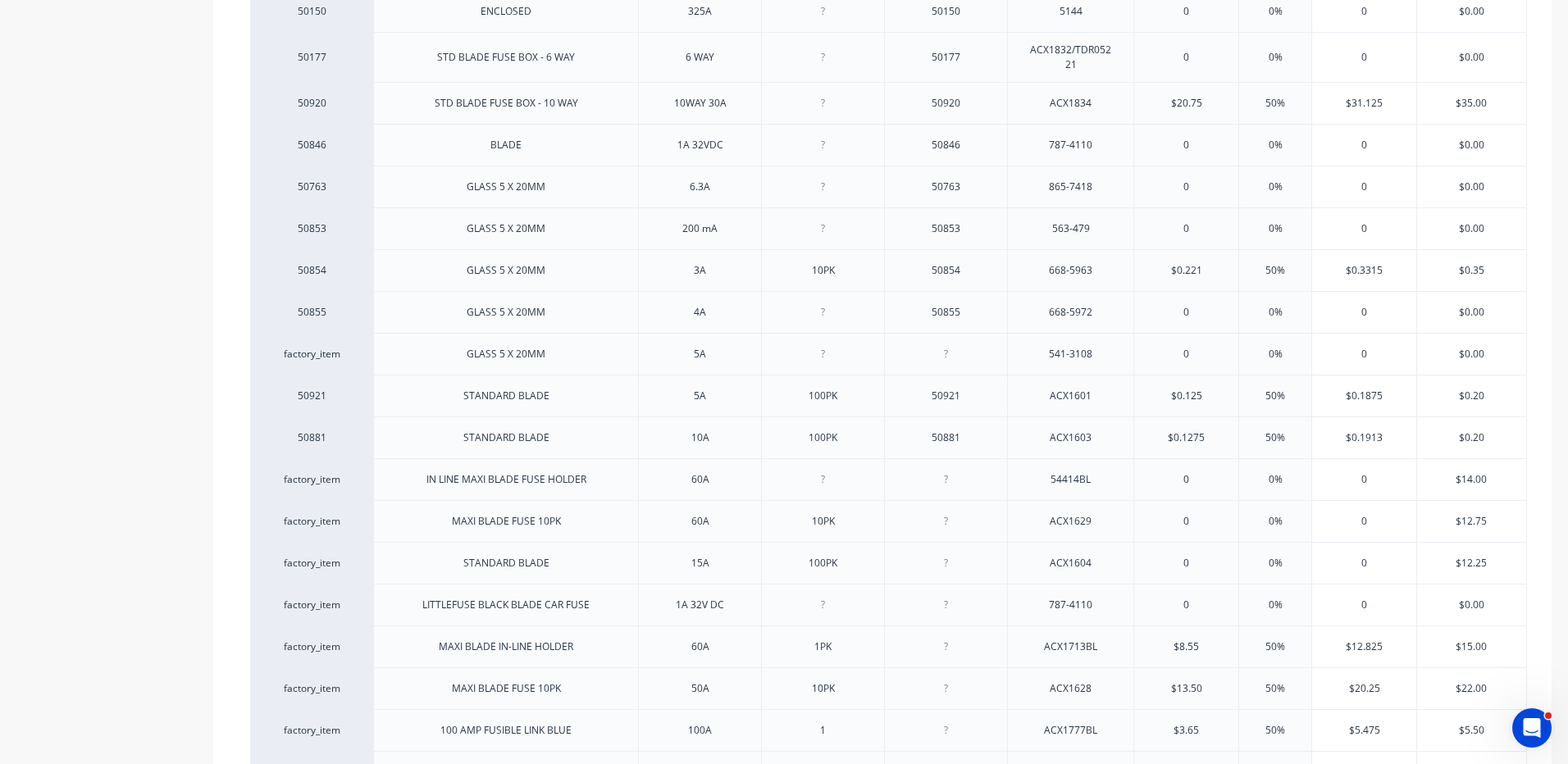
scroll to position [1025, 0]
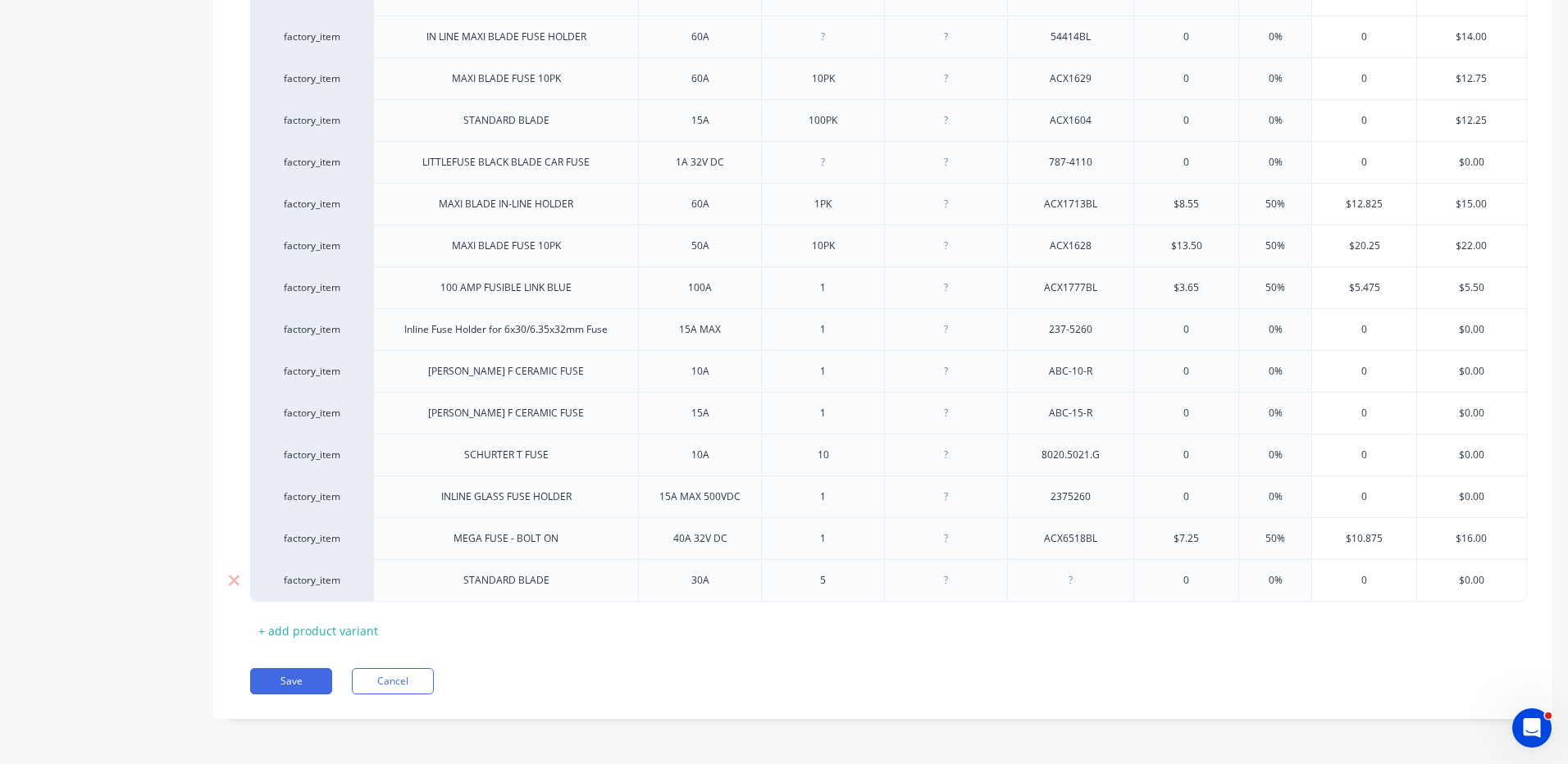
click at [1050, 578] on div at bounding box center [1070, 581] width 82 height 21
type textarea "x"
paste div
type input "0"
type textarea "x"
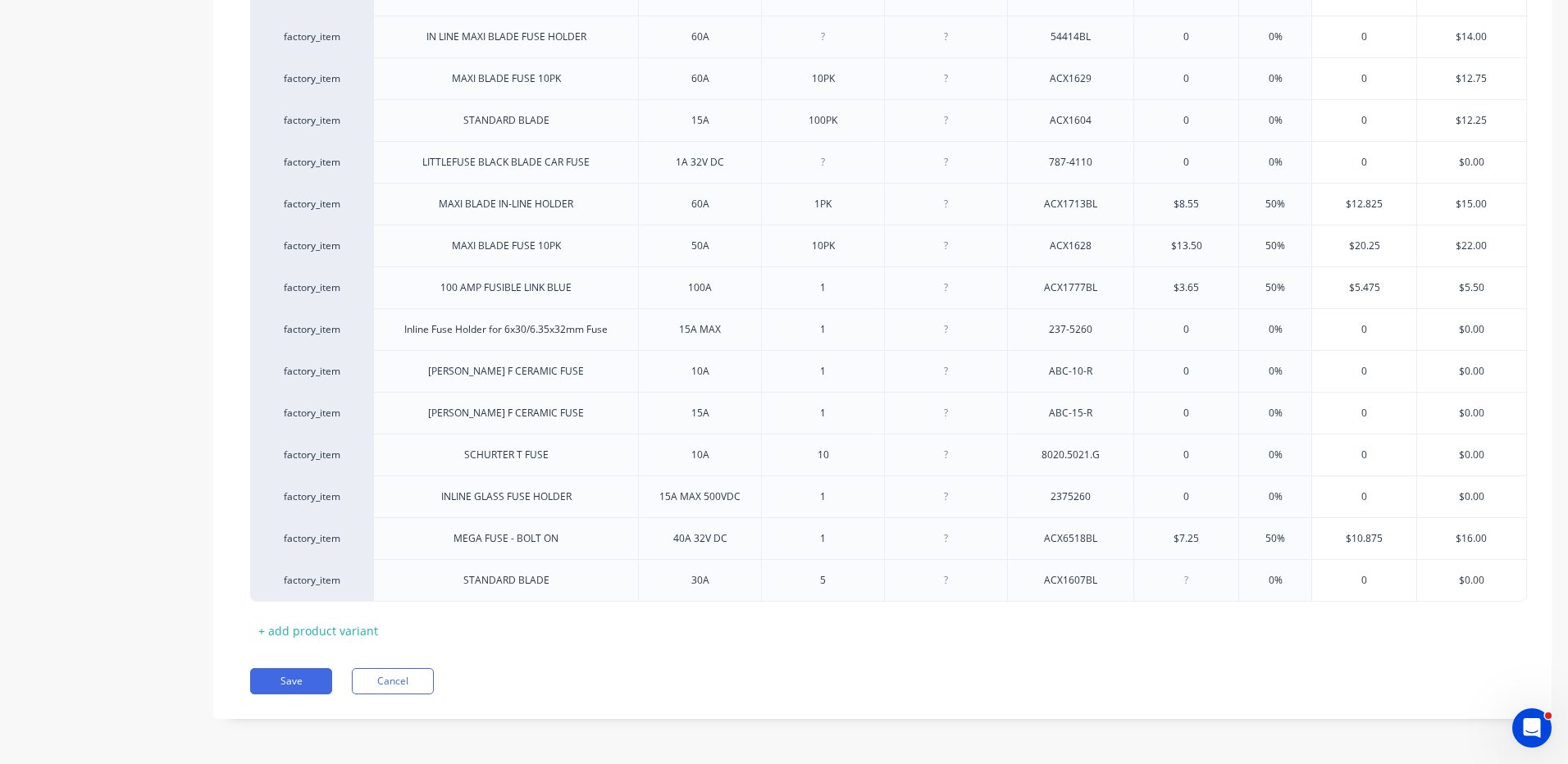
type input "1"
type textarea "x"
type input "1."
type textarea "x"
type input "1.6"
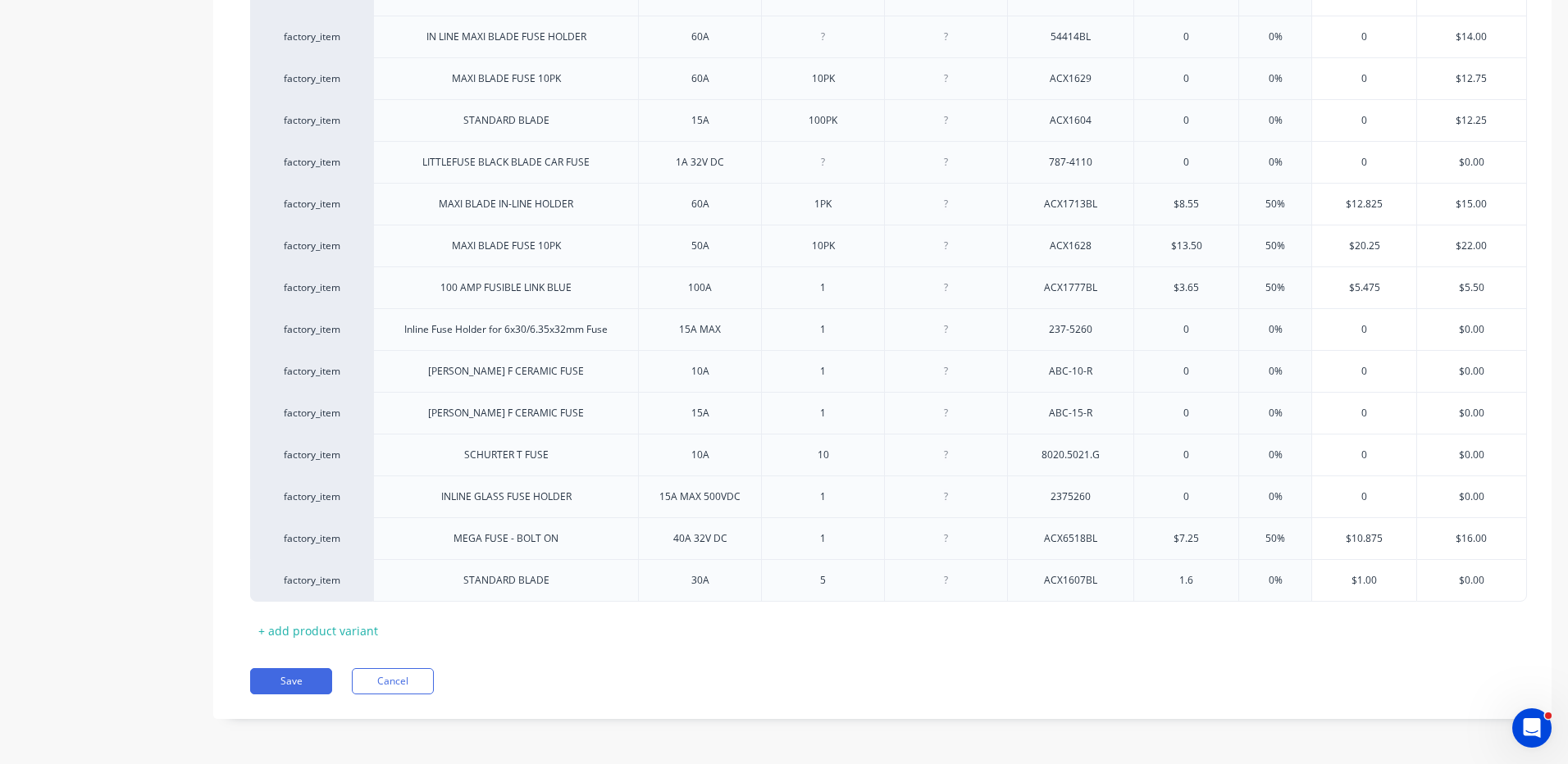
type textarea "x"
type input "1.65"
type input "%"
type textarea "x"
type input "10%"
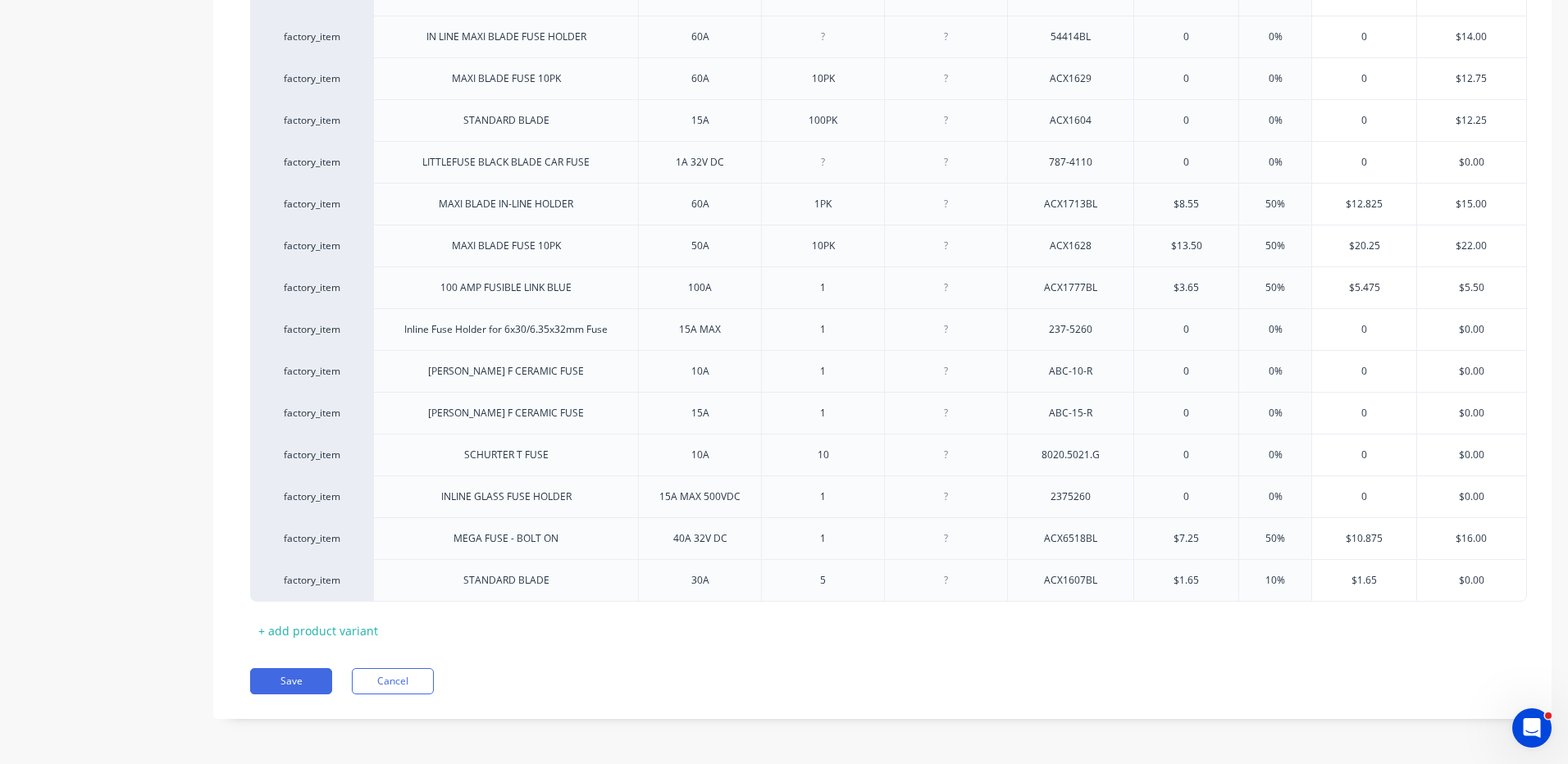
type textarea "x"
type input "100%"
type textarea "x"
type input "100%"
type input "$3.30"
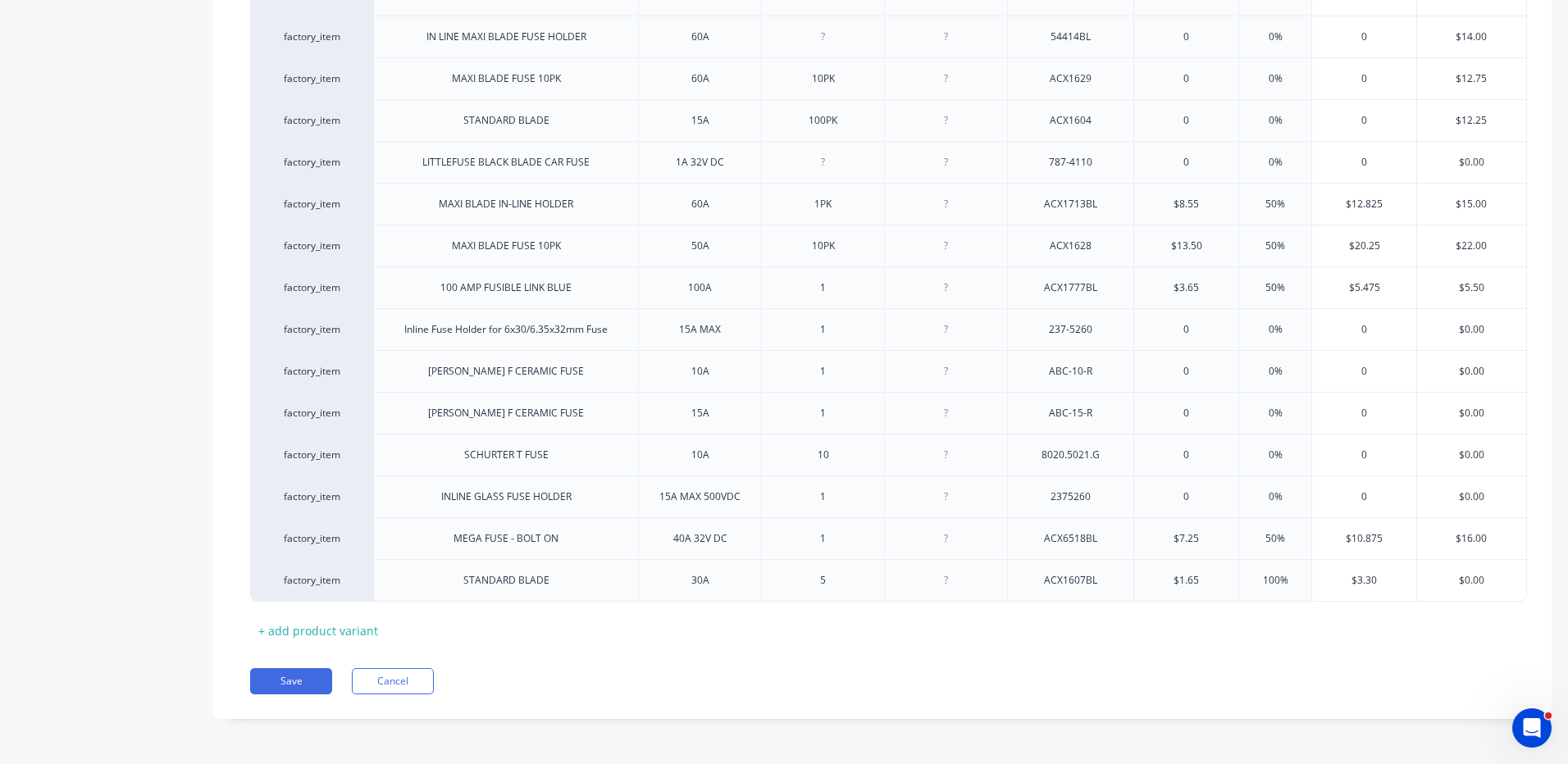
type input "$0.0"
type textarea "x"
type input "$0."
type textarea "x"
type input "$0"
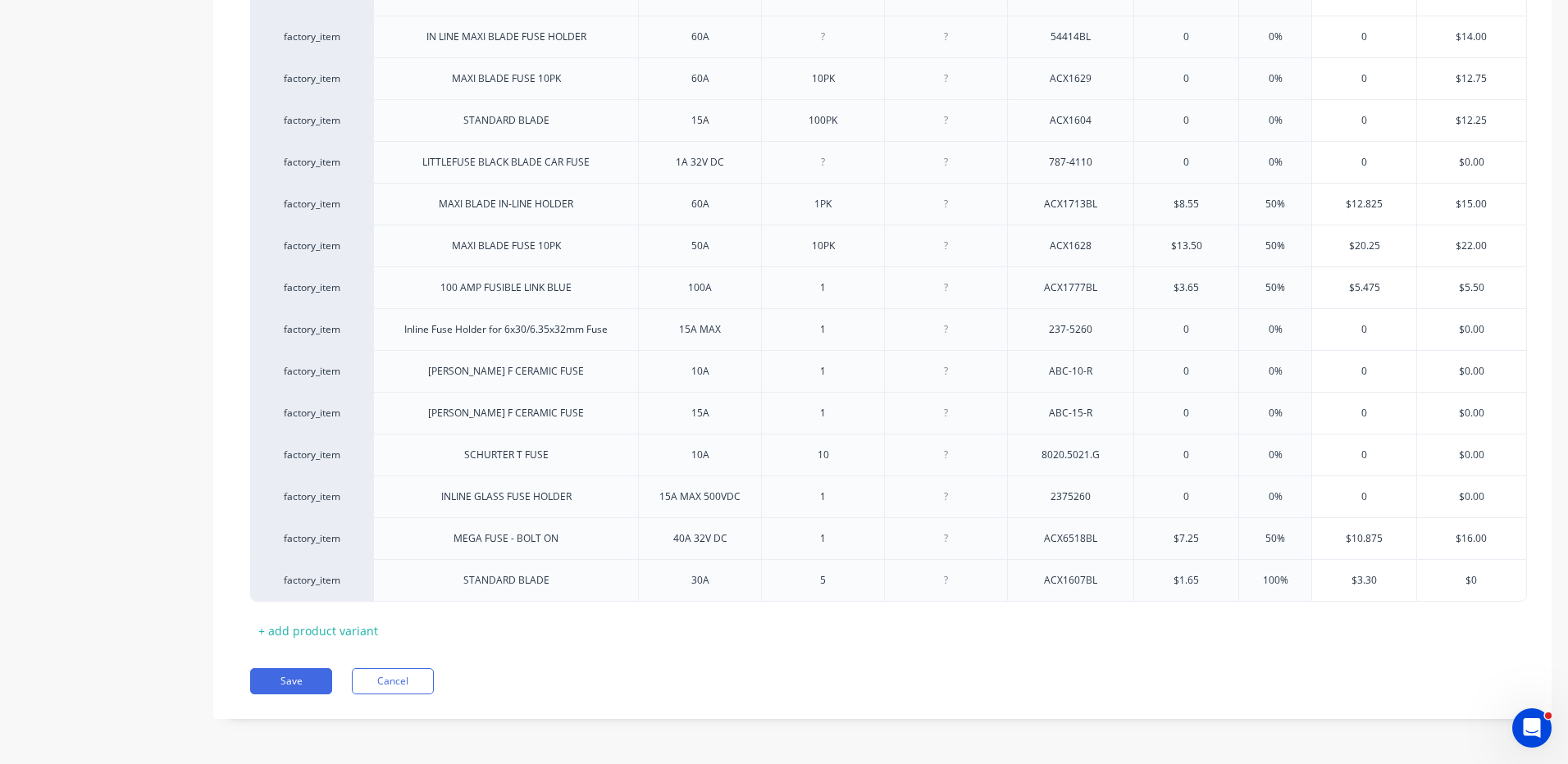
type textarea "x"
type input "$4"
type textarea "x"
type input "$4"
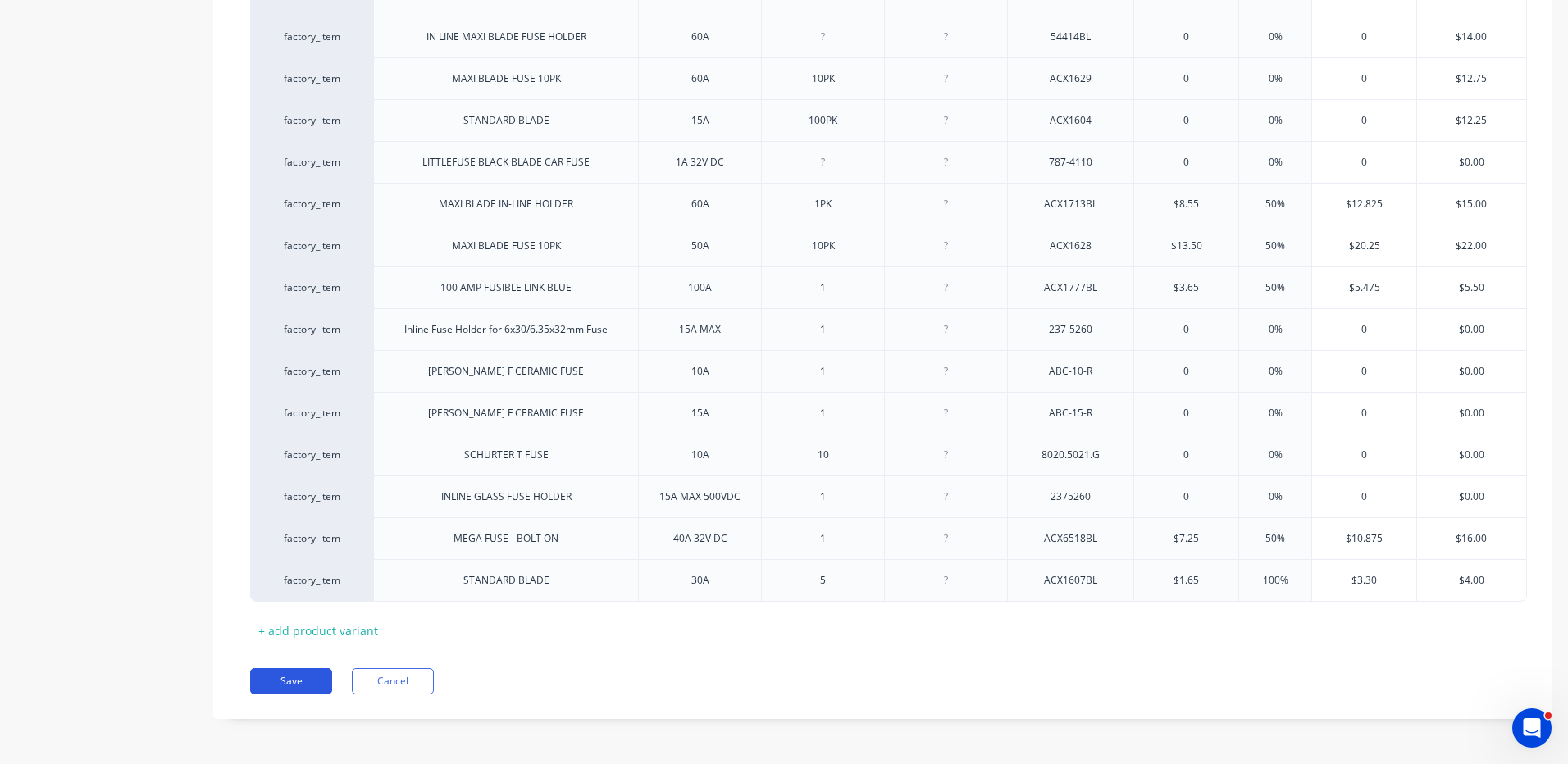
click at [315, 685] on button "Save" at bounding box center [291, 681] width 82 height 26
type textarea "x"
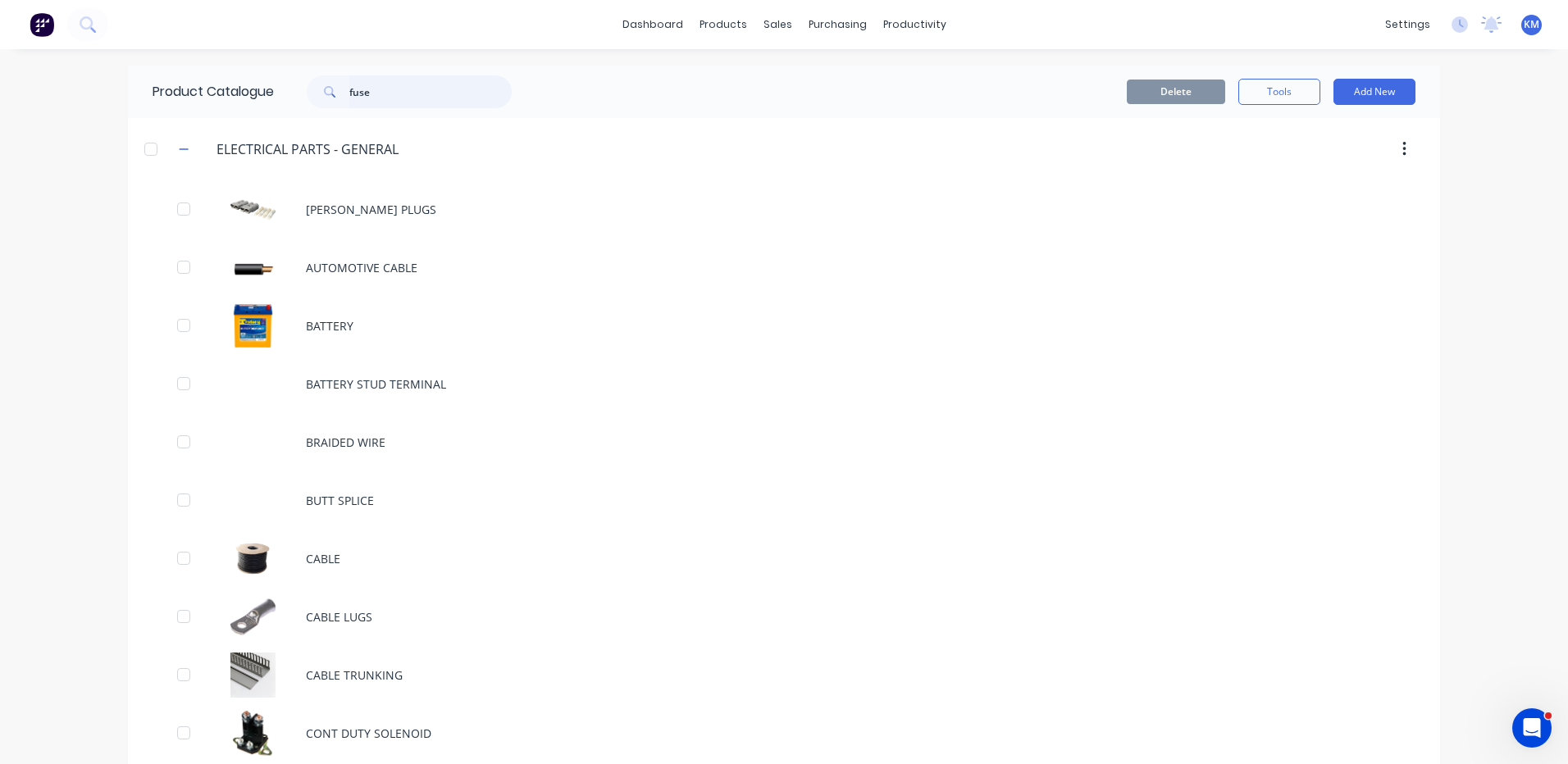
click at [374, 81] on input "fuse" at bounding box center [431, 92] width 163 height 33
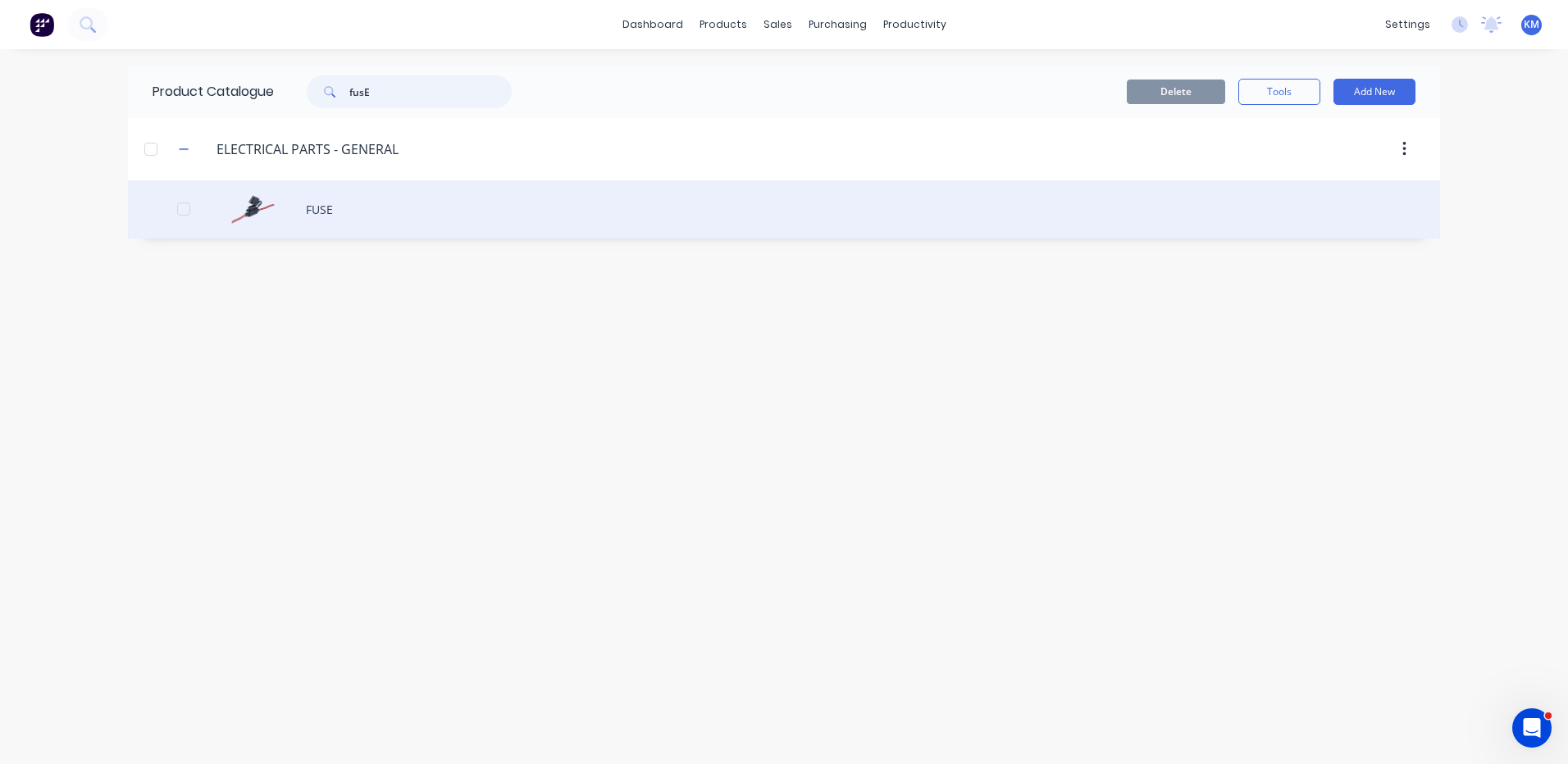
type input "fusE"
click at [372, 208] on div "FUSE" at bounding box center [784, 209] width 1312 height 58
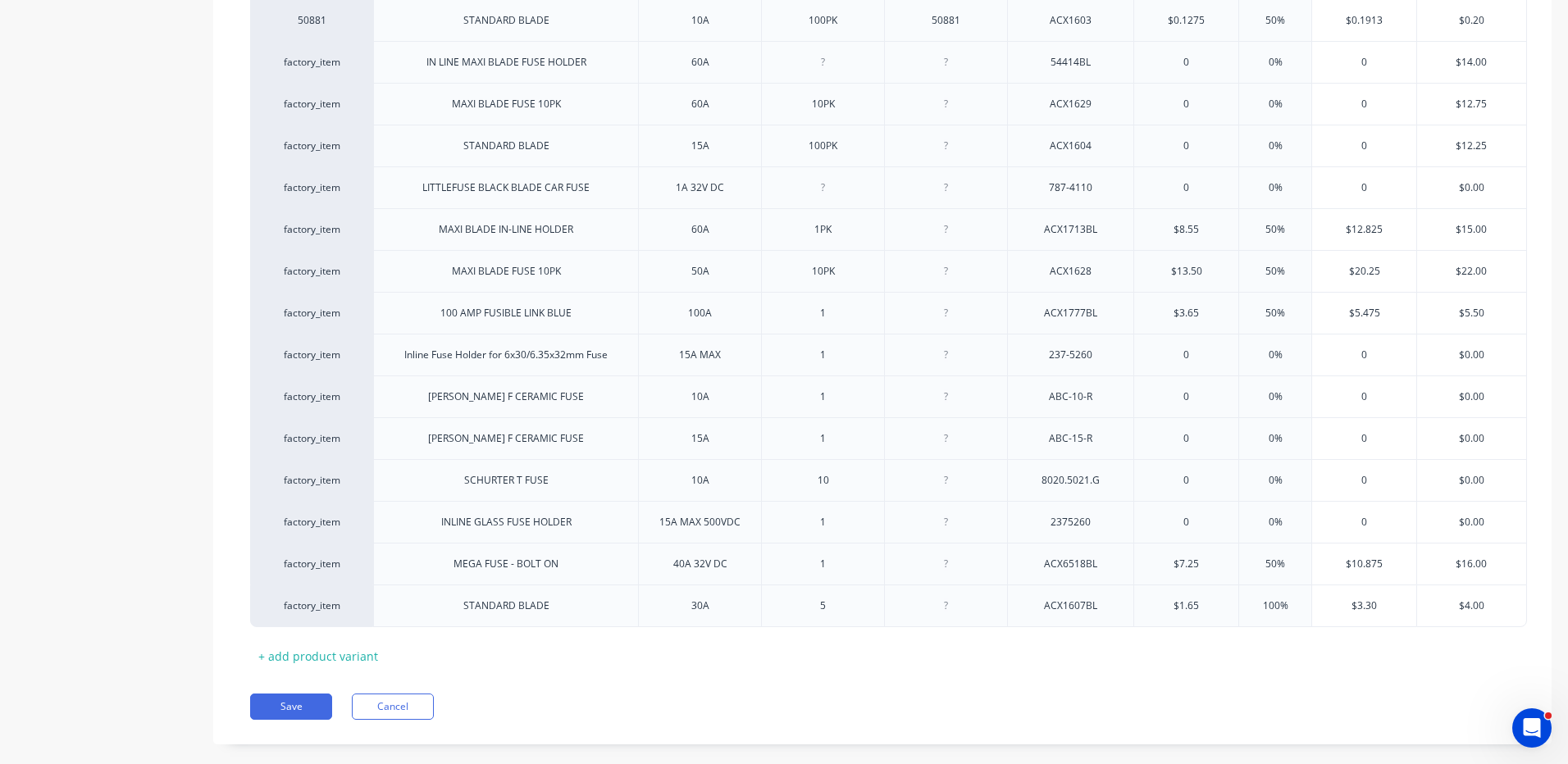
scroll to position [1025, 0]
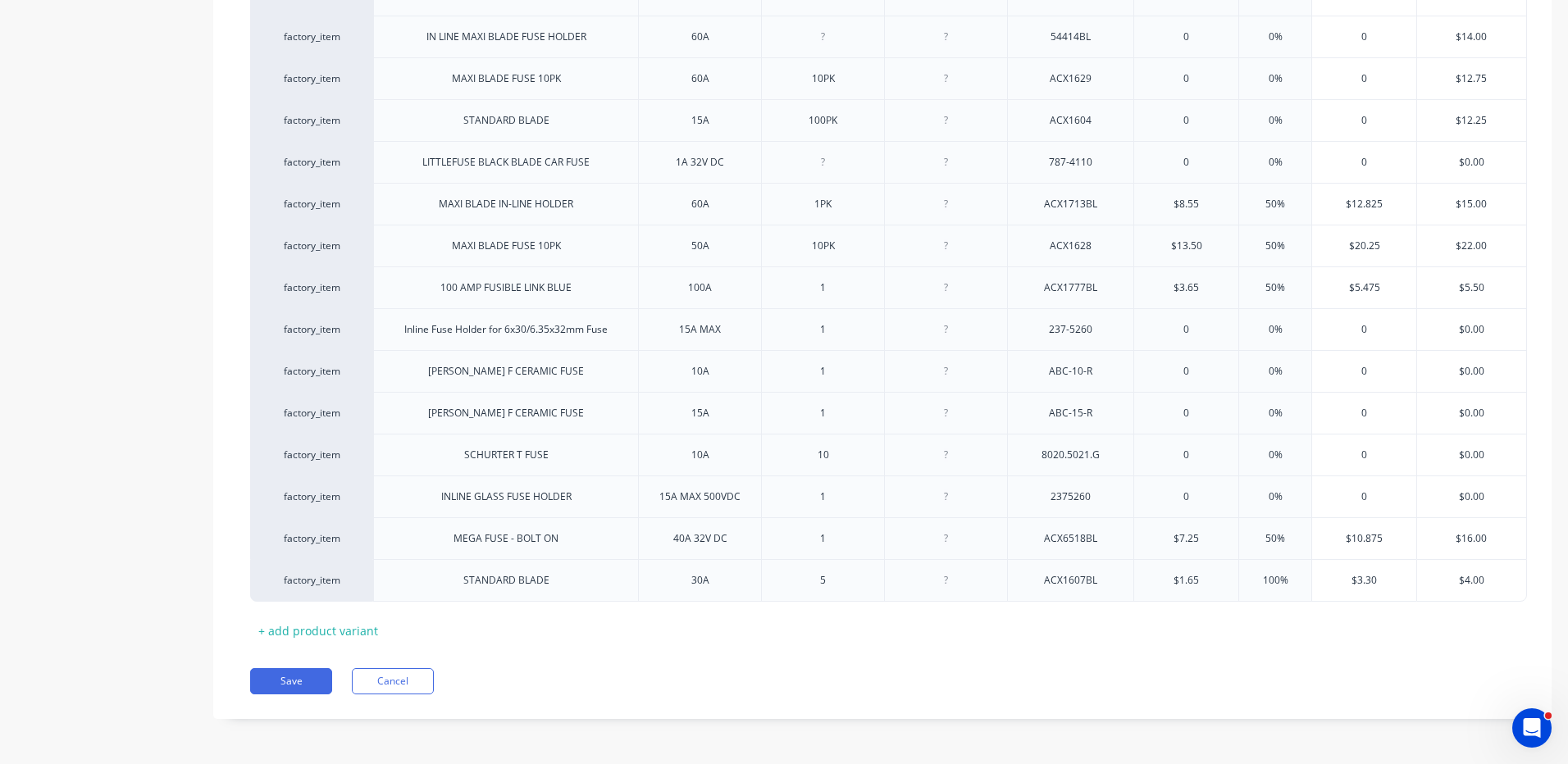
click at [383, 616] on div "MYOB Item # Description Specs Pack Size Part No Supplier Part No Cost Markup Pr…" at bounding box center [882, 14] width 1265 height 1259
click at [366, 626] on div "+ add product variant" at bounding box center [318, 631] width 136 height 25
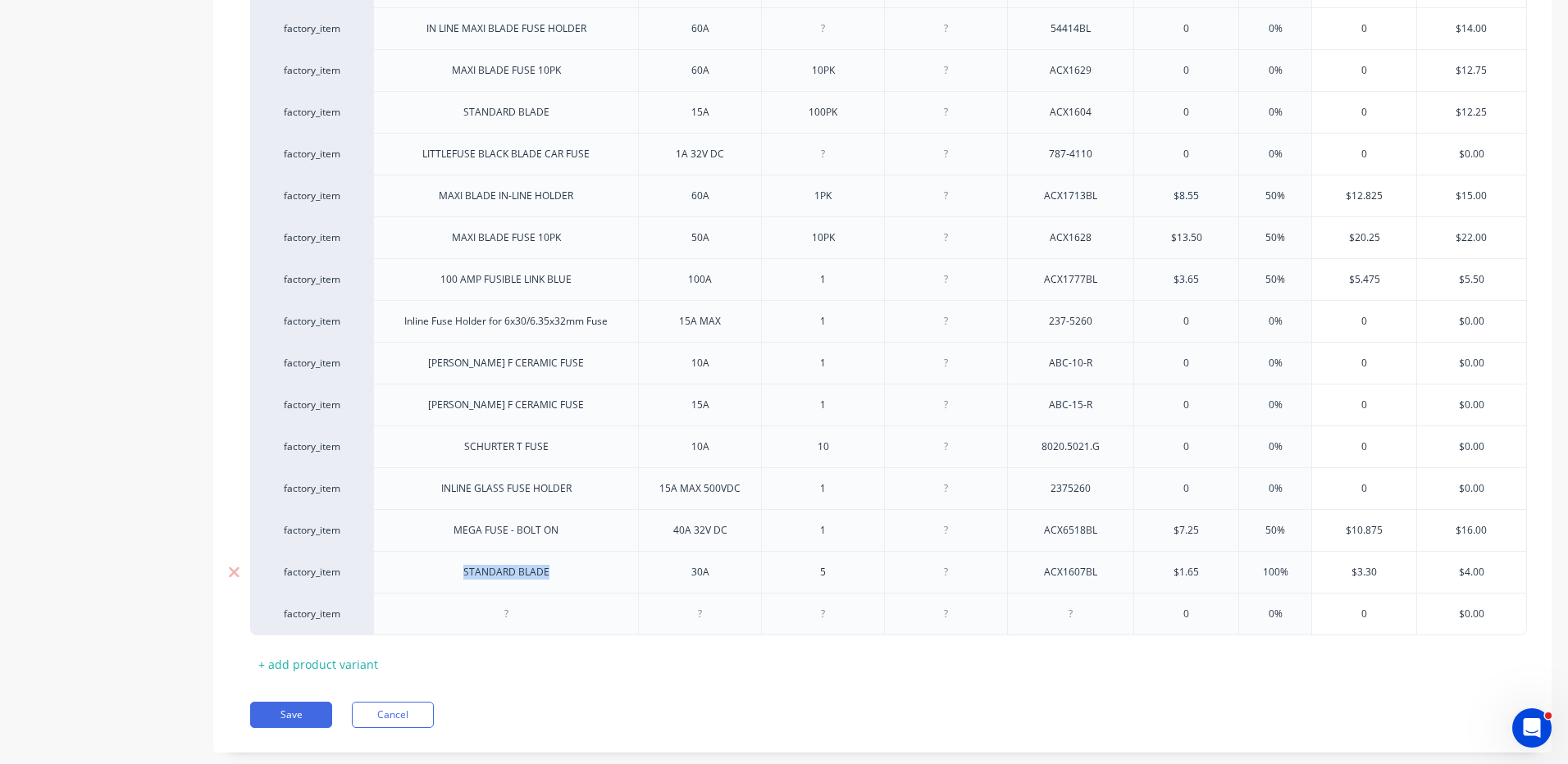
drag, startPoint x: 560, startPoint y: 589, endPoint x: 460, endPoint y: 584, distance: 100.1
click at [460, 583] on div "STANDARD BLADE" at bounding box center [506, 572] width 113 height 21
copy div "STANDARD BLADE"
click at [518, 617] on div at bounding box center [506, 614] width 82 height 21
type textarea "x"
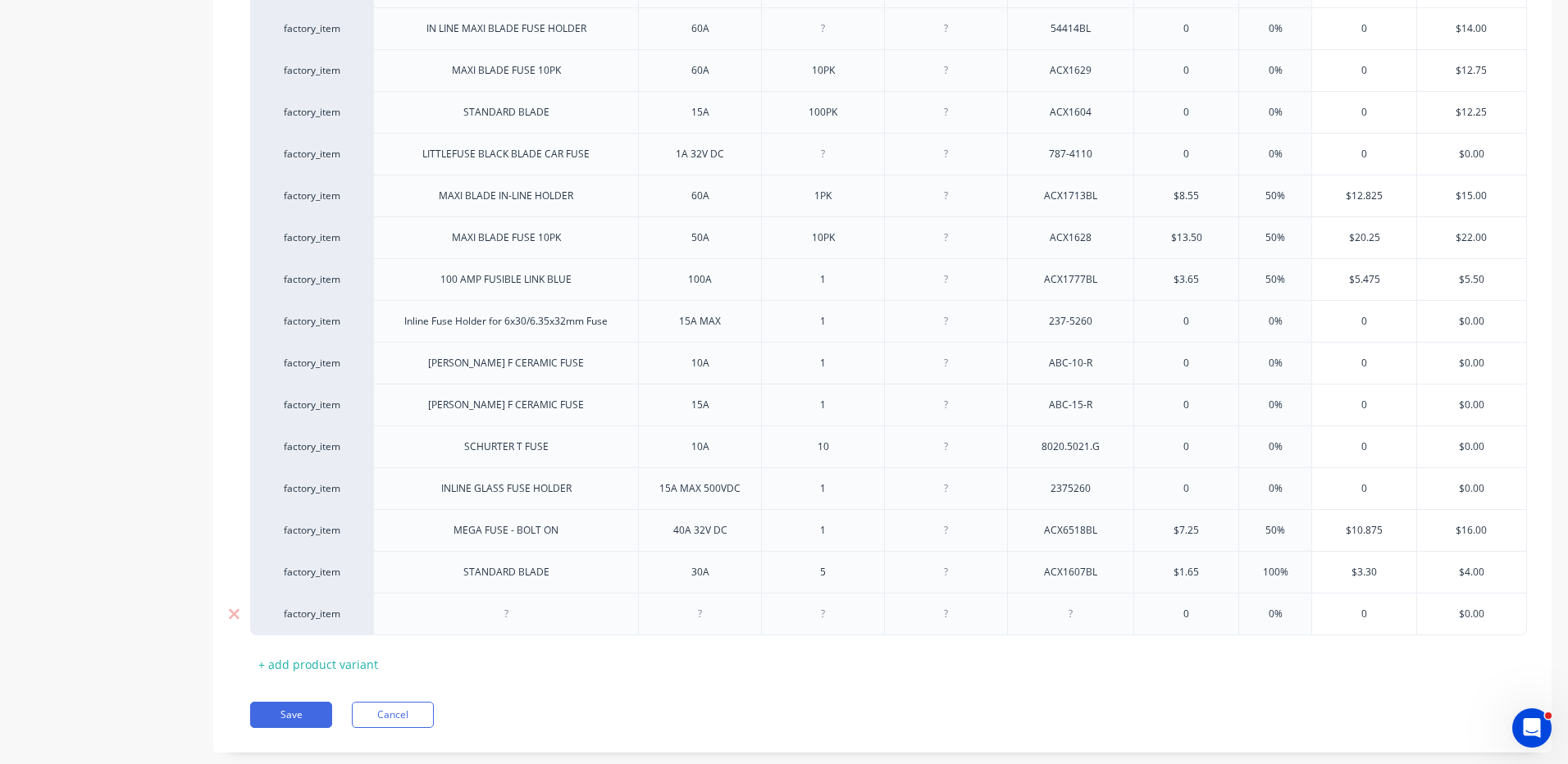
paste div
click at [708, 621] on div at bounding box center [699, 614] width 82 height 21
type textarea "x"
click at [1192, 615] on div "0" at bounding box center [1186, 614] width 104 height 41
type textarea "x"
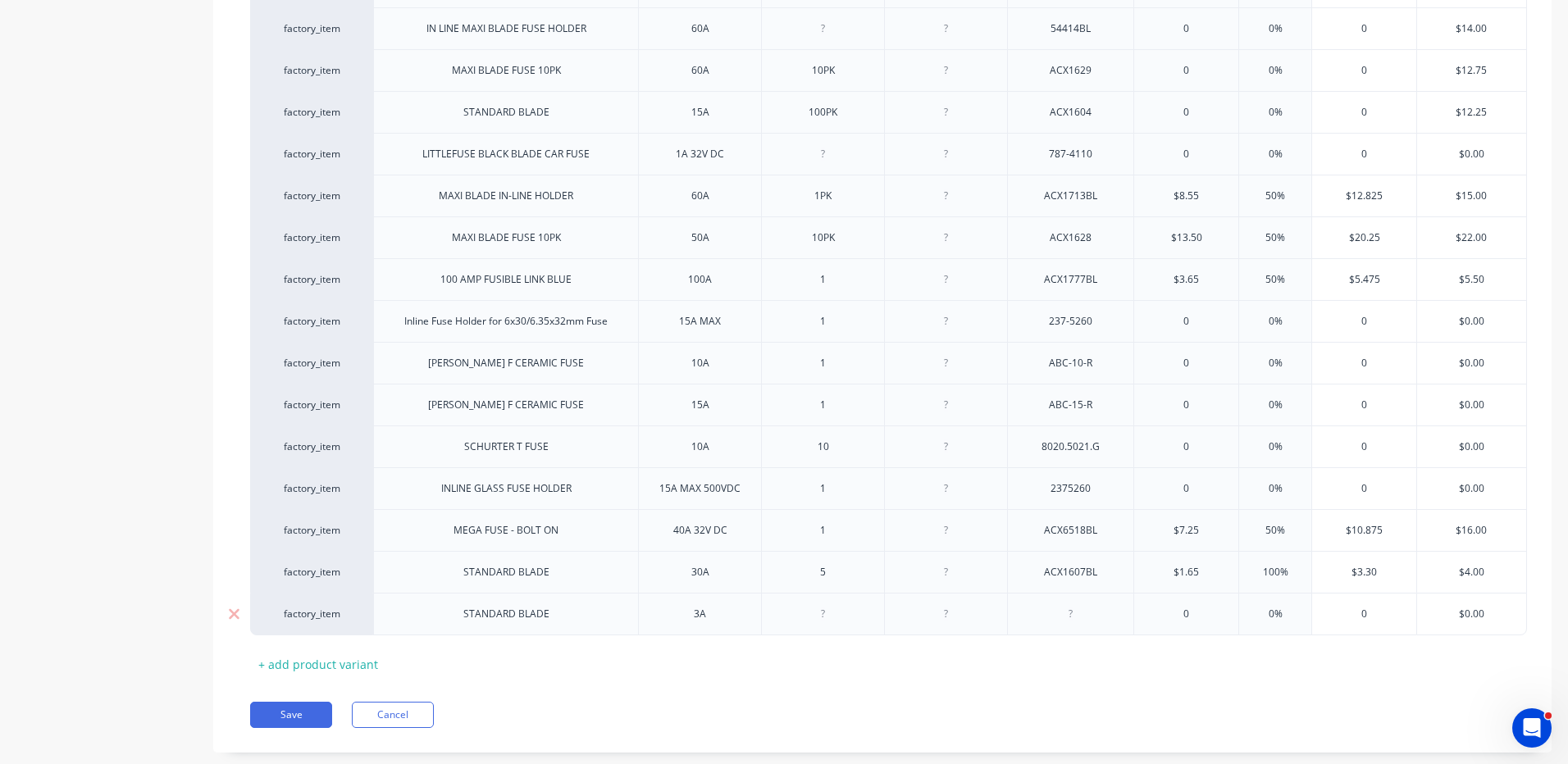
type input "0"
type input "12"
type textarea "x"
type input "12"
click at [790, 623] on div at bounding box center [823, 614] width 82 height 21
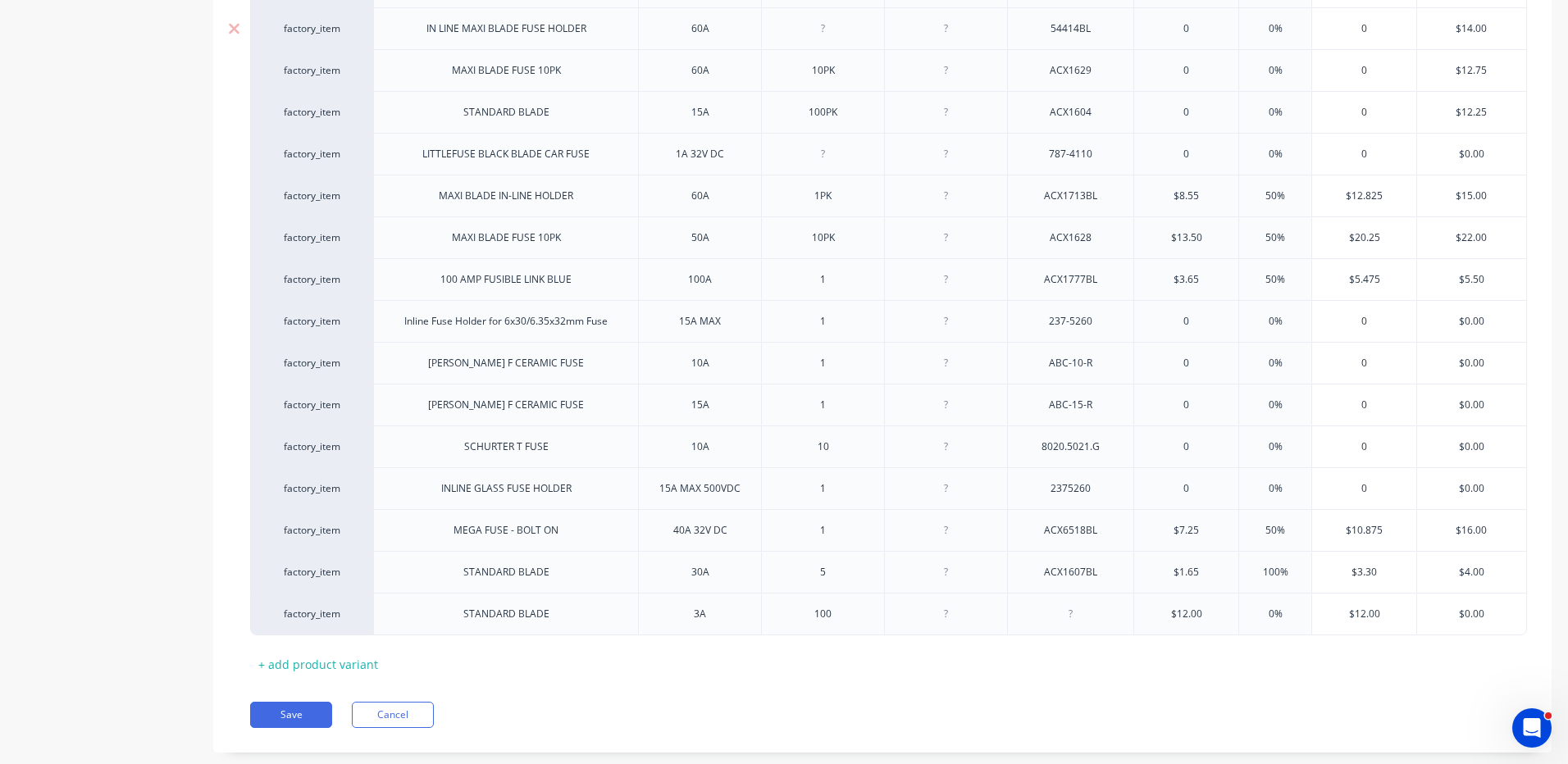
type textarea "x"
paste div
click at [1172, 670] on div "MYOB Item # Description Specs Pack Size Part No Supplier Part No Cost Markup Pr…" at bounding box center [882, 27] width 1265 height 1301
type textarea "x"
click at [1272, 616] on input "0%" at bounding box center [1274, 614] width 82 height 14
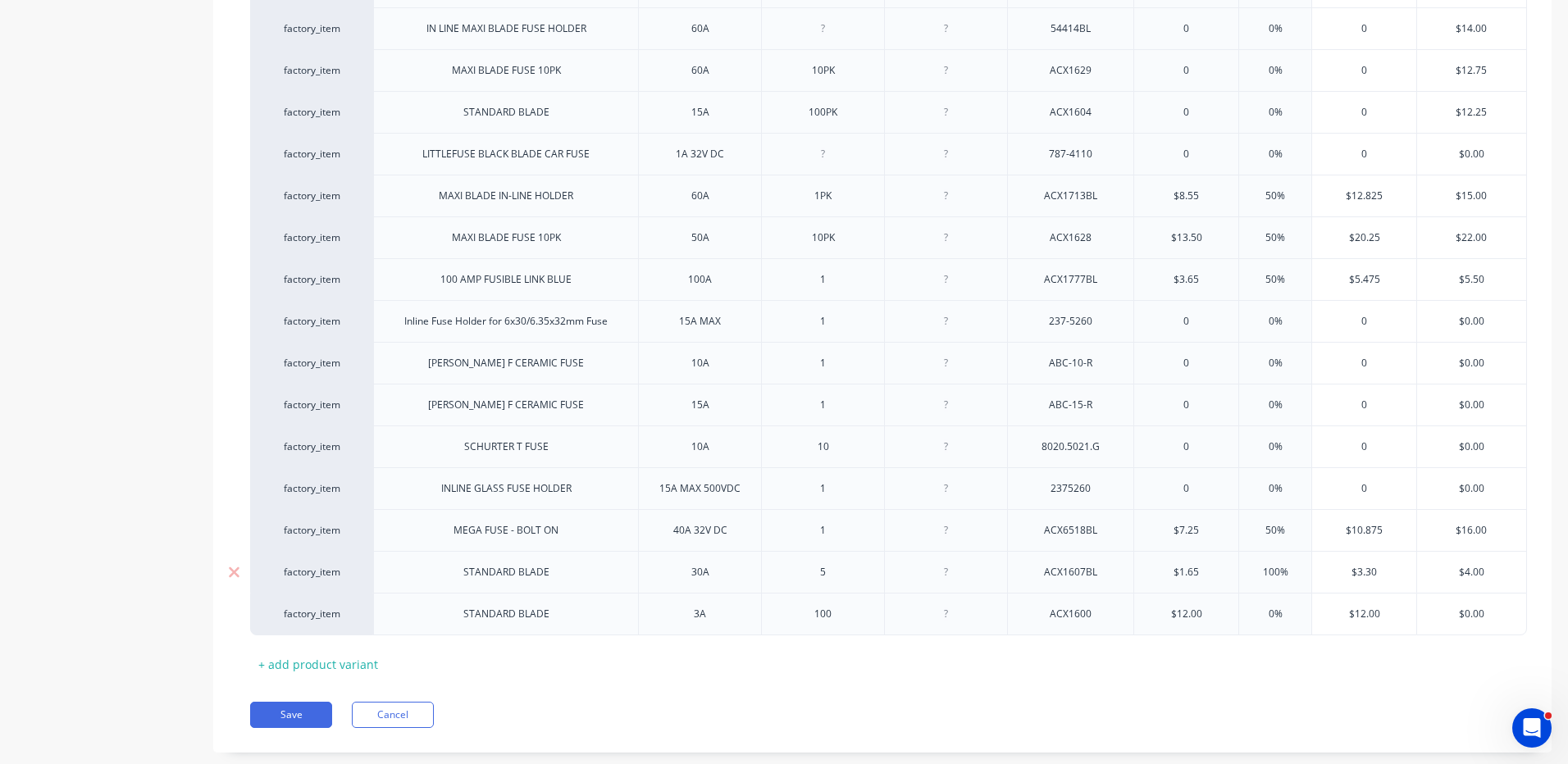
type input "%"
type textarea "x"
type input "10%"
type textarea "x"
type input "100%"
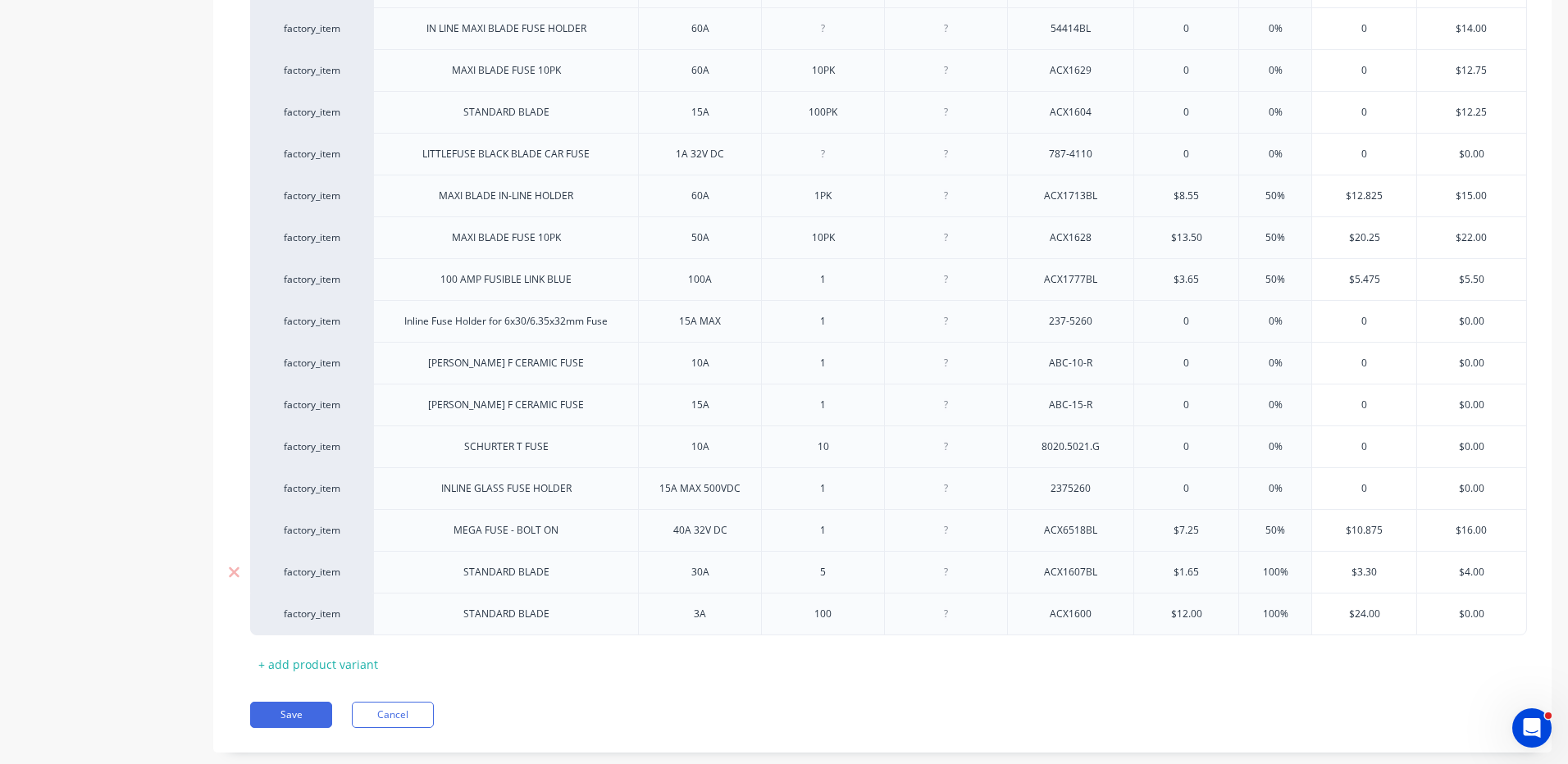
type textarea "x"
type input "100%"
type input "$24.00"
type input "$0.00"
type textarea "x"
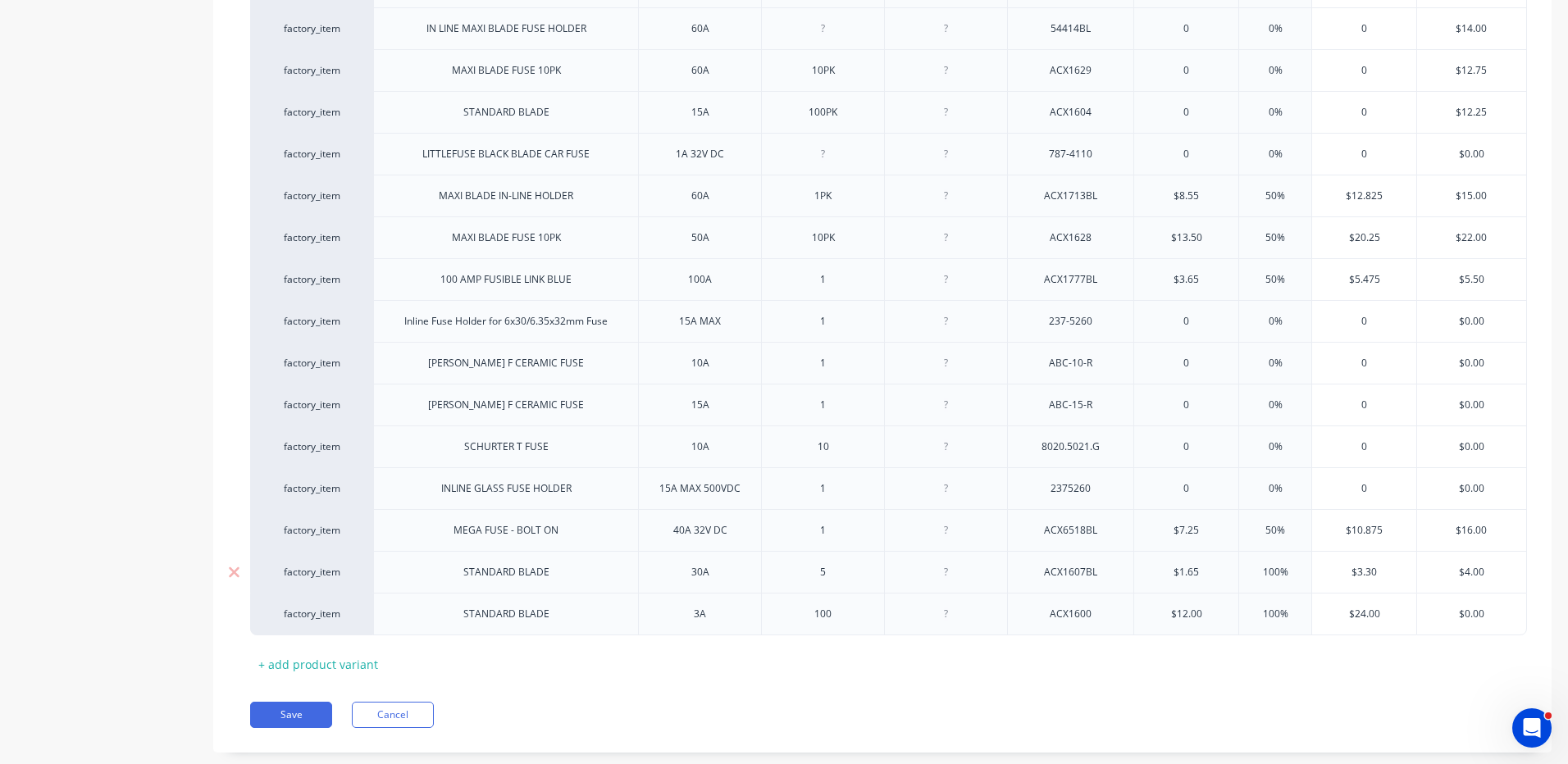
type input "$0.0"
type textarea "x"
type input "$0."
type textarea "x"
type input "$0"
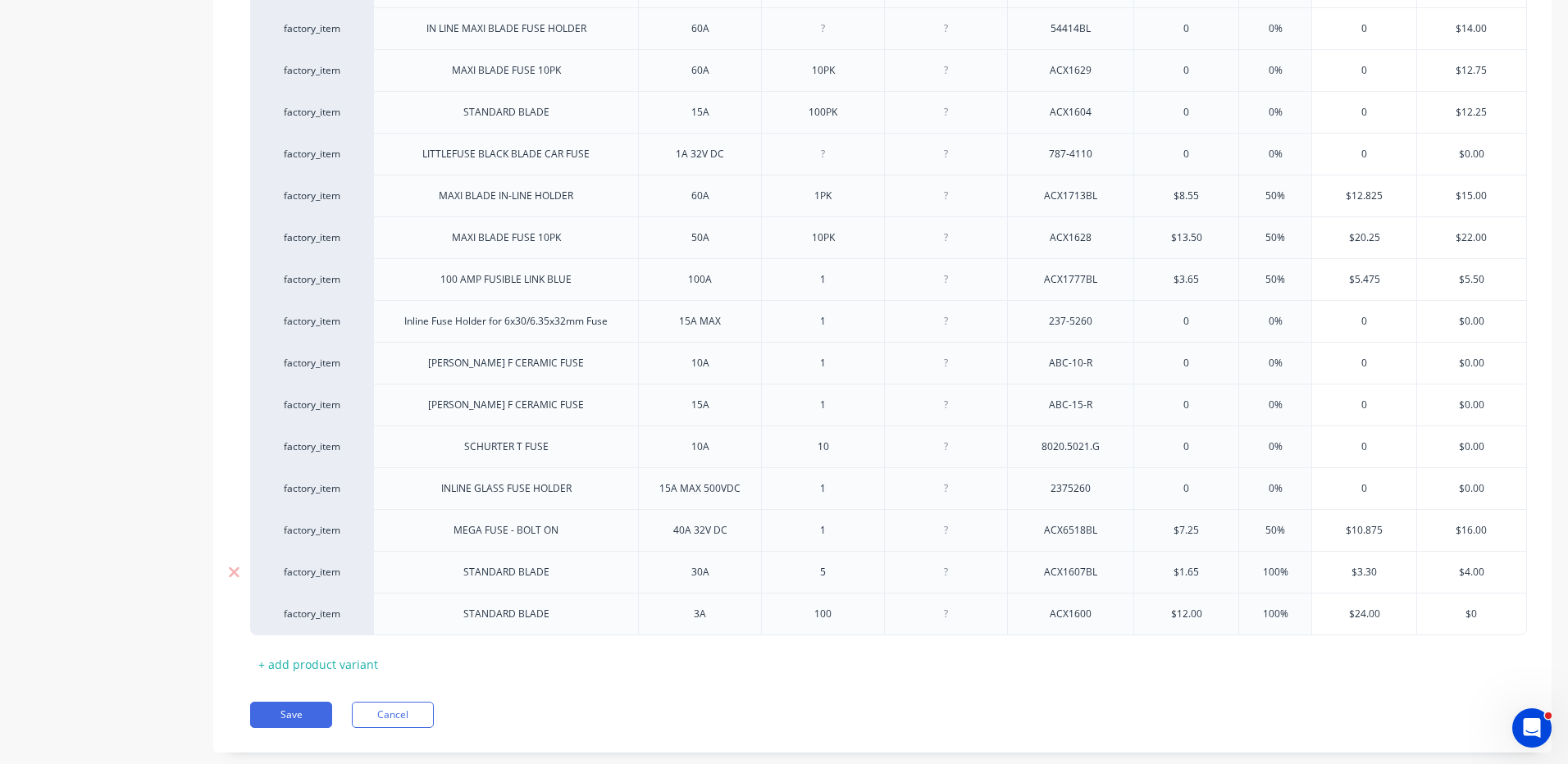
type textarea "x"
type input "$"
type textarea "x"
type input "$25"
type textarea "x"
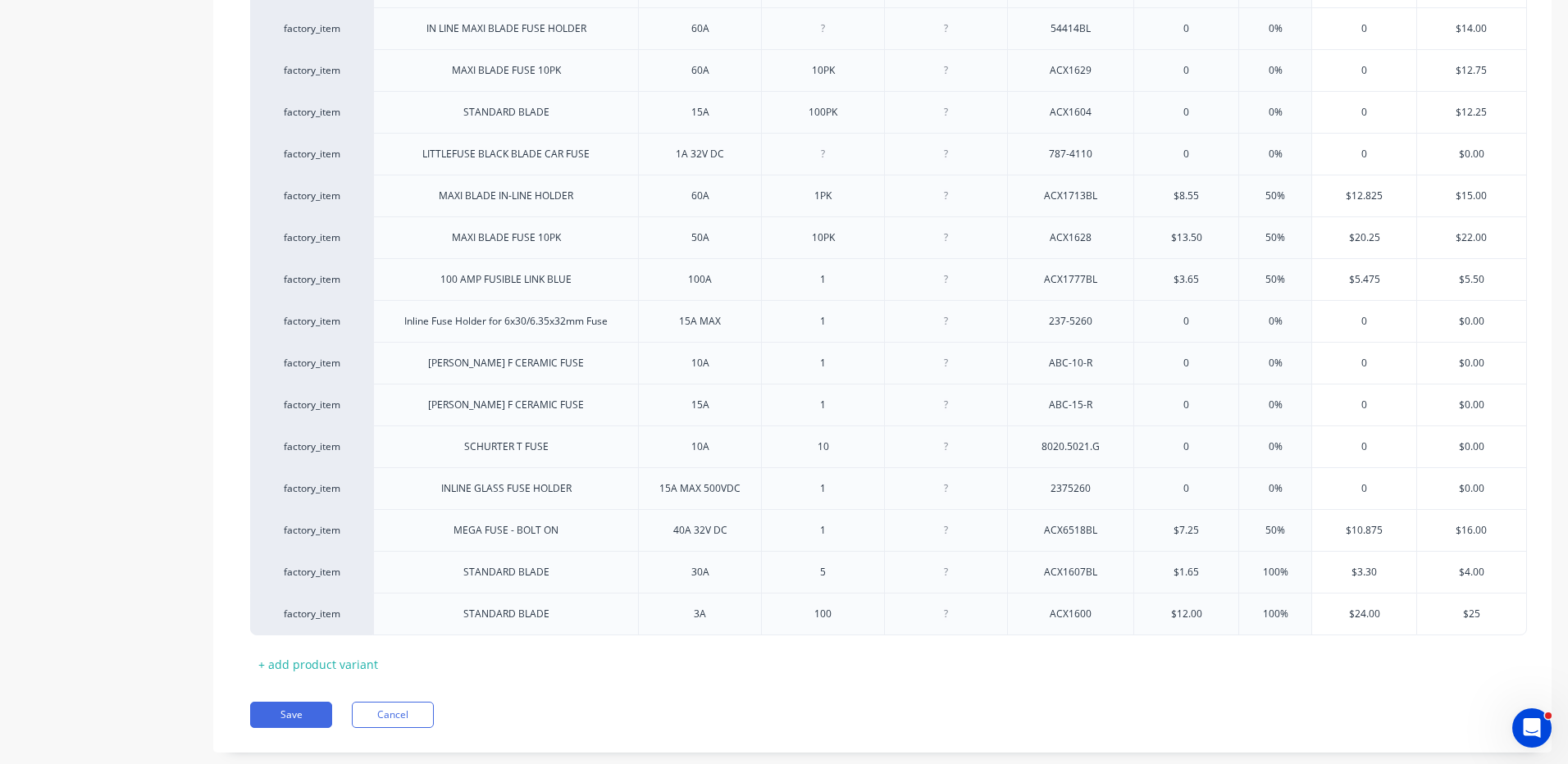
type input "$25"
click at [968, 707] on div "Pricing Buying Selling Tracking MYOB Item # Description Specs Pack Size Part No…" at bounding box center [881, 23] width 1338 height 1458
click at [323, 721] on button "Save" at bounding box center [291, 715] width 82 height 26
type textarea "x"
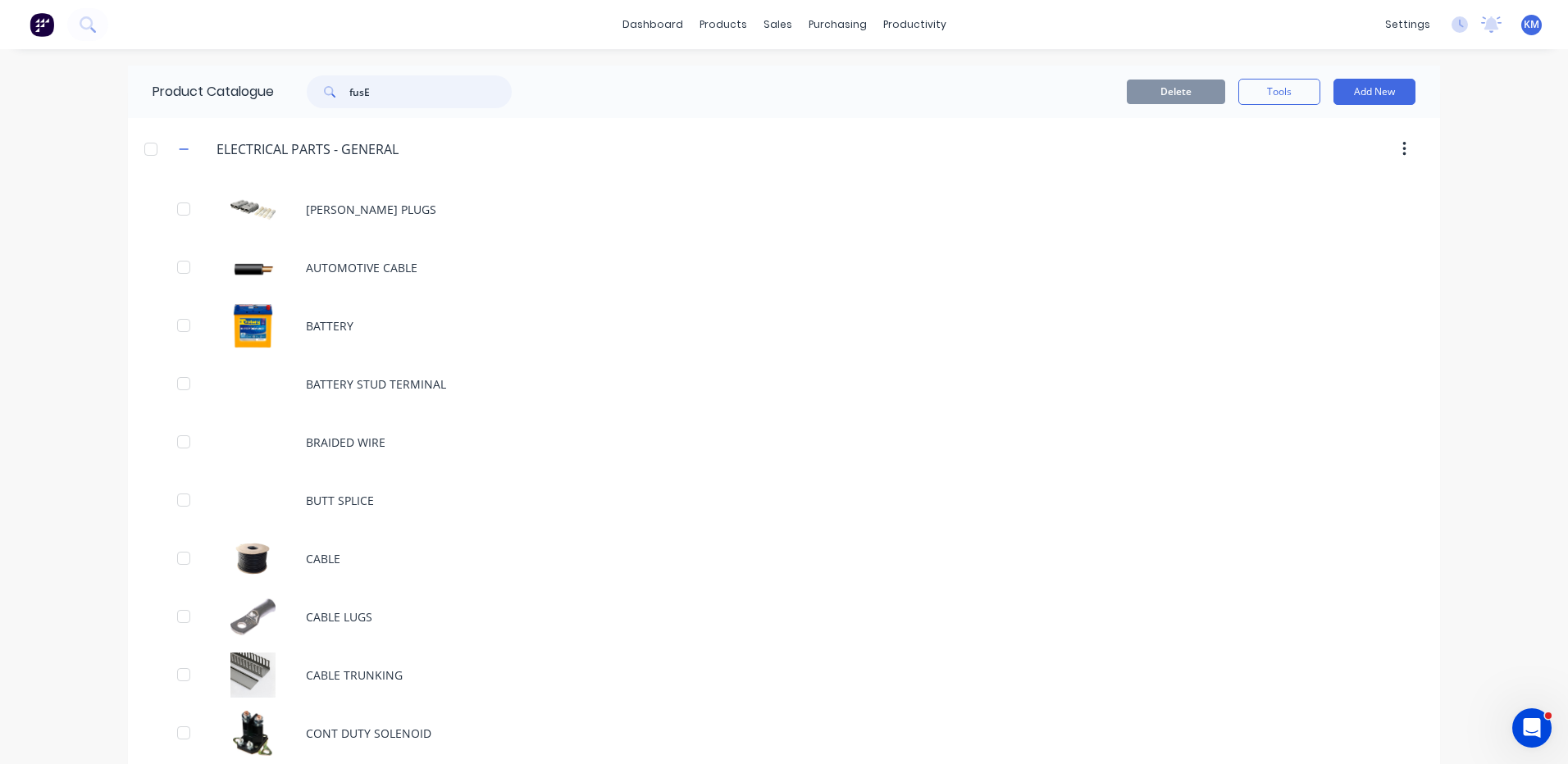
drag, startPoint x: 398, startPoint y: 86, endPoint x: 300, endPoint y: 98, distance: 98.7
click at [300, 98] on div "fusE" at bounding box center [401, 92] width 222 height 33
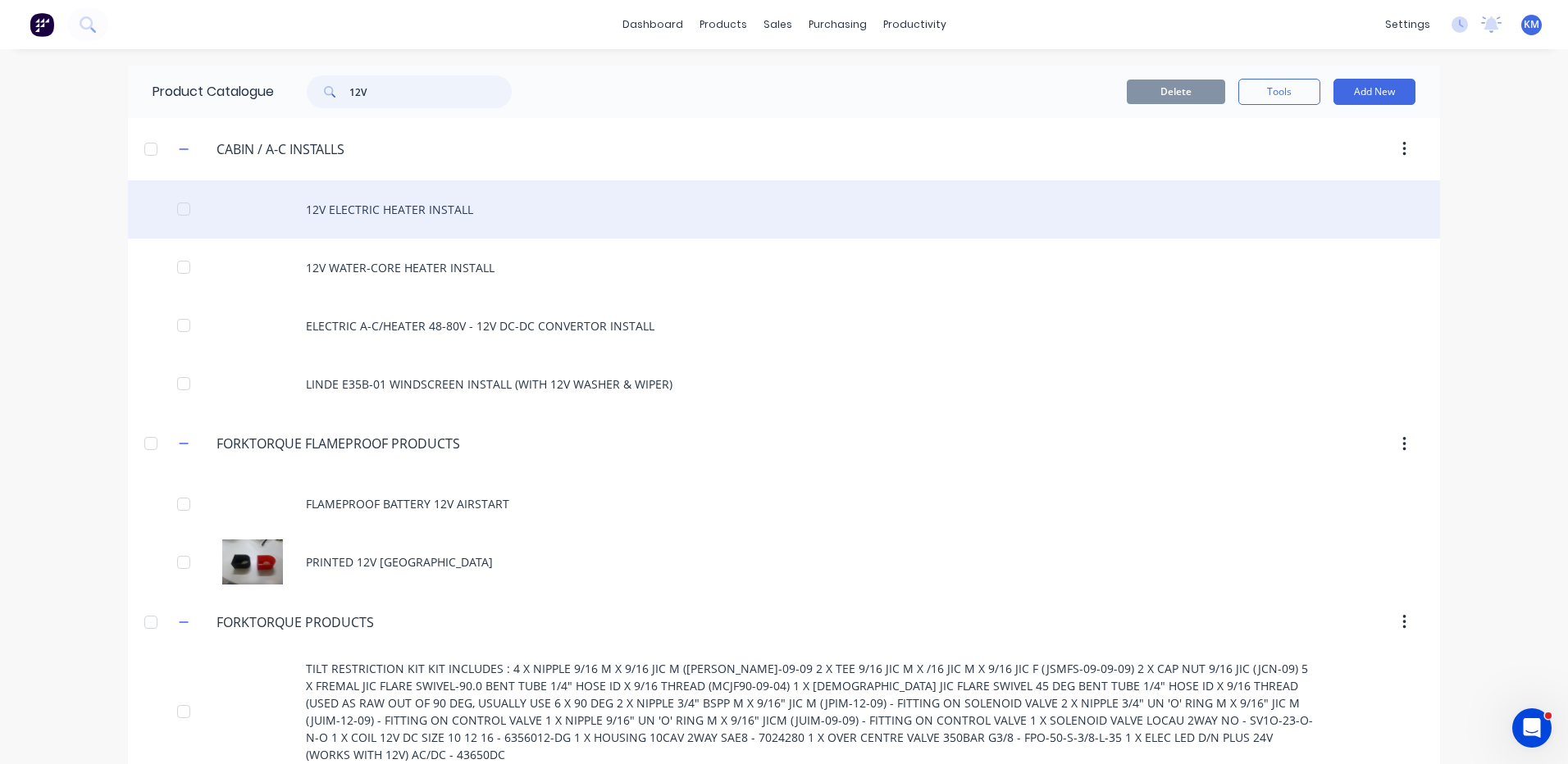
type input "12V"
click at [558, 212] on div "12V ELECTRIC HEATER INSTALL" at bounding box center [784, 209] width 1312 height 58
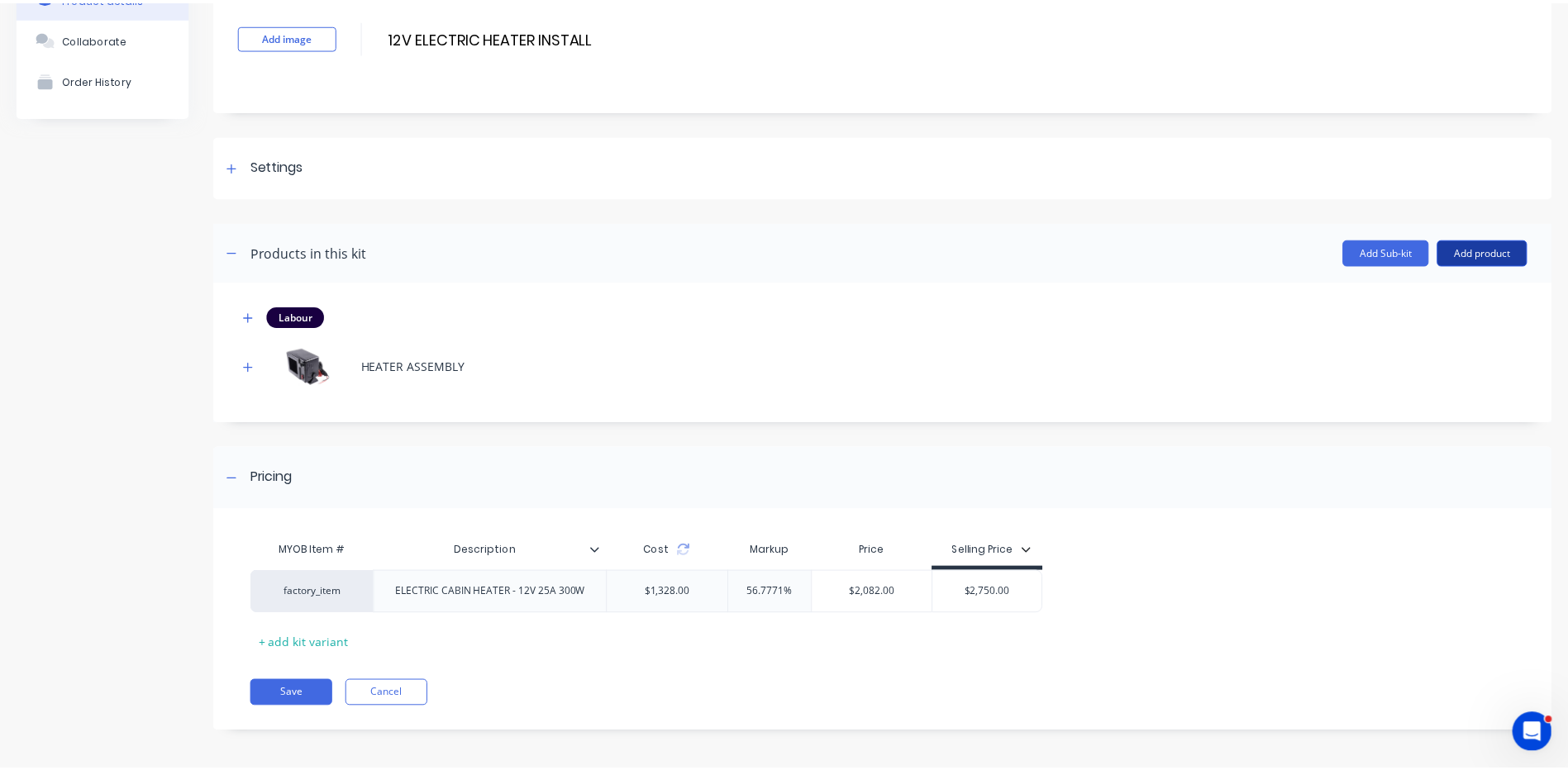
scroll to position [108, 0]
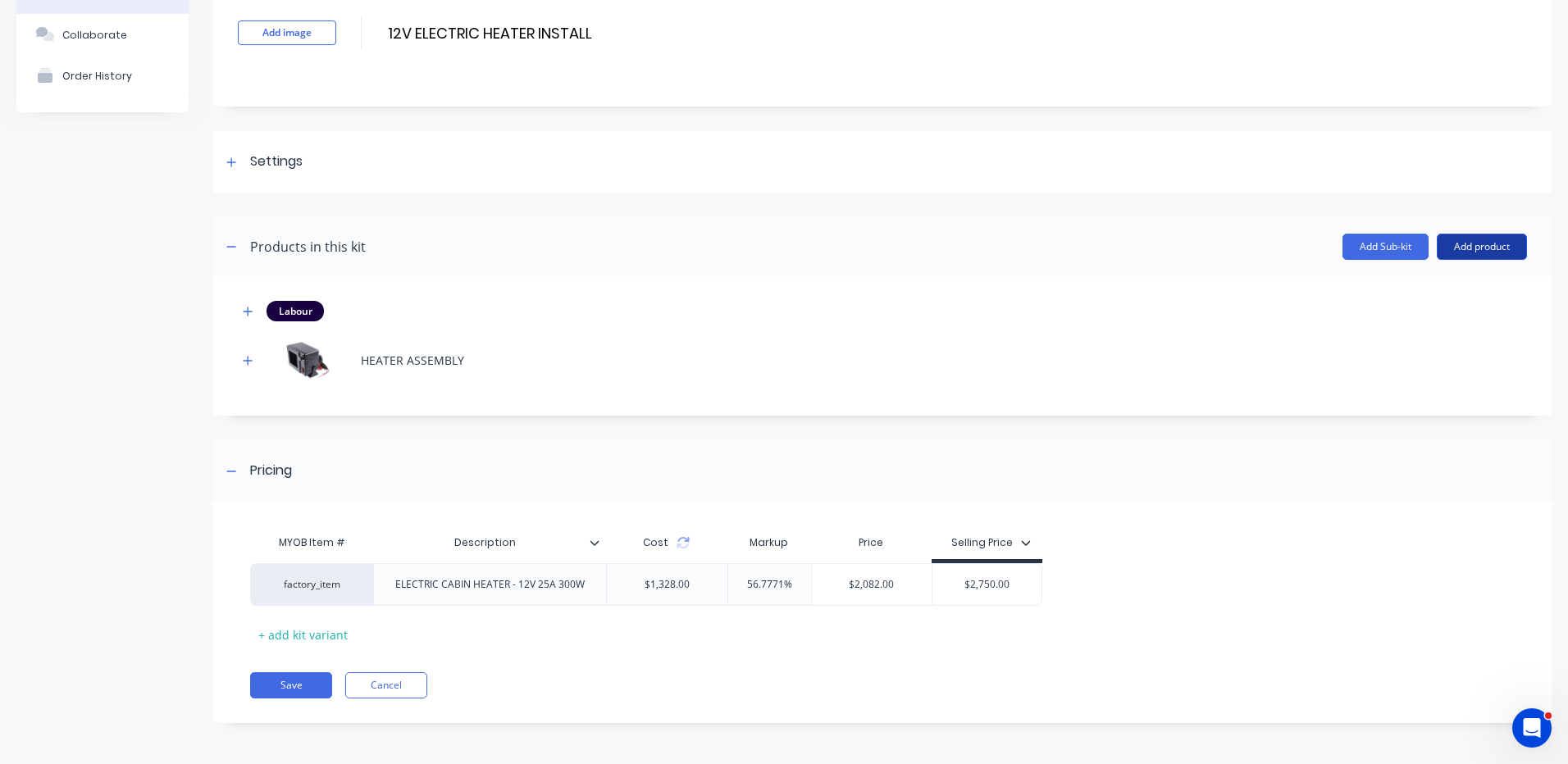
click at [1479, 244] on button "Add product" at bounding box center [1481, 247] width 91 height 26
click at [1442, 285] on div "Product catalogue" at bounding box center [1449, 289] width 126 height 24
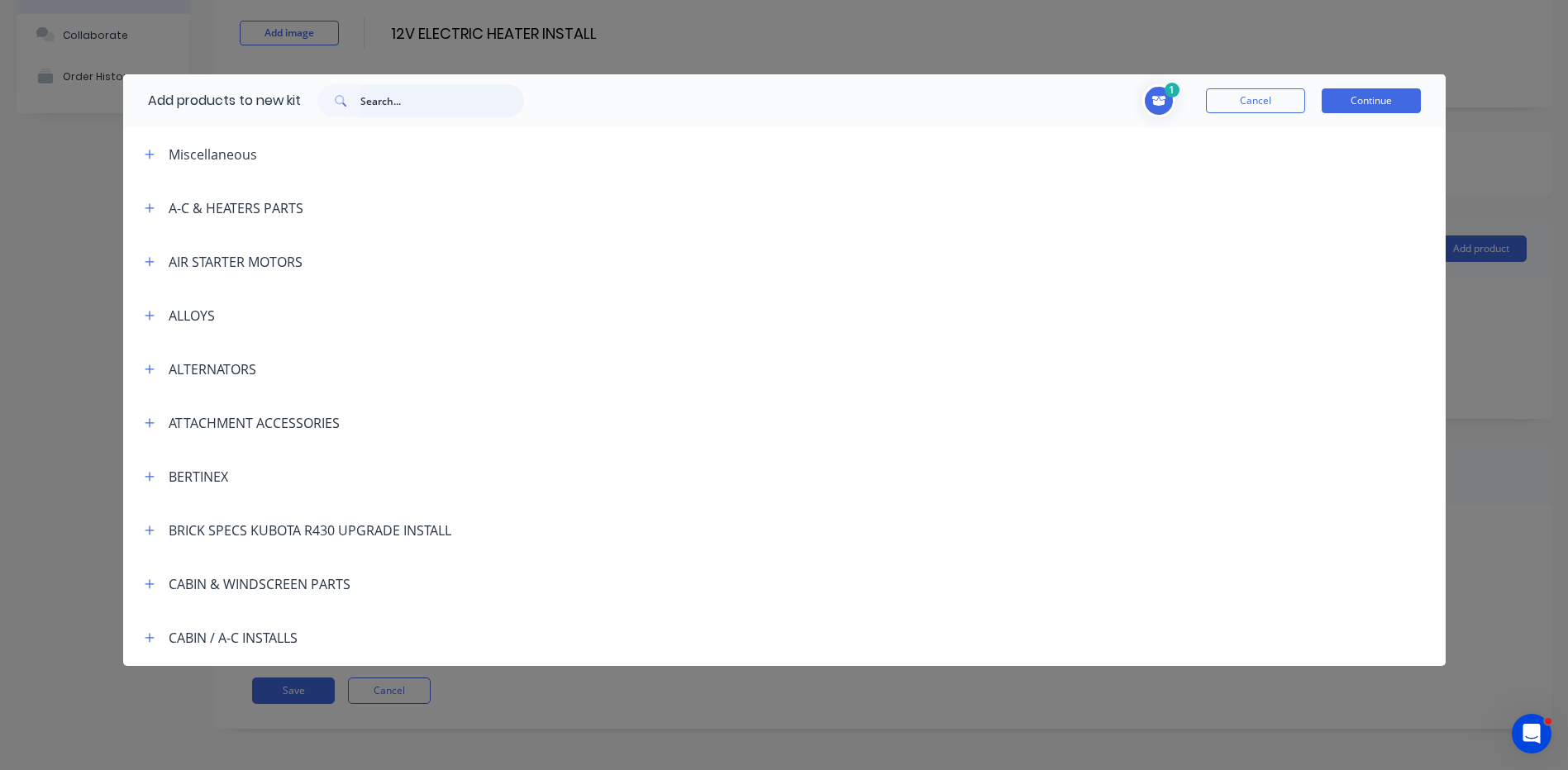
click at [391, 93] on input "text" at bounding box center [442, 101] width 164 height 33
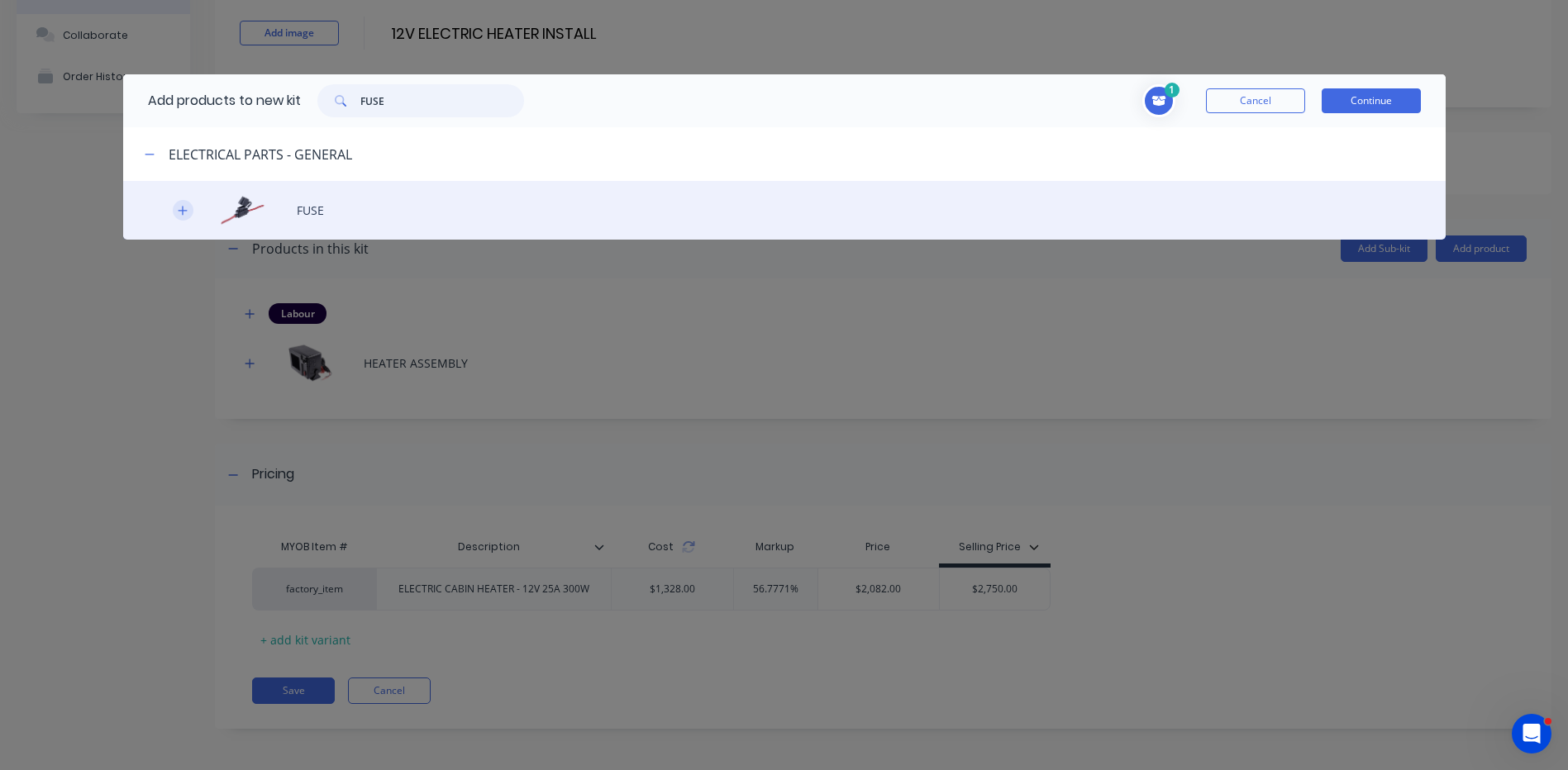
type input "FUSE"
click at [188, 209] on button "button" at bounding box center [183, 210] width 20 height 20
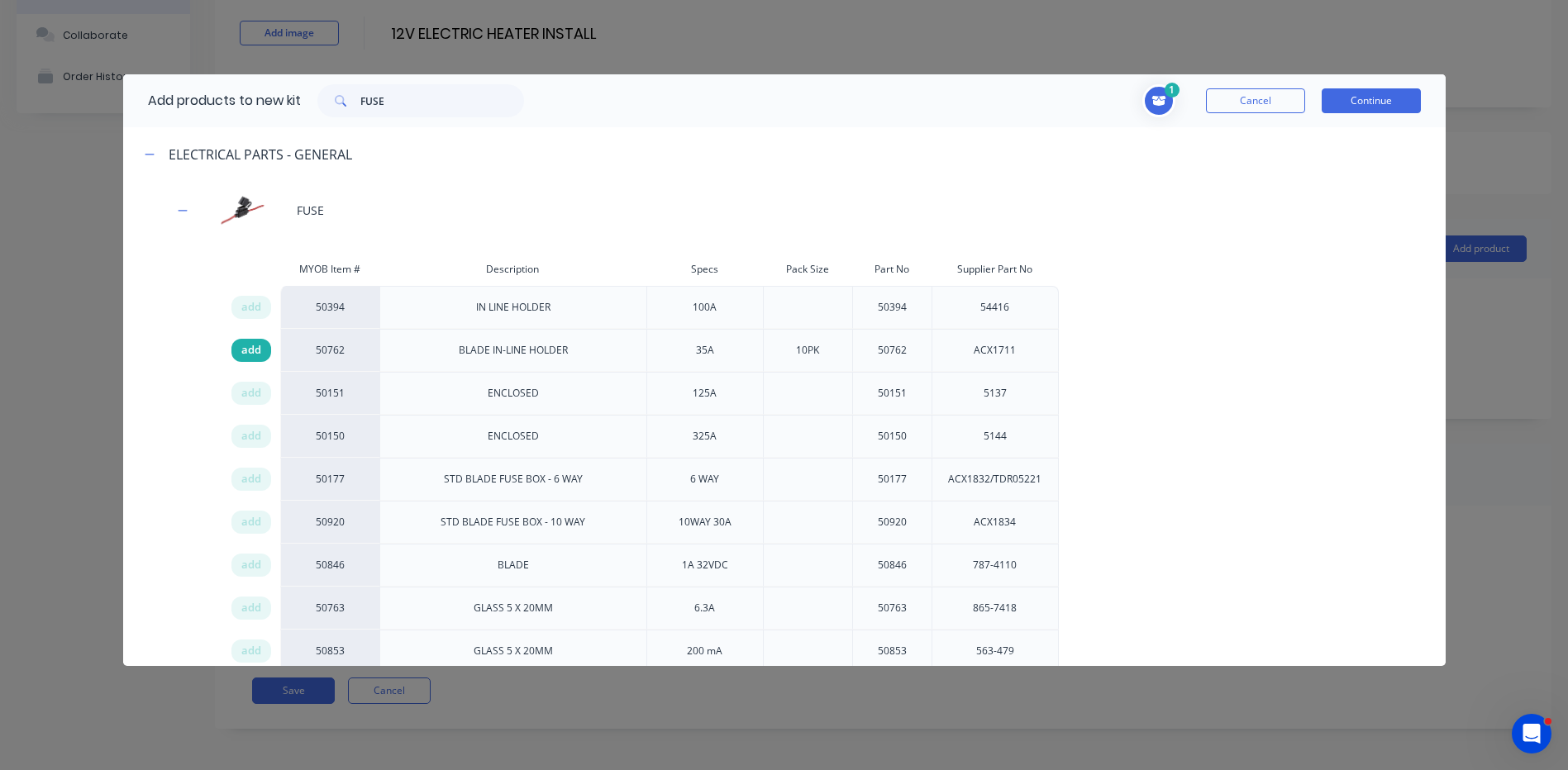
click at [254, 350] on span "add" at bounding box center [251, 350] width 19 height 17
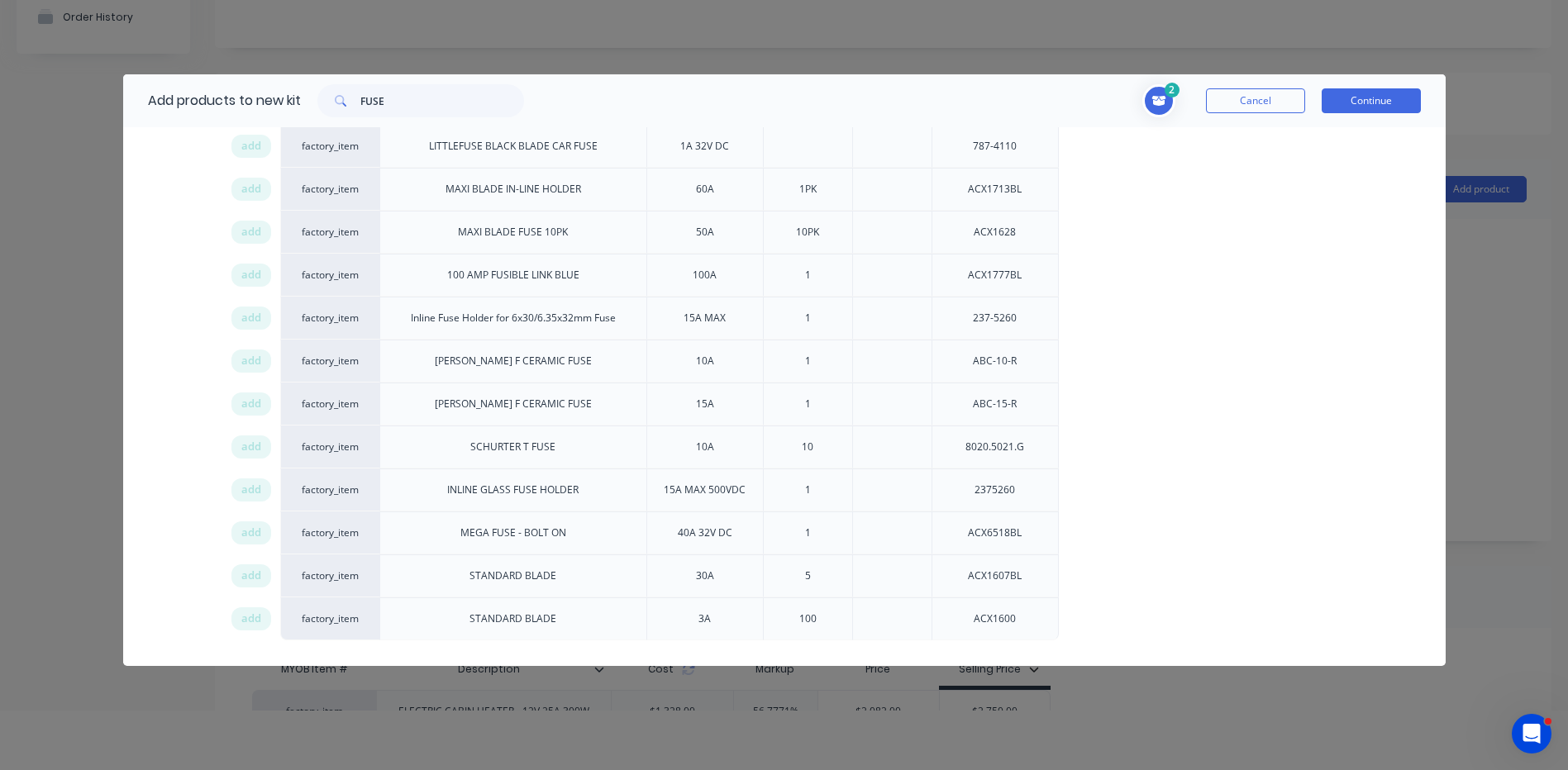
scroll to position [83, 0]
click at [255, 575] on span "add" at bounding box center [251, 576] width 19 height 17
click at [1360, 109] on button "Continue" at bounding box center [1371, 101] width 99 height 25
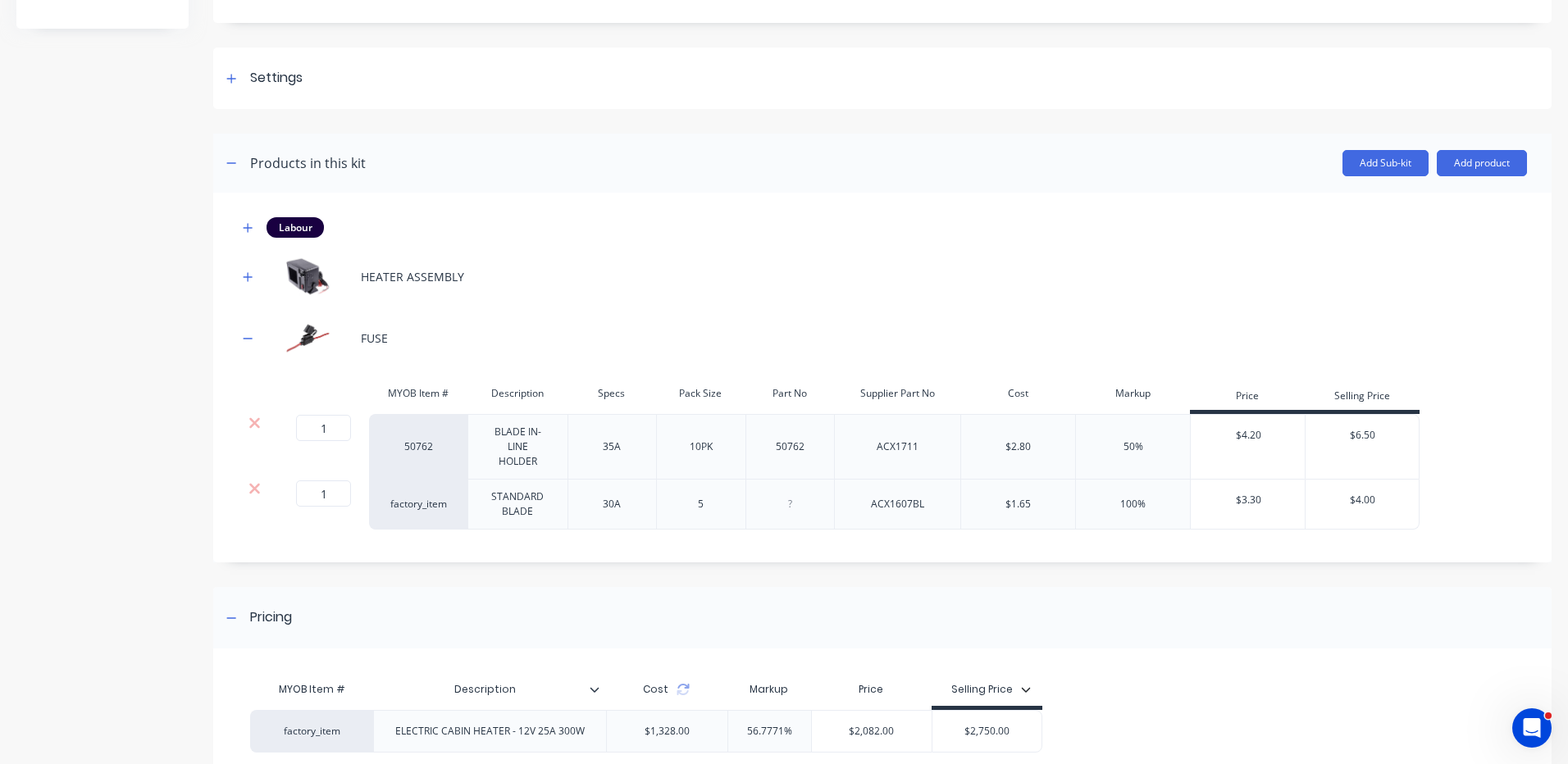
scroll to position [271, 0]
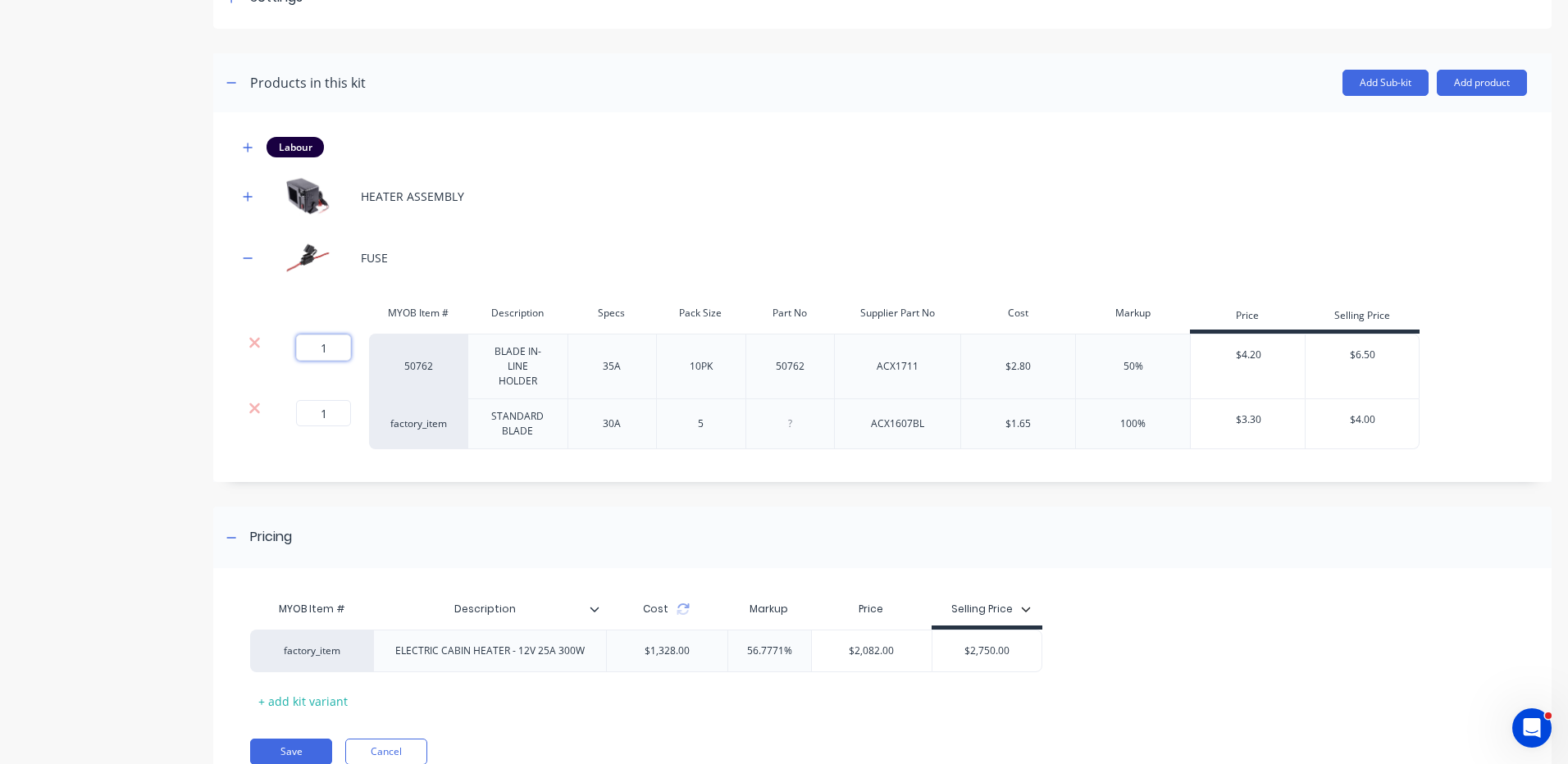
click at [344, 351] on input "1" at bounding box center [323, 347] width 55 height 26
type input ".1"
click at [304, 410] on input "1" at bounding box center [323, 412] width 55 height 26
type input ".2"
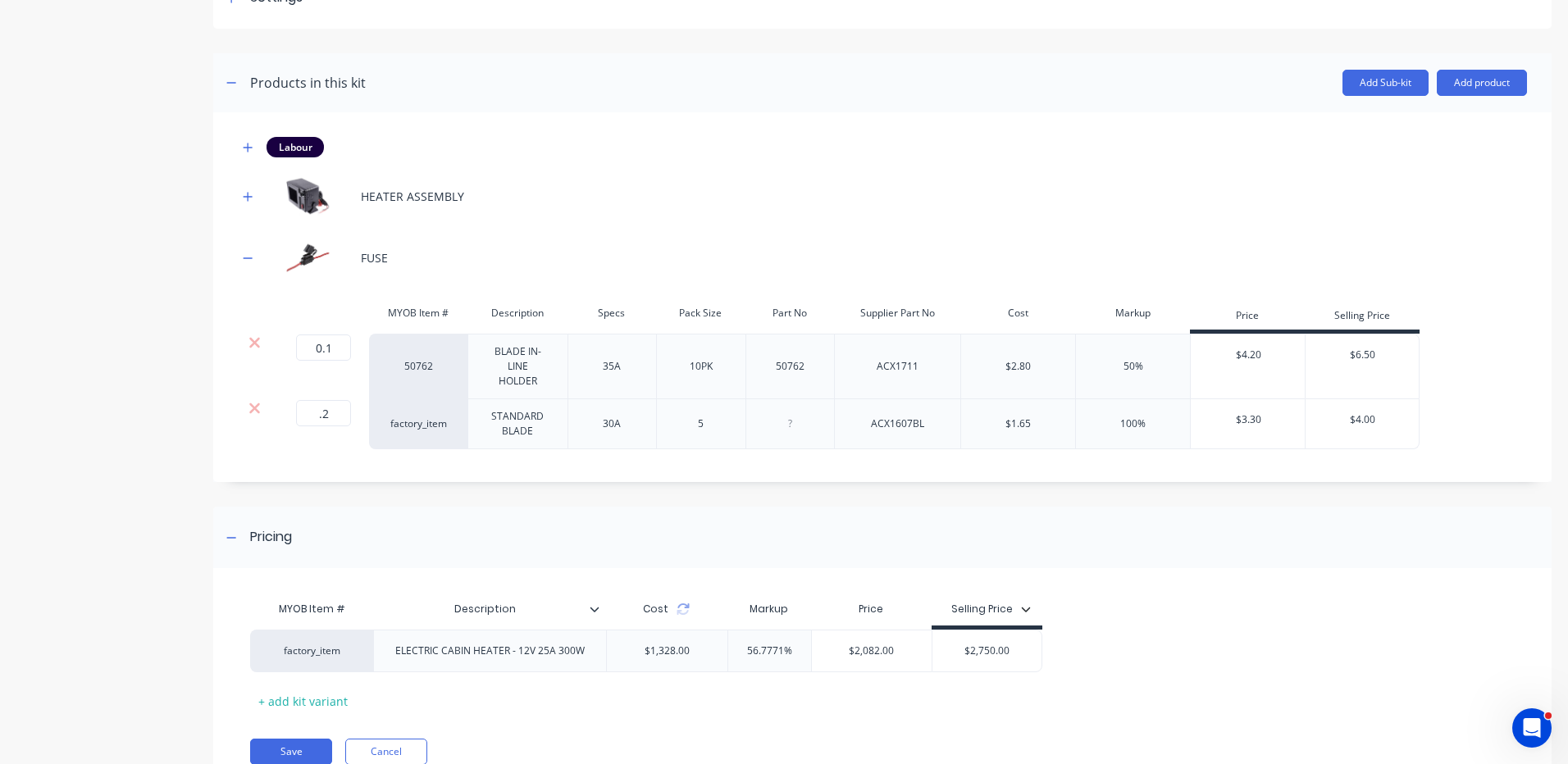
click at [1043, 135] on div "Labour HEATER ASSEMBLY FUSE MYOB Item # Description Specs Pack Size Part No Sup…" at bounding box center [881, 298] width 1338 height 370
click at [684, 613] on icon at bounding box center [683, 610] width 13 height 13
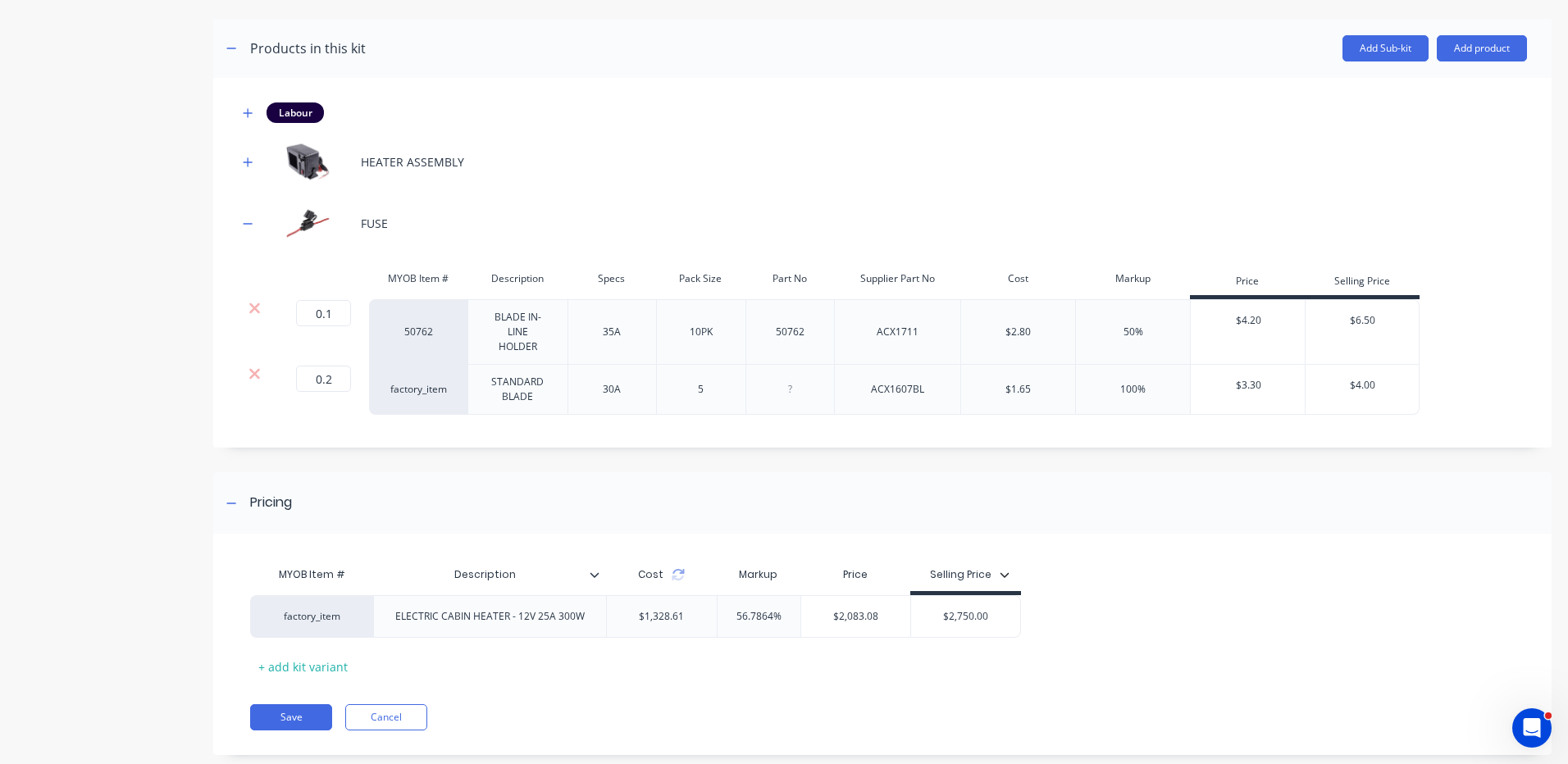
scroll to position [337, 0]
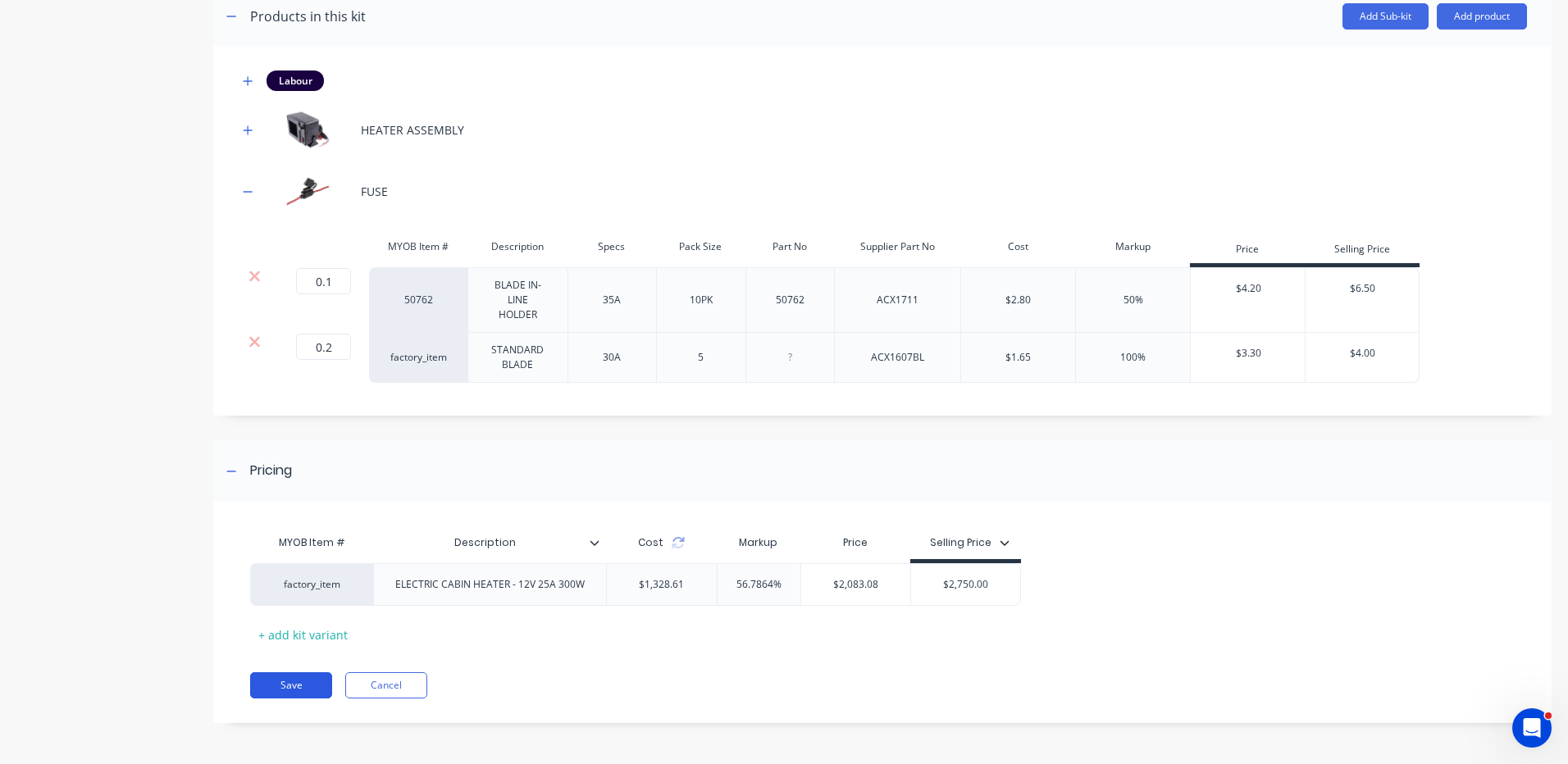
click at [274, 690] on button "Save" at bounding box center [291, 685] width 82 height 26
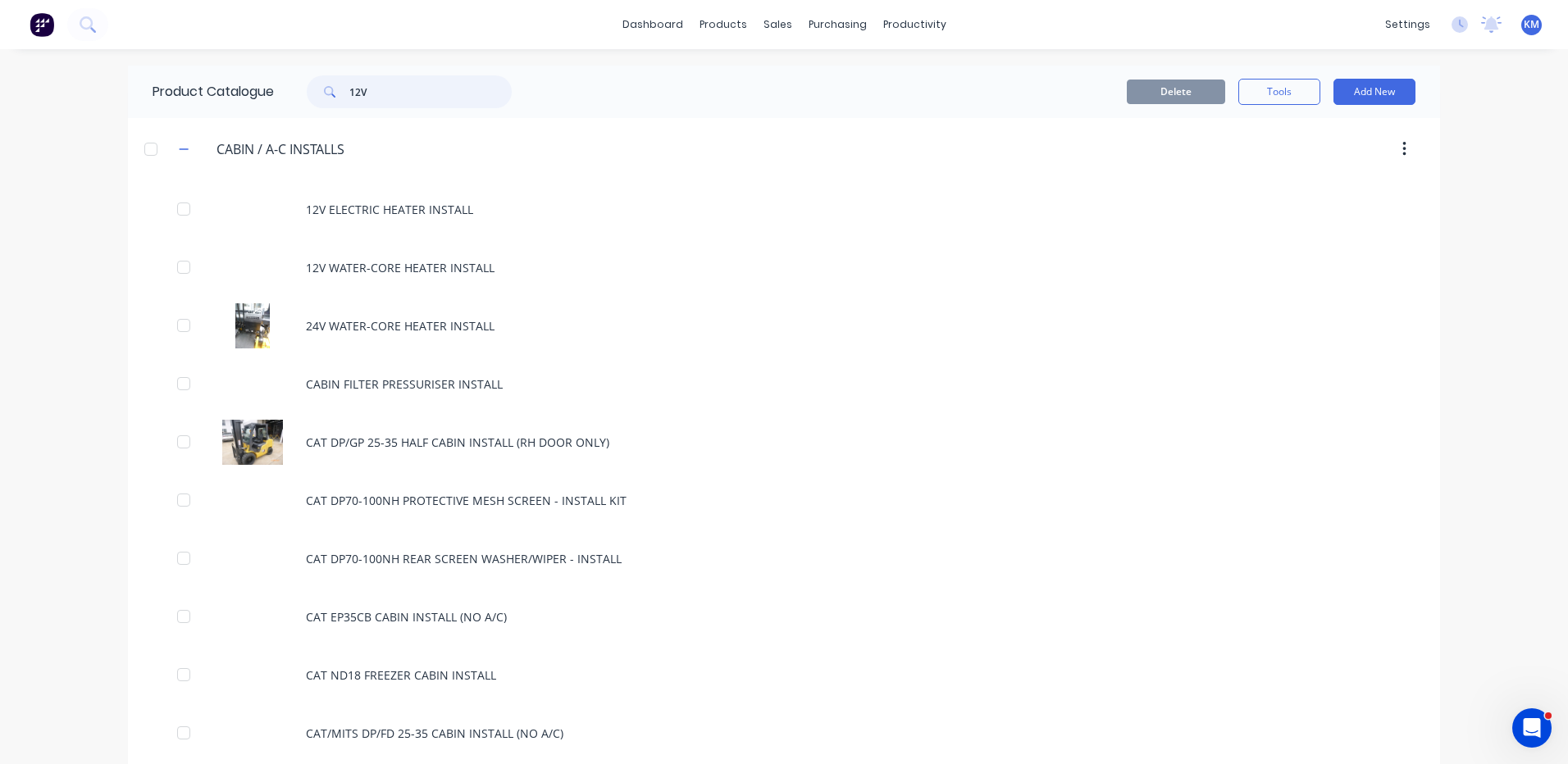
drag, startPoint x: 381, startPoint y: 92, endPoint x: 304, endPoint y: 92, distance: 77.0
click at [306, 92] on div "12V" at bounding box center [408, 92] width 205 height 33
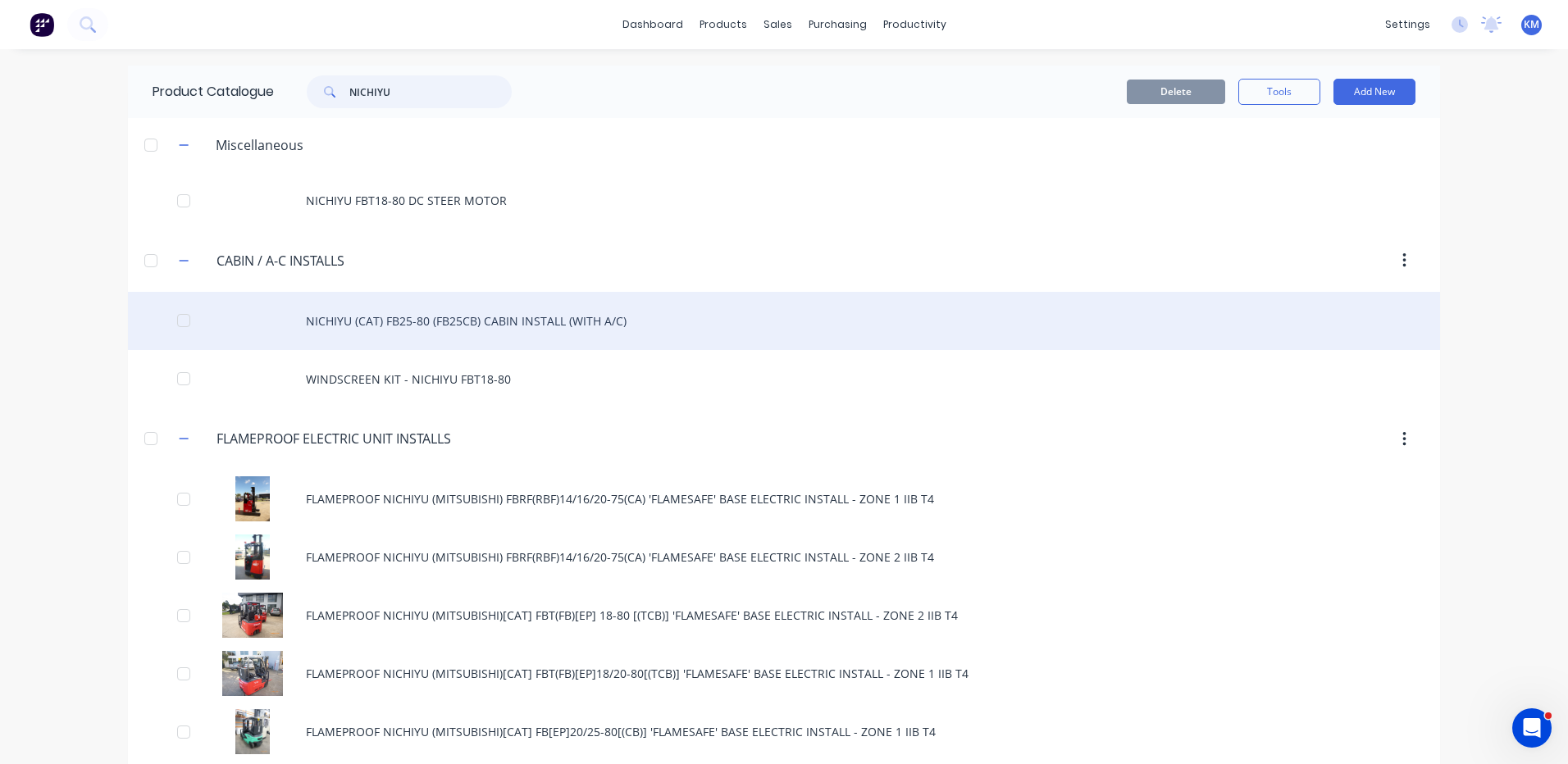
type input "NICHIYU"
click at [405, 325] on div "NICHIYU (CAT) FB25-80 (FB25CB) CABIN INSTALL (WITH A/C)" at bounding box center [784, 321] width 1312 height 58
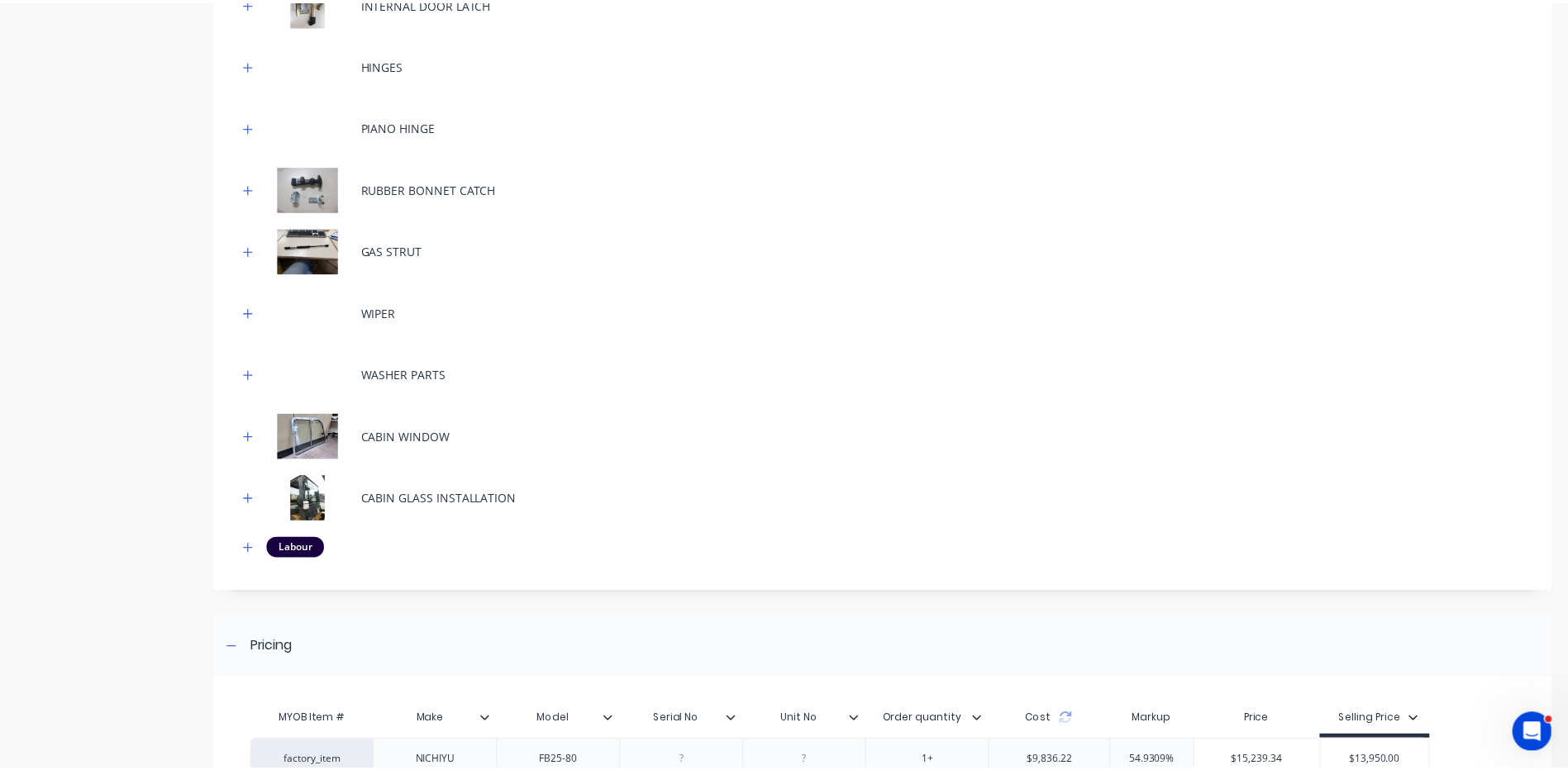
scroll to position [231, 0]
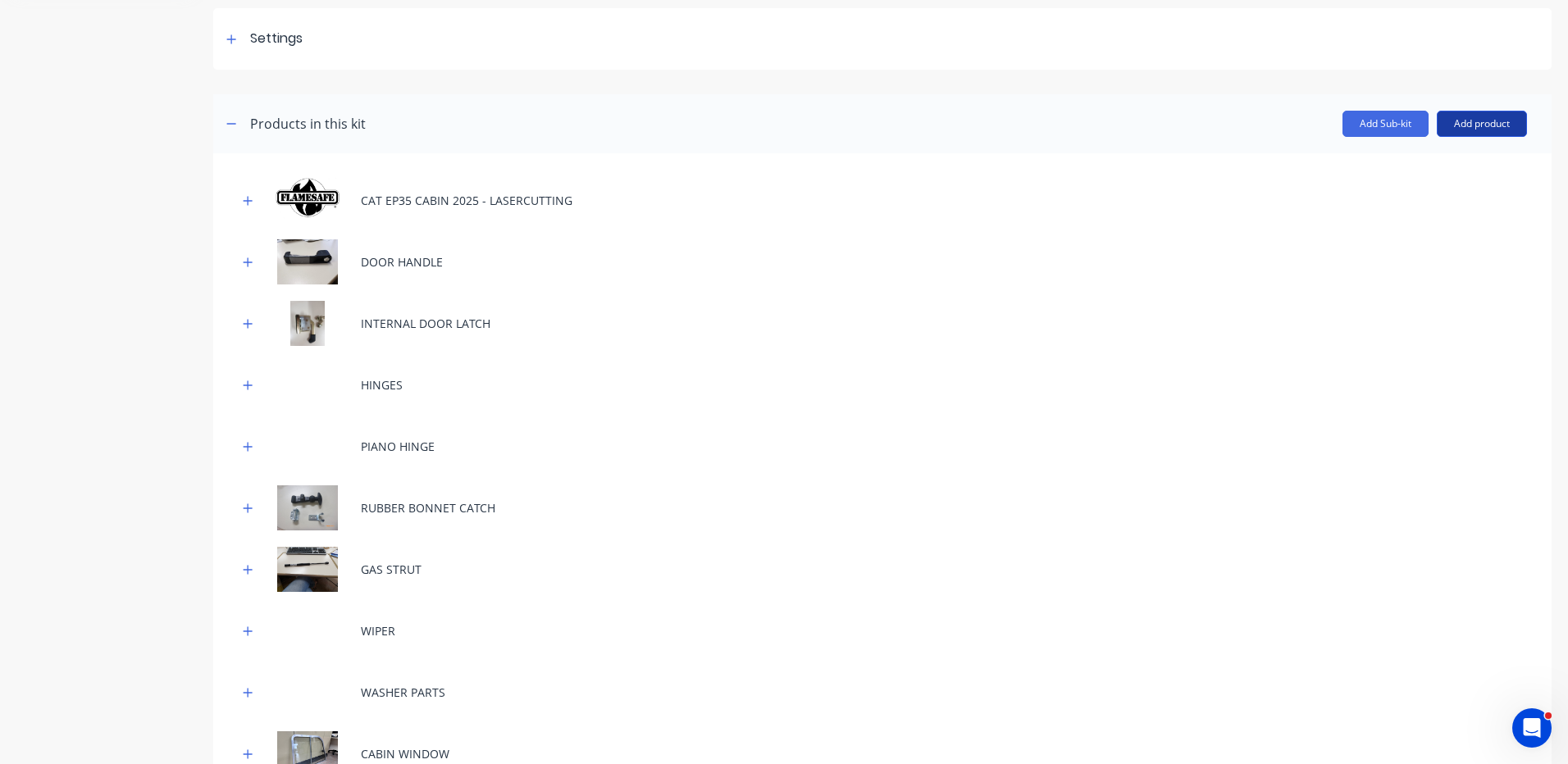
click at [1449, 119] on button "Add product" at bounding box center [1481, 123] width 91 height 26
click at [1443, 163] on div "Product catalogue" at bounding box center [1449, 166] width 126 height 24
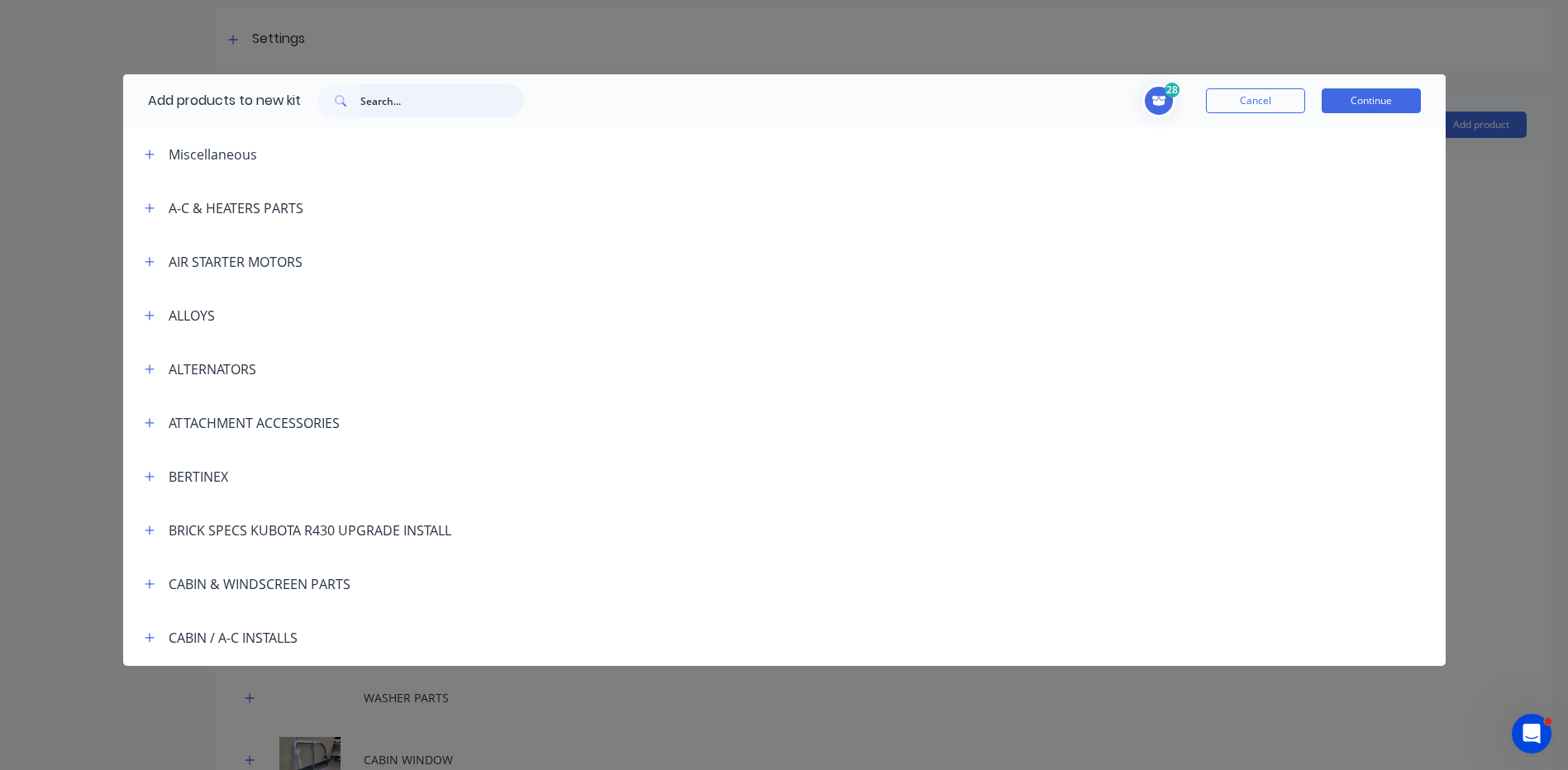
click at [474, 91] on input "text" at bounding box center [442, 101] width 164 height 33
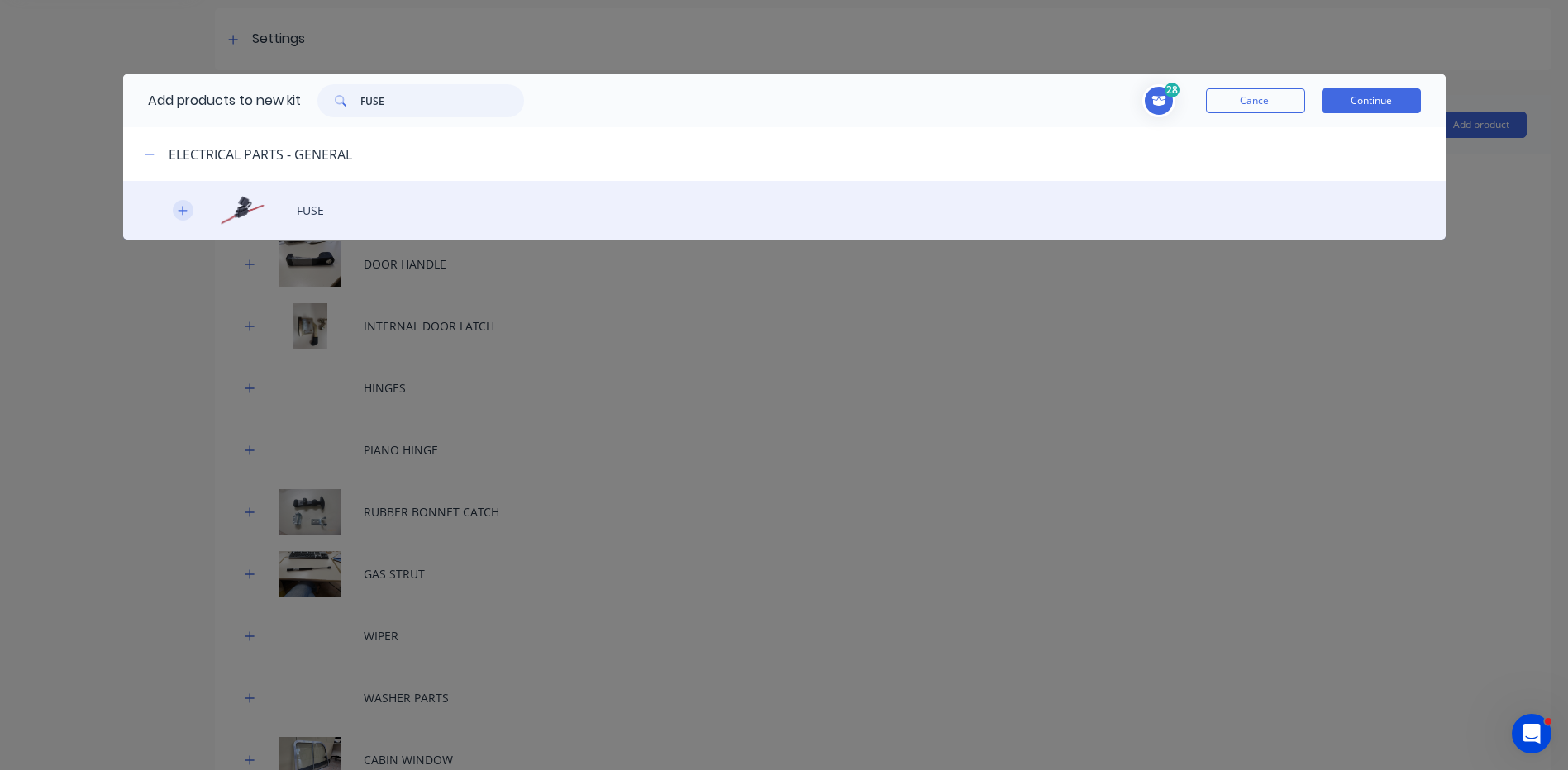
type input "FUSE"
click at [183, 208] on icon "button" at bounding box center [182, 210] width 9 height 9
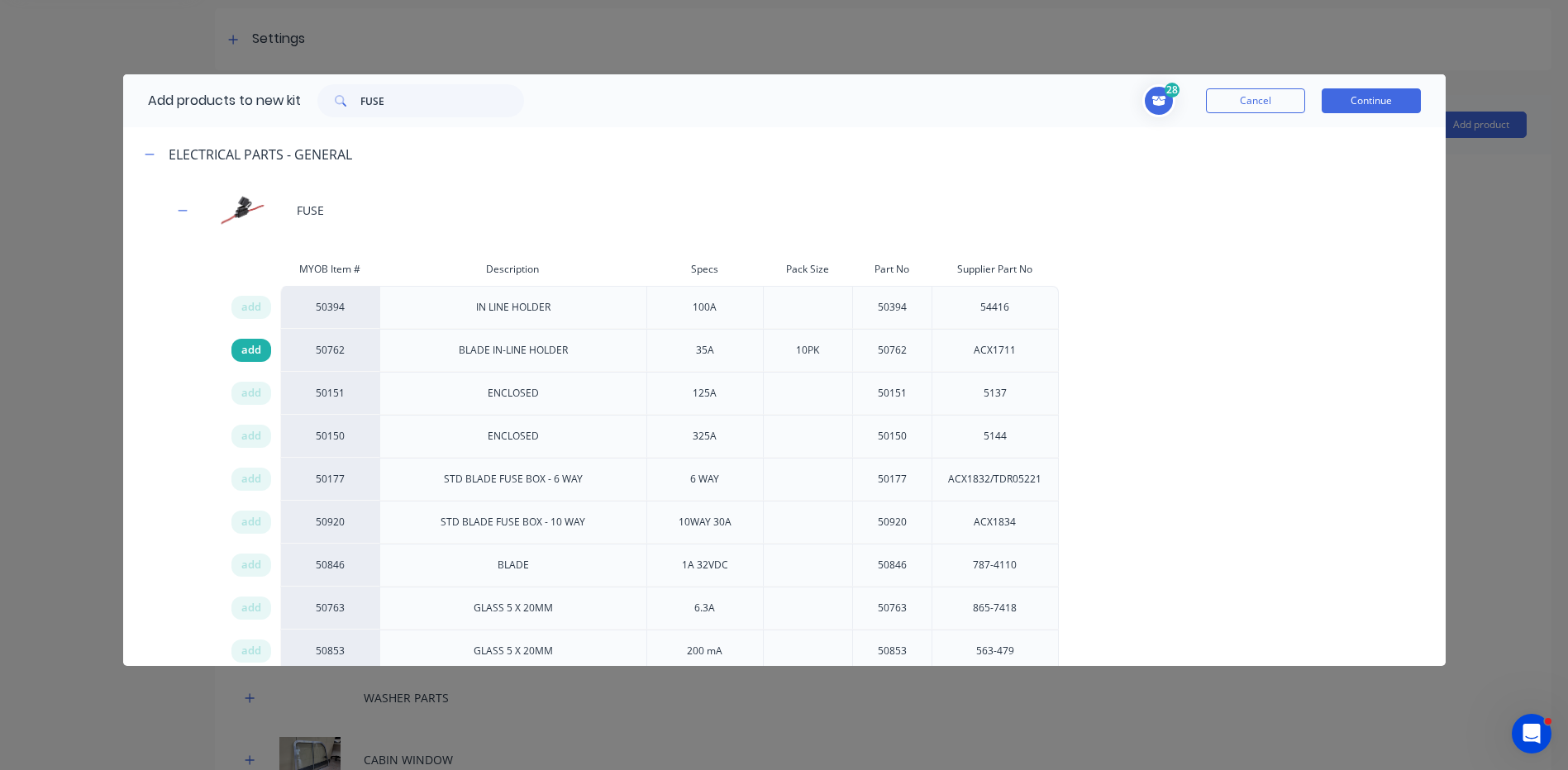
click at [258, 348] on span "add" at bounding box center [251, 350] width 19 height 17
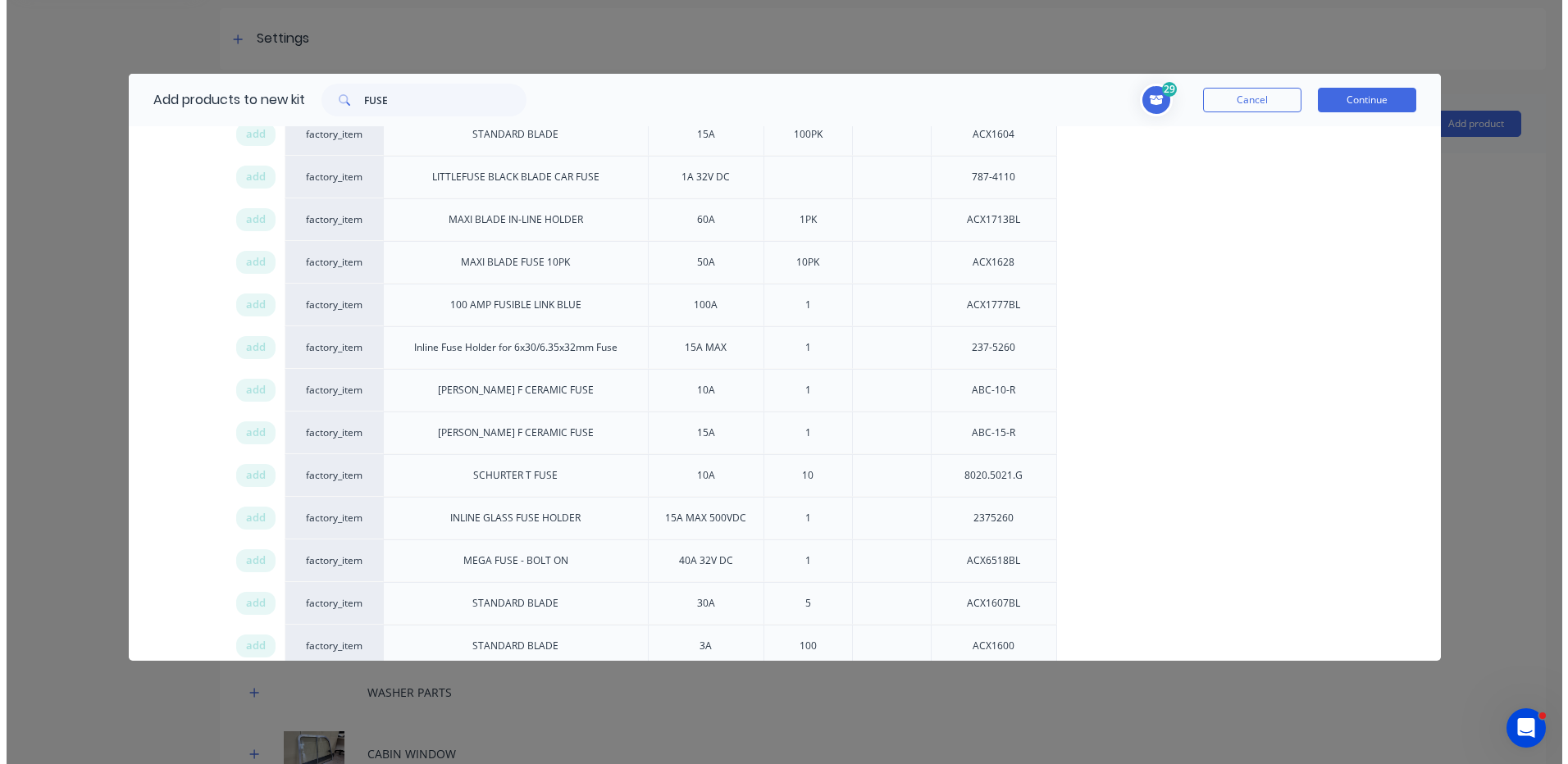
scroll to position [884, 0]
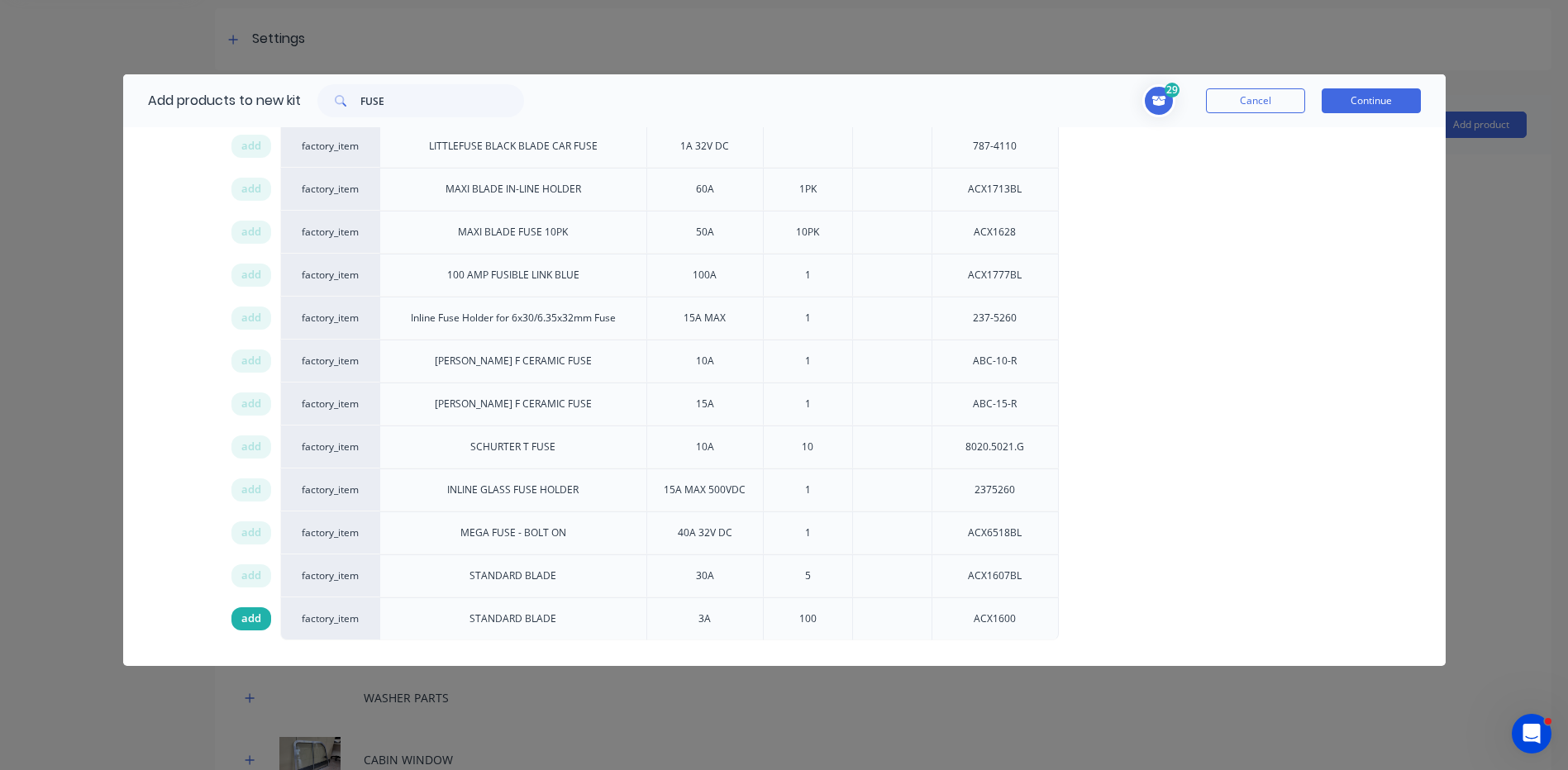
click at [262, 615] on div "add" at bounding box center [250, 619] width 40 height 23
click at [1375, 107] on button "Continue" at bounding box center [1371, 101] width 99 height 25
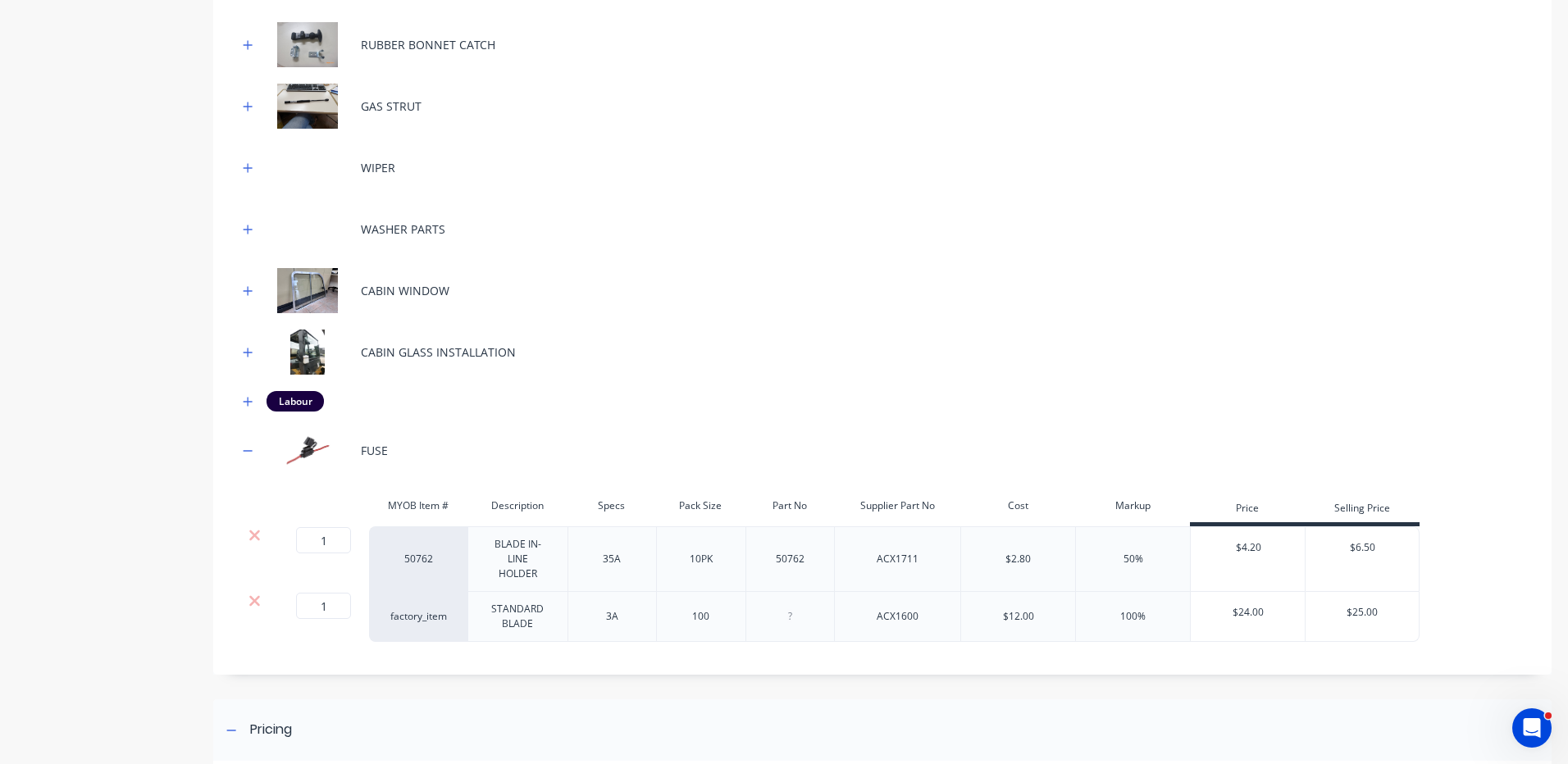
scroll to position [722, 0]
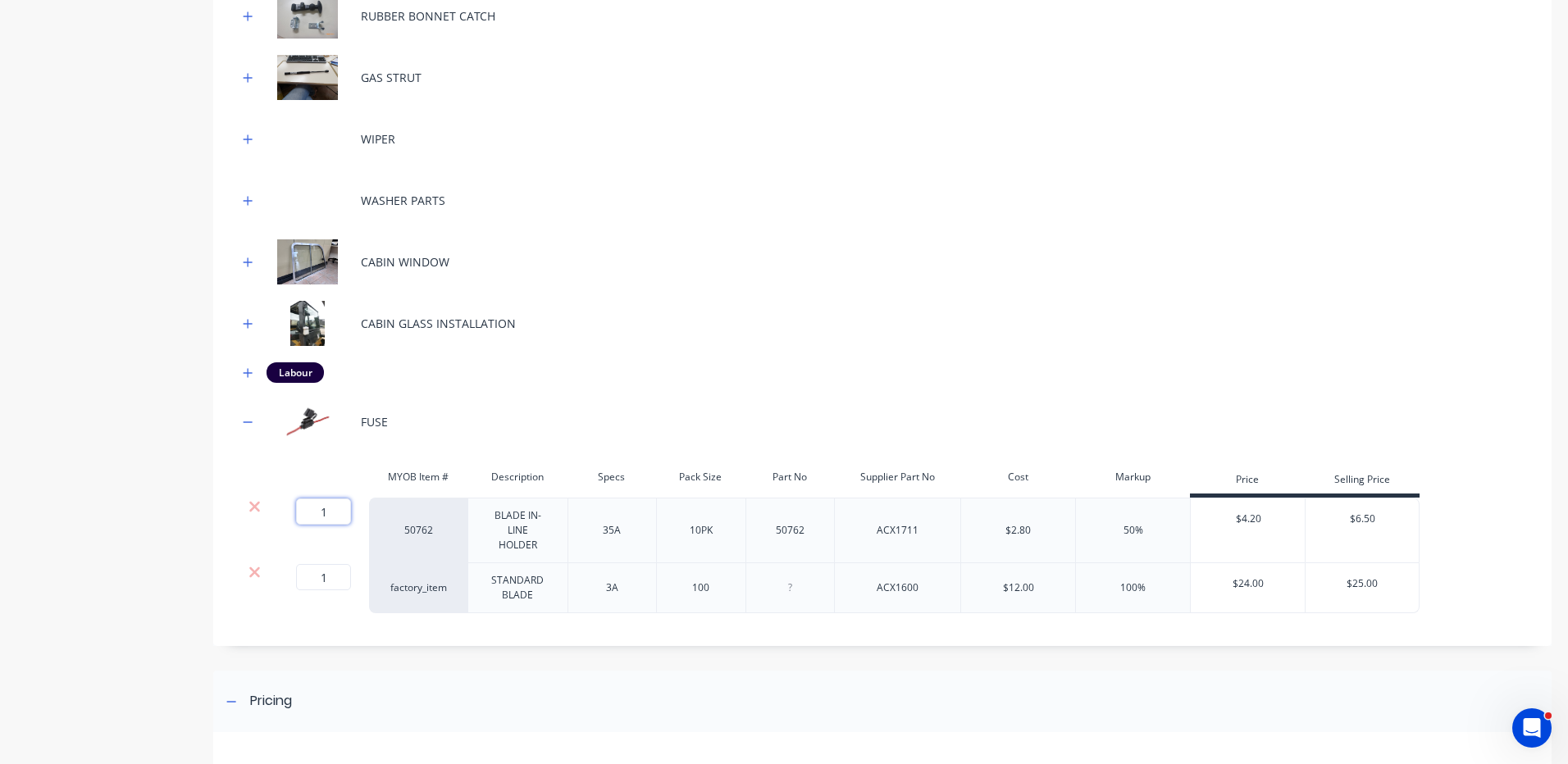
click at [327, 514] on input "1" at bounding box center [323, 512] width 55 height 26
type input ".2"
click at [342, 584] on input "1" at bounding box center [323, 577] width 55 height 26
type input "0.02"
click at [699, 305] on div "CABIN GLASS INSTALLATION" at bounding box center [882, 323] width 1289 height 45
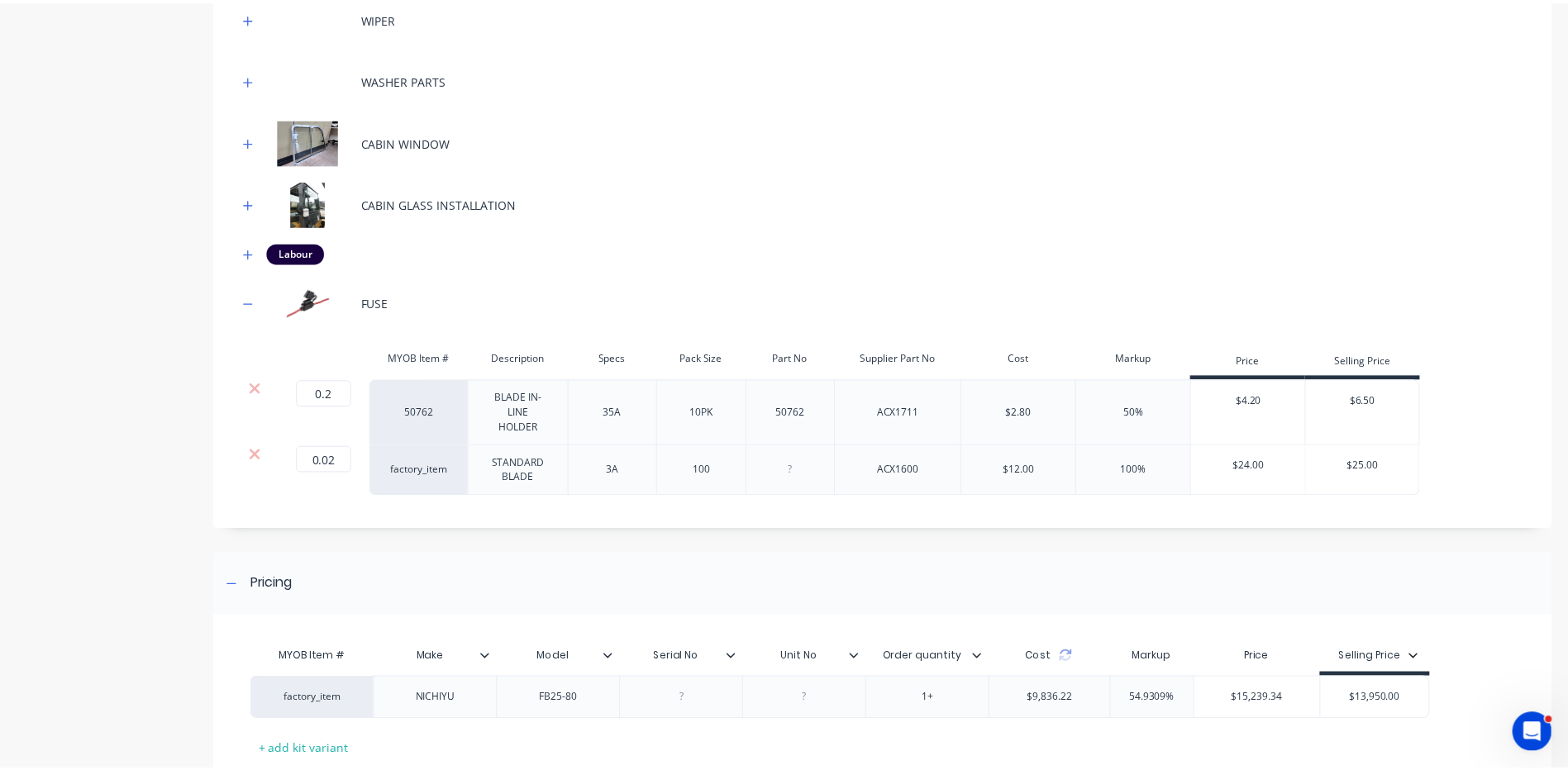
scroll to position [959, 0]
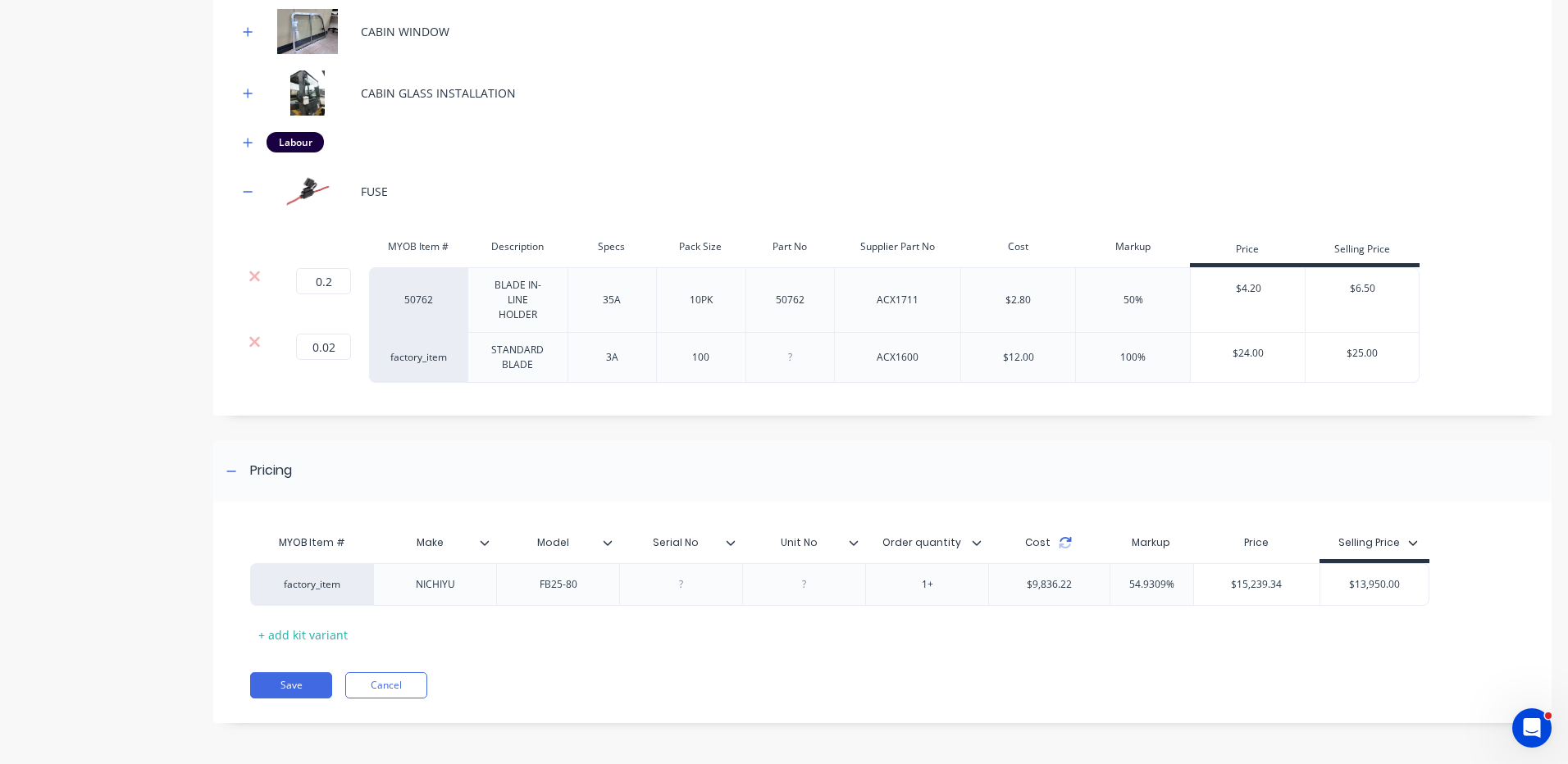
click at [1066, 545] on icon at bounding box center [1065, 543] width 13 height 13
drag, startPoint x: 918, startPoint y: 291, endPoint x: 866, endPoint y: 286, distance: 52.2
click at [866, 287] on div "ACX1711" at bounding box center [897, 300] width 126 height 66
copy div "ACX1711"
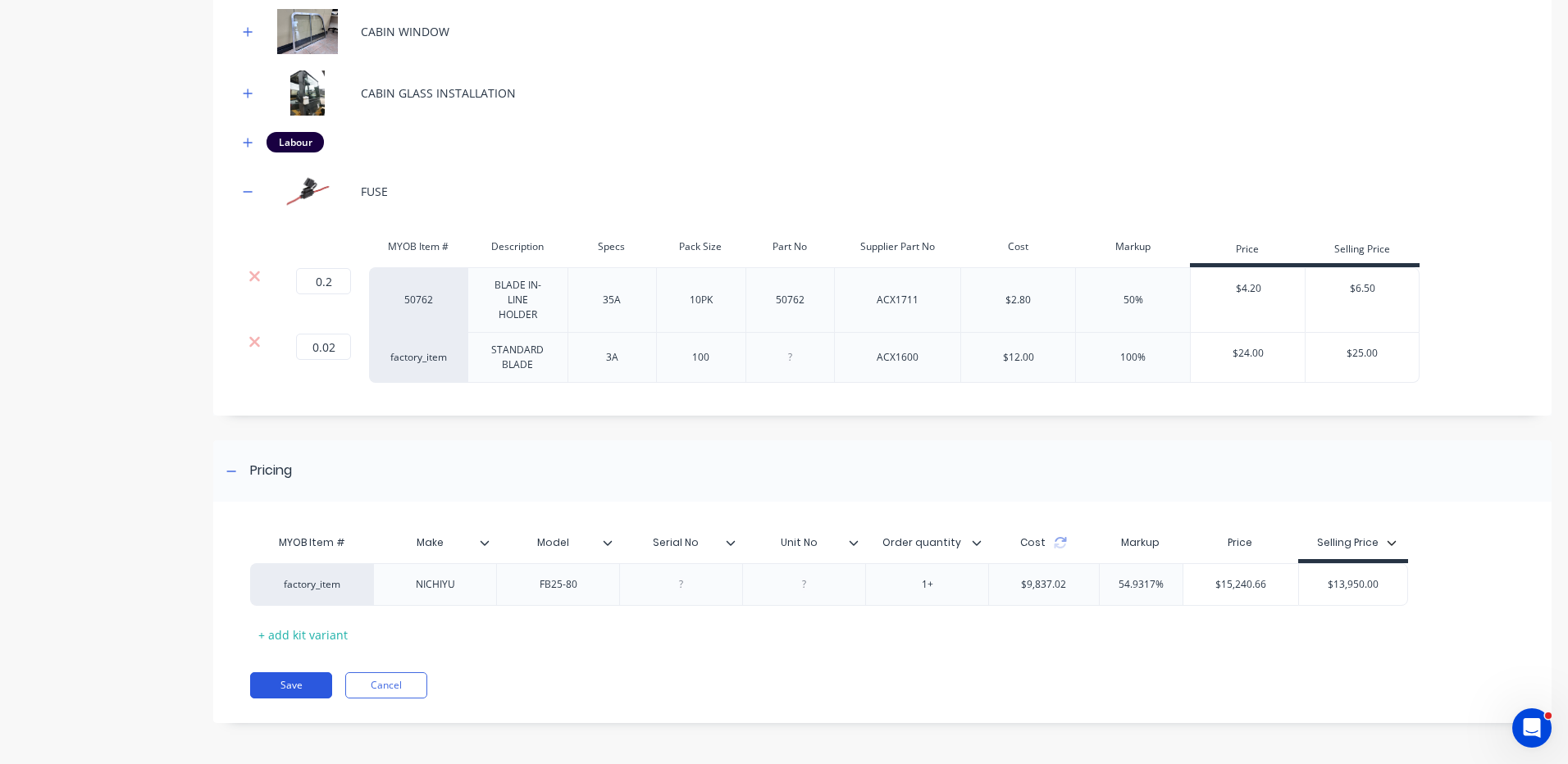
click at [301, 683] on button "Save" at bounding box center [291, 685] width 82 height 26
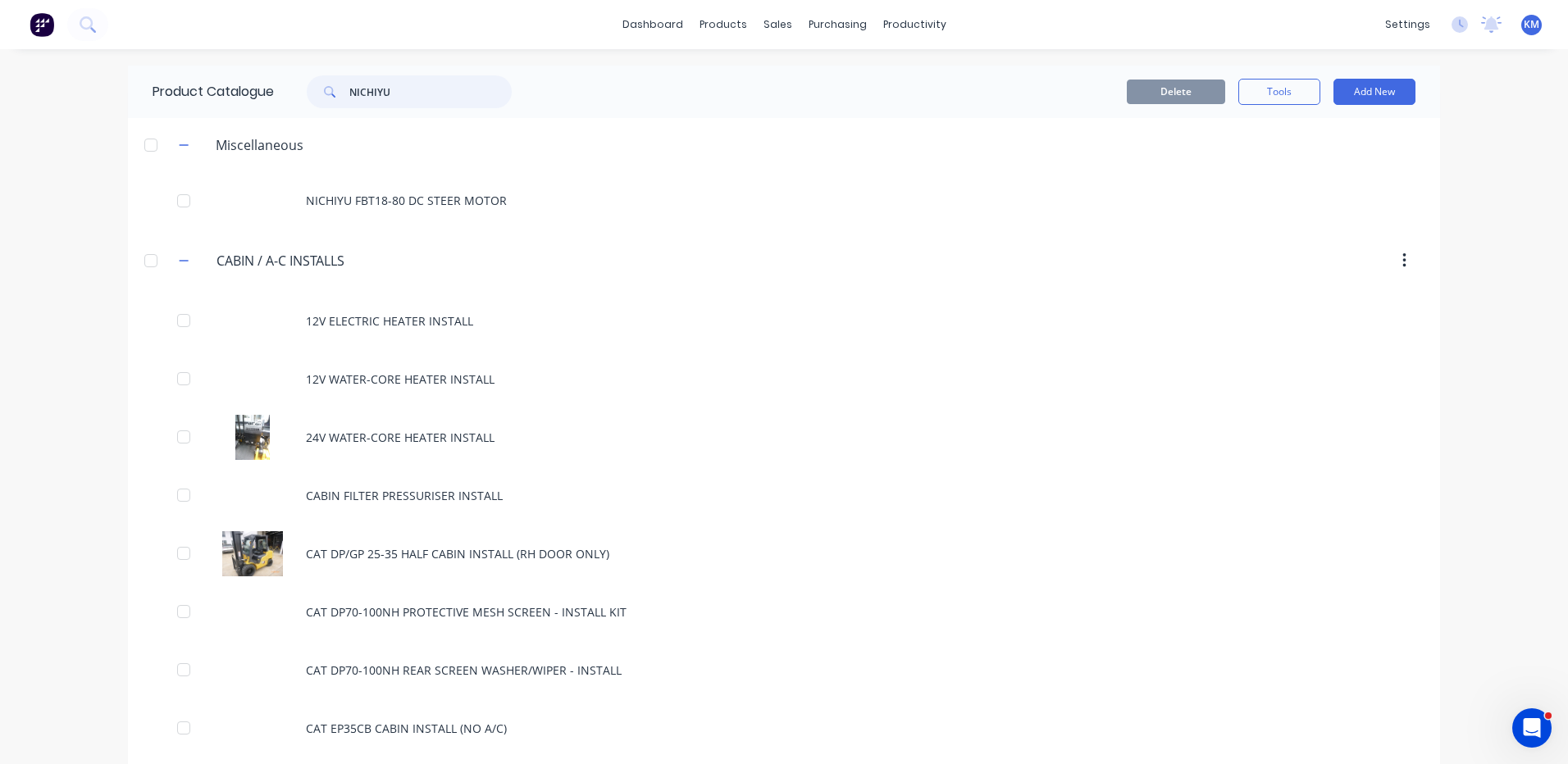
drag, startPoint x: 410, startPoint y: 100, endPoint x: 323, endPoint y: 88, distance: 87.8
click at [323, 88] on div "NICHIYU" at bounding box center [408, 92] width 205 height 33
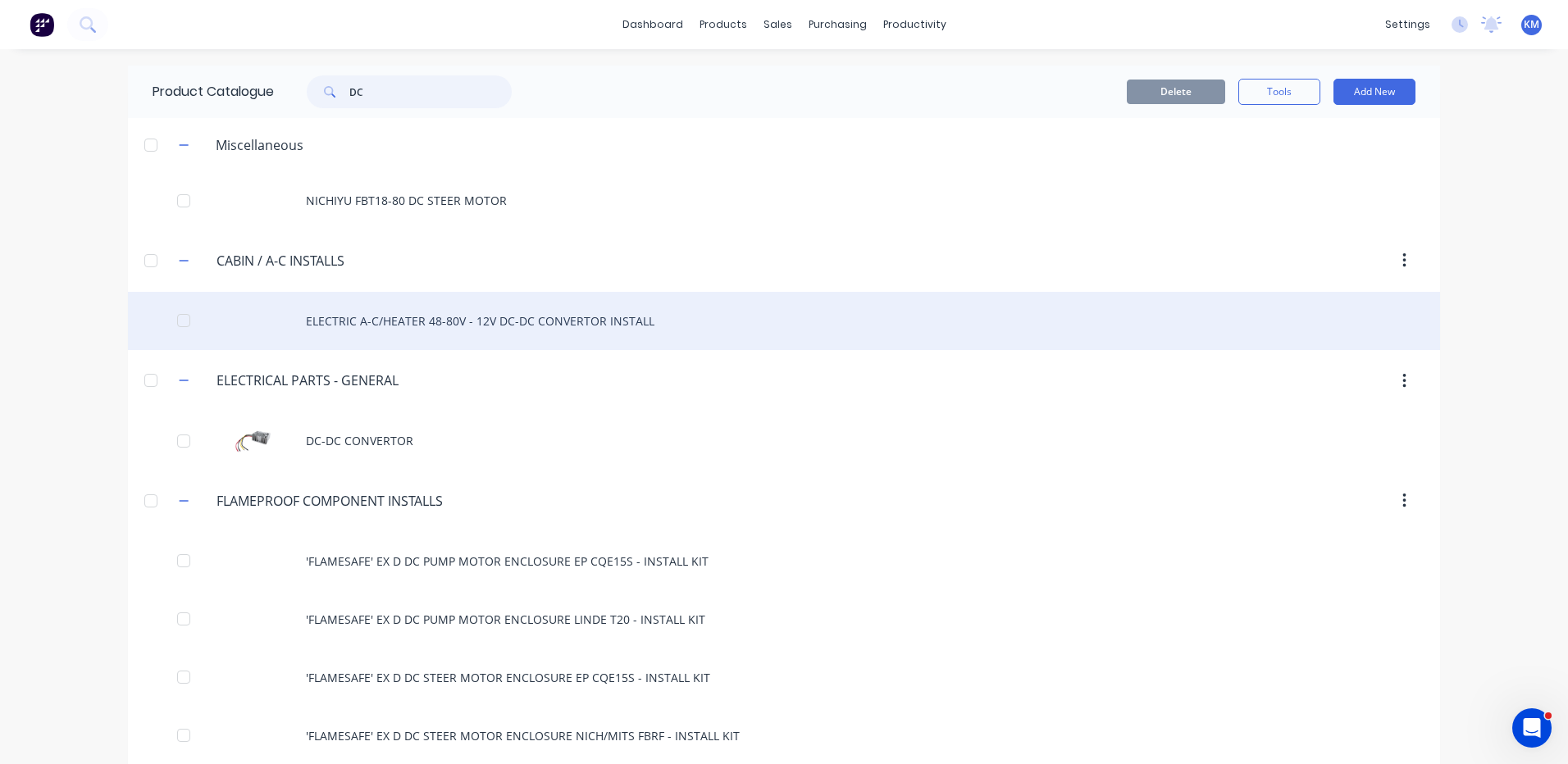
type input "DC"
click at [569, 337] on div "ELECTRIC A-C/HEATER 48-80V - 12V DC-DC CONVERTOR INSTALL" at bounding box center [784, 321] width 1312 height 58
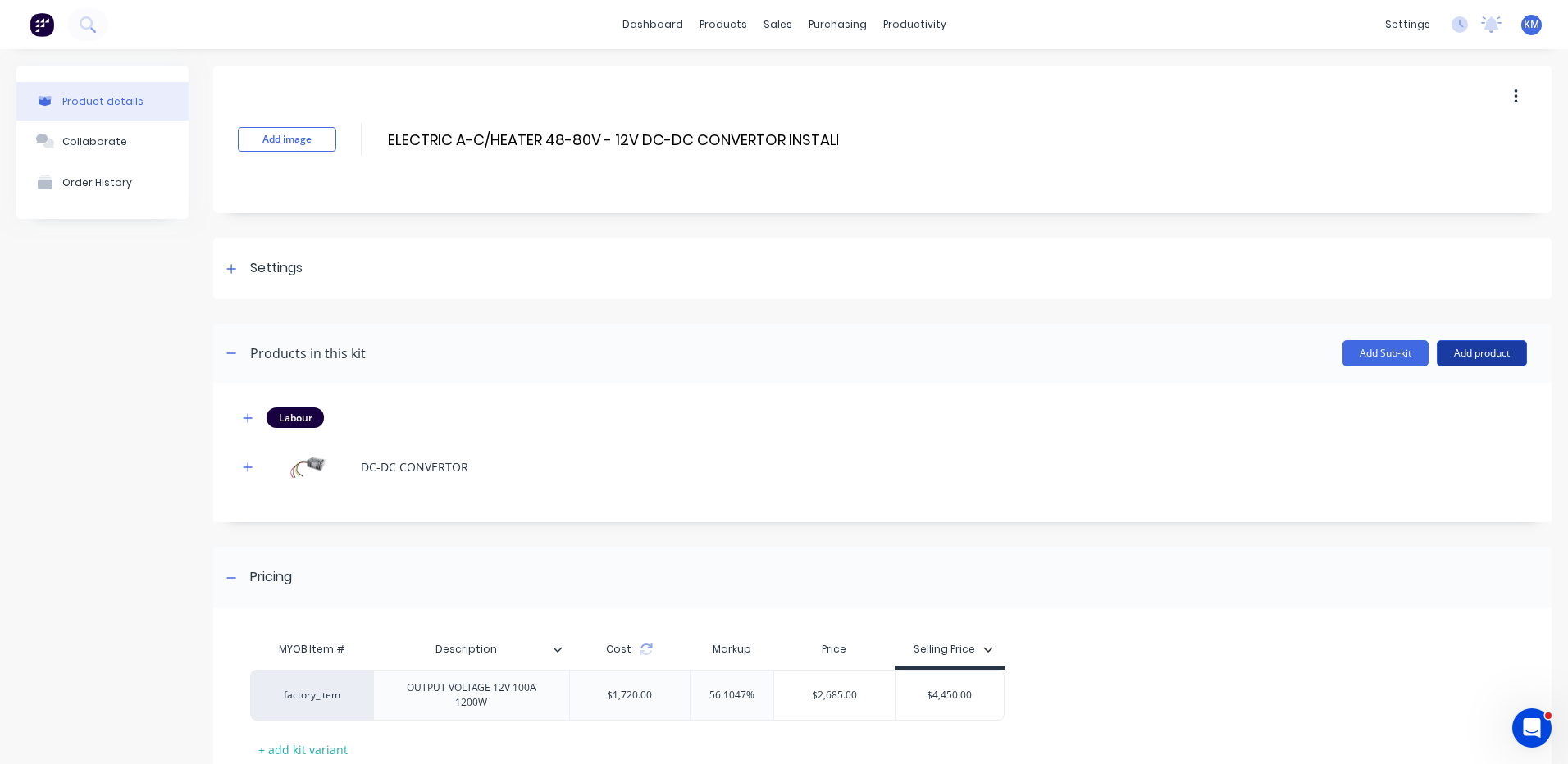
click at [1447, 364] on button "Add product" at bounding box center [1481, 353] width 91 height 26
click at [1437, 387] on div "Product catalogue" at bounding box center [1449, 395] width 126 height 24
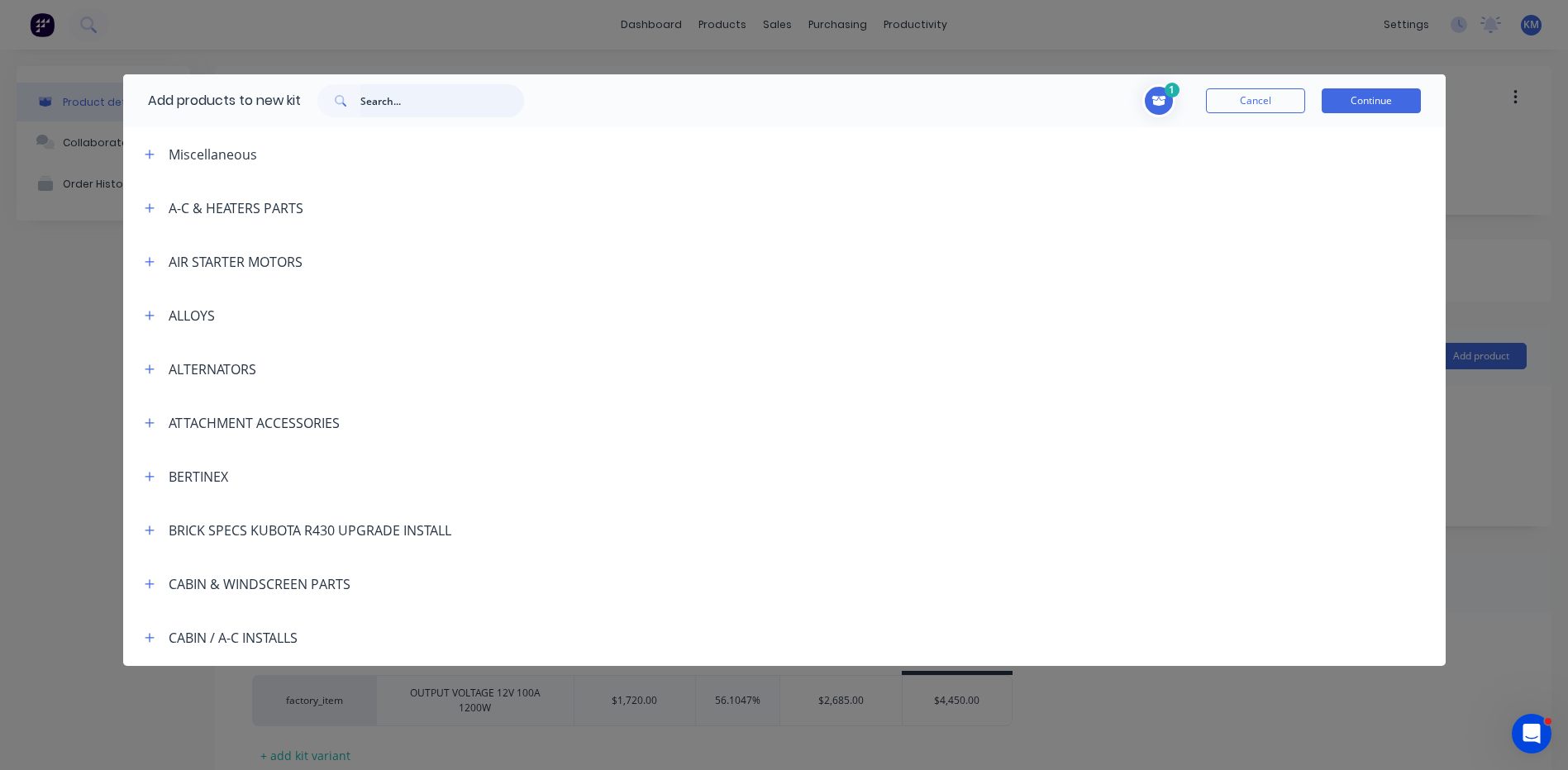
click at [438, 105] on input "text" at bounding box center [442, 101] width 164 height 33
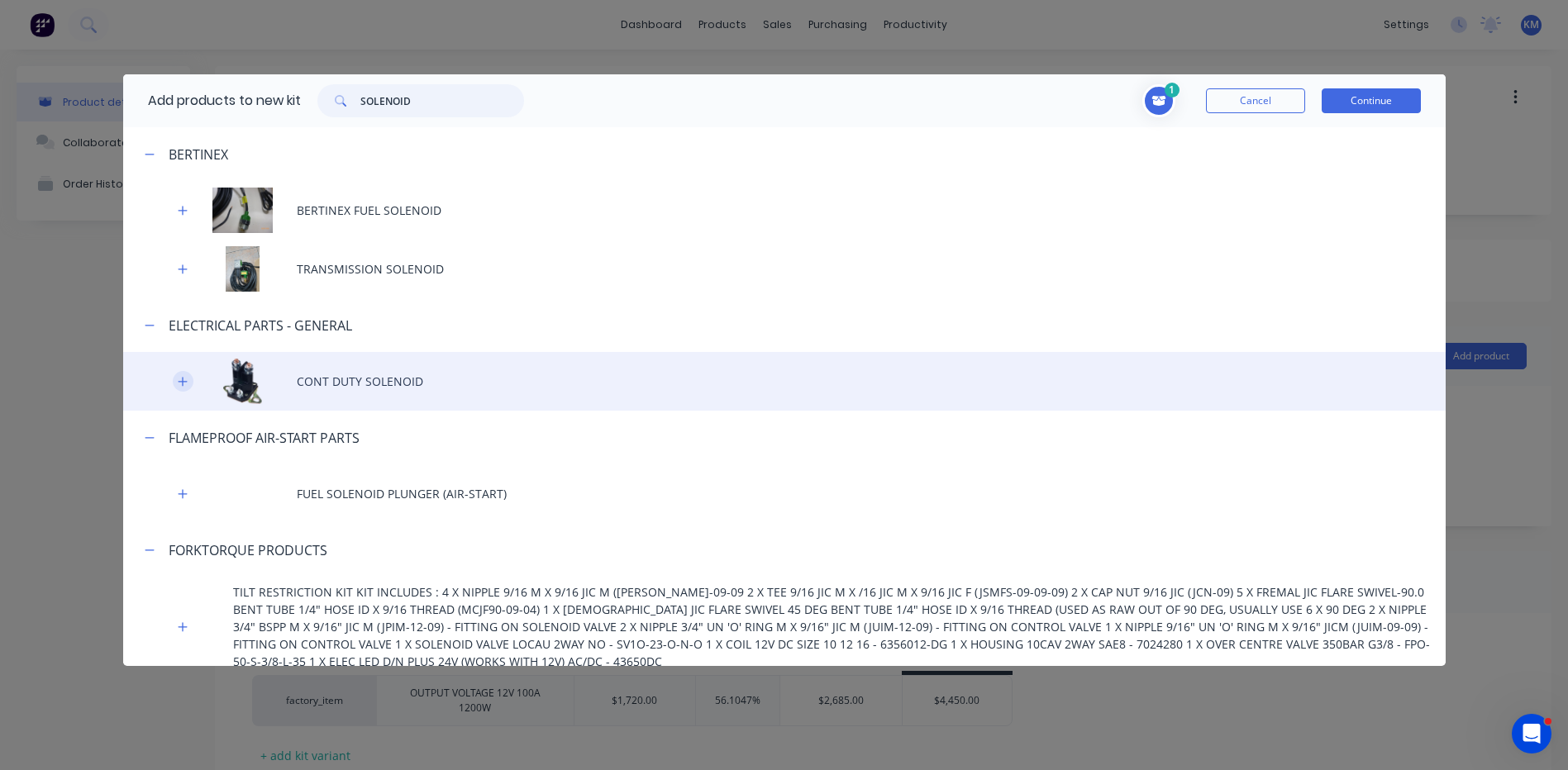
type input "SOLENOID"
click at [185, 376] on icon "button" at bounding box center [183, 382] width 10 height 12
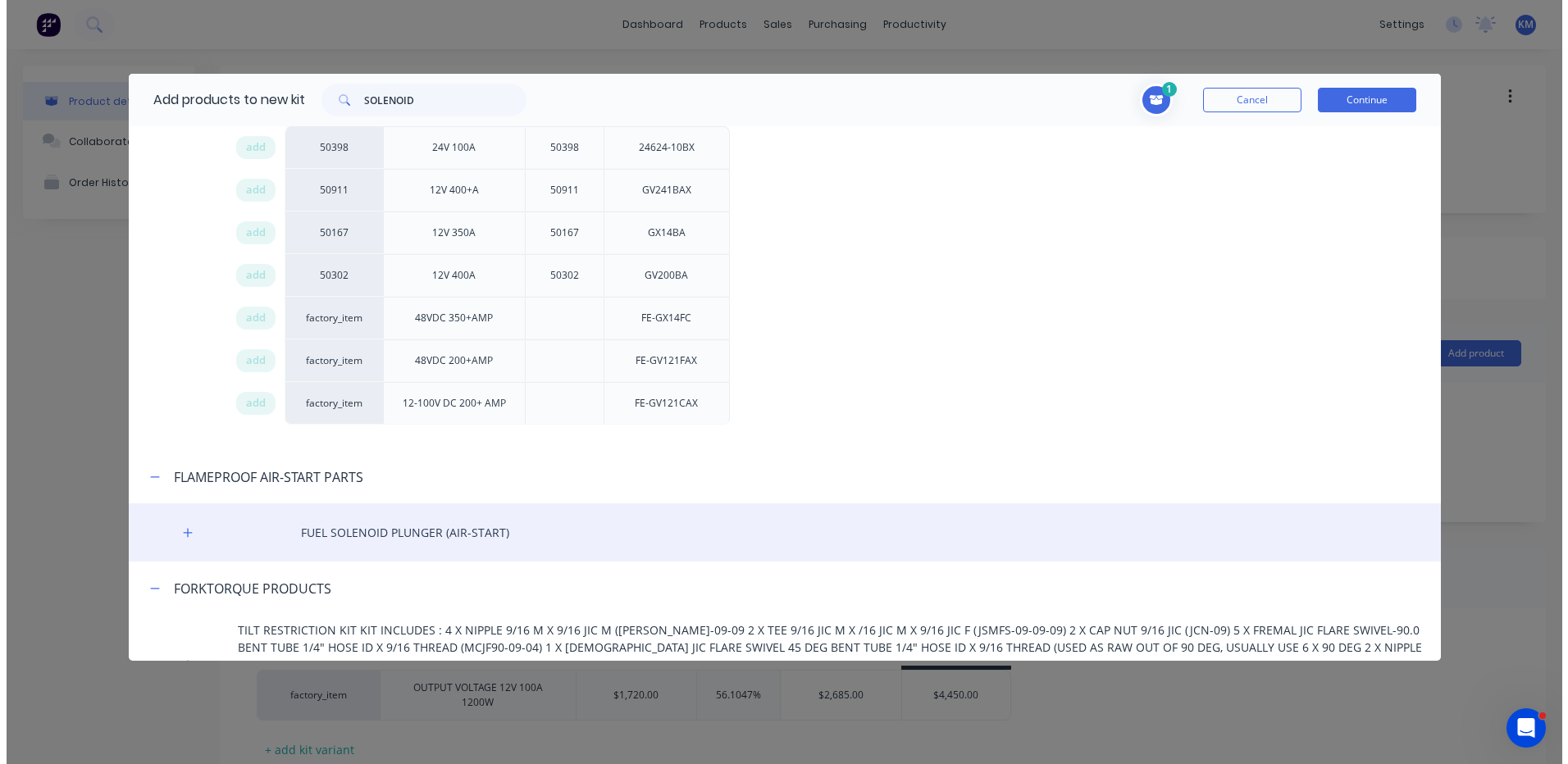
scroll to position [299, 0]
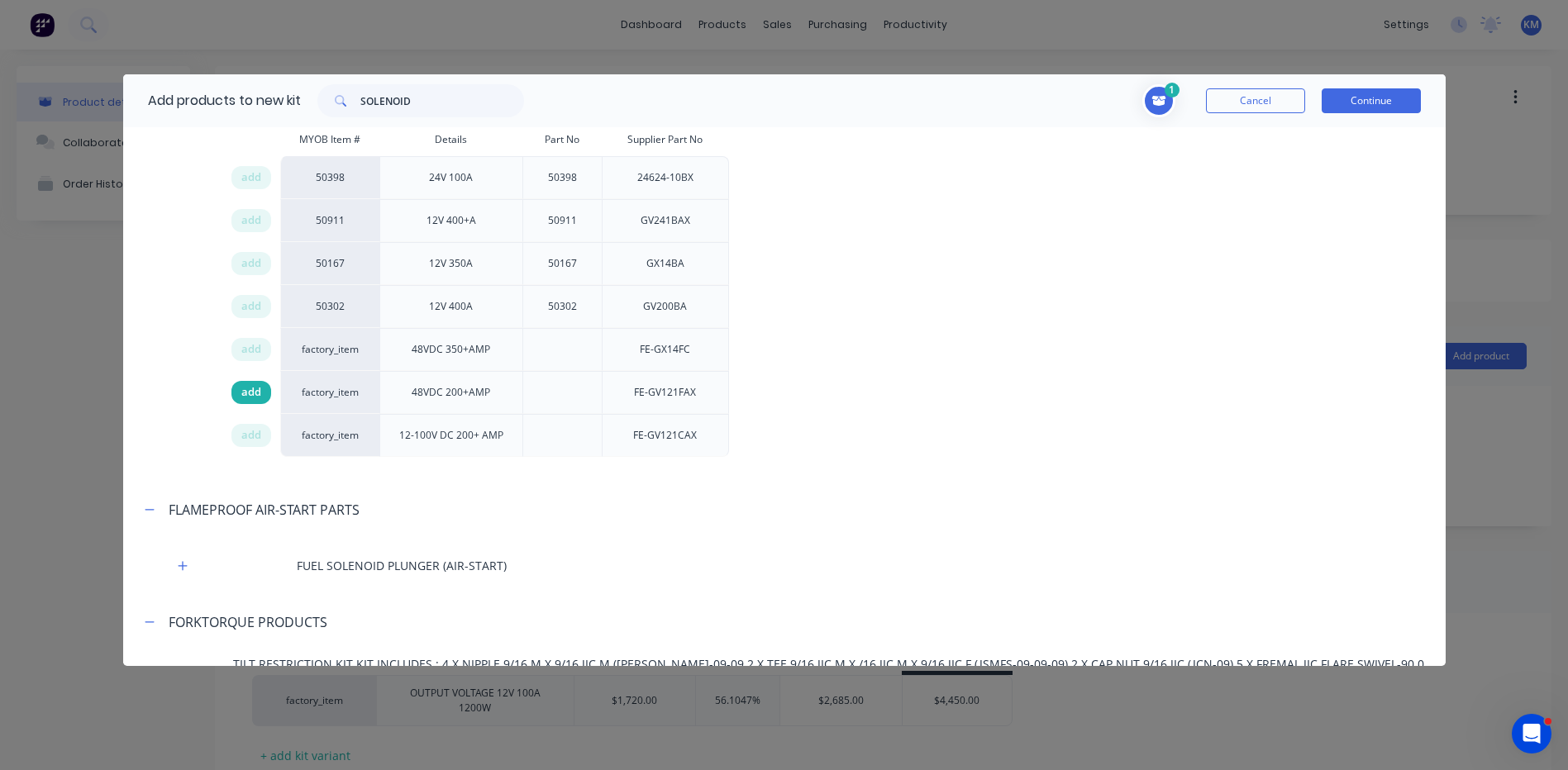
click at [256, 390] on span "add" at bounding box center [251, 392] width 19 height 17
click at [1400, 97] on button "Continue" at bounding box center [1371, 101] width 99 height 25
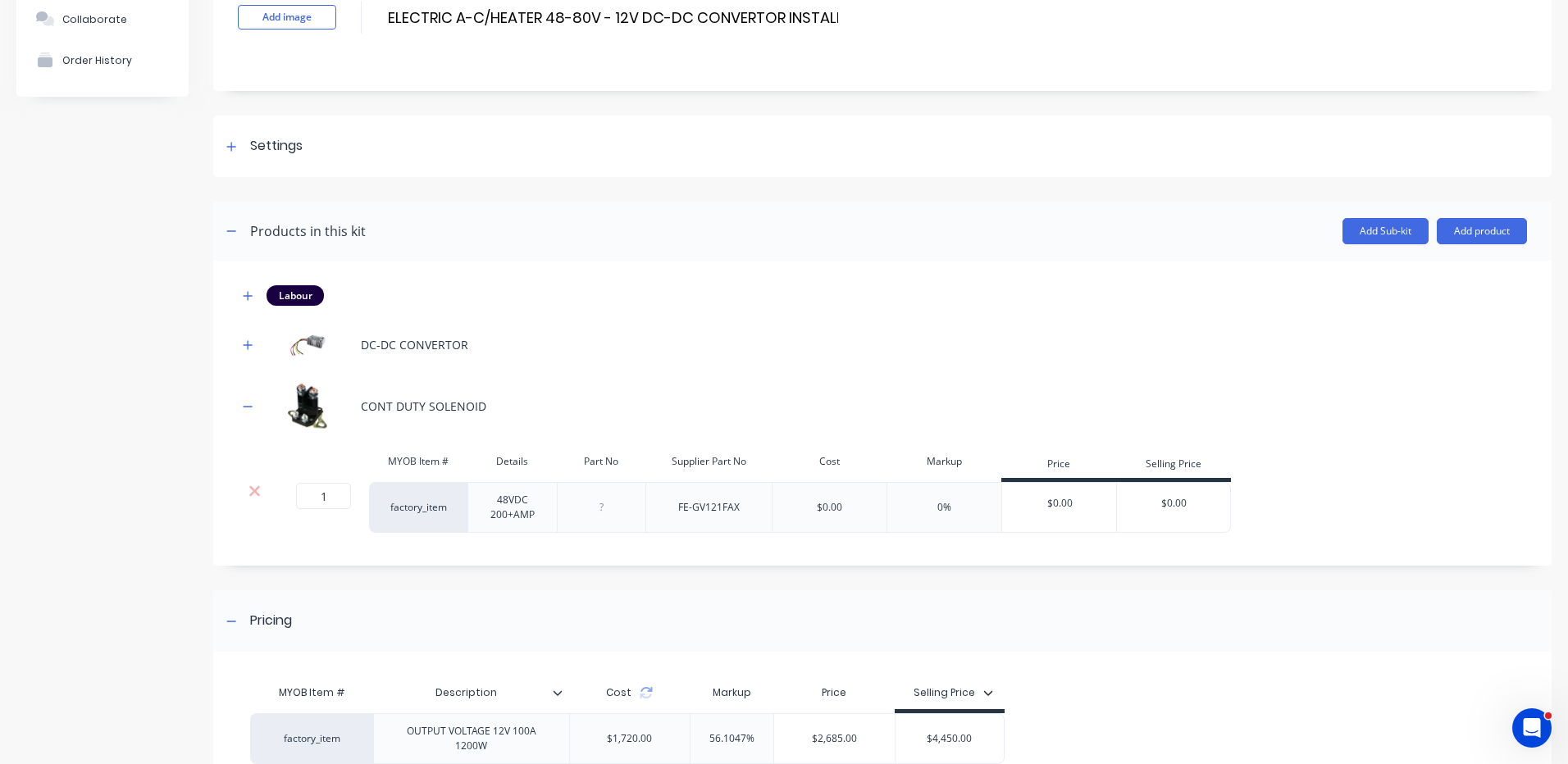
scroll to position [280, 0]
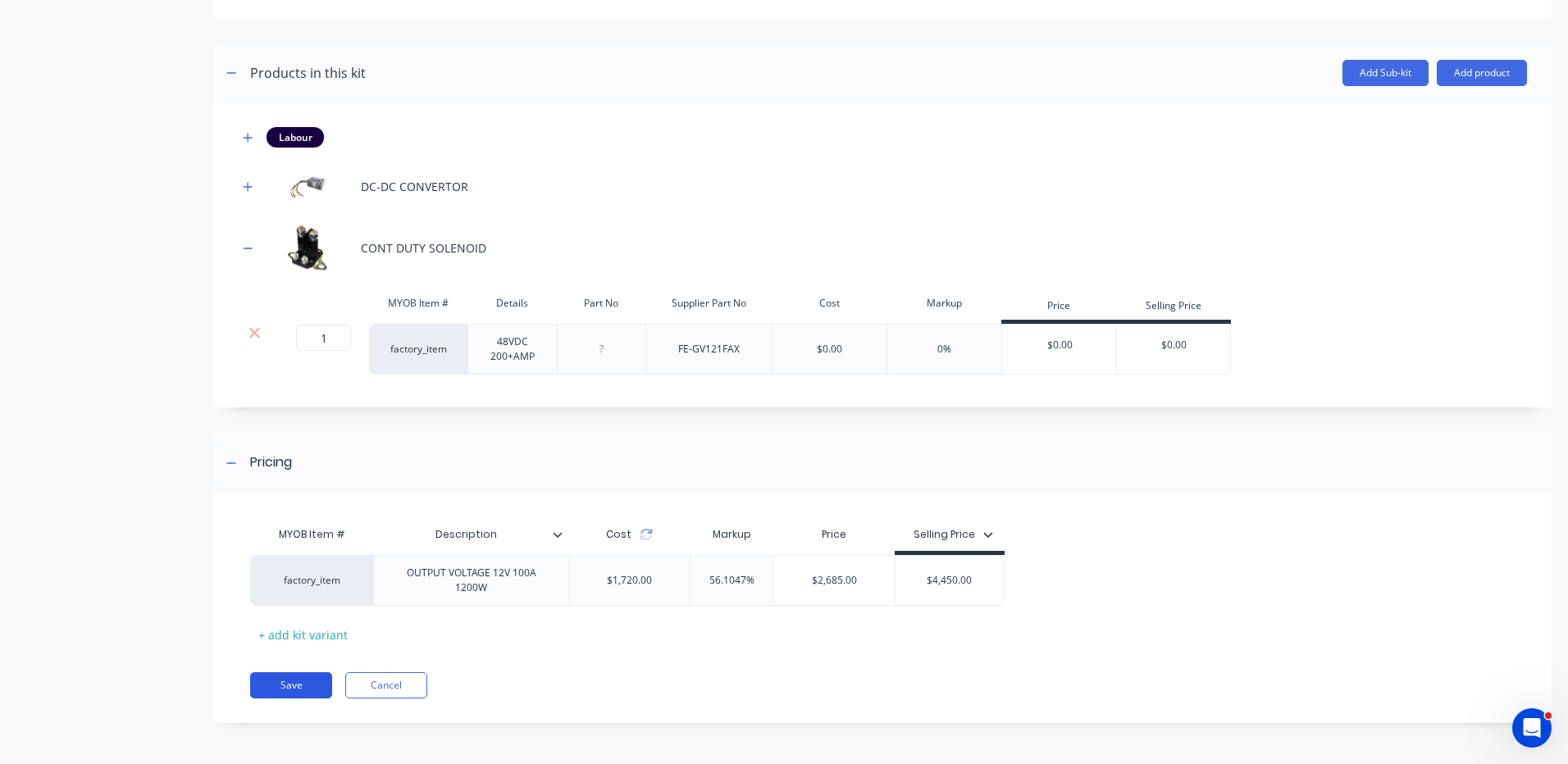
click at [273, 675] on button "Save" at bounding box center [291, 685] width 82 height 26
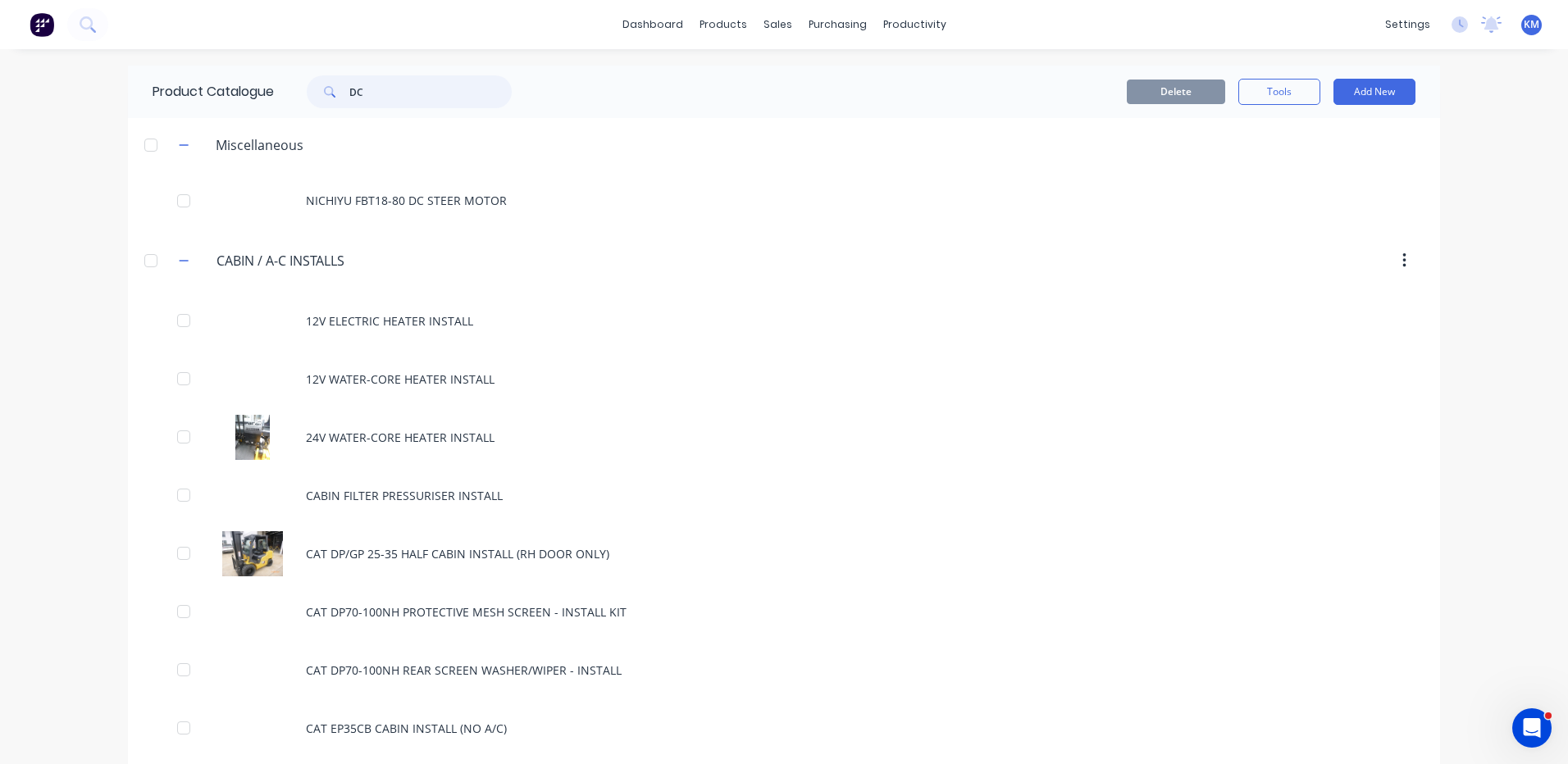
drag, startPoint x: 420, startPoint y: 87, endPoint x: 306, endPoint y: 84, distance: 114.0
click at [306, 84] on div "DC" at bounding box center [408, 92] width 205 height 33
type input "CONT"
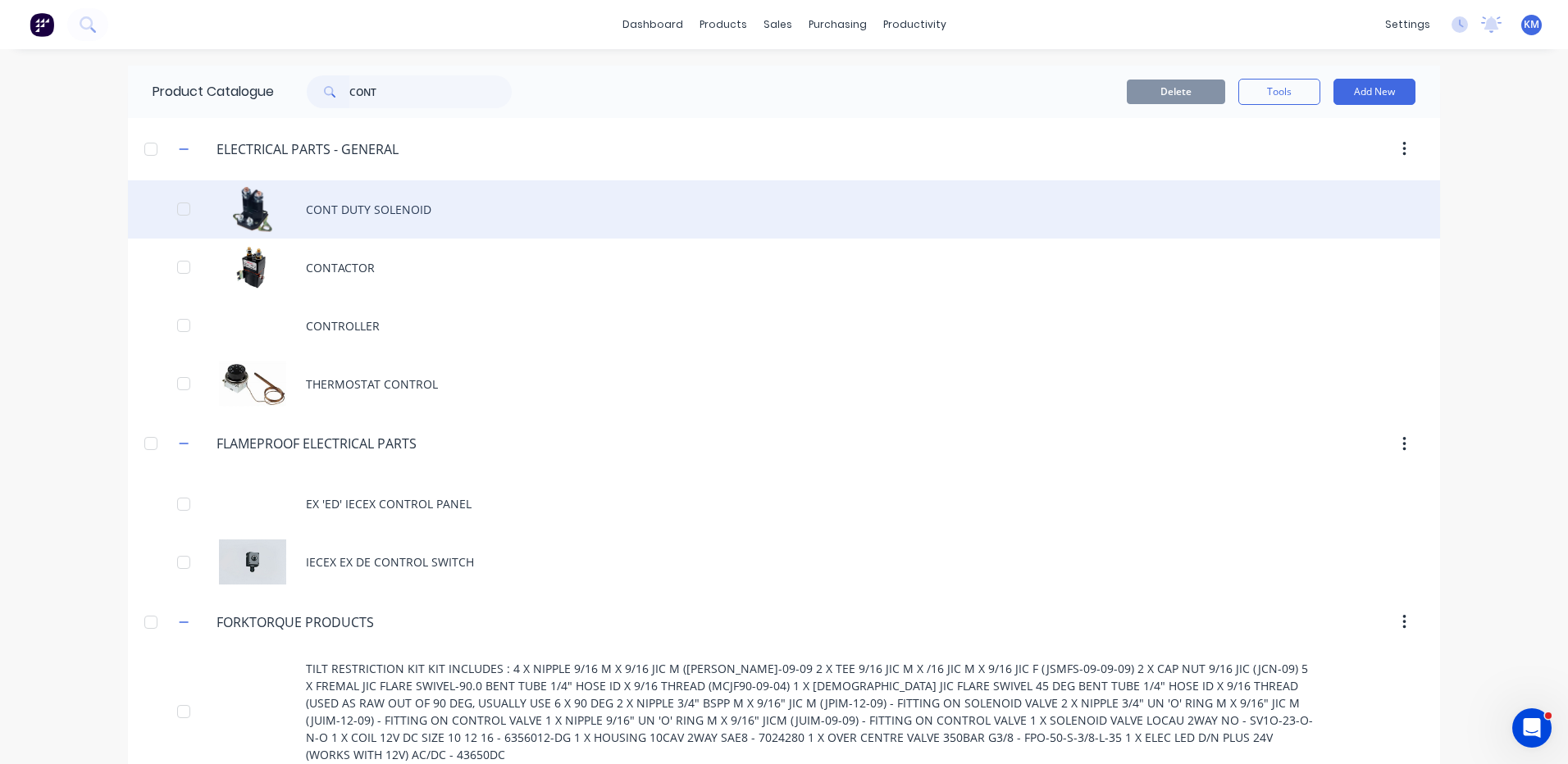
click at [432, 211] on div "CONT DUTY SOLENOID" at bounding box center [784, 209] width 1312 height 58
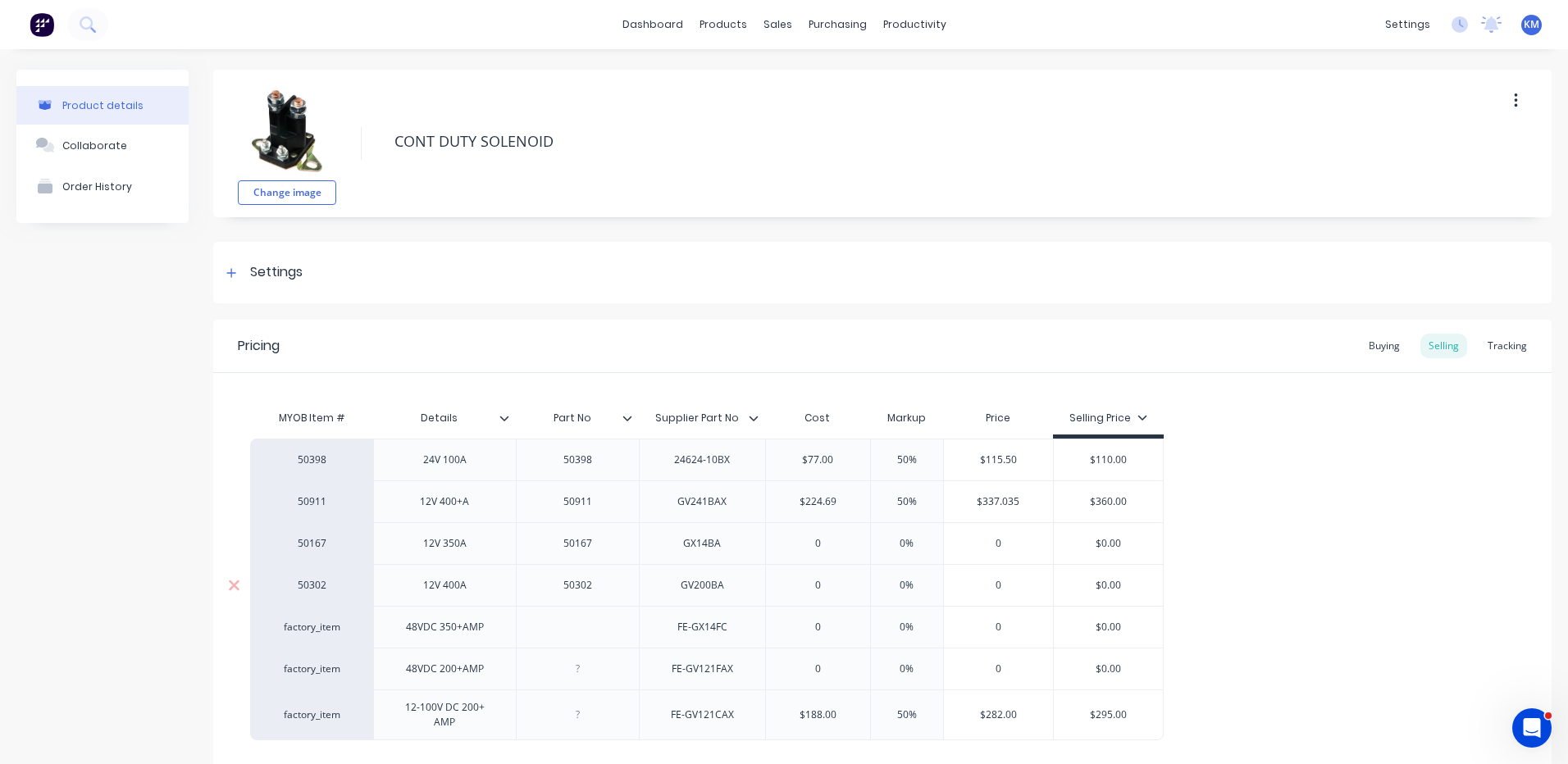
type textarea "x"
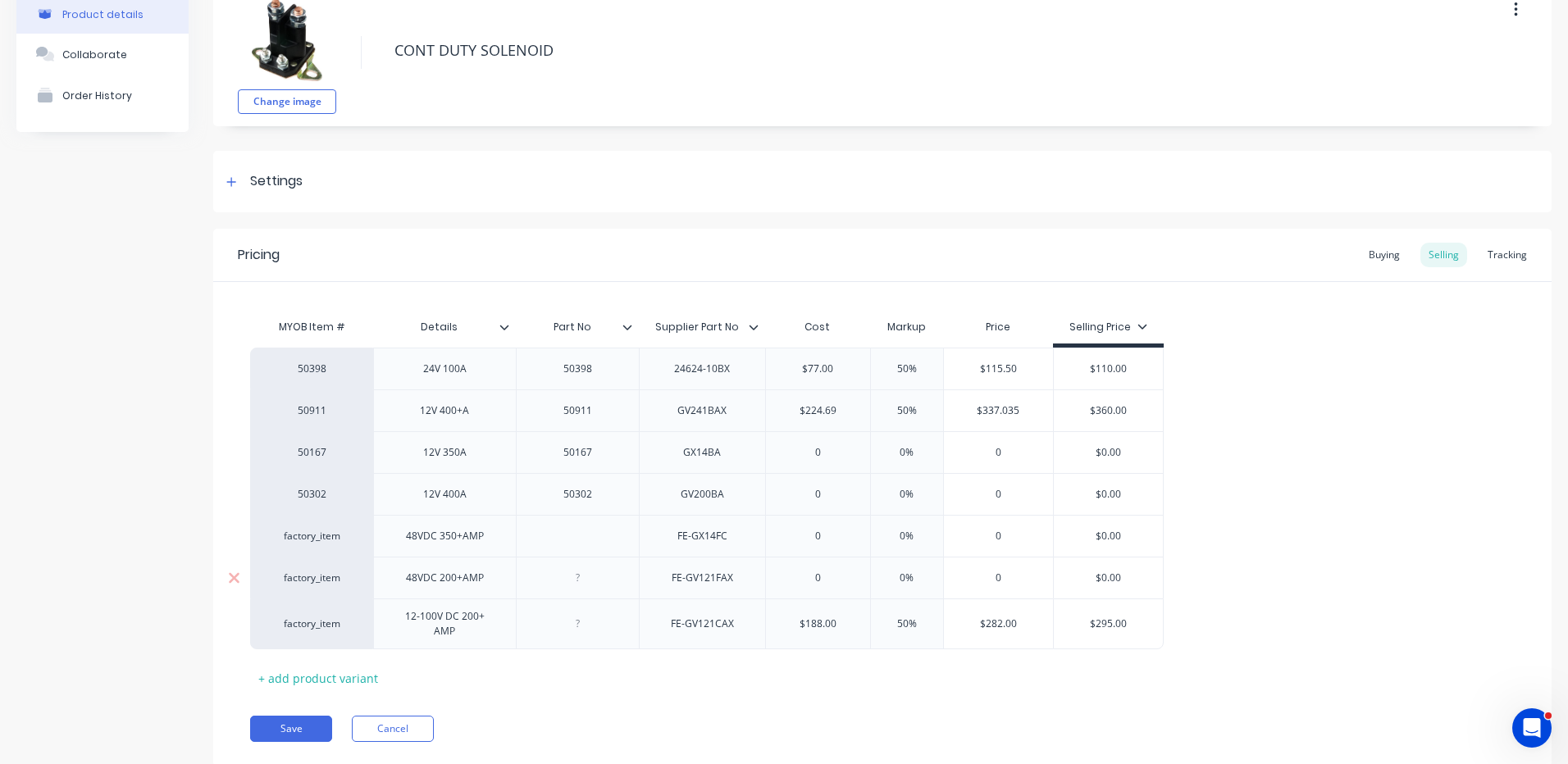
scroll to position [130, 0]
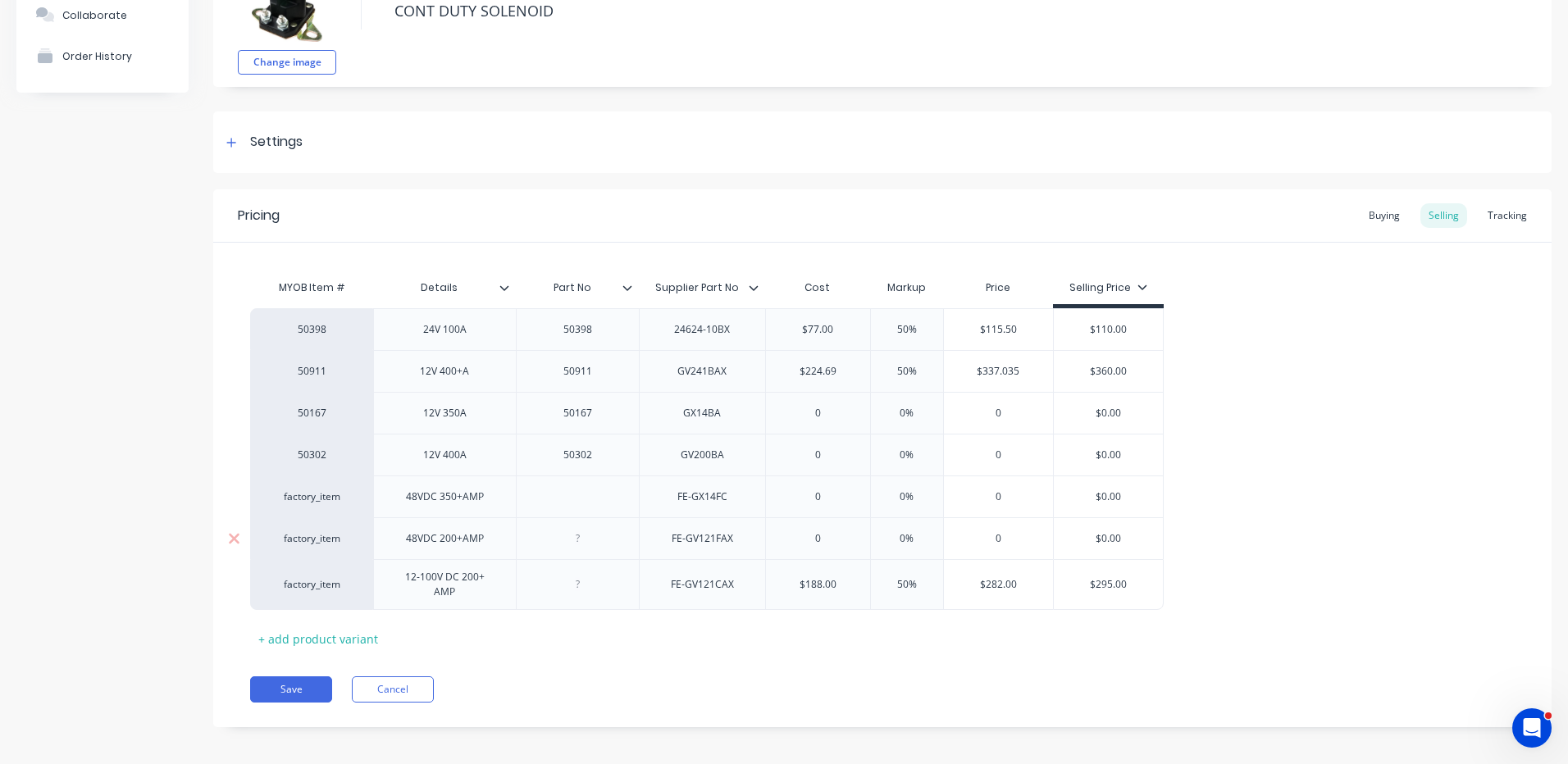
click at [830, 547] on div "0" at bounding box center [818, 539] width 104 height 41
type input "0"
type textarea "x"
type input "20"
type textarea "x"
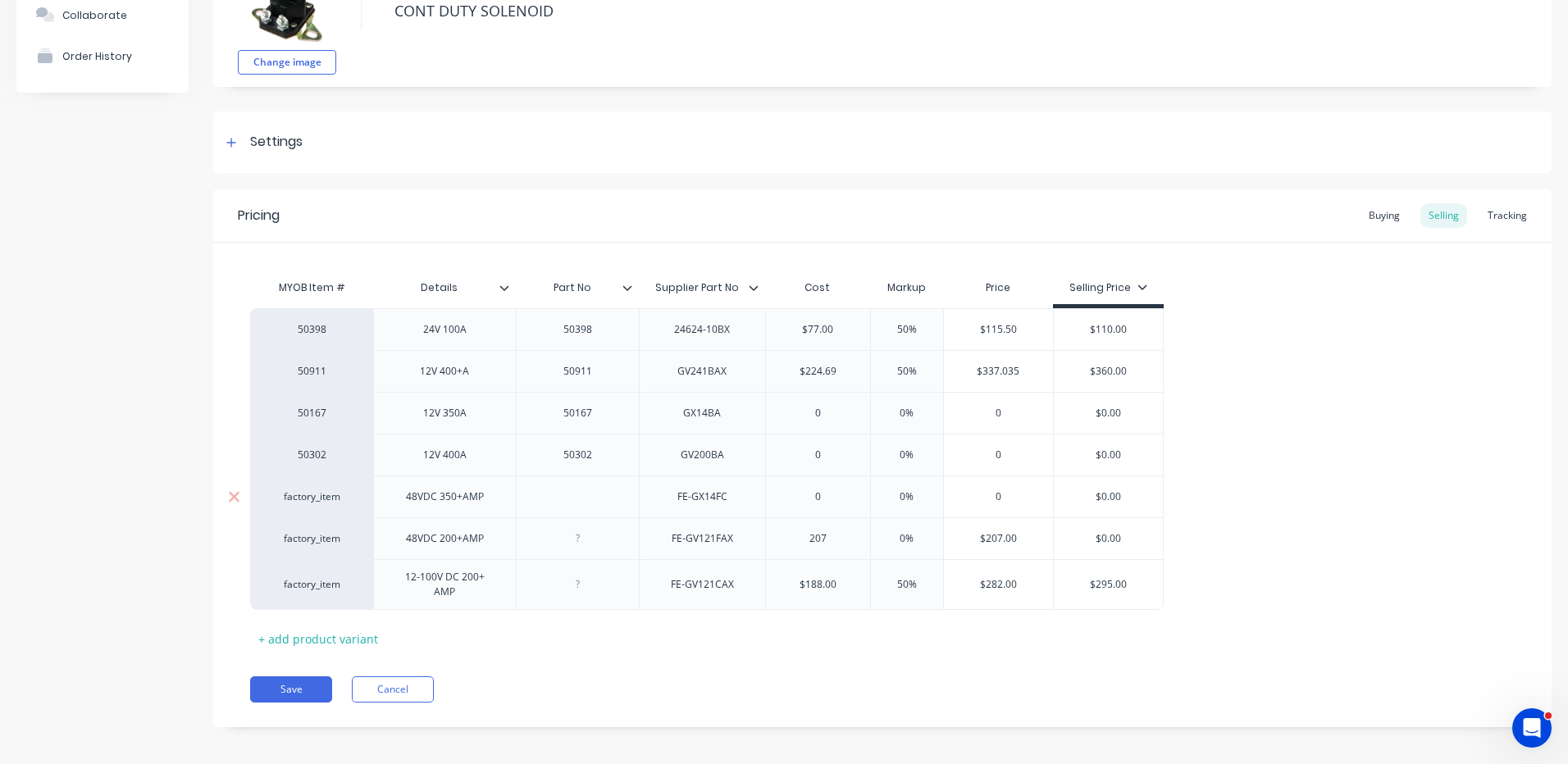
type input "207"
type input "%"
type textarea "x"
type input "5%"
type textarea "x"
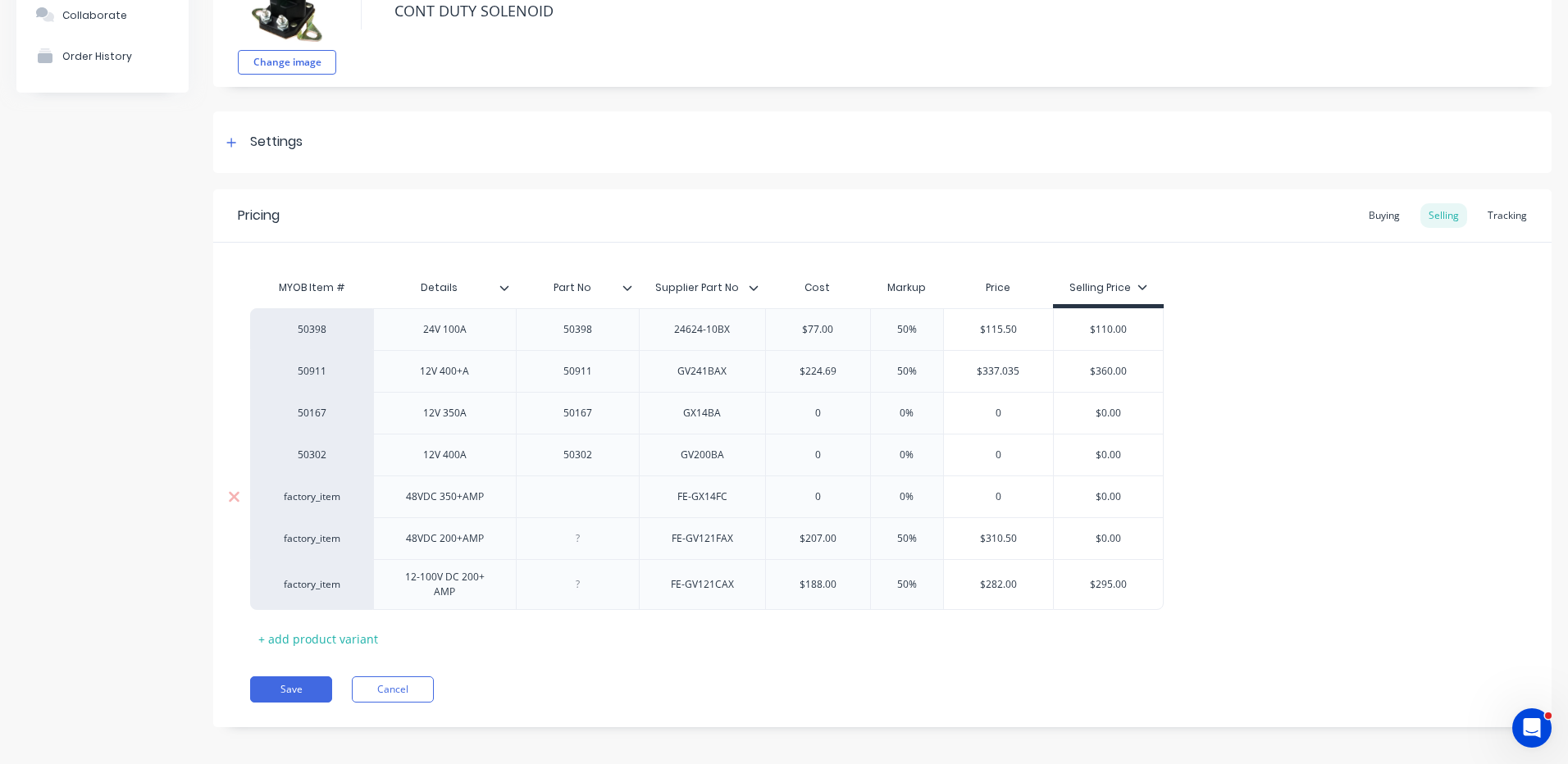
type input "50%"
type input "$310.50"
type input "$0.00"
type textarea "x"
type input "$0.0"
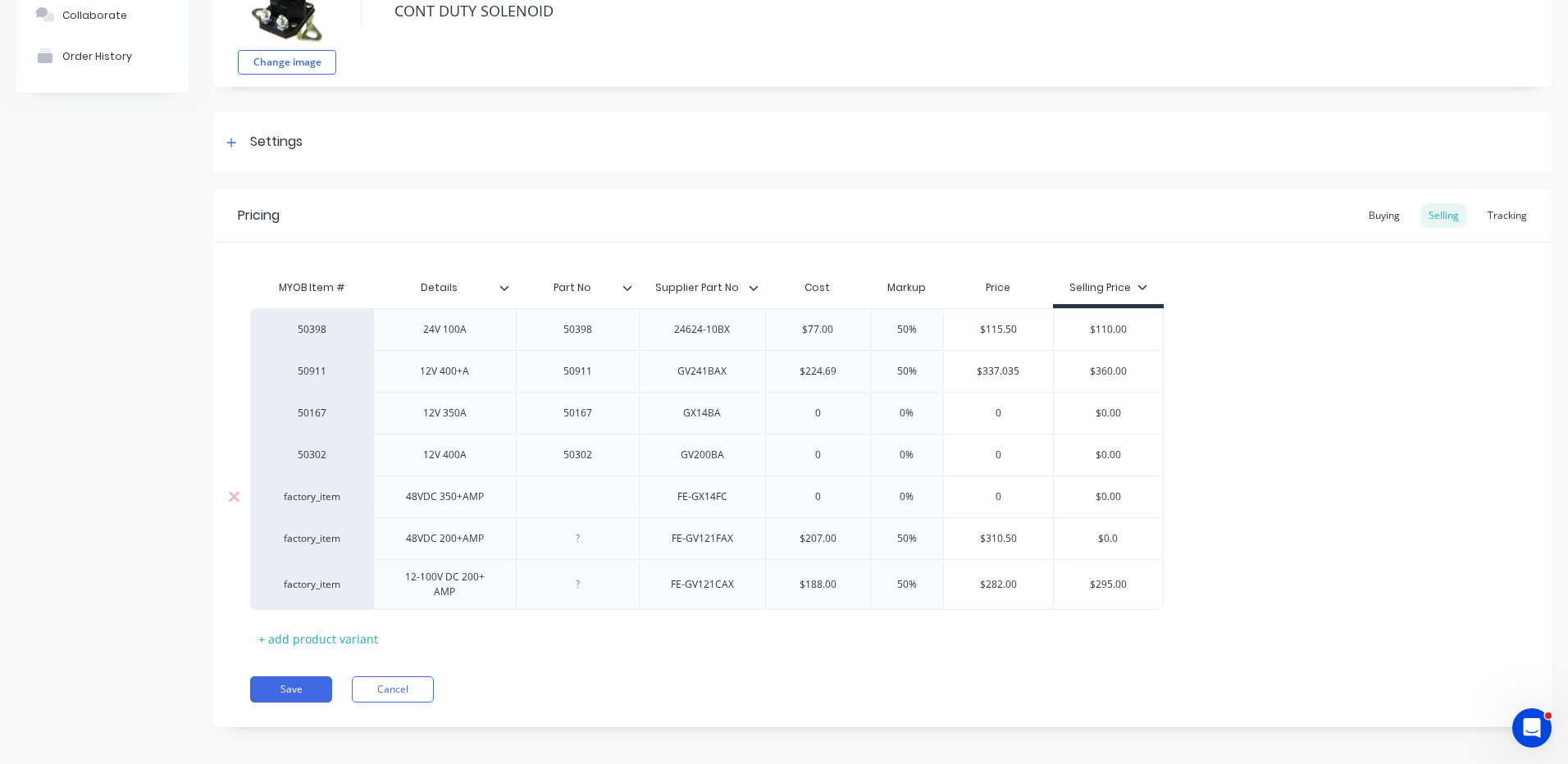
type textarea "x"
type input "$0."
type textarea "x"
type input "$0"
type textarea "x"
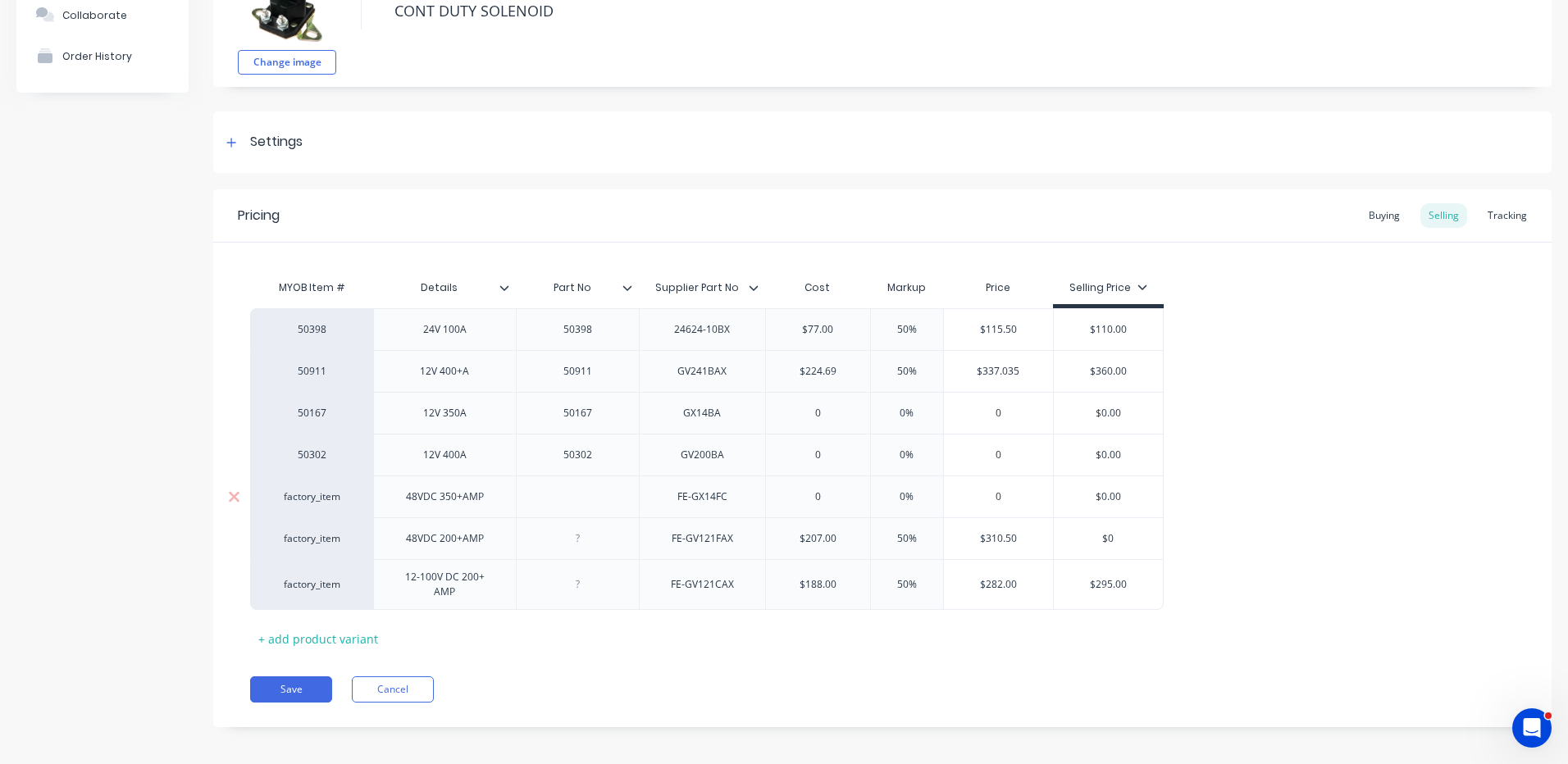
type input "$"
type textarea "x"
type input "$32"
type textarea "x"
type input "$325"
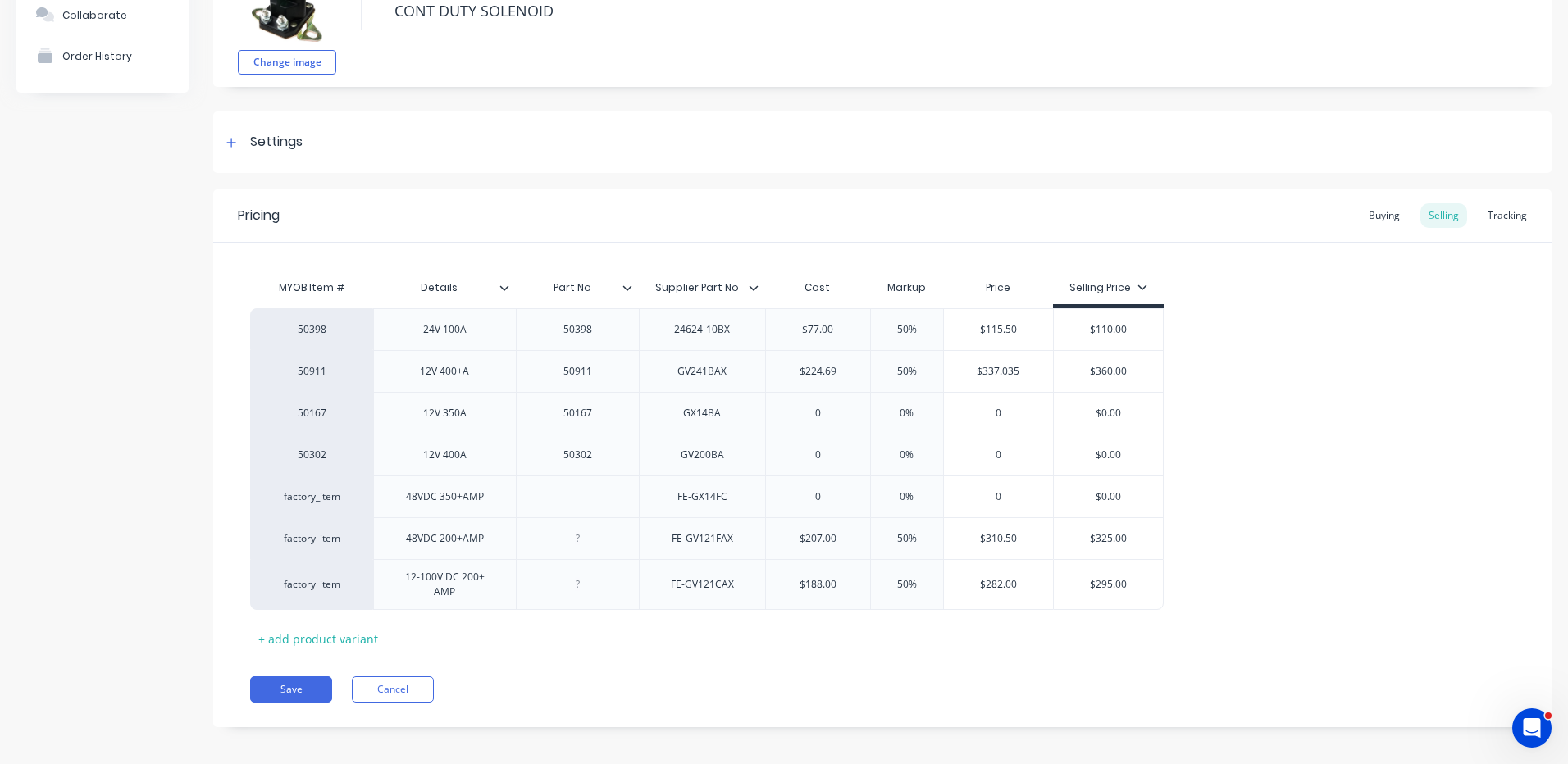
click at [900, 623] on div "MYOB Item # Details Part No Supplier Part No Cost Markup Price Selling Price 50…" at bounding box center [882, 461] width 1265 height 381
click at [316, 676] on button "Save" at bounding box center [291, 689] width 82 height 26
type textarea "x"
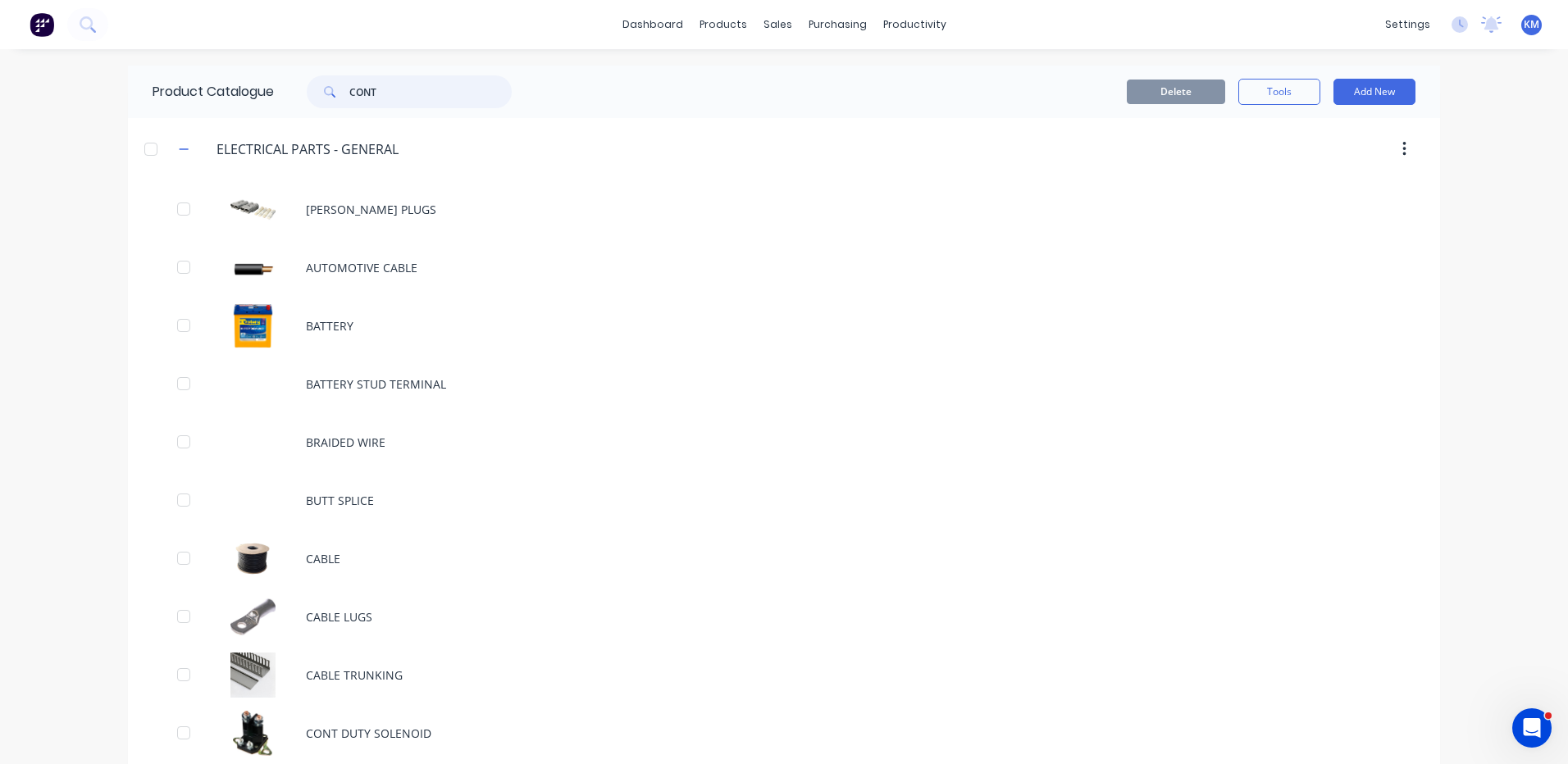
drag, startPoint x: 403, startPoint y: 88, endPoint x: 304, endPoint y: 74, distance: 100.0
click at [304, 74] on div "Product Catalogue CONT" at bounding box center [340, 92] width 425 height 52
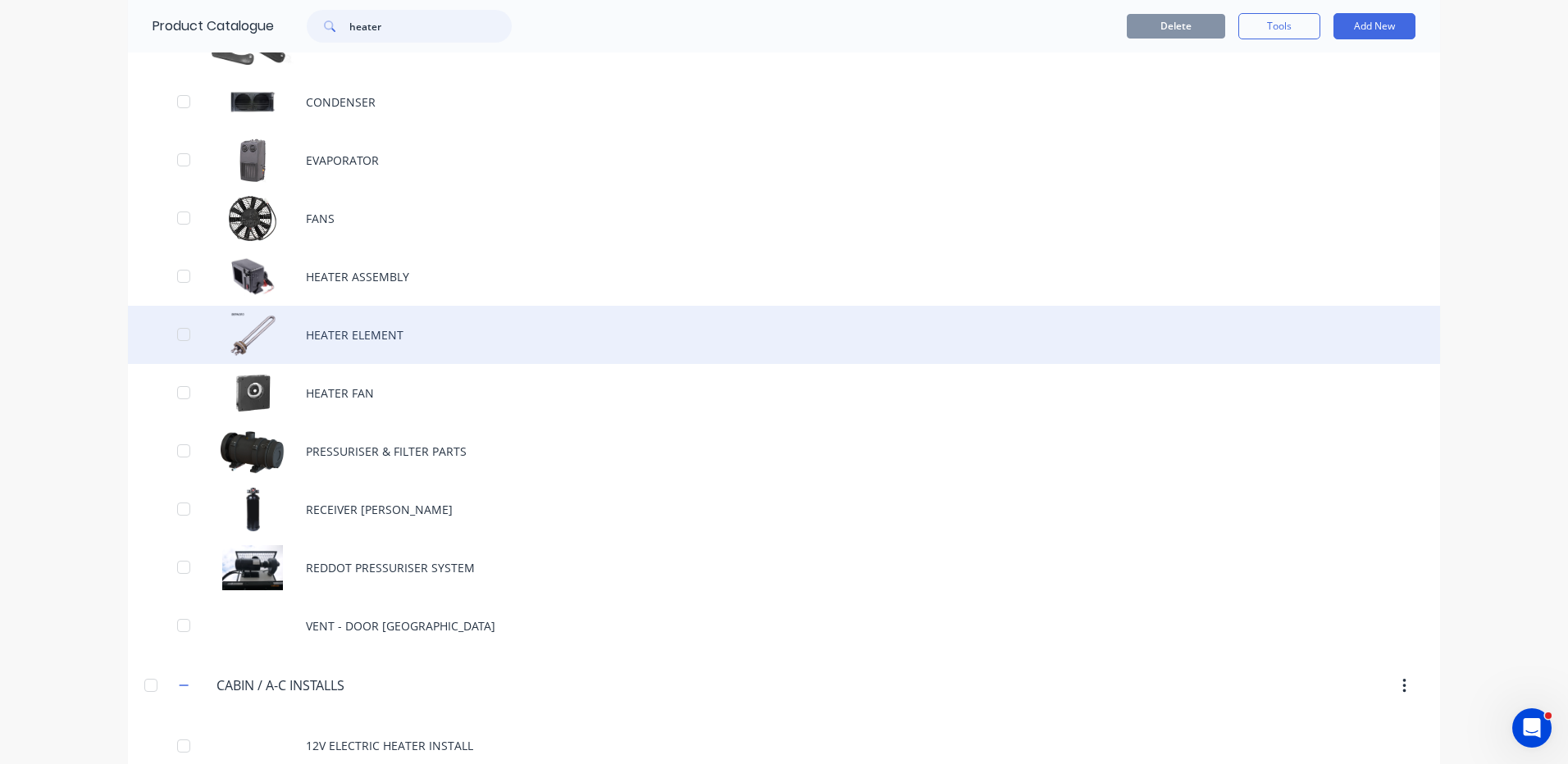
scroll to position [574, 0]
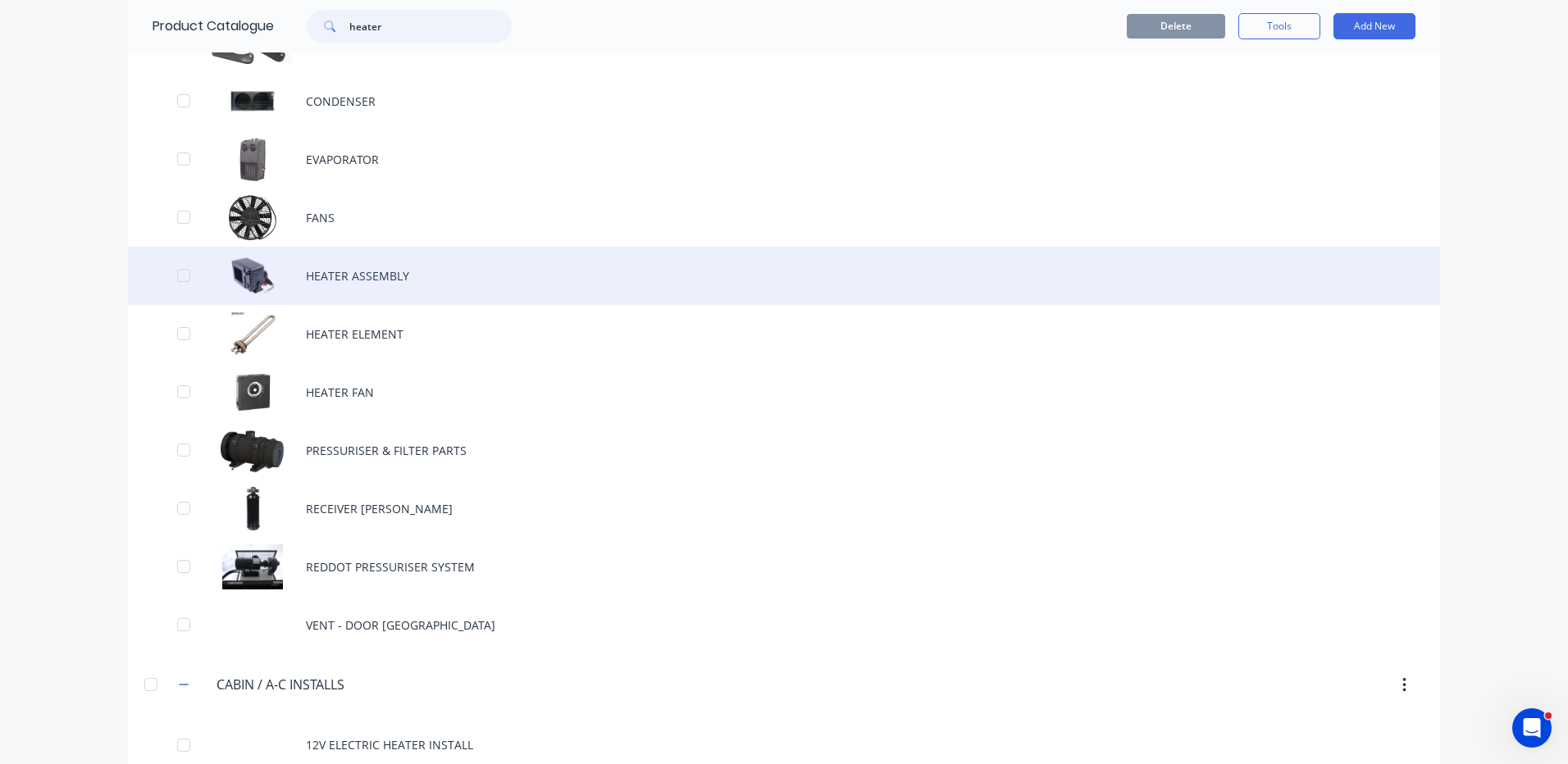
type input "heater"
click at [410, 289] on div "HEATER ASSEMBLY" at bounding box center [784, 276] width 1312 height 58
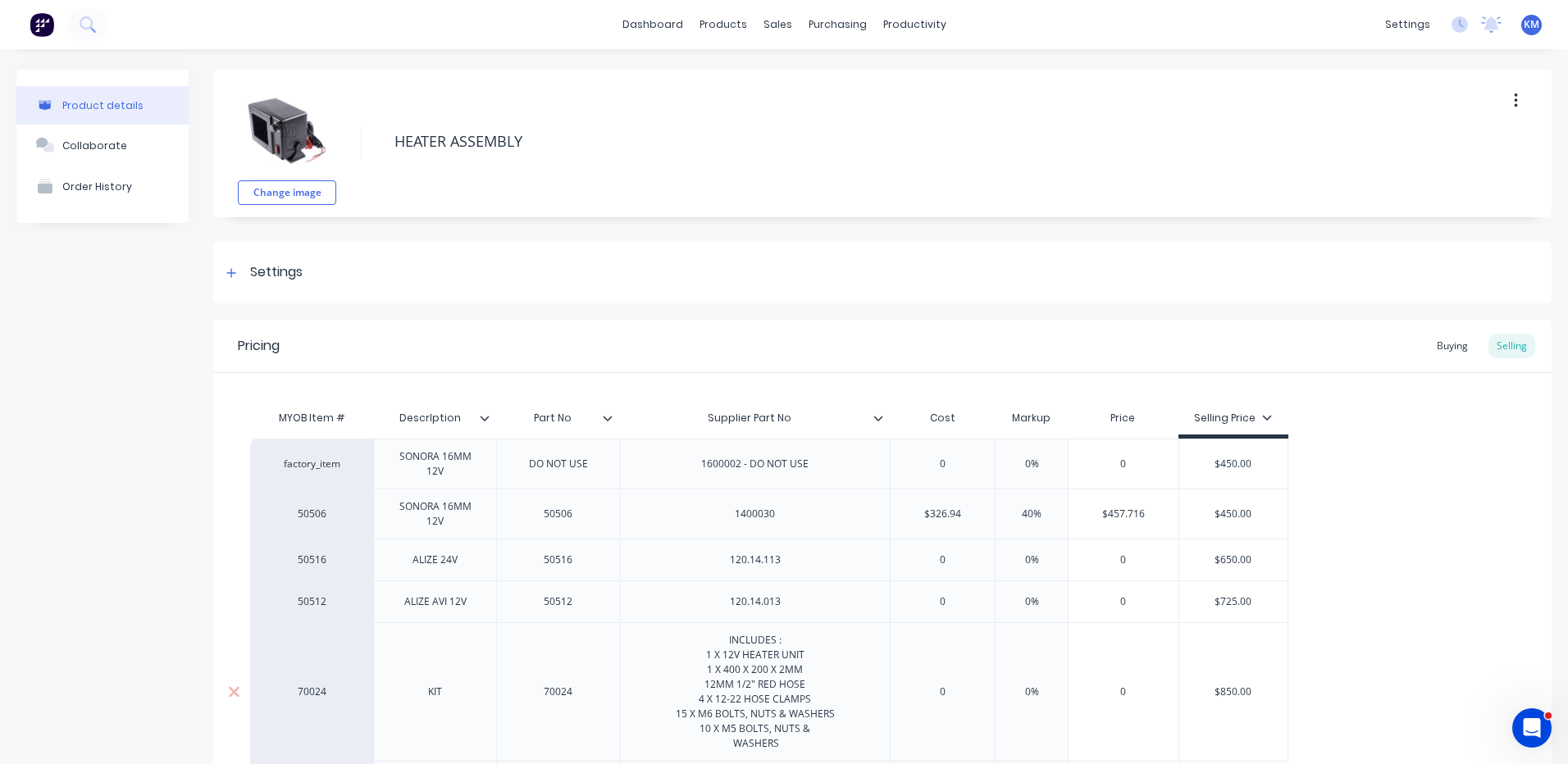
scroll to position [244, 0]
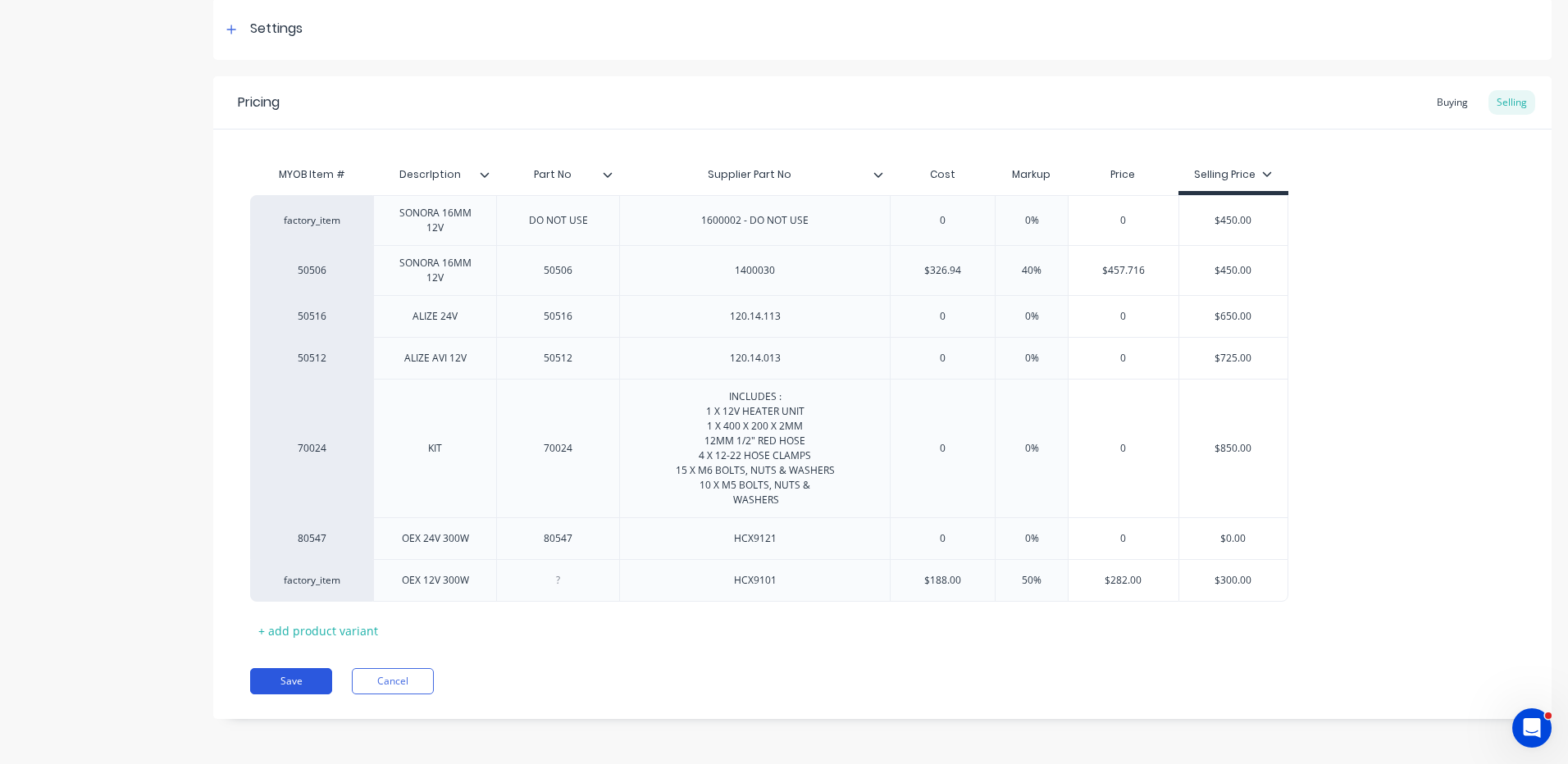
click at [318, 679] on button "Save" at bounding box center [291, 681] width 82 height 26
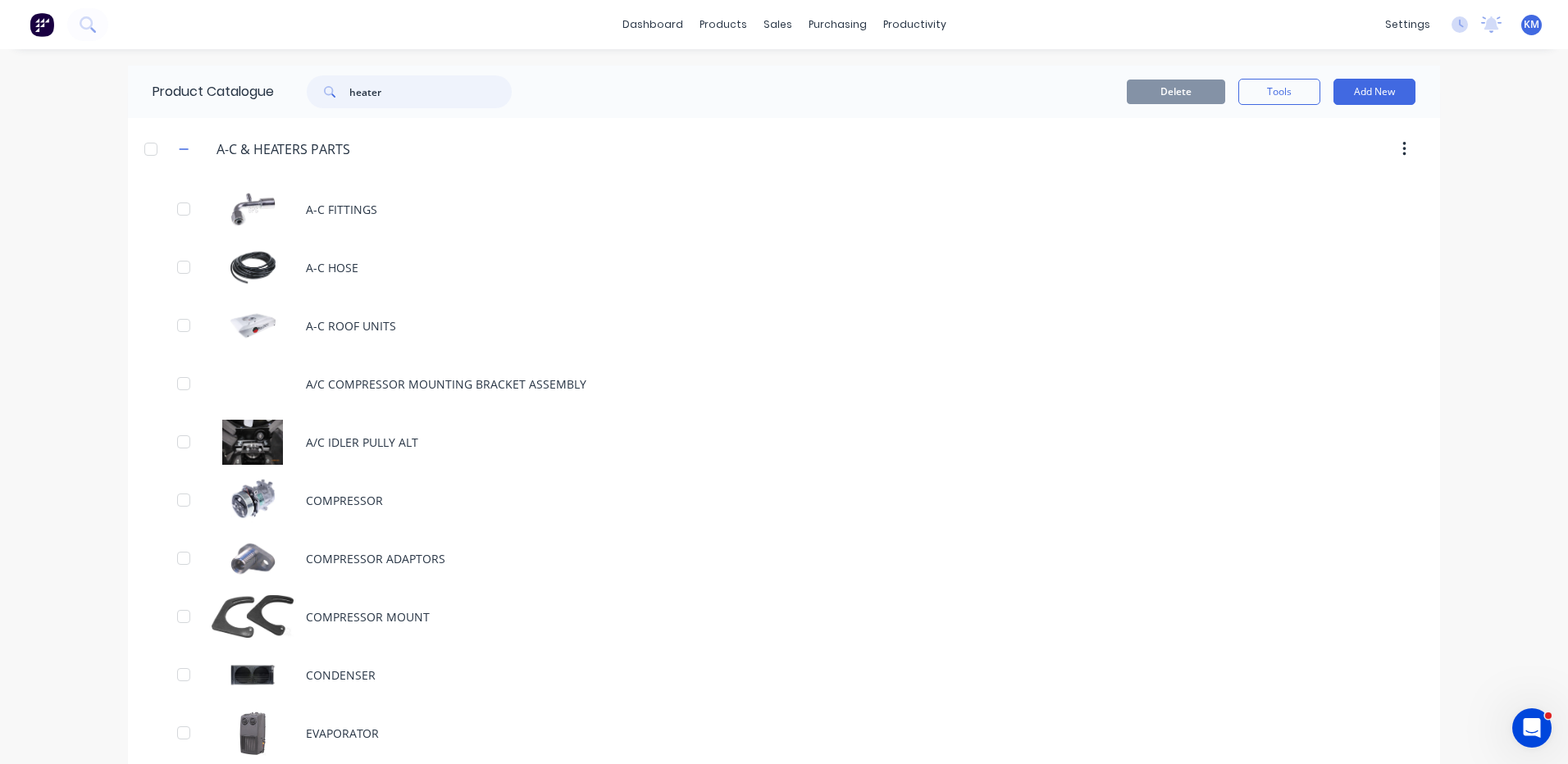
drag, startPoint x: 387, startPoint y: 90, endPoint x: 290, endPoint y: 84, distance: 97.2
click at [290, 84] on div "heater" at bounding box center [401, 92] width 222 height 33
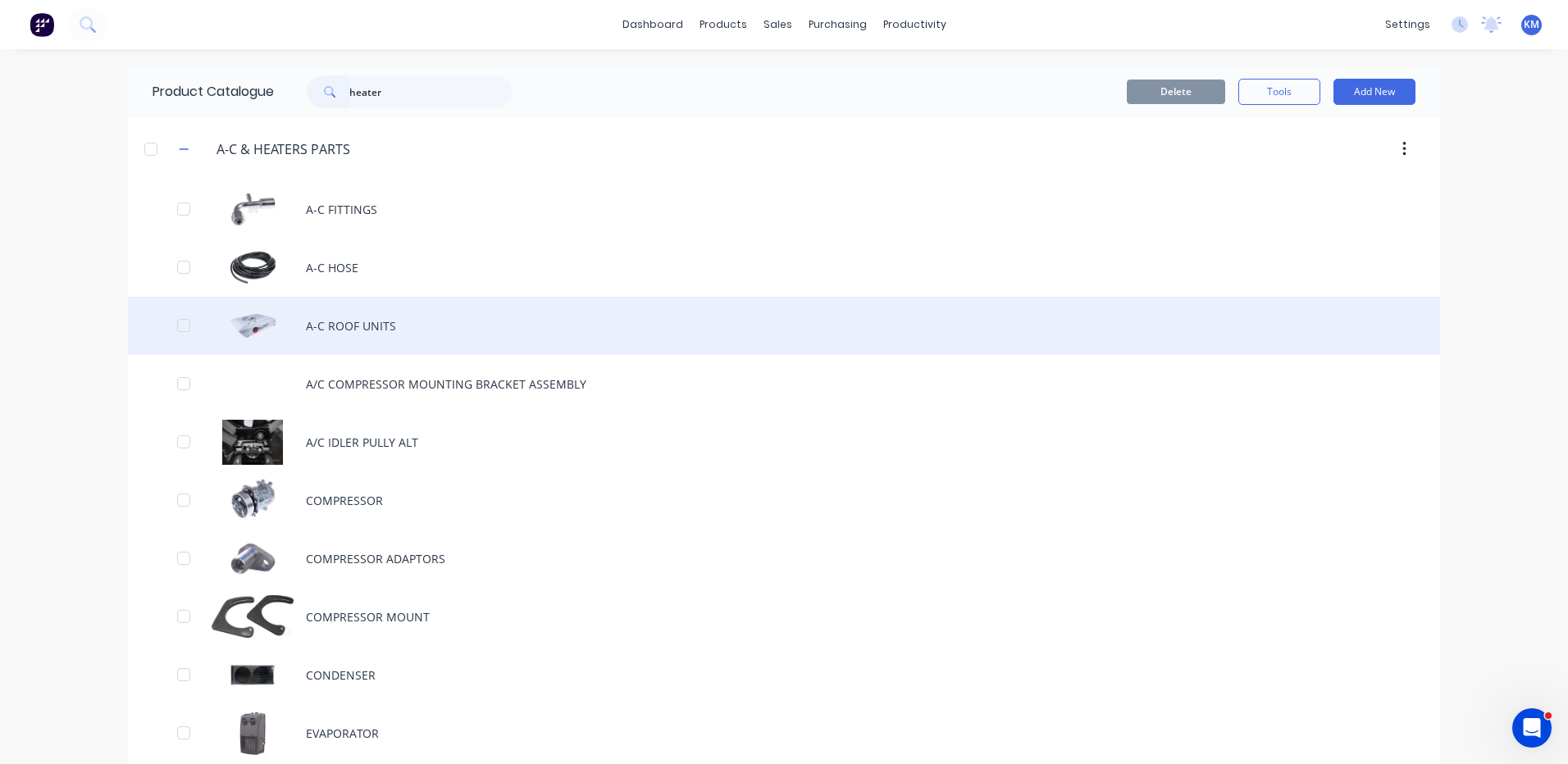
click at [336, 323] on div "A-C ROOF UNITS" at bounding box center [784, 326] width 1312 height 58
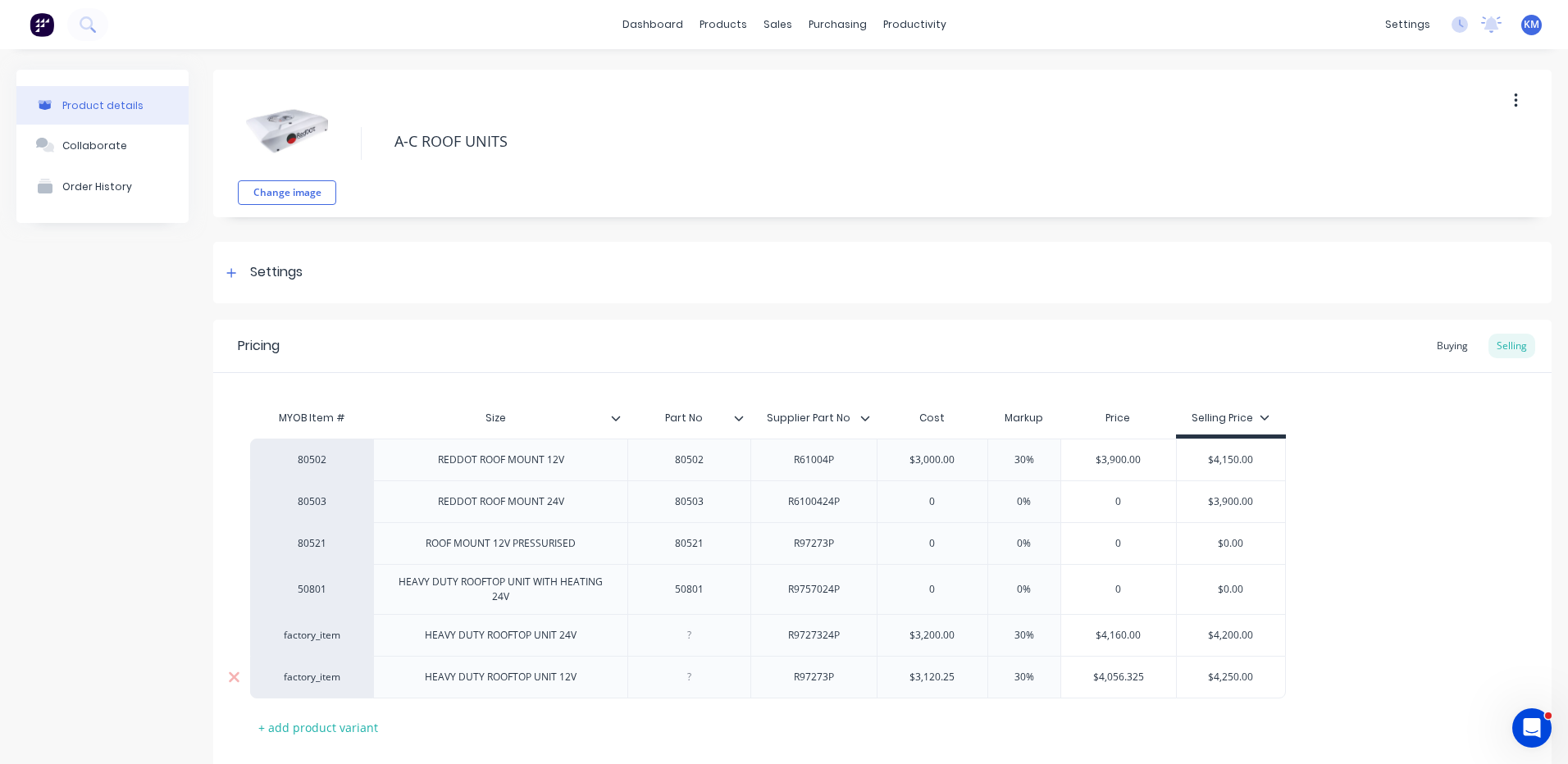
scroll to position [96, 0]
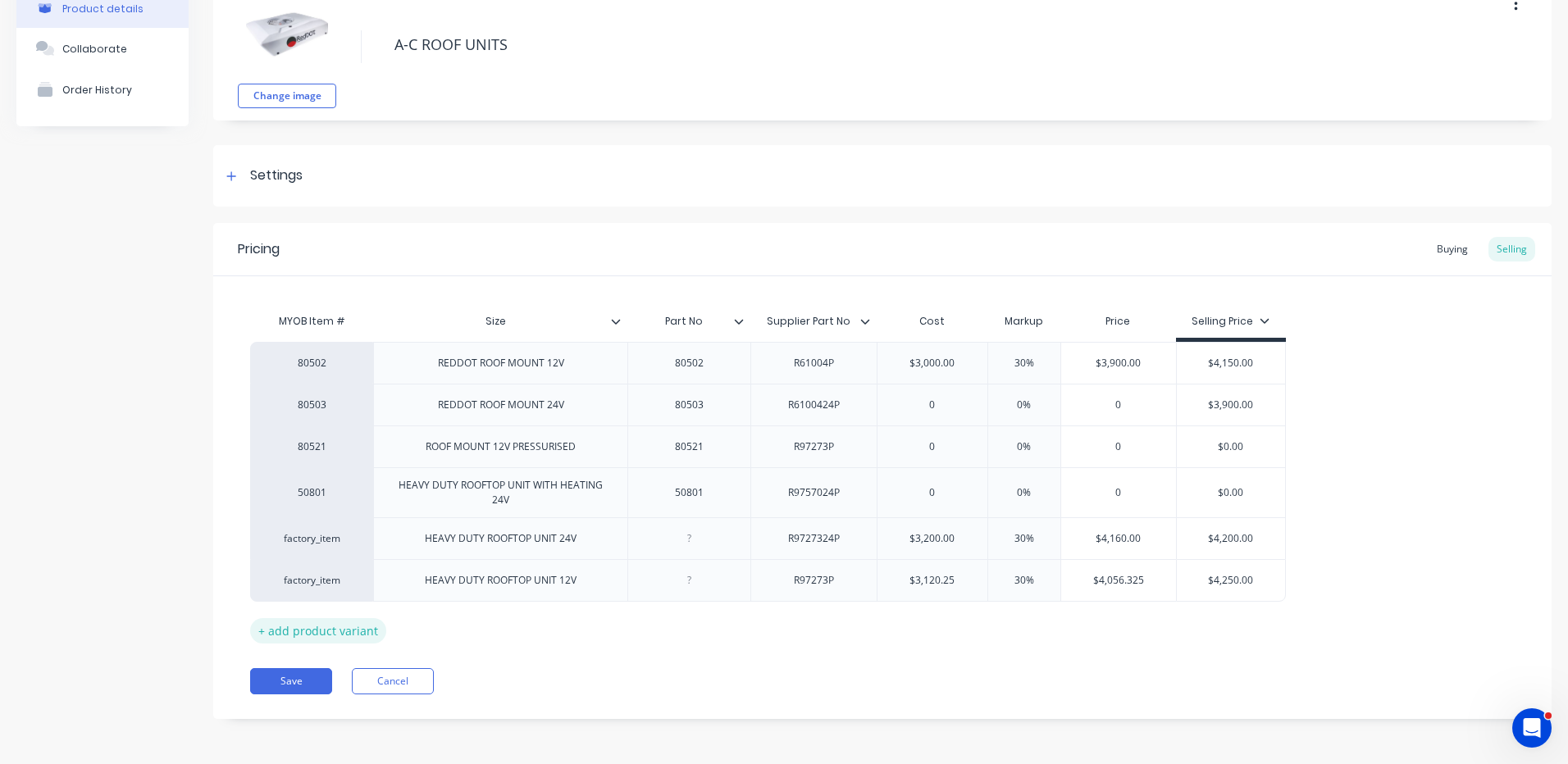
click at [356, 625] on div "+ add product variant" at bounding box center [318, 631] width 136 height 25
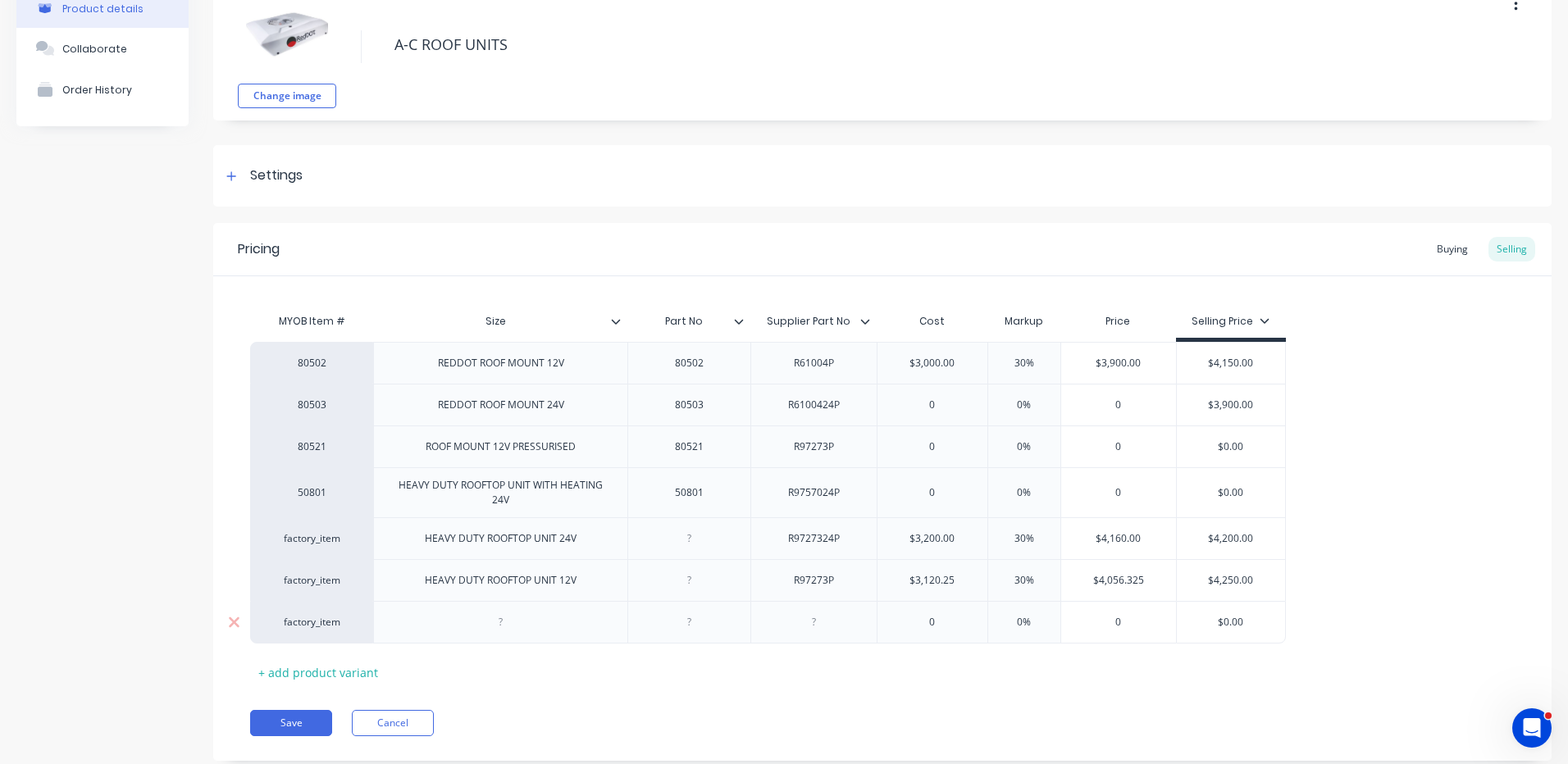
click at [480, 625] on div at bounding box center [501, 622] width 82 height 21
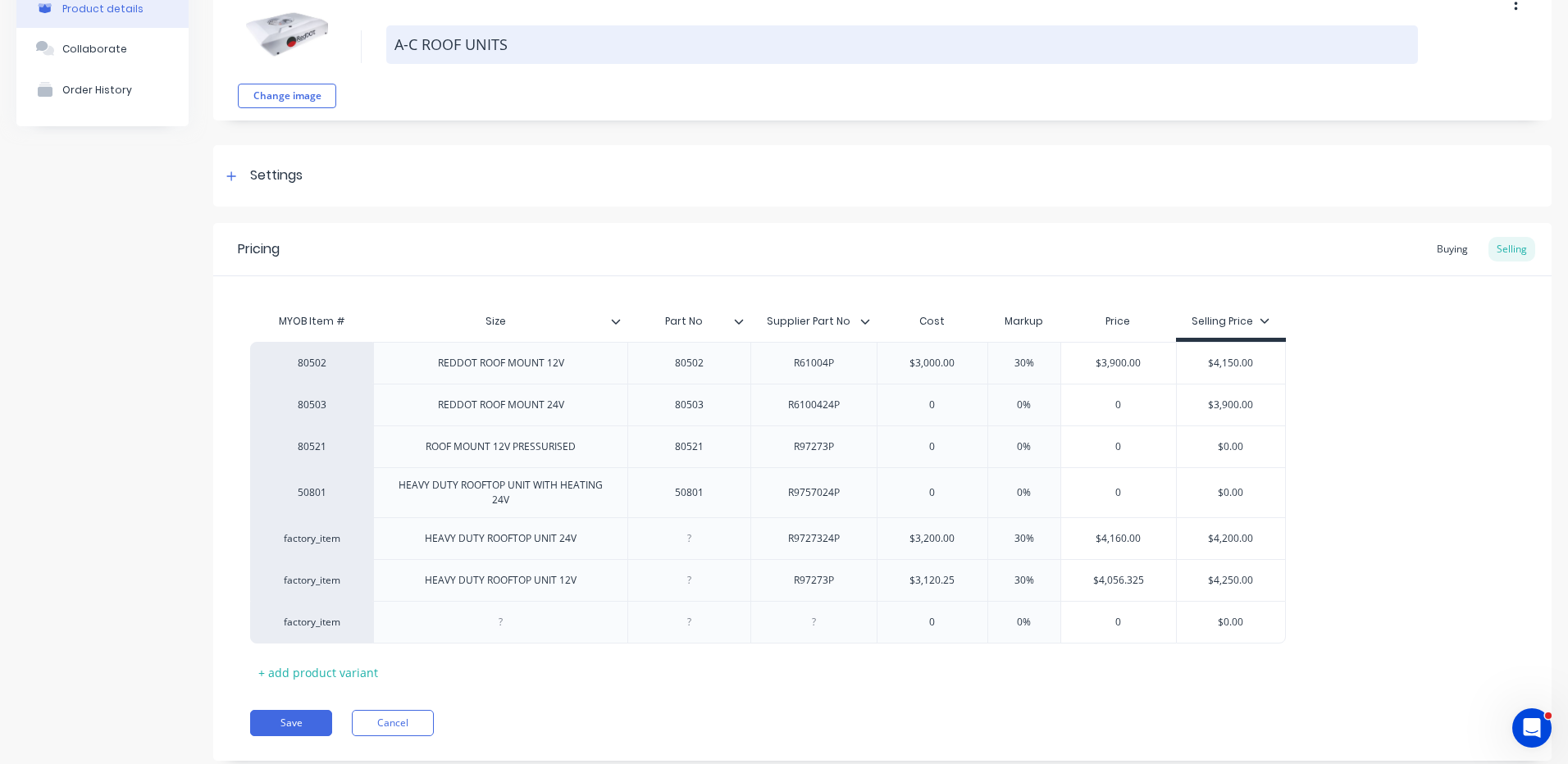
type textarea "x"
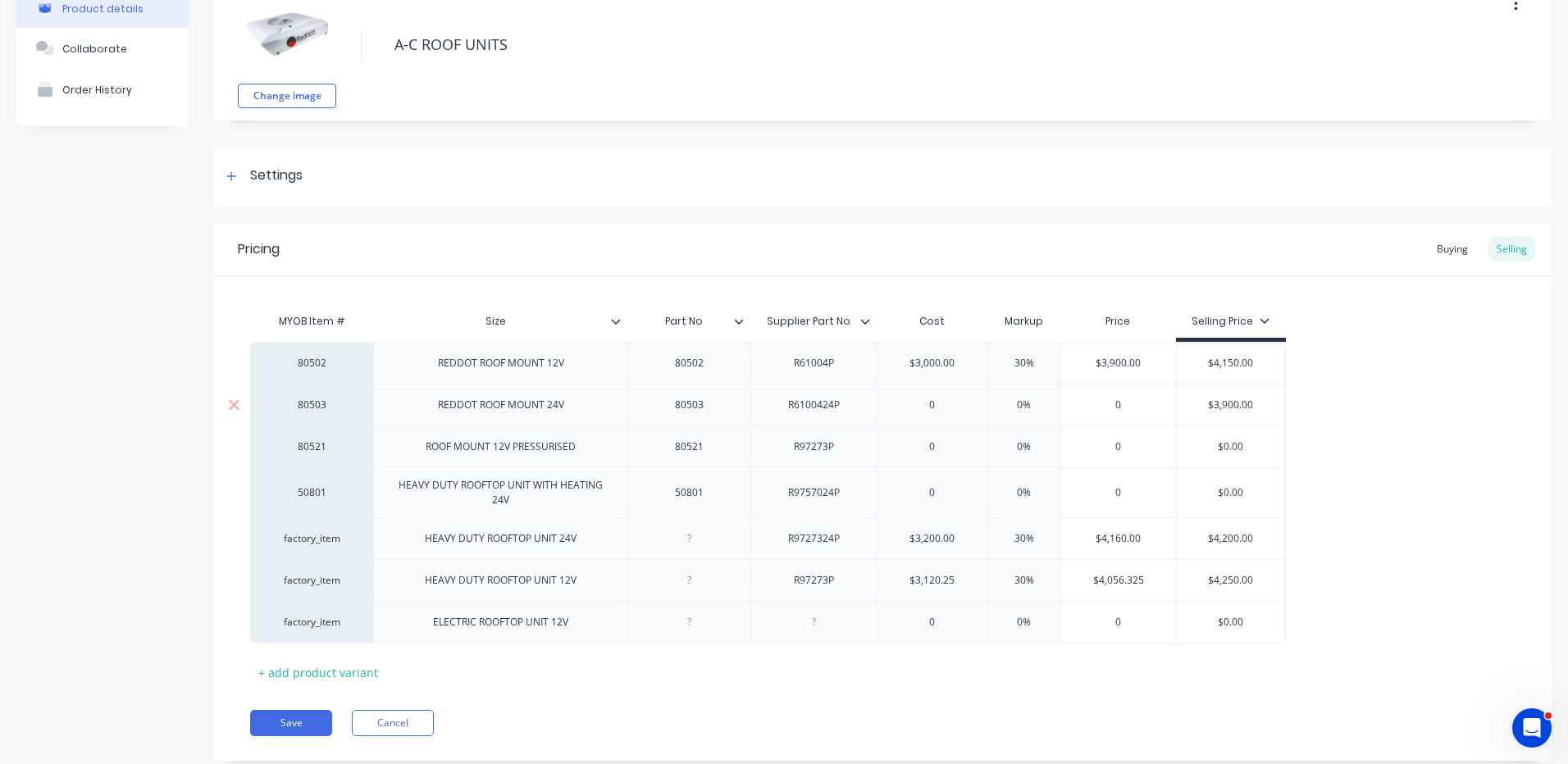
type textarea "x"
click at [316, 719] on button "Save" at bounding box center [291, 723] width 82 height 26
type textarea "x"
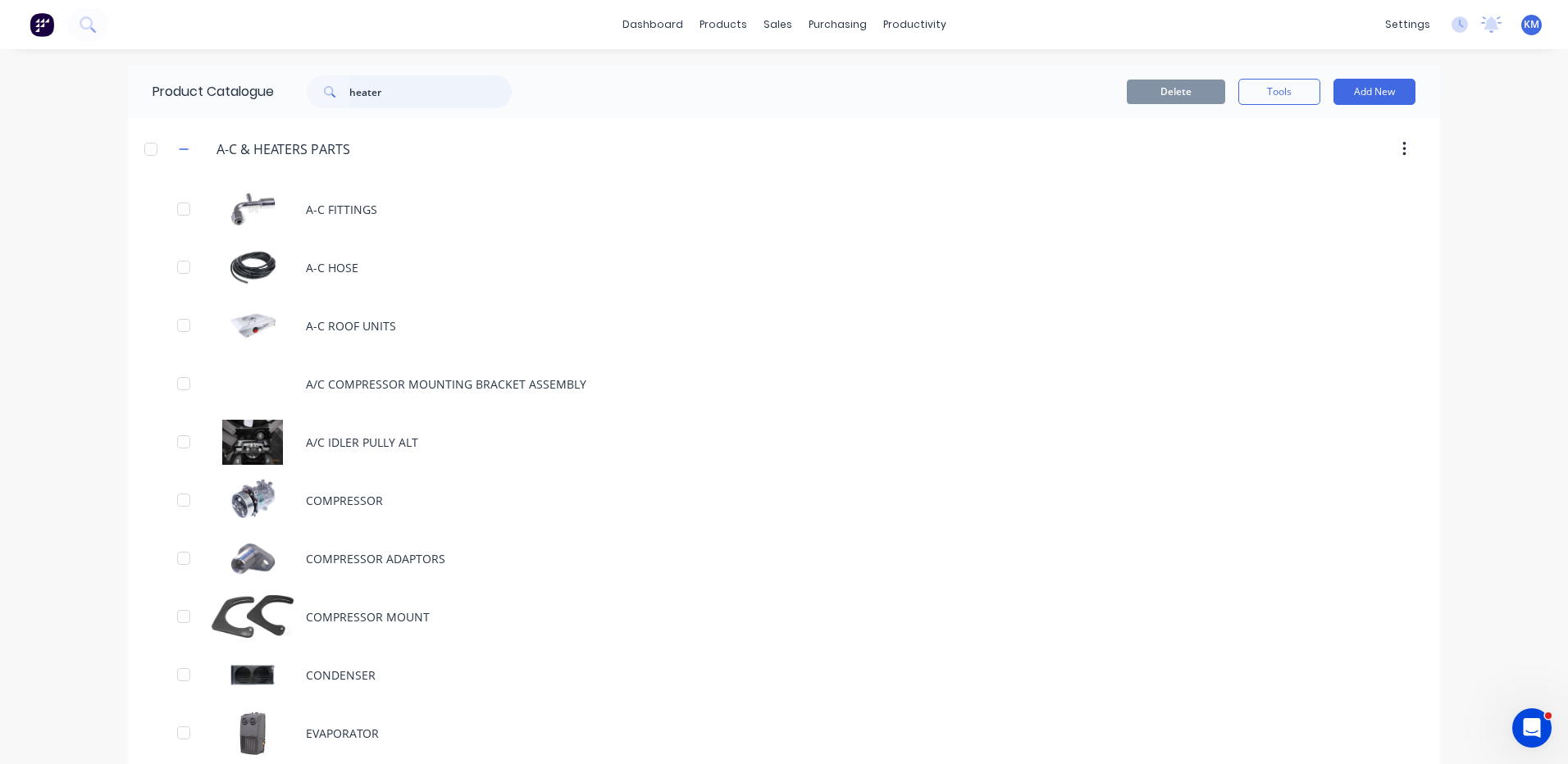
drag, startPoint x: 443, startPoint y: 73, endPoint x: 361, endPoint y: 78, distance: 82.2
click at [361, 78] on div "Product Catalogue heater" at bounding box center [340, 92] width 425 height 52
click at [372, 89] on input "heater" at bounding box center [431, 92] width 163 height 33
click at [353, 98] on input "heater" at bounding box center [431, 92] width 163 height 33
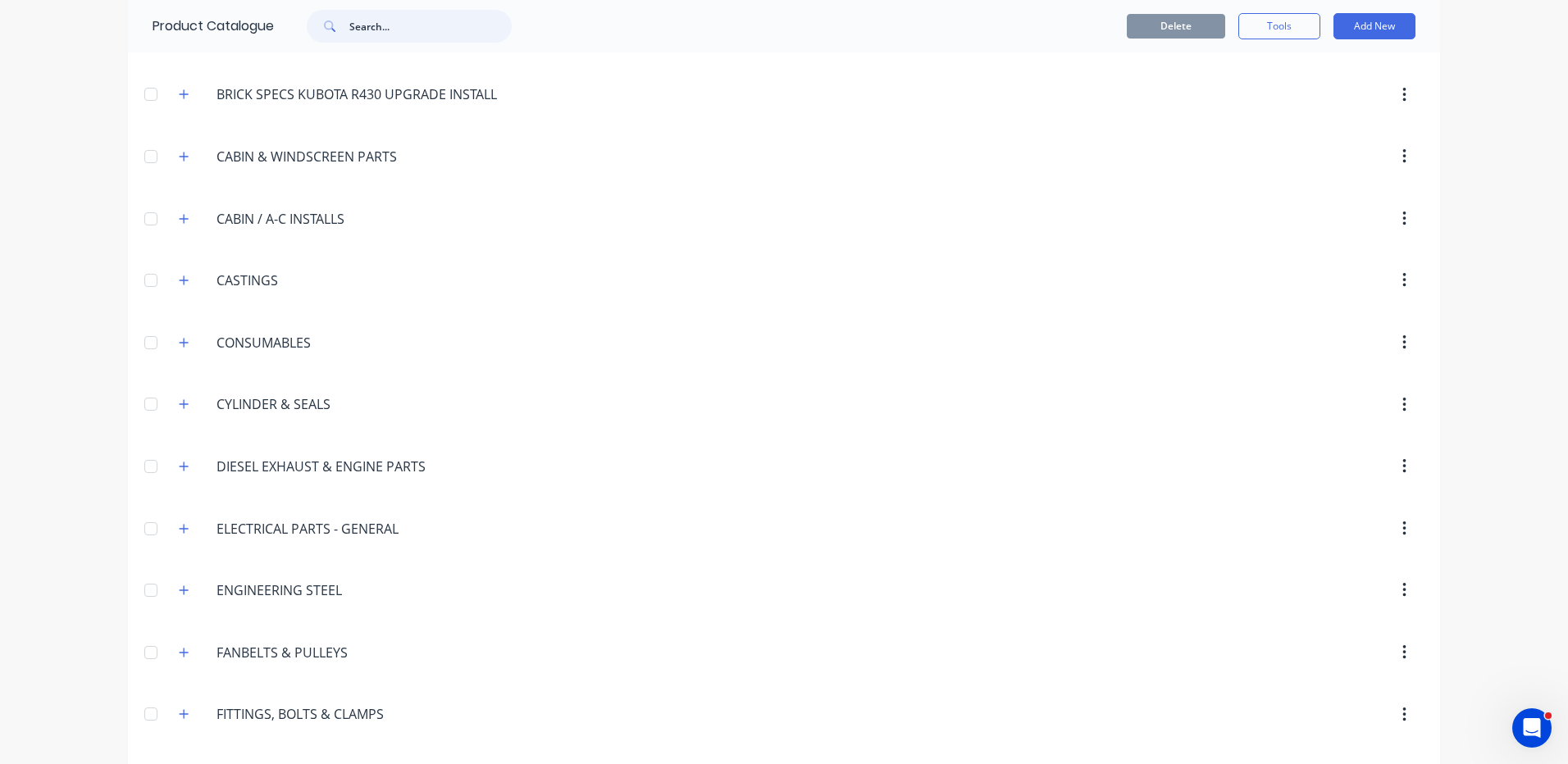
scroll to position [164, 0]
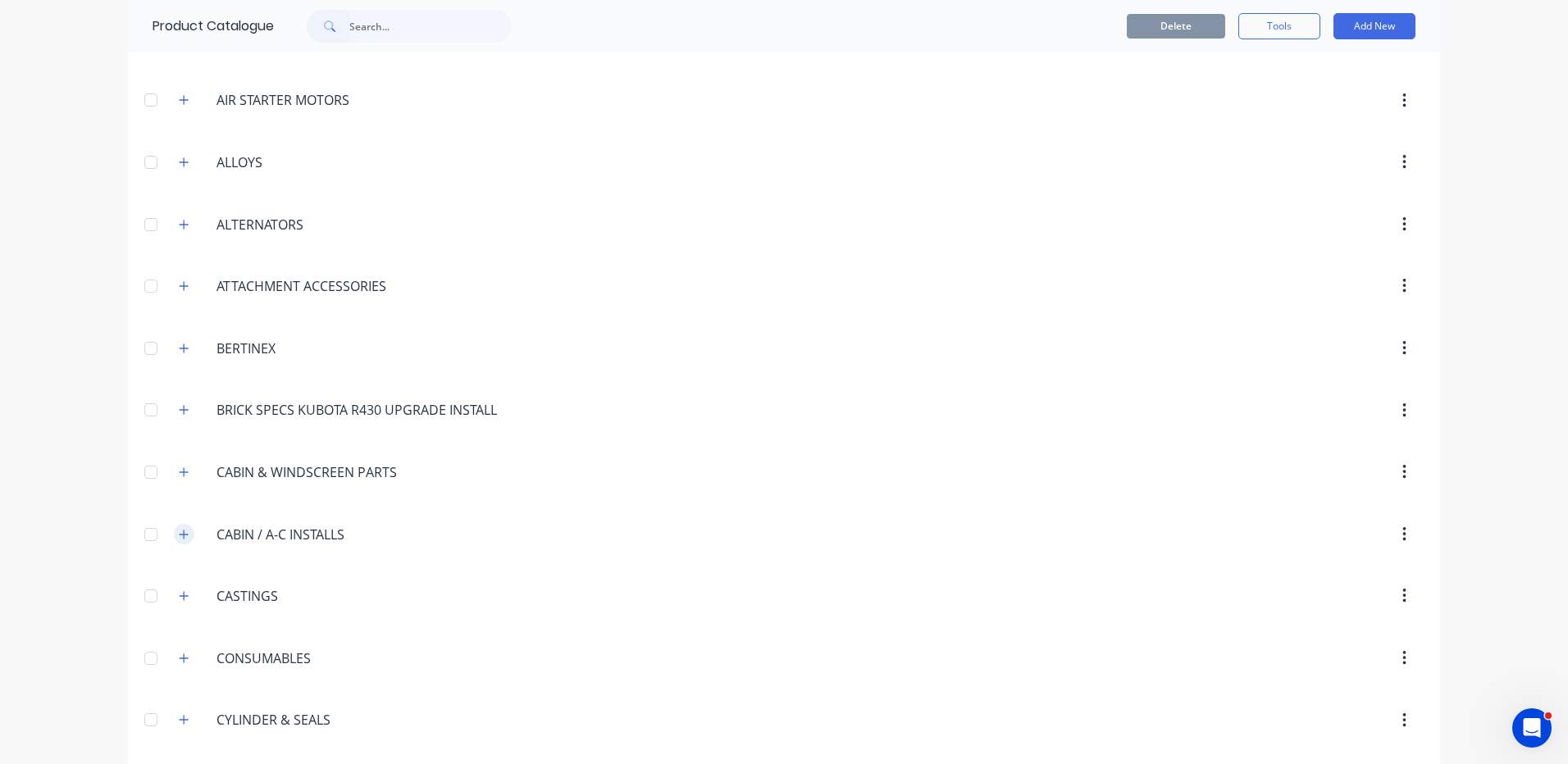
click at [179, 536] on icon "button" at bounding box center [184, 535] width 10 height 12
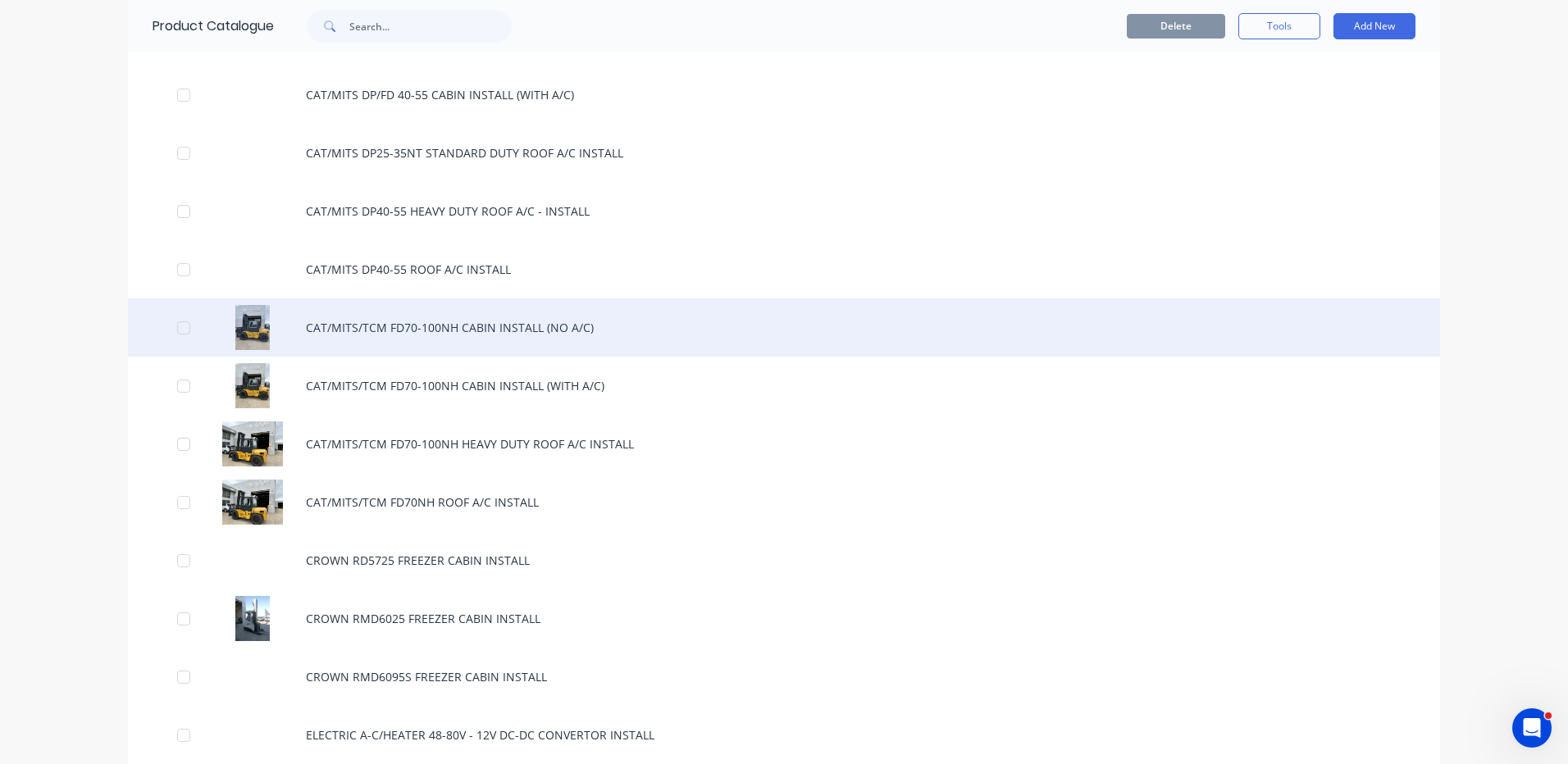
scroll to position [1394, 0]
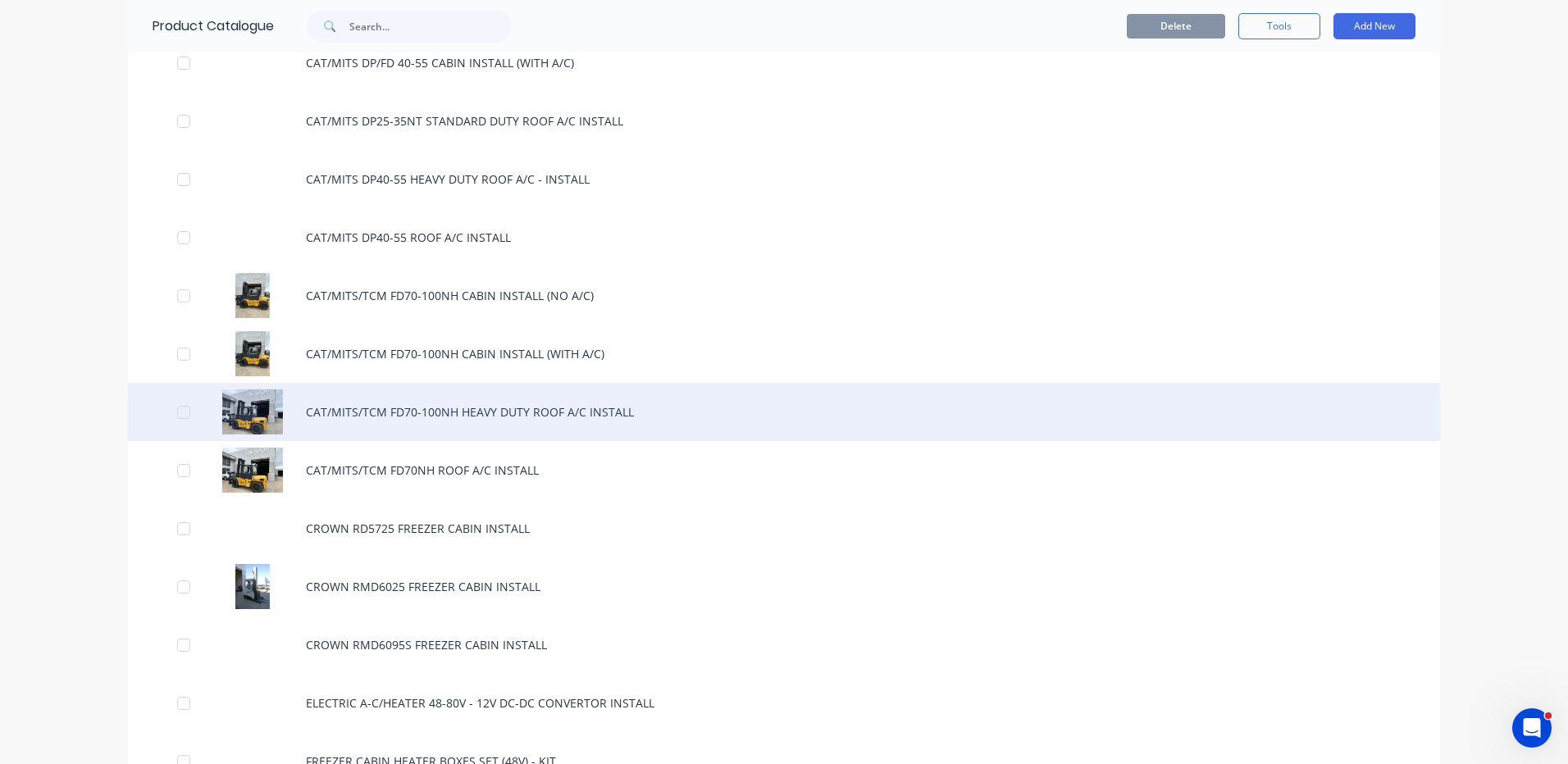
click at [593, 423] on div "CAT/MITS/TCM FD70-100NH HEAVY DUTY ROOF A/C INSTALL" at bounding box center [784, 412] width 1312 height 58
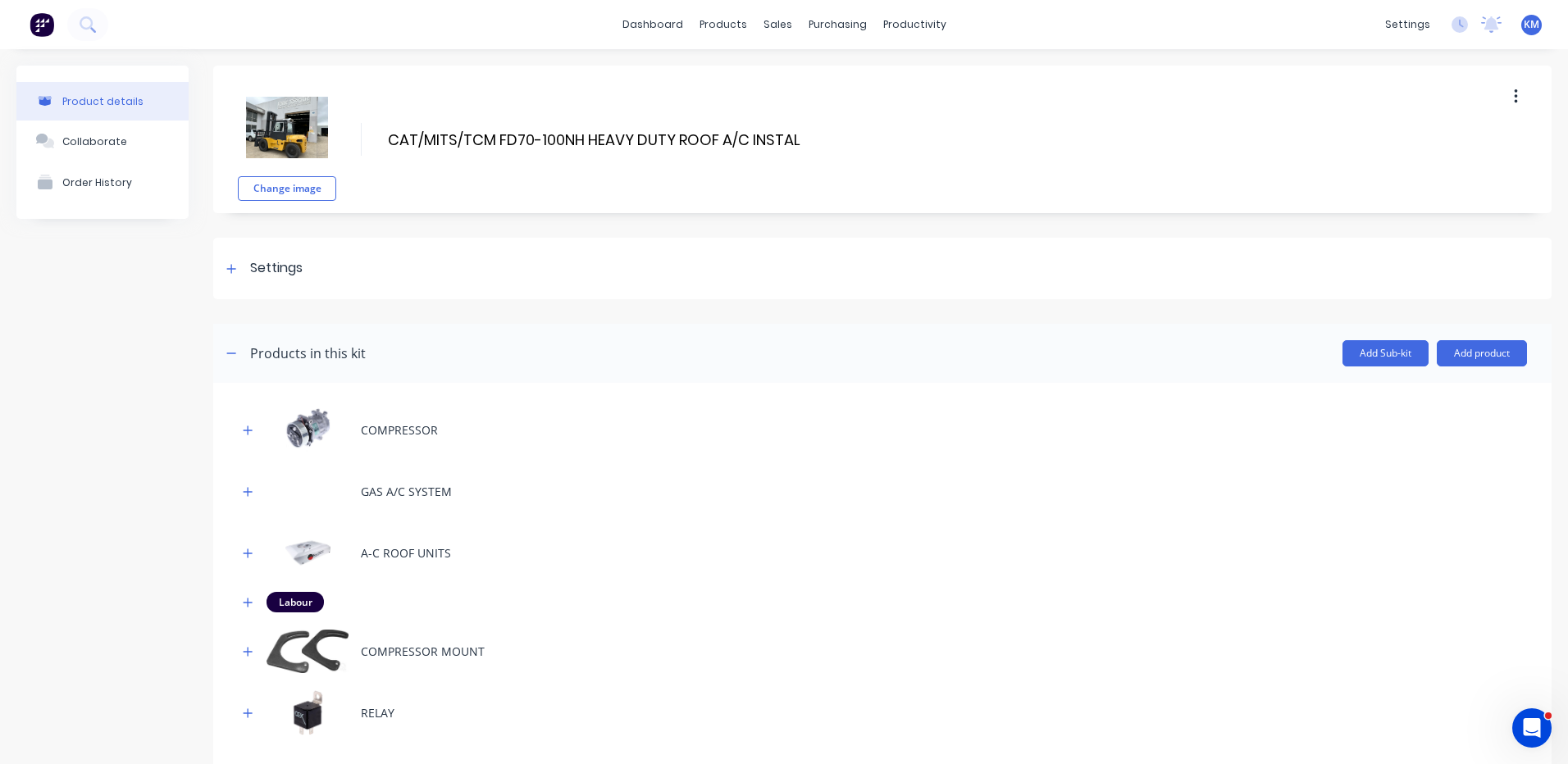
click at [1512, 96] on button "button" at bounding box center [1515, 96] width 39 height 30
drag, startPoint x: 1463, startPoint y: 129, endPoint x: 1297, endPoint y: 243, distance: 201.4
click at [1463, 130] on div "Duplicate" at bounding box center [1456, 140] width 126 height 24
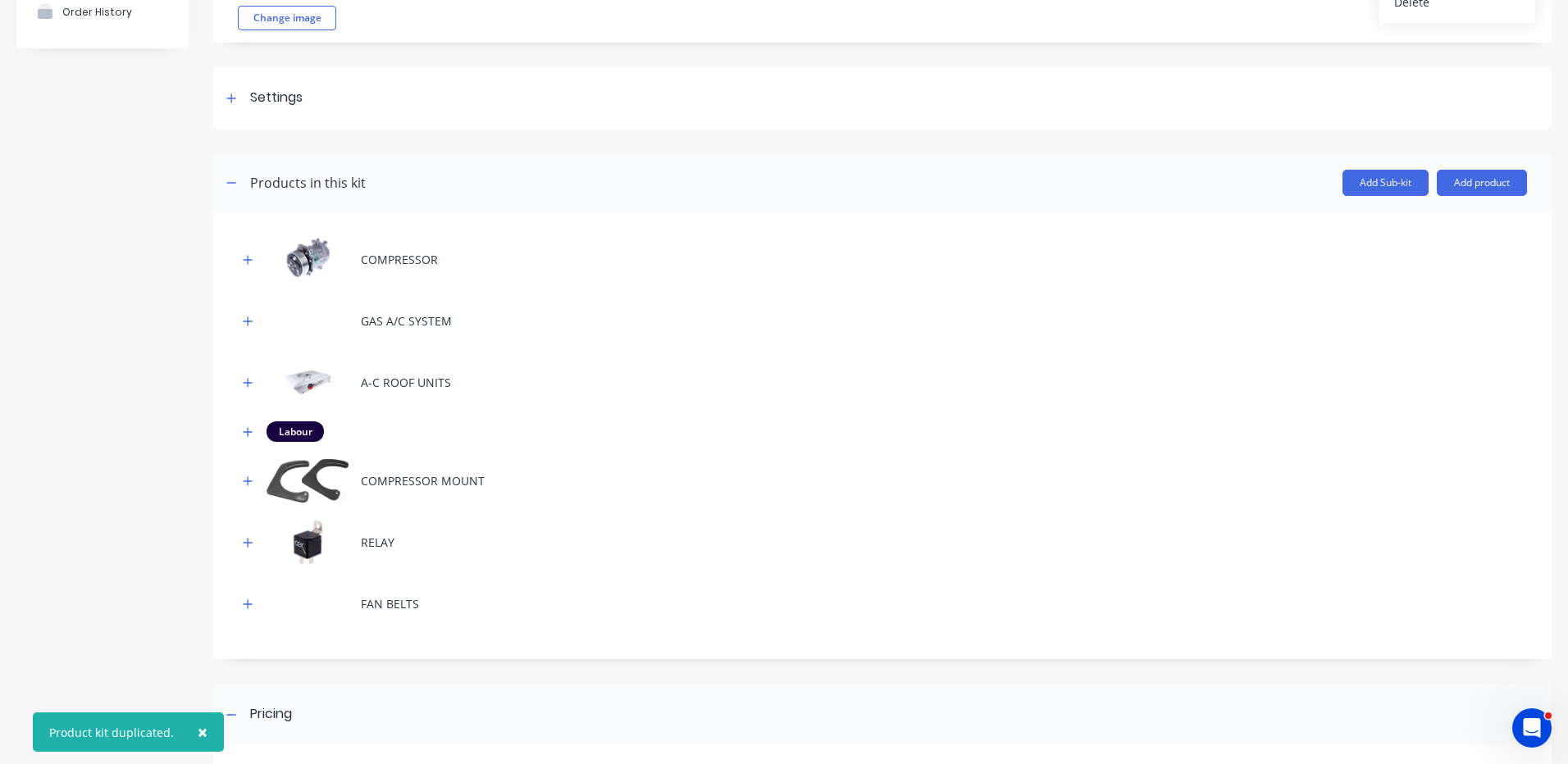
scroll to position [410, 0]
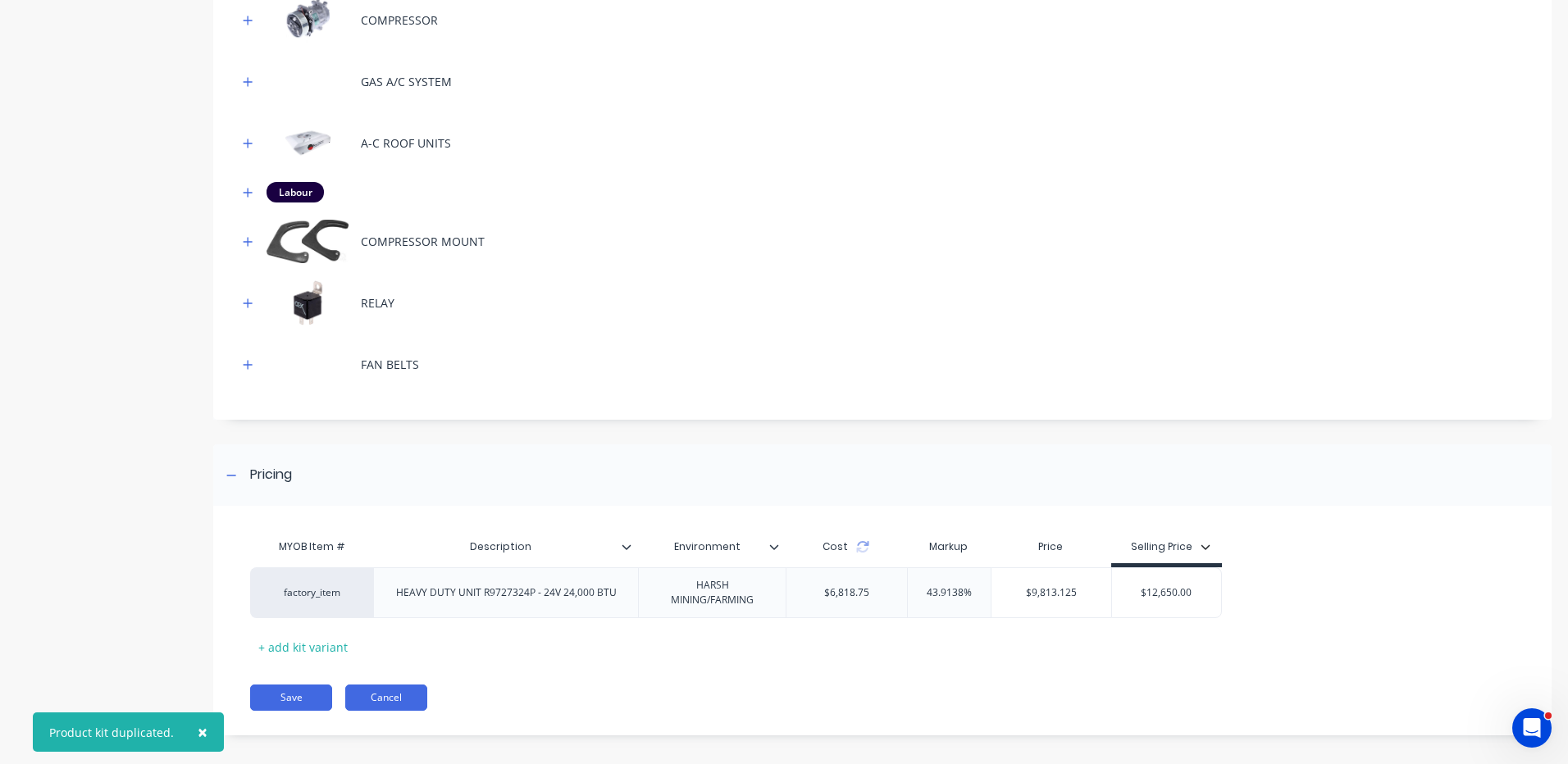
click at [402, 694] on button "Cancel" at bounding box center [385, 698] width 82 height 26
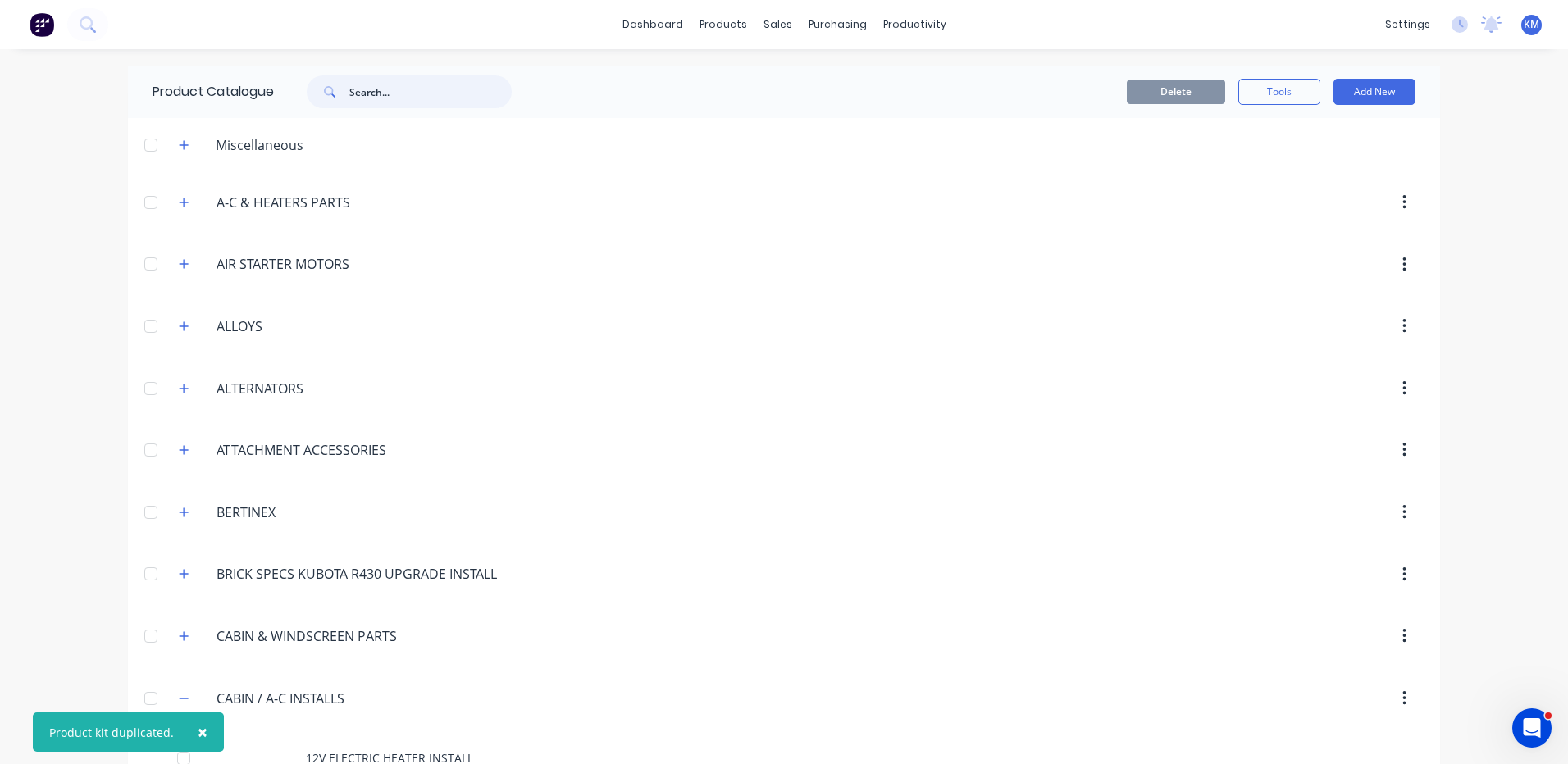
click at [428, 100] on input "text" at bounding box center [431, 92] width 163 height 33
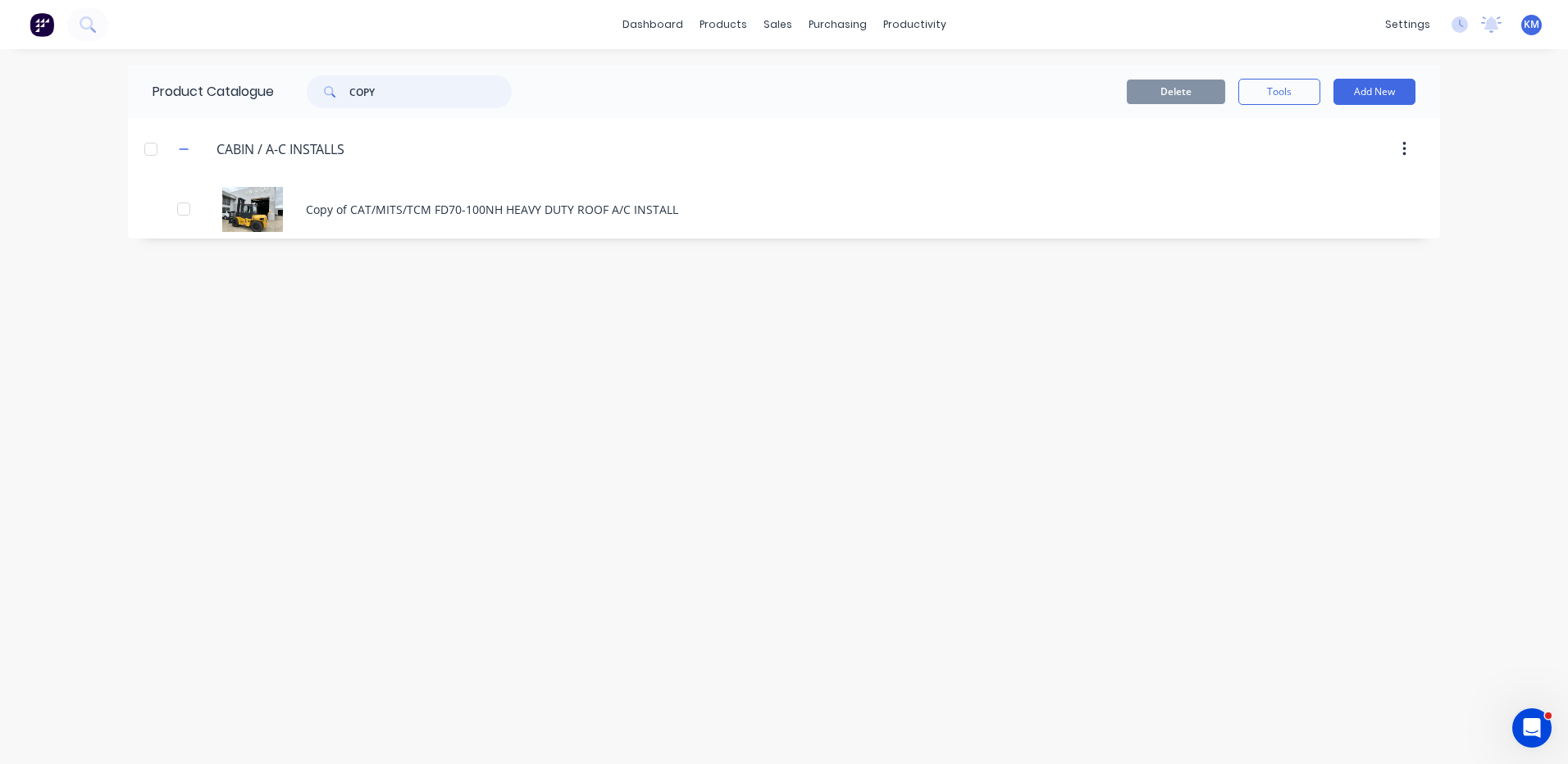
type input "COPY"
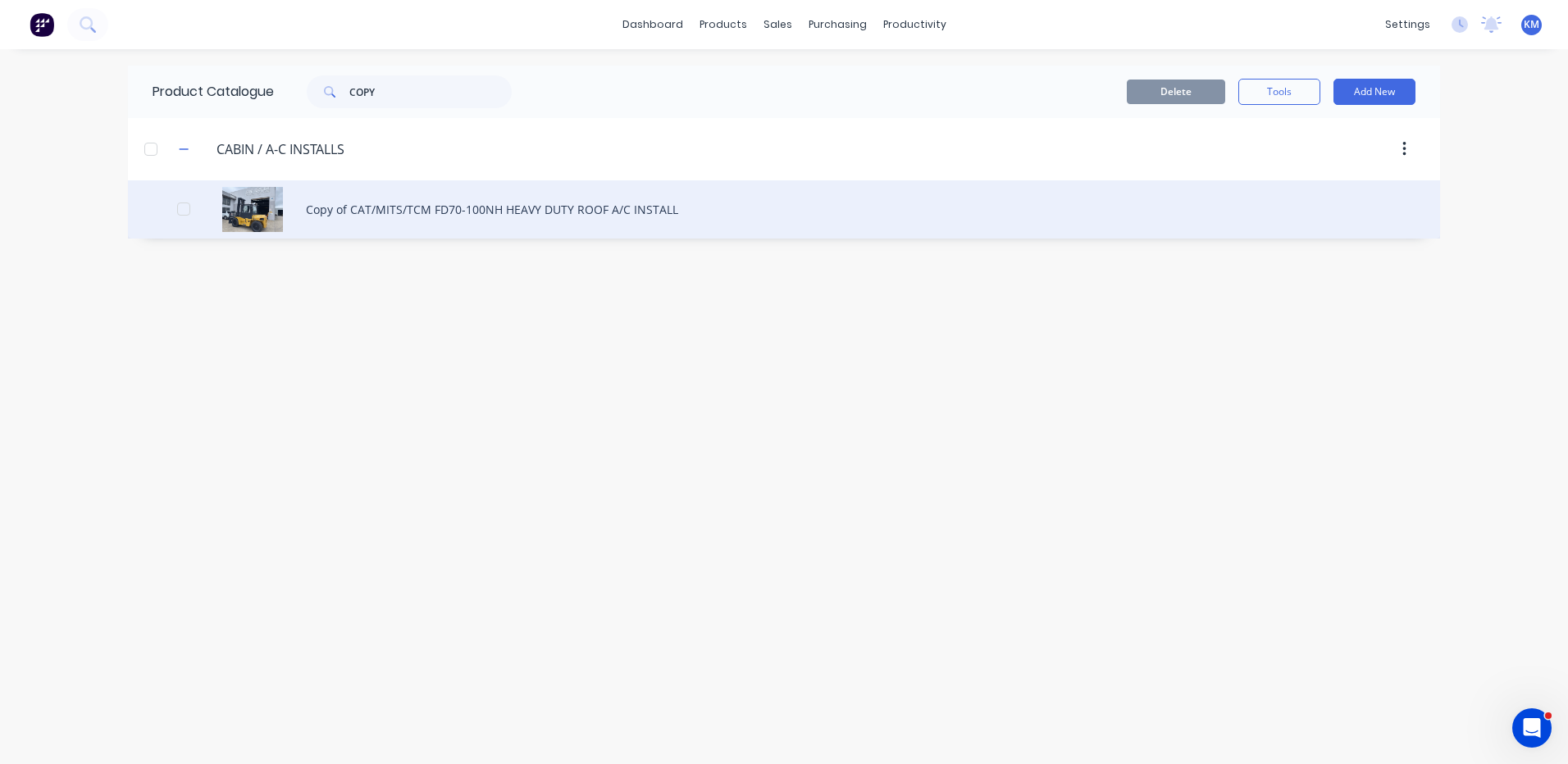
click at [599, 194] on div "Copy of CAT/MITS/TCM FD70-100NH HEAVY DUTY ROOF A/C INSTALL" at bounding box center [784, 209] width 1312 height 58
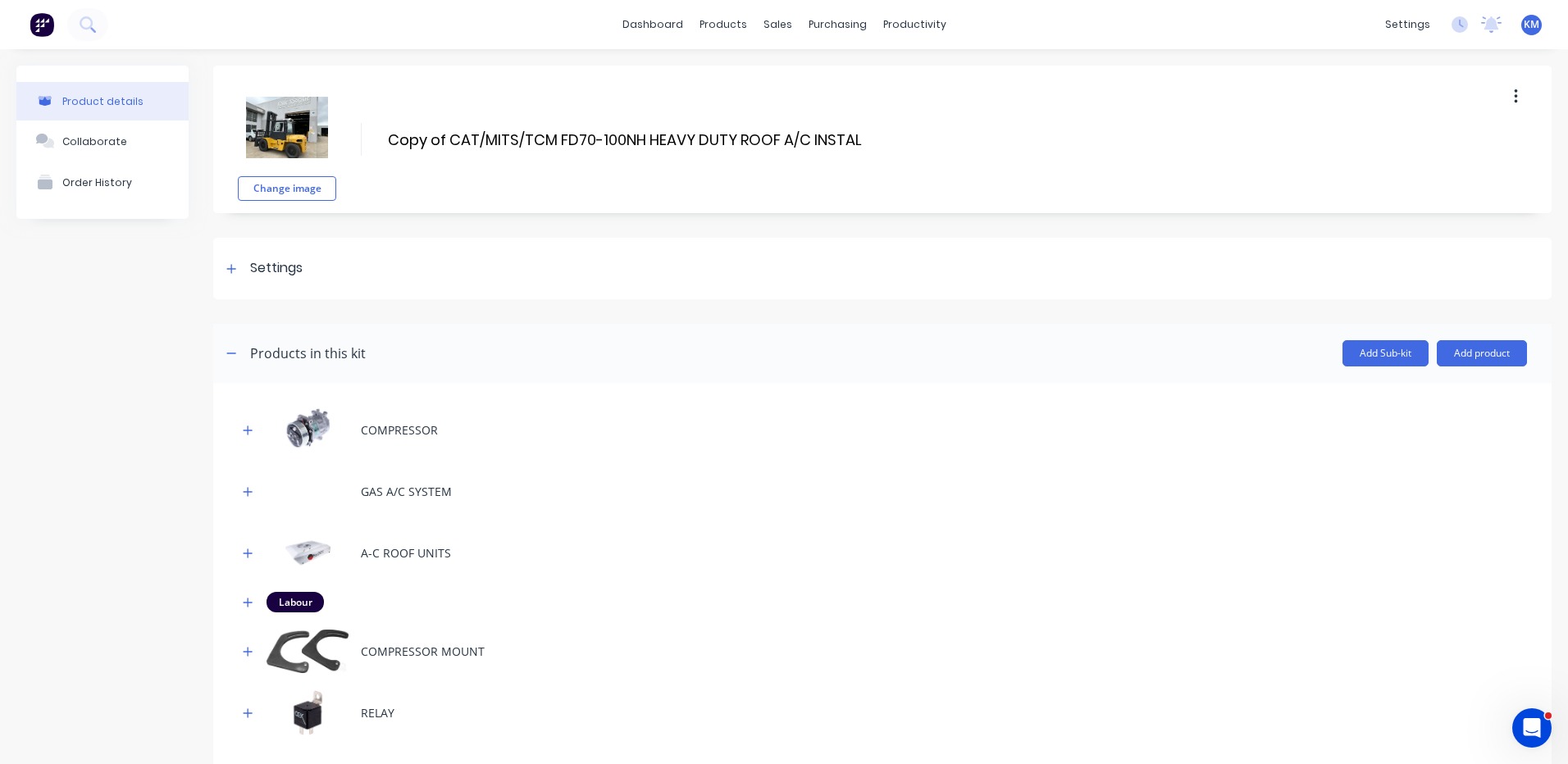
drag, startPoint x: 548, startPoint y: 138, endPoint x: 385, endPoint y: 132, distance: 163.1
click at [385, 132] on div "Change image Copy of CAT/MITS/TCM FD70-100NH HEAVY DUTY ROOF A/C INSTALL Copy o…" at bounding box center [881, 139] width 1338 height 147
click at [562, 132] on input "NICHIYU/CAT FB25-80 HEAVY DUTY ROOF A/C INSTALL" at bounding box center [575, 140] width 379 height 24
drag, startPoint x: 628, startPoint y: 138, endPoint x: 549, endPoint y: 140, distance: 79.0
click at [549, 140] on input "NICHIYU/CAT FB25-80 HEAVY DUTY ROOF A/C INSTALL" at bounding box center [575, 140] width 379 height 24
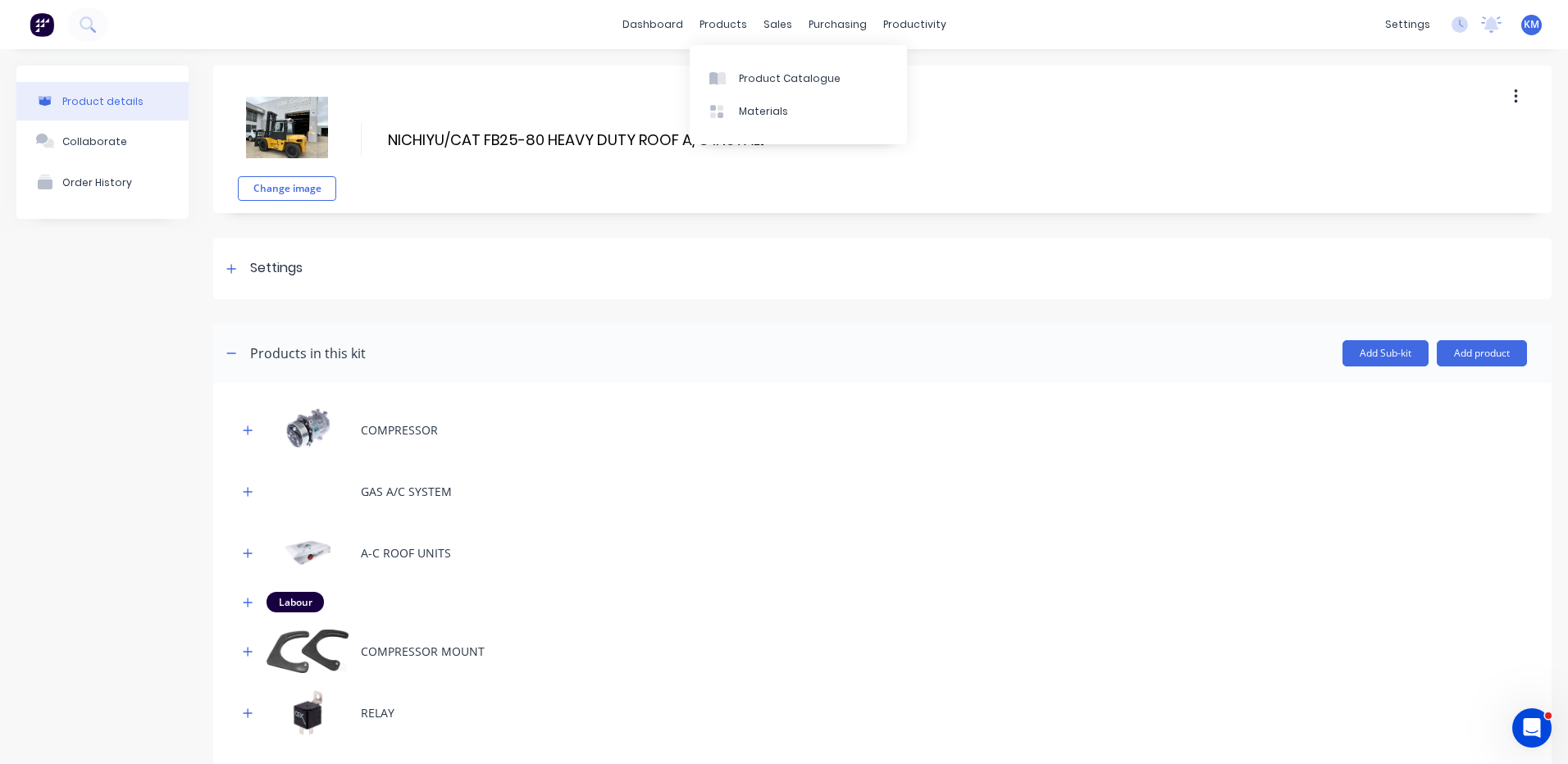
click at [659, 110] on div "Change image NICHIYU/CAT FB25-80 HEAVY DUTY ROOF A/C INSTALL NICHIYU/CAT FB25-8…" at bounding box center [881, 139] width 1338 height 147
click at [630, 132] on input "NICHIYU/CAT FB25-80 HEAVY DUTY ROOF A/C INSTALL" at bounding box center [575, 140] width 379 height 24
drag, startPoint x: 632, startPoint y: 134, endPoint x: 548, endPoint y: 141, distance: 84.3
click at [548, 141] on input "NICHIYU/CAT FB25-80 HEAVY DUTY ROOF A/C INSTALL" at bounding box center [575, 140] width 379 height 24
click at [710, 144] on input "NICHIYU/CAT FB25-80 12V ELECTRIC ROOF A/C INSTALL" at bounding box center [577, 140] width 382 height 24
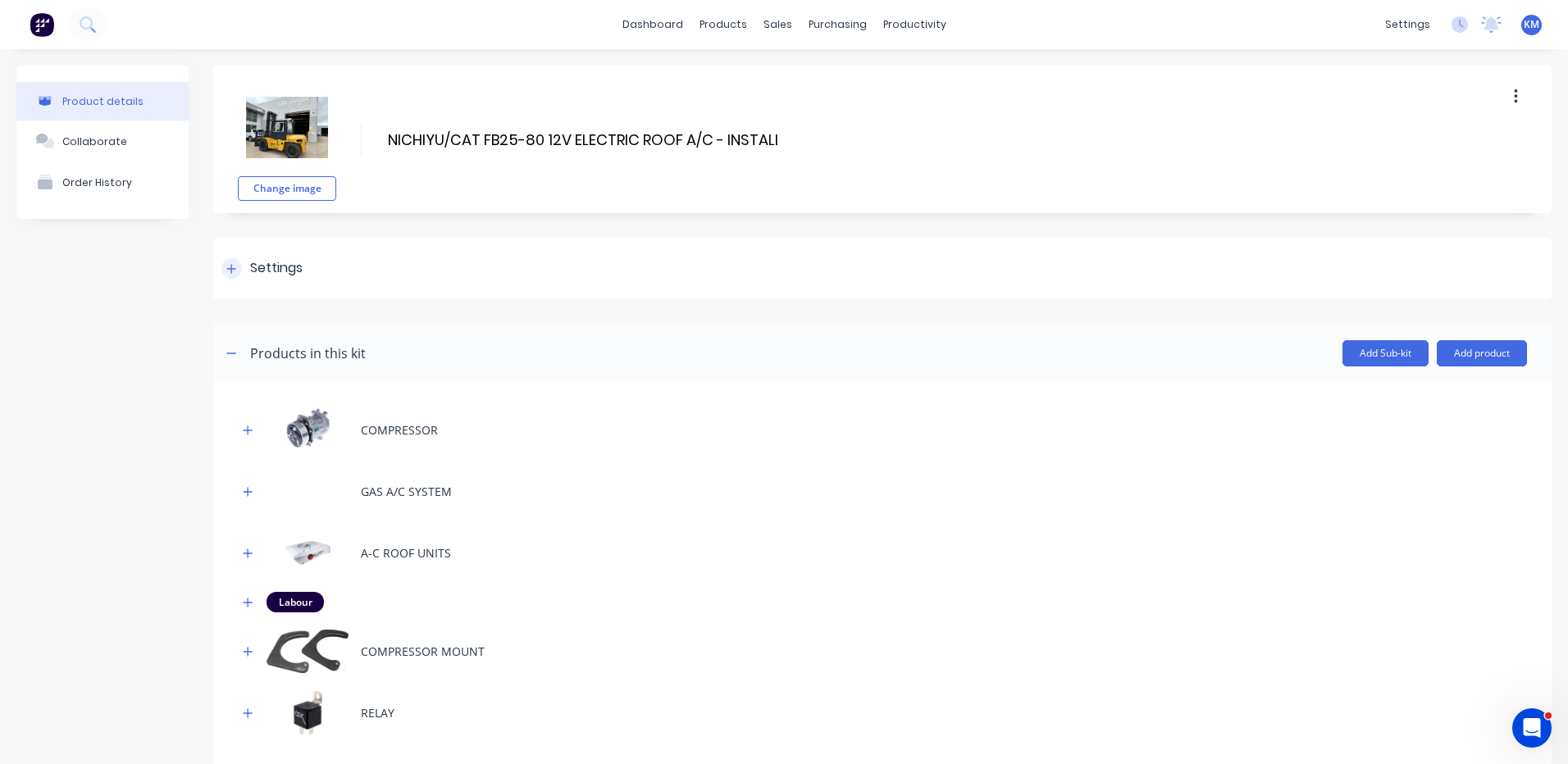
type input "NICHIYU/CAT FB25-80 12V ELECTRIC ROOF A/C - INSTALL"
click at [518, 246] on div "Settings" at bounding box center [881, 269] width 1338 height 62
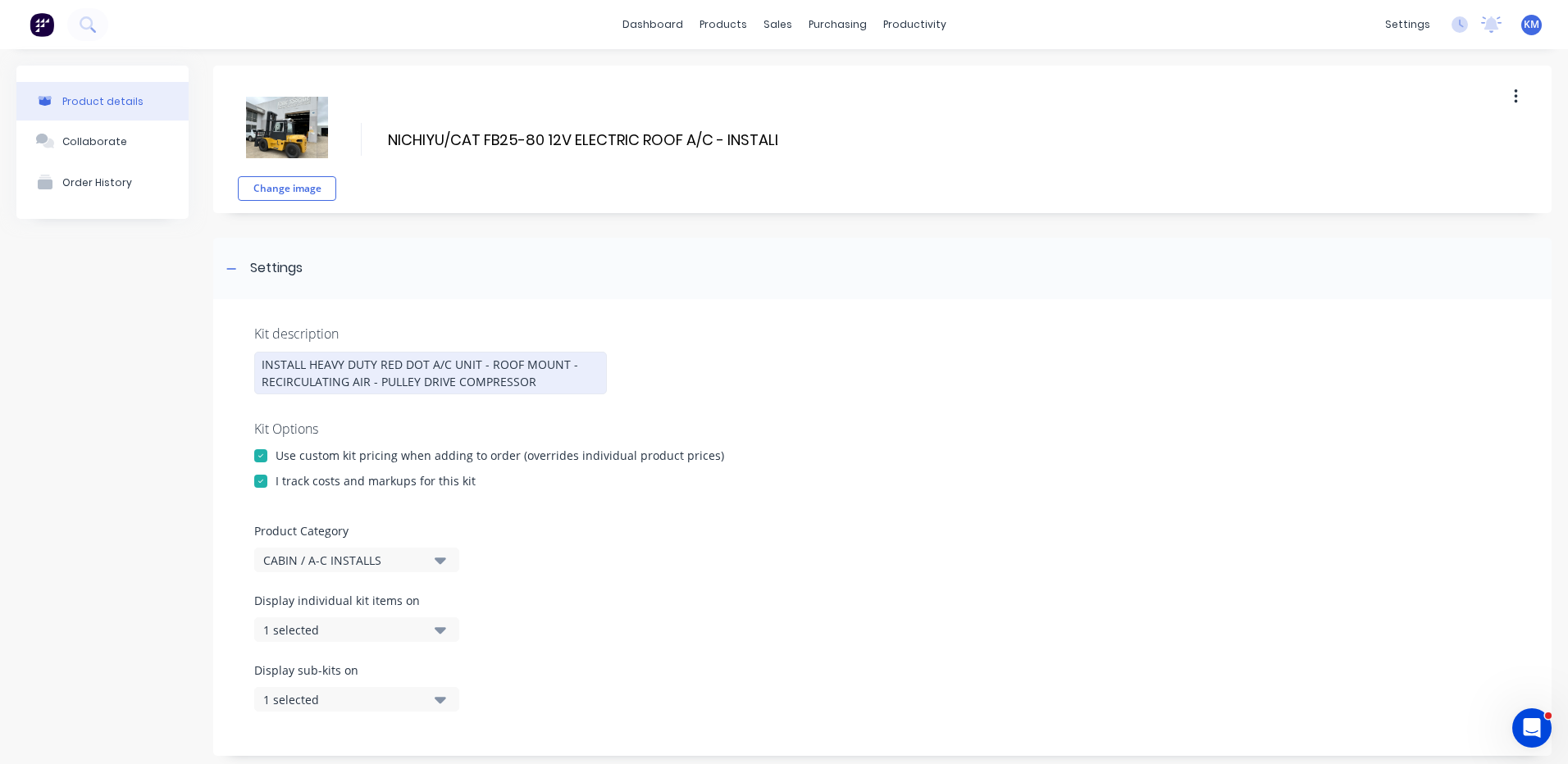
click at [335, 363] on div "INSTALL HEAVY DUTY RED DOT A/C UNIT - ROOF MOUNT - RECIRCULATING AIR - PULLEY D…" at bounding box center [431, 373] width 353 height 42
click at [368, 364] on div "INSTALL HEAVY DUTY RED DOT A/C UNIT - ROOF MOUNT - RECIRCULATING AIR - PULLEY D…" at bounding box center [431, 373] width 353 height 42
drag, startPoint x: 375, startPoint y: 363, endPoint x: 310, endPoint y: 363, distance: 65.0
click at [310, 363] on div "INSTALL HEAVY DUTY RED DOT A/C UNIT - ROOF MOUNT - RECIRCULATING AIR - PULLEY D…" at bounding box center [431, 373] width 353 height 42
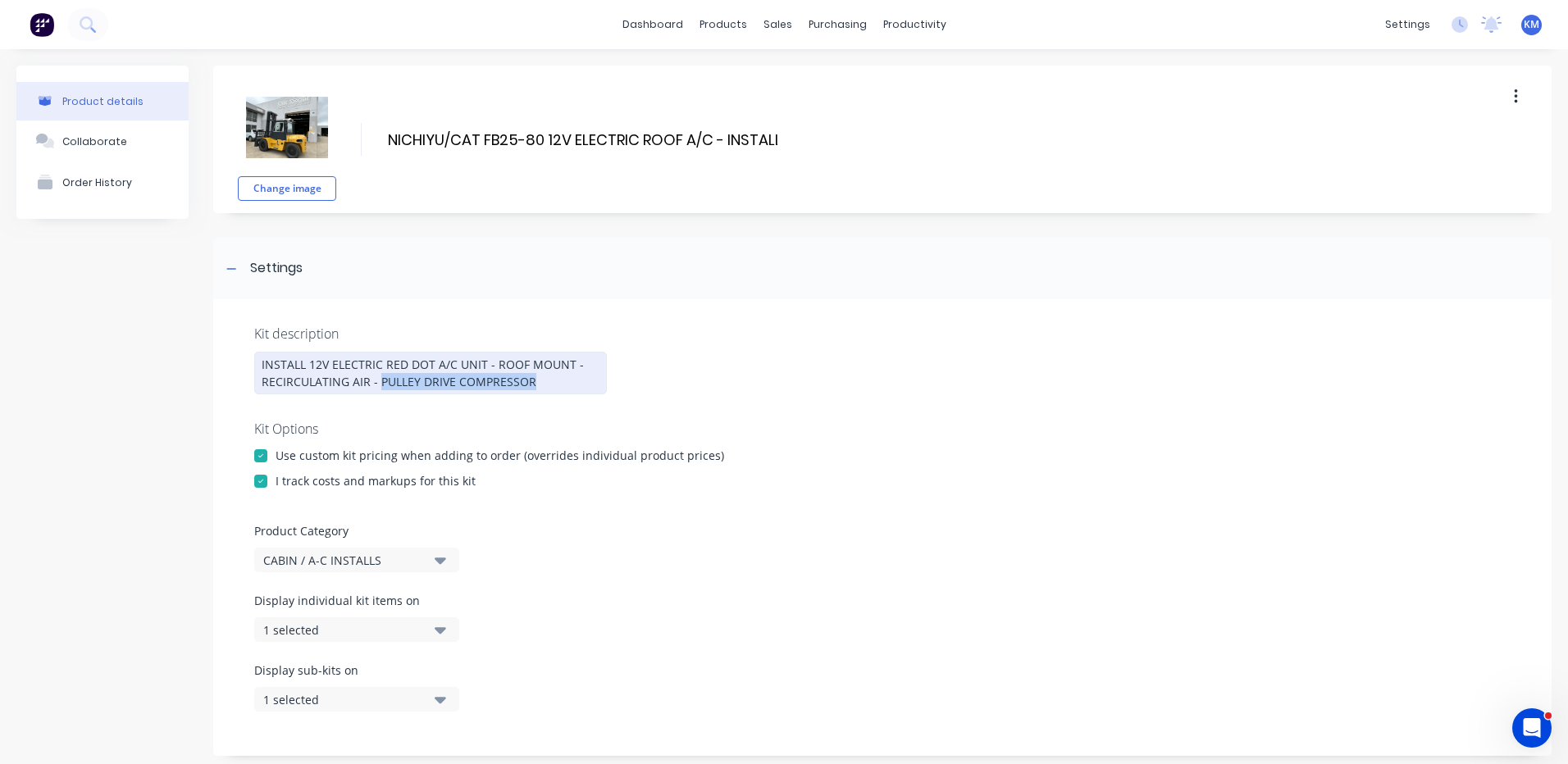
drag, startPoint x: 534, startPoint y: 388, endPoint x: 377, endPoint y: 379, distance: 157.3
click at [377, 379] on div "INSTALL 12V ELECTRIC RED DOT A/C UNIT - ROOF MOUNT - RECIRCULATING AIR - PULLEY…" at bounding box center [431, 373] width 353 height 42
click at [755, 344] on div "Kit description INSTALL 12V ELECTRIC RED DOT A/C UNIT - ROOF MOUNT - RECIRCULAT…" at bounding box center [881, 528] width 1338 height 457
drag, startPoint x: 581, startPoint y: 382, endPoint x: 507, endPoint y: 378, distance: 74.1
click at [507, 378] on div "INSTALL 12V ELECTRIC RED DOT A/C UNIT - ROOF MOUNT - RECIRCULATING AIR - ELECTR…" at bounding box center [431, 373] width 353 height 42
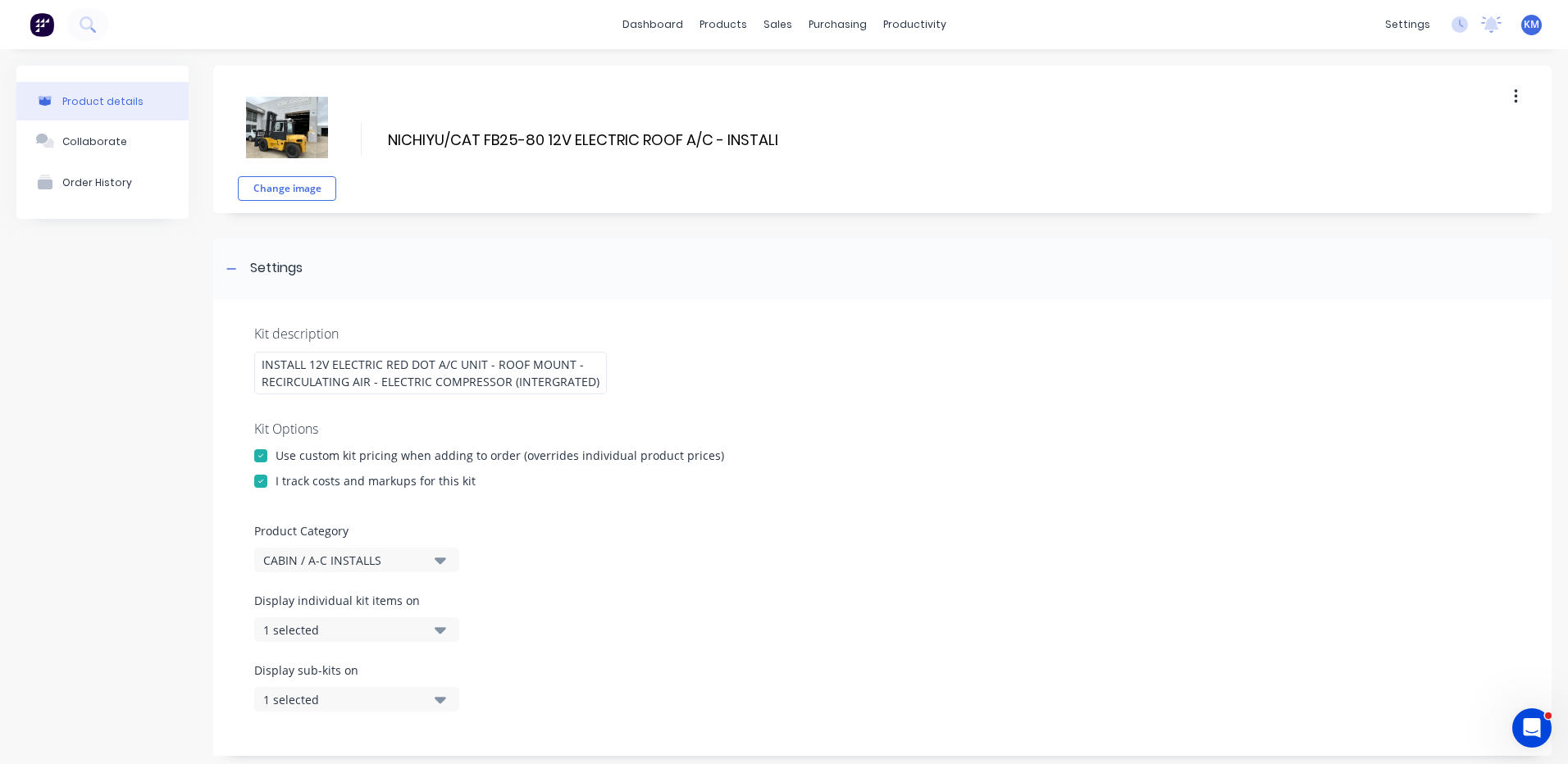
click at [720, 389] on div "Kit description INSTALL 12V ELECTRIC RED DOT A/C UNIT - ROOF MOUNT - RECIRCULAT…" at bounding box center [881, 528] width 1338 height 457
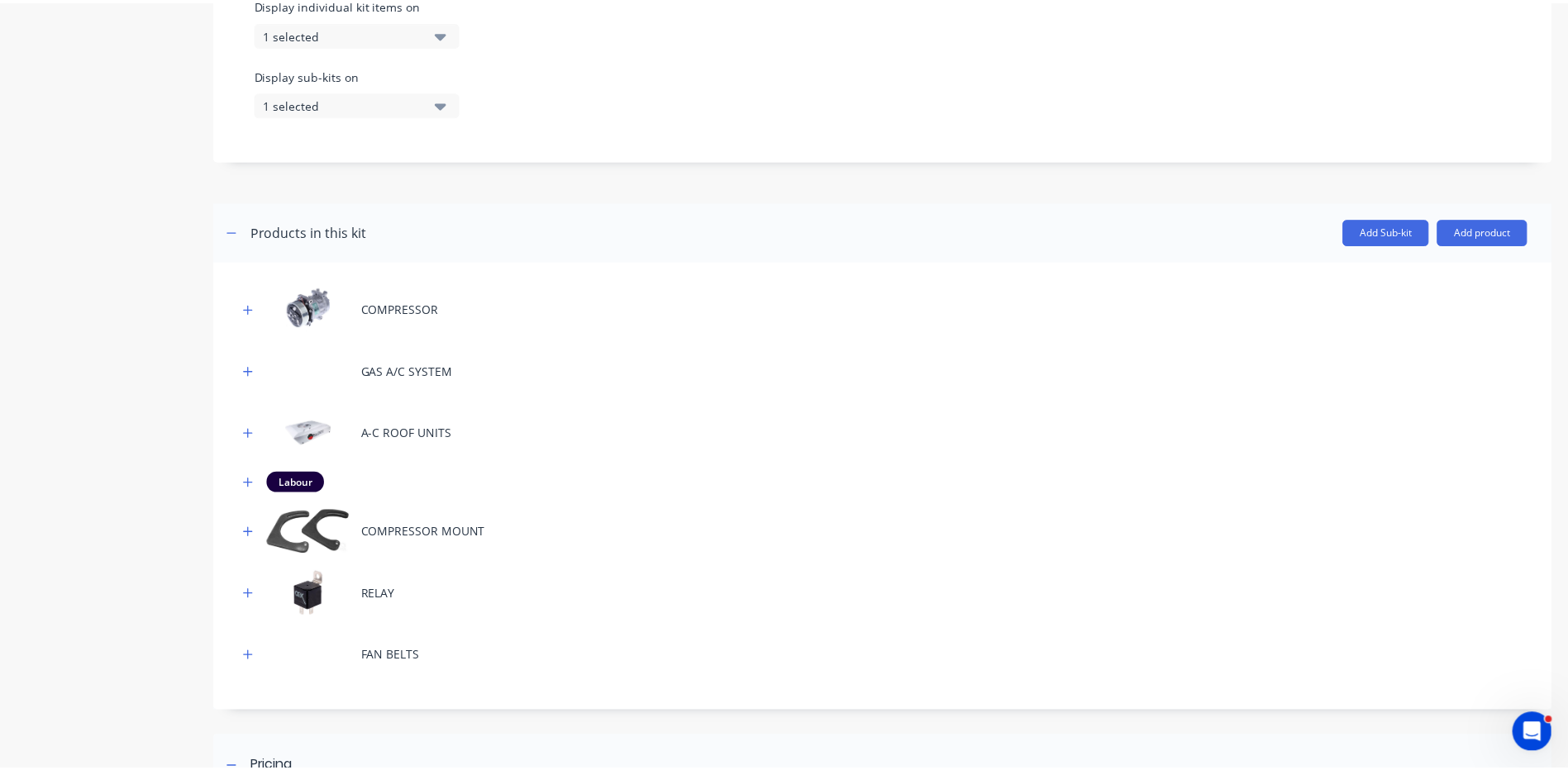
scroll to position [661, 0]
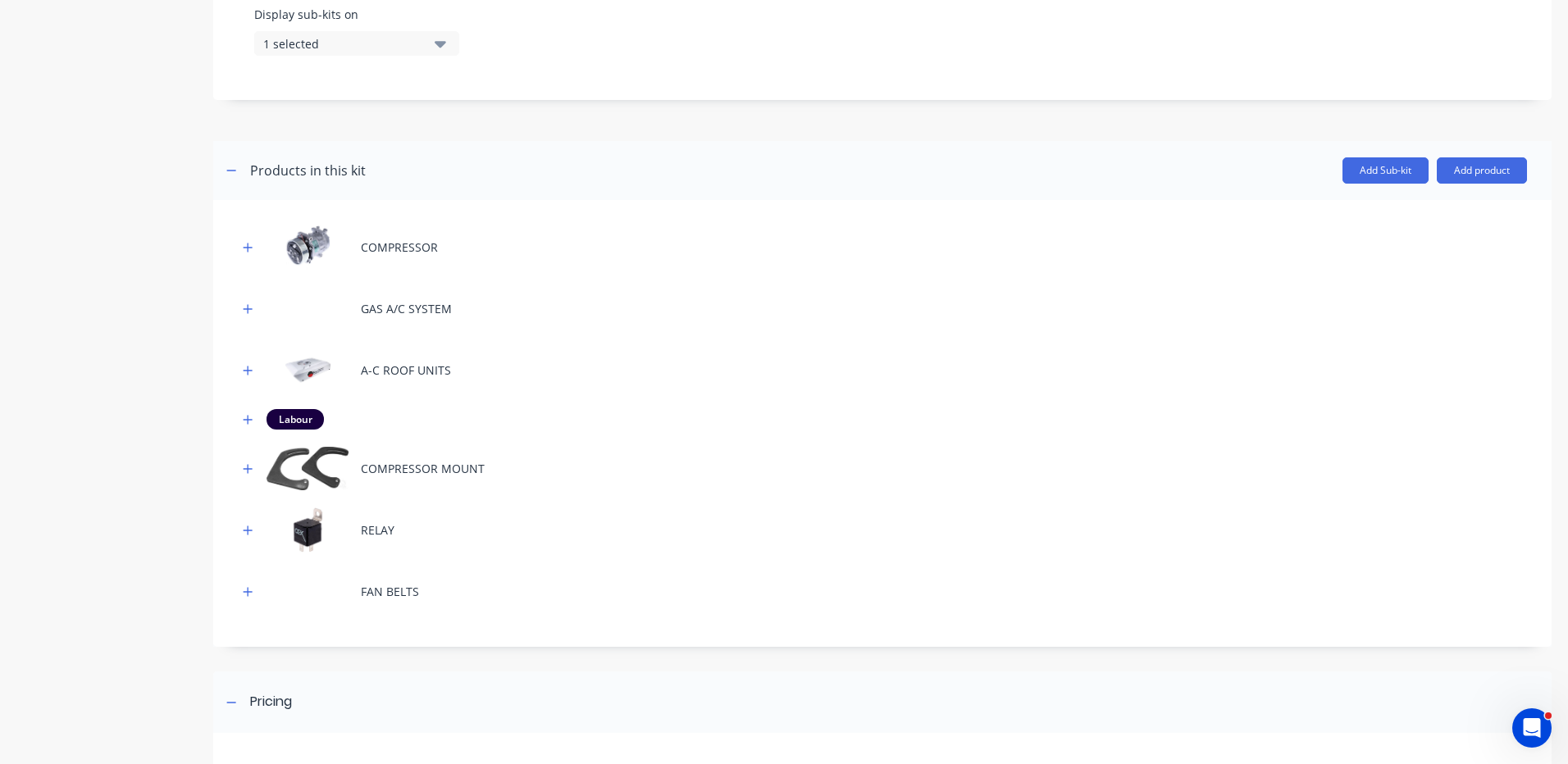
click at [258, 244] on div "COMPRESSOR" at bounding box center [882, 247] width 1289 height 45
click at [253, 248] on button "button" at bounding box center [248, 247] width 20 height 20
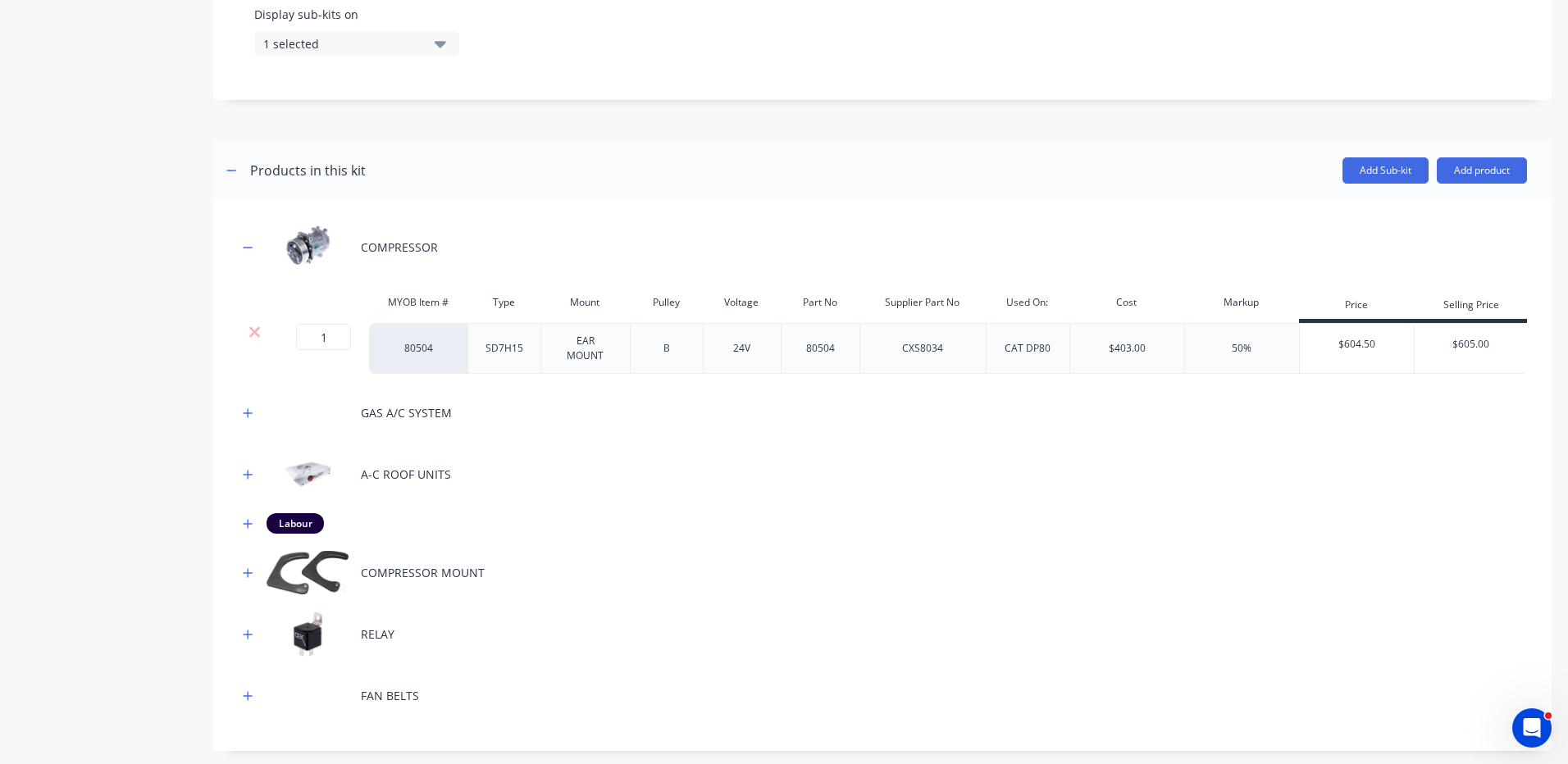
click at [267, 329] on div at bounding box center [254, 331] width 31 height 16
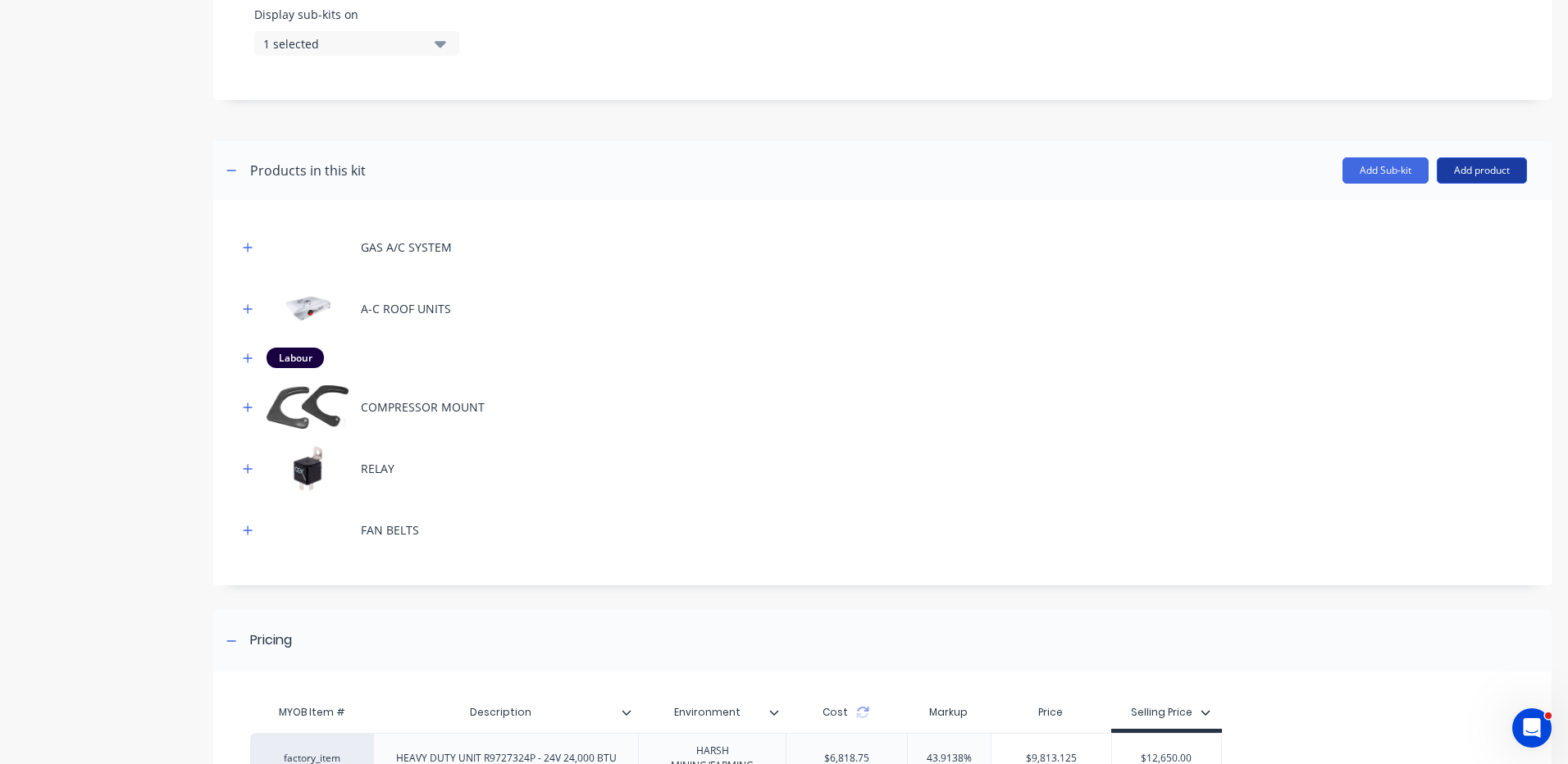
click at [1473, 173] on button "Add product" at bounding box center [1481, 170] width 91 height 26
click at [1457, 207] on div "Product catalogue" at bounding box center [1449, 213] width 126 height 24
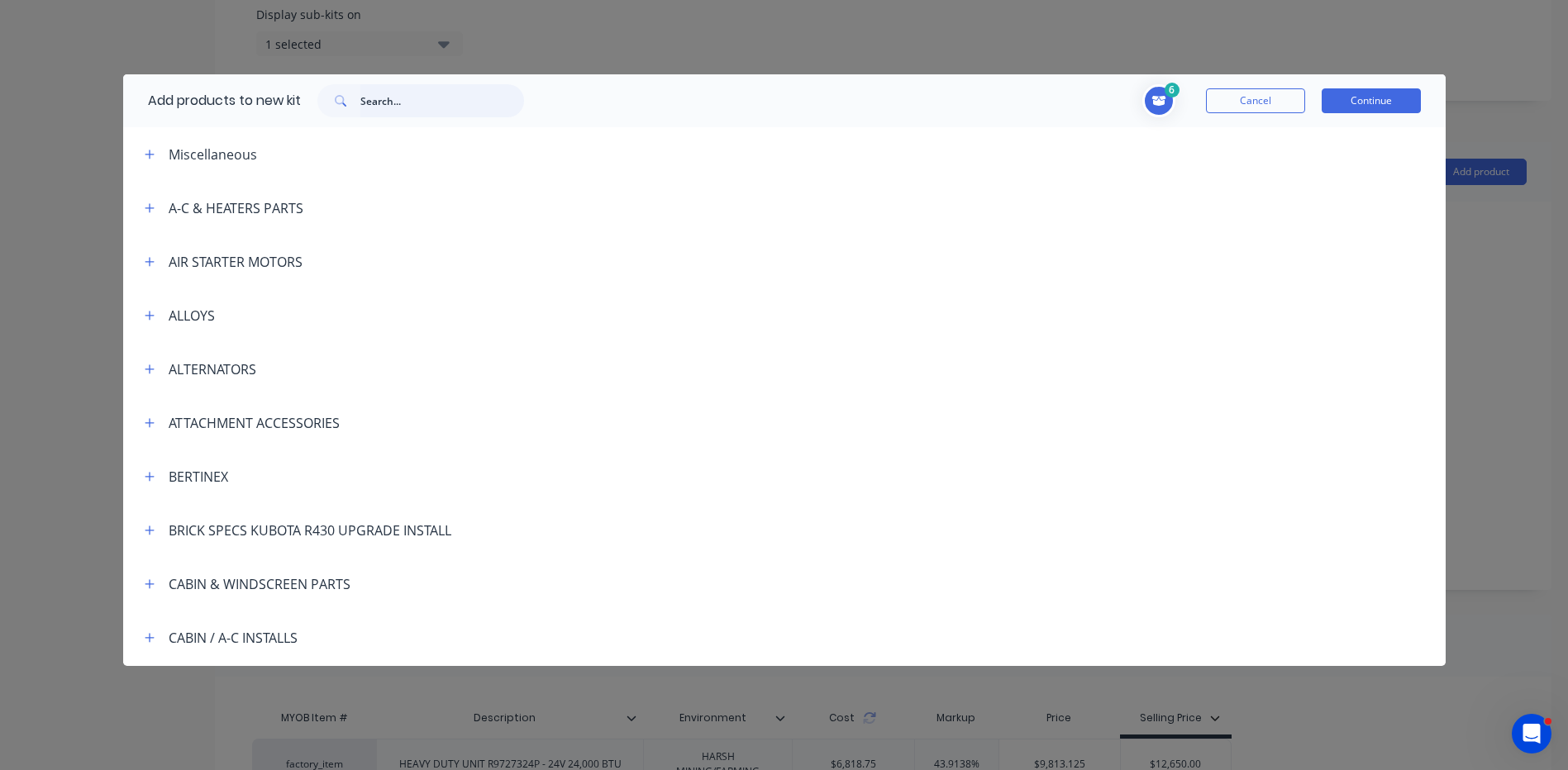
click at [451, 103] on input "text" at bounding box center [442, 101] width 164 height 33
click at [152, 208] on icon "button" at bounding box center [149, 207] width 9 height 9
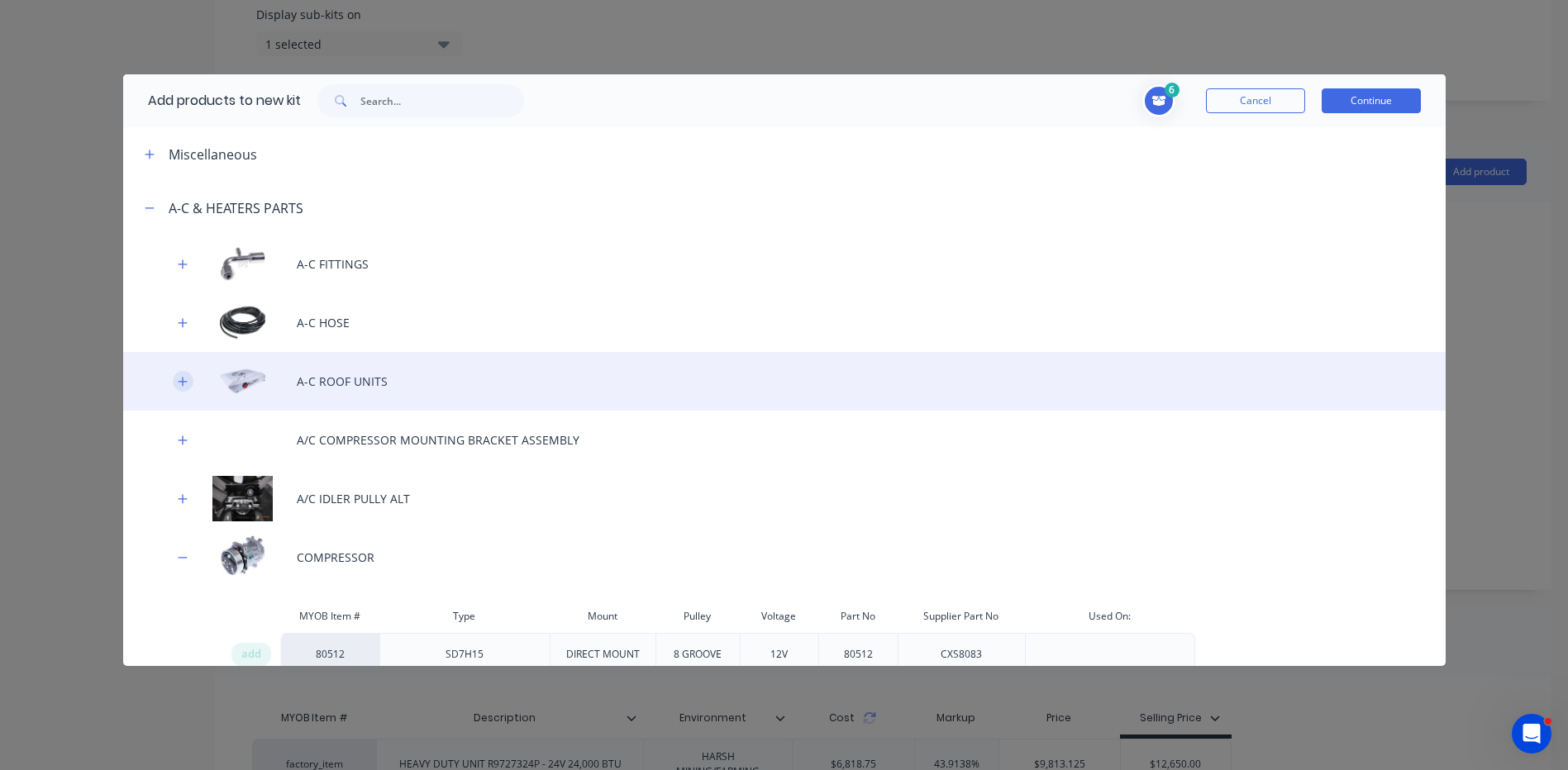
click at [181, 381] on icon "button" at bounding box center [183, 382] width 10 height 12
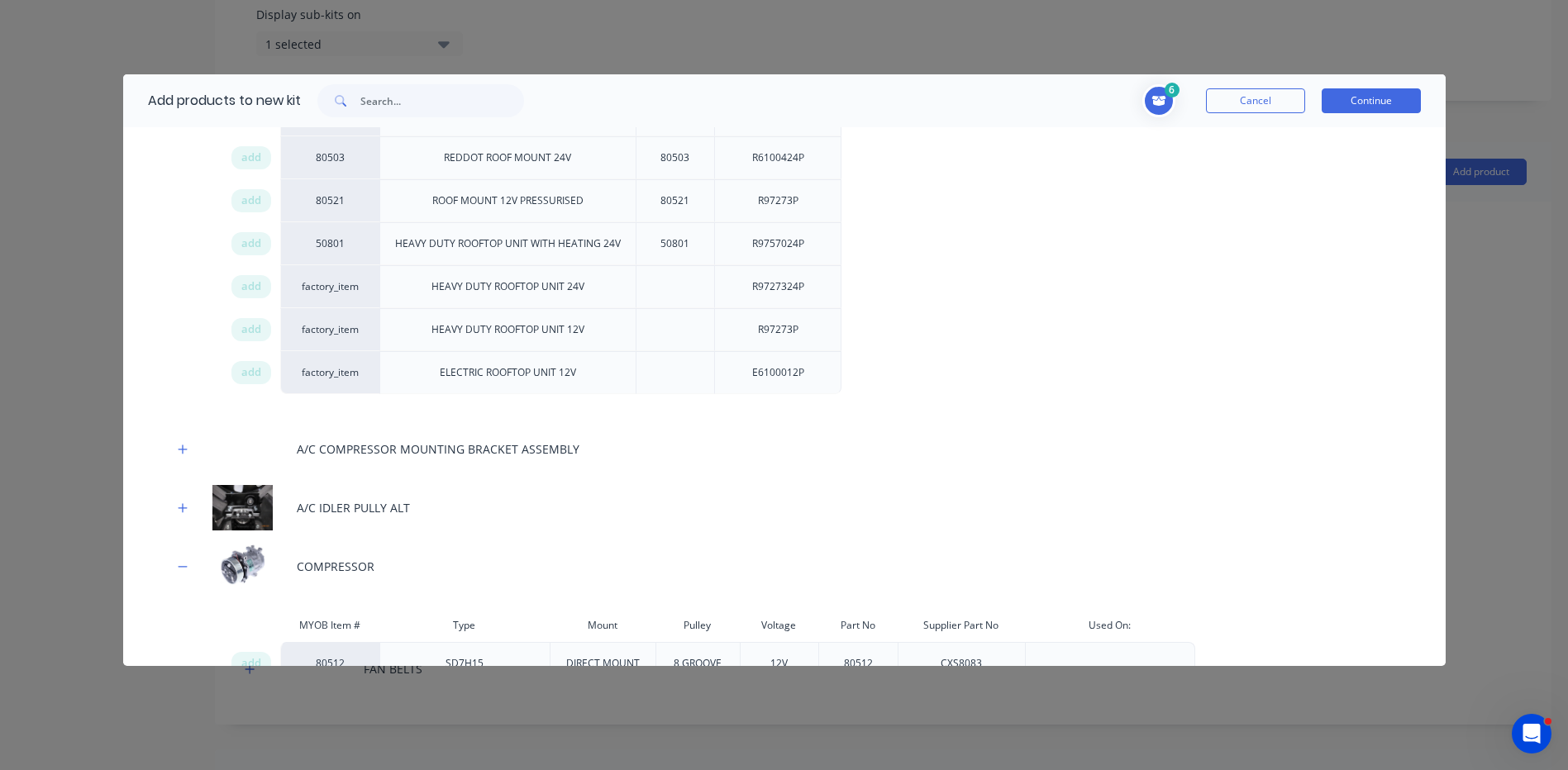
scroll to position [496, 0]
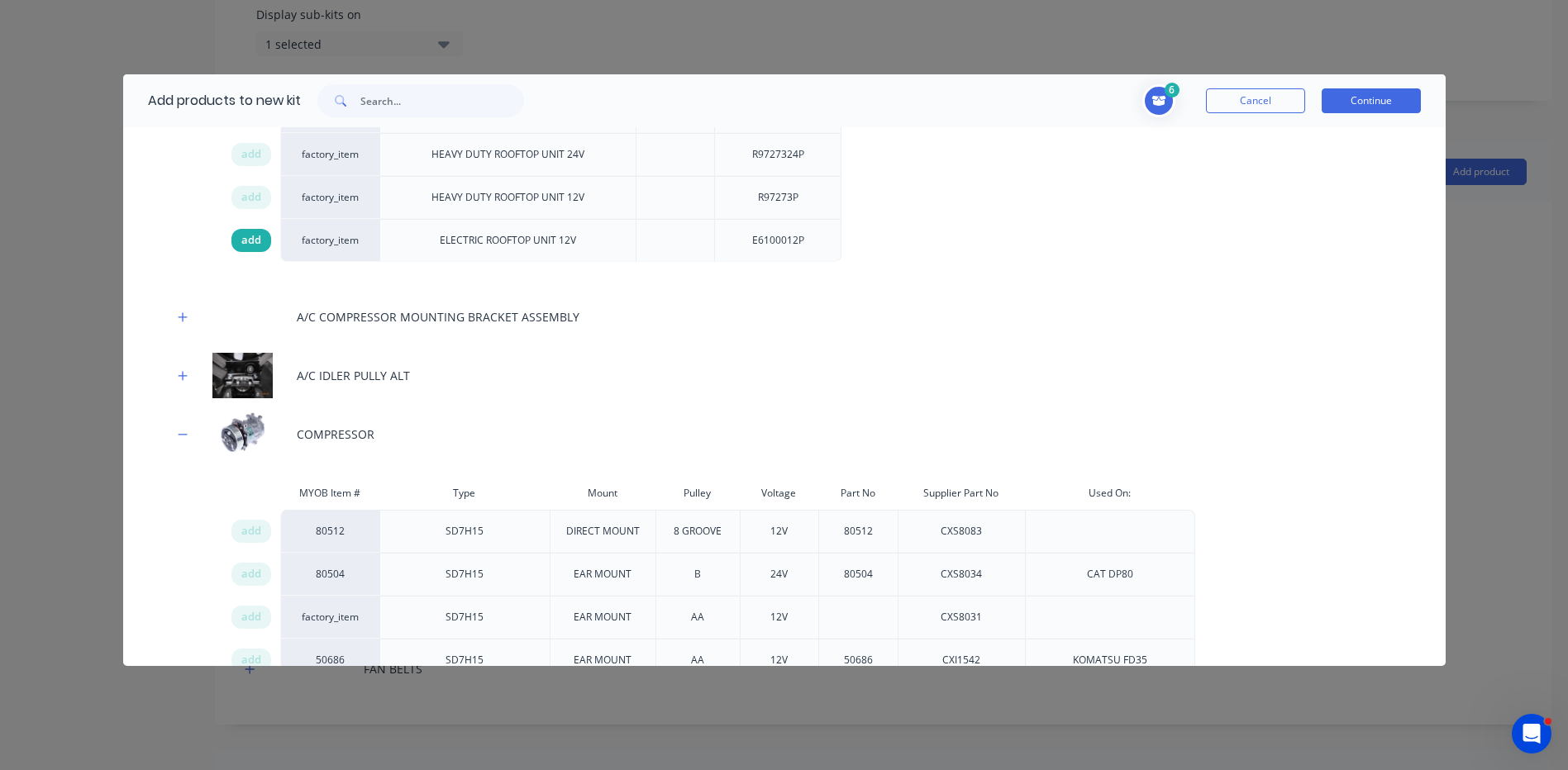
click at [255, 243] on span "add" at bounding box center [251, 240] width 19 height 17
click at [1402, 101] on button "Continue" at bounding box center [1371, 101] width 99 height 25
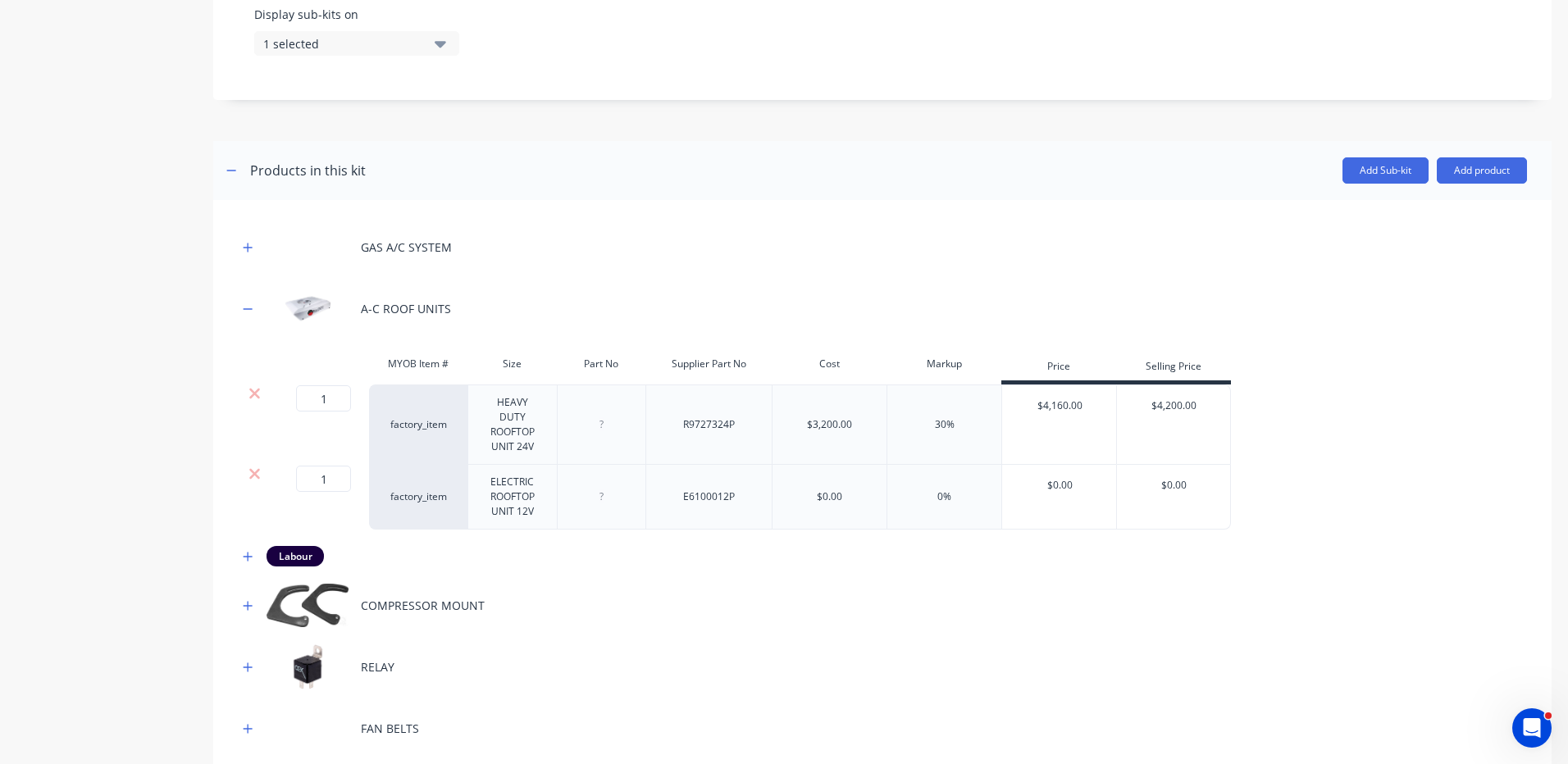
click at [263, 398] on div at bounding box center [254, 393] width 31 height 16
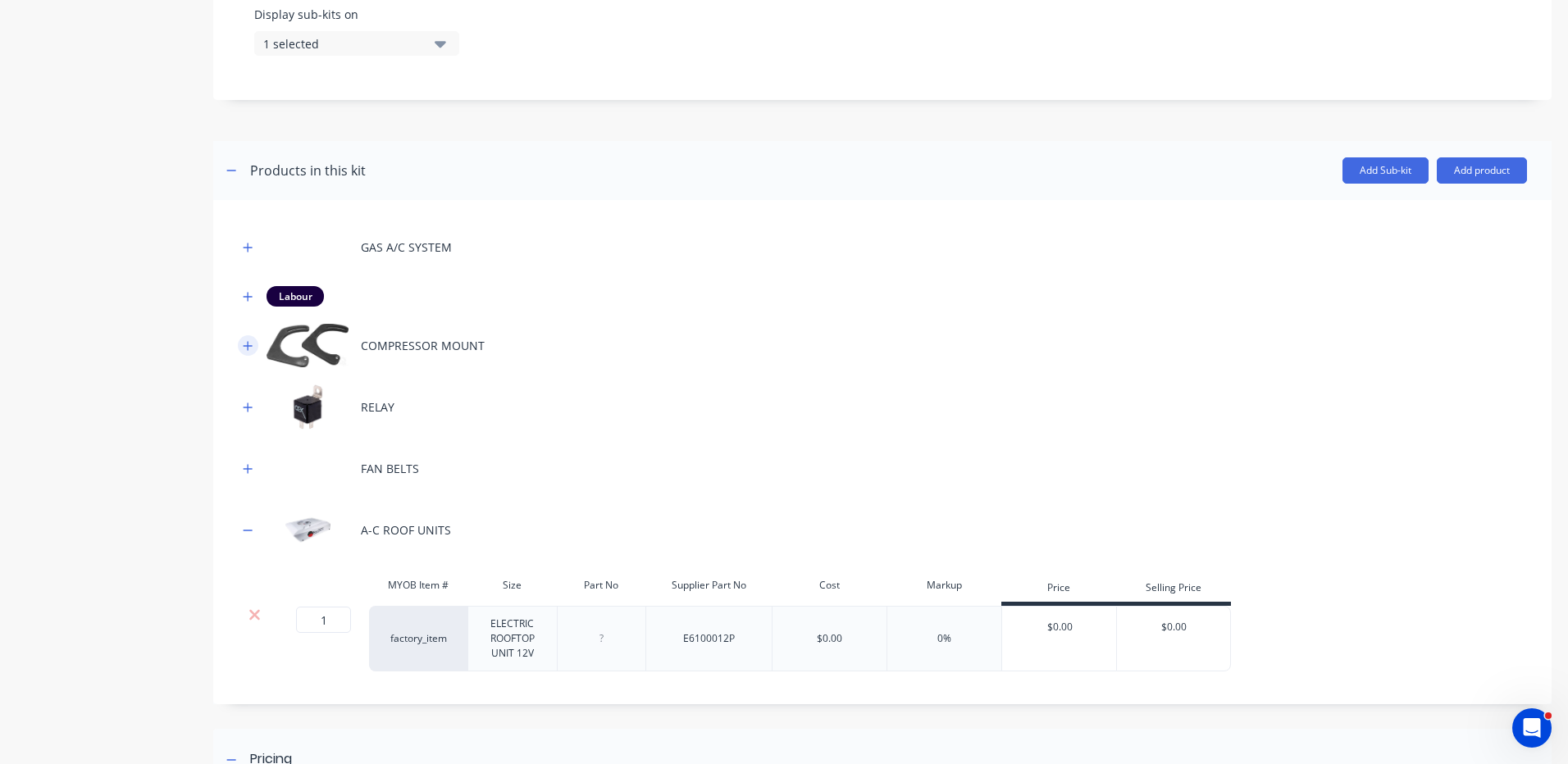
click at [249, 339] on button "button" at bounding box center [248, 345] width 20 height 20
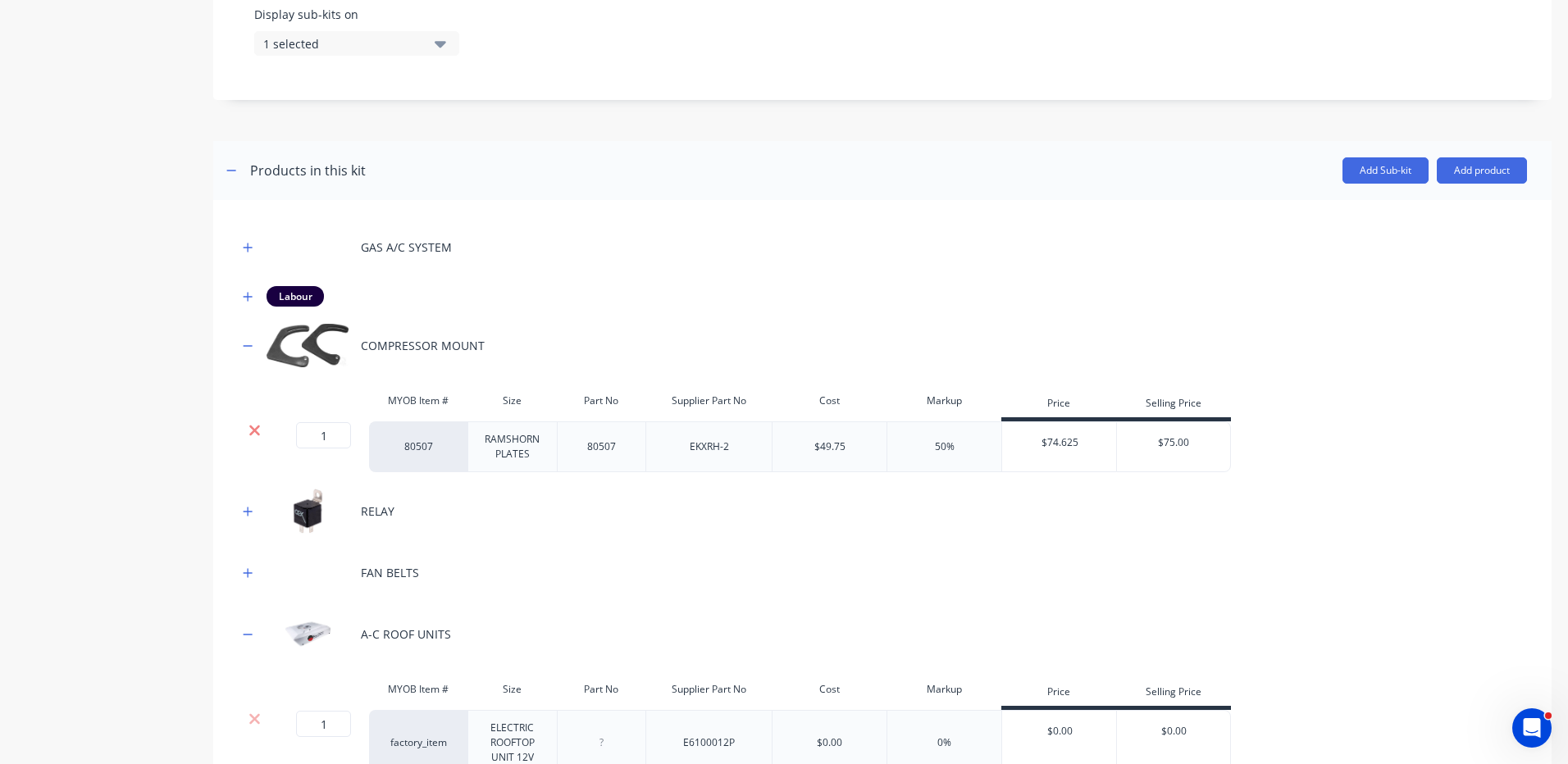
click at [258, 427] on icon at bounding box center [254, 431] width 11 height 11
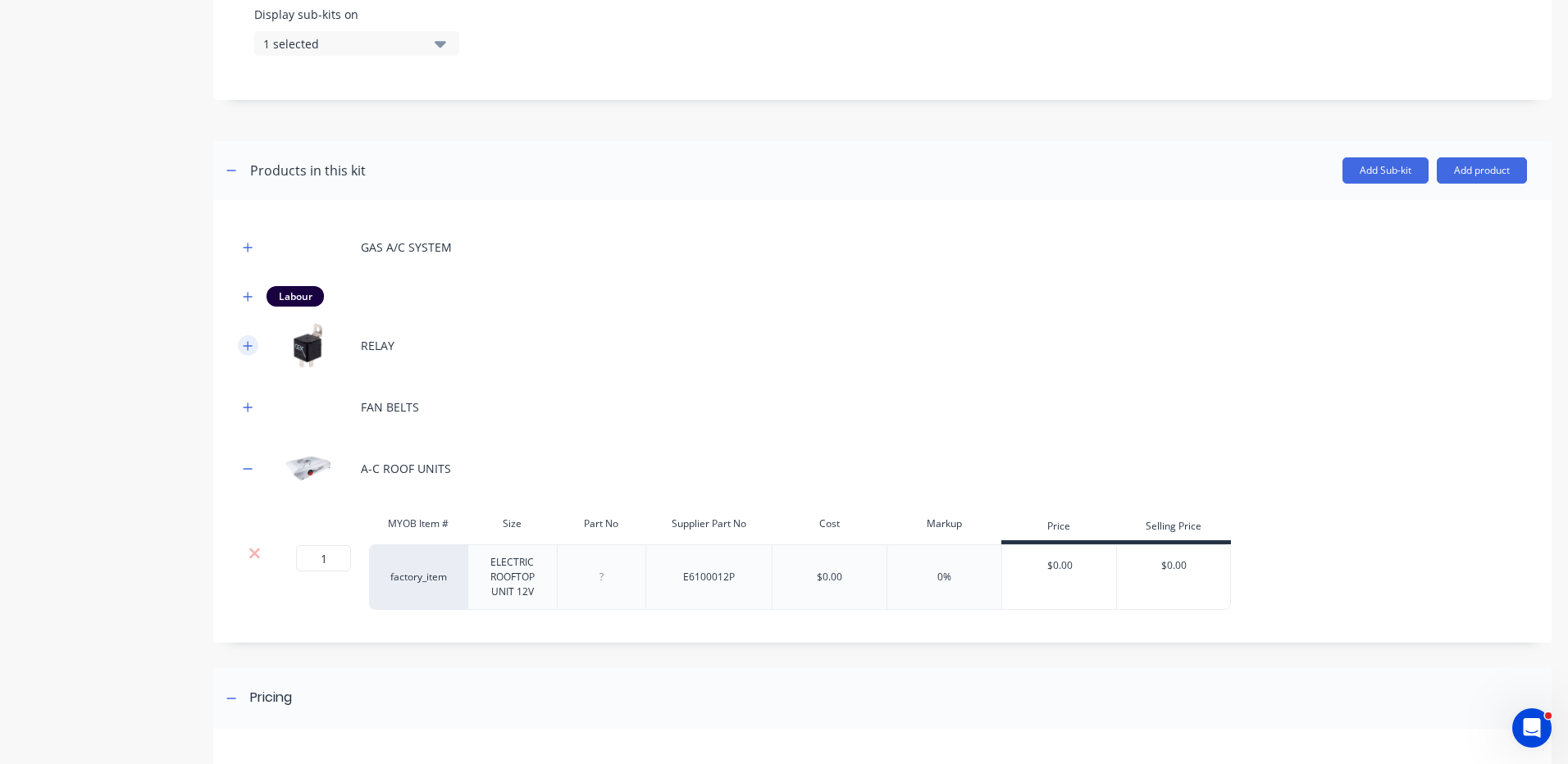
click at [251, 348] on icon "button" at bounding box center [248, 346] width 10 height 12
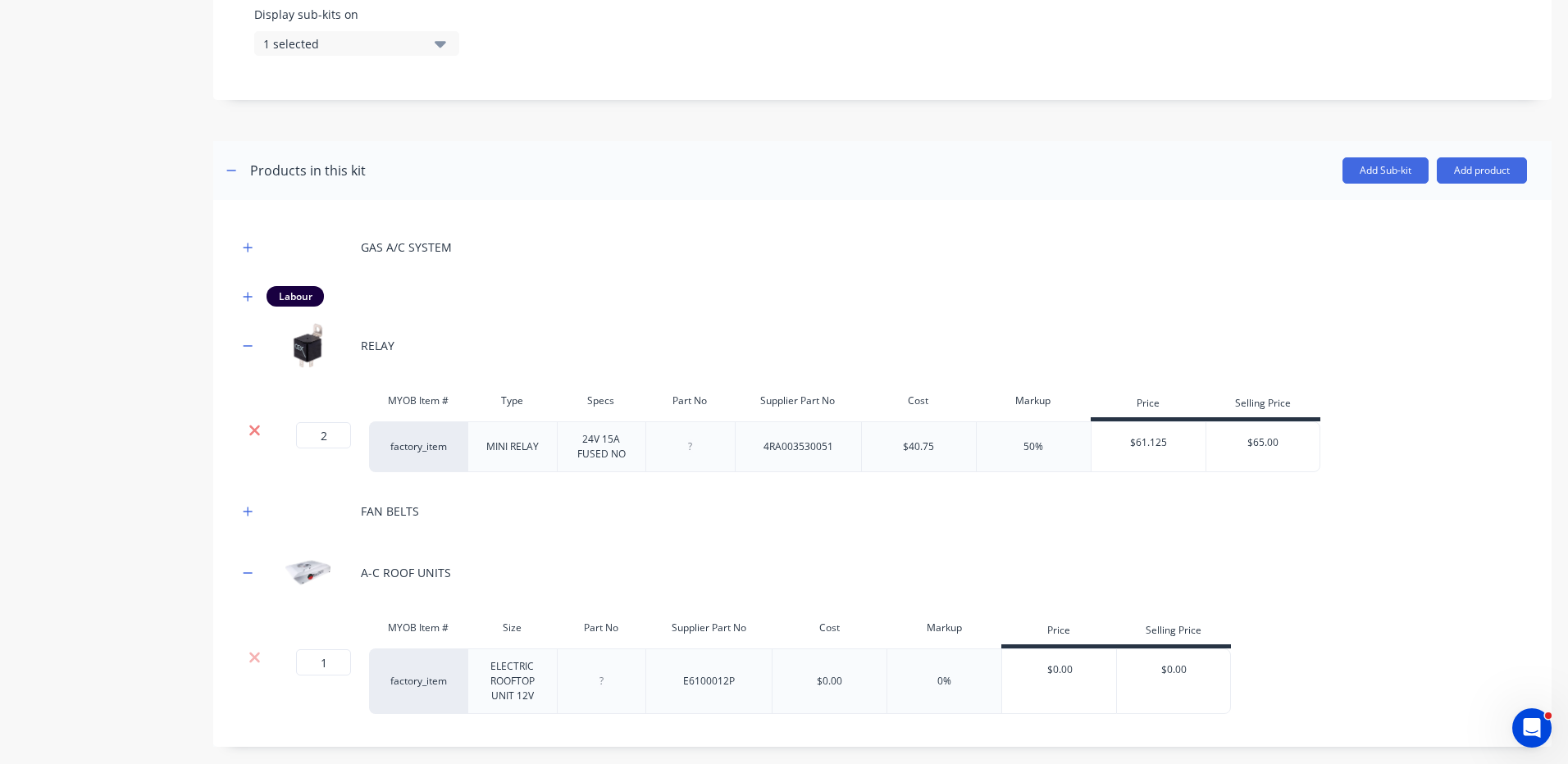
click at [257, 434] on icon at bounding box center [254, 431] width 11 height 11
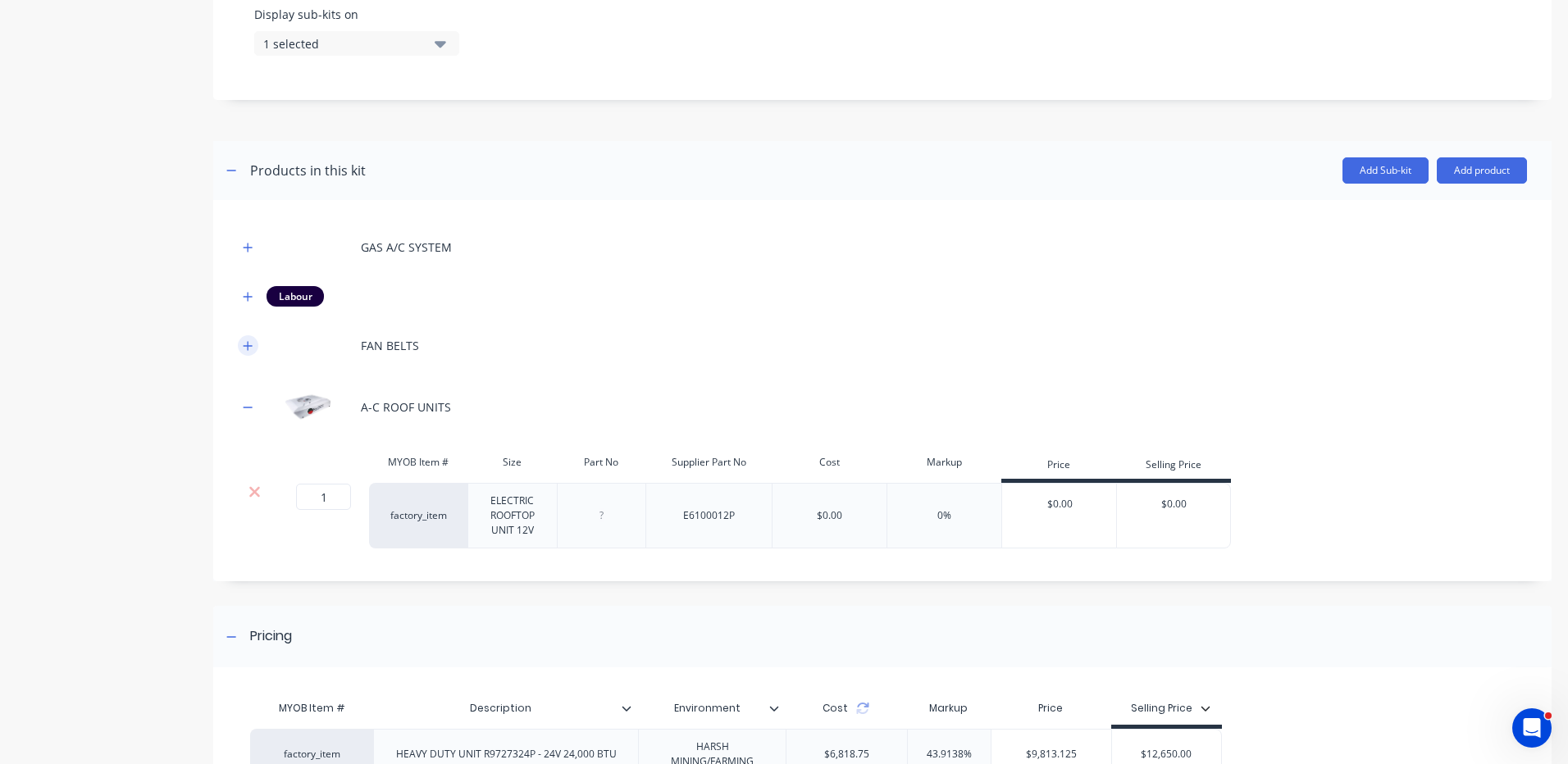
click at [250, 352] on button "button" at bounding box center [248, 345] width 20 height 20
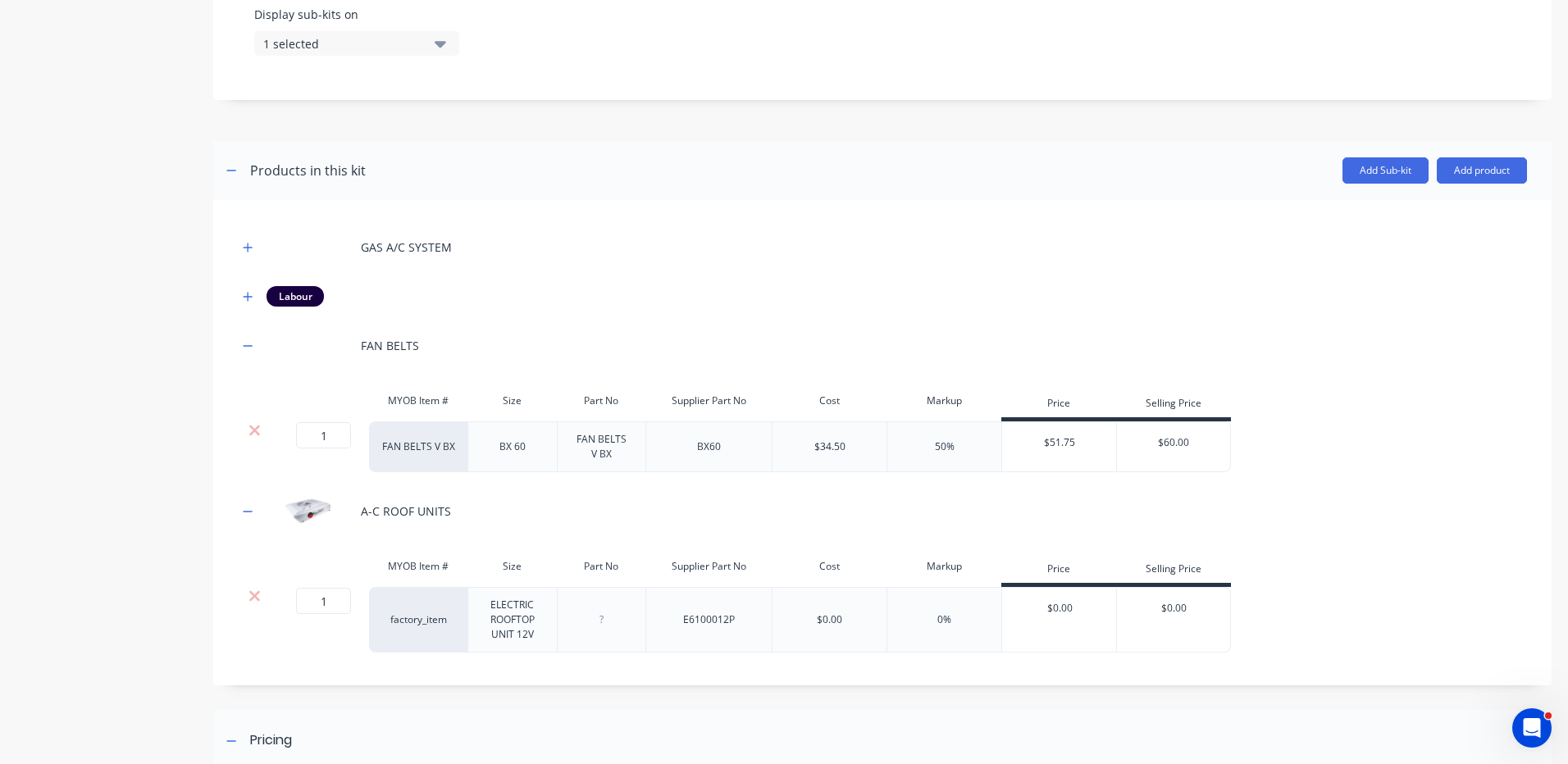
click at [261, 427] on div at bounding box center [254, 430] width 31 height 16
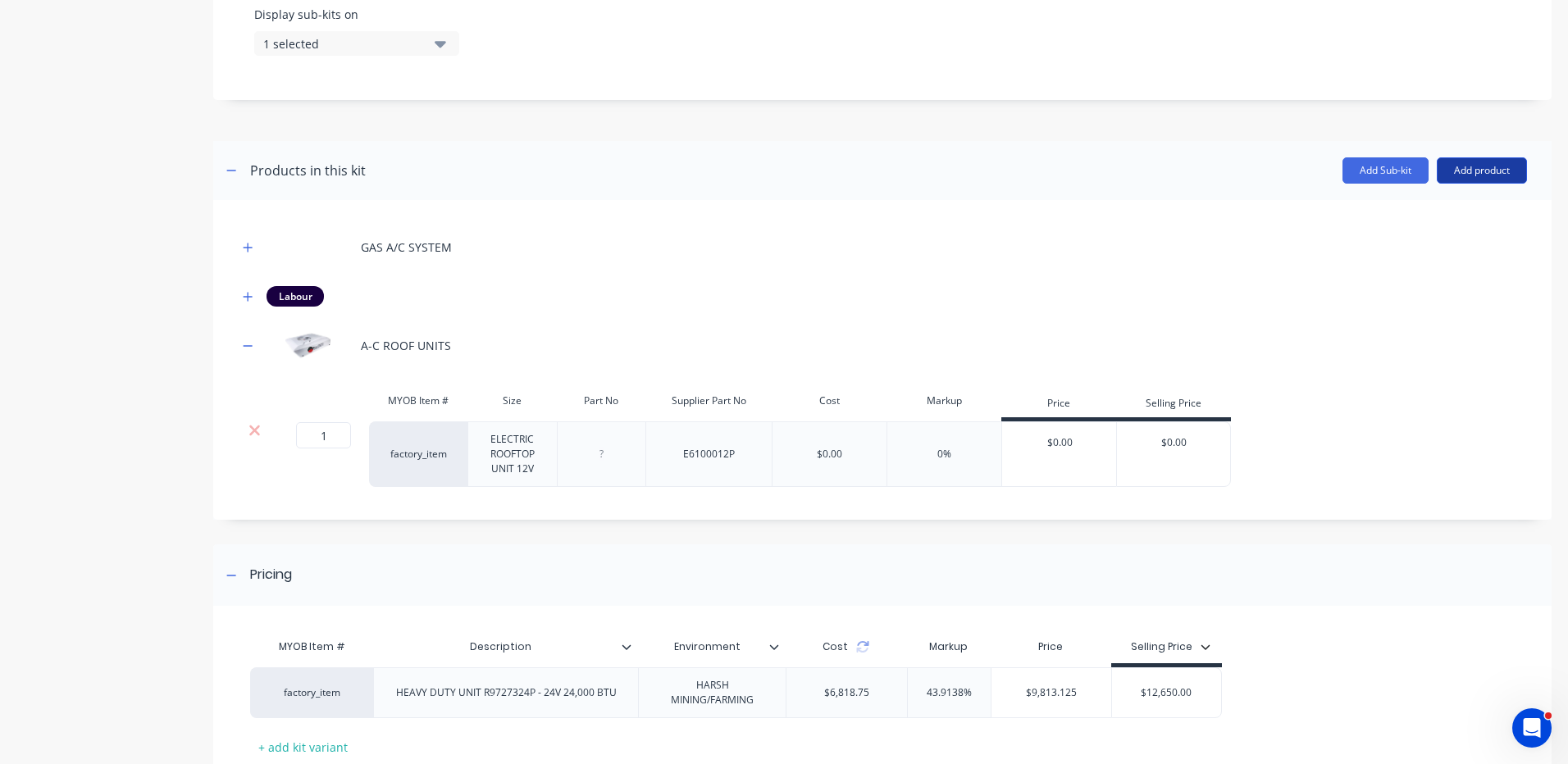
click at [1490, 168] on button "Add product" at bounding box center [1481, 170] width 91 height 26
click at [1455, 207] on div "Product catalogue" at bounding box center [1449, 213] width 126 height 24
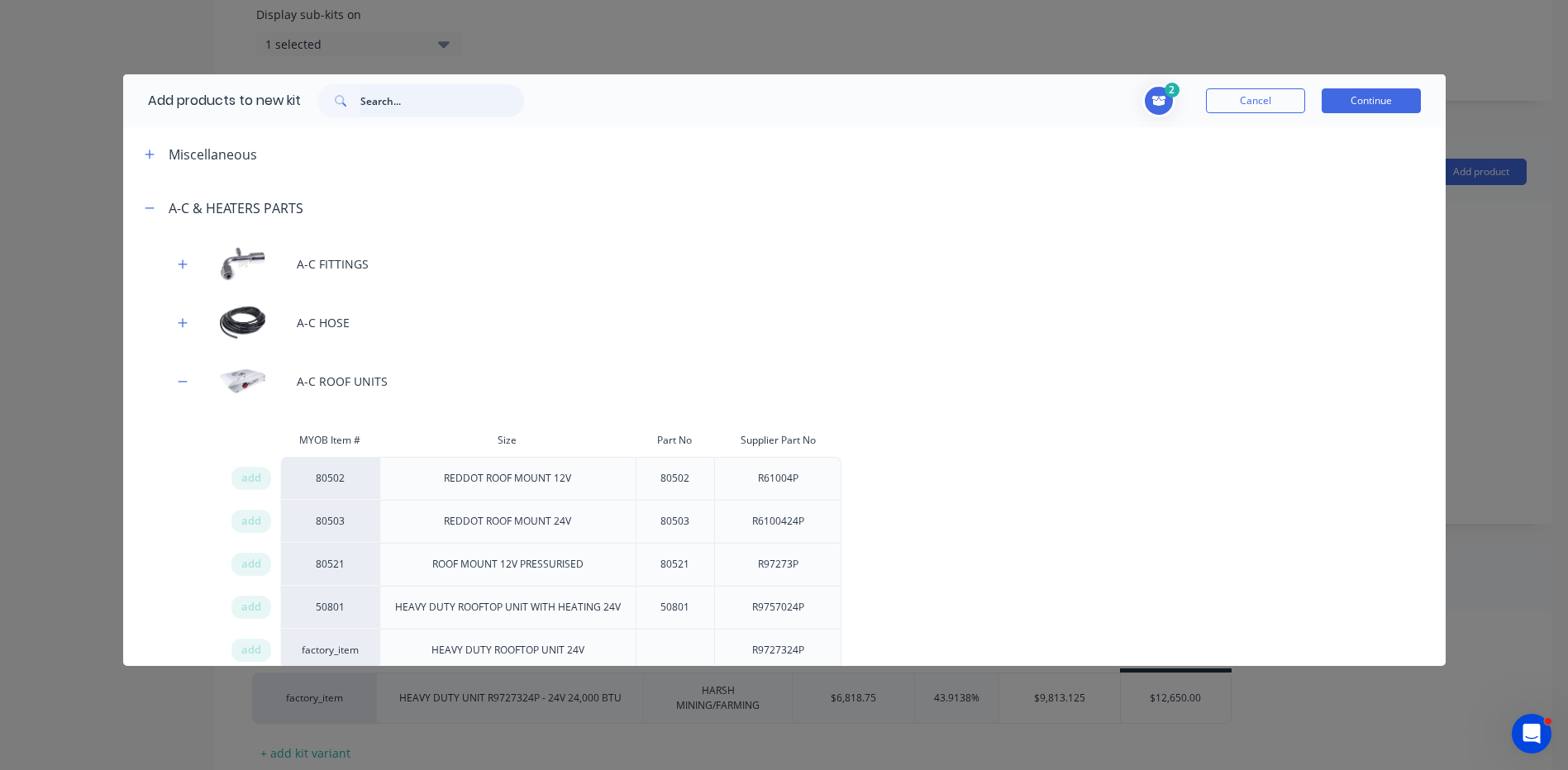
click at [407, 94] on input "text" at bounding box center [442, 101] width 164 height 33
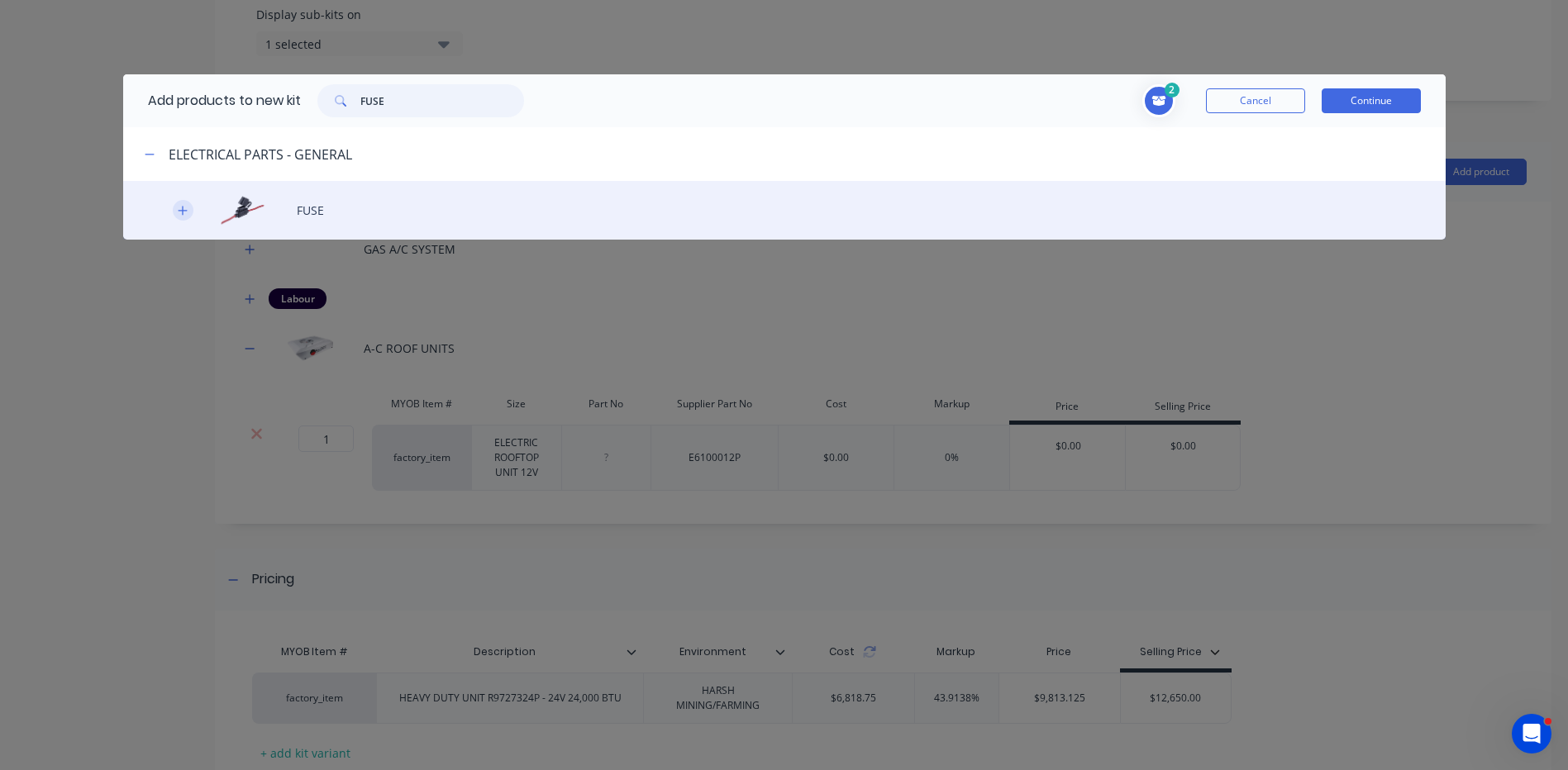
type input "FUSE"
click at [186, 209] on icon "button" at bounding box center [183, 211] width 10 height 12
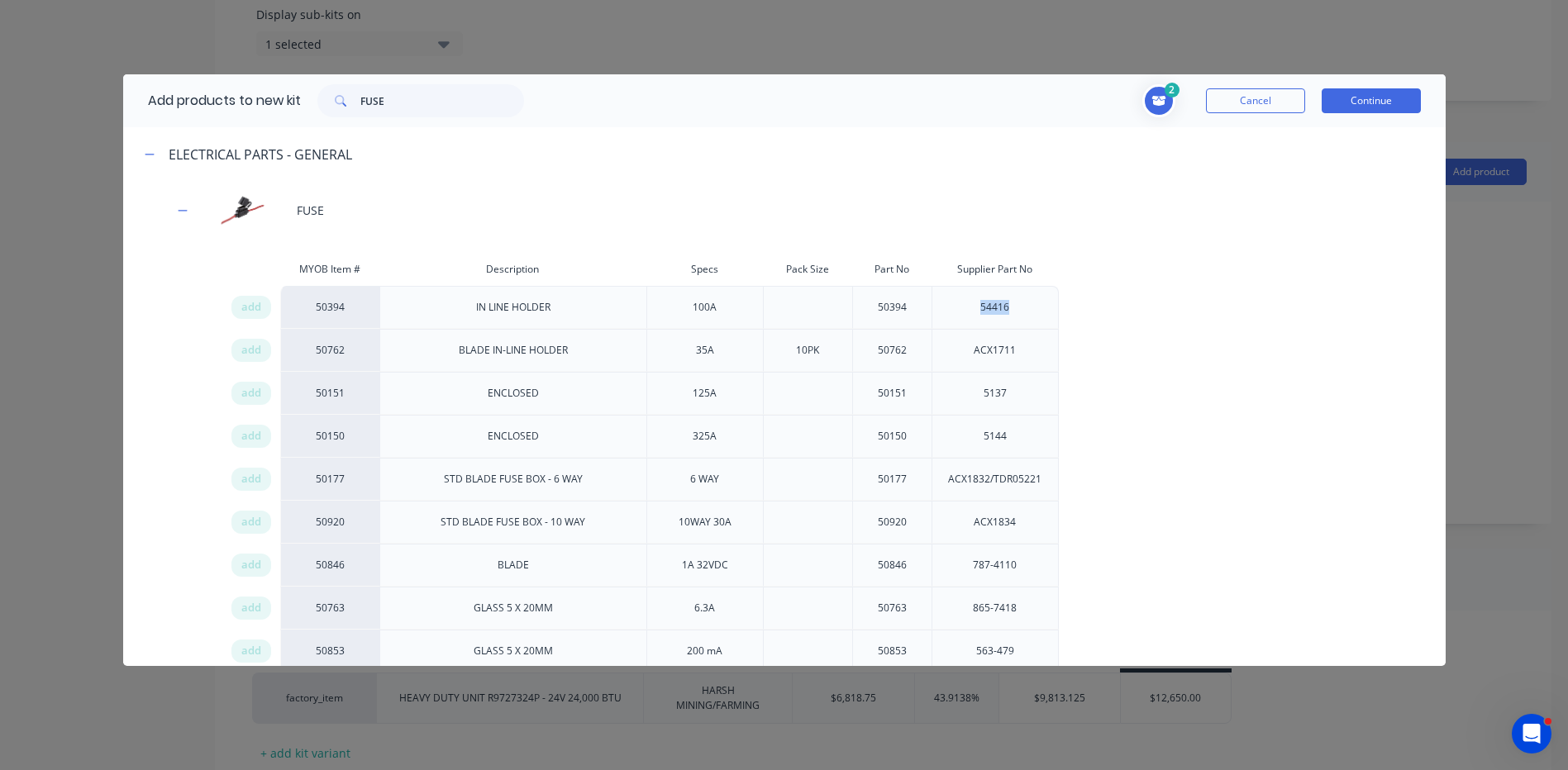
drag, startPoint x: 1016, startPoint y: 306, endPoint x: 967, endPoint y: 301, distance: 49.3
click at [967, 301] on div "54416" at bounding box center [994, 307] width 55 height 42
copy div "54416"
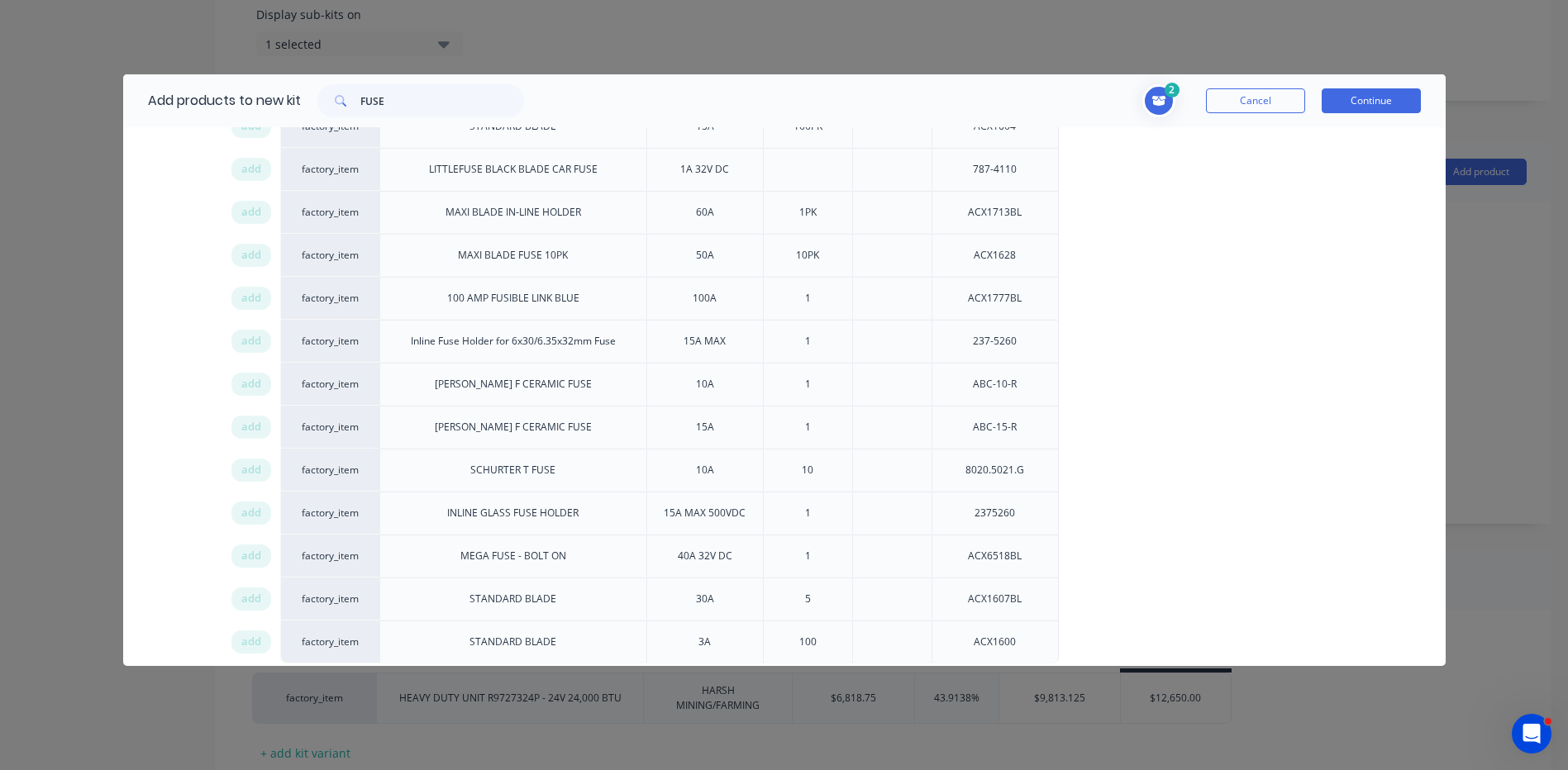
scroll to position [891, 0]
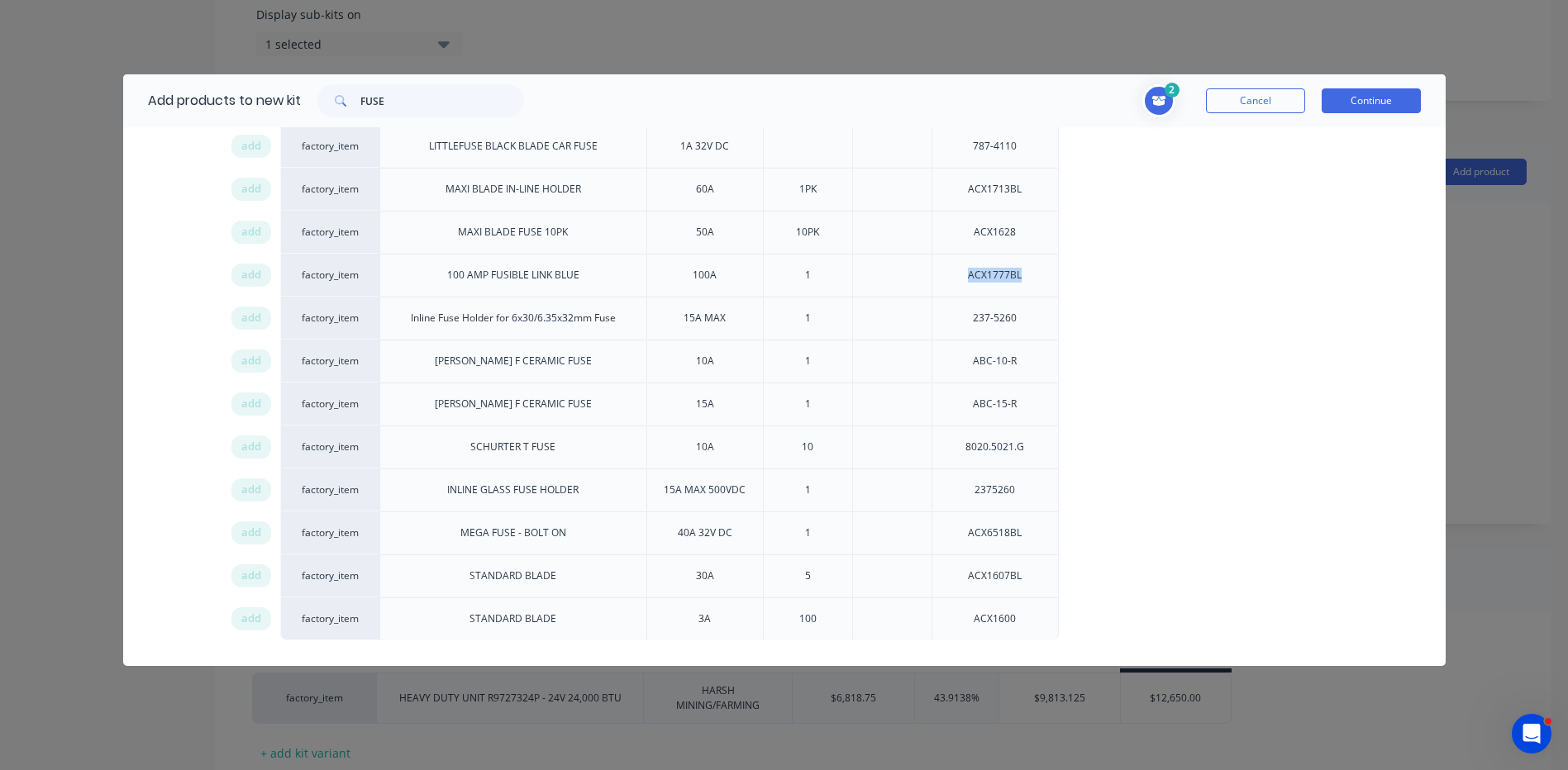
drag, startPoint x: 1036, startPoint y: 272, endPoint x: 969, endPoint y: 266, distance: 67.3
click at [969, 266] on div "ACX1777BL" at bounding box center [994, 275] width 127 height 43
copy div "ACX1777BL"
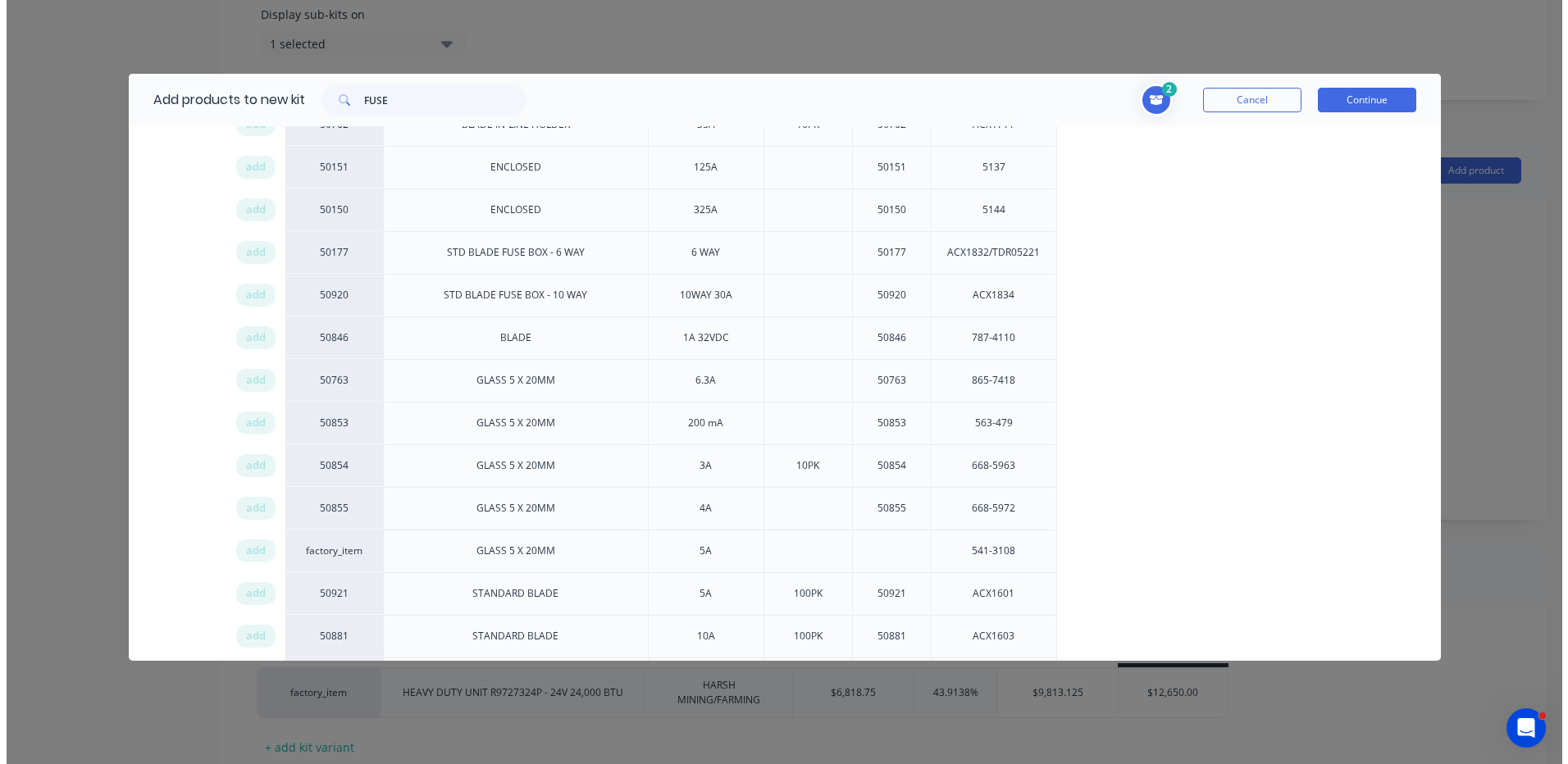
scroll to position [65, 0]
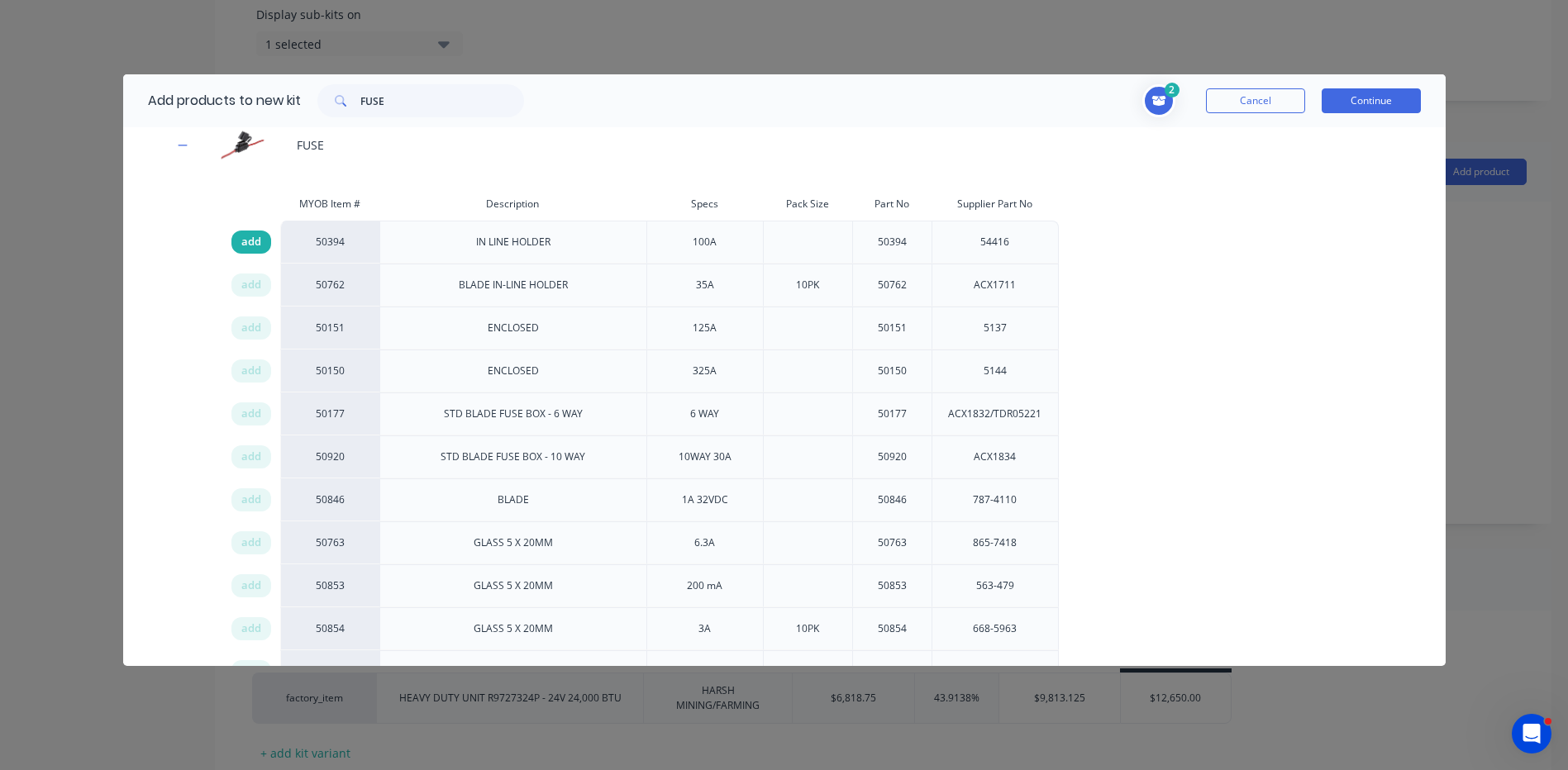
click at [263, 242] on div "add" at bounding box center [250, 242] width 40 height 23
click at [1365, 97] on button "Continue" at bounding box center [1371, 101] width 99 height 25
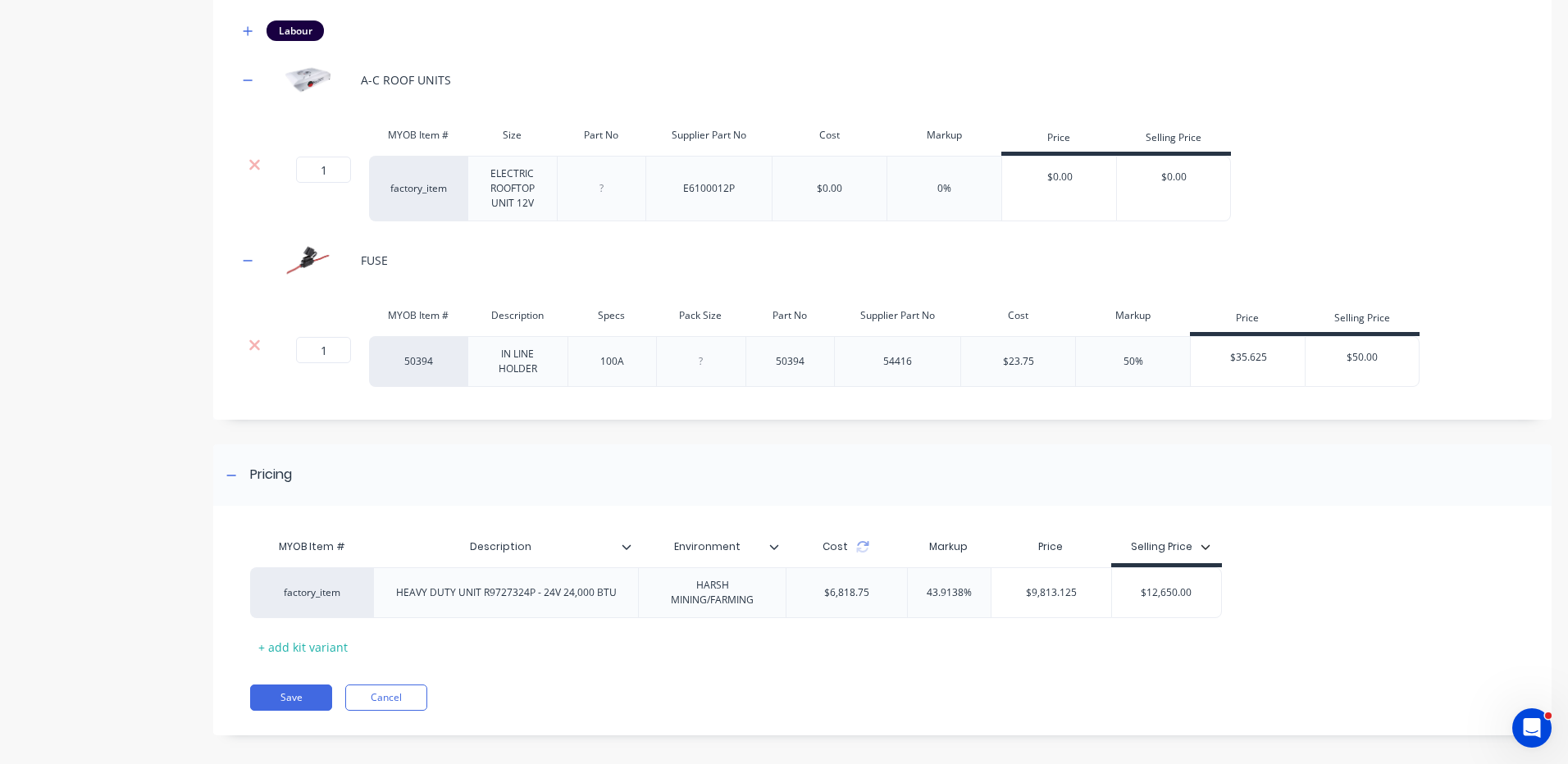
scroll to position [935, 0]
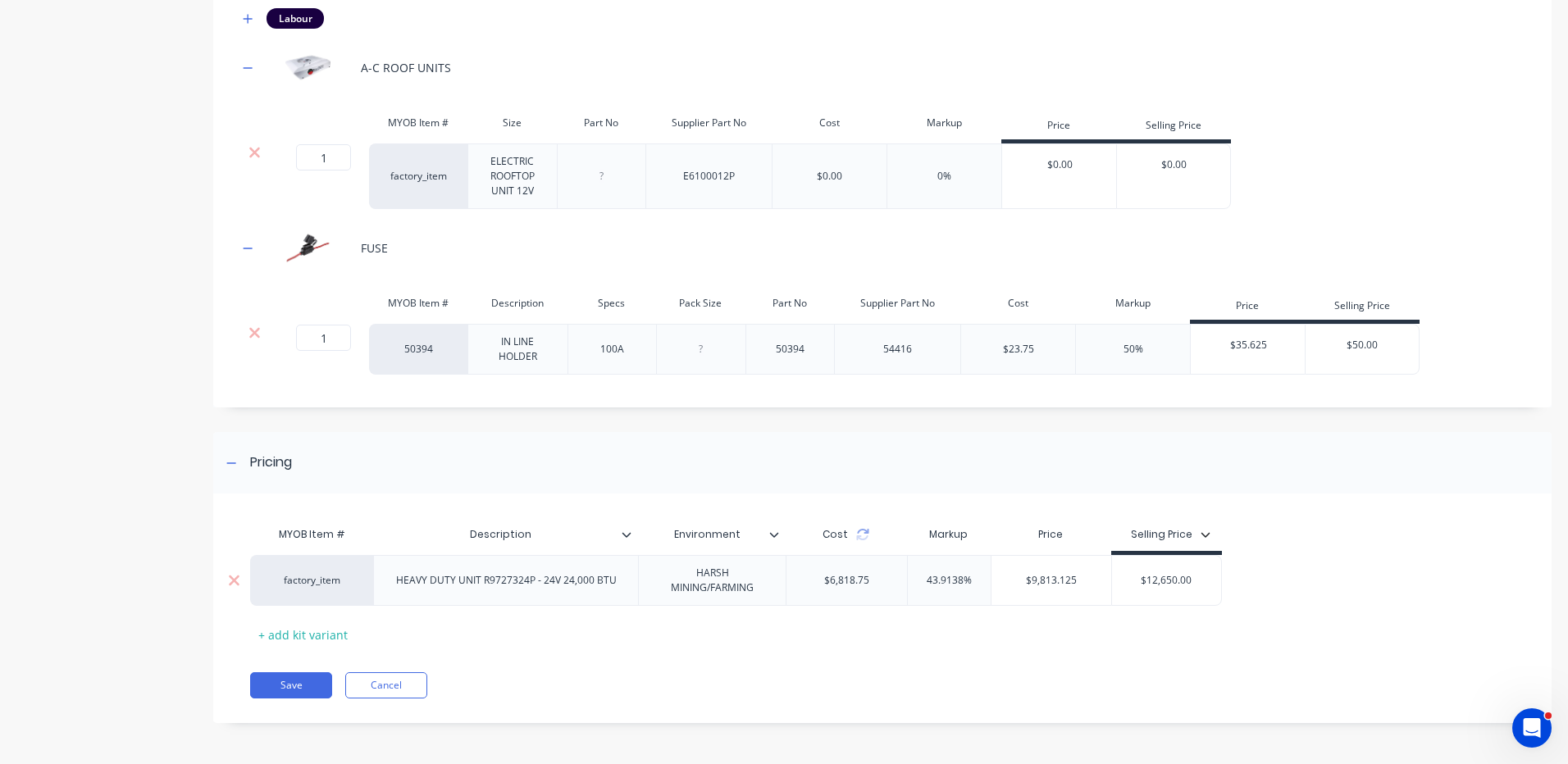
click at [465, 597] on div "HEAVY DUTY UNIT R9727324P - 24V 24,000 BTU" at bounding box center [505, 580] width 265 height 51
drag, startPoint x: 455, startPoint y: 581, endPoint x: 381, endPoint y: 576, distance: 74.2
click at [381, 576] on div "HEAVY DUTY UNIT R9727324P - 24V 24,000 BTU" at bounding box center [505, 580] width 265 height 51
drag, startPoint x: 516, startPoint y: 582, endPoint x: 477, endPoint y: 588, distance: 39.5
click at [477, 588] on div "ELECTRIC UNIT R9727324P - 24V 24,000 BTU" at bounding box center [506, 581] width 230 height 21
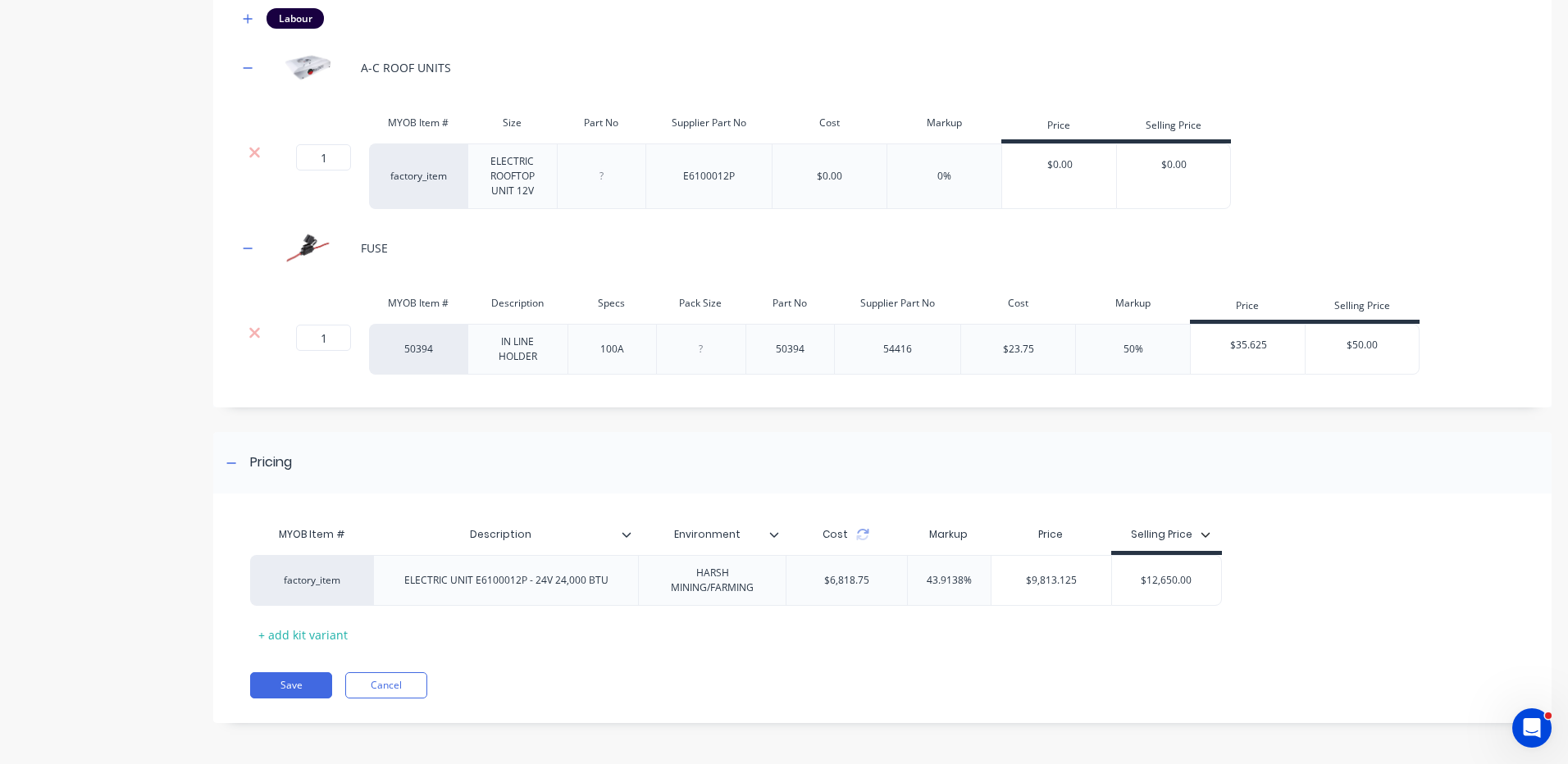
drag, startPoint x: 452, startPoint y: 577, endPoint x: 505, endPoint y: 553, distance: 58.2
click at [454, 577] on div "ELECTRIC UNIT E6100012P - 24V 24,000 BTU" at bounding box center [506, 581] width 230 height 21
click at [546, 580] on div "ELECTRIC UNIT E6100012P - 24V 24,000 BTU" at bounding box center [506, 581] width 230 height 21
drag, startPoint x: 583, startPoint y: 584, endPoint x: 554, endPoint y: 587, distance: 29.2
click at [554, 587] on div "ELECTRIC UNIT E6100012P - 12V 24,000 BTU" at bounding box center [506, 581] width 230 height 21
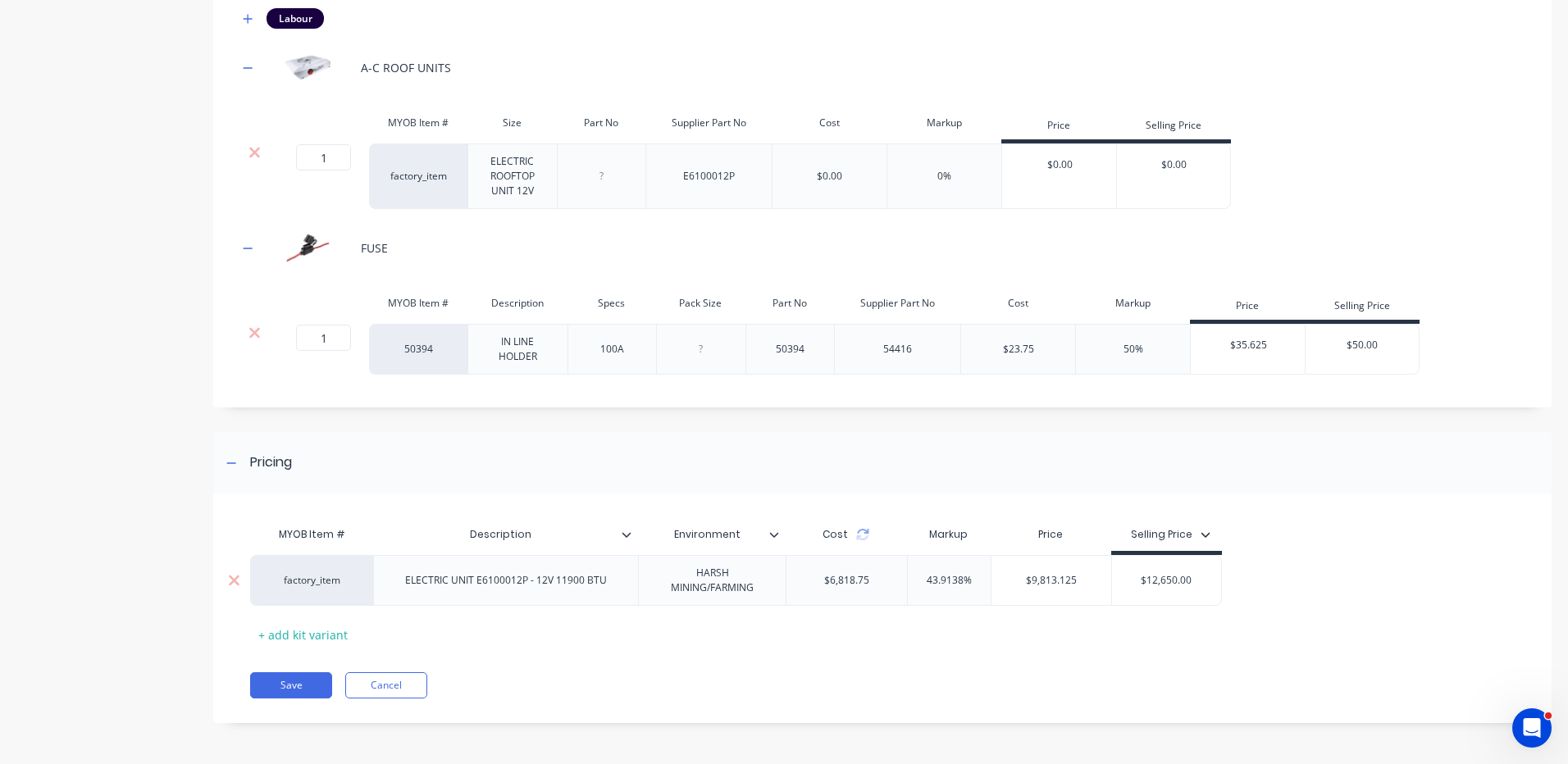
drag, startPoint x: 568, startPoint y: 576, endPoint x: 582, endPoint y: 567, distance: 16.6
click at [570, 575] on div "ELECTRIC UNIT E6100012P - 12V 11900 BTU" at bounding box center [506, 581] width 228 height 21
drag, startPoint x: 745, startPoint y: 591, endPoint x: 653, endPoint y: 546, distance: 102.4
click at [653, 546] on div "MYOB Item # Description Environment Cost Markup Price Selling Price factory_ite…" at bounding box center [875, 583] width 1251 height 129
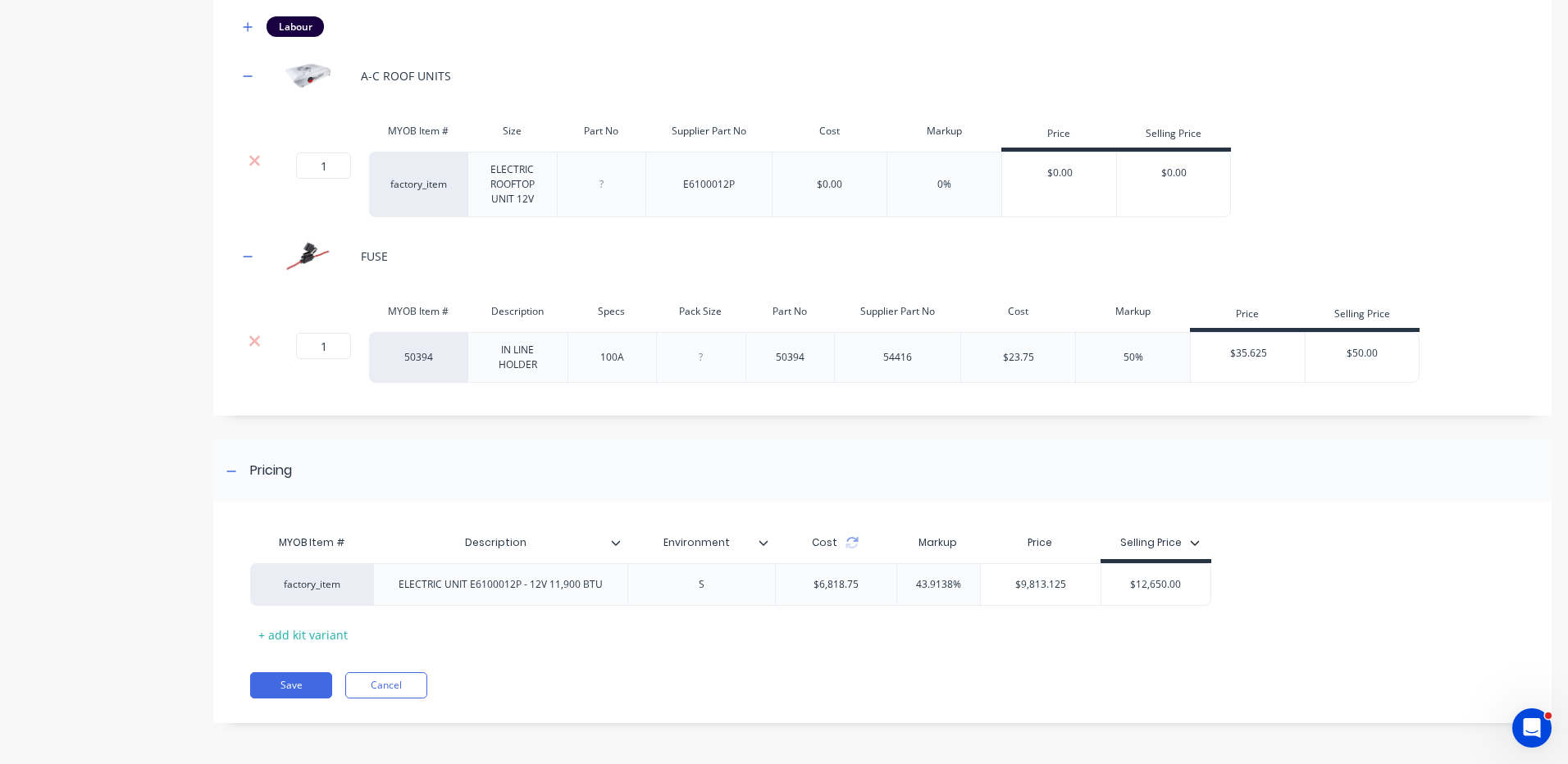
scroll to position [926, 0]
click at [915, 620] on div "MYOB Item # Description Environment Cost Markup Price Selling Price factory_ite…" at bounding box center [875, 587] width 1251 height 121
click at [310, 674] on button "Save" at bounding box center [291, 685] width 82 height 26
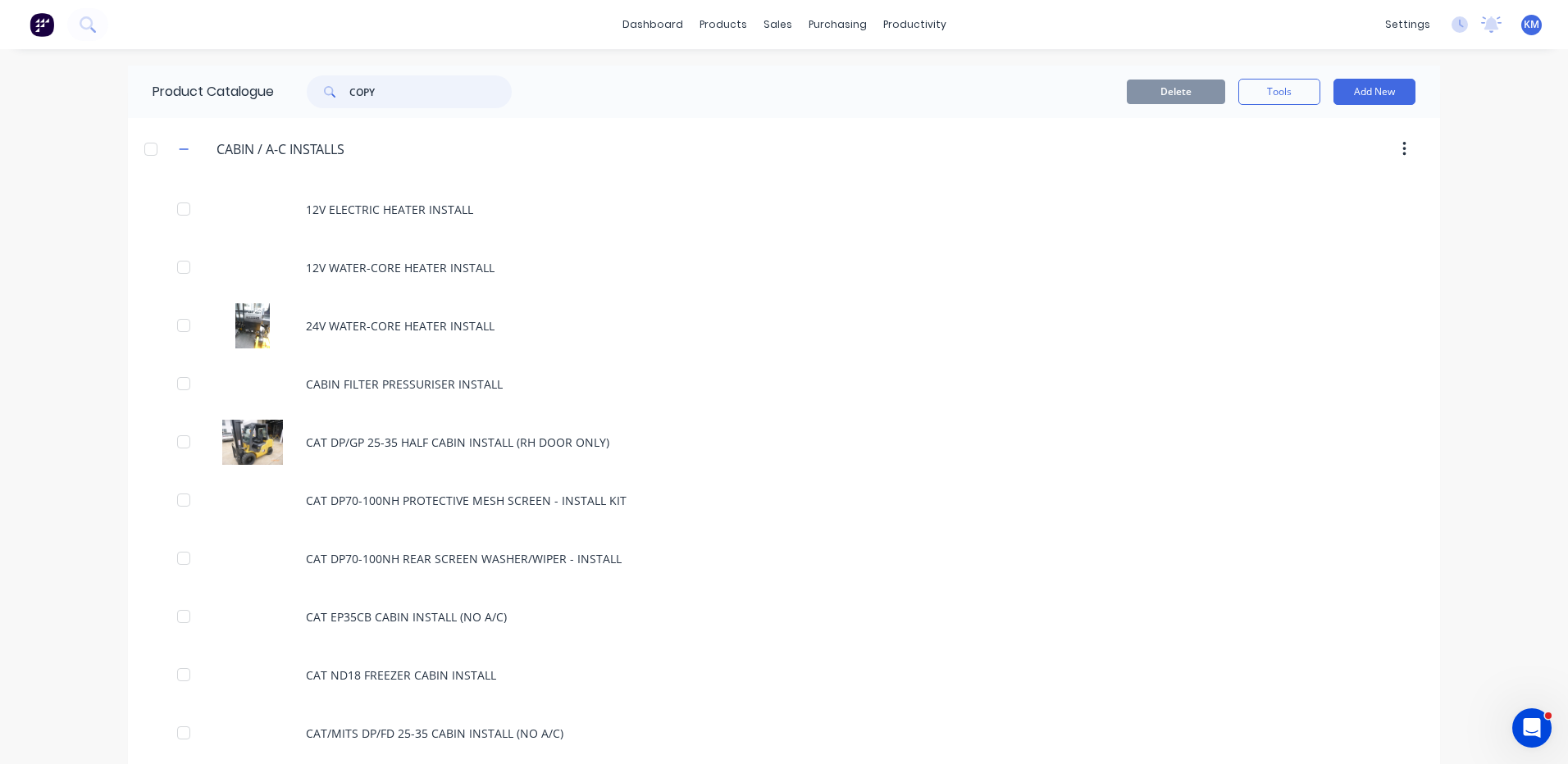
drag, startPoint x: 386, startPoint y: 92, endPoint x: 337, endPoint y: 90, distance: 49.0
click at [337, 90] on div "COPY" at bounding box center [408, 92] width 205 height 33
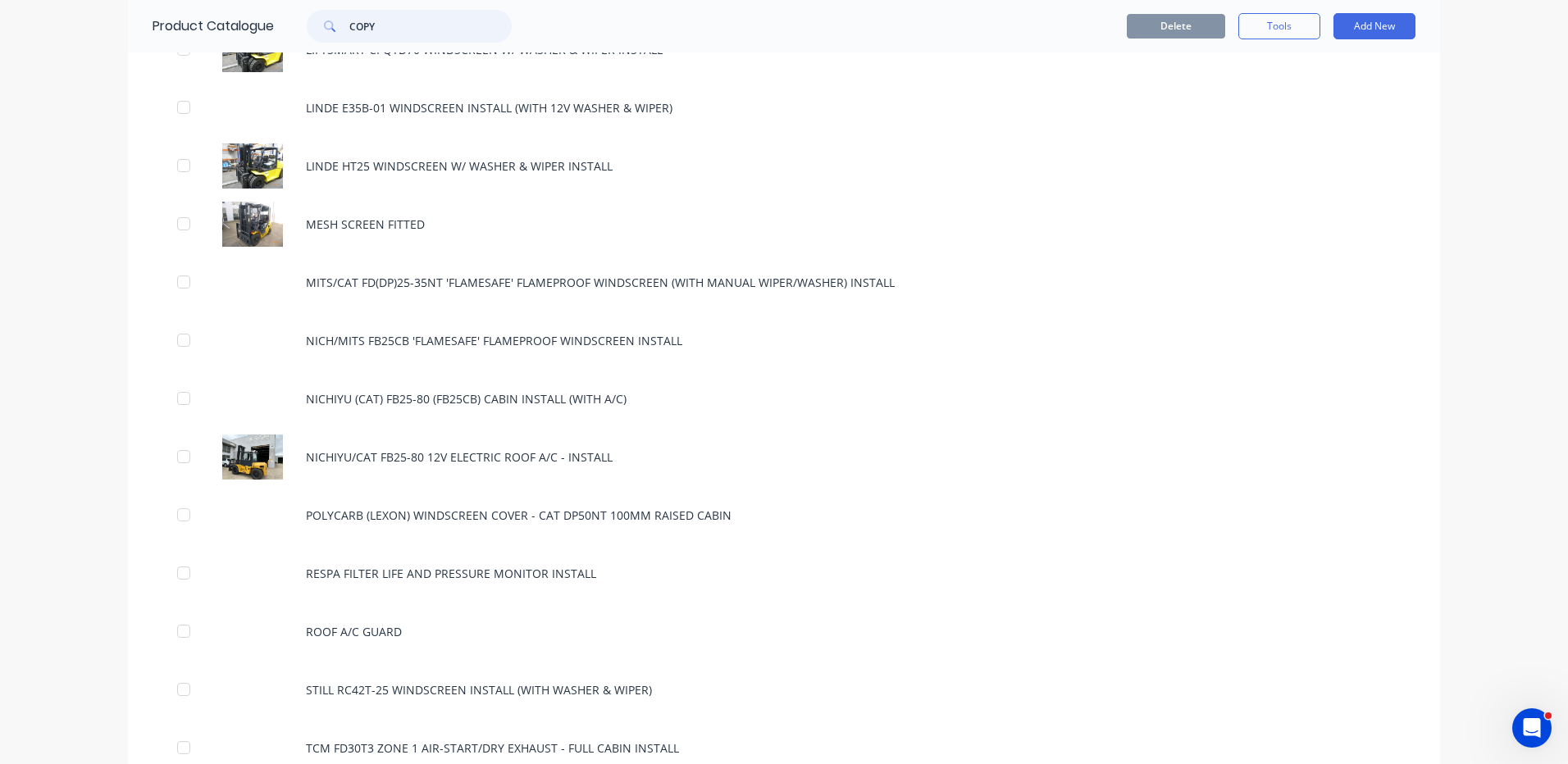
scroll to position [2296, 0]
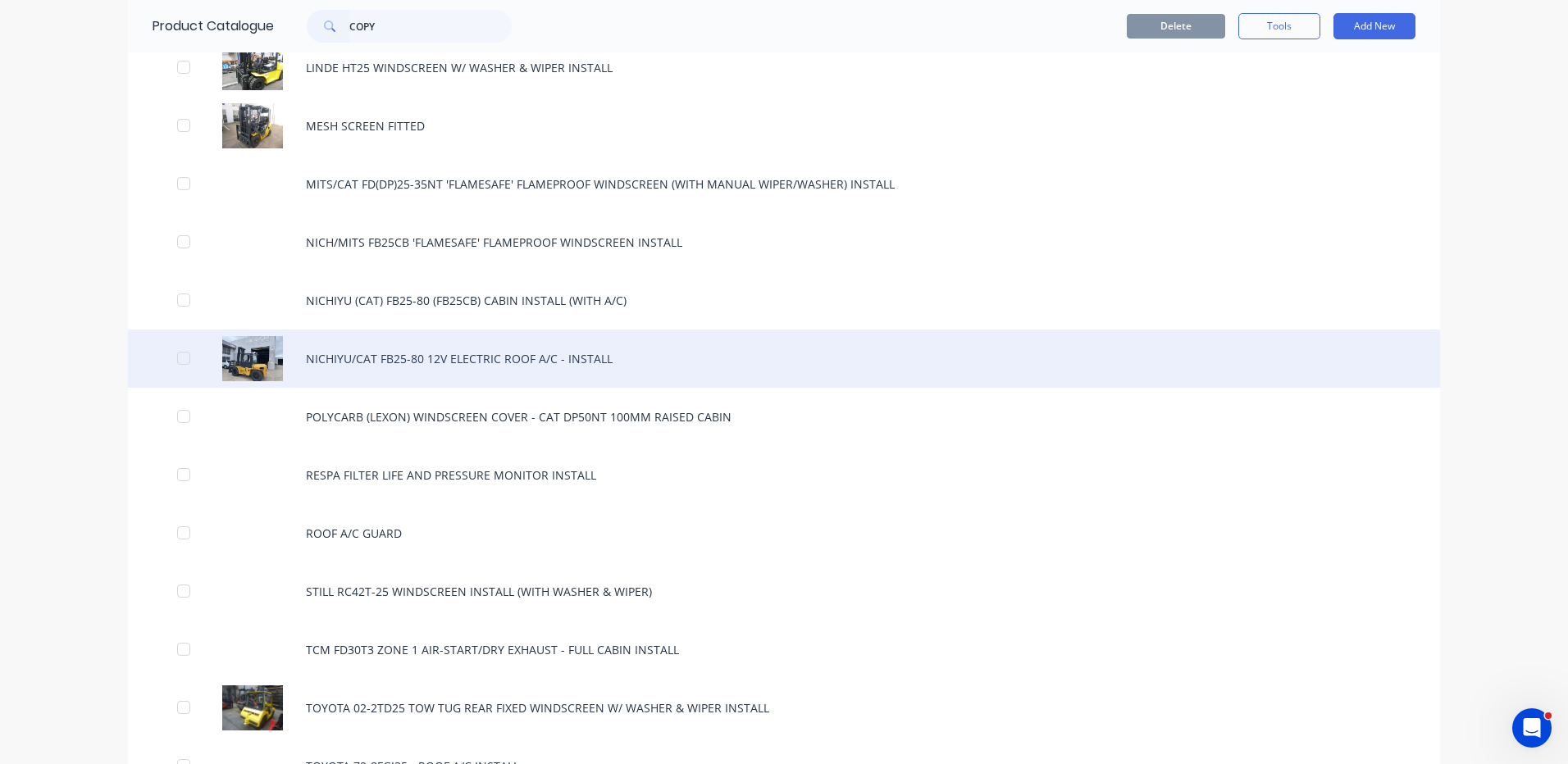
click at [497, 358] on div "NICHIYU/CAT FB25-80 12V ELECTRIC ROOF A/C - INSTALL" at bounding box center [784, 358] width 1312 height 58
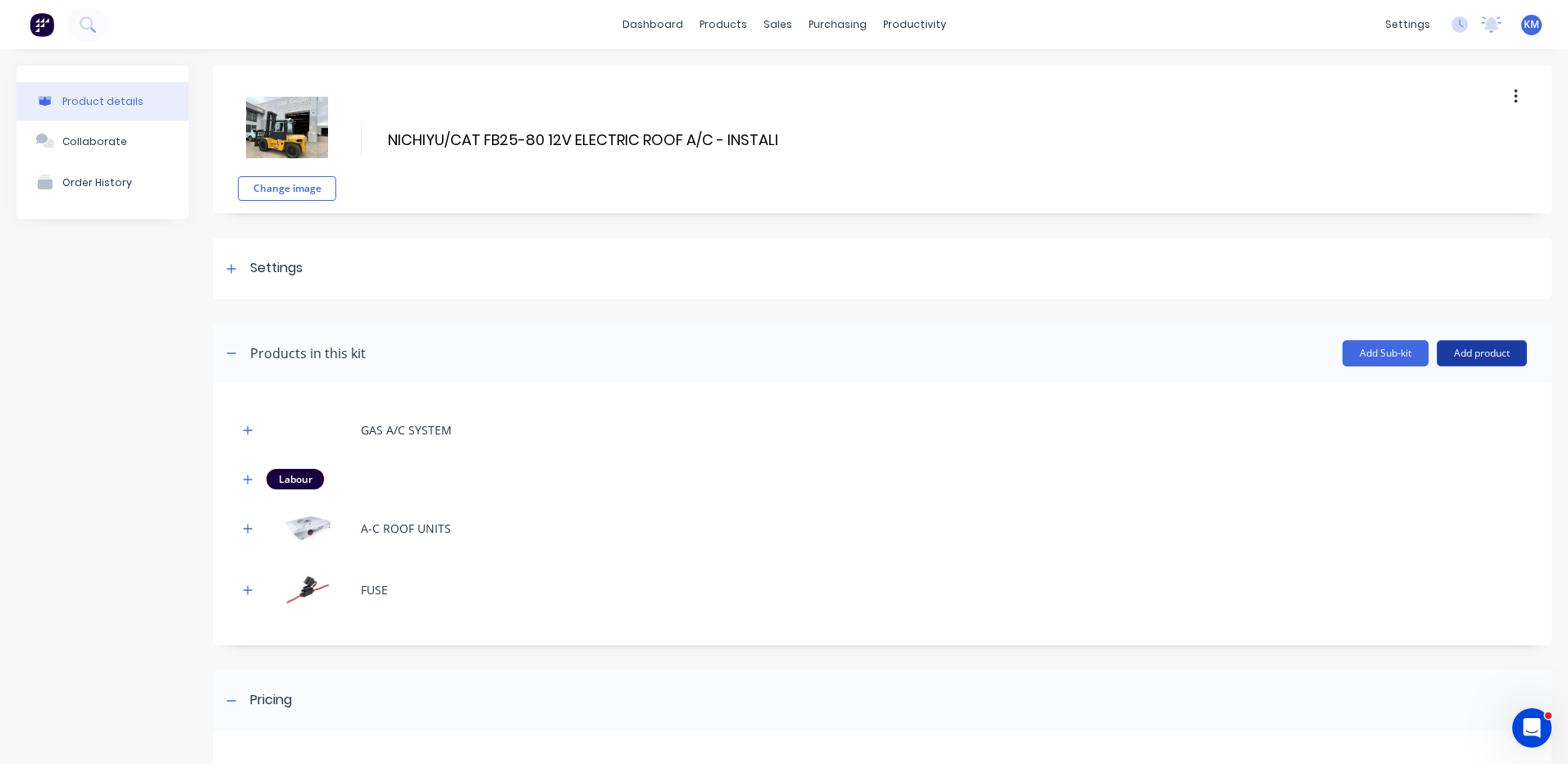
click at [1436, 356] on button "Add product" at bounding box center [1481, 353] width 91 height 26
click at [1242, 316] on div at bounding box center [881, 312] width 1338 height 25
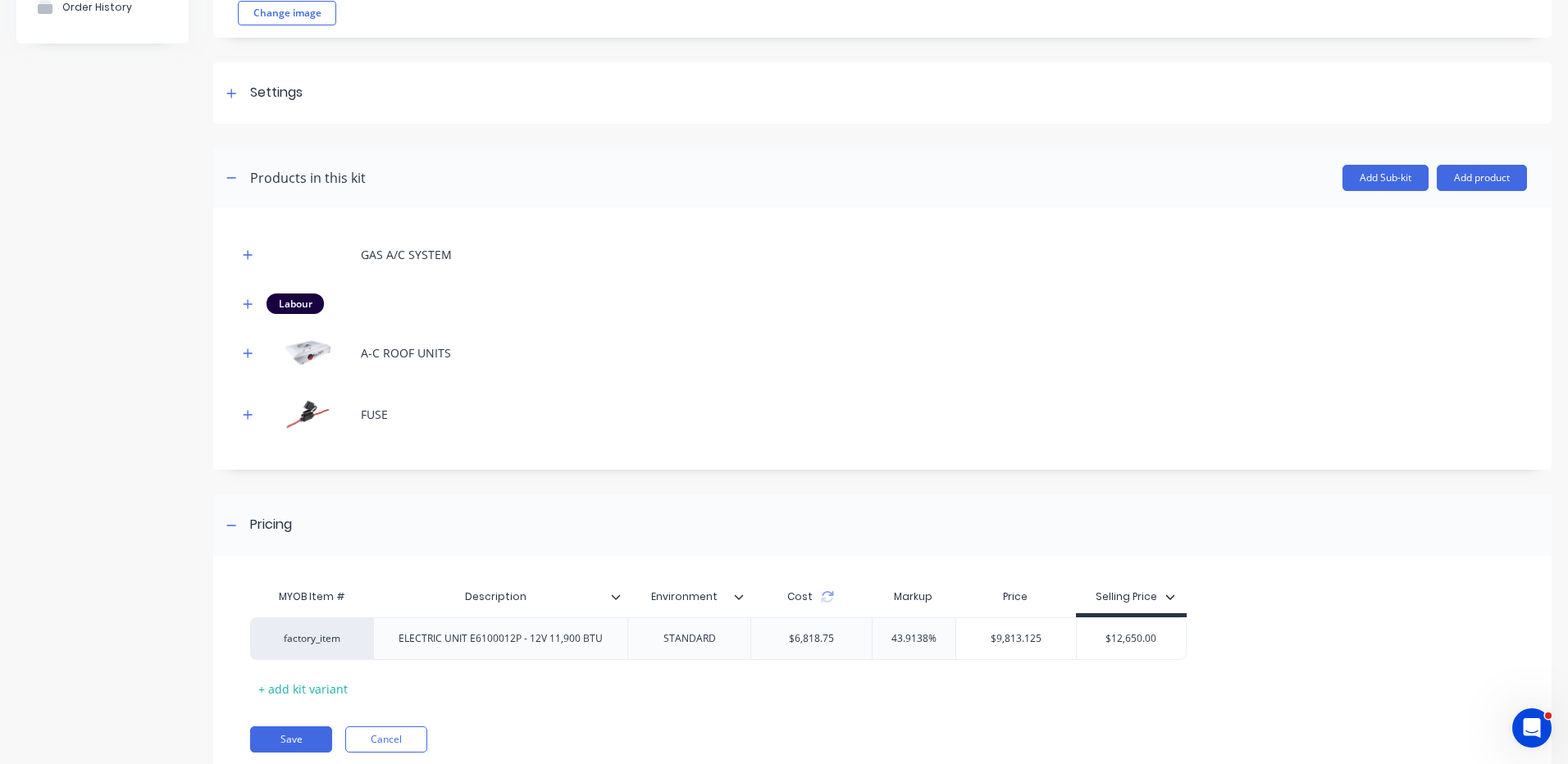
scroll to position [229, 0]
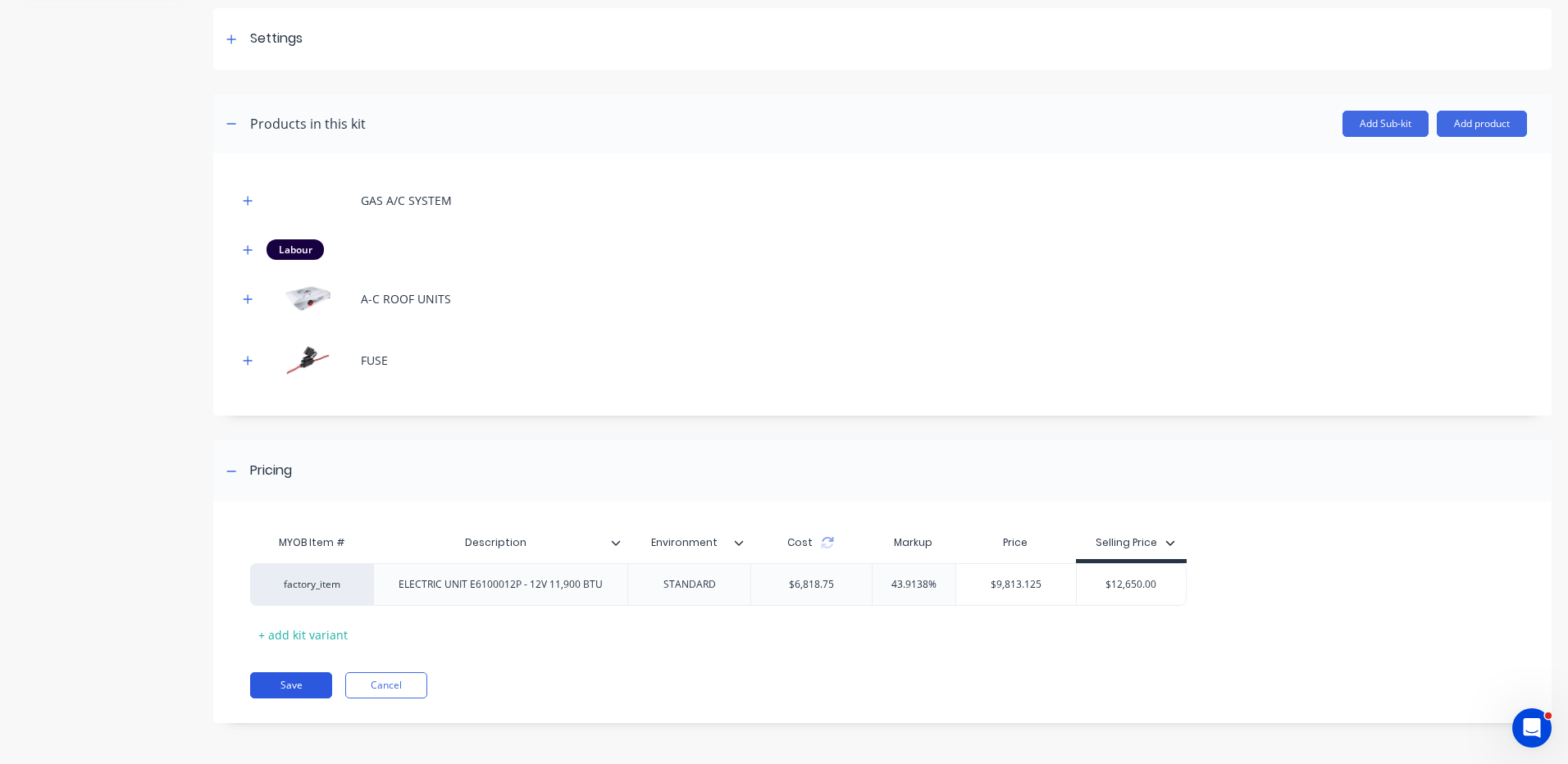
click at [290, 680] on button "Save" at bounding box center [291, 685] width 82 height 26
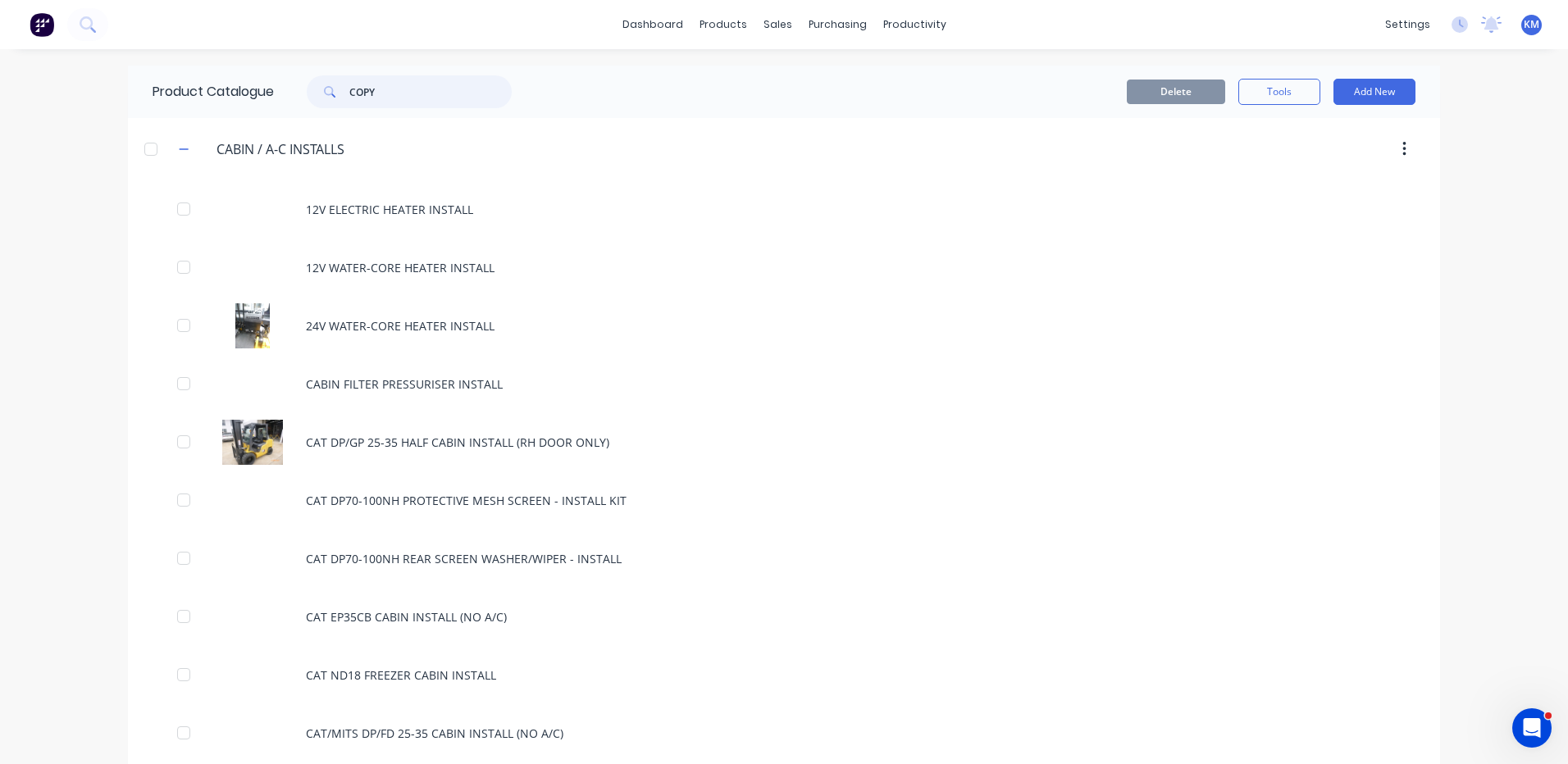
drag, startPoint x: 404, startPoint y: 96, endPoint x: 316, endPoint y: 92, distance: 88.1
click at [316, 92] on div "COPY" at bounding box center [408, 92] width 205 height 33
type input "DC-DC"
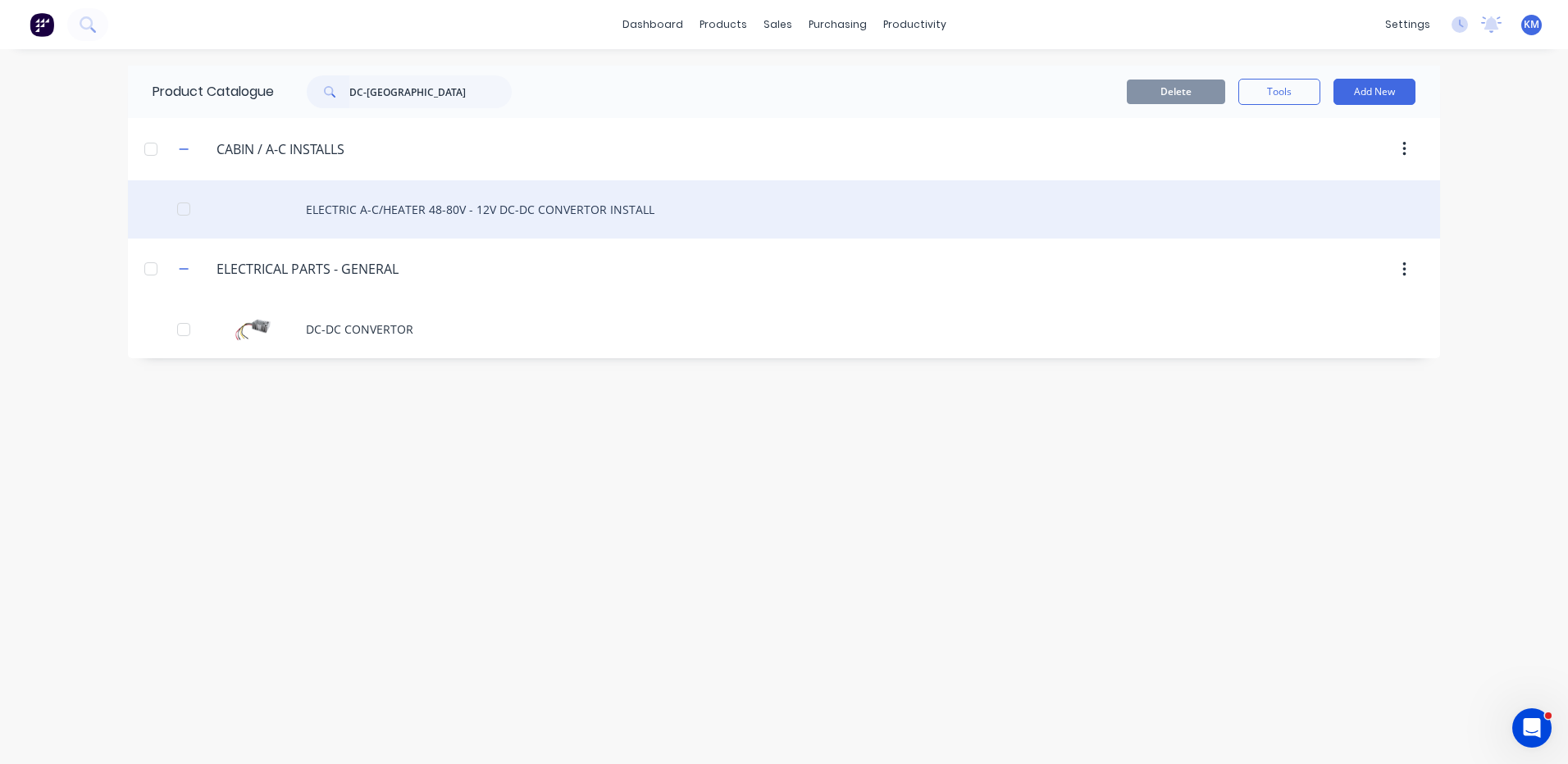
click at [311, 201] on div "ELECTRIC A-C/HEATER 48-80V - 12V DC-DC CONVERTOR INSTALL" at bounding box center [784, 209] width 1312 height 58
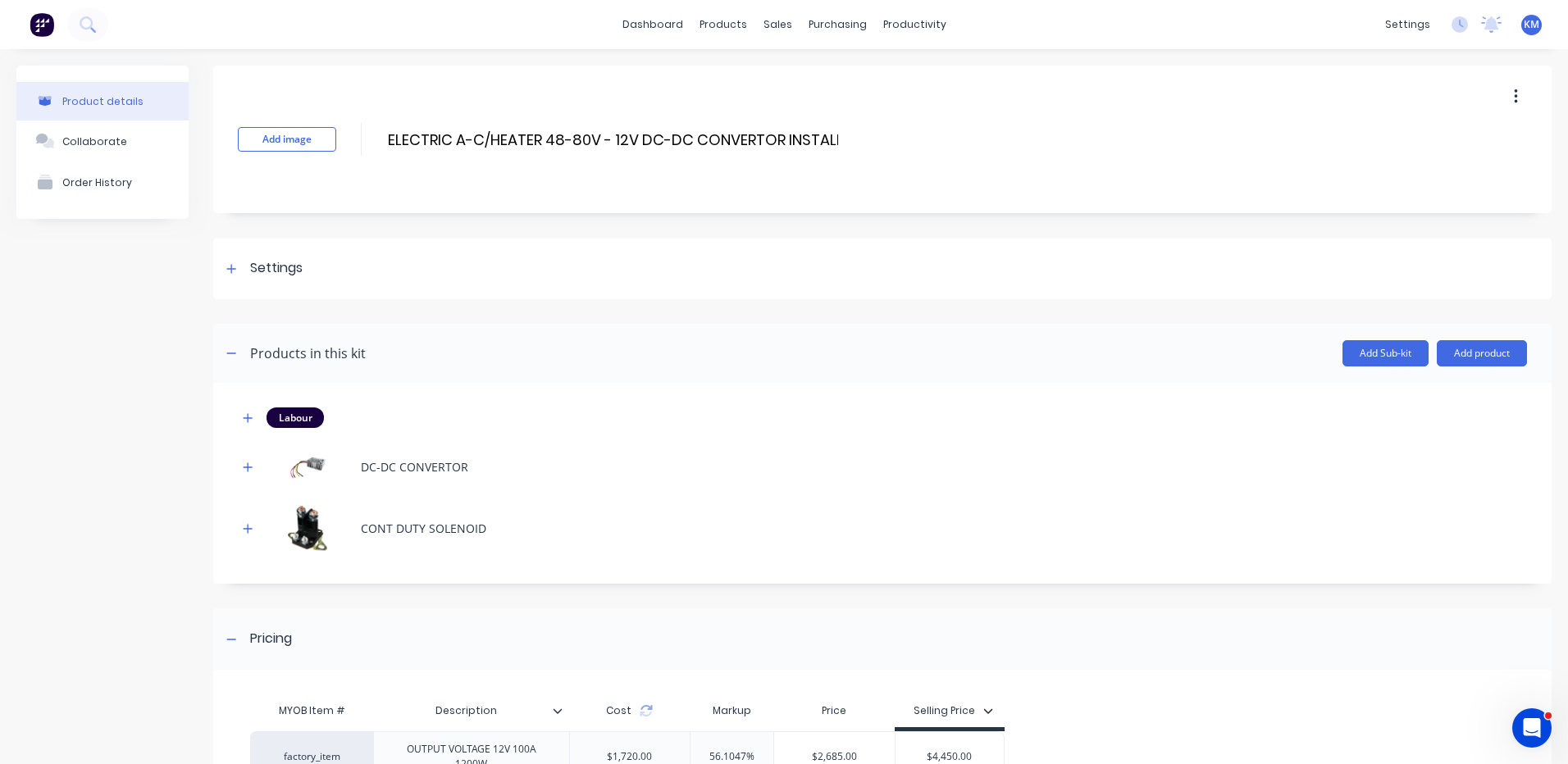
click at [1507, 90] on button "button" at bounding box center [1515, 96] width 39 height 30
click at [1472, 138] on span "Duplicate" at bounding box center [1455, 140] width 123 height 17
drag, startPoint x: 562, startPoint y: 137, endPoint x: 548, endPoint y: 140, distance: 14.3
click at [548, 140] on input "ELECTRIC A-C/HEATER 48-80V - 12V DC-DC CONVERTOR INSTALL" at bounding box center [613, 140] width 454 height 24
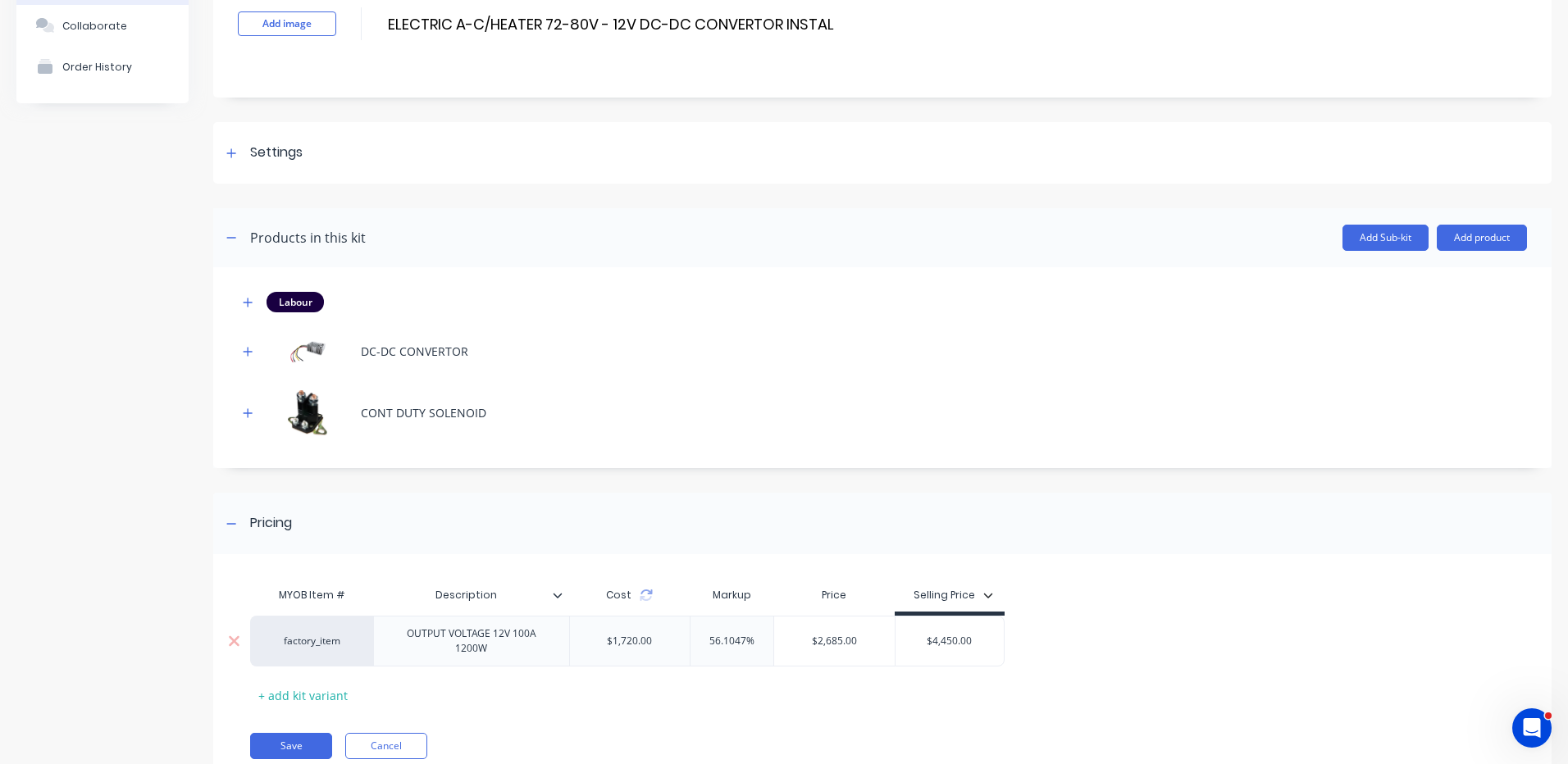
scroll to position [176, 0]
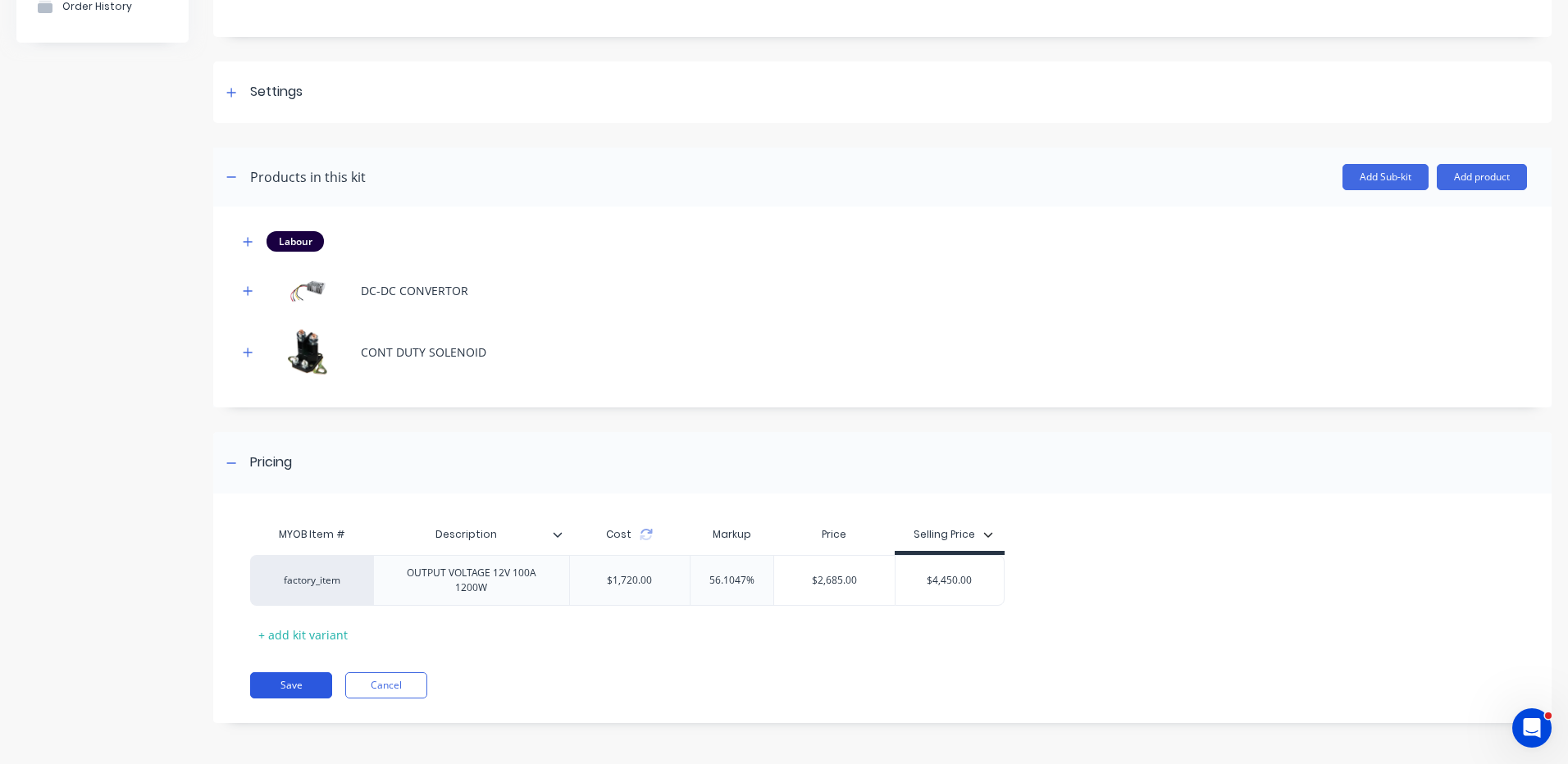
type input "ELECTRIC A-C/HEATER 72-80V - 12V DC-DC CONVERTOR INSTALL"
click at [308, 686] on button "Save" at bounding box center [291, 685] width 82 height 26
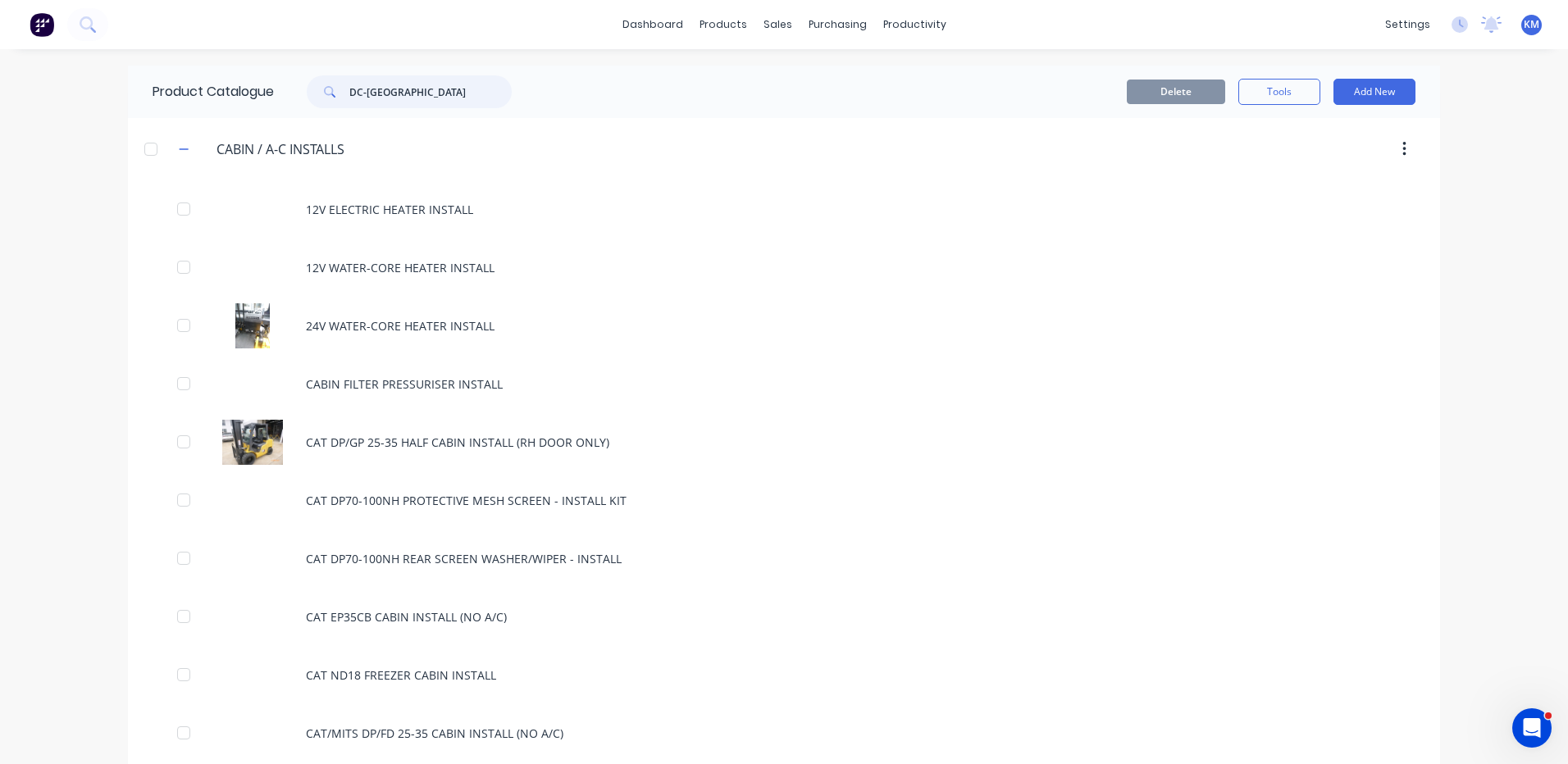
drag, startPoint x: 466, startPoint y: 90, endPoint x: 328, endPoint y: 76, distance: 138.7
click at [328, 76] on div "DC-DC" at bounding box center [408, 92] width 205 height 33
type input "COPY"
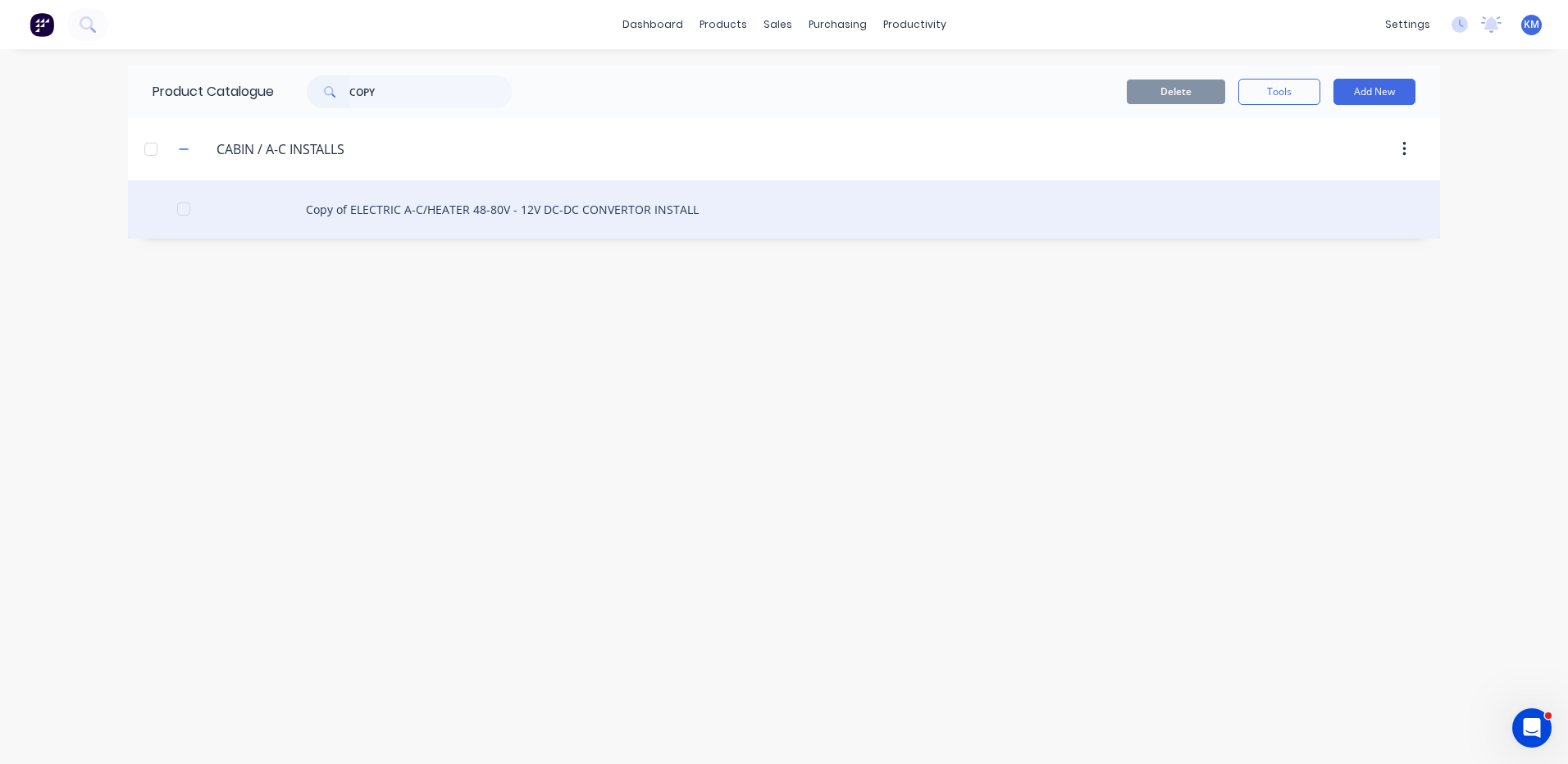
click at [463, 199] on div "Copy of ELECTRIC A-C/HEATER 48-80V - 12V DC-DC CONVERTOR INSTALL" at bounding box center [784, 209] width 1312 height 58
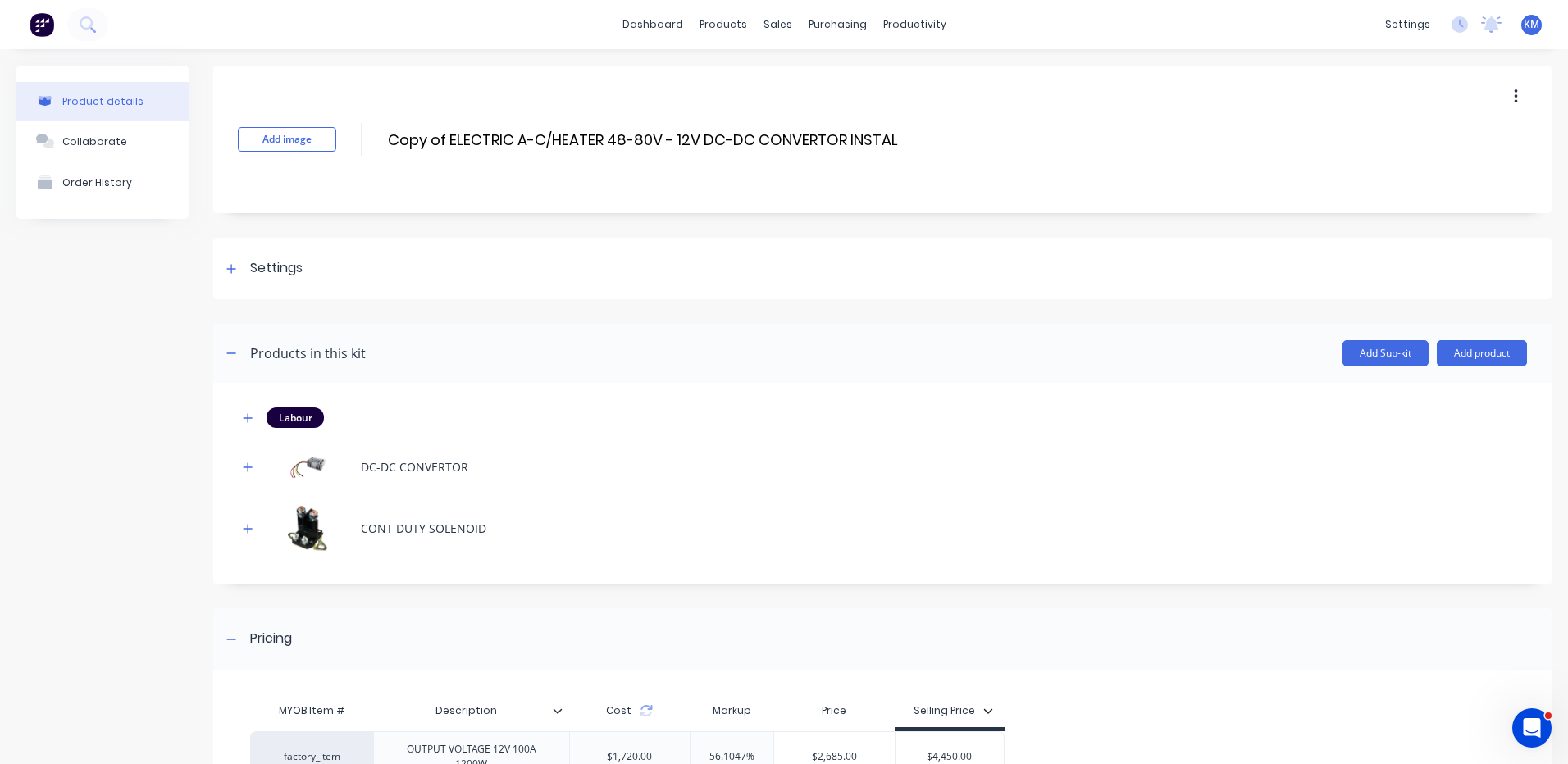
drag, startPoint x: 448, startPoint y: 136, endPoint x: 377, endPoint y: 141, distance: 71.2
click at [377, 141] on div "Add image Copy of ELECTRIC A-C/HEATER 48-80V - 12V DC-DC CONVERTOR INSTALL Copy…" at bounding box center [881, 139] width 1338 height 147
drag, startPoint x: 596, startPoint y: 140, endPoint x: 570, endPoint y: 142, distance: 26.1
click at [570, 142] on input "ELECTRIC A-C/HEATER 48-80V - 12V DC-DC CONVERTOR INSTALL" at bounding box center [613, 140] width 454 height 24
type input "ELECTRIC A-C/HEATER 48 - 12V DC-DC CONVERTOR INSTALL"
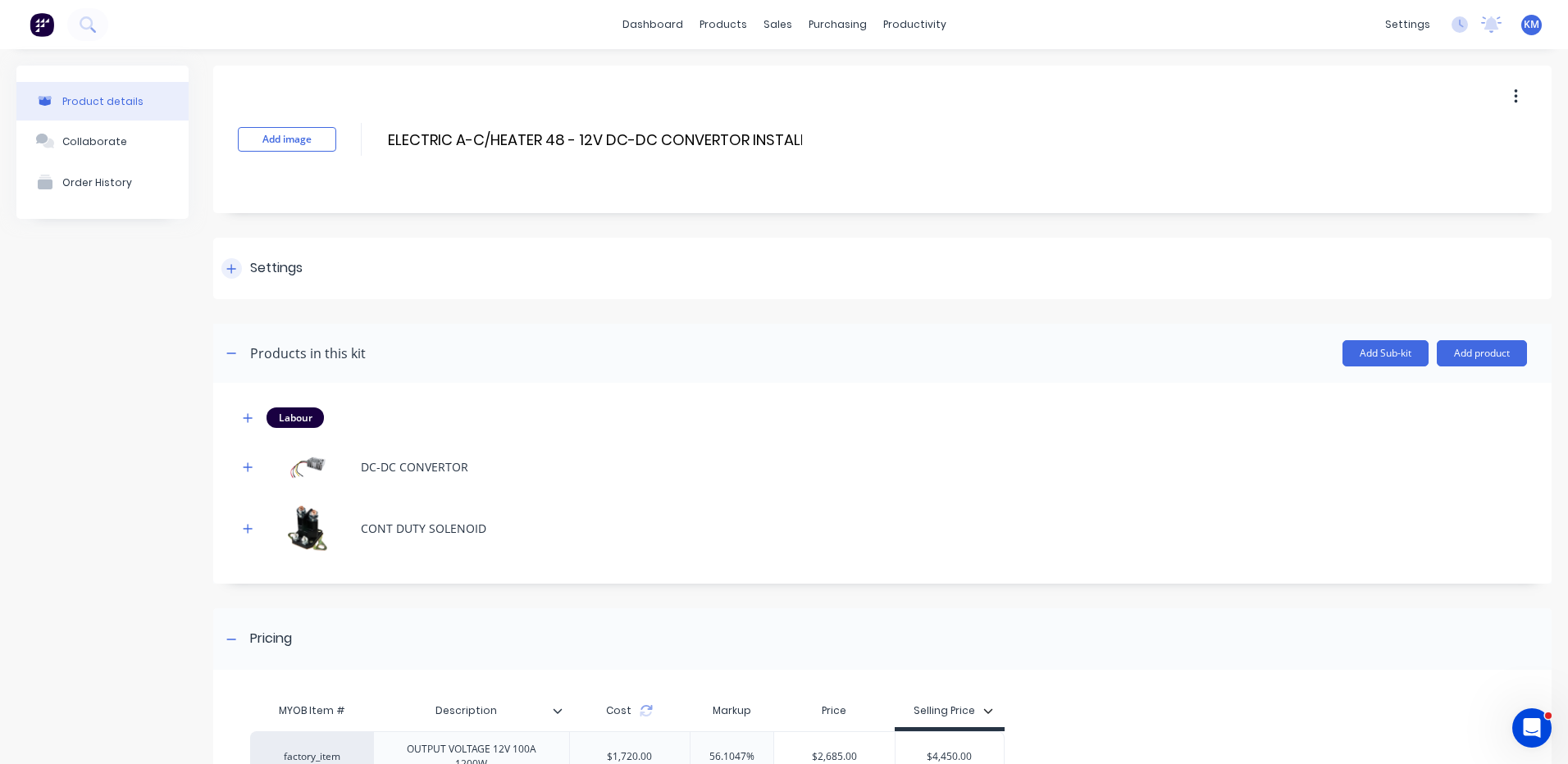
click at [562, 271] on div "Settings" at bounding box center [881, 269] width 1338 height 62
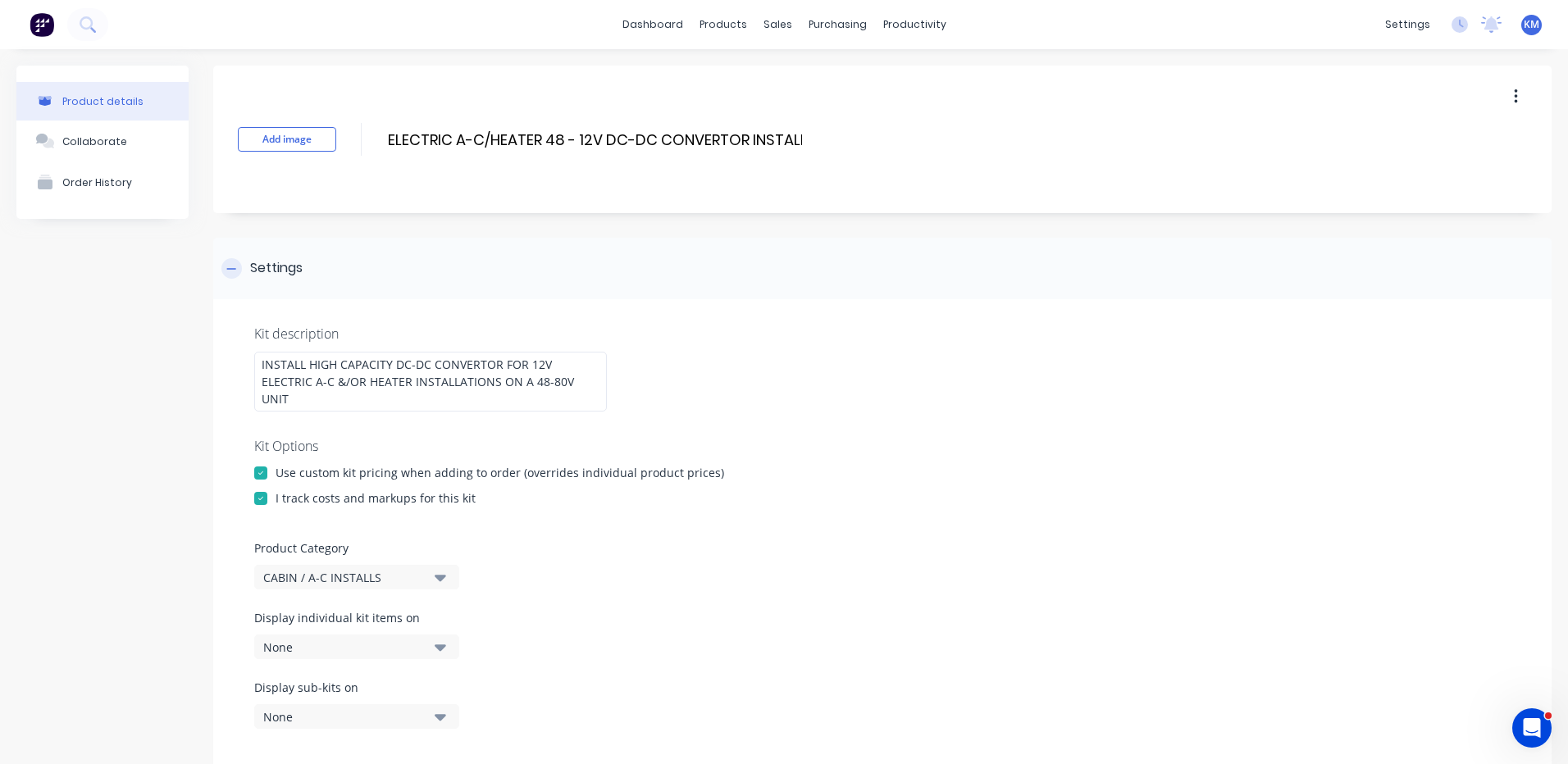
click at [535, 270] on div "Settings" at bounding box center [881, 269] width 1338 height 62
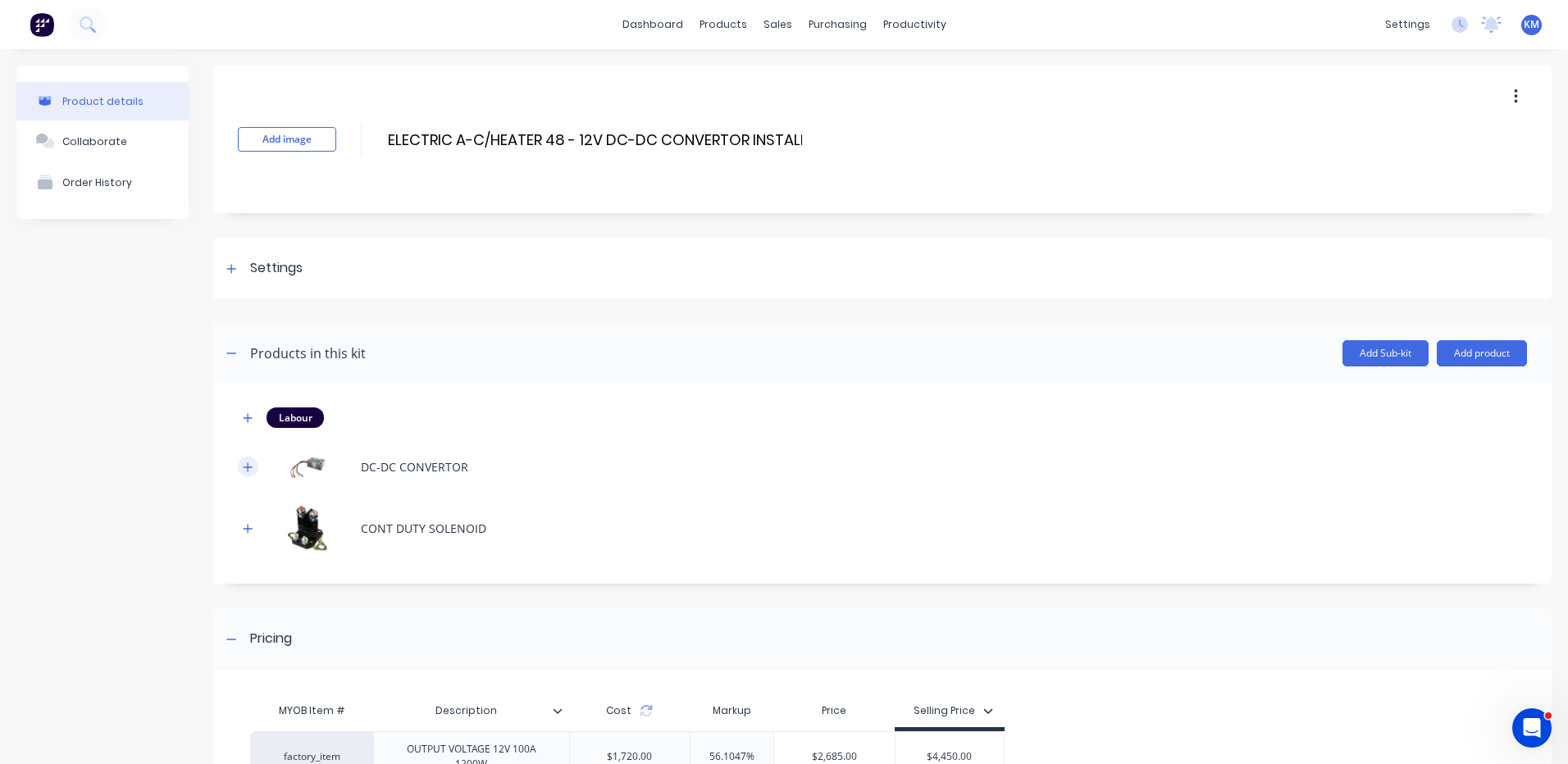
click at [241, 470] on button "button" at bounding box center [248, 466] width 20 height 20
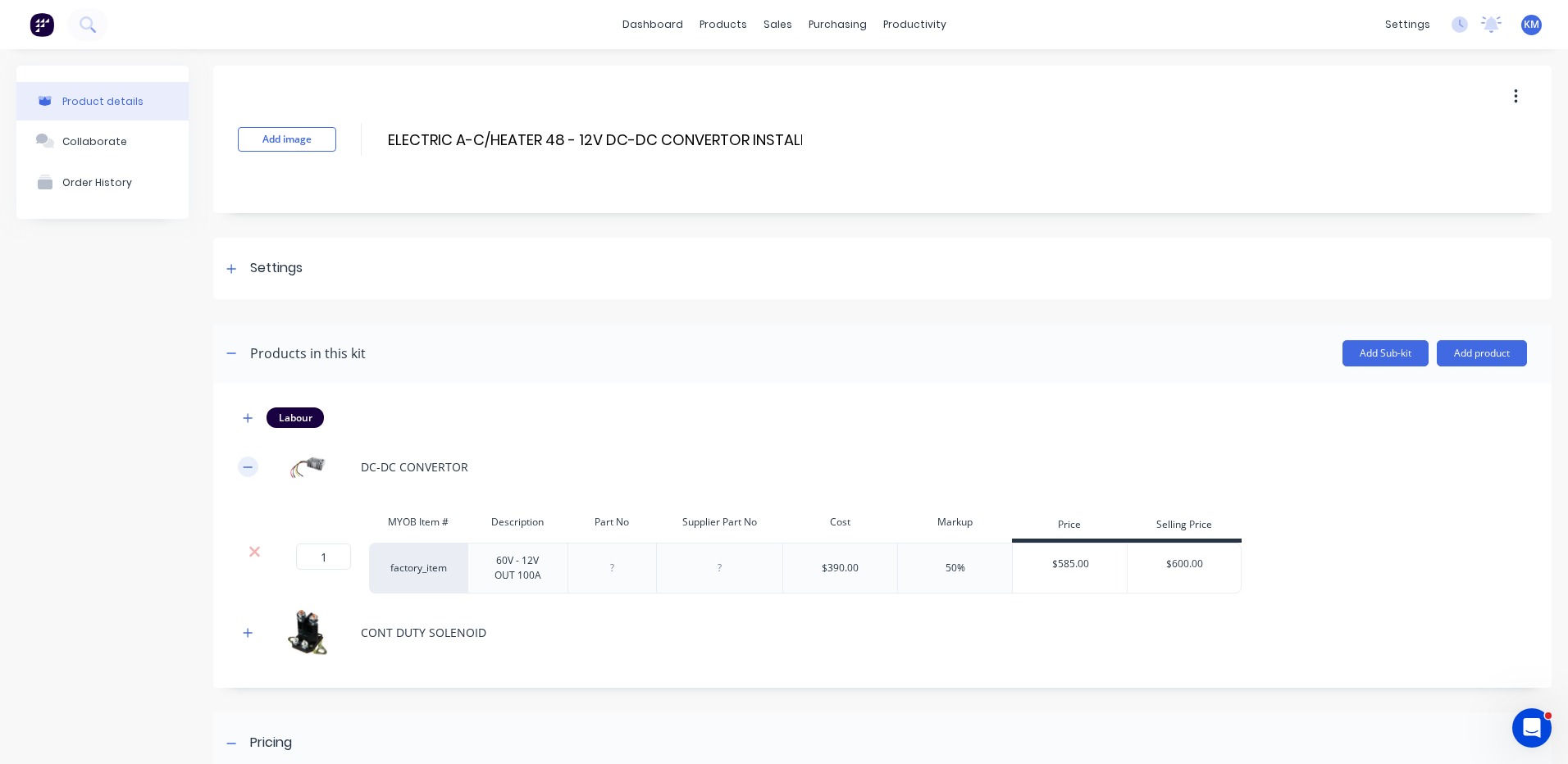
click at [247, 465] on icon "button" at bounding box center [248, 467] width 10 height 12
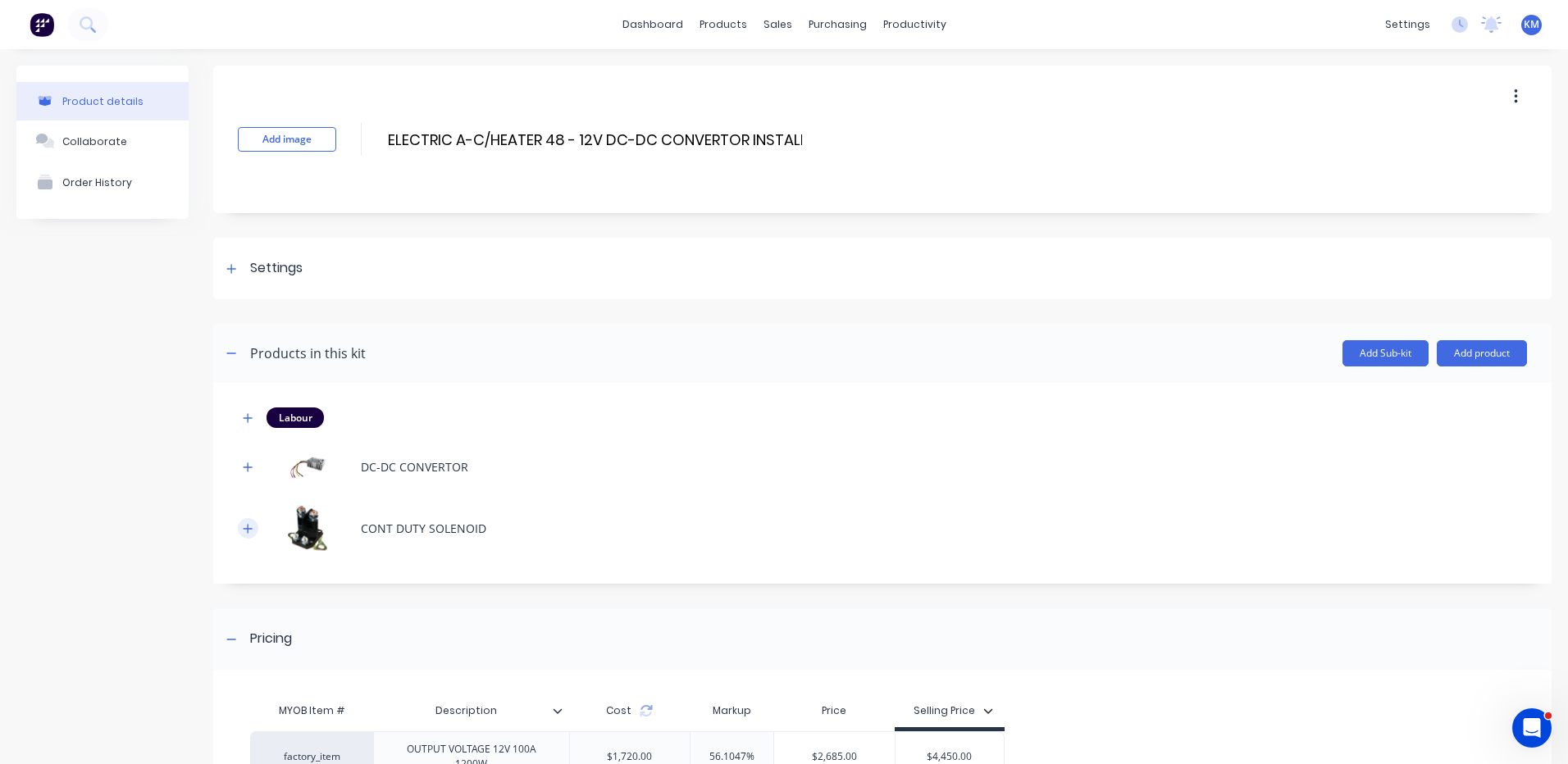
click at [248, 525] on icon "button" at bounding box center [248, 528] width 9 height 9
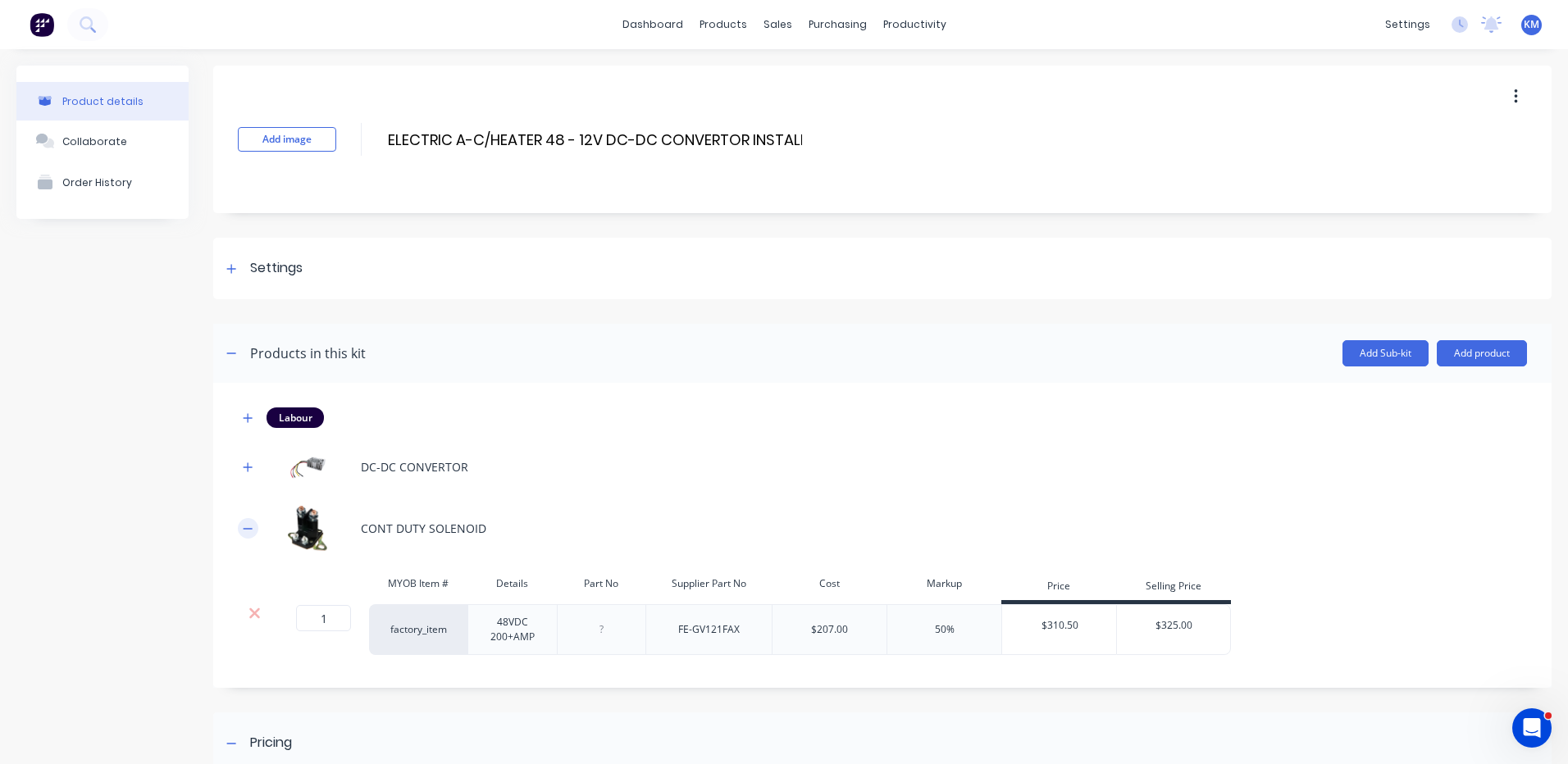
click at [248, 531] on icon "button" at bounding box center [248, 529] width 10 height 12
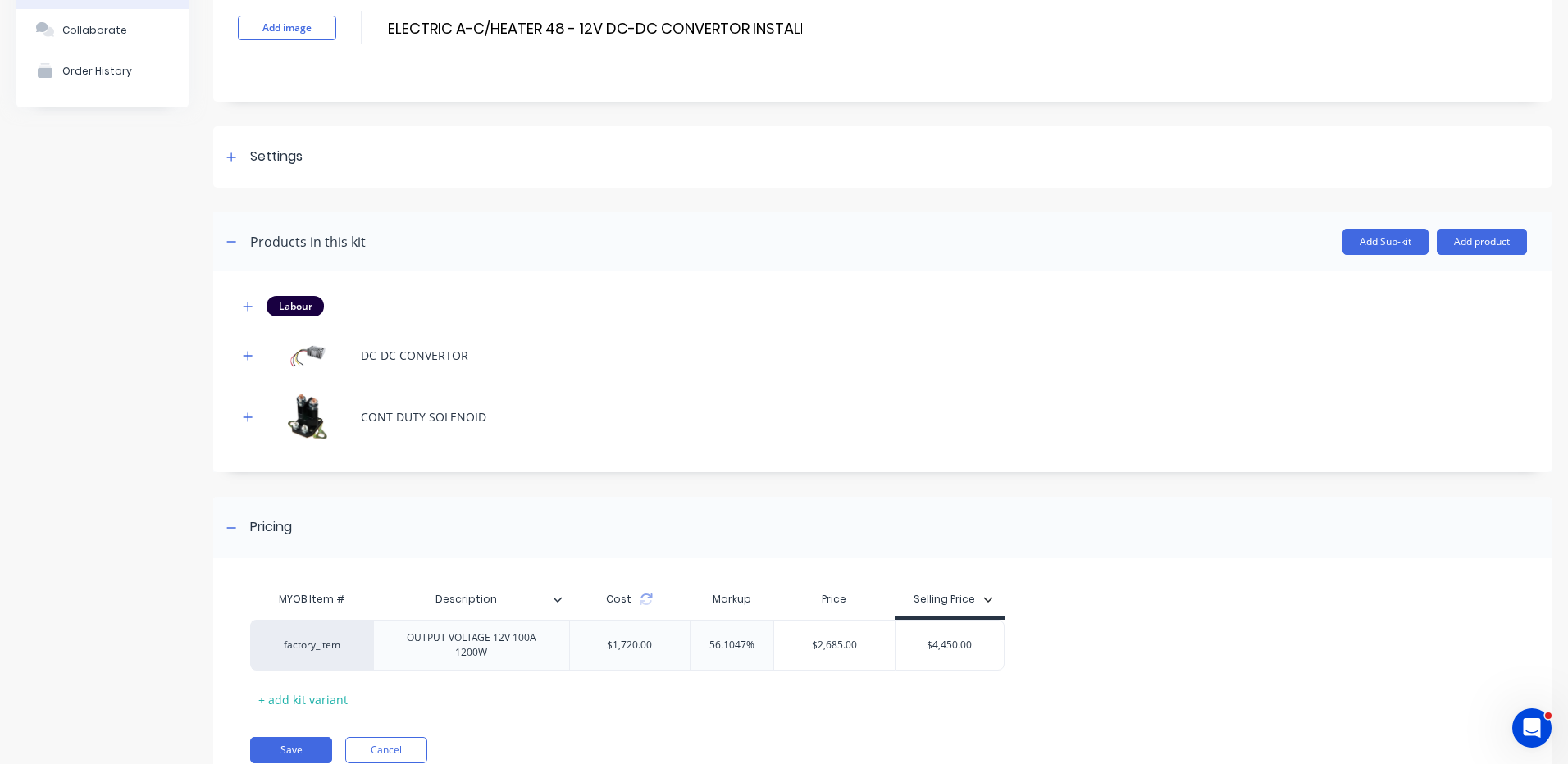
scroll to position [176, 0]
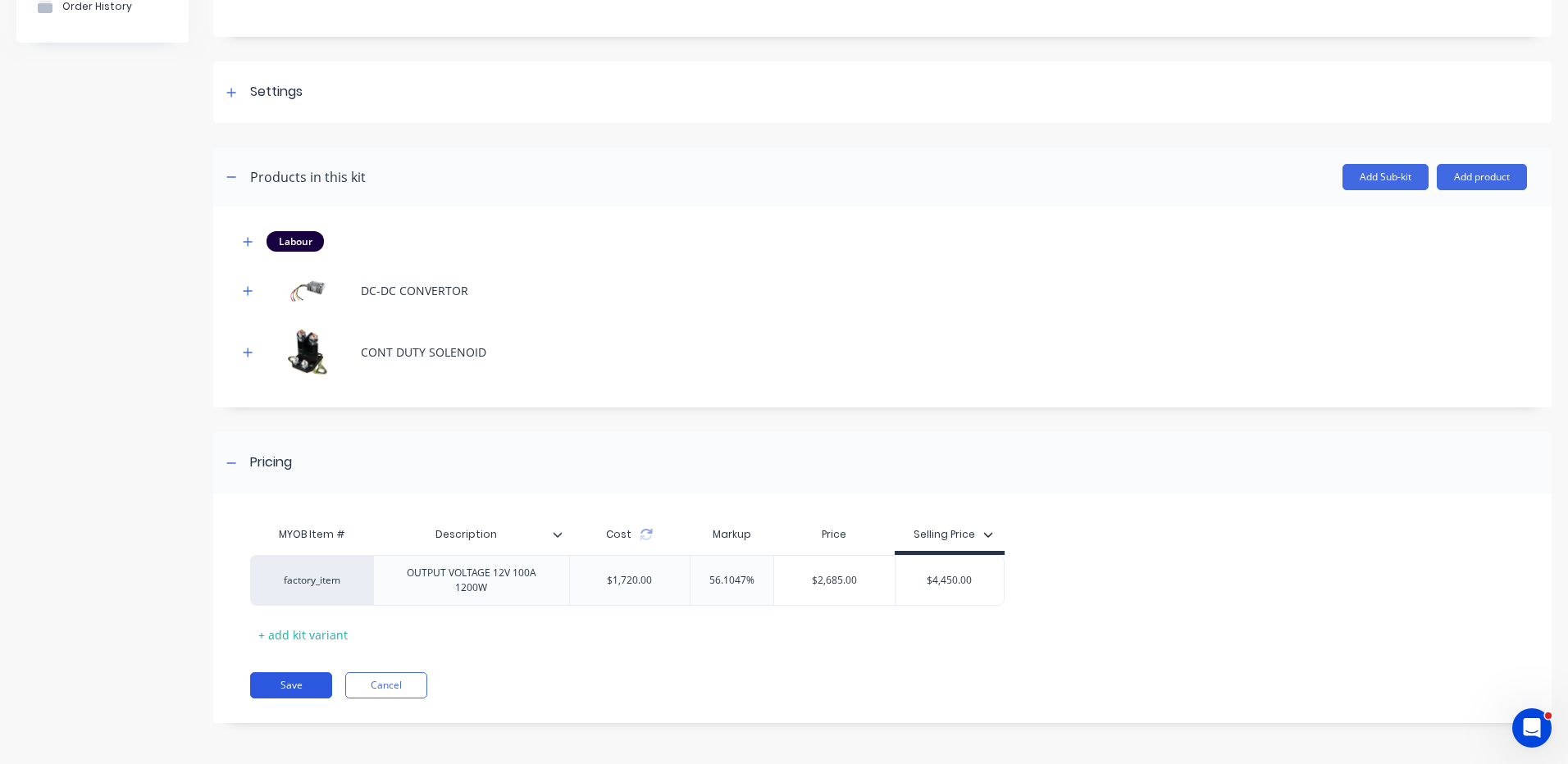
click at [302, 684] on button "Save" at bounding box center [291, 685] width 82 height 26
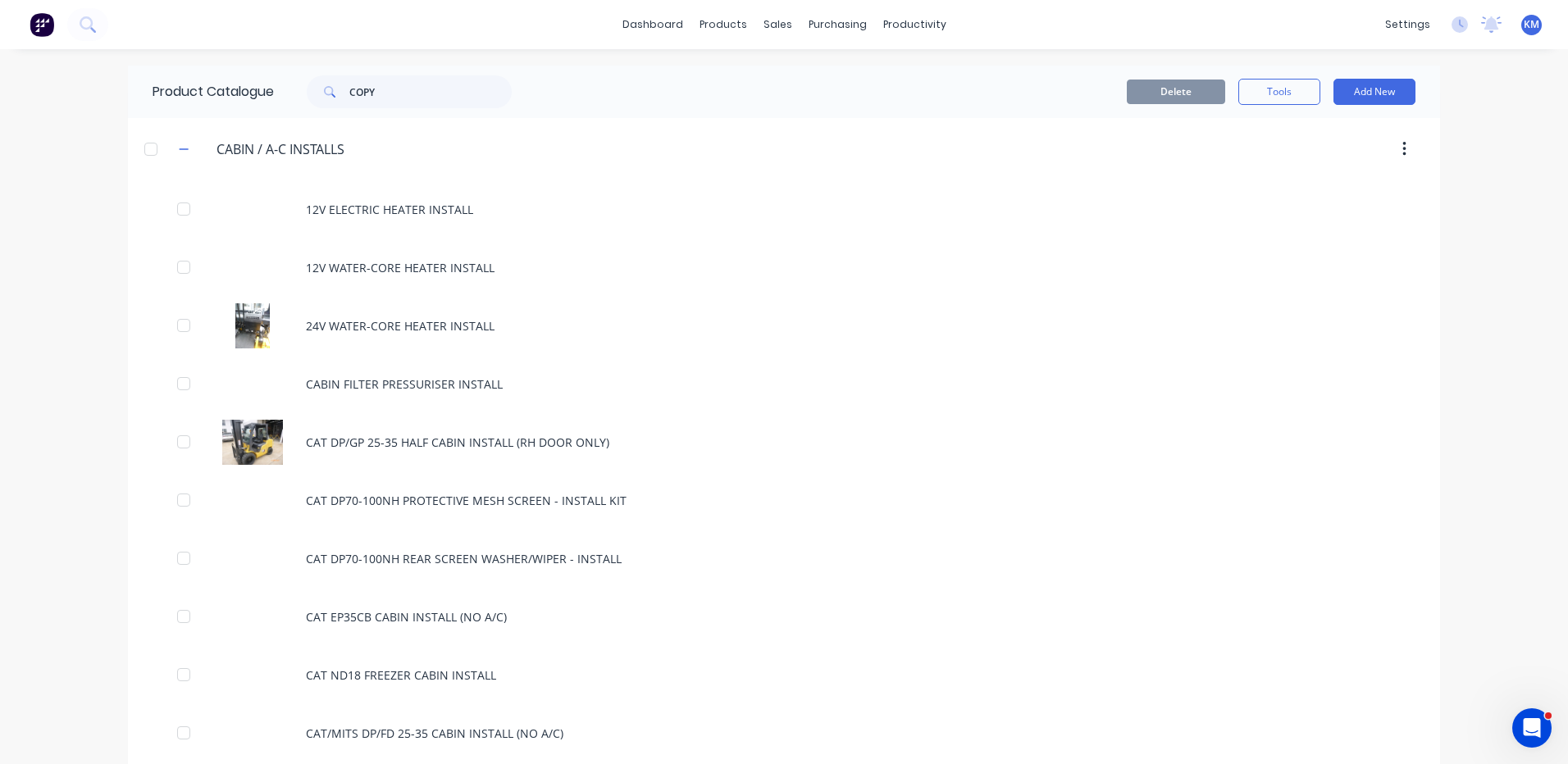
click at [93, 389] on div "dashboard products sales purchasing productivity dashboard products Product Cat…" at bounding box center [784, 382] width 1568 height 764
click at [830, 97] on link "Suppliers" at bounding box center [900, 112] width 218 height 33
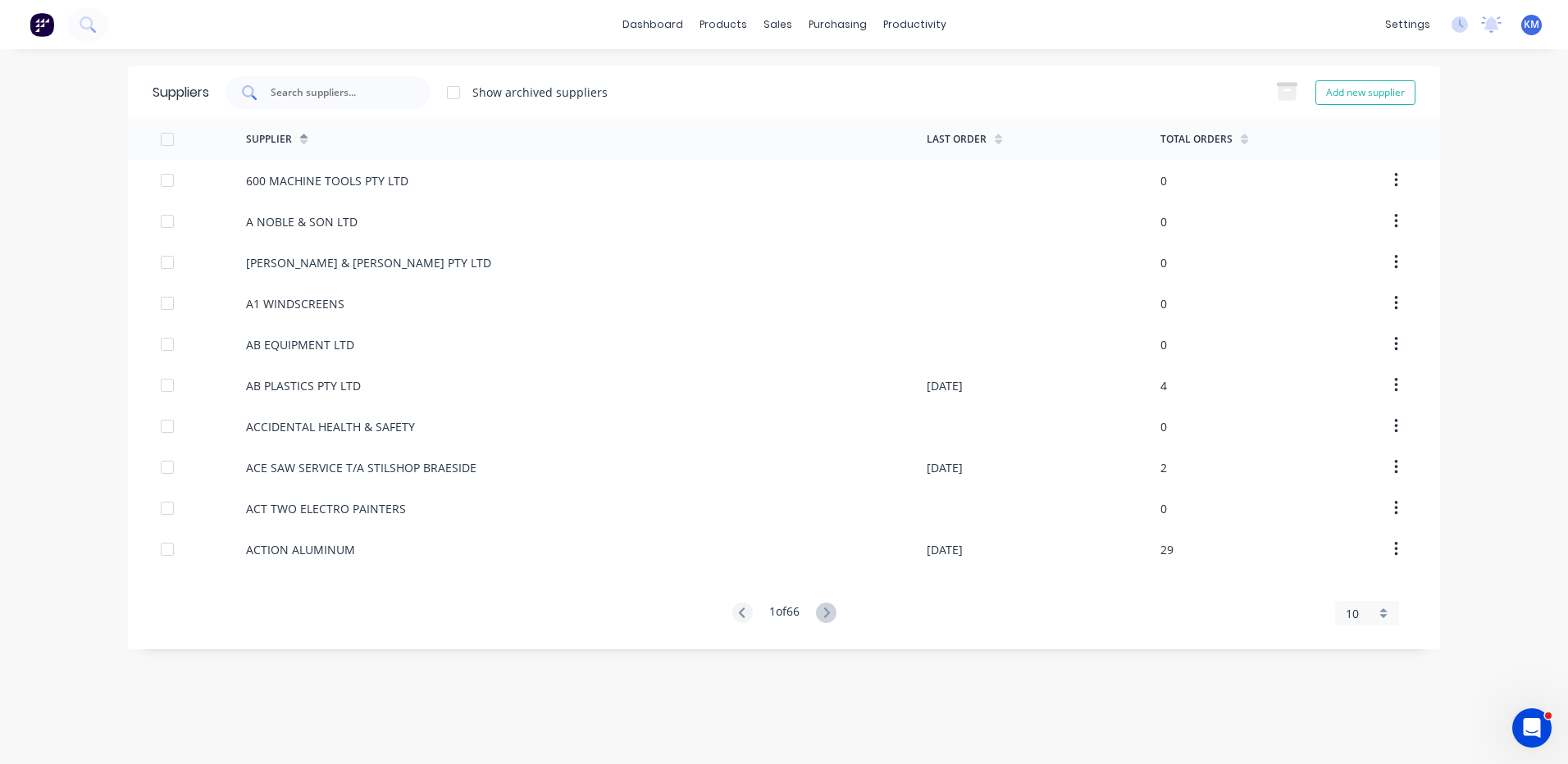
click at [350, 82] on div at bounding box center [327, 92] width 205 height 33
click at [844, 68] on link "Purchase Orders" at bounding box center [906, 78] width 218 height 33
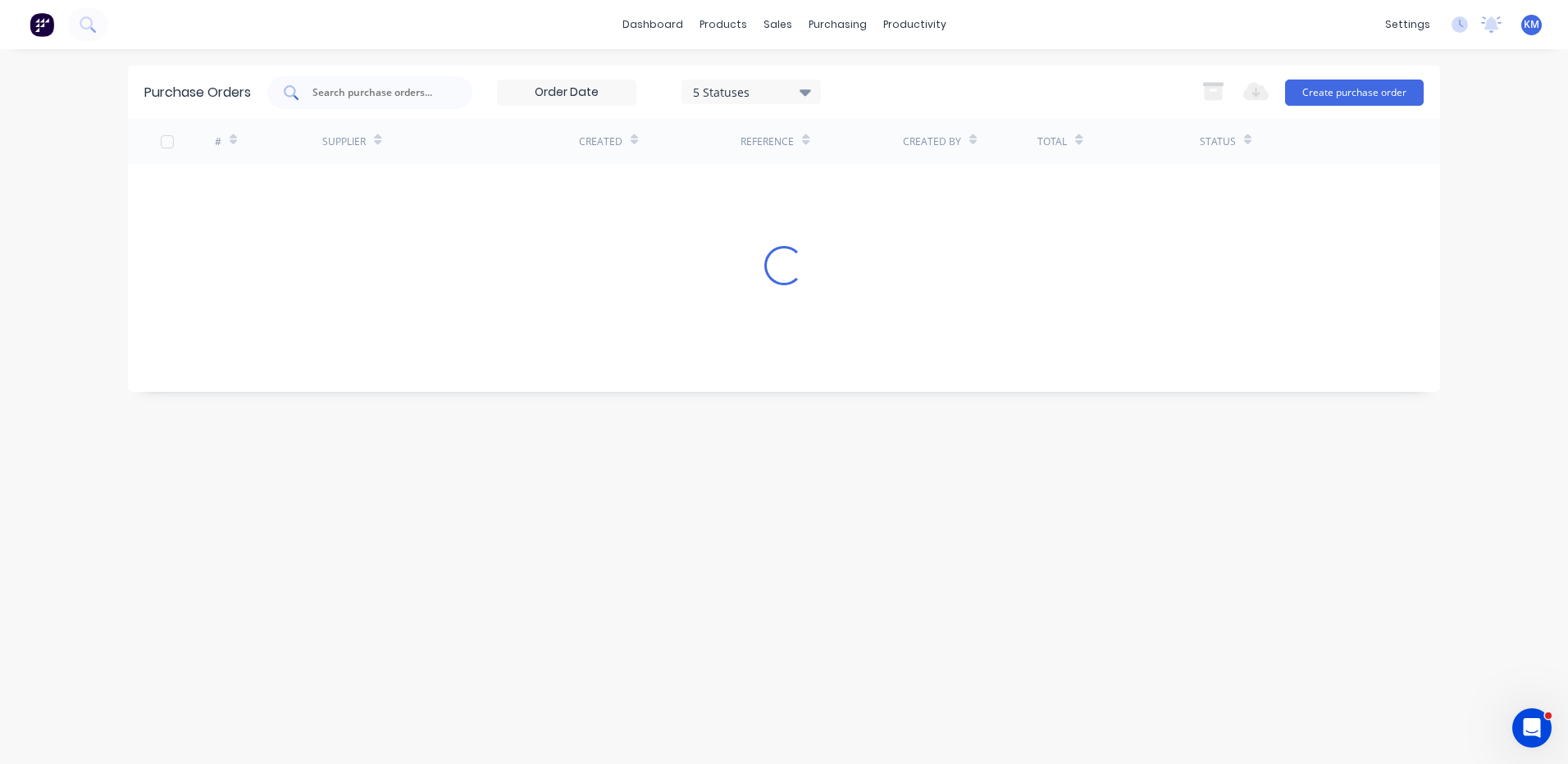
click at [450, 86] on div at bounding box center [369, 92] width 205 height 33
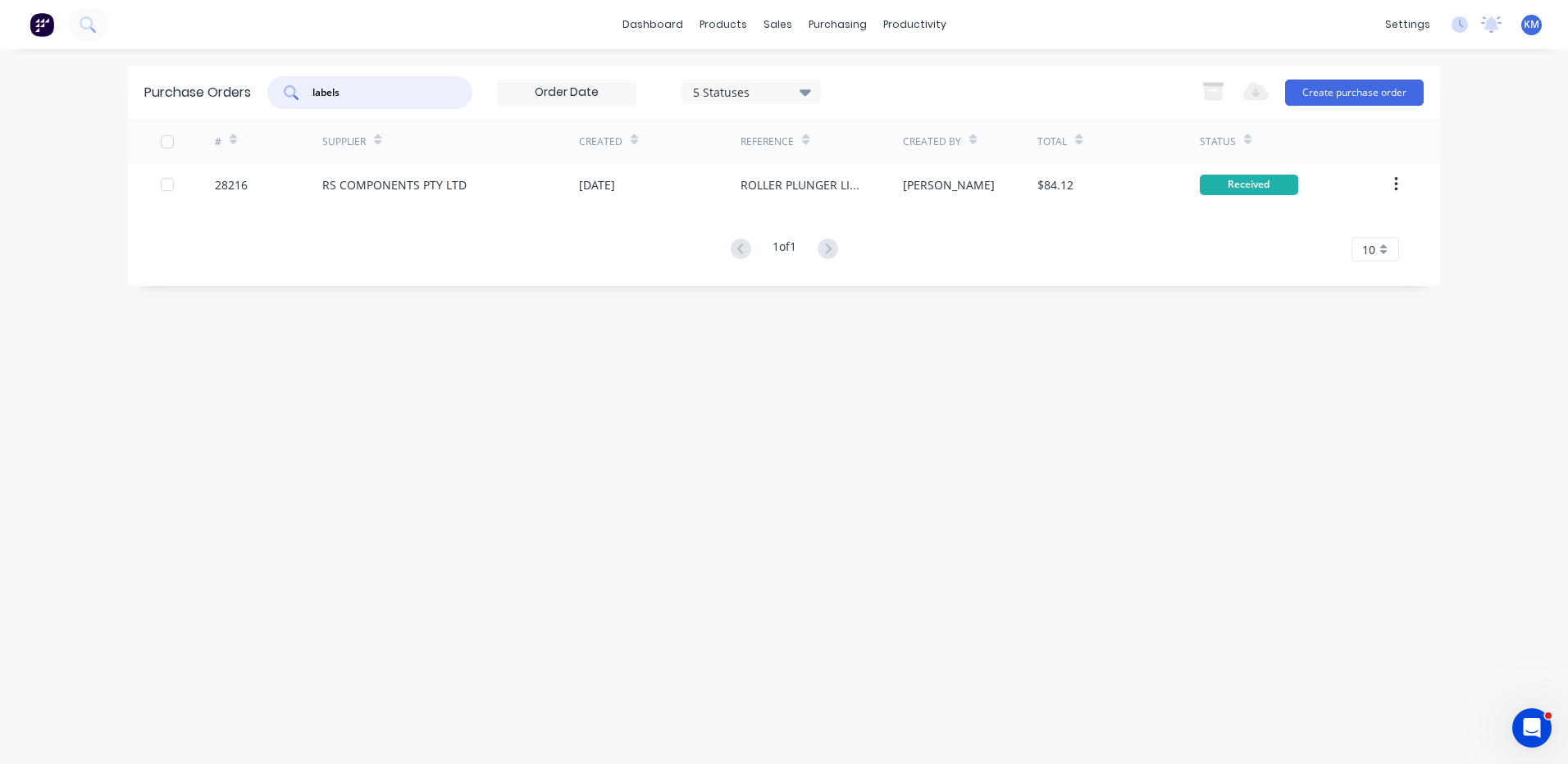
drag, startPoint x: 387, startPoint y: 99, endPoint x: 235, endPoint y: 82, distance: 152.9
click at [235, 82] on div "Purchase Orders labels 5 Statuses 5 Statuses Export to Excel (XLSX) Create purc…" at bounding box center [784, 92] width 1312 height 53
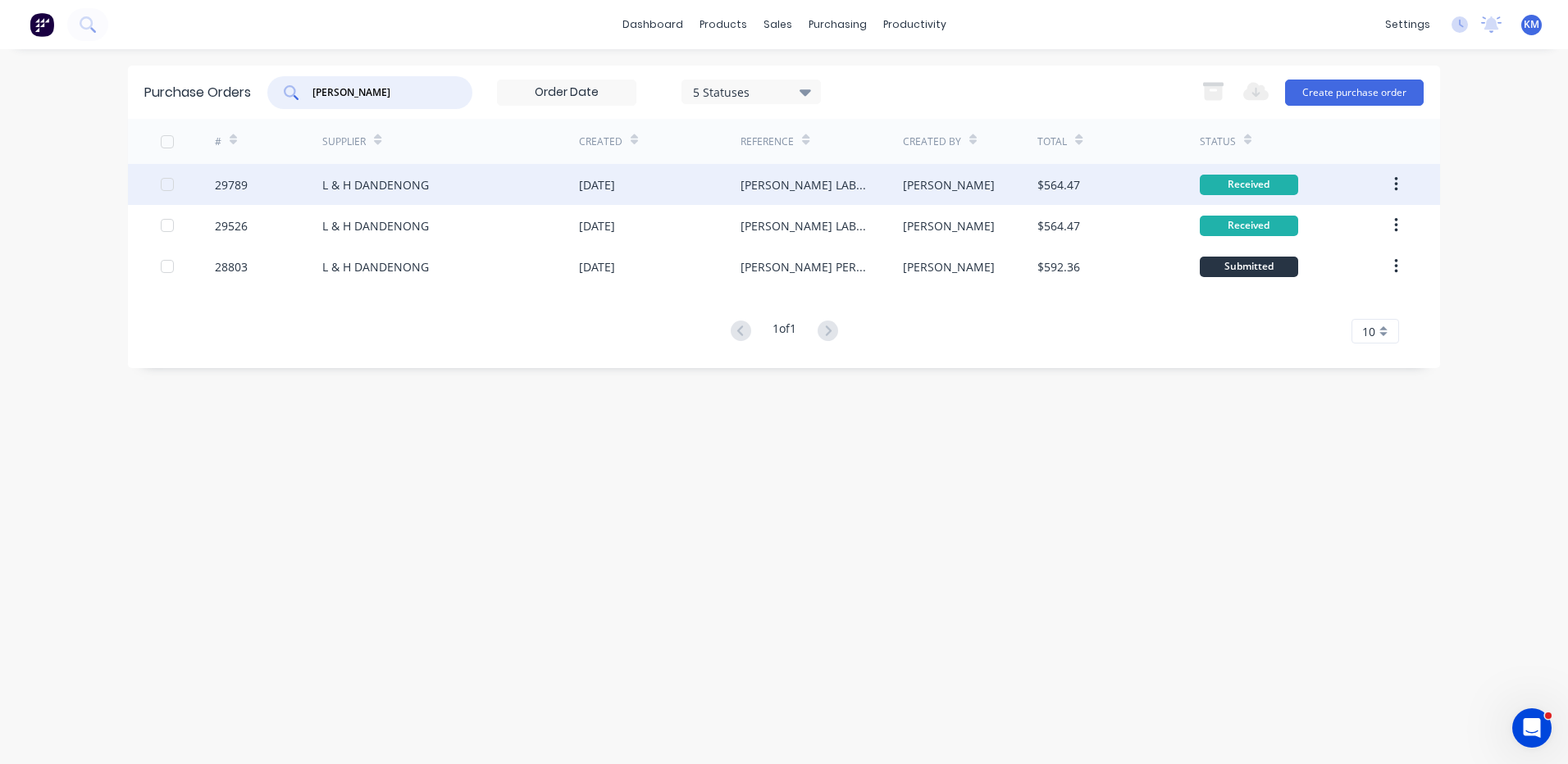
click at [438, 189] on div "L & H DANDENONG" at bounding box center [451, 184] width 256 height 41
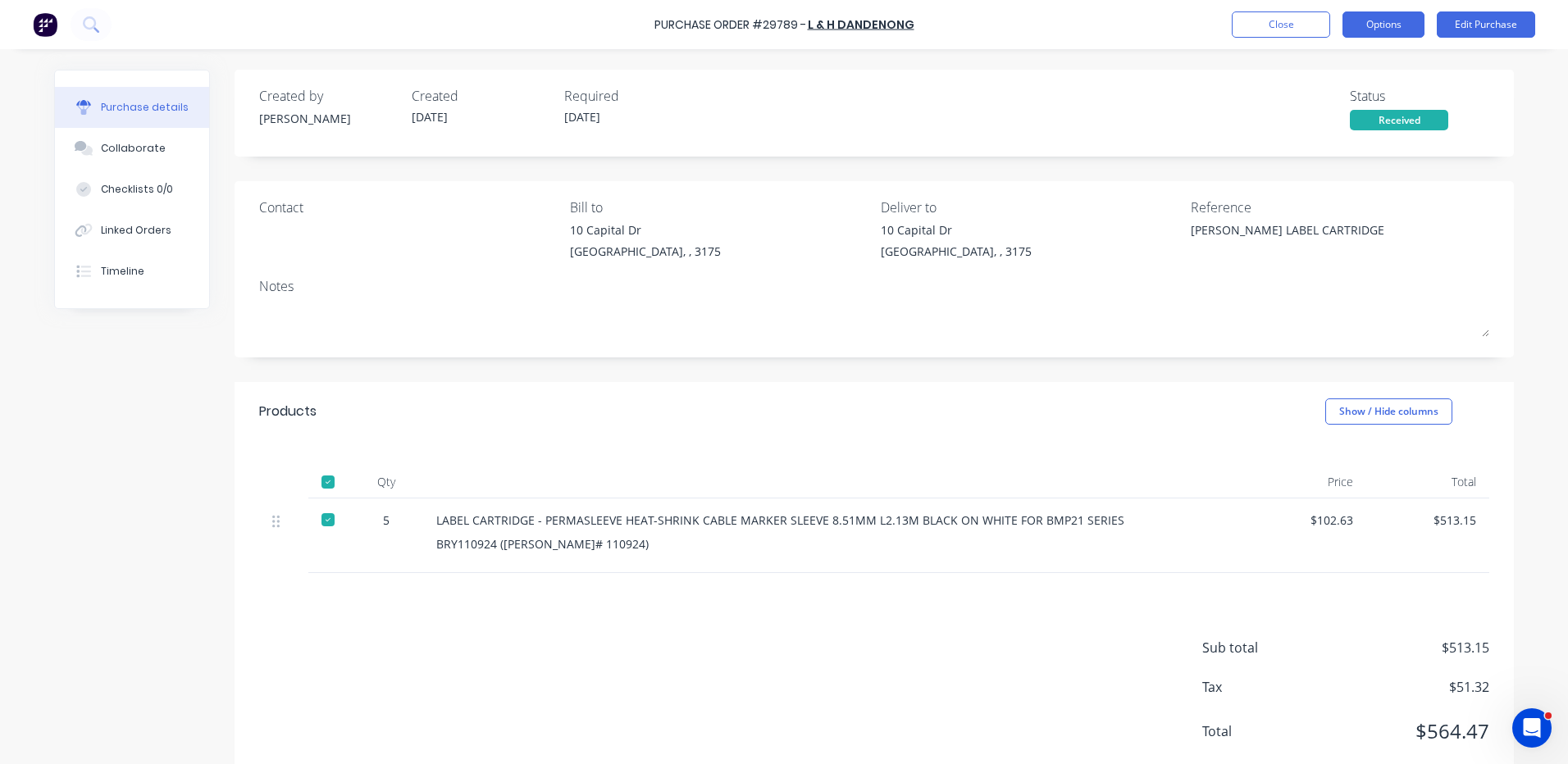
click at [1363, 15] on button "Options" at bounding box center [1382, 24] width 82 height 26
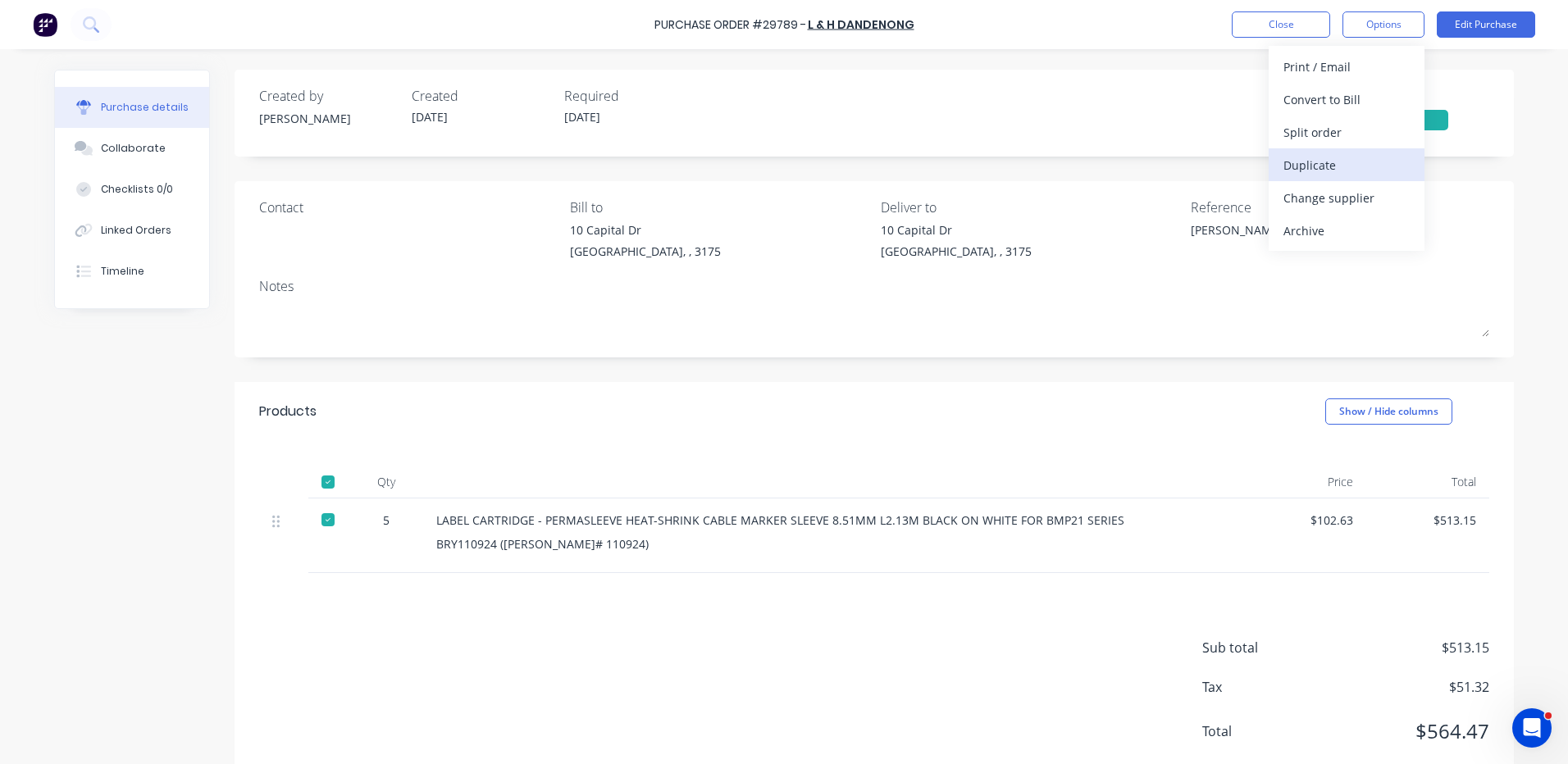
click at [1335, 157] on div "Duplicate" at bounding box center [1346, 165] width 126 height 24
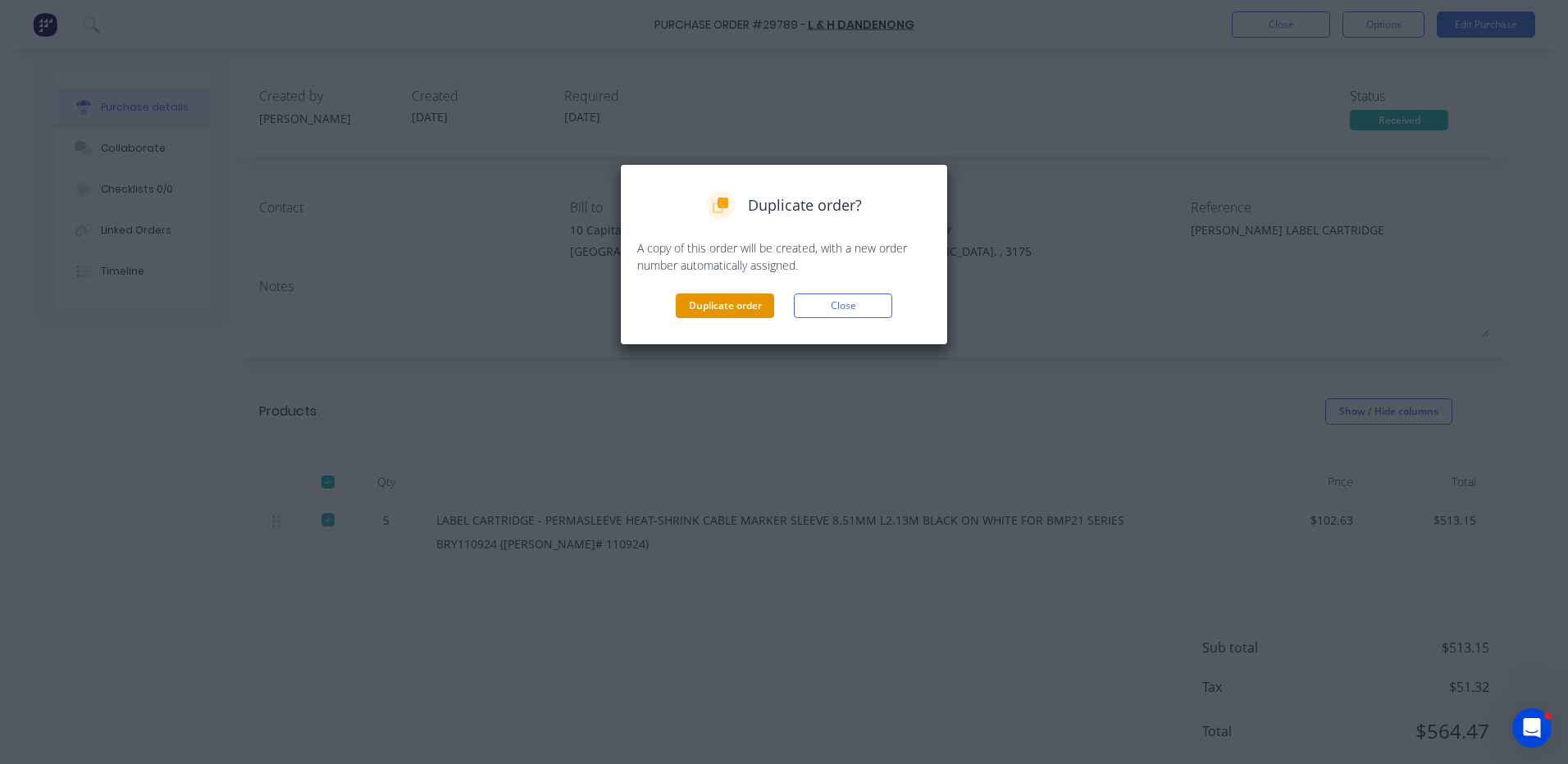
click at [710, 296] on button "Duplicate order" at bounding box center [724, 306] width 98 height 25
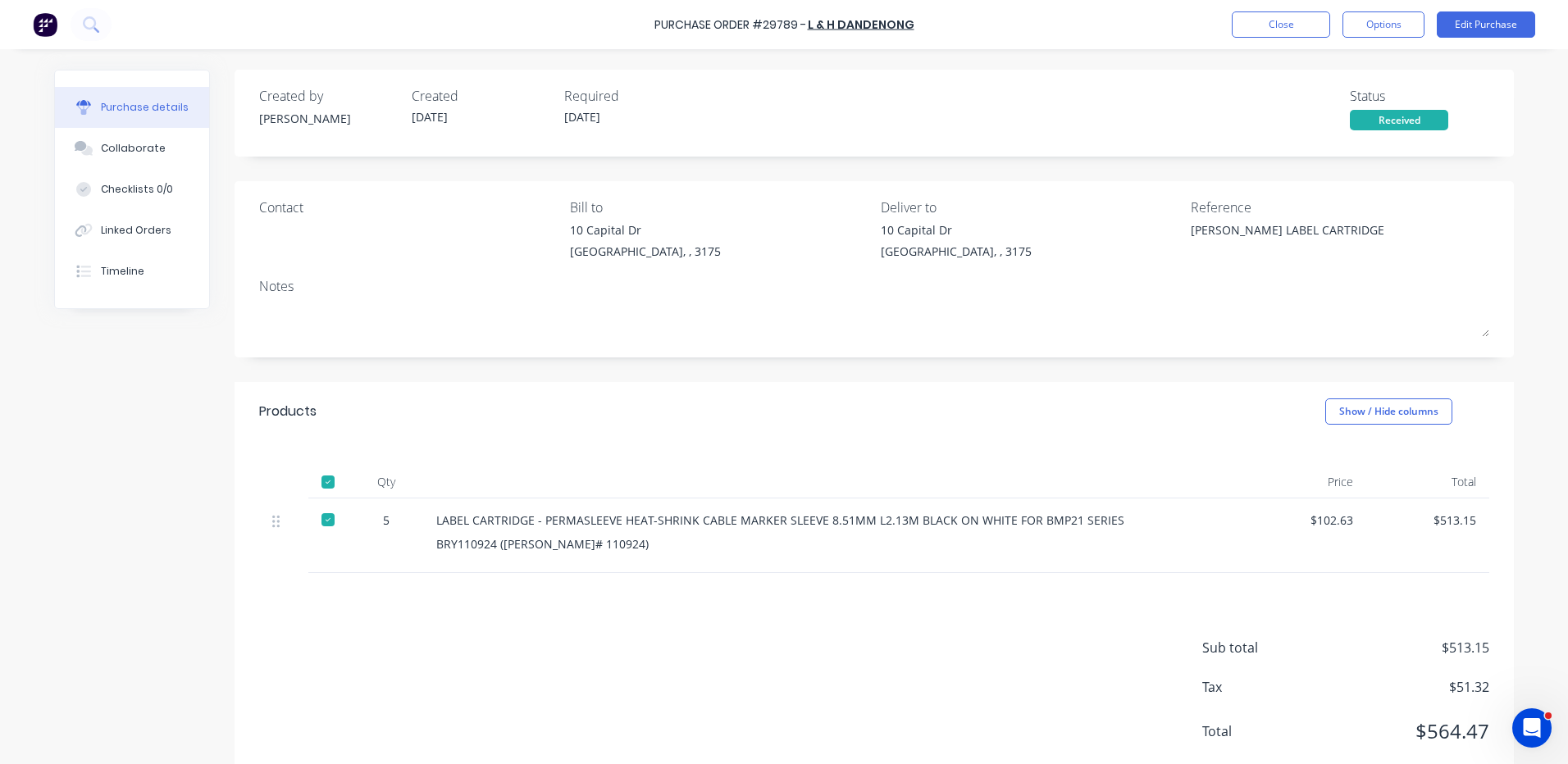
click at [1238, 38] on div "Purchase Order #29789 - L & H DANDENONG Close Options Edit Purchase" at bounding box center [784, 24] width 1568 height 49
click at [1248, 25] on button "Close" at bounding box center [1281, 24] width 98 height 26
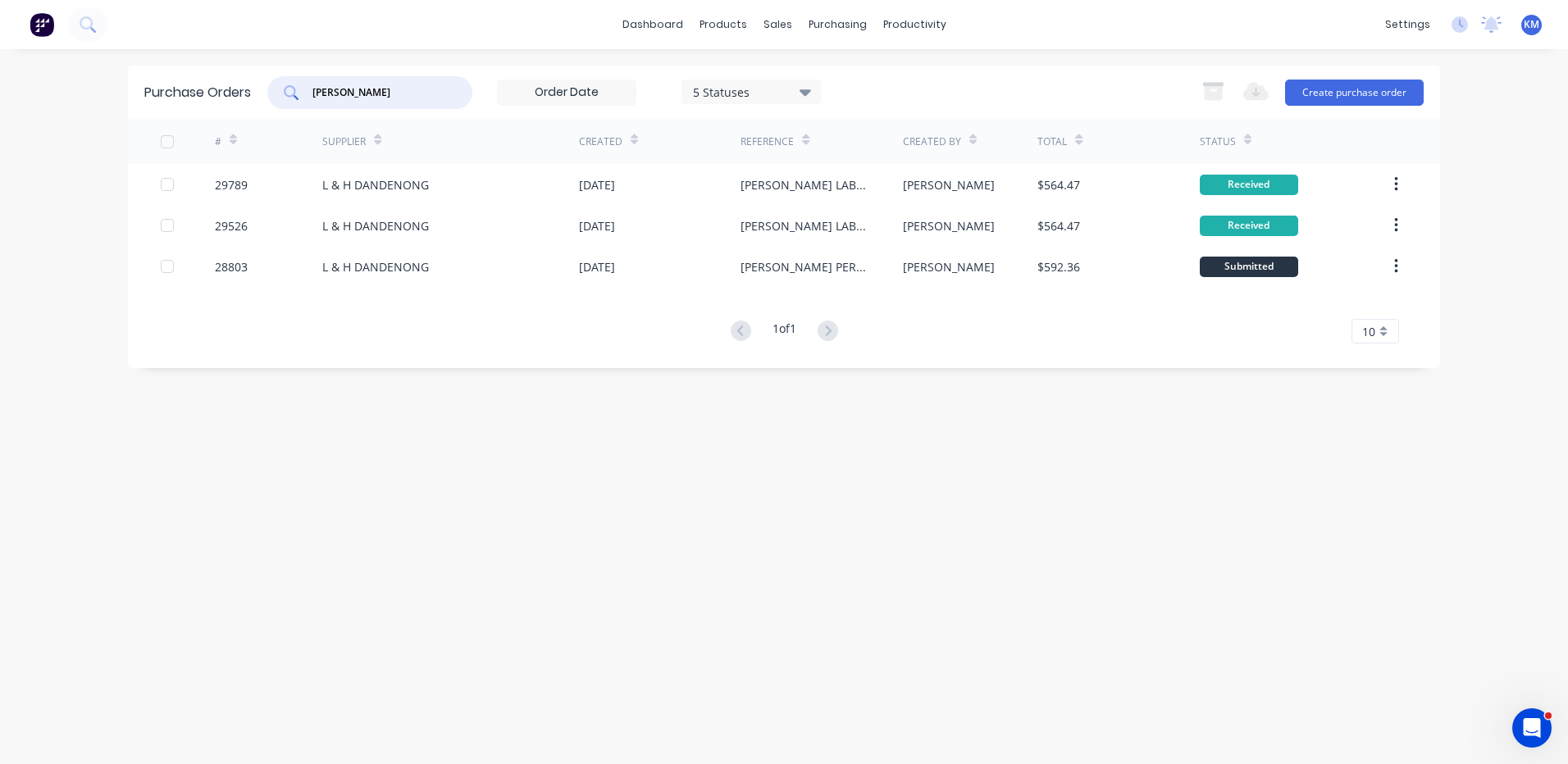
drag, startPoint x: 407, startPoint y: 92, endPoint x: 268, endPoint y: 111, distance: 140.3
click at [268, 111] on div "Purchase Orders brady 5 Statuses 5 Statuses Export to Excel (XLSX) Create purch…" at bounding box center [784, 92] width 1312 height 53
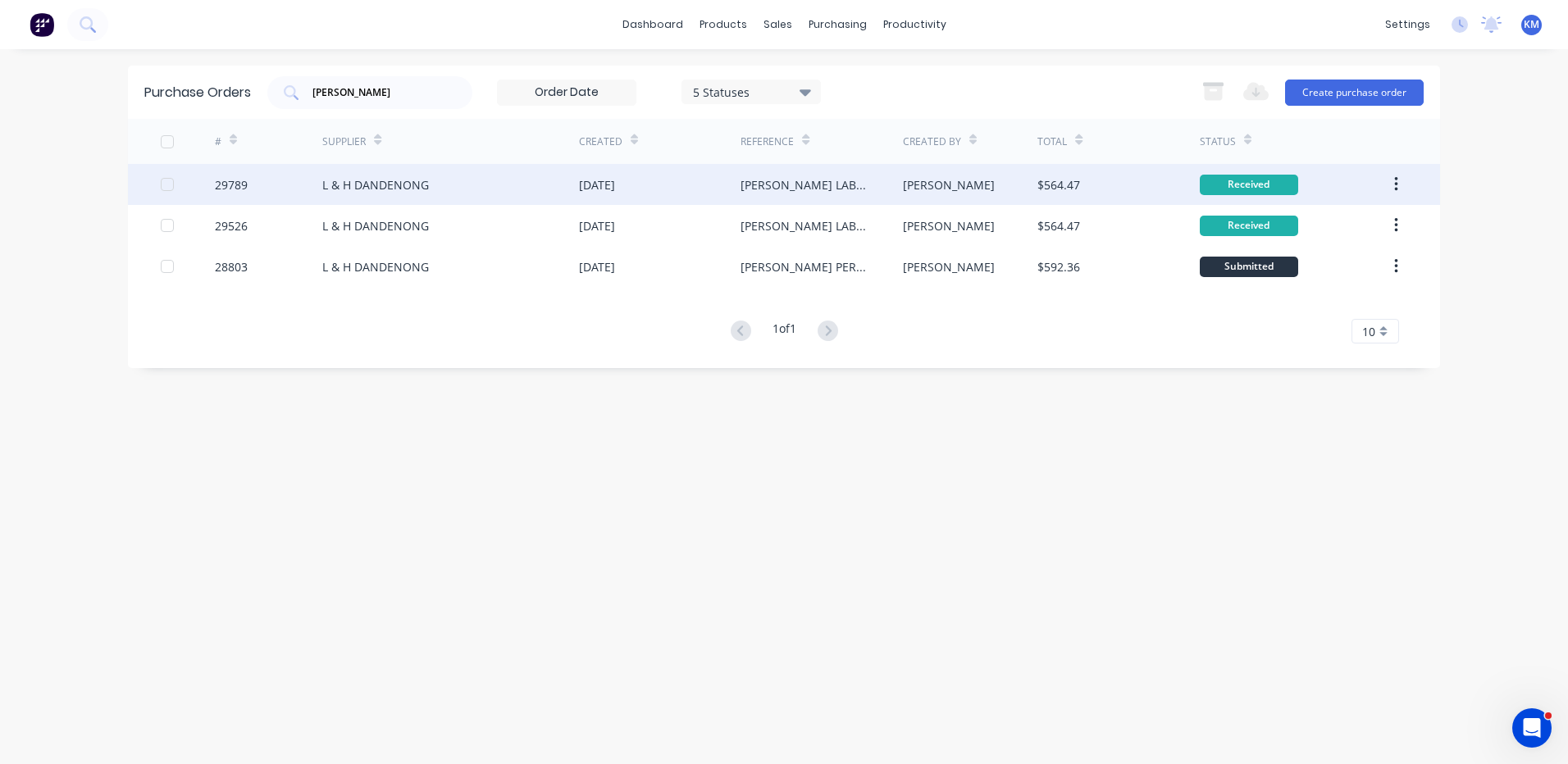
click at [714, 182] on div "28 Jul 2025" at bounding box center [660, 184] width 162 height 41
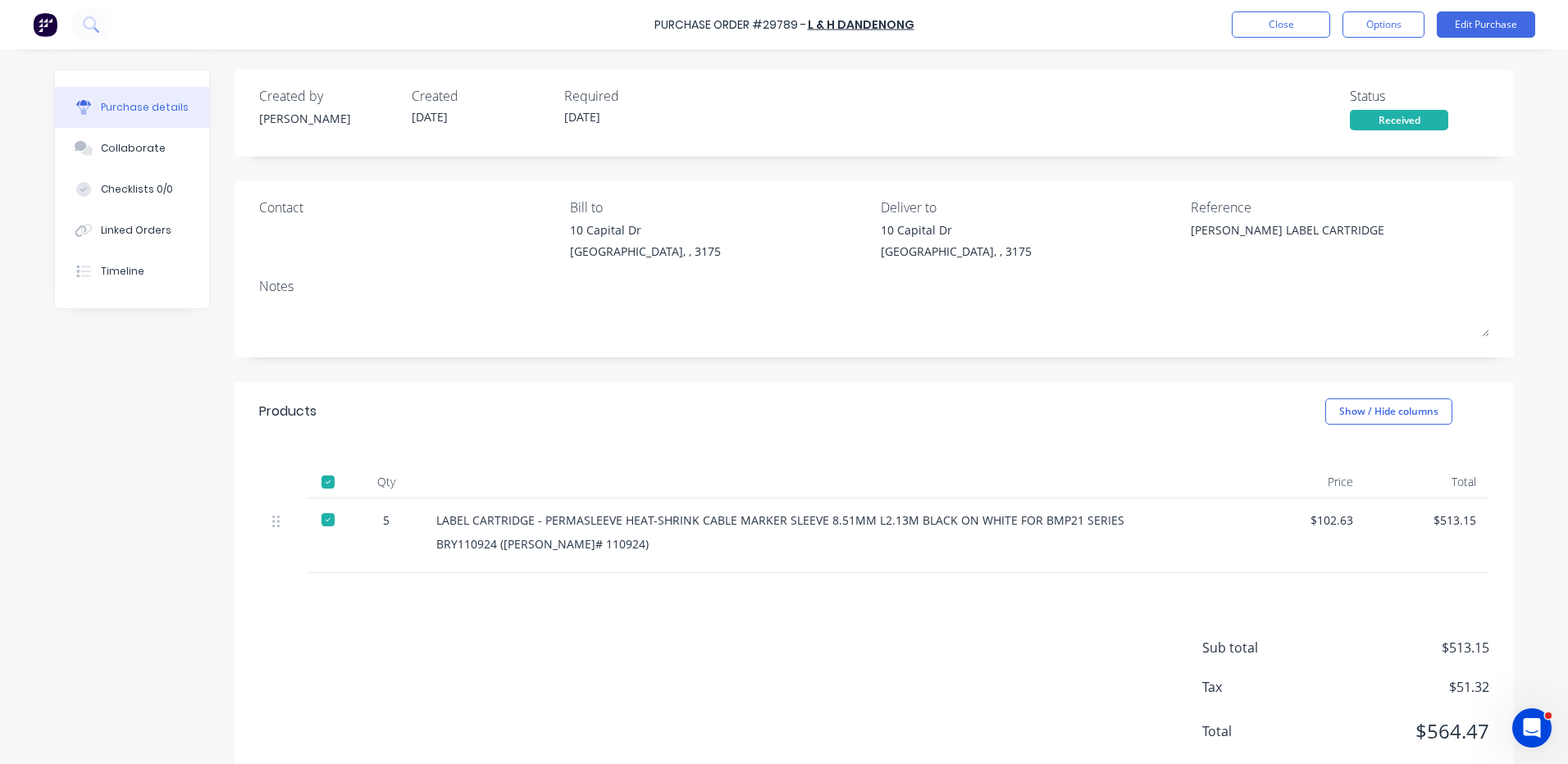
click at [1331, 234] on div "BRADY LABEL CARTRIDGE" at bounding box center [1293, 242] width 205 height 41
click at [1190, 238] on div "BRADY LABEL CARTRIDGE" at bounding box center [1293, 242] width 205 height 41
drag, startPoint x: 1179, startPoint y: 235, endPoint x: 1186, endPoint y: 227, distance: 10.6
click at [1190, 234] on div "BRADY LABEL CARTRIDGE" at bounding box center [1293, 242] width 205 height 41
click at [1269, 30] on button "Close" at bounding box center [1281, 24] width 98 height 26
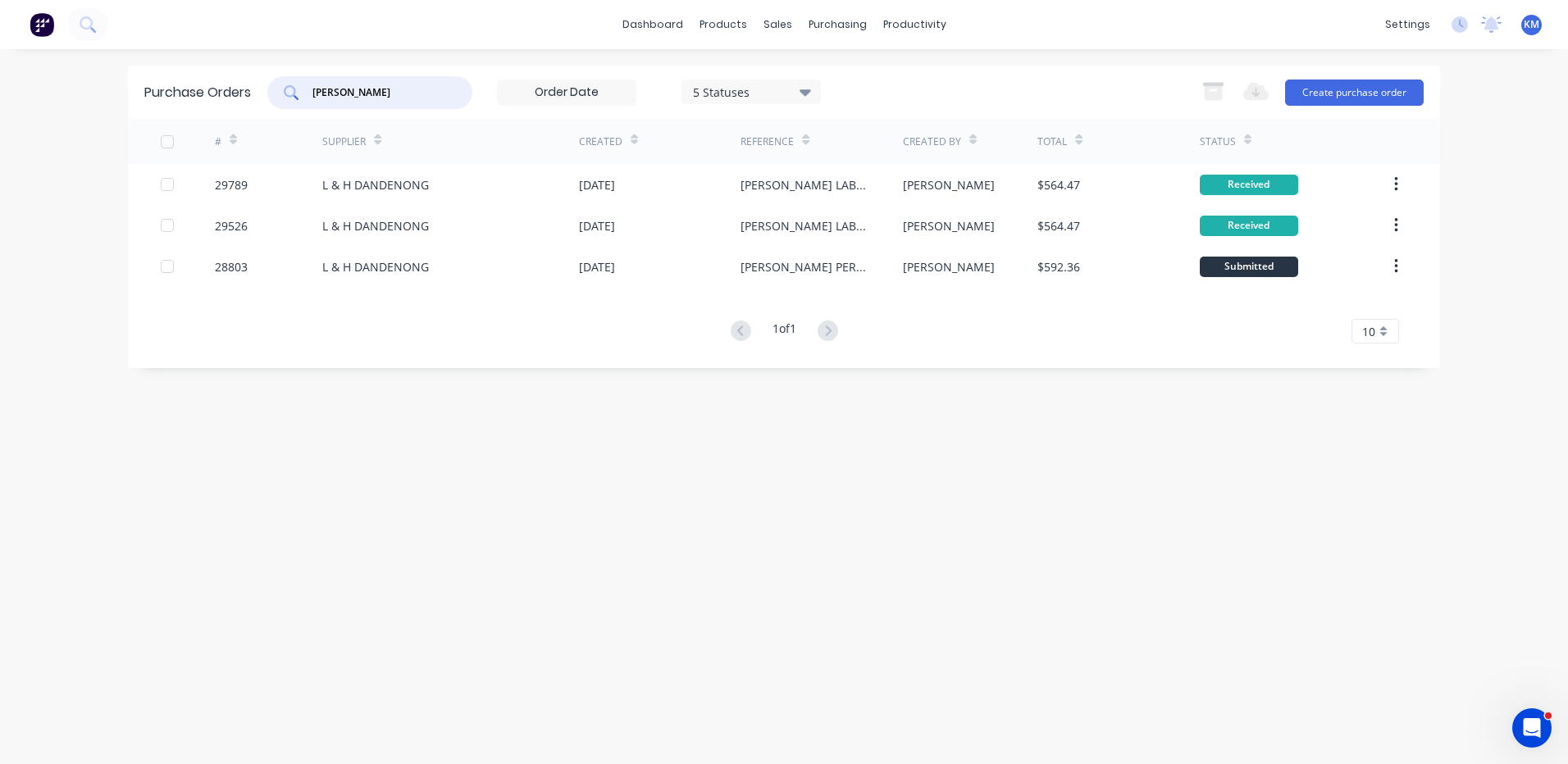
drag, startPoint x: 350, startPoint y: 86, endPoint x: 262, endPoint y: 100, distance: 89.1
click at [262, 100] on div "Purchase Orders brady 5 Statuses 5 Statuses Export to Excel (XLSX) Create purch…" at bounding box center [784, 92] width 1312 height 53
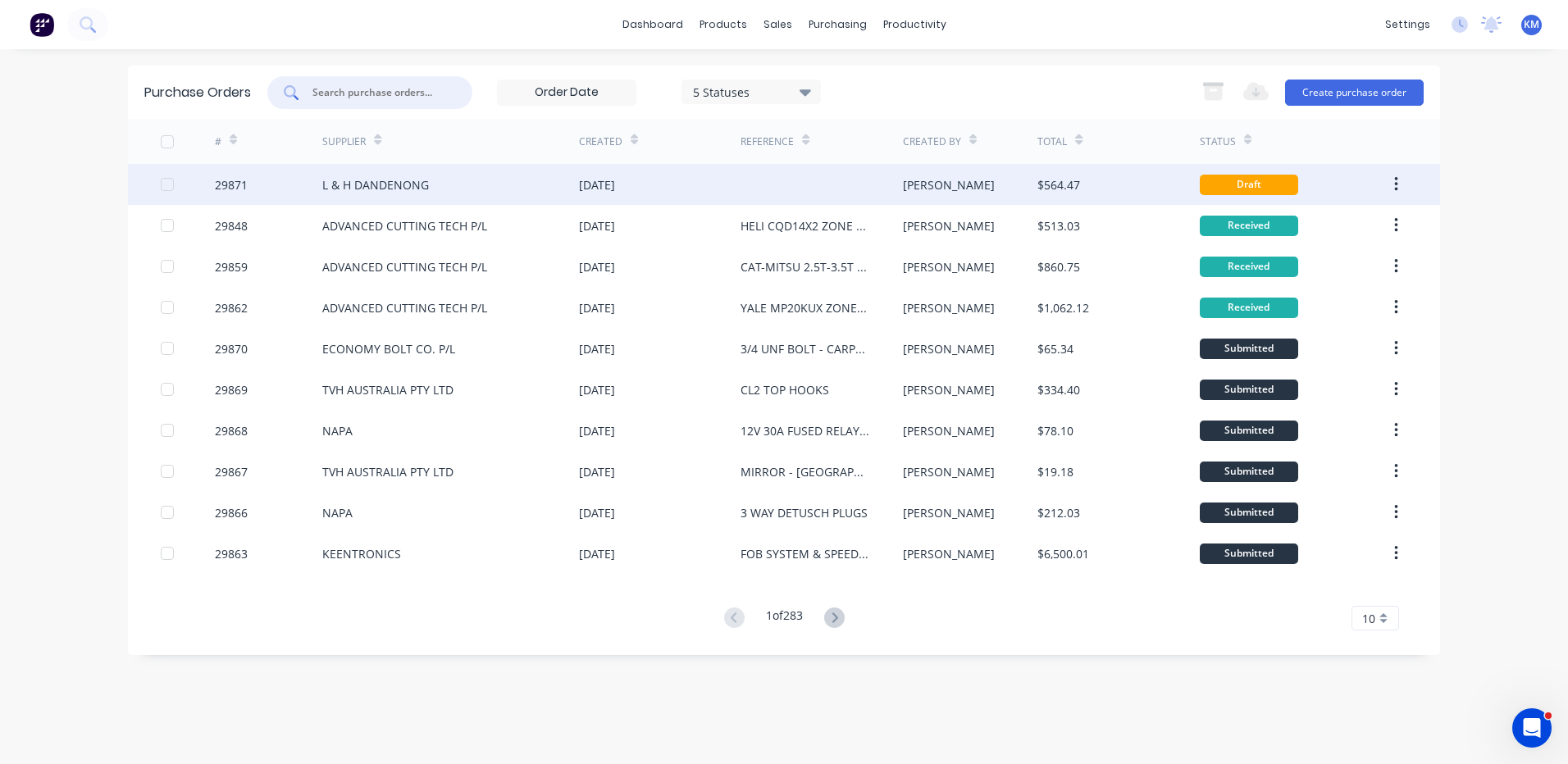
click at [614, 183] on div "[DATE]" at bounding box center [596, 185] width 36 height 17
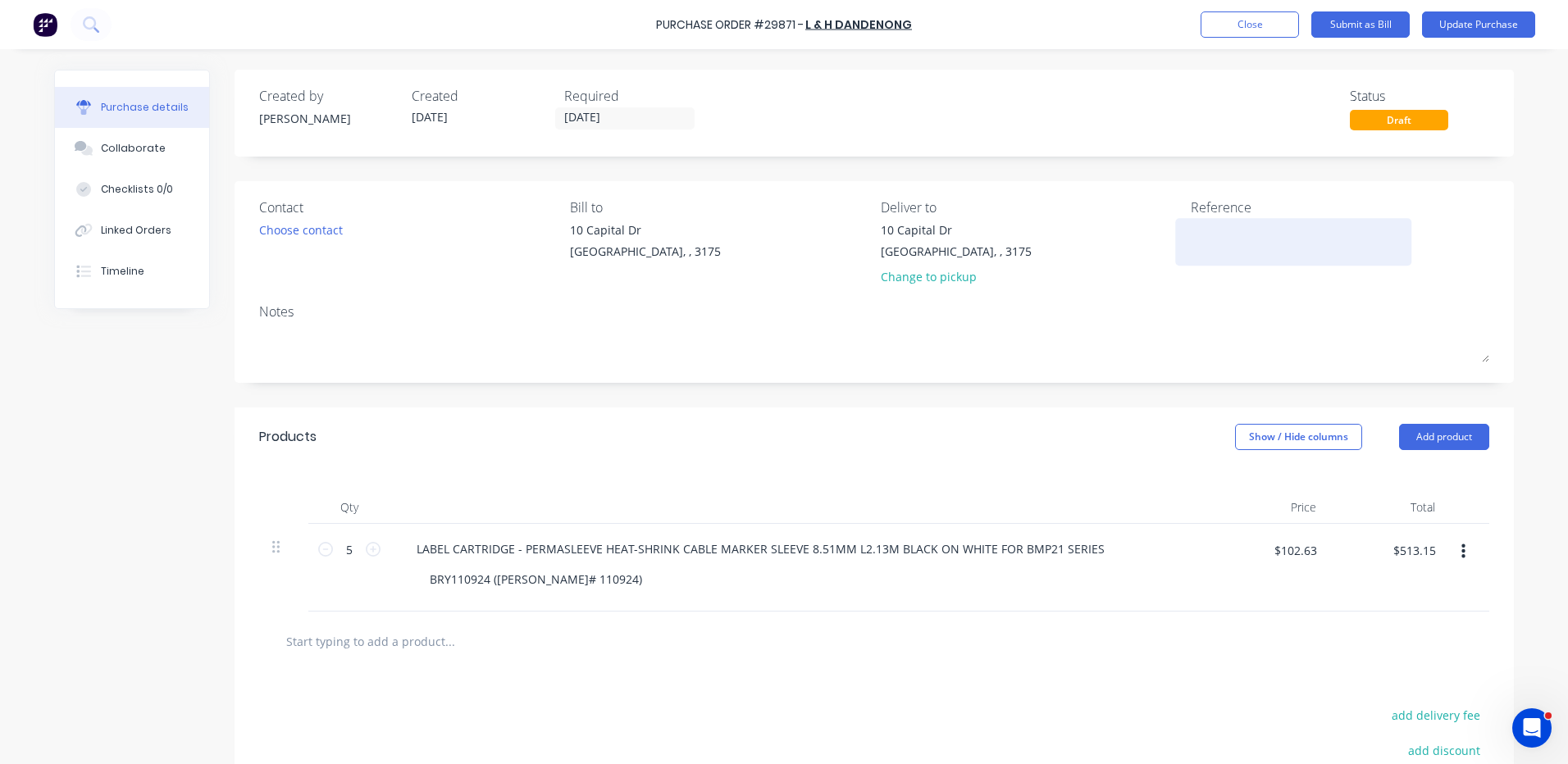
paste textarea "BRADY LABEL CARTRIDGE"
click at [285, 238] on div "Choose contact" at bounding box center [301, 230] width 84 height 17
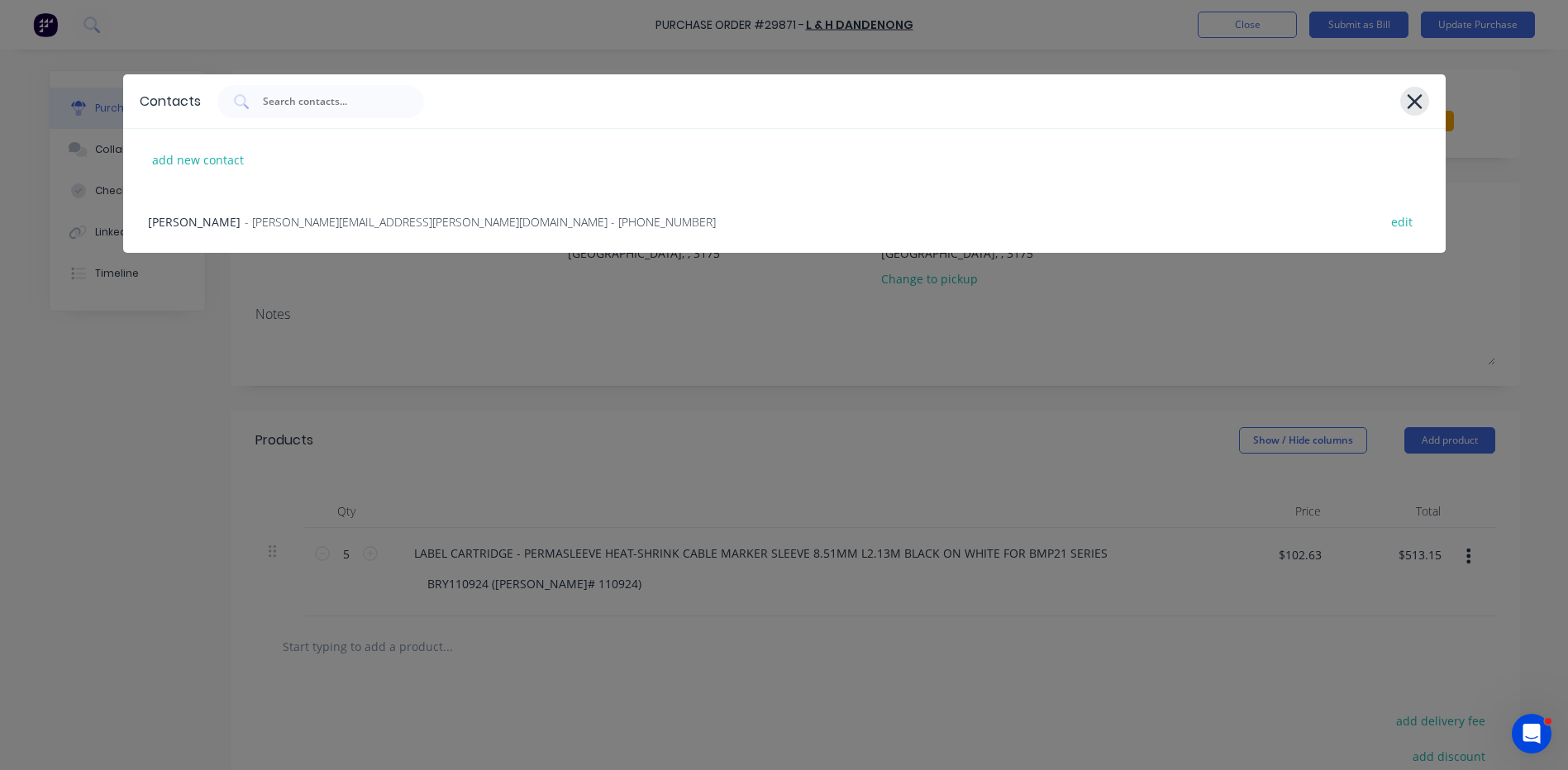
click at [1408, 97] on icon at bounding box center [1414, 101] width 15 height 15
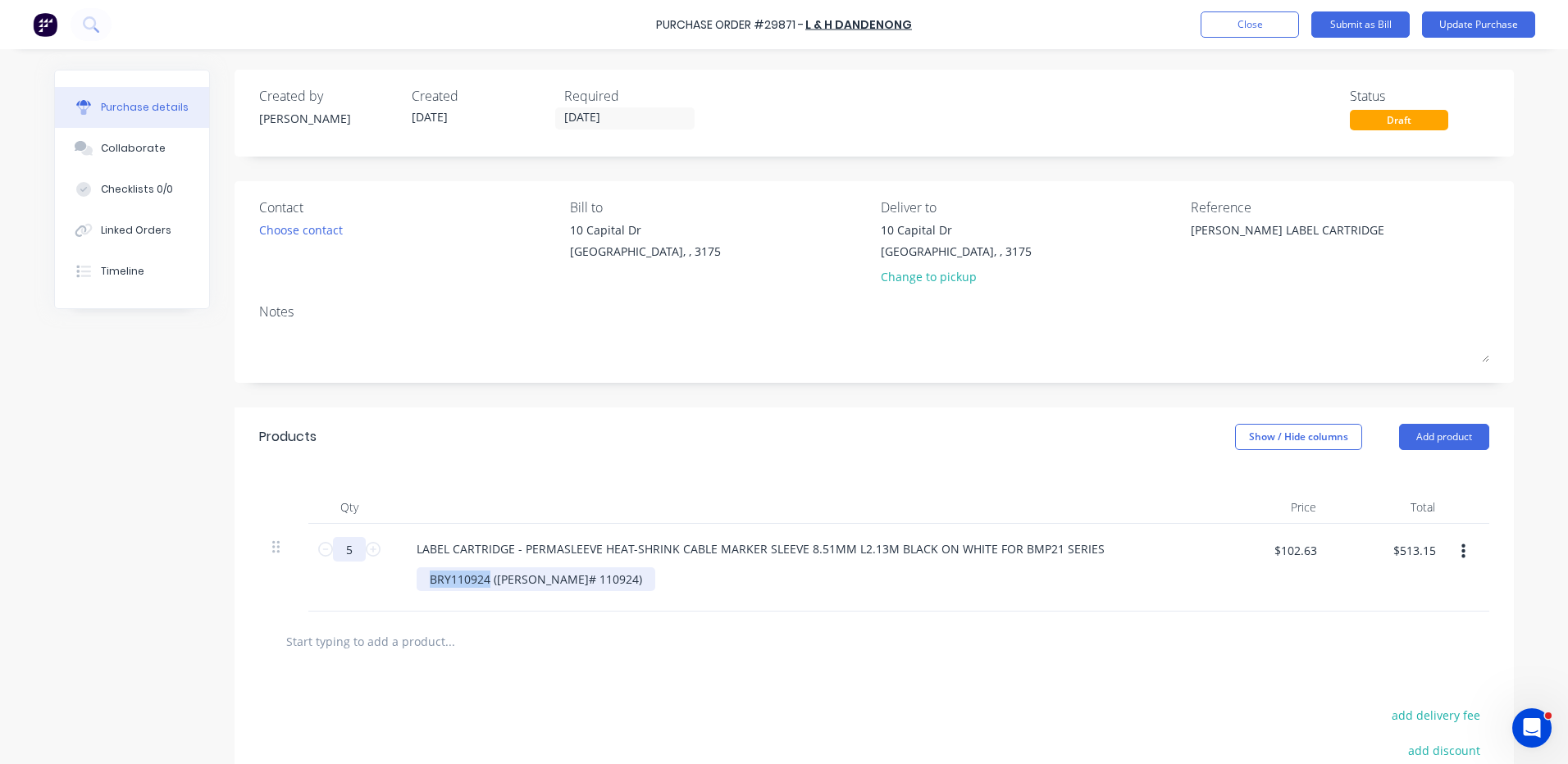
drag, startPoint x: 483, startPoint y: 576, endPoint x: 346, endPoint y: 550, distance: 139.4
click at [346, 550] on div "5 5 LABEL CARTRIDGE - PERMASLEEVE HEAT-SHRINK CABLE MARKER SLEEVE 8.51MM L2.13M…" at bounding box center [874, 567] width 1230 height 88
copy div "BRY110924"
click at [1450, 9] on div "Purchase Order #29871 - L & H DANDENONG Add product Close Submit as Bill Update…" at bounding box center [784, 24] width 1568 height 49
click at [1445, 14] on button "Update Purchase" at bounding box center [1477, 24] width 113 height 26
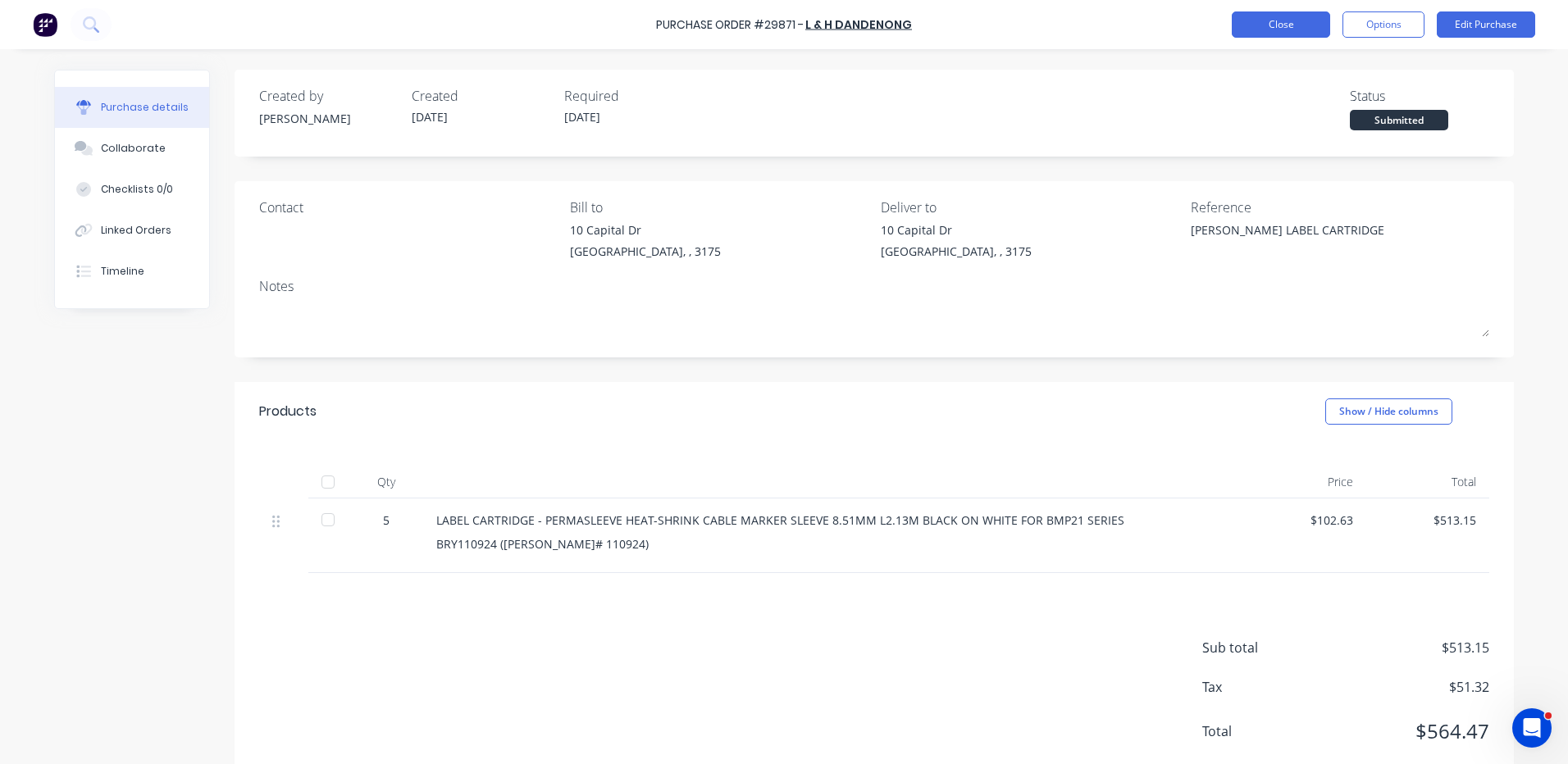
click at [1253, 27] on button "Close" at bounding box center [1281, 24] width 98 height 26
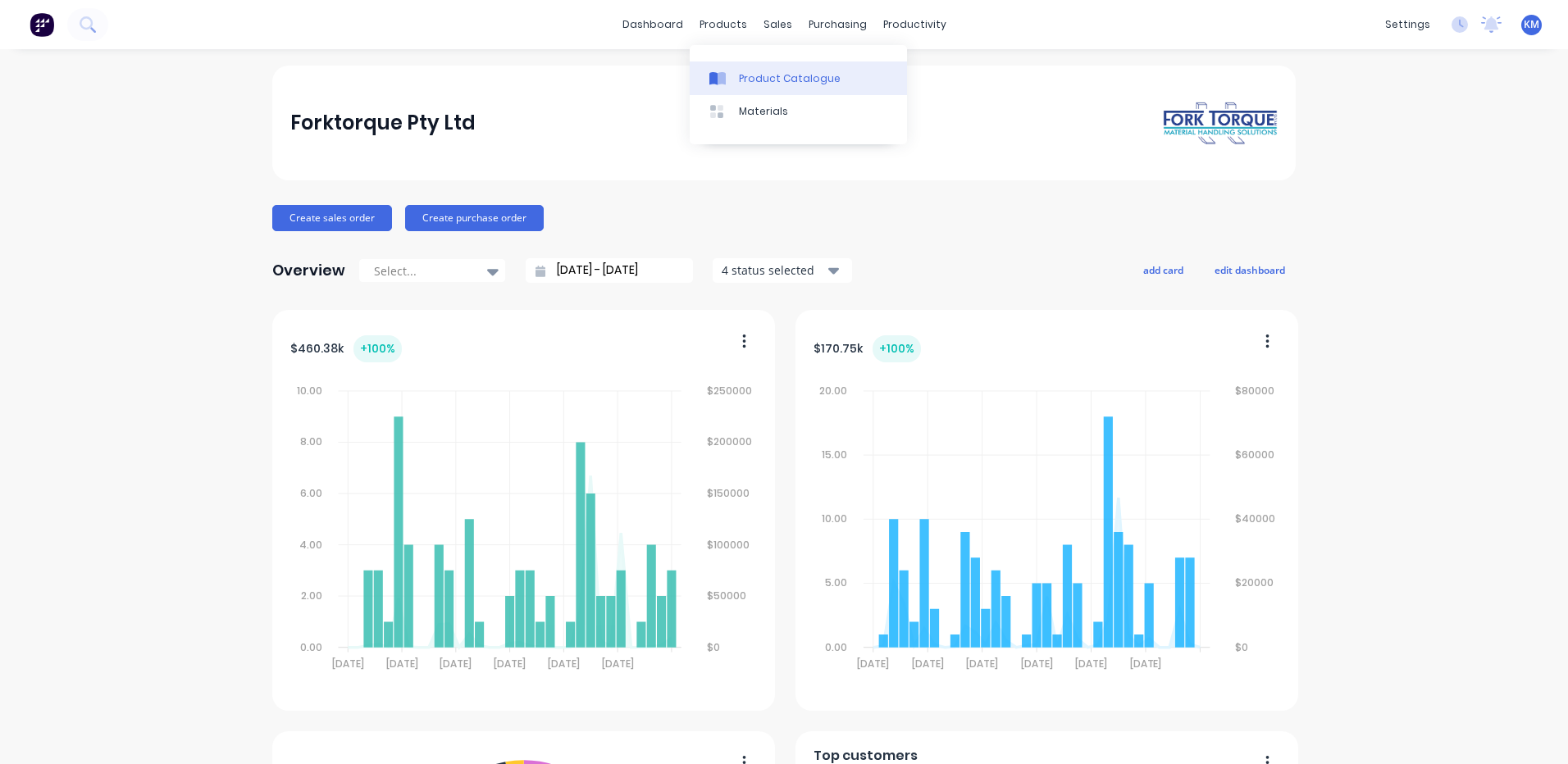
click at [737, 74] on link "Product Catalogue" at bounding box center [798, 78] width 218 height 33
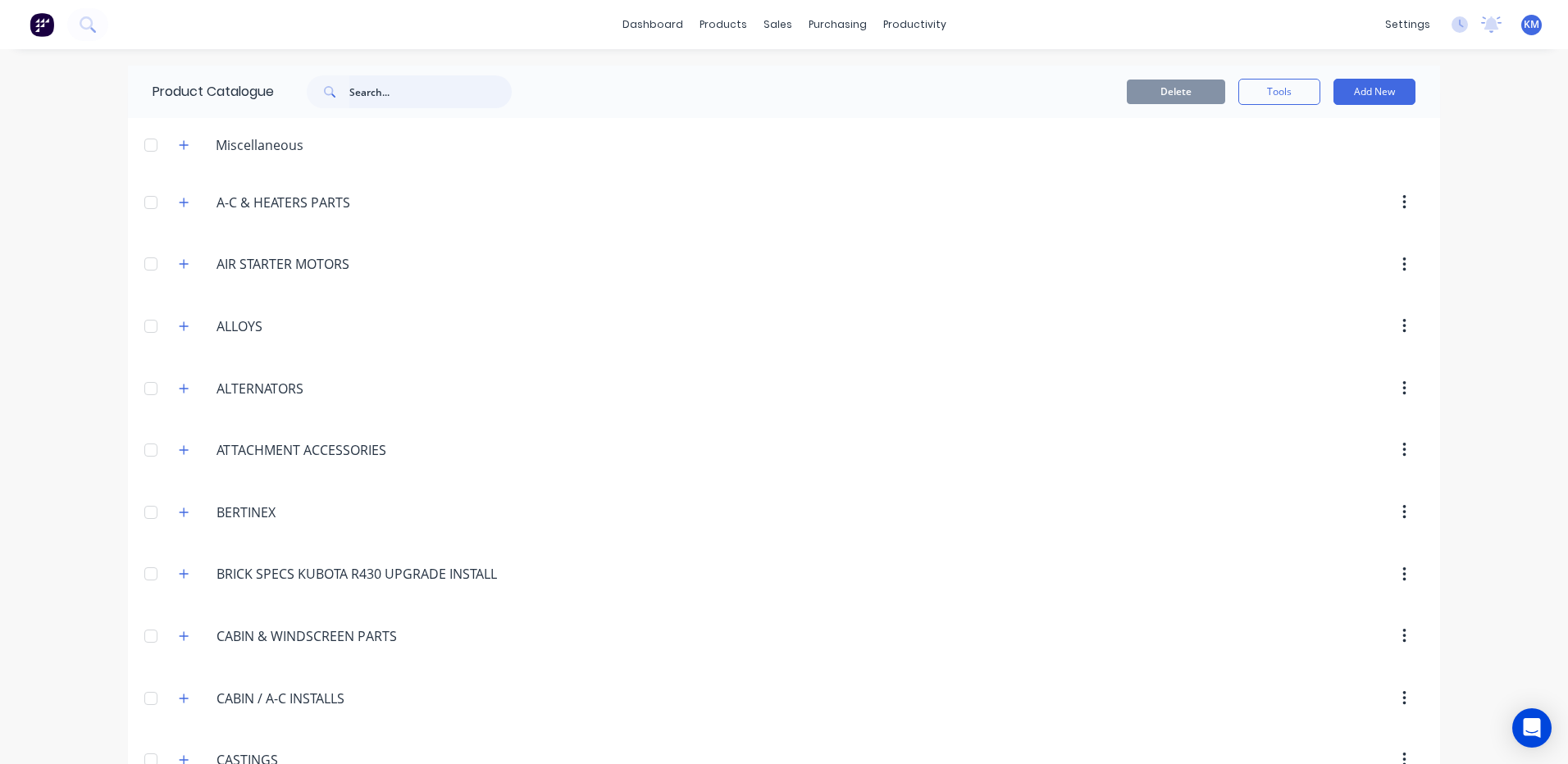
click at [411, 98] on input "text" at bounding box center [431, 92] width 163 height 33
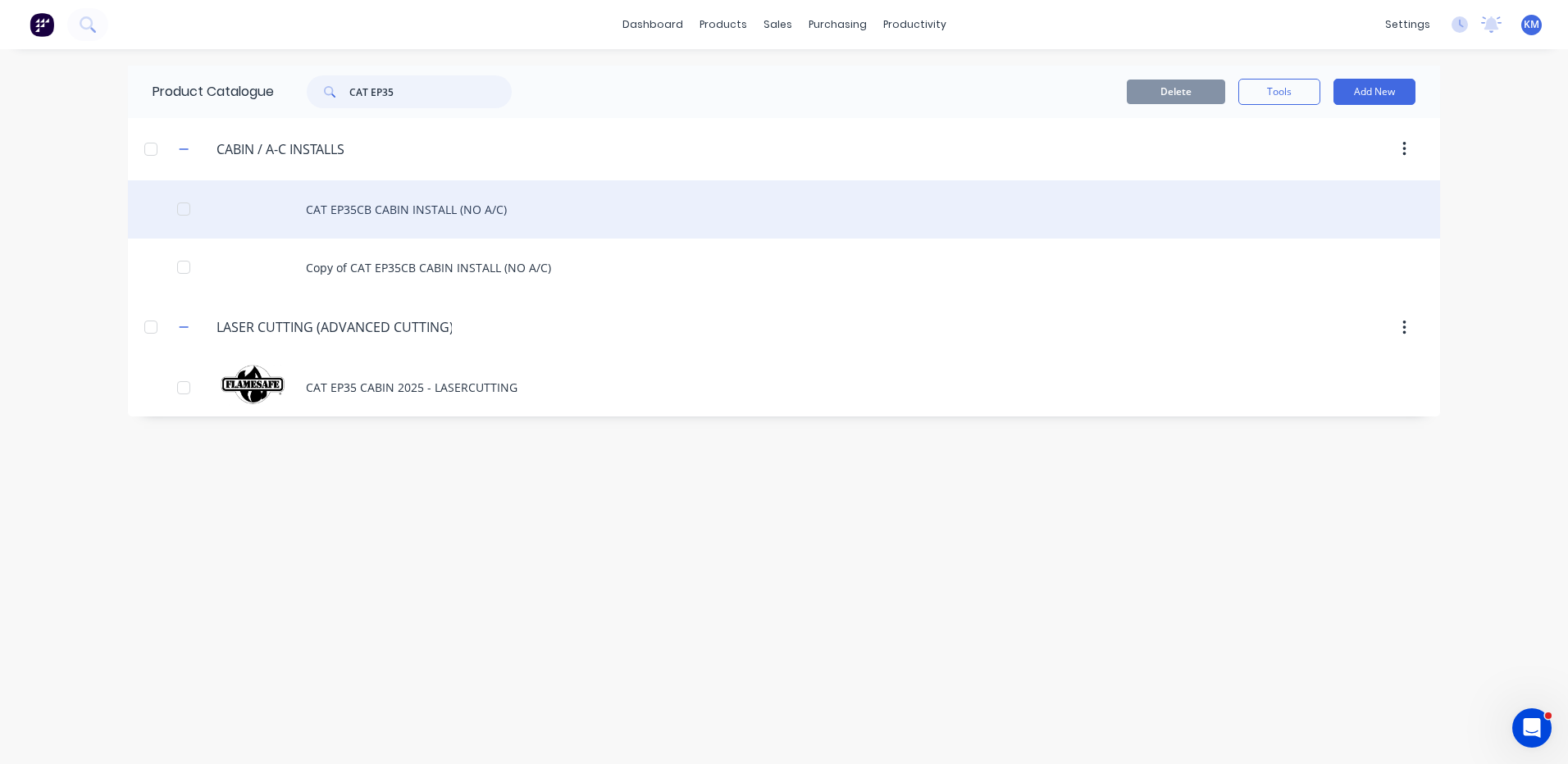
type input "CAT EP35"
click at [379, 223] on div "CAT EP35CB CABIN INSTALL (NO A/C)" at bounding box center [784, 209] width 1312 height 58
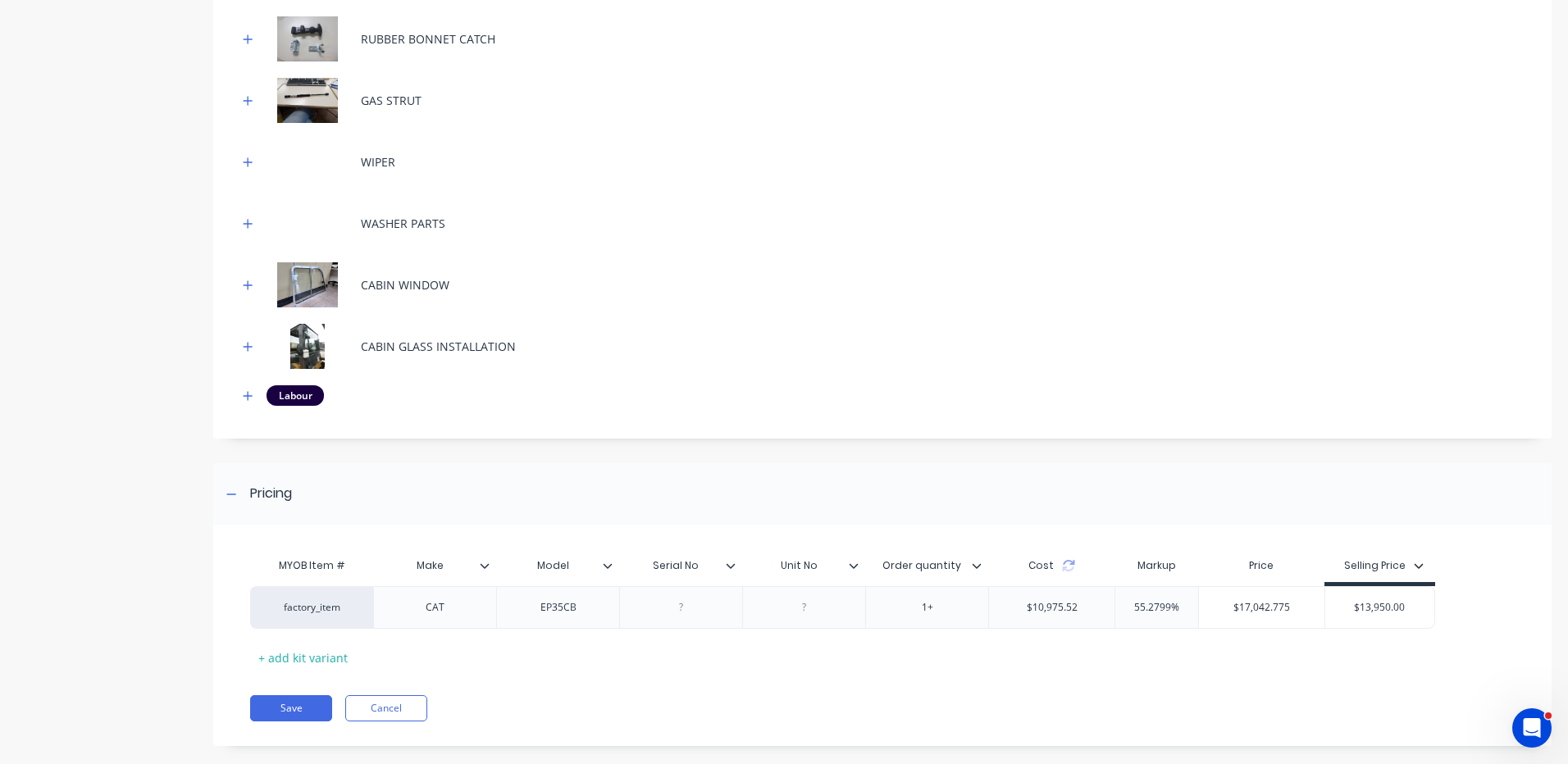
scroll to position [722, 0]
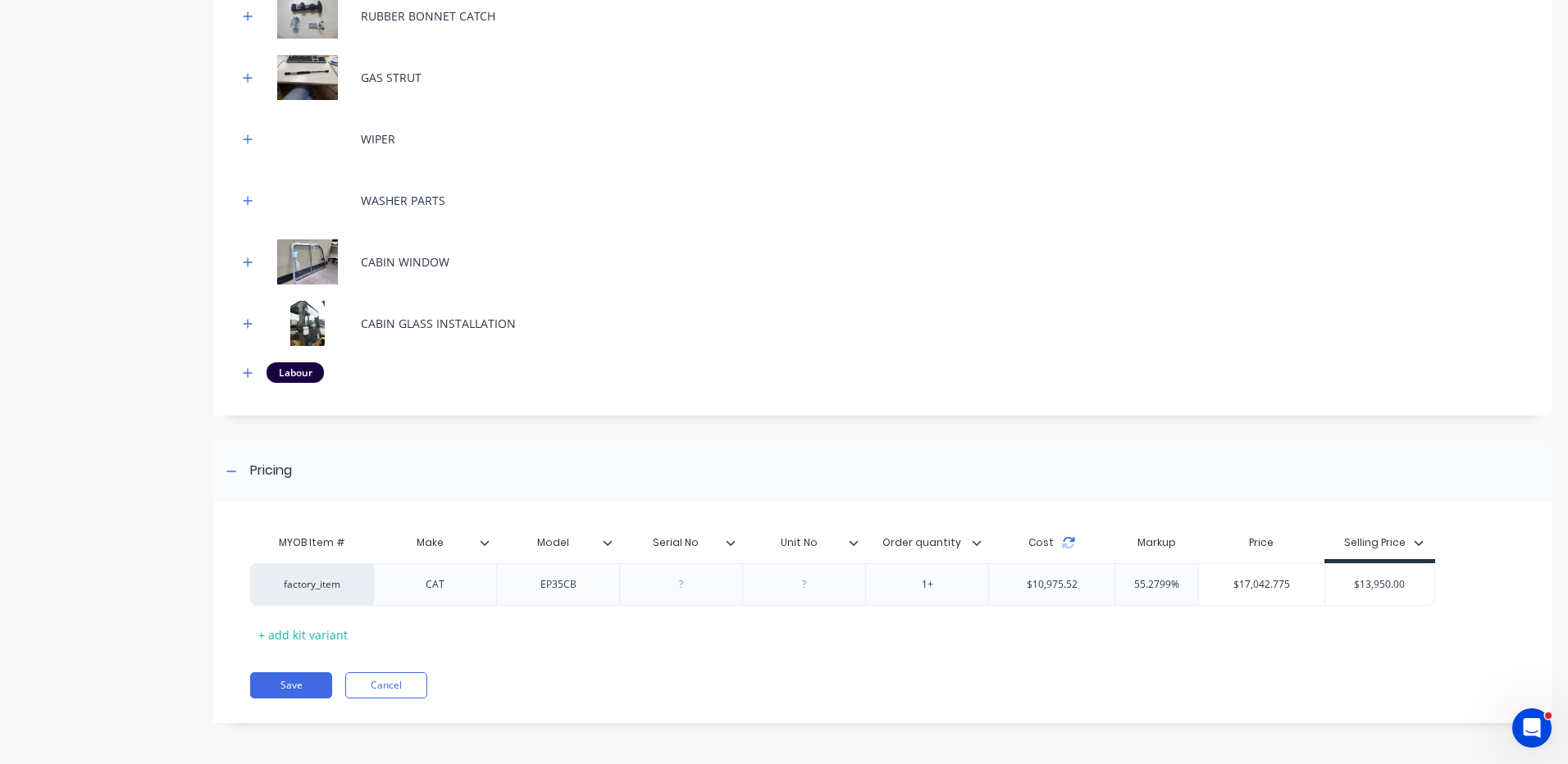
click at [1062, 540] on icon at bounding box center [1068, 540] width 12 height 5
click at [252, 328] on icon "button" at bounding box center [248, 324] width 10 height 12
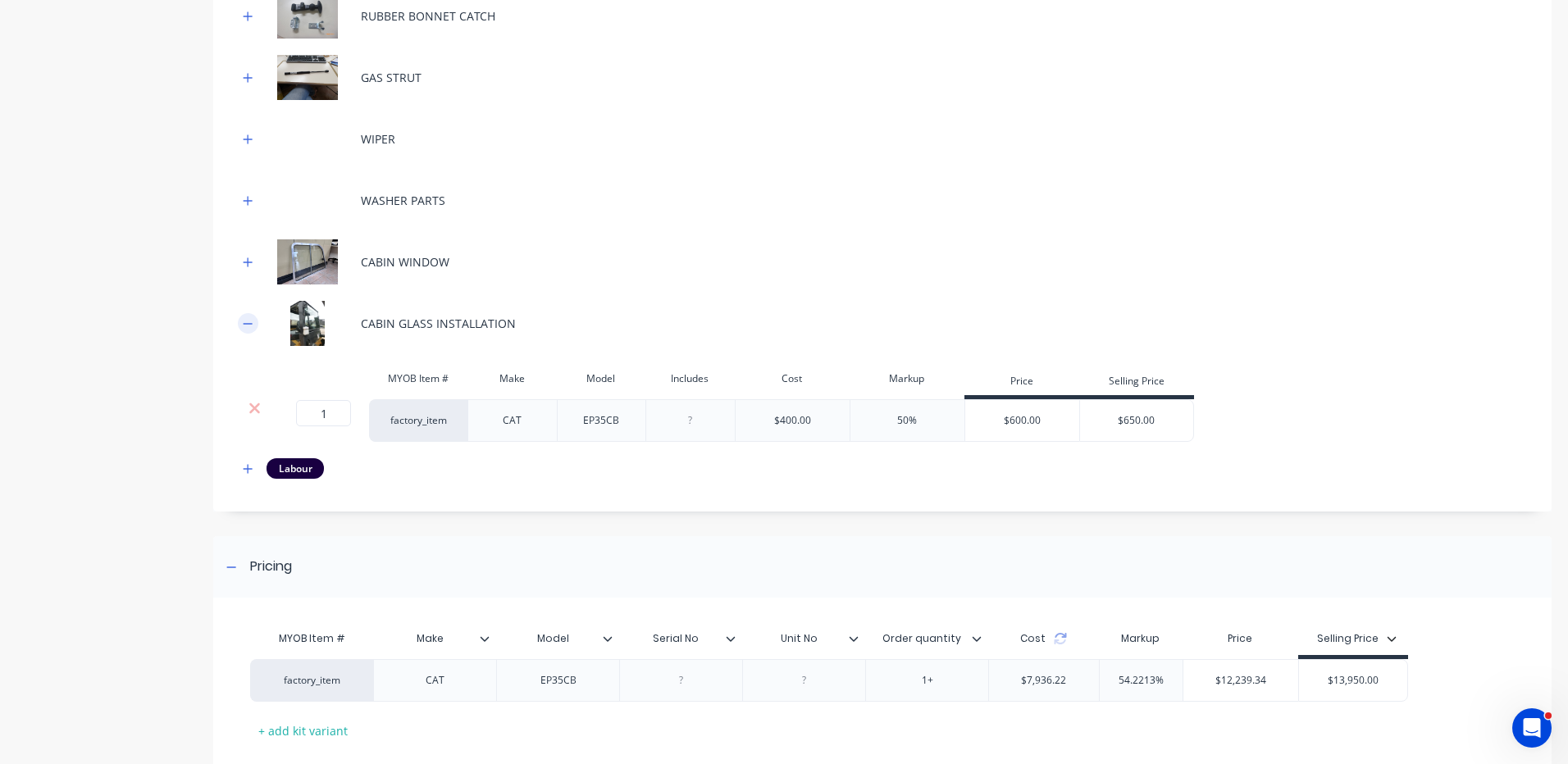
click at [251, 326] on icon "button" at bounding box center [248, 324] width 10 height 12
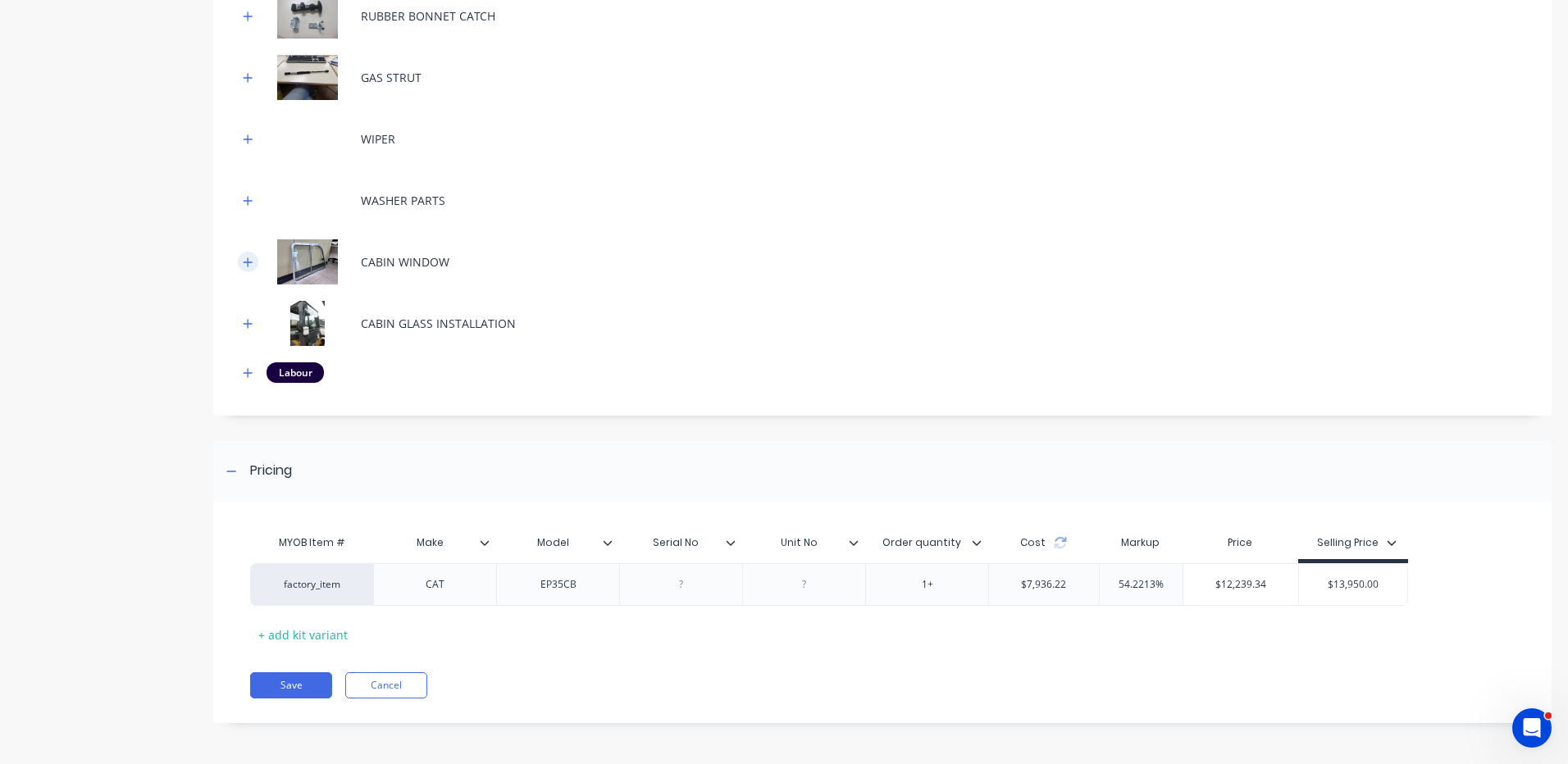
click at [245, 264] on icon "button" at bounding box center [248, 262] width 10 height 12
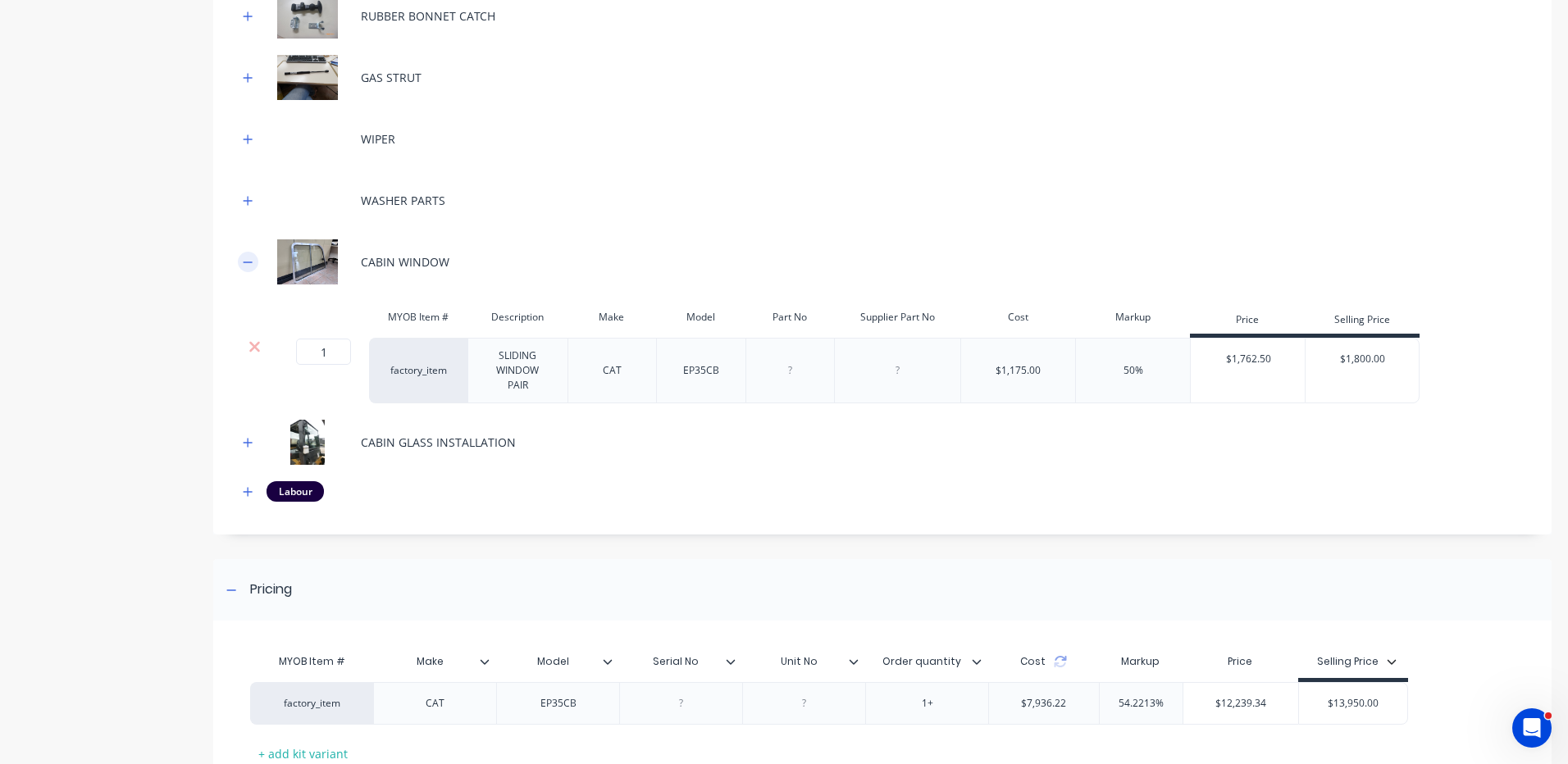
click at [246, 260] on icon "button" at bounding box center [248, 262] width 10 height 12
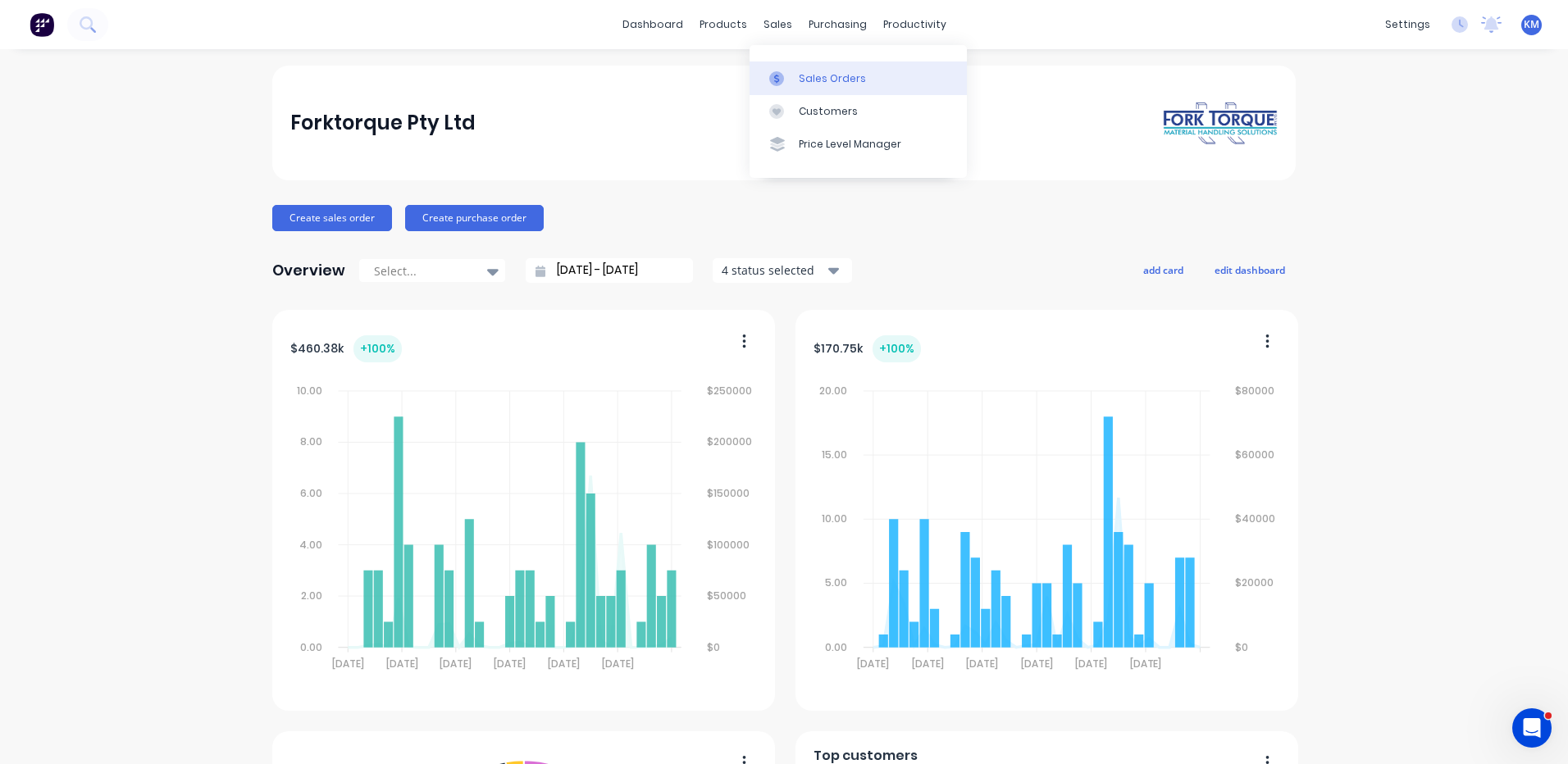
click at [777, 72] on icon at bounding box center [775, 78] width 14 height 14
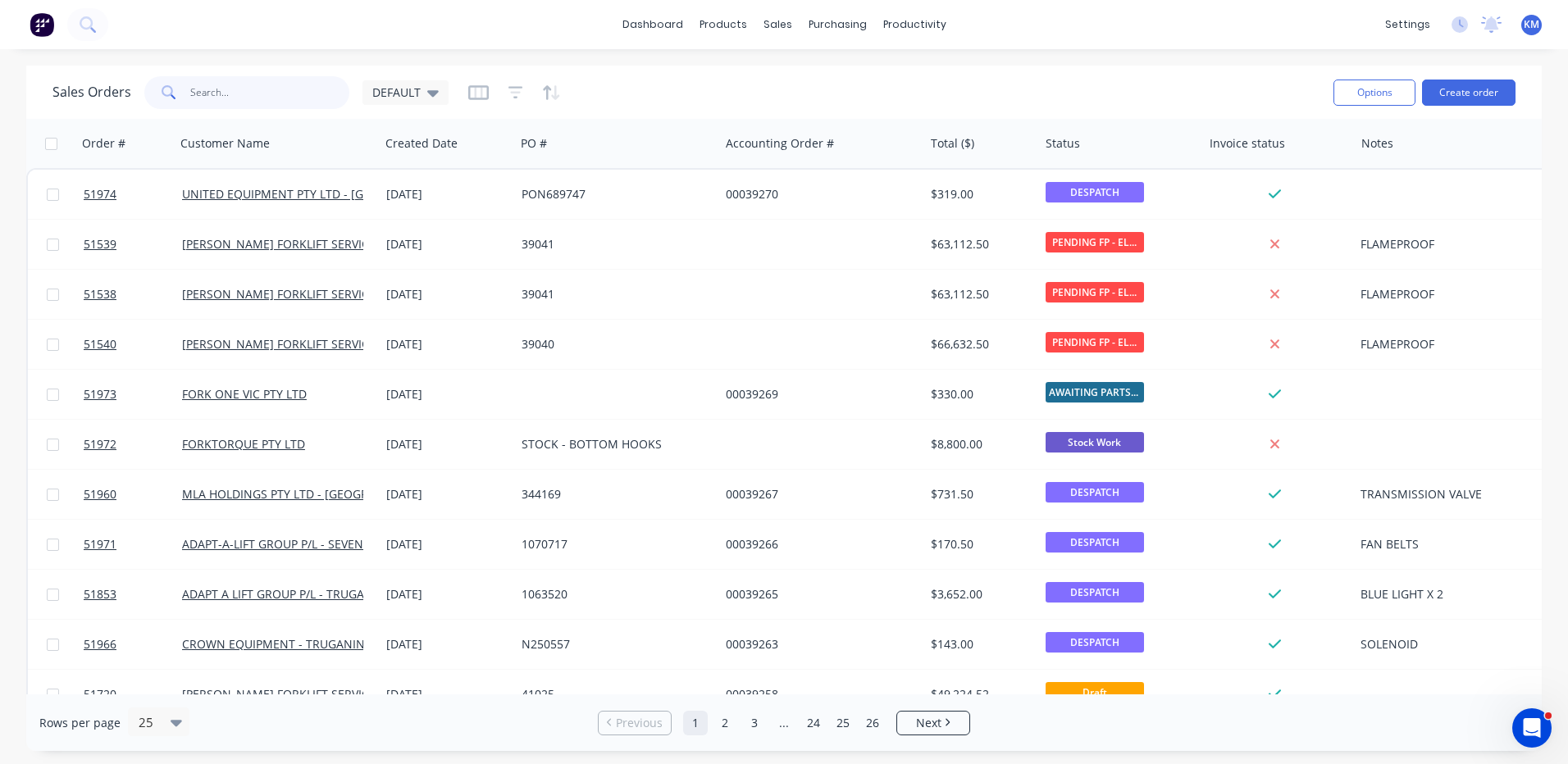
click at [295, 93] on input "text" at bounding box center [270, 92] width 160 height 33
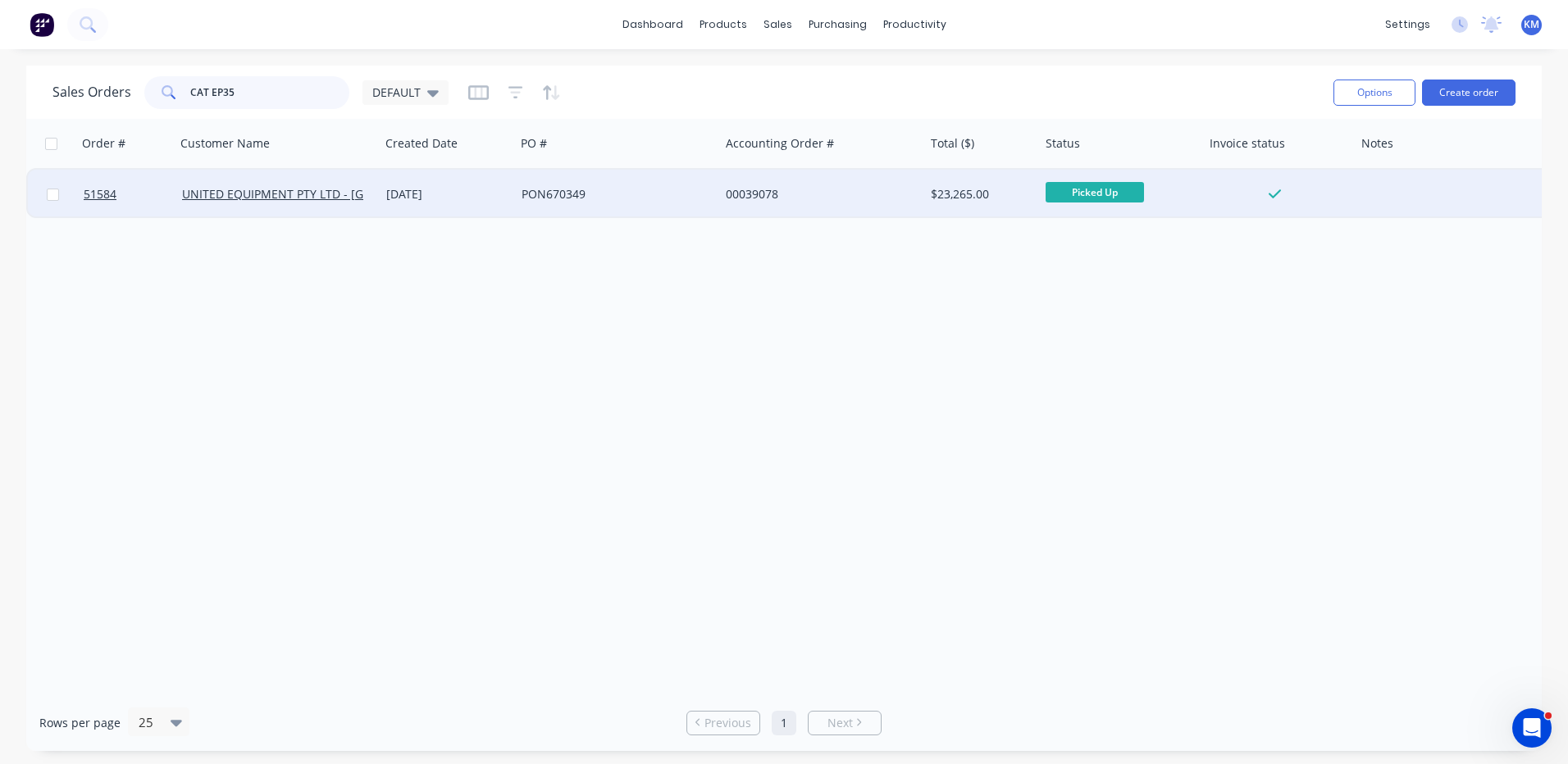
type input "CAT EP35"
click at [599, 184] on div "PON670349" at bounding box center [617, 194] width 204 height 49
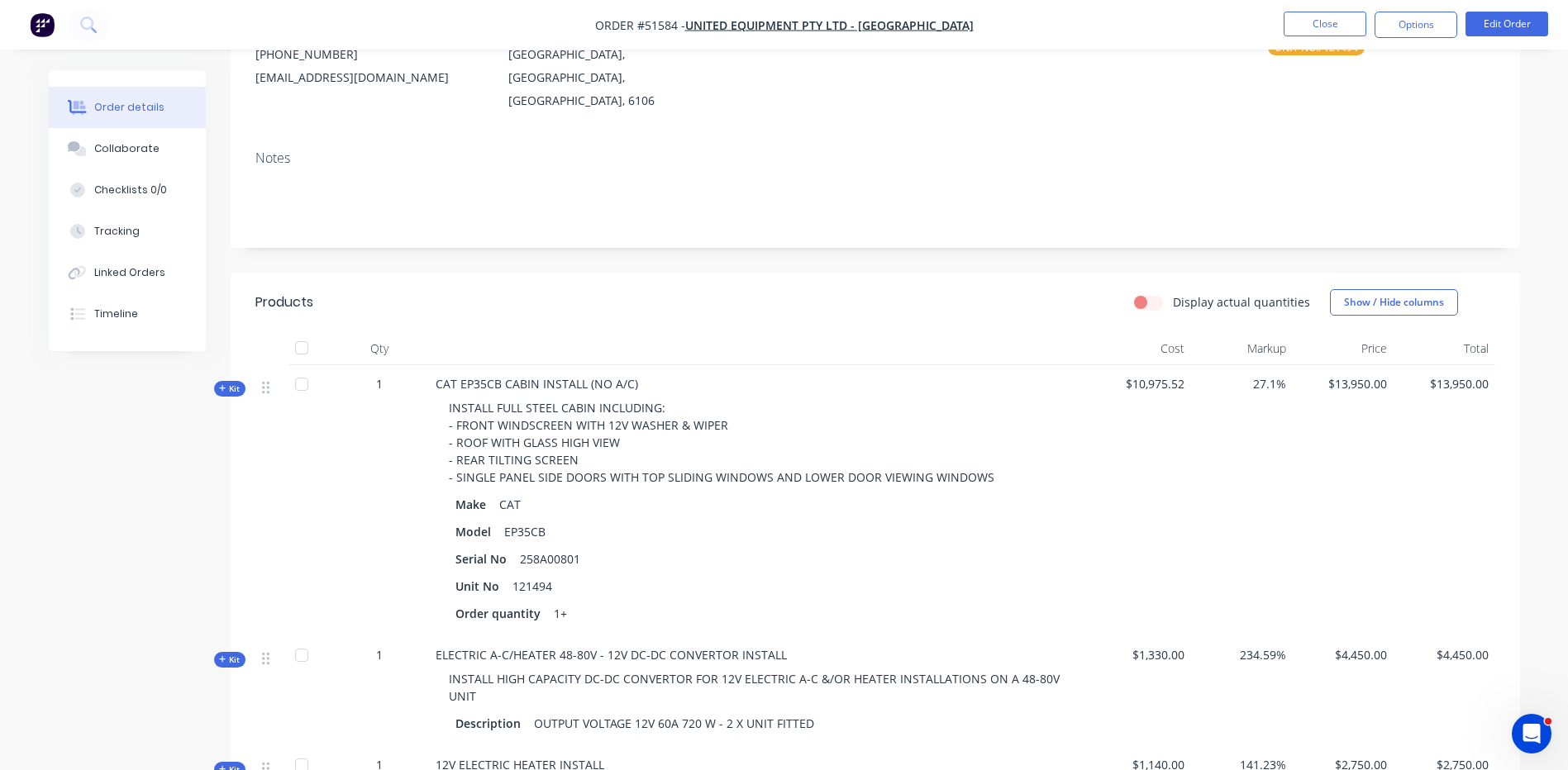
scroll to position [496, 0]
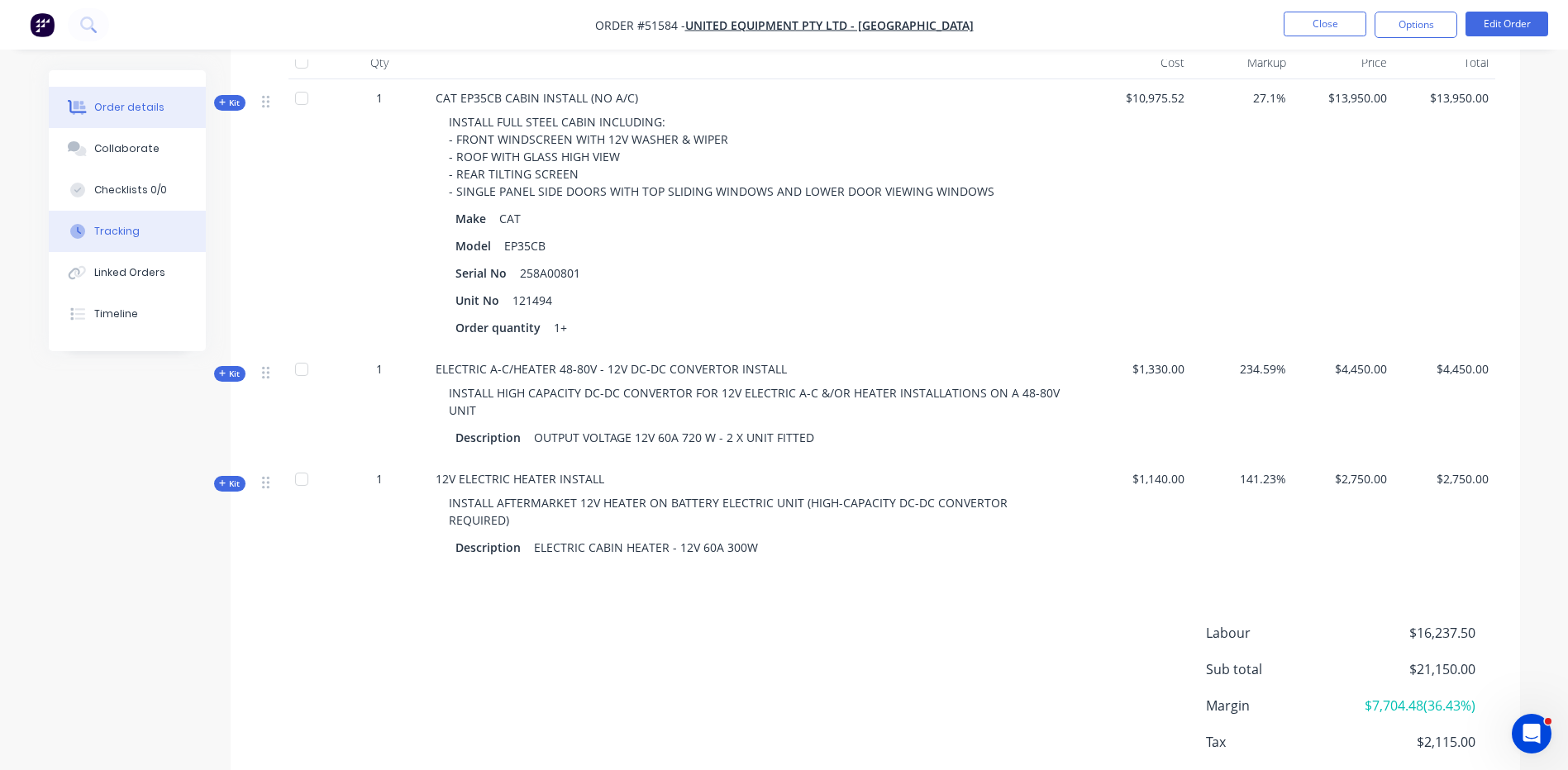
click at [144, 230] on button "Tracking" at bounding box center [127, 231] width 157 height 42
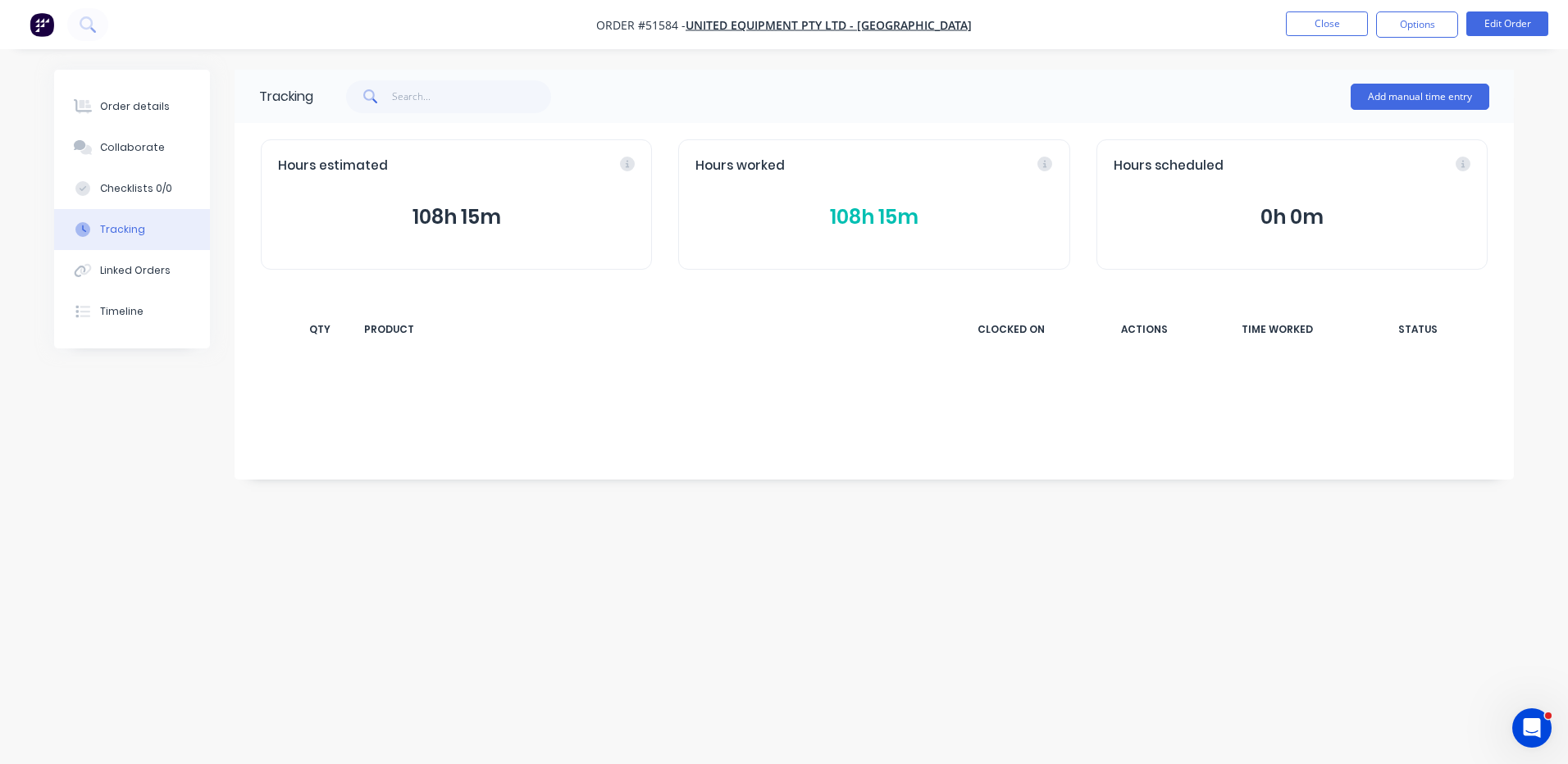
click at [830, 223] on button "108h 15m" at bounding box center [874, 217] width 356 height 31
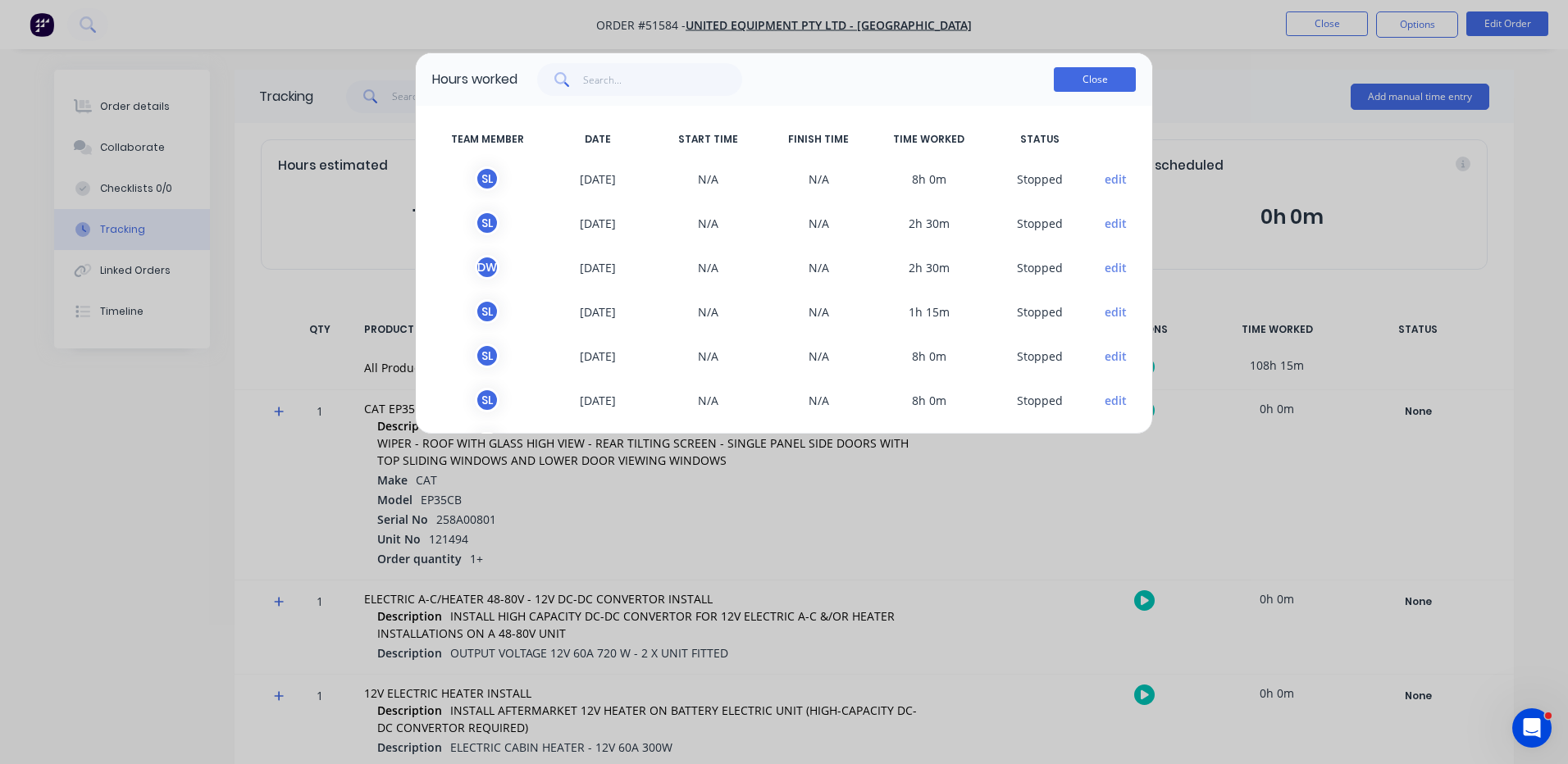
click at [1074, 79] on button "Close" at bounding box center [1094, 80] width 82 height 25
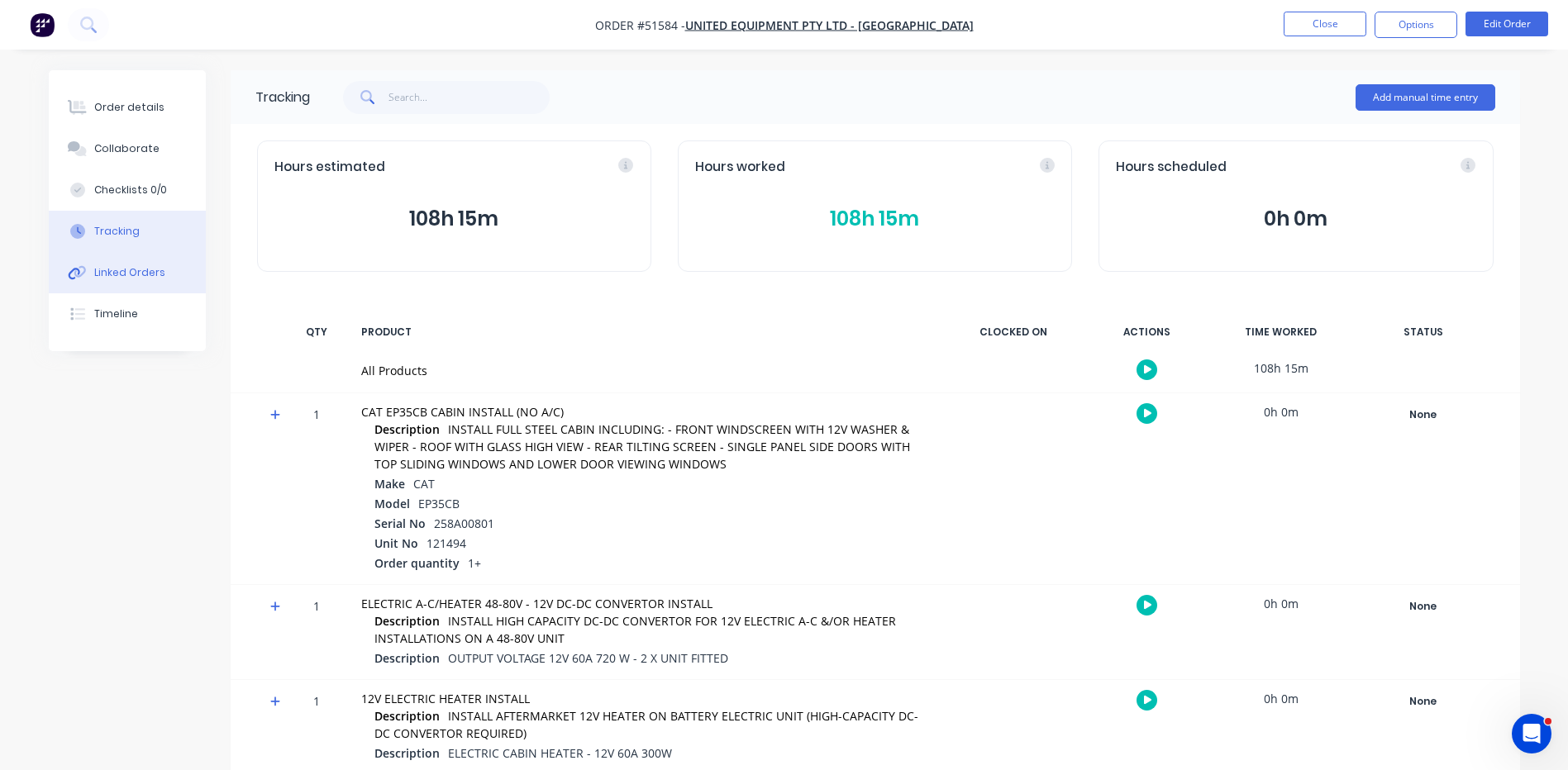
click at [132, 258] on button "Linked Orders" at bounding box center [127, 273] width 157 height 42
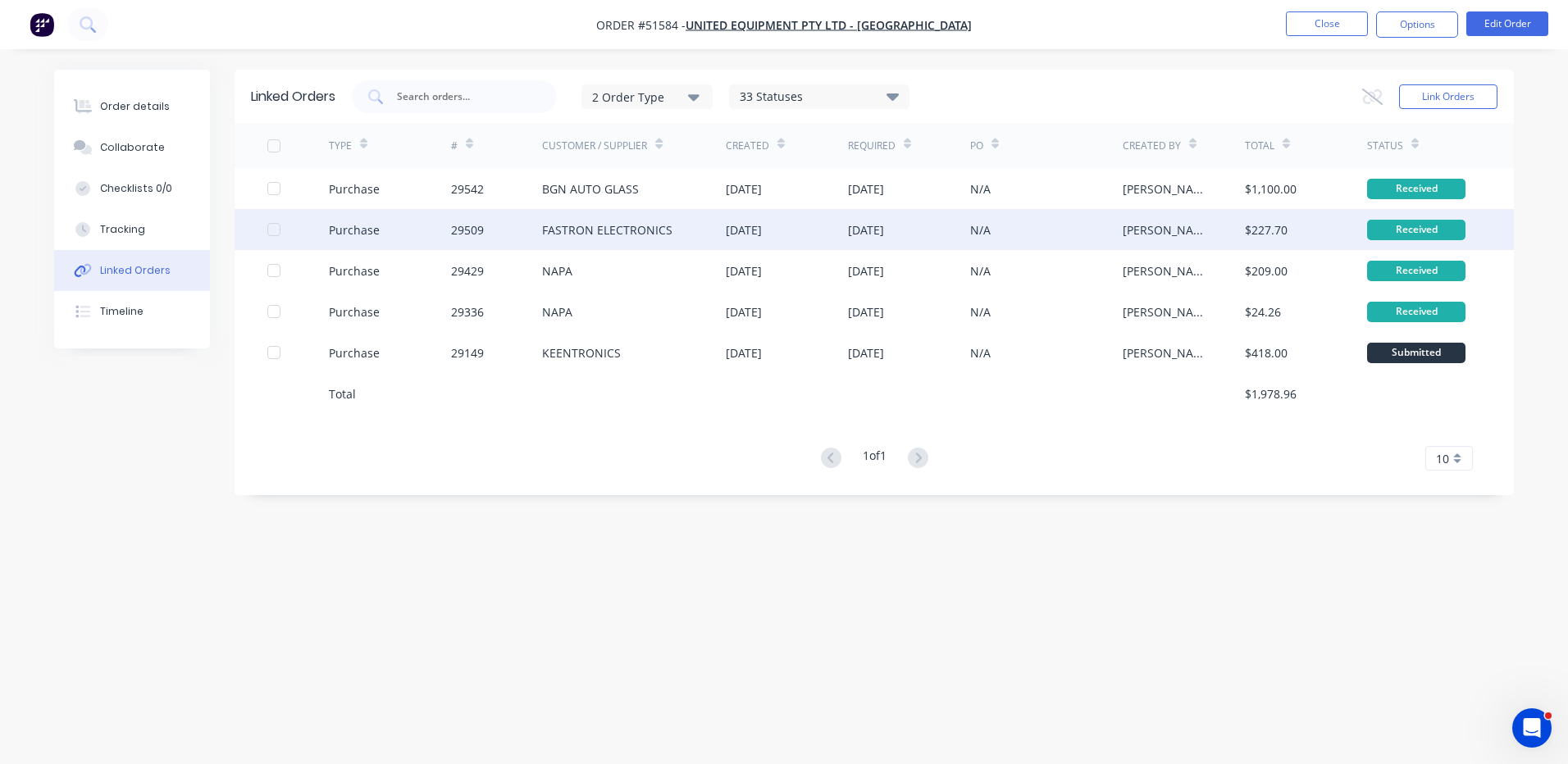
click at [416, 218] on div "Purchase" at bounding box center [389, 229] width 122 height 41
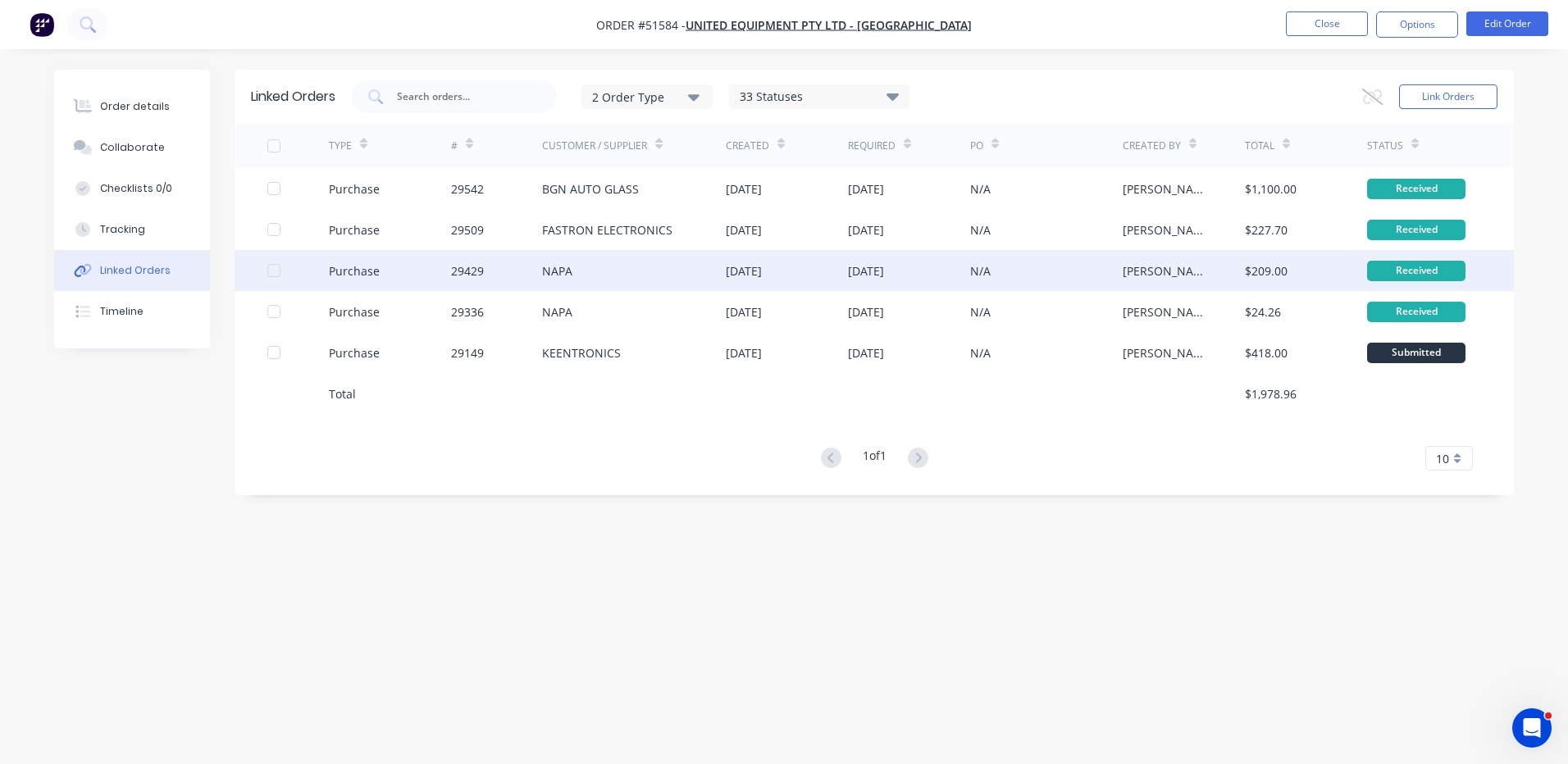
click at [389, 278] on div "Purchase" at bounding box center [389, 271] width 122 height 41
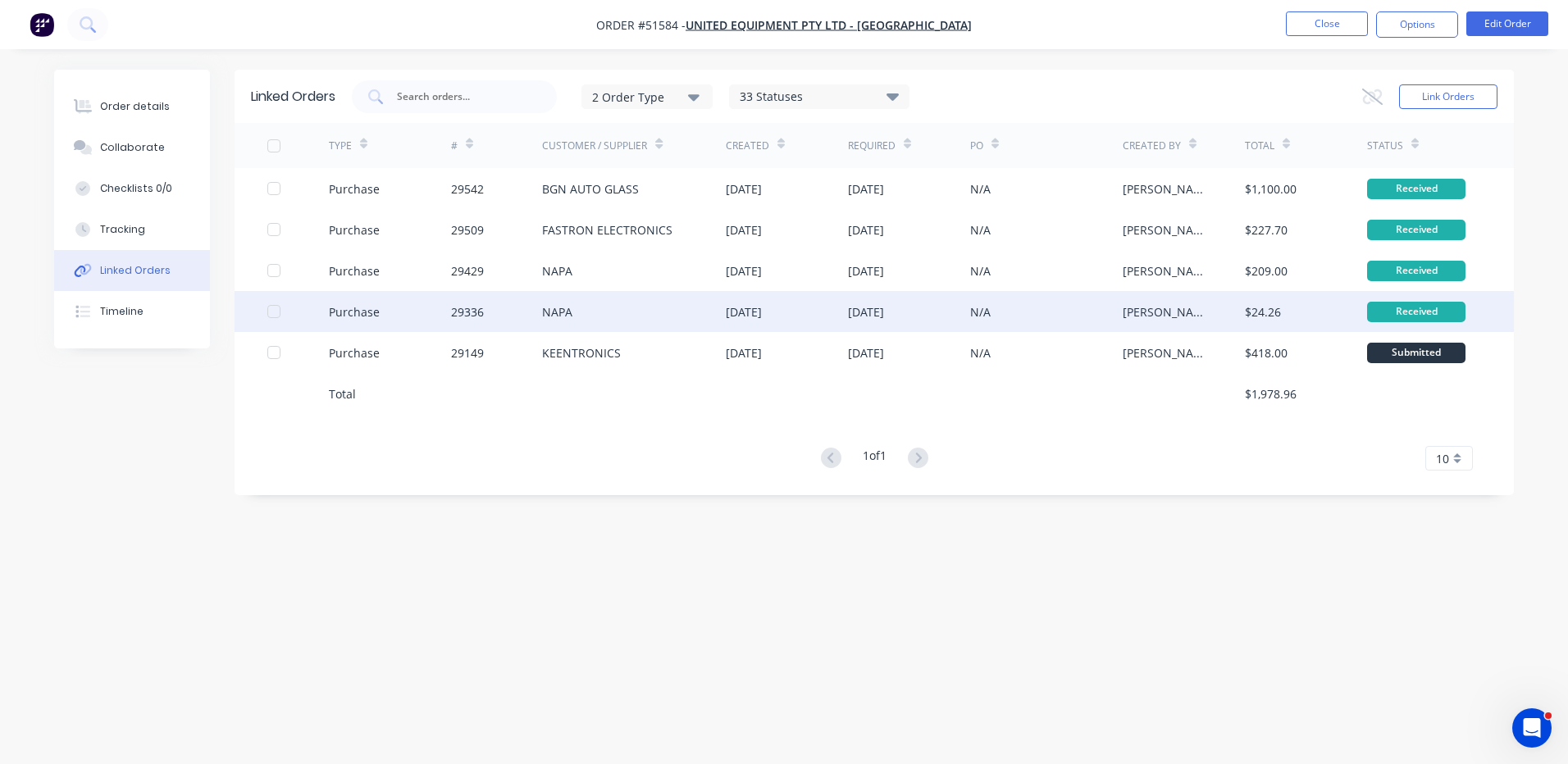
click at [483, 323] on div "29336" at bounding box center [496, 311] width 91 height 41
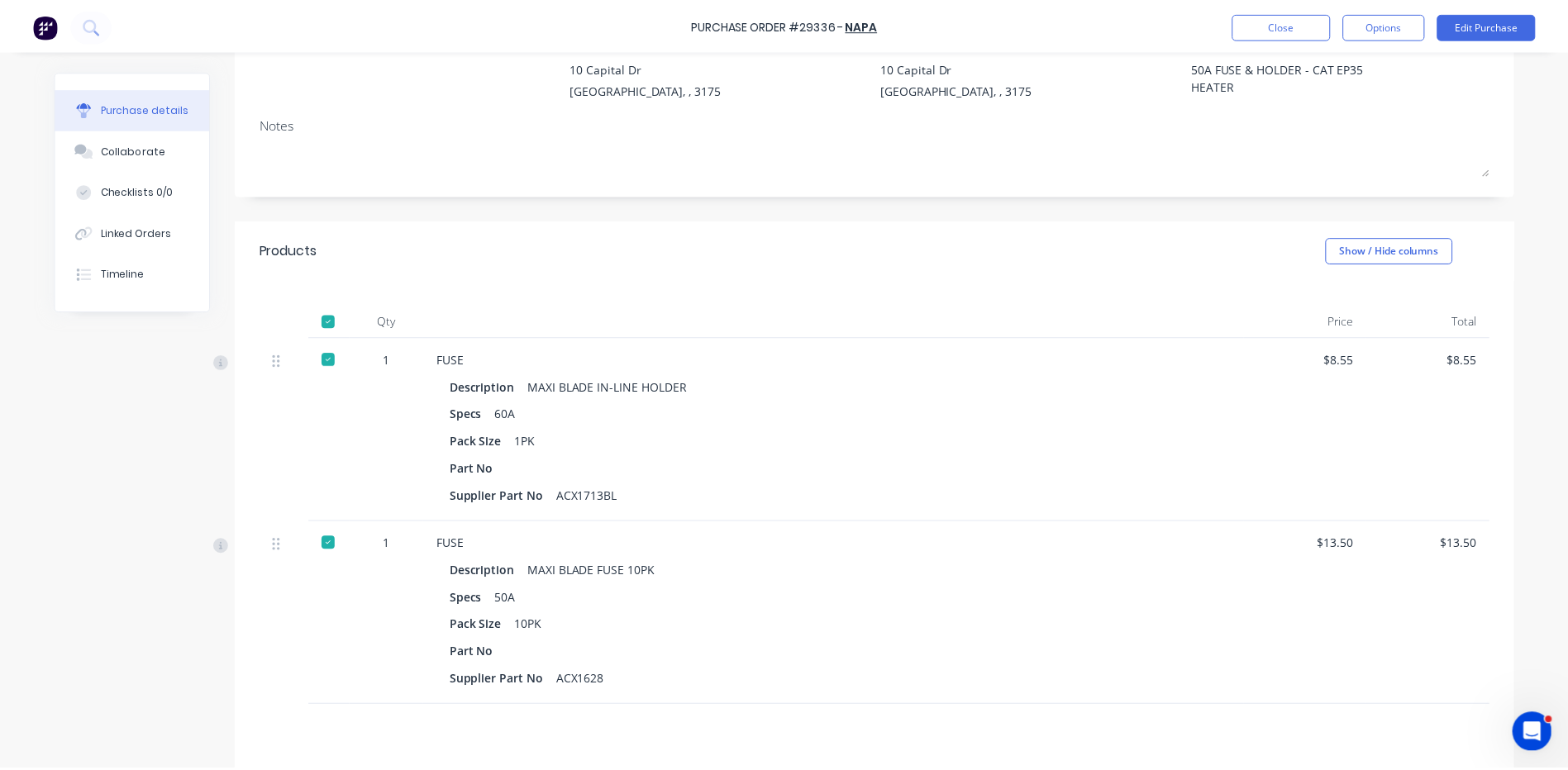
scroll to position [248, 0]
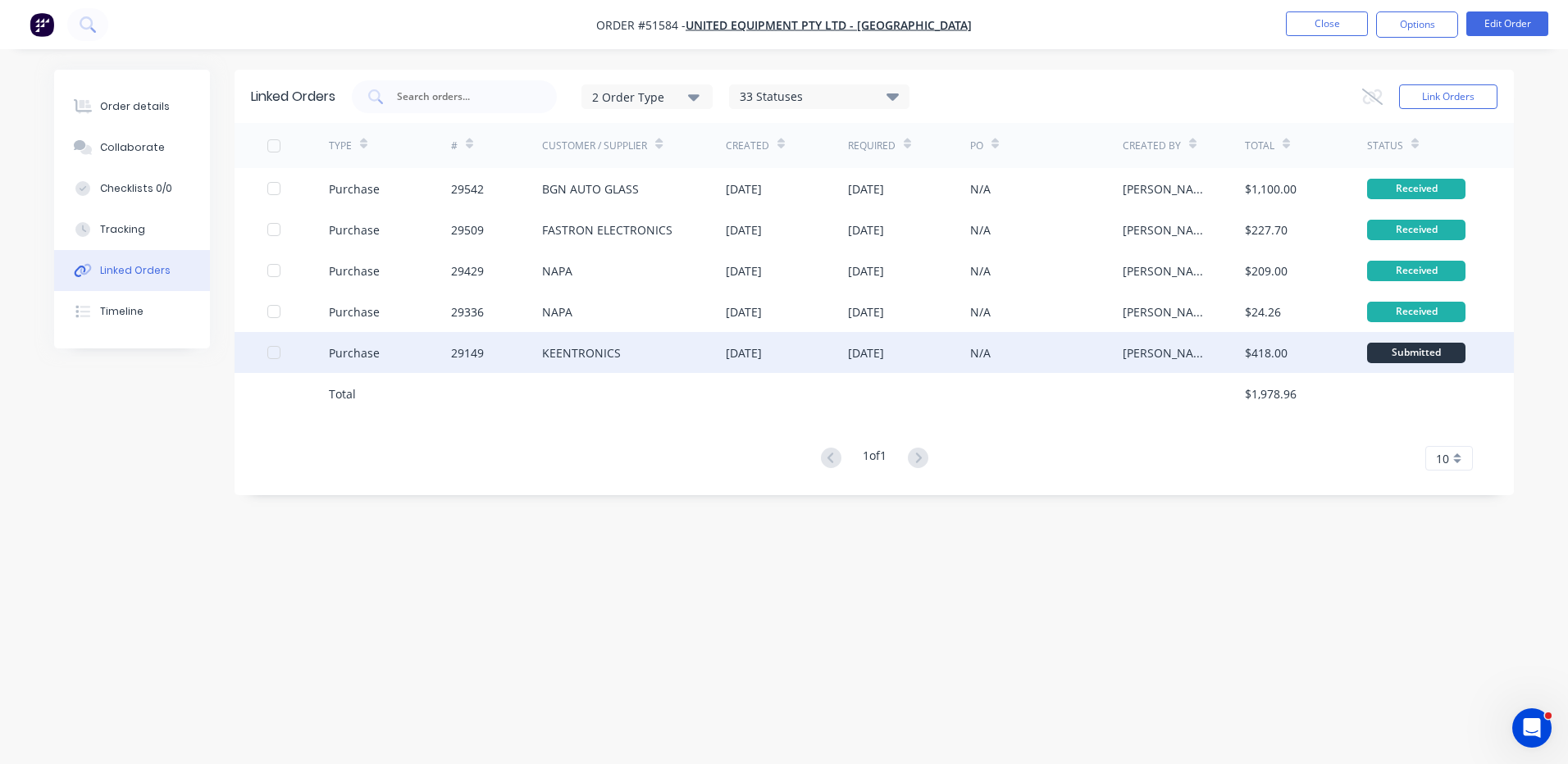
click at [537, 362] on div "29149" at bounding box center [496, 353] width 91 height 41
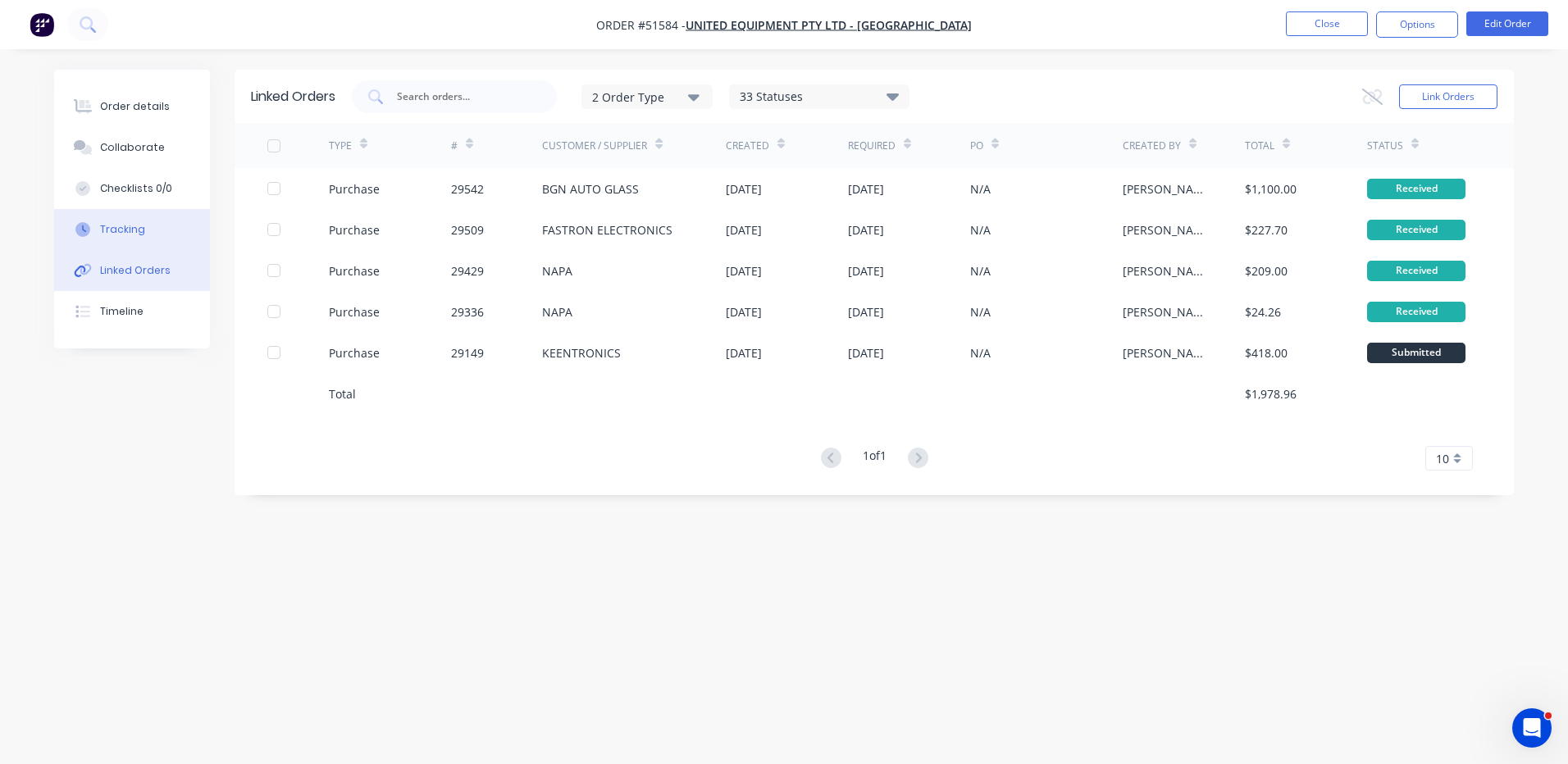
click at [175, 228] on button "Tracking" at bounding box center [132, 229] width 156 height 41
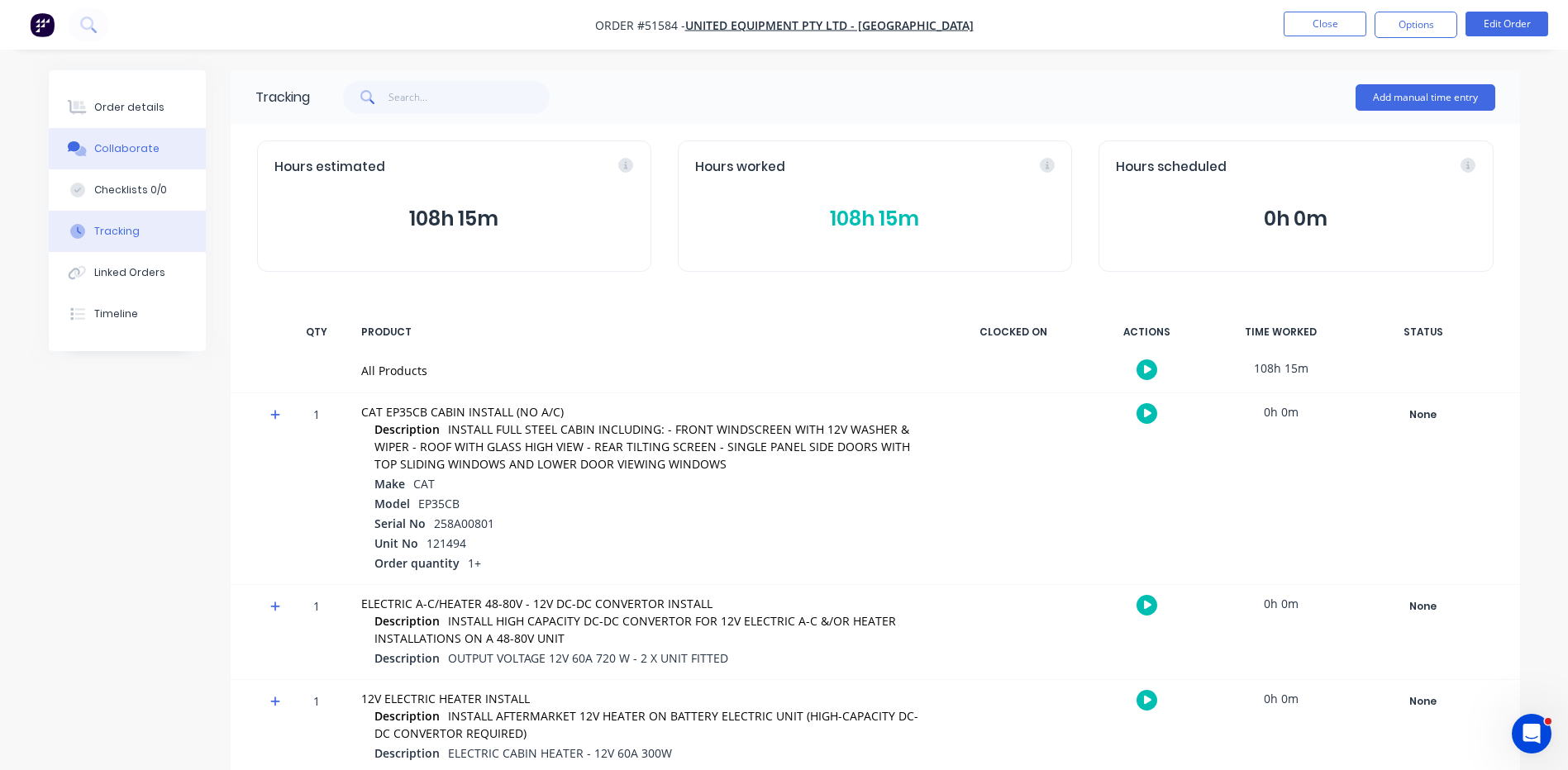
click at [157, 138] on button "Collaborate" at bounding box center [127, 149] width 157 height 42
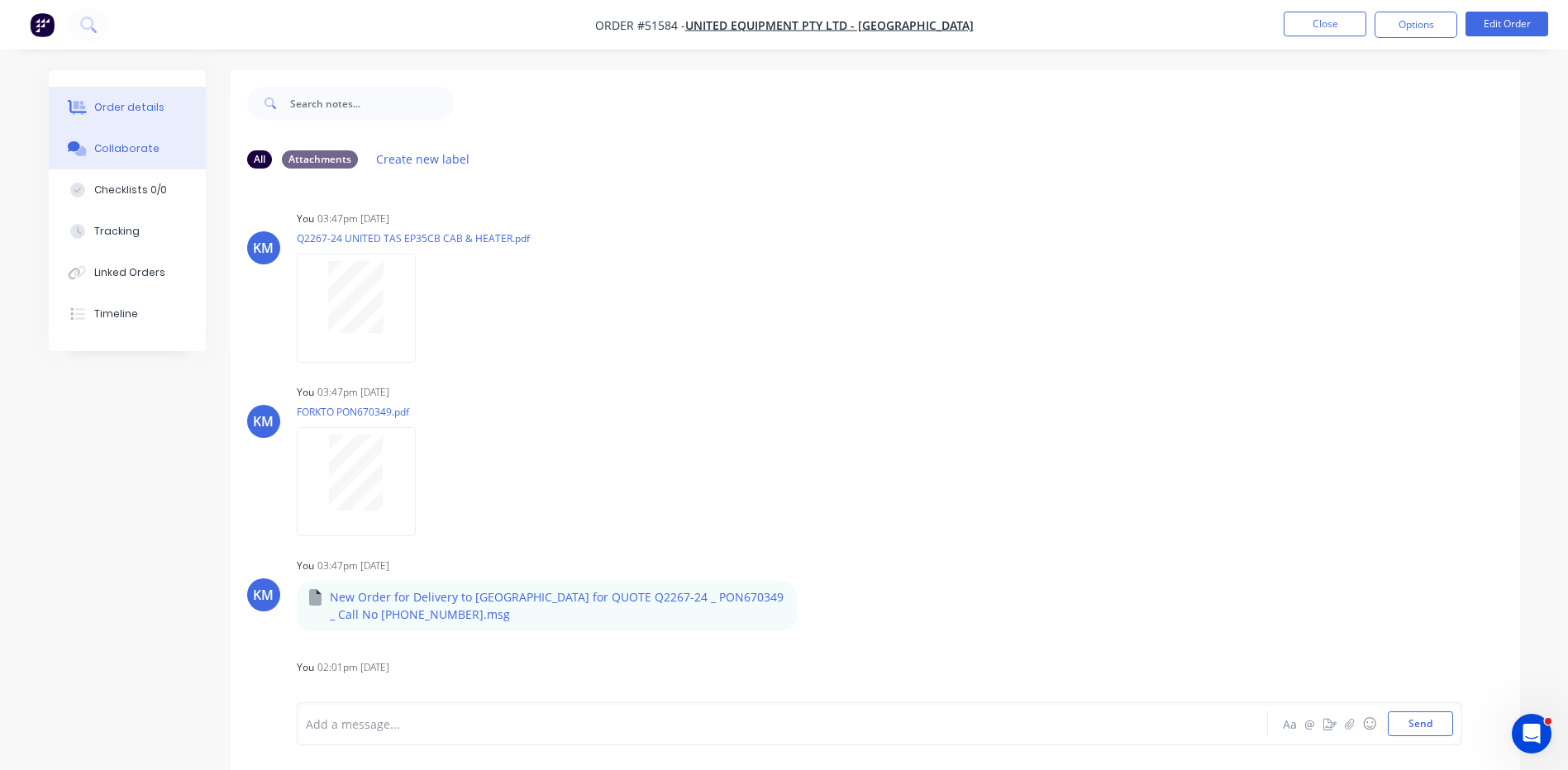
click at [160, 116] on button "Order details" at bounding box center [127, 107] width 157 height 42
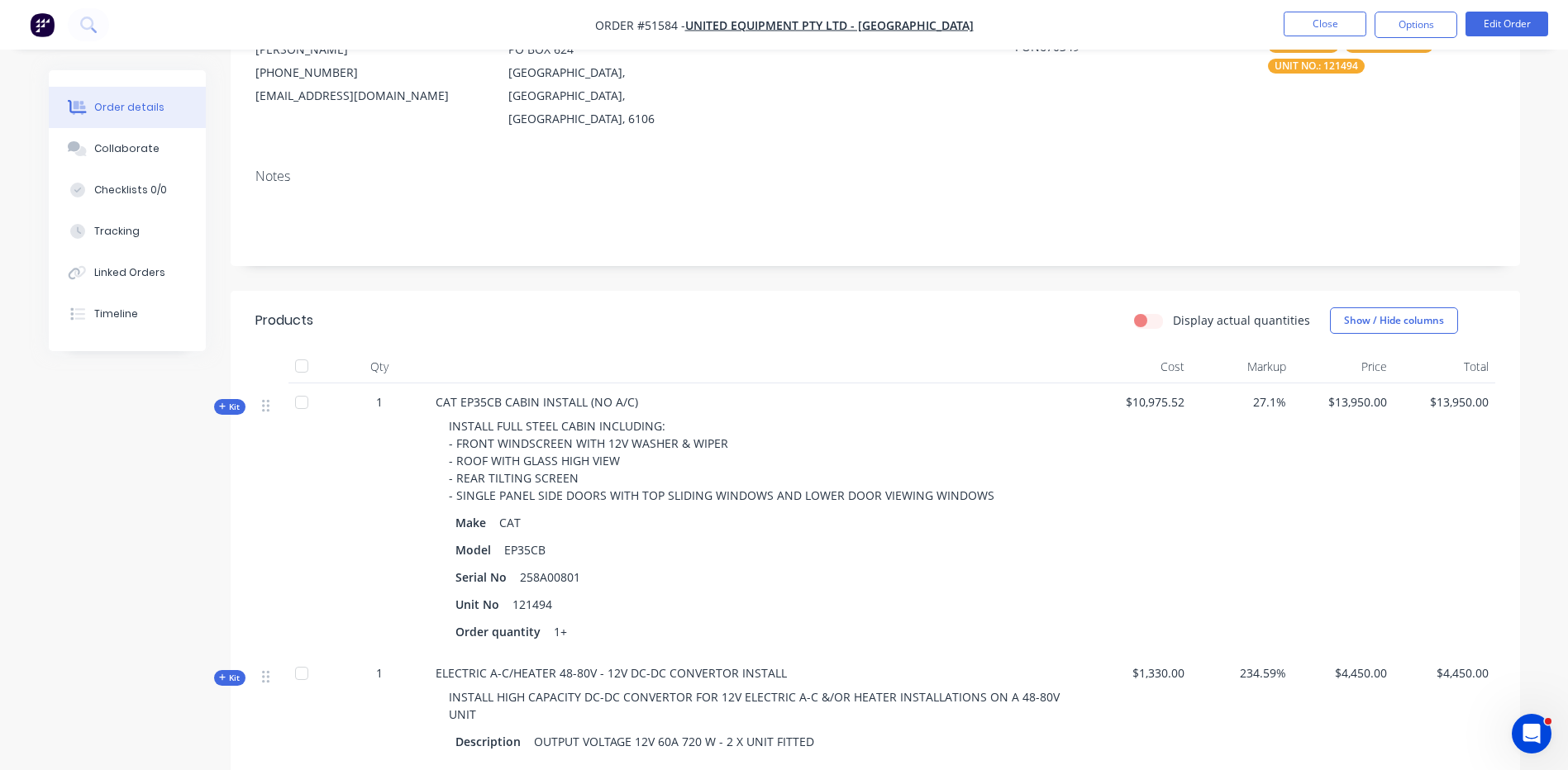
scroll to position [550, 0]
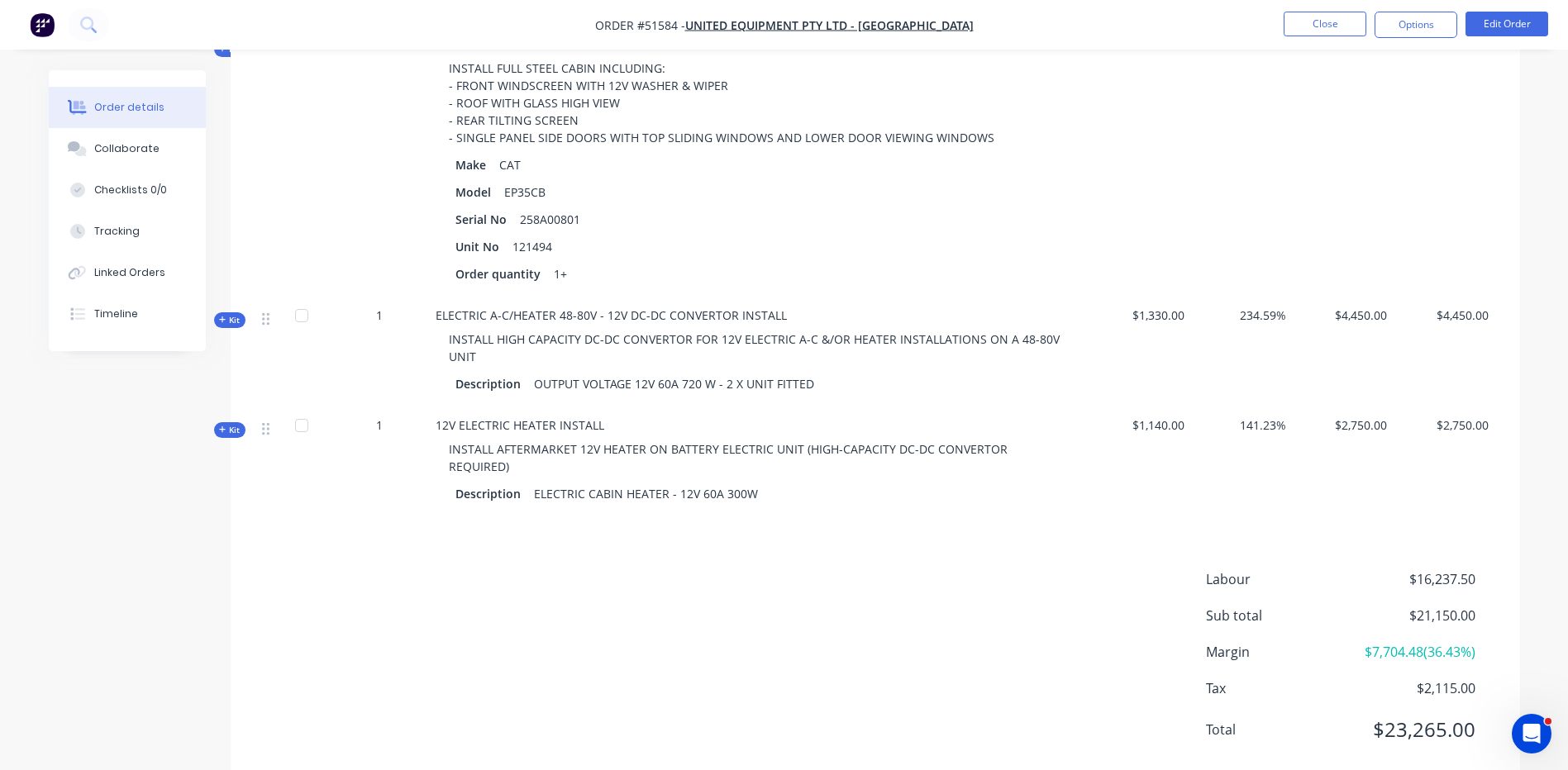
click at [228, 314] on span "Kit" at bounding box center [230, 319] width 21 height 13
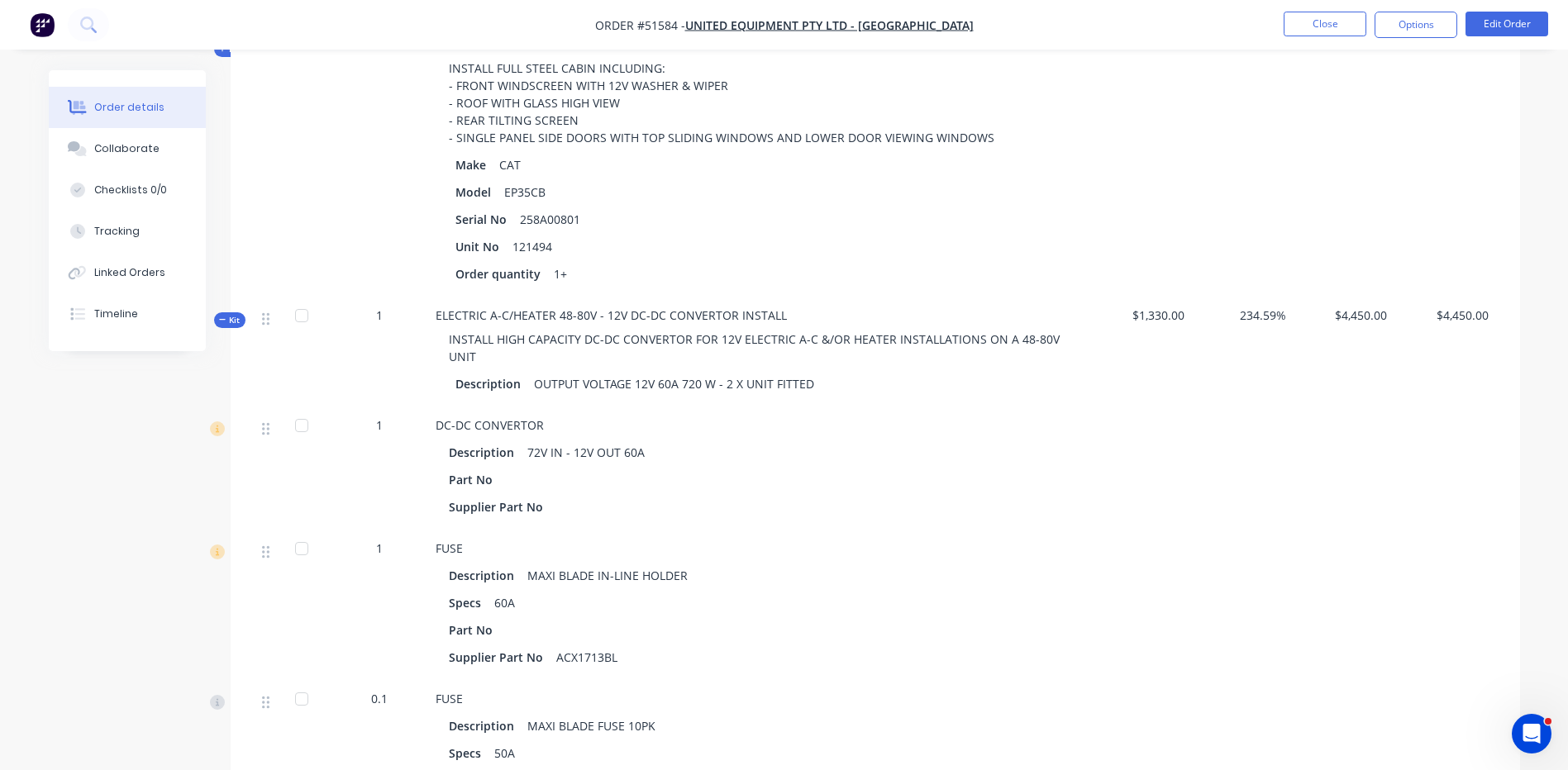
click at [230, 314] on span "Kit" at bounding box center [230, 319] width 21 height 13
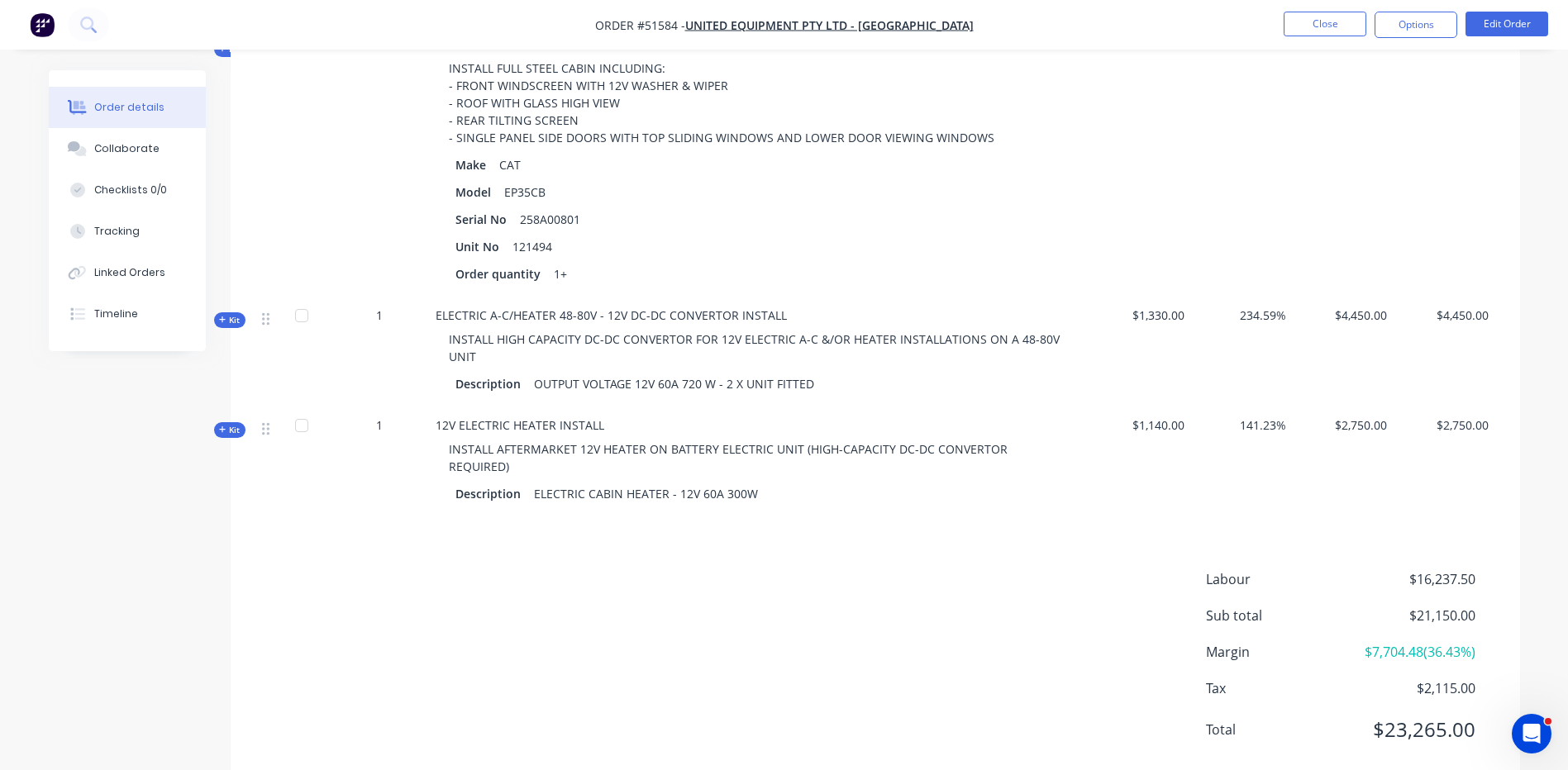
click at [231, 424] on span "Kit" at bounding box center [230, 430] width 21 height 13
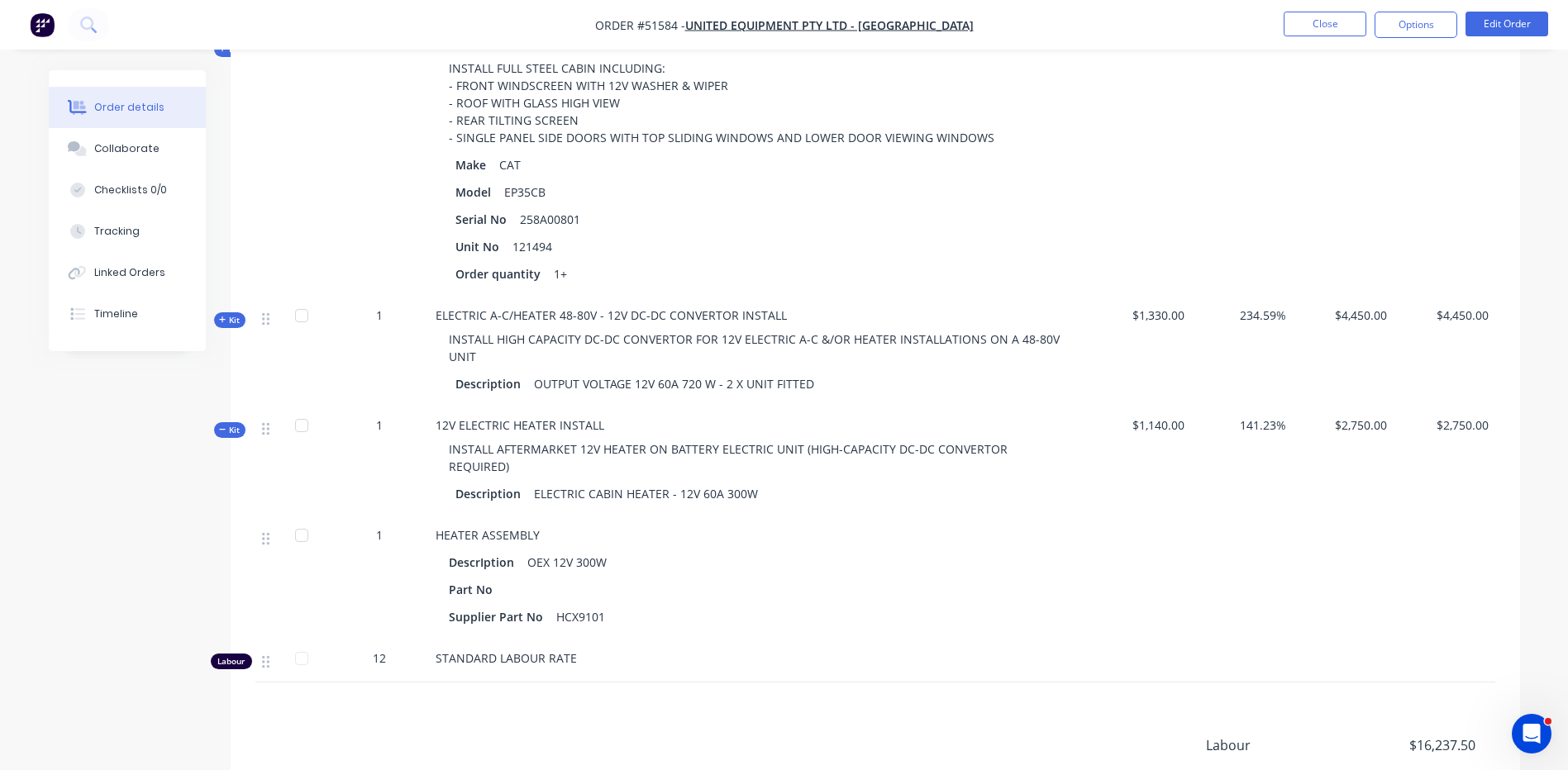
scroll to position [632, 0]
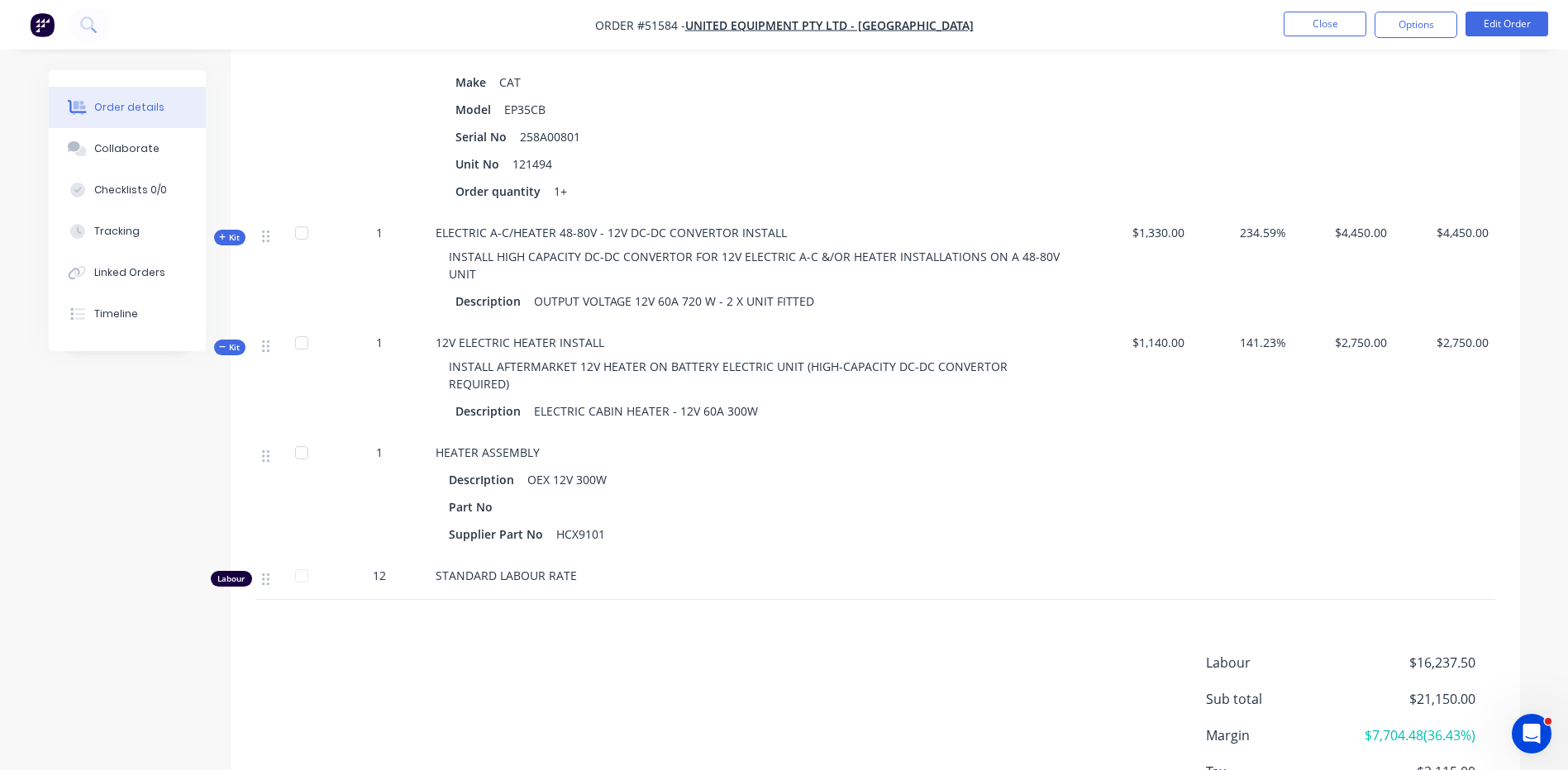
click at [238, 316] on div "Qty Cost Markup Price Total Kit 1 CAT EP35CB CABIN INSTALL (NO A/C) INSTALL FUL…" at bounding box center [875, 254] width 1289 height 690
click at [240, 342] on span "Kit" at bounding box center [230, 348] width 21 height 13
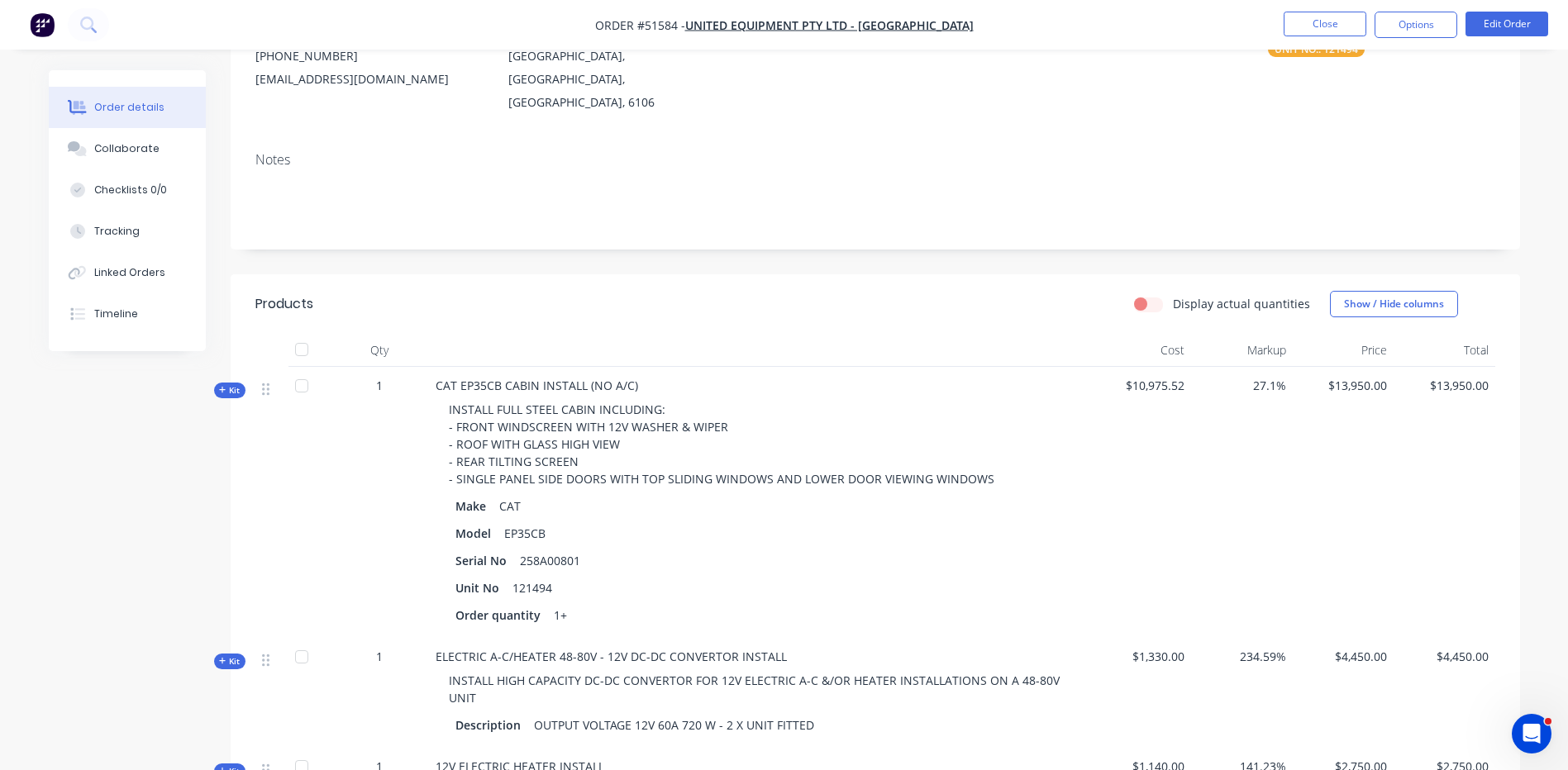
scroll to position [496, 0]
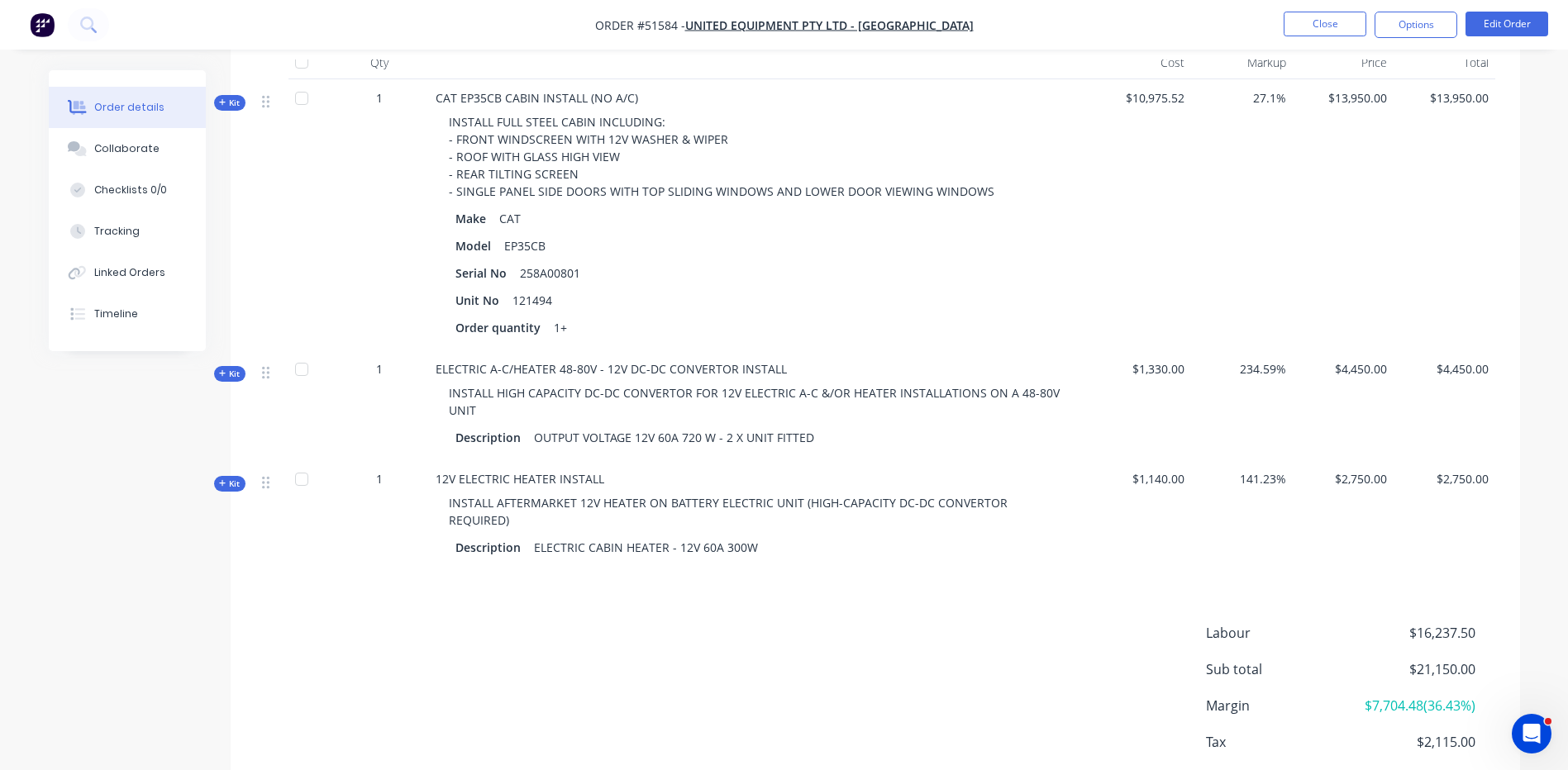
click at [234, 97] on span "Kit" at bounding box center [230, 103] width 21 height 13
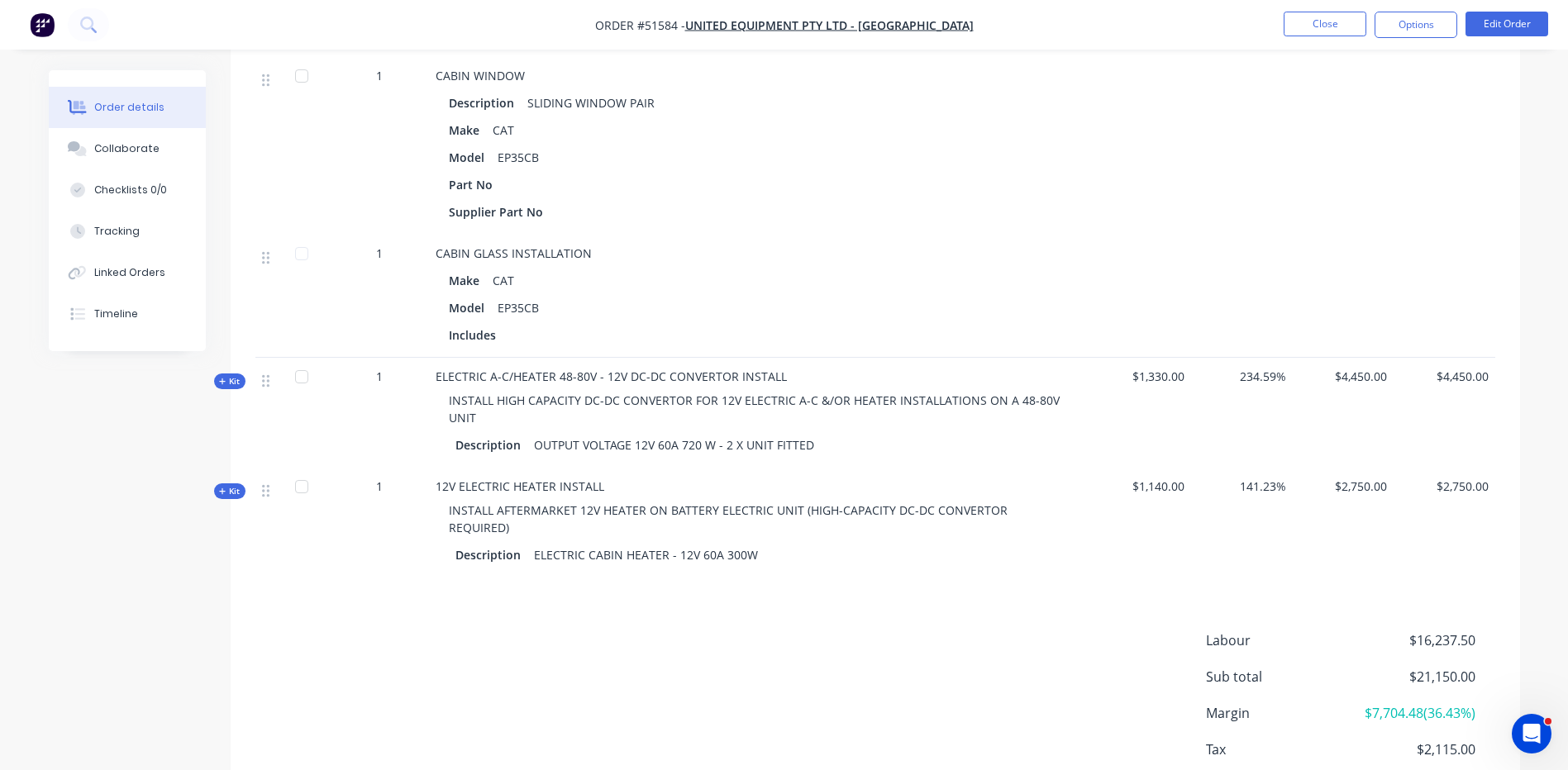
scroll to position [3789, 0]
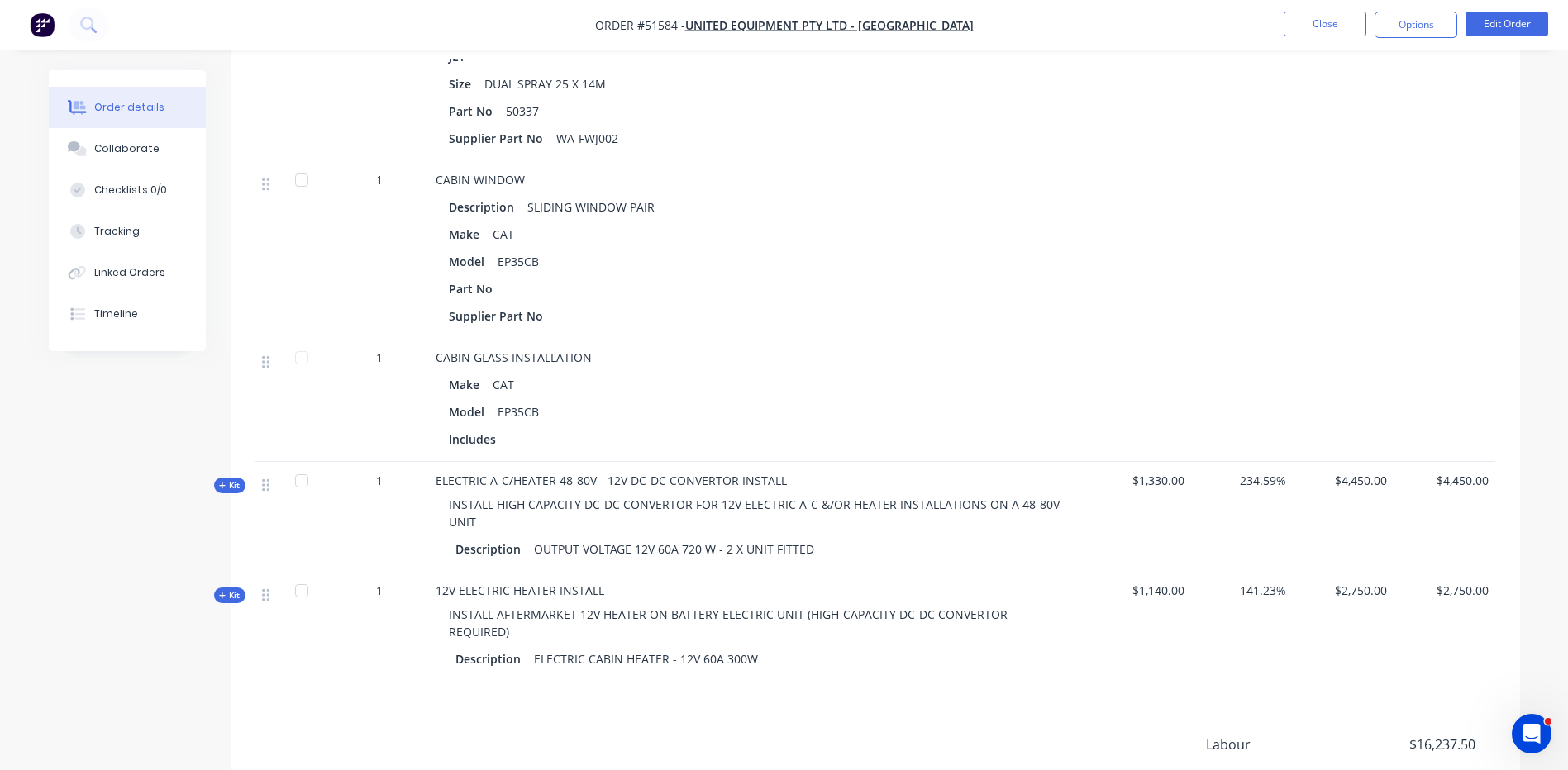
click at [232, 480] on span "Kit" at bounding box center [230, 485] width 21 height 13
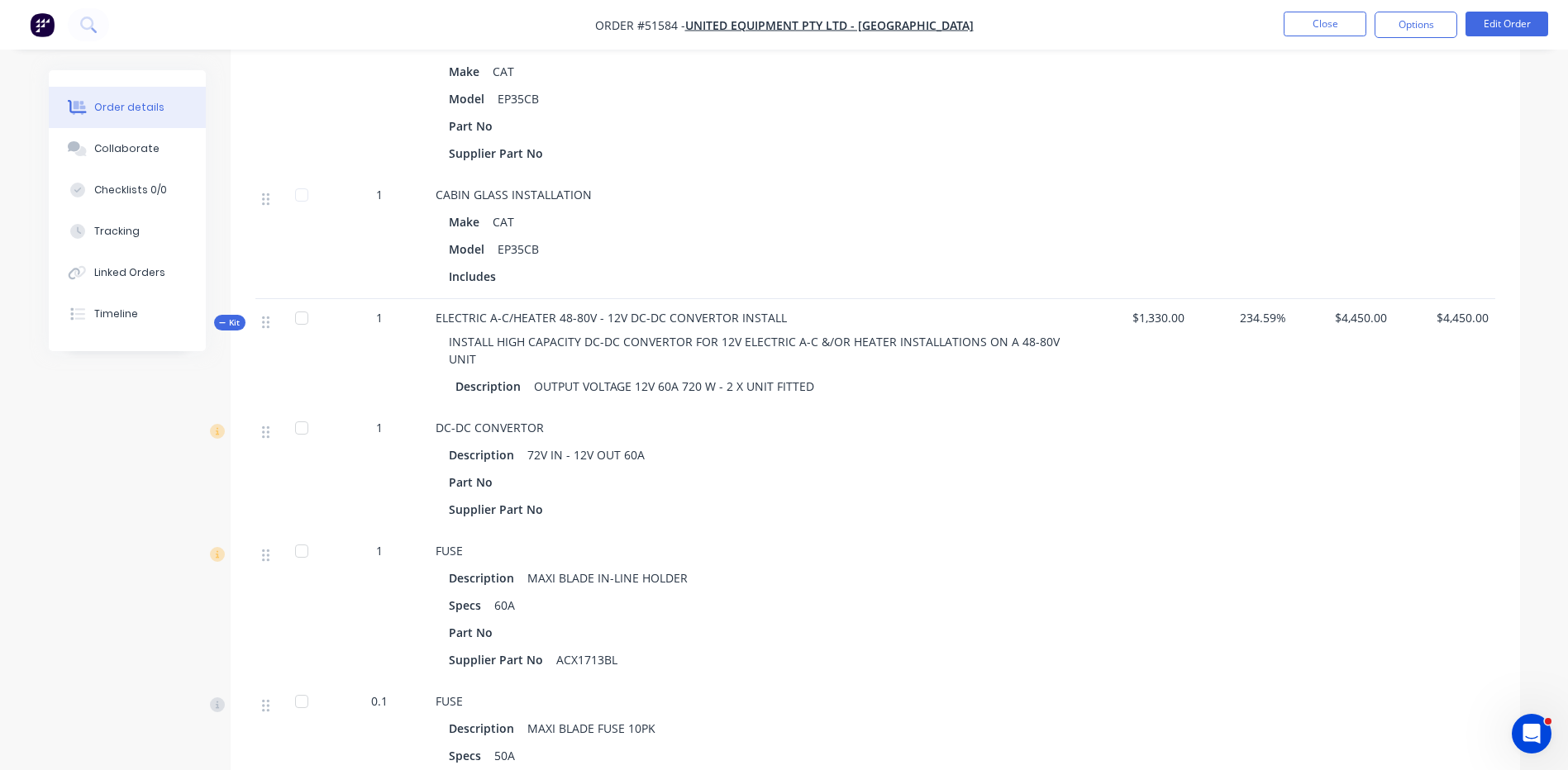
scroll to position [4202, 0]
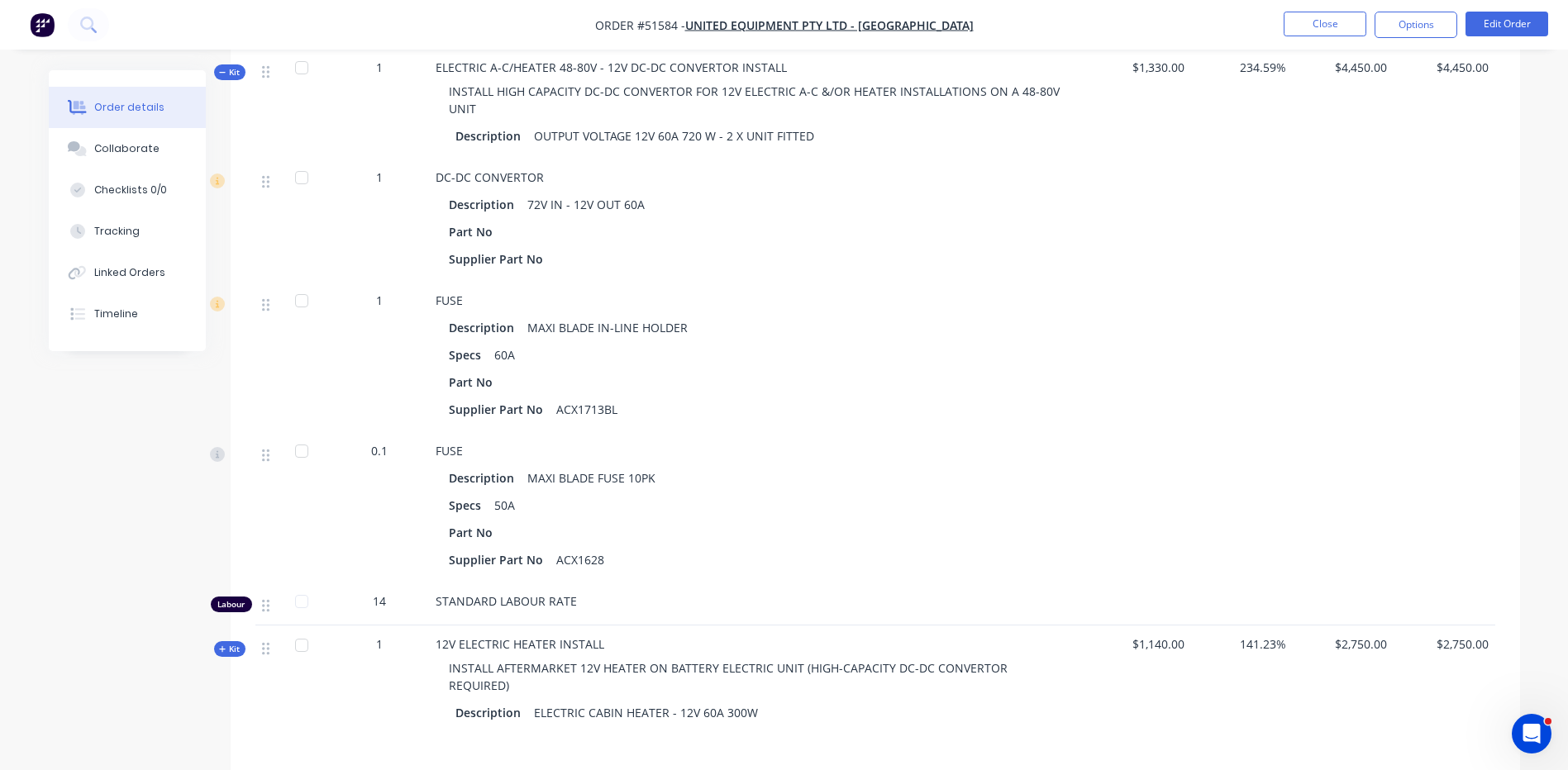
click at [236, 643] on span "Kit" at bounding box center [230, 649] width 21 height 13
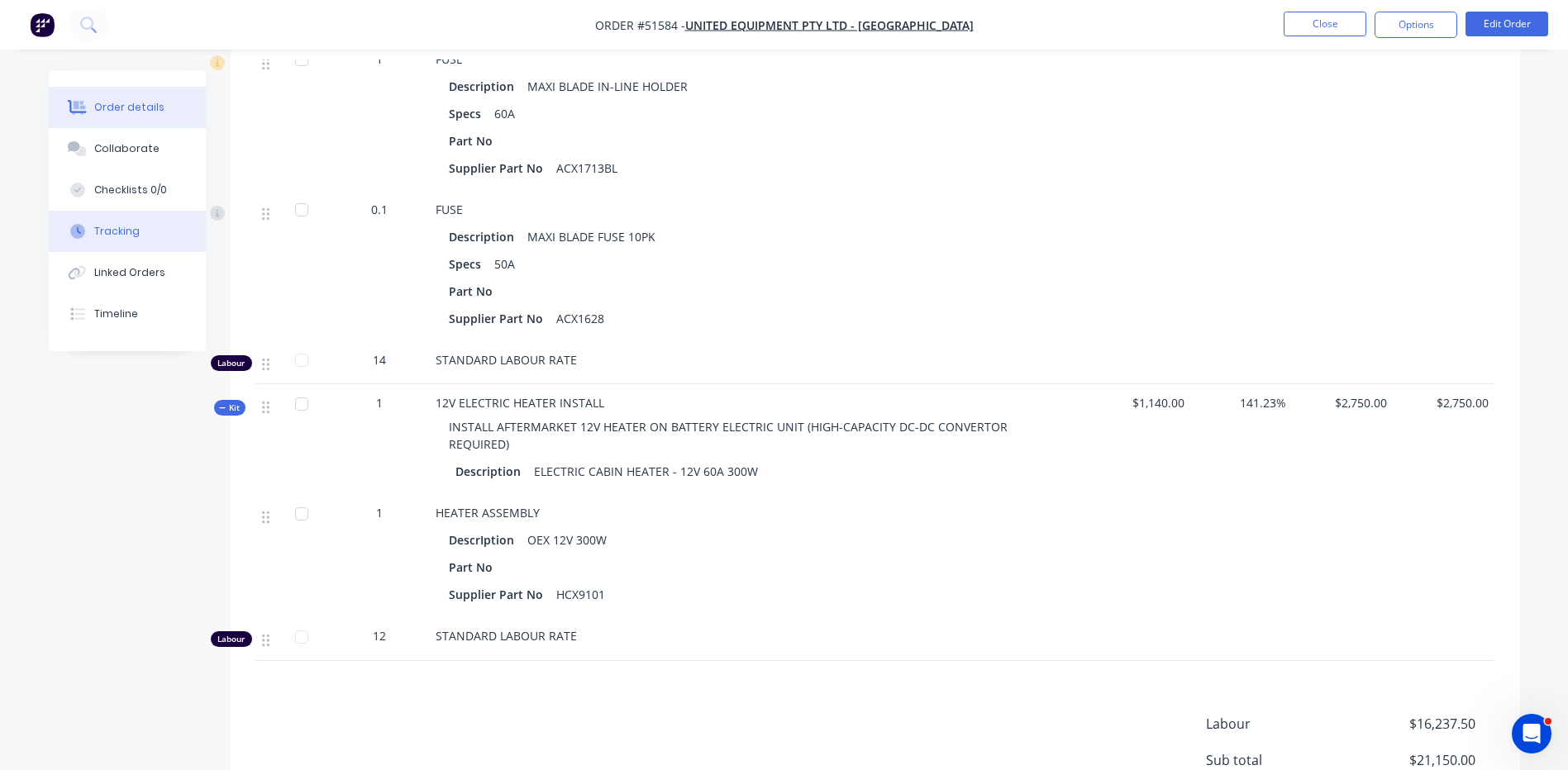
scroll to position [4340, 0]
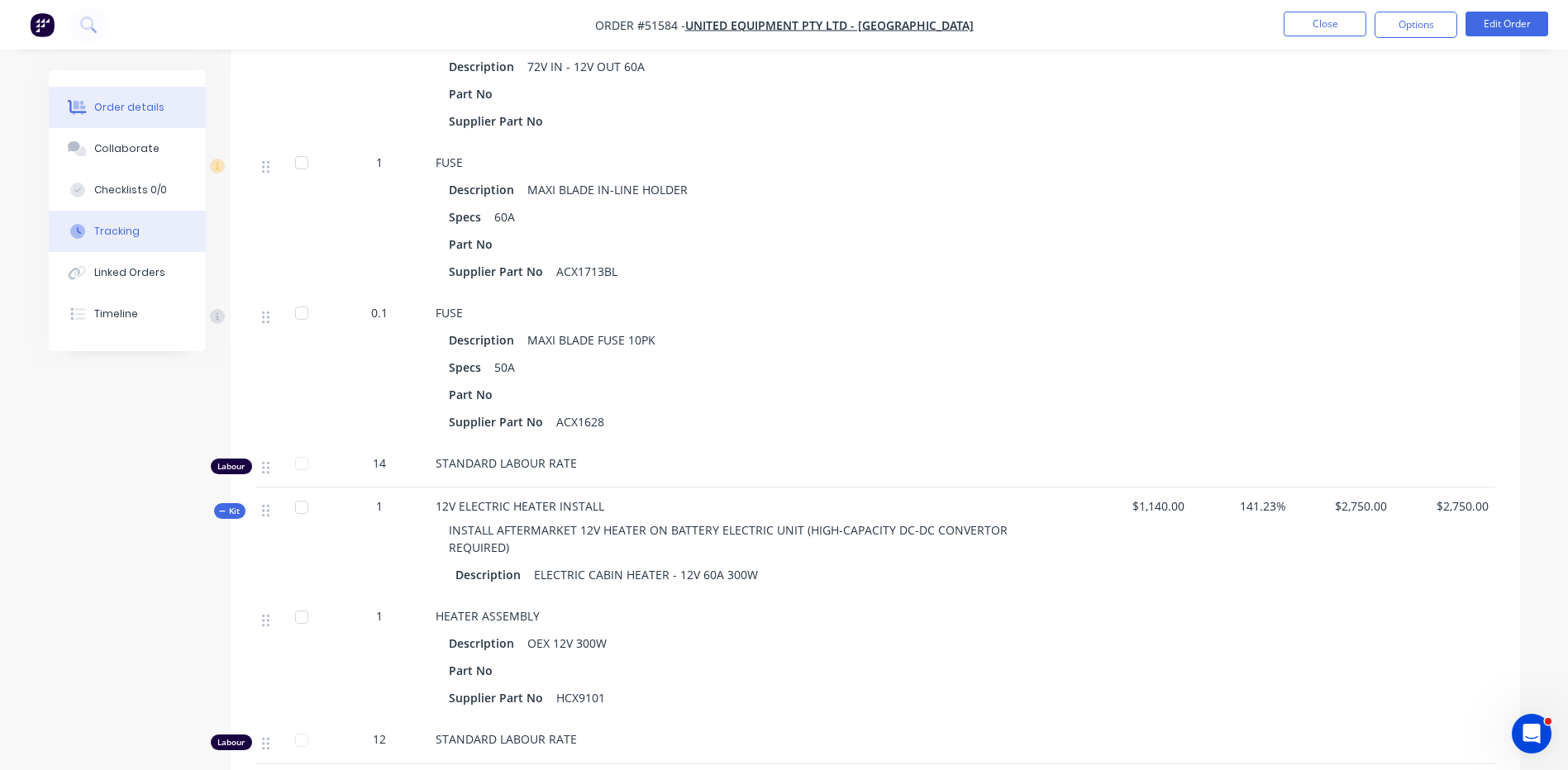
click at [169, 220] on button "Tracking" at bounding box center [127, 231] width 157 height 42
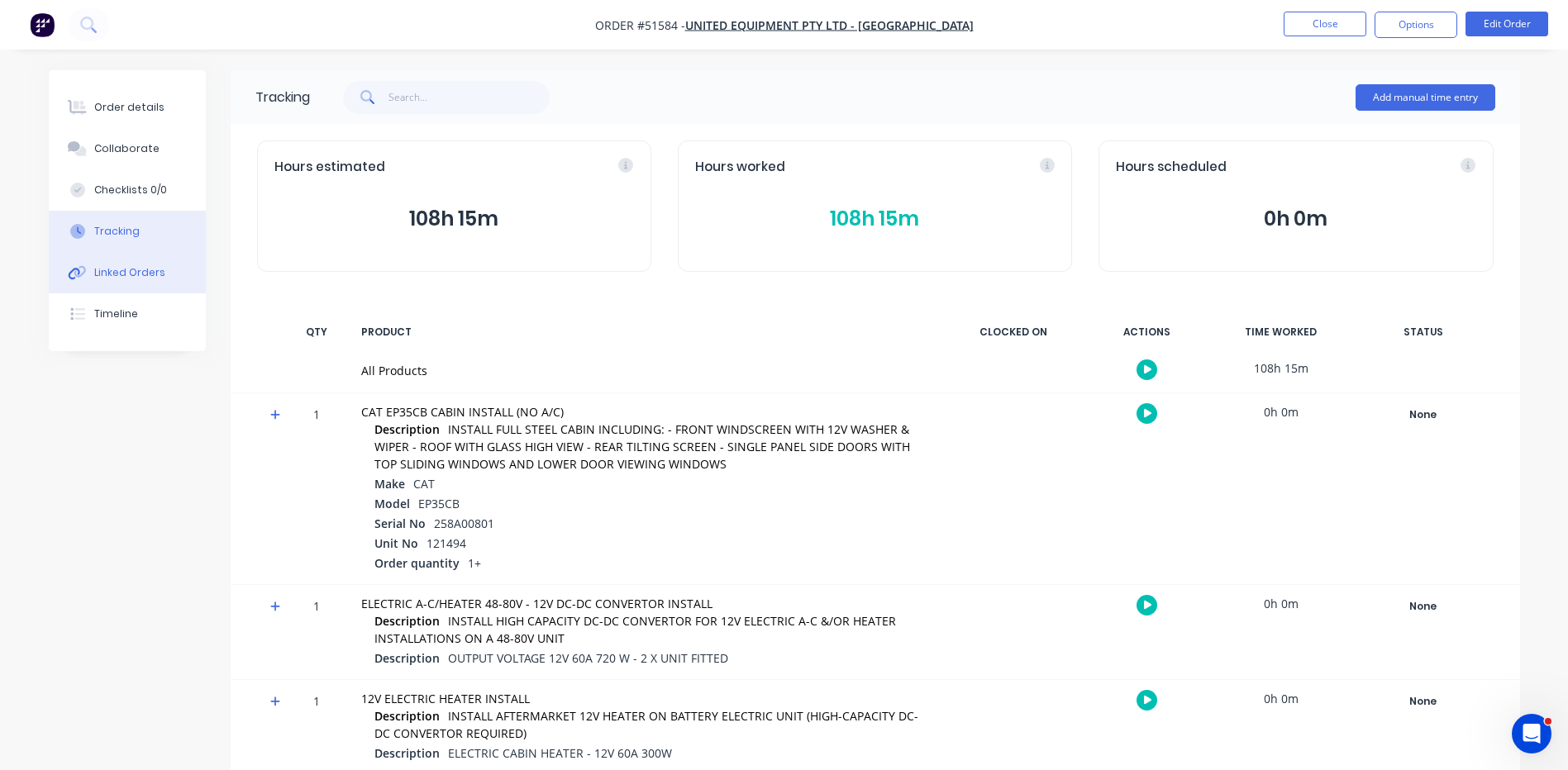
click at [148, 252] on button "Linked Orders" at bounding box center [127, 273] width 157 height 42
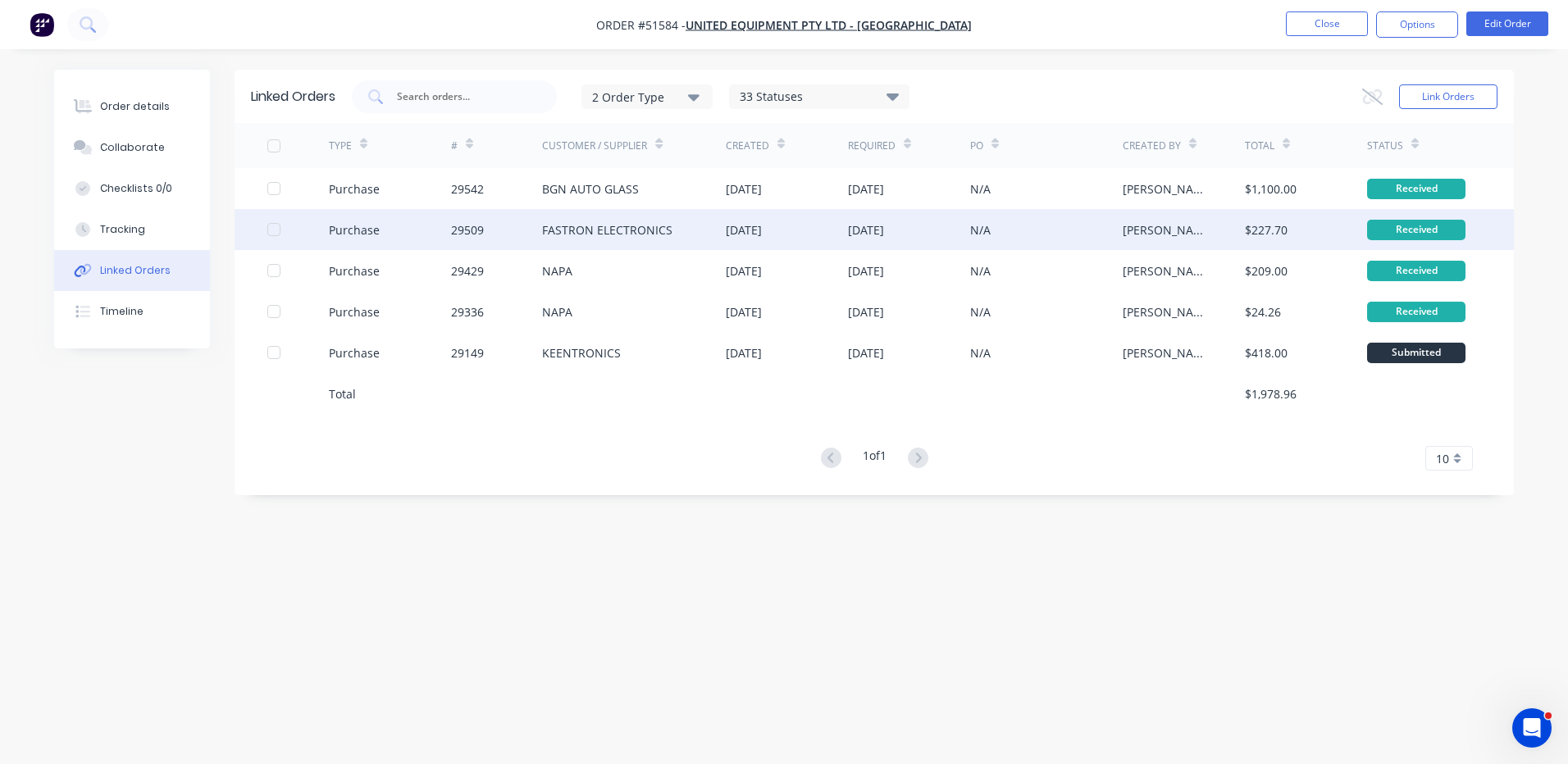
click at [541, 235] on div "29509" at bounding box center [496, 229] width 91 height 41
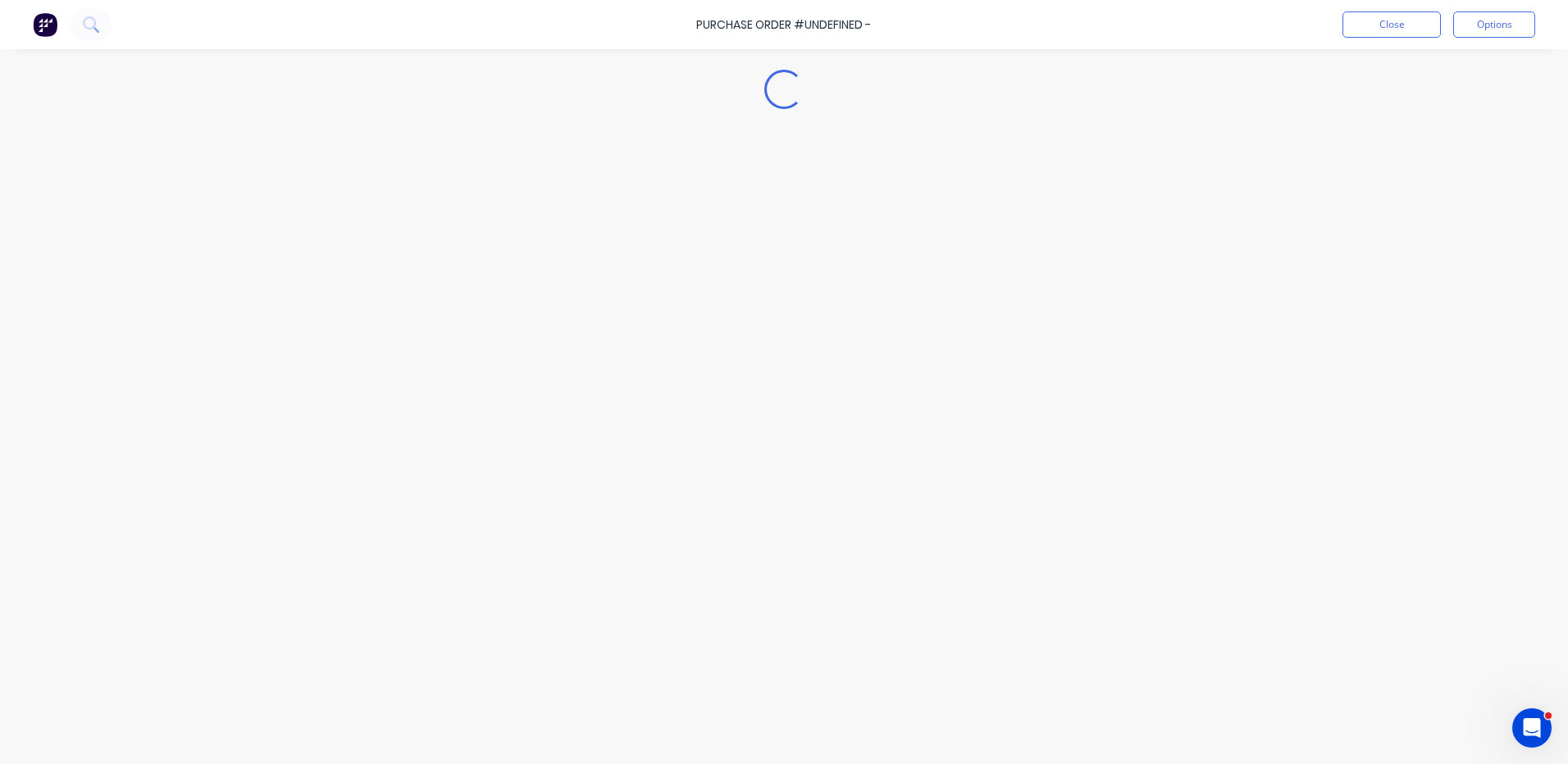
type textarea "x"
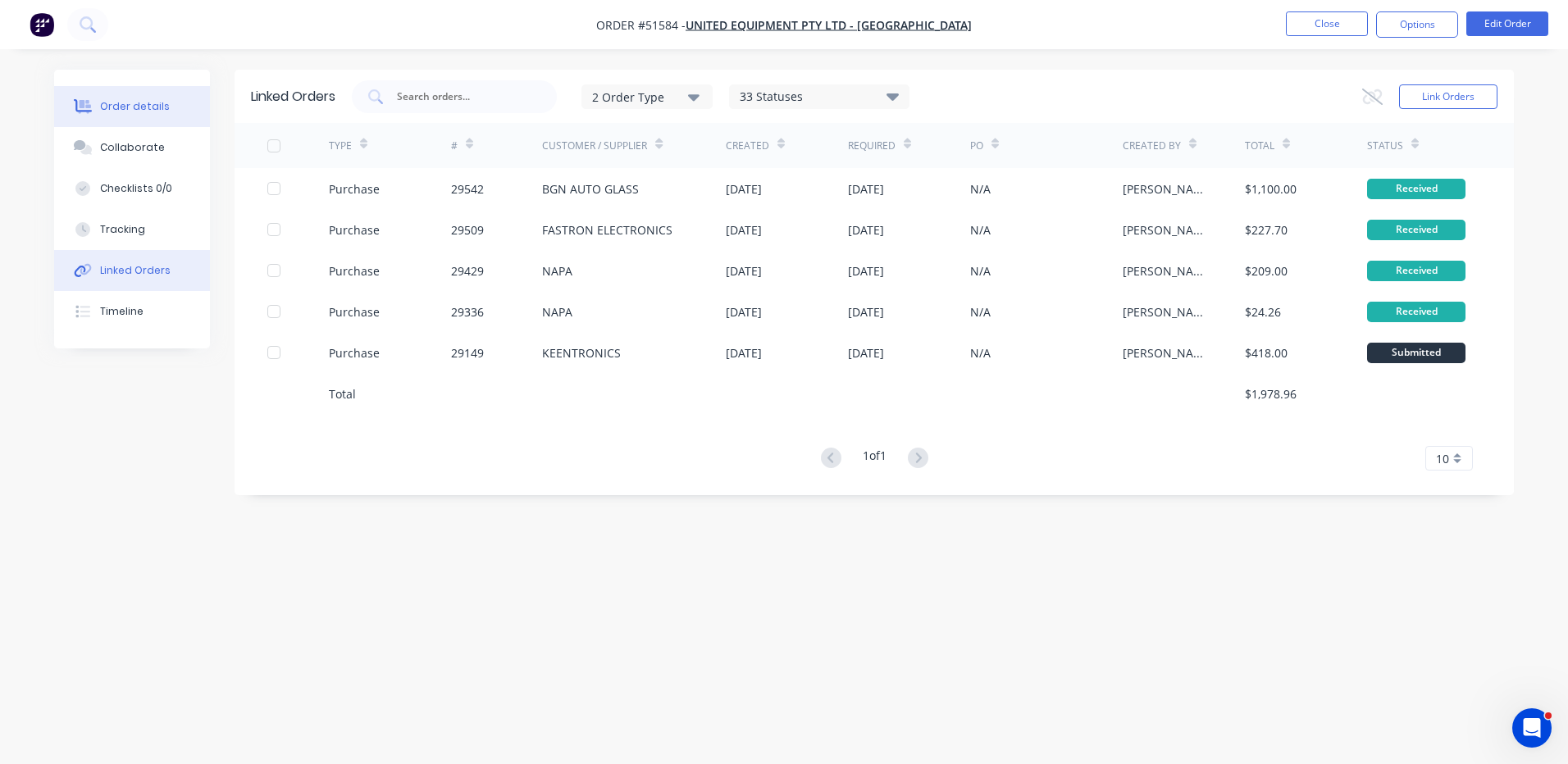
click at [173, 115] on button "Order details" at bounding box center [132, 106] width 156 height 41
